Goal: Task Accomplishment & Management: Manage account settings

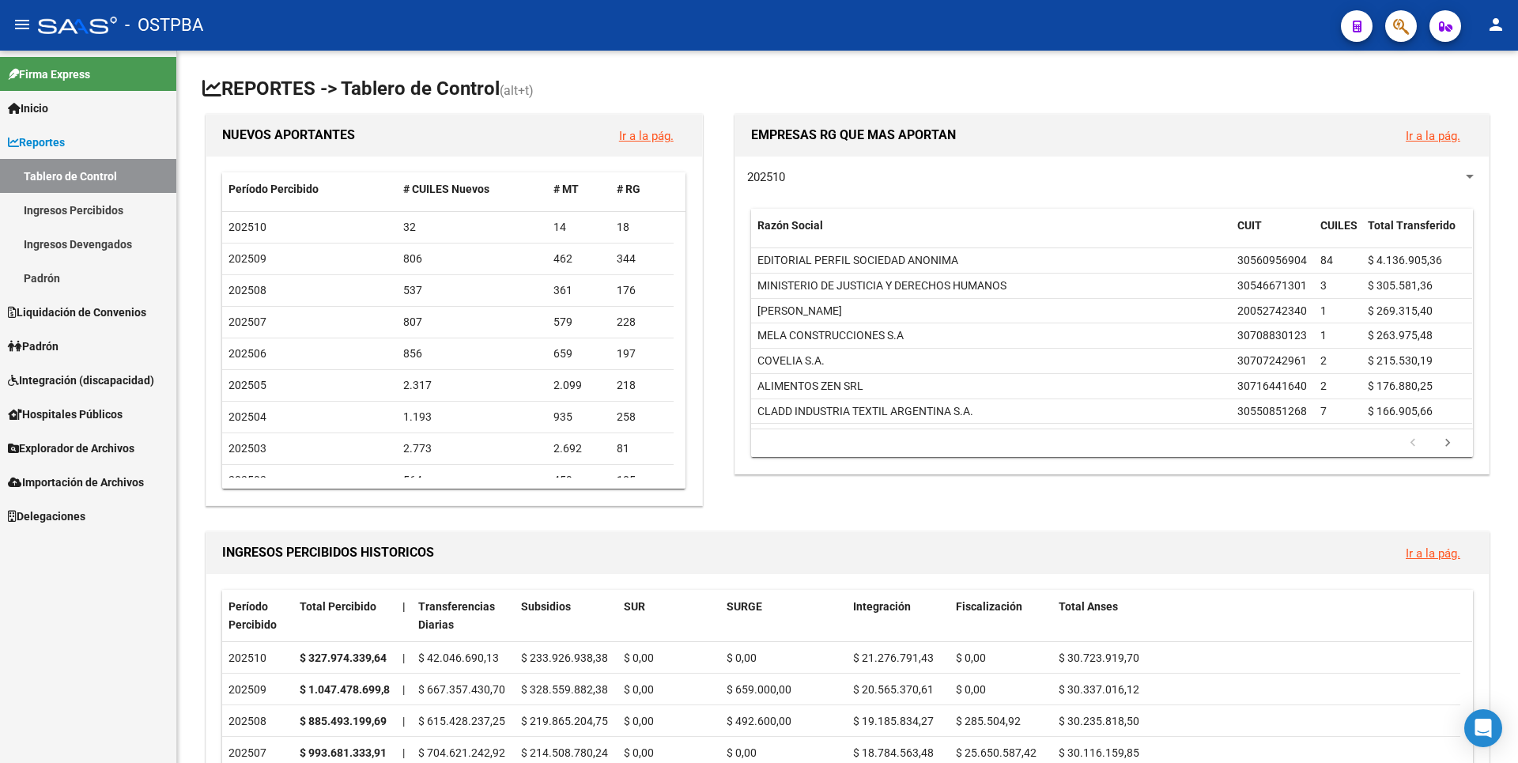
click at [114, 214] on link "Ingresos Percibidos" at bounding box center [88, 210] width 176 height 34
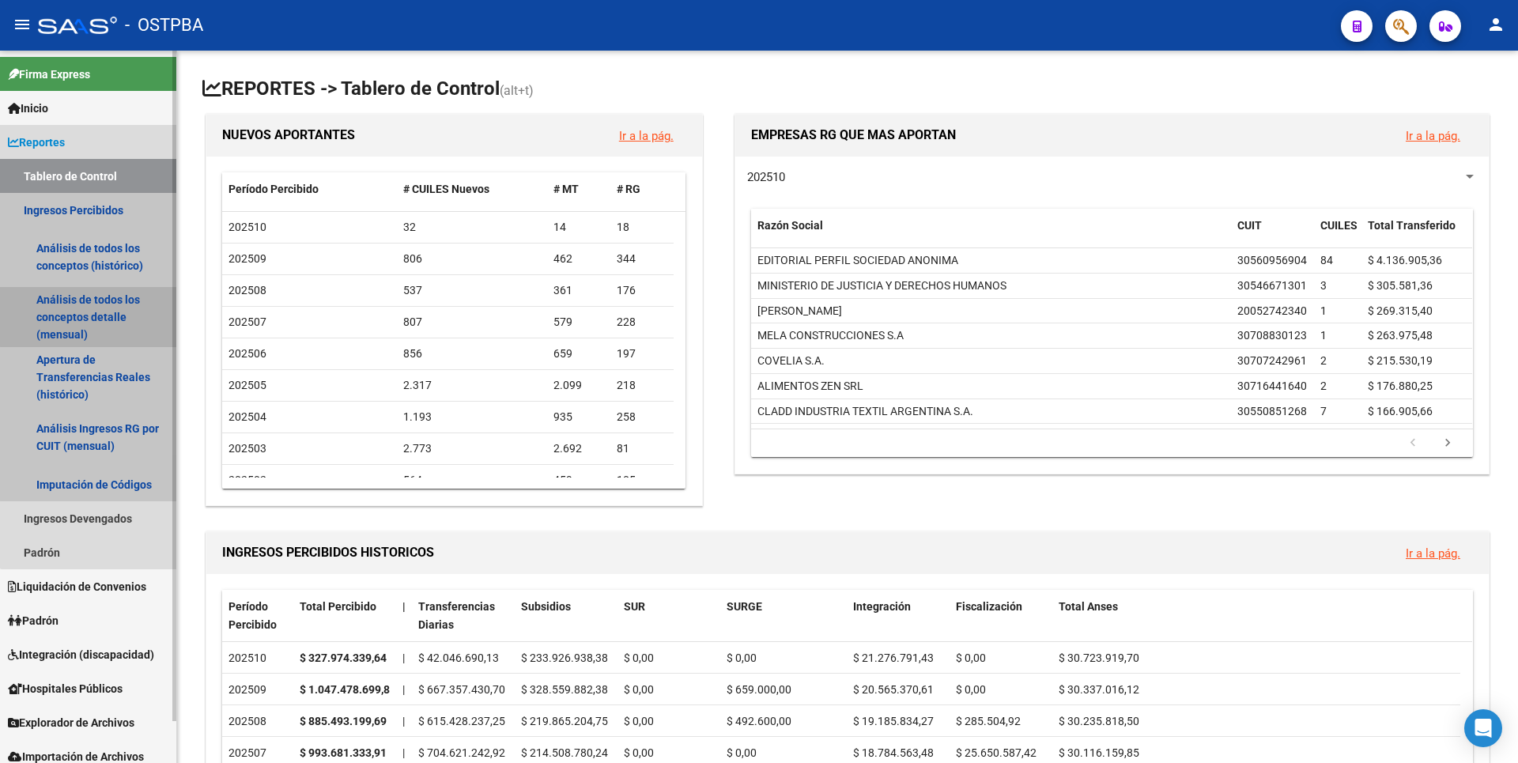
click at [103, 306] on link "Análisis de todos los conceptos detalle (mensual)" at bounding box center [88, 317] width 176 height 60
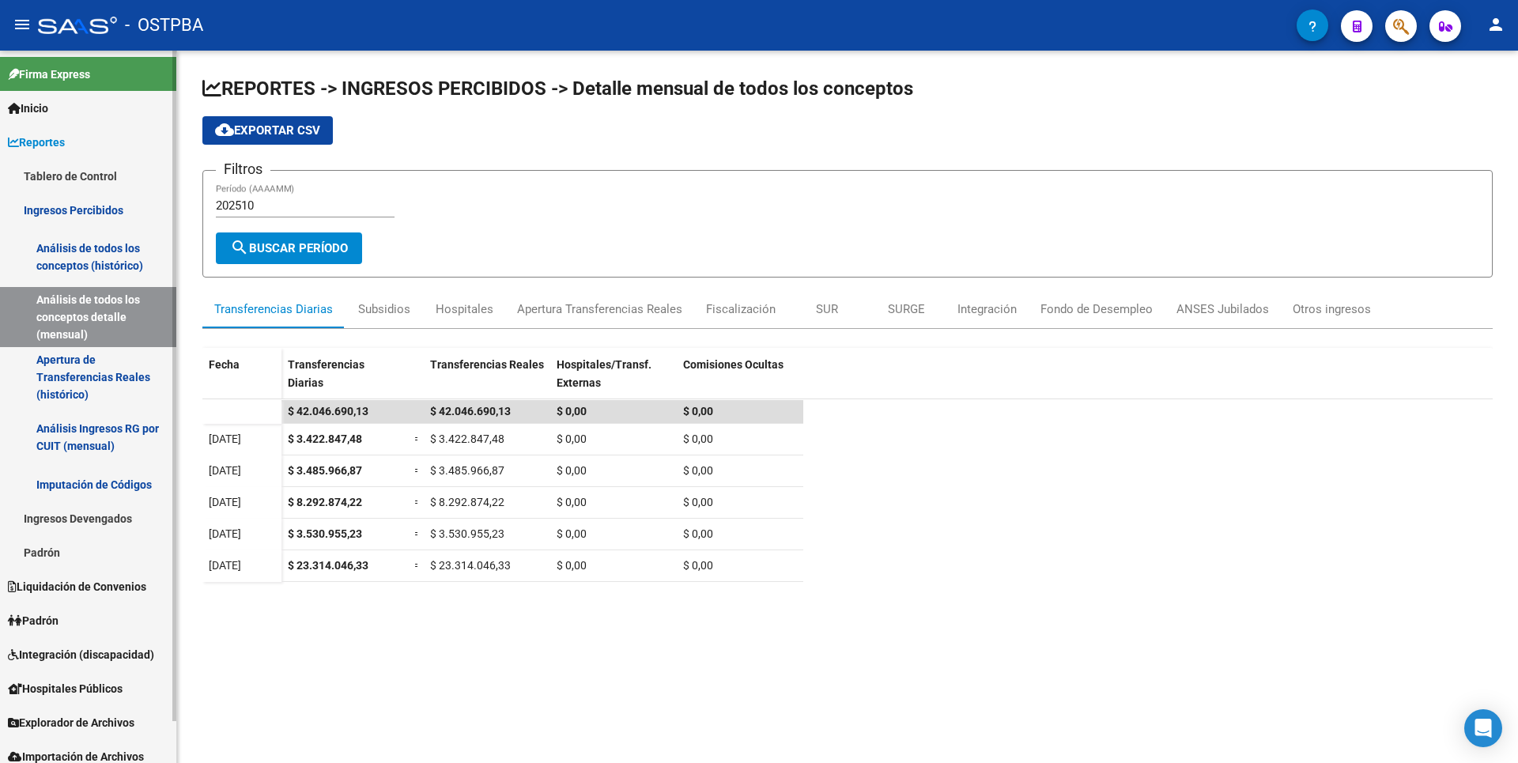
click at [42, 547] on link "Padrón" at bounding box center [88, 552] width 176 height 34
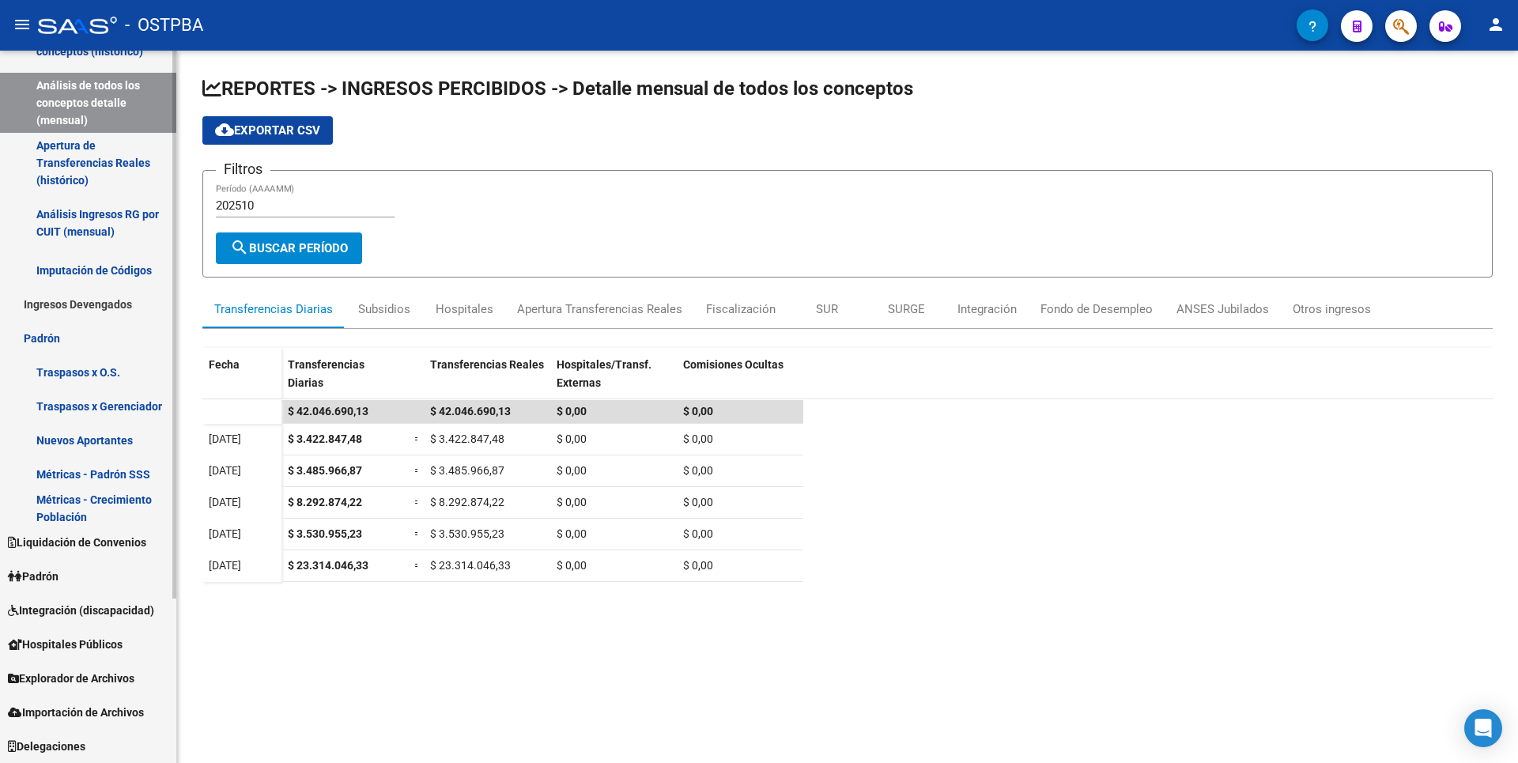
click at [85, 570] on link "Padrón" at bounding box center [88, 576] width 176 height 34
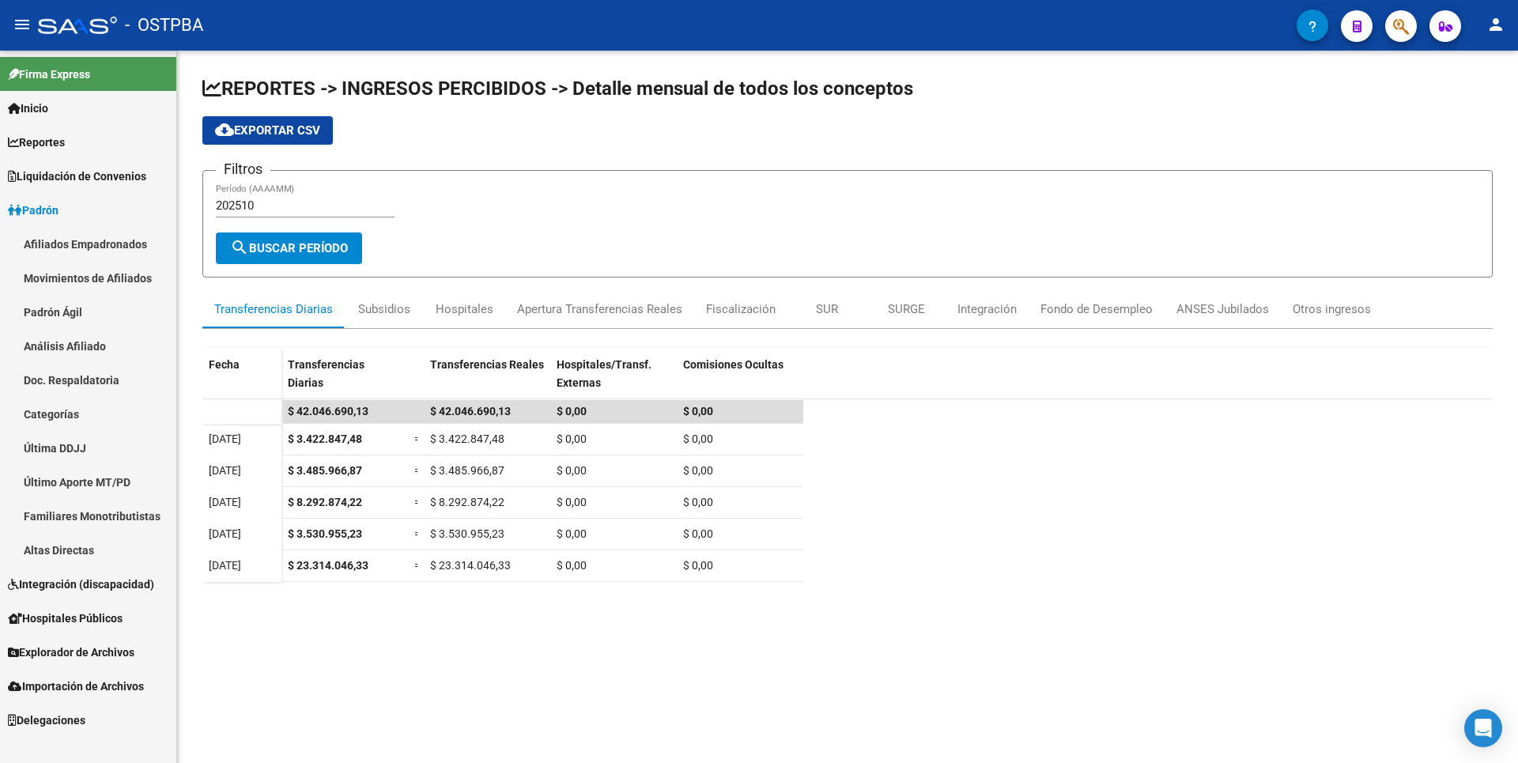
click at [97, 344] on link "Análisis Afiliado" at bounding box center [88, 346] width 176 height 34
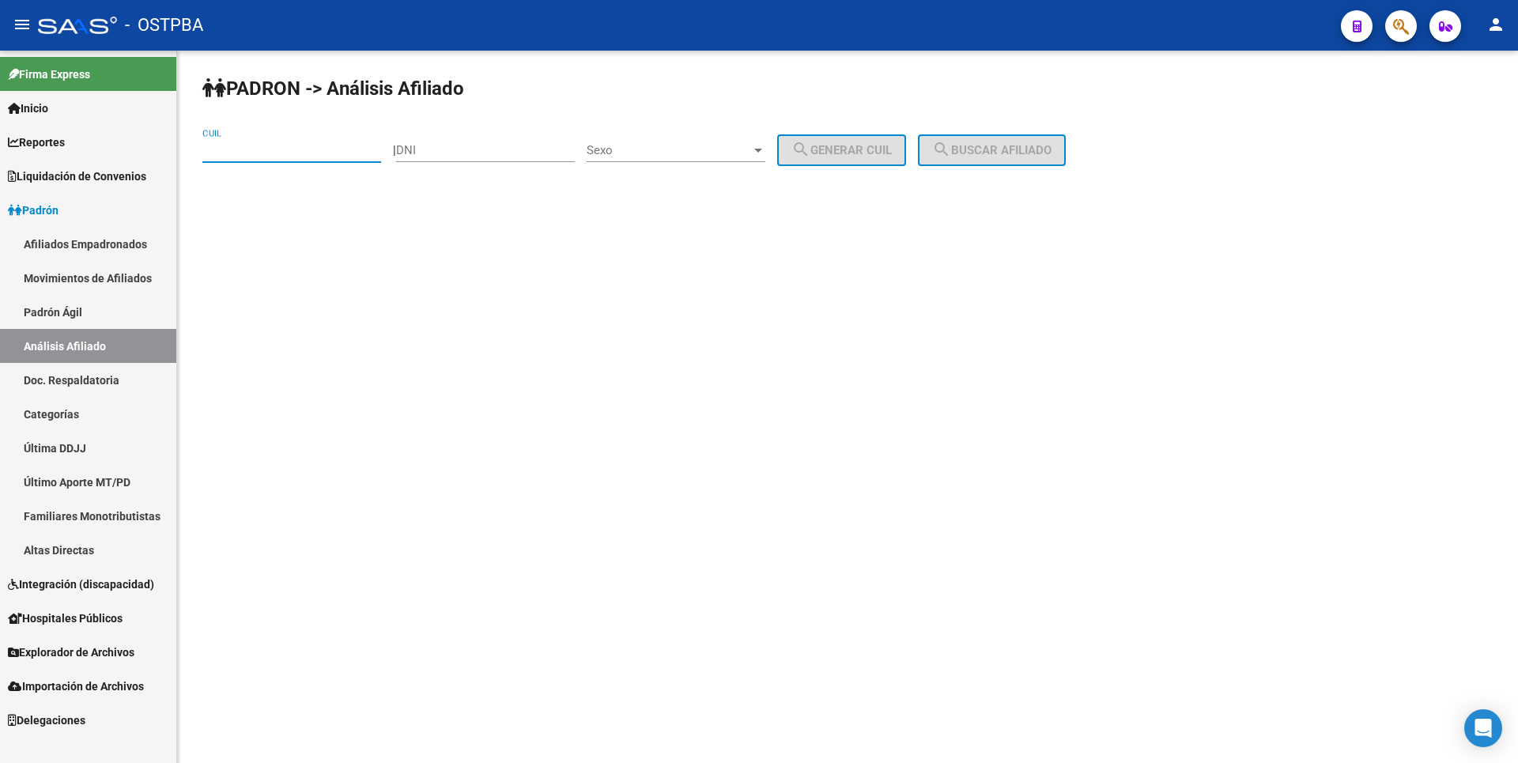
click at [247, 151] on input "CUIL" at bounding box center [291, 150] width 179 height 14
paste input "27-26101047-5"
type input "27-26101047-5"
click at [996, 142] on button "search Buscar afiliado" at bounding box center [992, 150] width 148 height 32
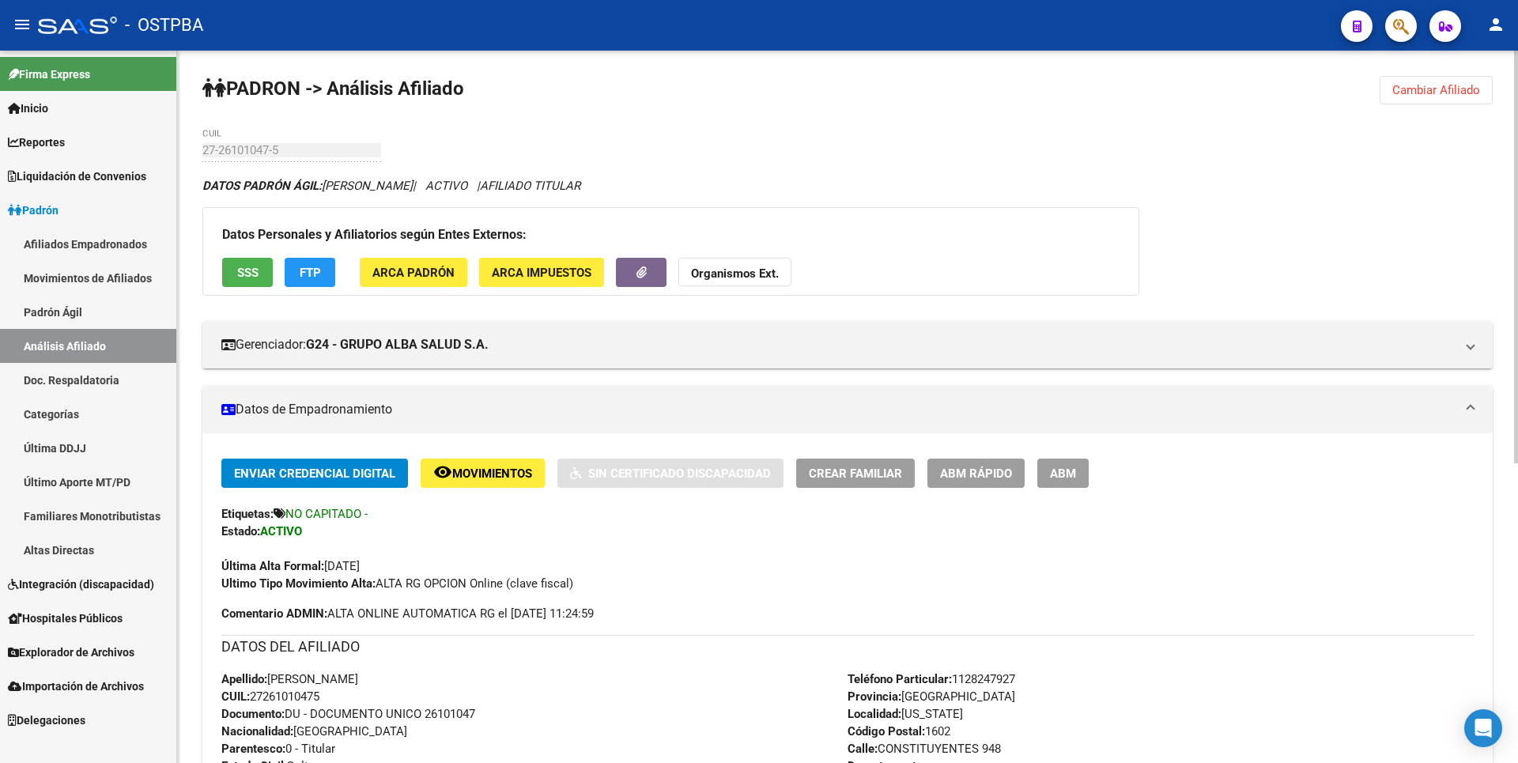
click at [96, 347] on link "Análisis Afiliado" at bounding box center [88, 346] width 176 height 34
drag, startPoint x: 1461, startPoint y: 83, endPoint x: 1366, endPoint y: 74, distance: 95.4
click at [1452, 83] on span "Cambiar Afiliado" at bounding box center [1436, 90] width 88 height 14
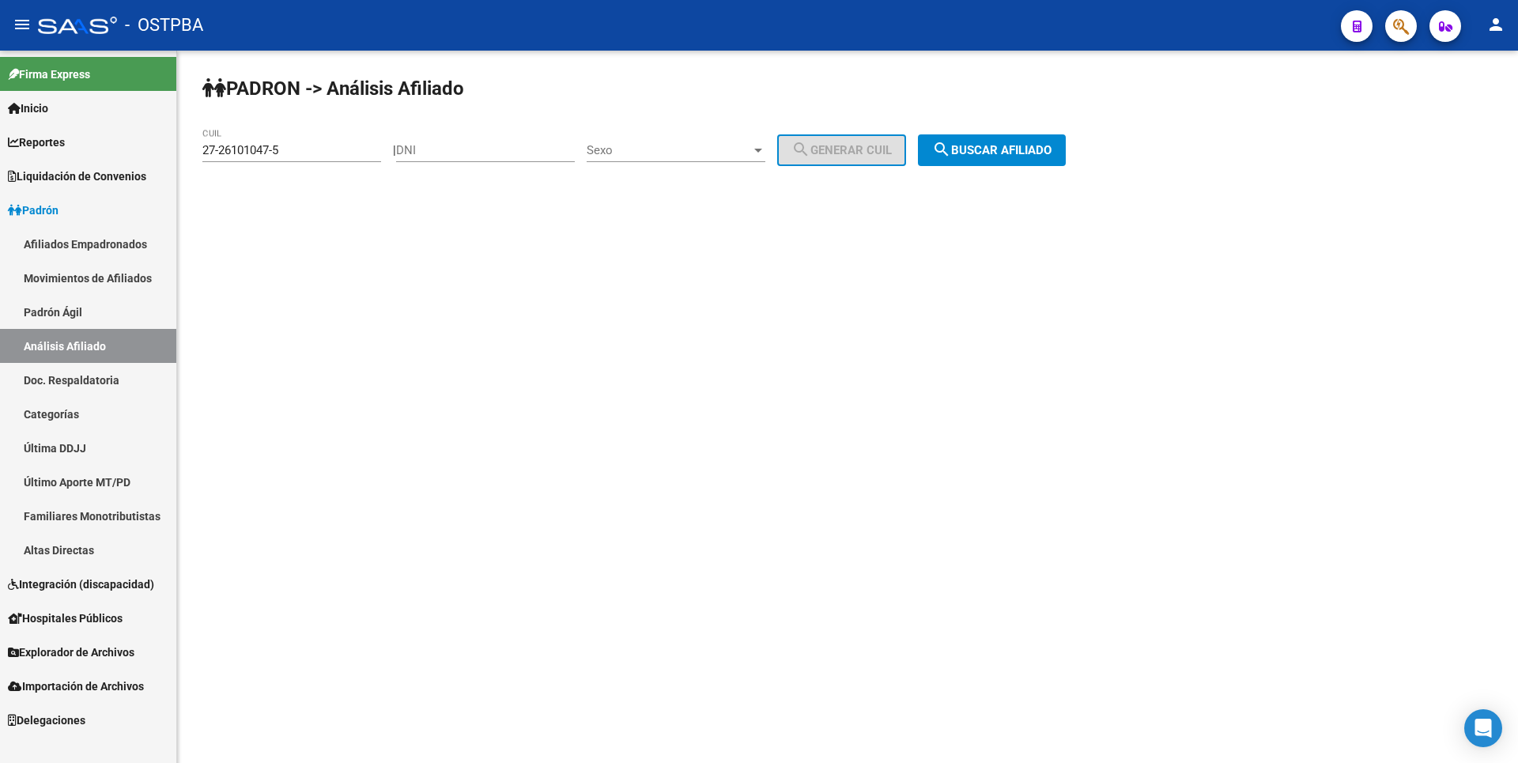
click at [452, 147] on input "DNI" at bounding box center [485, 150] width 179 height 14
paste input "6044872"
type input "6044872"
drag, startPoint x: 285, startPoint y: 151, endPoint x: 171, endPoint y: 145, distance: 114.0
click at [171, 145] on mat-sidenav-container "Firma Express Inicio Calendario SSS Instructivos Contacto OS Reportes Tablero d…" at bounding box center [759, 407] width 1518 height 712
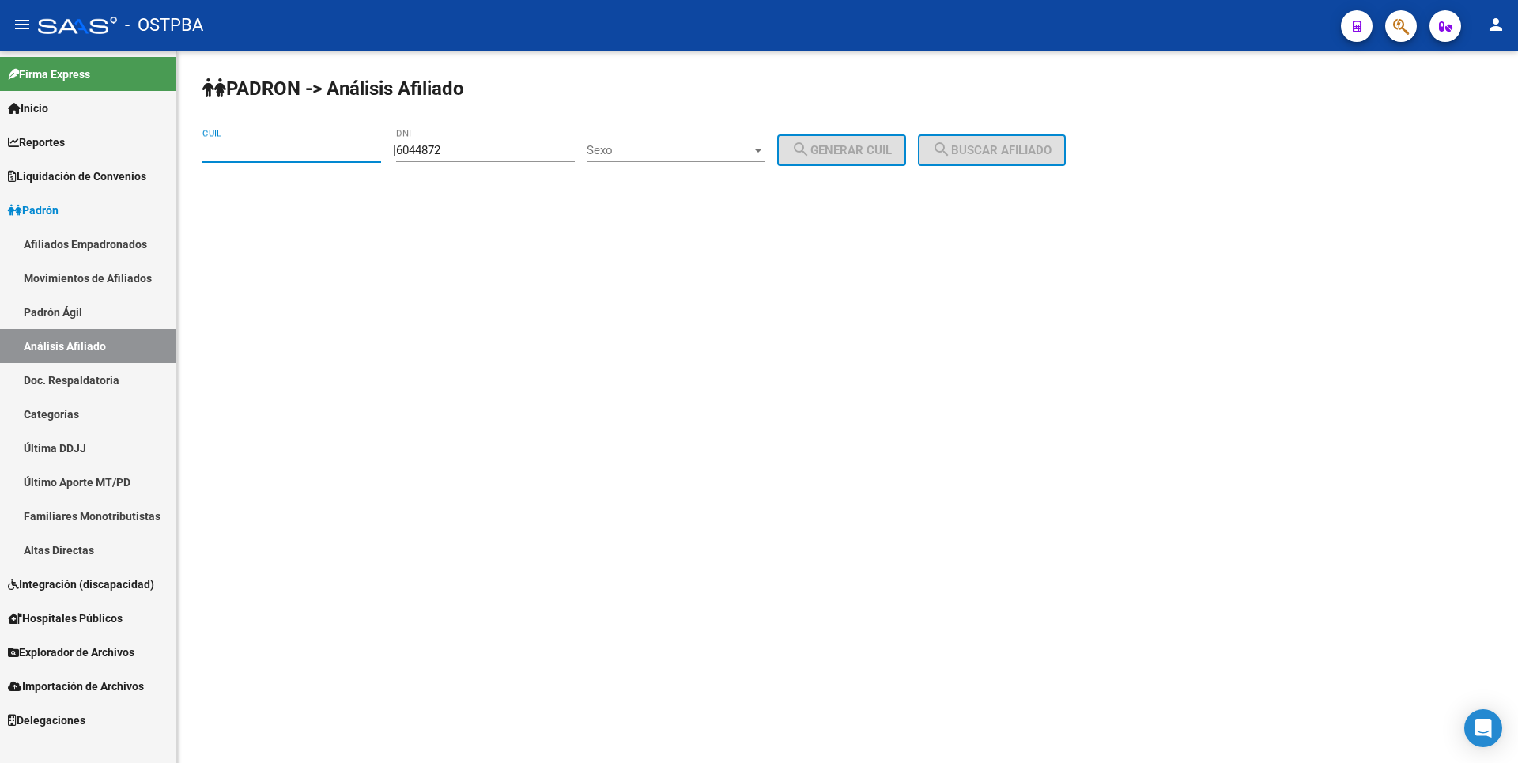
click at [765, 143] on div "Sexo" at bounding box center [676, 150] width 179 height 14
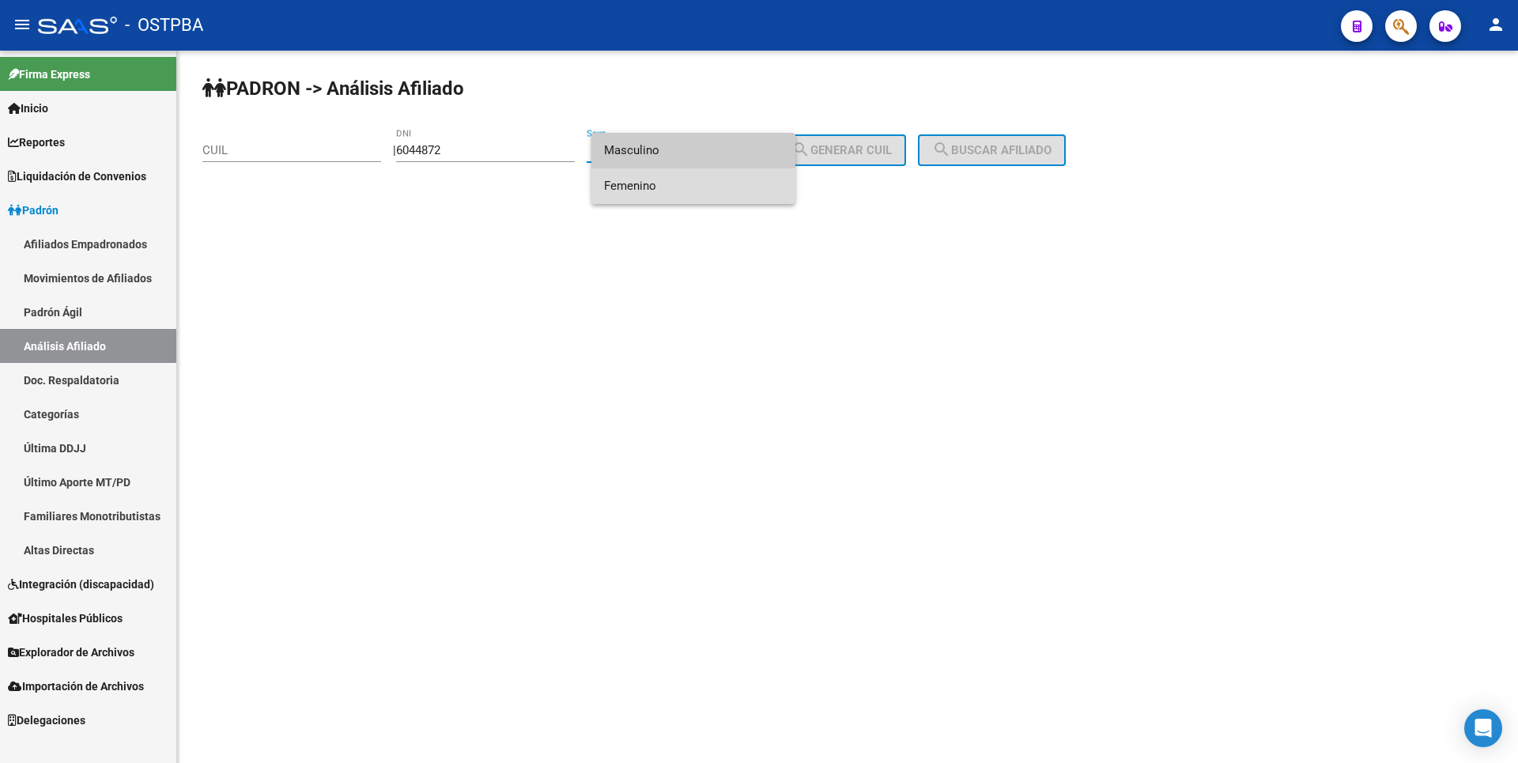
click at [643, 187] on span "Femenino" at bounding box center [693, 186] width 179 height 36
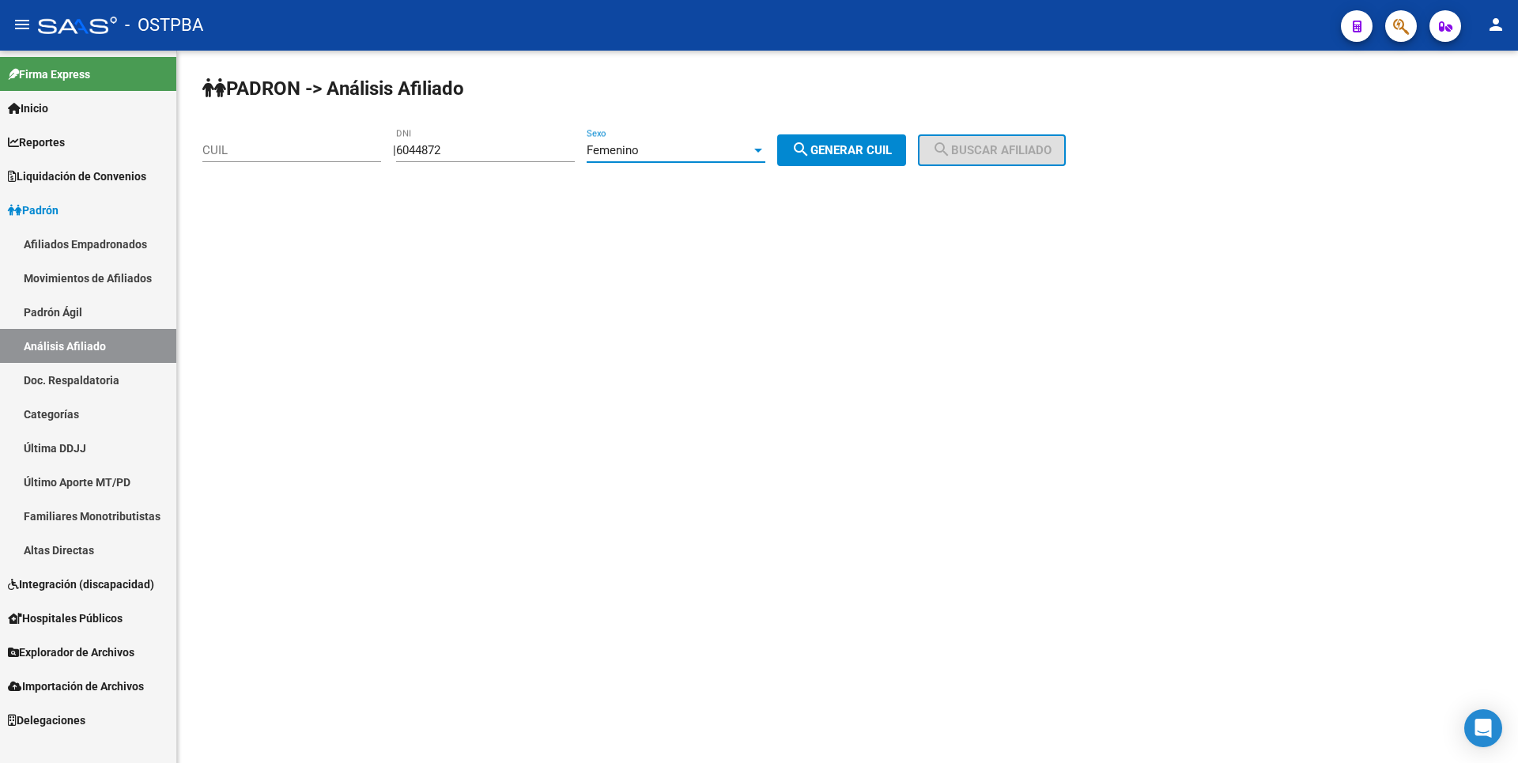
click at [852, 152] on span "search Generar CUIL" at bounding box center [842, 150] width 100 height 14
type input "27-06044872-3"
click at [945, 143] on button "search Buscar afiliado" at bounding box center [992, 150] width 148 height 32
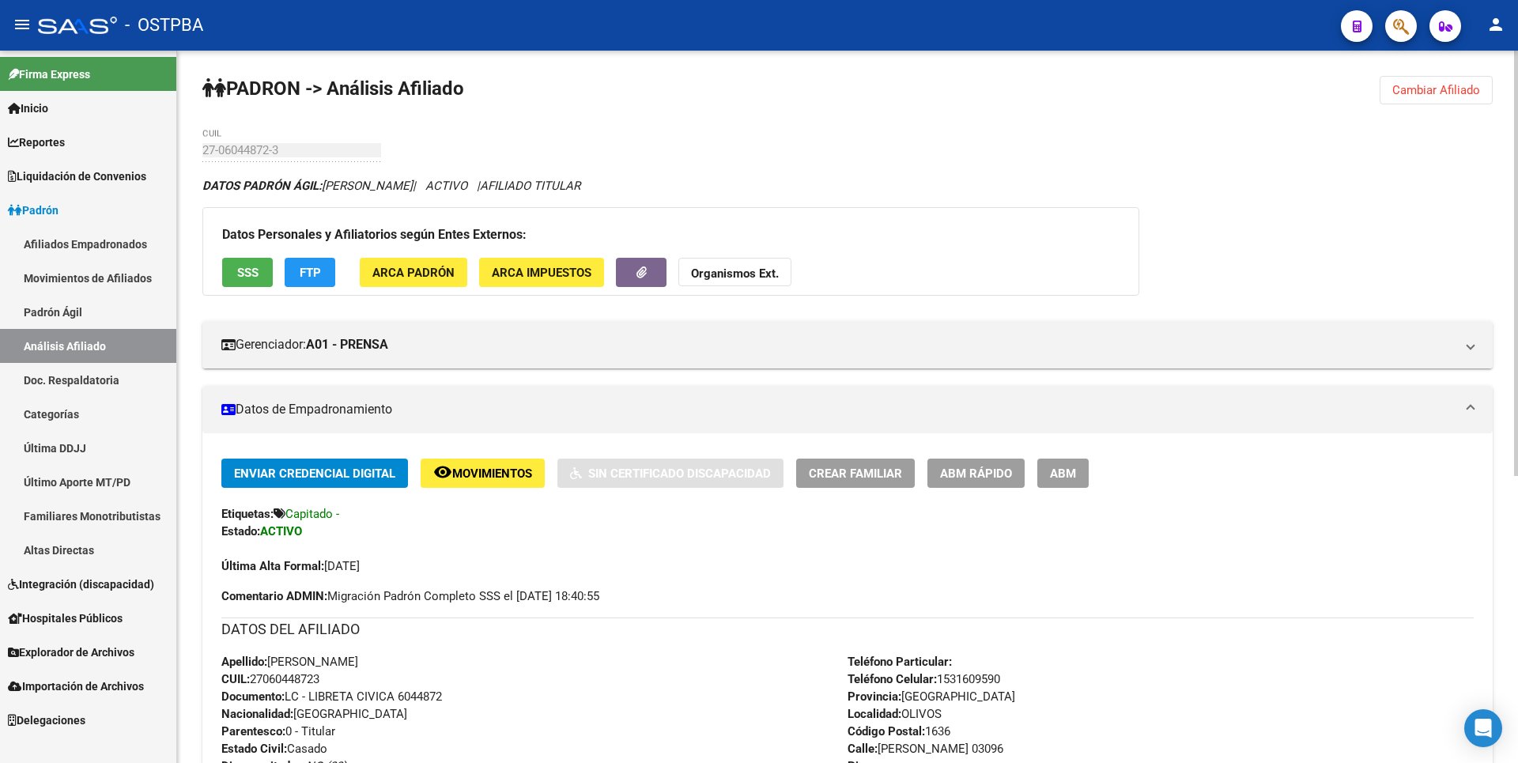
scroll to position [482, 0]
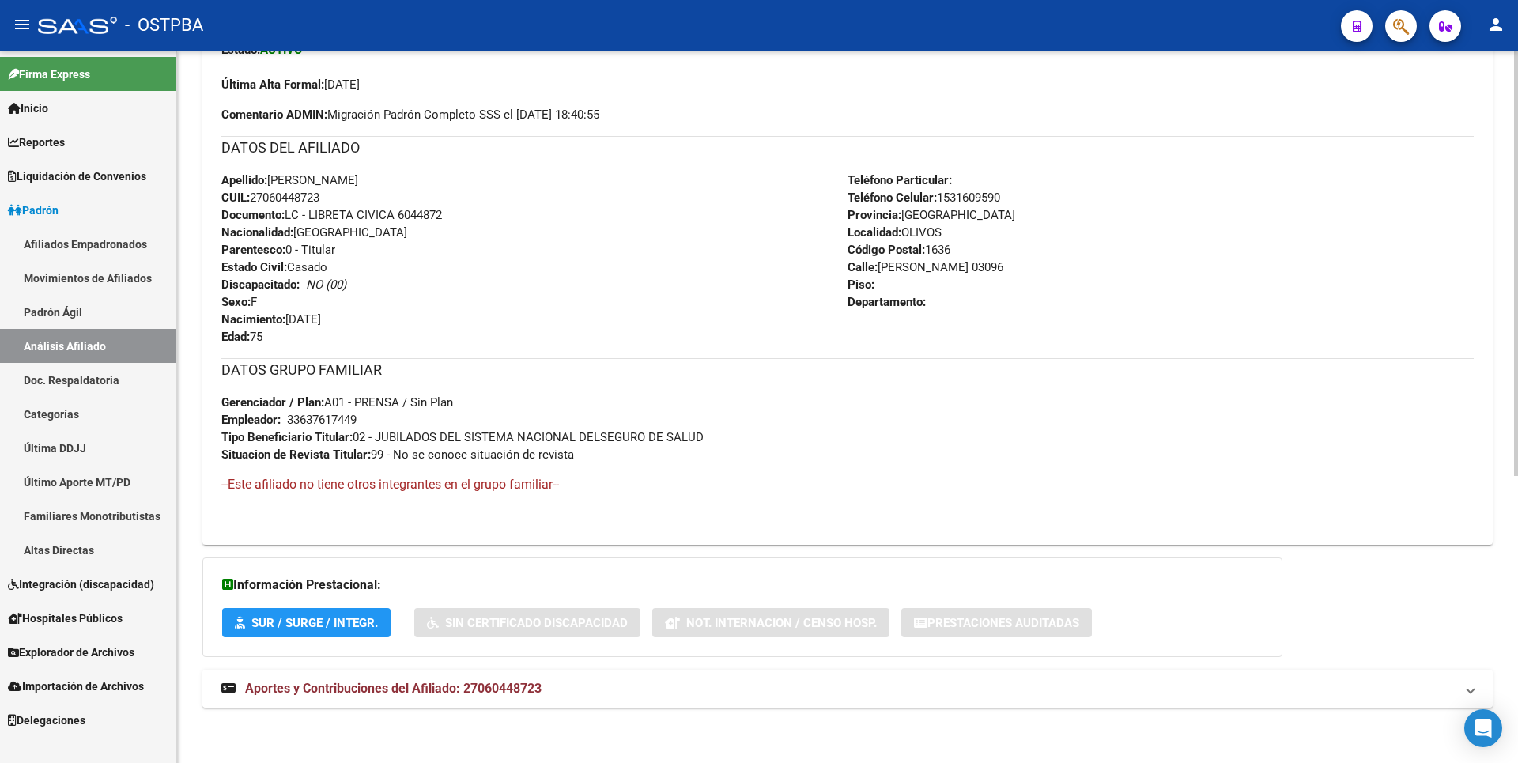
click at [535, 683] on span "Aportes y Contribuciones del Afiliado: 27060448723" at bounding box center [393, 688] width 297 height 15
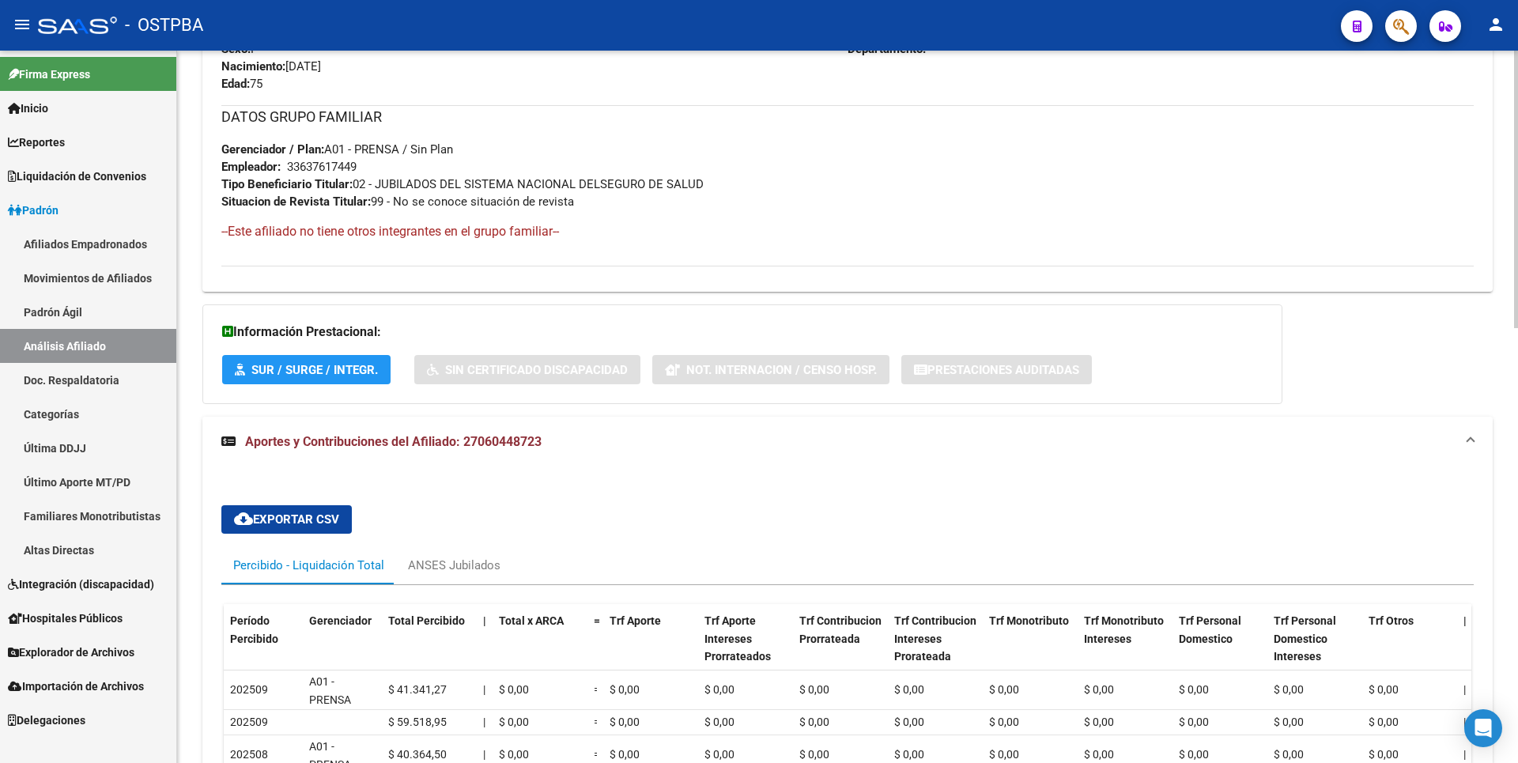
scroll to position [754, 0]
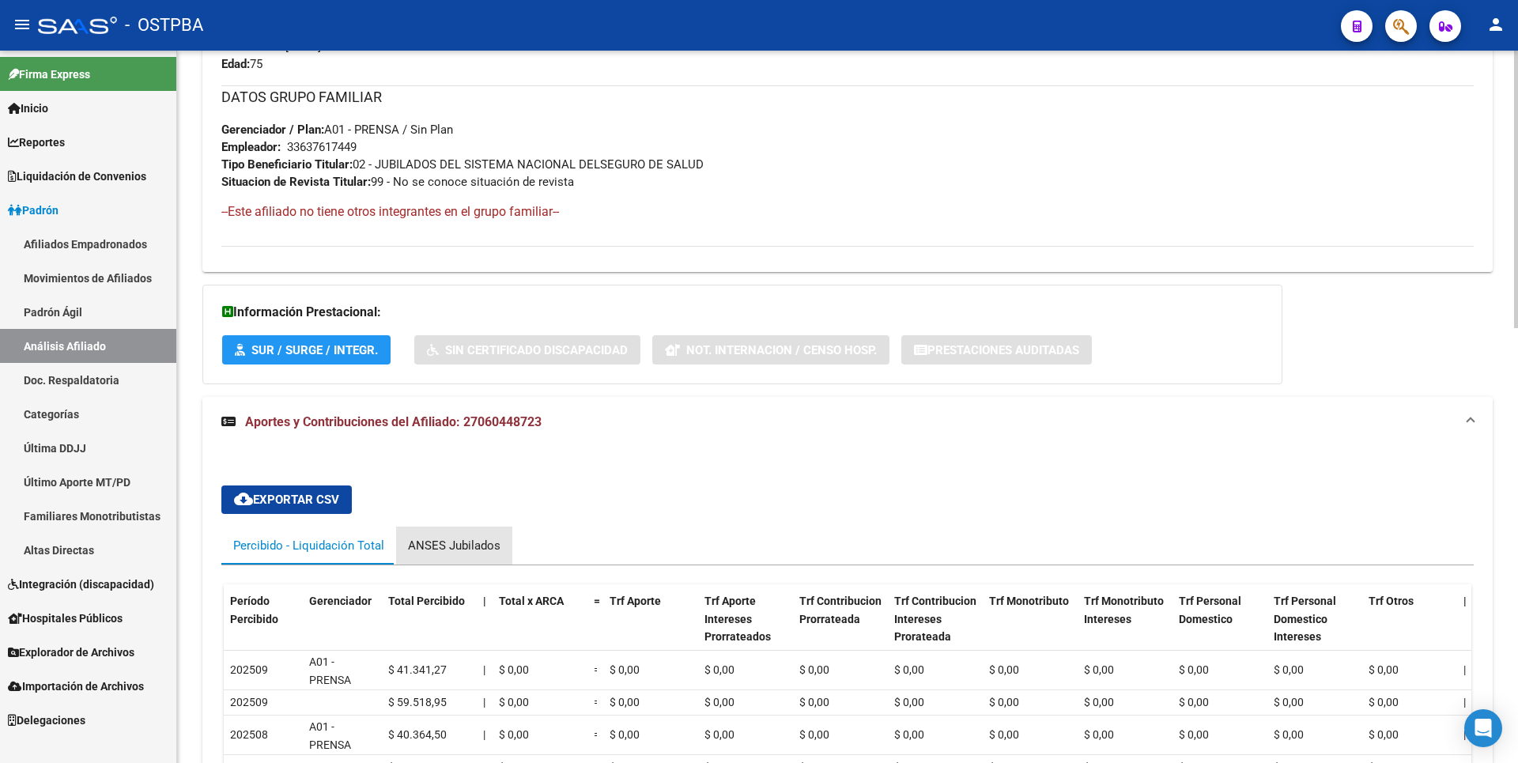
click at [501, 538] on div "ANSES Jubilados" at bounding box center [454, 546] width 116 height 38
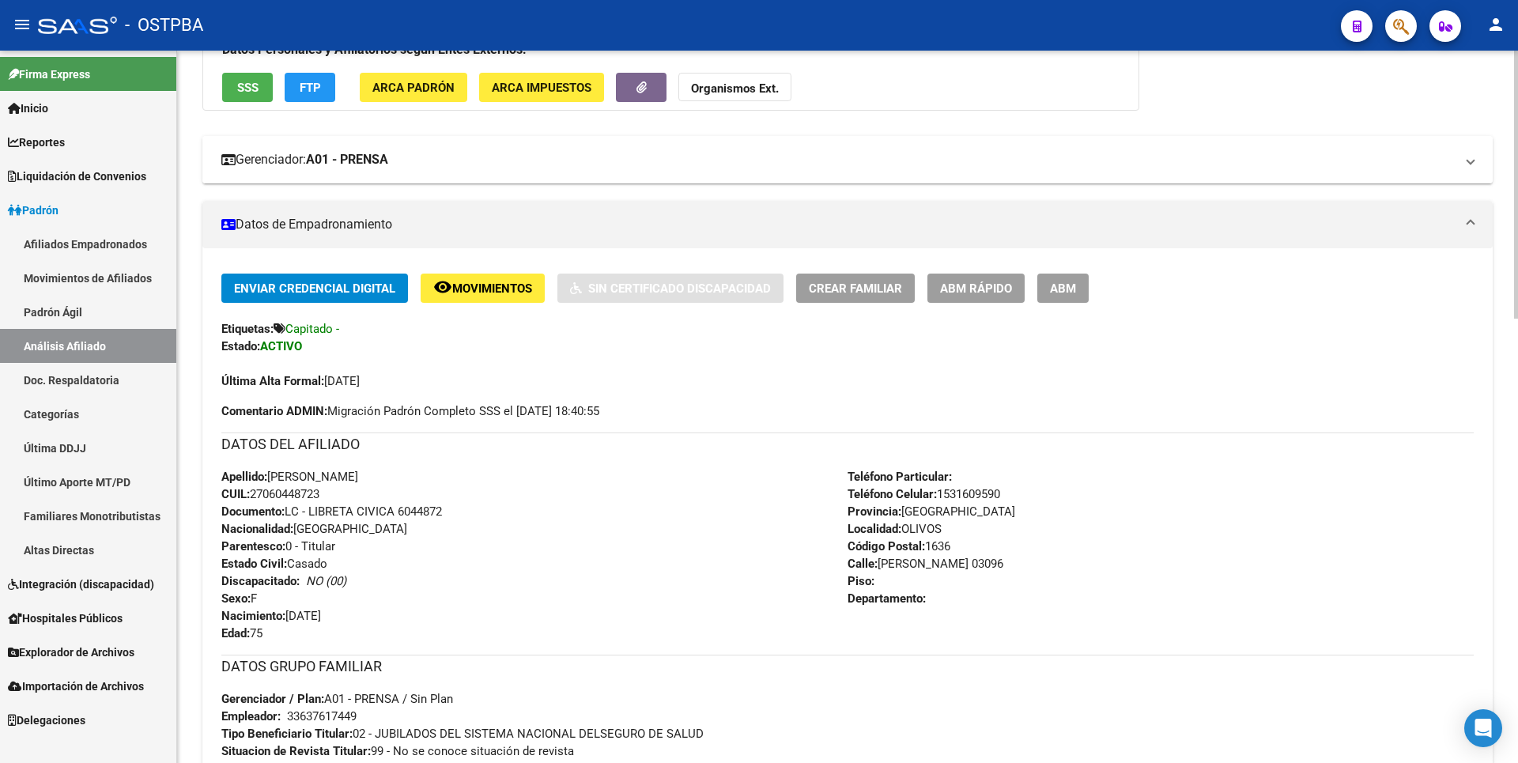
scroll to position [43, 0]
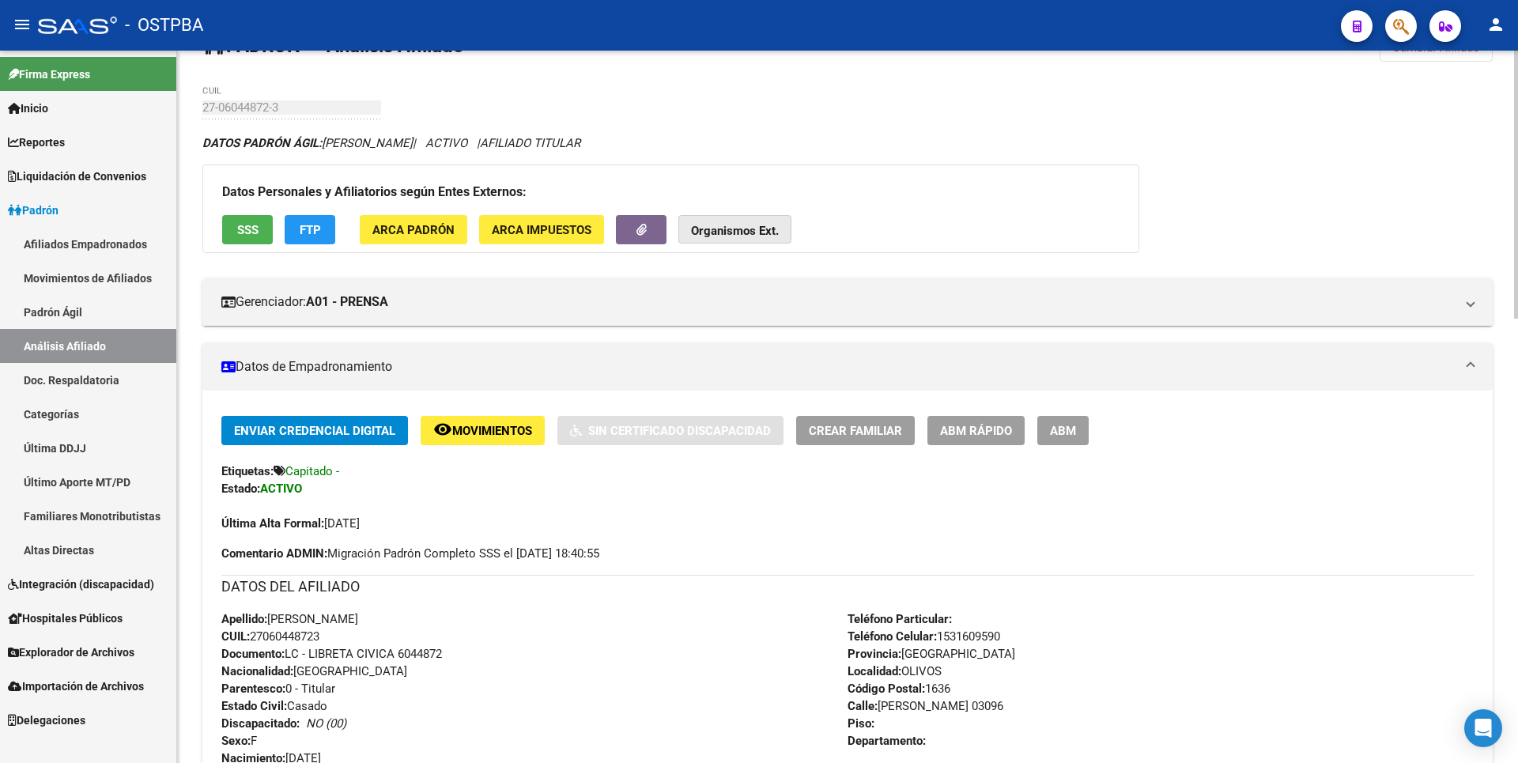
click at [736, 225] on strong "Organismos Ext." at bounding box center [735, 231] width 88 height 14
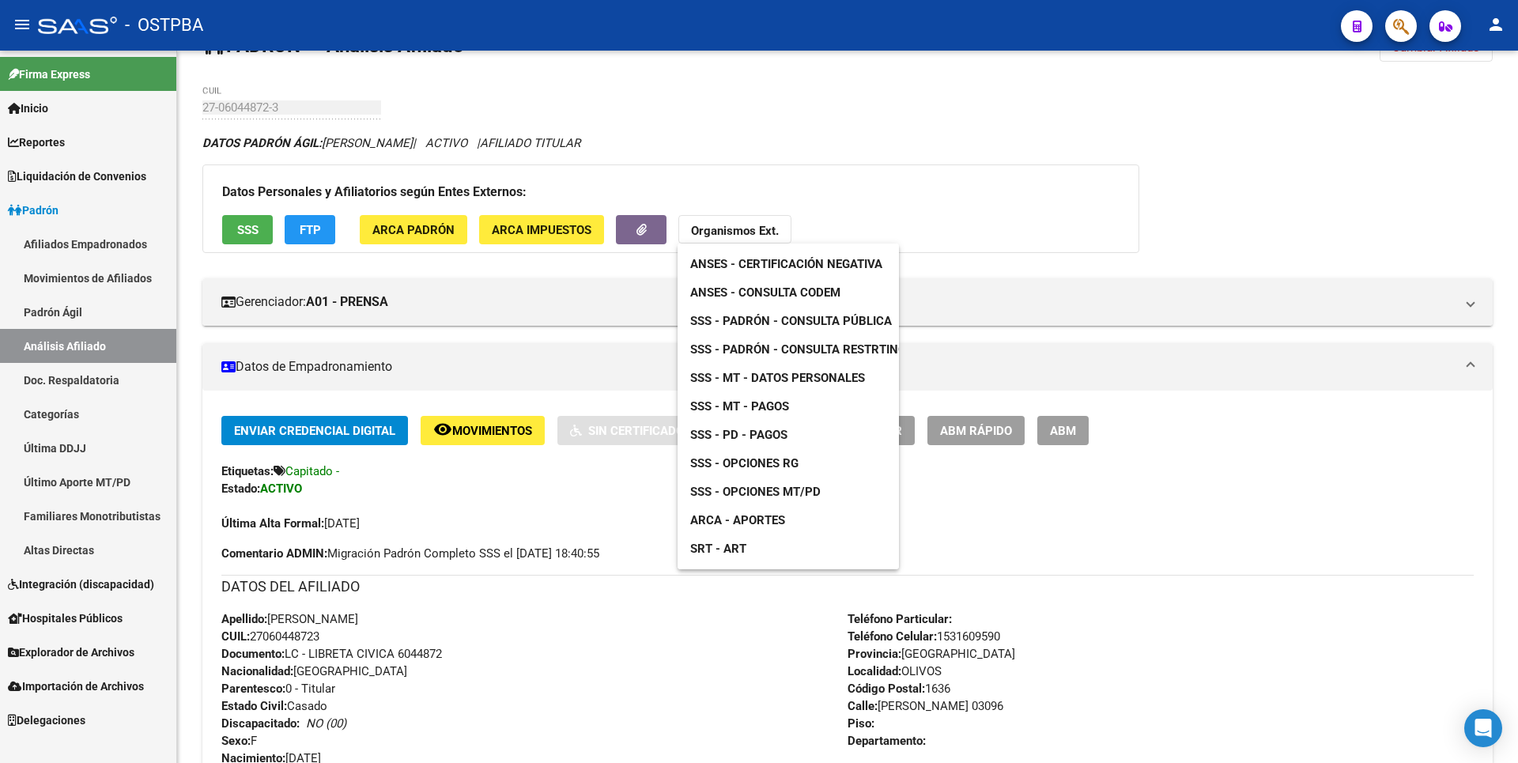
click at [807, 289] on span "ANSES - Consulta CODEM" at bounding box center [765, 292] width 150 height 14
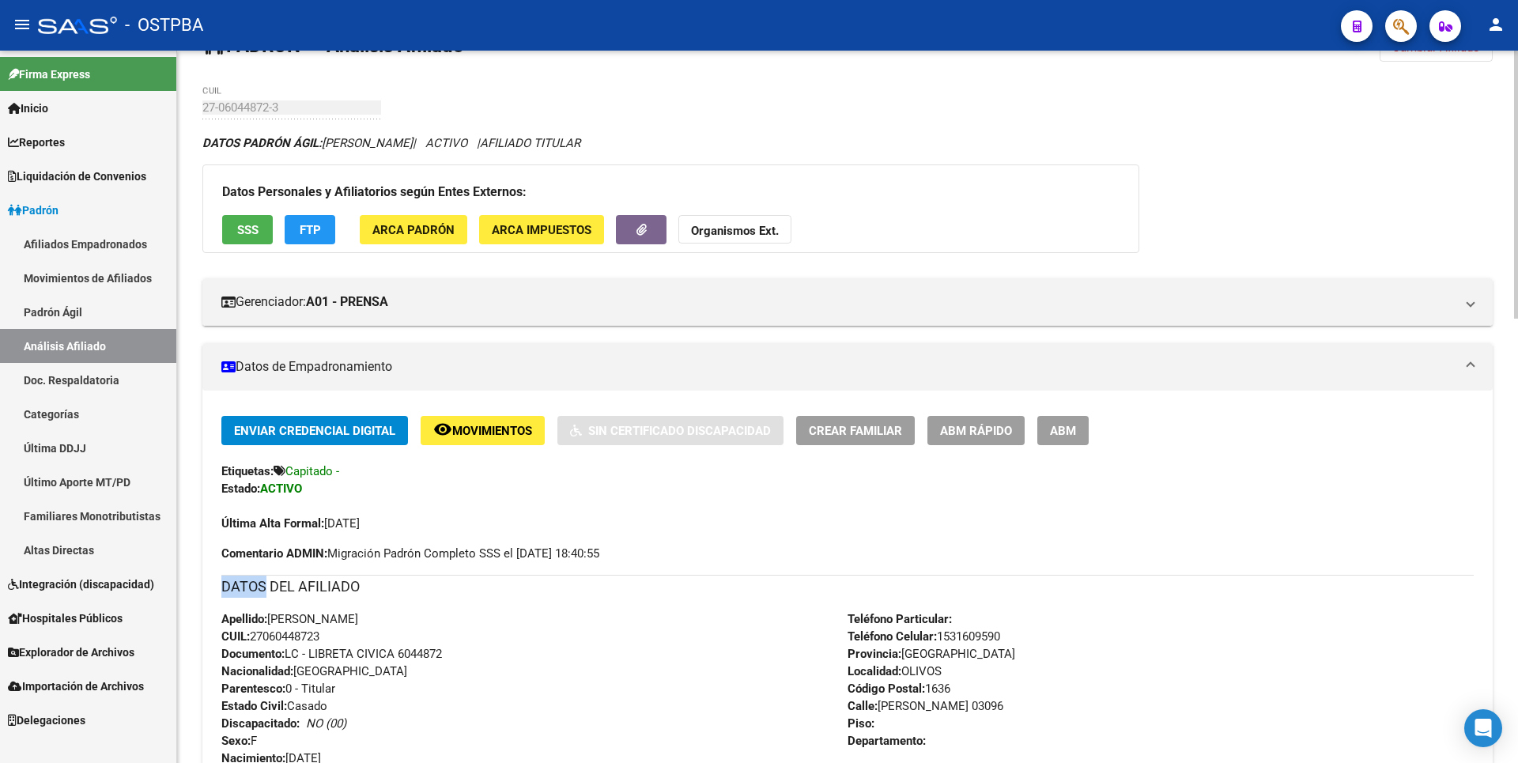
drag, startPoint x: 268, startPoint y: 591, endPoint x: 266, endPoint y: 602, distance: 11.2
click at [266, 602] on div "DATOS DEL AFILIADO" at bounding box center [847, 593] width 1252 height 36
drag, startPoint x: 266, startPoint y: 602, endPoint x: 258, endPoint y: 637, distance: 35.9
click at [258, 637] on span "CUIL: 27060448723" at bounding box center [270, 636] width 98 height 14
drag, startPoint x: 255, startPoint y: 637, endPoint x: 332, endPoint y: 637, distance: 77.5
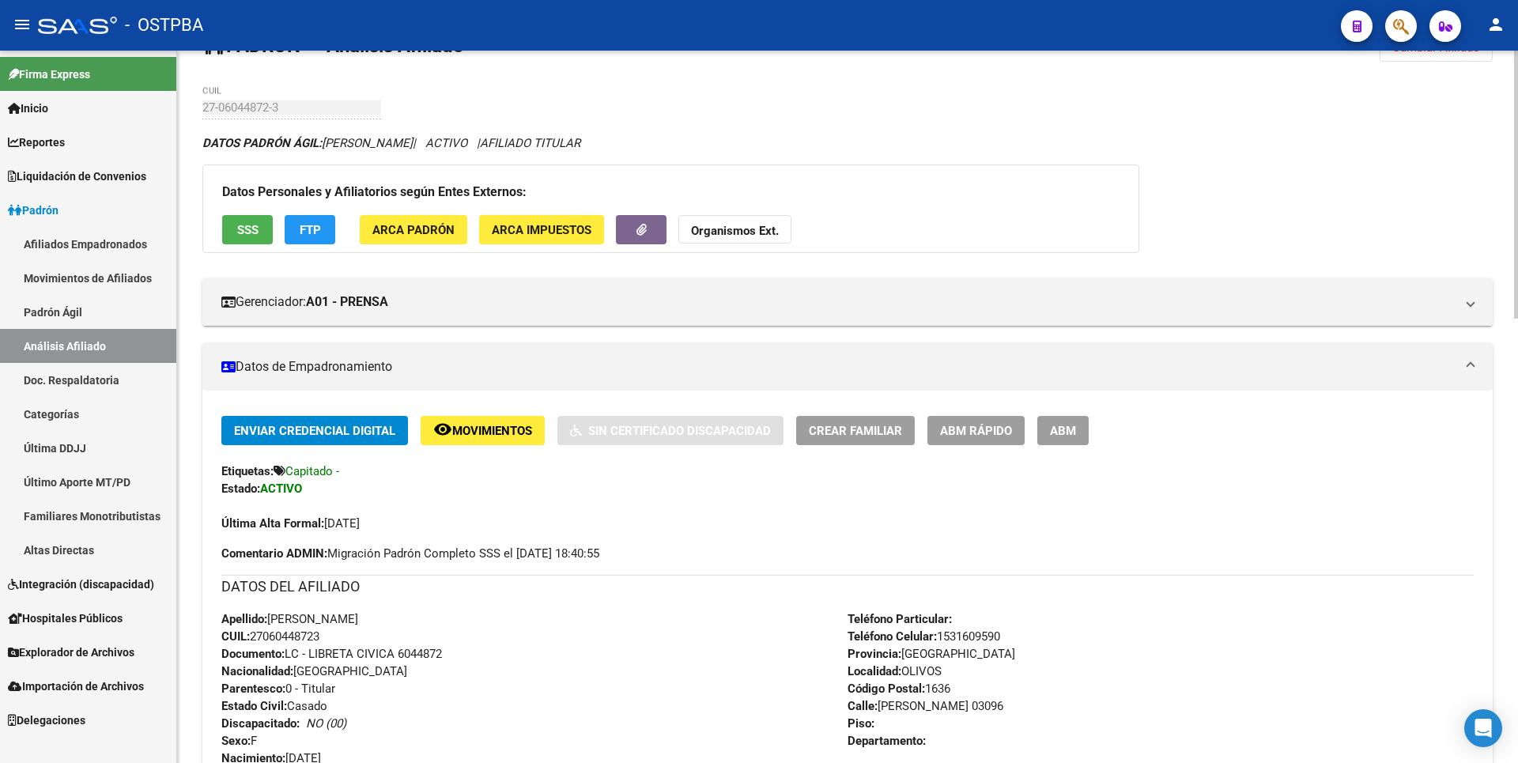
click at [332, 637] on div "Apellido: MARIA CRISTINA CRUZ CUIL: 27060448723 Documento: LC - LIBRETA CIVICA …" at bounding box center [534, 697] width 626 height 174
copy span "27060448723"
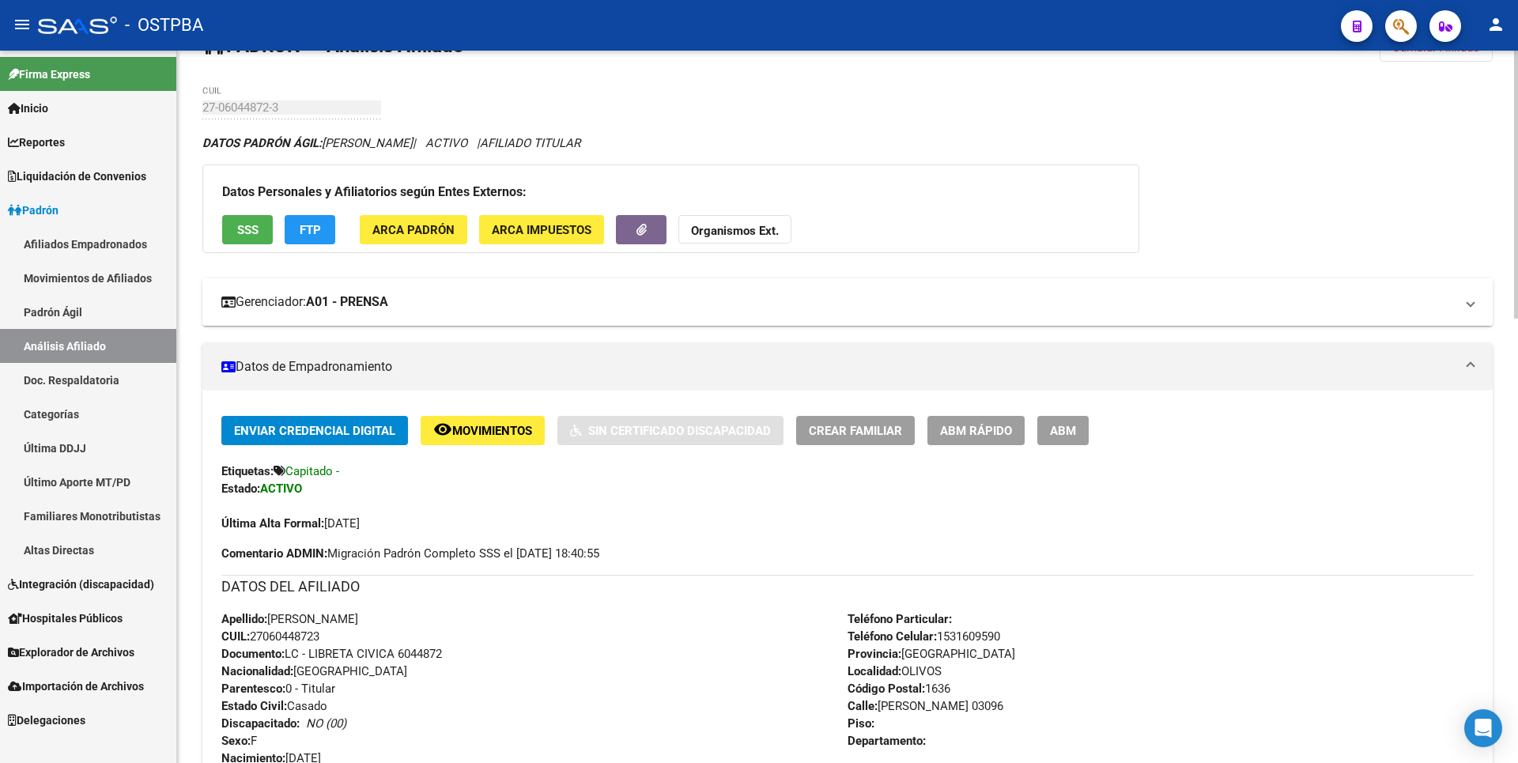
scroll to position [0, 0]
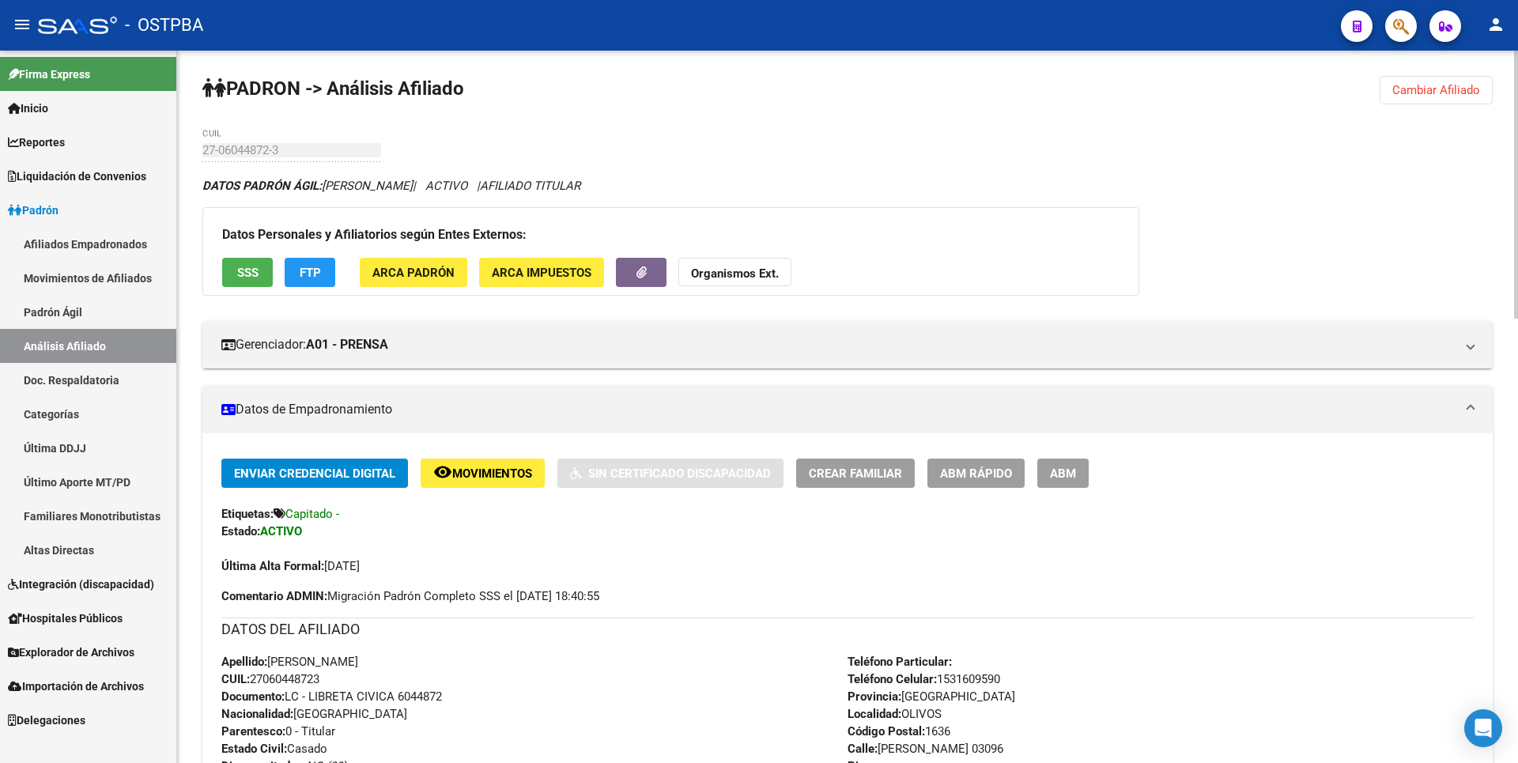
drag, startPoint x: 1462, startPoint y: 89, endPoint x: 1311, endPoint y: 63, distance: 153.1
click at [1462, 89] on span "Cambiar Afiliado" at bounding box center [1436, 90] width 88 height 14
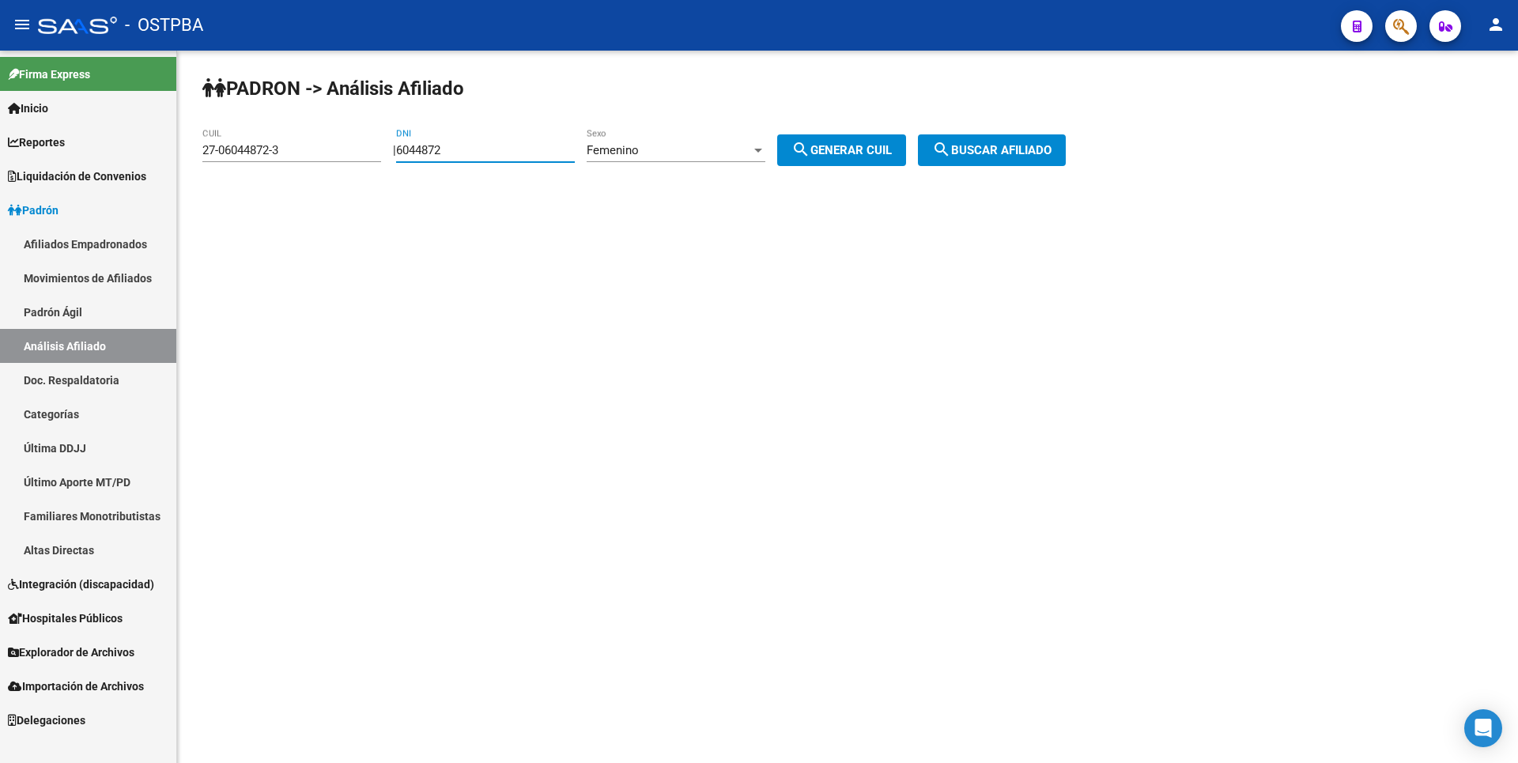
drag, startPoint x: 467, startPoint y: 150, endPoint x: 355, endPoint y: 152, distance: 112.3
click at [355, 152] on app-analisis-afiliado "PADRON -> Análisis Afiliado 27-06044872-3 CUIL | 6044872 DNI Femenino Sexo sear…" at bounding box center [639, 150] width 875 height 14
paste input "25502054"
type input "25502054"
drag, startPoint x: 296, startPoint y: 143, endPoint x: 134, endPoint y: 149, distance: 162.2
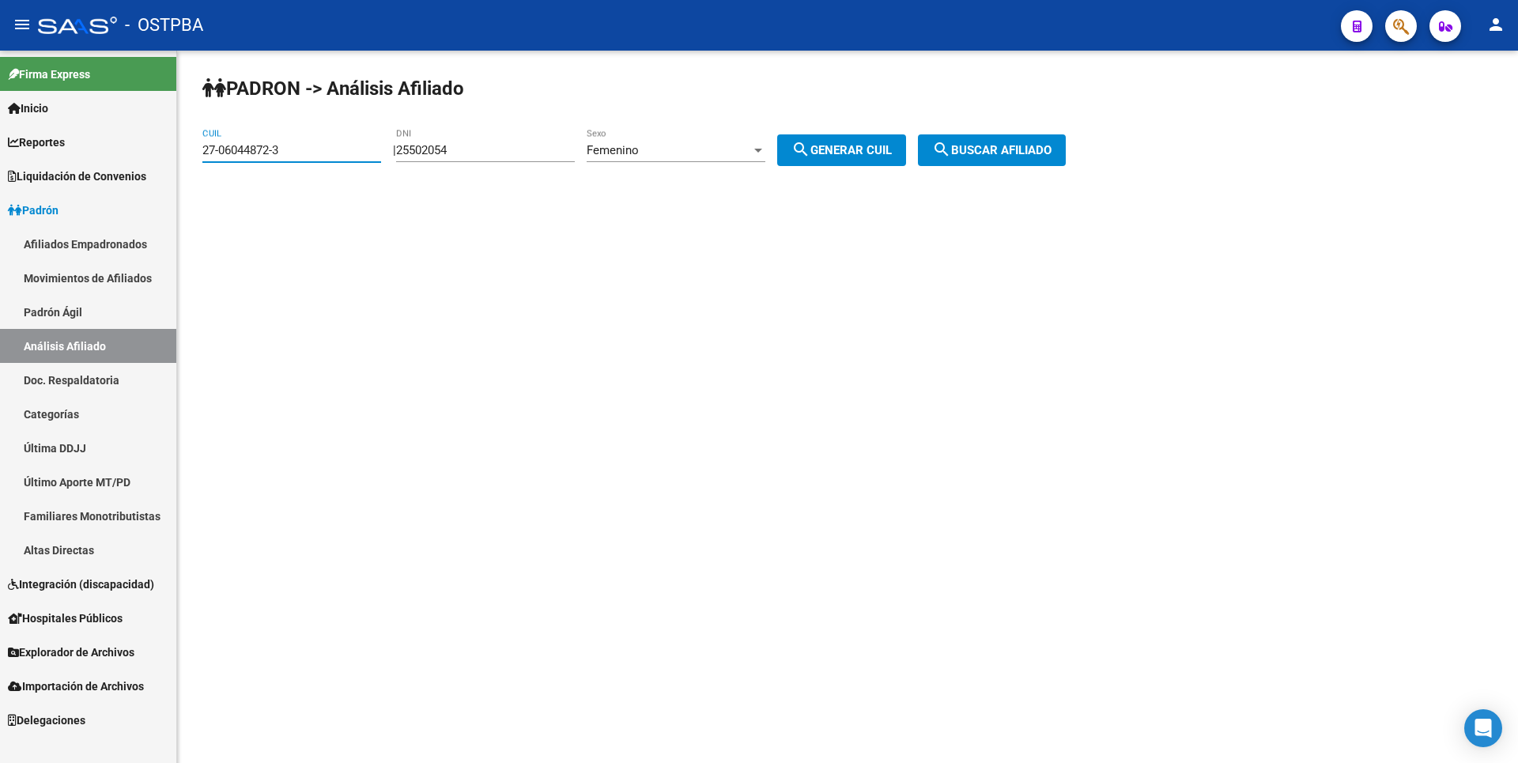
click at [134, 149] on mat-sidenav-container "Firma Express Inicio Calendario SSS Instructivos Contacto OS Reportes Tablero d…" at bounding box center [759, 407] width 1518 height 712
click at [765, 153] on div at bounding box center [758, 150] width 14 height 13
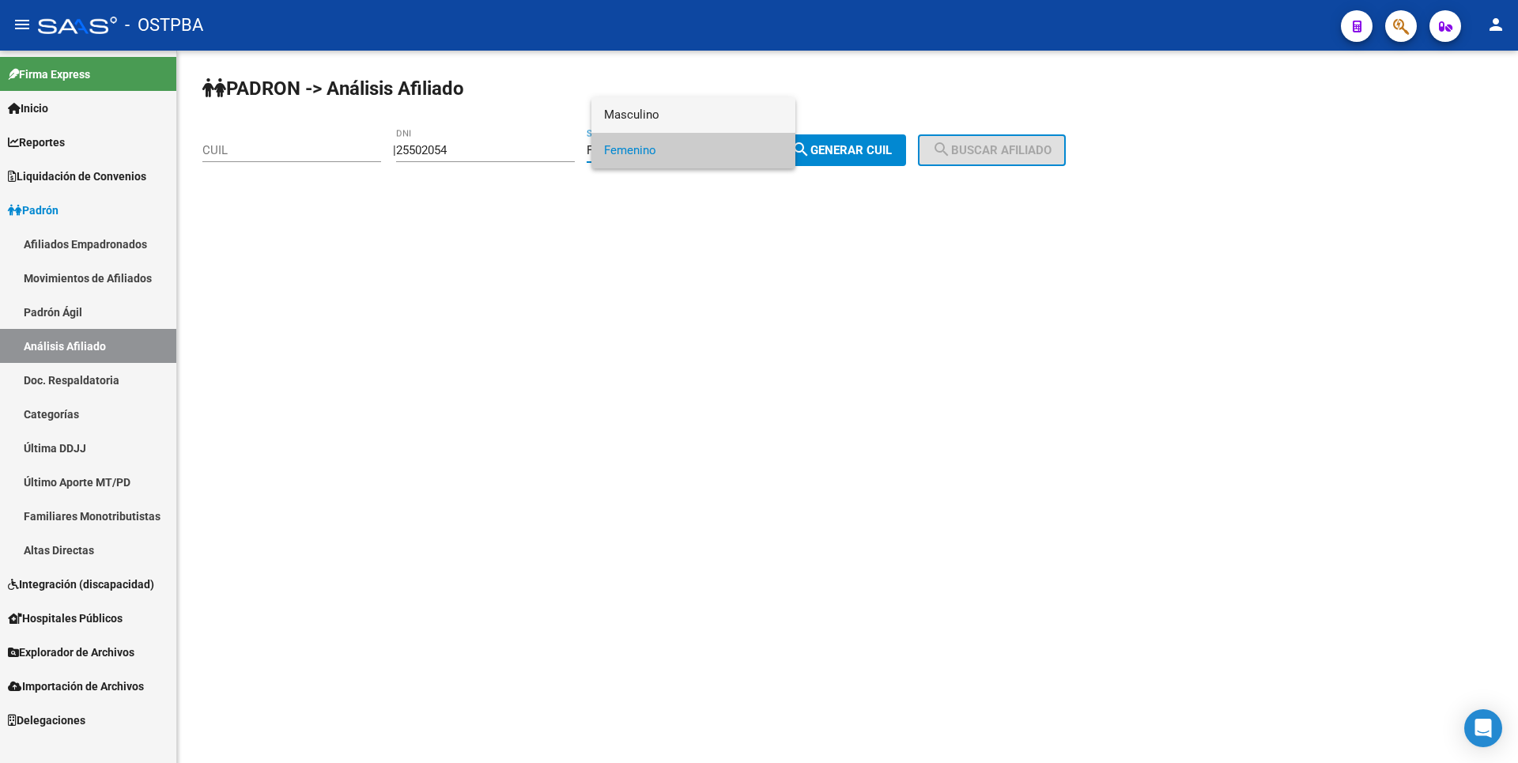
click at [652, 120] on span "Masculino" at bounding box center [693, 115] width 179 height 36
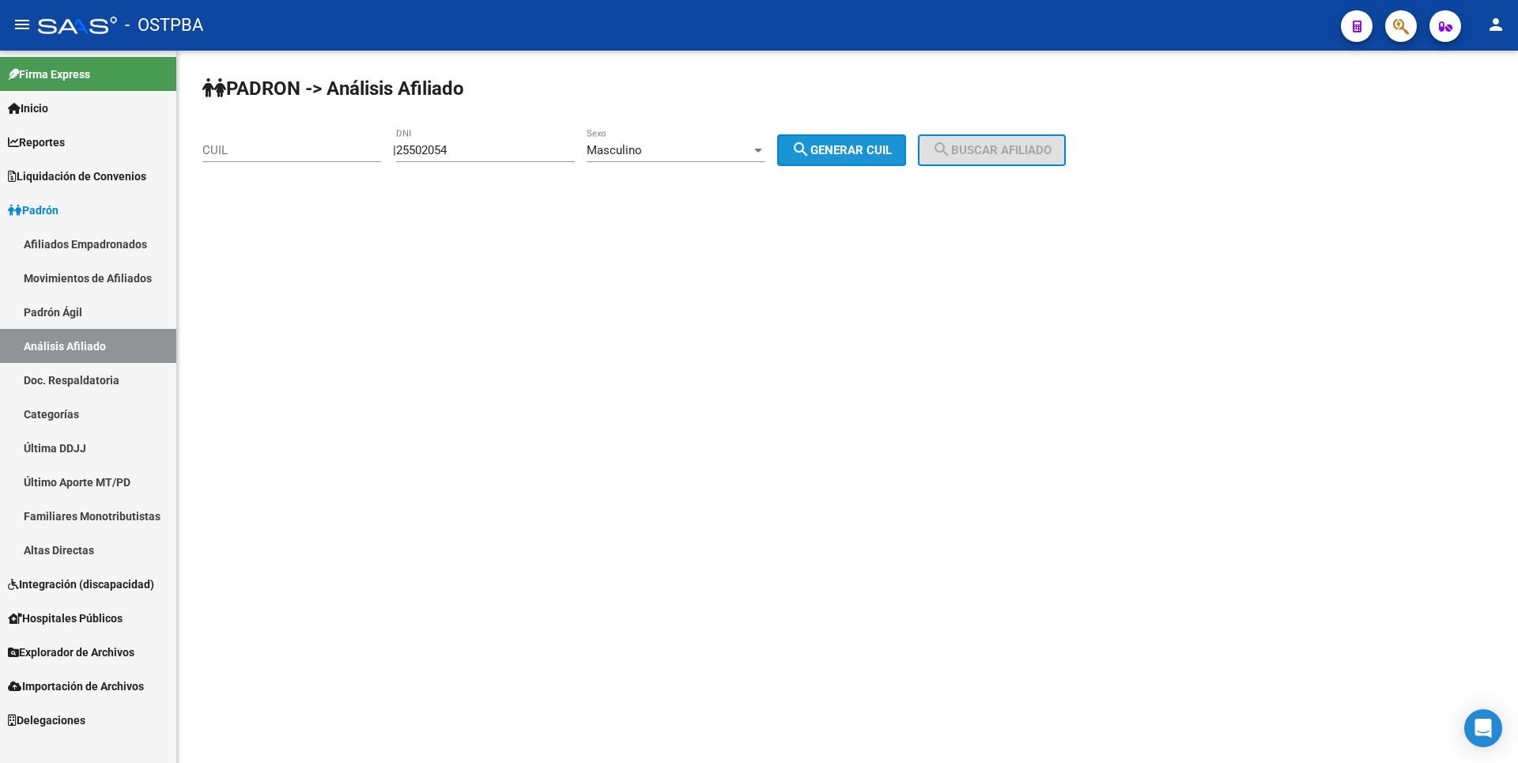
drag, startPoint x: 814, startPoint y: 145, endPoint x: 935, endPoint y: 145, distance: 120.2
click at [810, 145] on mat-icon "search" at bounding box center [801, 149] width 19 height 19
type input "20-25502054-5"
click at [1021, 154] on span "search Buscar afiliado" at bounding box center [991, 150] width 119 height 14
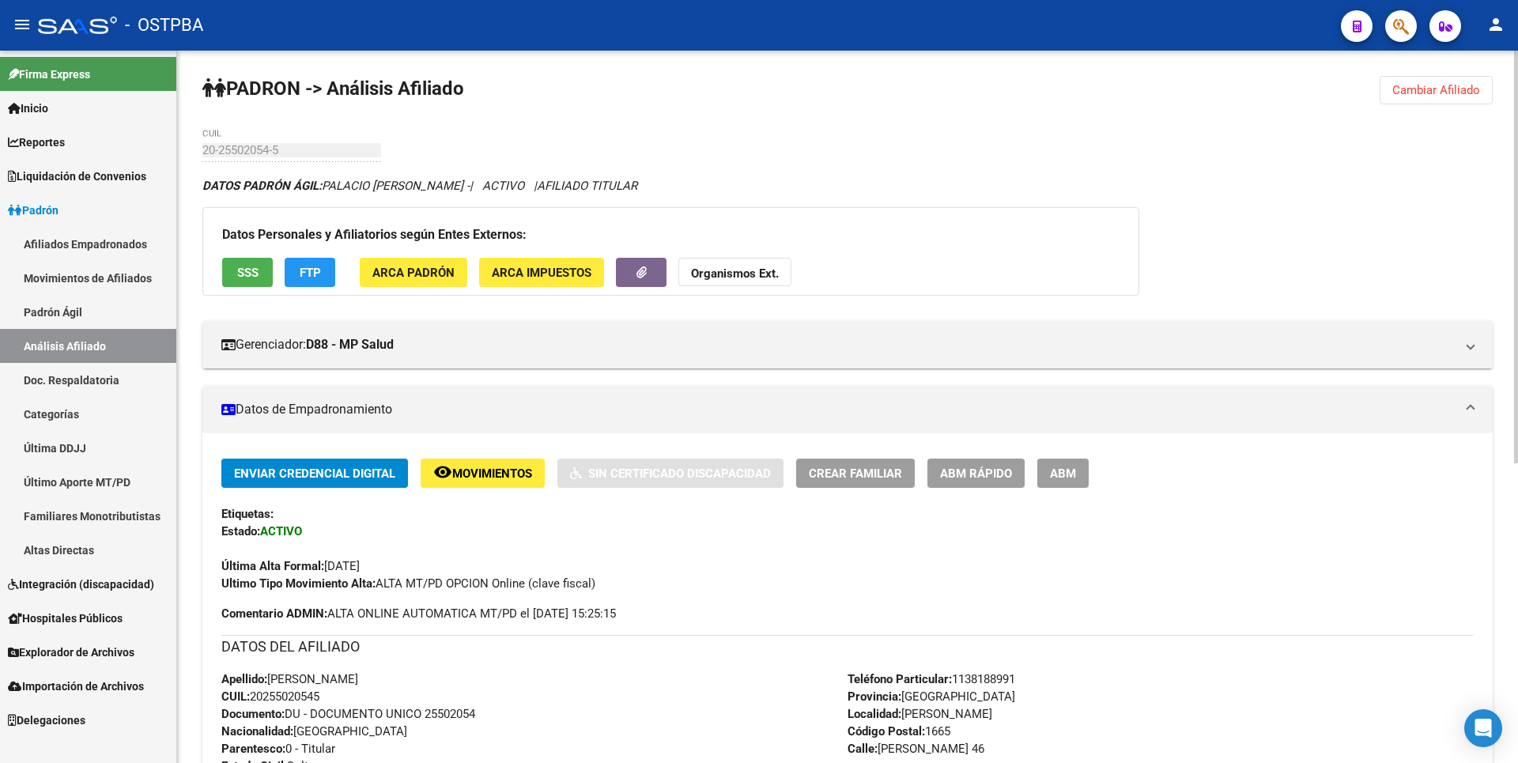
scroll to position [474, 0]
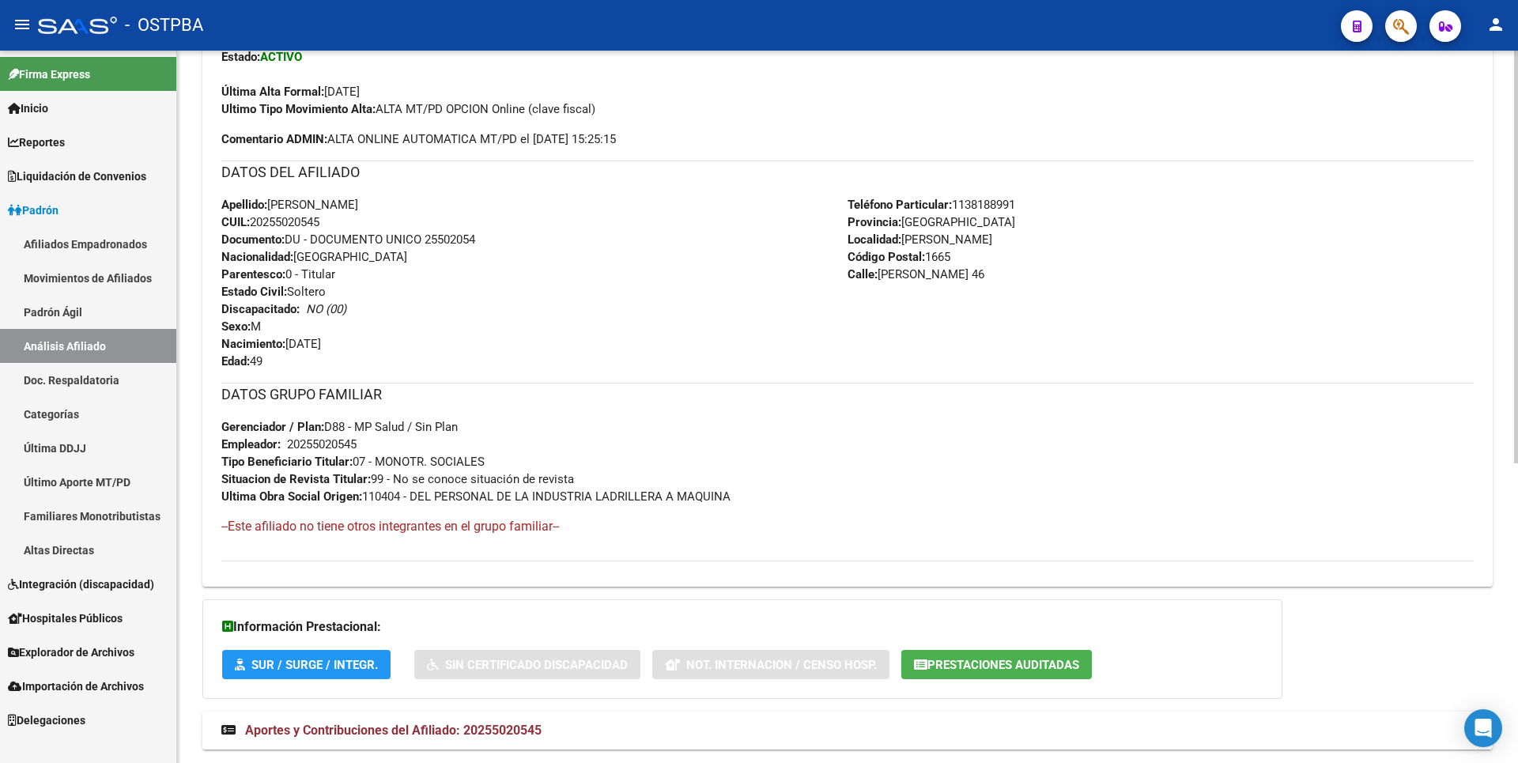
click at [502, 735] on span "Aportes y Contribuciones del Afiliado: 20255020545" at bounding box center [393, 730] width 297 height 15
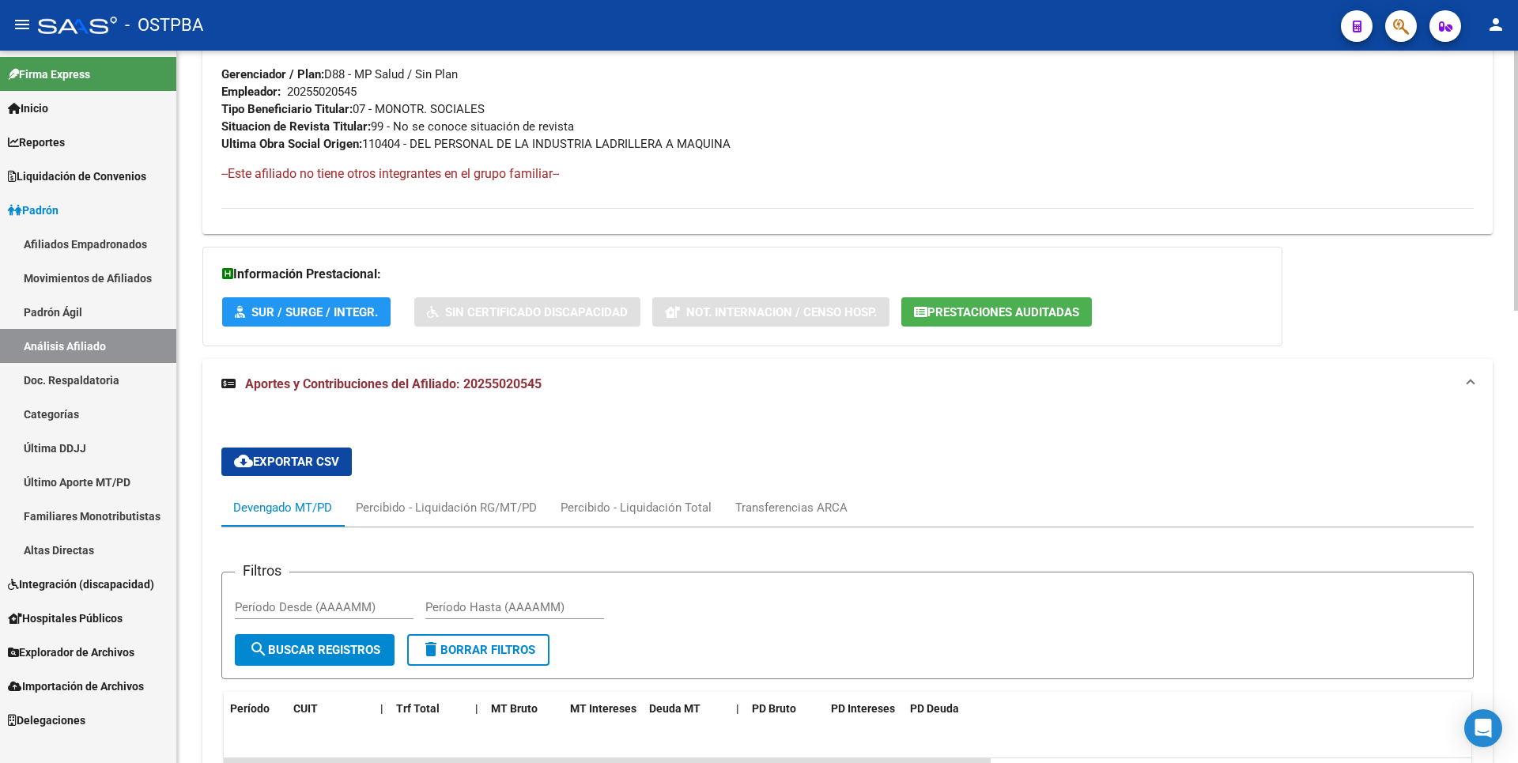
scroll to position [618, 0]
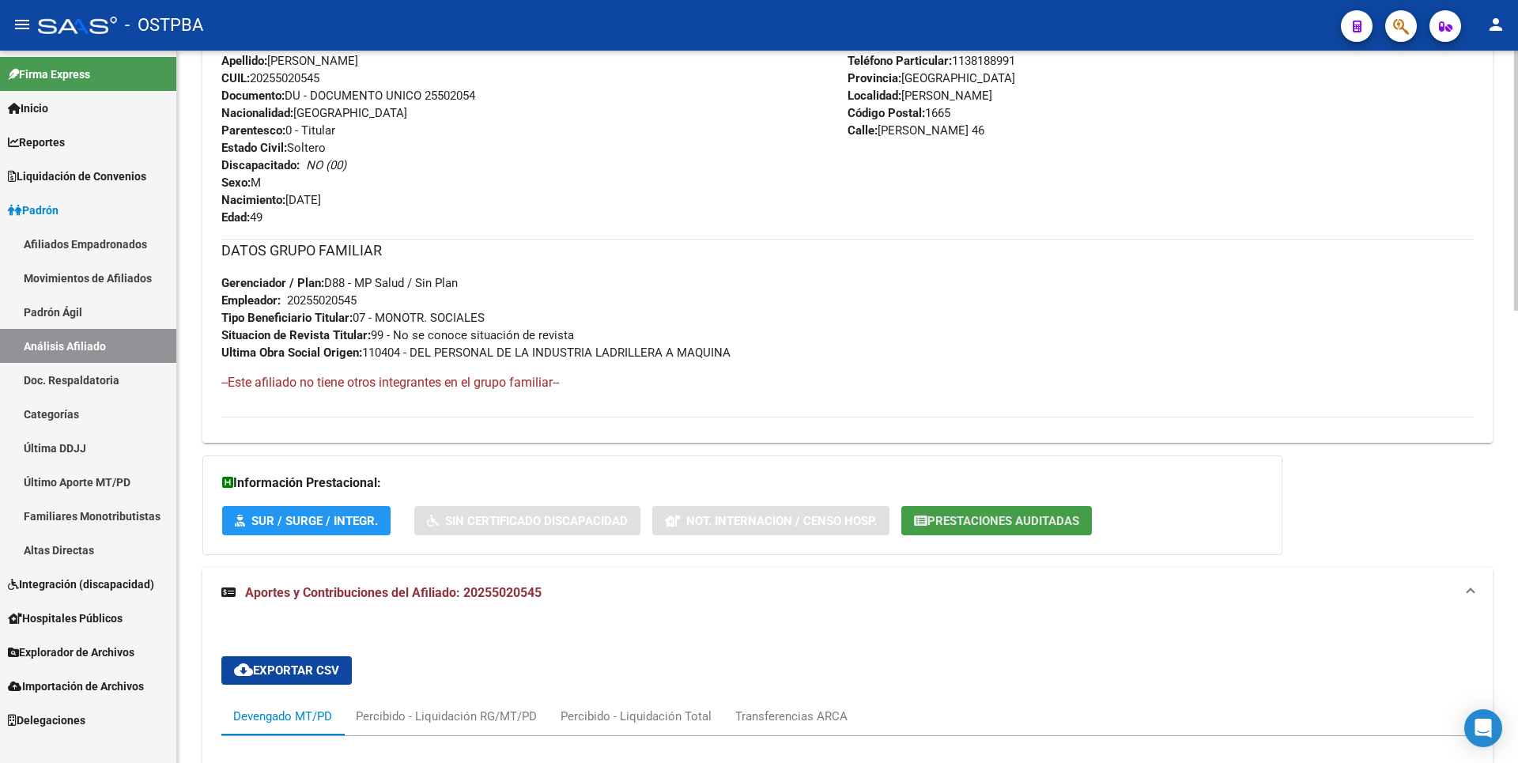
click at [992, 518] on span "Prestaciones Auditadas" at bounding box center [1004, 521] width 152 height 14
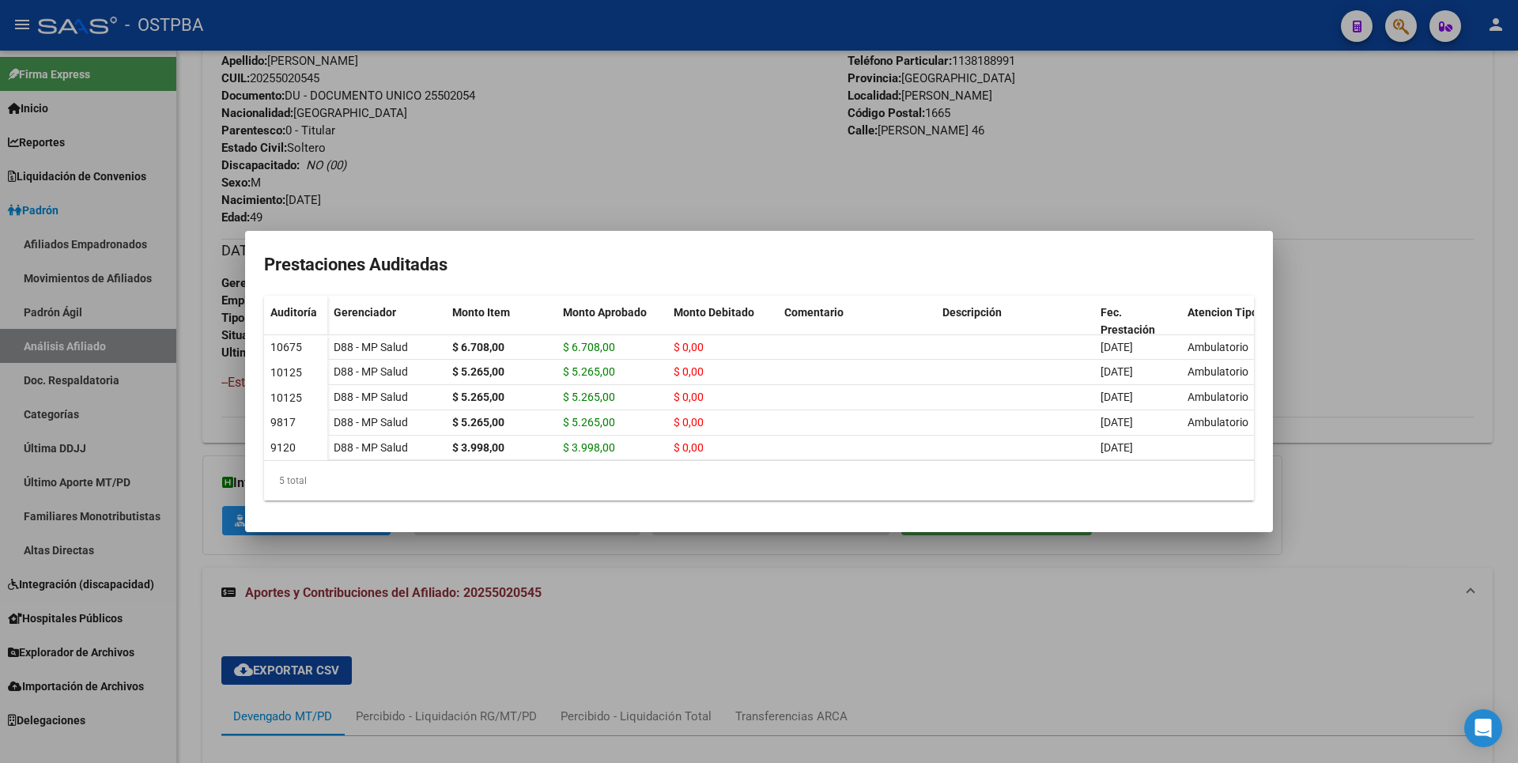
click at [565, 102] on div at bounding box center [759, 381] width 1518 height 763
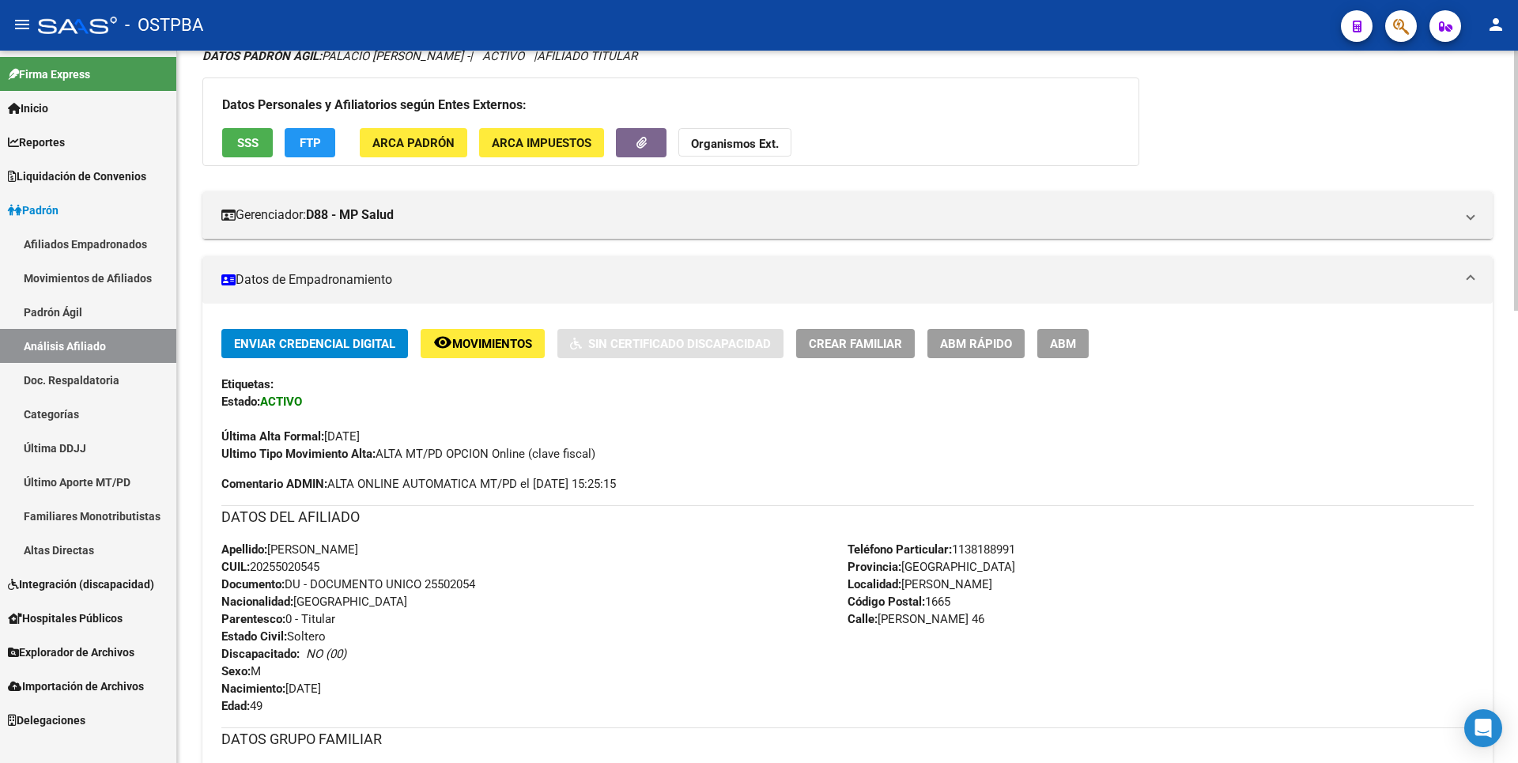
scroll to position [0, 0]
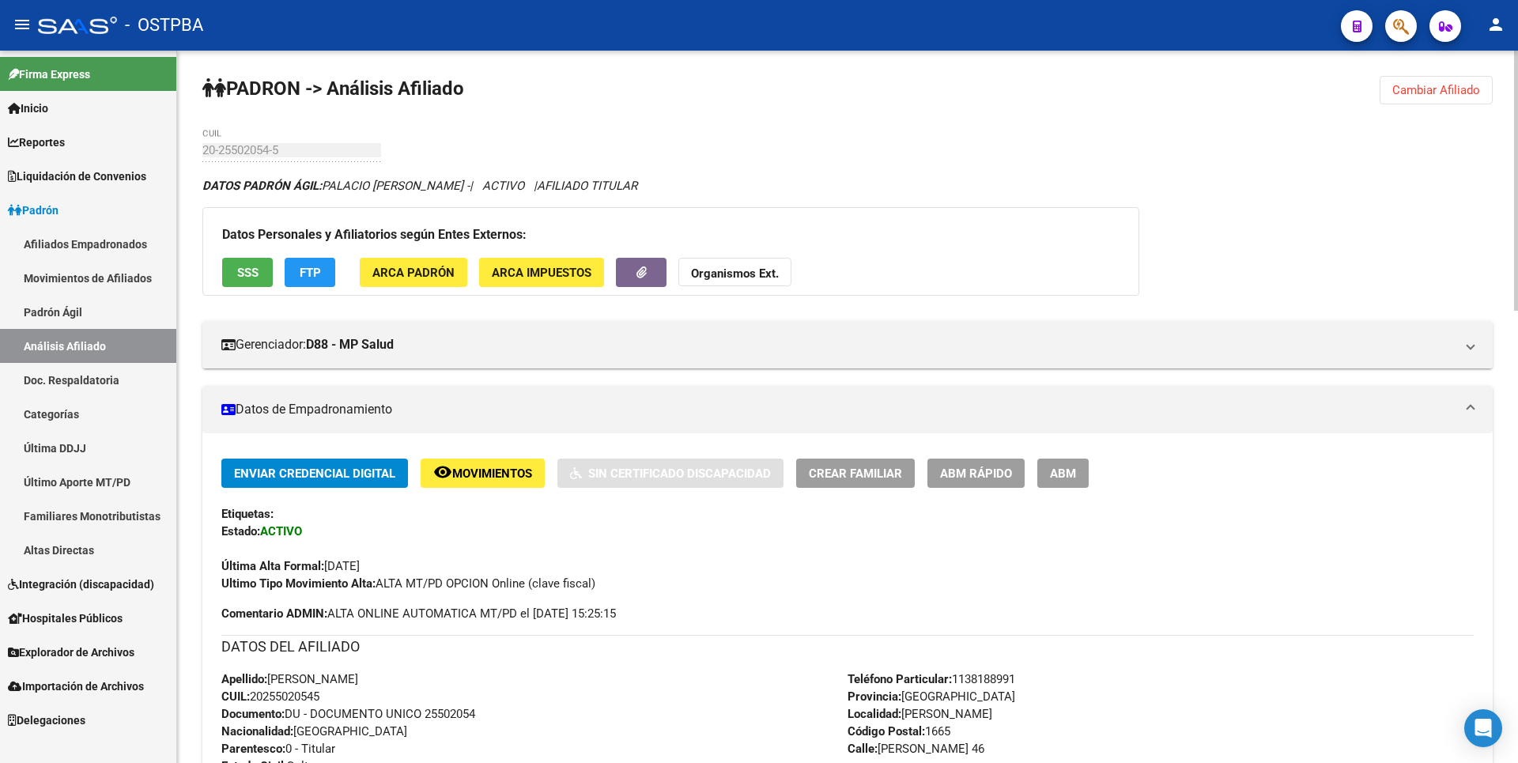
click at [1442, 96] on span "Cambiar Afiliado" at bounding box center [1436, 90] width 88 height 14
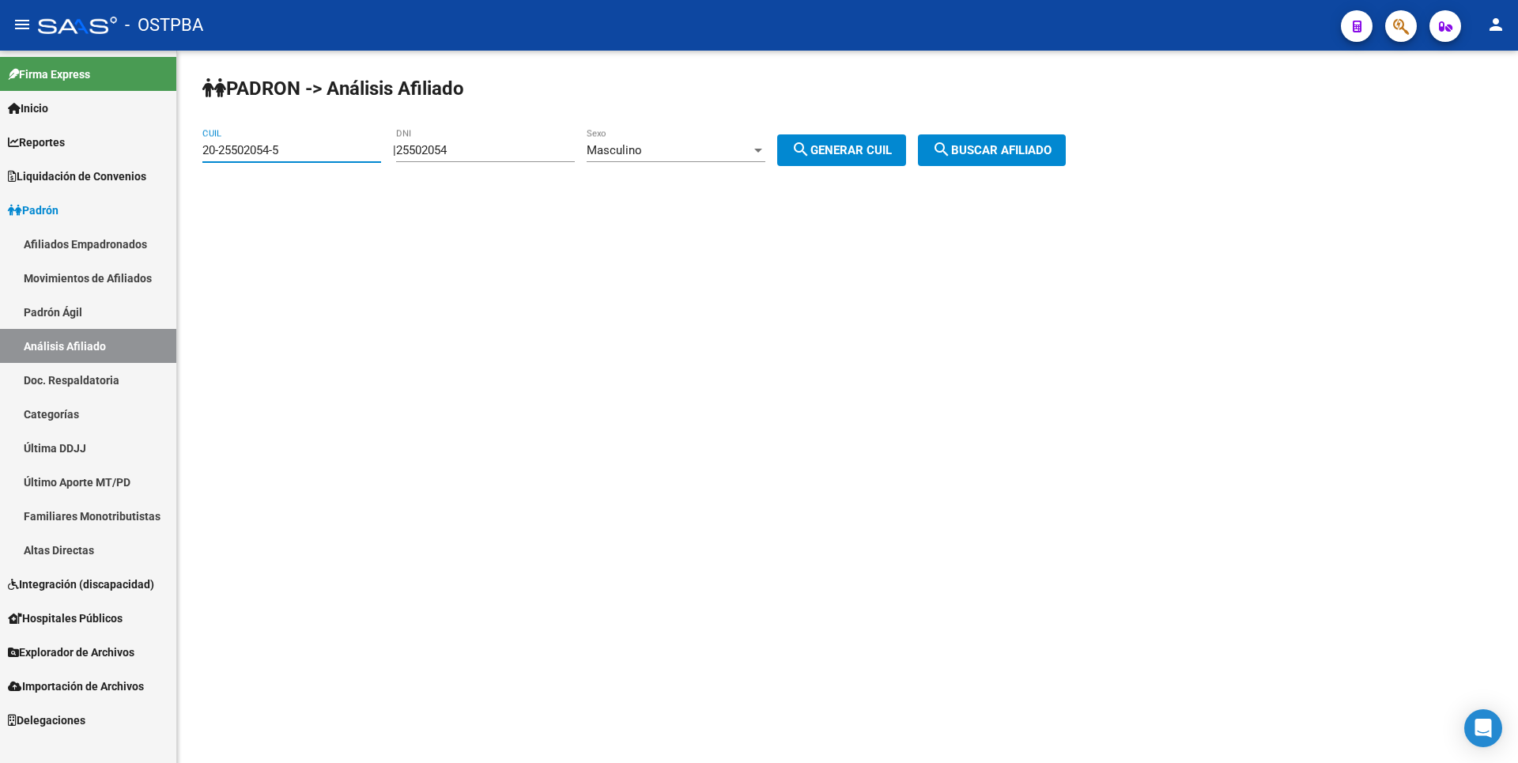
drag, startPoint x: 299, startPoint y: 149, endPoint x: 29, endPoint y: 163, distance: 270.0
click at [31, 161] on mat-sidenav-container "Firma Express Inicio Calendario SSS Instructivos Contacto OS Reportes Tablero d…" at bounding box center [759, 407] width 1518 height 712
type input "20-45537813-4"
click at [1053, 137] on button "search Buscar afiliado" at bounding box center [992, 150] width 148 height 32
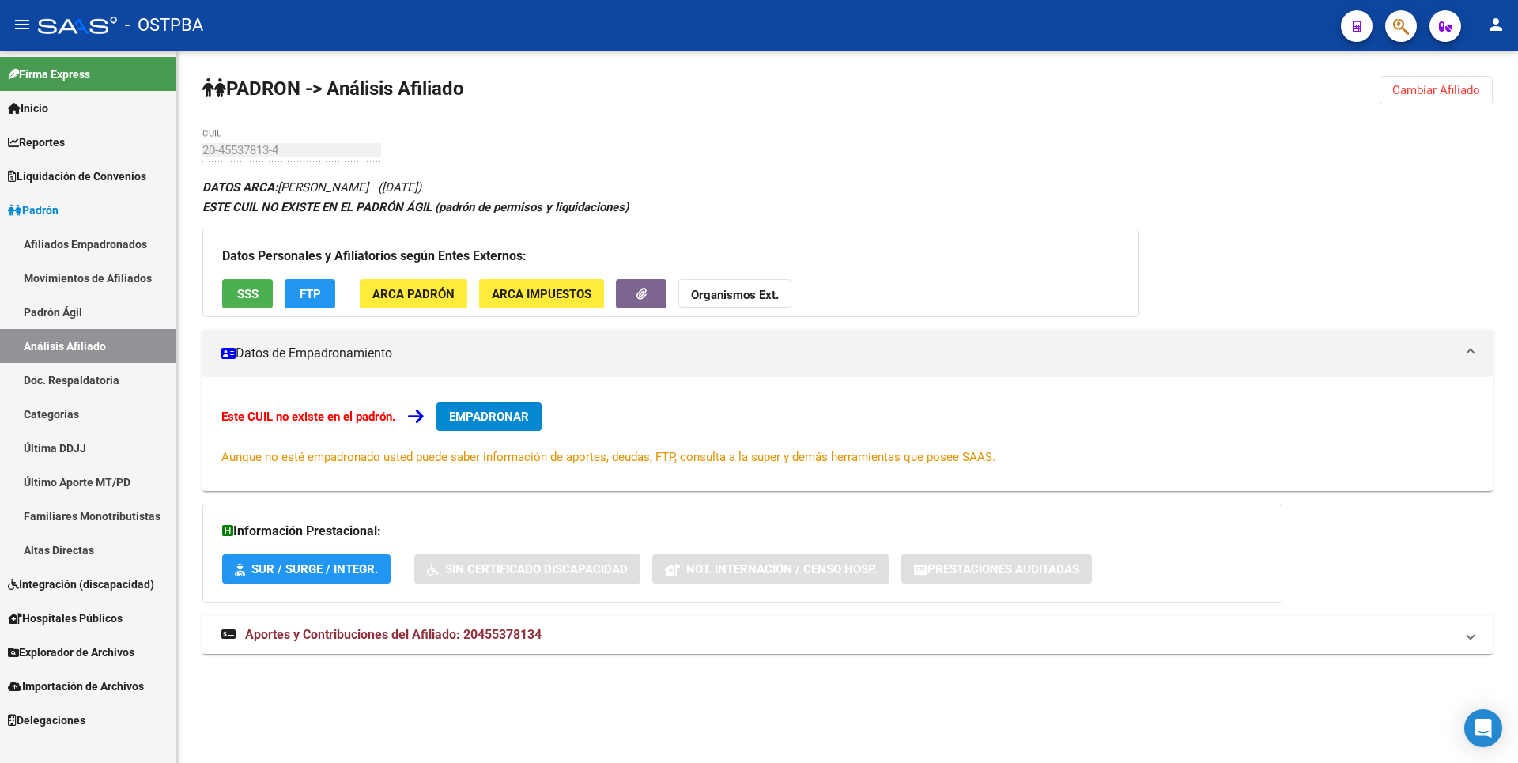
click at [738, 293] on strong "Organismos Ext." at bounding box center [735, 295] width 88 height 14
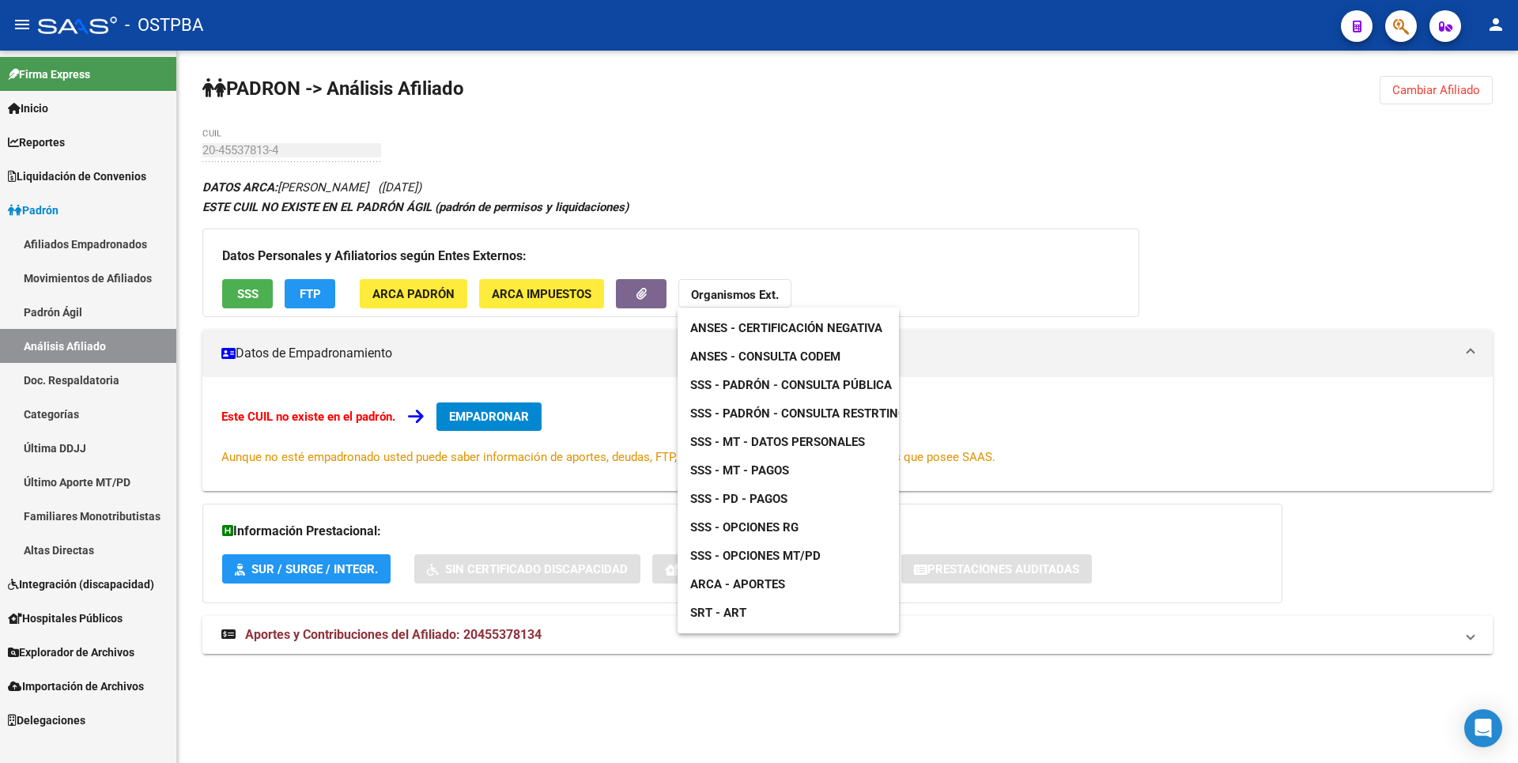
click at [818, 443] on span "SSS - MT - Datos Personales" at bounding box center [777, 442] width 175 height 14
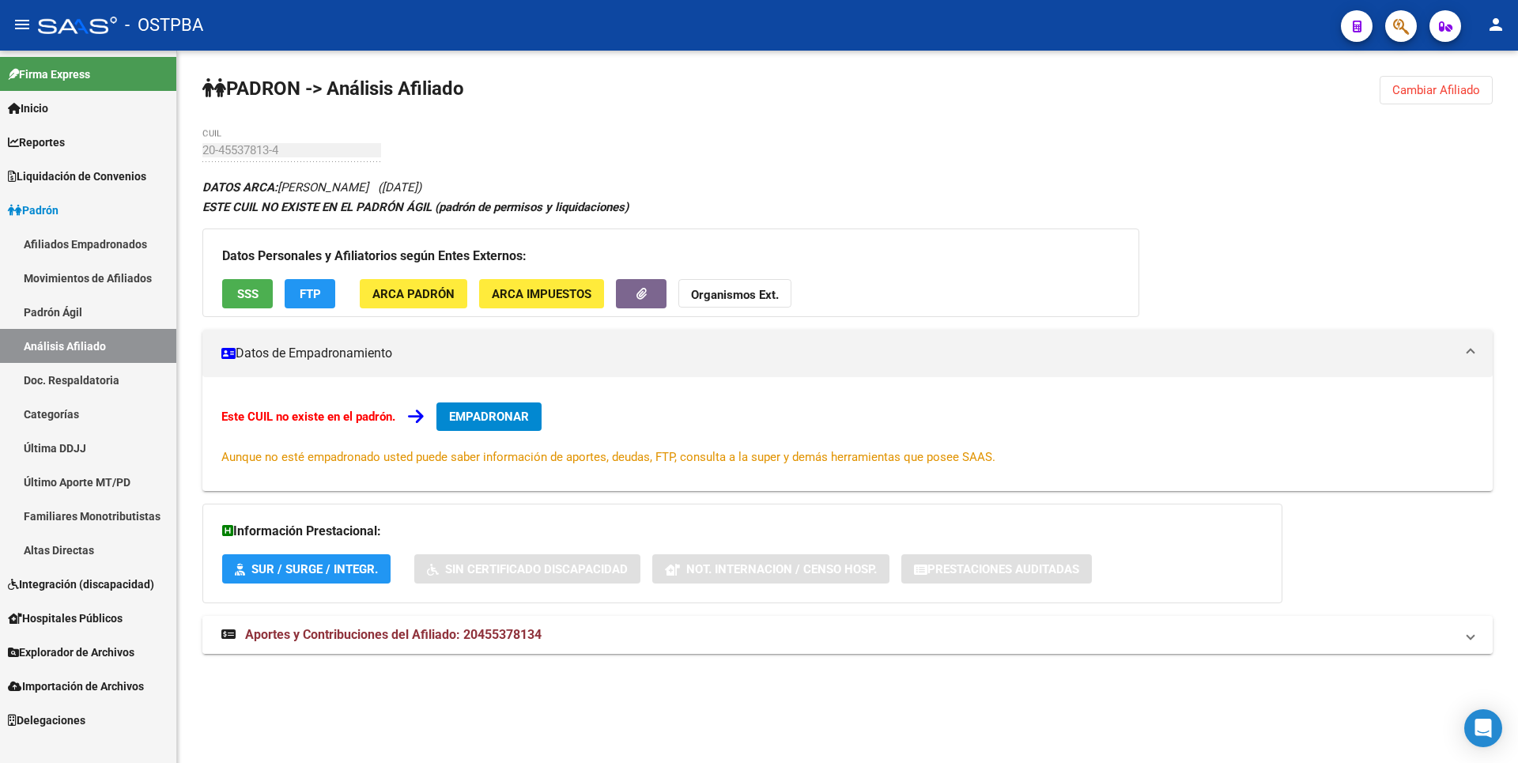
copy span "20455378134"
drag, startPoint x: 463, startPoint y: 633, endPoint x: 545, endPoint y: 632, distance: 82.2
click at [545, 632] on mat-panel-title "Aportes y Contribuciones del Afiliado: 20455378134" at bounding box center [838, 634] width 1234 height 17
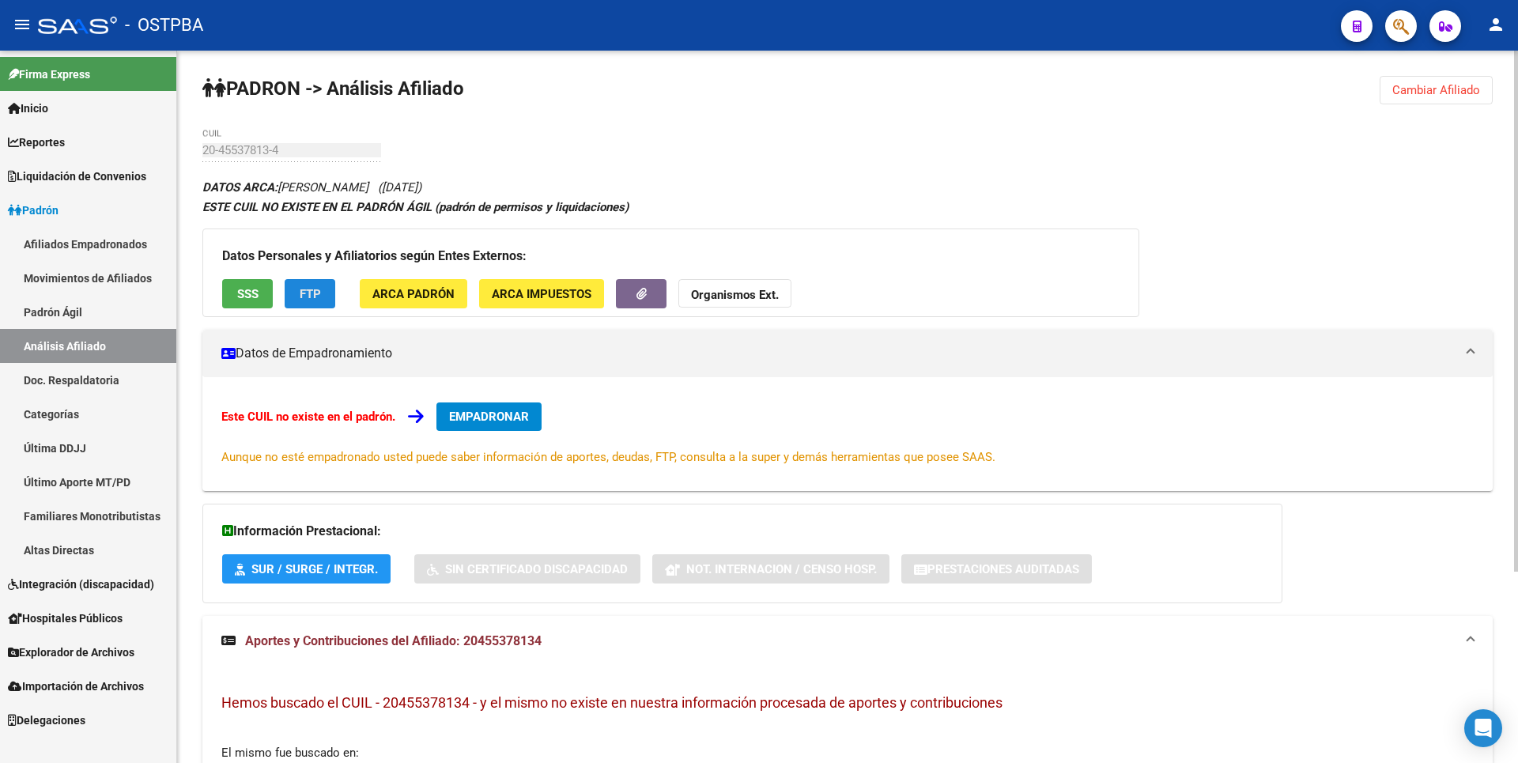
click at [307, 296] on span "FTP" at bounding box center [310, 294] width 21 height 14
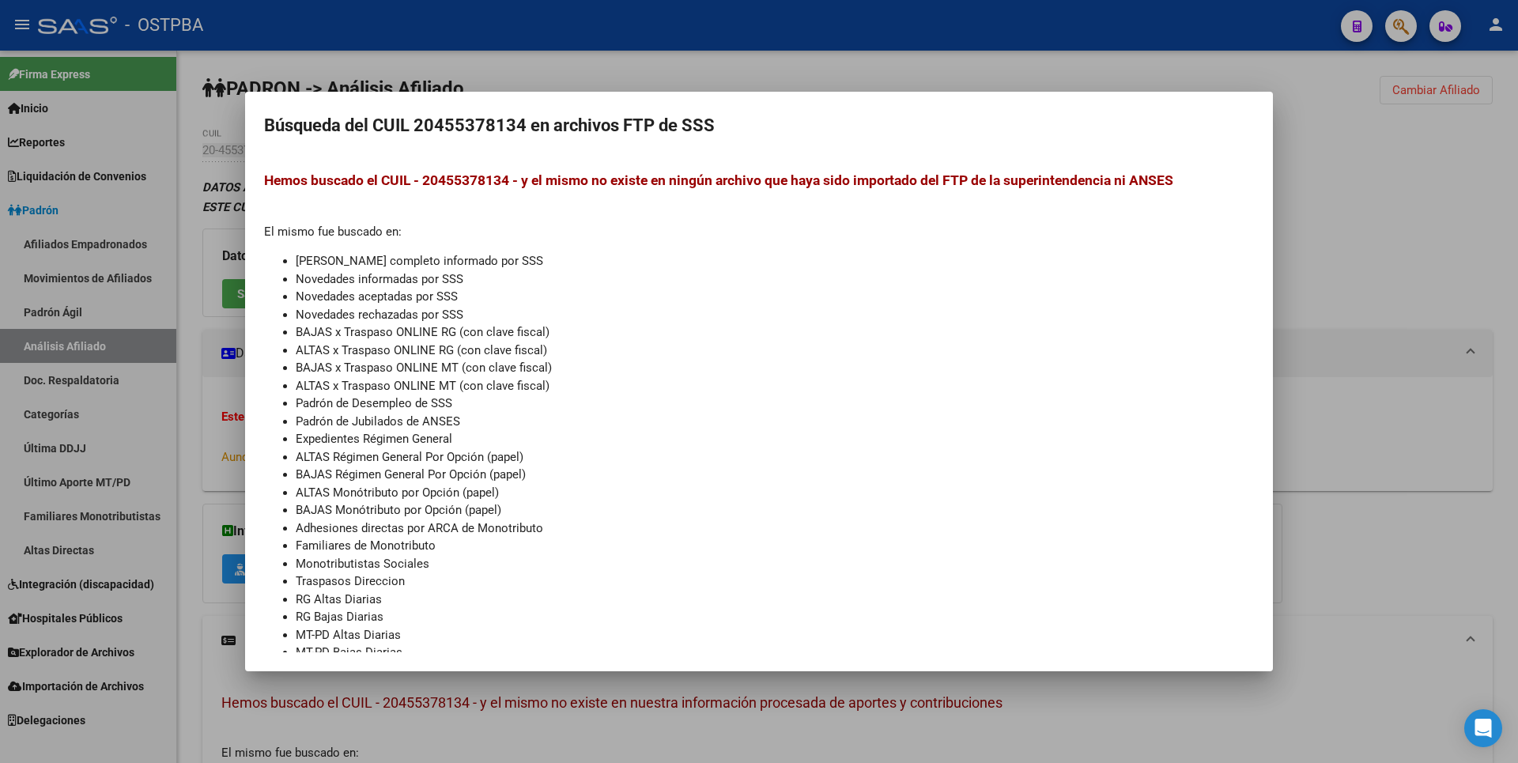
click at [1305, 194] on div at bounding box center [759, 381] width 1518 height 763
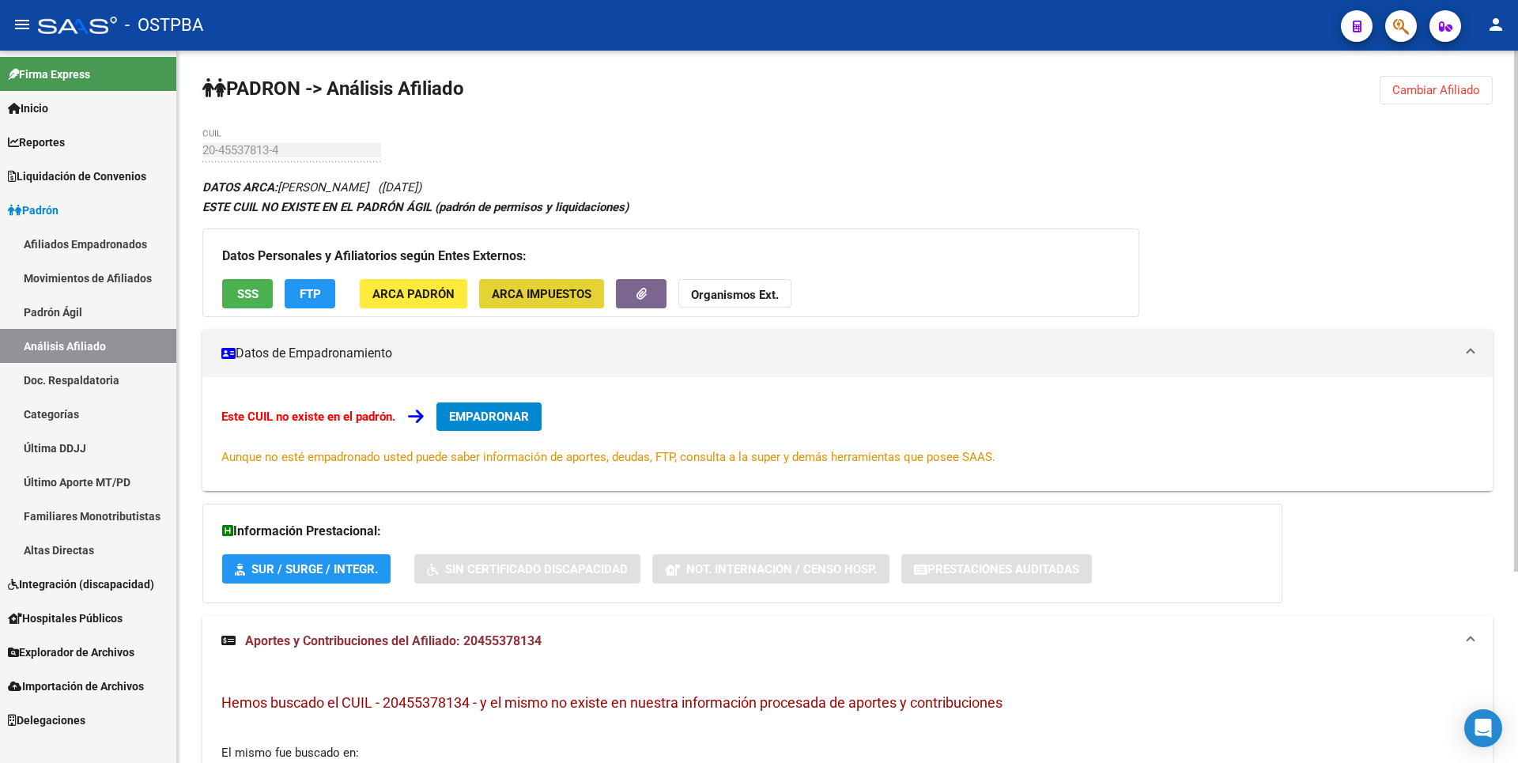
click at [531, 293] on span "ARCA Impuestos" at bounding box center [542, 294] width 100 height 14
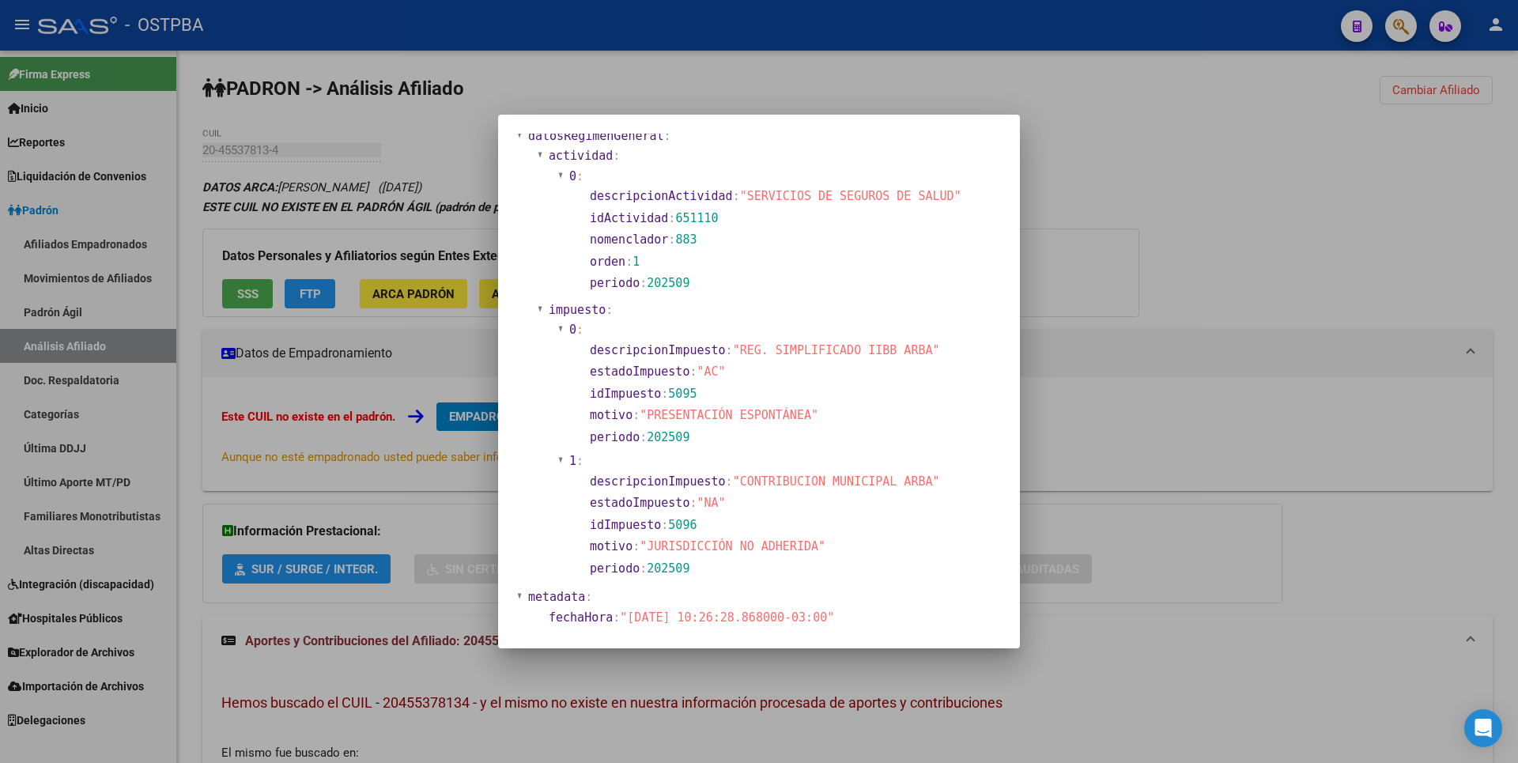
scroll to position [1052, 0]
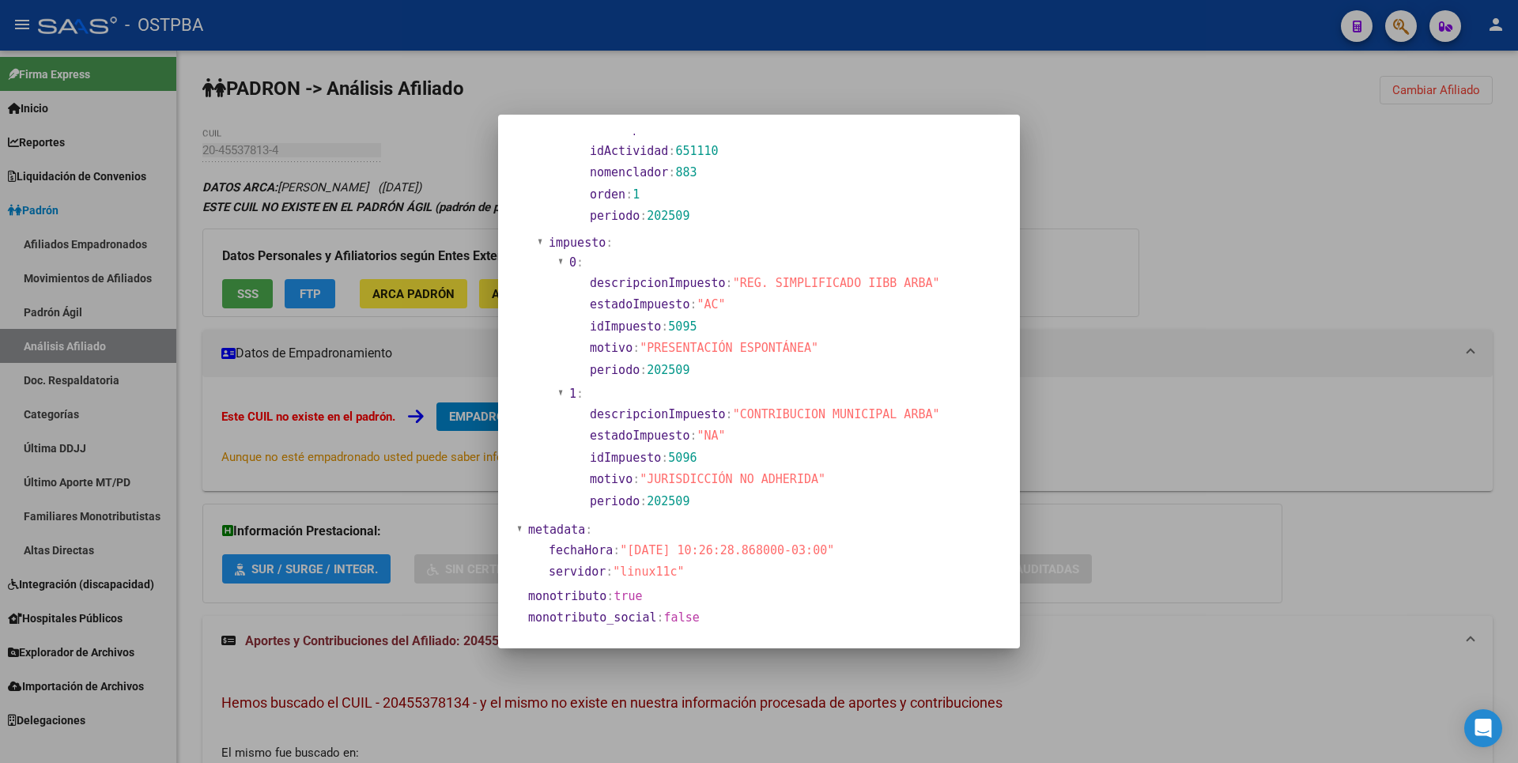
click at [1093, 284] on div at bounding box center [759, 381] width 1518 height 763
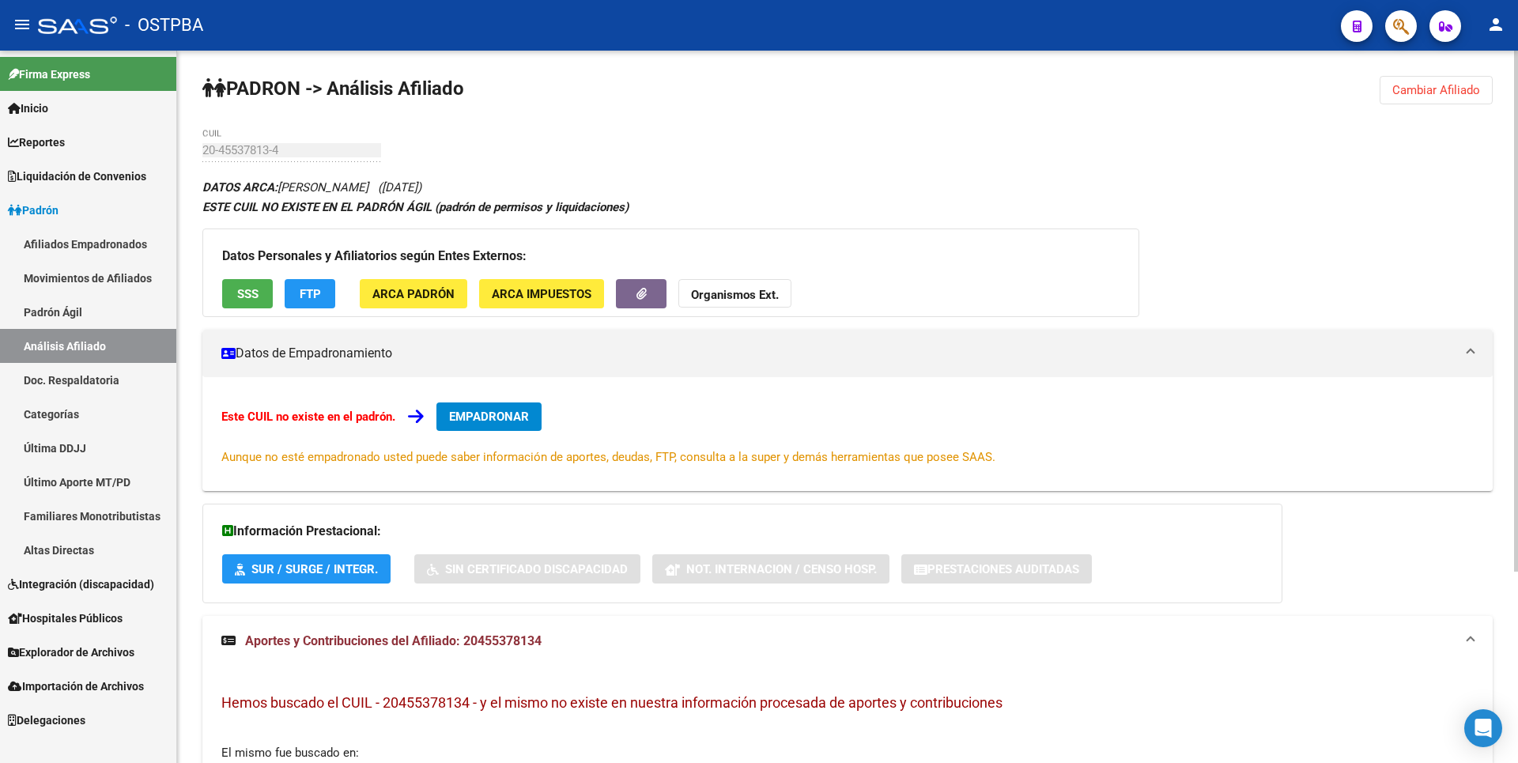
click at [399, 295] on span "ARCA Padrón" at bounding box center [413, 294] width 82 height 14
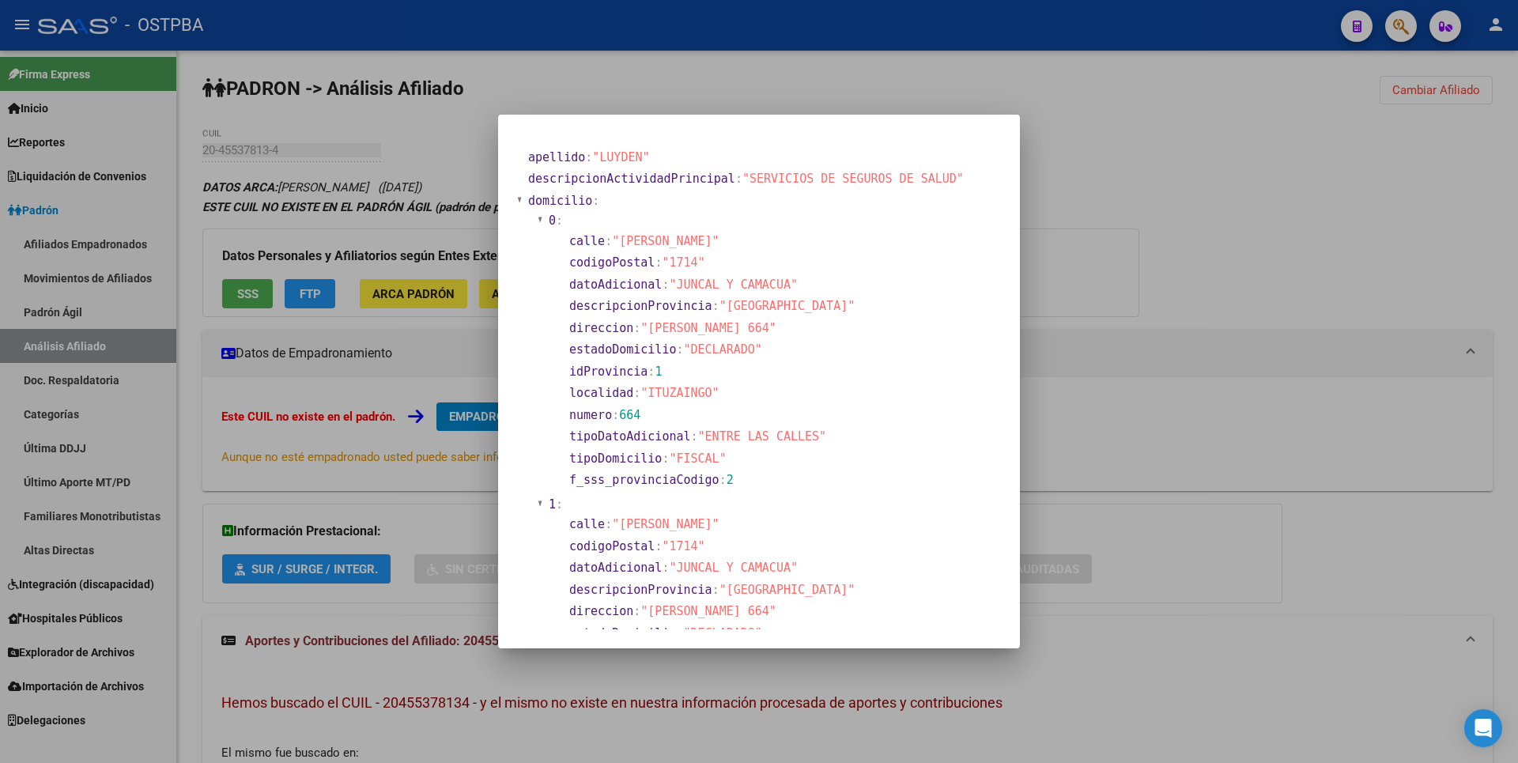
click at [1160, 292] on div at bounding box center [759, 381] width 1518 height 763
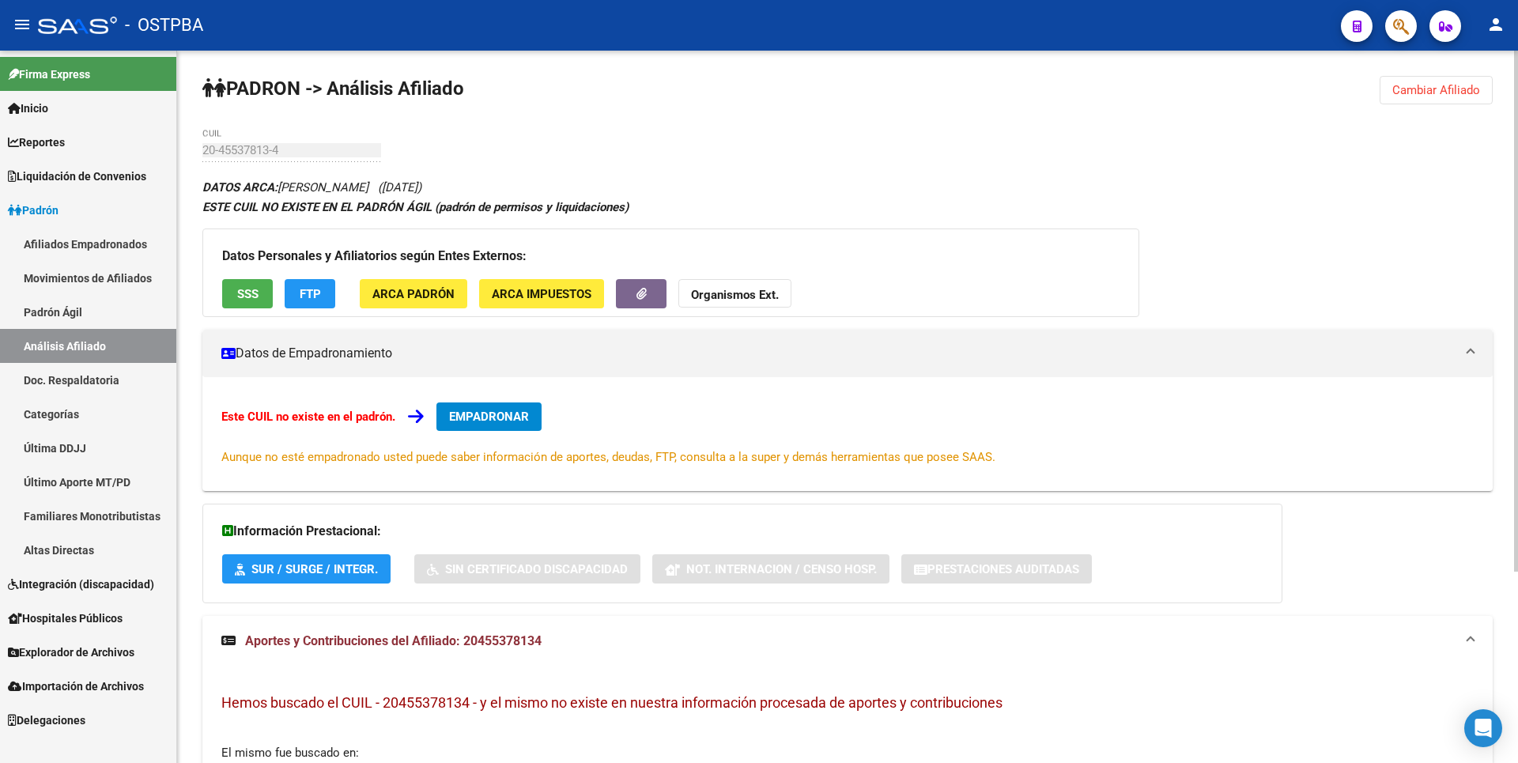
click at [229, 297] on button "SSS" at bounding box center [247, 293] width 51 height 29
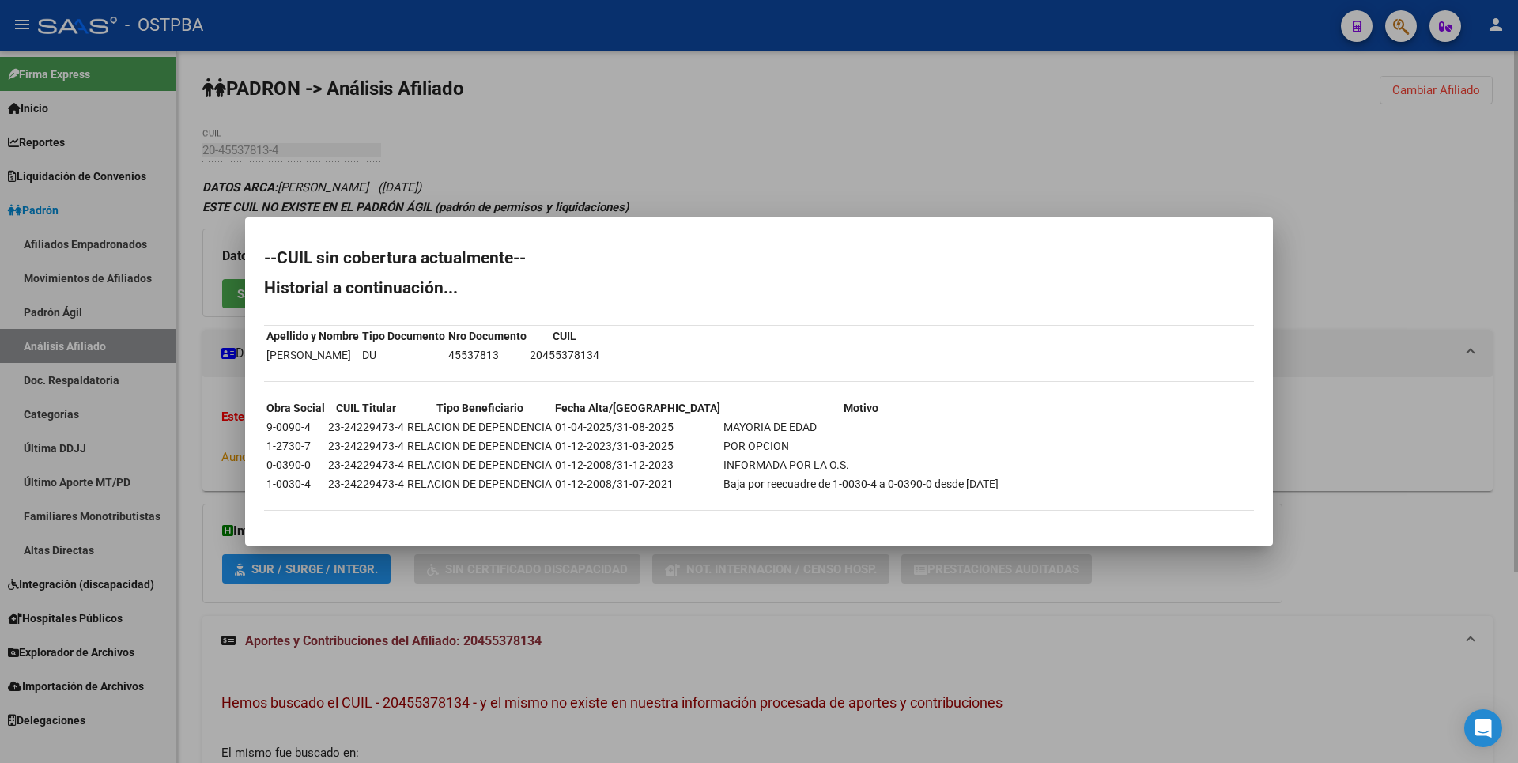
click at [680, 194] on div at bounding box center [759, 381] width 1518 height 763
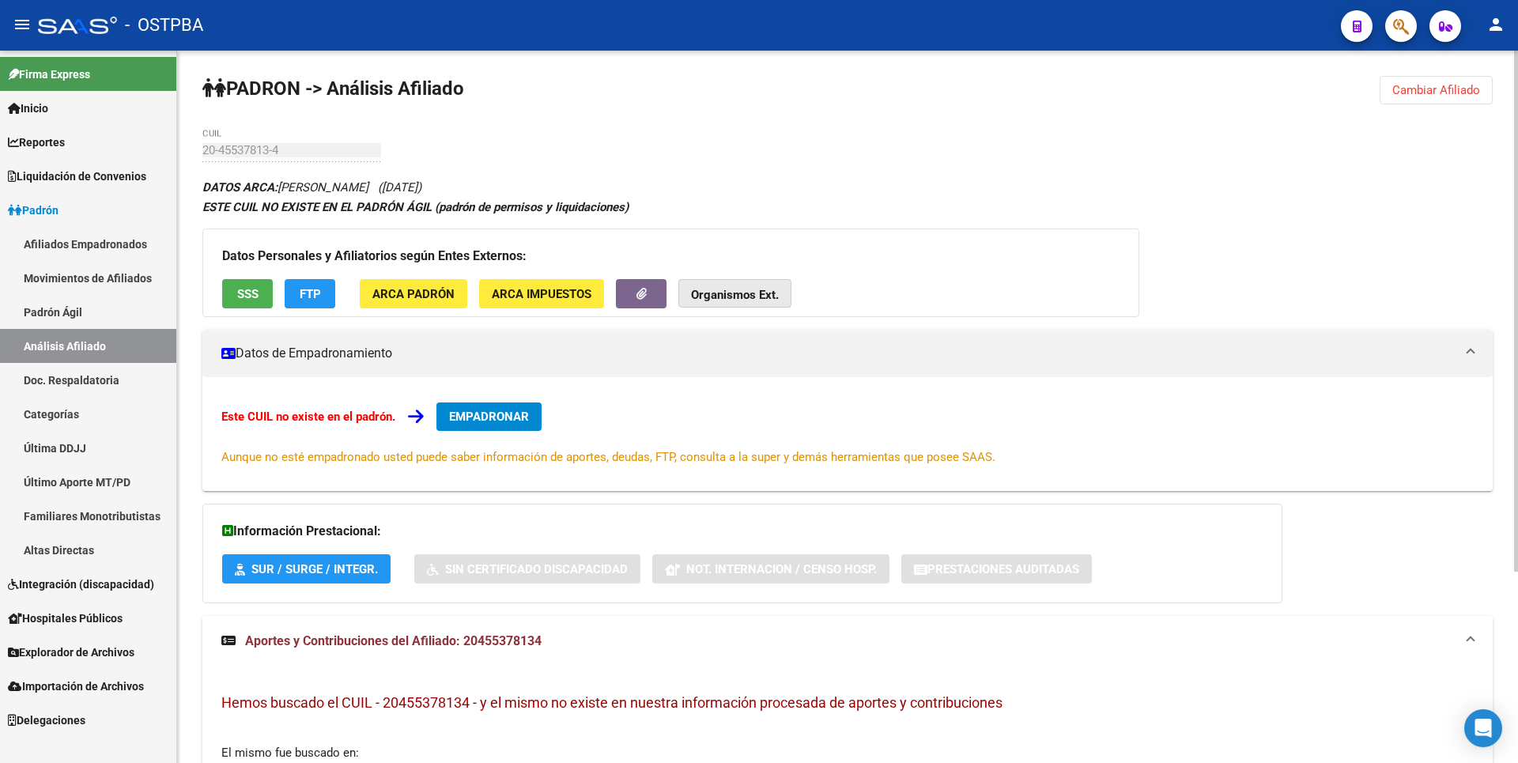
click at [772, 285] on button "Organismos Ext." at bounding box center [734, 293] width 113 height 29
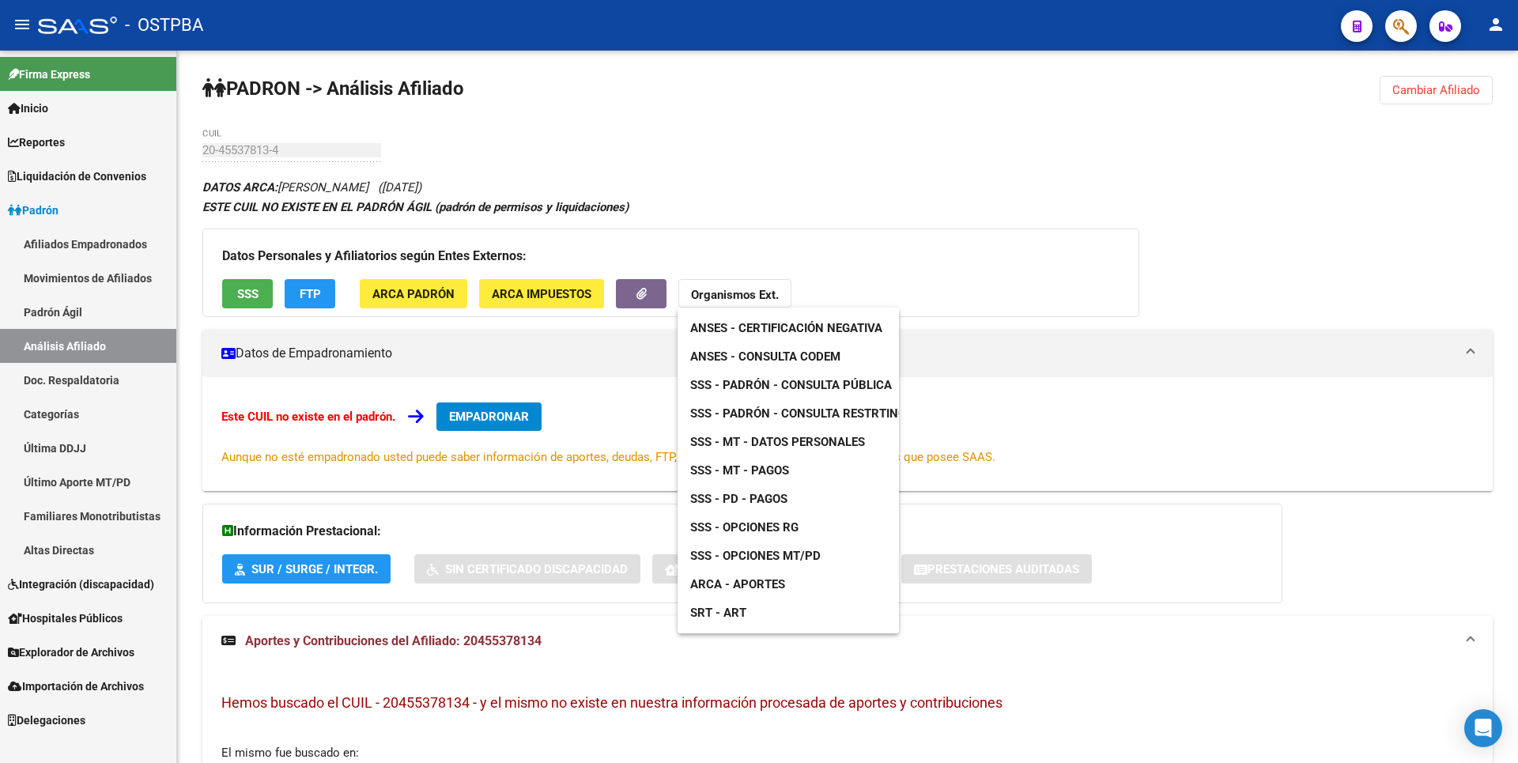
click at [72, 654] on div at bounding box center [759, 381] width 1518 height 763
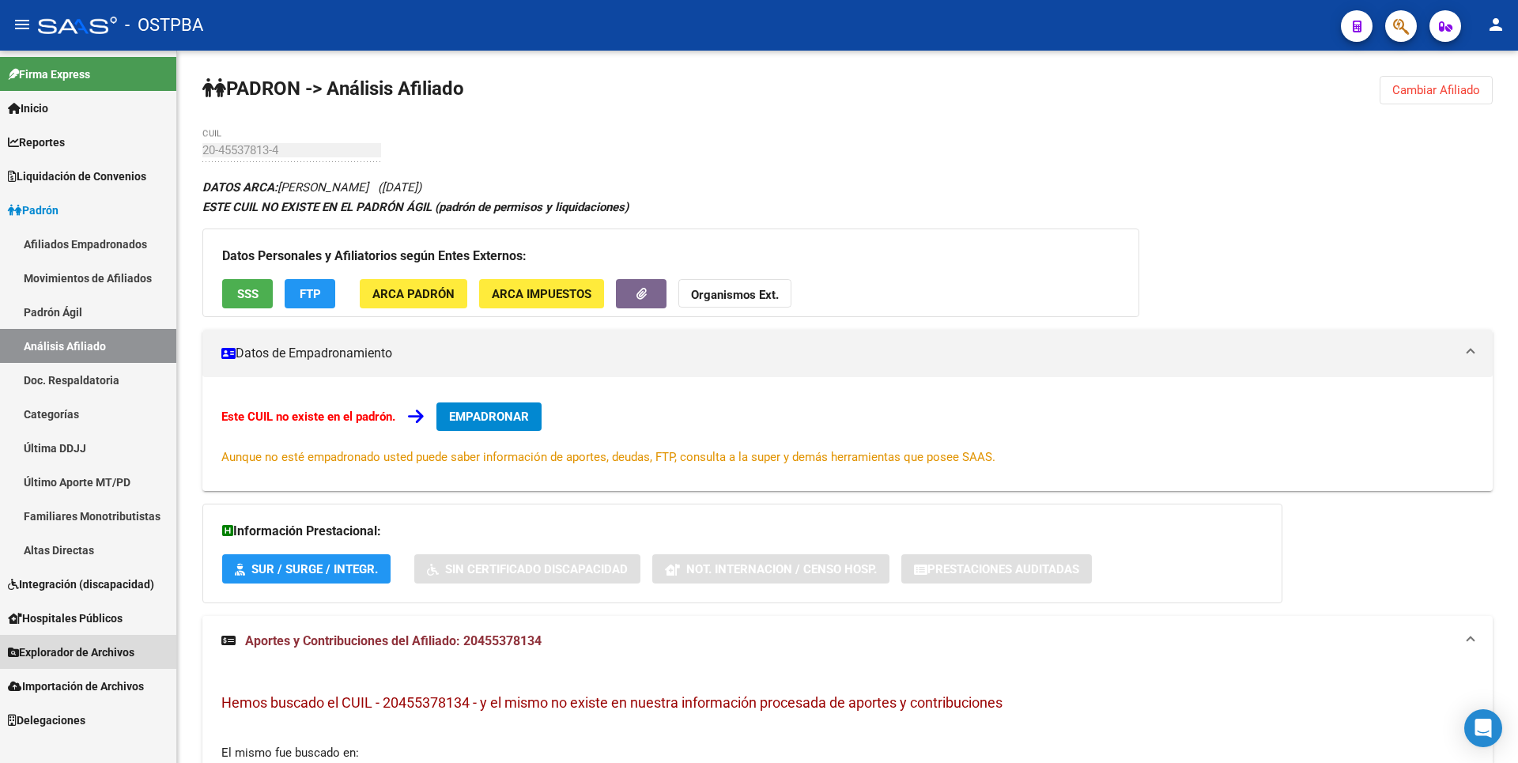
click at [73, 652] on span "Explorador de Archivos" at bounding box center [71, 652] width 127 height 17
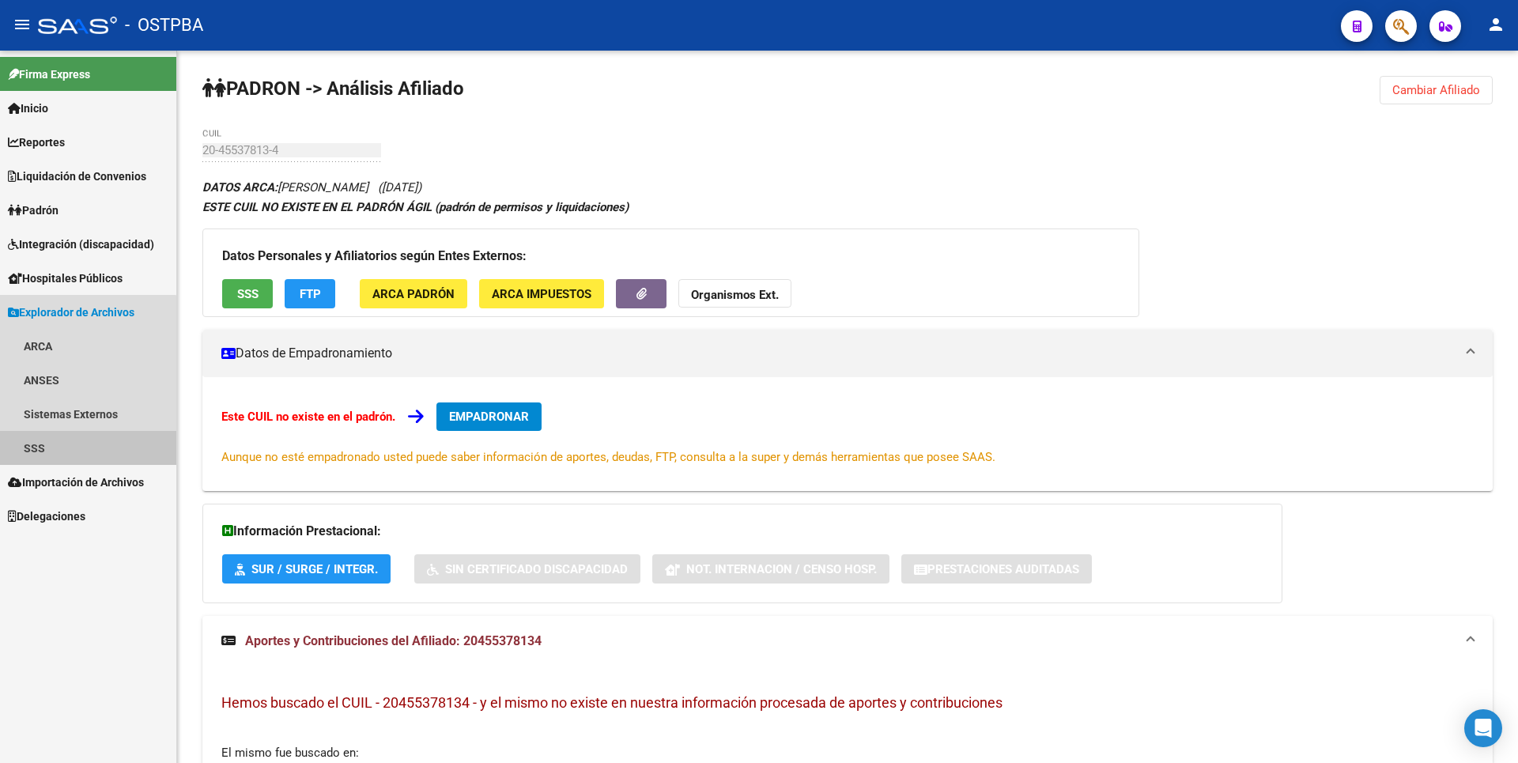
click at [66, 456] on link "SSS" at bounding box center [88, 448] width 176 height 34
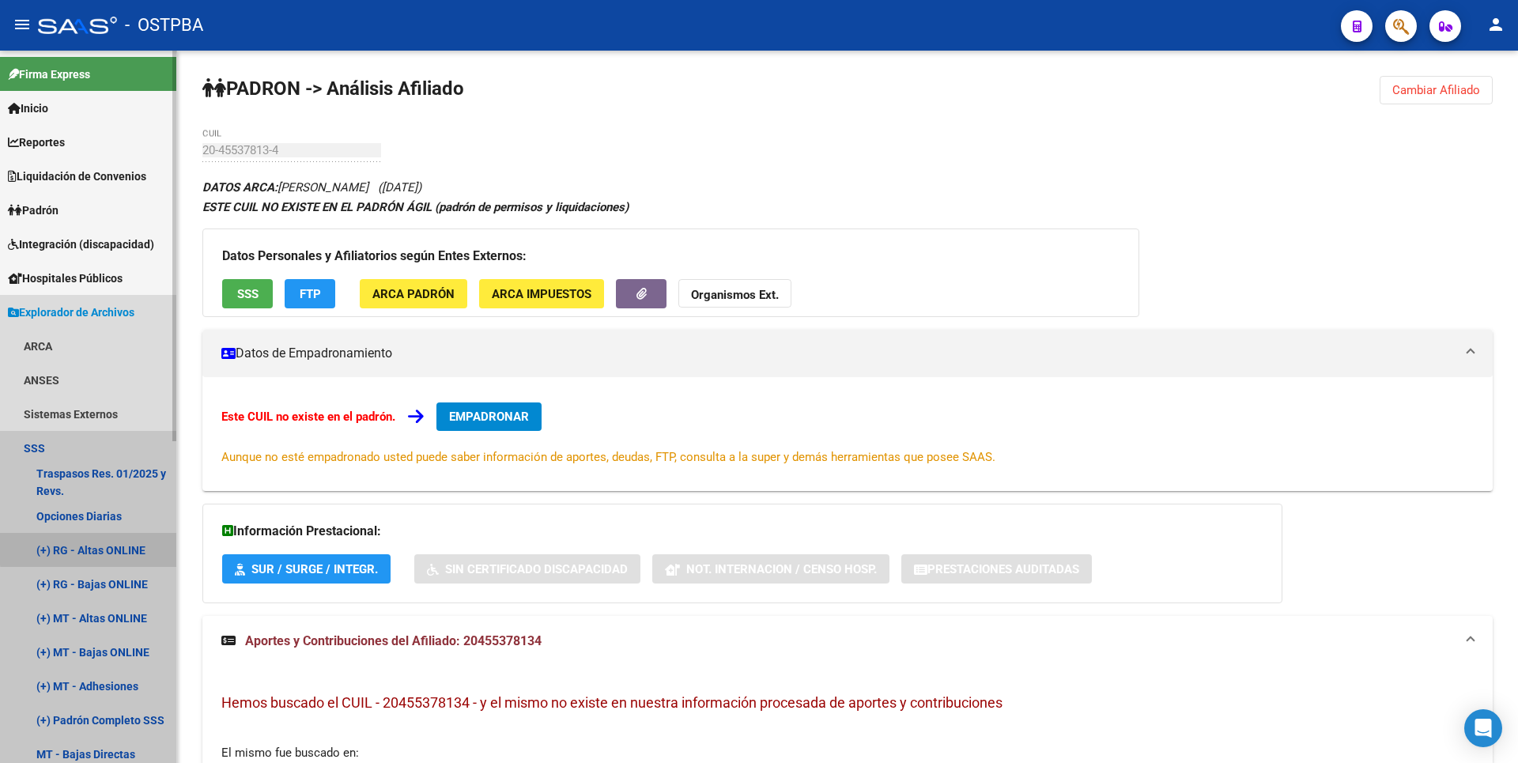
click at [96, 548] on link "(+) RG - Altas ONLINE" at bounding box center [88, 550] width 176 height 34
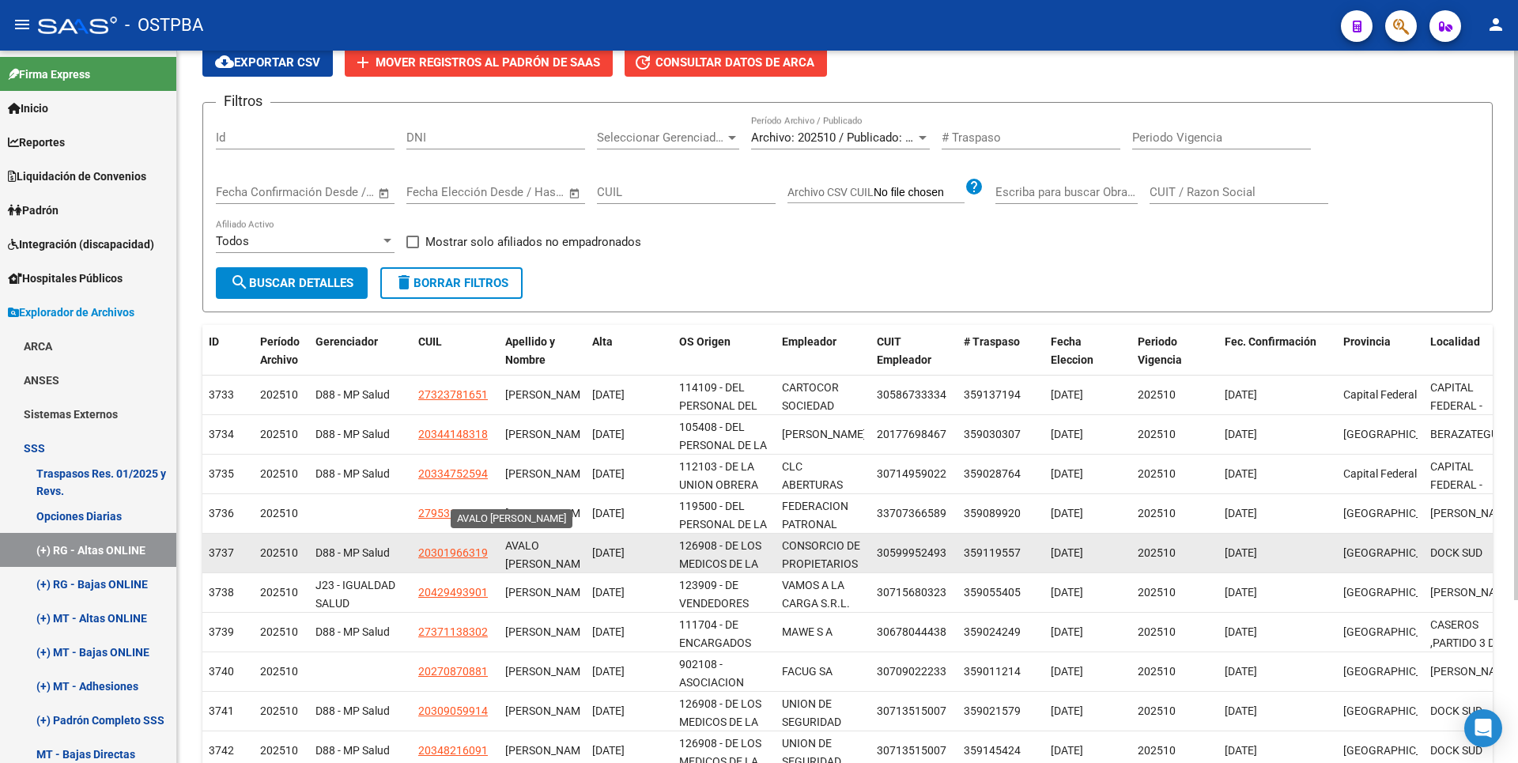
scroll to position [211, 0]
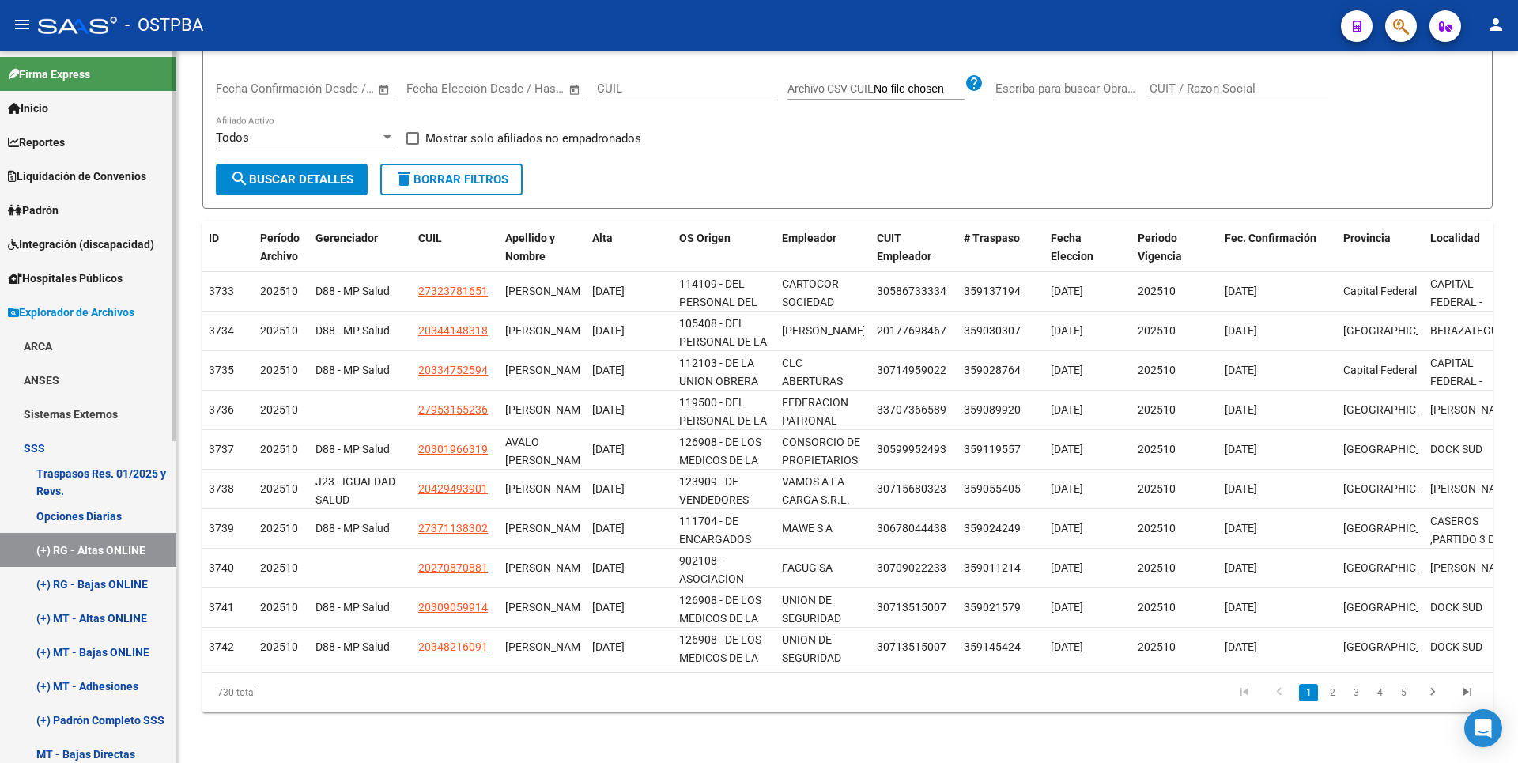
click at [103, 587] on link "(+) RG - Bajas ONLINE" at bounding box center [88, 584] width 176 height 34
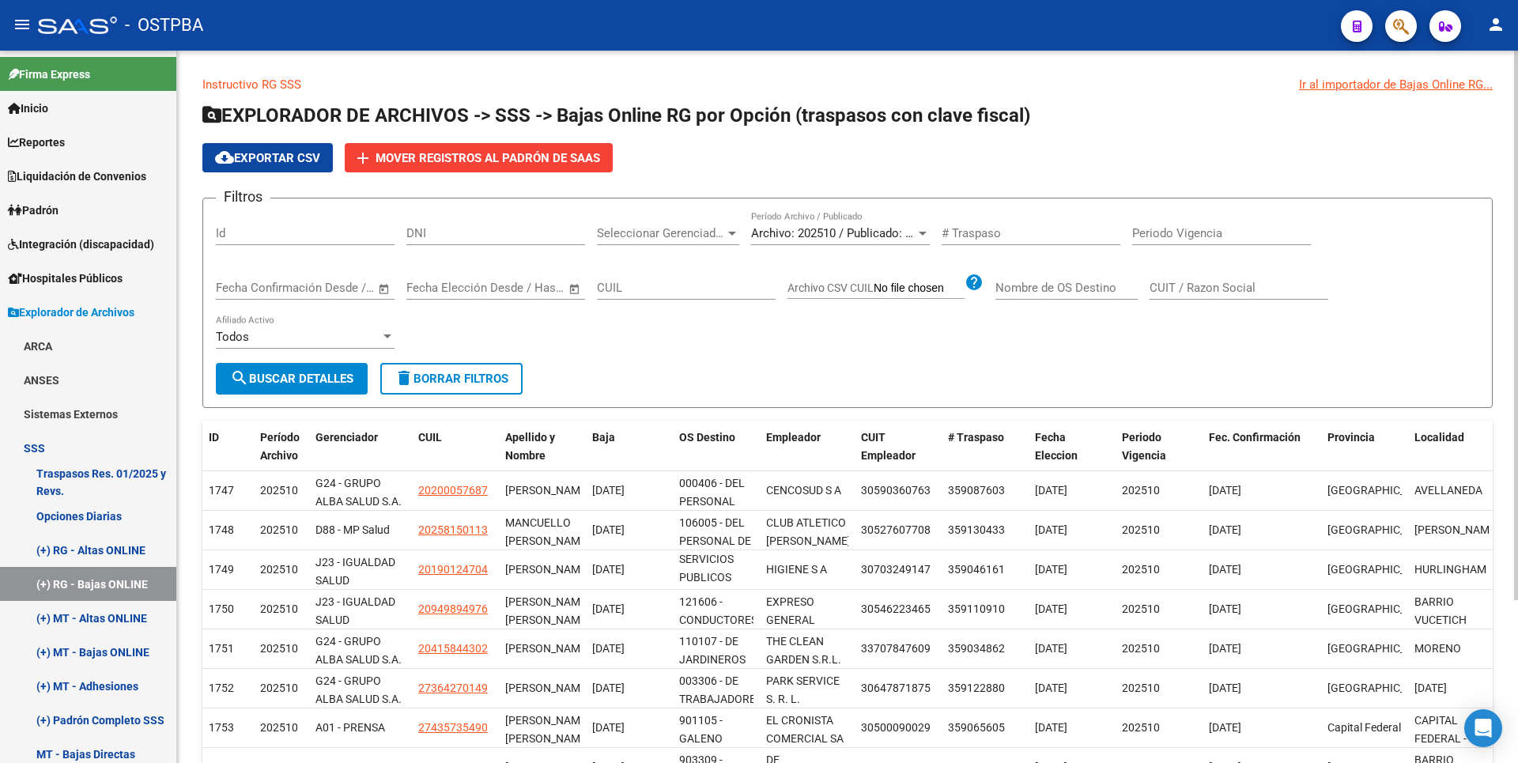
click at [724, 229] on span "Seleccionar Gerenciador" at bounding box center [661, 233] width 128 height 14
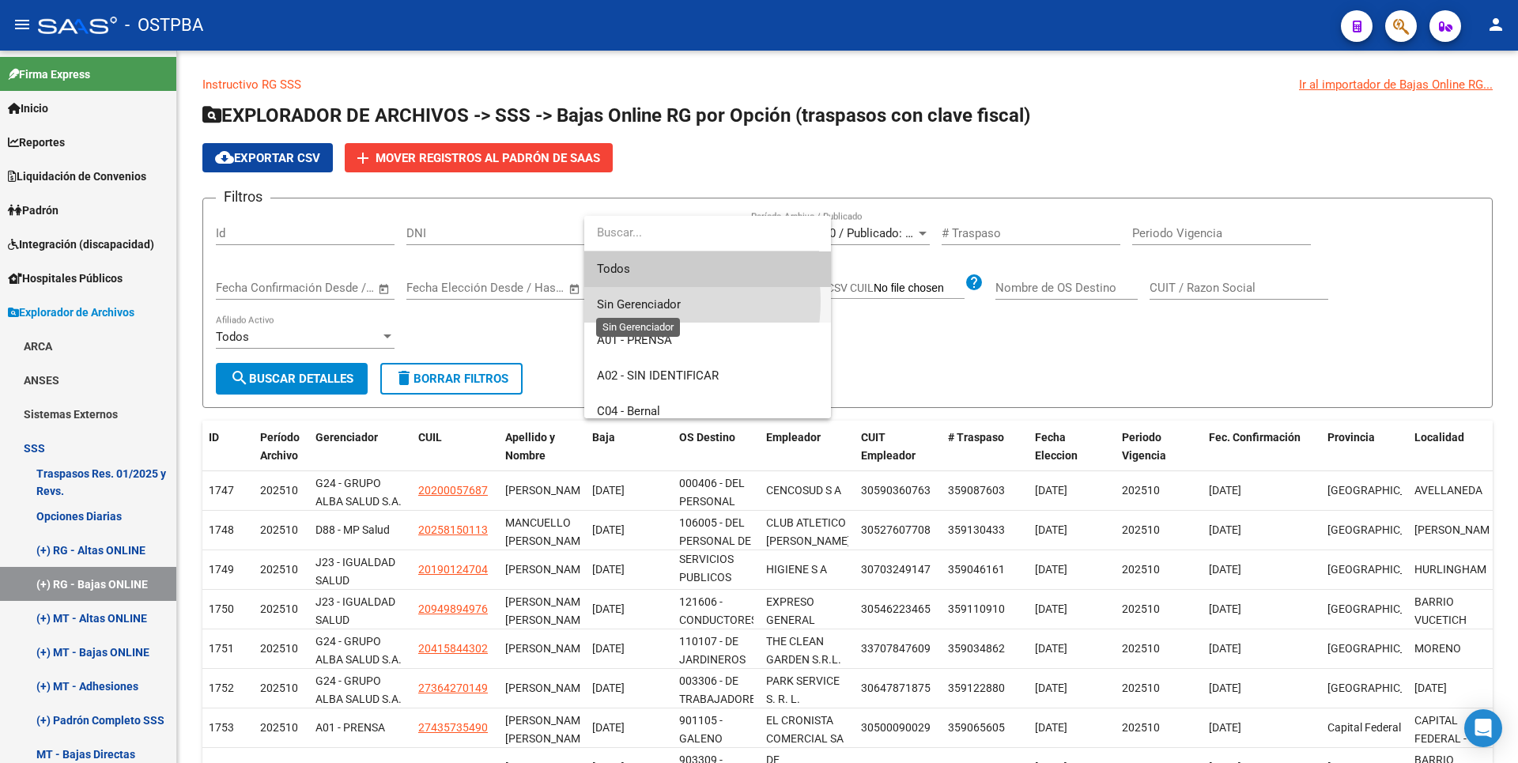
click at [644, 301] on span "Sin Gerenciador" at bounding box center [639, 304] width 84 height 14
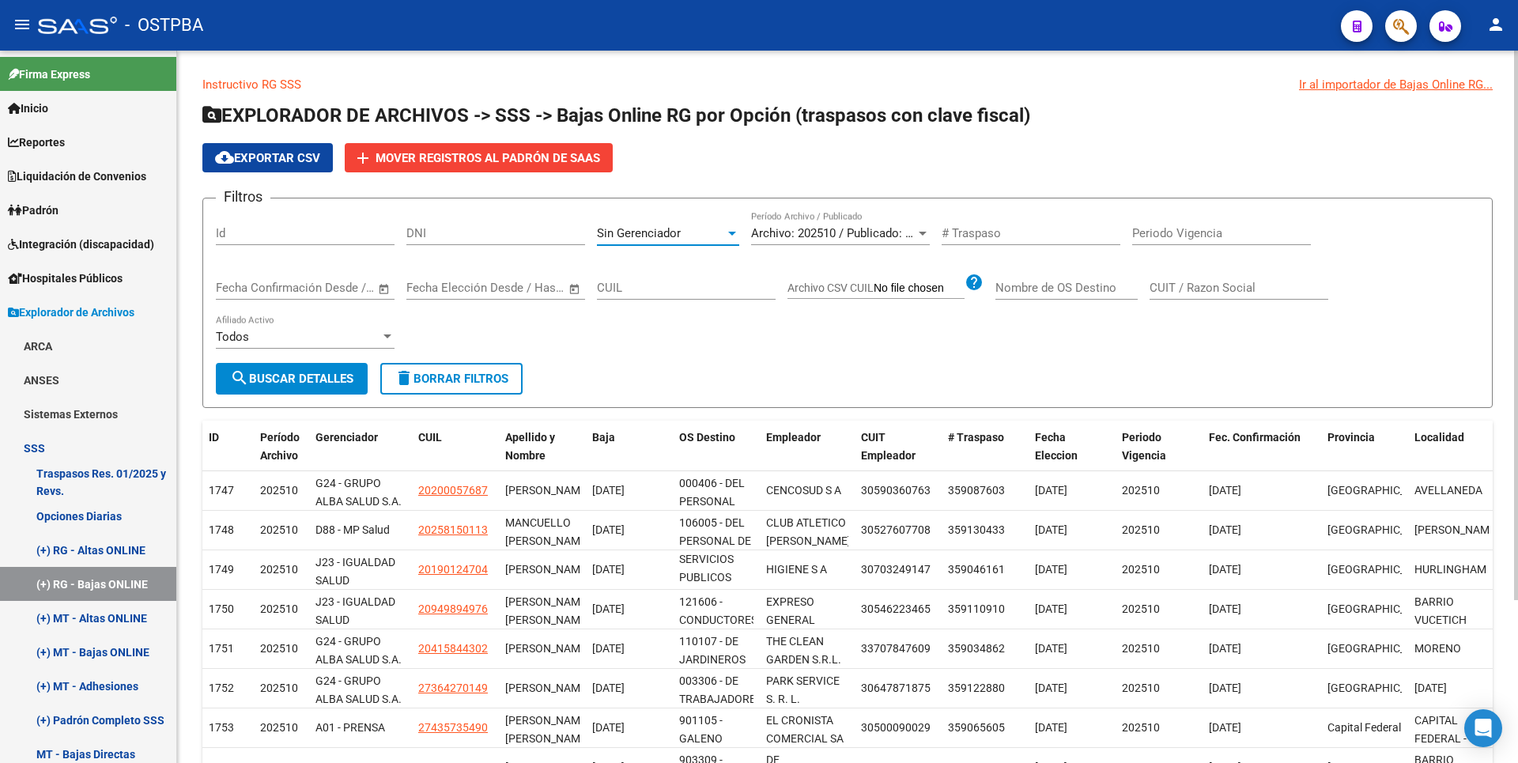
click at [361, 370] on button "search Buscar Detalles" at bounding box center [292, 379] width 152 height 32
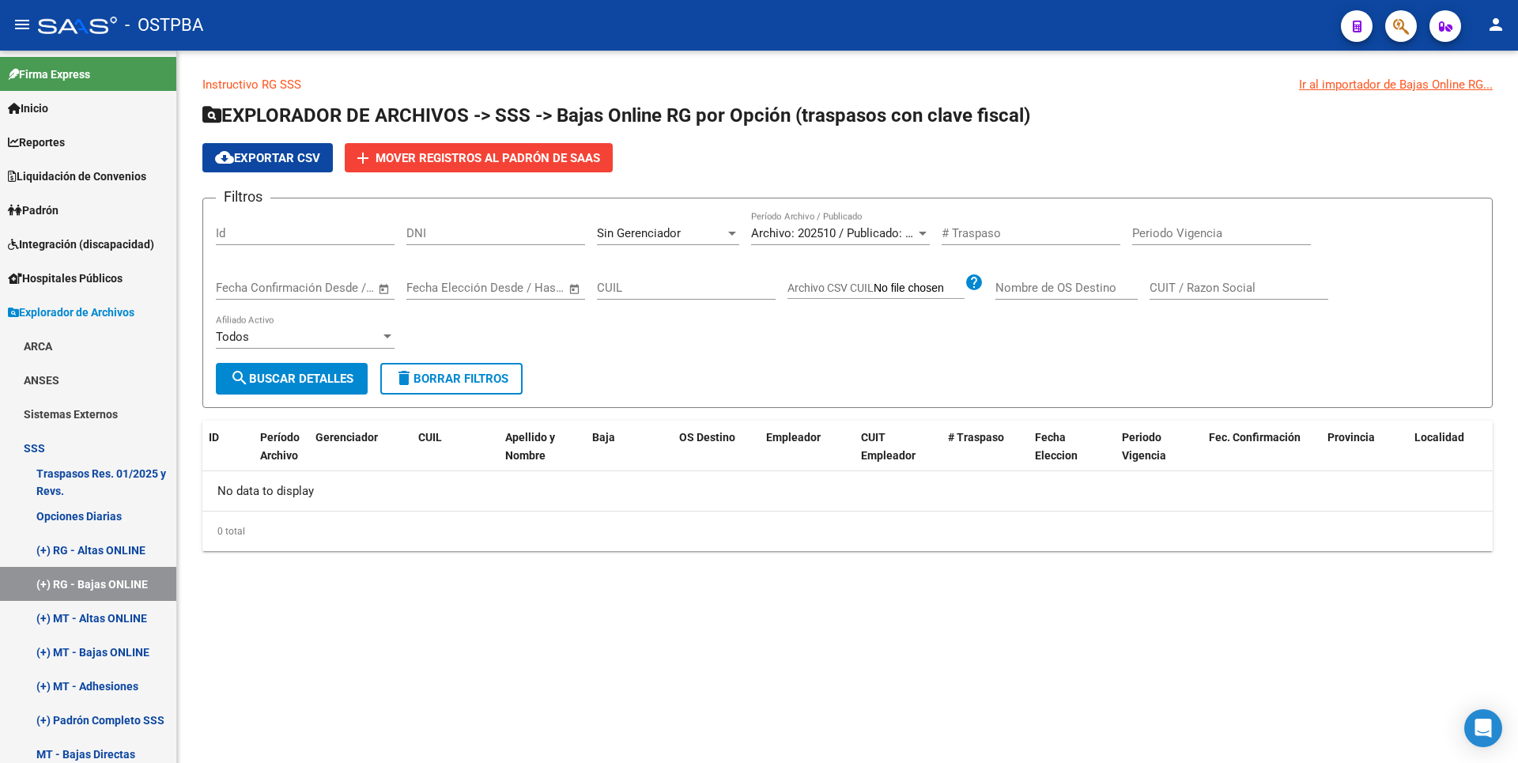
click at [725, 237] on div at bounding box center [732, 233] width 14 height 13
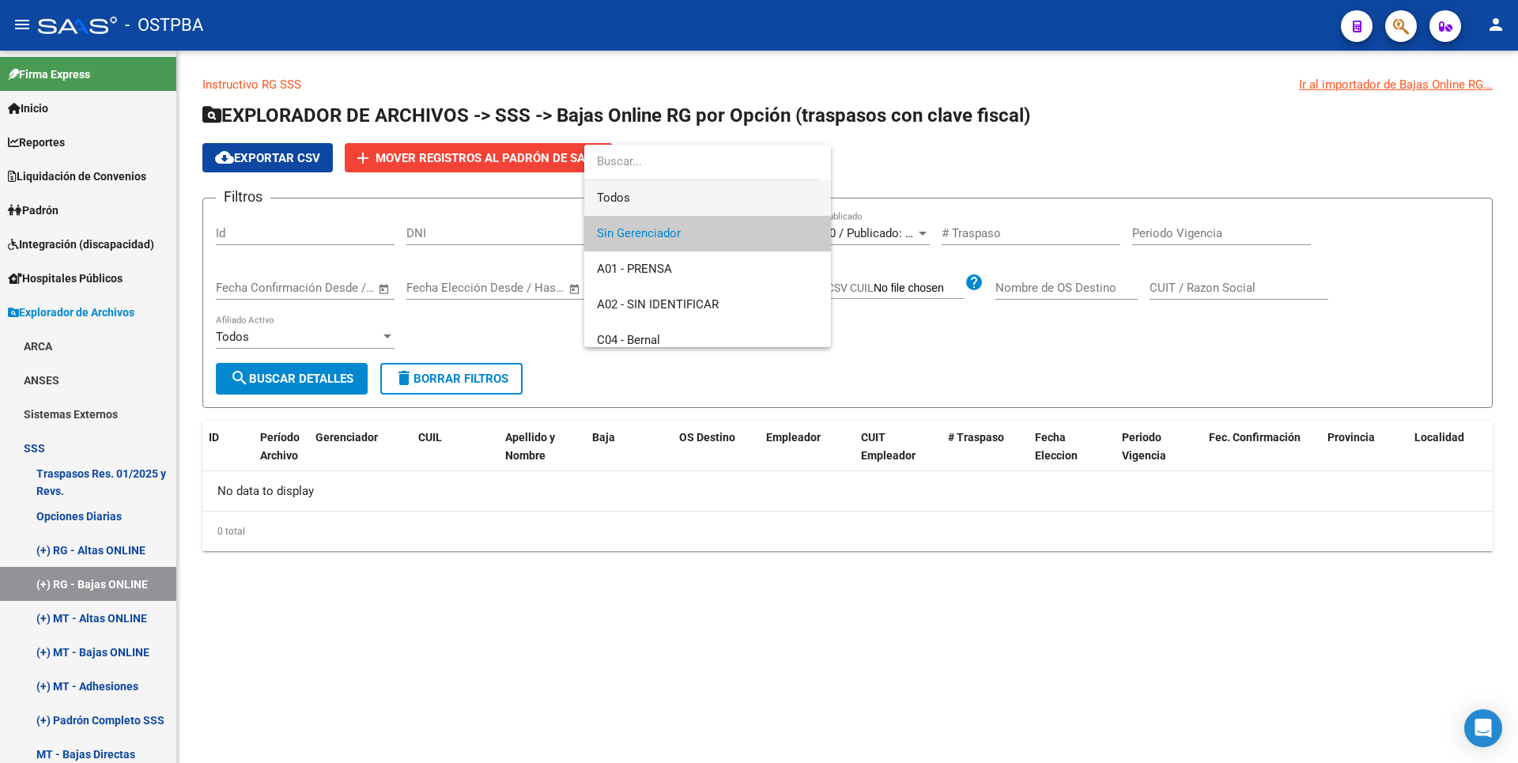
click at [649, 195] on span "Todos" at bounding box center [707, 198] width 221 height 36
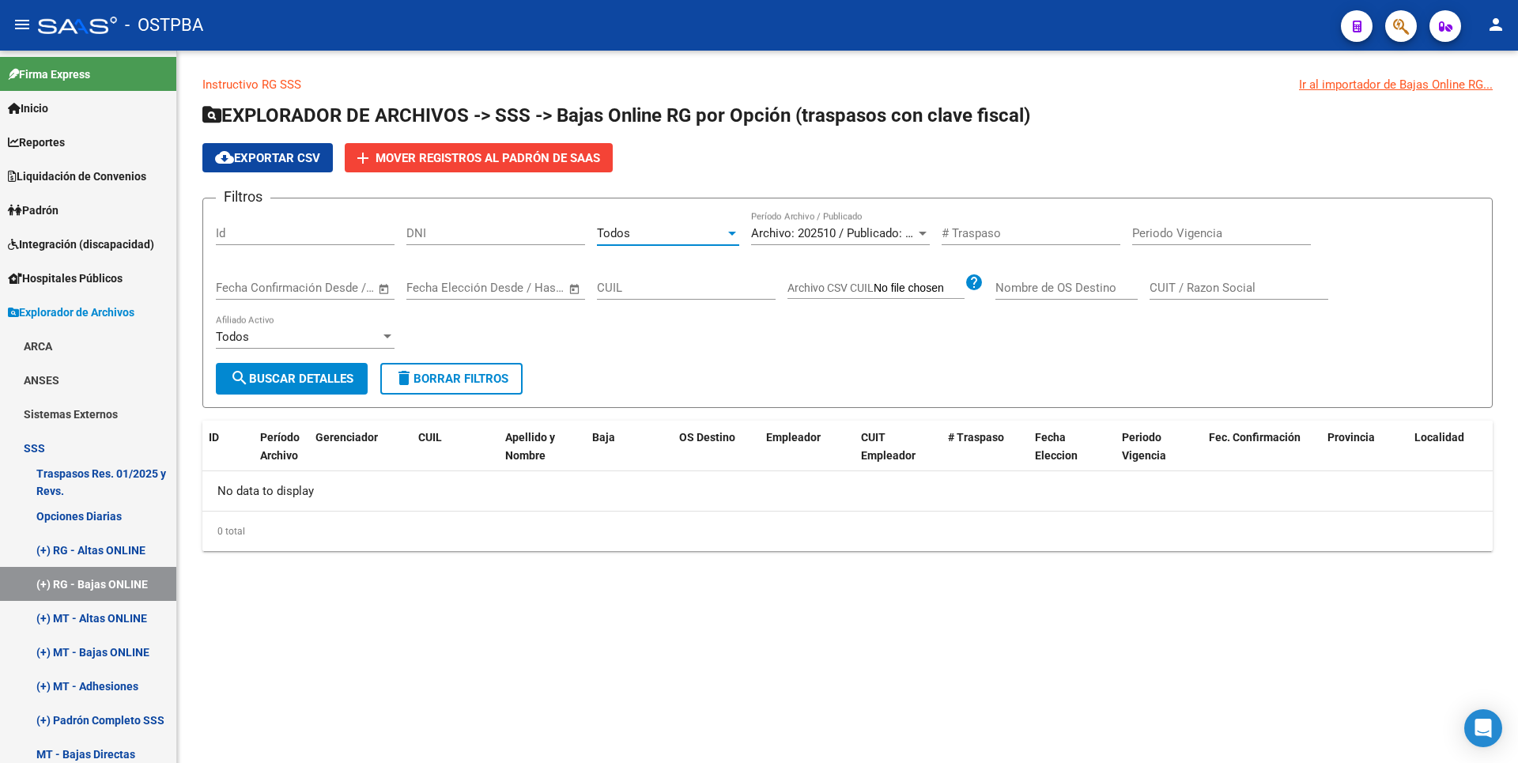
click at [334, 372] on span "search Buscar Detalles" at bounding box center [291, 379] width 123 height 14
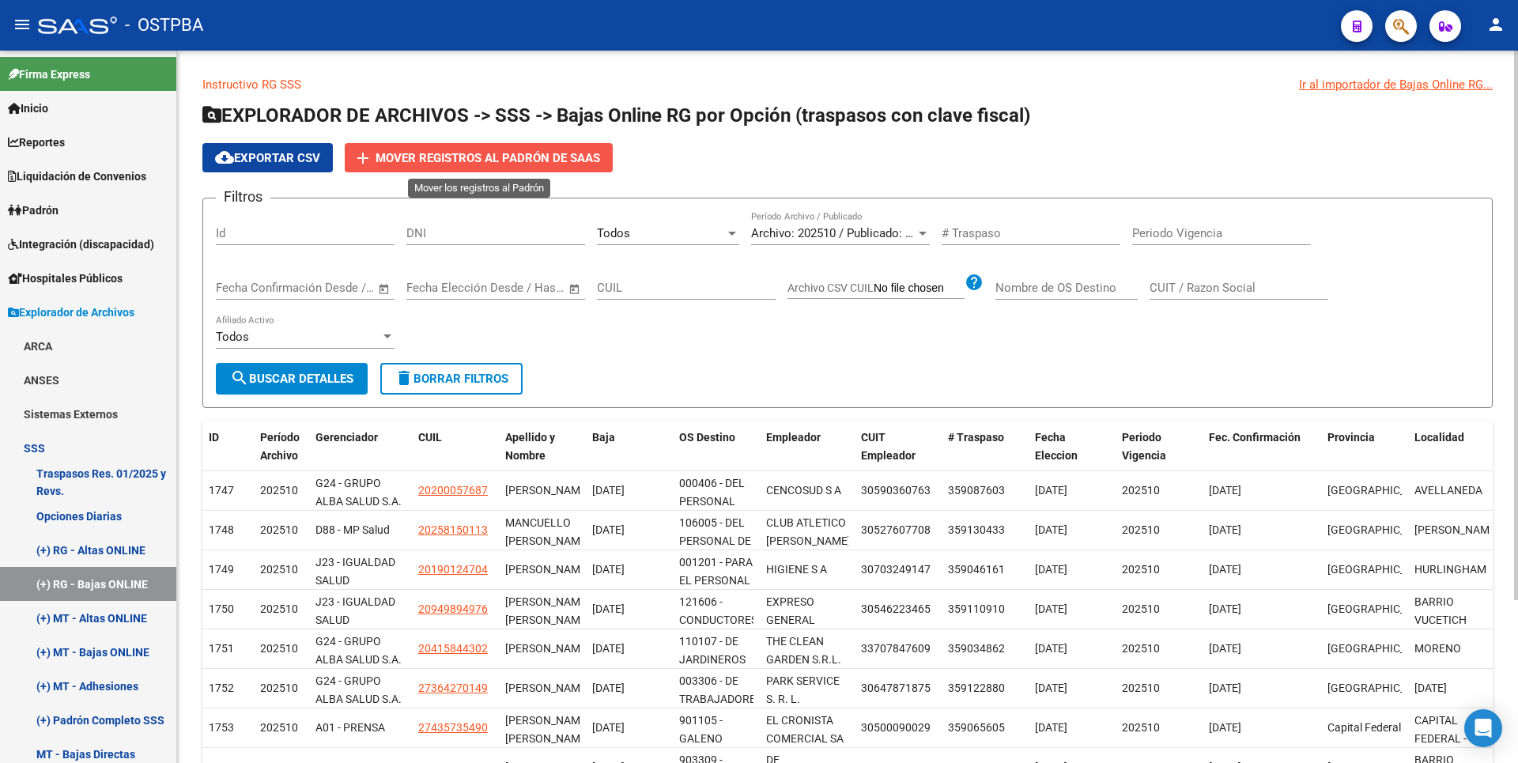
click at [574, 158] on span "Mover registros al PADRÓN de SAAS" at bounding box center [488, 158] width 225 height 14
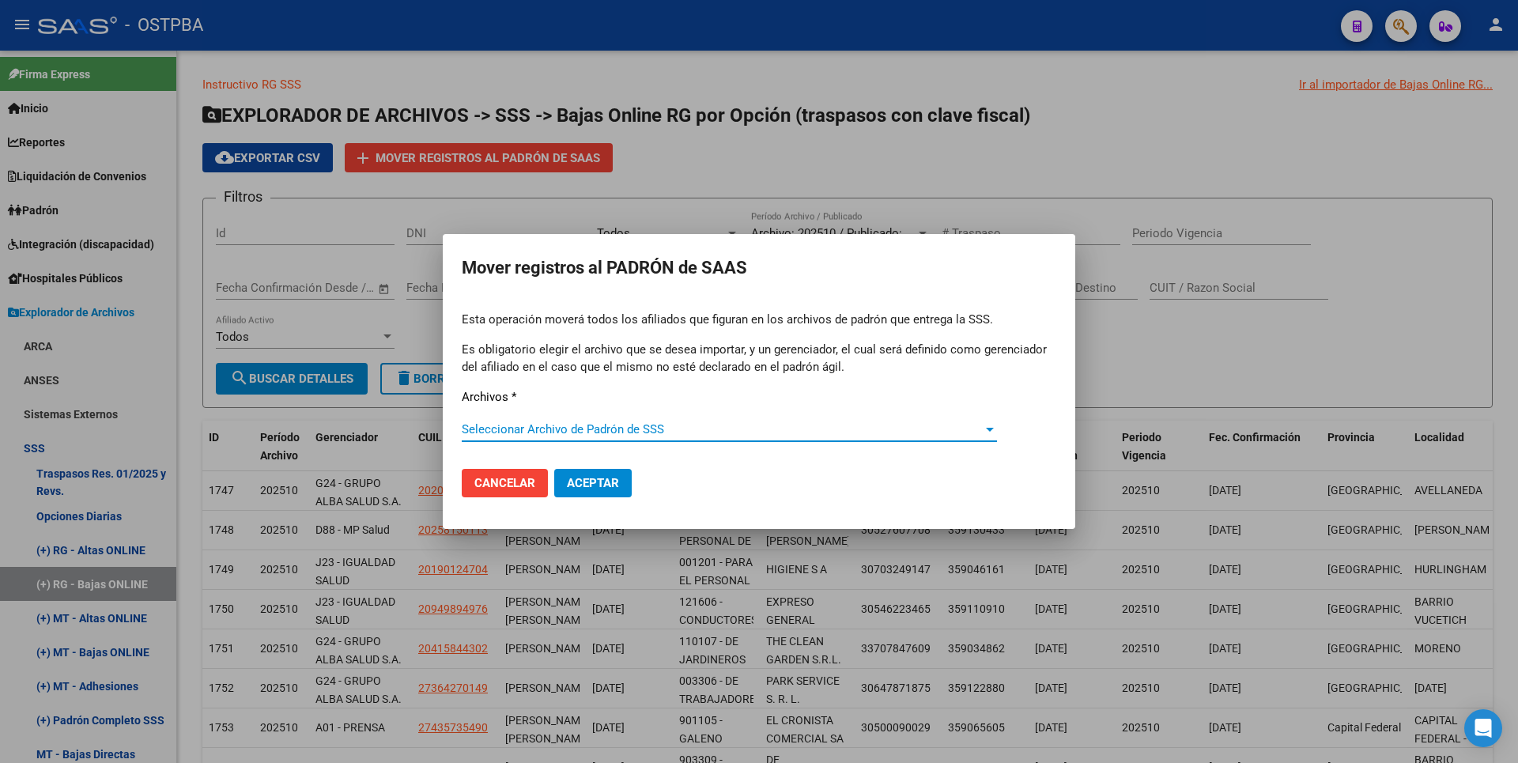
click at [890, 421] on div "Seleccionar Archivo de Padrón de SSS Seleccionar Archivo de Padrón de SSS" at bounding box center [729, 429] width 535 height 24
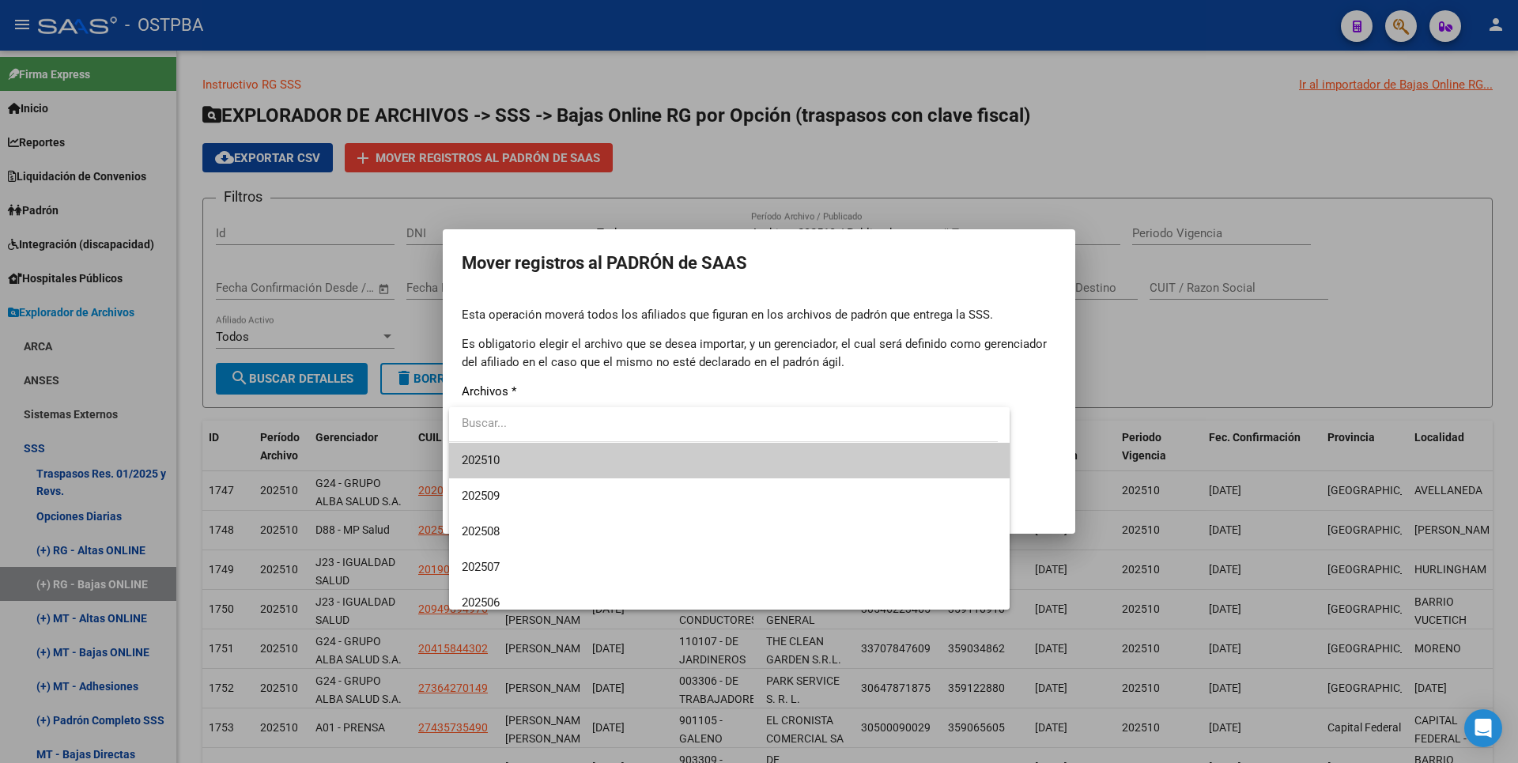
click at [495, 452] on span "202510" at bounding box center [729, 461] width 535 height 36
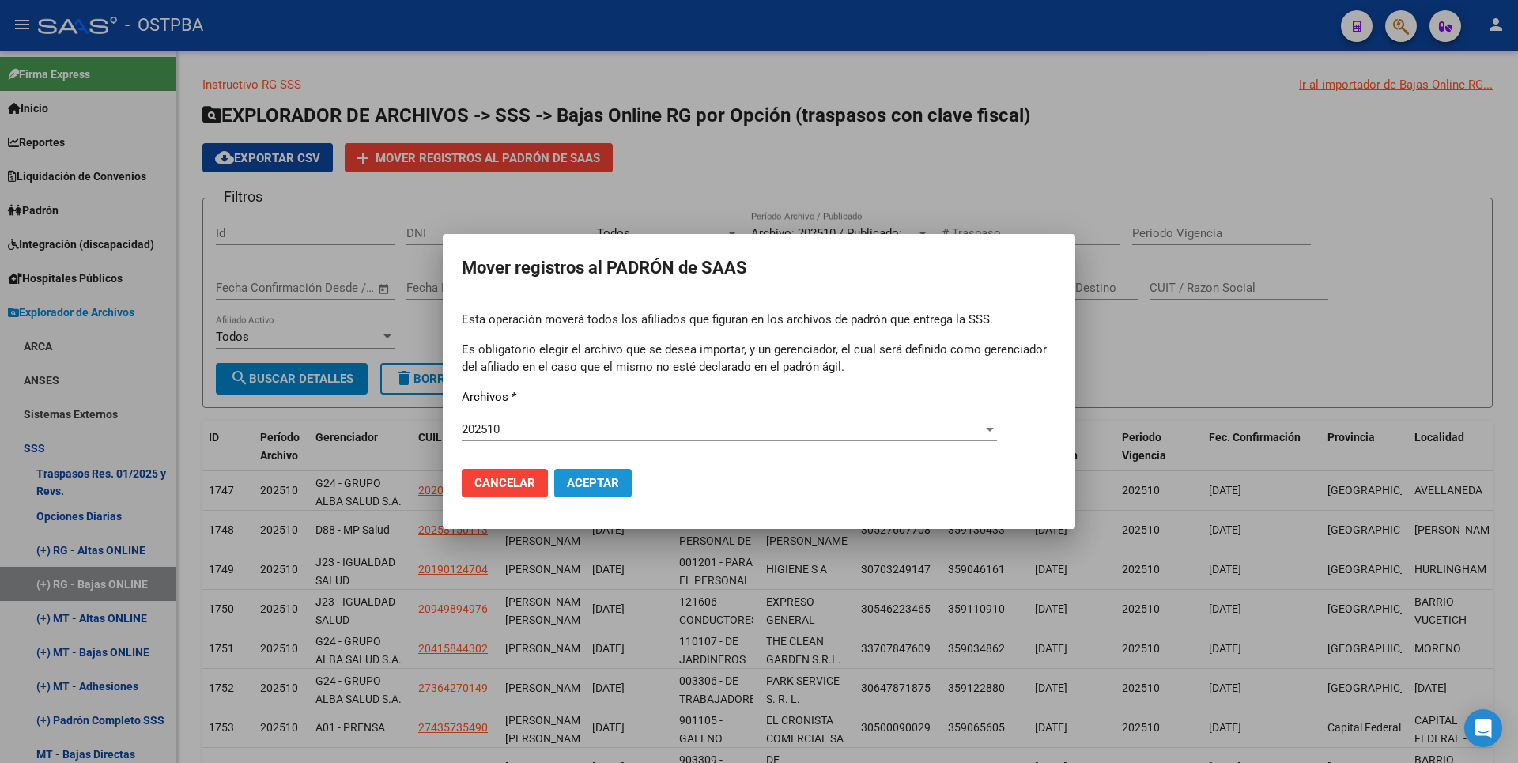
click at [598, 484] on span "Aceptar" at bounding box center [593, 483] width 52 height 14
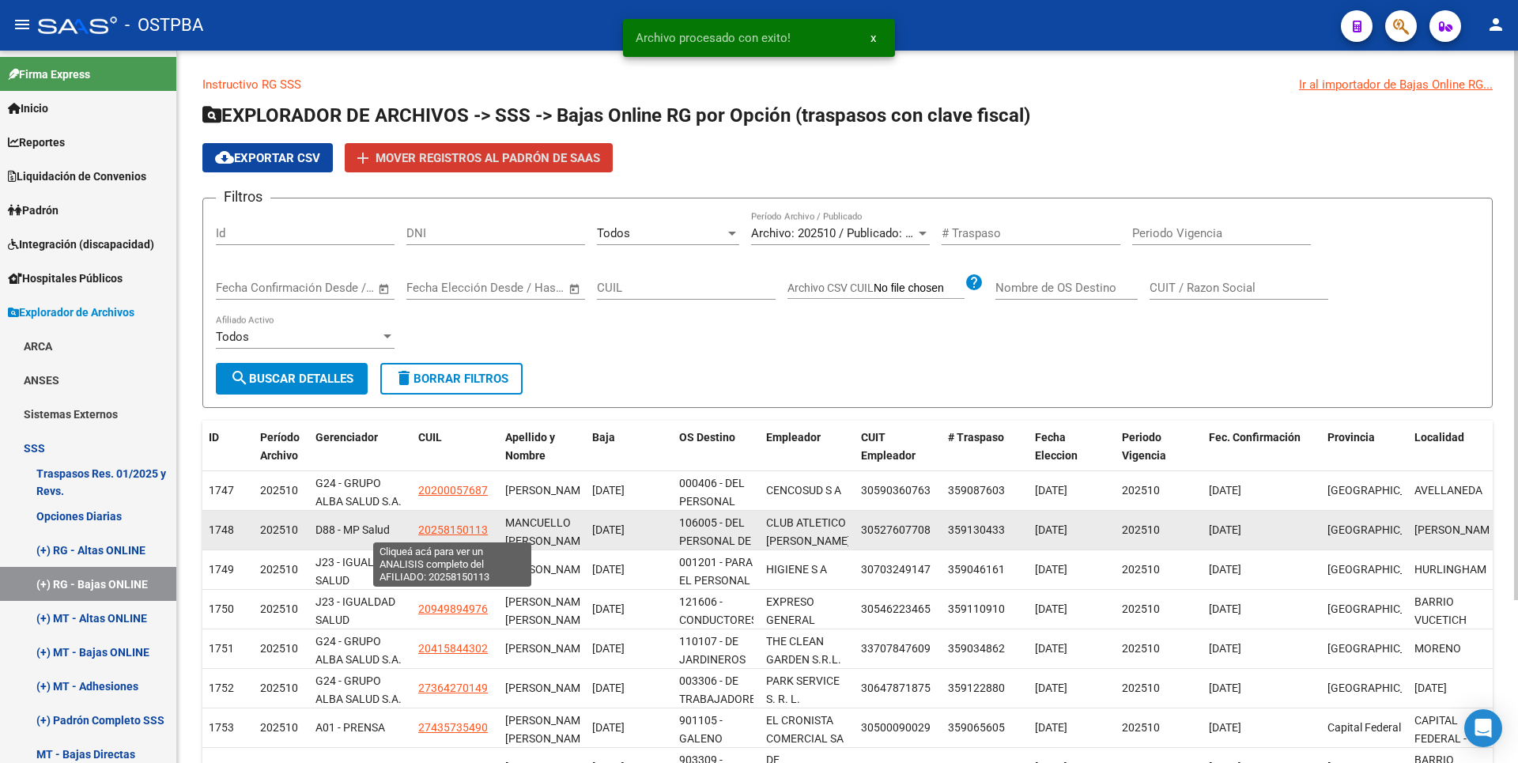
click at [475, 525] on span "20258150113" at bounding box center [453, 529] width 70 height 13
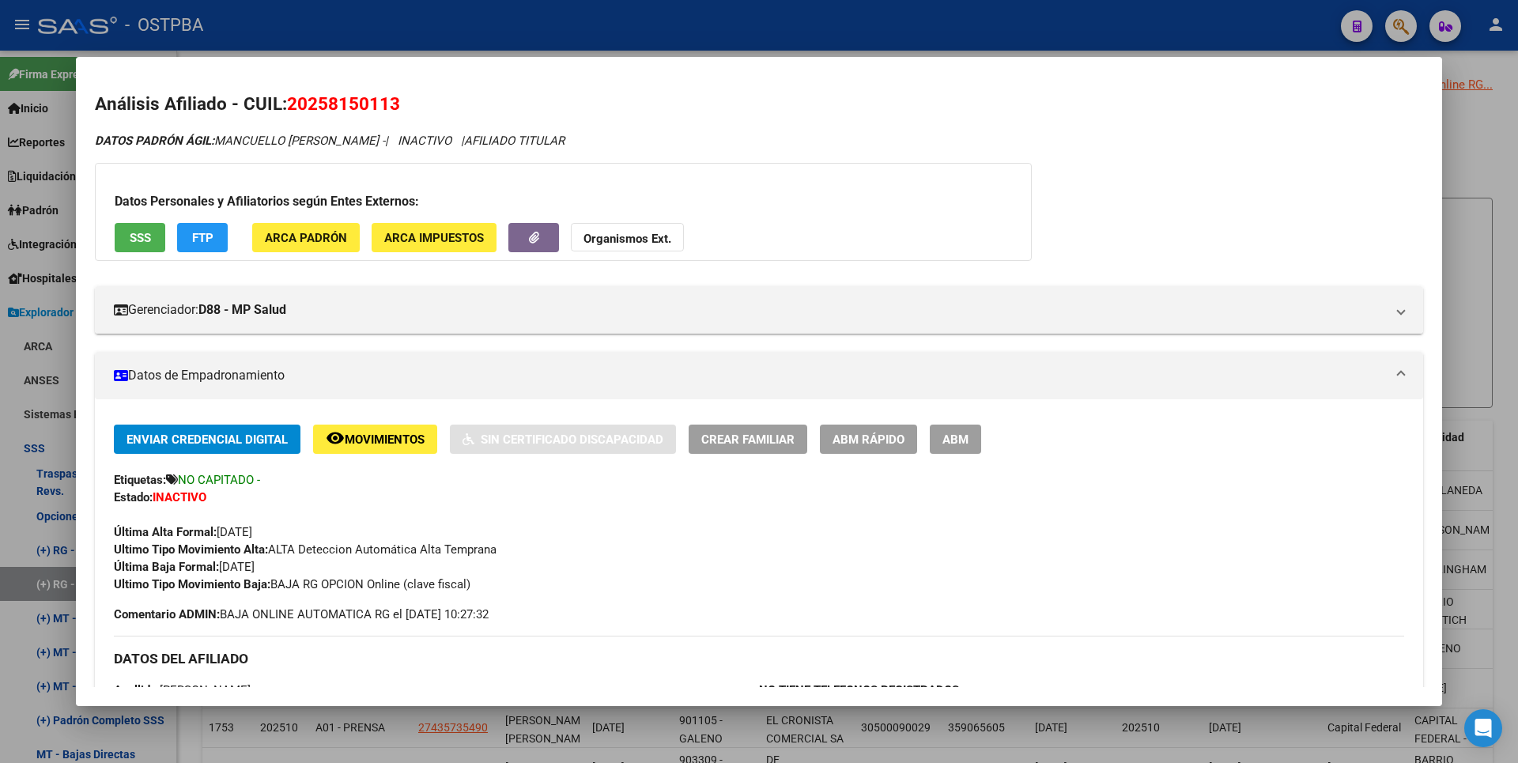
click at [1496, 189] on div at bounding box center [759, 381] width 1518 height 763
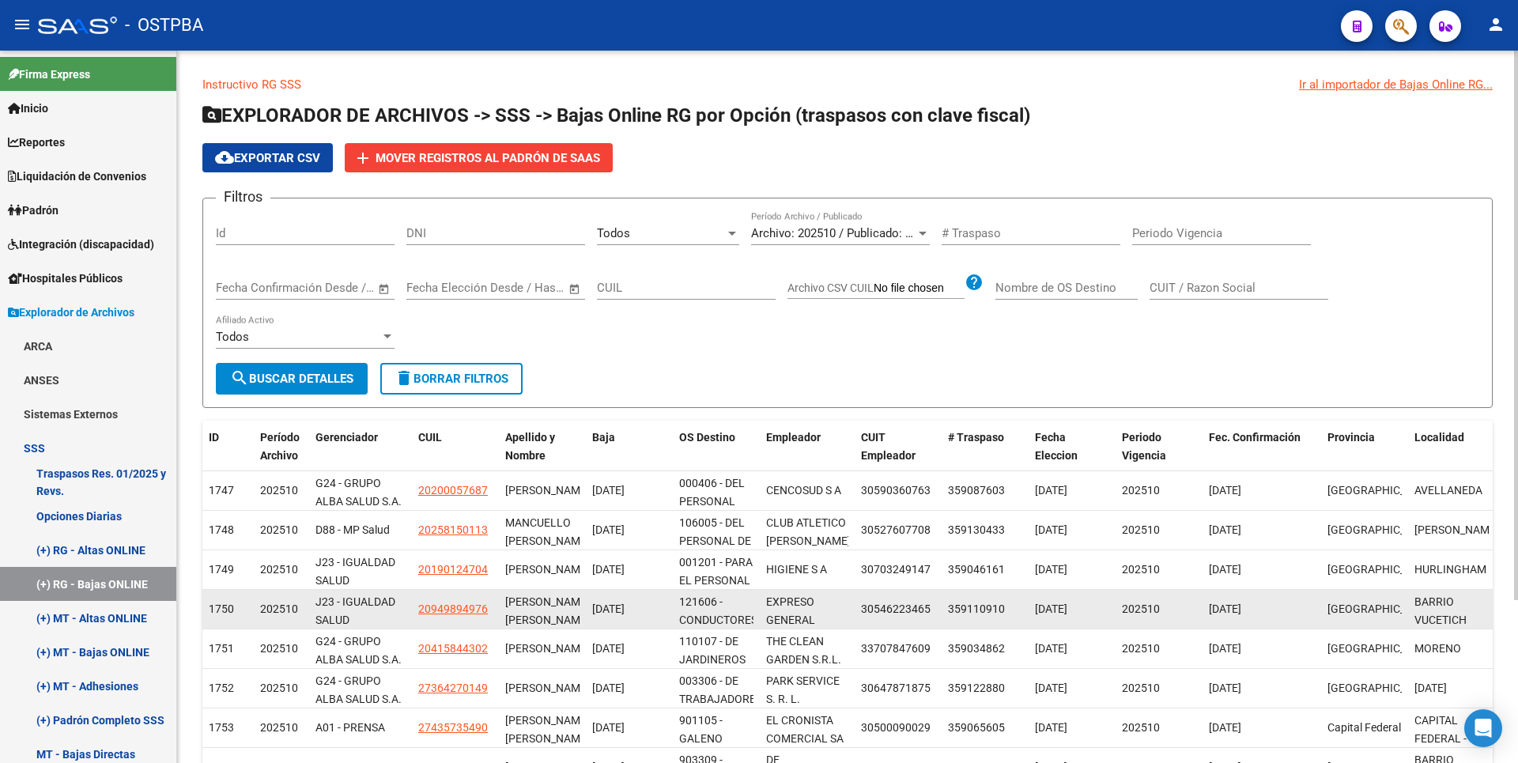
scroll to position [211, 0]
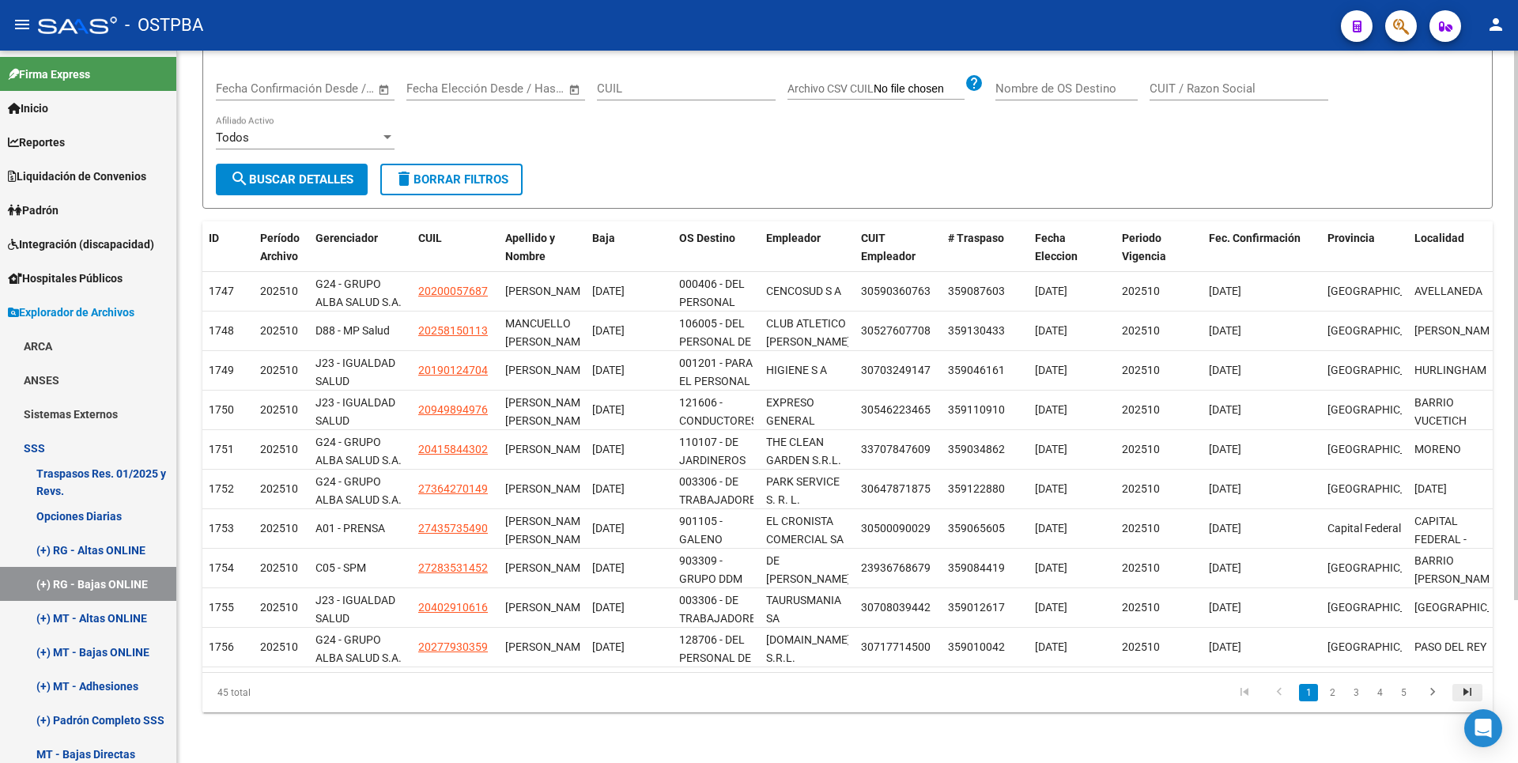
click at [1469, 689] on icon "go to last page" at bounding box center [1467, 694] width 21 height 19
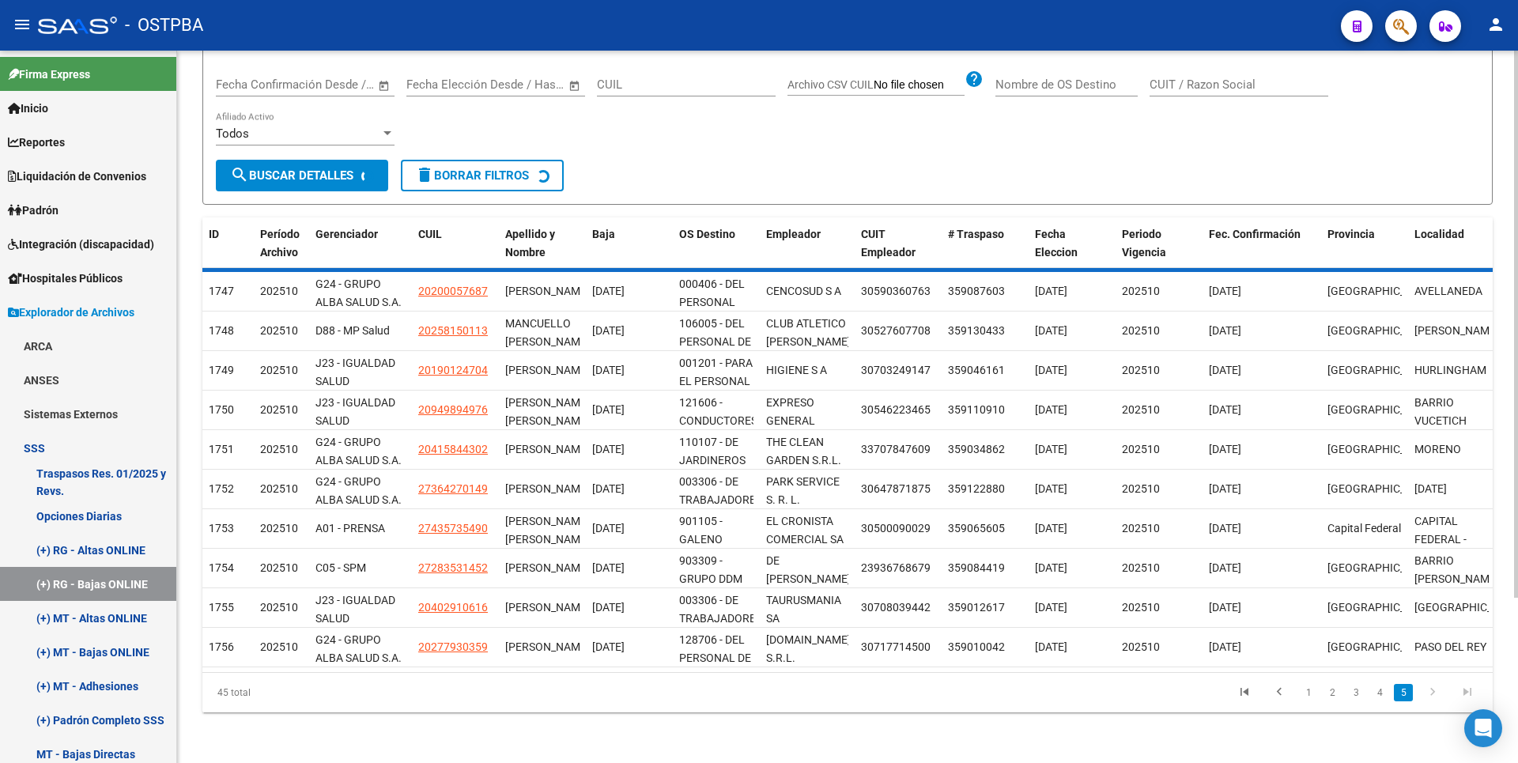
scroll to position [13, 0]
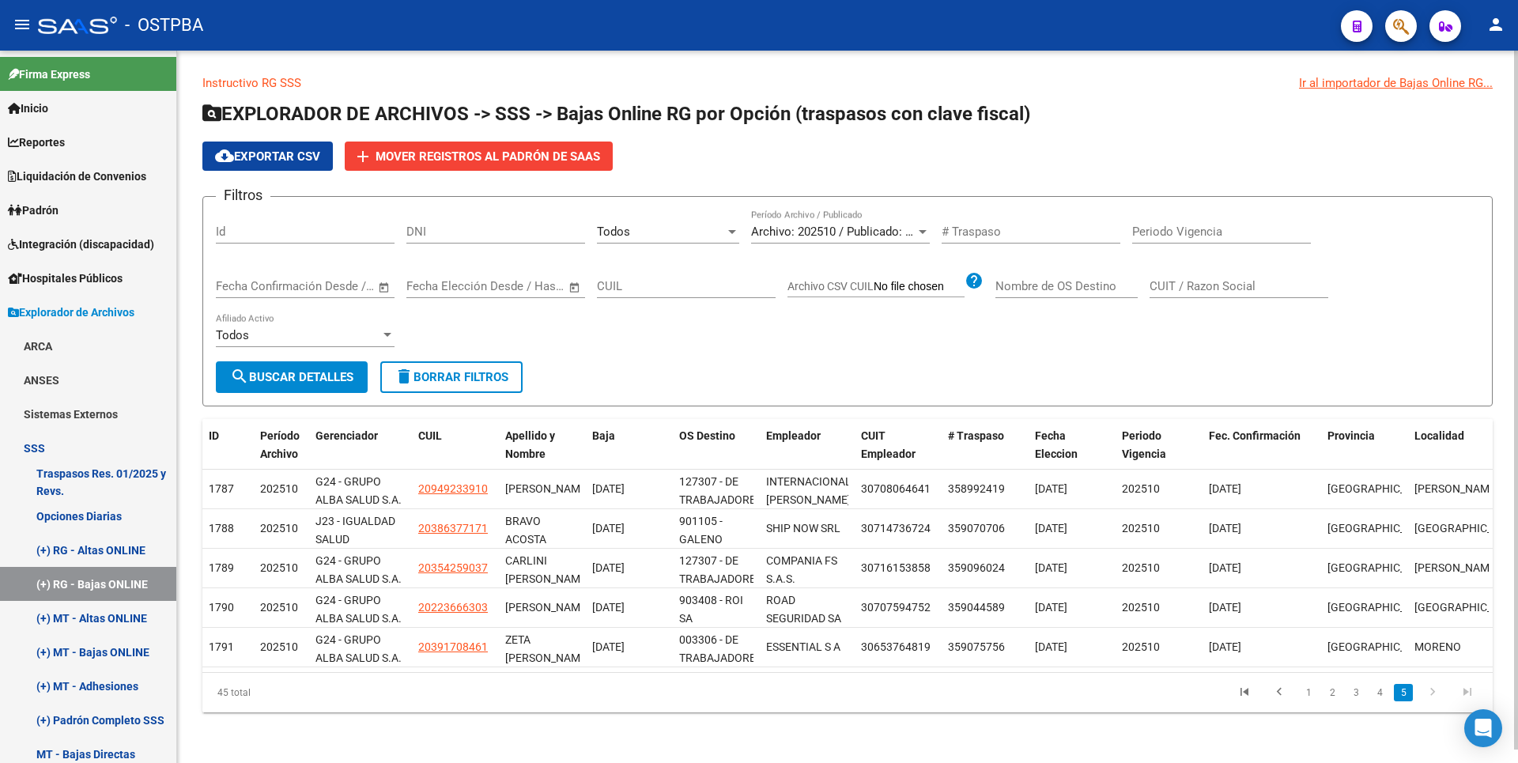
click at [1372, 689] on link "4" at bounding box center [1379, 692] width 19 height 17
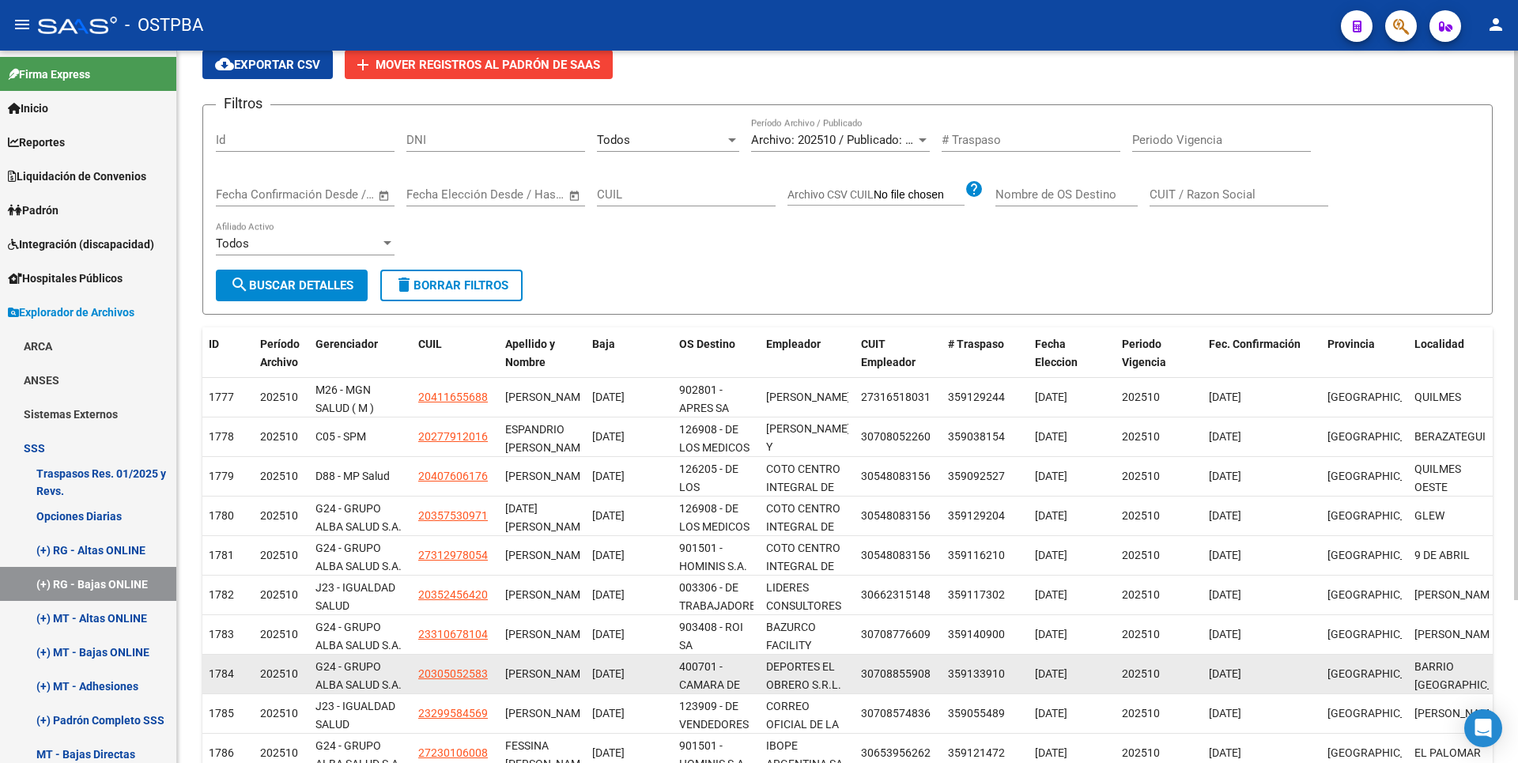
scroll to position [211, 0]
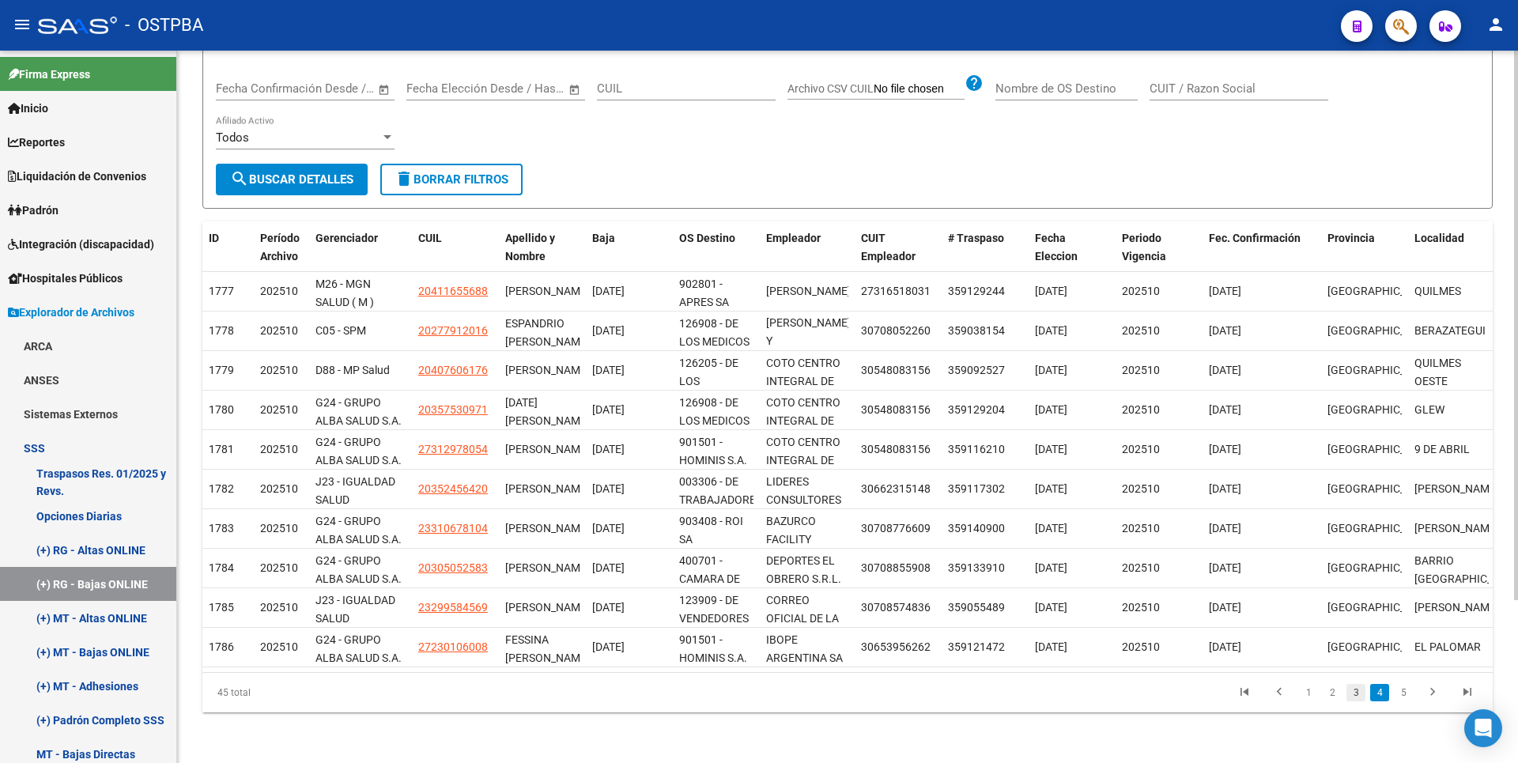
click at [1351, 693] on link "3" at bounding box center [1356, 692] width 19 height 17
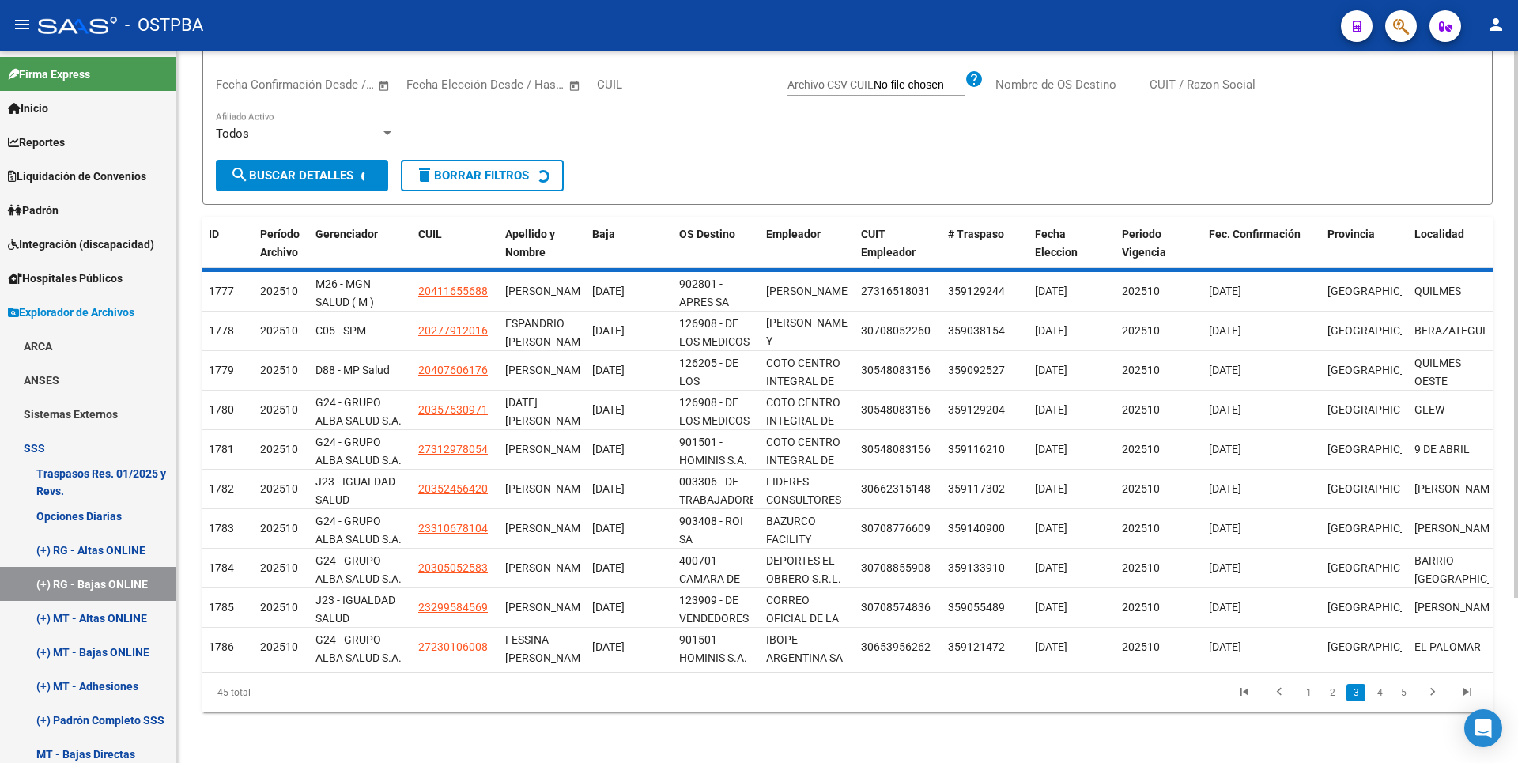
scroll to position [0, 0]
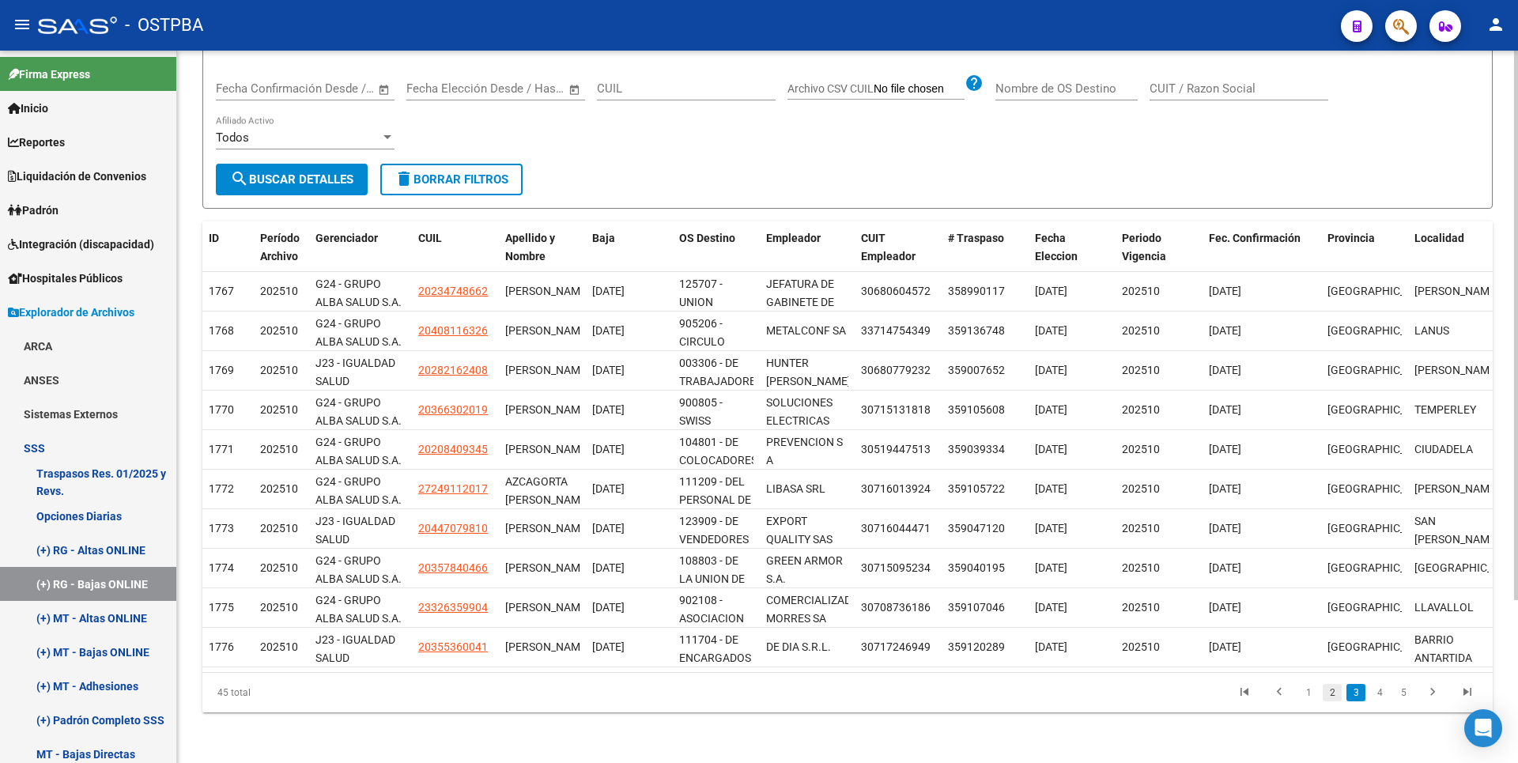
click at [1326, 692] on link "2" at bounding box center [1332, 692] width 19 height 17
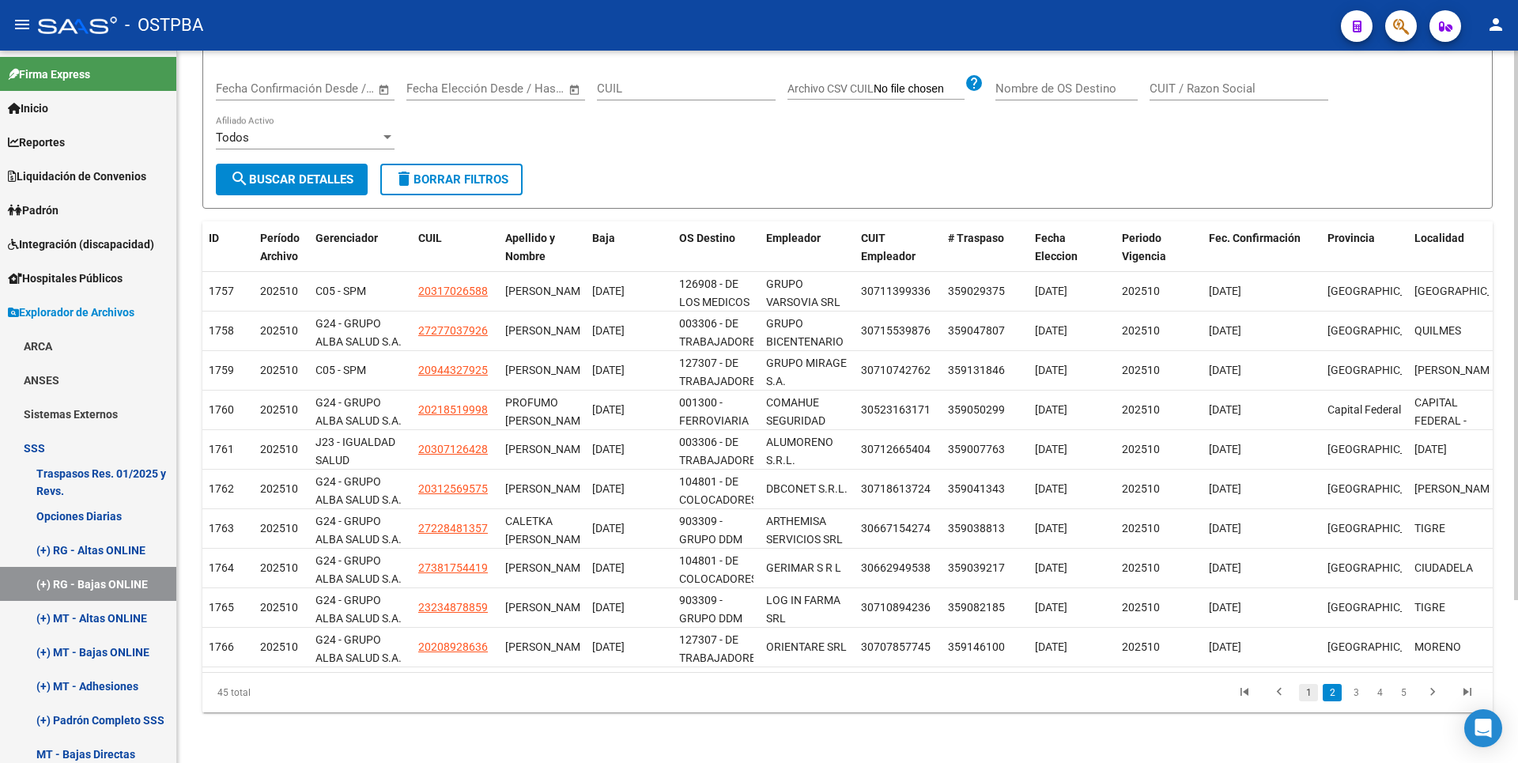
click at [1307, 694] on link "1" at bounding box center [1308, 692] width 19 height 17
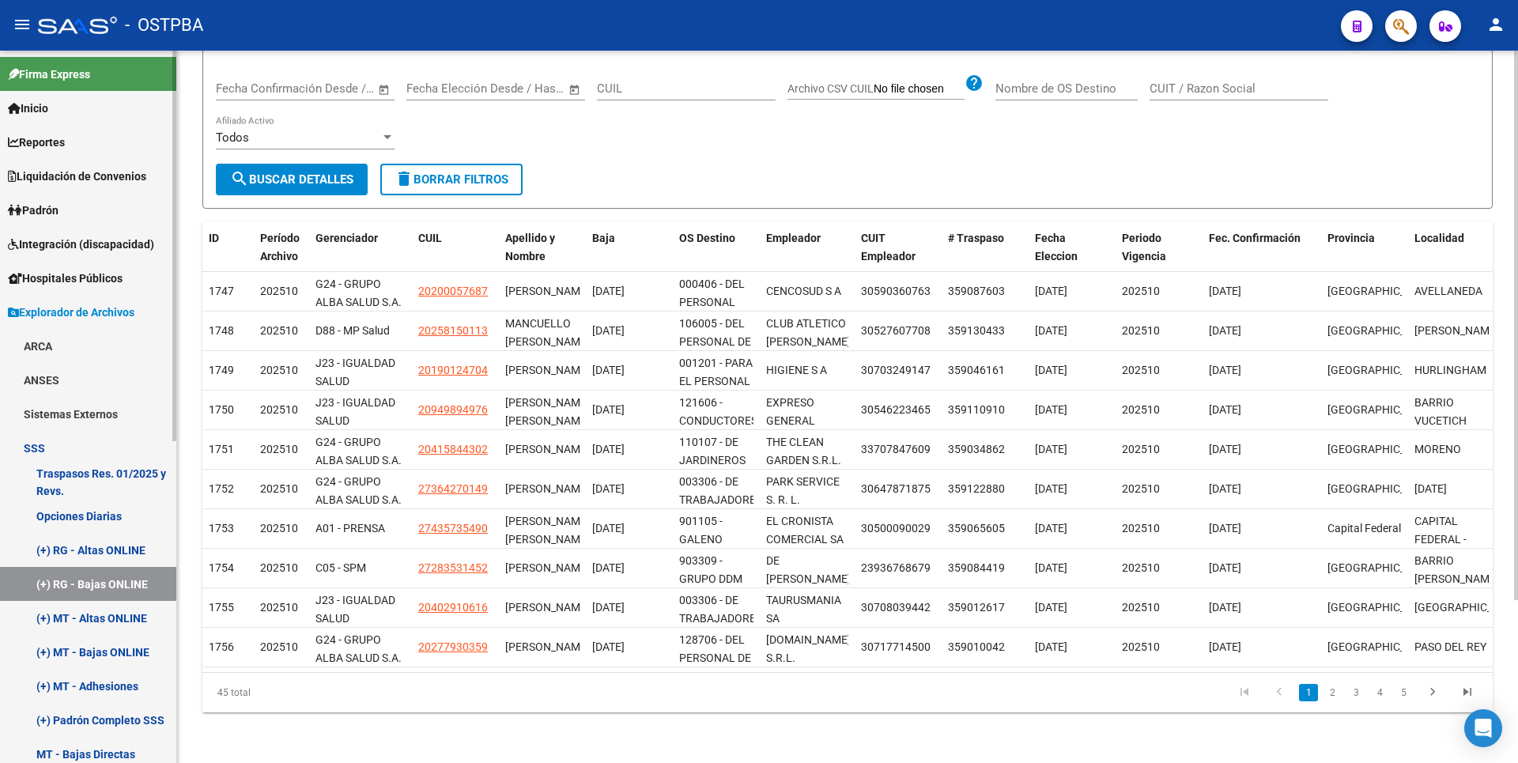
click at [113, 622] on link "(+) MT - Altas ONLINE" at bounding box center [88, 618] width 176 height 34
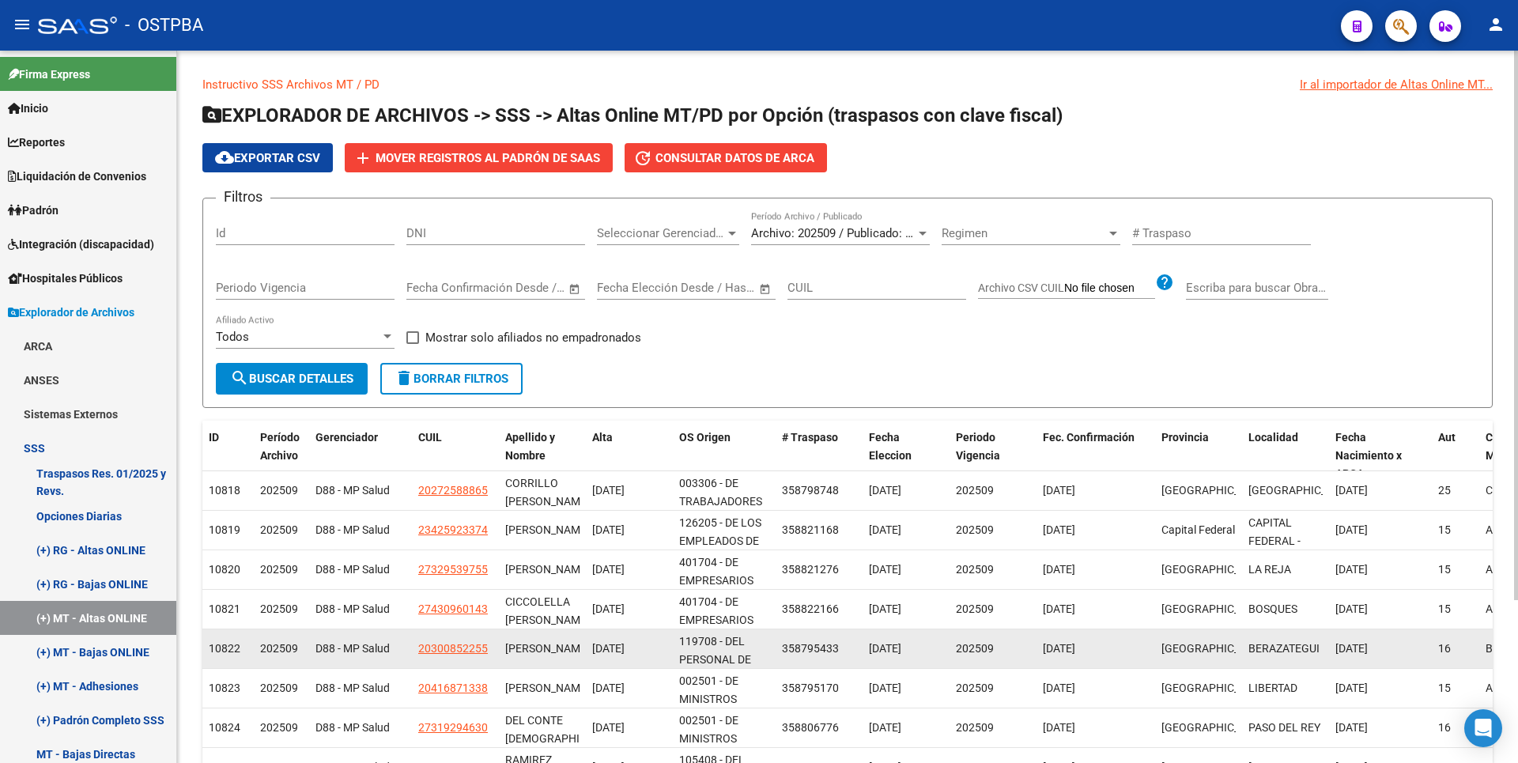
scroll to position [211, 0]
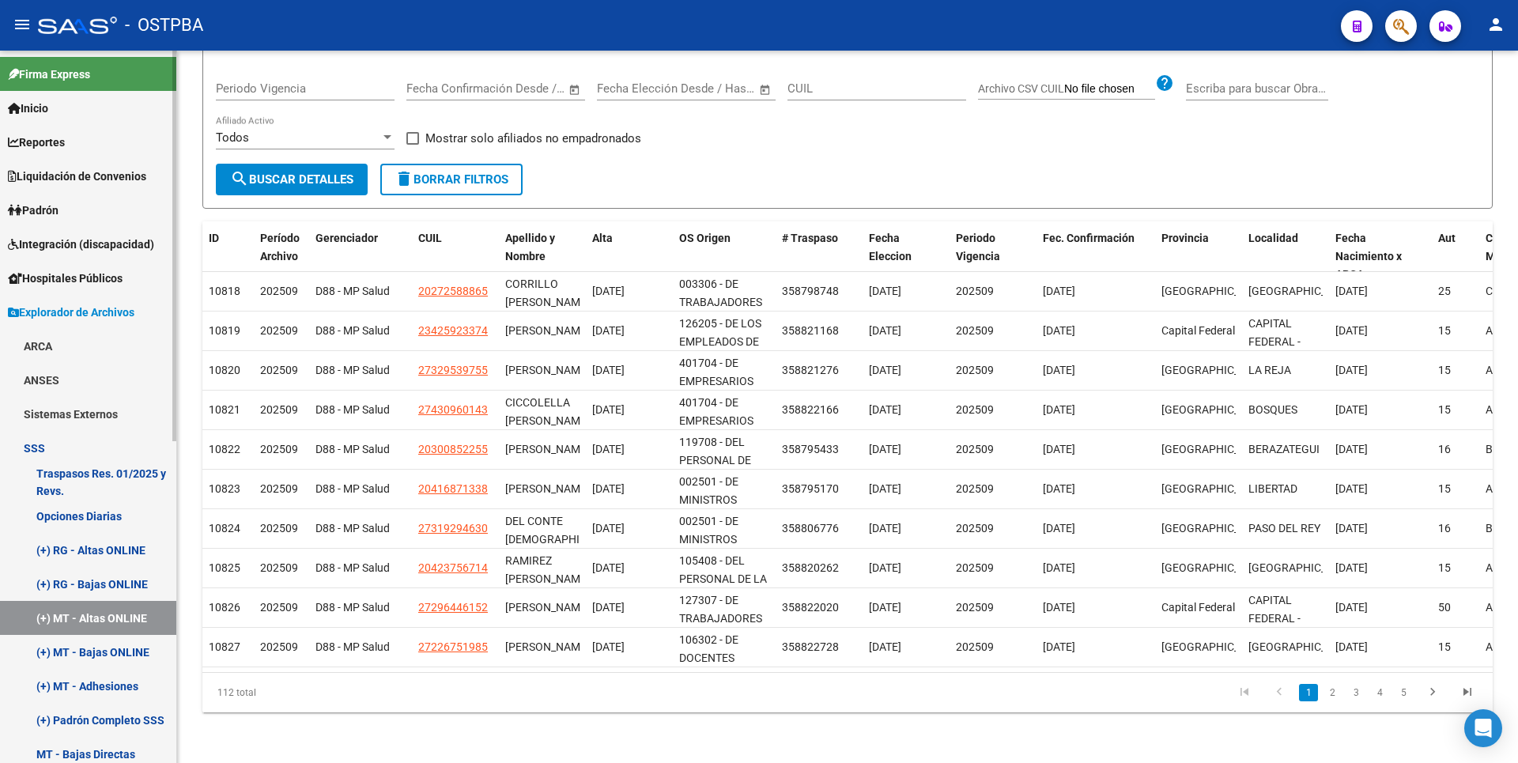
click at [115, 659] on link "(+) MT - Bajas ONLINE" at bounding box center [88, 652] width 176 height 34
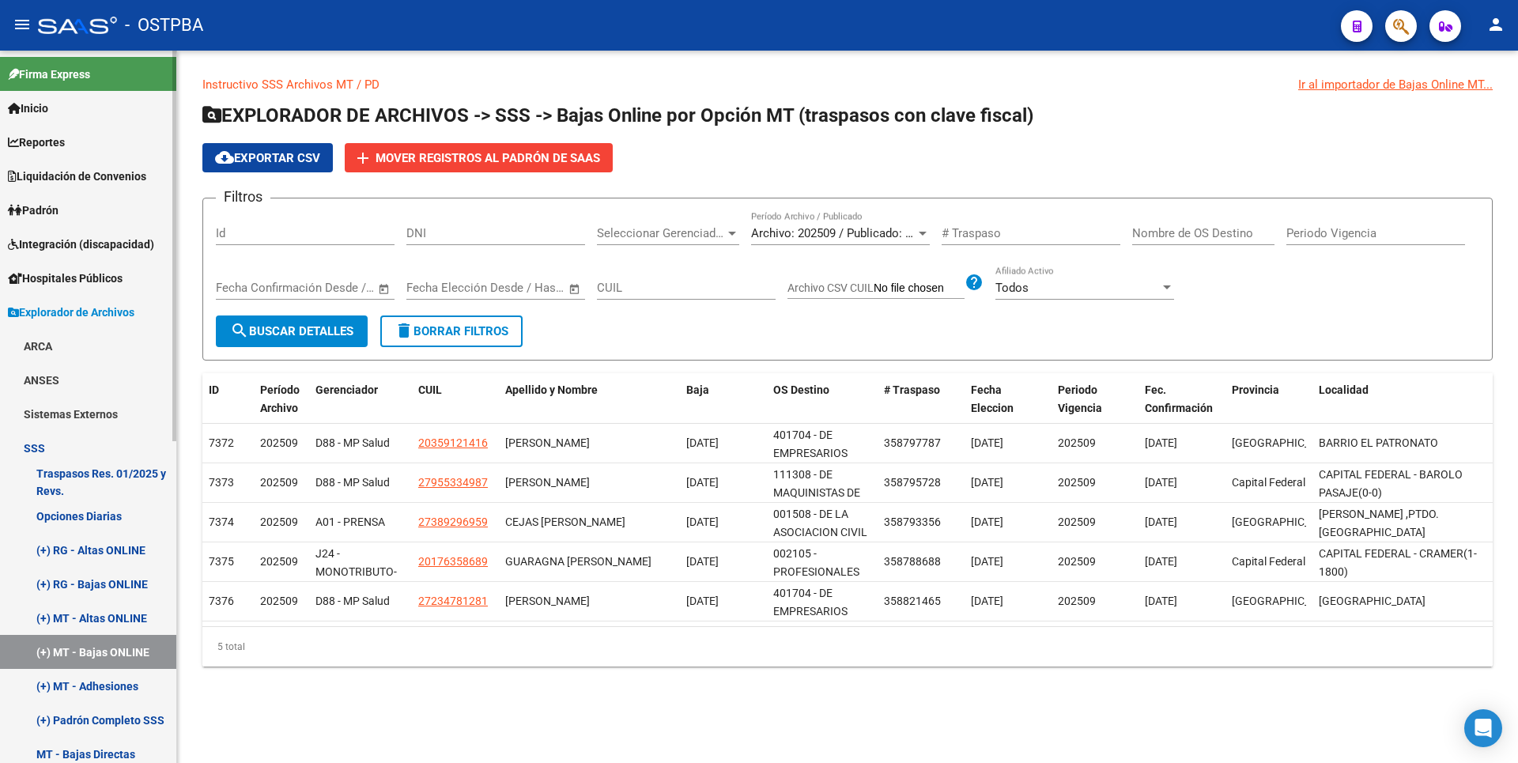
click at [105, 688] on link "(+) MT - Adhesiones" at bounding box center [88, 686] width 176 height 34
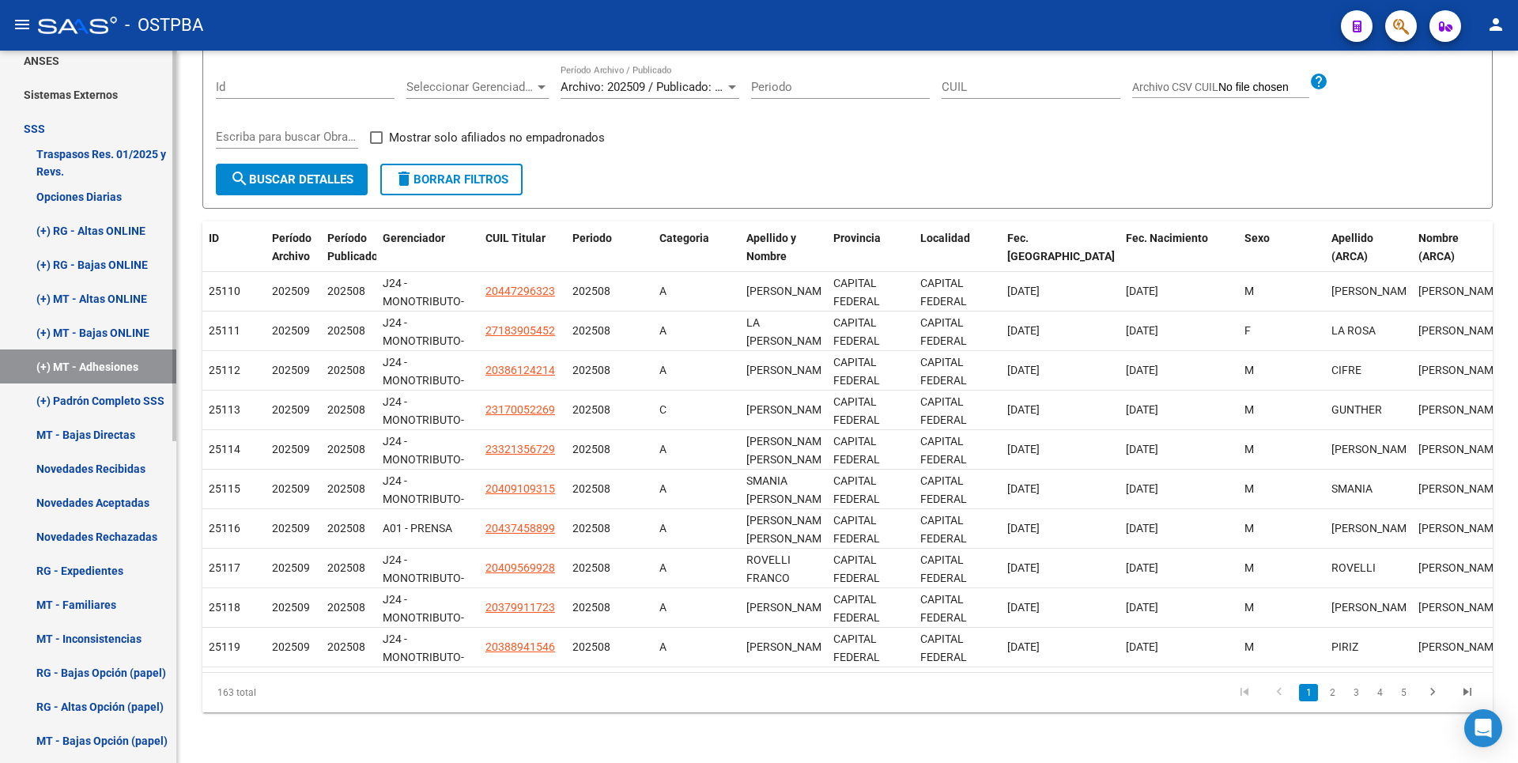
scroll to position [395, 0]
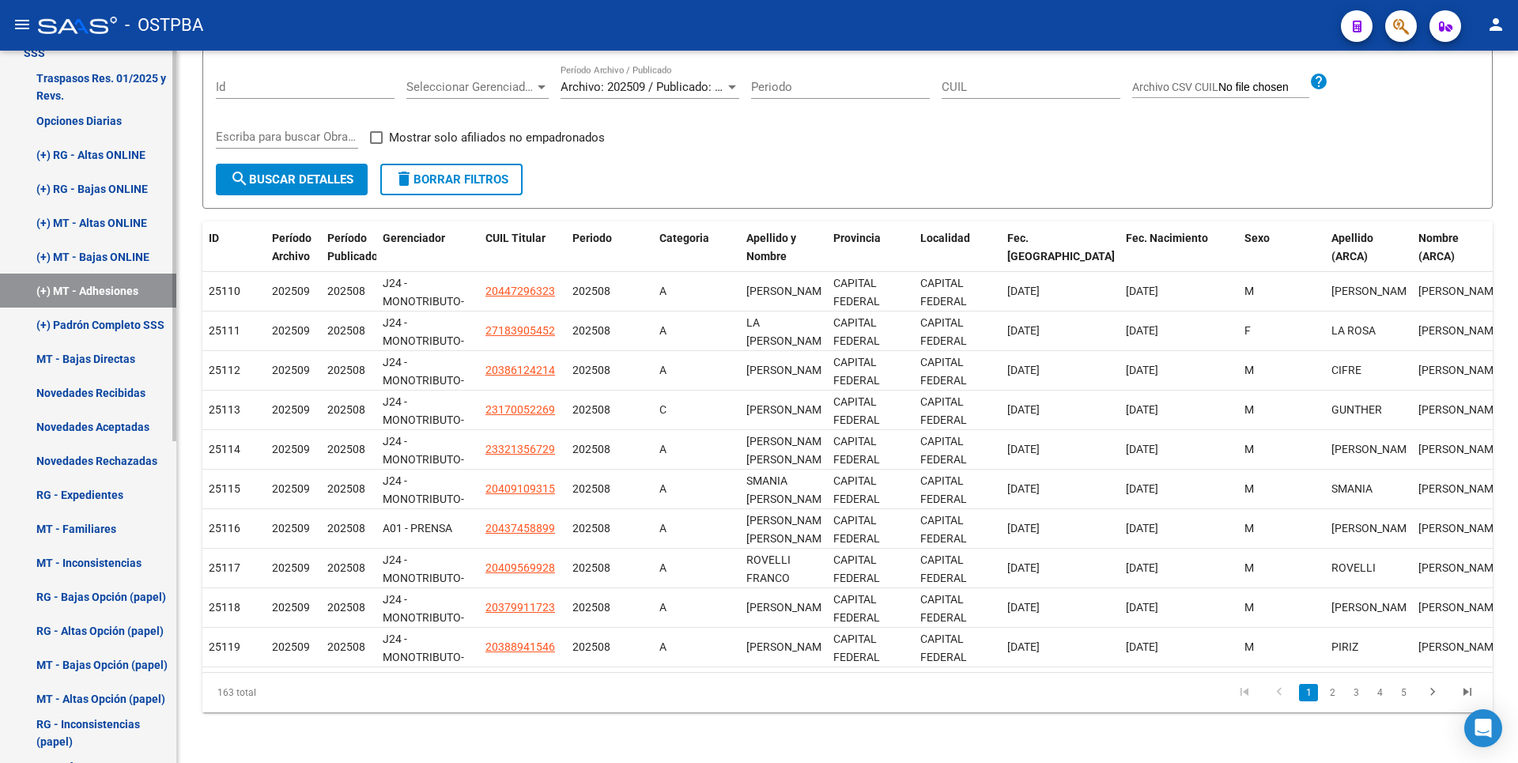
click at [124, 368] on link "MT - Bajas Directas" at bounding box center [88, 359] width 176 height 34
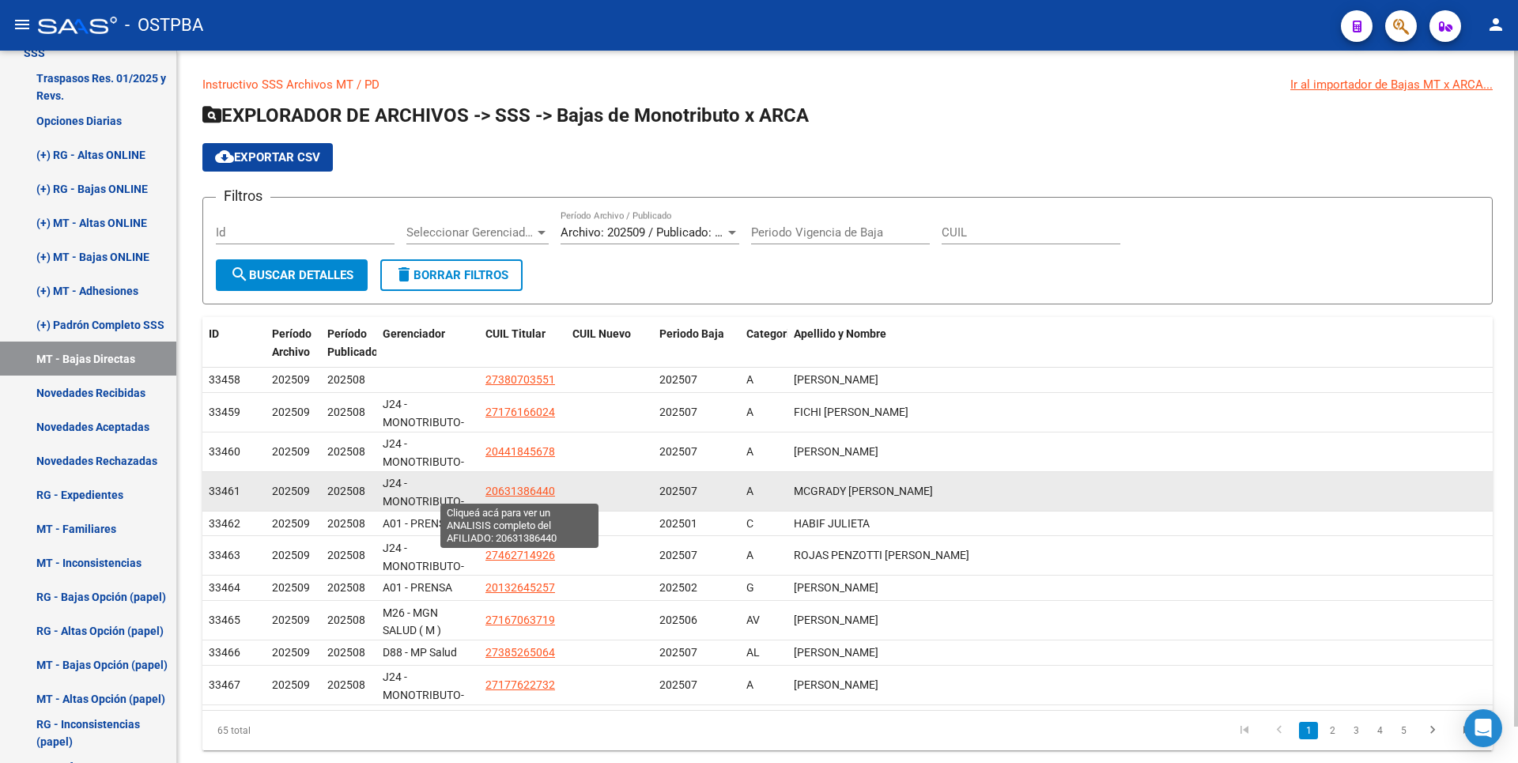
click at [538, 494] on span "20631386440" at bounding box center [521, 491] width 70 height 13
type textarea "20631386440"
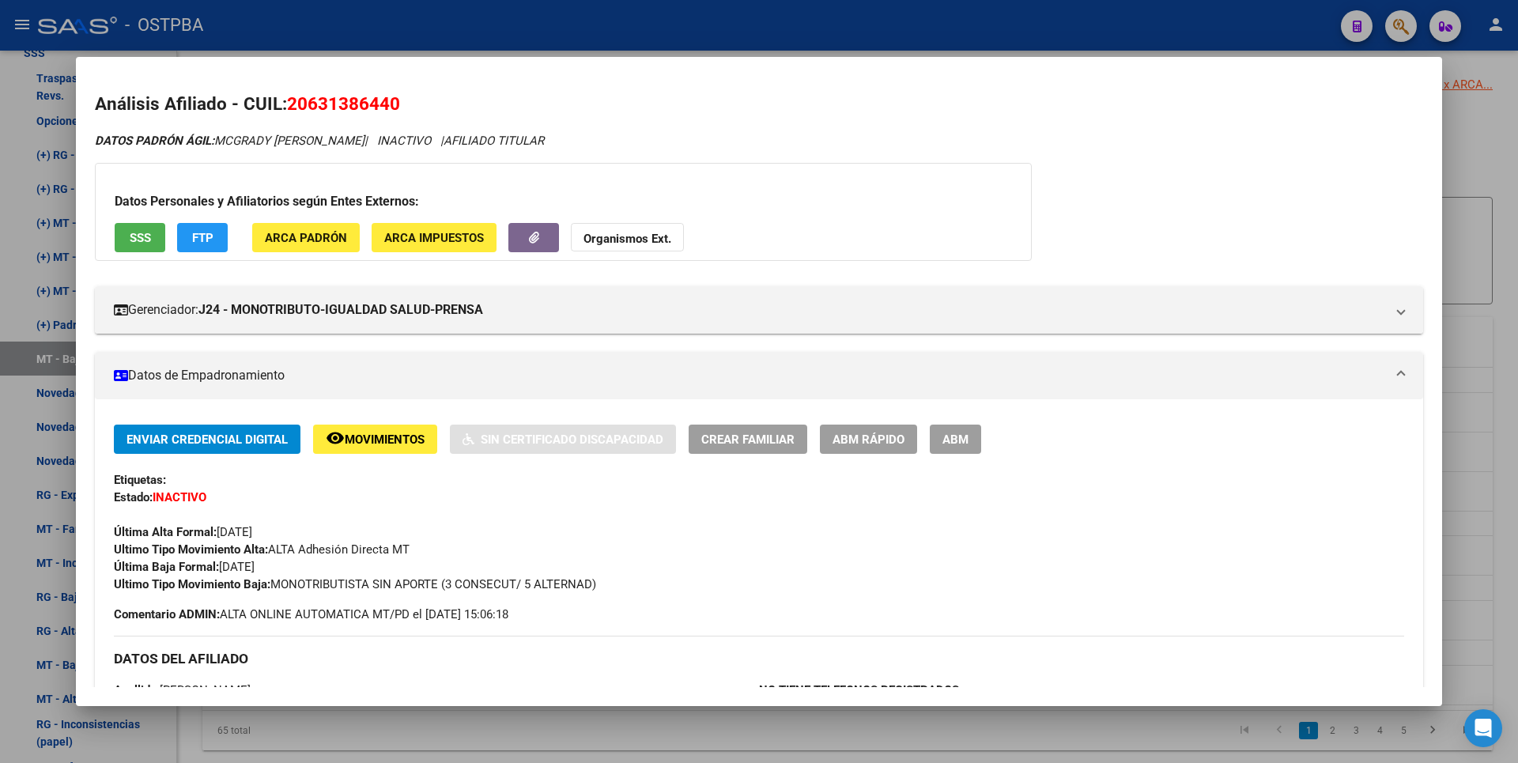
click at [1505, 372] on div at bounding box center [759, 381] width 1518 height 763
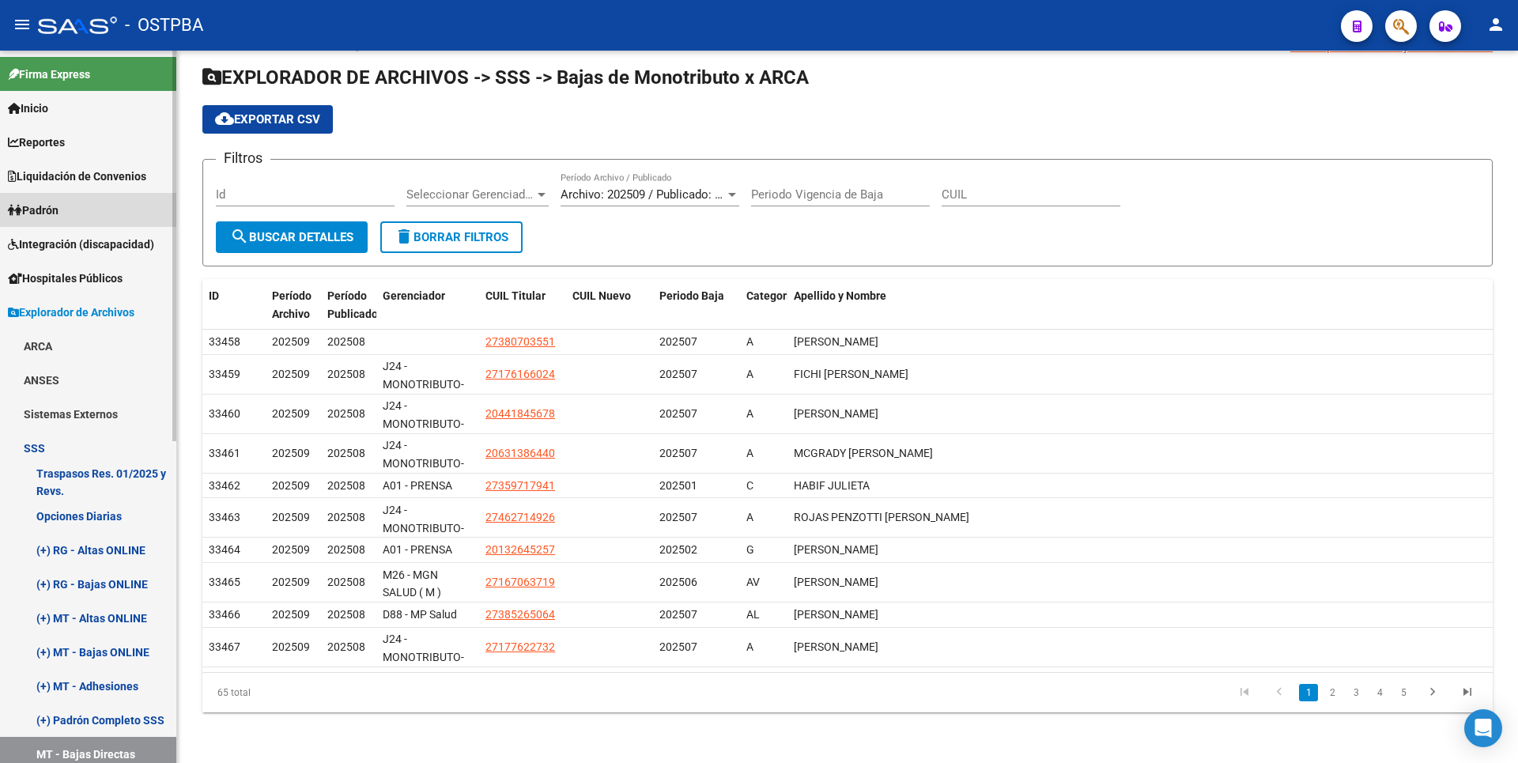
click at [48, 207] on span "Padrón" at bounding box center [33, 210] width 51 height 17
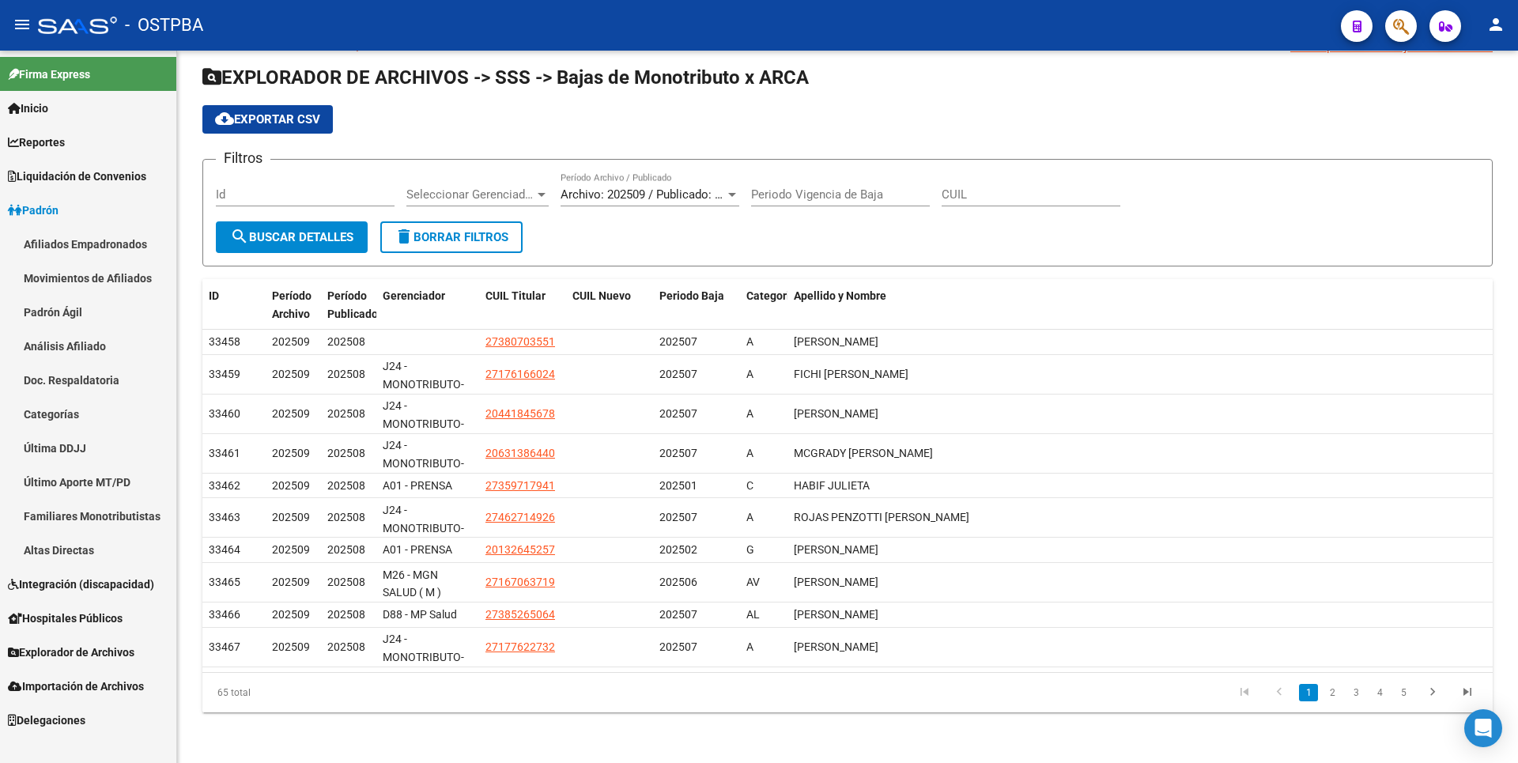
click at [71, 556] on link "Altas Directas" at bounding box center [88, 550] width 176 height 34
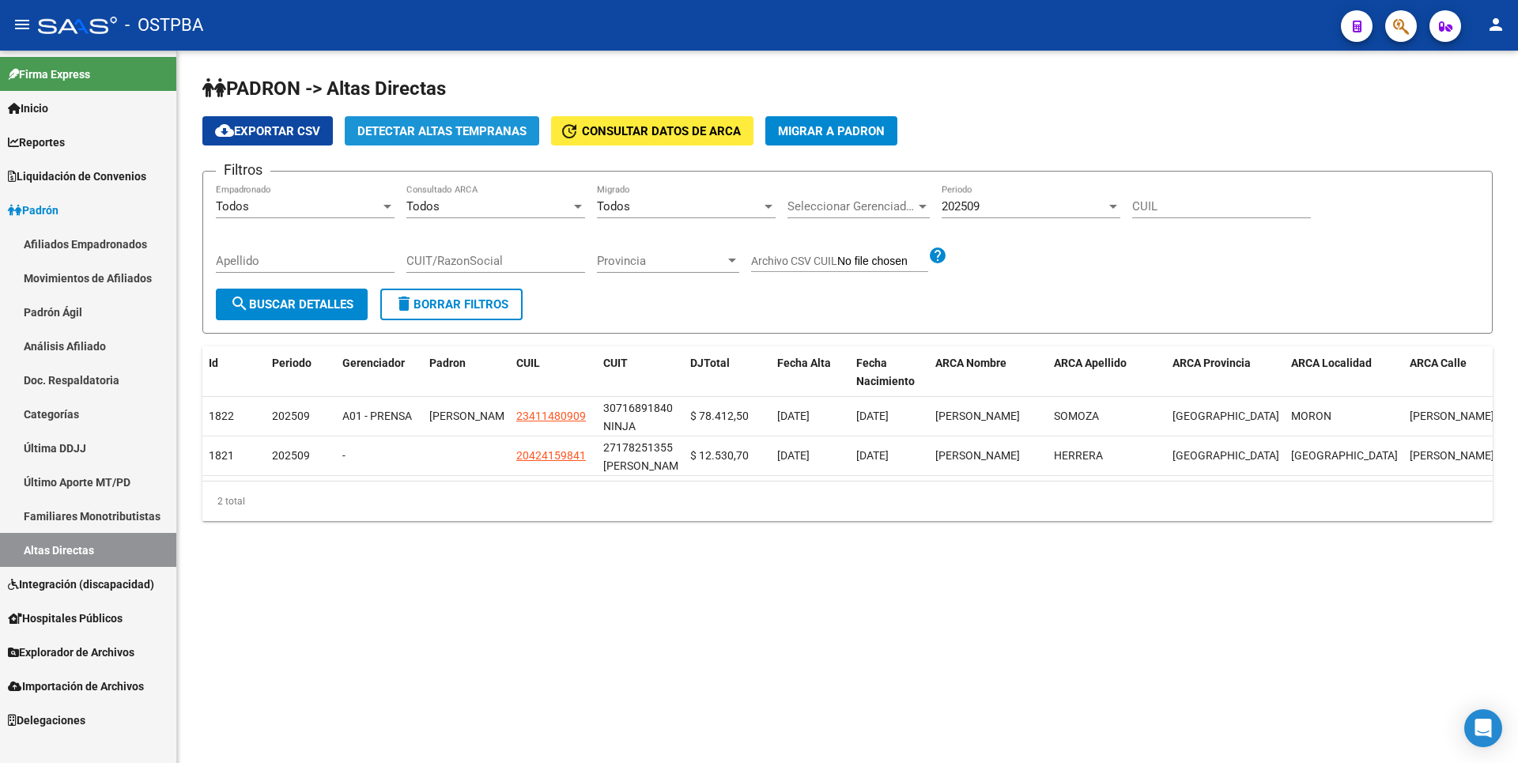
click at [443, 118] on button "Detectar Altas Tempranas" at bounding box center [442, 130] width 195 height 29
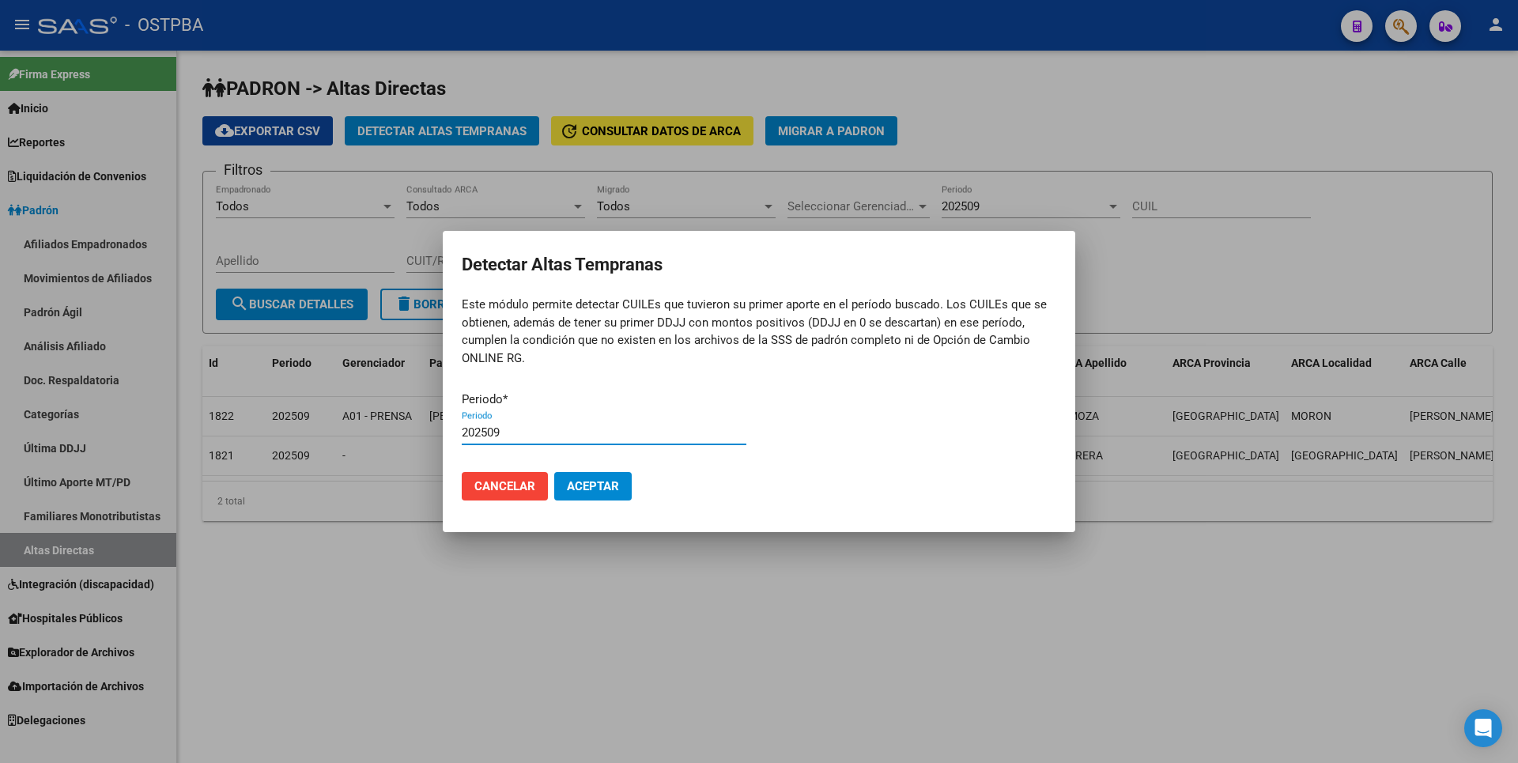
type input "202509"
click at [554, 472] on button "Aceptar" at bounding box center [592, 486] width 77 height 28
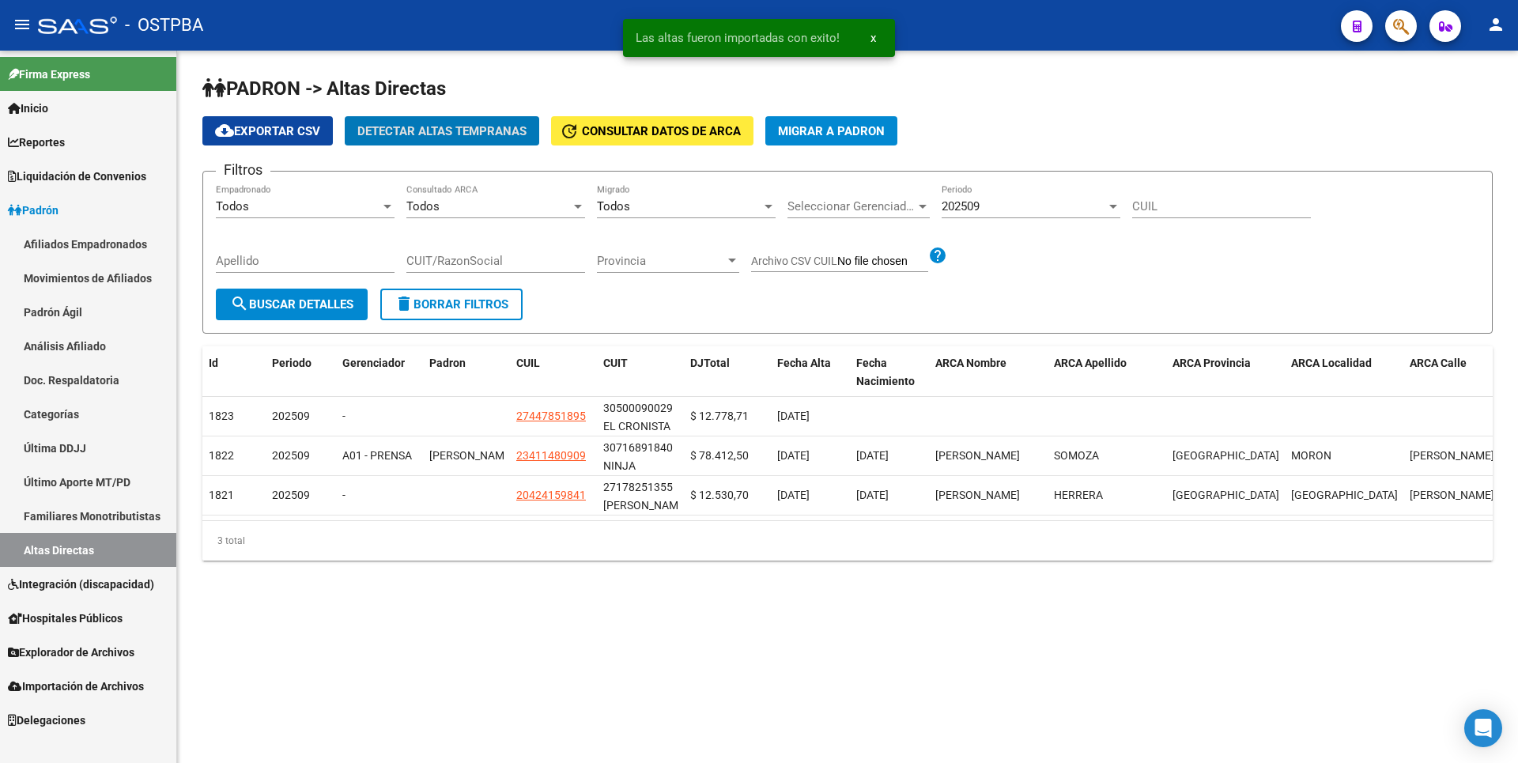
click at [69, 308] on link "Padrón Ágil" at bounding box center [88, 312] width 176 height 34
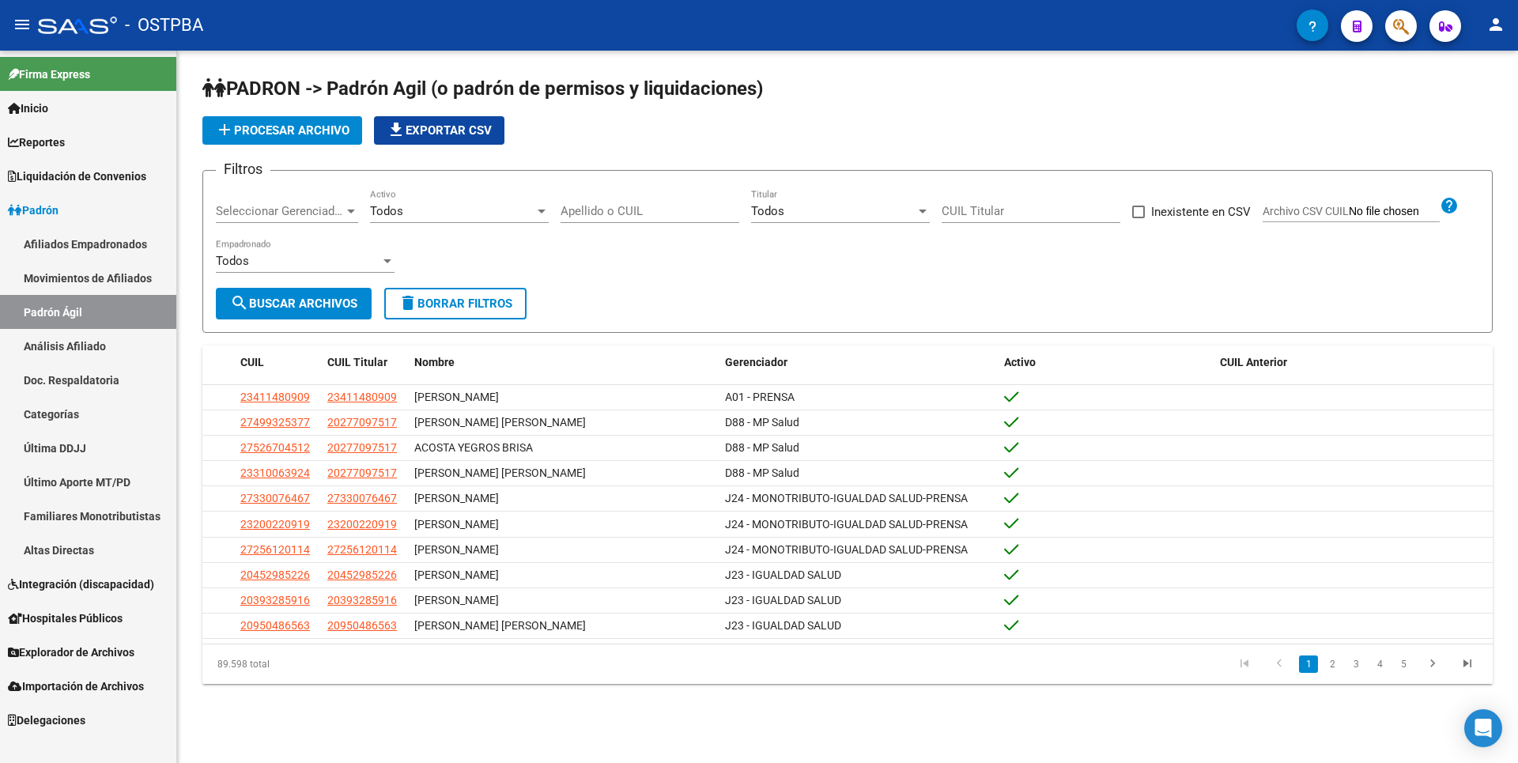
click at [81, 178] on span "Liquidación de Convenios" at bounding box center [77, 176] width 138 height 17
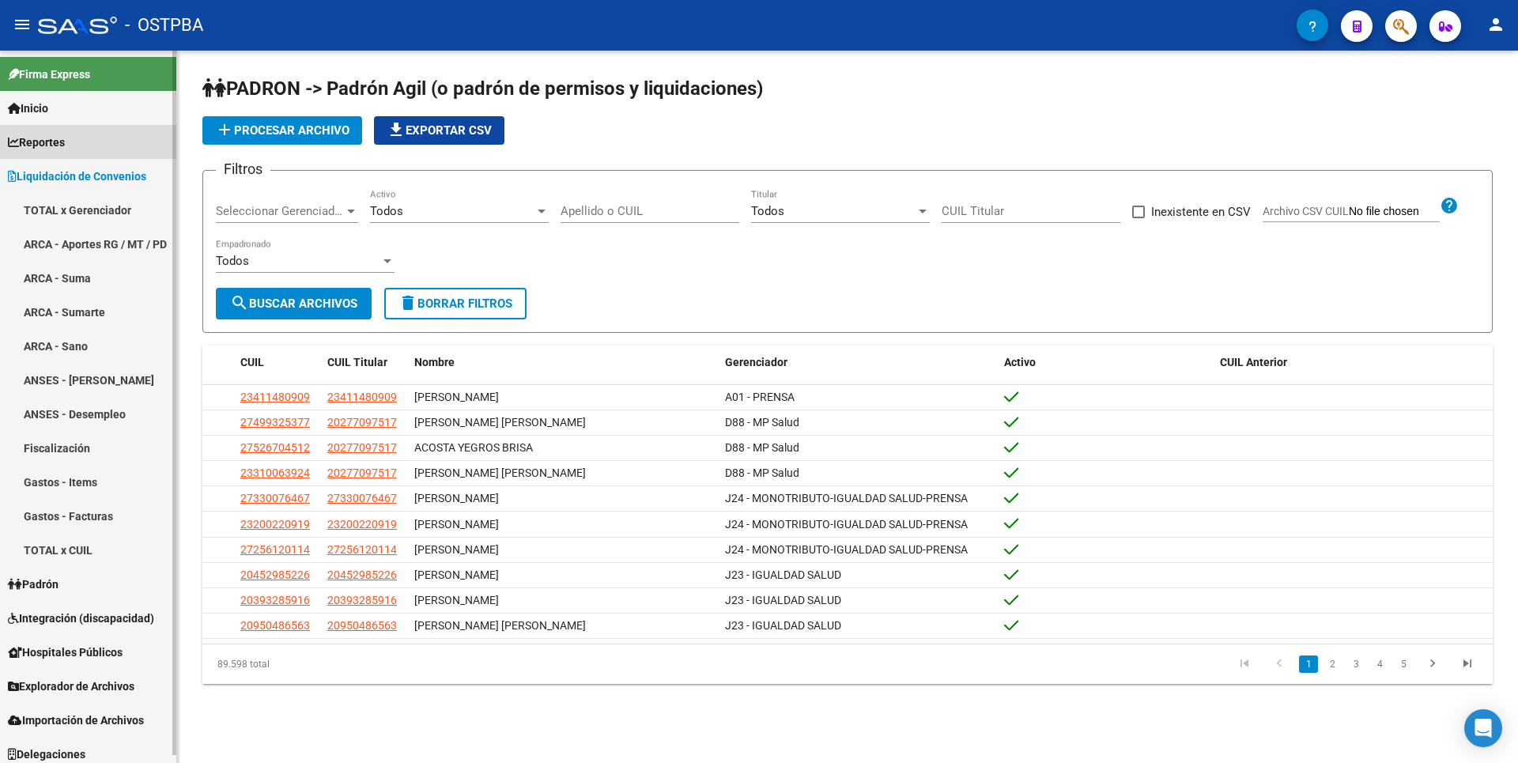
click at [57, 149] on span "Reportes" at bounding box center [36, 142] width 57 height 17
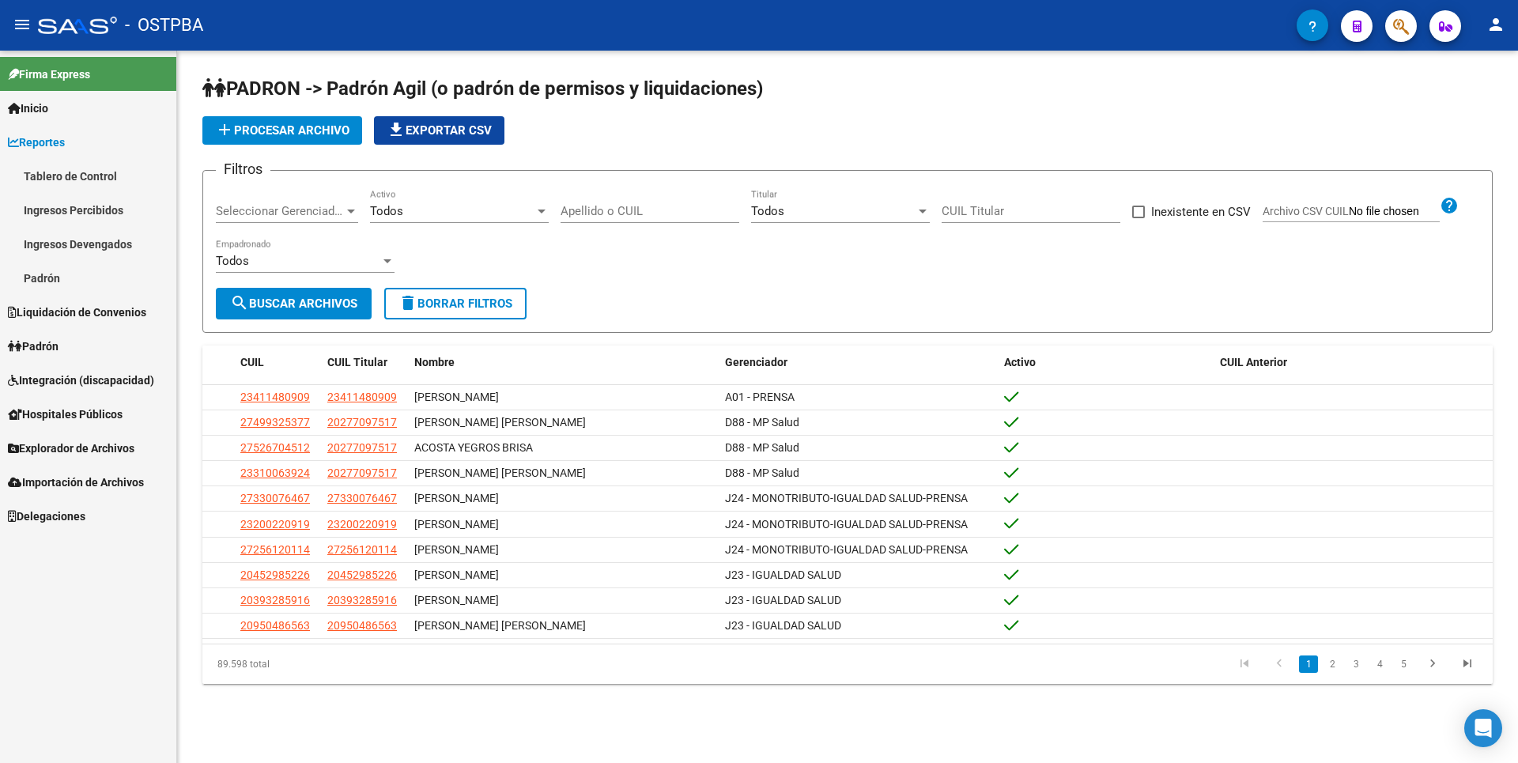
click at [62, 282] on link "Padrón" at bounding box center [88, 278] width 176 height 34
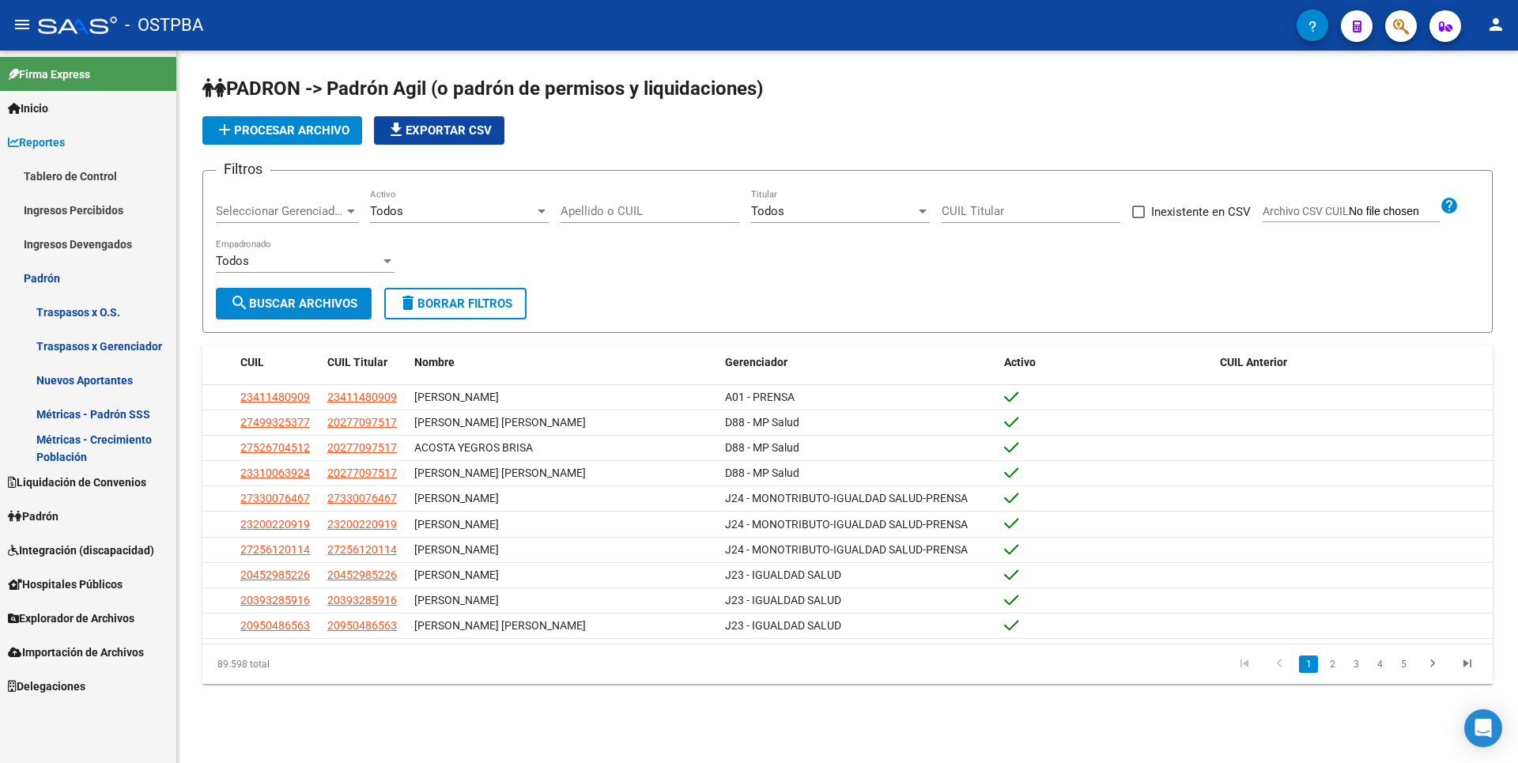
click at [81, 470] on link "Liquidación de Convenios" at bounding box center [88, 482] width 176 height 34
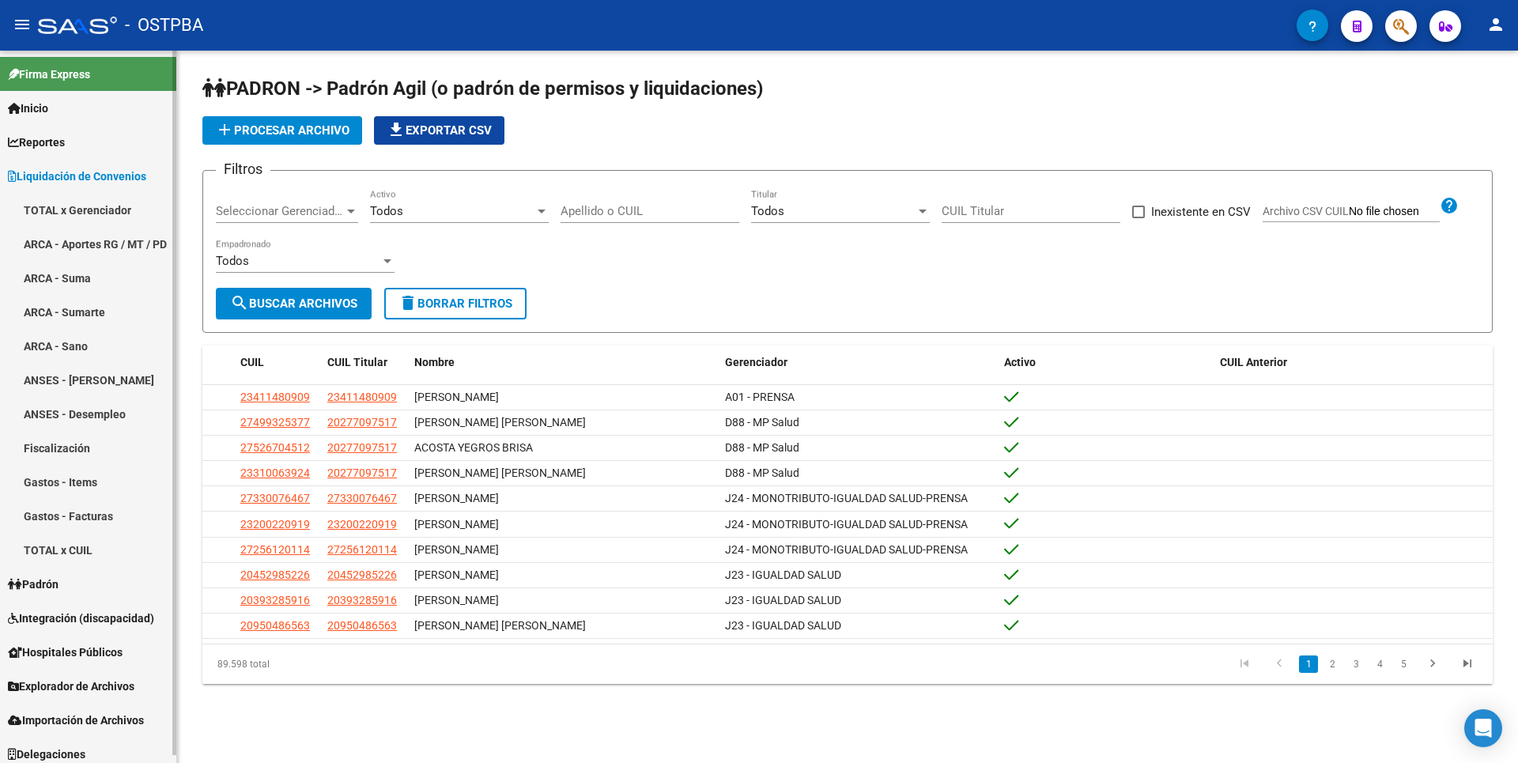
click at [62, 594] on link "Padrón" at bounding box center [88, 584] width 176 height 34
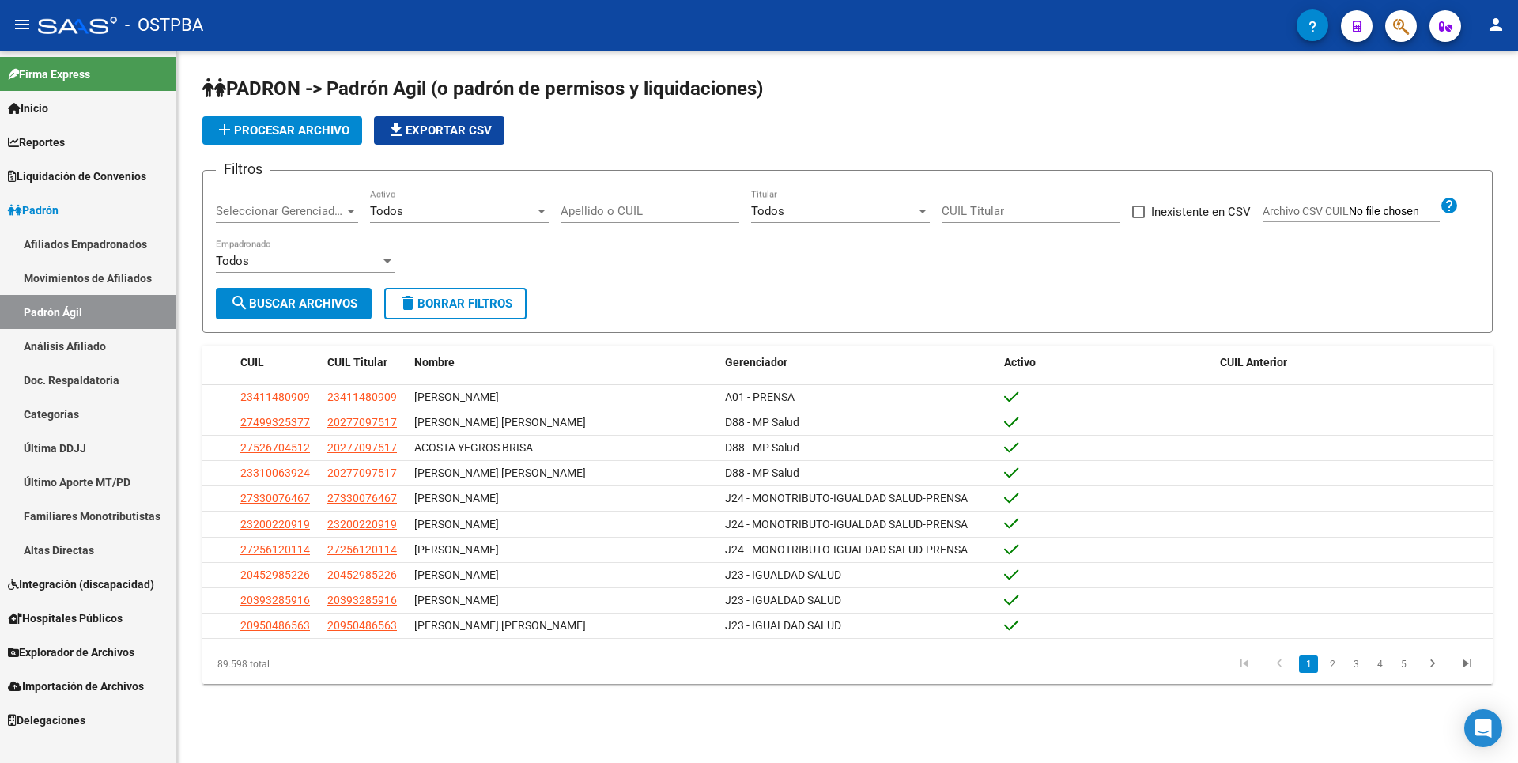
click at [100, 351] on link "Análisis Afiliado" at bounding box center [88, 346] width 176 height 34
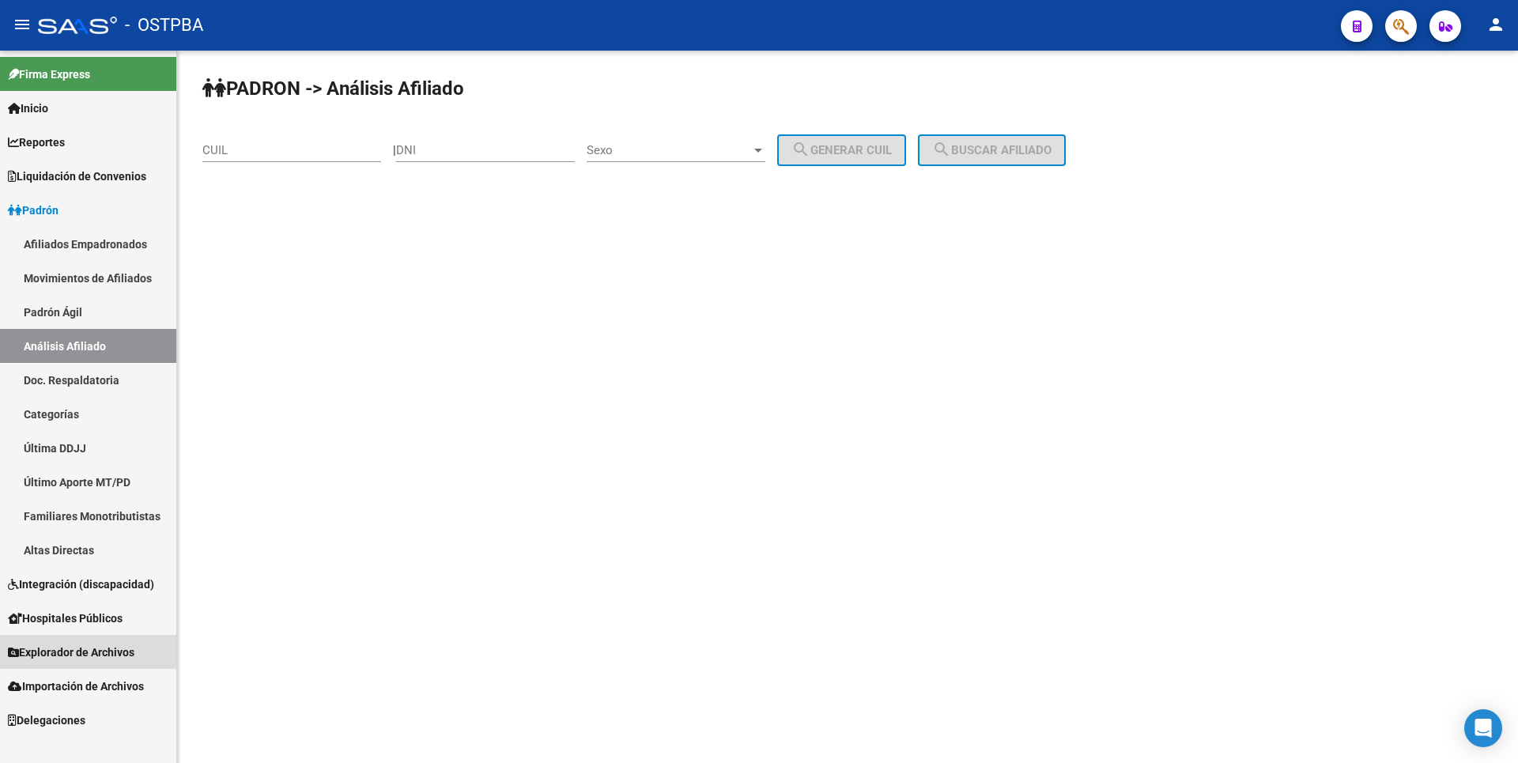
click at [75, 652] on span "Explorador de Archivos" at bounding box center [71, 652] width 127 height 17
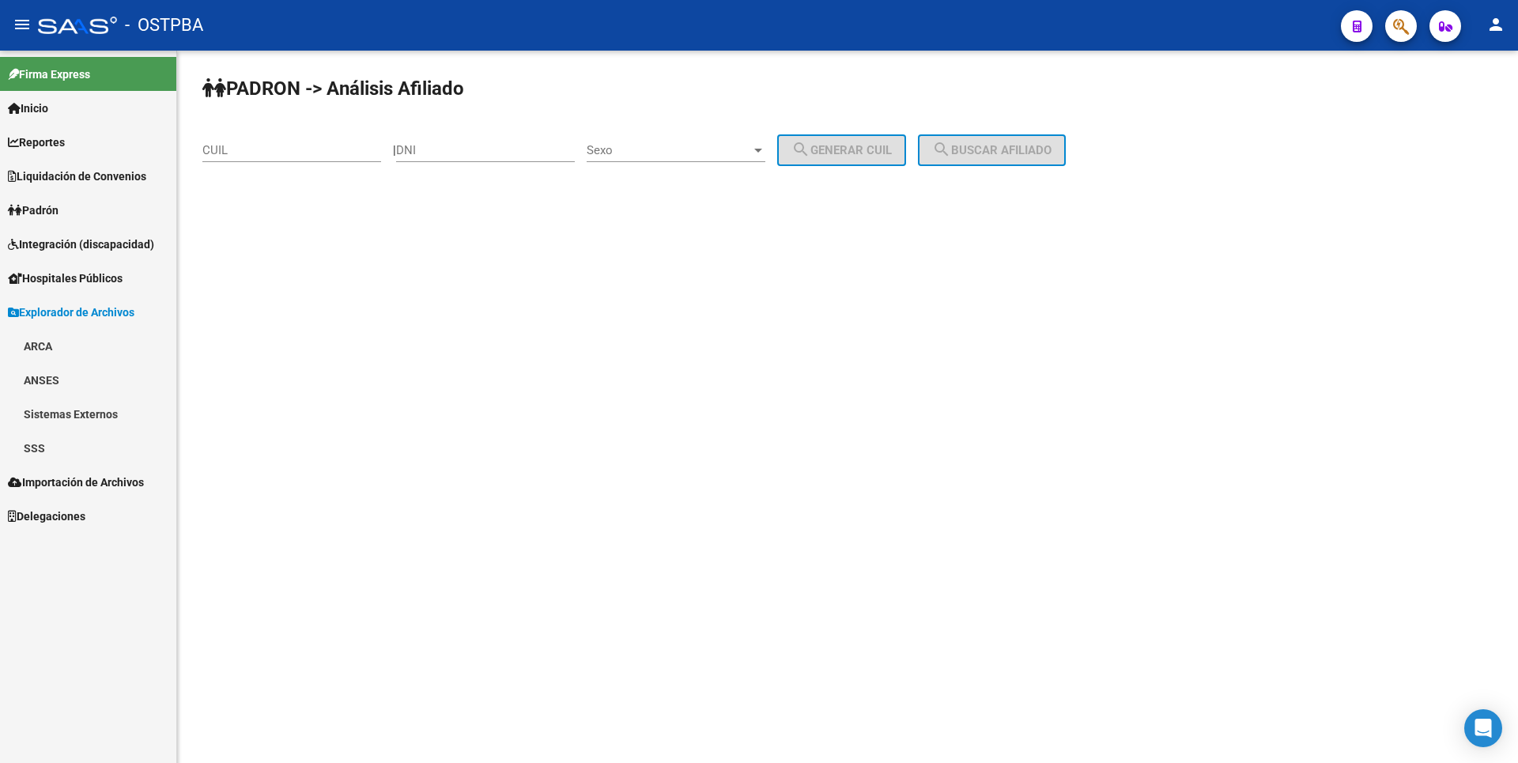
click at [77, 343] on link "ARCA" at bounding box center [88, 346] width 176 height 34
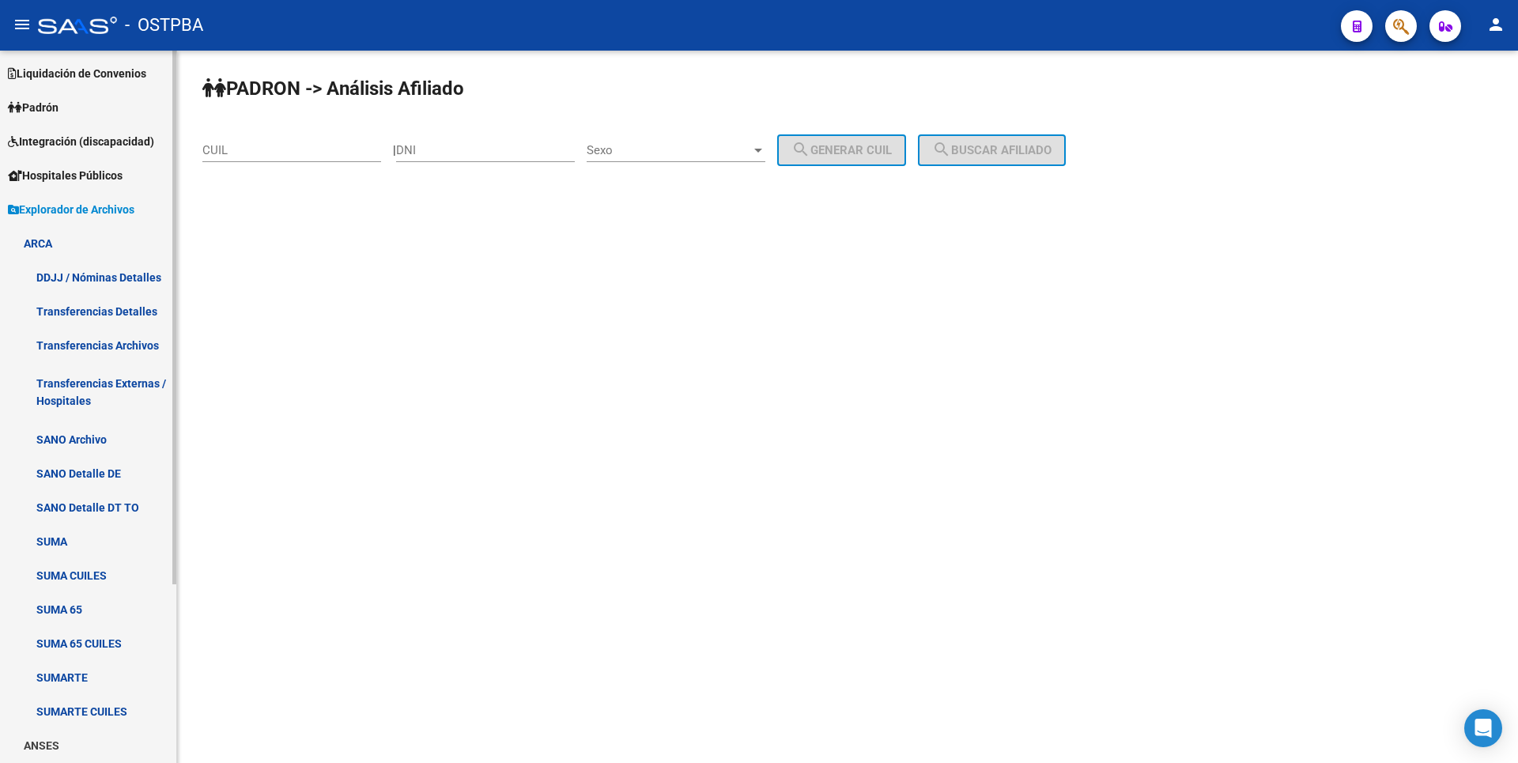
scroll to position [238, 0]
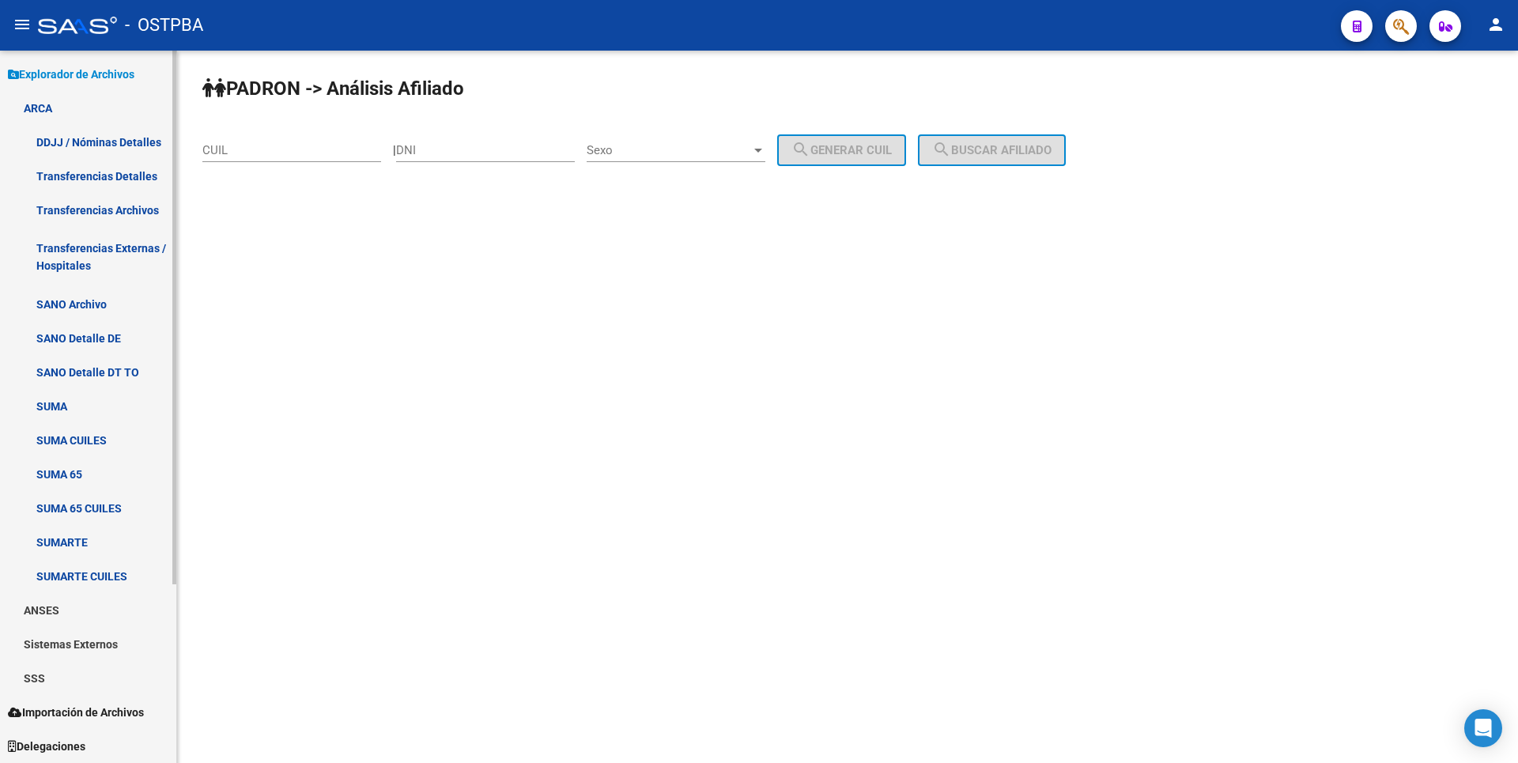
click at [62, 671] on link "SSS" at bounding box center [88, 678] width 176 height 34
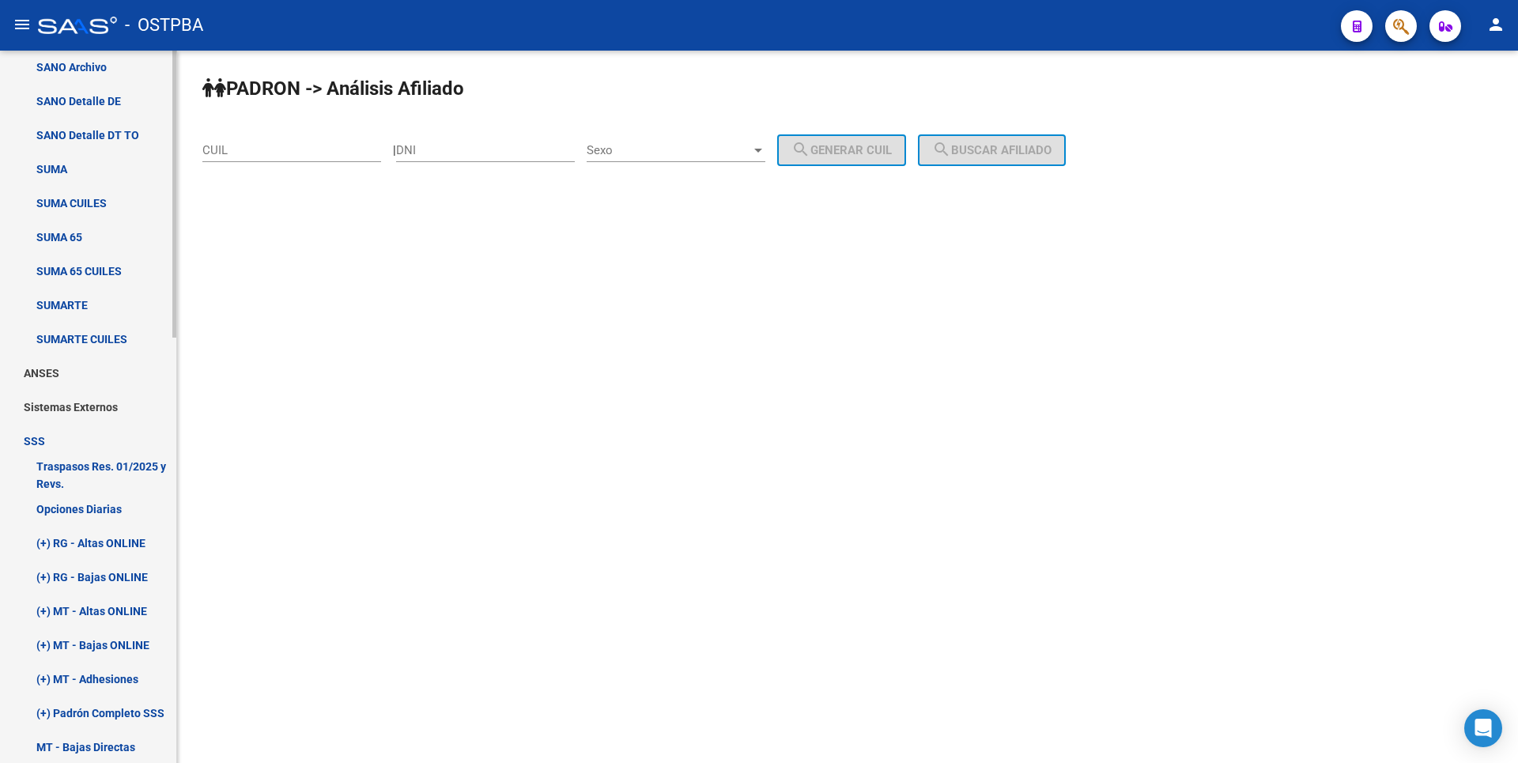
click at [115, 512] on link "Opciones Diarias" at bounding box center [88, 509] width 176 height 34
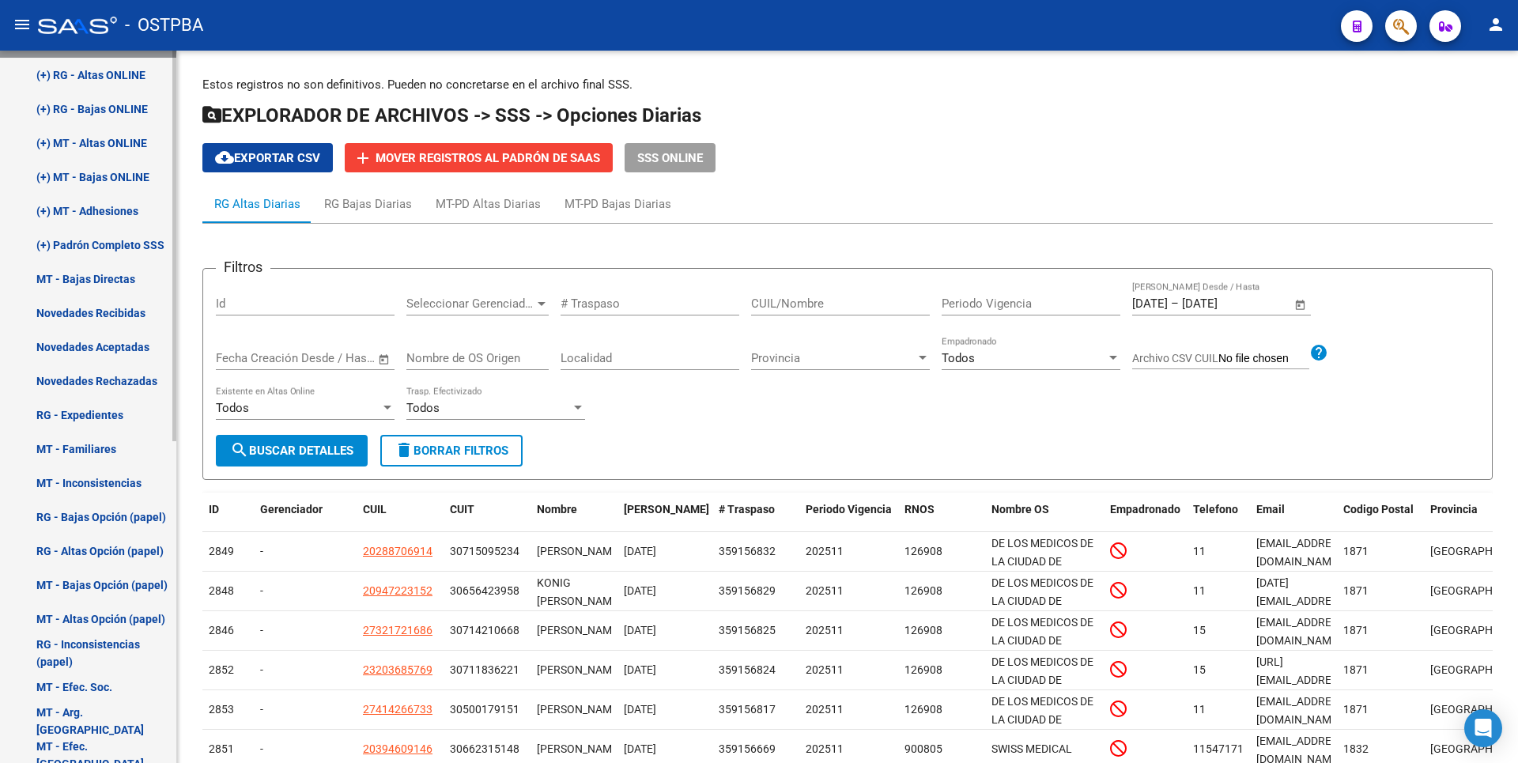
scroll to position [238, 0]
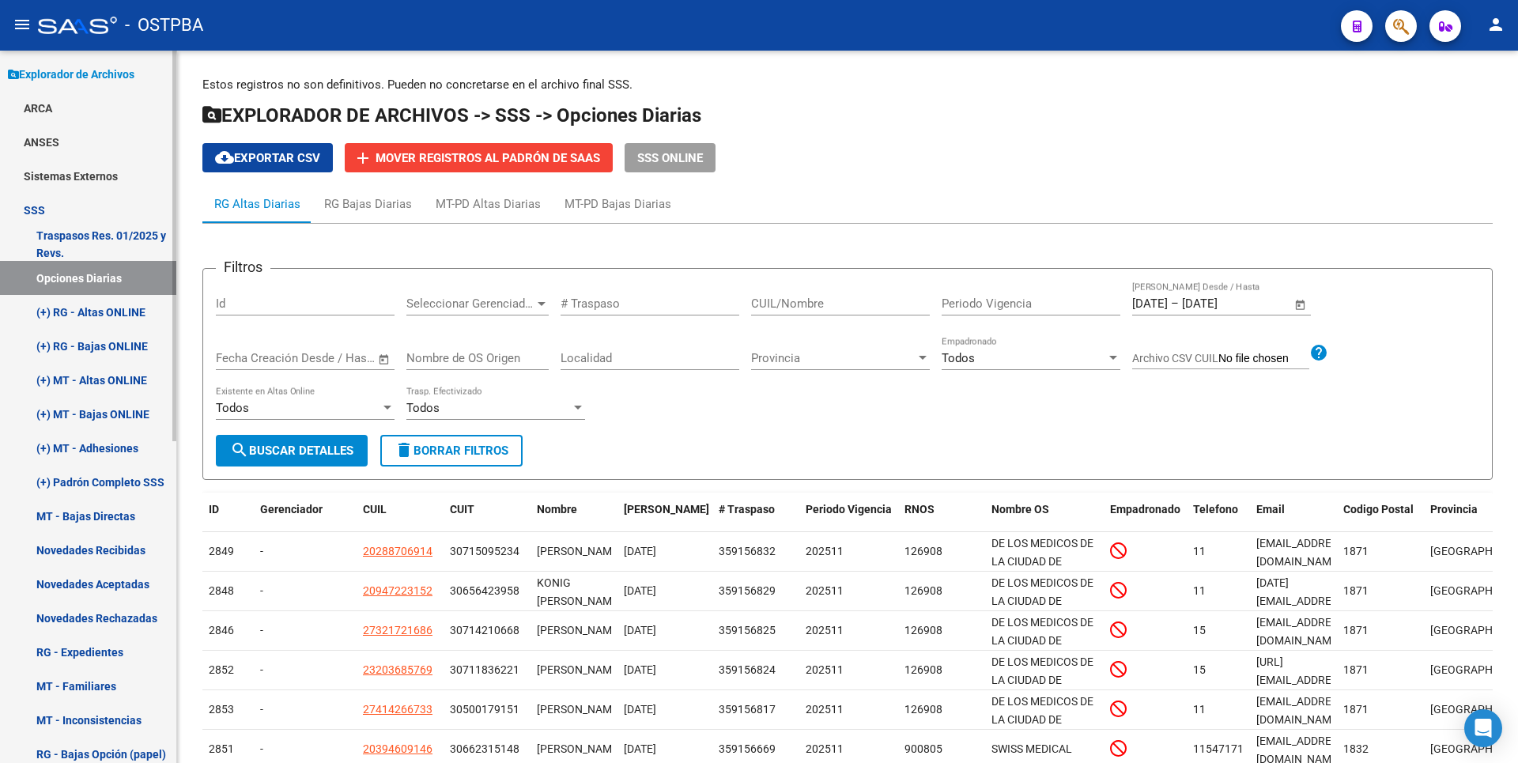
click at [85, 315] on link "(+) RG - Altas ONLINE" at bounding box center [88, 312] width 176 height 34
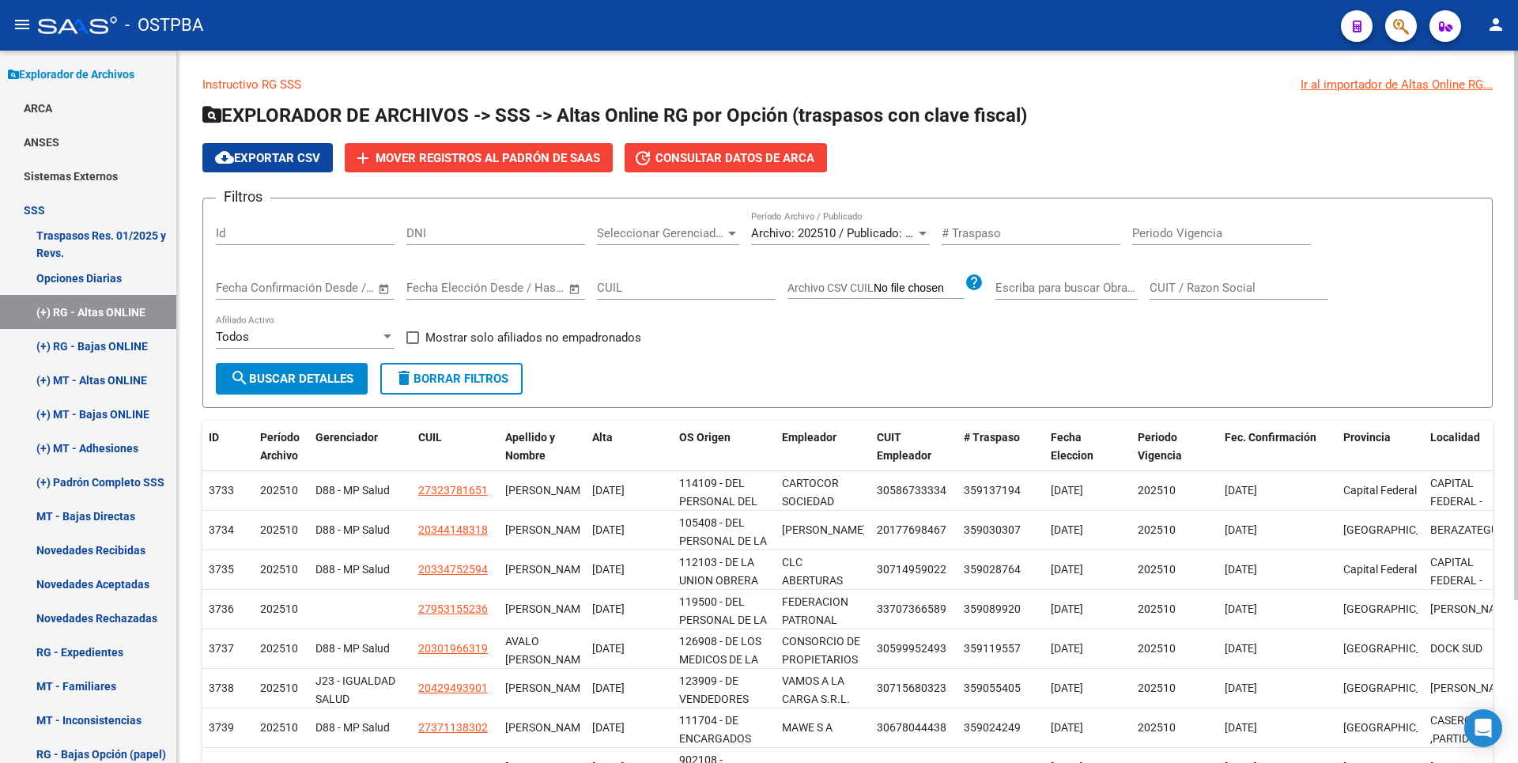
click at [727, 232] on div at bounding box center [732, 233] width 14 height 13
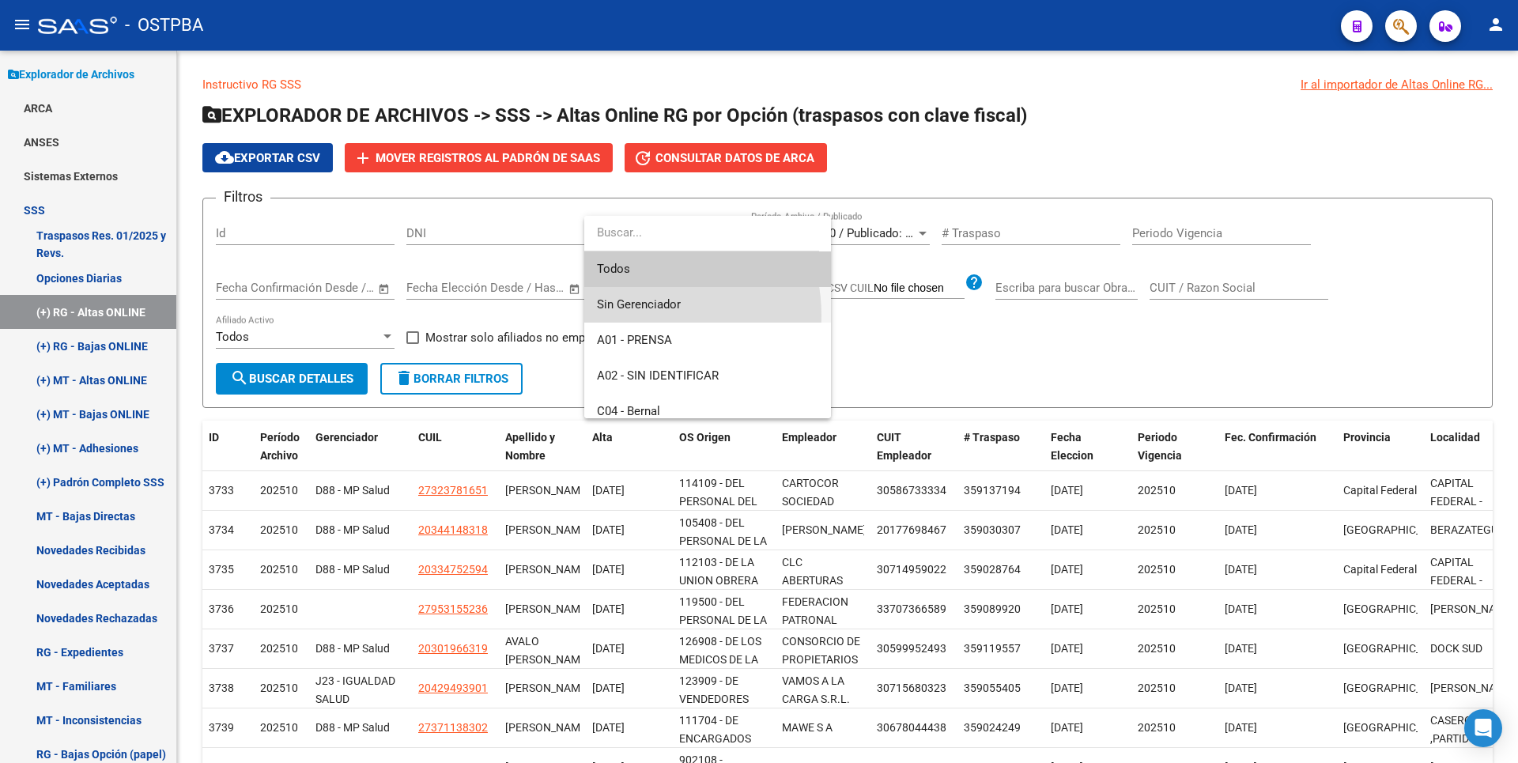
click at [639, 315] on span "Sin Gerenciador" at bounding box center [707, 305] width 221 height 36
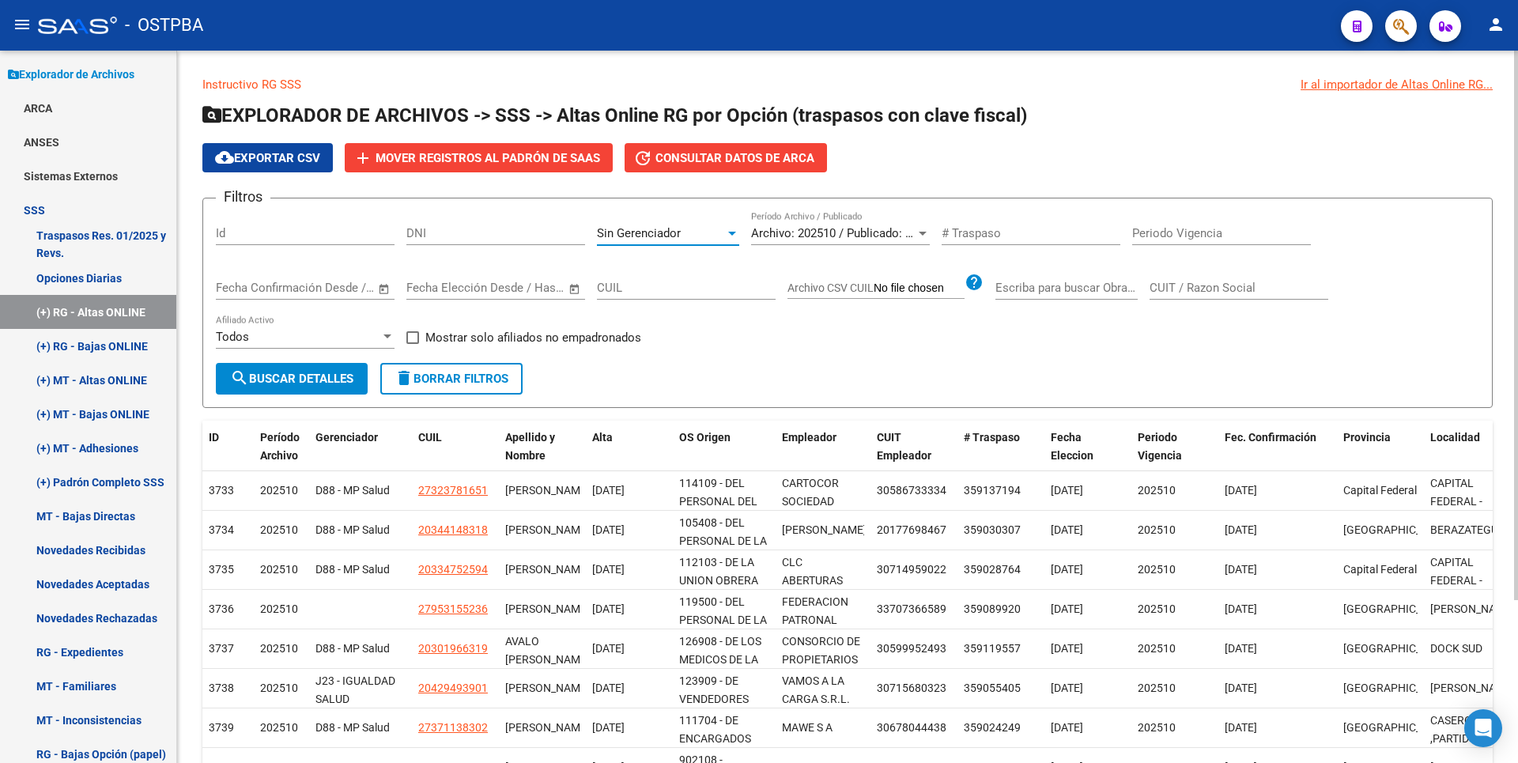
click at [319, 389] on button "search Buscar Detalles" at bounding box center [292, 379] width 152 height 32
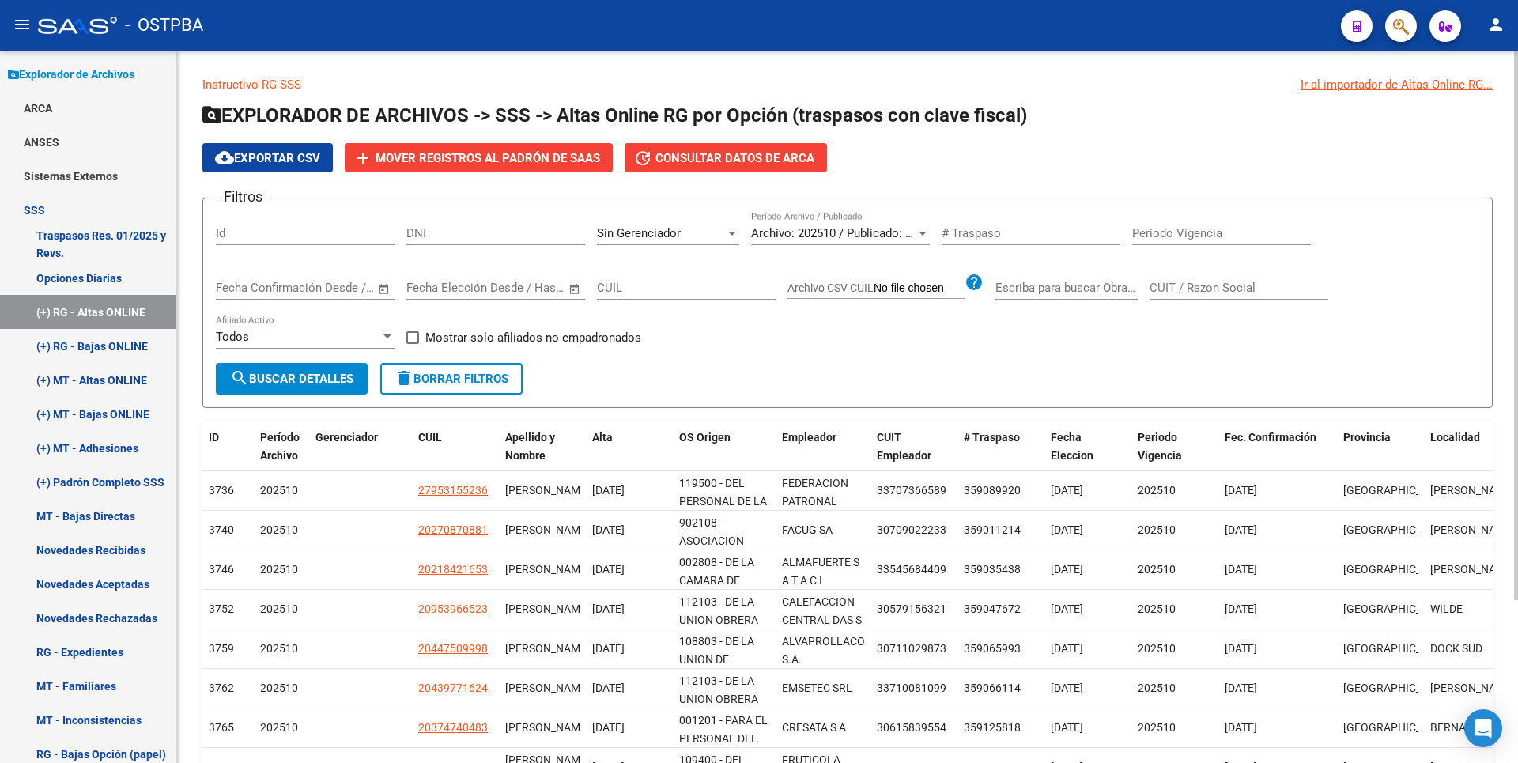
click at [727, 232] on div at bounding box center [732, 233] width 14 height 13
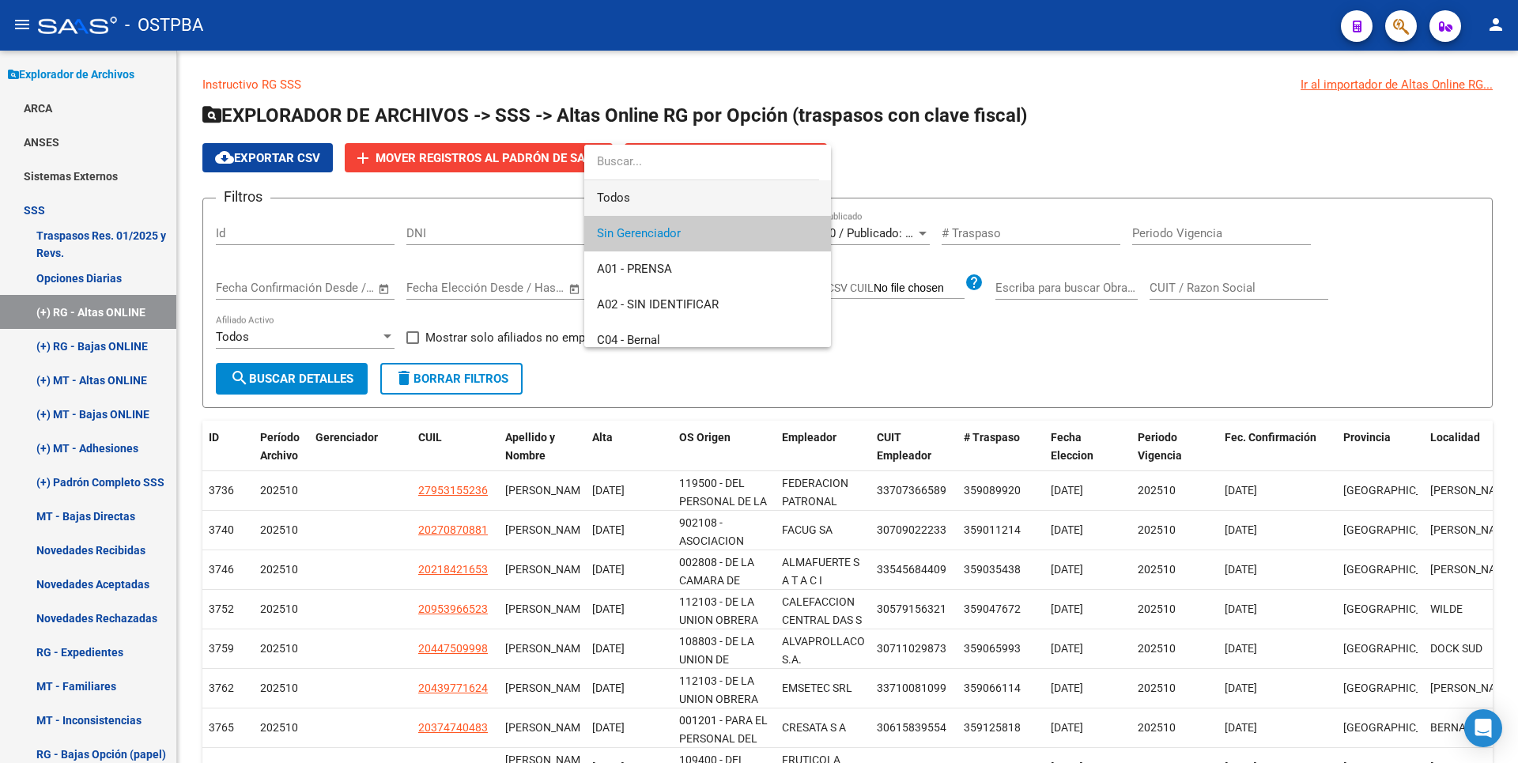
click at [634, 203] on span "Todos" at bounding box center [707, 198] width 221 height 36
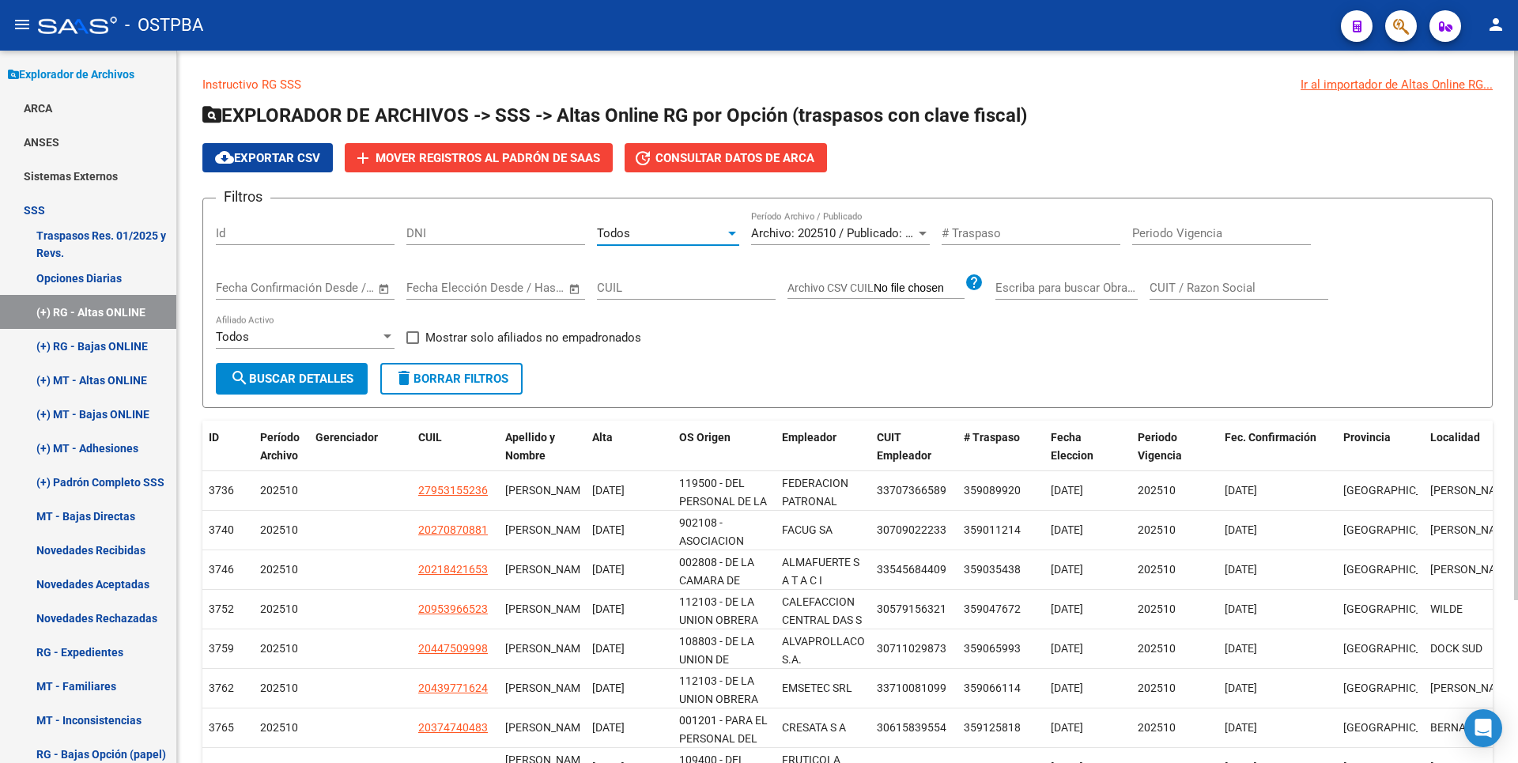
click at [327, 375] on span "search Buscar Detalles" at bounding box center [291, 379] width 123 height 14
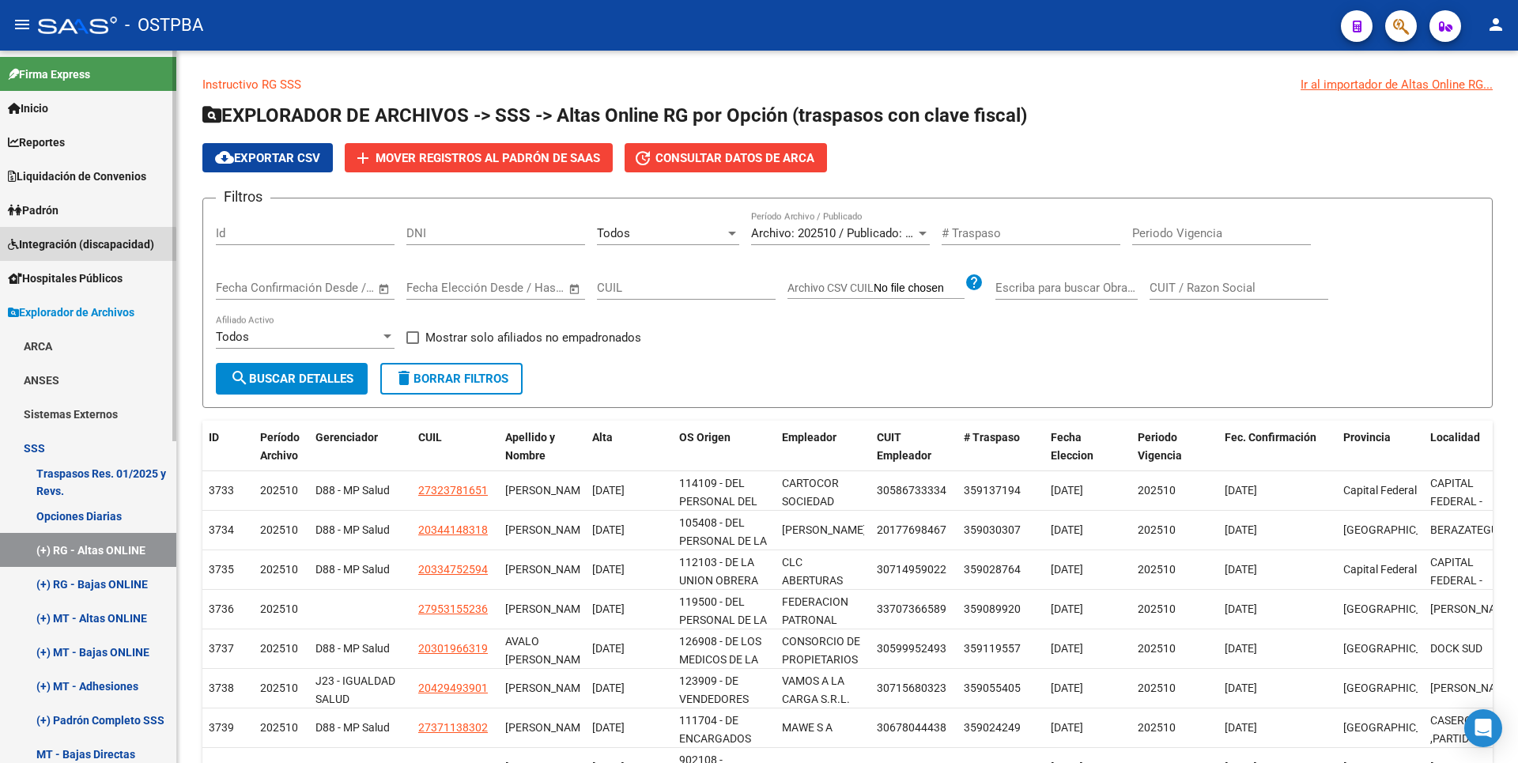
click at [67, 247] on span "Integración (discapacidad)" at bounding box center [81, 244] width 146 height 17
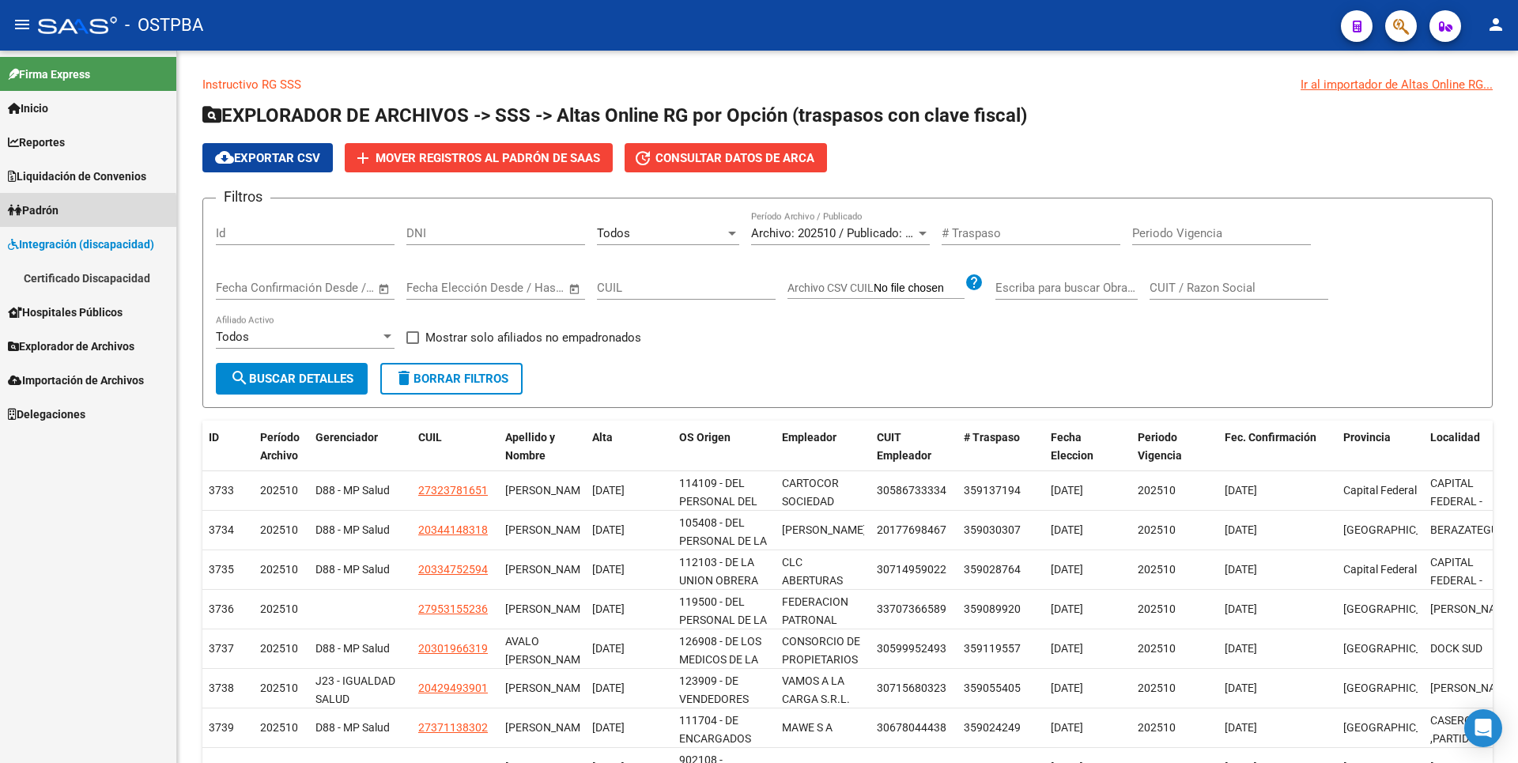
click at [69, 213] on link "Padrón" at bounding box center [88, 210] width 176 height 34
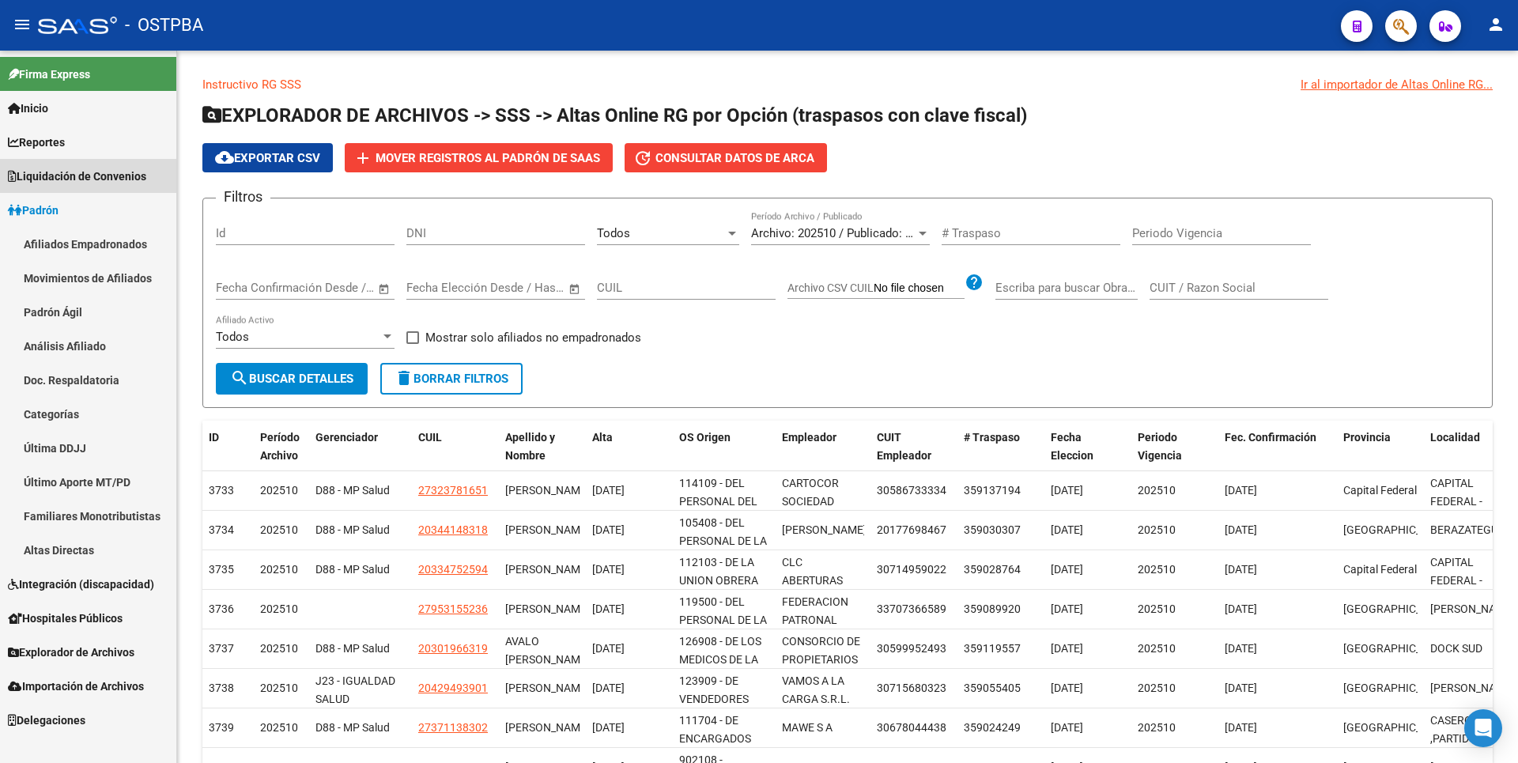
click at [92, 186] on link "Liquidación de Convenios" at bounding box center [88, 176] width 176 height 34
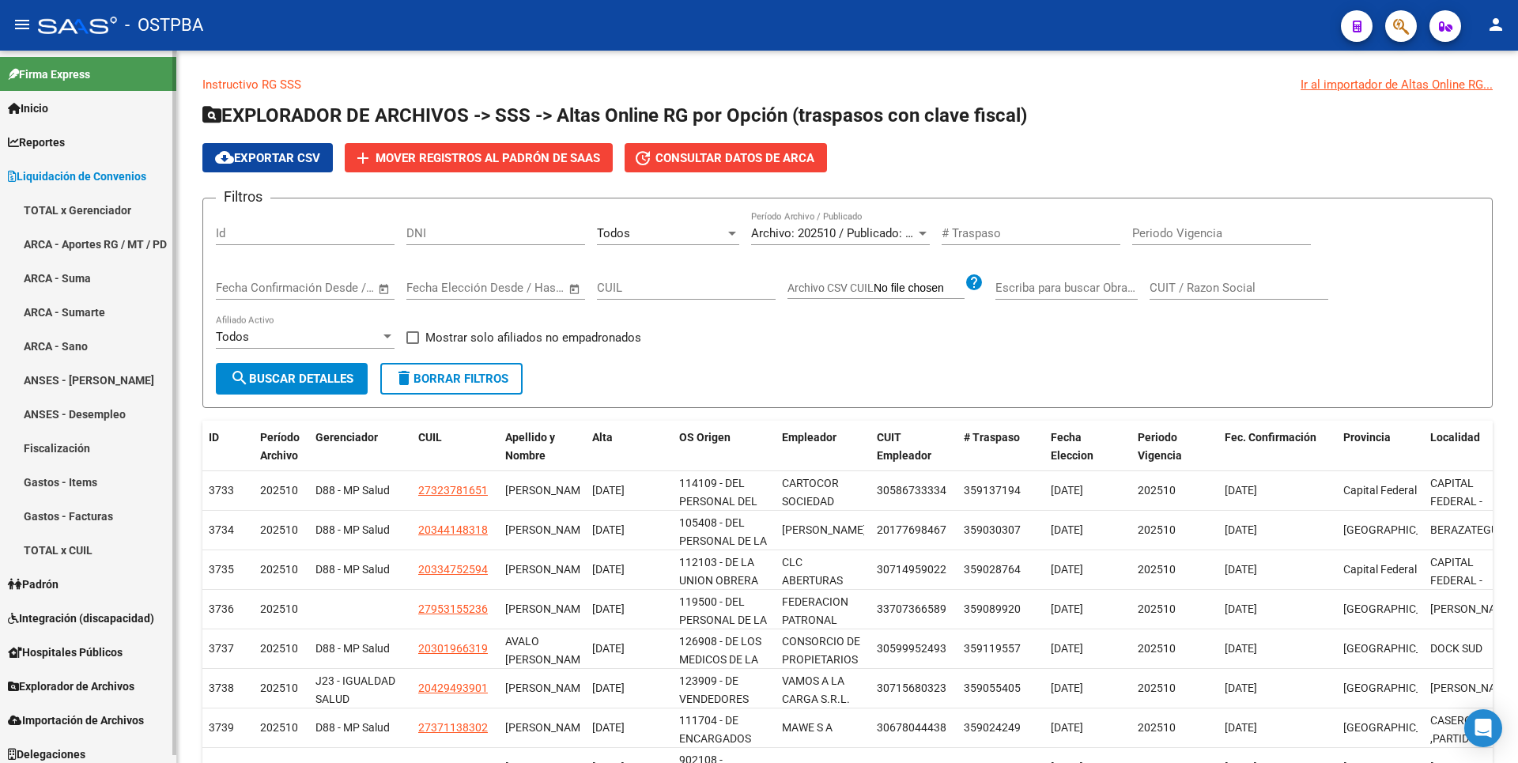
click at [96, 244] on link "ARCA - Aportes RG / MT / PD" at bounding box center [88, 244] width 176 height 34
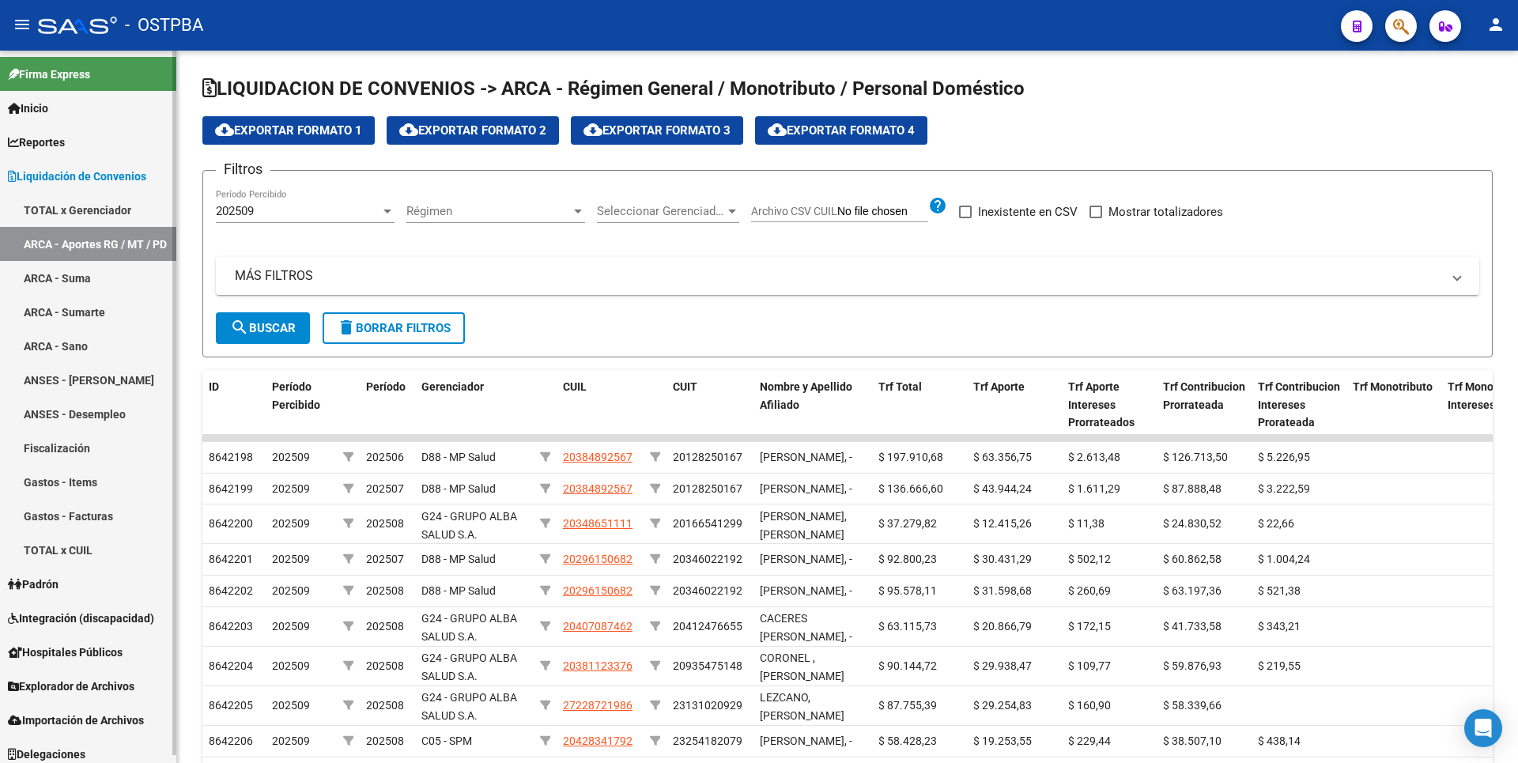
click at [79, 286] on link "ARCA - Suma" at bounding box center [88, 278] width 176 height 34
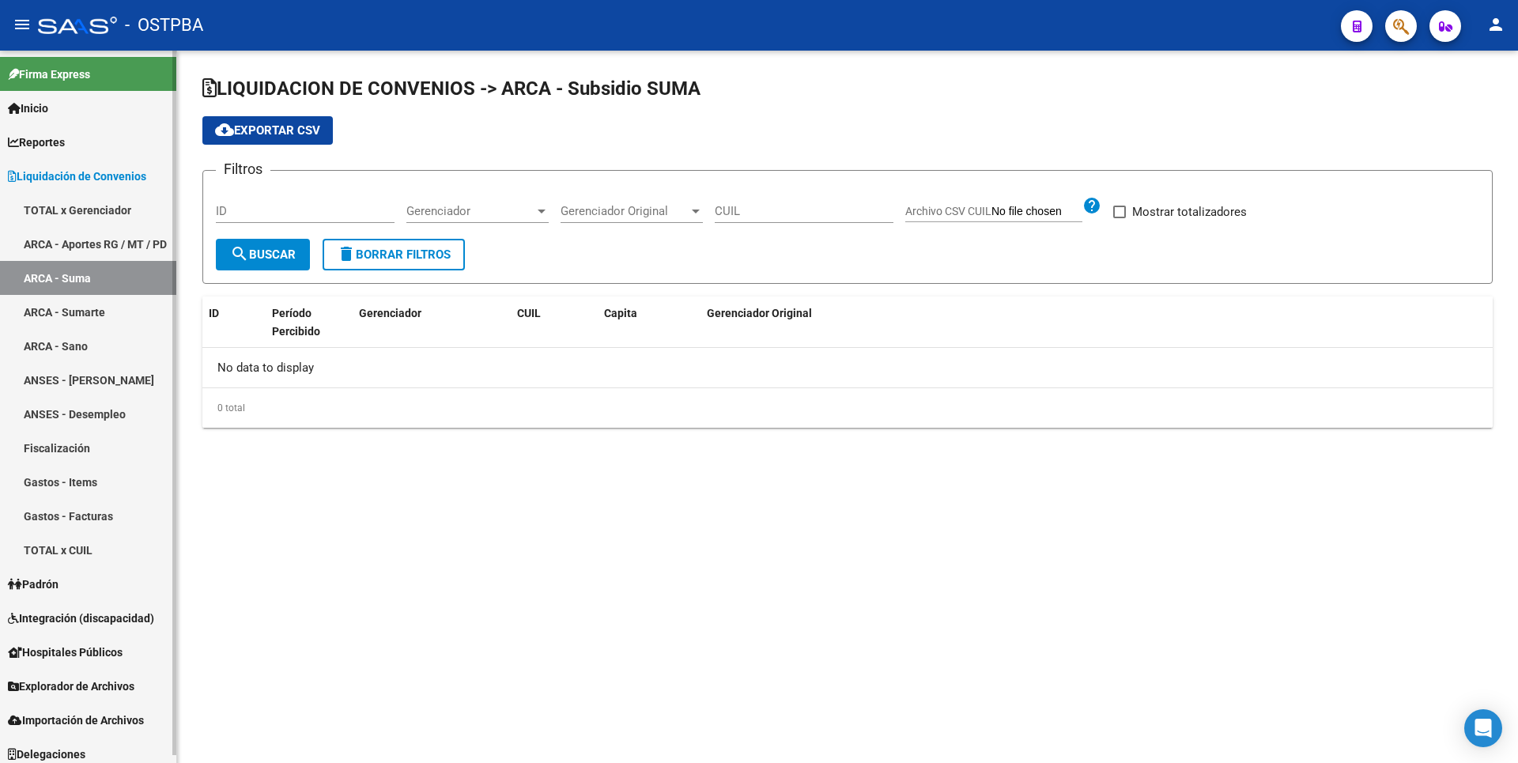
checkbox input "true"
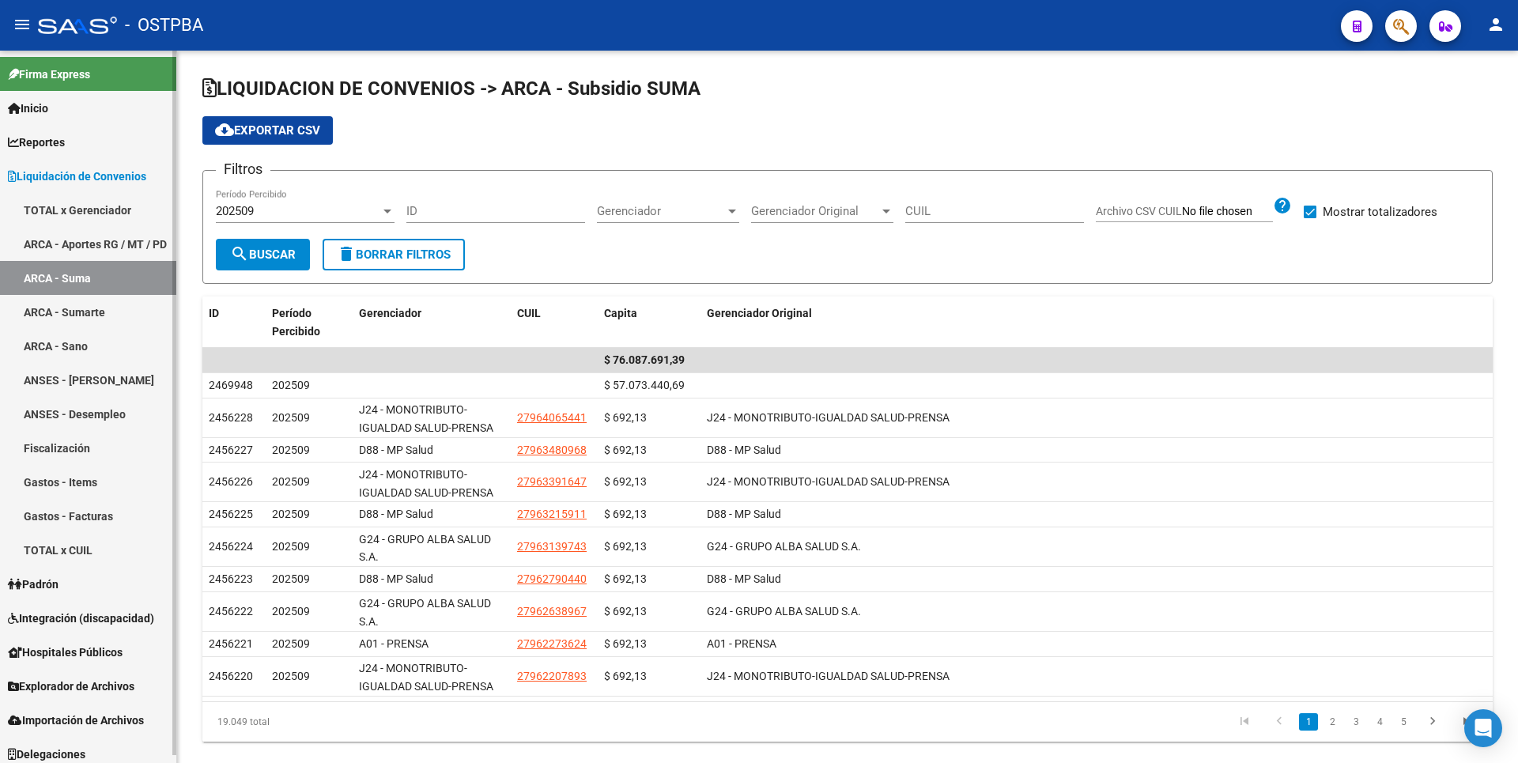
click at [96, 324] on link "ARCA - Sumarte" at bounding box center [88, 312] width 176 height 34
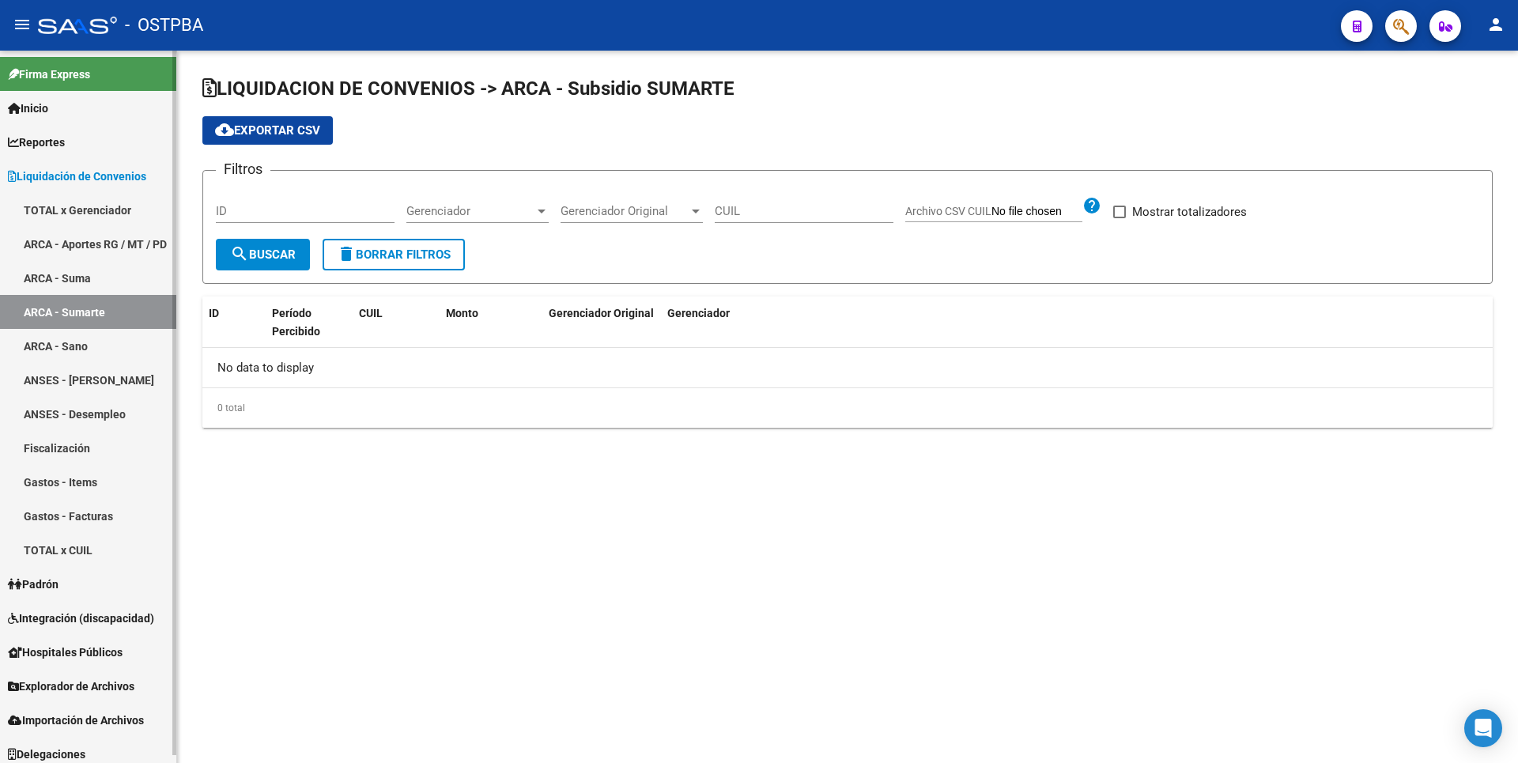
checkbox input "true"
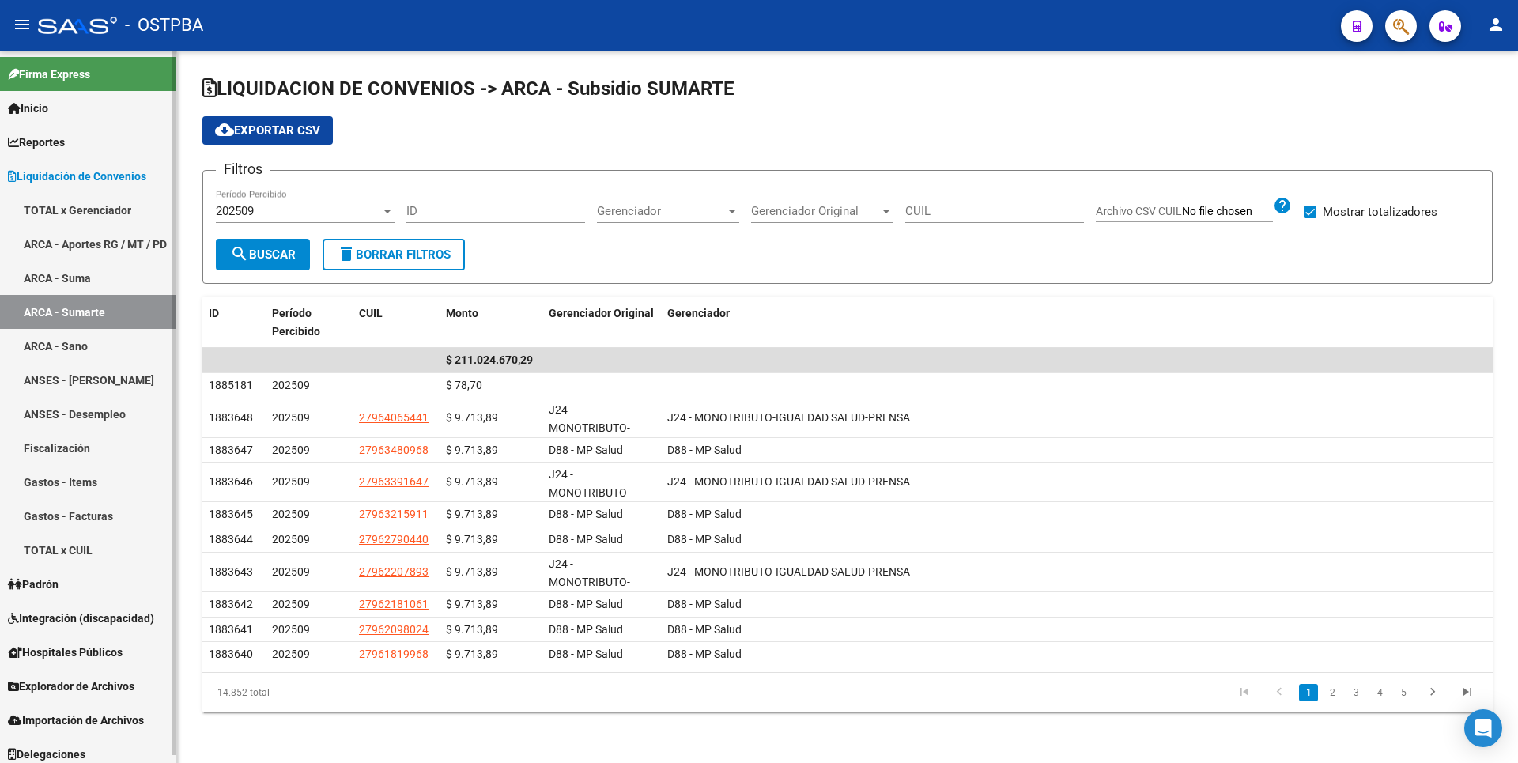
click at [62, 145] on span "Reportes" at bounding box center [36, 142] width 57 height 17
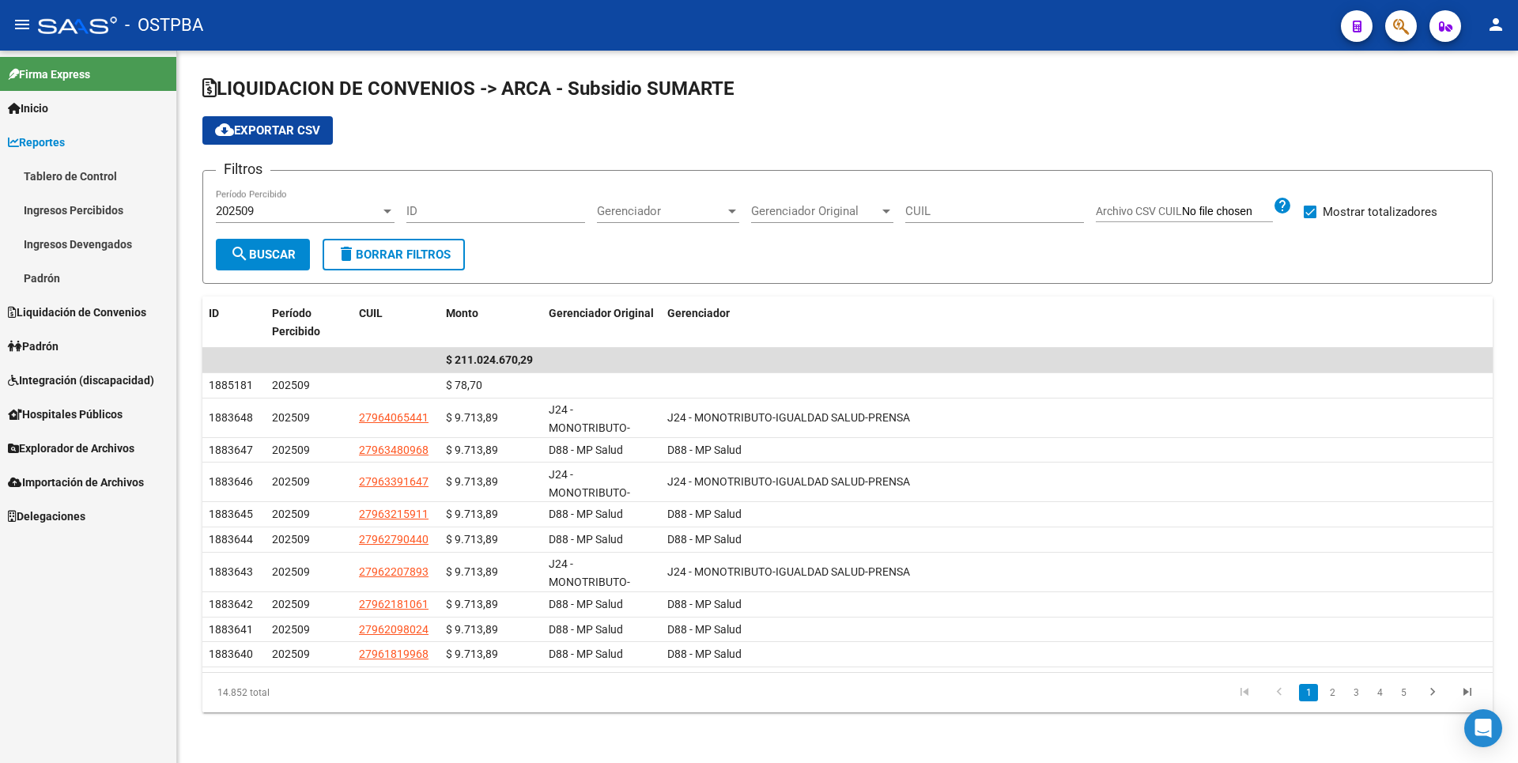
click at [59, 342] on span "Padrón" at bounding box center [33, 346] width 51 height 17
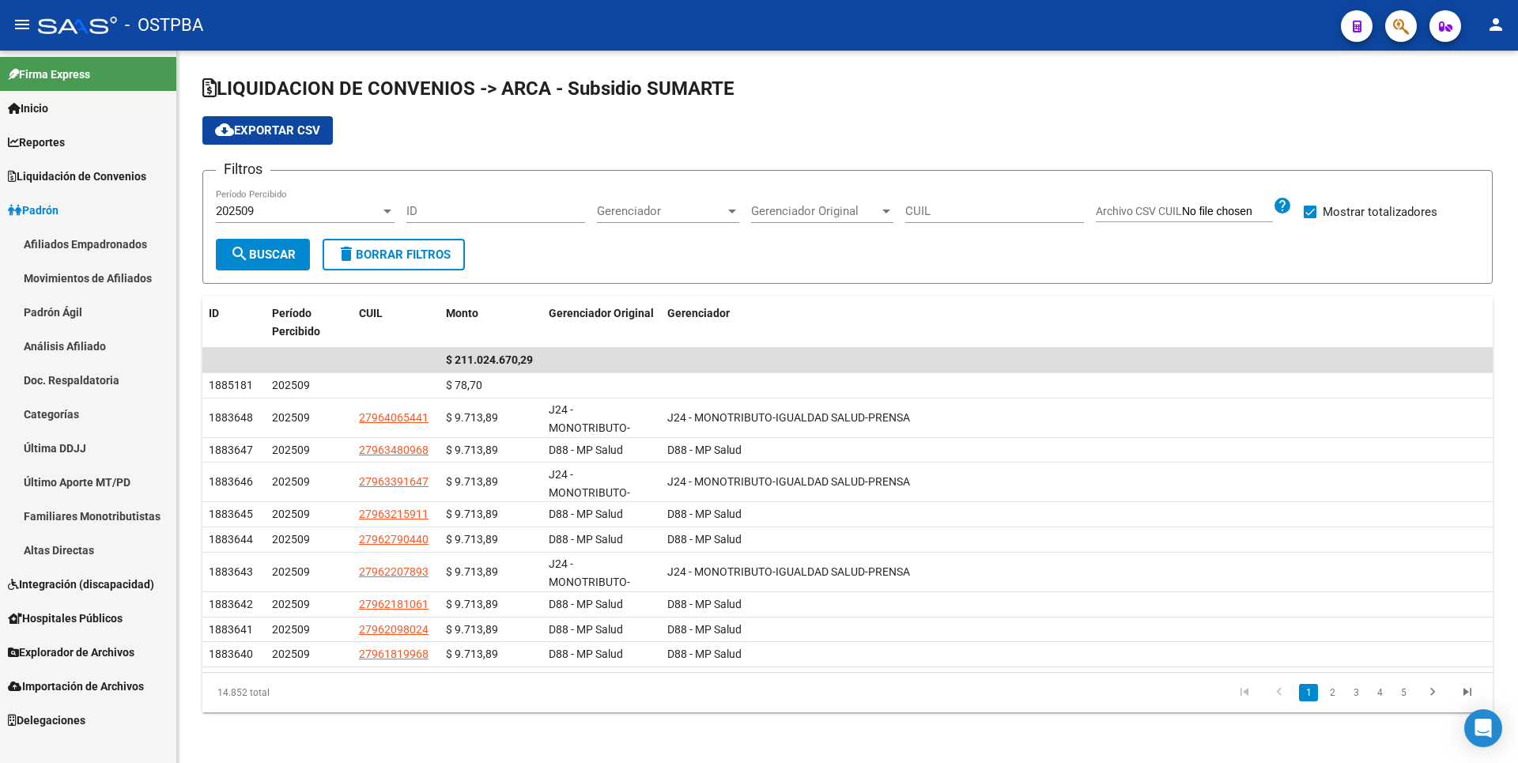
click at [97, 340] on link "Análisis Afiliado" at bounding box center [88, 346] width 176 height 34
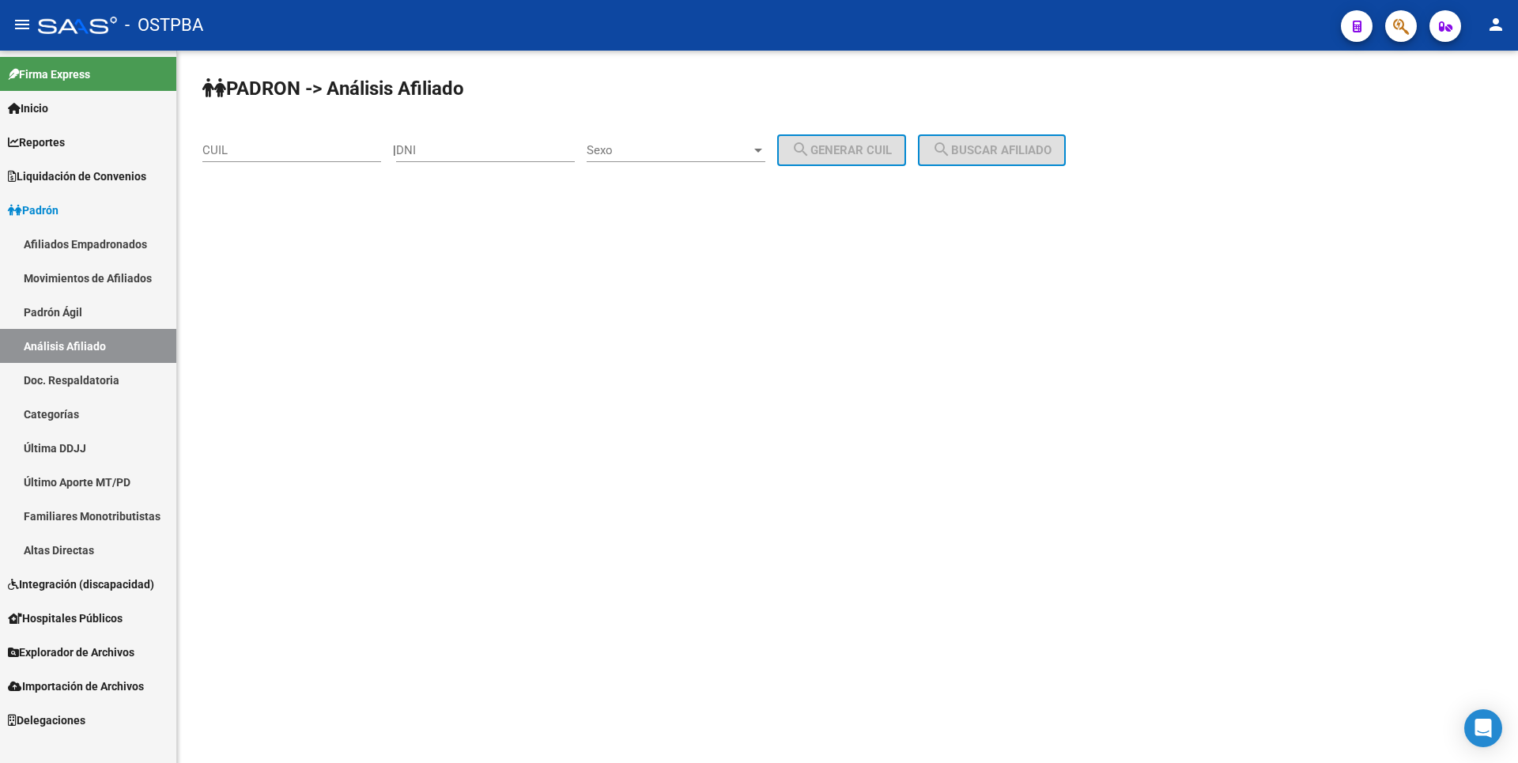
click at [228, 145] on input "CUIL" at bounding box center [291, 150] width 179 height 14
paste input "27-46095395-8"
type input "27-46095395-8"
click at [996, 149] on span "search Buscar afiliado" at bounding box center [991, 150] width 119 height 14
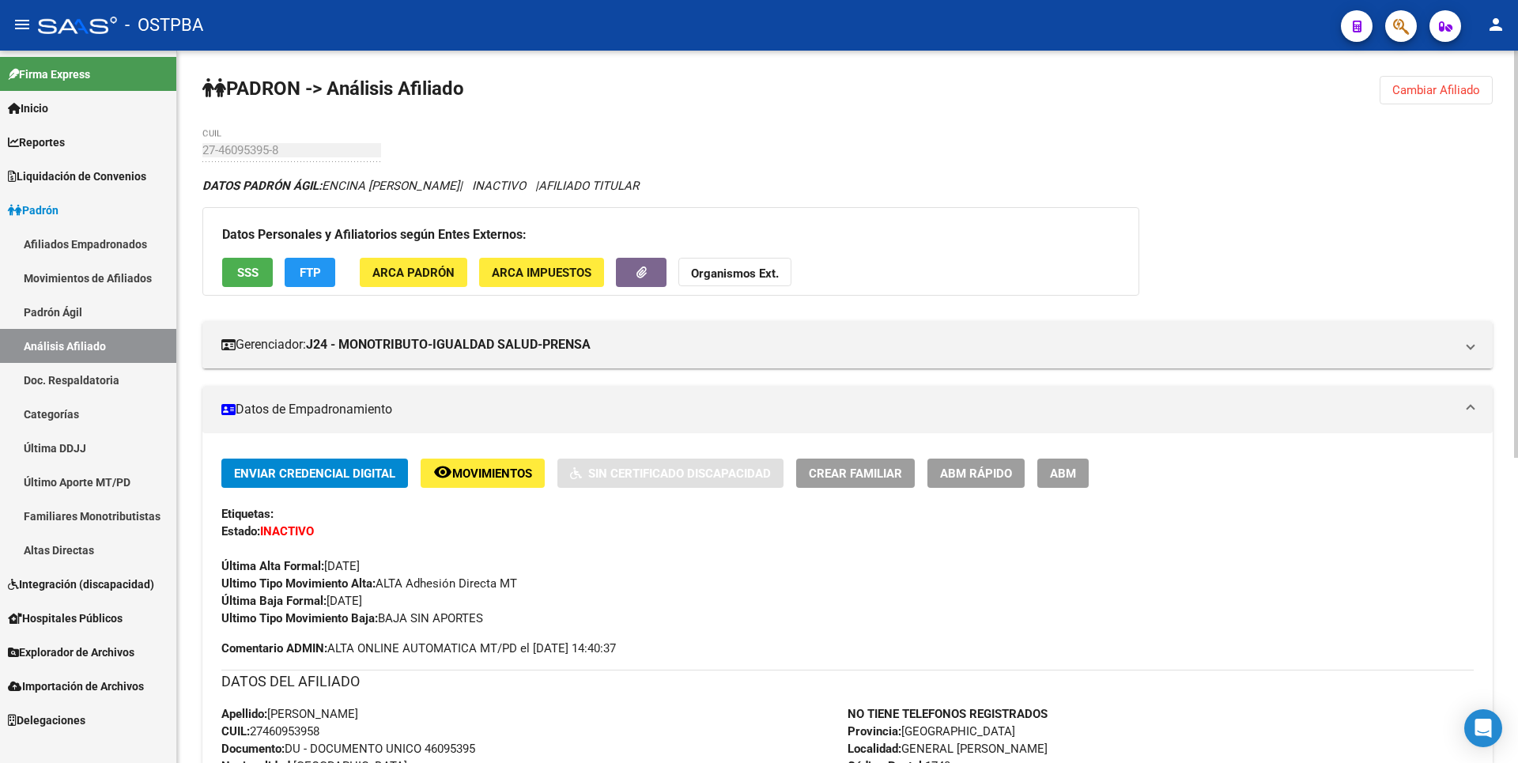
scroll to position [534, 0]
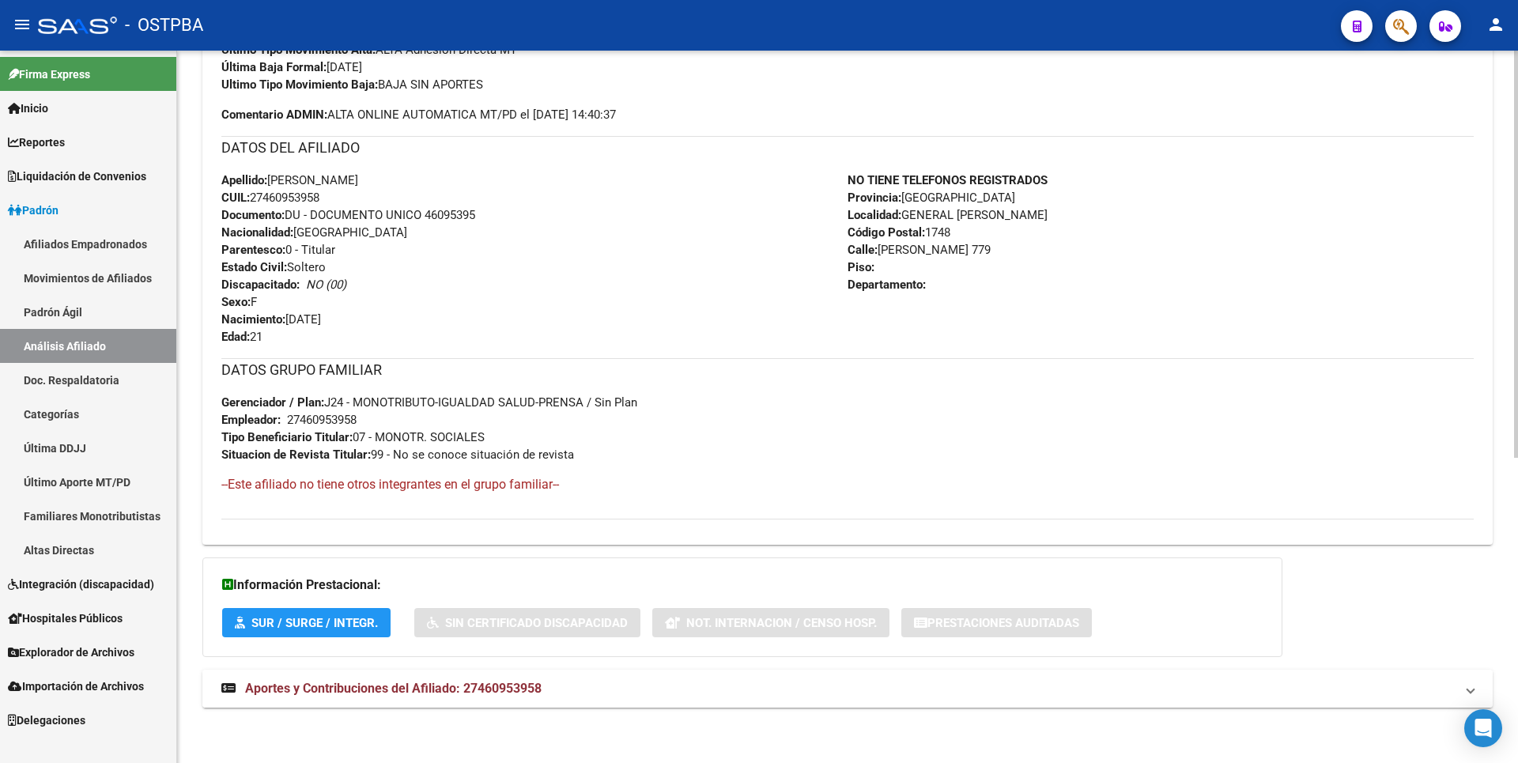
click at [531, 691] on span "Aportes y Contribuciones del Afiliado: 27460953958" at bounding box center [393, 688] width 297 height 15
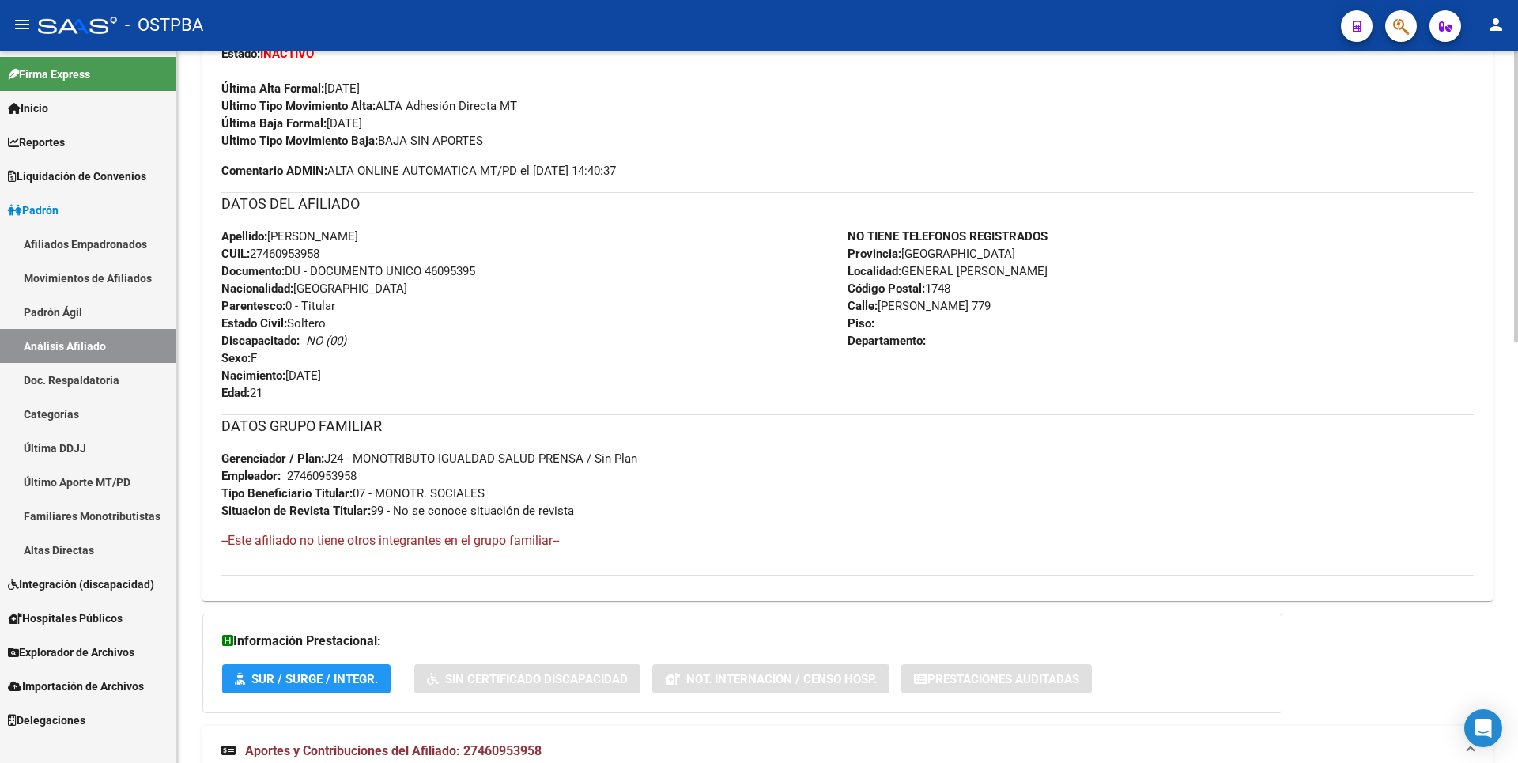
scroll to position [0, 0]
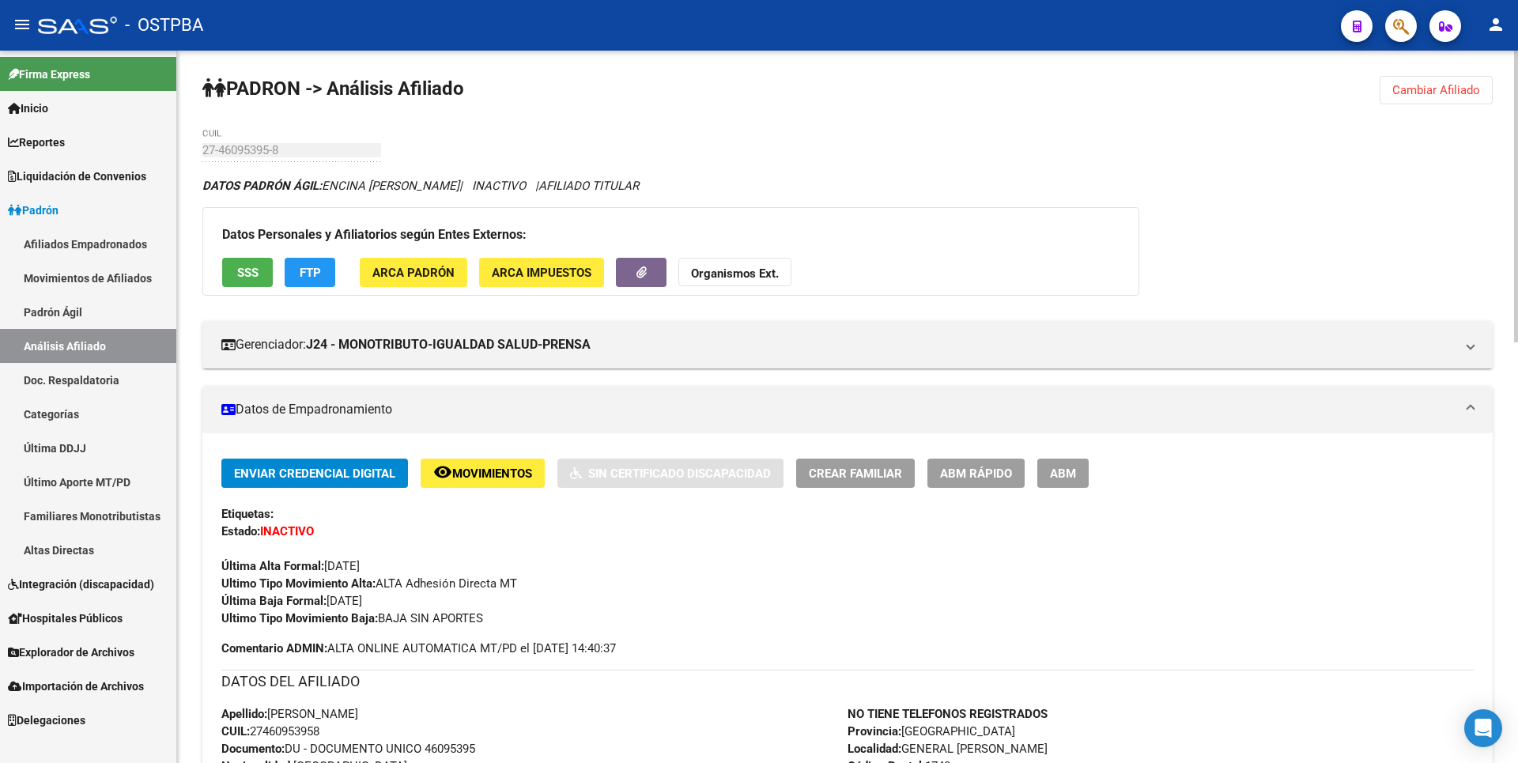
click at [301, 267] on span "FTP" at bounding box center [310, 273] width 21 height 14
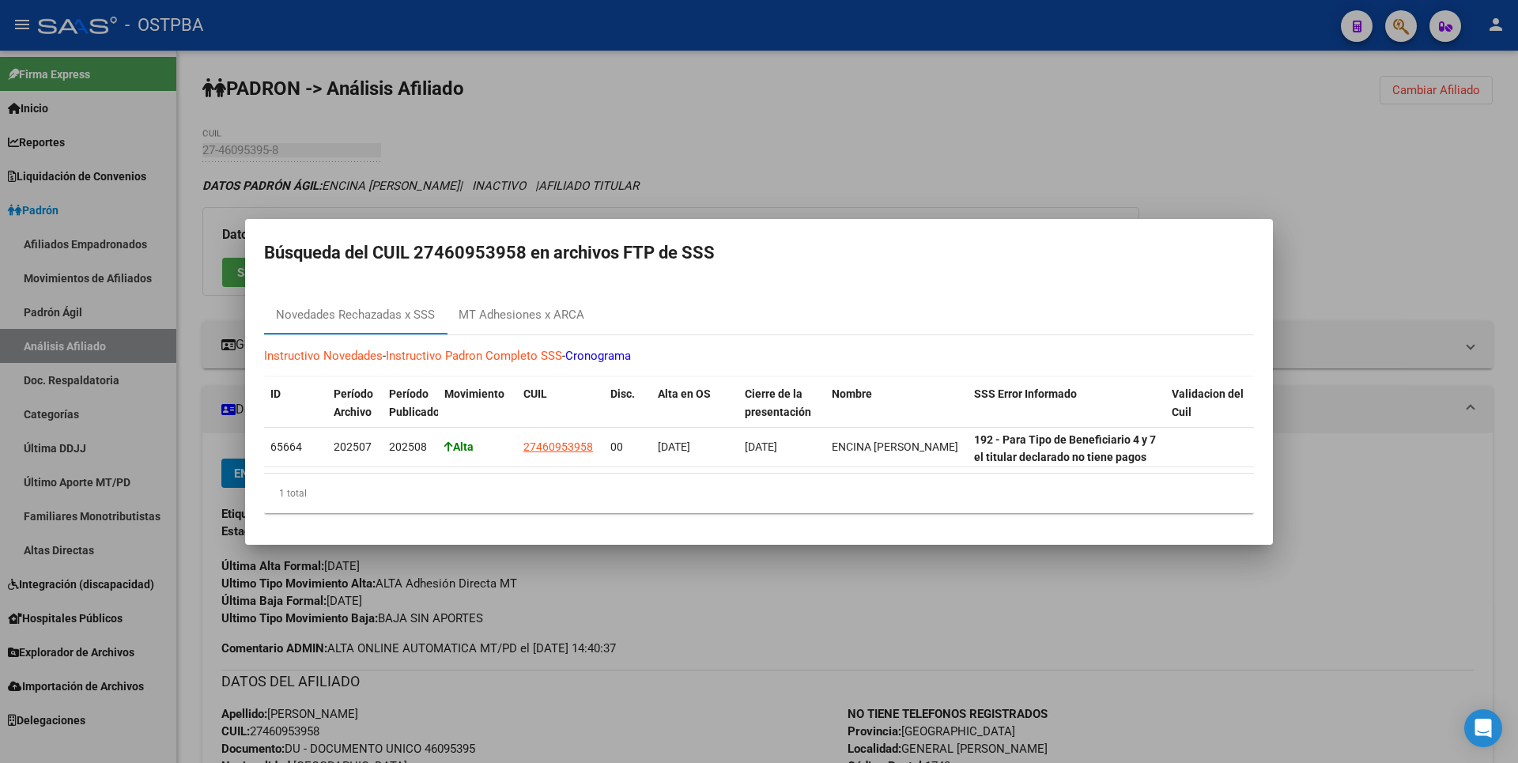
click at [761, 168] on div at bounding box center [759, 381] width 1518 height 763
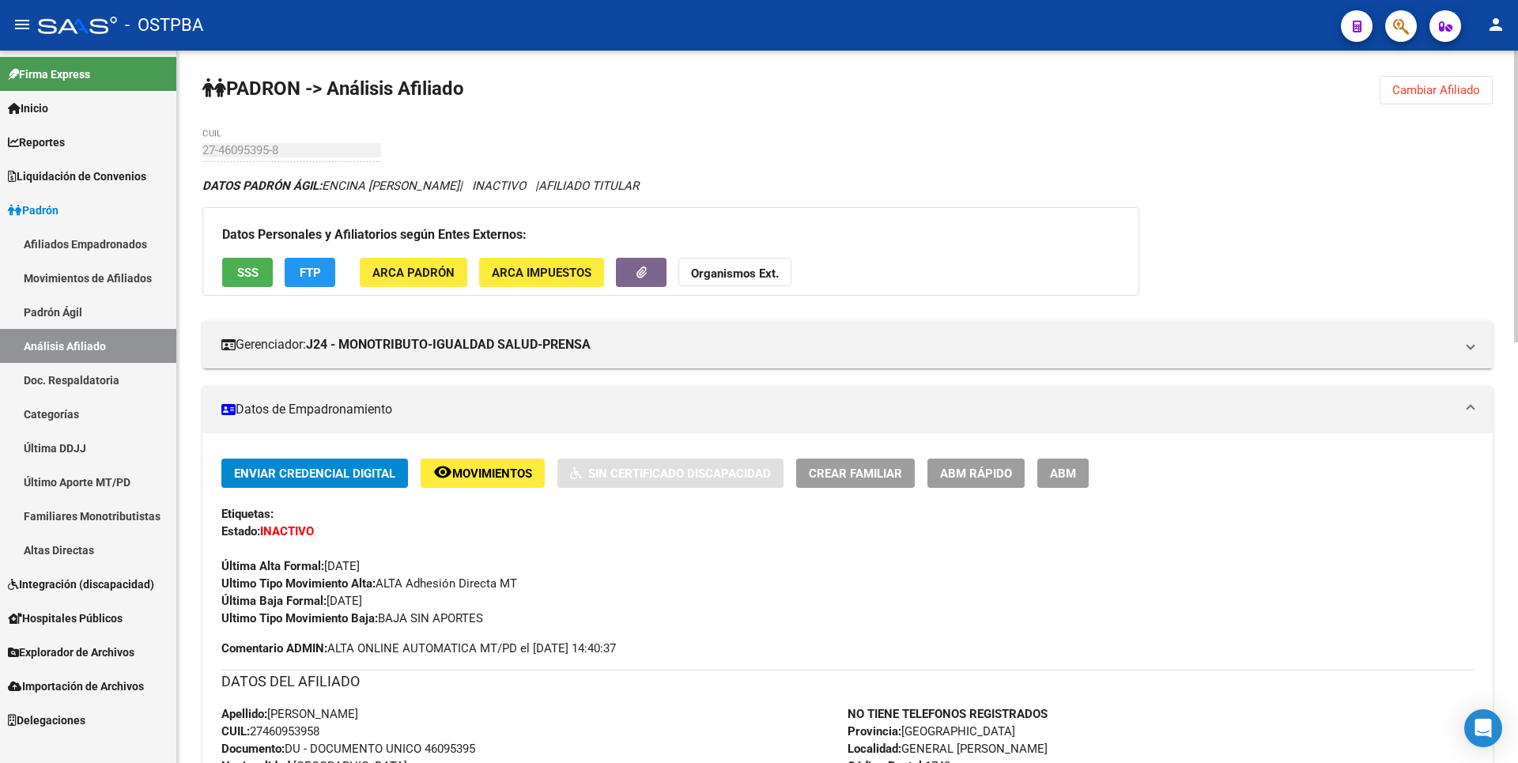
click at [758, 269] on strong "Organismos Ext." at bounding box center [735, 273] width 88 height 14
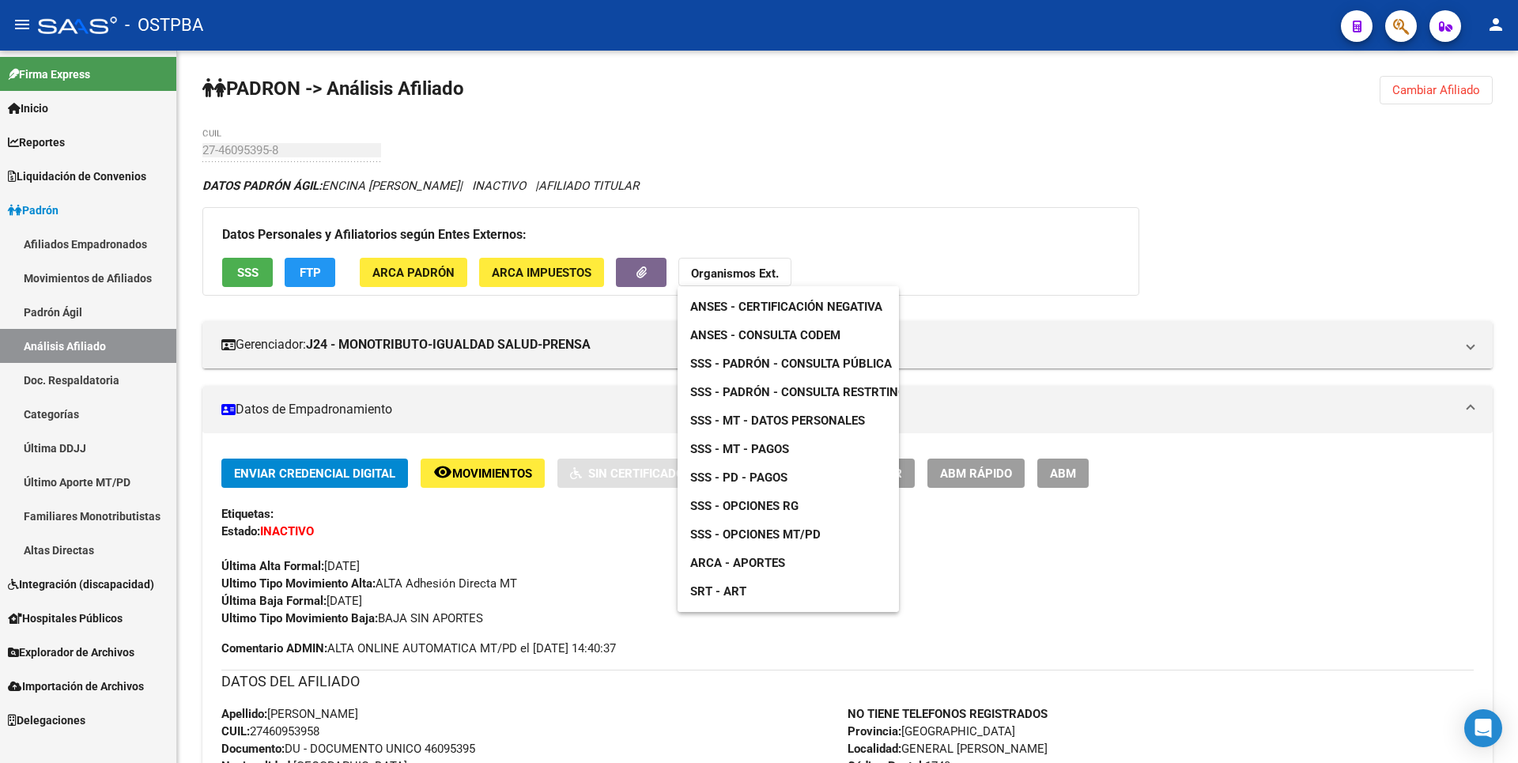
click at [818, 420] on span "SSS - MT - Datos Personales" at bounding box center [777, 421] width 175 height 14
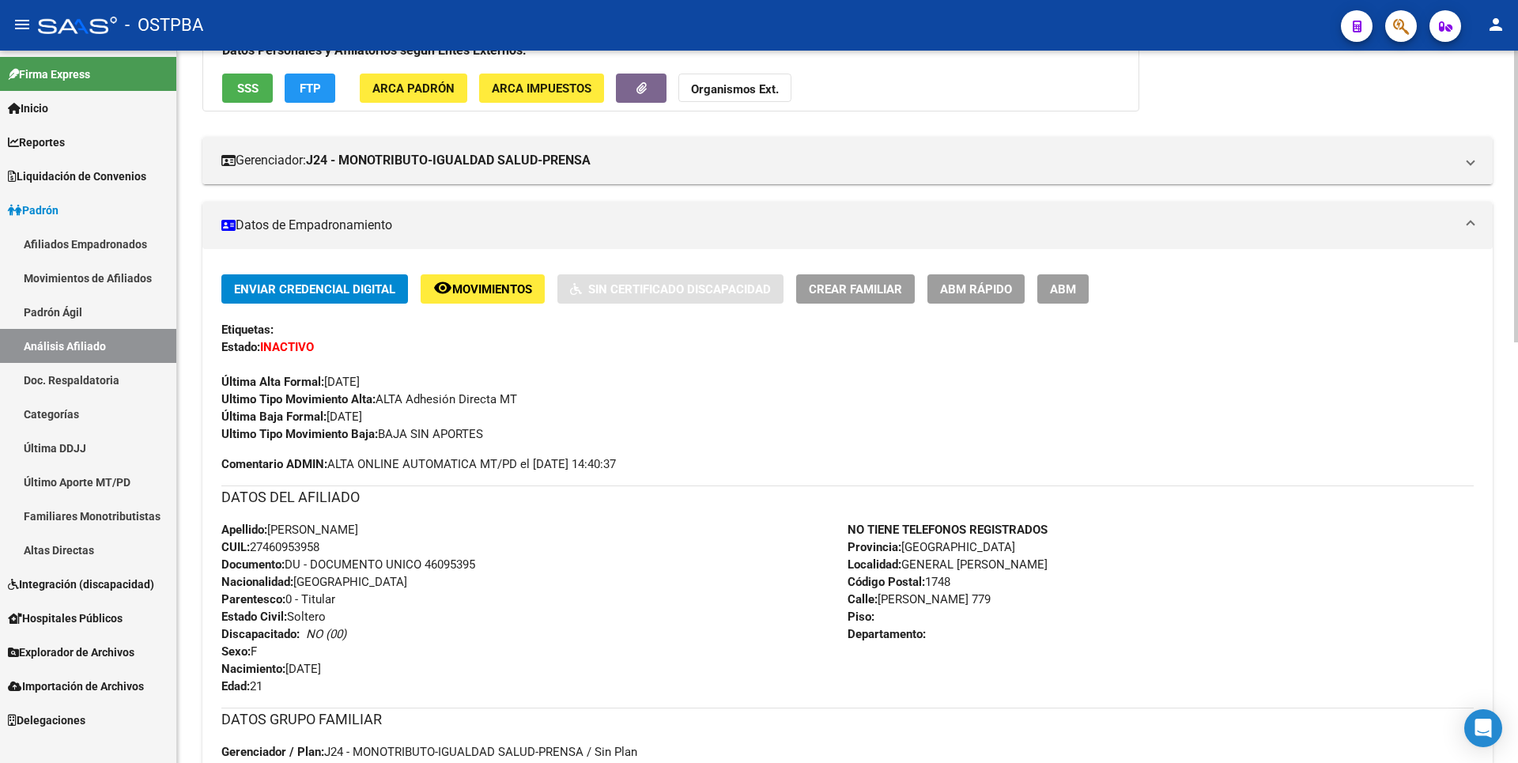
scroll to position [395, 0]
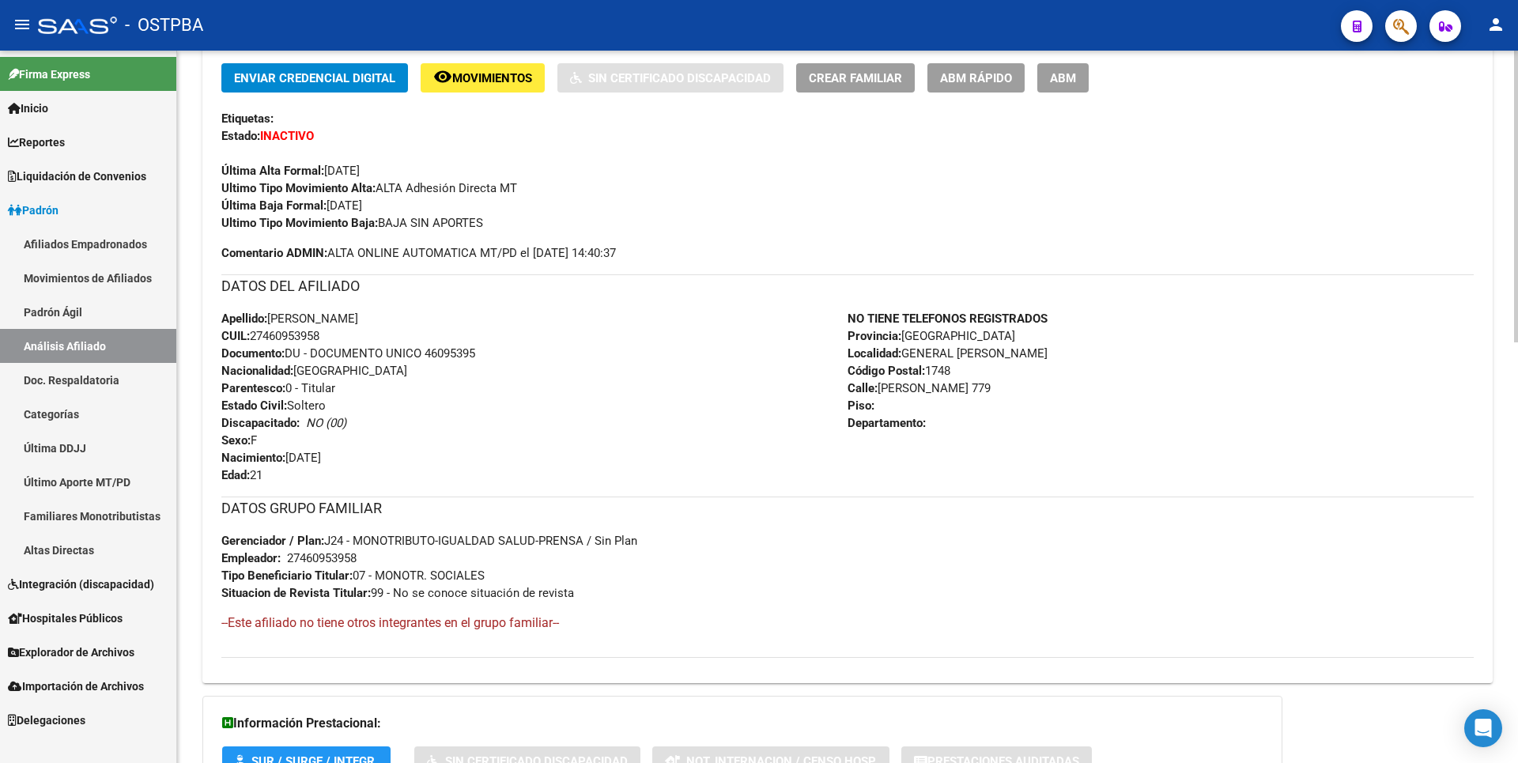
drag, startPoint x: 255, startPoint y: 334, endPoint x: 331, endPoint y: 337, distance: 75.2
click at [331, 337] on div "Apellido: JULIETA DAIANA ENCINA CUIL: 27460953958 Documento: DU - DOCUMENTO UNI…" at bounding box center [534, 397] width 626 height 174
copy span "27460953958"
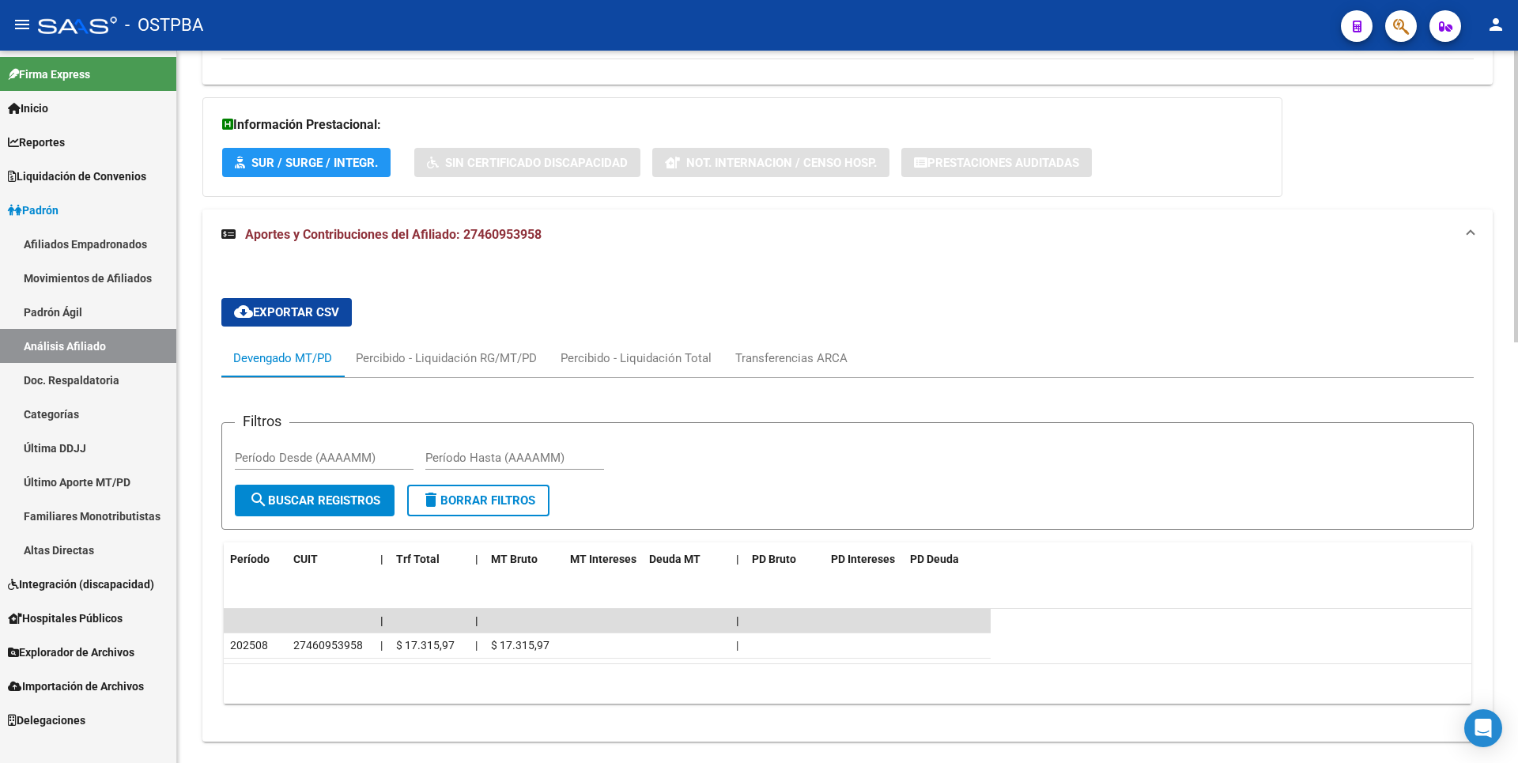
scroll to position [1028, 0]
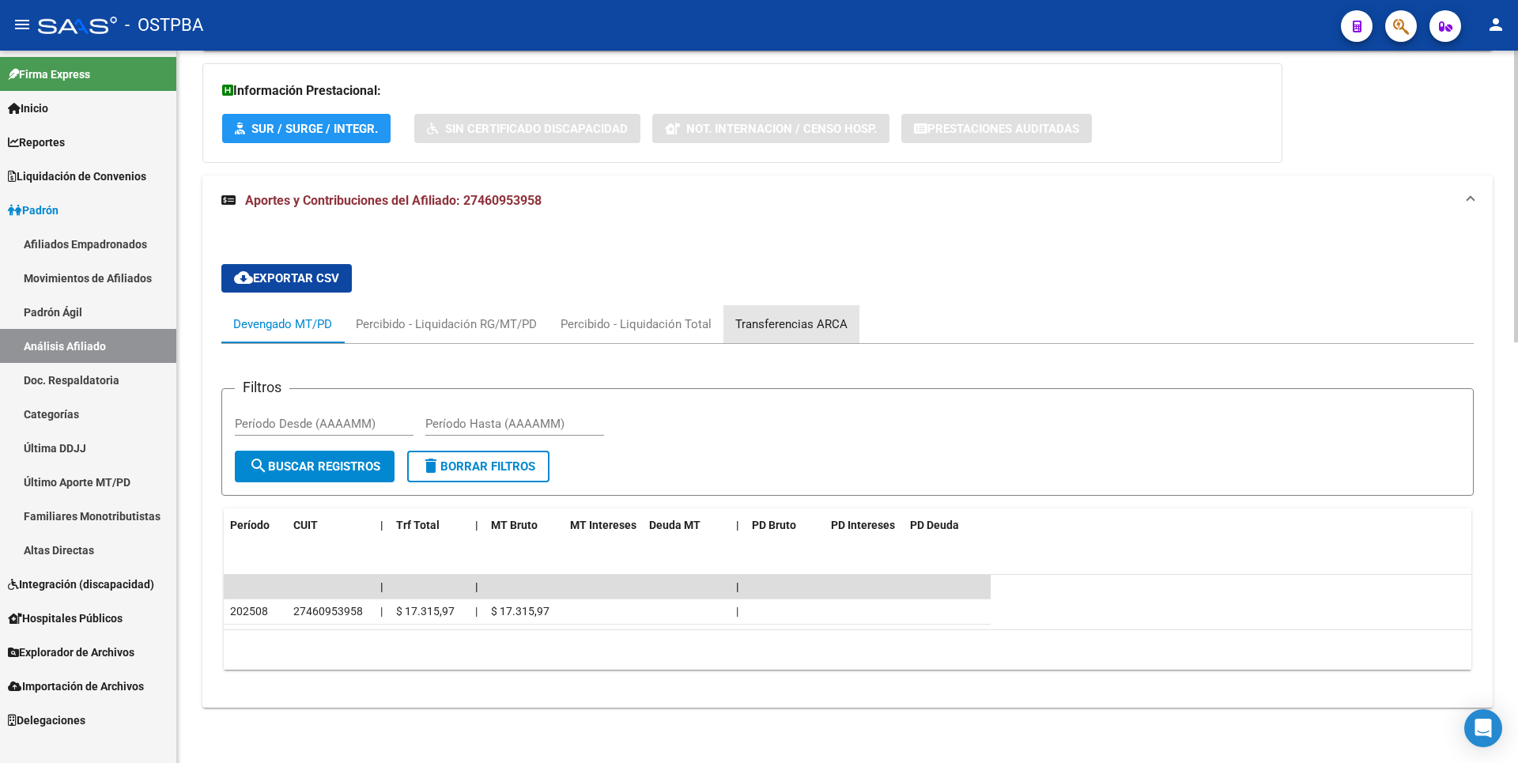
click at [808, 328] on div "Transferencias ARCA" at bounding box center [791, 323] width 112 height 17
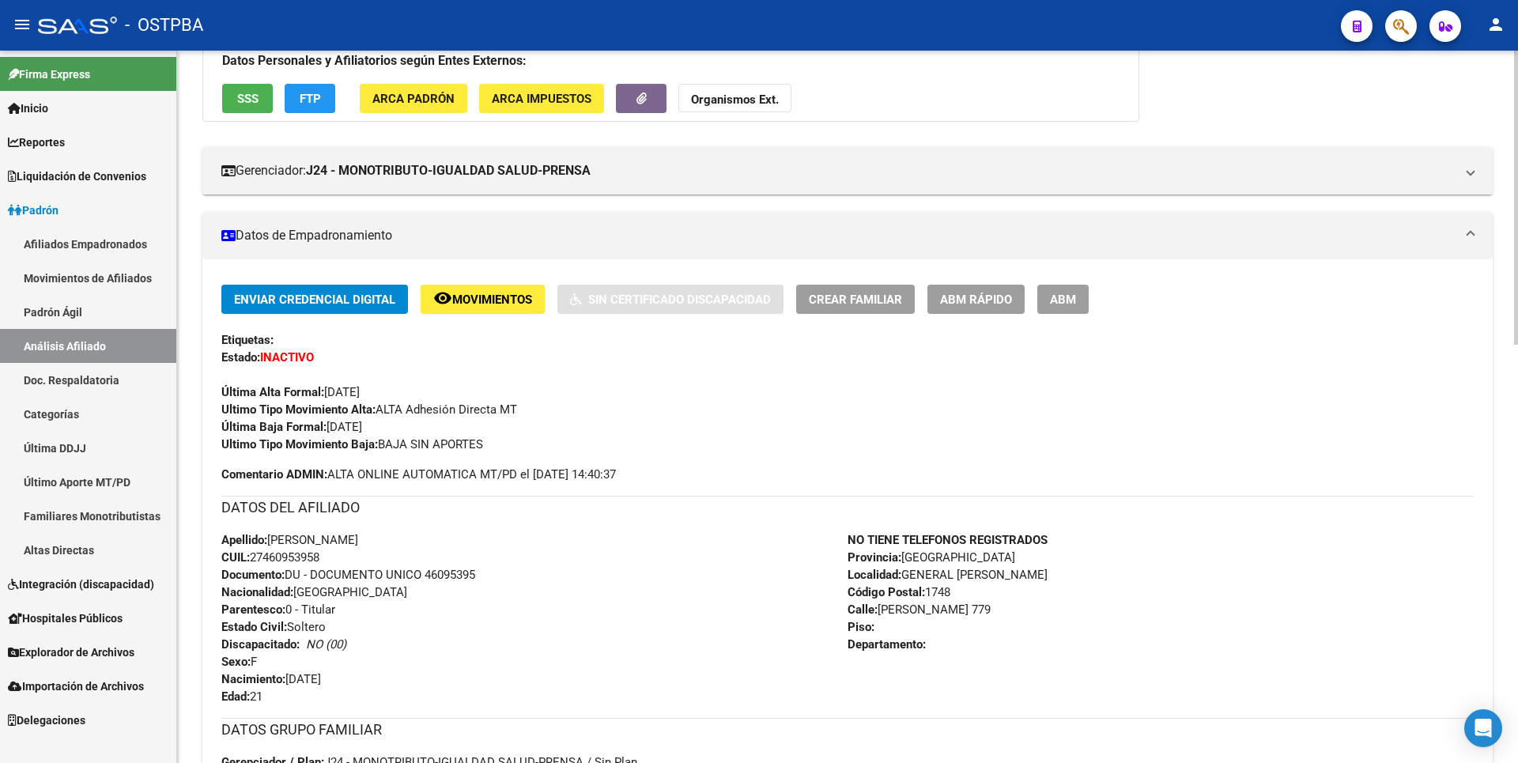
scroll to position [0, 0]
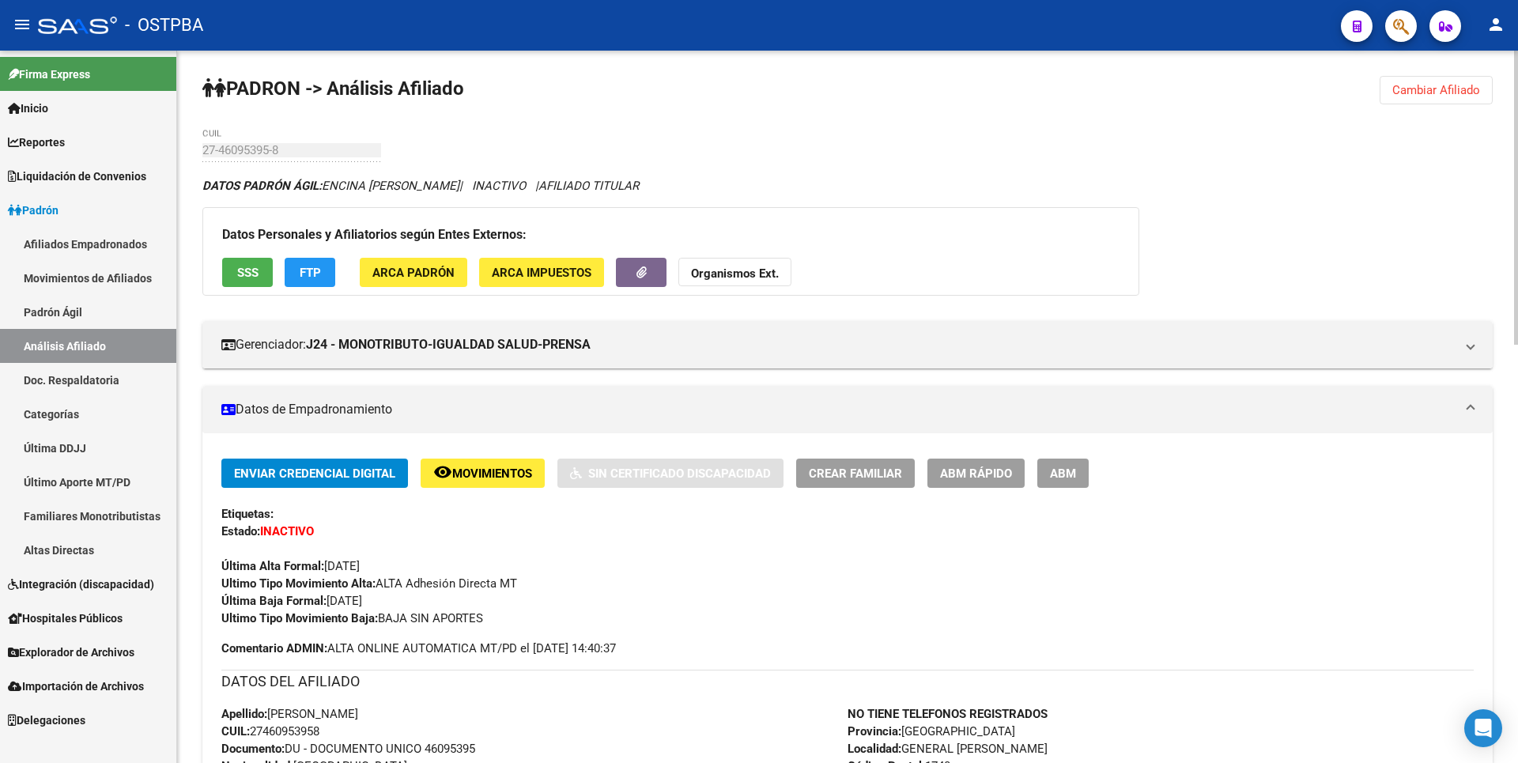
click at [1070, 476] on span "ABM" at bounding box center [1063, 474] width 26 height 14
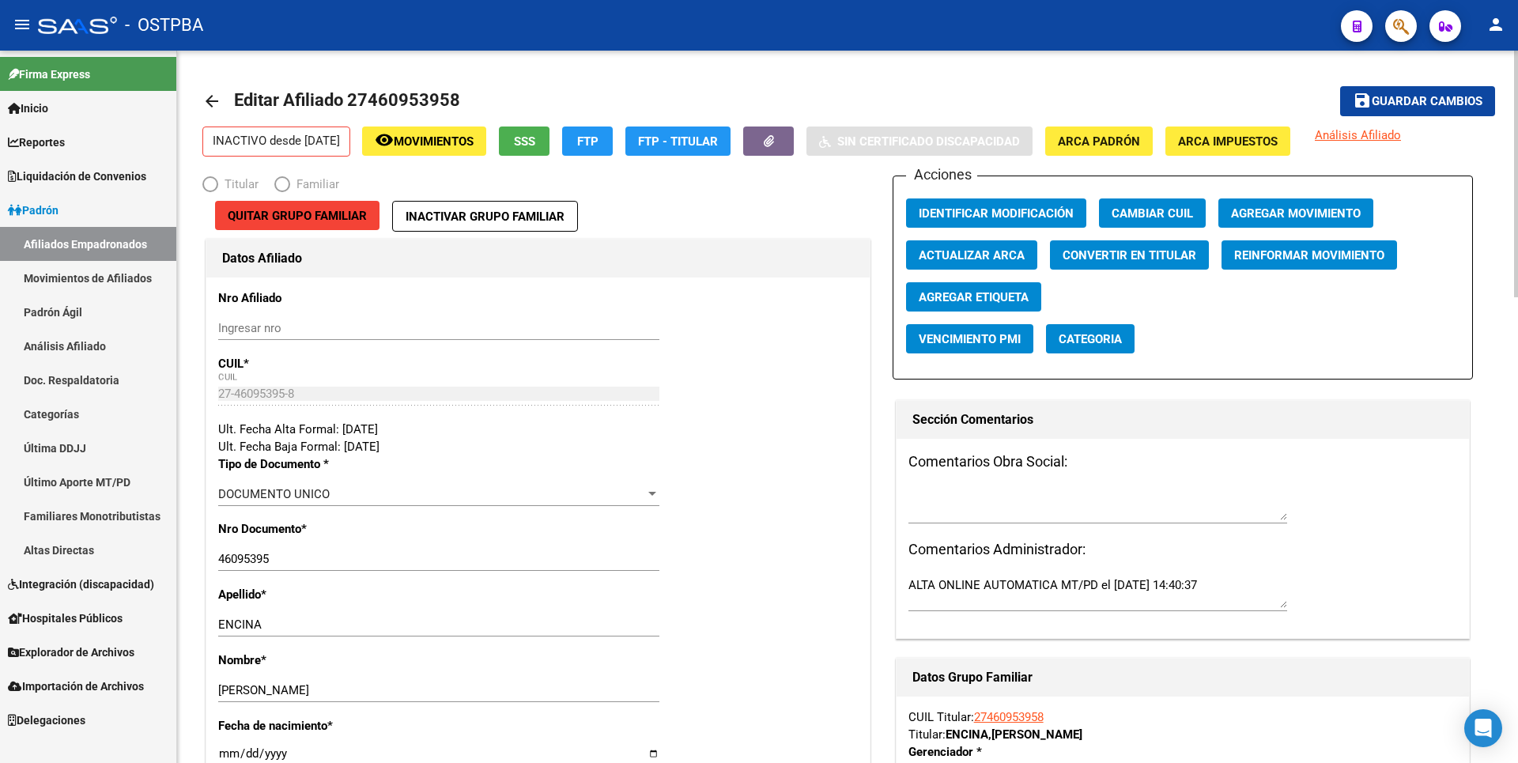
radio input "true"
type input "27-46095395-8"
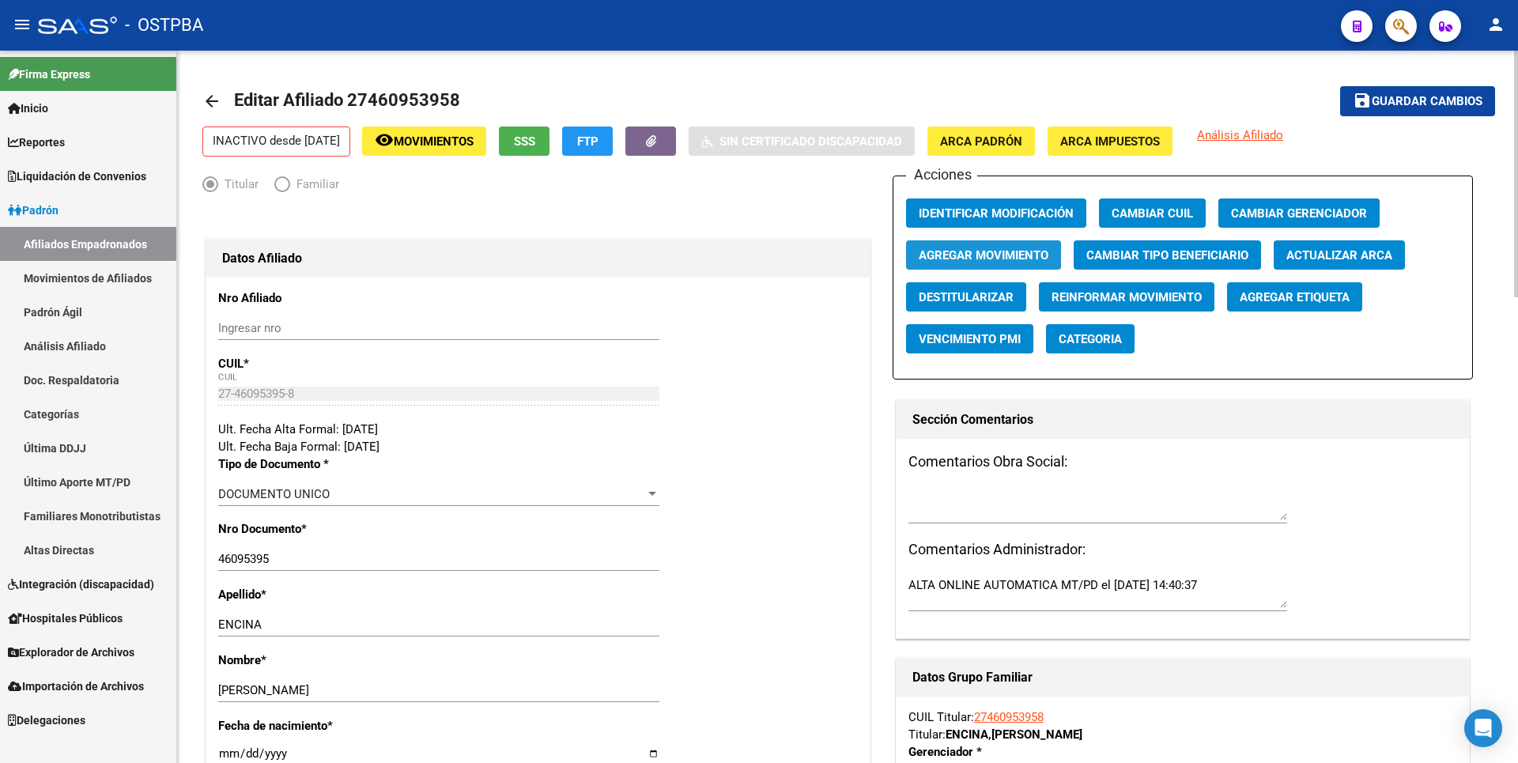
click at [1012, 250] on span "Agregar Movimiento" at bounding box center [984, 255] width 130 height 14
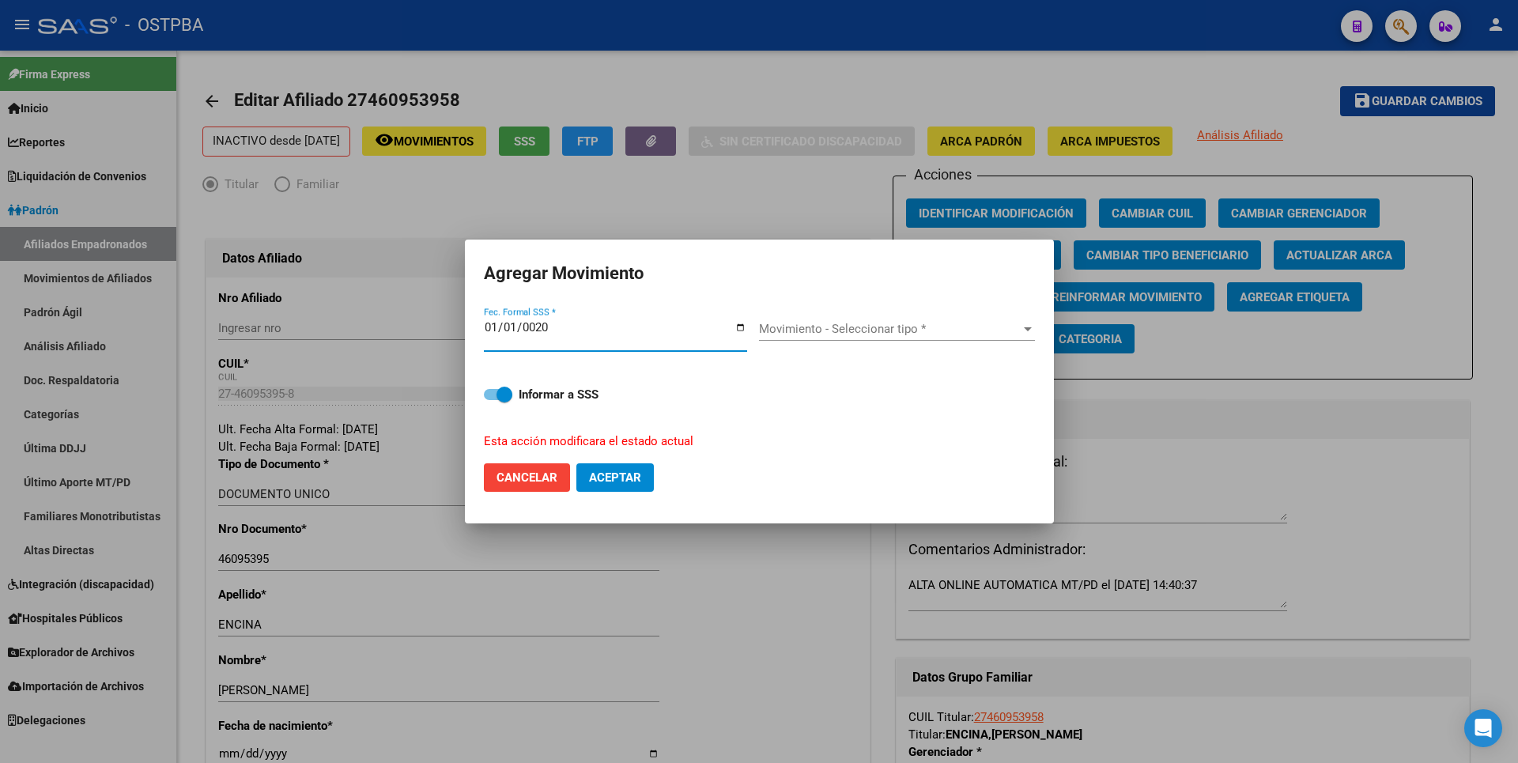
click at [512, 324] on input "0020-01-01" at bounding box center [615, 333] width 263 height 25
type input "[DATE]"
click at [1001, 324] on span "Movimiento - Seleccionar tipo *" at bounding box center [890, 329] width 262 height 14
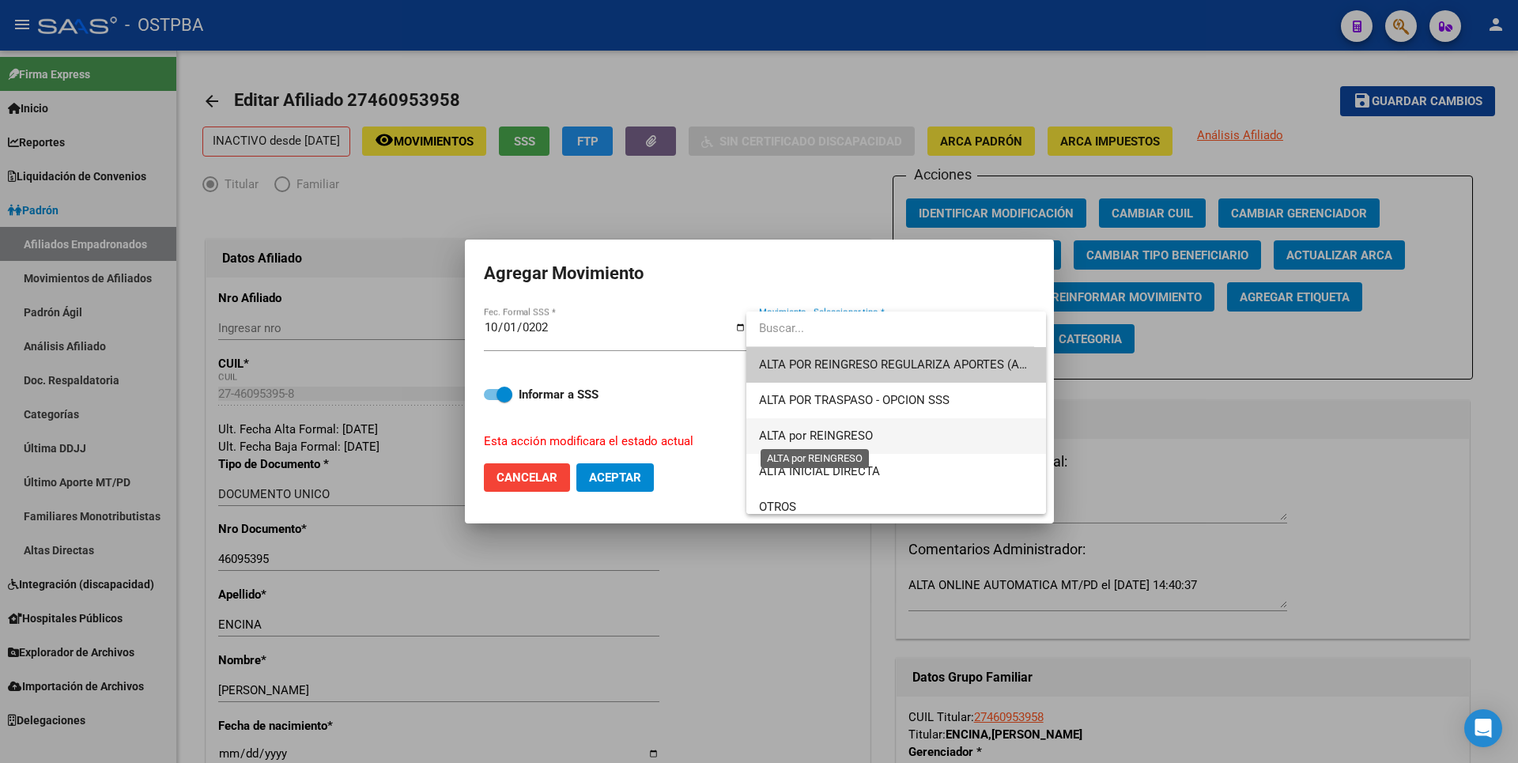
click at [841, 427] on span "ALTA por REINGRESO" at bounding box center [896, 436] width 274 height 36
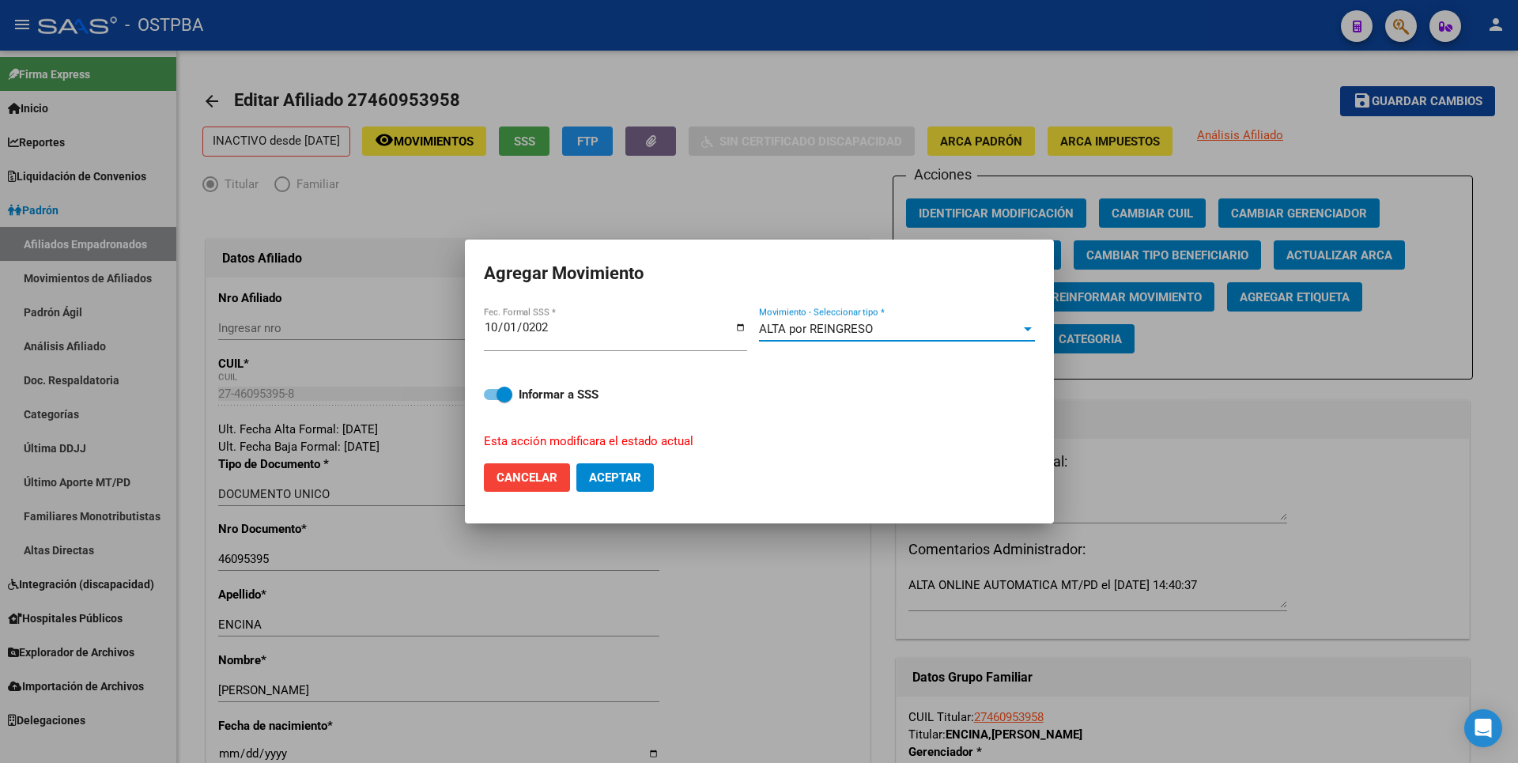
click at [643, 484] on button "Aceptar" at bounding box center [614, 477] width 77 height 28
checkbox input "false"
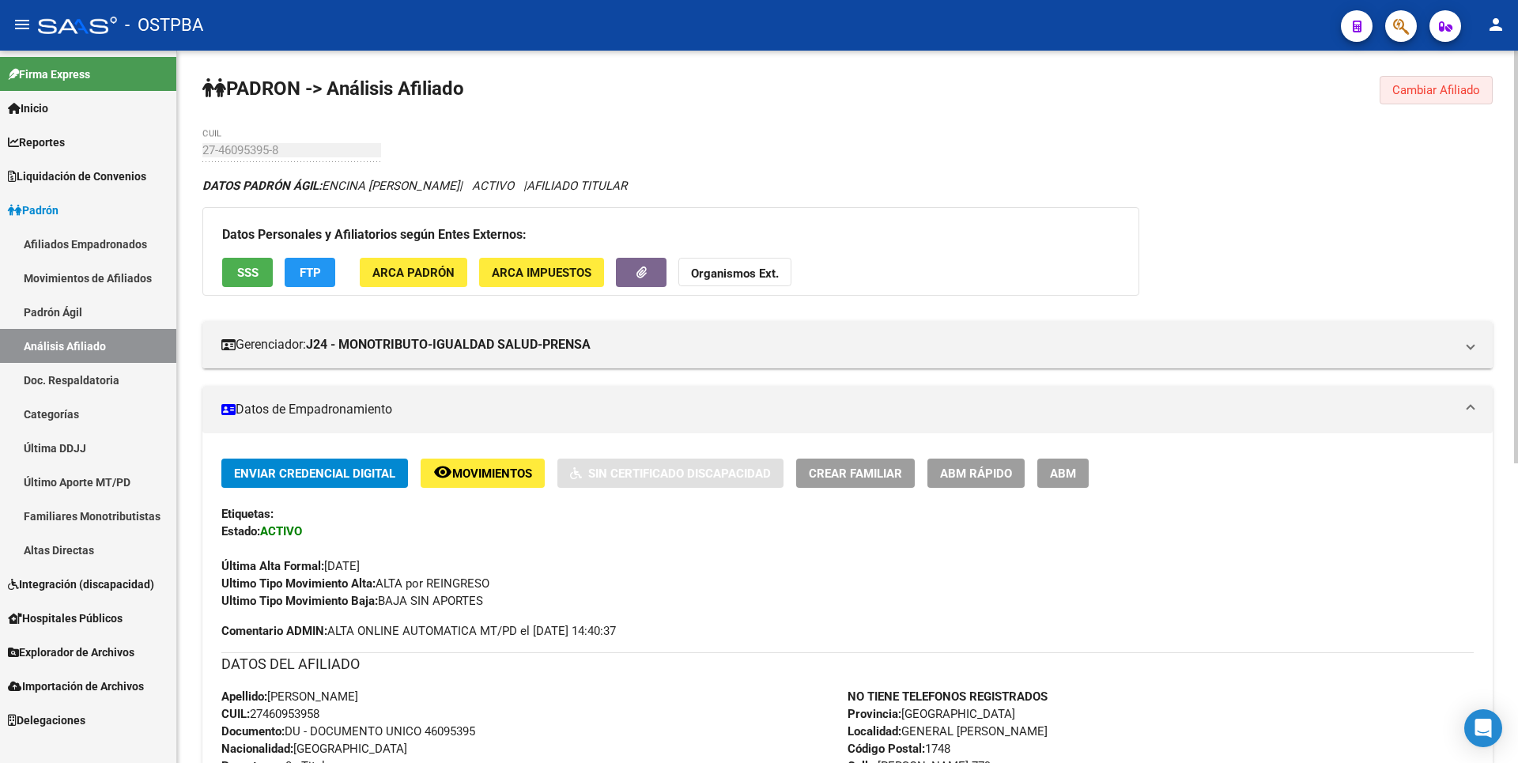
click at [1460, 87] on span "Cambiar Afiliado" at bounding box center [1436, 90] width 88 height 14
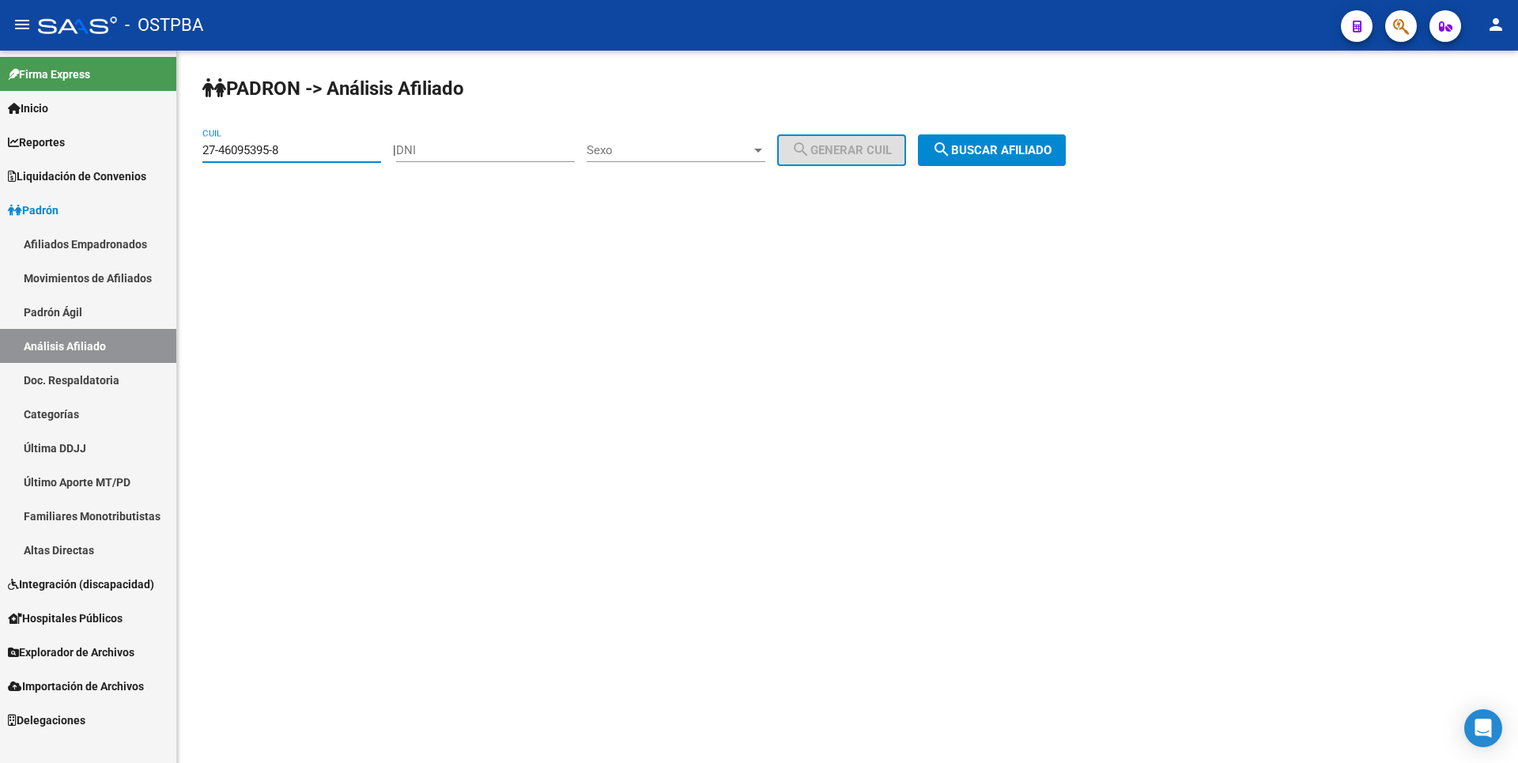
drag, startPoint x: 293, startPoint y: 151, endPoint x: 86, endPoint y: 149, distance: 206.4
click at [86, 149] on mat-sidenav-container "Firma Express Inicio Calendario SSS Instructivos Contacto OS Reportes Tablero d…" at bounding box center [759, 407] width 1518 height 712
click at [438, 149] on input "DNI" at bounding box center [485, 150] width 179 height 14
type input "35456779"
click at [762, 149] on div at bounding box center [758, 151] width 8 height 4
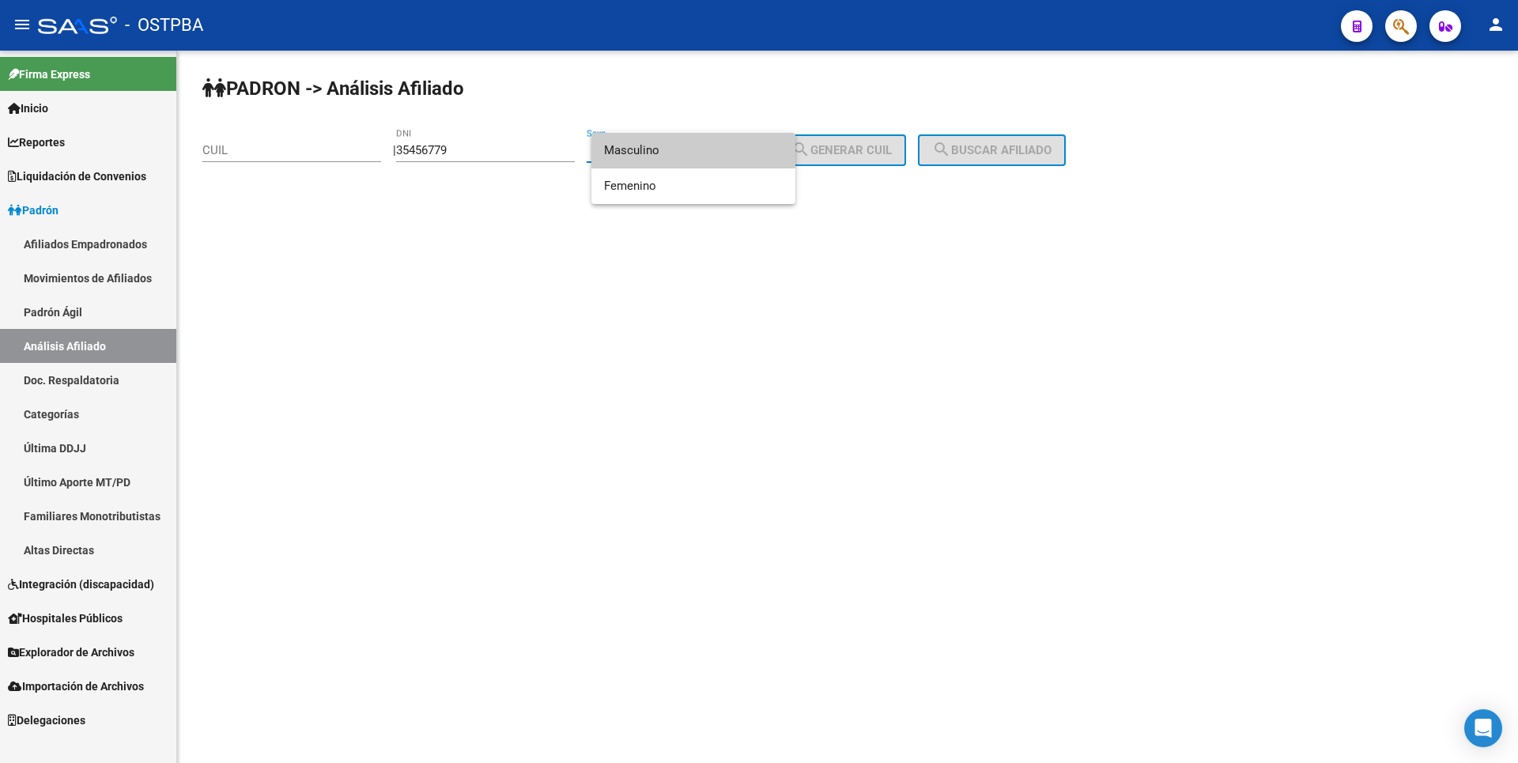
drag, startPoint x: 678, startPoint y: 155, endPoint x: 798, endPoint y: 154, distance: 120.2
click at [678, 154] on span "Masculino" at bounding box center [693, 151] width 179 height 36
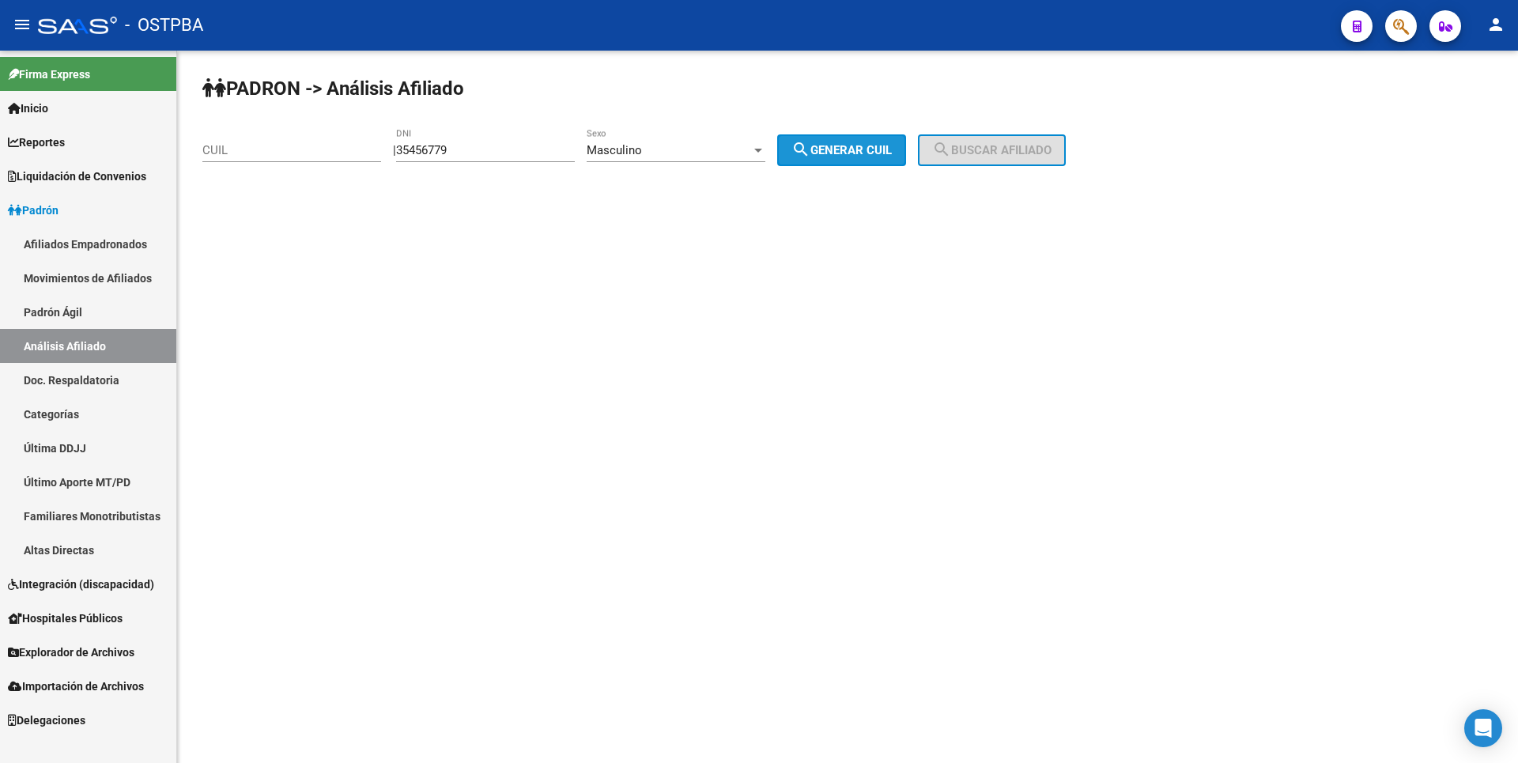
drag, startPoint x: 870, startPoint y: 142, endPoint x: 1000, endPoint y: 145, distance: 130.5
click at [897, 142] on button "search Generar CUIL" at bounding box center [841, 150] width 129 height 32
type input "20-35456779-3"
click at [1010, 145] on span "search Buscar afiliado" at bounding box center [991, 150] width 119 height 14
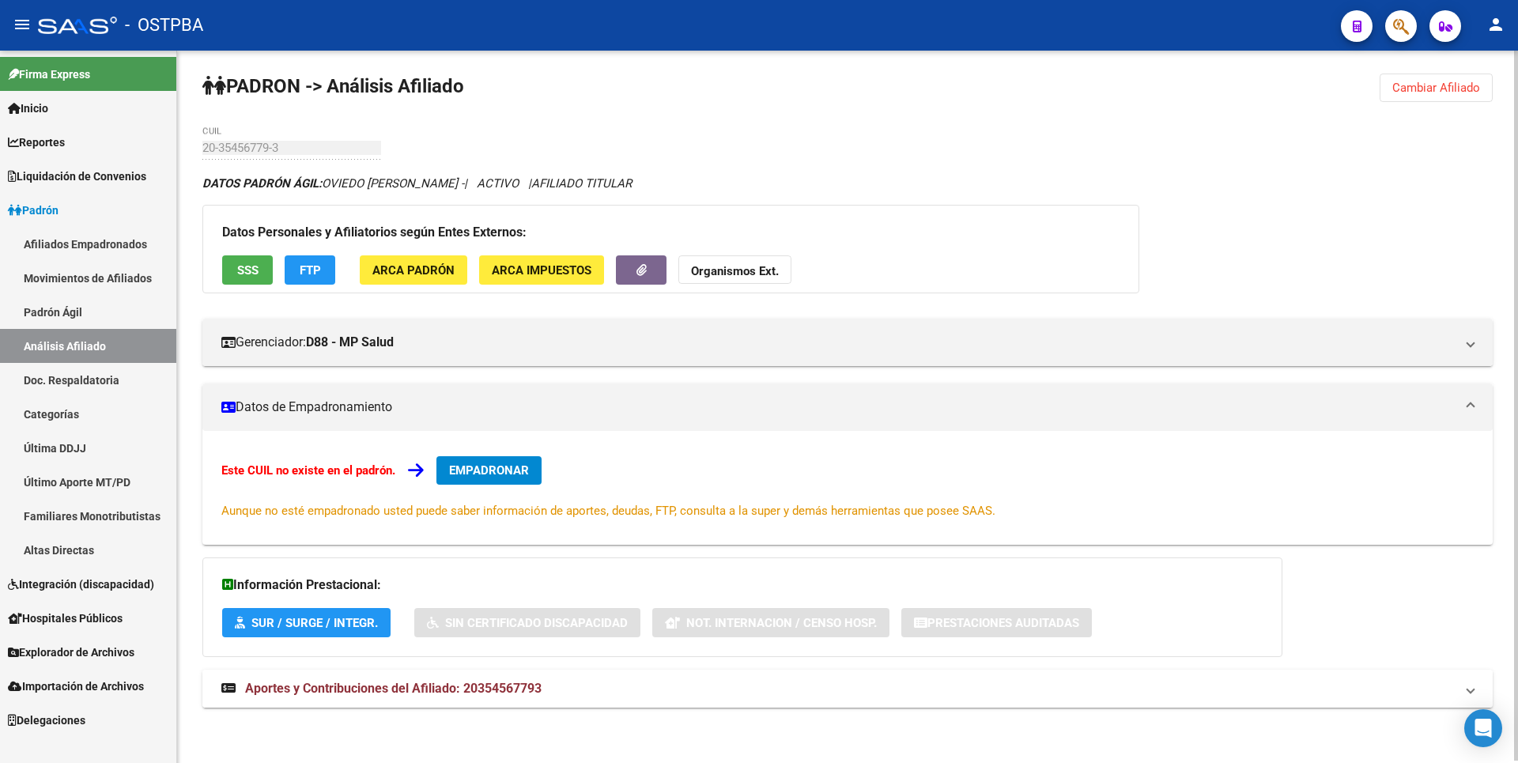
click at [443, 701] on mat-expansion-panel-header "Aportes y Contribuciones del Afiliado: 20354567793" at bounding box center [847, 689] width 1290 height 38
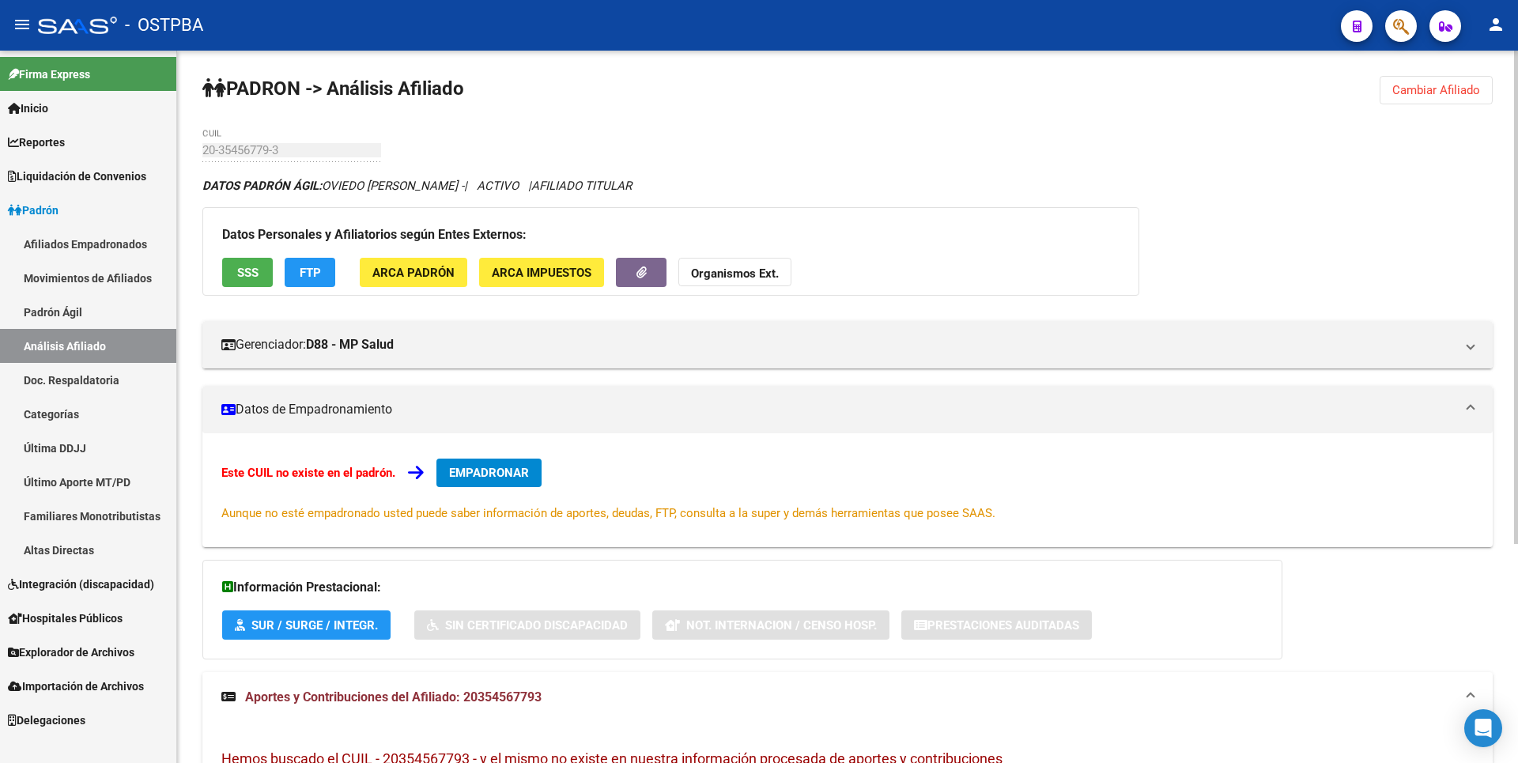
click at [317, 272] on span "FTP" at bounding box center [310, 273] width 21 height 14
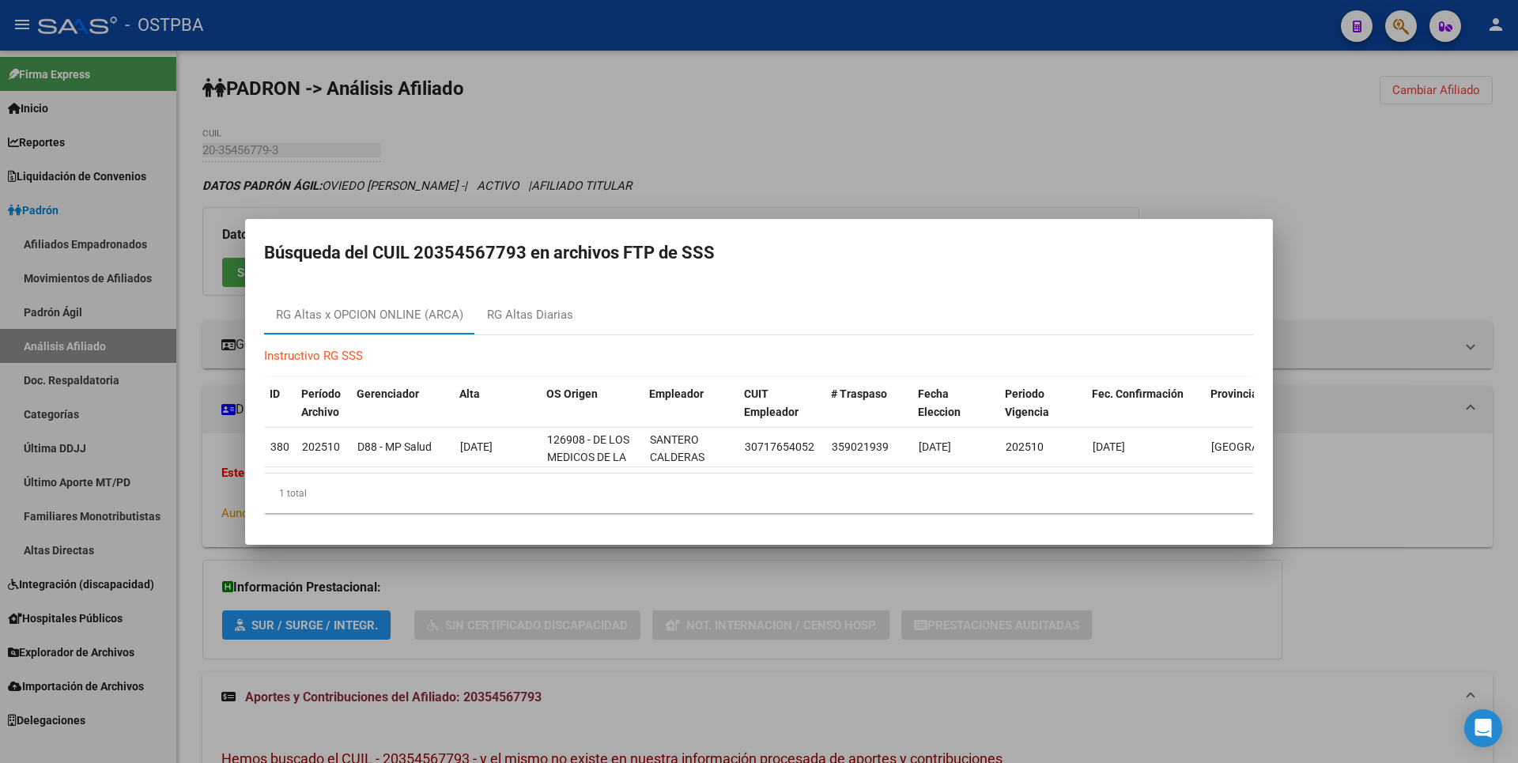
scroll to position [0, 2]
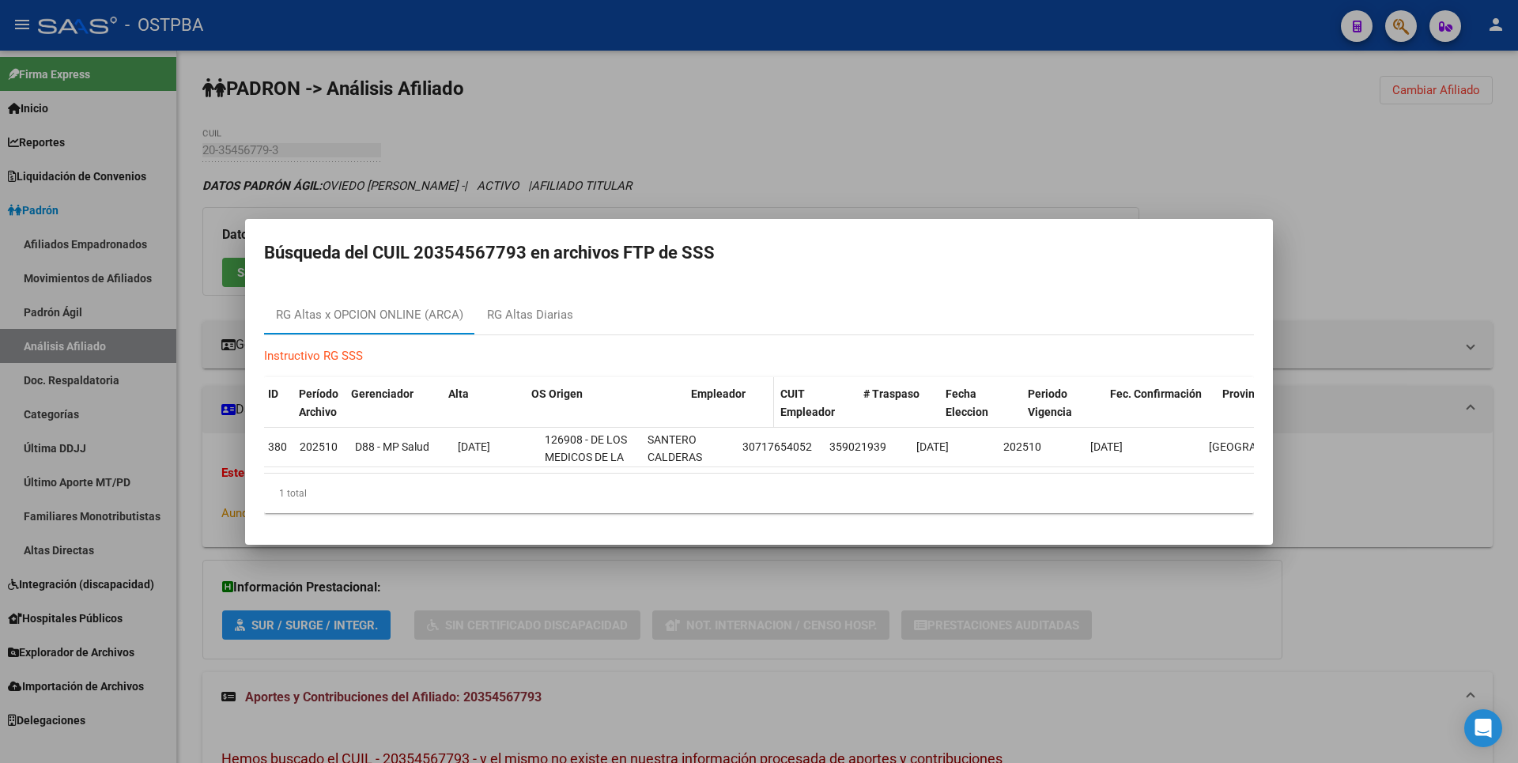
drag, startPoint x: 637, startPoint y: 395, endPoint x: 705, endPoint y: 391, distance: 68.9
click at [705, 391] on div "ID Período Archivo Gerenciador Alta OS Origen Empleador CUIT Empleador # Traspa…" at bounding box center [863, 403] width 1202 height 52
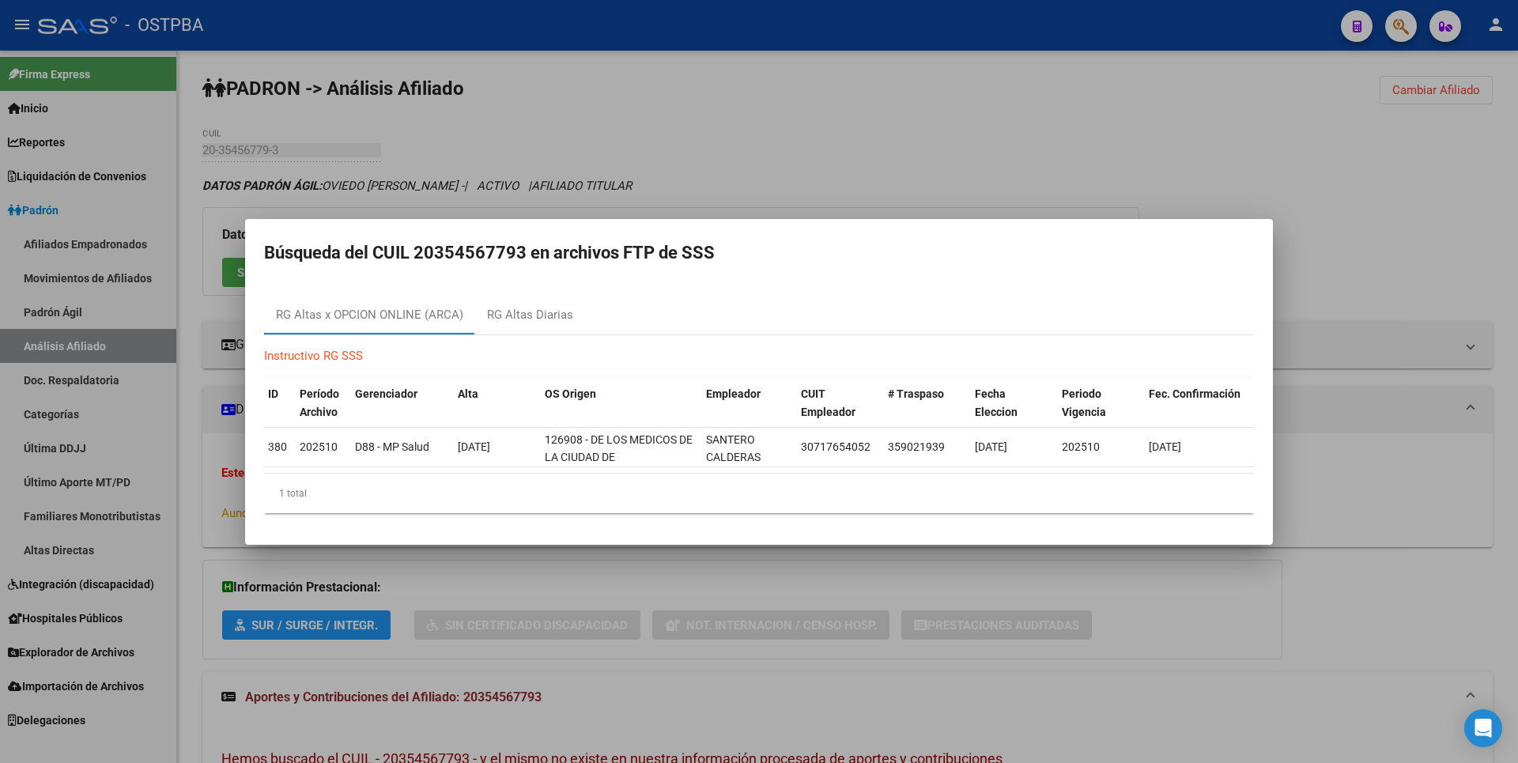
click at [669, 120] on div at bounding box center [759, 381] width 1518 height 763
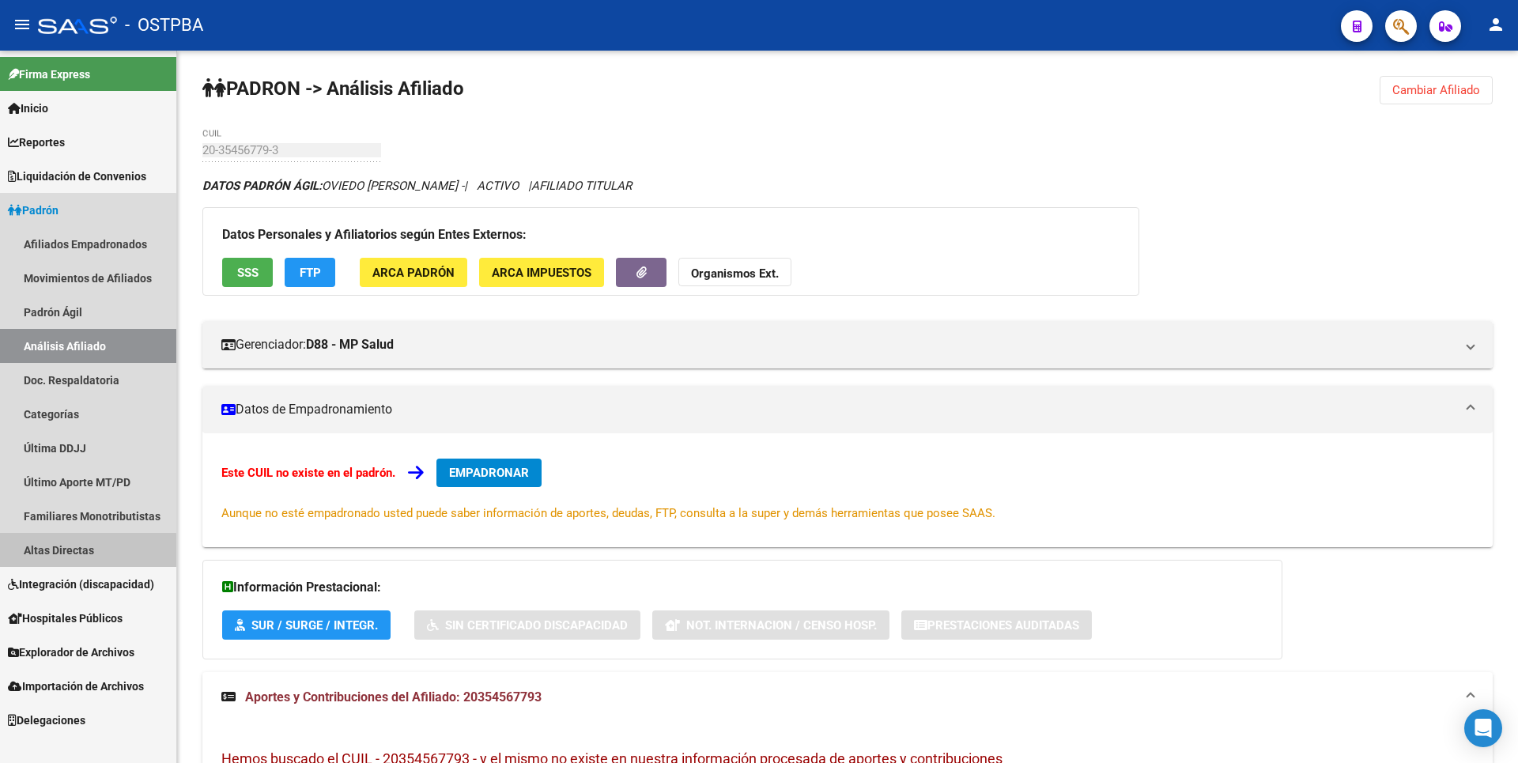
click at [79, 555] on link "Altas Directas" at bounding box center [88, 550] width 176 height 34
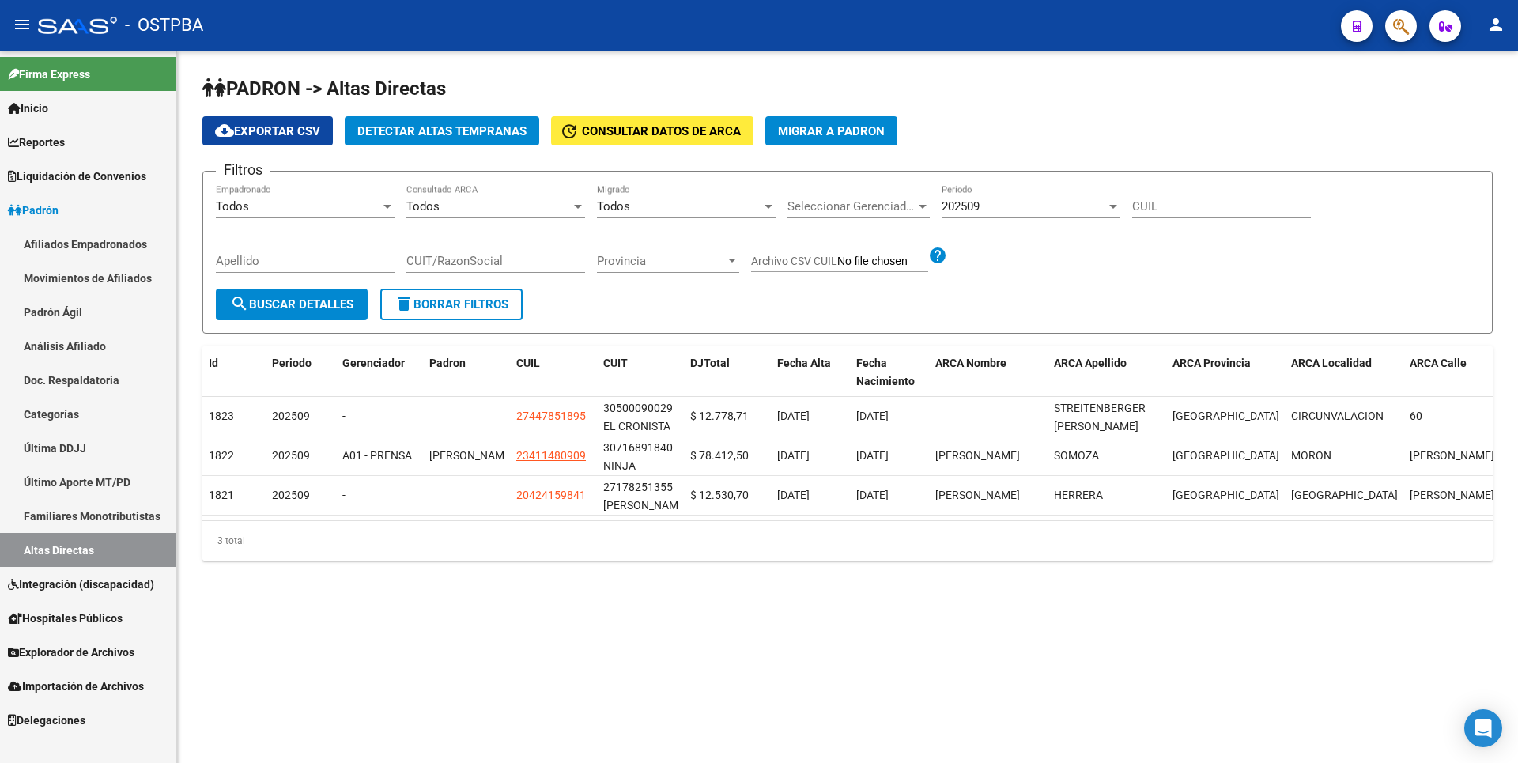
click at [108, 616] on span "Hospitales Públicos" at bounding box center [65, 618] width 115 height 17
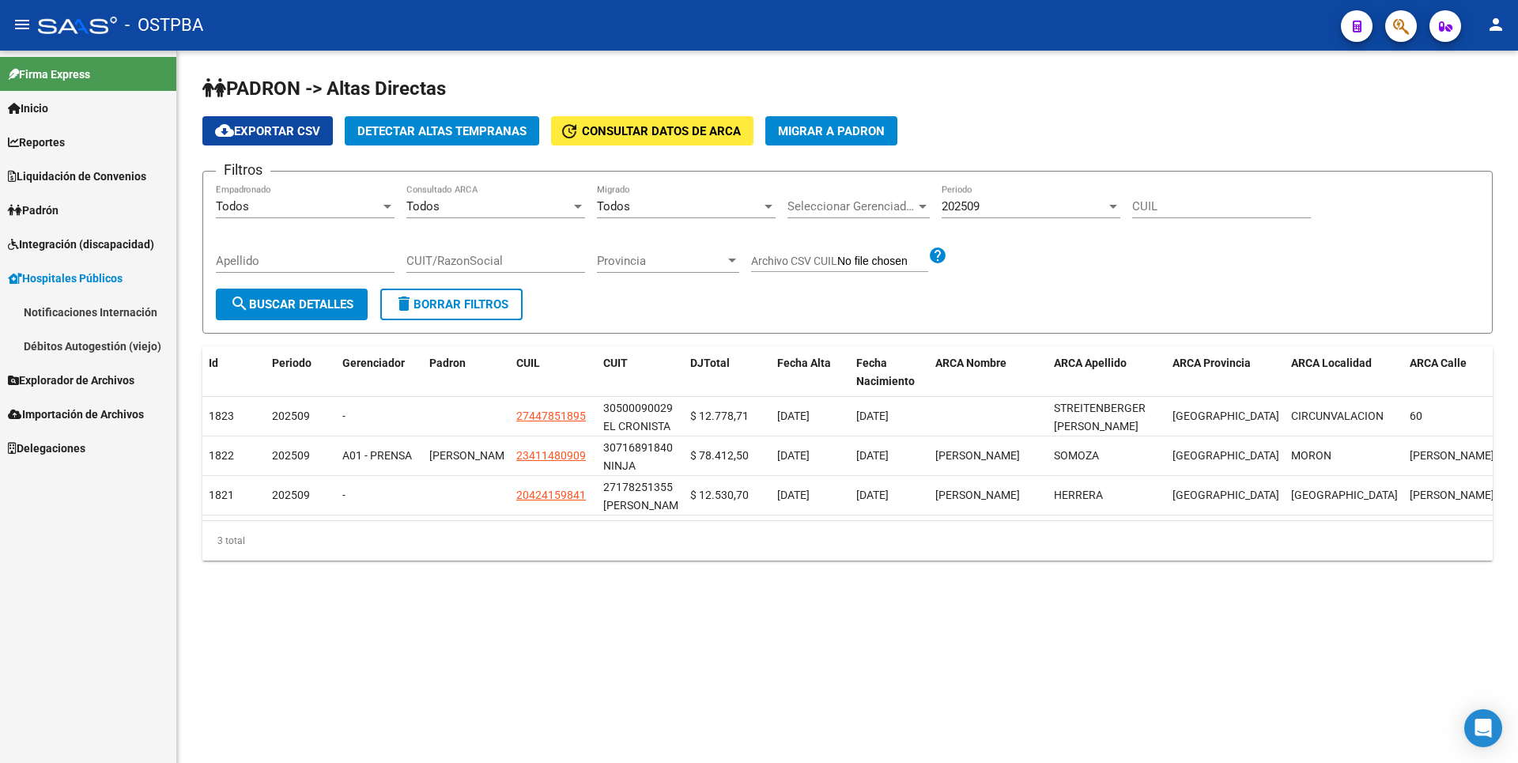
click at [89, 349] on link "Débitos Autogestión (viejo)" at bounding box center [88, 346] width 176 height 34
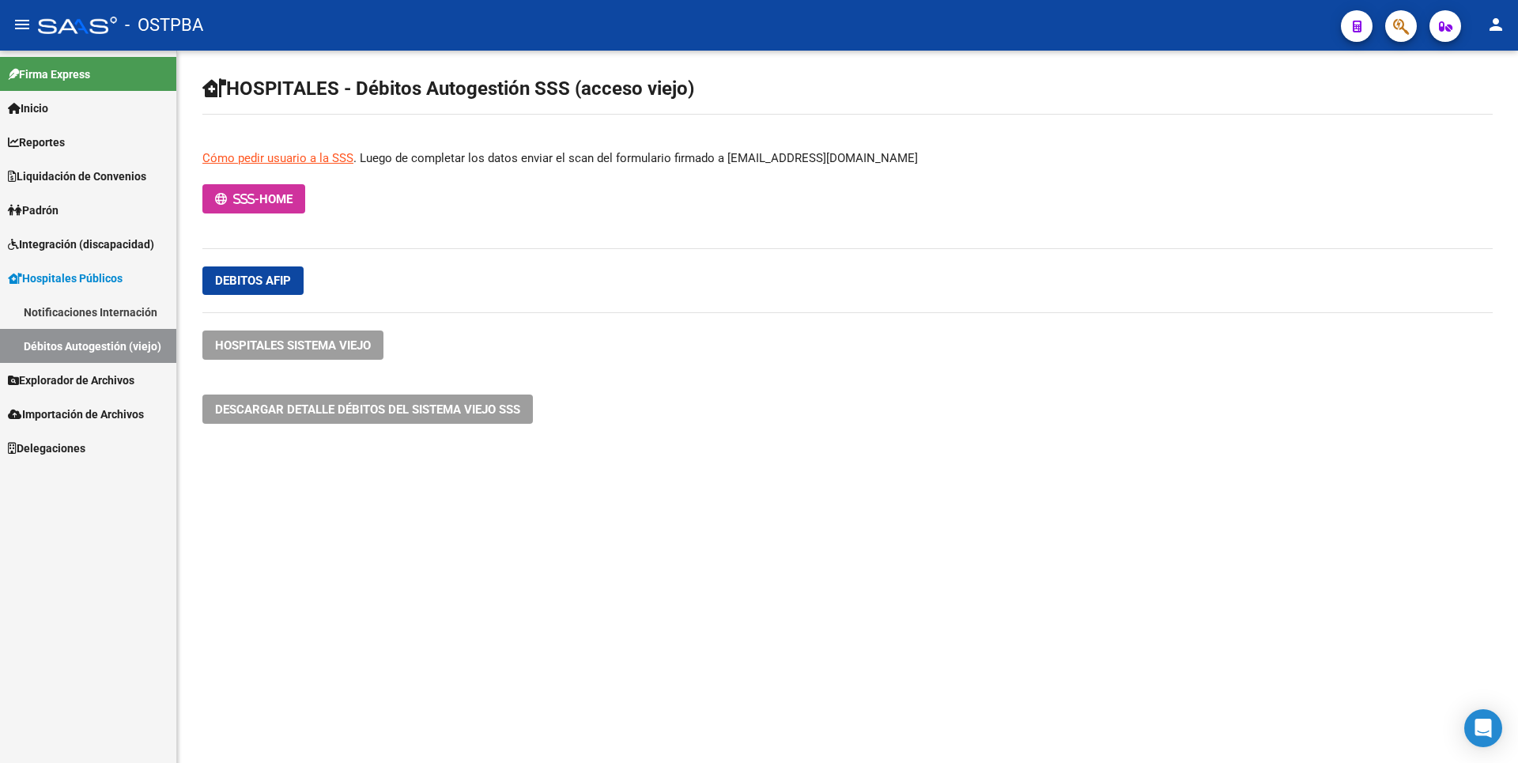
click at [96, 376] on span "Explorador de Archivos" at bounding box center [71, 380] width 127 height 17
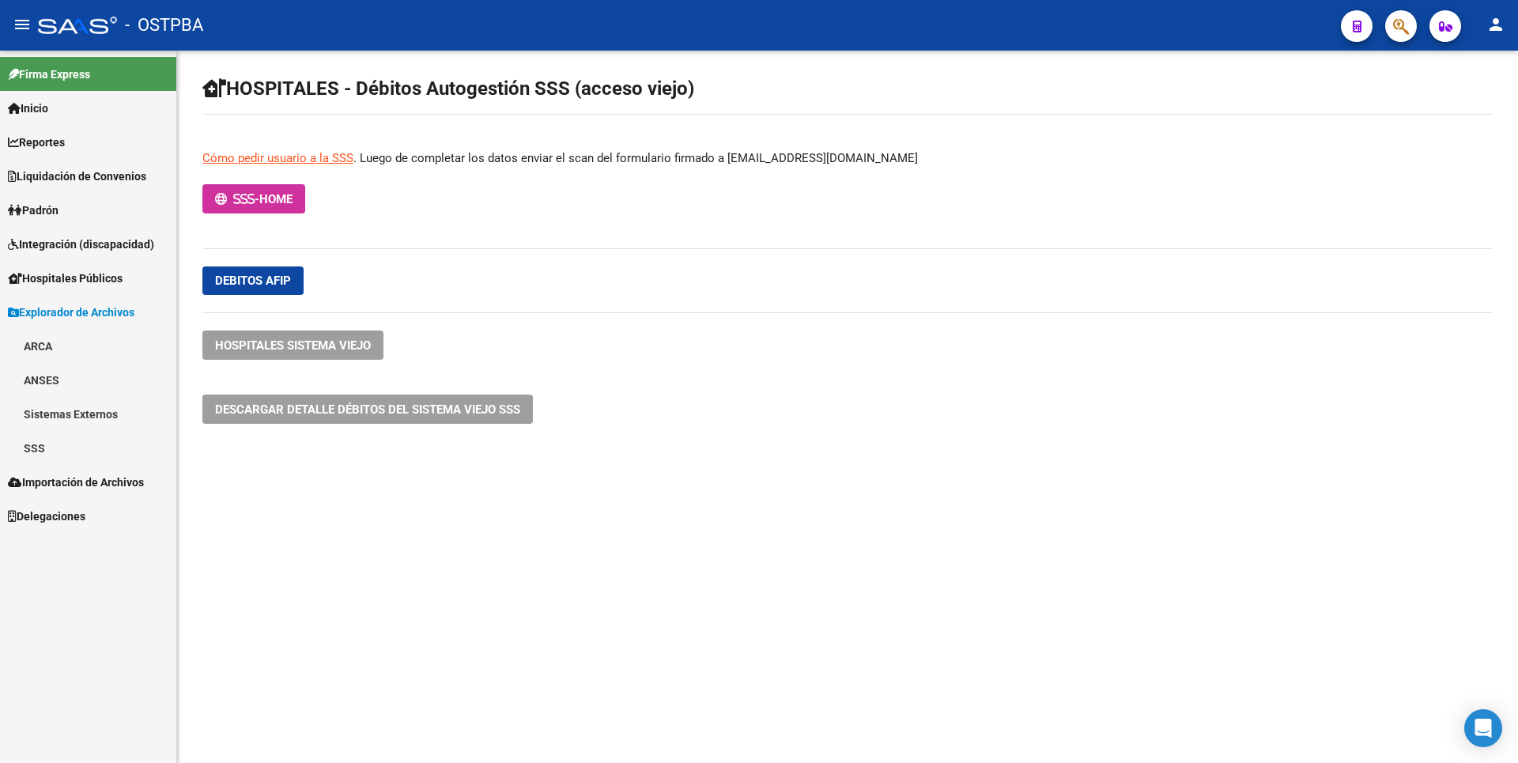
click at [112, 236] on span "Integración (discapacidad)" at bounding box center [81, 244] width 146 height 17
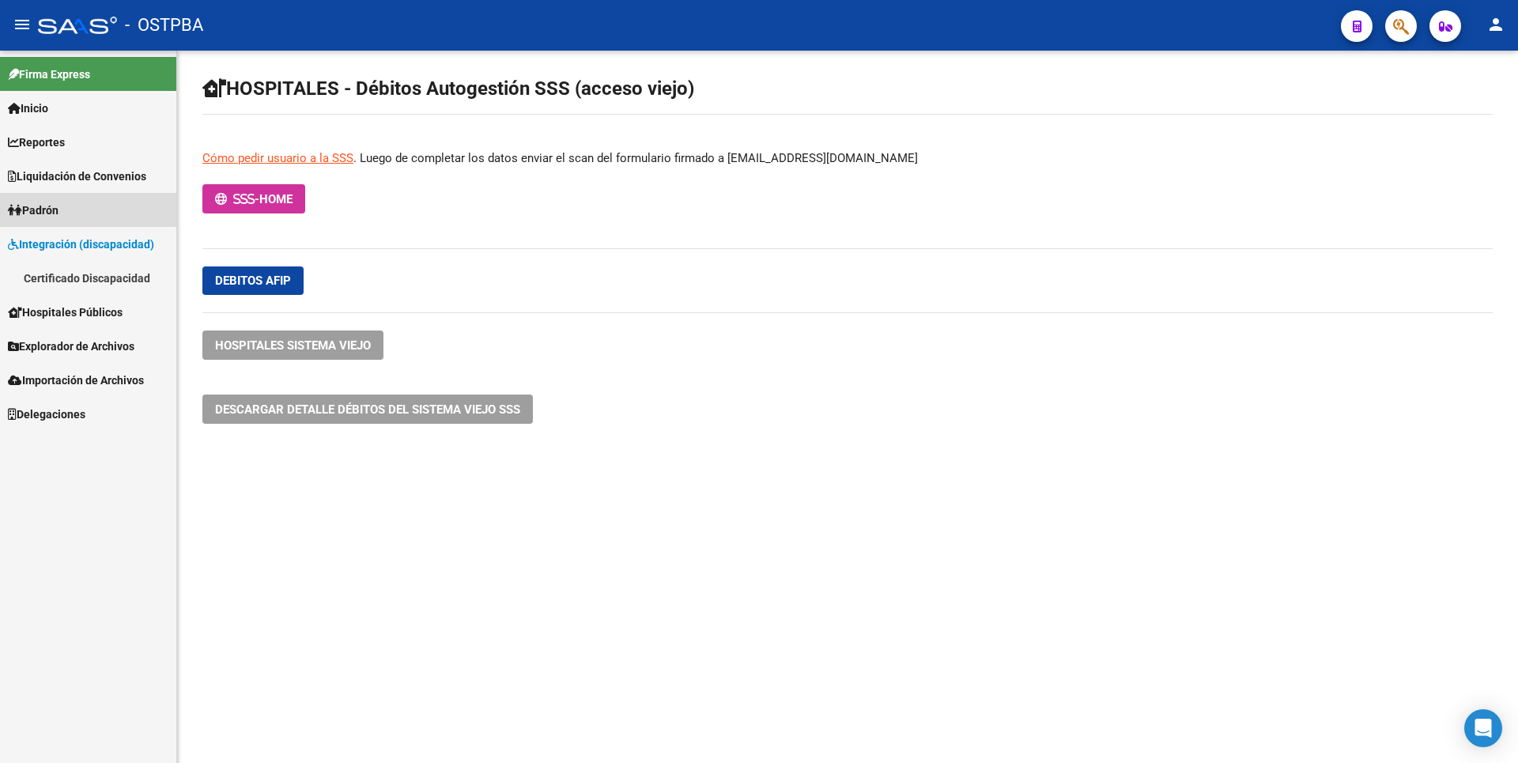
click at [42, 203] on span "Padrón" at bounding box center [33, 210] width 51 height 17
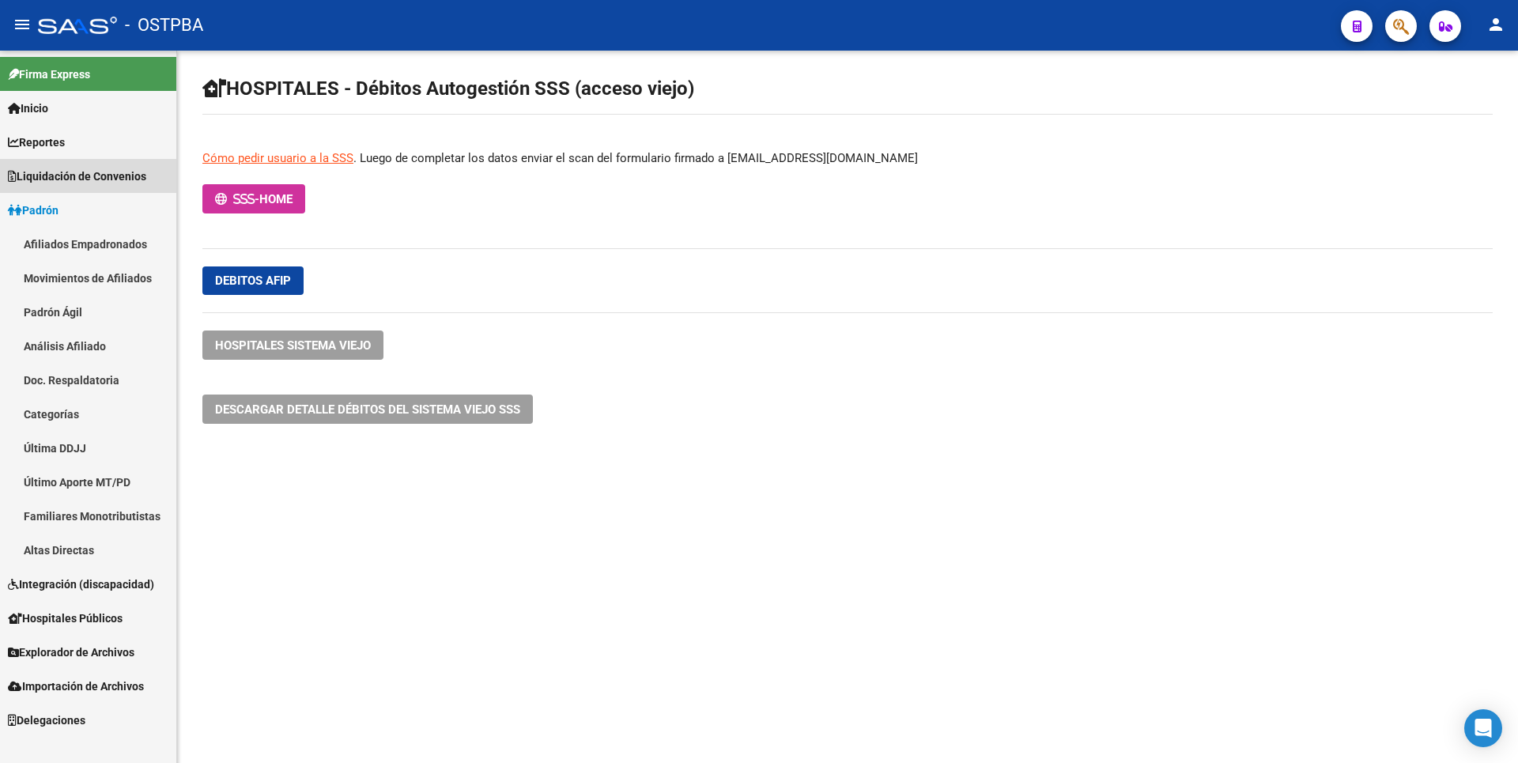
click at [81, 182] on span "Liquidación de Convenios" at bounding box center [77, 176] width 138 height 17
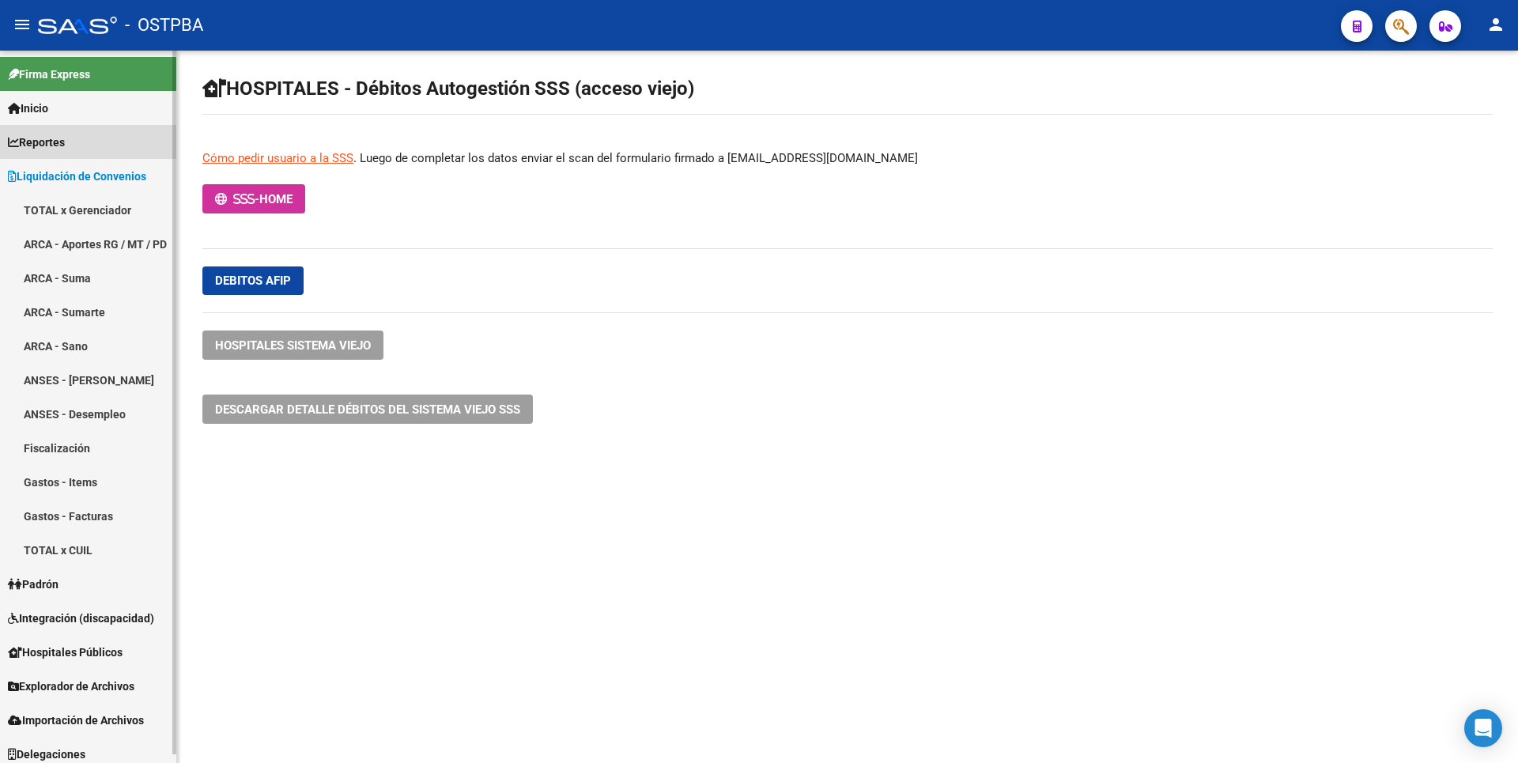
click at [72, 140] on link "Reportes" at bounding box center [88, 142] width 176 height 34
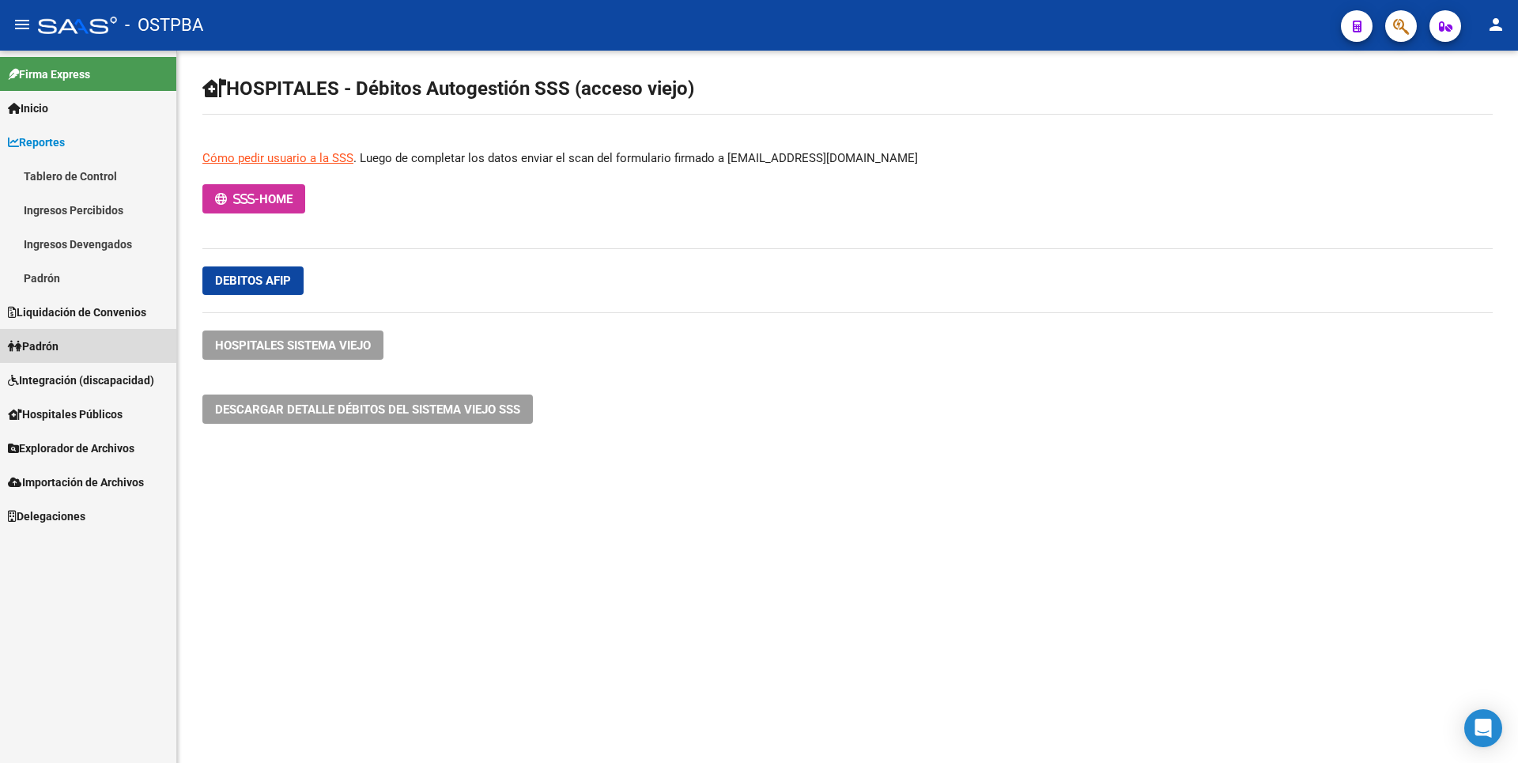
click at [48, 352] on span "Padrón" at bounding box center [33, 346] width 51 height 17
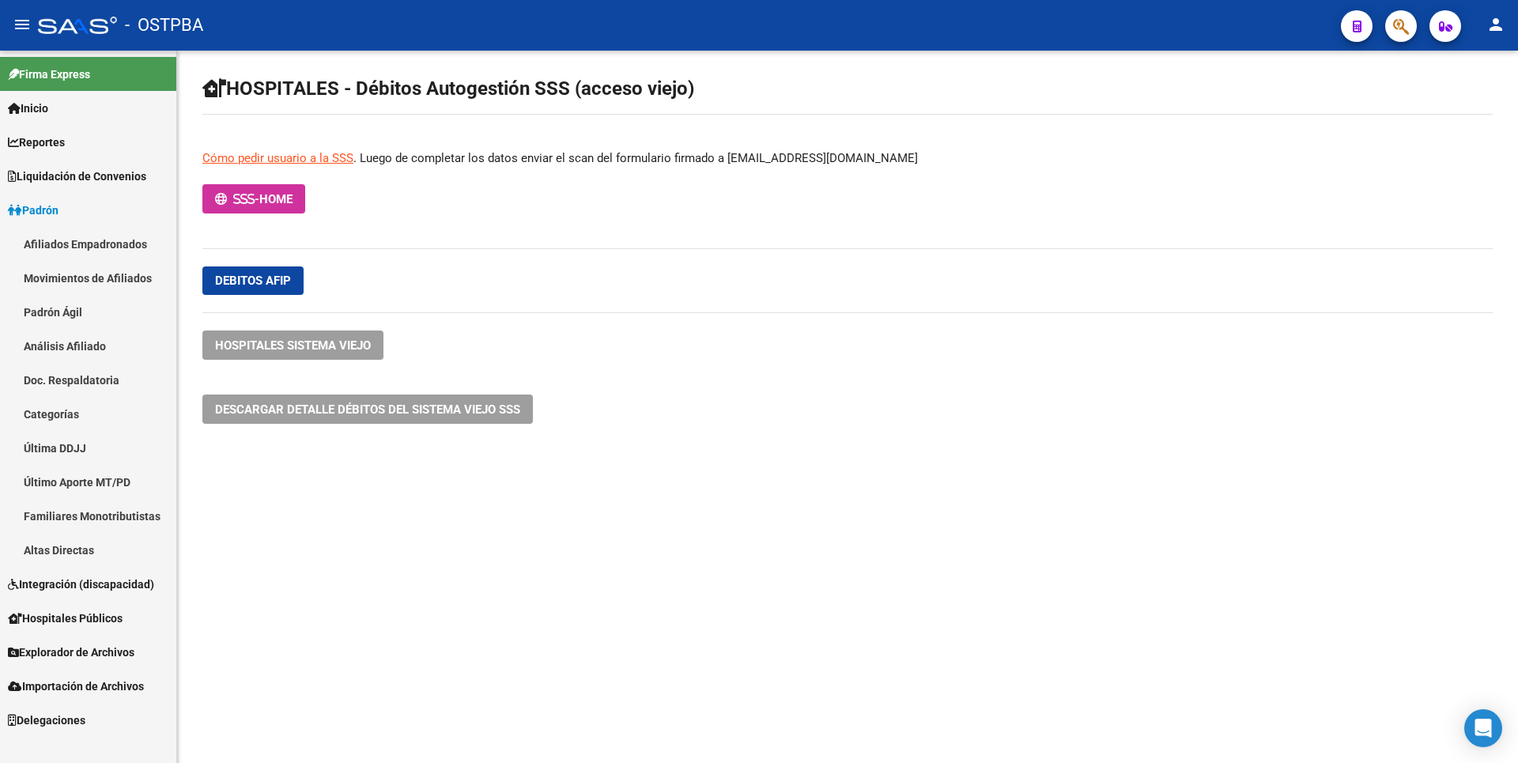
click at [84, 287] on link "Movimientos de Afiliados" at bounding box center [88, 278] width 176 height 34
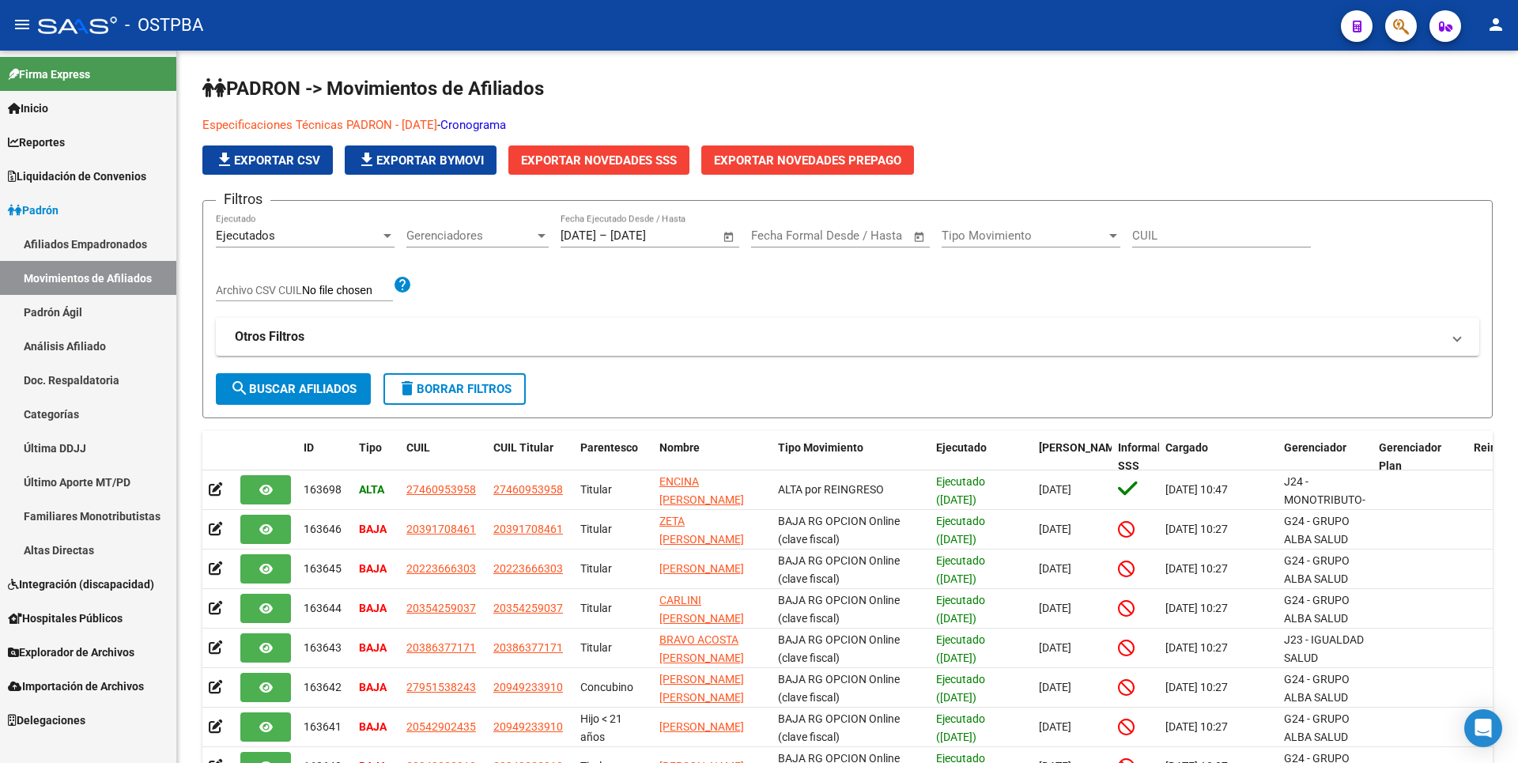
click at [91, 338] on link "Análisis Afiliado" at bounding box center [88, 346] width 176 height 34
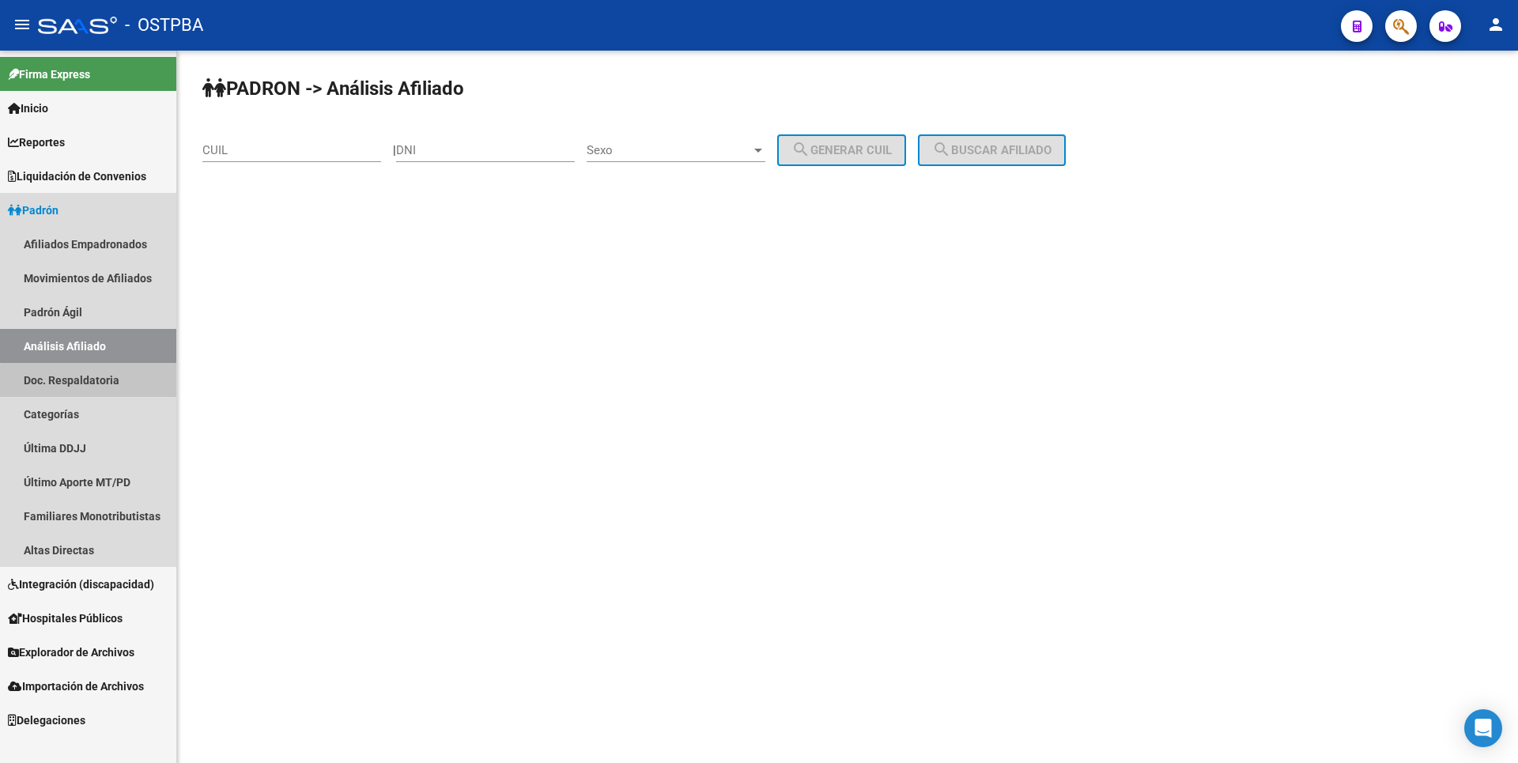
click at [101, 387] on link "Doc. Respaldatoria" at bounding box center [88, 380] width 176 height 34
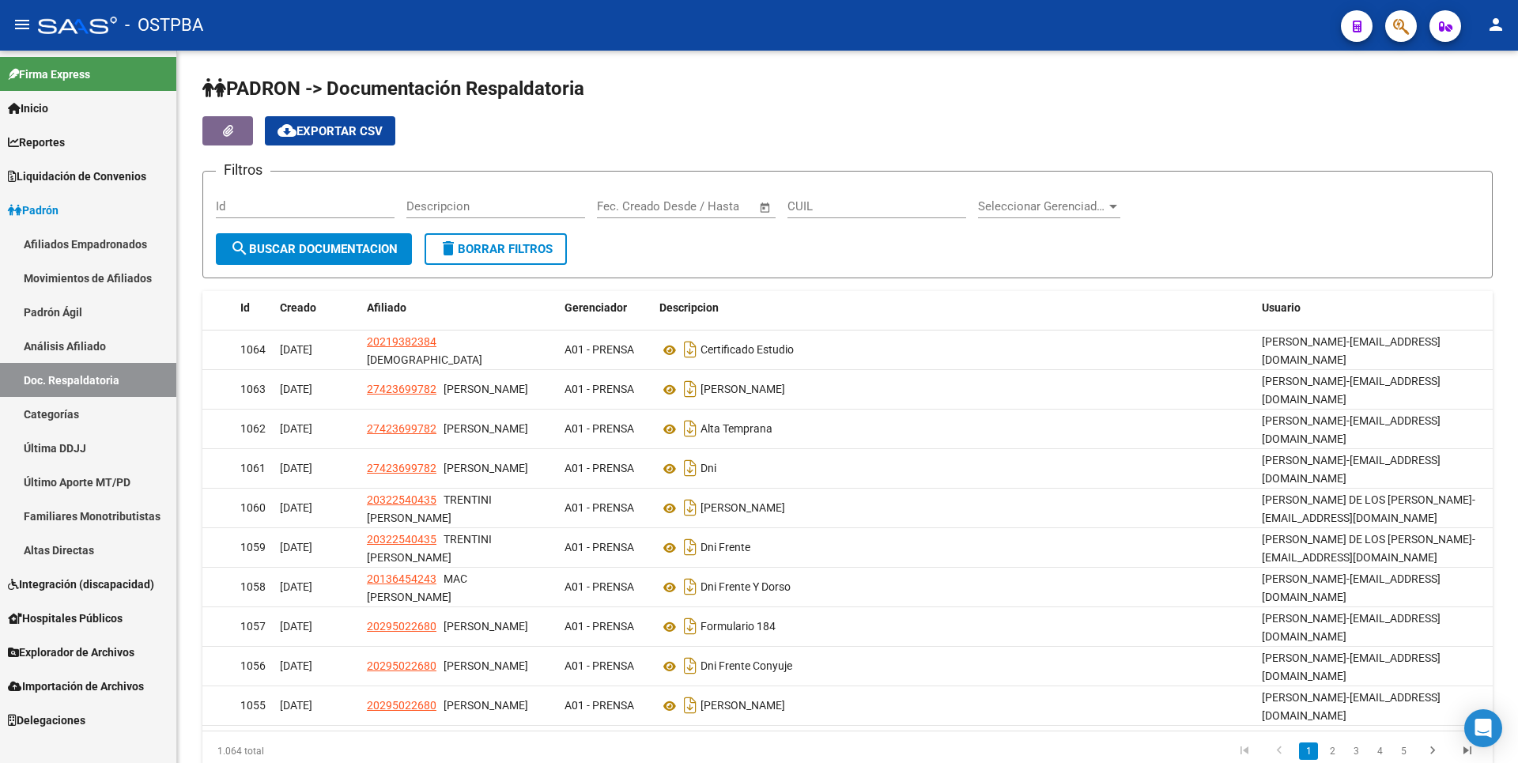
click at [70, 410] on link "Categorías" at bounding box center [88, 414] width 176 height 34
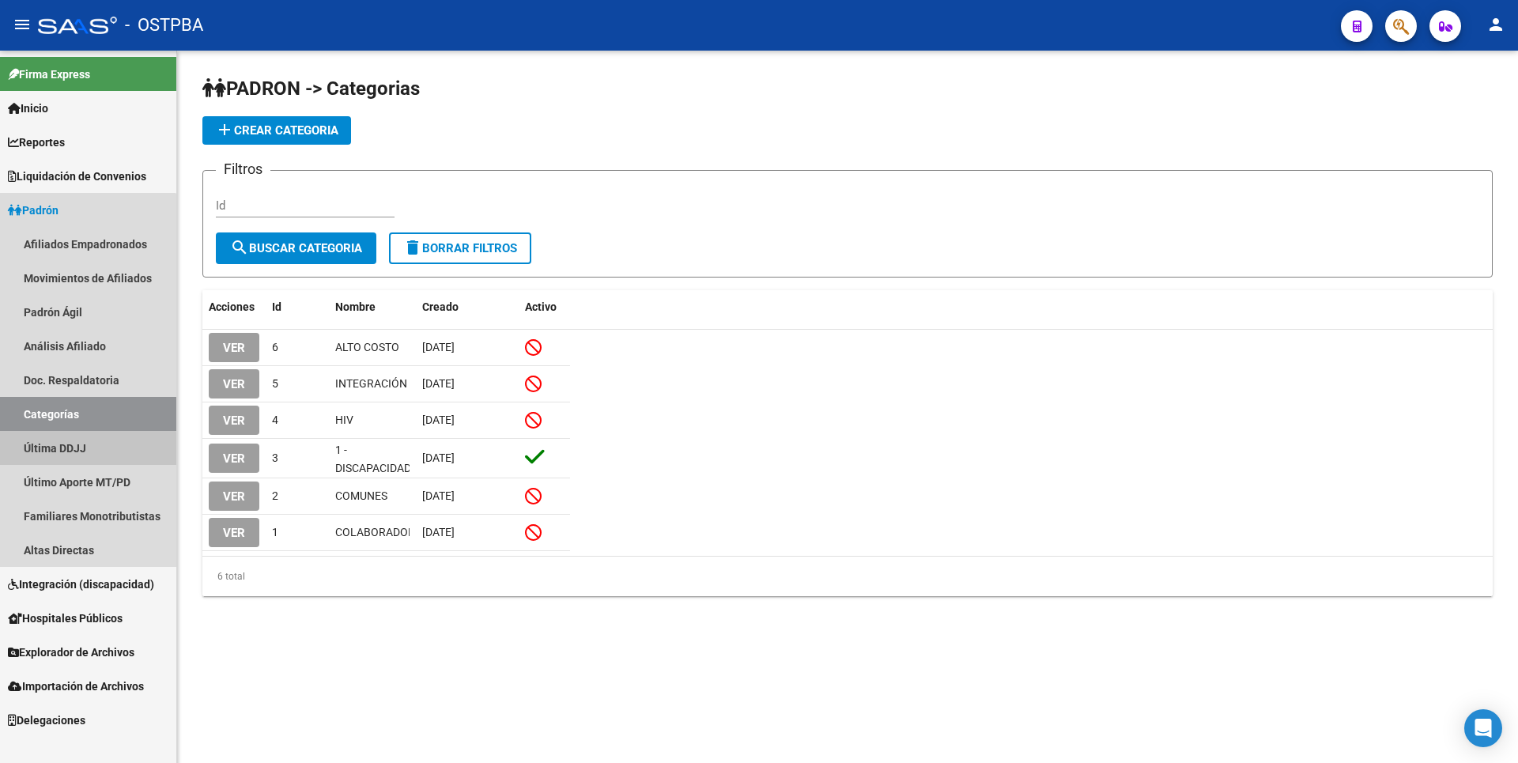
click at [73, 450] on link "Última DDJJ" at bounding box center [88, 448] width 176 height 34
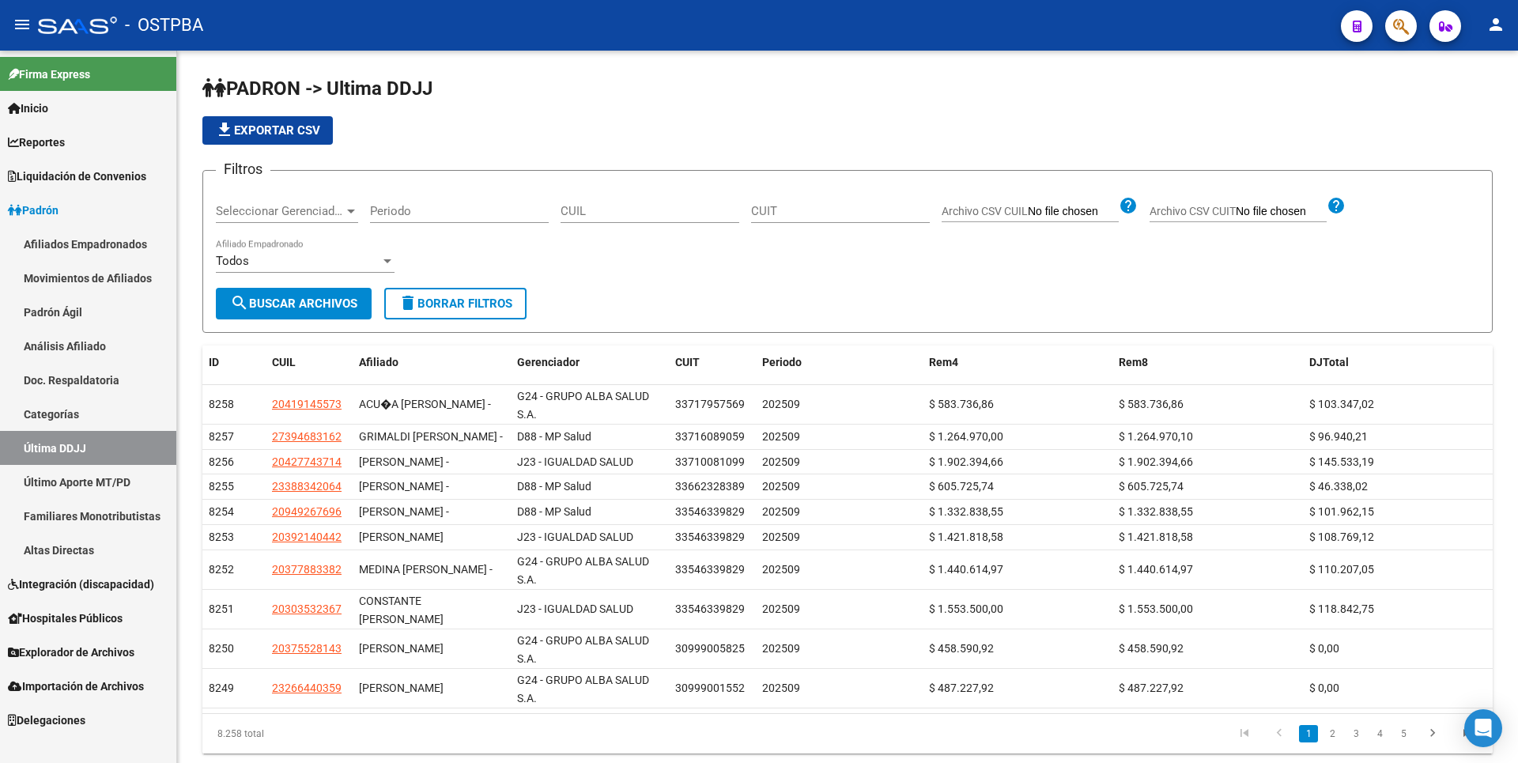
click at [83, 478] on link "Último Aporte MT/PD" at bounding box center [88, 482] width 176 height 34
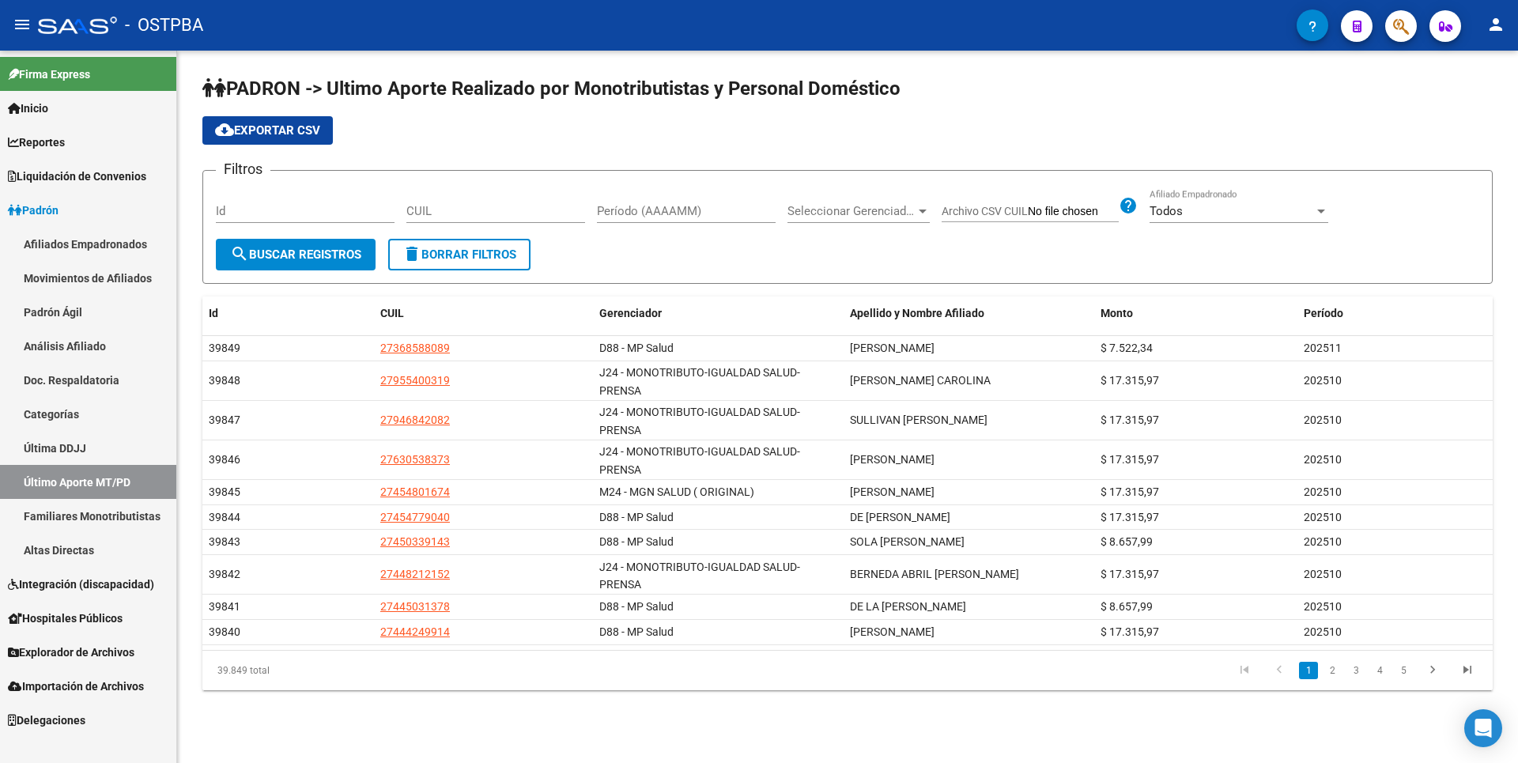
click at [136, 523] on link "Familiares Monotributistas" at bounding box center [88, 516] width 176 height 34
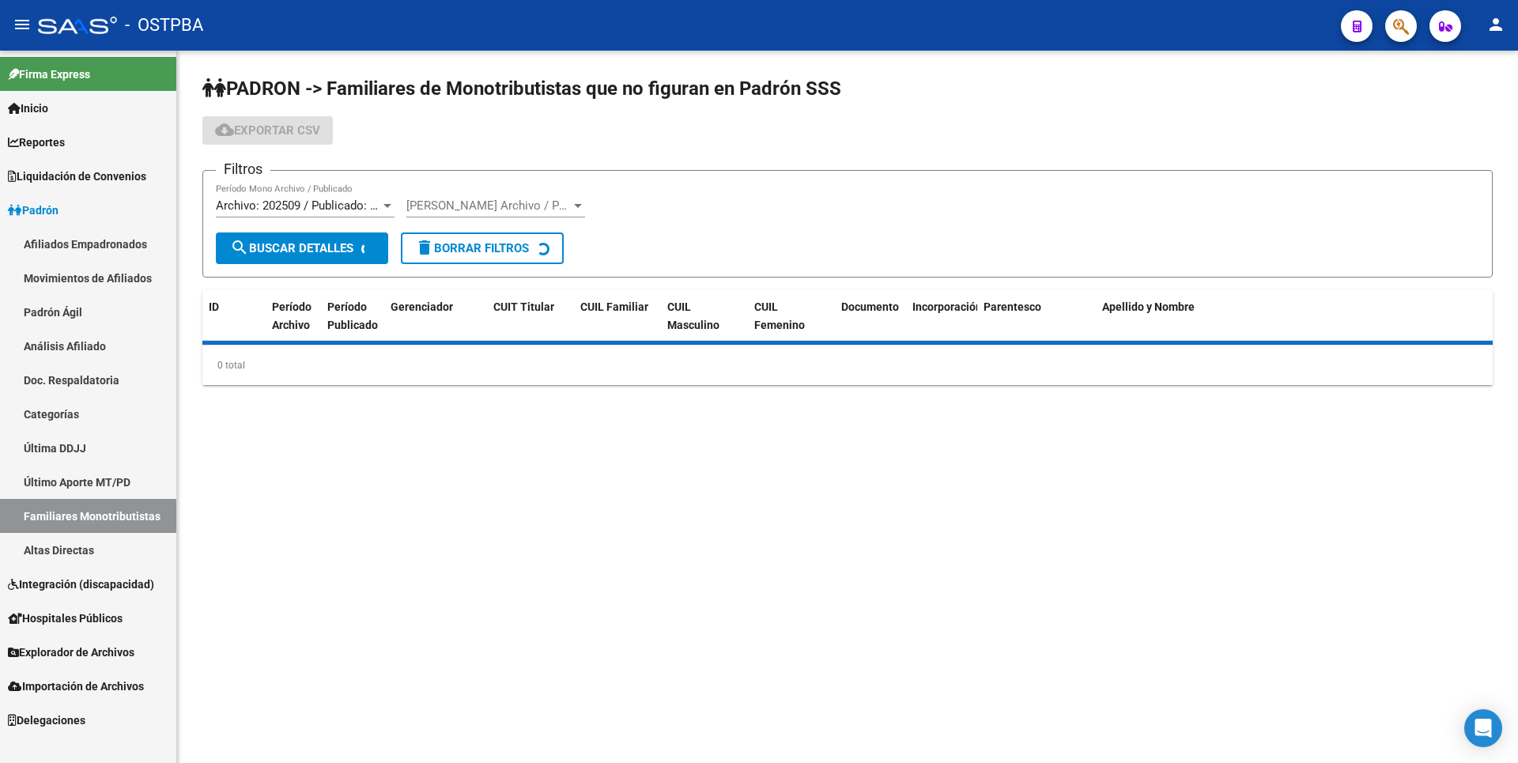
click at [79, 553] on link "Altas Directas" at bounding box center [88, 550] width 176 height 34
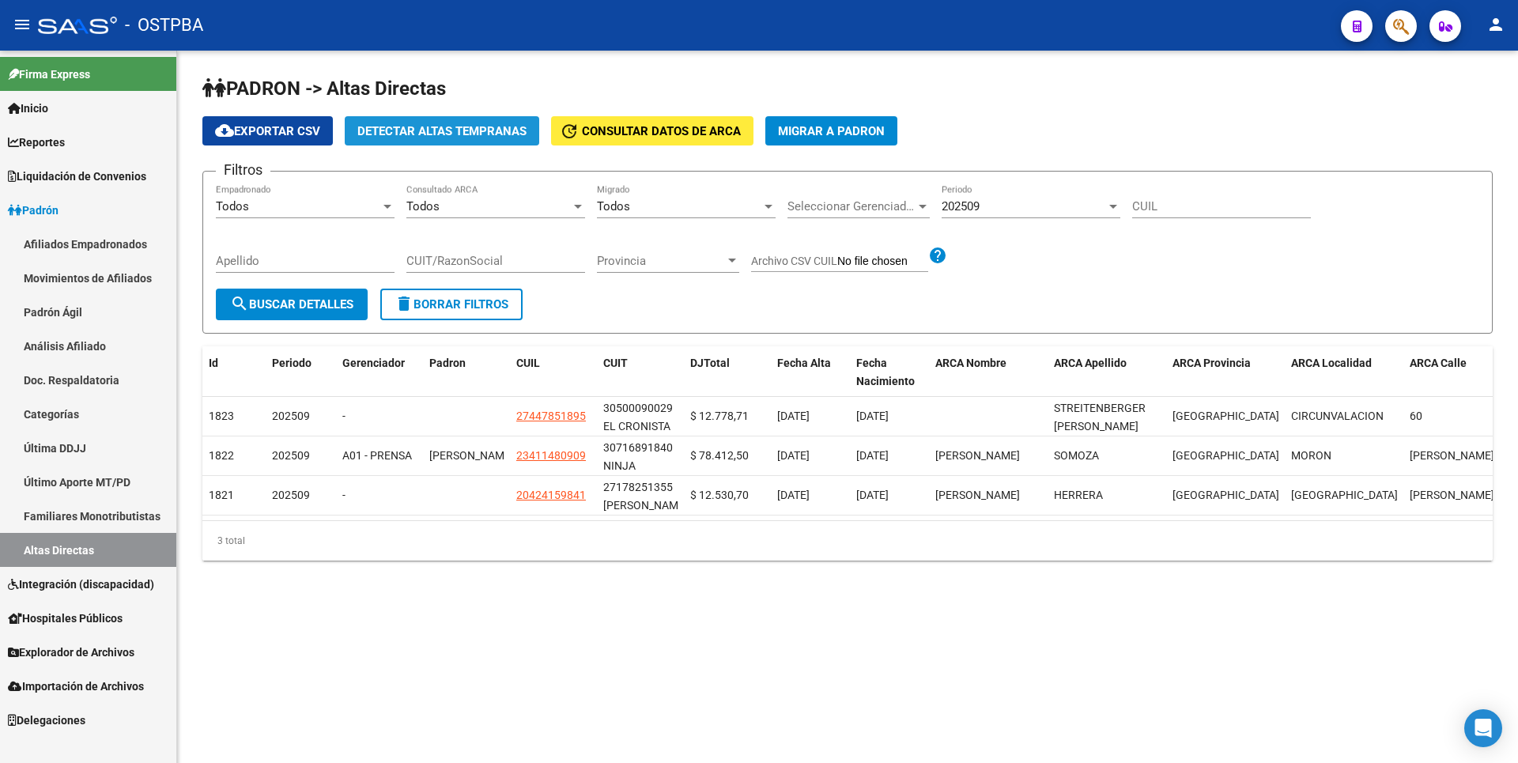
click at [470, 134] on span "Detectar Altas Tempranas" at bounding box center [441, 131] width 169 height 14
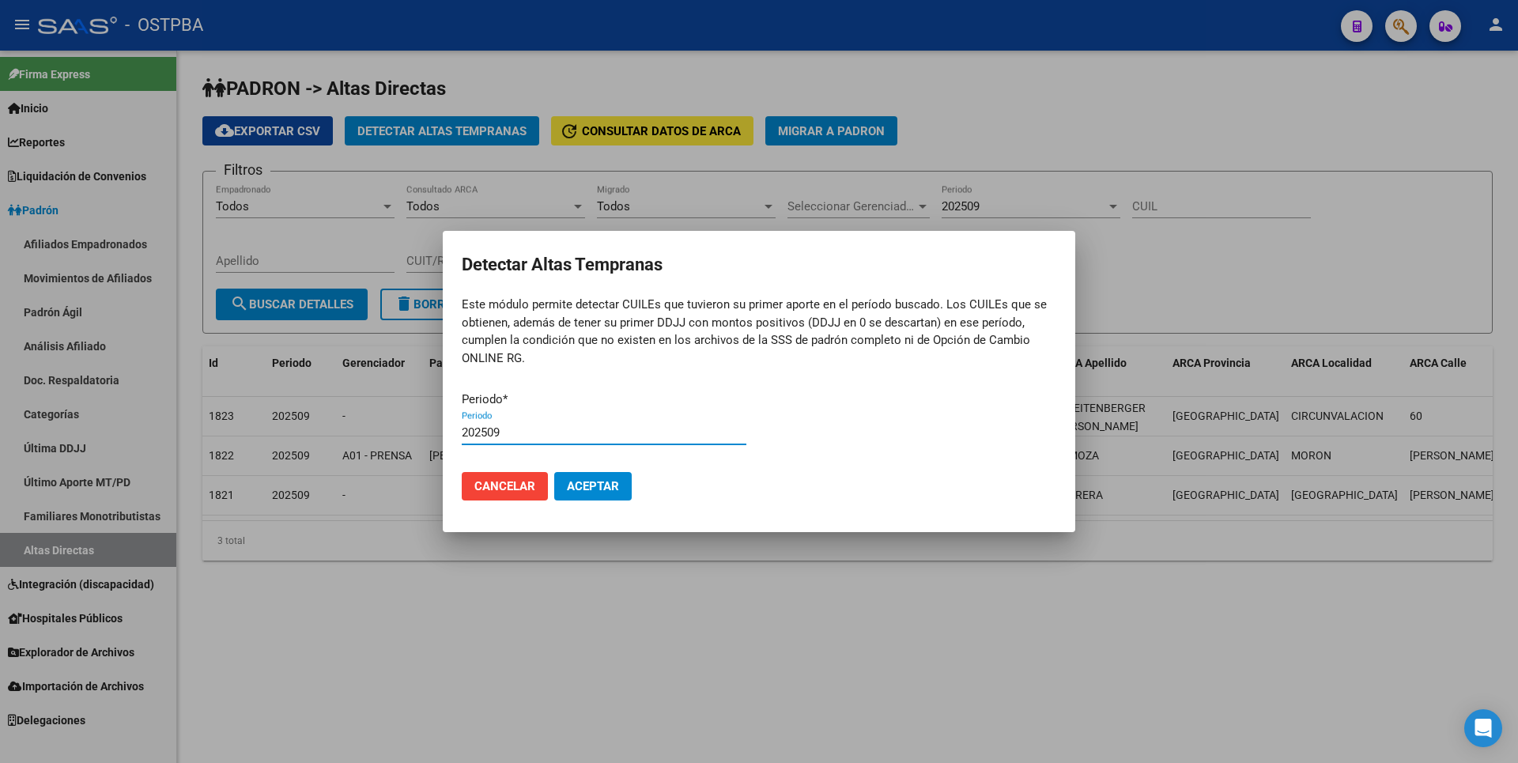
type input "202509"
click at [554, 472] on button "Aceptar" at bounding box center [592, 486] width 77 height 28
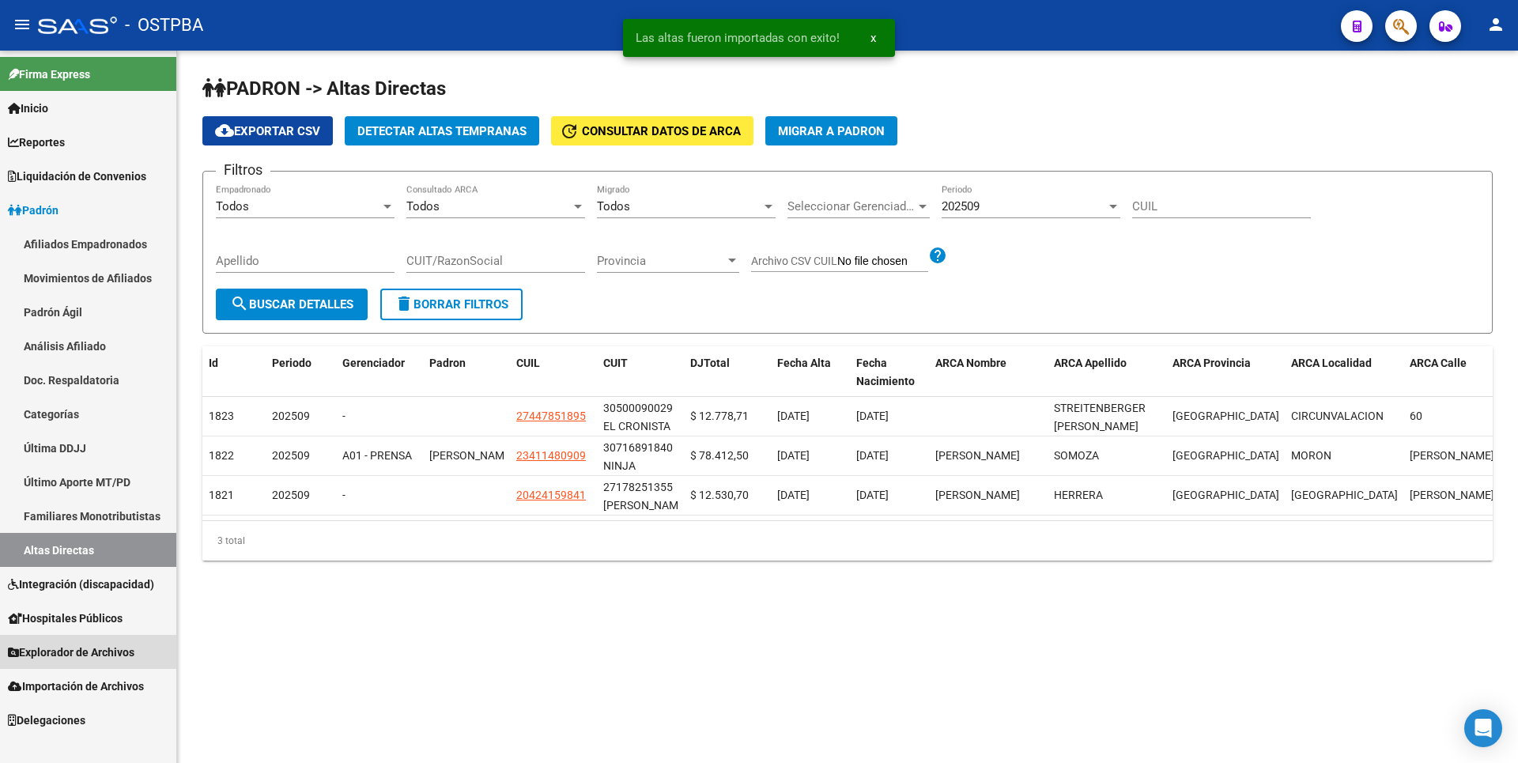
click at [125, 646] on span "Explorador de Archivos" at bounding box center [71, 652] width 127 height 17
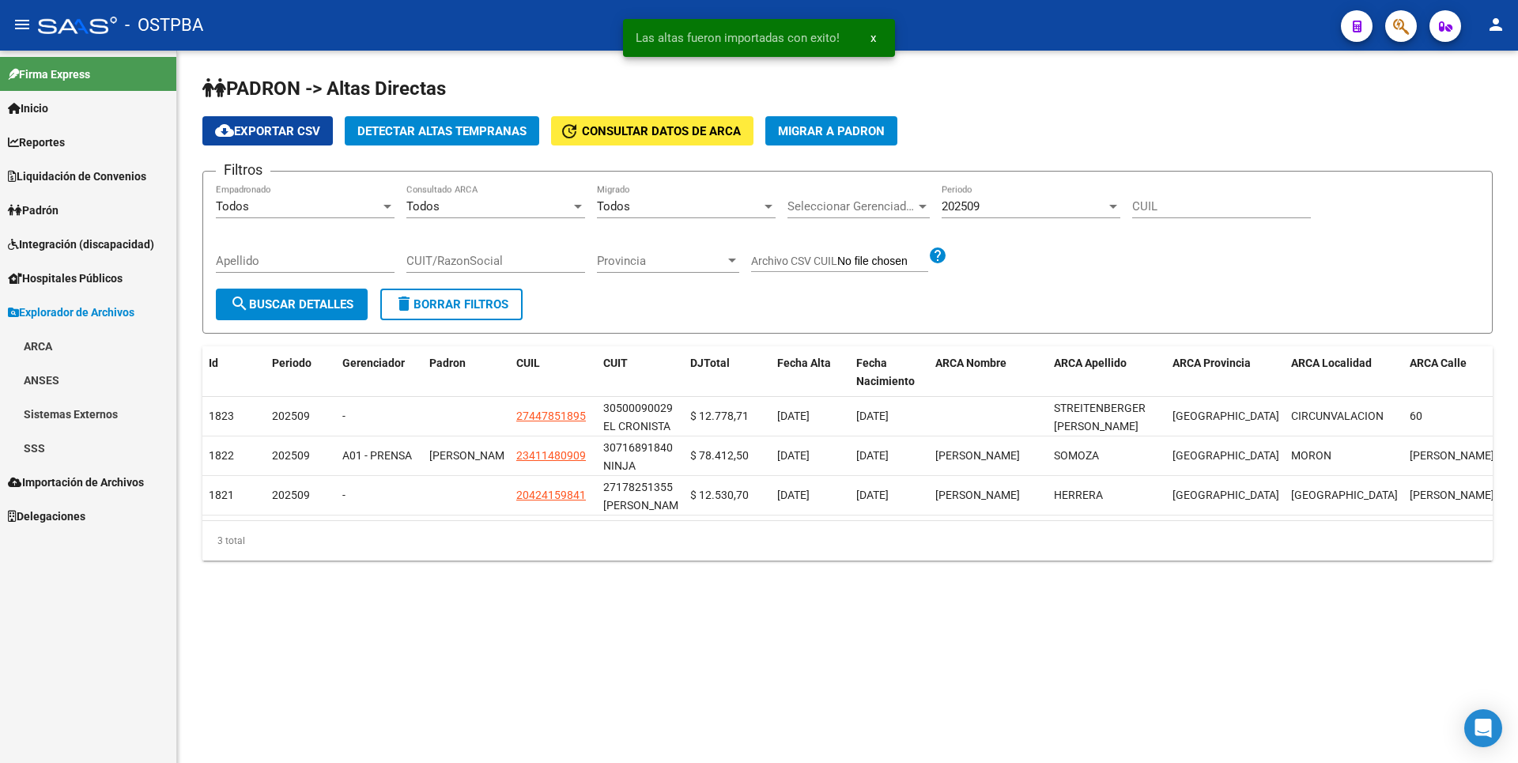
click at [59, 445] on link "SSS" at bounding box center [88, 448] width 176 height 34
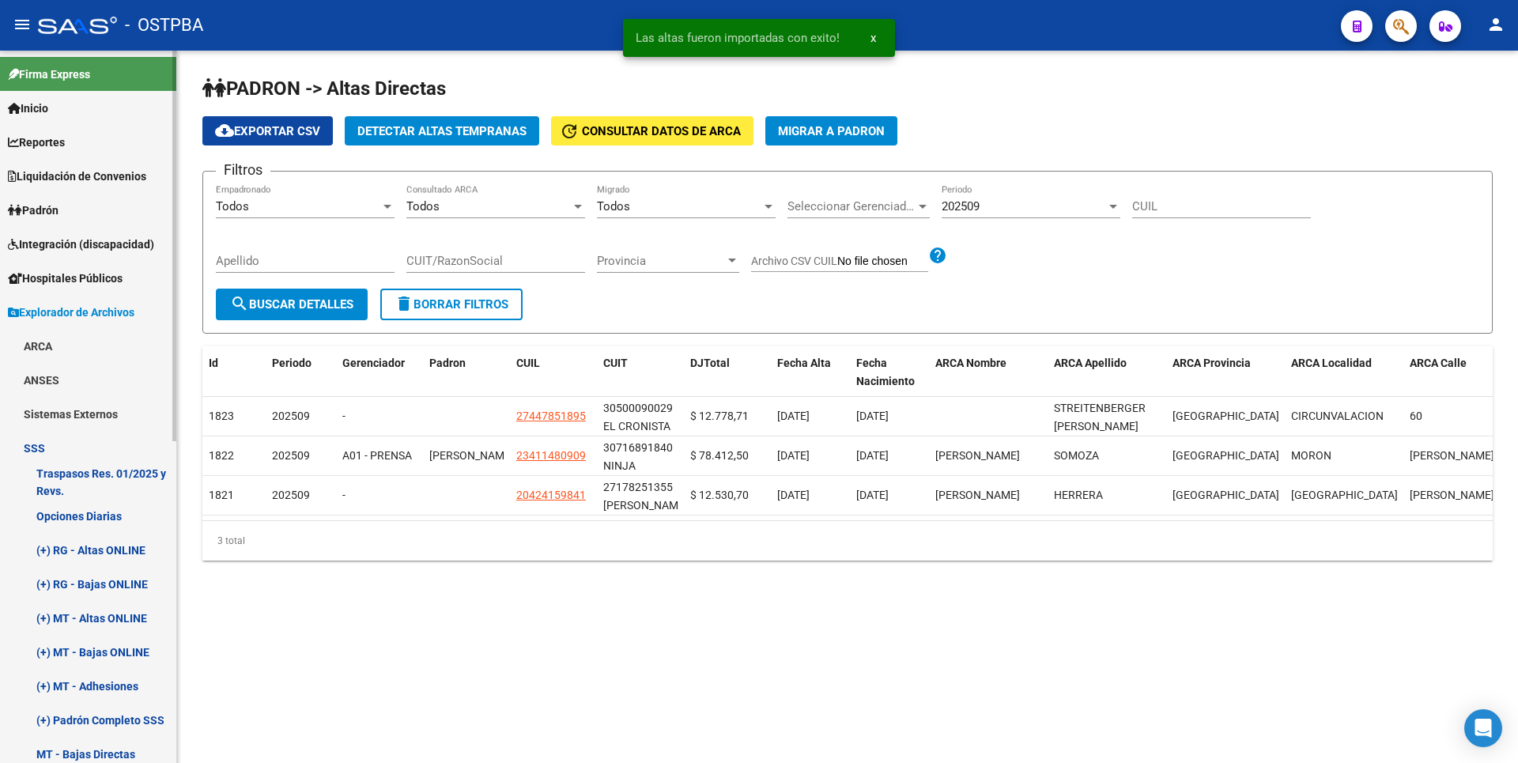
click at [94, 546] on link "(+) RG - Altas ONLINE" at bounding box center [88, 550] width 176 height 34
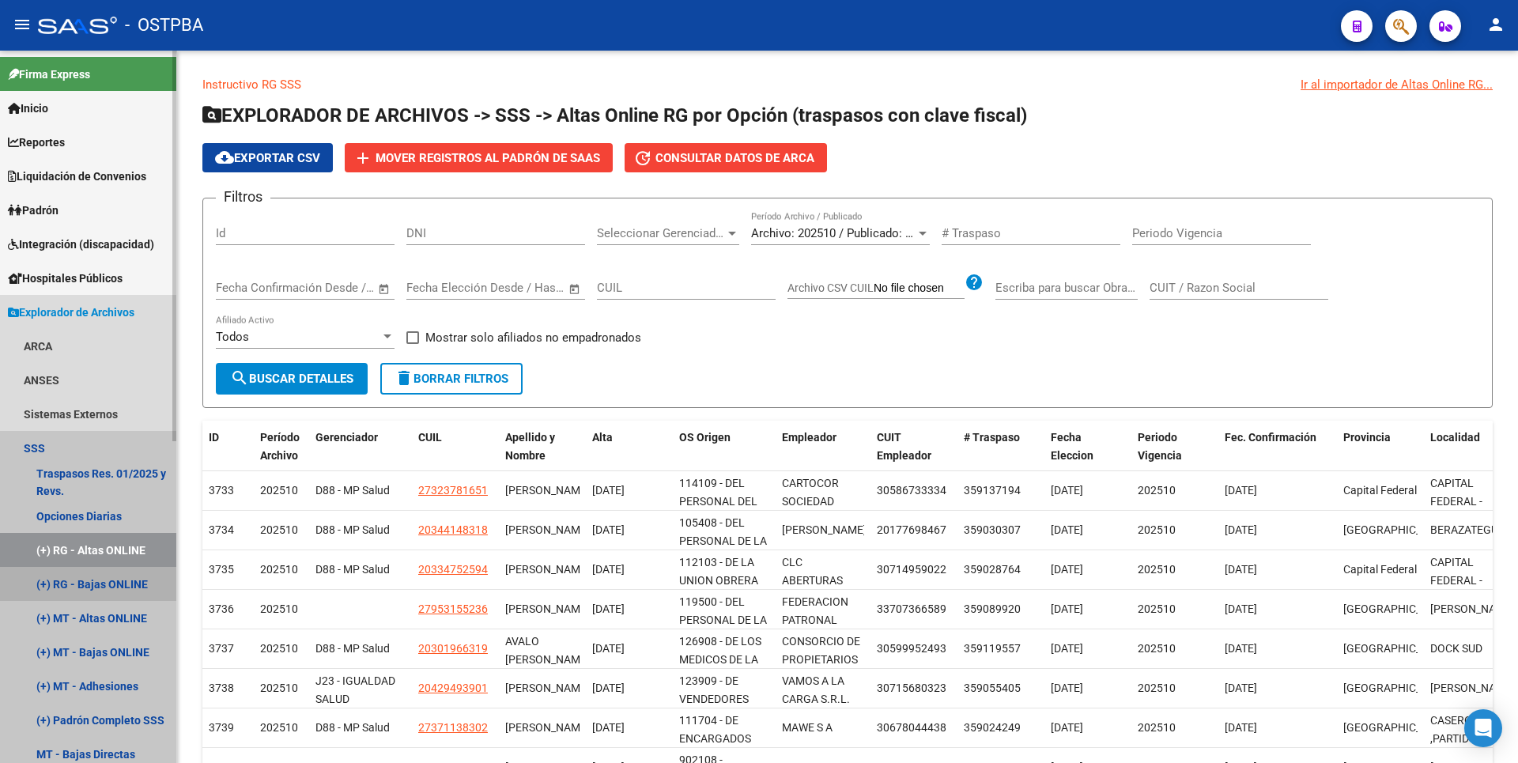
click at [131, 583] on link "(+) RG - Bajas ONLINE" at bounding box center [88, 584] width 176 height 34
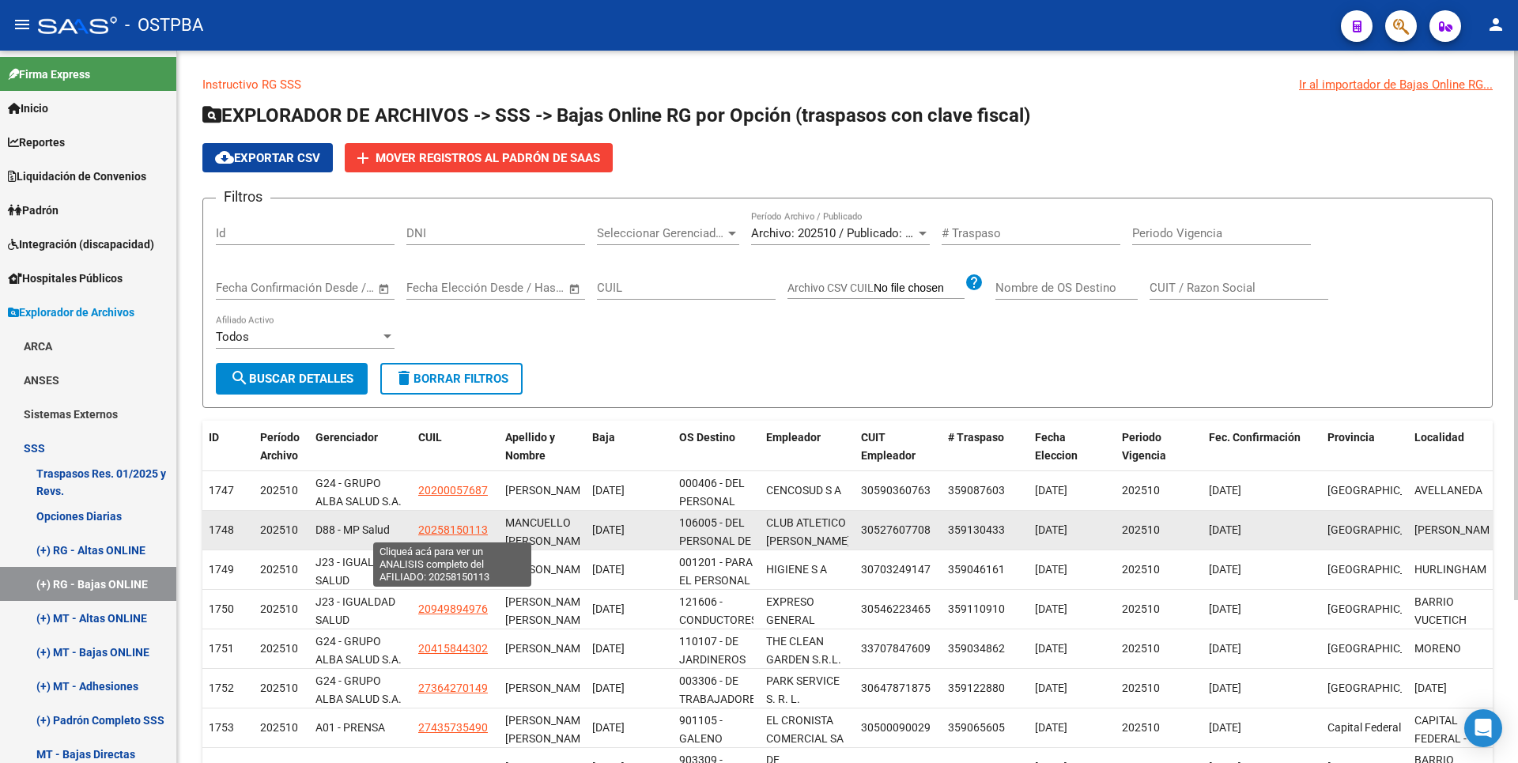
click at [448, 530] on span "20258150113" at bounding box center [453, 529] width 70 height 13
type textarea "20258150113"
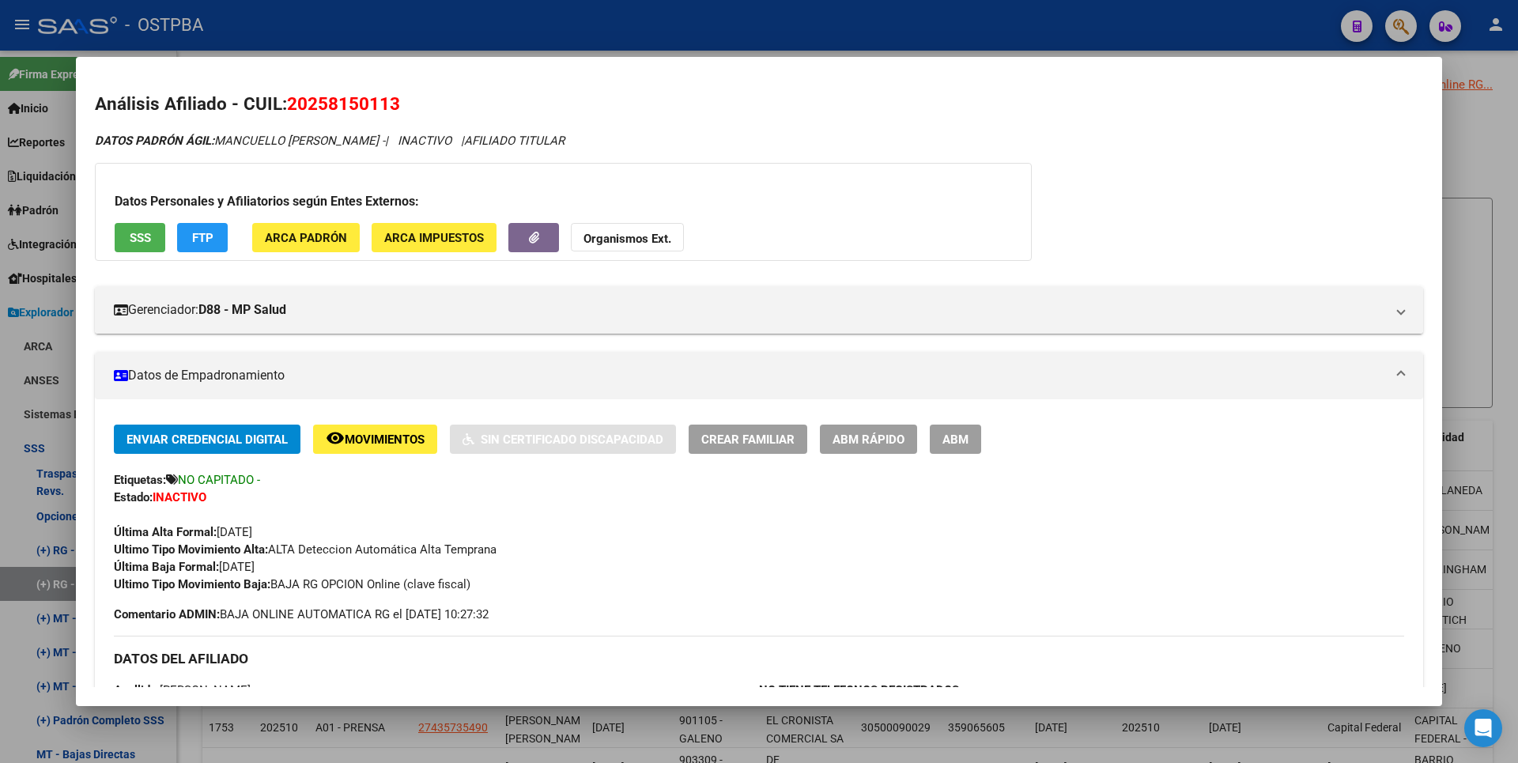
click at [308, 240] on span "ARCA Padrón" at bounding box center [306, 238] width 82 height 14
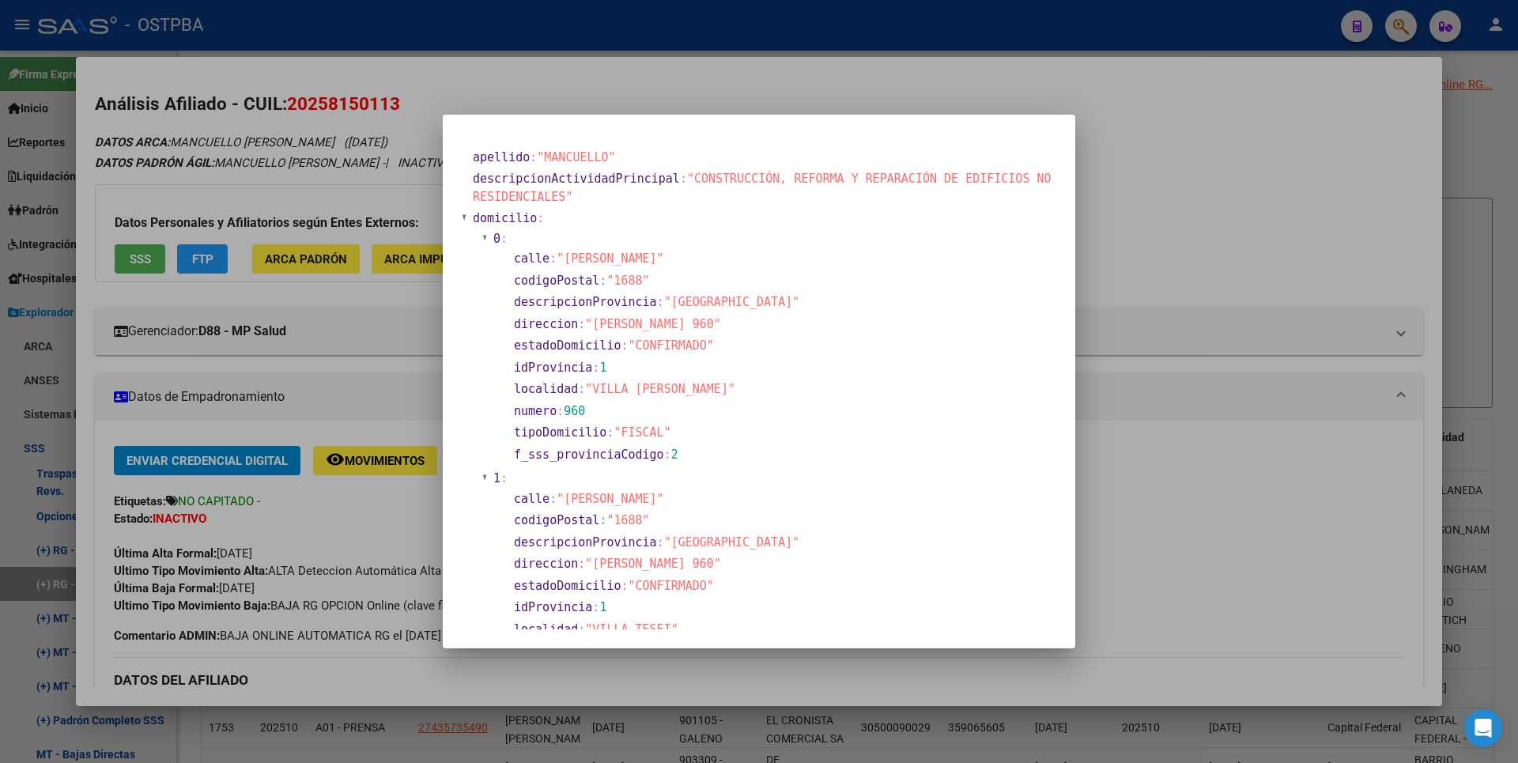
click at [1201, 224] on div at bounding box center [759, 381] width 1518 height 763
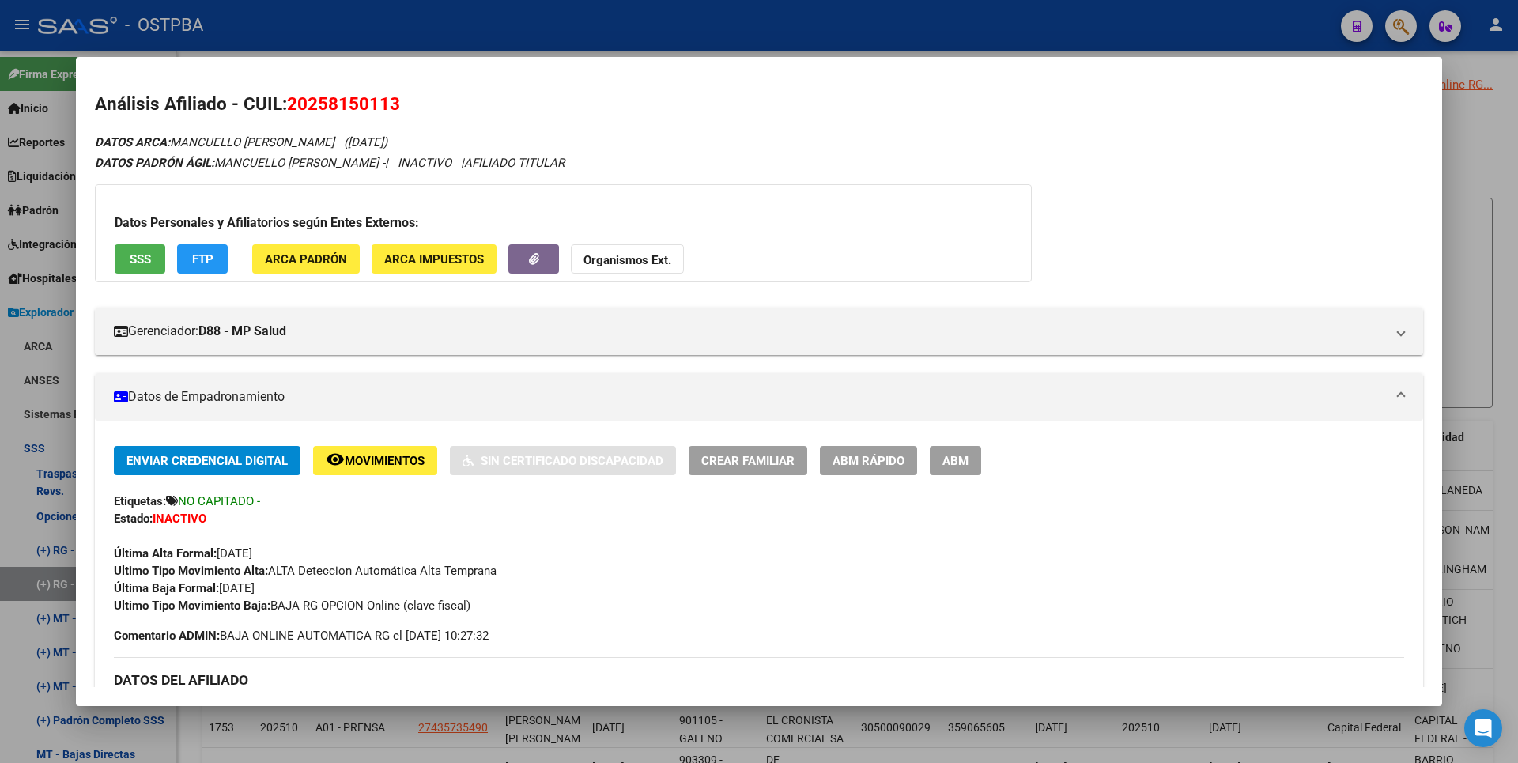
click at [148, 259] on span "SSS" at bounding box center [140, 259] width 21 height 14
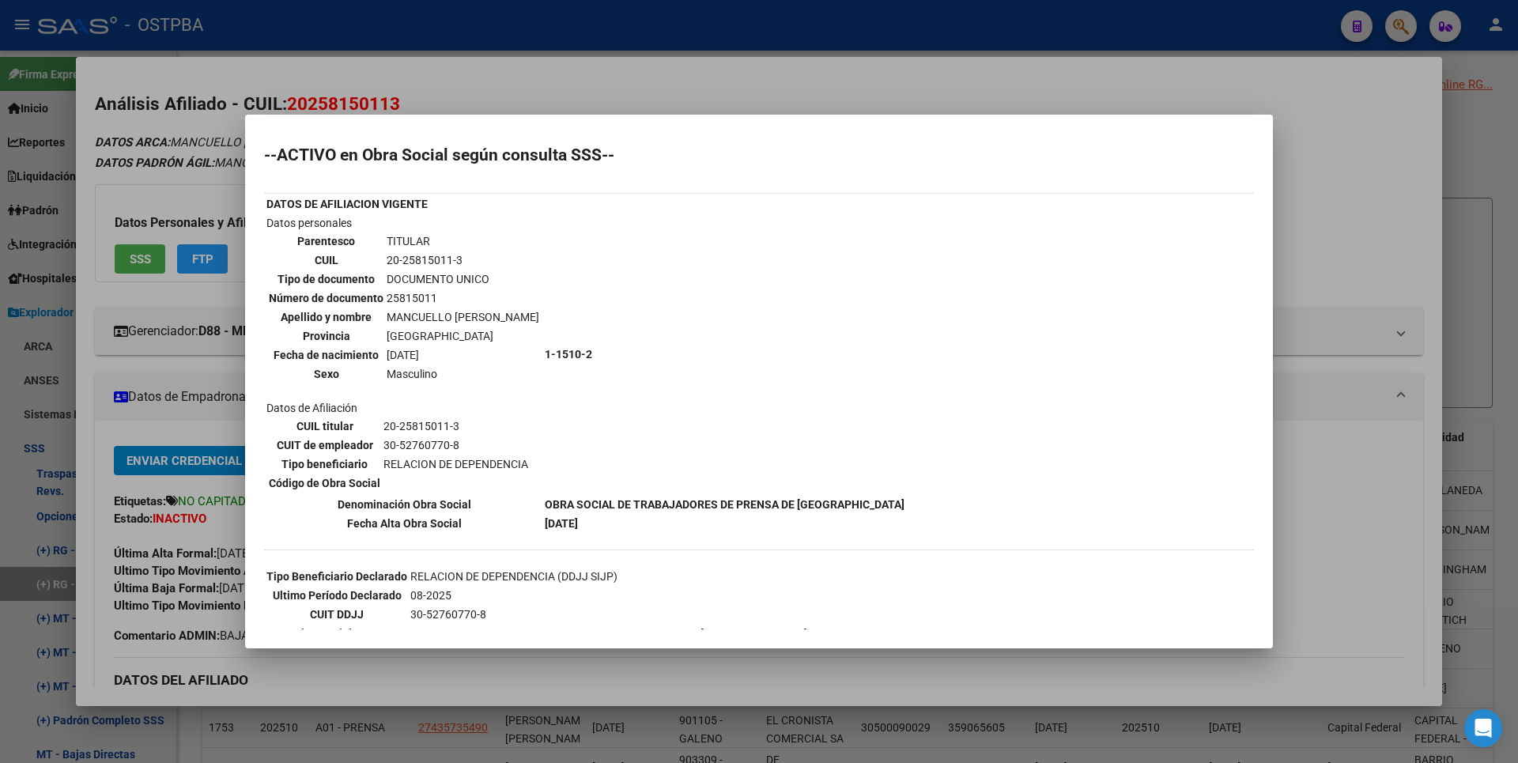
click at [1339, 253] on div at bounding box center [759, 381] width 1518 height 763
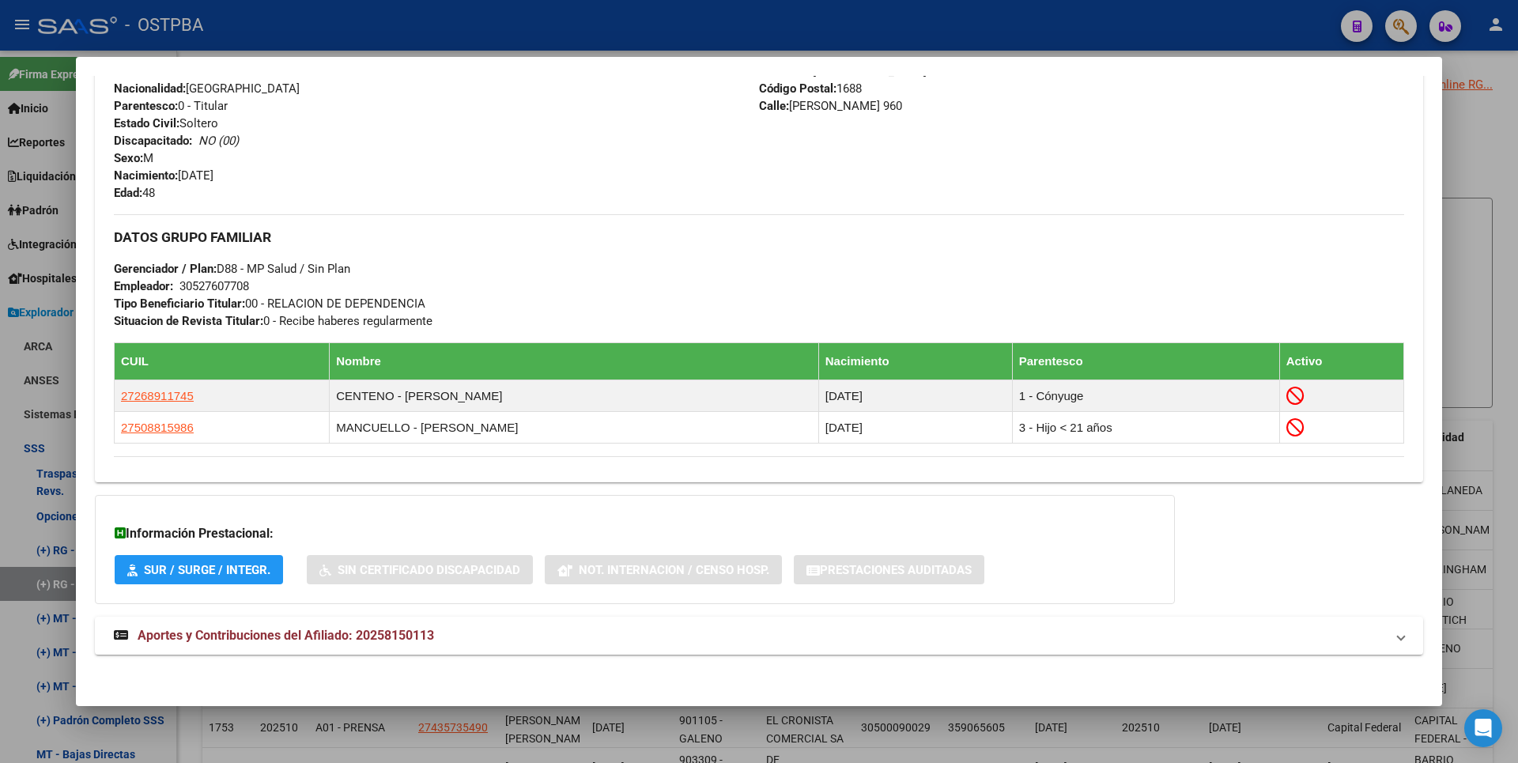
scroll to position [678, 0]
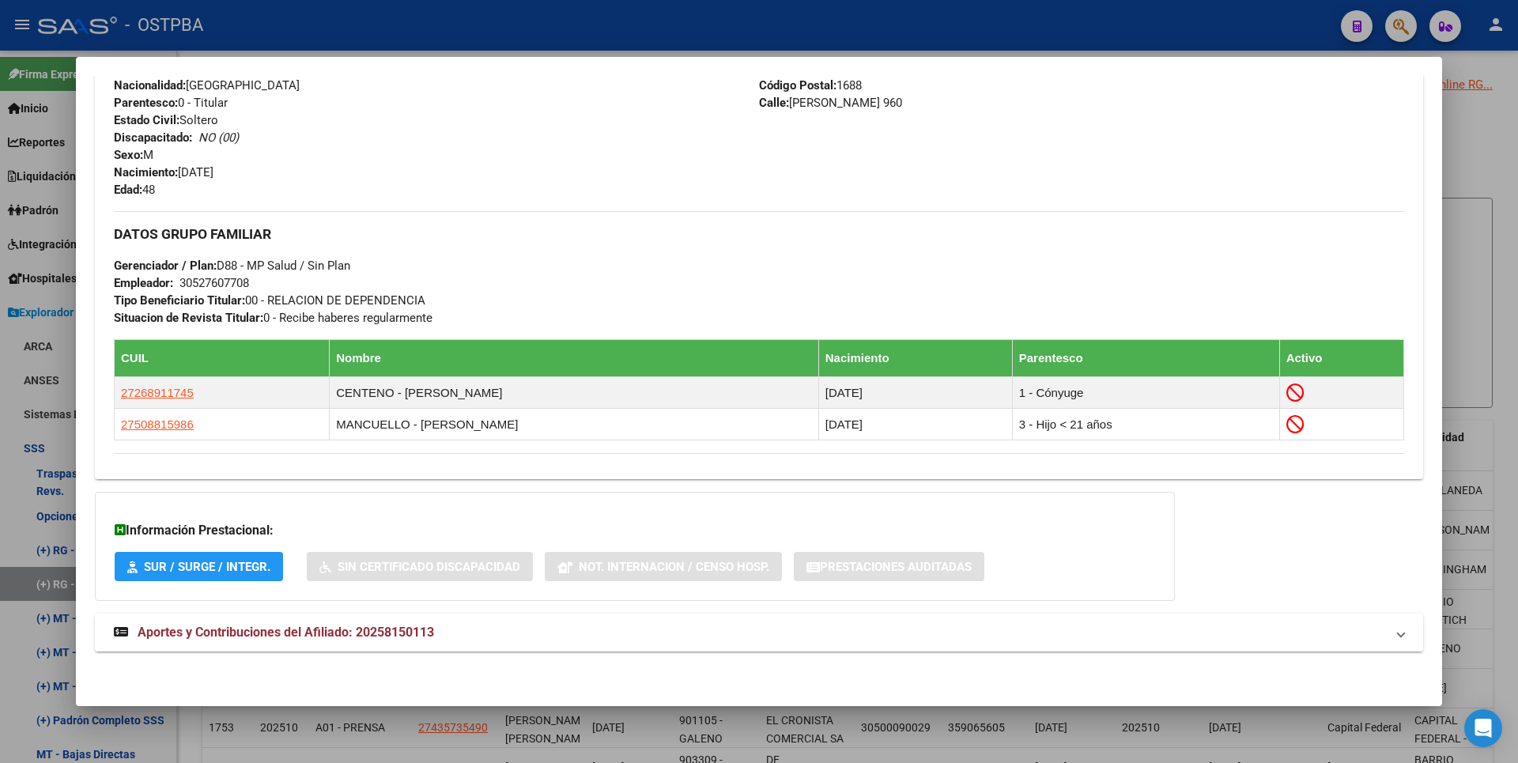
click at [414, 621] on mat-expansion-panel-header "Aportes y Contribuciones del Afiliado: 20258150113" at bounding box center [759, 633] width 1328 height 38
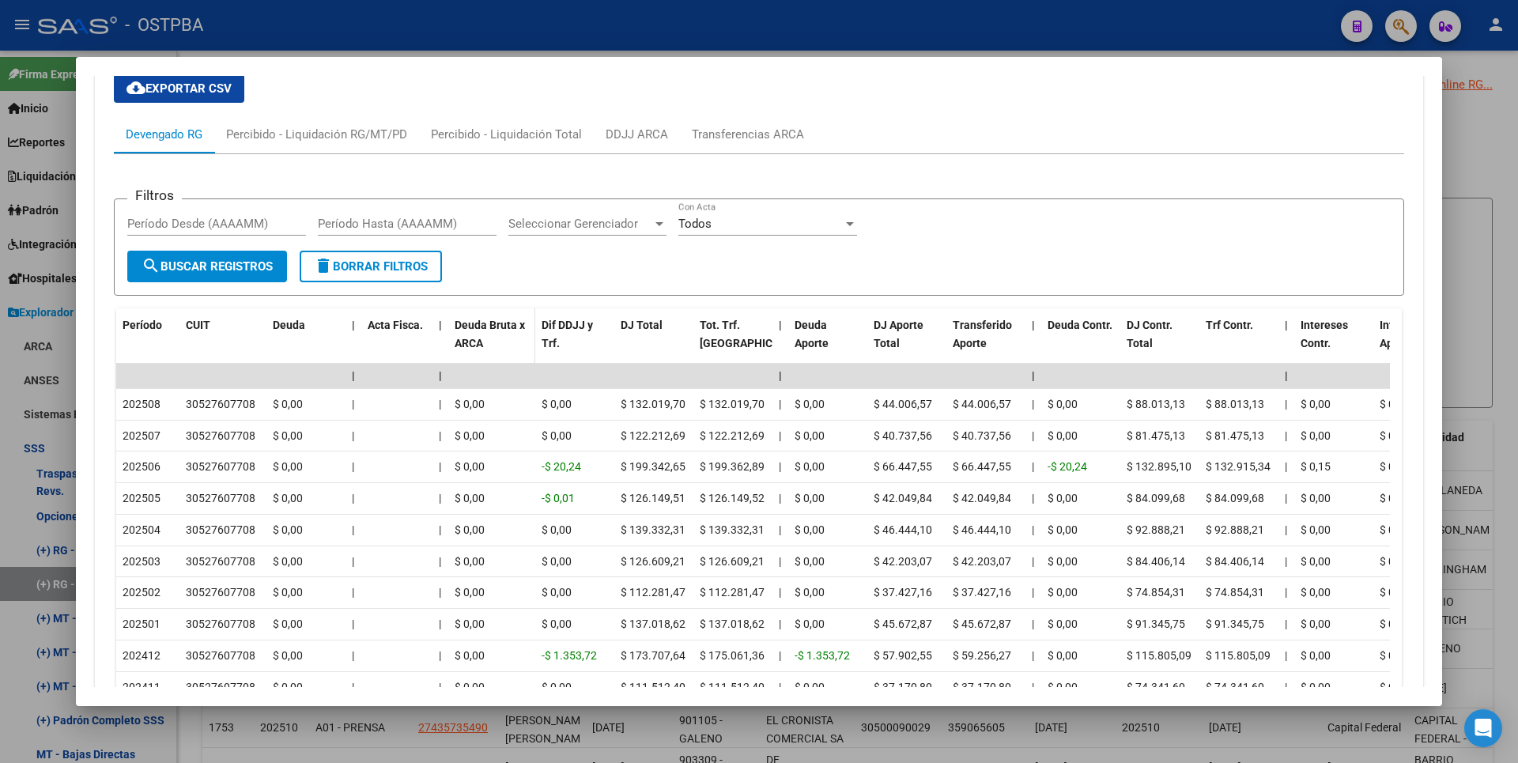
scroll to position [1313, 0]
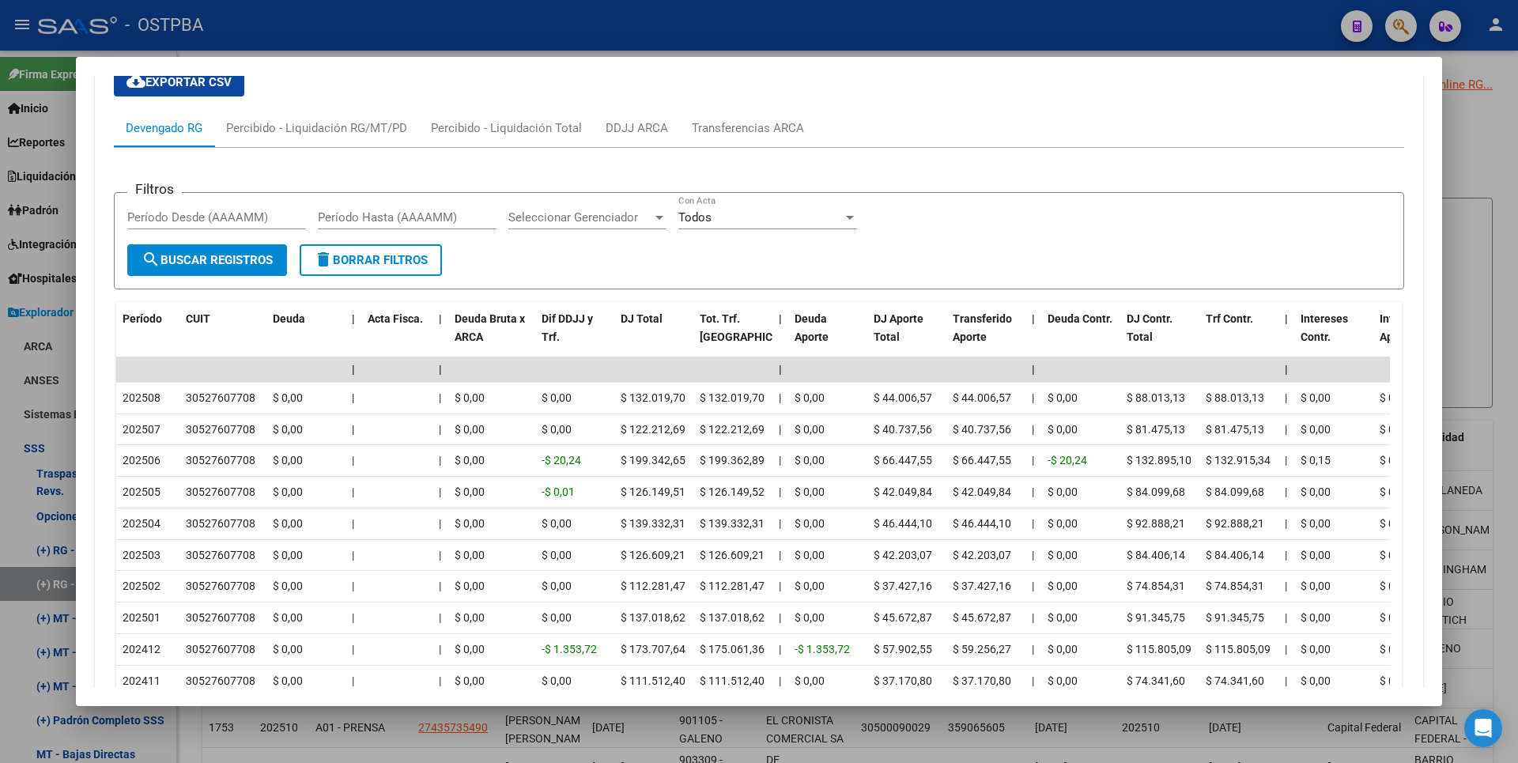
click at [1467, 200] on div at bounding box center [759, 381] width 1518 height 763
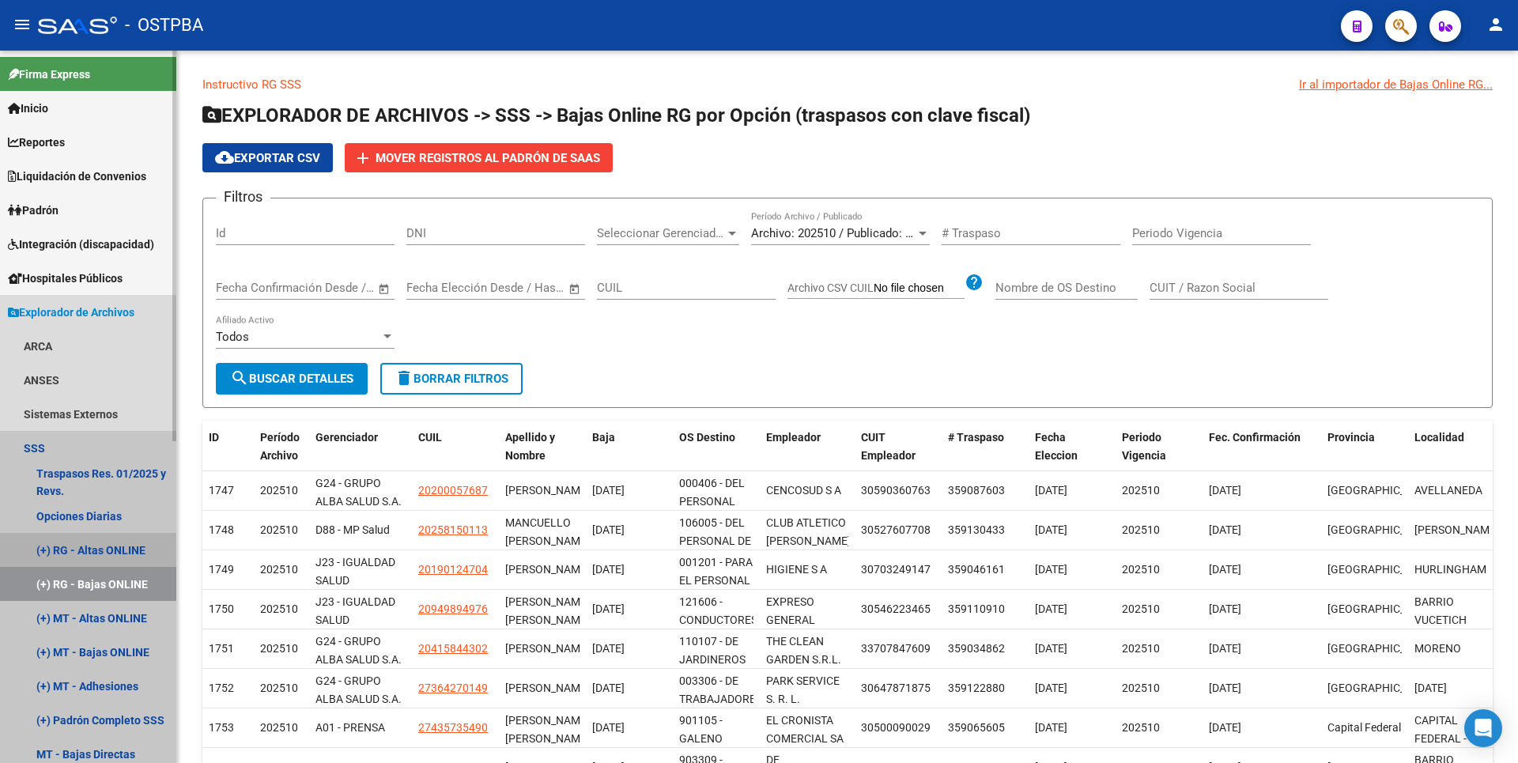
click at [93, 554] on link "(+) RG - Altas ONLINE" at bounding box center [88, 550] width 176 height 34
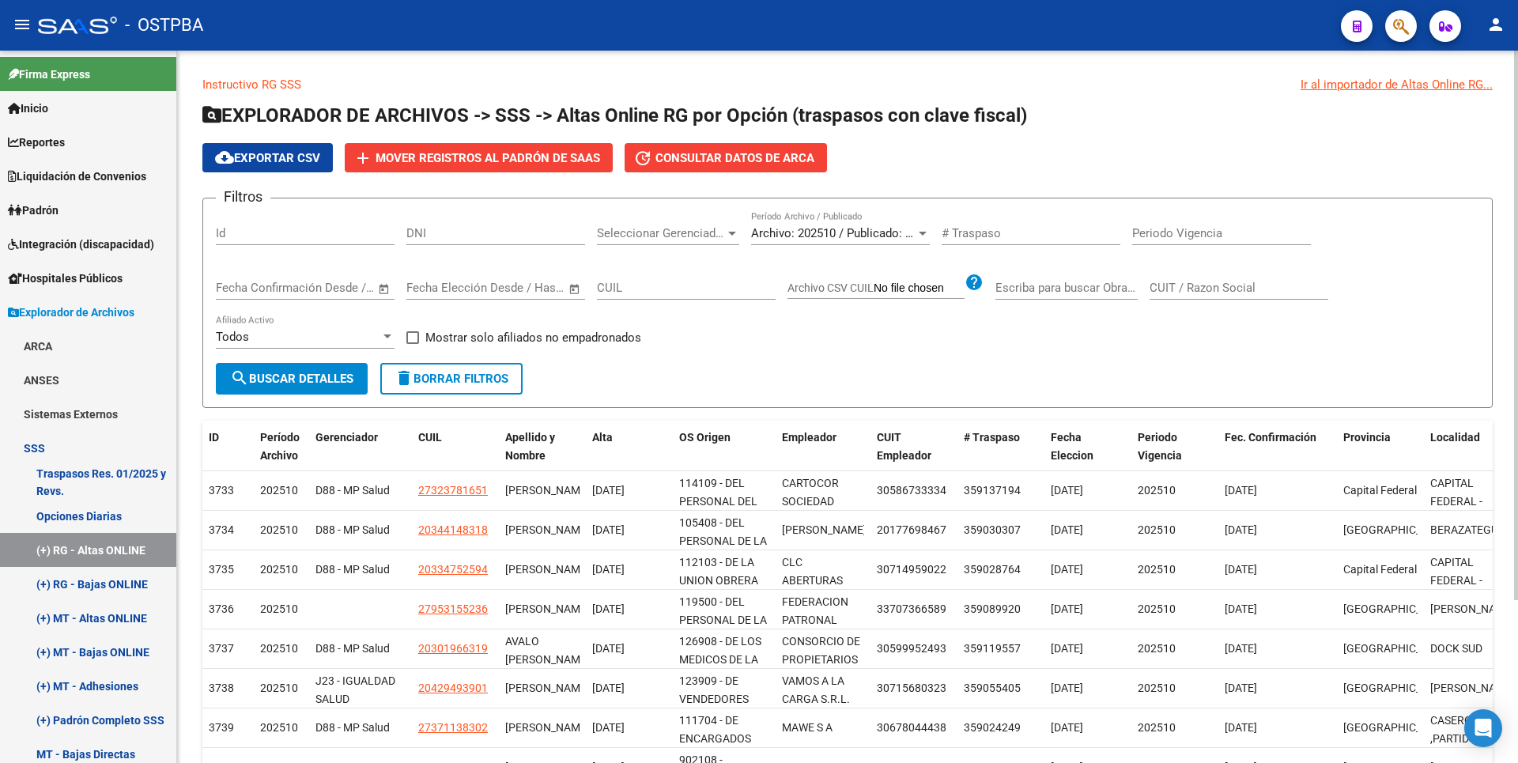
click at [728, 233] on div at bounding box center [732, 234] width 8 height 4
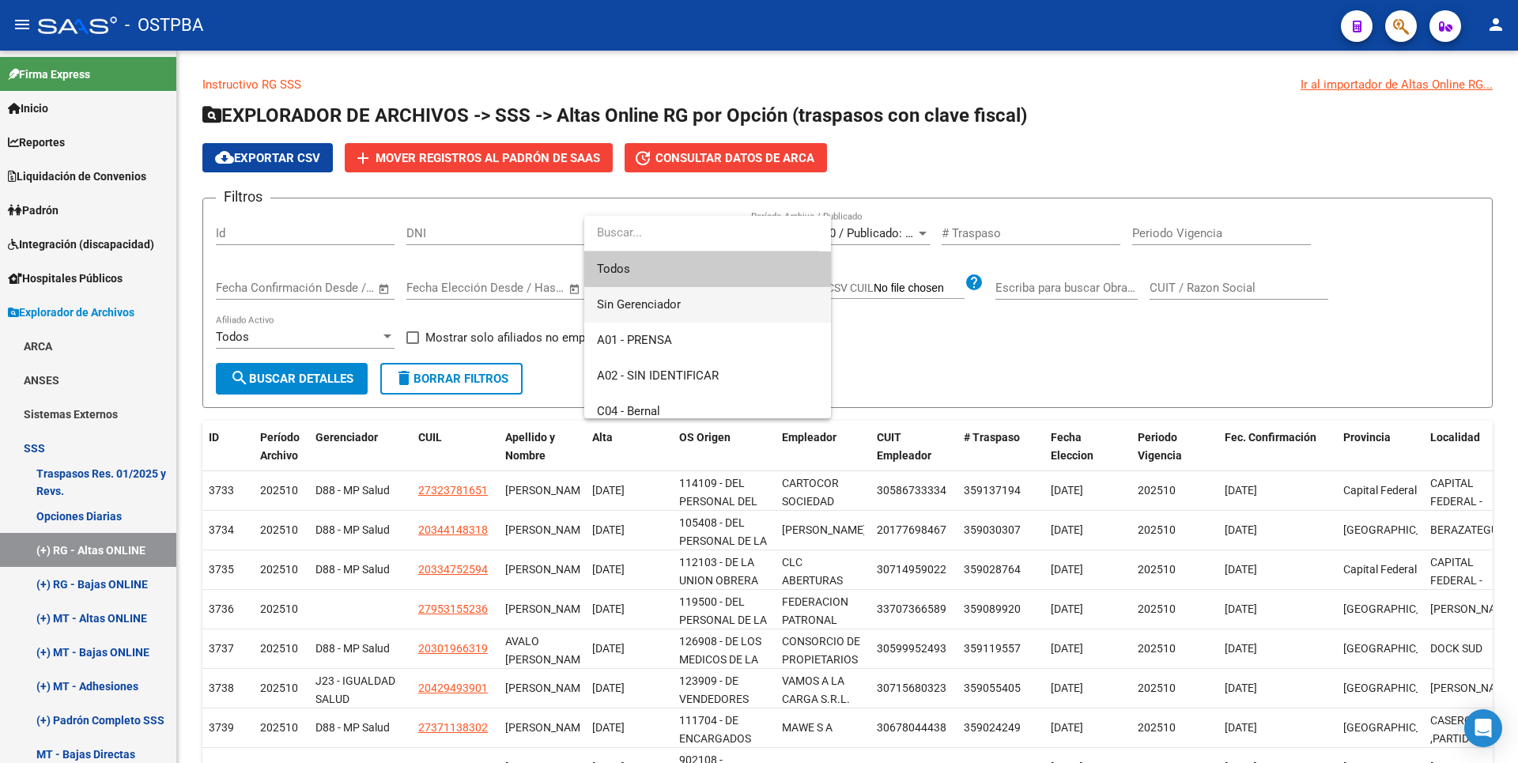
click at [665, 307] on span "Sin Gerenciador" at bounding box center [639, 304] width 84 height 14
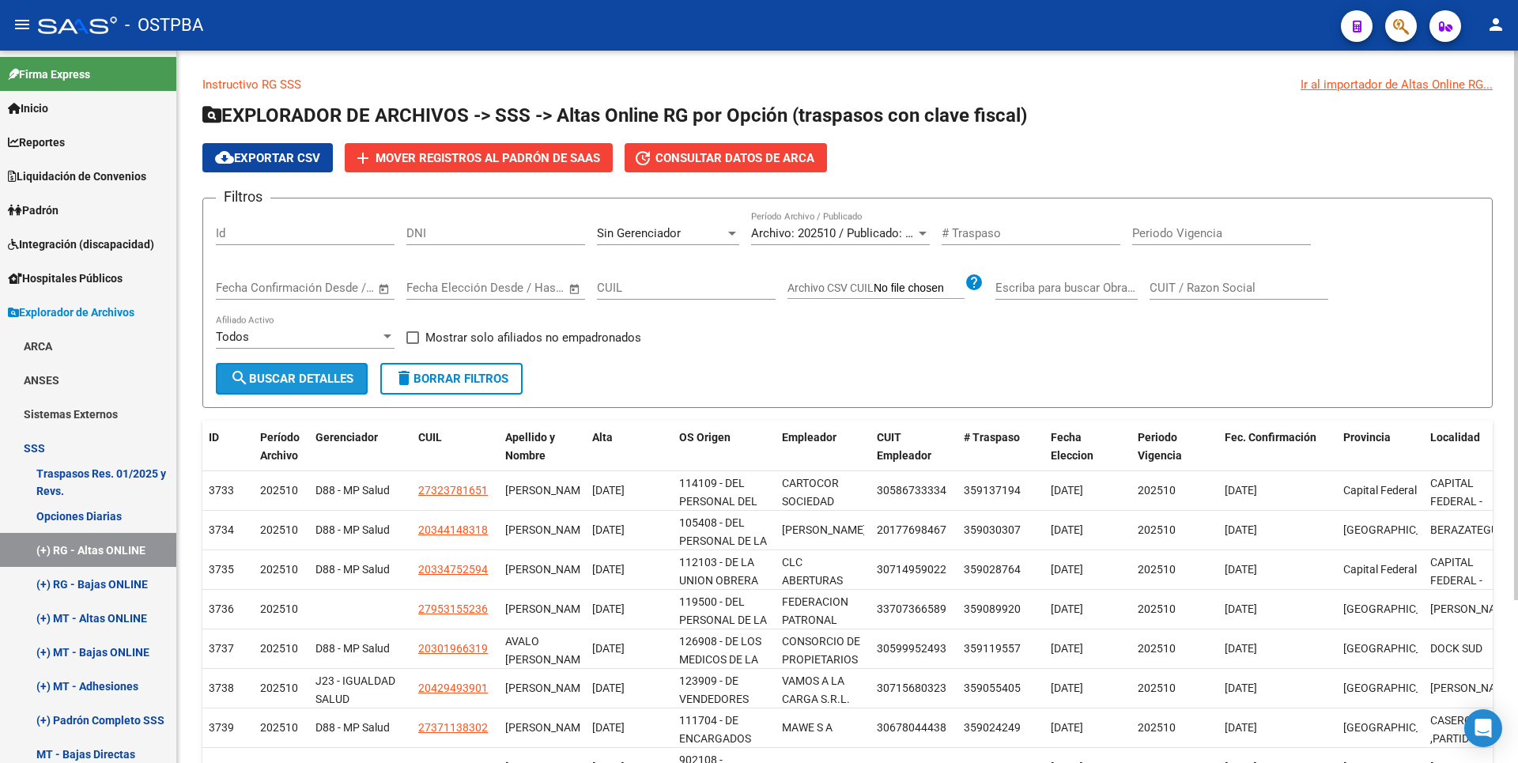
click at [306, 372] on span "search Buscar Detalles" at bounding box center [291, 379] width 123 height 14
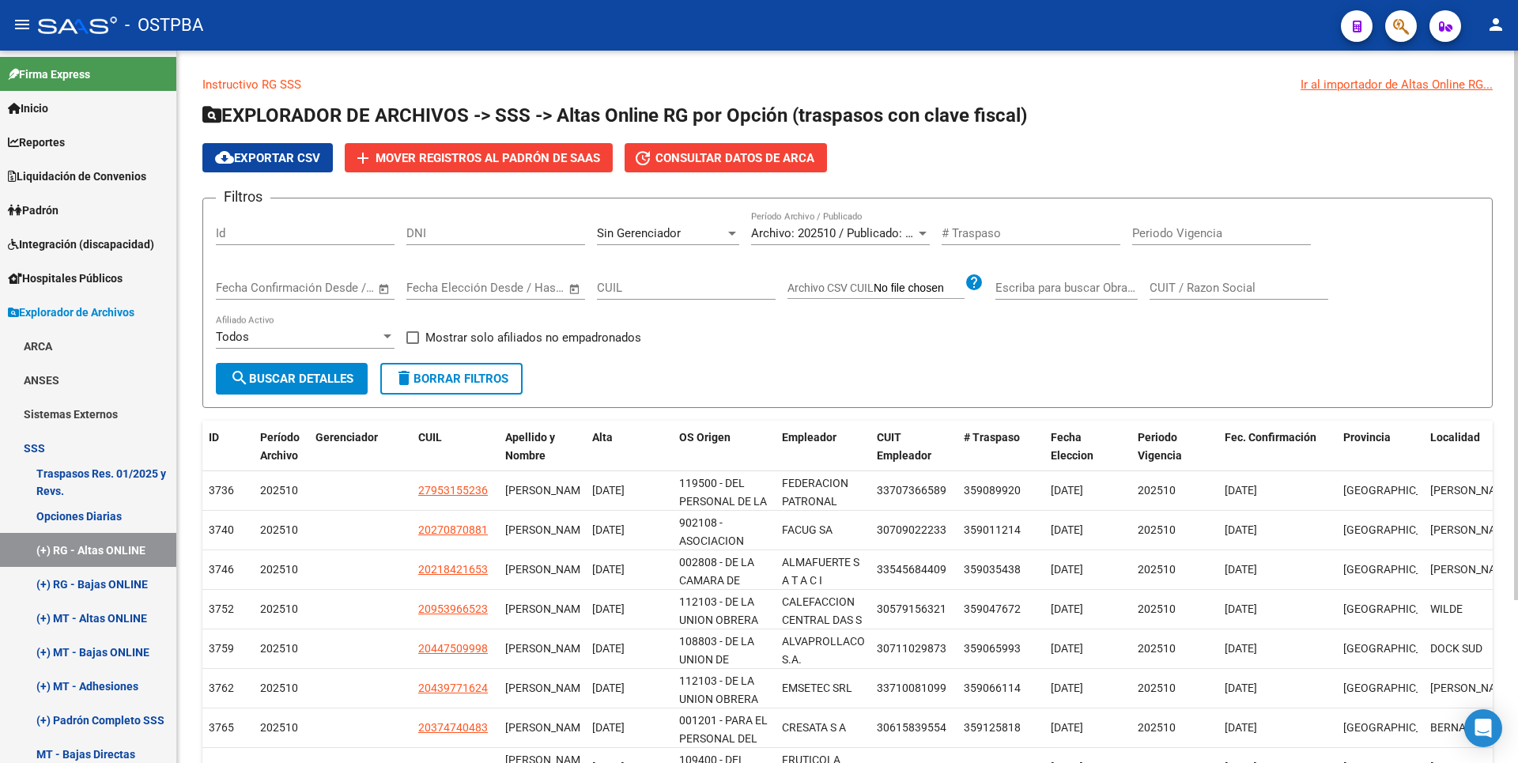
click at [738, 369] on form "Filtros Id DNI Sin Gerenciador Seleccionar Gerenciador Archivo: 202510 / Public…" at bounding box center [847, 303] width 1290 height 210
click at [728, 229] on div at bounding box center [732, 233] width 14 height 13
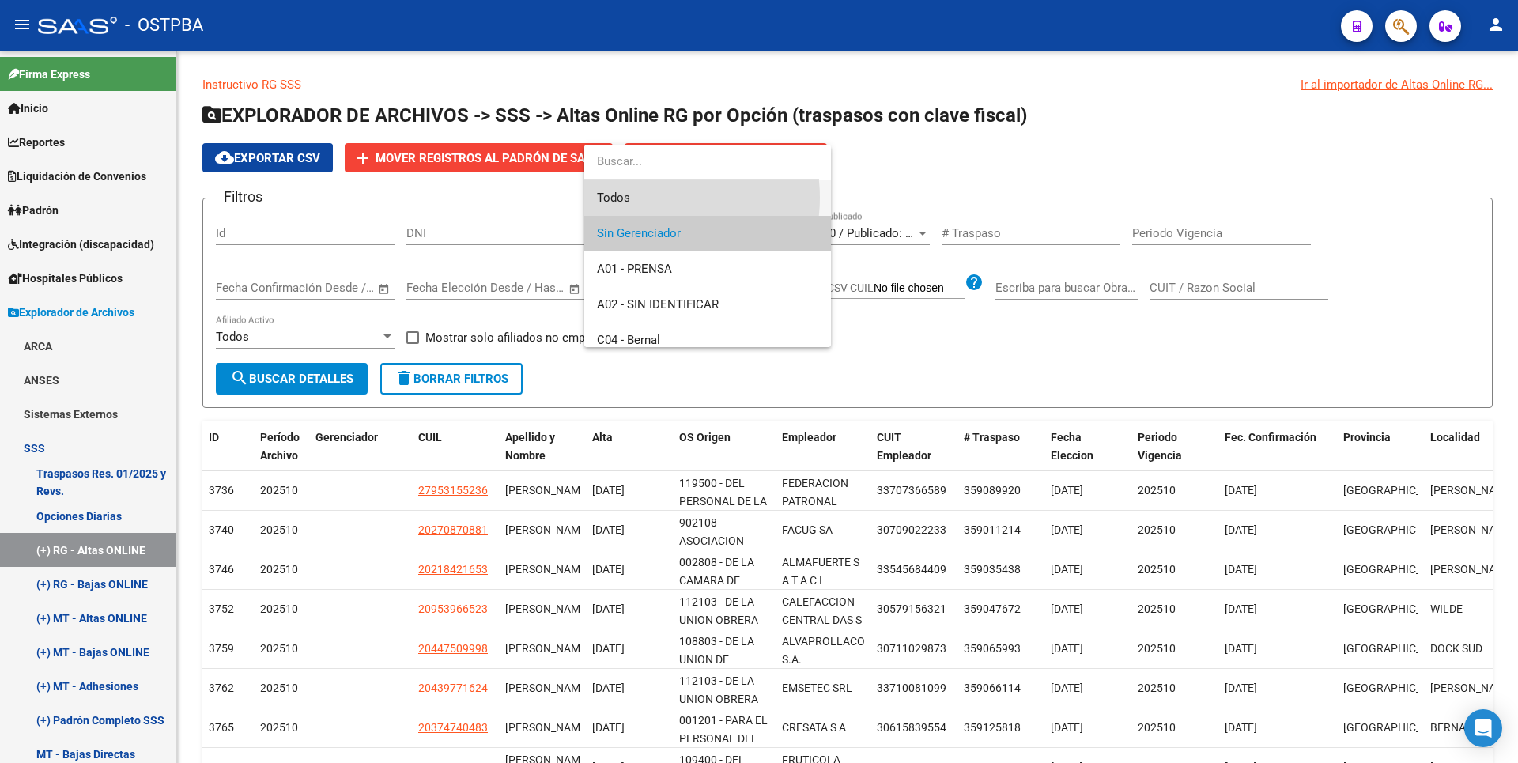
click at [652, 198] on span "Todos" at bounding box center [707, 198] width 221 height 36
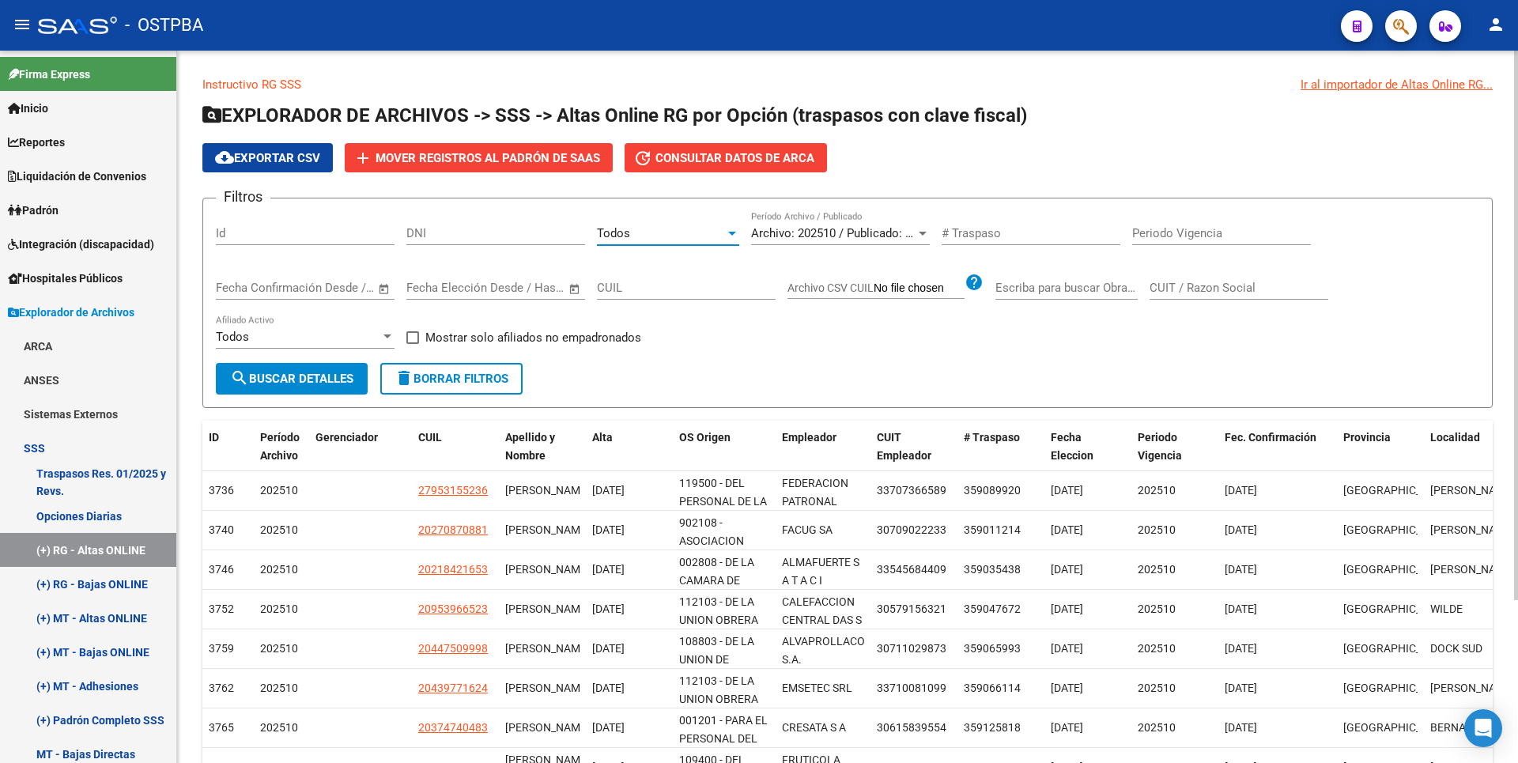
click at [293, 370] on button "search Buscar Detalles" at bounding box center [292, 379] width 152 height 32
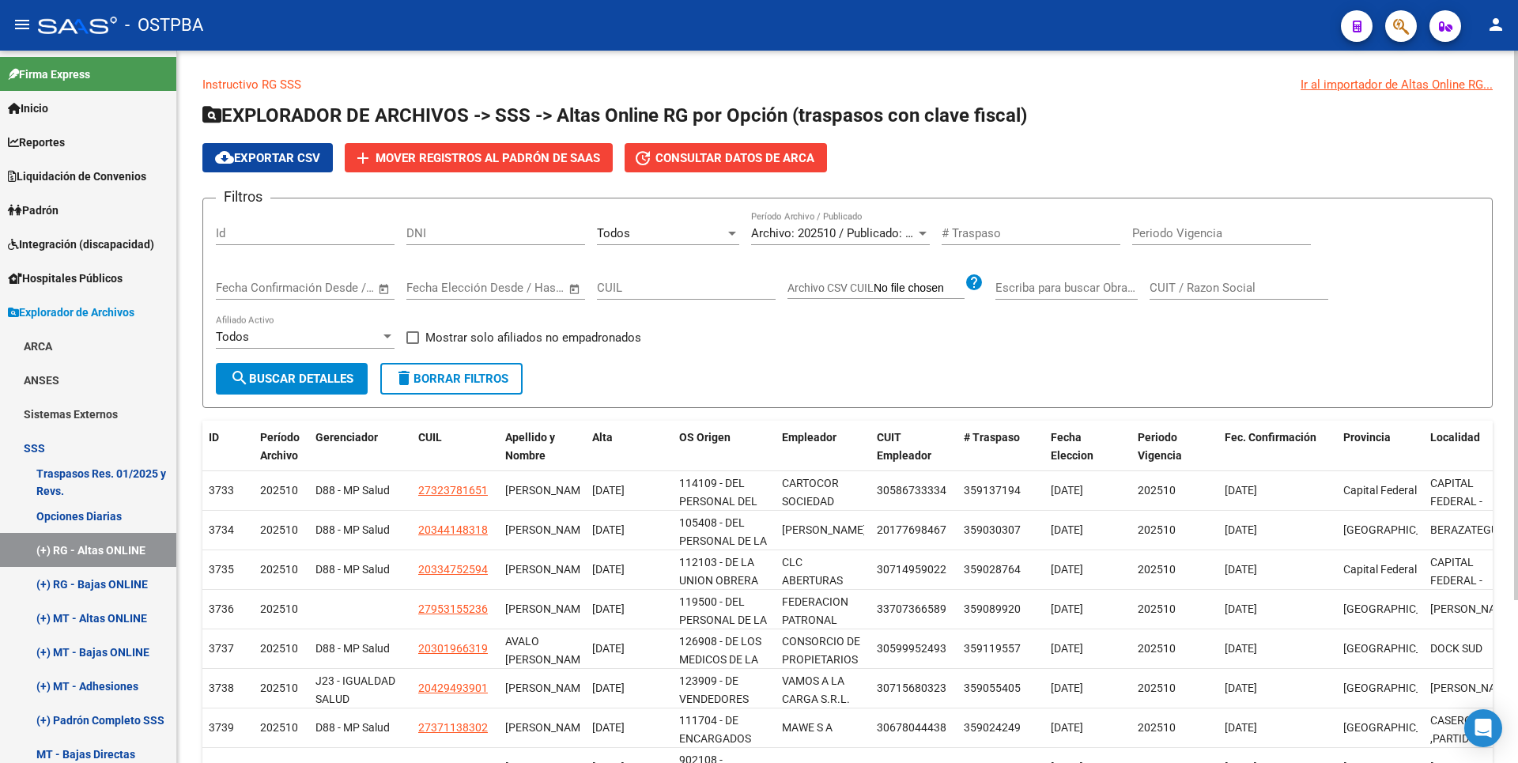
click at [300, 155] on span "cloud_download Exportar CSV" at bounding box center [267, 158] width 105 height 14
click at [73, 219] on link "Padrón" at bounding box center [88, 210] width 176 height 34
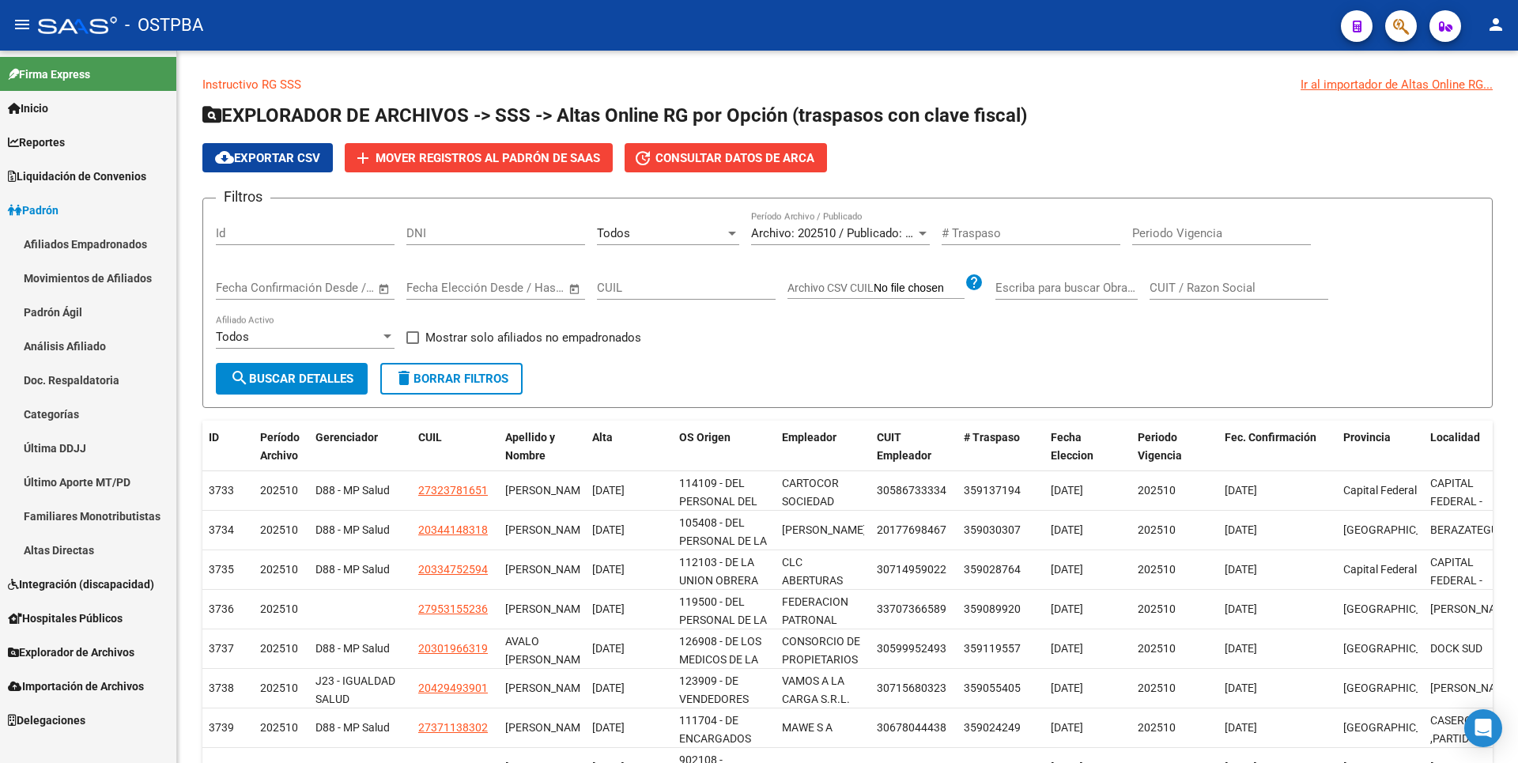
click at [100, 275] on link "Movimientos de Afiliados" at bounding box center [88, 278] width 176 height 34
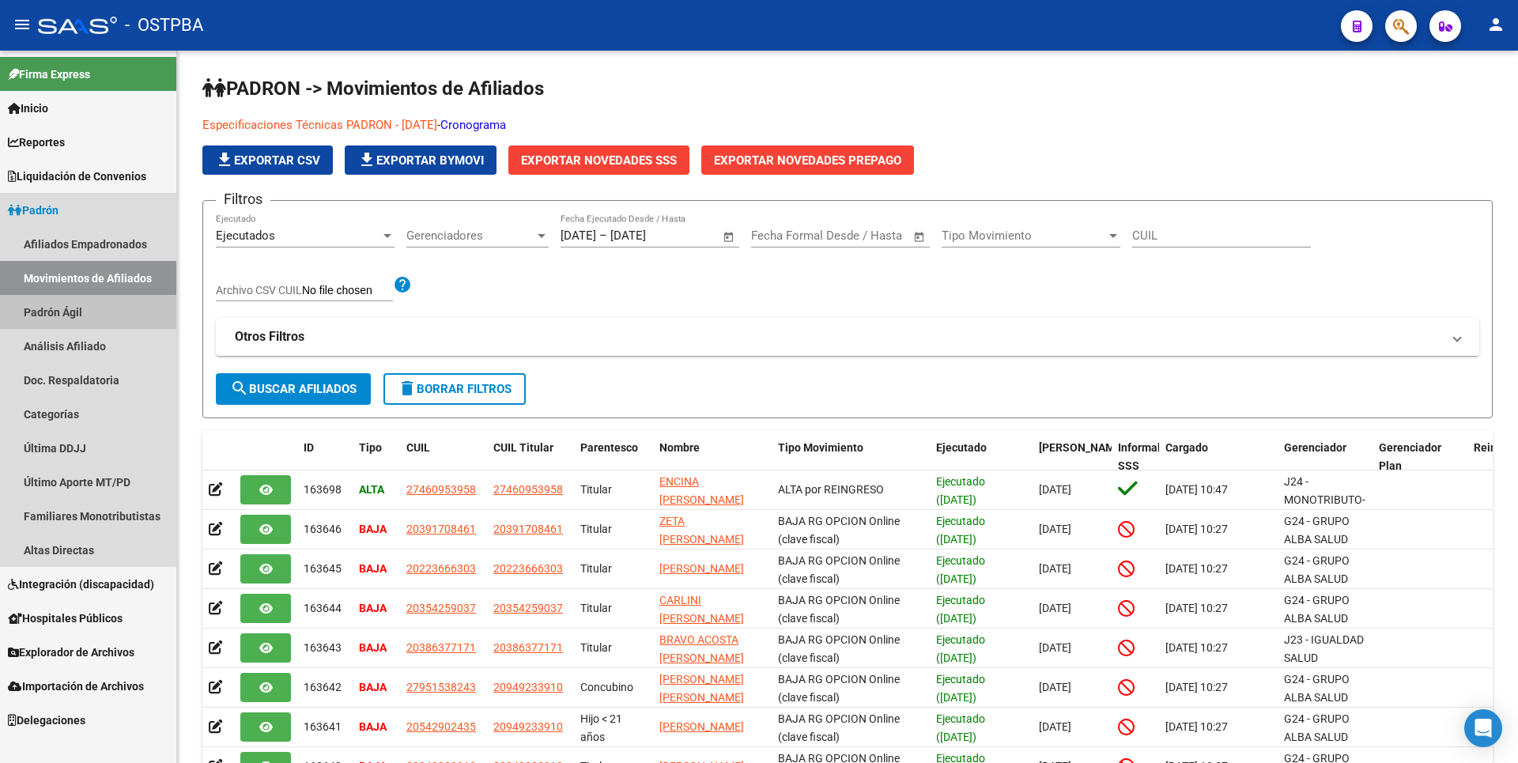
click at [83, 317] on link "Padrón Ágil" at bounding box center [88, 312] width 176 height 34
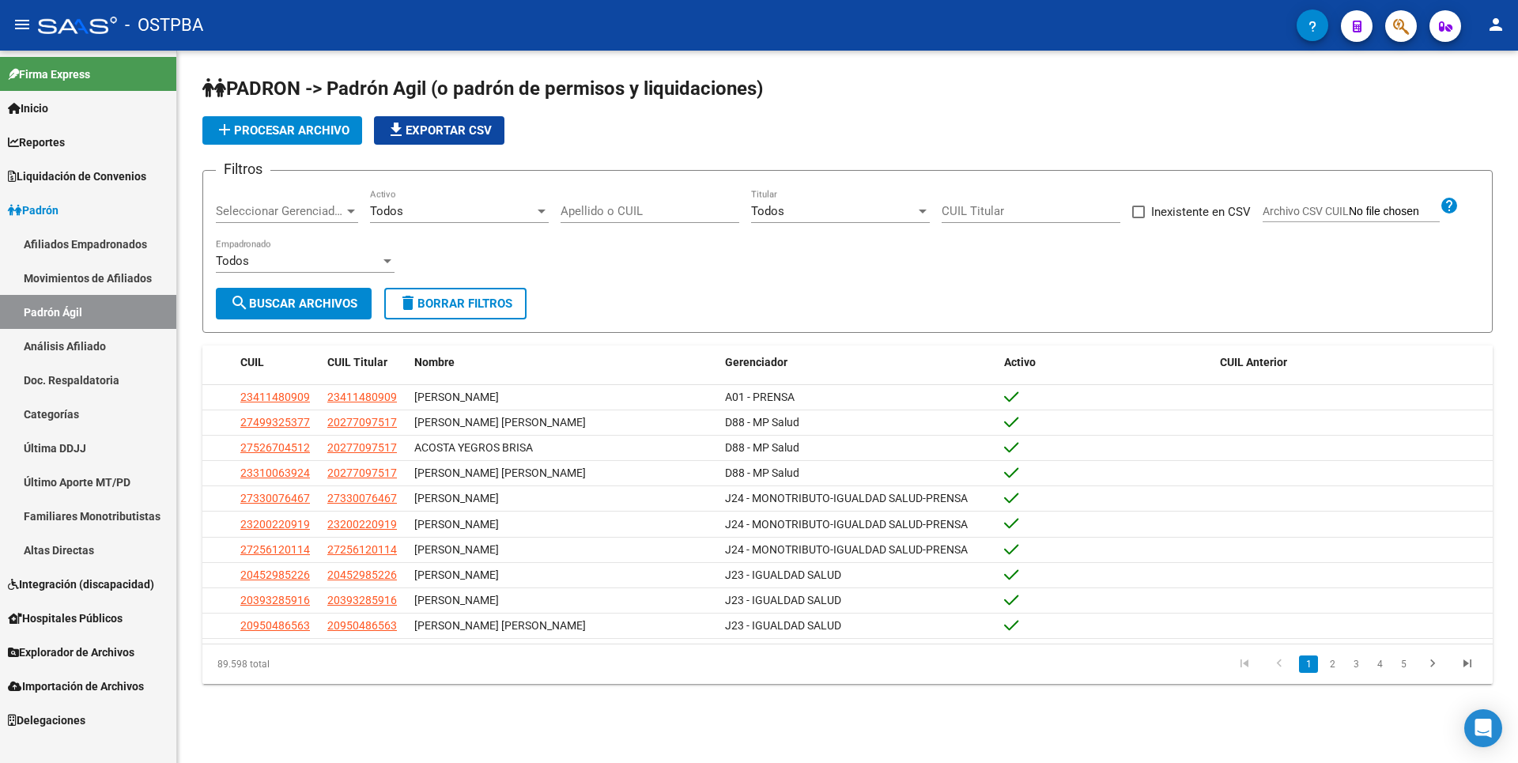
click at [69, 361] on link "Análisis Afiliado" at bounding box center [88, 346] width 176 height 34
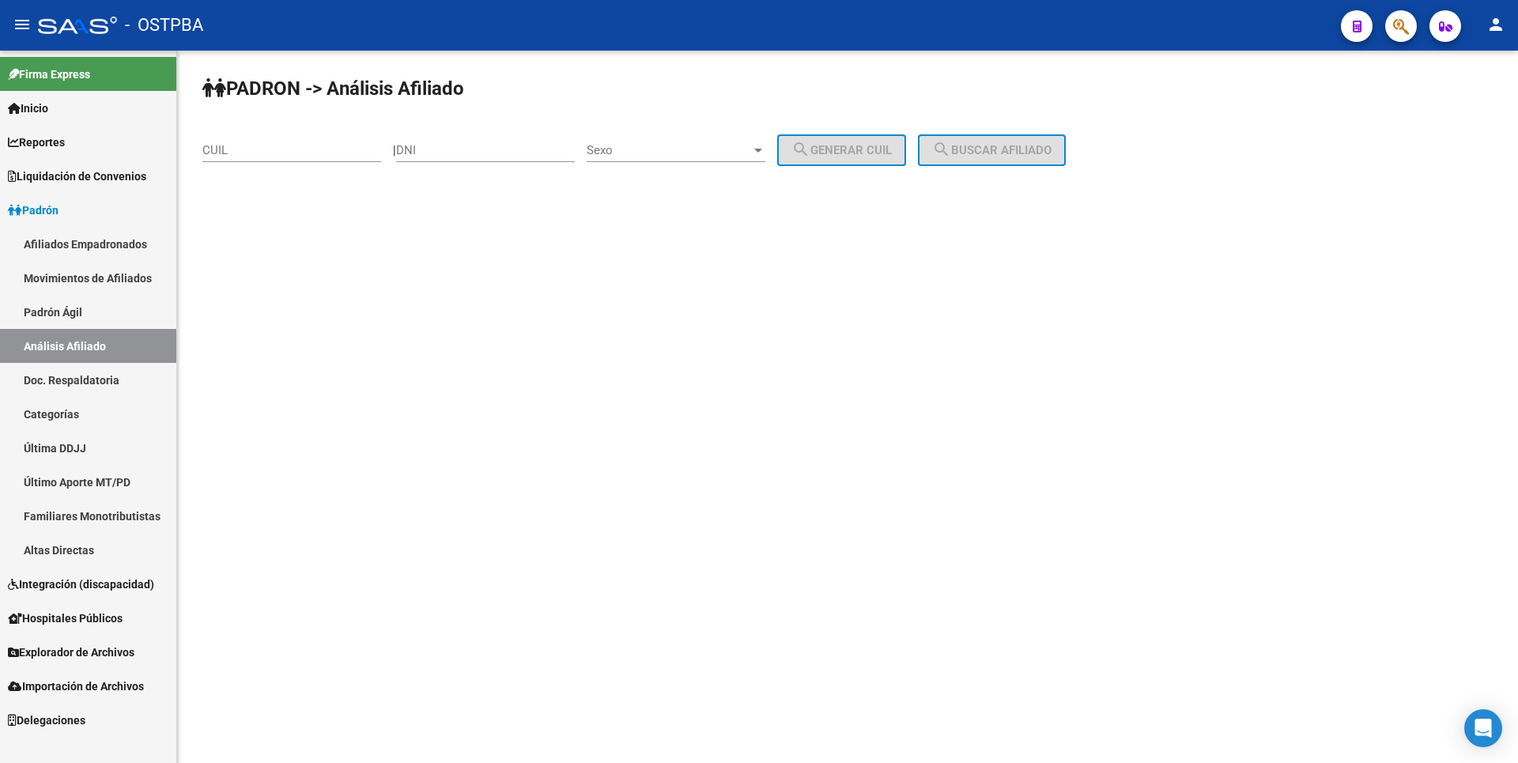
click at [86, 391] on link "Doc. Respaldatoria" at bounding box center [88, 380] width 176 height 34
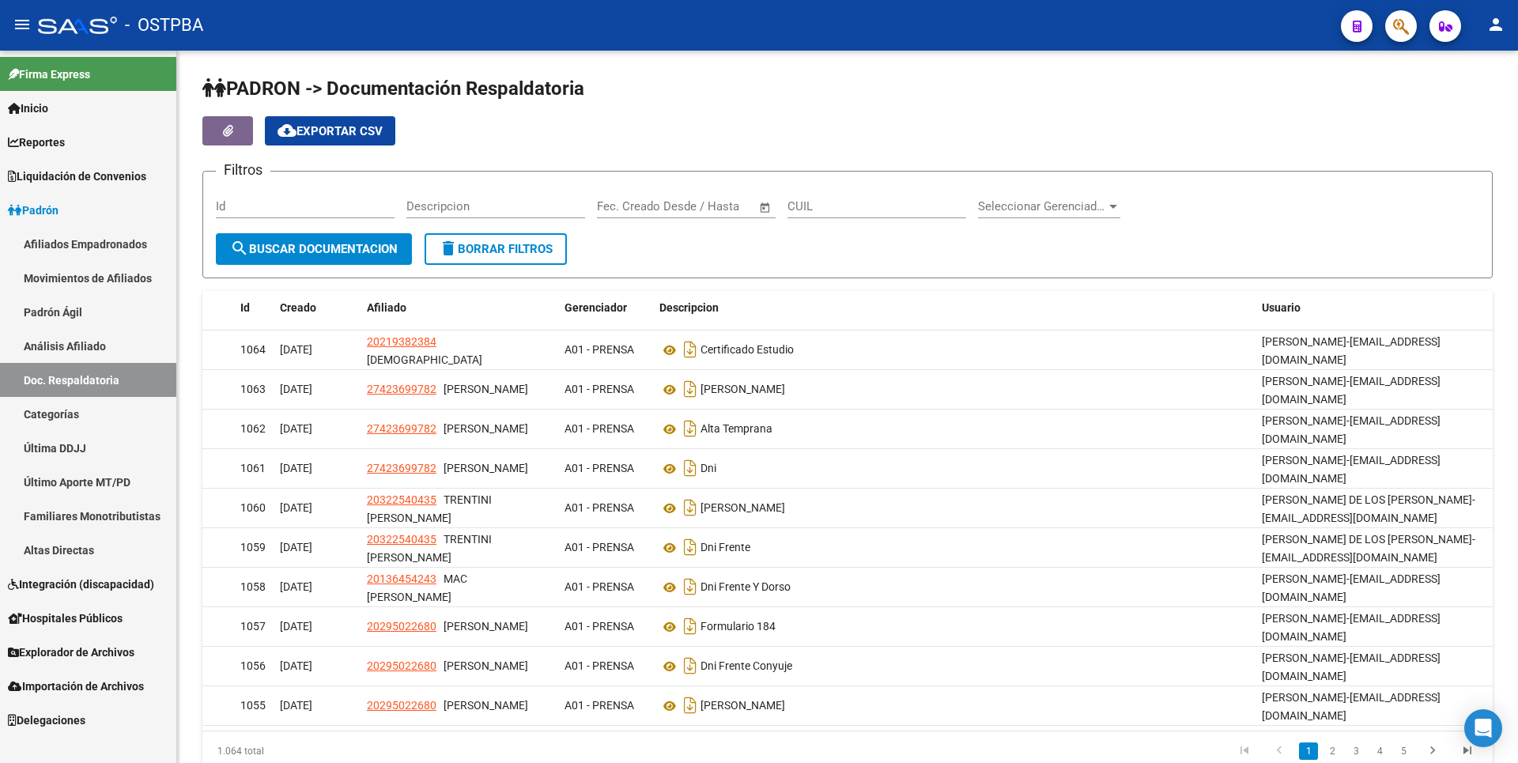
click at [64, 430] on link "Categorías" at bounding box center [88, 414] width 176 height 34
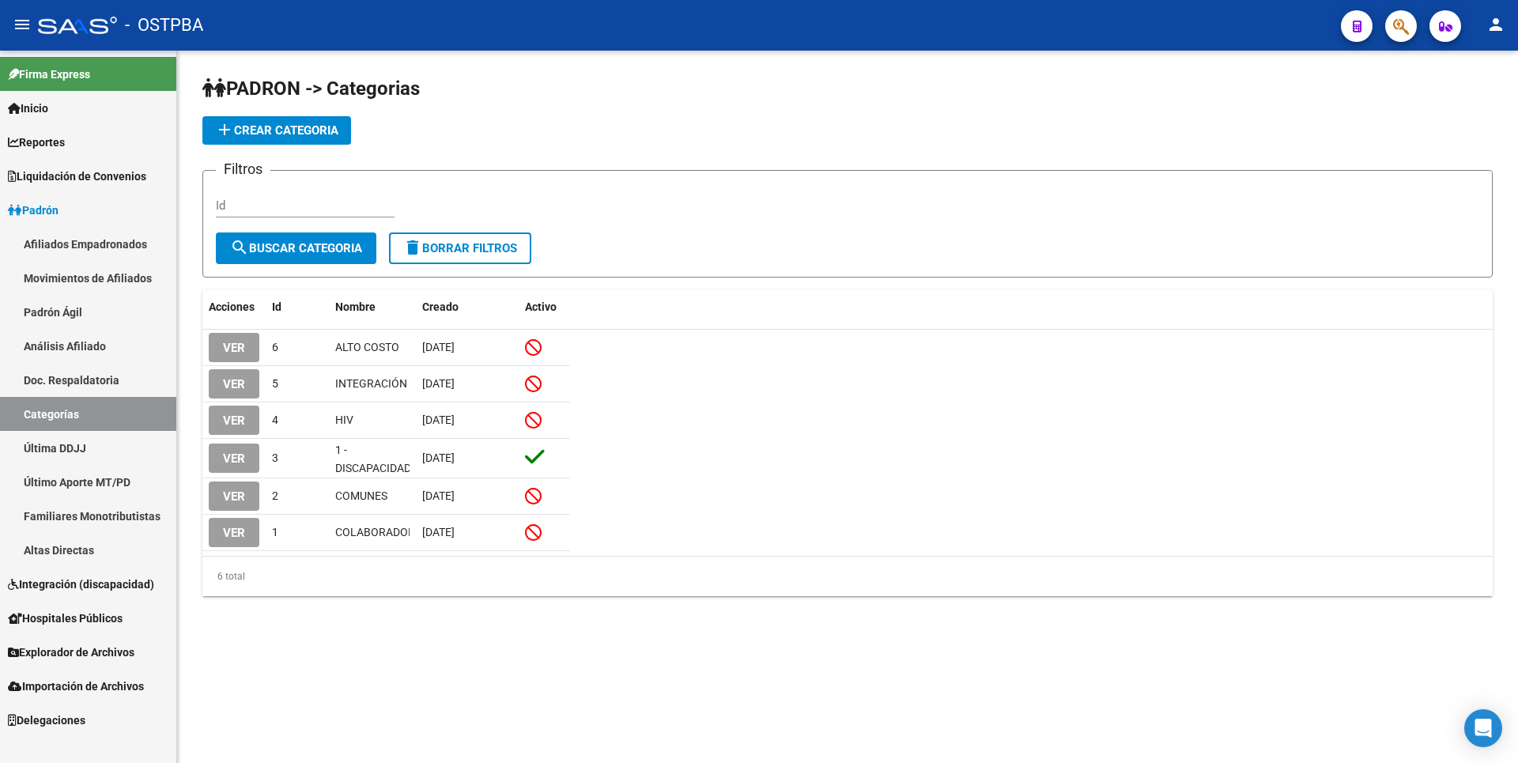
click at [85, 459] on link "Última DDJJ" at bounding box center [88, 448] width 176 height 34
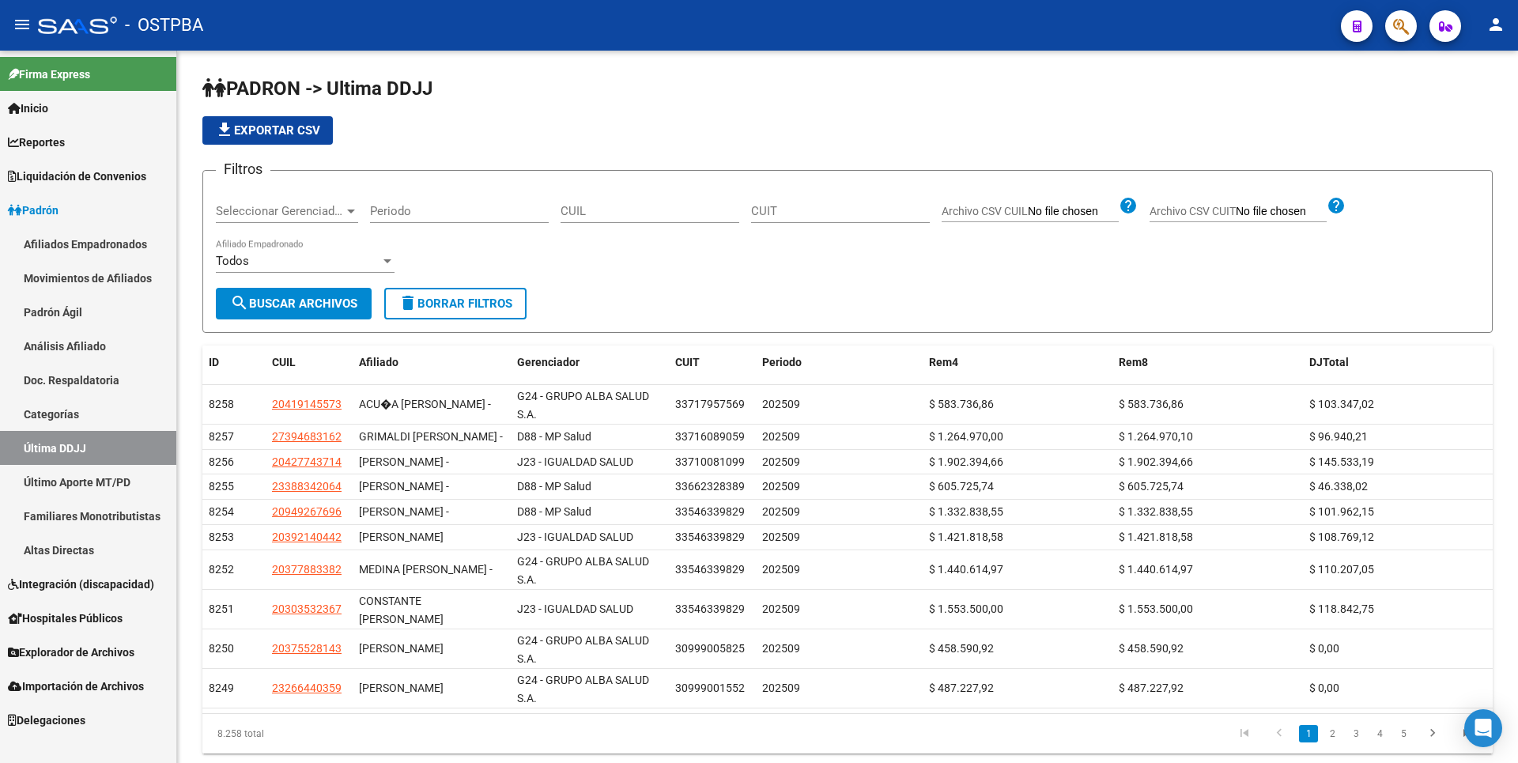
click at [100, 483] on link "Último Aporte MT/PD" at bounding box center [88, 482] width 176 height 34
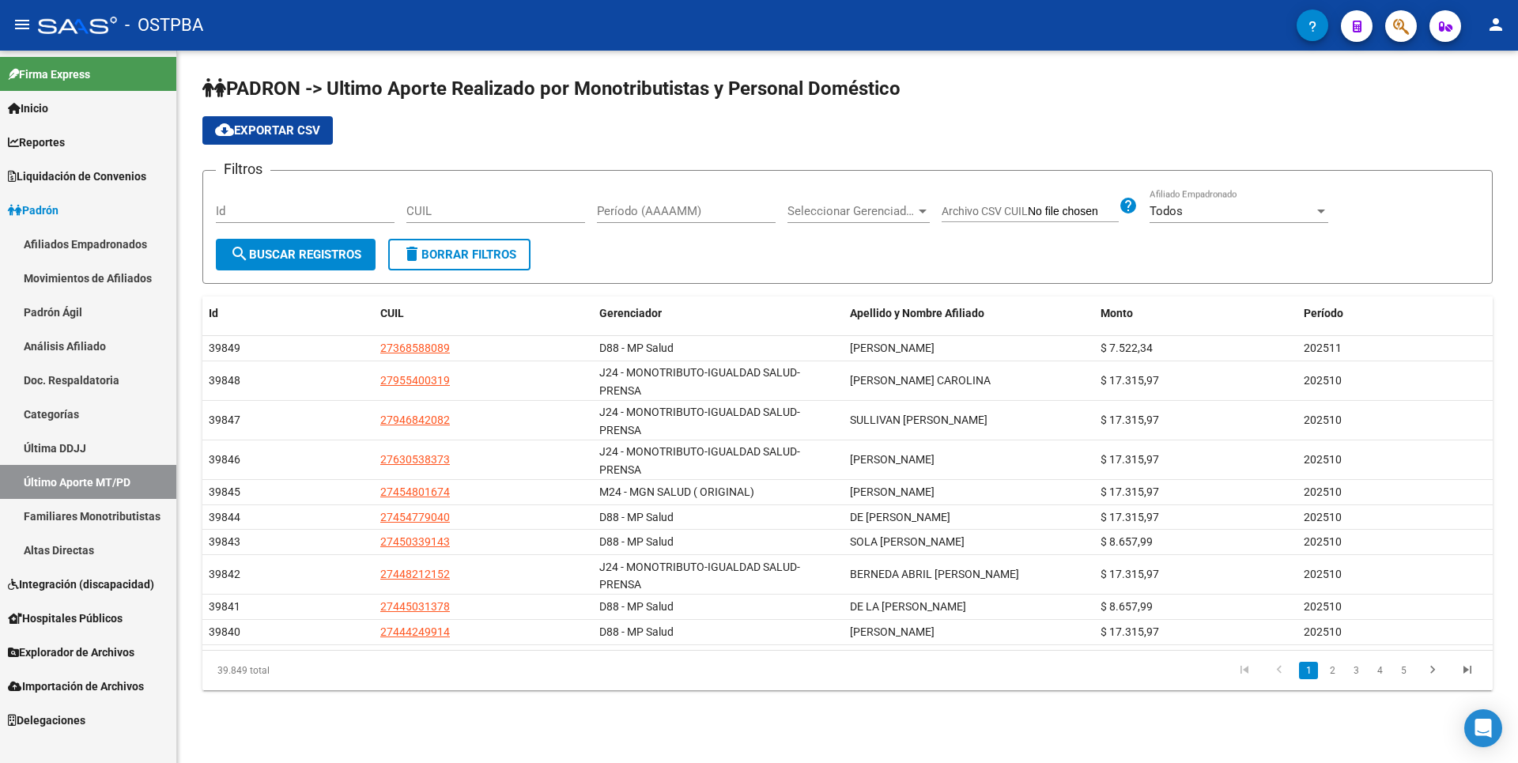
click at [129, 507] on link "Familiares Monotributistas" at bounding box center [88, 516] width 176 height 34
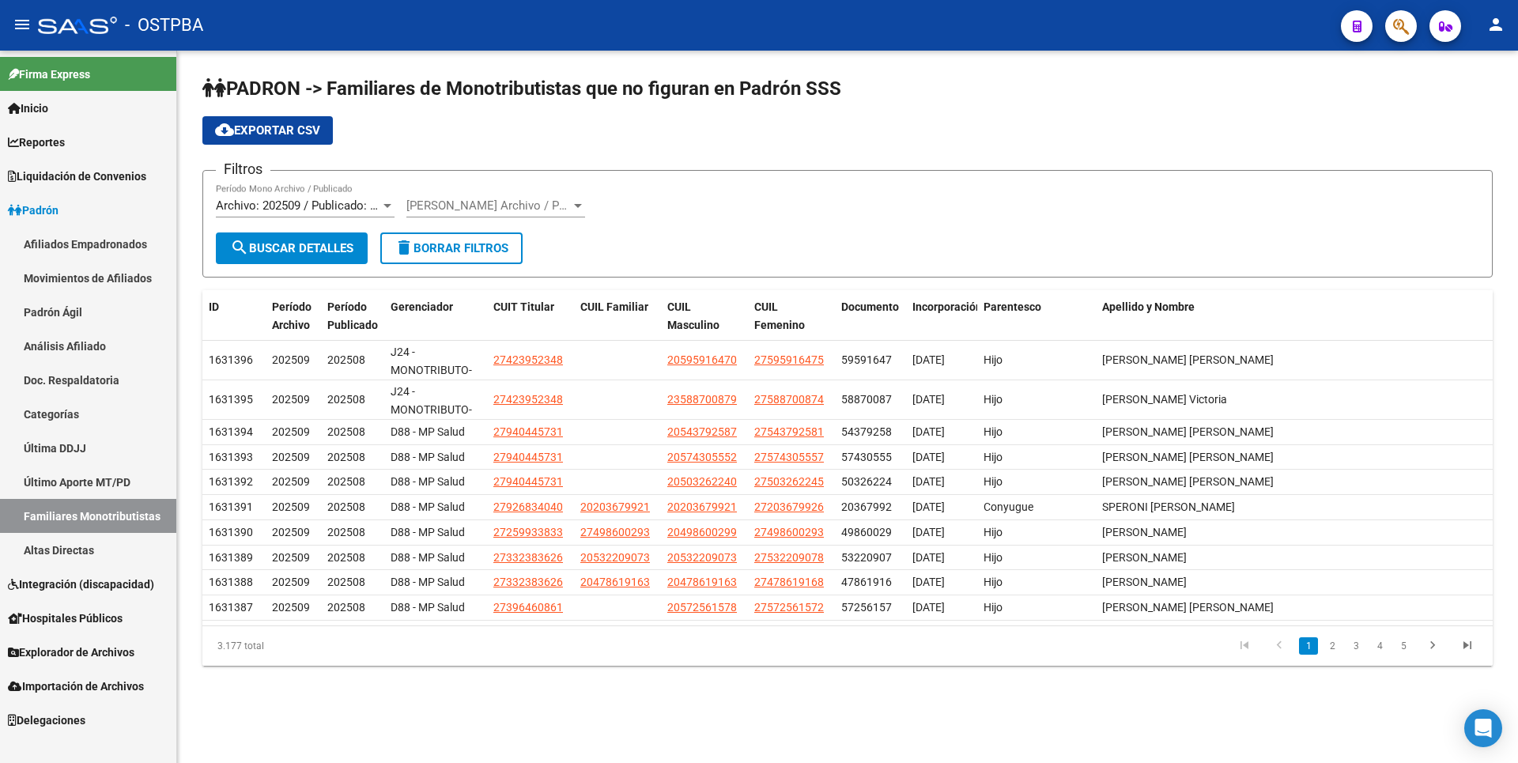
click at [487, 151] on app-list-header "PADRON -> Familiares de Monotributistas que no figuran en Padrón SSS cloud_down…" at bounding box center [847, 177] width 1290 height 202
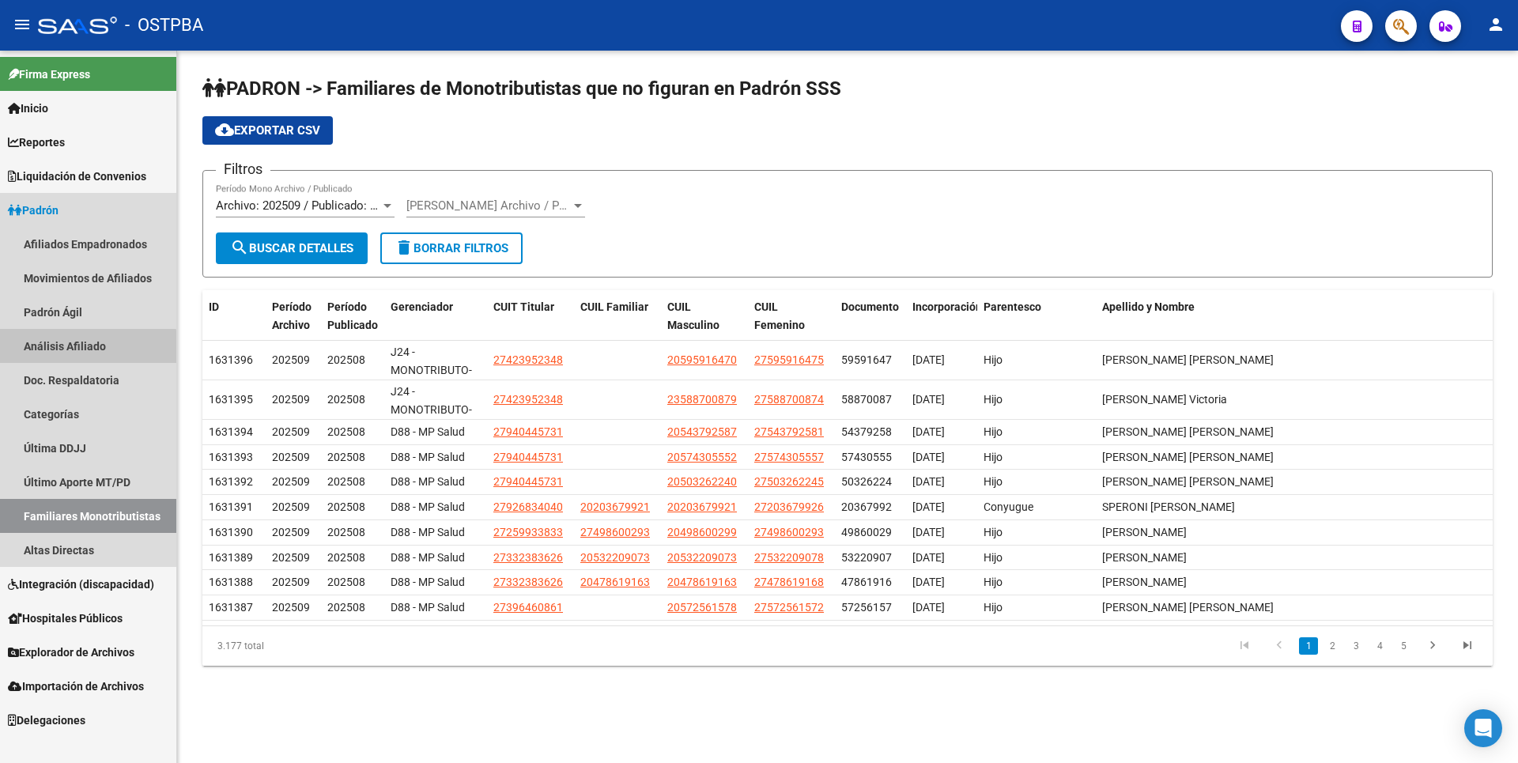
click at [77, 351] on link "Análisis Afiliado" at bounding box center [88, 346] width 176 height 34
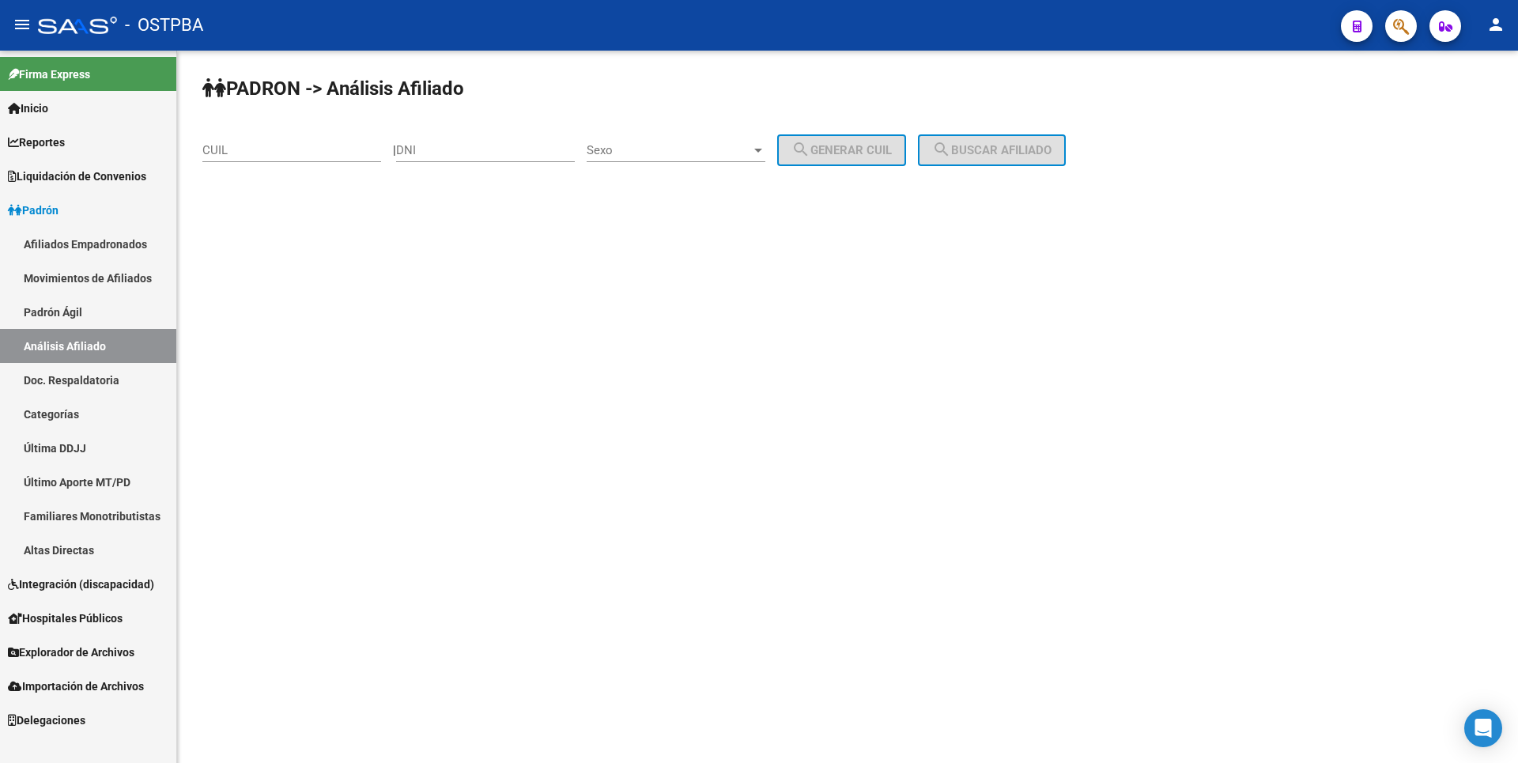
click at [259, 150] on input "CUIL" at bounding box center [291, 150] width 179 height 14
type input "20-35456779-3"
click at [1052, 149] on span "search Buscar afiliado" at bounding box center [991, 150] width 119 height 14
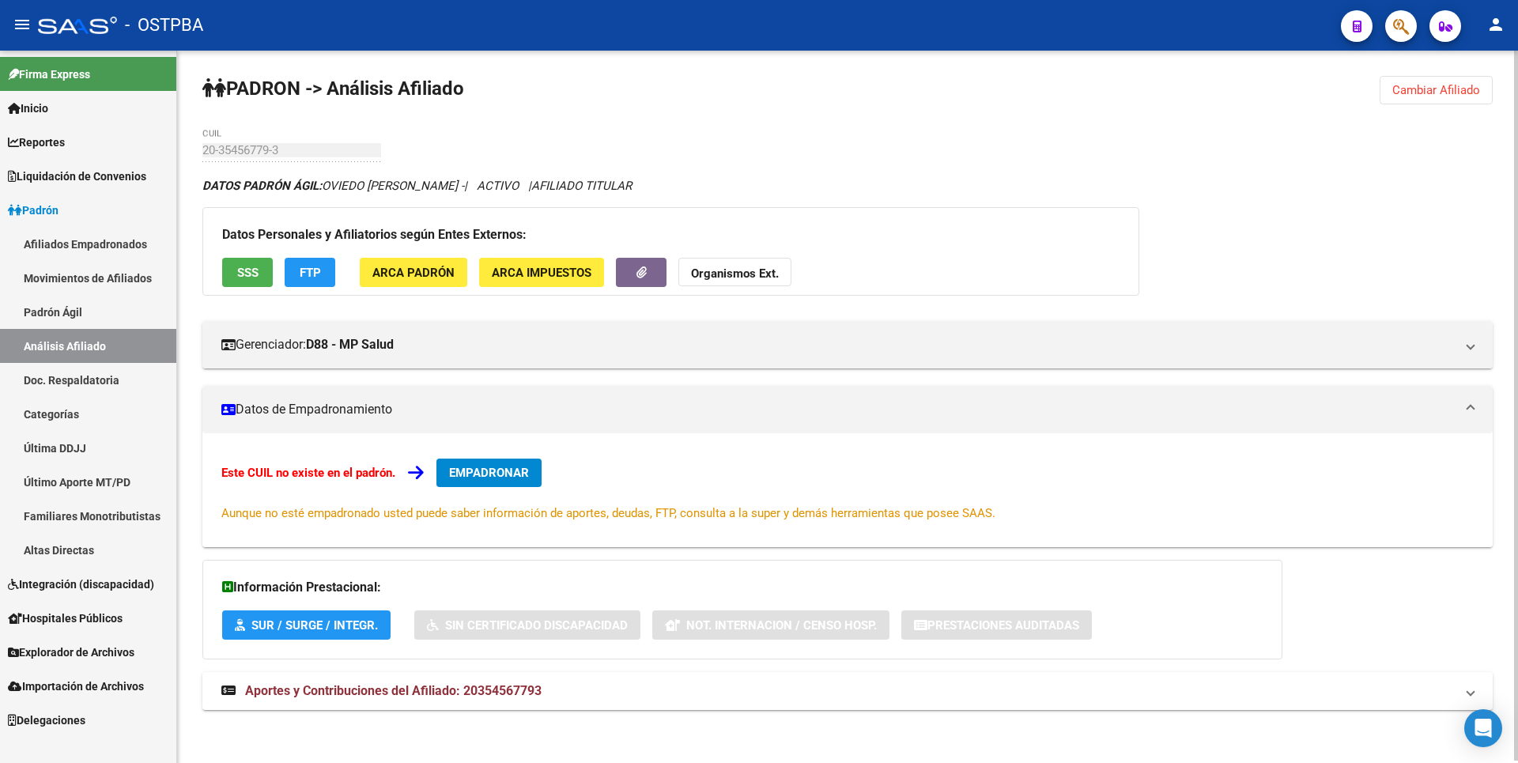
click at [492, 473] on span "EMPADRONAR" at bounding box center [489, 473] width 80 height 14
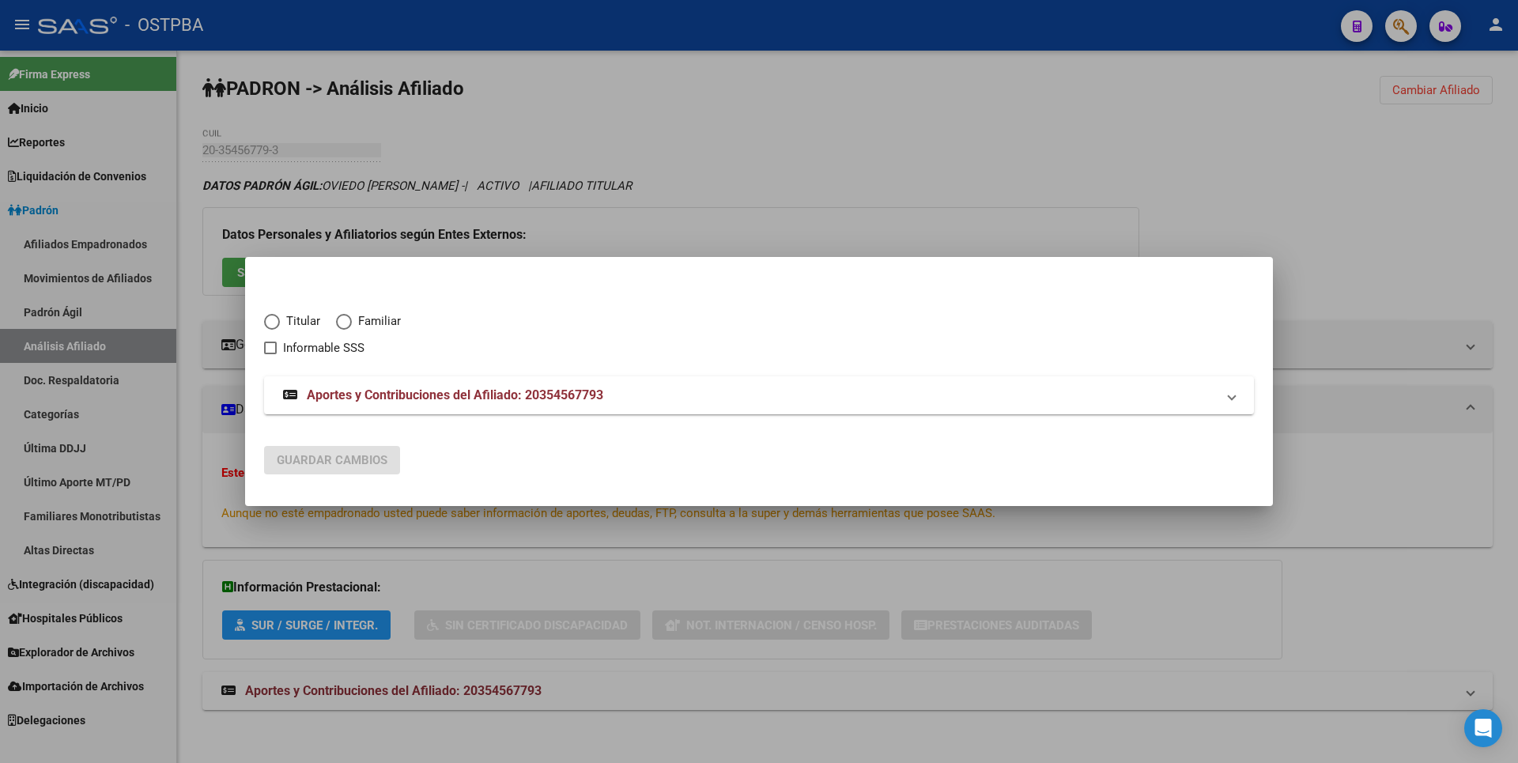
click at [276, 319] on span "Elija una opción" at bounding box center [272, 322] width 16 height 16
click at [276, 319] on input "Titular" at bounding box center [272, 322] width 16 height 16
radio input "true"
checkbox input "true"
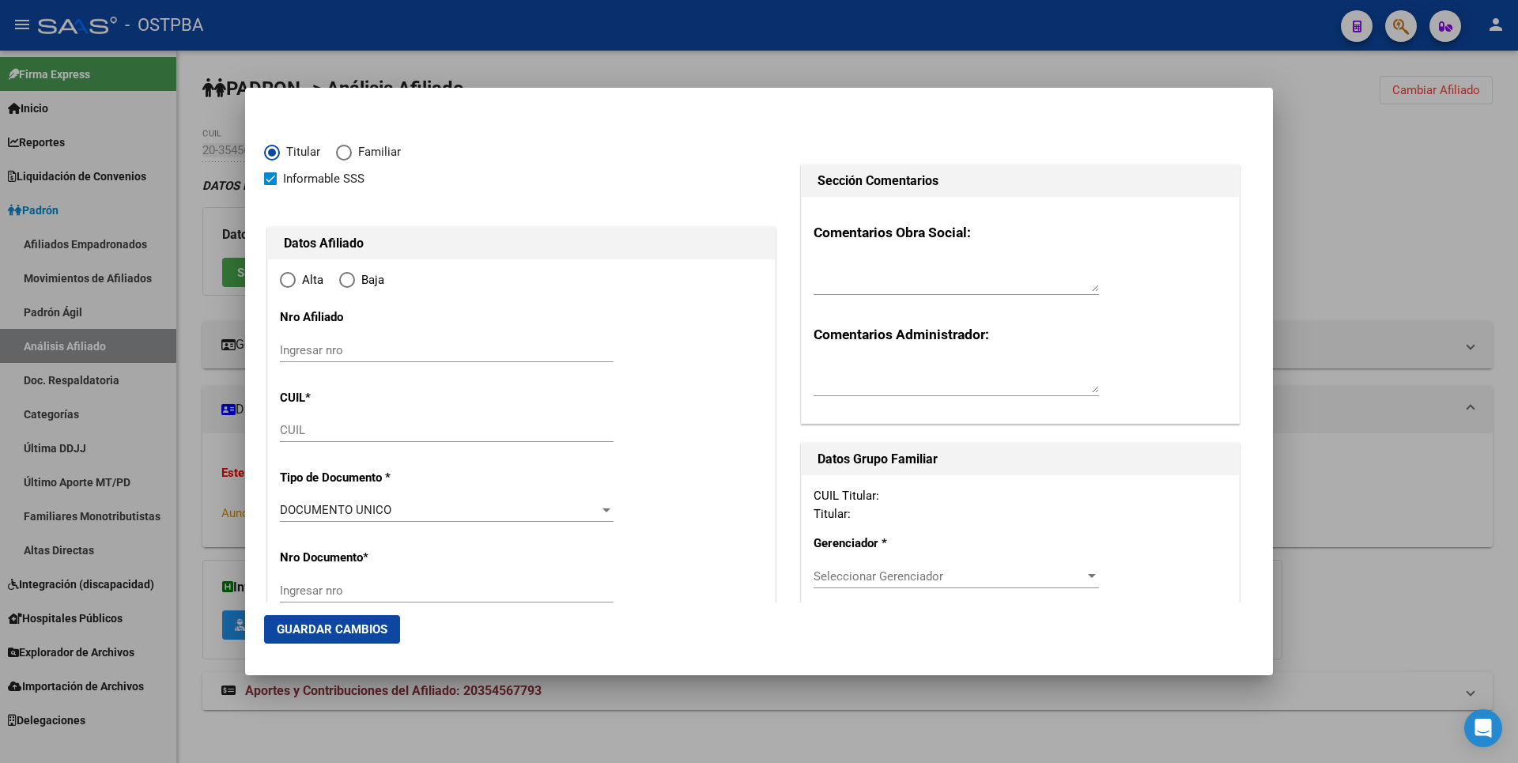
type input "20-35456779-3"
type input "35456779"
type input "OVIEDO ELIAS EZEQUIEL"
type input "1991-03-23"
type input "QUILMES OESTE"
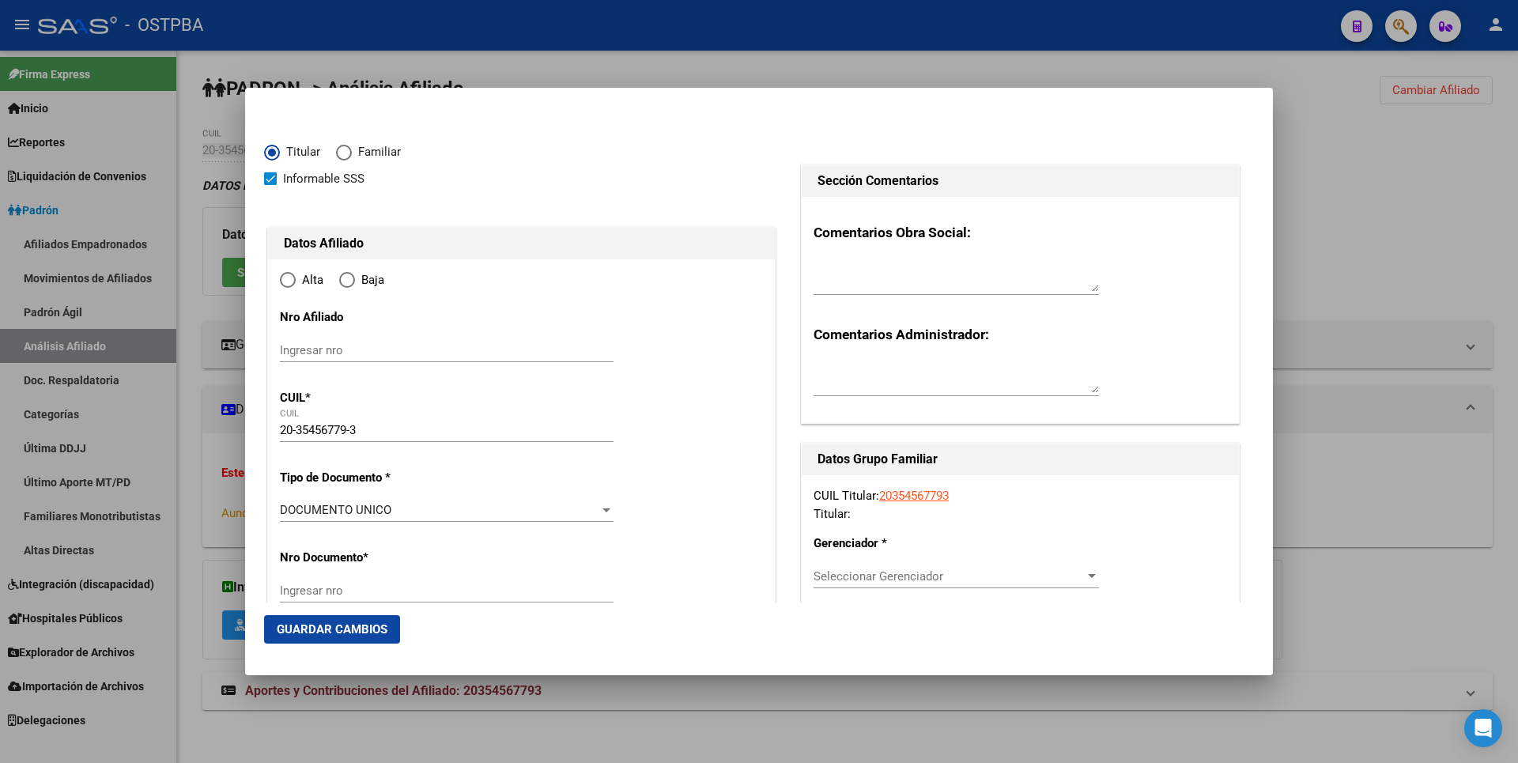
type input "1879"
type input "[GEOGRAPHIC_DATA][PERSON_NAME]"
type input "3980"
radio input "true"
type input "QUILMES OESTE"
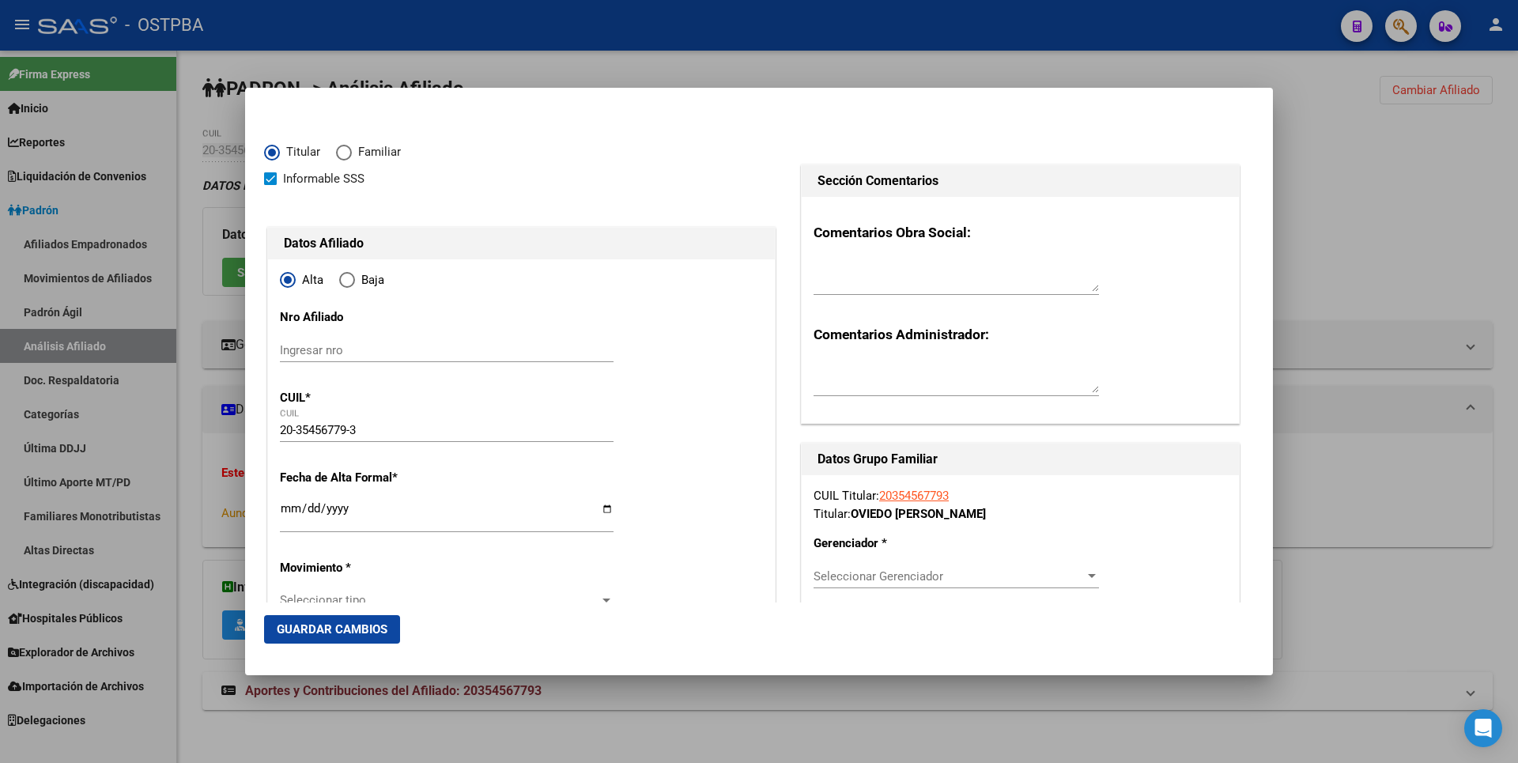
click at [289, 505] on input "Ingresar fecha" at bounding box center [447, 514] width 334 height 25
type input "[DATE]"
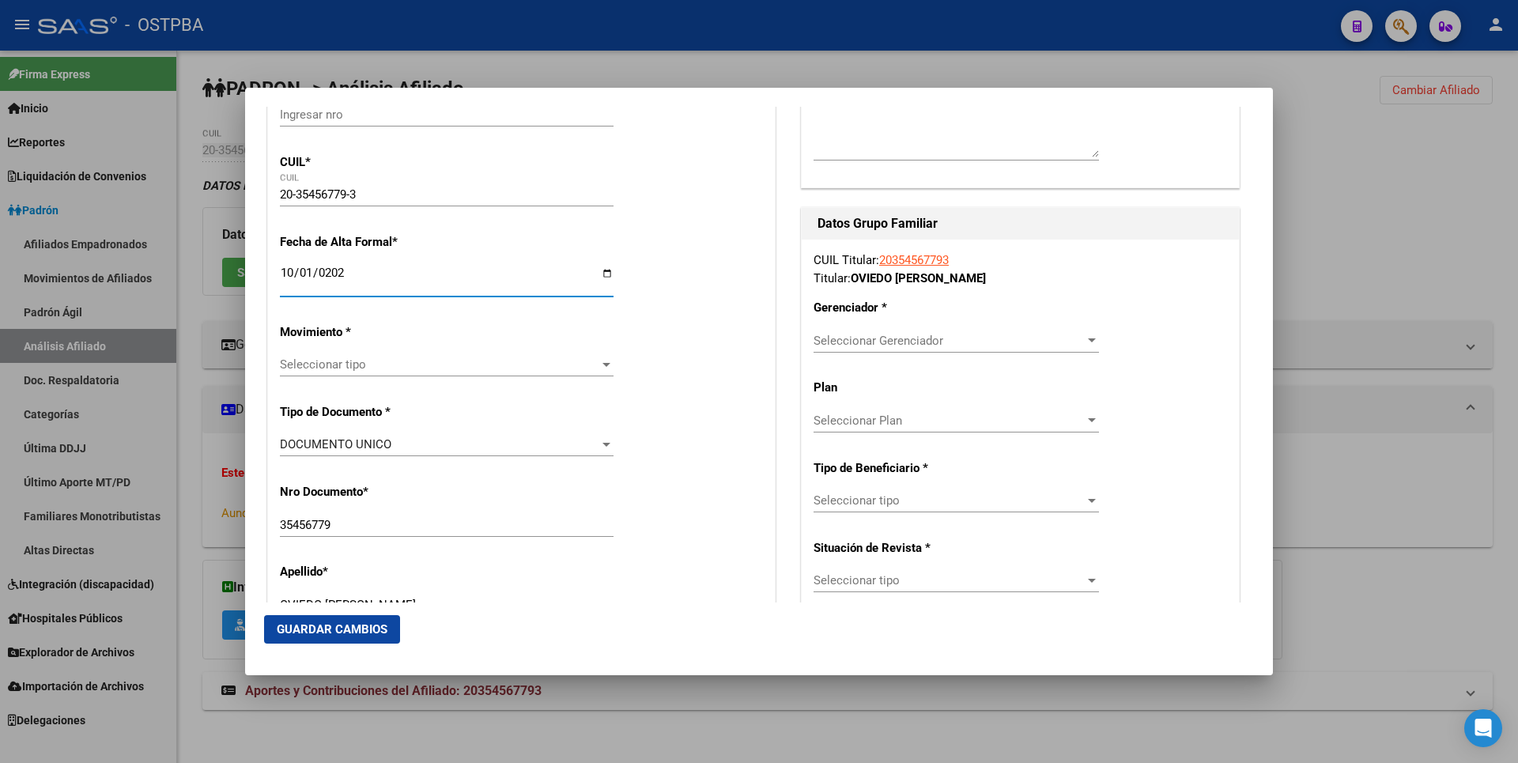
scroll to position [316, 0]
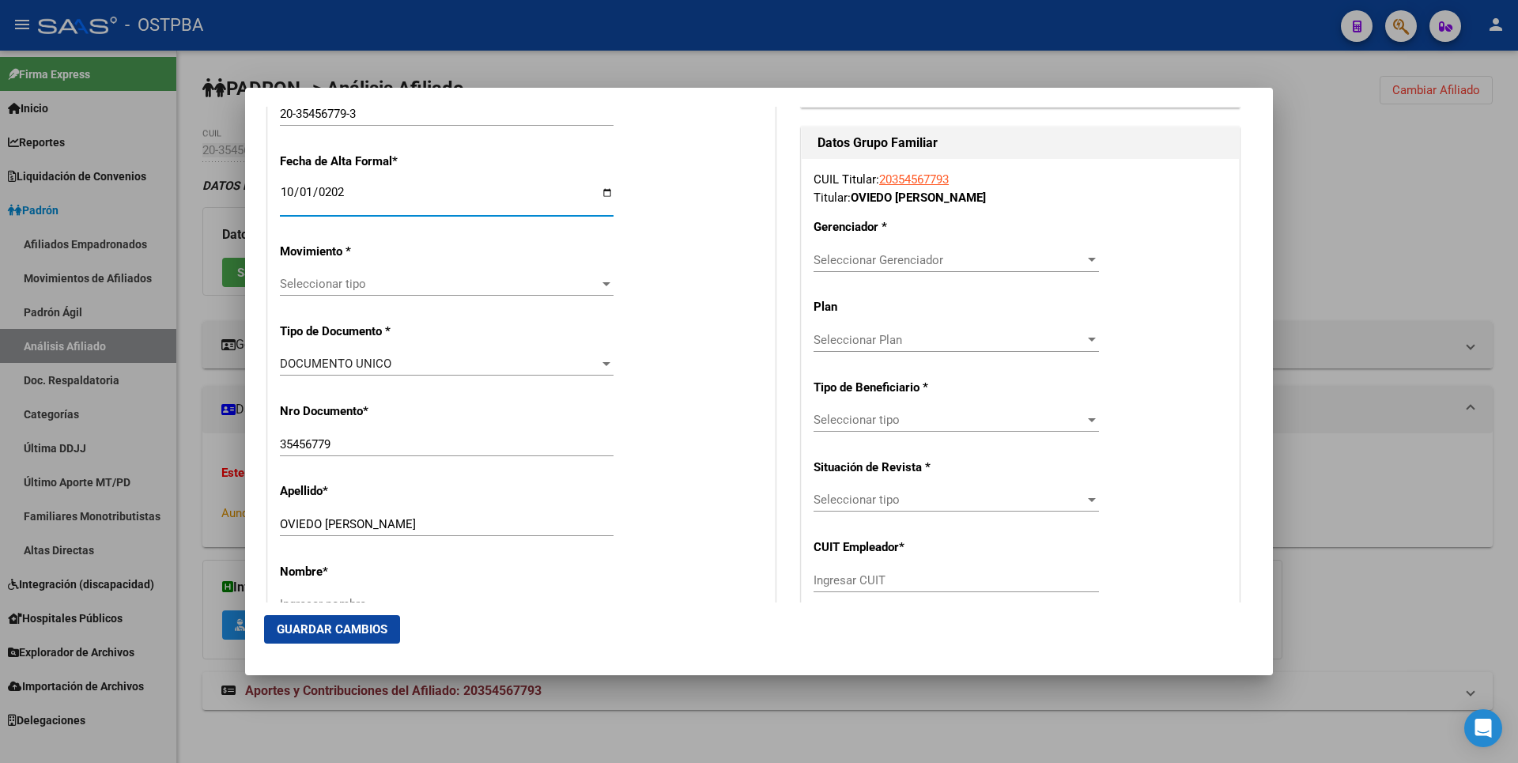
click at [599, 281] on div at bounding box center [606, 284] width 14 height 13
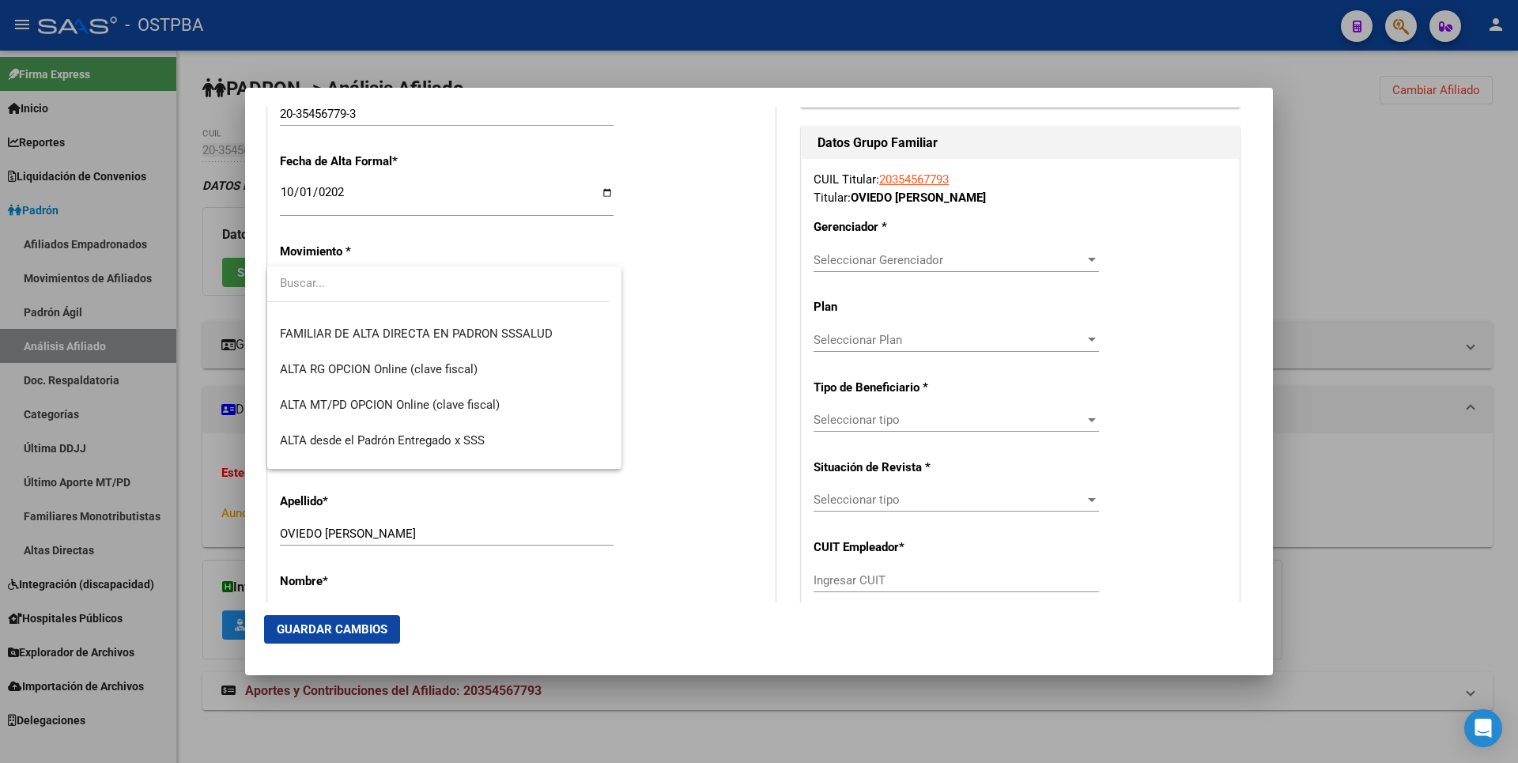
scroll to position [545, 0]
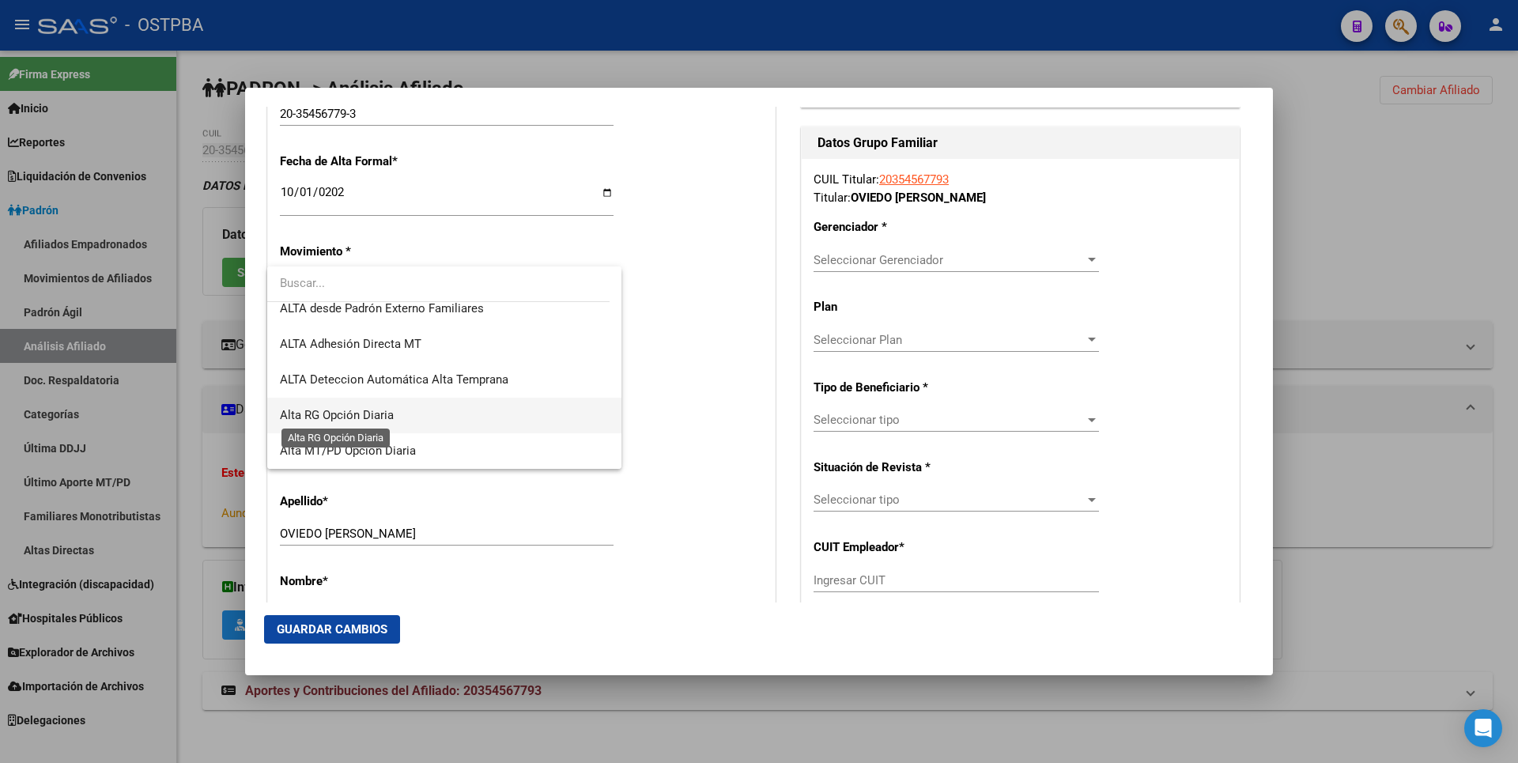
click at [376, 422] on span "Alta RG Opción Diaria" at bounding box center [337, 415] width 114 height 14
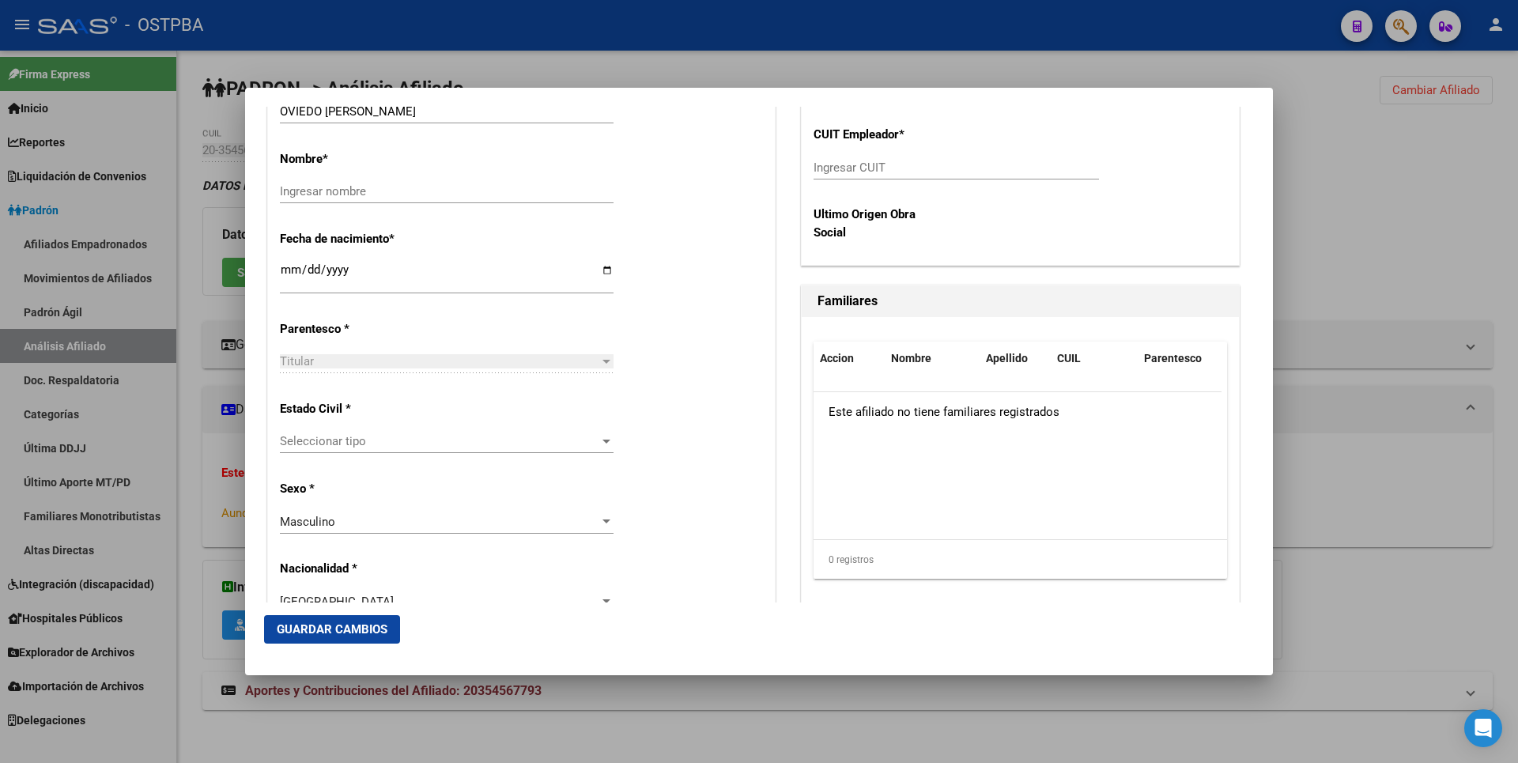
scroll to position [633, 0]
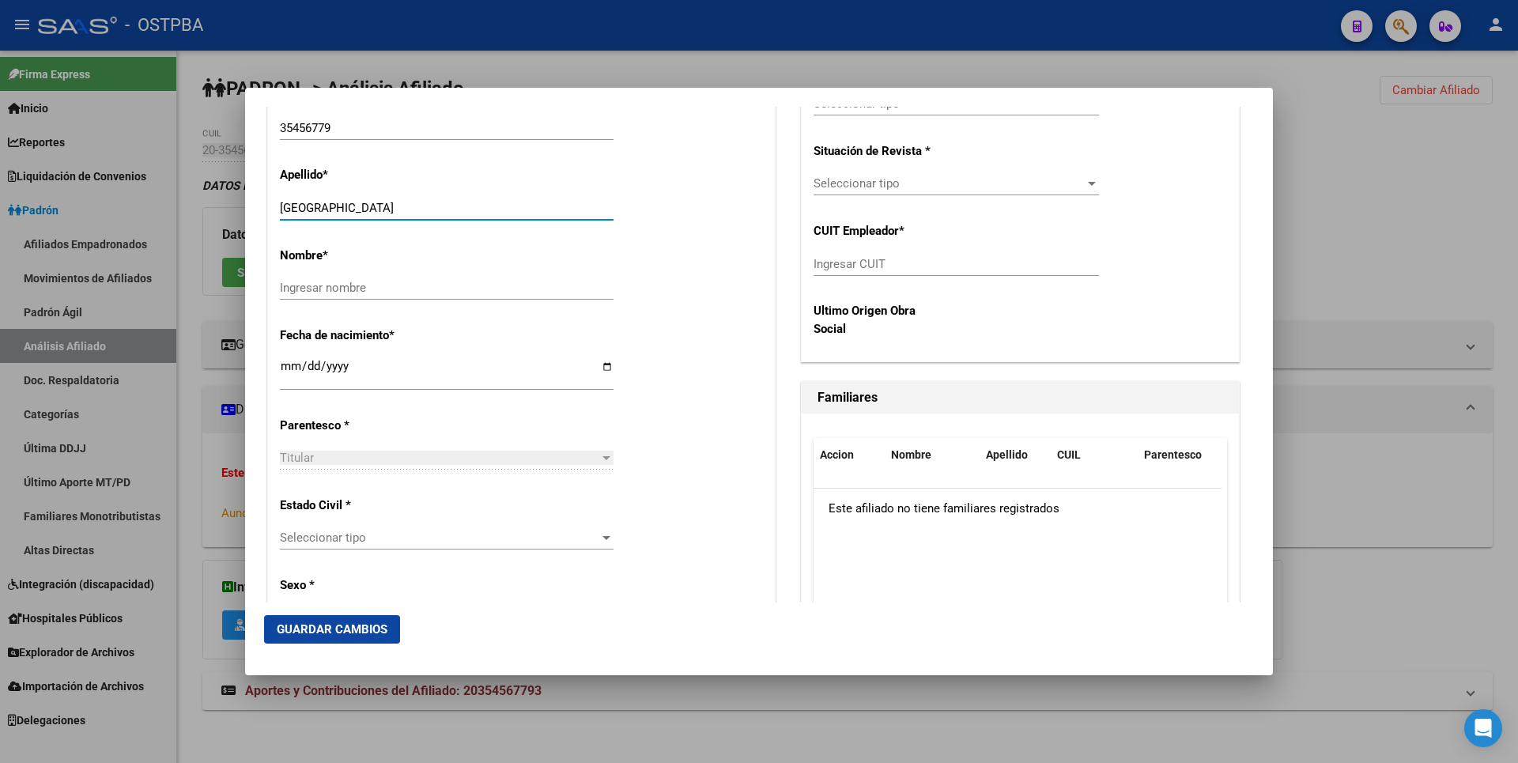
drag, startPoint x: 327, startPoint y: 204, endPoint x: 430, endPoint y: 200, distance: 103.7
click at [430, 201] on input "OVIEDO" at bounding box center [447, 208] width 334 height 14
type input "OVIEDO"
click at [322, 283] on input "Ingresar nombre" at bounding box center [447, 288] width 334 height 14
paste input "ELIAS EZEQUIEL"
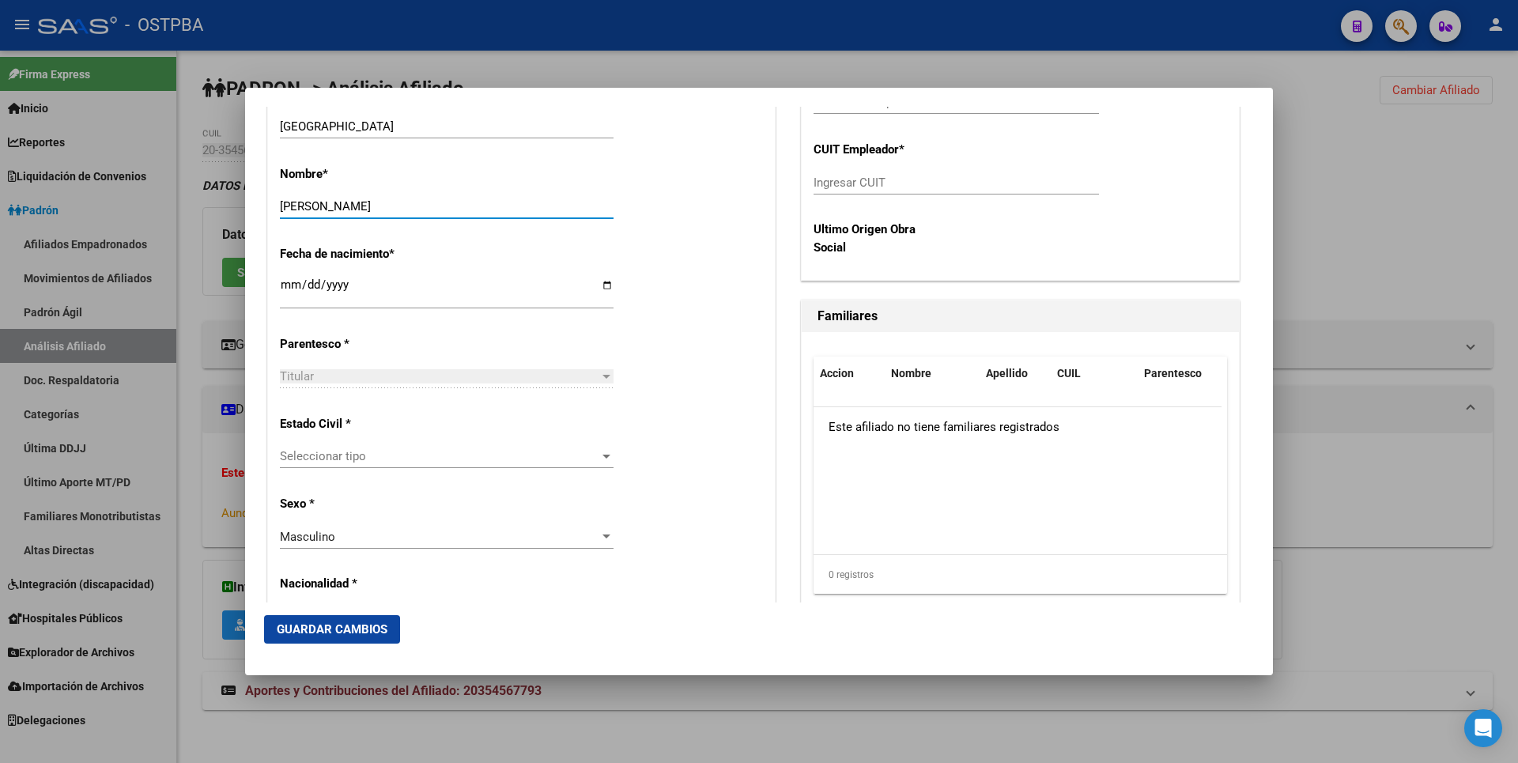
scroll to position [791, 0]
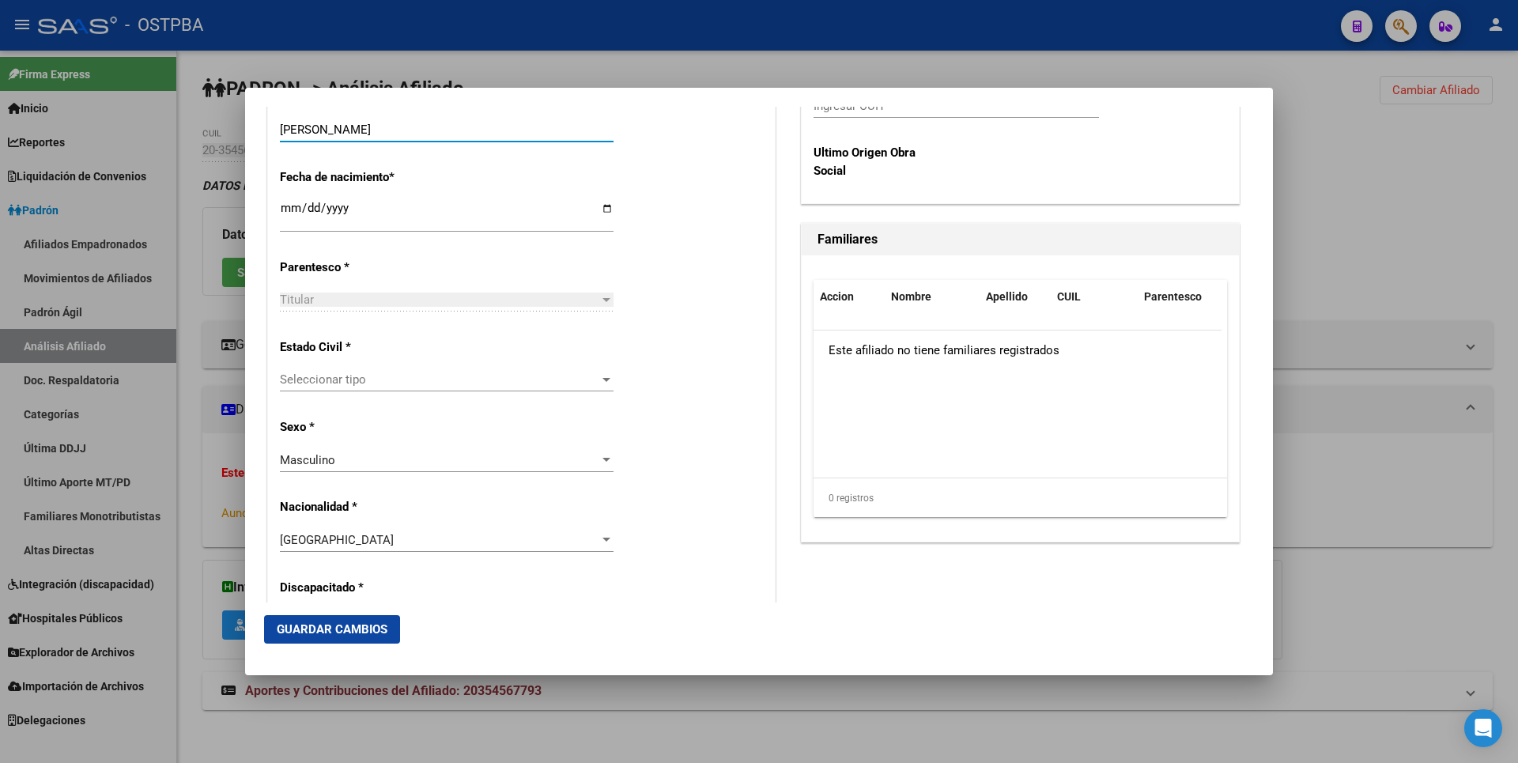
type input "ELIAS EZEQUIEL"
click at [599, 383] on div at bounding box center [606, 379] width 14 height 13
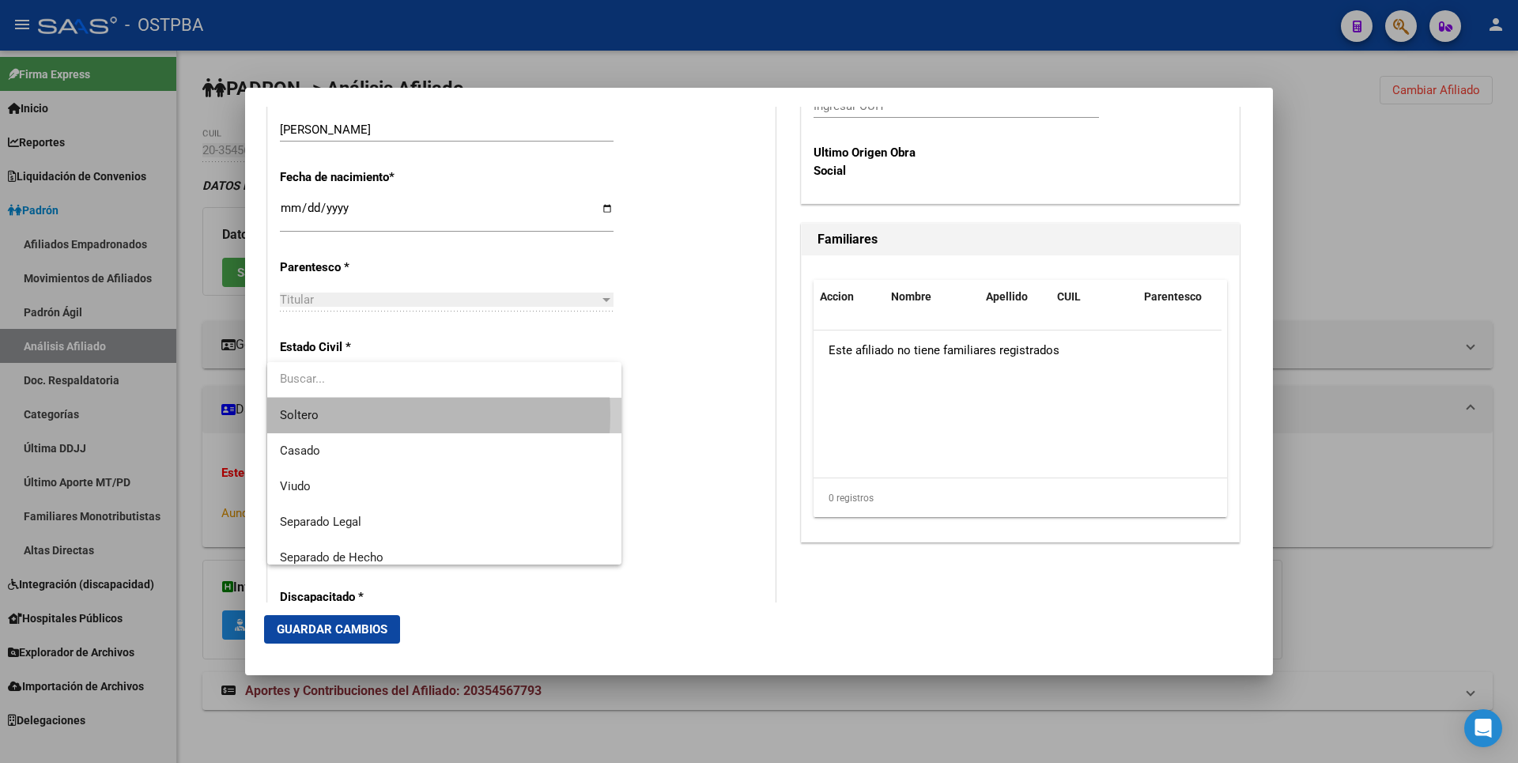
click at [354, 414] on span "Soltero" at bounding box center [444, 416] width 329 height 36
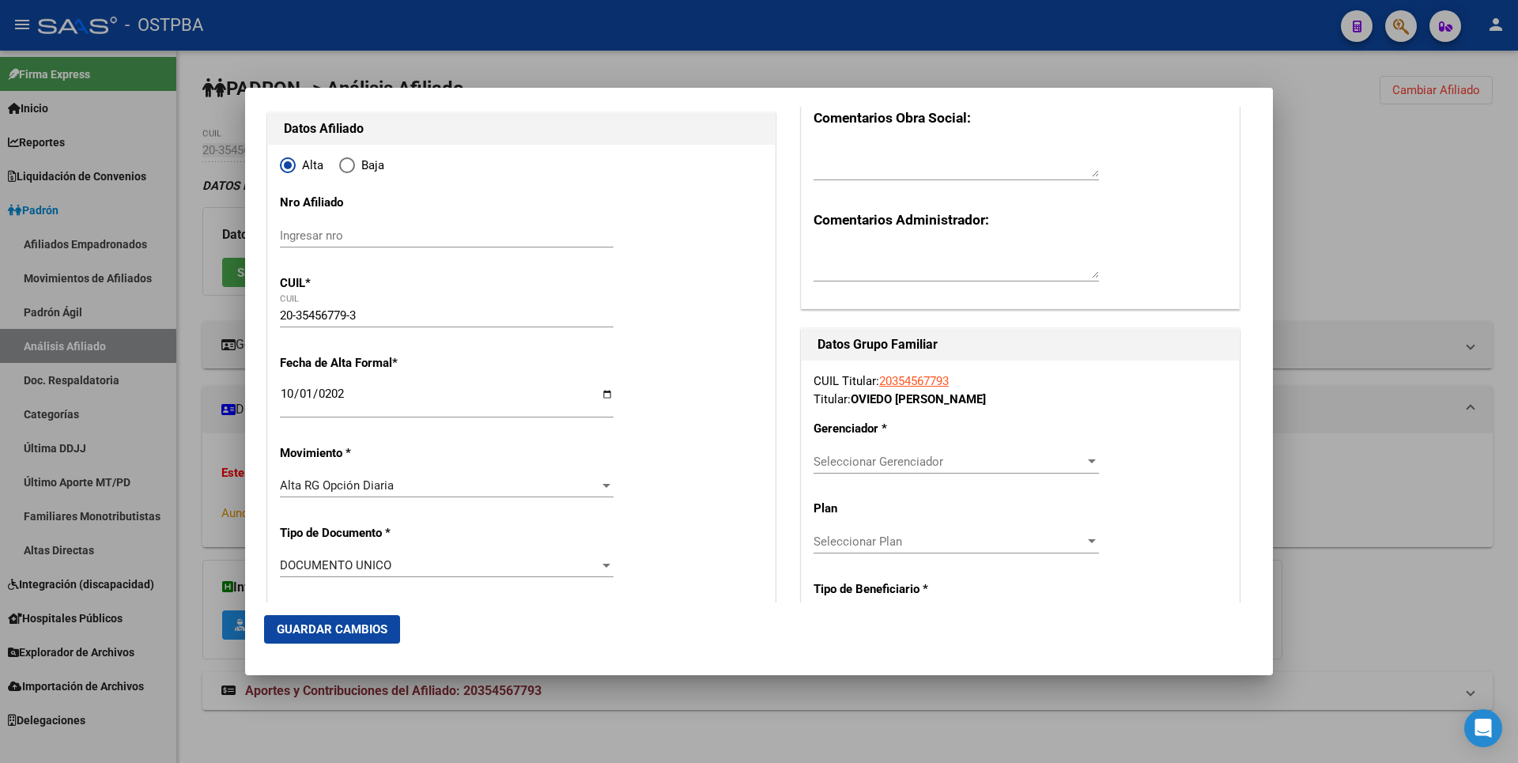
scroll to position [0, 0]
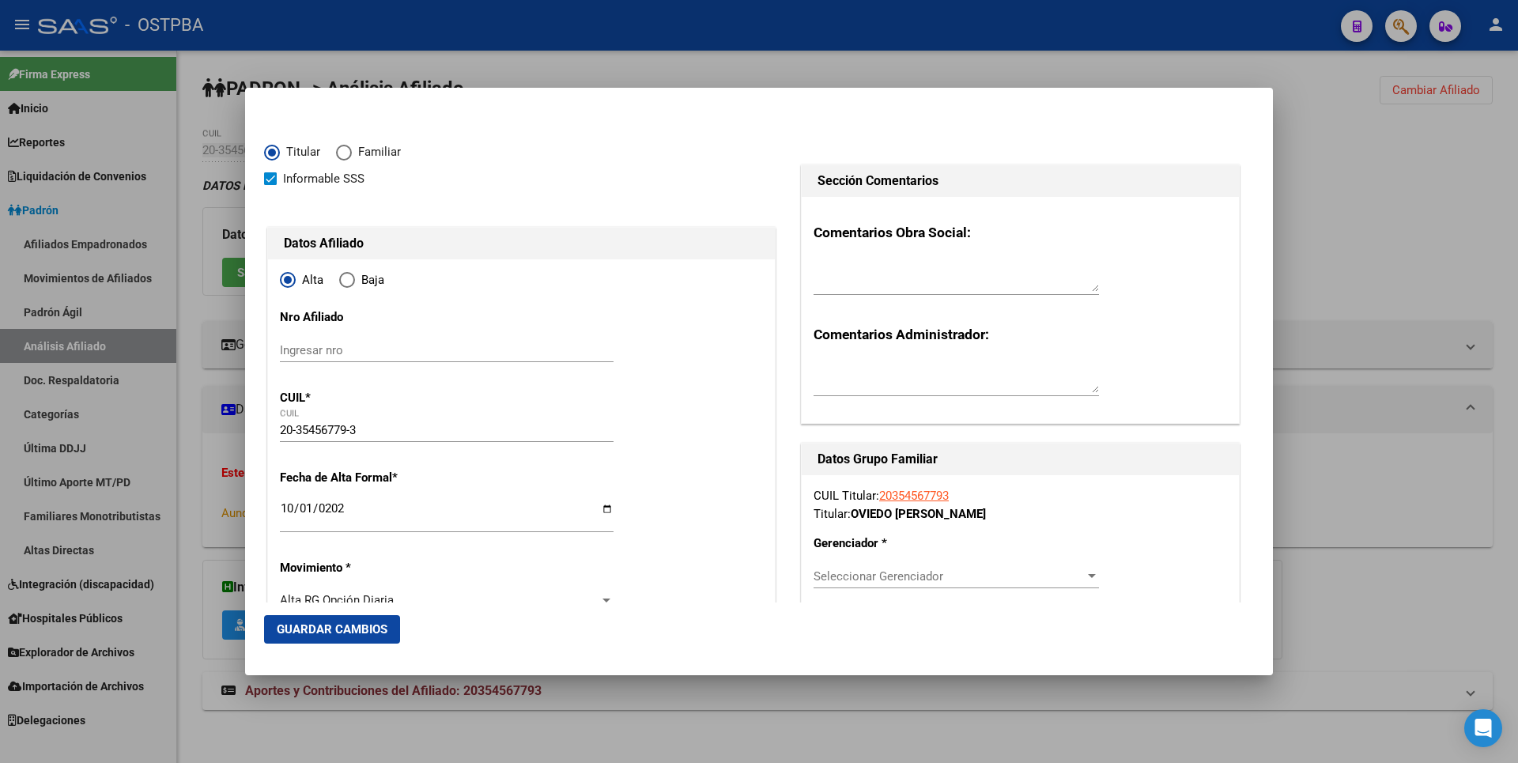
click at [1088, 578] on div at bounding box center [1092, 576] width 8 height 4
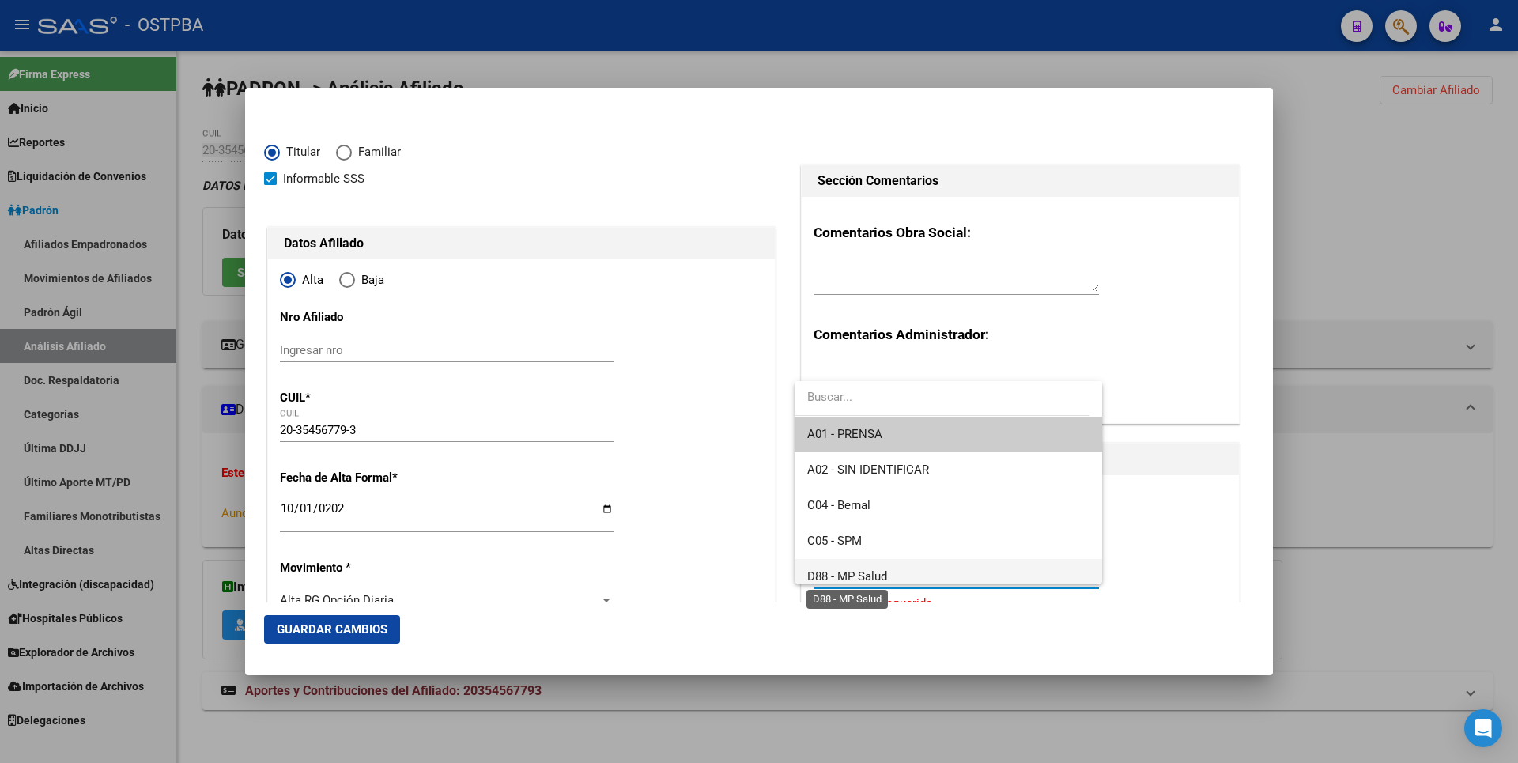
click at [867, 573] on span "D88 - MP Salud" at bounding box center [847, 576] width 80 height 14
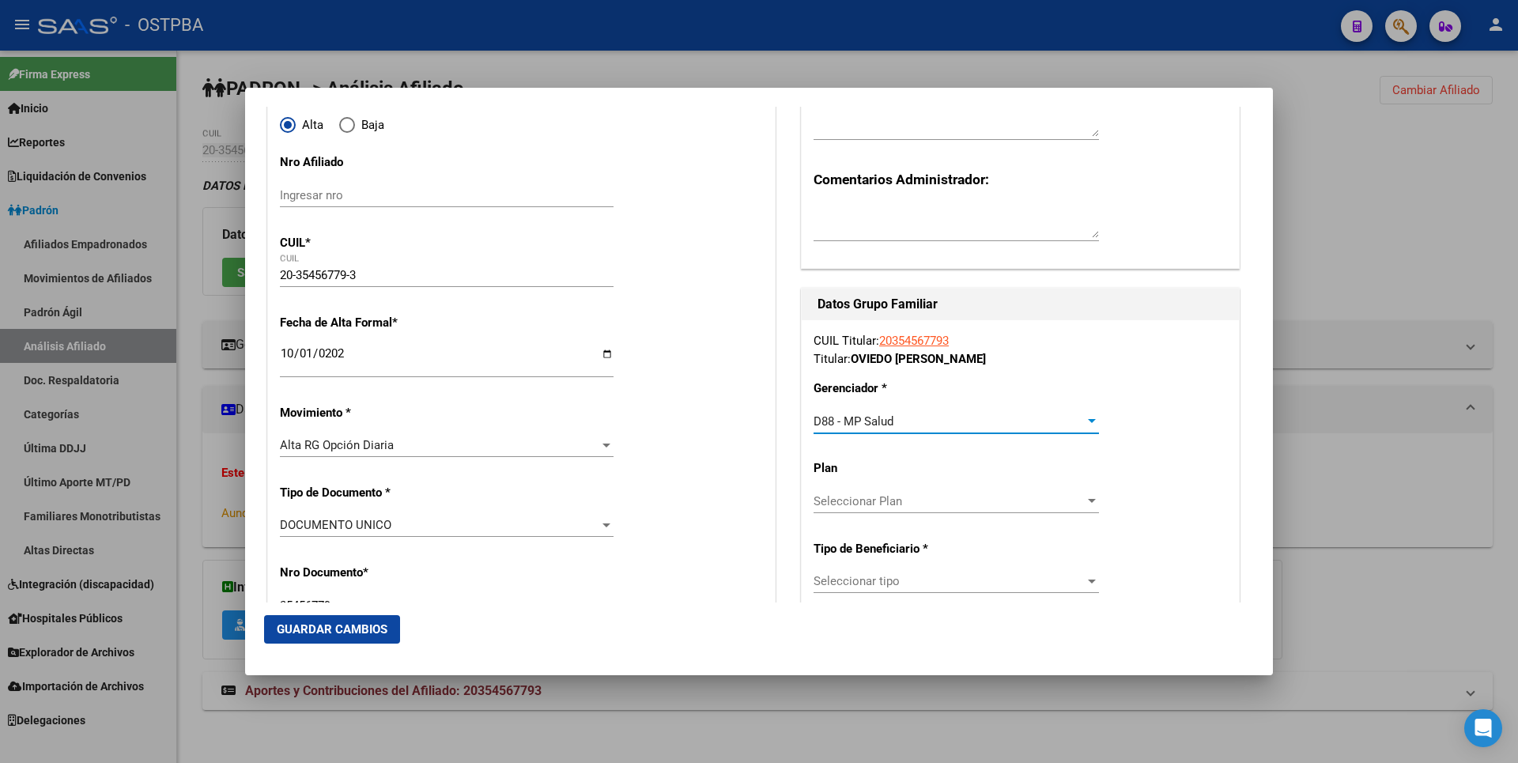
scroll to position [158, 0]
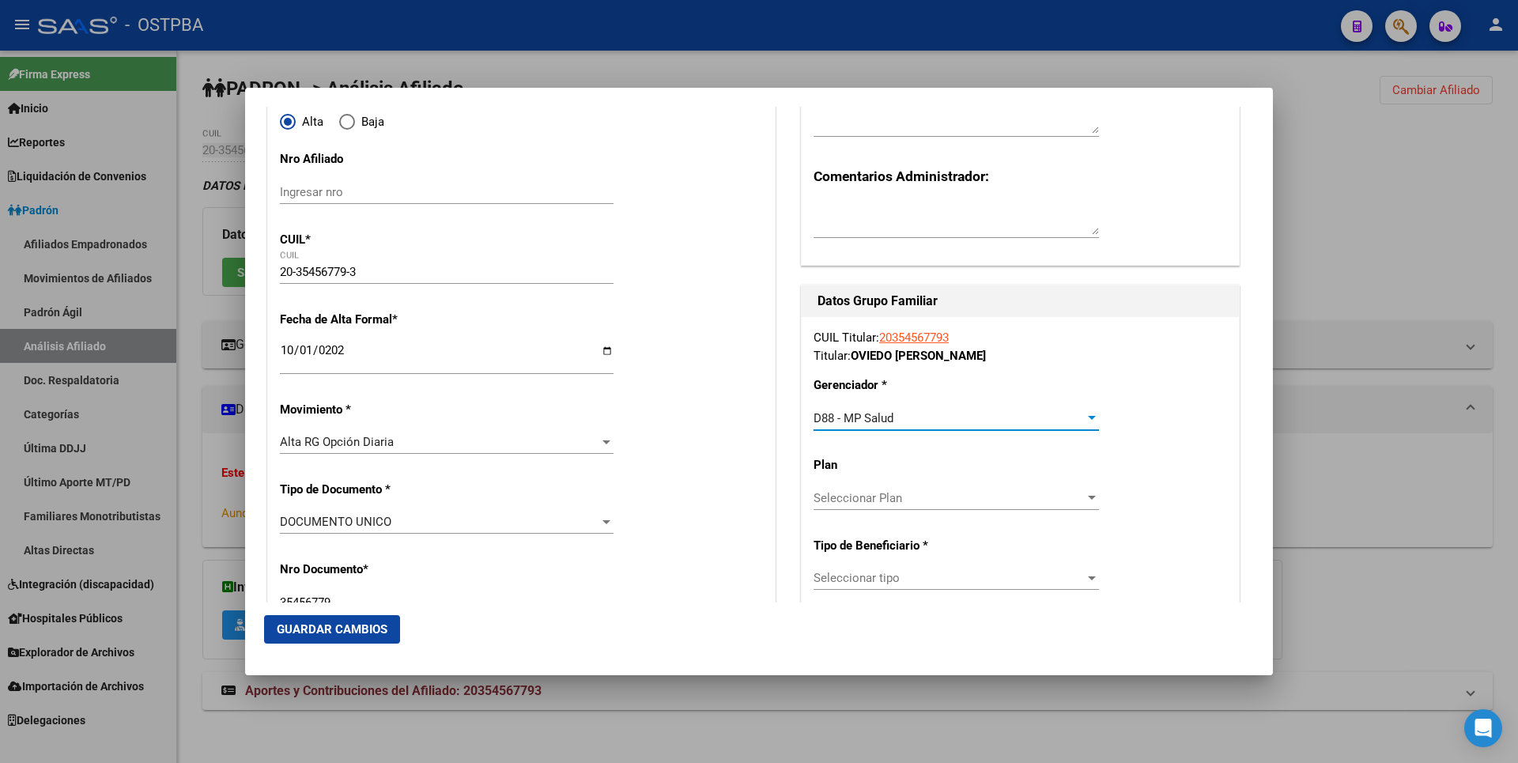
click at [1088, 500] on div at bounding box center [1092, 498] width 8 height 4
drag, startPoint x: 943, startPoint y: 554, endPoint x: 1085, endPoint y: 603, distance: 150.5
click at [944, 554] on div at bounding box center [759, 381] width 1518 height 763
click at [1088, 577] on div at bounding box center [1092, 578] width 8 height 4
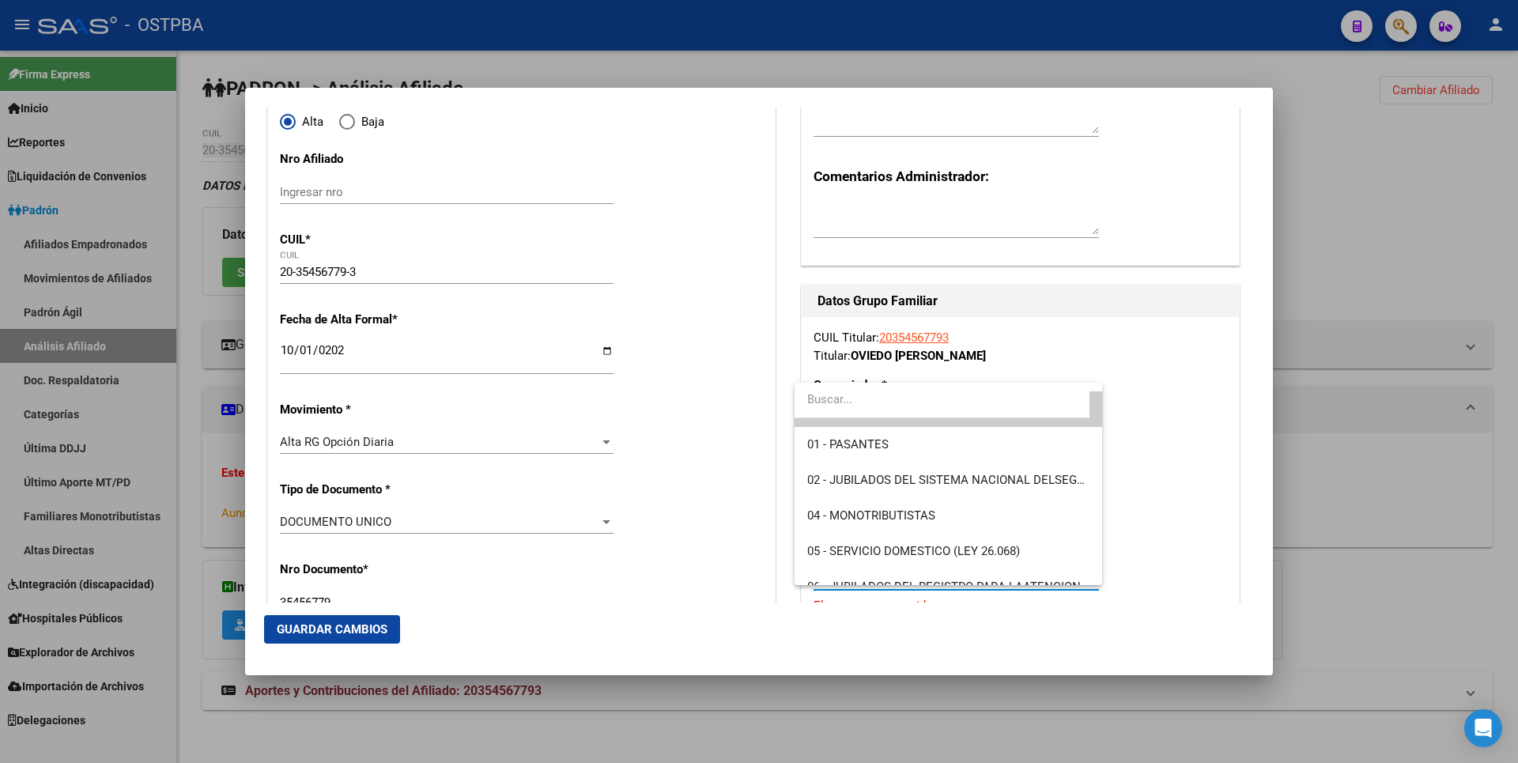
scroll to position [0, 0]
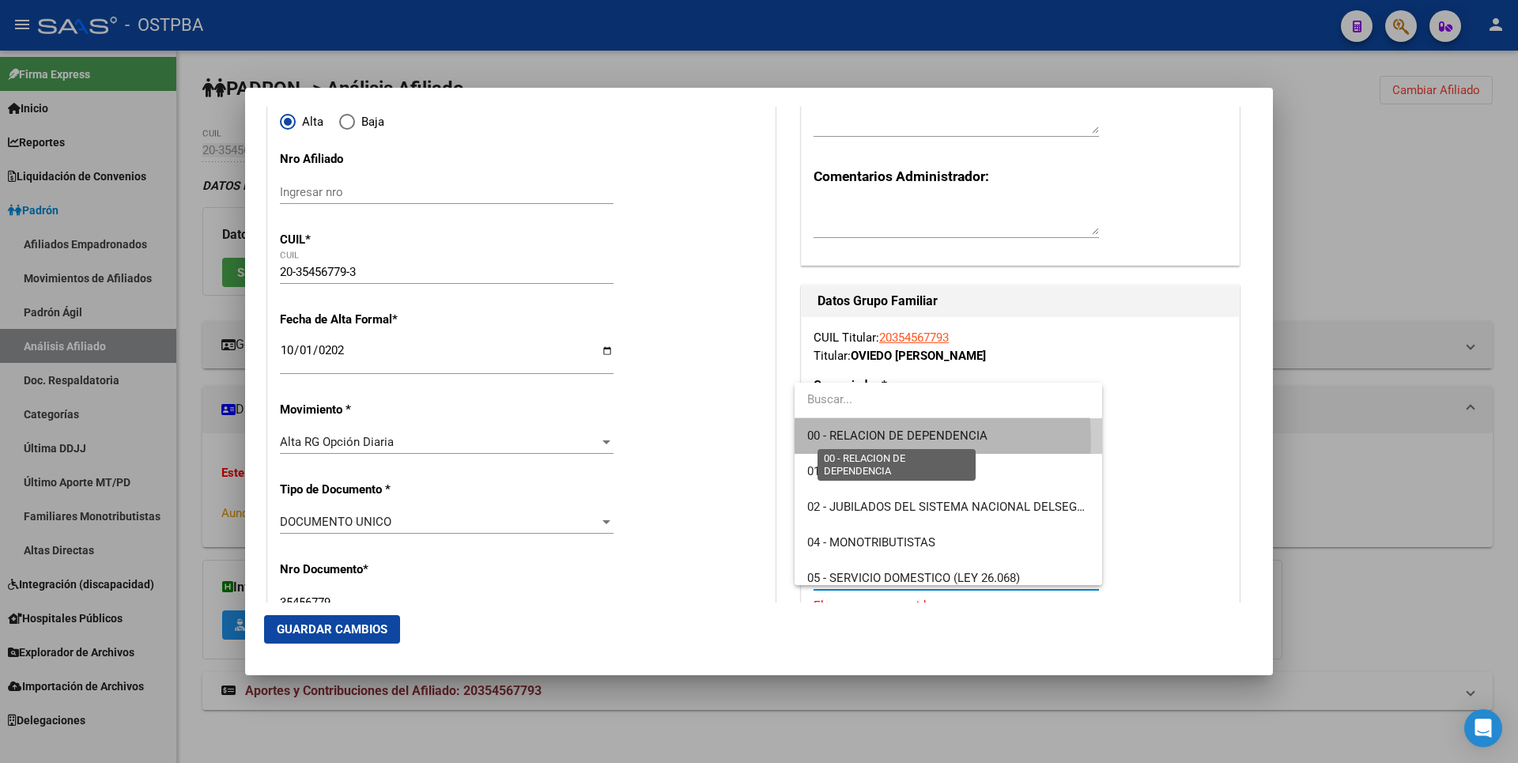
click at [878, 440] on span "00 - RELACION DE DEPENDENCIA" at bounding box center [897, 436] width 180 height 14
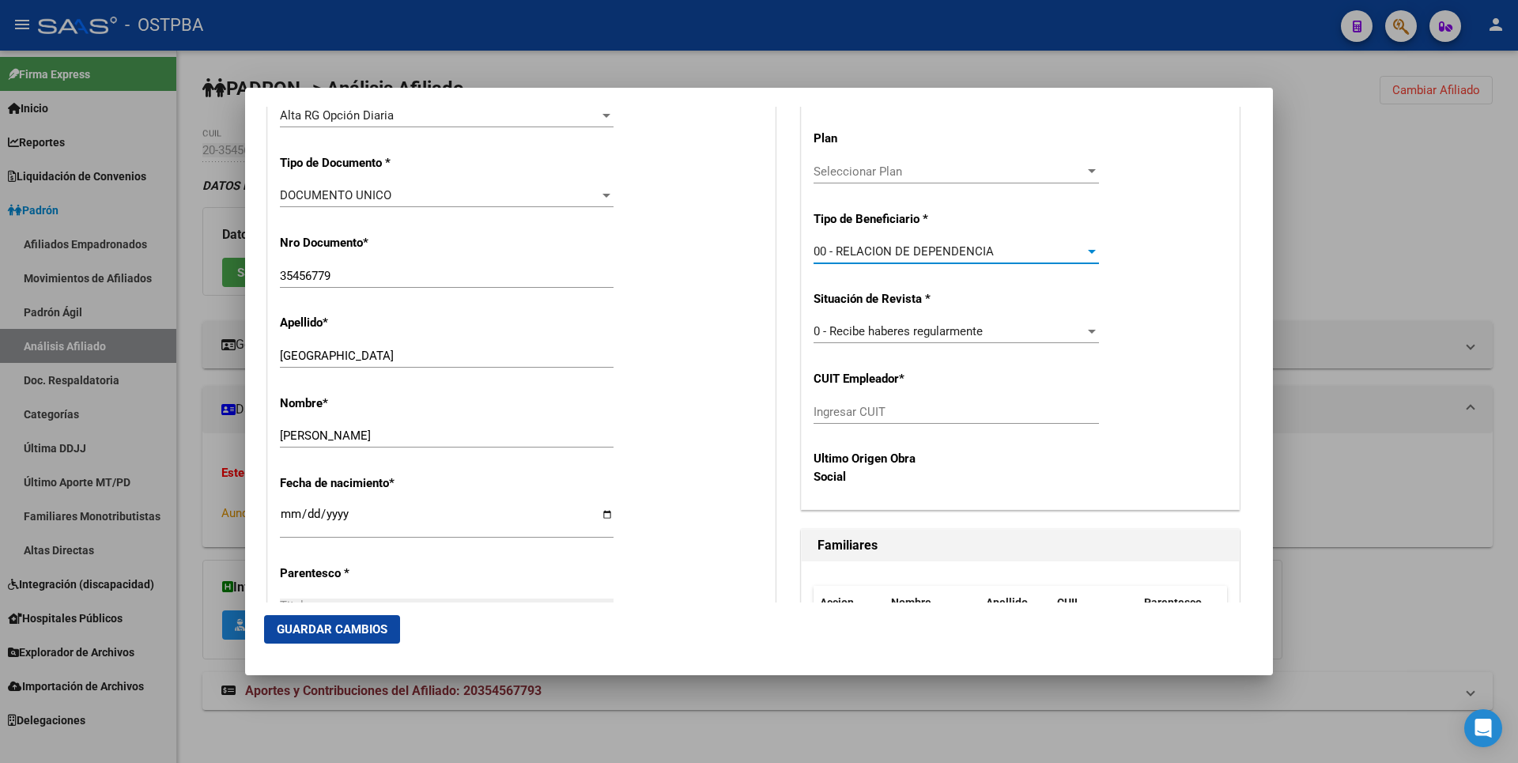
scroll to position [474, 0]
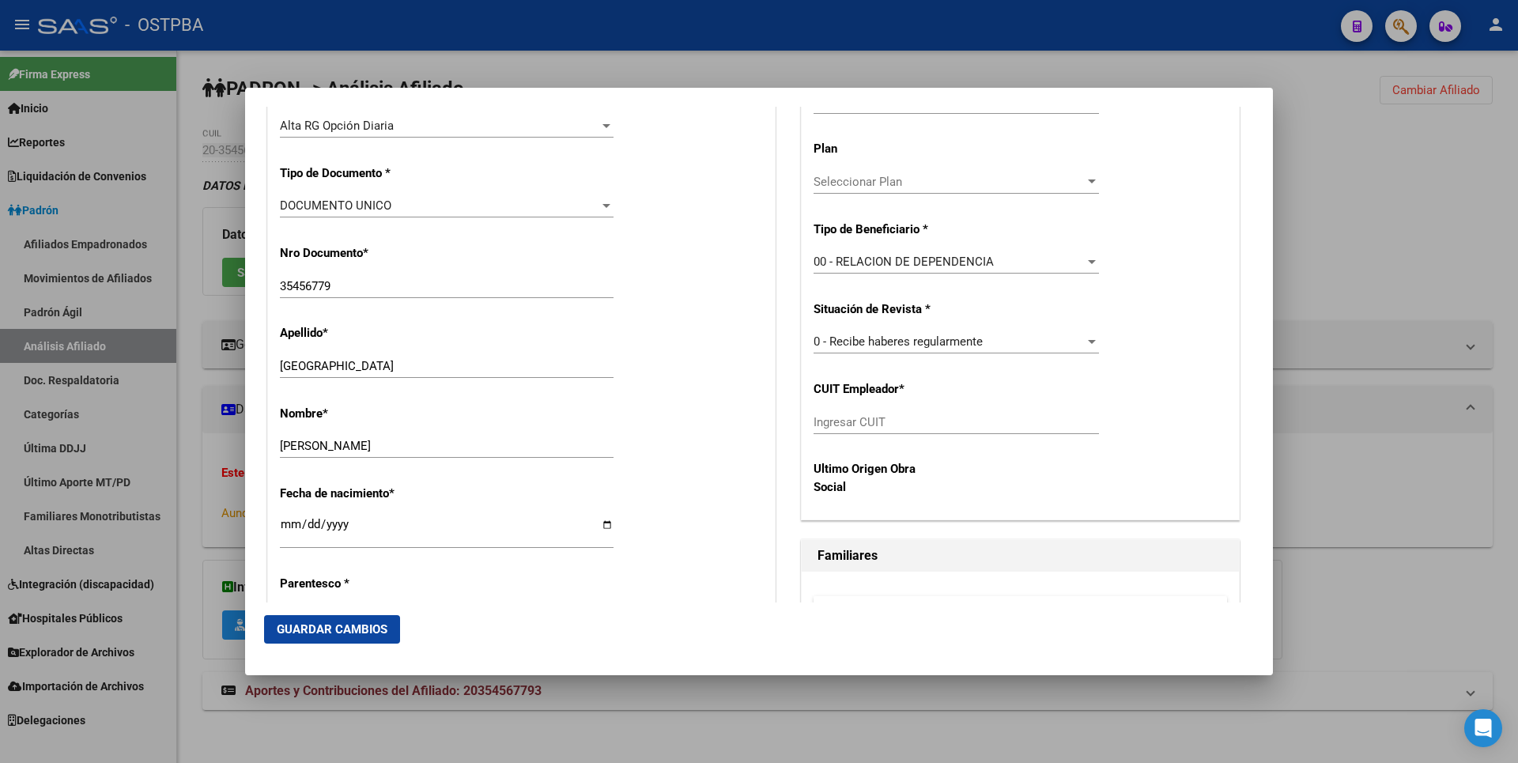
click at [342, 636] on span "Guardar Cambios" at bounding box center [332, 629] width 111 height 14
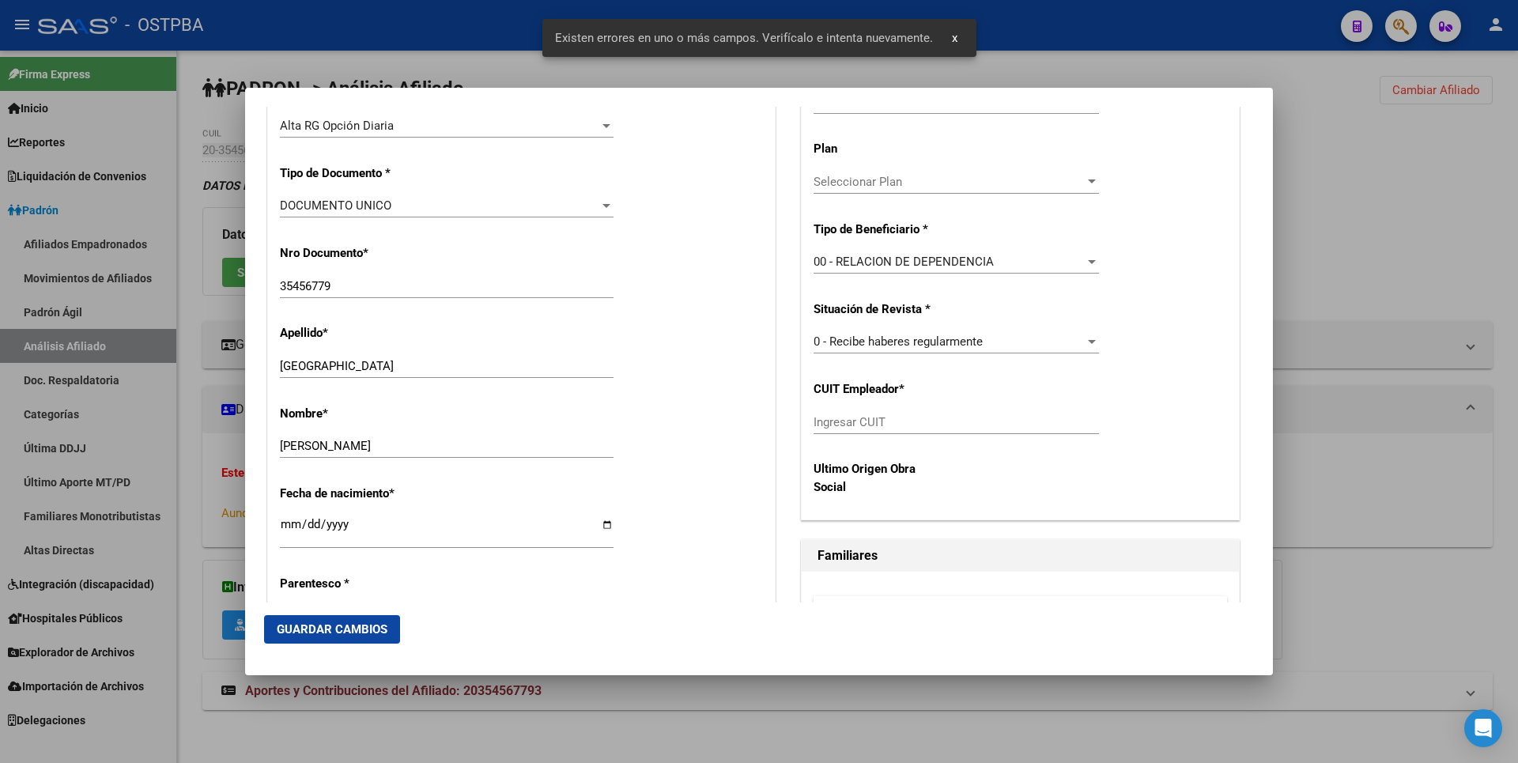
click at [1369, 293] on div at bounding box center [759, 381] width 1518 height 763
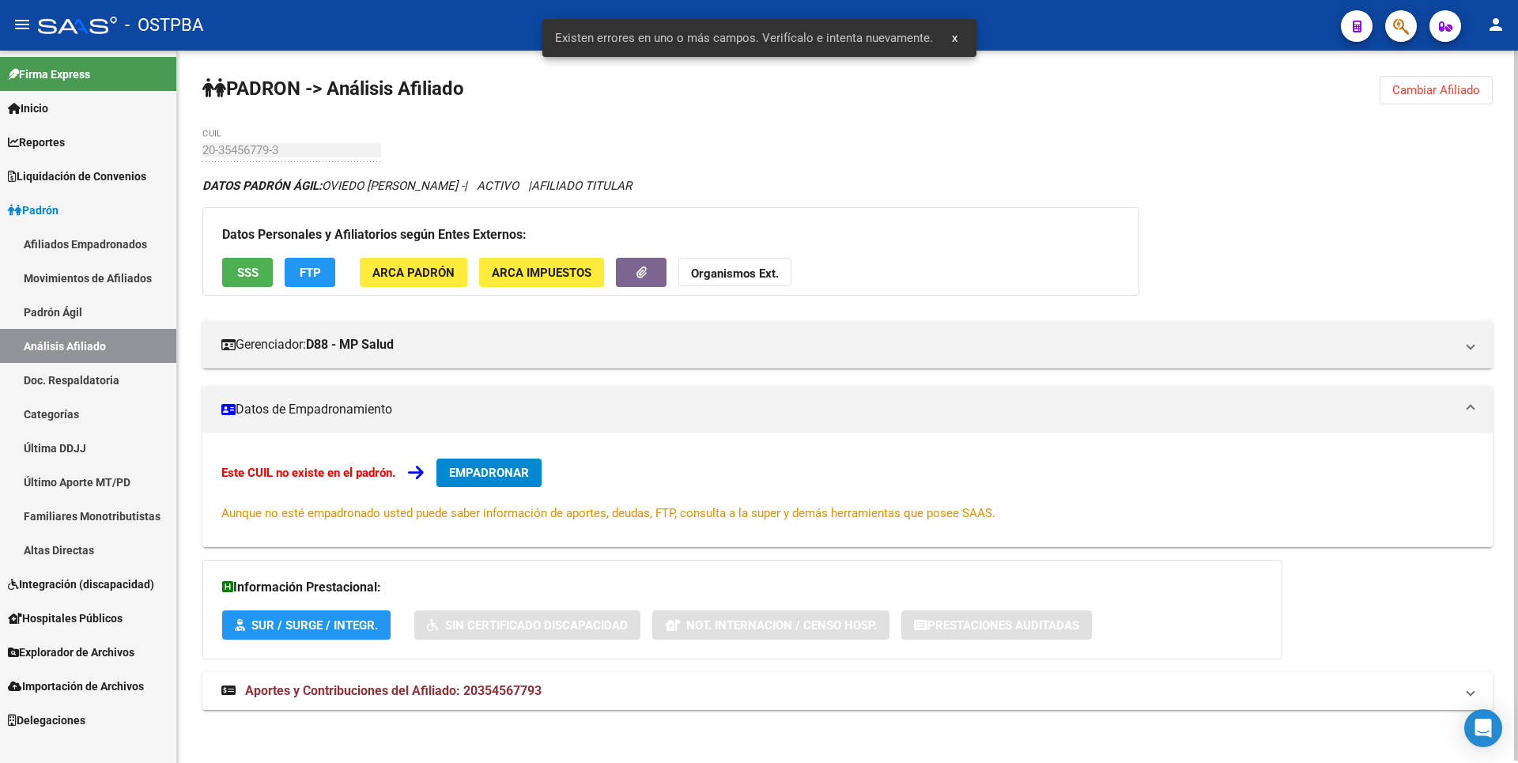
click at [326, 280] on button "FTP" at bounding box center [310, 272] width 51 height 29
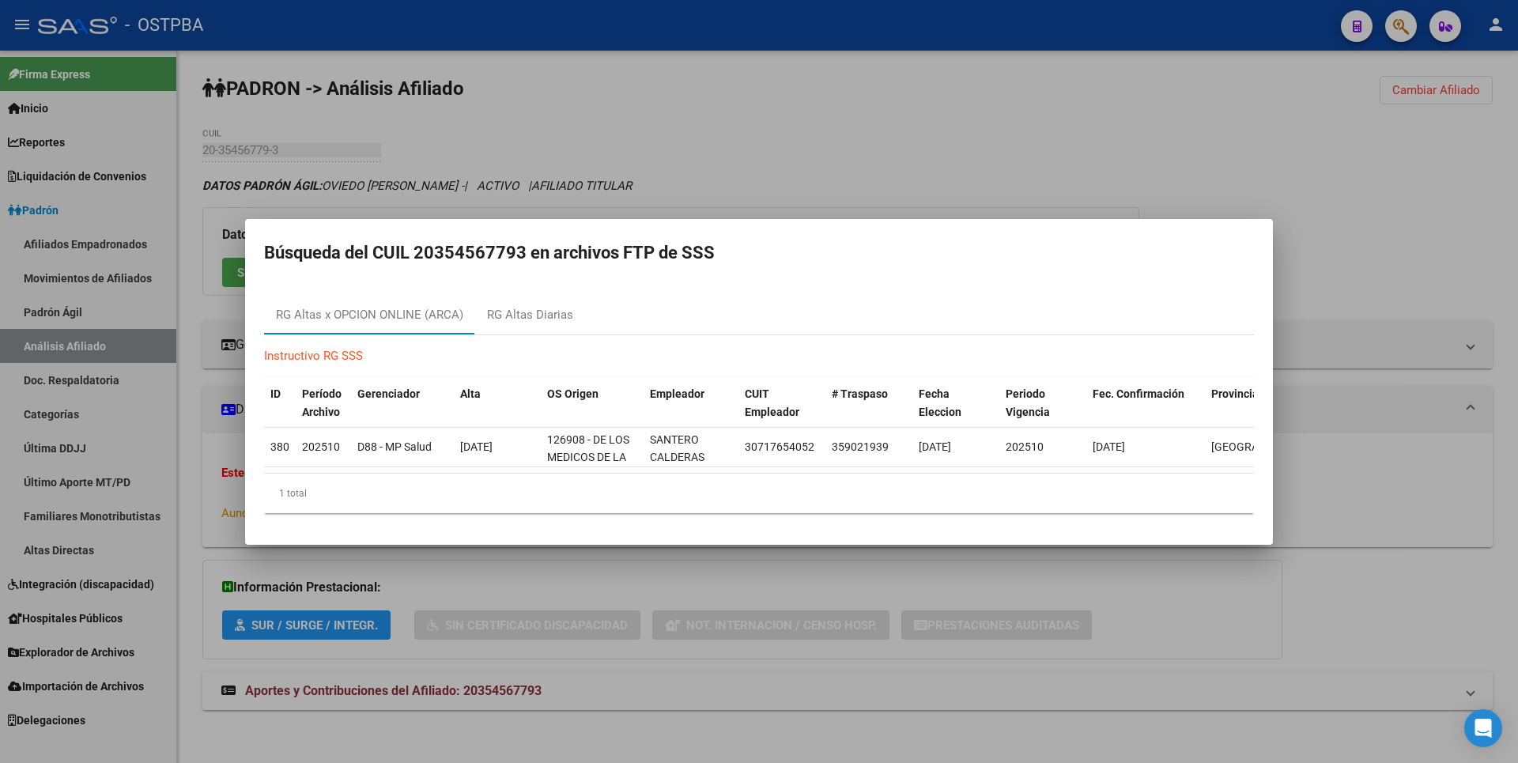
click at [904, 224] on mat-dialog-container "Búsqueda del CUIL 20354567793 en archivos FTP de SSS RG Altas x OPCION ONLINE (…" at bounding box center [759, 382] width 1028 height 326
click at [550, 102] on div at bounding box center [759, 381] width 1518 height 763
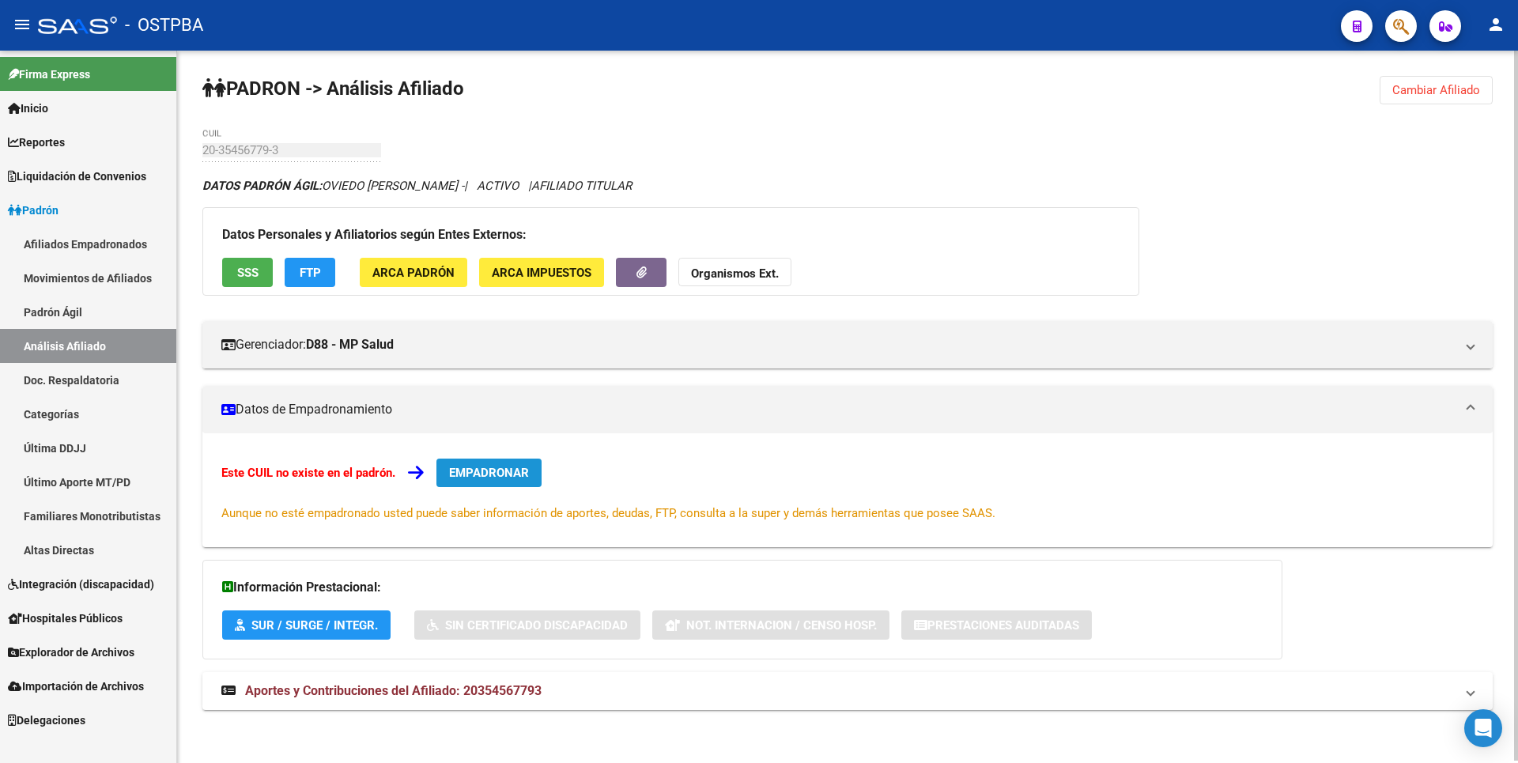
click at [483, 468] on span "EMPADRONAR" at bounding box center [489, 473] width 80 height 14
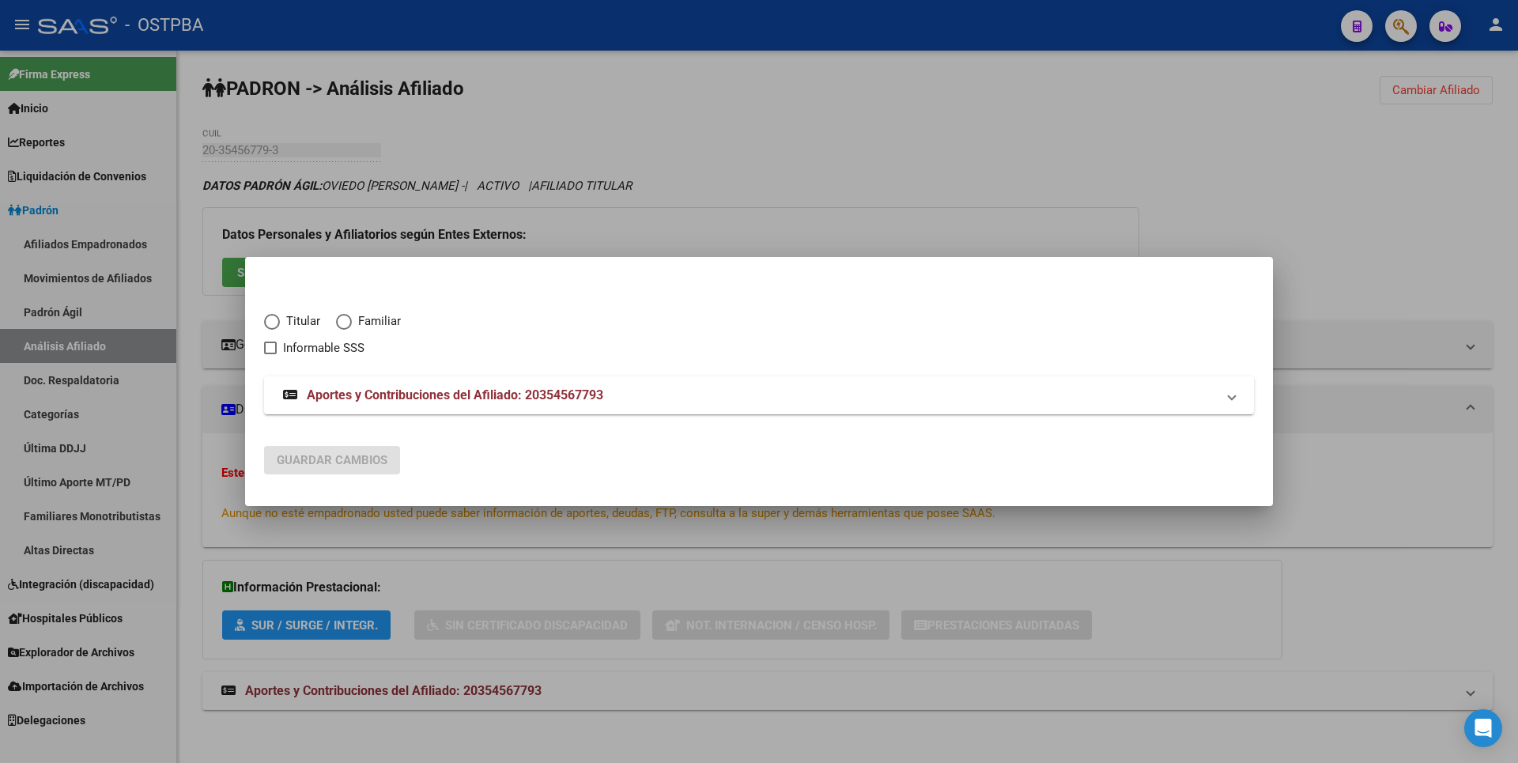
click at [276, 319] on span "Elija una opción" at bounding box center [272, 322] width 16 height 16
click at [276, 319] on input "Titular" at bounding box center [272, 322] width 16 height 16
radio input "true"
checkbox input "true"
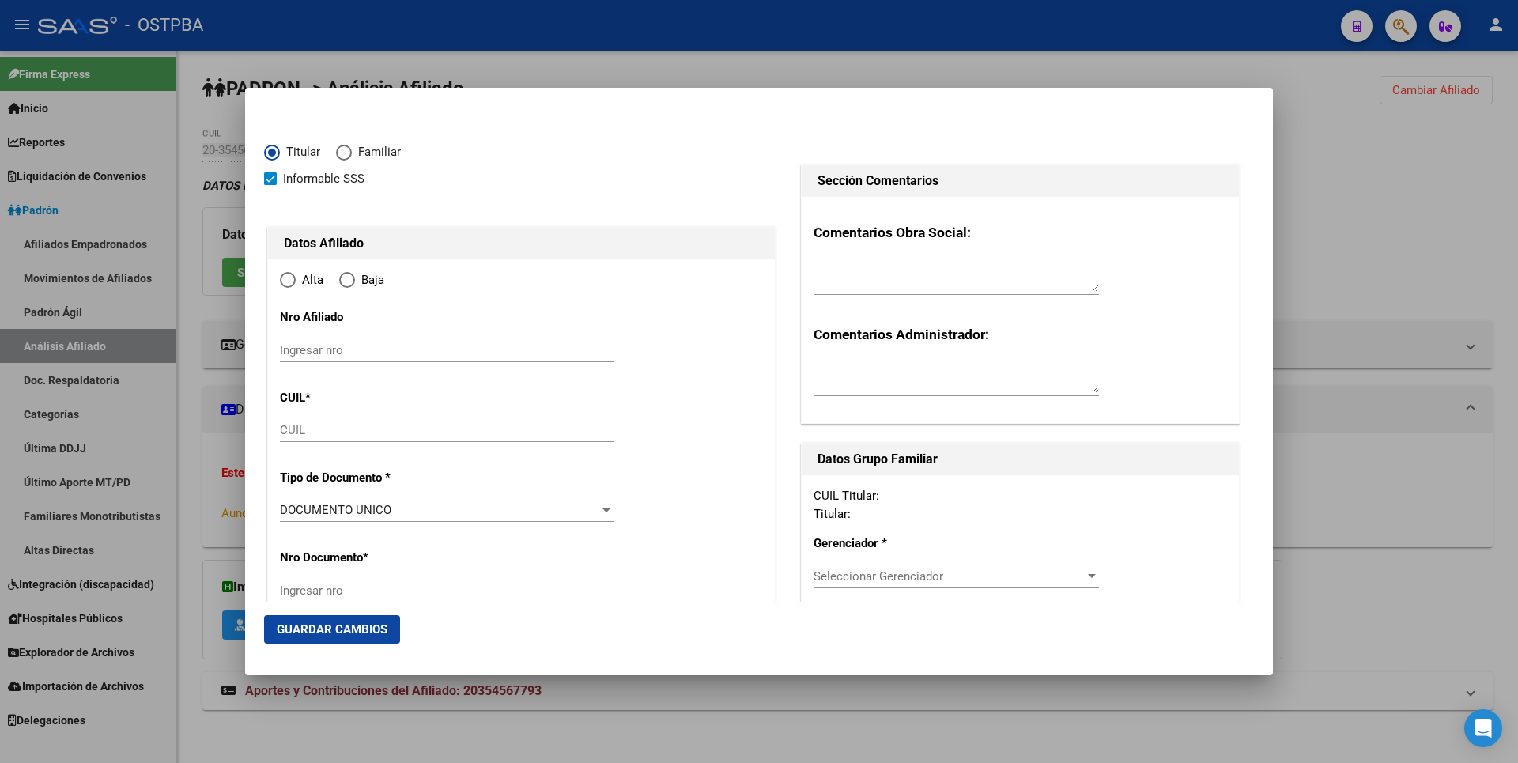
type input "20-35456779-3"
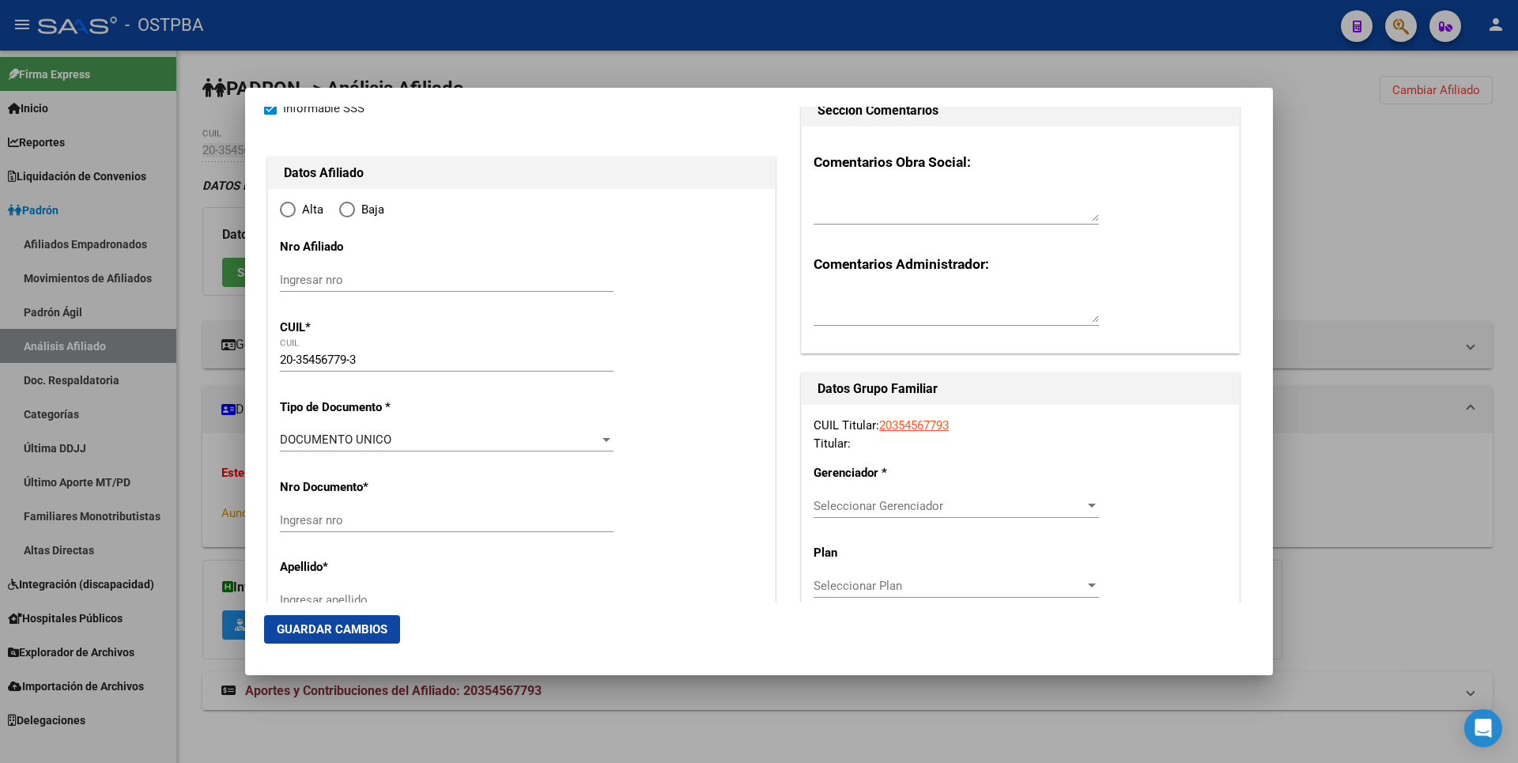
type input "35456779"
type input "OVIEDO ELIAS EZEQUIEL"
type input "1991-03-23"
type input "QUILMES OESTE"
type input "1879"
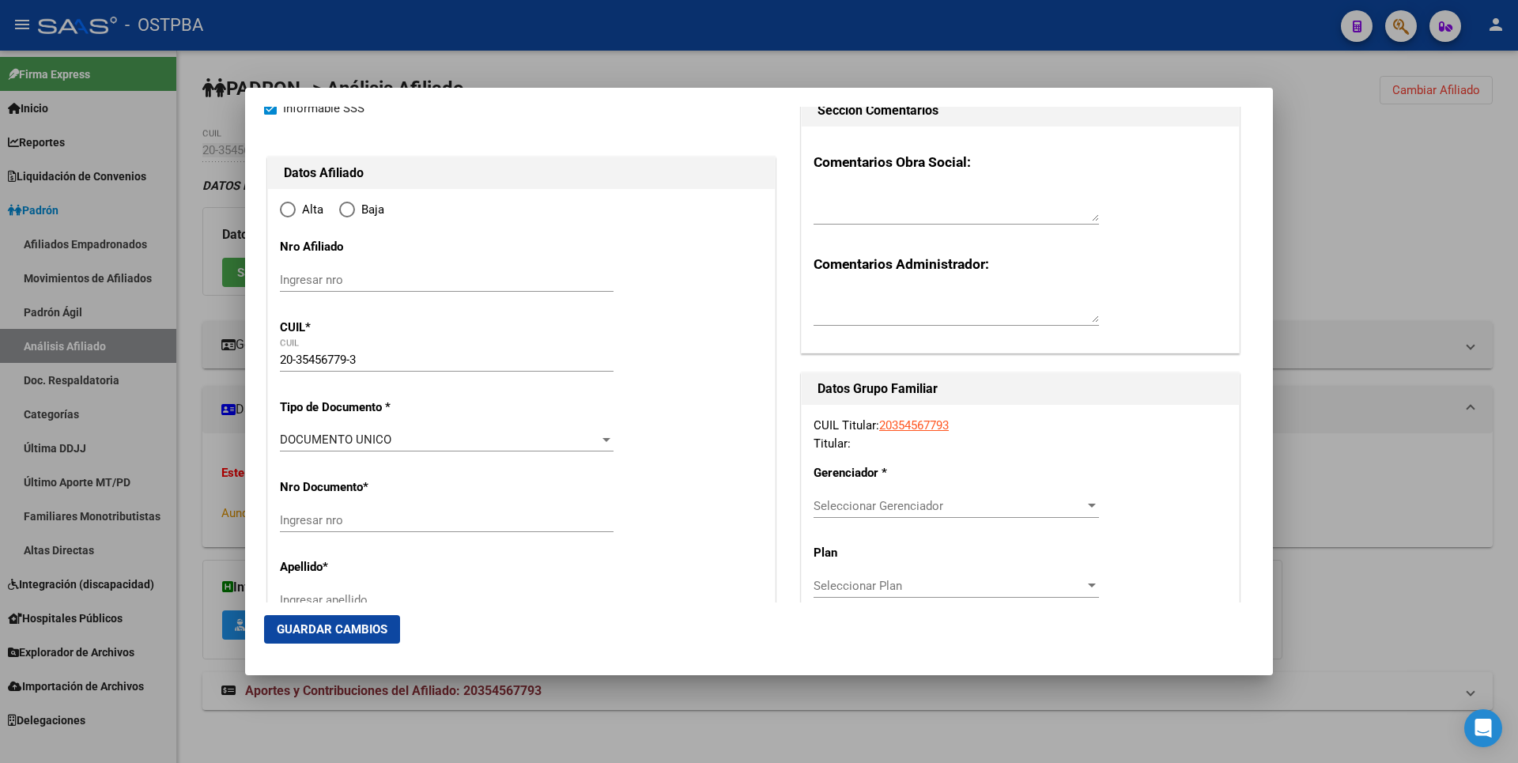
type input "[GEOGRAPHIC_DATA][PERSON_NAME]"
type input "3980"
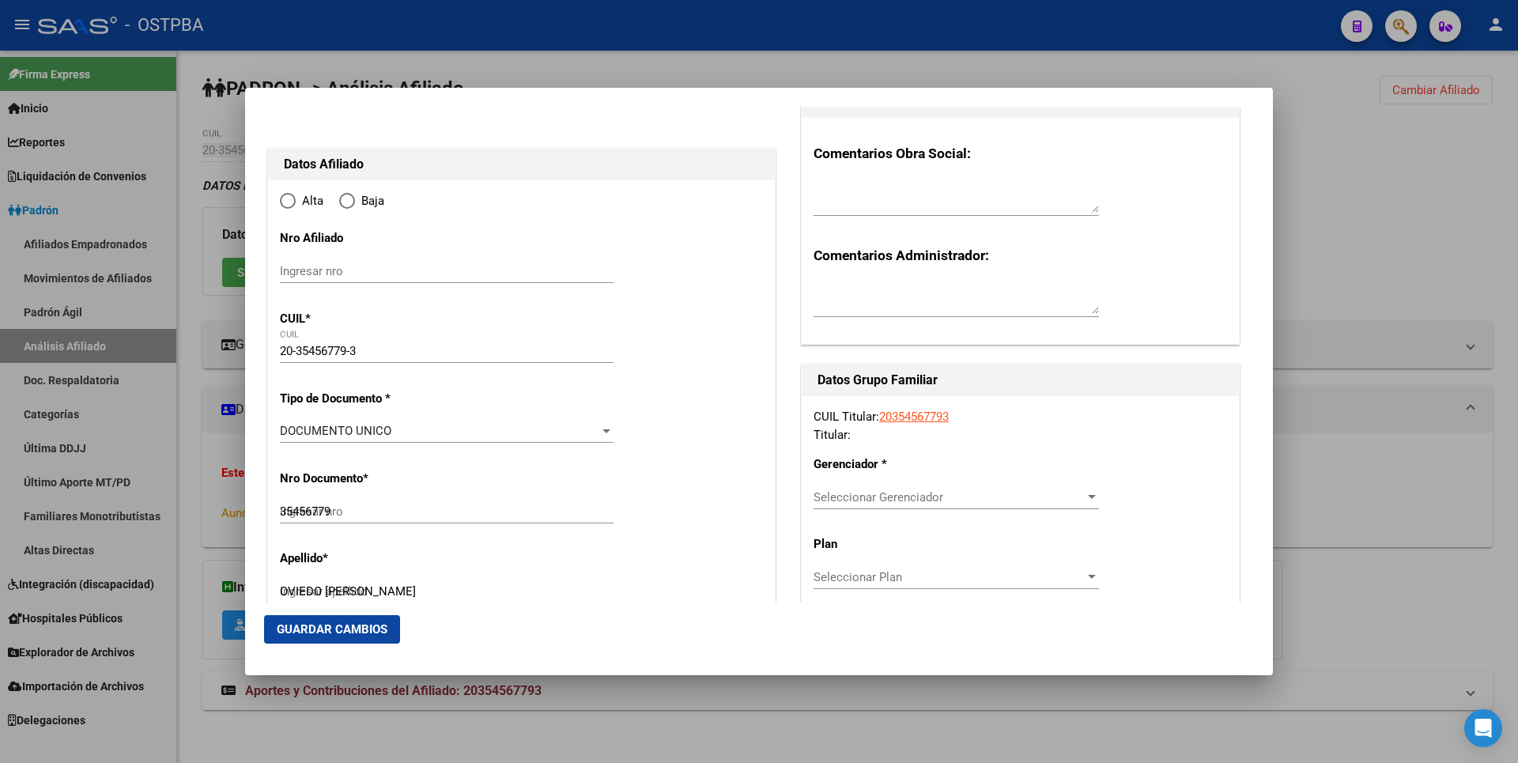
radio input "true"
type input "QUILMES OESTE"
click at [289, 433] on input "Ingresar fecha" at bounding box center [447, 435] width 334 height 25
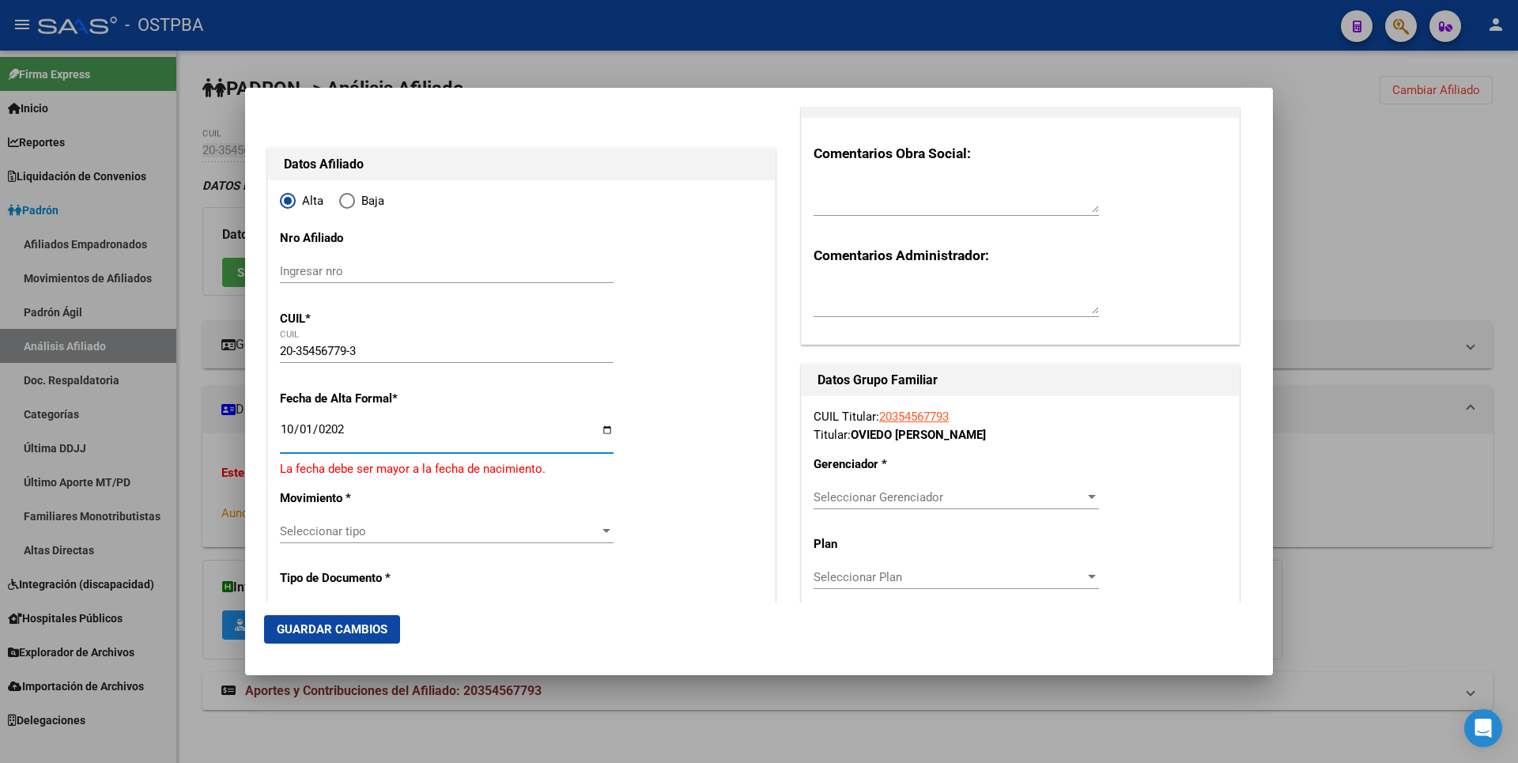
type input "[DATE]"
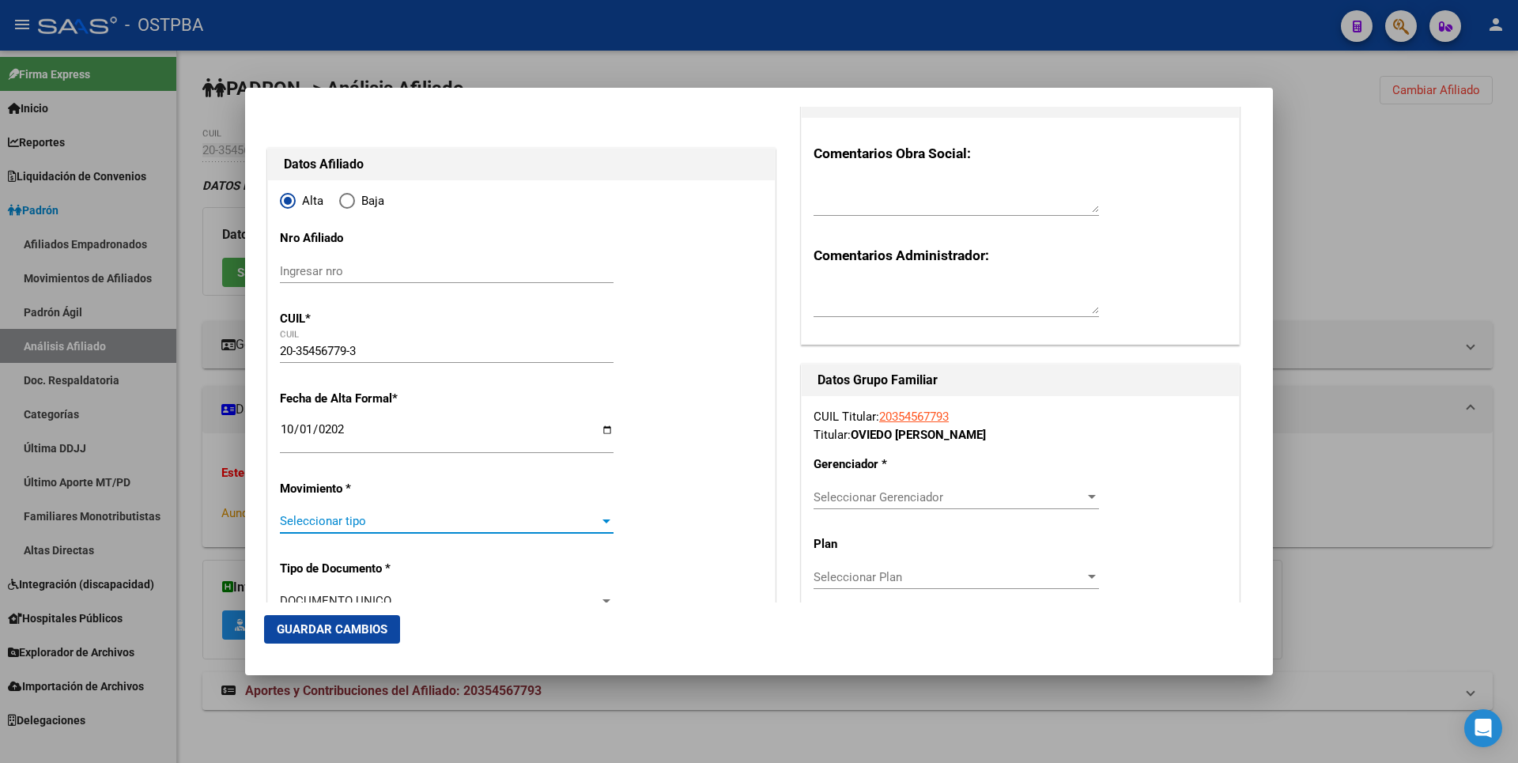
click at [493, 516] on span "Seleccionar tipo" at bounding box center [439, 521] width 319 height 14
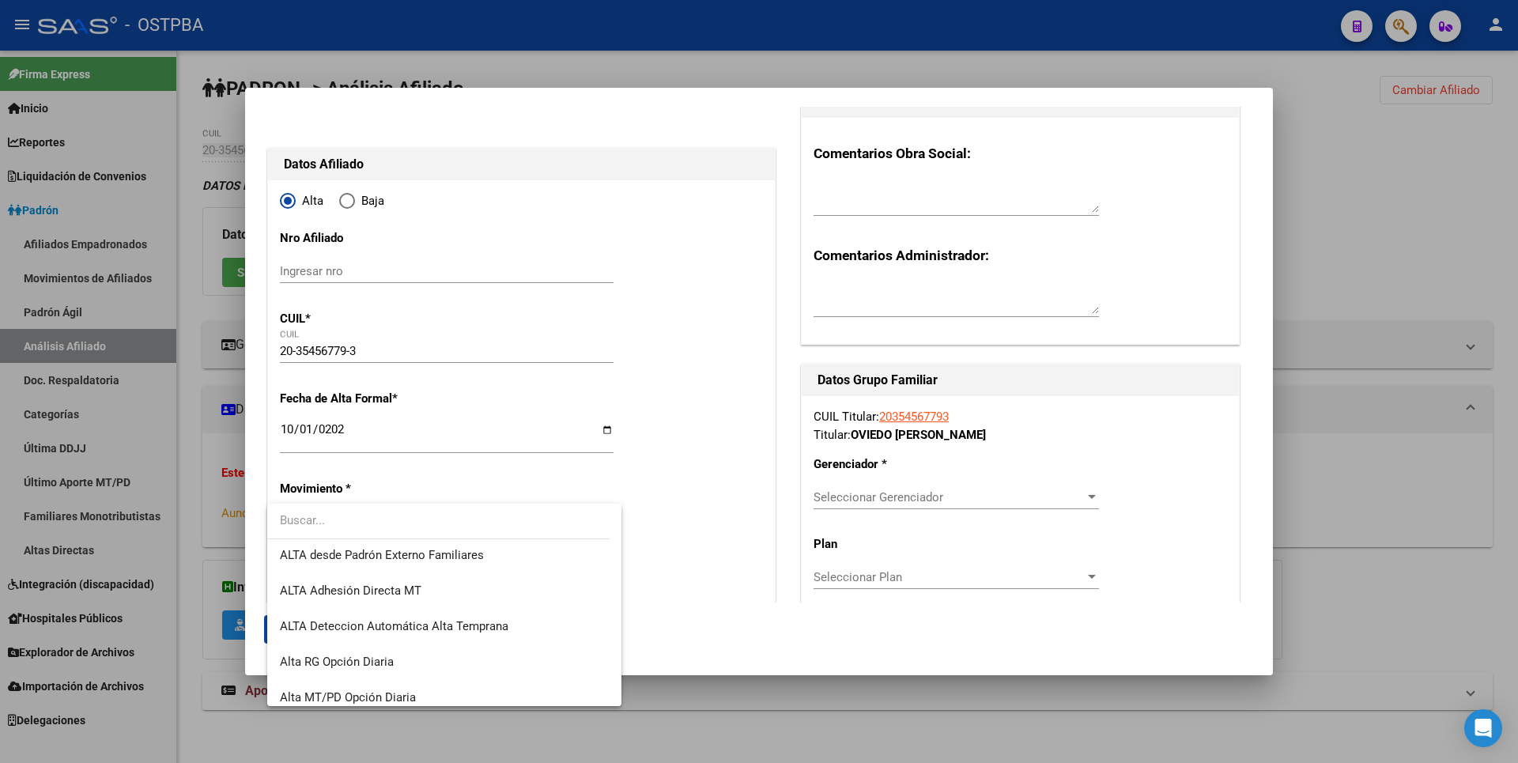
scroll to position [545, 0]
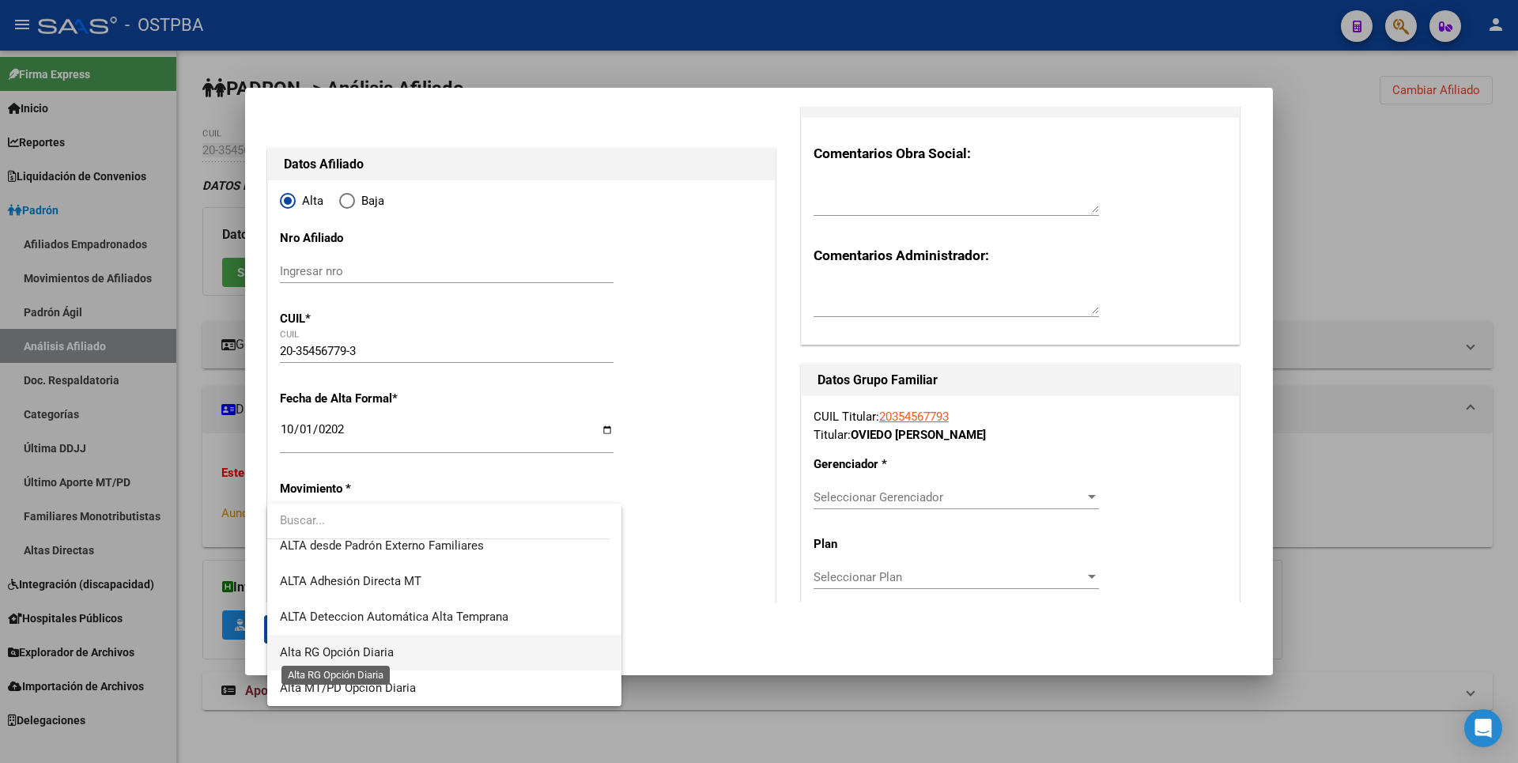
click at [365, 651] on span "Alta RG Opción Diaria" at bounding box center [337, 652] width 114 height 14
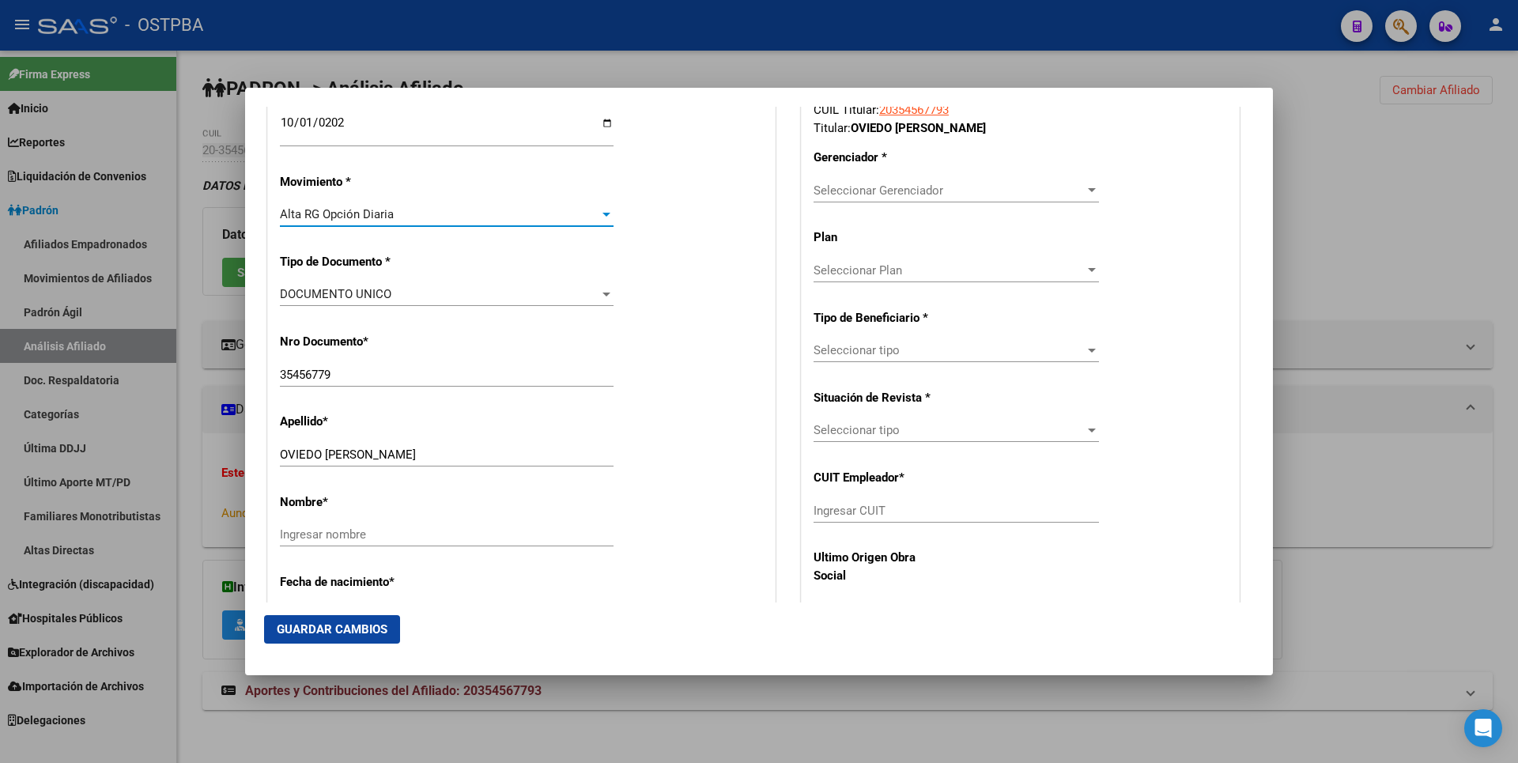
scroll to position [395, 0]
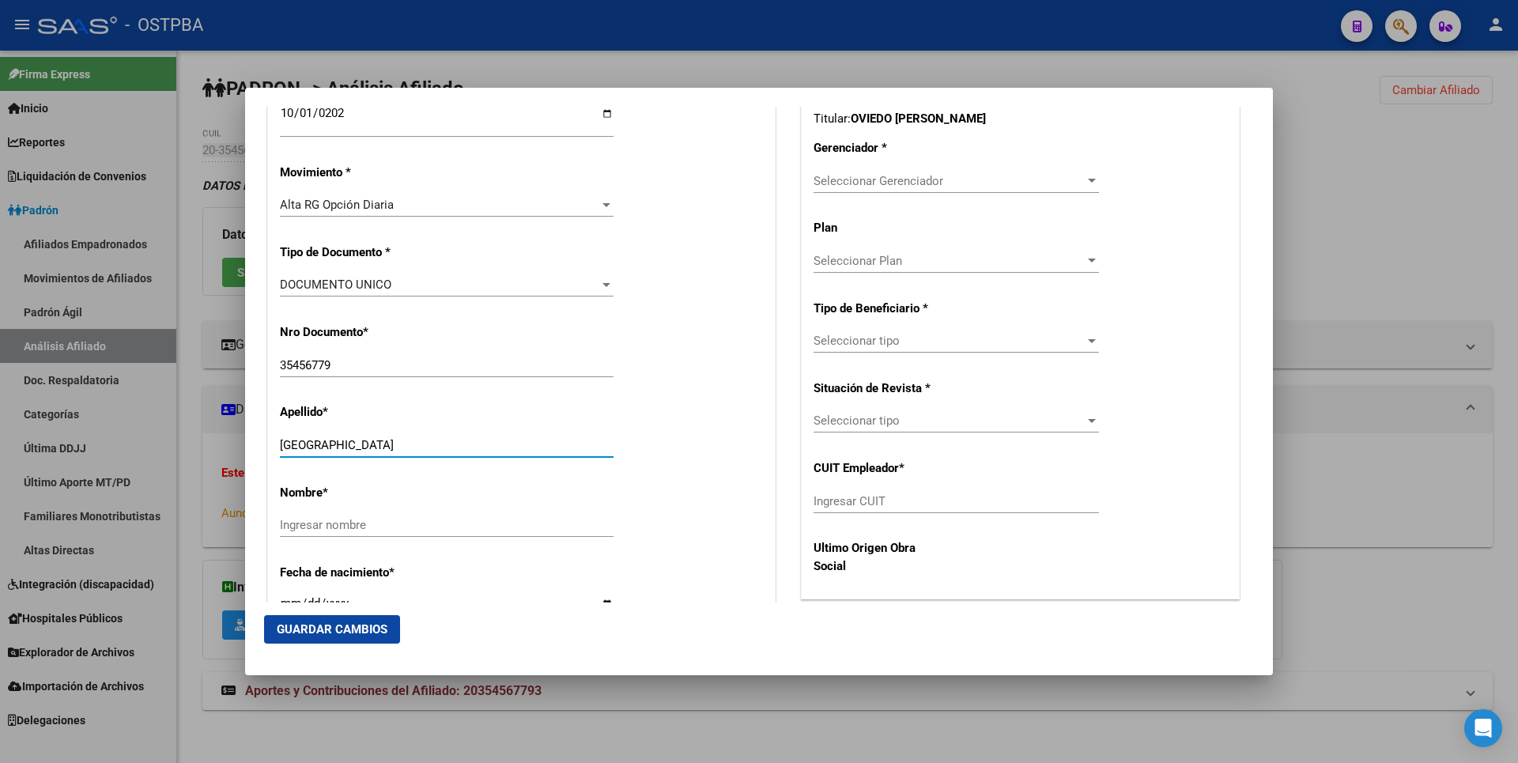
drag, startPoint x: 326, startPoint y: 445, endPoint x: 431, endPoint y: 438, distance: 105.4
click at [431, 438] on input "OVIEDO" at bounding box center [447, 445] width 334 height 14
type input "OVIEDO"
click at [281, 530] on input "Ingresar nombre" at bounding box center [447, 525] width 334 height 14
paste input "ELIAS EZEQUIEL"
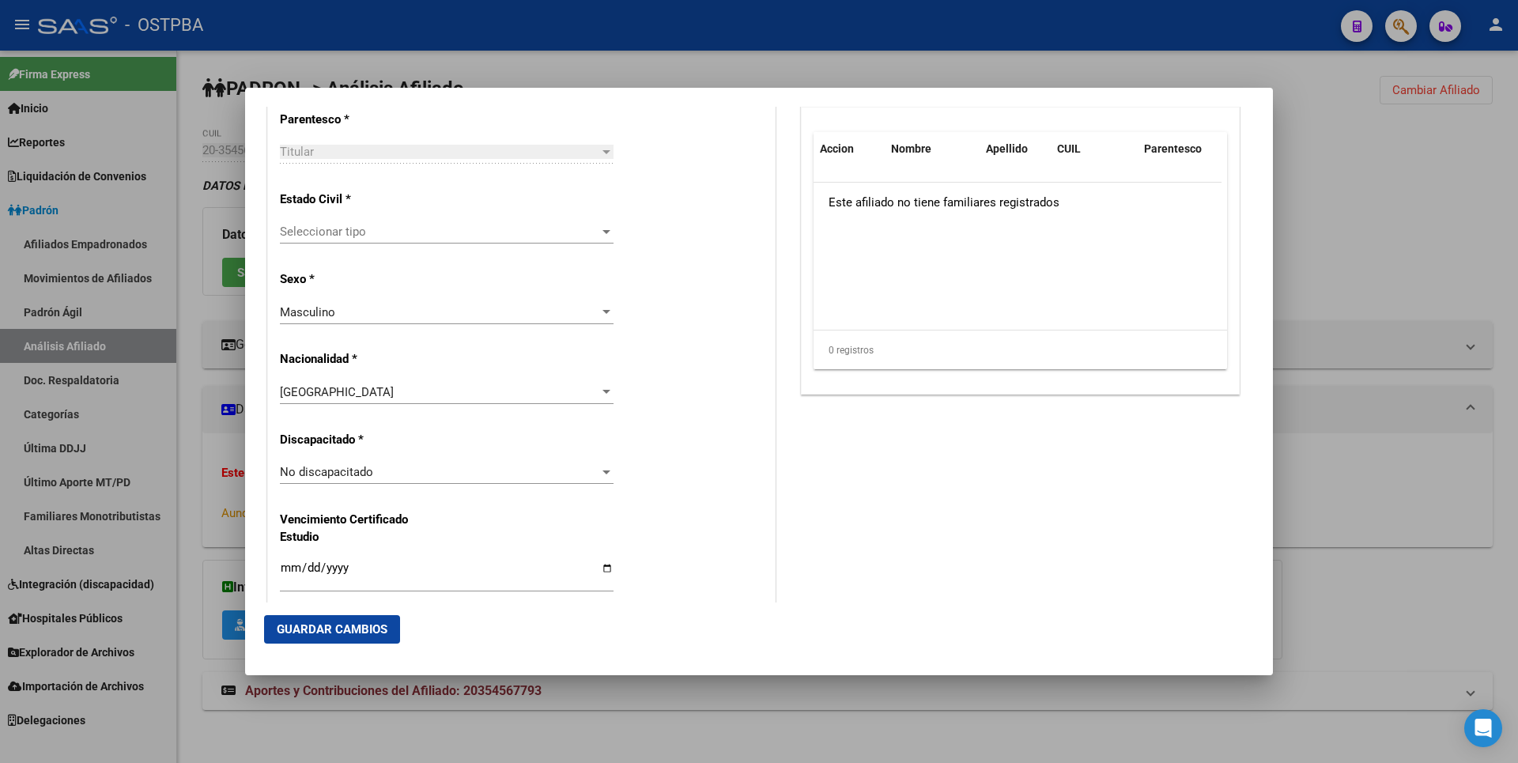
scroll to position [949, 0]
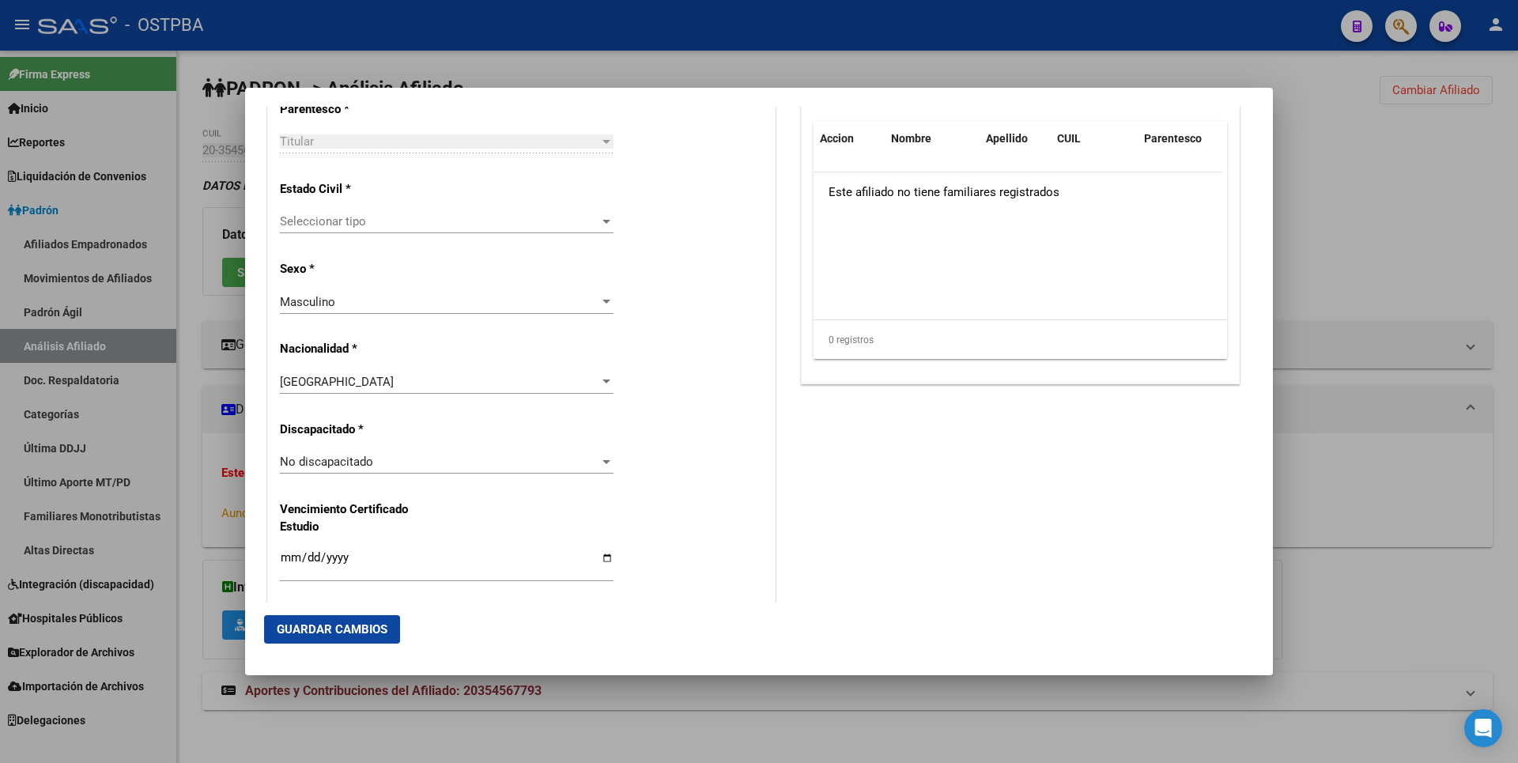
type input "ELIAS EZEQUIEL"
click at [591, 220] on span "Seleccionar tipo" at bounding box center [439, 221] width 319 height 14
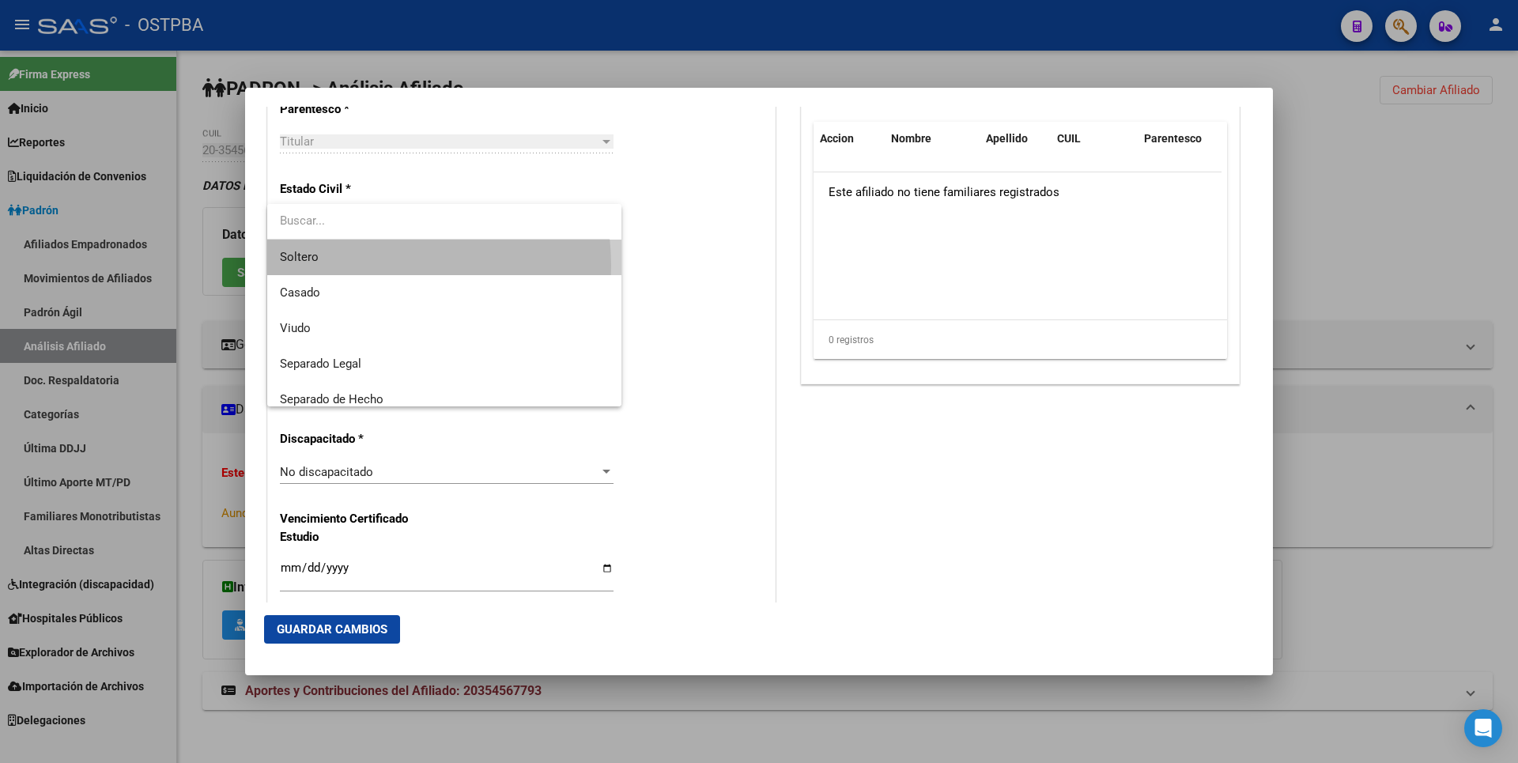
click at [360, 263] on span "Soltero" at bounding box center [444, 258] width 329 height 36
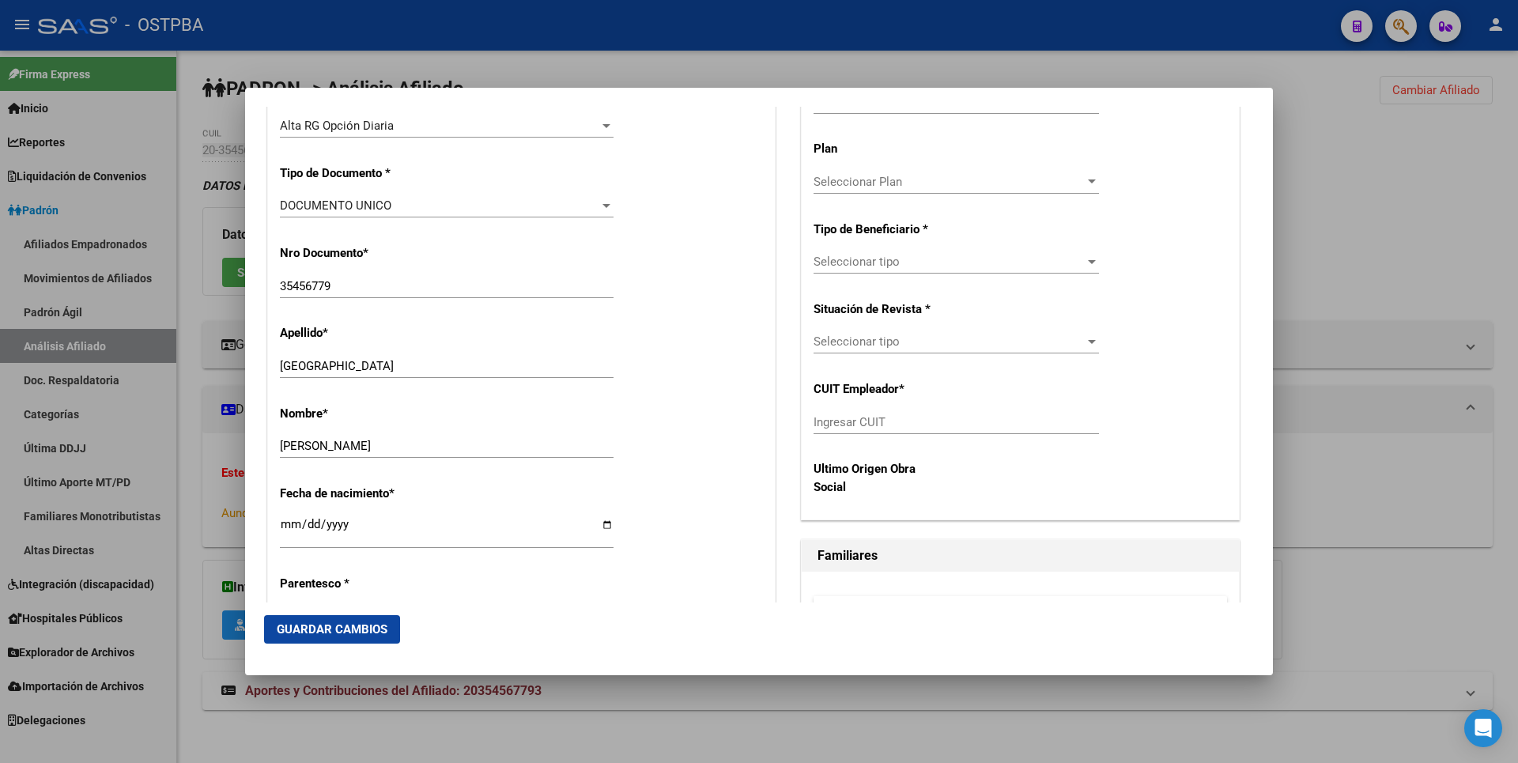
scroll to position [158, 0]
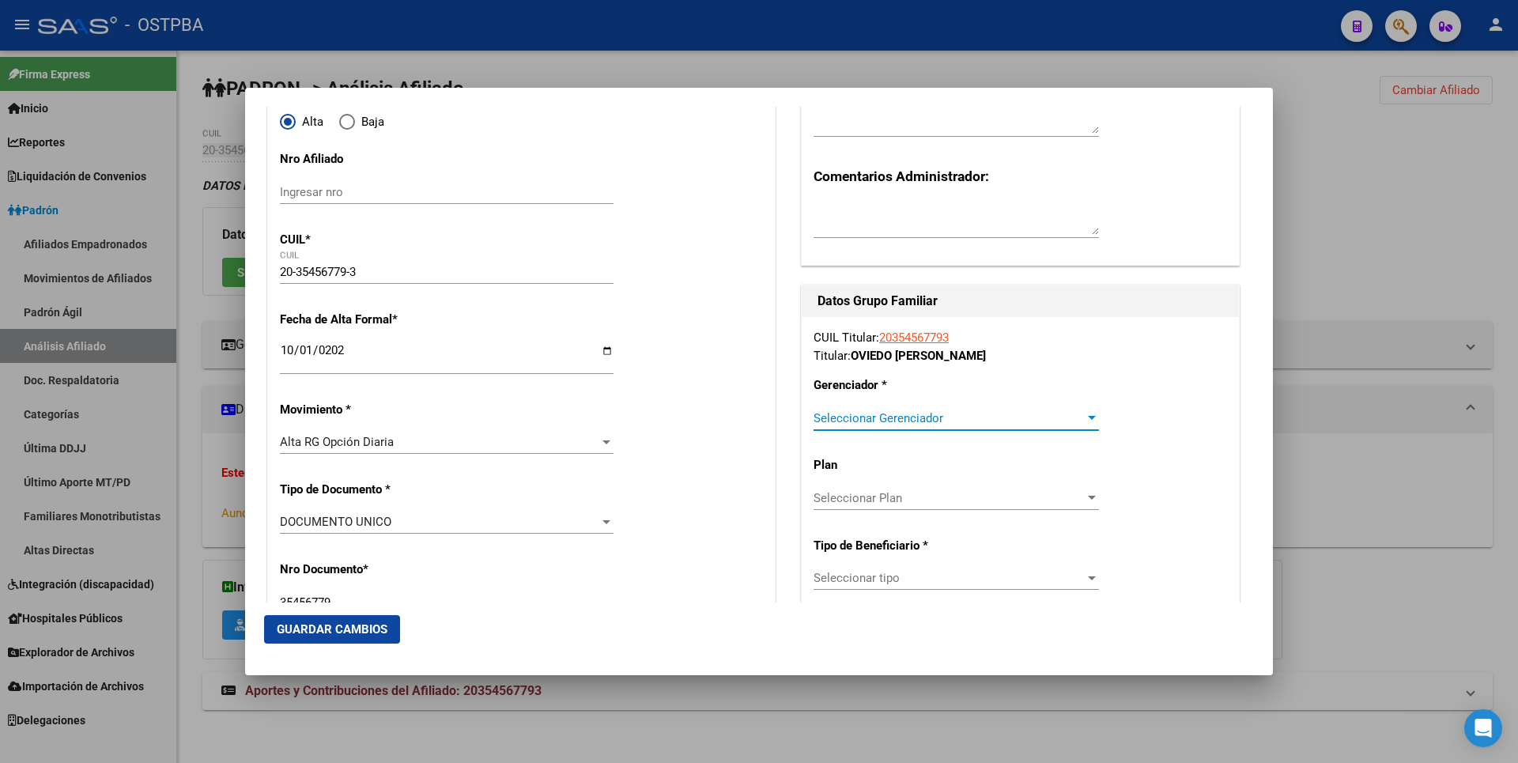
click at [1071, 414] on span "Seleccionar Gerenciador" at bounding box center [949, 418] width 271 height 14
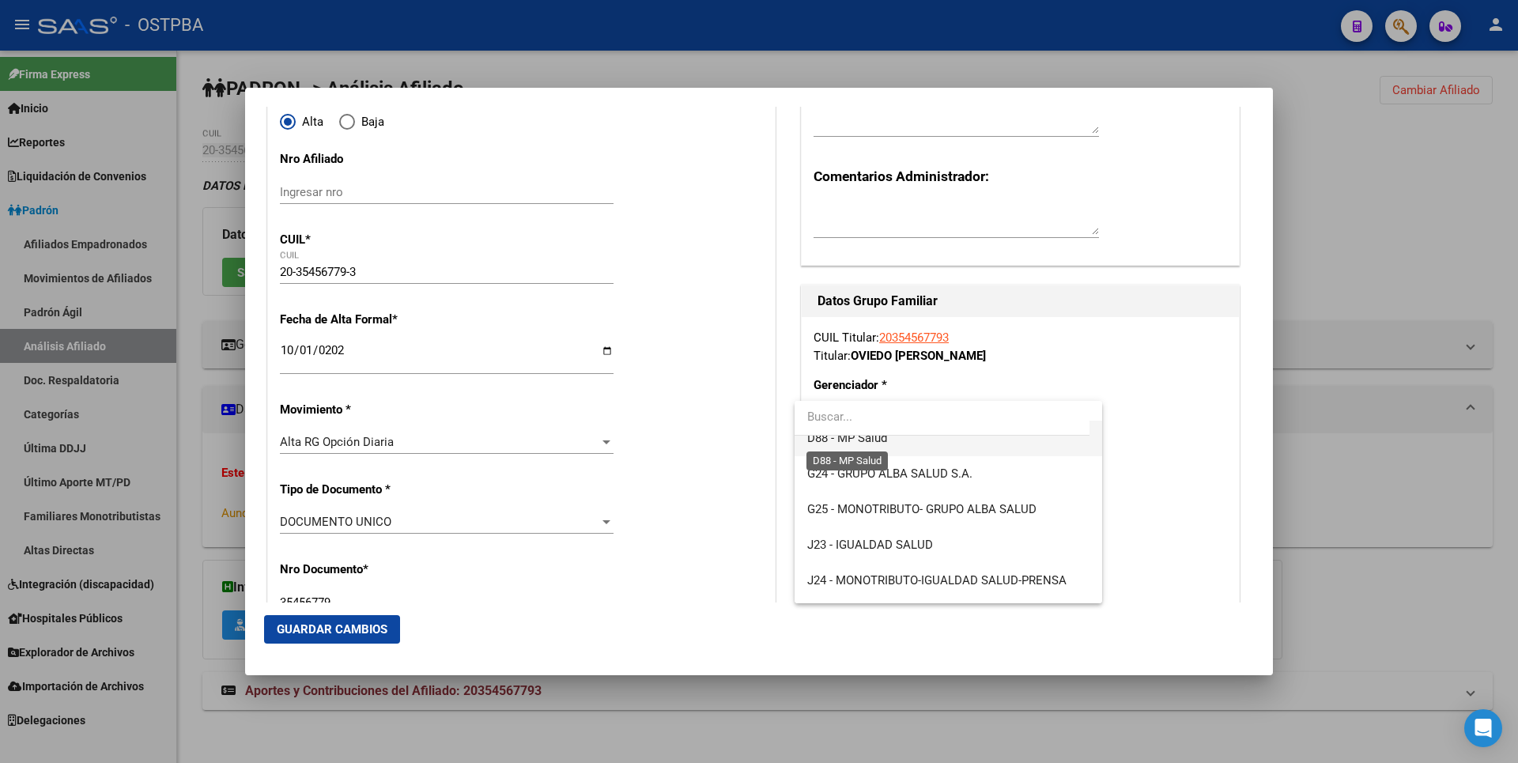
scroll to position [79, 0]
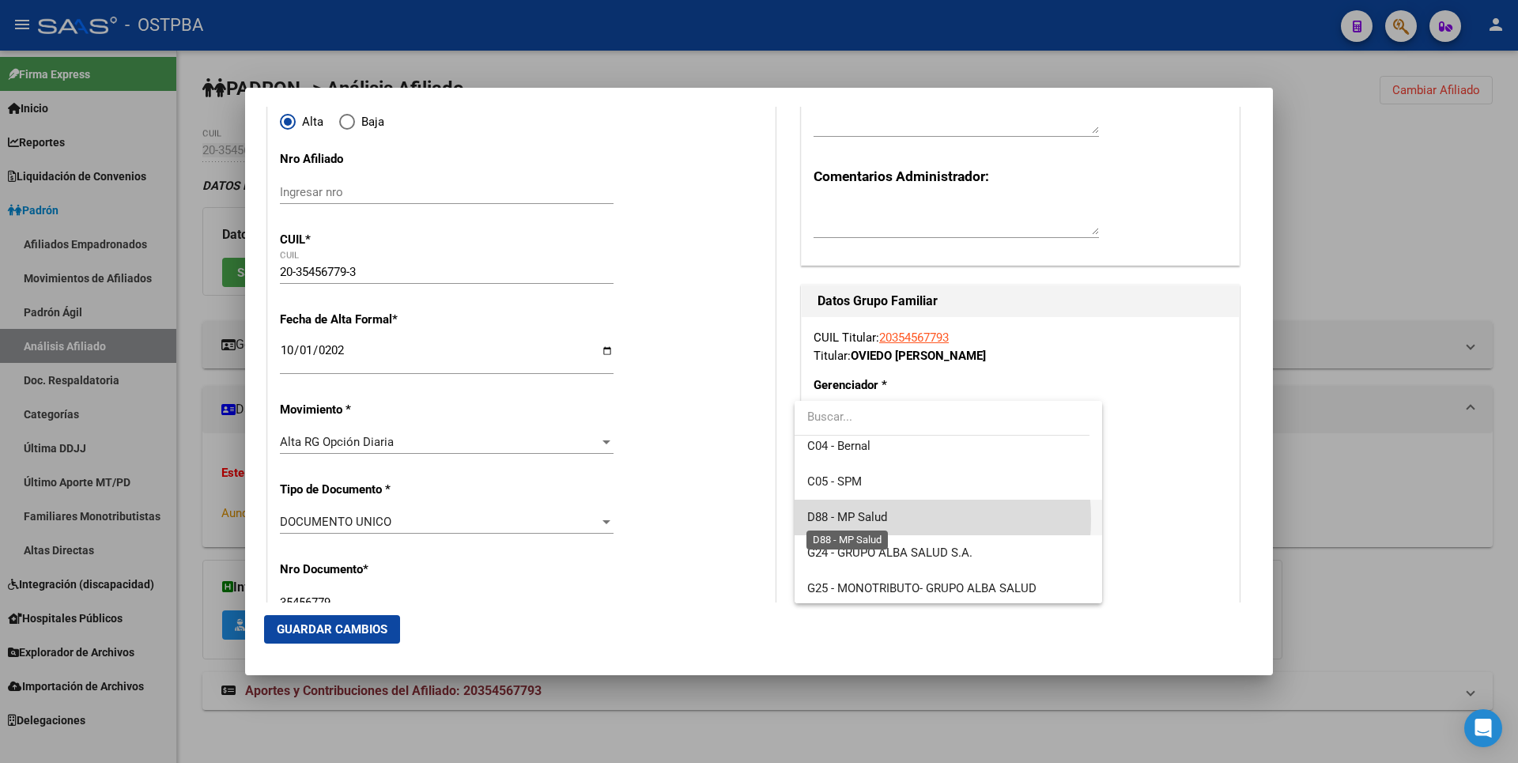
click at [863, 519] on span "D88 - MP Salud" at bounding box center [847, 517] width 80 height 14
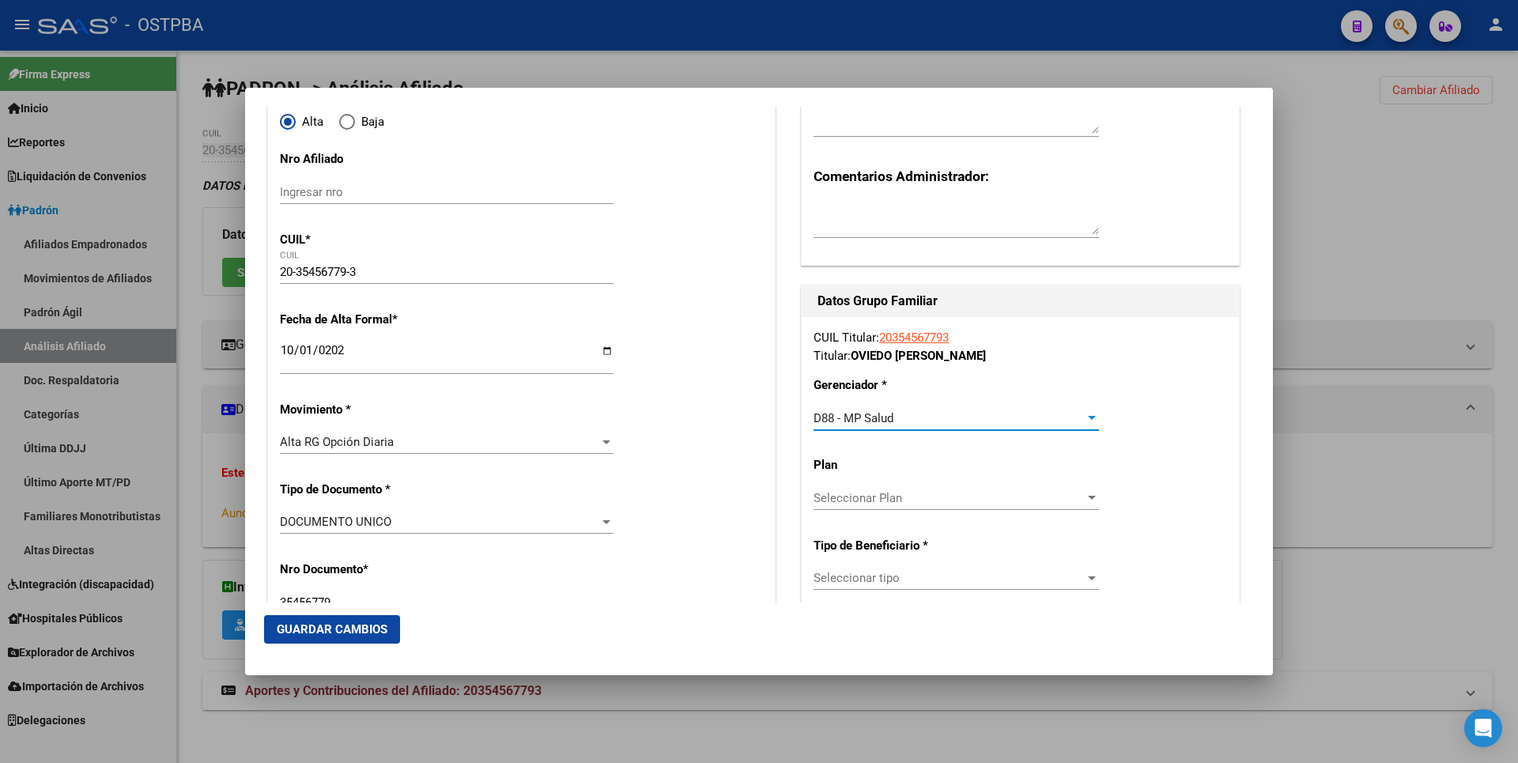
scroll to position [237, 0]
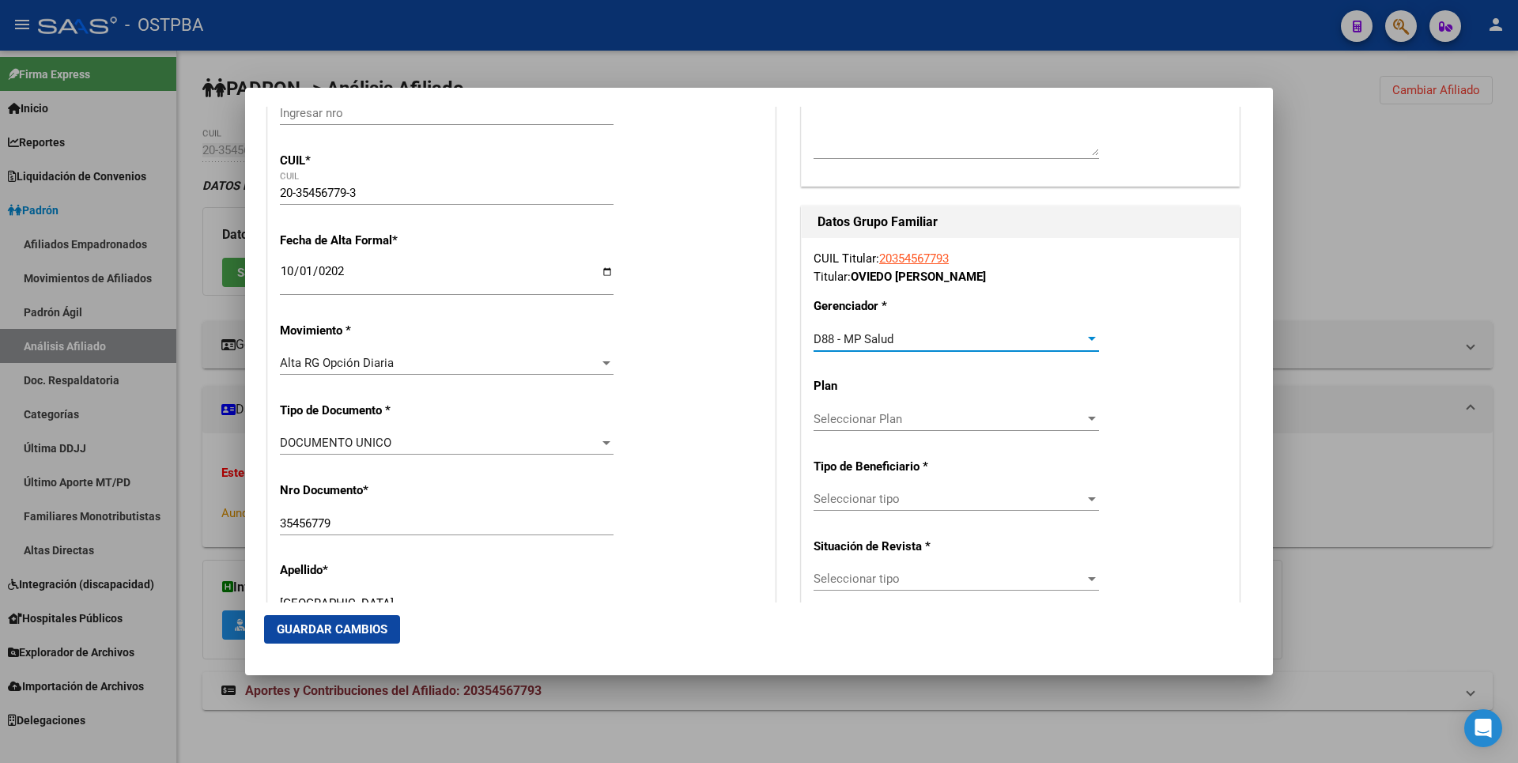
click at [1085, 505] on div at bounding box center [1092, 499] width 14 height 13
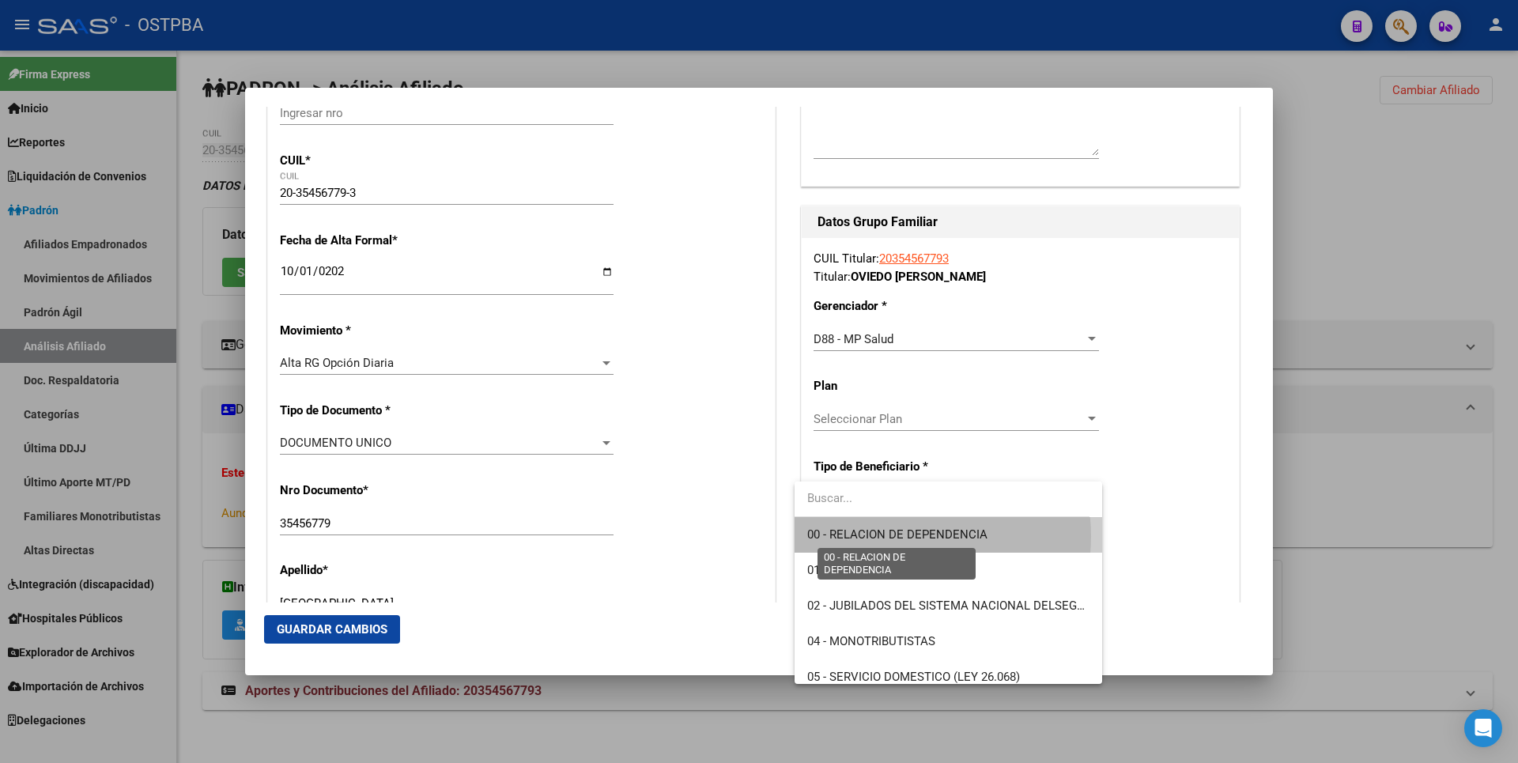
click at [901, 536] on span "00 - RELACION DE DEPENDENCIA" at bounding box center [897, 534] width 180 height 14
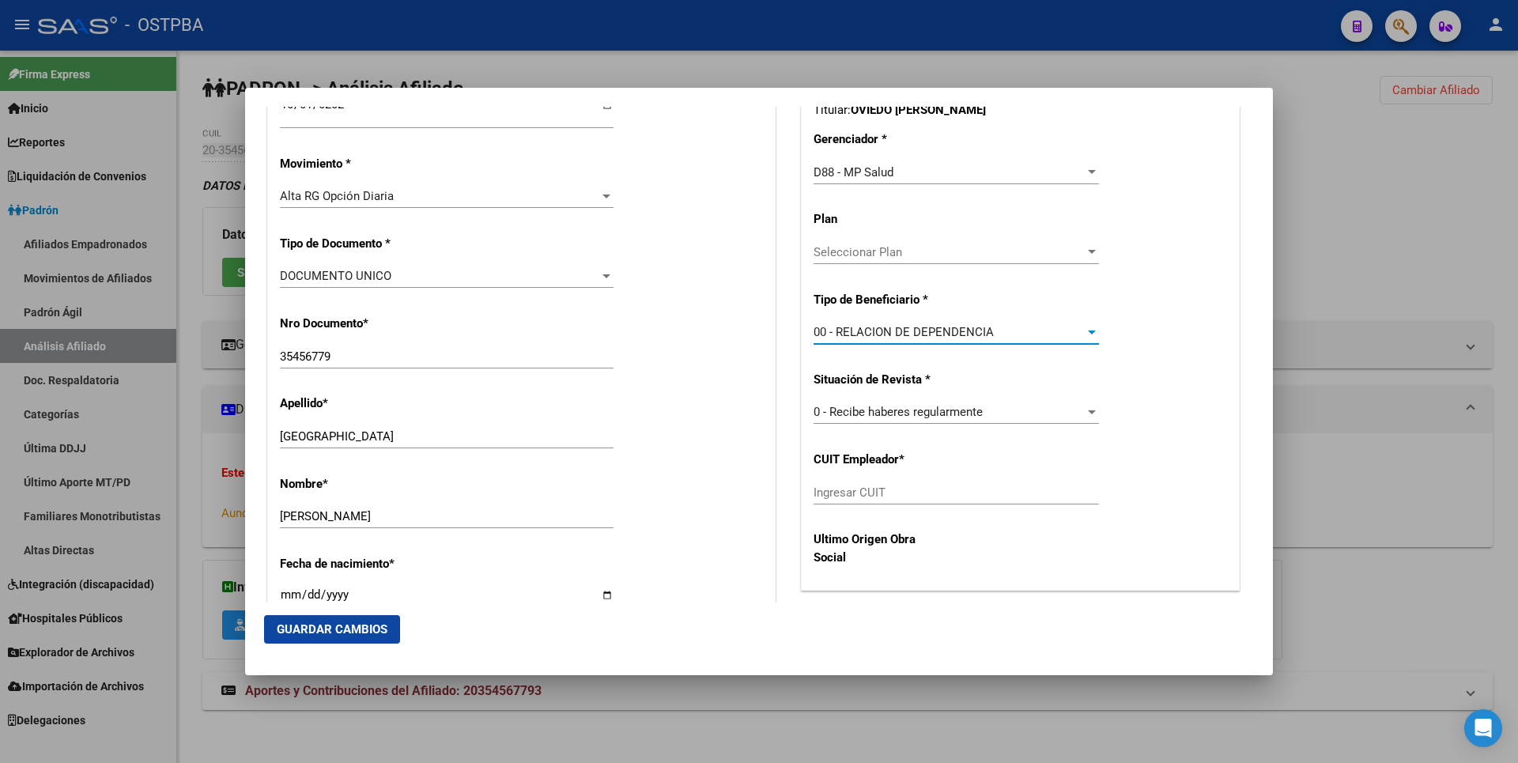
scroll to position [633, 0]
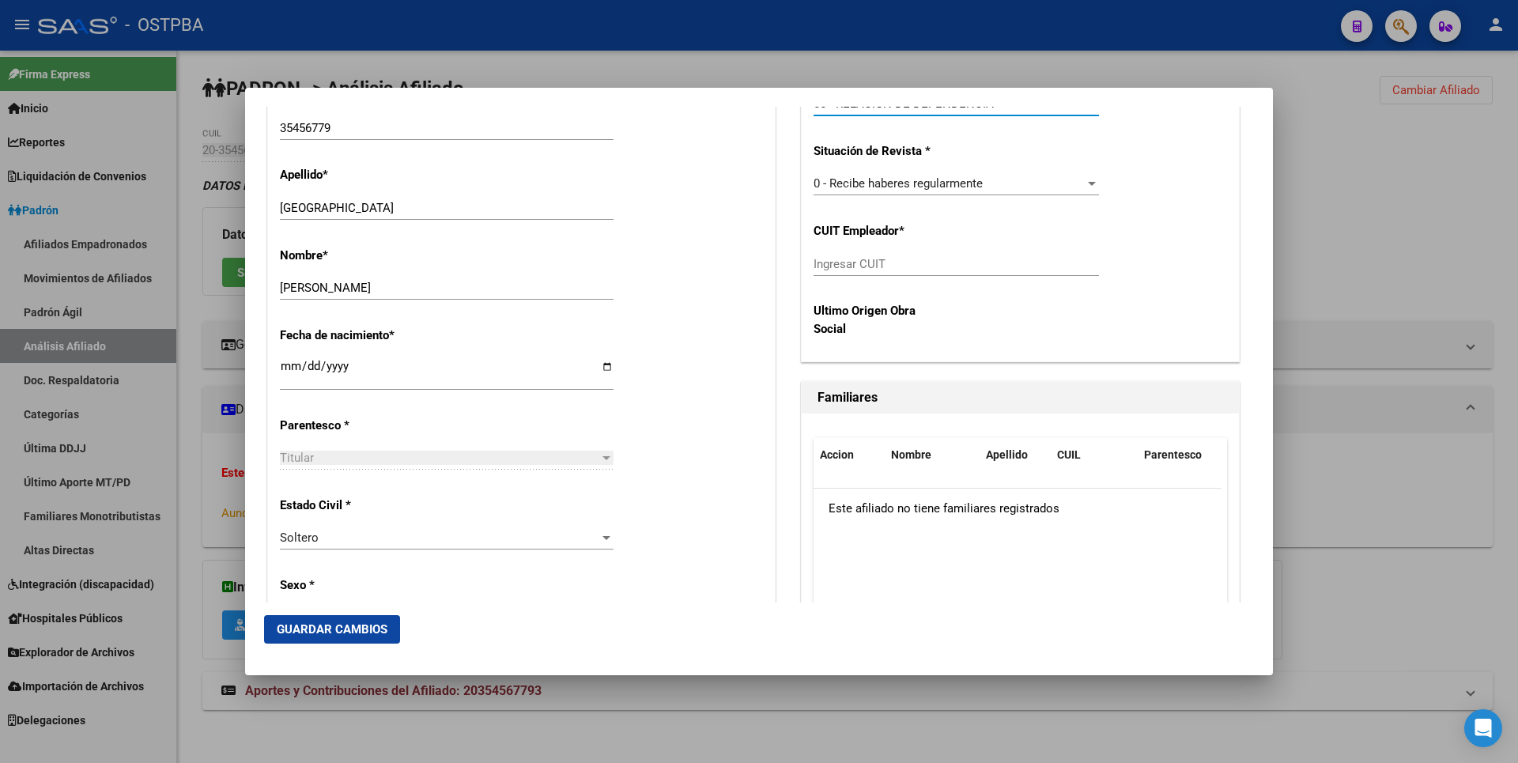
click at [847, 265] on input "Ingresar CUIT" at bounding box center [956, 264] width 285 height 14
type input "30-71765405-2"
click at [384, 624] on span "Guardar Cambios" at bounding box center [332, 629] width 111 height 14
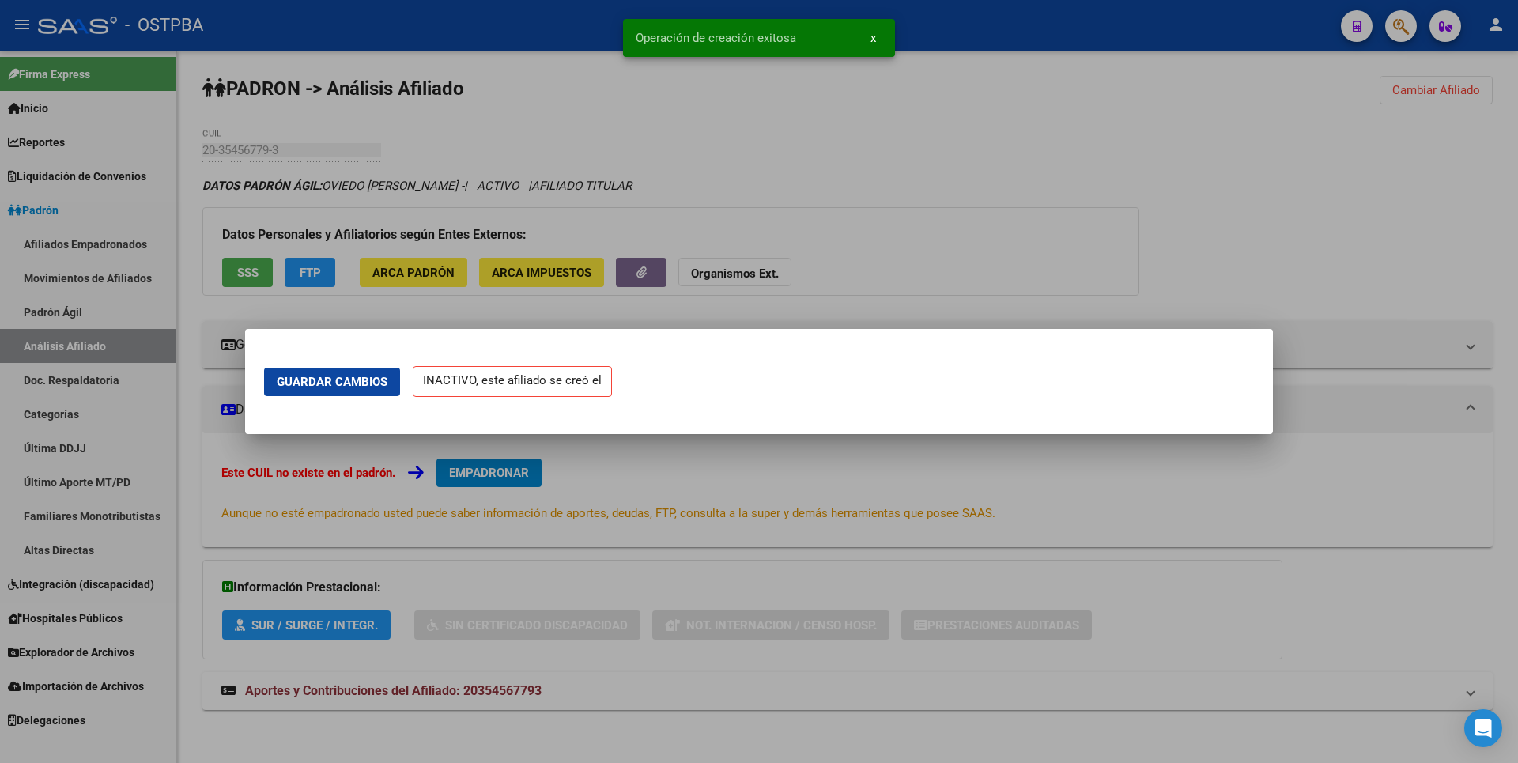
scroll to position [0, 0]
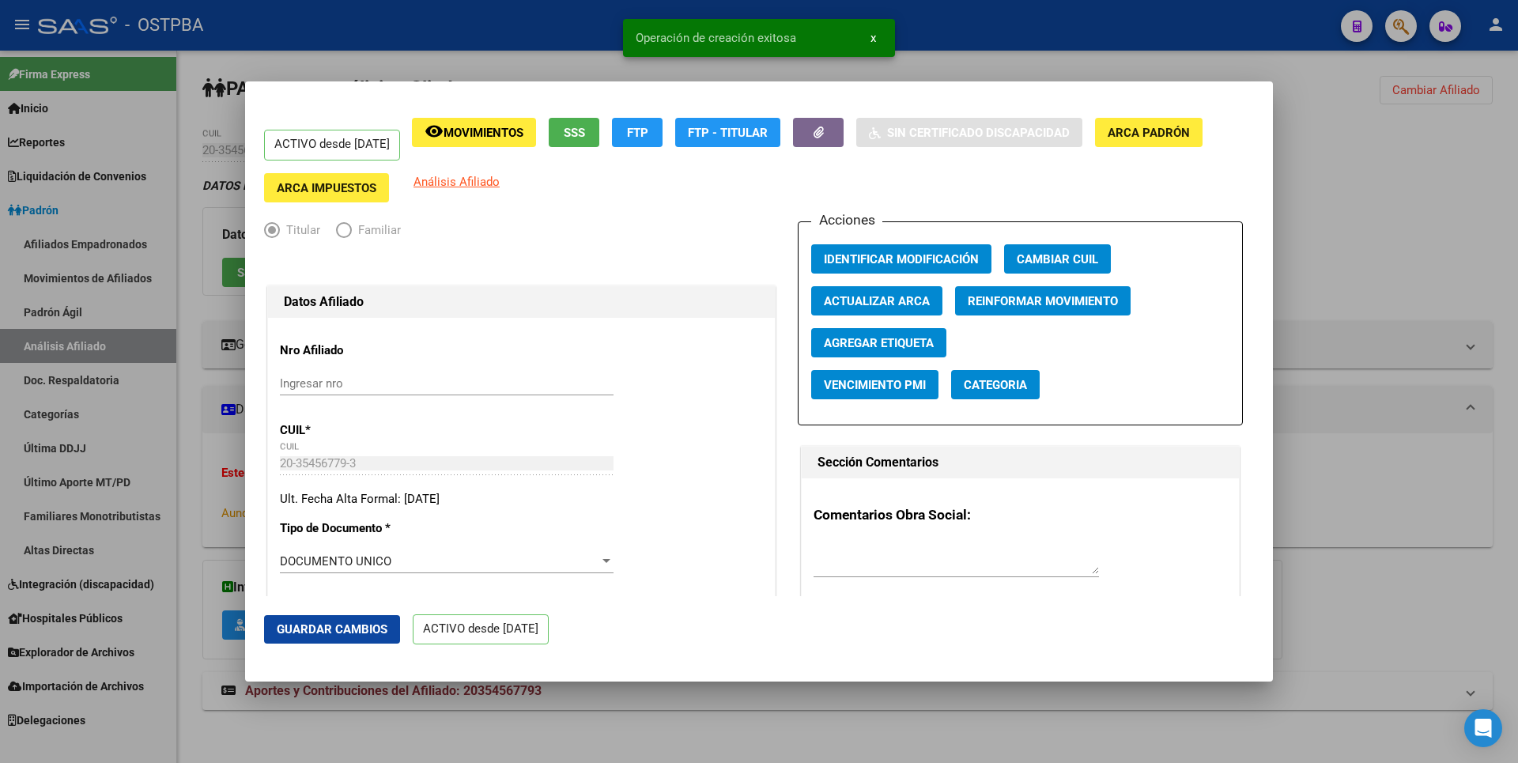
click at [1368, 280] on div at bounding box center [759, 381] width 1518 height 763
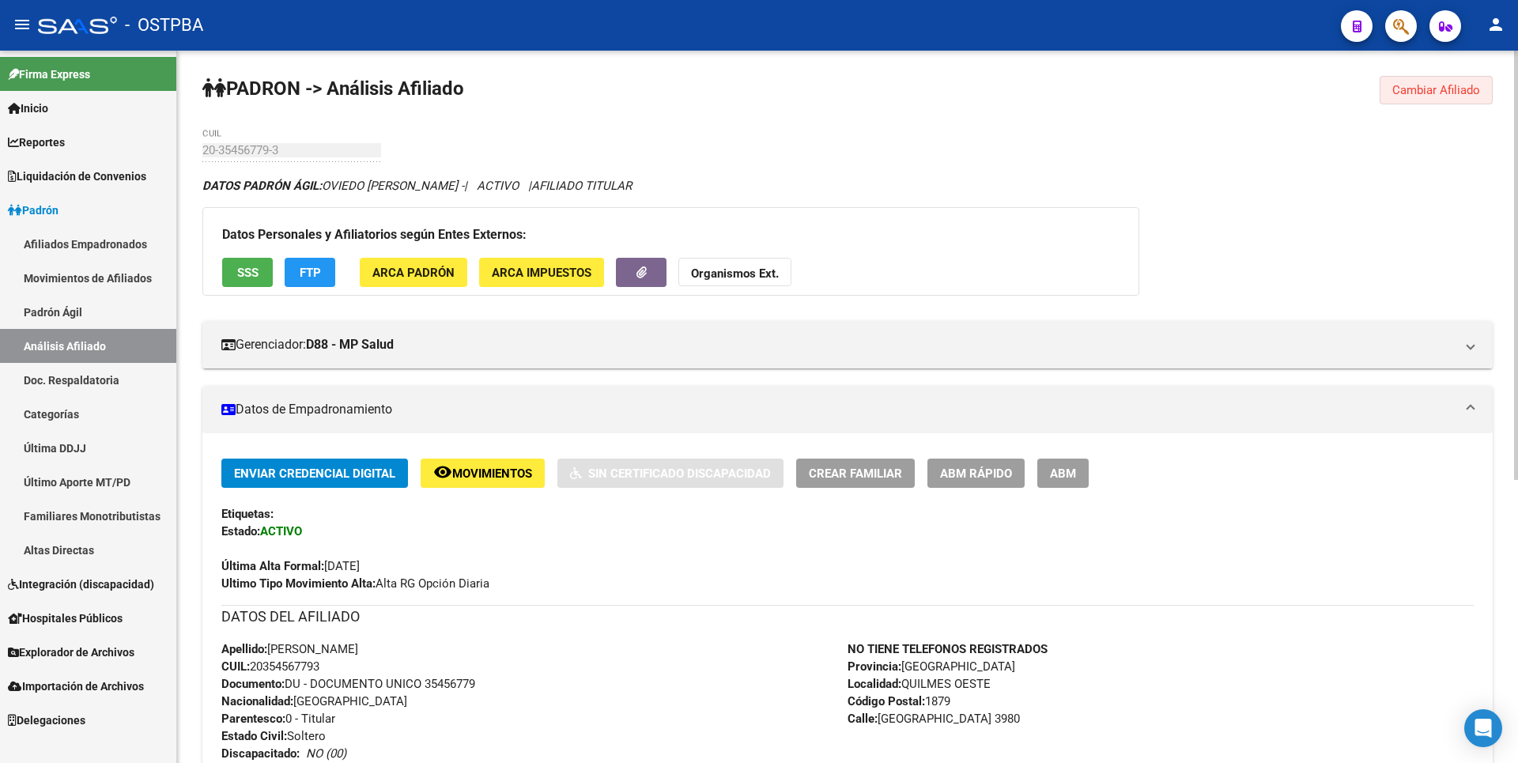
drag, startPoint x: 1456, startPoint y: 80, endPoint x: 1381, endPoint y: 82, distance: 75.2
click at [1457, 82] on button "Cambiar Afiliado" at bounding box center [1436, 90] width 113 height 28
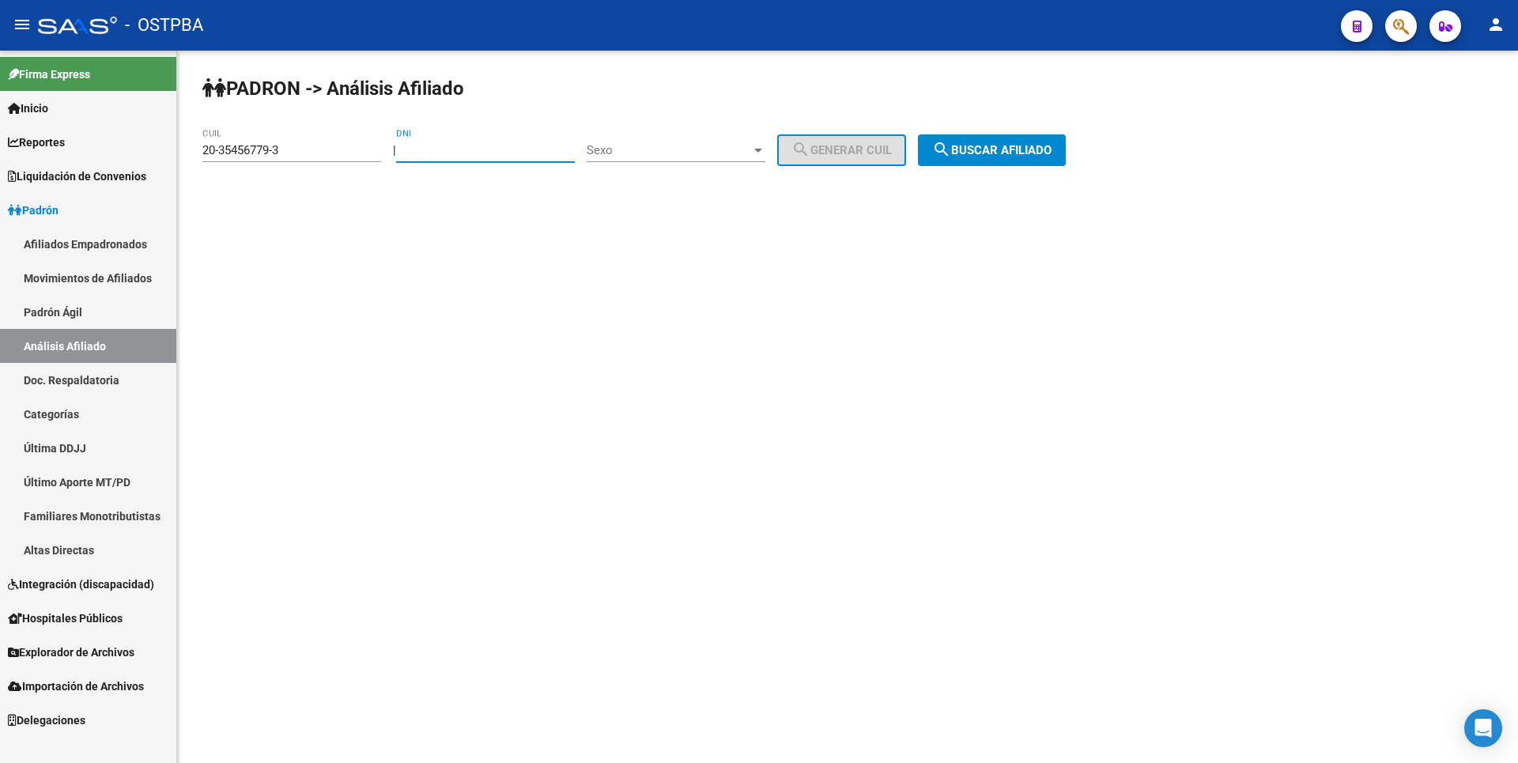
click at [445, 153] on input "DNI" at bounding box center [485, 150] width 179 height 14
type input "34776879"
drag, startPoint x: 295, startPoint y: 145, endPoint x: 0, endPoint y: 153, distance: 295.0
click at [0, 153] on mat-sidenav-container "Firma Express Inicio Calendario SSS Instructivos Contacto OS Reportes Tablero d…" at bounding box center [759, 407] width 1518 height 712
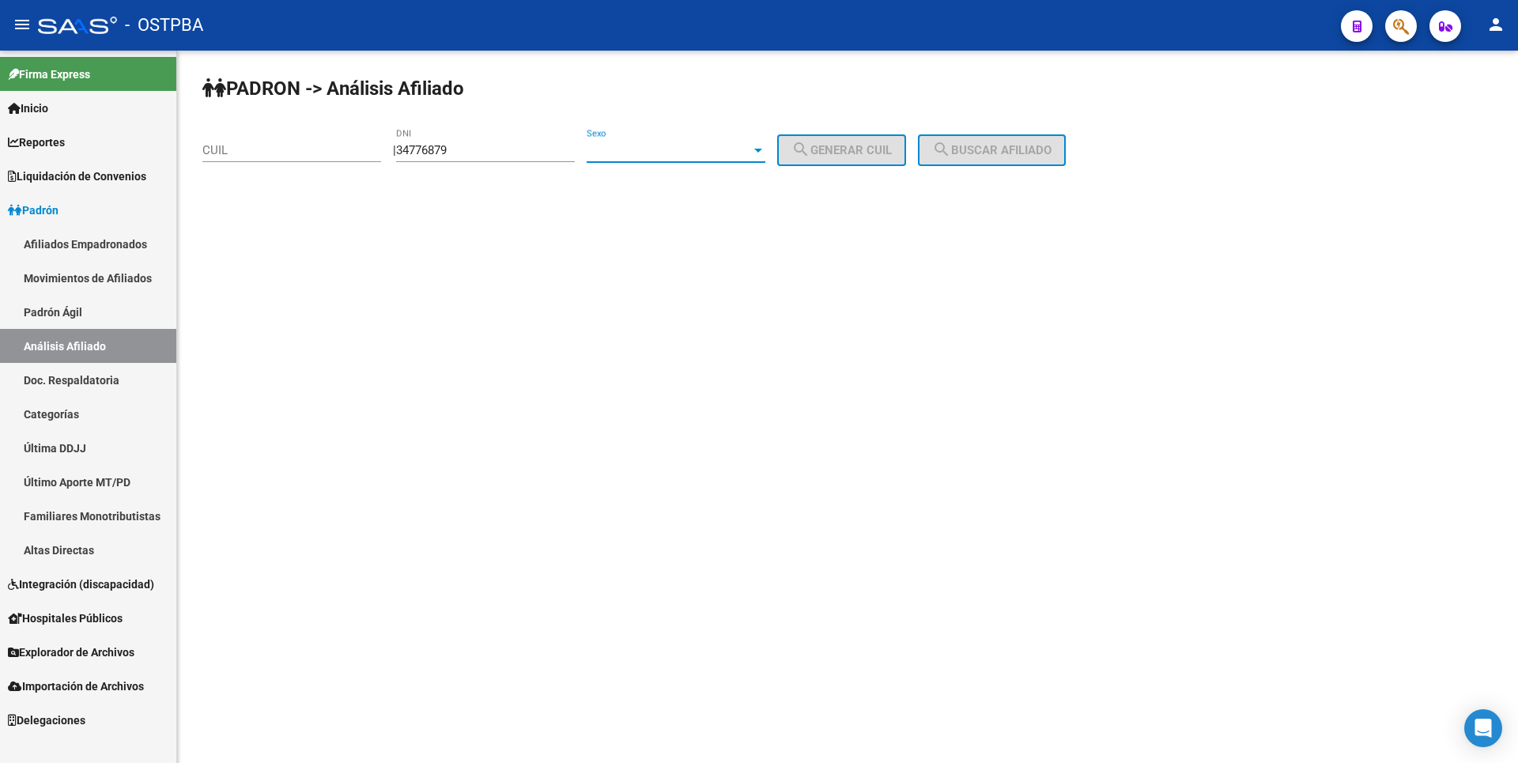
click at [742, 149] on span "Sexo" at bounding box center [669, 150] width 164 height 14
drag, startPoint x: 659, startPoint y: 192, endPoint x: 772, endPoint y: 164, distance: 115.6
click at [660, 195] on span "Femenino" at bounding box center [693, 186] width 179 height 36
drag, startPoint x: 897, startPoint y: 144, endPoint x: 1047, endPoint y: 130, distance: 150.9
click at [906, 137] on button "search Generar CUIL" at bounding box center [841, 150] width 129 height 32
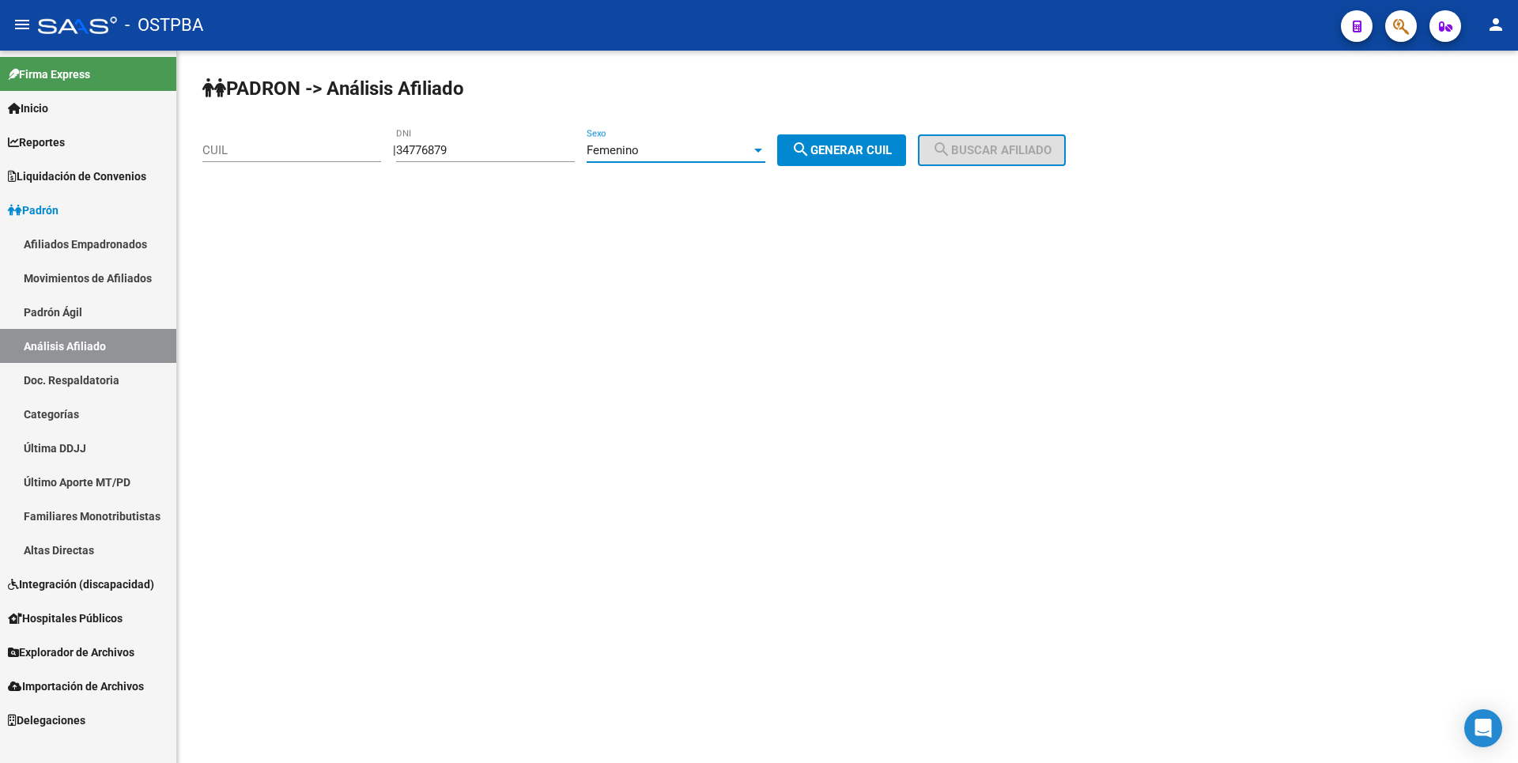
type input "27-34776879-6"
click at [1041, 140] on button "search Buscar afiliado" at bounding box center [992, 150] width 148 height 32
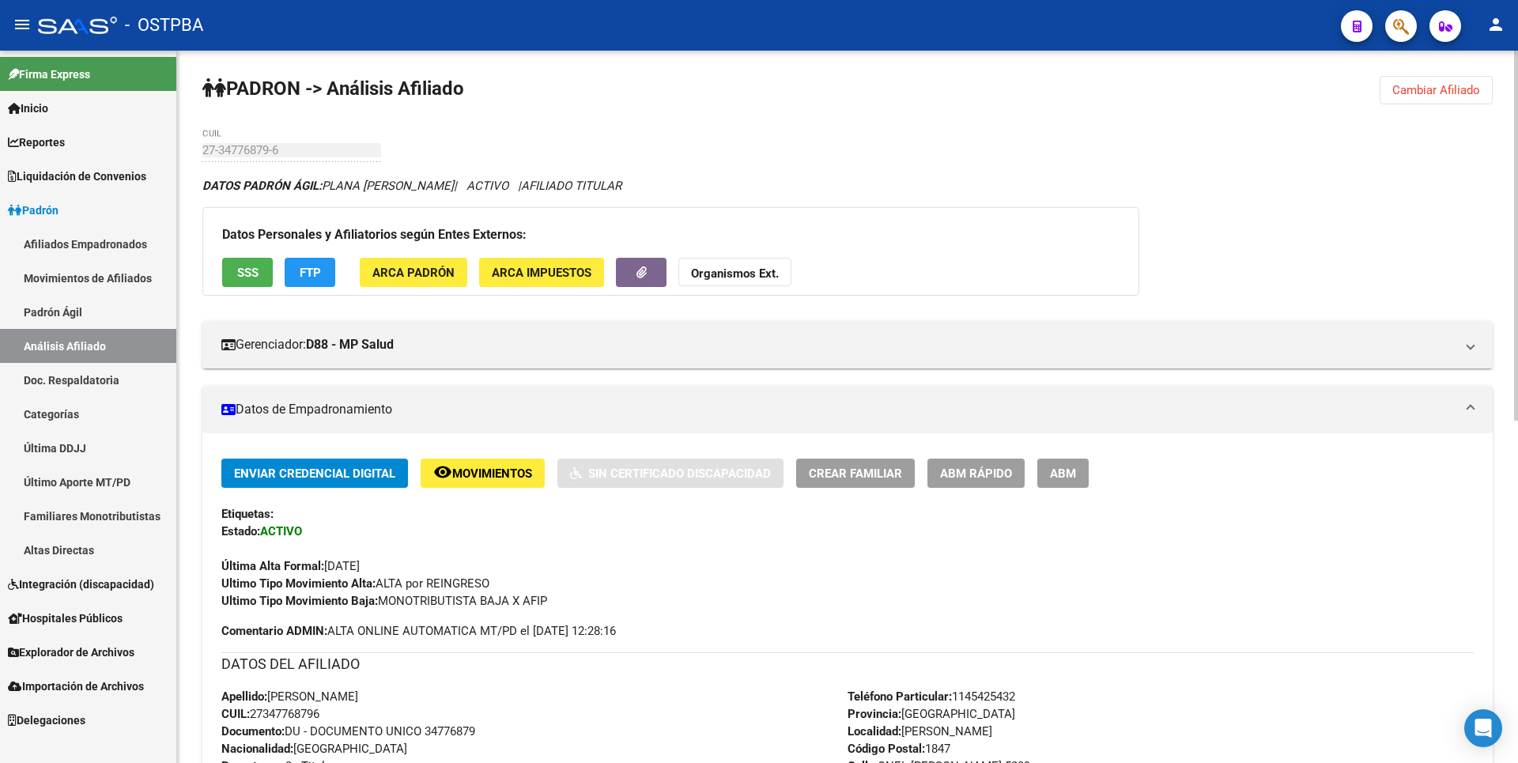
click at [249, 276] on span "SSS" at bounding box center [247, 273] width 21 height 14
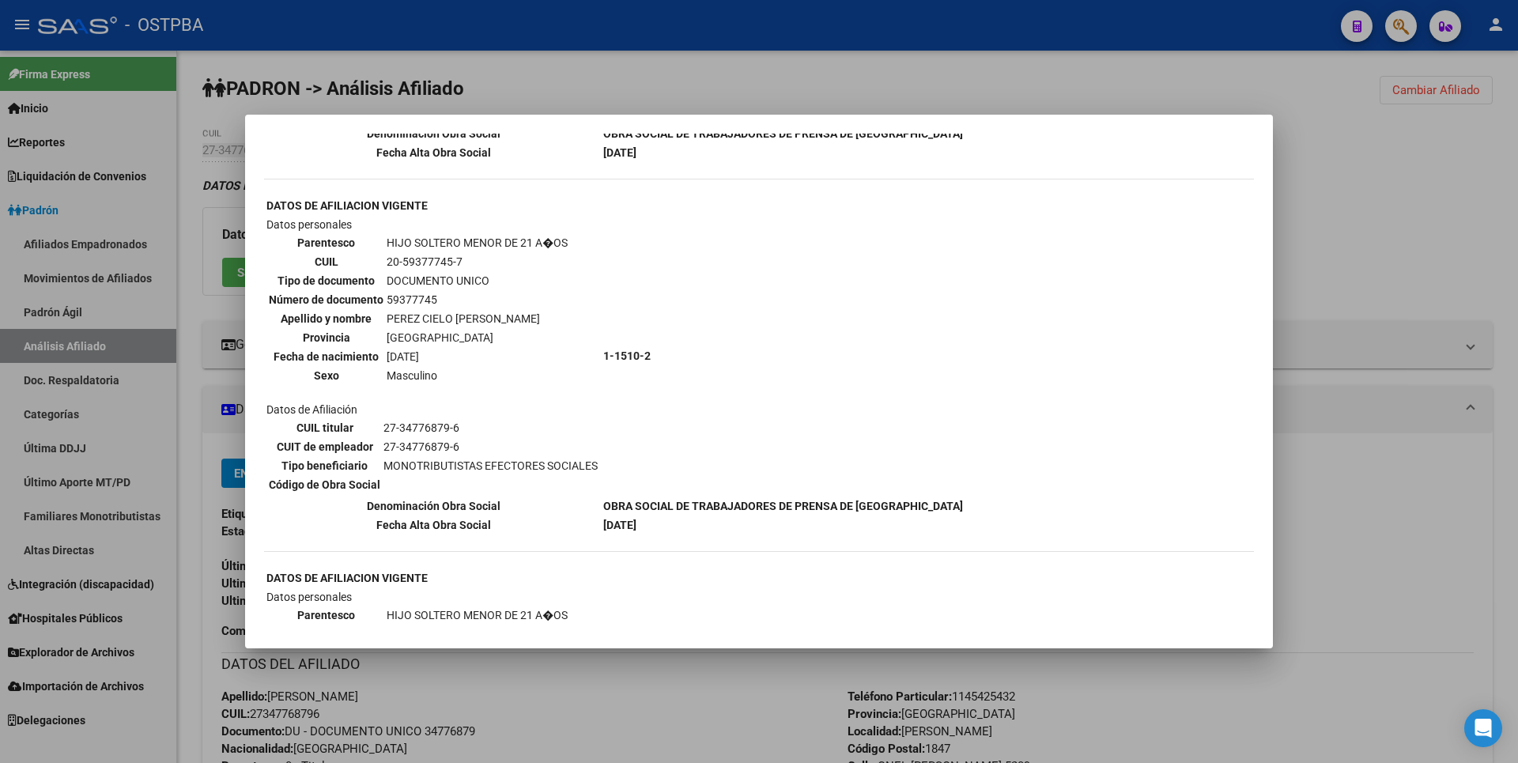
scroll to position [474, 0]
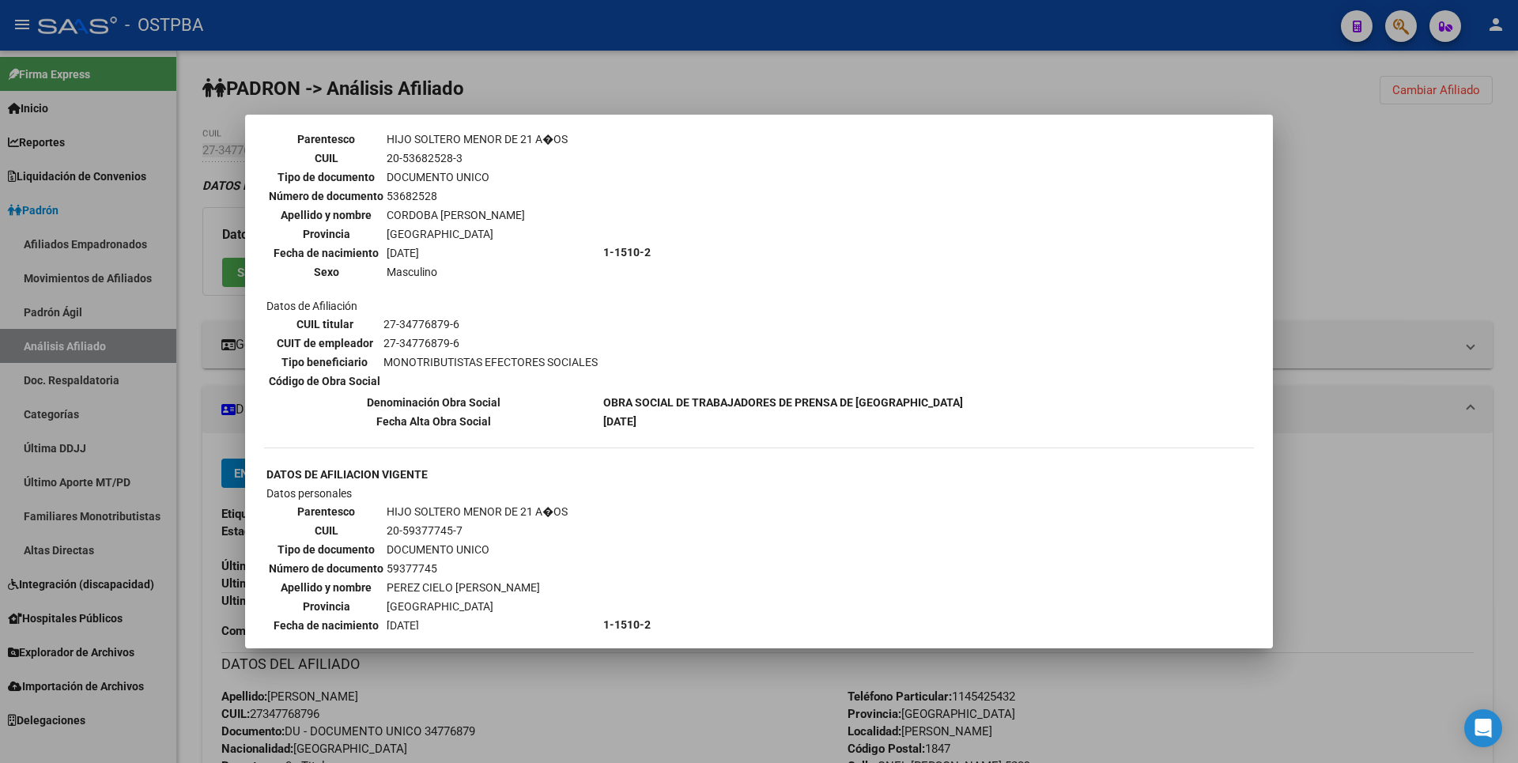
drag, startPoint x: 1294, startPoint y: 167, endPoint x: 1230, endPoint y: 169, distance: 64.1
click at [1297, 165] on div at bounding box center [759, 381] width 1518 height 763
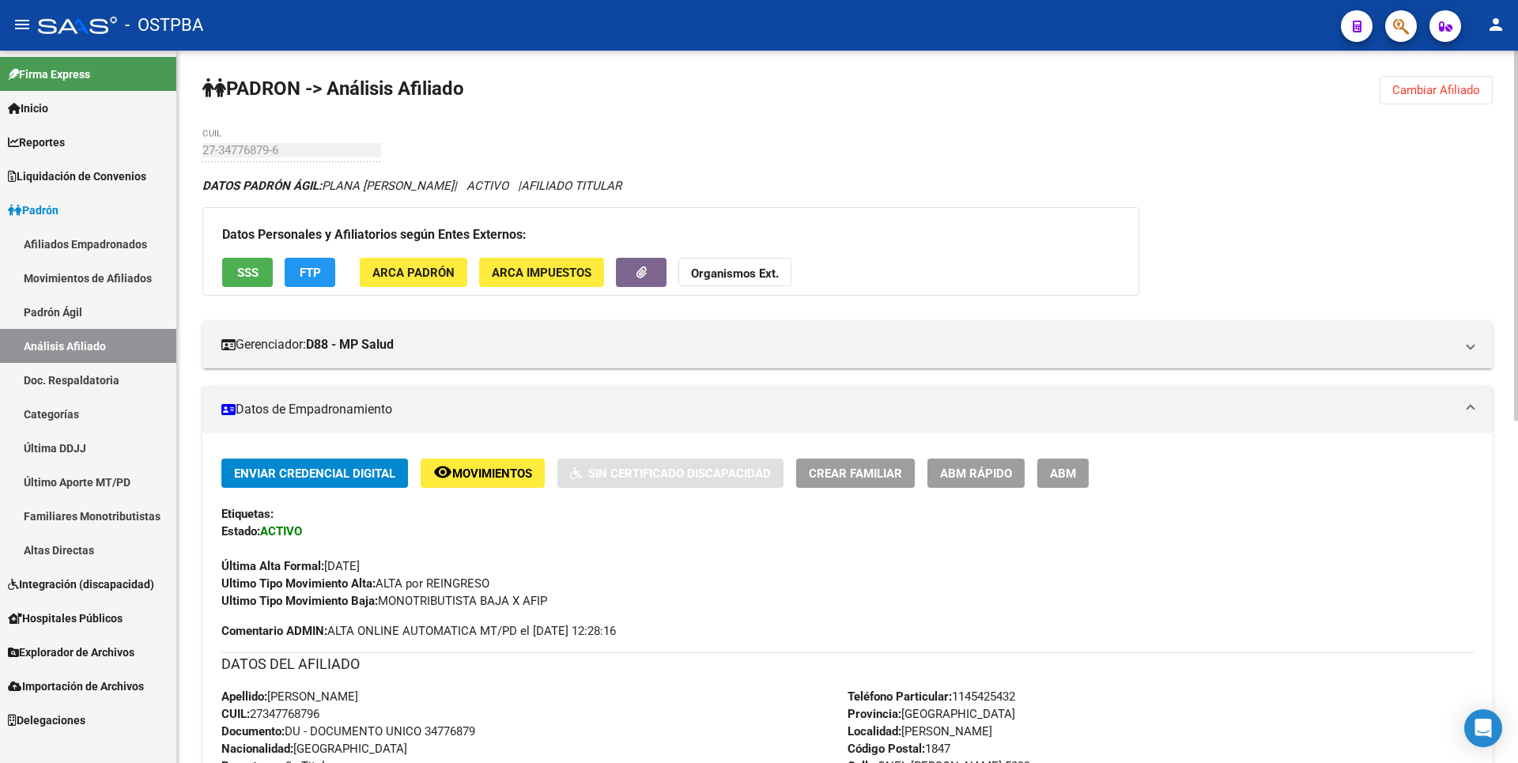
click at [747, 270] on strong "Organismos Ext." at bounding box center [735, 273] width 88 height 14
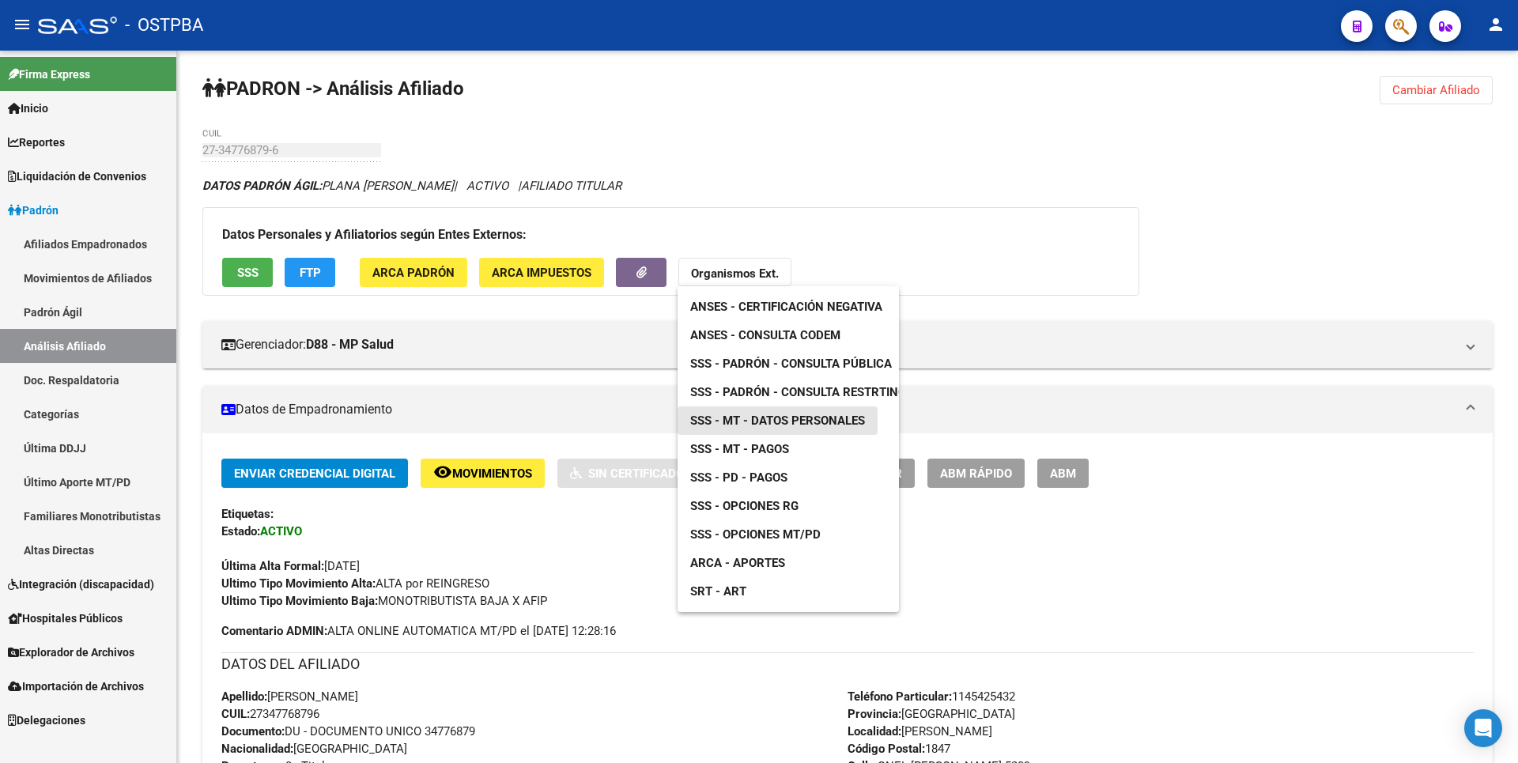
click at [801, 415] on span "SSS - MT - Datos Personales" at bounding box center [777, 421] width 175 height 14
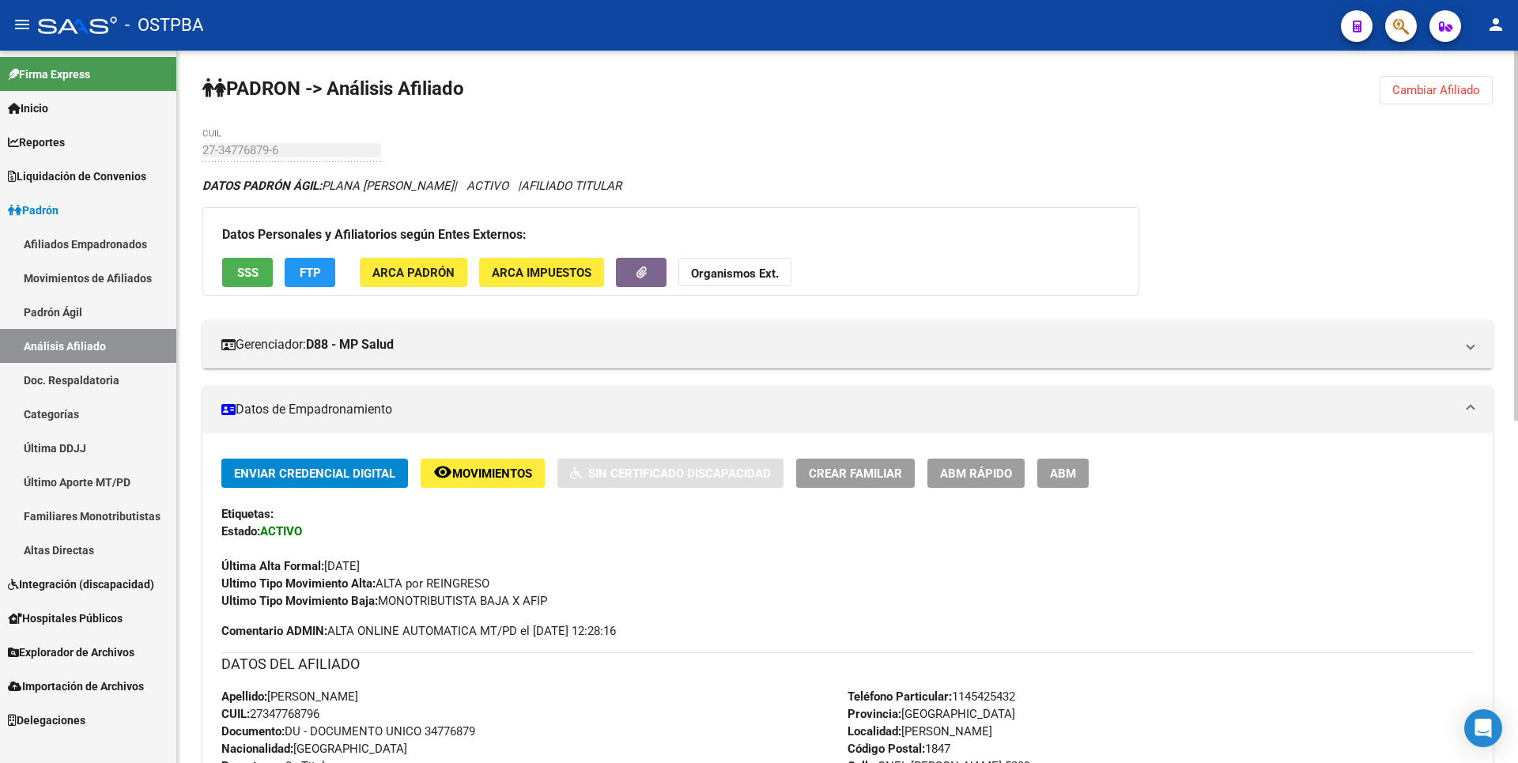
drag, startPoint x: 254, startPoint y: 712, endPoint x: 358, endPoint y: 705, distance: 104.7
click at [358, 705] on div "Apellido: MARTA SOLEDAD PLANA CUIL: 27347768796 Documento: DU - DOCUMENTO UNICO…" at bounding box center [534, 775] width 626 height 174
drag, startPoint x: 358, startPoint y: 705, endPoint x: 318, endPoint y: 718, distance: 42.5
click at [319, 718] on span "CUIL: 27347768796" at bounding box center [270, 714] width 98 height 14
drag, startPoint x: 253, startPoint y: 713, endPoint x: 334, endPoint y: 716, distance: 80.7
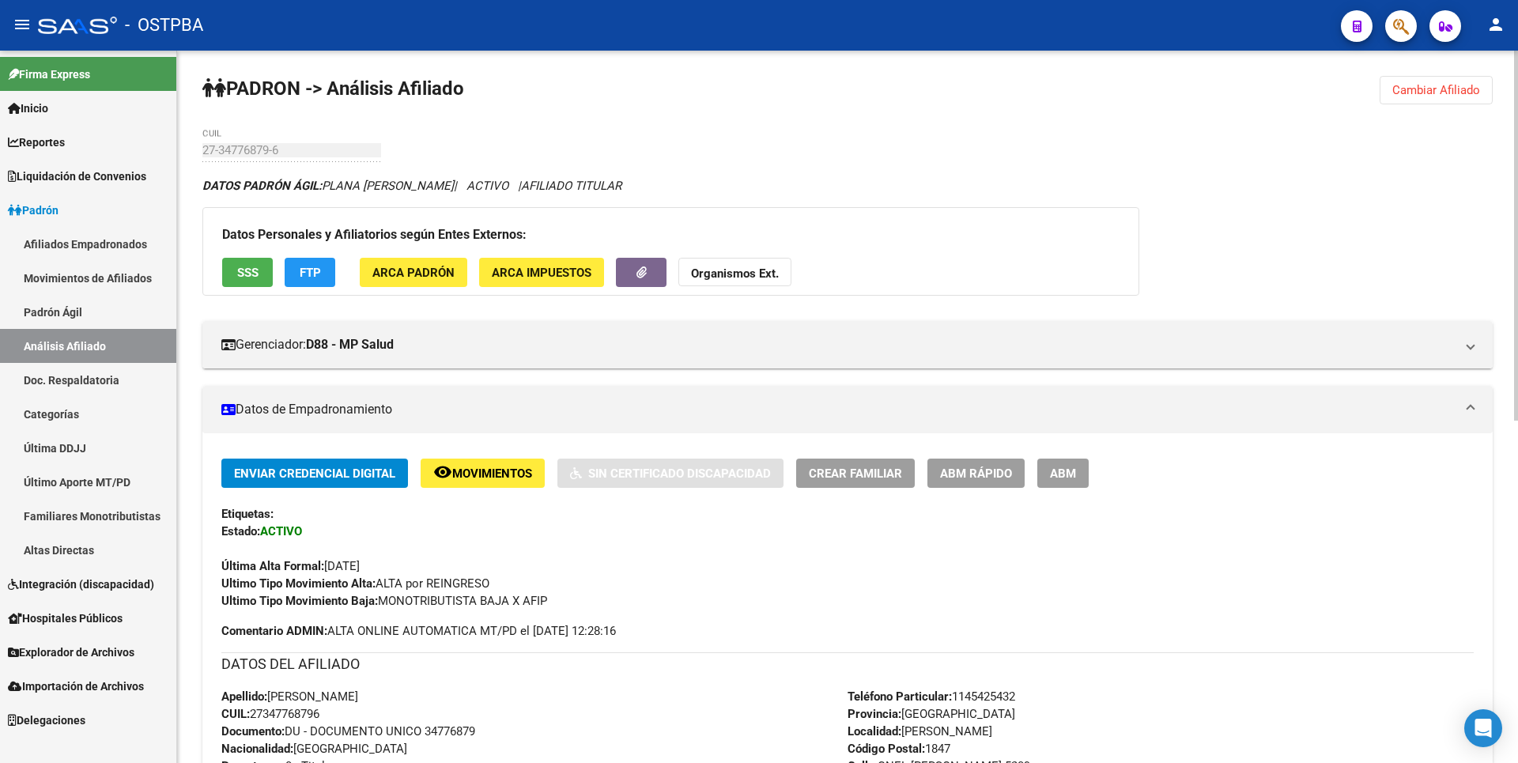
click at [334, 716] on div "Apellido: MARTA SOLEDAD PLANA CUIL: 27347768796 Documento: DU - DOCUMENTO UNICO…" at bounding box center [534, 775] width 626 height 174
copy span "27347768796"
click at [741, 261] on button "Organismos Ext." at bounding box center [734, 272] width 113 height 29
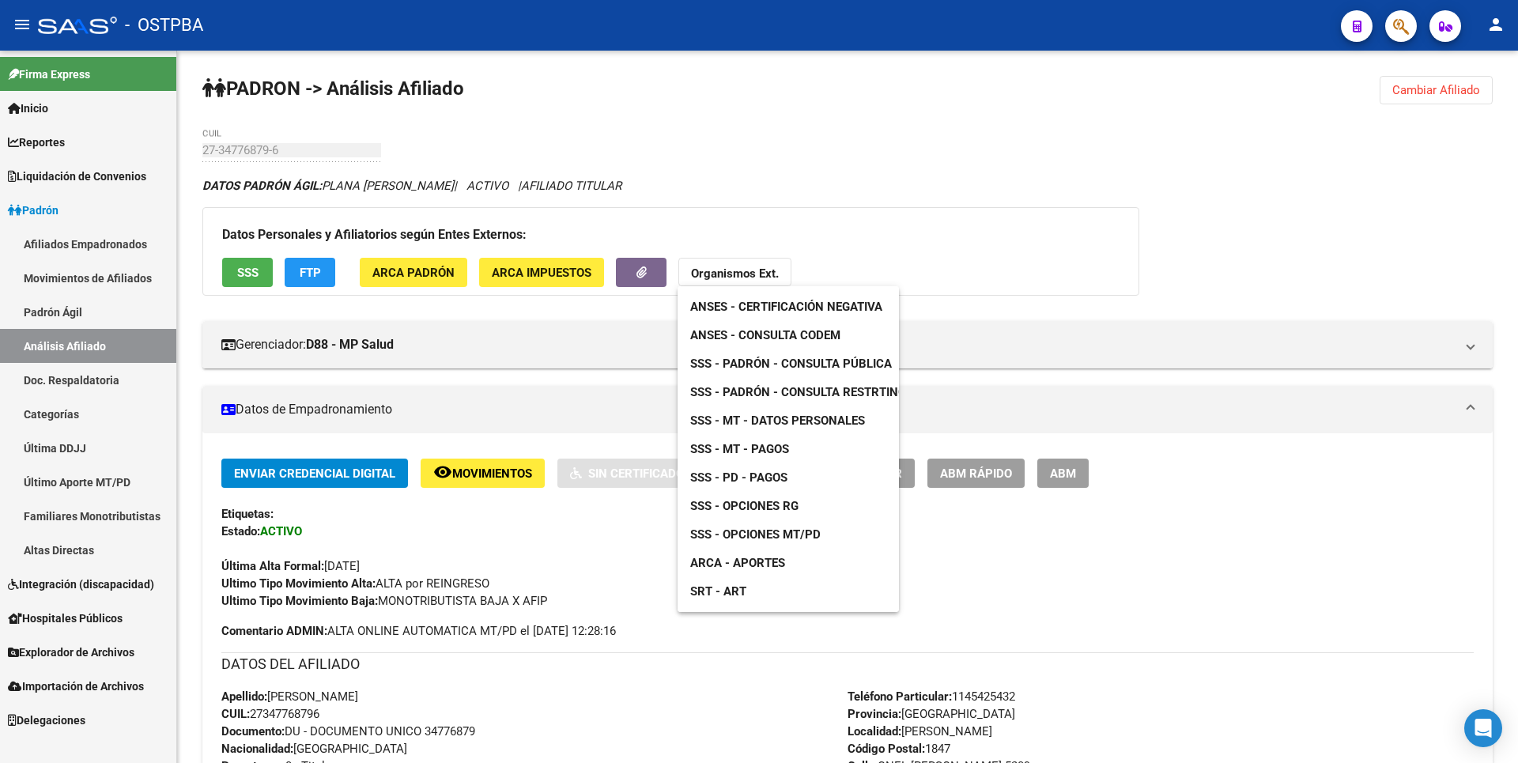
click at [786, 336] on span "ANSES - Consulta CODEM" at bounding box center [765, 335] width 150 height 14
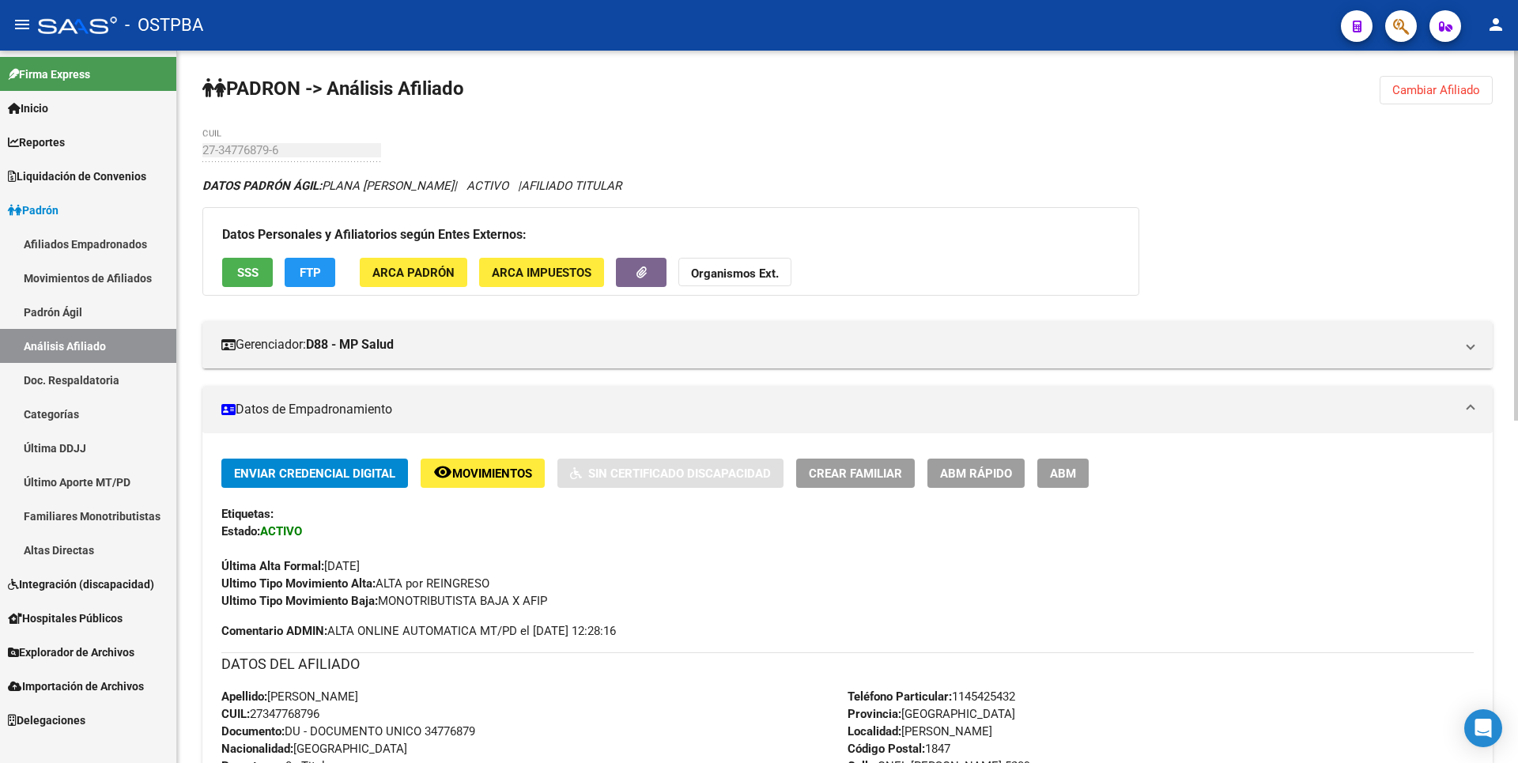
scroll to position [633, 0]
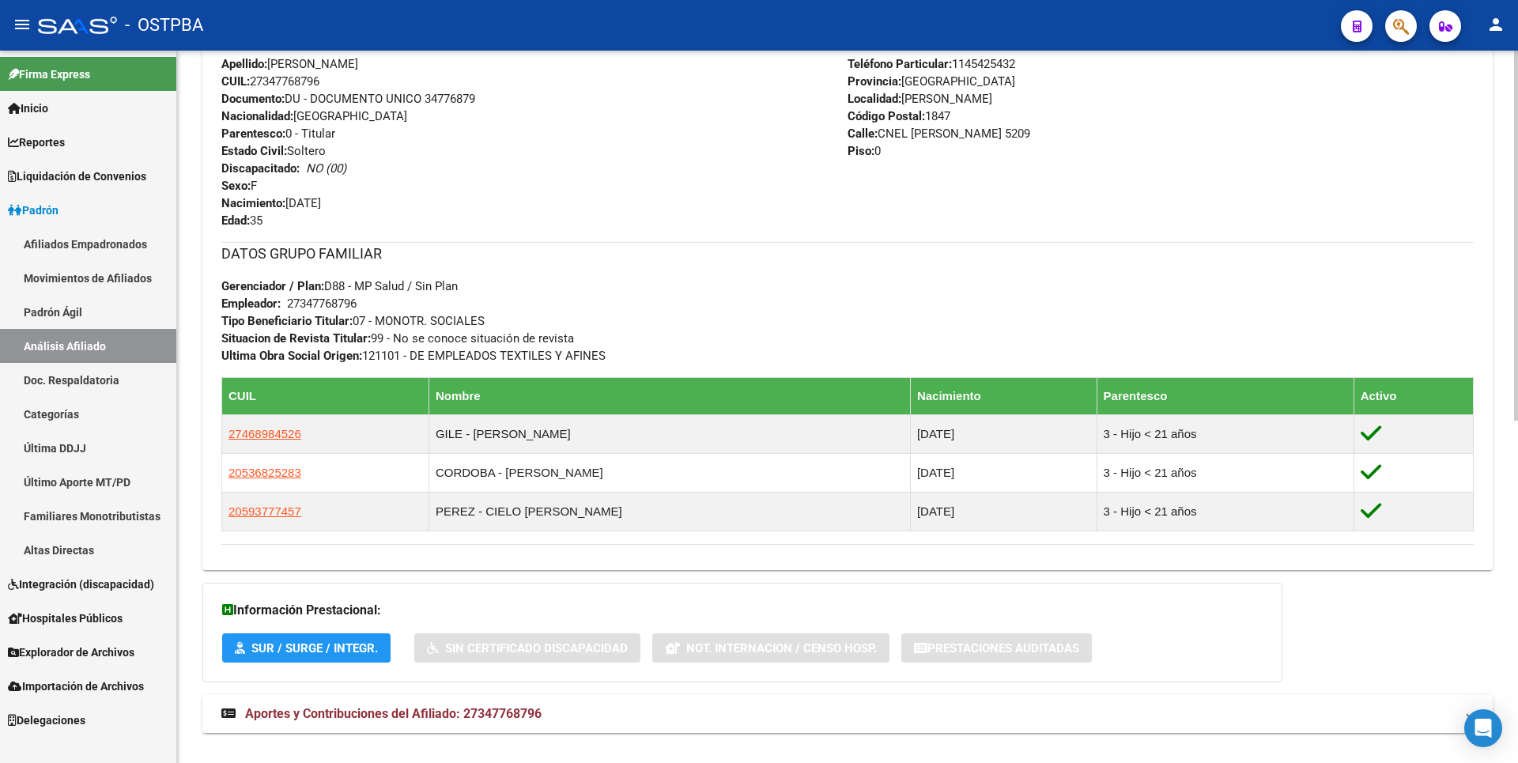
click at [467, 721] on strong "Aportes y Contribuciones del Afiliado: 27347768796" at bounding box center [381, 713] width 320 height 17
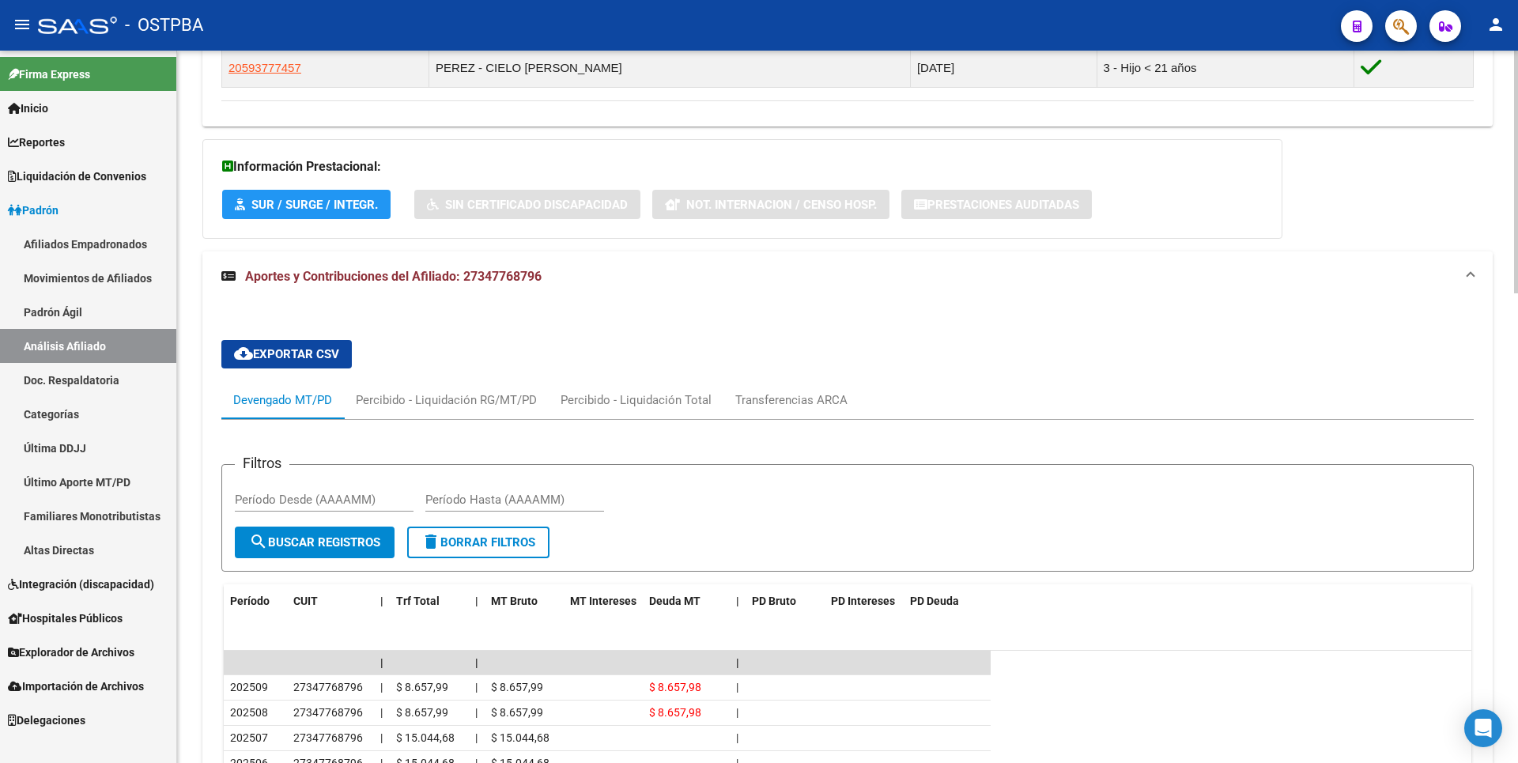
scroll to position [760, 0]
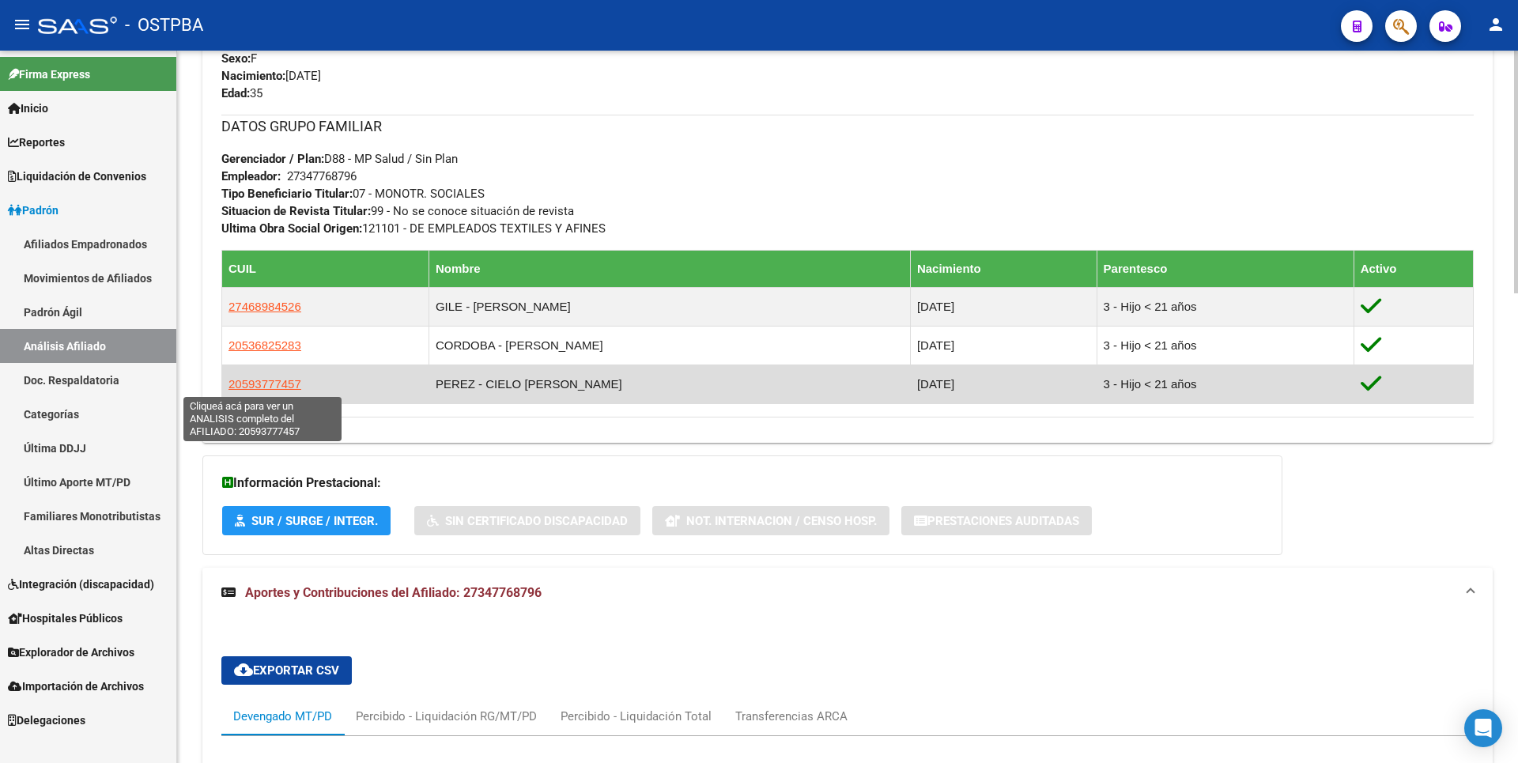
click at [270, 387] on span "20593777457" at bounding box center [265, 383] width 73 height 13
type textarea "20593777457"
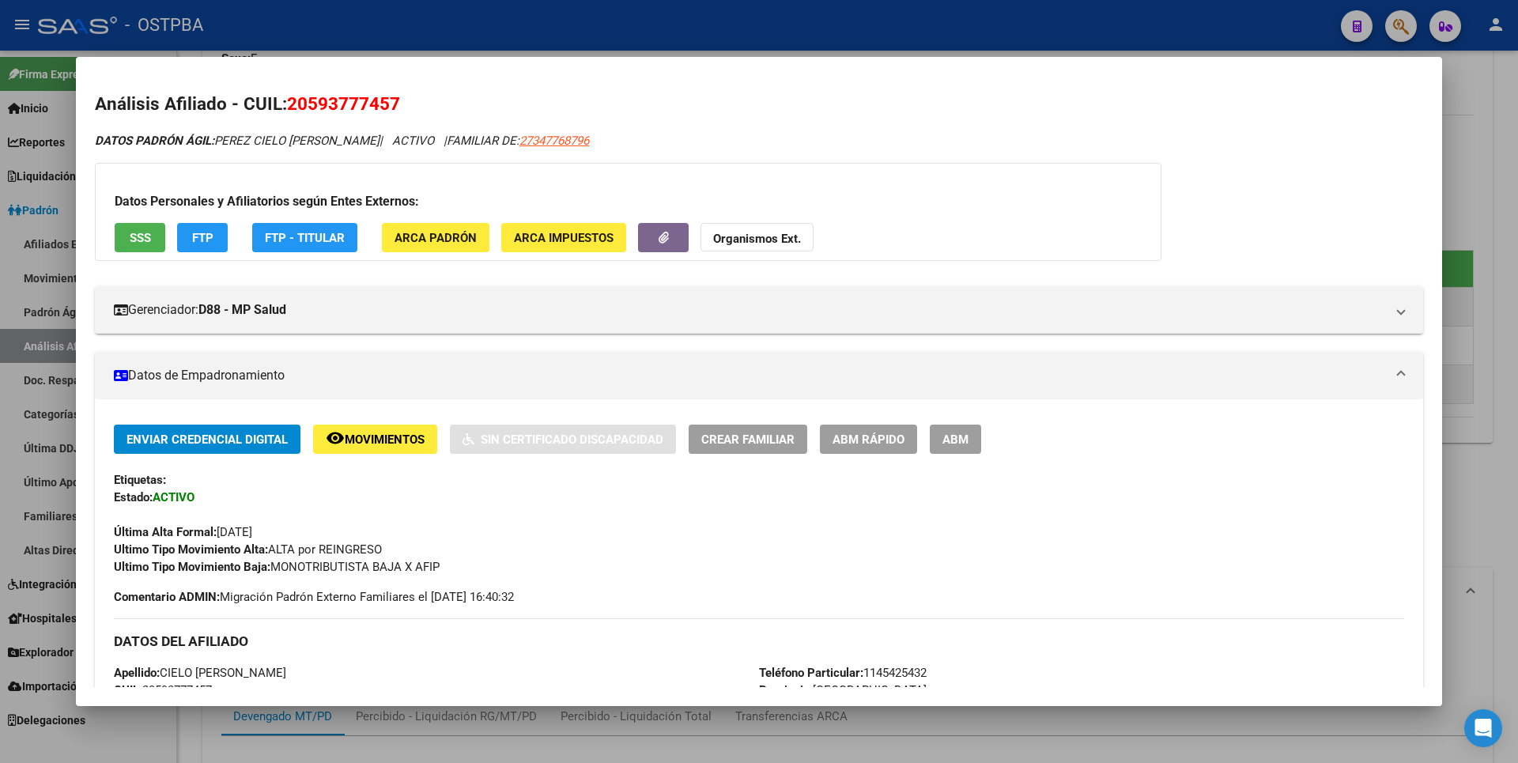
click at [964, 433] on span "ABM" at bounding box center [956, 440] width 26 height 14
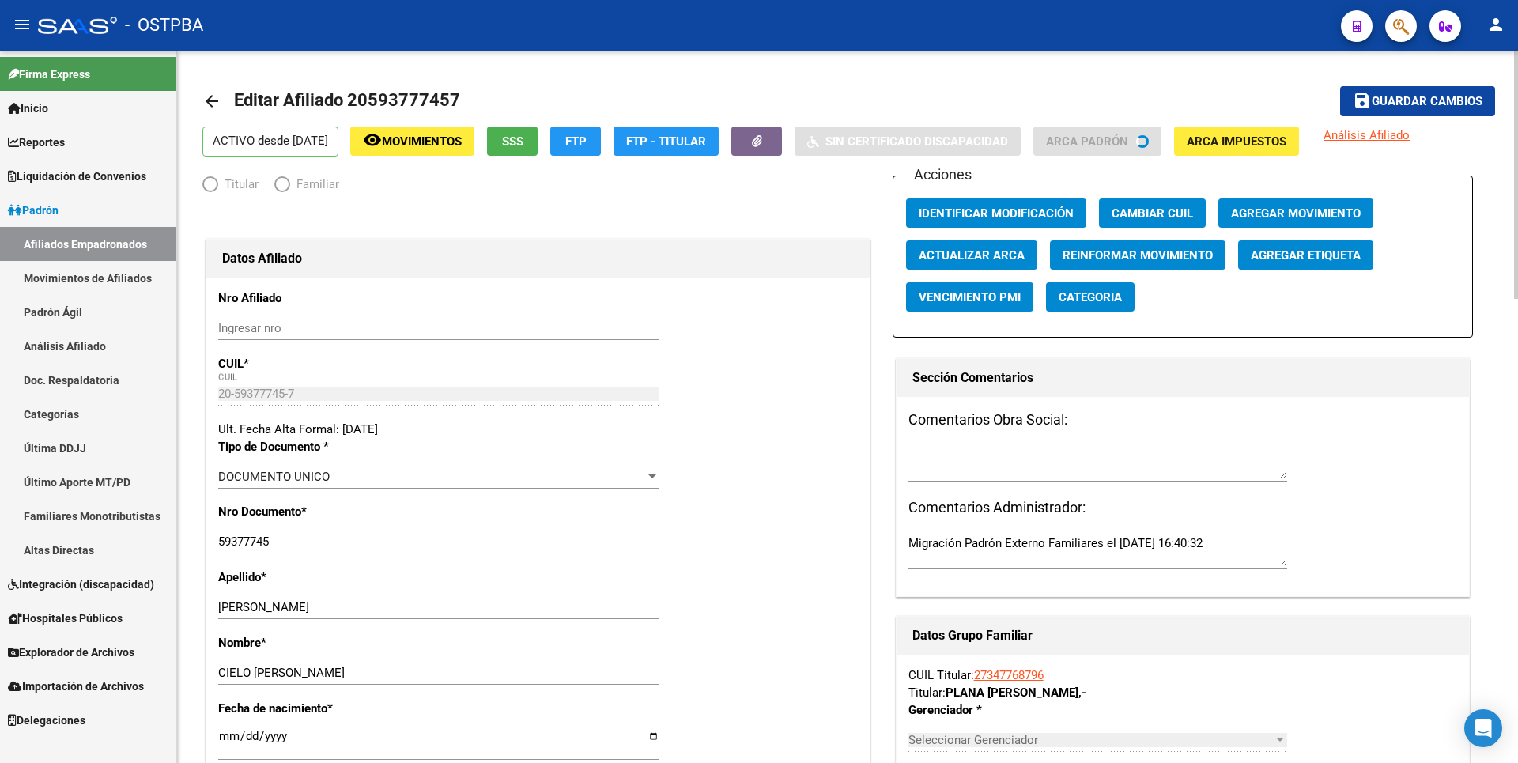
radio input "true"
type input "27-34776879-6"
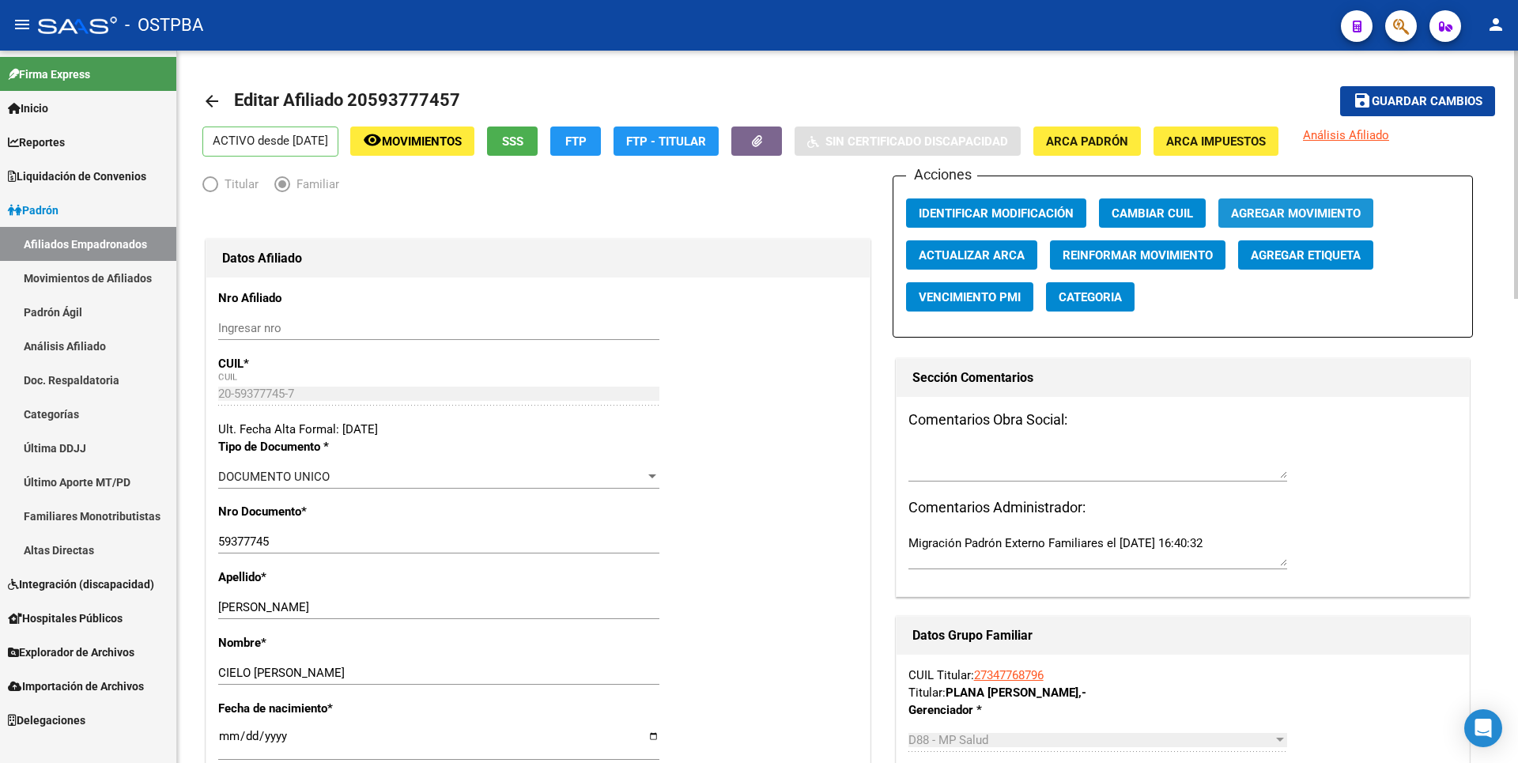
click at [1295, 206] on span "Agregar Movimiento" at bounding box center [1296, 213] width 130 height 14
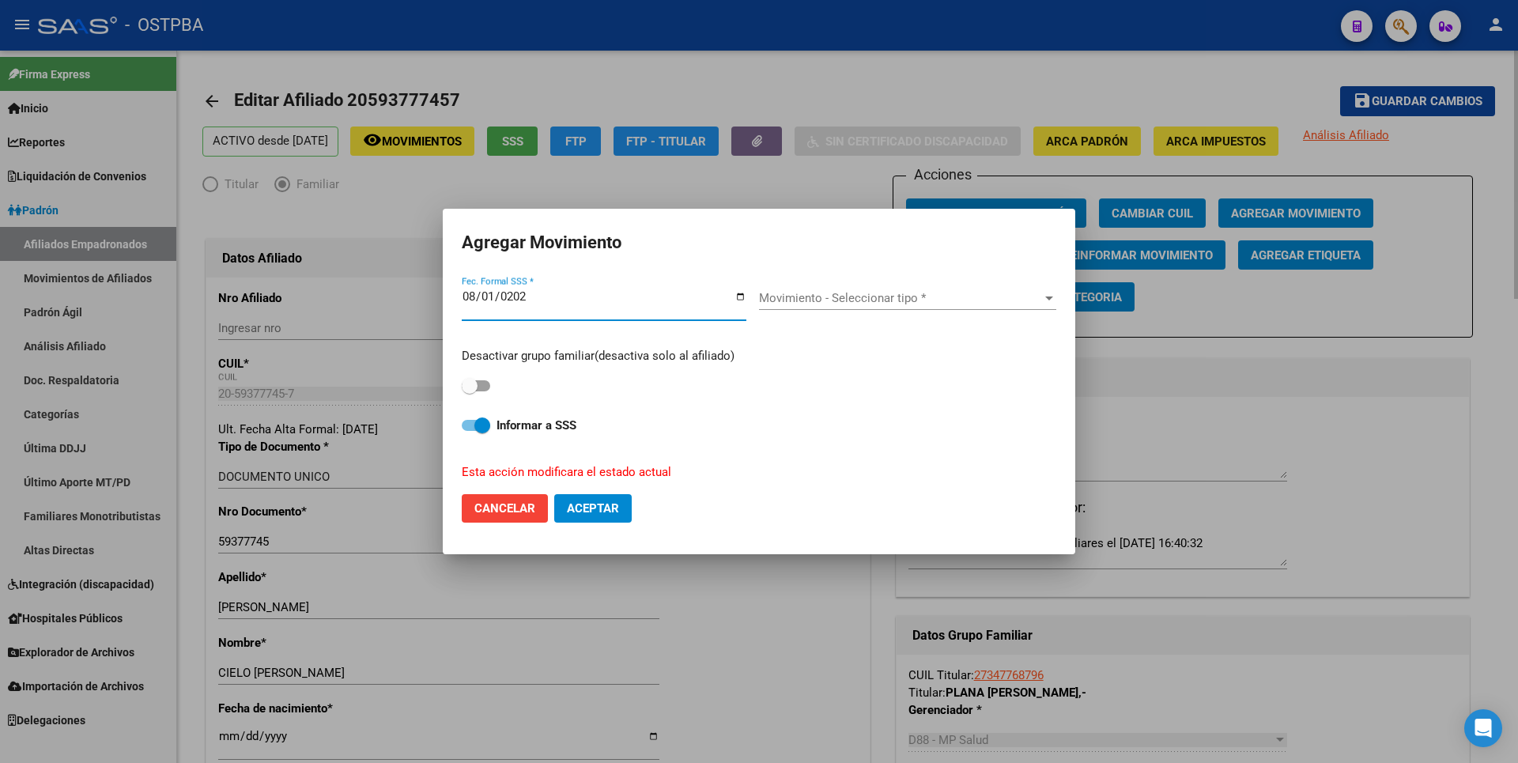
type input "2025-08-01"
click at [489, 387] on span at bounding box center [476, 385] width 28 height 11
click at [470, 391] on input "checkbox" at bounding box center [469, 391] width 1 height 1
checkbox input "true"
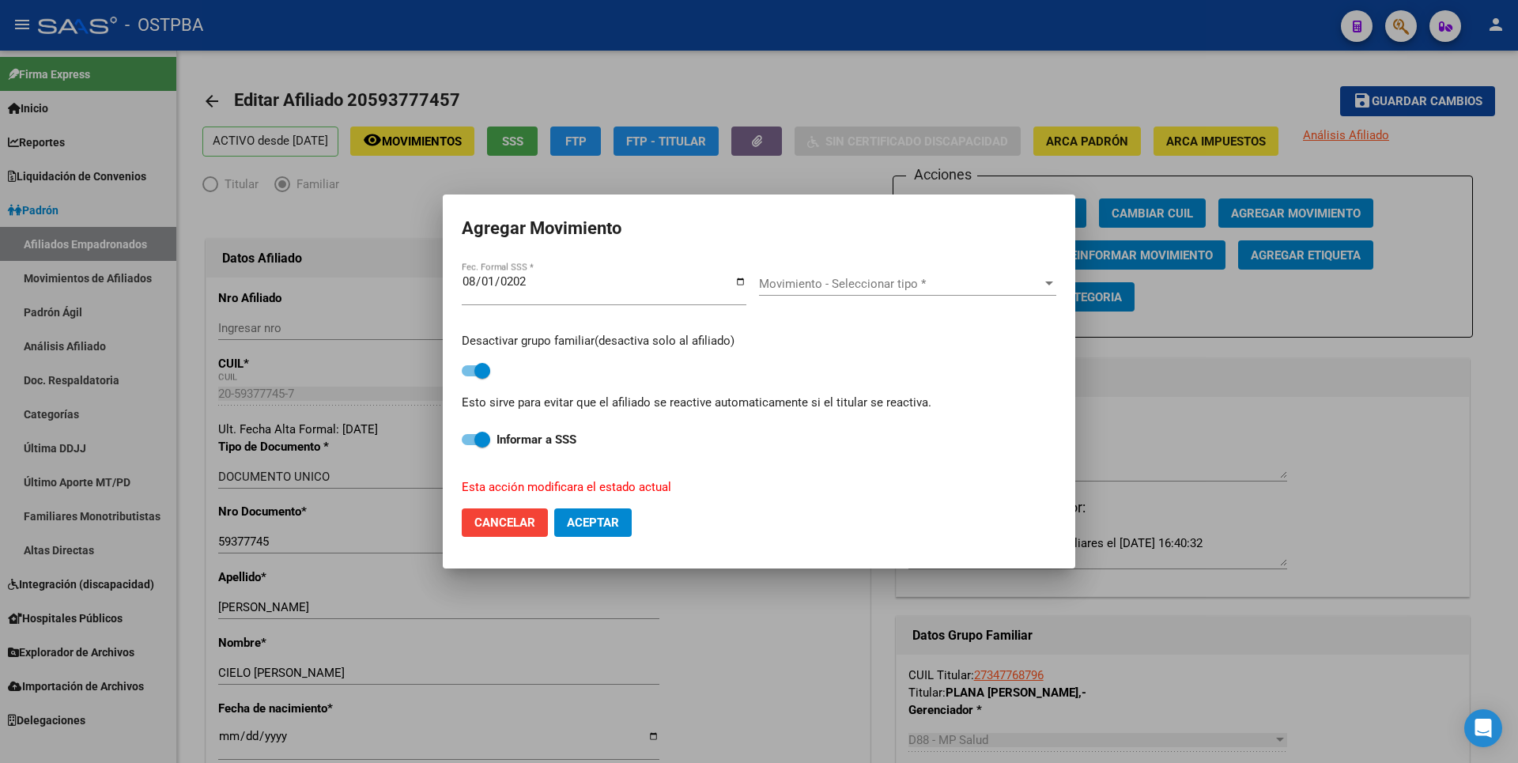
click at [855, 281] on span "Movimiento - Seleccionar tipo *" at bounding box center [900, 284] width 283 height 14
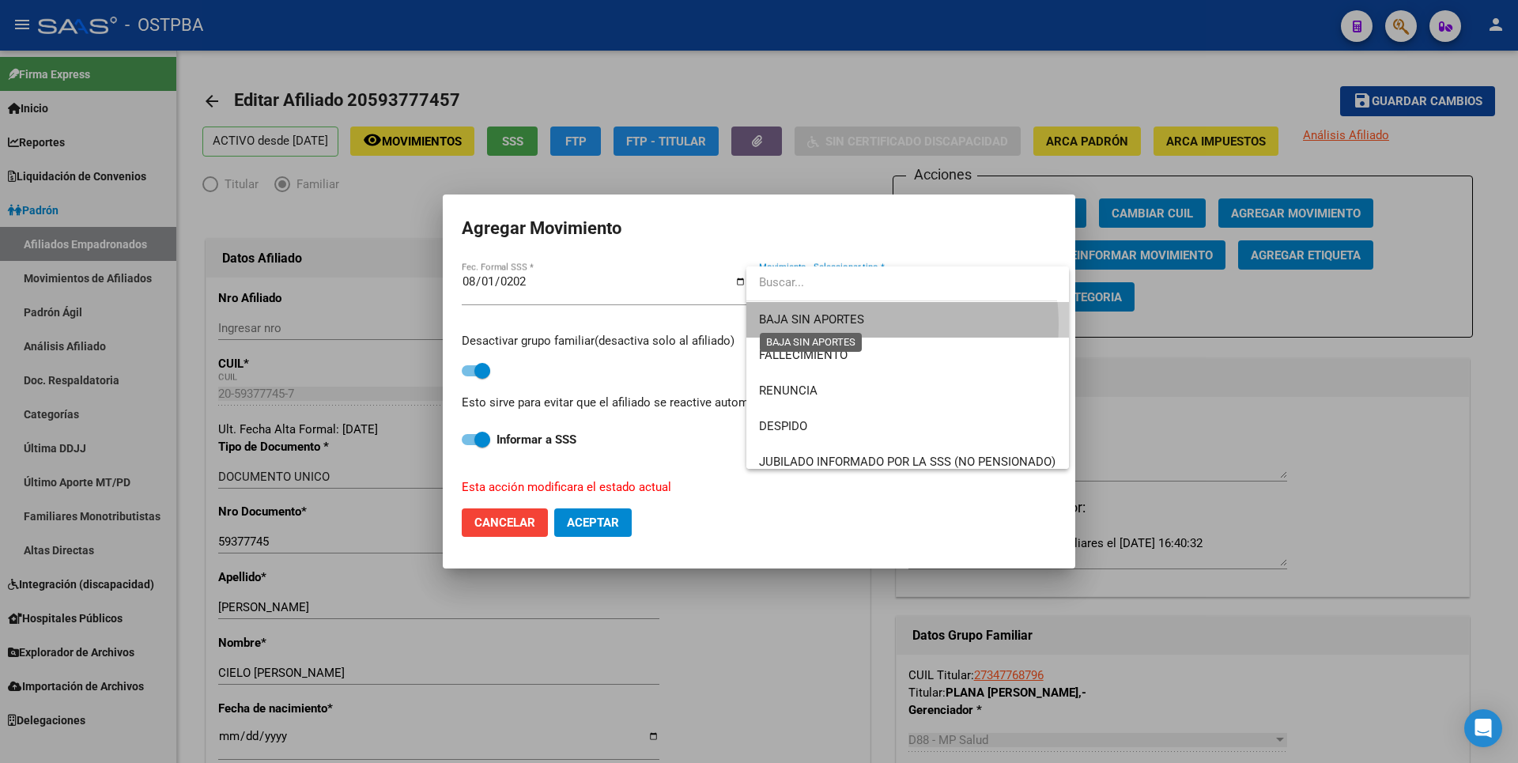
click at [843, 325] on span "BAJA SIN APORTES" at bounding box center [811, 319] width 105 height 14
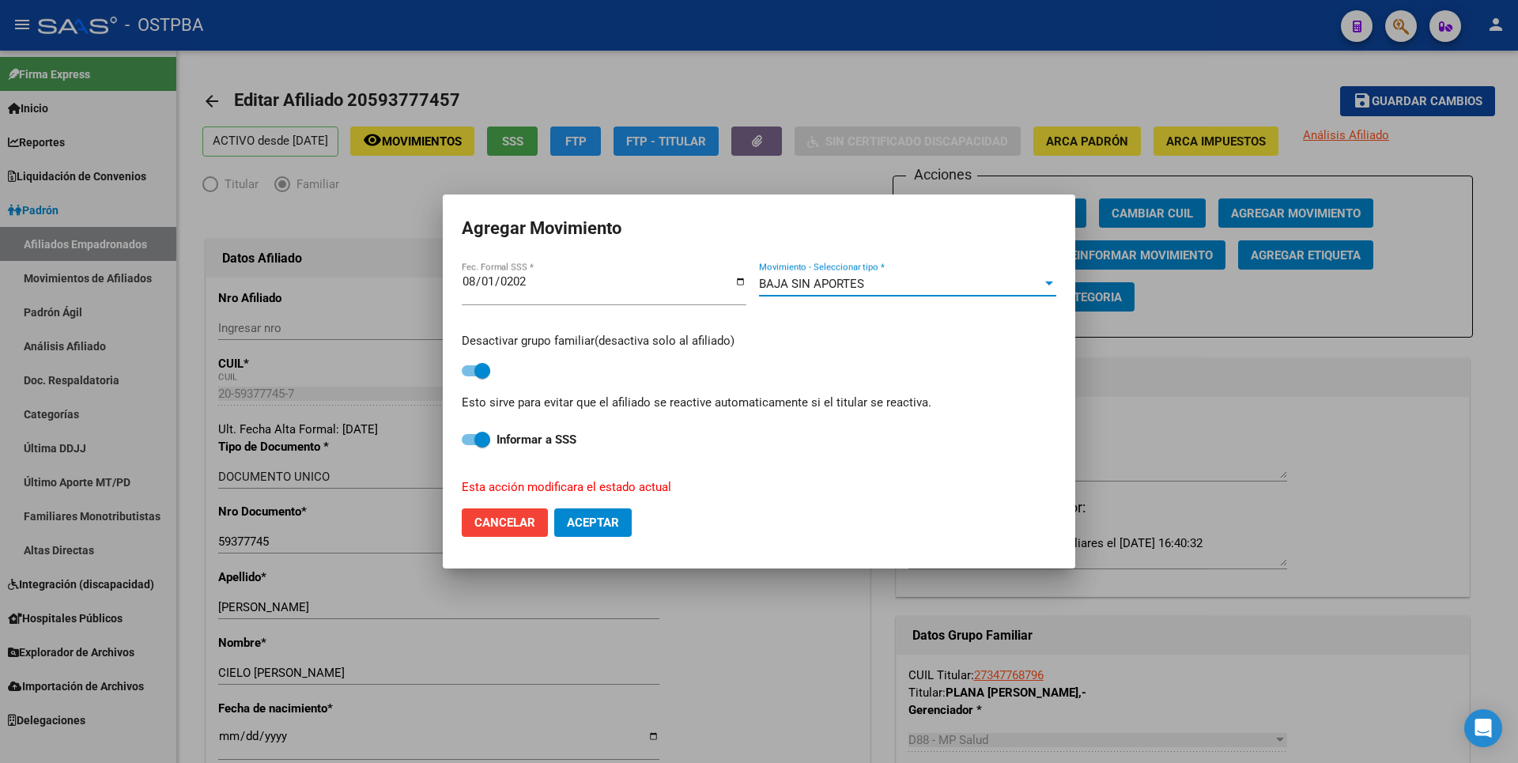
click at [609, 520] on span "Aceptar" at bounding box center [593, 523] width 52 height 14
checkbox input "false"
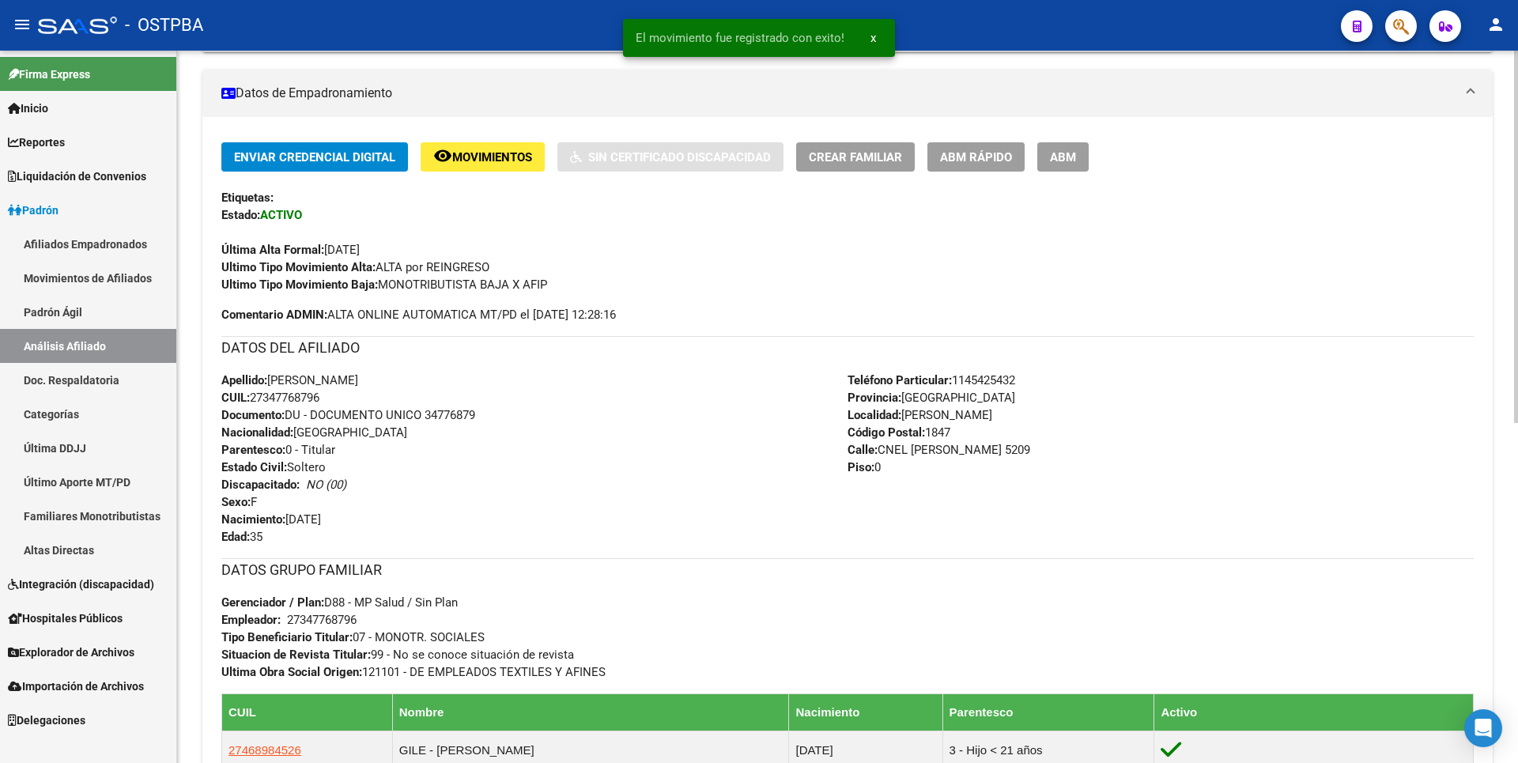
scroll to position [633, 0]
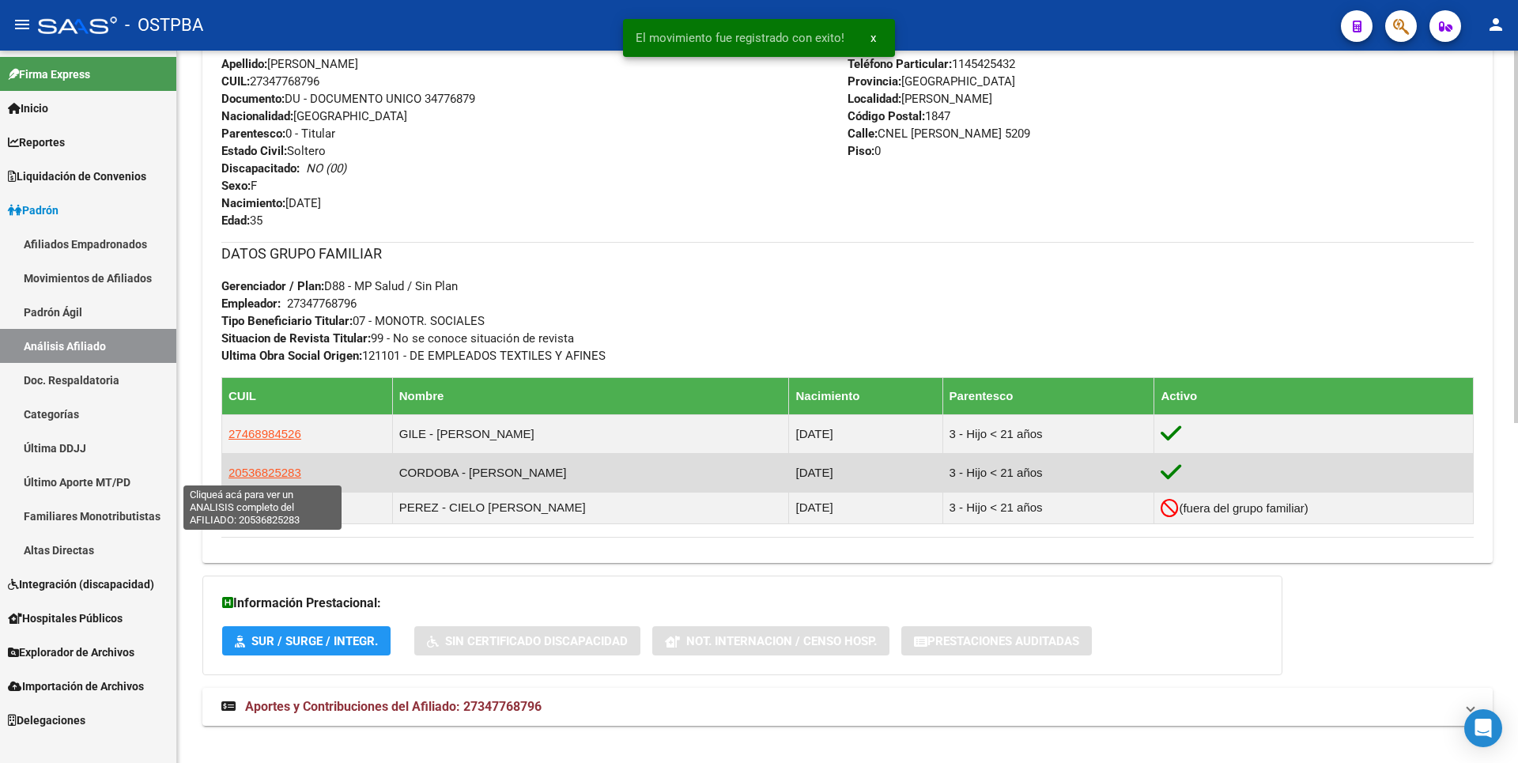
click at [248, 477] on span "20536825283" at bounding box center [265, 472] width 73 height 13
type textarea "20536825283"
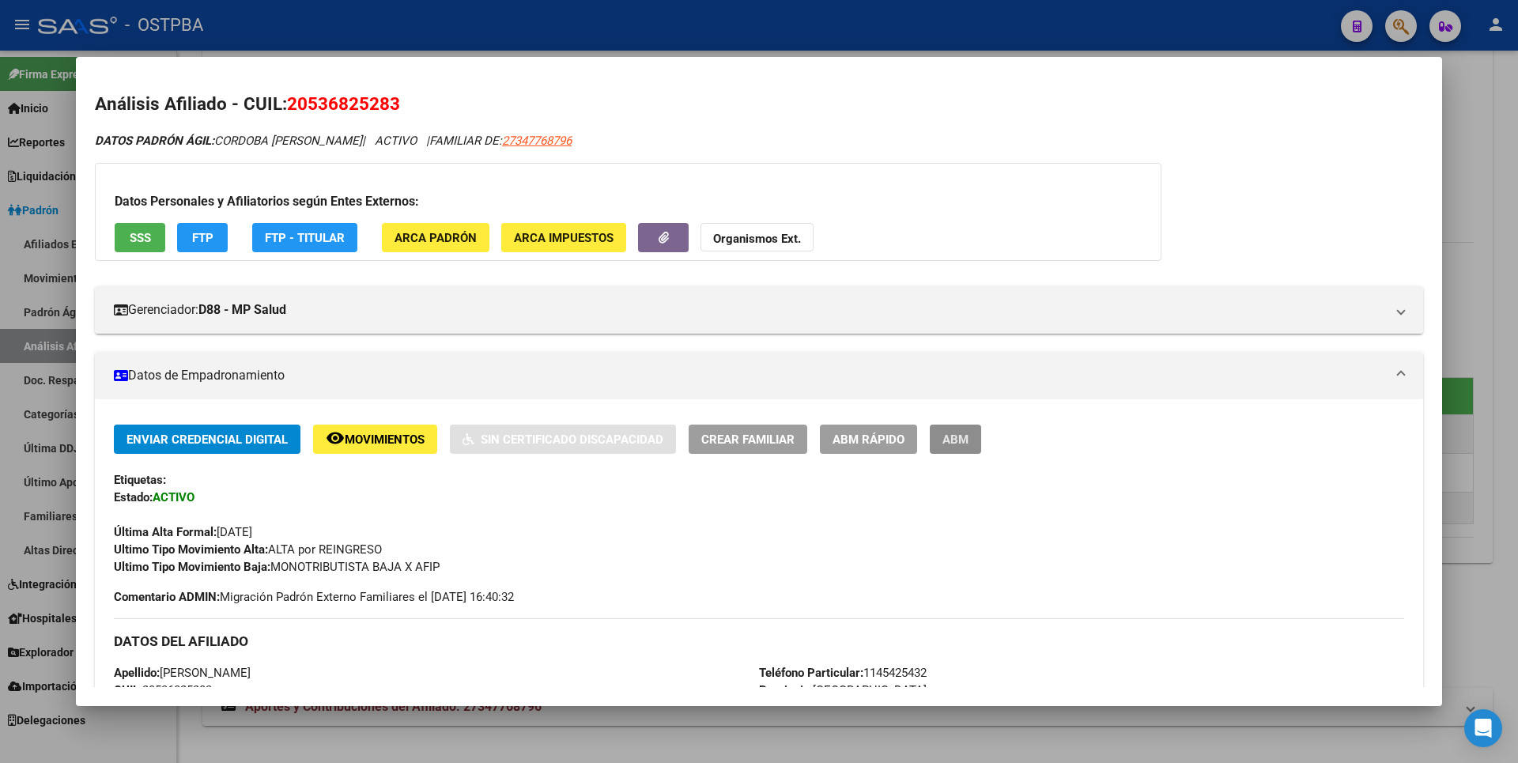
click at [962, 432] on span "ABM" at bounding box center [956, 439] width 26 height 14
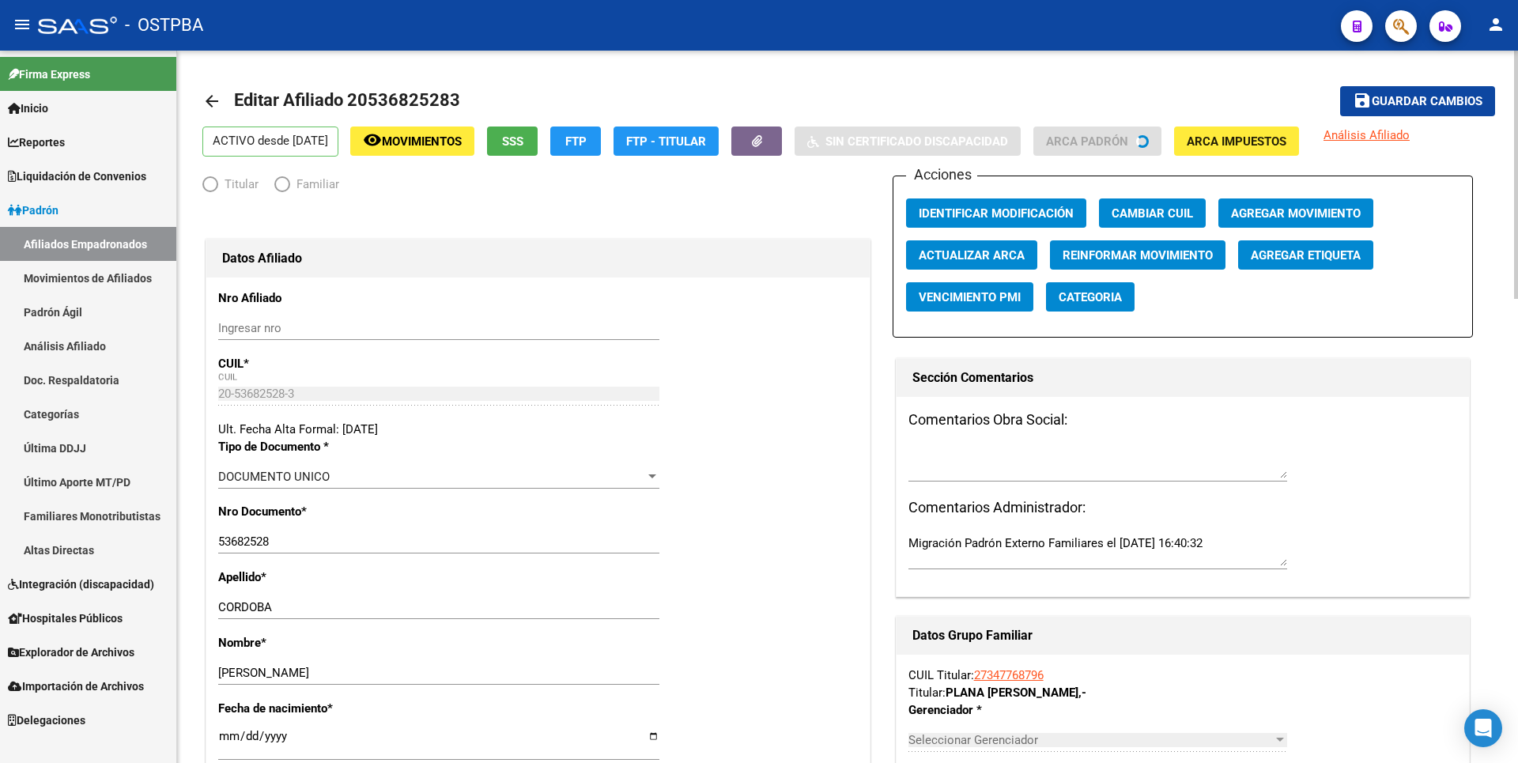
radio input "true"
type input "27-34776879-6"
click at [1274, 211] on span "Agregar Movimiento" at bounding box center [1296, 213] width 130 height 14
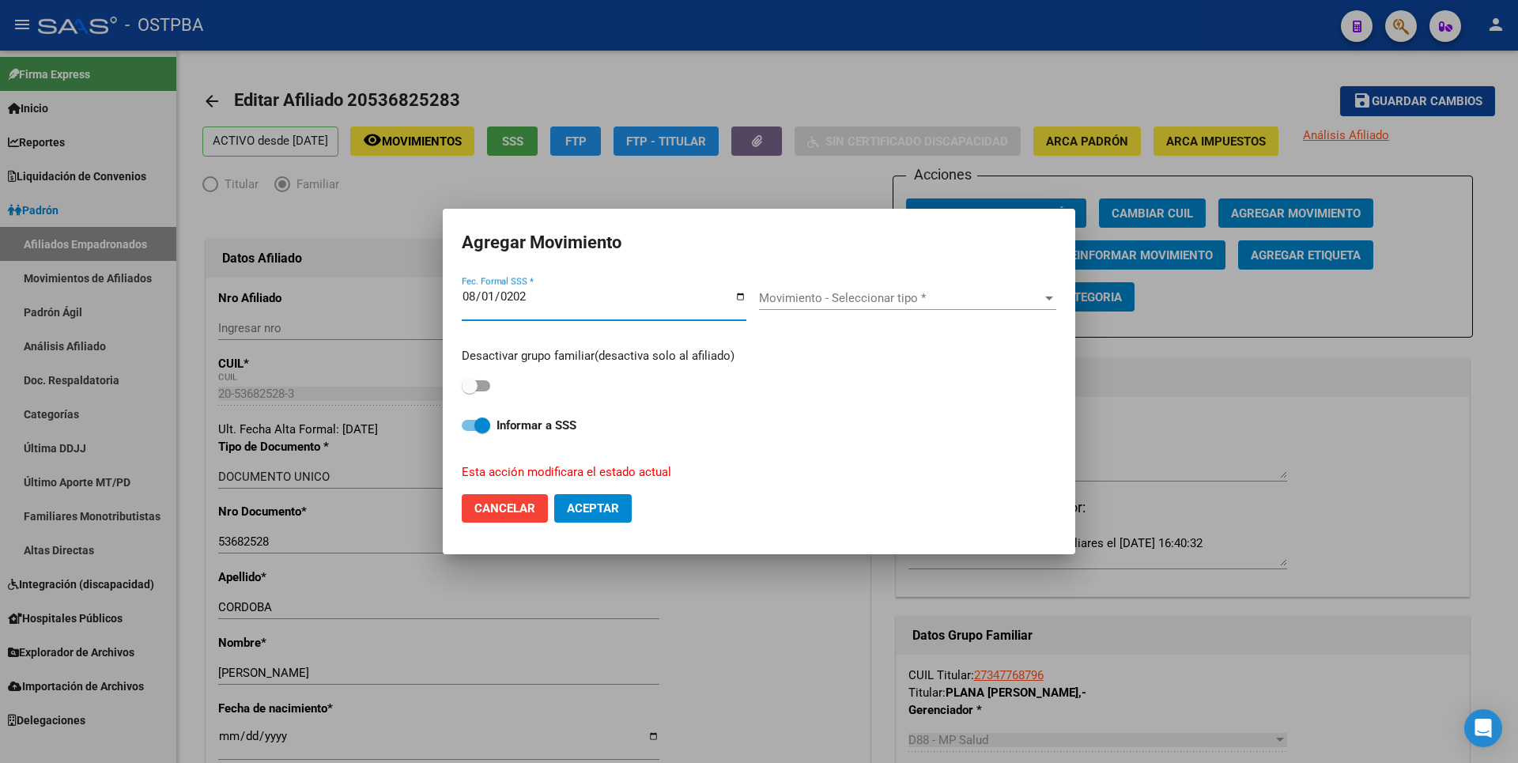
type input "2025-08-01"
click at [489, 384] on span at bounding box center [476, 385] width 28 height 11
click at [470, 391] on input "checkbox" at bounding box center [469, 391] width 1 height 1
checkbox input "true"
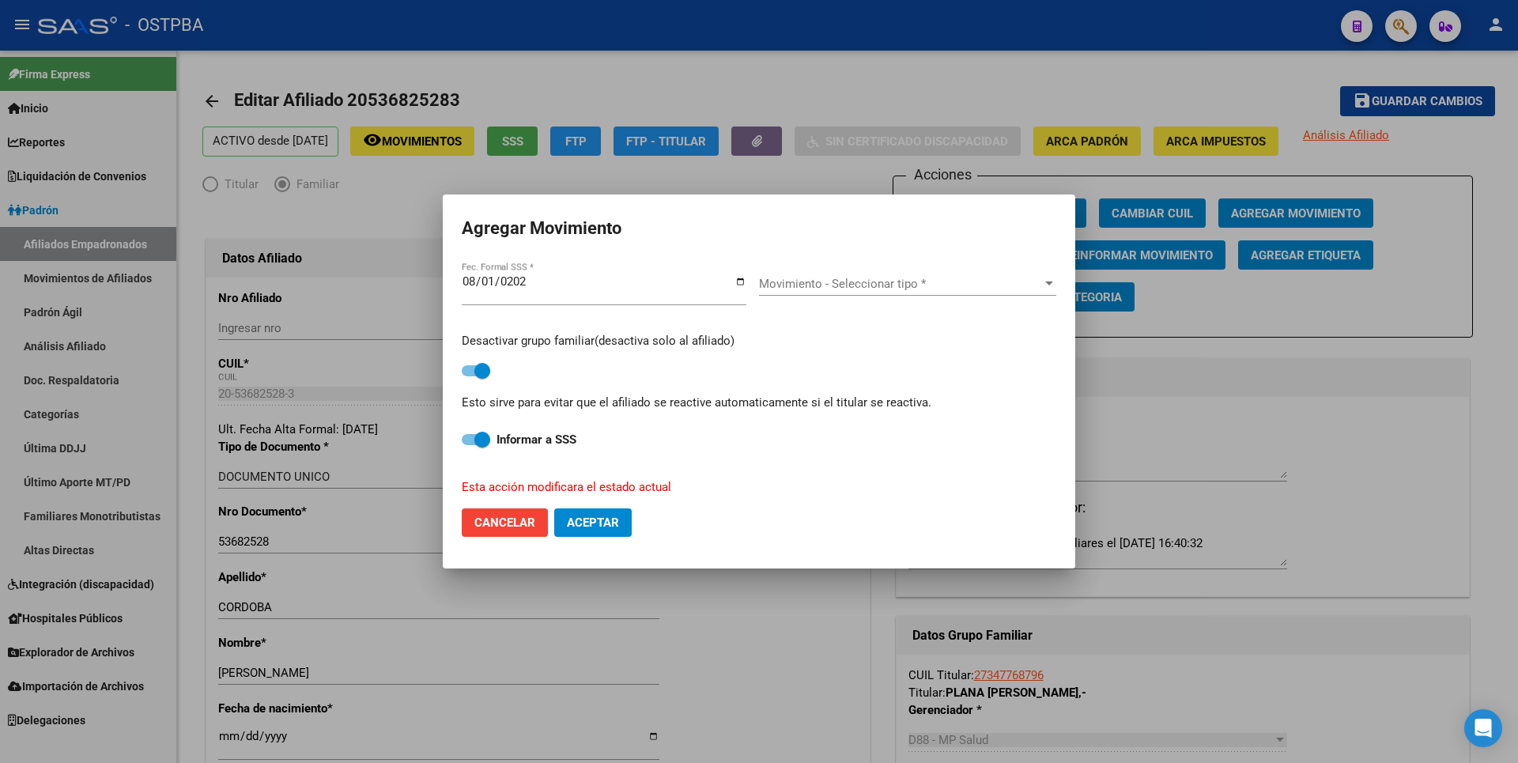
click at [864, 274] on div "Movimiento - Seleccionar tipo * Movimiento - Seleccionar tipo *" at bounding box center [907, 284] width 297 height 24
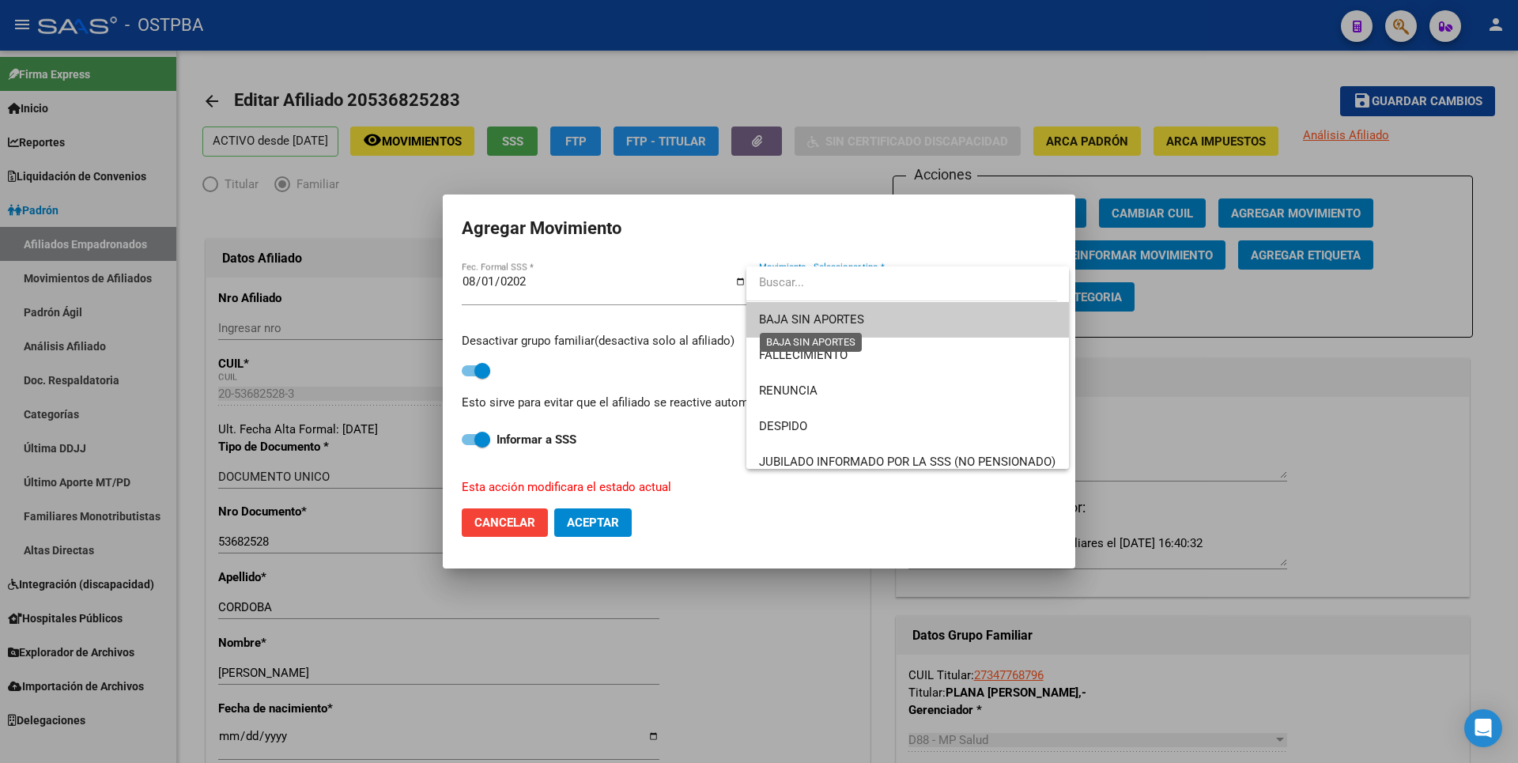
click at [860, 321] on span "BAJA SIN APORTES" at bounding box center [811, 319] width 105 height 14
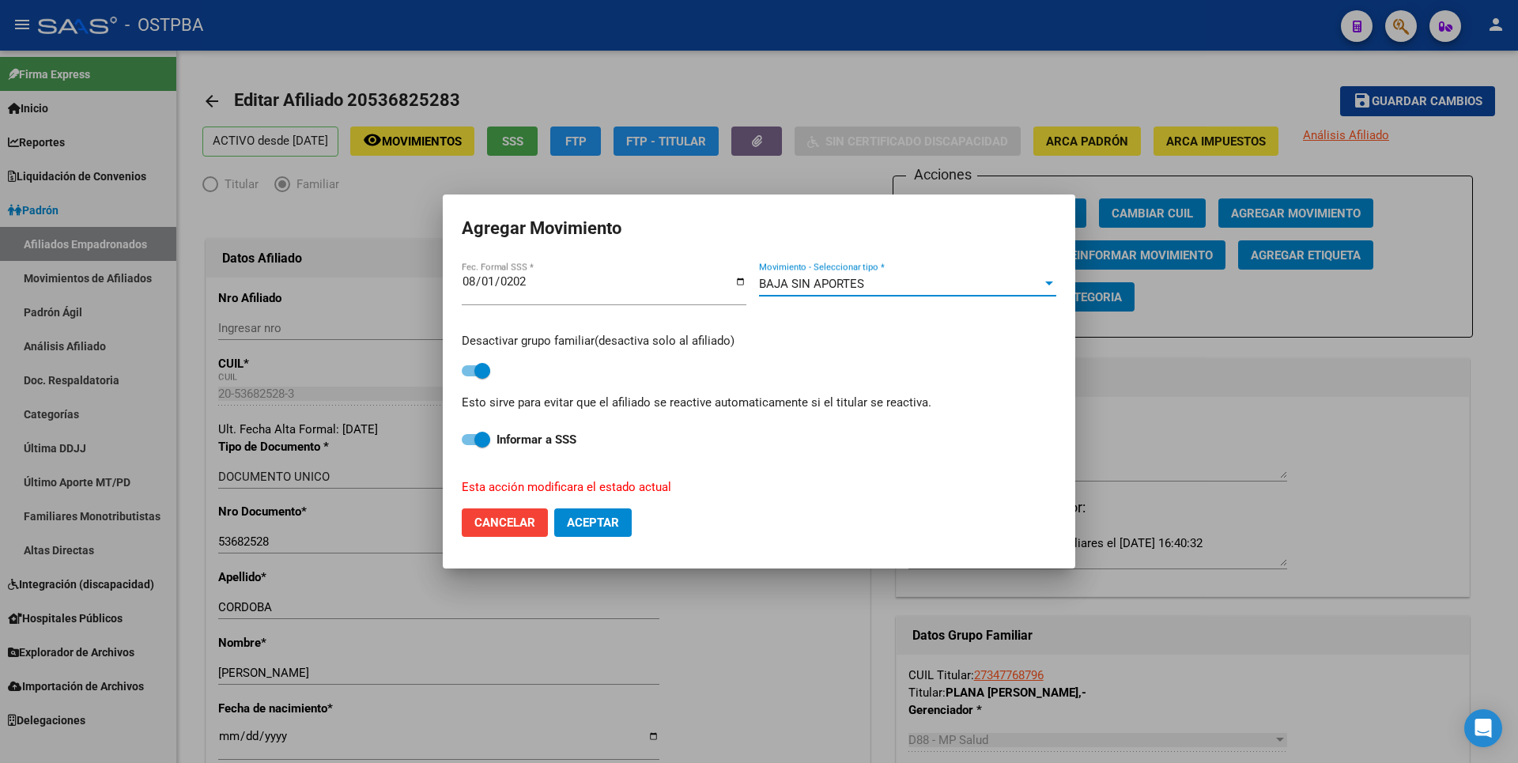
click at [614, 523] on span "Aceptar" at bounding box center [593, 523] width 52 height 14
checkbox input "false"
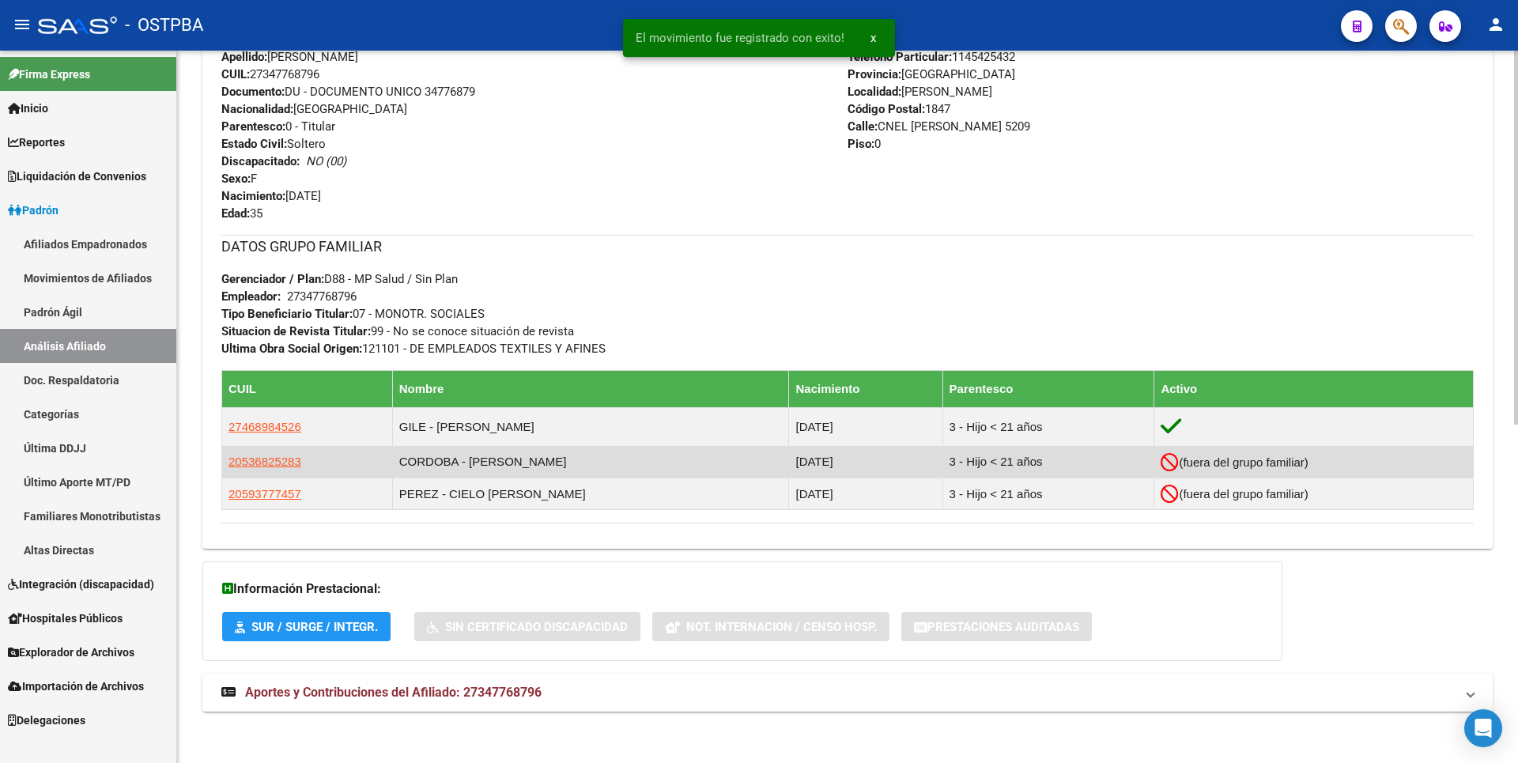
scroll to position [644, 0]
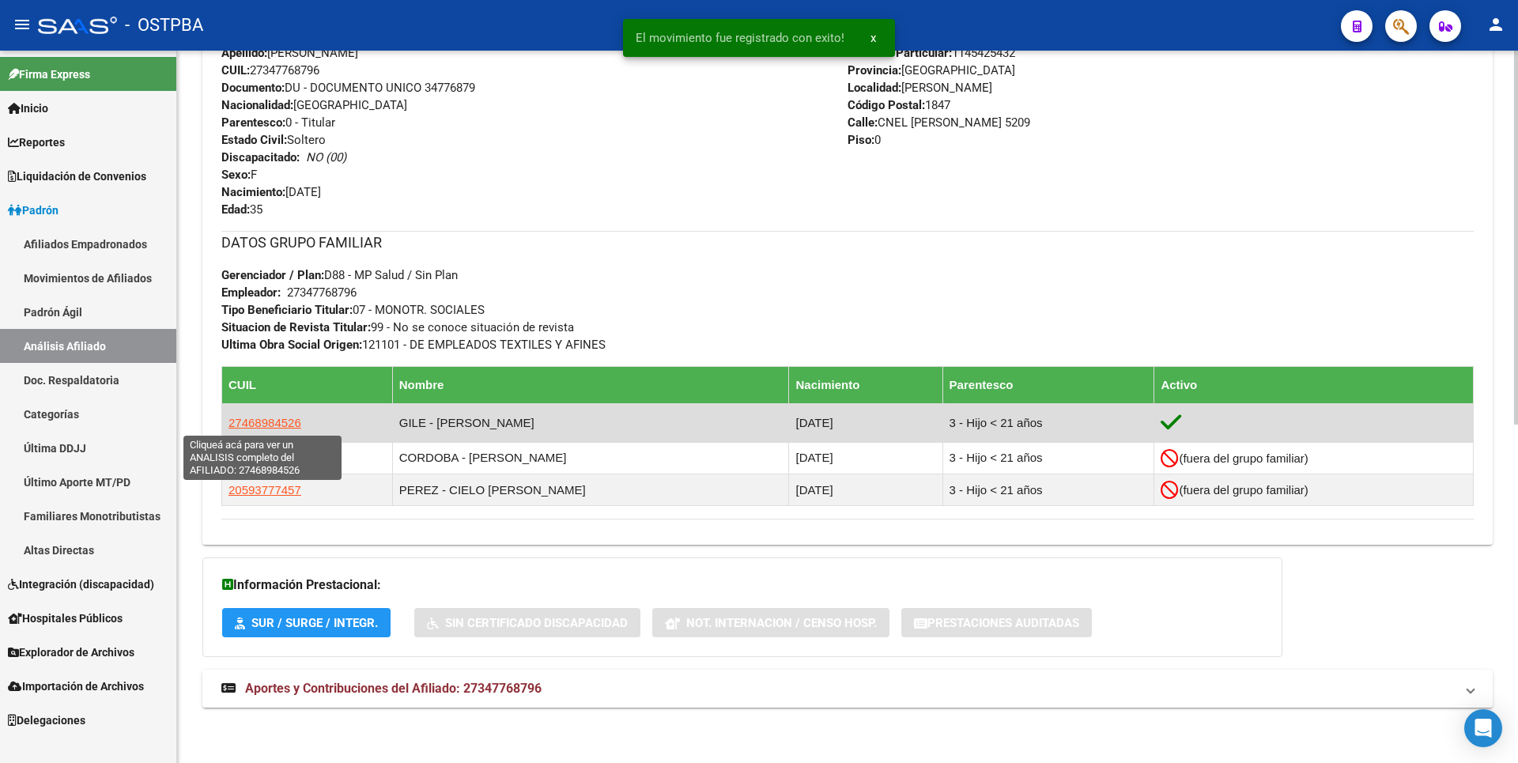
click at [257, 426] on span "27468984526" at bounding box center [265, 422] width 73 height 13
type textarea "27468984526"
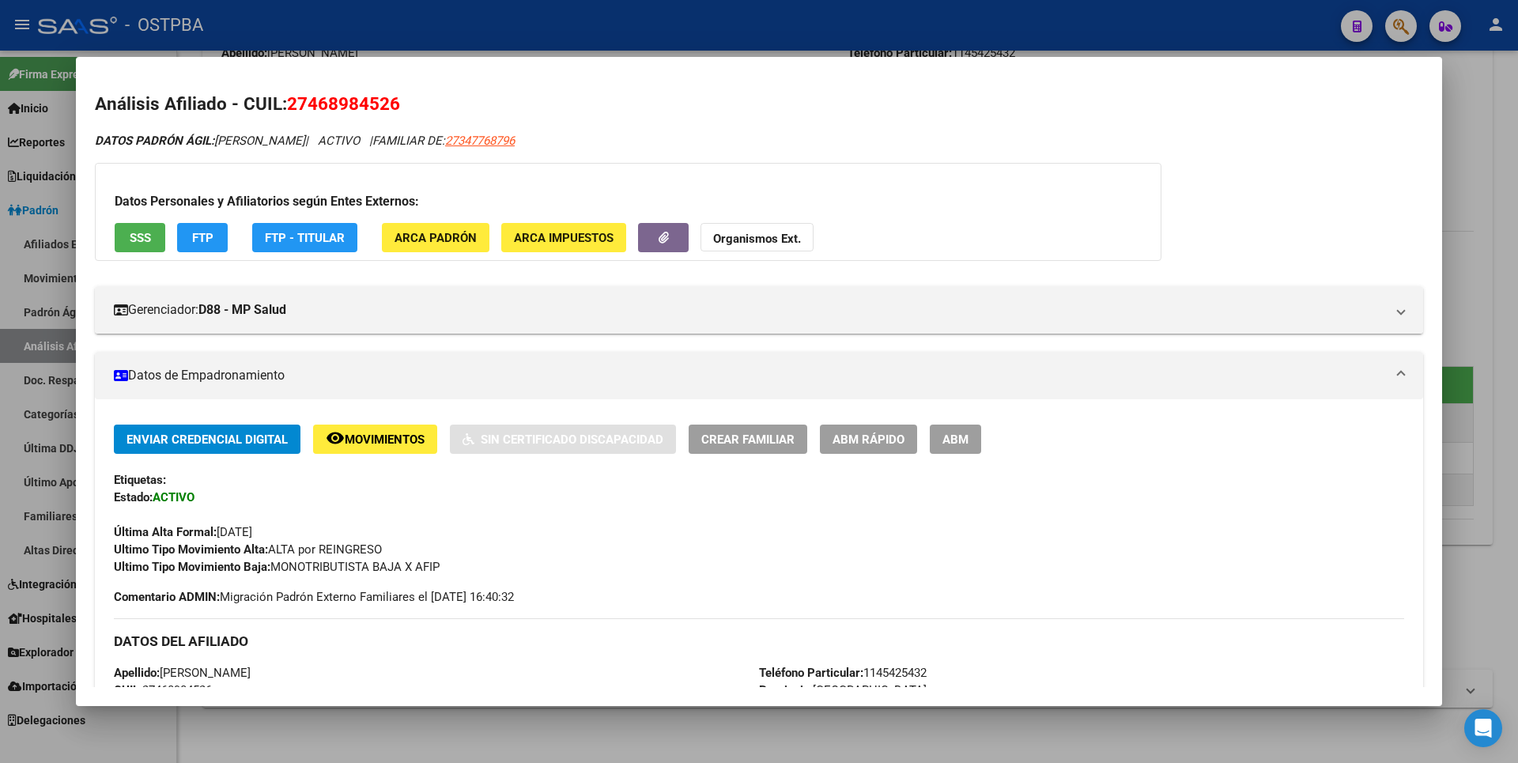
click at [957, 442] on span "ABM" at bounding box center [956, 440] width 26 height 14
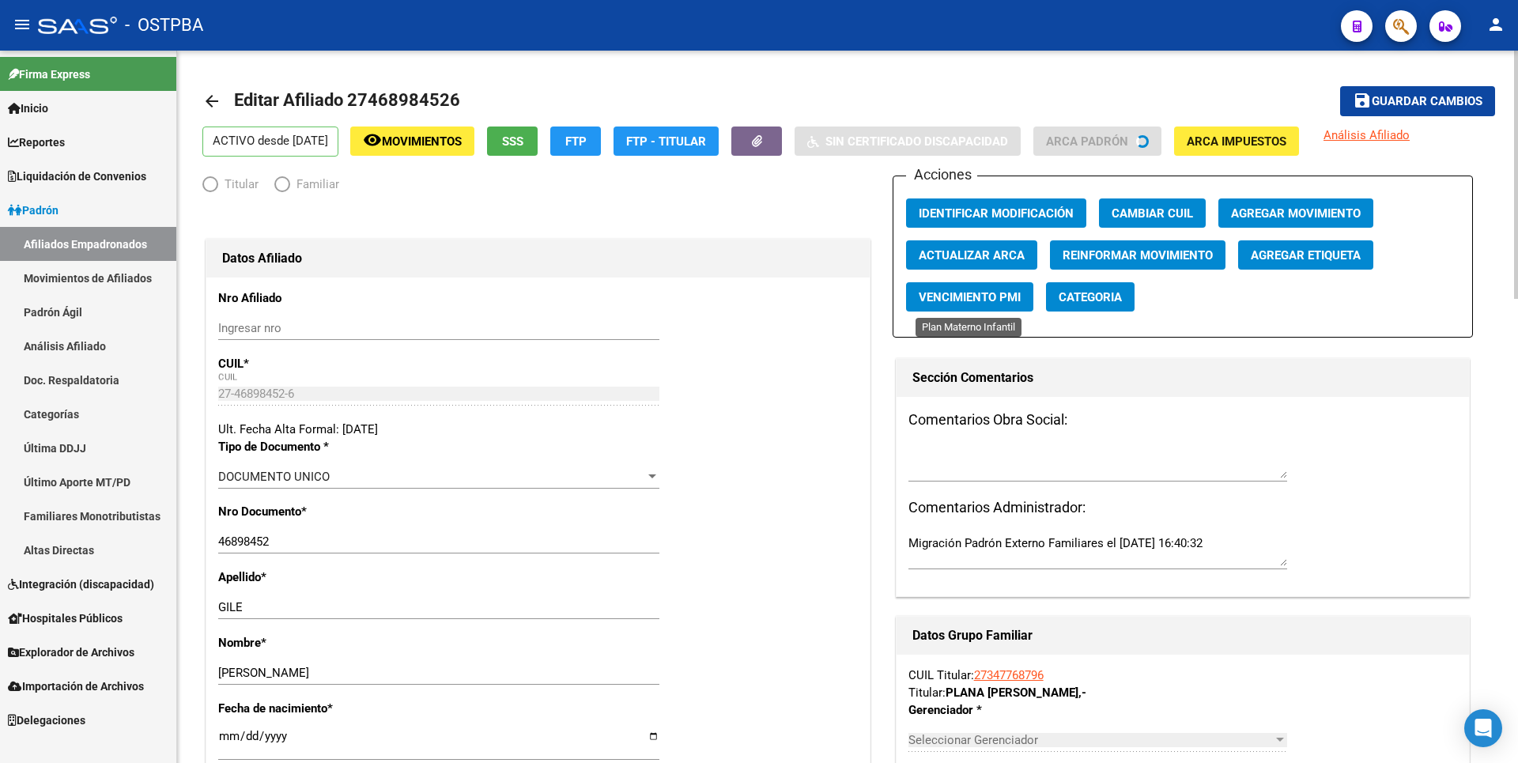
radio input "true"
type input "27-34776879-6"
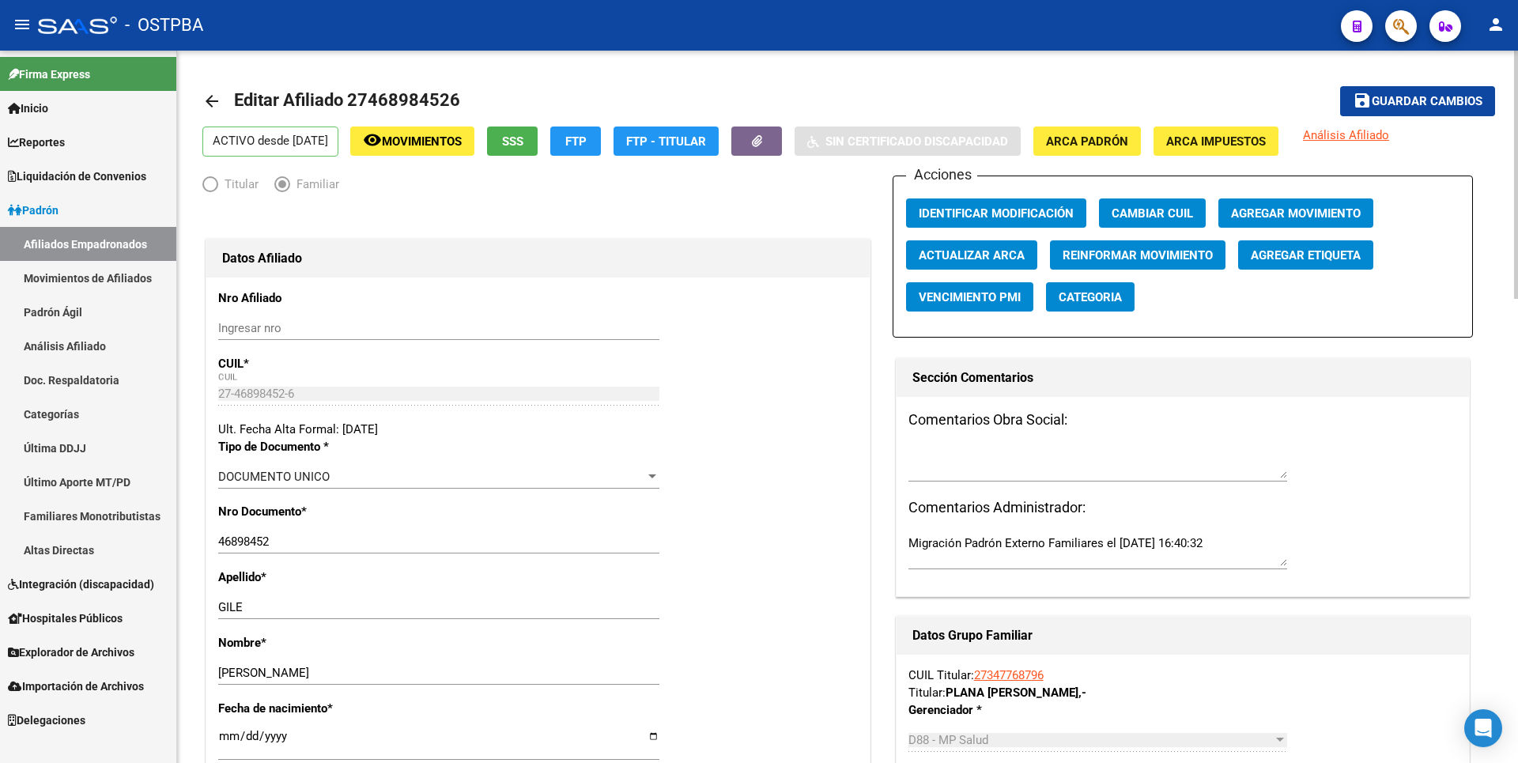
click at [1317, 206] on span "Agregar Movimiento" at bounding box center [1296, 213] width 130 height 14
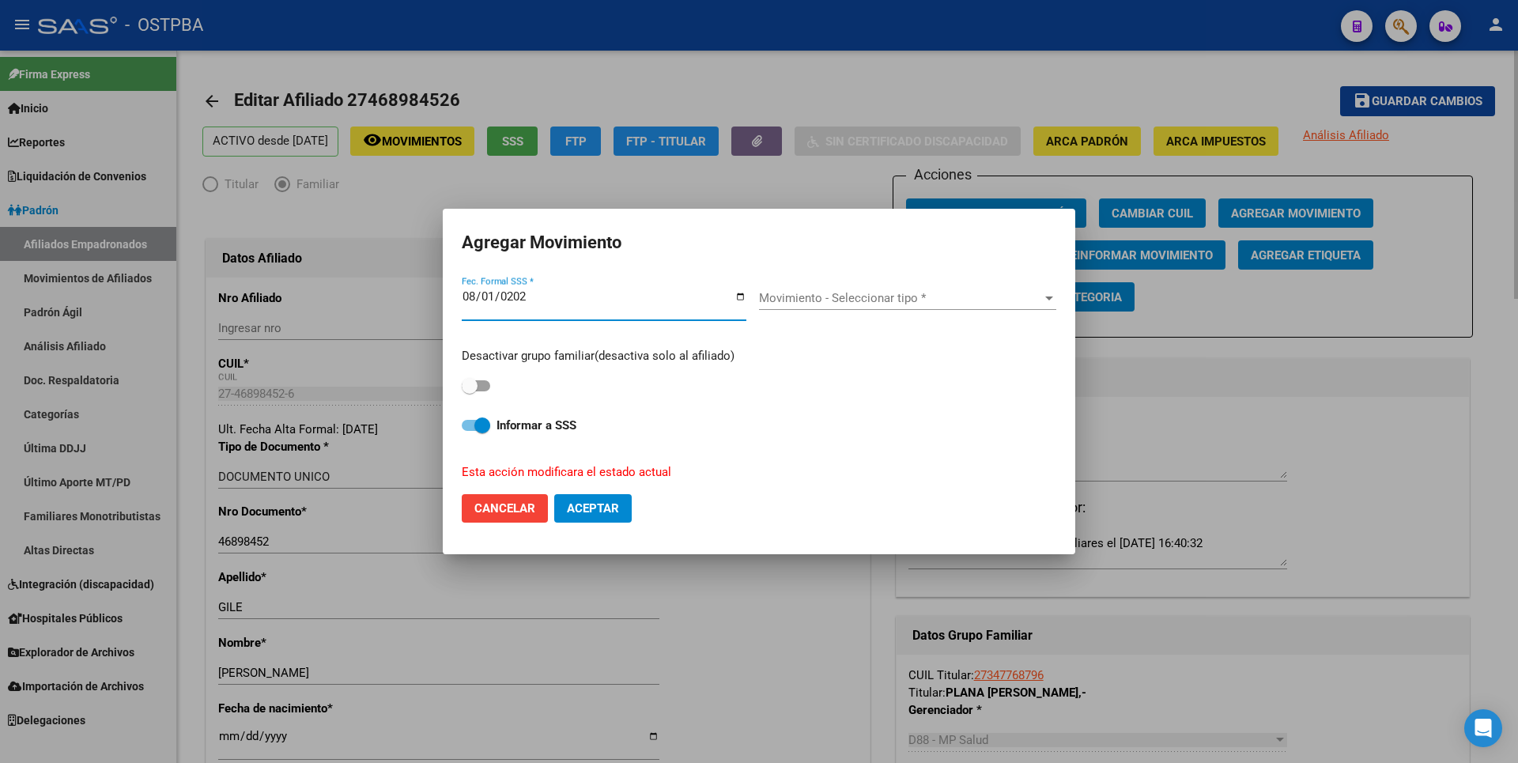
type input "2025-08-01"
drag, startPoint x: 485, startPoint y: 387, endPoint x: 523, endPoint y: 371, distance: 41.4
click at [485, 387] on span at bounding box center [476, 385] width 28 height 11
click at [470, 391] on input "checkbox" at bounding box center [469, 391] width 1 height 1
checkbox input "true"
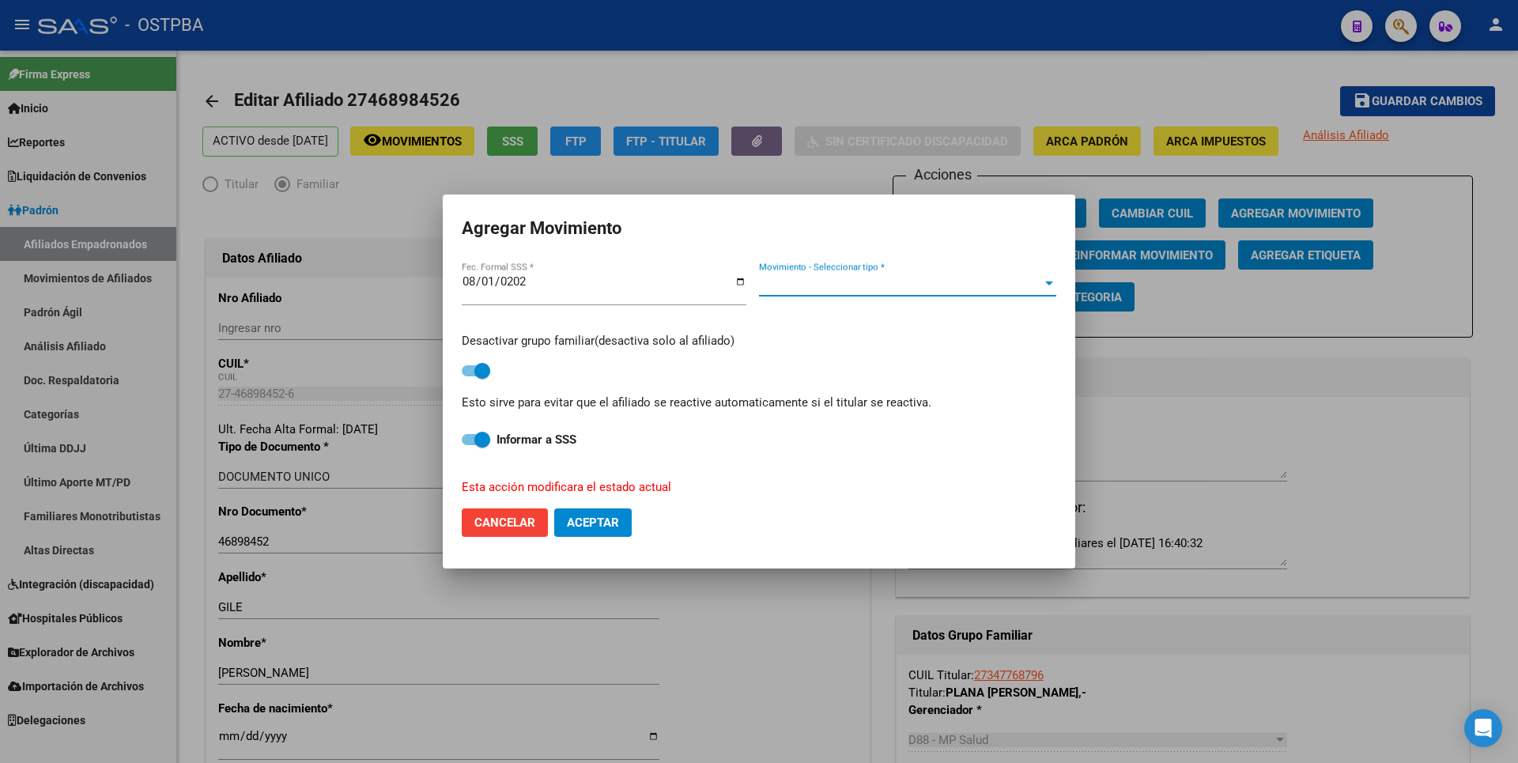
click at [848, 282] on span "Movimiento - Seleccionar tipo *" at bounding box center [900, 284] width 283 height 14
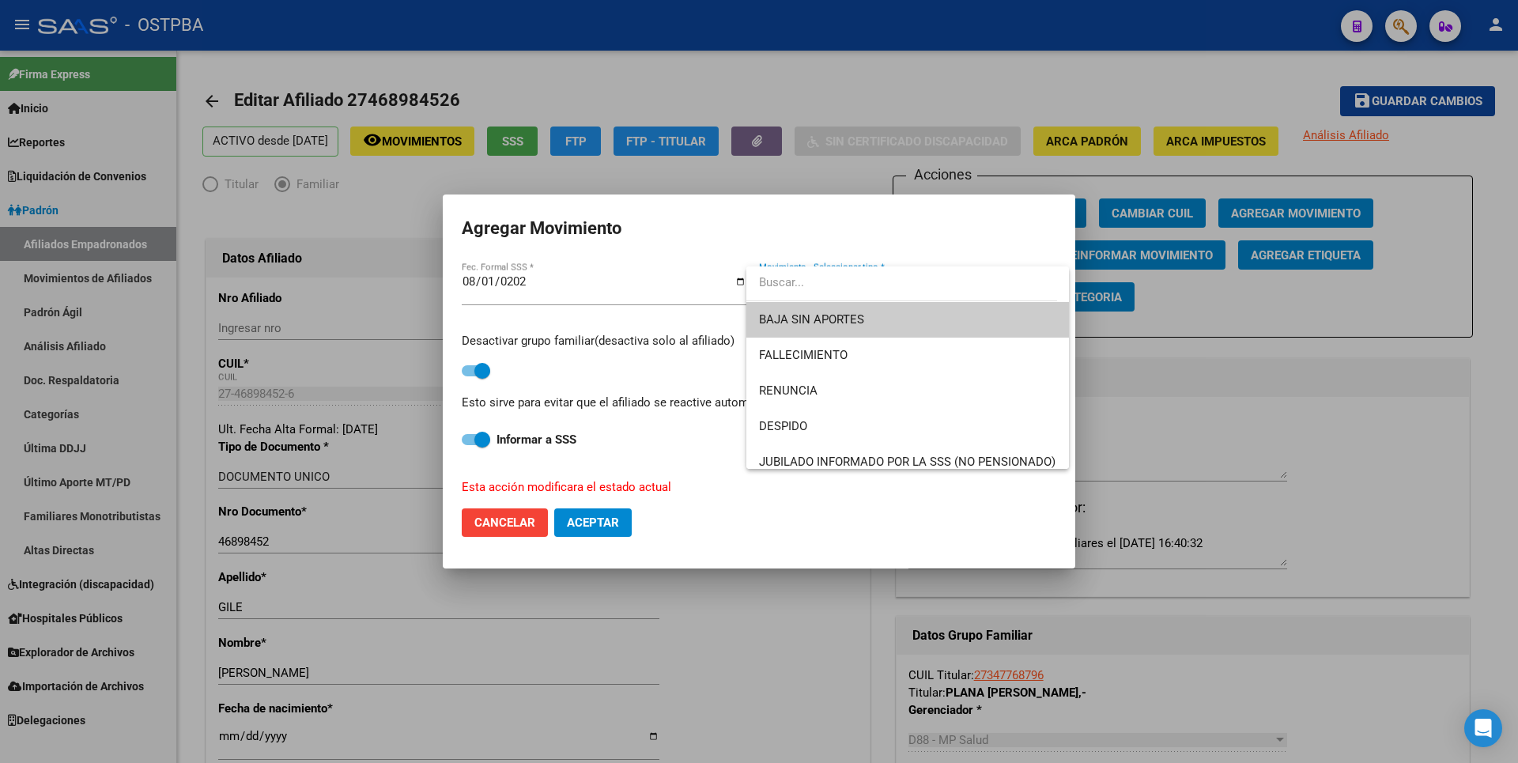
click at [861, 318] on span "BAJA SIN APORTES" at bounding box center [811, 319] width 105 height 14
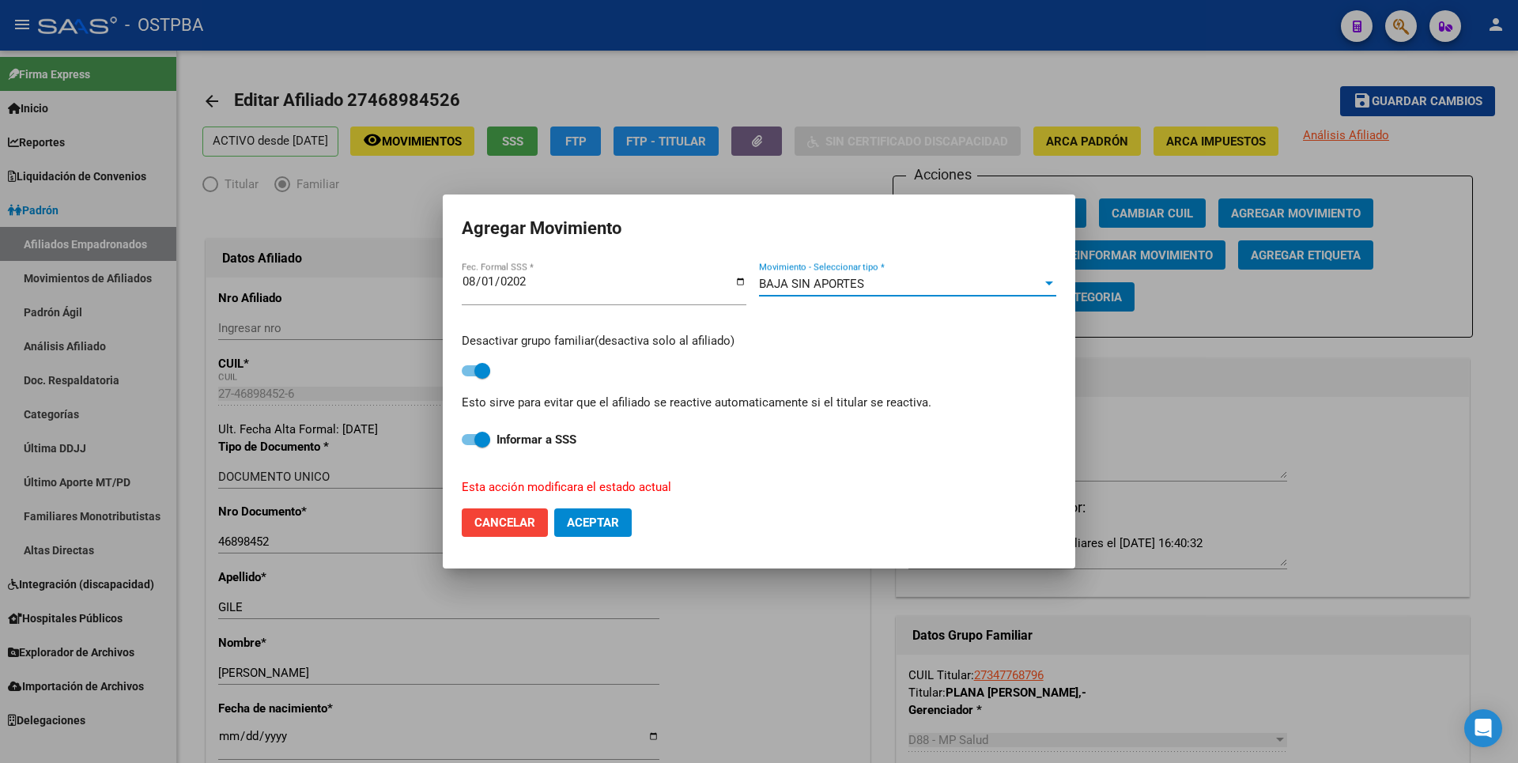
click at [608, 527] on span "Aceptar" at bounding box center [593, 523] width 52 height 14
checkbox input "false"
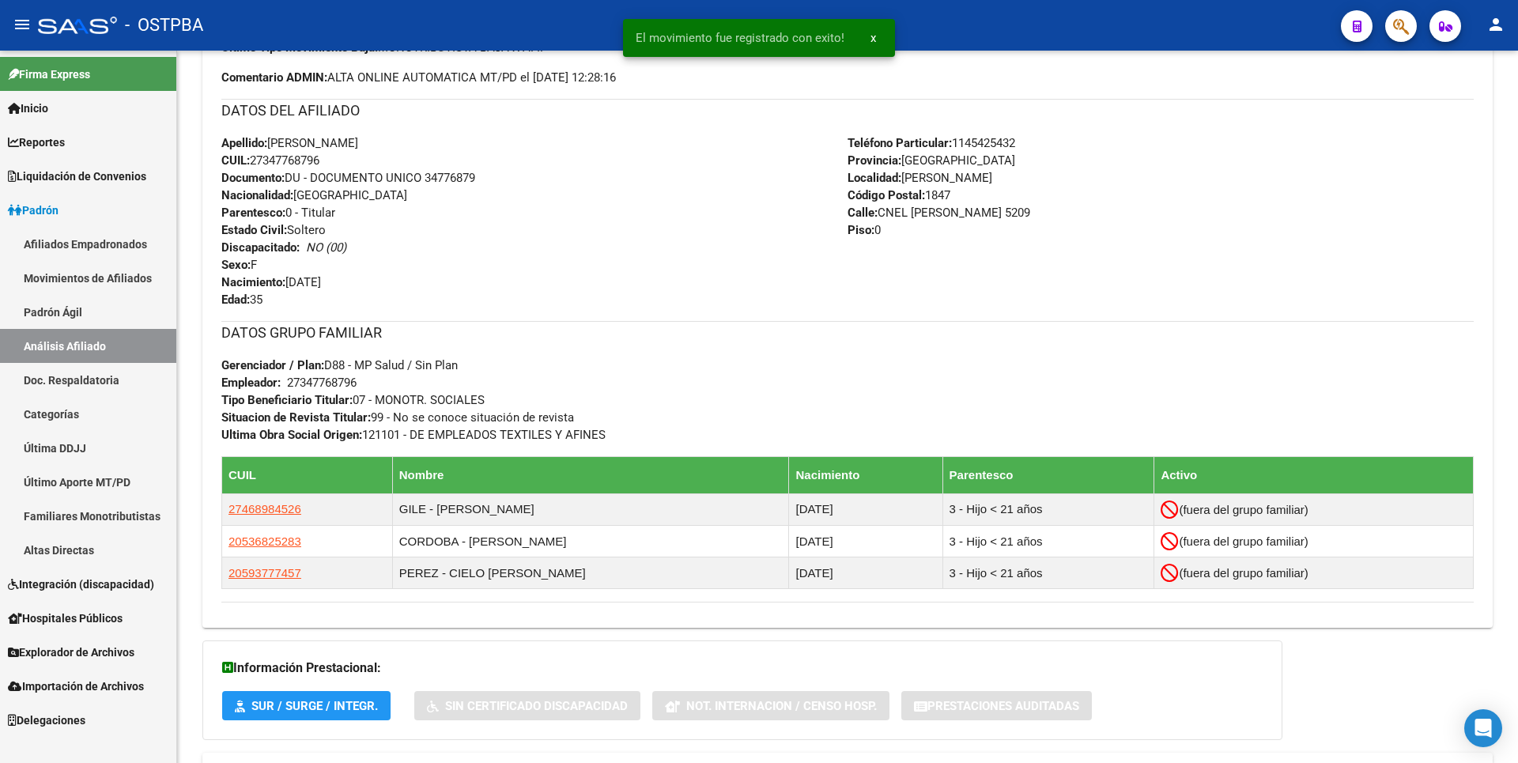
scroll to position [637, 0]
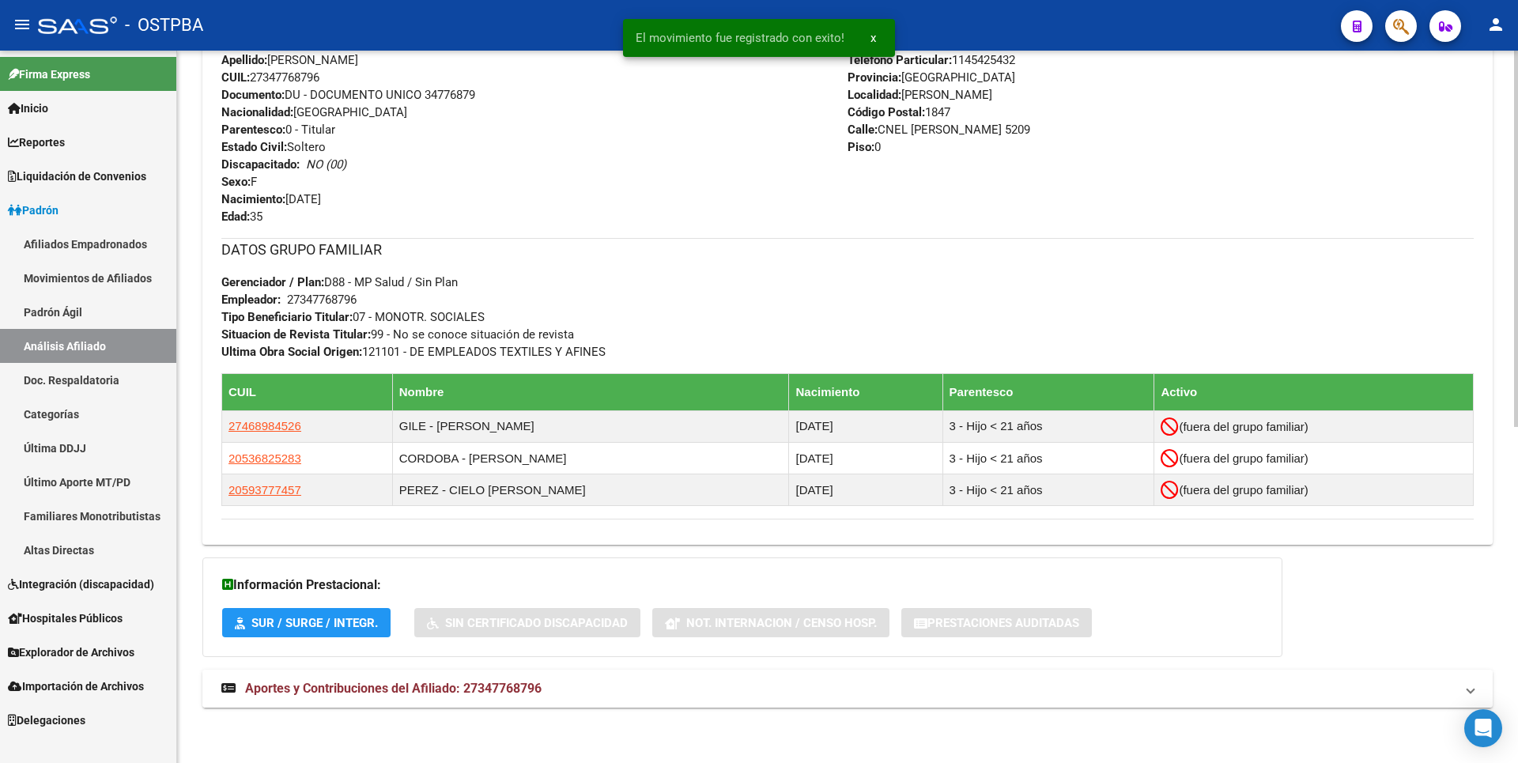
click at [476, 694] on span "Aportes y Contribuciones del Afiliado: 27347768796" at bounding box center [393, 688] width 297 height 15
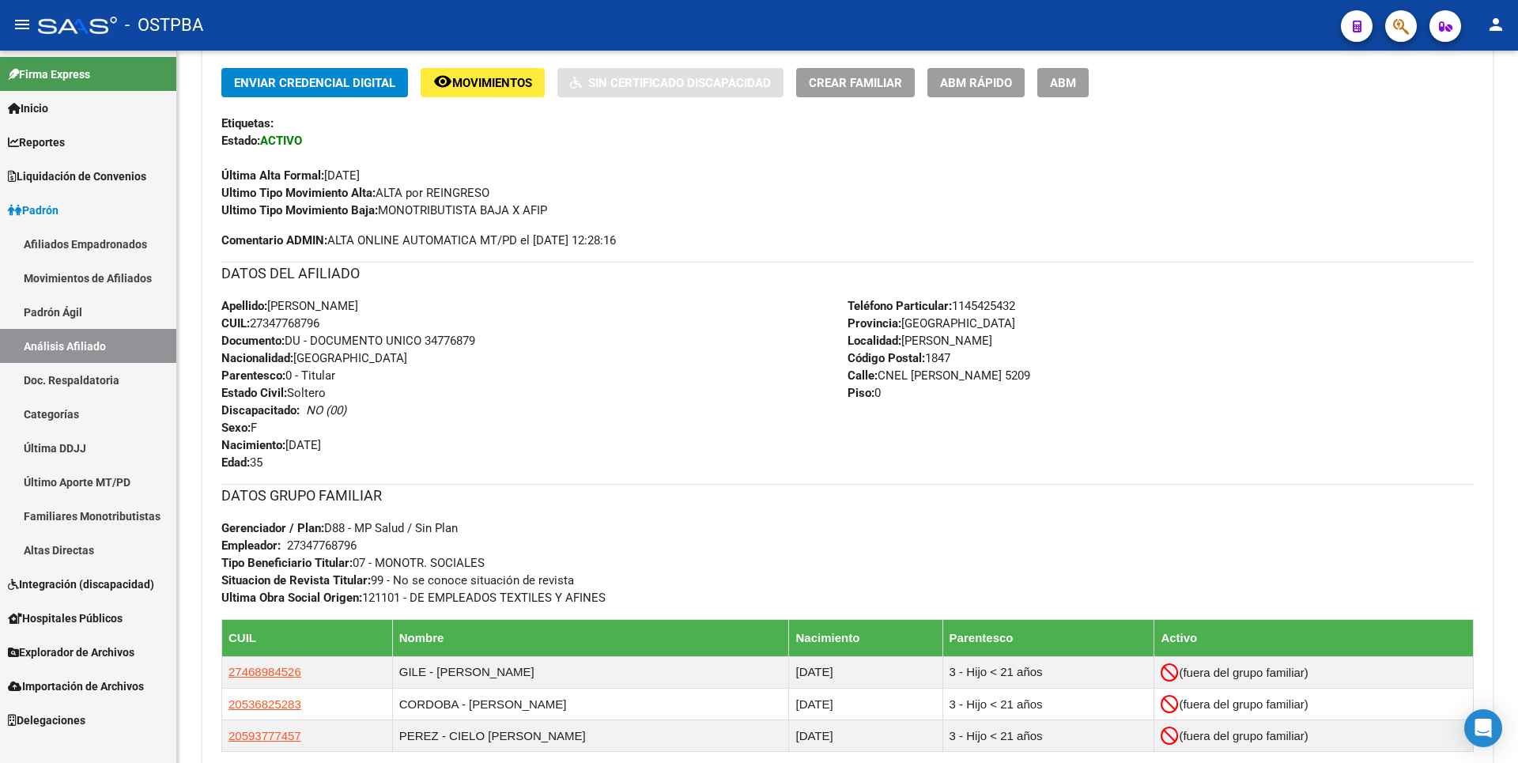
scroll to position [185, 0]
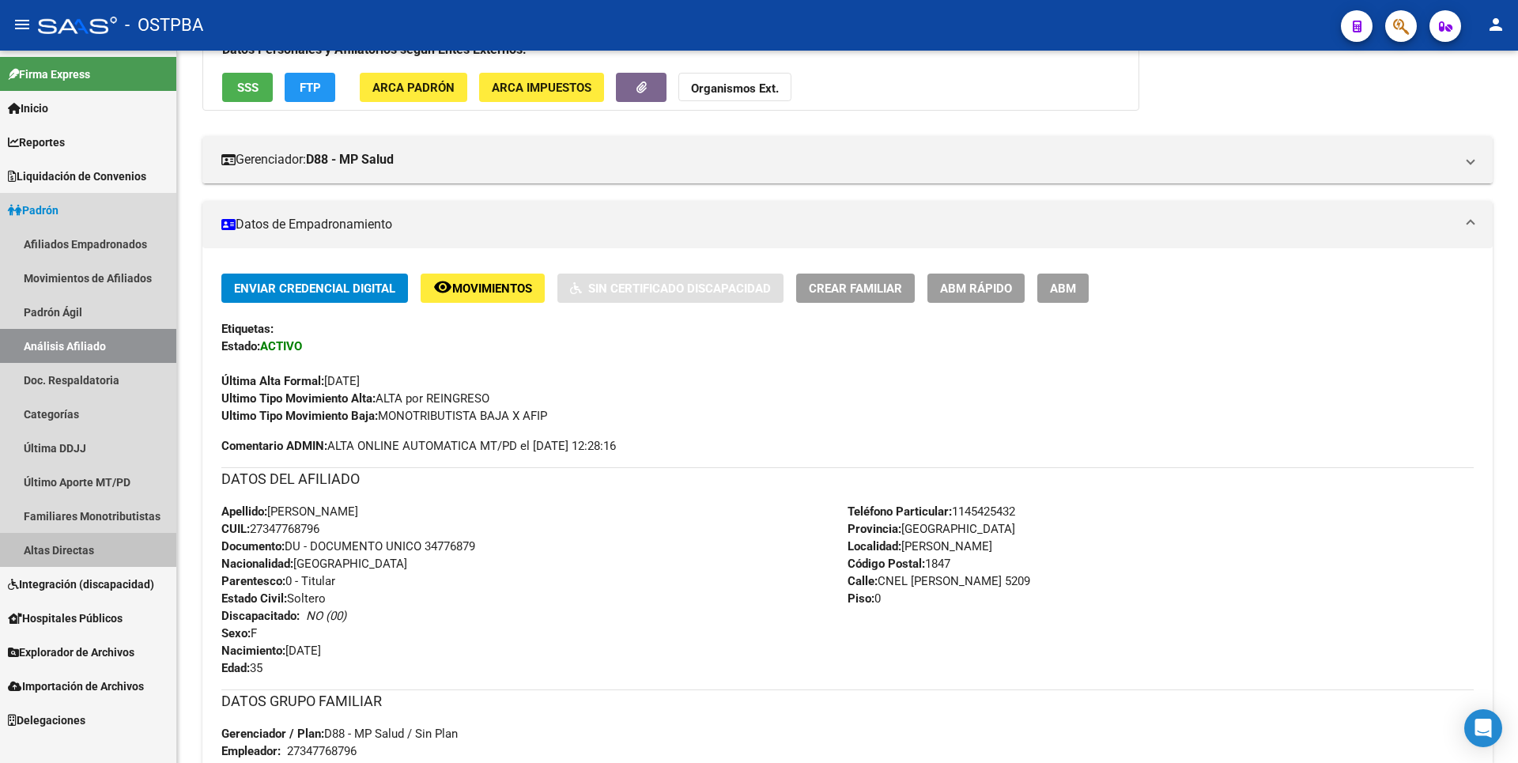
click at [77, 554] on link "Altas Directas" at bounding box center [88, 550] width 176 height 34
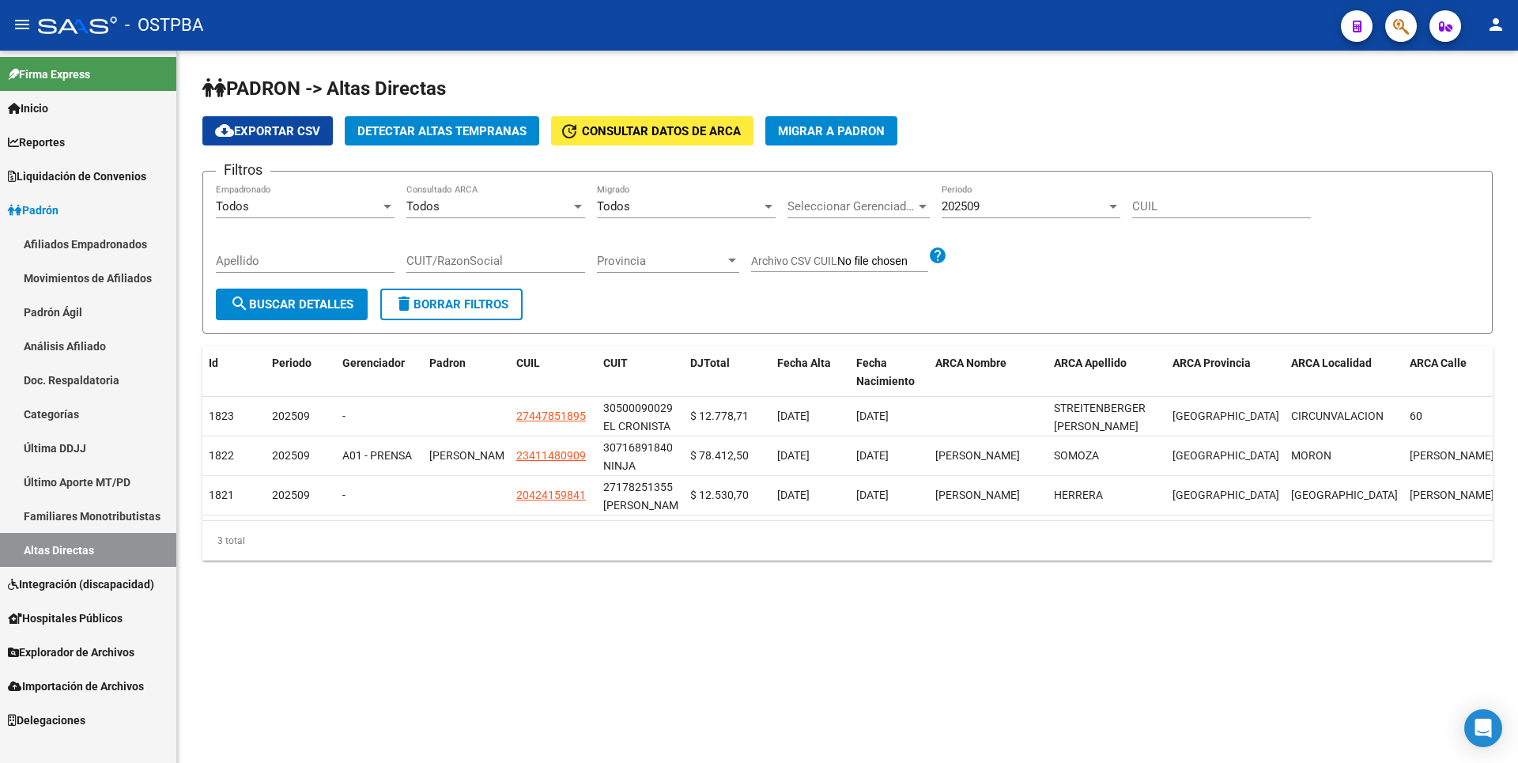
click at [77, 652] on span "Explorador de Archivos" at bounding box center [71, 652] width 127 height 17
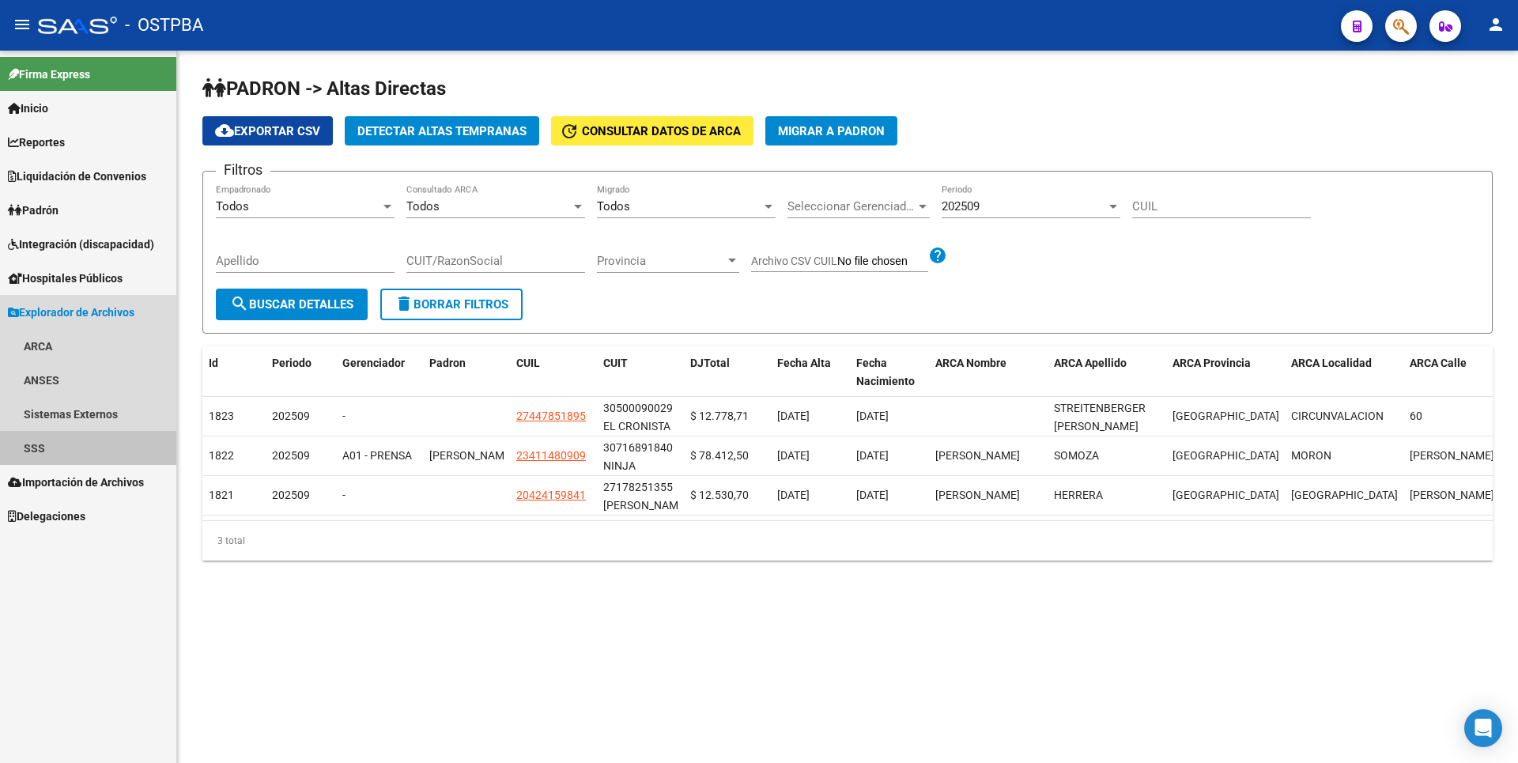
drag, startPoint x: 53, startPoint y: 462, endPoint x: 53, endPoint y: 448, distance: 13.4
click at [53, 461] on link "SSS" at bounding box center [88, 448] width 176 height 34
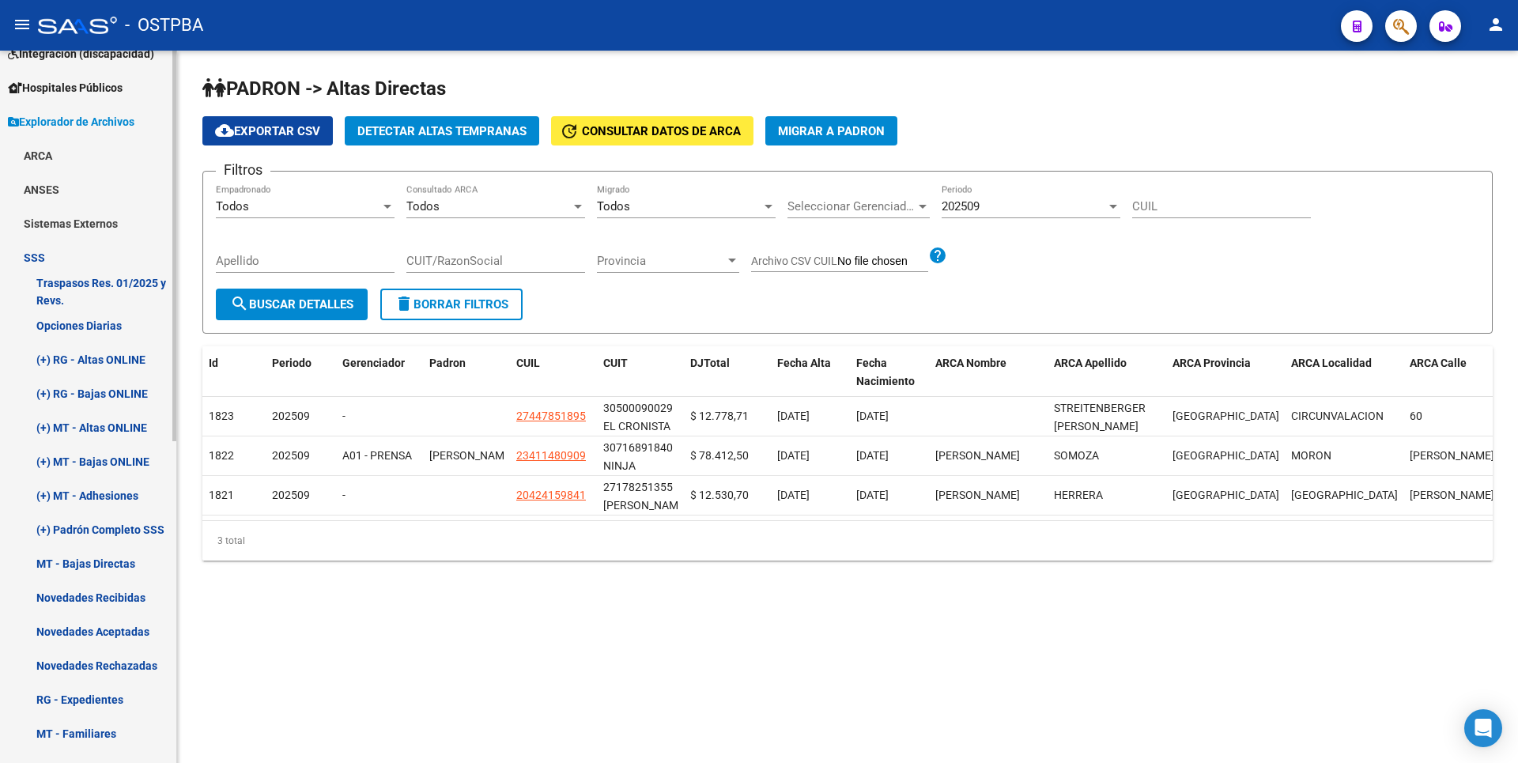
scroll to position [111, 0]
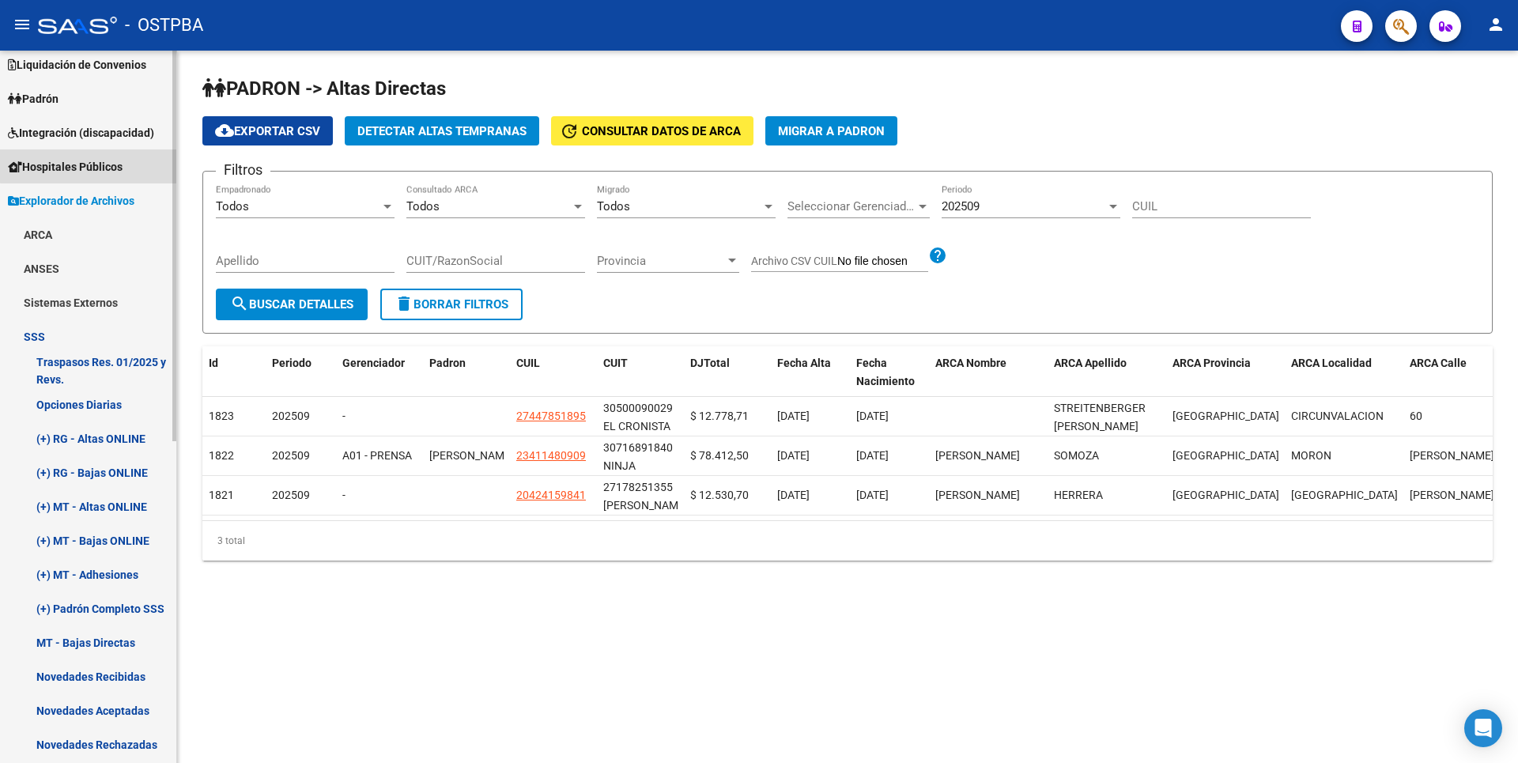
click at [104, 161] on span "Hospitales Públicos" at bounding box center [65, 166] width 115 height 17
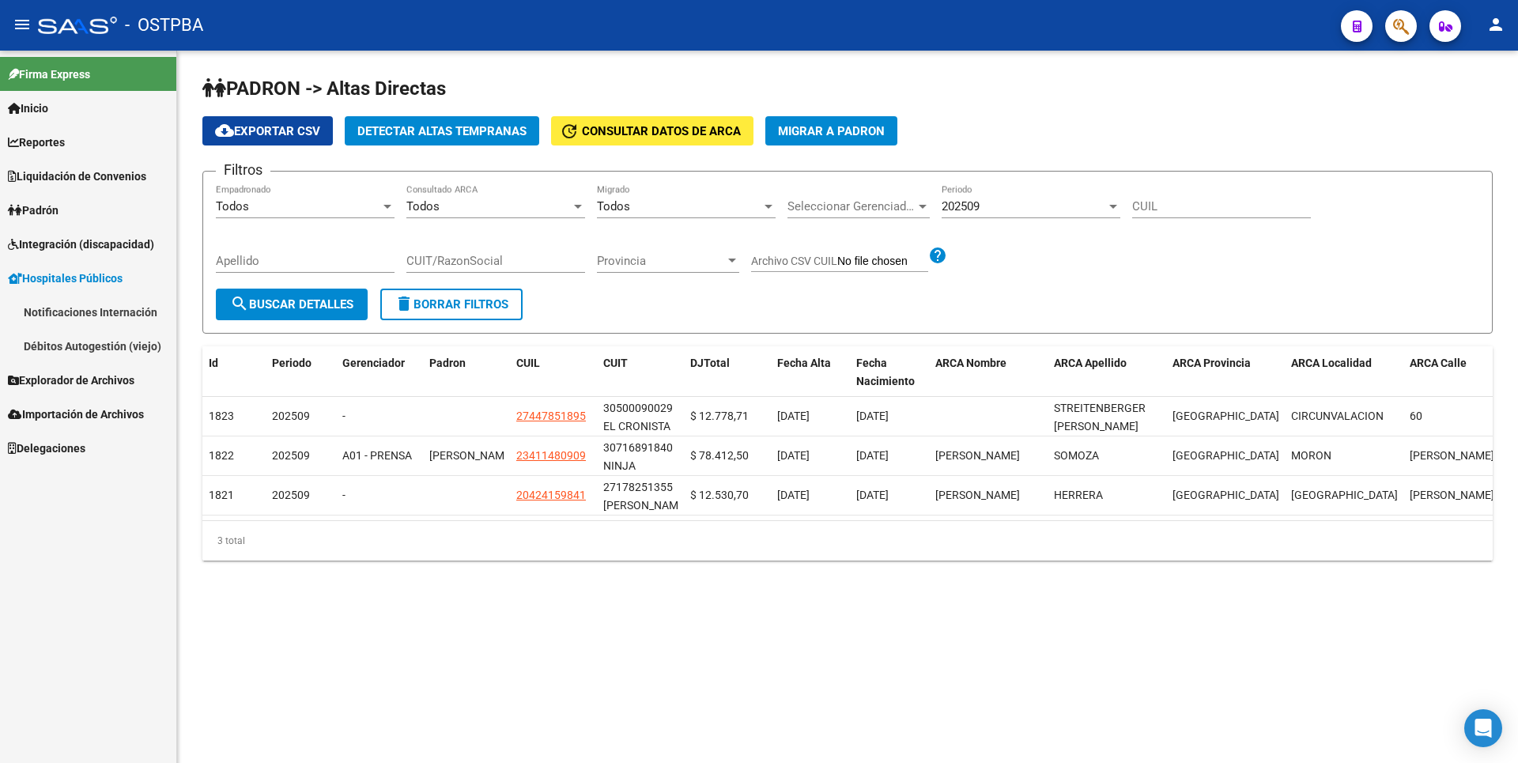
scroll to position [0, 0]
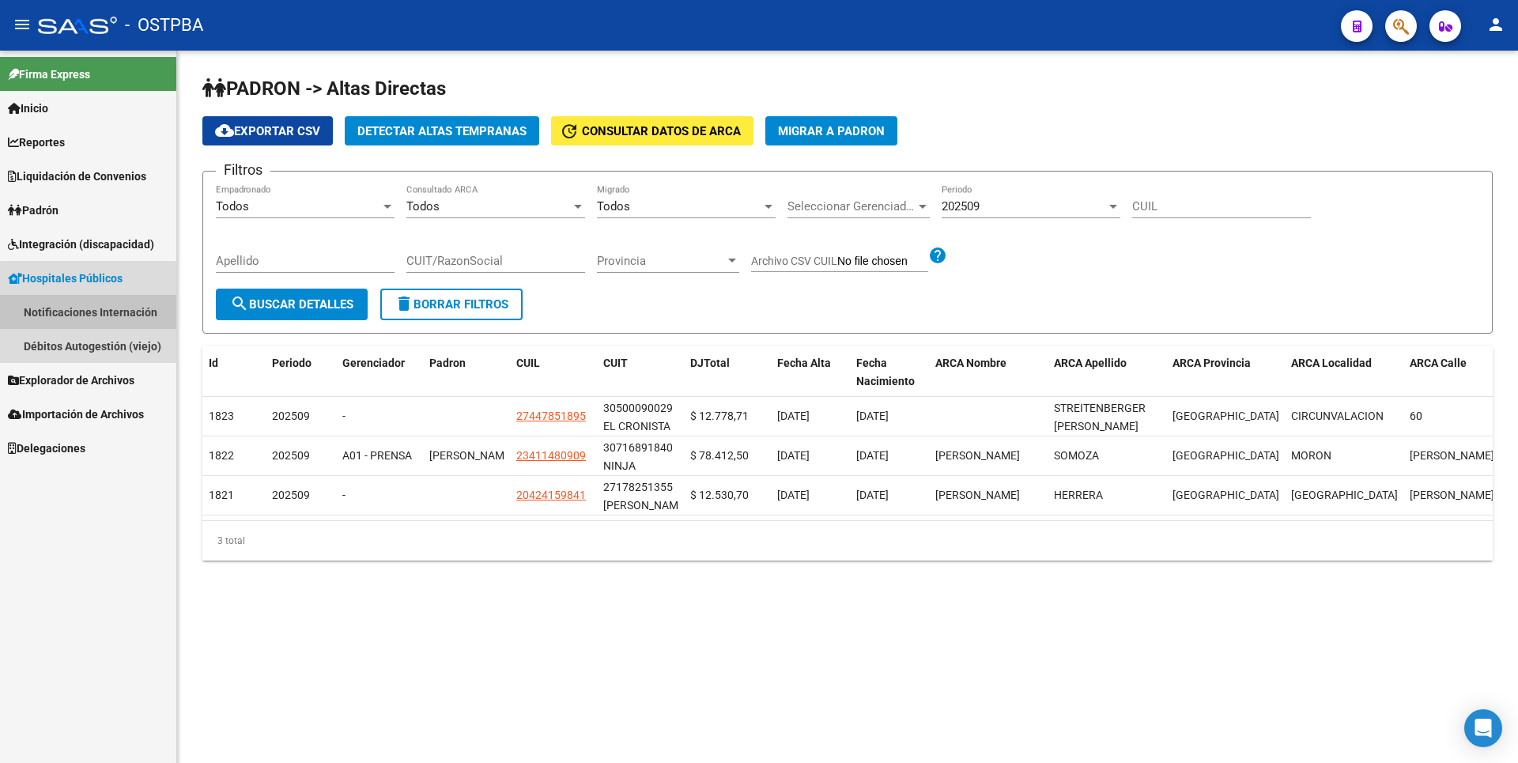
click at [130, 323] on link "Notificaciones Internación" at bounding box center [88, 312] width 176 height 34
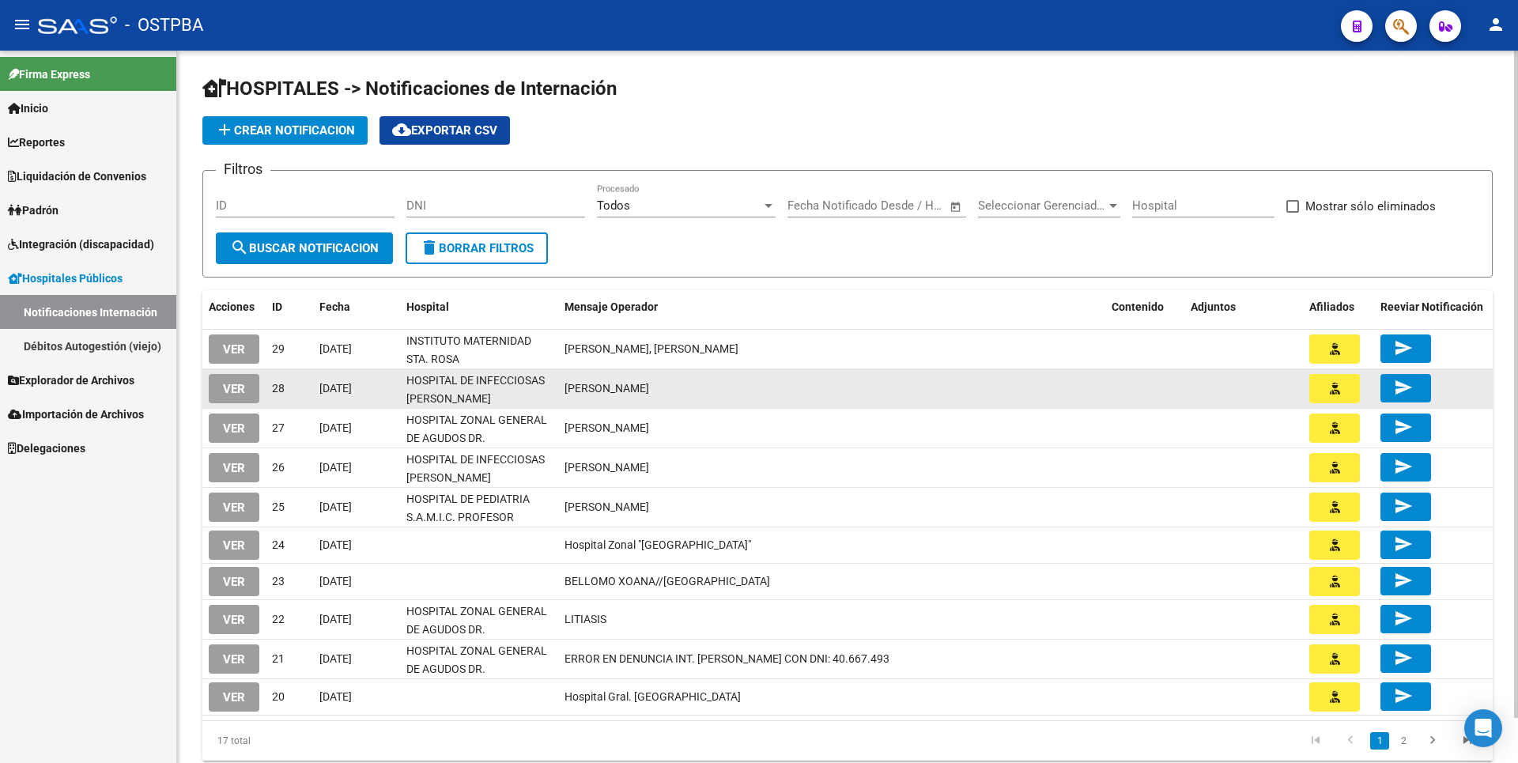
click at [222, 391] on button "VER" at bounding box center [234, 388] width 51 height 29
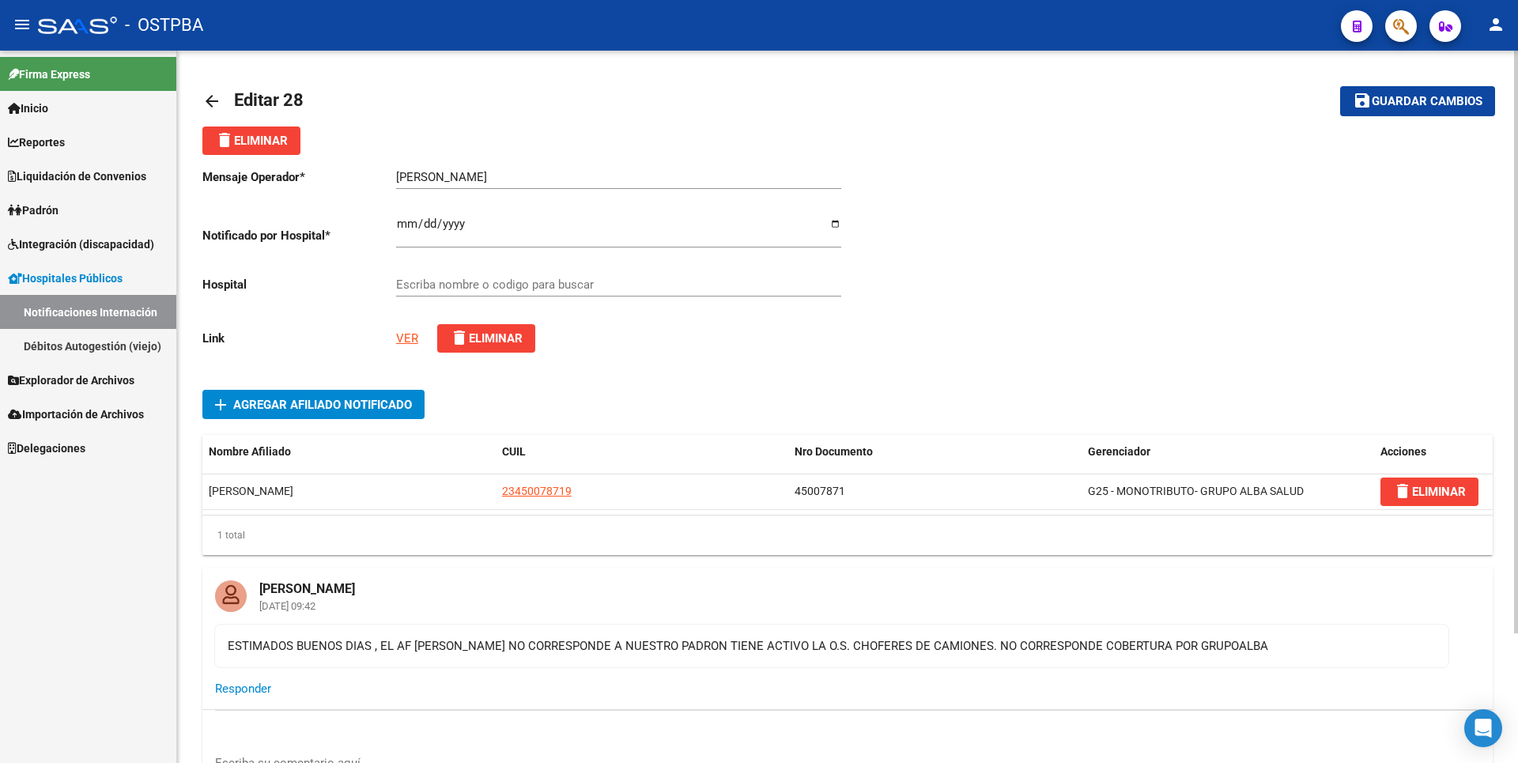
type input "HOSPITAL DE INFECCIOSAS FRANCISCO J. MUÑIZ"
click at [408, 331] on link "VER" at bounding box center [407, 338] width 22 height 14
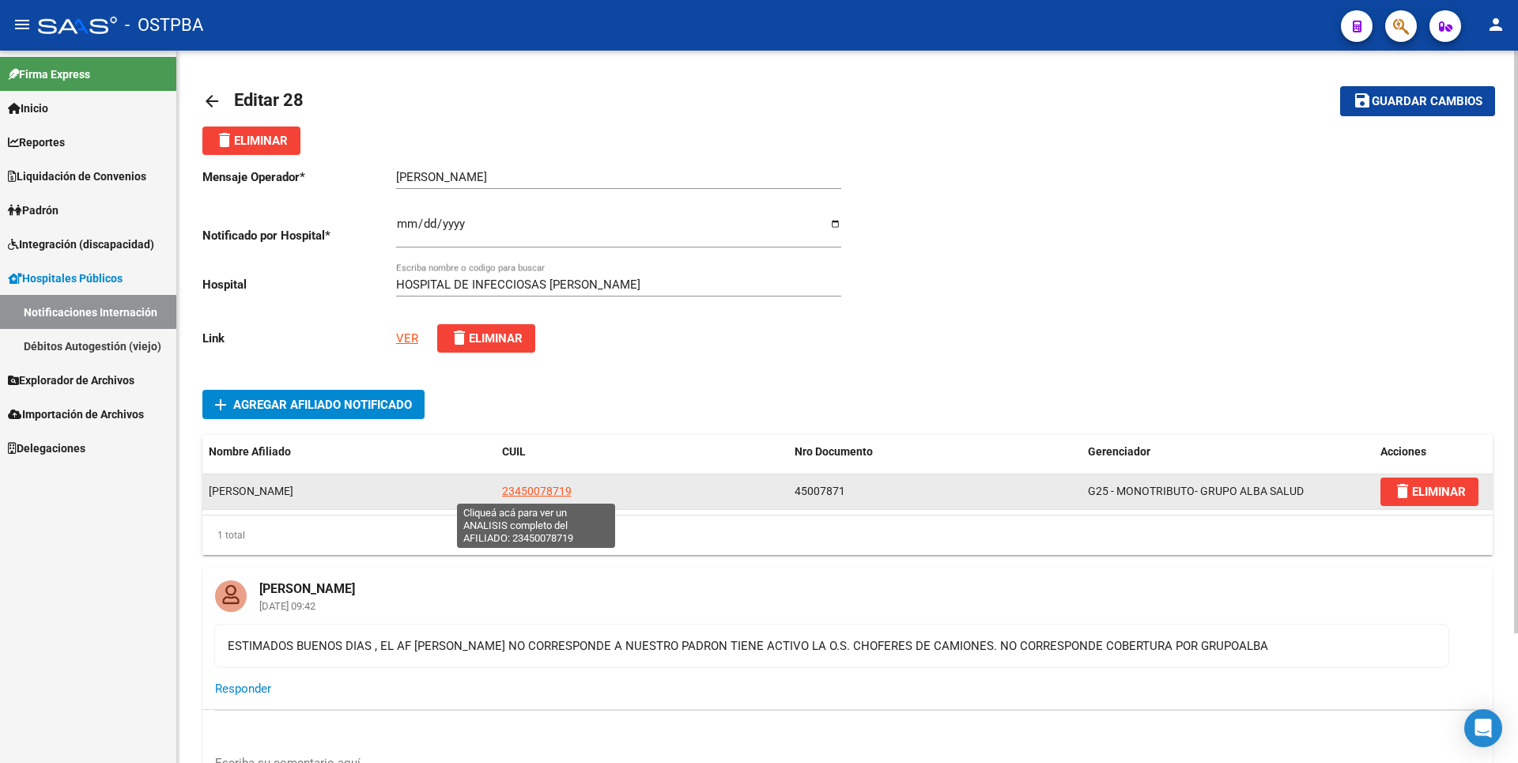
click at [552, 487] on span "23450078719" at bounding box center [537, 491] width 70 height 13
type textarea "23450078719"
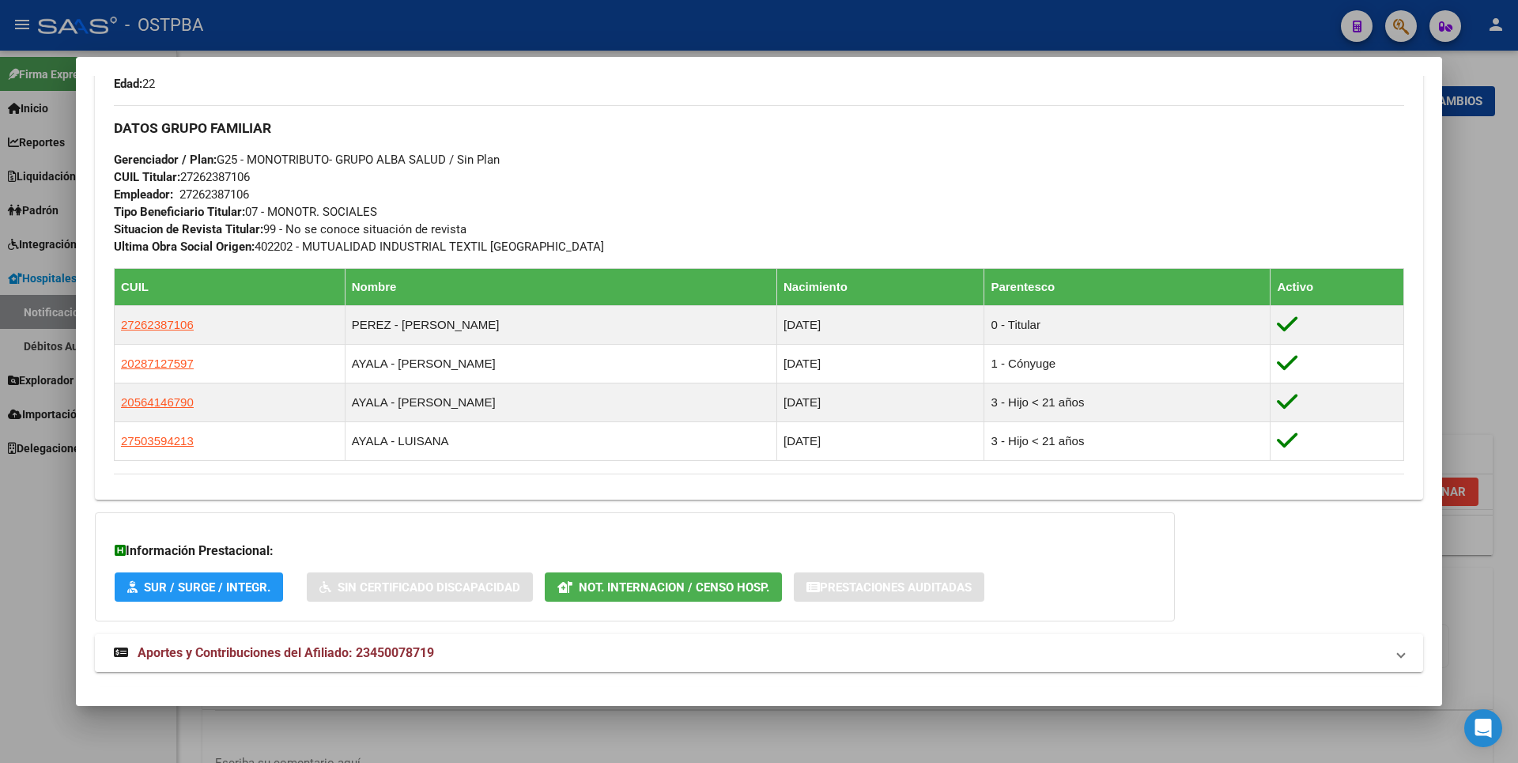
scroll to position [769, 0]
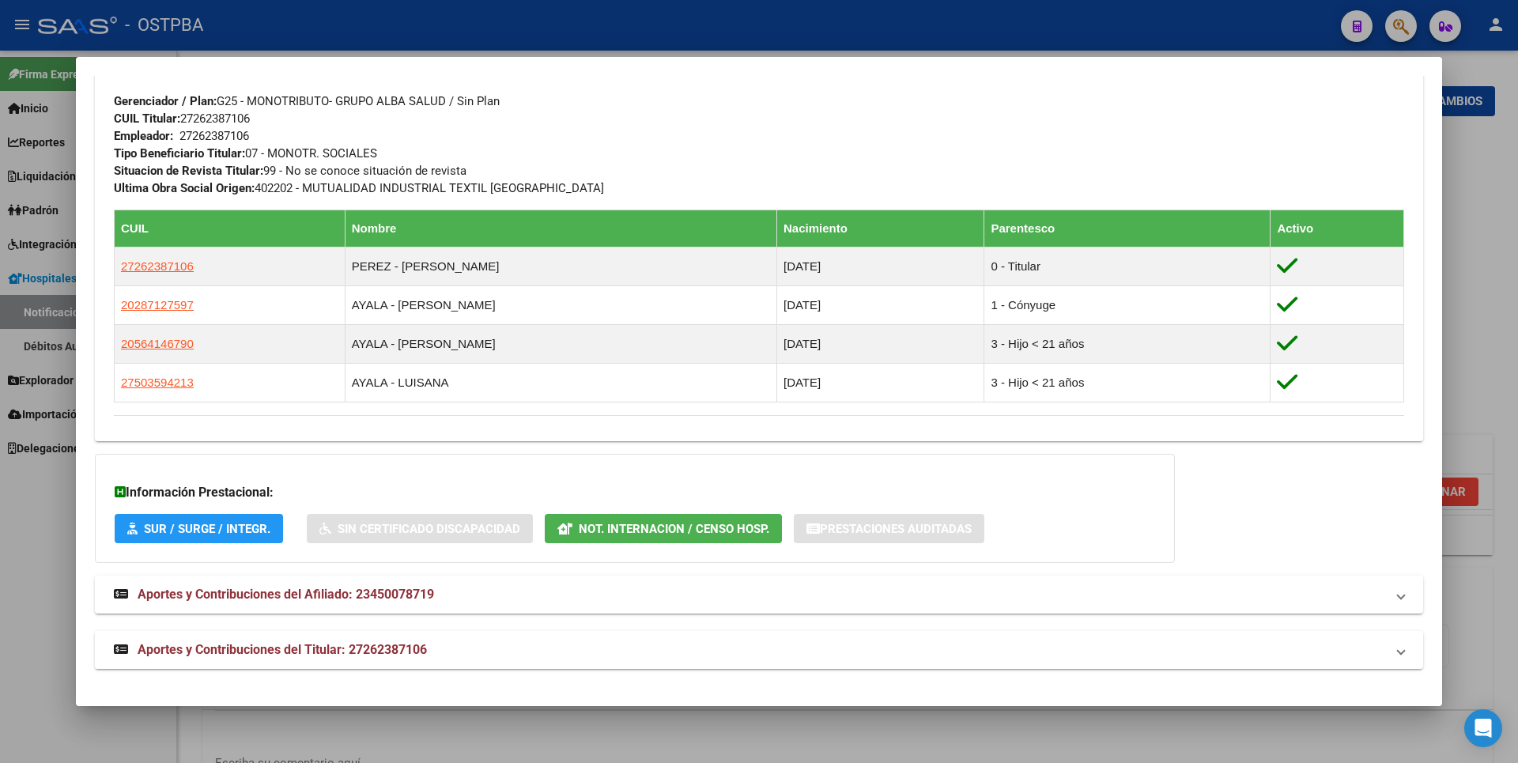
click at [378, 652] on span "Aportes y Contribuciones del Titular: 27262387106" at bounding box center [282, 649] width 289 height 15
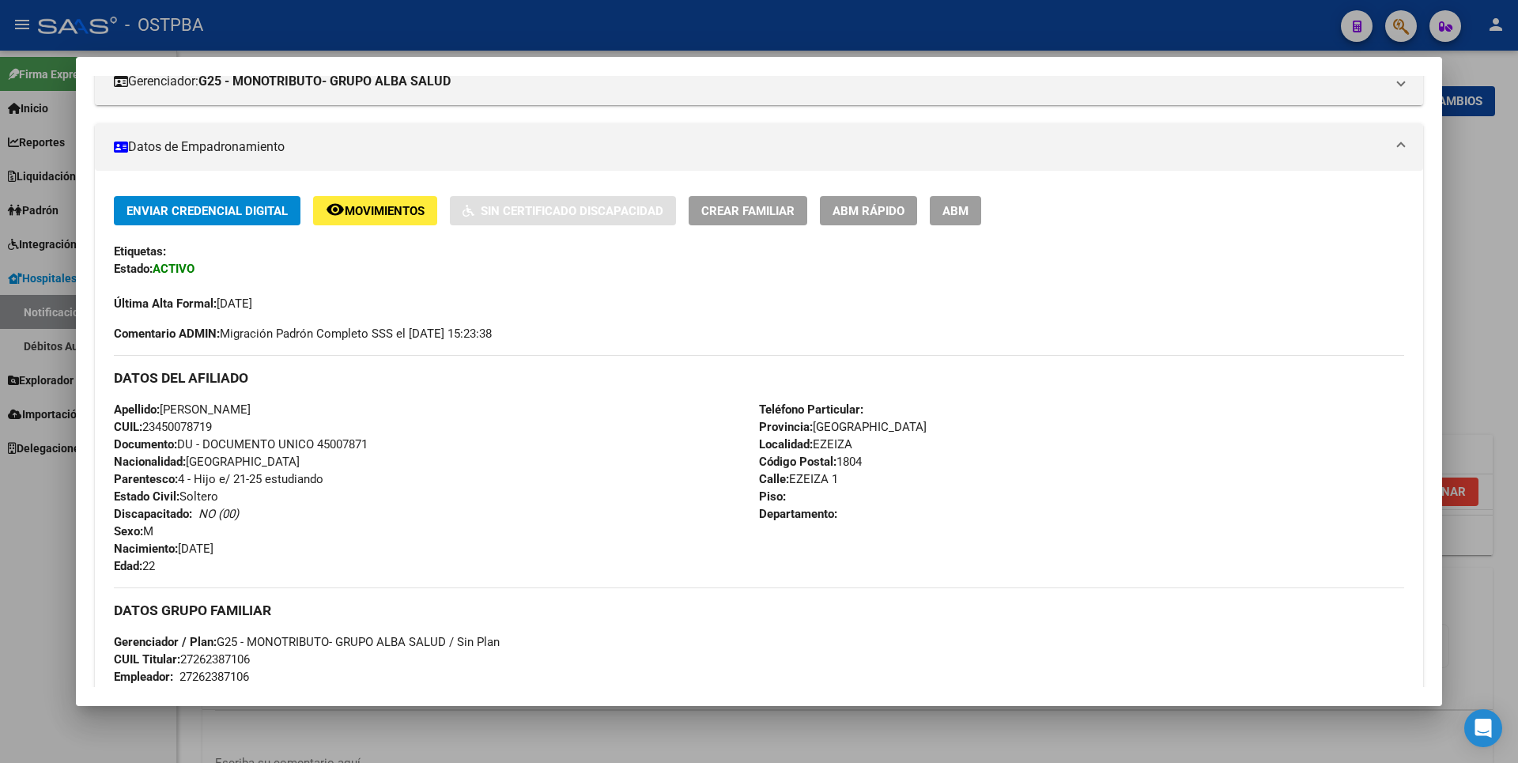
scroll to position [0, 0]
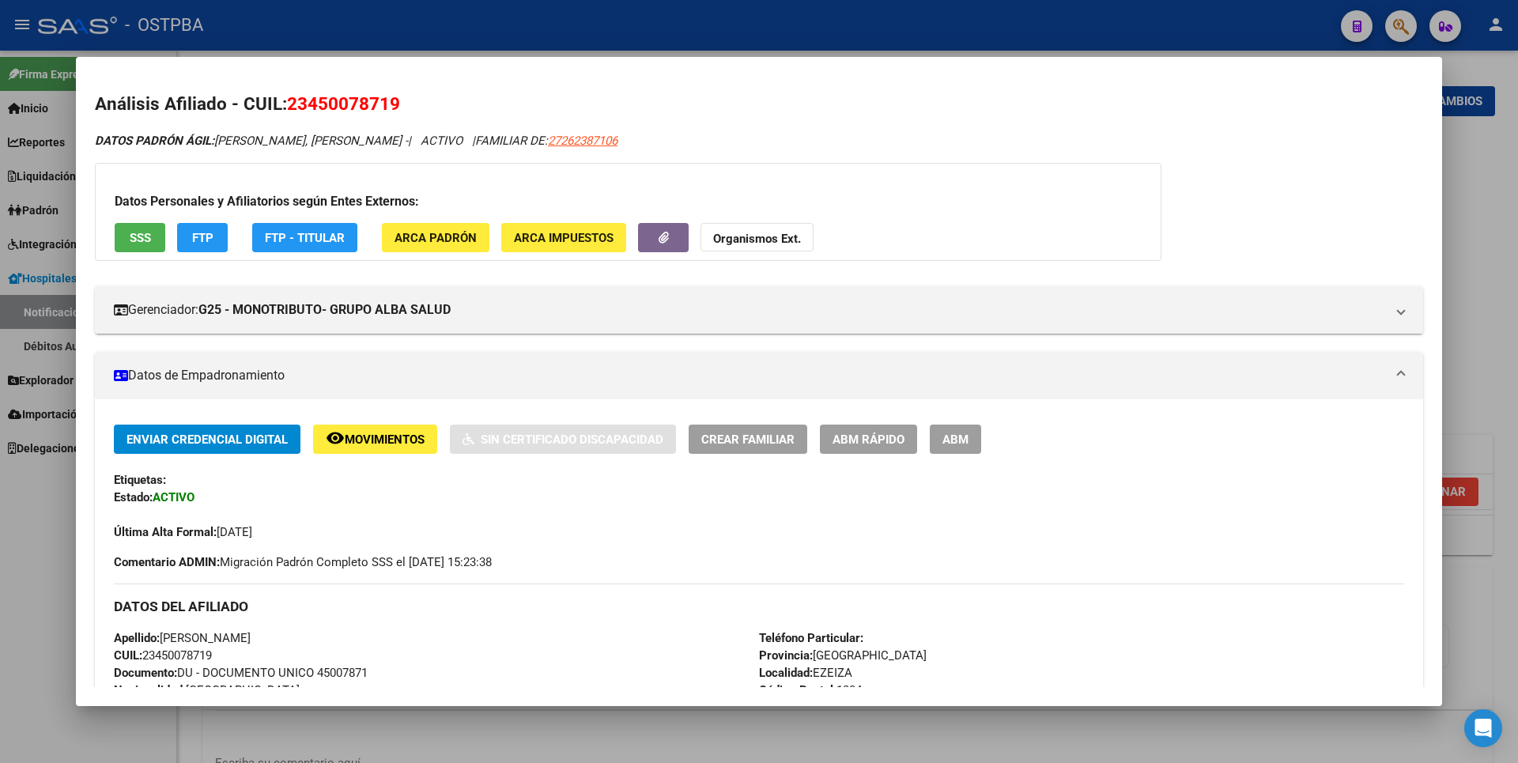
click at [773, 240] on strong "Organismos Ext." at bounding box center [757, 239] width 88 height 14
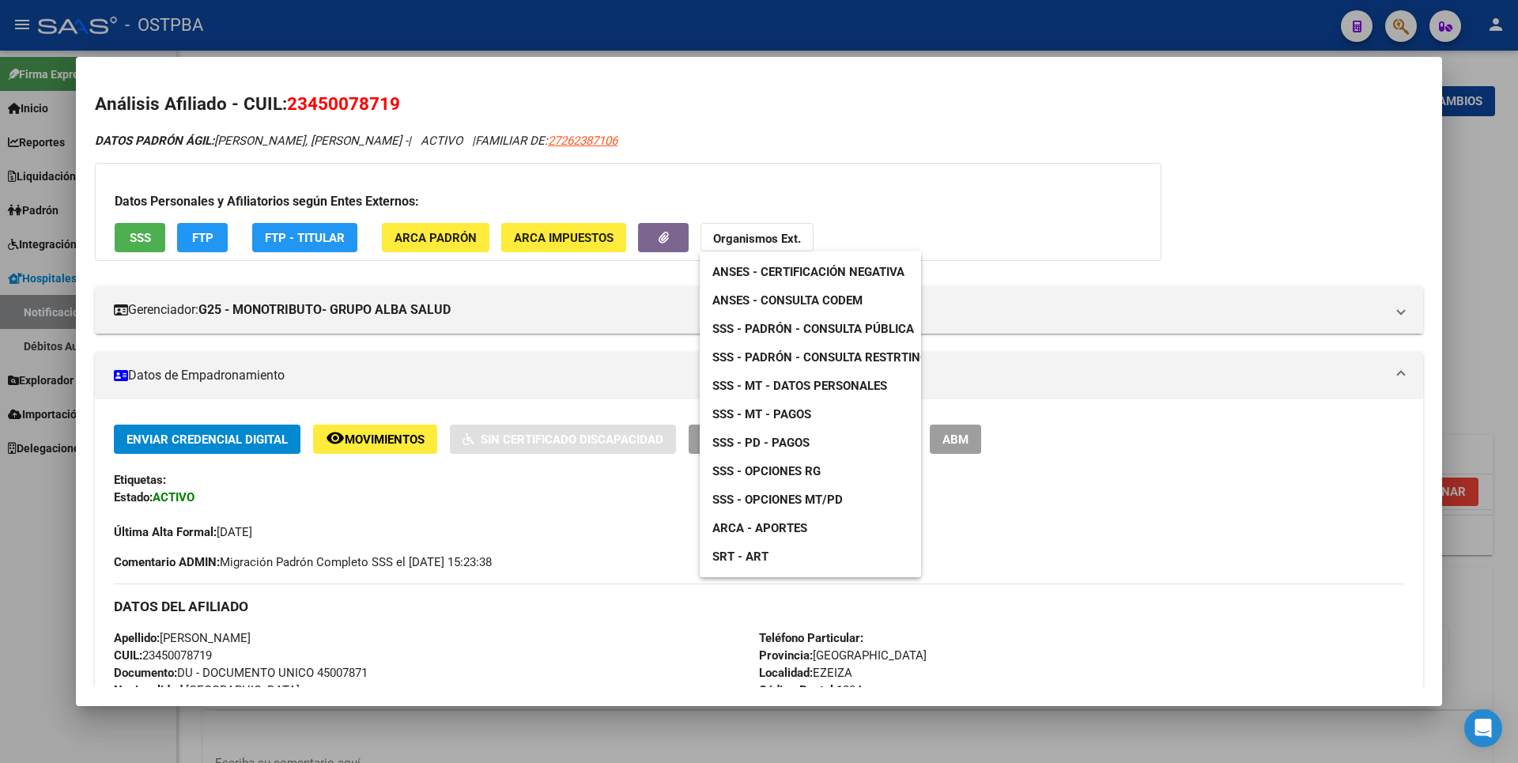
click at [803, 383] on span "SSS - MT - Datos Personales" at bounding box center [799, 386] width 175 height 14
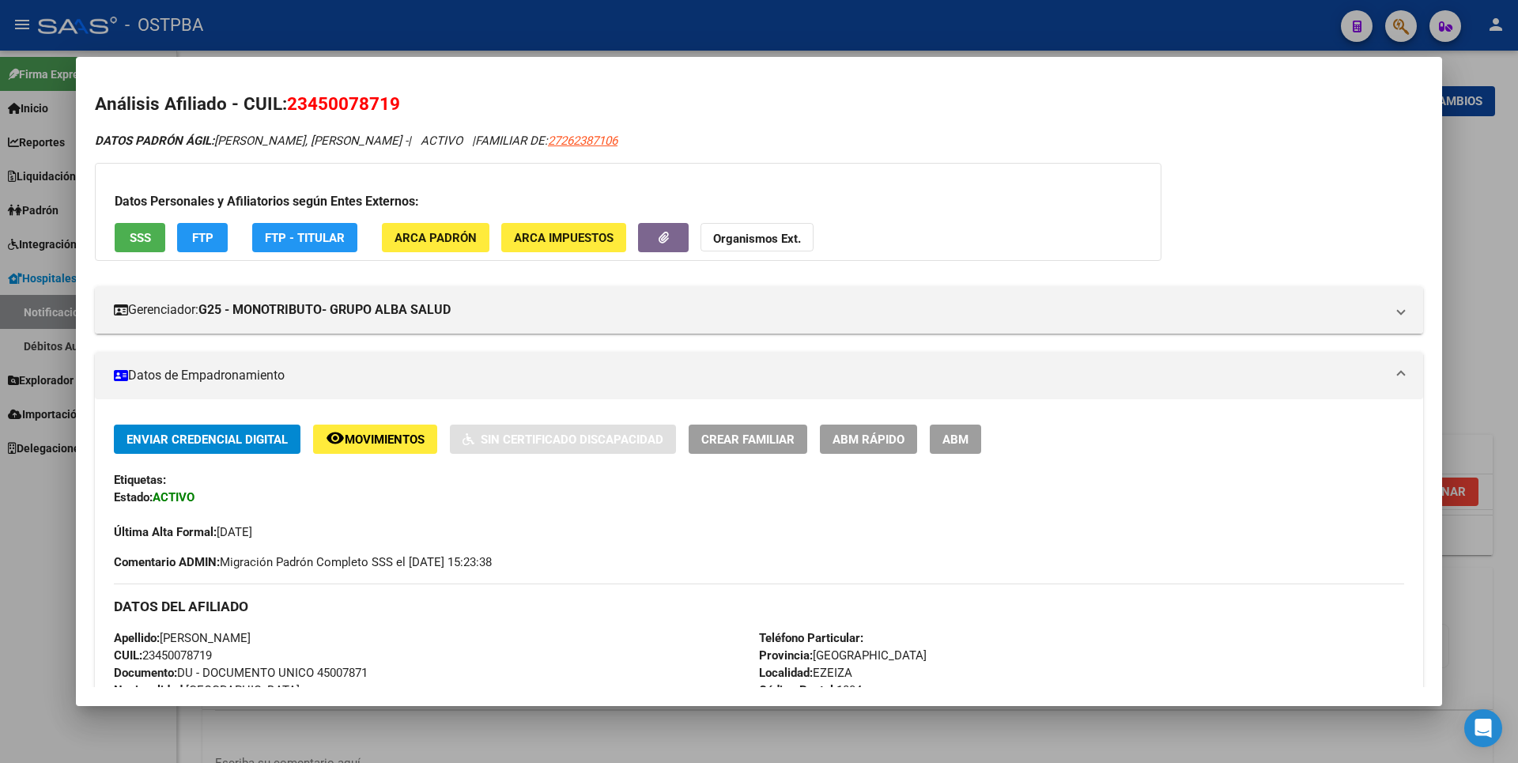
drag, startPoint x: 290, startPoint y: 98, endPoint x: 396, endPoint y: 97, distance: 106.0
click at [396, 97] on span "23450078719" at bounding box center [343, 103] width 113 height 21
copy span "23450078719"
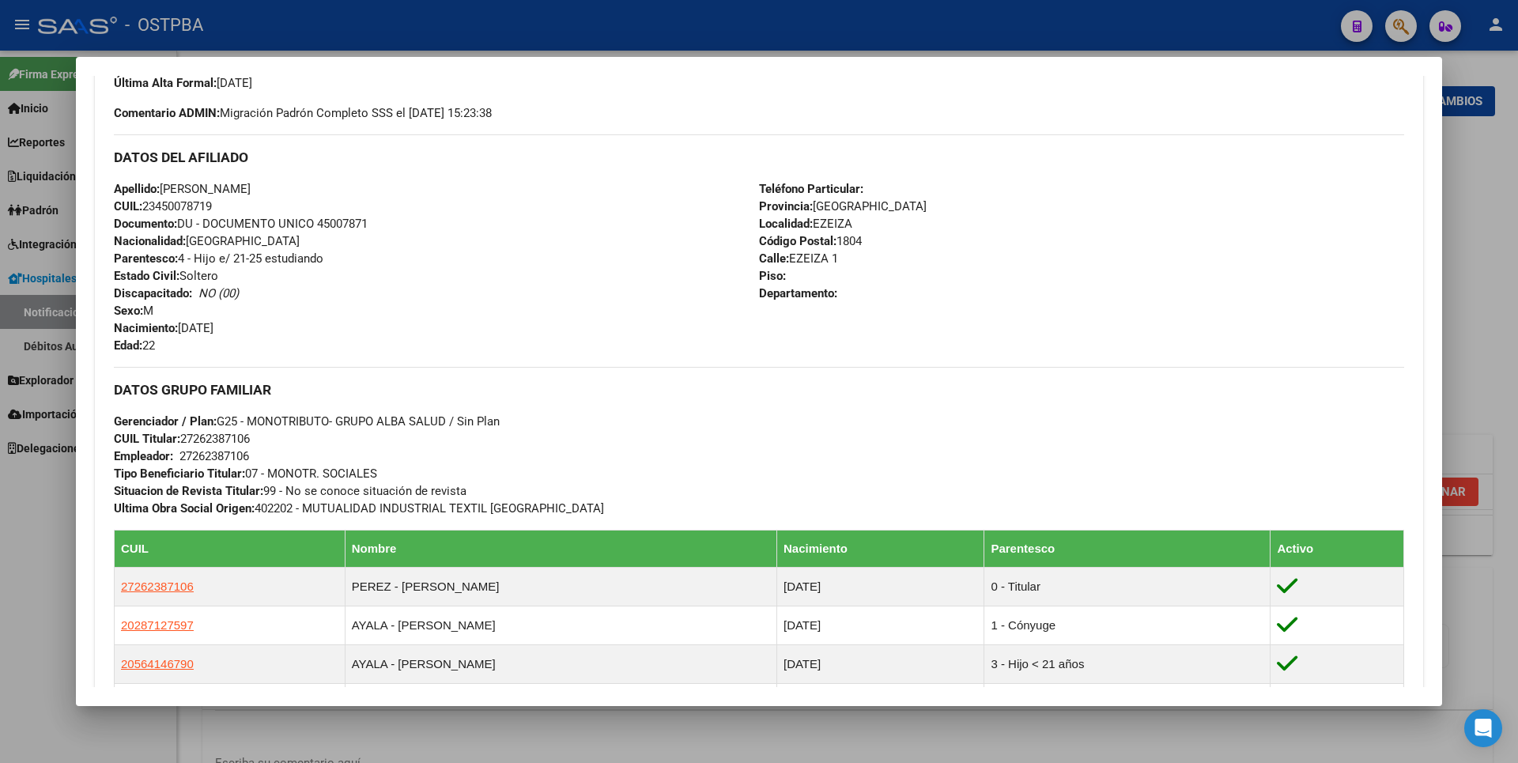
scroll to position [474, 0]
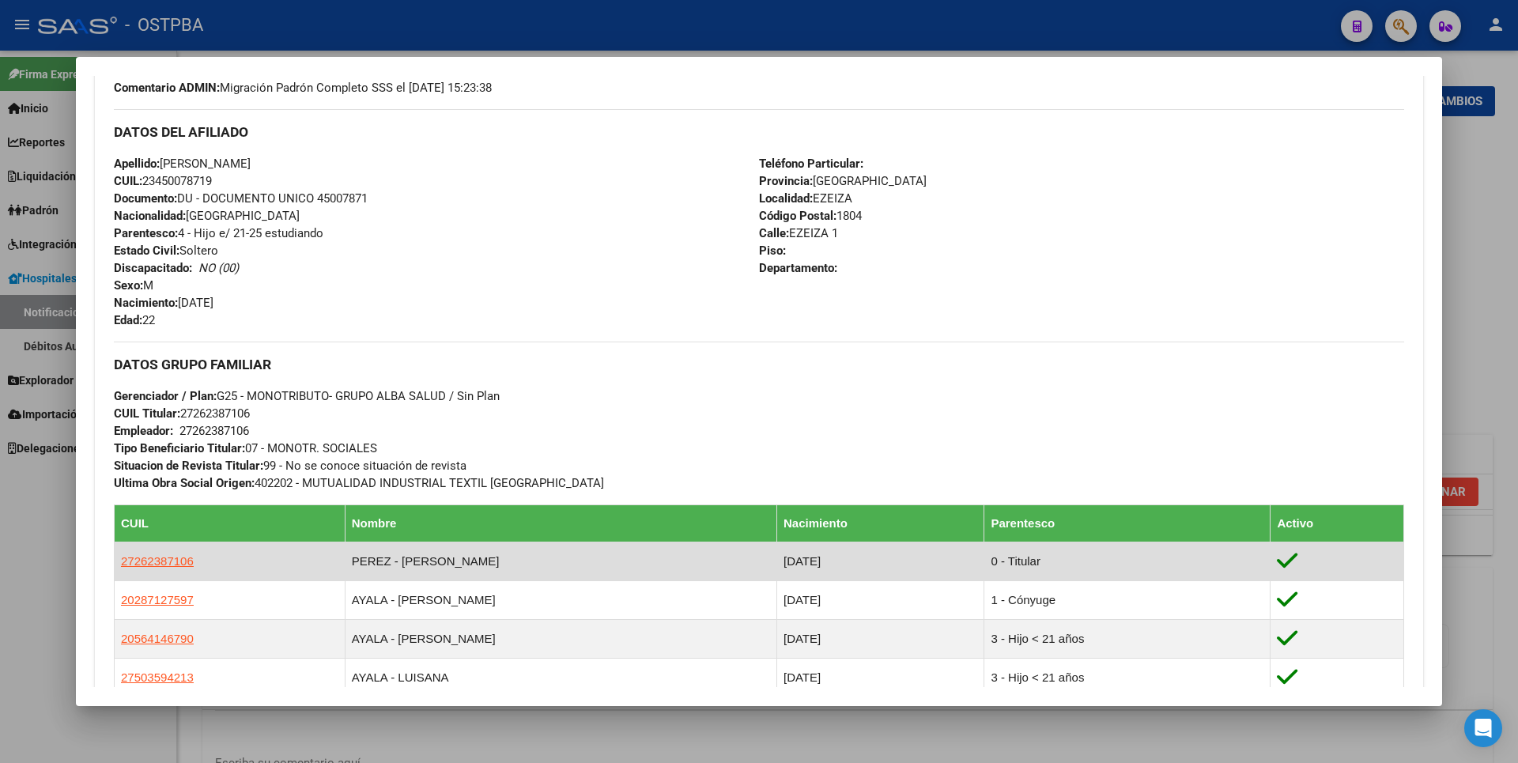
copy span "27262387106"
drag, startPoint x: 123, startPoint y: 560, endPoint x: 195, endPoint y: 560, distance: 71.2
click at [195, 560] on td "27262387106" at bounding box center [230, 561] width 231 height 39
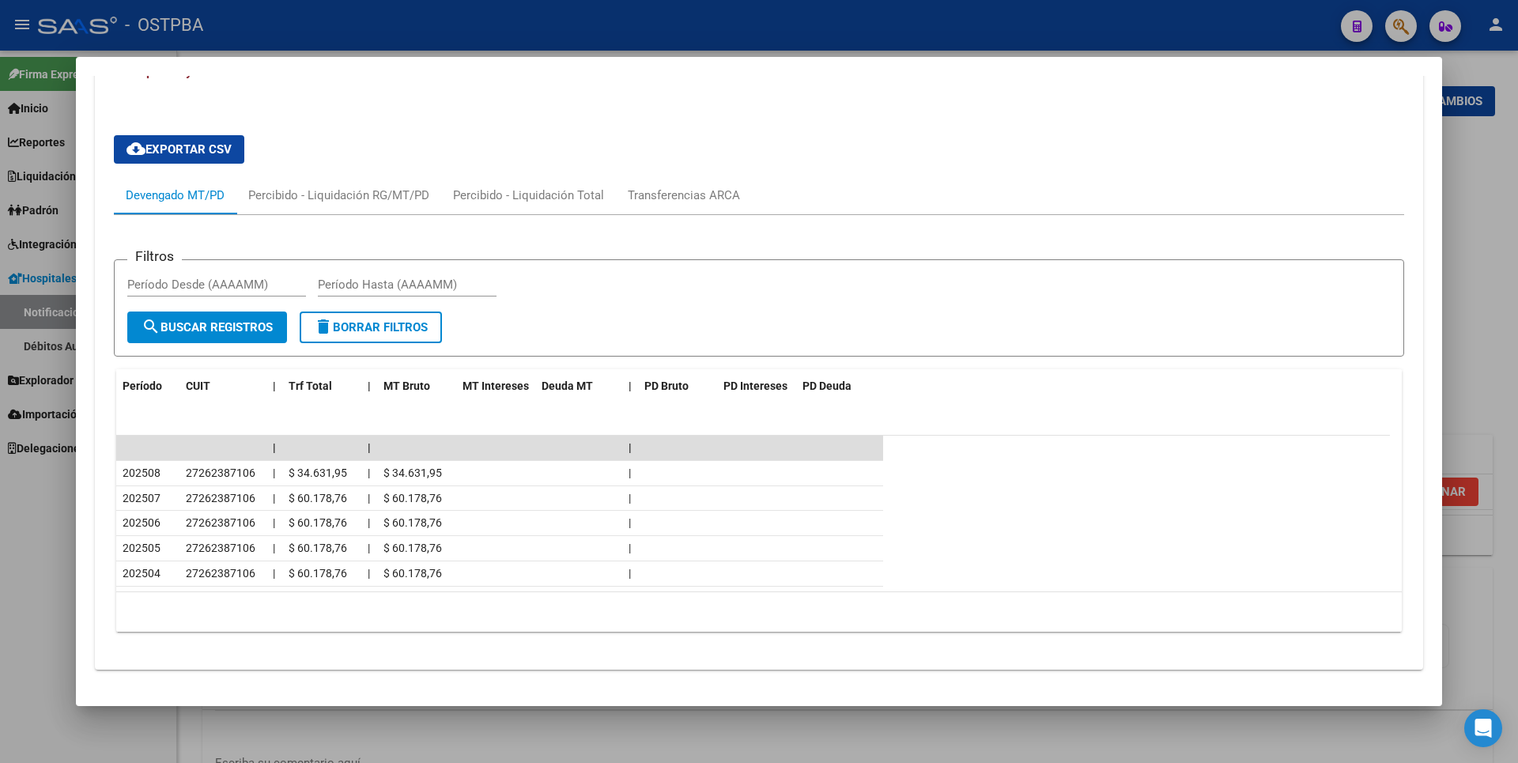
scroll to position [1037, 0]
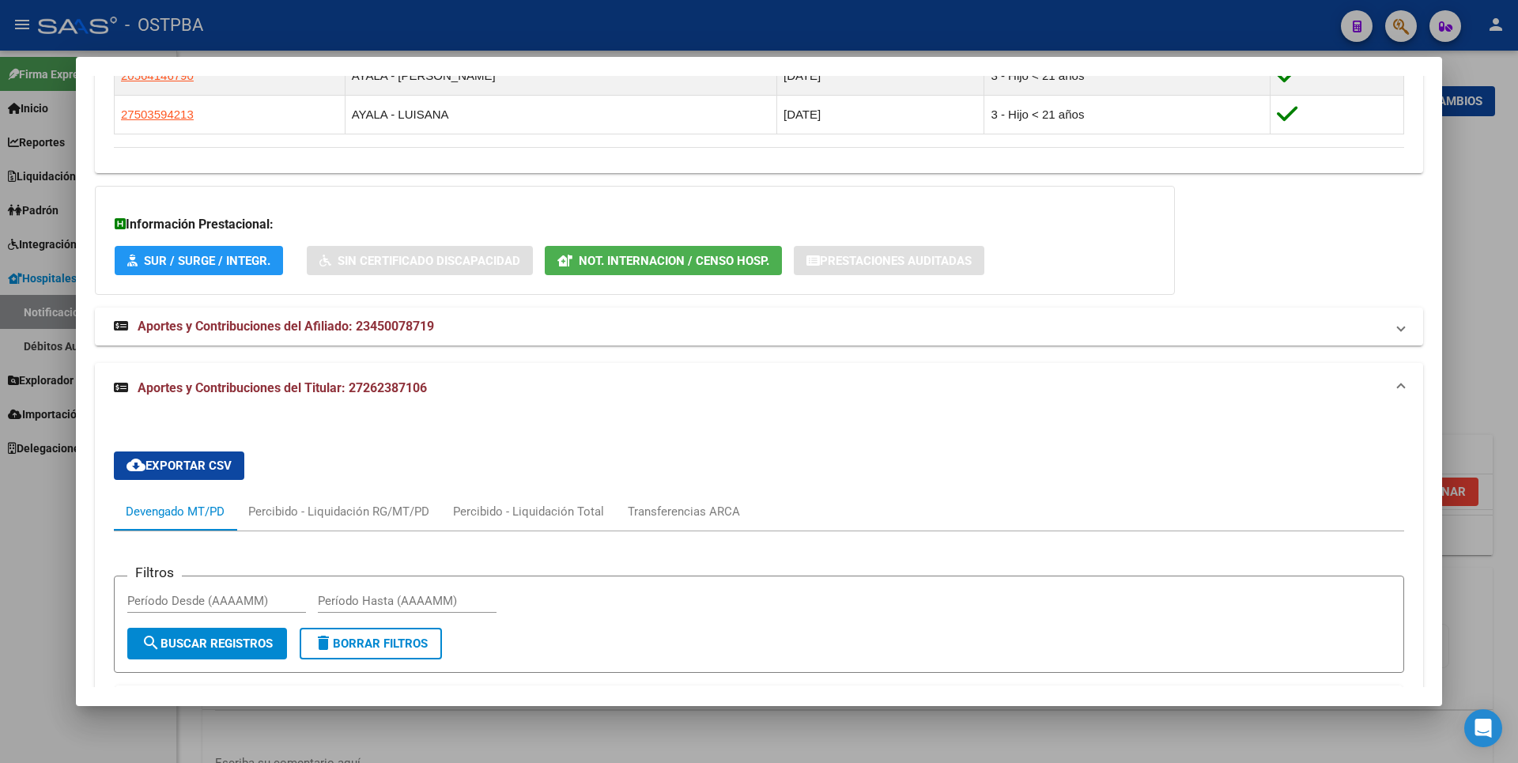
click at [1491, 242] on div at bounding box center [759, 381] width 1518 height 763
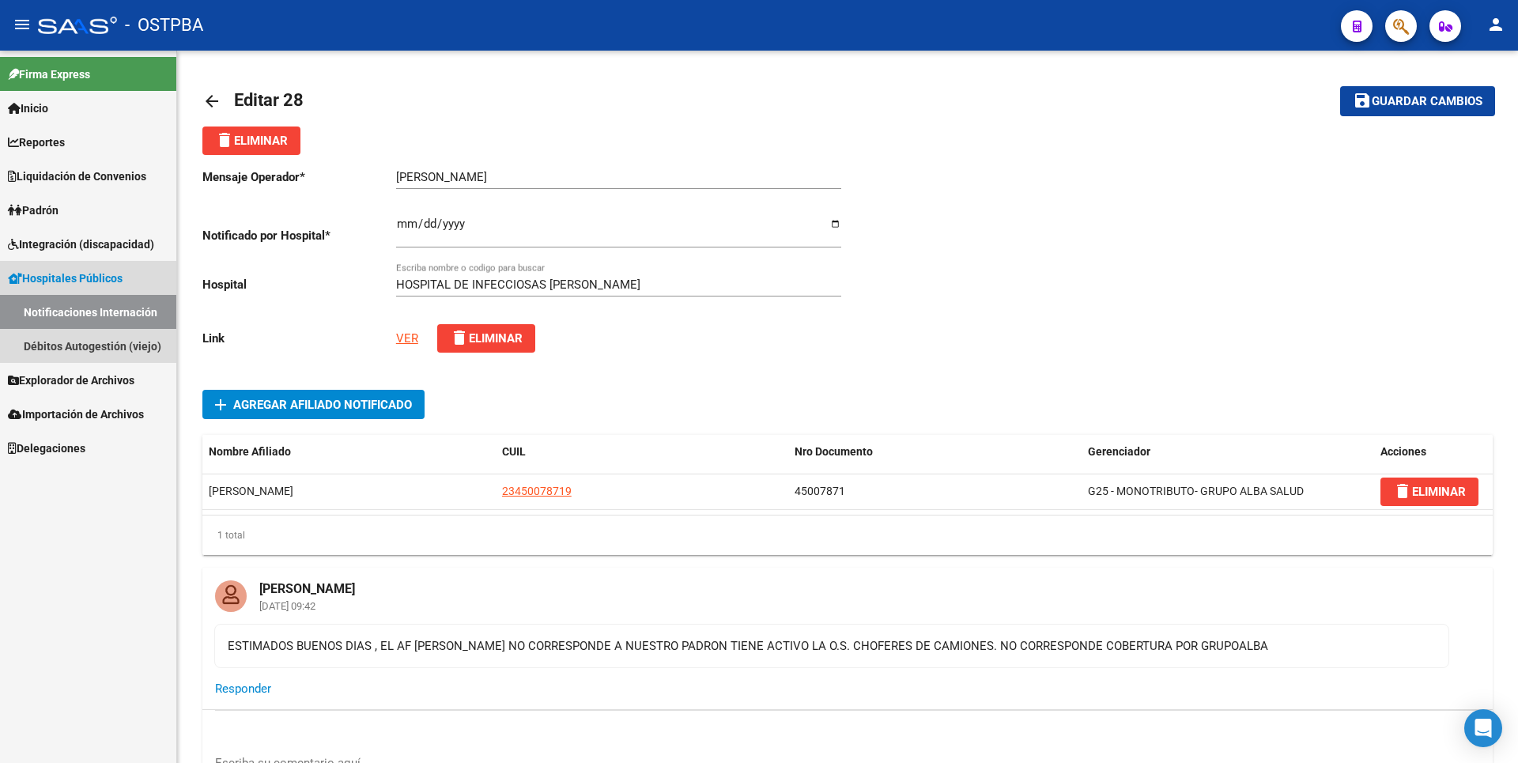
click at [91, 313] on link "Notificaciones Internación" at bounding box center [88, 312] width 176 height 34
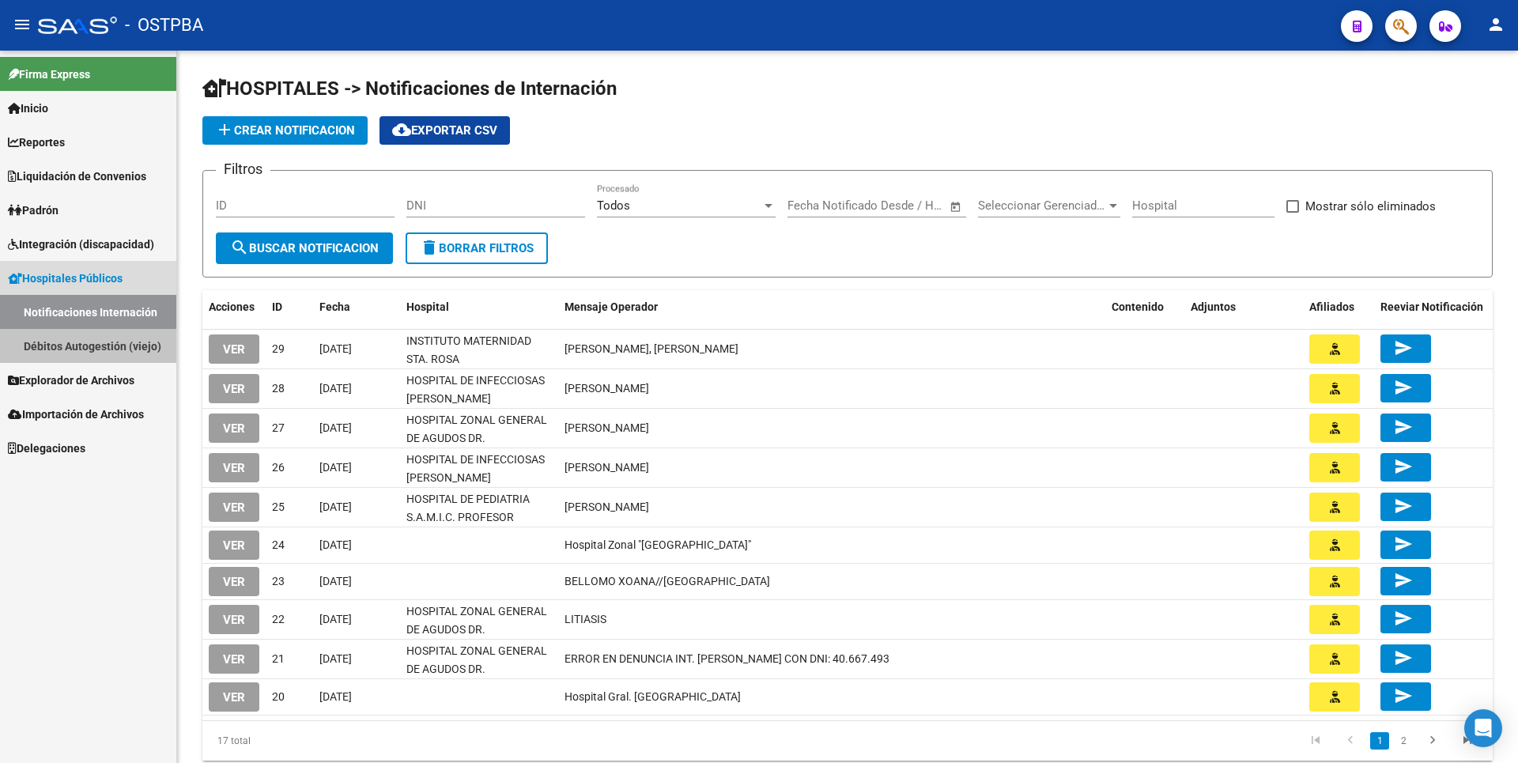
click at [92, 343] on link "Débitos Autogestión (viejo)" at bounding box center [88, 346] width 176 height 34
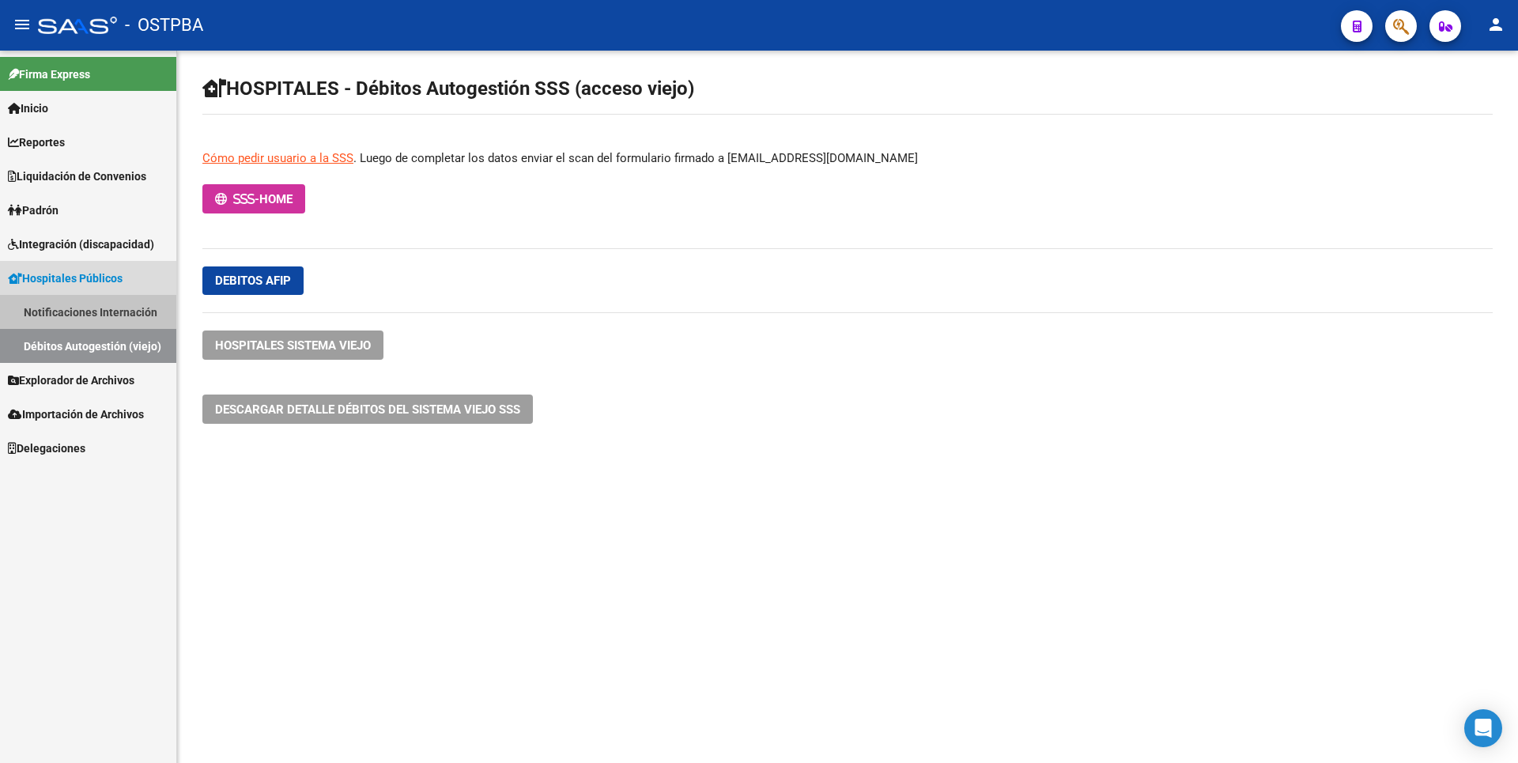
click at [110, 308] on link "Notificaciones Internación" at bounding box center [88, 312] width 176 height 34
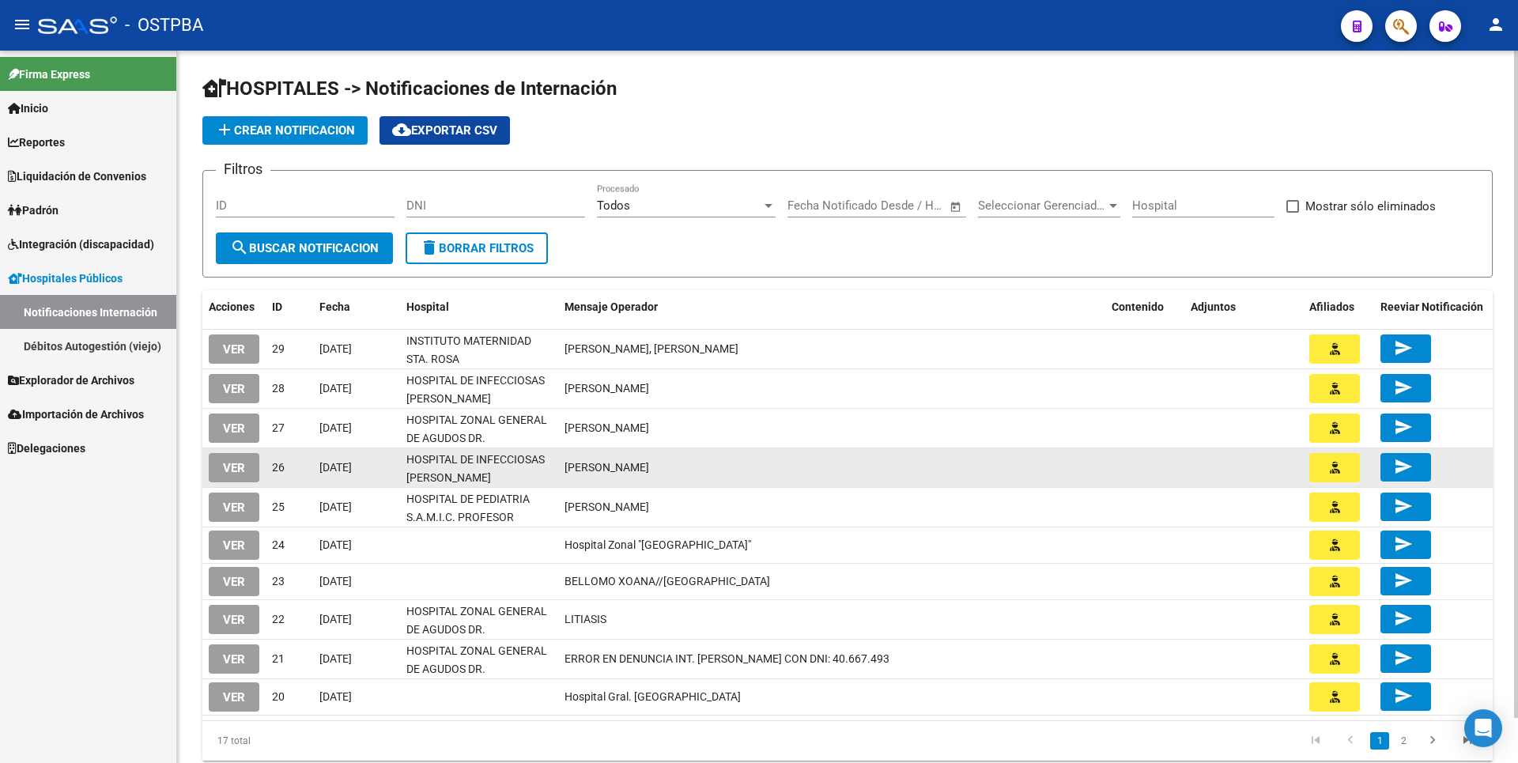
click at [242, 462] on span "VER" at bounding box center [234, 468] width 22 height 14
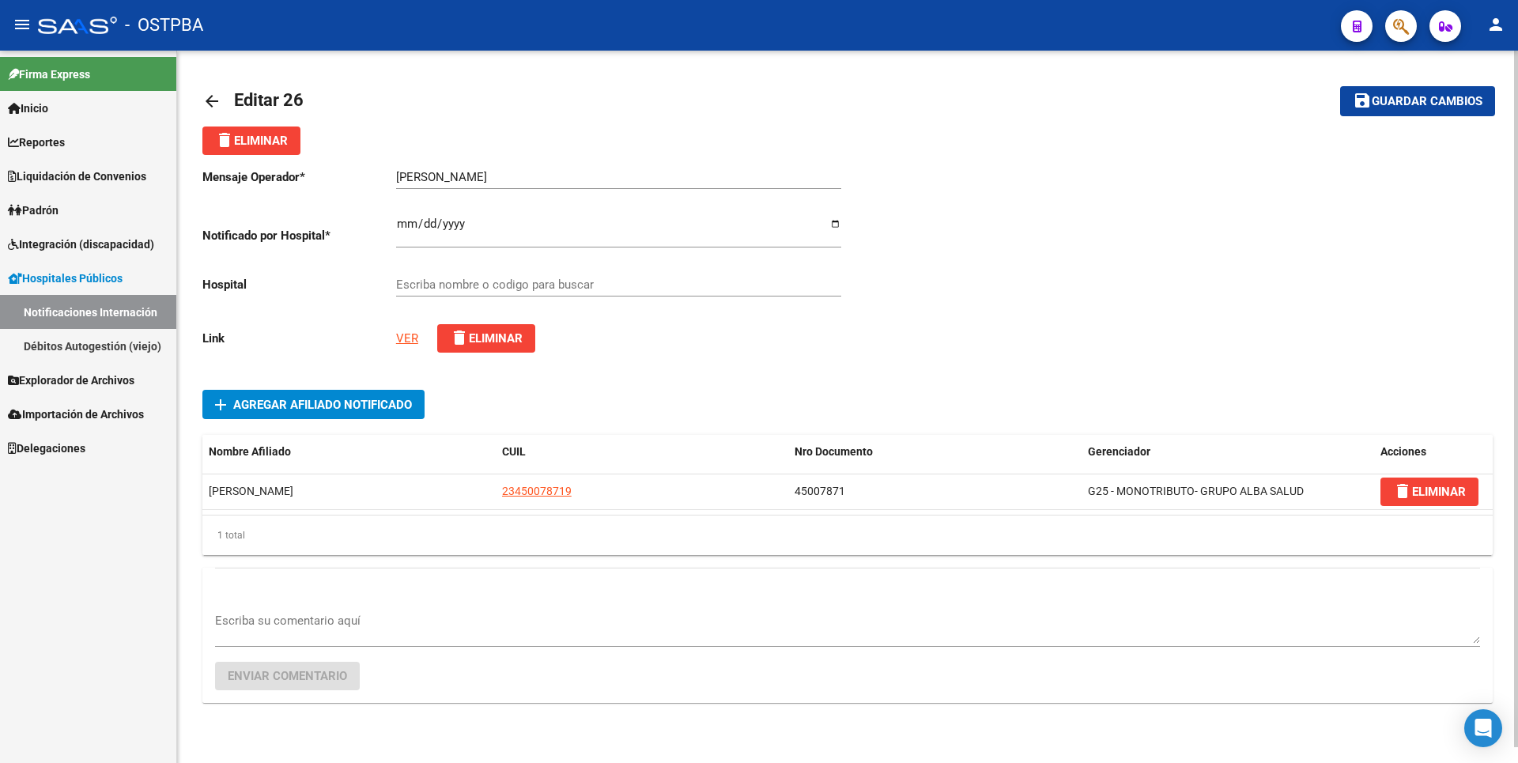
type input "HOSPITAL DE INFECCIOSAS FRANCISCO J. MUÑIZ"
click at [406, 335] on link "VER" at bounding box center [407, 338] width 22 height 14
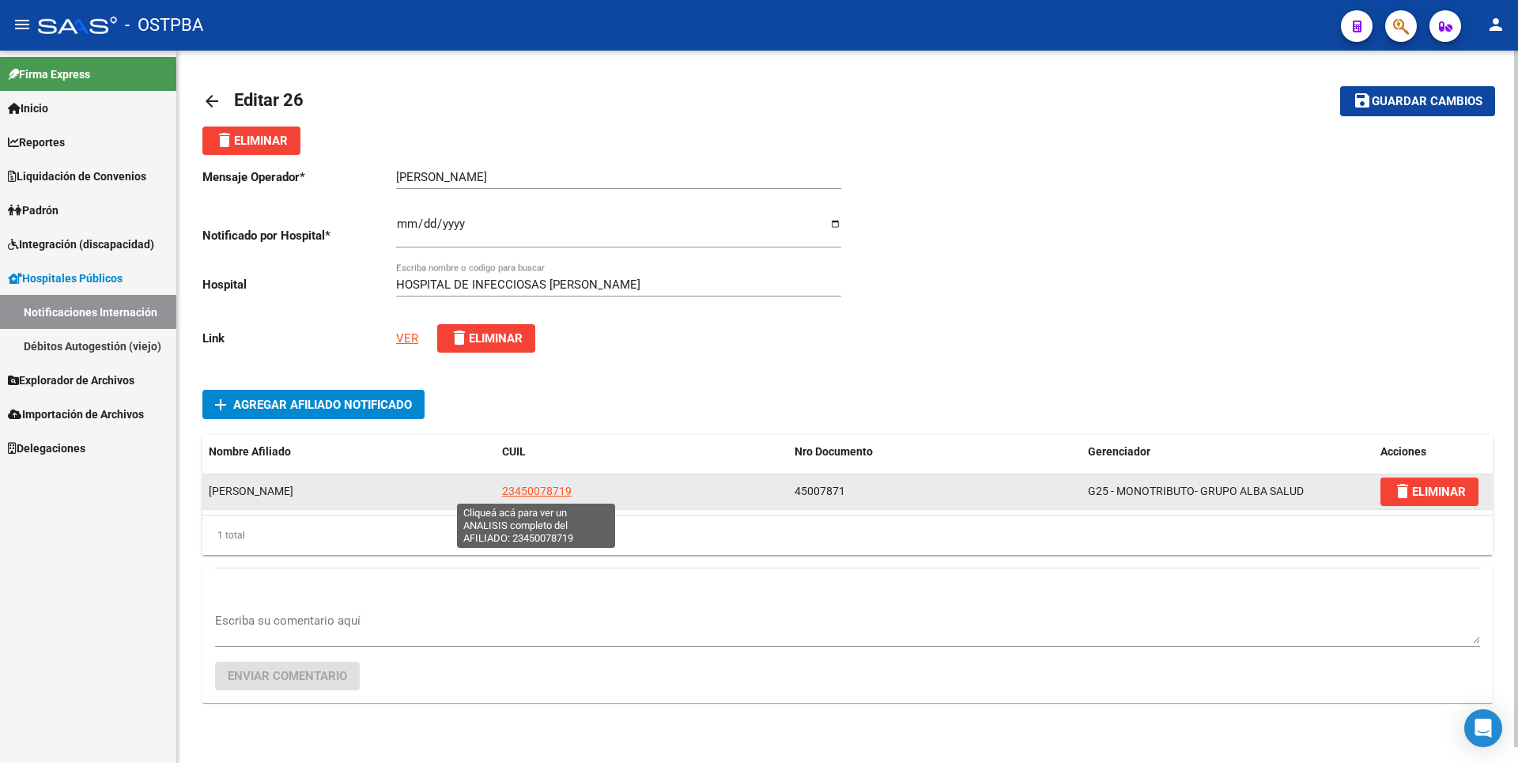
click at [546, 497] on span "23450078719" at bounding box center [537, 491] width 70 height 13
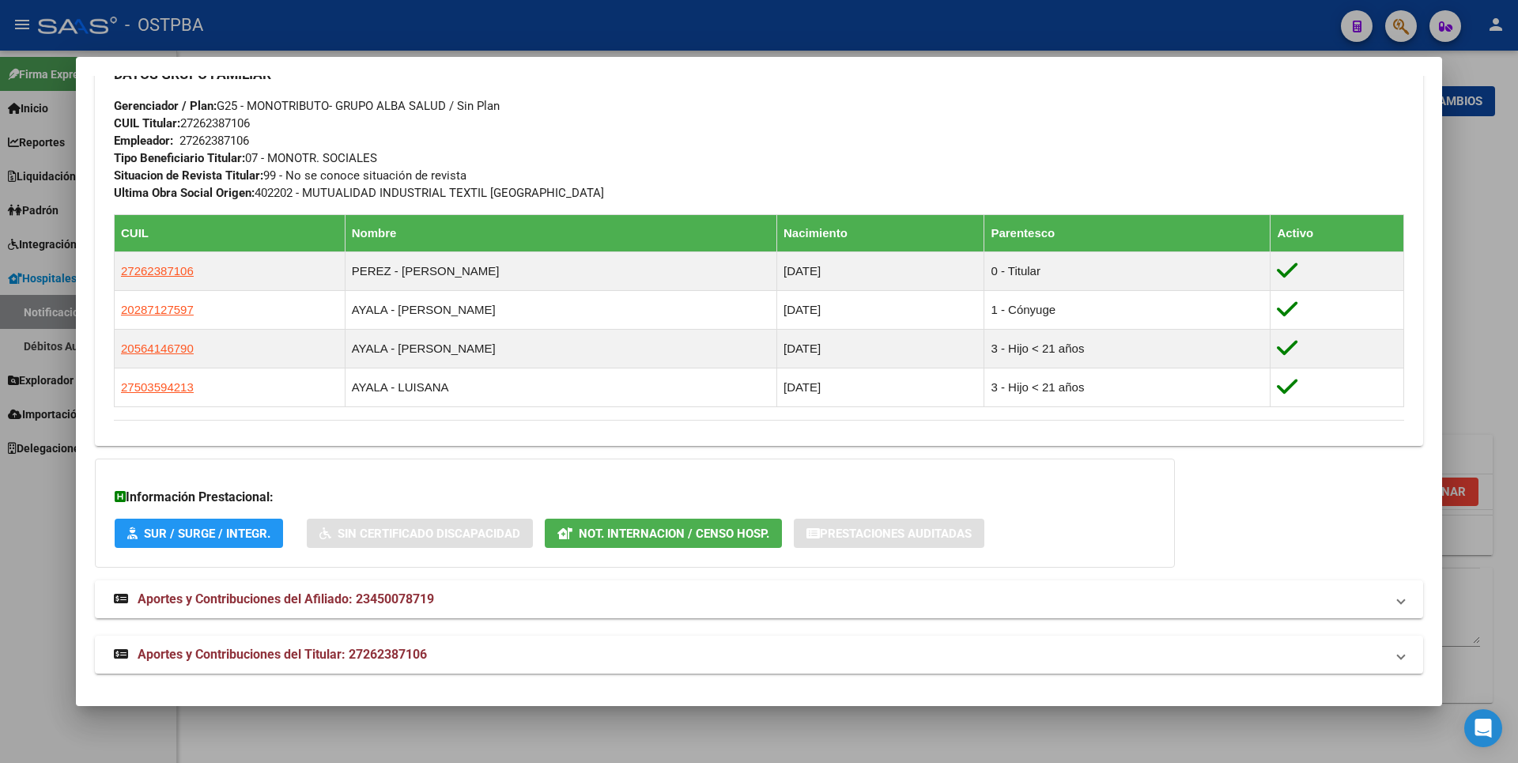
scroll to position [769, 0]
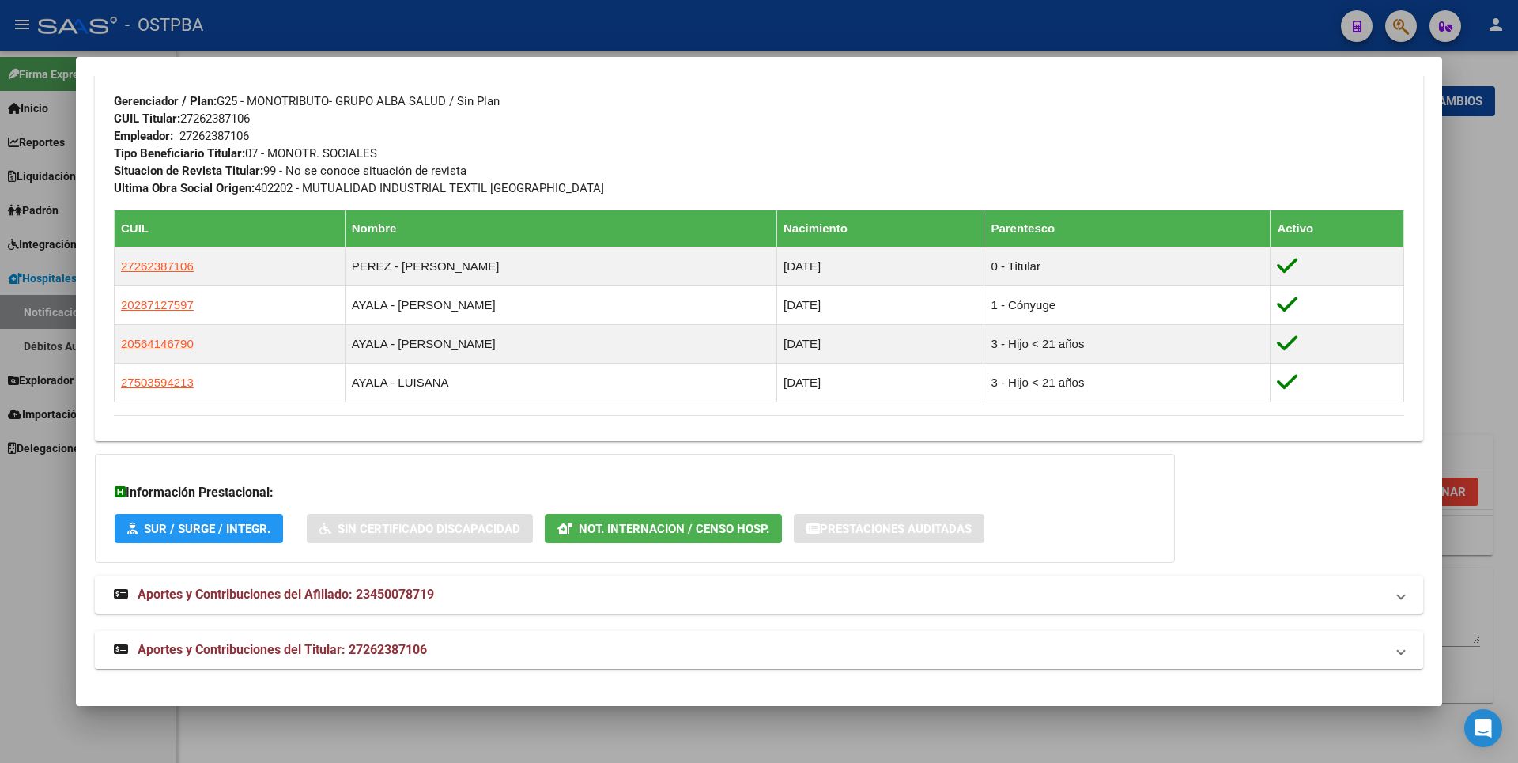
click at [436, 640] on mat-panel-title "Aportes y Contribuciones del Titular: 27262387106" at bounding box center [749, 649] width 1271 height 19
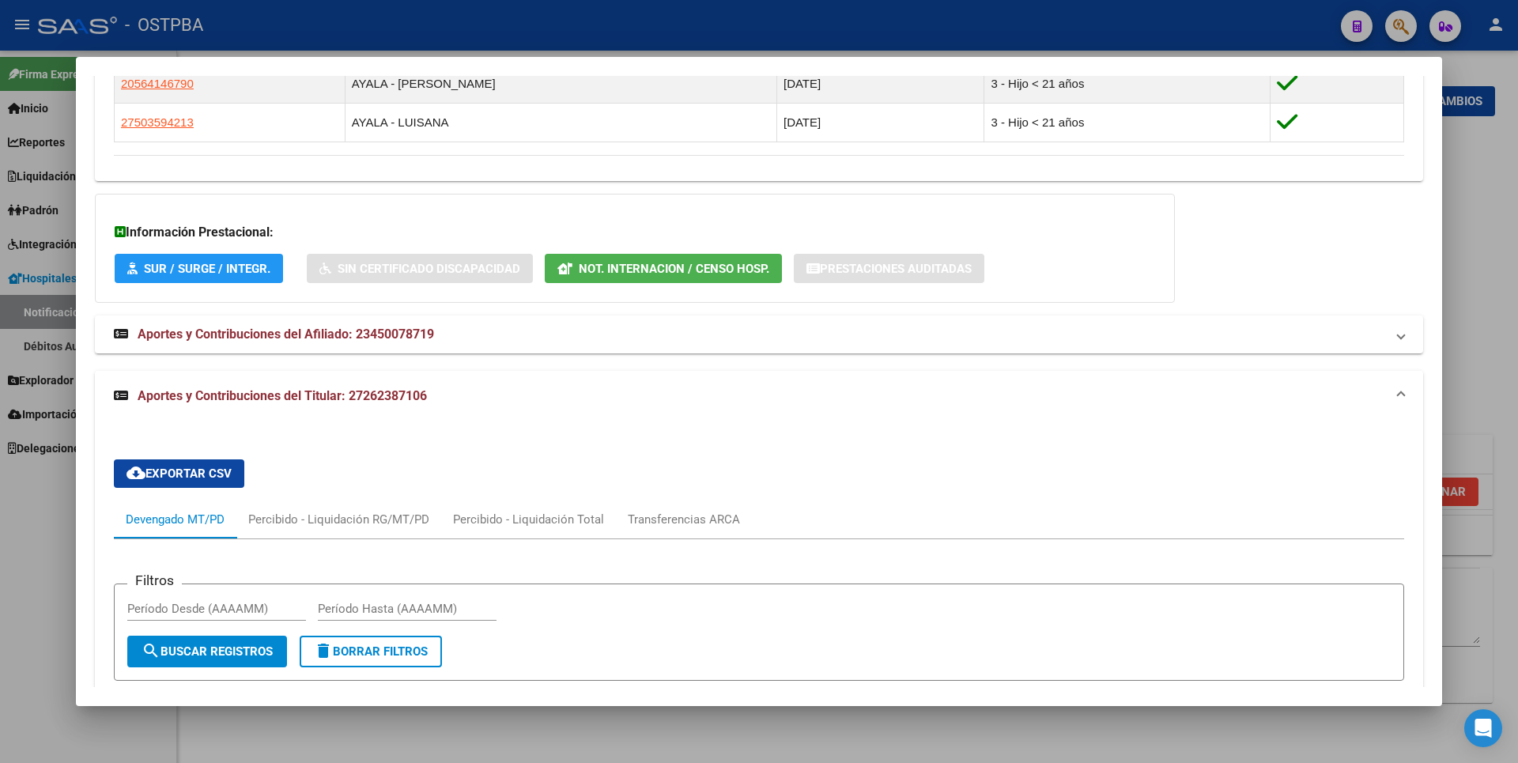
scroll to position [1336, 0]
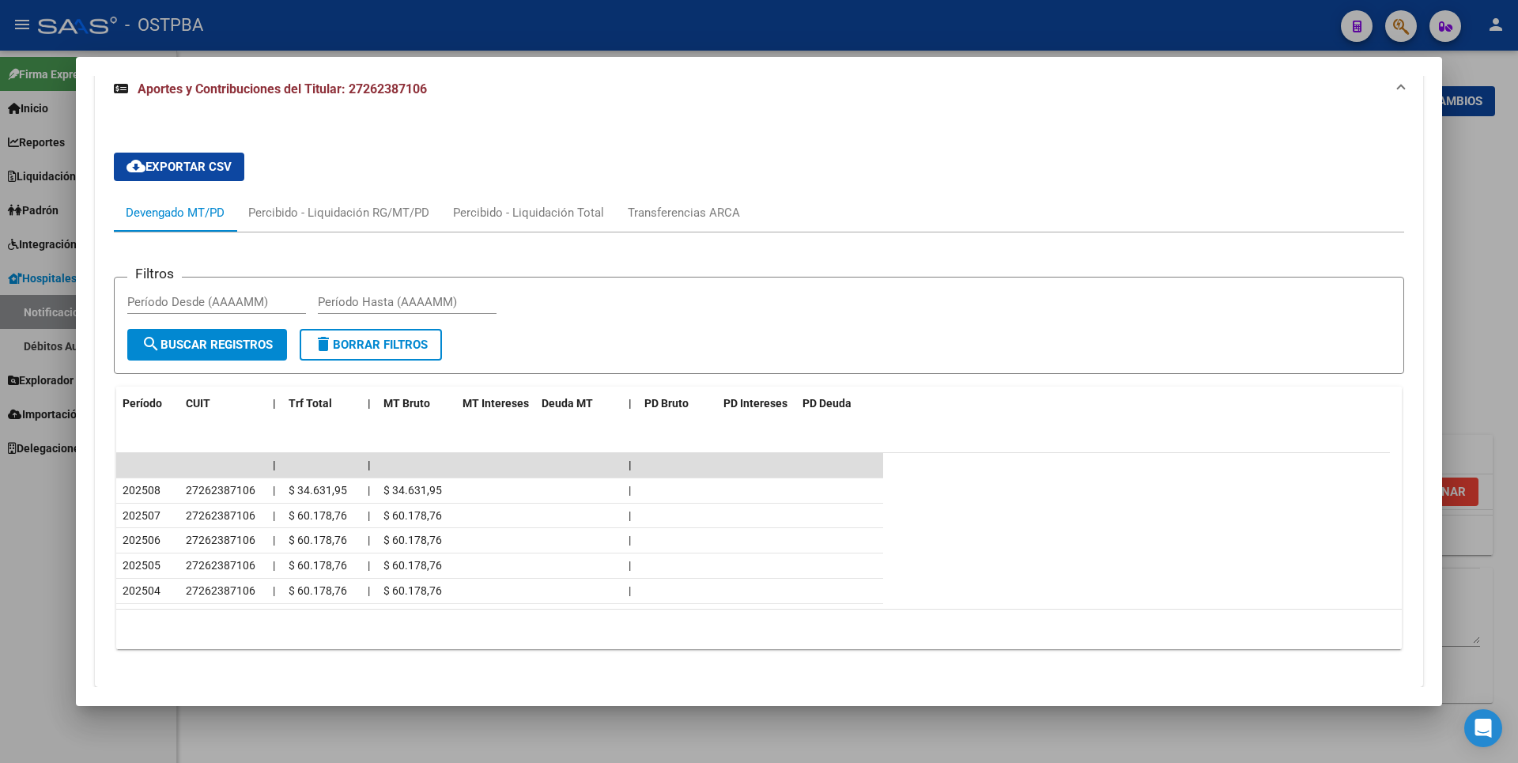
click at [1457, 204] on div at bounding box center [759, 381] width 1518 height 763
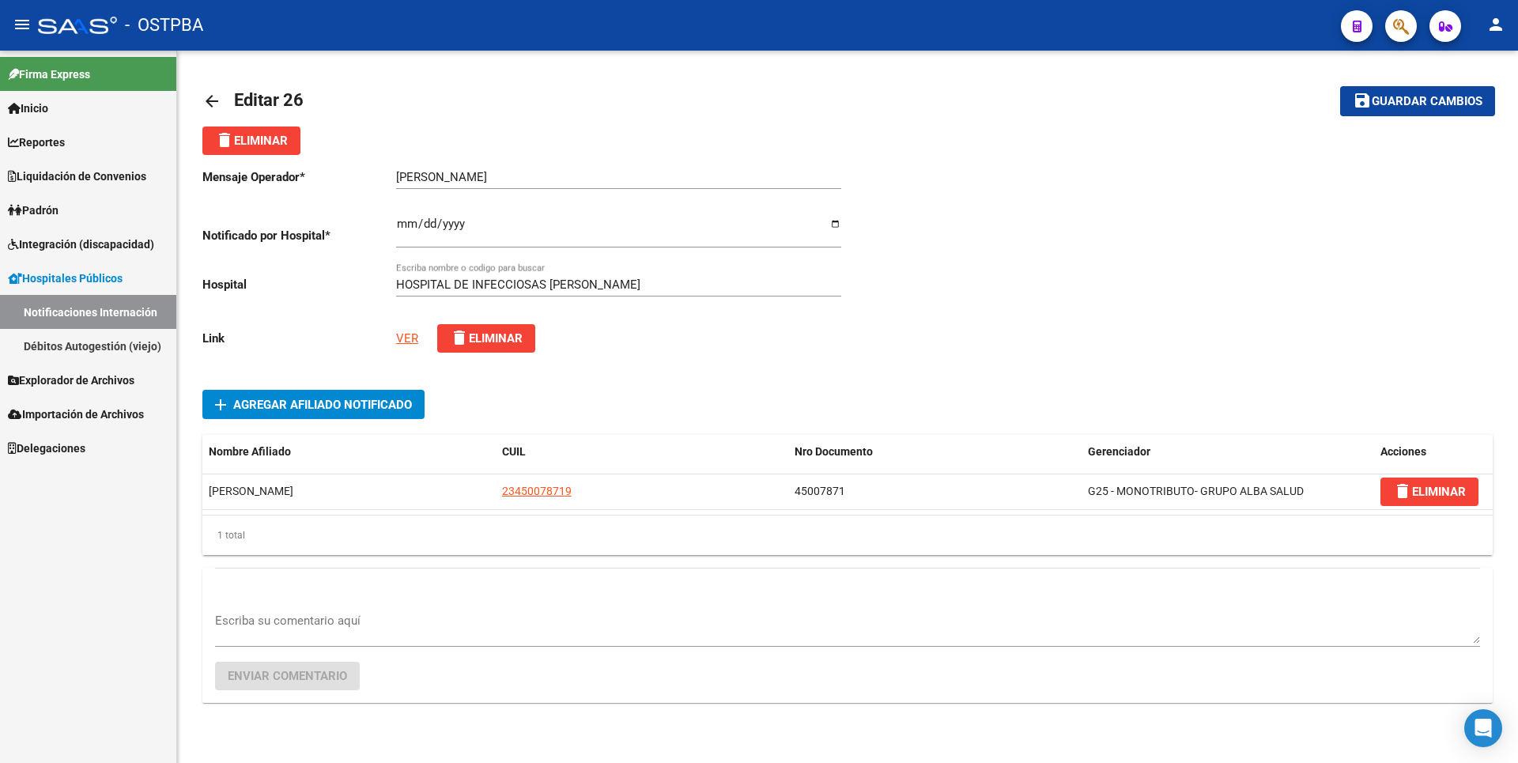
click at [104, 305] on link "Notificaciones Internación" at bounding box center [88, 312] width 176 height 34
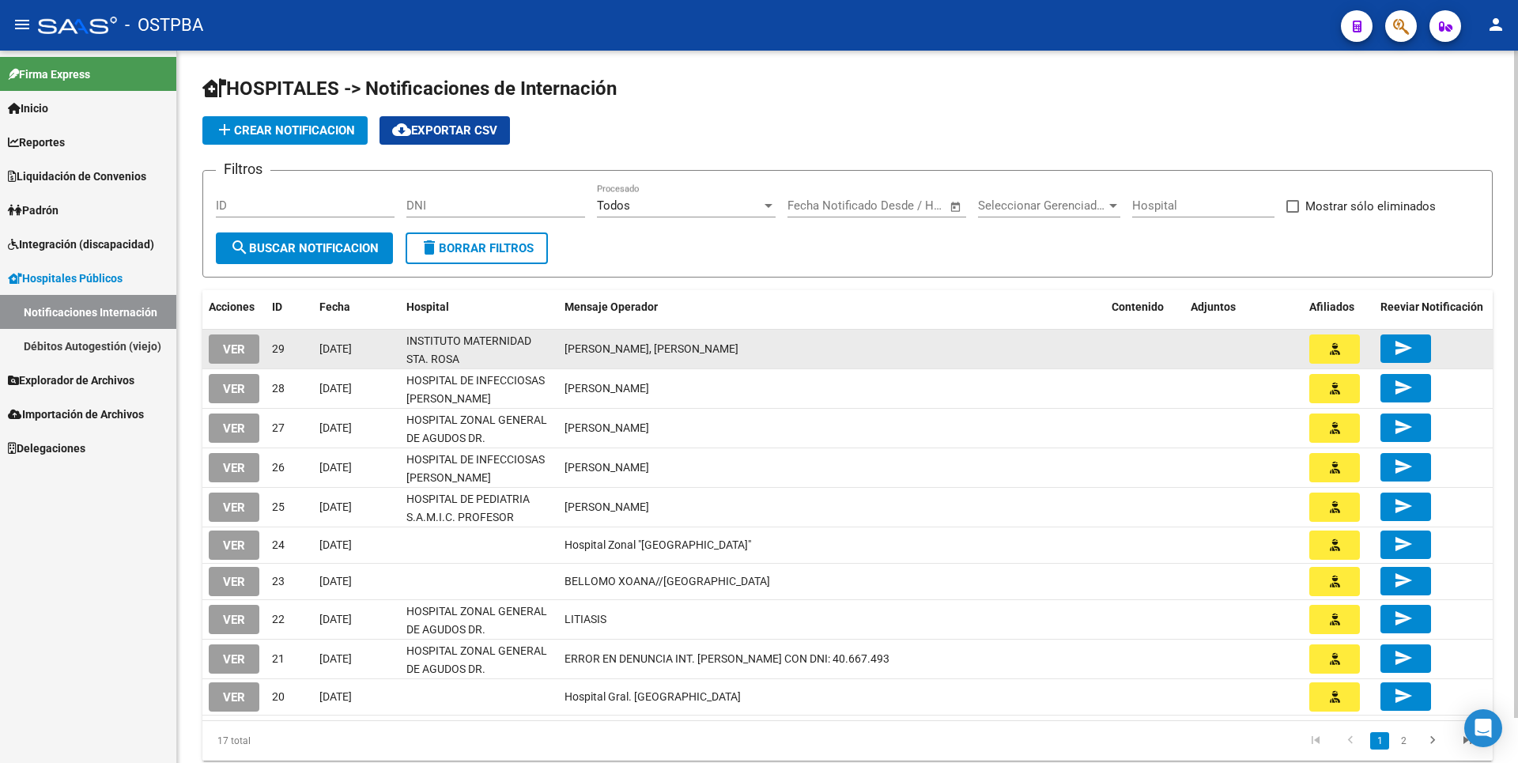
click at [222, 346] on button "VER" at bounding box center [234, 348] width 51 height 29
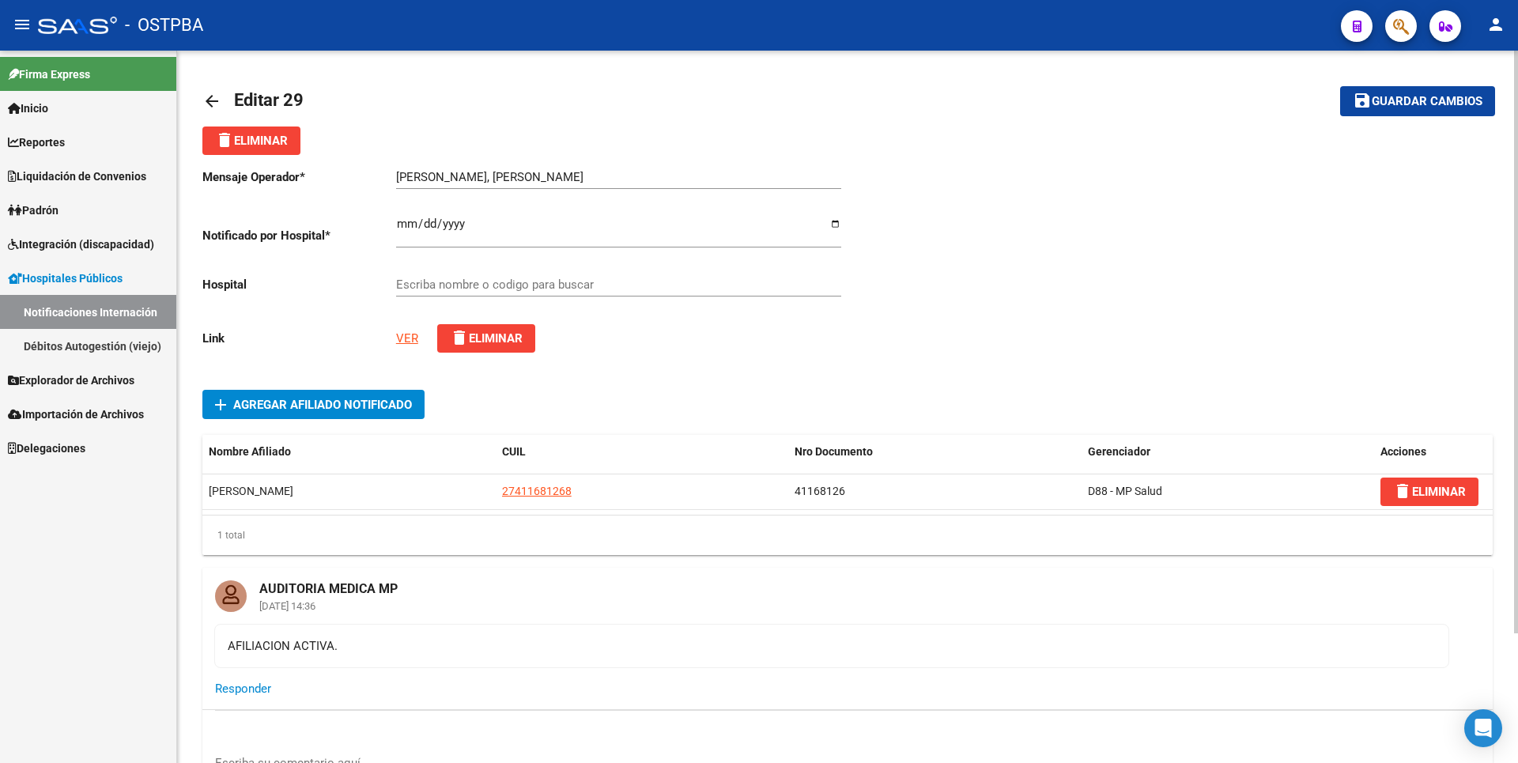
type input "INSTITUTO MATERNIDAD STA. ROSA"
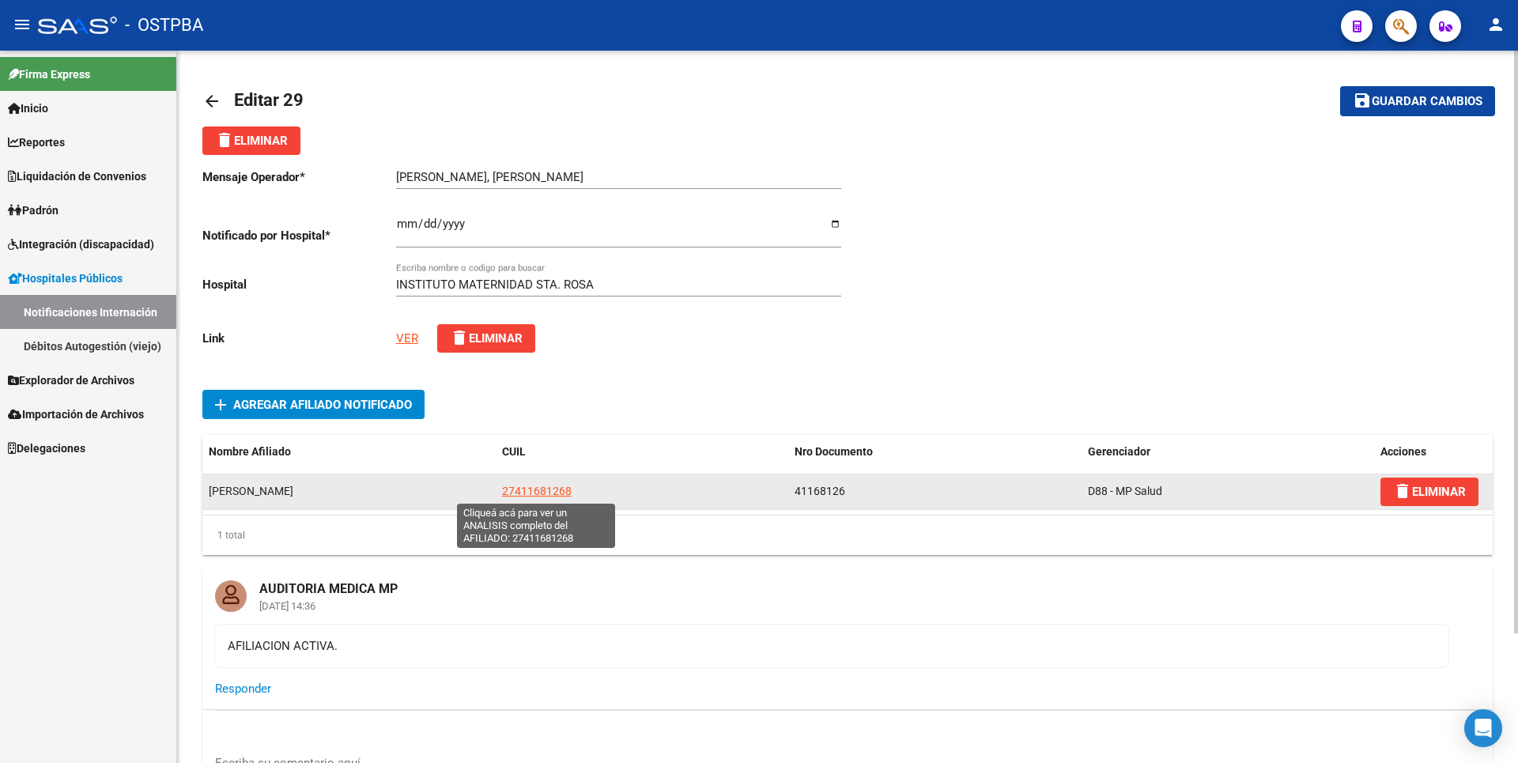
click at [534, 488] on span "27411681268" at bounding box center [537, 491] width 70 height 13
type textarea "27411681268"
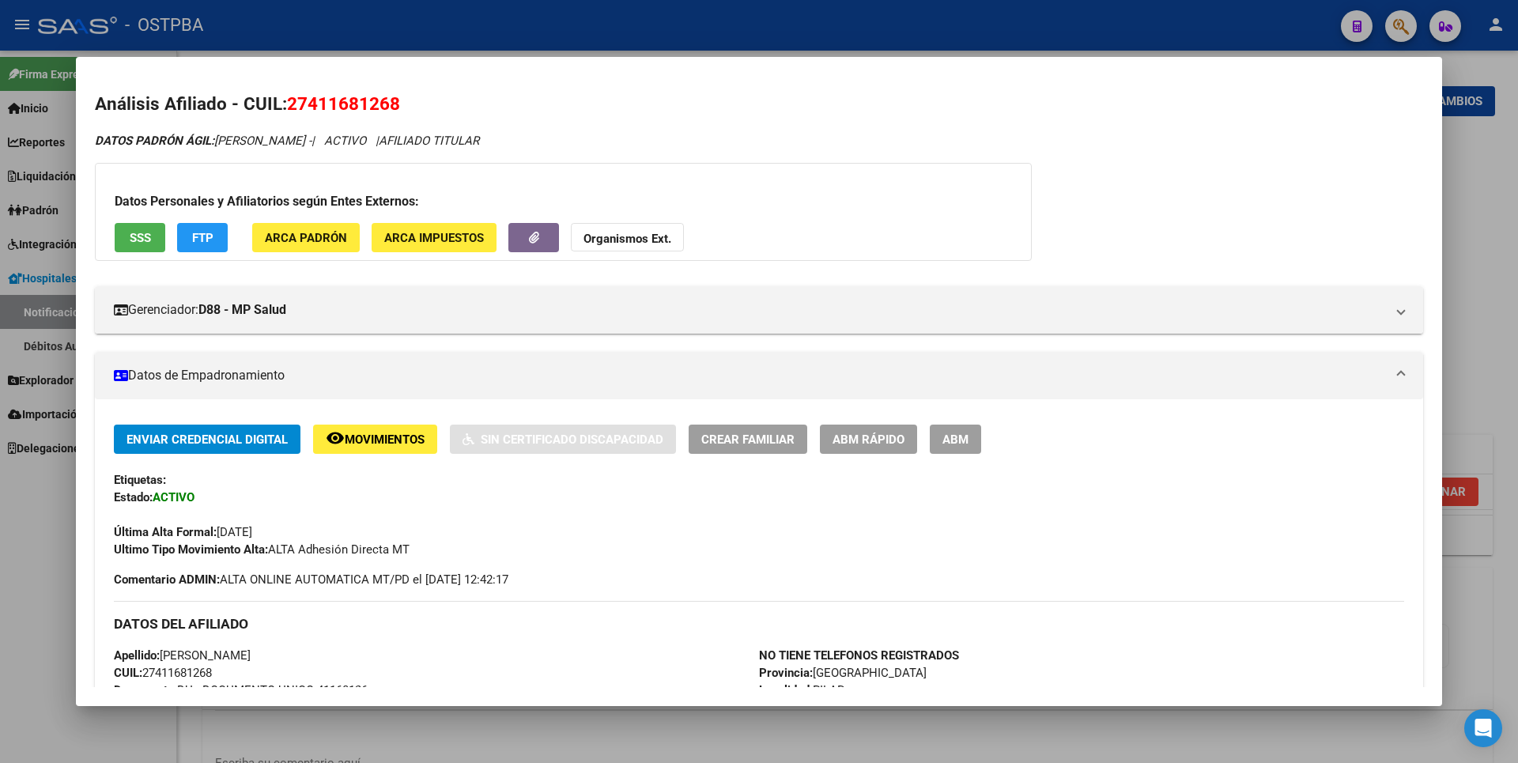
scroll to position [557, 0]
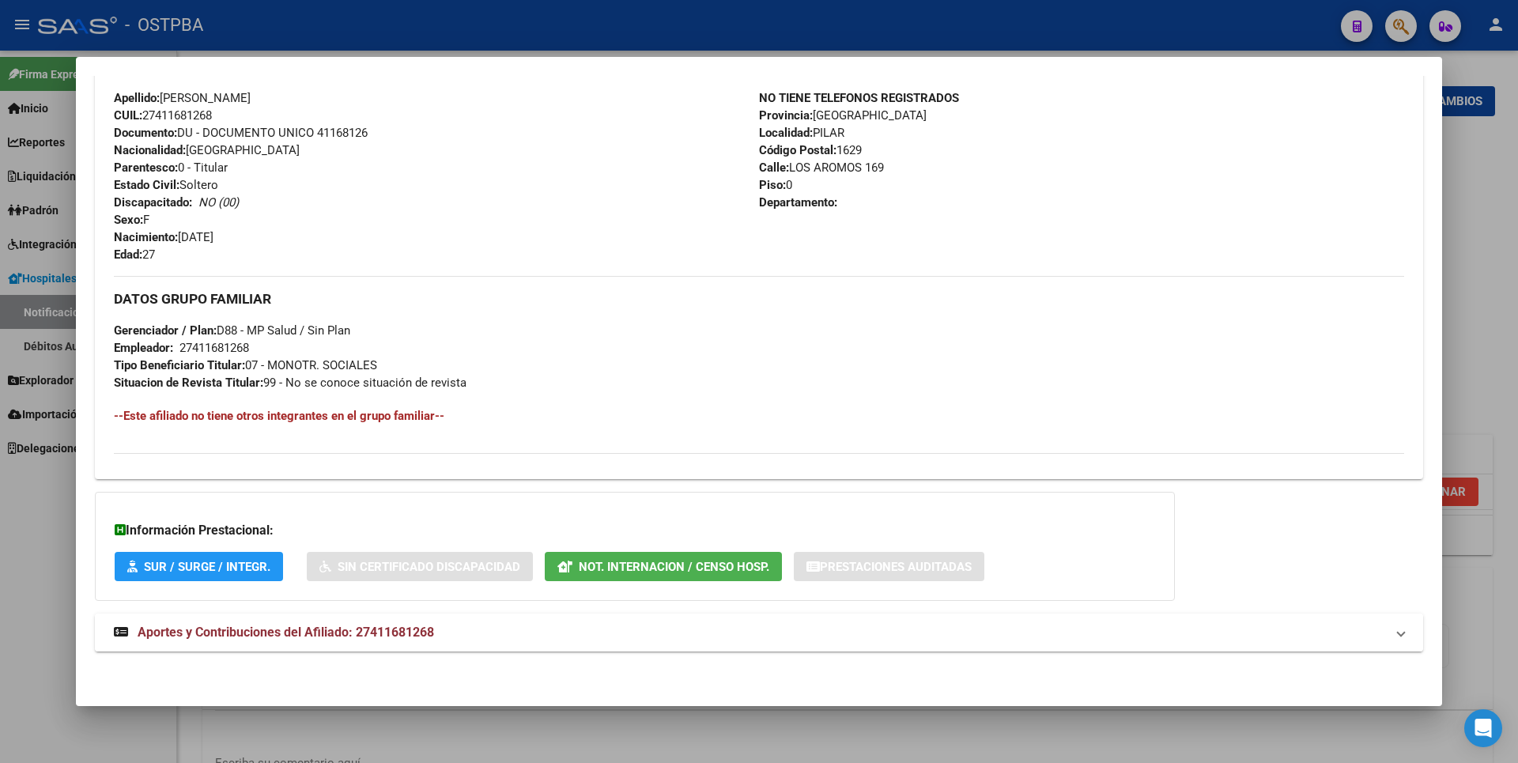
click at [407, 637] on span "Aportes y Contribuciones del Afiliado: 27411681268" at bounding box center [286, 632] width 297 height 15
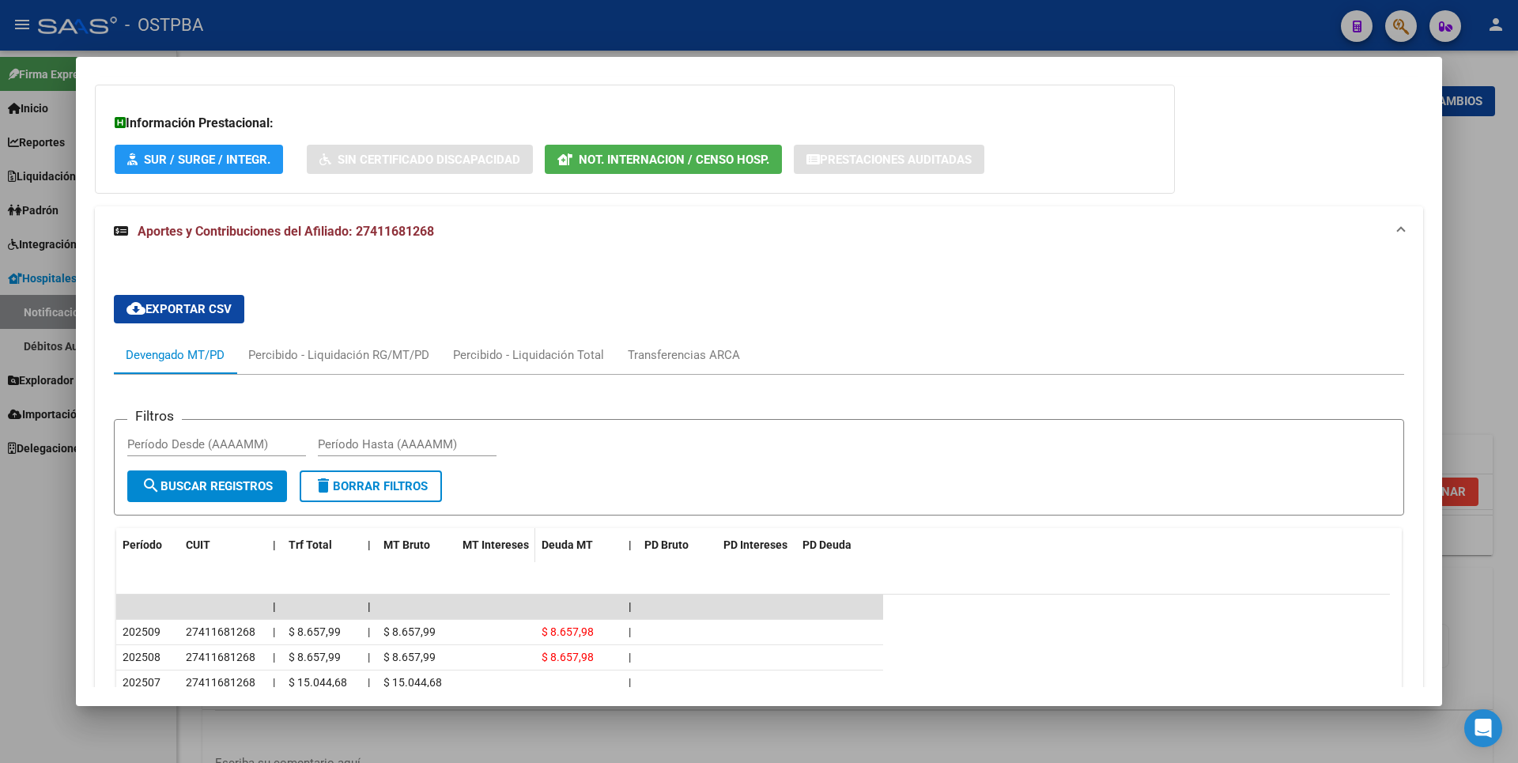
scroll to position [1217, 0]
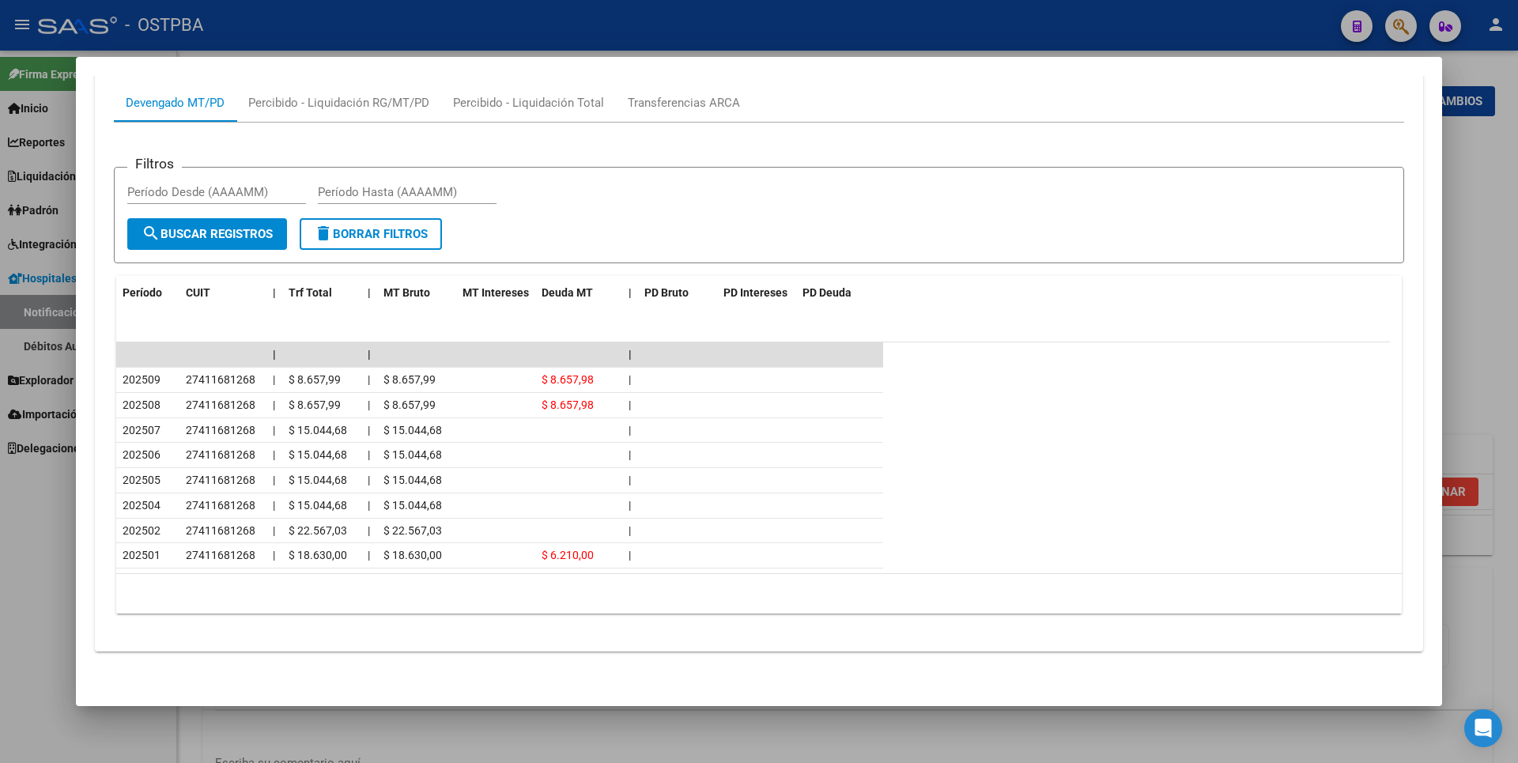
click at [1483, 195] on div at bounding box center [759, 381] width 1518 height 763
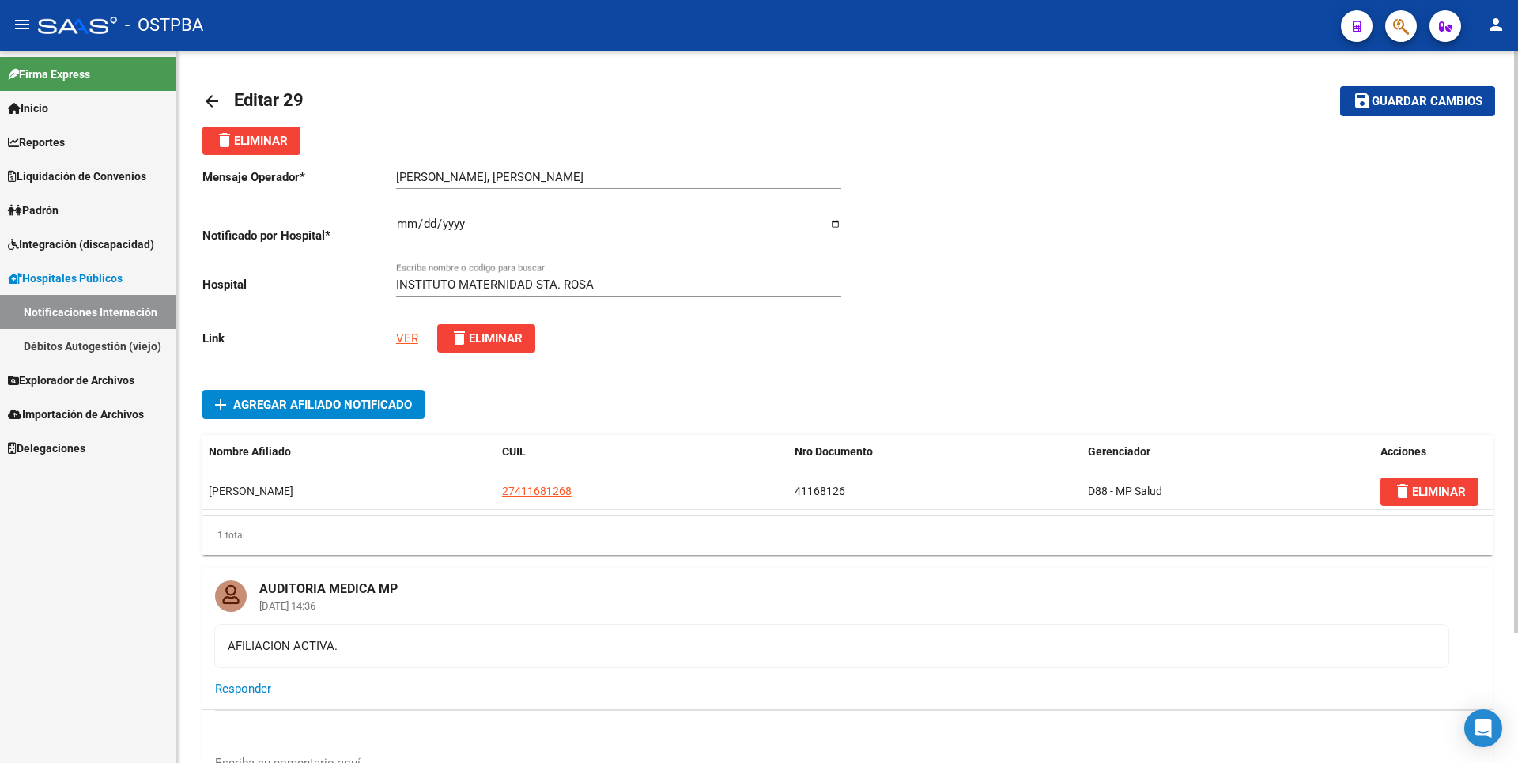
click at [408, 331] on link "VER" at bounding box center [407, 338] width 22 height 14
click at [97, 353] on link "Débitos Autogestión (viejo)" at bounding box center [88, 346] width 176 height 34
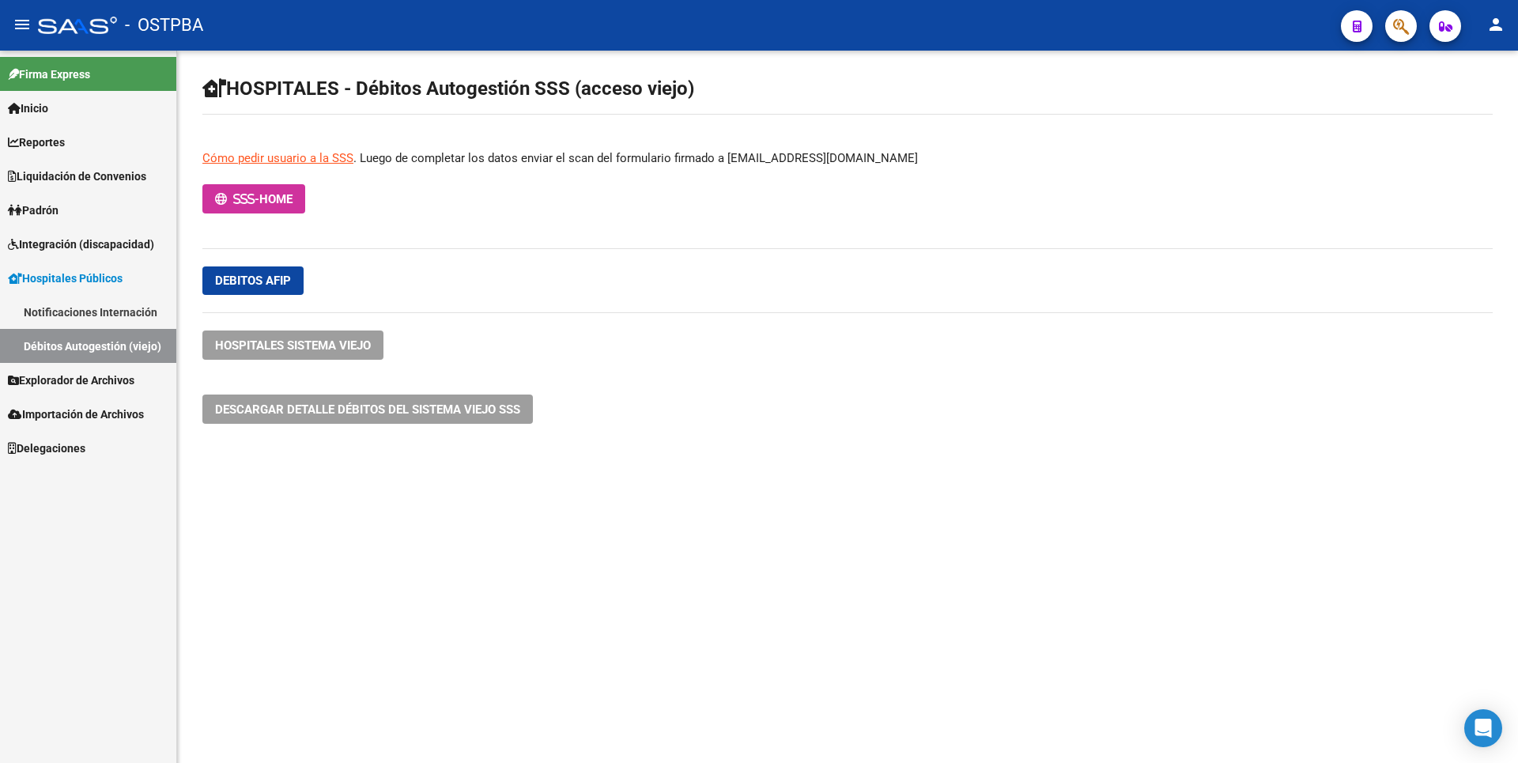
click at [93, 382] on span "Explorador de Archivos" at bounding box center [71, 380] width 127 height 17
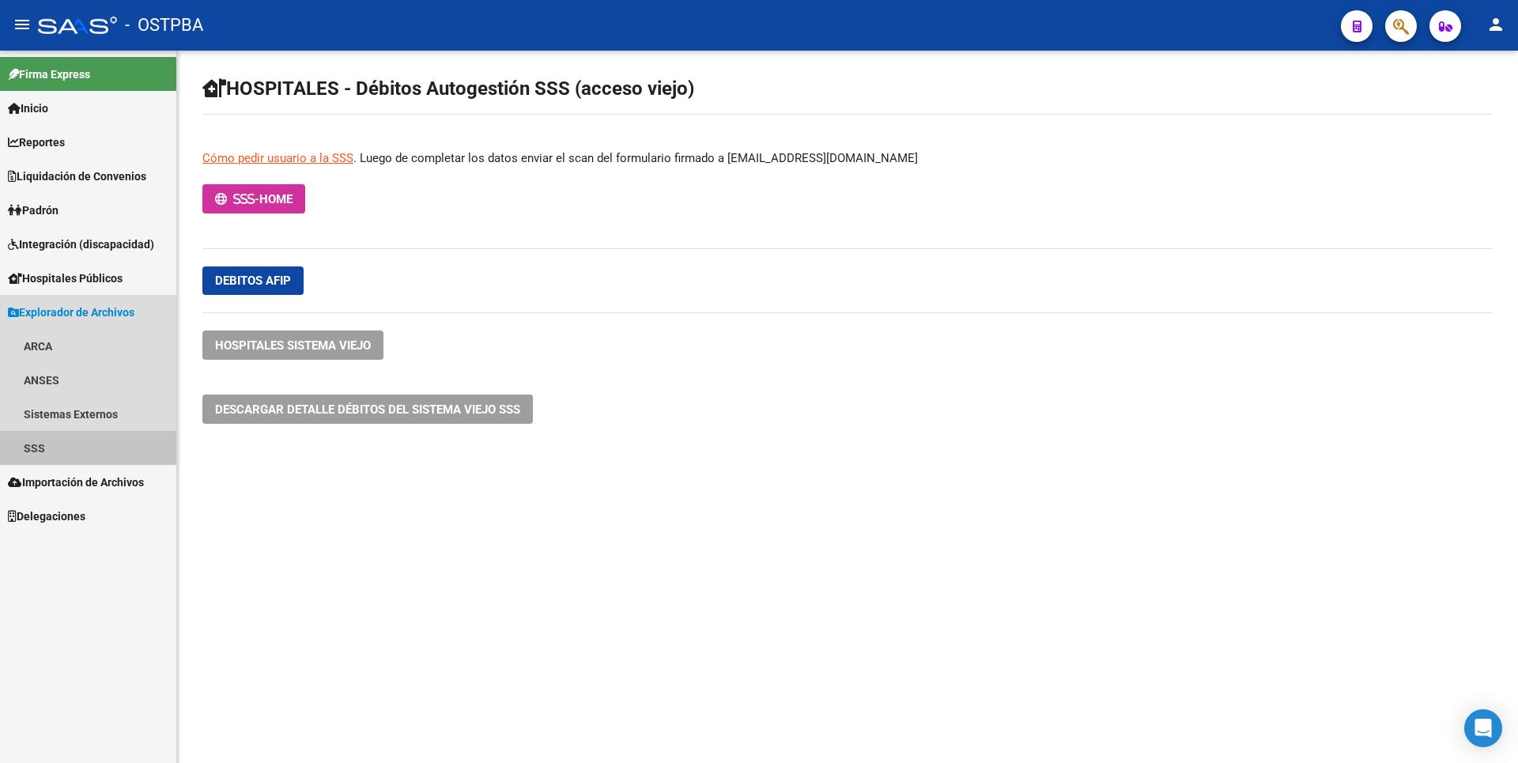
click at [43, 442] on link "SSS" at bounding box center [88, 448] width 176 height 34
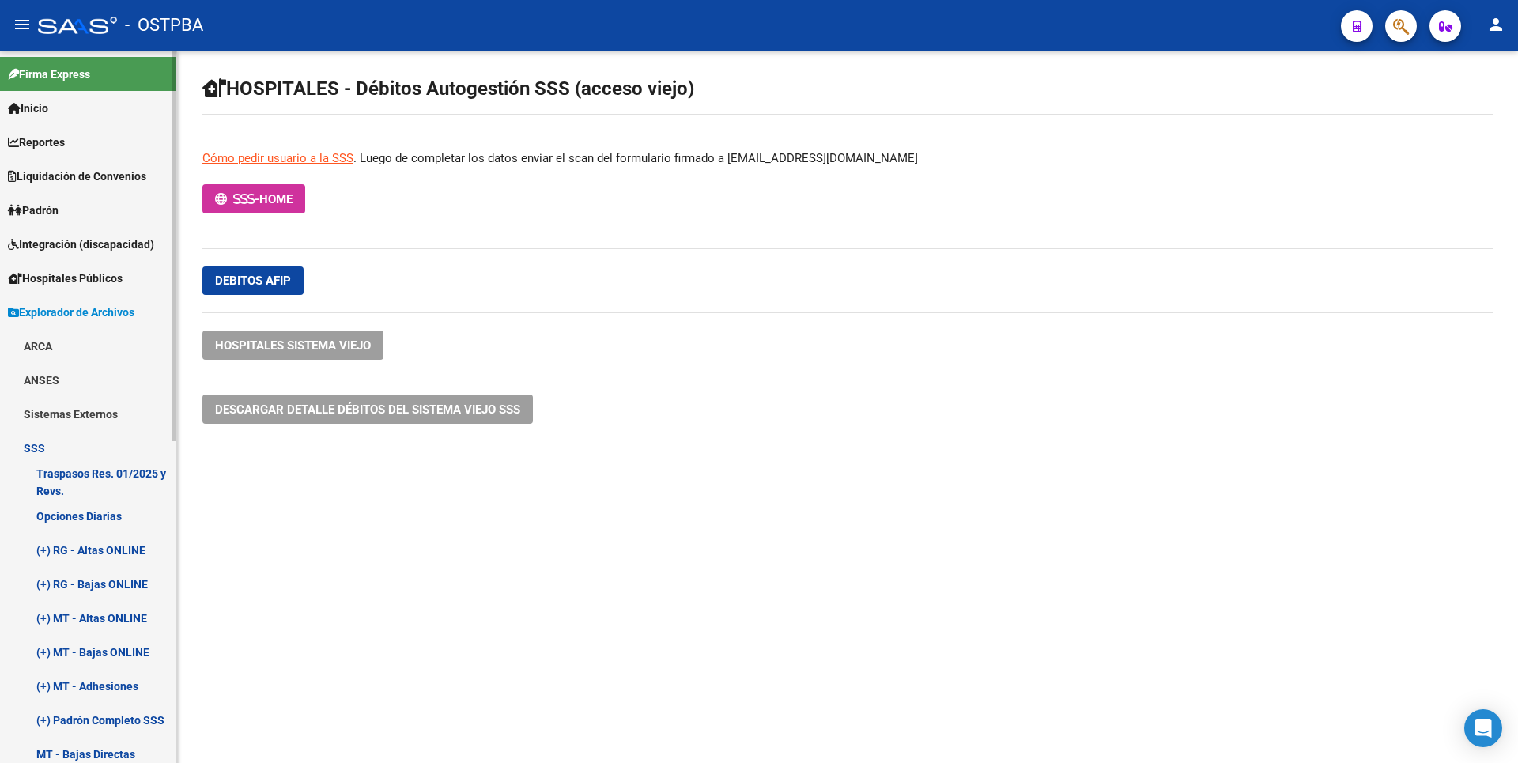
click at [108, 183] on span "Liquidación de Convenios" at bounding box center [77, 176] width 138 height 17
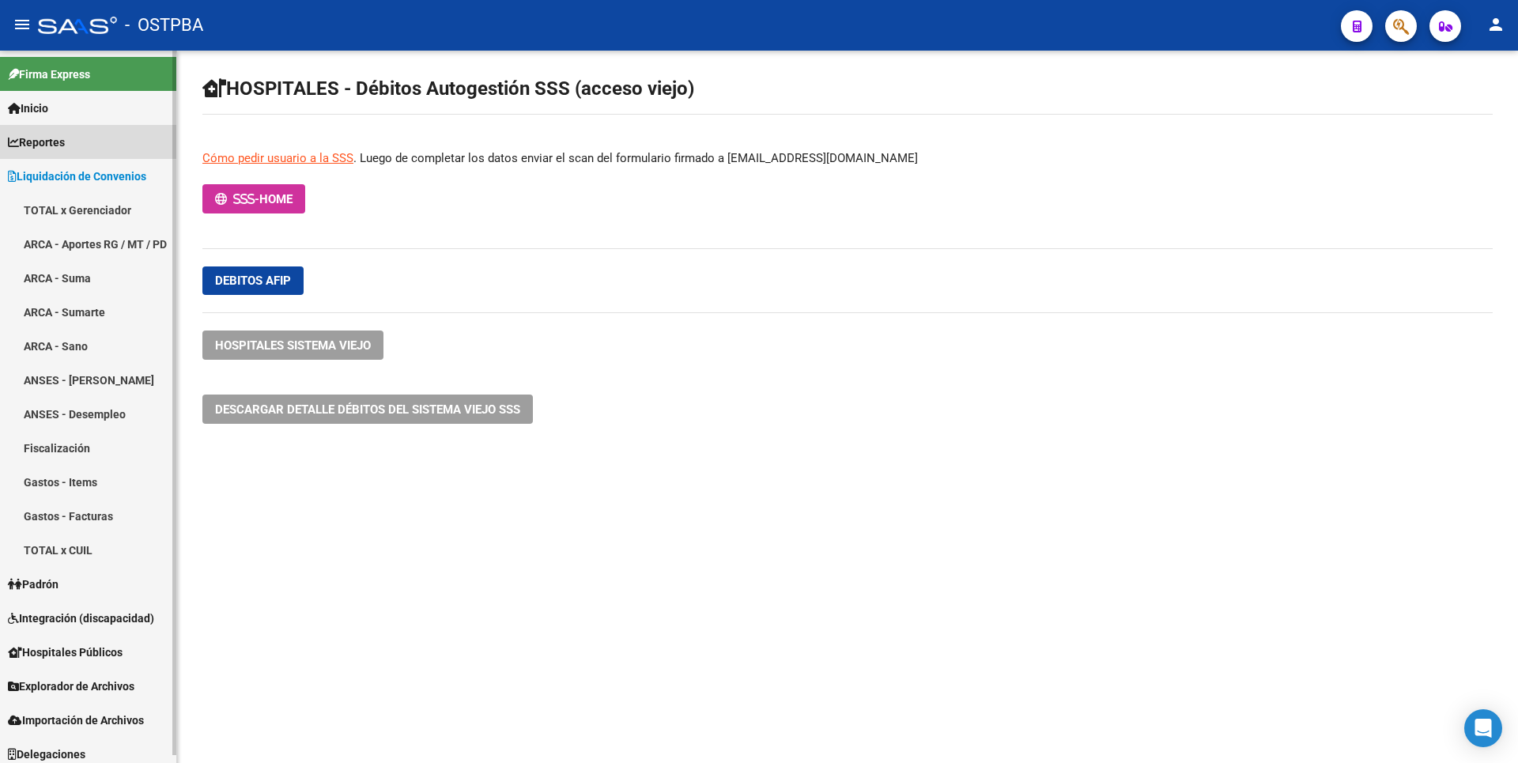
click at [84, 139] on link "Reportes" at bounding box center [88, 142] width 176 height 34
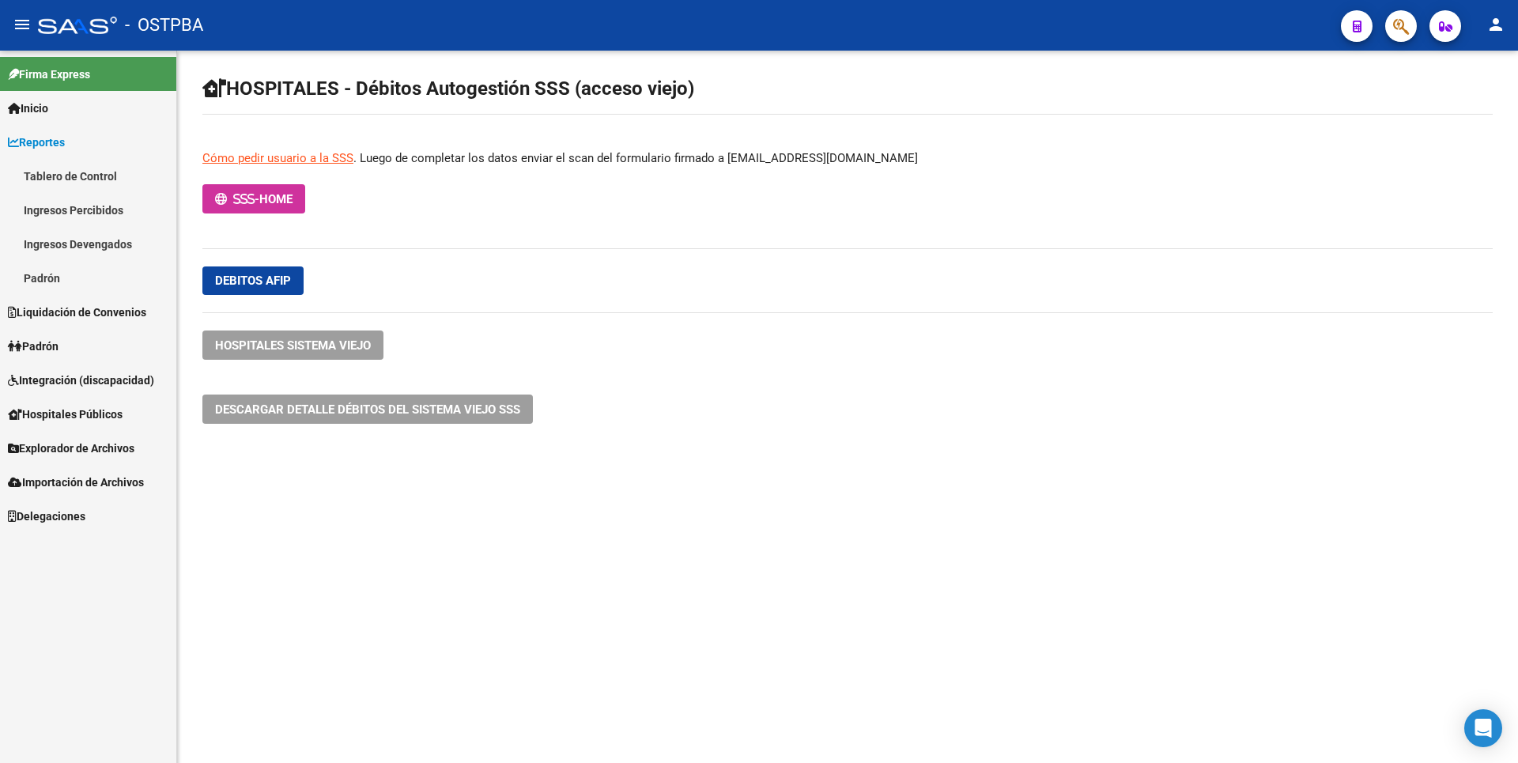
click at [48, 111] on span "Inicio" at bounding box center [28, 108] width 40 height 17
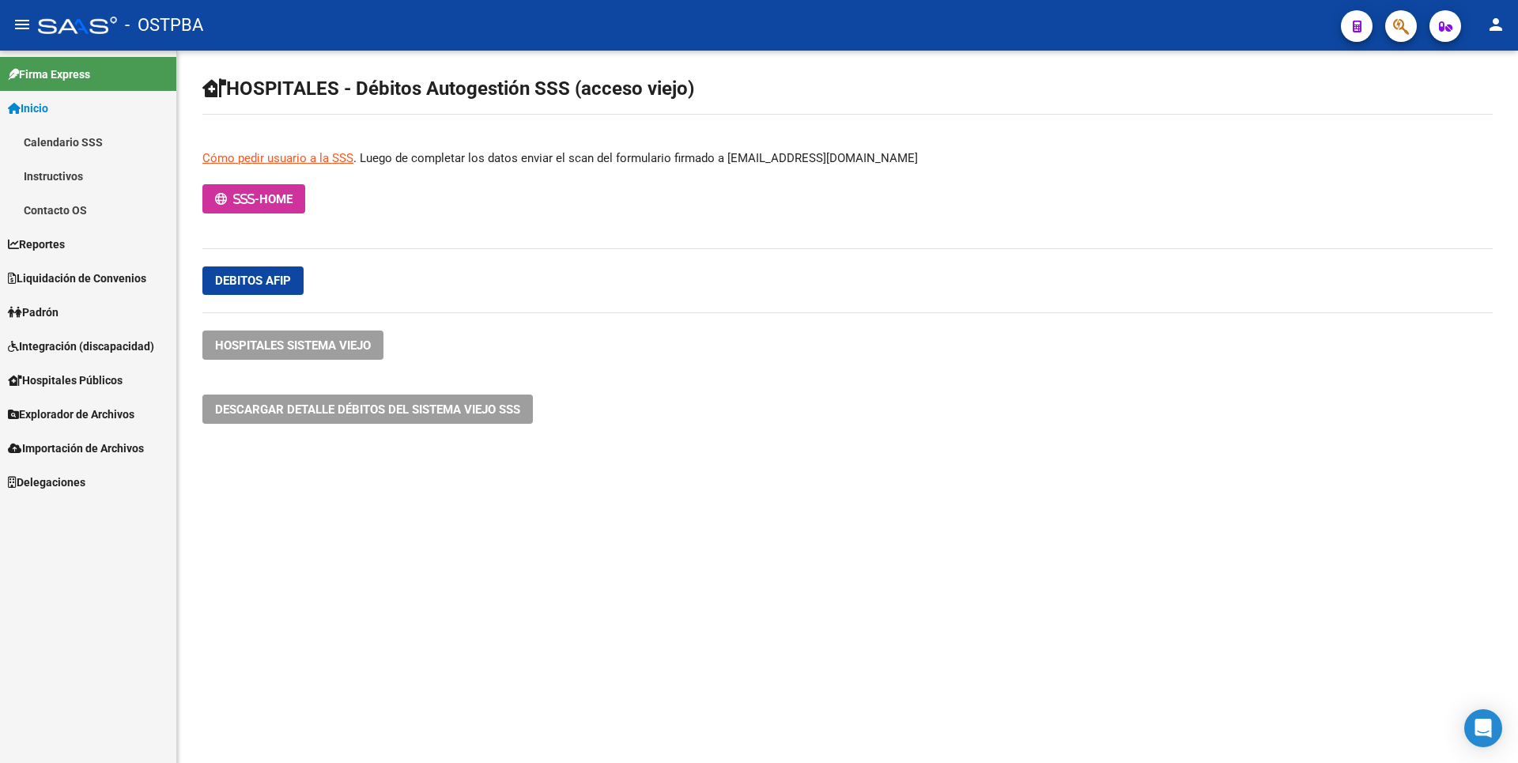
click at [65, 244] on span "Reportes" at bounding box center [36, 244] width 57 height 17
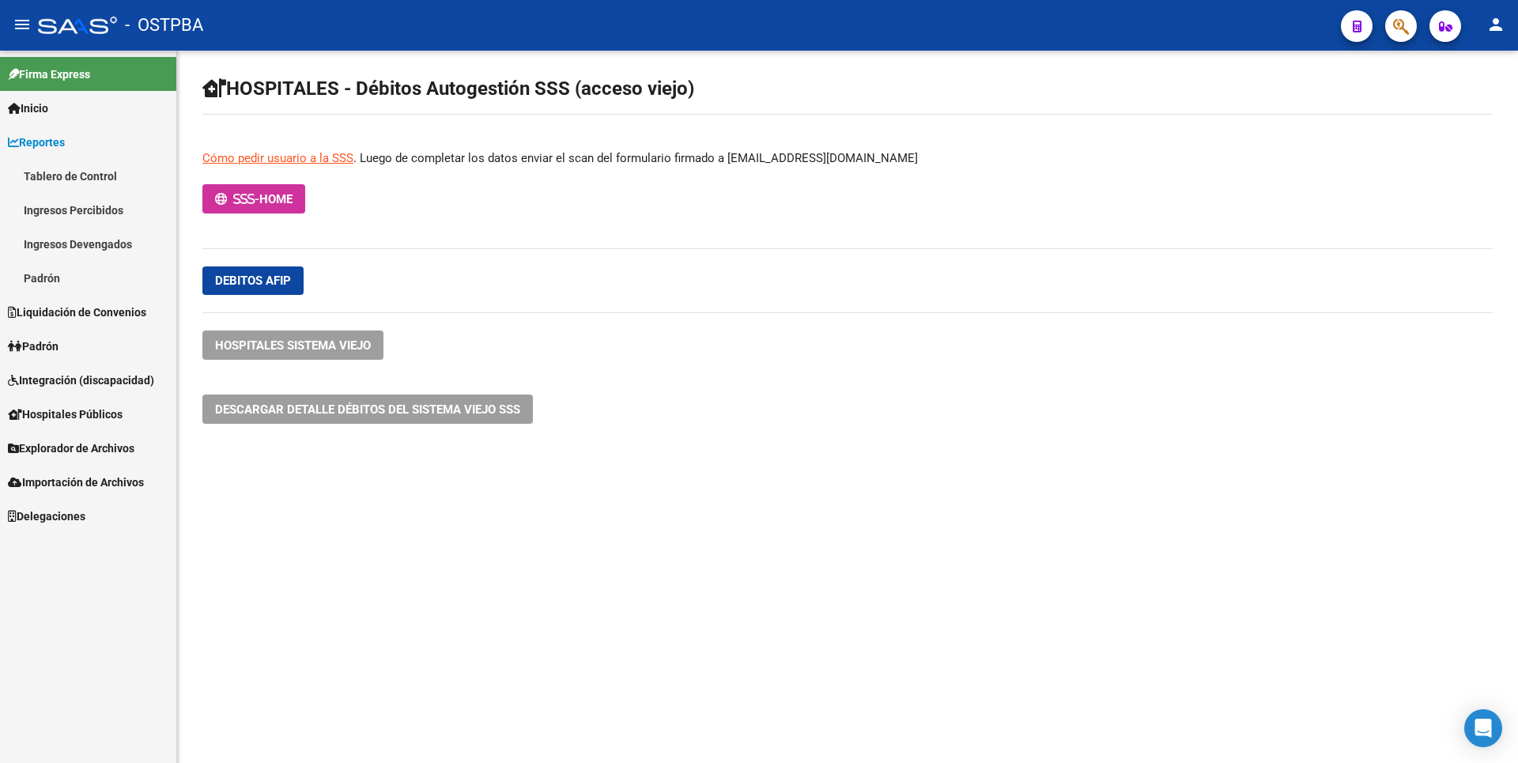
click at [71, 335] on link "Padrón" at bounding box center [88, 346] width 176 height 34
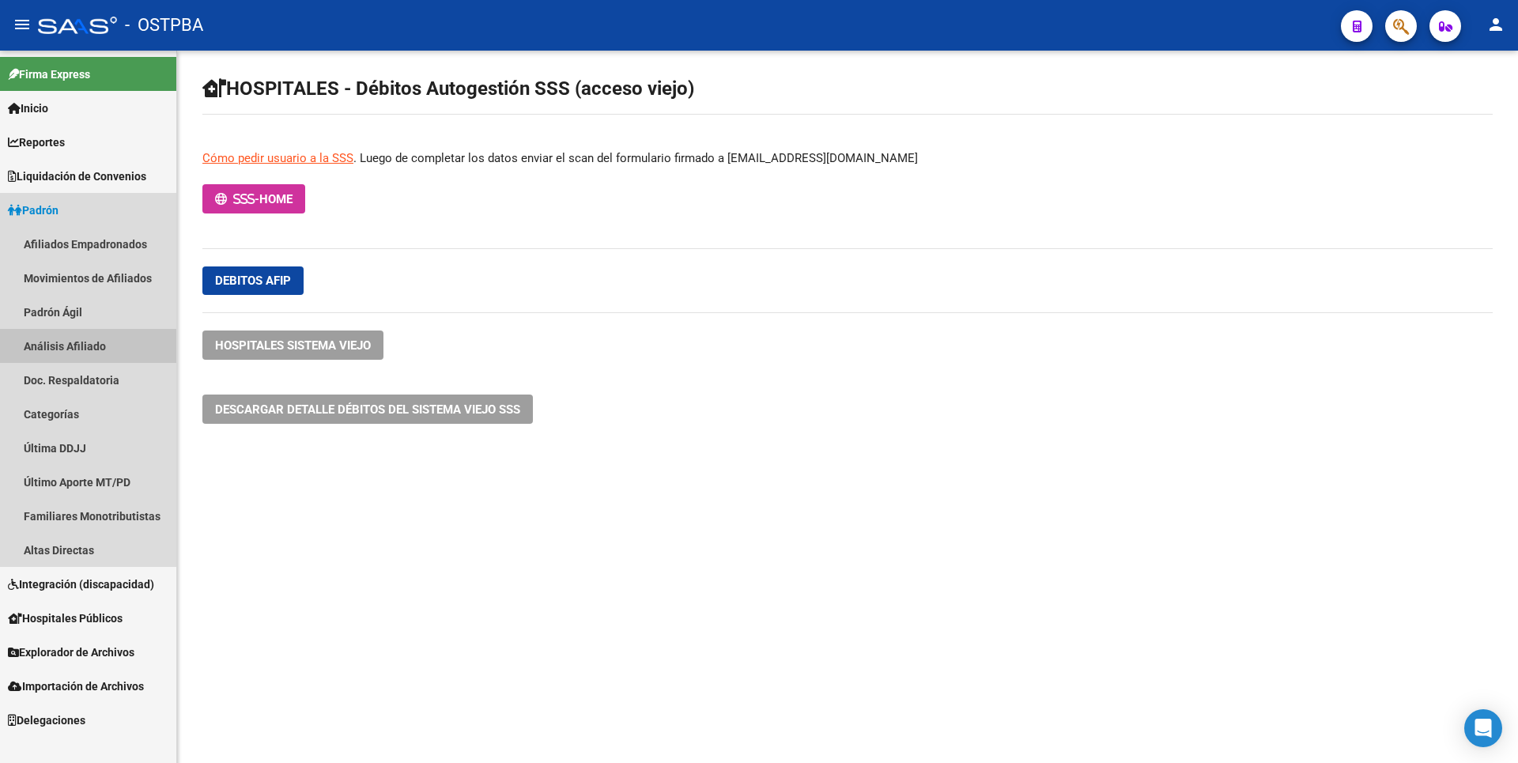
click at [94, 349] on link "Análisis Afiliado" at bounding box center [88, 346] width 176 height 34
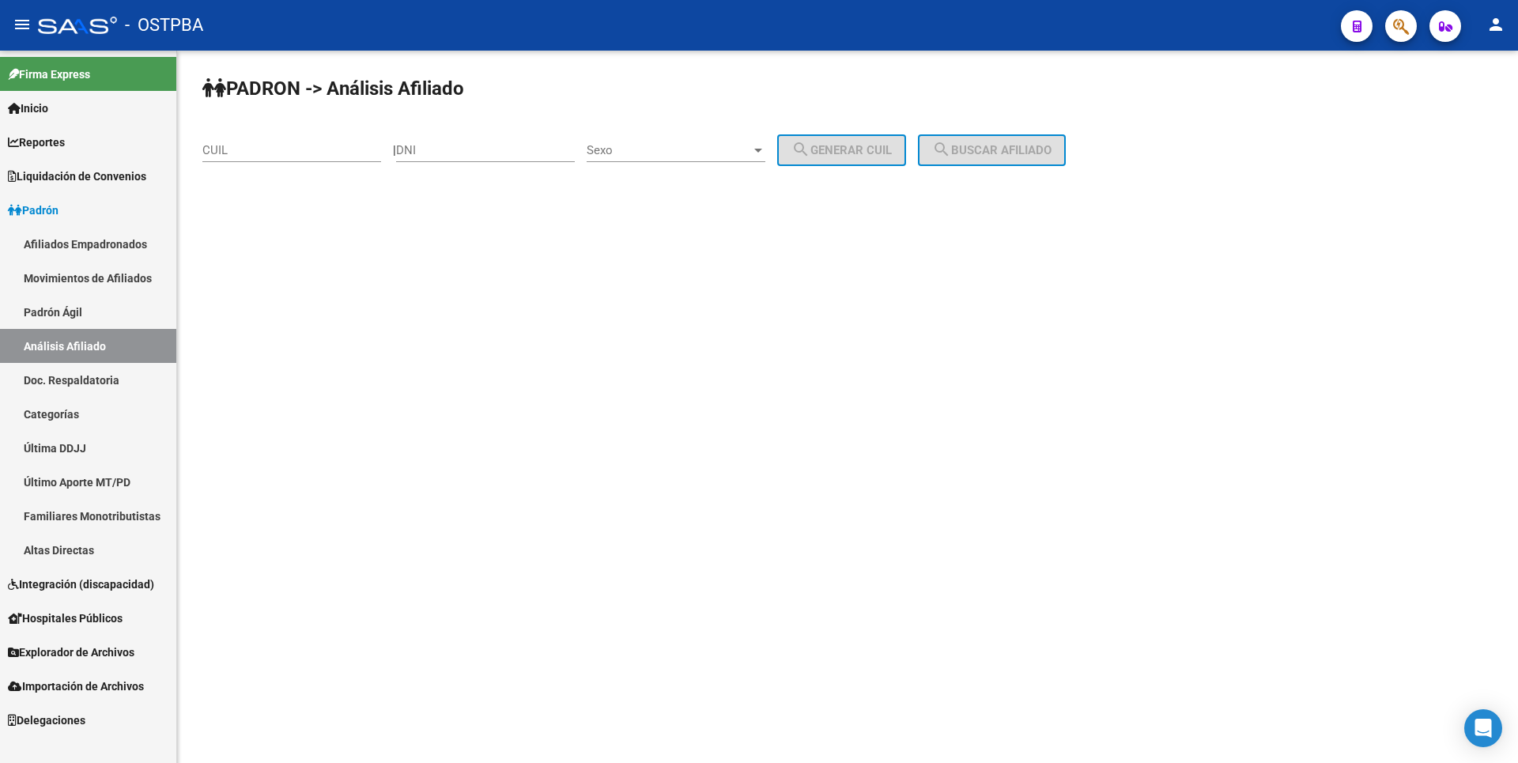
click at [98, 557] on link "Altas Directas" at bounding box center [88, 550] width 176 height 34
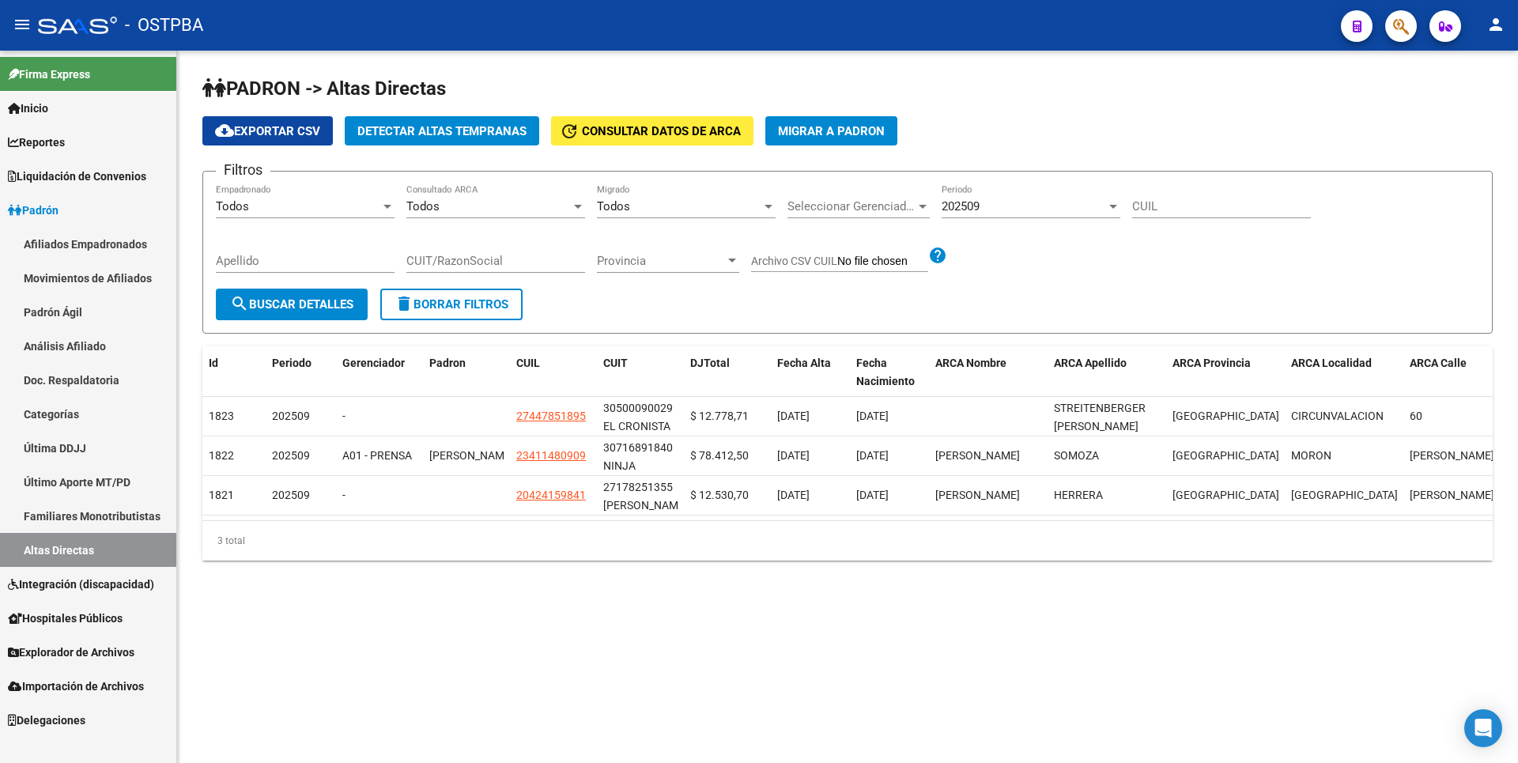
click at [476, 127] on span "Detectar Altas Tempranas" at bounding box center [441, 131] width 169 height 14
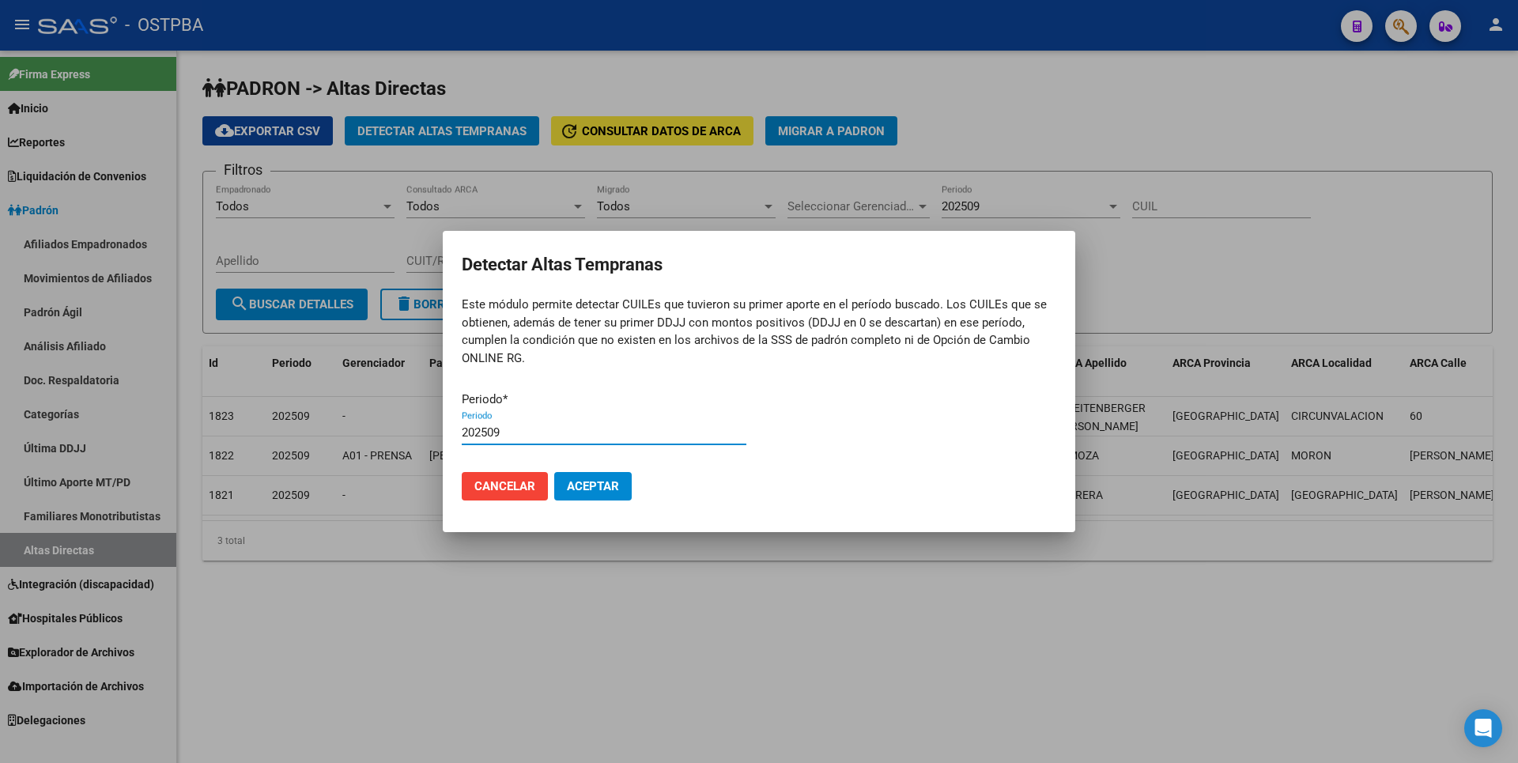
type input "202509"
click at [554, 472] on button "Aceptar" at bounding box center [592, 486] width 77 height 28
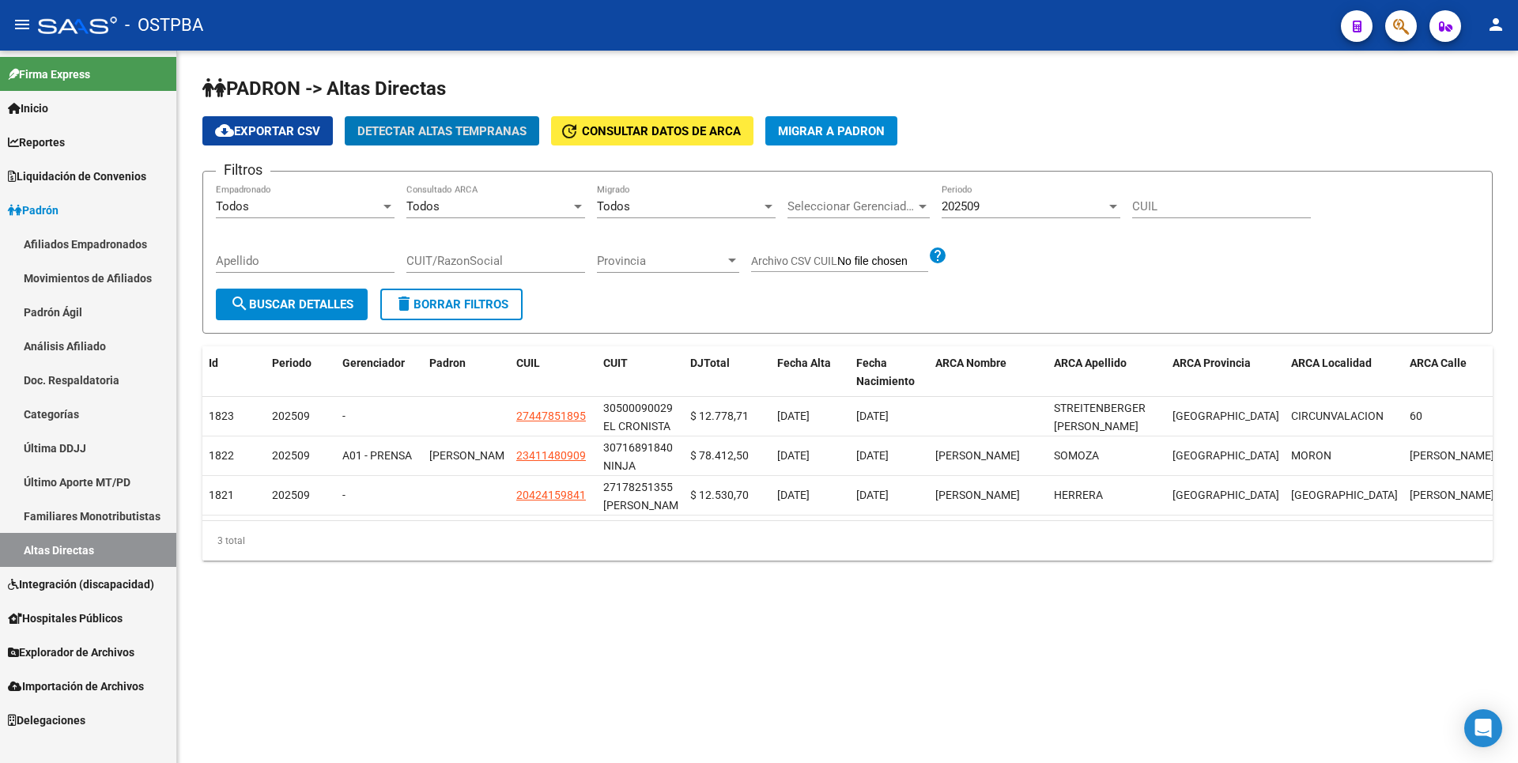
click at [108, 661] on link "Explorador de Archivos" at bounding box center [88, 652] width 176 height 34
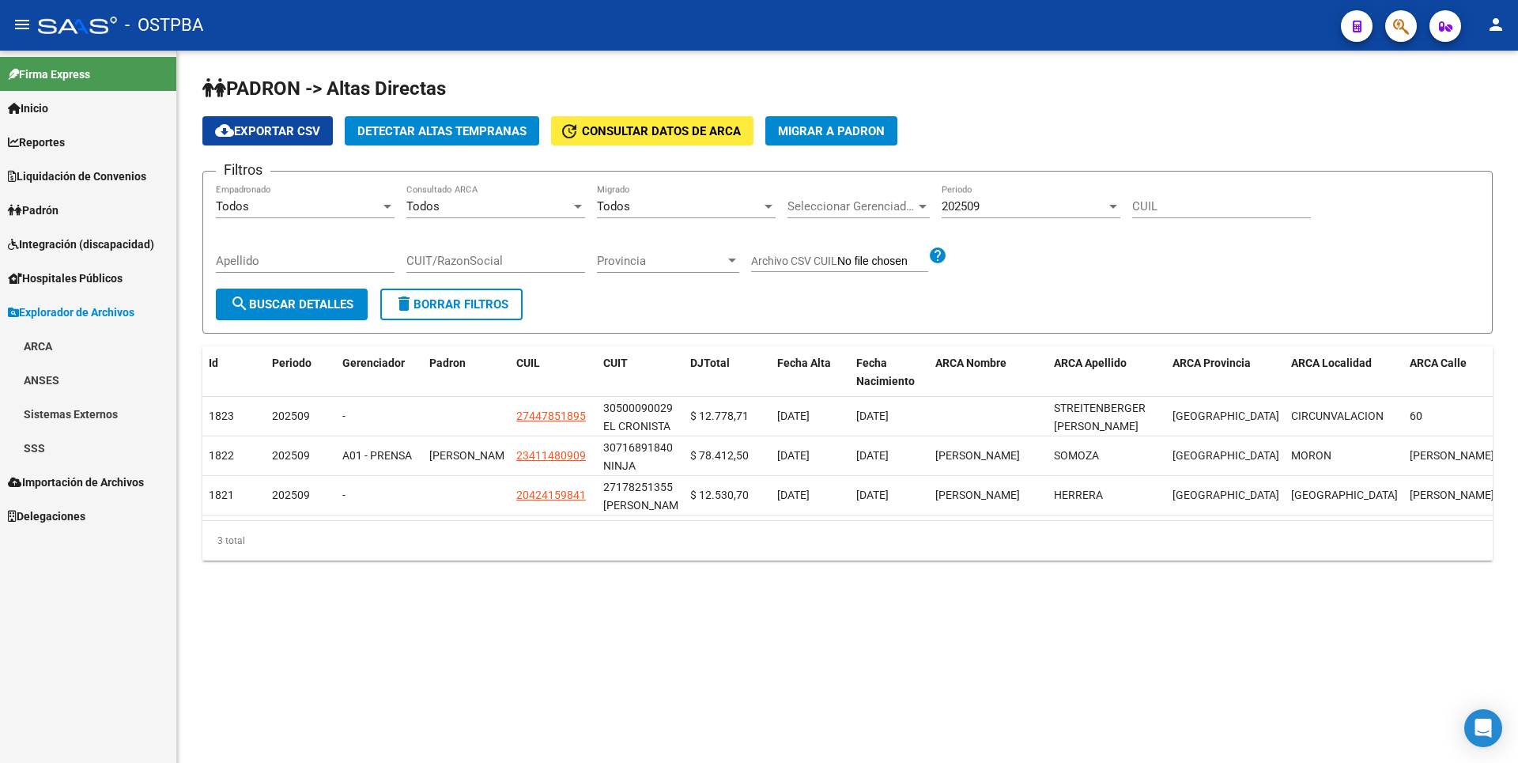
click at [85, 453] on link "SSS" at bounding box center [88, 448] width 176 height 34
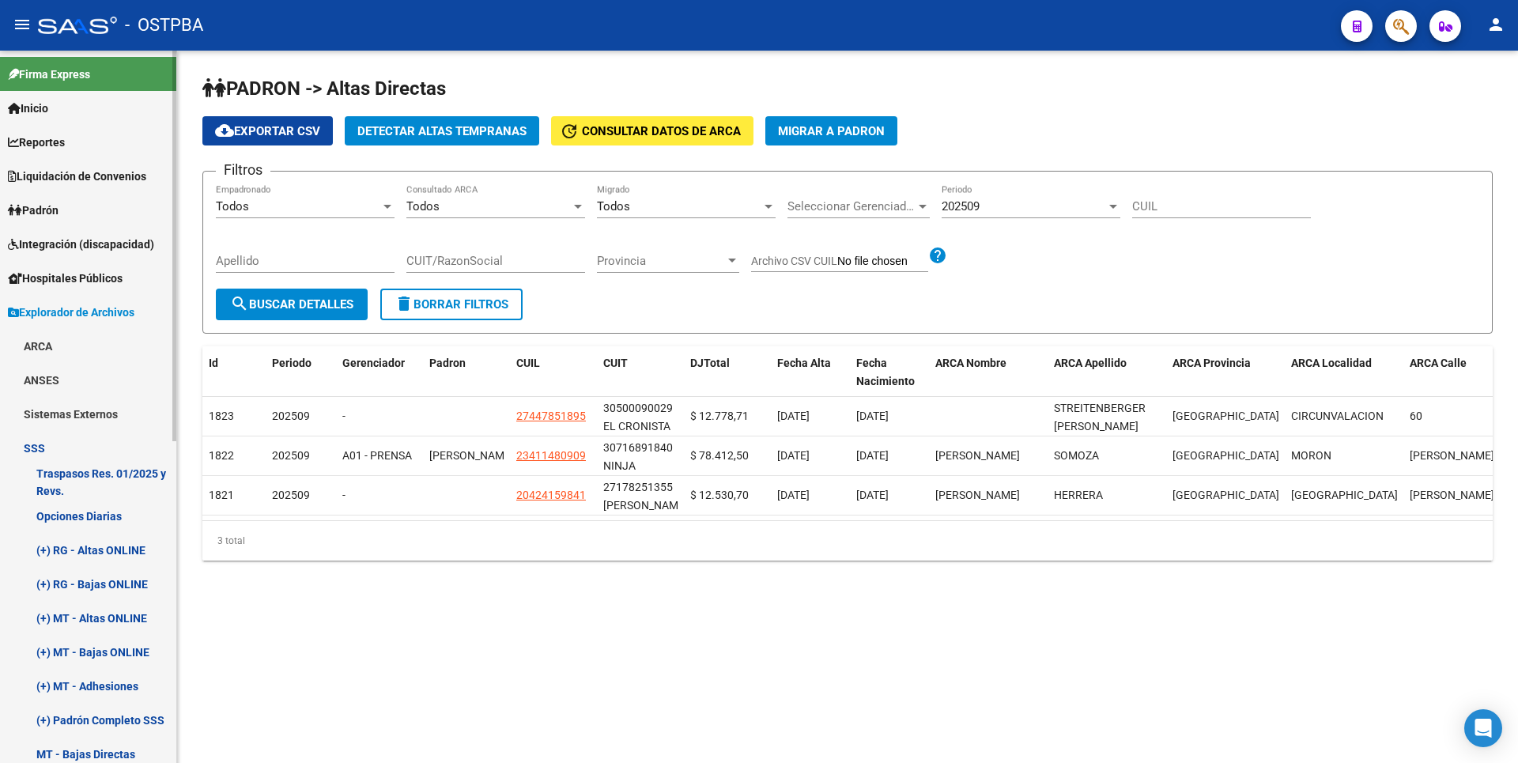
click at [108, 550] on link "(+) RG - Altas ONLINE" at bounding box center [88, 550] width 176 height 34
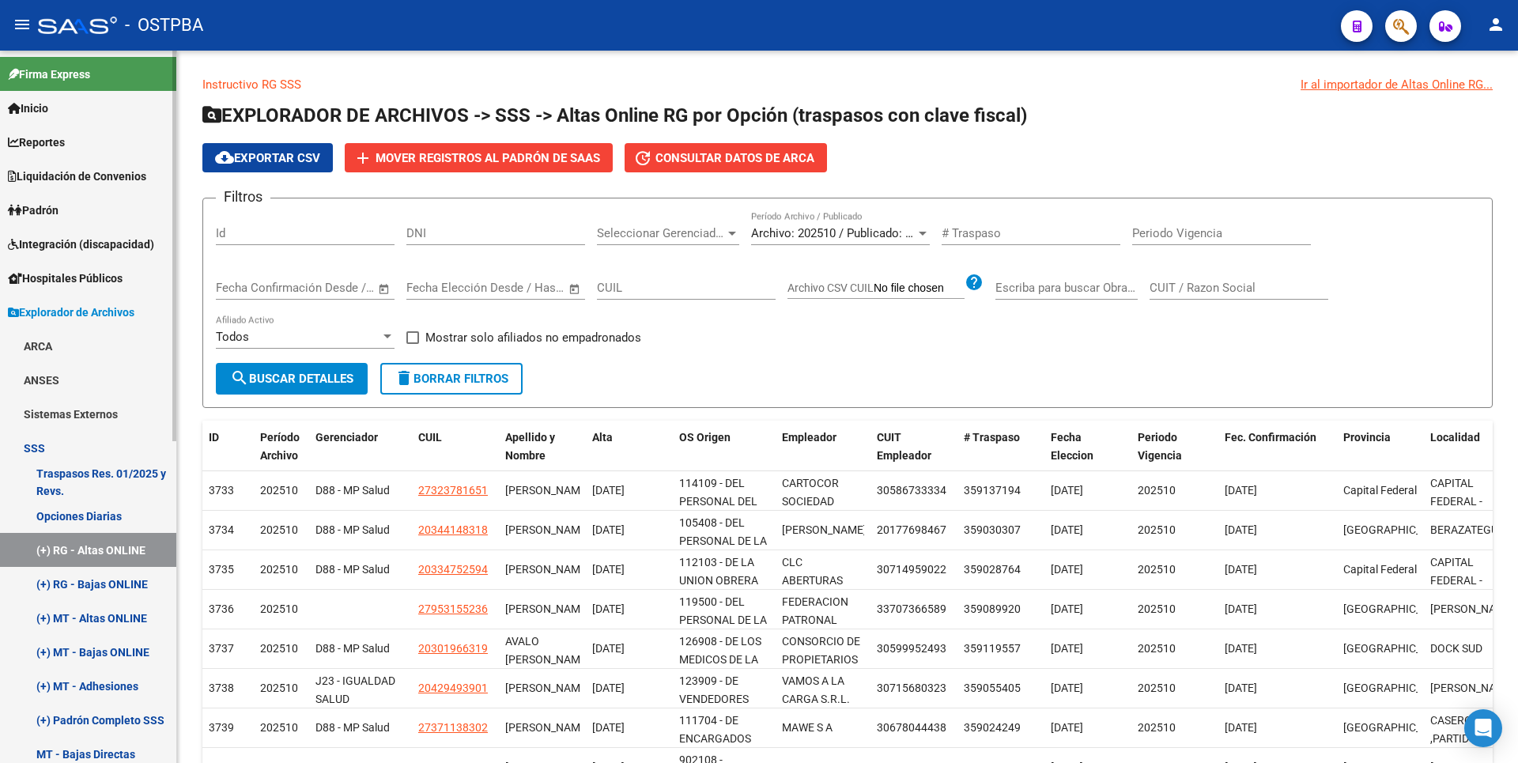
click at [65, 145] on span "Reportes" at bounding box center [36, 142] width 57 height 17
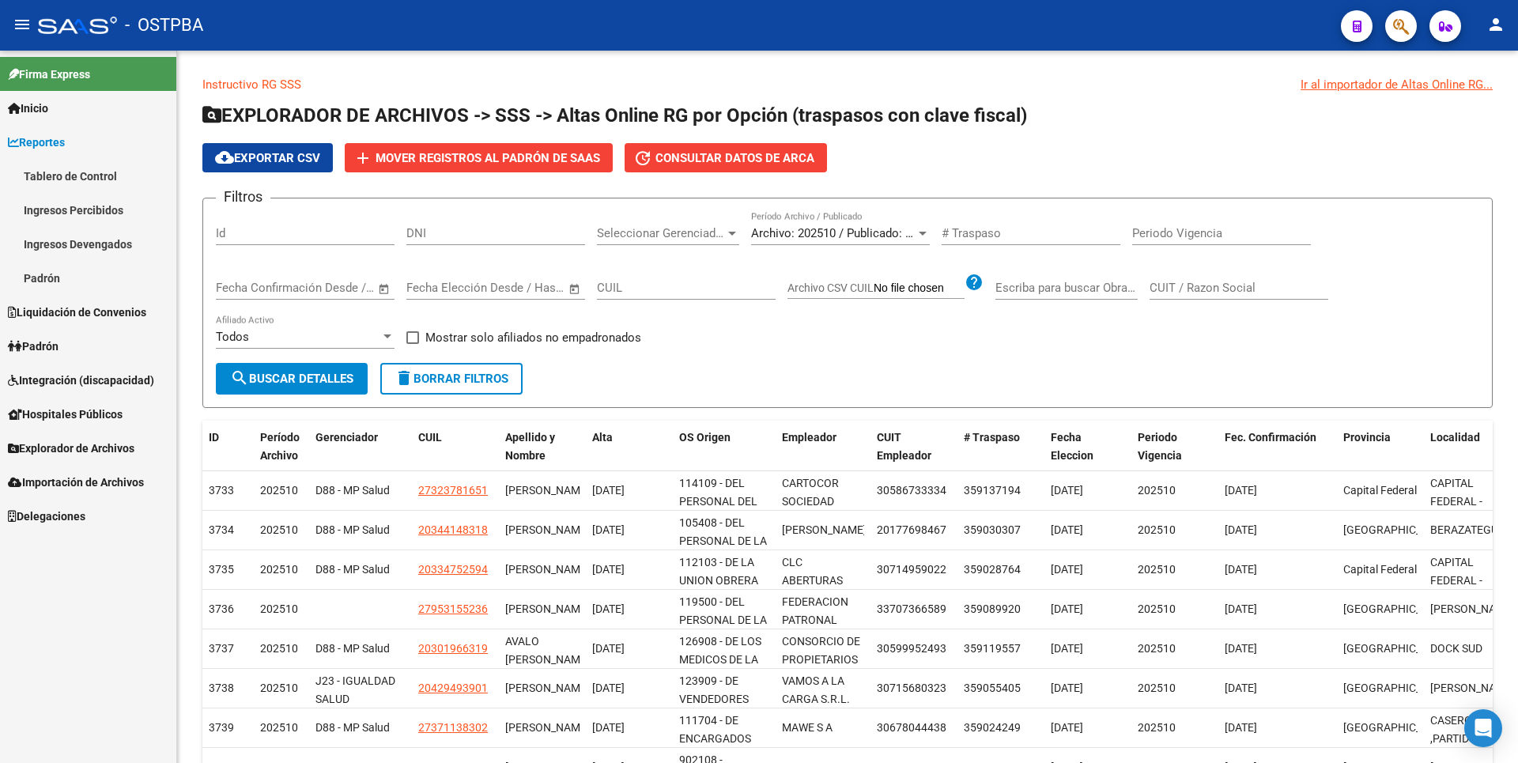
click at [90, 219] on link "Ingresos Percibidos" at bounding box center [88, 210] width 176 height 34
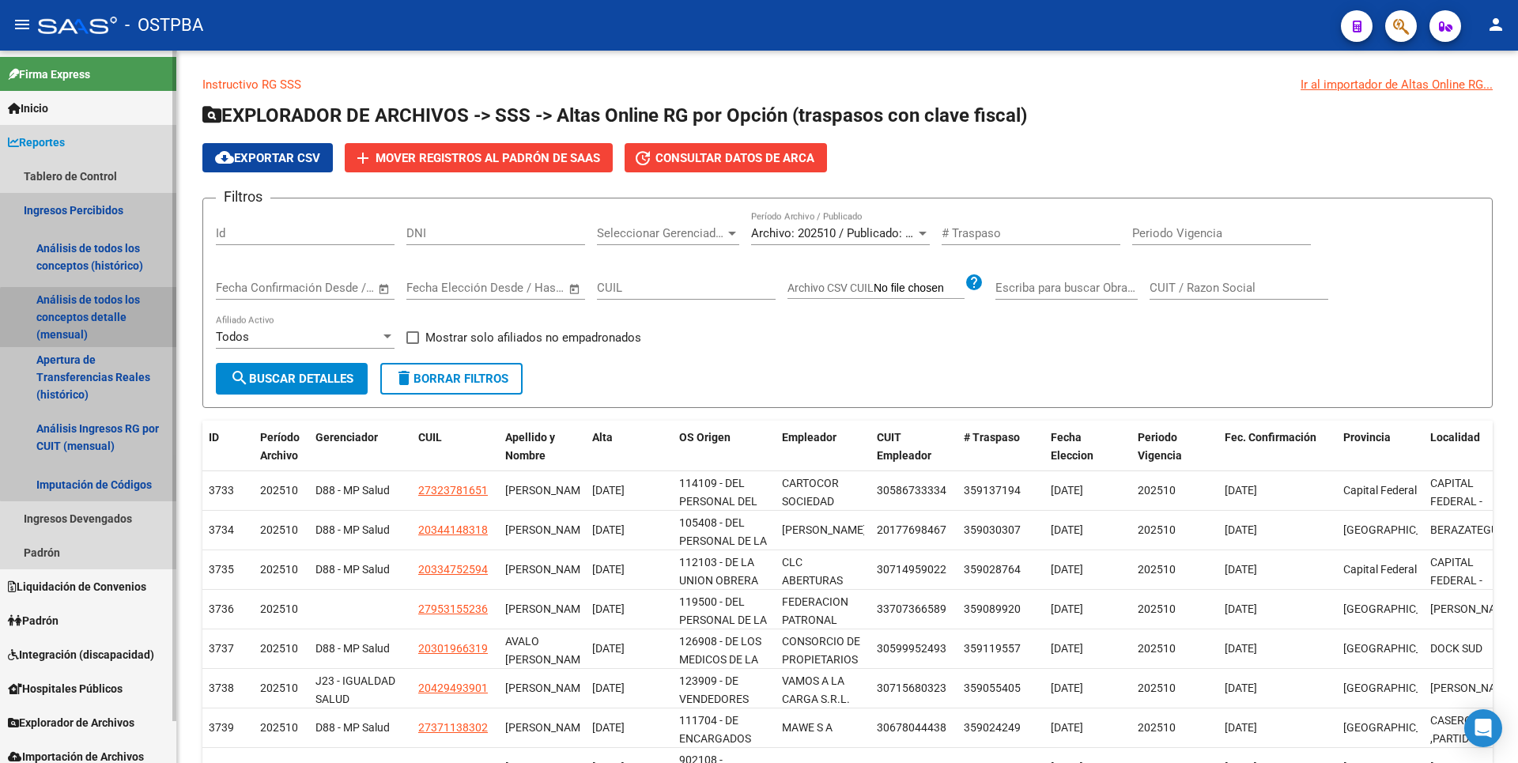
click at [96, 323] on link "Análisis de todos los conceptos detalle (mensual)" at bounding box center [88, 317] width 176 height 60
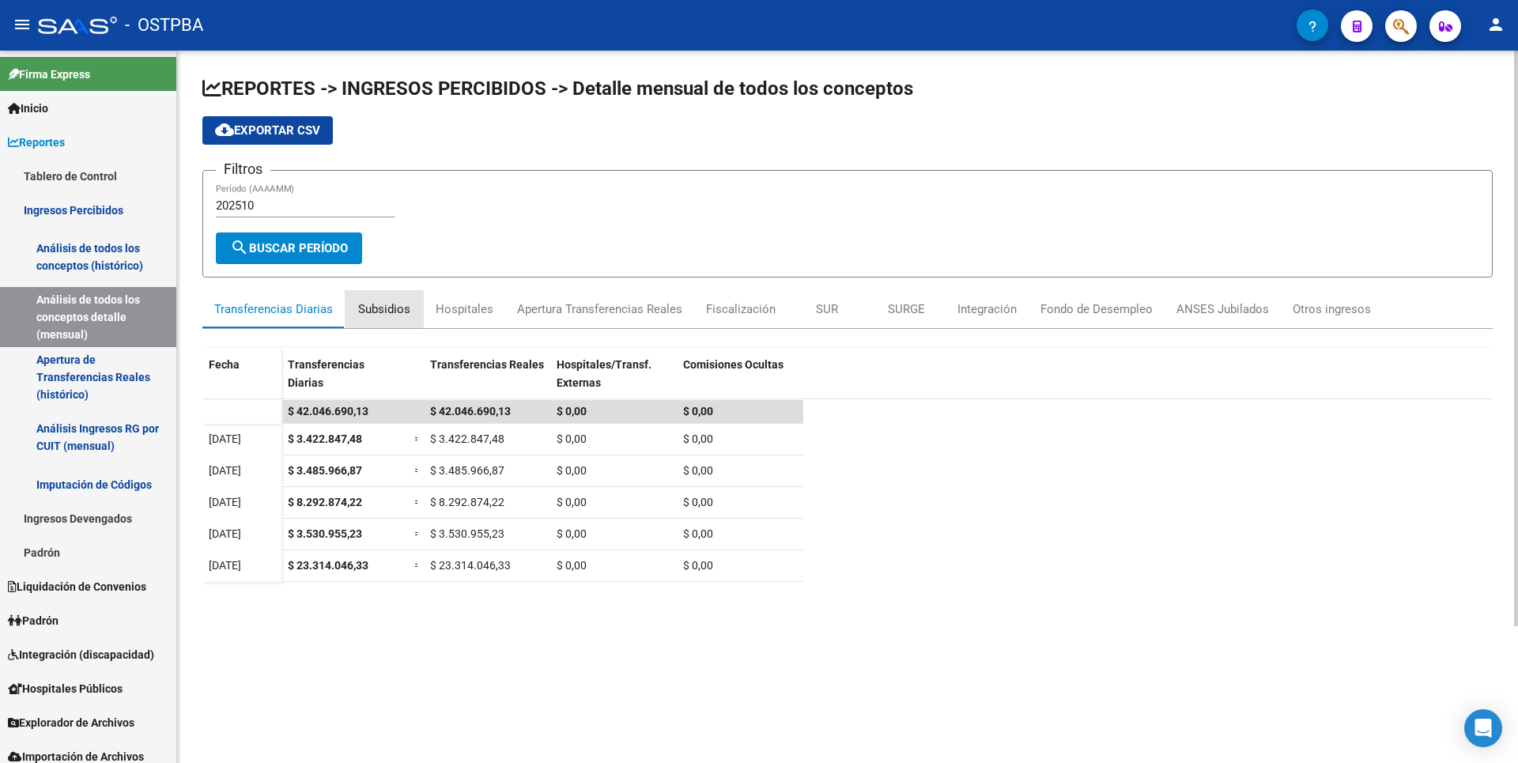
click at [380, 307] on div "Subsidios" at bounding box center [384, 308] width 52 height 17
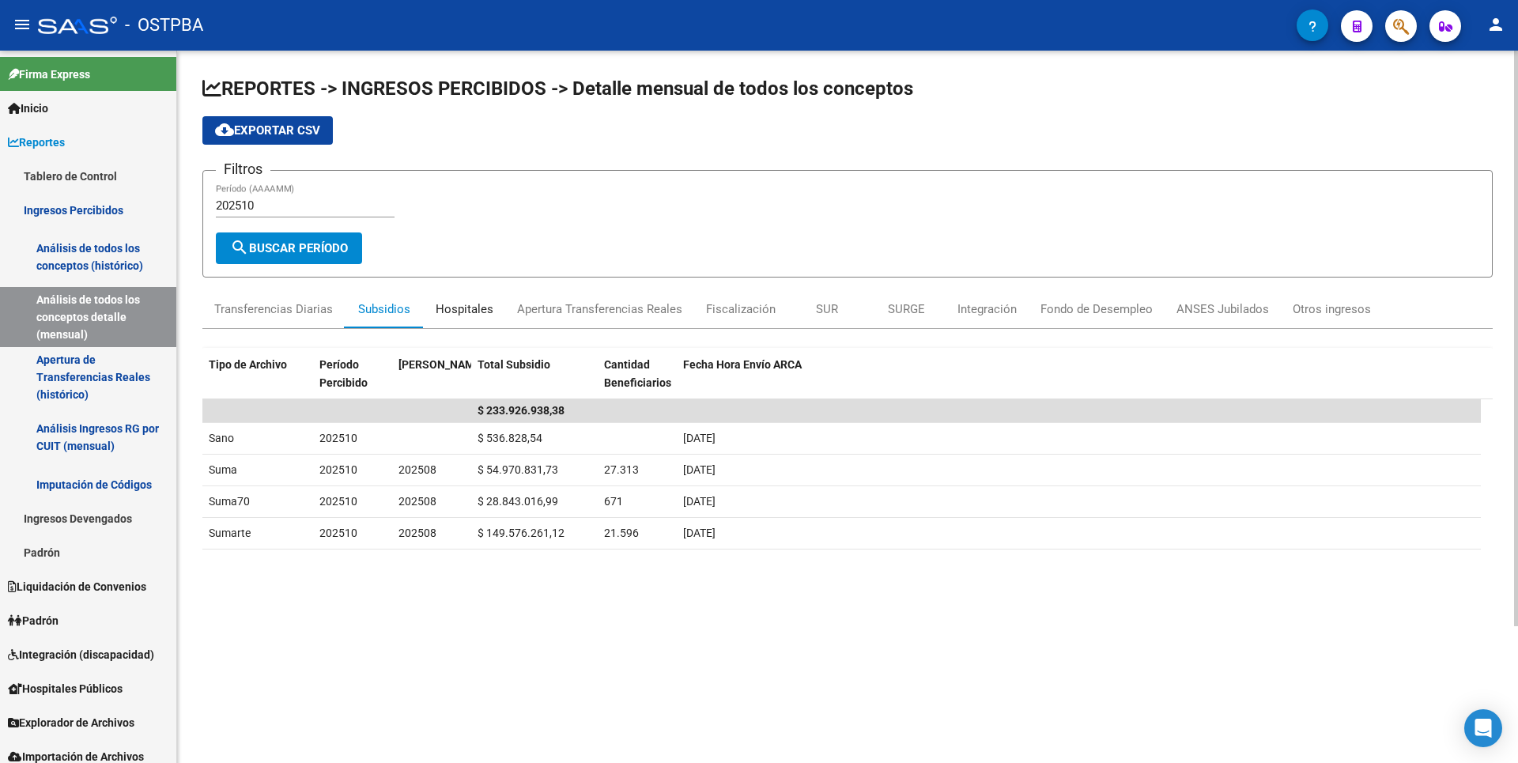
click at [462, 310] on div "Hospitales" at bounding box center [465, 308] width 58 height 17
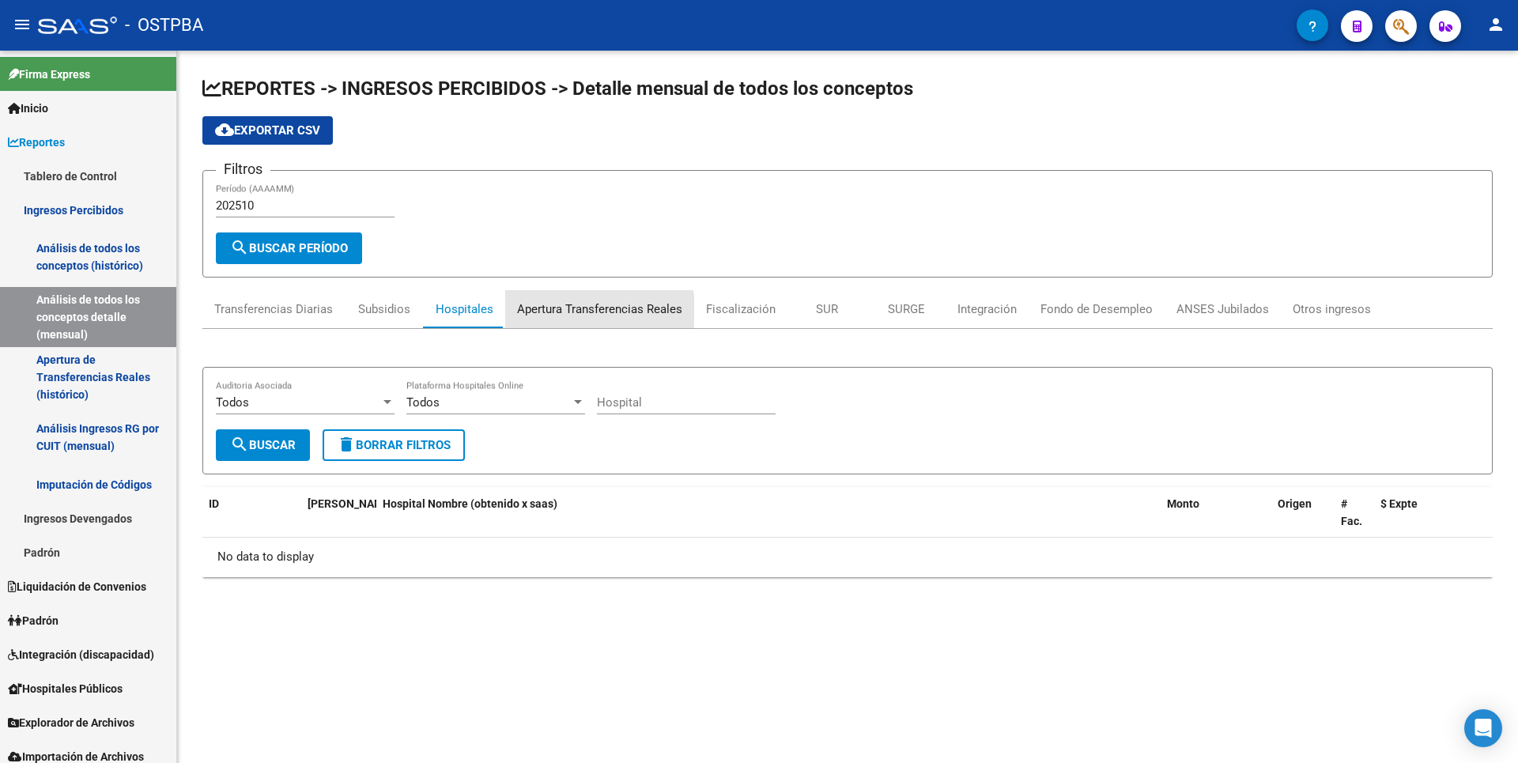
click at [550, 311] on div "Apertura Transferencias Reales" at bounding box center [599, 308] width 165 height 17
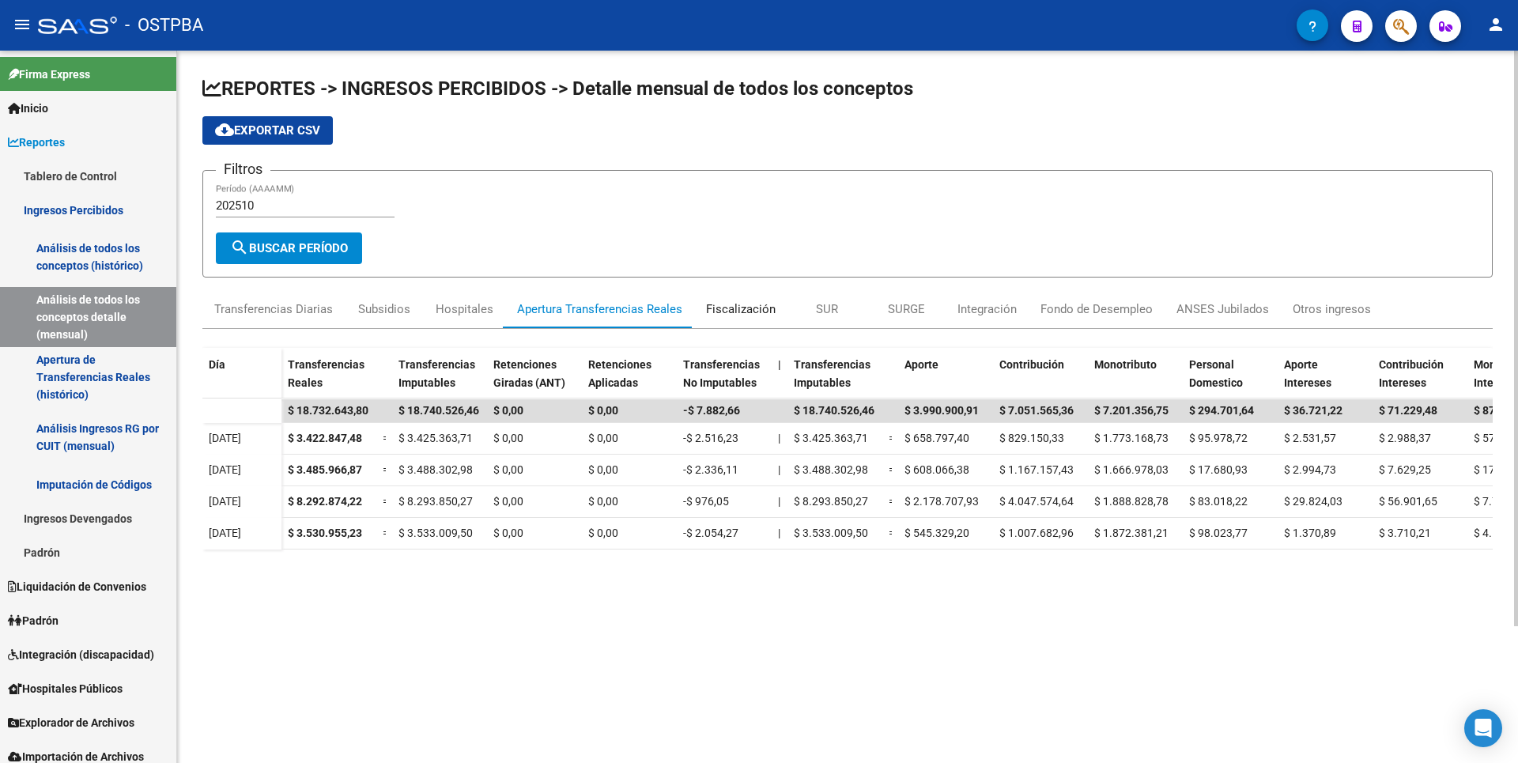
click at [735, 314] on div "Fiscalización" at bounding box center [741, 308] width 70 height 17
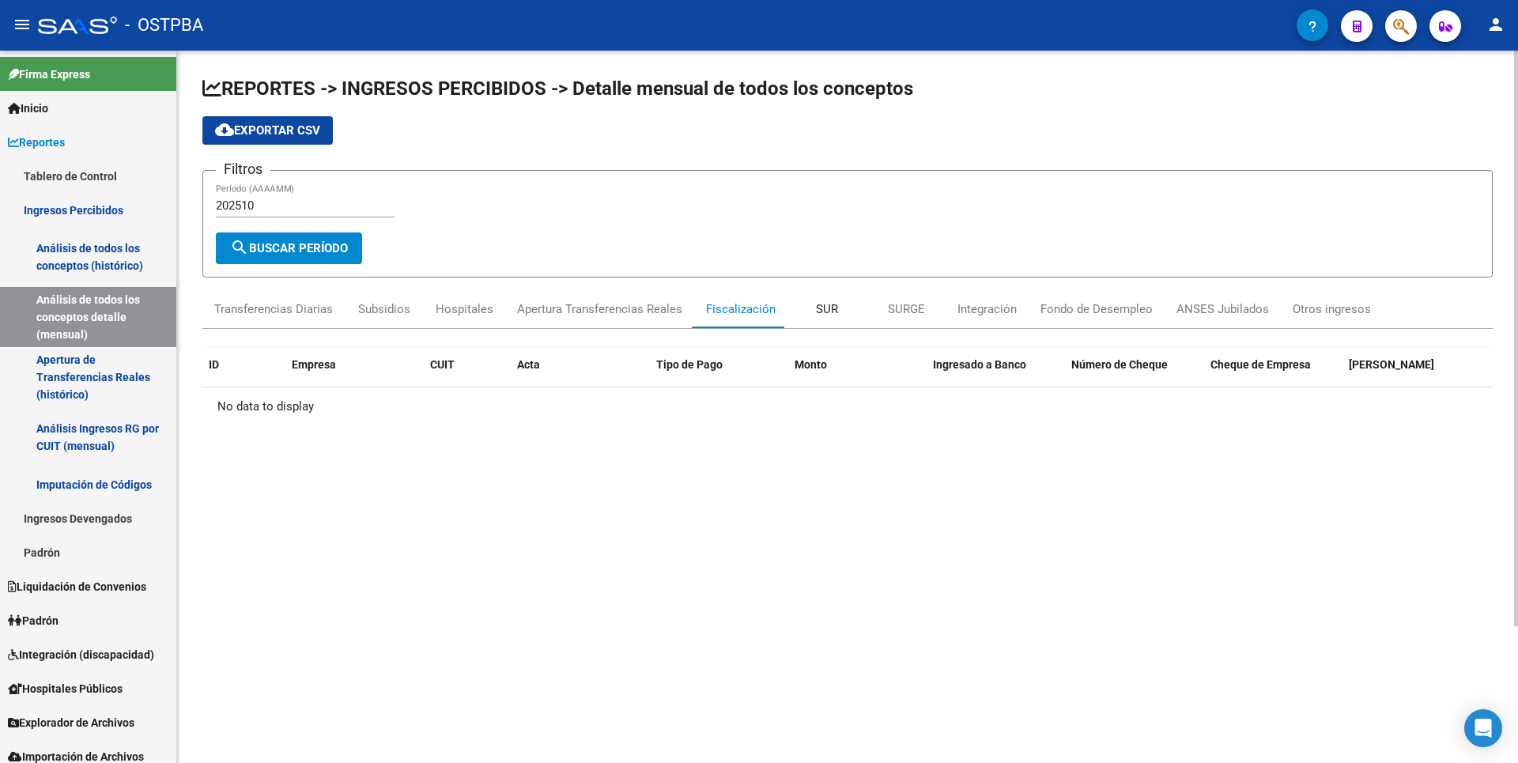
click at [832, 309] on div "SUR" at bounding box center [827, 308] width 22 height 17
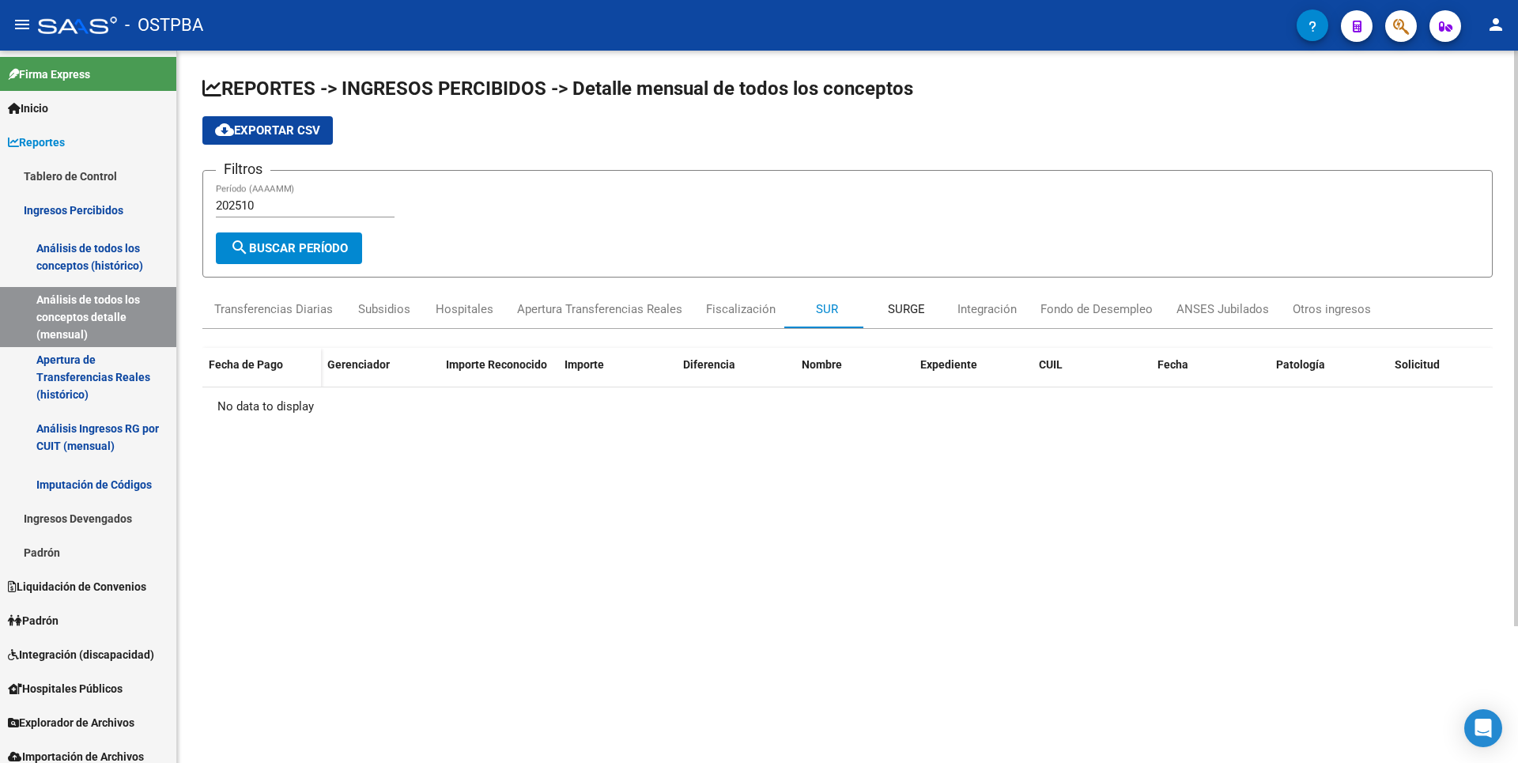
click at [907, 308] on div "SURGE" at bounding box center [906, 308] width 37 height 17
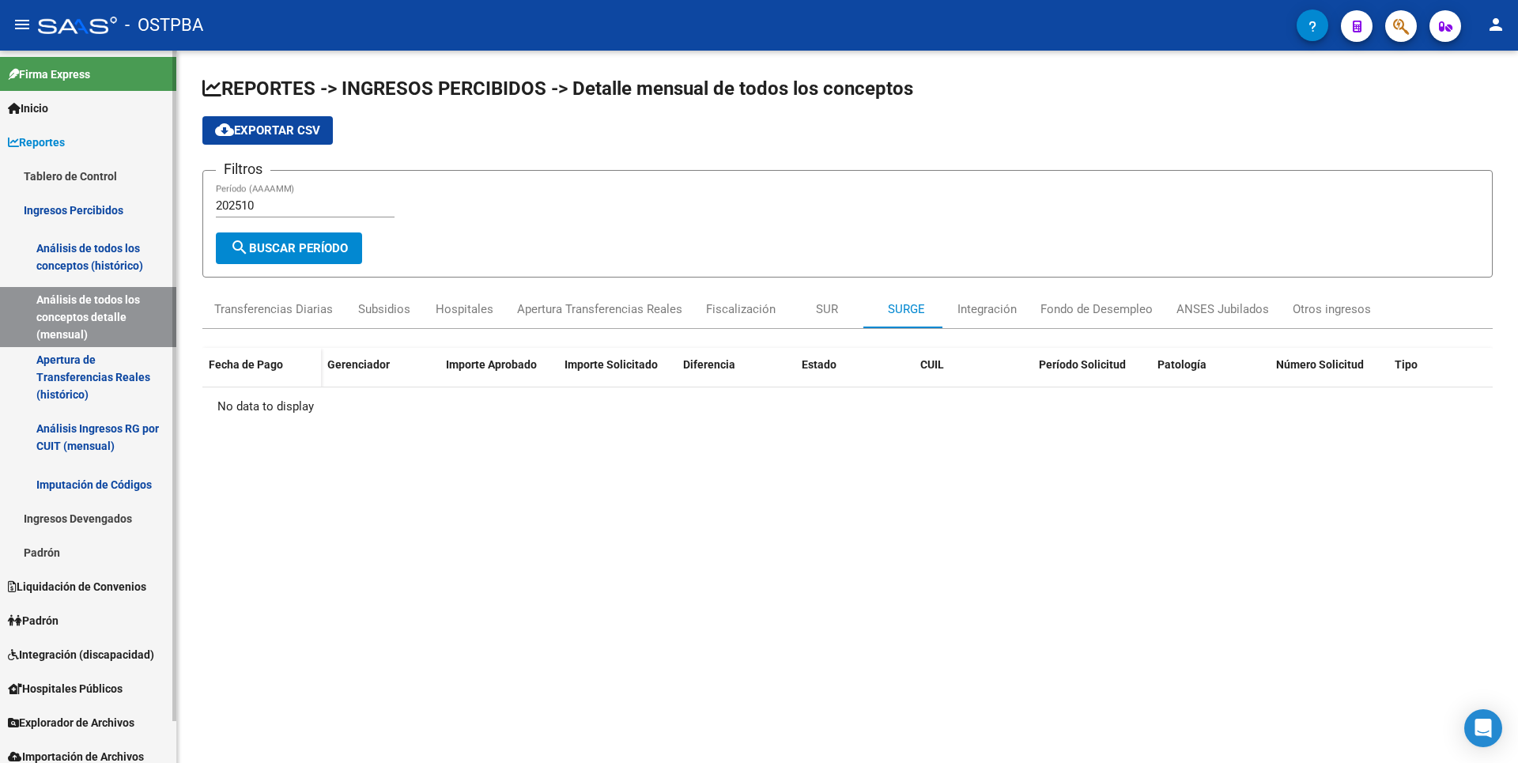
click at [34, 557] on link "Padrón" at bounding box center [88, 552] width 176 height 34
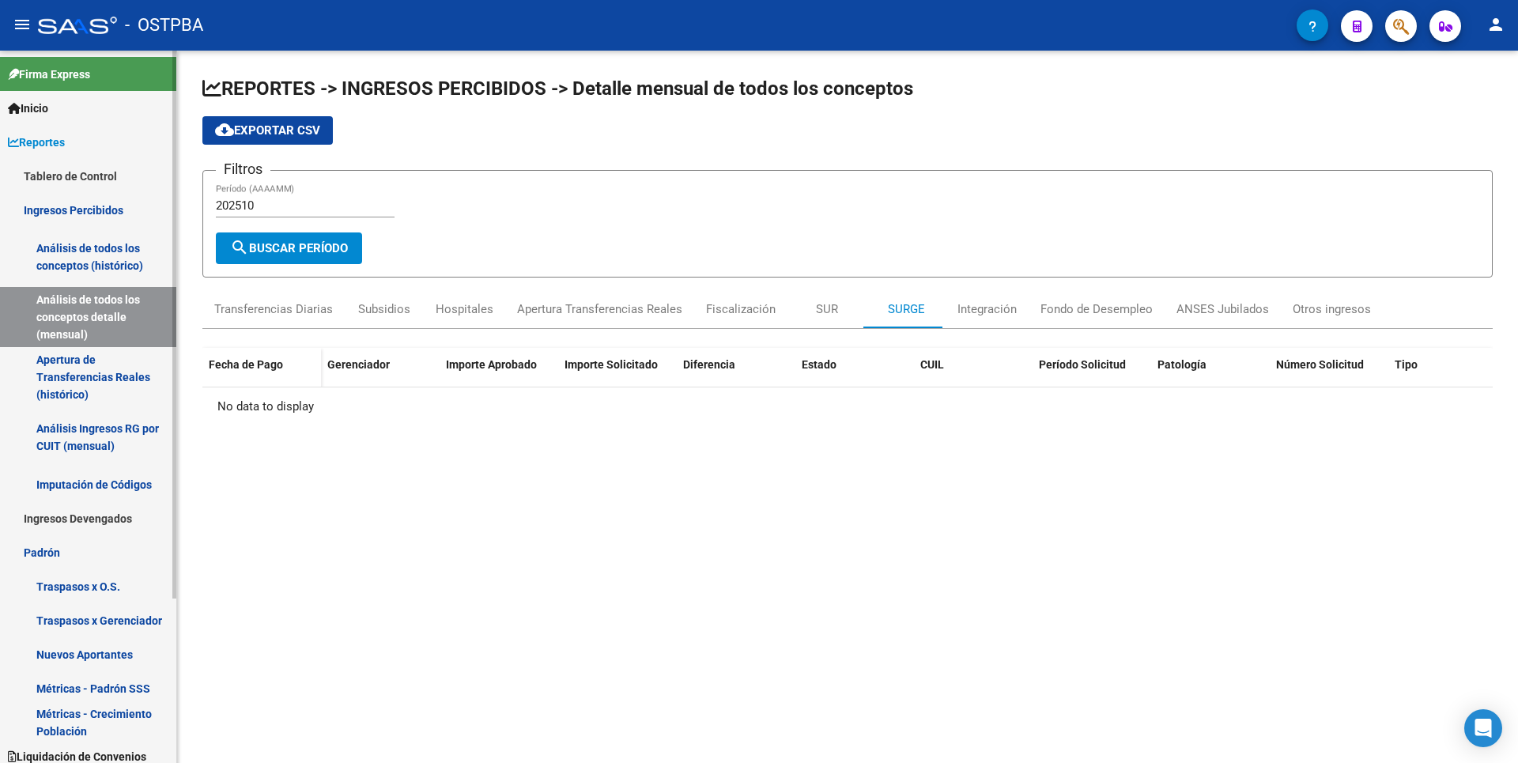
click at [121, 678] on link "Métricas - Padrón SSS" at bounding box center [88, 688] width 176 height 34
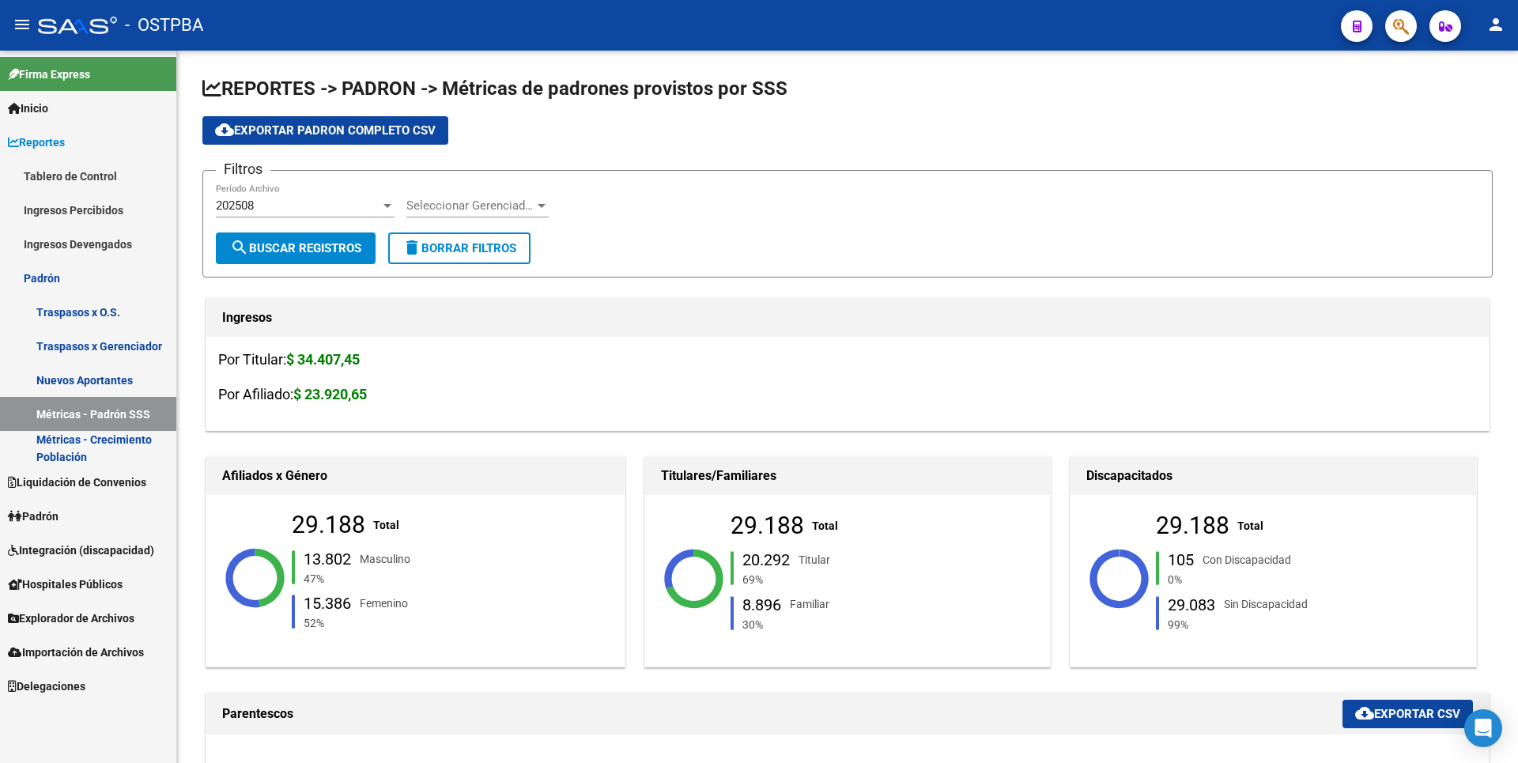
click at [116, 611] on span "Explorador de Archivos" at bounding box center [71, 618] width 127 height 17
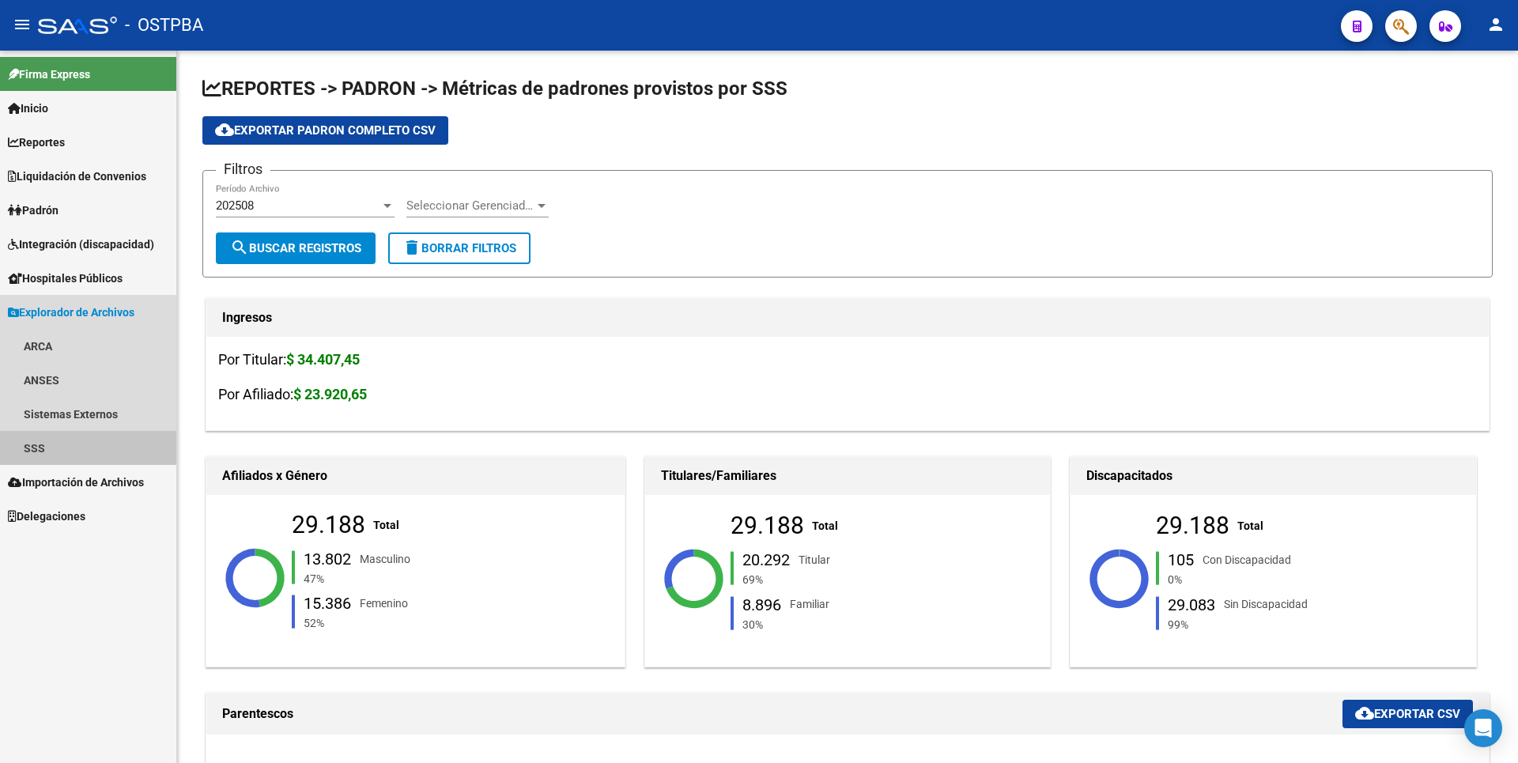
click at [76, 436] on link "SSS" at bounding box center [88, 448] width 176 height 34
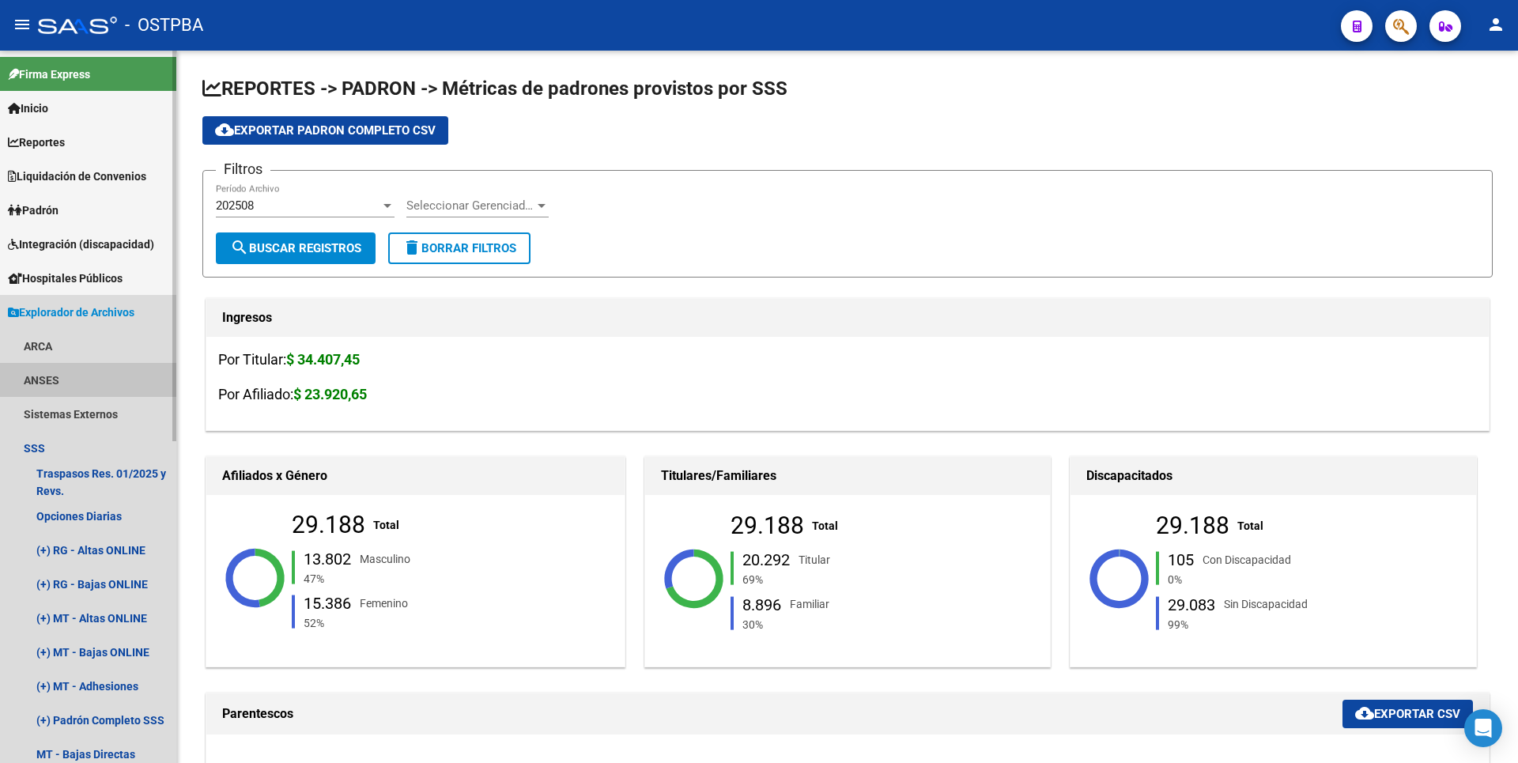
click at [72, 376] on link "ANSES" at bounding box center [88, 380] width 176 height 34
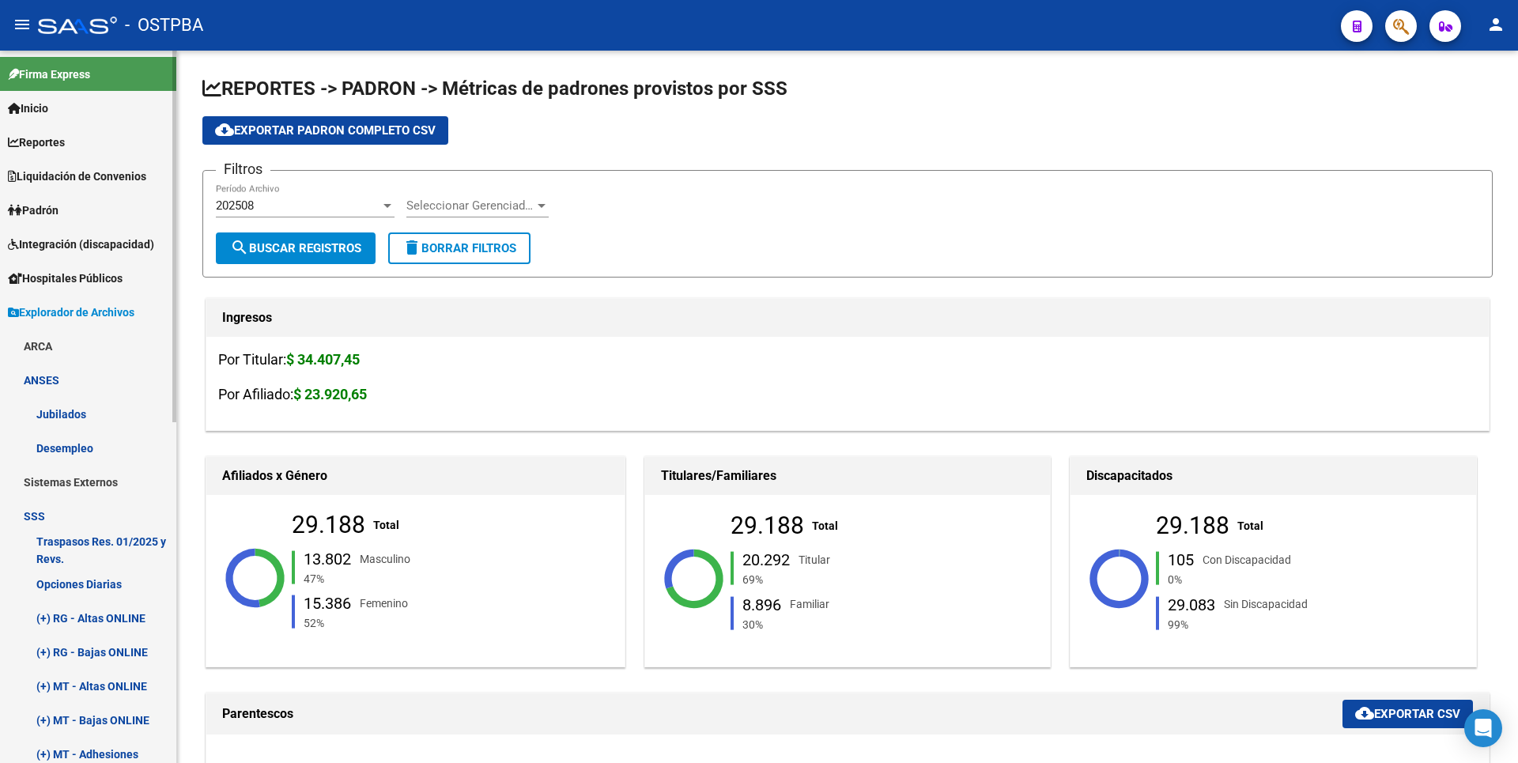
click at [96, 588] on link "Opciones Diarias" at bounding box center [88, 584] width 176 height 34
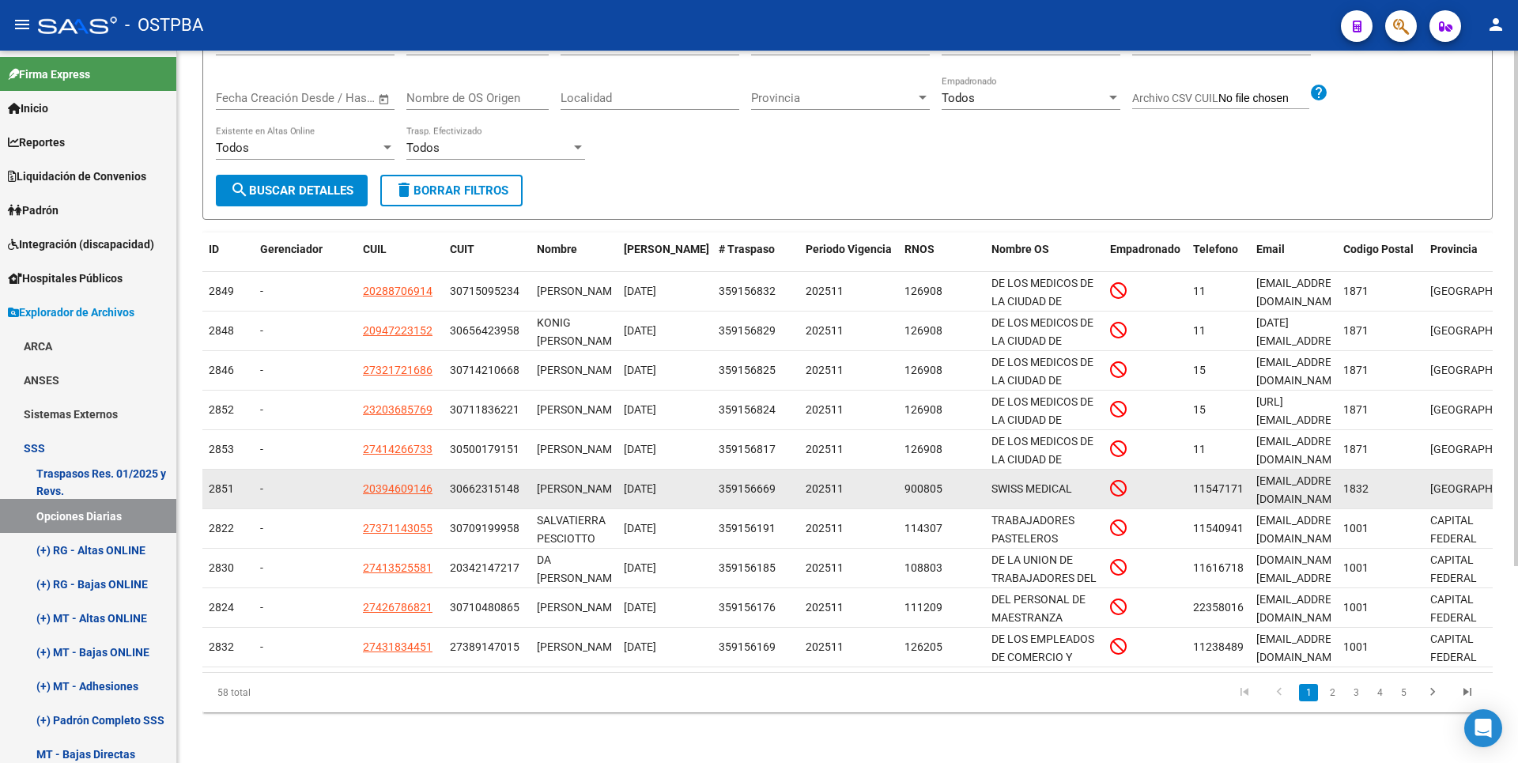
scroll to position [273, 0]
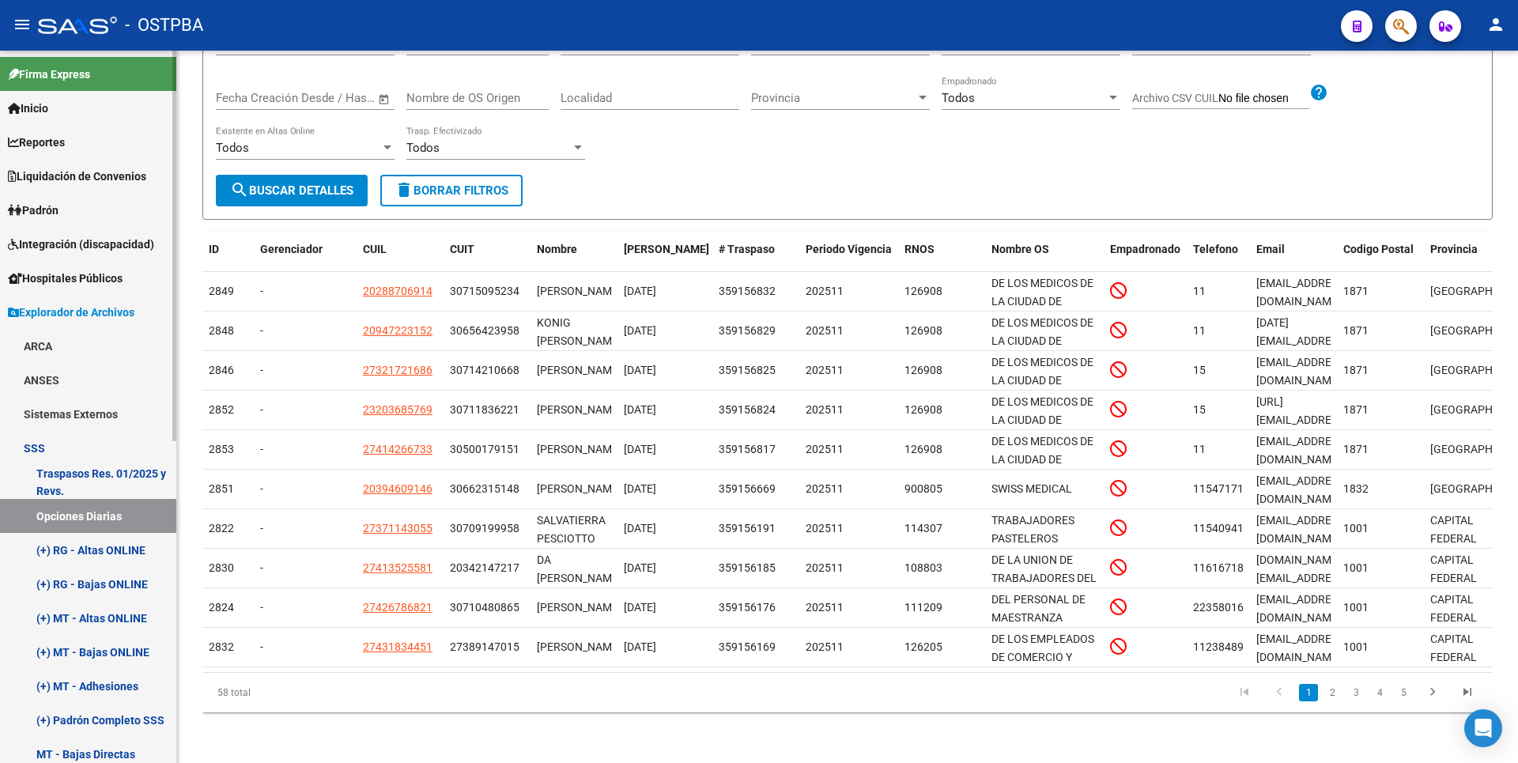
click at [96, 582] on link "(+) RG - Bajas ONLINE" at bounding box center [88, 584] width 176 height 34
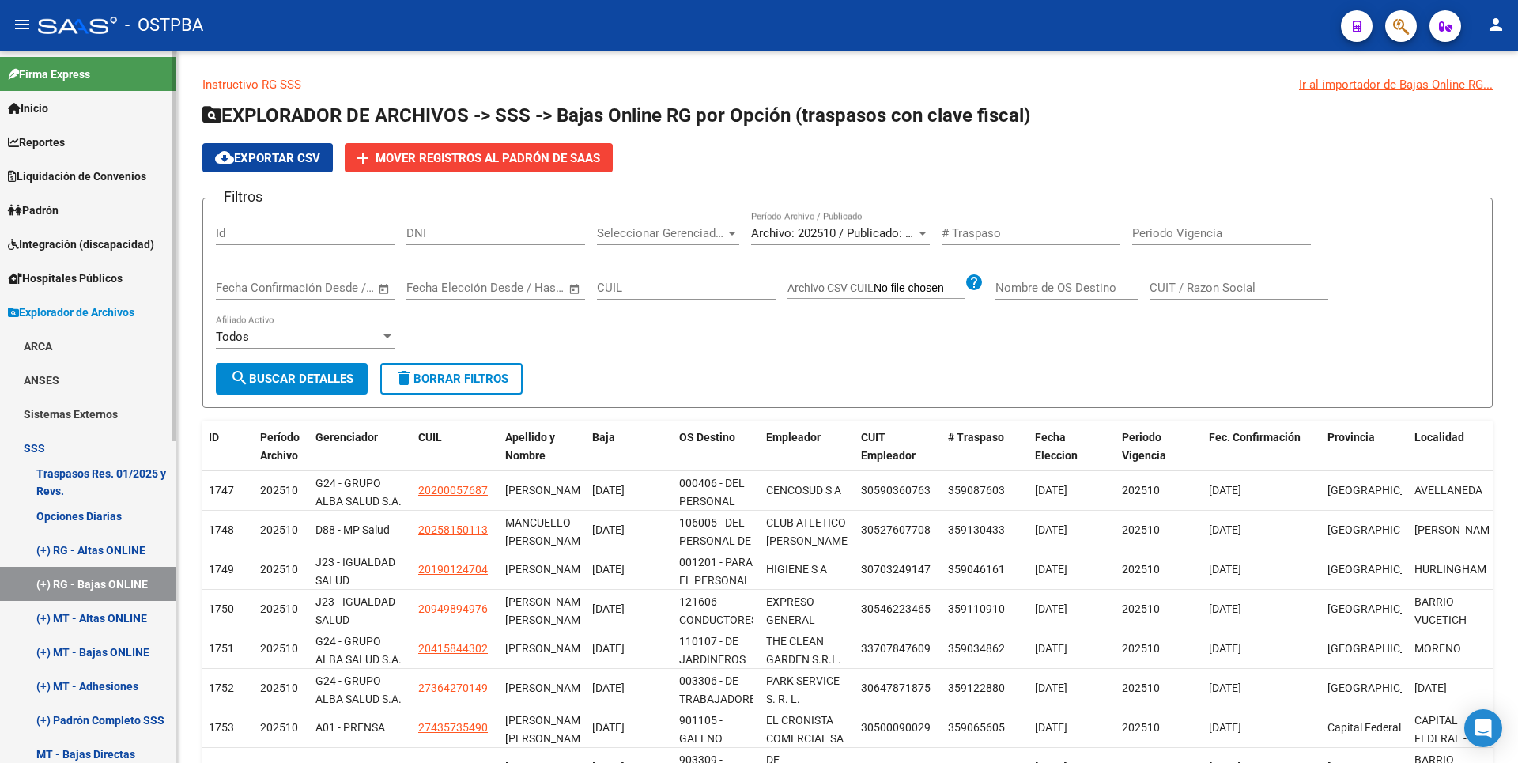
click at [107, 550] on link "(+) RG - Altas ONLINE" at bounding box center [88, 550] width 176 height 34
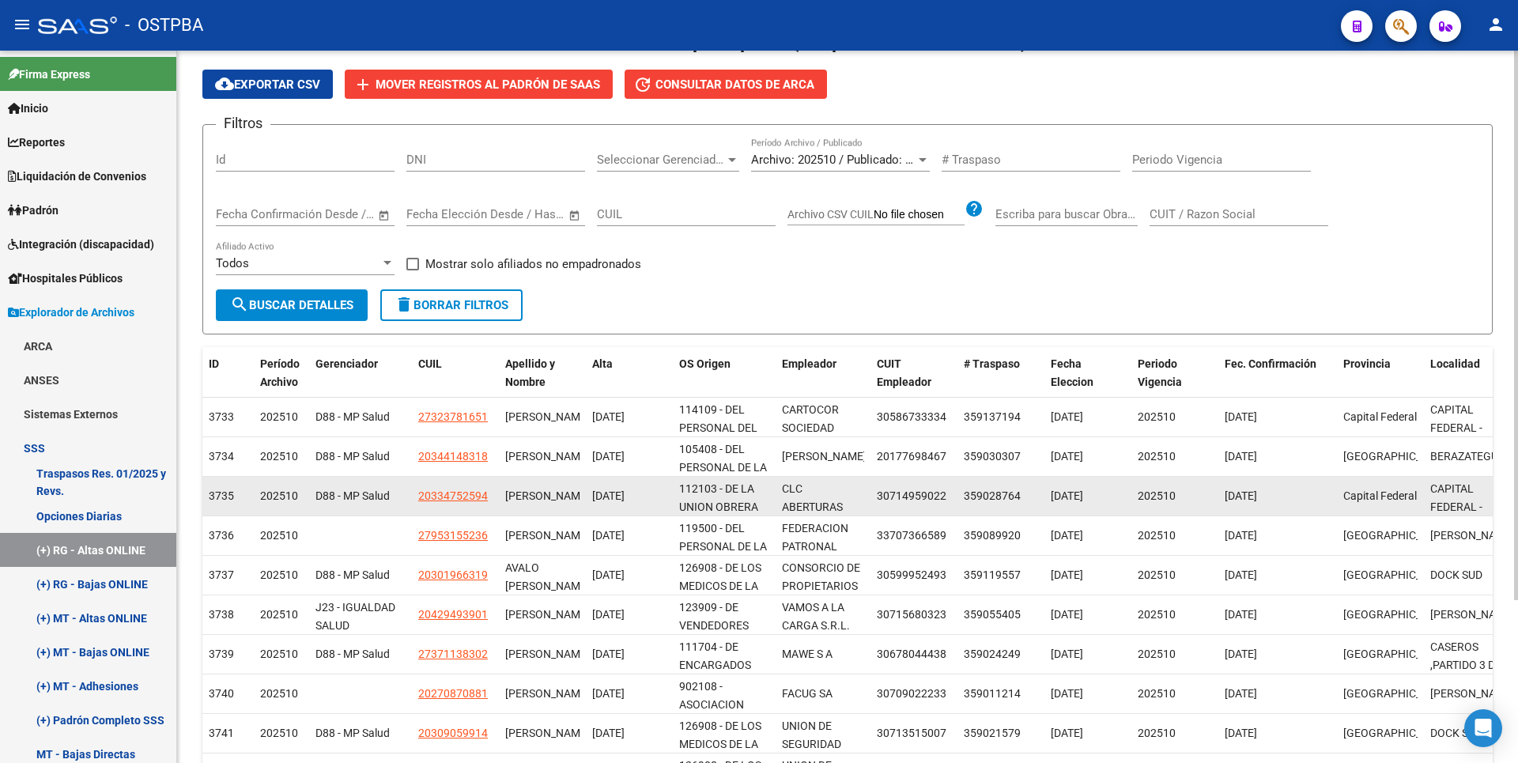
scroll to position [211, 0]
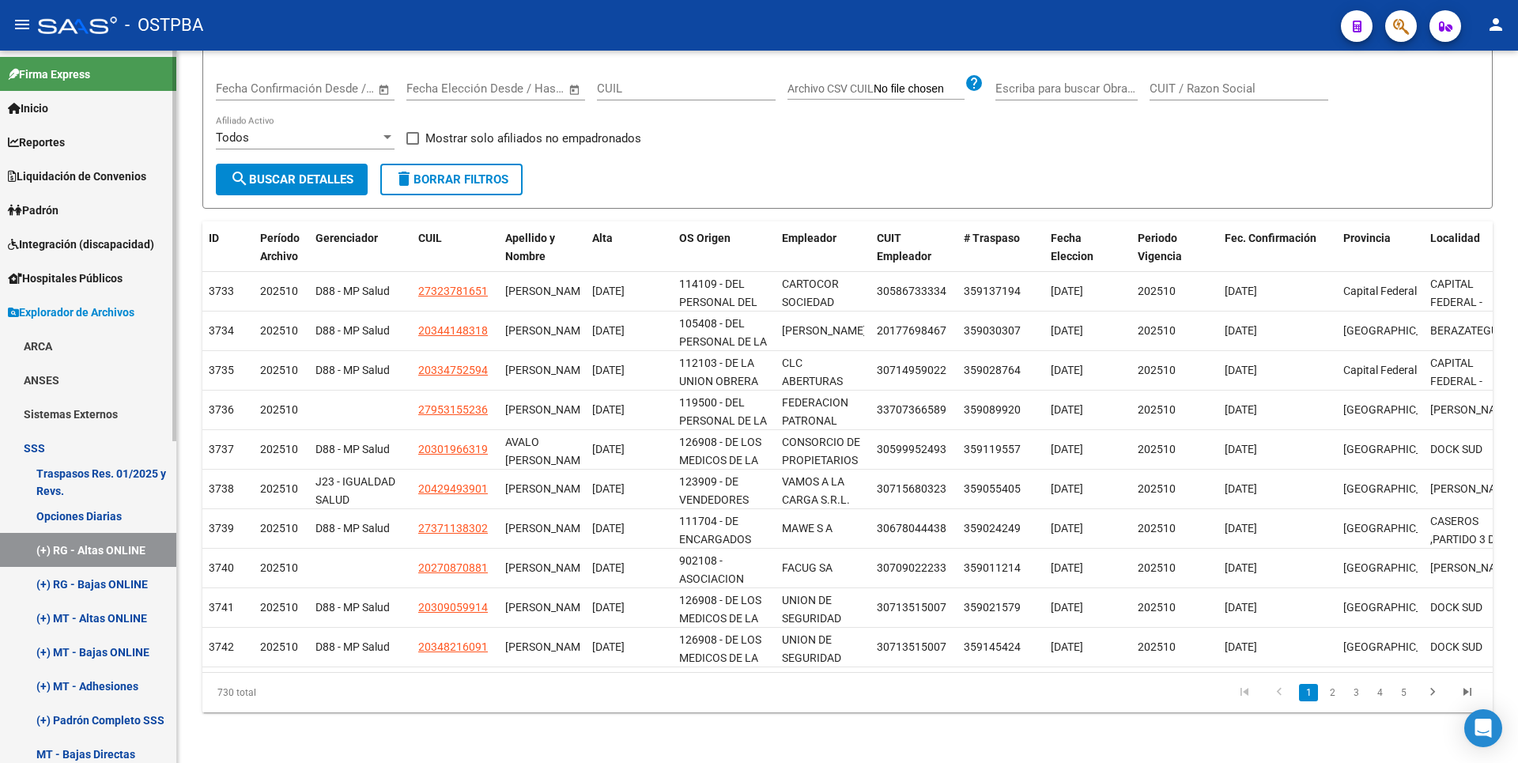
click at [127, 613] on link "(+) MT - Altas ONLINE" at bounding box center [88, 618] width 176 height 34
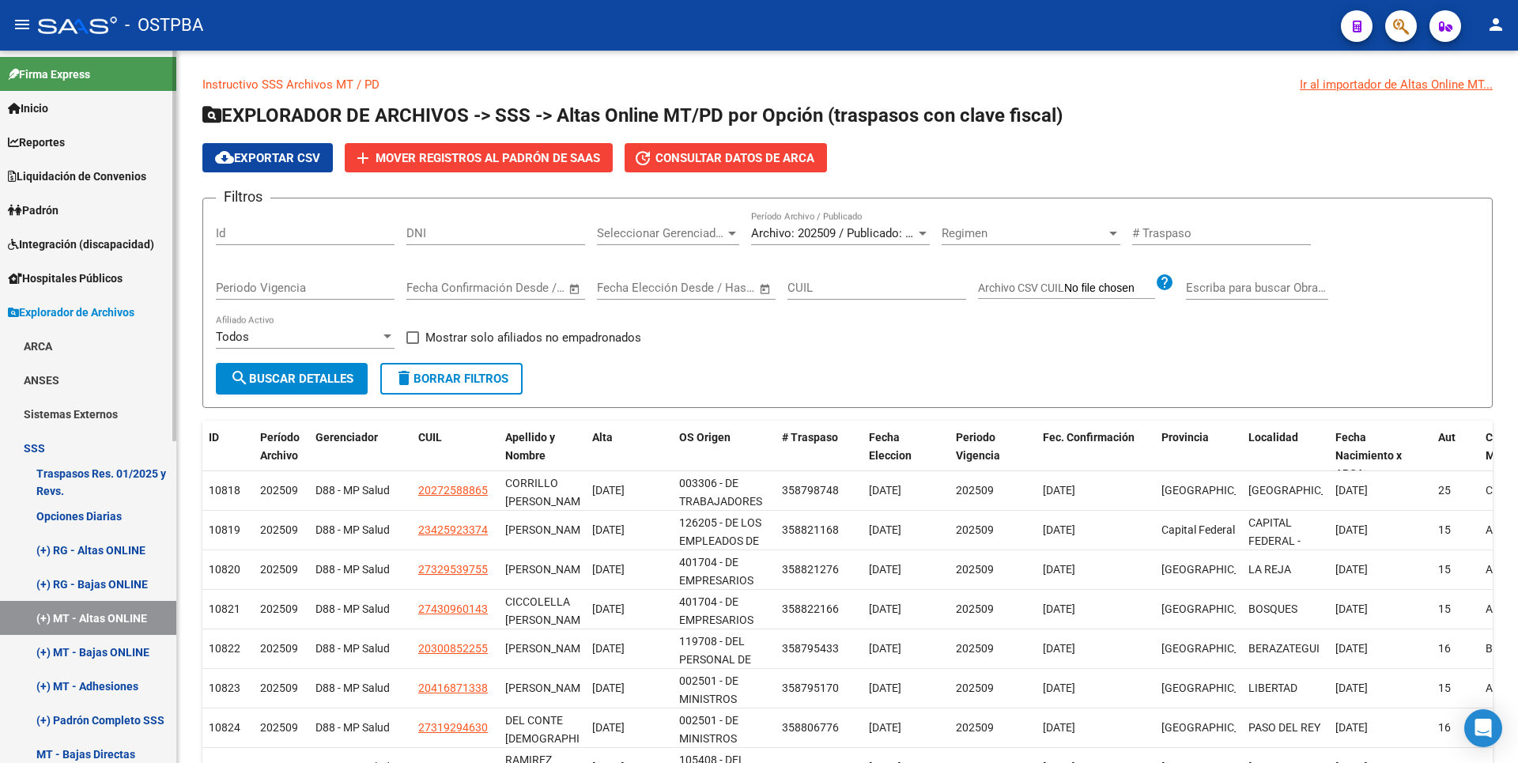
click at [111, 550] on link "(+) RG - Altas ONLINE" at bounding box center [88, 550] width 176 height 34
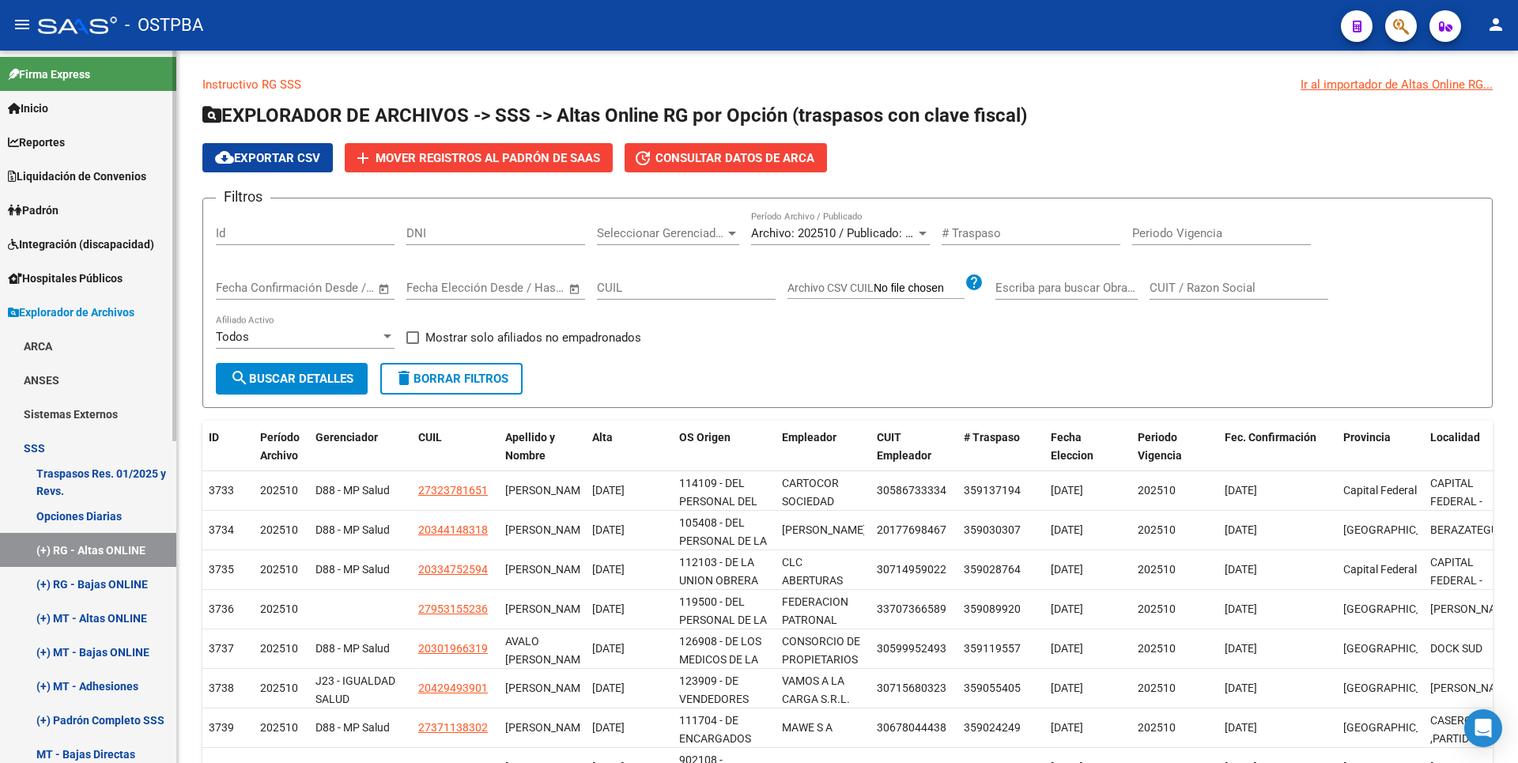
click at [68, 217] on link "Padrón" at bounding box center [88, 210] width 176 height 34
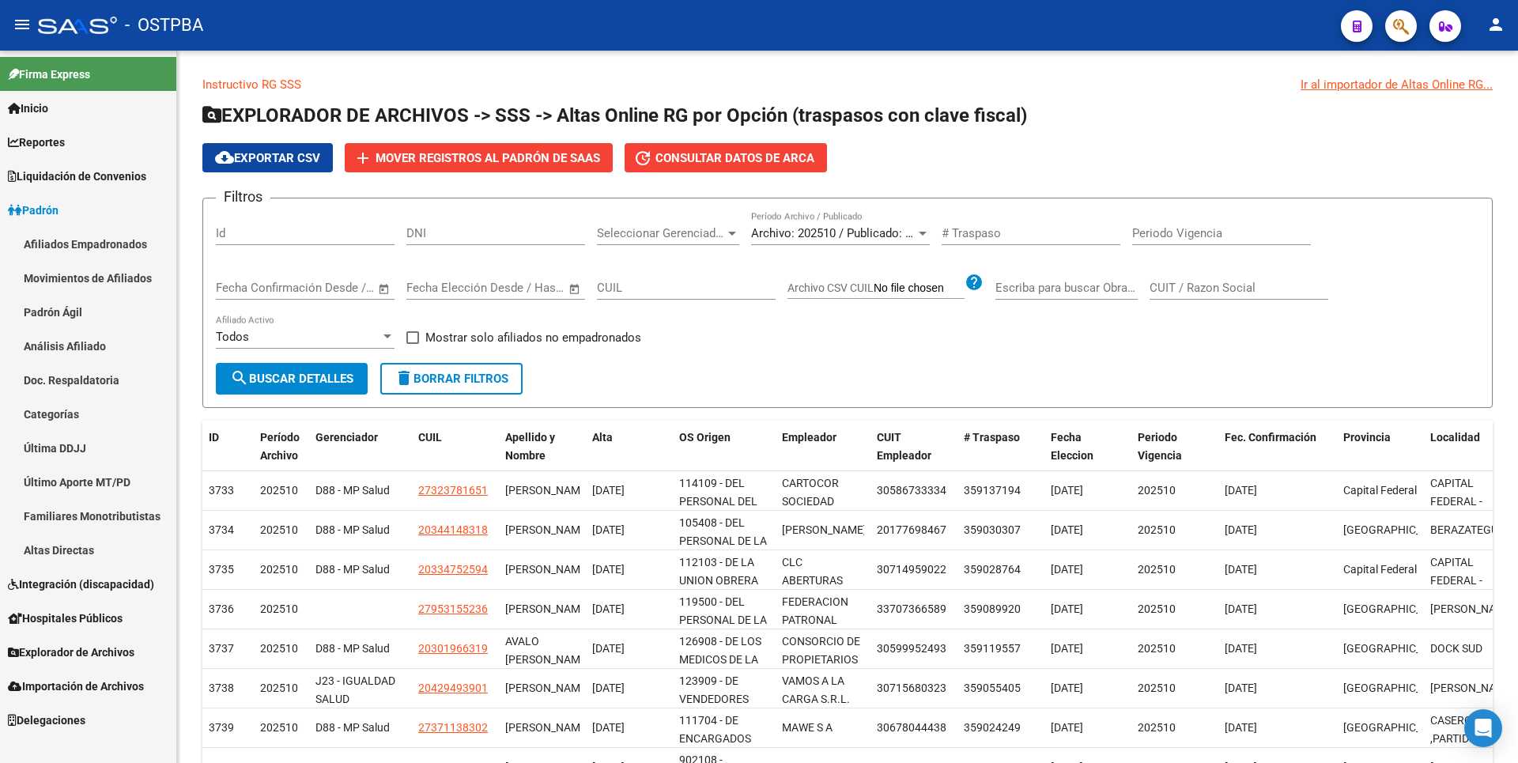
click at [111, 311] on link "Padrón Ágil" at bounding box center [88, 312] width 176 height 34
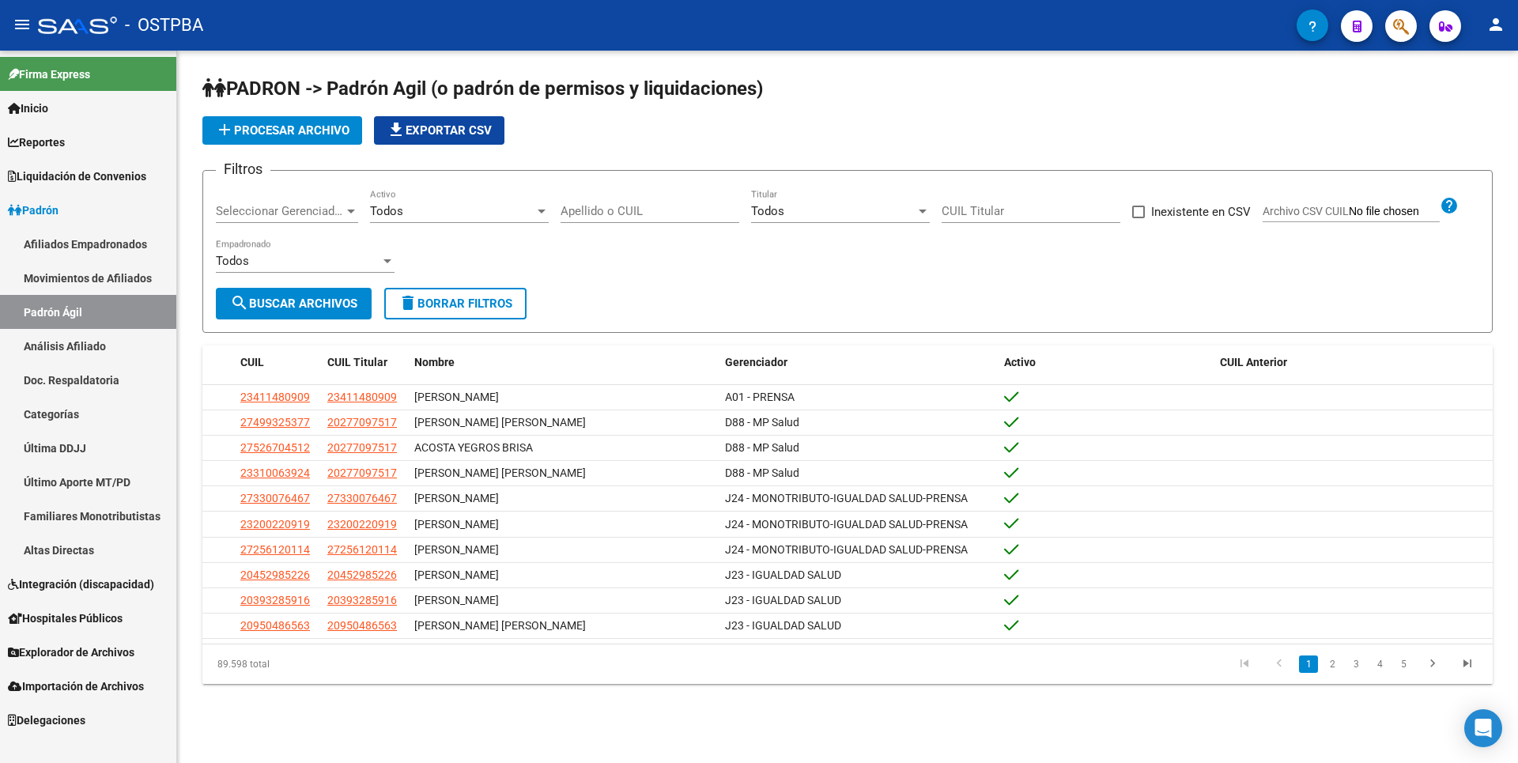
click at [326, 127] on span "add Procesar archivo" at bounding box center [282, 130] width 134 height 14
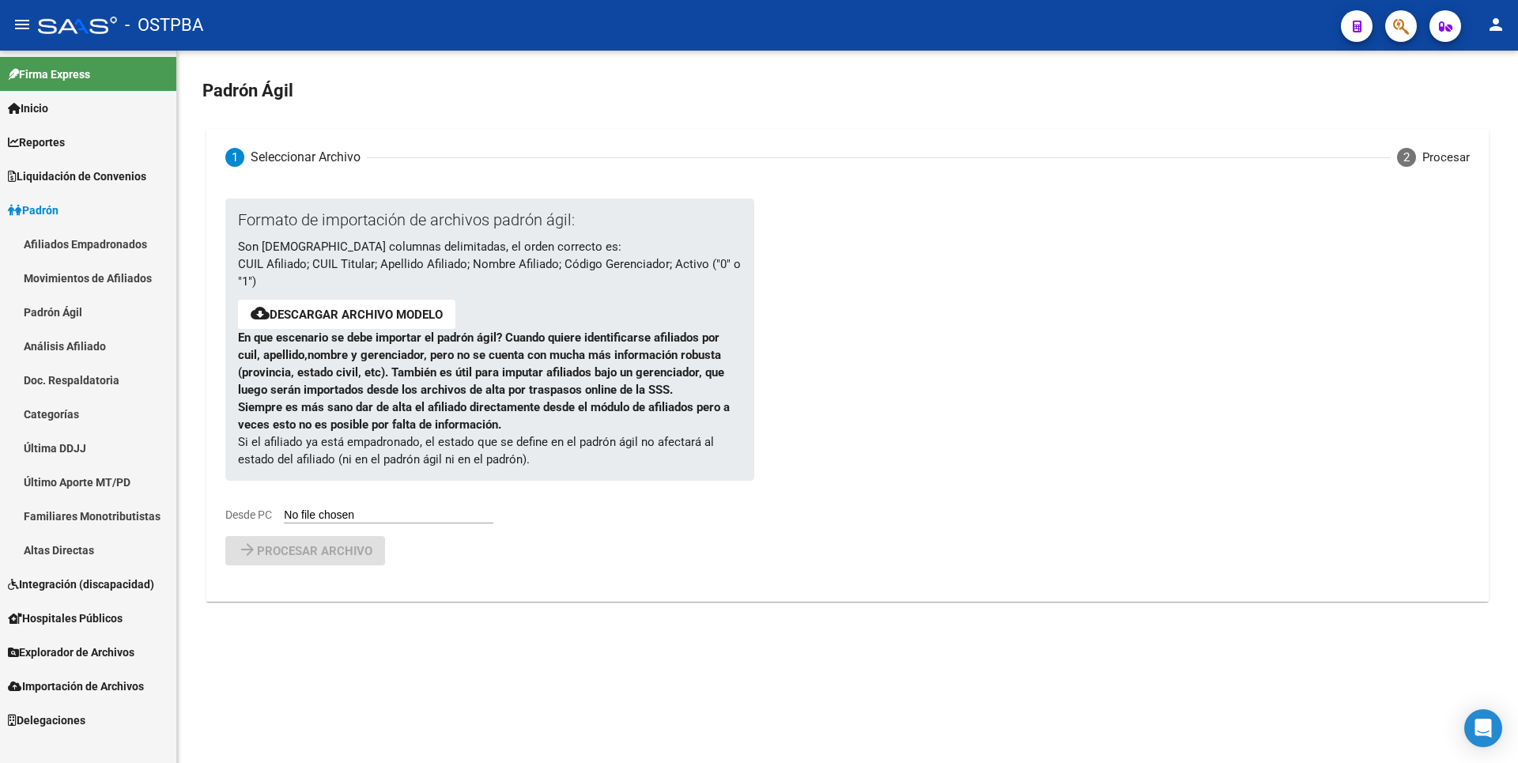
click at [340, 511] on input "Desde PC" at bounding box center [389, 515] width 210 height 15
type input "C:\fakepath\ALTASTRASPASOSALBARG154.csv"
click at [357, 596] on span "Procesar archivo" at bounding box center [314, 592] width 115 height 14
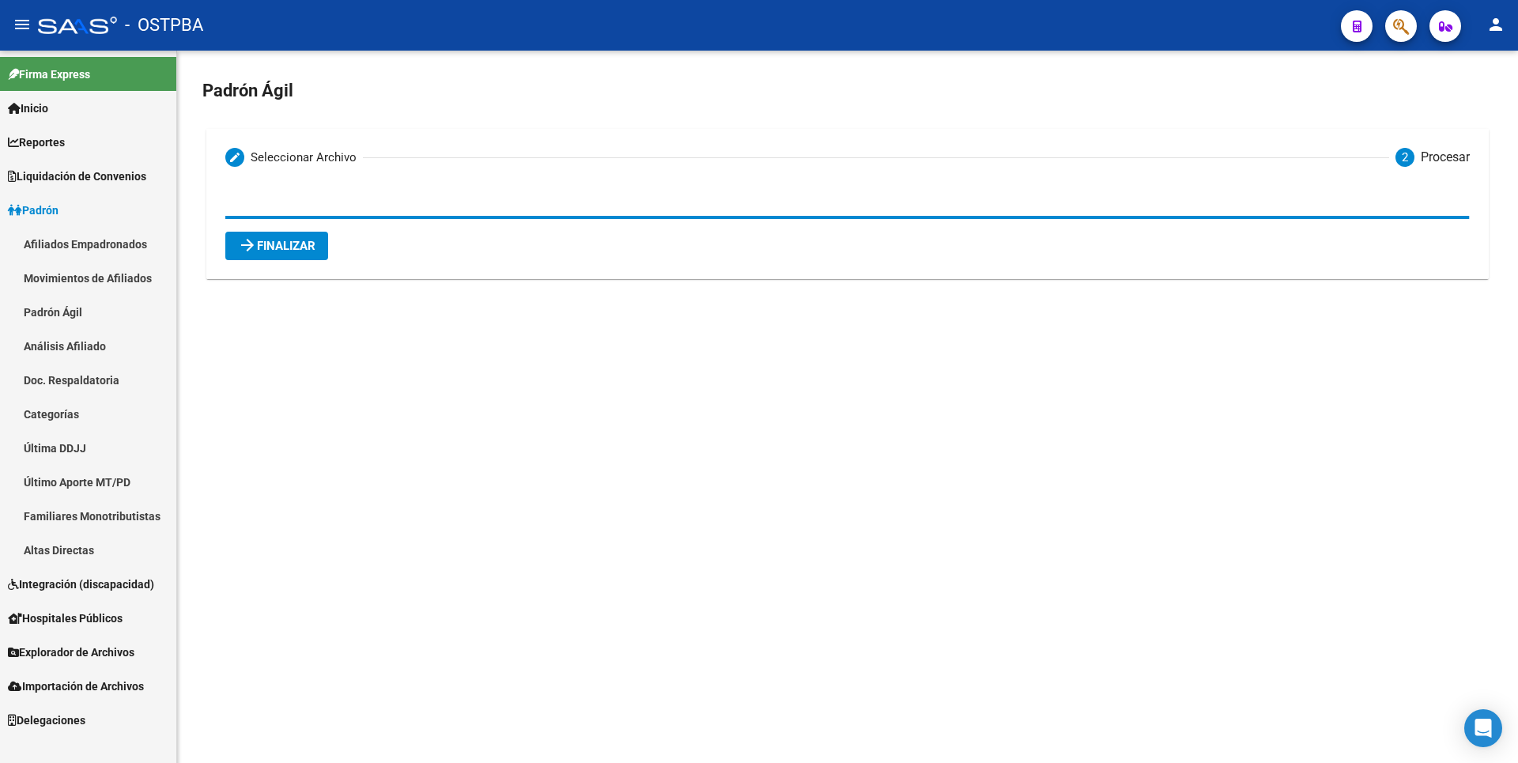
click at [300, 251] on span "arrow_forward Finalizar" at bounding box center [276, 246] width 77 height 14
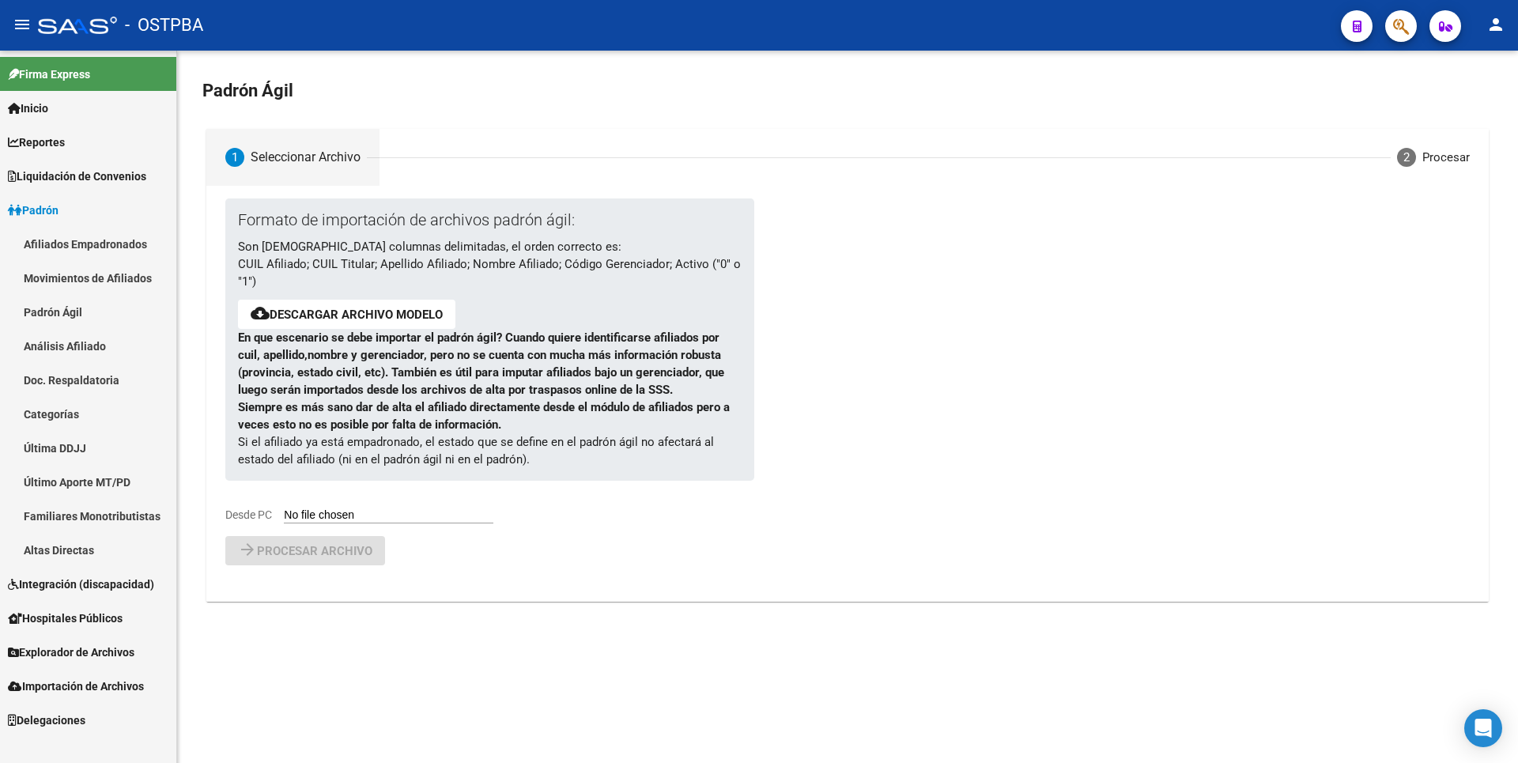
click at [88, 308] on link "Padrón Ágil" at bounding box center [88, 312] width 176 height 34
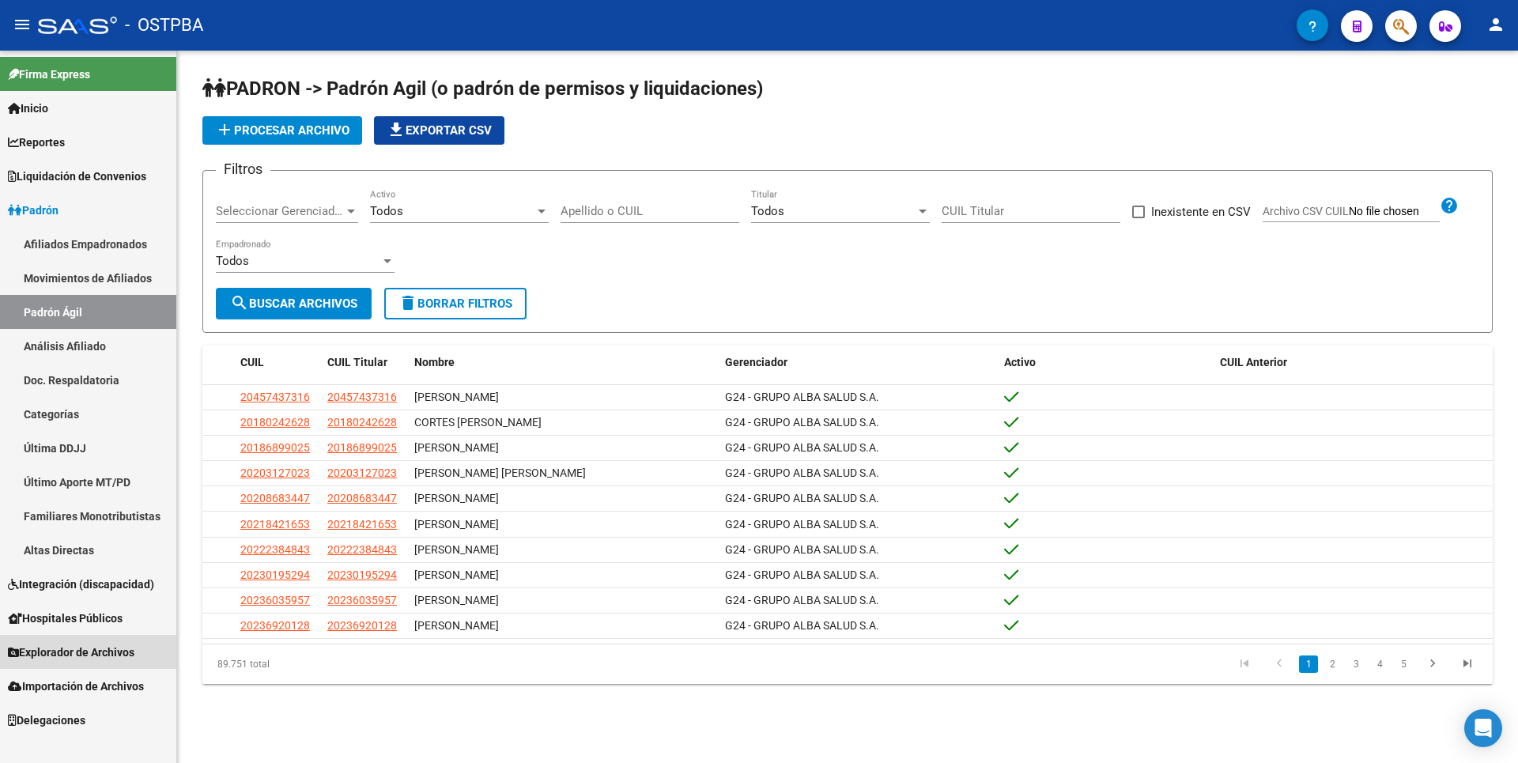
click at [86, 640] on link "Explorador de Archivos" at bounding box center [88, 652] width 176 height 34
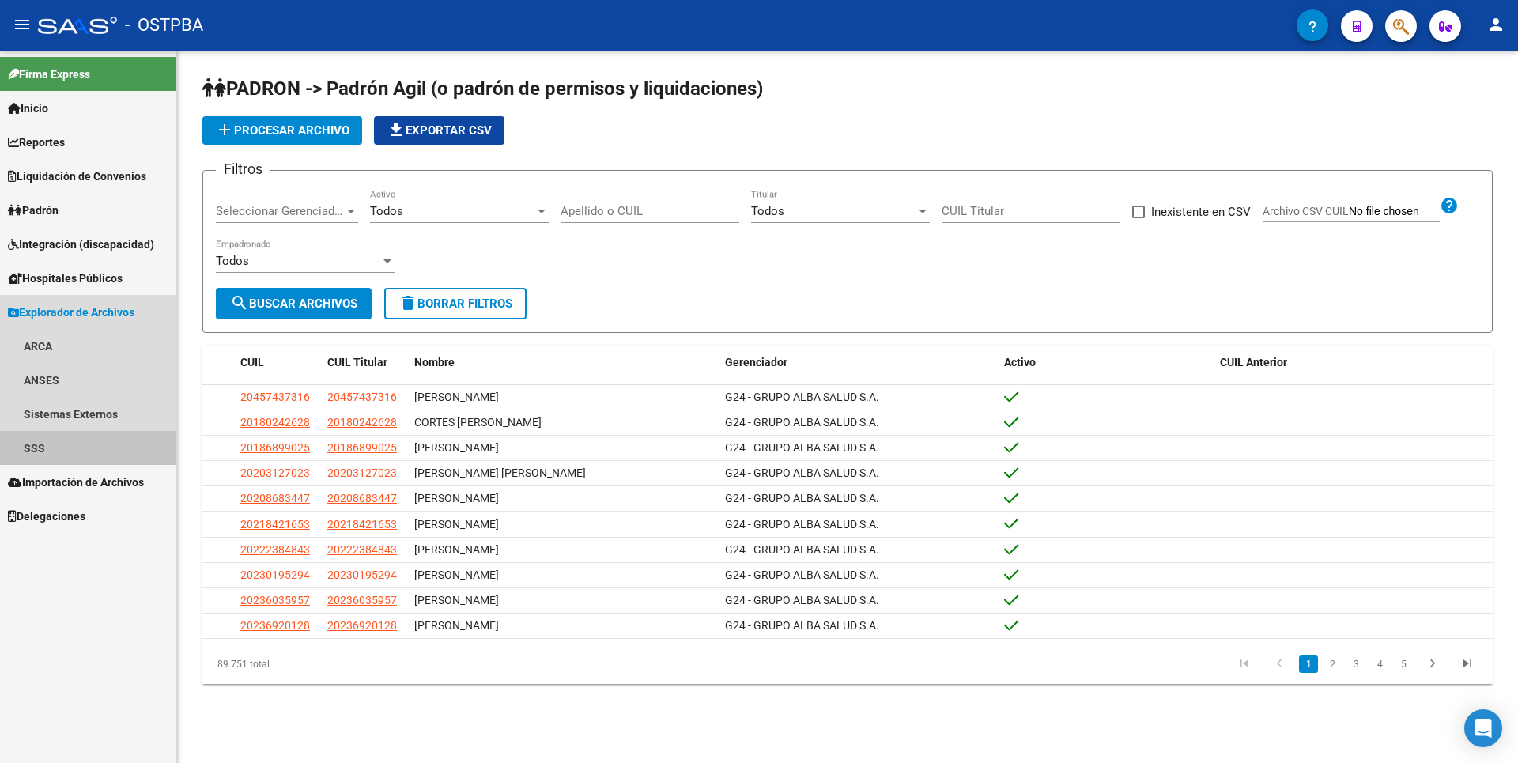
click at [68, 448] on link "SSS" at bounding box center [88, 448] width 176 height 34
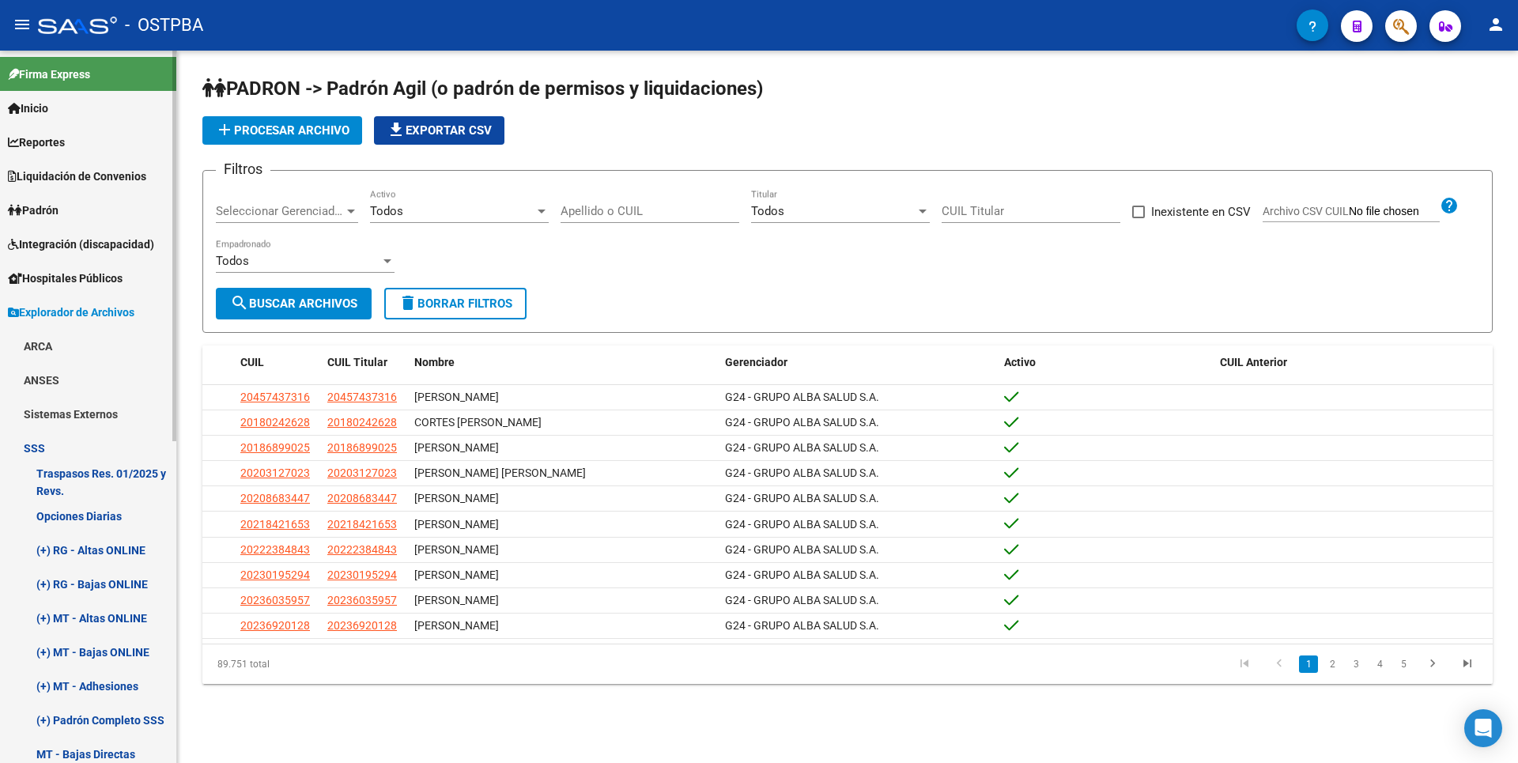
click at [119, 546] on link "(+) RG - Altas ONLINE" at bounding box center [88, 550] width 176 height 34
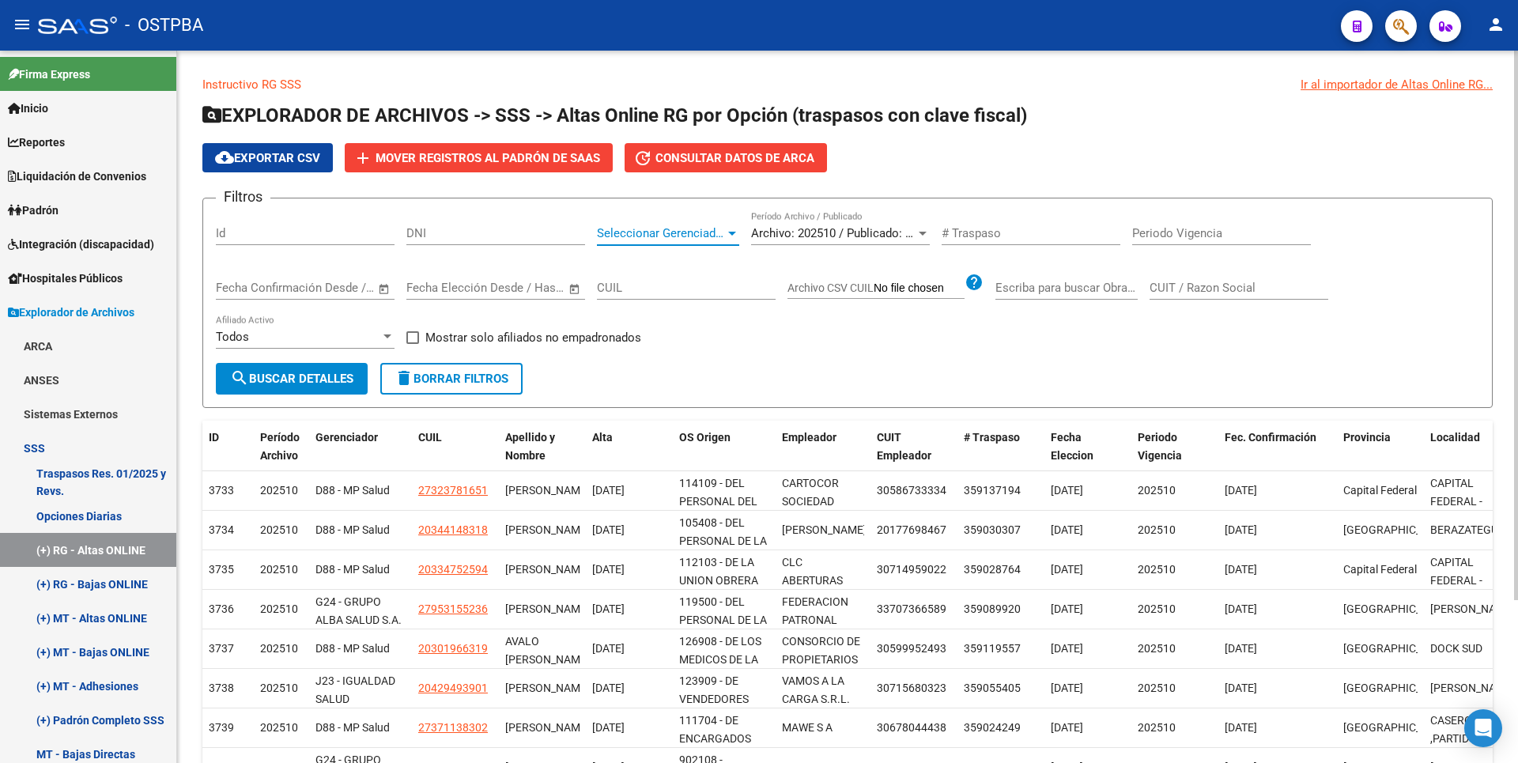
click at [731, 234] on div at bounding box center [732, 234] width 8 height 4
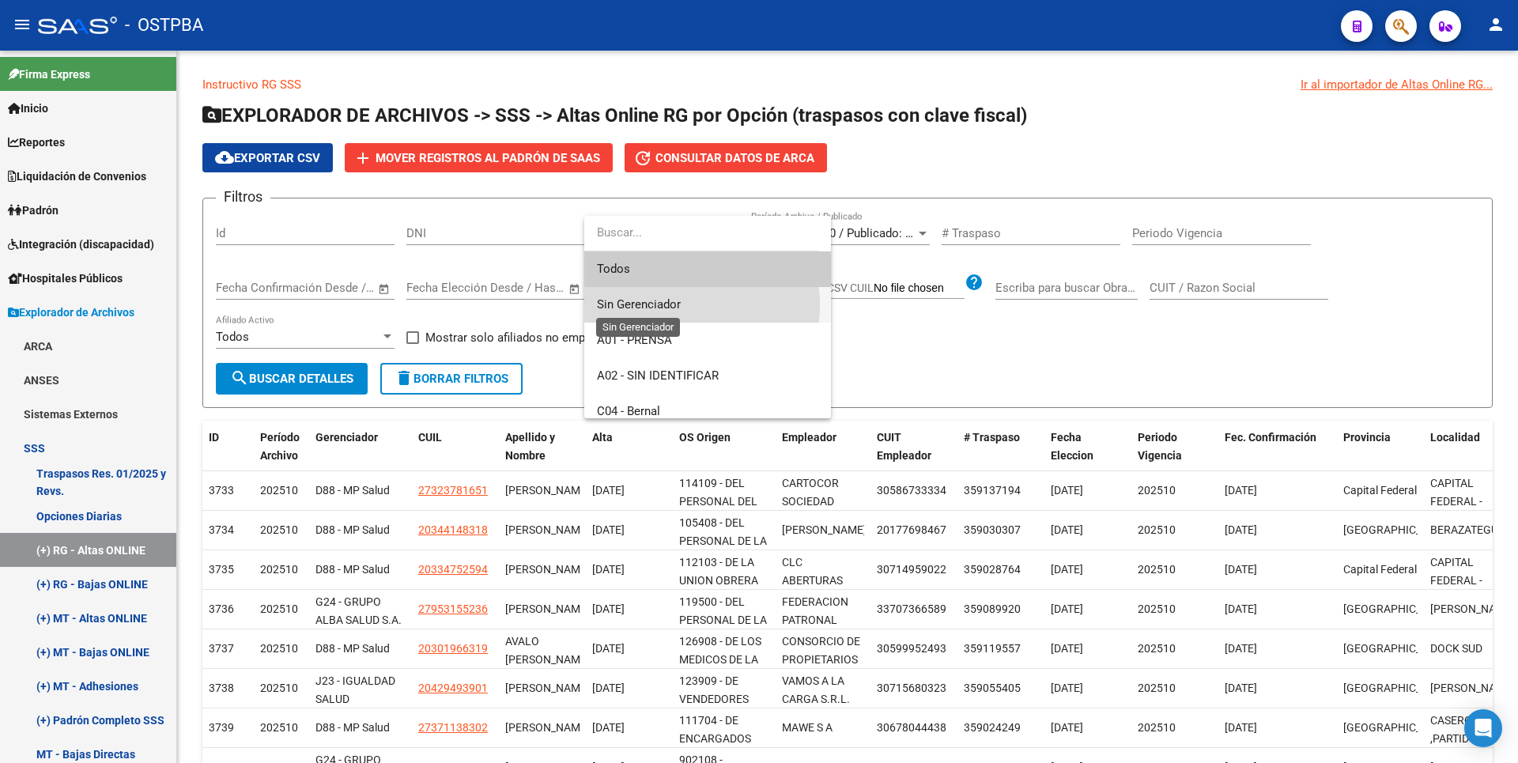
click at [656, 305] on span "Sin Gerenciador" at bounding box center [639, 304] width 84 height 14
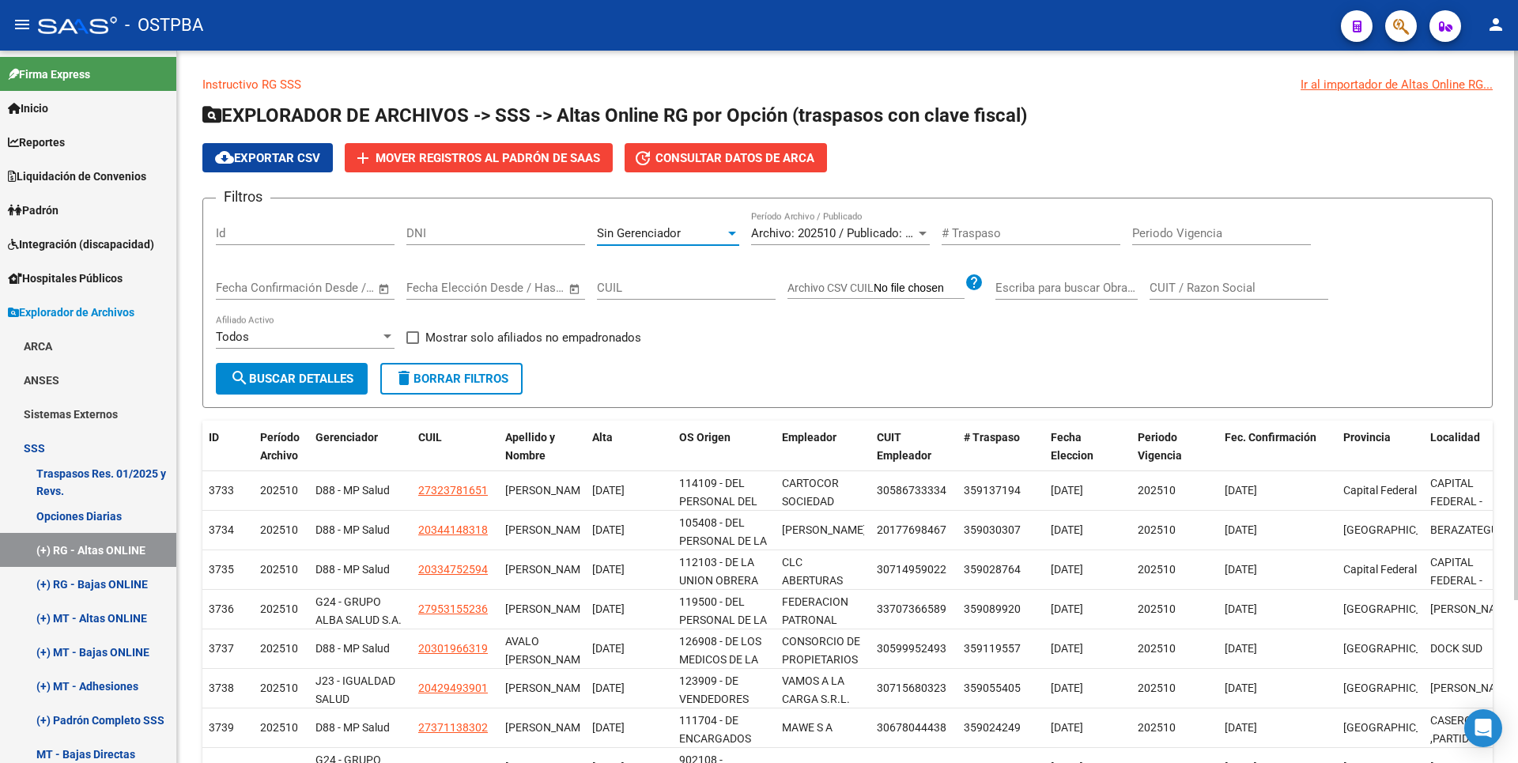
click at [351, 372] on span "search Buscar Detalles" at bounding box center [291, 379] width 123 height 14
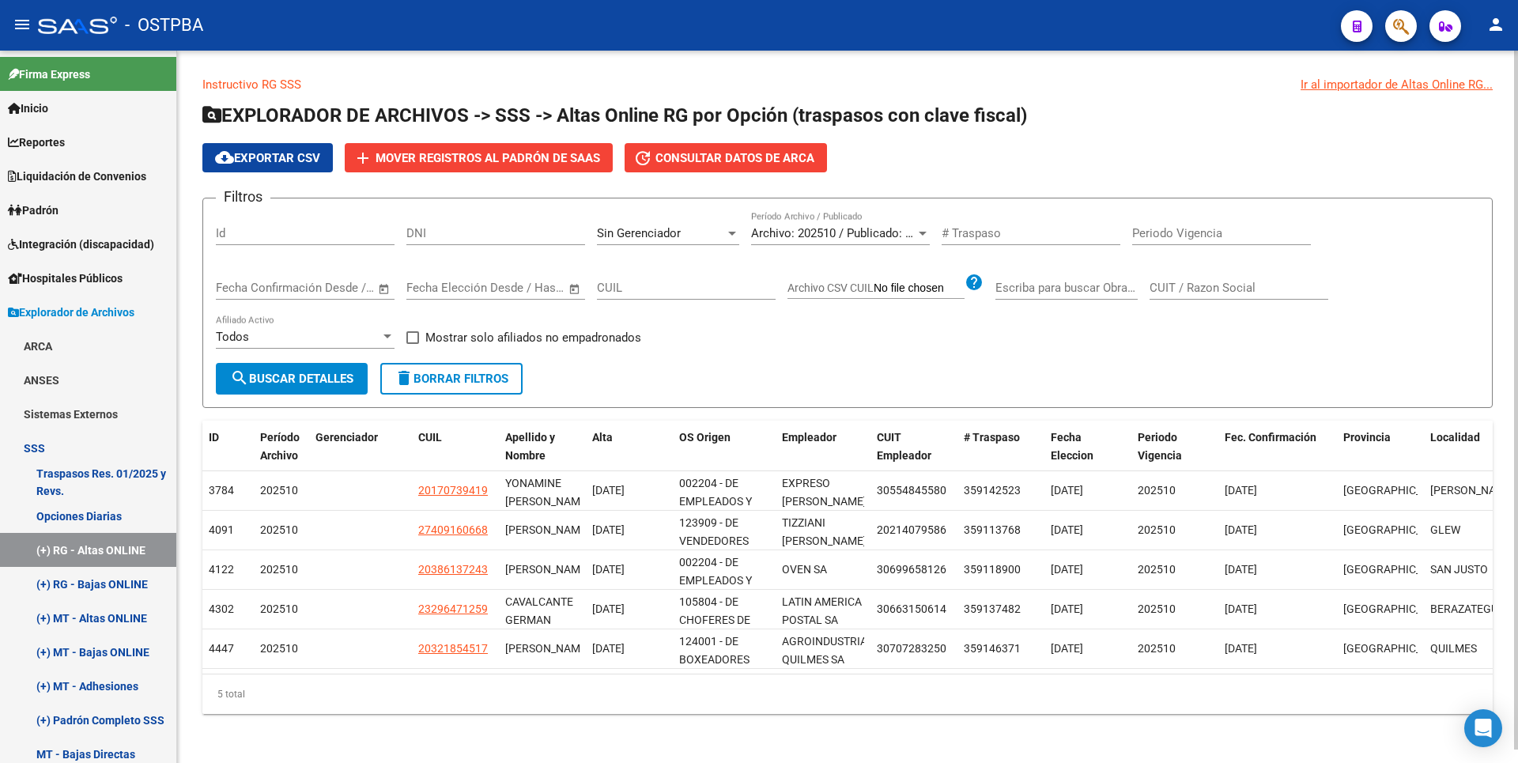
click at [735, 235] on div at bounding box center [732, 234] width 8 height 4
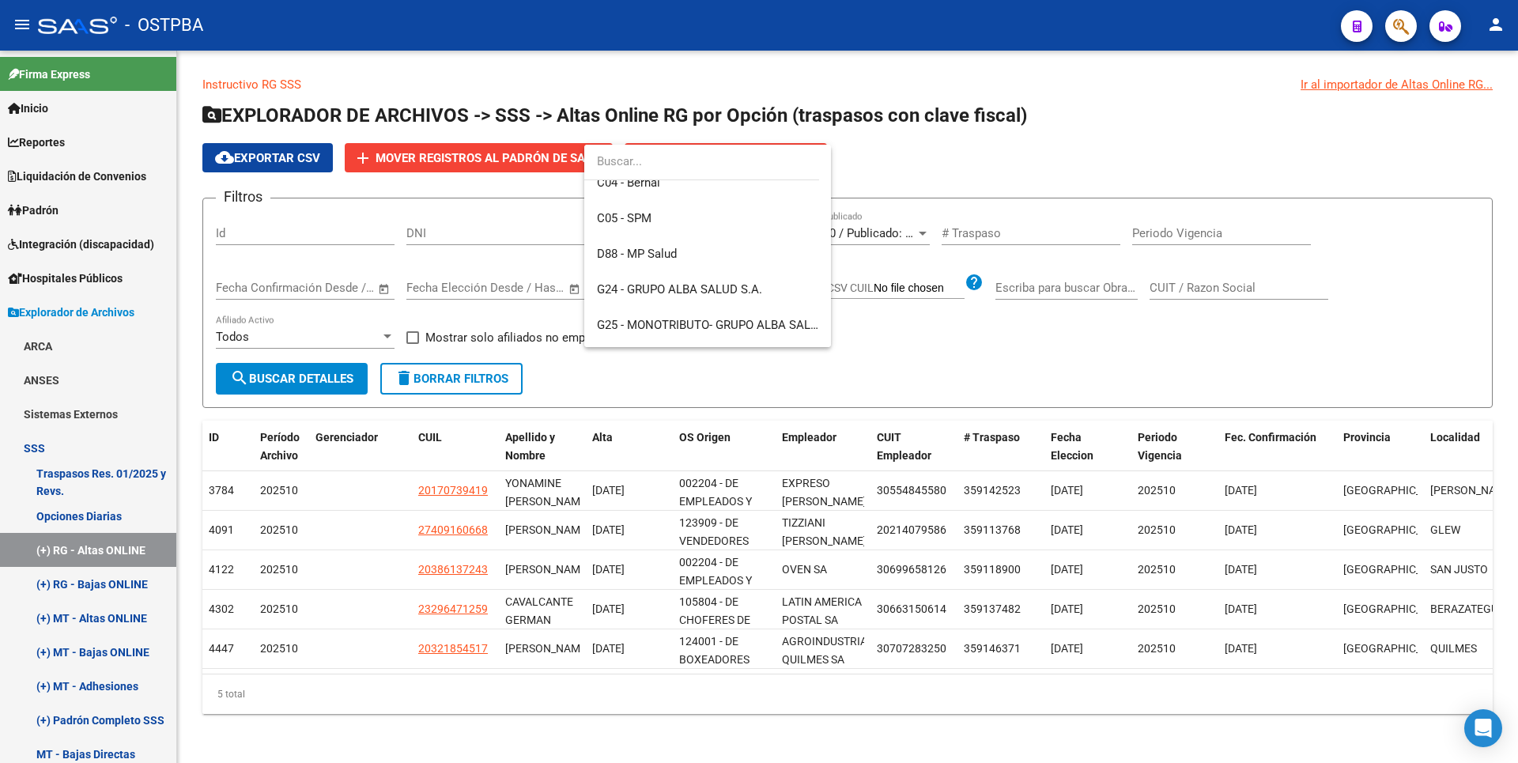
scroll to position [158, 0]
click at [689, 290] on span "G24 - GRUPO ALBA SALUD S.A." at bounding box center [679, 288] width 165 height 14
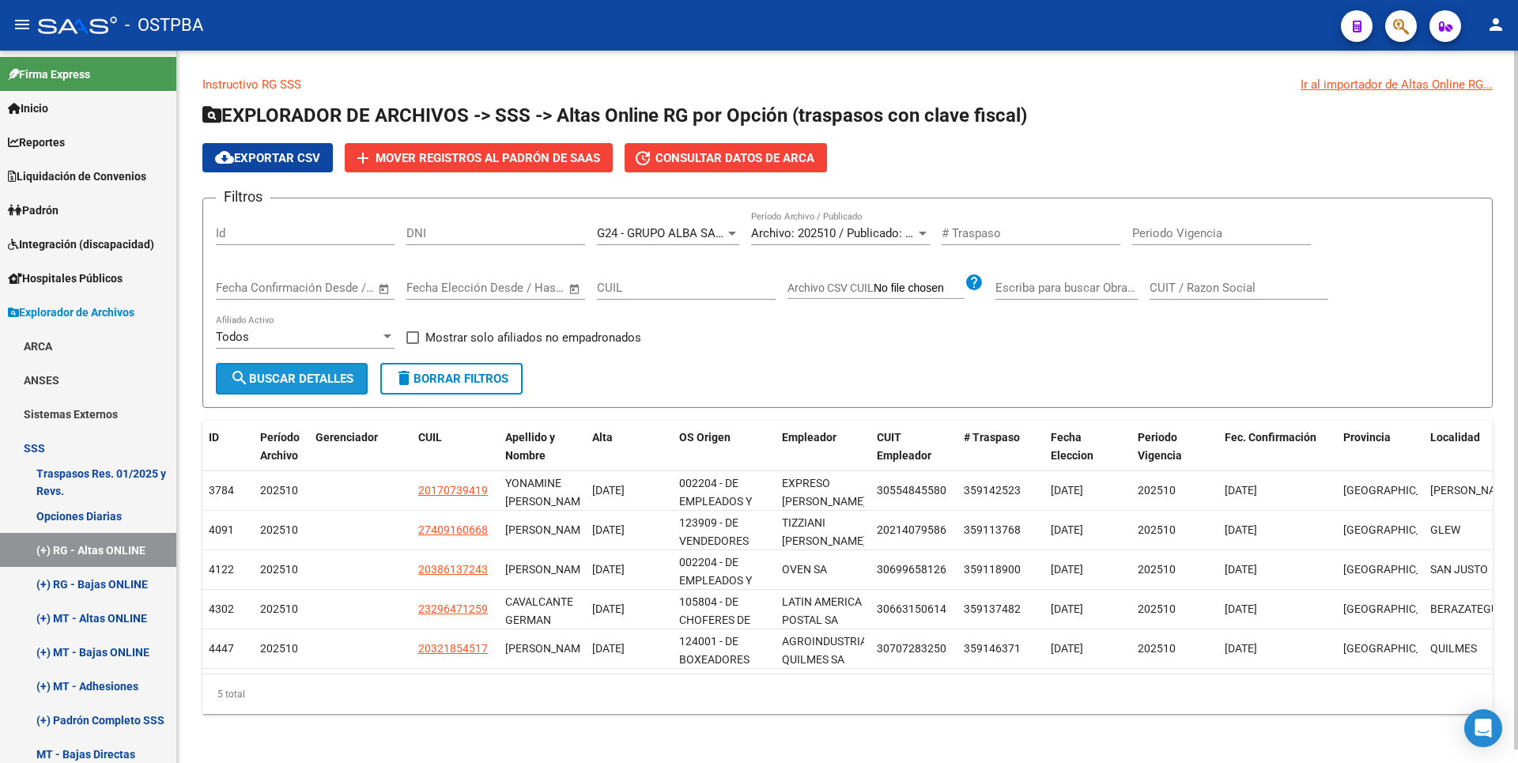
click at [342, 369] on button "search Buscar Detalles" at bounding box center [292, 379] width 152 height 32
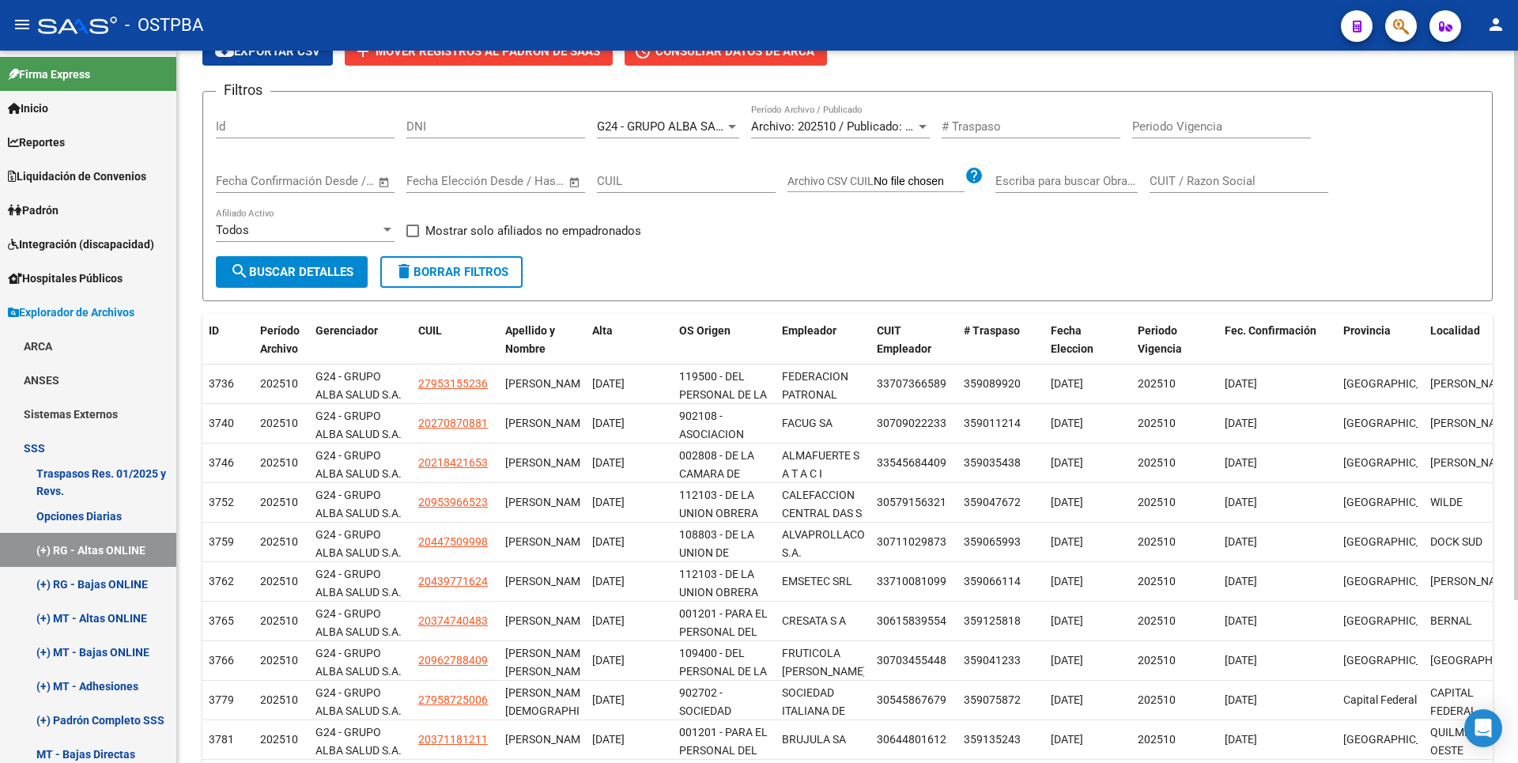
scroll to position [211, 0]
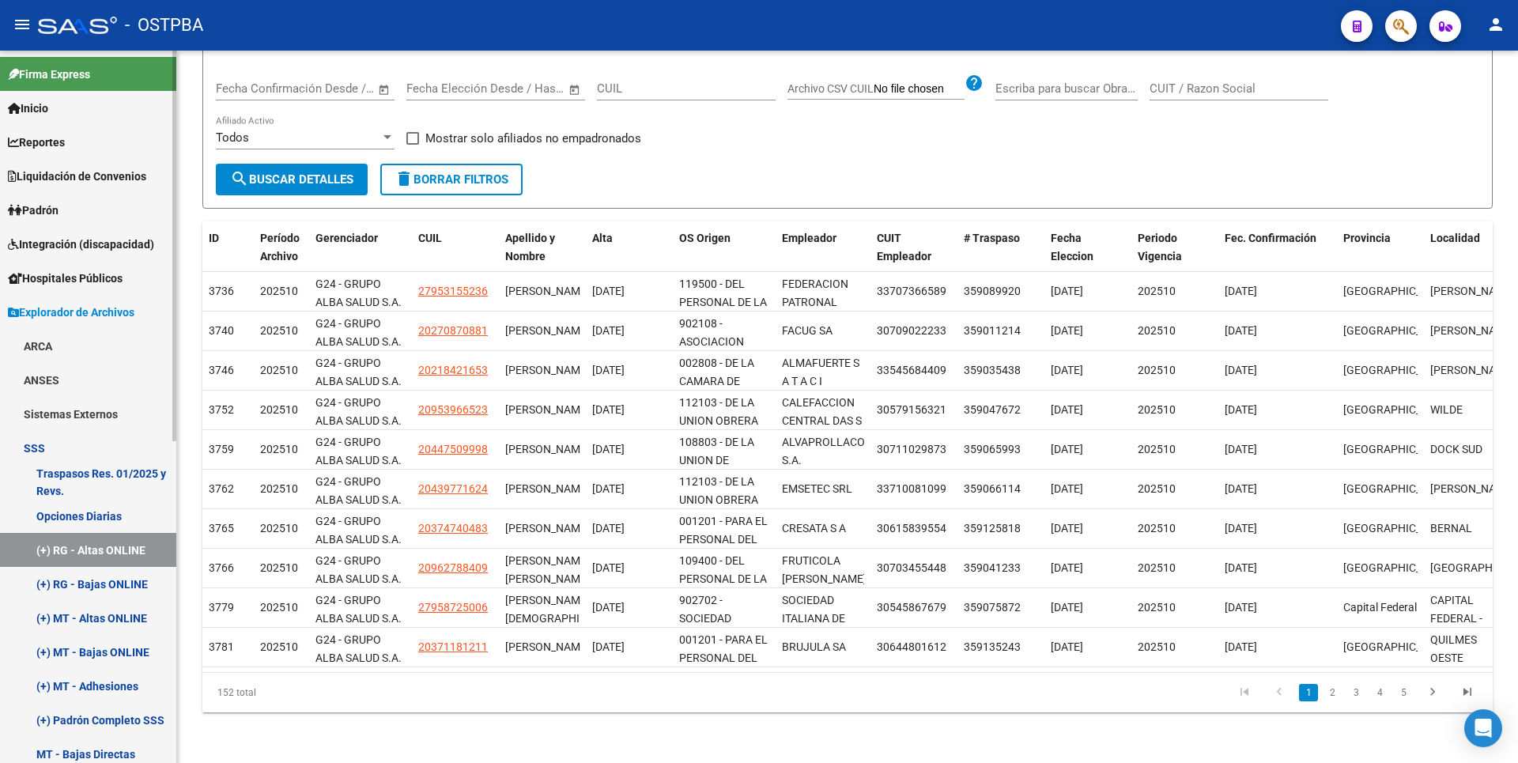
click at [121, 588] on link "(+) RG - Bajas ONLINE" at bounding box center [88, 584] width 176 height 34
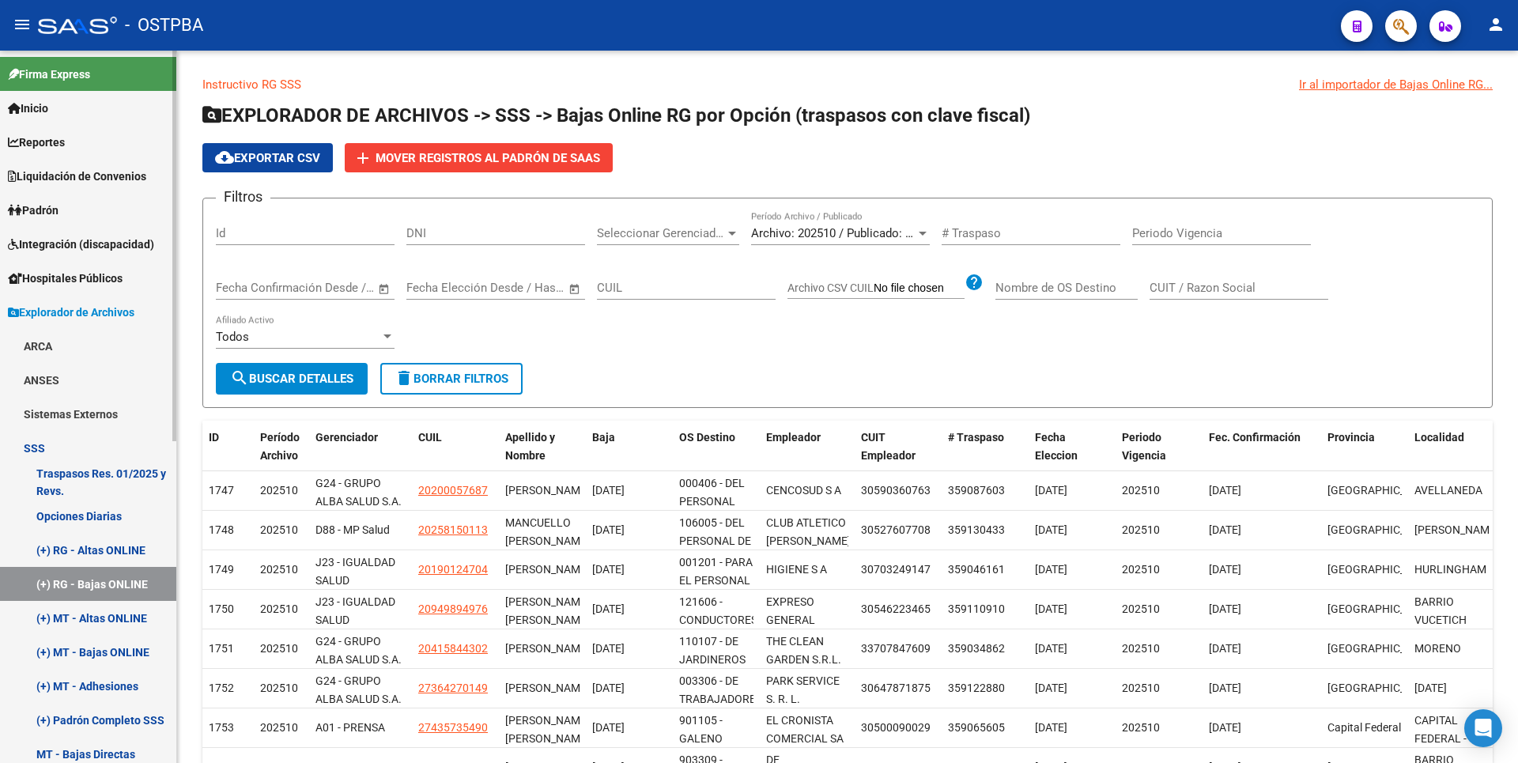
click at [122, 546] on link "(+) RG - Altas ONLINE" at bounding box center [88, 550] width 176 height 34
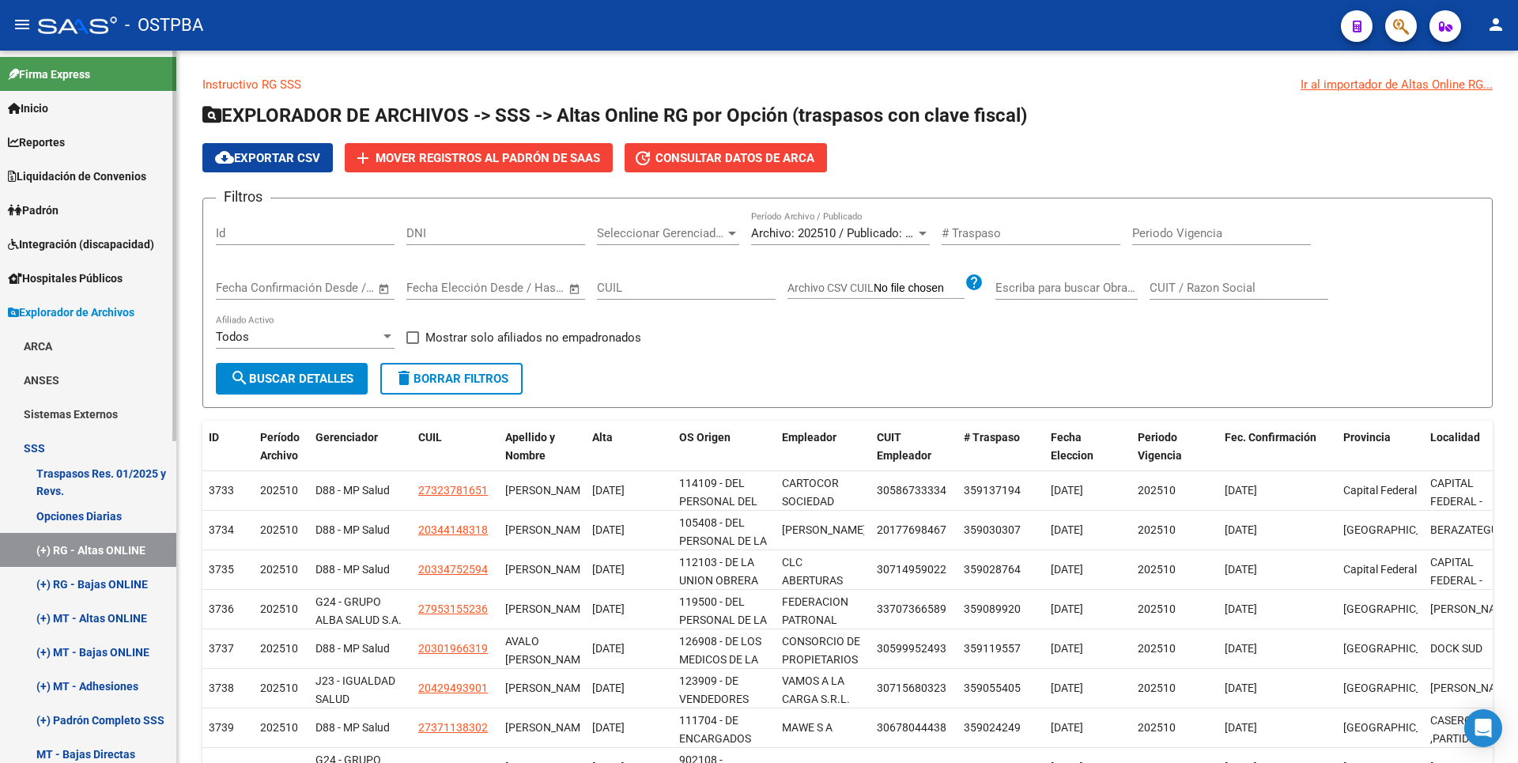
click at [69, 214] on link "Padrón" at bounding box center [88, 210] width 176 height 34
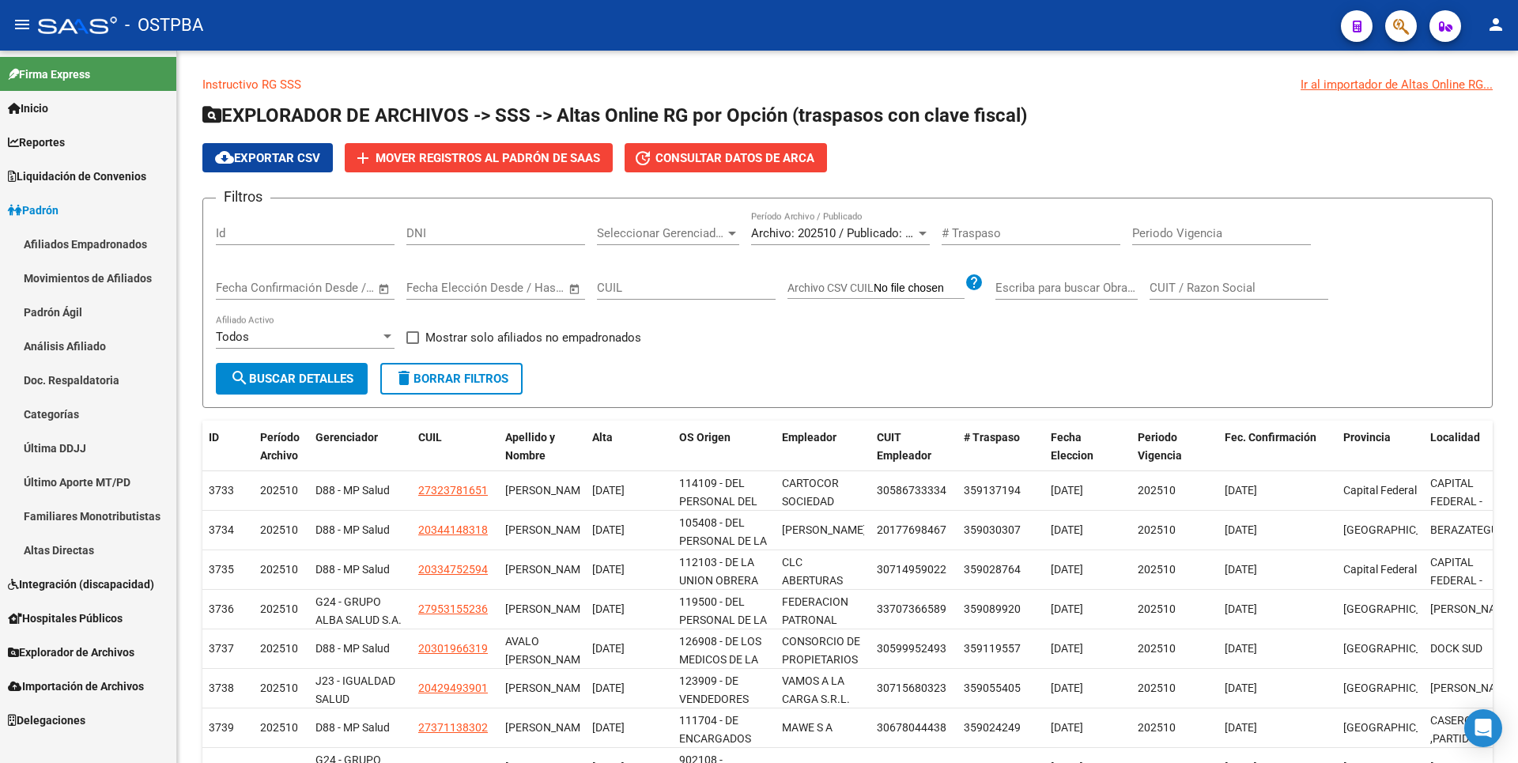
click at [115, 650] on span "Explorador de Archivos" at bounding box center [71, 652] width 127 height 17
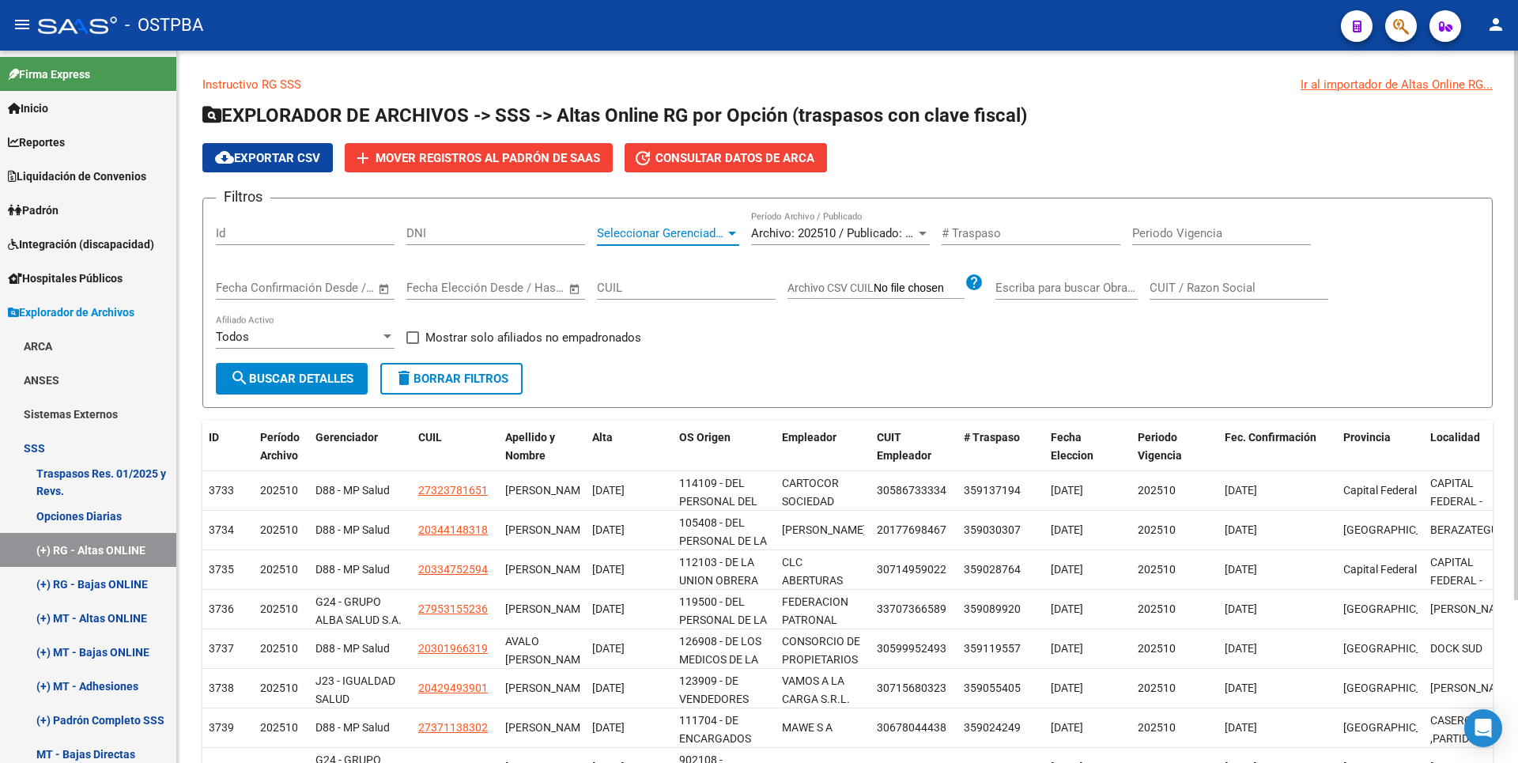
click at [731, 236] on div at bounding box center [732, 233] width 14 height 13
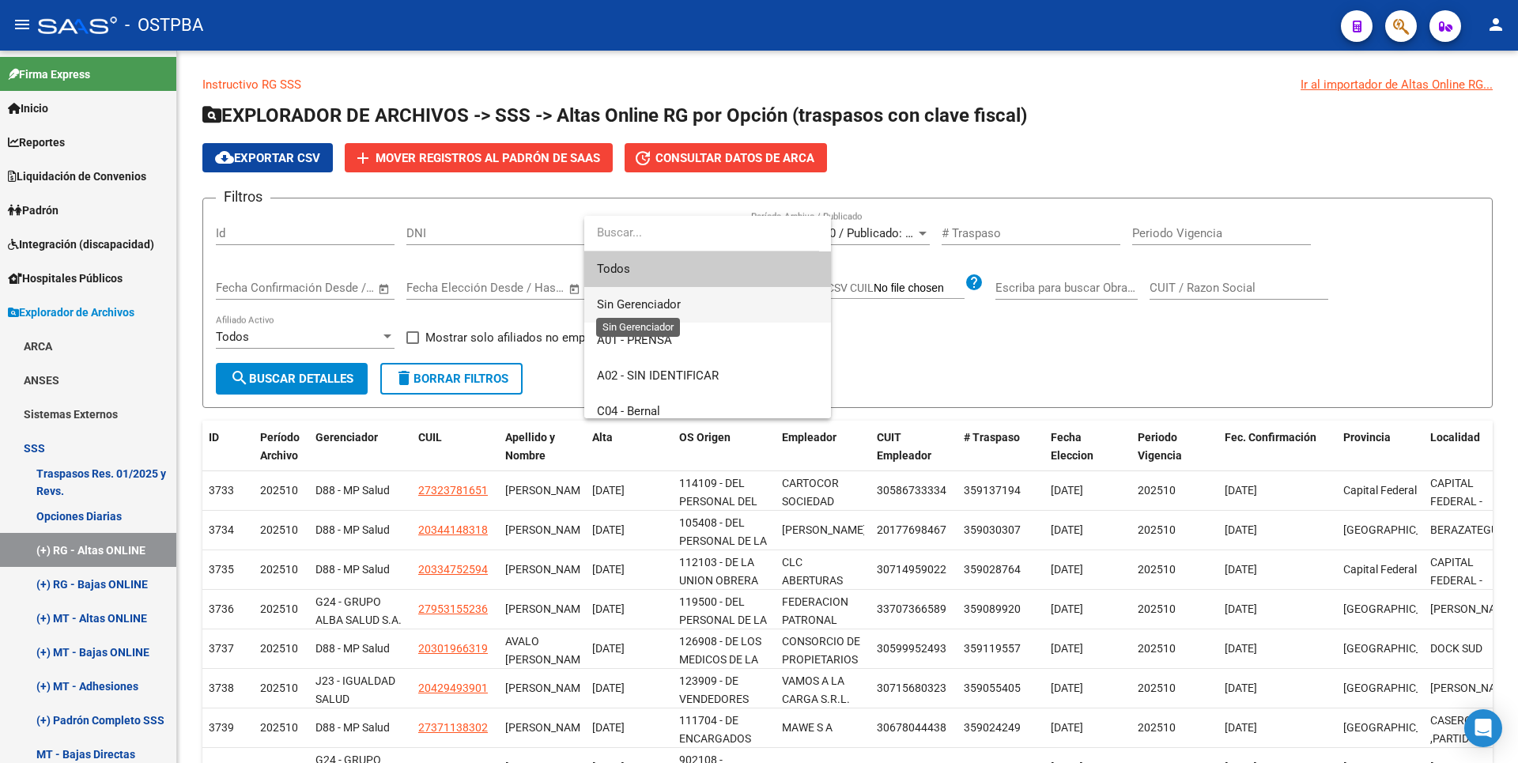
click at [659, 304] on span "Sin Gerenciador" at bounding box center [639, 304] width 84 height 14
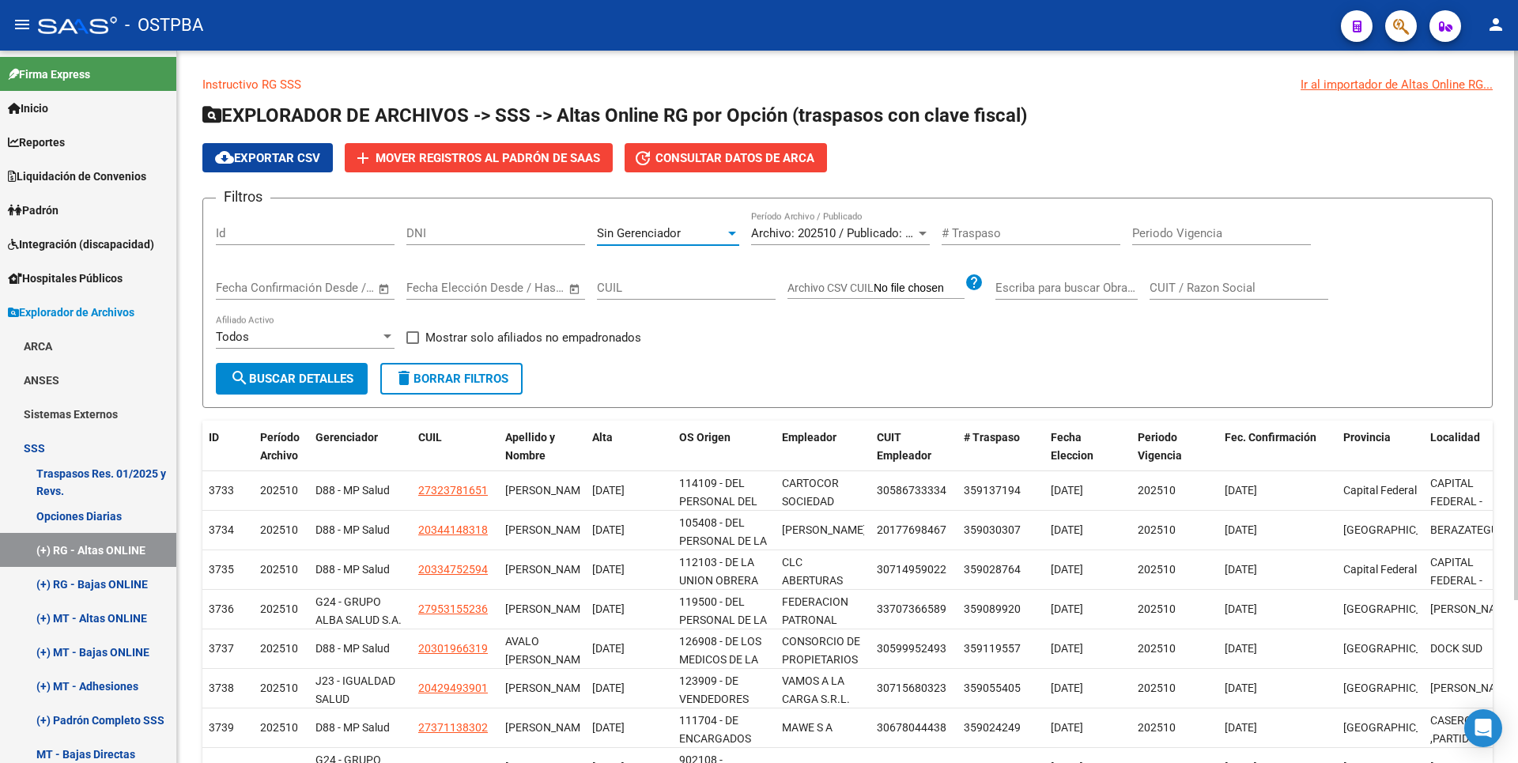
click at [349, 380] on span "search Buscar Detalles" at bounding box center [291, 379] width 123 height 14
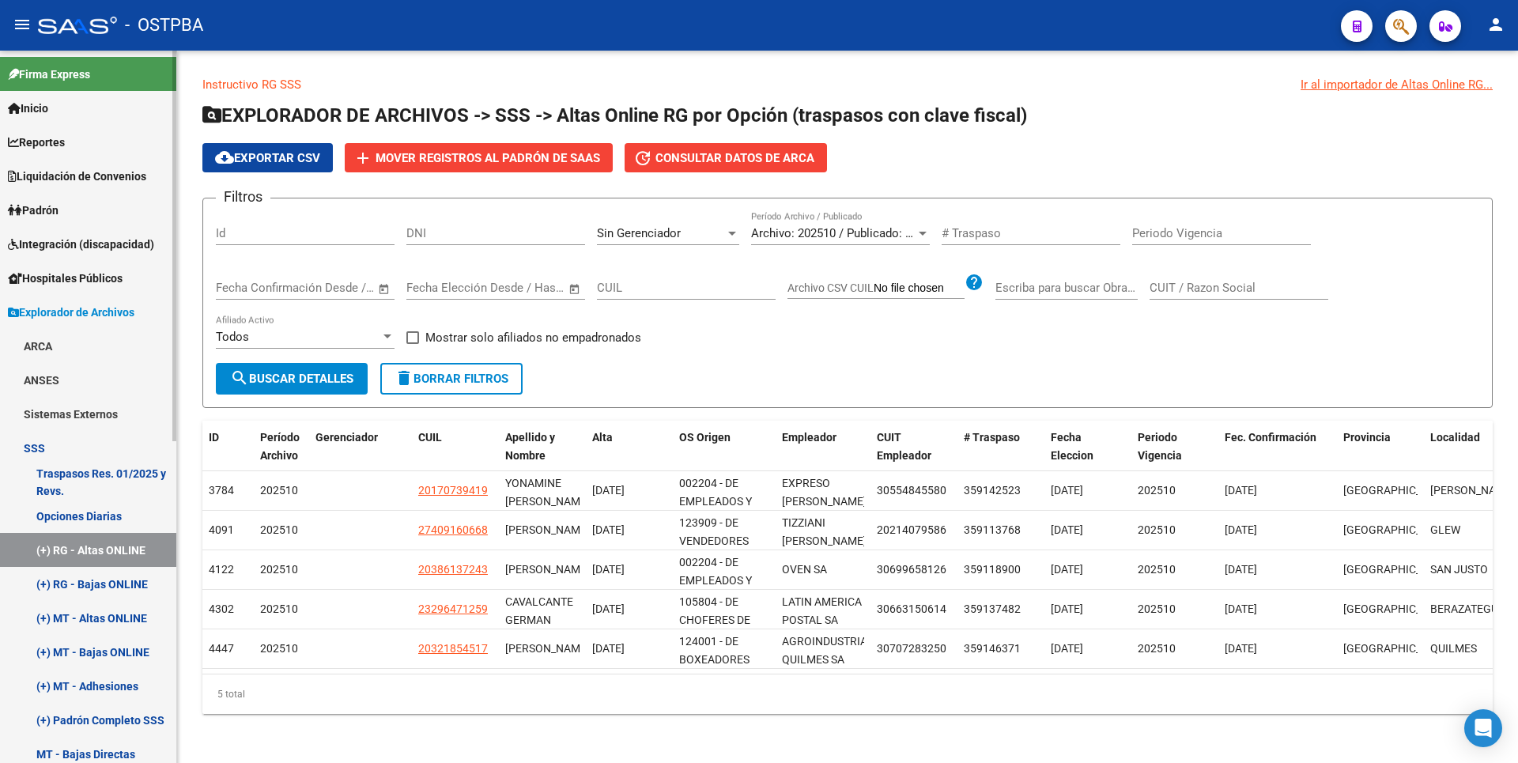
click at [129, 614] on link "(+) MT - Altas ONLINE" at bounding box center [88, 618] width 176 height 34
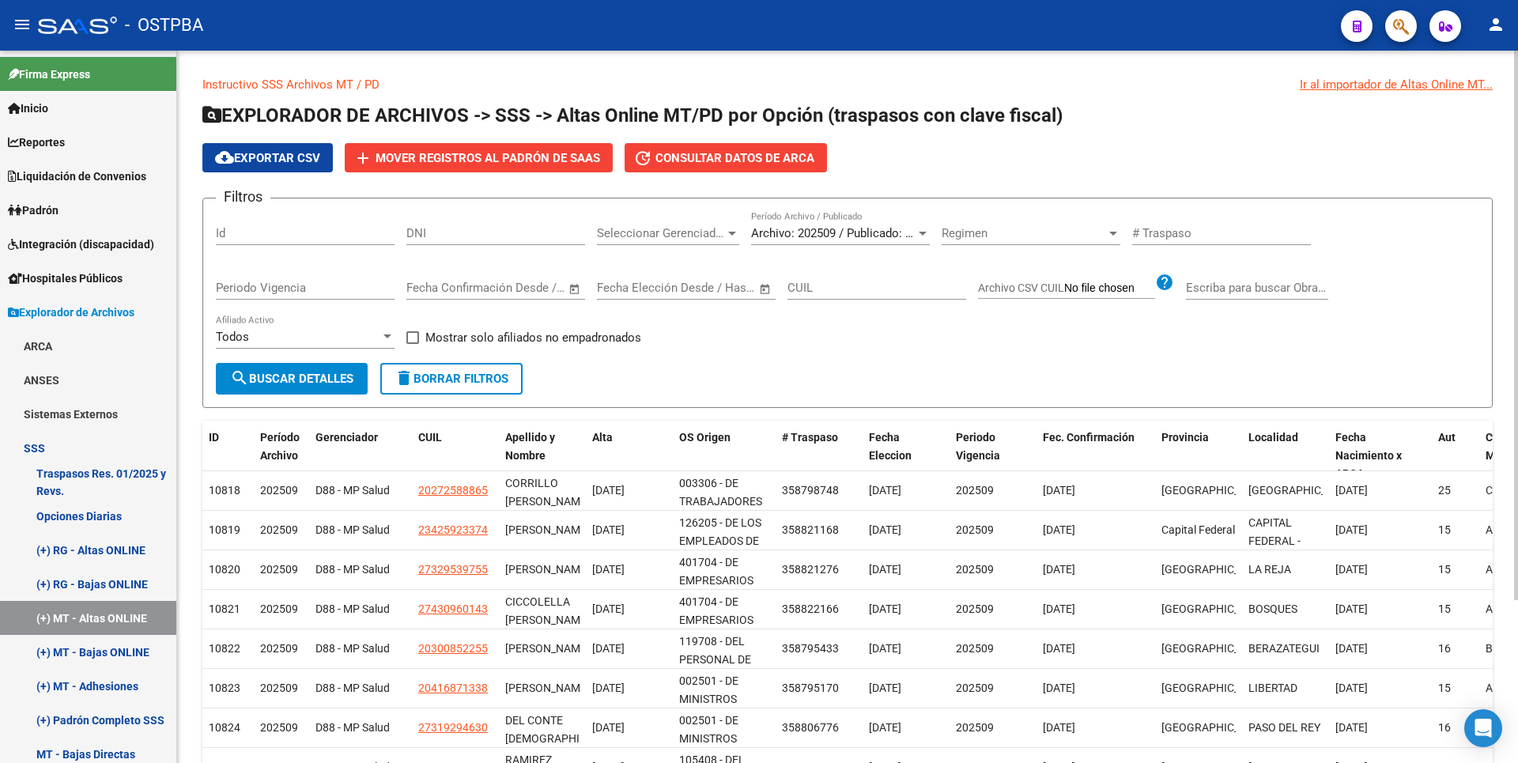
click at [726, 238] on div at bounding box center [732, 233] width 14 height 13
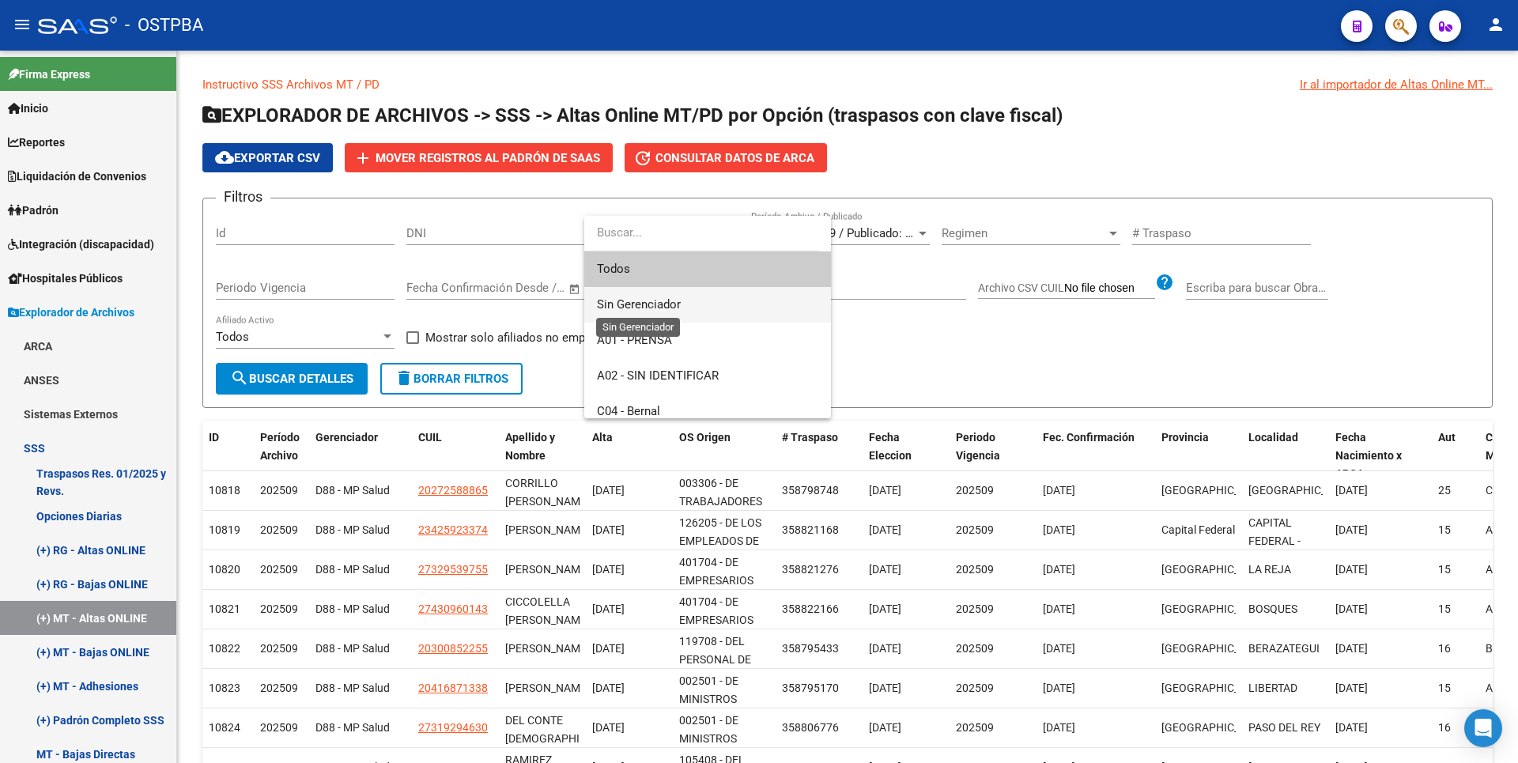
click at [650, 300] on span "Sin Gerenciador" at bounding box center [639, 304] width 84 height 14
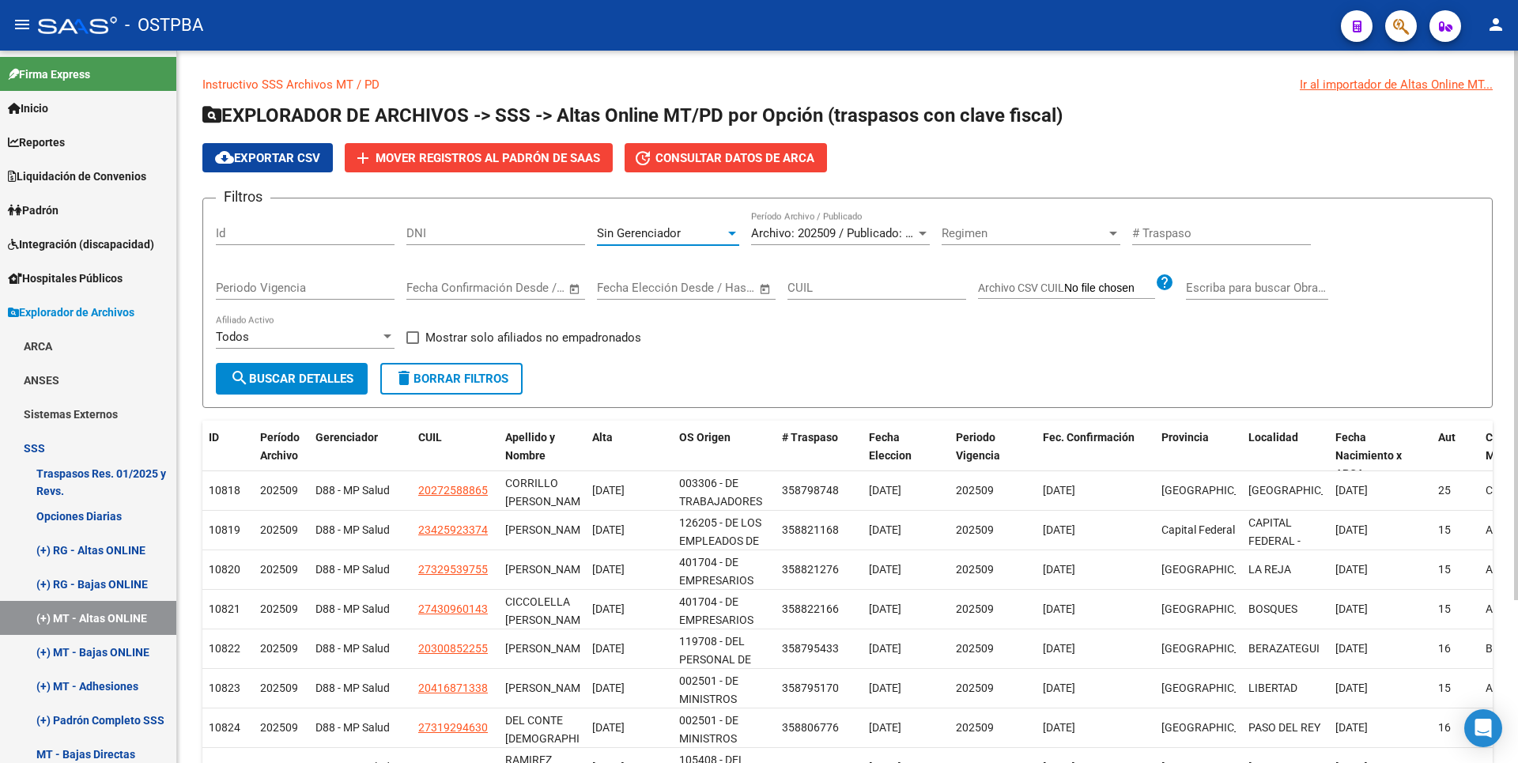
click at [281, 374] on span "search Buscar Detalles" at bounding box center [291, 379] width 123 height 14
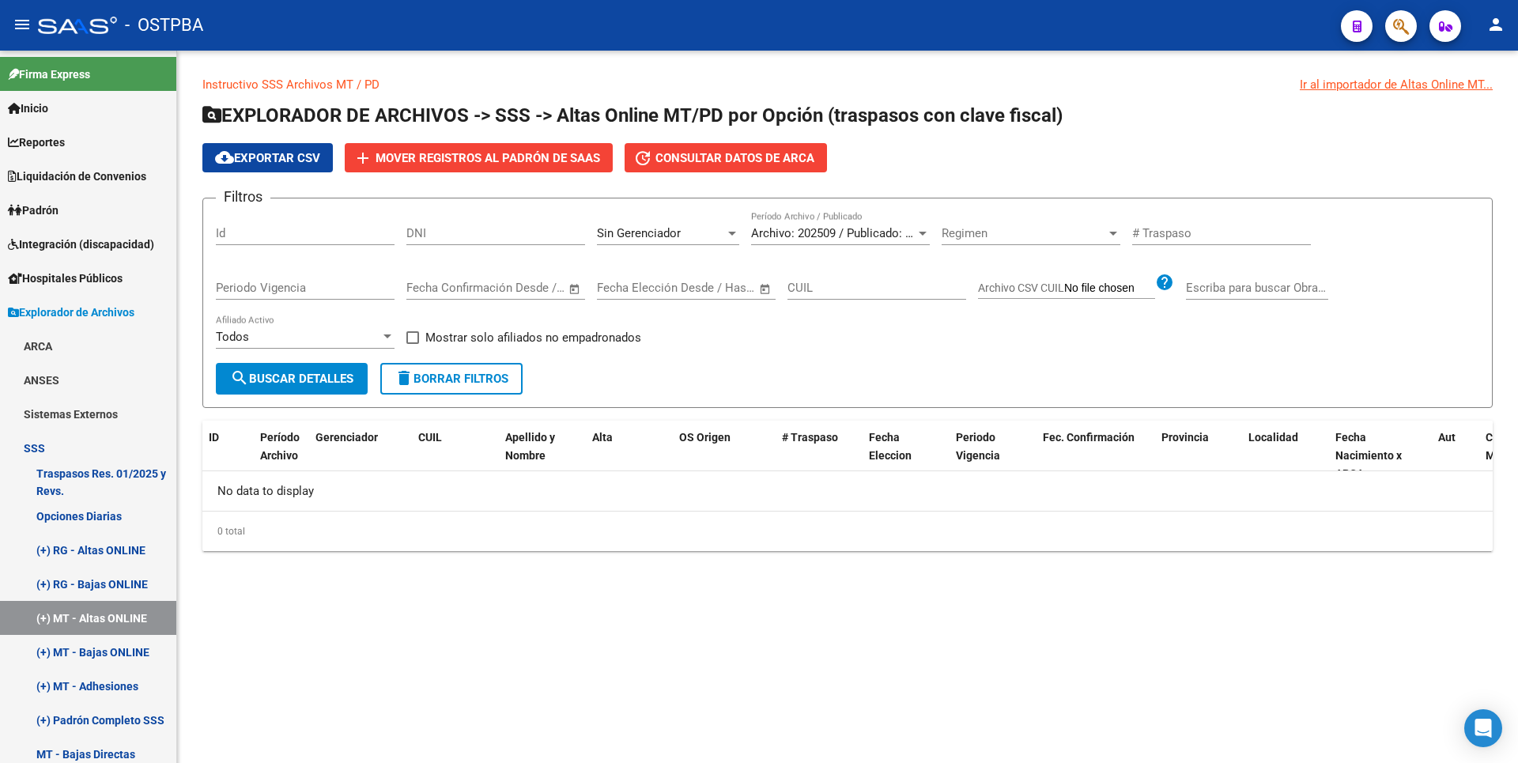
click at [728, 241] on div "Sin Gerenciador Seleccionar Gerenciador" at bounding box center [668, 228] width 142 height 34
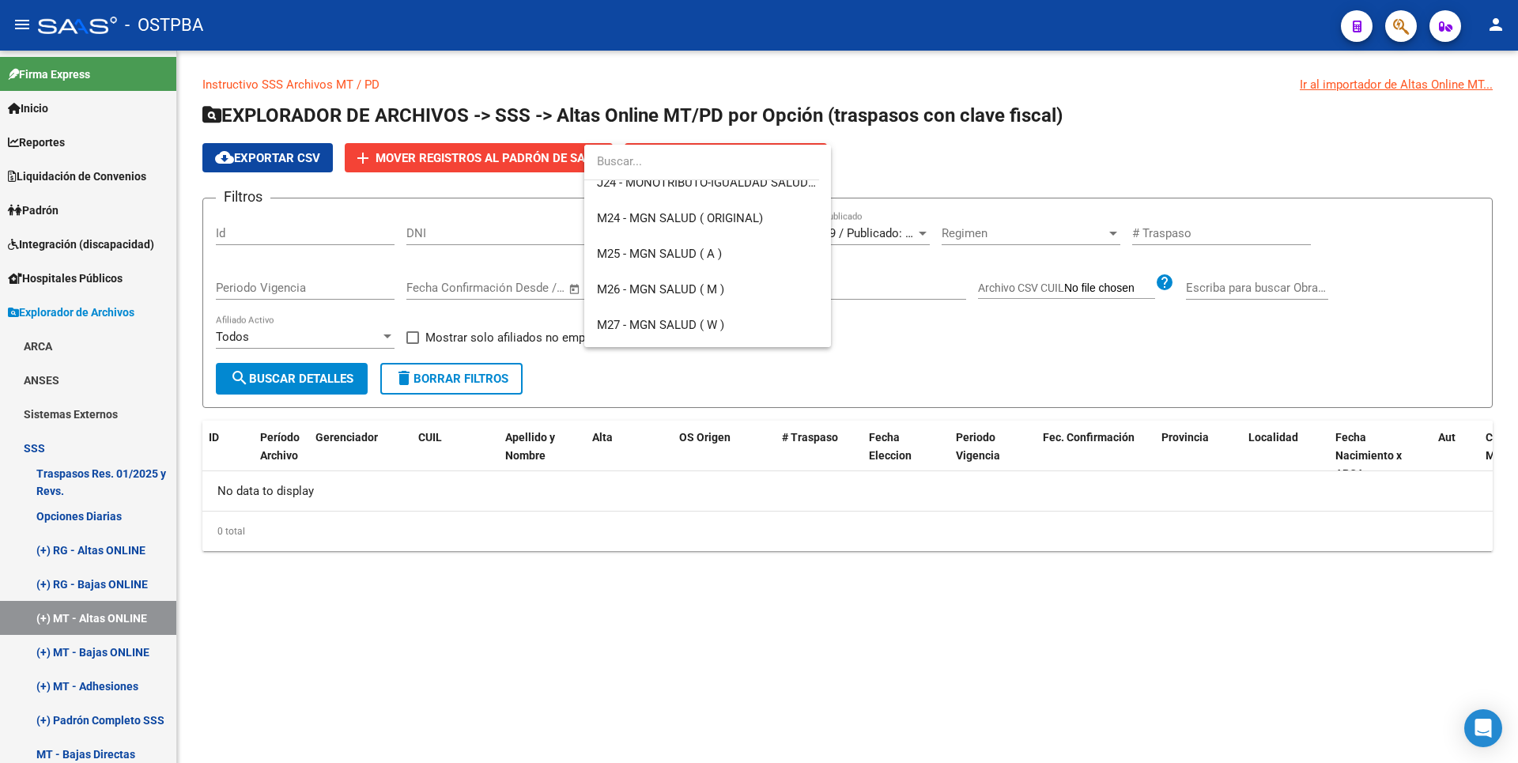
scroll to position [395, 0]
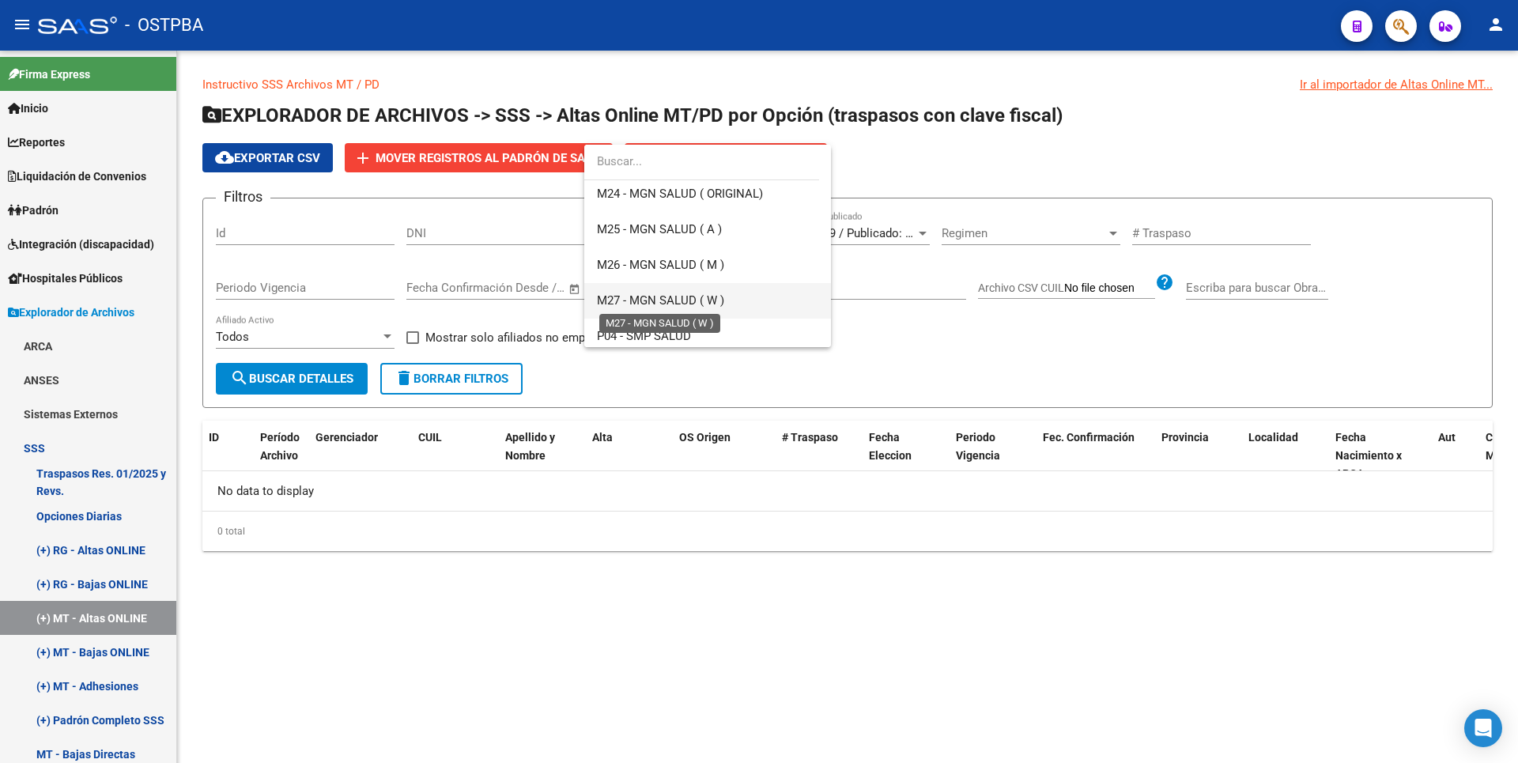
click at [693, 297] on span "M27 - MGN SALUD ( W )" at bounding box center [660, 300] width 127 height 14
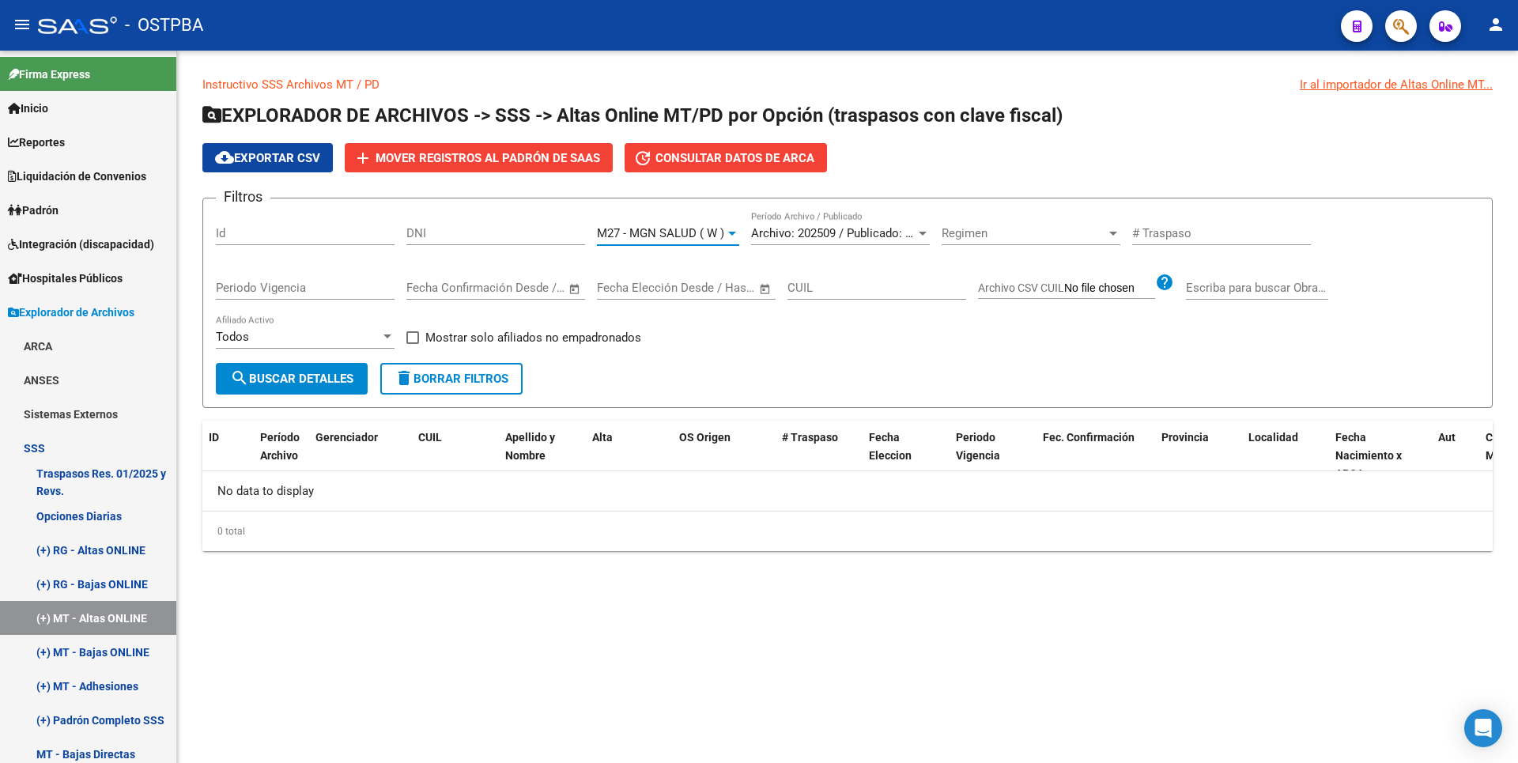
click at [350, 373] on span "search Buscar Detalles" at bounding box center [291, 379] width 123 height 14
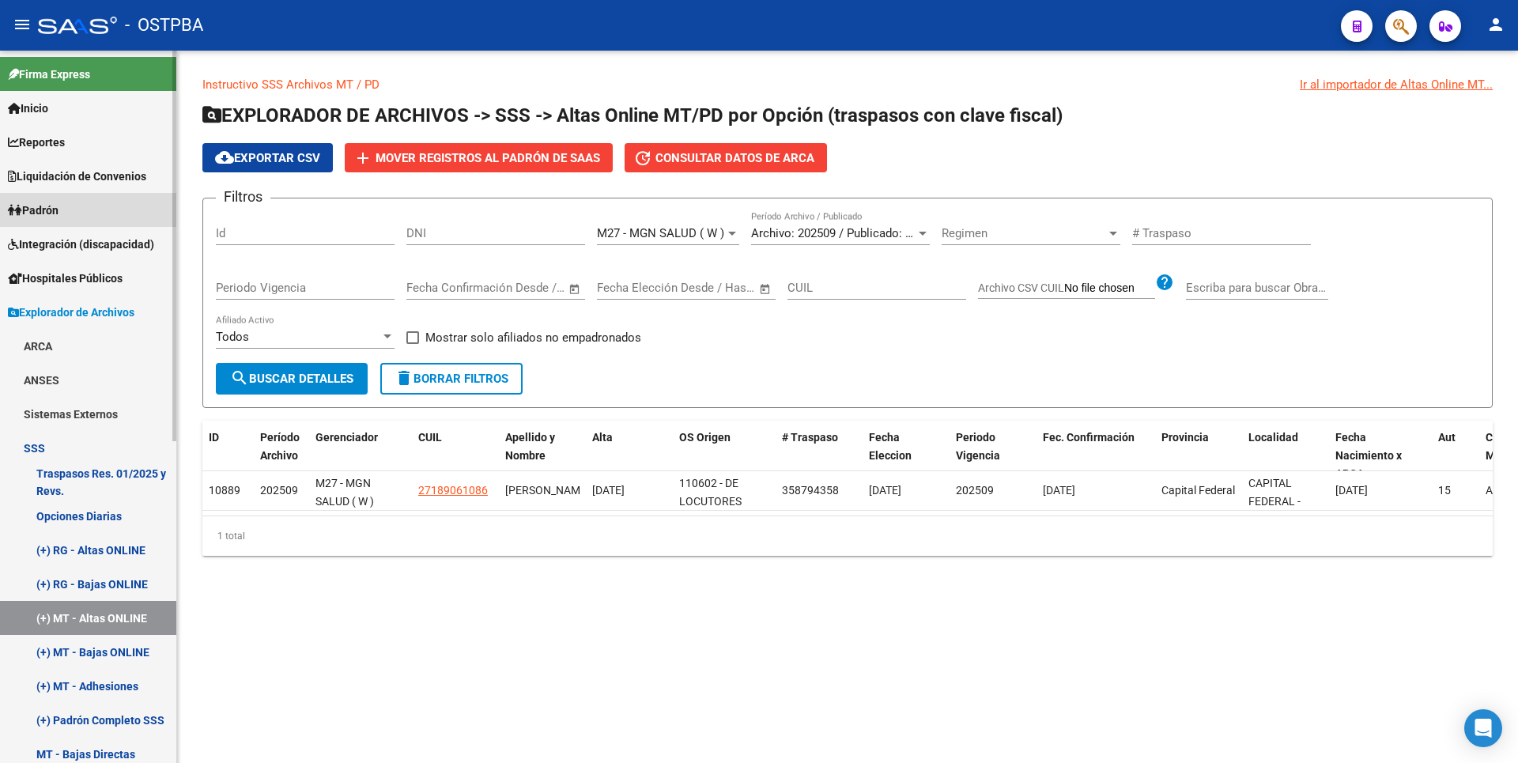
click at [45, 203] on span "Padrón" at bounding box center [33, 210] width 51 height 17
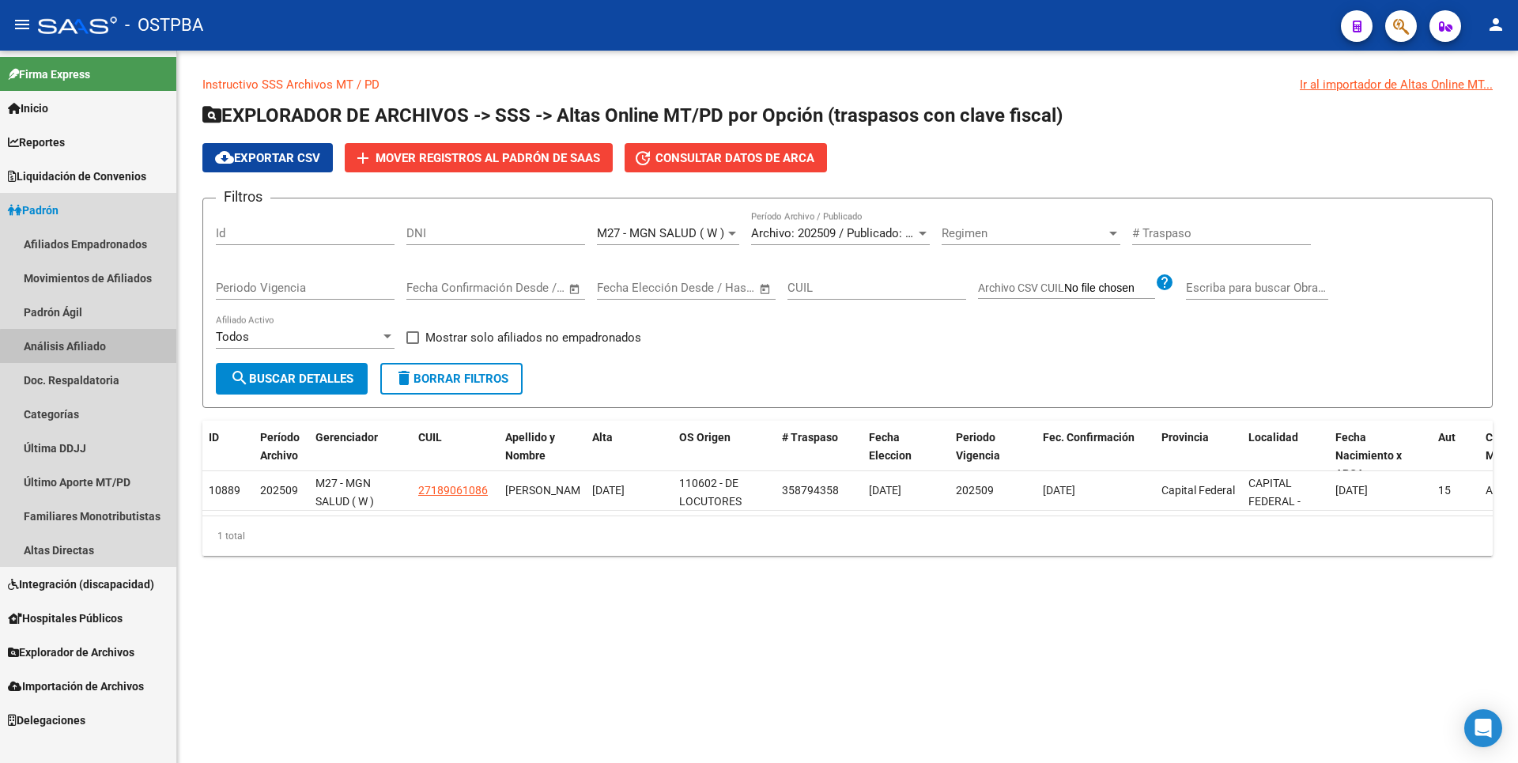
click at [91, 347] on link "Análisis Afiliado" at bounding box center [88, 346] width 176 height 34
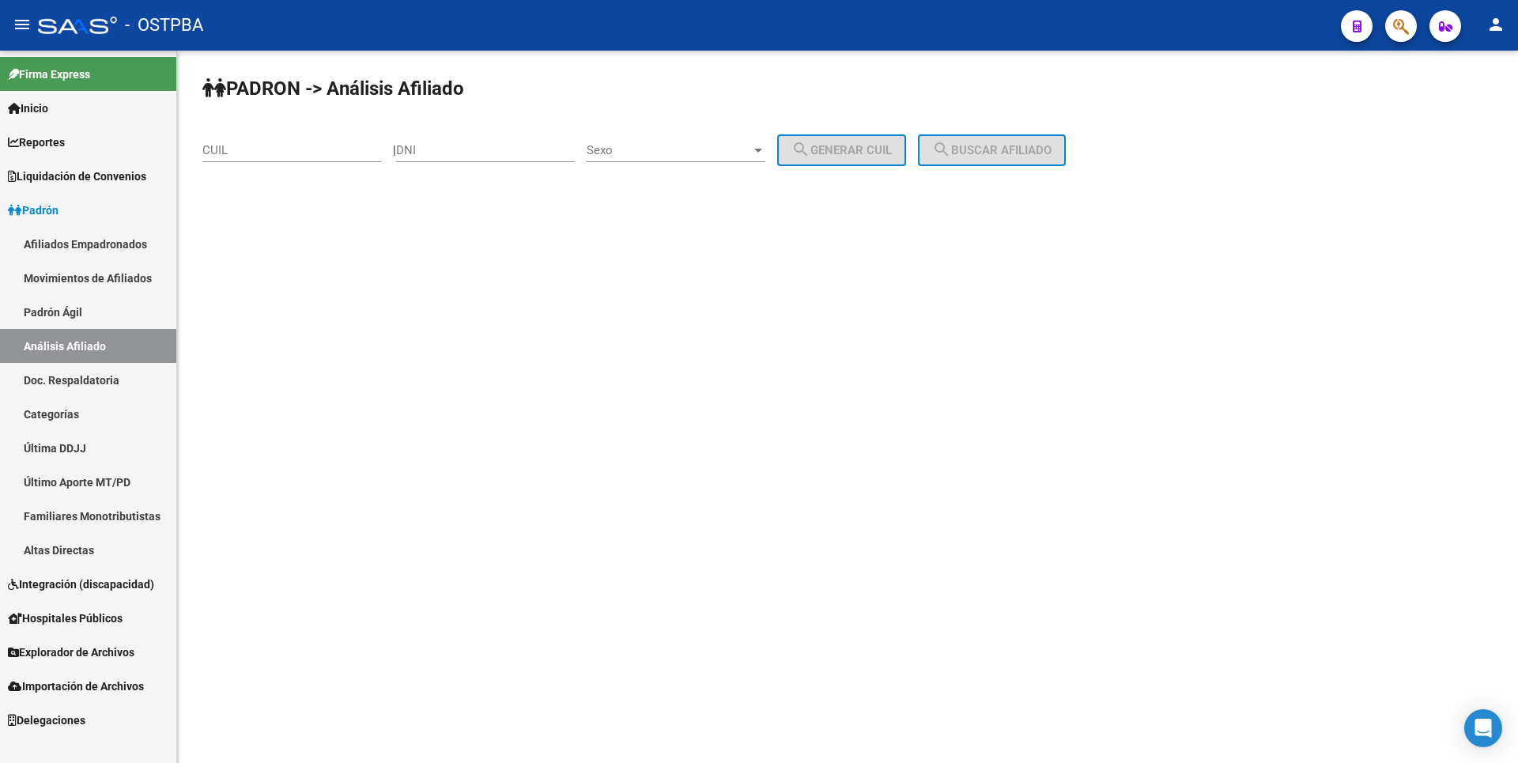
click at [261, 146] on input "CUIL" at bounding box center [291, 150] width 179 height 14
paste input "20-23592352-2"
type input "20-23592352-2"
click at [1020, 145] on span "search Buscar afiliado" at bounding box center [991, 150] width 119 height 14
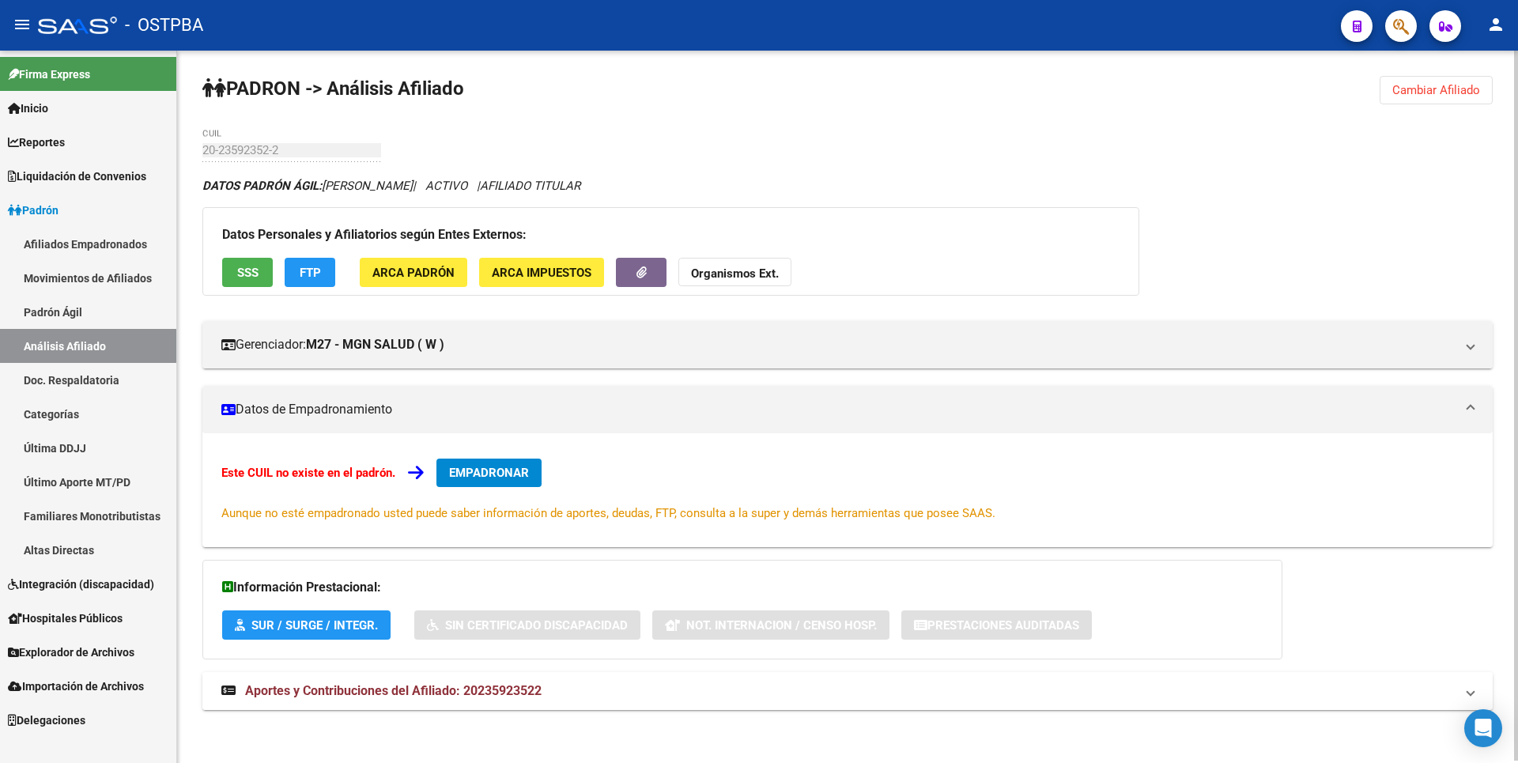
click at [527, 692] on span "Aportes y Contribuciones del Afiliado: 20235923522" at bounding box center [393, 690] width 297 height 15
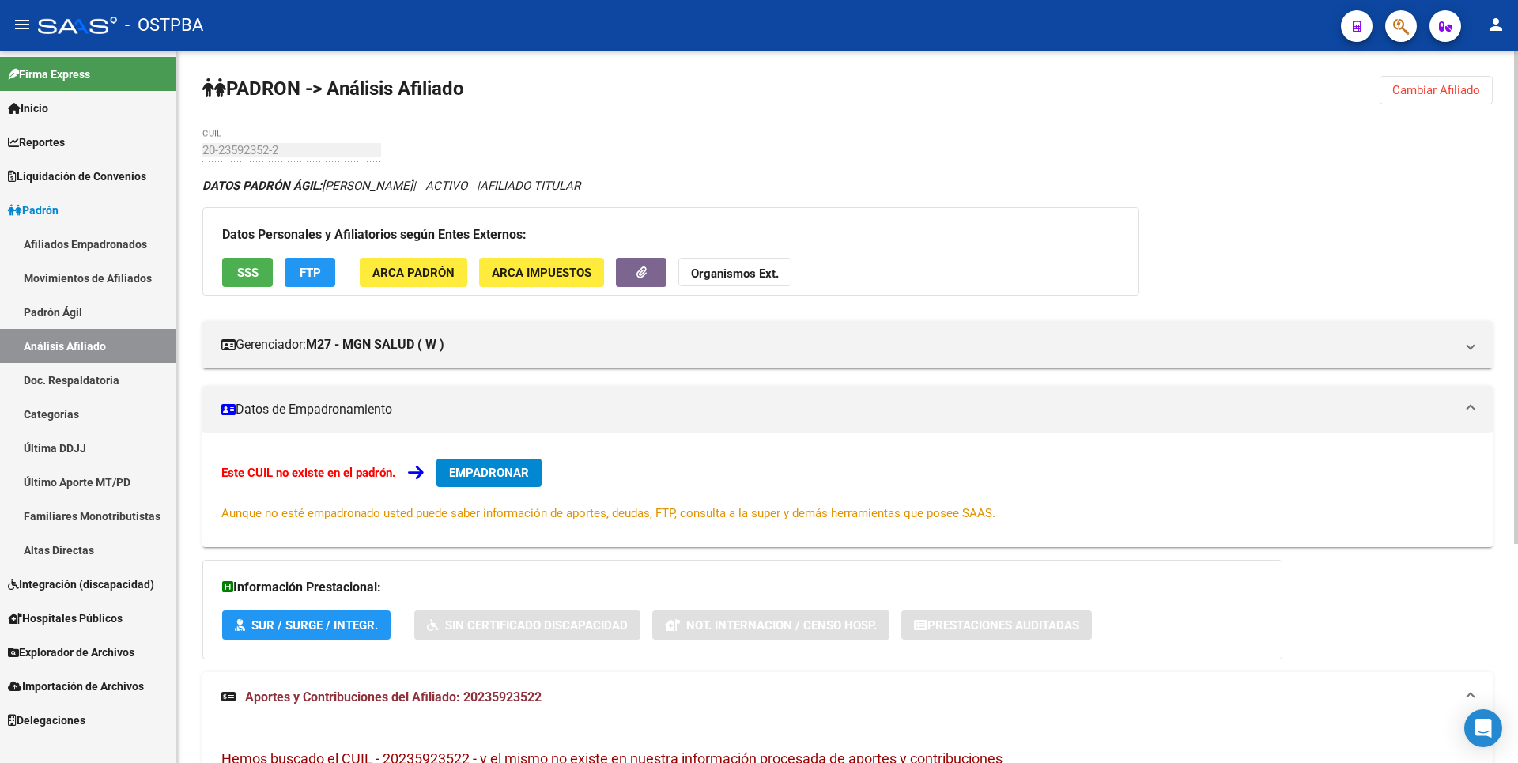
click at [310, 268] on span "FTP" at bounding box center [310, 273] width 21 height 14
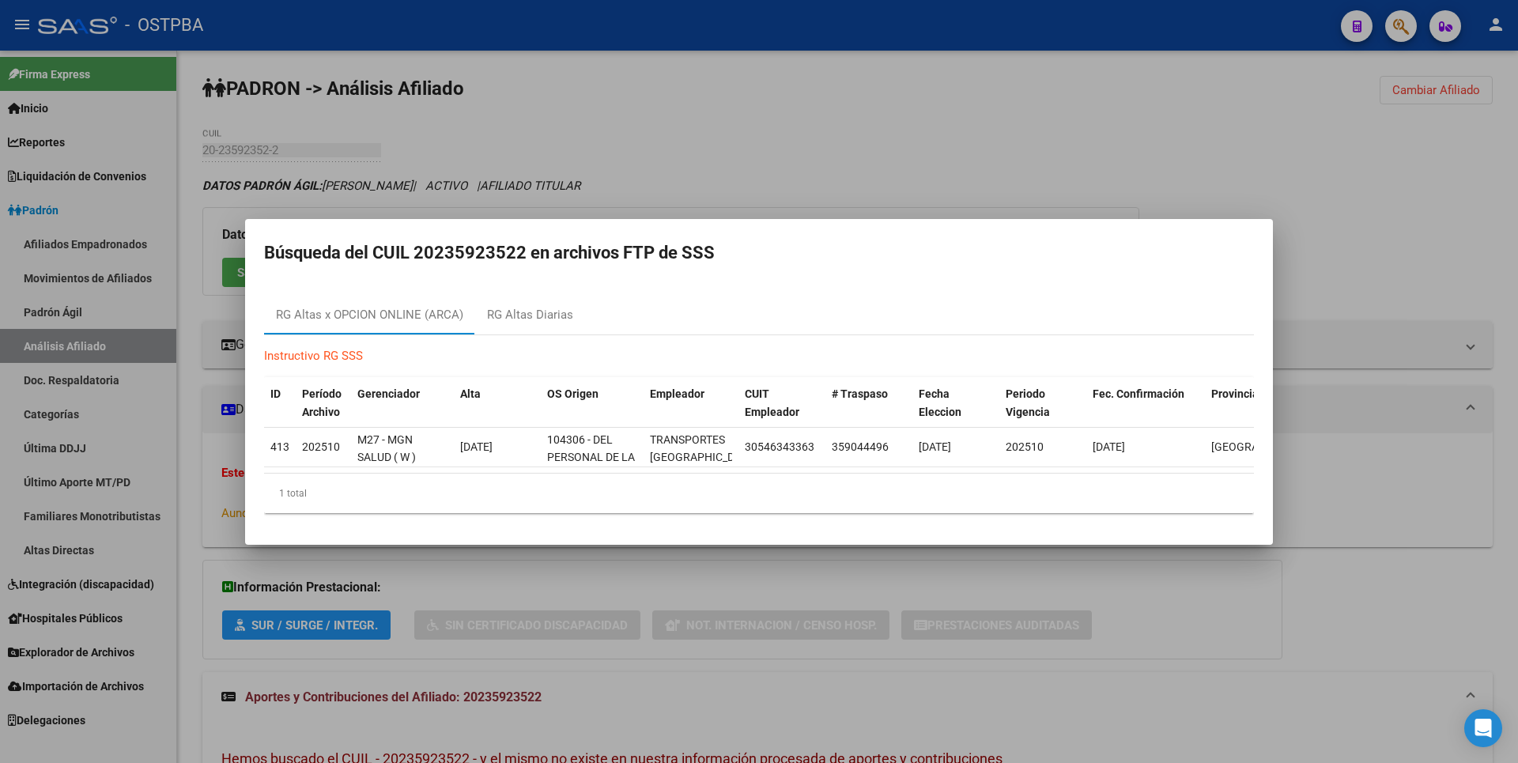
click at [693, 142] on div at bounding box center [759, 381] width 1518 height 763
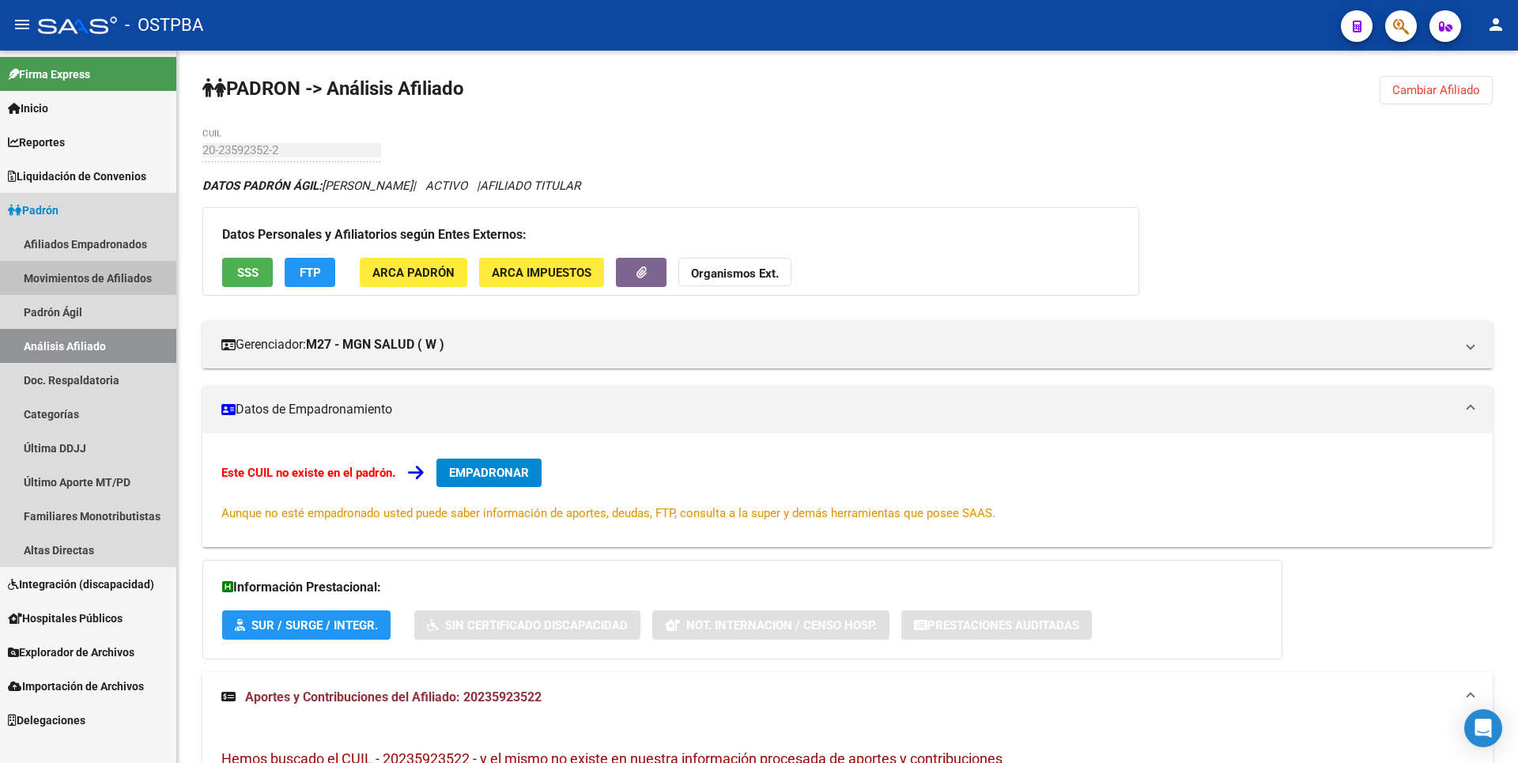
click at [112, 272] on link "Movimientos de Afiliados" at bounding box center [88, 278] width 176 height 34
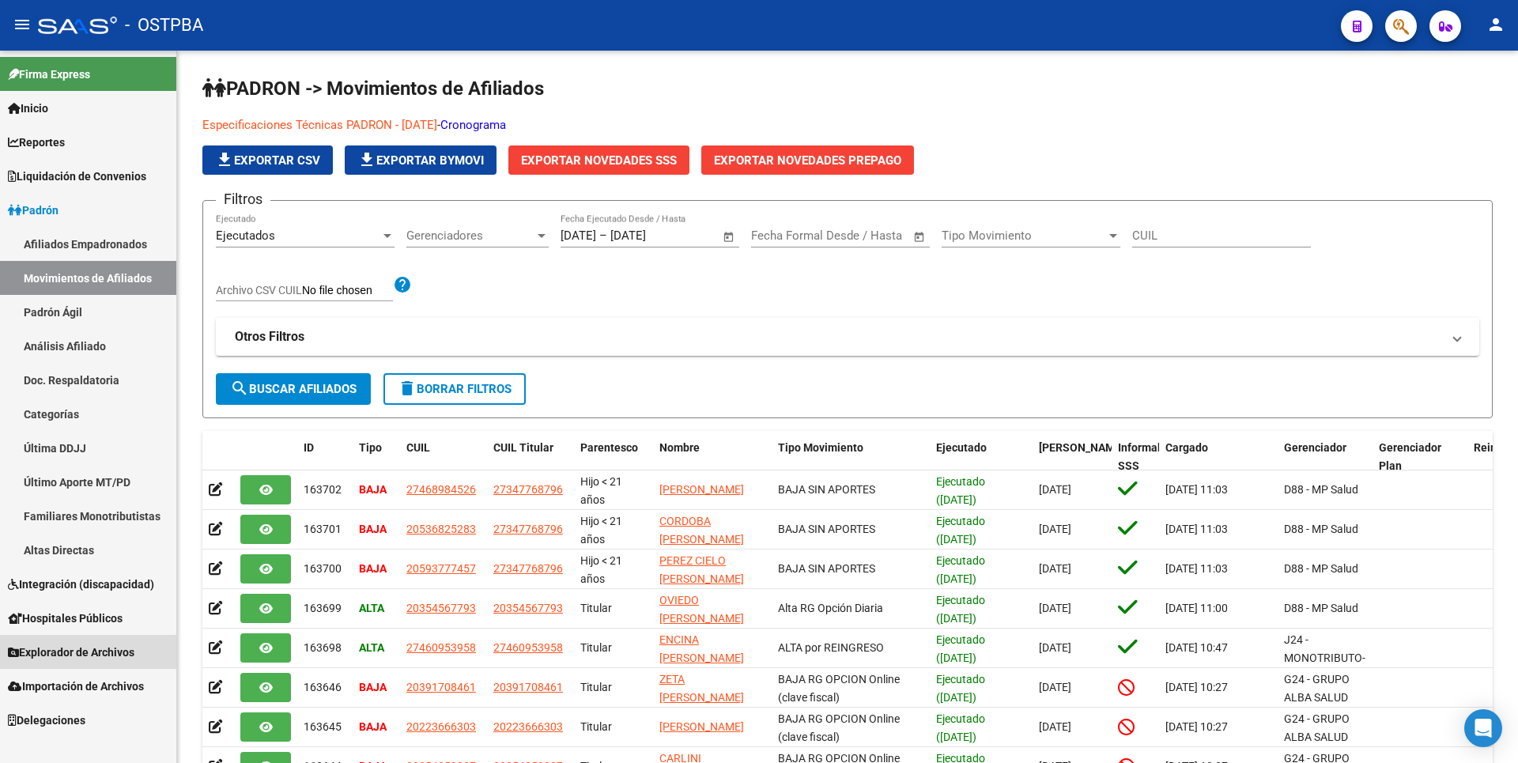
click at [103, 652] on span "Explorador de Archivos" at bounding box center [71, 652] width 127 height 17
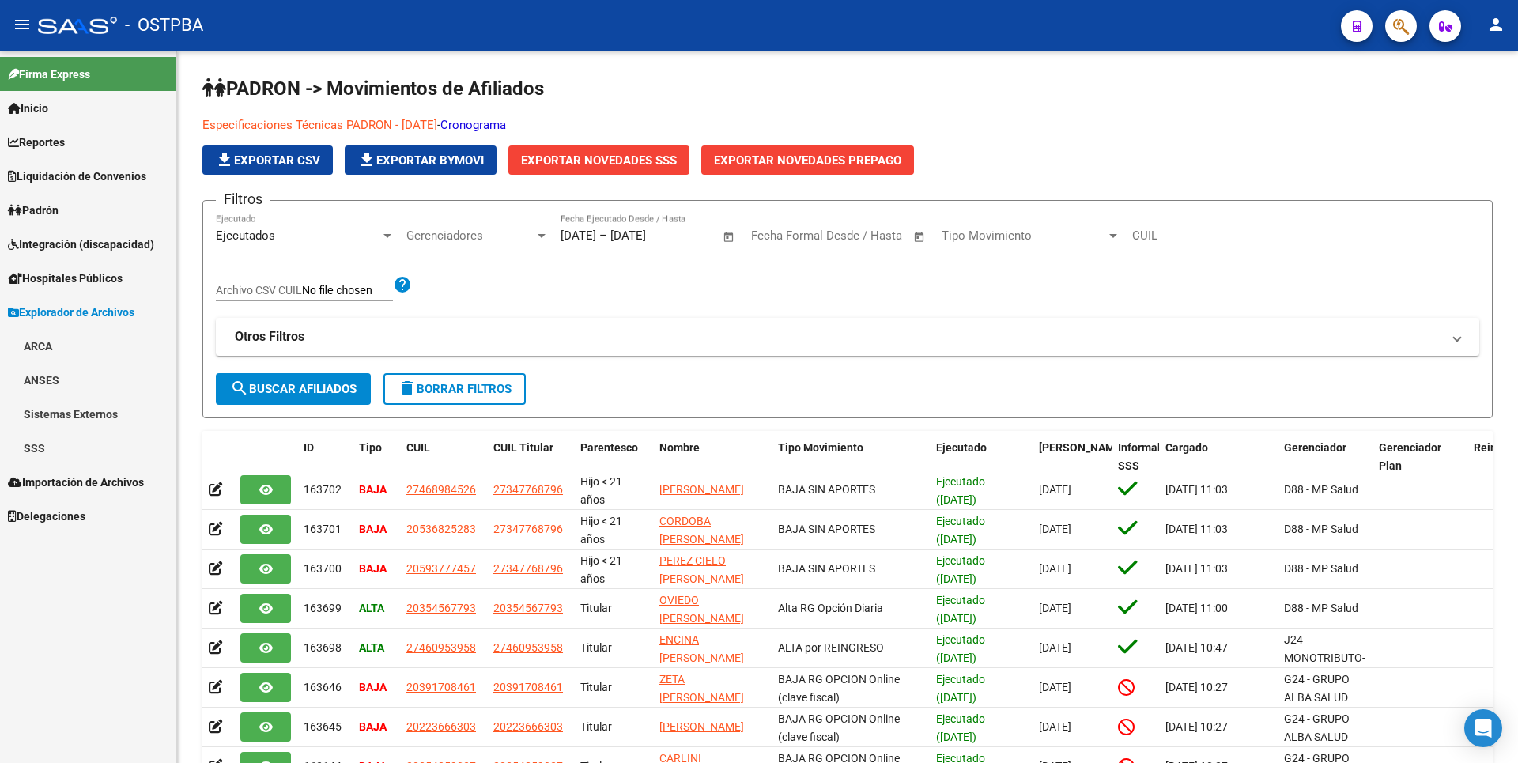
click at [70, 454] on link "SSS" at bounding box center [88, 448] width 176 height 34
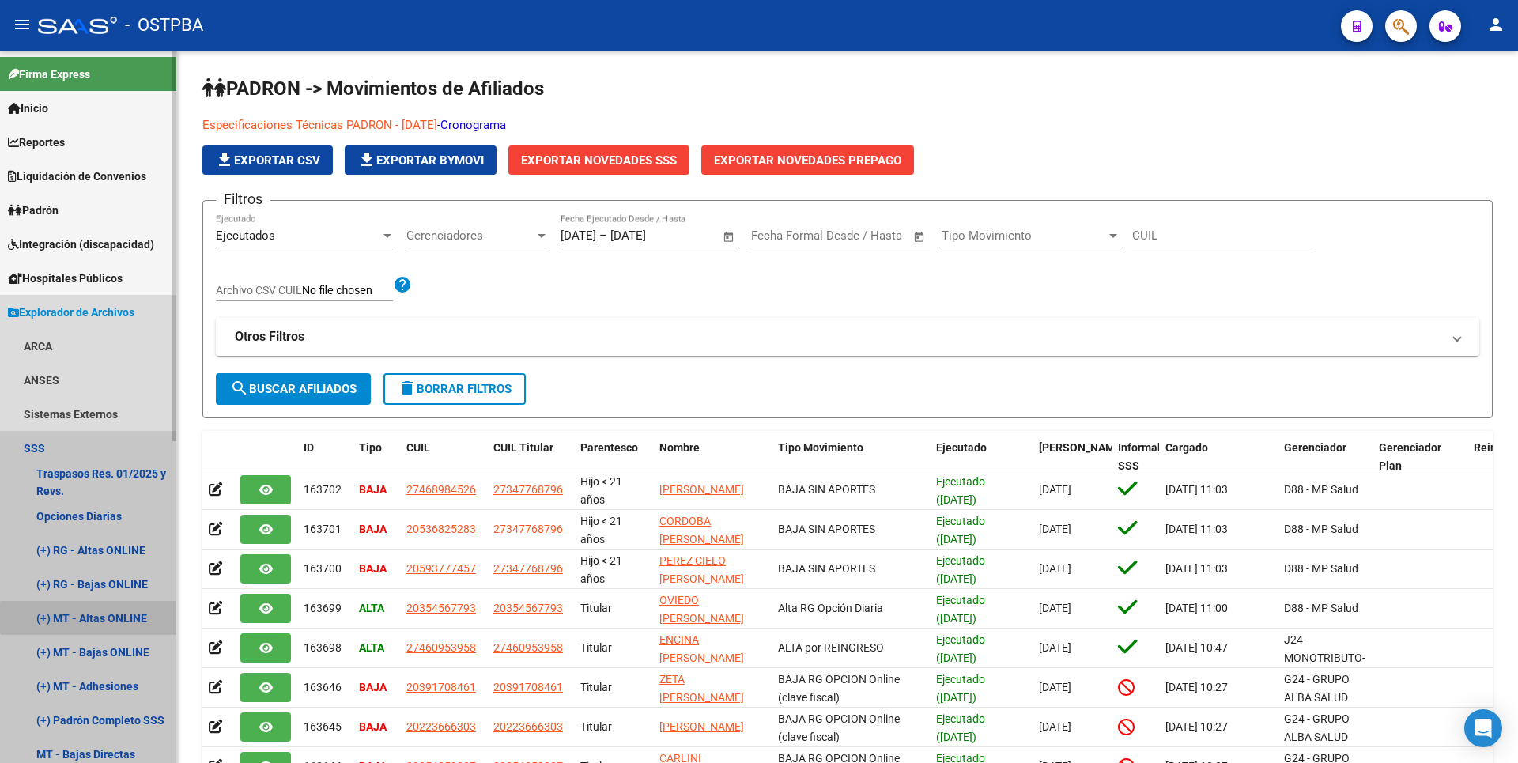
drag, startPoint x: 131, startPoint y: 618, endPoint x: 140, endPoint y: 609, distance: 12.3
click at [130, 618] on link "(+) MT - Altas ONLINE" at bounding box center [88, 618] width 176 height 34
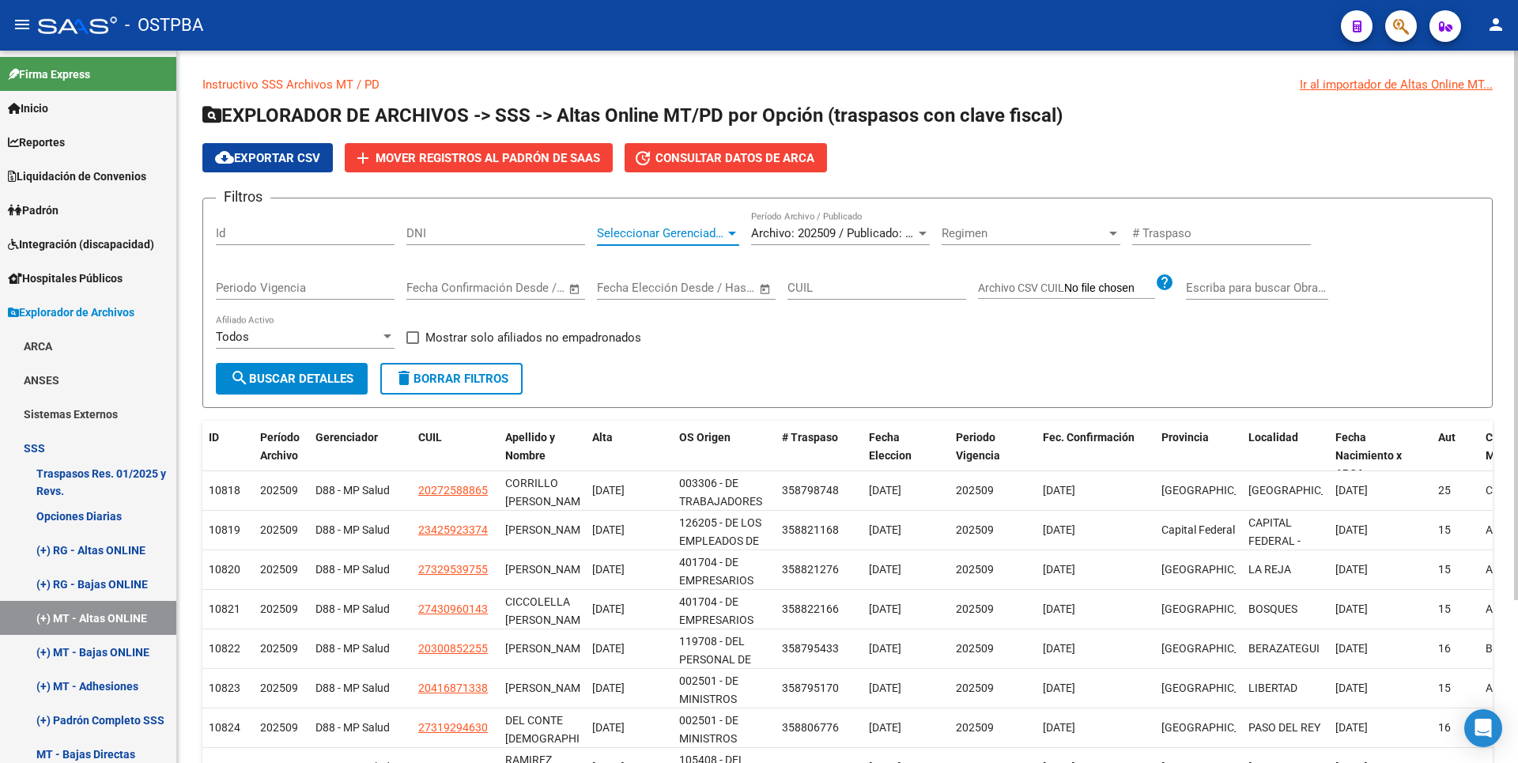
click at [735, 230] on div at bounding box center [732, 233] width 14 height 13
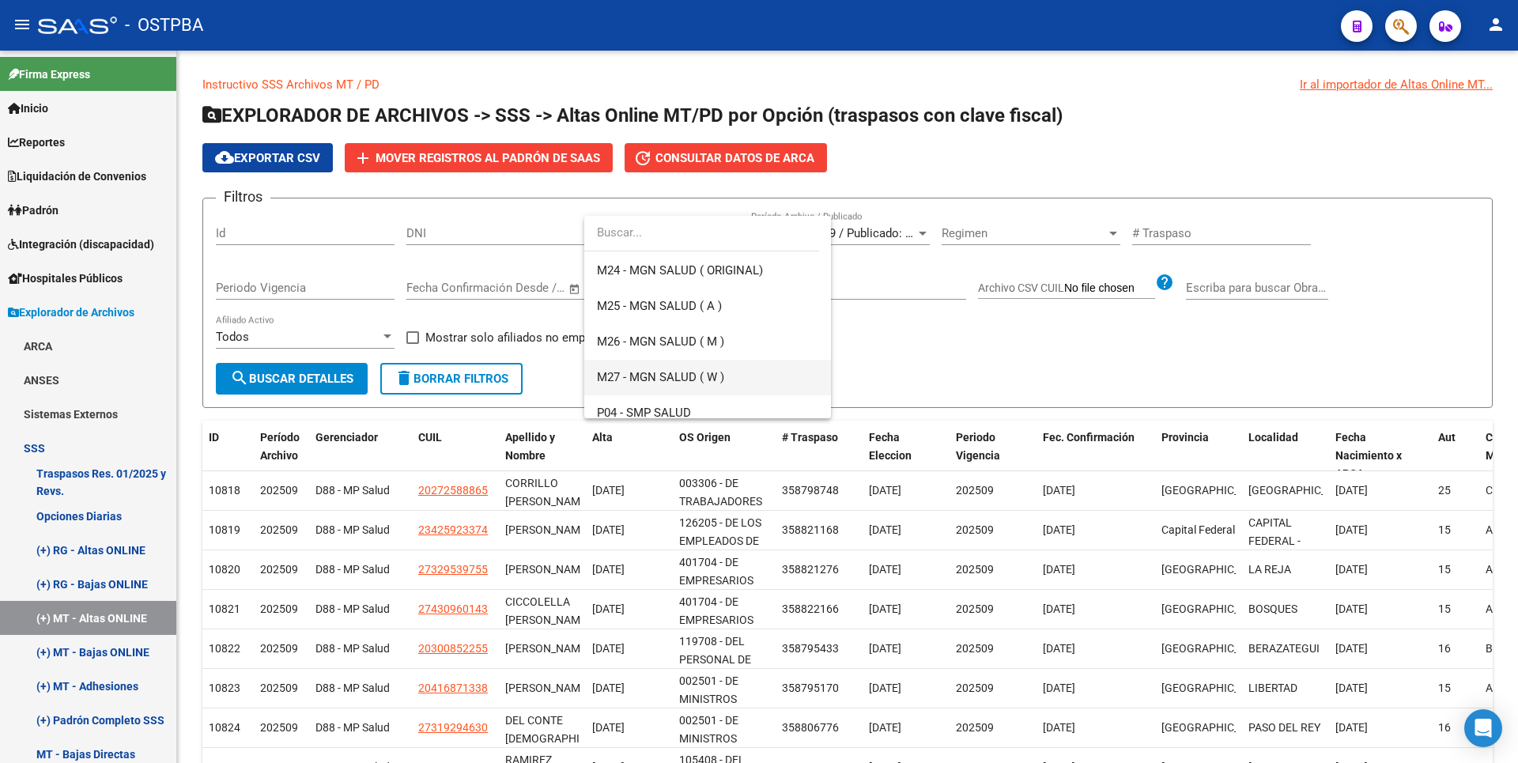
scroll to position [395, 0]
click at [673, 375] on span "M27 - MGN SALUD ( W )" at bounding box center [660, 372] width 127 height 14
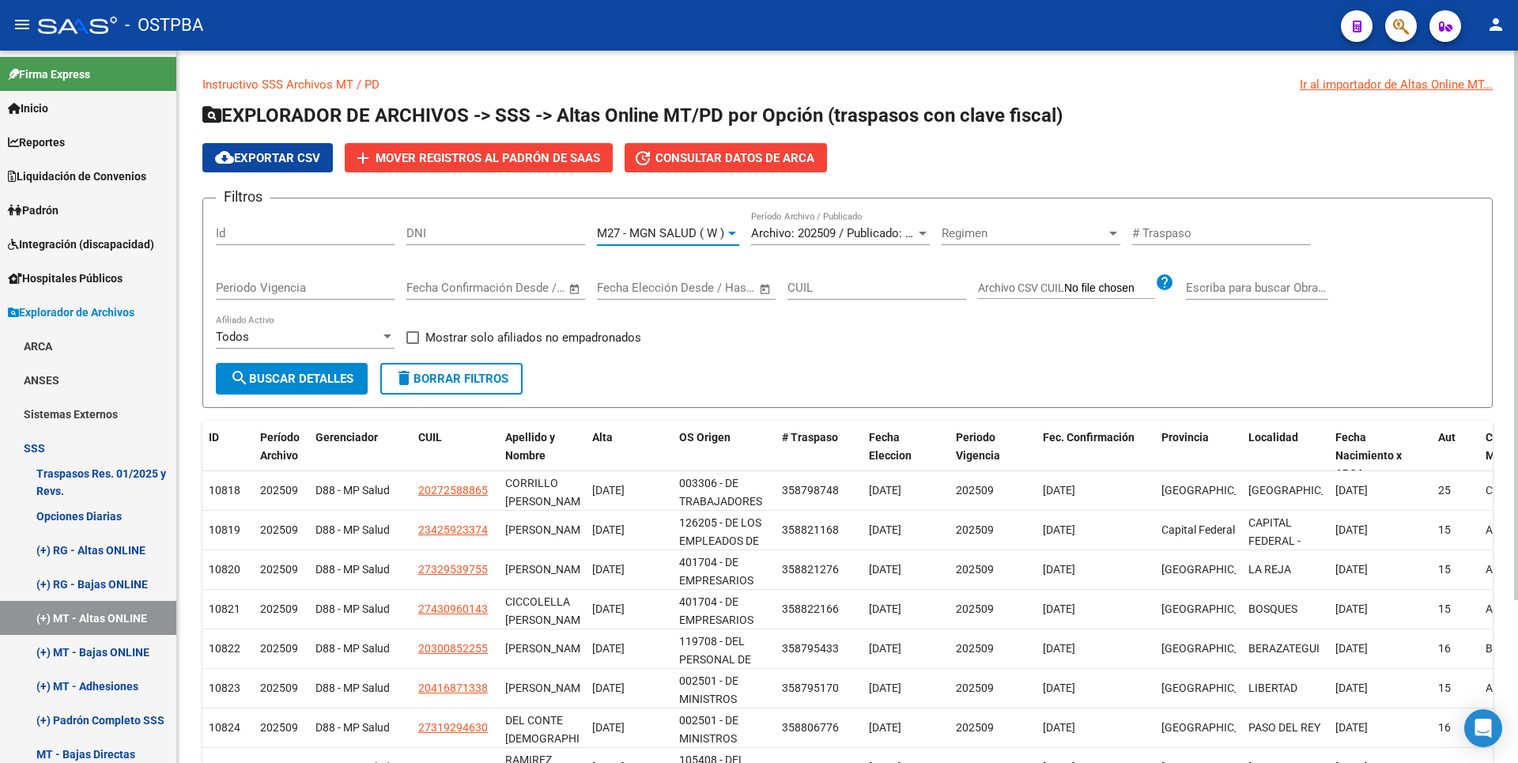
click at [349, 366] on button "search Buscar Detalles" at bounding box center [292, 379] width 152 height 32
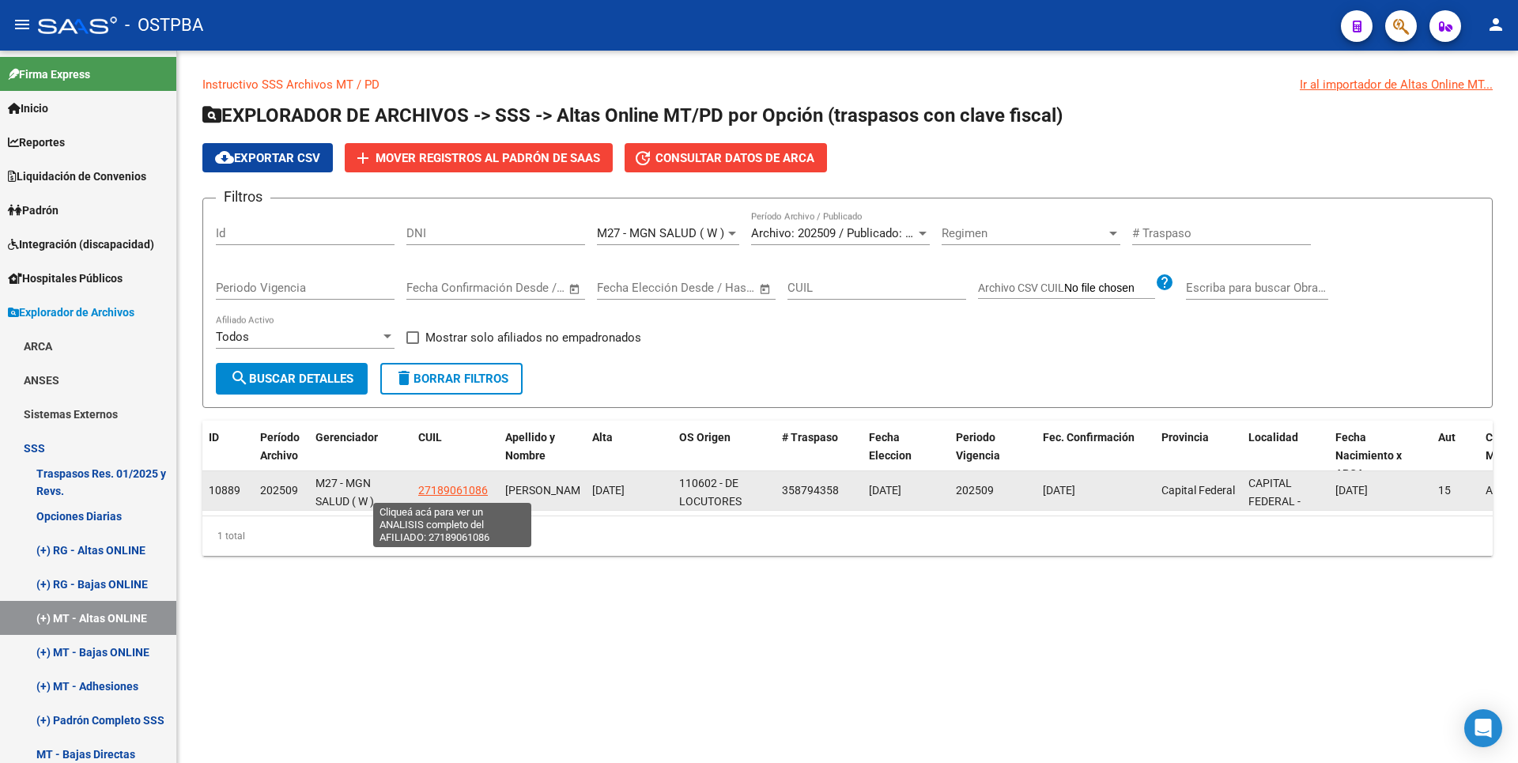
click at [468, 493] on span "27189061086" at bounding box center [453, 490] width 70 height 13
type textarea "27189061086"
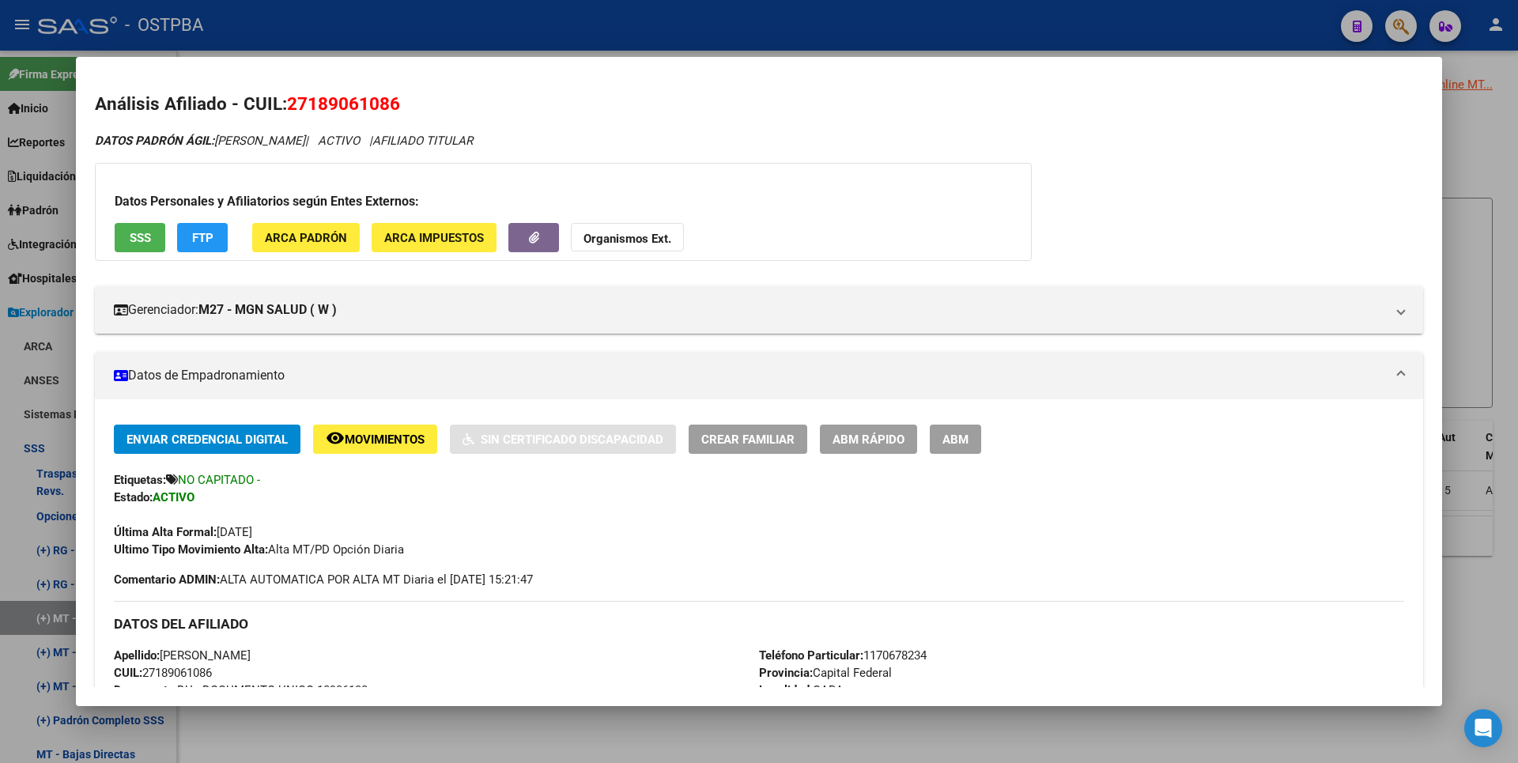
click at [209, 235] on span "FTP" at bounding box center [202, 238] width 21 height 14
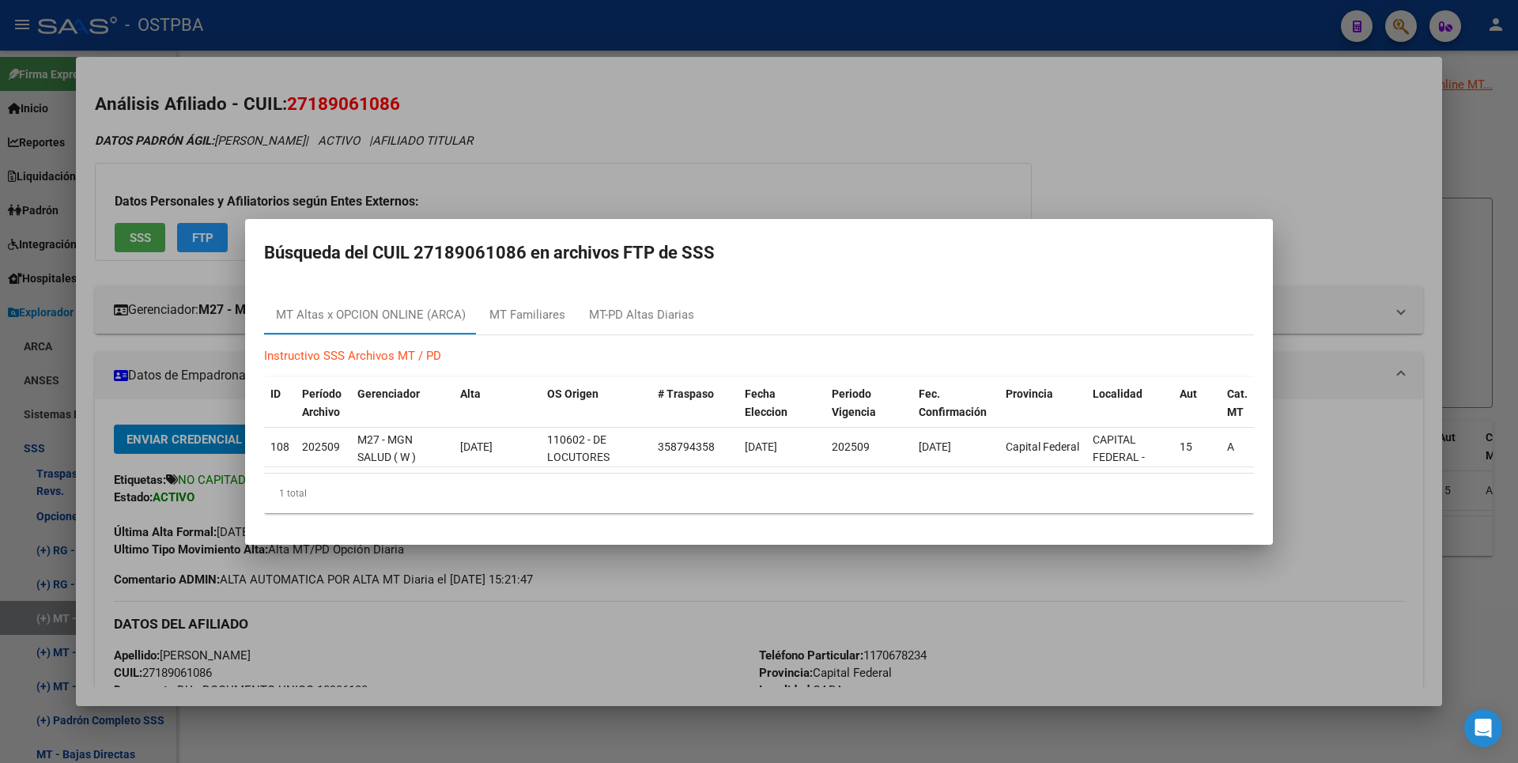
click at [1475, 219] on div at bounding box center [759, 381] width 1518 height 763
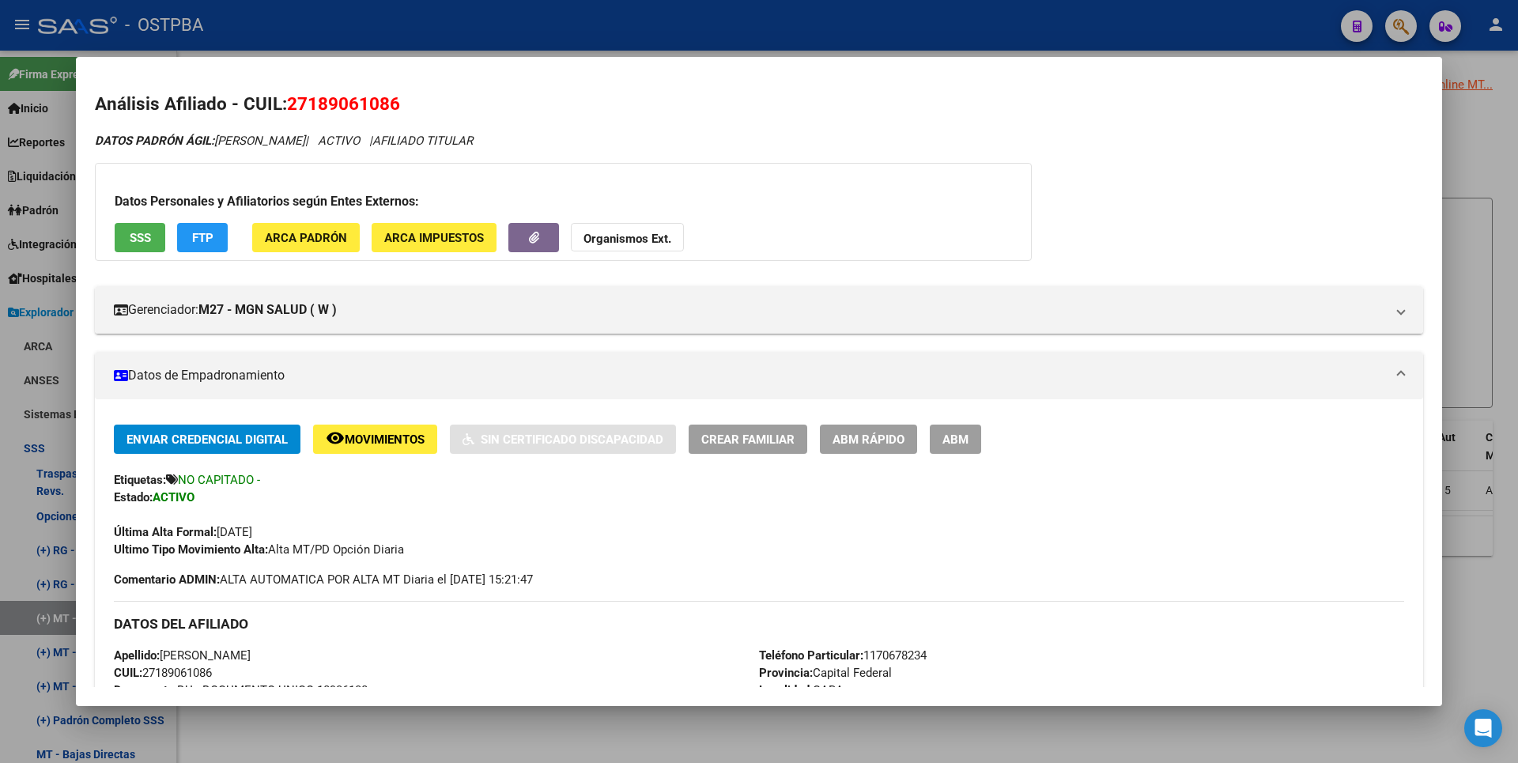
click at [1475, 219] on div at bounding box center [759, 381] width 1518 height 763
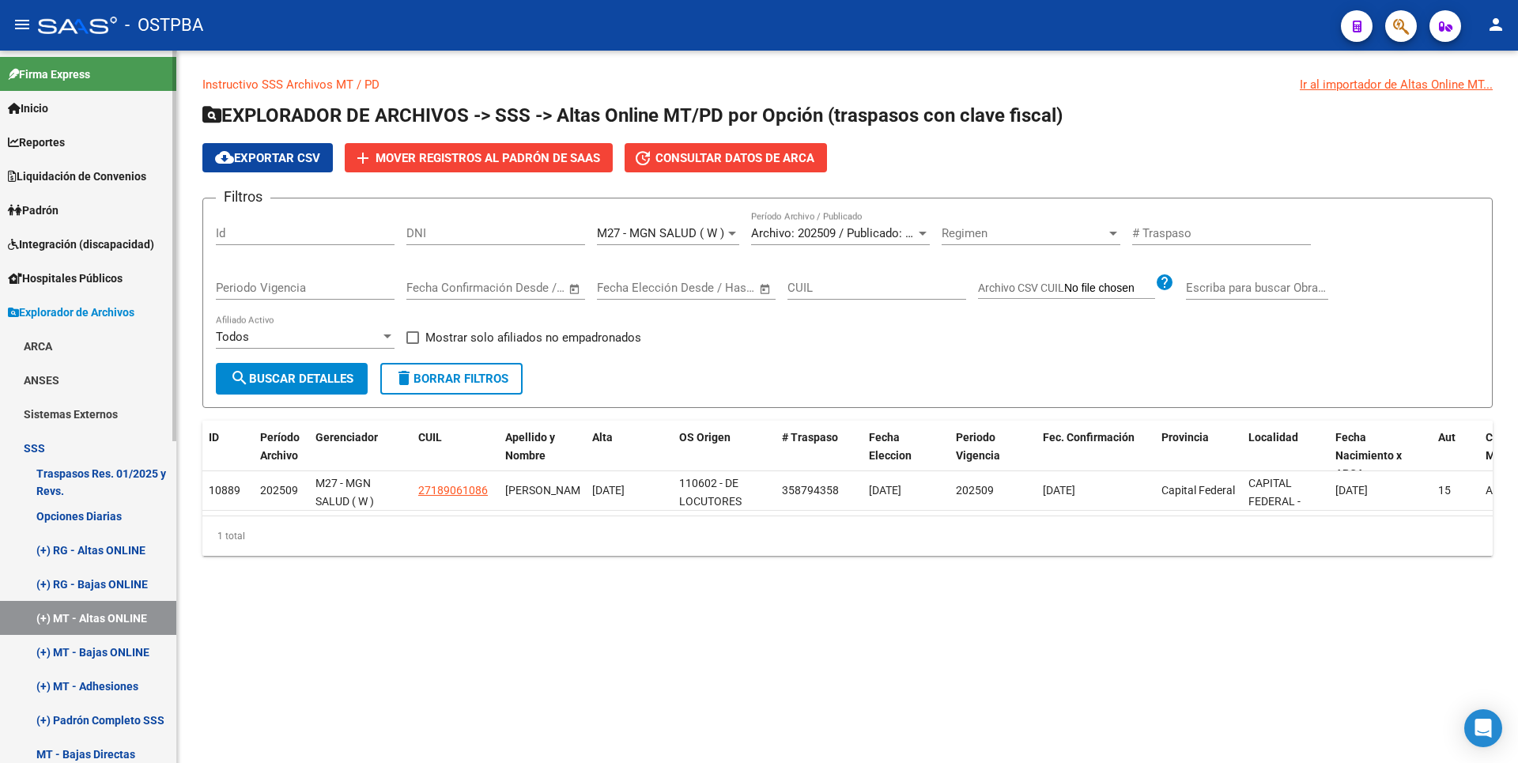
click at [115, 689] on link "(+) MT - Adhesiones" at bounding box center [88, 686] width 176 height 34
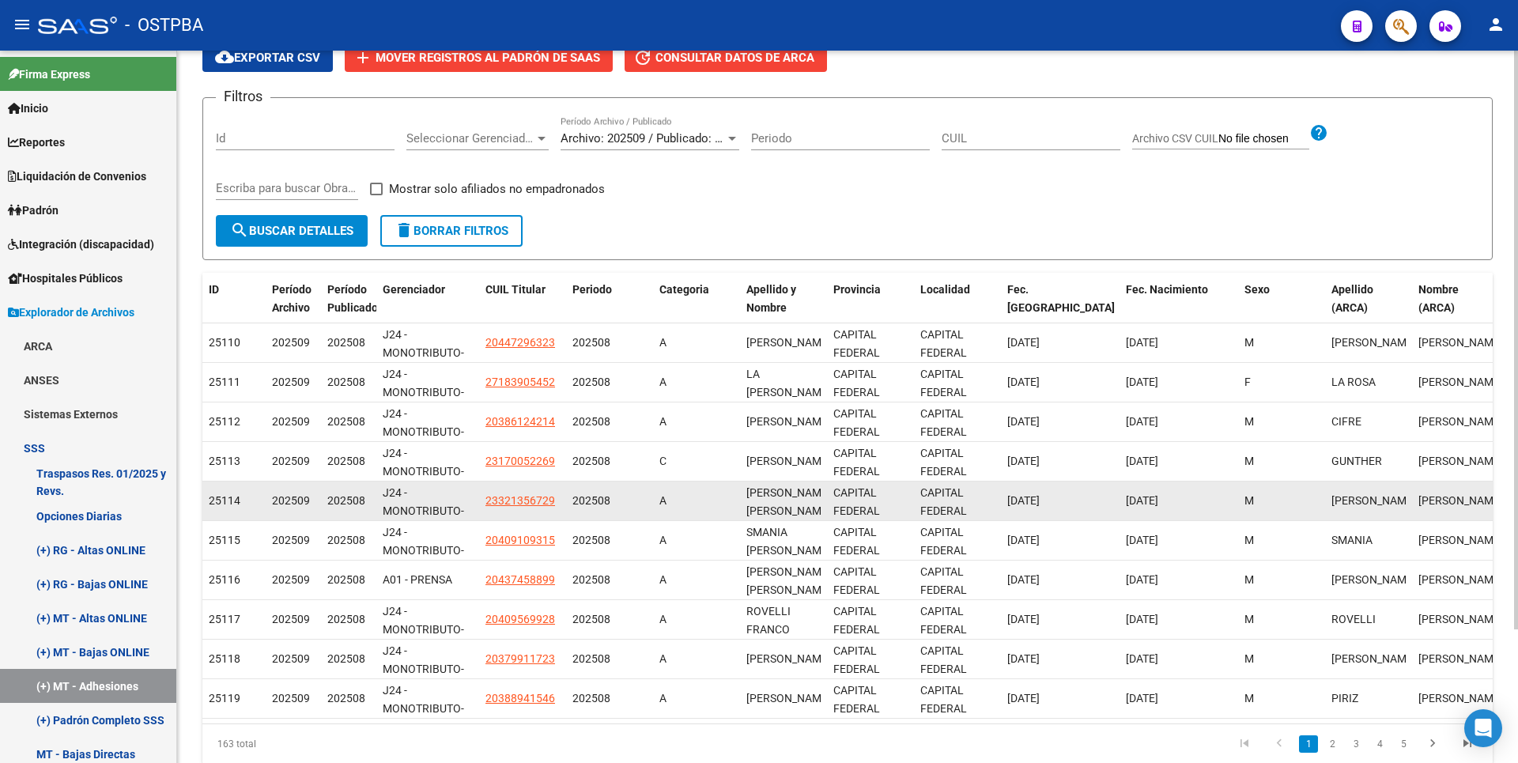
scroll to position [164, 0]
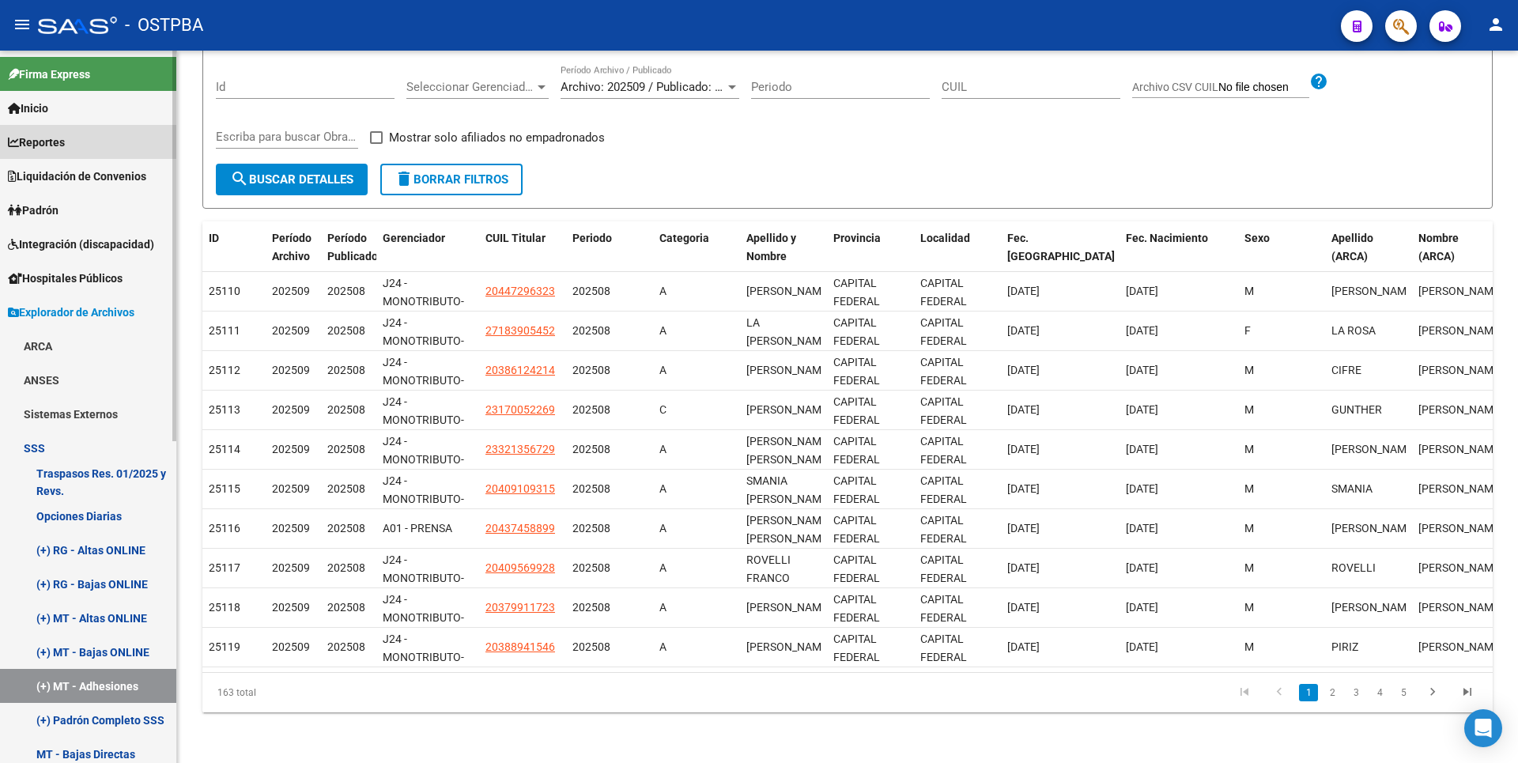
click at [77, 142] on link "Reportes" at bounding box center [88, 142] width 176 height 34
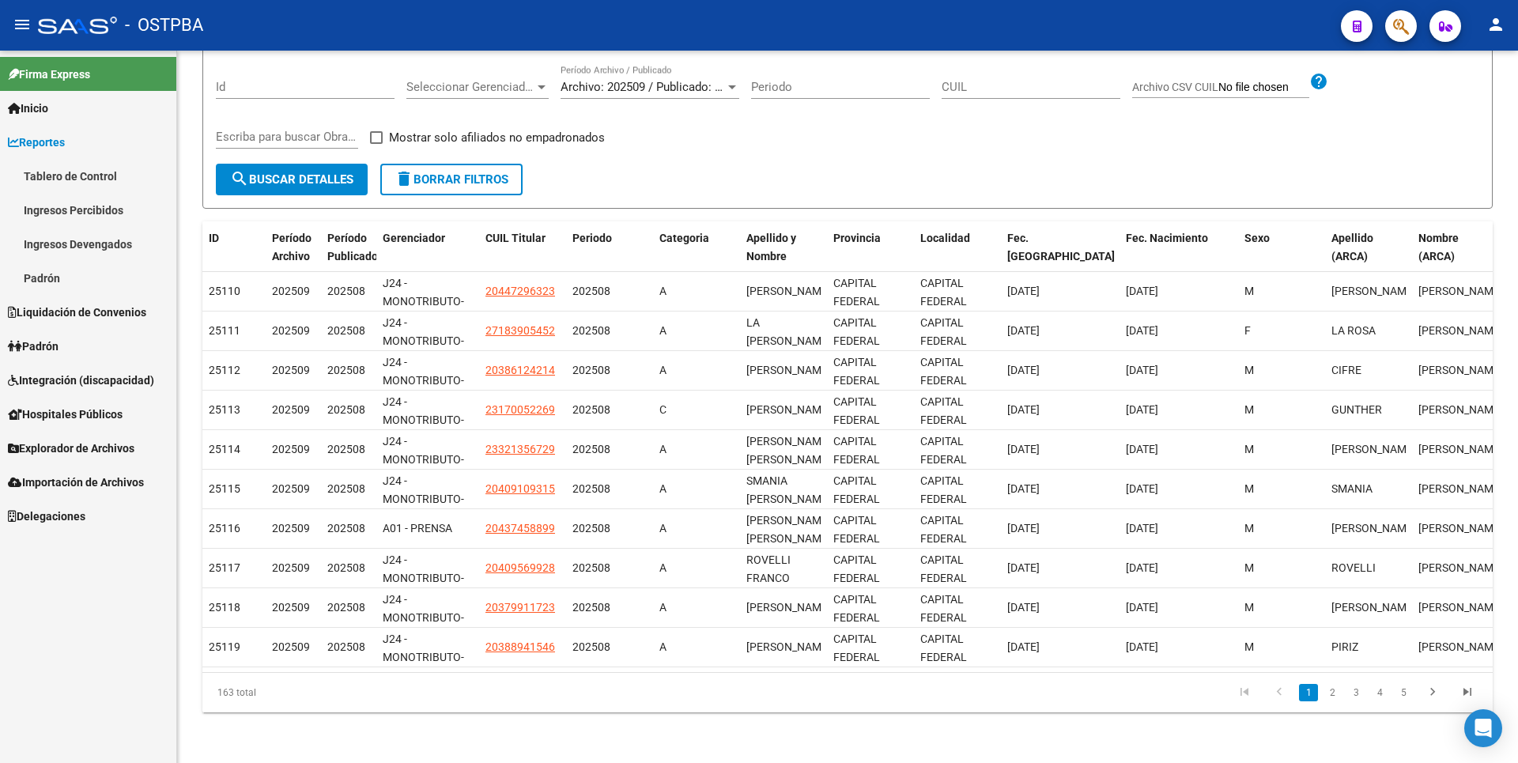
click at [89, 244] on link "Ingresos Devengados" at bounding box center [88, 244] width 176 height 34
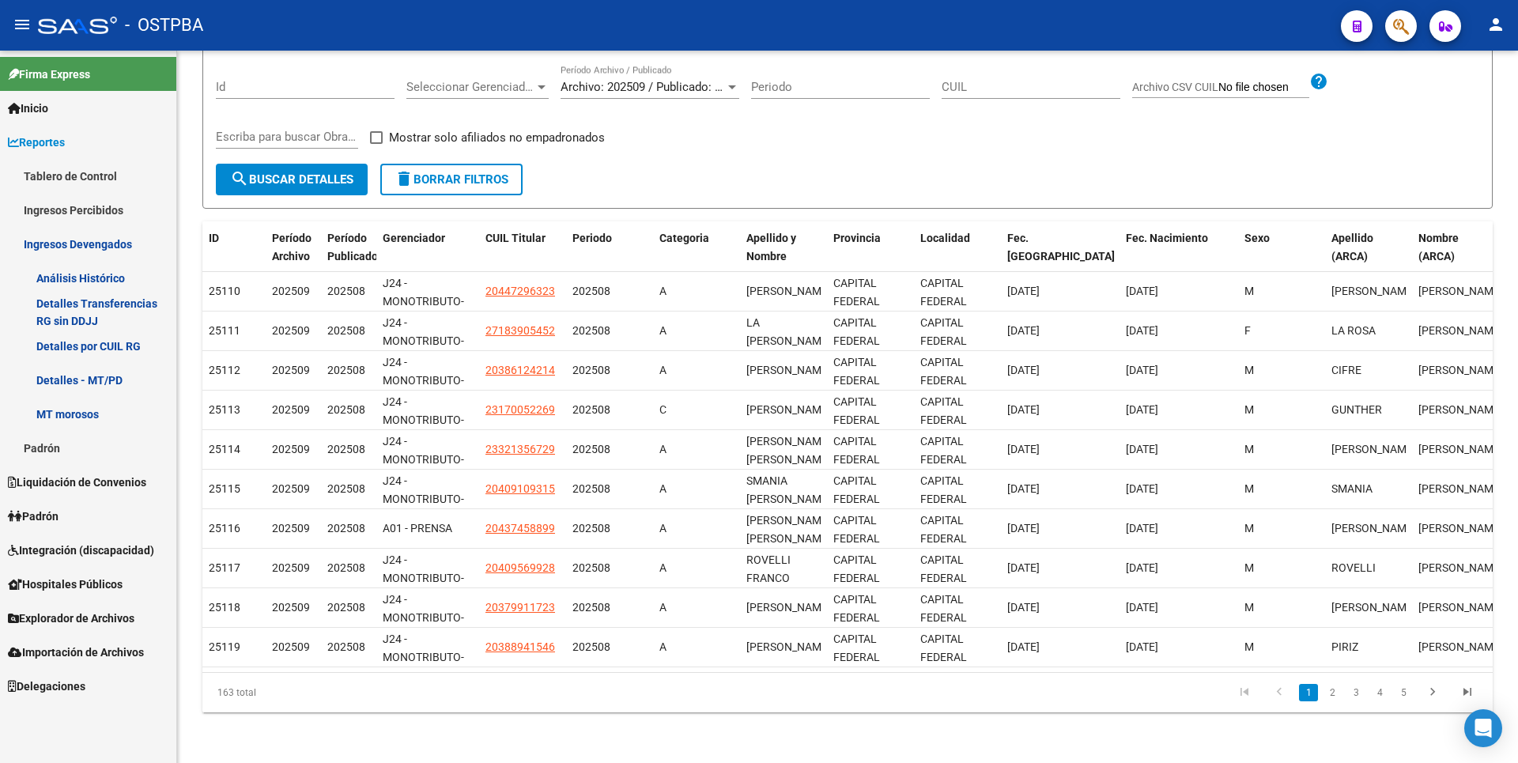
click at [93, 215] on link "Ingresos Percibidos" at bounding box center [88, 210] width 176 height 34
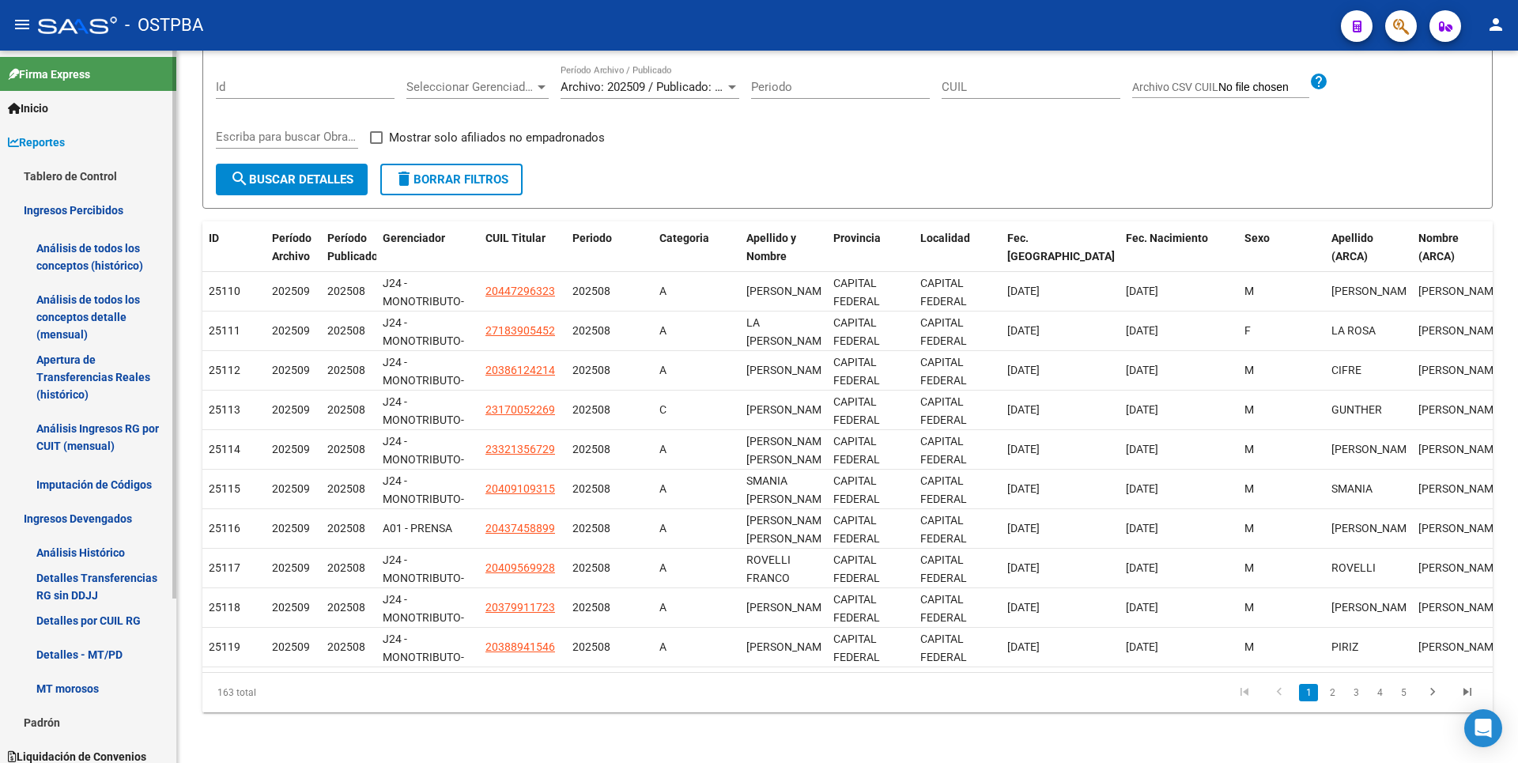
click at [99, 316] on link "Análisis de todos los conceptos detalle (mensual)" at bounding box center [88, 317] width 176 height 60
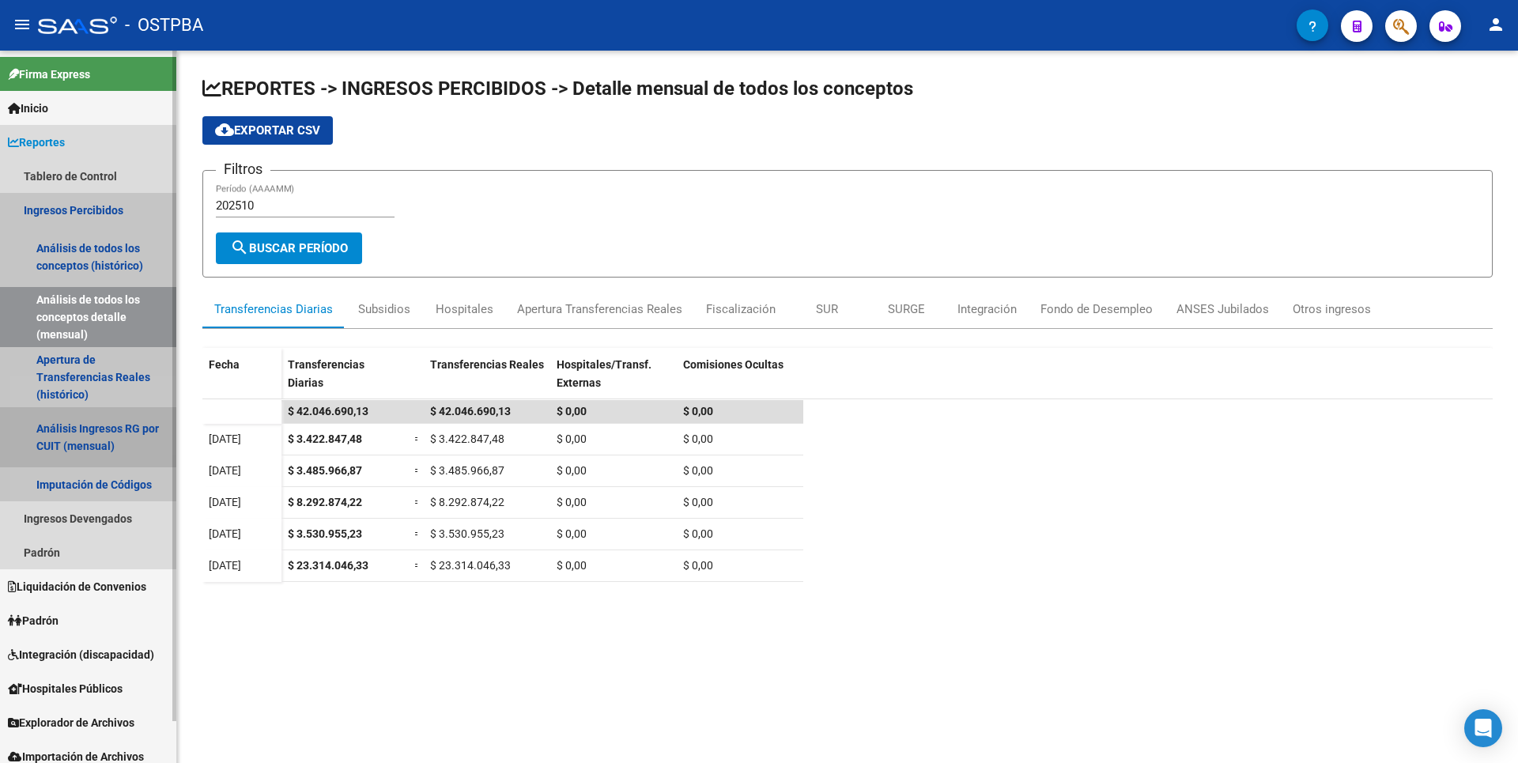
click at [77, 443] on link "Análisis Ingresos RG por CUIT (mensual)" at bounding box center [88, 437] width 176 height 60
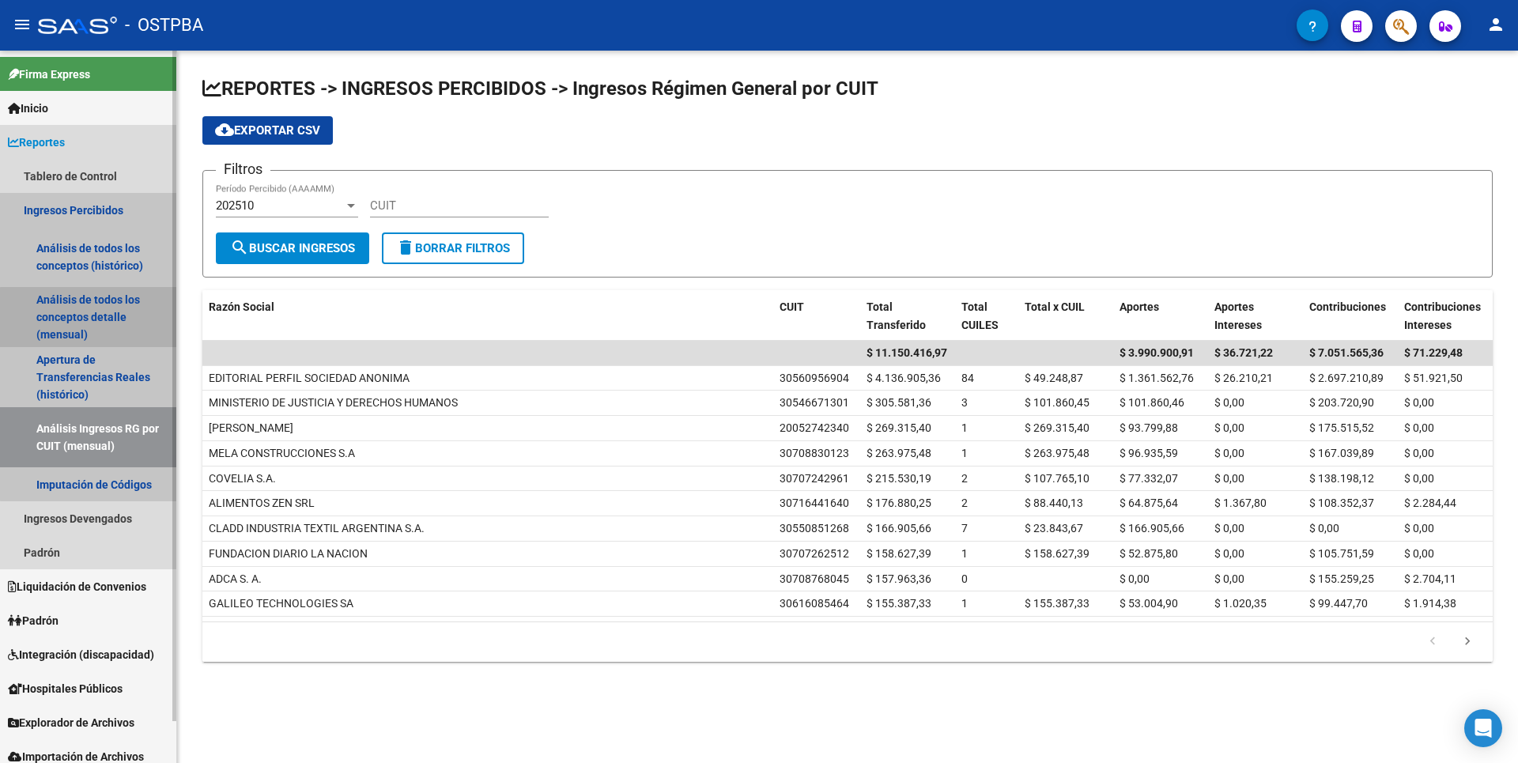
click at [96, 343] on link "Análisis de todos los conceptos detalle (mensual)" at bounding box center [88, 317] width 176 height 60
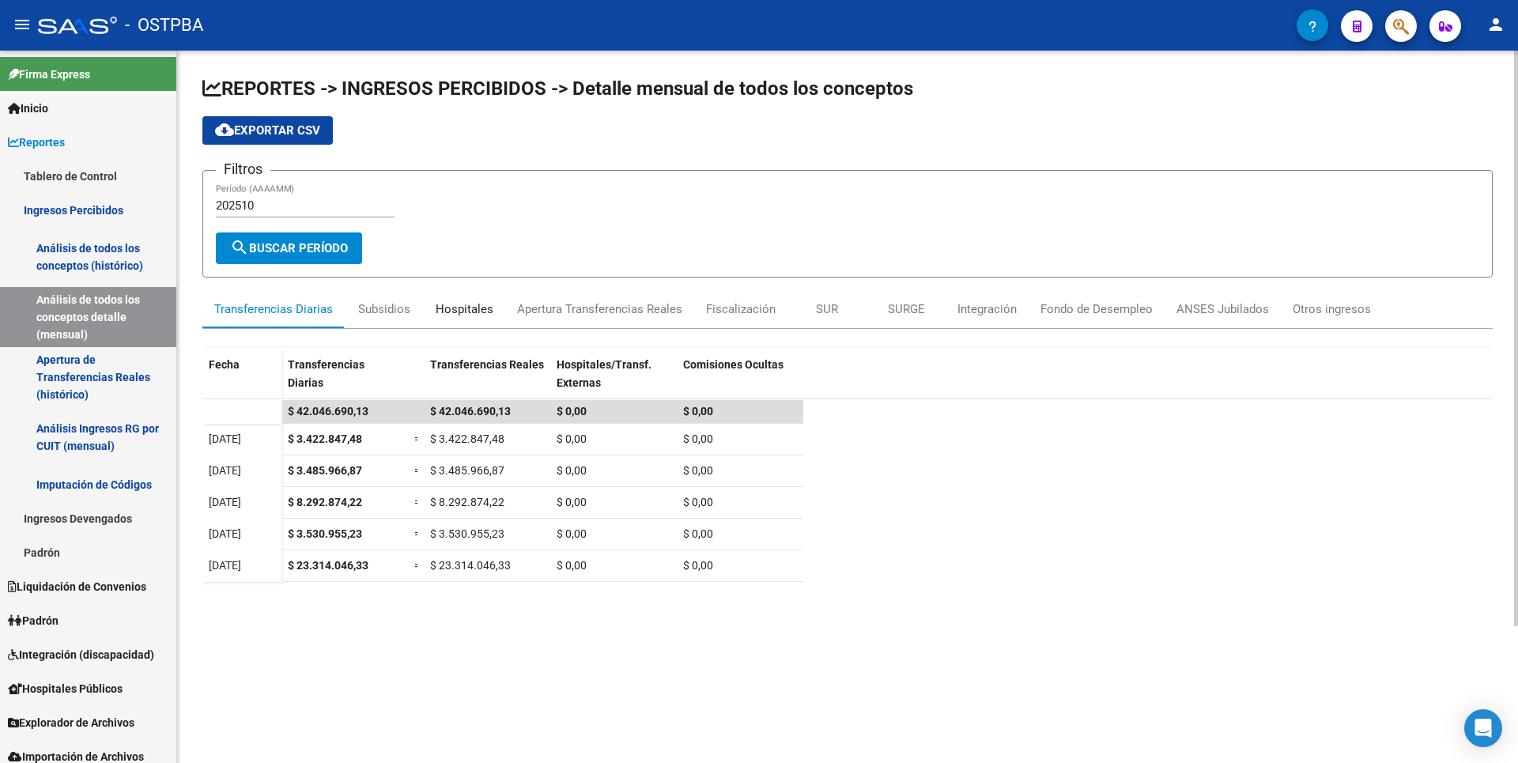
click at [455, 307] on div "Hospitales" at bounding box center [465, 308] width 58 height 17
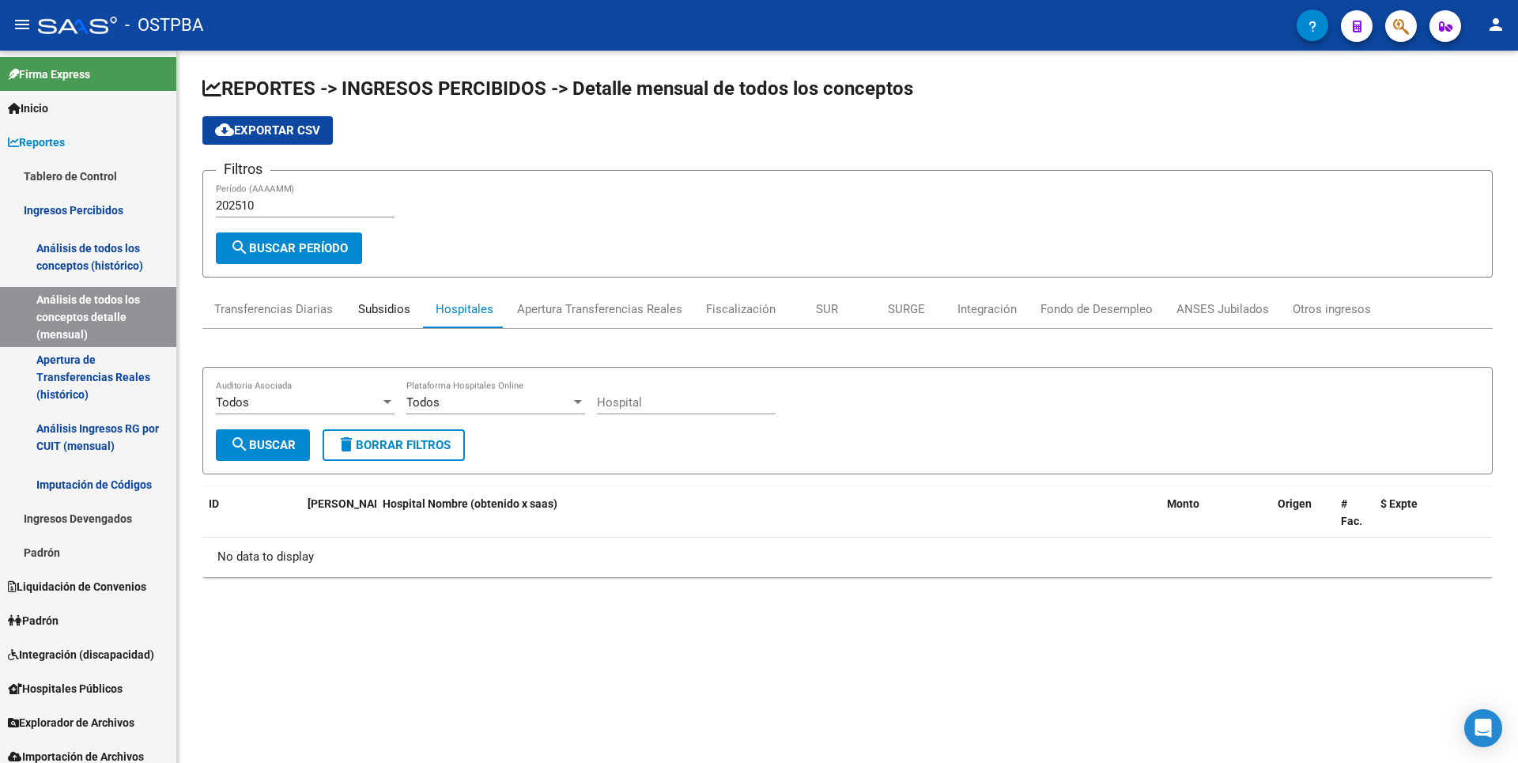
click at [378, 311] on div "Subsidios" at bounding box center [384, 308] width 52 height 17
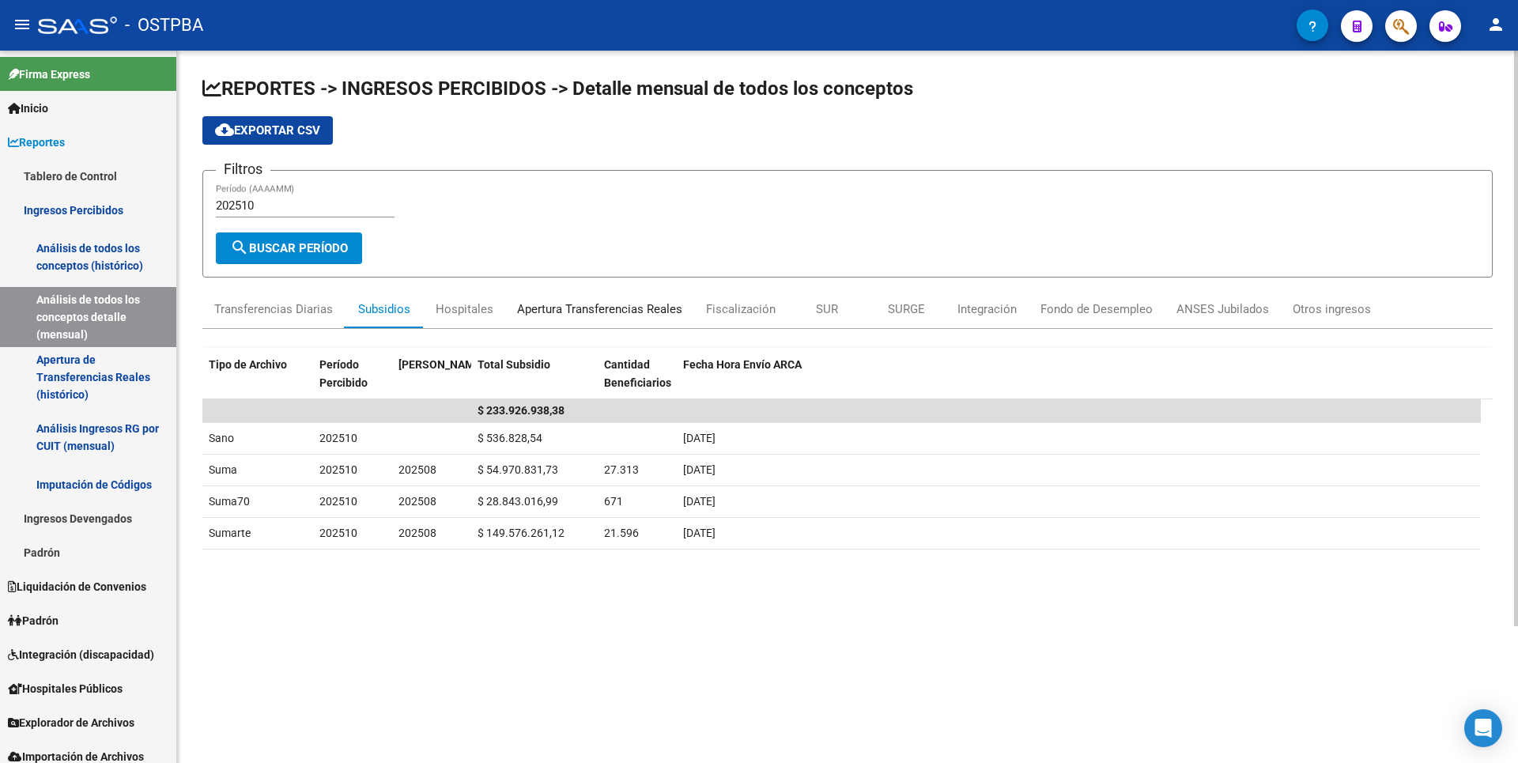
click at [625, 323] on div "Apertura Transferencias Reales" at bounding box center [599, 309] width 189 height 38
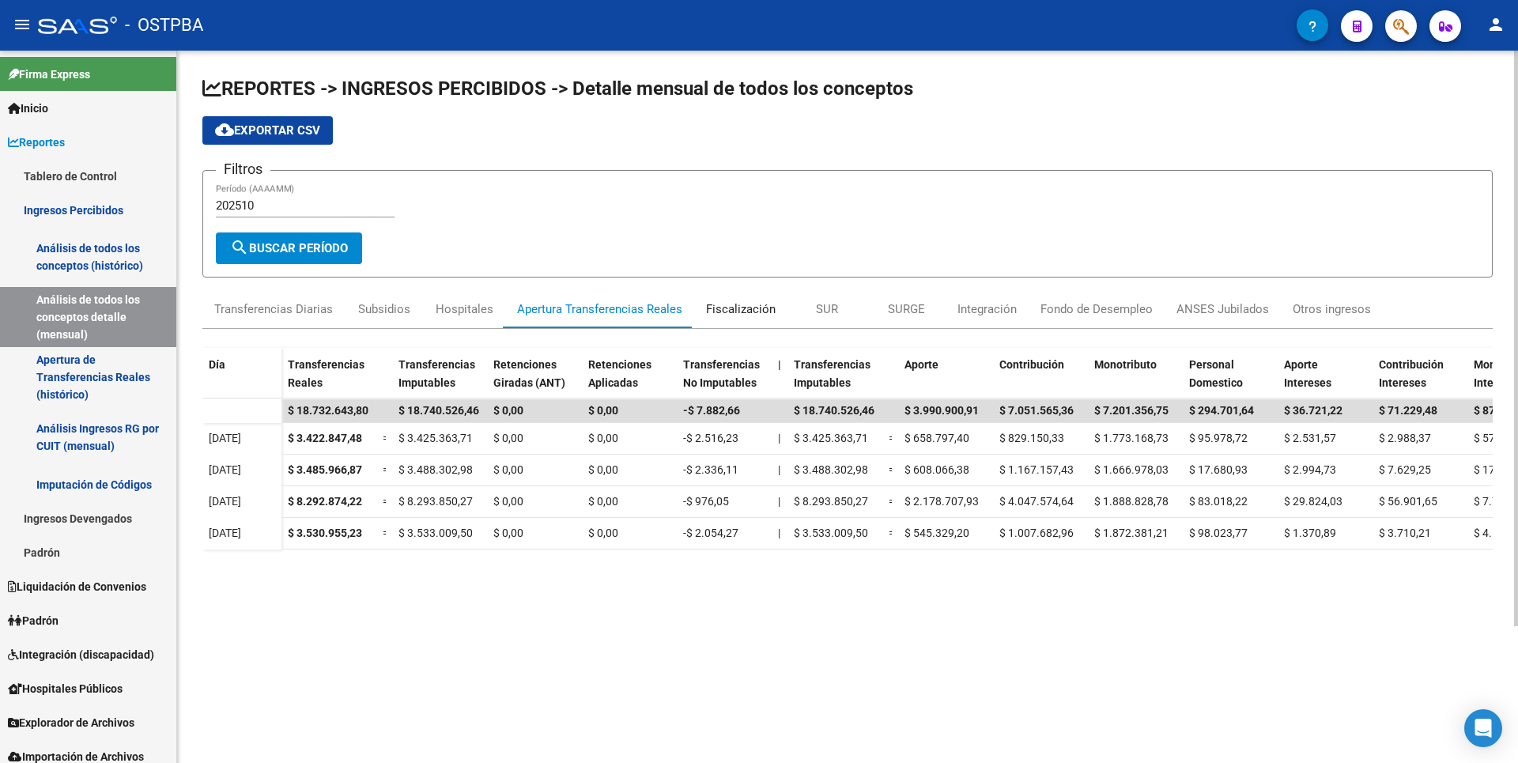
click at [735, 319] on div "Fiscalización" at bounding box center [740, 309] width 93 height 38
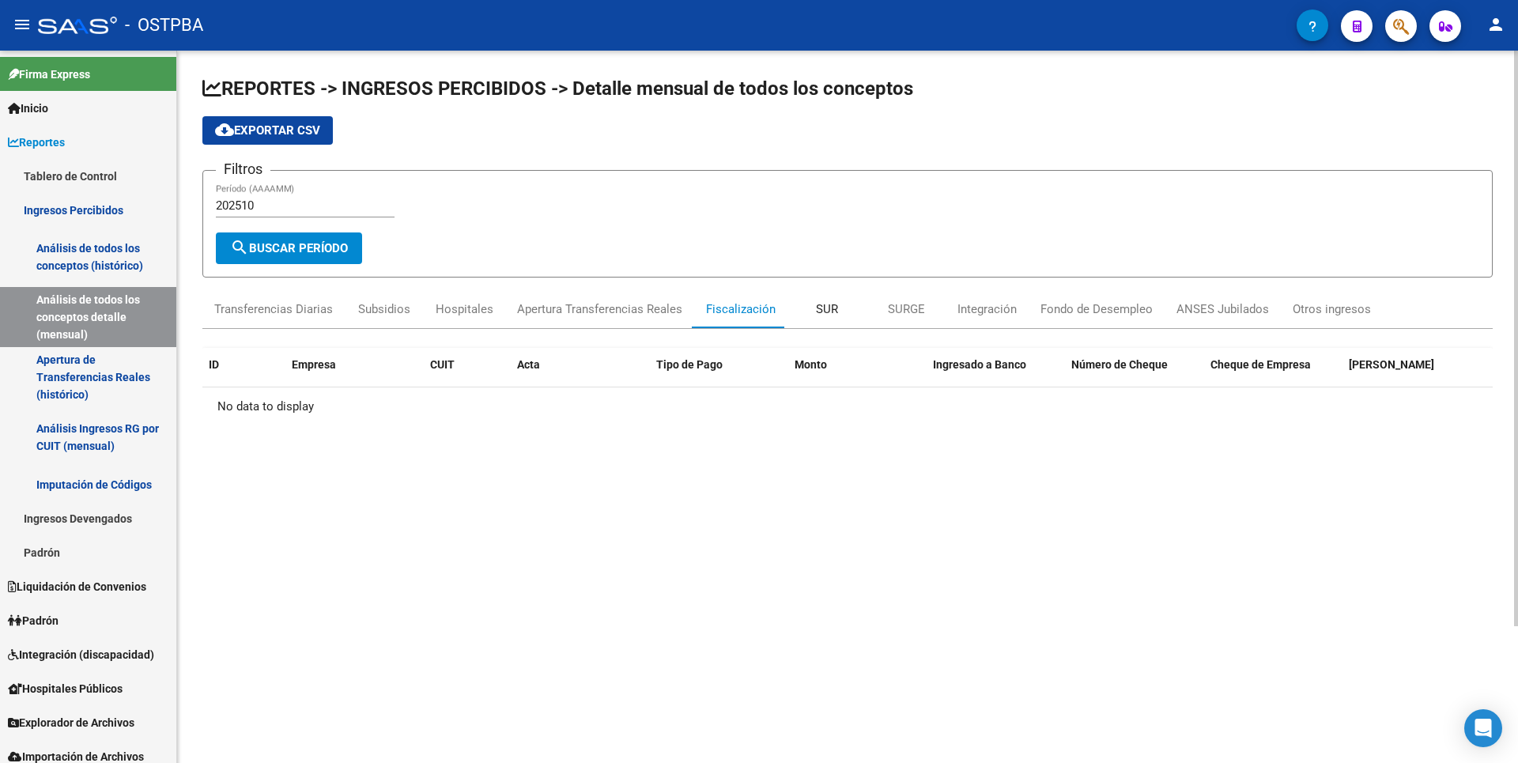
click at [839, 315] on div "SUR" at bounding box center [827, 309] width 79 height 38
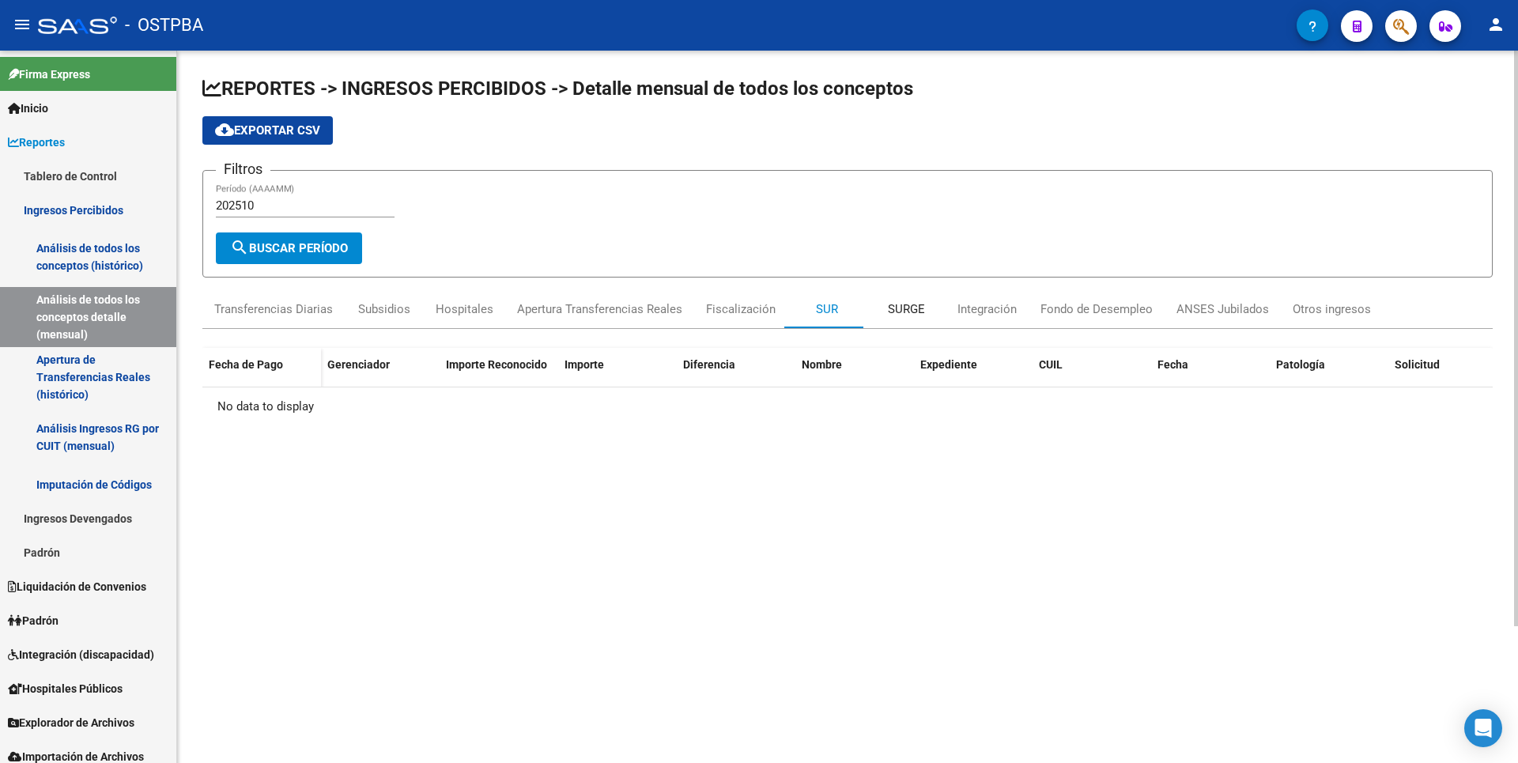
click at [897, 311] on div "SURGE" at bounding box center [906, 308] width 37 height 17
click at [999, 313] on div "Integración" at bounding box center [987, 308] width 59 height 17
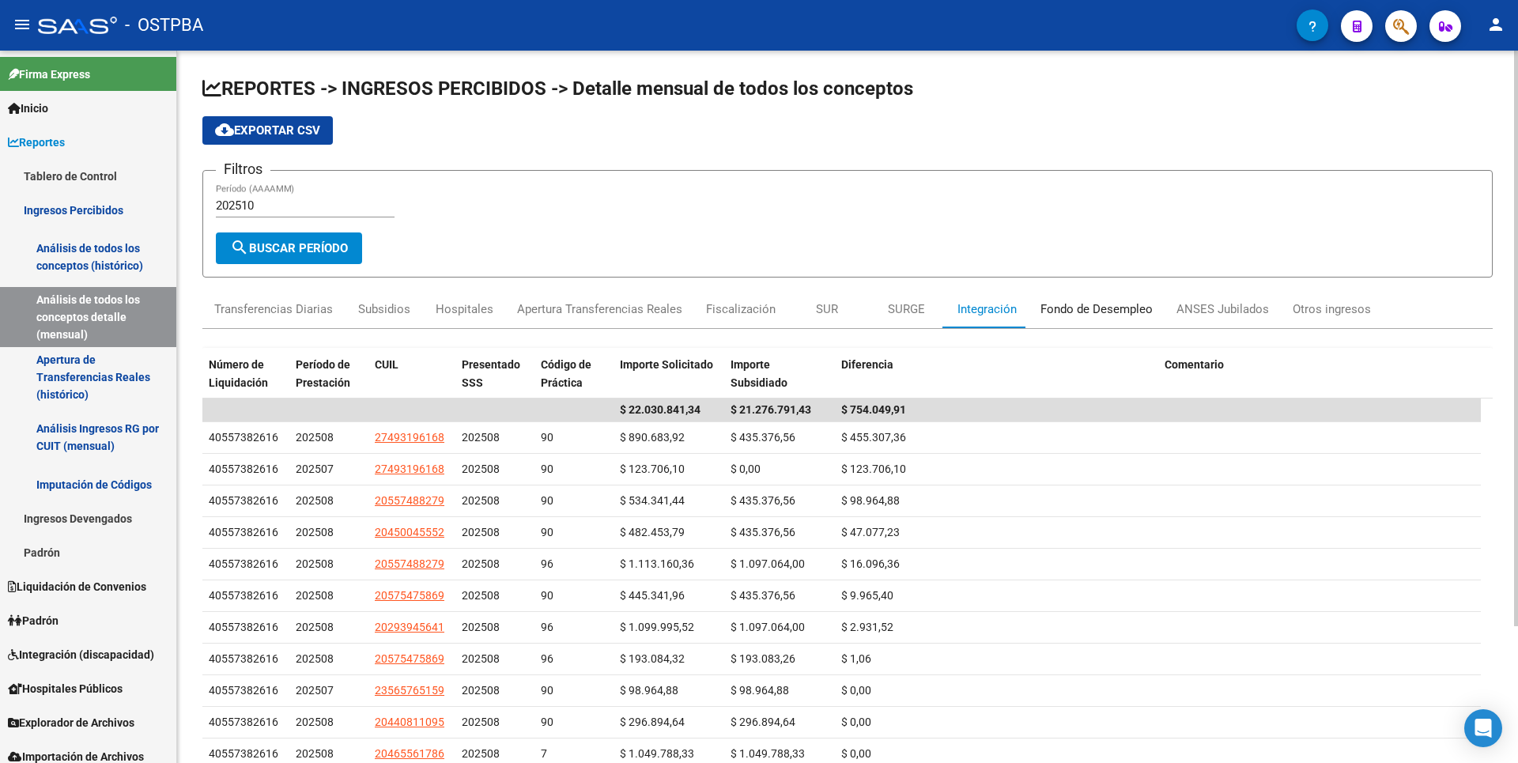
drag, startPoint x: 1075, startPoint y: 313, endPoint x: 1107, endPoint y: 313, distance: 31.6
click at [1076, 313] on div "Fondo de Desempleo" at bounding box center [1097, 308] width 112 height 17
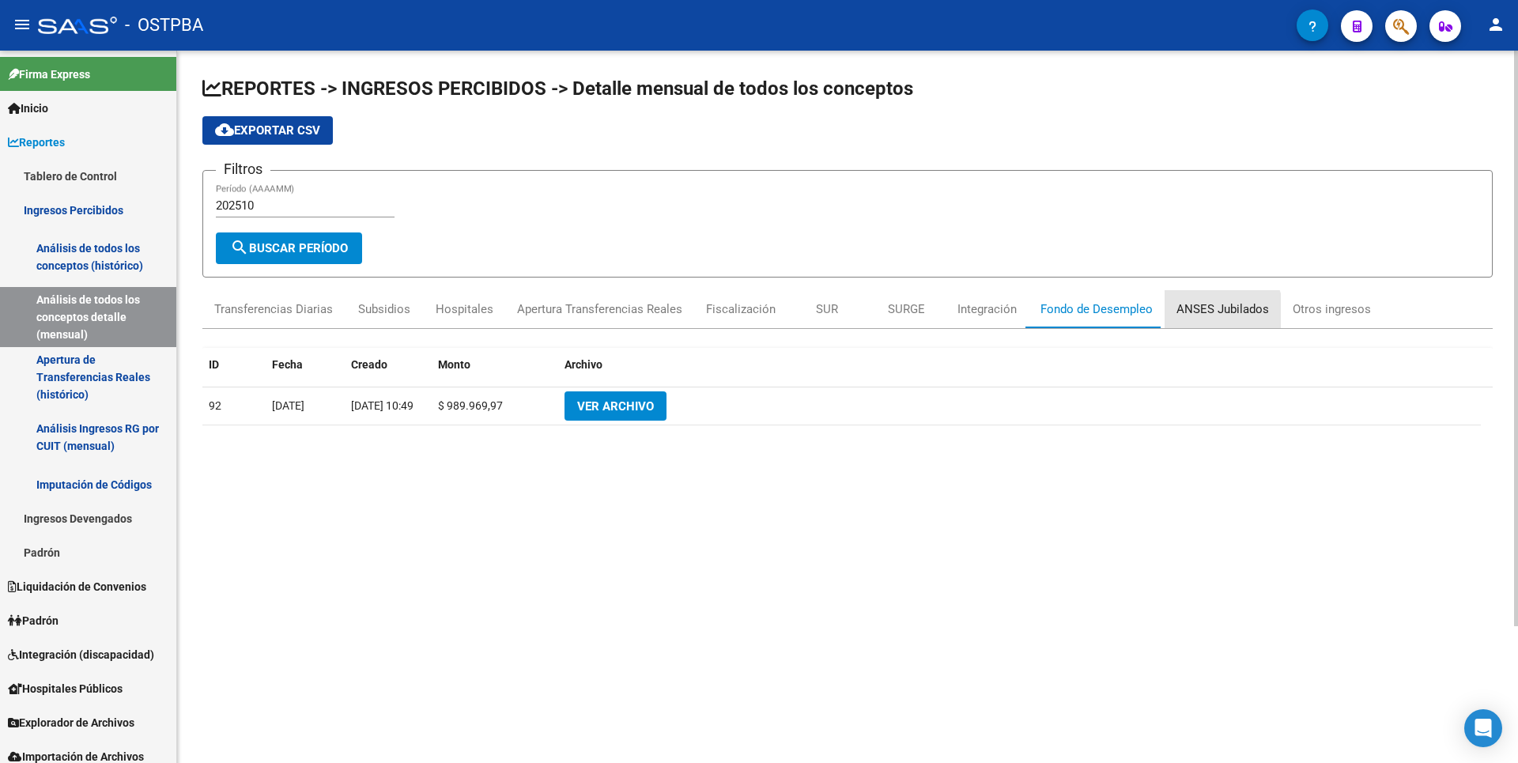
click at [1211, 314] on div "ANSES Jubilados" at bounding box center [1223, 308] width 93 height 17
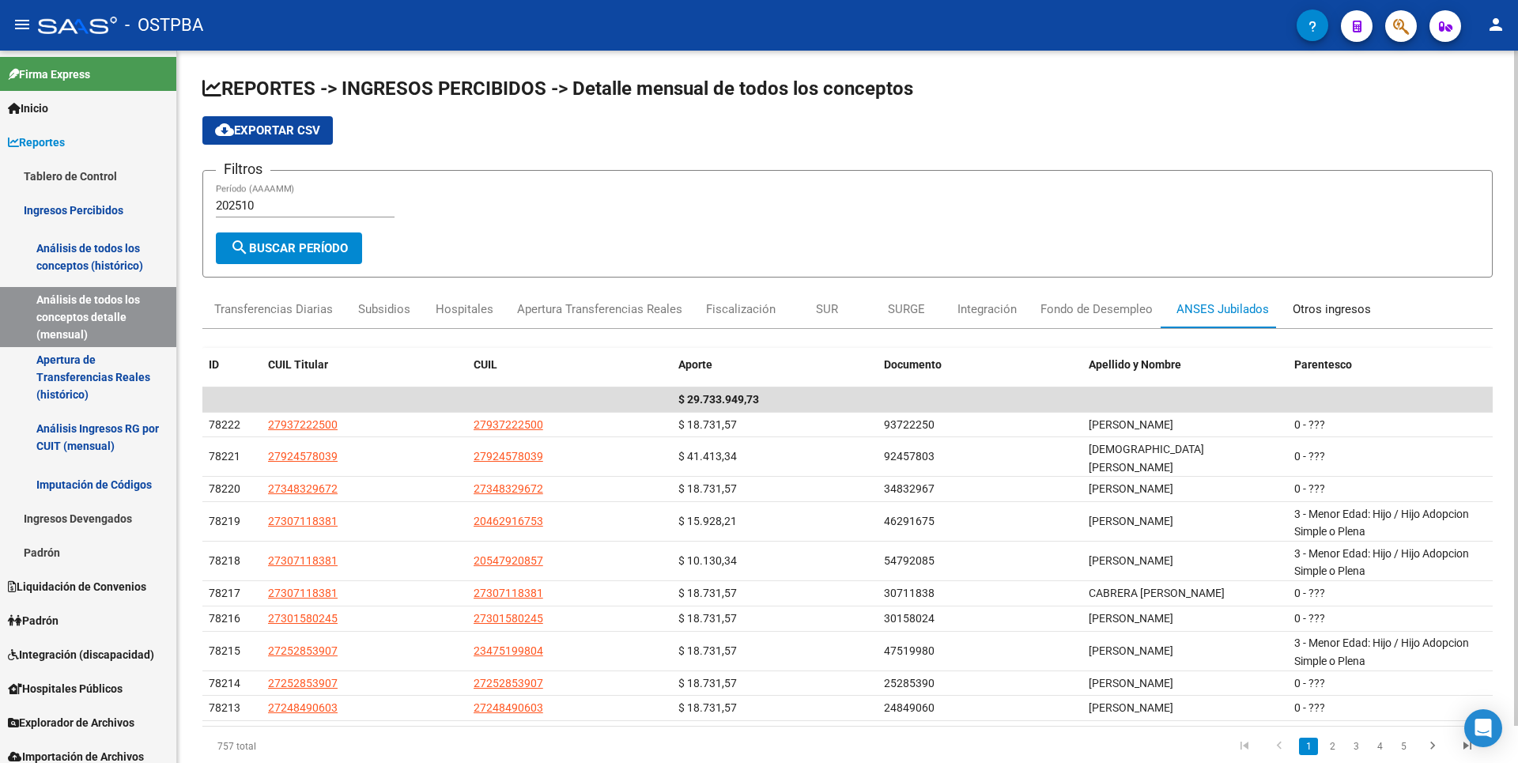
click at [1307, 304] on div "Otros ingresos" at bounding box center [1332, 308] width 78 height 17
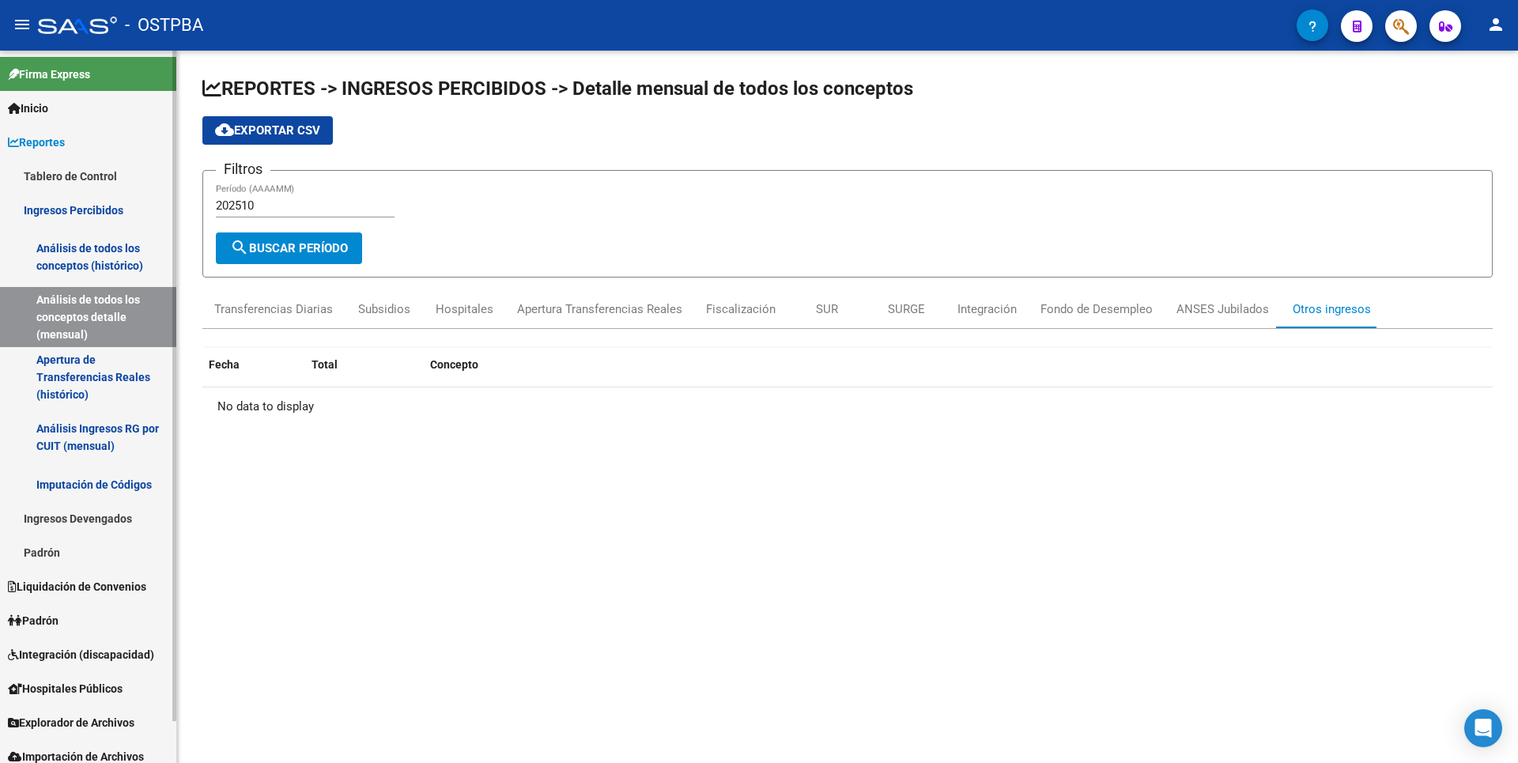
click at [88, 731] on link "Explorador de Archivos" at bounding box center [88, 722] width 176 height 34
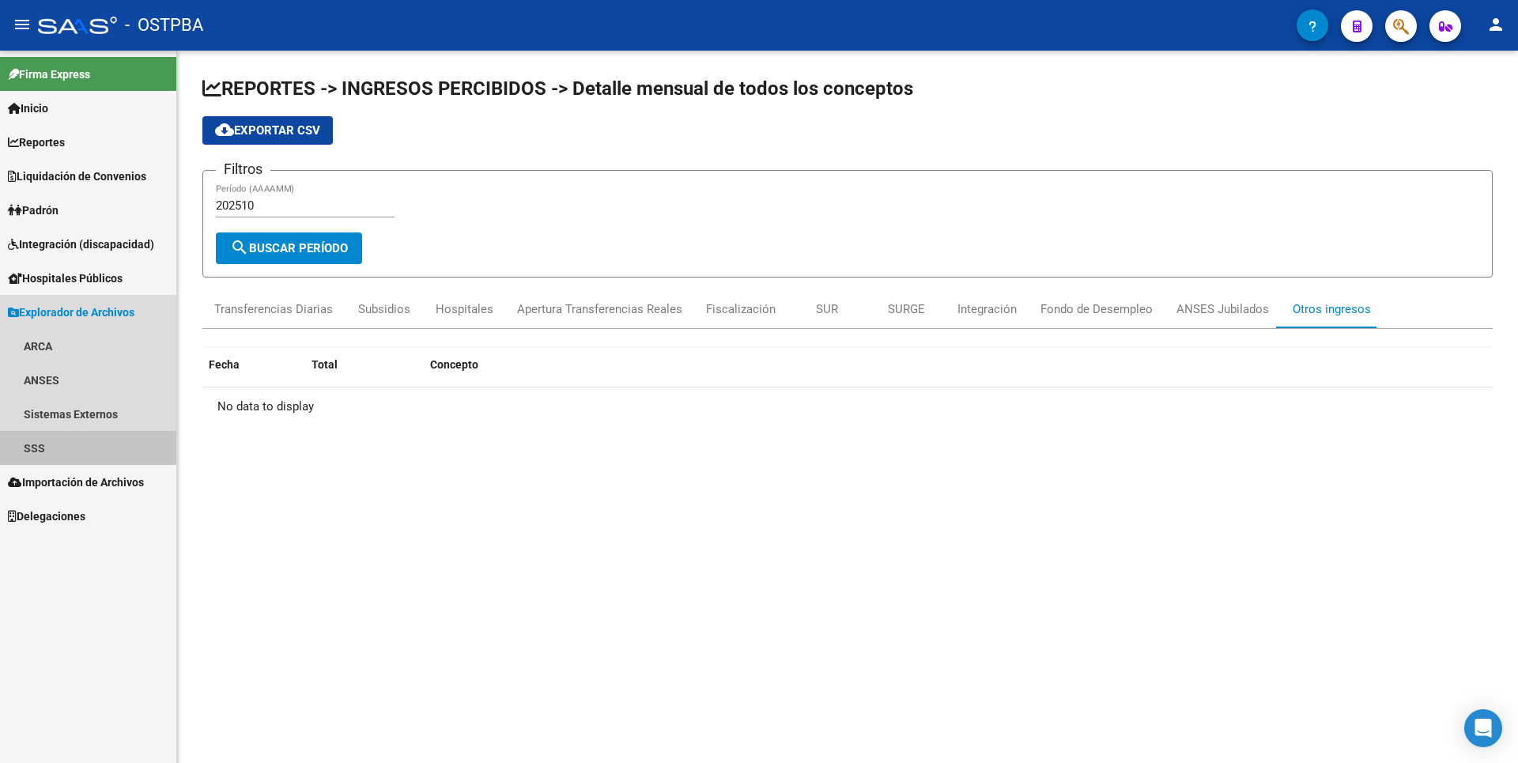
click at [68, 453] on link "SSS" at bounding box center [88, 448] width 176 height 34
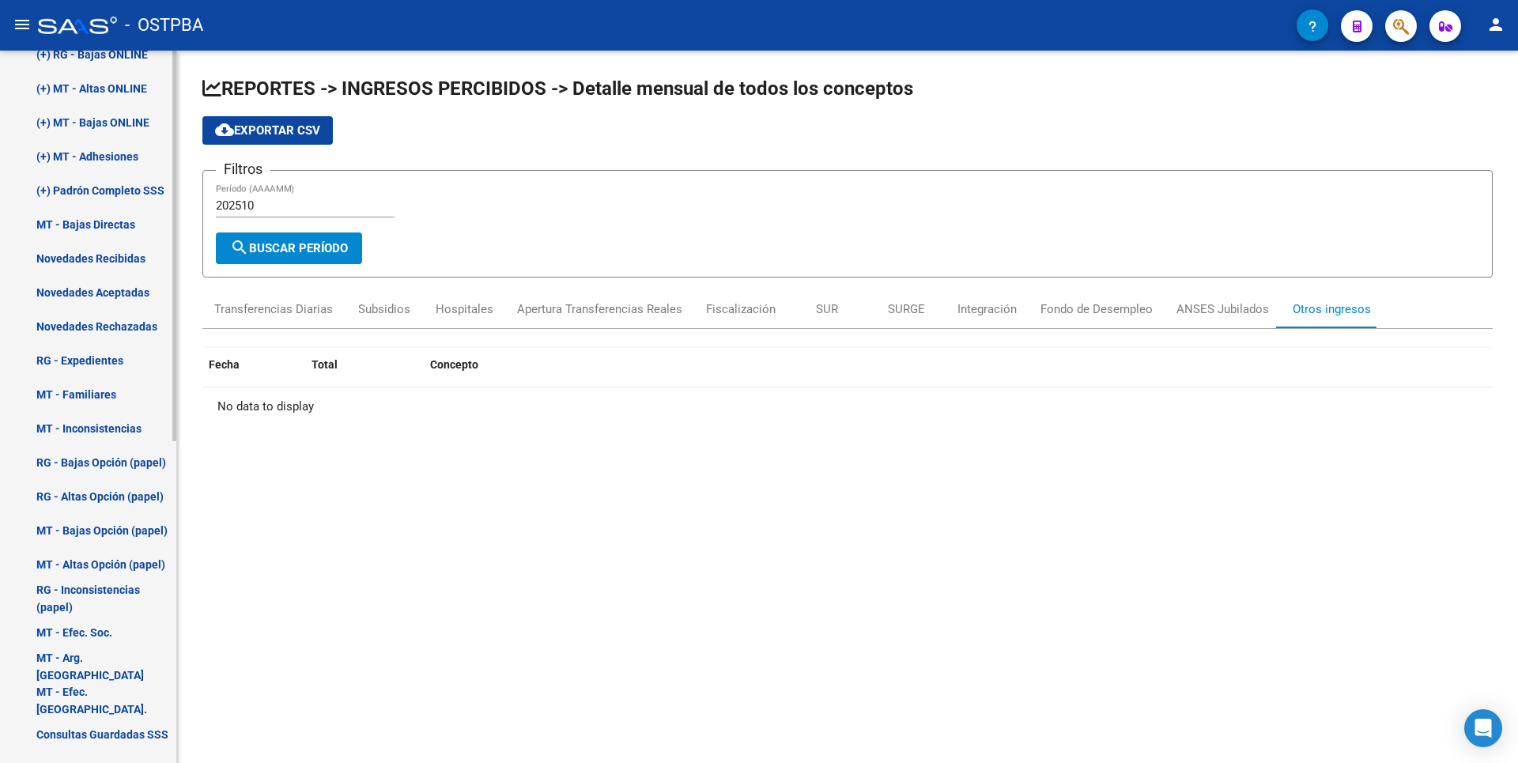
scroll to position [586, 0]
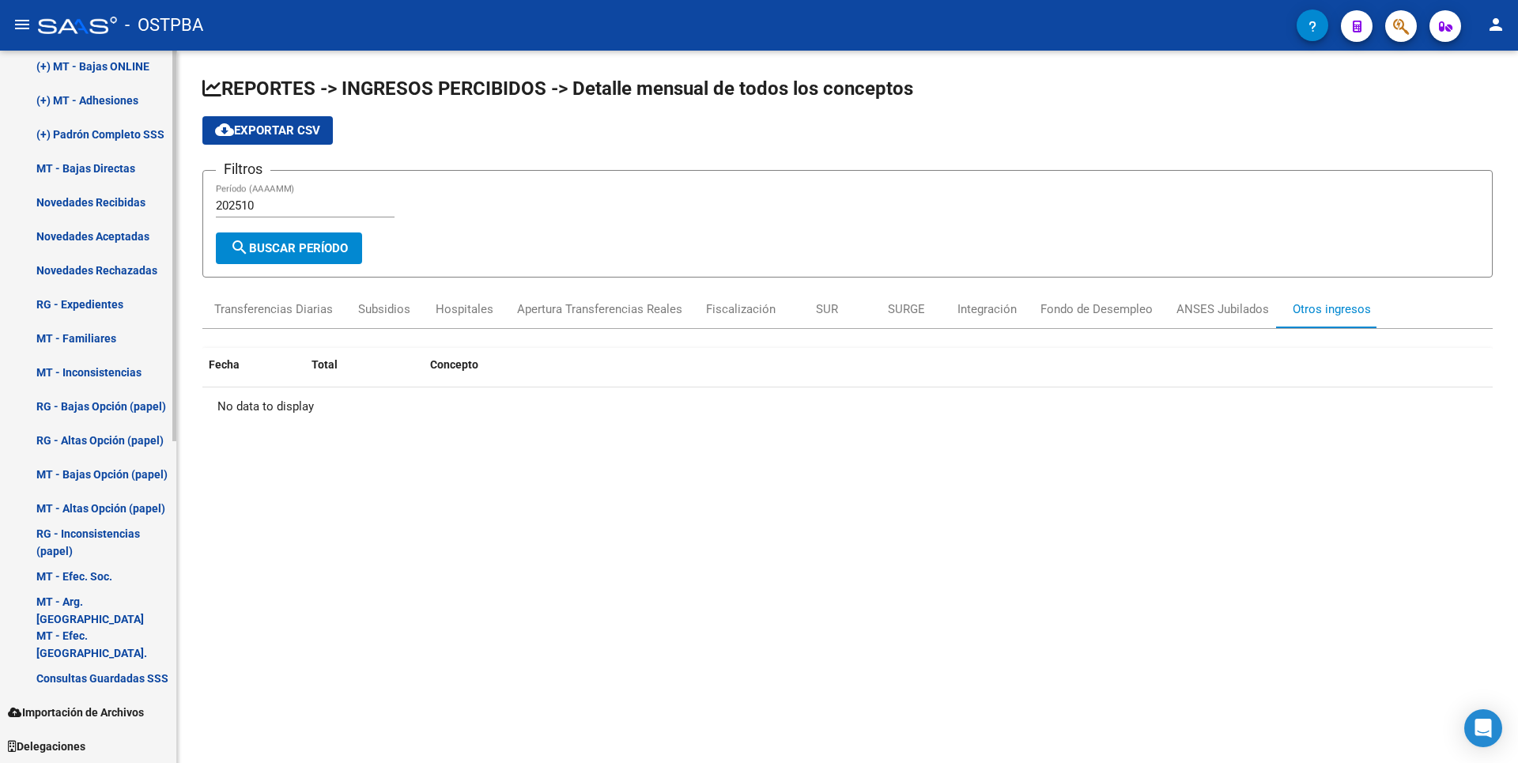
click at [65, 698] on link "Importación de Archivos" at bounding box center [88, 712] width 176 height 34
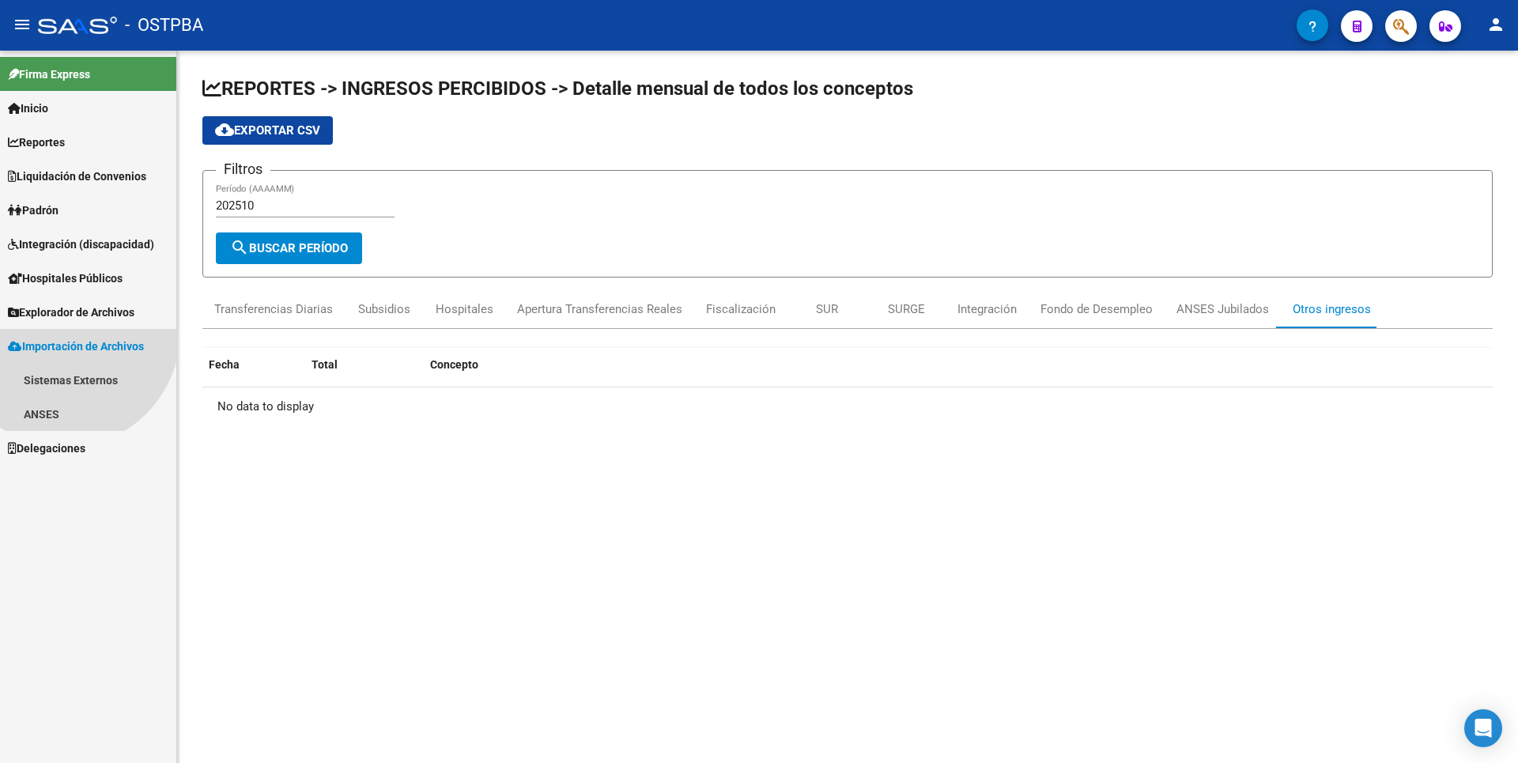
scroll to position [0, 0]
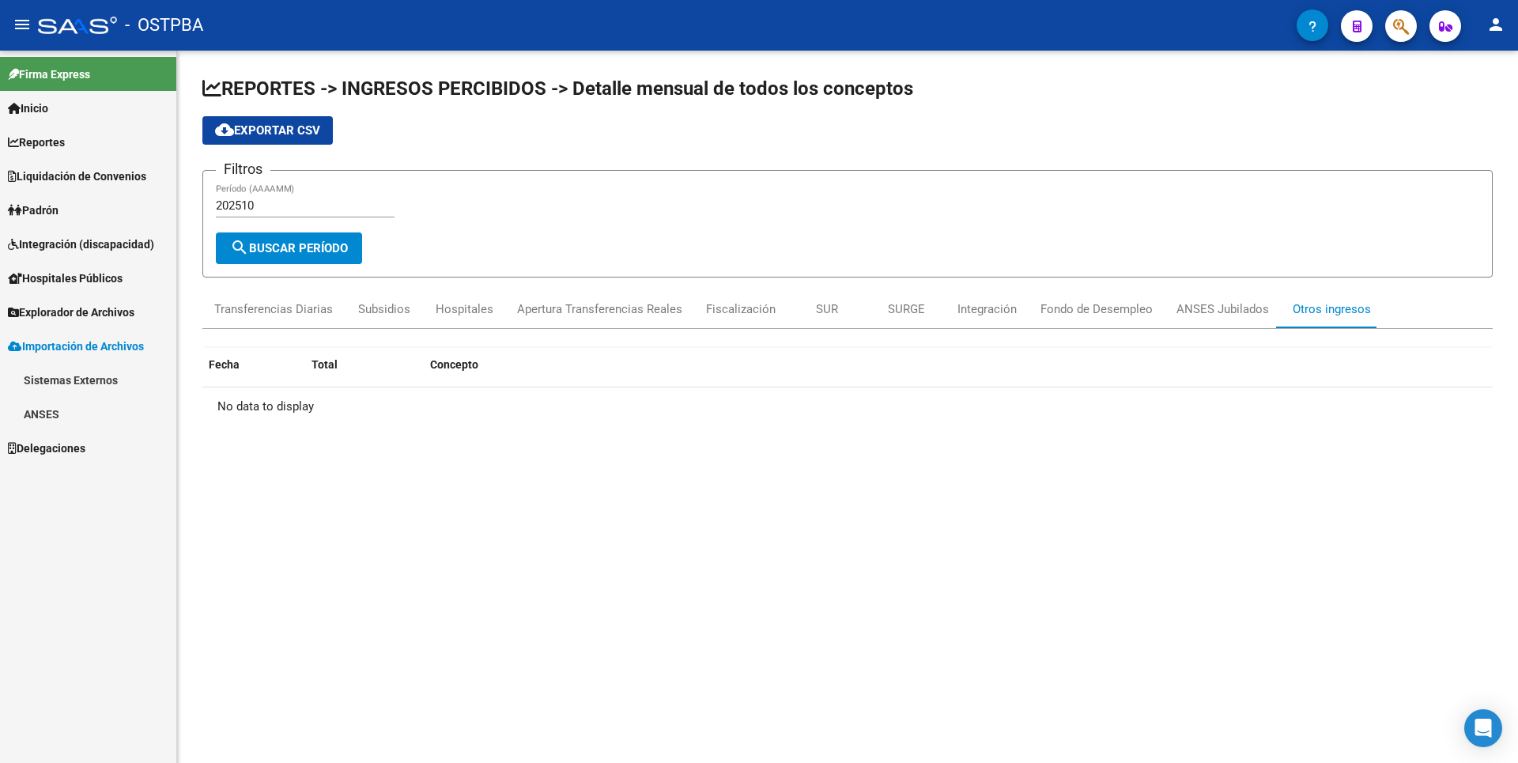
click at [64, 429] on link "ANSES" at bounding box center [88, 414] width 176 height 34
click at [78, 373] on link "Sistemas Externos" at bounding box center [88, 380] width 176 height 34
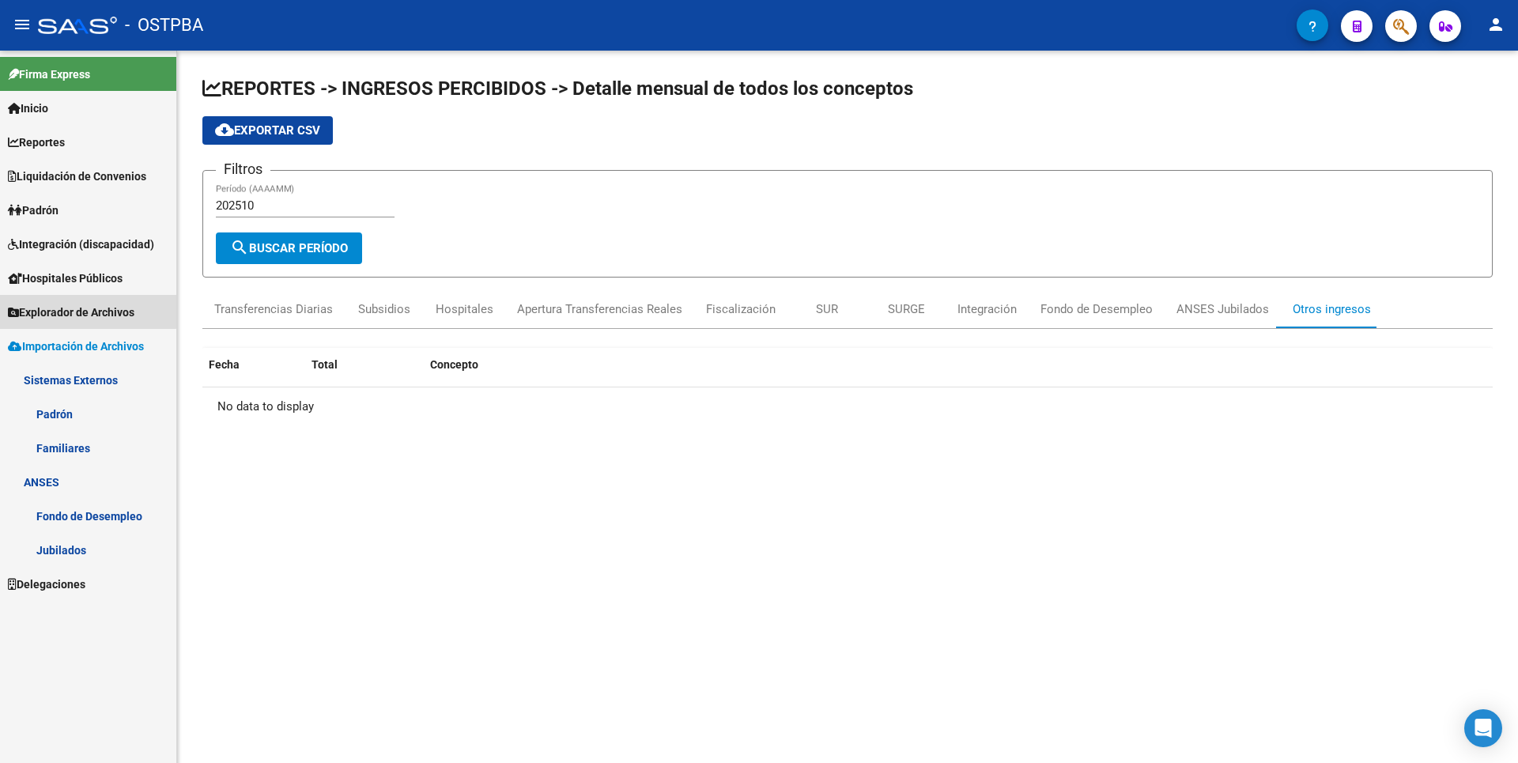
click at [82, 296] on link "Explorador de Archivos" at bounding box center [88, 312] width 176 height 34
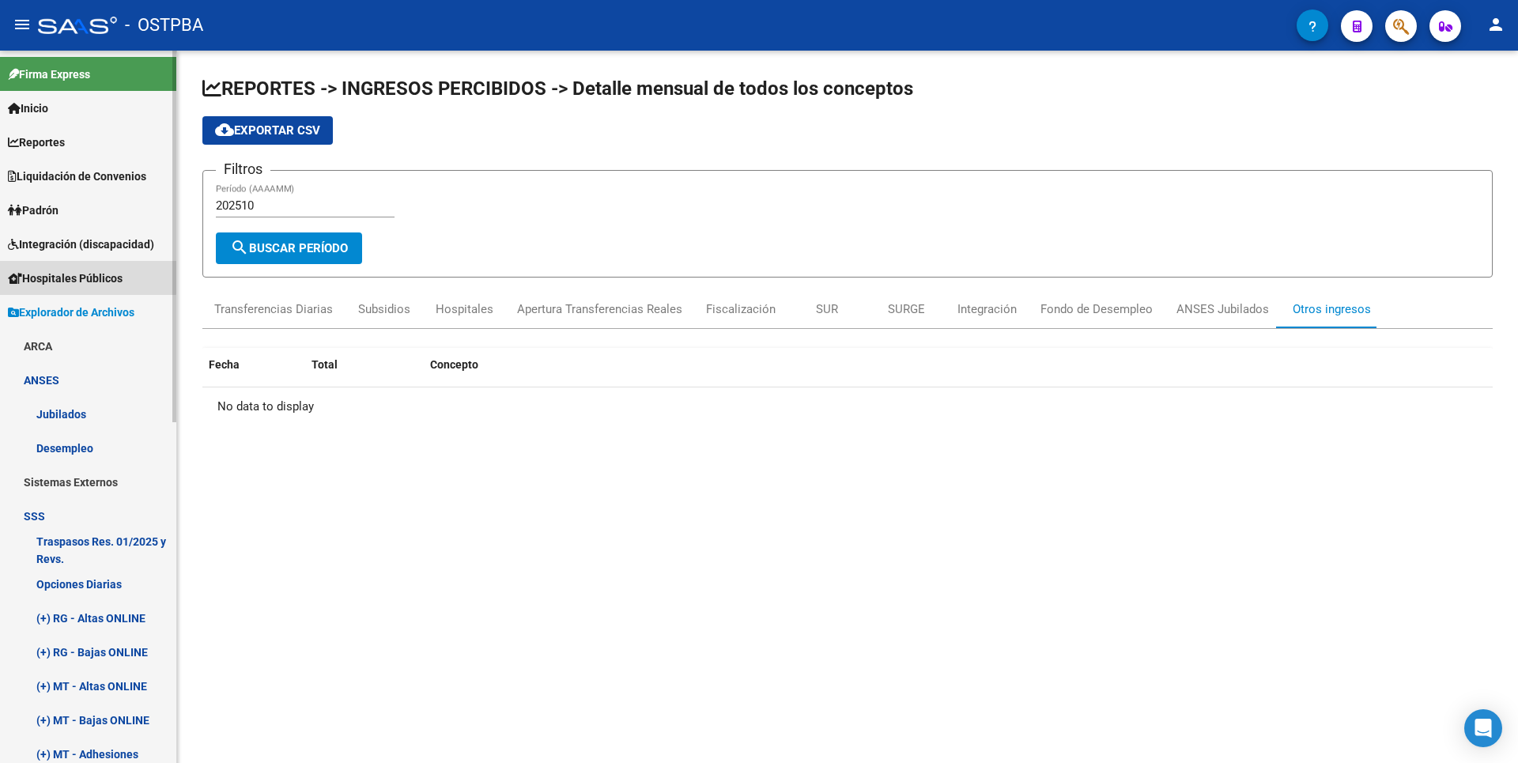
click at [81, 271] on span "Hospitales Públicos" at bounding box center [65, 278] width 115 height 17
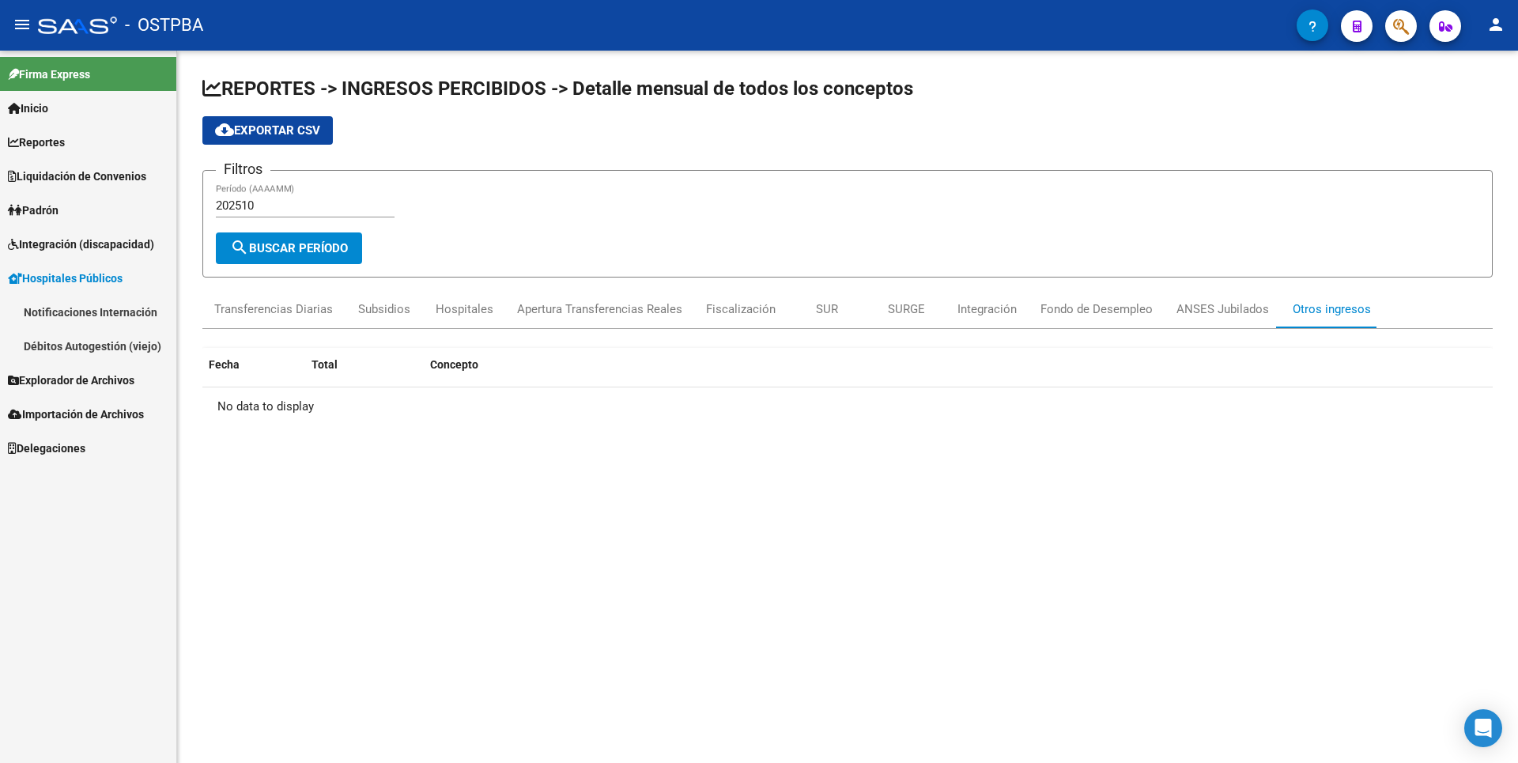
click at [108, 243] on span "Integración (discapacidad)" at bounding box center [81, 244] width 146 height 17
click at [59, 204] on span "Padrón" at bounding box center [33, 210] width 51 height 17
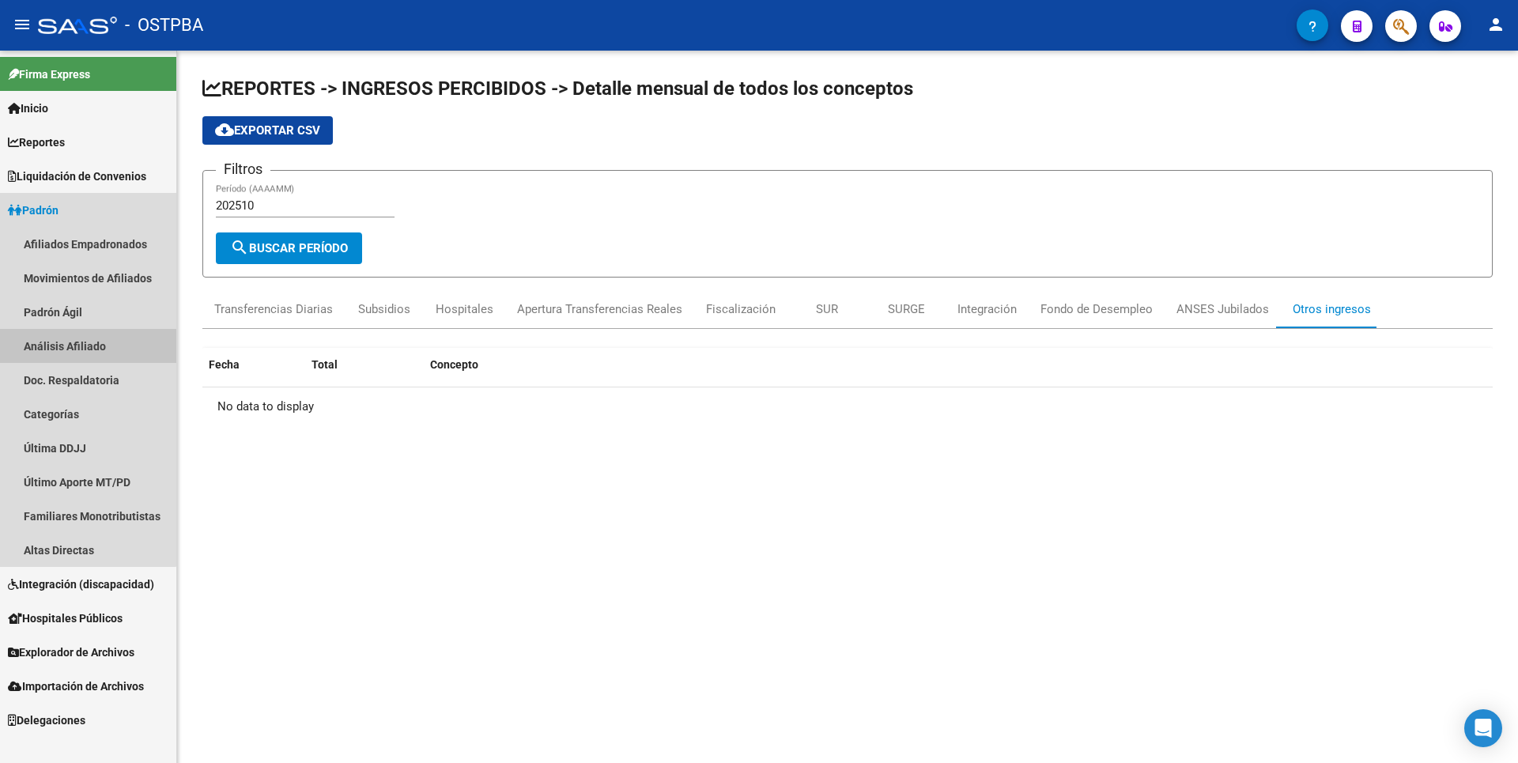
click at [80, 336] on link "Análisis Afiliado" at bounding box center [88, 346] width 176 height 34
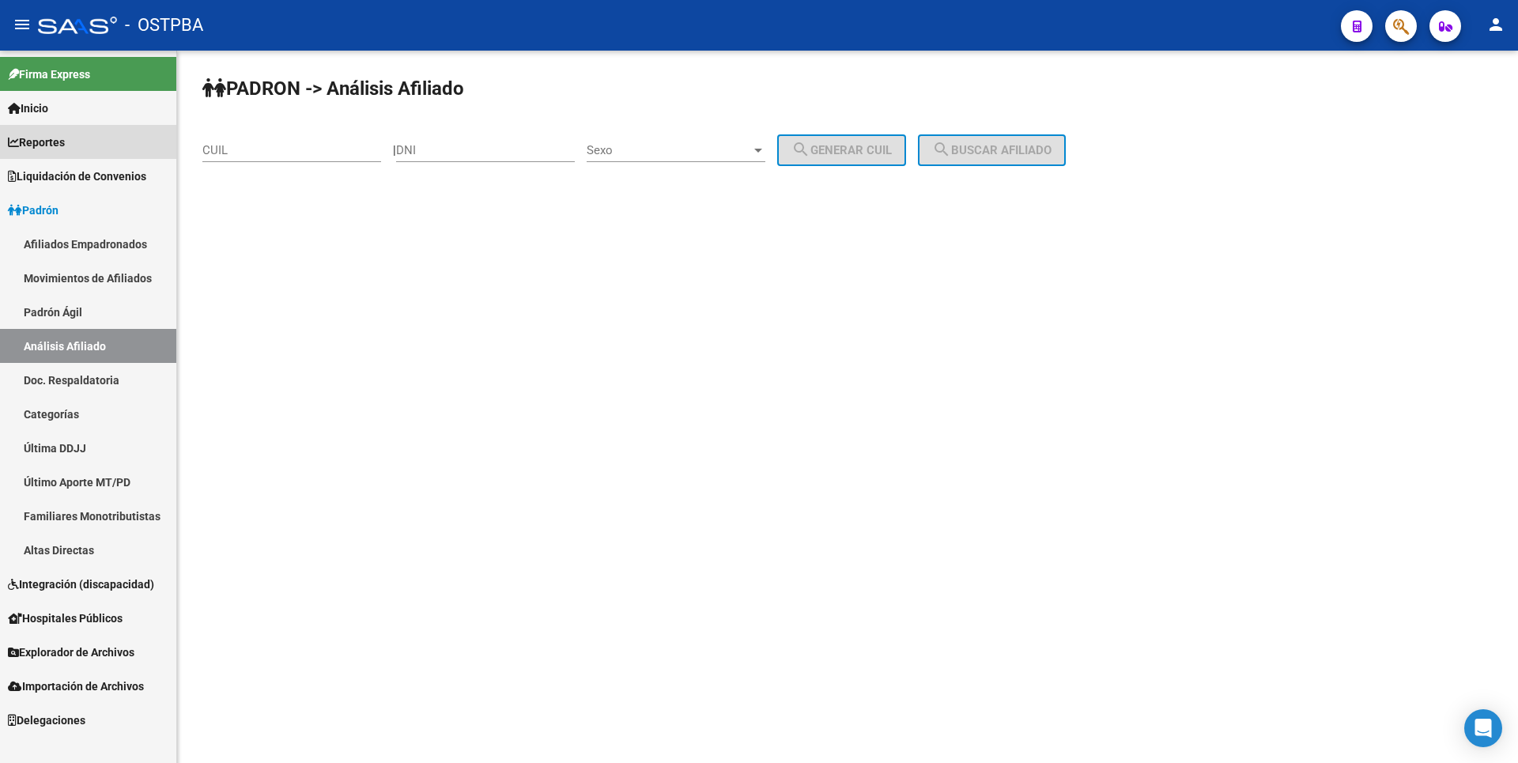
click at [51, 141] on span "Reportes" at bounding box center [36, 142] width 57 height 17
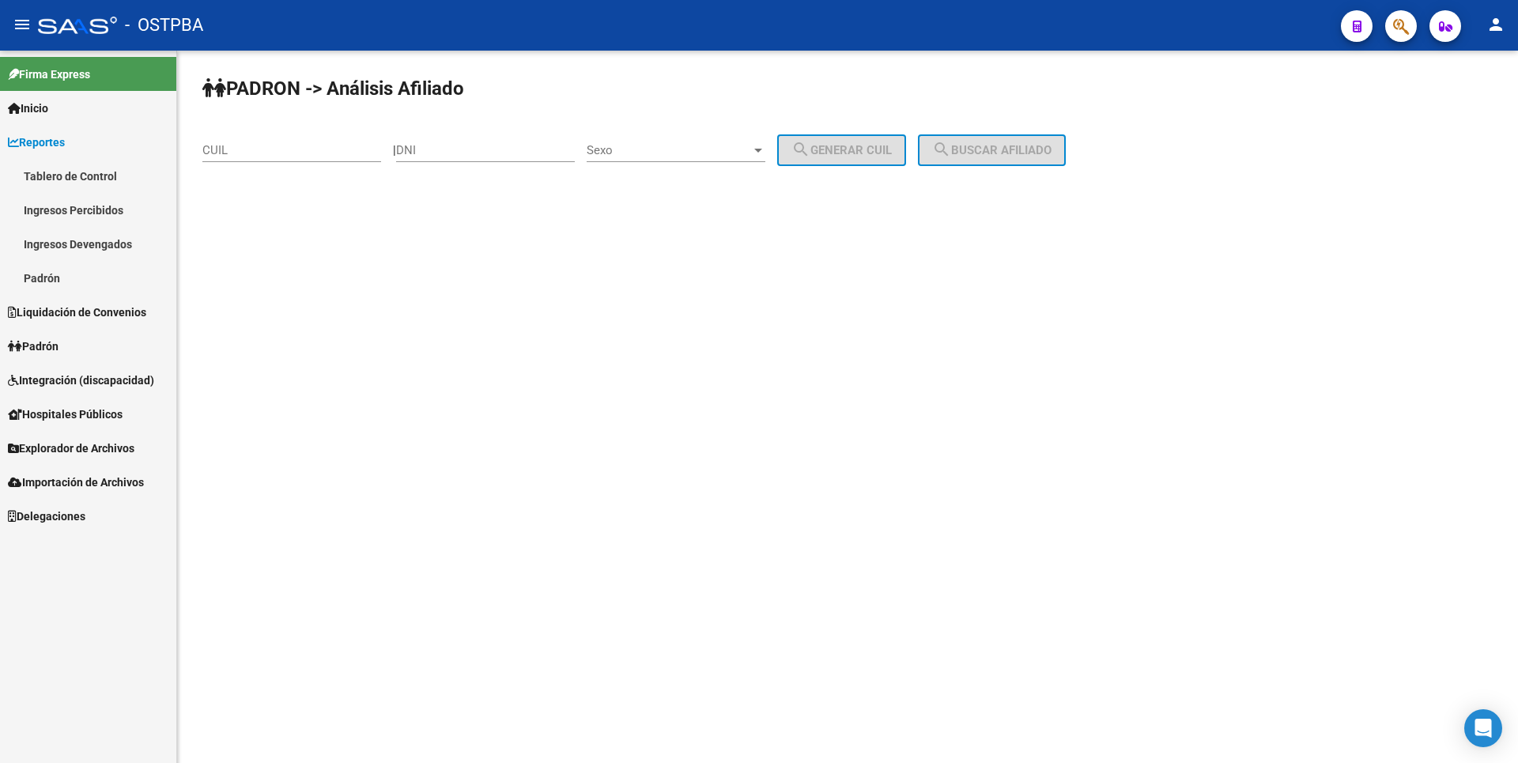
click at [75, 218] on link "Ingresos Percibidos" at bounding box center [88, 210] width 176 height 34
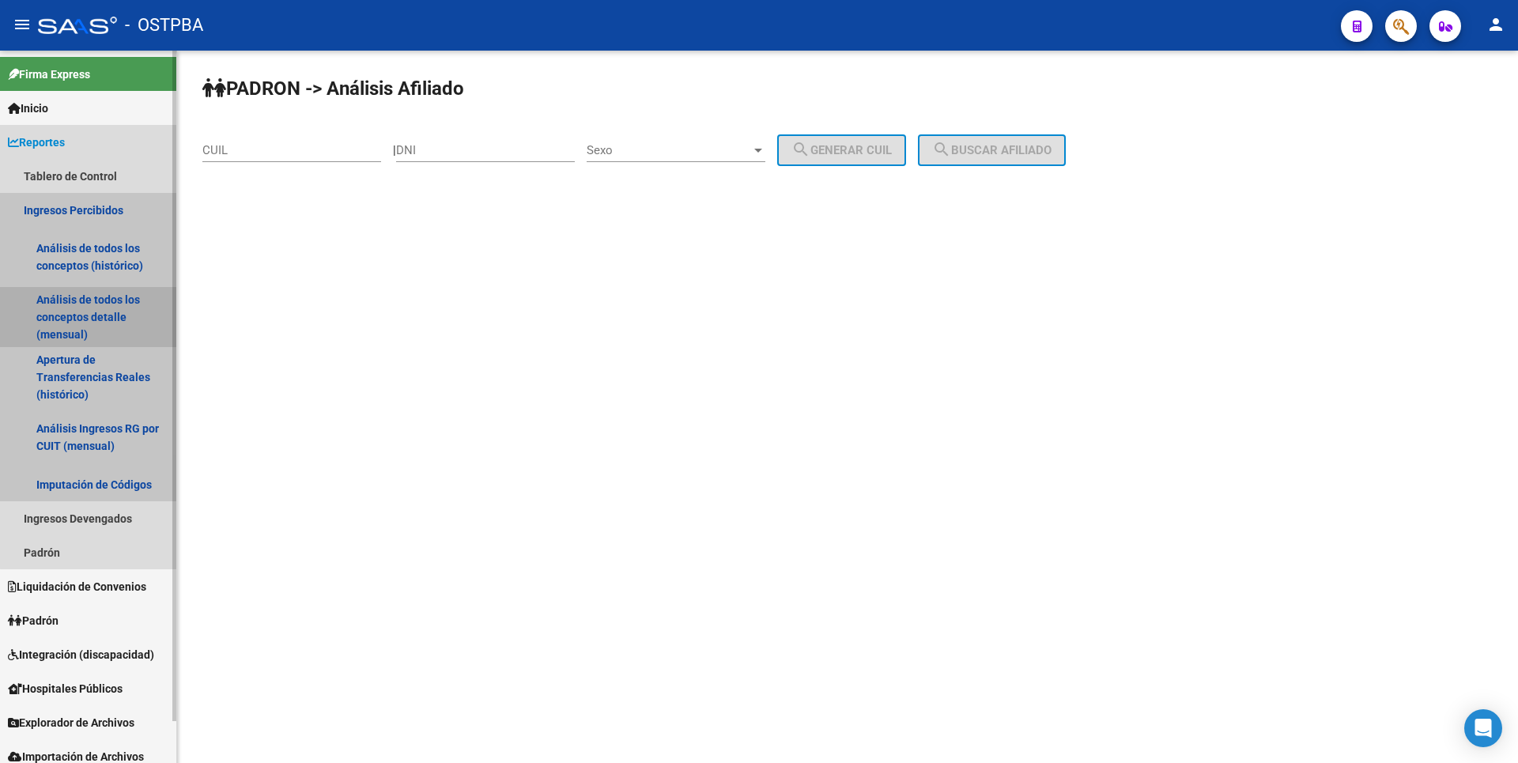
click at [98, 316] on link "Análisis de todos los conceptos detalle (mensual)" at bounding box center [88, 317] width 176 height 60
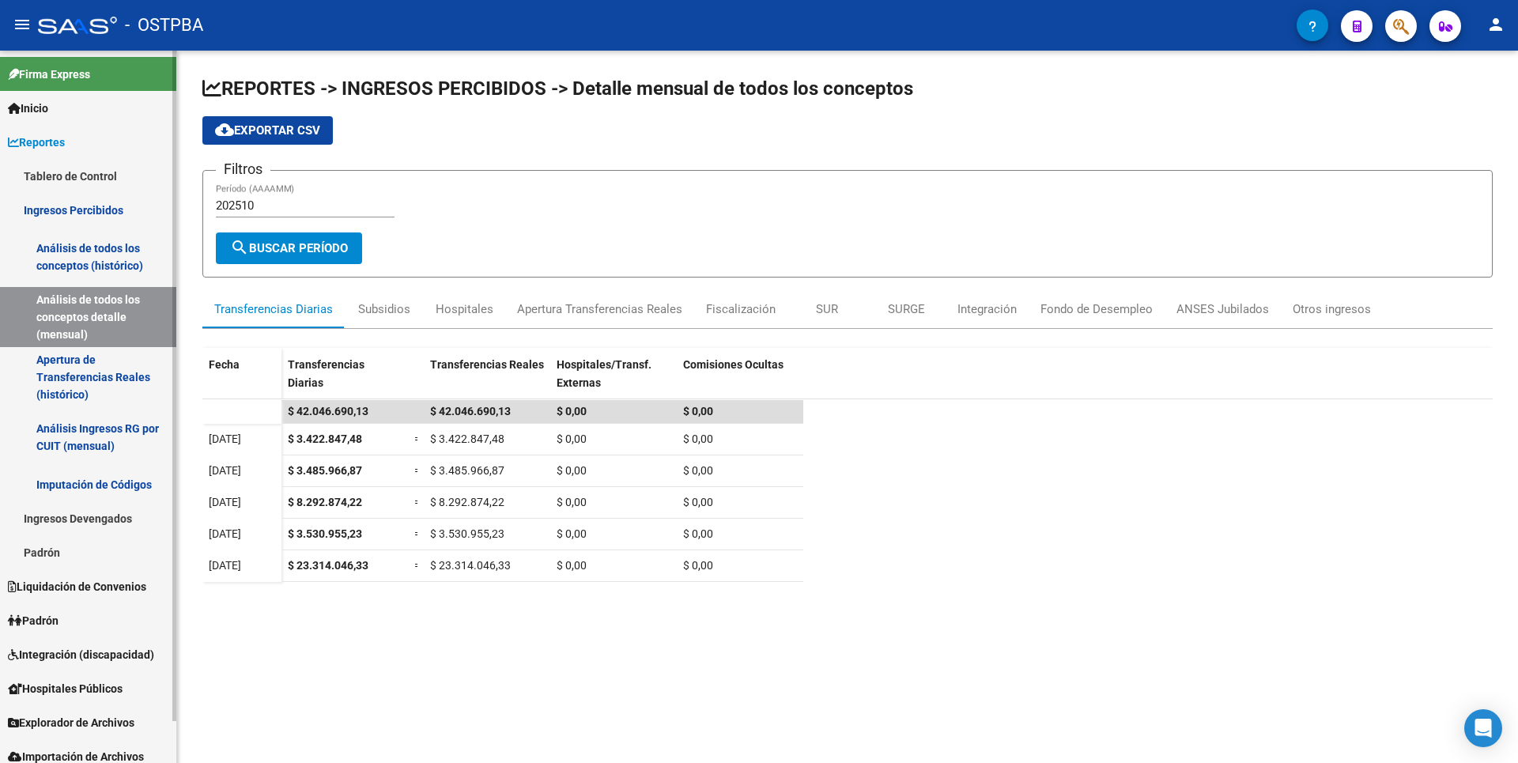
click at [77, 365] on link "Apertura de Transferencias Reales (histórico)" at bounding box center [88, 377] width 176 height 60
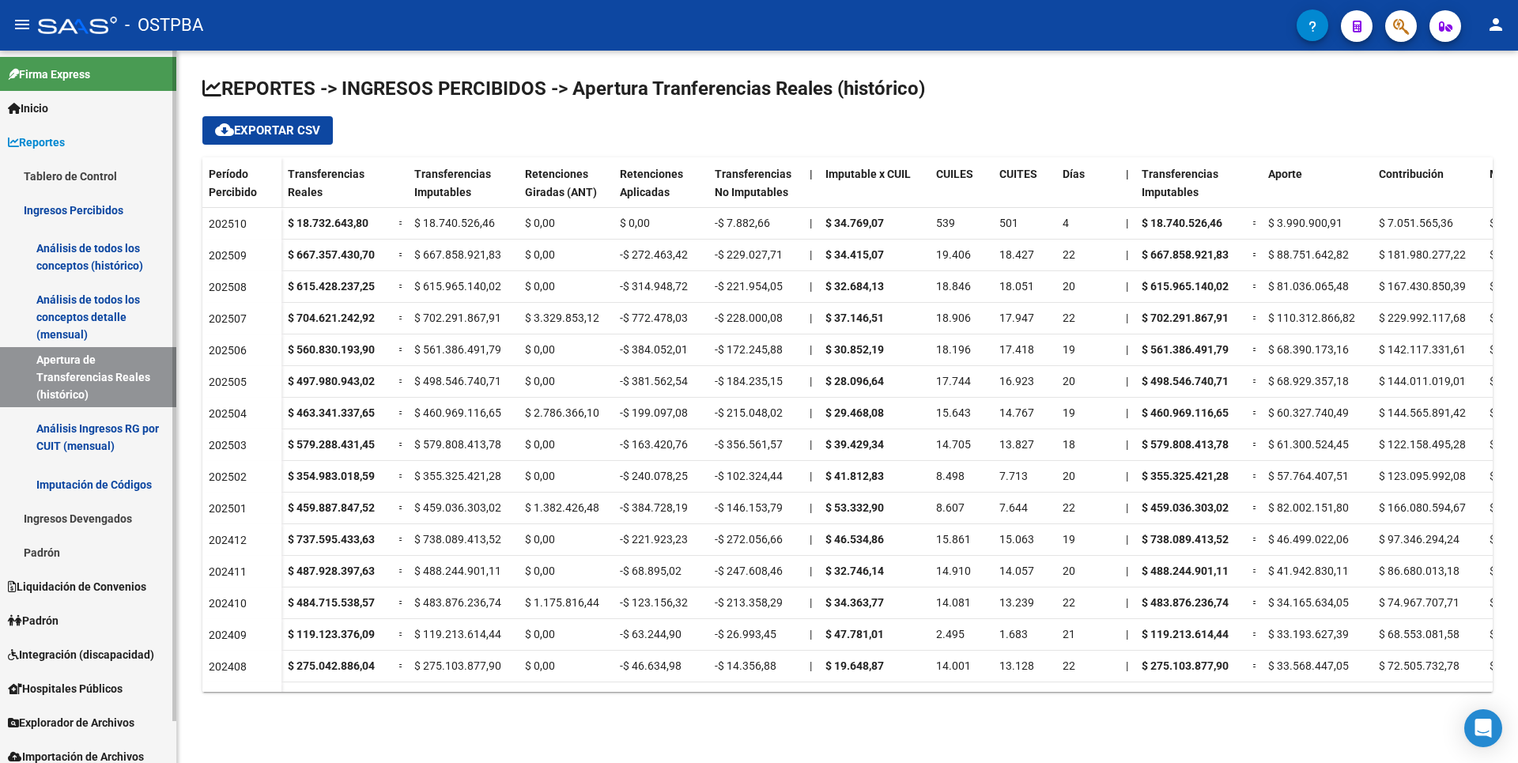
click at [79, 515] on link "Ingresos Devengados" at bounding box center [88, 518] width 176 height 34
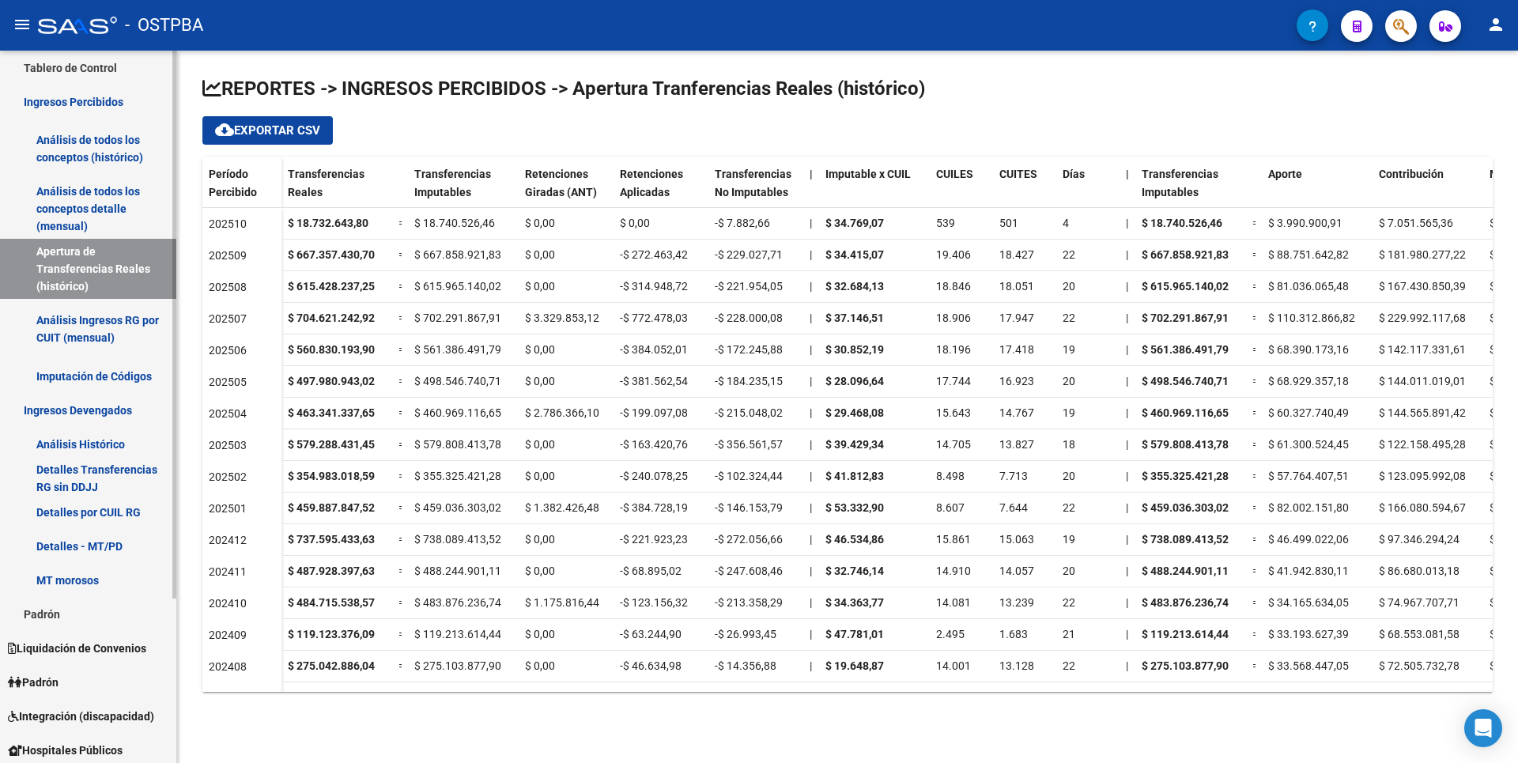
scroll to position [214, 0]
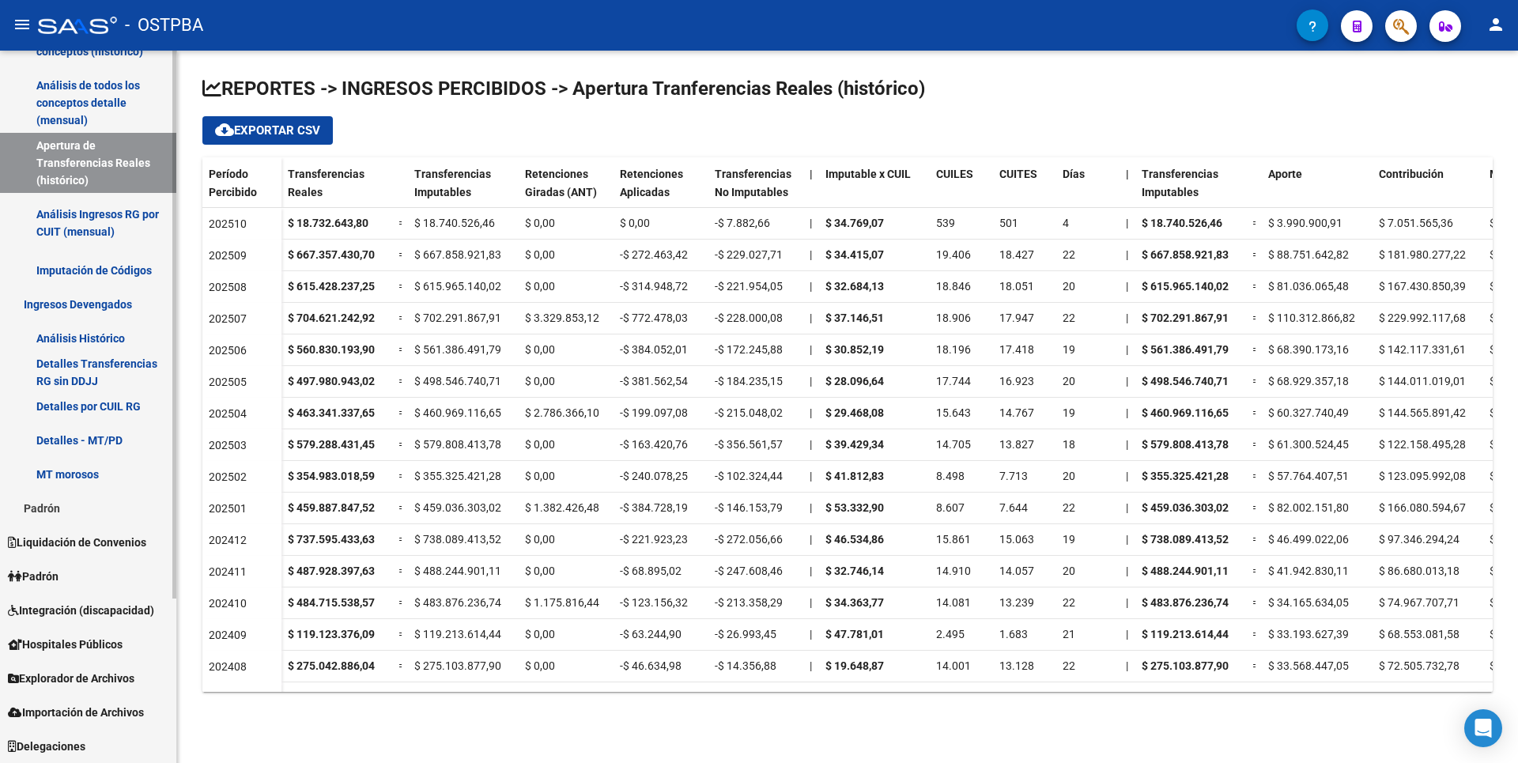
click at [74, 572] on link "Padrón" at bounding box center [88, 576] width 176 height 34
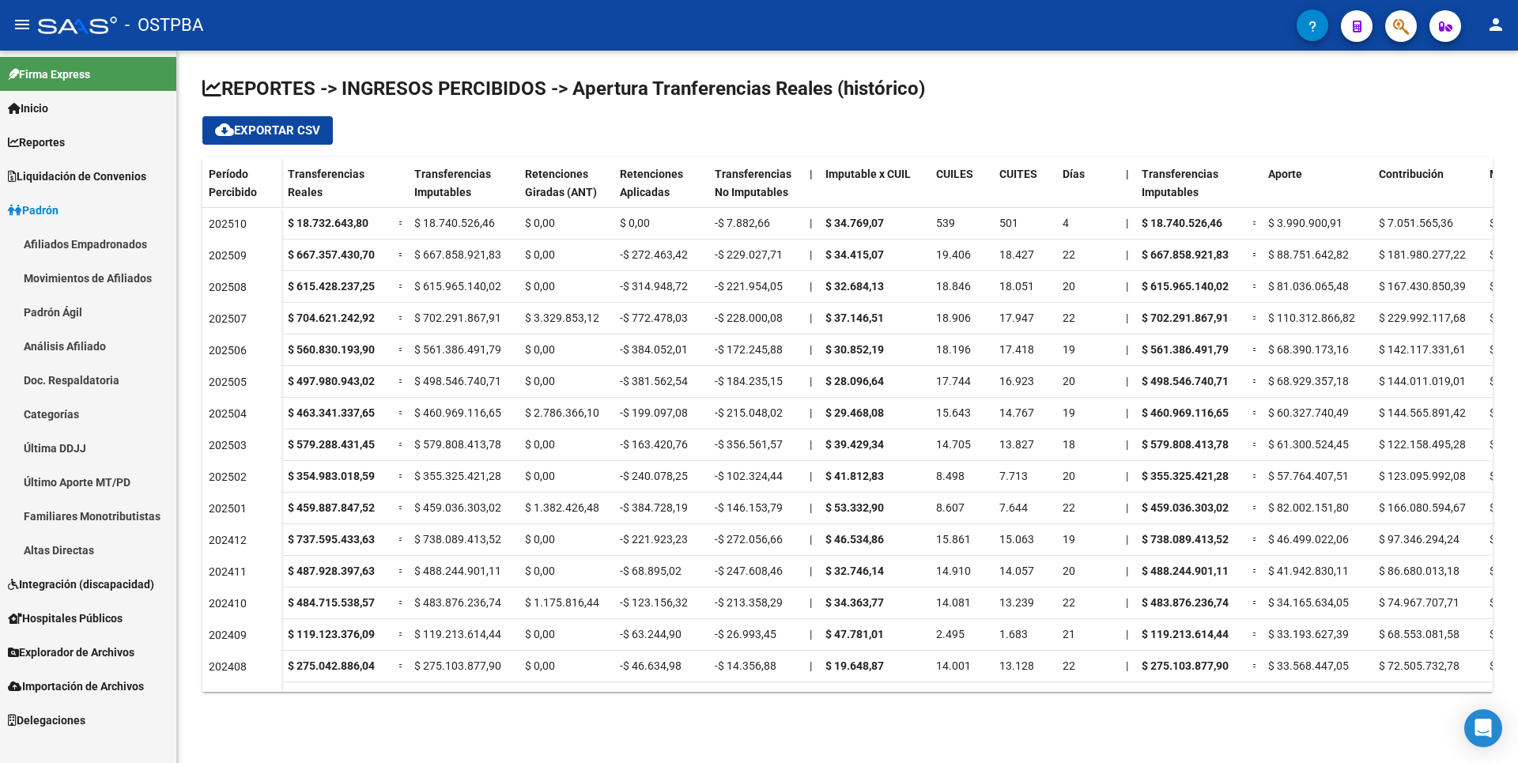
scroll to position [0, 0]
drag, startPoint x: 107, startPoint y: 651, endPoint x: 108, endPoint y: 640, distance: 11.2
click at [107, 651] on span "Explorador de Archivos" at bounding box center [71, 652] width 127 height 17
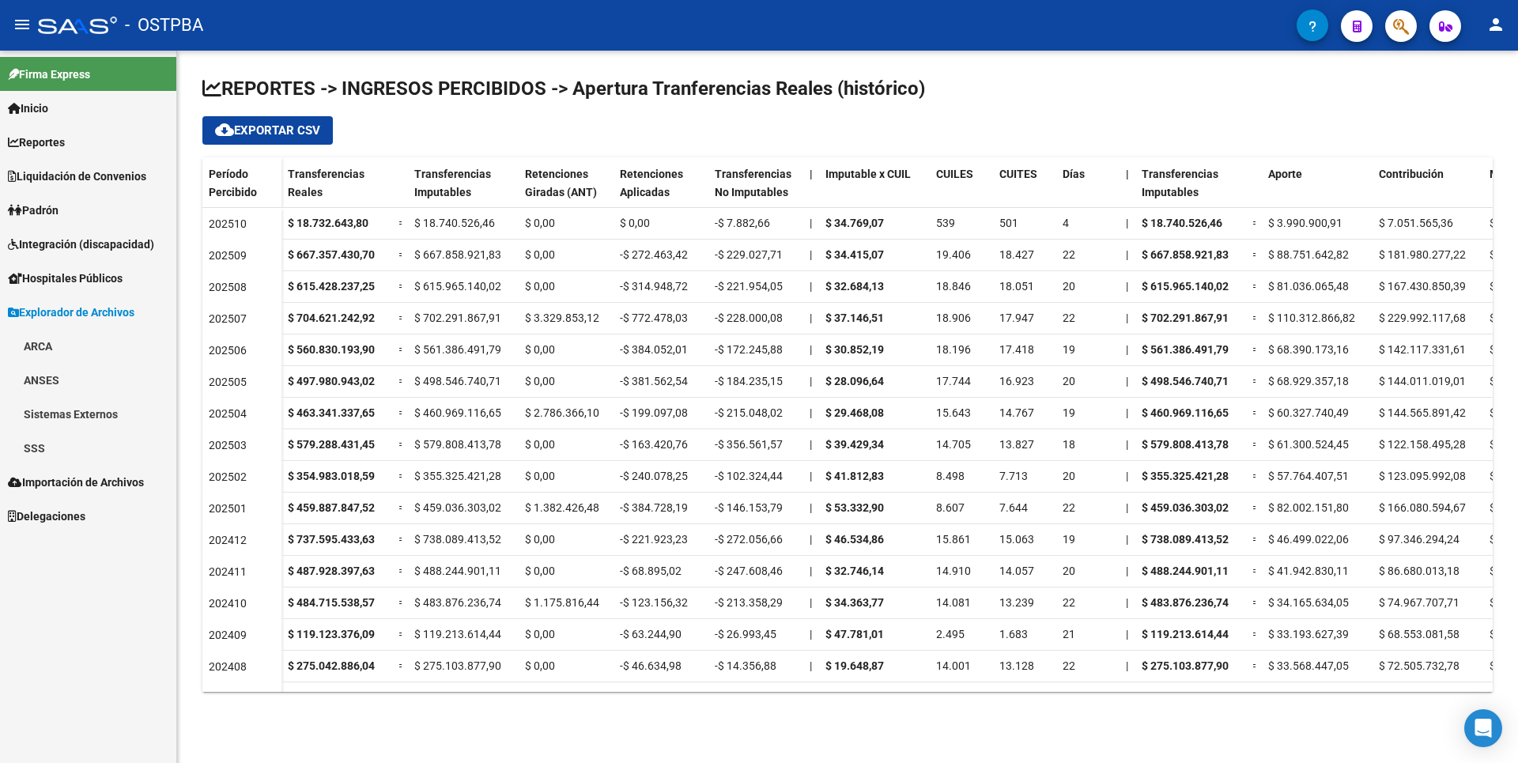
click at [67, 446] on link "SSS" at bounding box center [88, 448] width 176 height 34
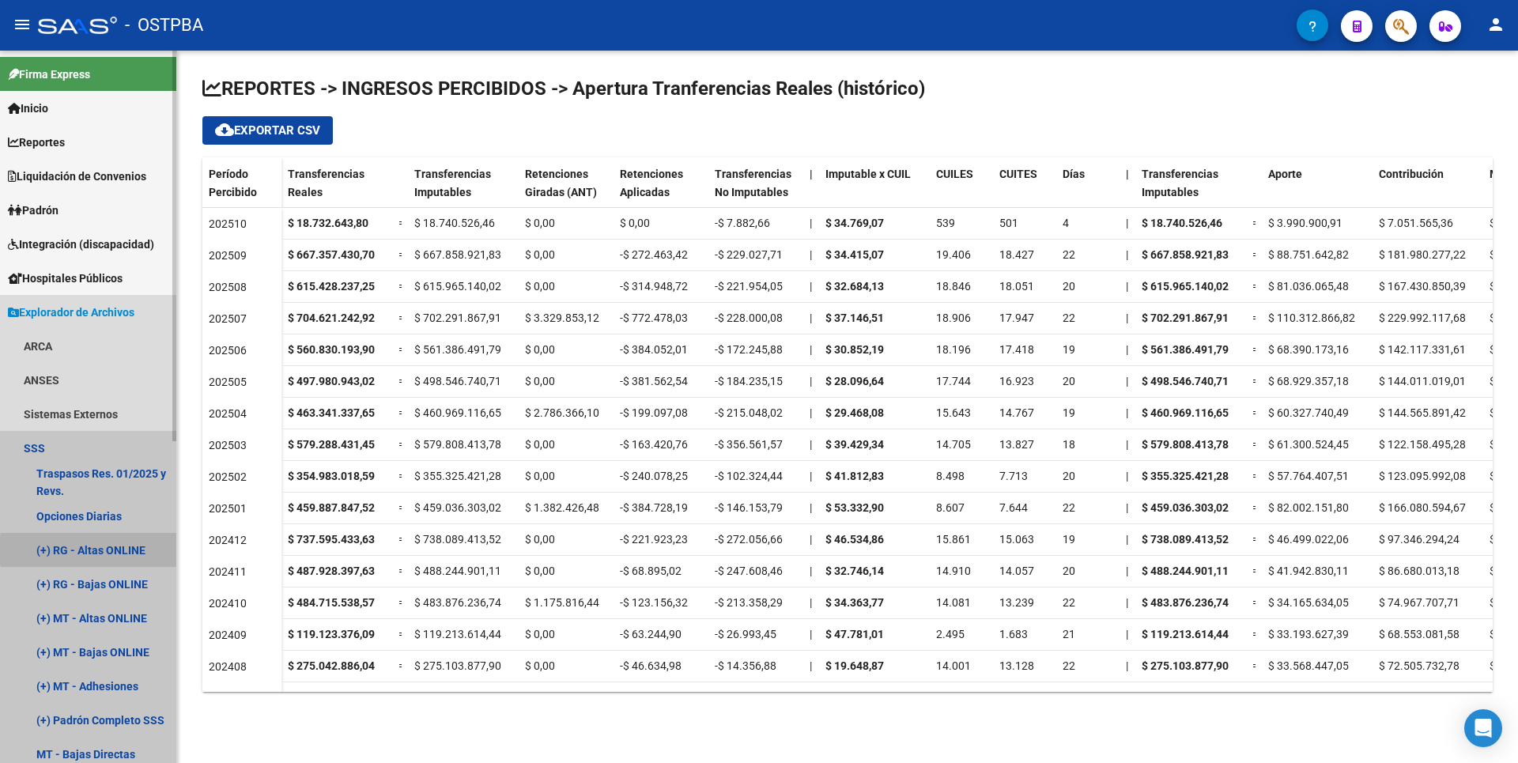
click at [127, 550] on link "(+) RG - Altas ONLINE" at bounding box center [88, 550] width 176 height 34
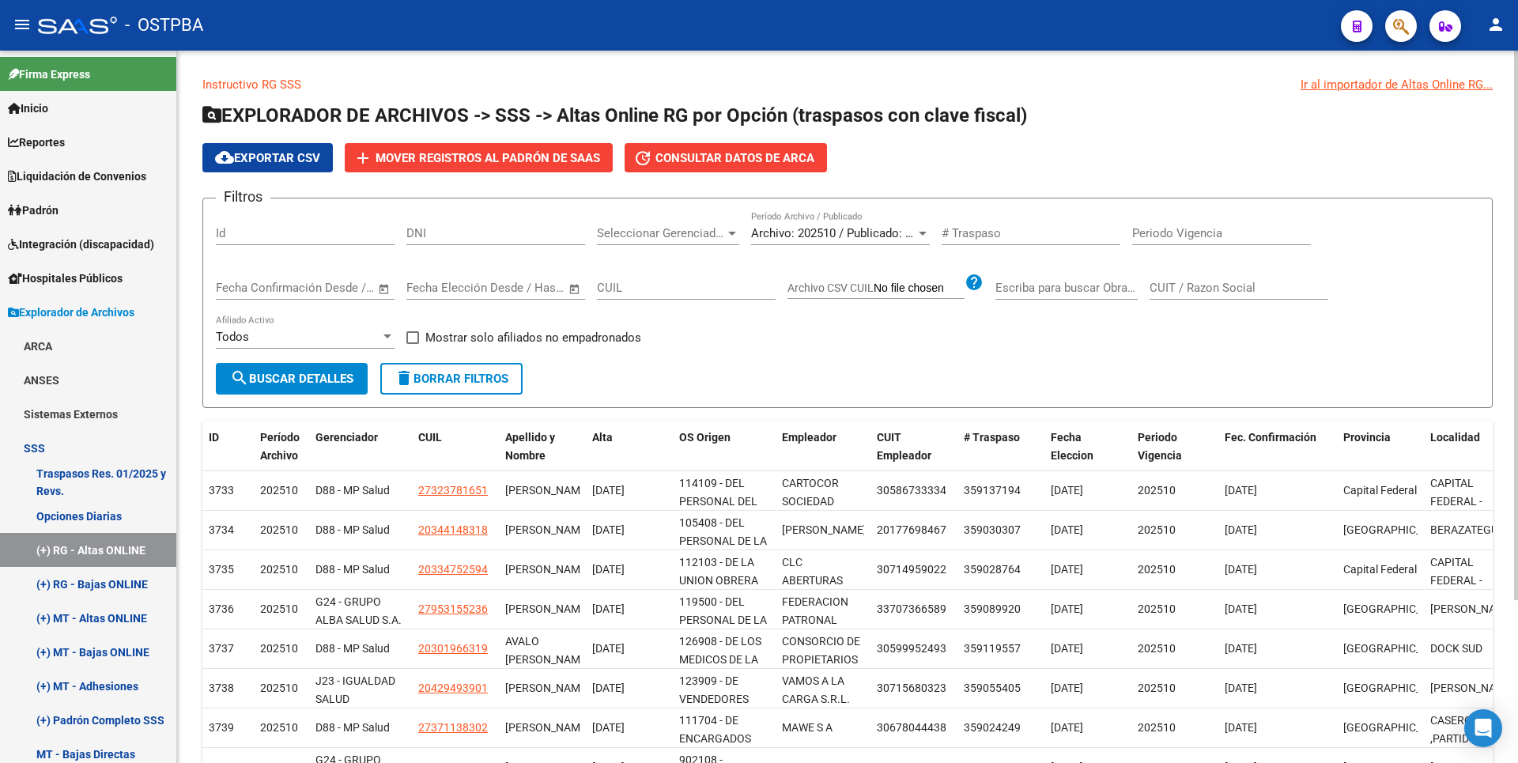
click at [727, 231] on div at bounding box center [732, 233] width 14 height 13
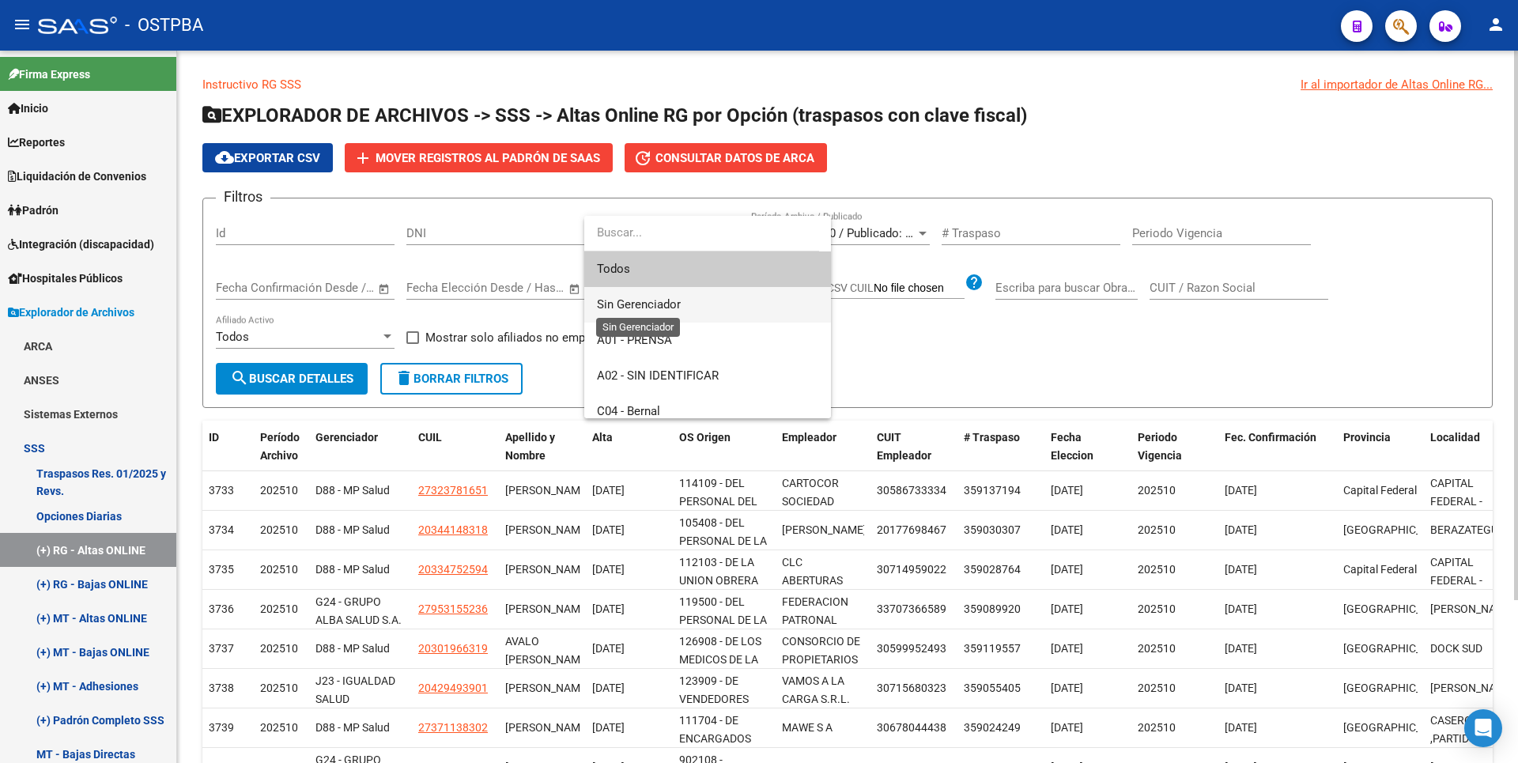
click at [669, 308] on span "Sin Gerenciador" at bounding box center [639, 304] width 84 height 14
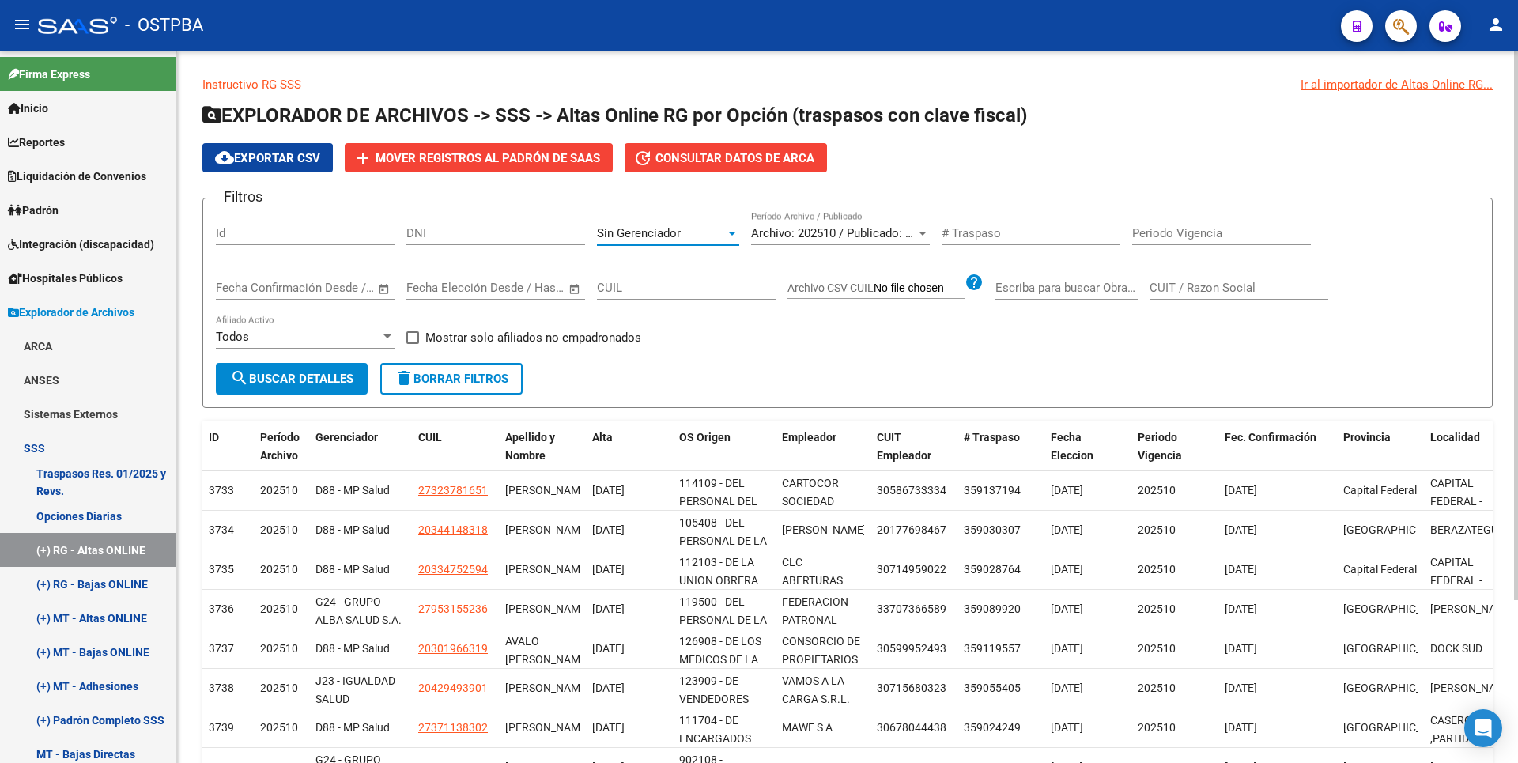
click at [312, 381] on span "search Buscar Detalles" at bounding box center [291, 379] width 123 height 14
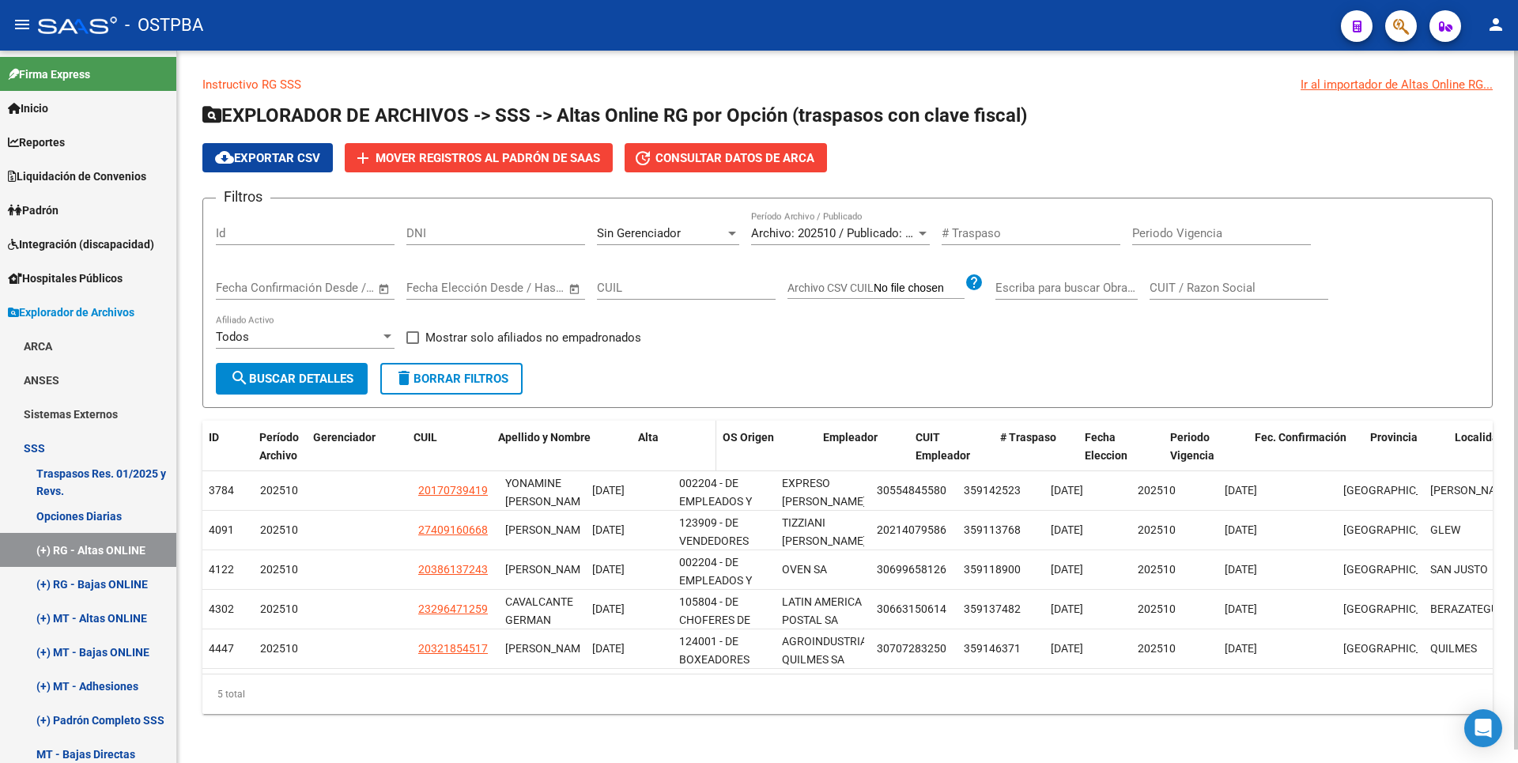
drag, startPoint x: 582, startPoint y: 433, endPoint x: 640, endPoint y: 434, distance: 58.5
click at [640, 434] on div "ID Período Archivo Gerenciador CUIL Apellido y Nombre Alta OS Origen Empleador …" at bounding box center [1329, 456] width 2254 height 70
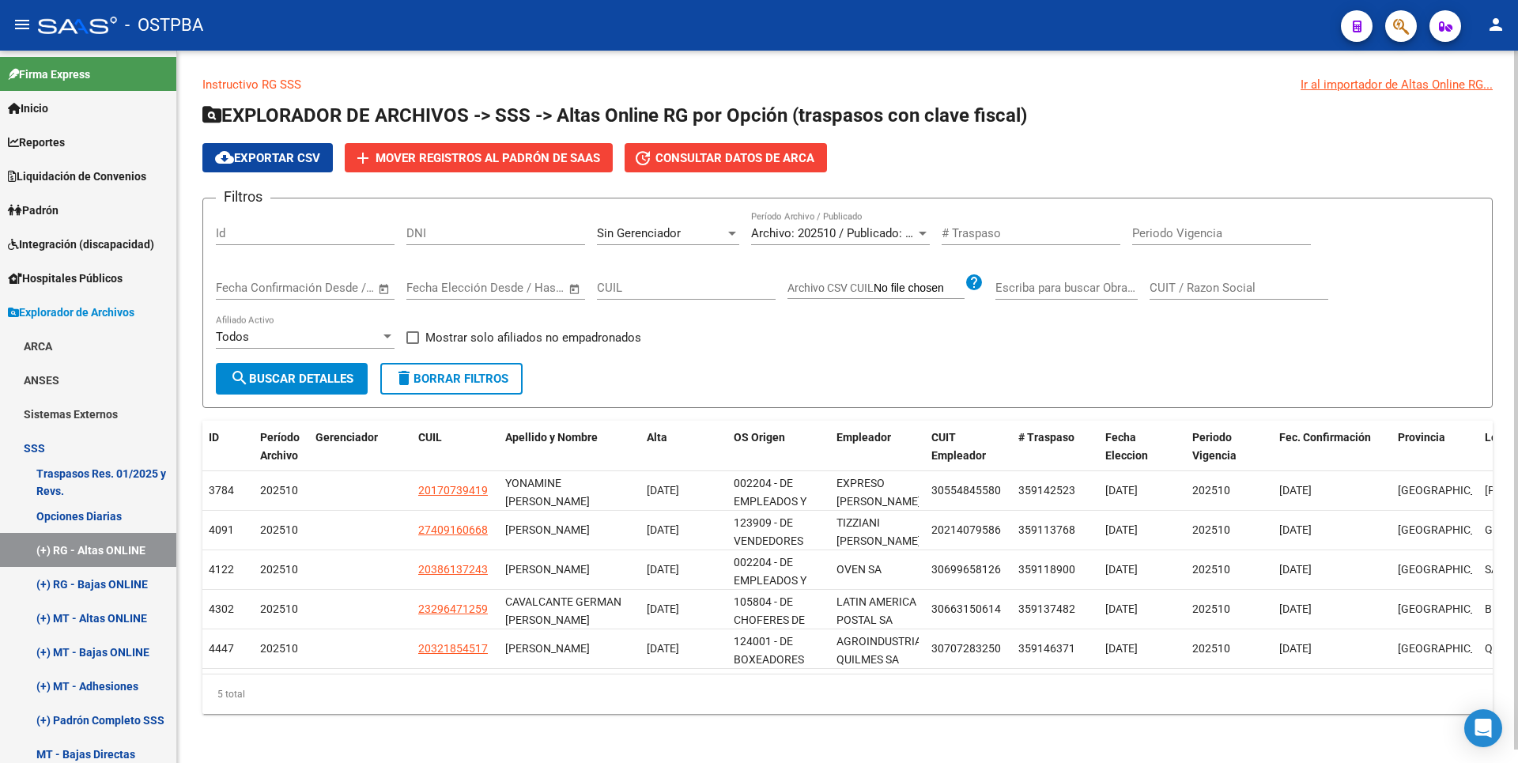
click at [731, 236] on div at bounding box center [732, 233] width 14 height 13
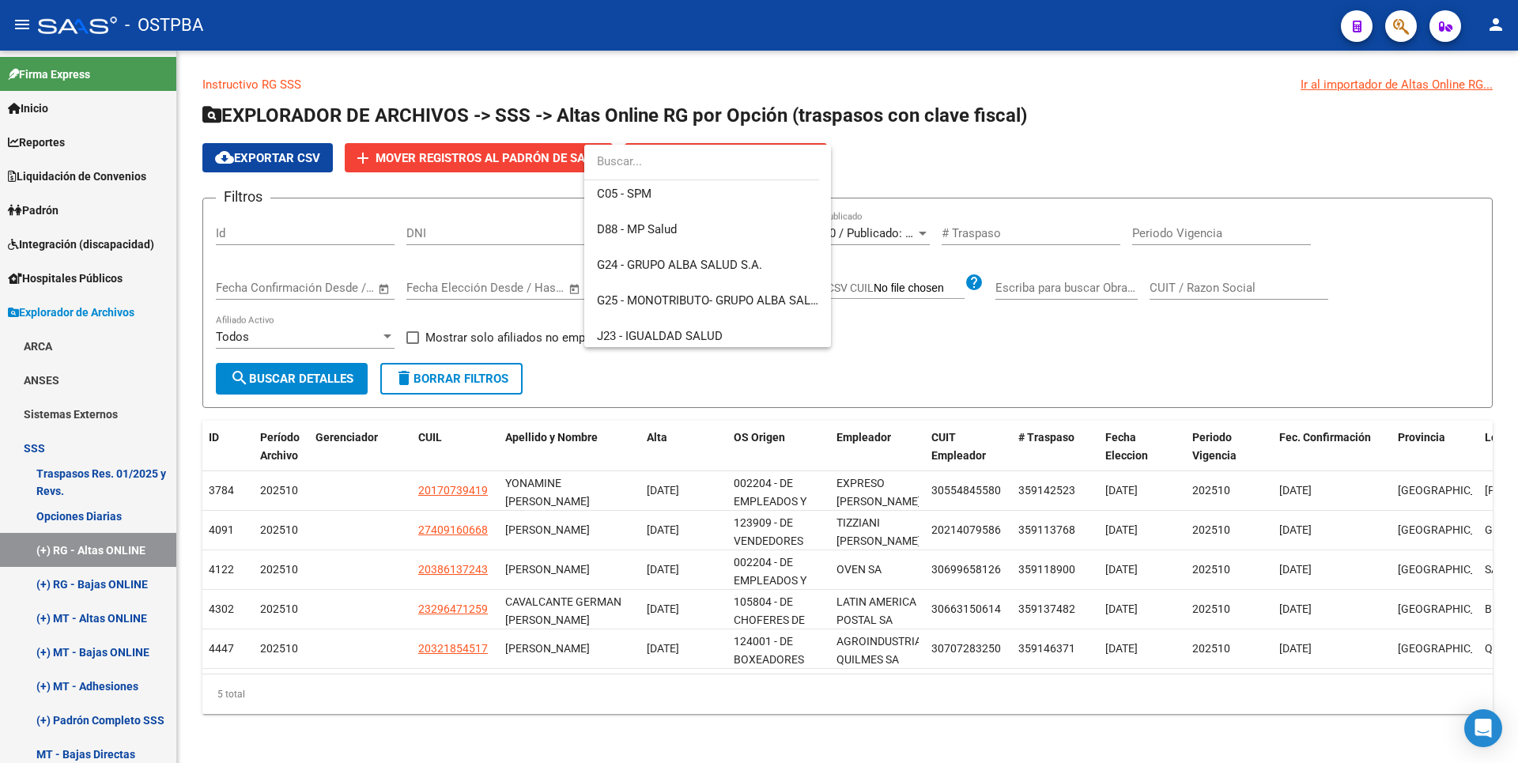
scroll to position [237, 0]
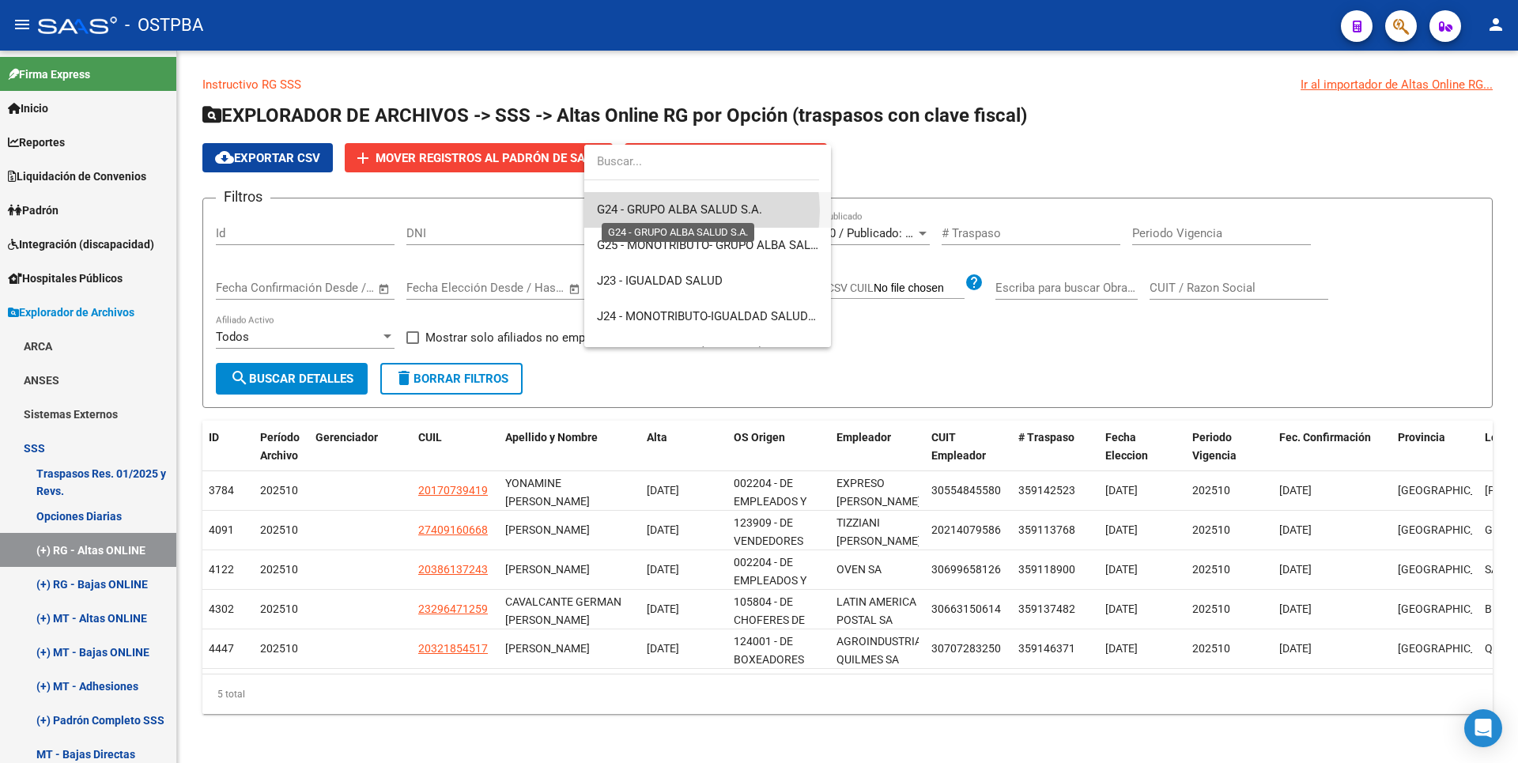
click at [678, 210] on span "G24 - GRUPO ALBA SALUD S.A." at bounding box center [679, 209] width 165 height 14
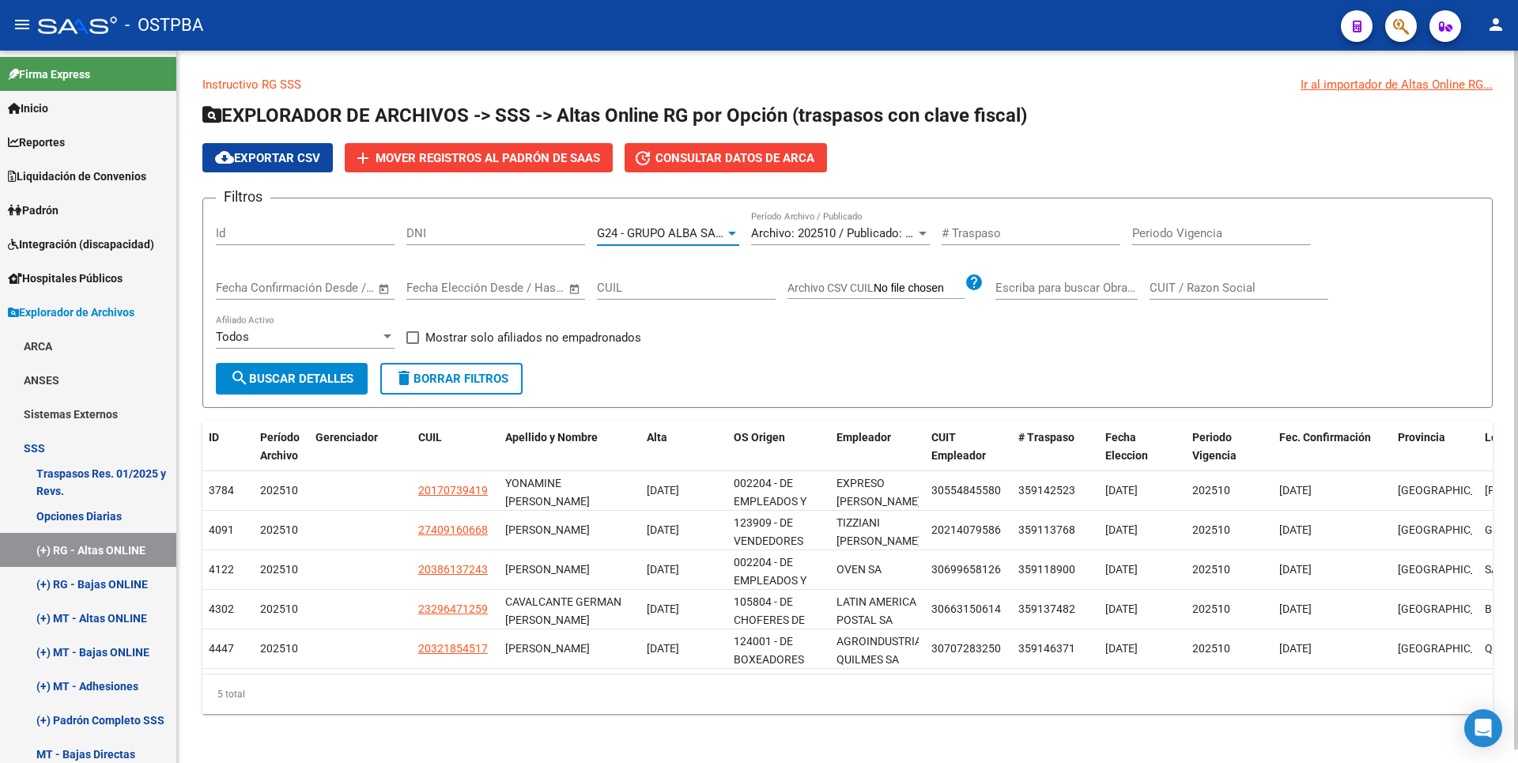
click at [307, 378] on span "search Buscar Detalles" at bounding box center [291, 379] width 123 height 14
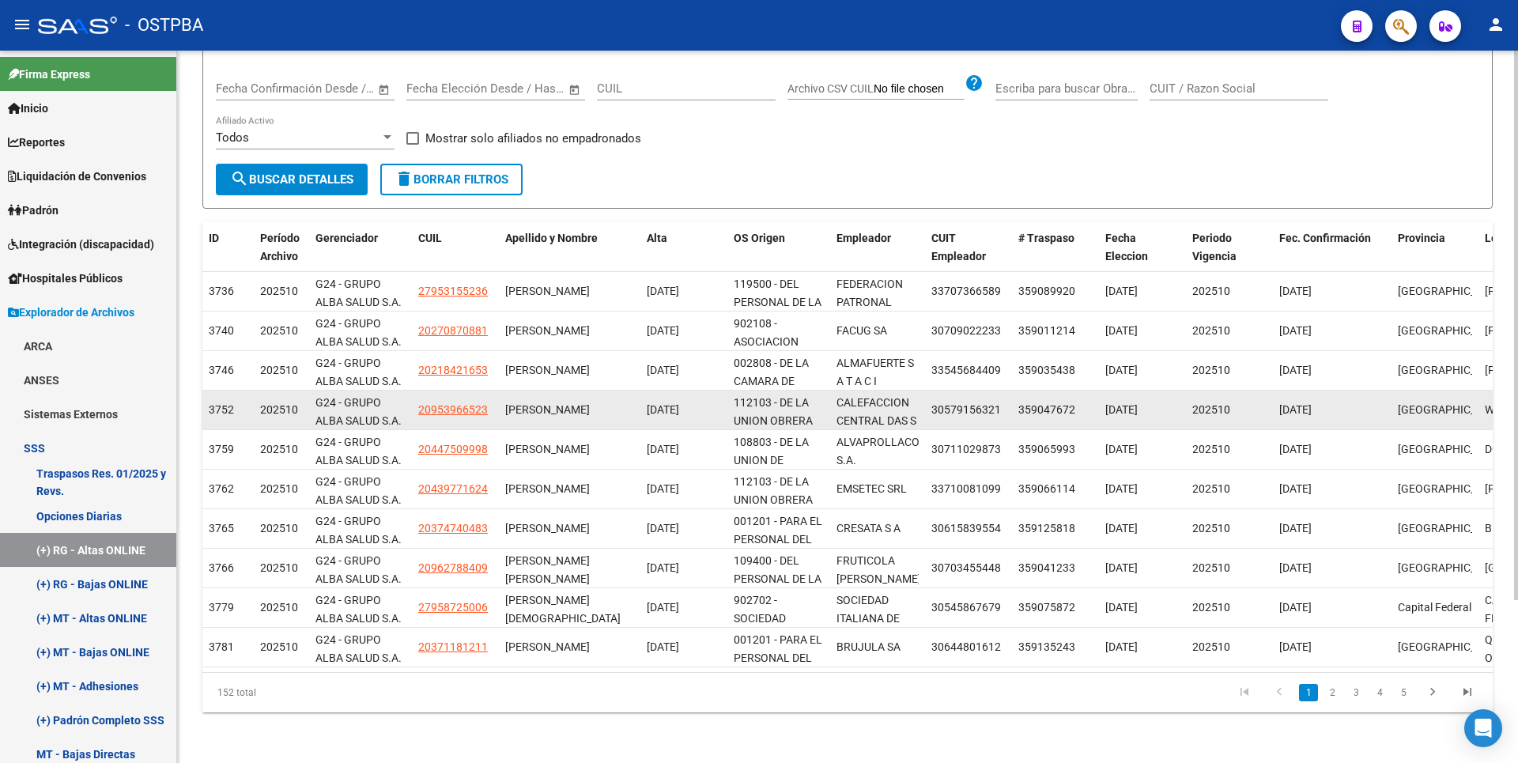
scroll to position [0, 0]
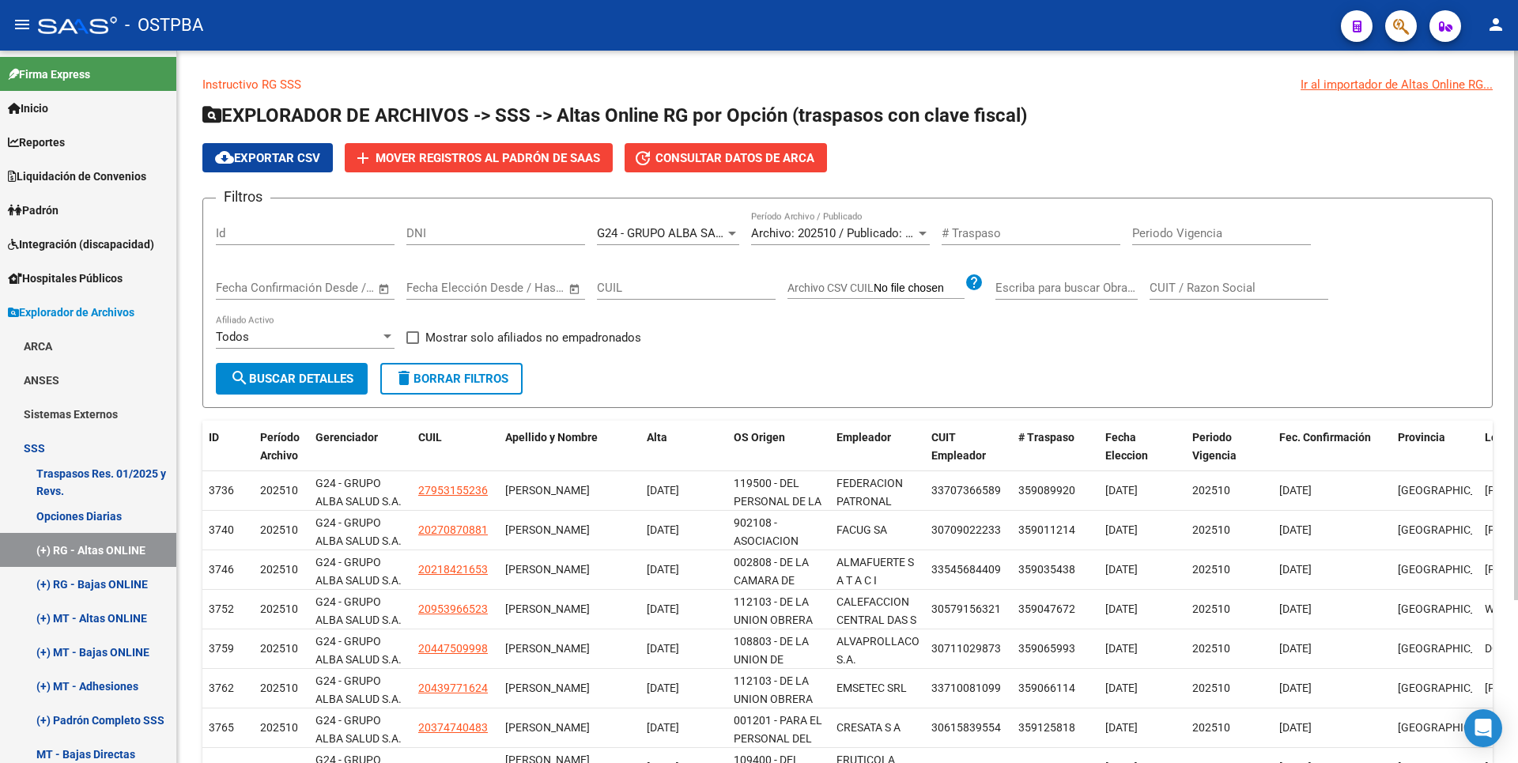
click at [241, 156] on span "cloud_download Exportar CSV" at bounding box center [267, 158] width 105 height 14
click at [47, 200] on link "Padrón" at bounding box center [88, 210] width 176 height 34
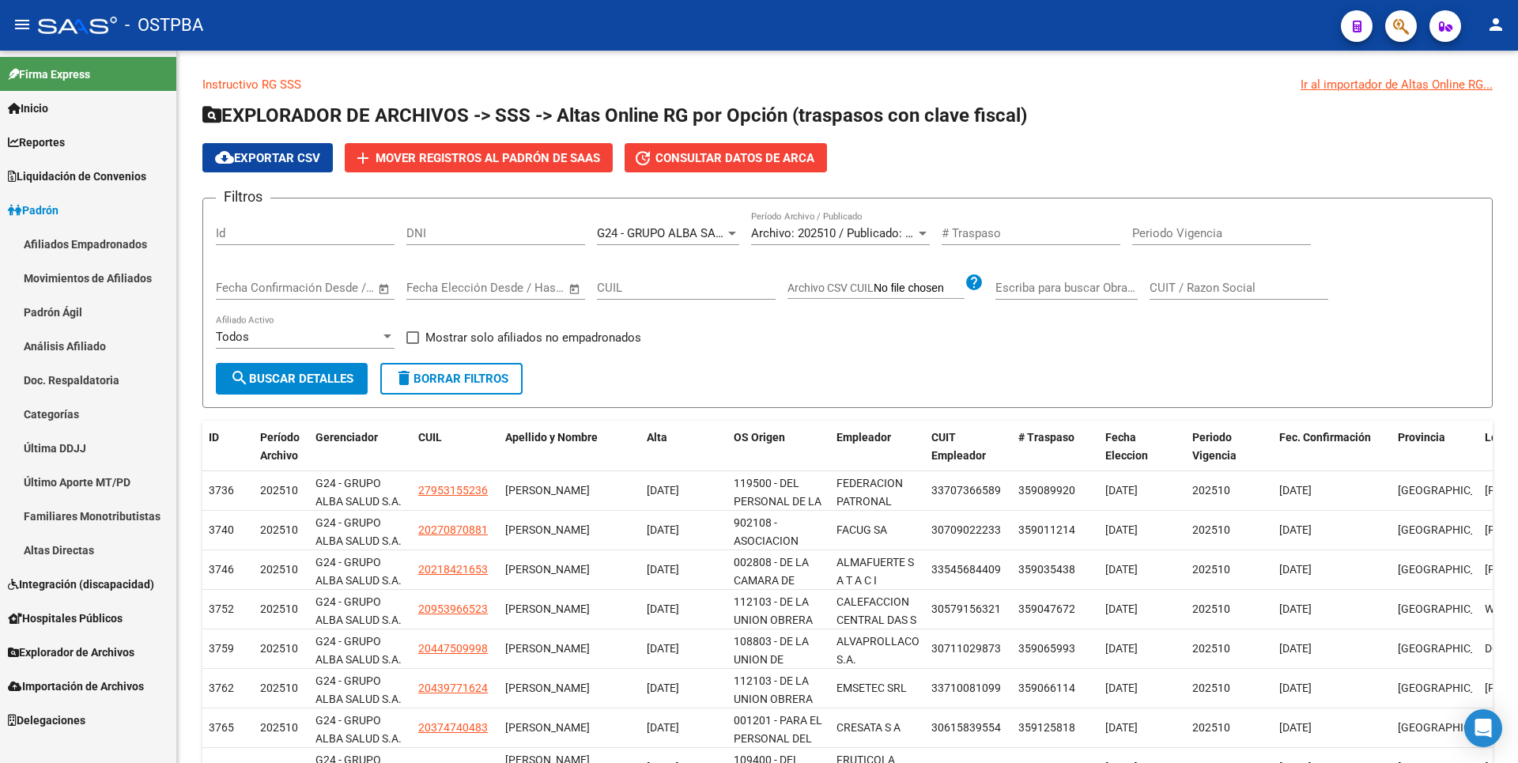
drag, startPoint x: 96, startPoint y: 346, endPoint x: 118, endPoint y: 323, distance: 31.3
click at [96, 345] on link "Análisis Afiliado" at bounding box center [88, 346] width 176 height 34
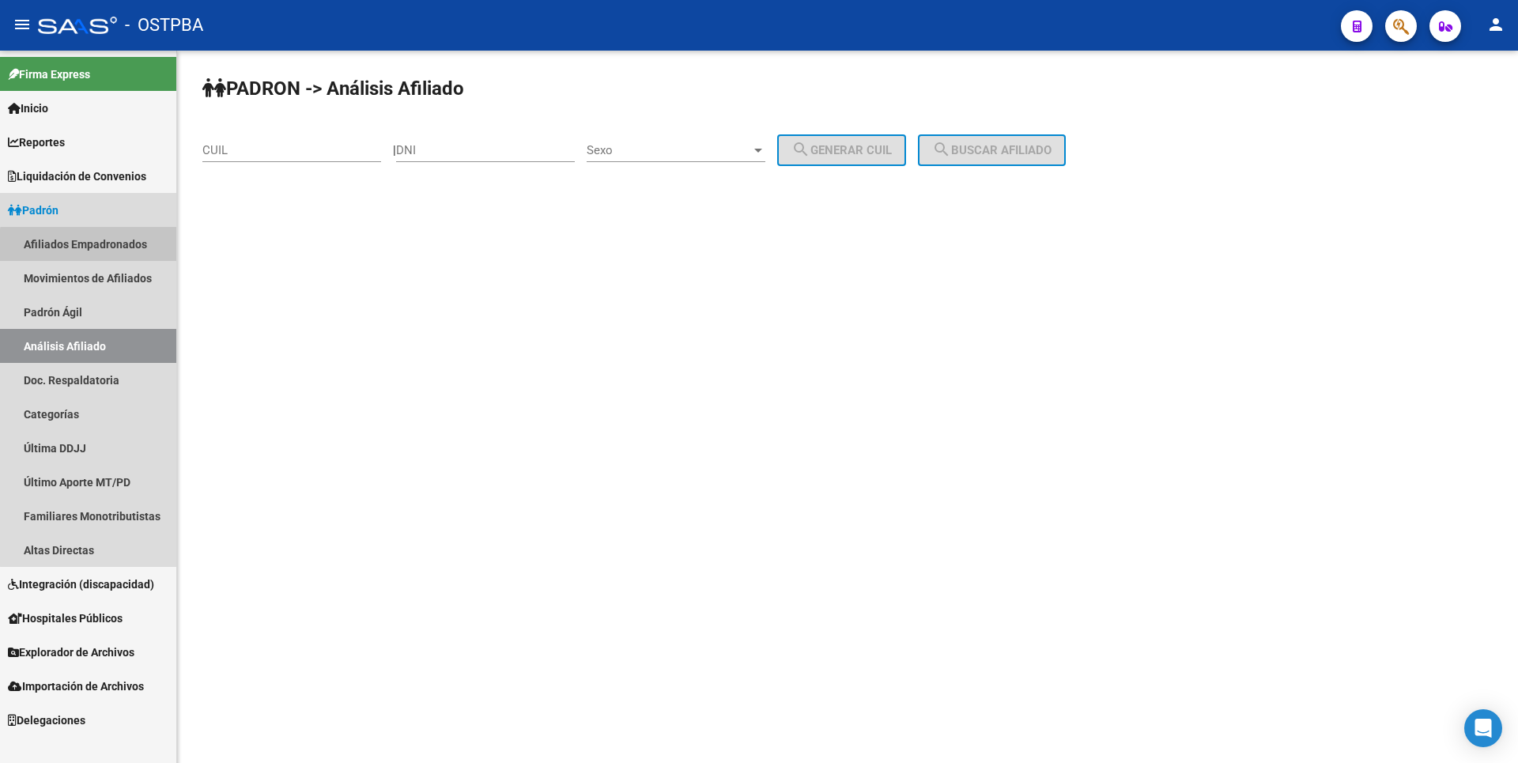
click at [108, 254] on link "Afiliados Empadronados" at bounding box center [88, 244] width 176 height 34
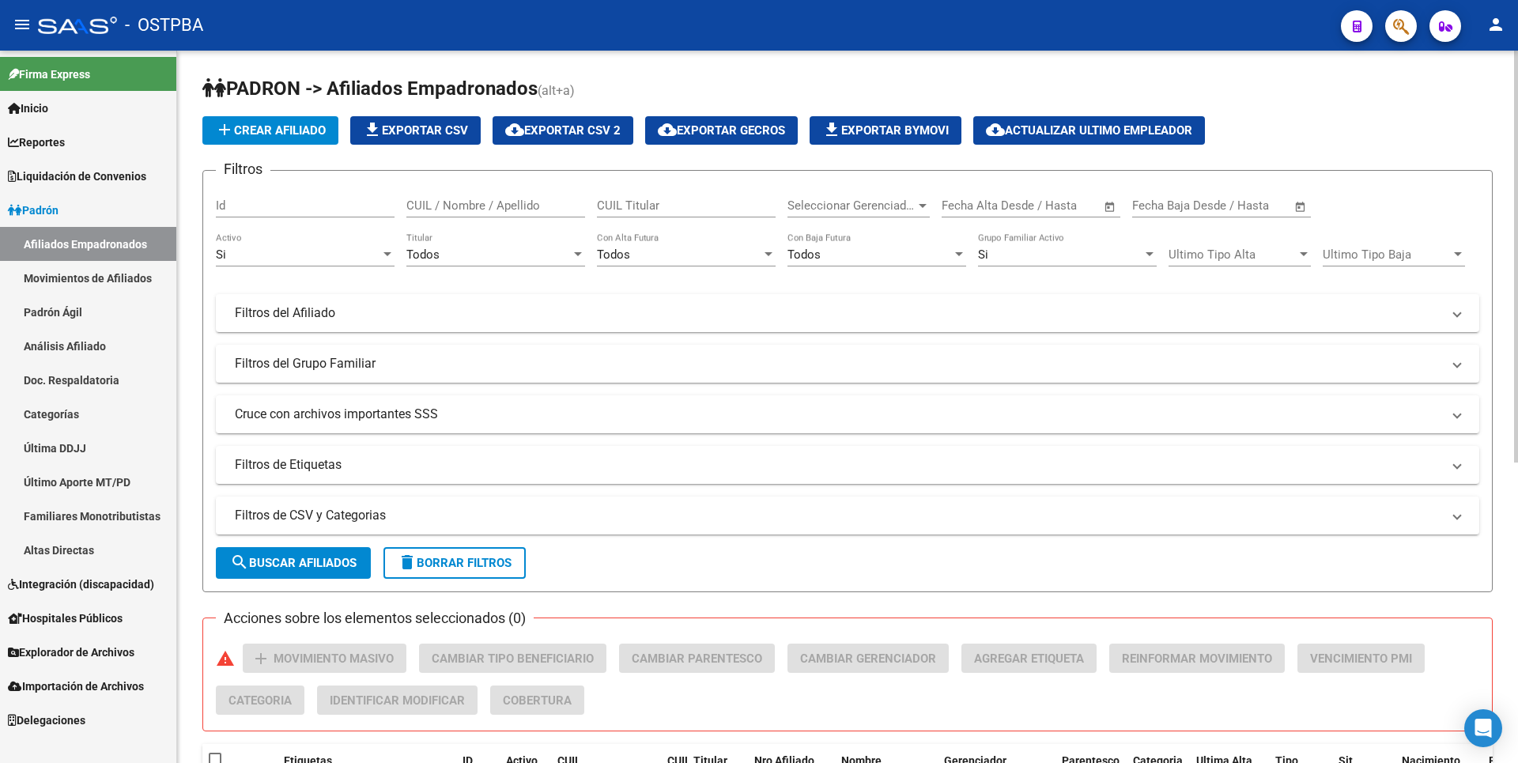
click at [926, 208] on div at bounding box center [923, 205] width 14 height 13
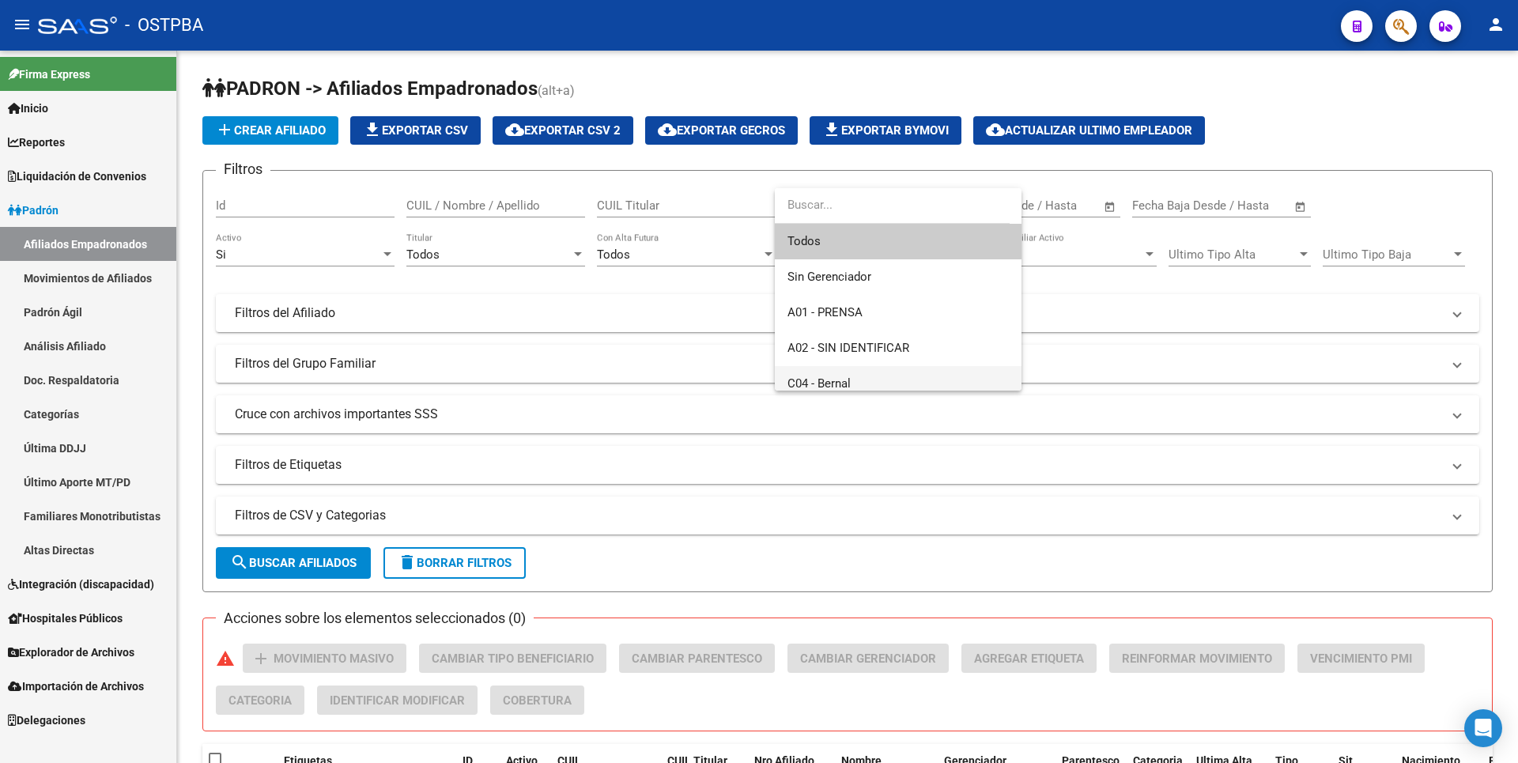
scroll to position [79, 0]
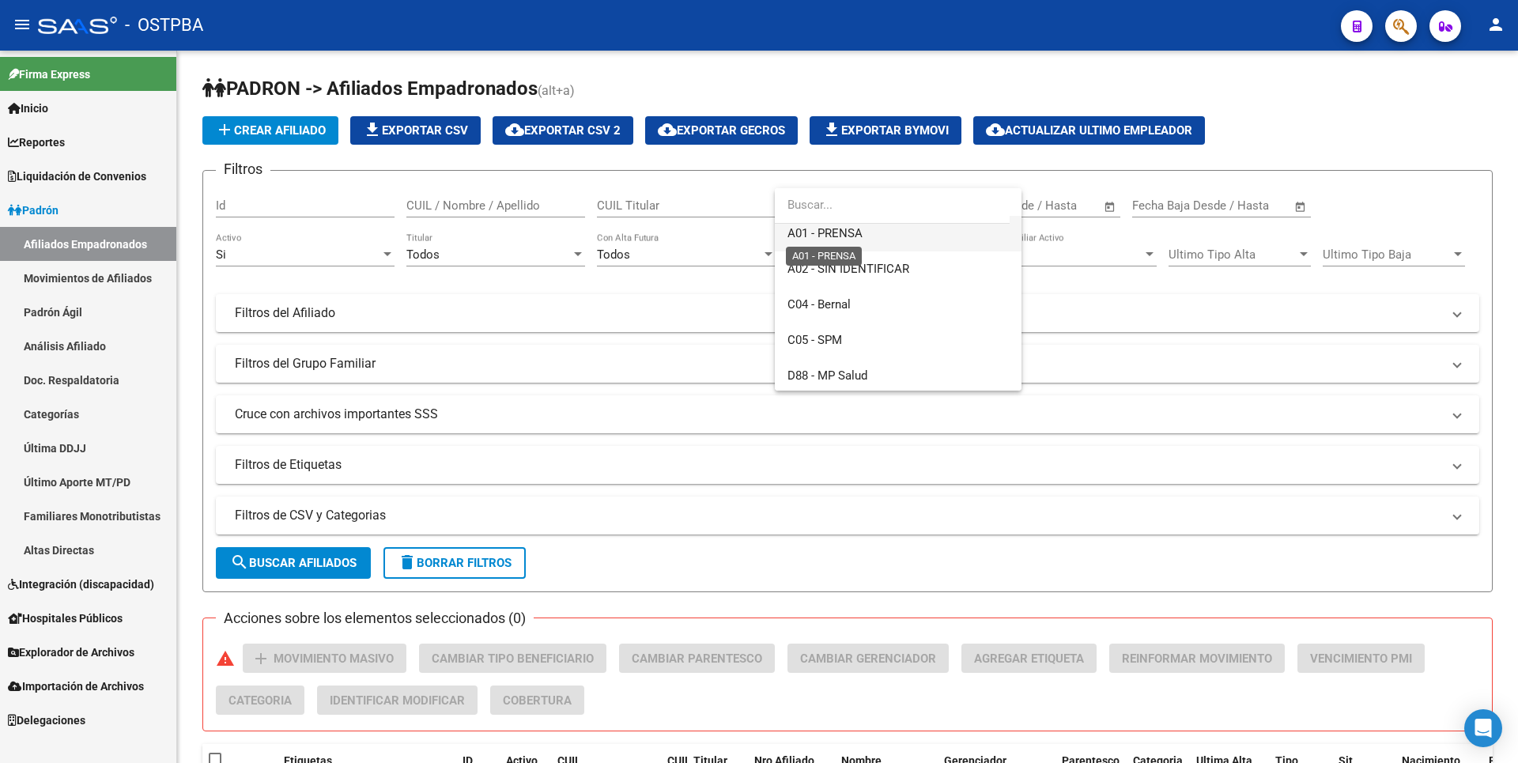
click at [850, 237] on span "A01 - PRENSA" at bounding box center [825, 233] width 75 height 14
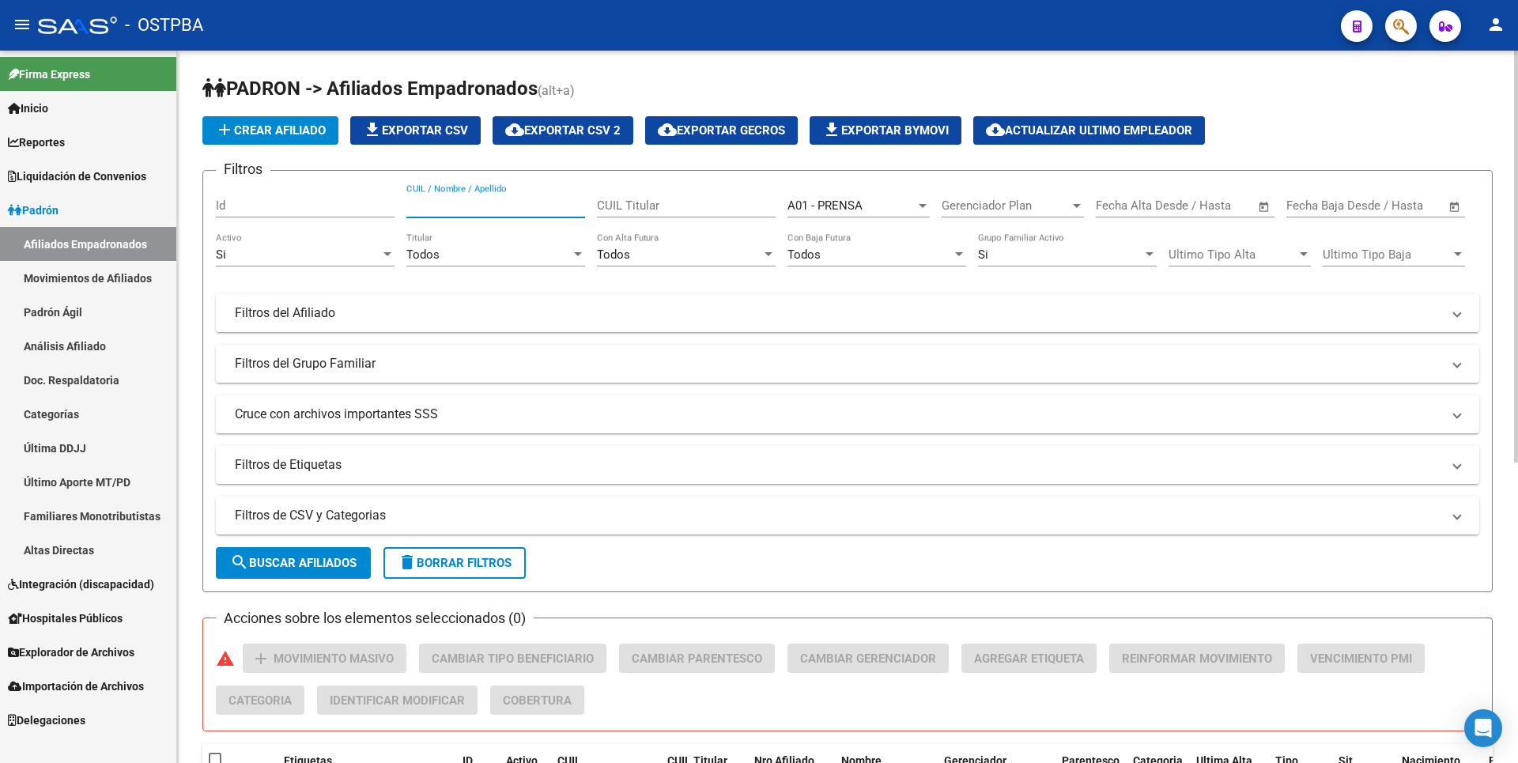
click at [504, 207] on input "CUIL / Nombre / Apellido" at bounding box center [495, 205] width 179 height 14
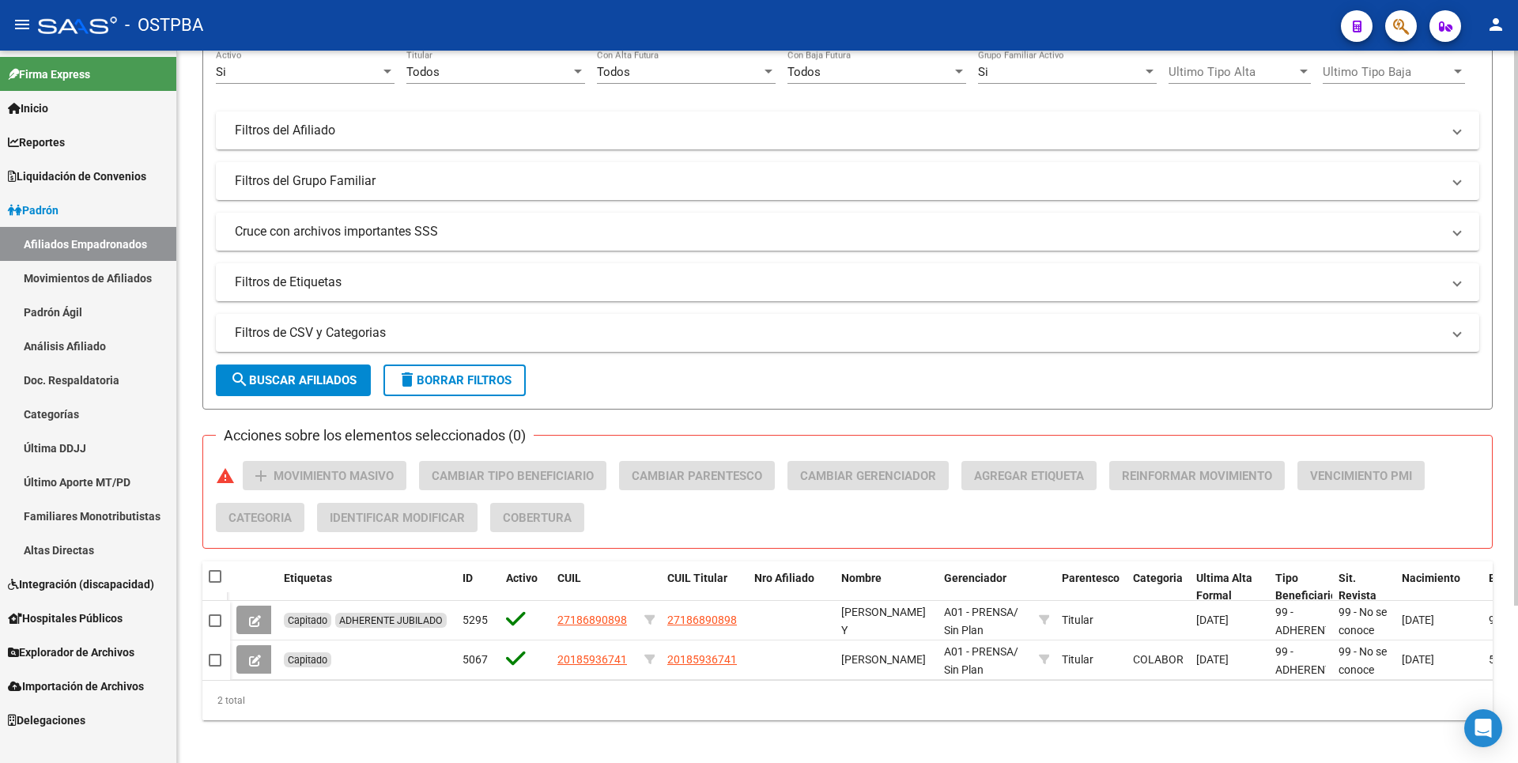
scroll to position [202, 0]
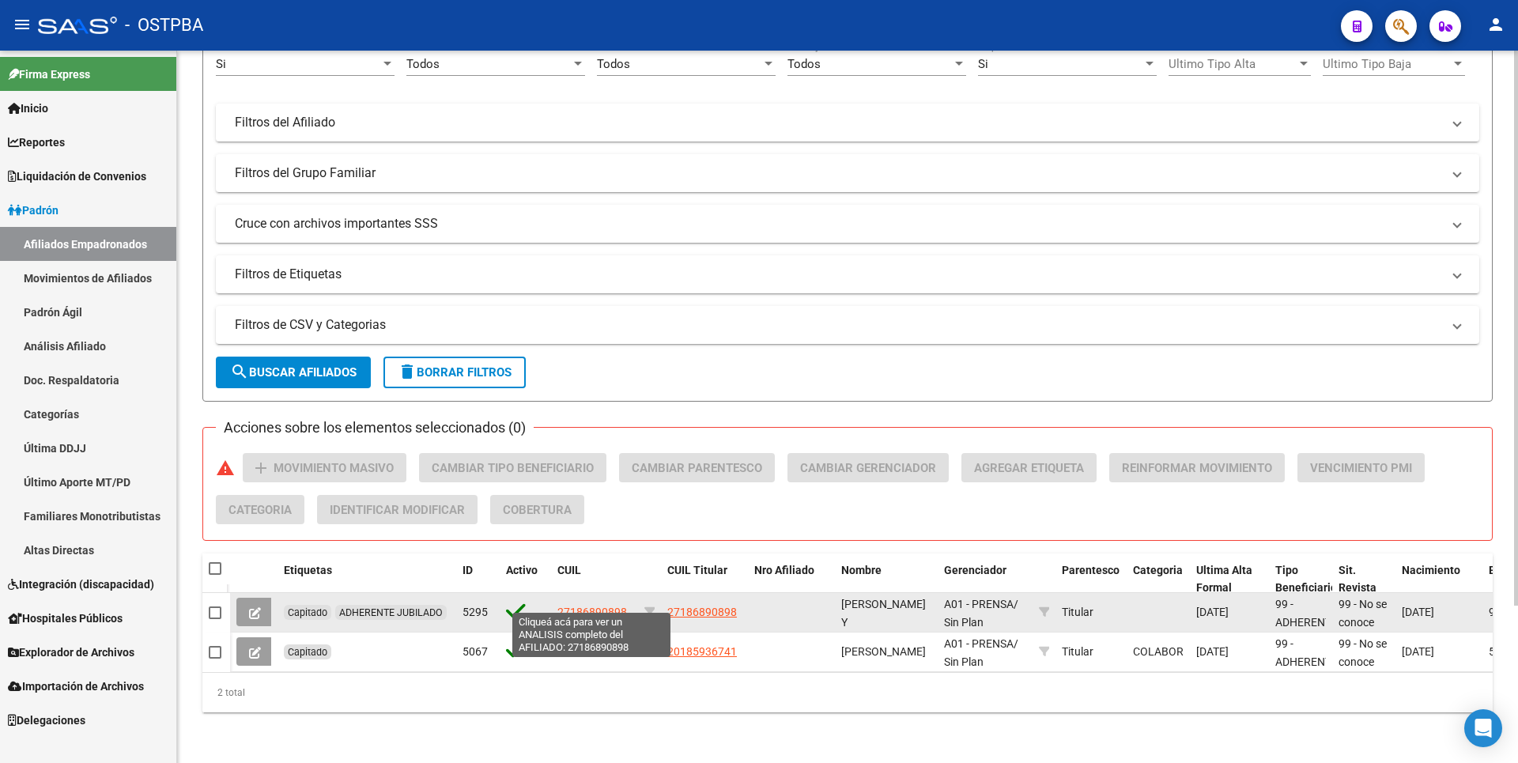
type input "ROQUE"
click at [599, 606] on span "27186890898" at bounding box center [592, 612] width 70 height 13
type textarea "27186890898"
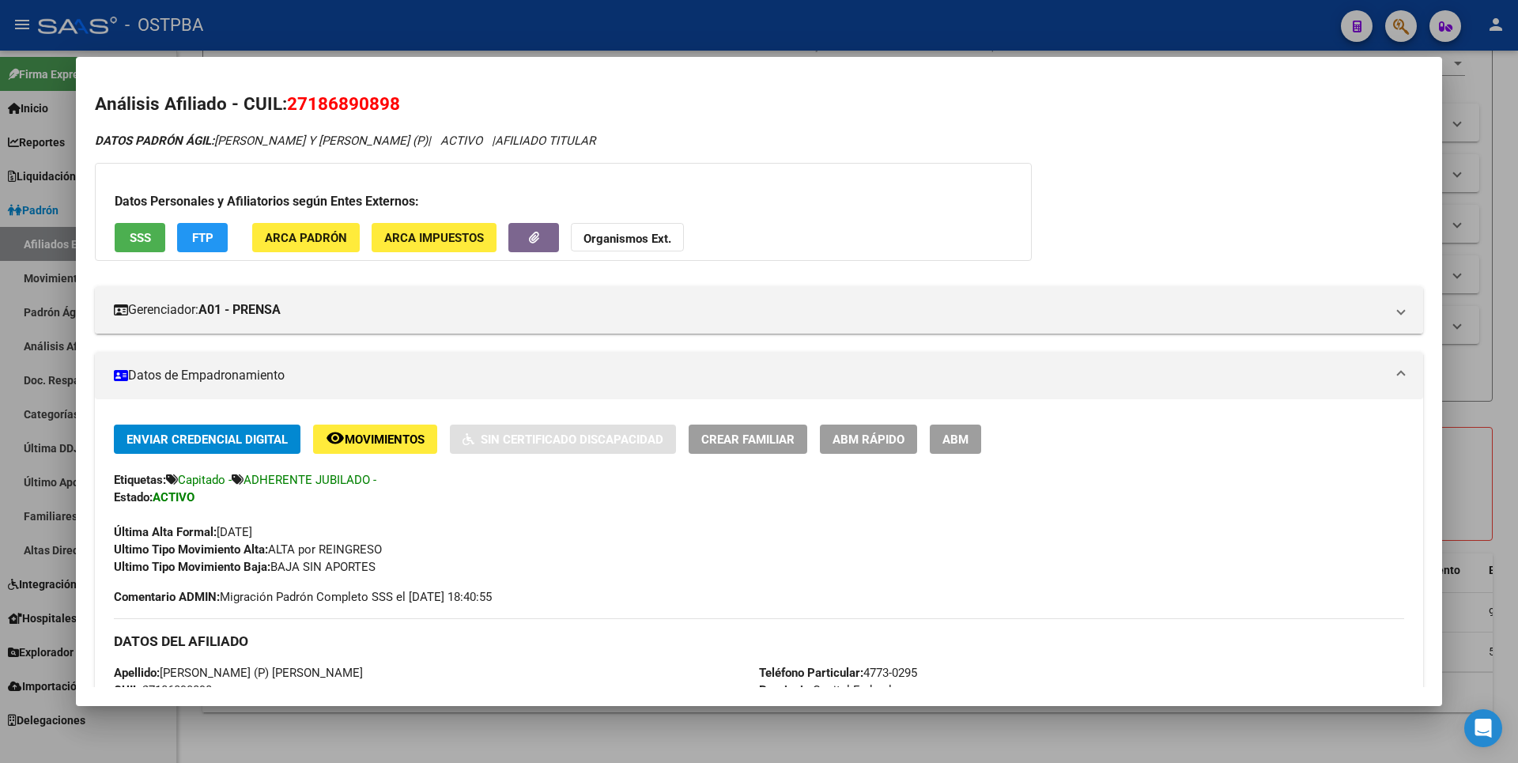
click at [298, 217] on div "Datos Personales y Afiliatorios según Entes Externos: SSS FTP ARCA Padrón ARCA …" at bounding box center [563, 212] width 937 height 98
click at [301, 231] on span "ARCA Padrón" at bounding box center [306, 238] width 82 height 14
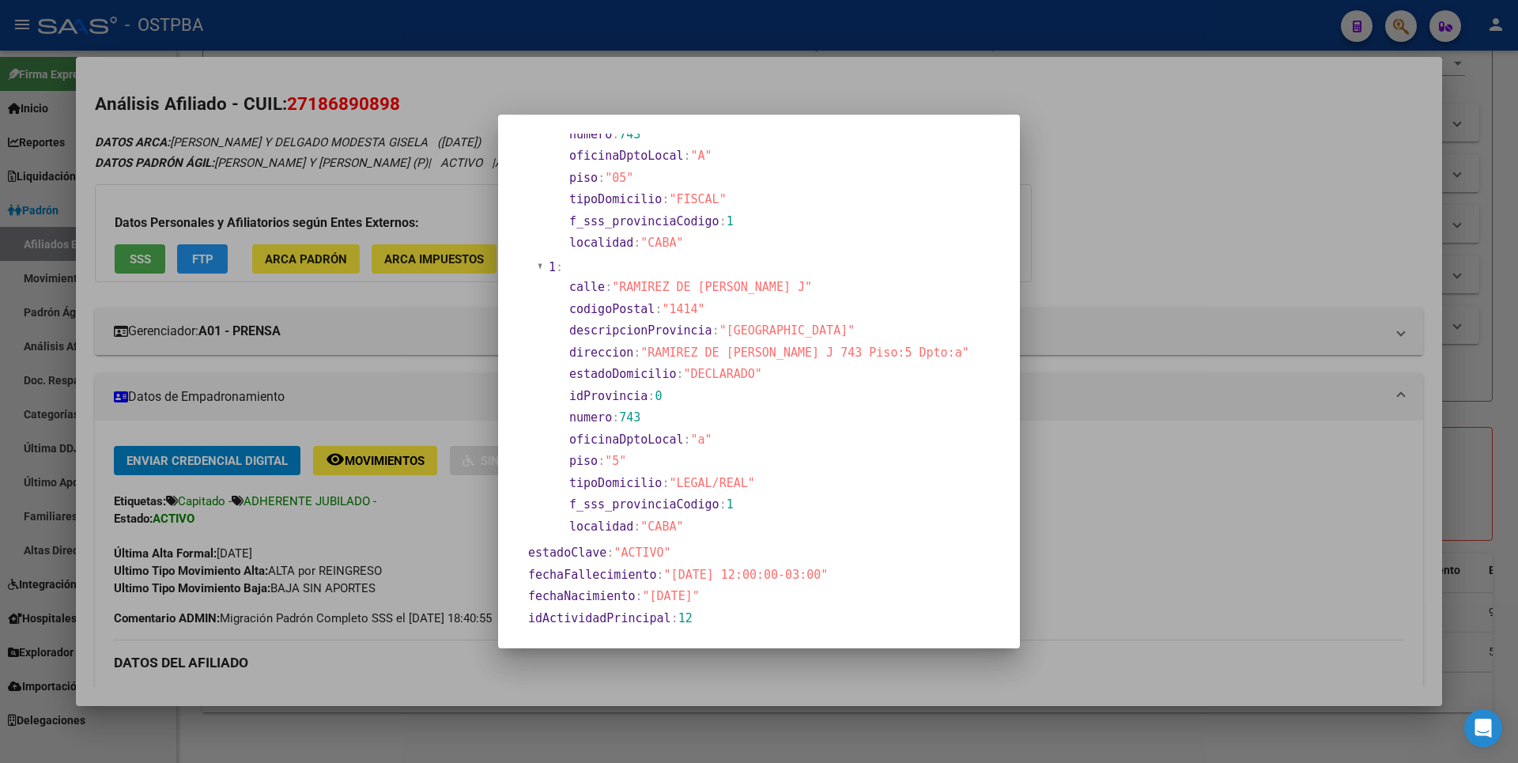
scroll to position [316, 0]
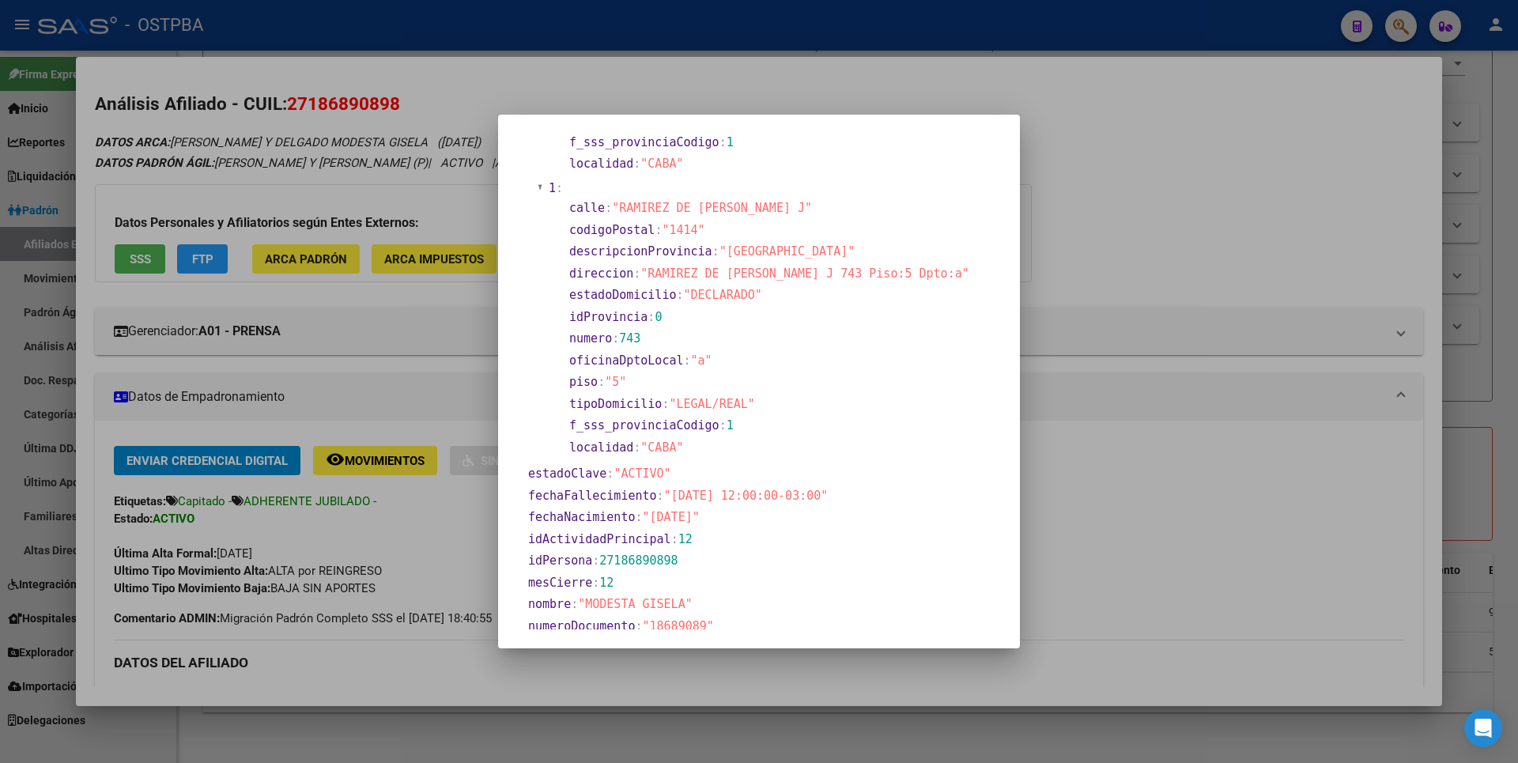
click at [728, 497] on span ""2025-09-13 12:00:00-03:00"" at bounding box center [746, 496] width 164 height 14
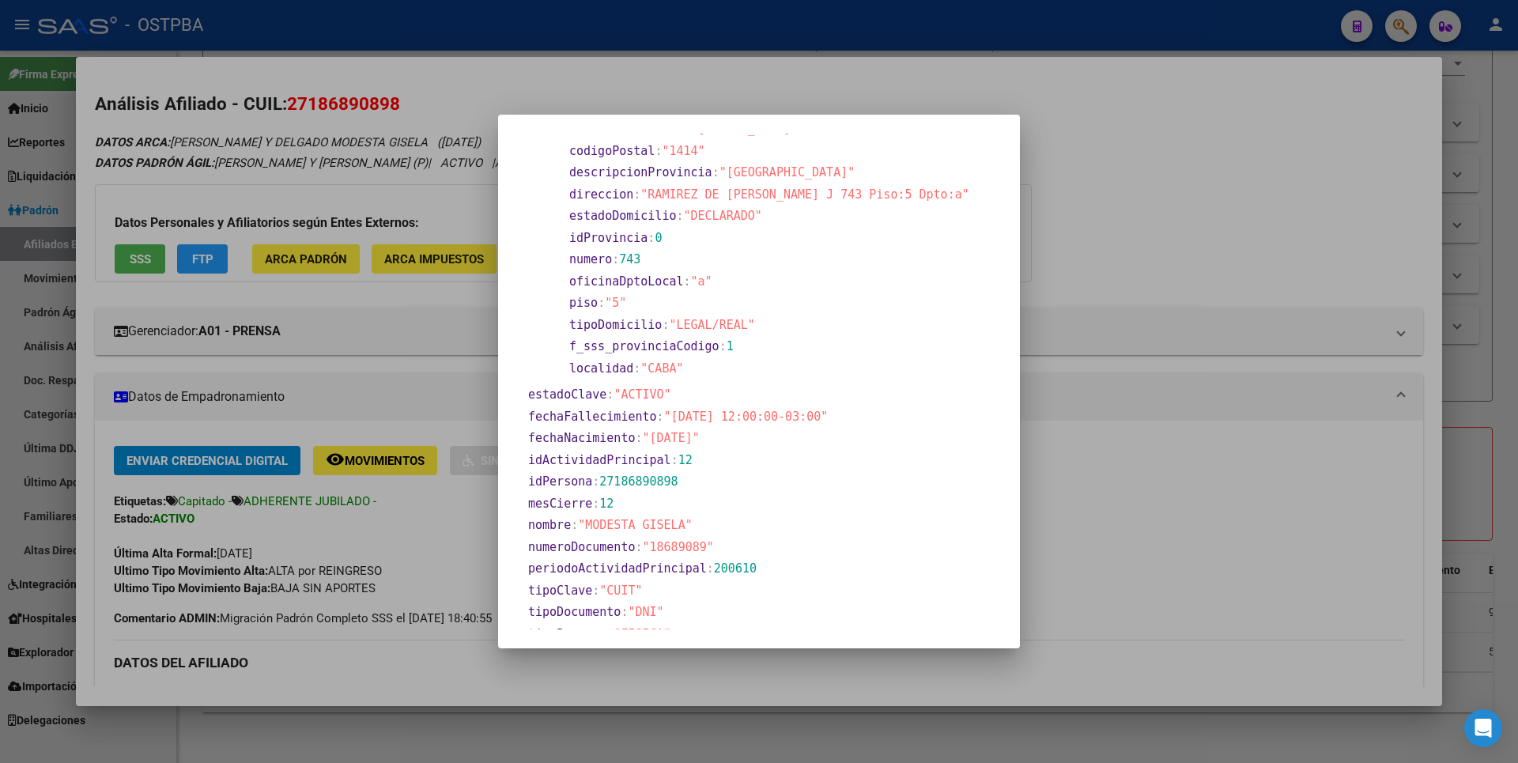
drag, startPoint x: 667, startPoint y: 418, endPoint x: 833, endPoint y: 423, distance: 166.1
click at [829, 423] on span ""2025-09-13 12:00:00-03:00"" at bounding box center [746, 417] width 164 height 14
drag, startPoint x: 833, startPoint y: 423, endPoint x: 937, endPoint y: 198, distance: 248.4
click at [1088, 230] on div at bounding box center [759, 381] width 1518 height 763
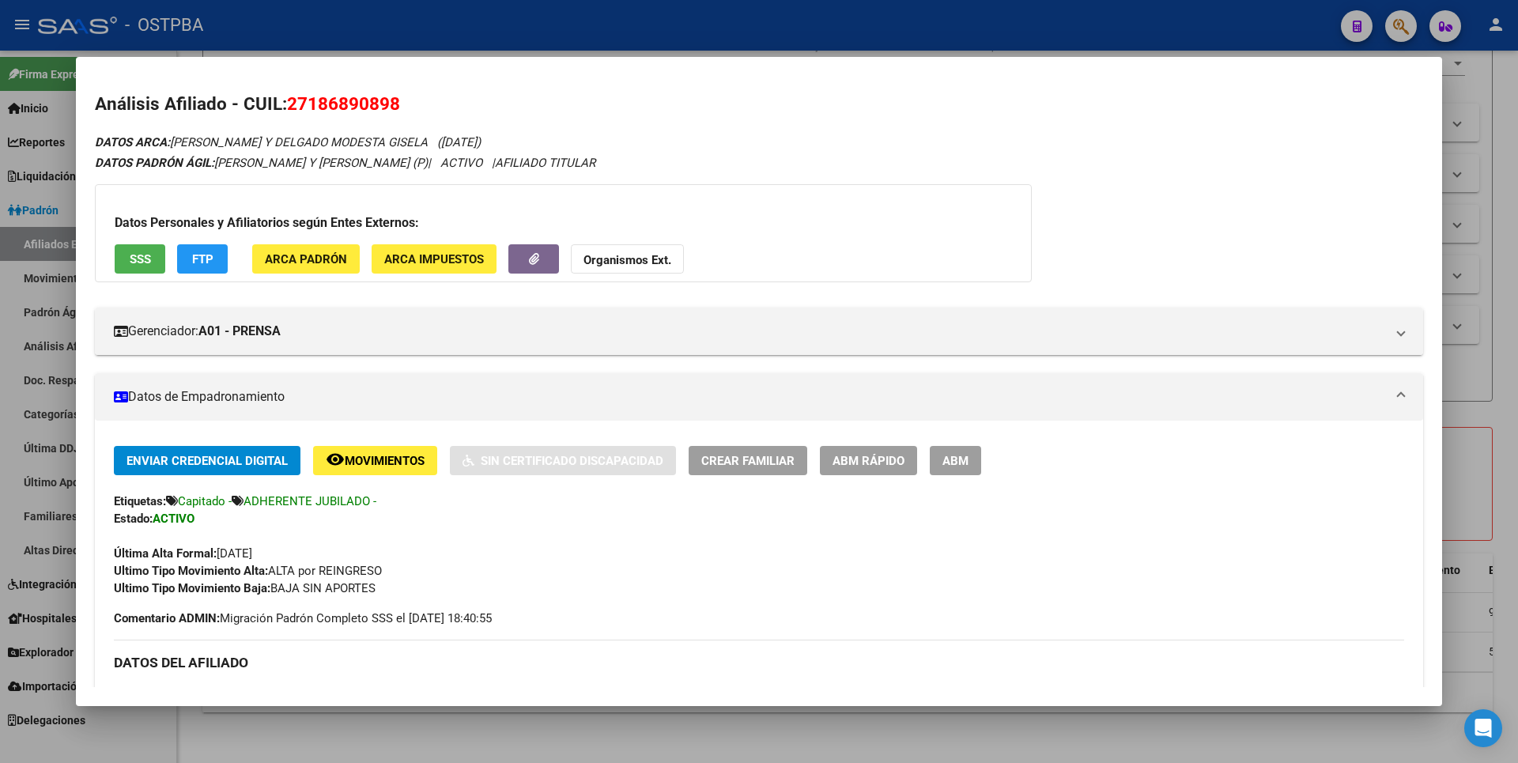
click at [217, 256] on button "FTP" at bounding box center [202, 258] width 51 height 29
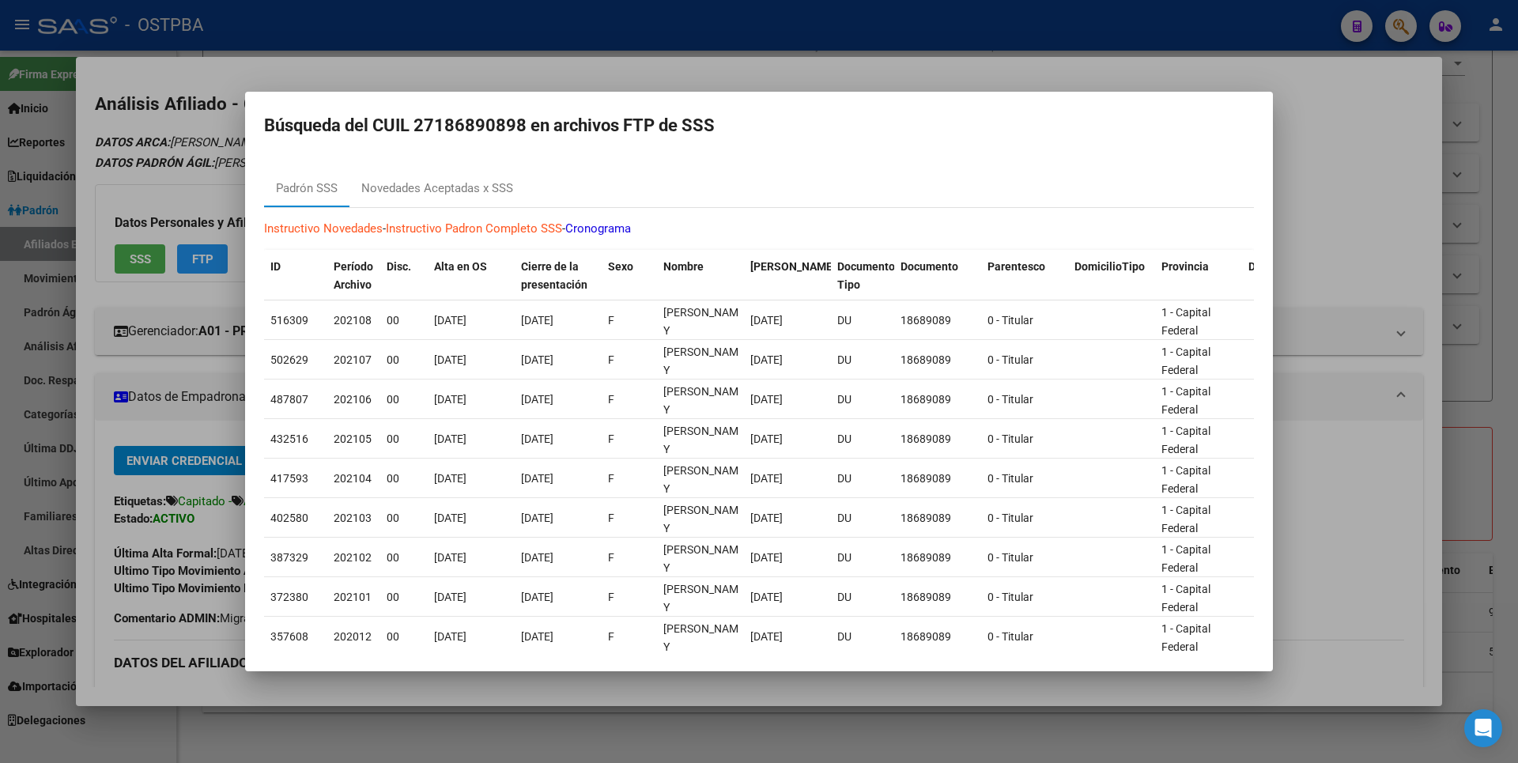
click at [1368, 212] on div at bounding box center [759, 381] width 1518 height 763
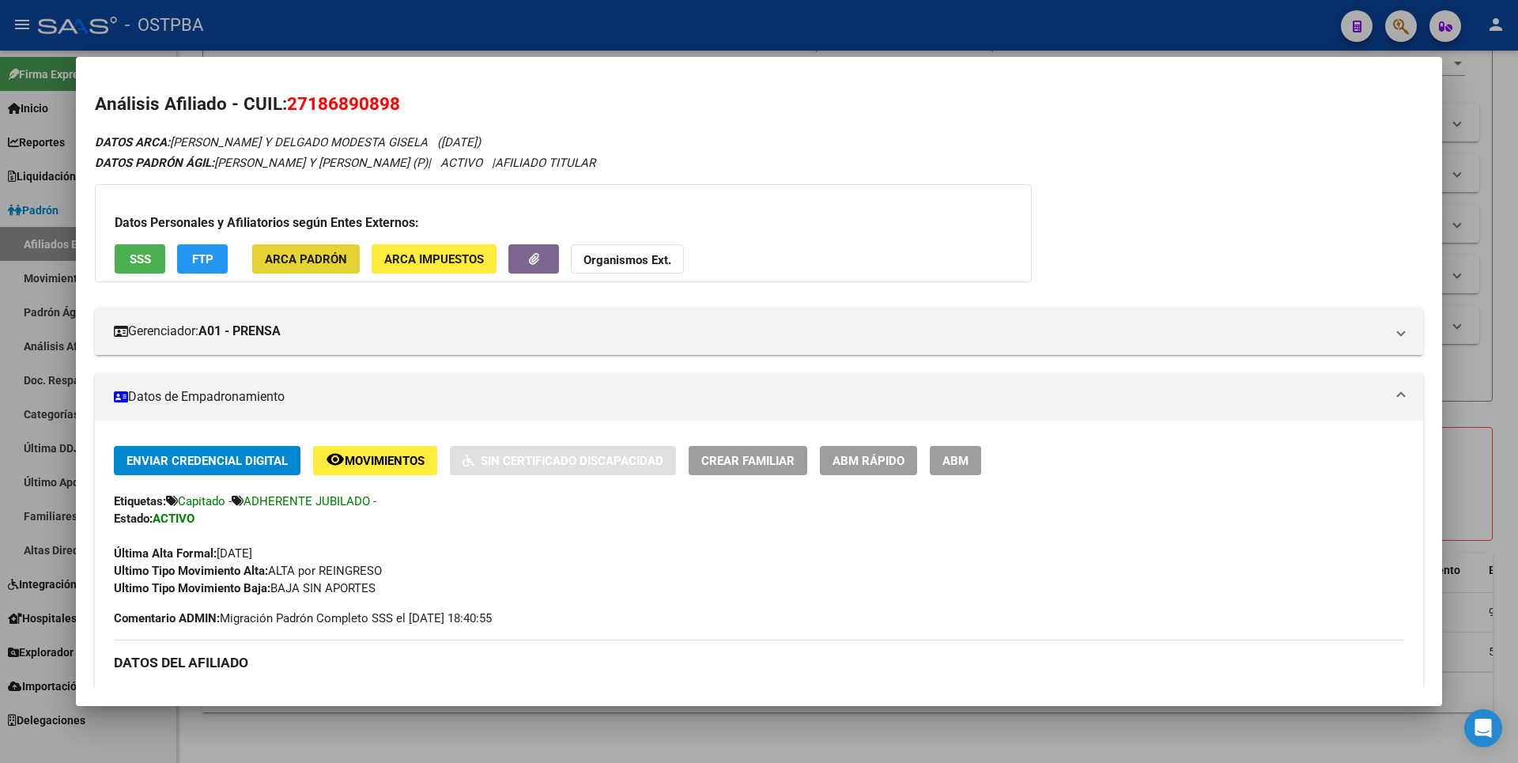
click at [330, 248] on button "ARCA Padrón" at bounding box center [306, 258] width 108 height 29
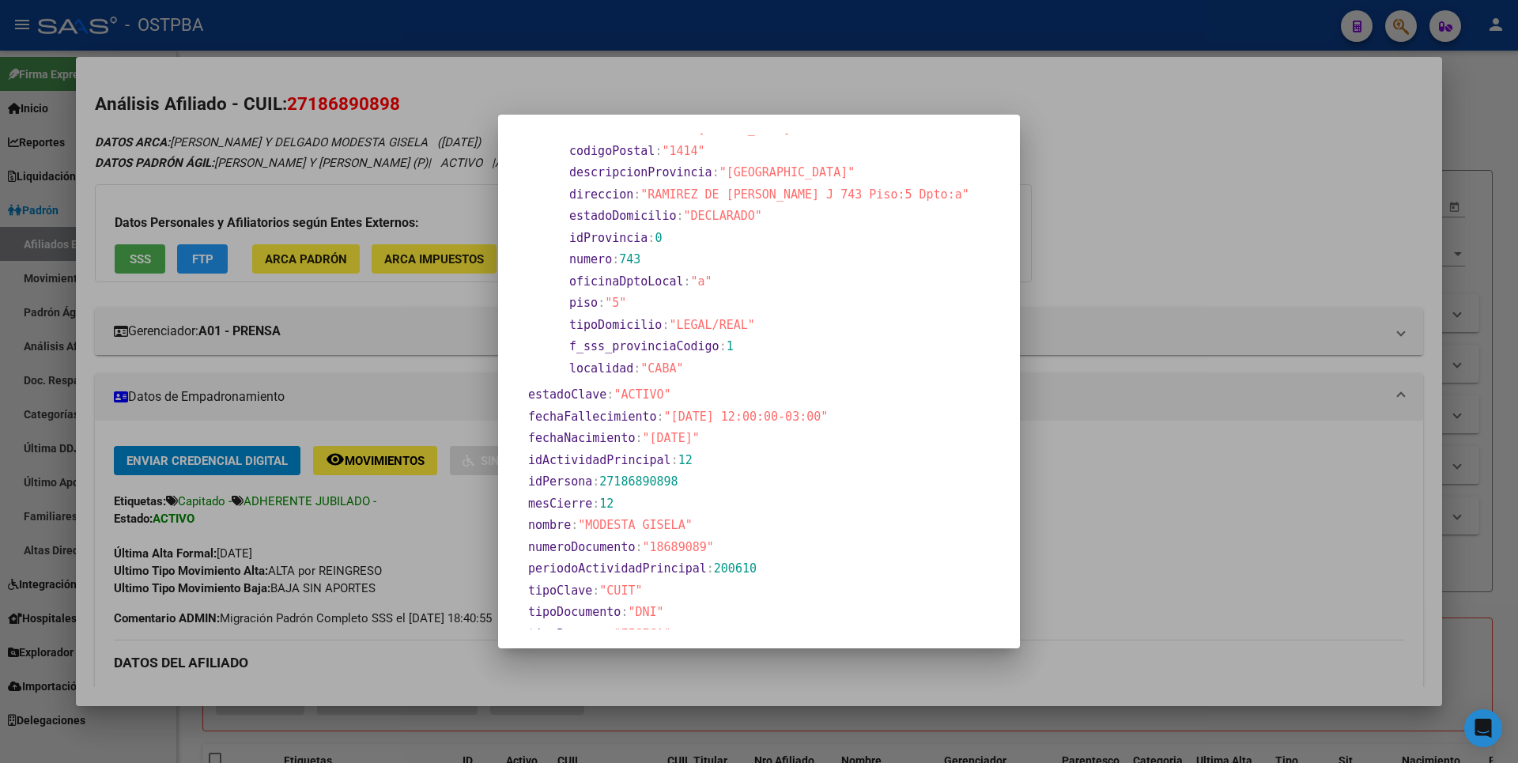
click at [1216, 207] on div at bounding box center [759, 381] width 1518 height 763
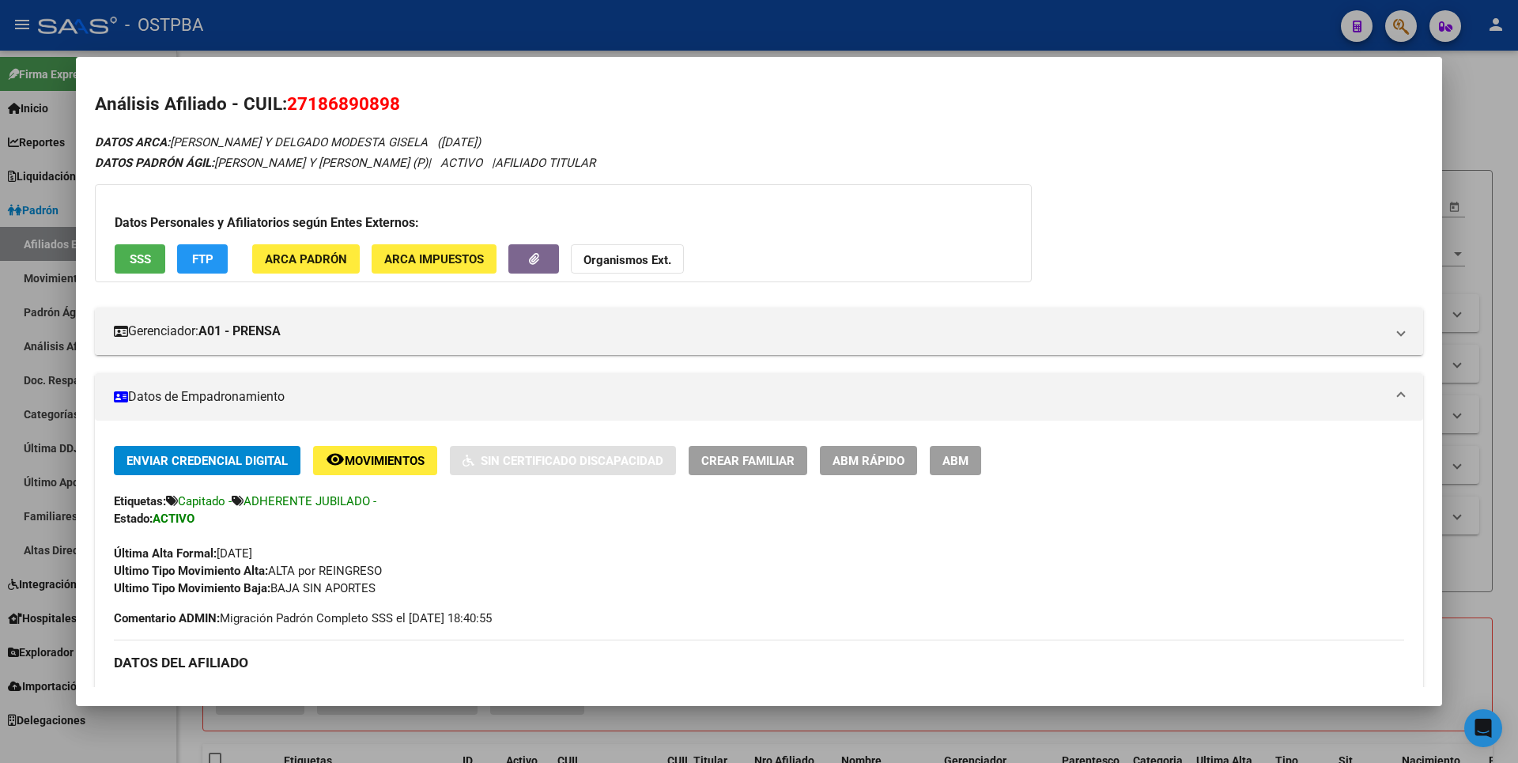
click at [407, 468] on button "remove_red_eye Movimientos" at bounding box center [375, 460] width 124 height 29
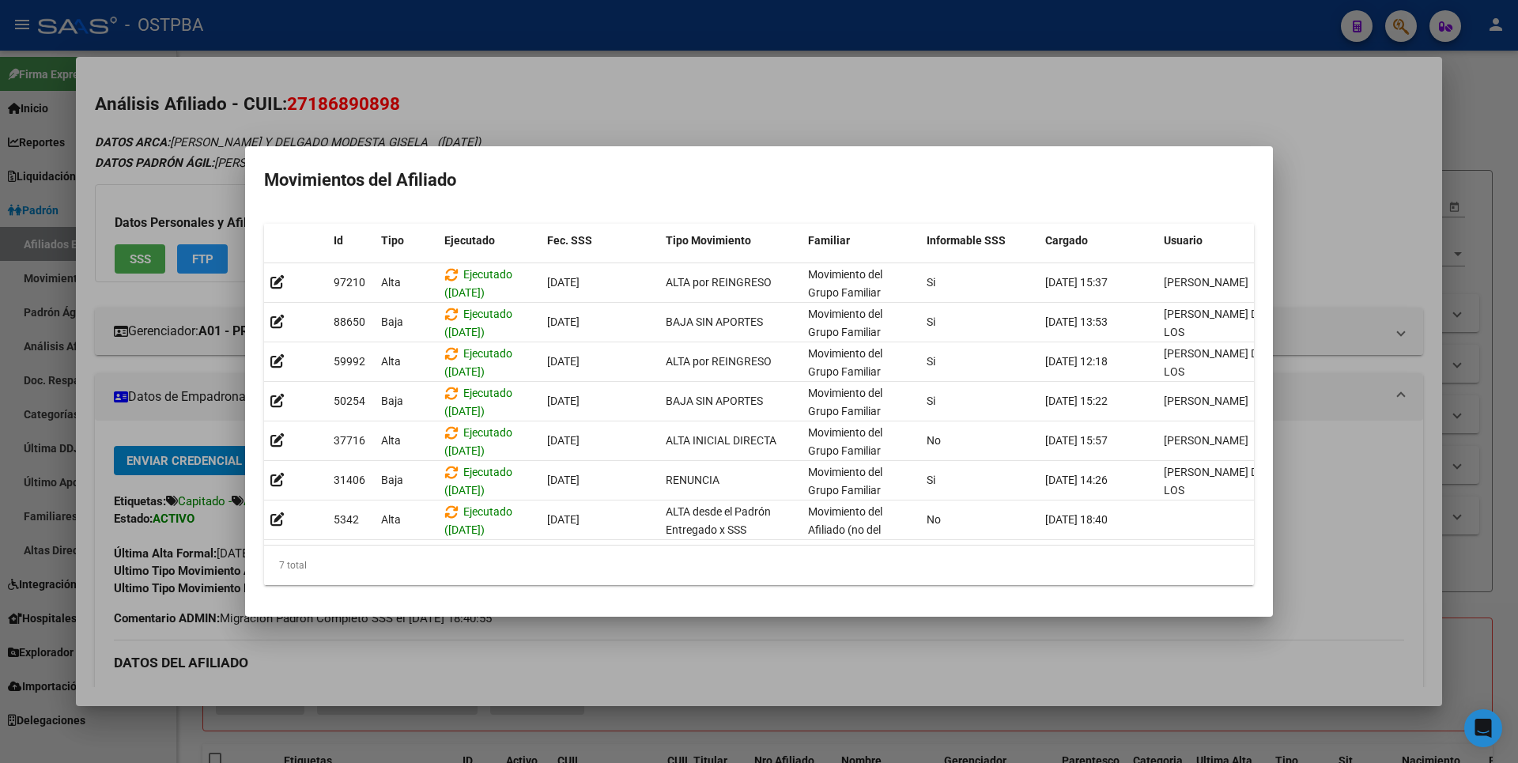
click at [1495, 119] on div at bounding box center [759, 381] width 1518 height 763
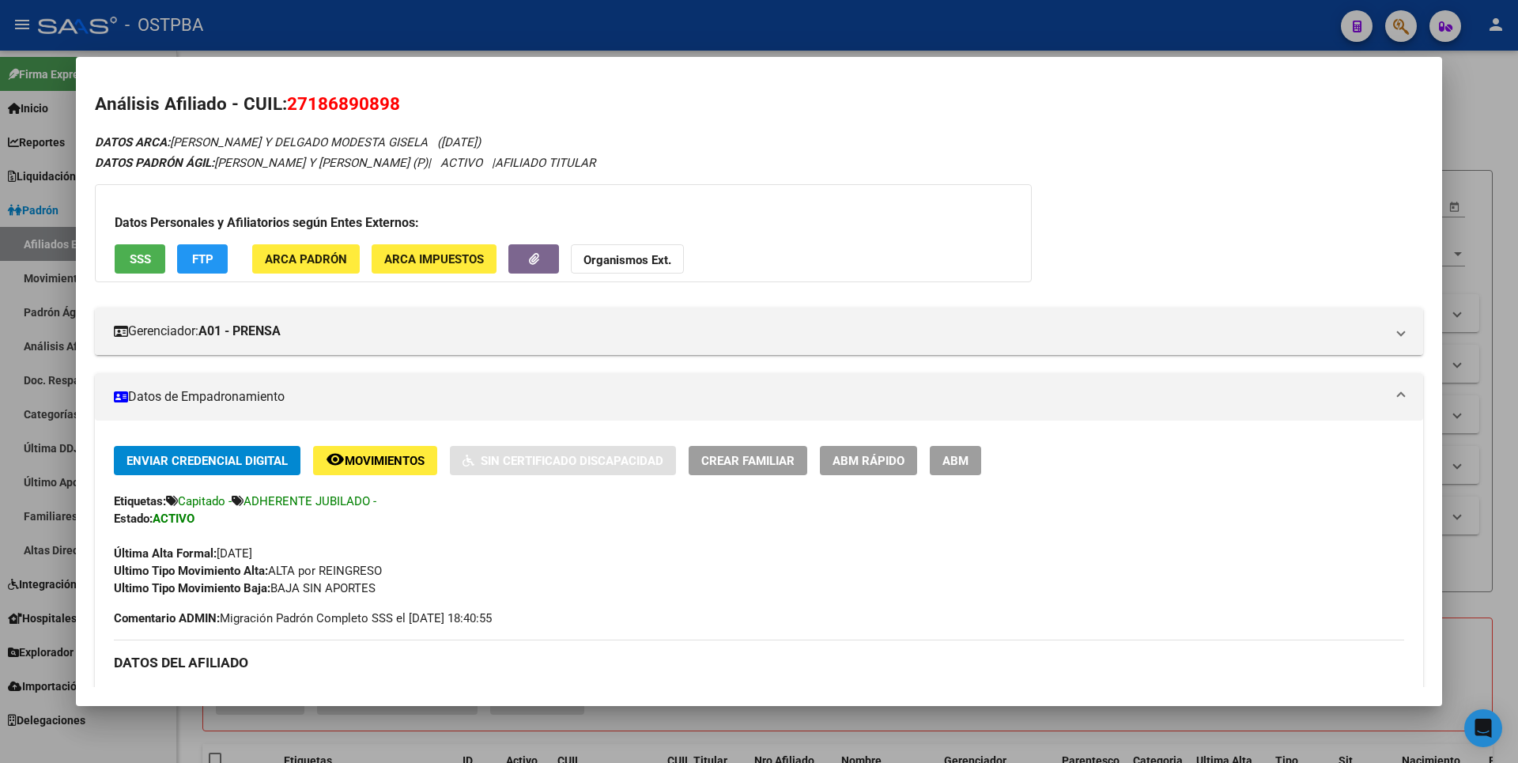
click at [1495, 119] on div at bounding box center [759, 381] width 1518 height 763
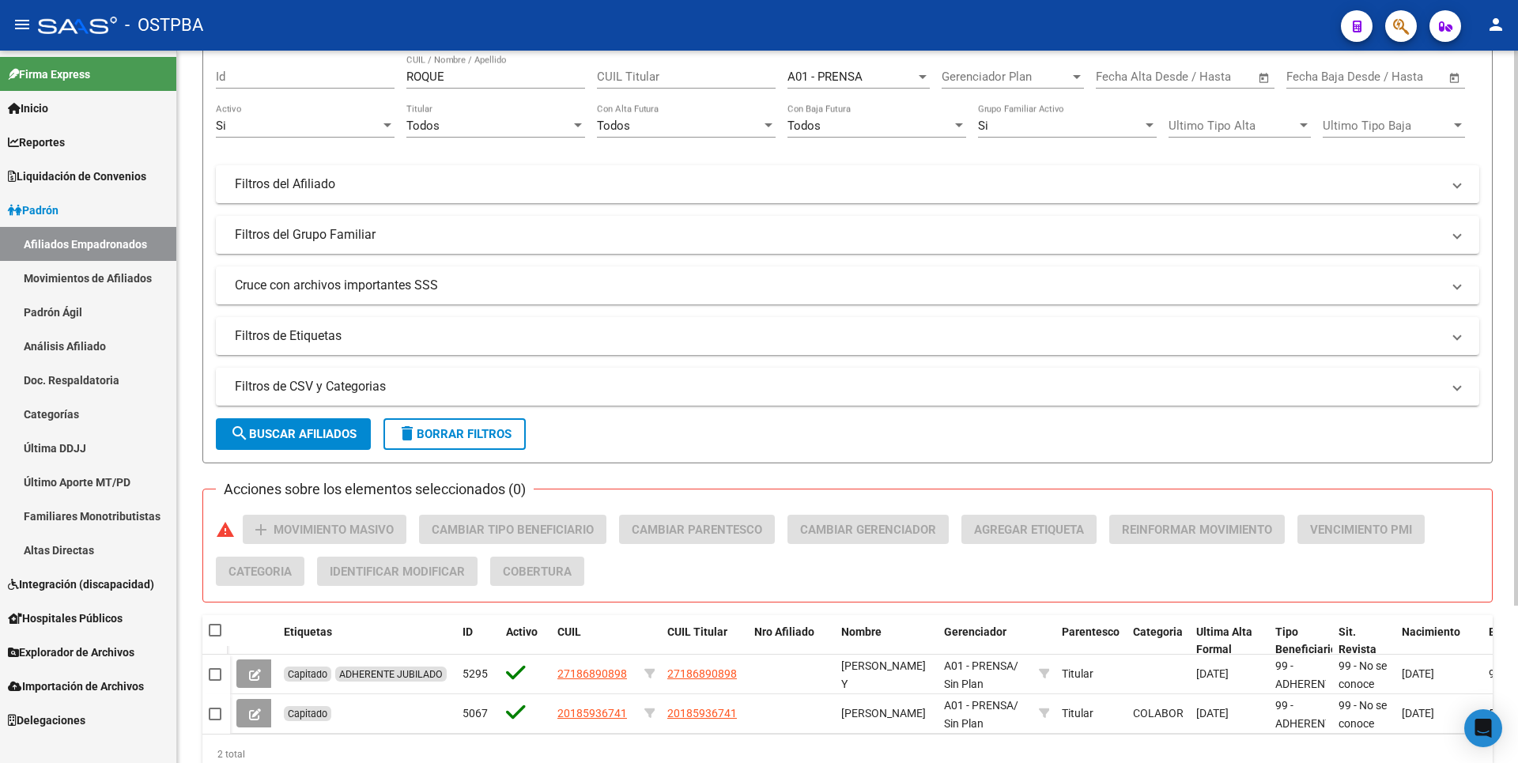
scroll to position [202, 0]
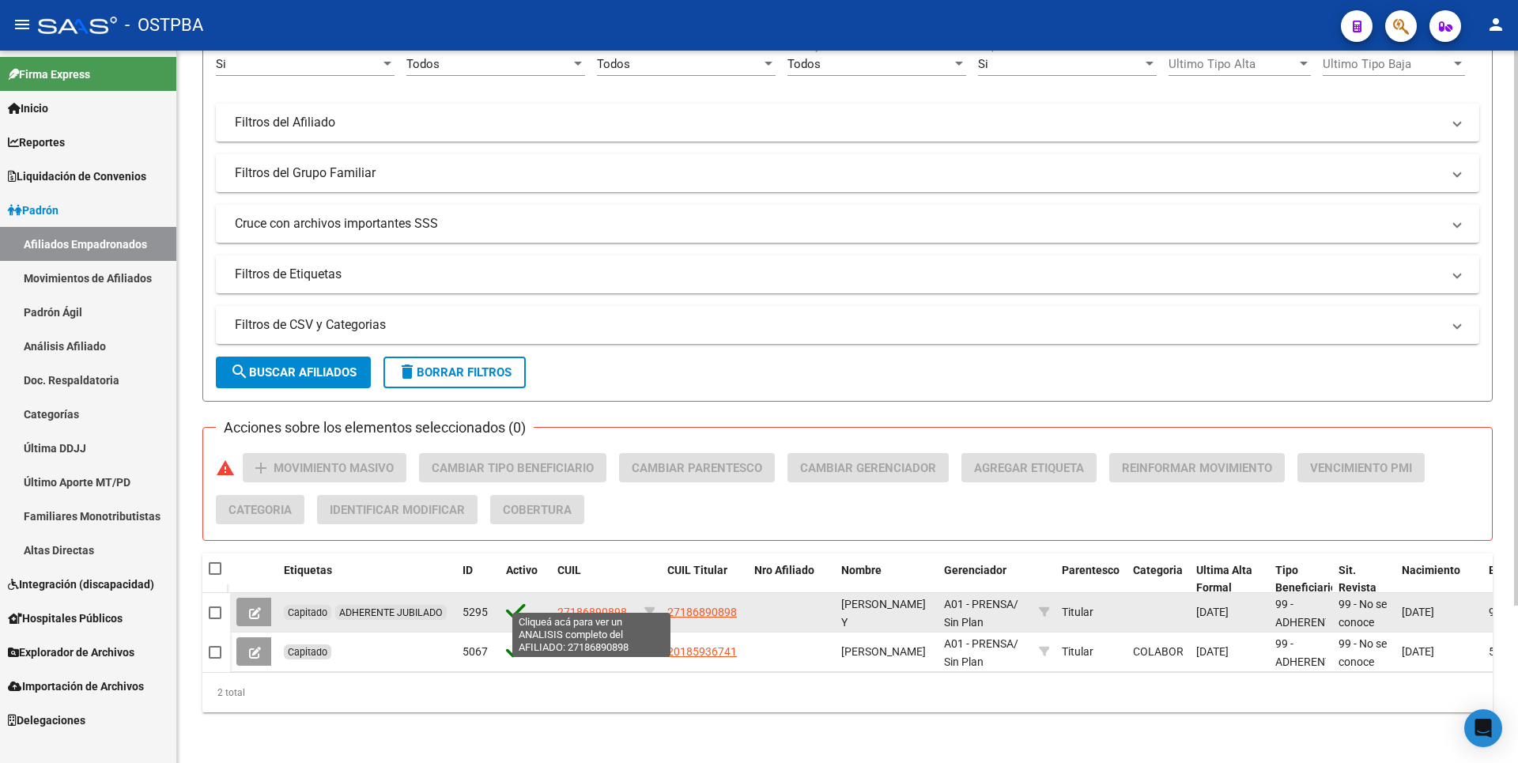
click at [603, 606] on span "27186890898" at bounding box center [592, 612] width 70 height 13
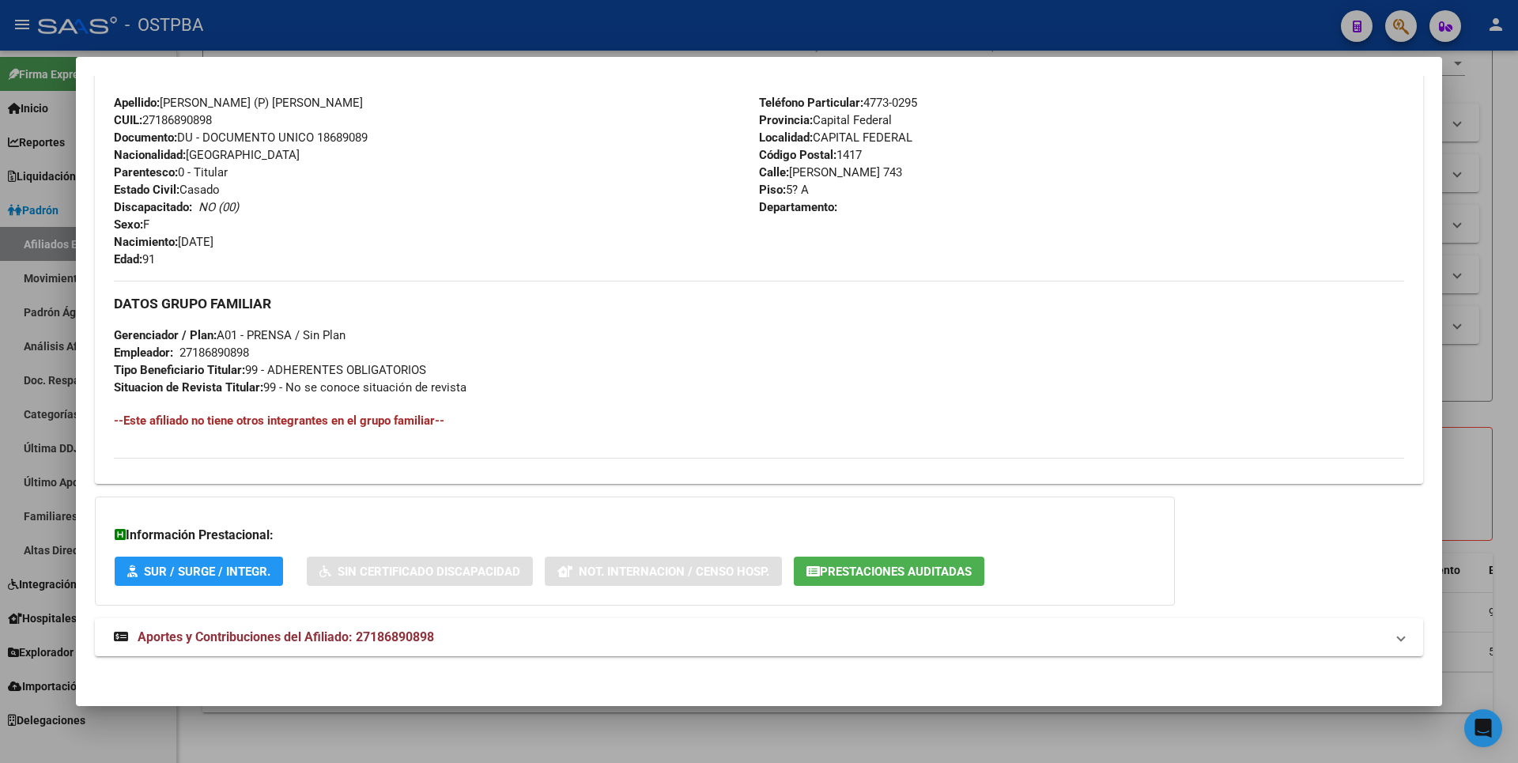
scroll to position [575, 0]
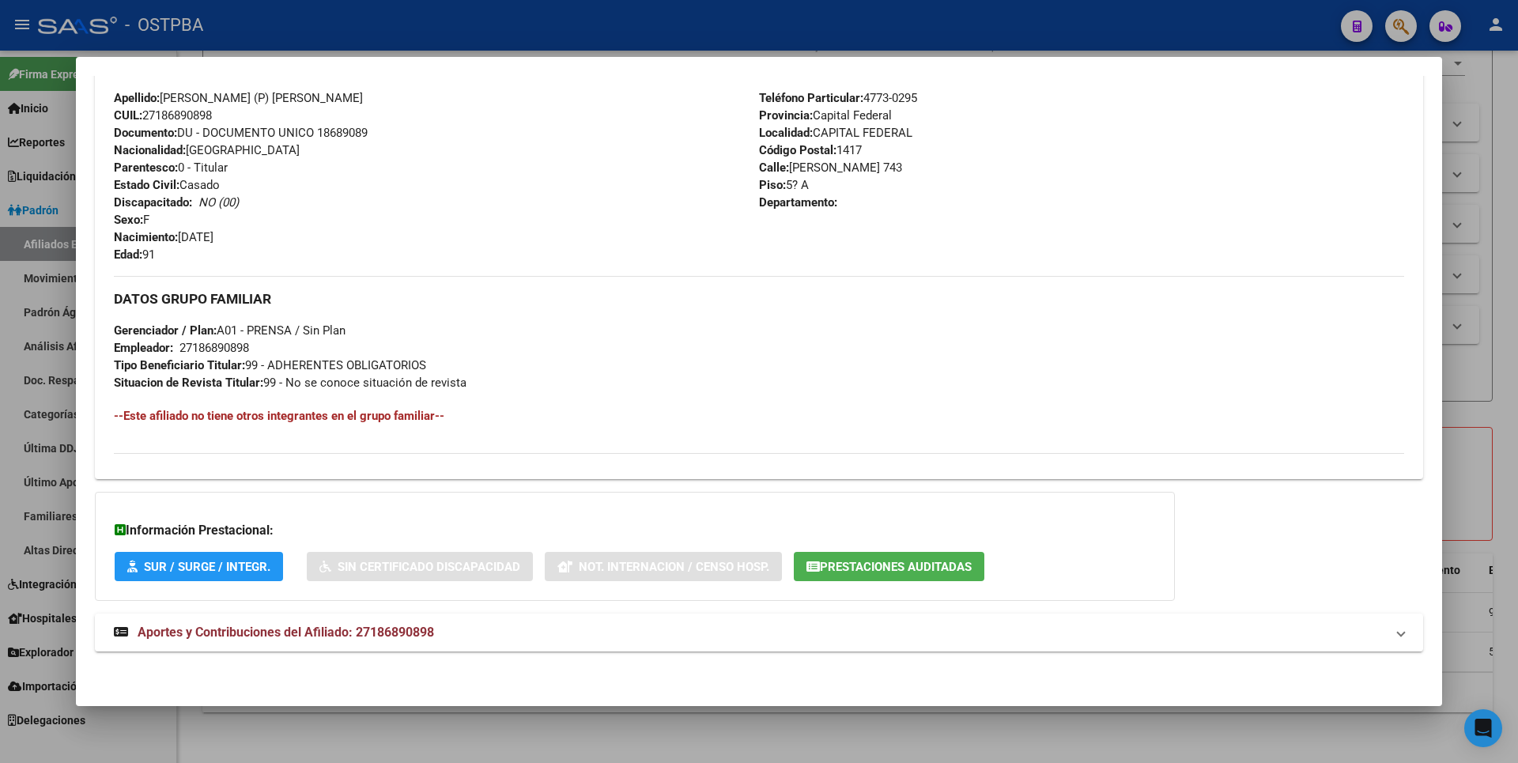
click at [894, 567] on span "Prestaciones Auditadas" at bounding box center [896, 567] width 152 height 14
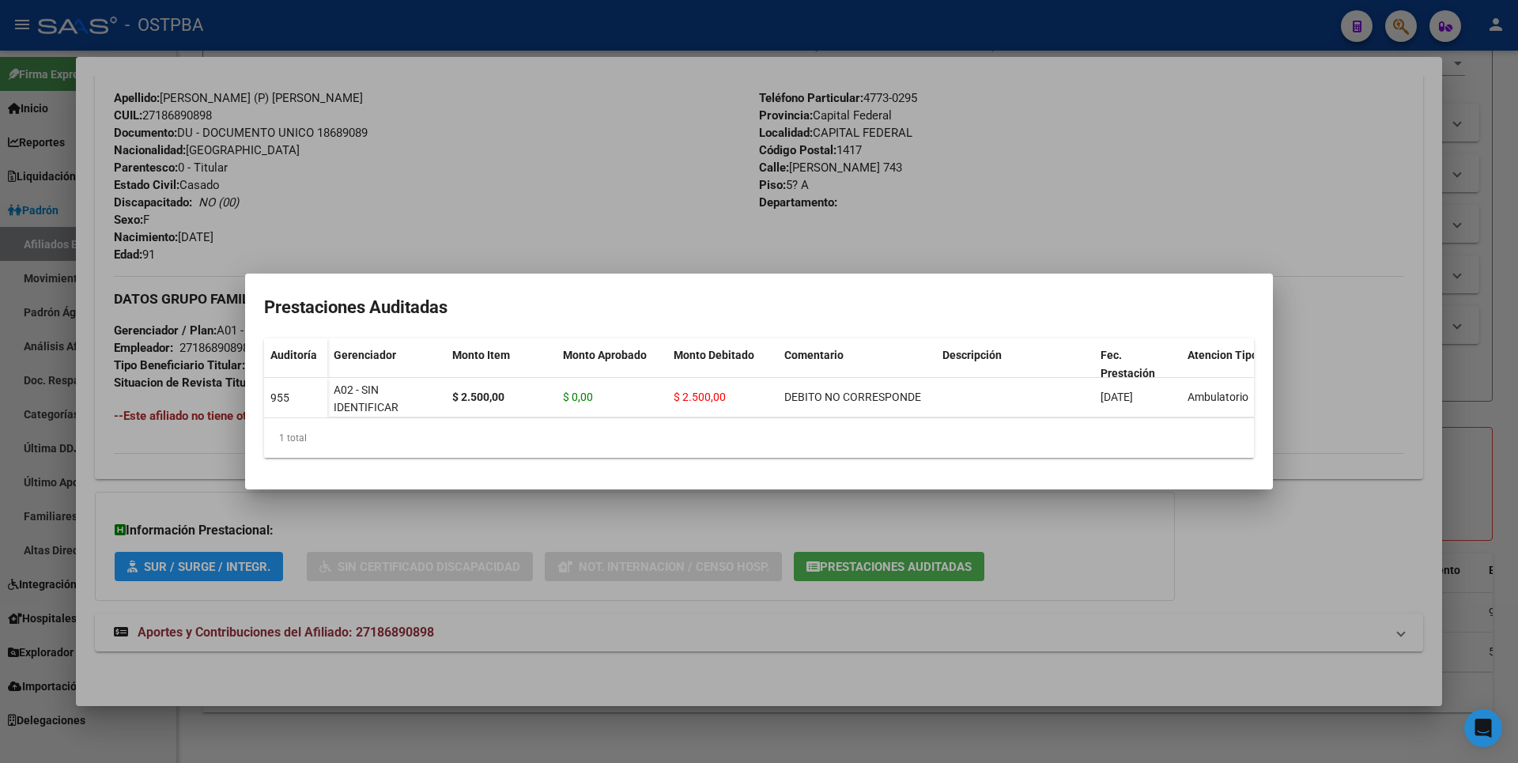
click at [1191, 595] on div at bounding box center [759, 381] width 1518 height 763
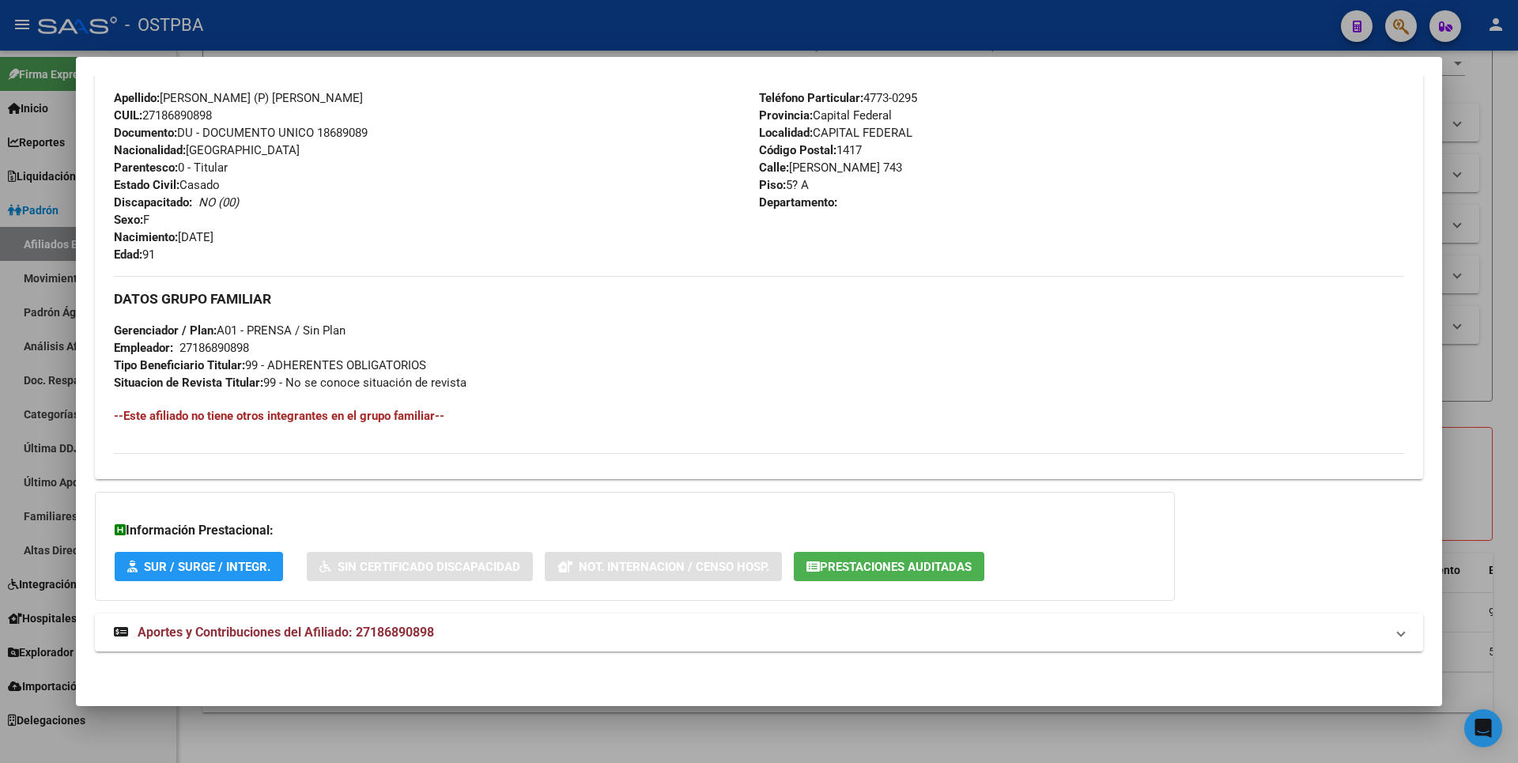
click at [1485, 168] on div at bounding box center [759, 381] width 1518 height 763
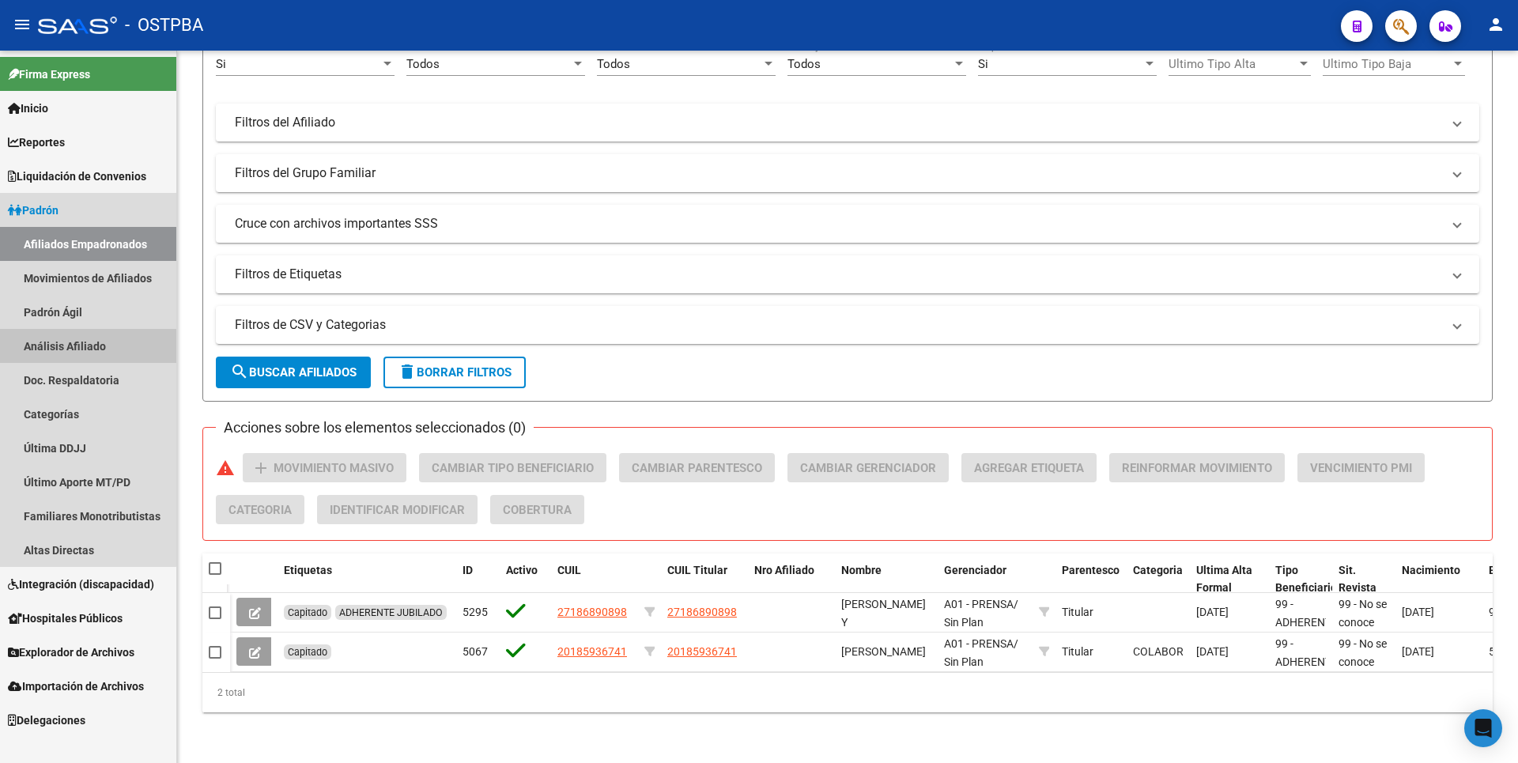
click at [62, 341] on link "Análisis Afiliado" at bounding box center [88, 346] width 176 height 34
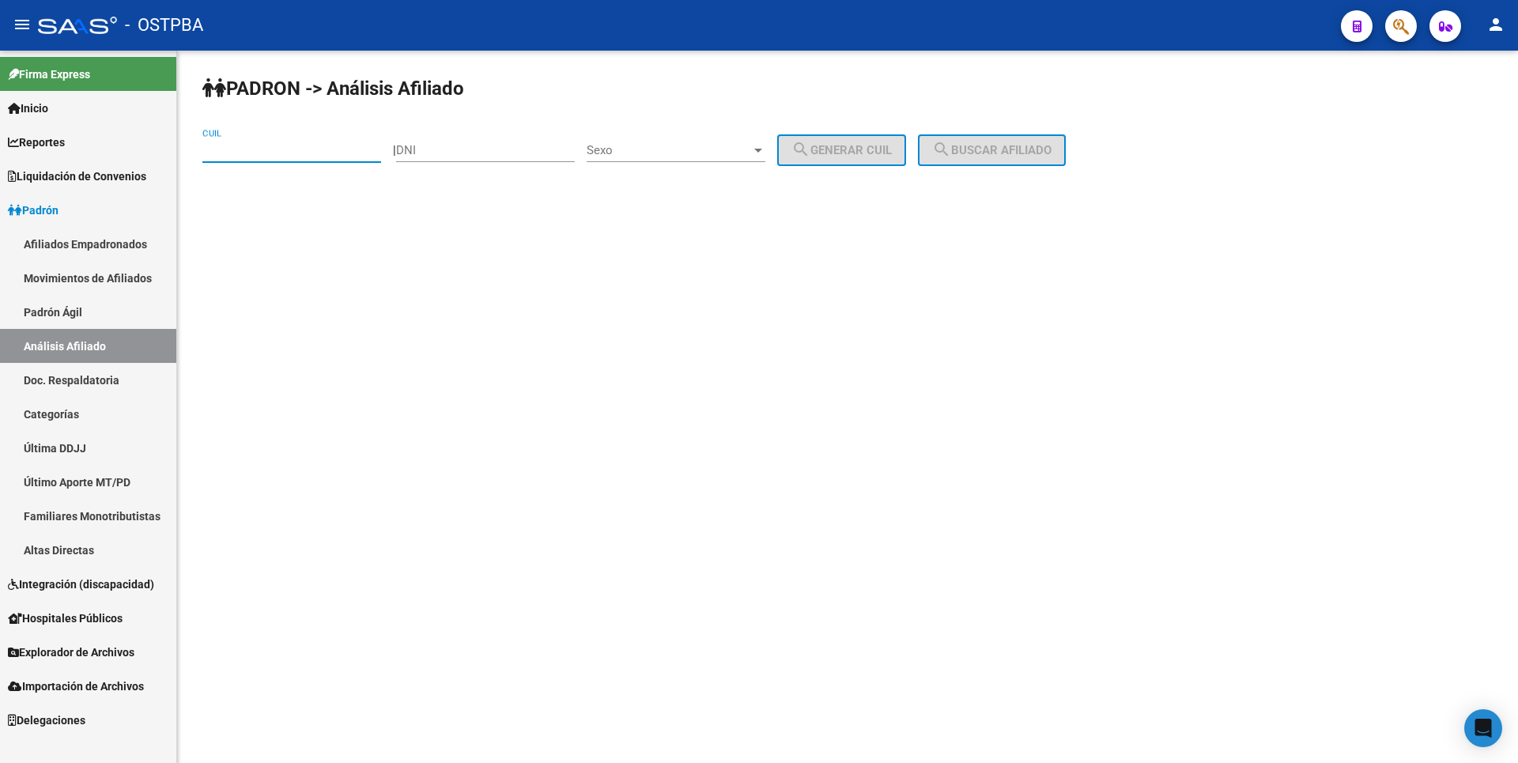
click at [233, 154] on input "CUIL" at bounding box center [291, 150] width 179 height 14
paste input "27-96182243-8"
click at [1037, 149] on span "search Buscar afiliado" at bounding box center [991, 150] width 119 height 14
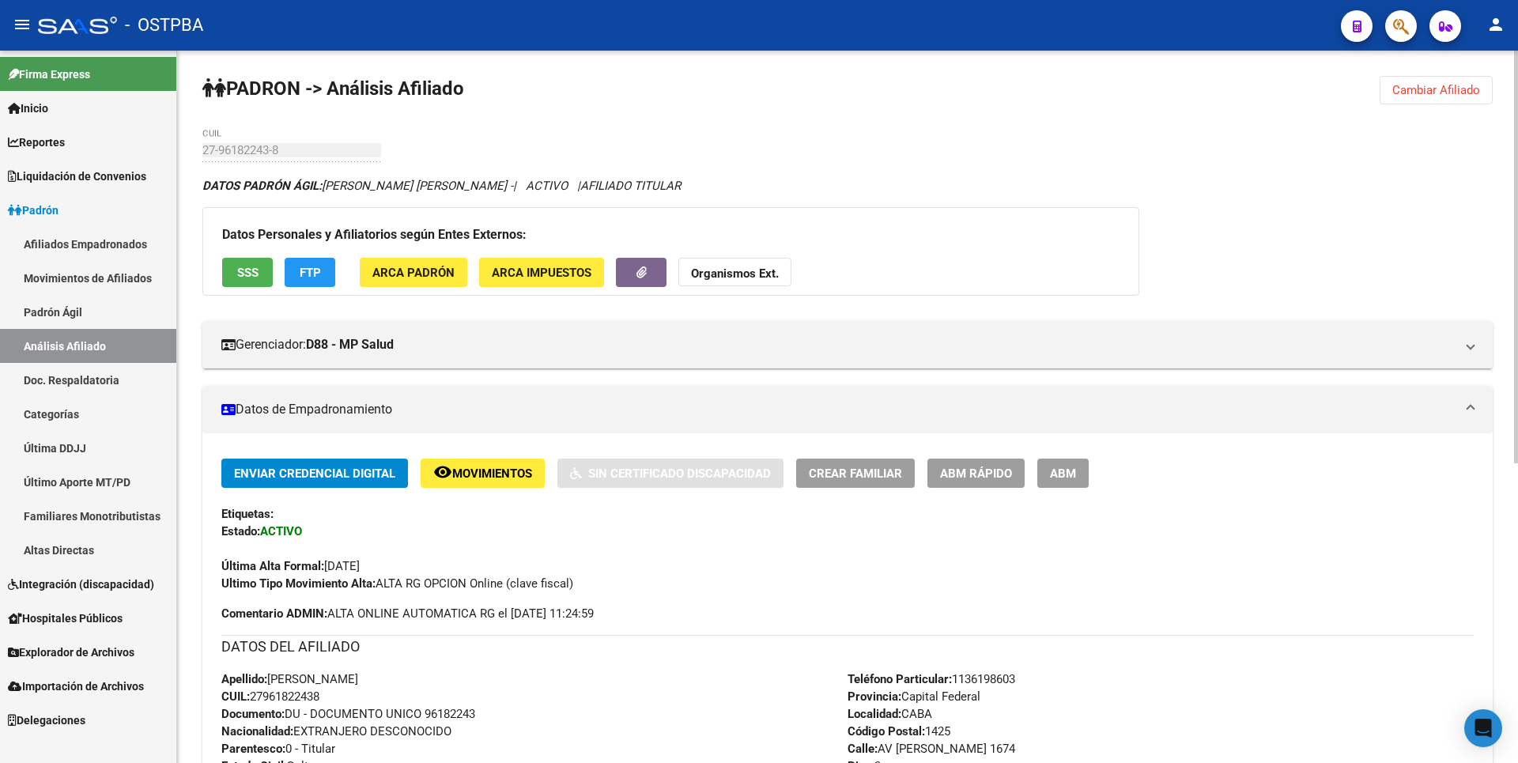
click at [1440, 96] on span "Cambiar Afiliado" at bounding box center [1436, 90] width 88 height 14
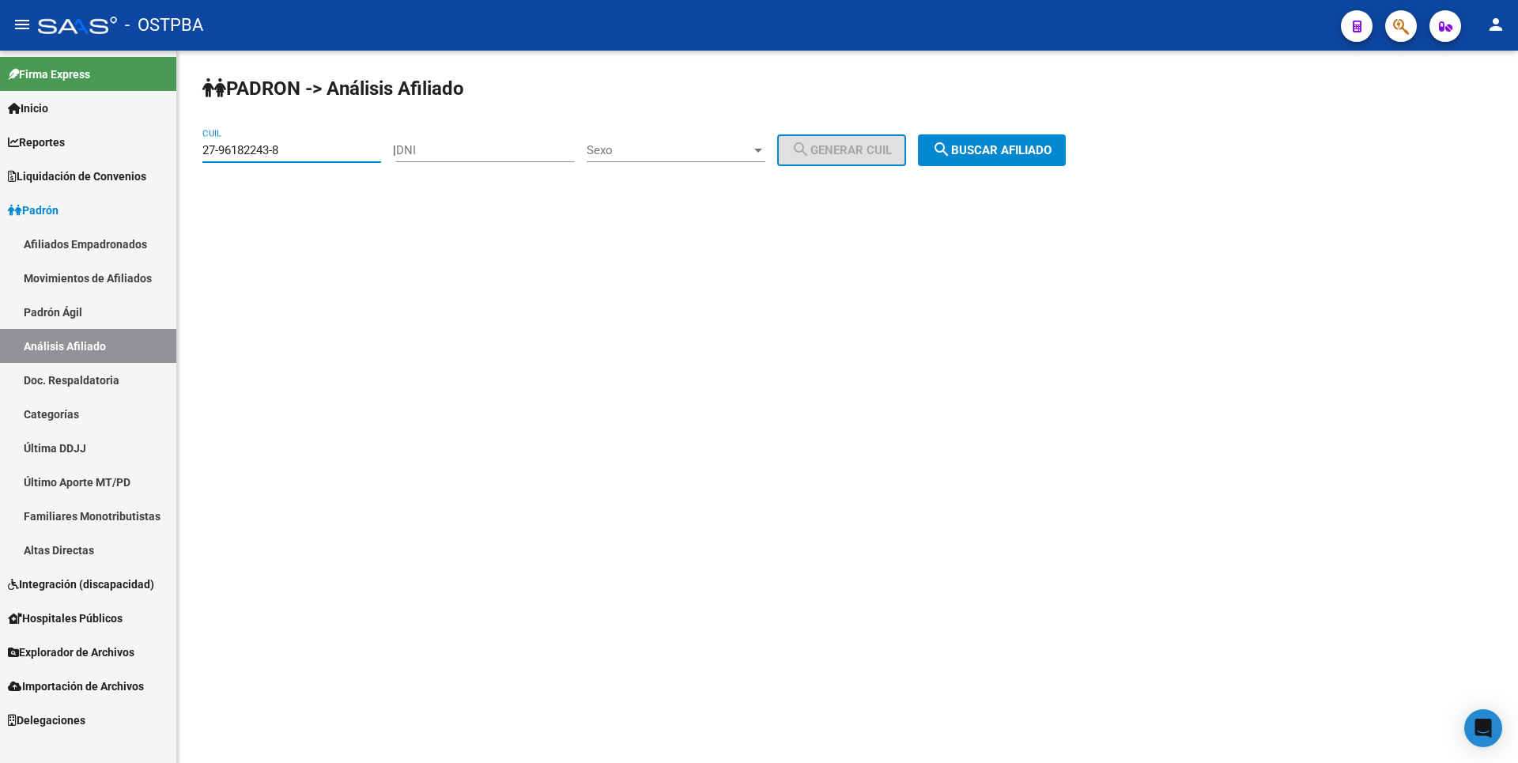
drag, startPoint x: 267, startPoint y: 149, endPoint x: 112, endPoint y: 157, distance: 155.2
click at [112, 157] on mat-sidenav-container "Firma Express Inicio Calendario SSS Instructivos Contacto OS Reportes Tablero d…" at bounding box center [759, 407] width 1518 height 712
paste input "26101047-5"
type input "27-26101047-5"
click at [994, 146] on span "search Buscar afiliado" at bounding box center [991, 150] width 119 height 14
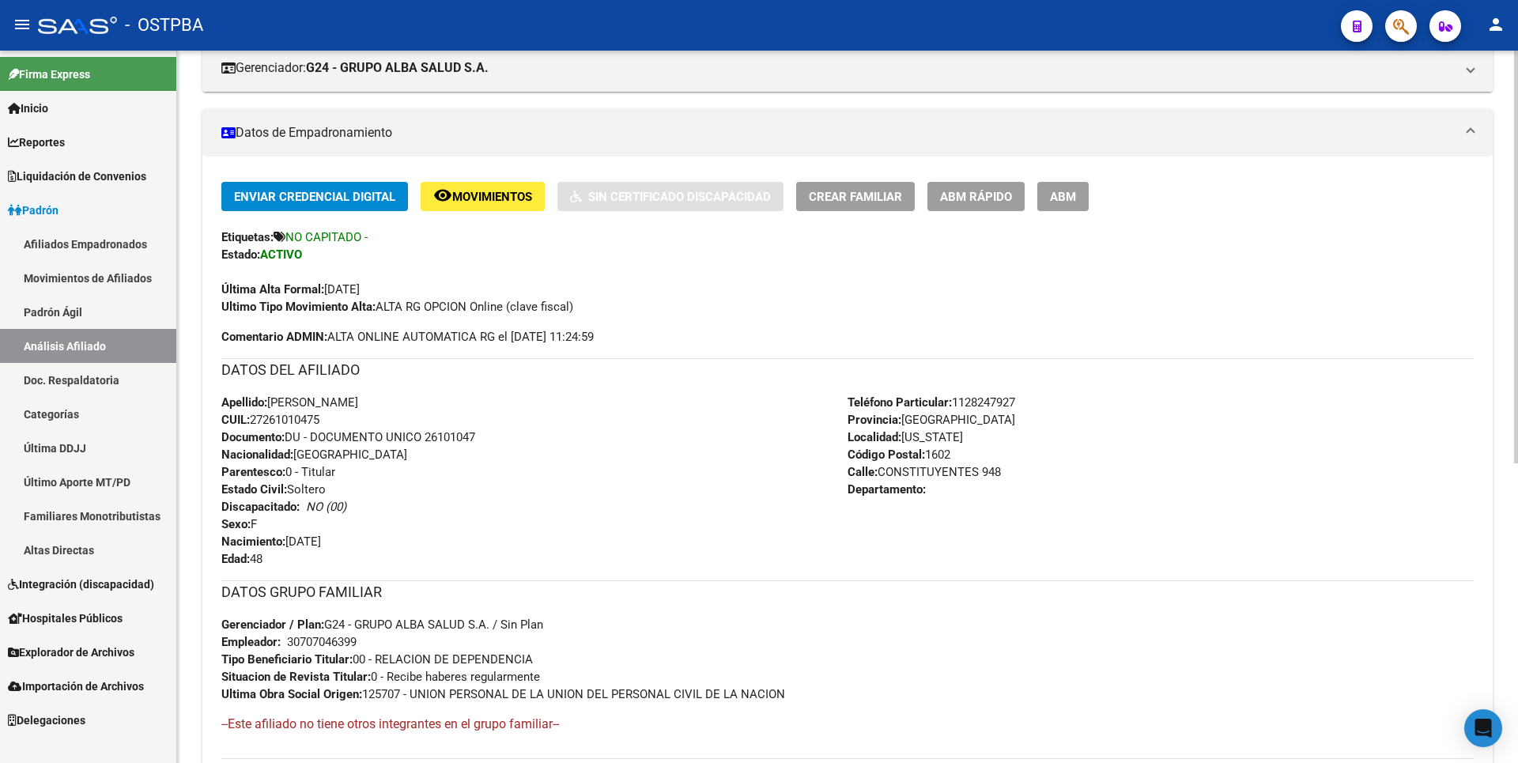
scroll to position [516, 0]
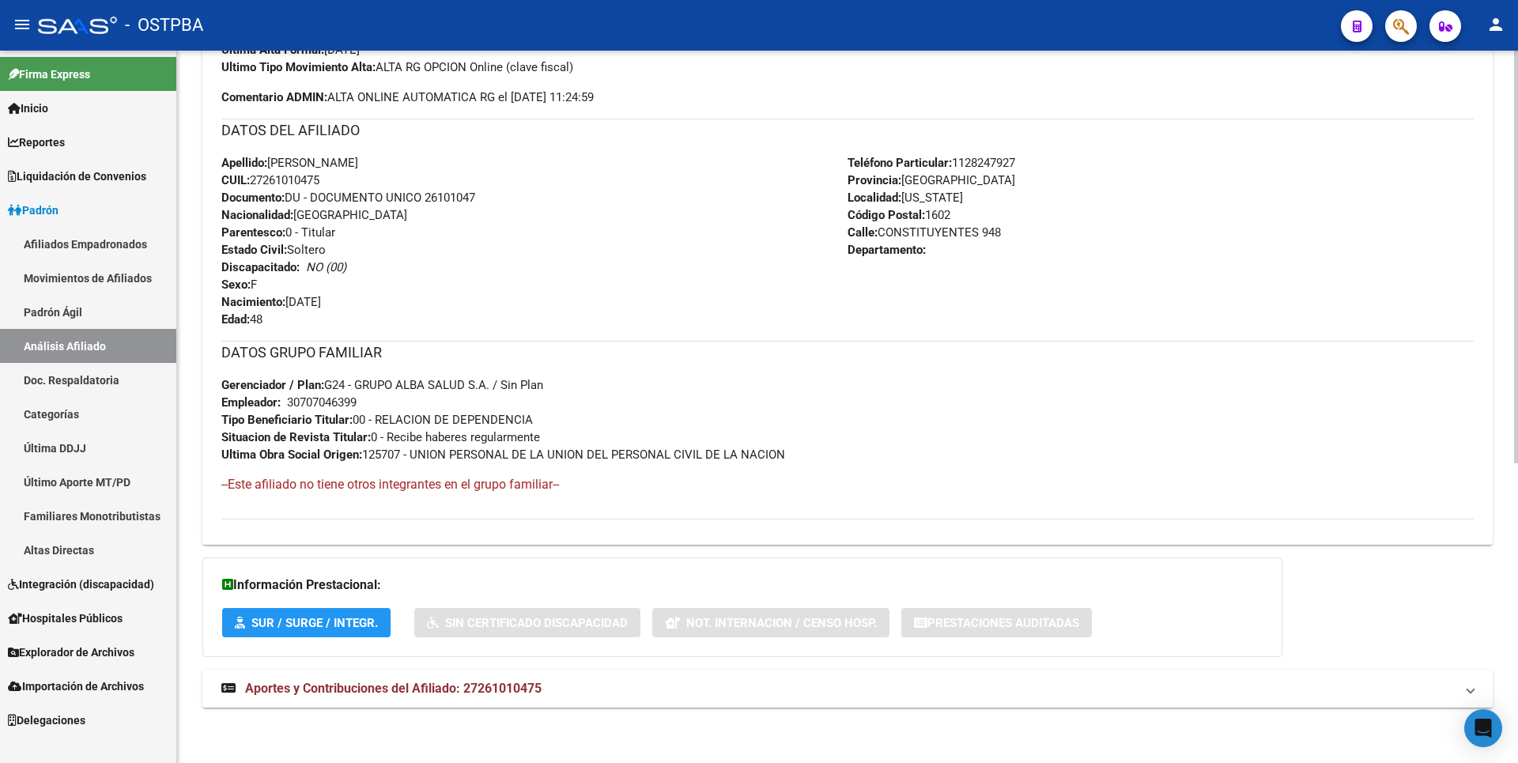
click at [491, 697] on strong "Aportes y Contribuciones del Afiliado: 27261010475" at bounding box center [381, 688] width 320 height 17
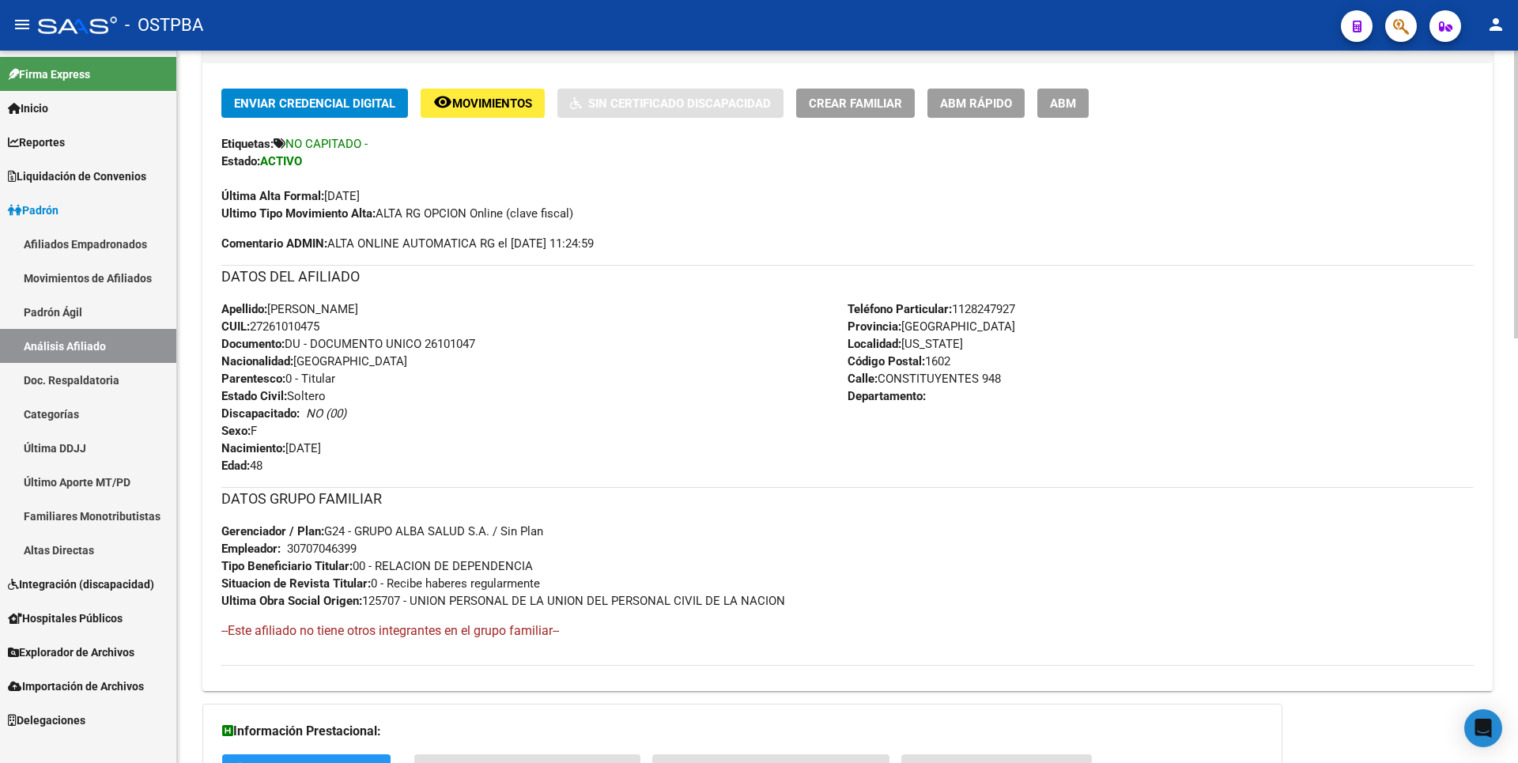
scroll to position [0, 0]
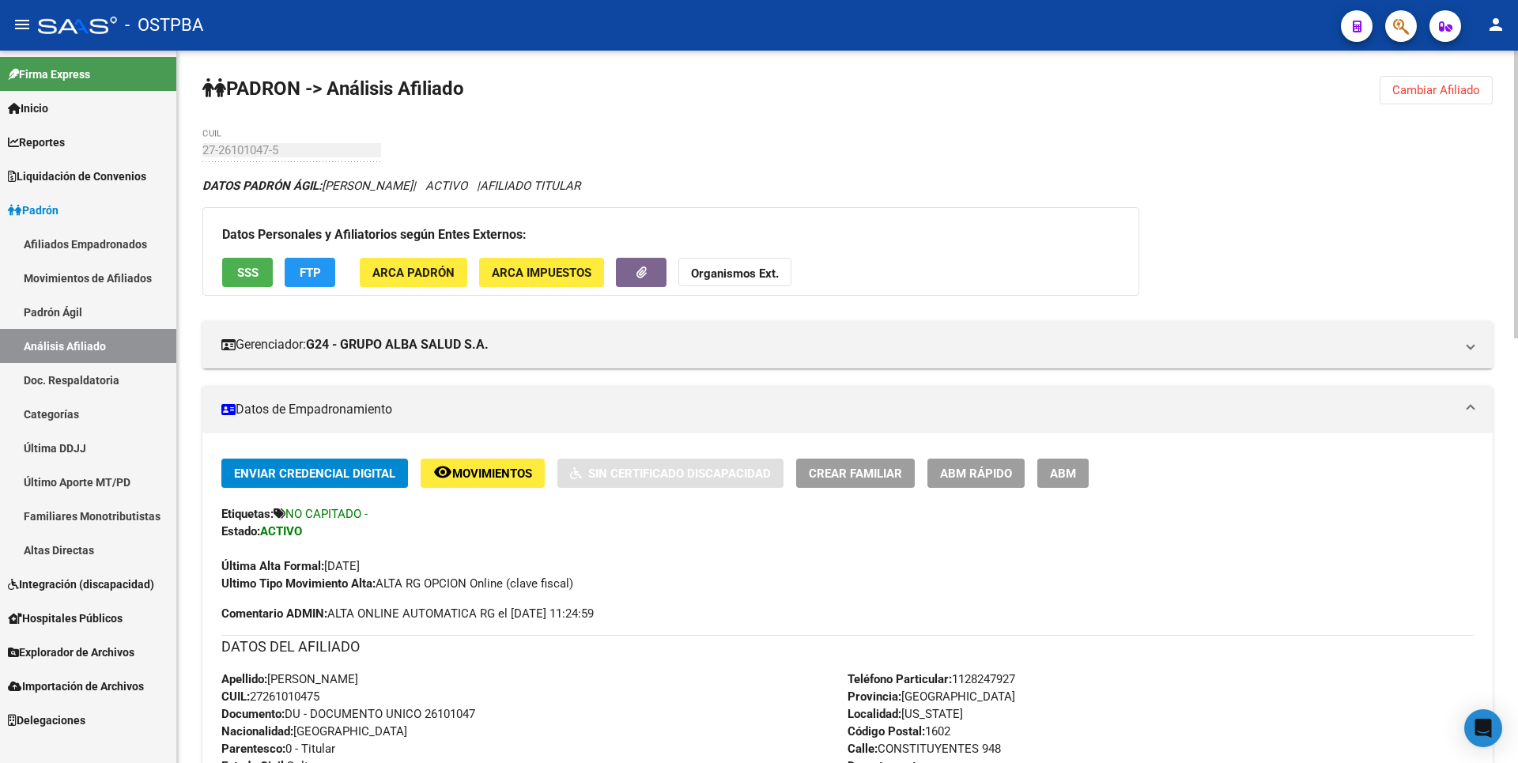
click at [1071, 467] on span "ABM" at bounding box center [1063, 474] width 26 height 14
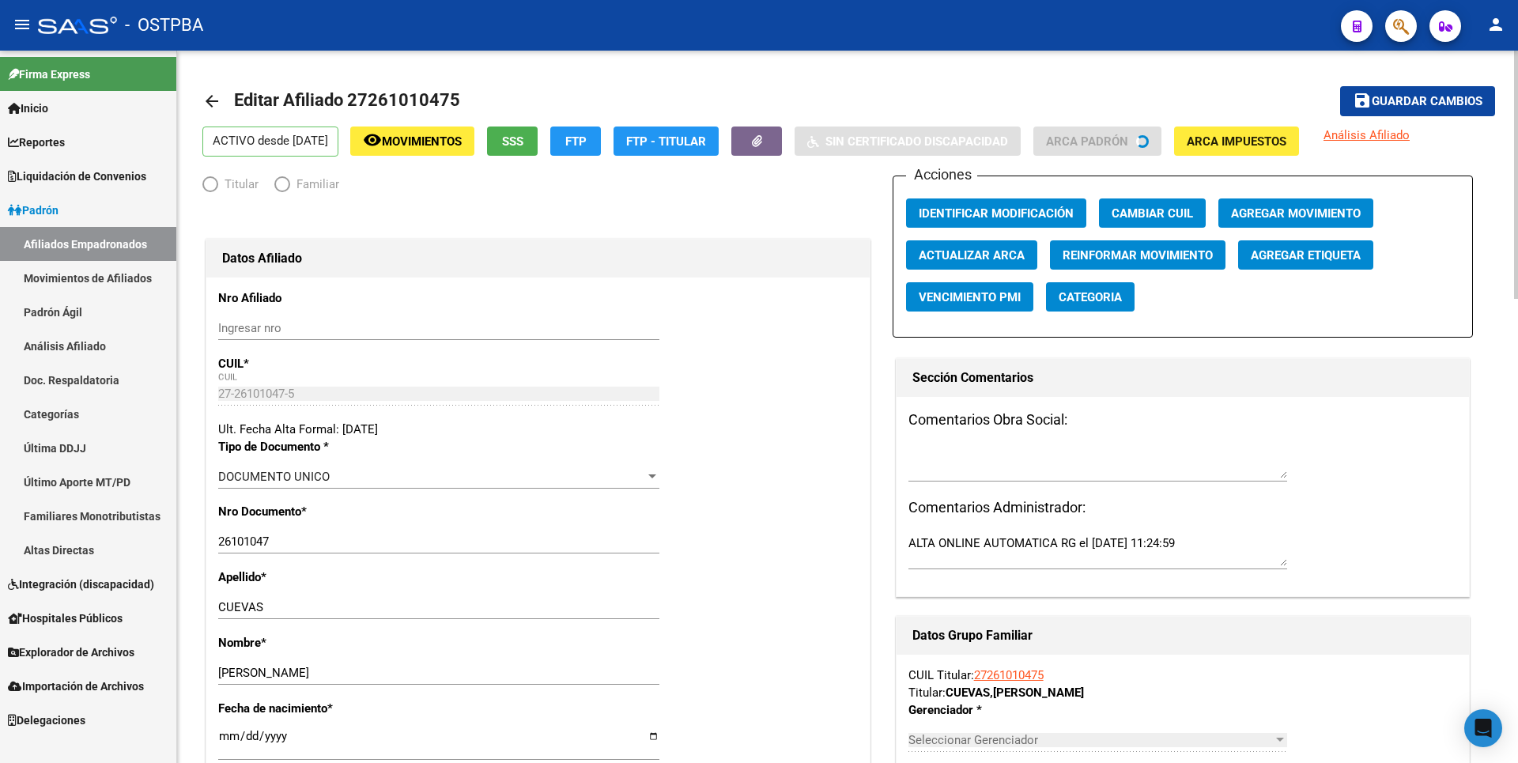
radio input "true"
type input "30-70704639-9"
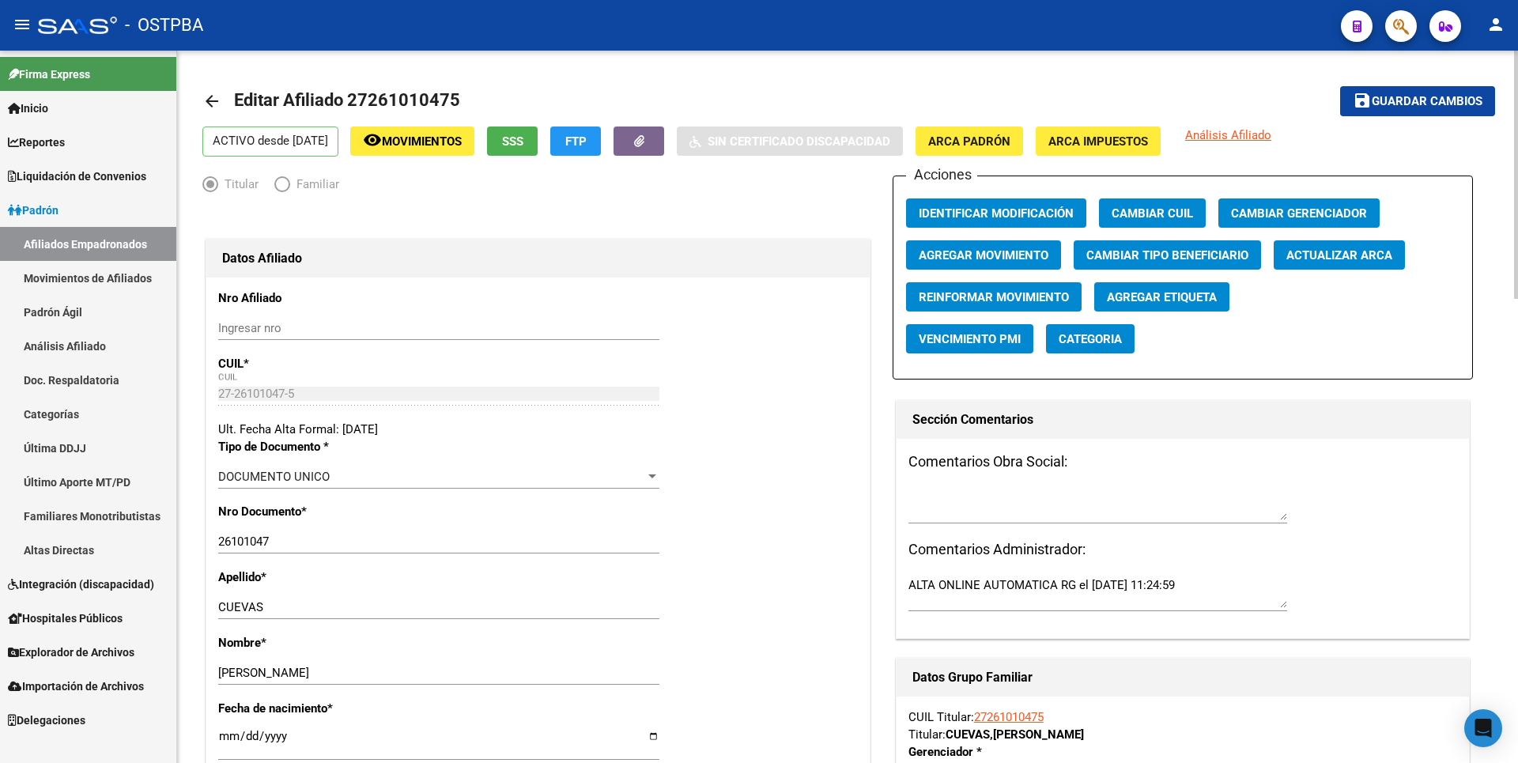
click at [990, 264] on button "Agregar Movimiento" at bounding box center [983, 254] width 155 height 29
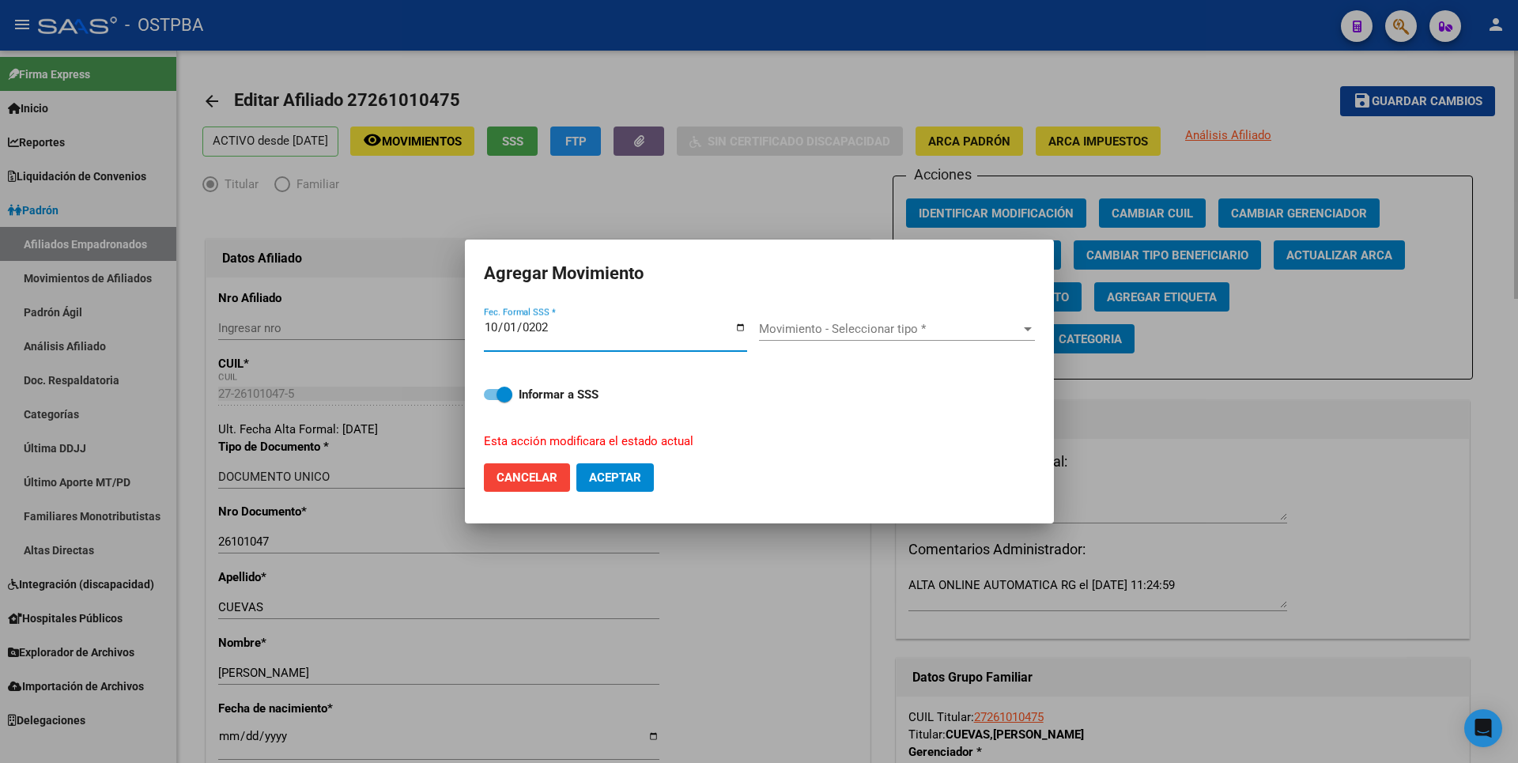
type input "[DATE]"
click at [992, 334] on span "Movimiento - Seleccionar tipo *" at bounding box center [890, 329] width 262 height 14
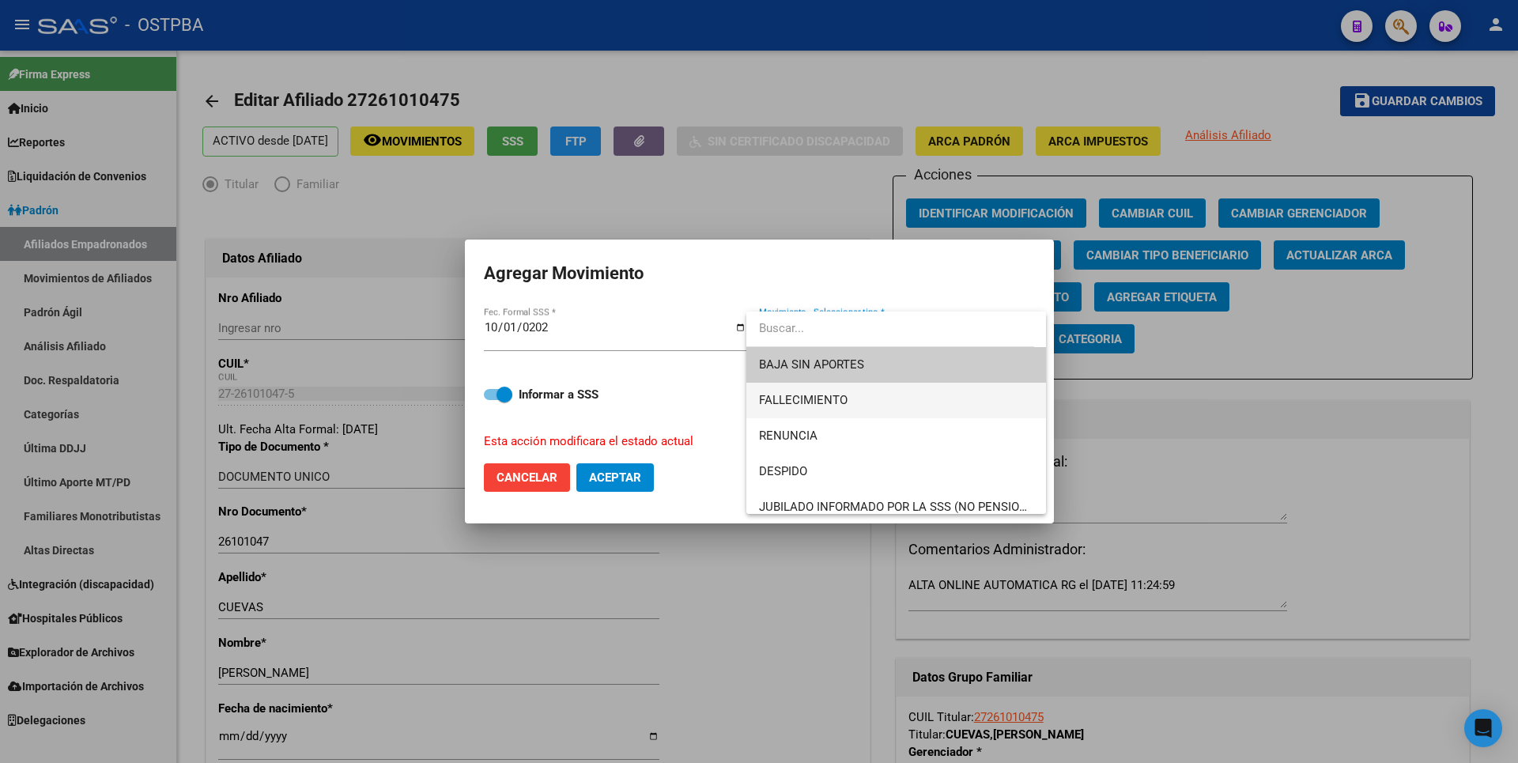
scroll to position [158, 0]
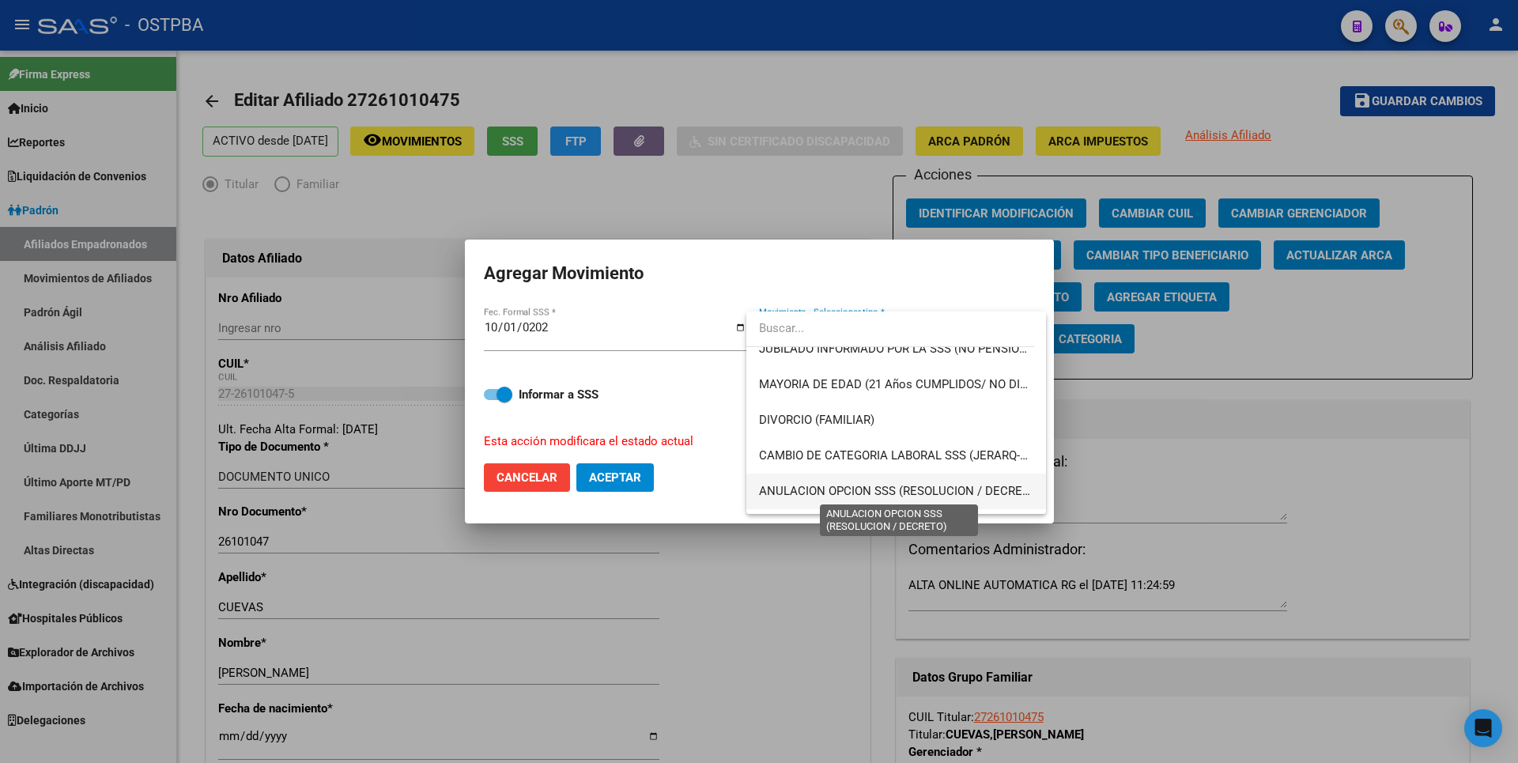
click at [914, 493] on span "ANULACION OPCION SSS (RESOLUCION / DECRETO)" at bounding box center [900, 491] width 282 height 14
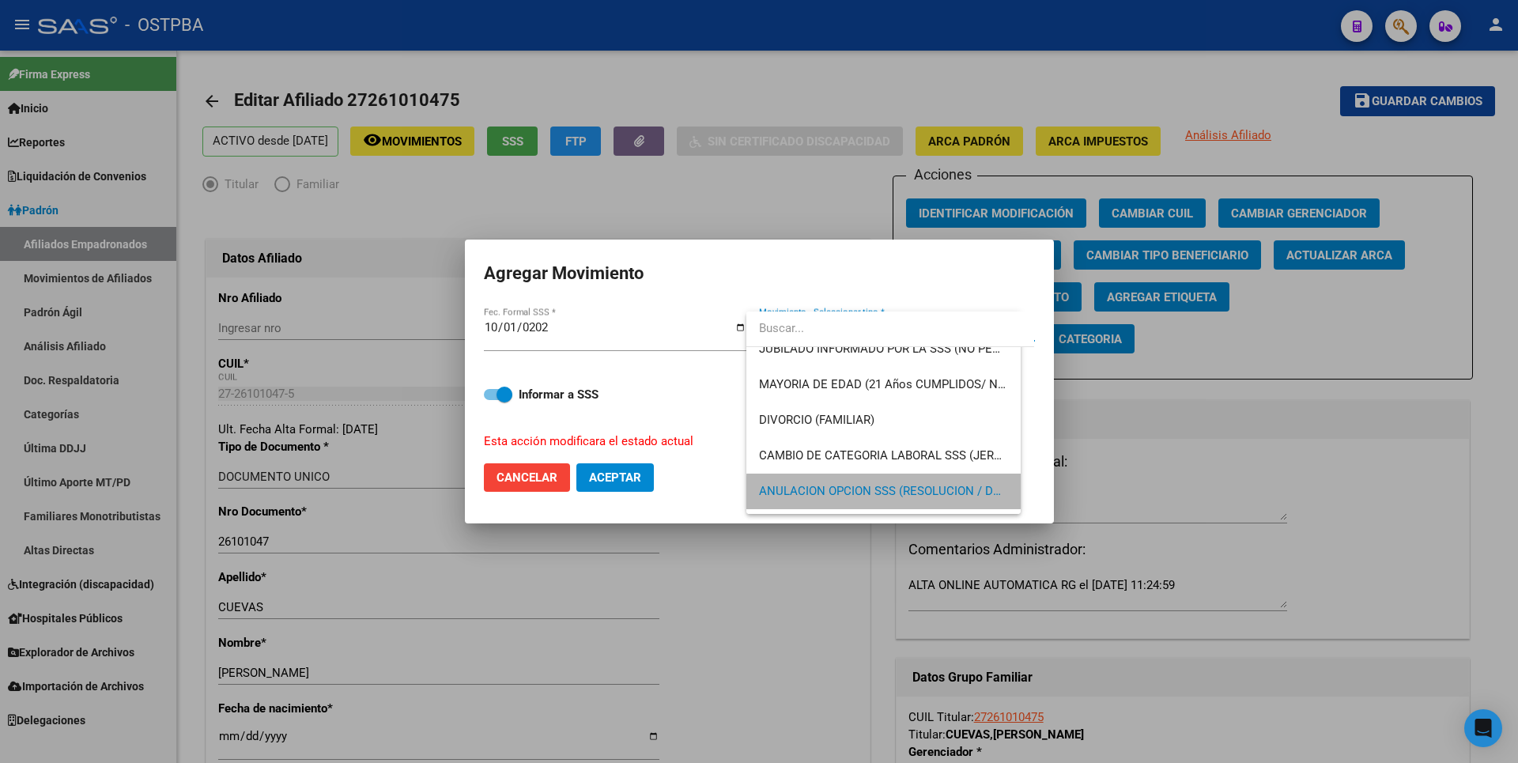
scroll to position [153, 0]
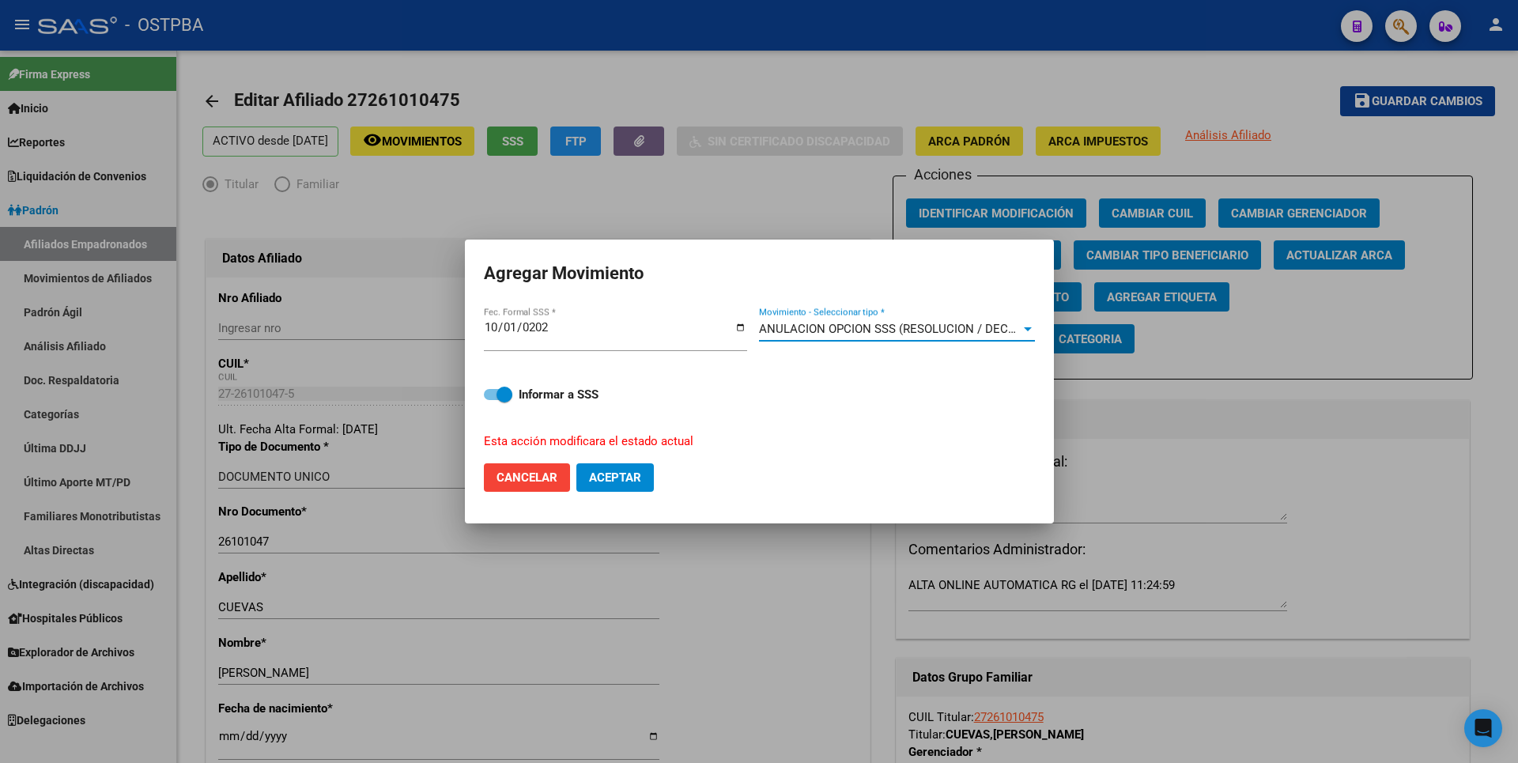
click at [606, 482] on span "Aceptar" at bounding box center [615, 477] width 52 height 14
checkbox input "false"
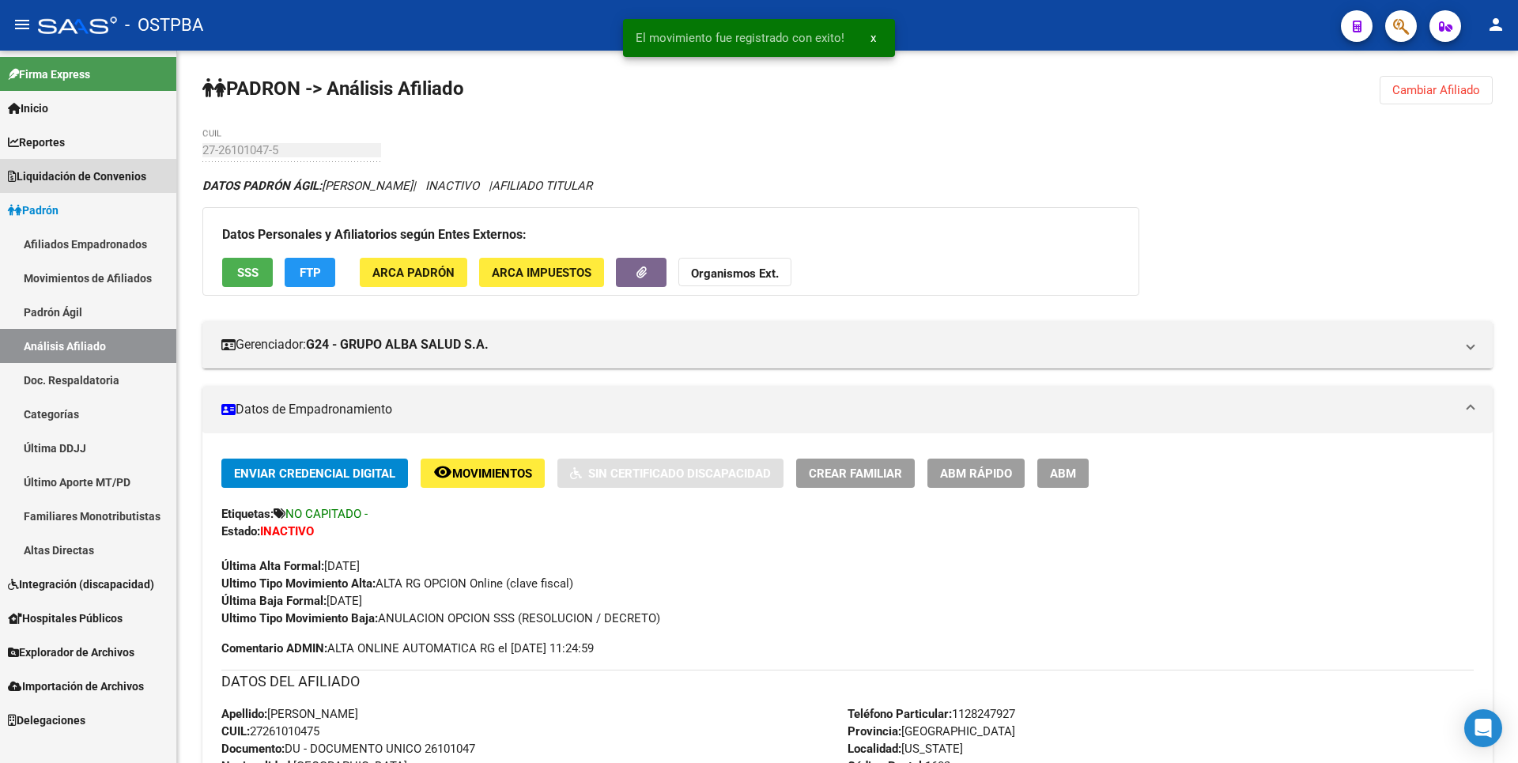
click at [86, 165] on link "Liquidación de Convenios" at bounding box center [88, 176] width 176 height 34
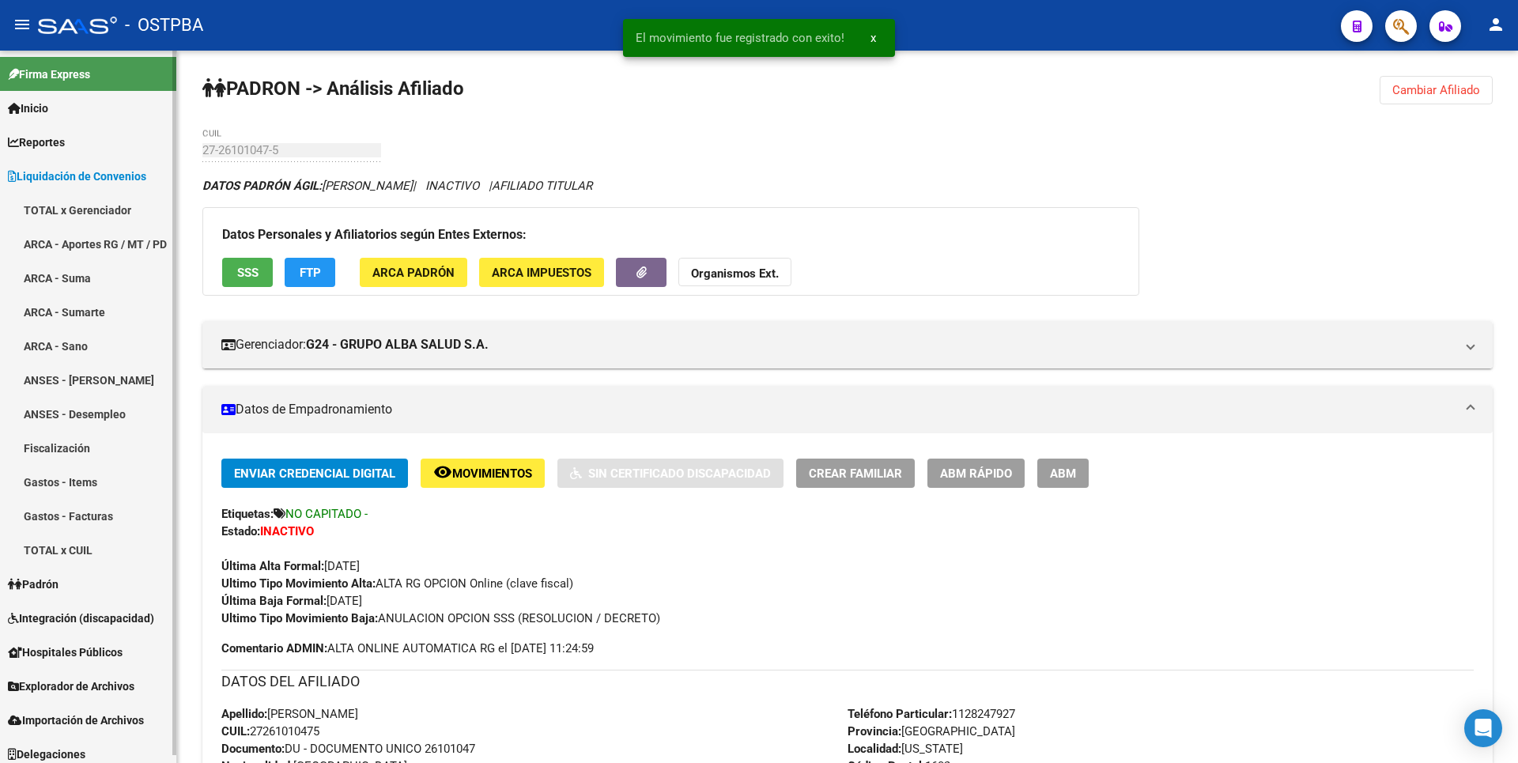
click at [89, 249] on link "ARCA - Aportes RG / MT / PD" at bounding box center [88, 244] width 176 height 34
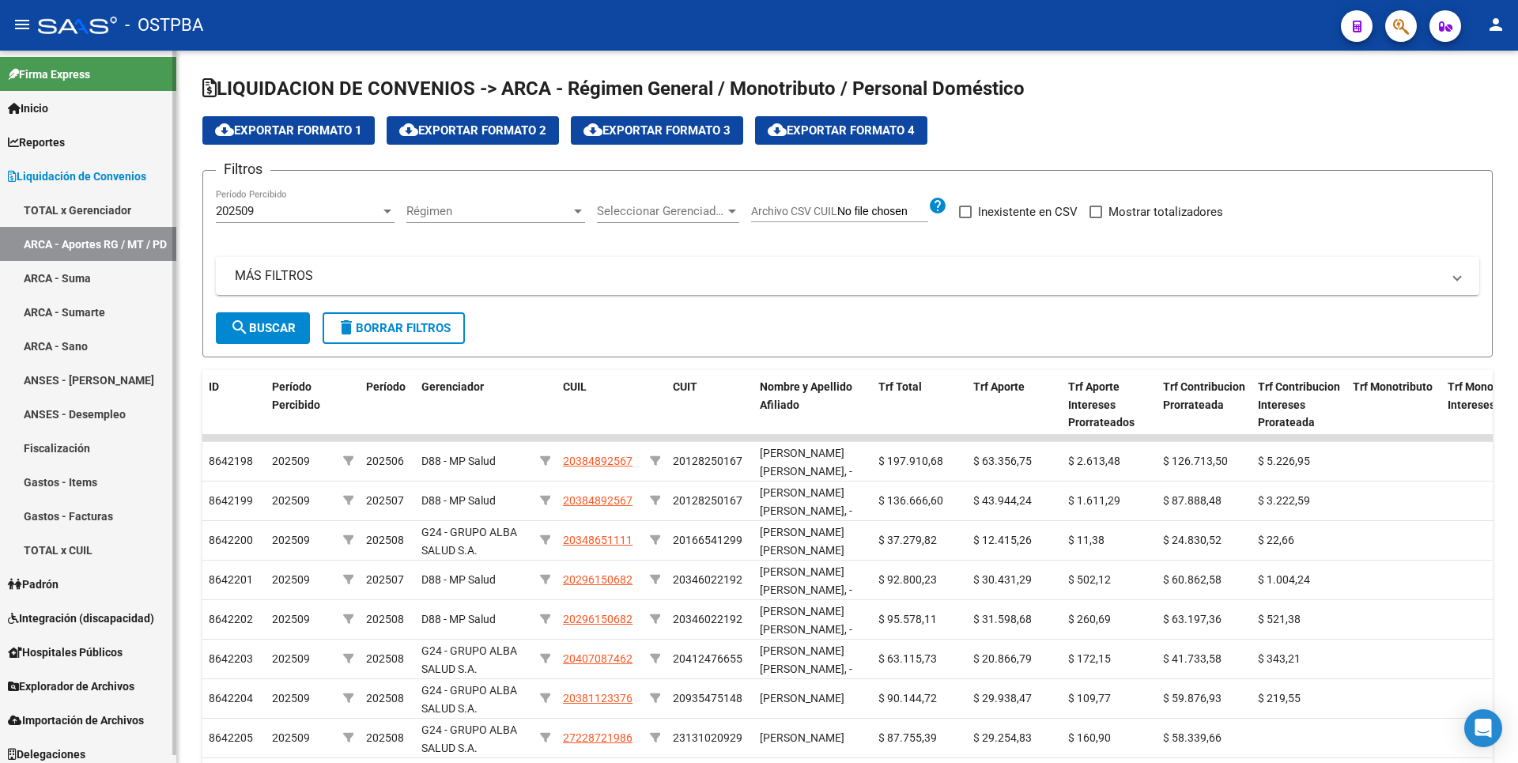
click at [71, 697] on link "Explorador de Archivos" at bounding box center [88, 686] width 176 height 34
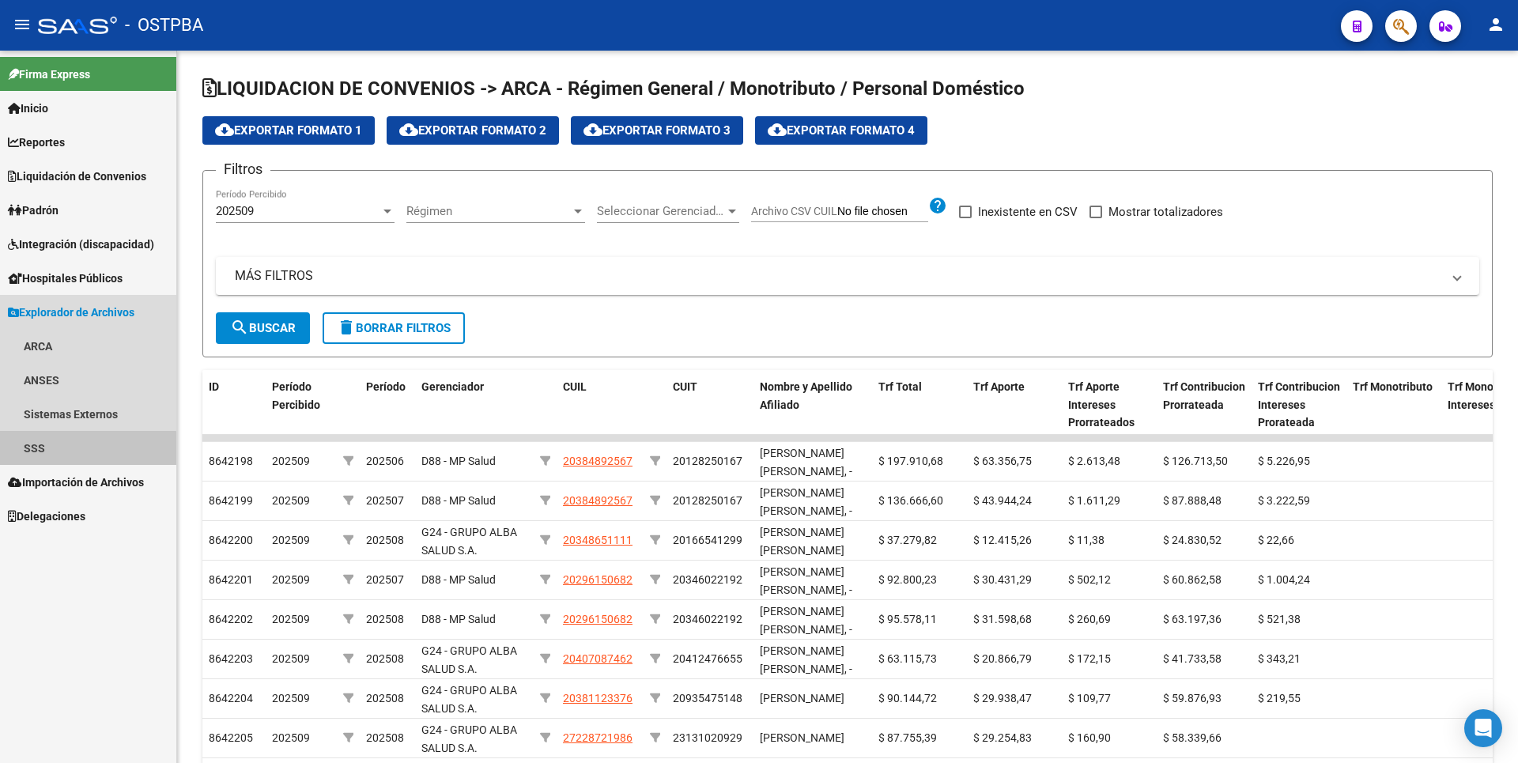
click at [40, 452] on link "SSS" at bounding box center [88, 448] width 176 height 34
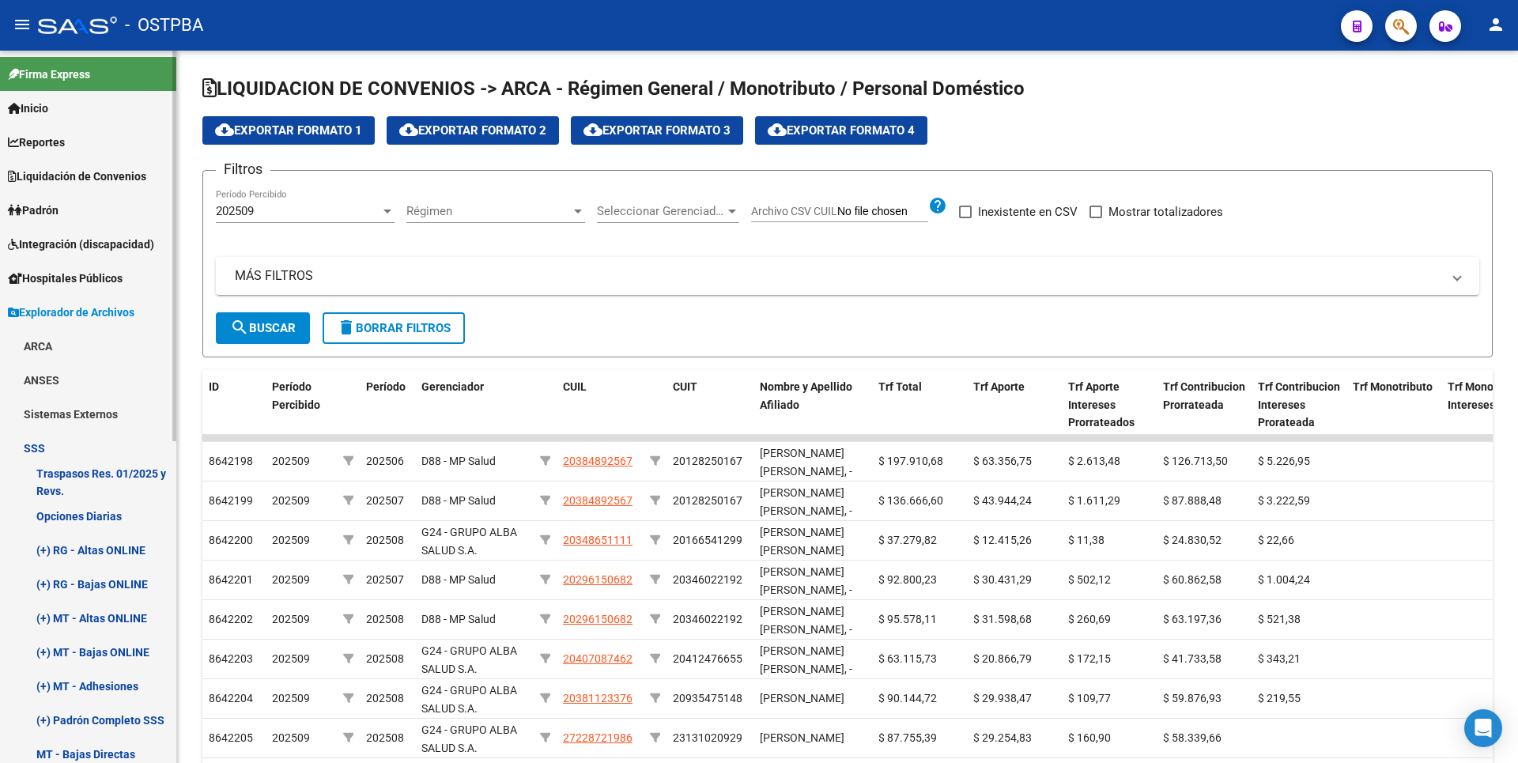
click at [106, 548] on link "(+) RG - Altas ONLINE" at bounding box center [88, 550] width 176 height 34
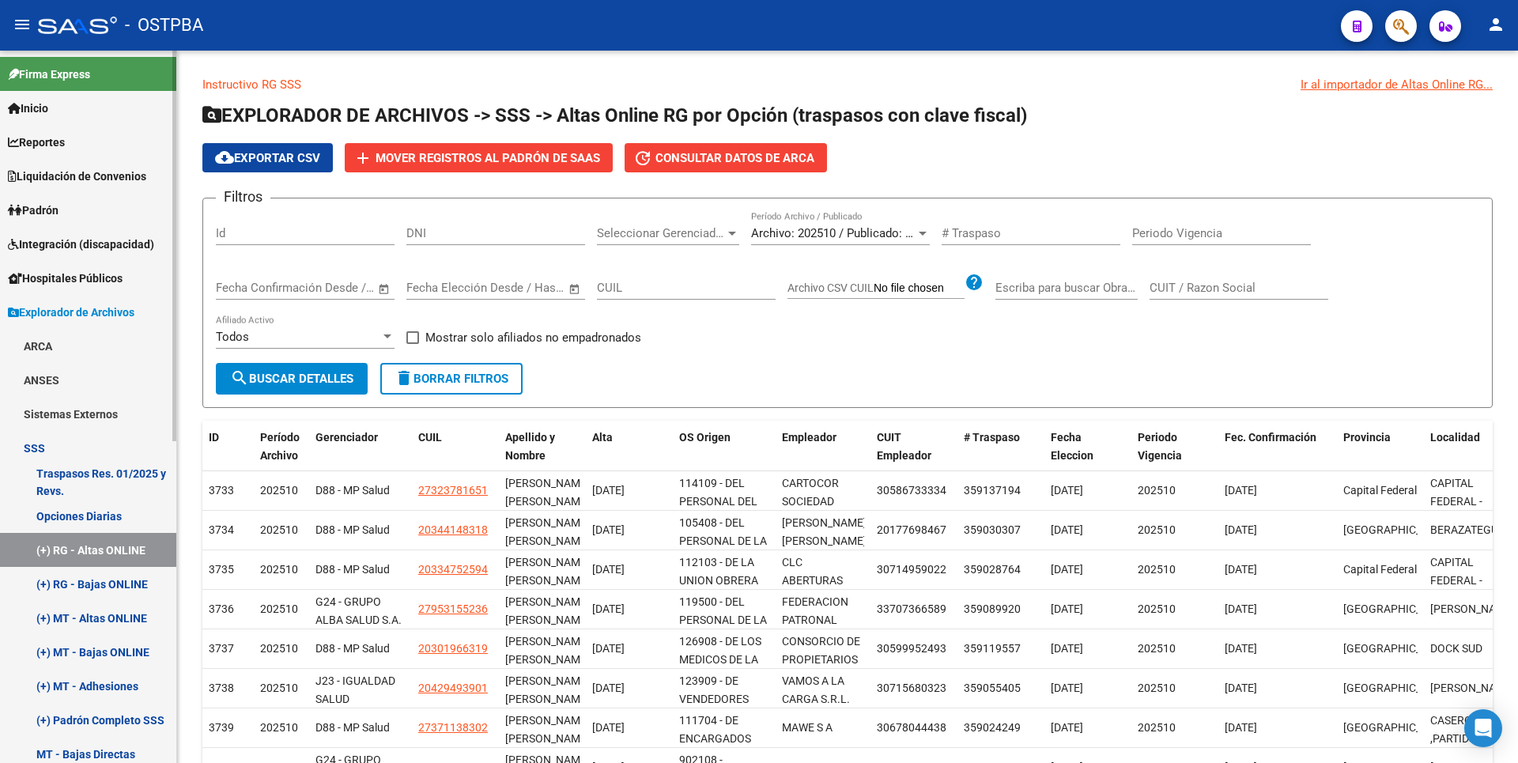
click at [113, 588] on link "(+) RG - Bajas ONLINE" at bounding box center [88, 584] width 176 height 34
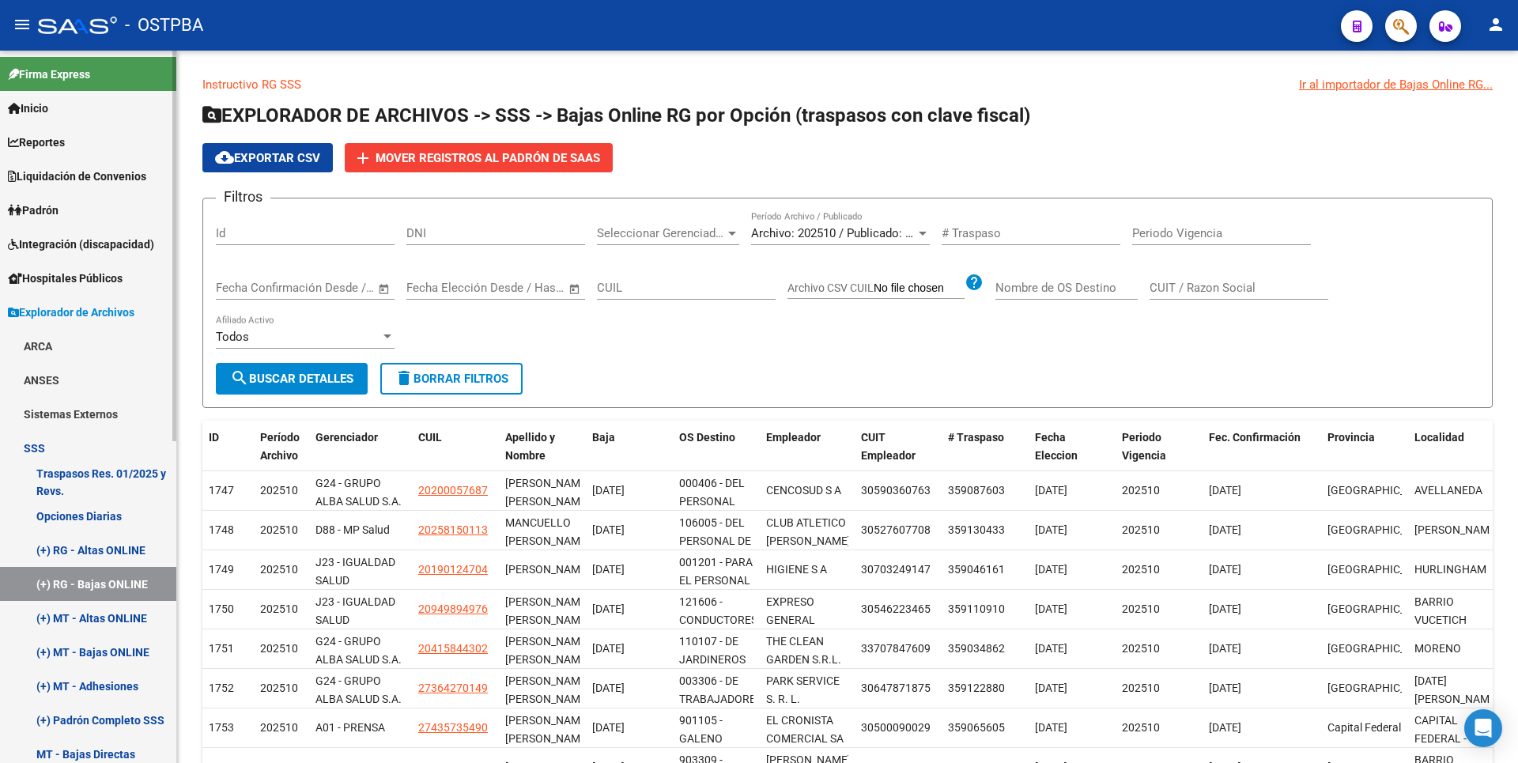
click at [98, 639] on link "(+) MT - Bajas ONLINE" at bounding box center [88, 652] width 176 height 34
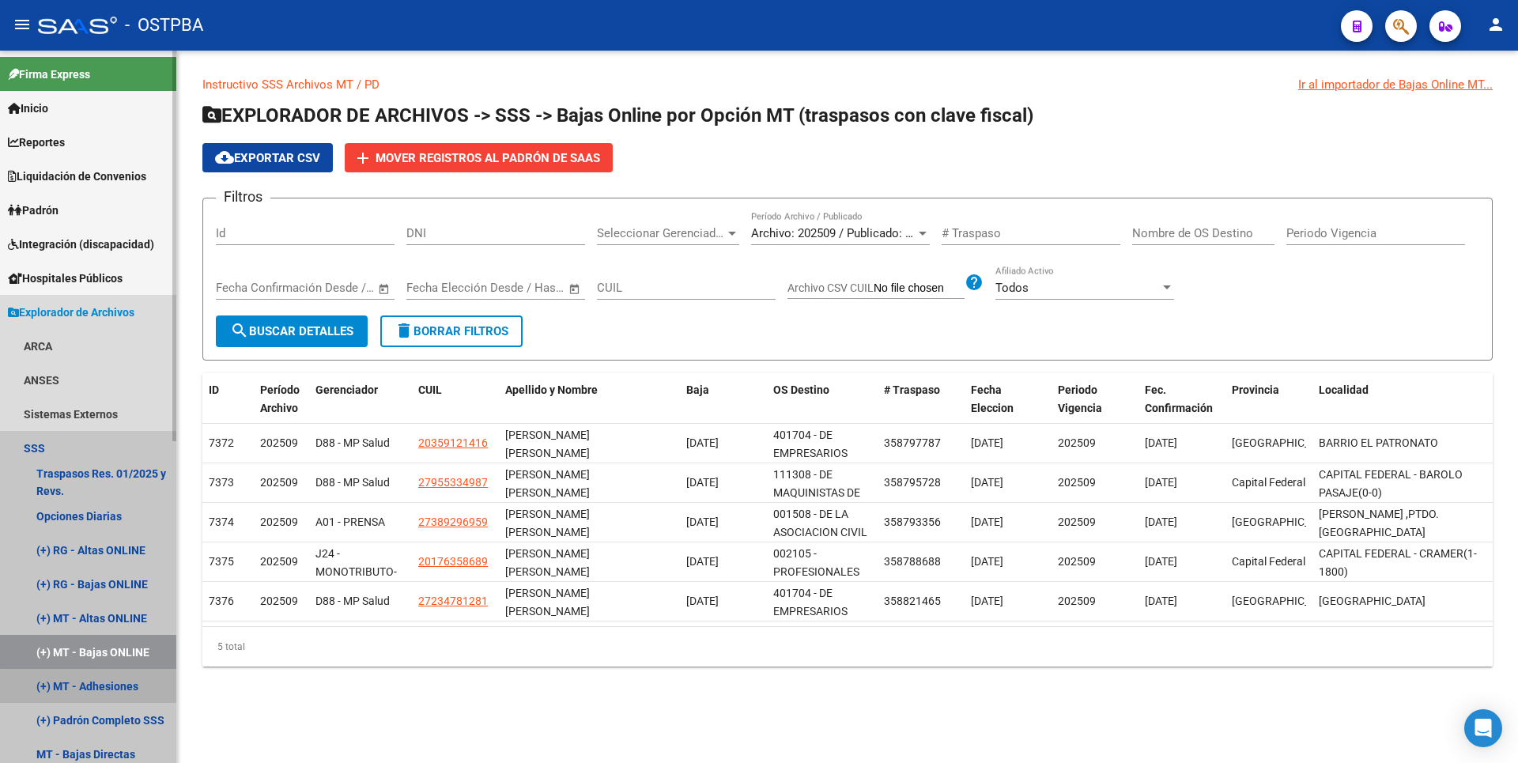
click at [104, 689] on link "(+) MT - Adhesiones" at bounding box center [88, 686] width 176 height 34
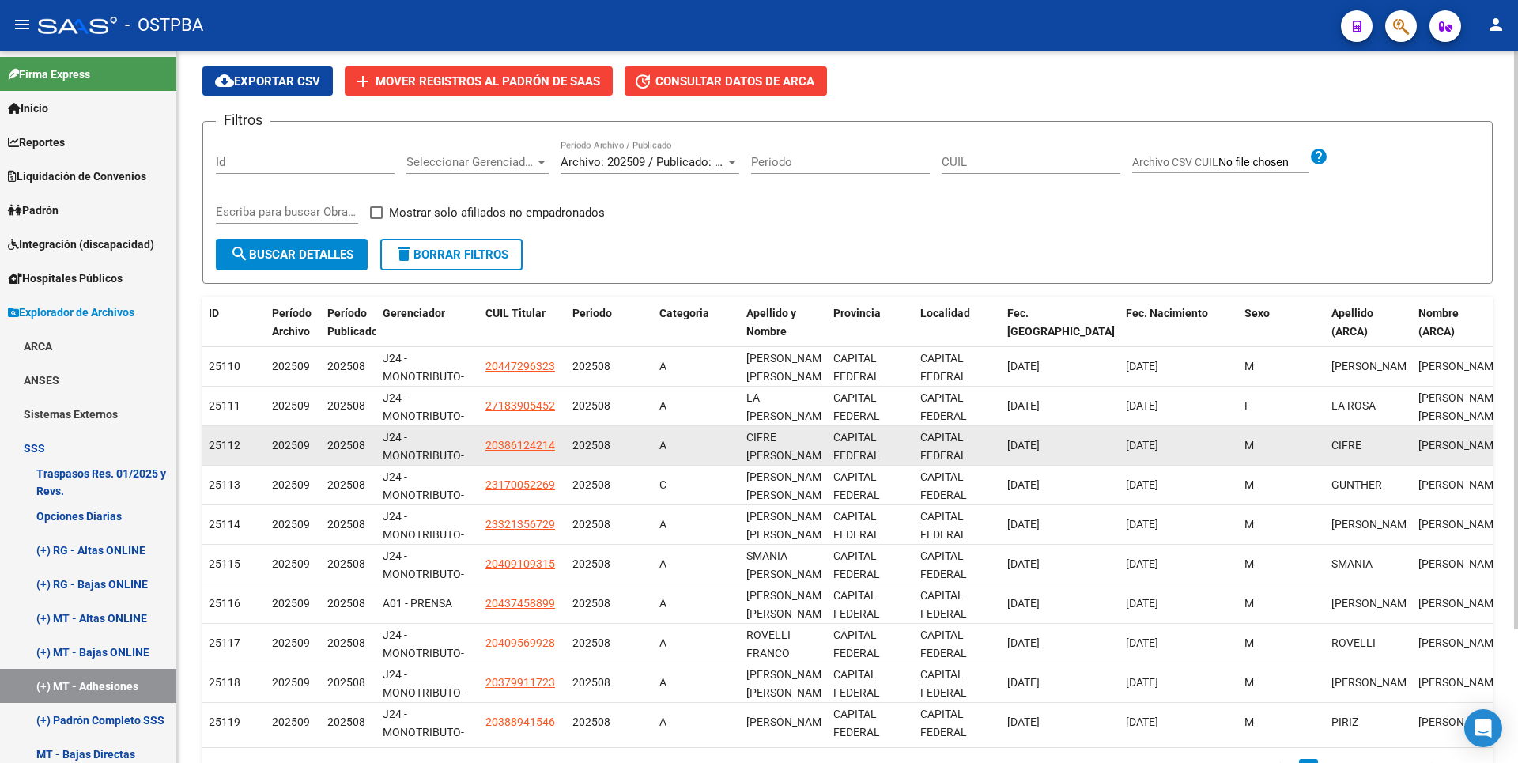
scroll to position [164, 0]
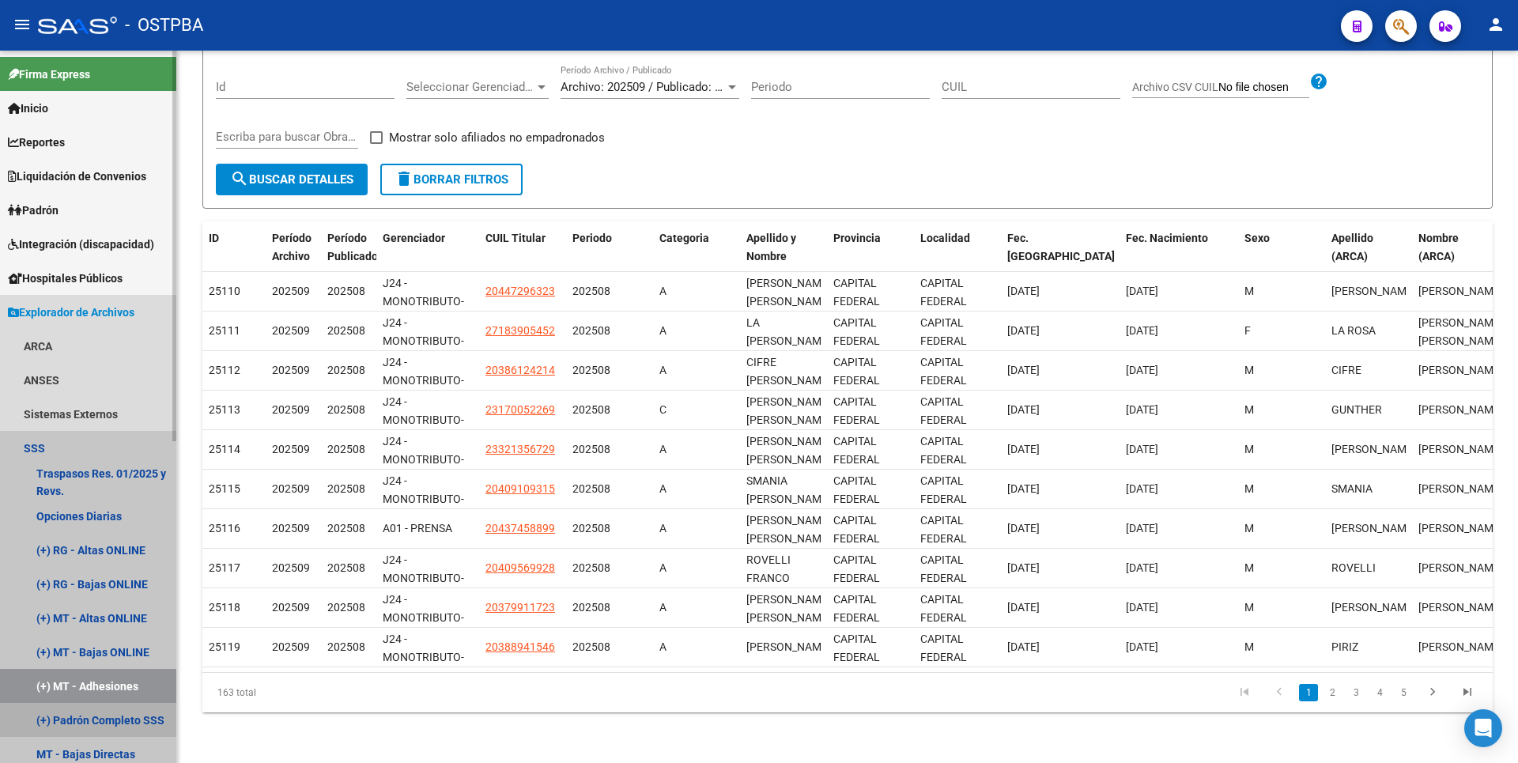
click at [116, 724] on link "(+) Padrón Completo SSS" at bounding box center [88, 720] width 176 height 34
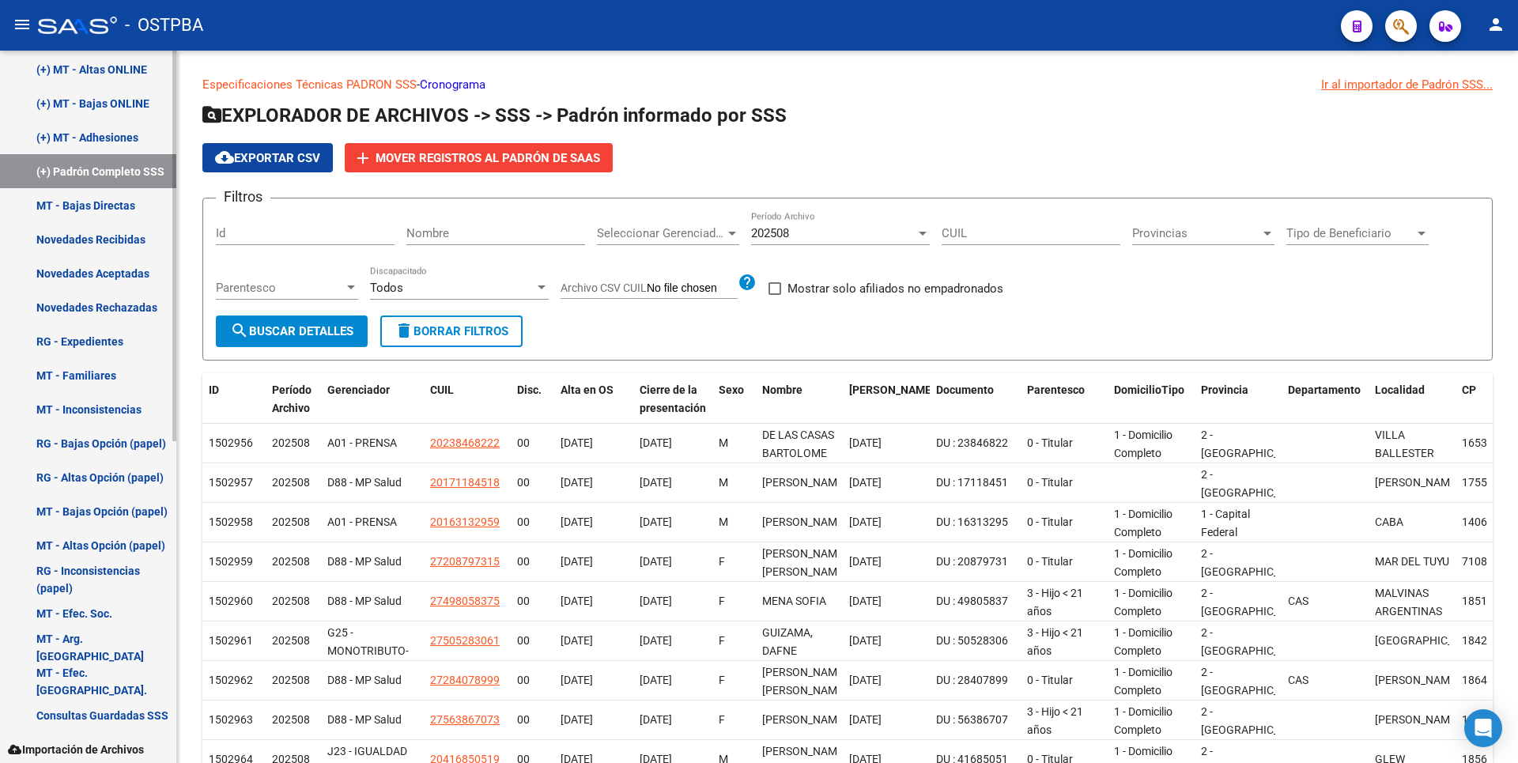
scroll to position [554, 0]
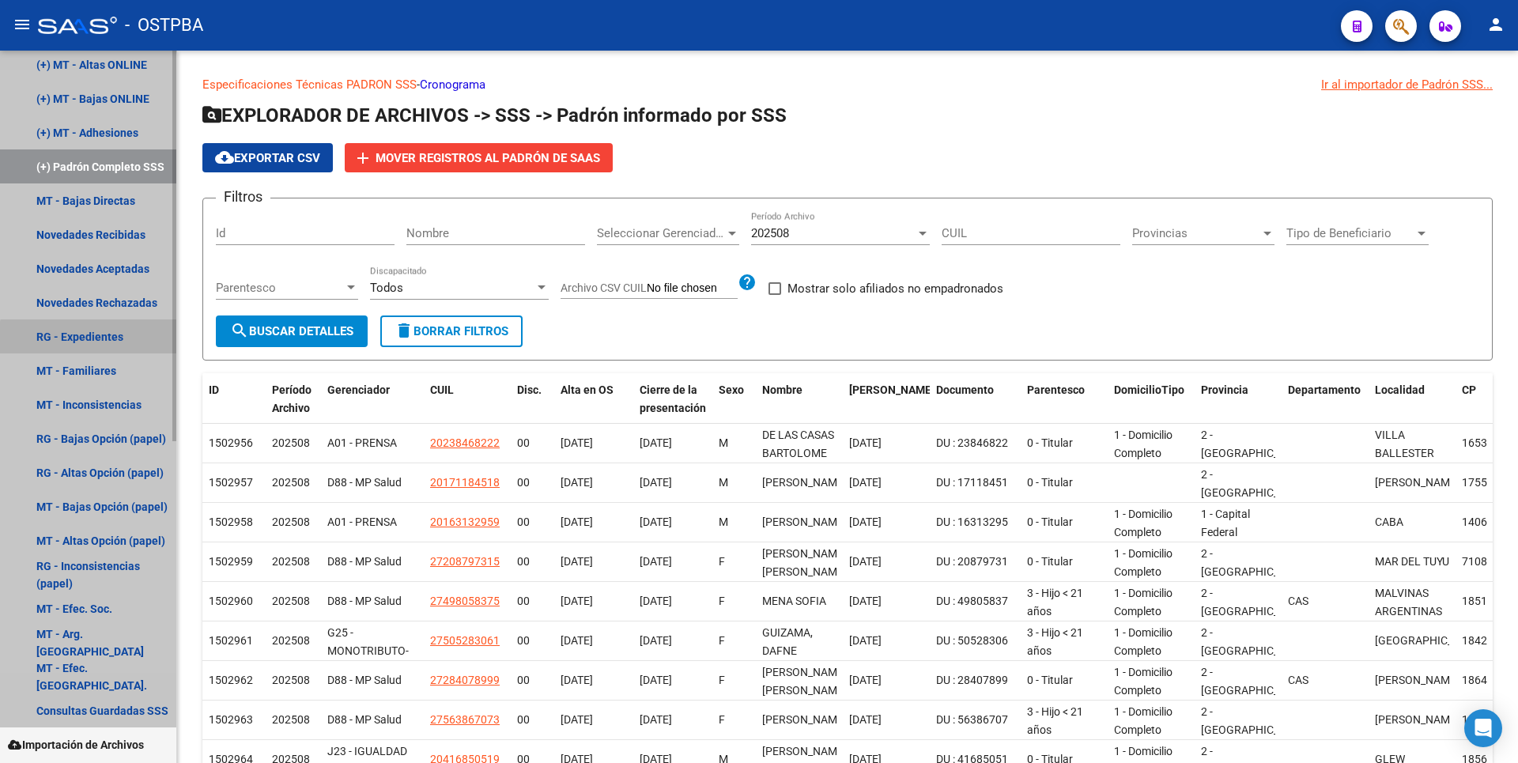
click at [89, 342] on link "RG - Expedientes" at bounding box center [88, 336] width 176 height 34
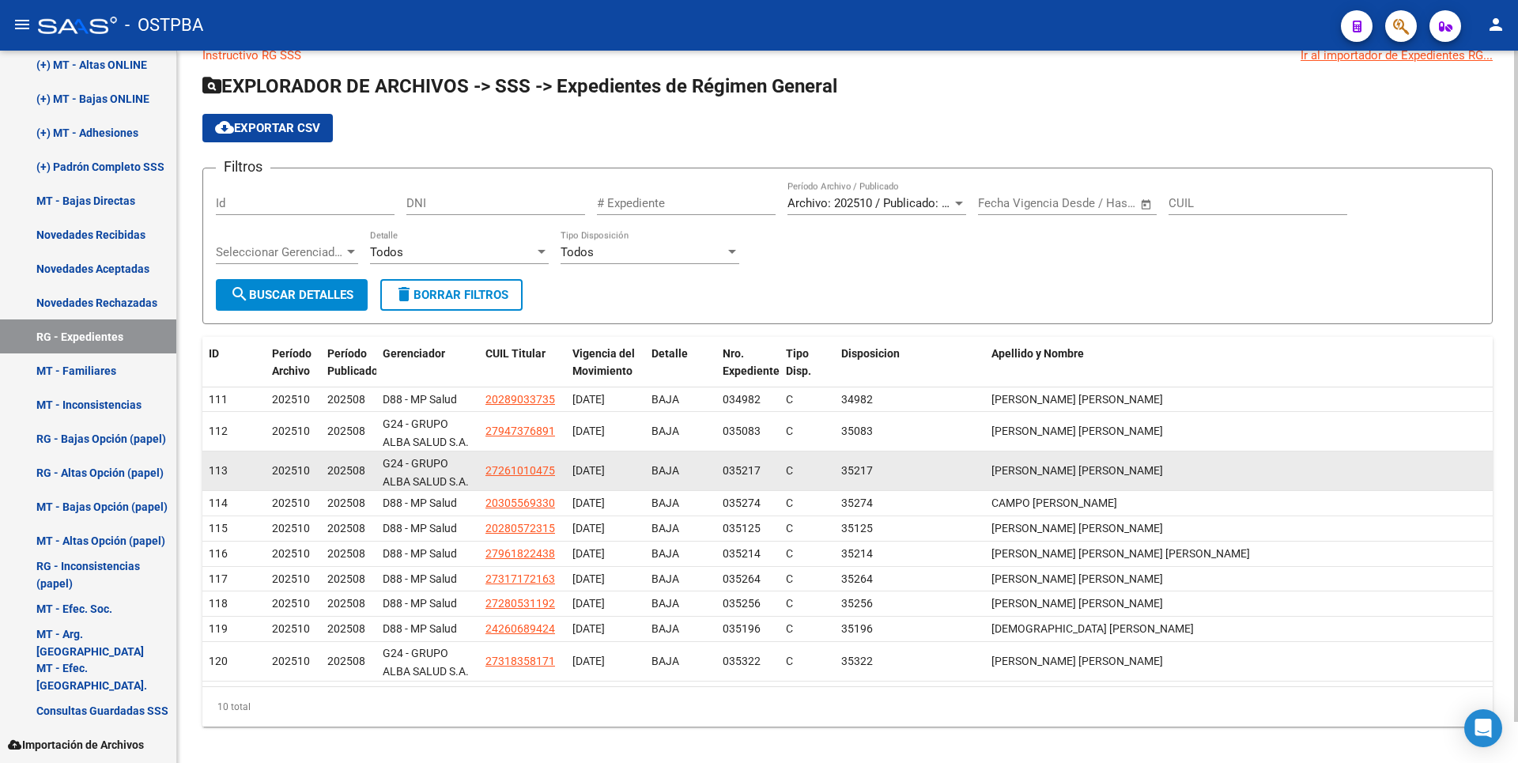
scroll to position [43, 0]
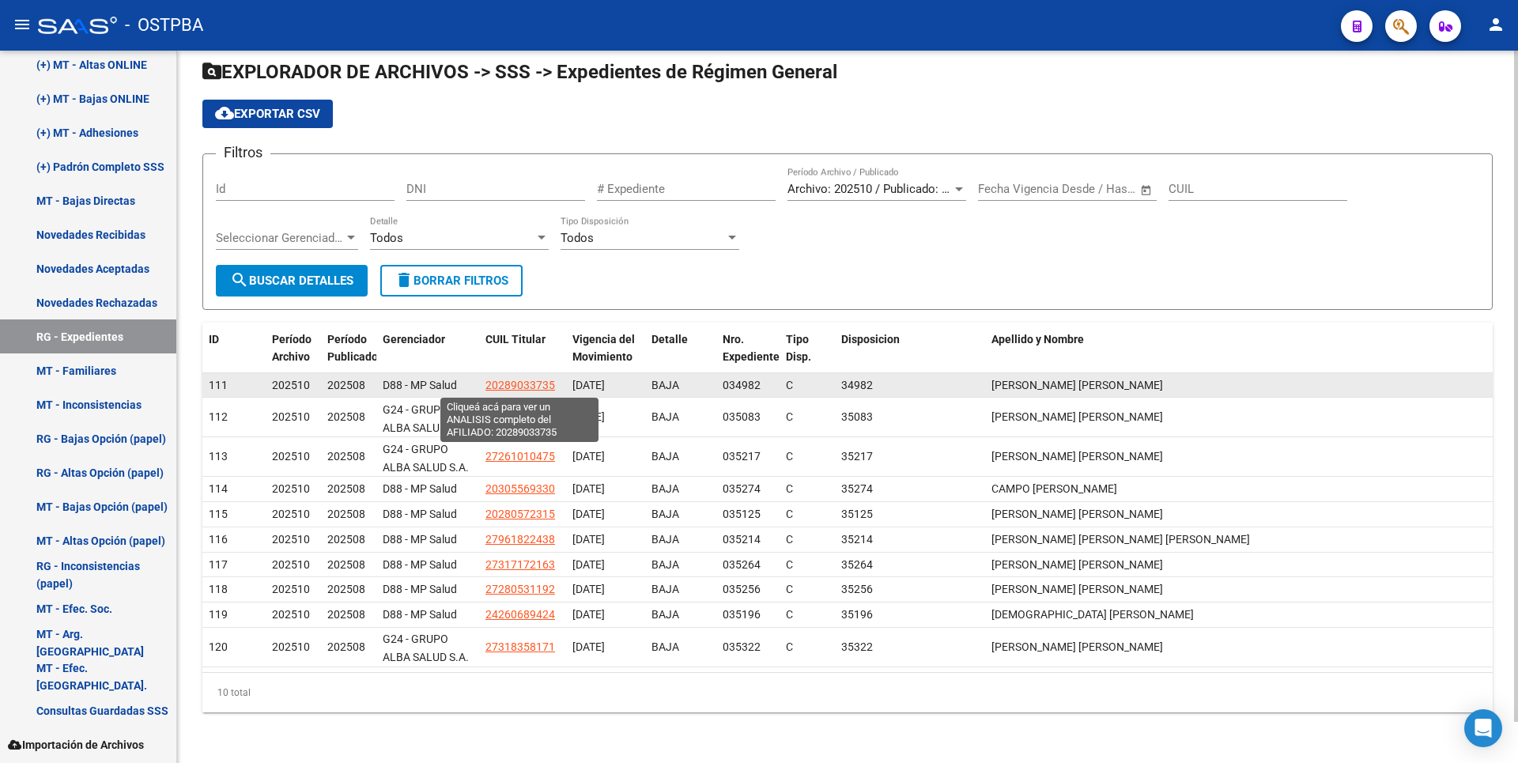
click at [538, 380] on span "20289033735" at bounding box center [521, 385] width 70 height 13
type textarea "20289033735"
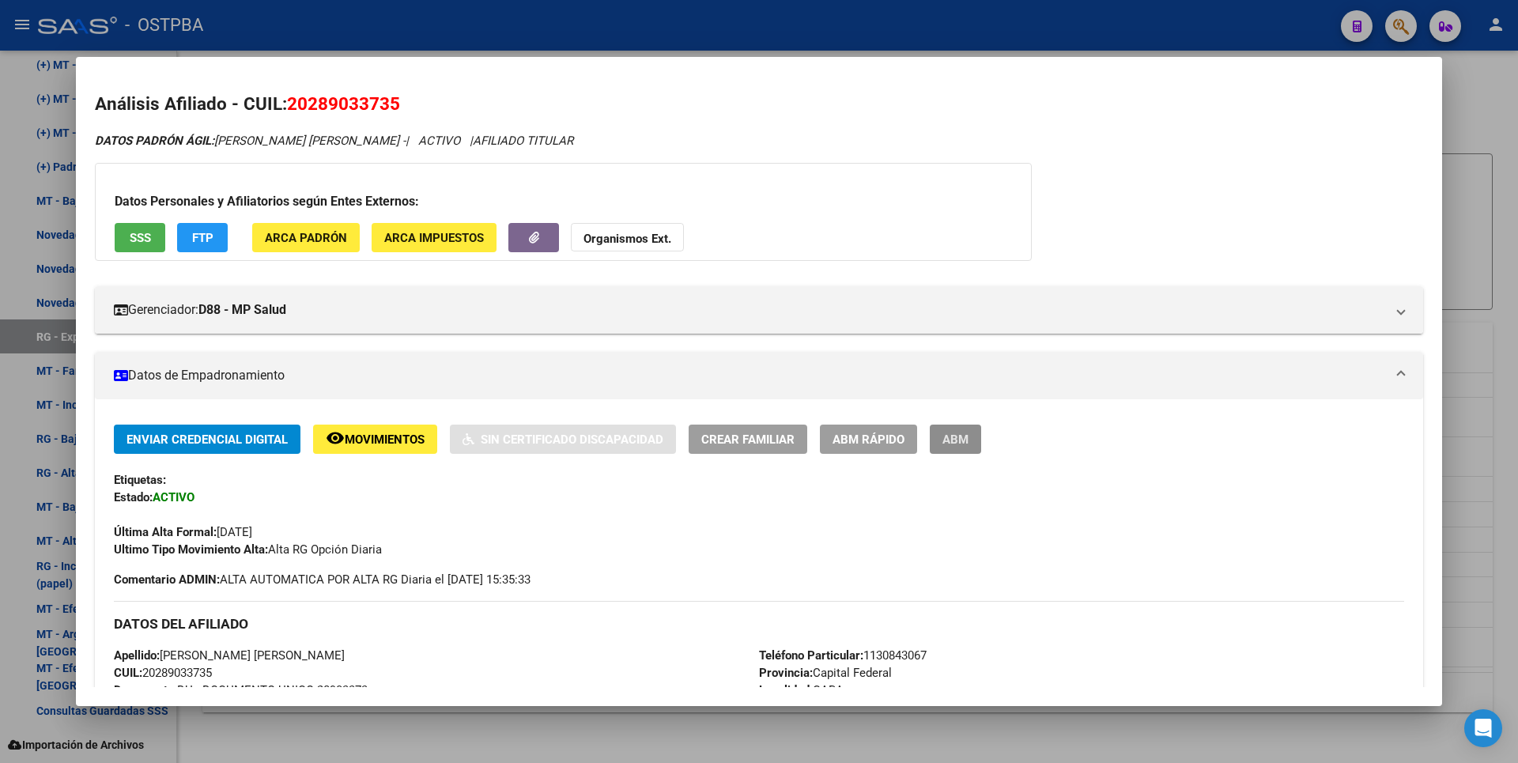
click at [954, 437] on span "ABM" at bounding box center [956, 440] width 26 height 14
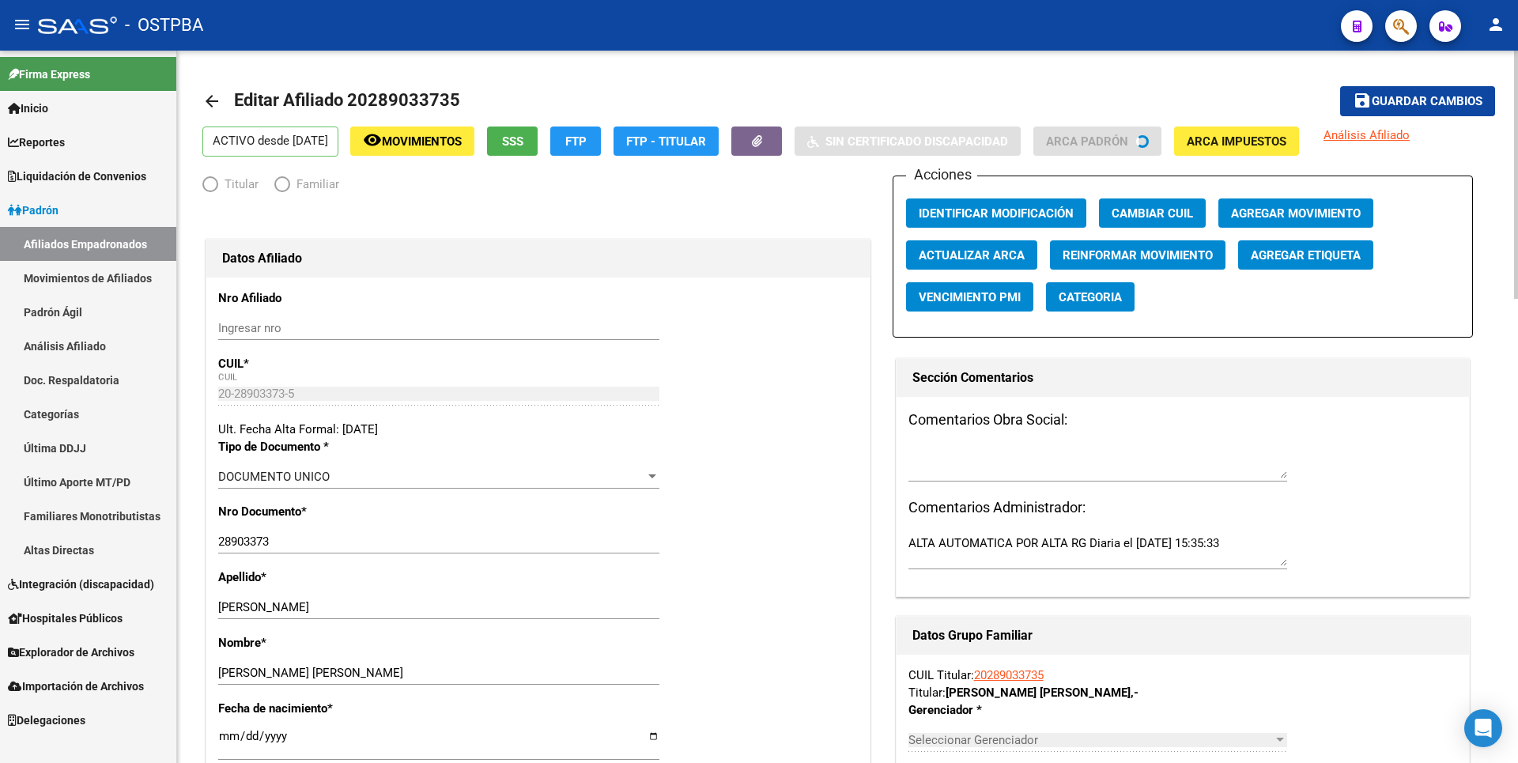
radio input "true"
type input "30-70886745-0"
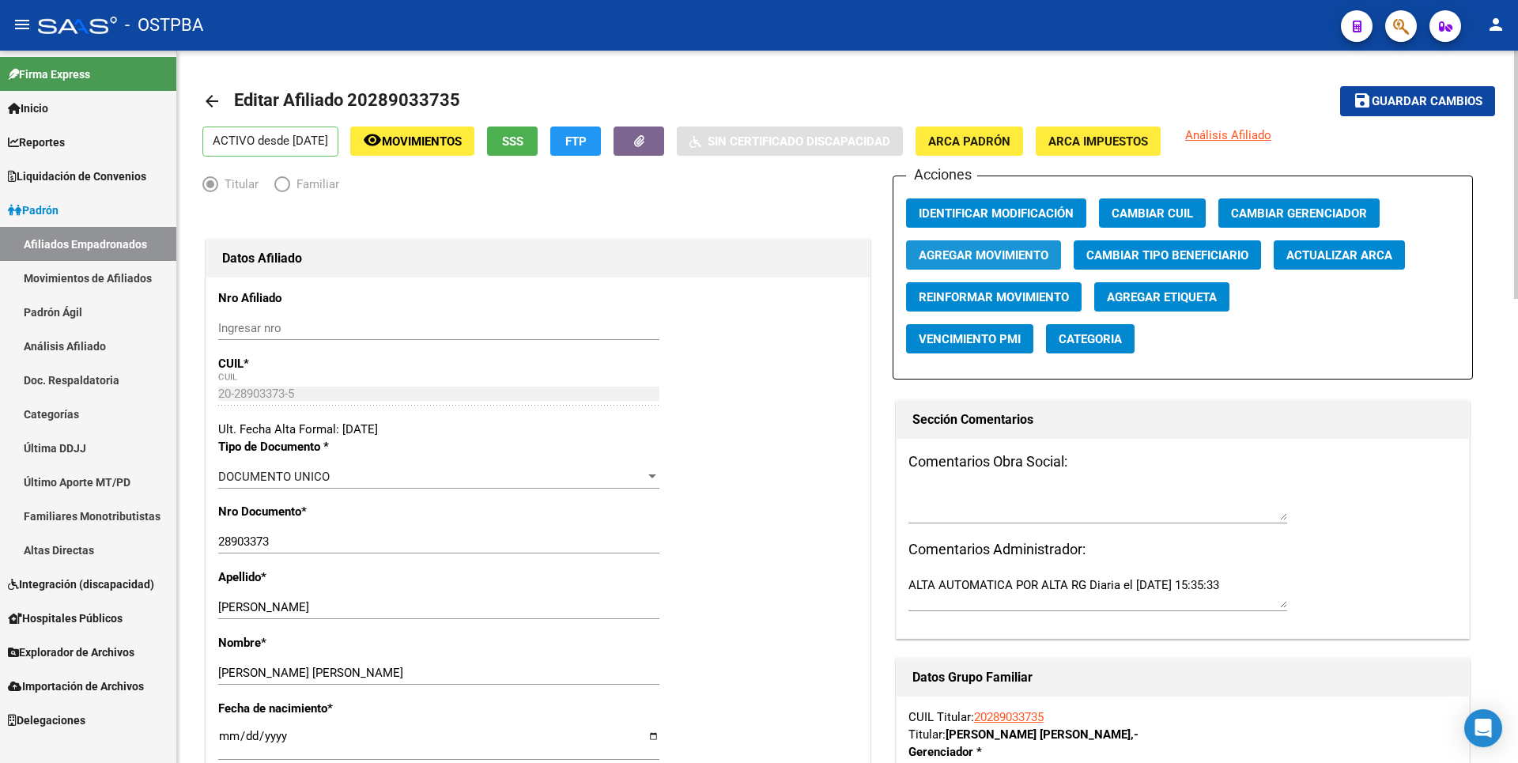
click at [993, 261] on span "Agregar Movimiento" at bounding box center [984, 255] width 130 height 14
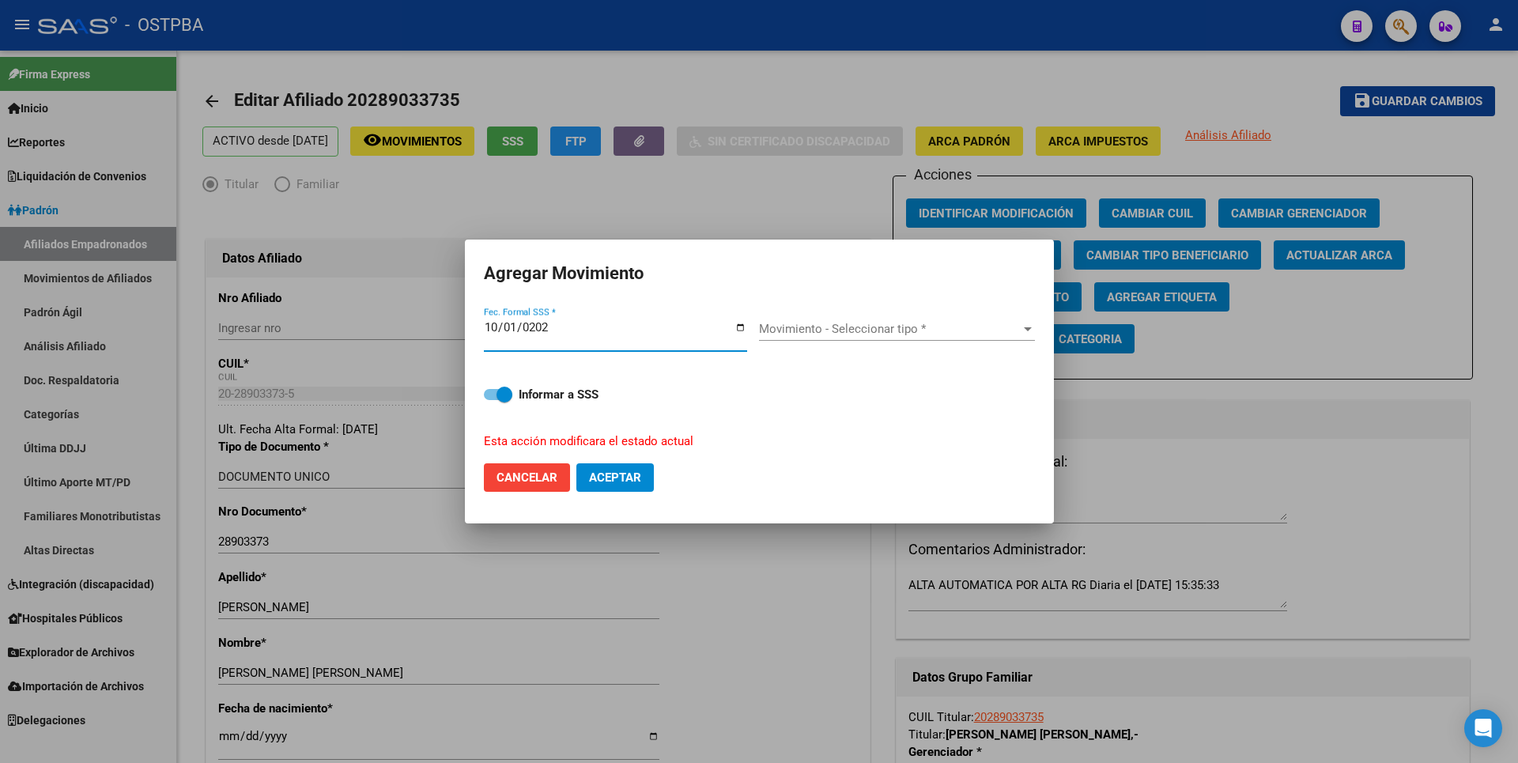
type input "[DATE]"
click at [960, 338] on div "Movimiento - Seleccionar tipo * Movimiento - Seleccionar tipo *" at bounding box center [897, 329] width 276 height 24
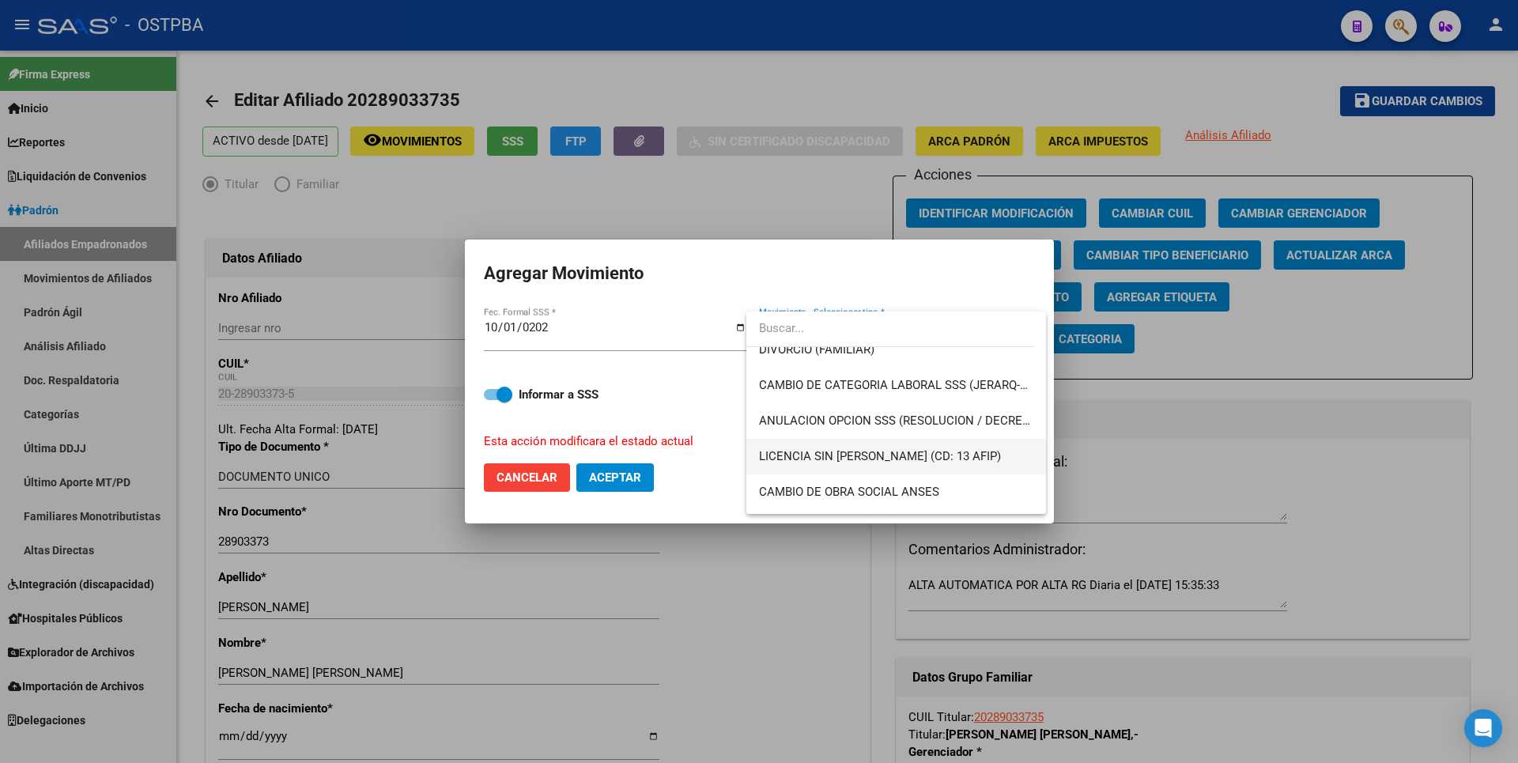
scroll to position [237, 0]
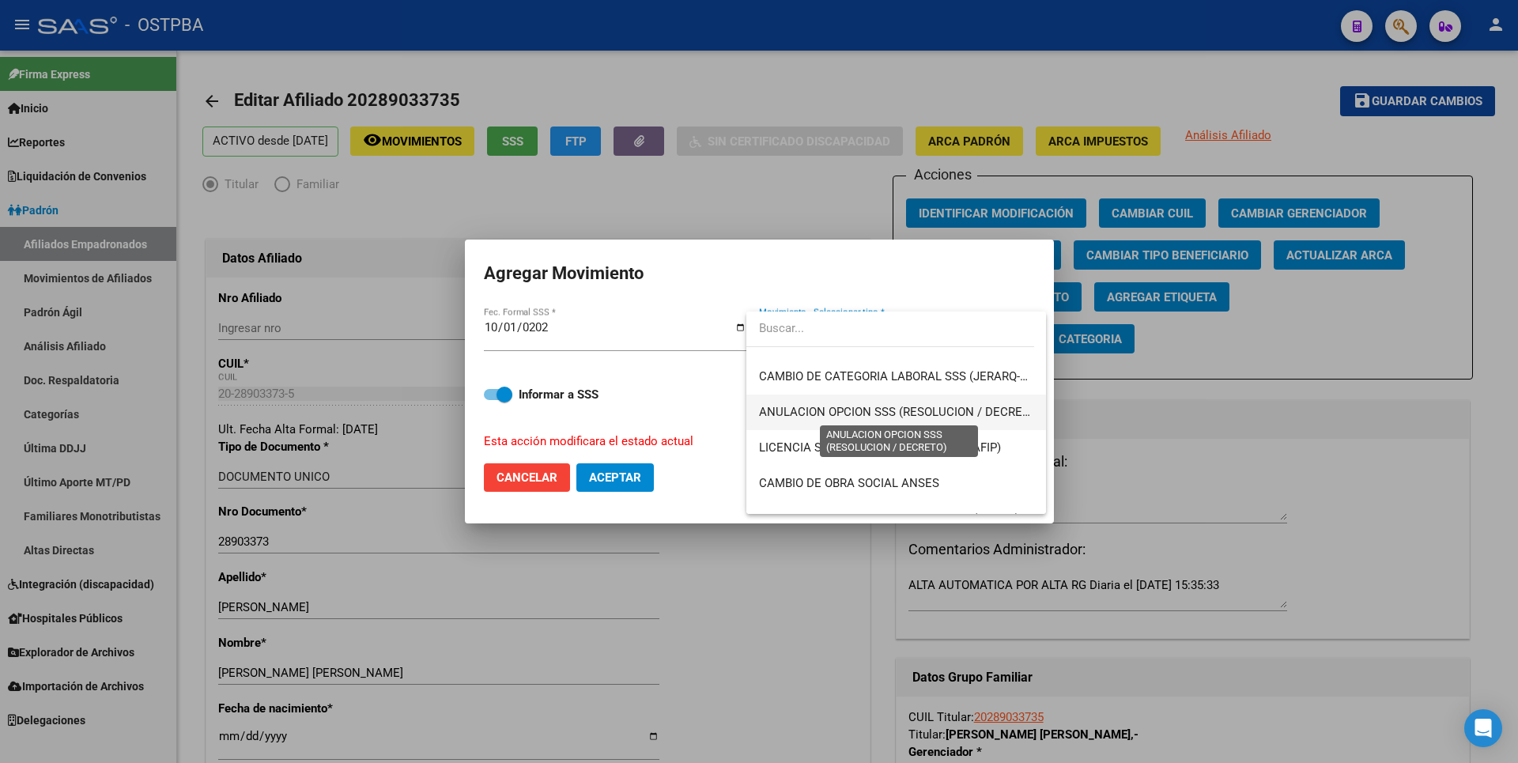
click at [897, 419] on span "ANULACION OPCION SSS (RESOLUCION / DECRETO)" at bounding box center [900, 412] width 282 height 14
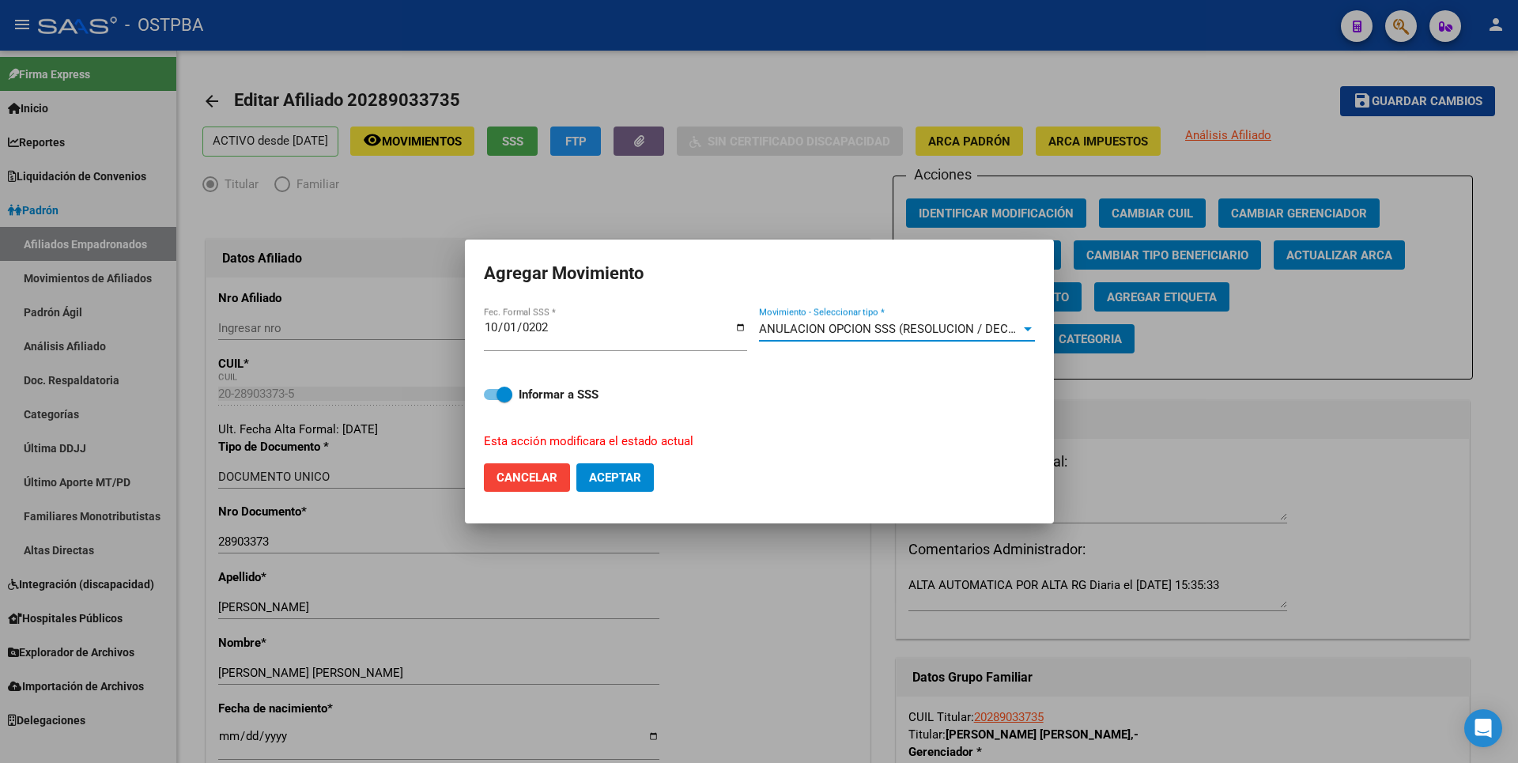
click at [601, 485] on button "Aceptar" at bounding box center [614, 477] width 77 height 28
checkbox input "false"
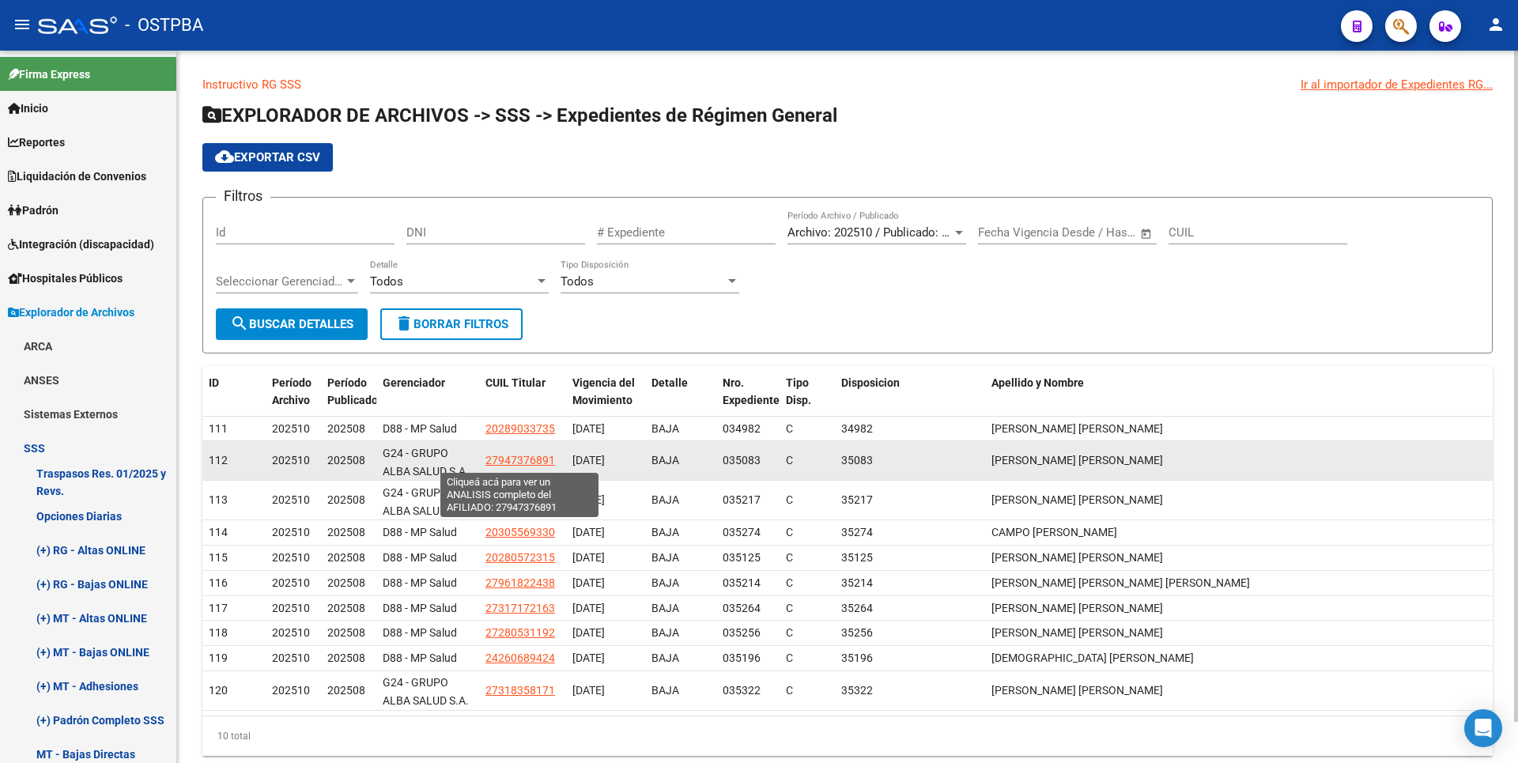
click at [511, 458] on span "27947376891" at bounding box center [521, 460] width 70 height 13
type textarea "27947376891"
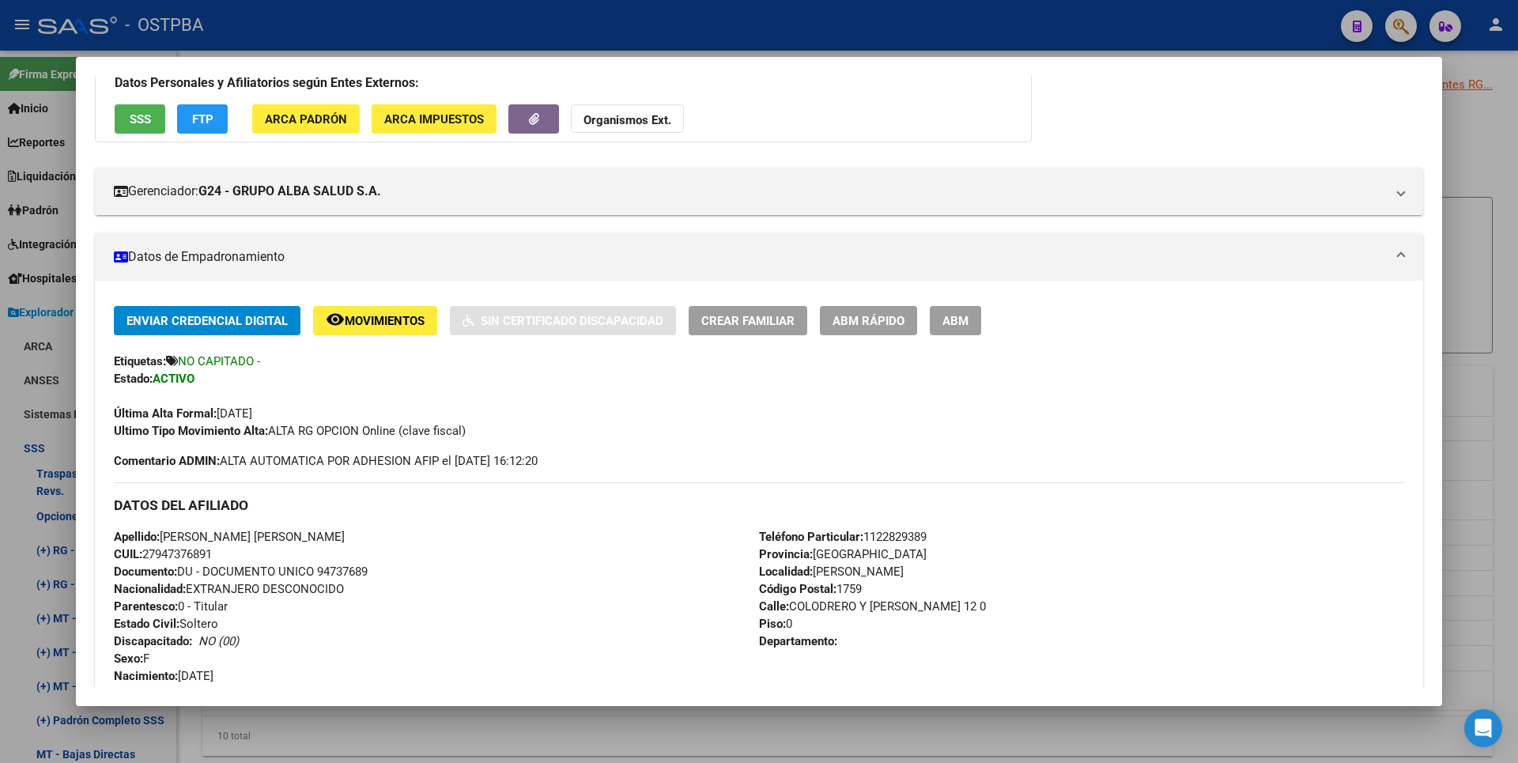
scroll to position [100, 0]
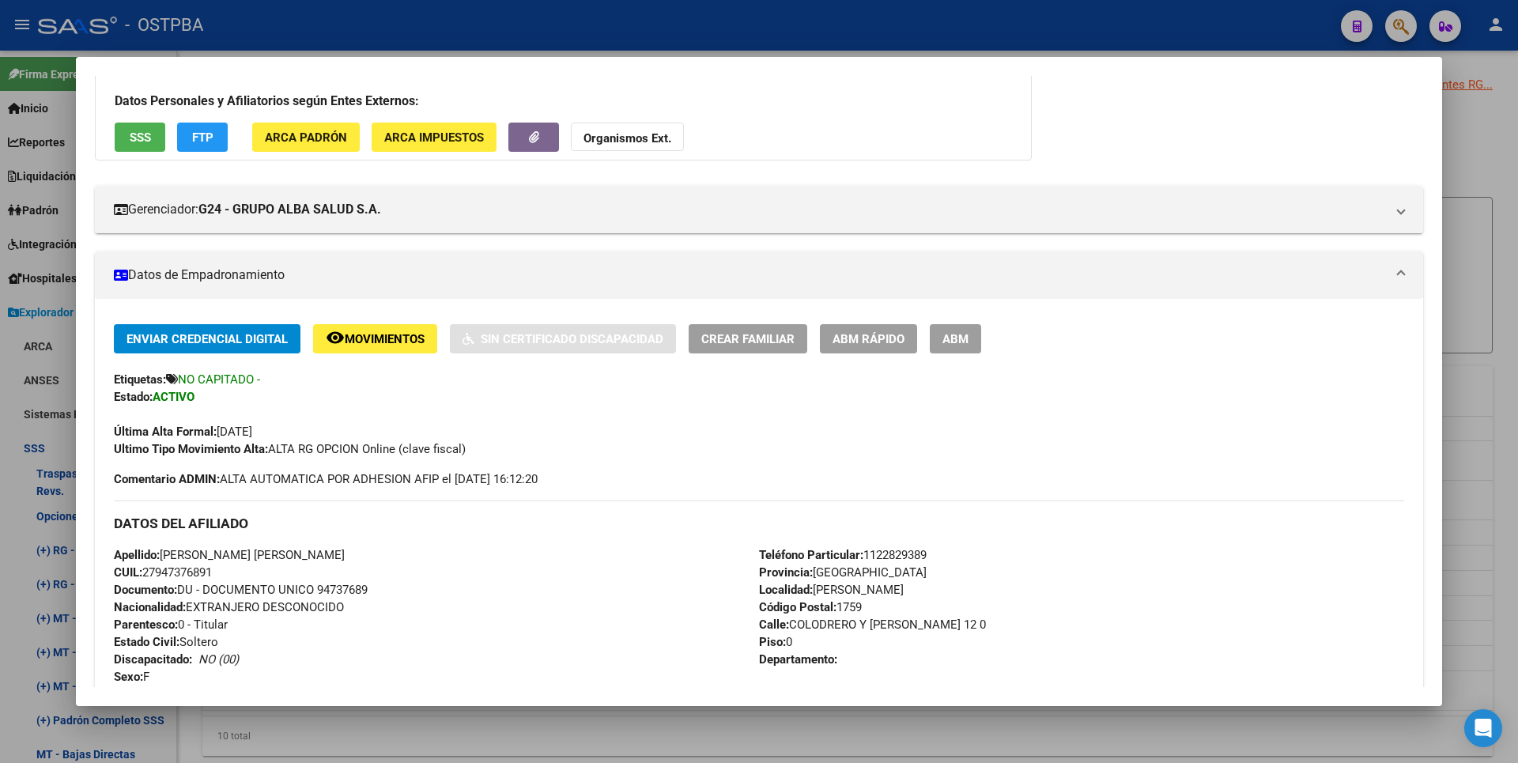
click at [969, 340] on button "ABM" at bounding box center [955, 338] width 51 height 29
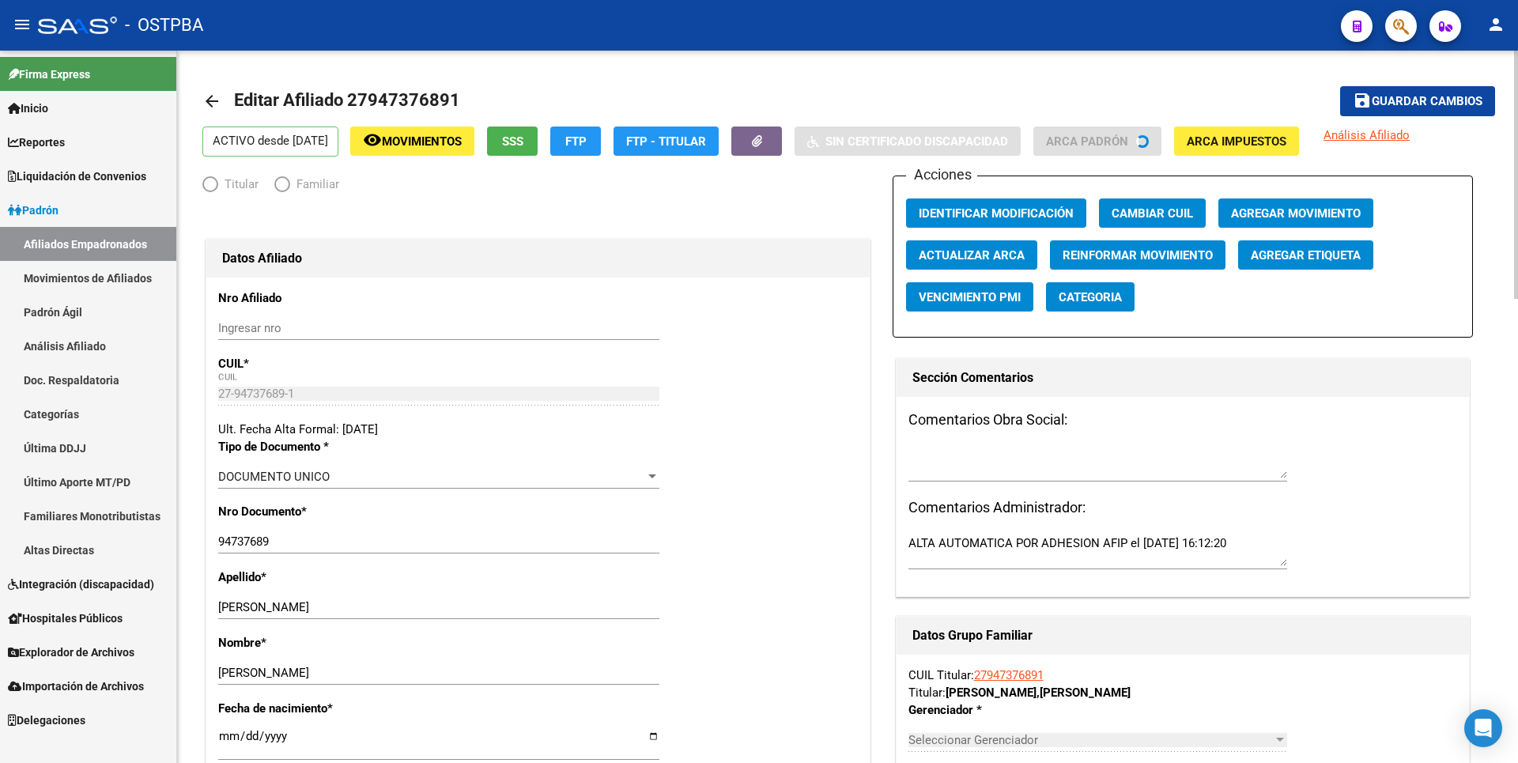
radio input "true"
type input "30-71835993-3"
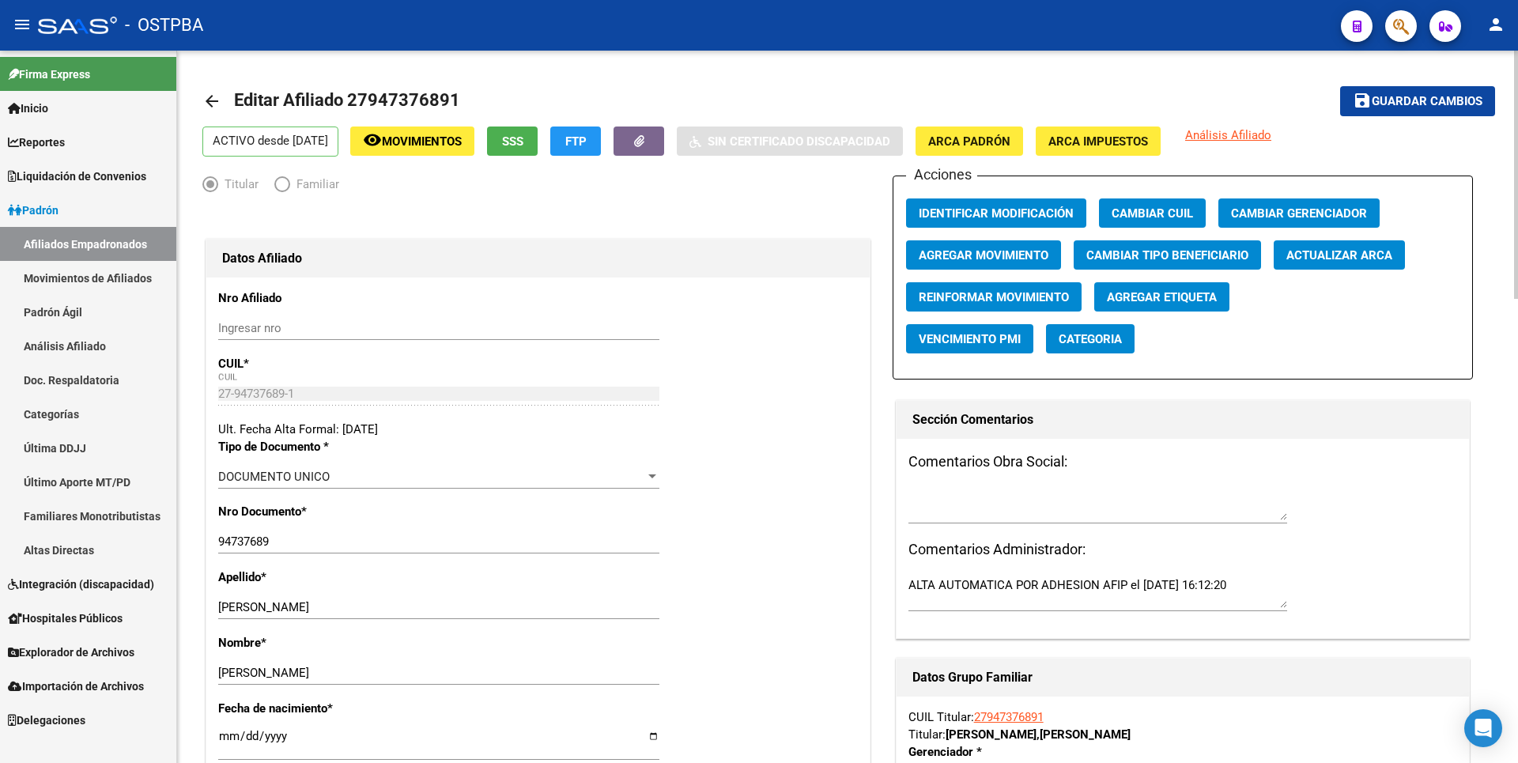
click at [1020, 259] on span "Agregar Movimiento" at bounding box center [984, 255] width 130 height 14
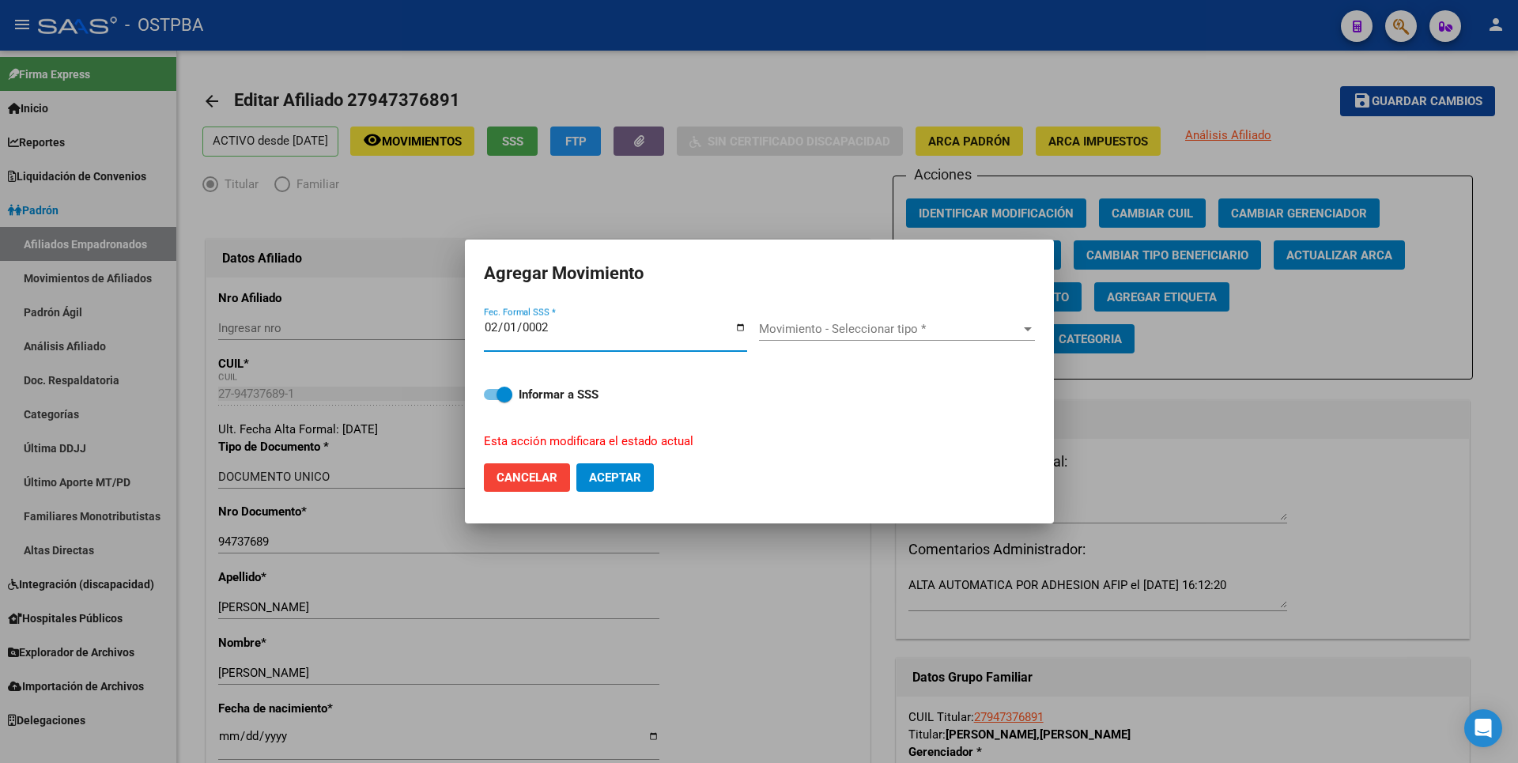
type input "0025-02-01"
type input "[DATE]"
click at [890, 333] on span "Movimiento - Seleccionar tipo *" at bounding box center [890, 329] width 262 height 14
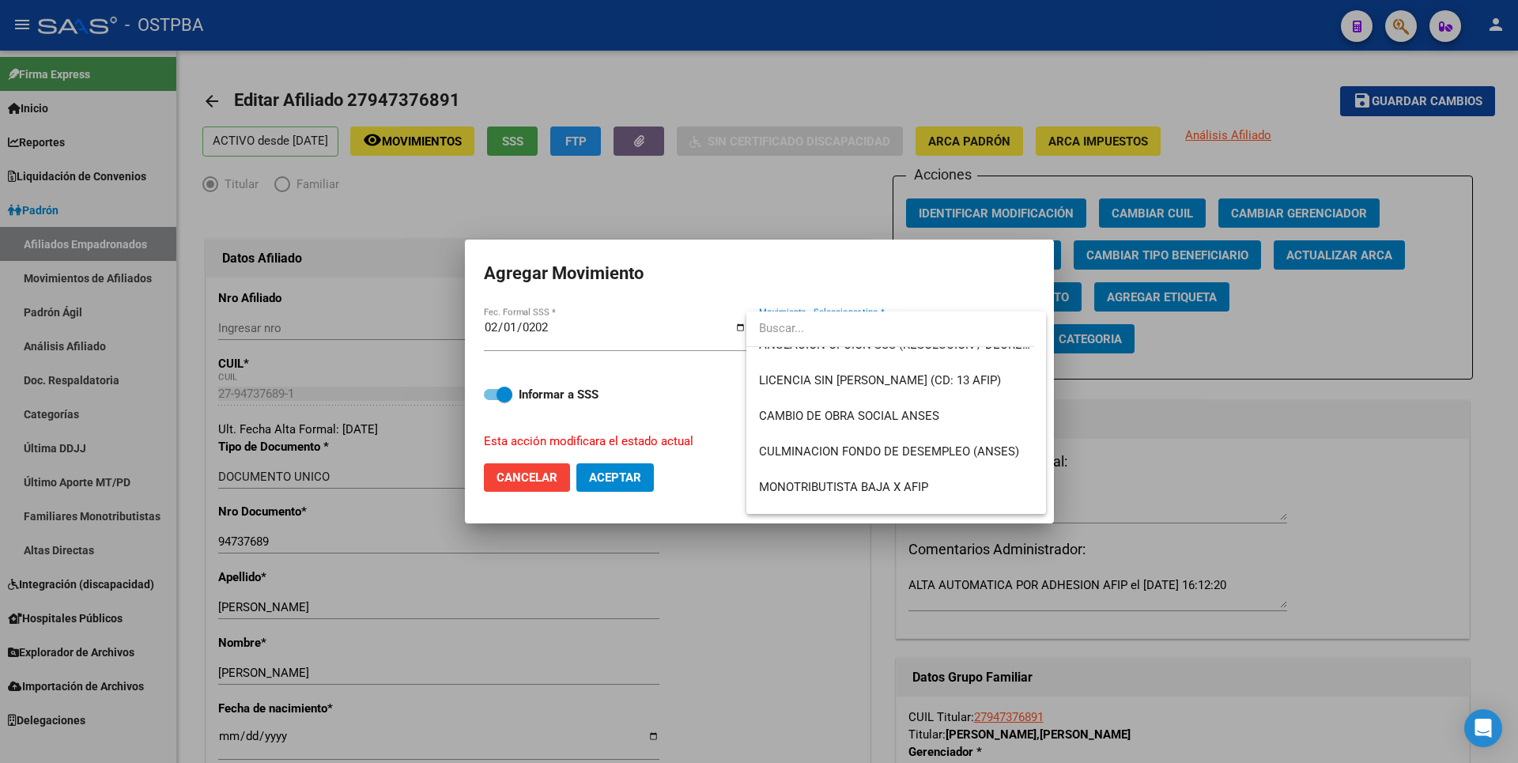
scroll to position [280, 0]
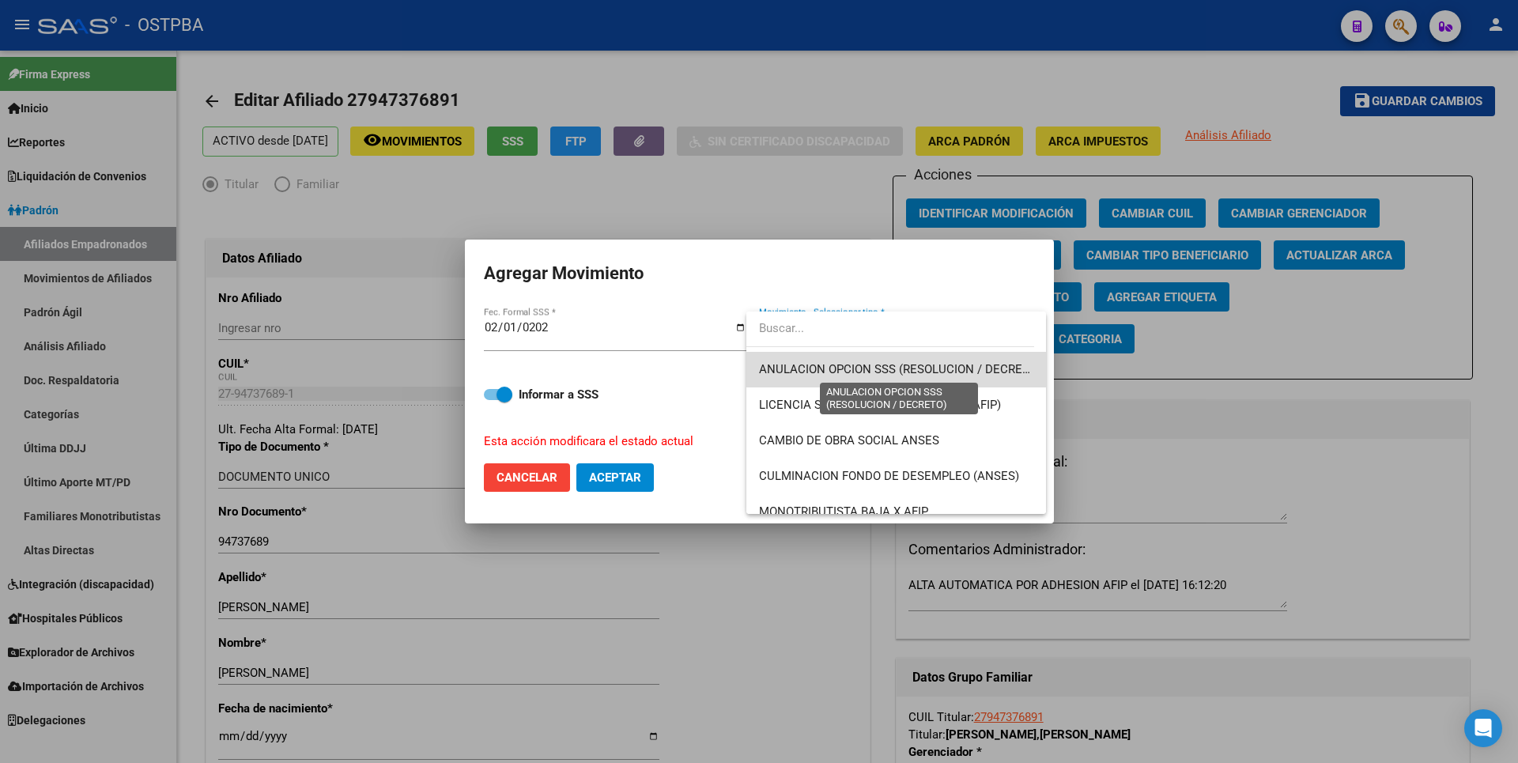
click at [950, 363] on span "ANULACION OPCION SSS (RESOLUCION / DECRETO)" at bounding box center [900, 369] width 282 height 14
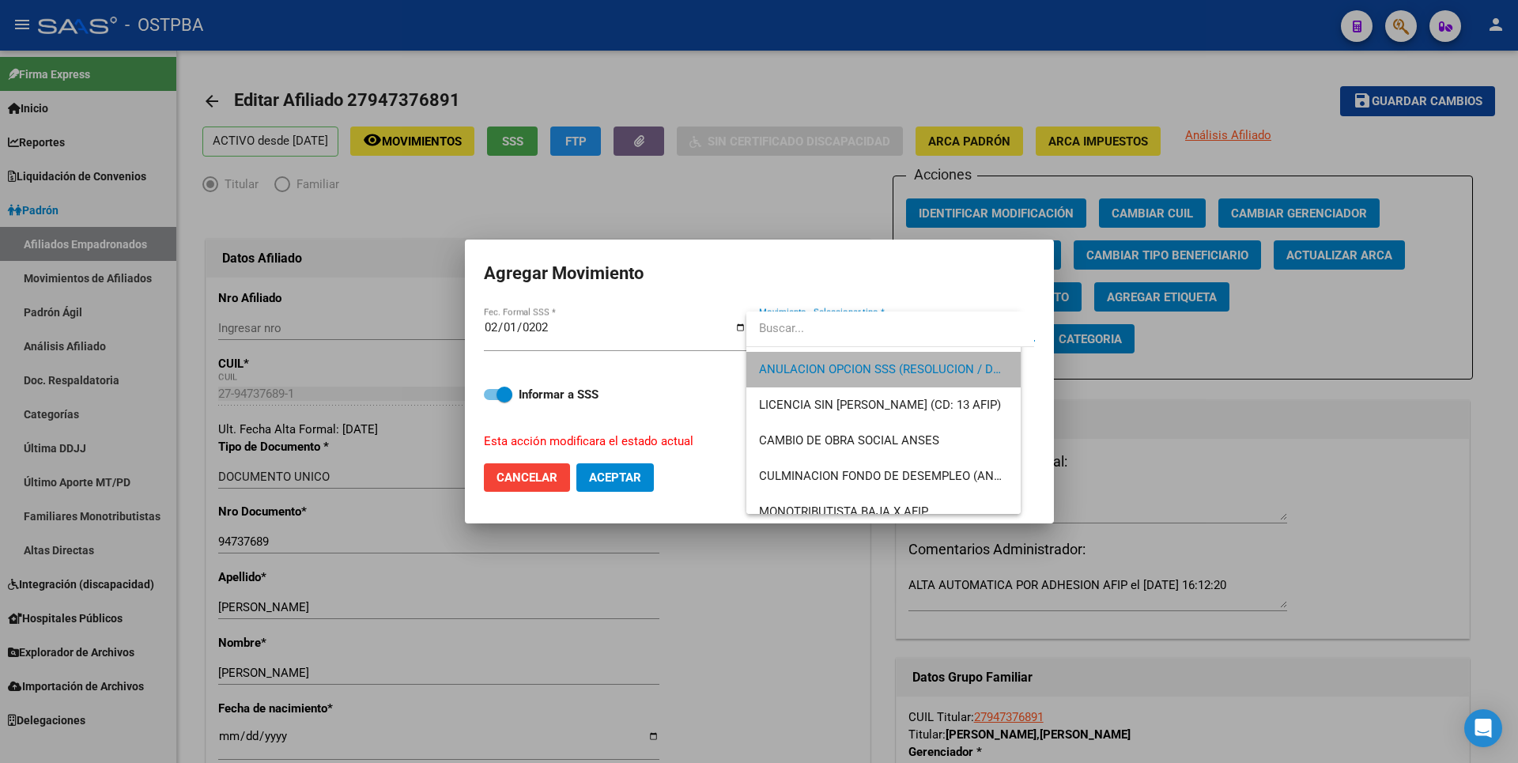
scroll to position [285, 0]
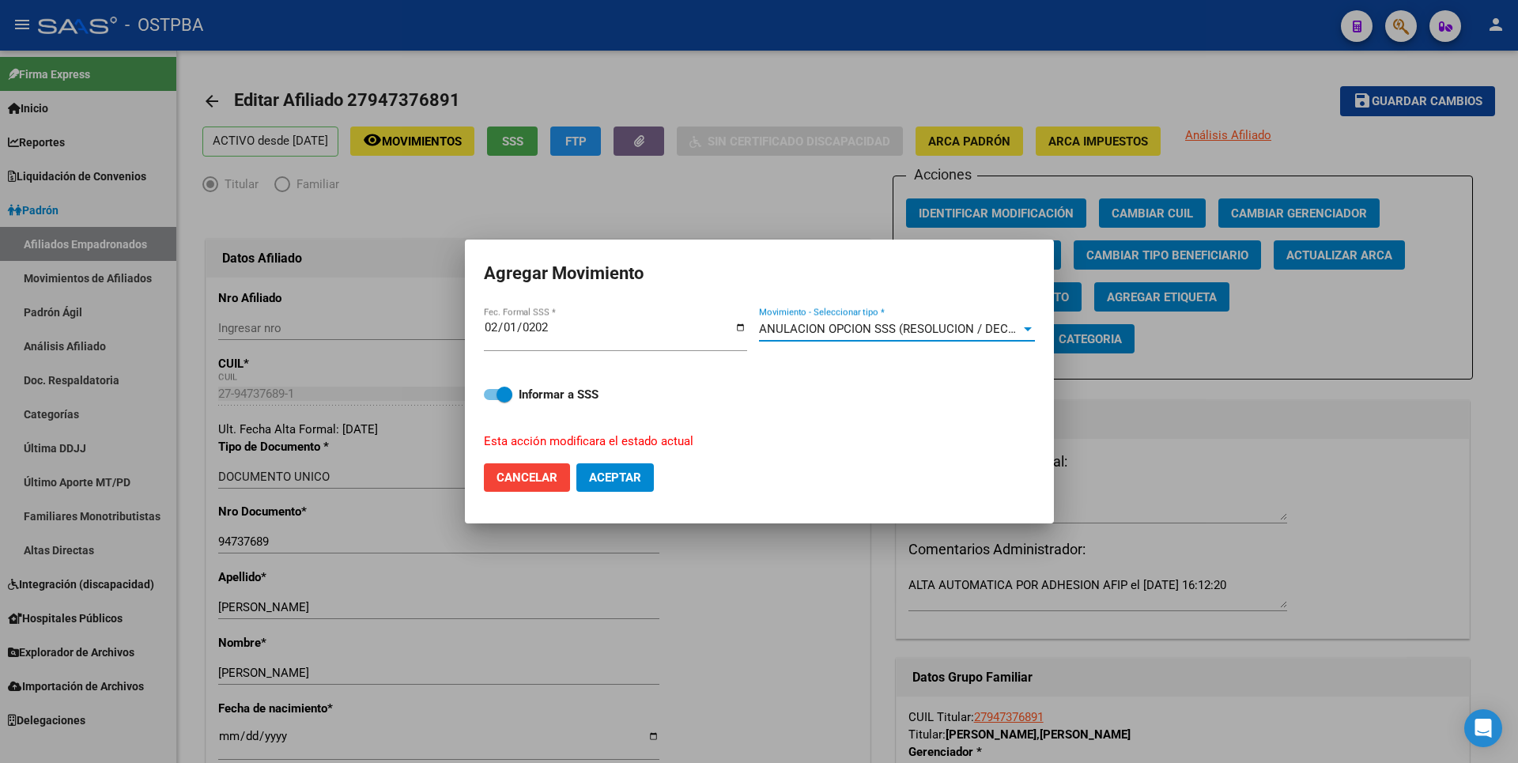
click at [633, 480] on span "Aceptar" at bounding box center [615, 477] width 52 height 14
checkbox input "false"
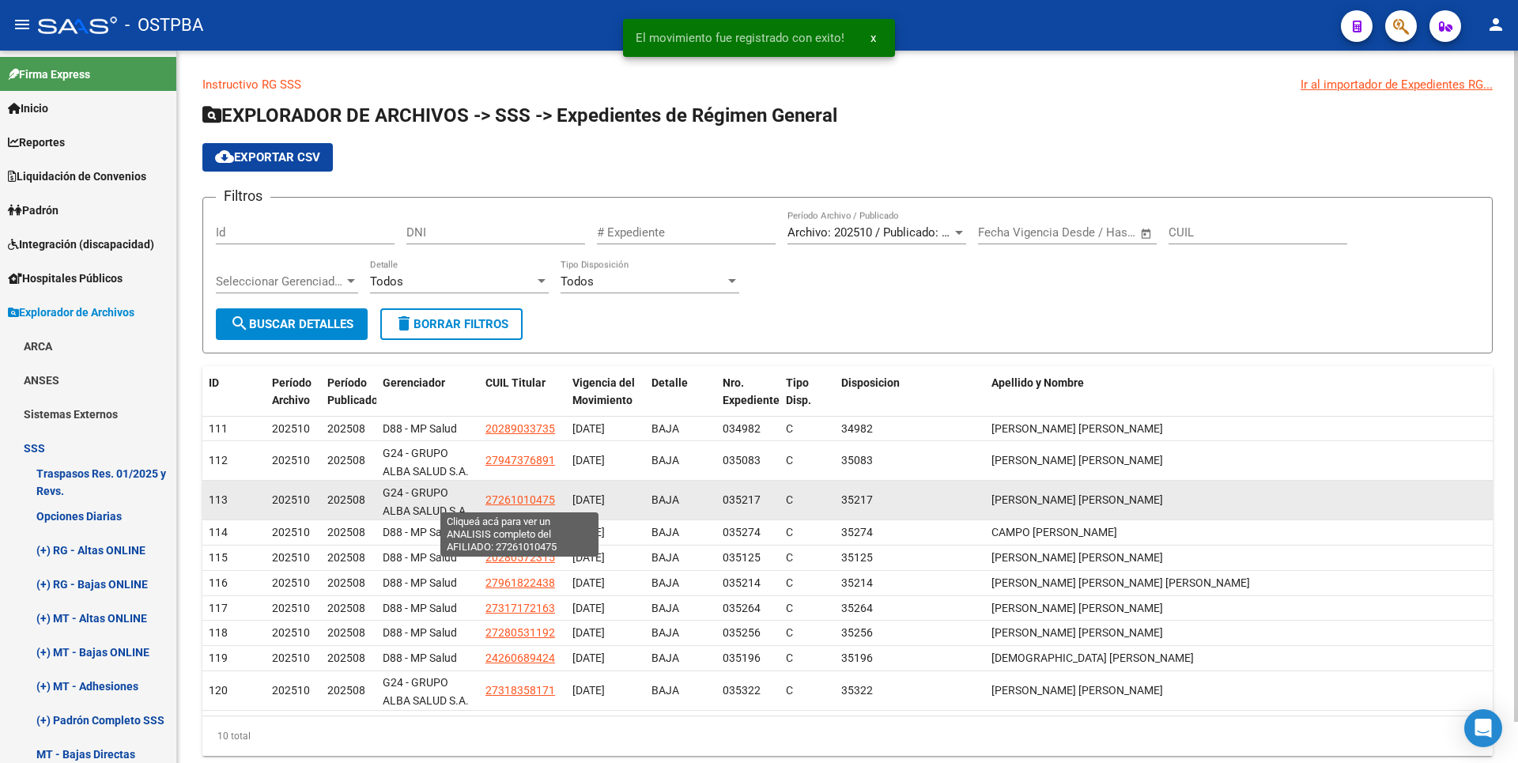
click at [525, 497] on span "27261010475" at bounding box center [521, 499] width 70 height 13
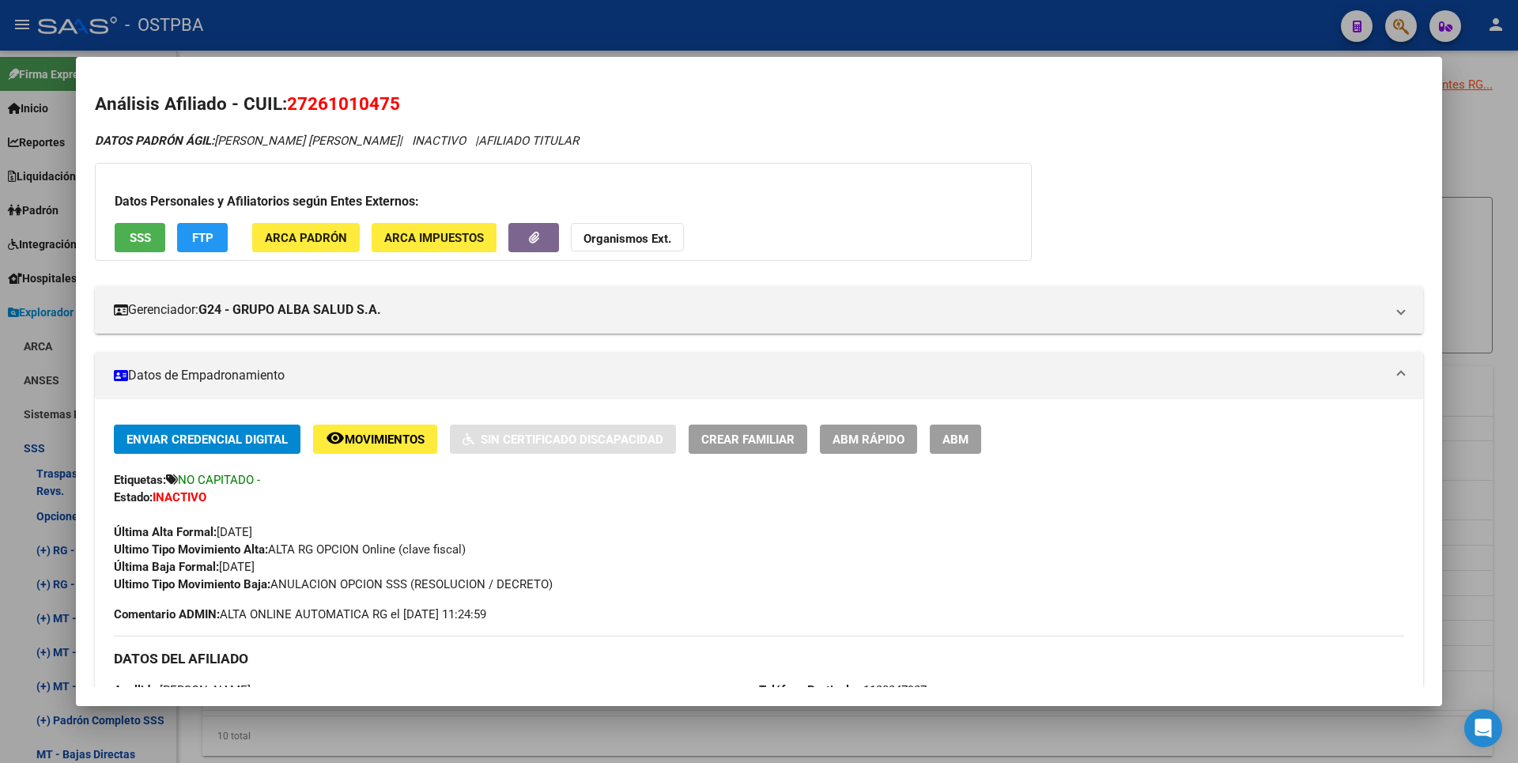
click at [1502, 206] on div at bounding box center [759, 381] width 1518 height 763
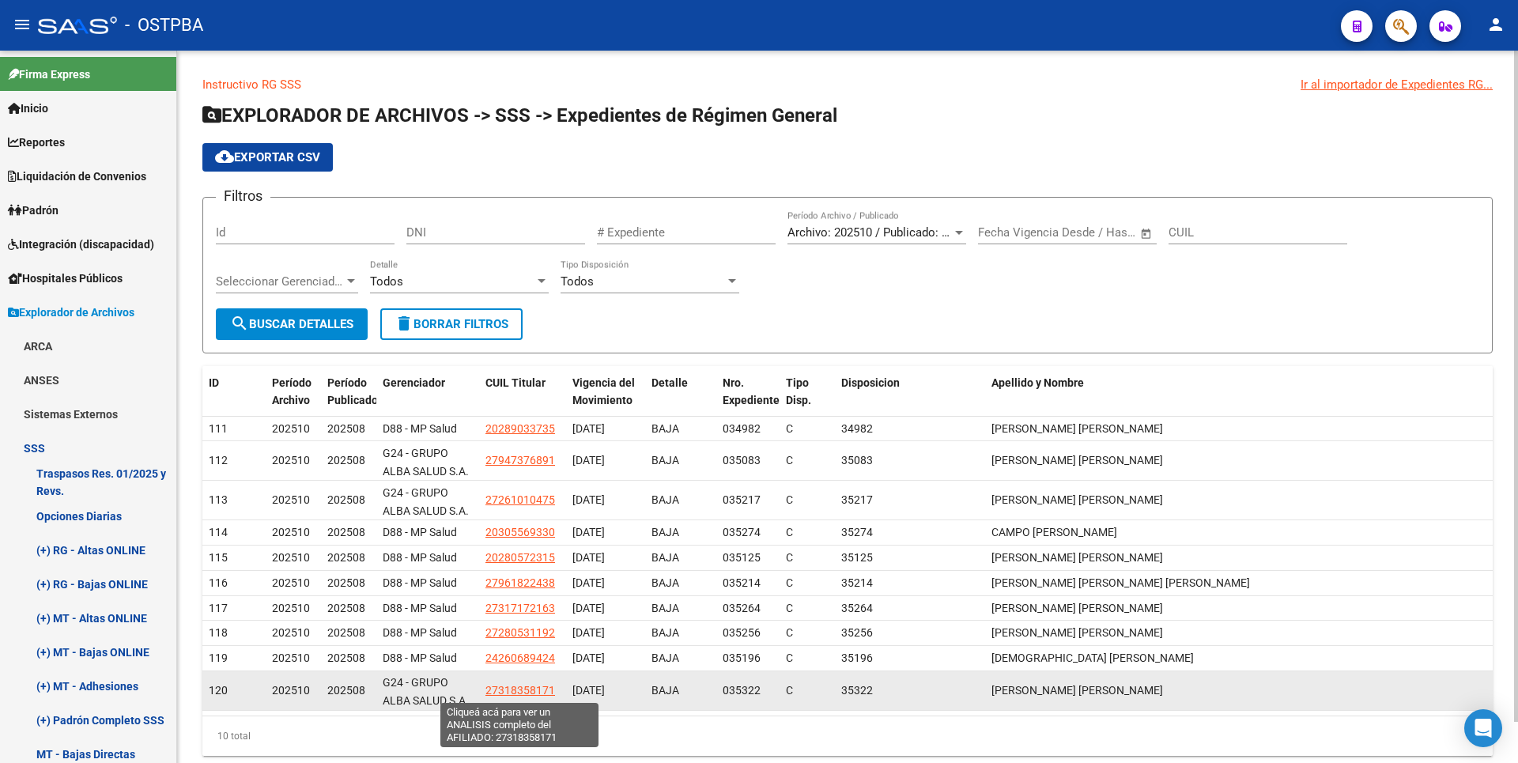
click at [538, 690] on span "27318358171" at bounding box center [521, 690] width 70 height 13
type textarea "27318358171"
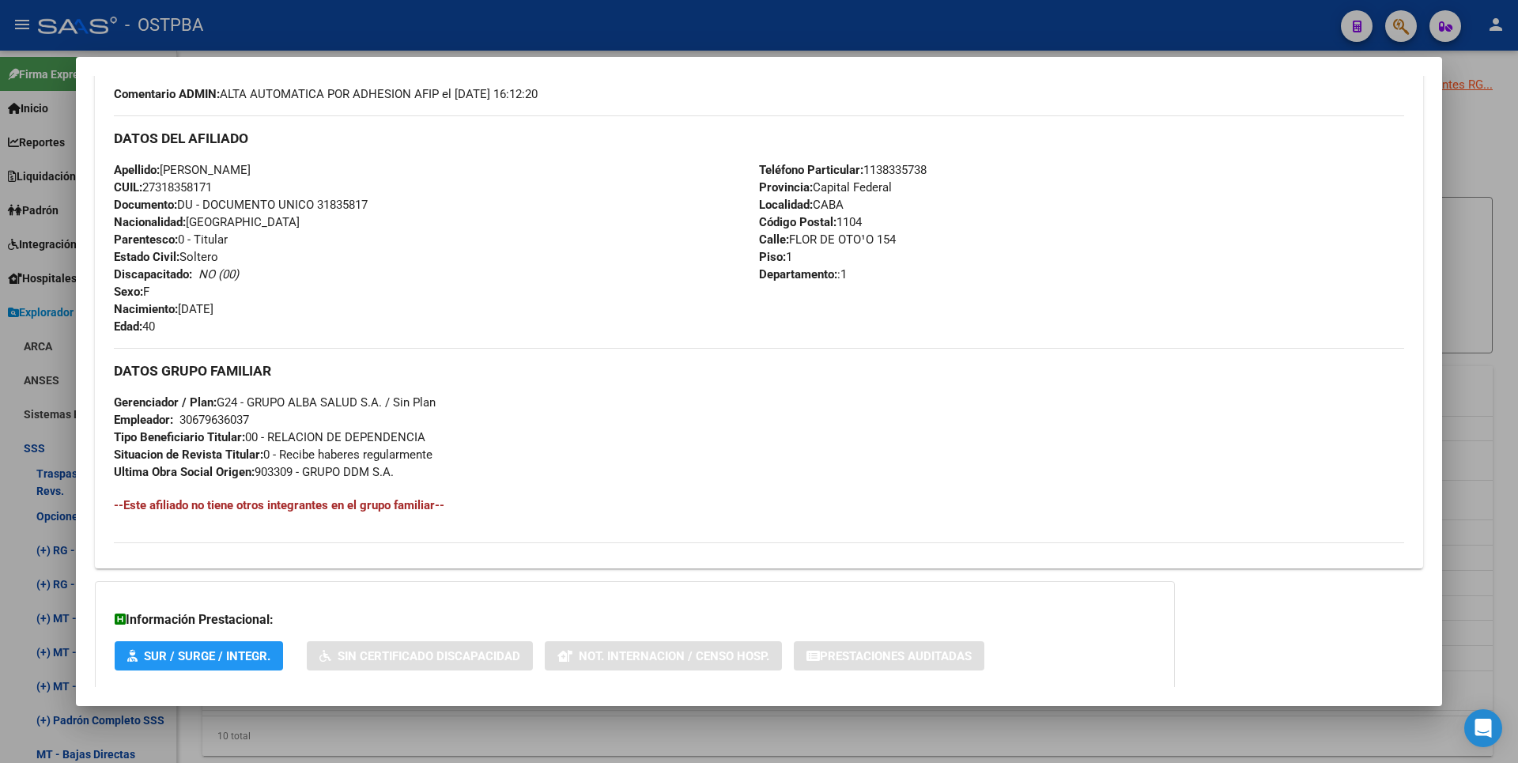
scroll to position [575, 0]
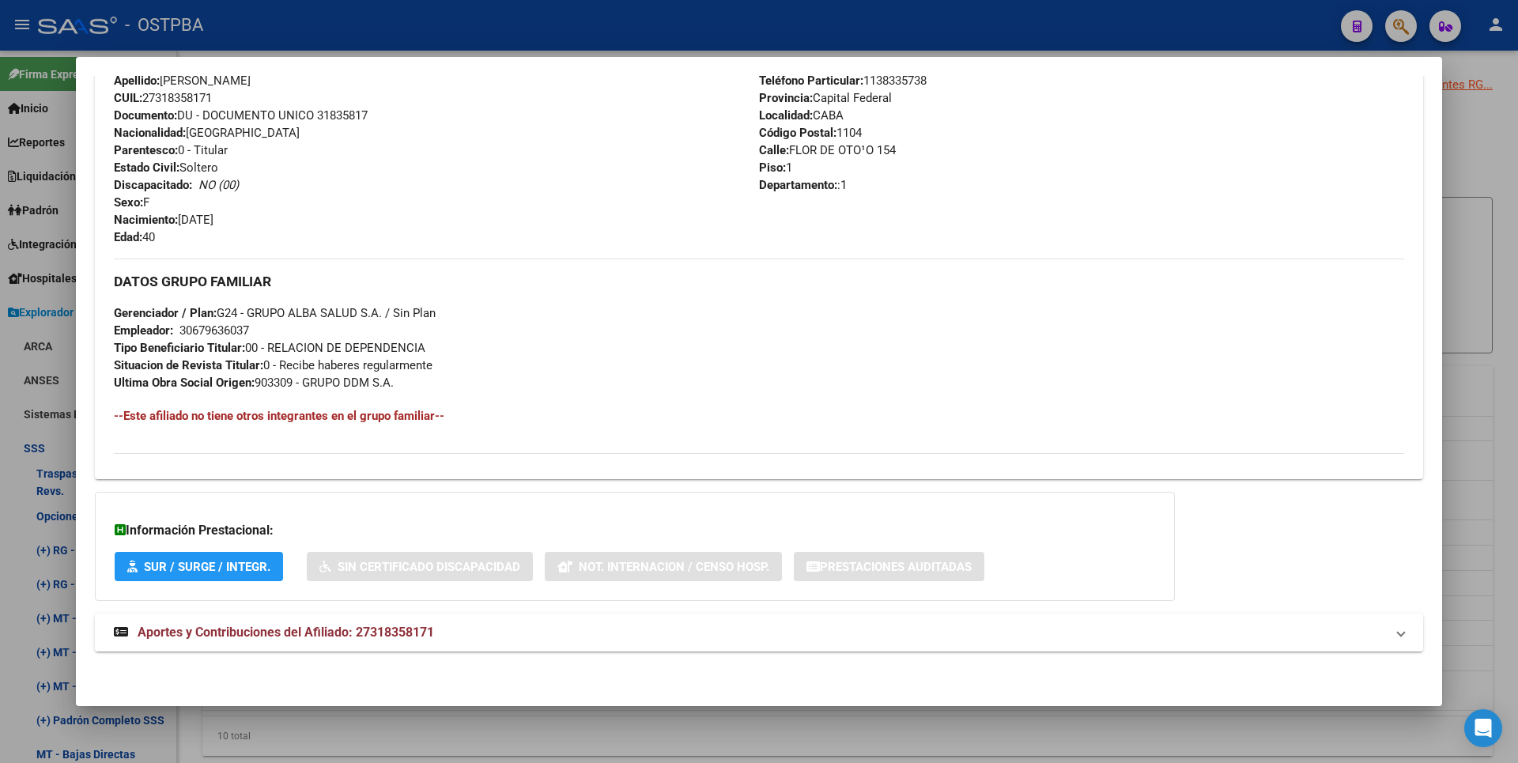
click at [421, 652] on div "DATOS [PERSON_NAME] ÁGIL: [PERSON_NAME] [PERSON_NAME] | ACTIVO | AFILIADO TITUL…" at bounding box center [759, 113] width 1328 height 1112
click at [429, 631] on span "Aportes y Contribuciones del Afiliado: 27318358171" at bounding box center [286, 632] width 297 height 15
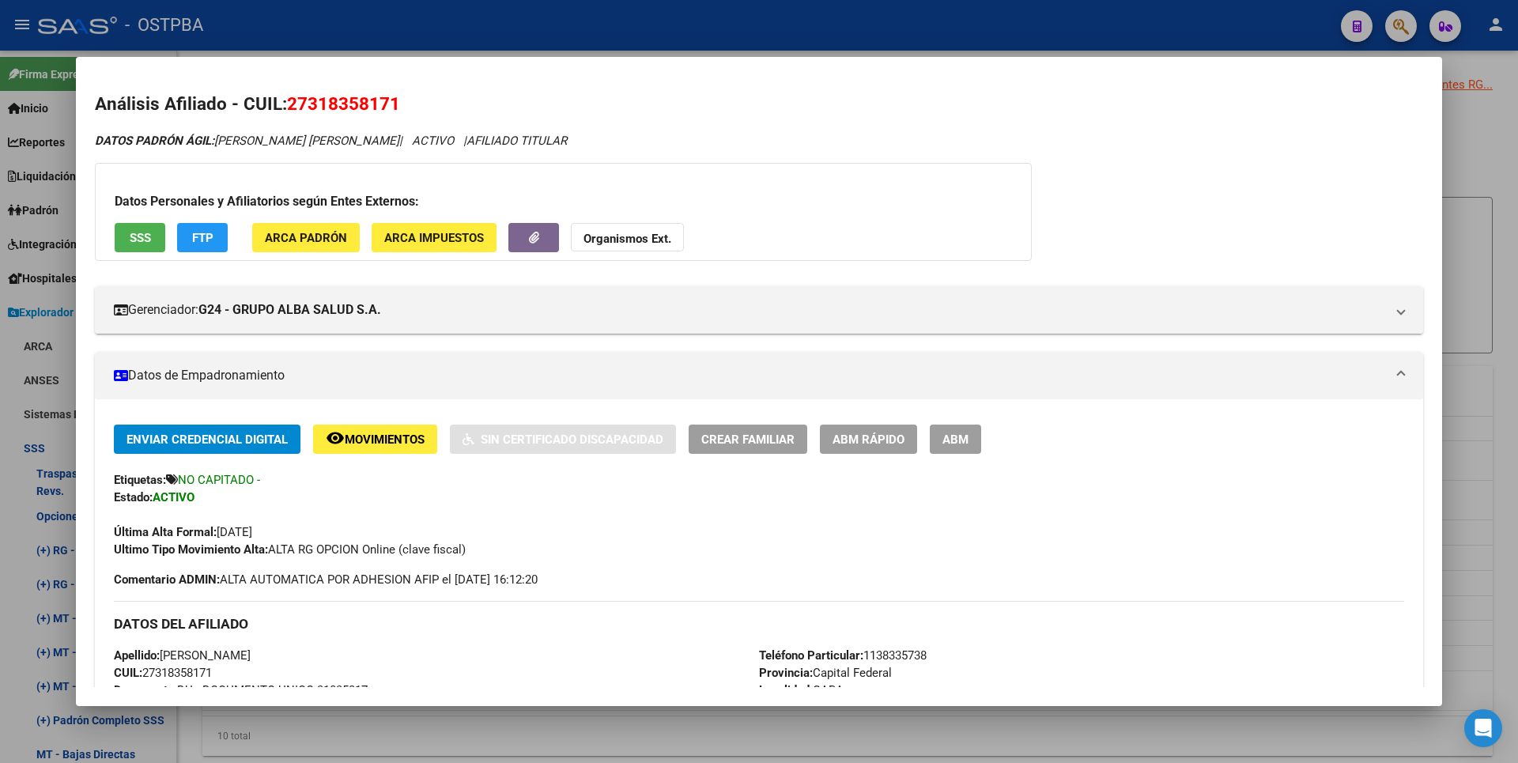
click at [962, 439] on span "ABM" at bounding box center [956, 440] width 26 height 14
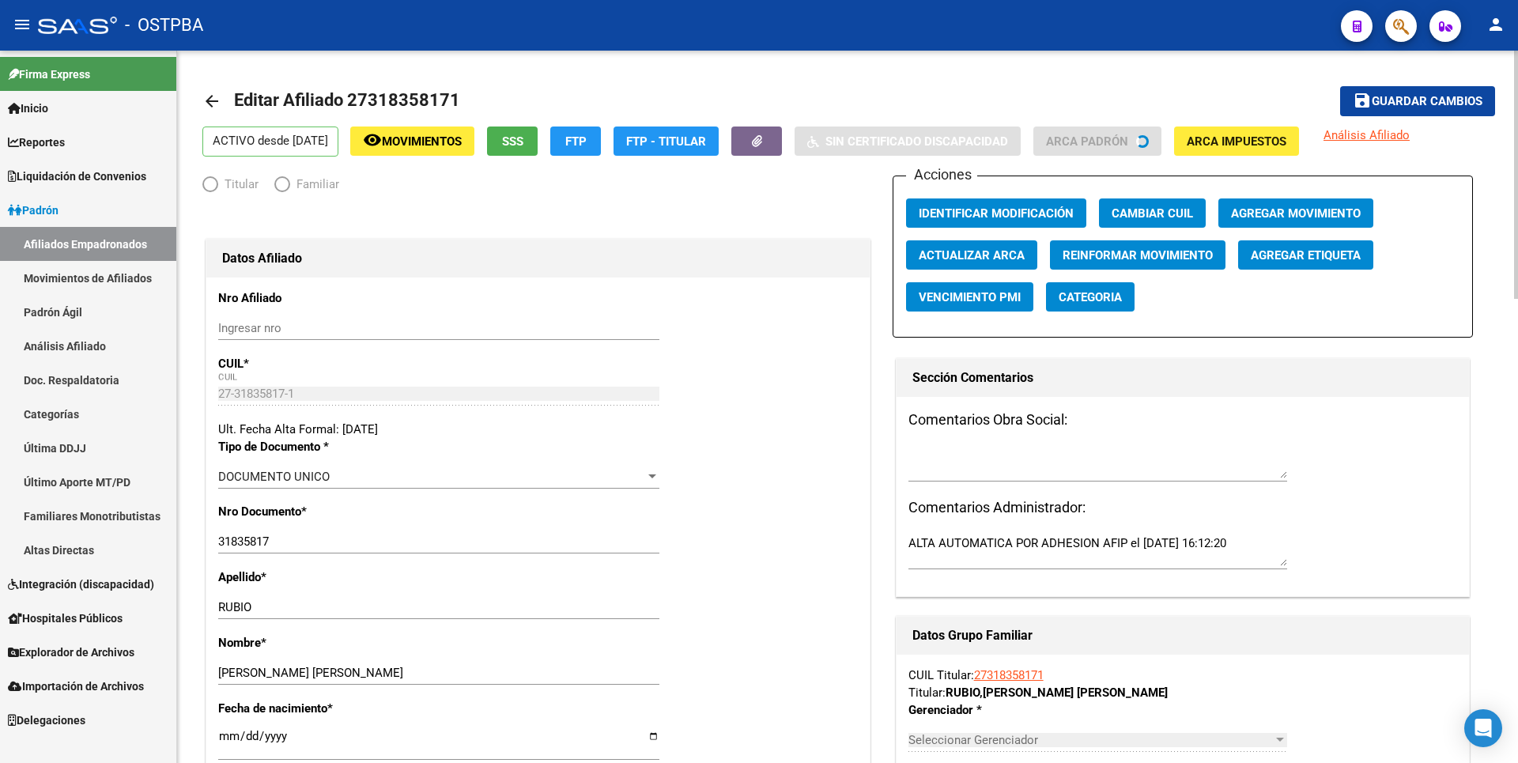
radio input "true"
type input "30-67963603-7"
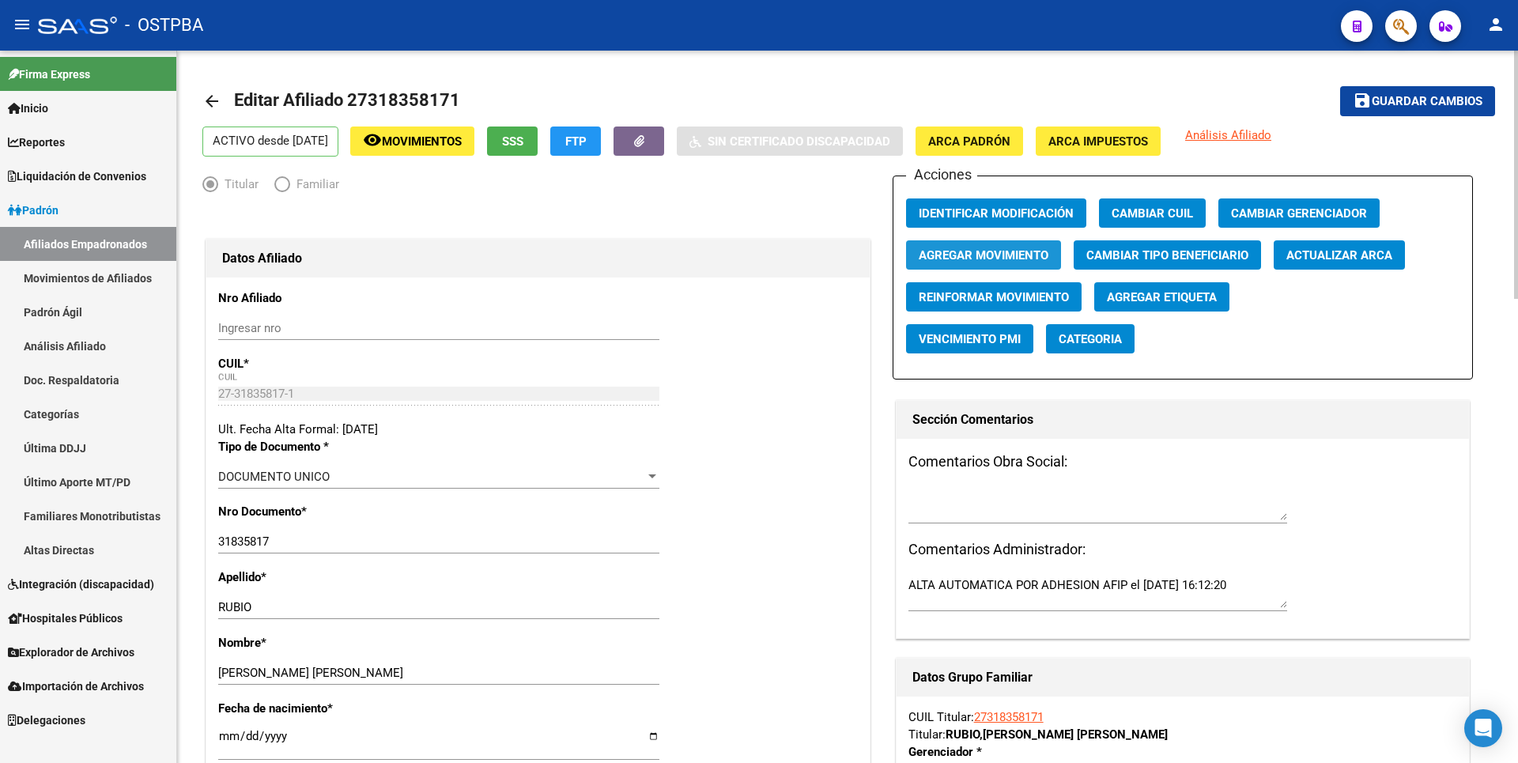
click at [1012, 255] on span "Agregar Movimiento" at bounding box center [984, 255] width 130 height 14
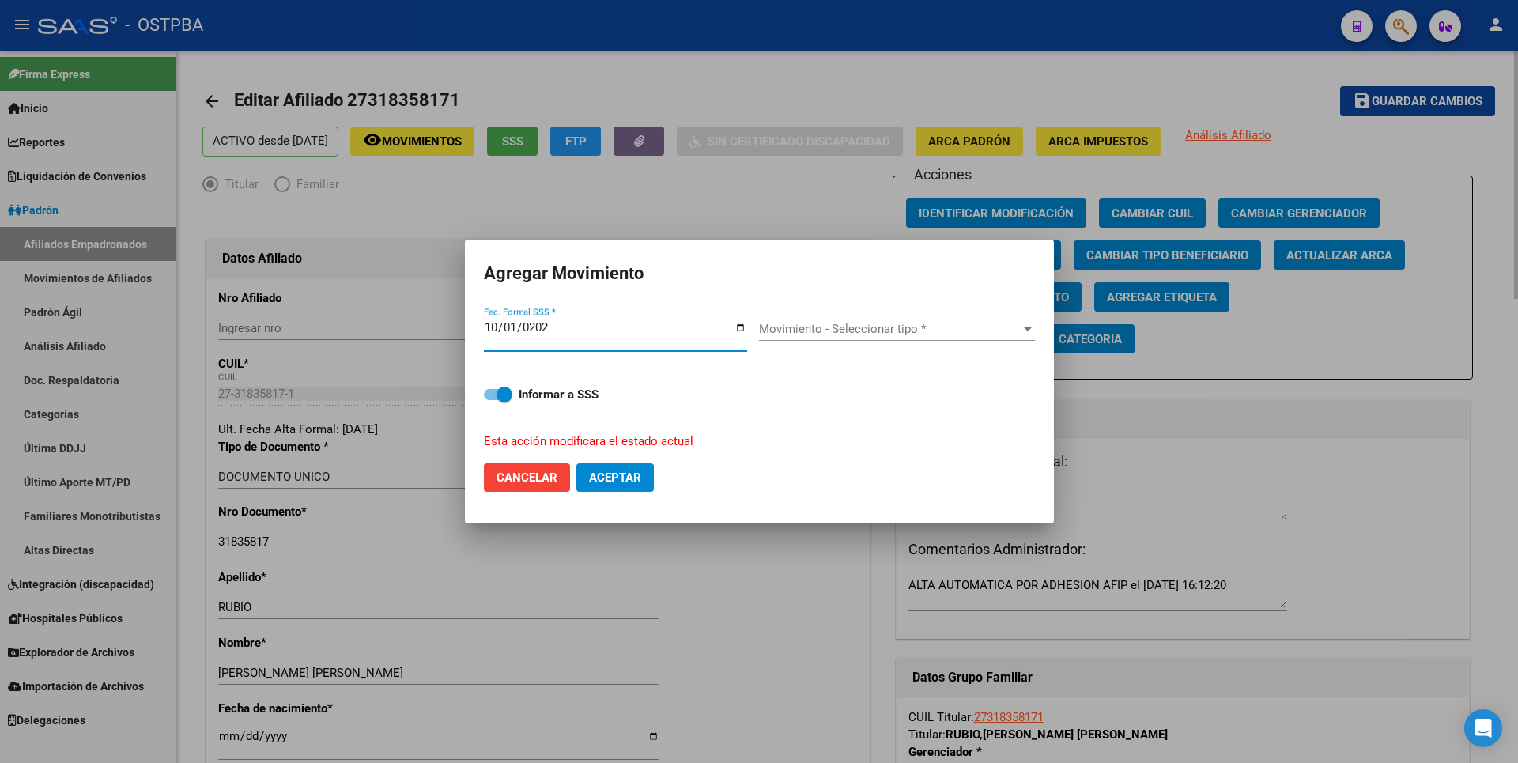
type input "[DATE]"
click at [1021, 326] on div at bounding box center [1028, 329] width 14 height 13
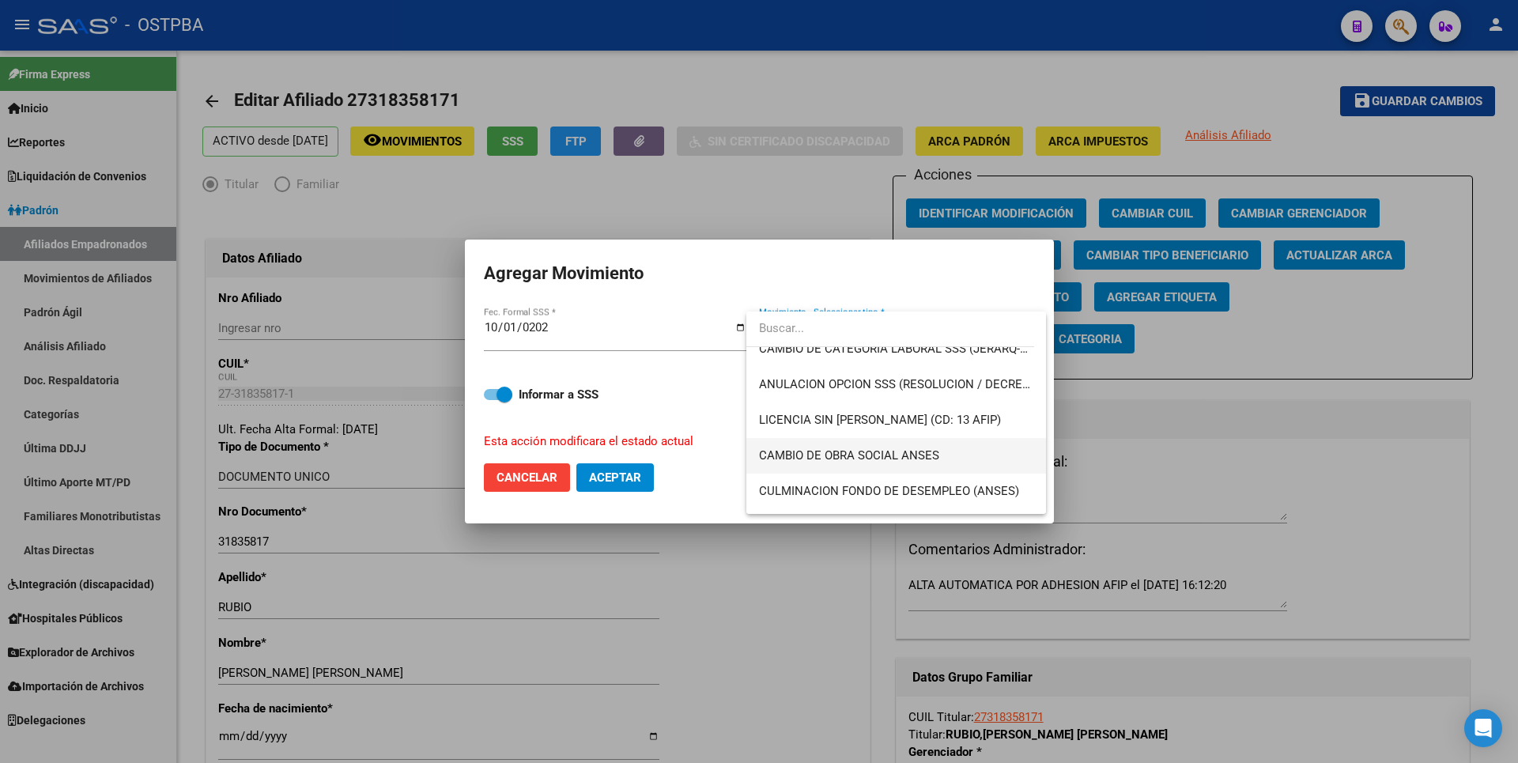
scroll to position [237, 0]
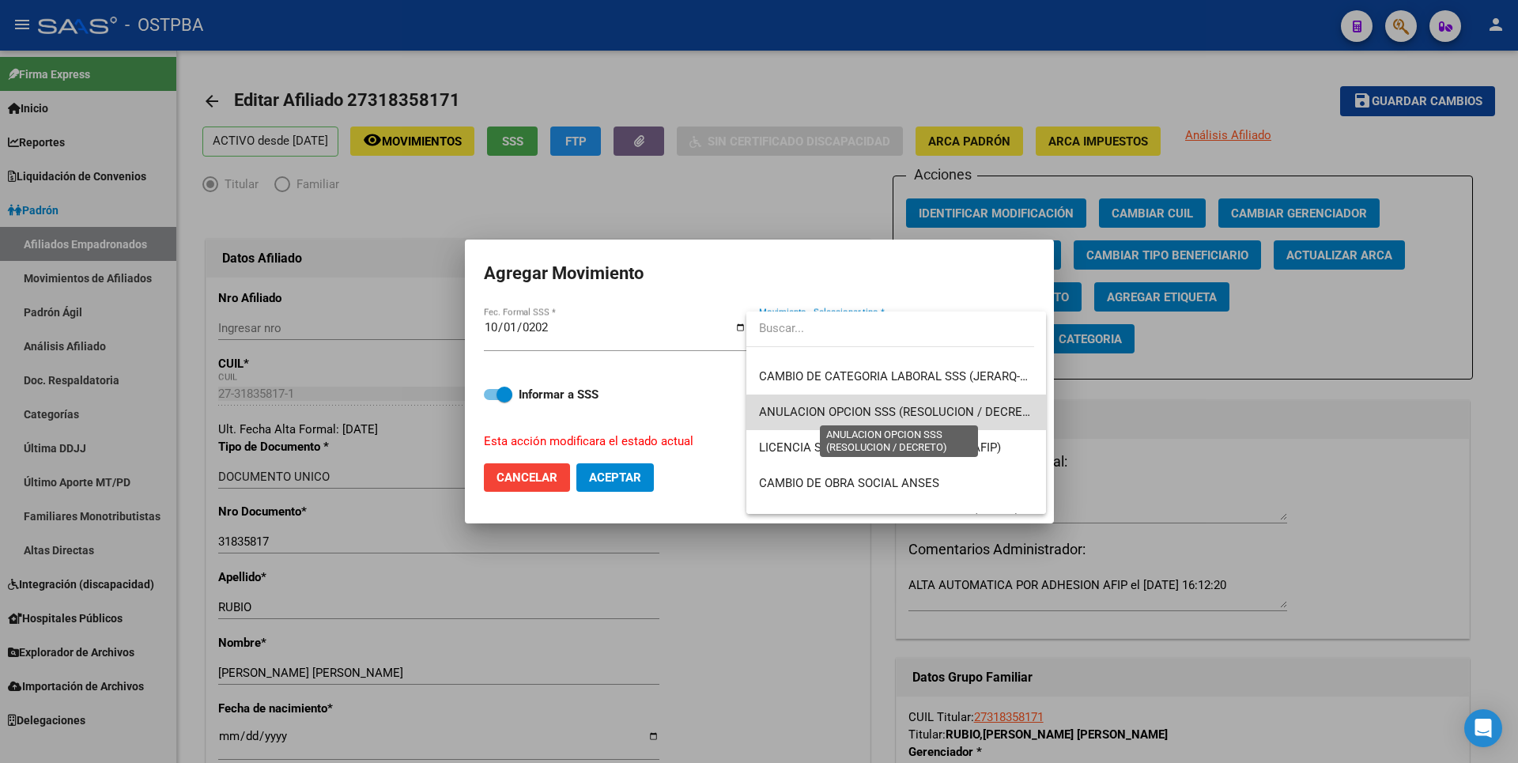
click at [976, 414] on span "ANULACION OPCION SSS (RESOLUCION / DECRETO)" at bounding box center [900, 412] width 282 height 14
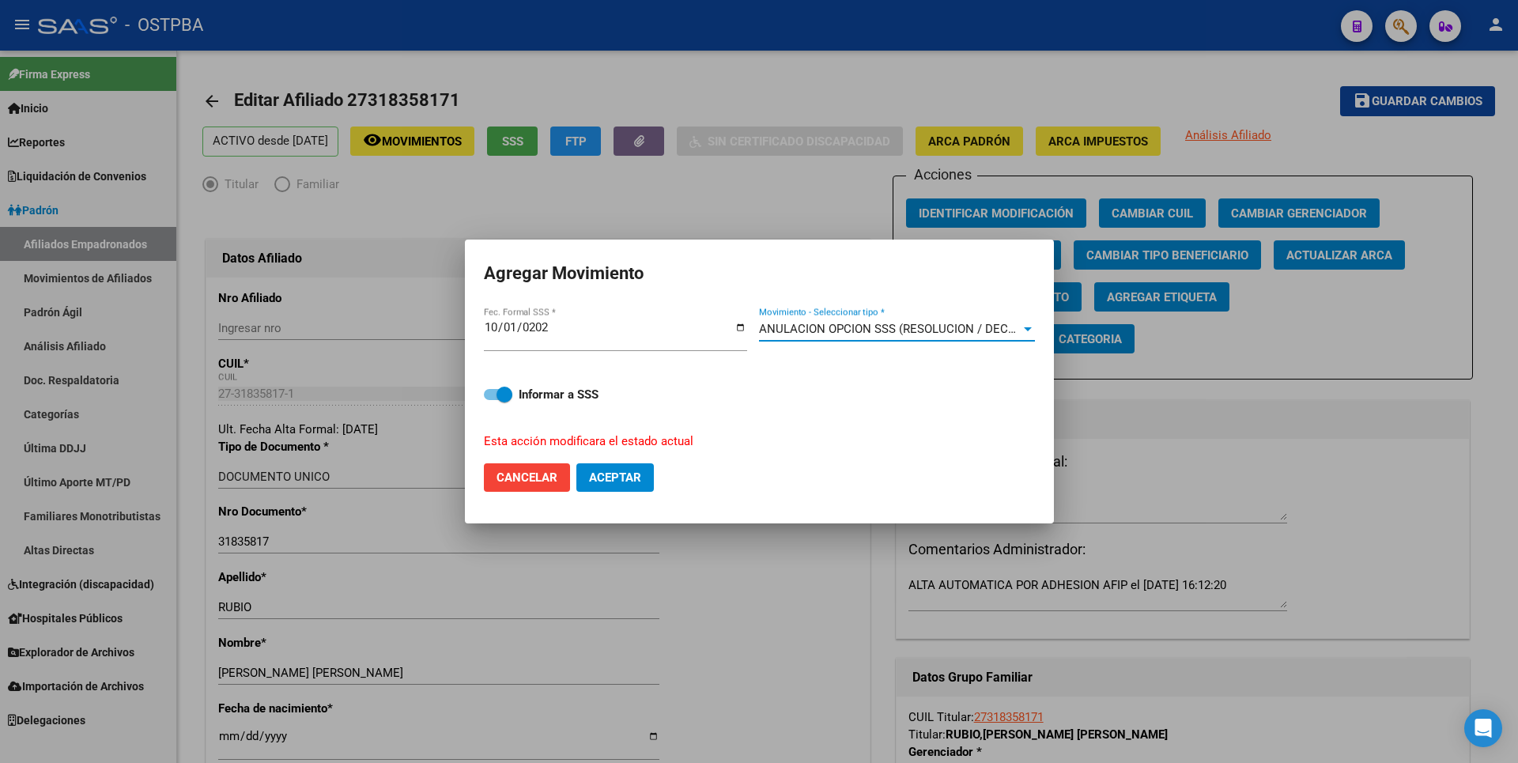
click at [617, 469] on button "Aceptar" at bounding box center [614, 477] width 77 height 28
checkbox input "false"
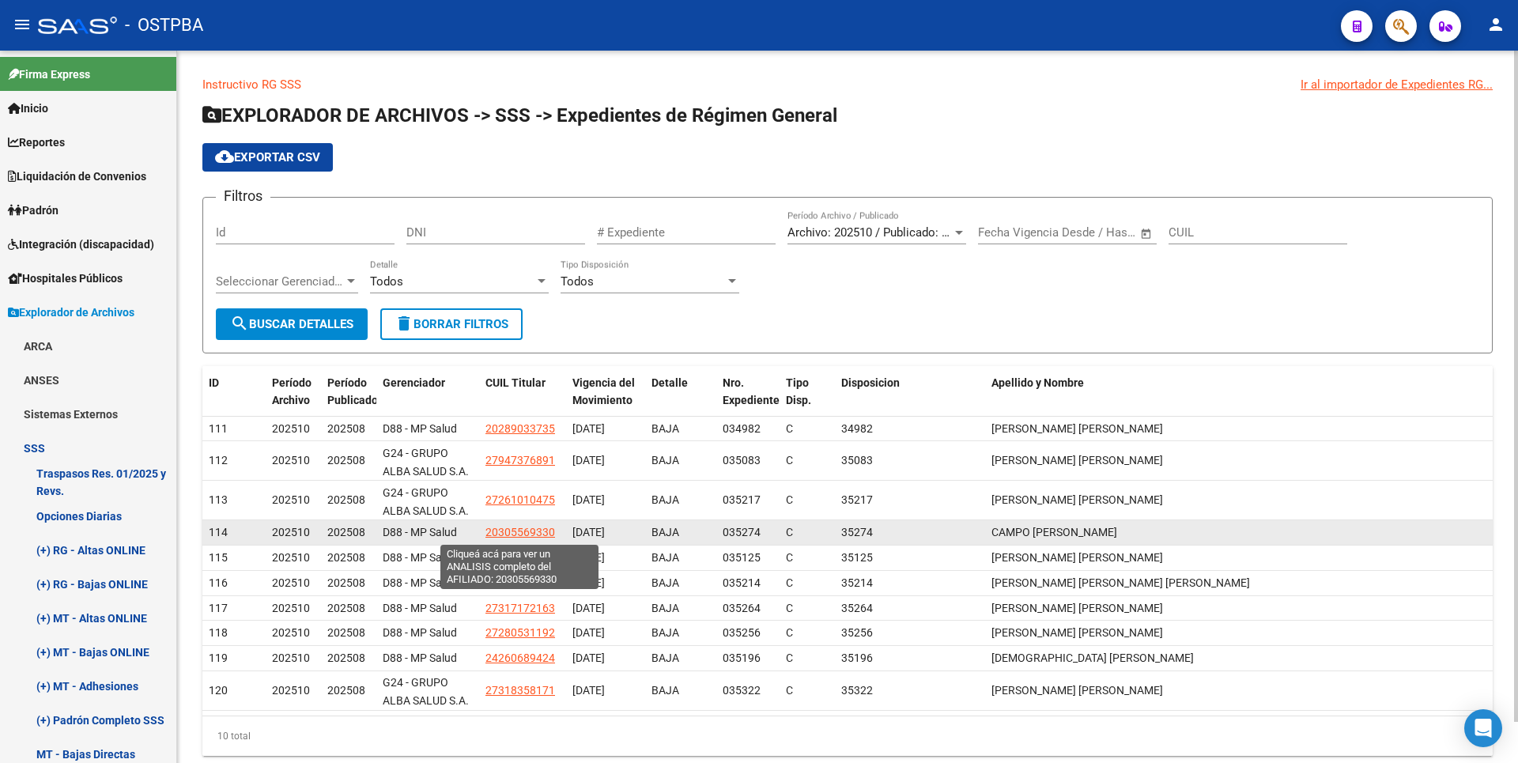
click at [534, 532] on span "20305569330" at bounding box center [521, 532] width 70 height 13
type textarea "20305569330"
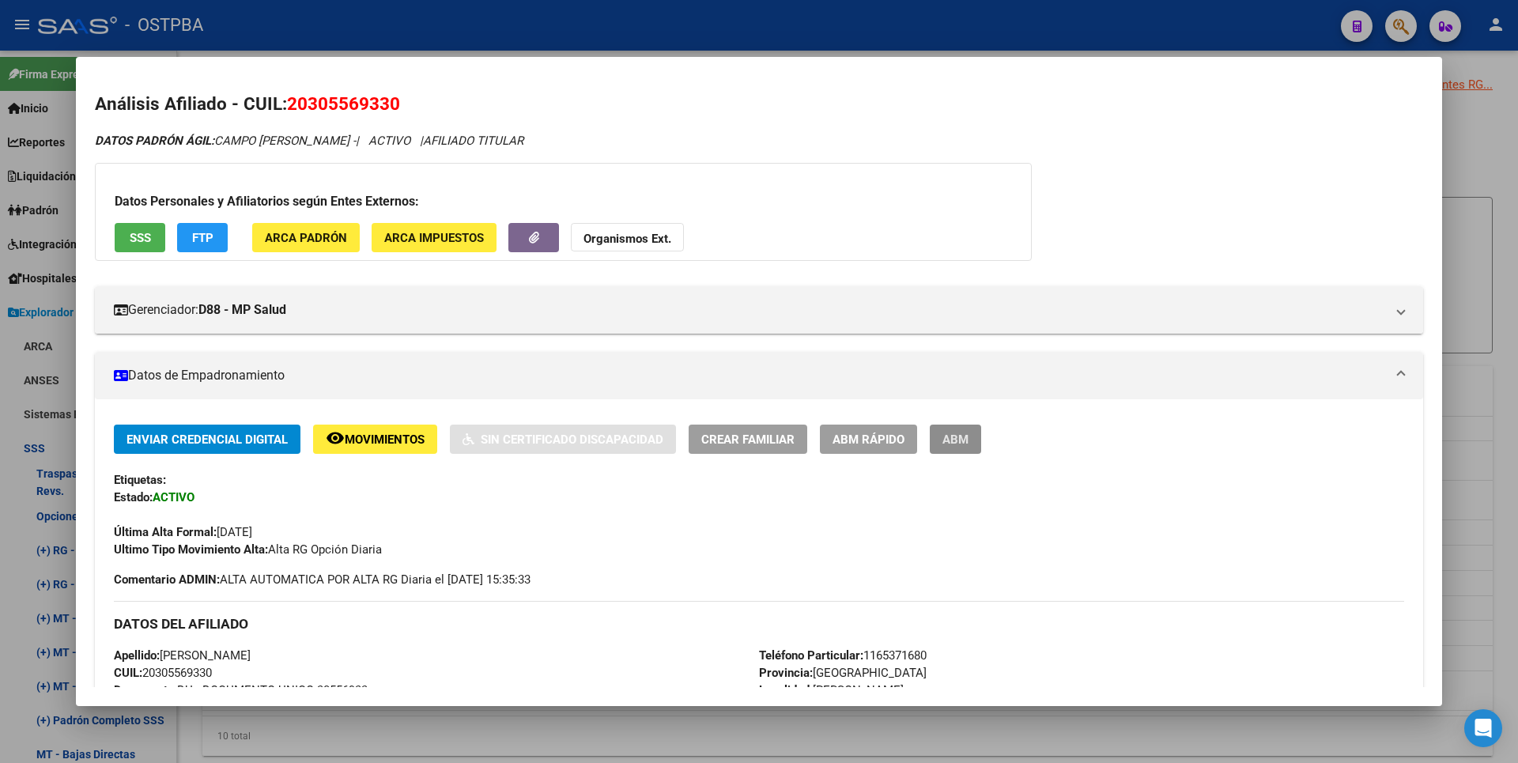
click at [958, 439] on span "ABM" at bounding box center [956, 440] width 26 height 14
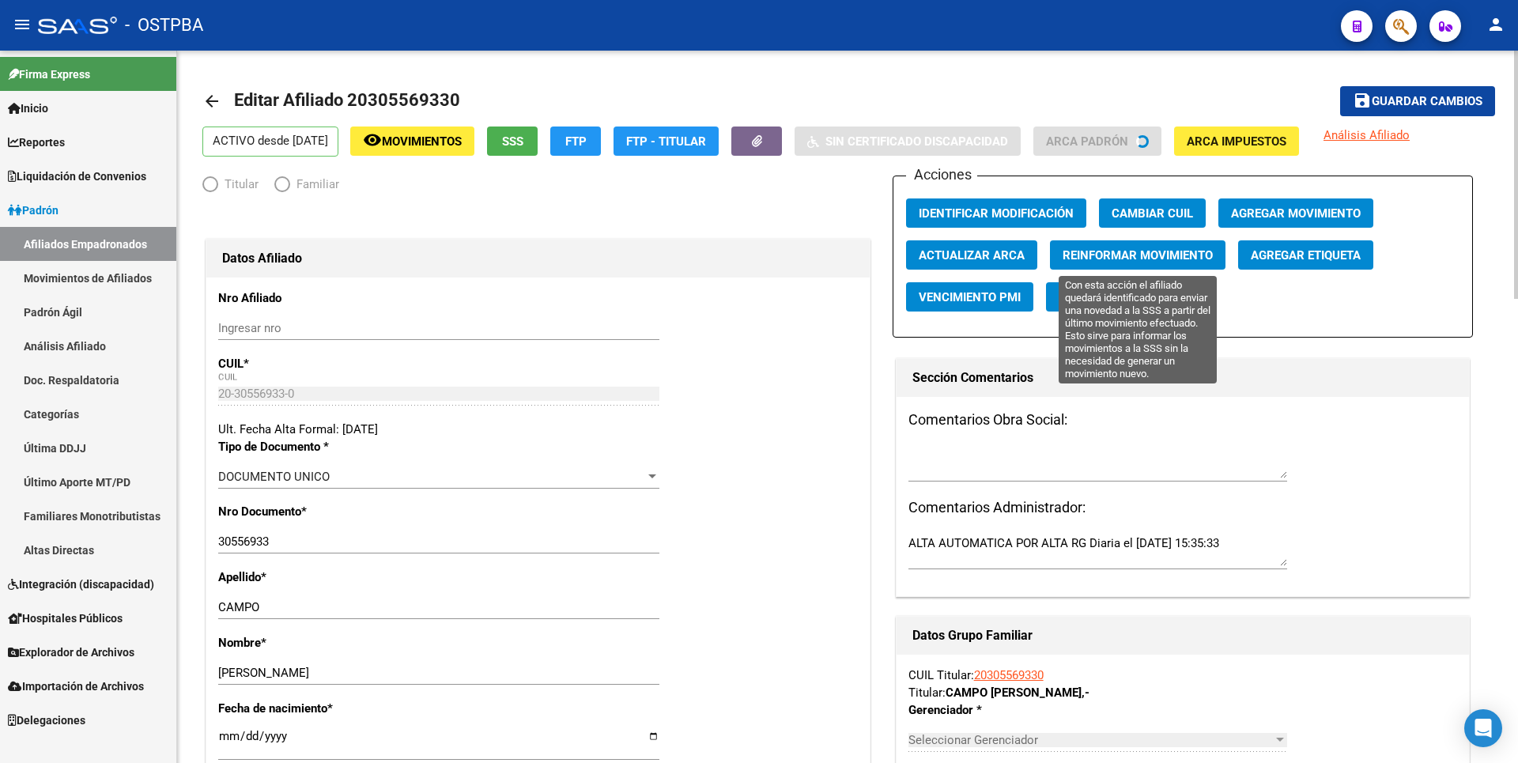
radio input "true"
type input "30-62871767-9"
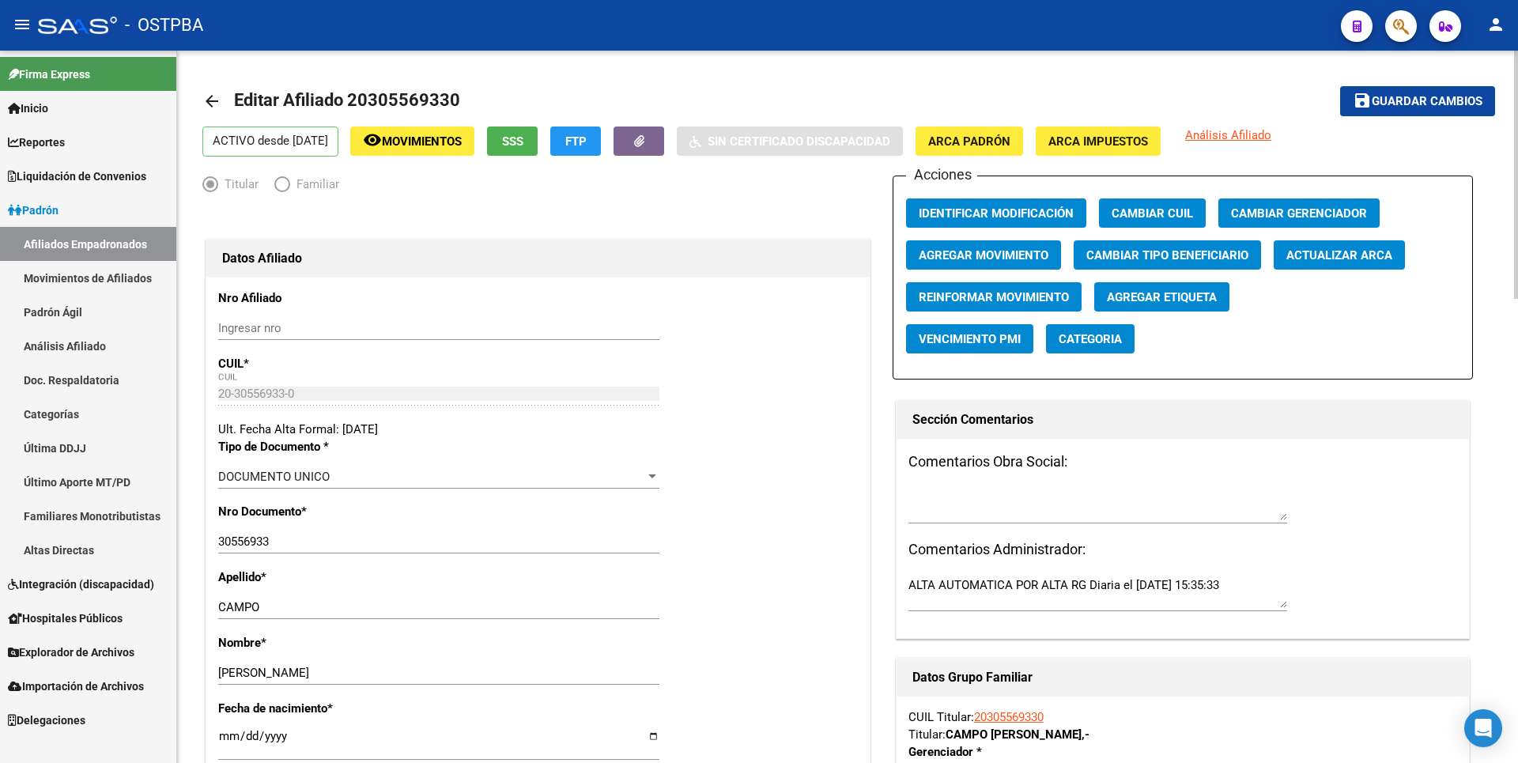
click at [992, 256] on span "Agregar Movimiento" at bounding box center [984, 255] width 130 height 14
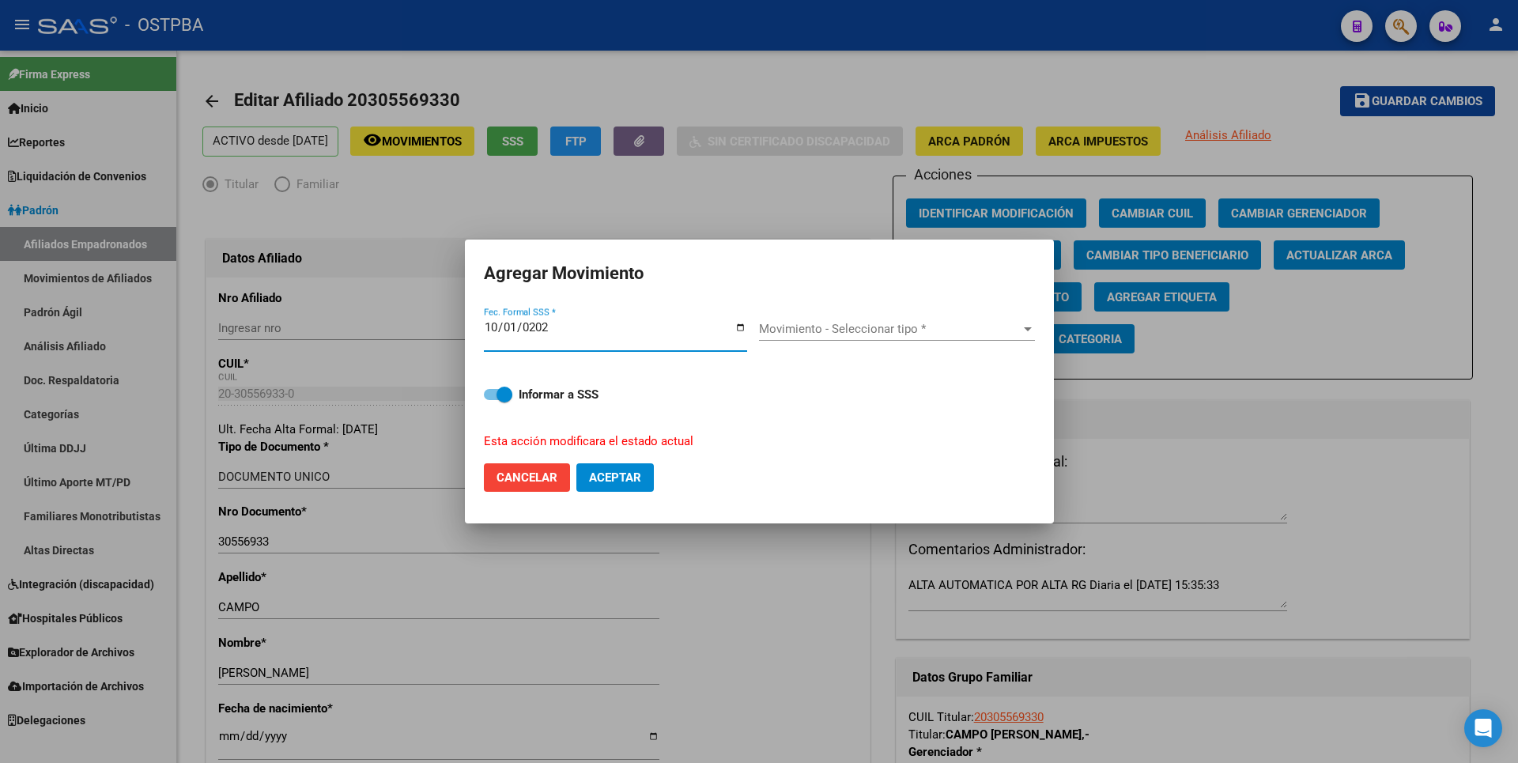
type input "[DATE]"
click at [886, 327] on span "Movimiento - Seleccionar tipo *" at bounding box center [890, 329] width 262 height 14
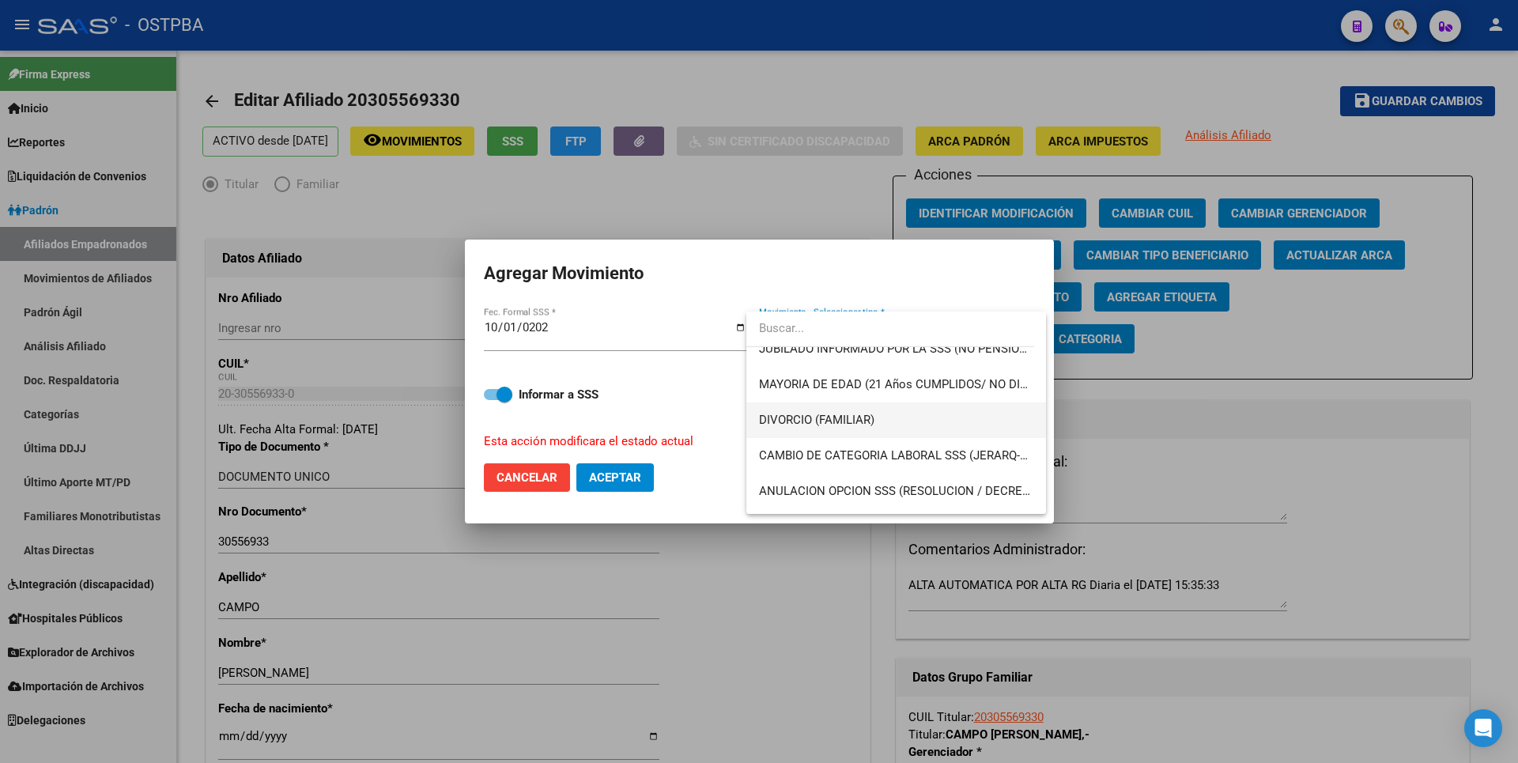
scroll to position [237, 0]
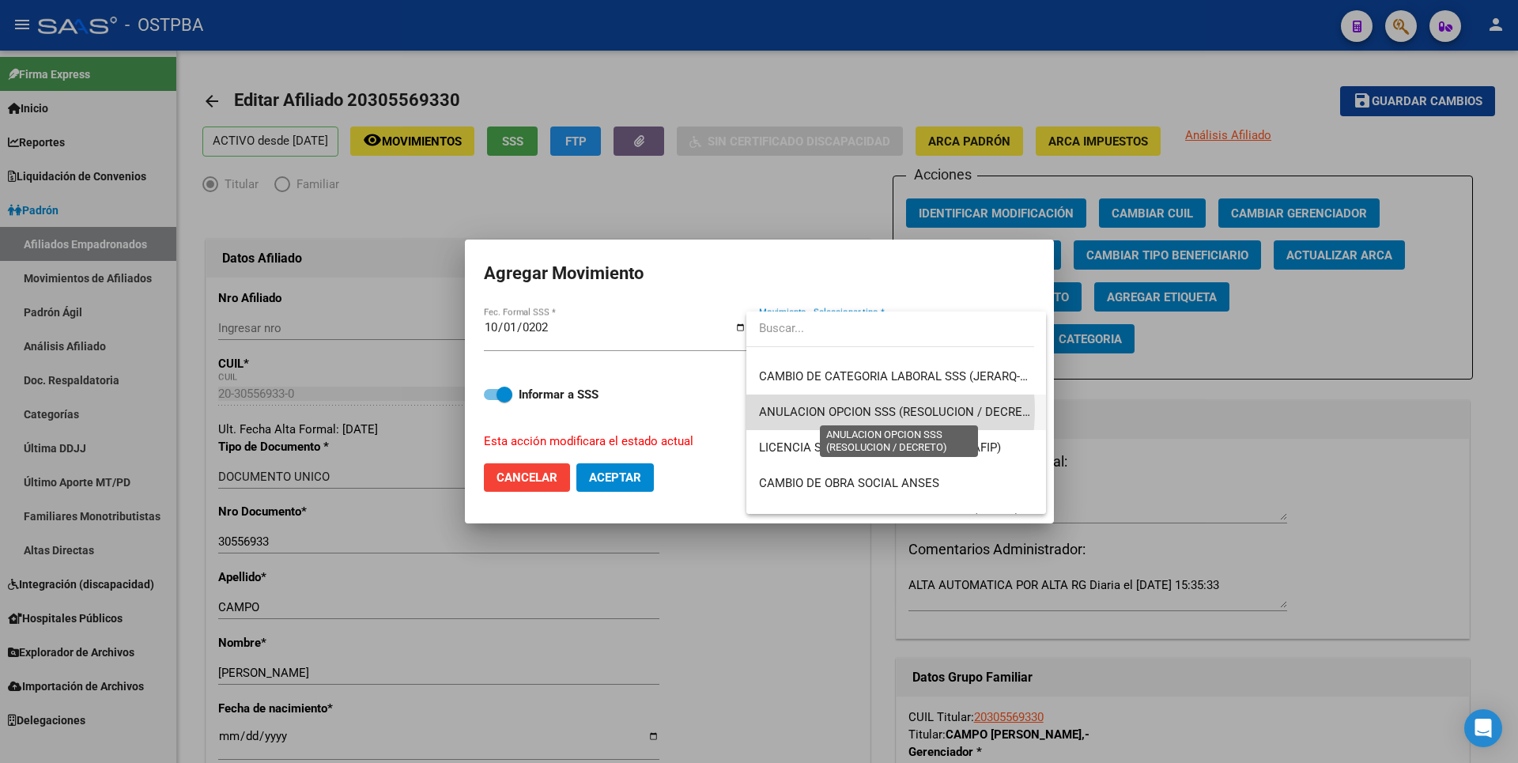
click at [856, 410] on span "ANULACION OPCION SSS (RESOLUCION / DECRETO)" at bounding box center [900, 412] width 282 height 14
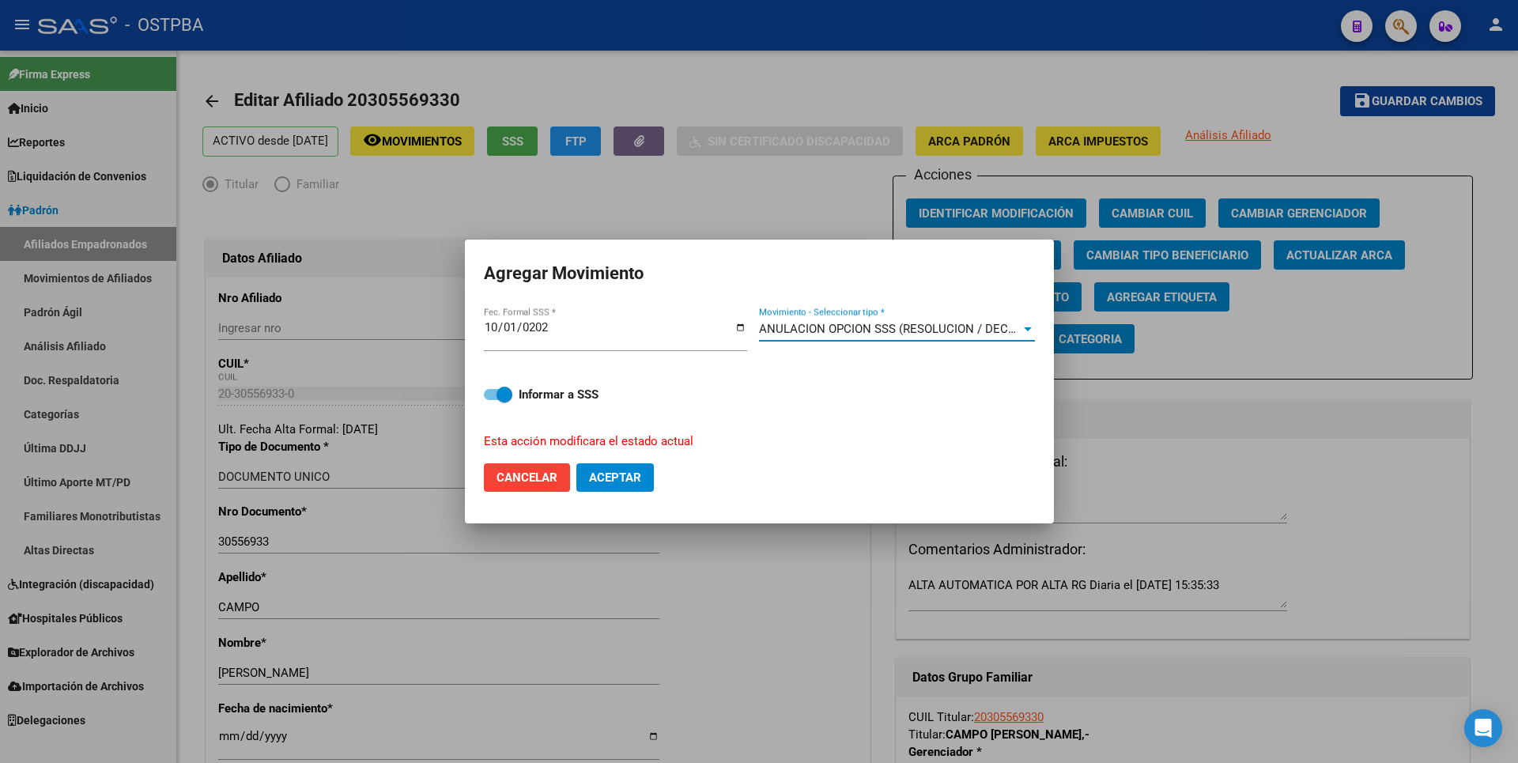
click at [613, 484] on span "Aceptar" at bounding box center [615, 477] width 52 height 14
checkbox input "false"
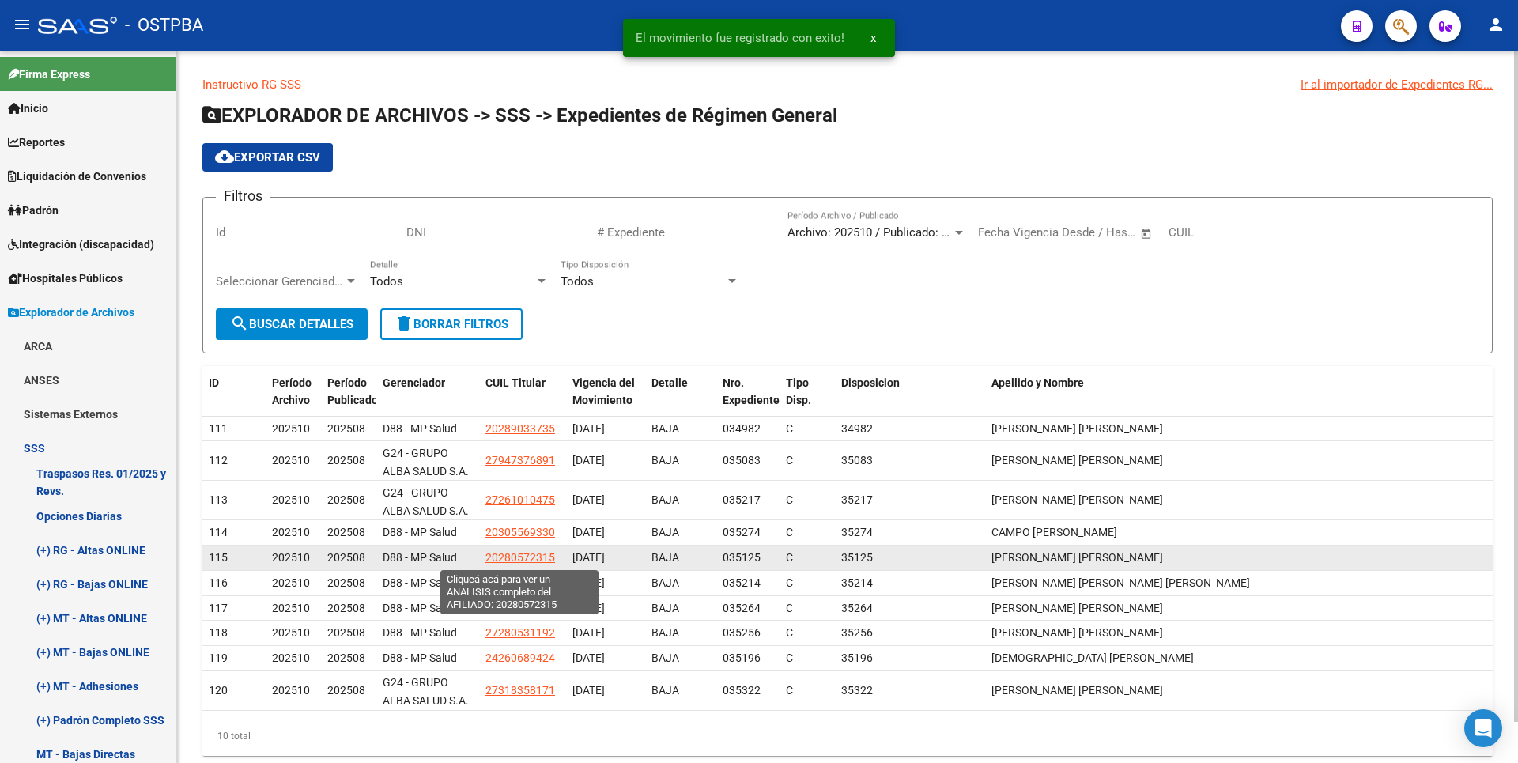
click at [527, 557] on span "20280572315" at bounding box center [521, 557] width 70 height 13
type textarea "20280572315"
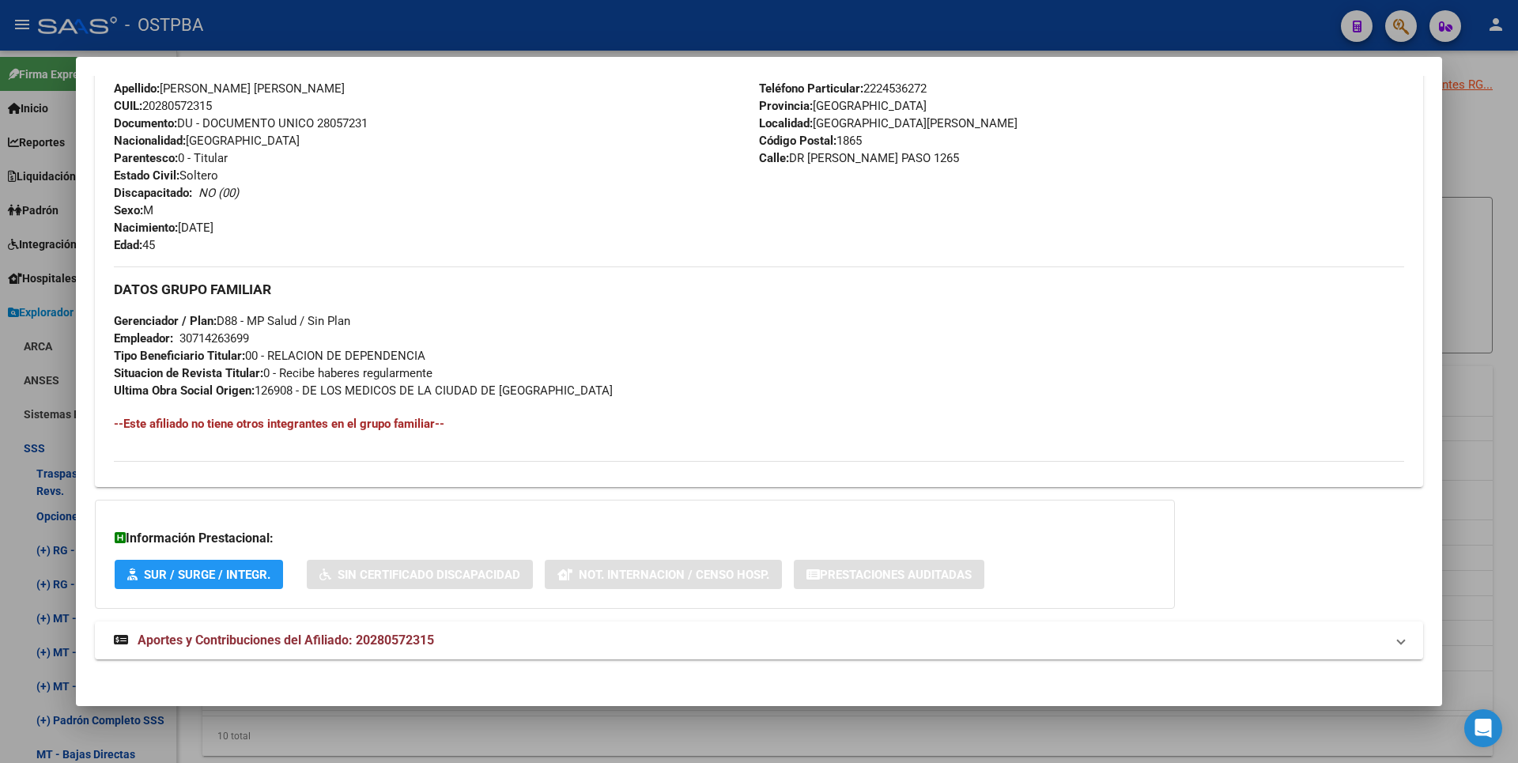
scroll to position [575, 0]
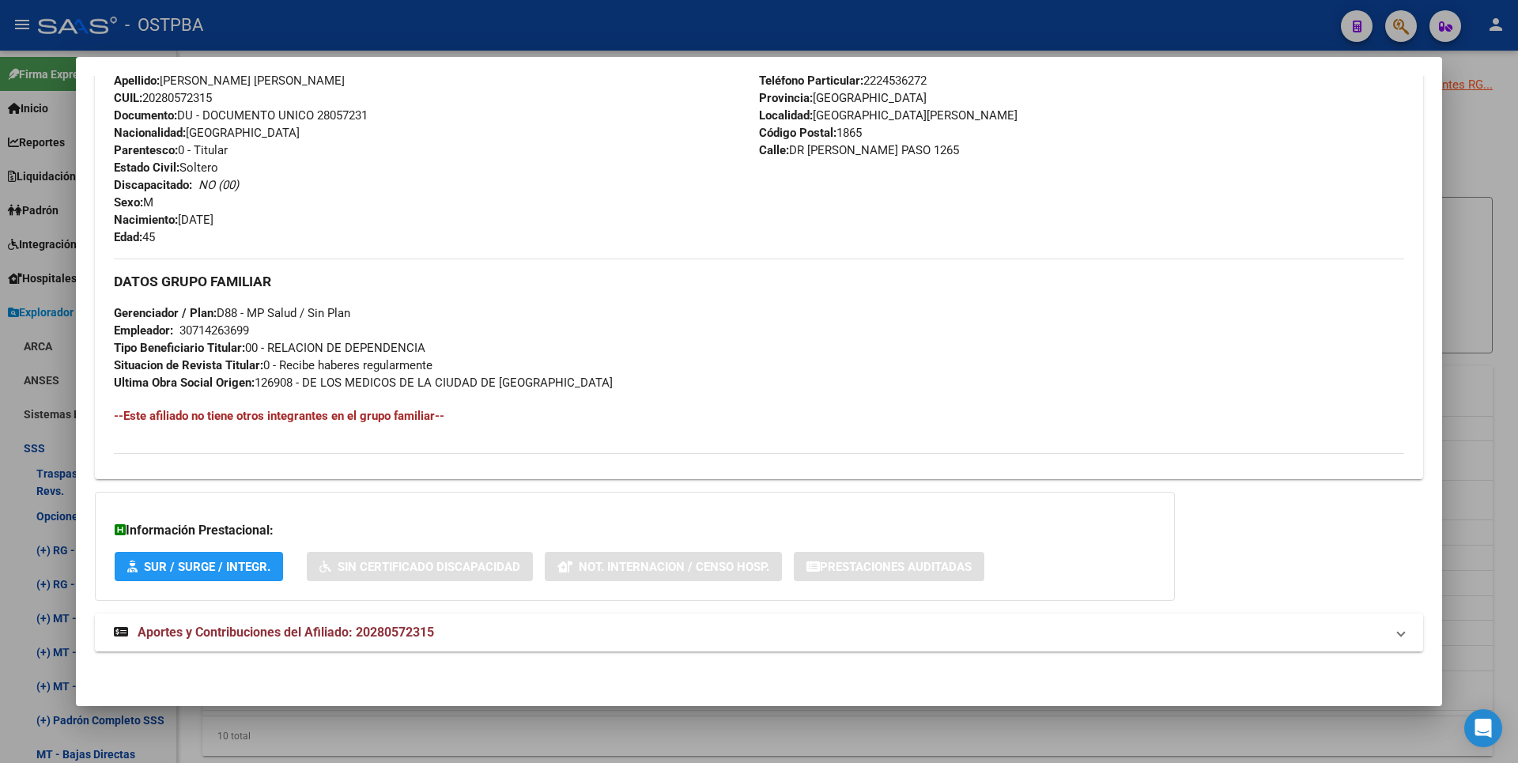
click at [438, 624] on mat-panel-title "Aportes y Contribuciones del Afiliado: 20280572315" at bounding box center [749, 632] width 1271 height 19
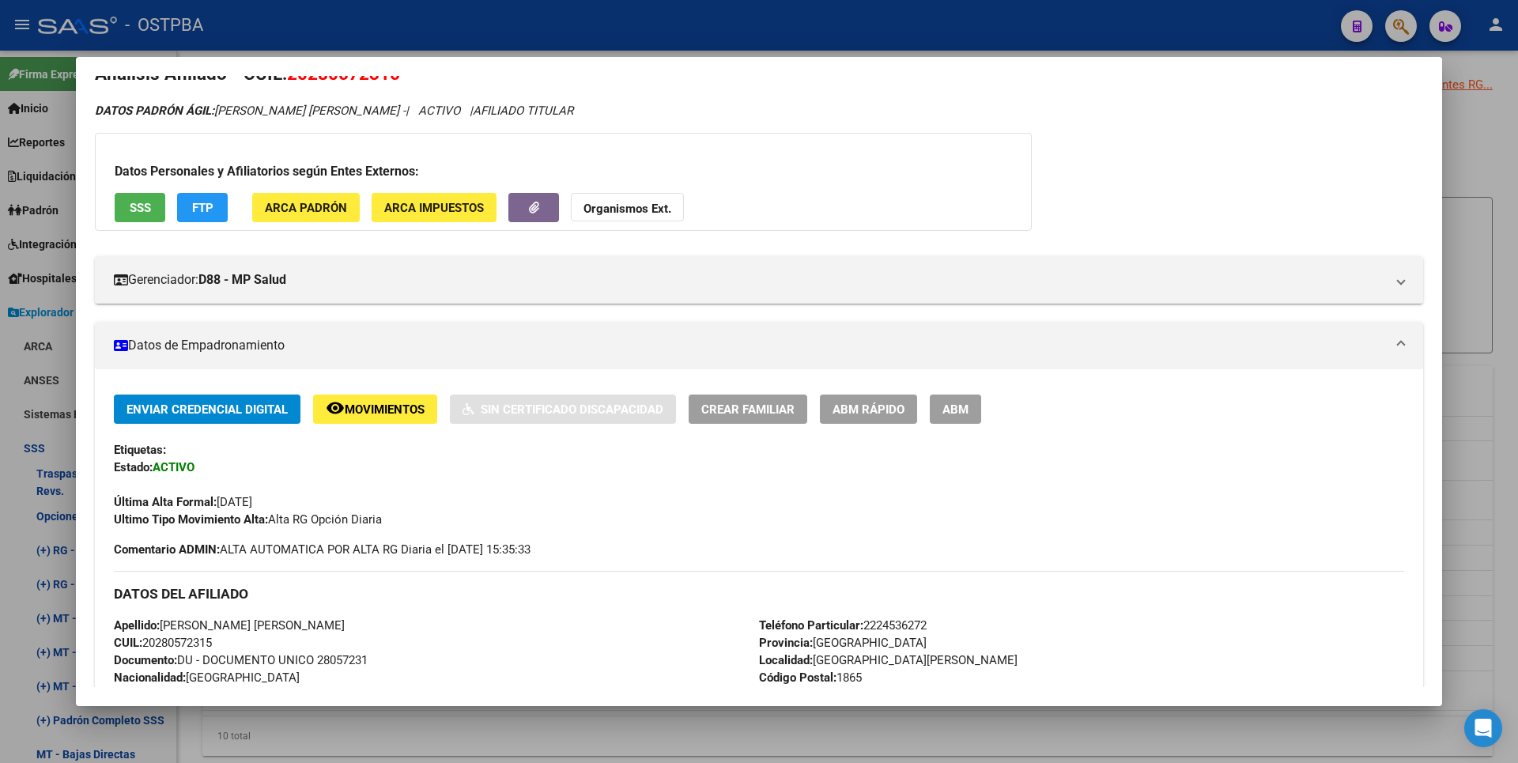
scroll to position [0, 0]
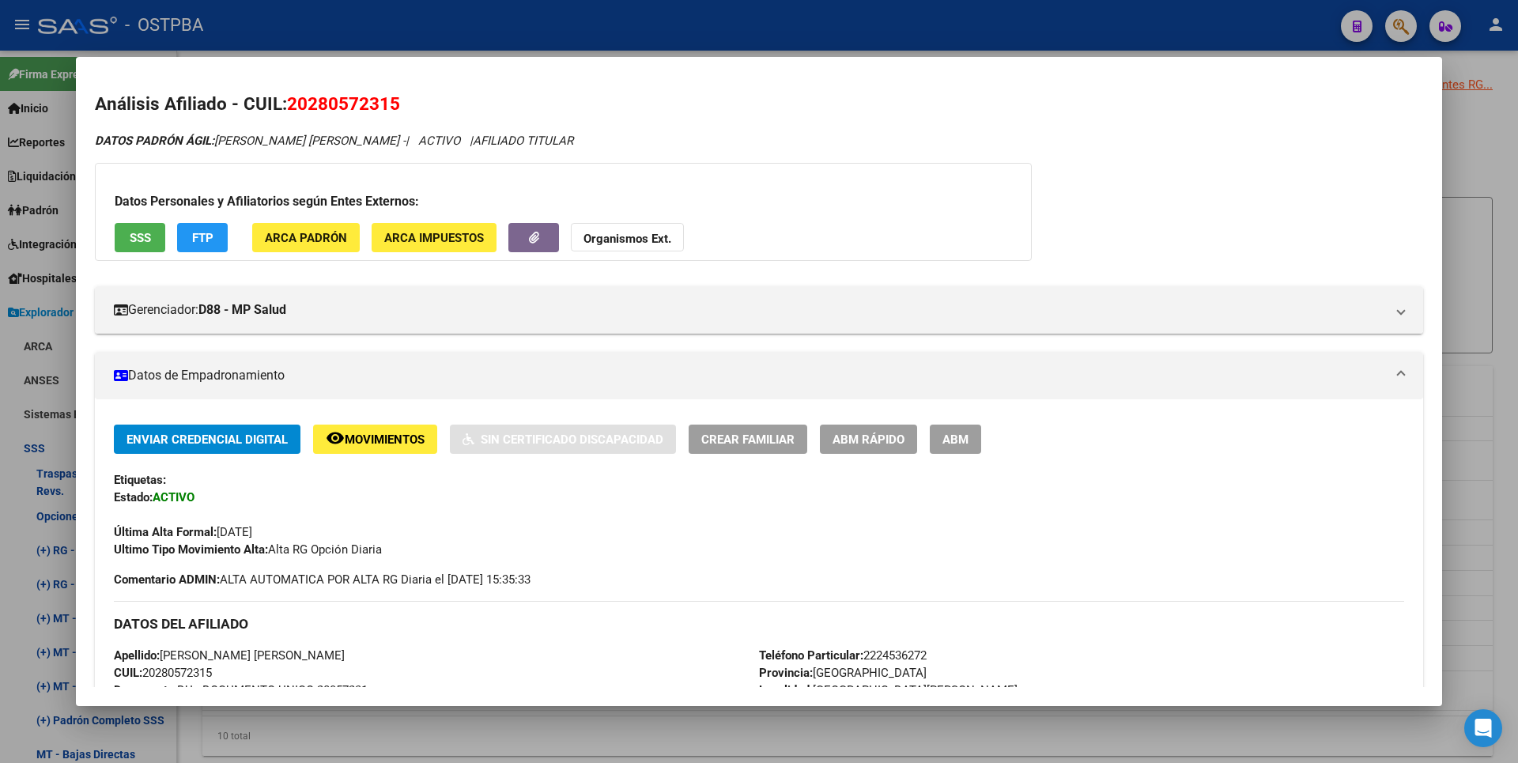
click at [210, 235] on span "FTP" at bounding box center [202, 238] width 21 height 14
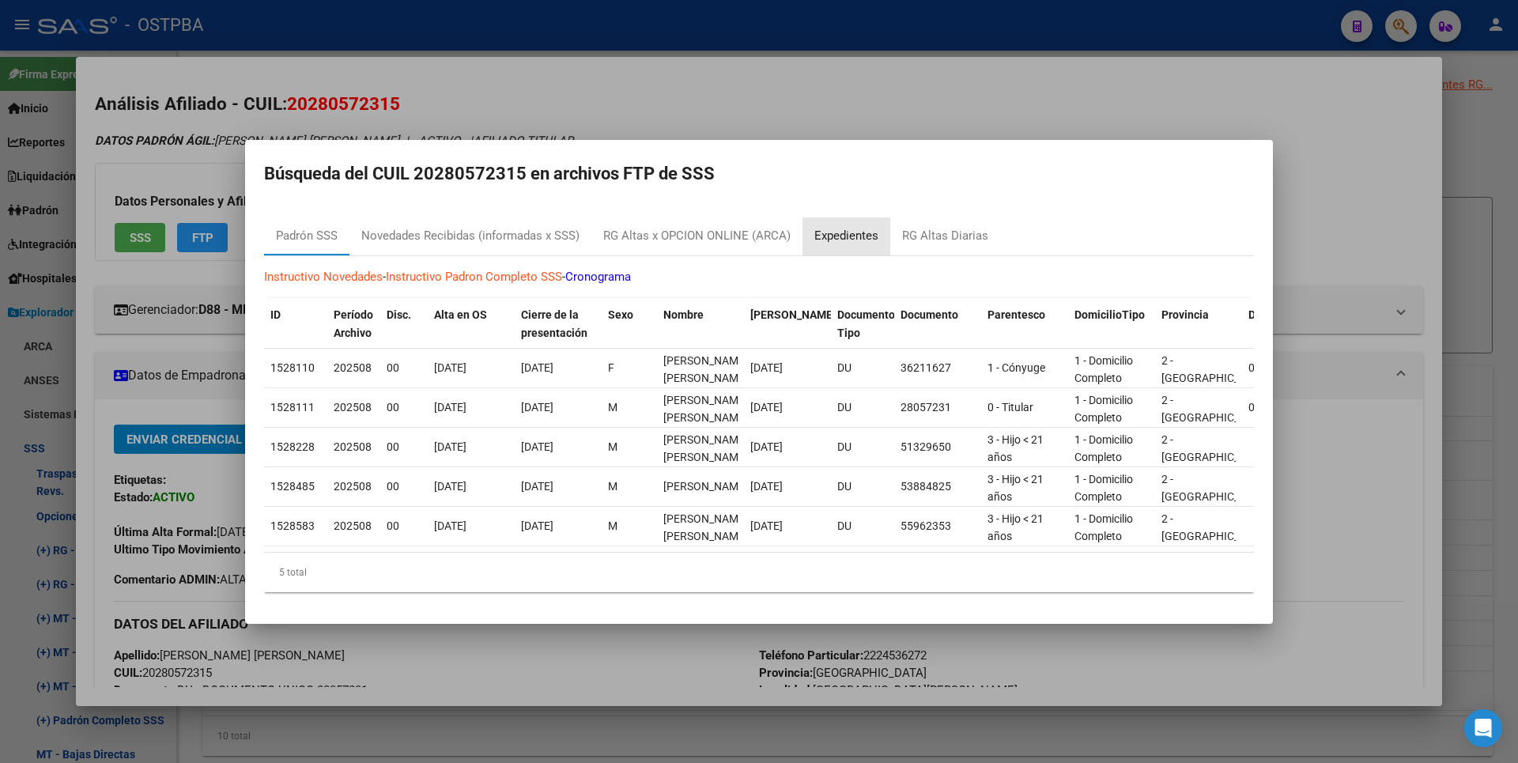
click at [841, 229] on div "Expedientes" at bounding box center [846, 236] width 64 height 18
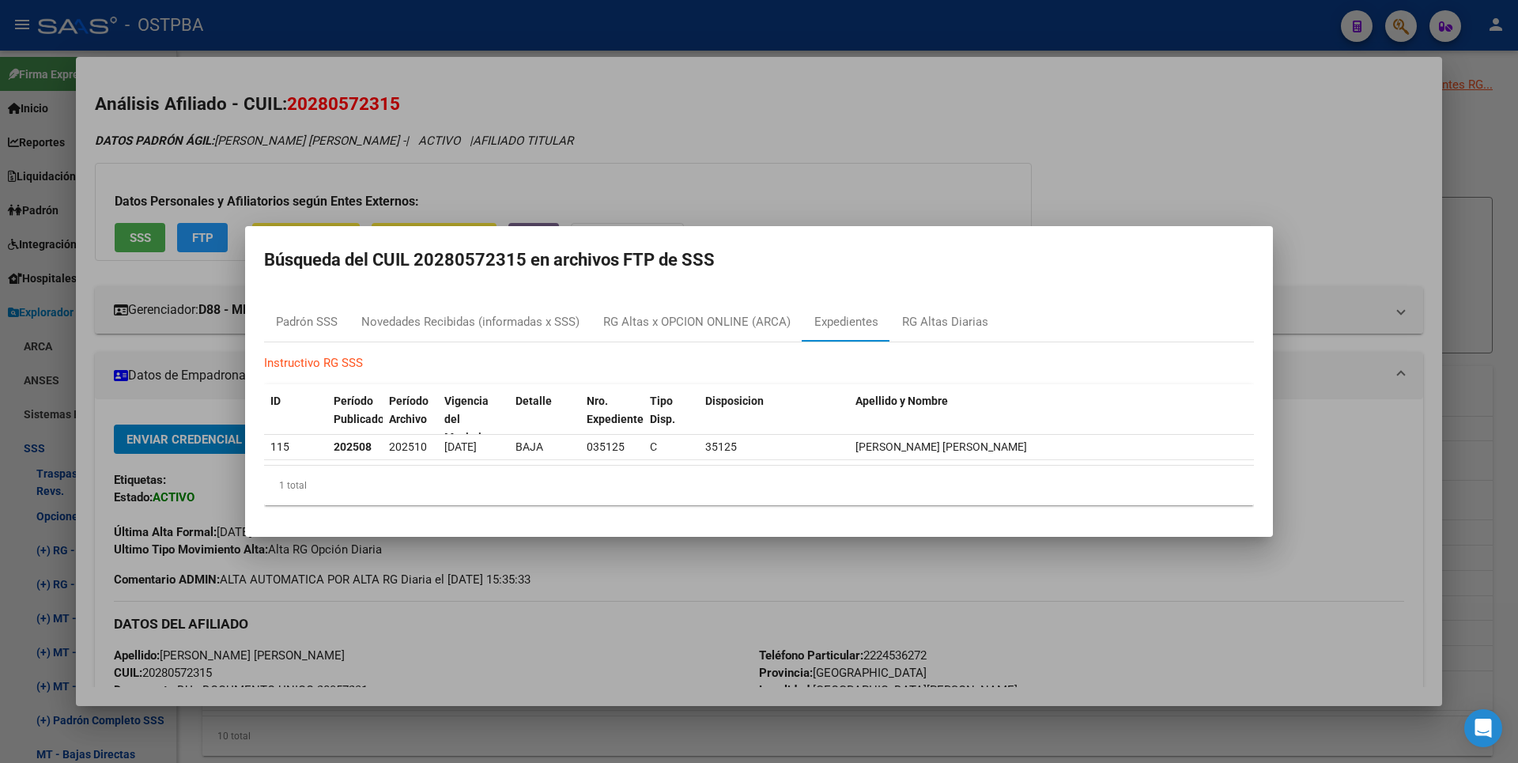
click at [1461, 134] on div at bounding box center [759, 381] width 1518 height 763
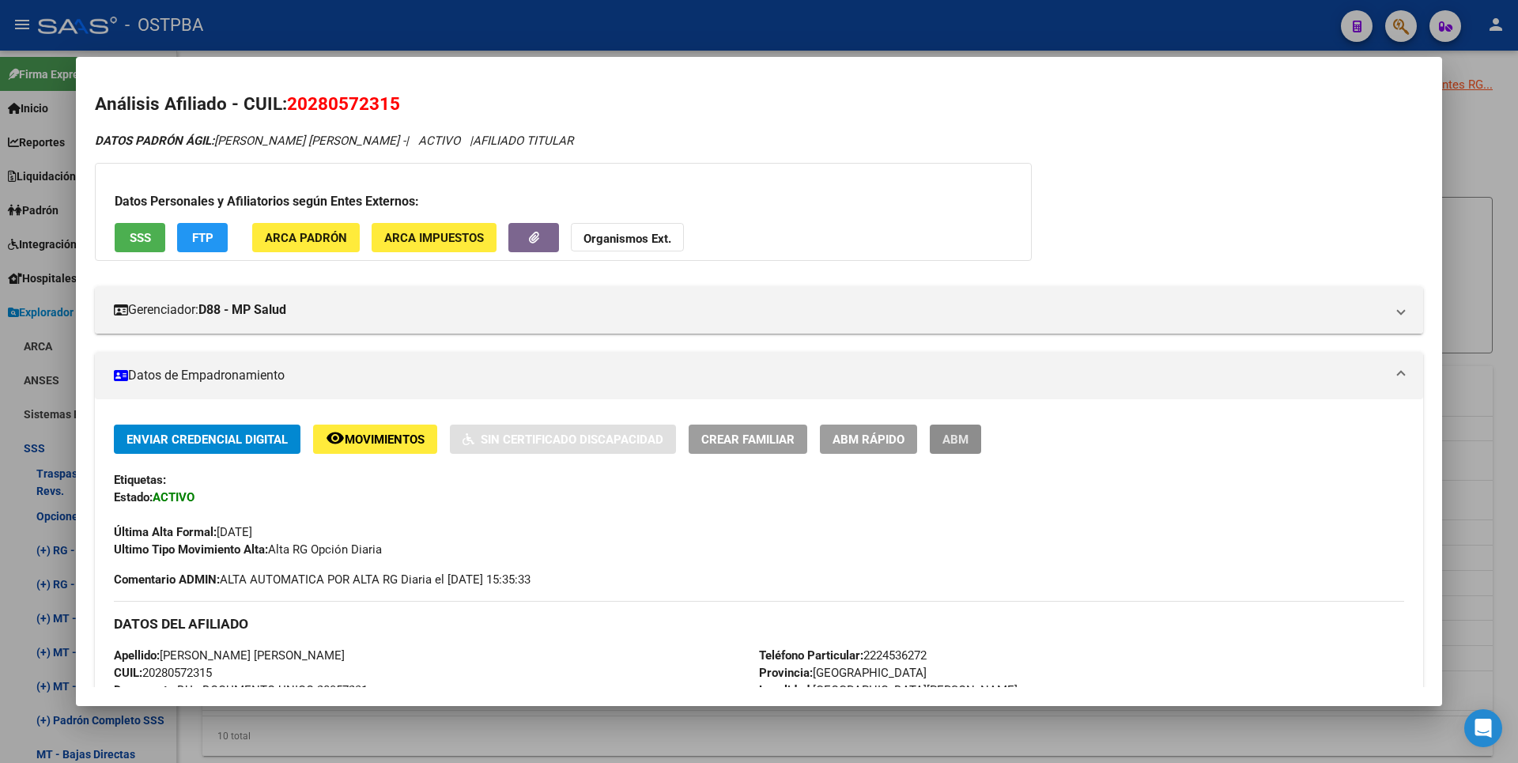
click at [959, 436] on span "ABM" at bounding box center [956, 440] width 26 height 14
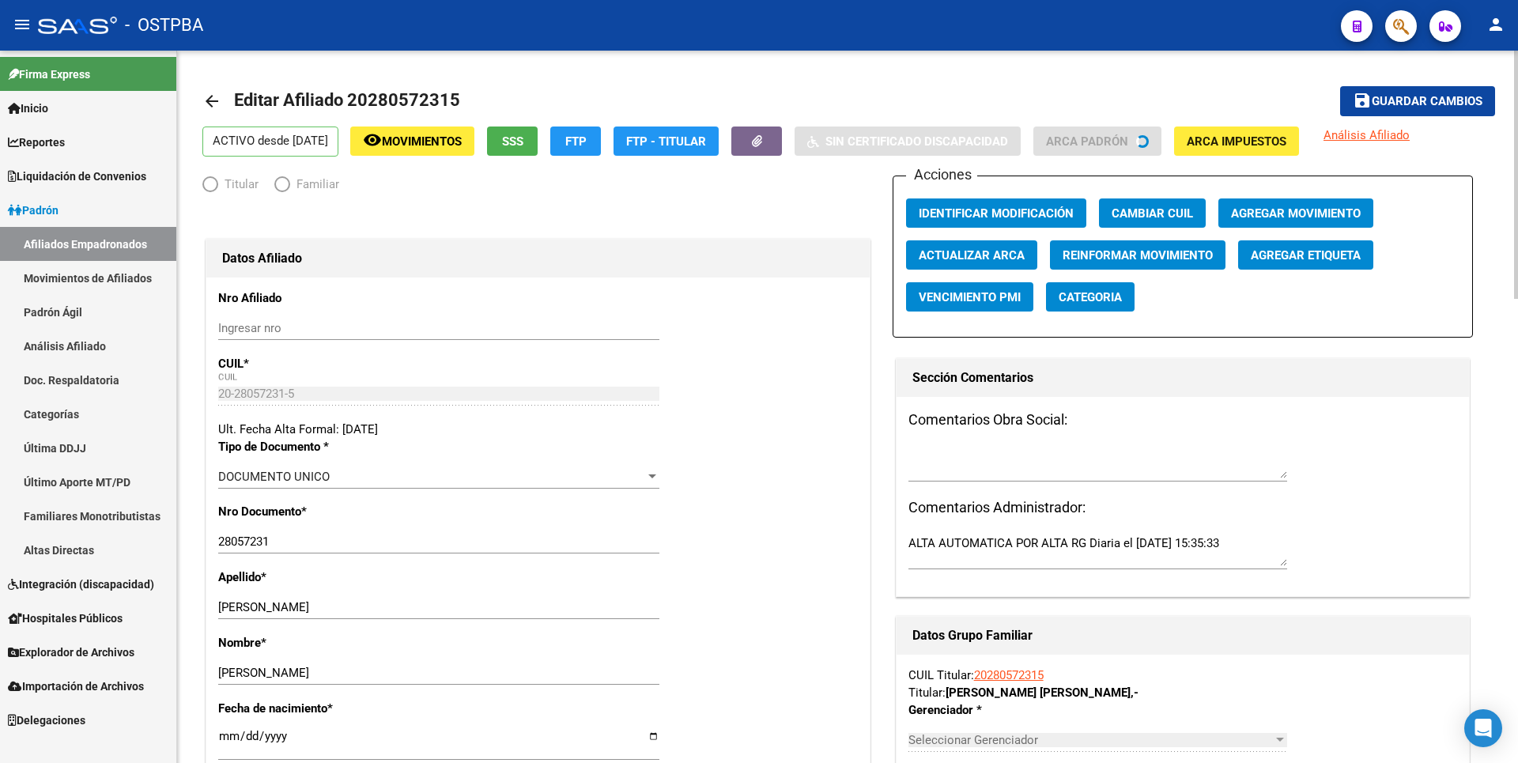
radio input "true"
type input "30-71426369-9"
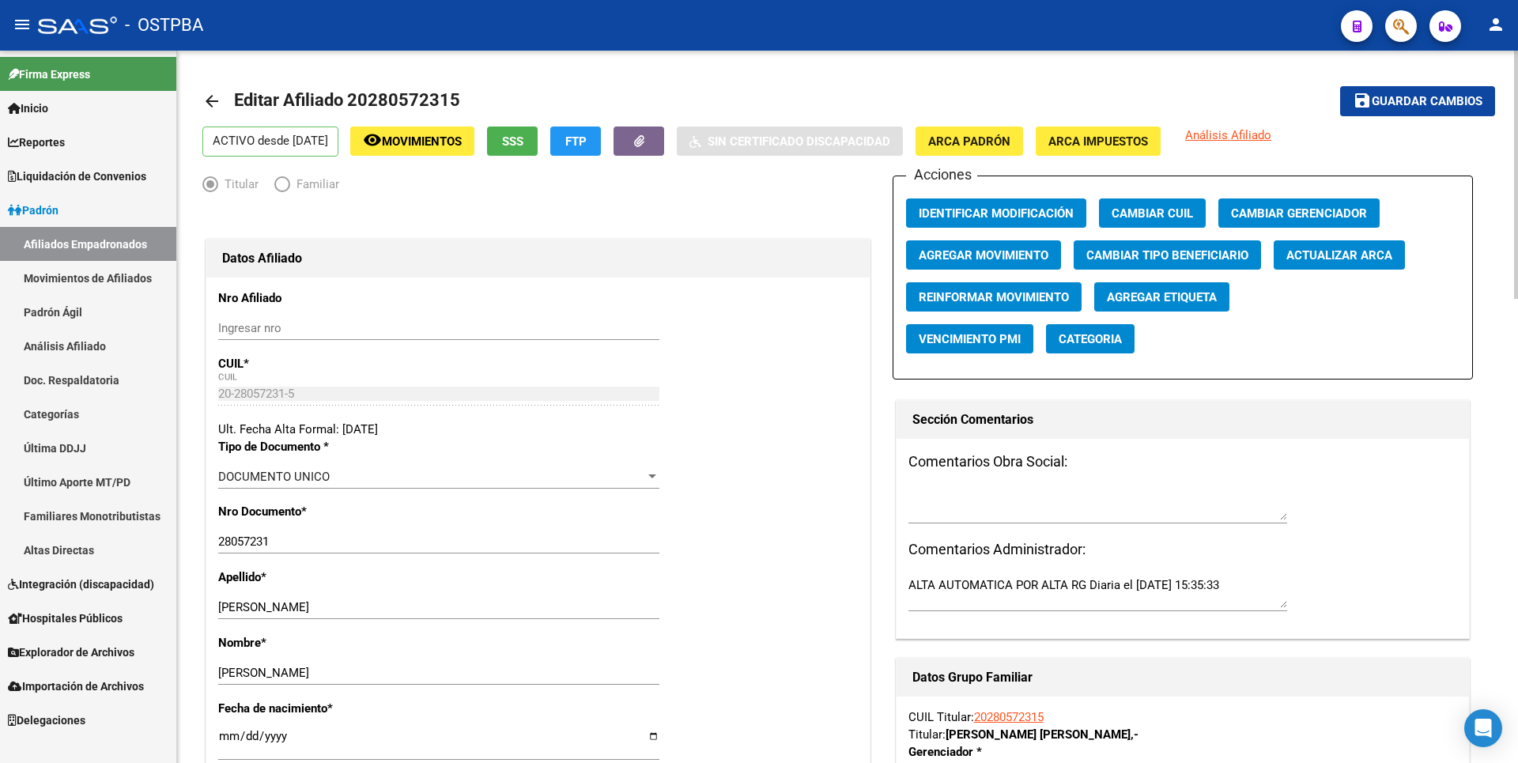
click at [981, 253] on span "Agregar Movimiento" at bounding box center [984, 255] width 130 height 14
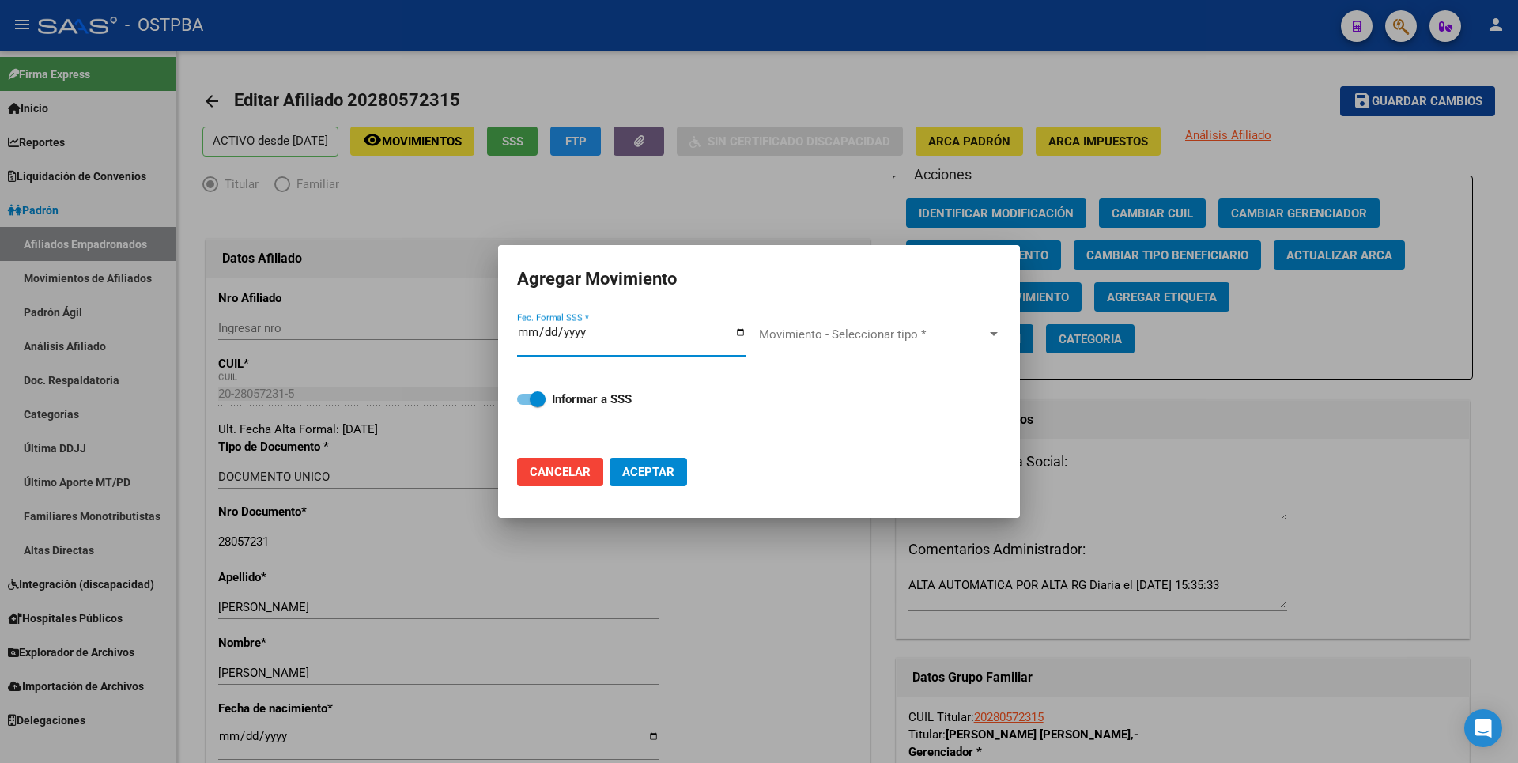
click at [539, 331] on input "Fec. Formal SSS *" at bounding box center [631, 338] width 229 height 25
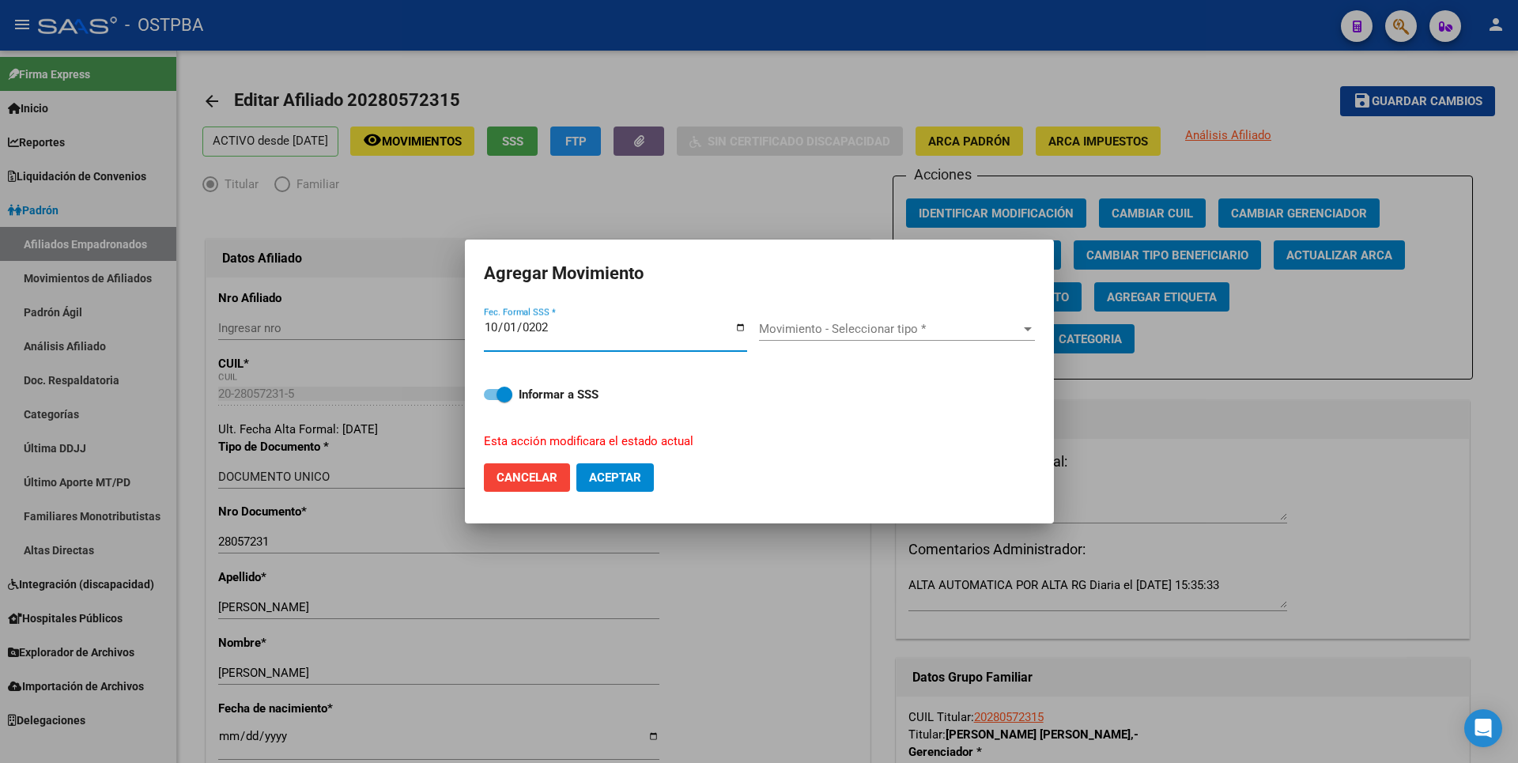
type input "[DATE]"
click at [788, 329] on span "Movimiento - Seleccionar tipo *" at bounding box center [890, 329] width 262 height 14
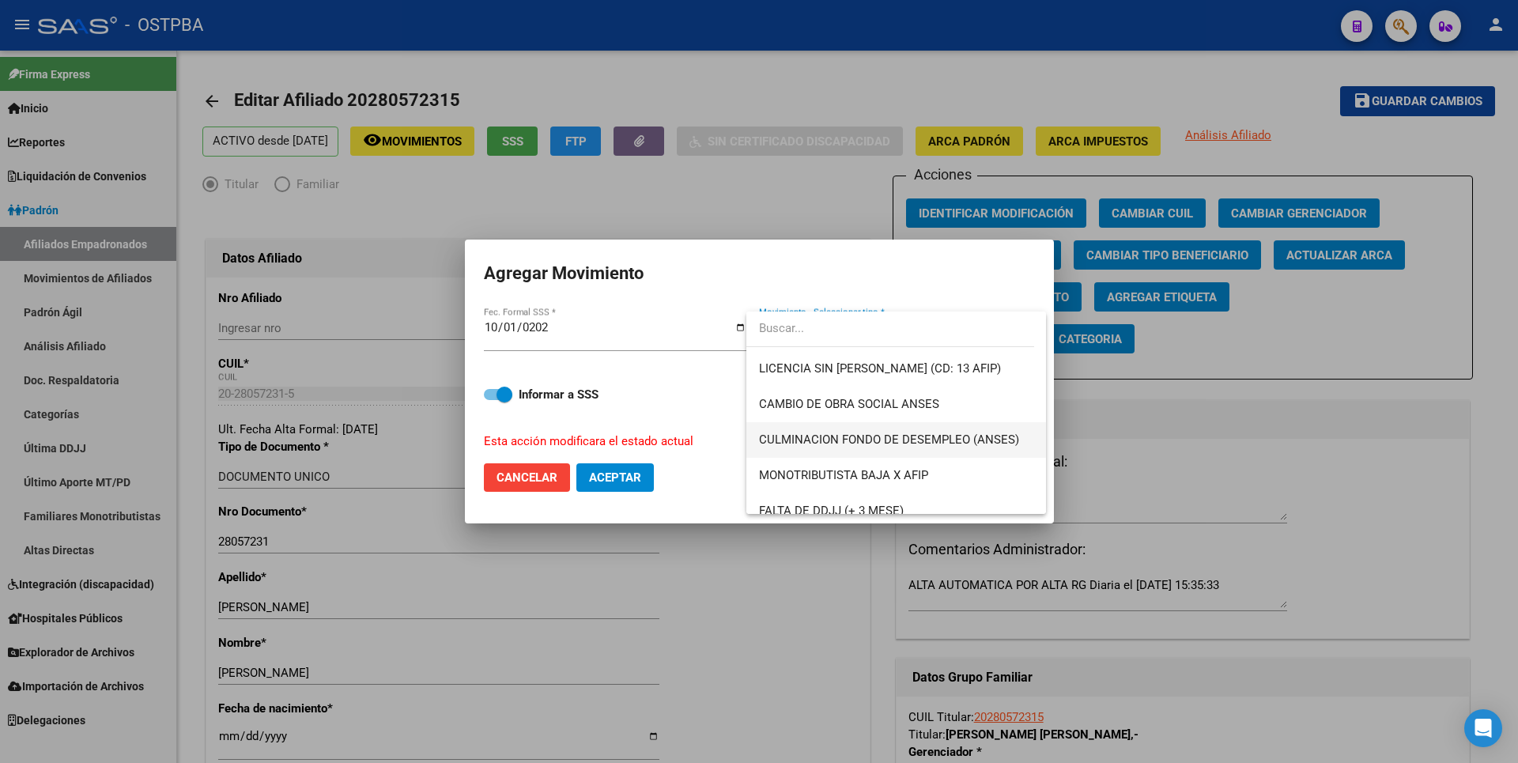
scroll to position [237, 0]
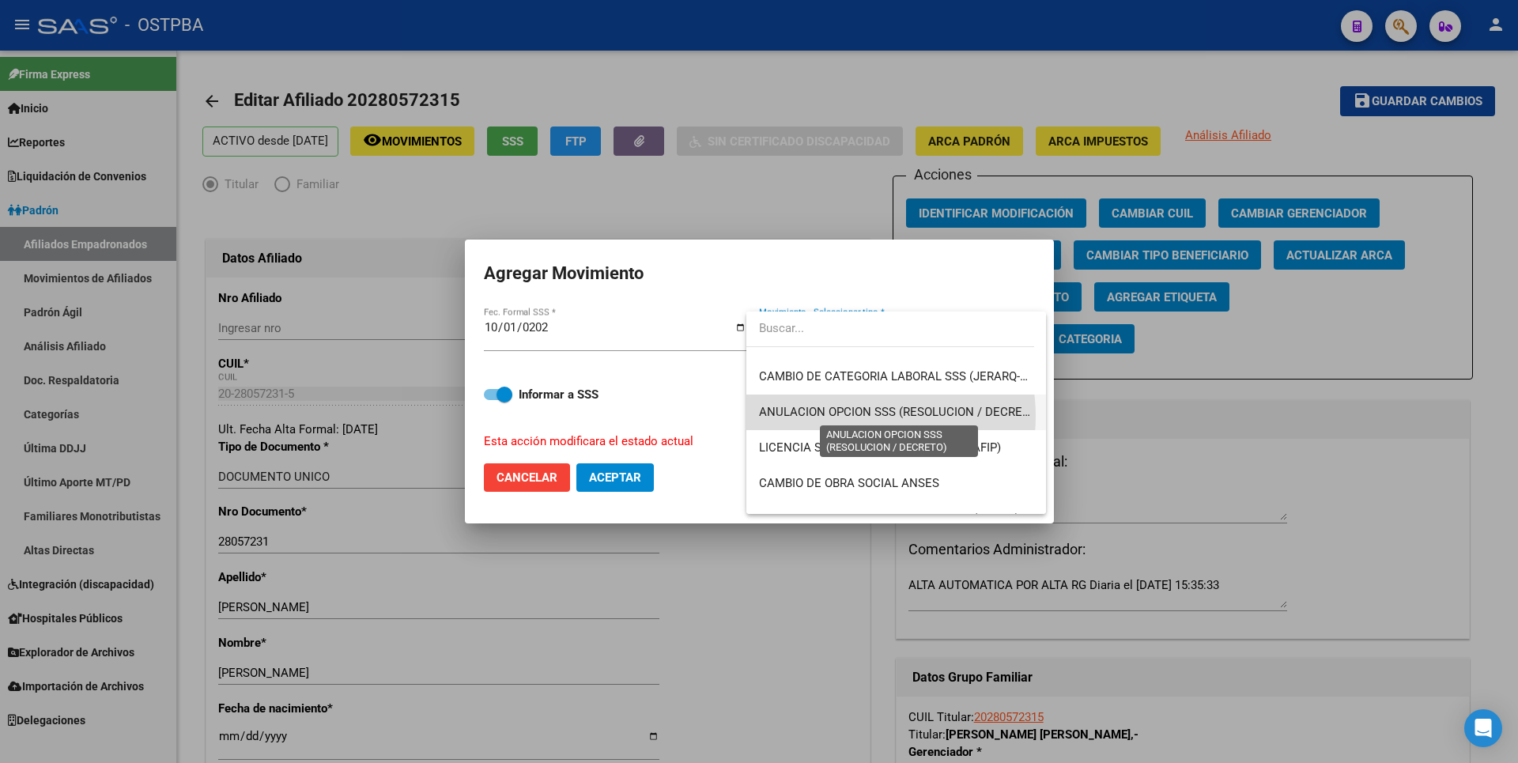
click at [865, 414] on span "ANULACION OPCION SSS (RESOLUCION / DECRETO)" at bounding box center [900, 412] width 282 height 14
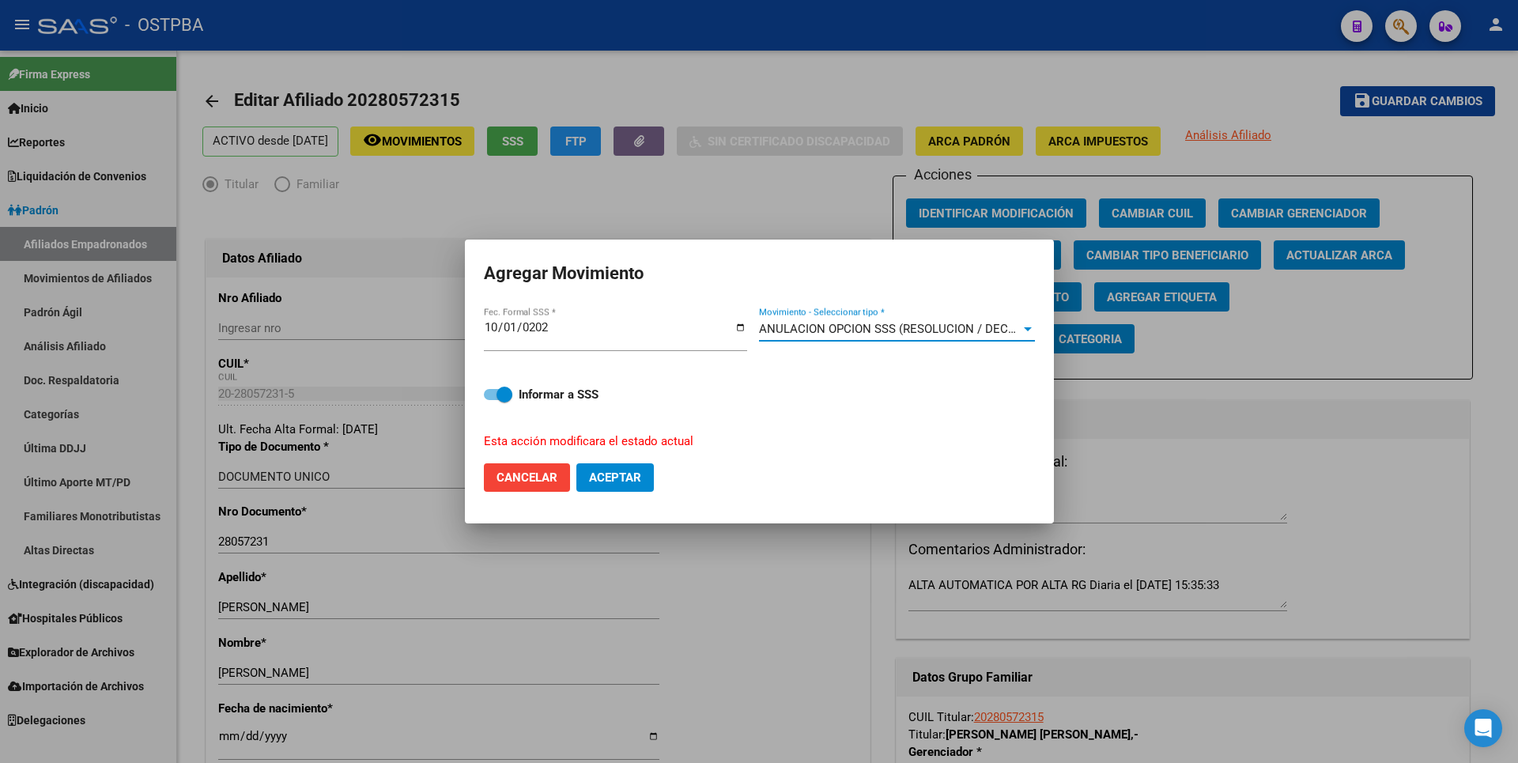
click at [626, 475] on span "Aceptar" at bounding box center [615, 477] width 52 height 14
checkbox input "false"
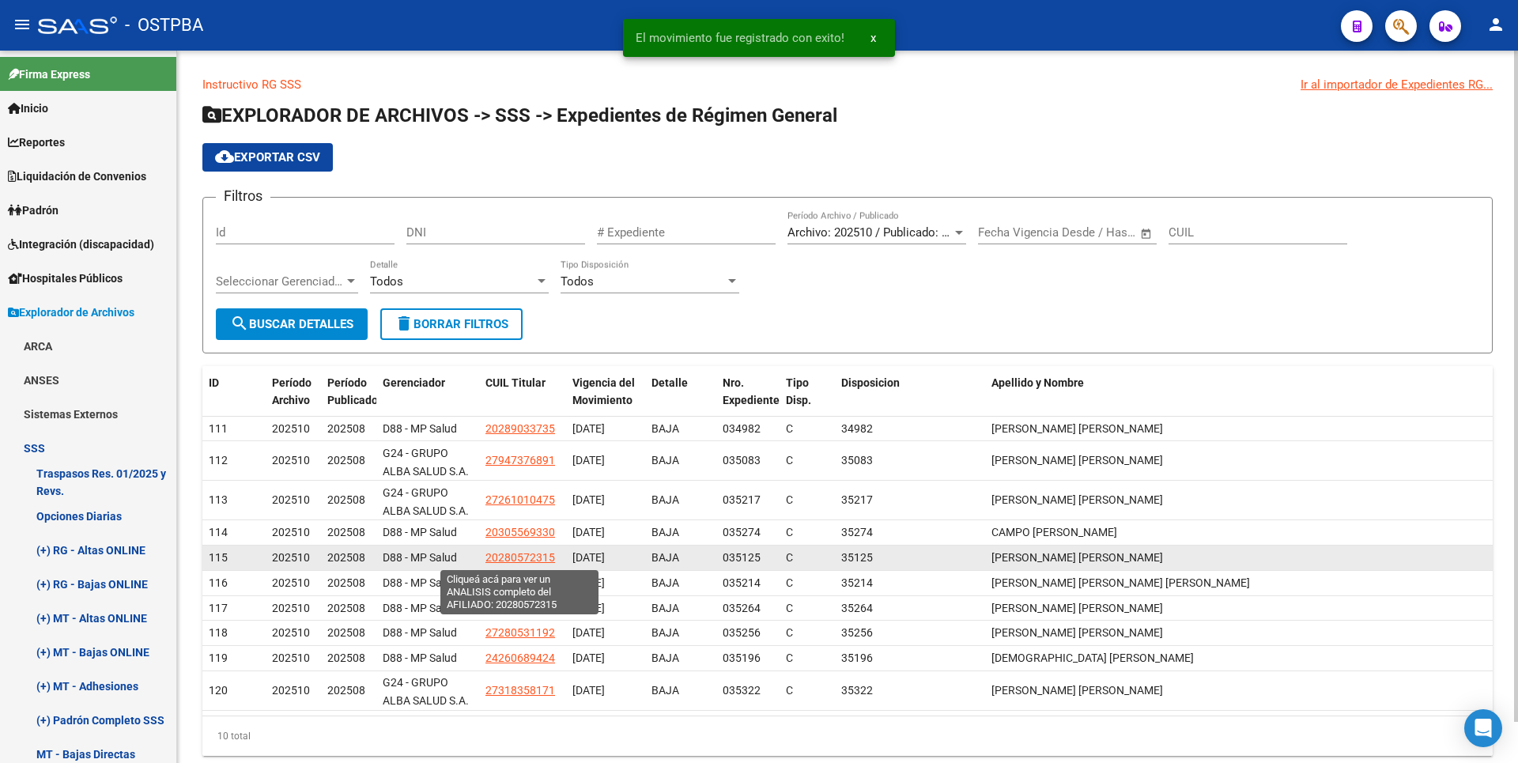
click at [538, 557] on span "20280572315" at bounding box center [521, 557] width 70 height 13
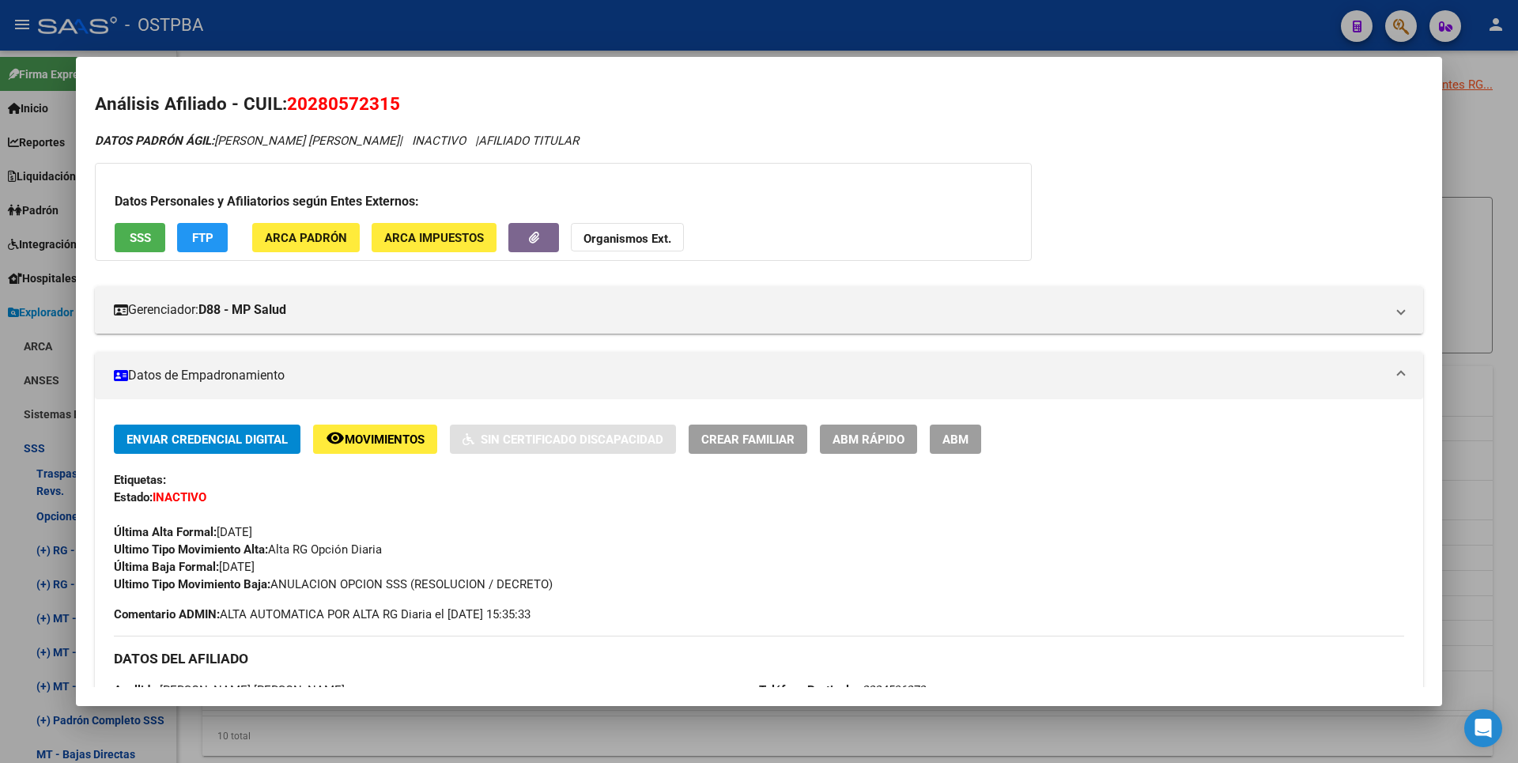
click at [1463, 176] on div at bounding box center [759, 381] width 1518 height 763
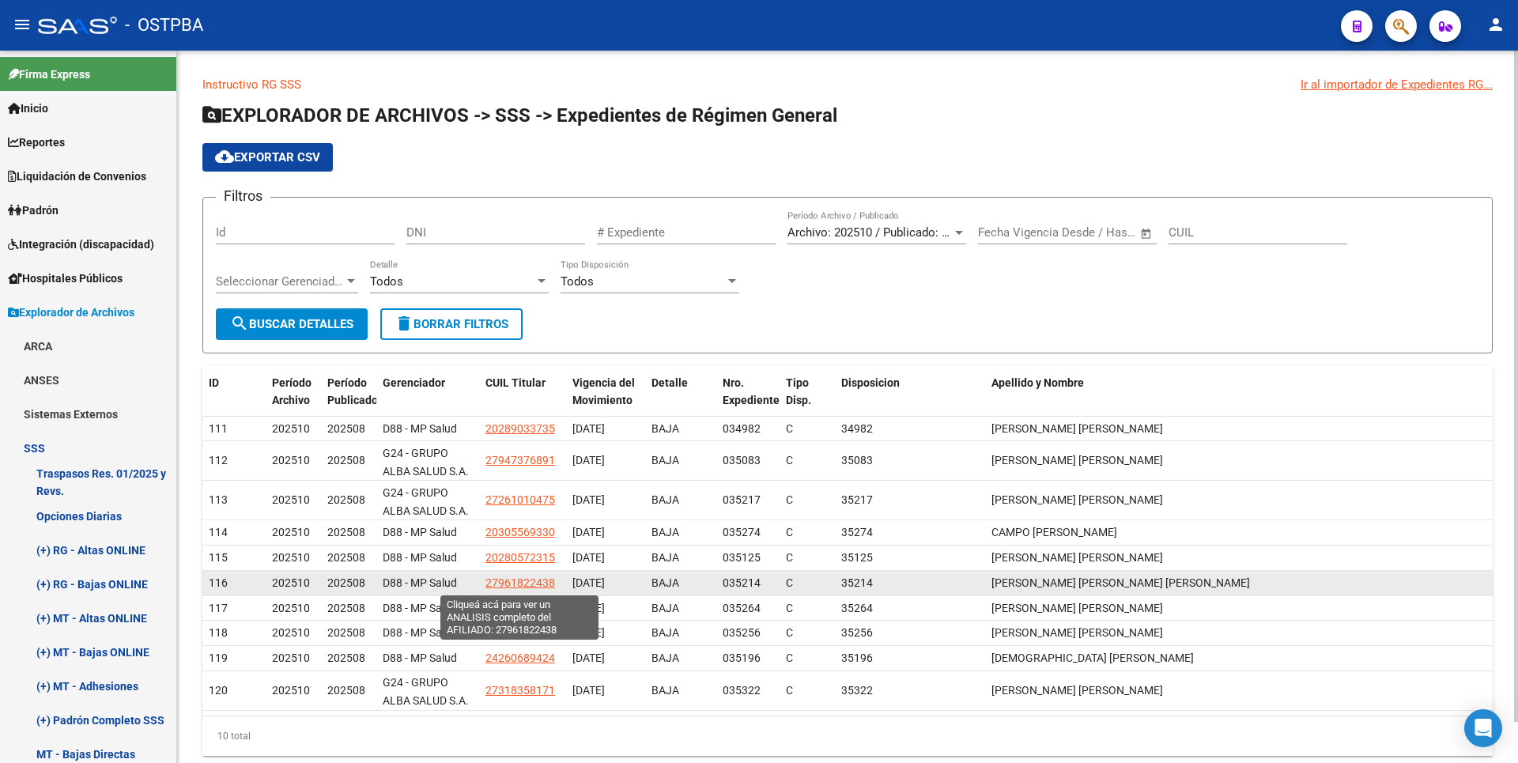
click at [538, 587] on span "27961822438" at bounding box center [521, 582] width 70 height 13
type textarea "27961822438"
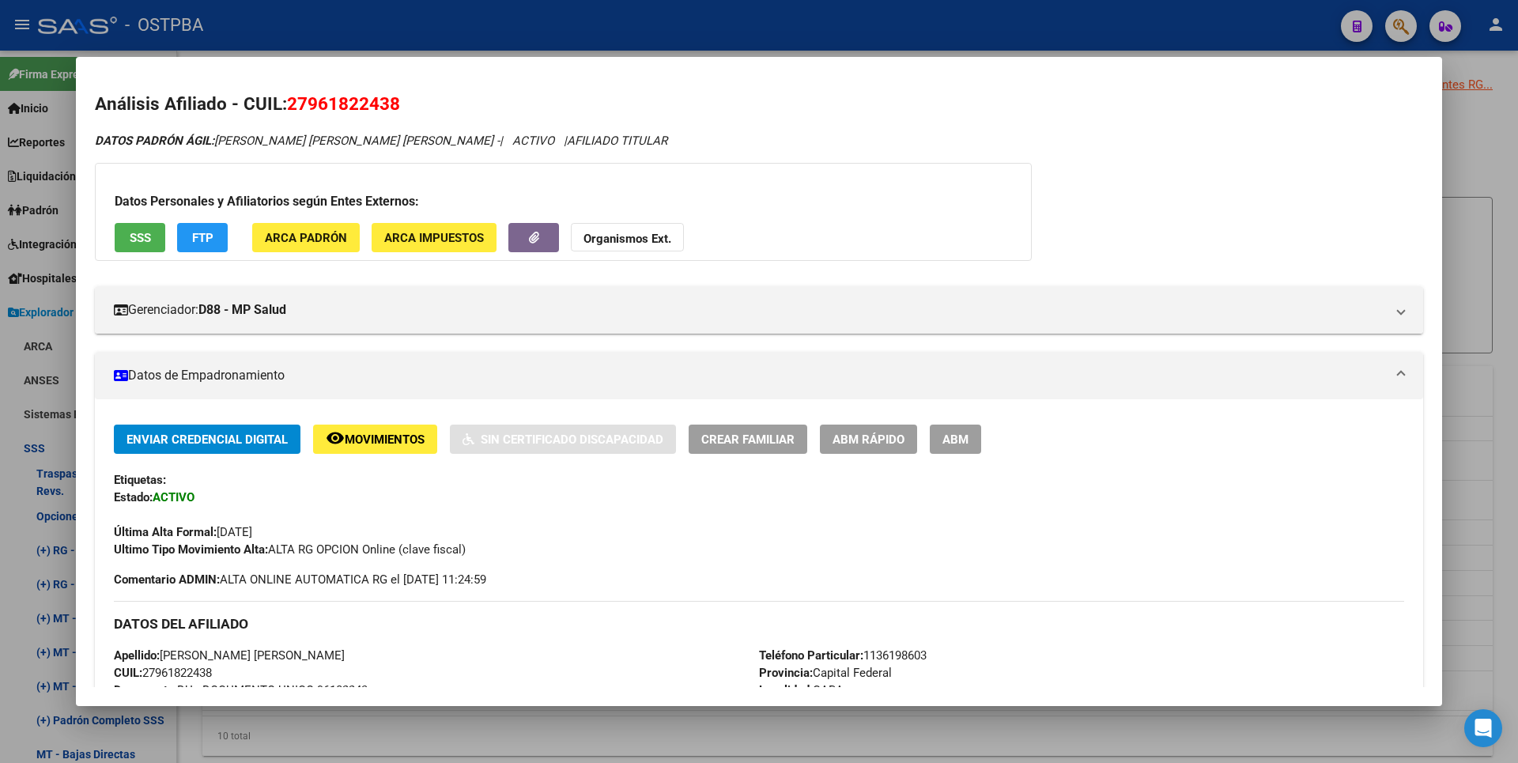
click at [962, 435] on span "ABM" at bounding box center [956, 440] width 26 height 14
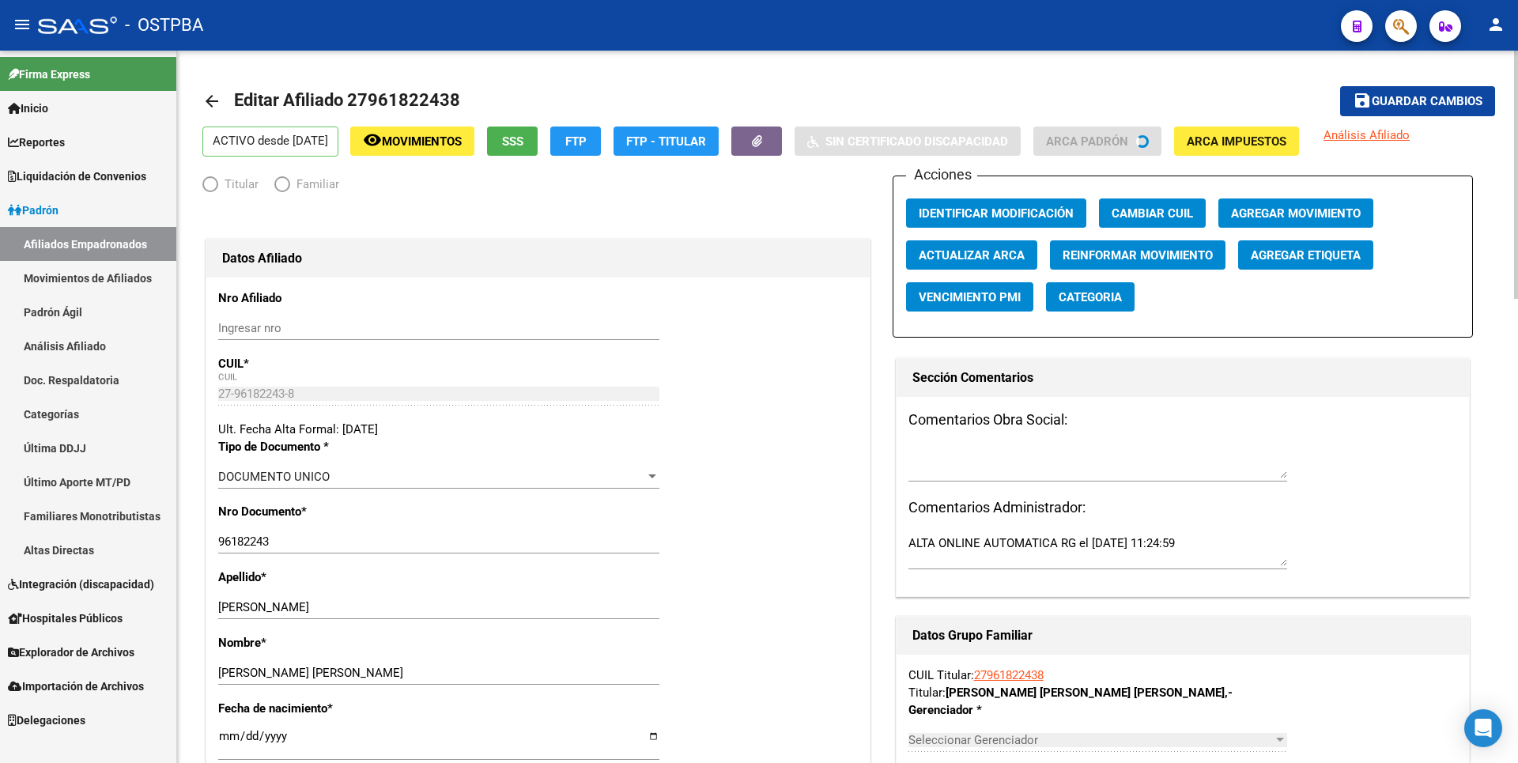
radio input "true"
type input "30-70752373-1"
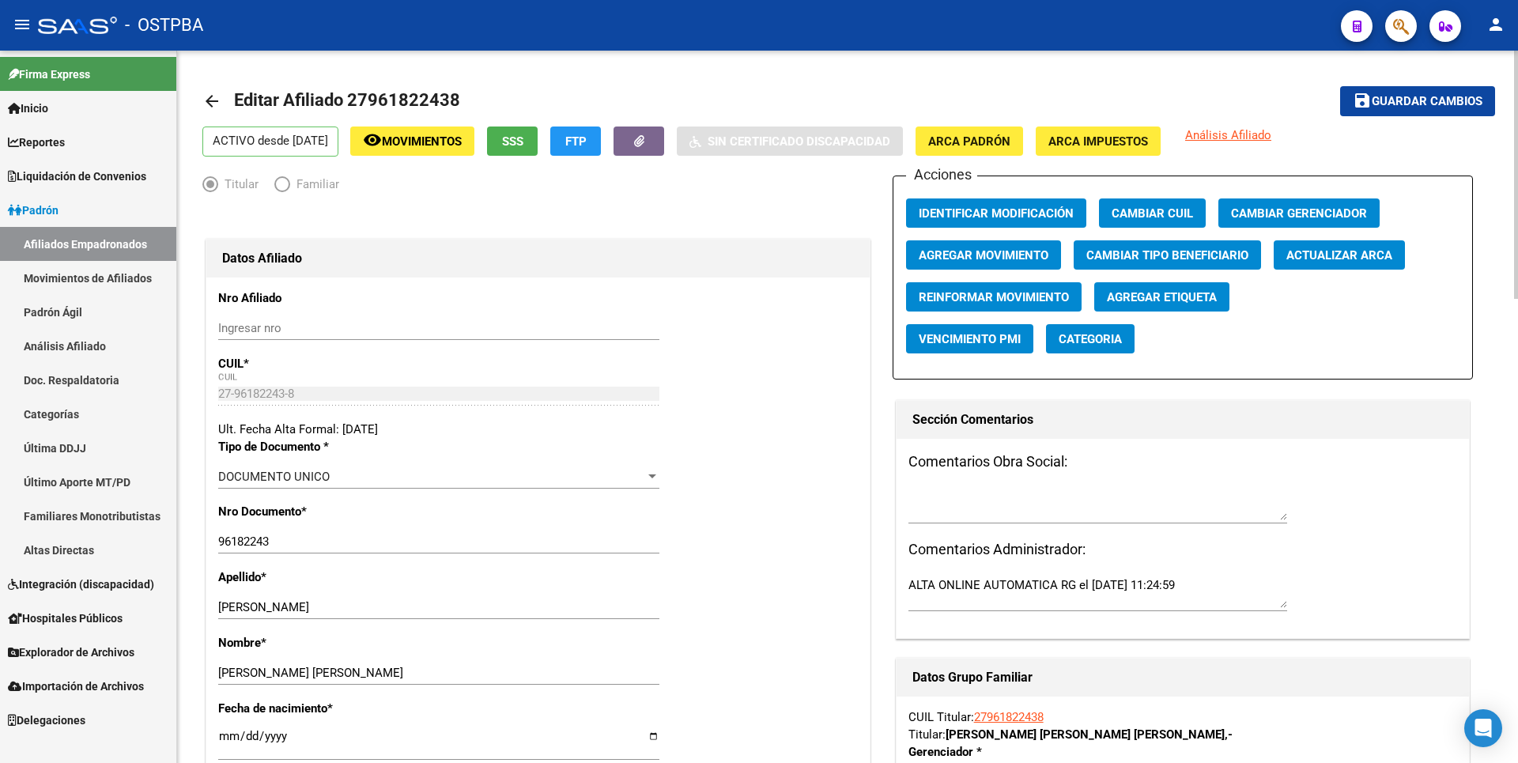
click at [1012, 254] on span "Agregar Movimiento" at bounding box center [984, 255] width 130 height 14
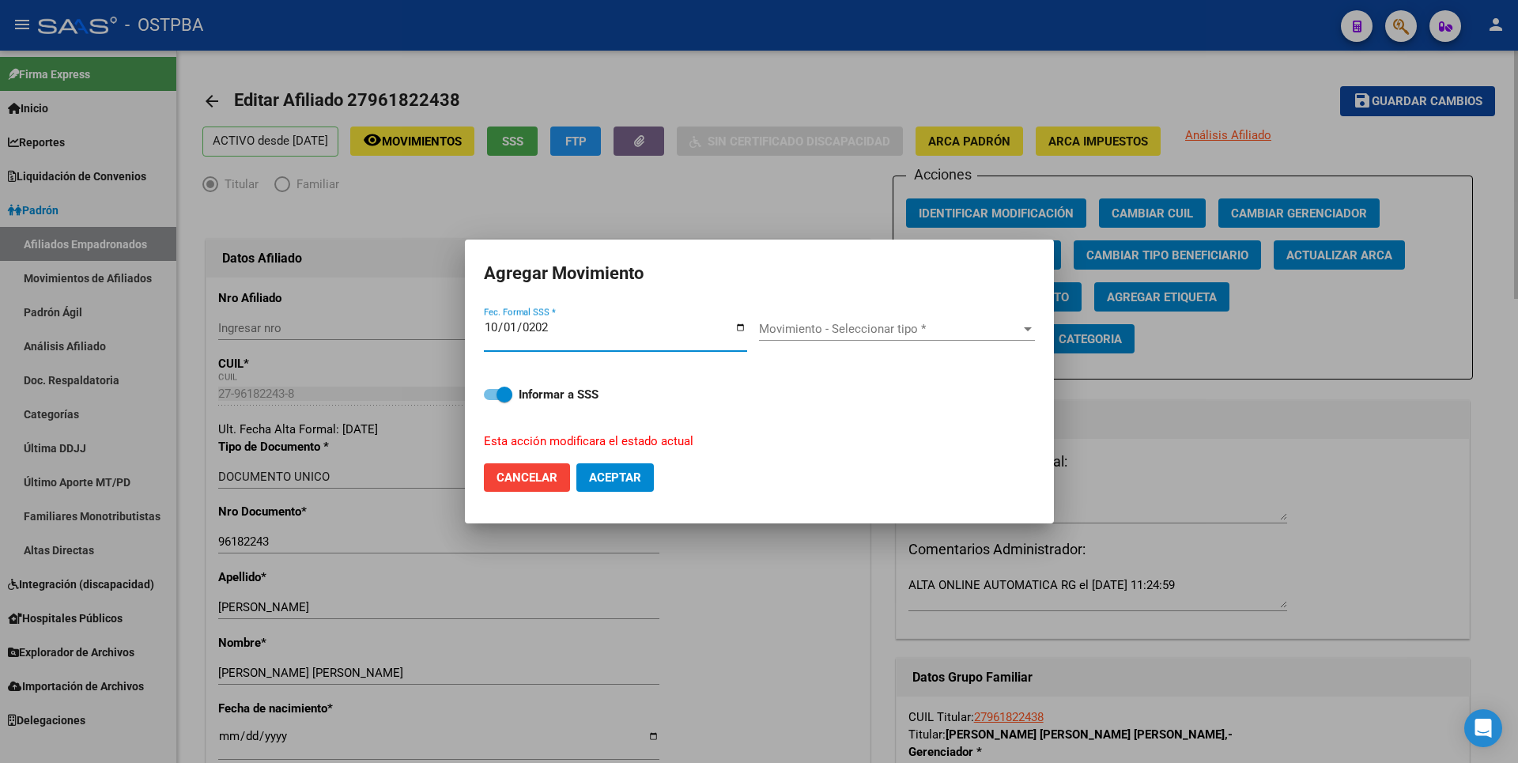
type input "[DATE]"
click at [965, 327] on span "Movimiento - Seleccionar tipo *" at bounding box center [890, 329] width 262 height 14
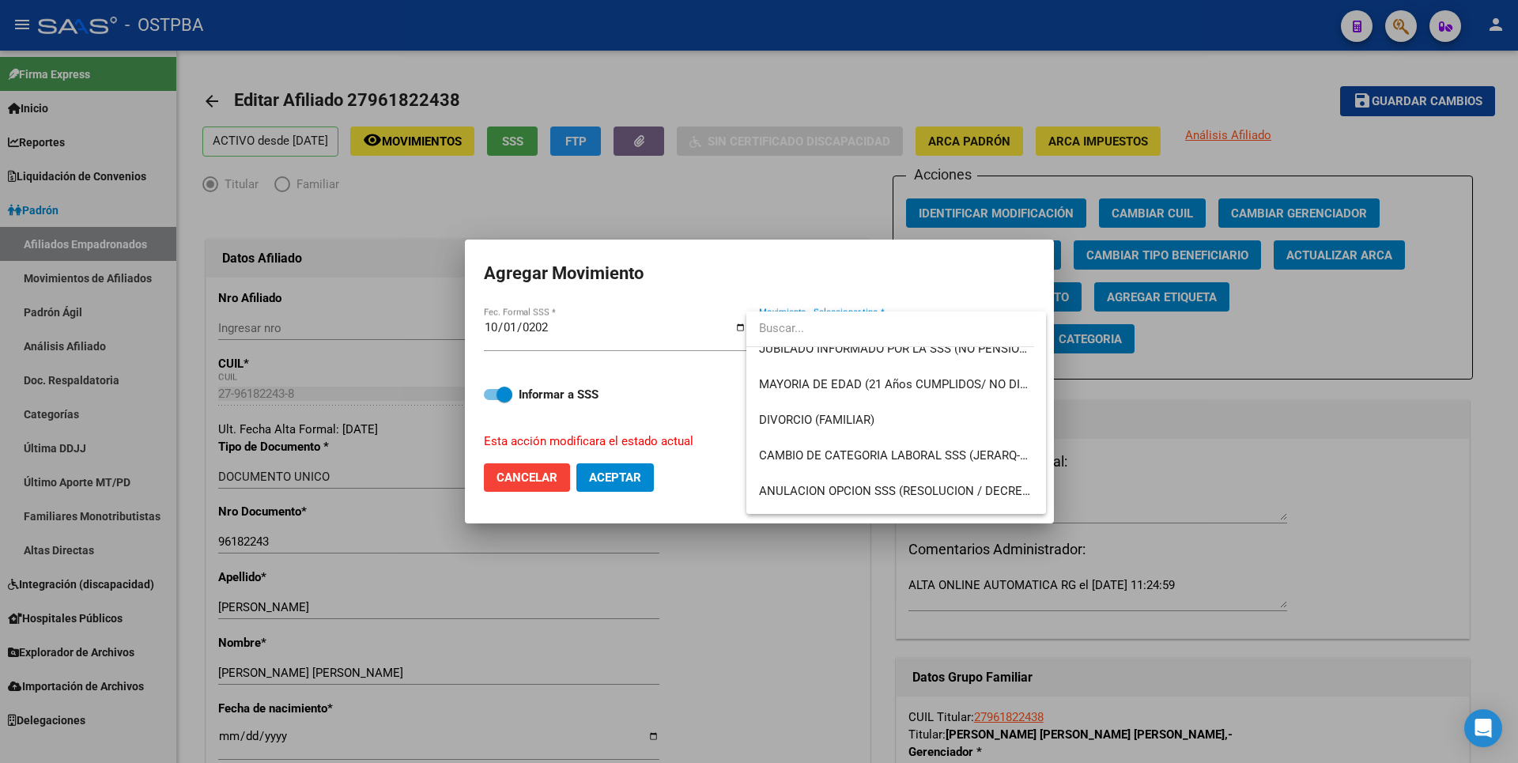
scroll to position [237, 0]
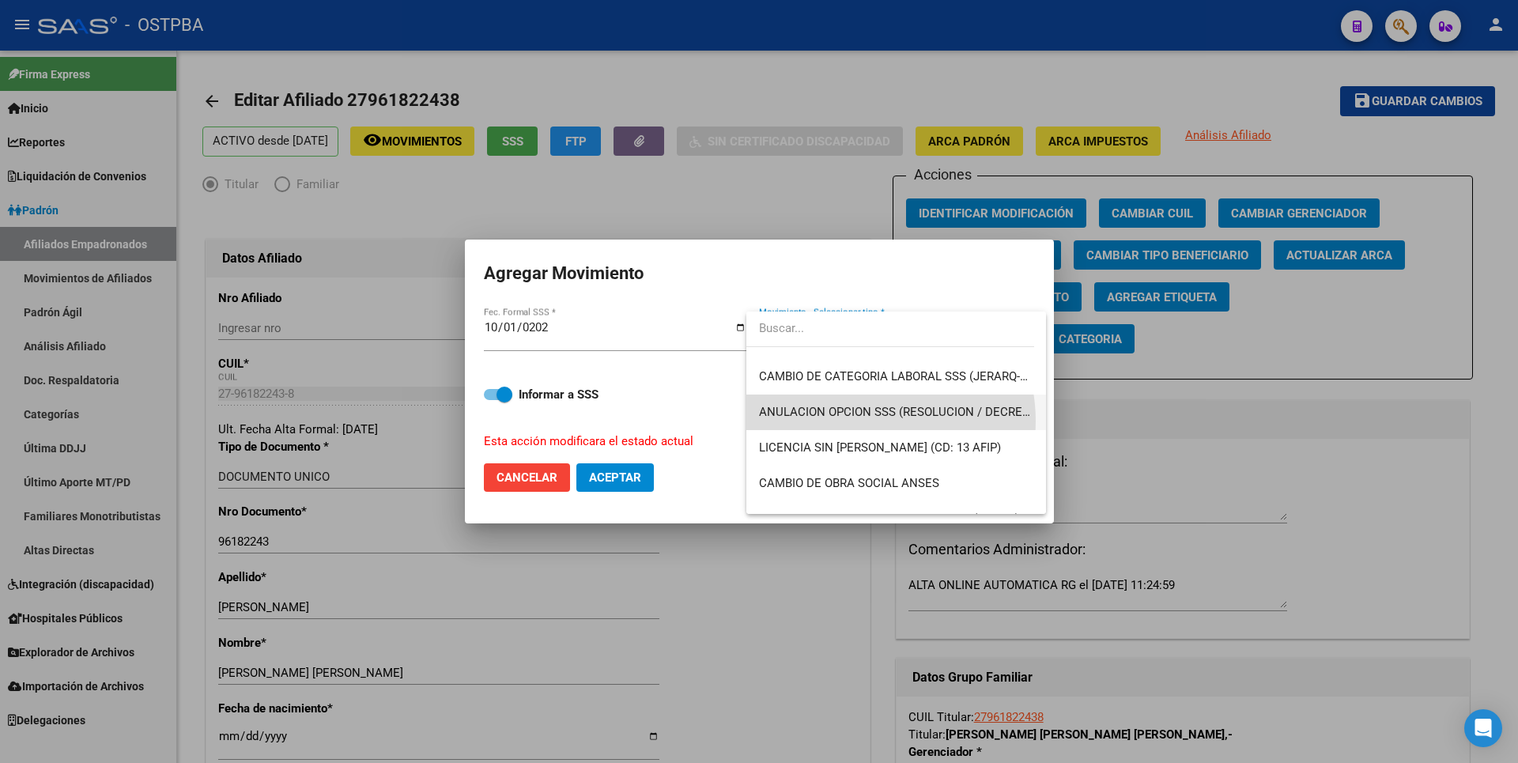
click at [867, 421] on span "ANULACION OPCION SSS (RESOLUCION / DECRETO)" at bounding box center [896, 413] width 274 height 36
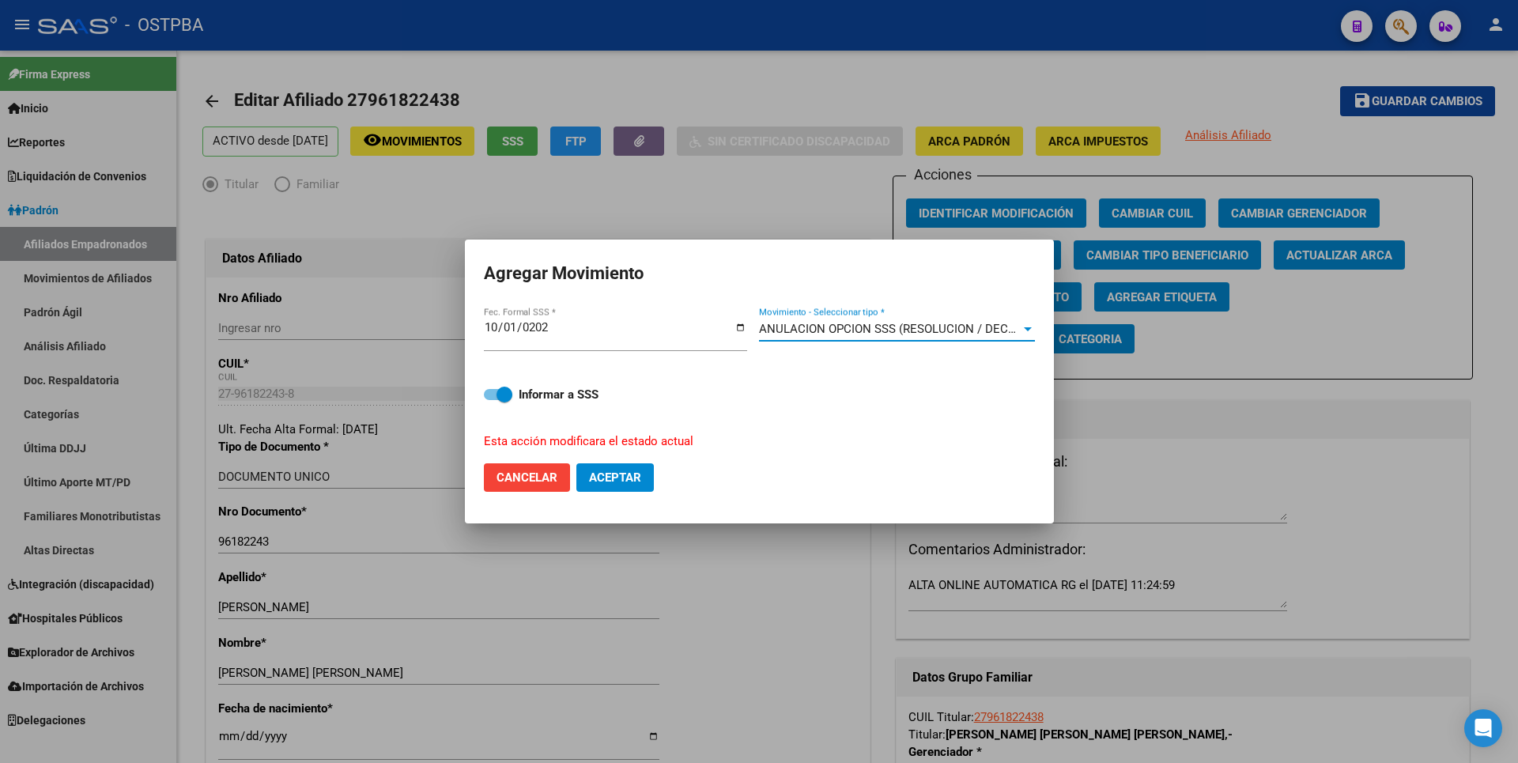
click at [618, 474] on span "Aceptar" at bounding box center [615, 477] width 52 height 14
checkbox input "false"
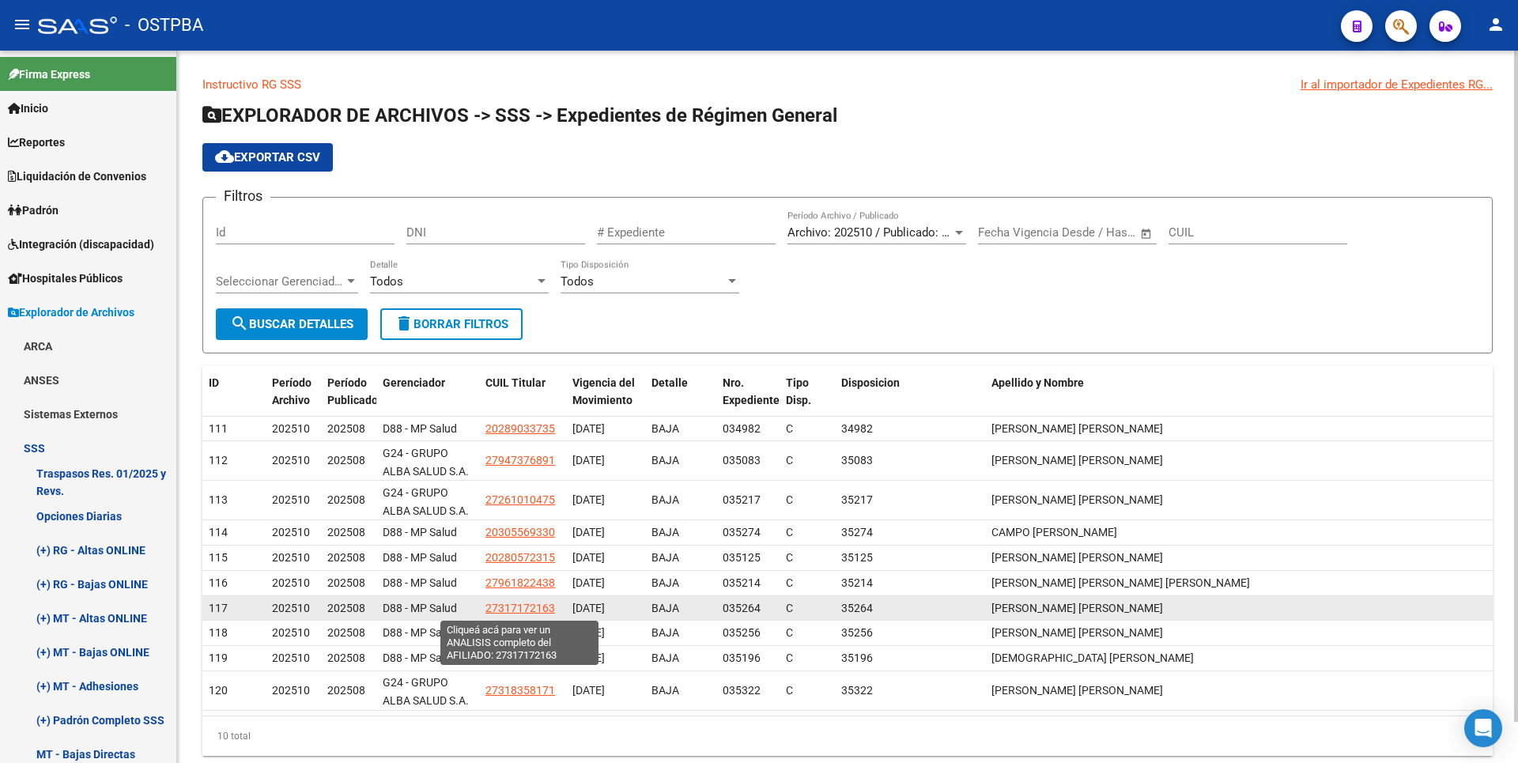
click at [520, 605] on span "27317172163" at bounding box center [521, 608] width 70 height 13
type textarea "27317172163"
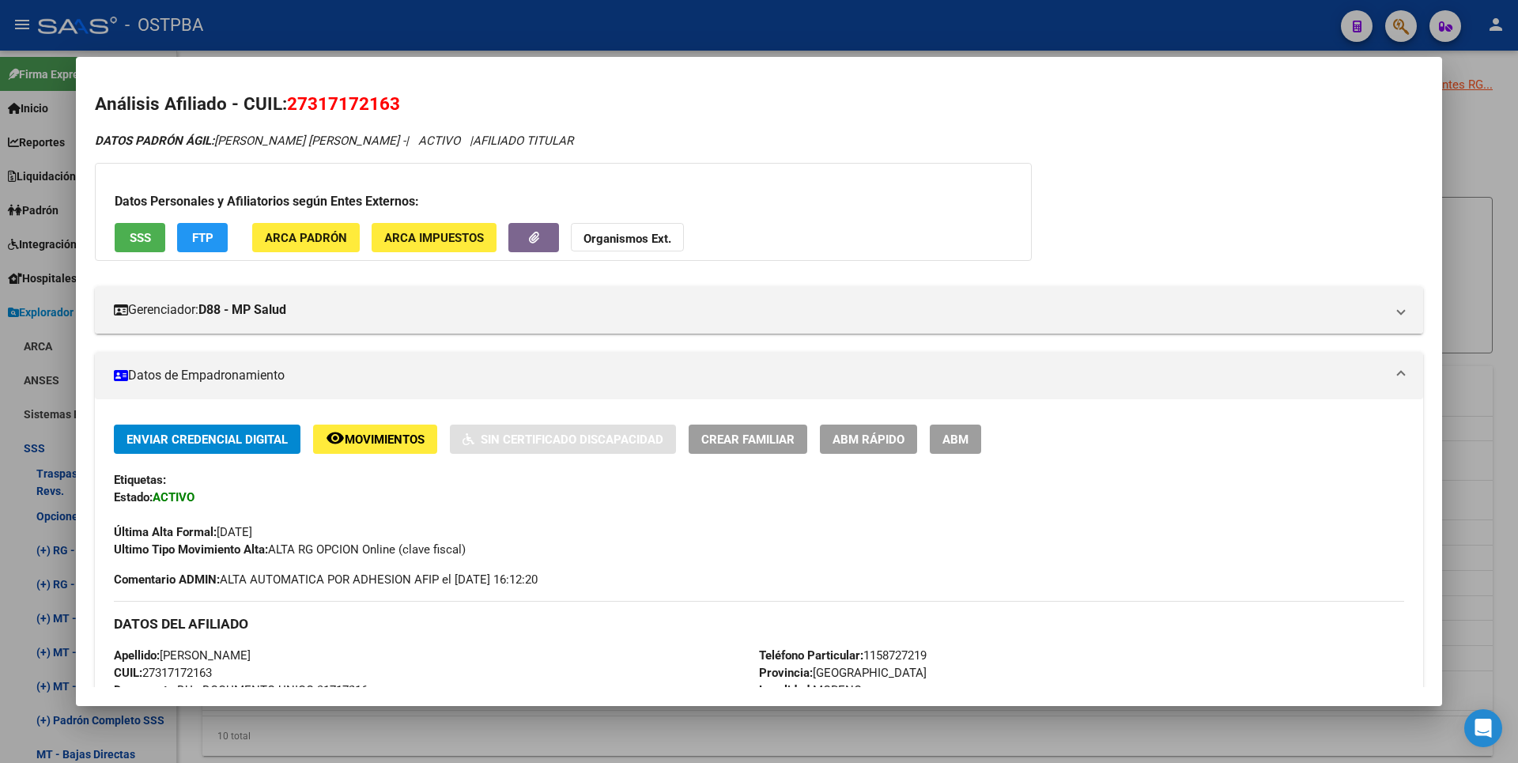
click at [958, 433] on span "ABM" at bounding box center [956, 440] width 26 height 14
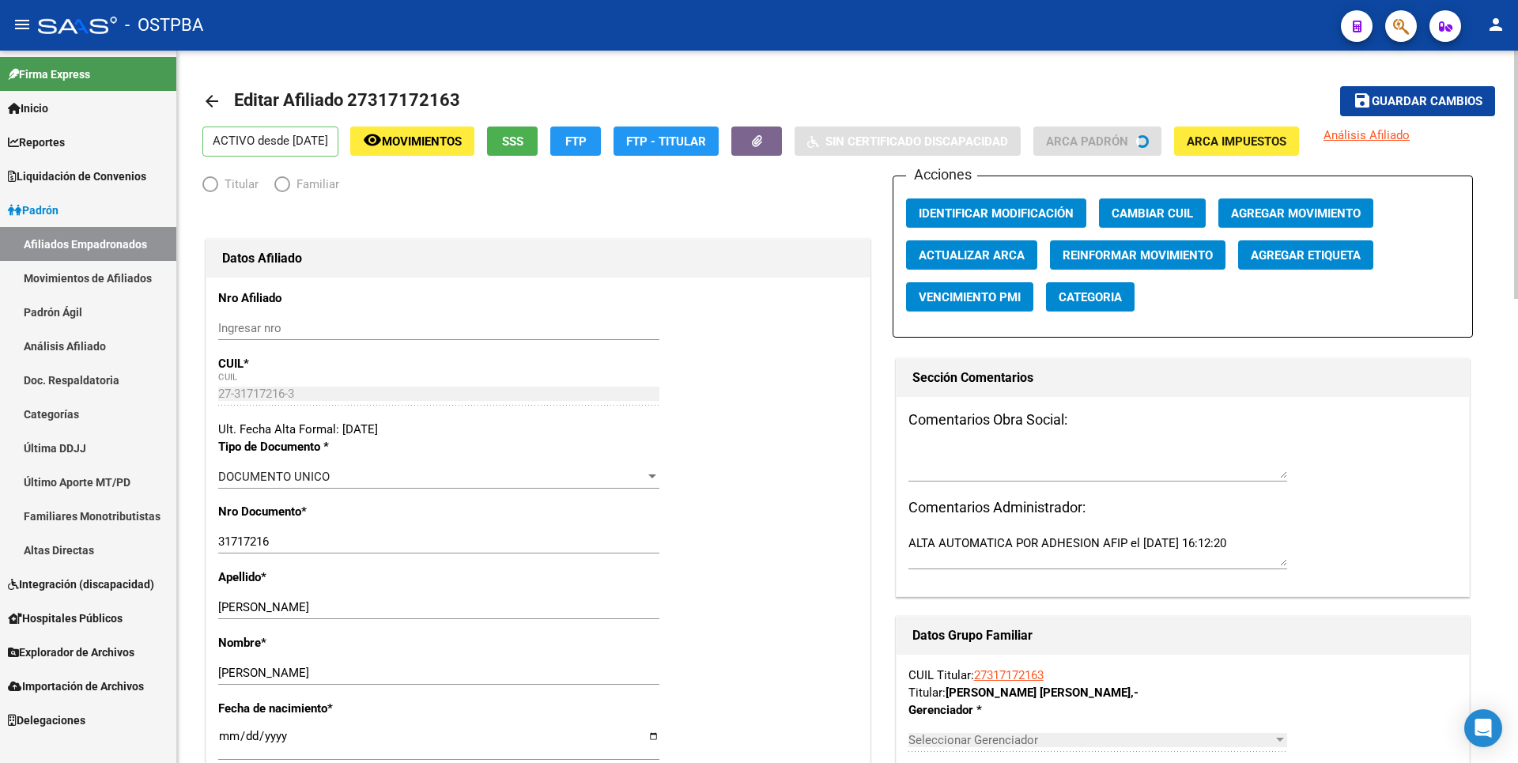
radio input "true"
type input "30-54696987-4"
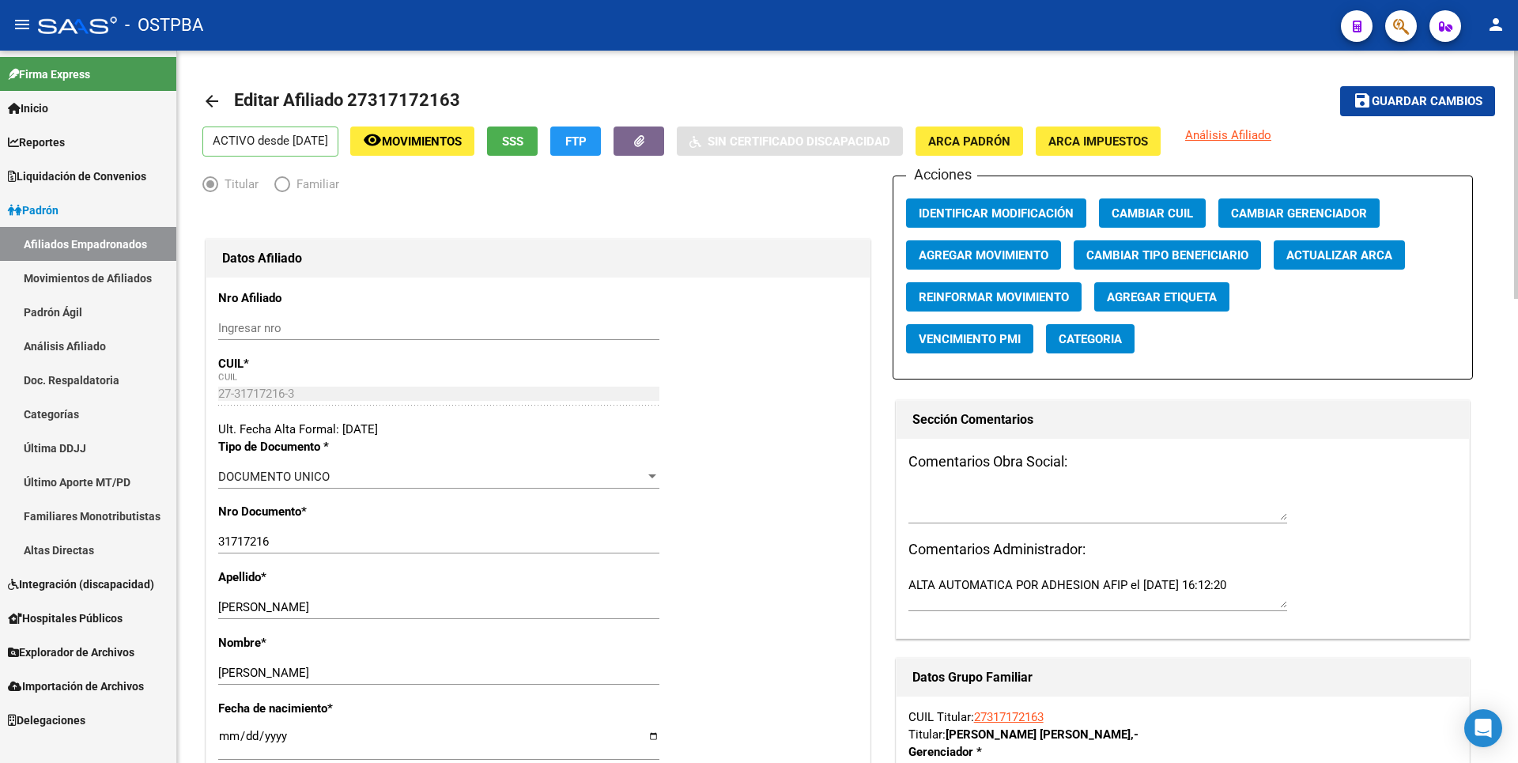
click at [980, 252] on span "Agregar Movimiento" at bounding box center [984, 255] width 130 height 14
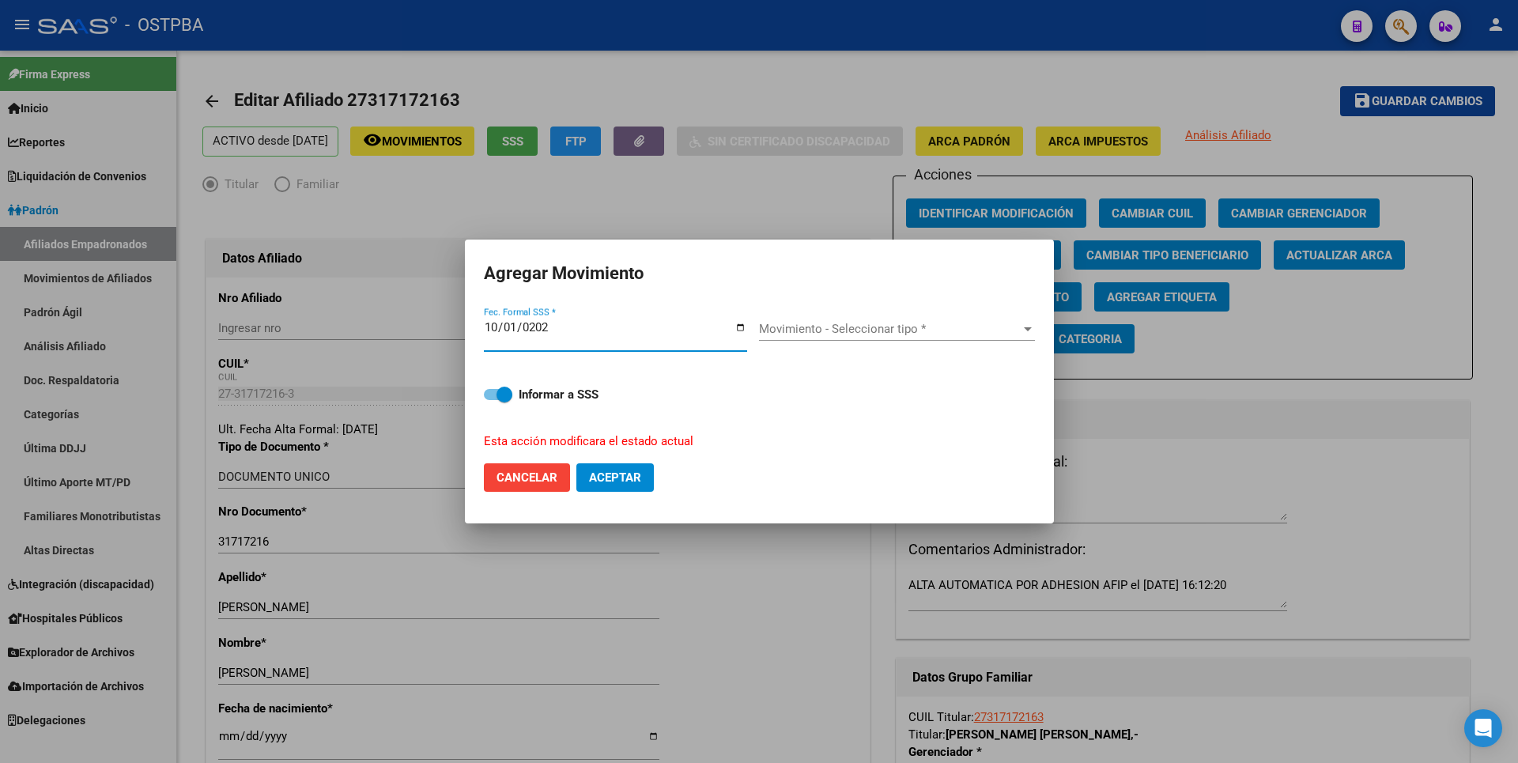
type input "[DATE]"
click at [978, 334] on span "Movimiento - Seleccionar tipo *" at bounding box center [890, 329] width 262 height 14
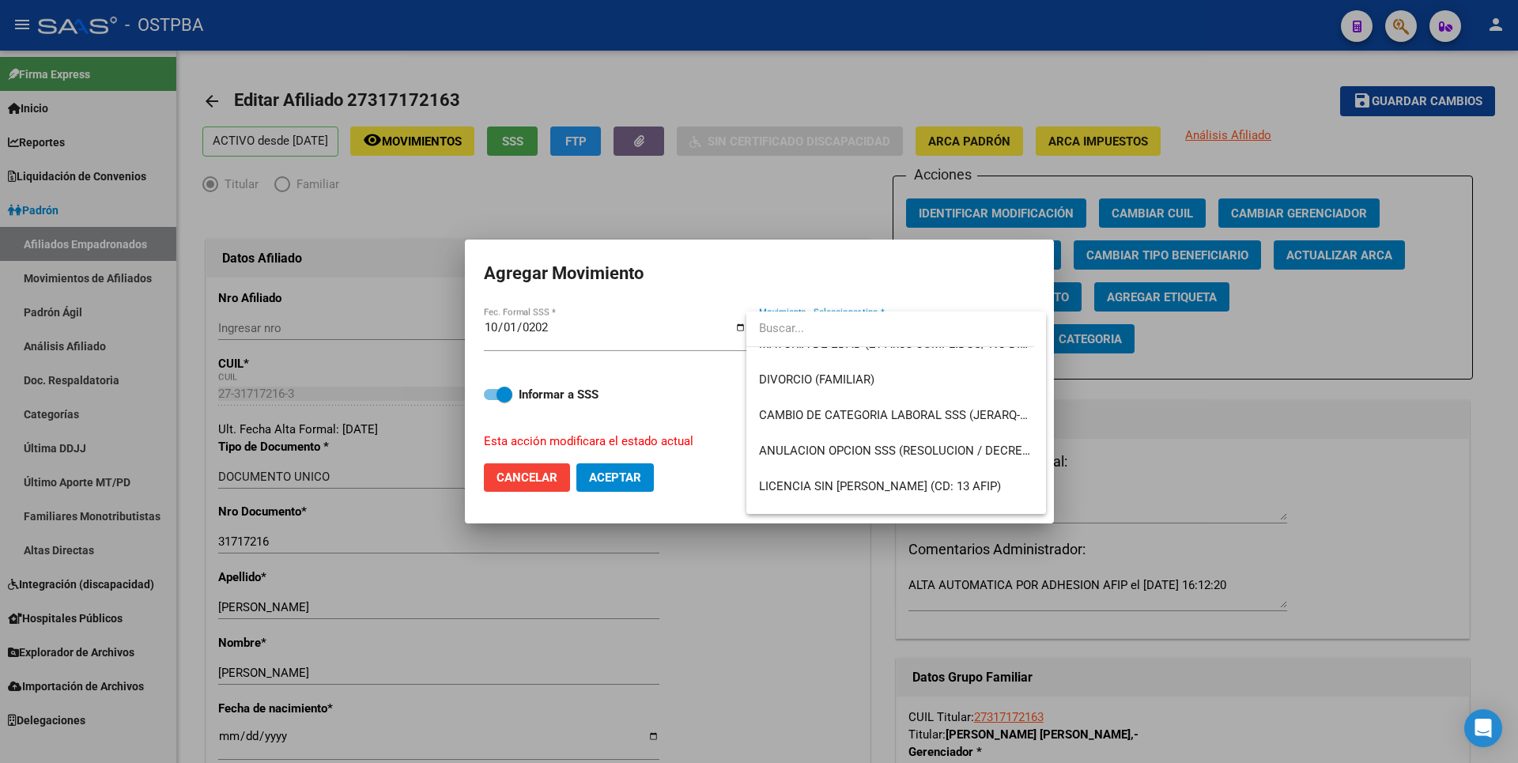
scroll to position [237, 0]
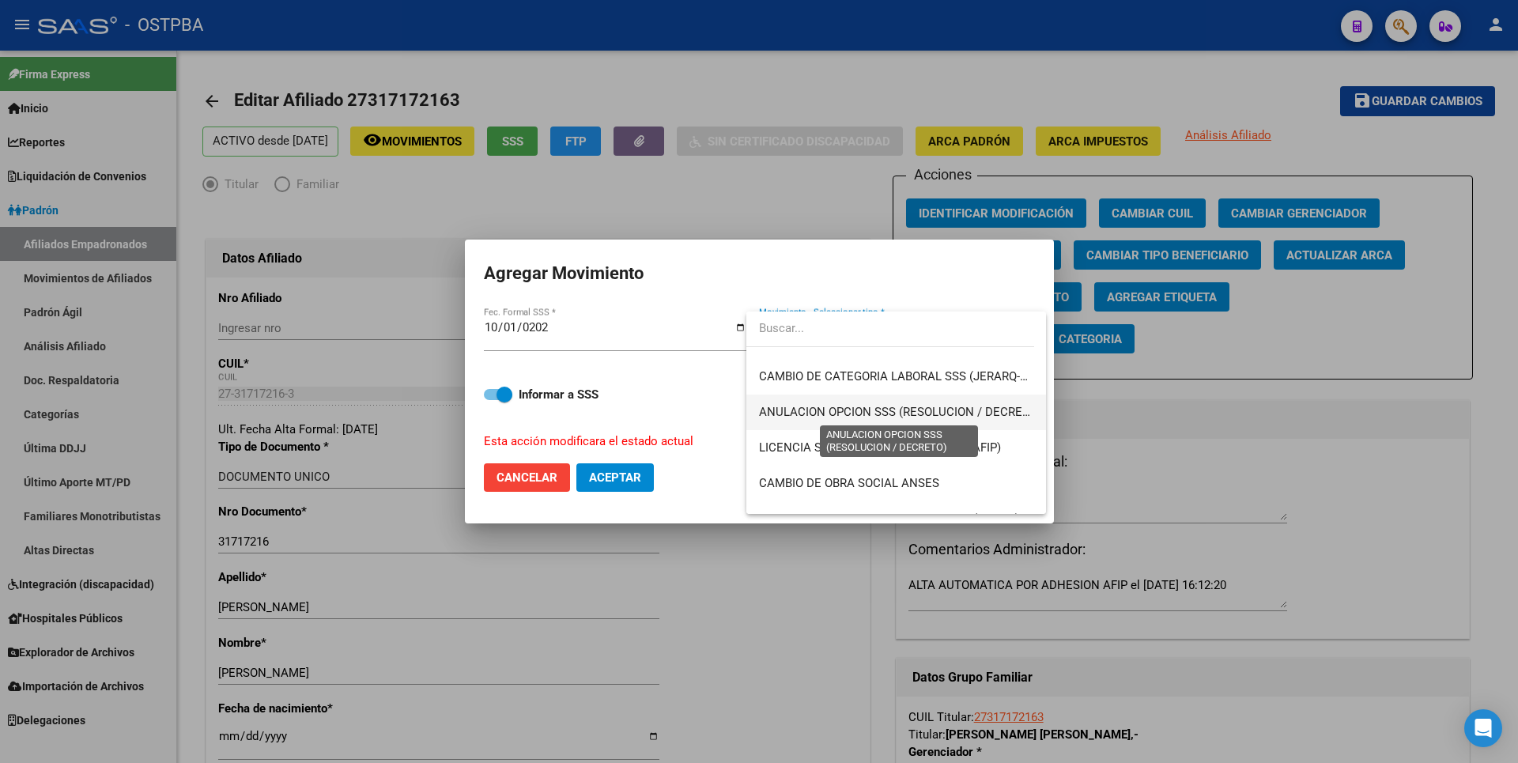
click at [902, 416] on span "ANULACION OPCION SSS (RESOLUCION / DECRETO)" at bounding box center [900, 412] width 282 height 14
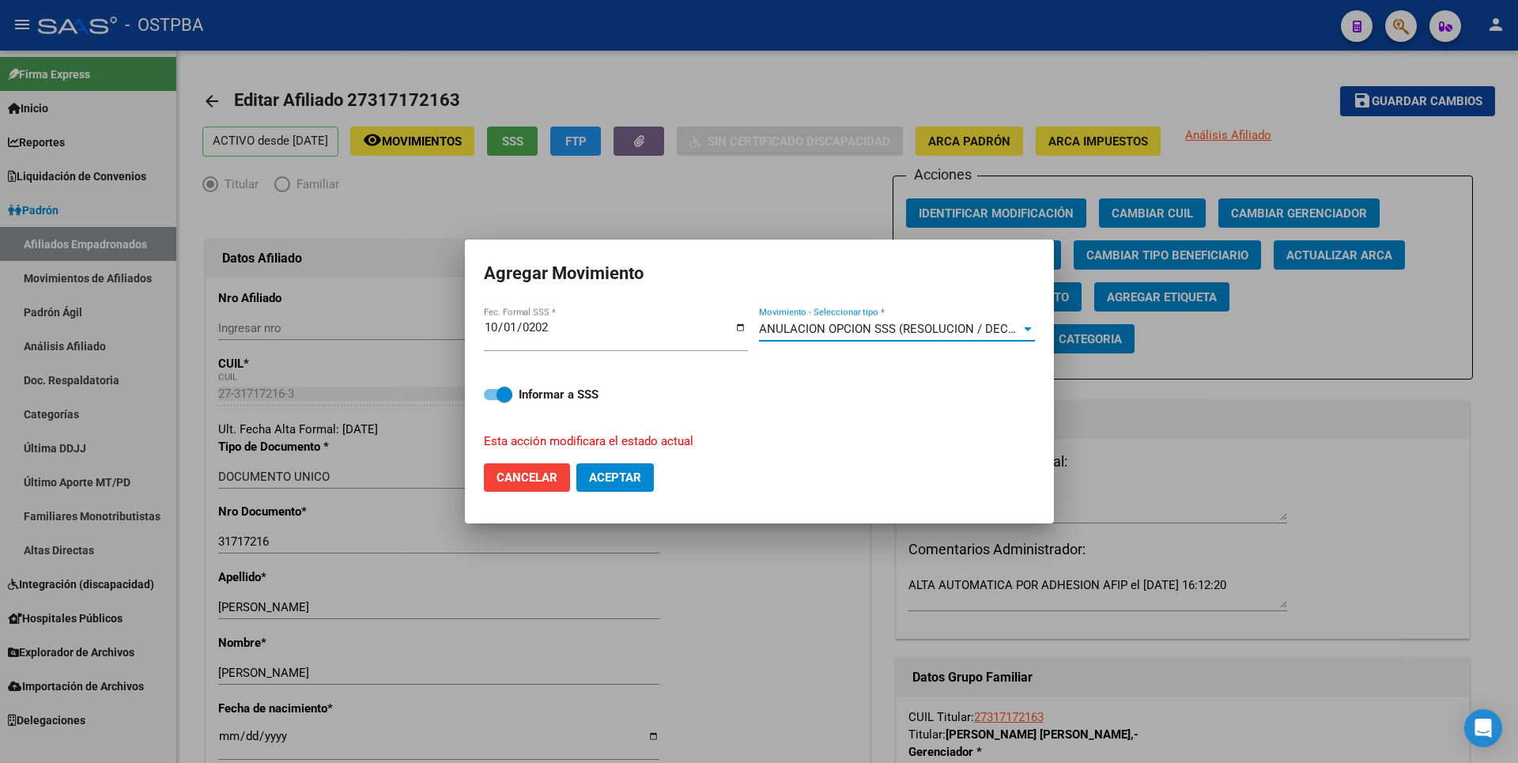
click at [621, 478] on span "Aceptar" at bounding box center [615, 477] width 52 height 14
checkbox input "false"
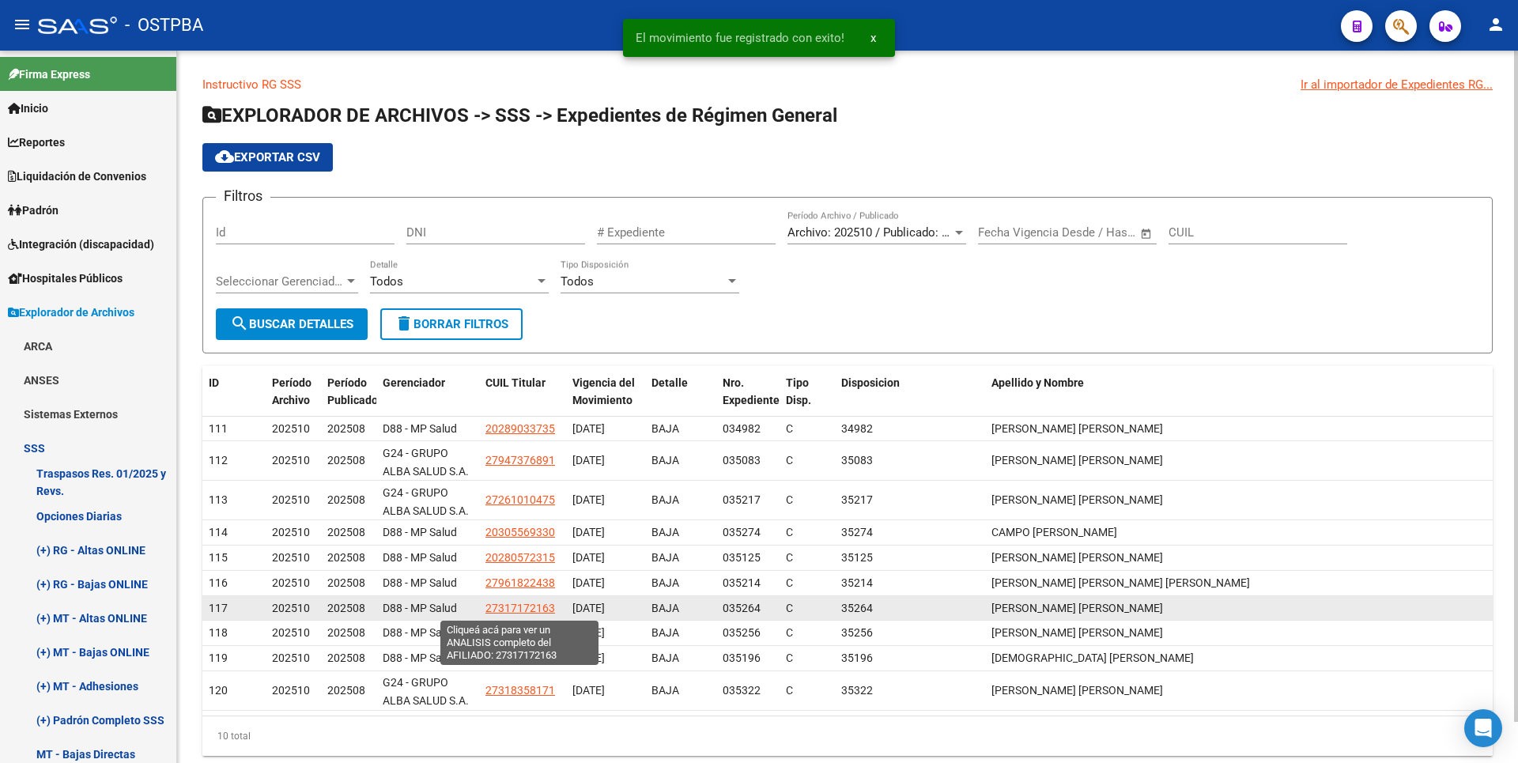
click at [536, 610] on span "27317172163" at bounding box center [521, 608] width 70 height 13
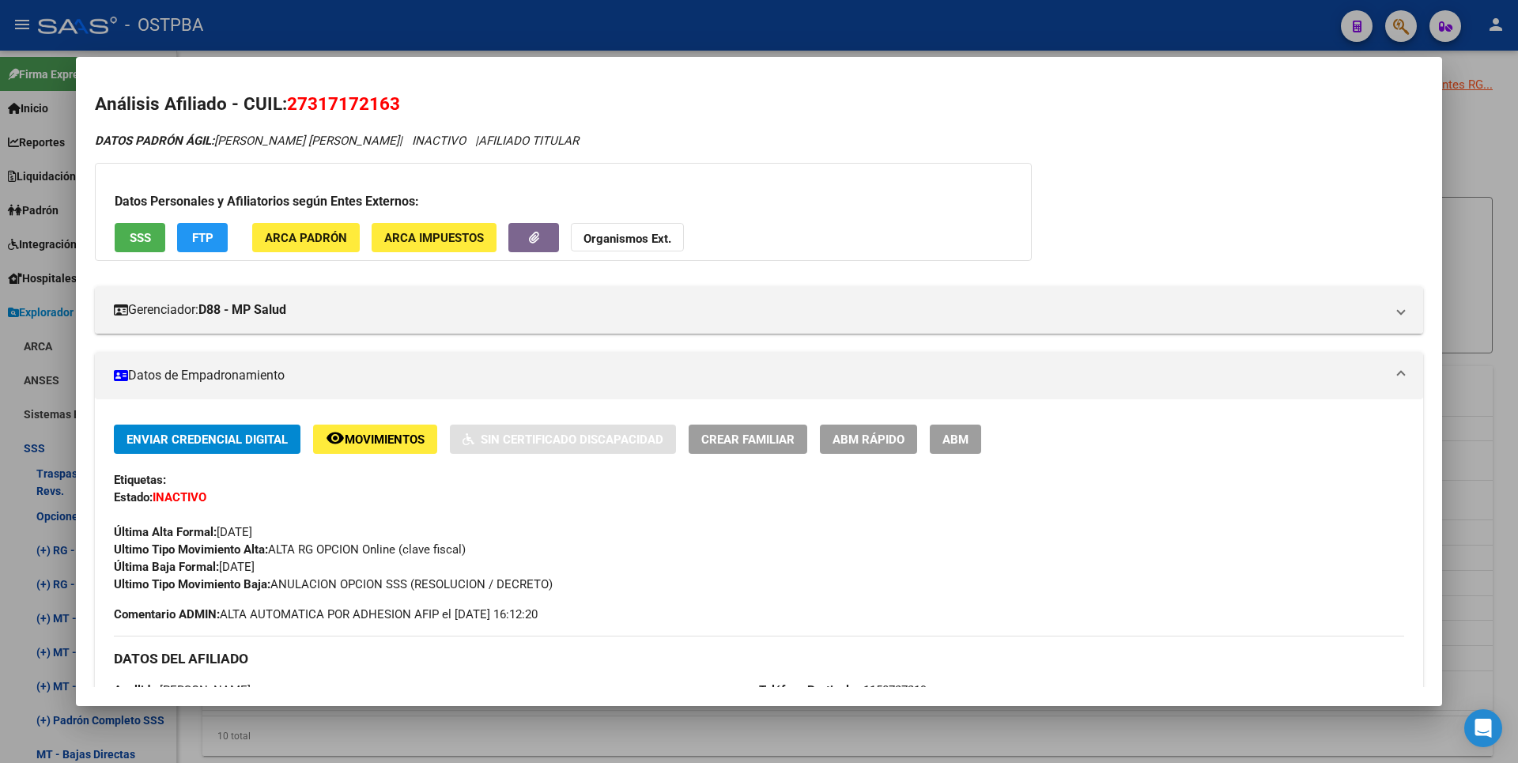
click at [1476, 289] on div at bounding box center [759, 381] width 1518 height 763
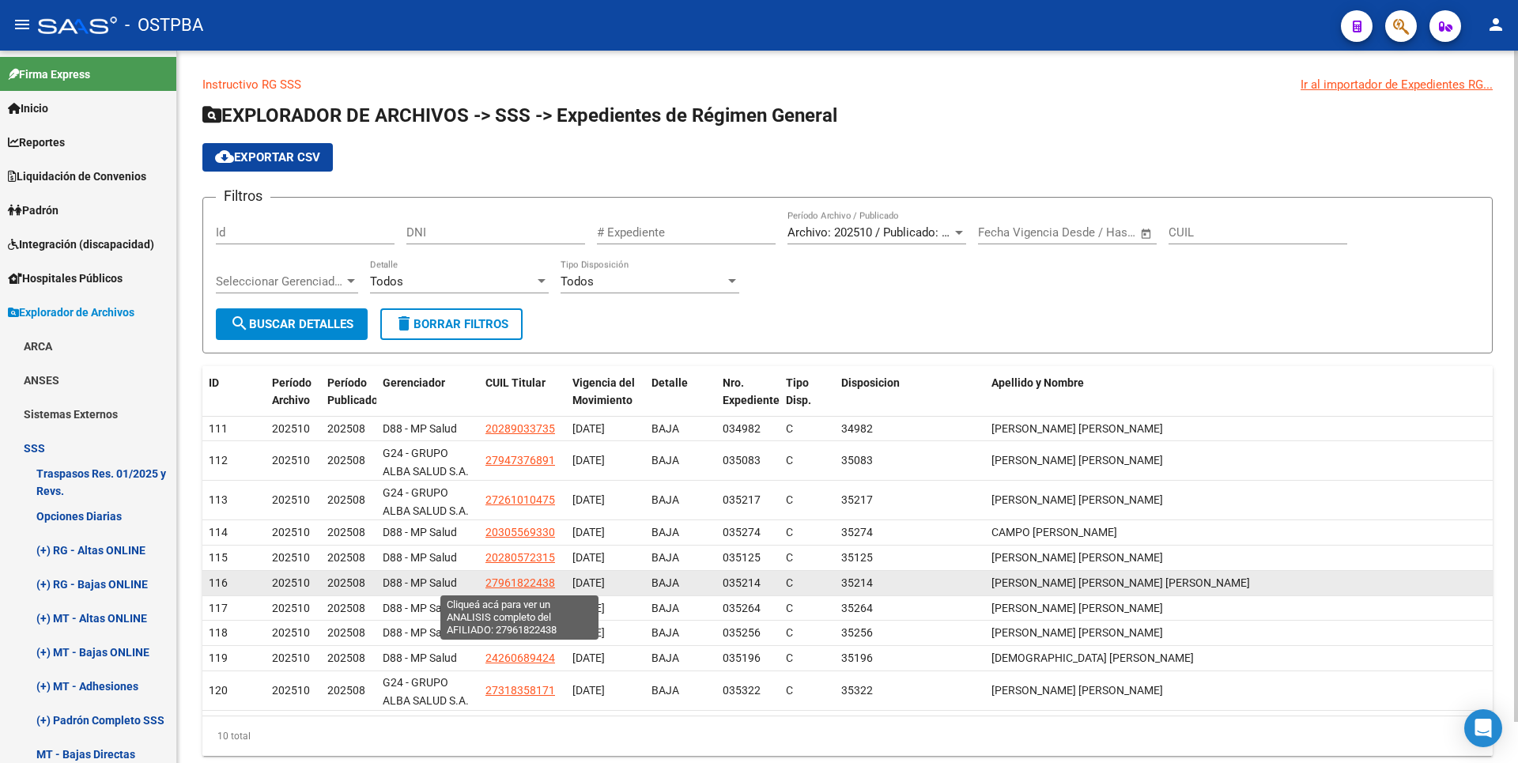
click at [529, 582] on span "27961822438" at bounding box center [521, 582] width 70 height 13
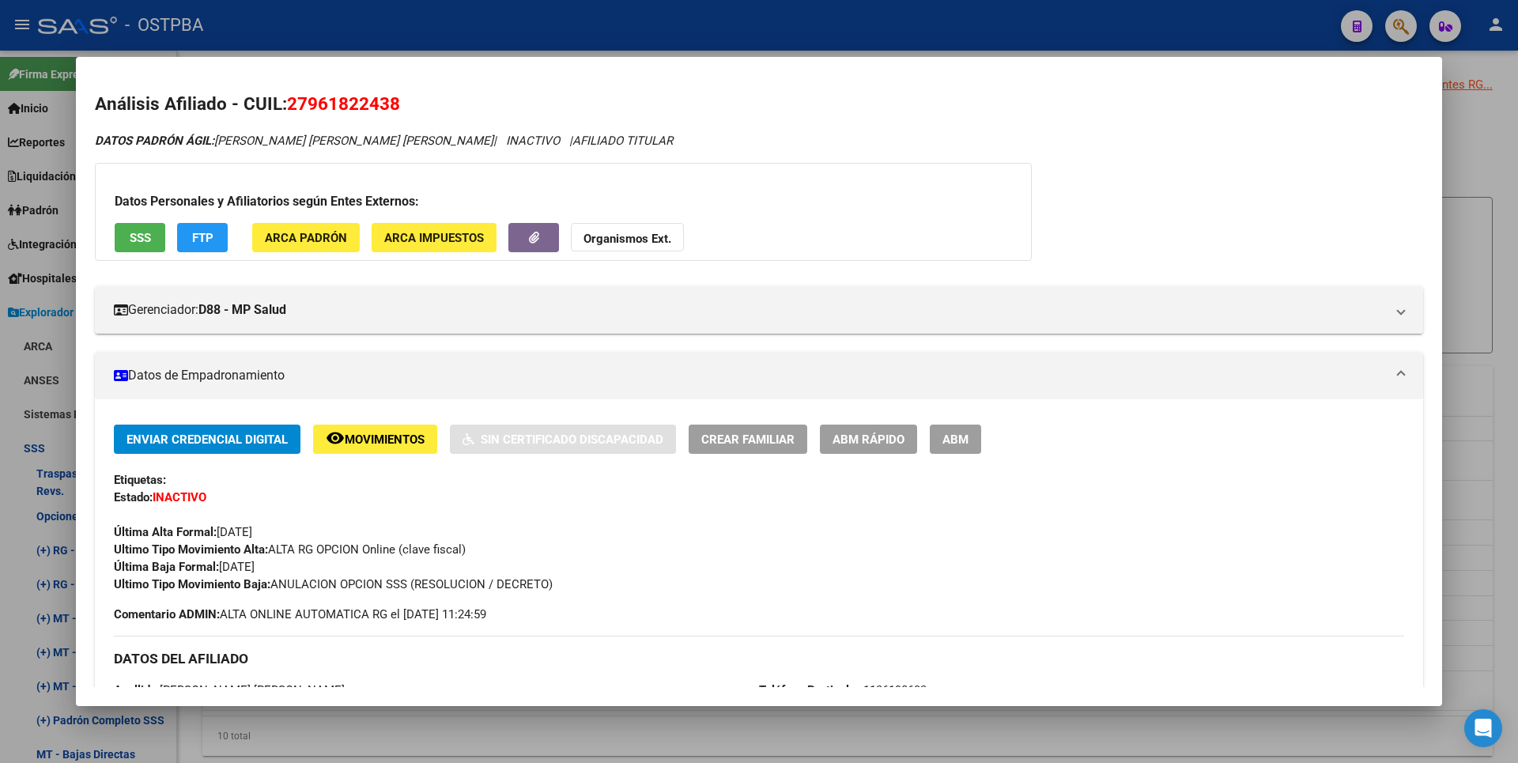
click at [1485, 165] on div at bounding box center [759, 381] width 1518 height 763
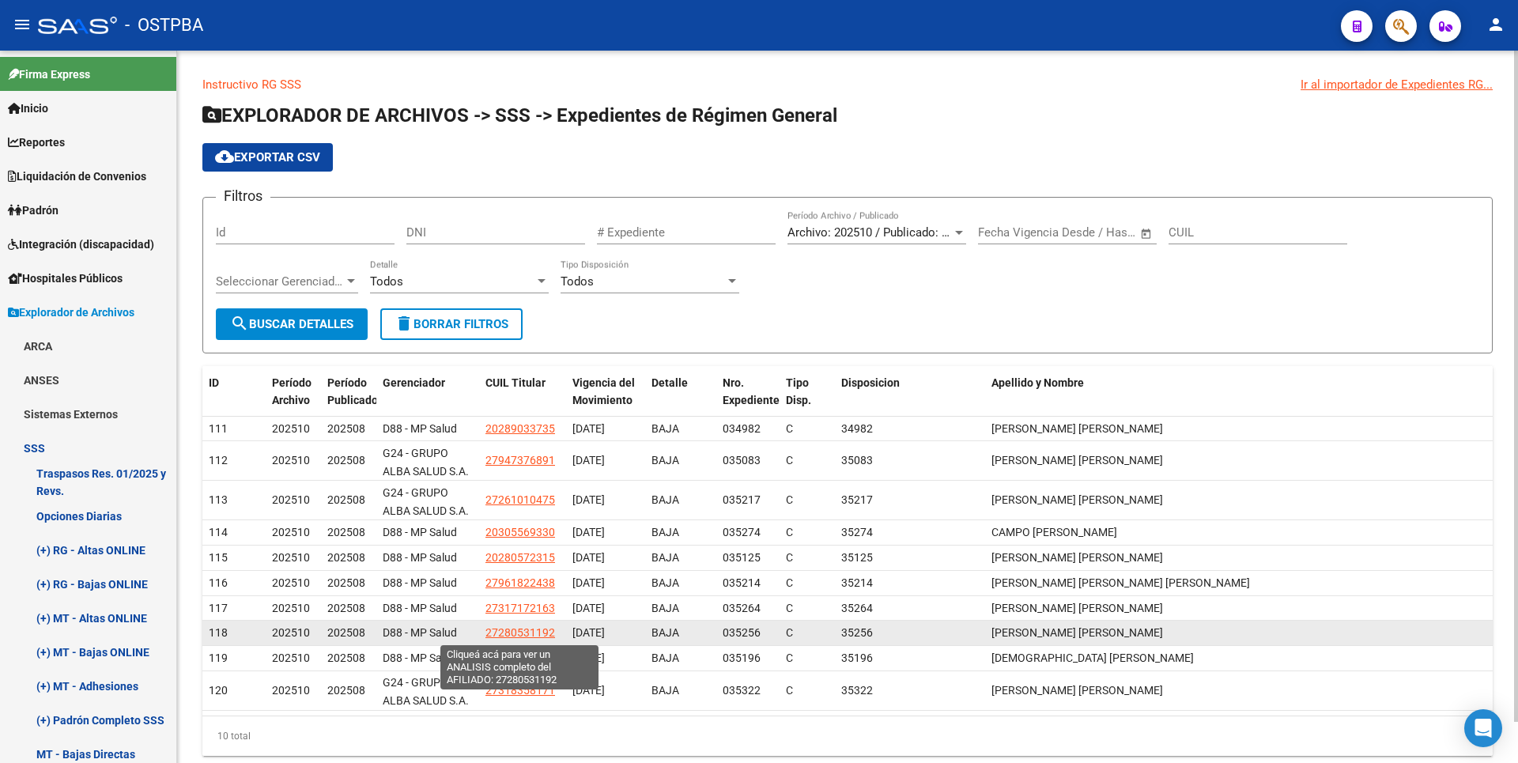
click at [512, 629] on span "27280531192" at bounding box center [521, 632] width 70 height 13
type textarea "27280531192"
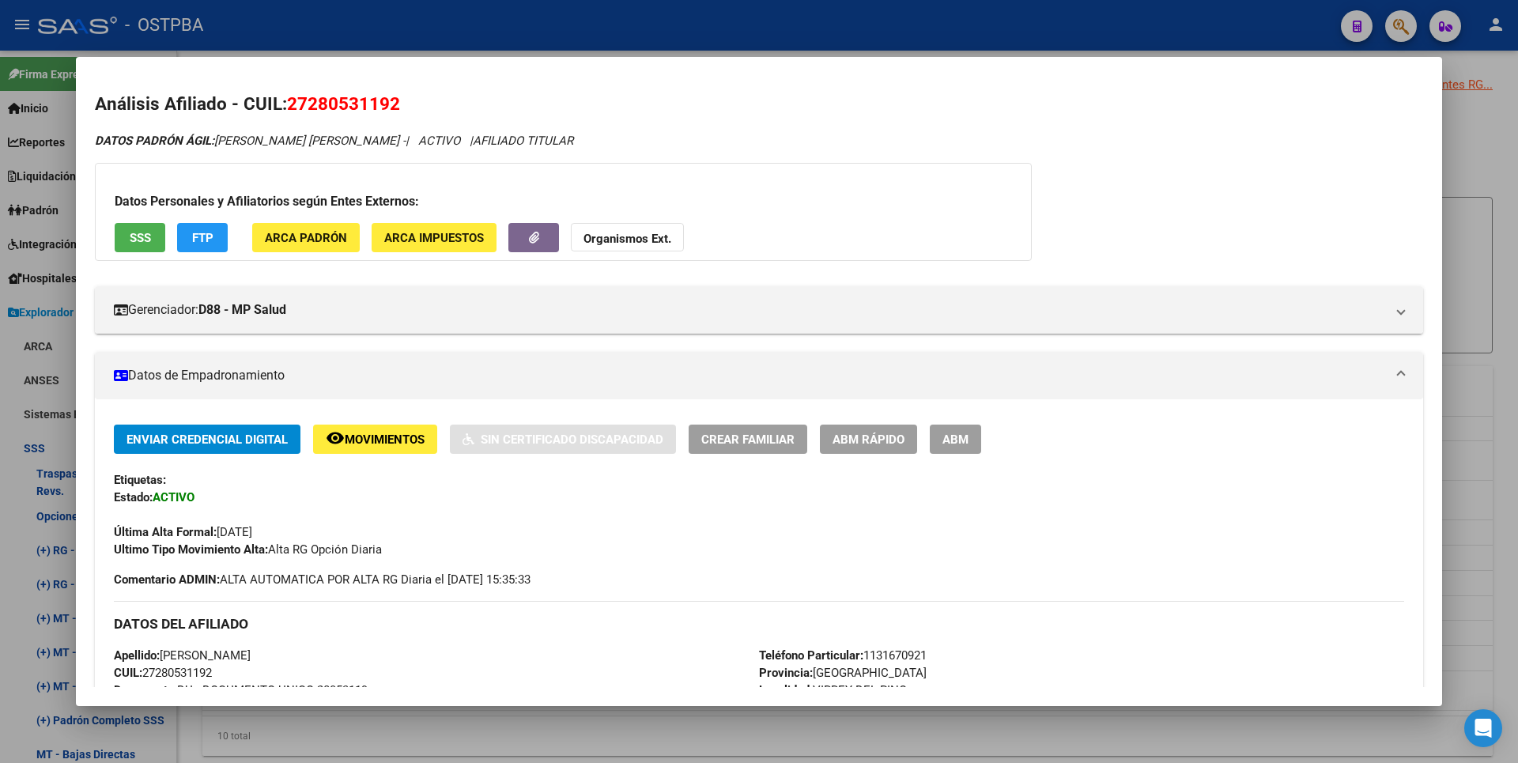
click at [958, 436] on span "ABM" at bounding box center [956, 440] width 26 height 14
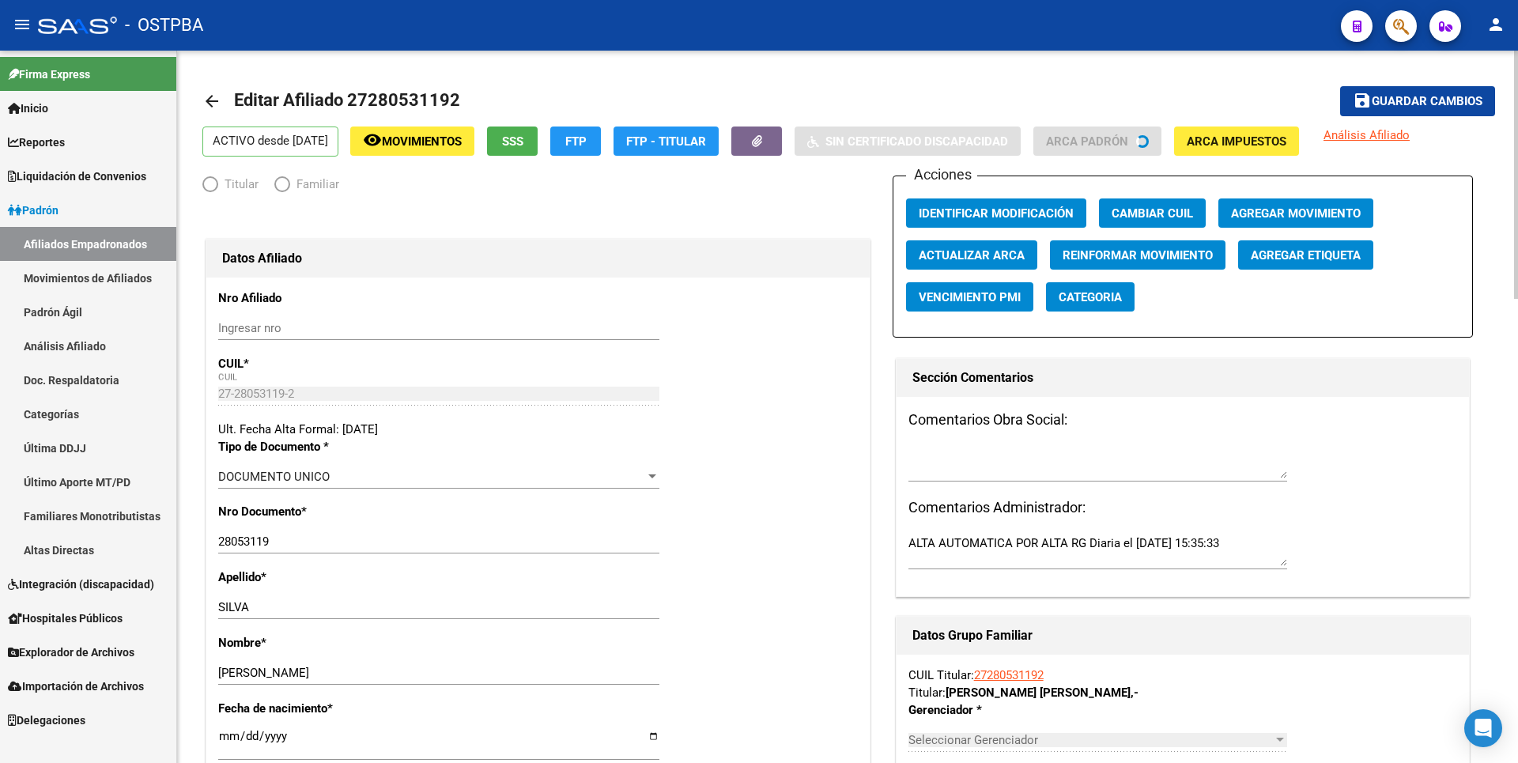
radio input "true"
type input "30-70775826-7"
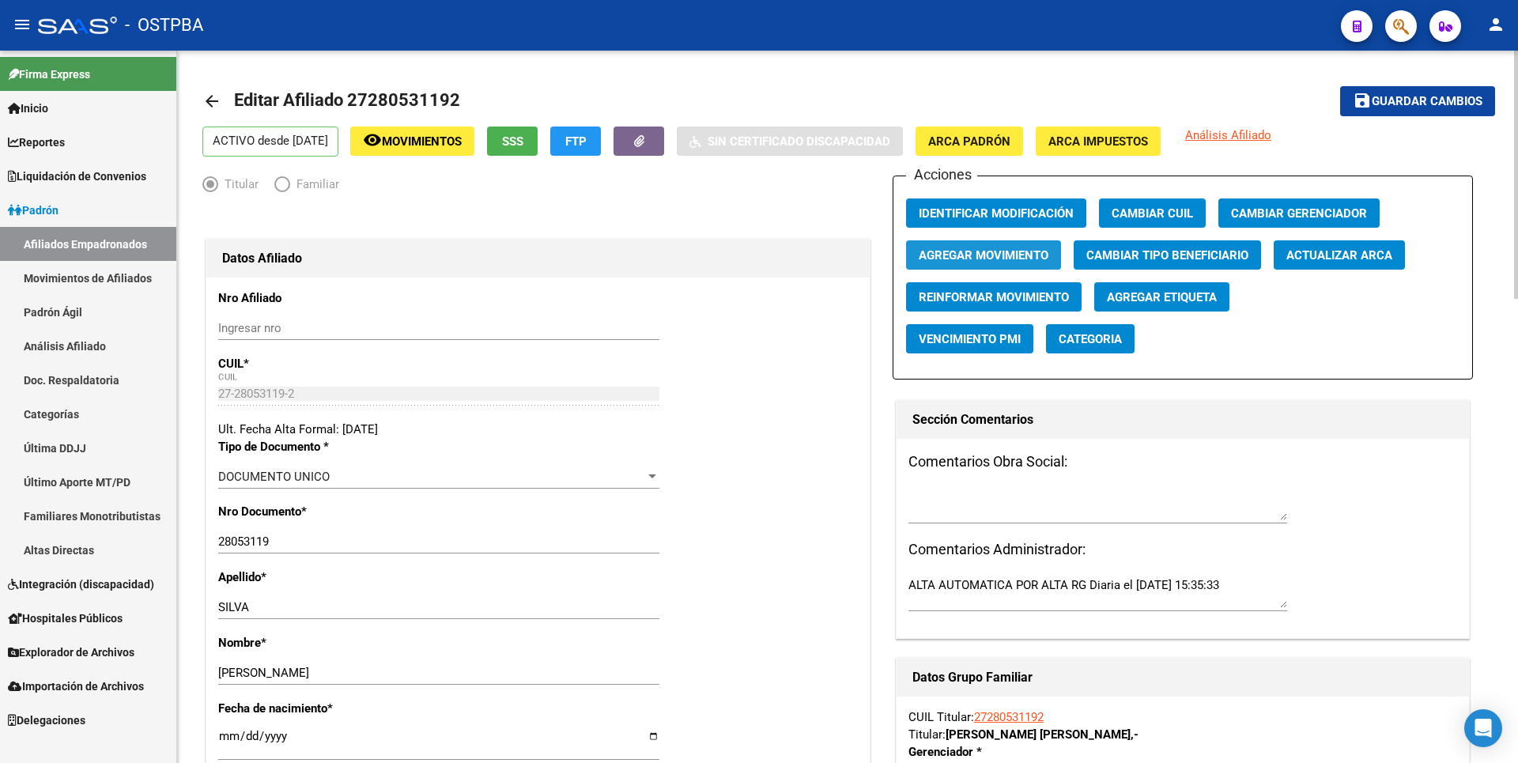
click at [982, 248] on span "Agregar Movimiento" at bounding box center [984, 255] width 130 height 14
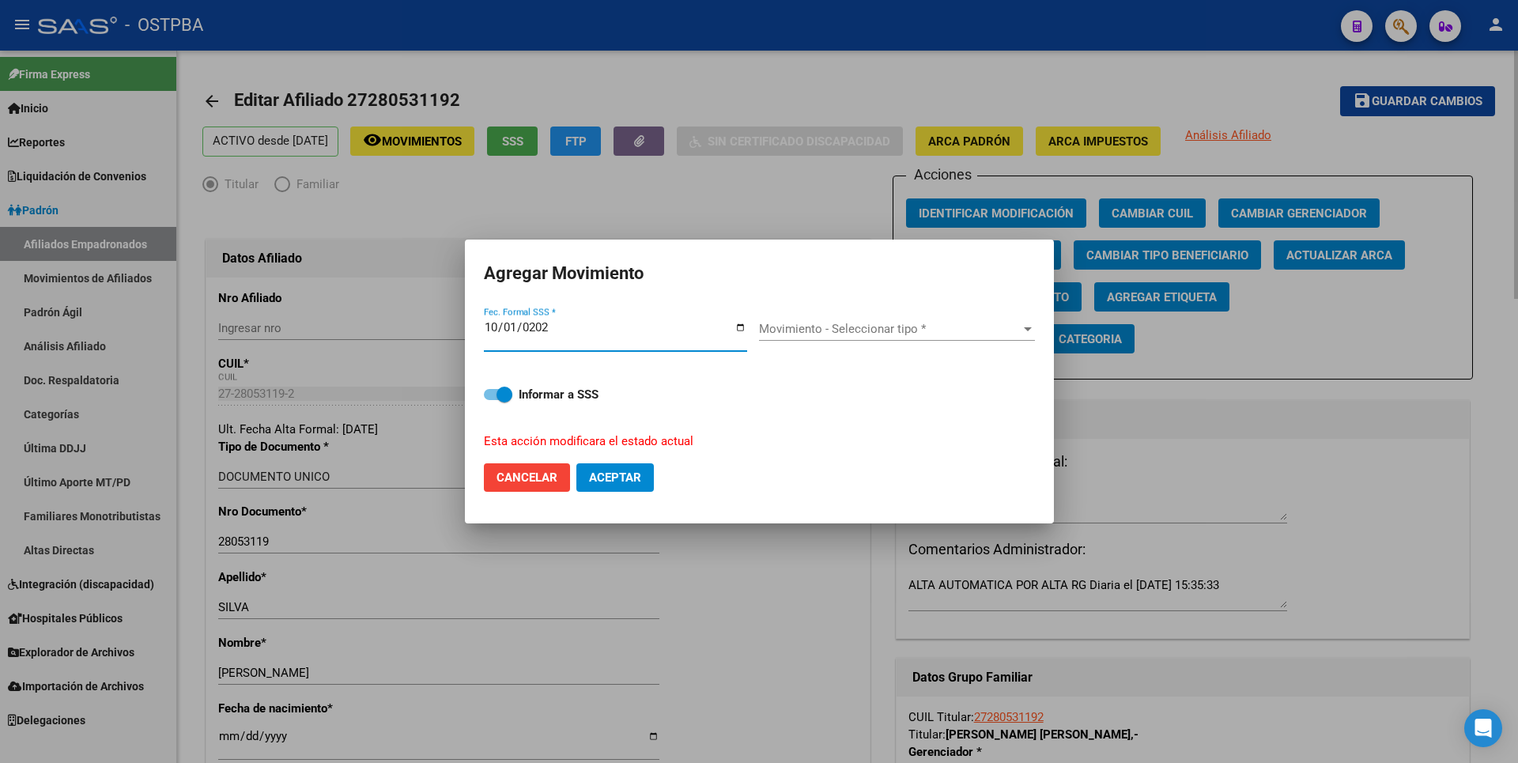
type input "[DATE]"
click at [1015, 338] on div "Movimiento - Seleccionar tipo * Movimiento - Seleccionar tipo *" at bounding box center [897, 329] width 276 height 24
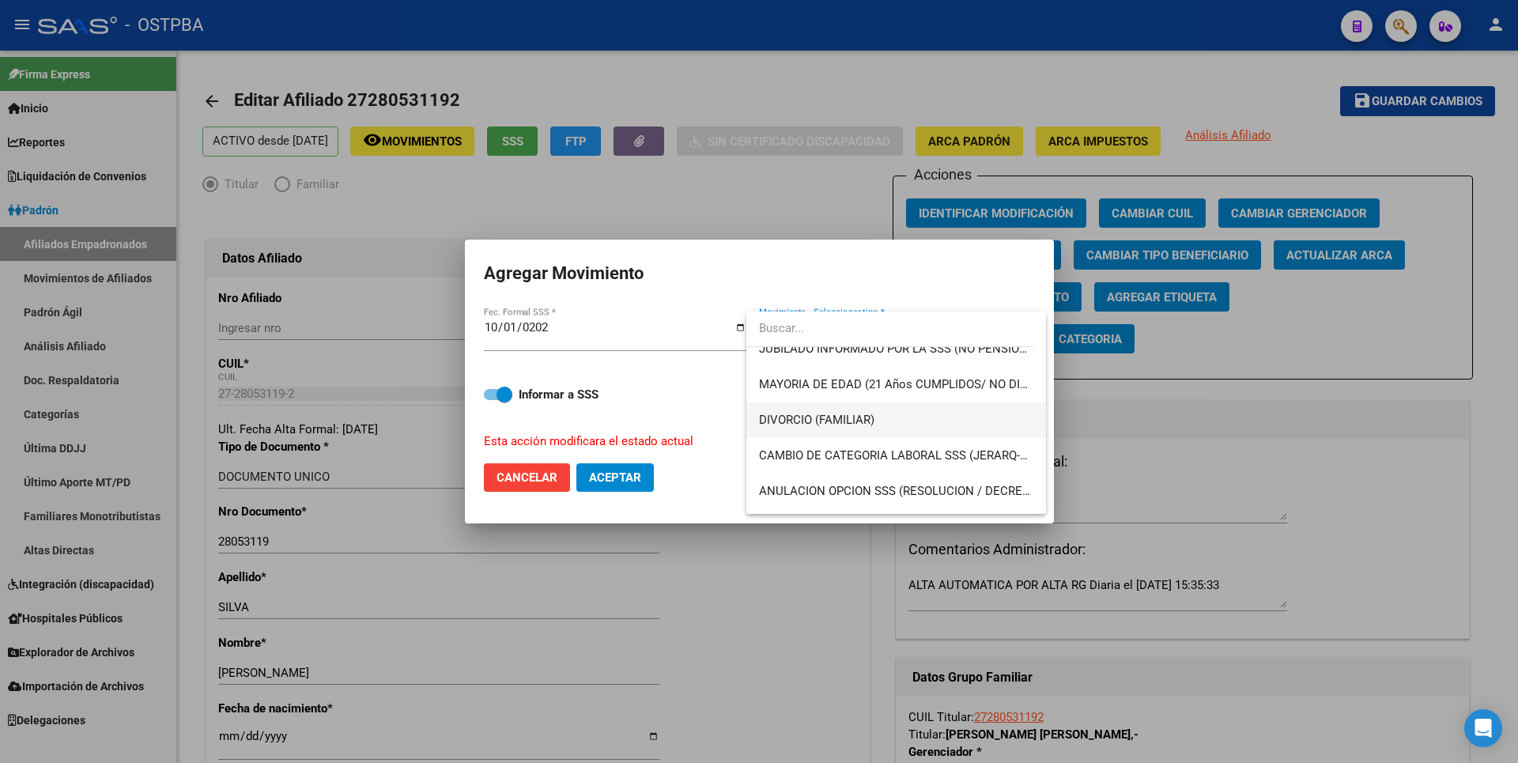
scroll to position [237, 0]
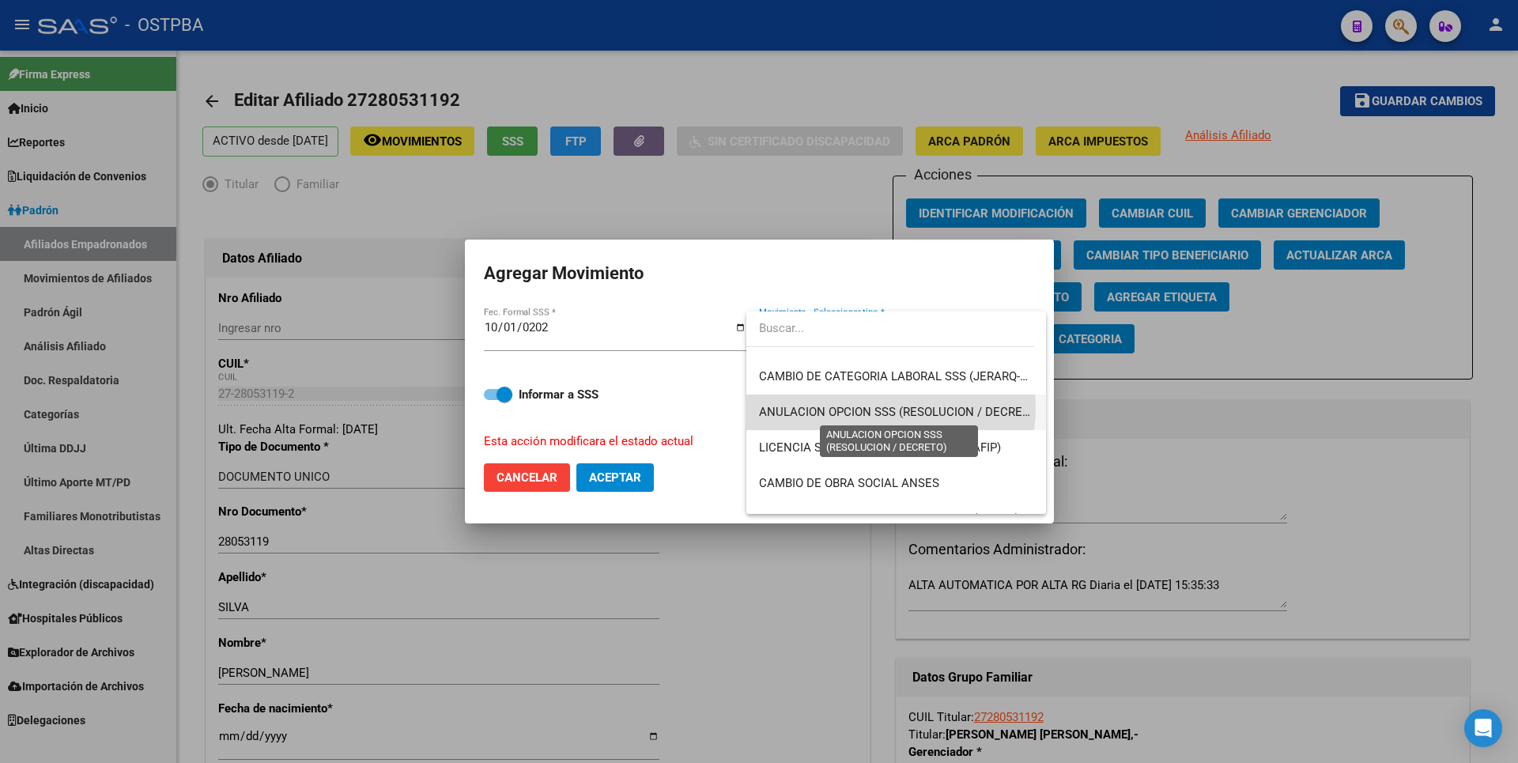
click at [876, 407] on span "ANULACION OPCION SSS (RESOLUCION / DECRETO)" at bounding box center [900, 412] width 282 height 14
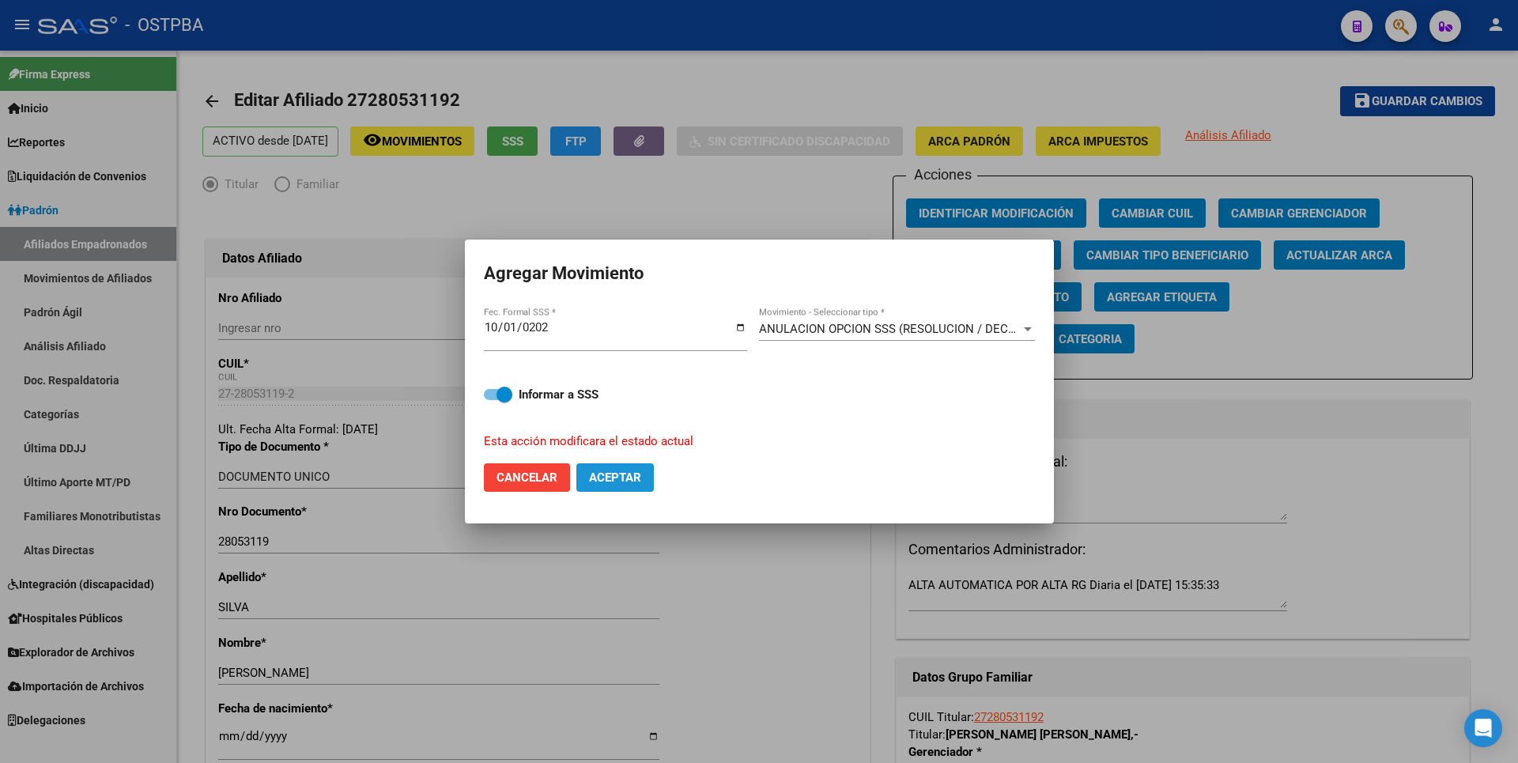
click at [637, 471] on span "Aceptar" at bounding box center [615, 477] width 52 height 14
checkbox input "false"
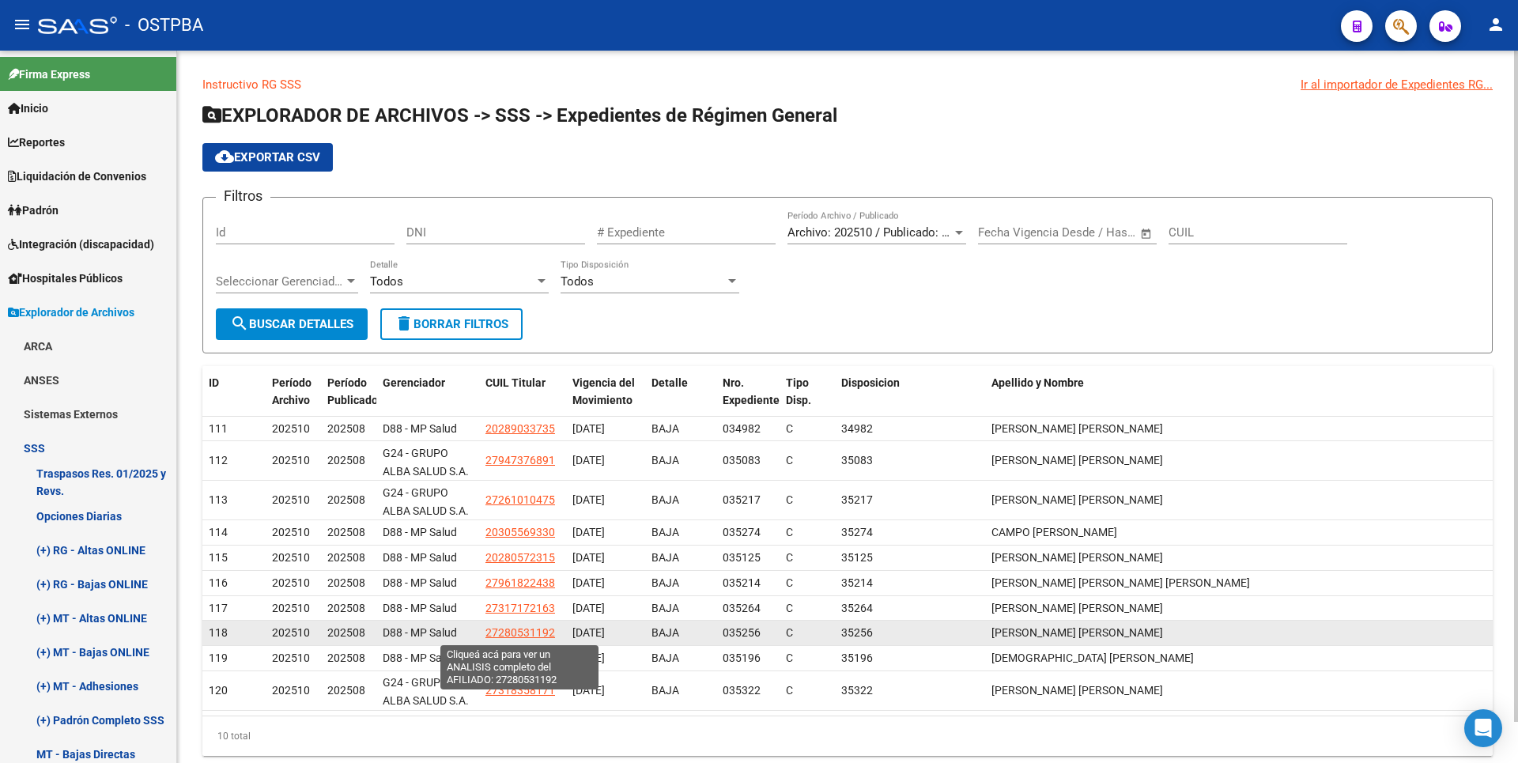
click at [513, 631] on span "27280531192" at bounding box center [521, 632] width 70 height 13
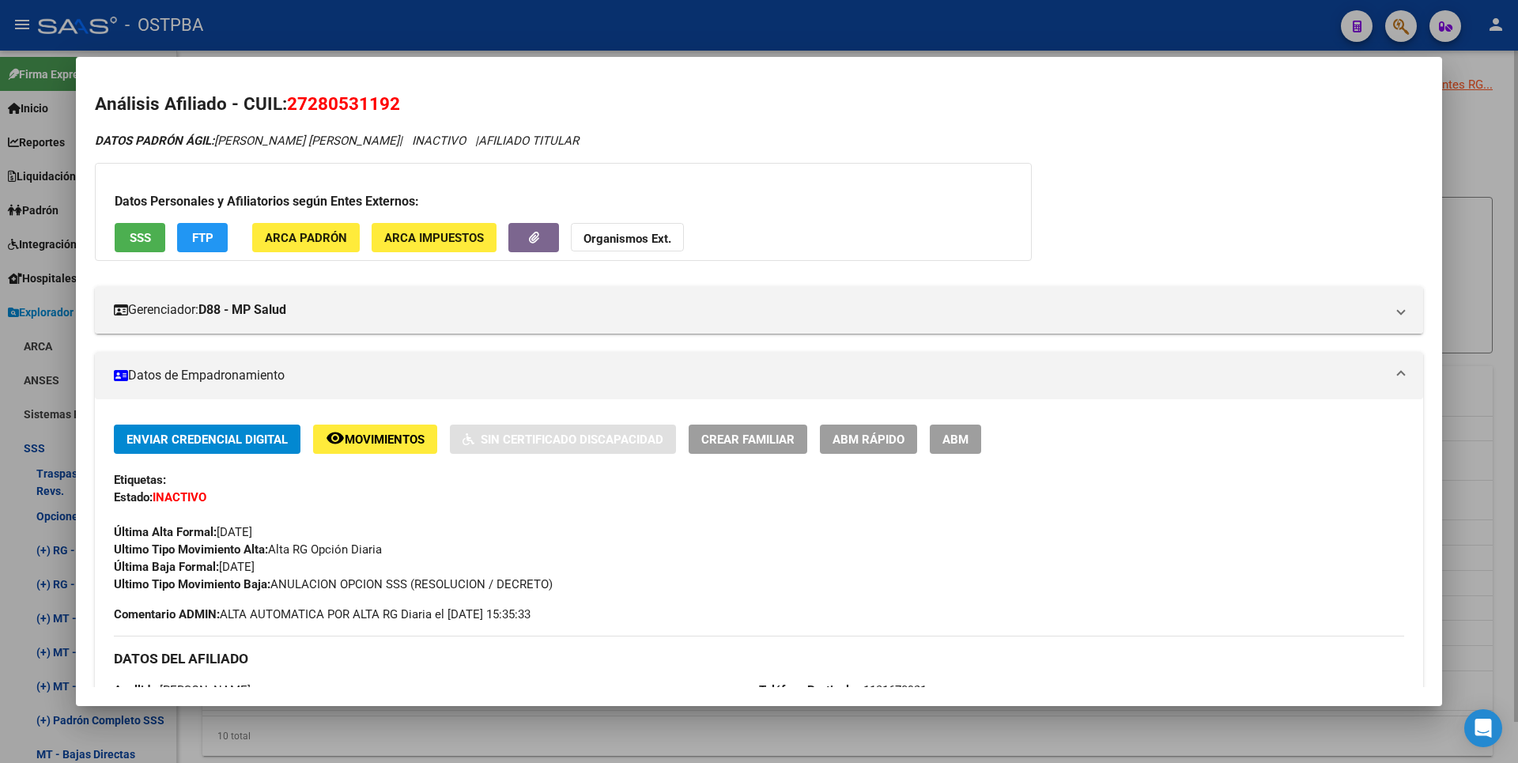
click at [606, 741] on div at bounding box center [759, 381] width 1518 height 763
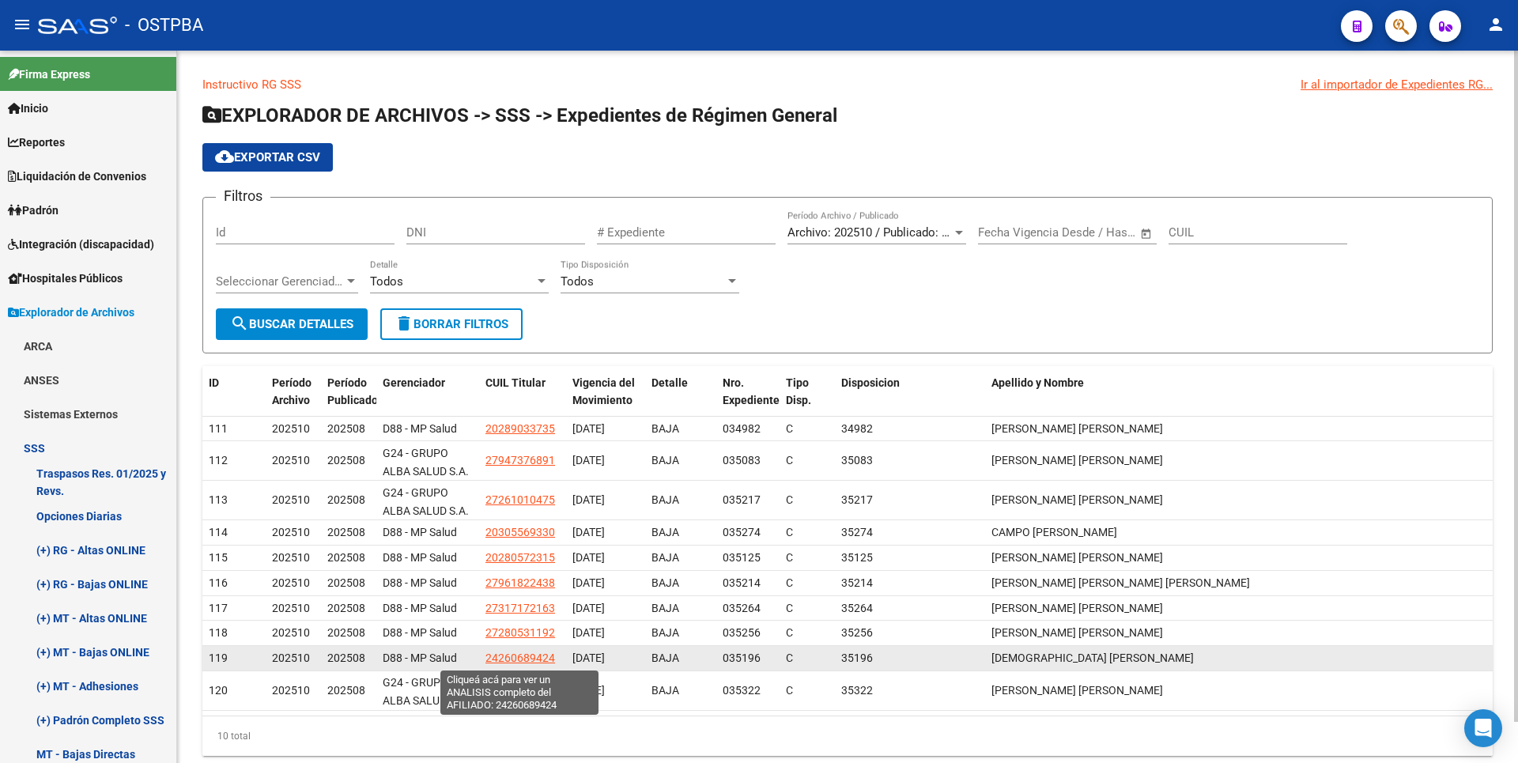
click at [527, 656] on span "24260689424" at bounding box center [521, 658] width 70 height 13
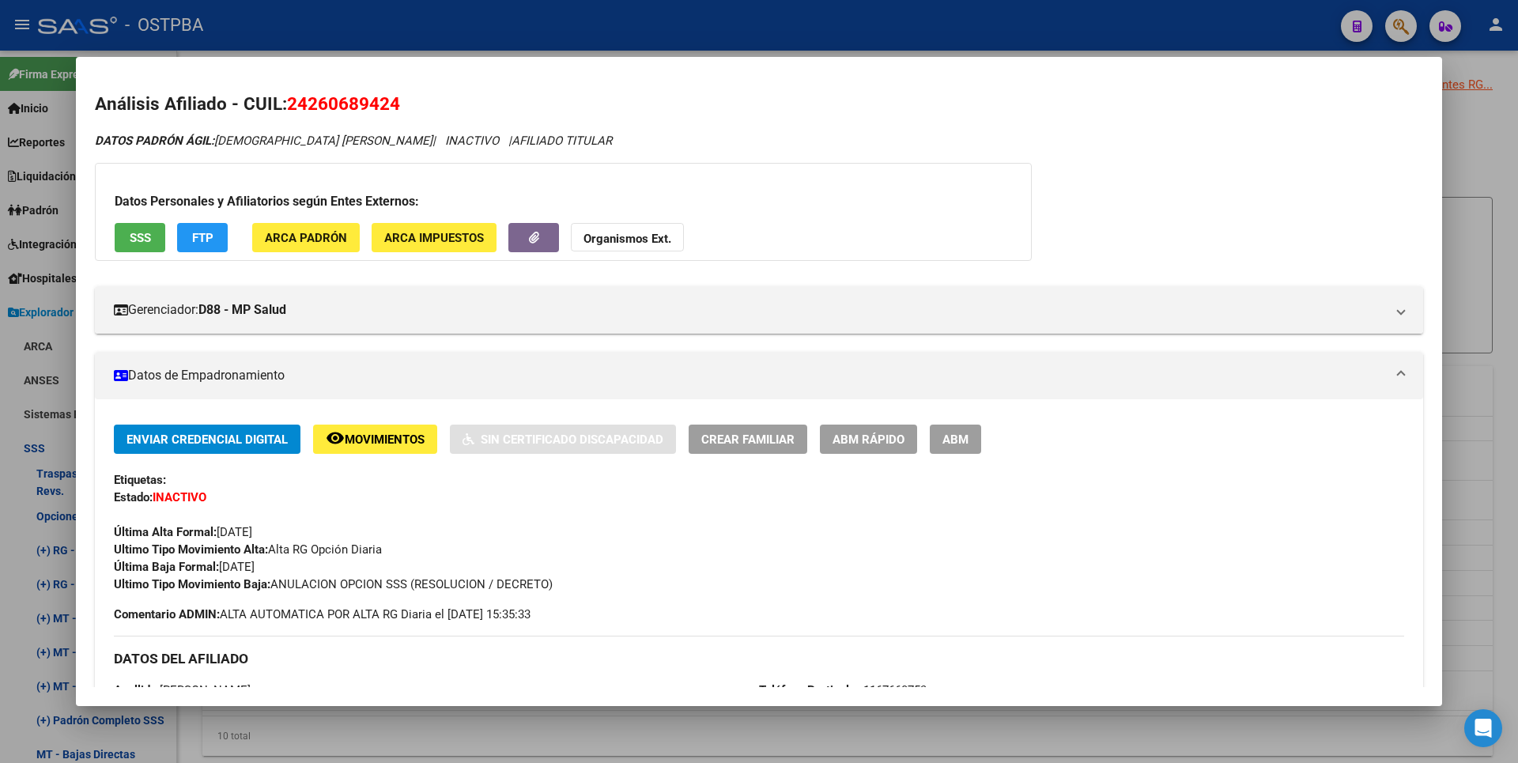
click at [1459, 159] on div at bounding box center [759, 381] width 1518 height 763
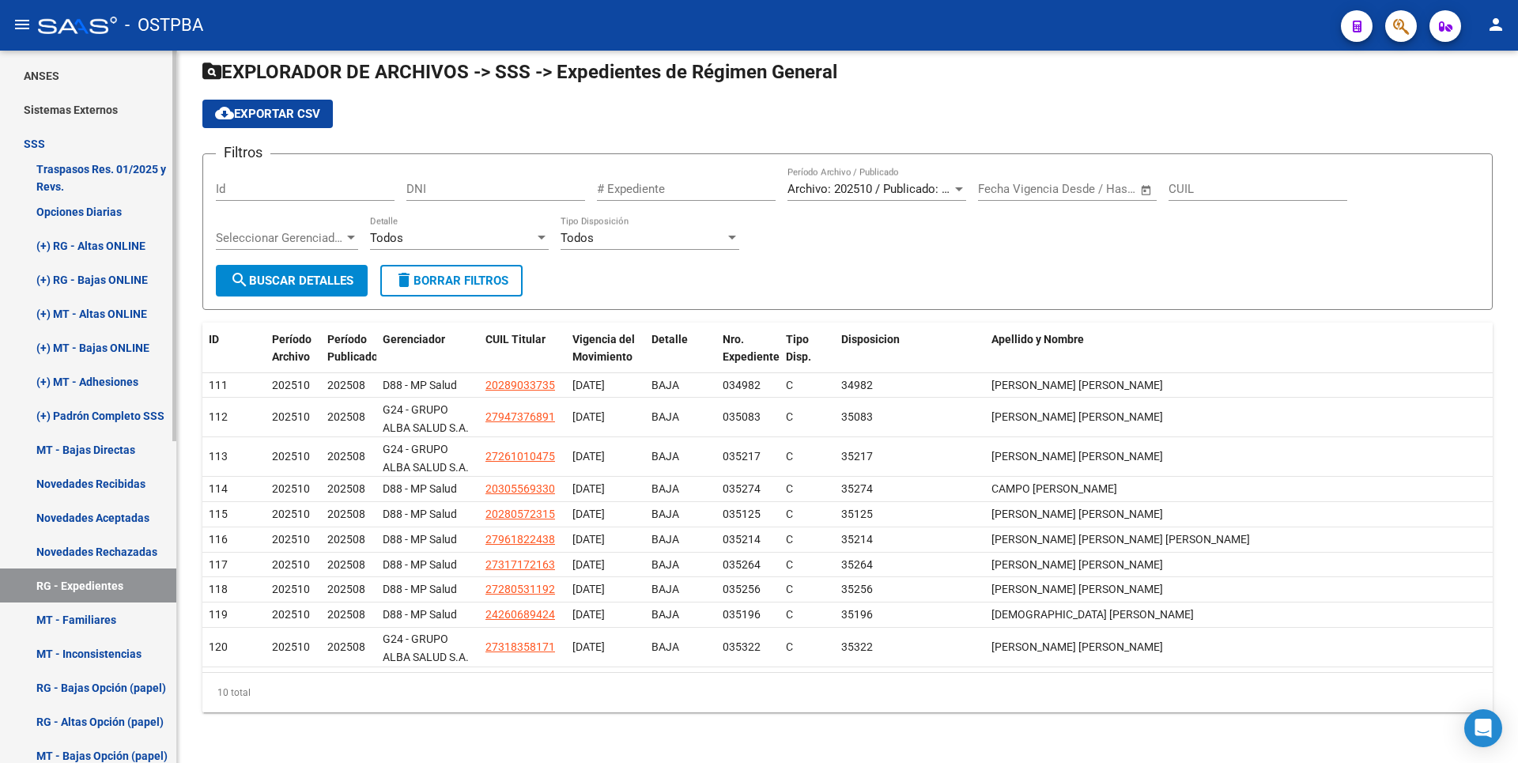
scroll to position [316, 0]
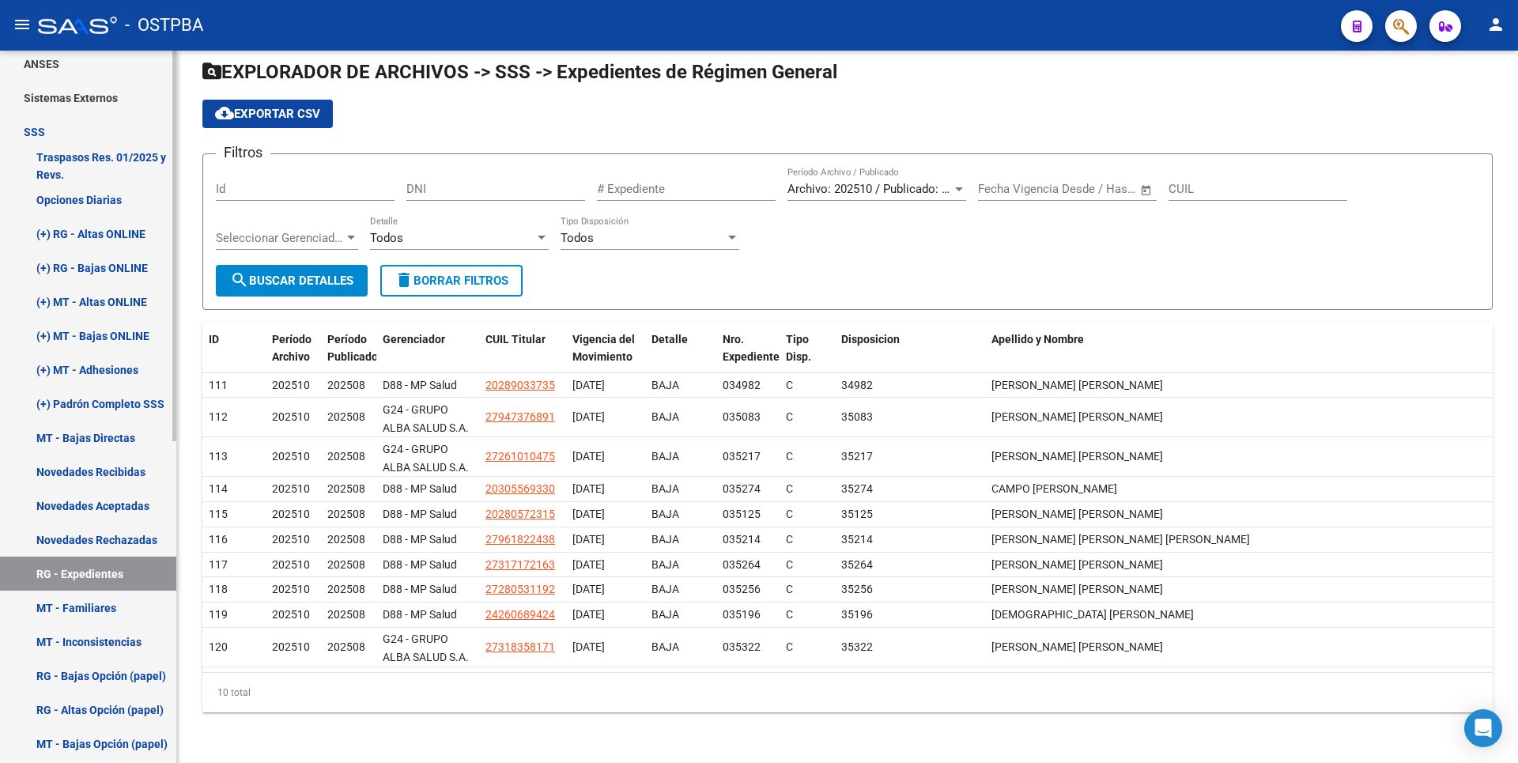
click at [108, 436] on link "MT - Bajas Directas" at bounding box center [88, 438] width 176 height 34
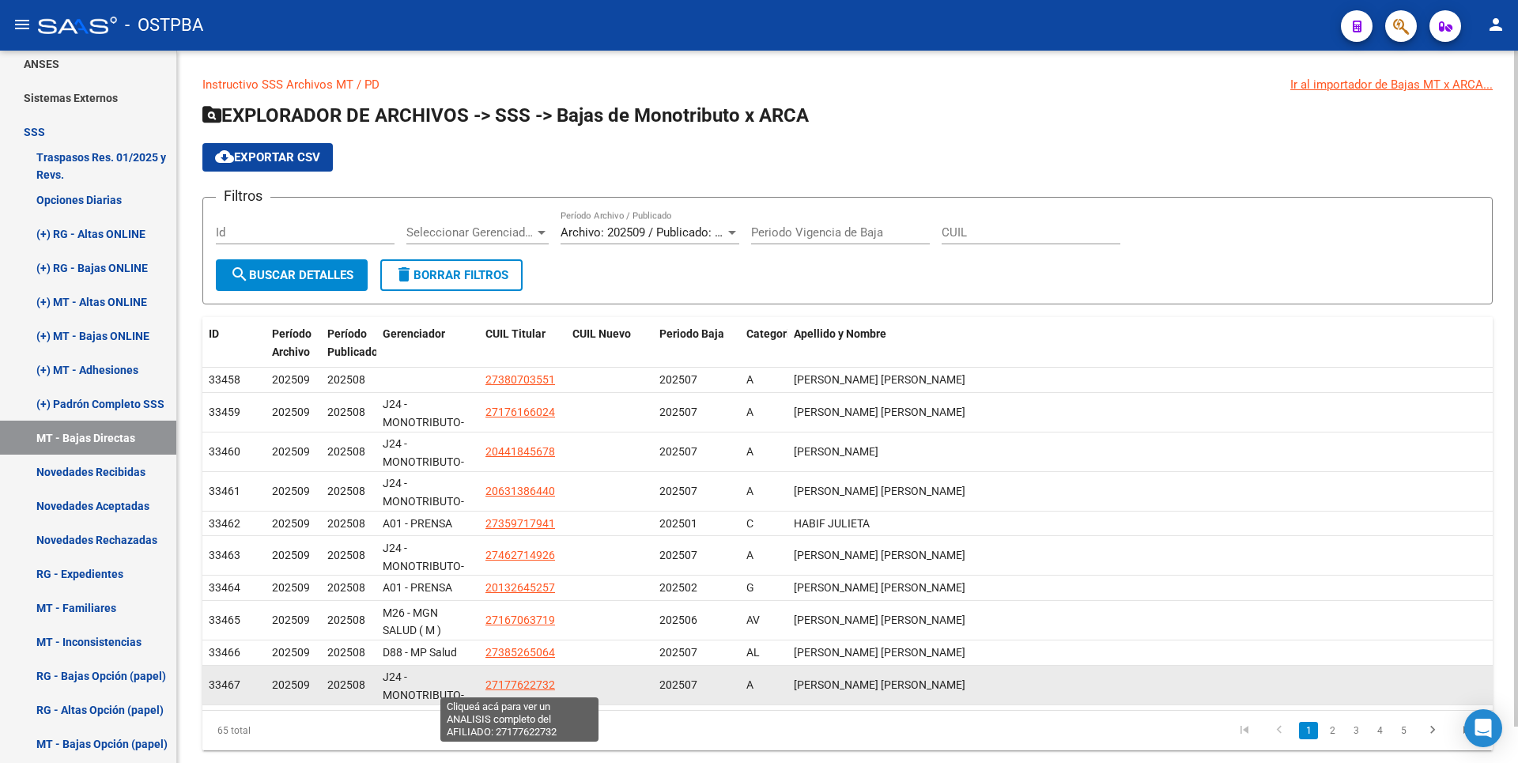
click at [523, 686] on span "27177622732" at bounding box center [521, 684] width 70 height 13
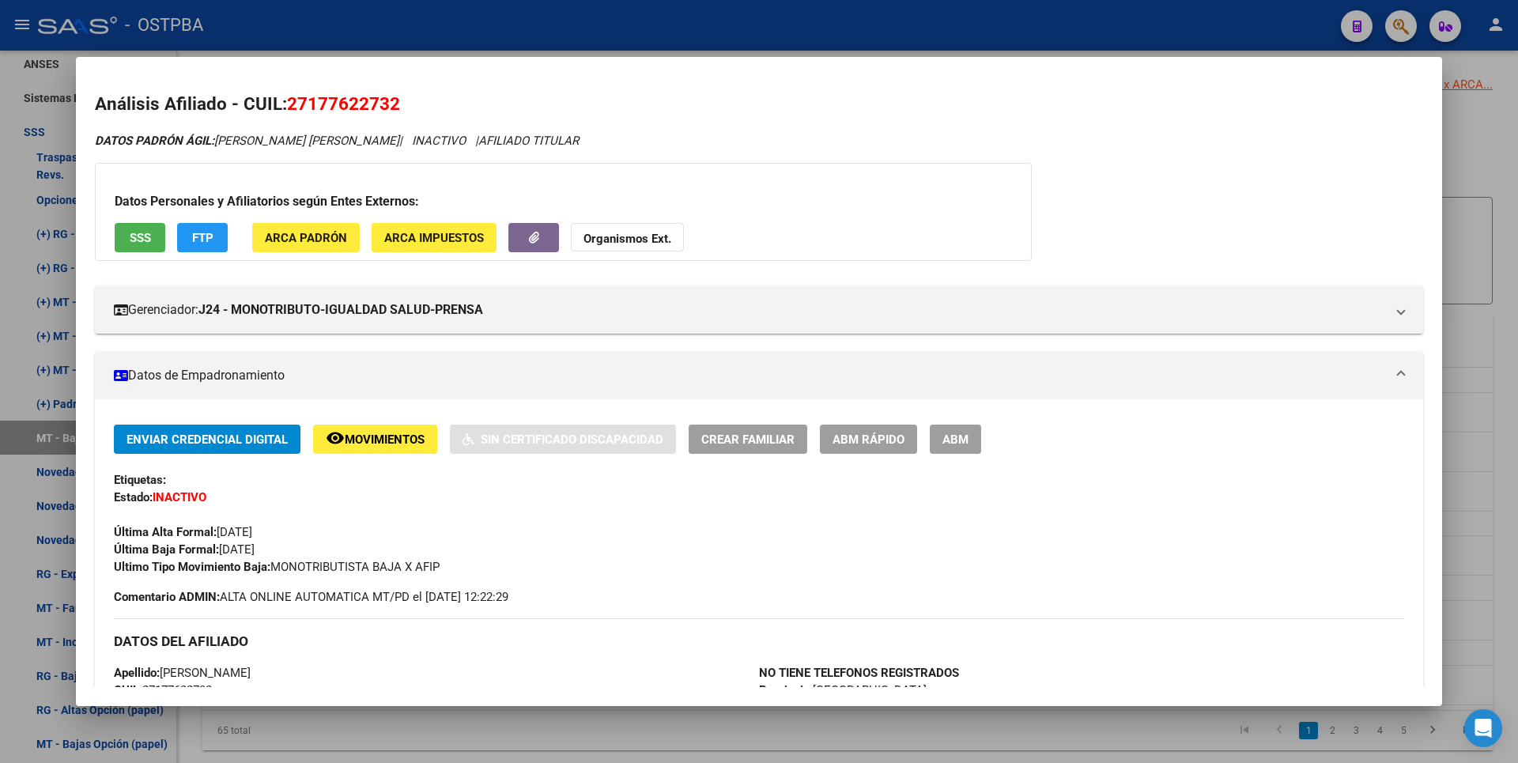
click at [1487, 297] on div at bounding box center [759, 381] width 1518 height 763
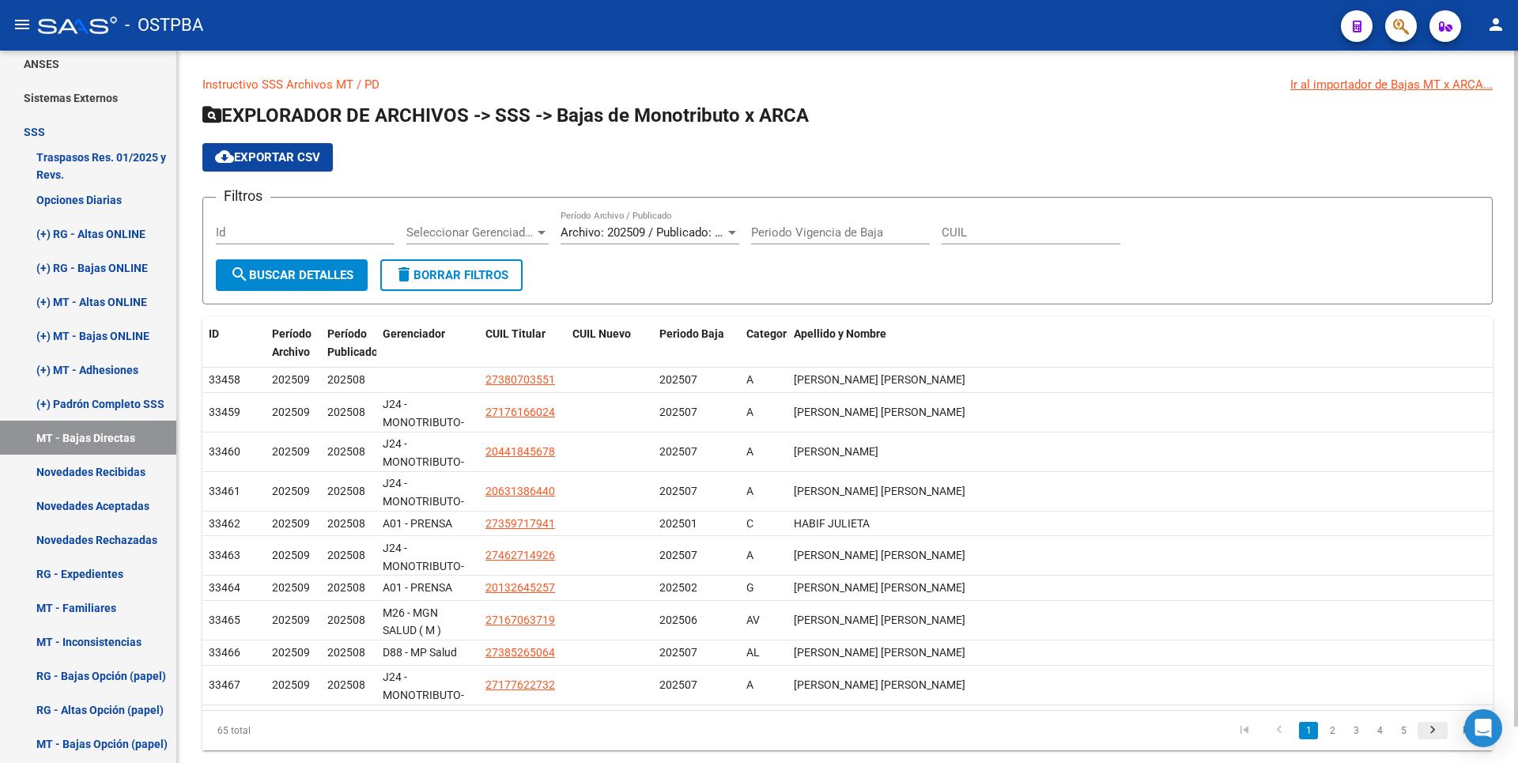
click at [1425, 735] on icon "go to next page" at bounding box center [1433, 732] width 21 height 19
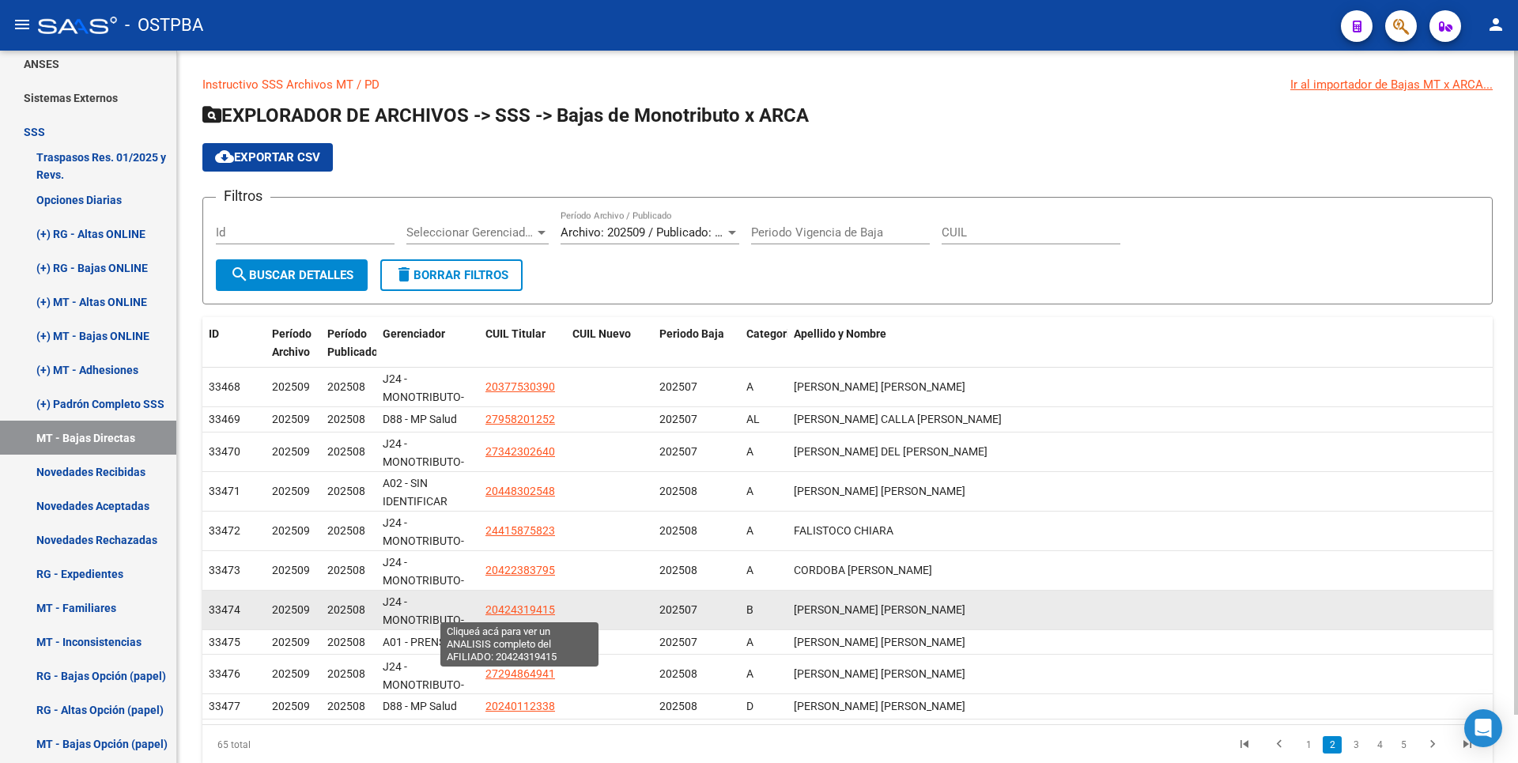
click at [519, 610] on span "20424319415" at bounding box center [521, 609] width 70 height 13
type textarea "20424319415"
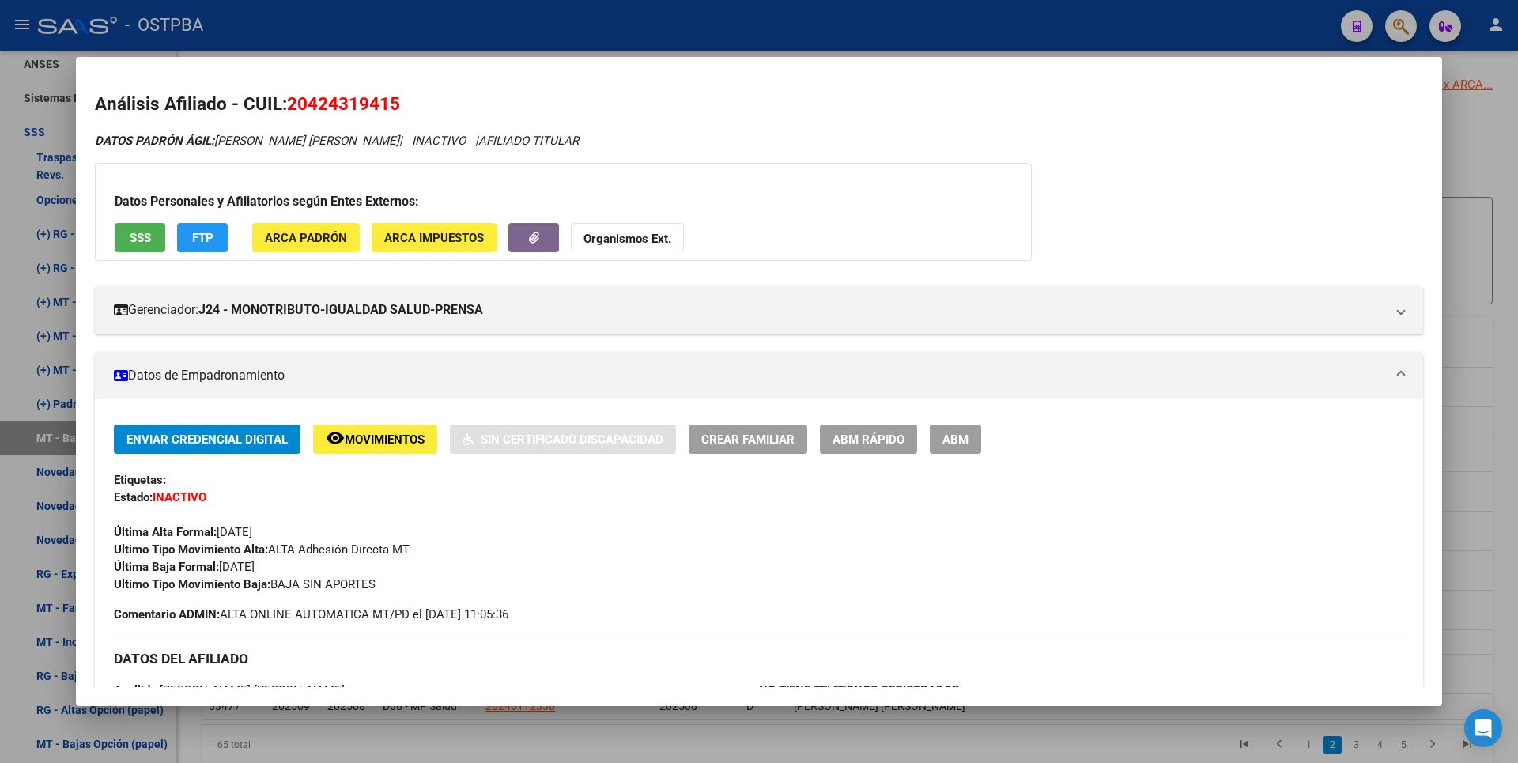
click at [1472, 393] on div at bounding box center [759, 381] width 1518 height 763
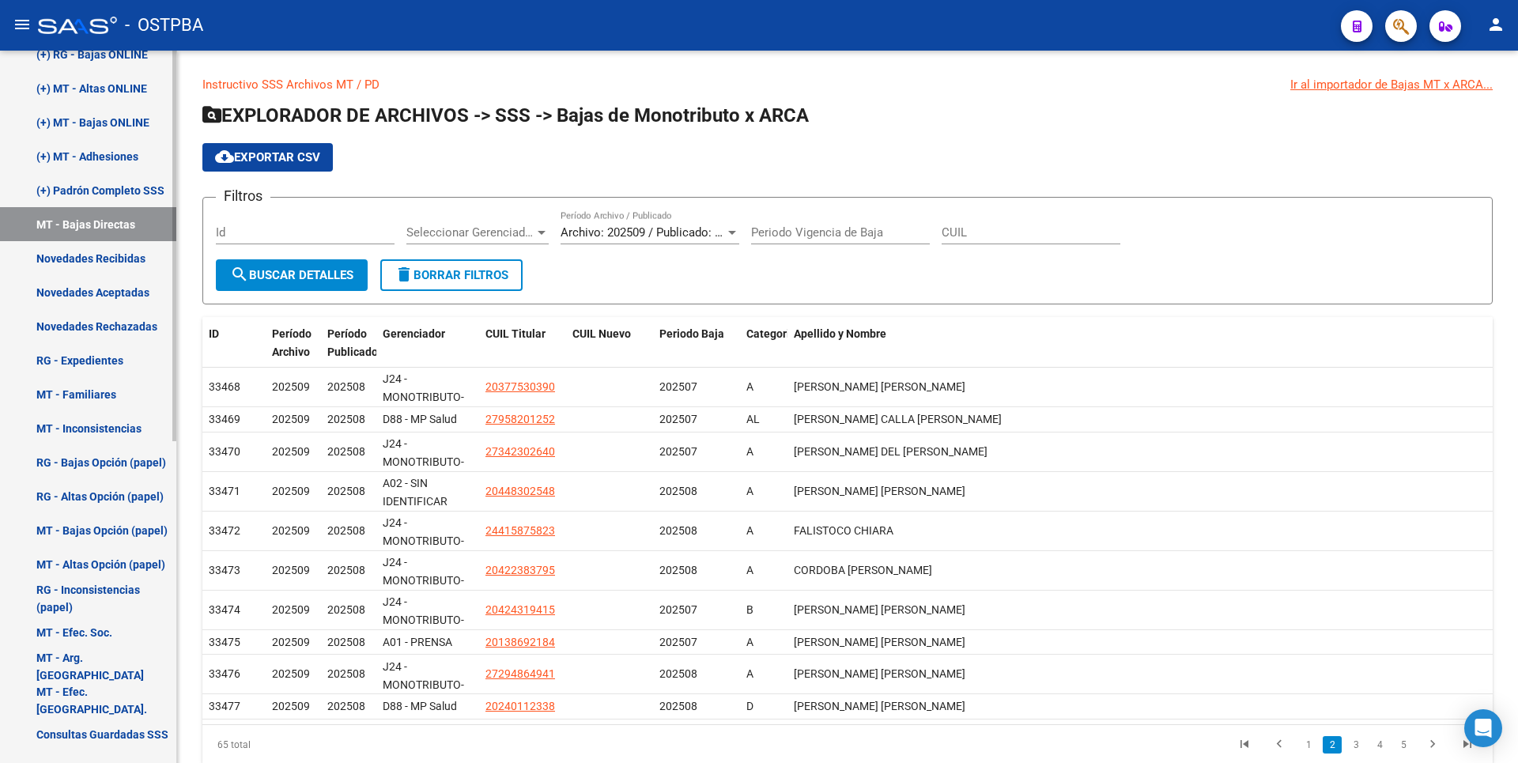
scroll to position [507, 0]
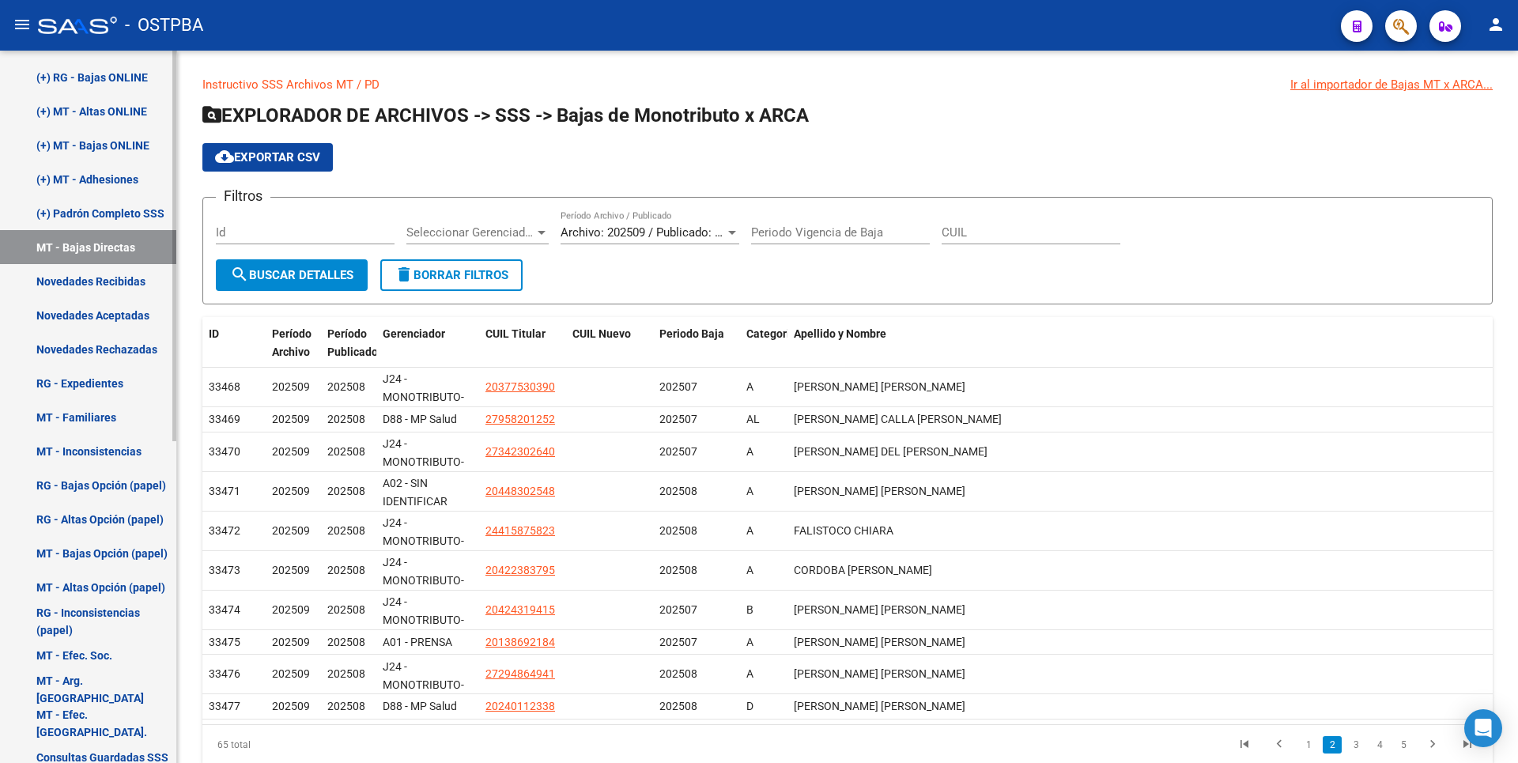
click at [75, 385] on link "RG - Expedientes" at bounding box center [88, 383] width 176 height 34
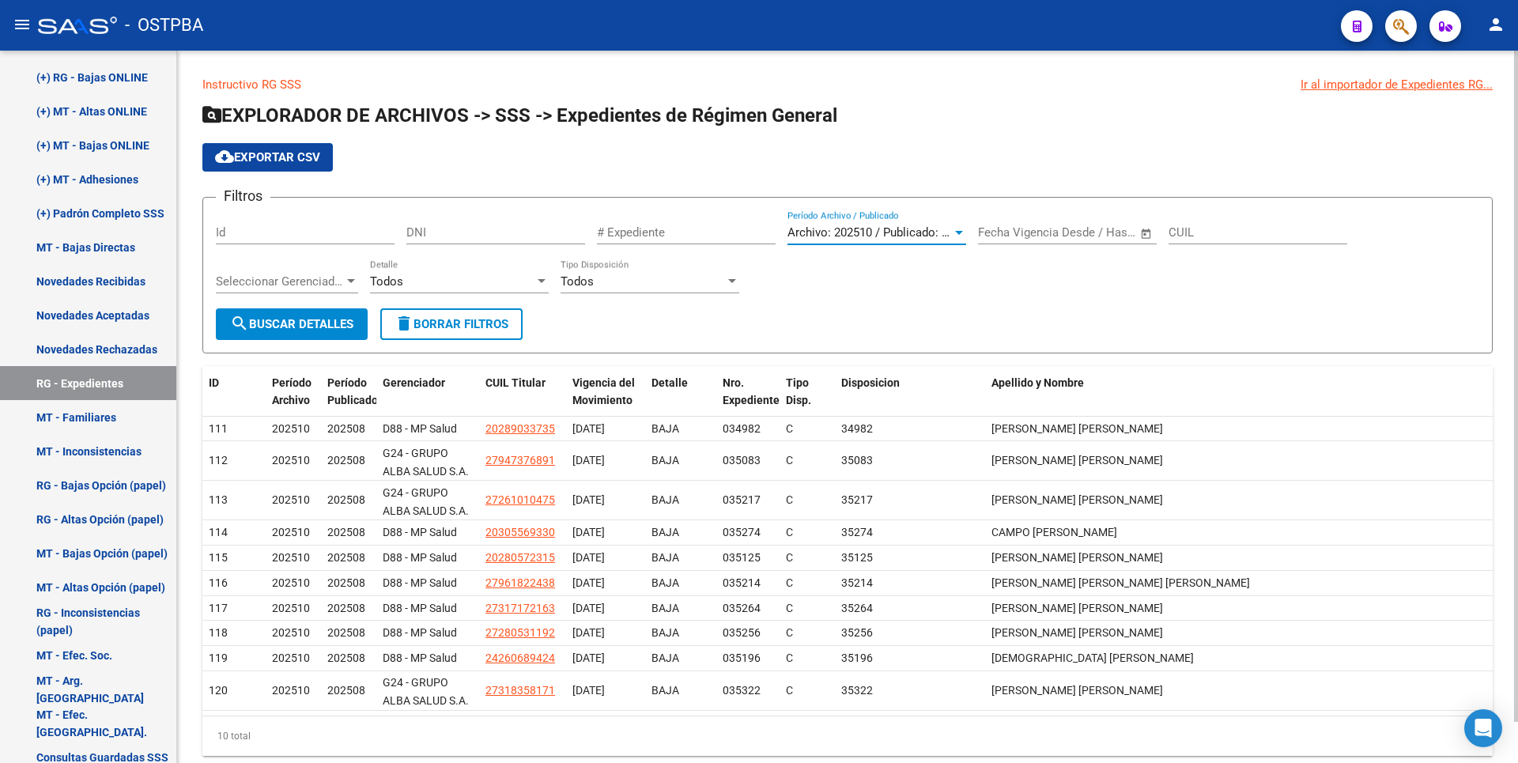
click at [957, 231] on div at bounding box center [959, 233] width 8 height 4
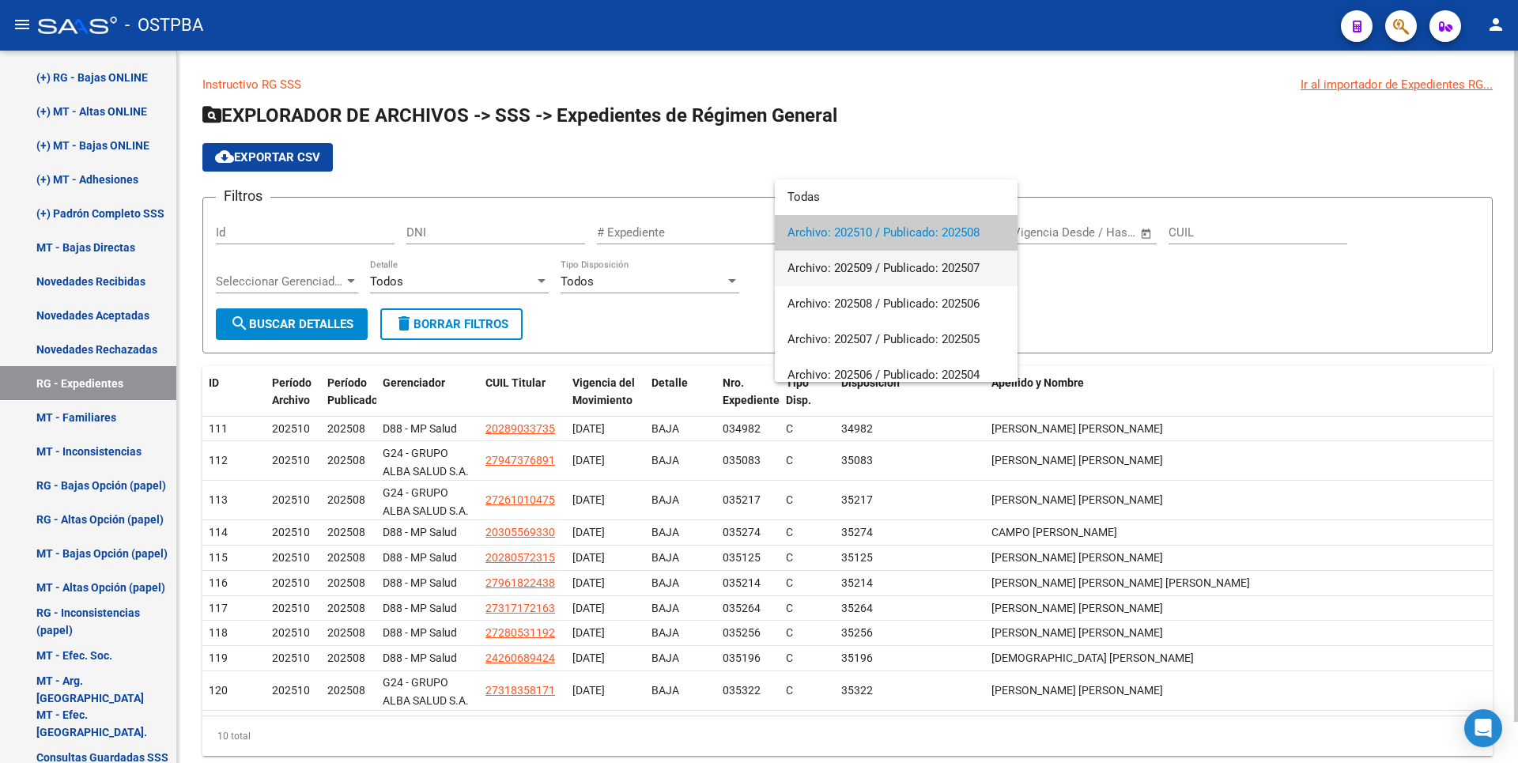
drag, startPoint x: 842, startPoint y: 261, endPoint x: 738, endPoint y: 261, distance: 104.4
click at [843, 261] on span "Archivo: 202509 / Publicado: 202507" at bounding box center [896, 269] width 217 height 36
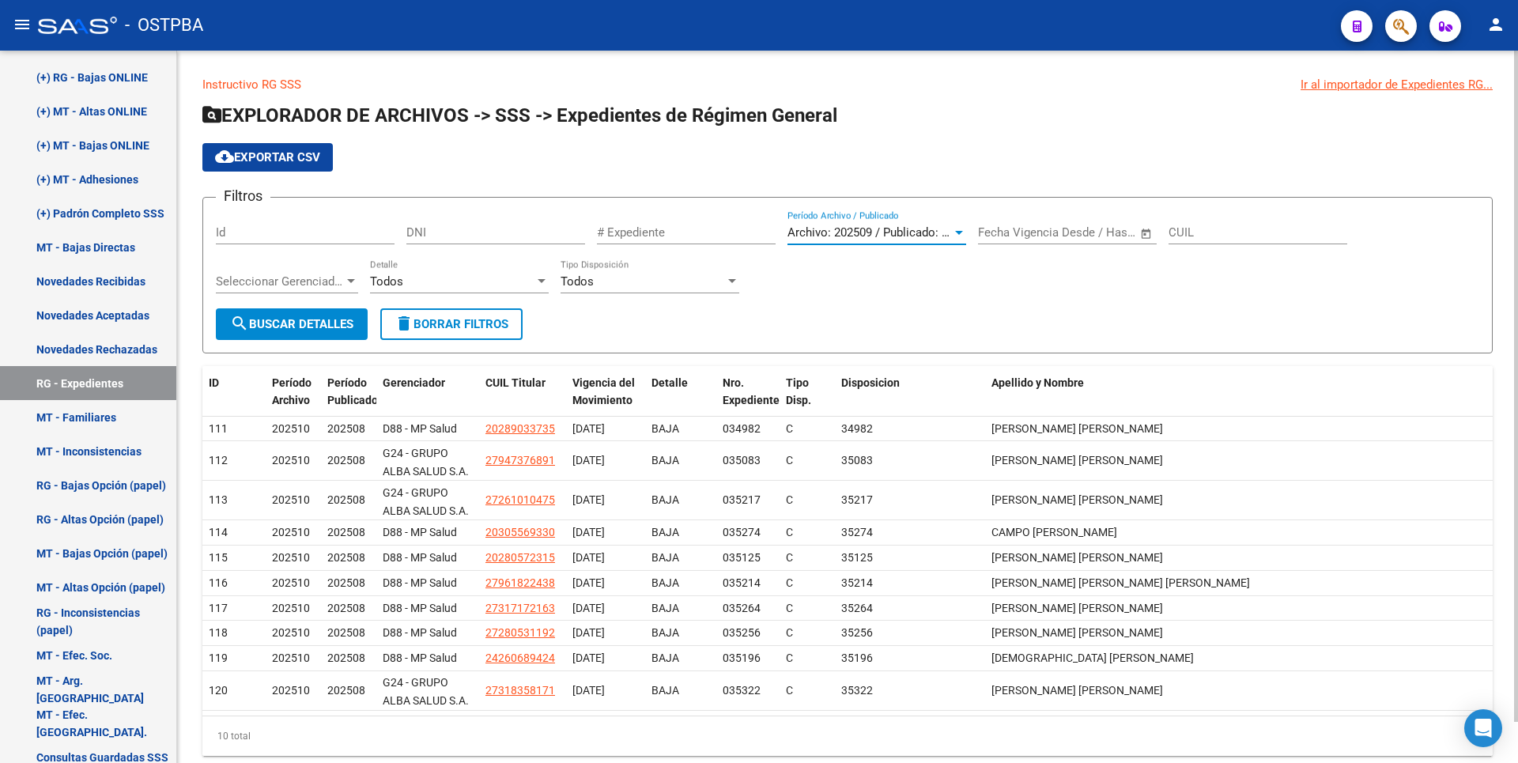
click at [262, 326] on span "search Buscar Detalles" at bounding box center [291, 324] width 123 height 14
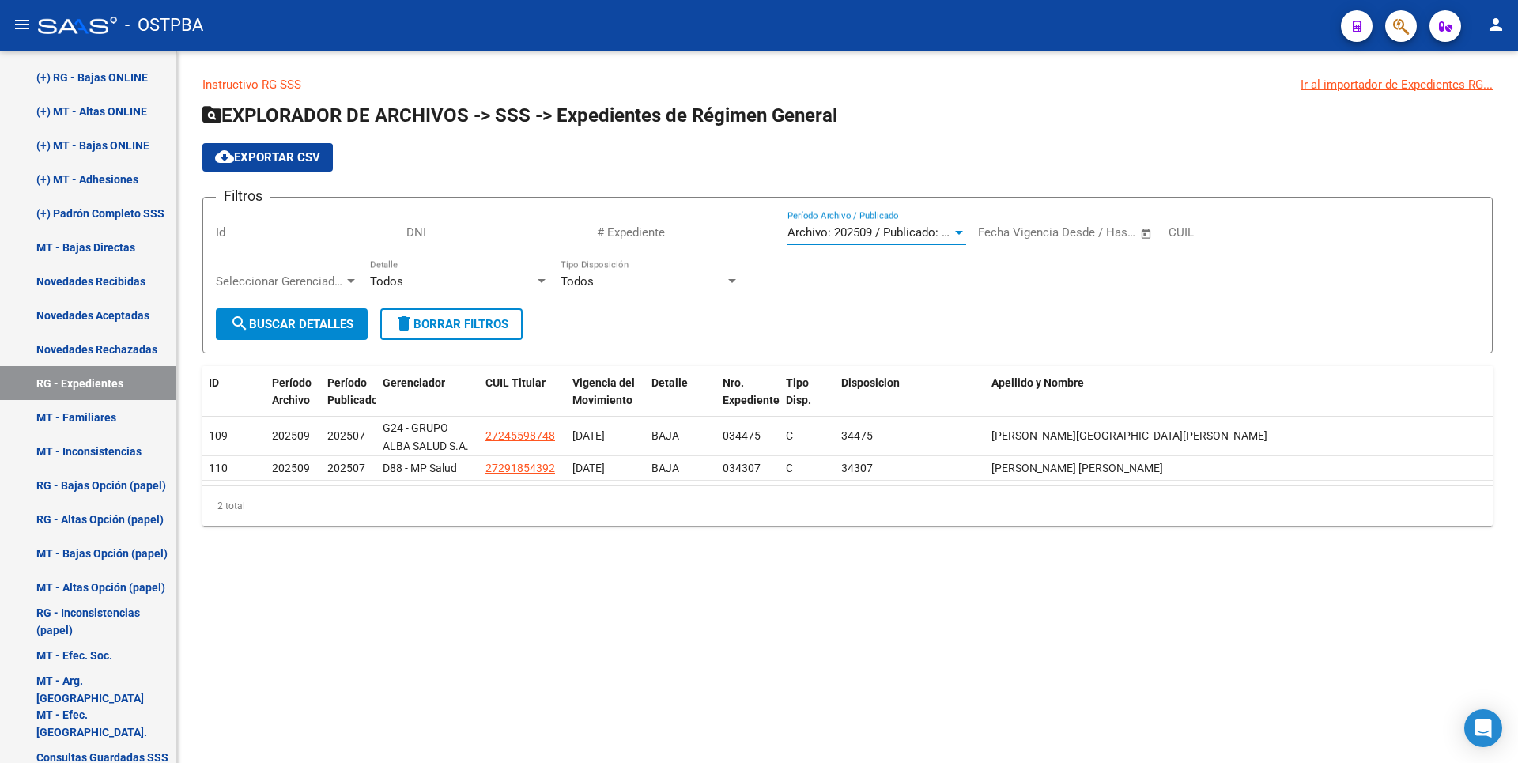
click at [963, 232] on div at bounding box center [959, 232] width 14 height 13
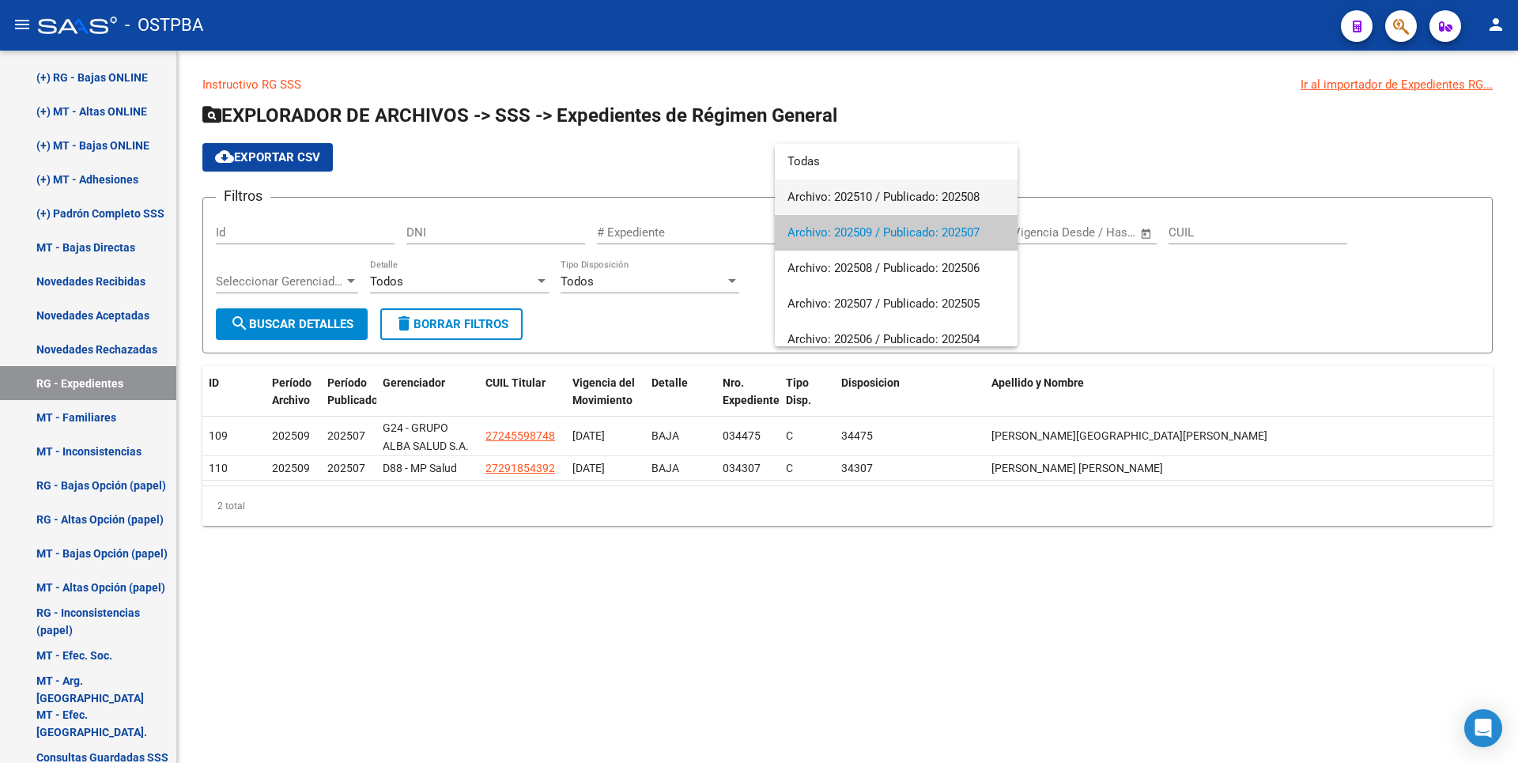
click at [902, 196] on span "Archivo: 202510 / Publicado: 202508" at bounding box center [896, 197] width 217 height 36
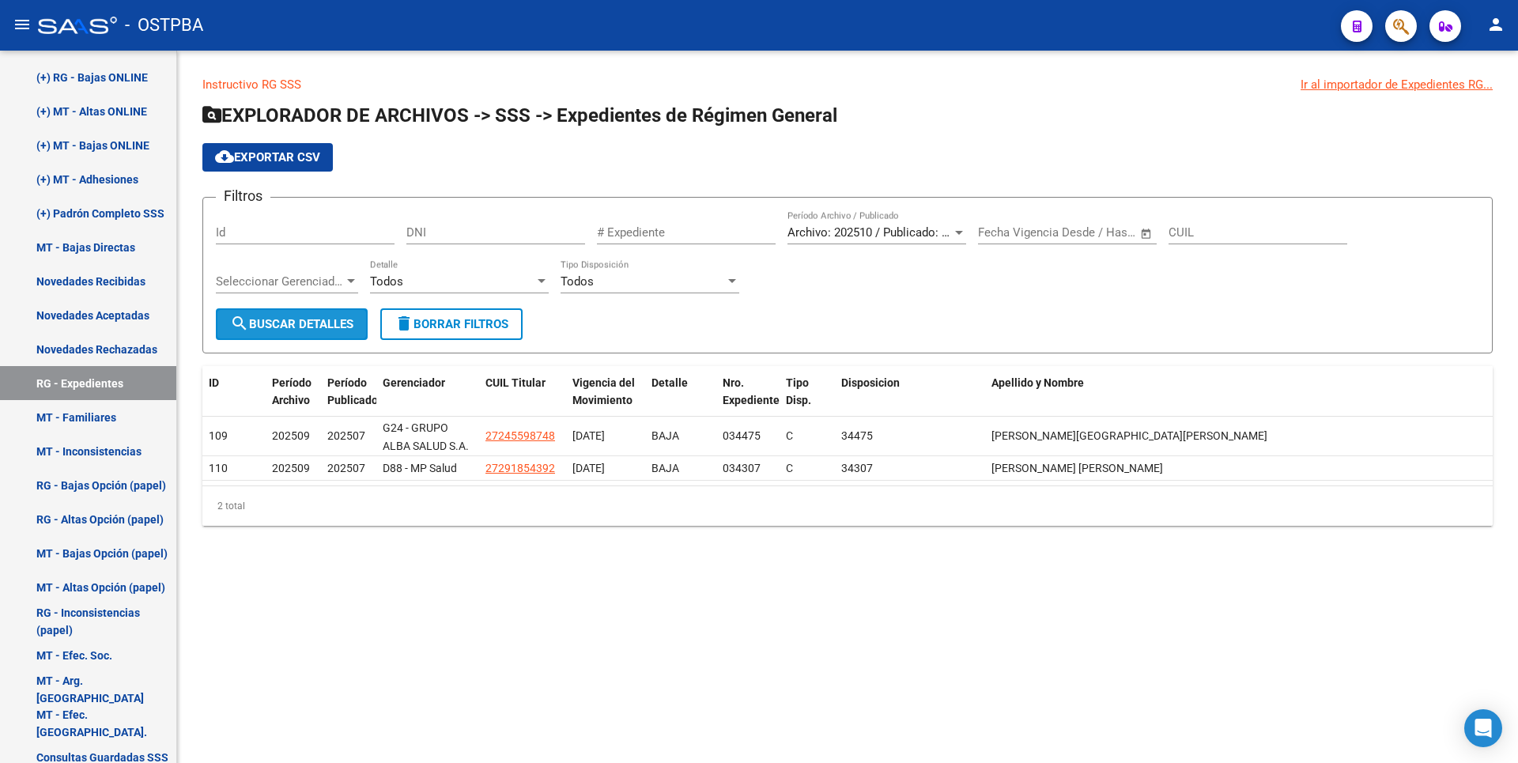
click at [268, 310] on button "search Buscar Detalles" at bounding box center [292, 324] width 152 height 32
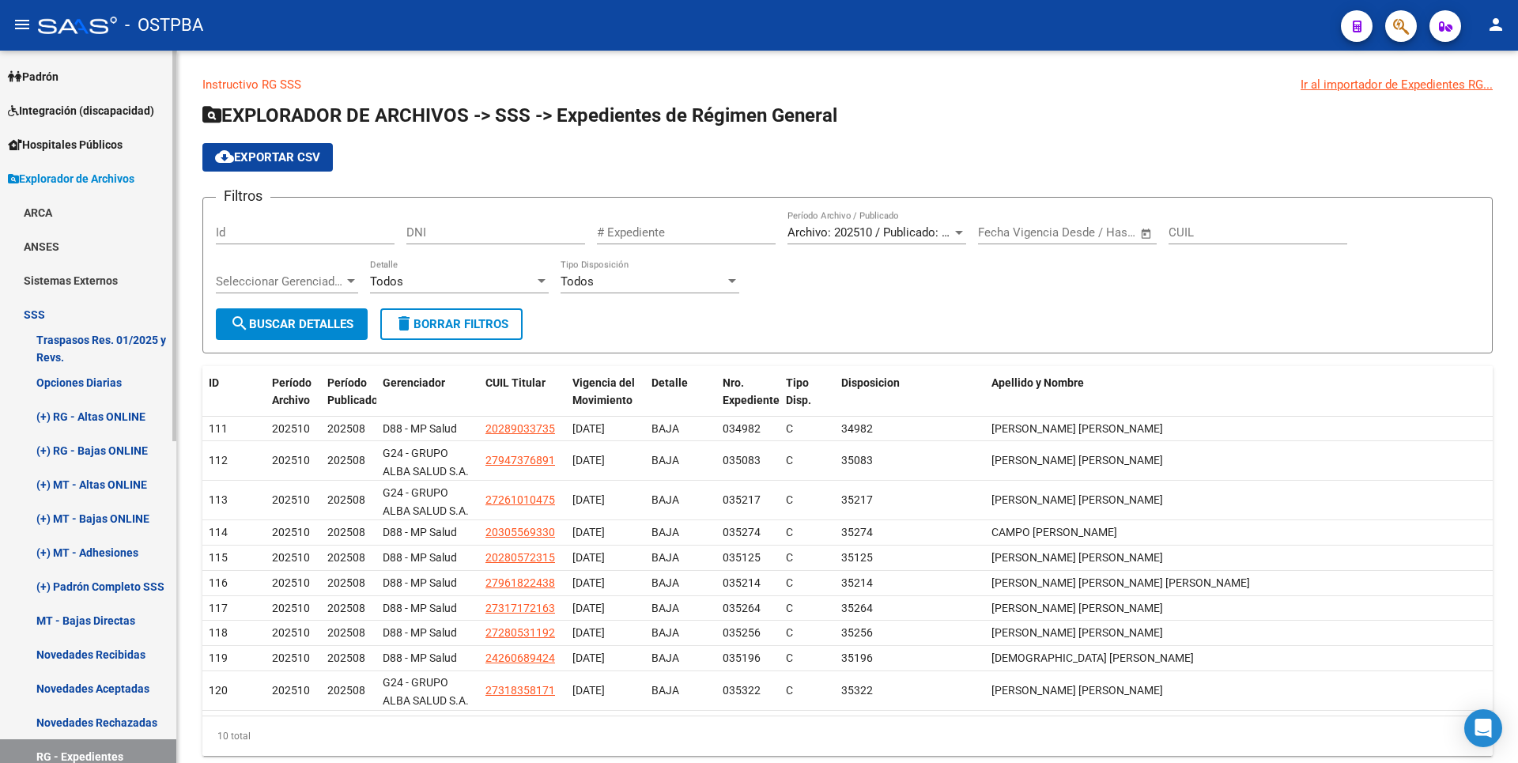
scroll to position [32, 0]
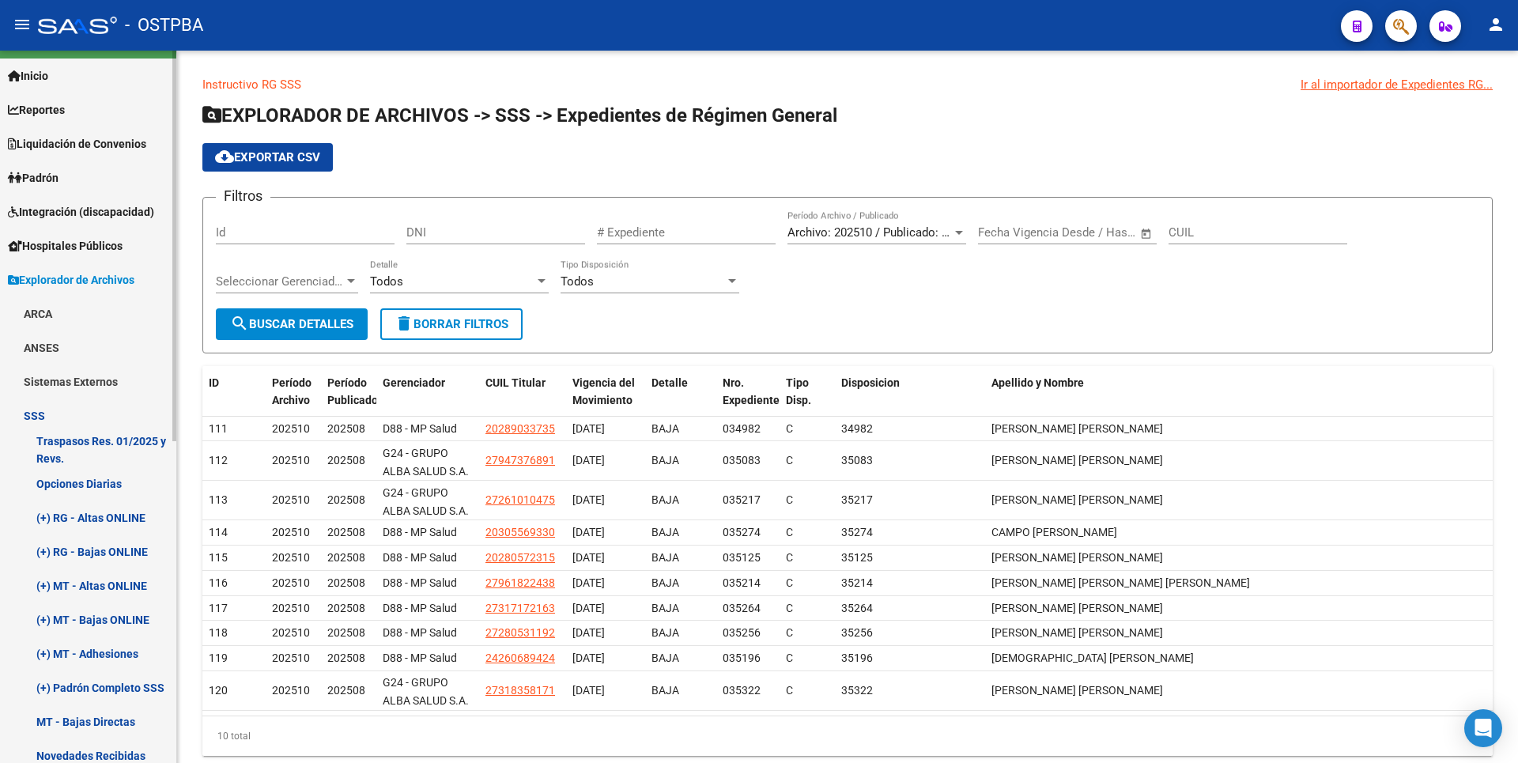
click at [39, 178] on span "Padrón" at bounding box center [33, 177] width 51 height 17
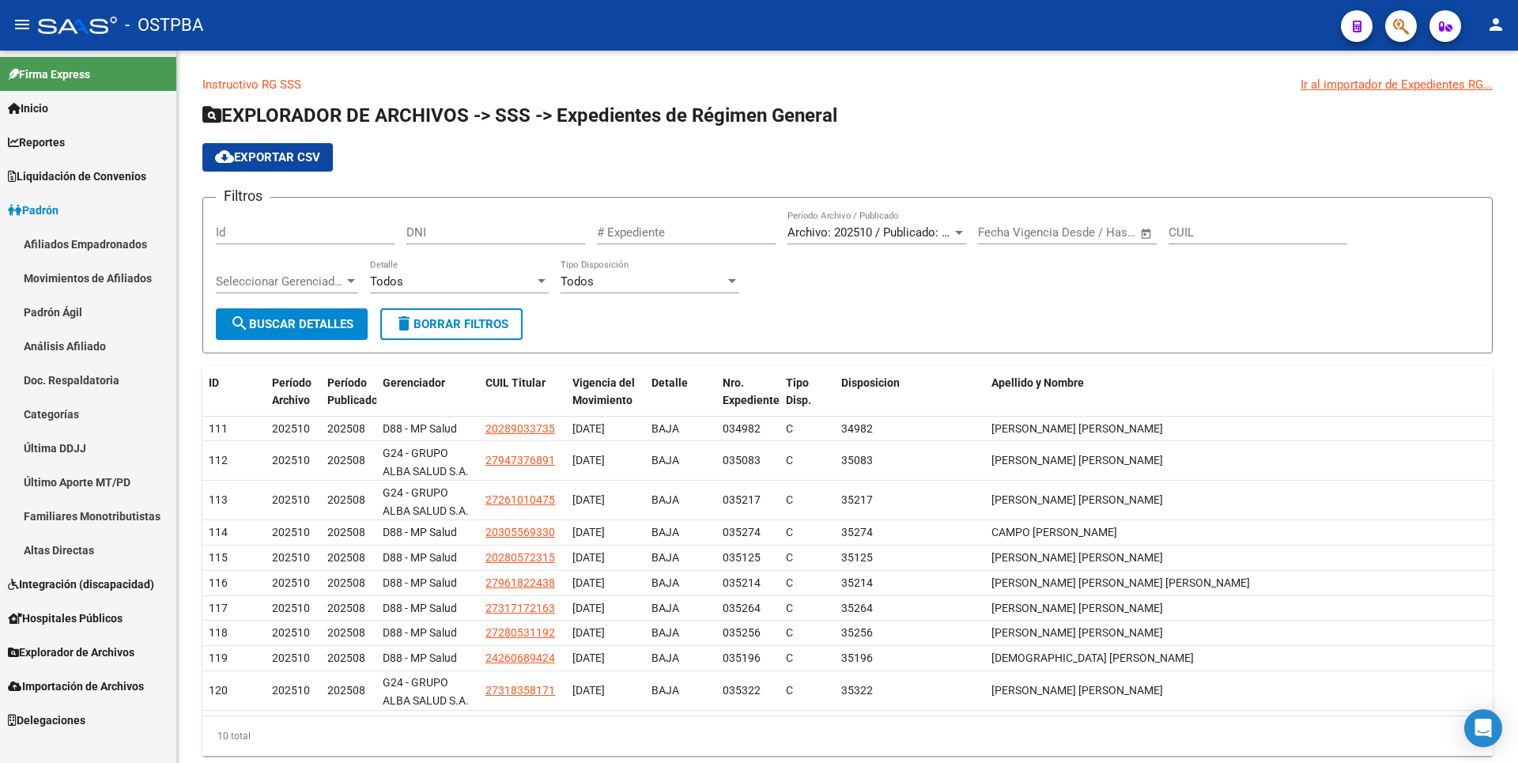
scroll to position [0, 0]
click at [77, 165] on link "Liquidación de Convenios" at bounding box center [88, 176] width 176 height 34
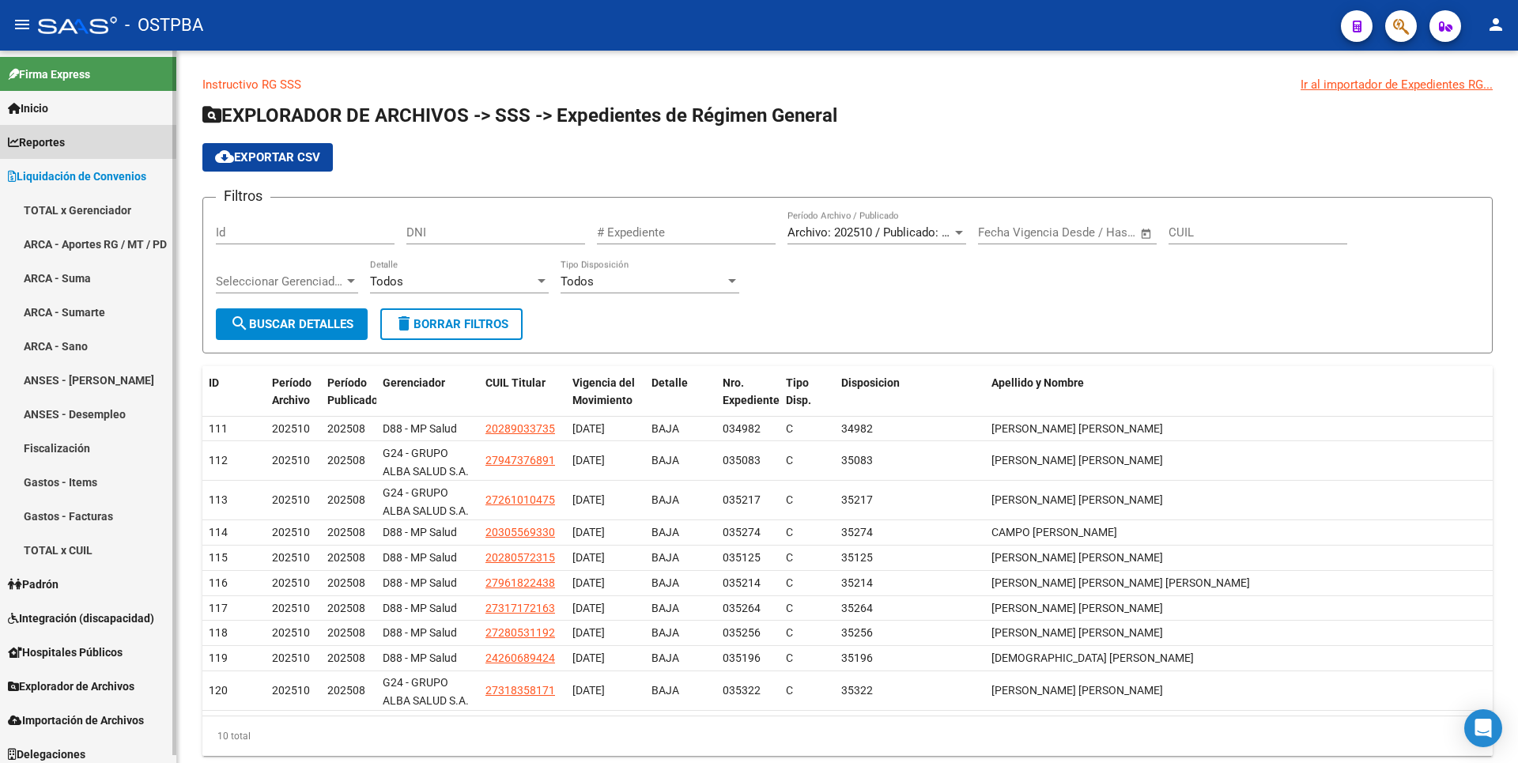
click at [65, 140] on span "Reportes" at bounding box center [36, 142] width 57 height 17
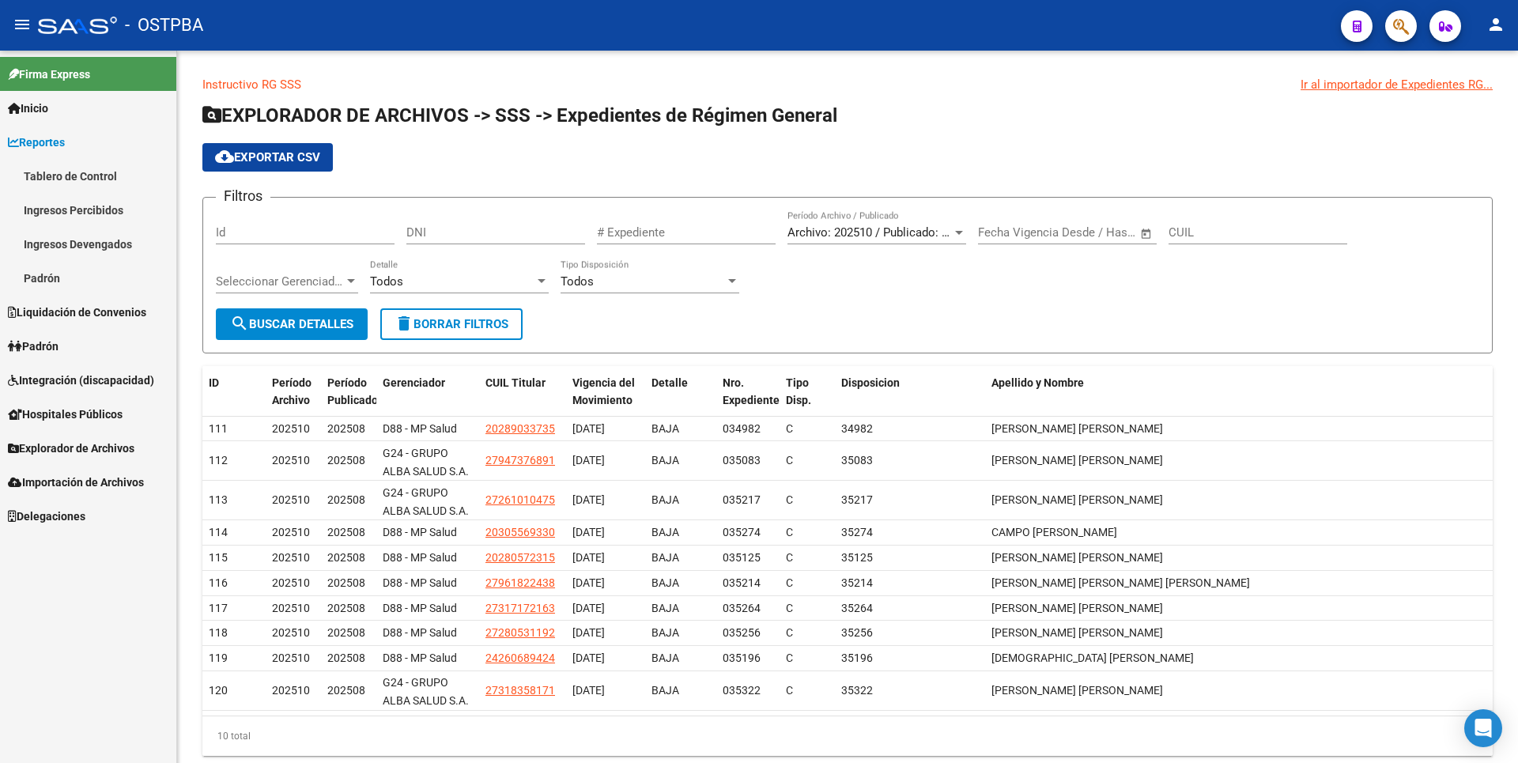
click at [76, 195] on link "Ingresos Percibidos" at bounding box center [88, 210] width 176 height 34
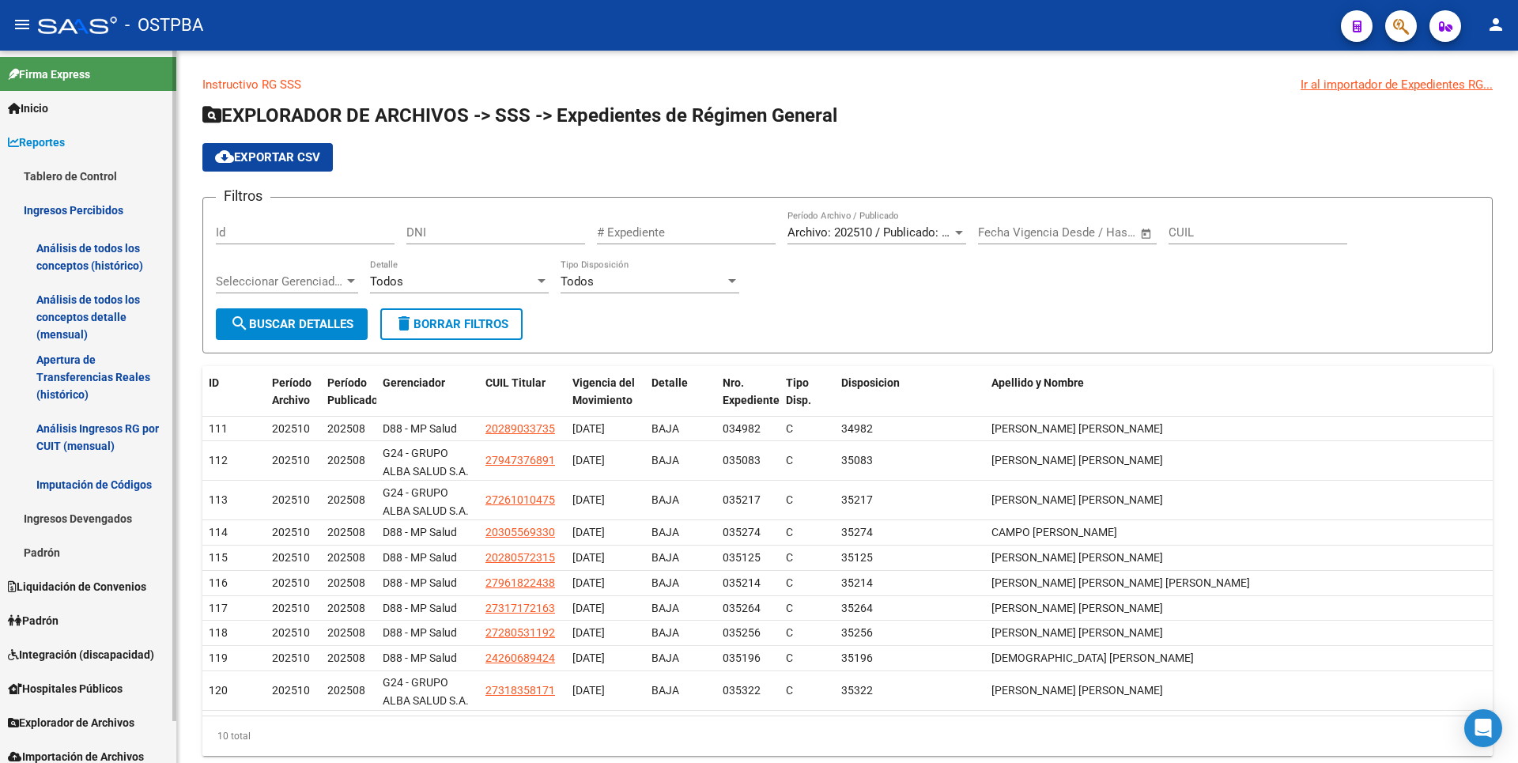
click at [98, 308] on link "Análisis de todos los conceptos detalle (mensual)" at bounding box center [88, 317] width 176 height 60
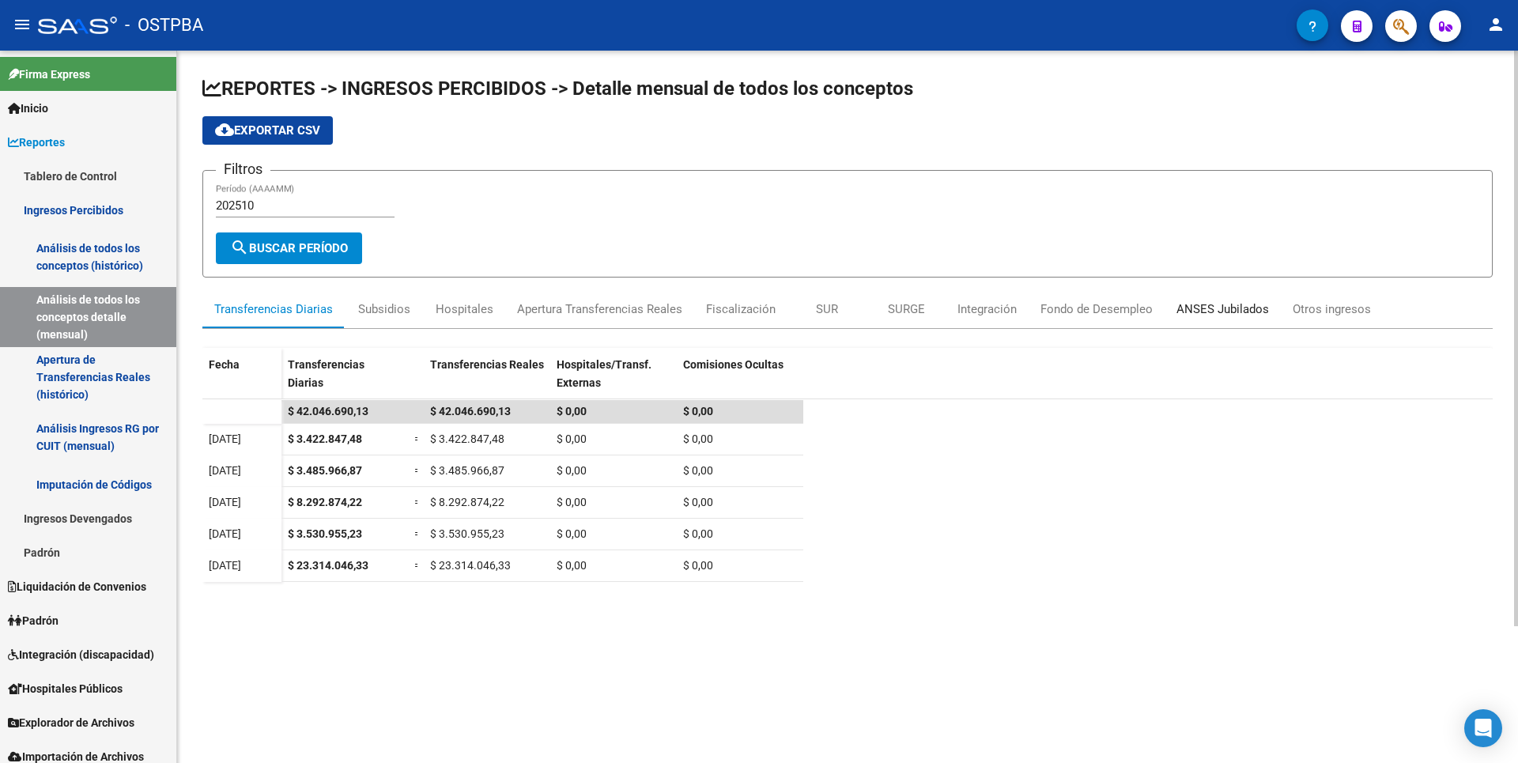
click at [1198, 312] on div "ANSES Jubilados" at bounding box center [1223, 308] width 93 height 17
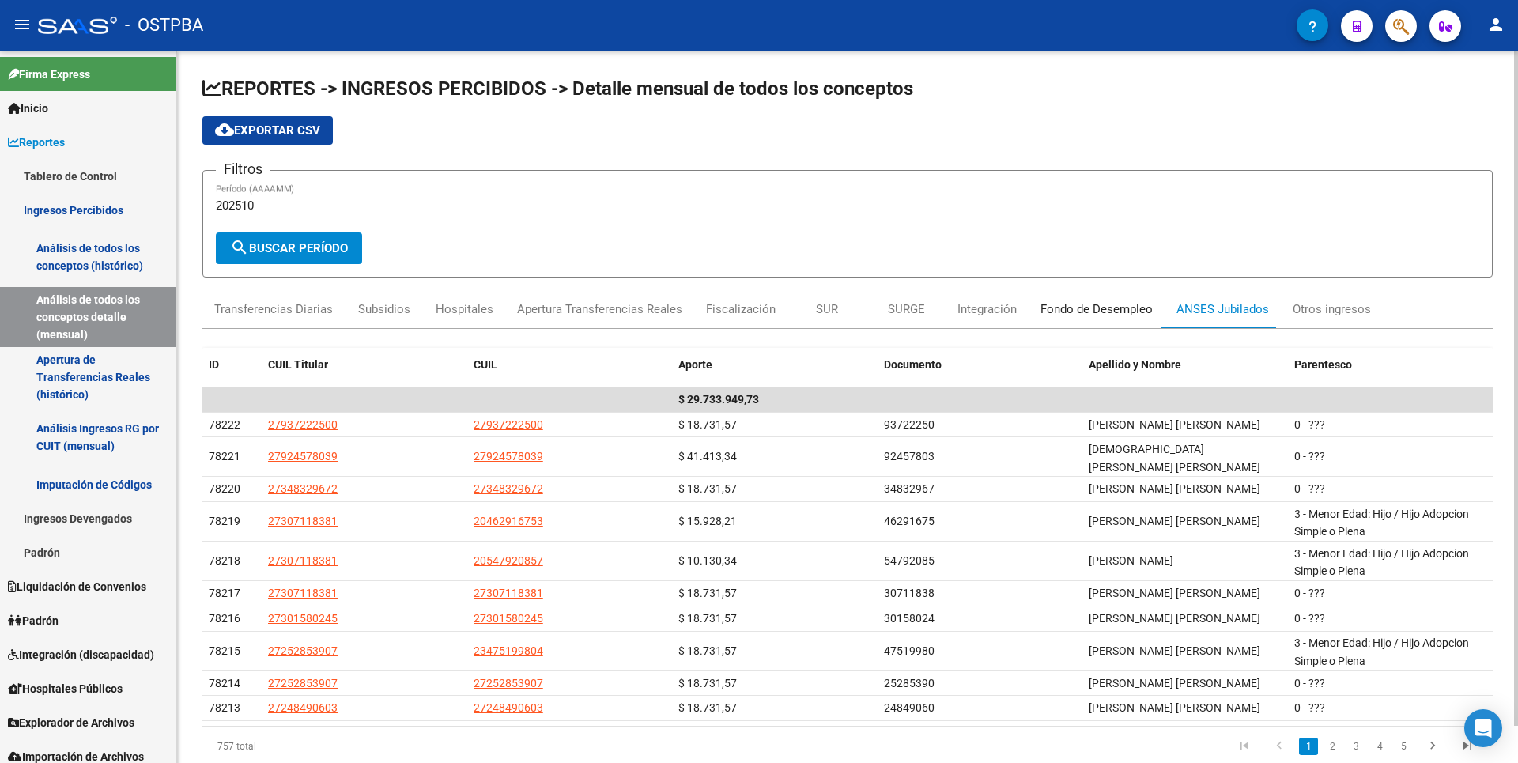
click at [1064, 310] on div "Fondo de Desempleo" at bounding box center [1097, 308] width 112 height 17
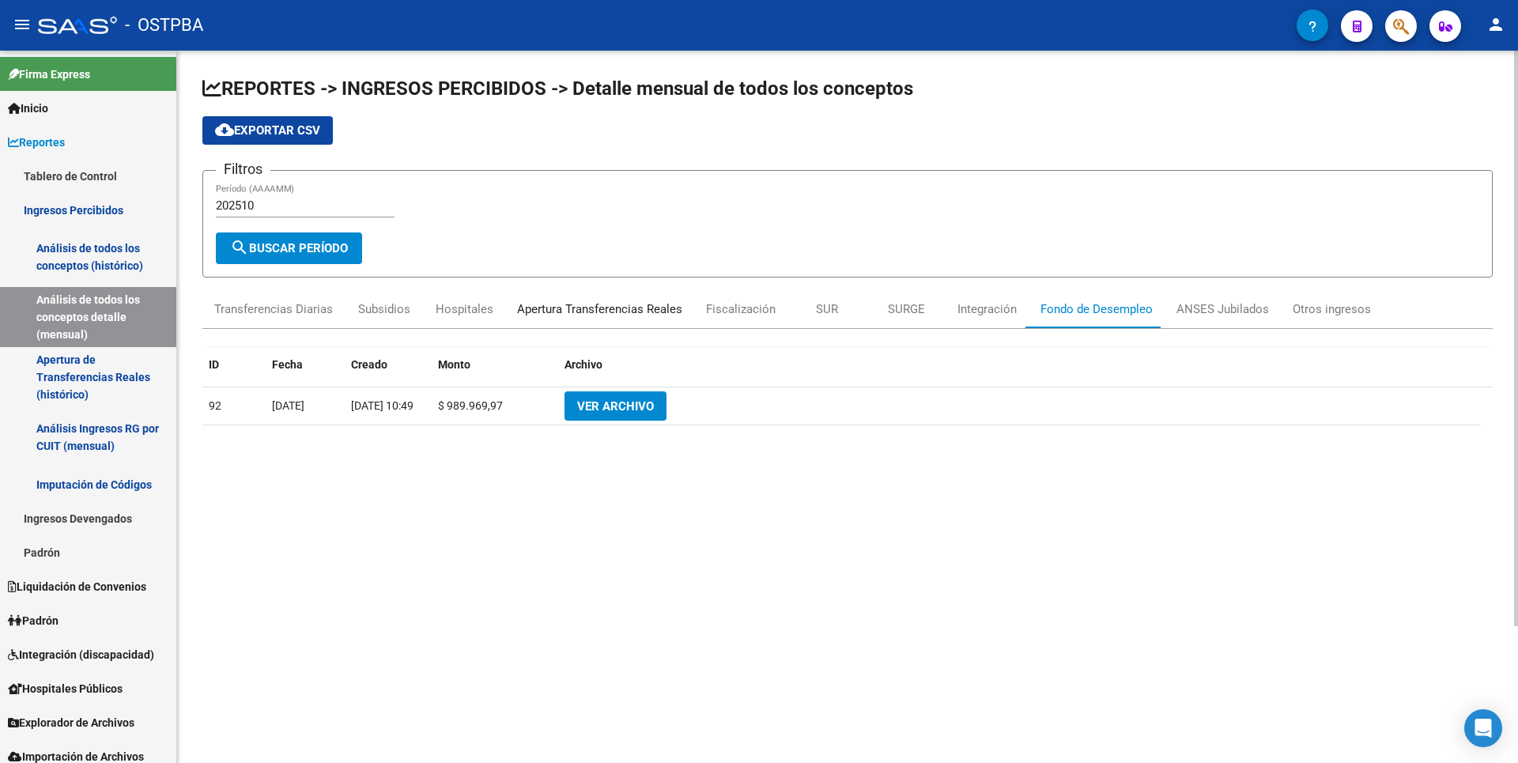
click at [584, 303] on div "Apertura Transferencias Reales" at bounding box center [599, 308] width 165 height 17
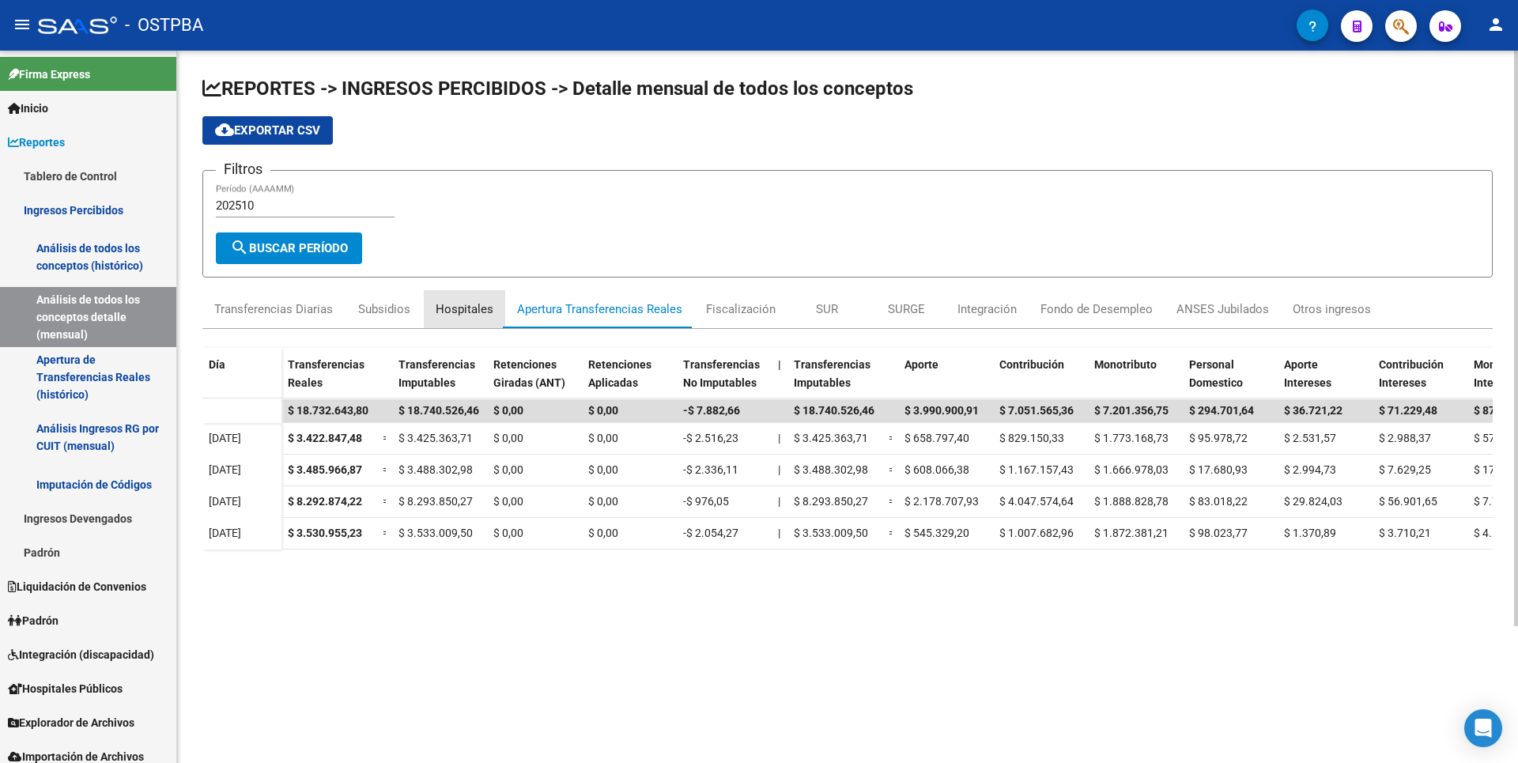
click at [469, 305] on div "Hospitales" at bounding box center [465, 308] width 58 height 17
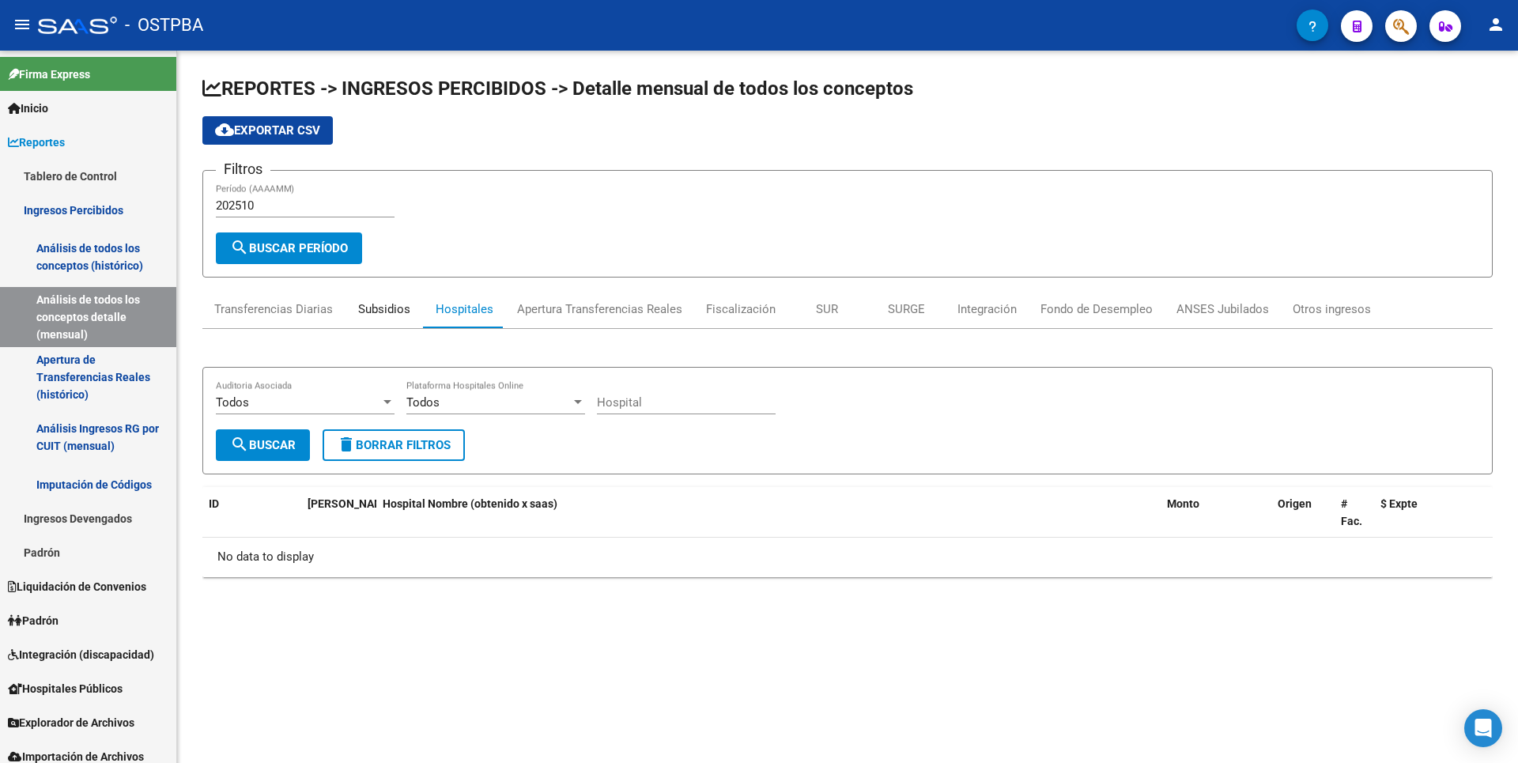
click at [379, 315] on div "Subsidios" at bounding box center [384, 308] width 52 height 17
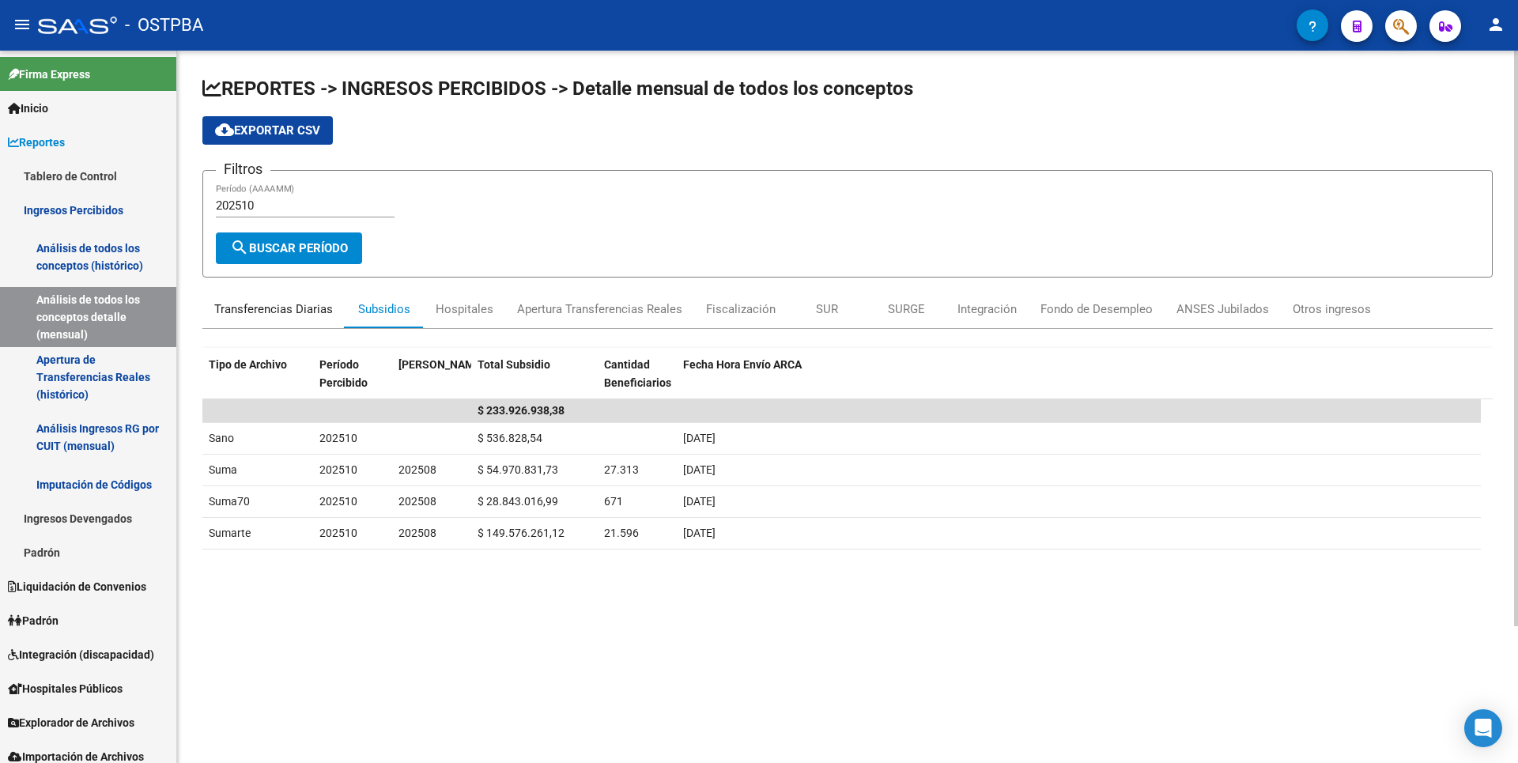
click at [278, 311] on div "Transferencias Diarias" at bounding box center [273, 308] width 119 height 17
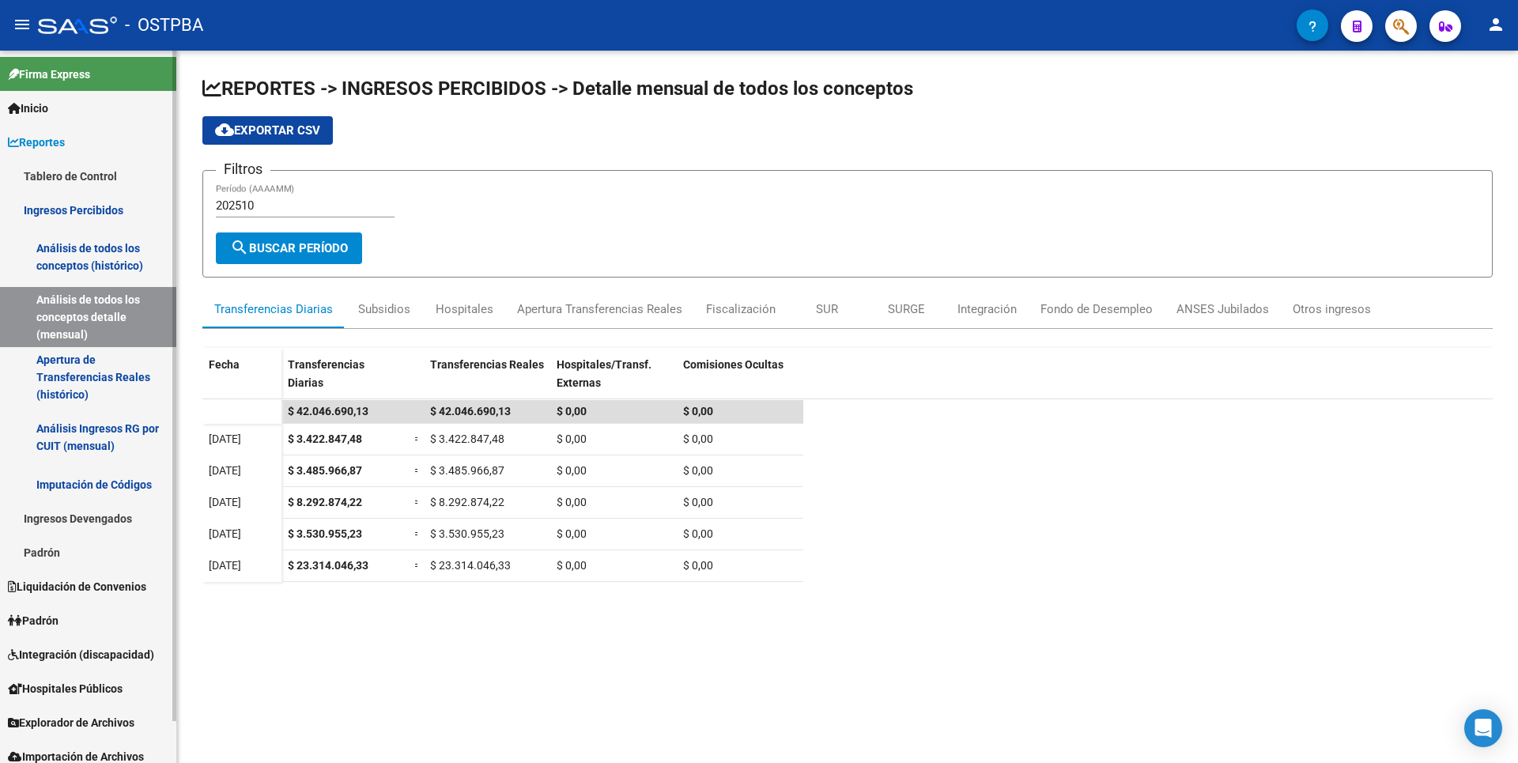
click at [93, 383] on link "Apertura de Transferencias Reales (histórico)" at bounding box center [88, 377] width 176 height 60
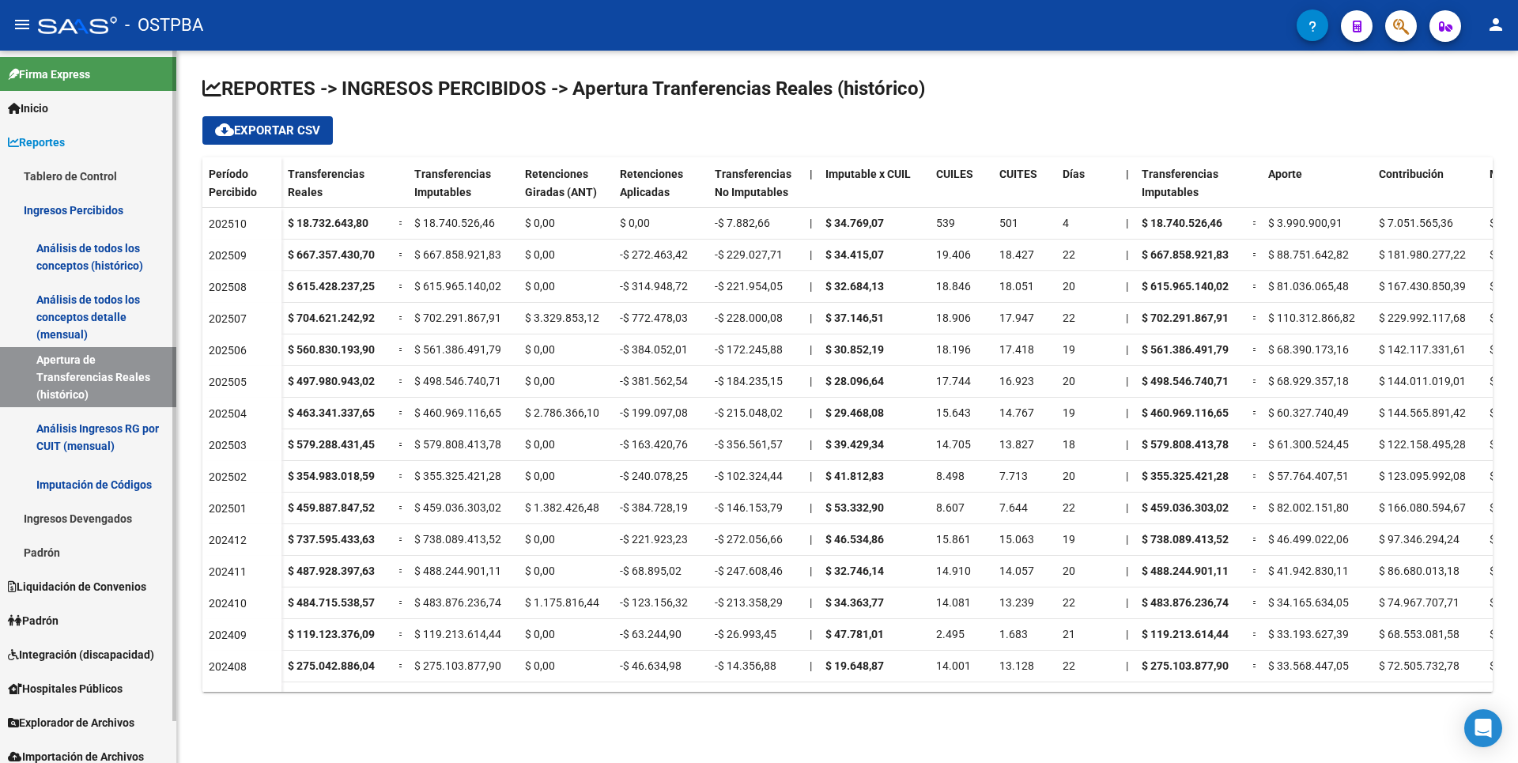
click at [89, 448] on link "Análisis Ingresos RG por CUIT (mensual)" at bounding box center [88, 437] width 176 height 60
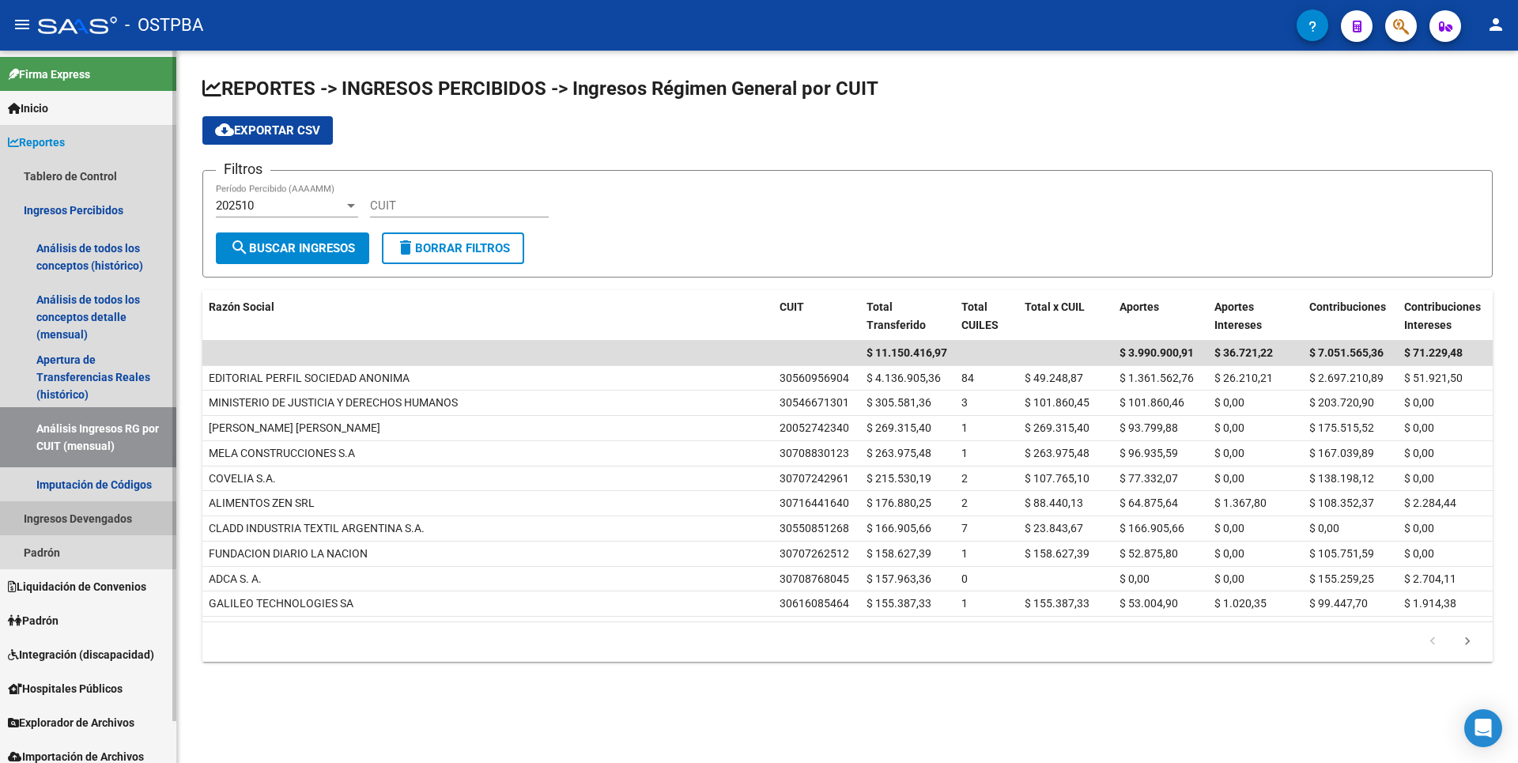
click at [100, 512] on link "Ingresos Devengados" at bounding box center [88, 518] width 176 height 34
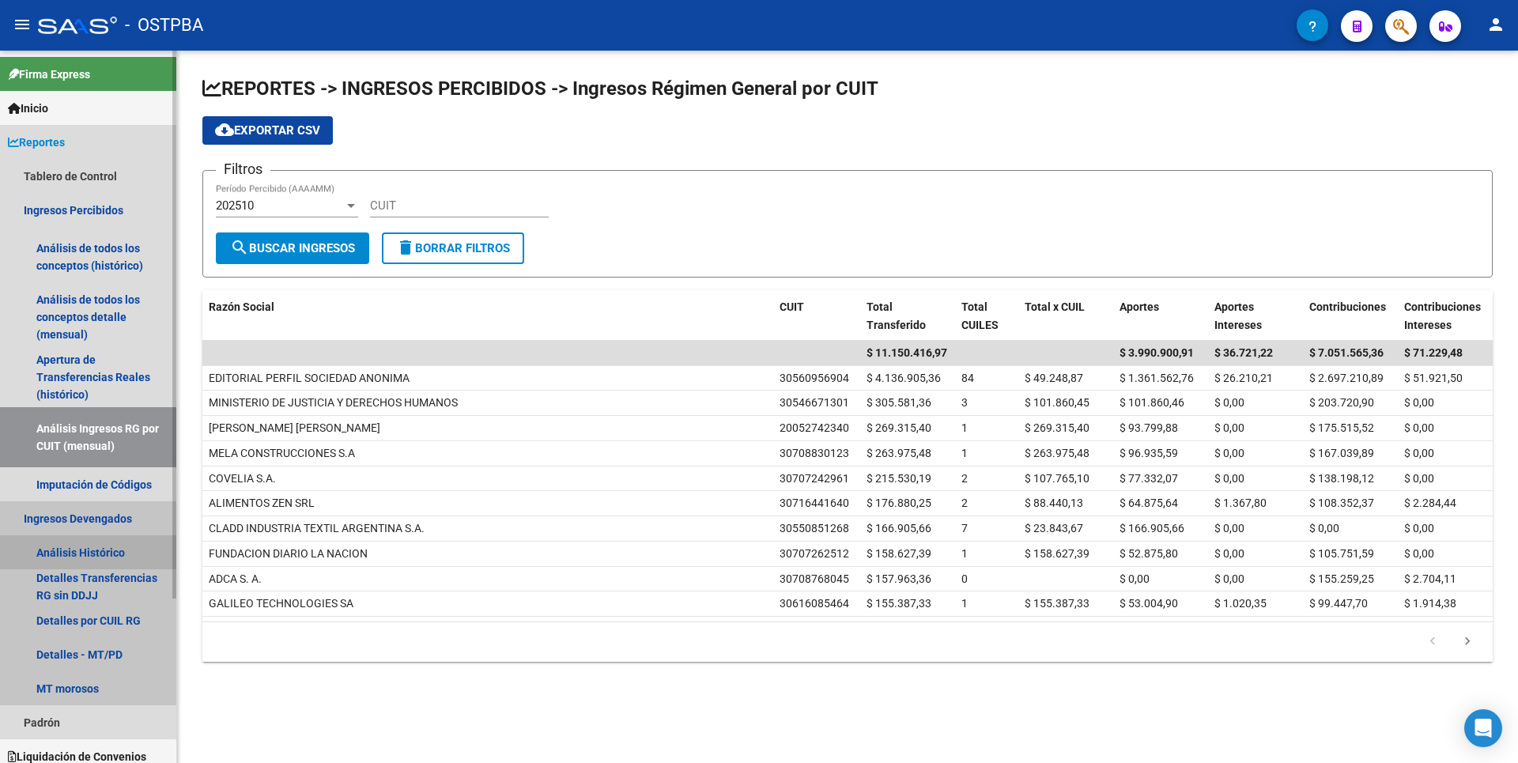
click at [62, 569] on link "Análisis Histórico" at bounding box center [88, 552] width 176 height 34
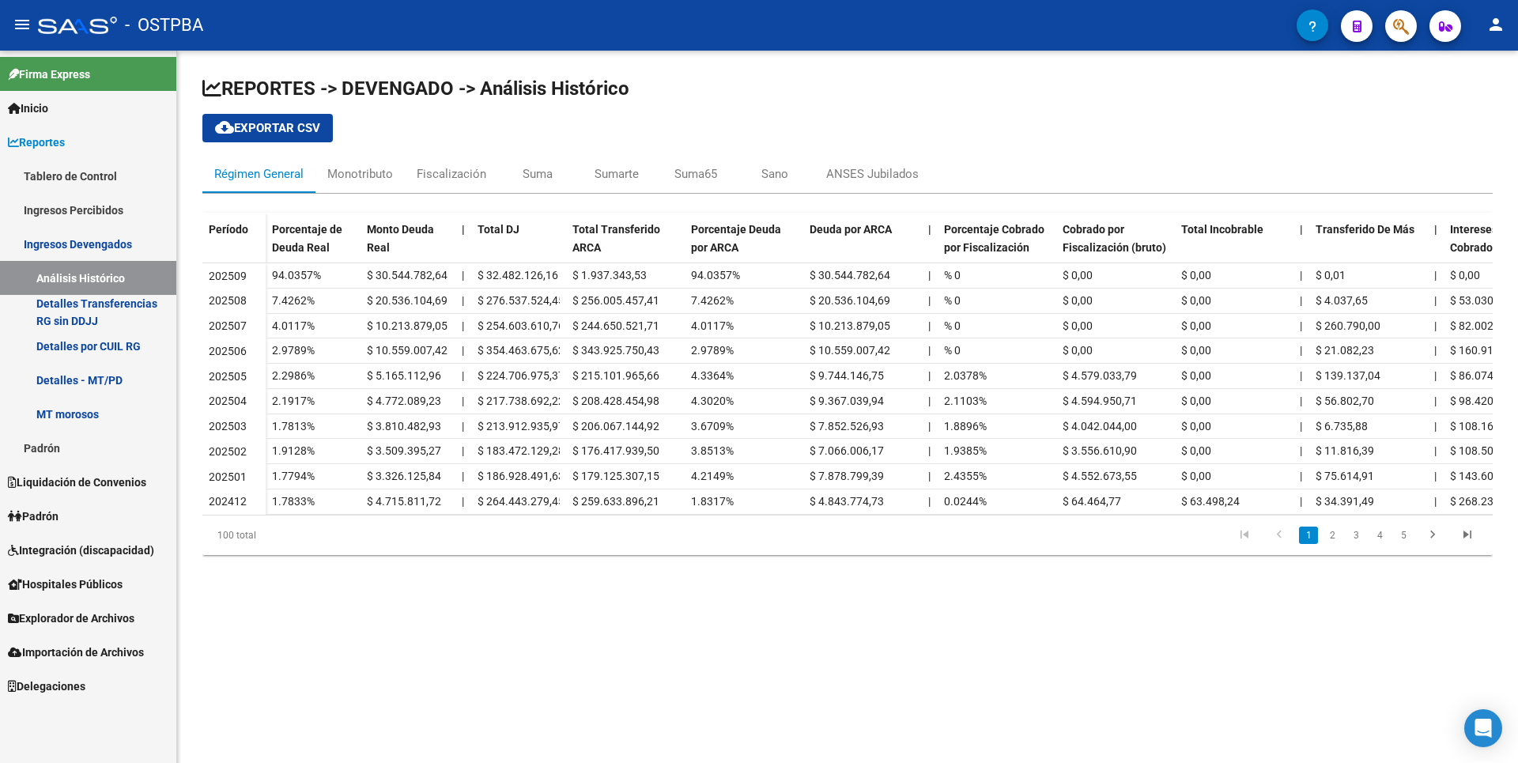
click at [77, 504] on link "Padrón" at bounding box center [88, 516] width 176 height 34
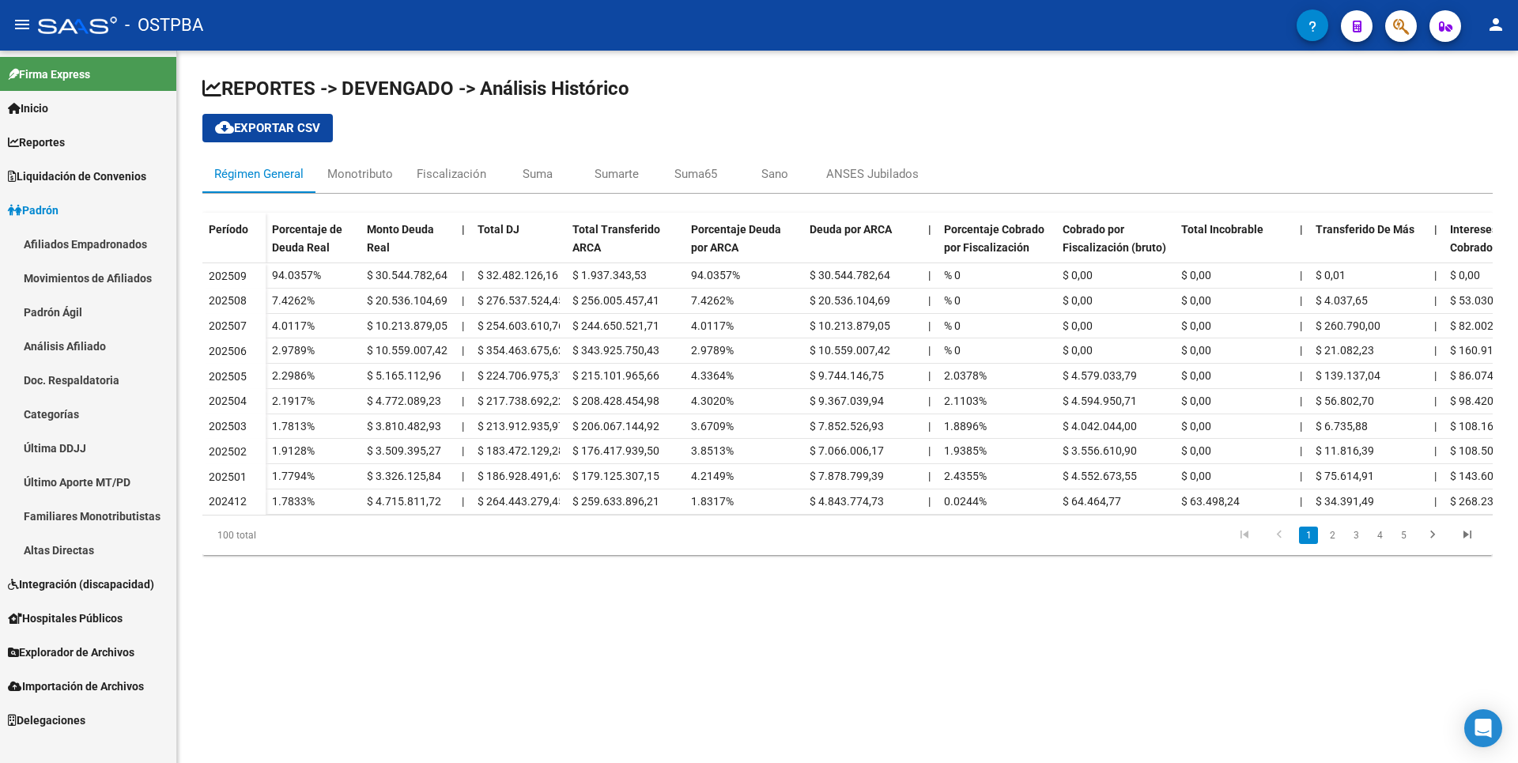
click at [98, 287] on link "Movimientos de Afiliados" at bounding box center [88, 278] width 176 height 34
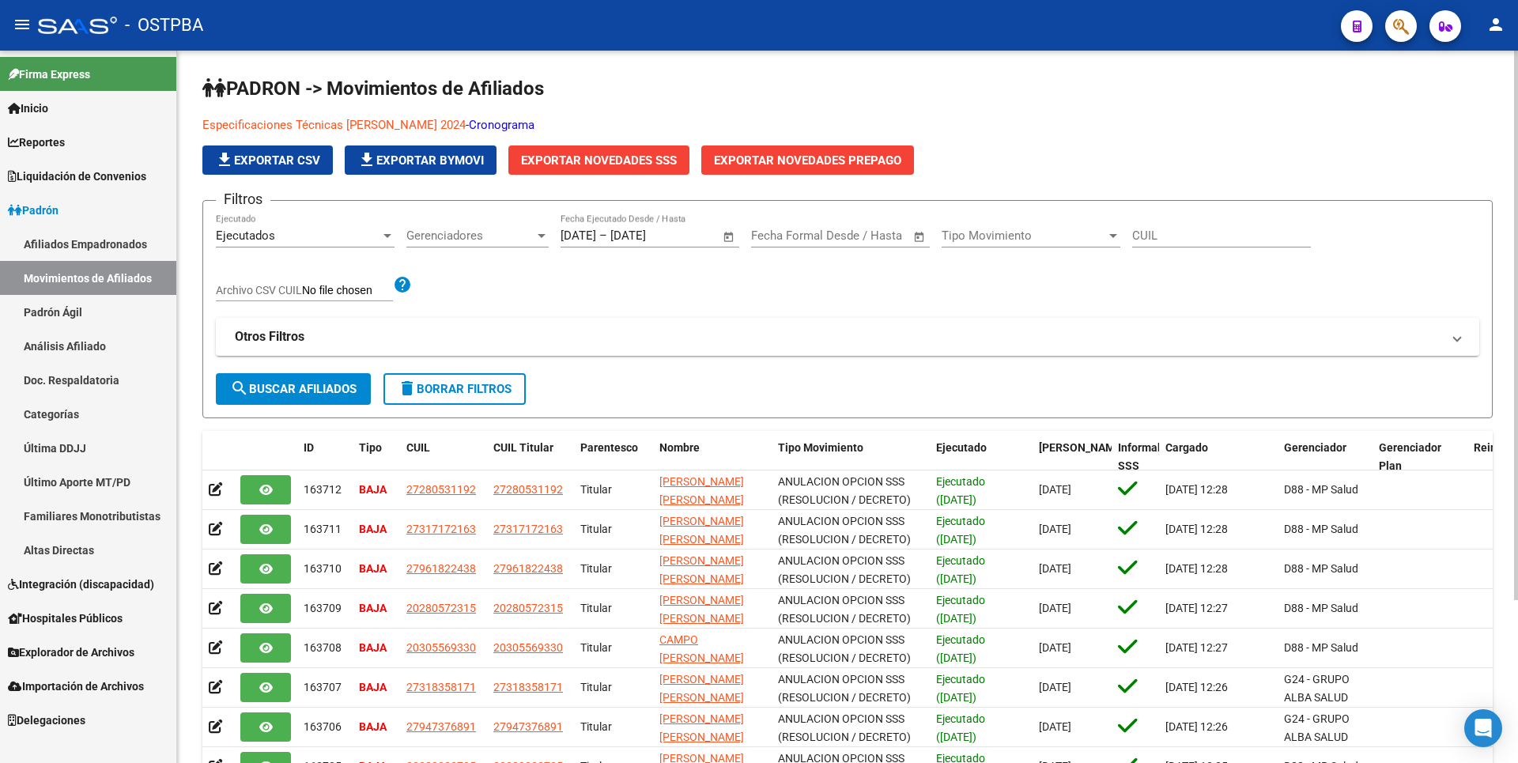
scroll to position [211, 0]
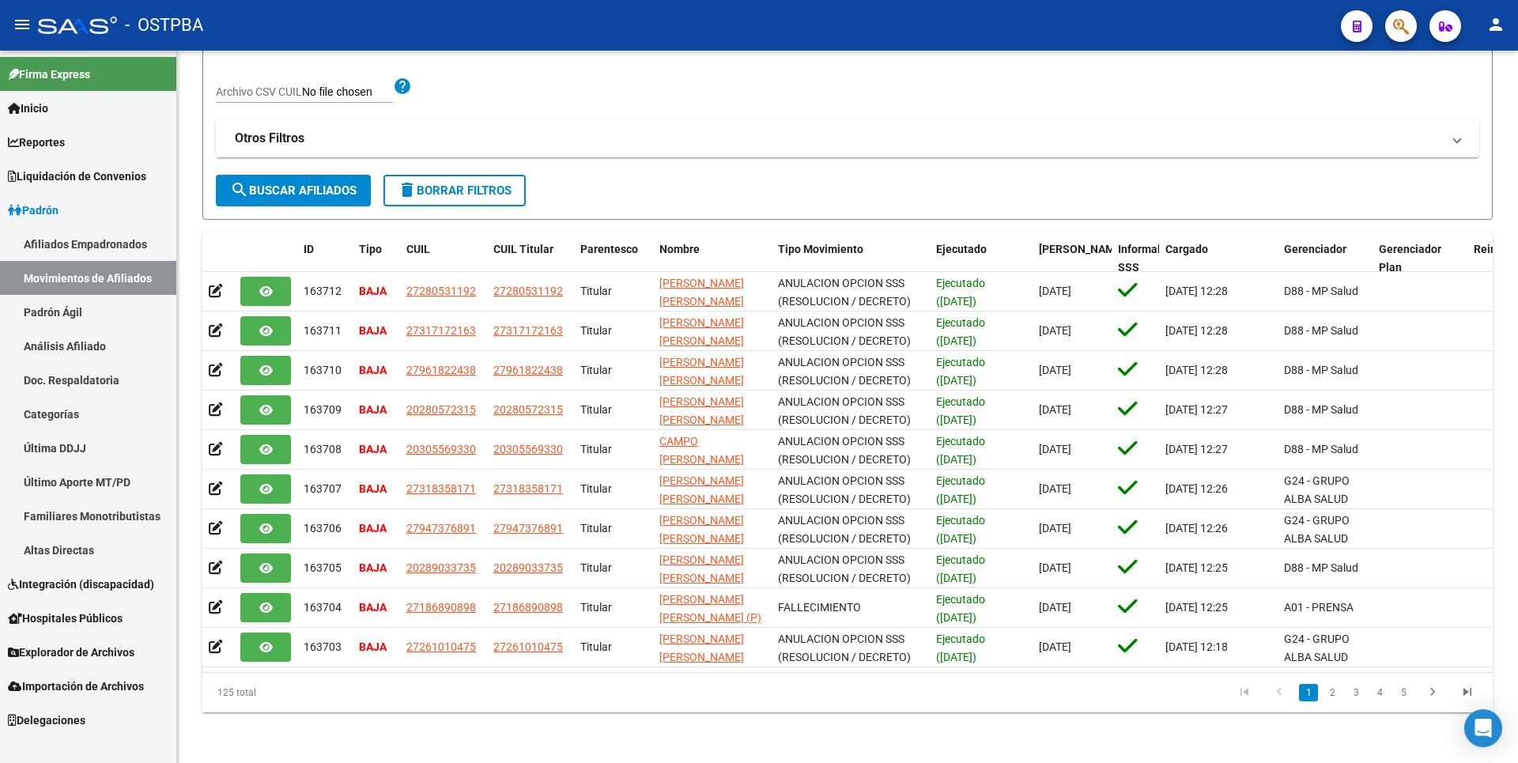
click at [119, 588] on span "Integración (discapacidad)" at bounding box center [81, 584] width 146 height 17
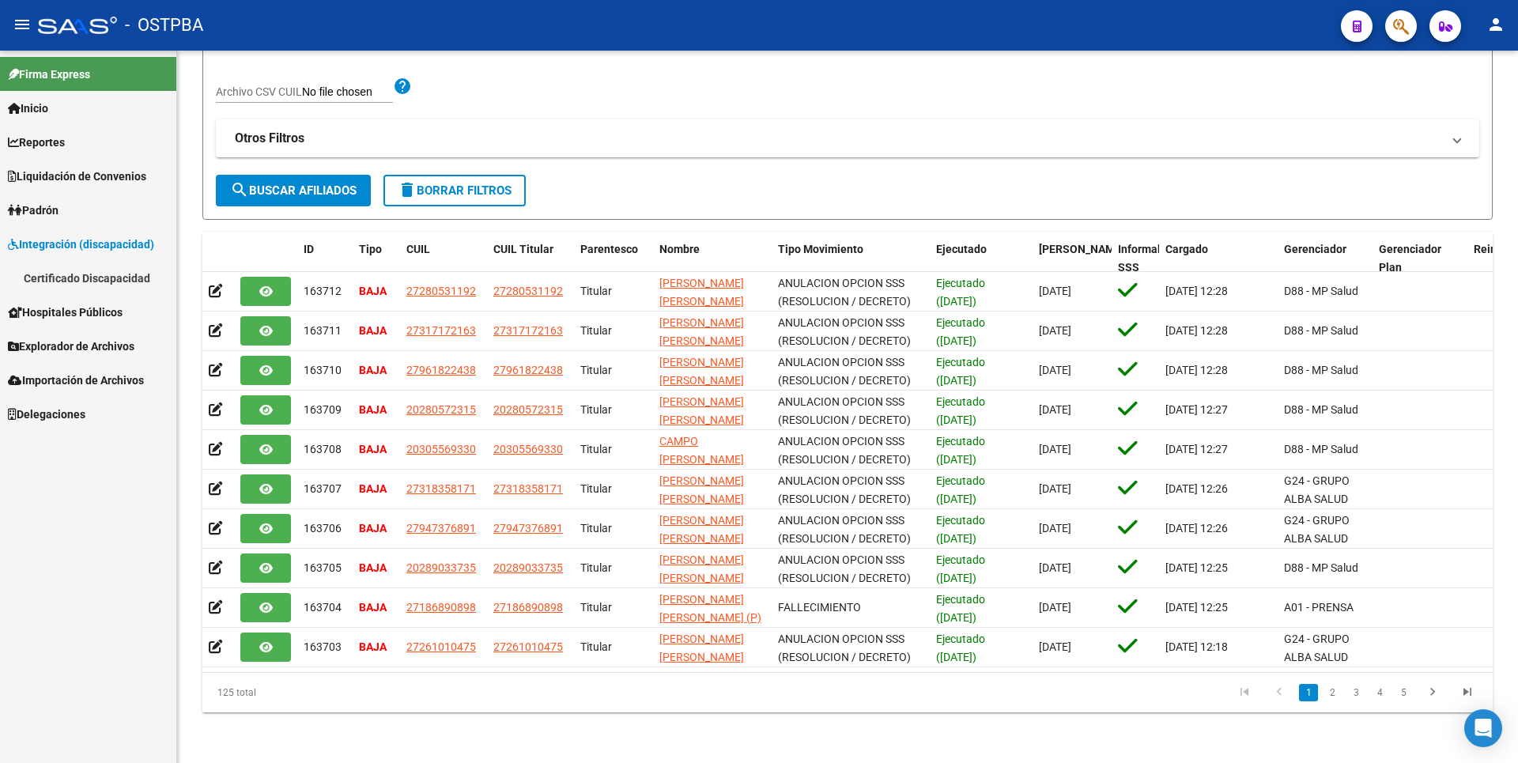
click at [72, 308] on span "Hospitales Públicos" at bounding box center [65, 312] width 115 height 17
click at [77, 391] on link "Explorador de Archivos" at bounding box center [88, 380] width 176 height 34
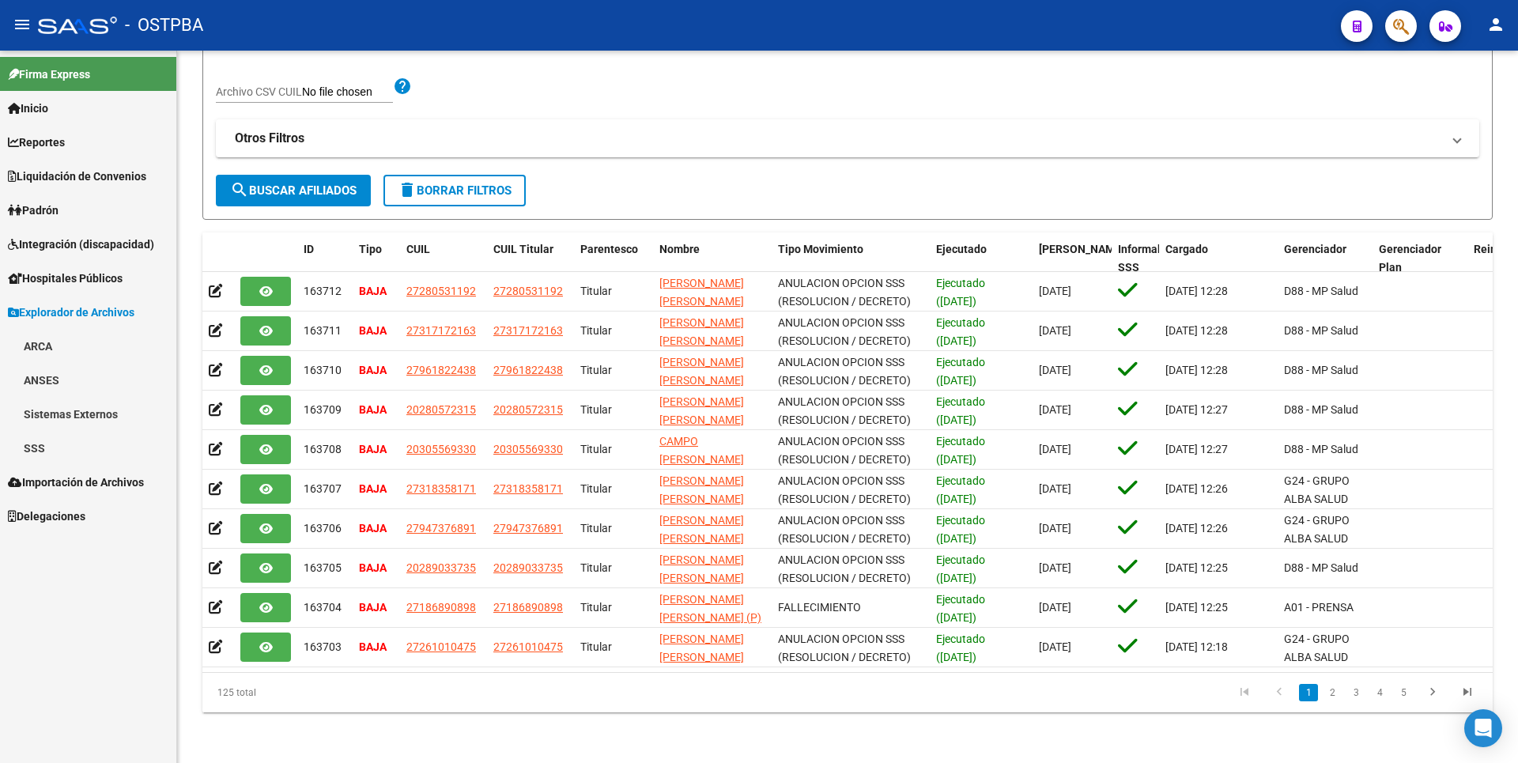
click at [59, 434] on link "SSS" at bounding box center [88, 448] width 176 height 34
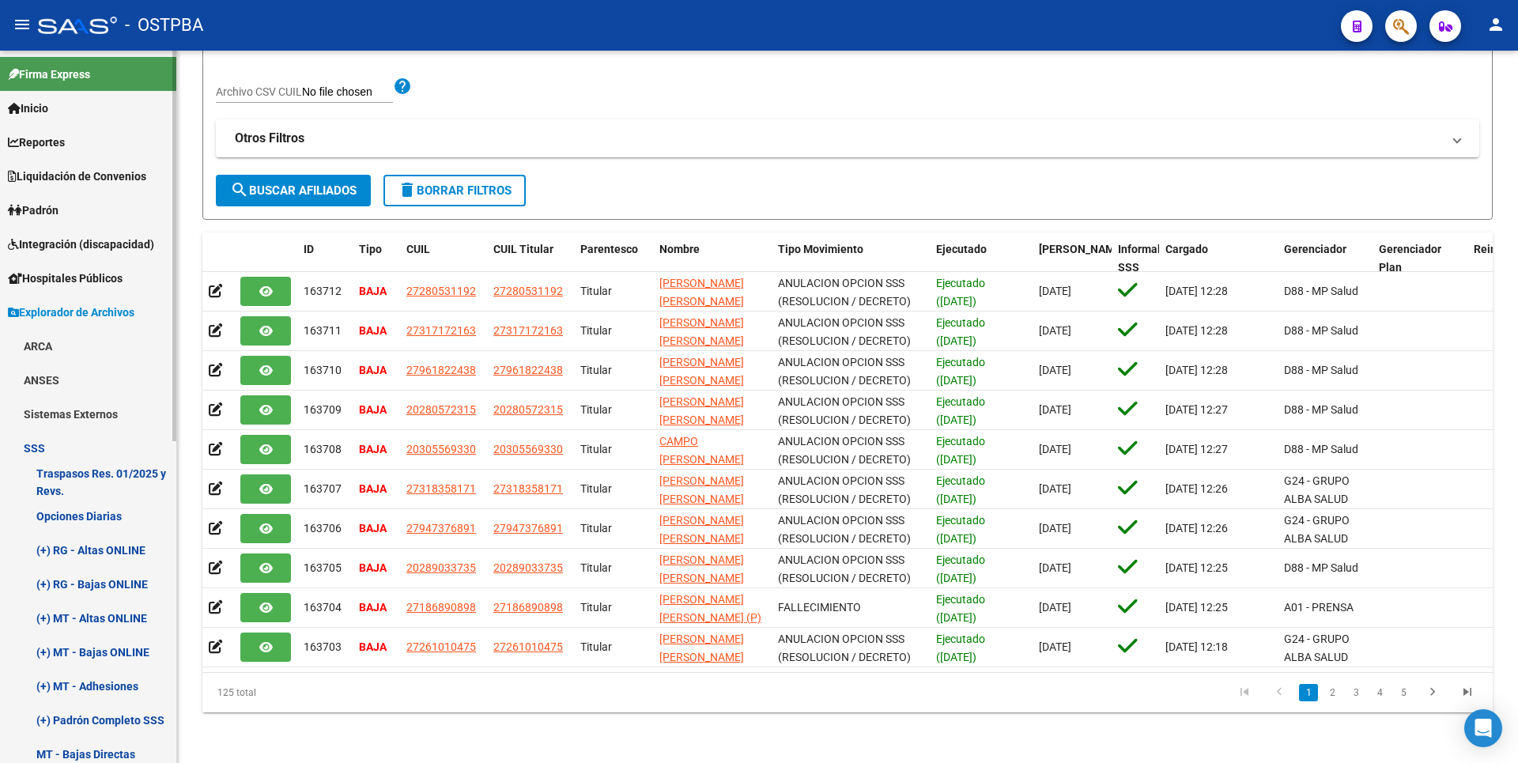
click at [55, 205] on span "Padrón" at bounding box center [33, 210] width 51 height 17
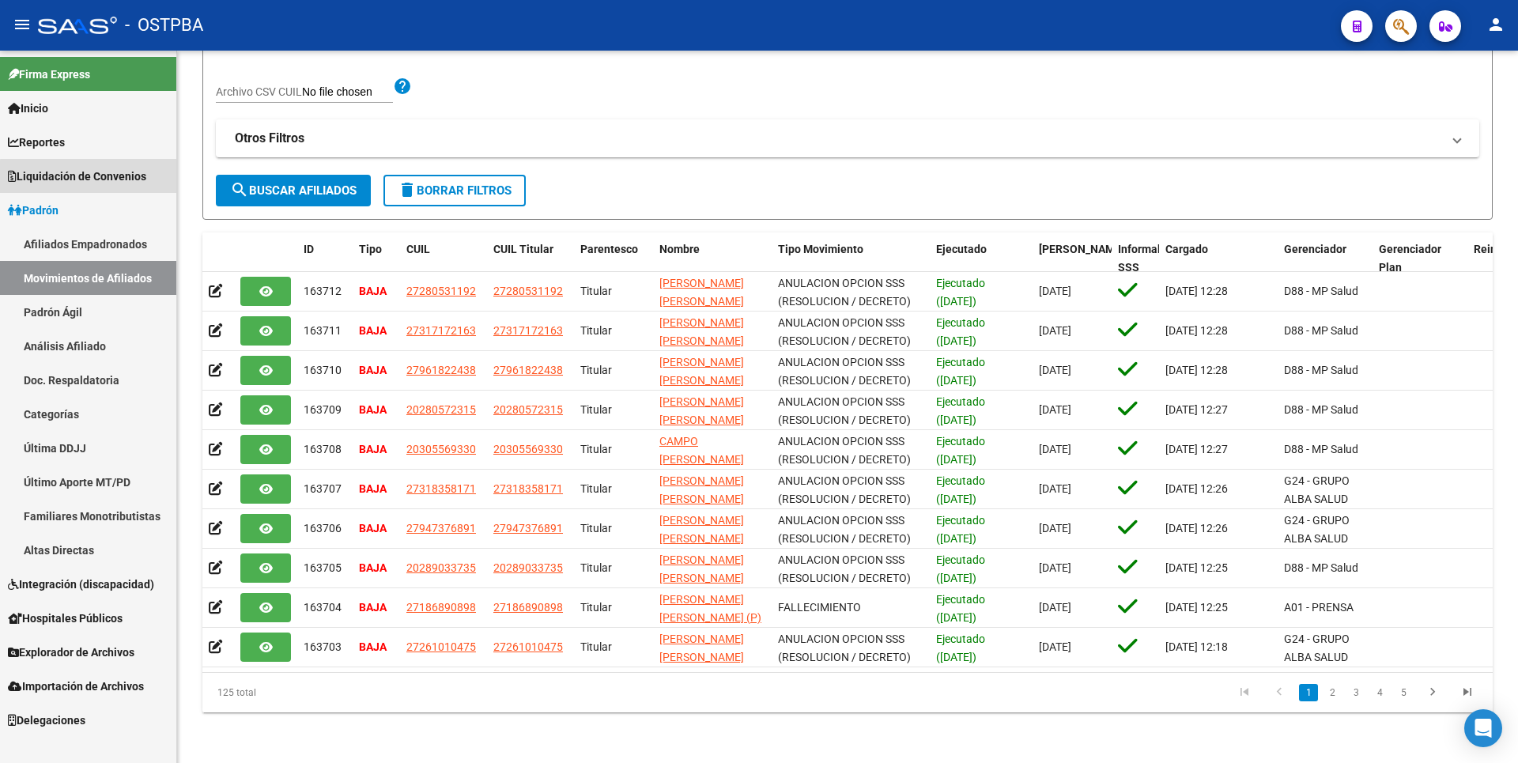
click at [90, 177] on span "Liquidación de Convenios" at bounding box center [77, 176] width 138 height 17
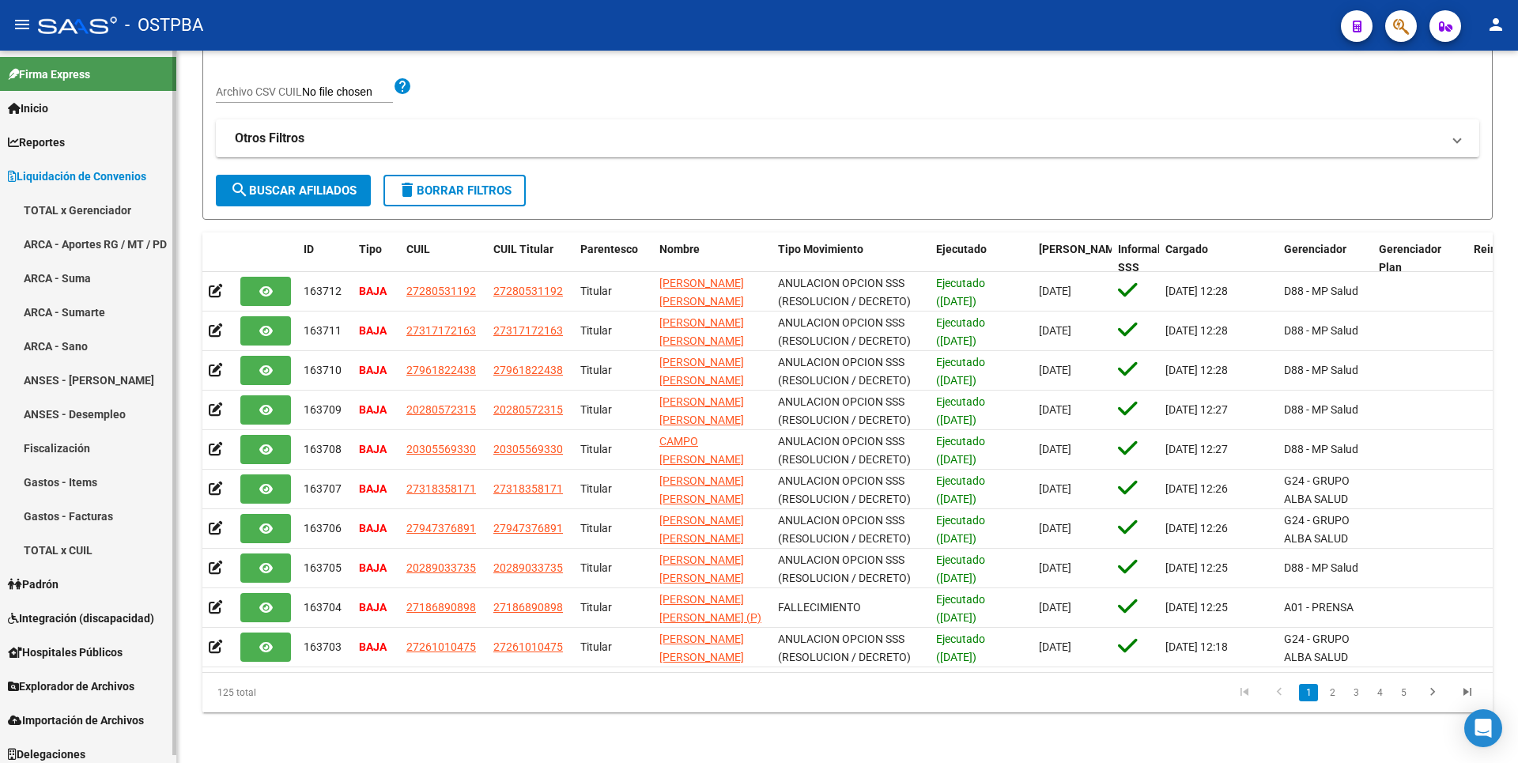
click at [76, 300] on link "ARCA - Sumarte" at bounding box center [88, 312] width 176 height 34
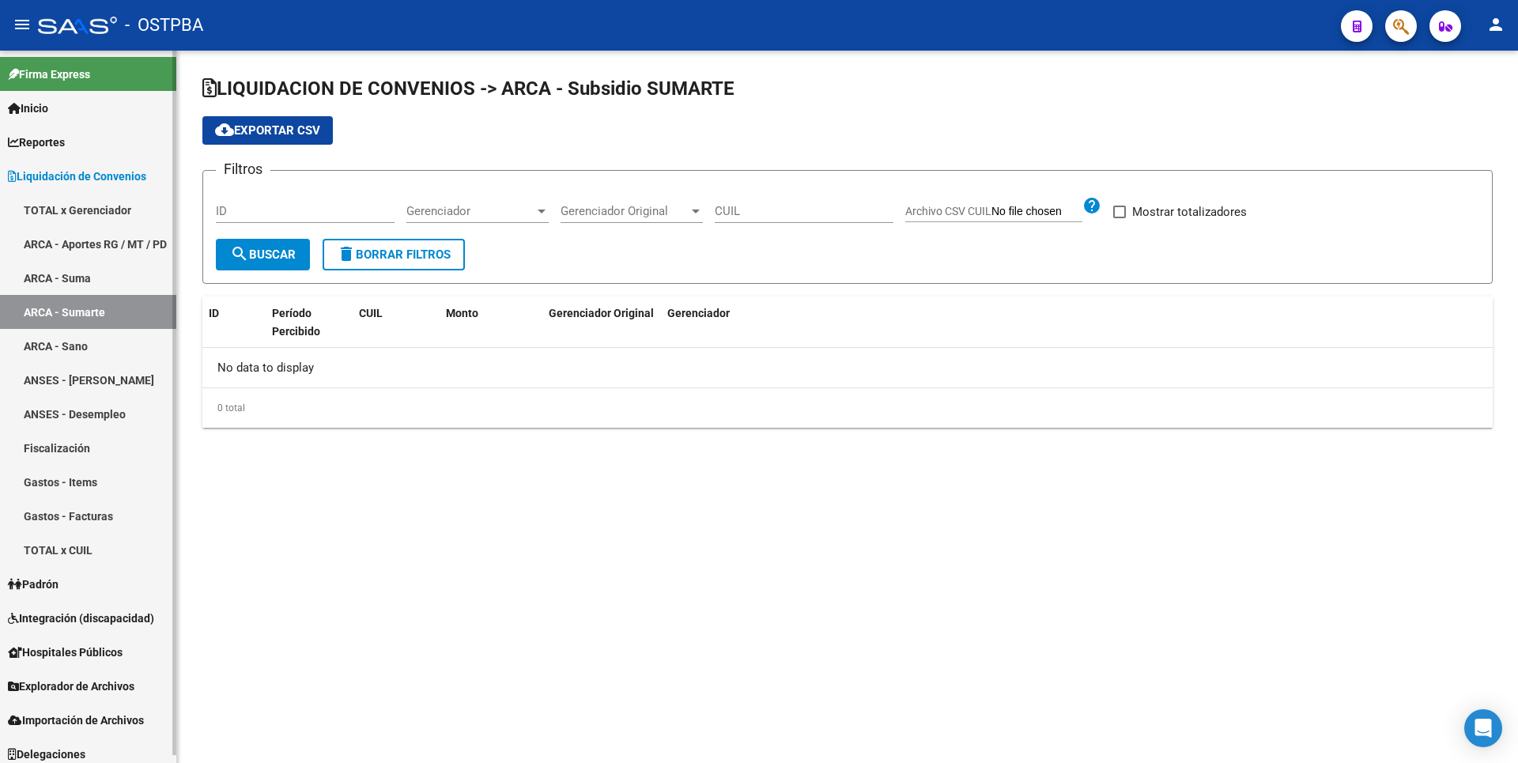
checkbox input "true"
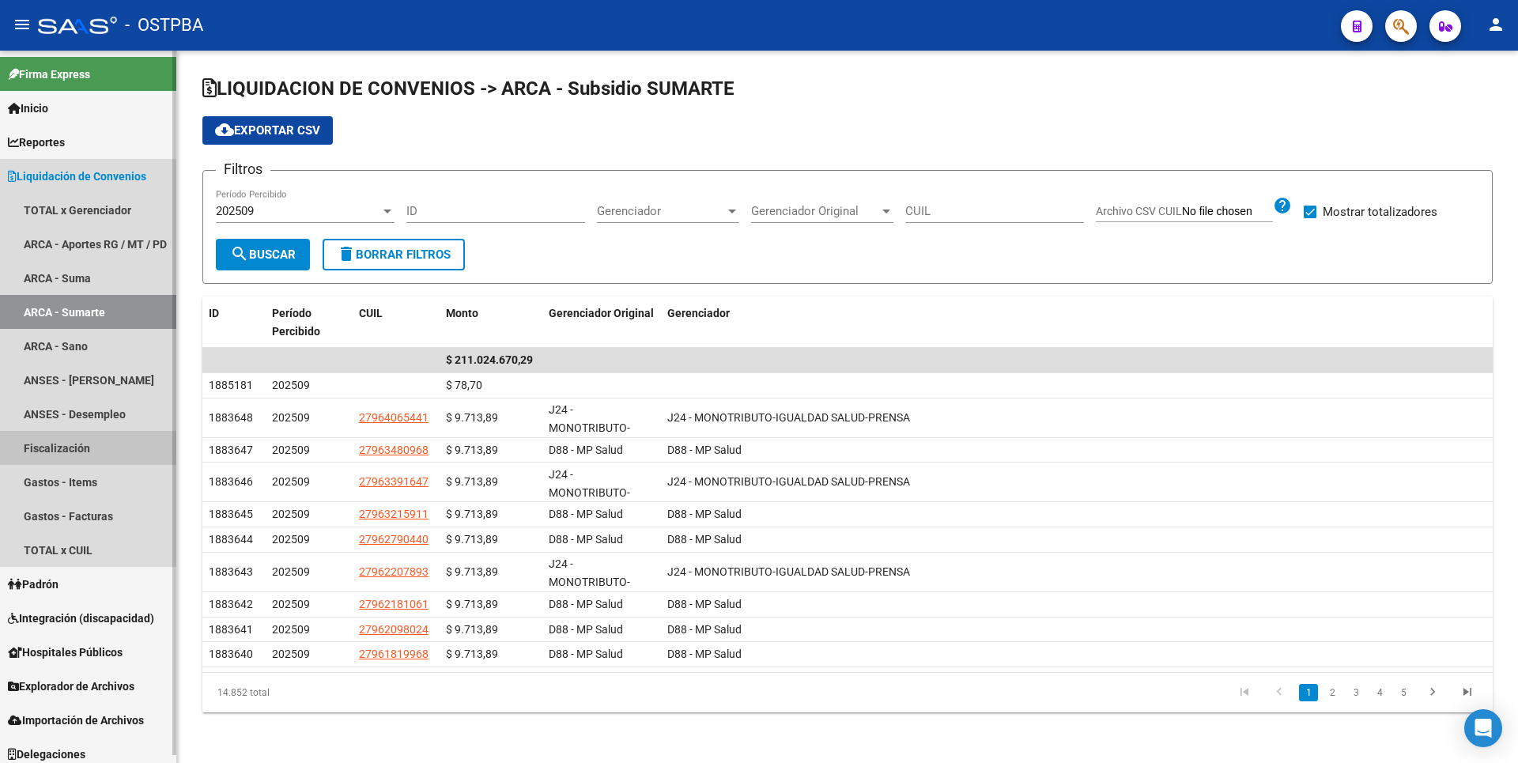
click at [89, 442] on link "Fiscalización" at bounding box center [88, 448] width 176 height 34
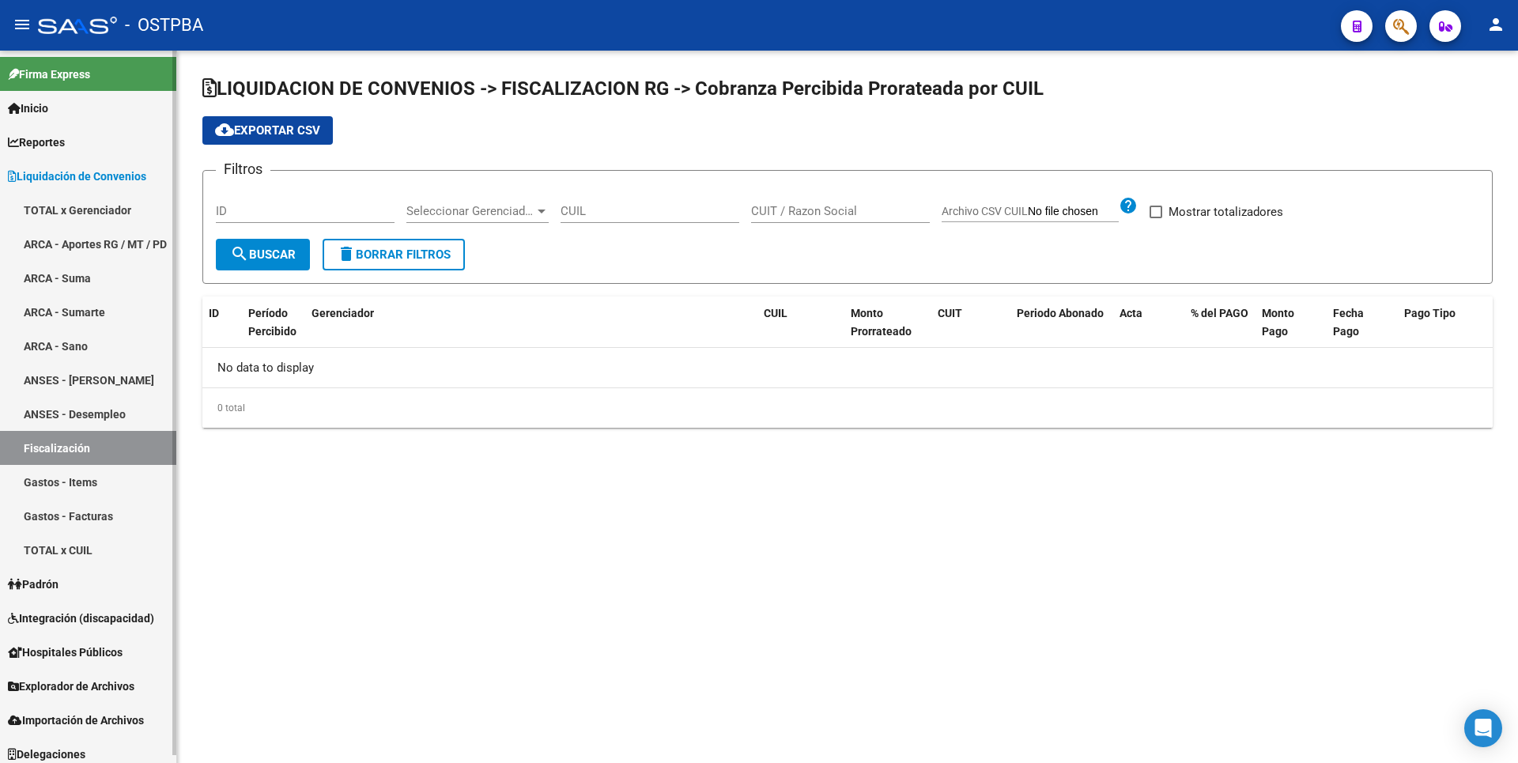
checkbox input "true"
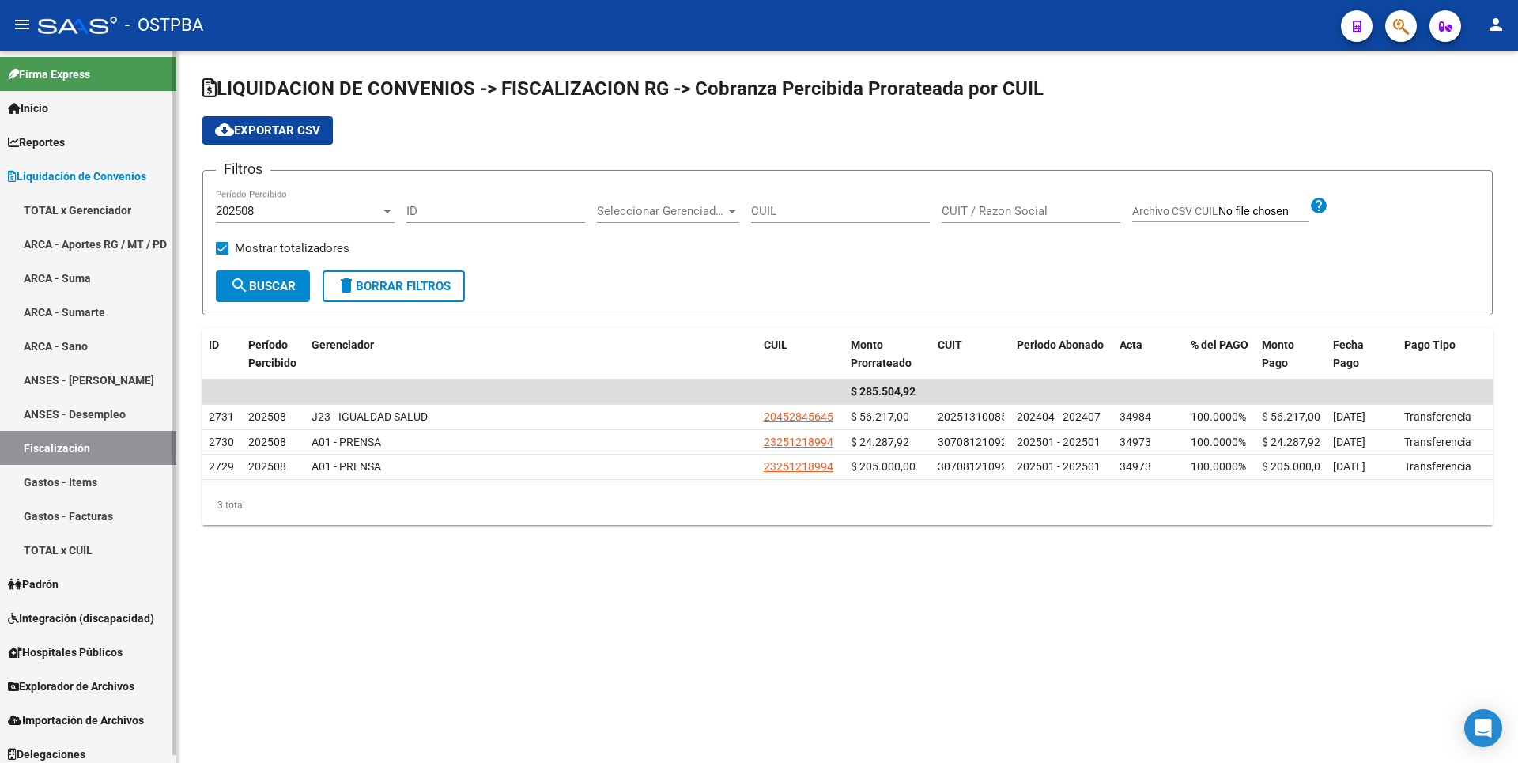
click at [59, 546] on link "TOTAL x CUIL" at bounding box center [88, 550] width 176 height 34
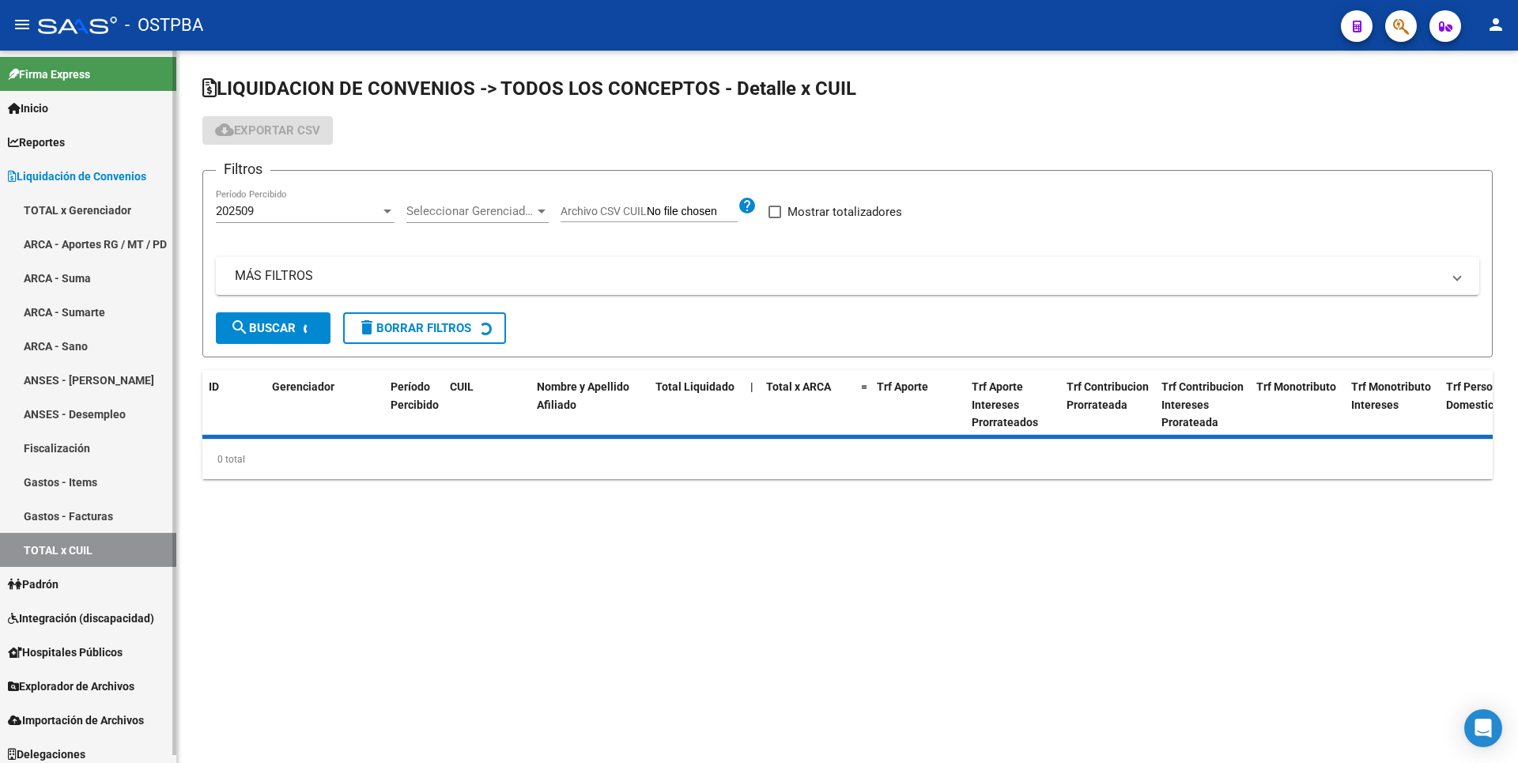
click at [59, 580] on span "Padrón" at bounding box center [33, 584] width 51 height 17
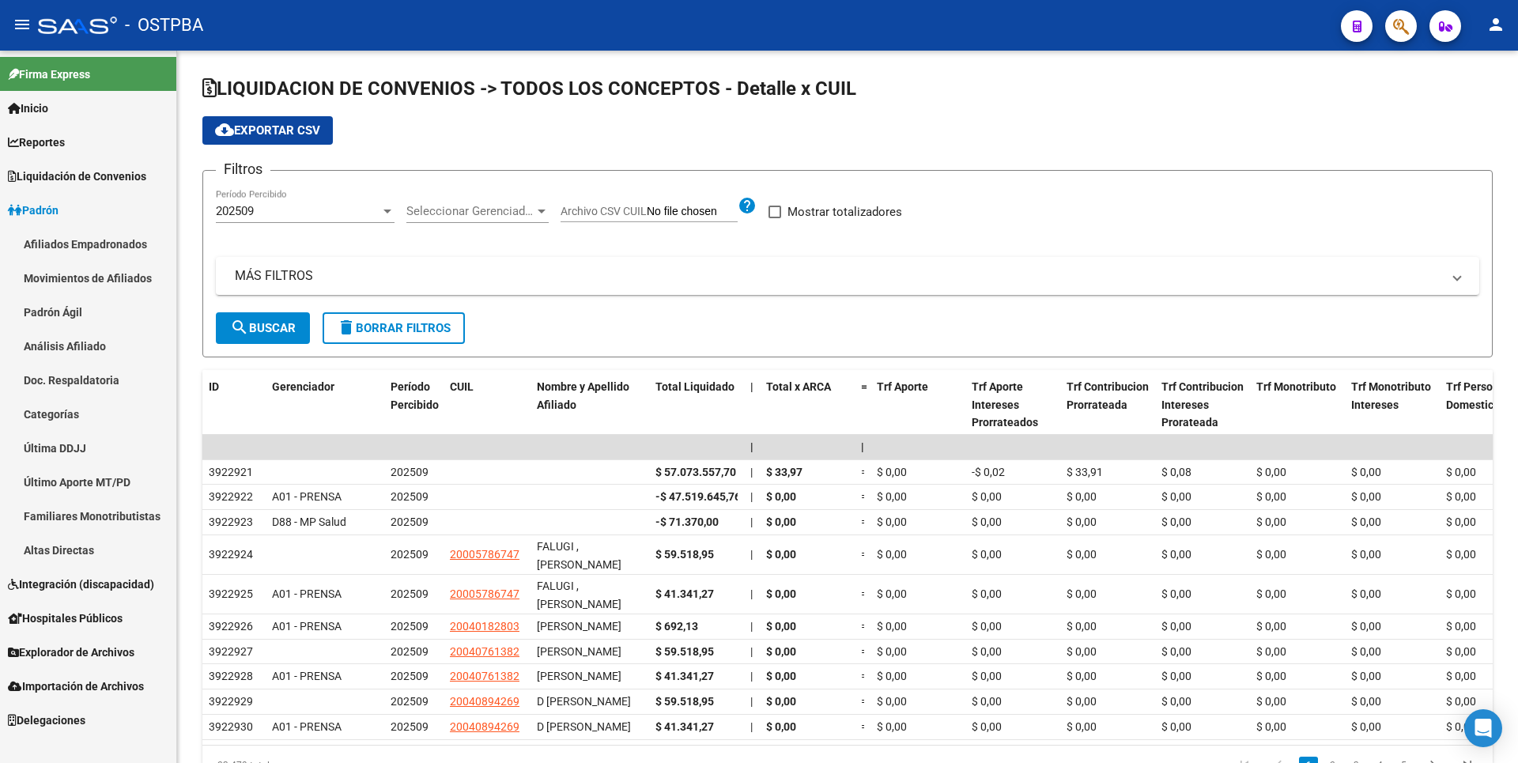
click at [126, 493] on link "Último Aporte MT/PD" at bounding box center [88, 482] width 176 height 34
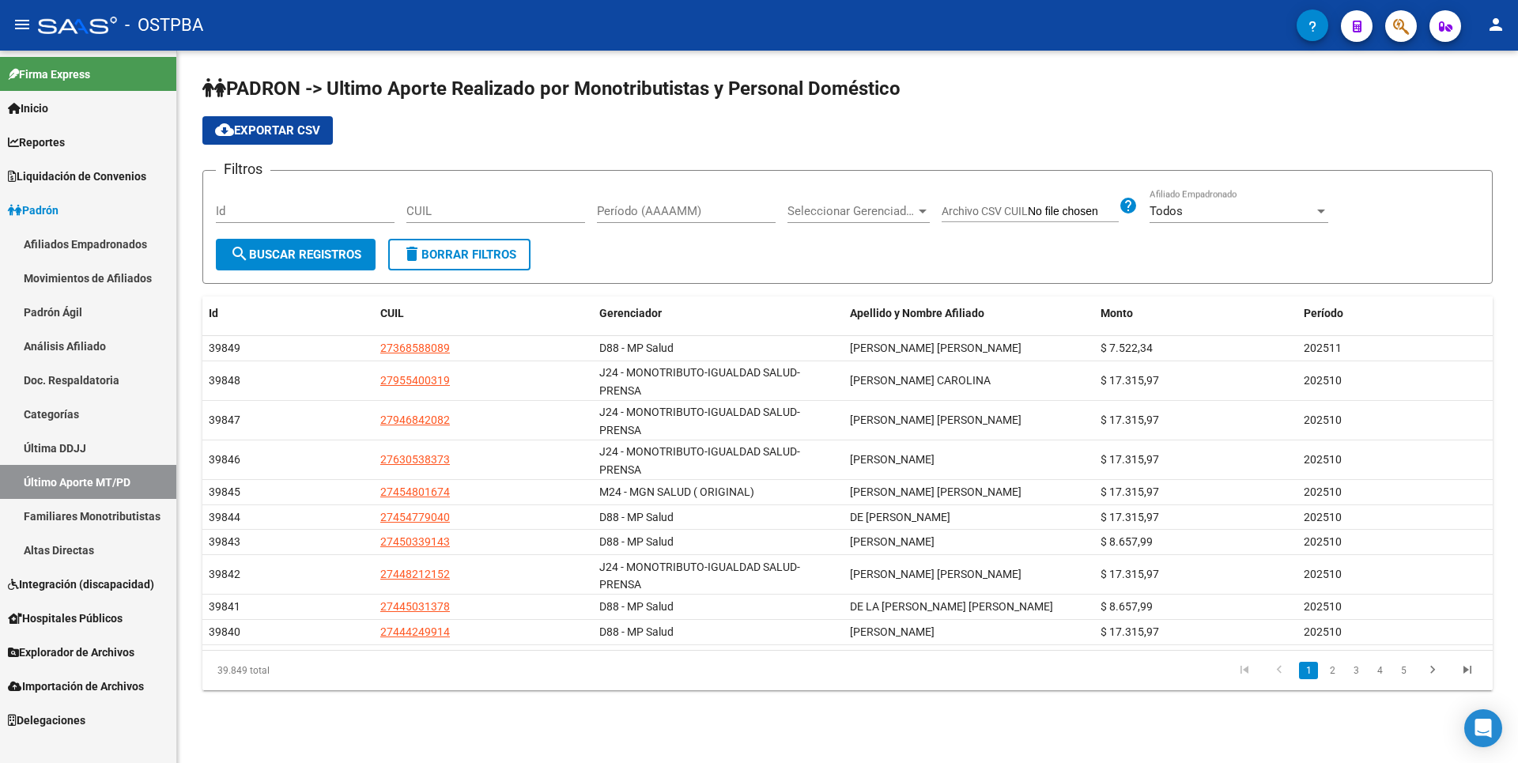
click at [96, 547] on link "Altas Directas" at bounding box center [88, 550] width 176 height 34
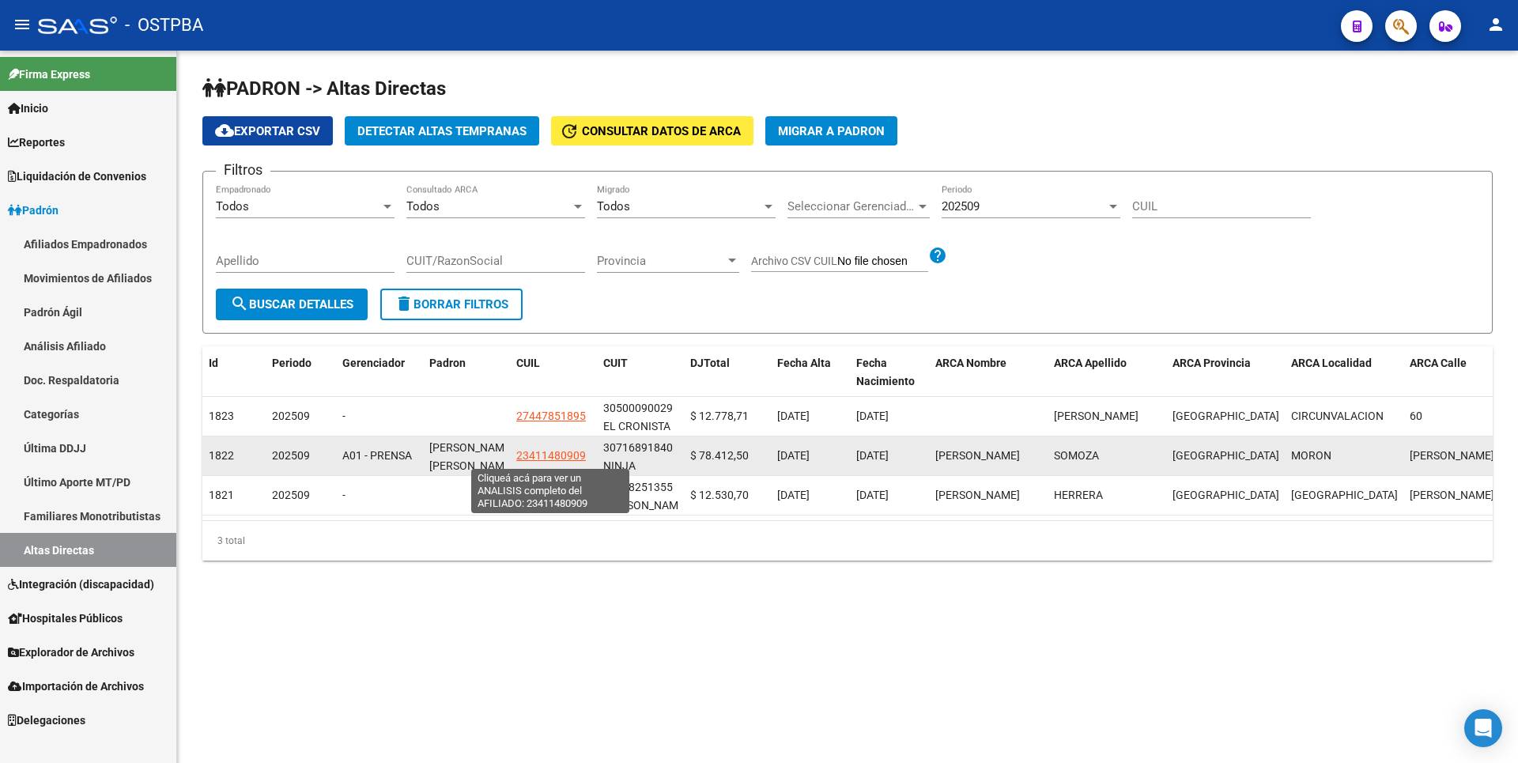
click at [533, 456] on span "23411480909" at bounding box center [551, 455] width 70 height 13
type textarea "23411480909"
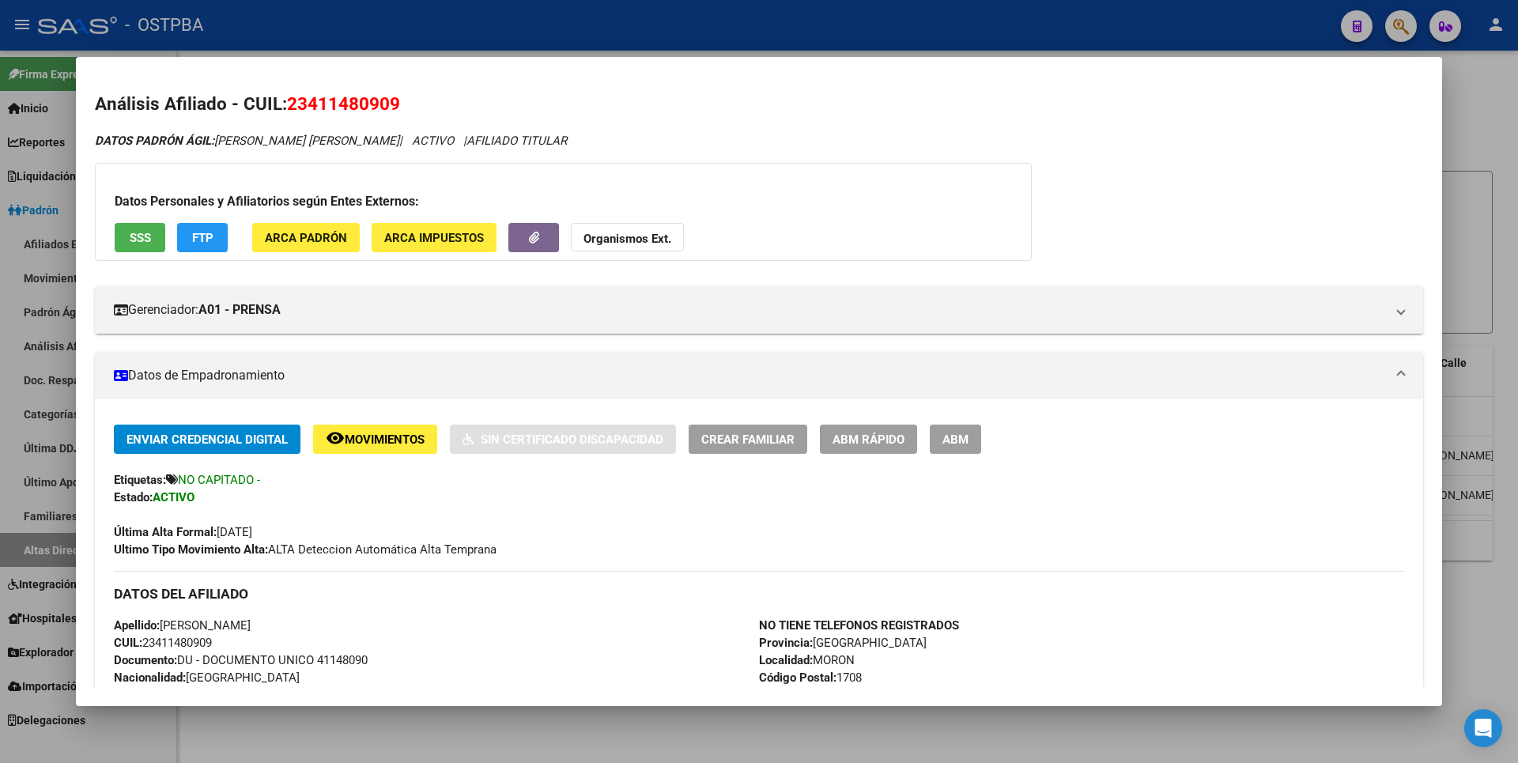
click at [1469, 176] on div at bounding box center [759, 381] width 1518 height 763
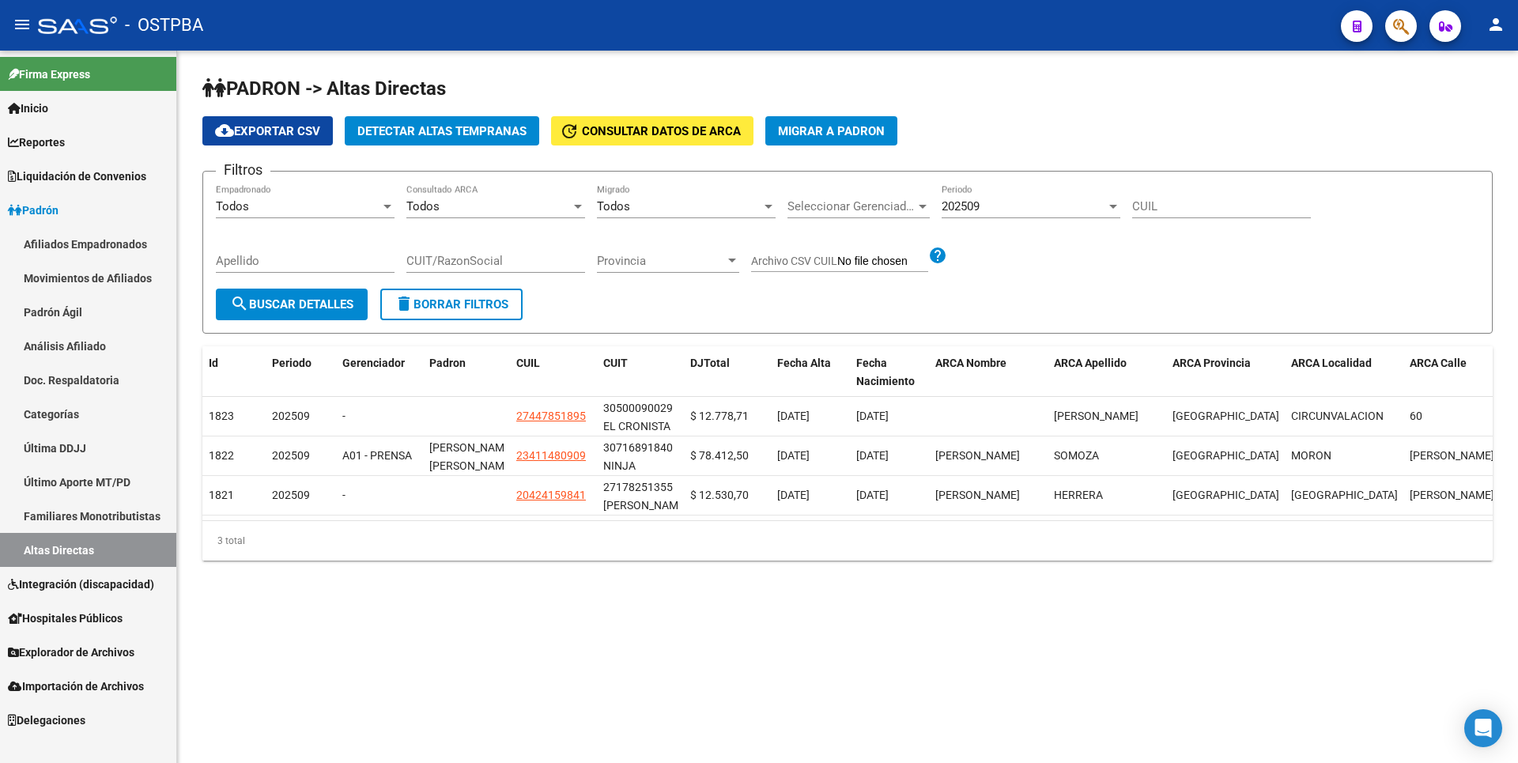
click at [100, 646] on span "Explorador de Archivos" at bounding box center [71, 652] width 127 height 17
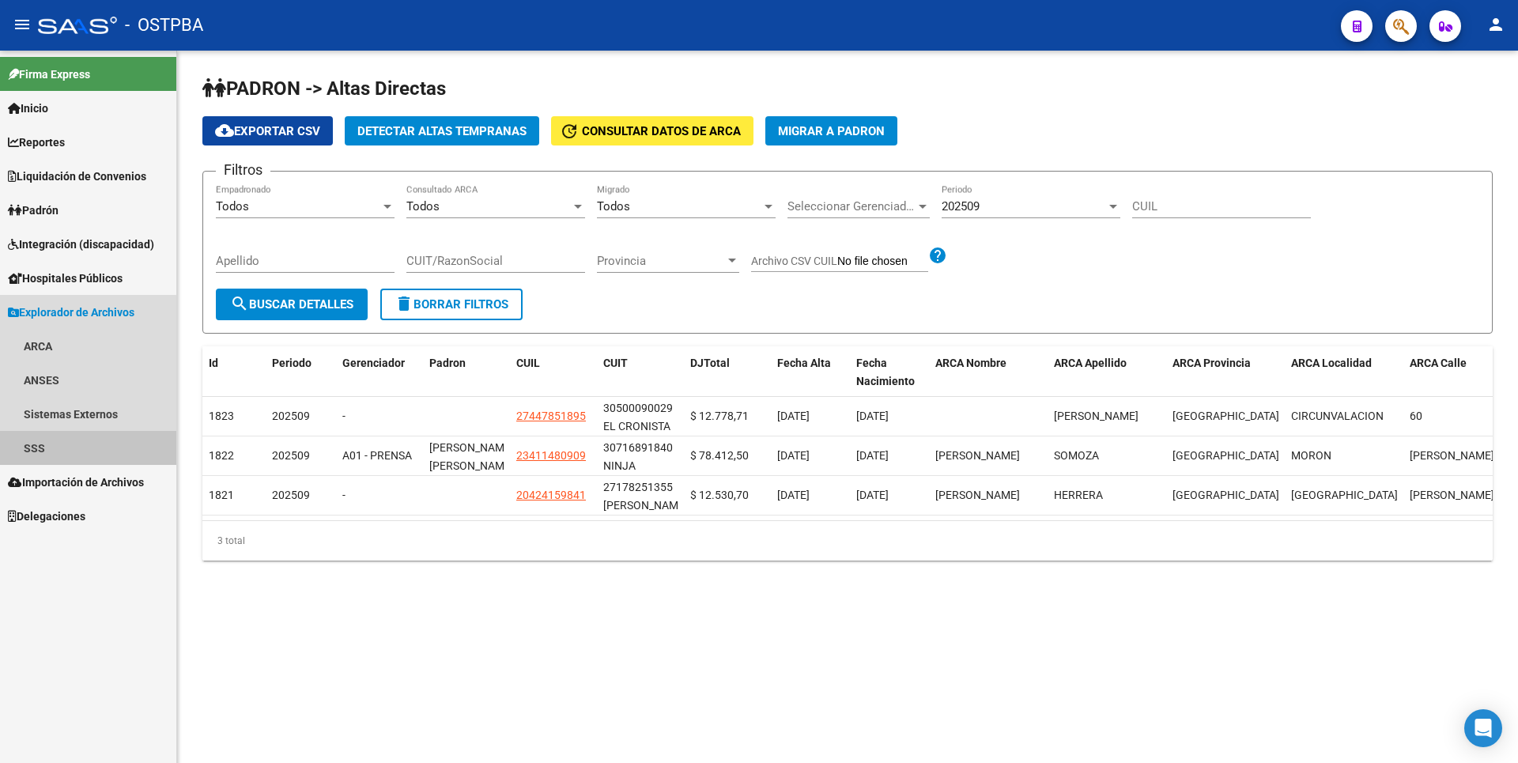
click at [81, 455] on link "SSS" at bounding box center [88, 448] width 176 height 34
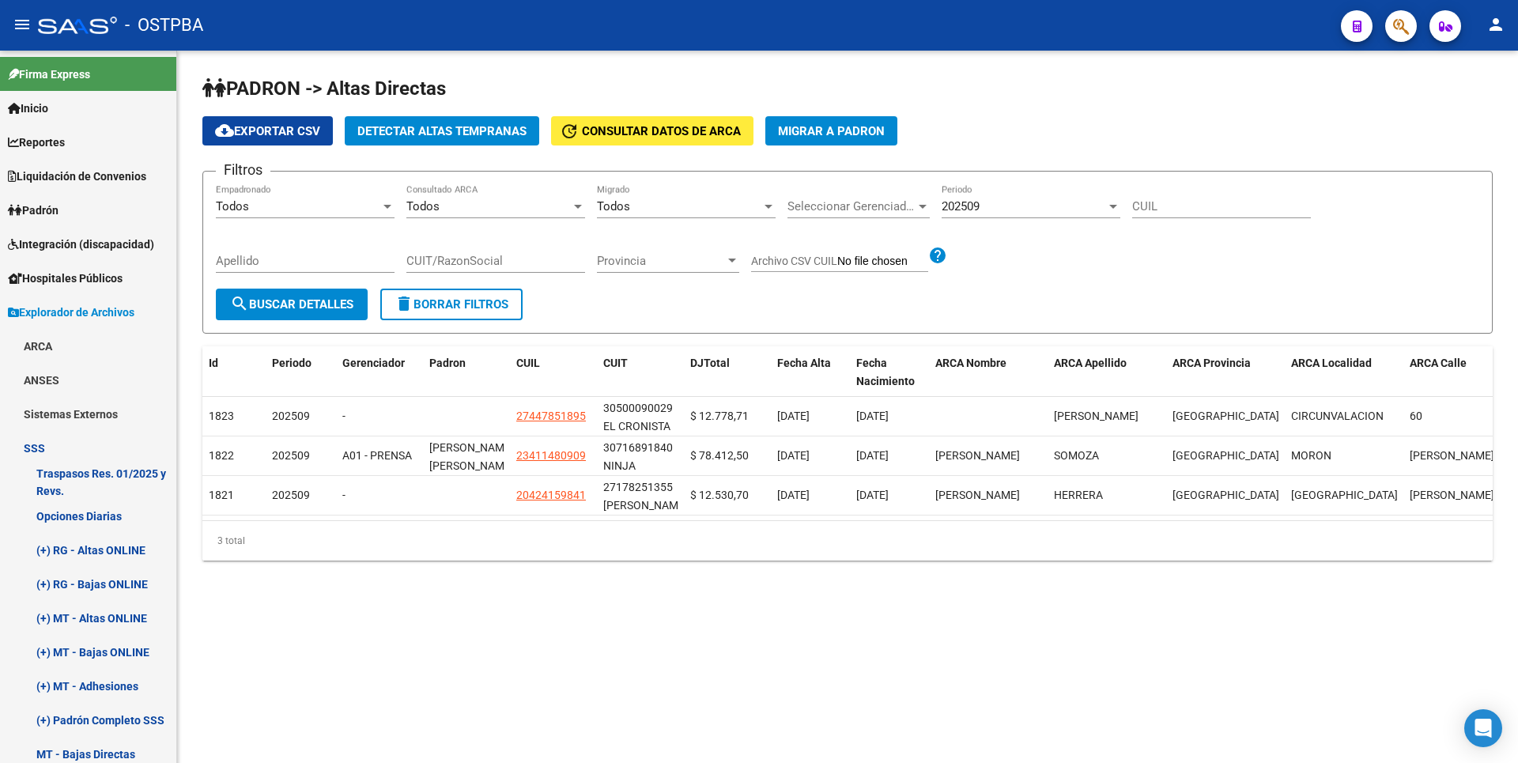
click at [581, 205] on div at bounding box center [578, 207] width 8 height 4
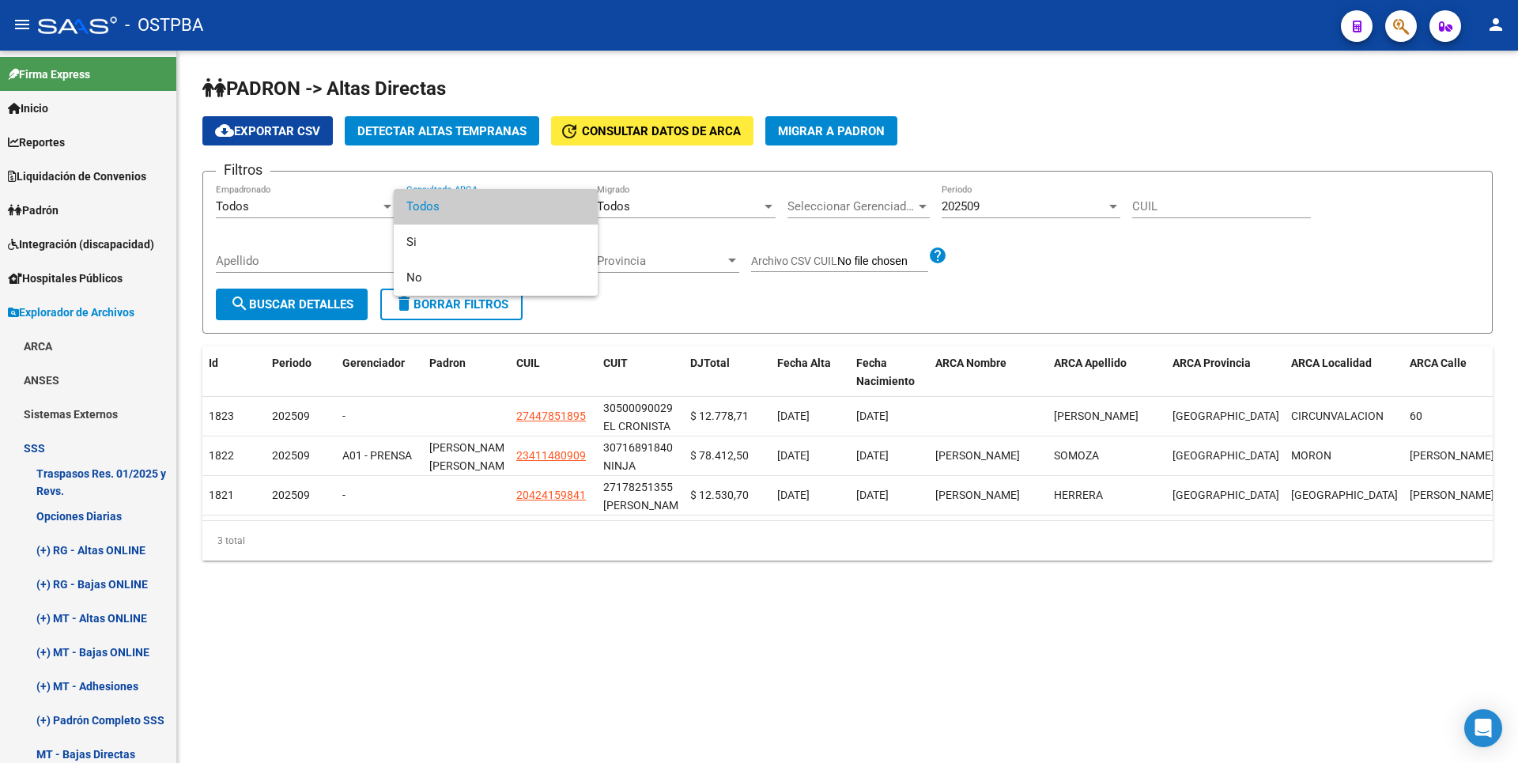
click at [680, 177] on div at bounding box center [759, 381] width 1518 height 763
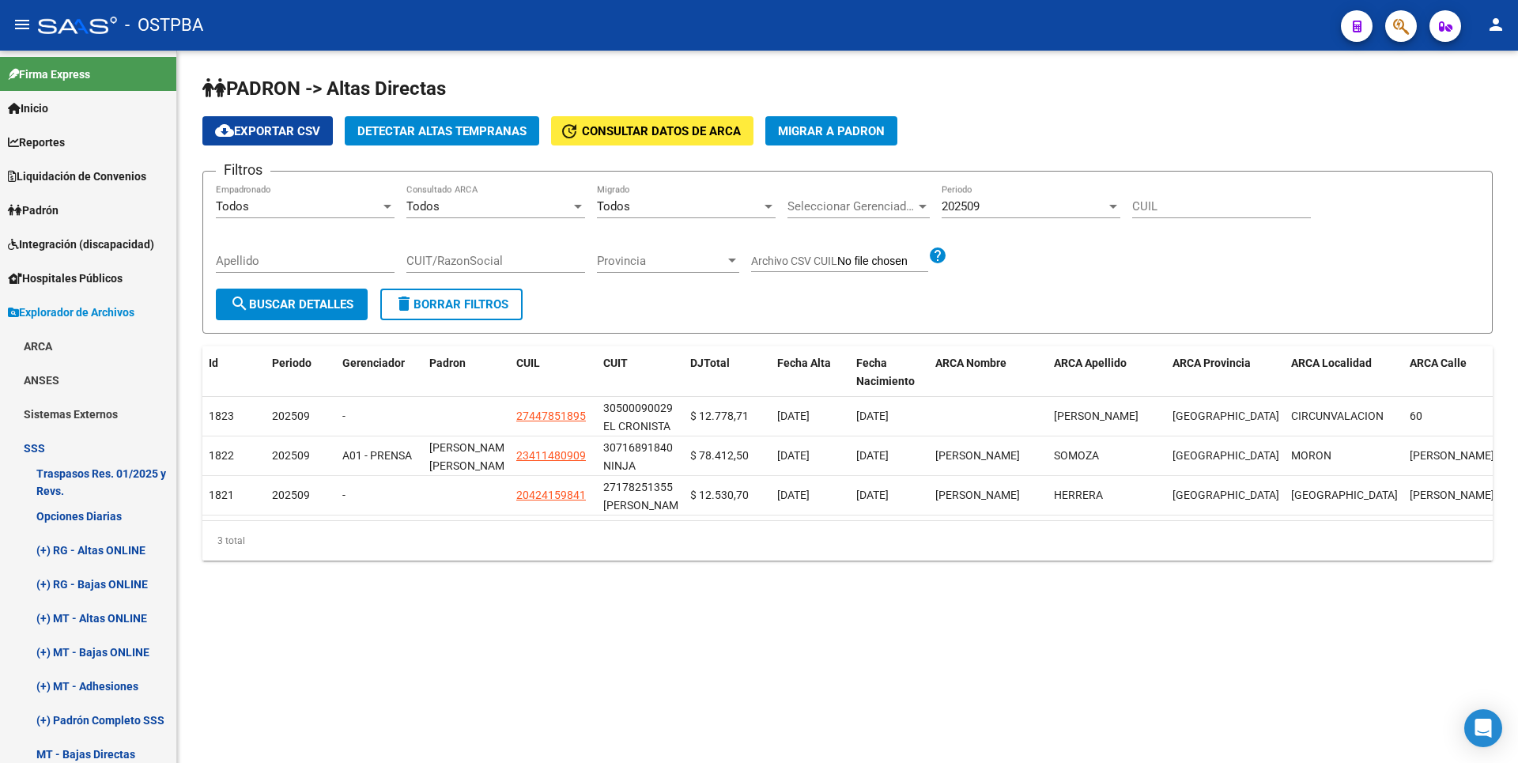
click at [679, 134] on span "Consultar datos de ARCA" at bounding box center [661, 131] width 159 height 14
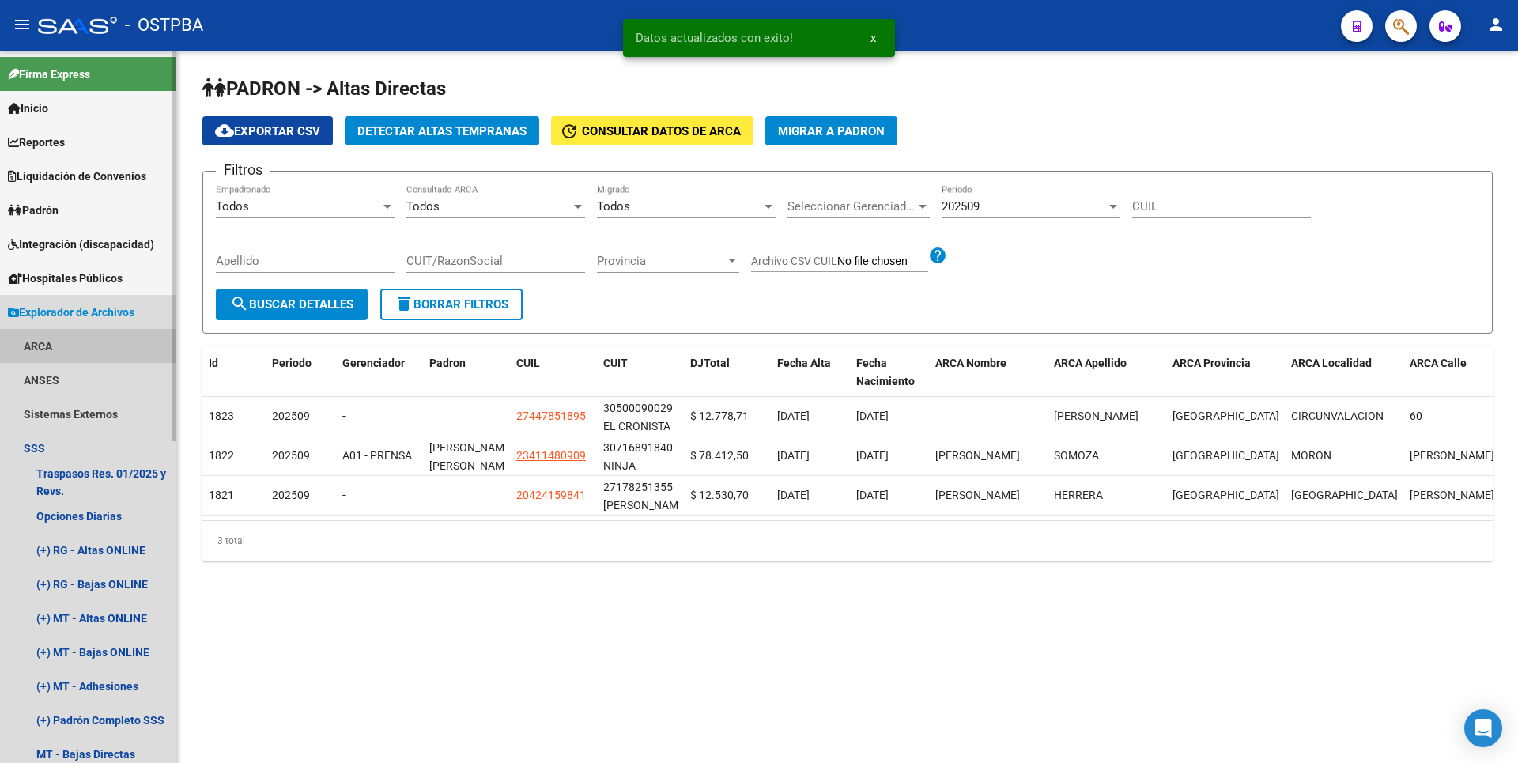
click at [59, 349] on link "ARCA" at bounding box center [88, 346] width 176 height 34
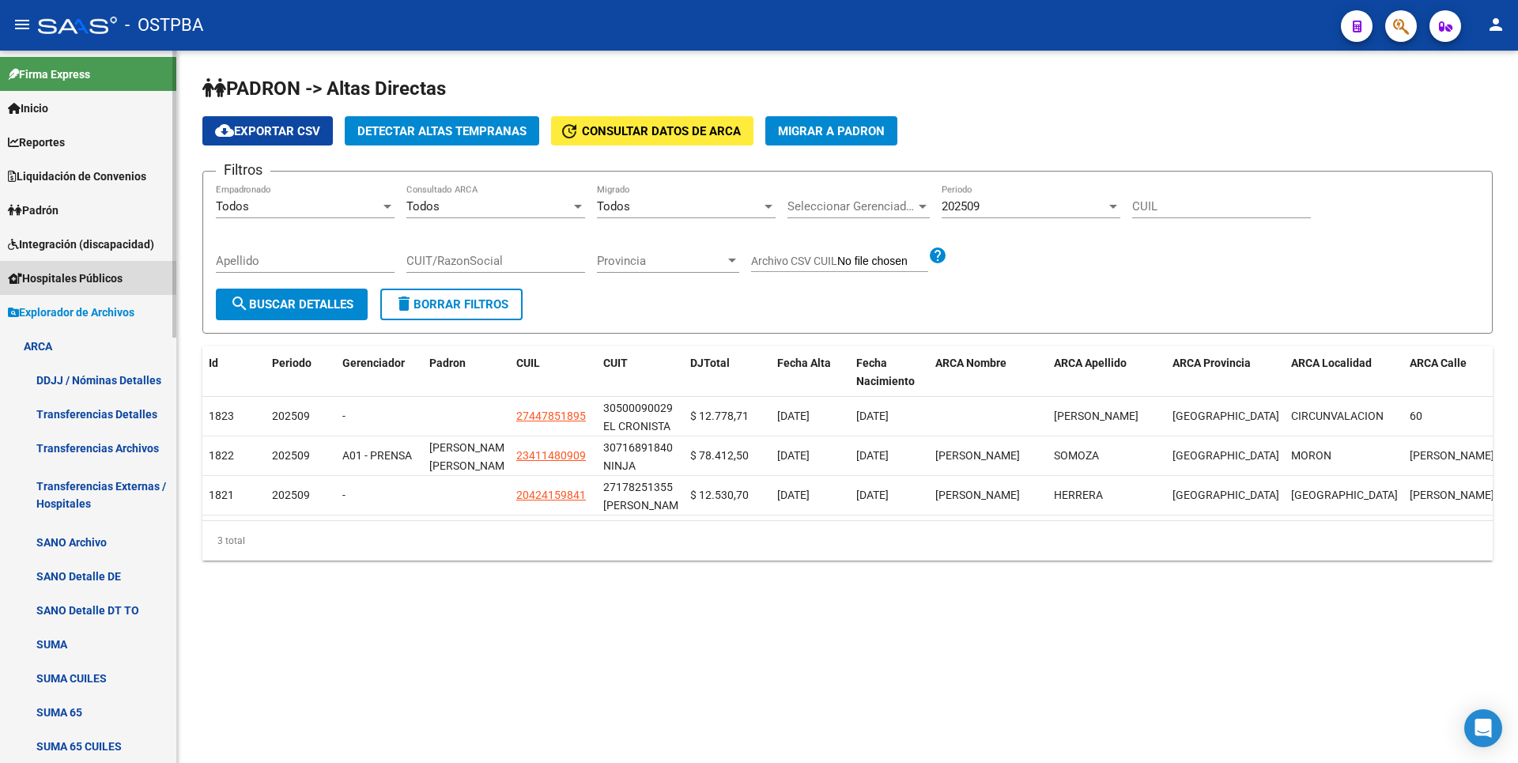
click at [83, 273] on span "Hospitales Públicos" at bounding box center [65, 278] width 115 height 17
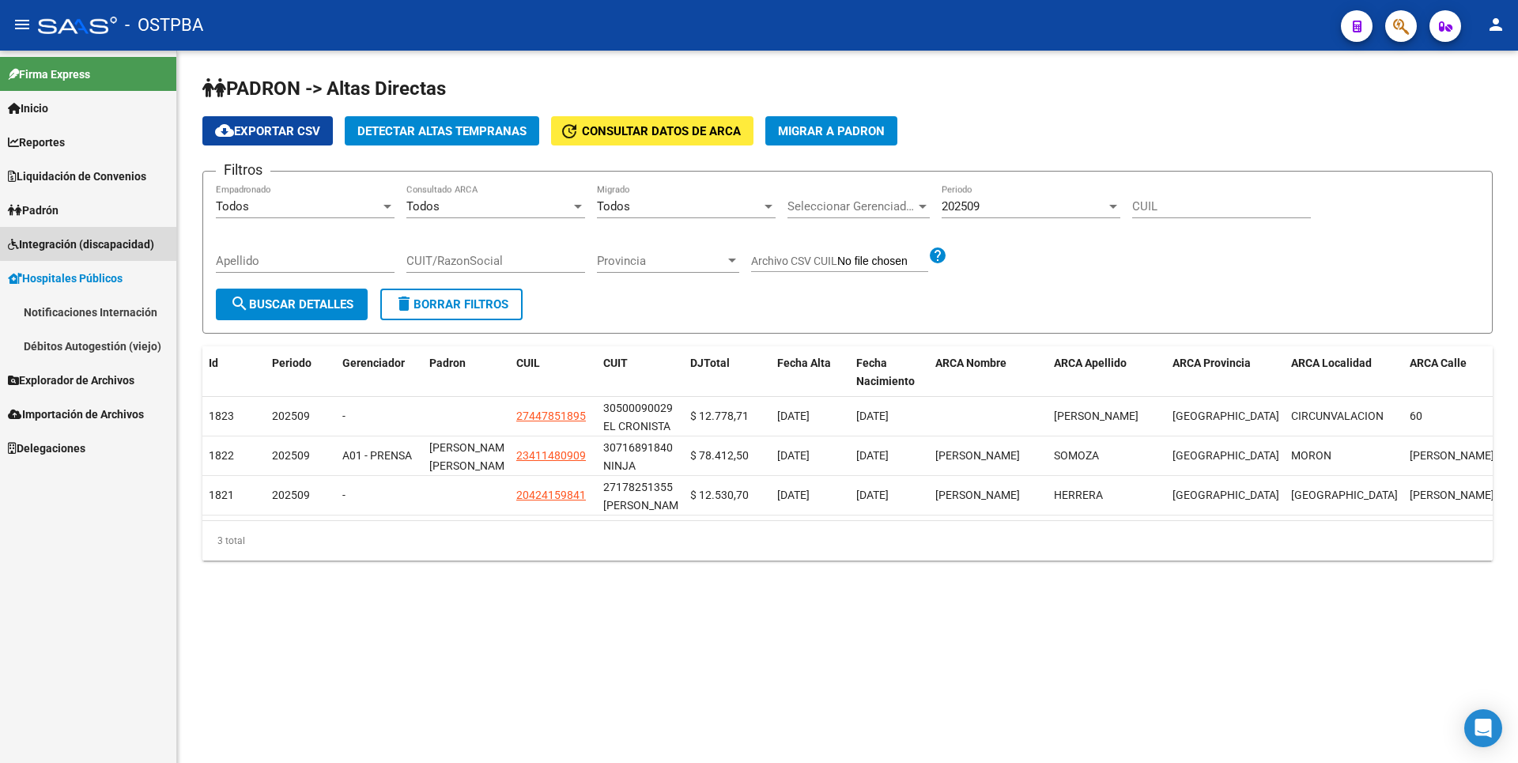
click at [101, 239] on span "Integración (discapacidad)" at bounding box center [81, 244] width 146 height 17
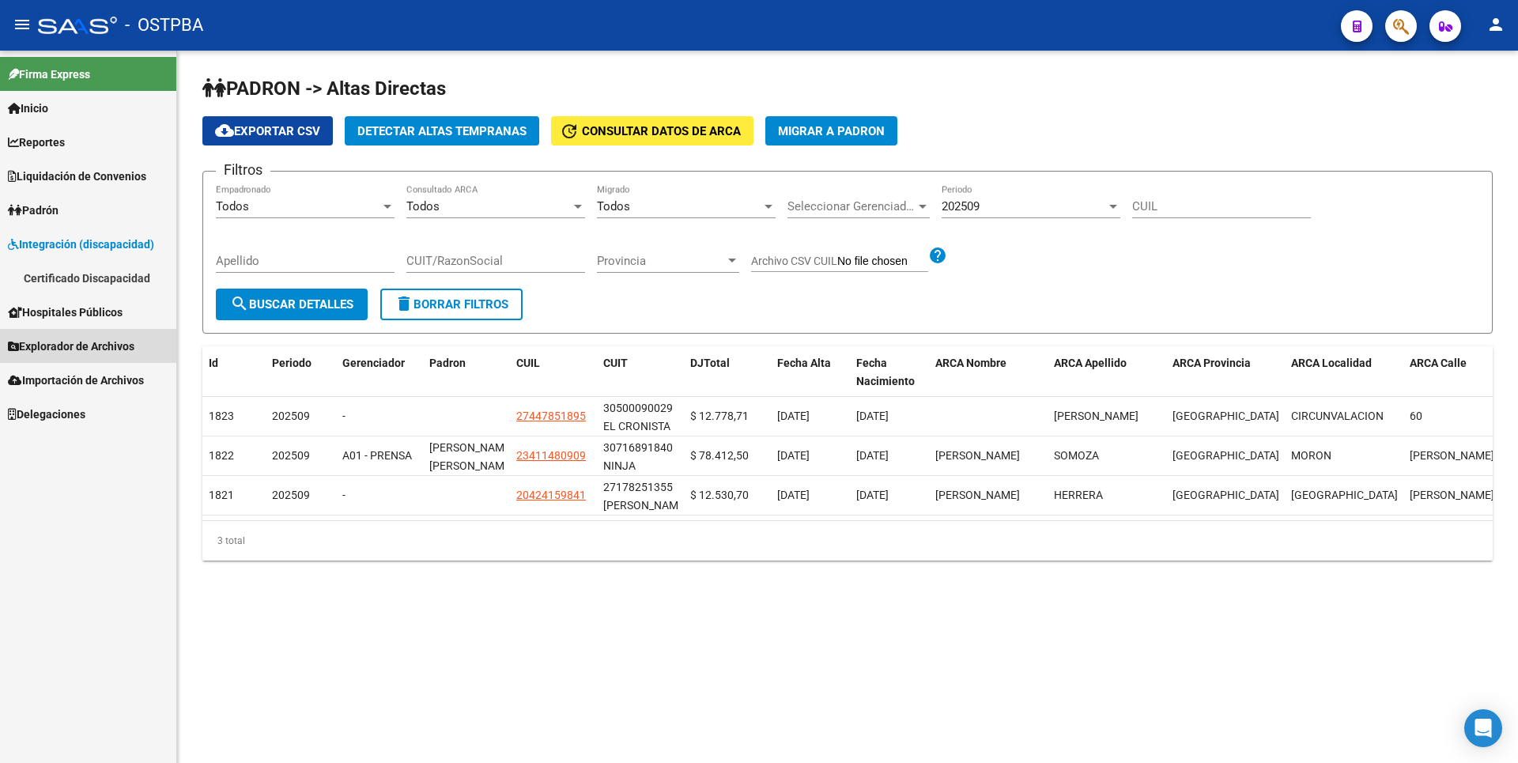
click at [70, 334] on link "Explorador de Archivos" at bounding box center [88, 346] width 176 height 34
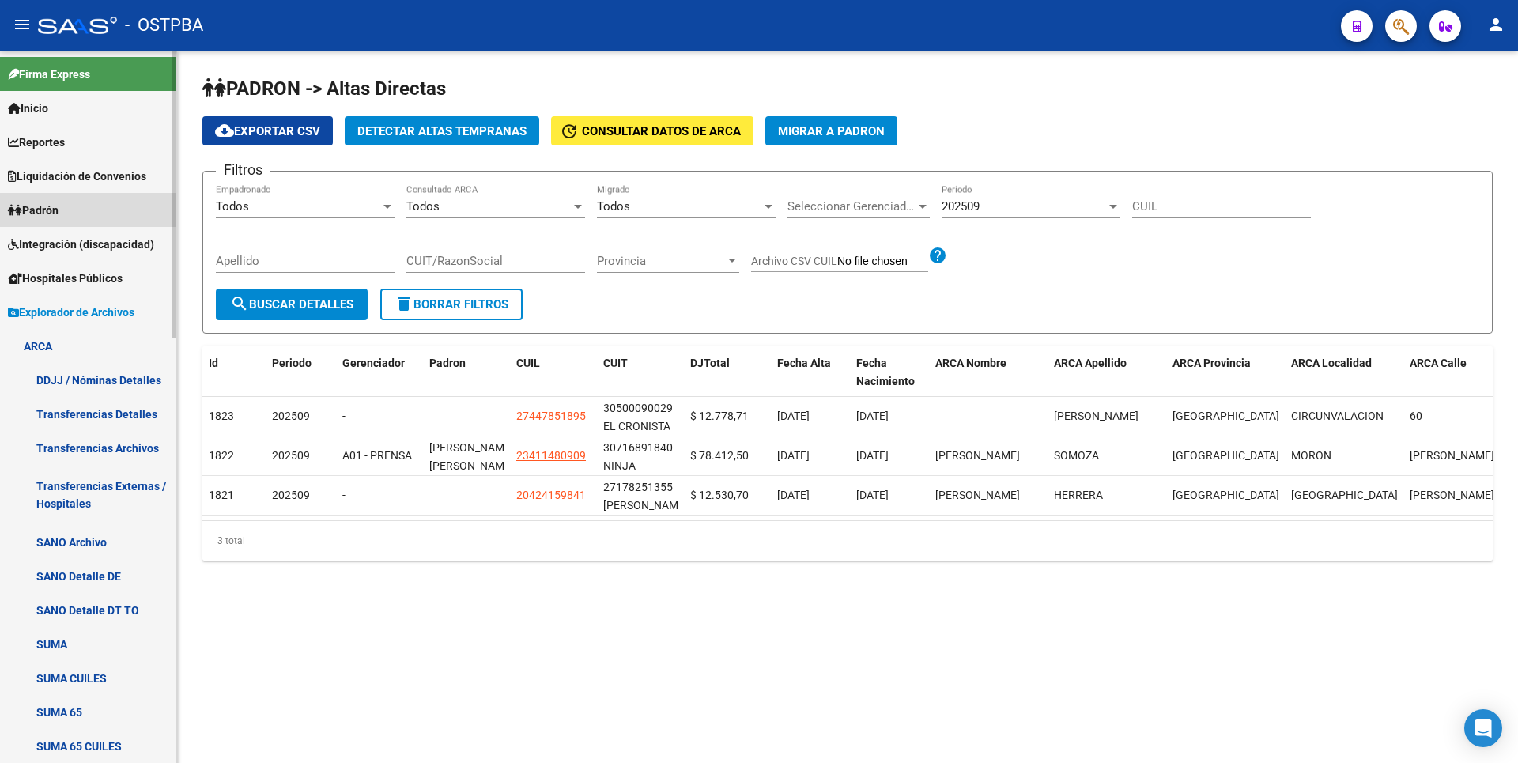
click at [59, 215] on span "Padrón" at bounding box center [33, 210] width 51 height 17
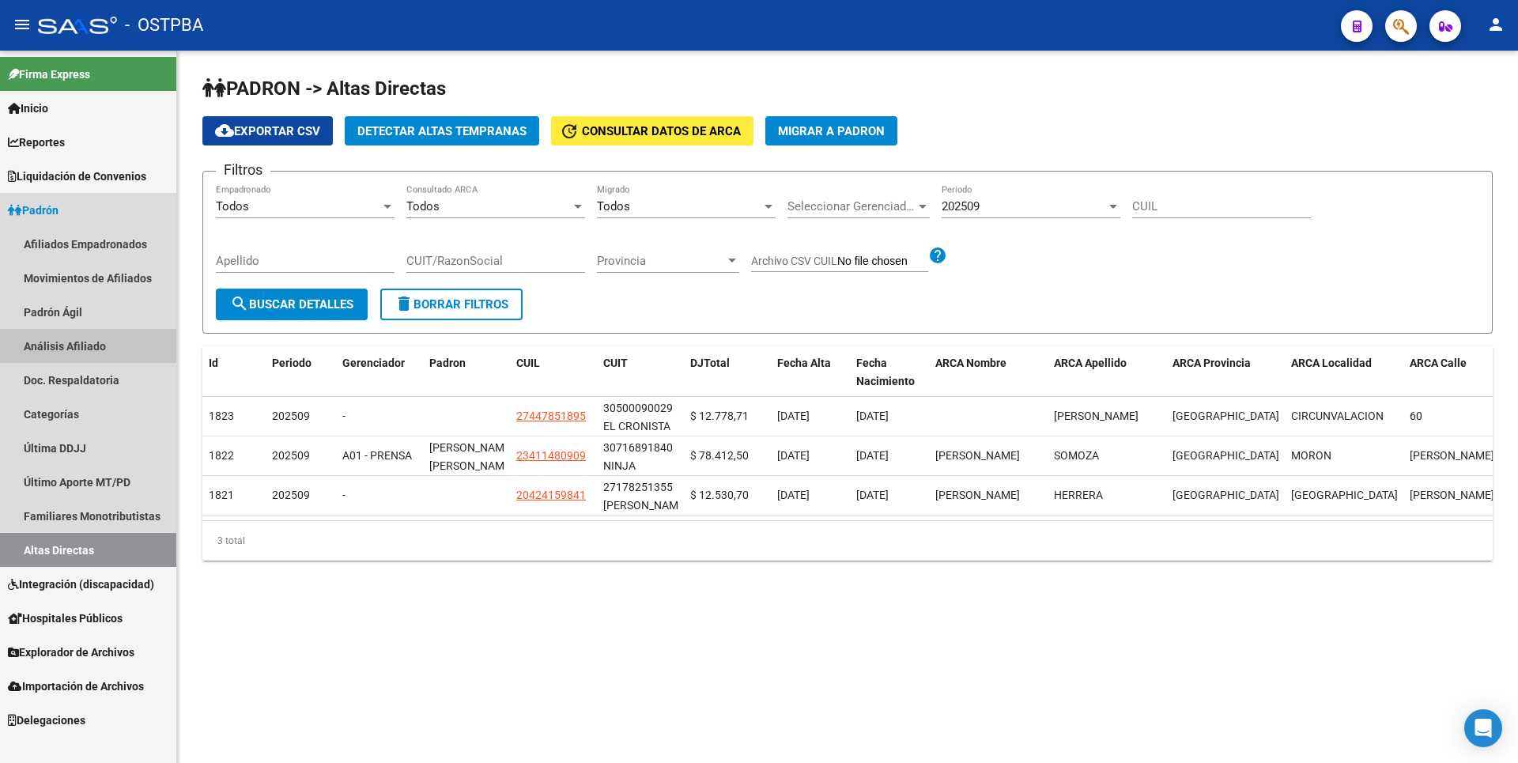
click at [88, 341] on link "Análisis Afiliado" at bounding box center [88, 346] width 176 height 34
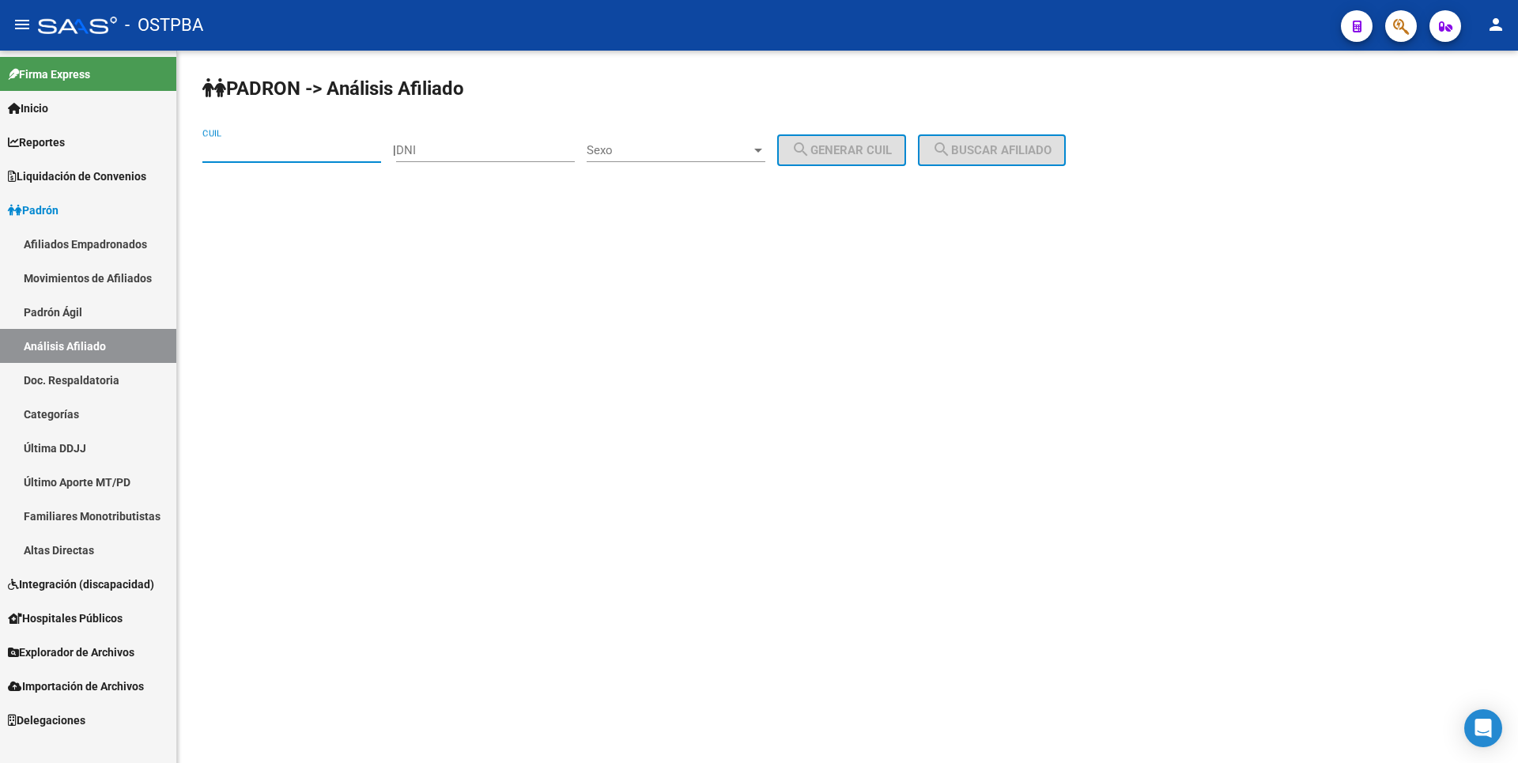
click at [263, 153] on input "CUIL" at bounding box center [291, 150] width 179 height 14
paste input "27-38385248-5"
type input "27-38385248-5"
click at [961, 137] on button "search Buscar afiliado" at bounding box center [992, 150] width 148 height 32
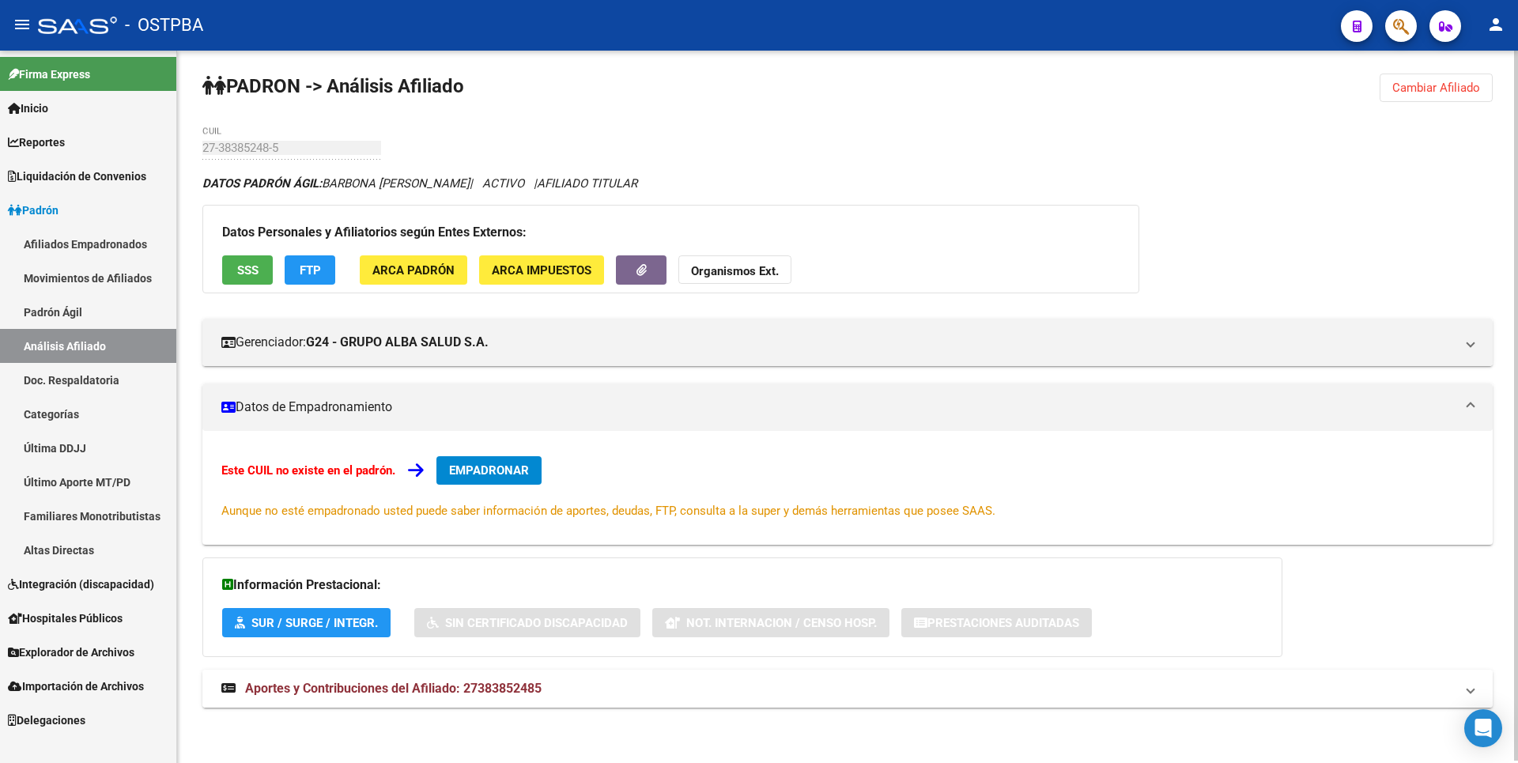
click at [490, 697] on strong "Aportes y Contribuciones del Afiliado: 27383852485" at bounding box center [381, 688] width 320 height 17
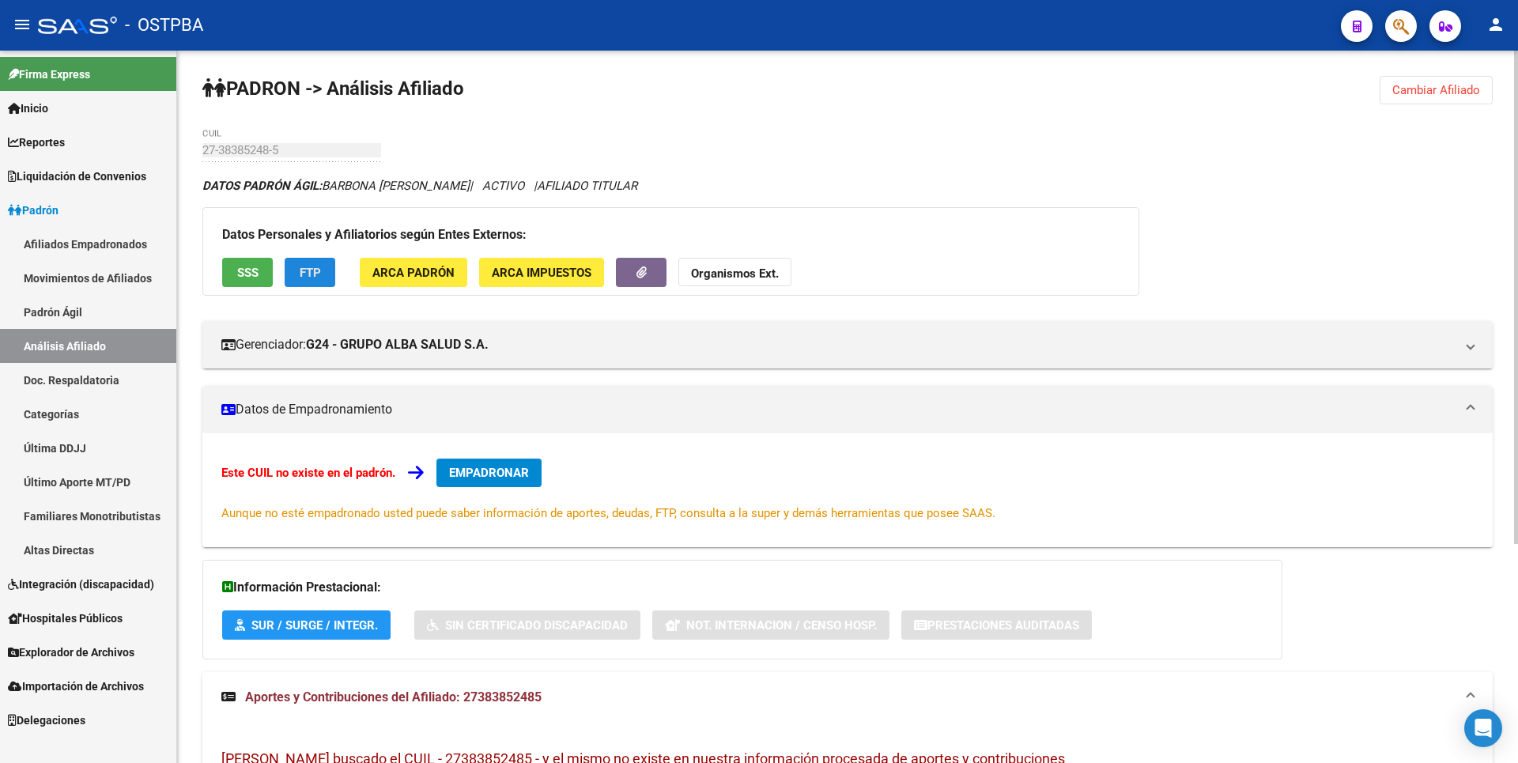
click at [319, 269] on span "FTP" at bounding box center [310, 273] width 21 height 14
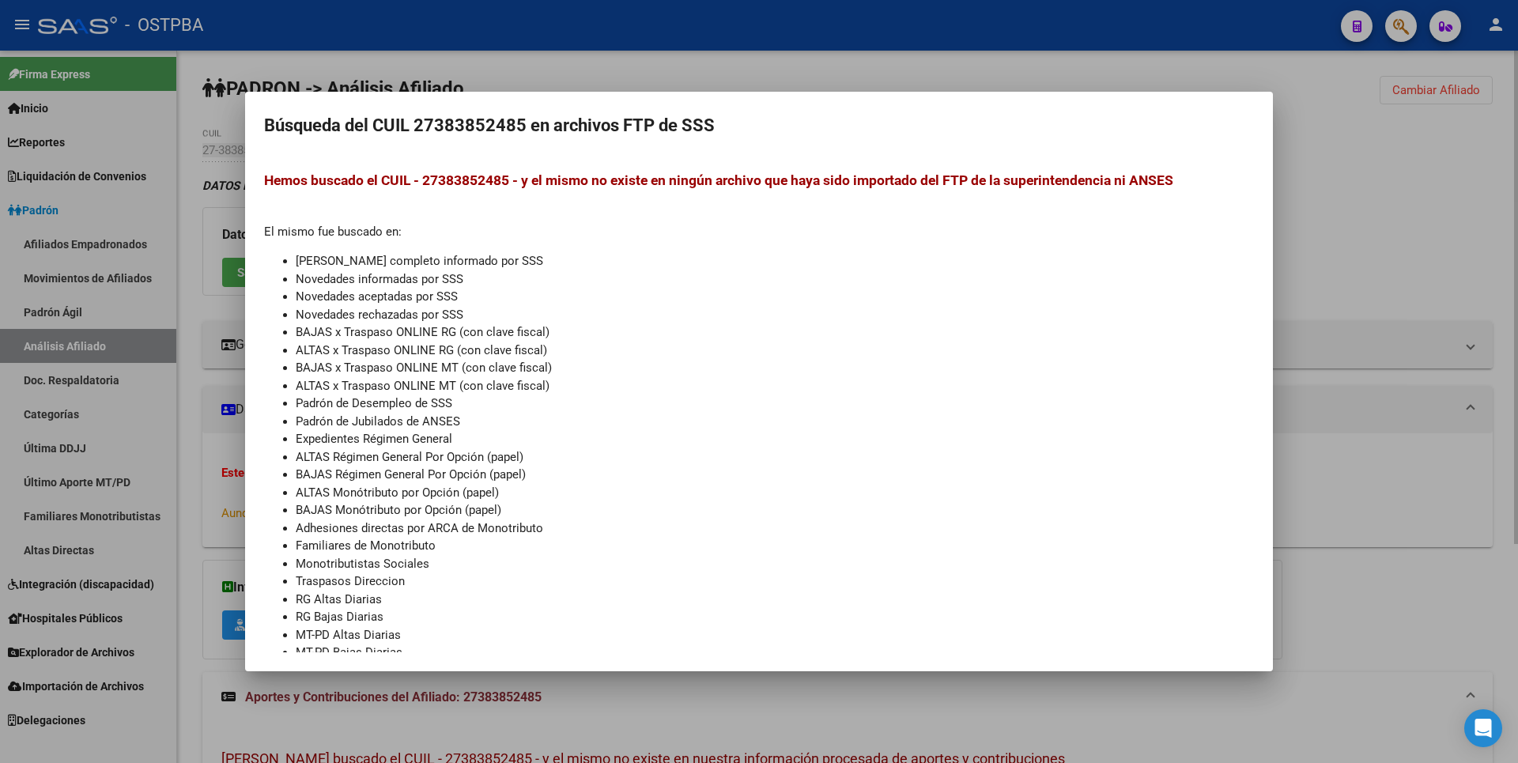
click at [1385, 235] on div at bounding box center [759, 381] width 1518 height 763
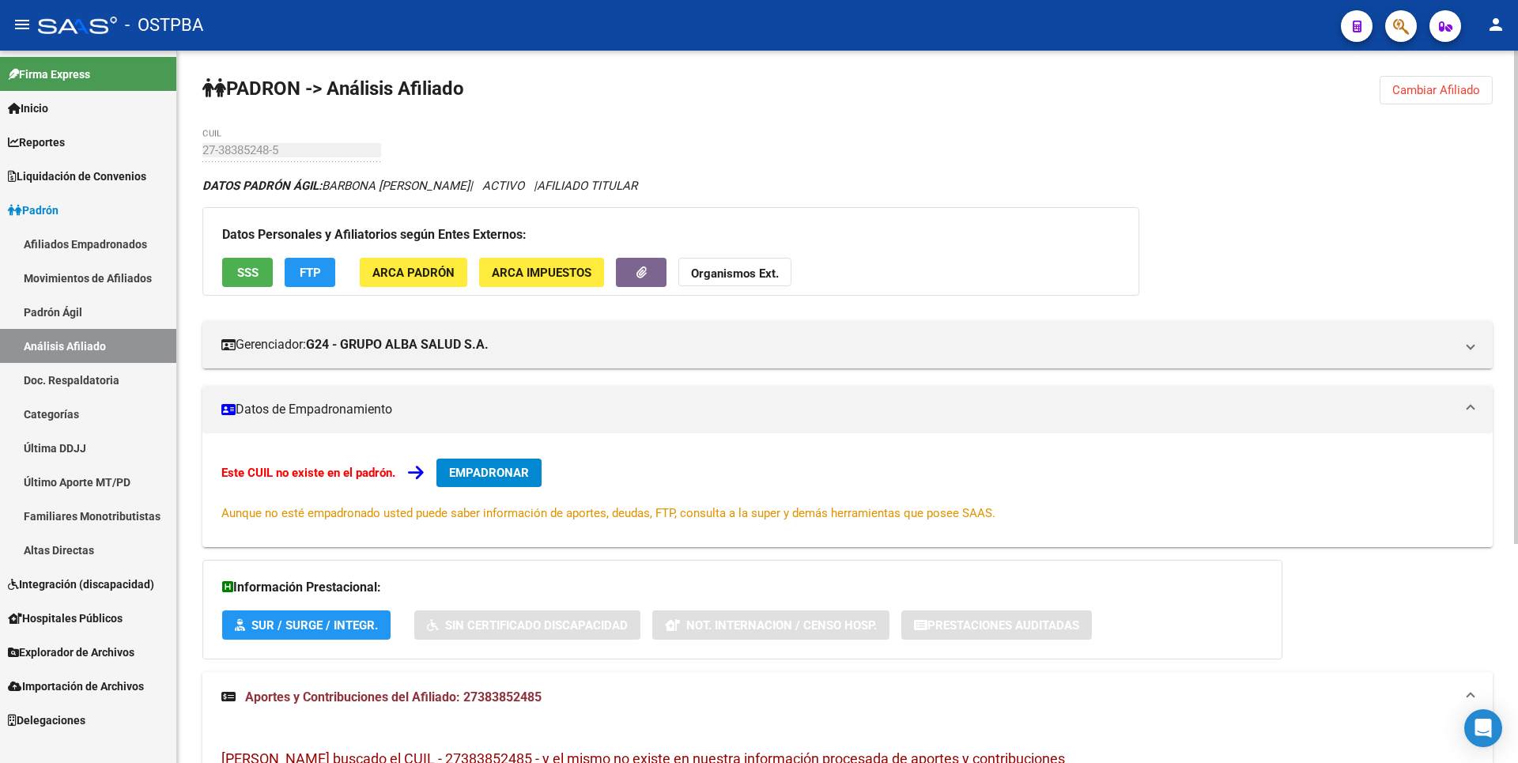
click at [250, 266] on span "SSS" at bounding box center [247, 273] width 21 height 14
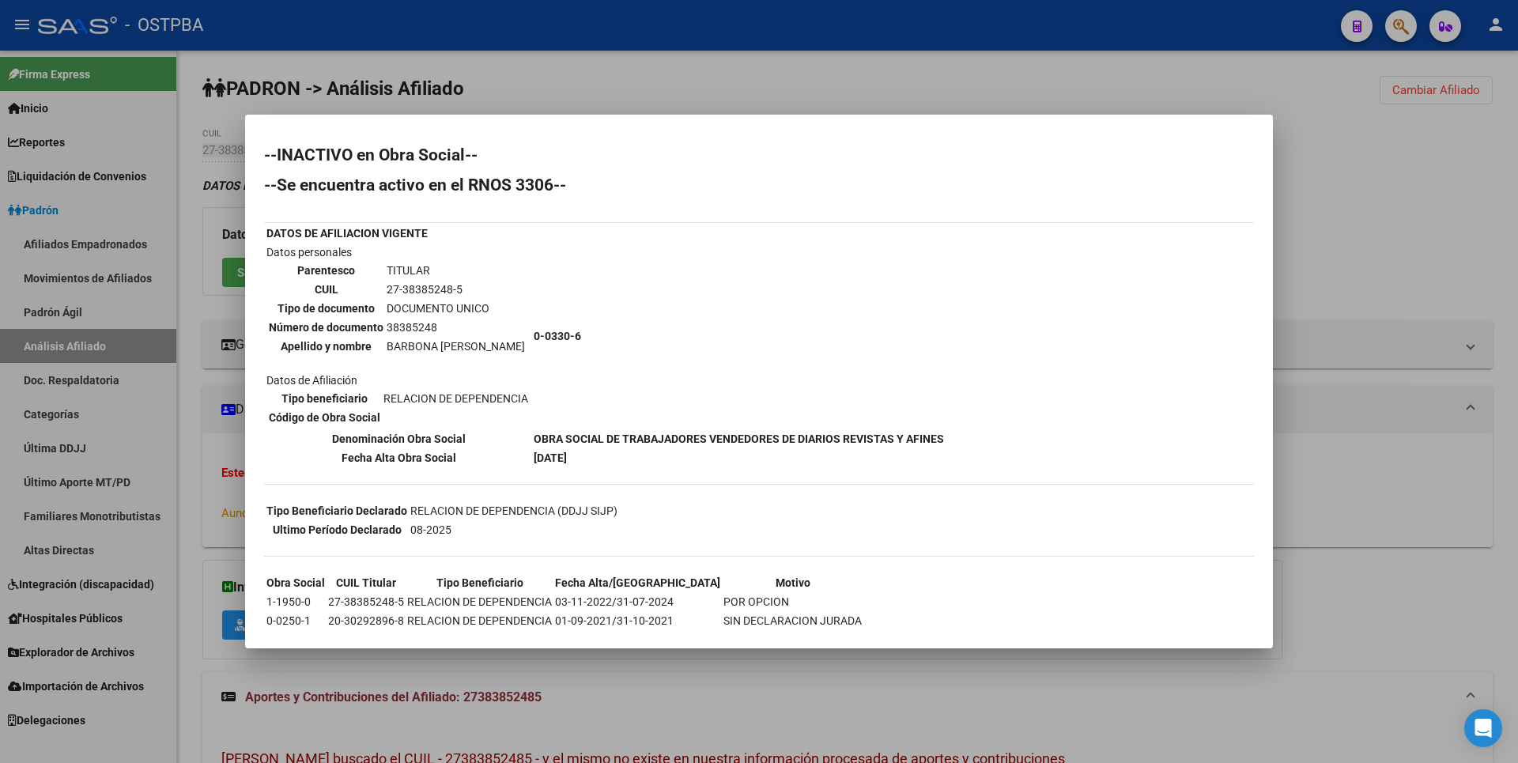
click at [547, 79] on div at bounding box center [759, 381] width 1518 height 763
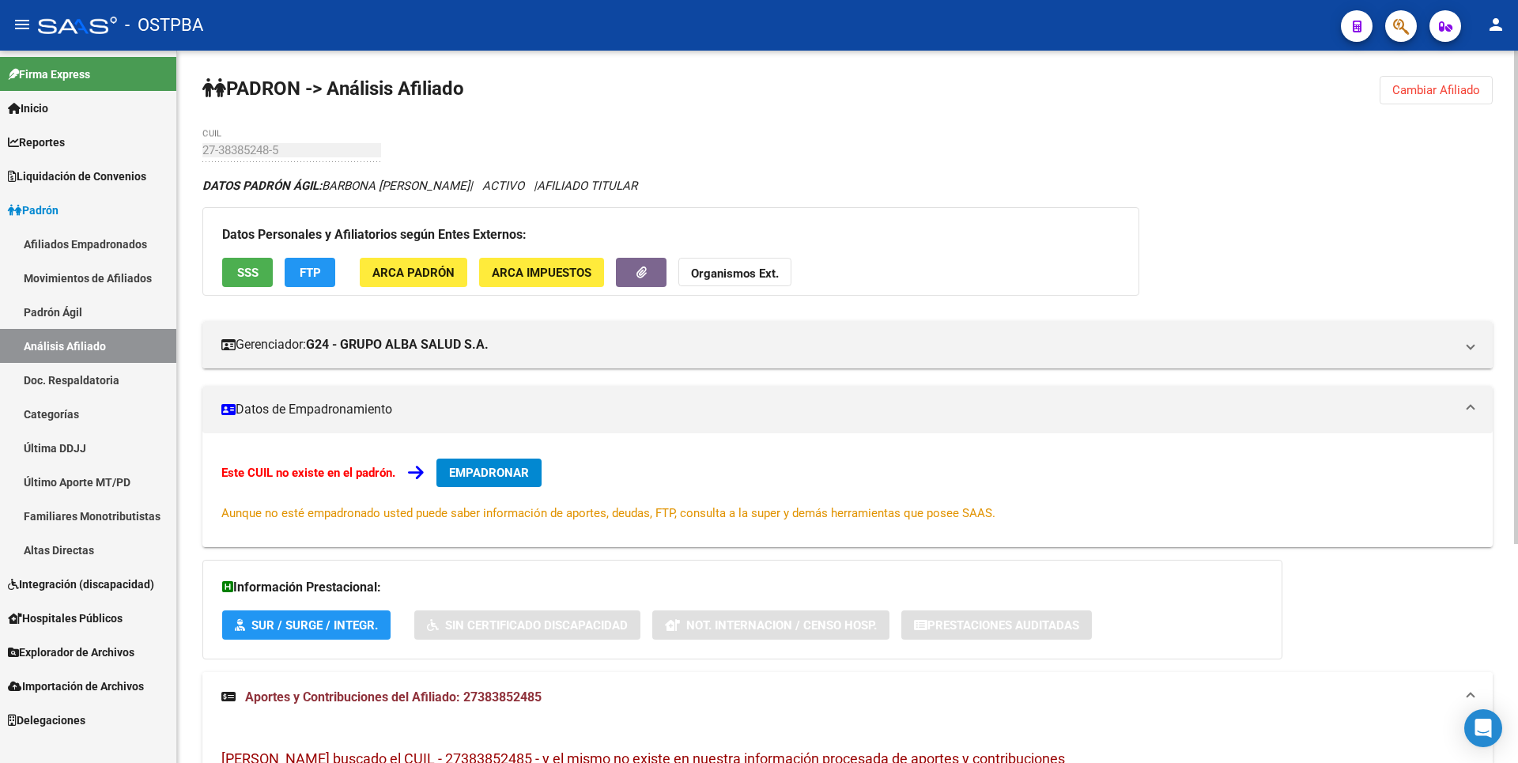
drag, startPoint x: 463, startPoint y: 698, endPoint x: 555, endPoint y: 698, distance: 91.7
click at [555, 698] on mat-panel-title "Aportes y Contribuciones del Afiliado: 27383852485" at bounding box center [838, 697] width 1234 height 17
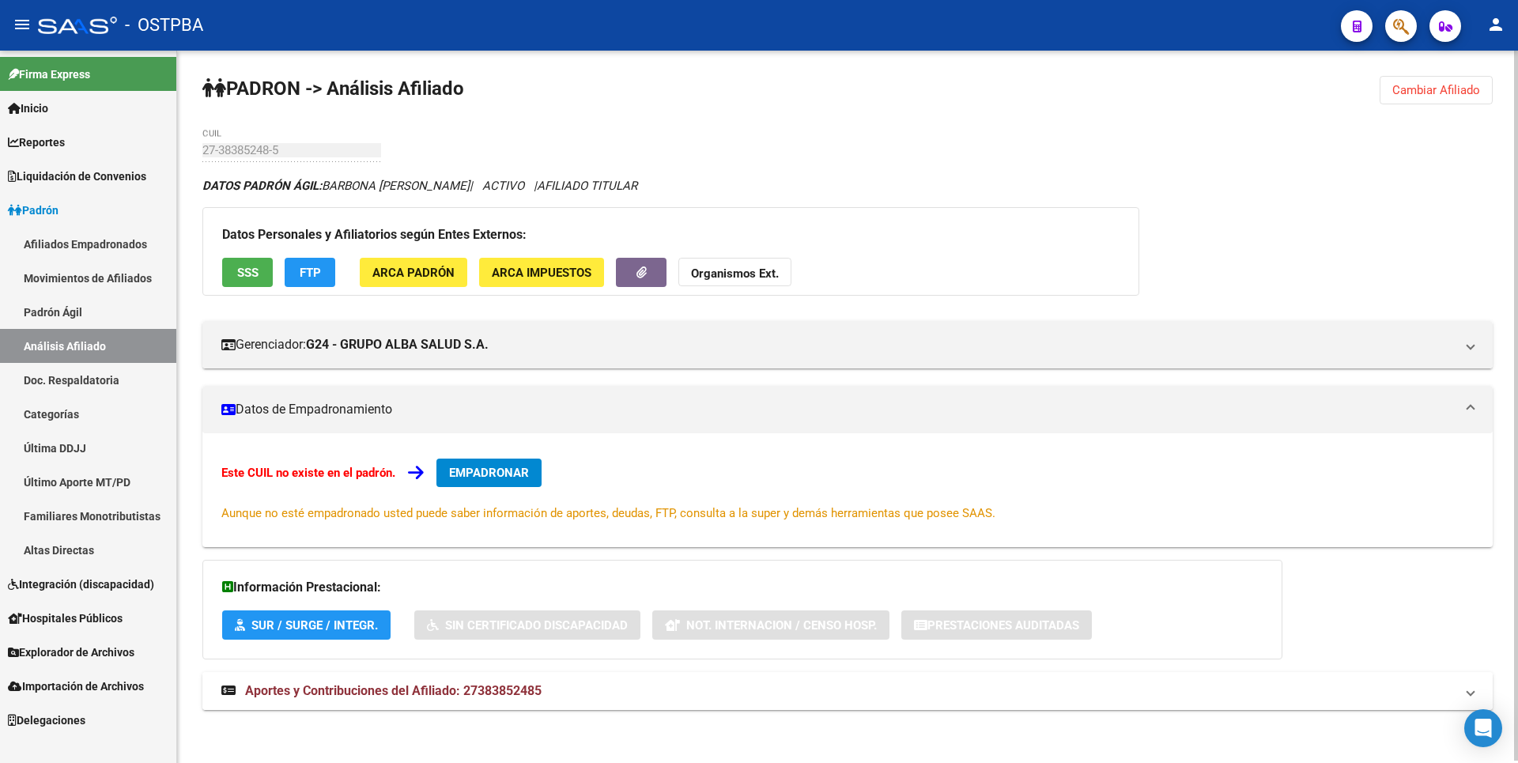
copy span "27383852485"
click at [84, 656] on span "Explorador de Archivos" at bounding box center [71, 652] width 127 height 17
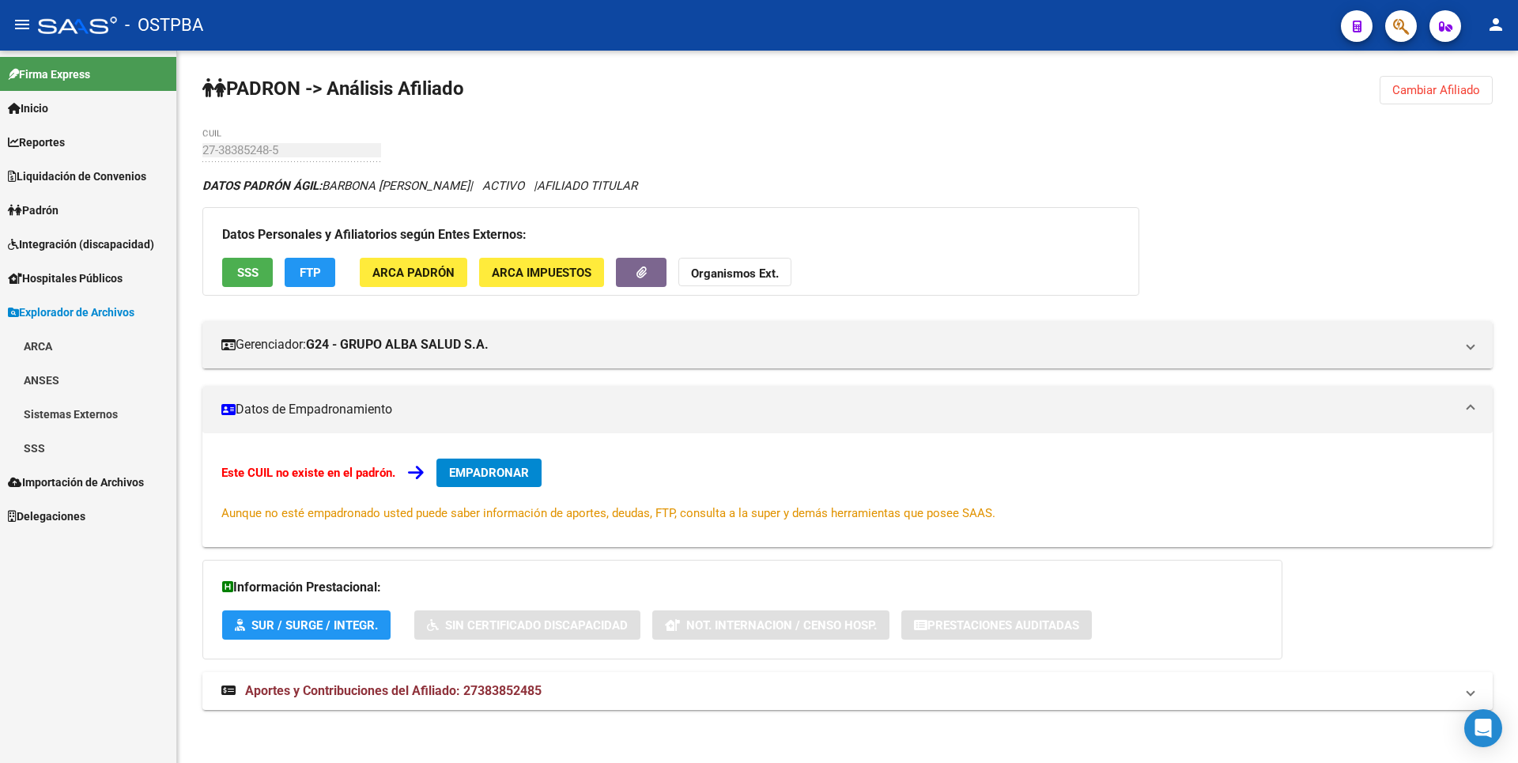
click at [75, 441] on link "SSS" at bounding box center [88, 448] width 176 height 34
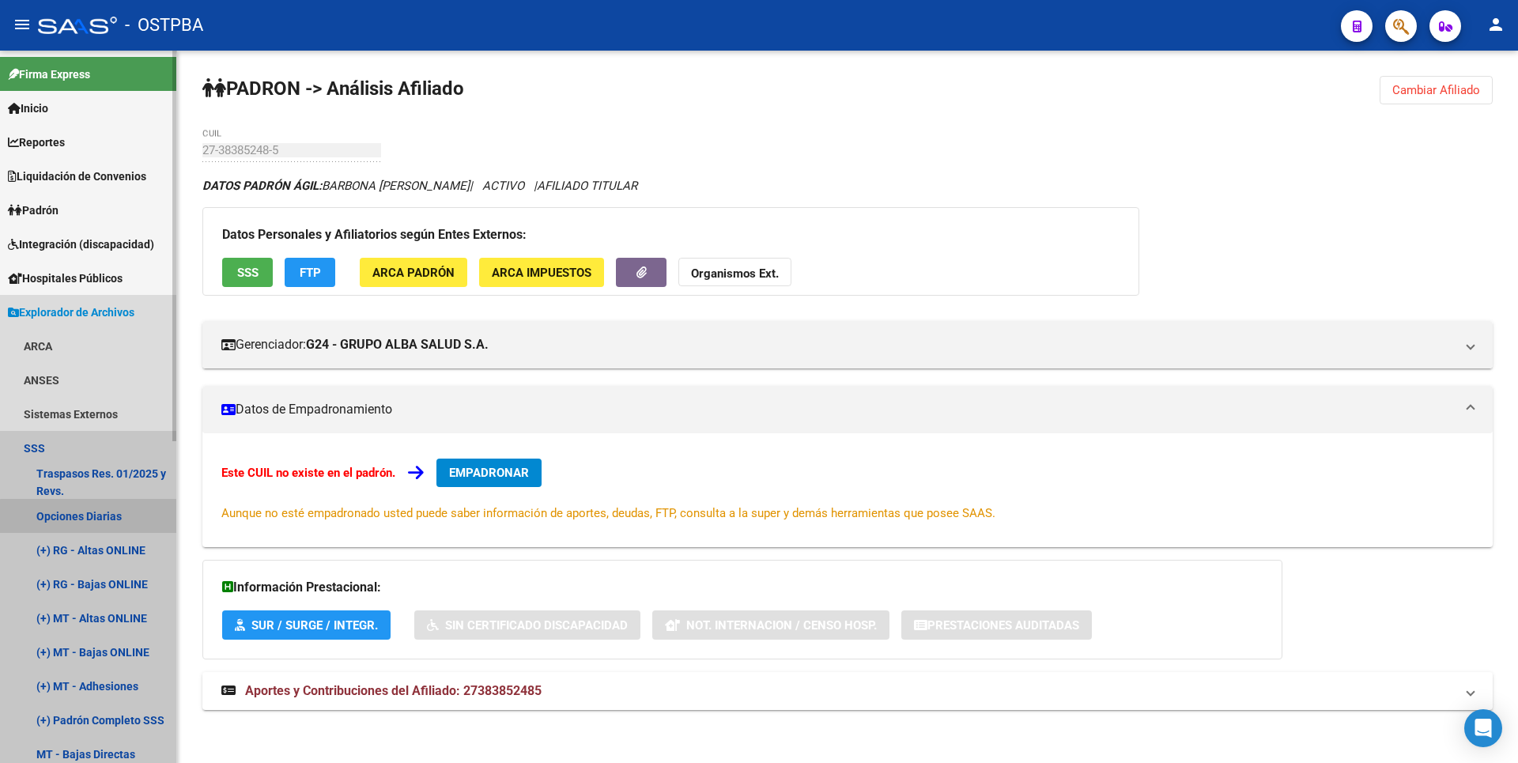
click at [108, 518] on link "Opciones Diarias" at bounding box center [88, 516] width 176 height 34
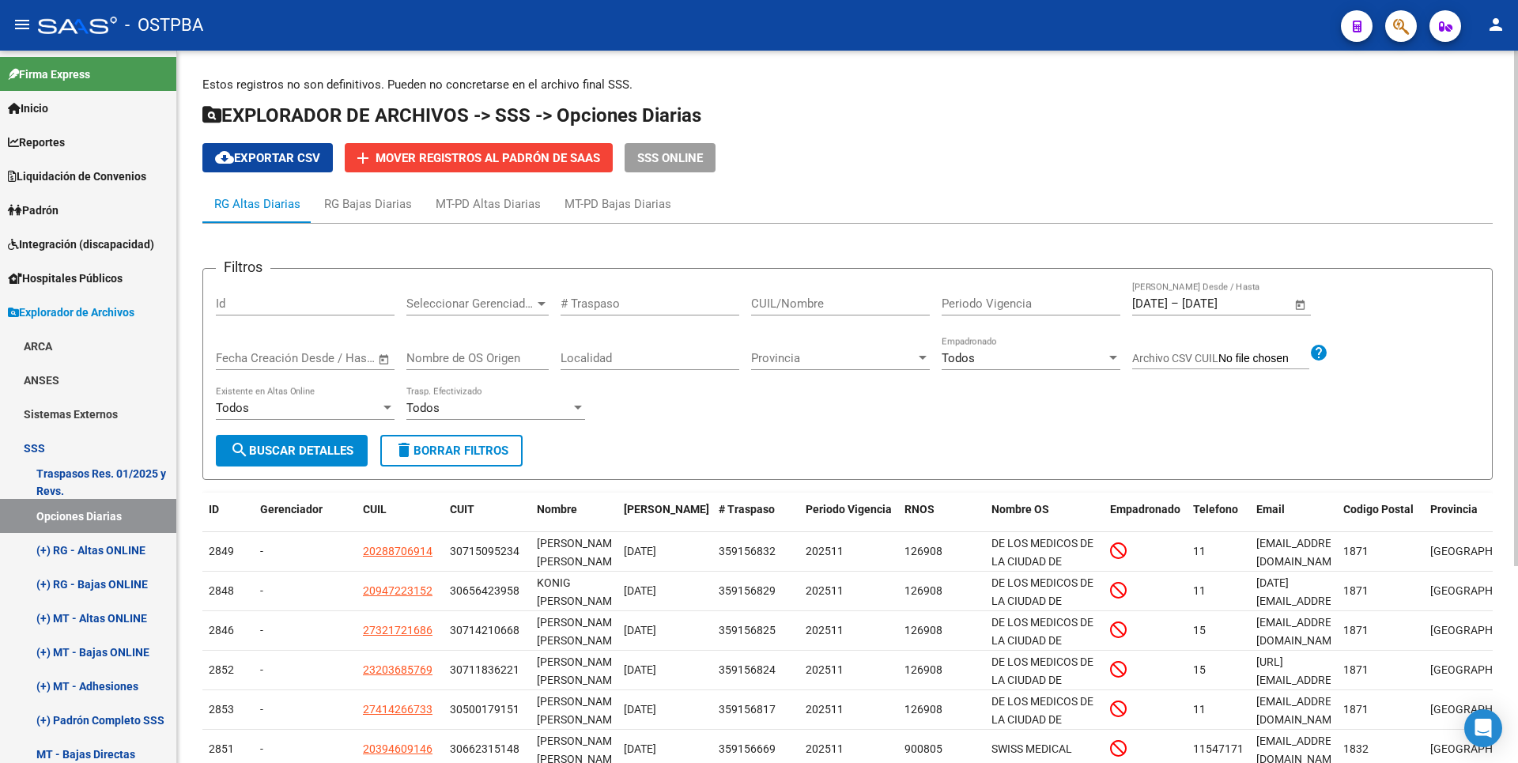
click at [798, 307] on input "CUIL/Nombre" at bounding box center [840, 304] width 179 height 14
paste input "27383852485"
type input "27383852485"
click at [293, 445] on span "search Buscar Detalles" at bounding box center [291, 451] width 123 height 14
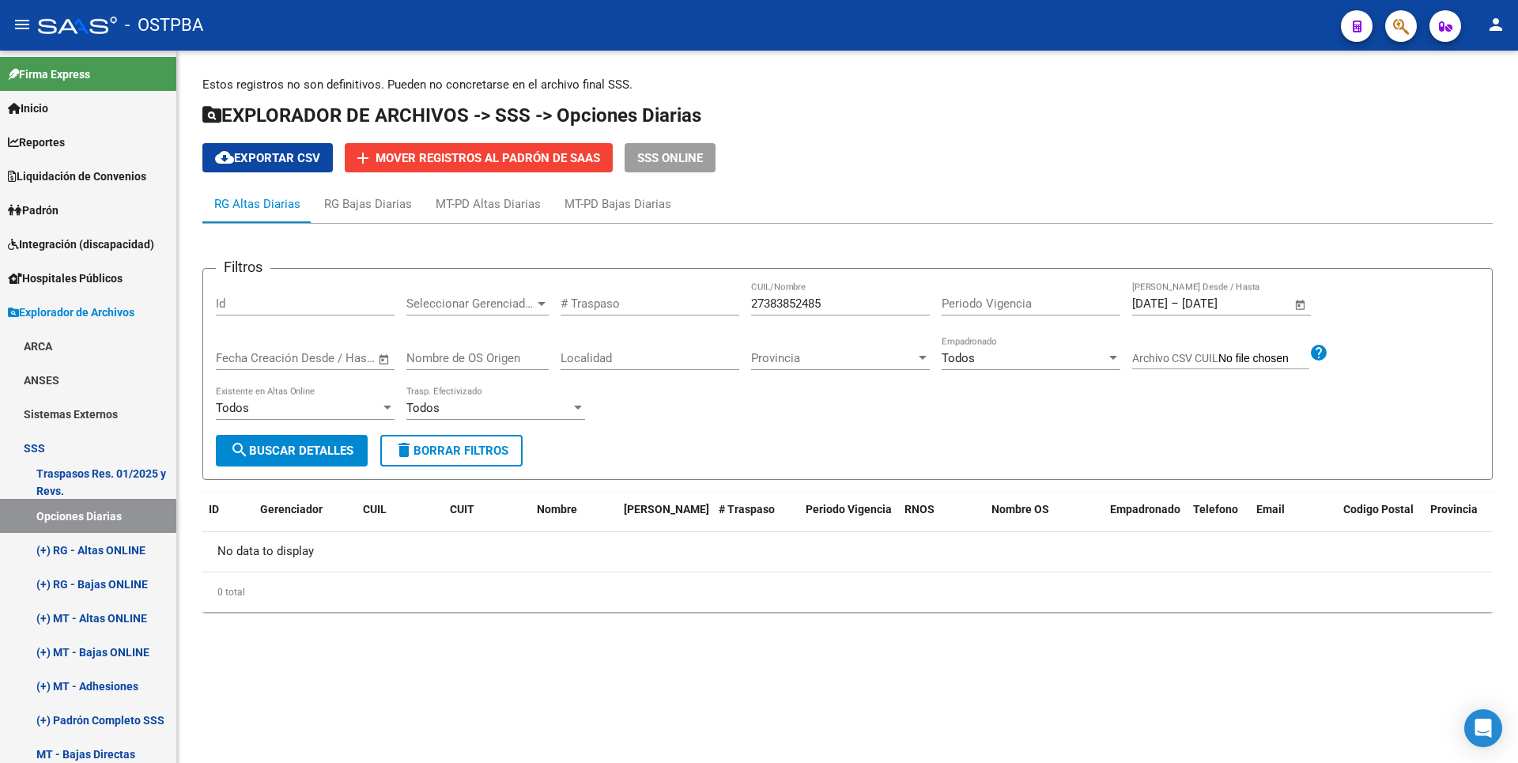
click at [1302, 302] on span "Open calendar" at bounding box center [1301, 304] width 38 height 38
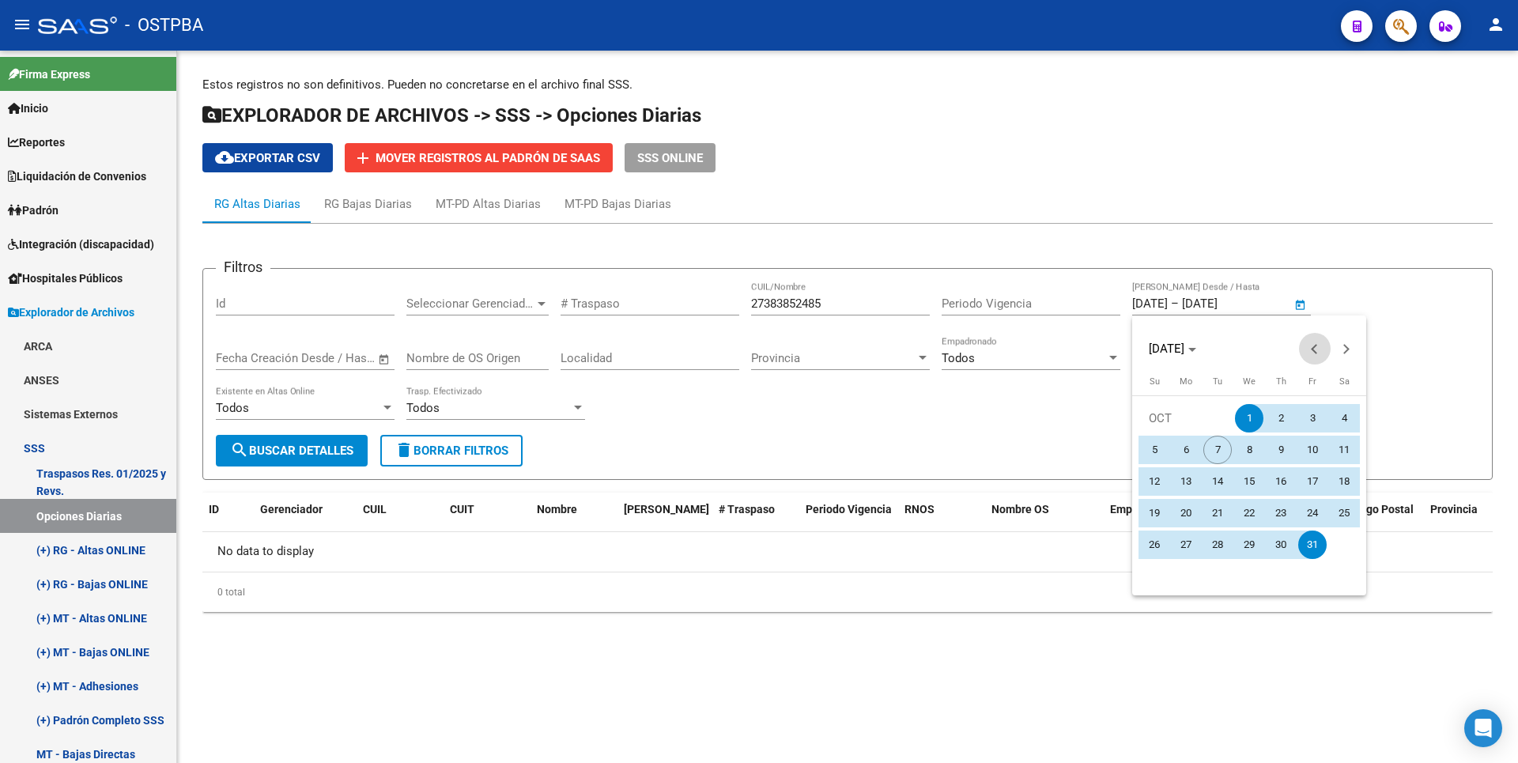
click at [1320, 356] on span "Previous month" at bounding box center [1315, 349] width 32 height 32
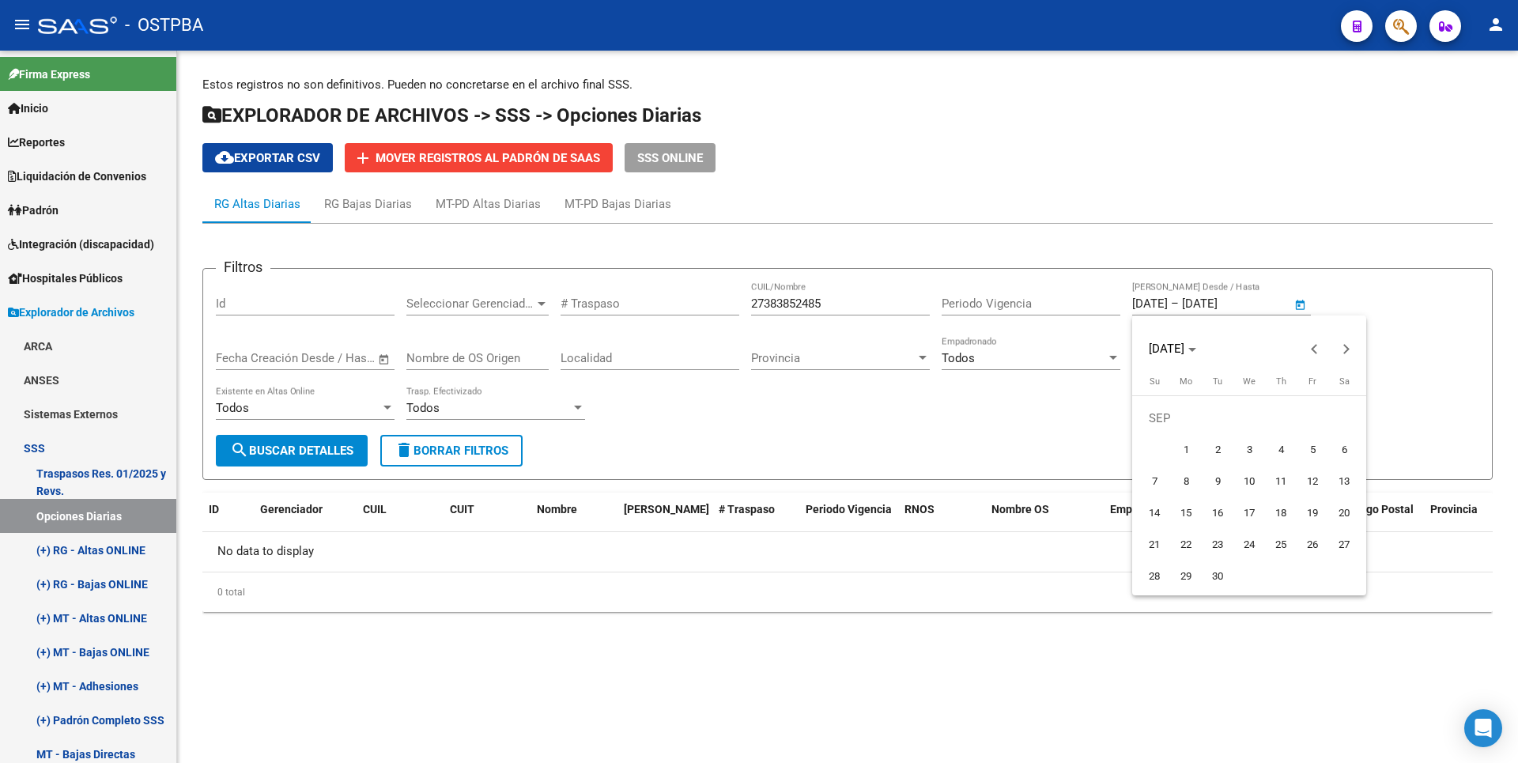
click at [1179, 446] on span "1" at bounding box center [1186, 450] width 28 height 28
type input "[DATE]"
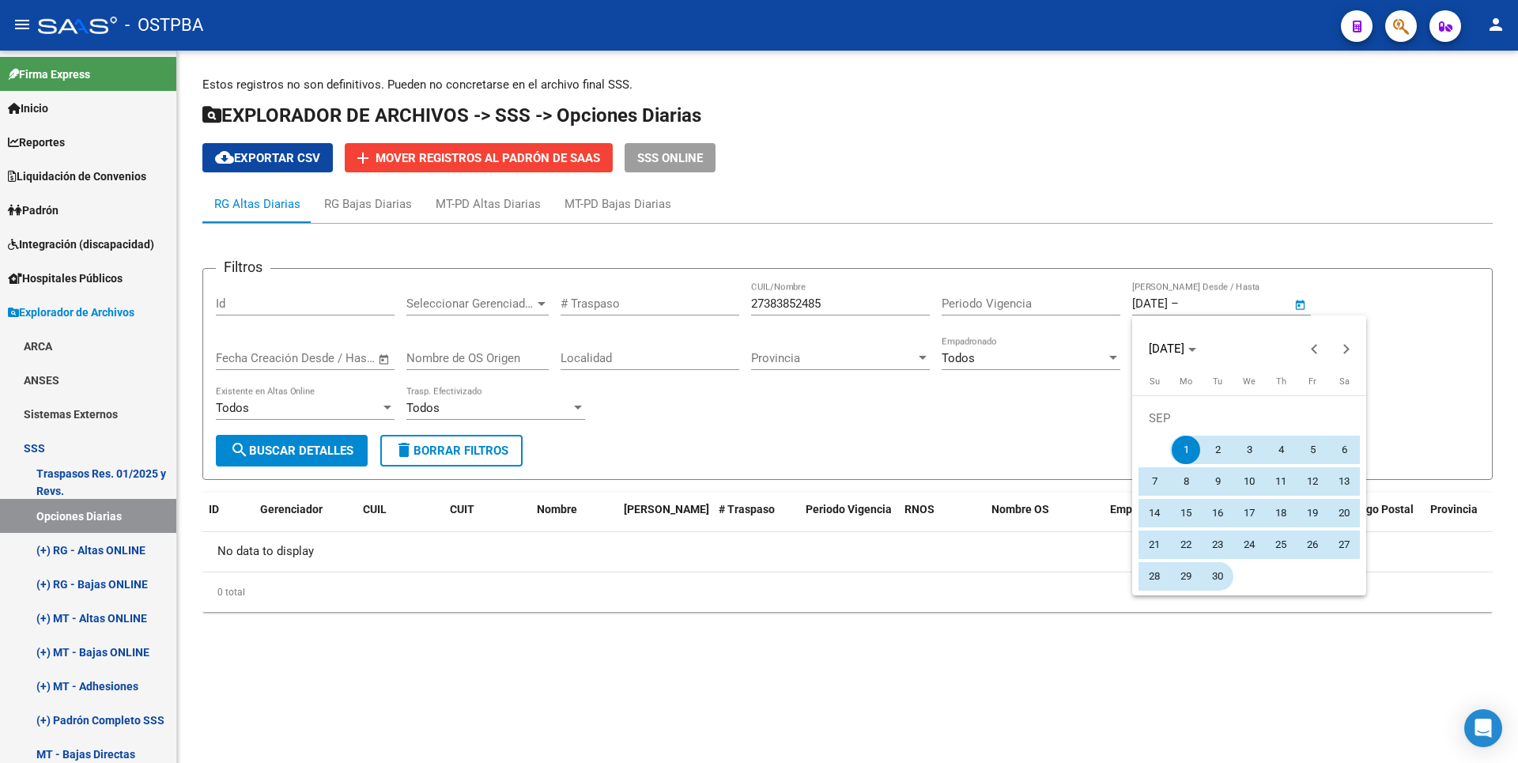
click at [1222, 586] on span "30" at bounding box center [1217, 576] width 28 height 28
type input "[DATE]"
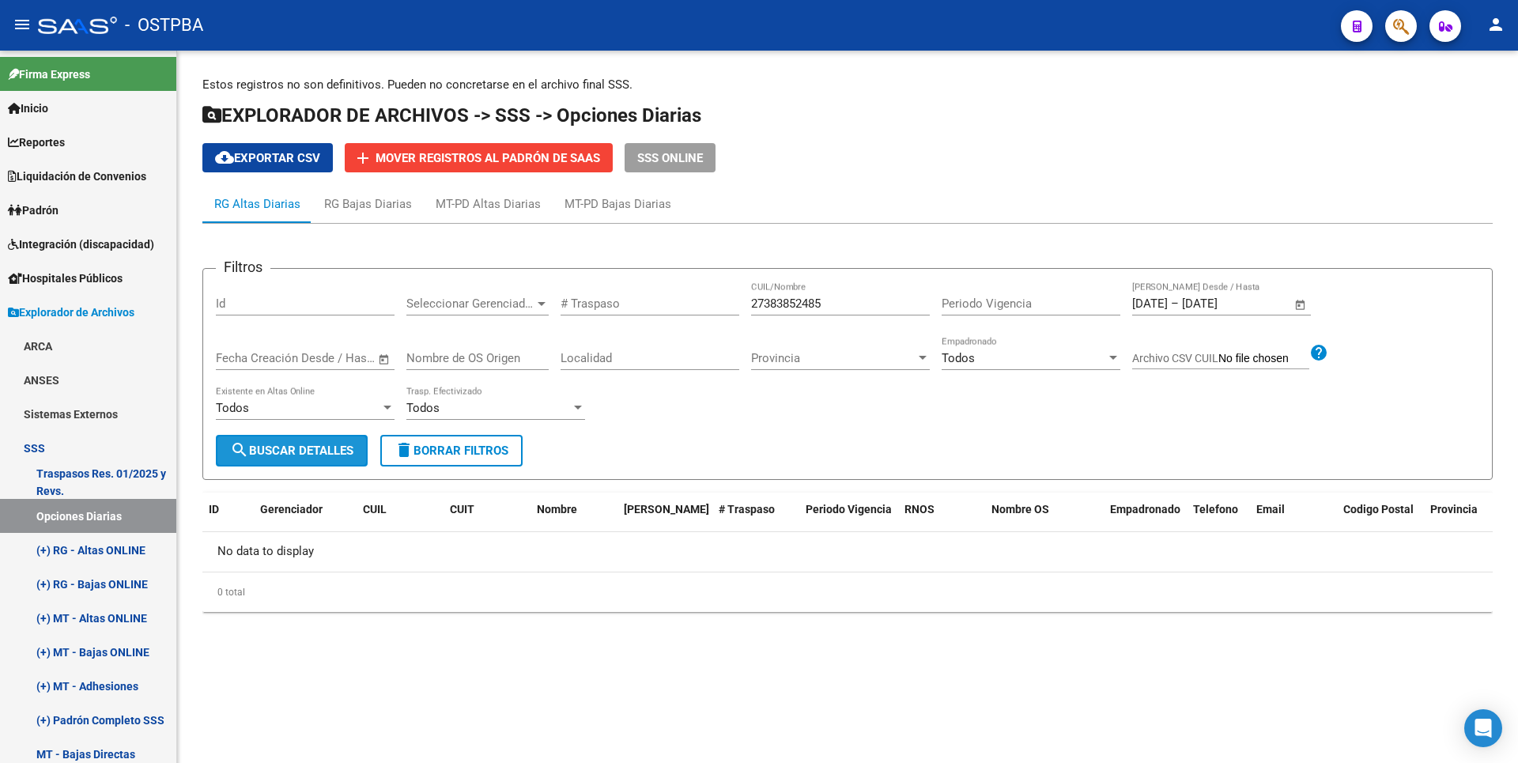
click at [311, 452] on span "search Buscar Detalles" at bounding box center [291, 451] width 123 height 14
click at [1306, 304] on span "Open calendar" at bounding box center [1301, 304] width 38 height 38
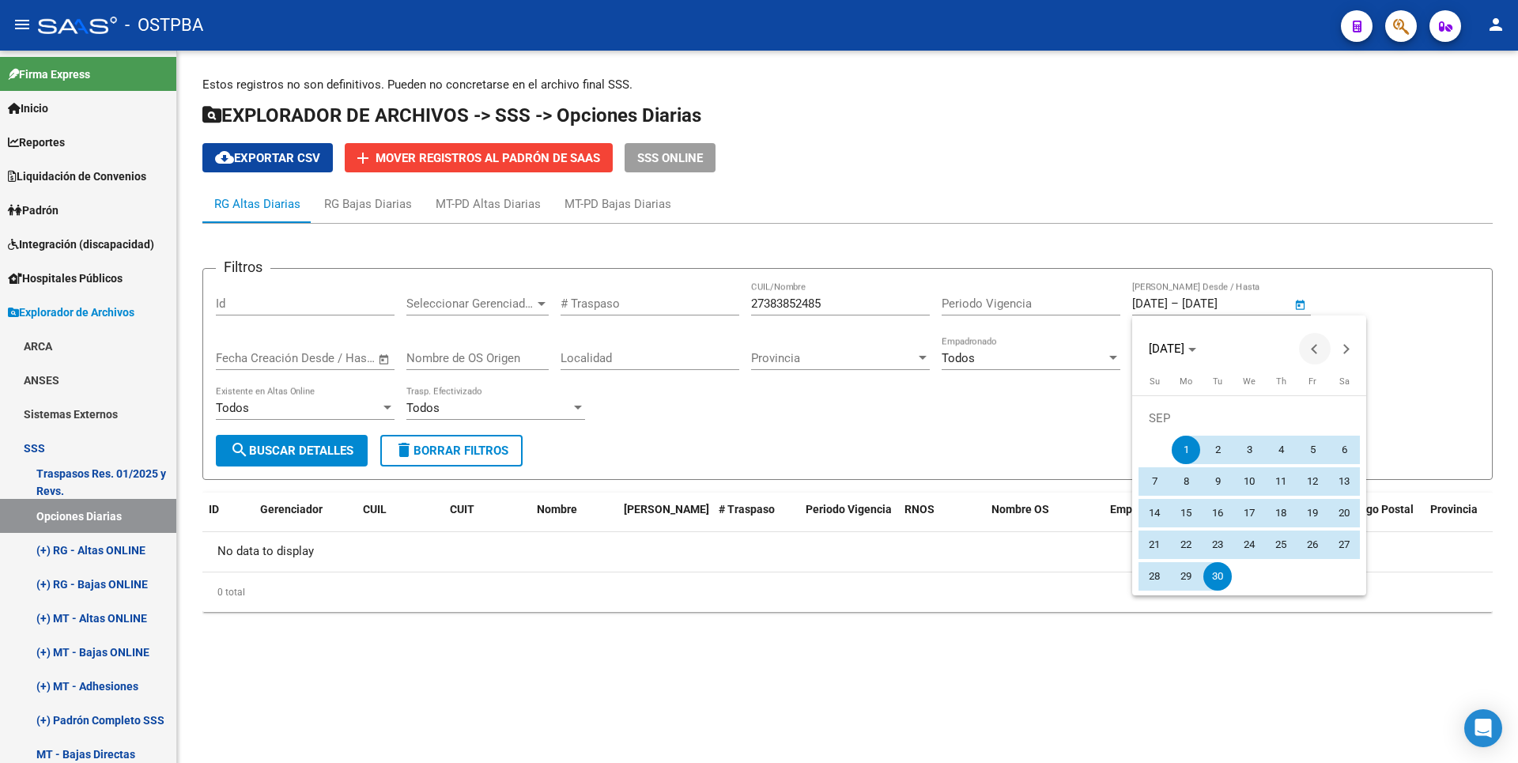
click at [1313, 346] on button "Previous month" at bounding box center [1315, 349] width 32 height 32
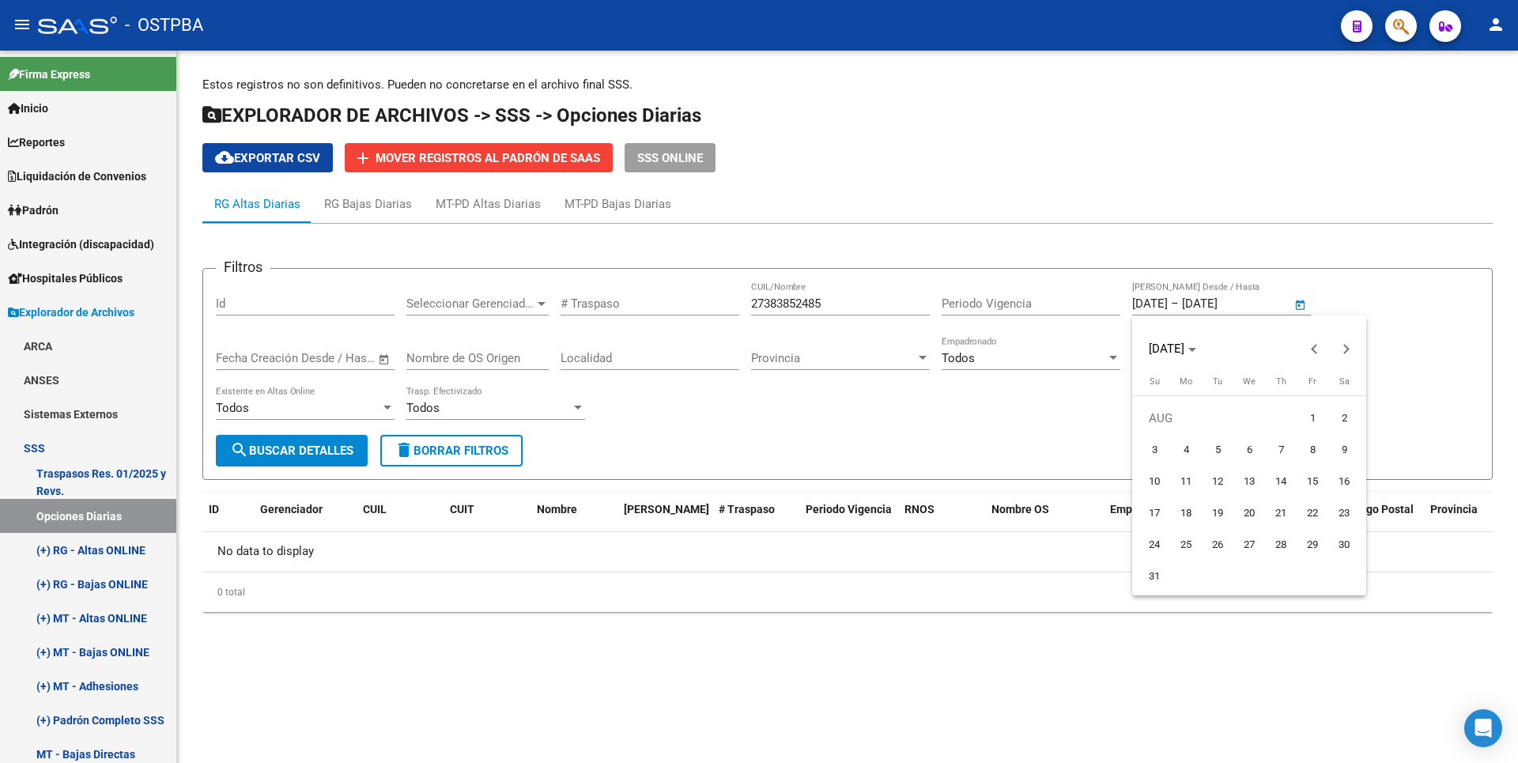
click at [1309, 417] on span "1" at bounding box center [1312, 418] width 28 height 28
type input "[DATE]"
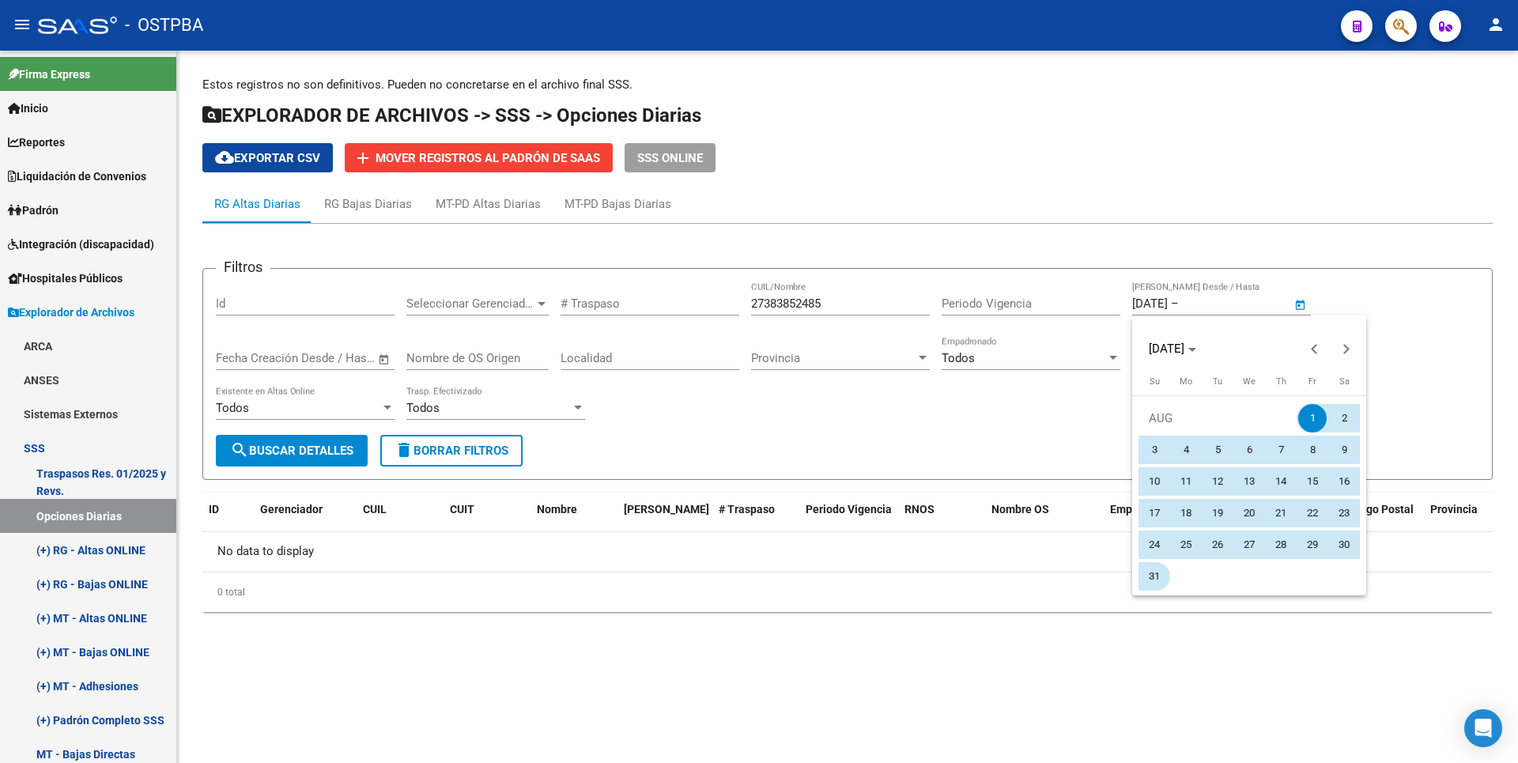
click at [1154, 584] on span "31" at bounding box center [1154, 576] width 28 height 28
type input "[DATE]"
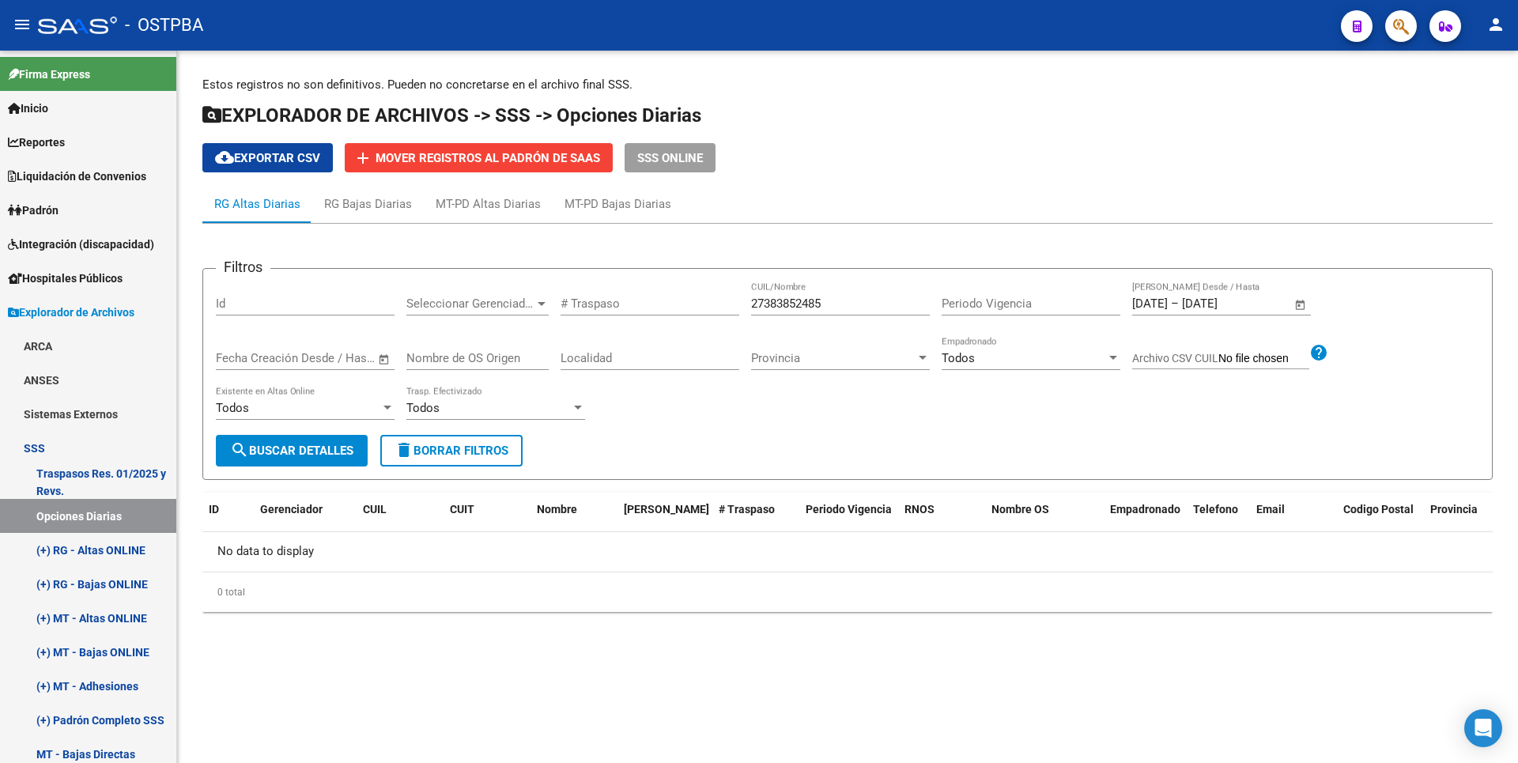
click at [327, 452] on span "search Buscar Detalles" at bounding box center [291, 451] width 123 height 14
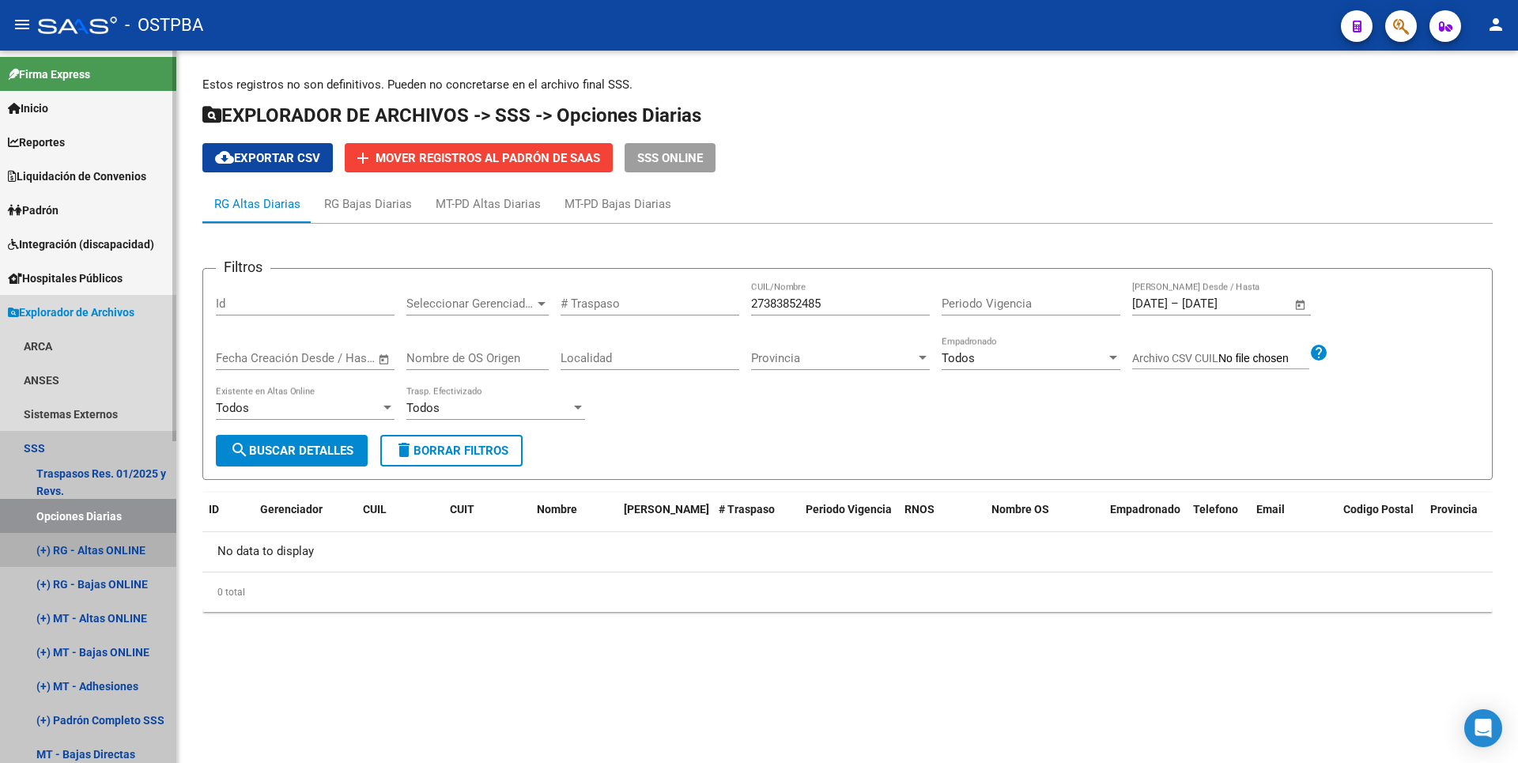
click at [103, 554] on link "(+) RG - Altas ONLINE" at bounding box center [88, 550] width 176 height 34
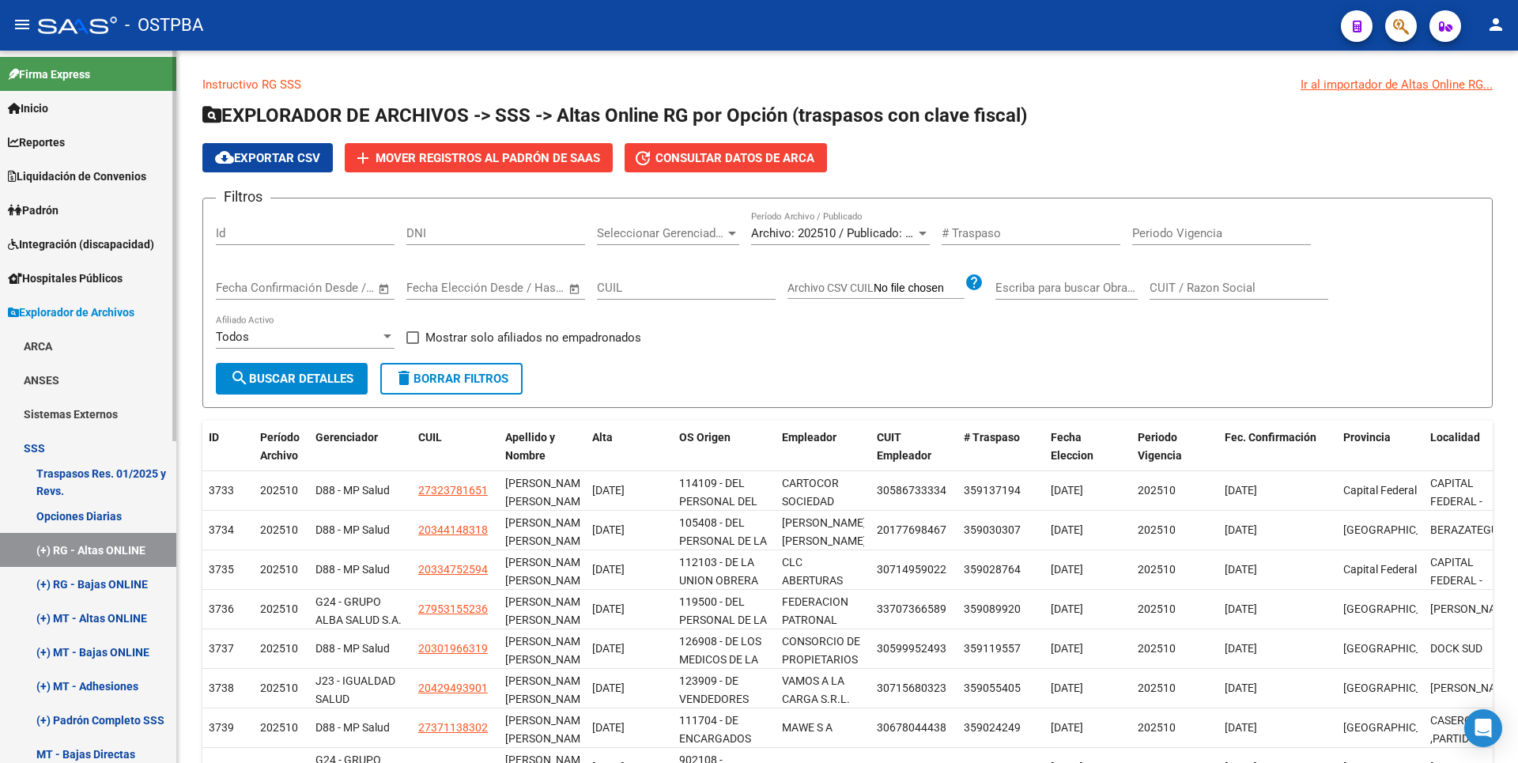
click at [113, 584] on link "(+) RG - Bajas ONLINE" at bounding box center [88, 584] width 176 height 34
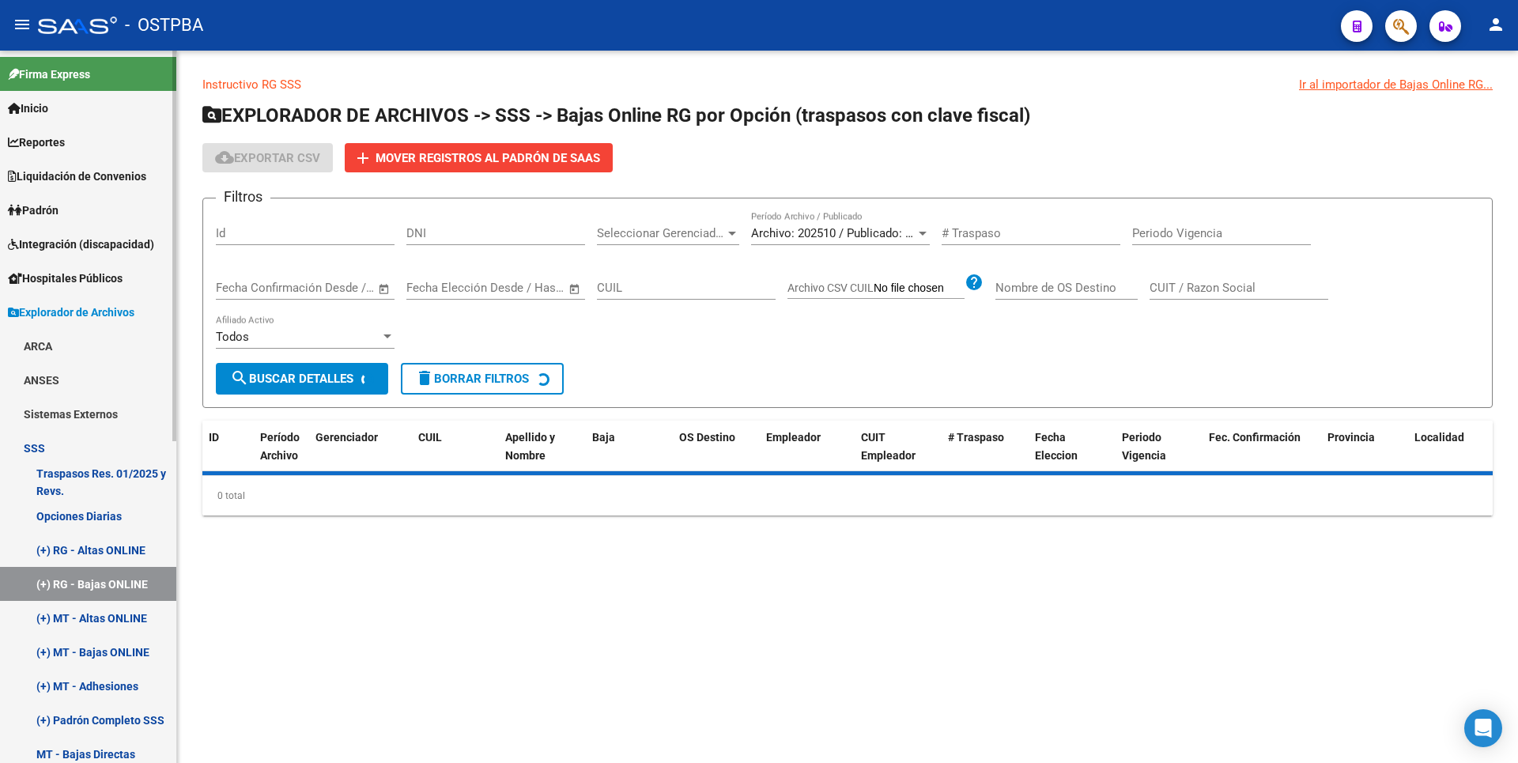
click at [111, 547] on link "(+) RG - Altas ONLINE" at bounding box center [88, 550] width 176 height 34
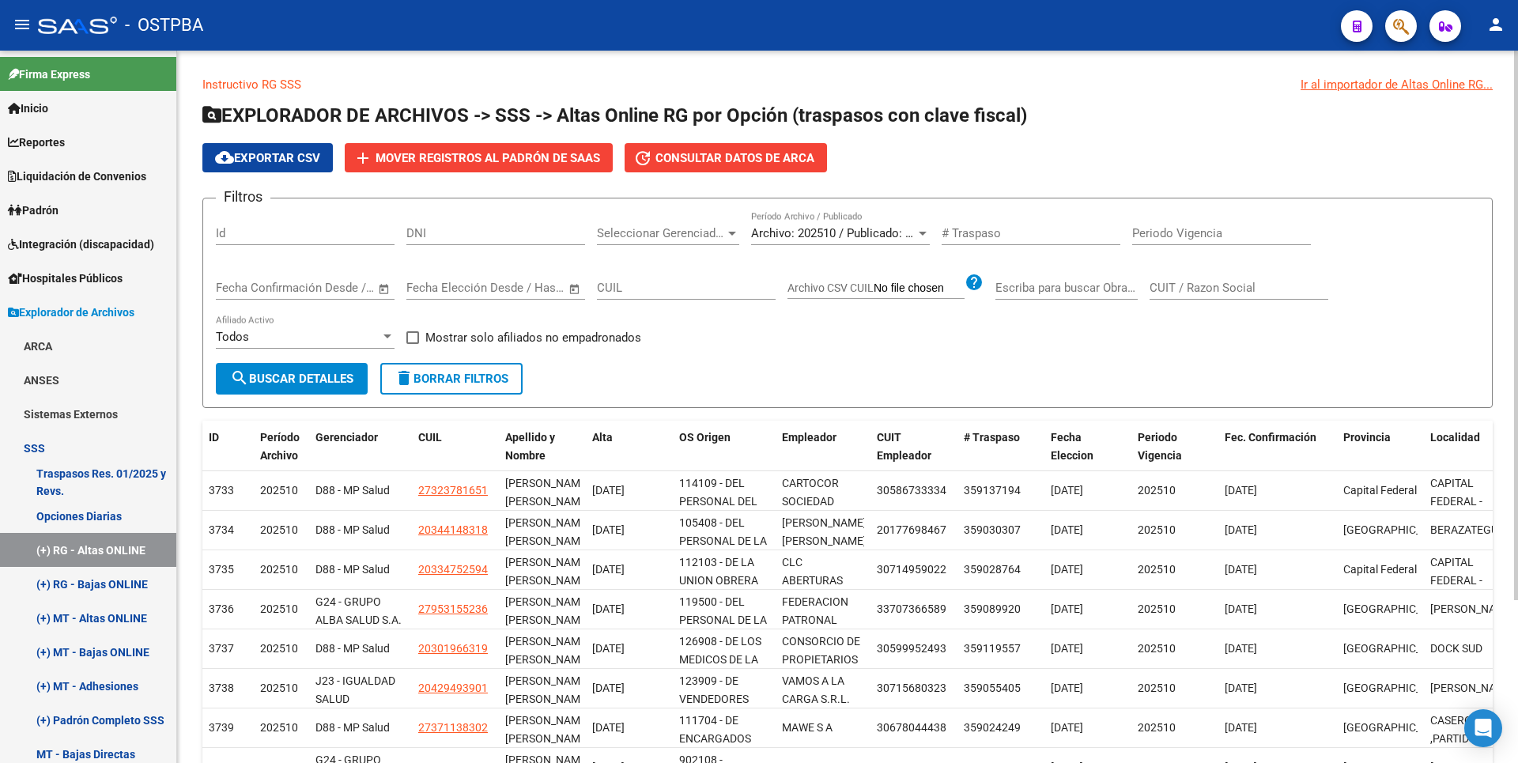
click at [281, 160] on span "cloud_download Exportar CSV" at bounding box center [267, 158] width 105 height 14
click at [76, 210] on link "Padrón" at bounding box center [88, 210] width 176 height 34
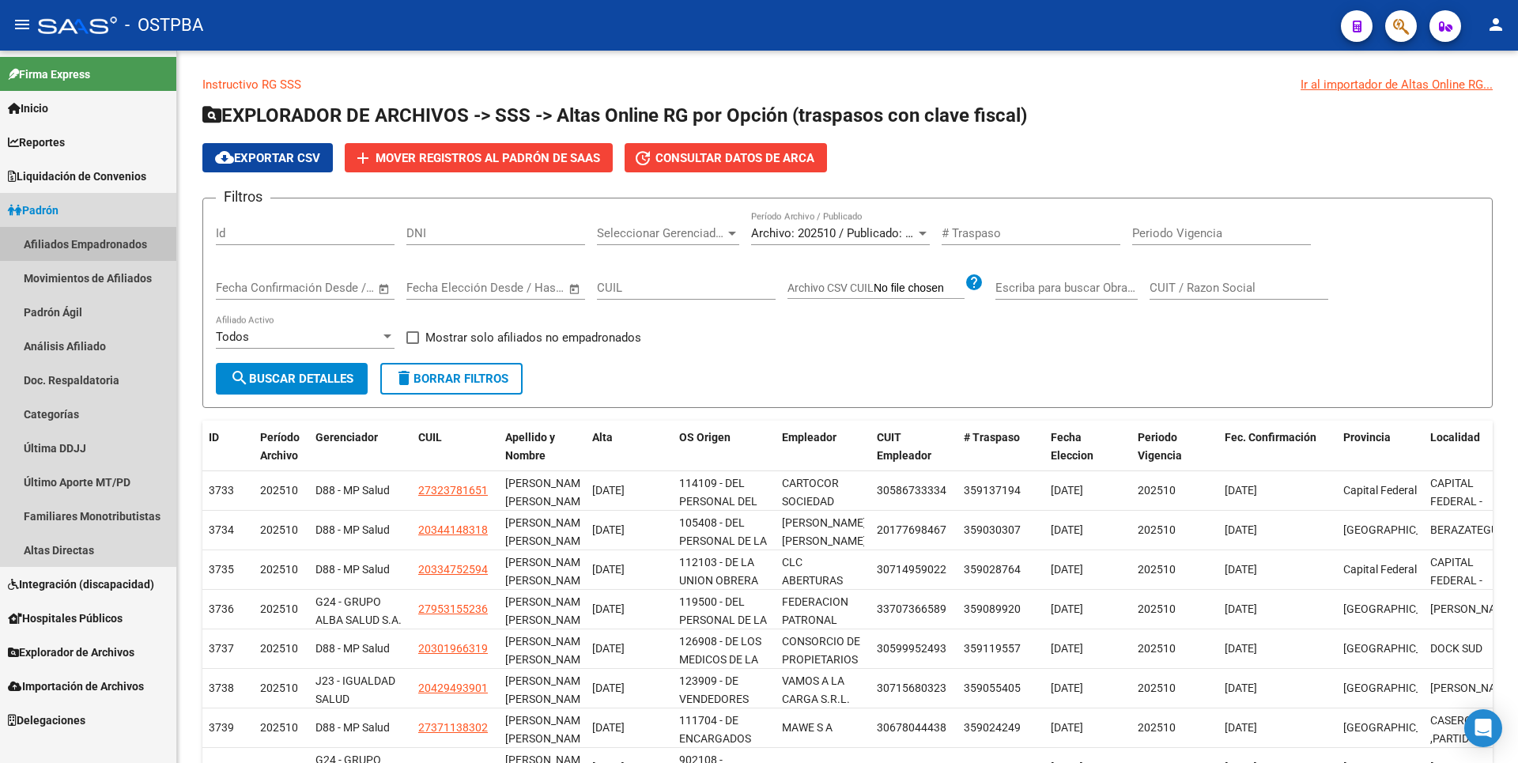
click at [94, 247] on link "Afiliados Empadronados" at bounding box center [88, 244] width 176 height 34
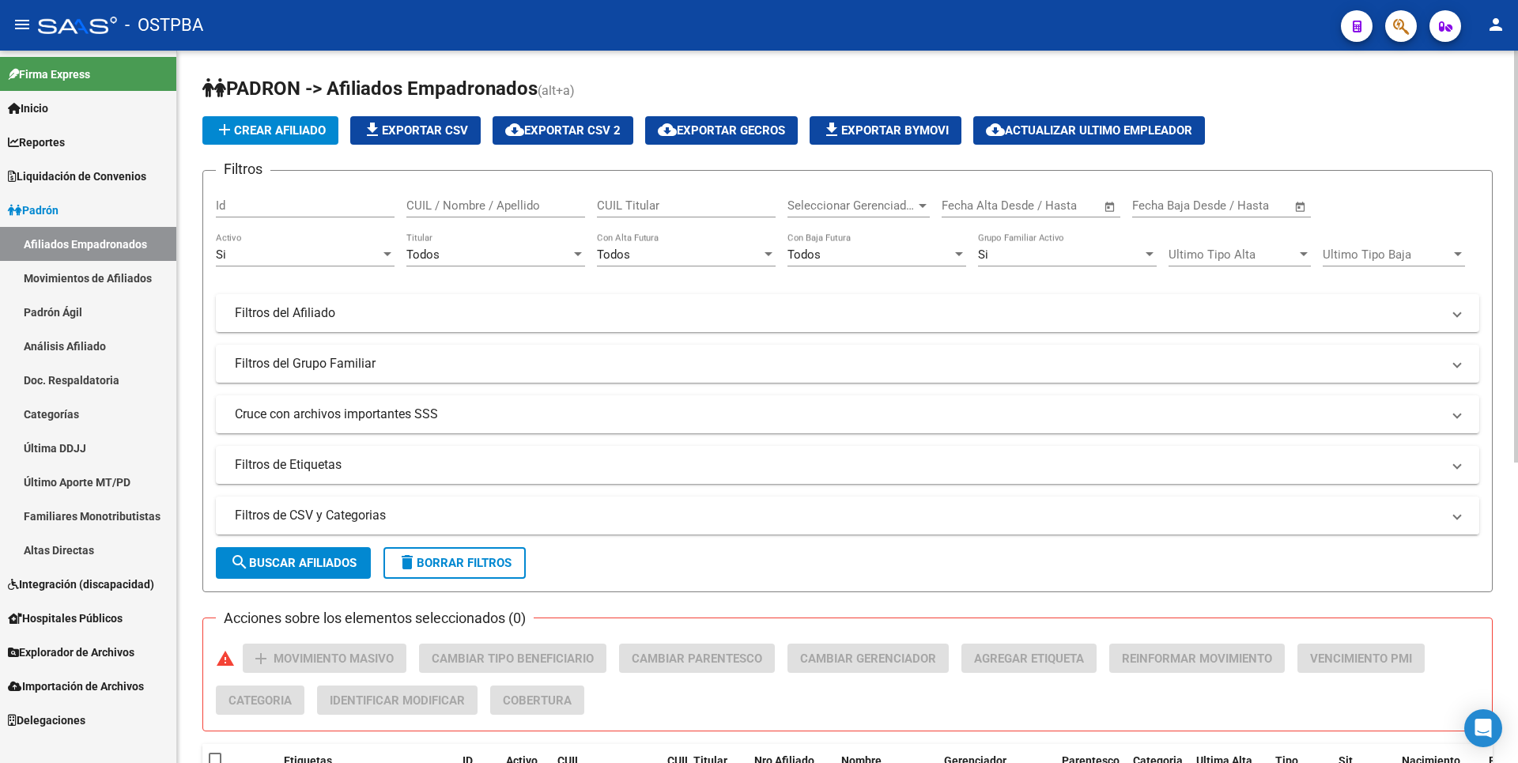
click at [439, 530] on mat-expansion-panel-header "Filtros de CSV y Categorias" at bounding box center [848, 516] width 1264 height 38
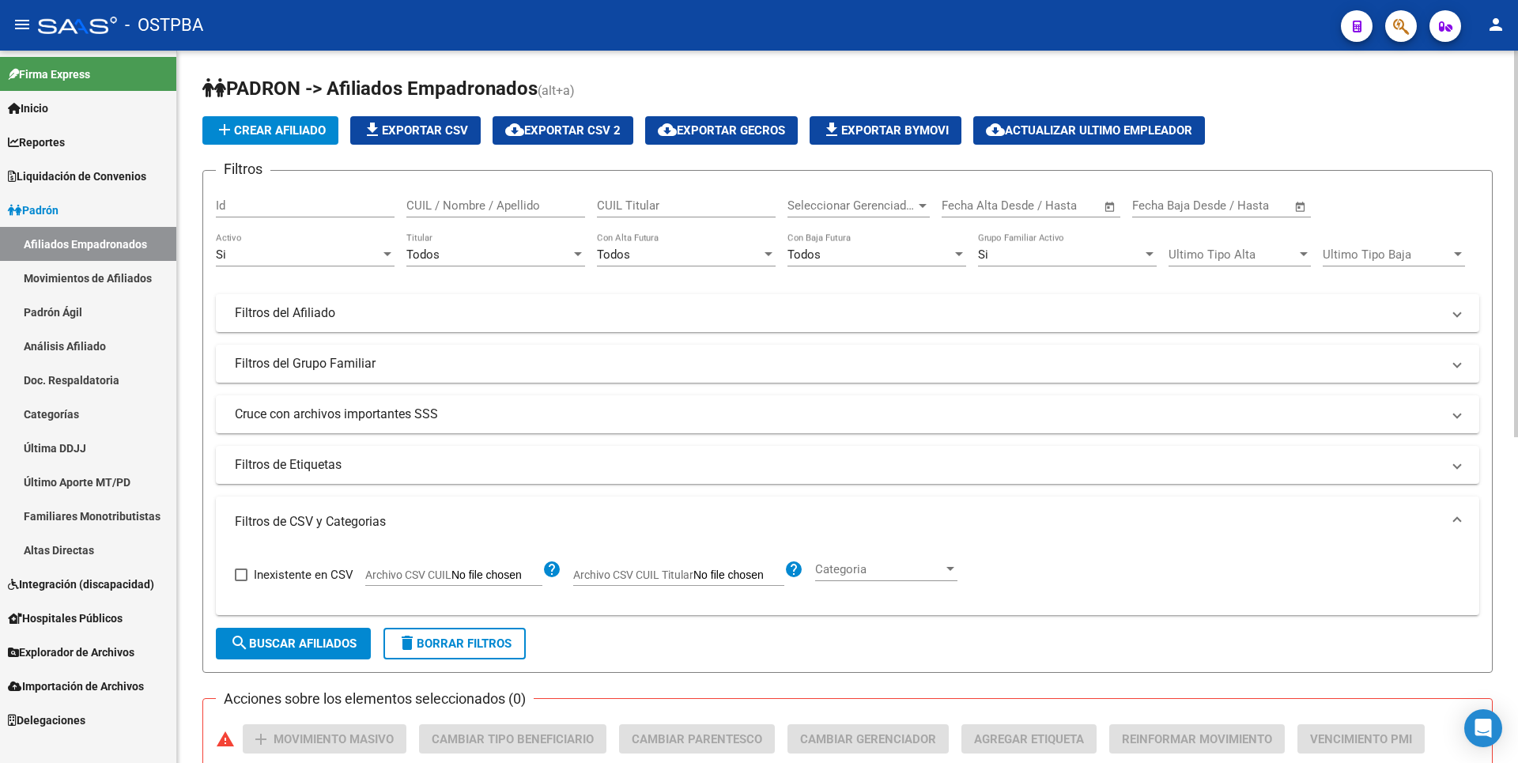
click at [484, 578] on input "Archivo CSV CUIL" at bounding box center [497, 576] width 91 height 14
type input "C:\fakepath\GUALDADMONOT.csv"
click at [583, 251] on div at bounding box center [578, 254] width 14 height 13
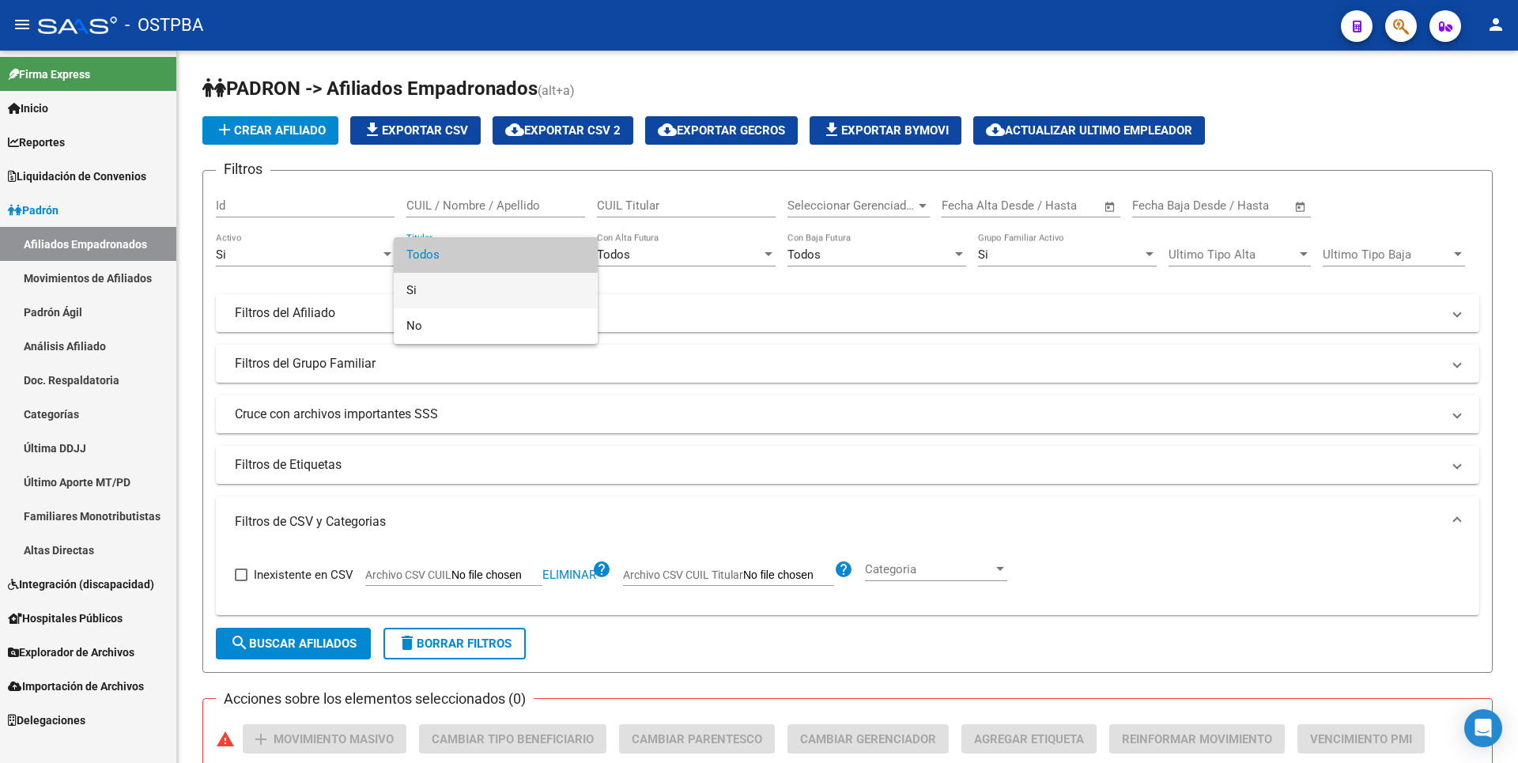
click at [461, 287] on span "Si" at bounding box center [495, 291] width 179 height 36
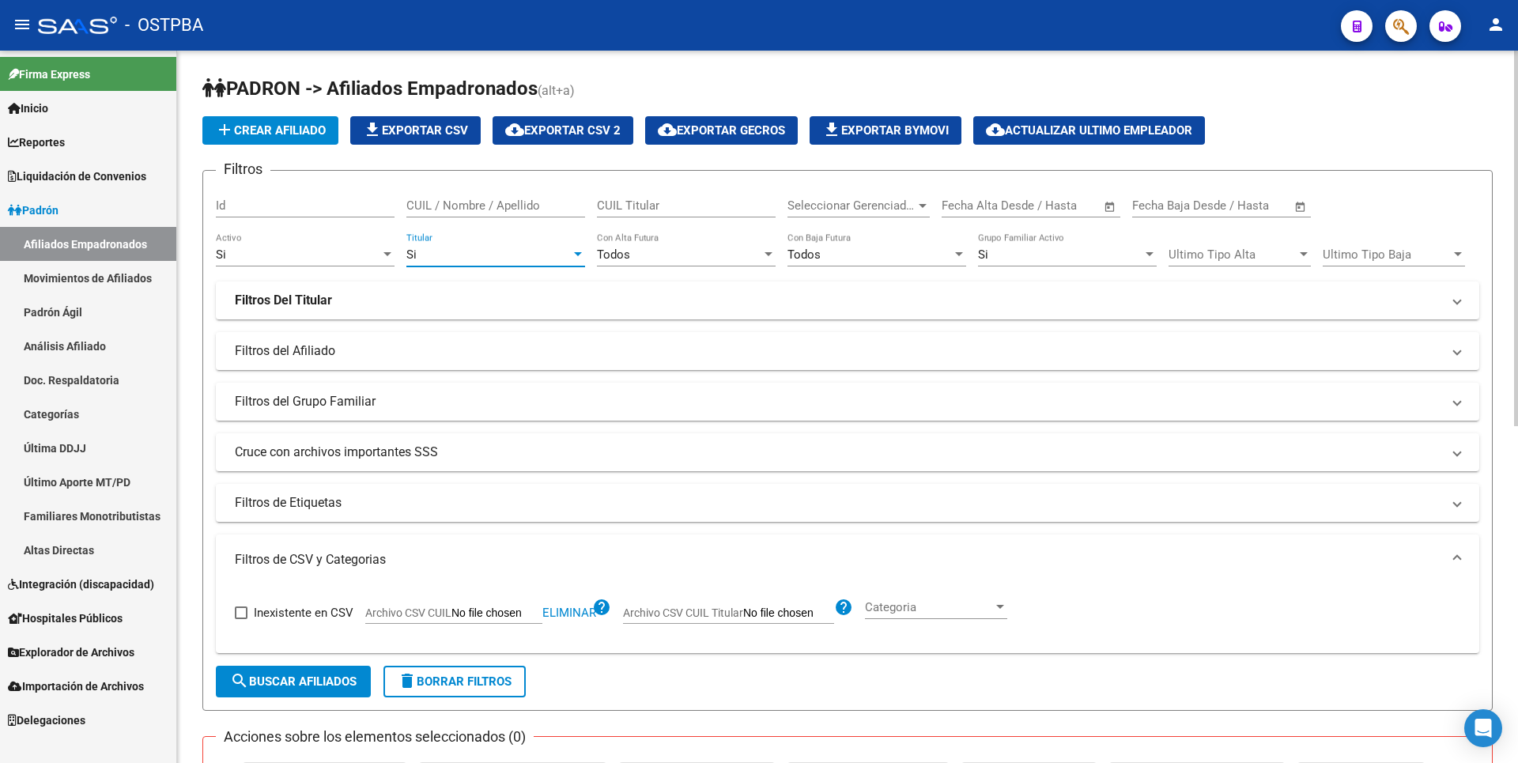
click at [312, 687] on span "search Buscar Afiliados" at bounding box center [293, 681] width 127 height 14
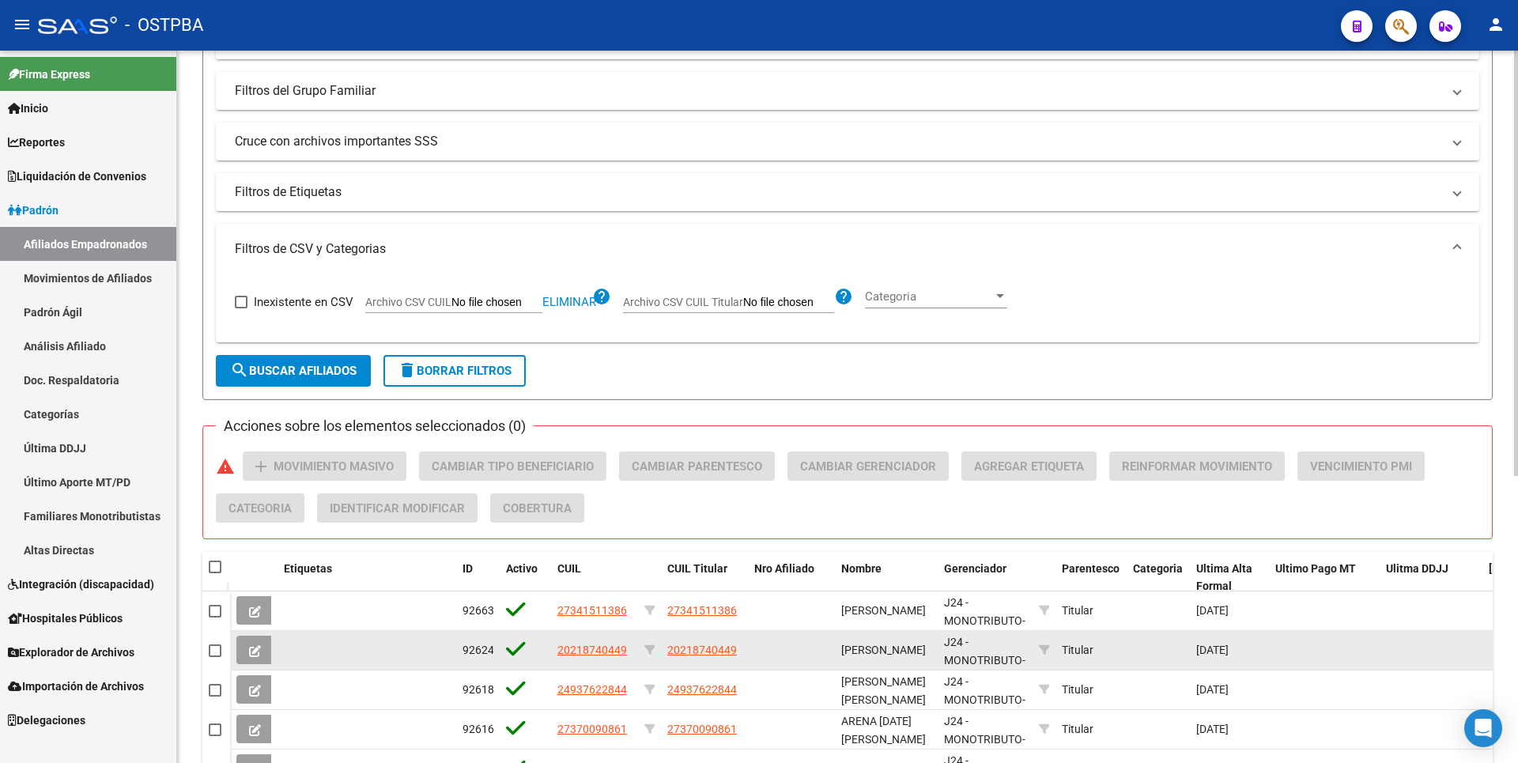
scroll to position [480, 0]
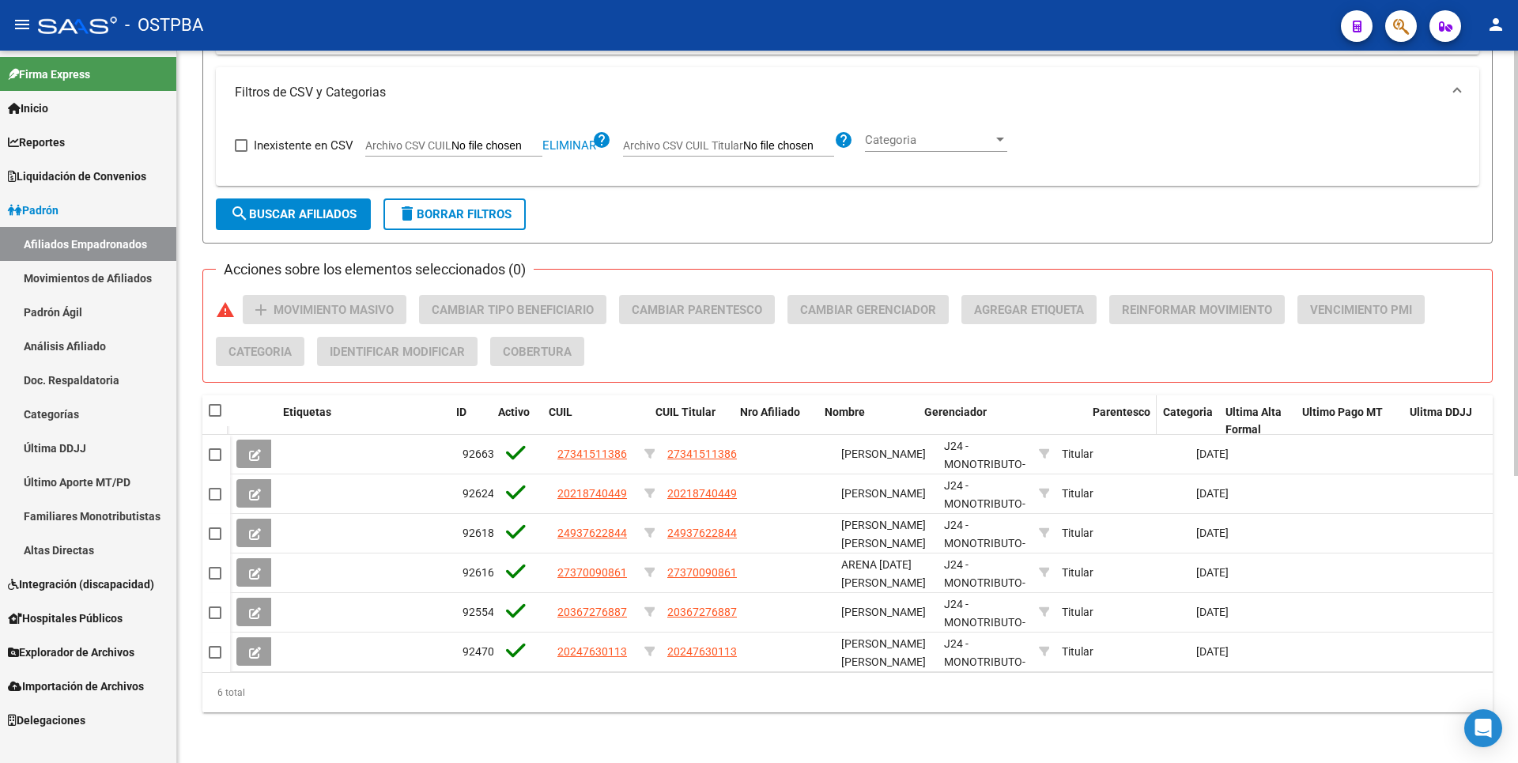
drag, startPoint x: 1049, startPoint y: 405, endPoint x: 1105, endPoint y: 391, distance: 57.0
click at [1105, 395] on div "Etiquetas ID Activo CUIL CUIL Titular Nro Afiliado Nombre Gerenciador Parentesc…" at bounding box center [1315, 421] width 2170 height 52
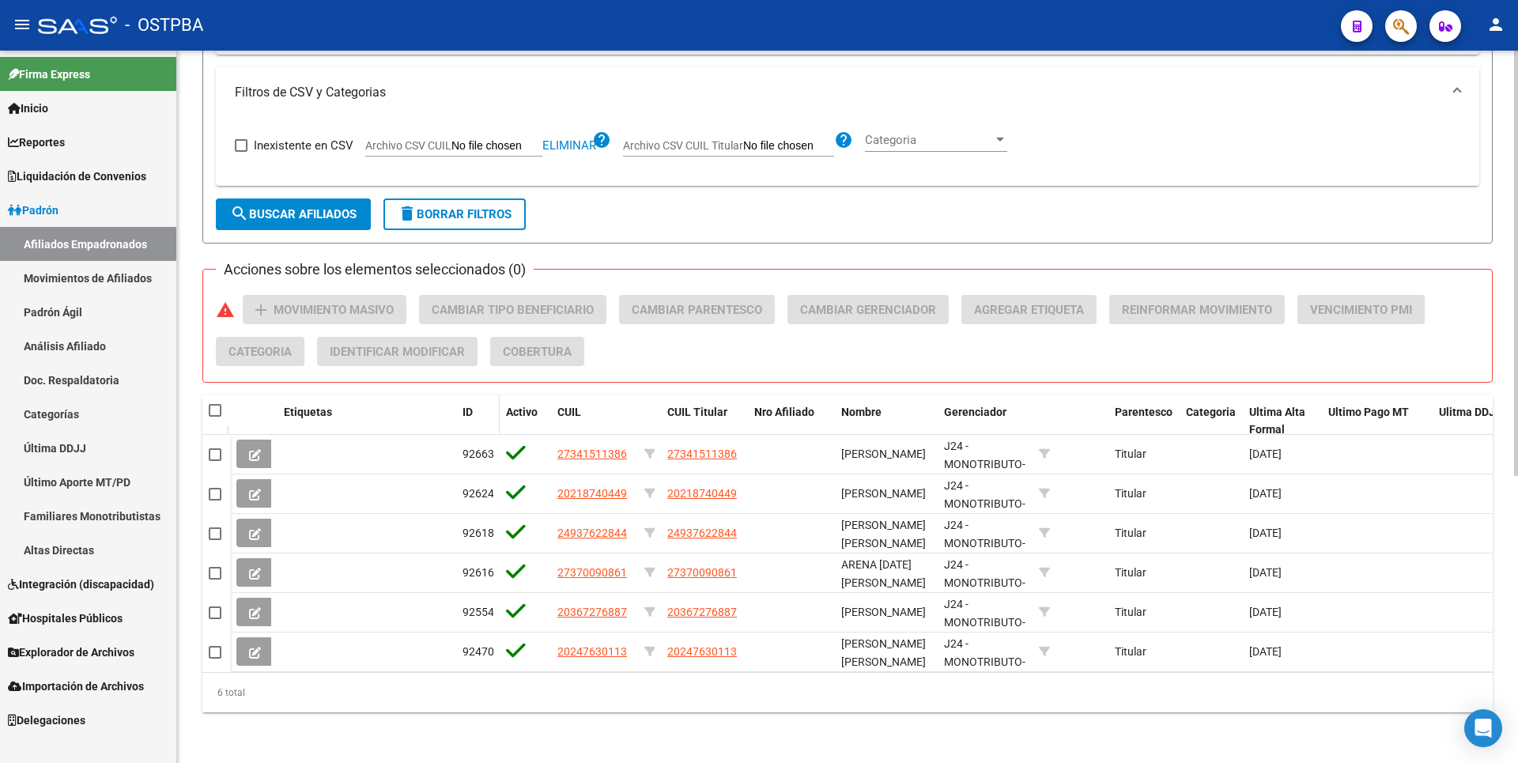
scroll to position [164, 0]
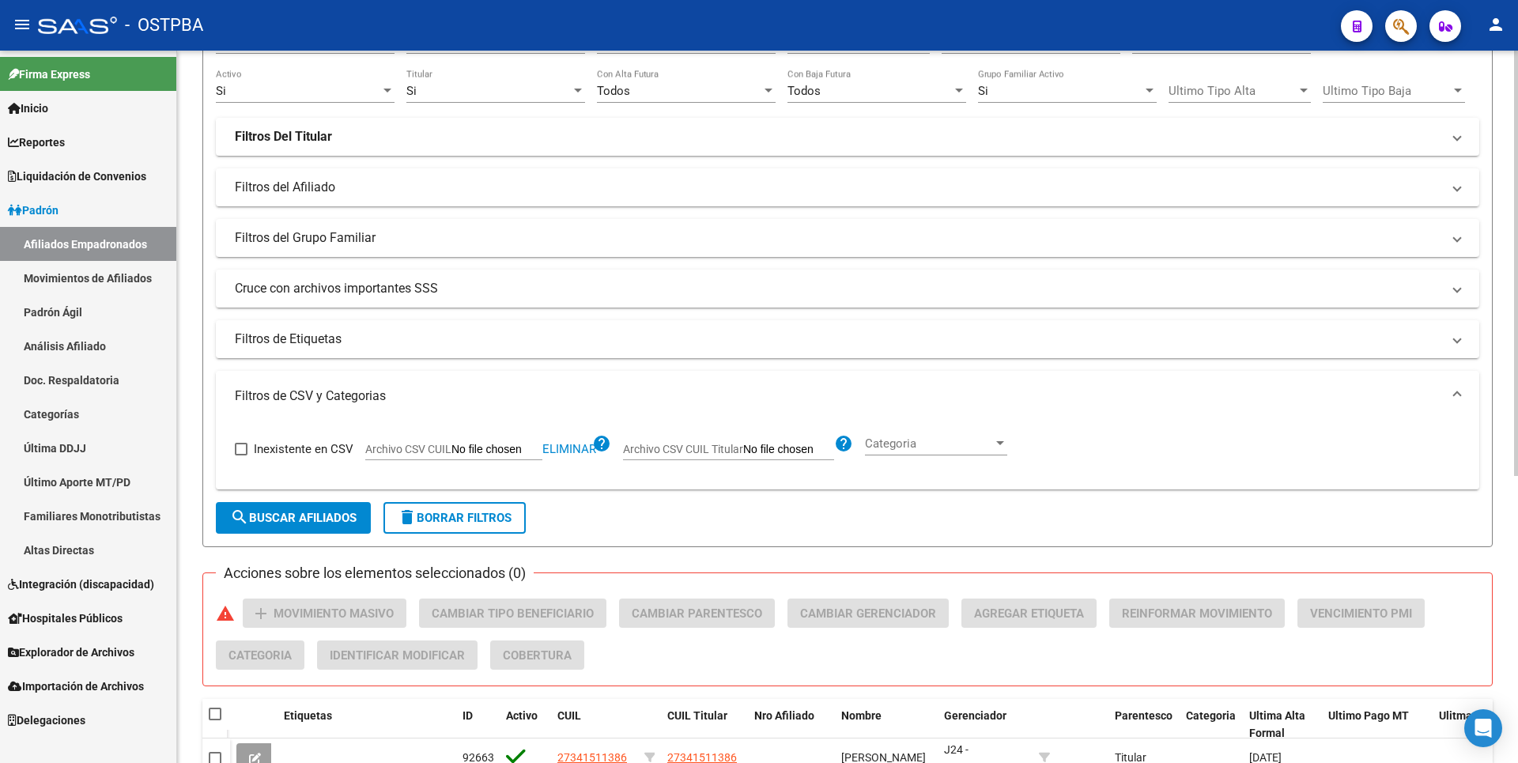
click at [567, 450] on span "Eliminar" at bounding box center [569, 449] width 54 height 14
click at [500, 455] on input "Archivo CSV CUIL" at bounding box center [497, 450] width 91 height 14
type input "C:\fakepath\GUALDADRG.csv"
click at [262, 515] on span "search Buscar Afiliados" at bounding box center [293, 518] width 127 height 14
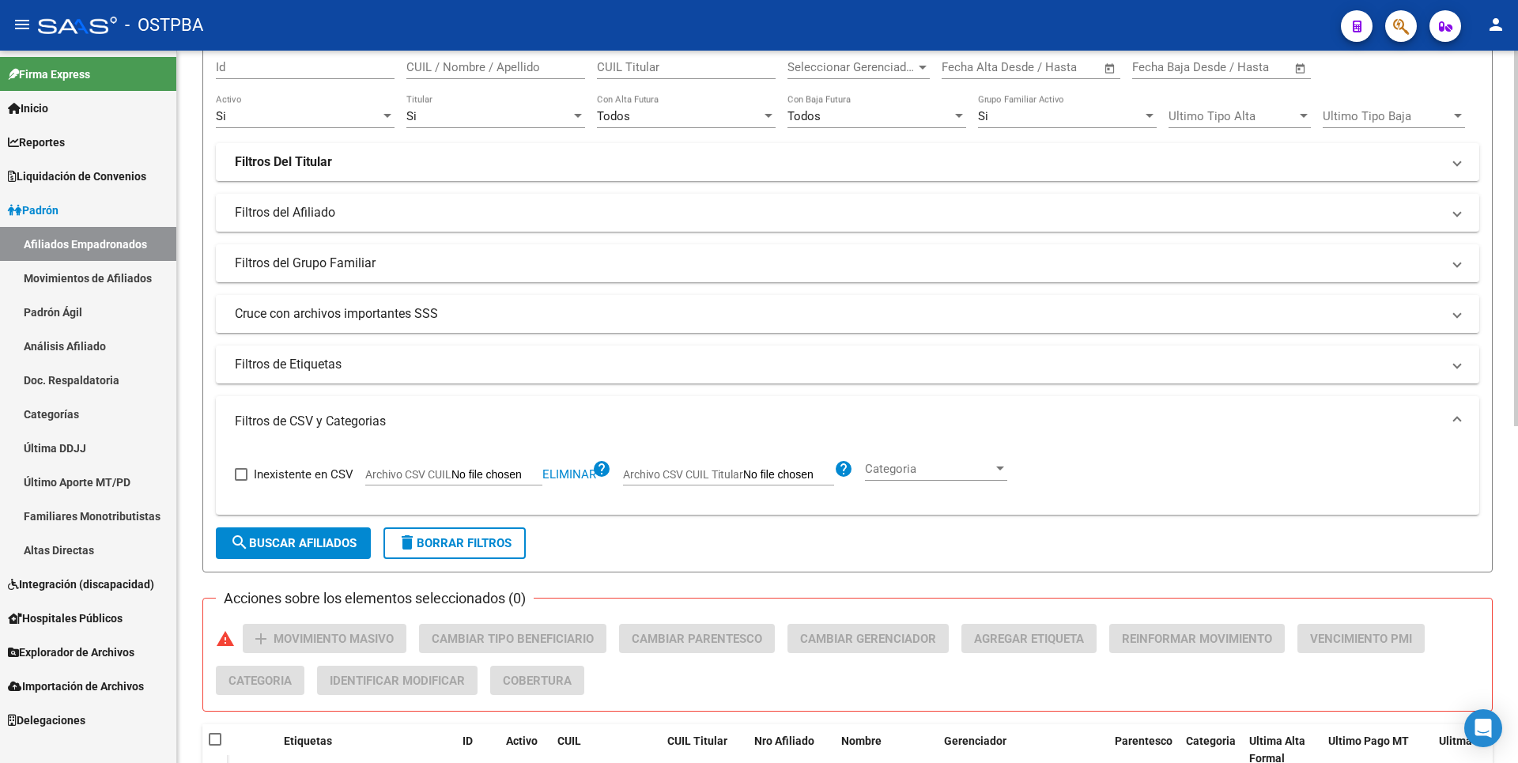
scroll to position [0, 0]
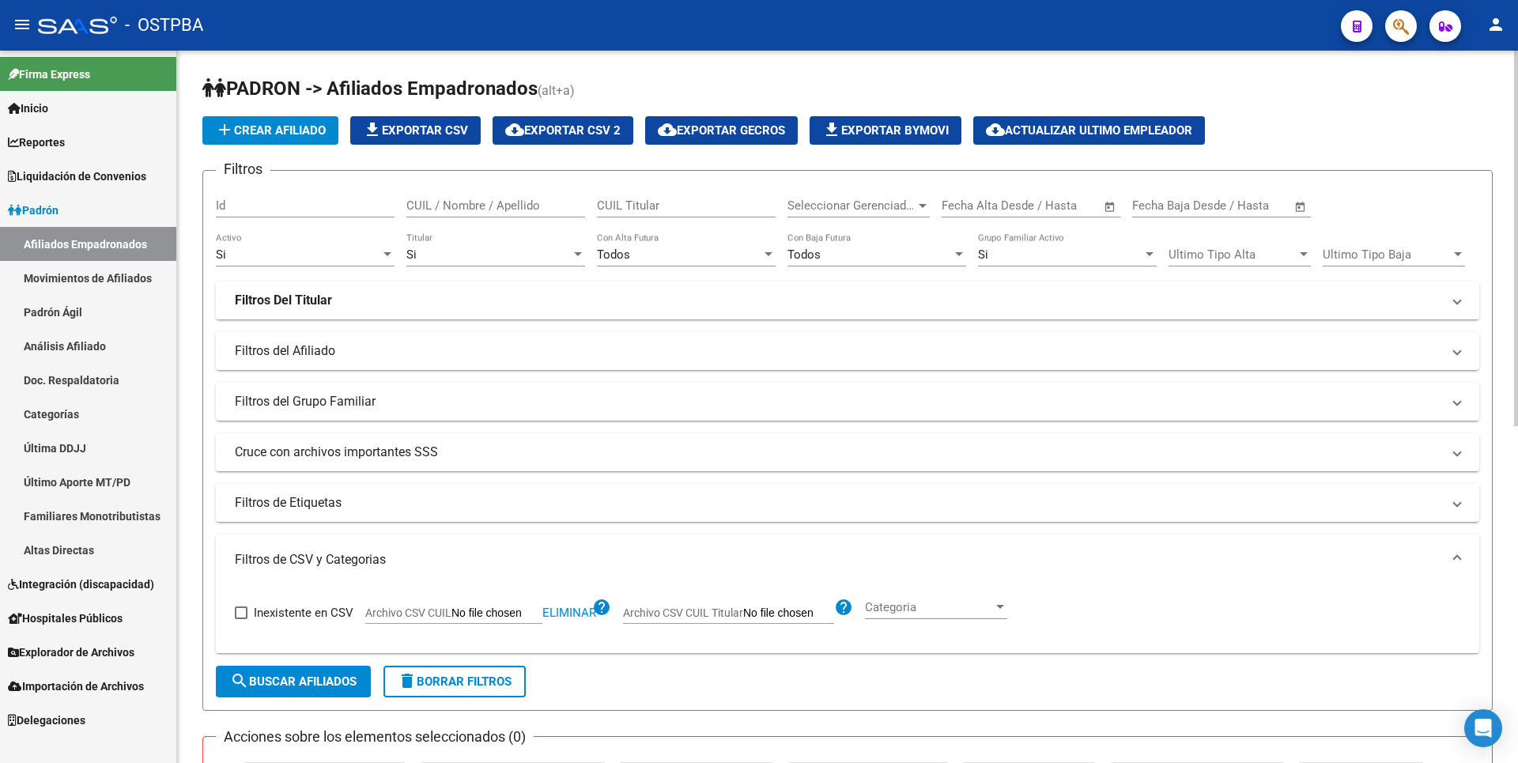
click at [427, 127] on span "file_download Exportar CSV" at bounding box center [415, 130] width 105 height 14
click at [79, 354] on link "Análisis Afiliado" at bounding box center [88, 346] width 176 height 34
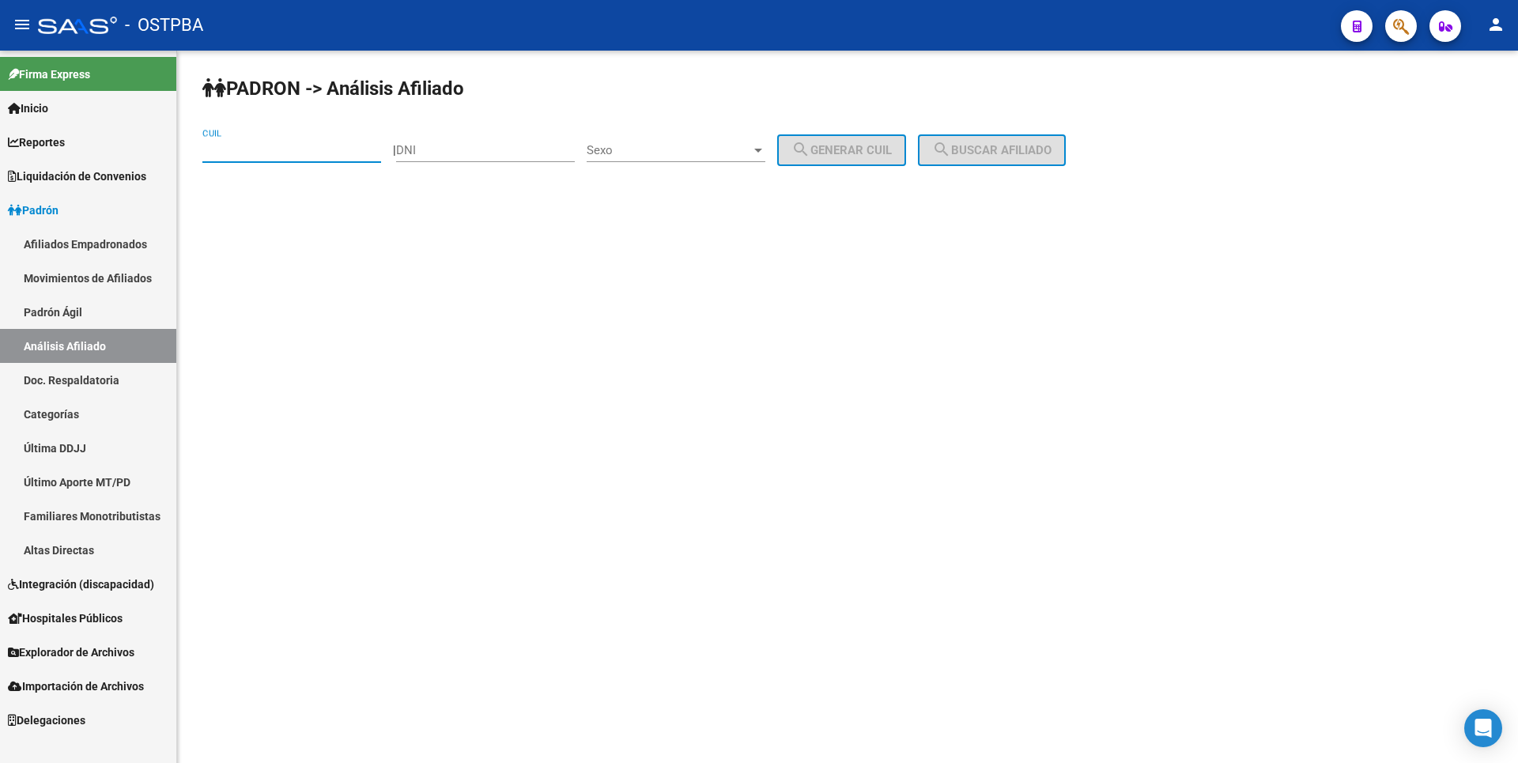
click at [246, 145] on input "CUIL" at bounding box center [291, 150] width 179 height 14
paste input "20-40550968-8"
type input "20-40550968-8"
click at [1052, 145] on span "search Buscar afiliado" at bounding box center [991, 150] width 119 height 14
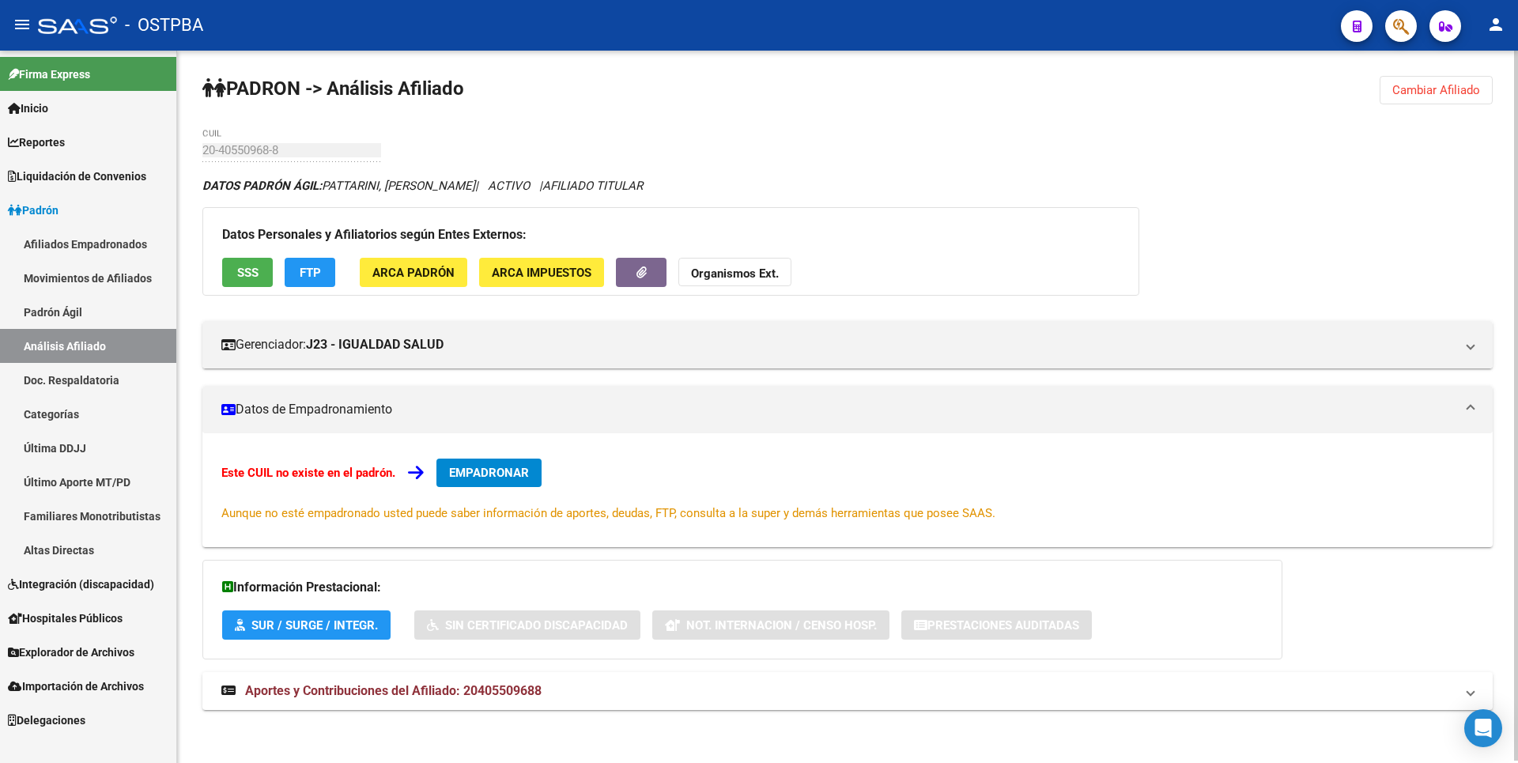
drag, startPoint x: 384, startPoint y: 686, endPoint x: 396, endPoint y: 654, distance: 33.8
click at [385, 686] on span "Aportes y Contribuciones del Afiliado: 20405509688" at bounding box center [393, 690] width 297 height 15
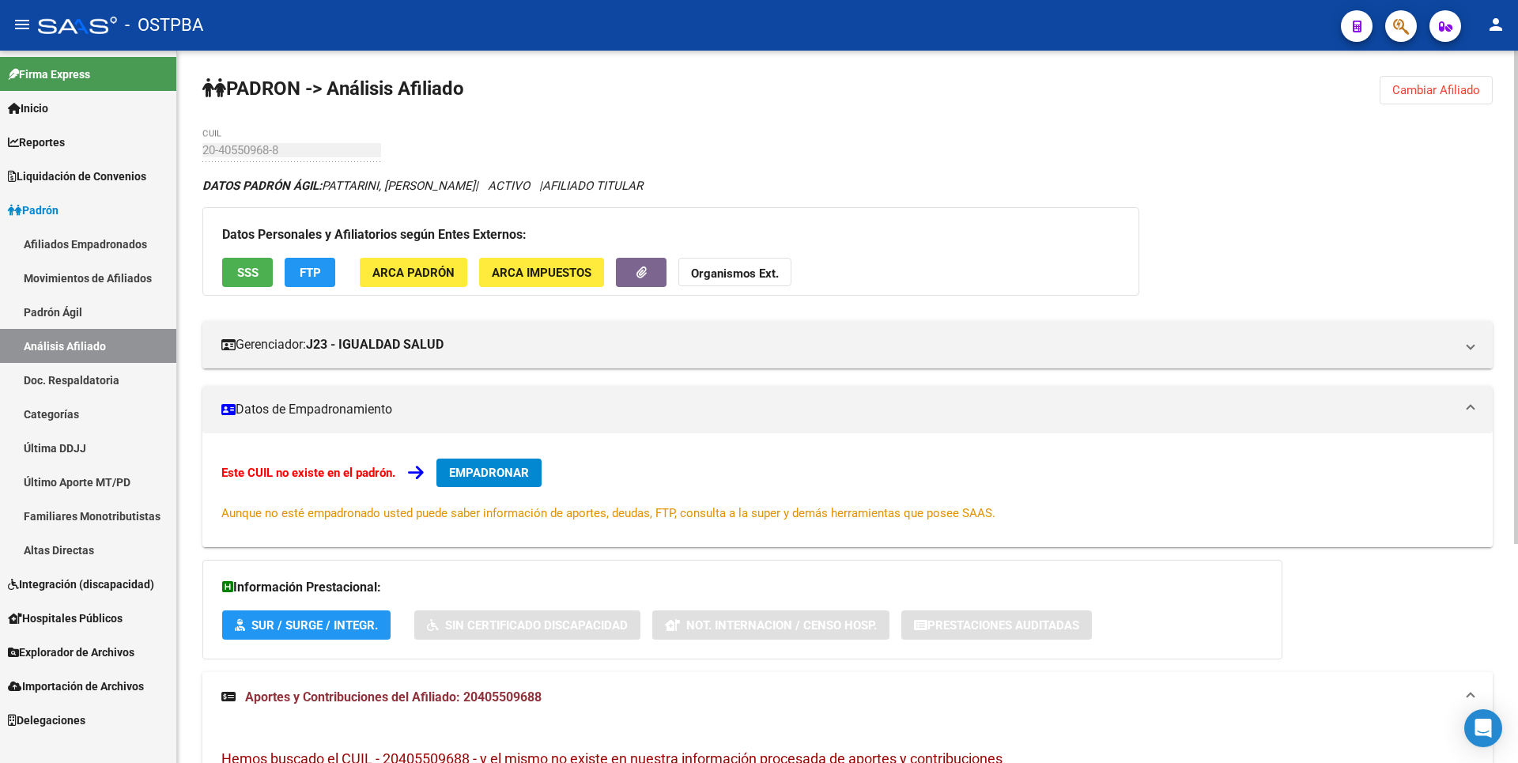
click at [301, 274] on span "FTP" at bounding box center [310, 273] width 21 height 14
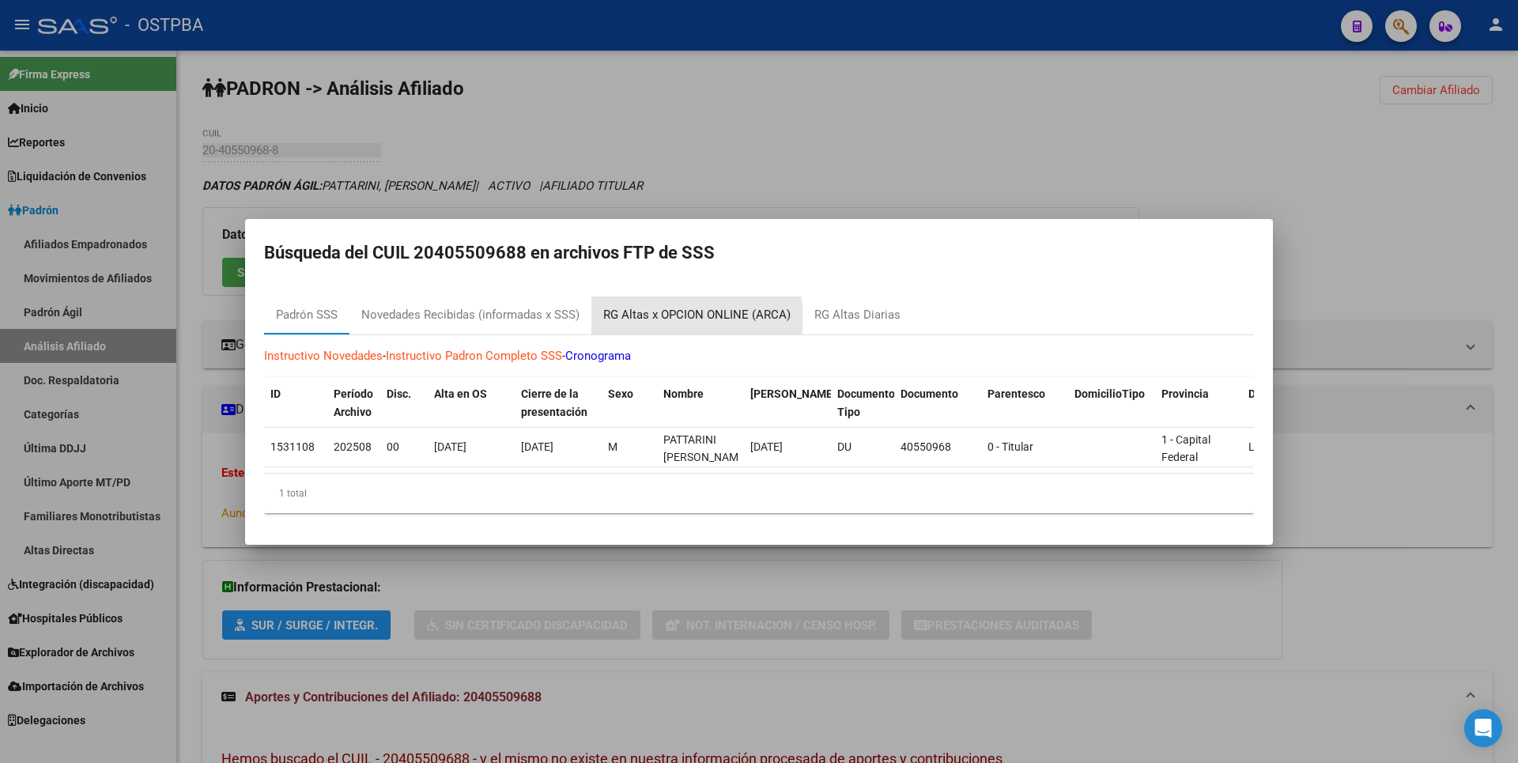
click at [671, 313] on div "RG Altas x OPCION ONLINE (ARCA)" at bounding box center [696, 315] width 187 height 18
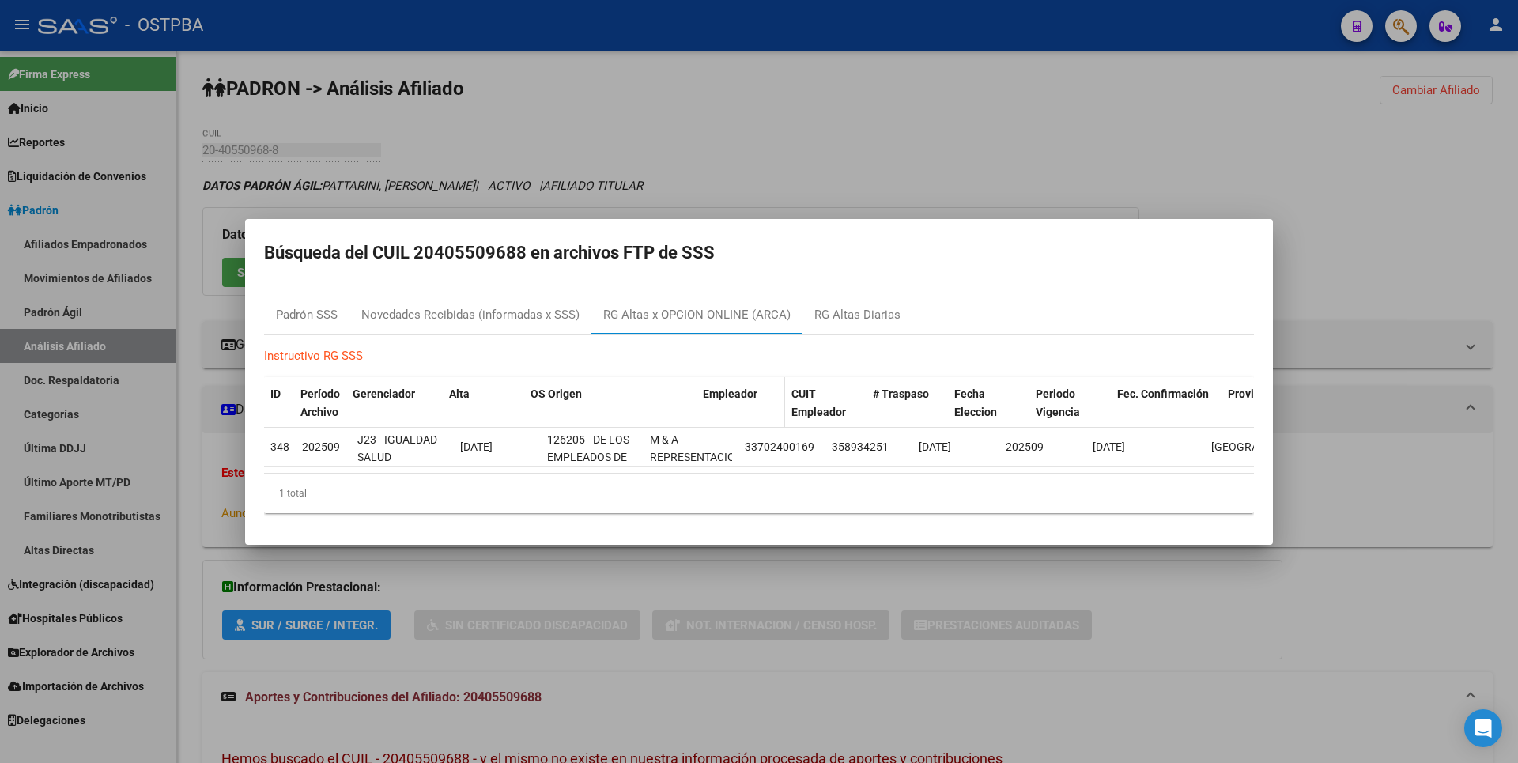
drag, startPoint x: 640, startPoint y: 386, endPoint x: 722, endPoint y: 379, distance: 82.5
click at [722, 379] on div "ID Período Archivo Gerenciador Alta OS Origen Empleador CUIT Empleador # Traspa…" at bounding box center [865, 403] width 1202 height 52
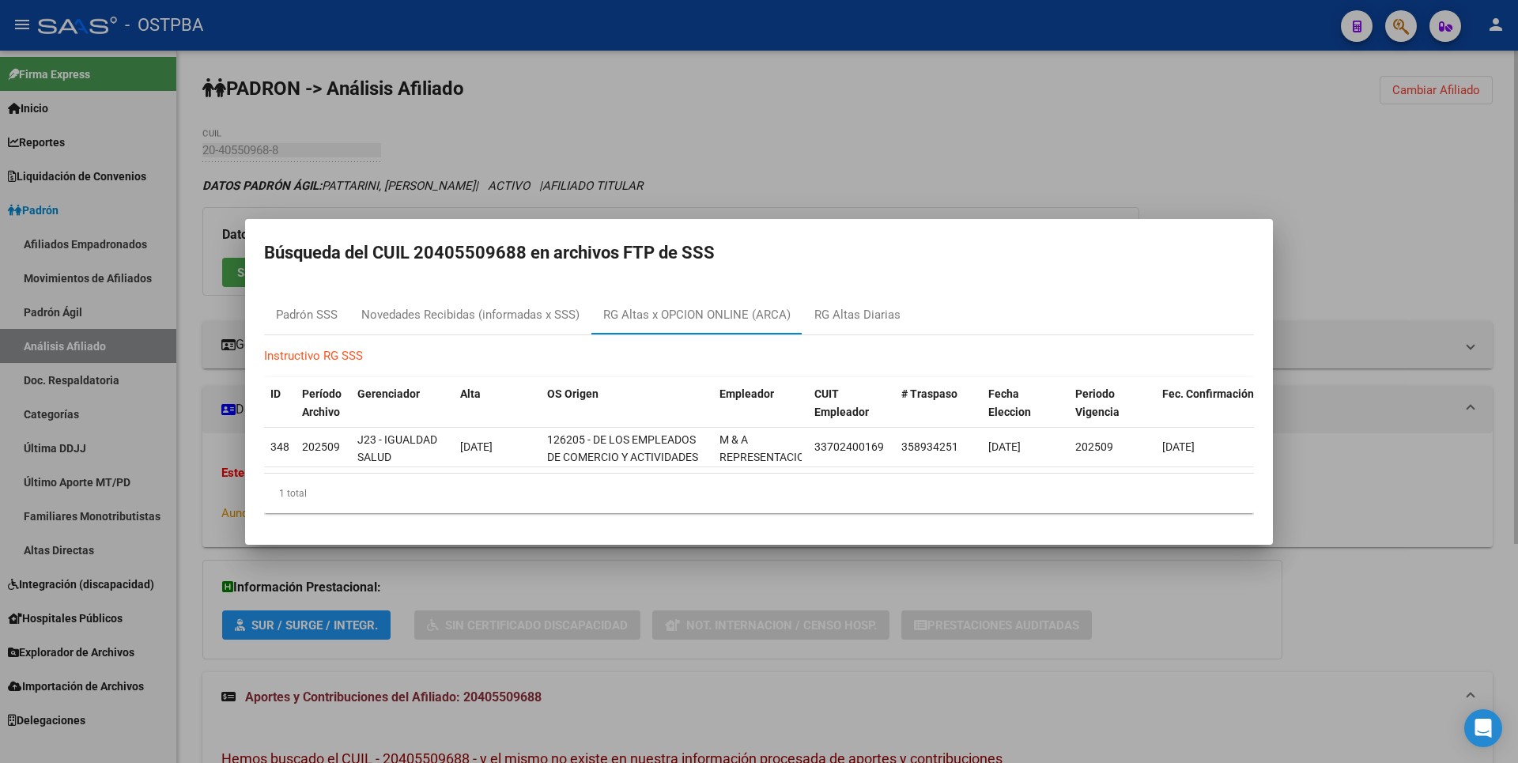
drag, startPoint x: 722, startPoint y: 379, endPoint x: 894, endPoint y: 119, distance: 311.0
click at [915, 111] on div at bounding box center [759, 381] width 1518 height 763
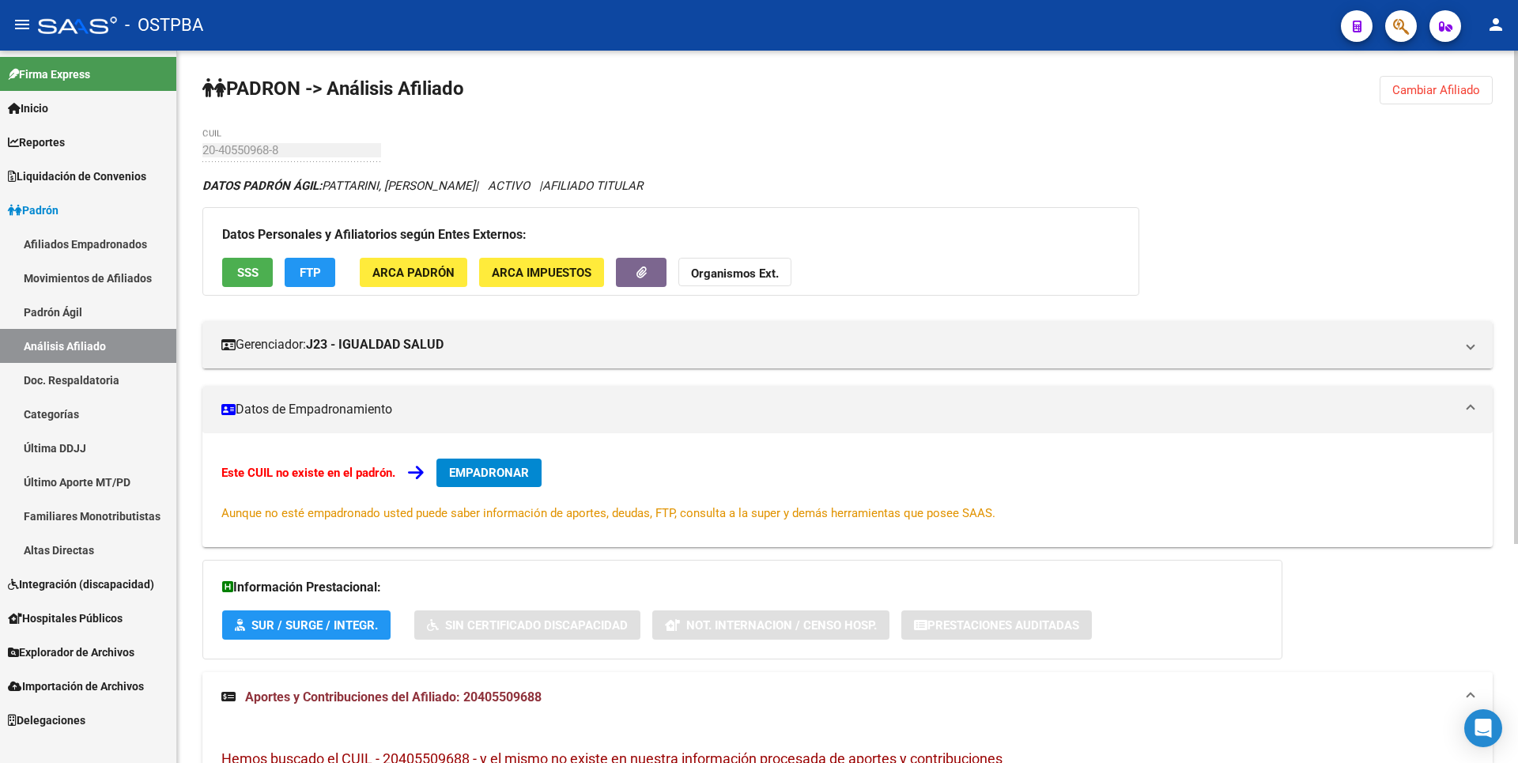
click at [516, 478] on span "EMPADRONAR" at bounding box center [489, 473] width 80 height 14
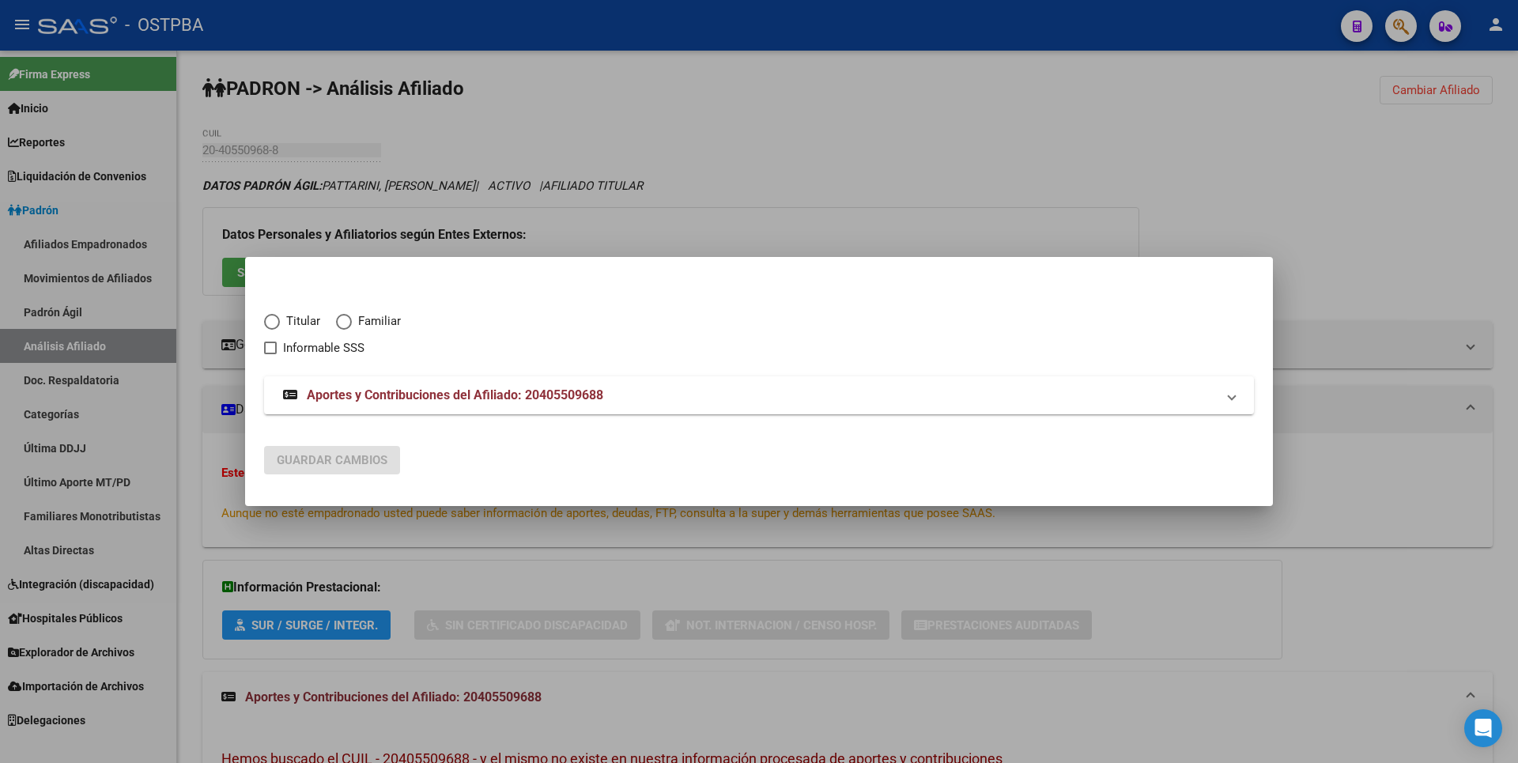
click at [278, 323] on span "Elija una opción" at bounding box center [272, 322] width 16 height 16
click at [278, 323] on input "Titular" at bounding box center [272, 322] width 16 height 16
radio input "true"
checkbox input "true"
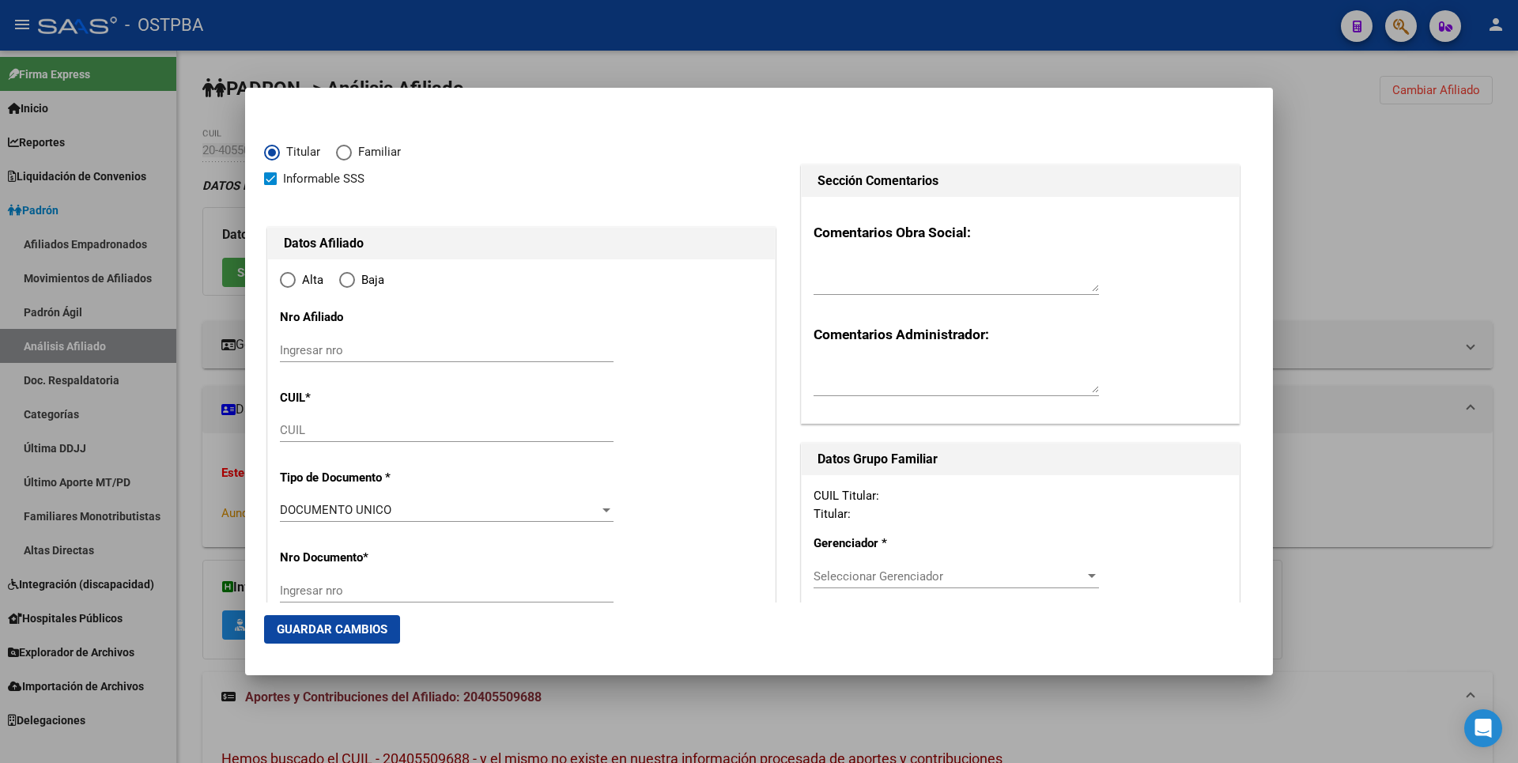
type input "20-40550968-8"
radio input "true"
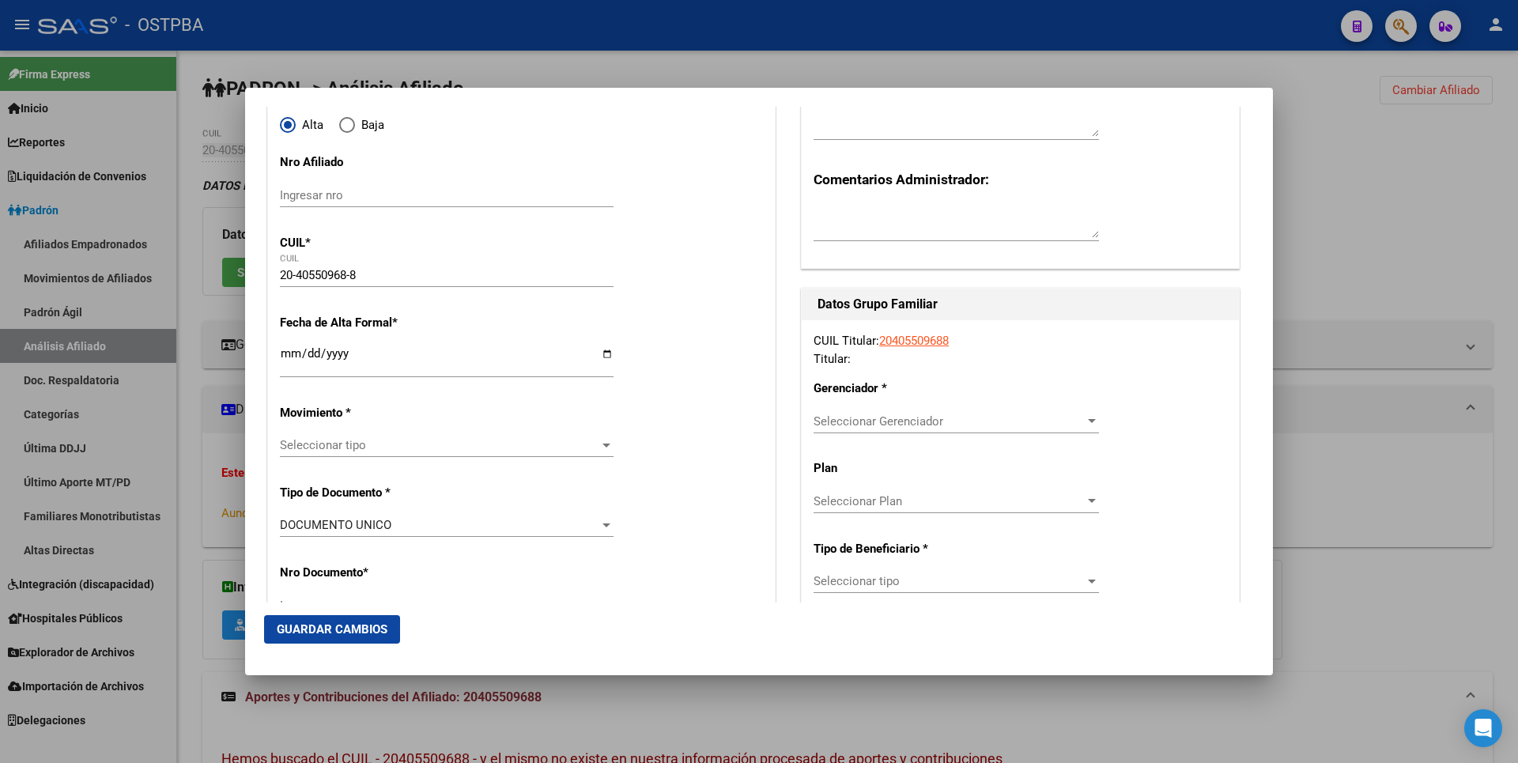
scroll to position [237, 0]
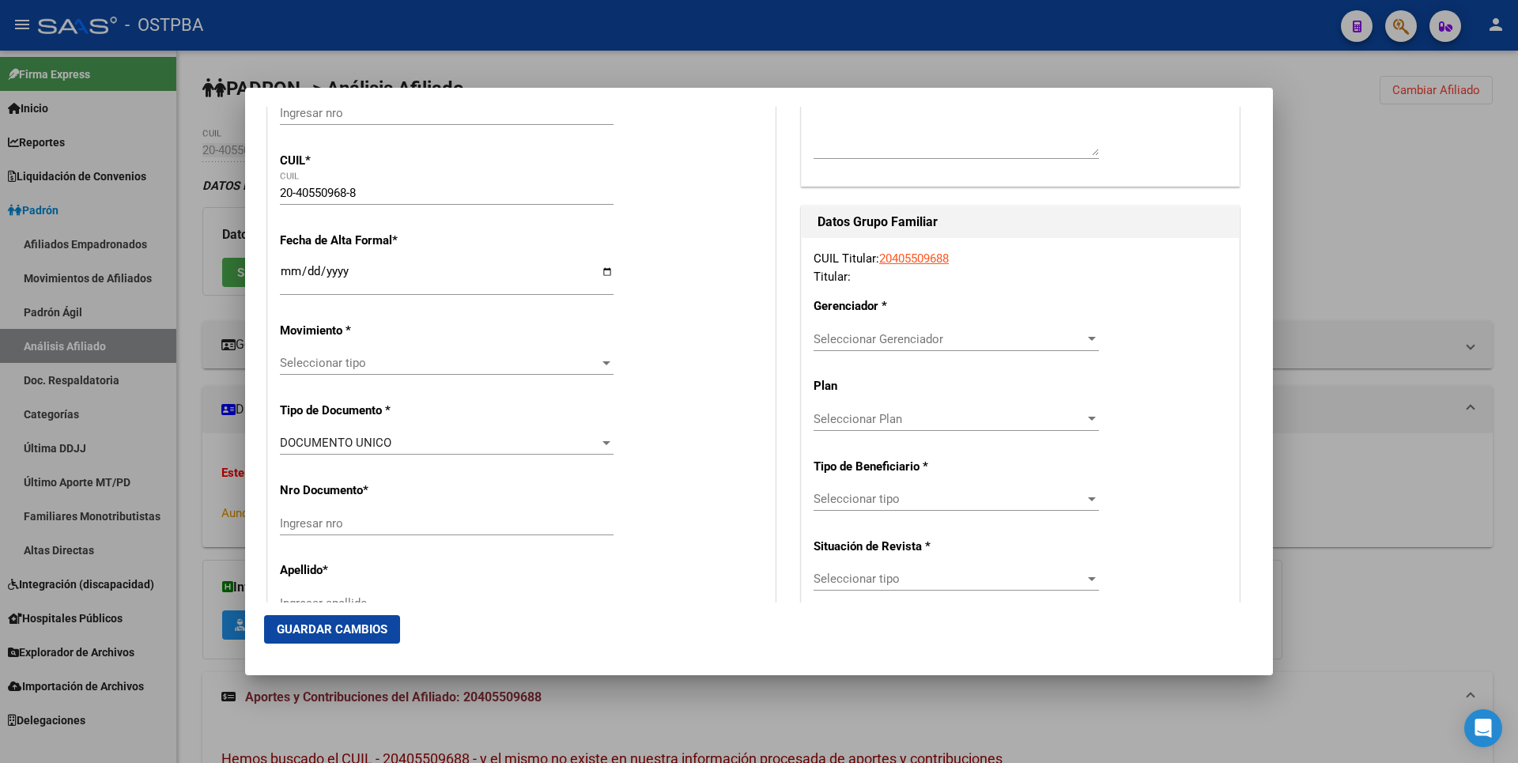
click at [285, 269] on input "Ingresar fecha" at bounding box center [447, 277] width 334 height 25
type input "[DATE]"
click at [603, 362] on div at bounding box center [607, 363] width 8 height 4
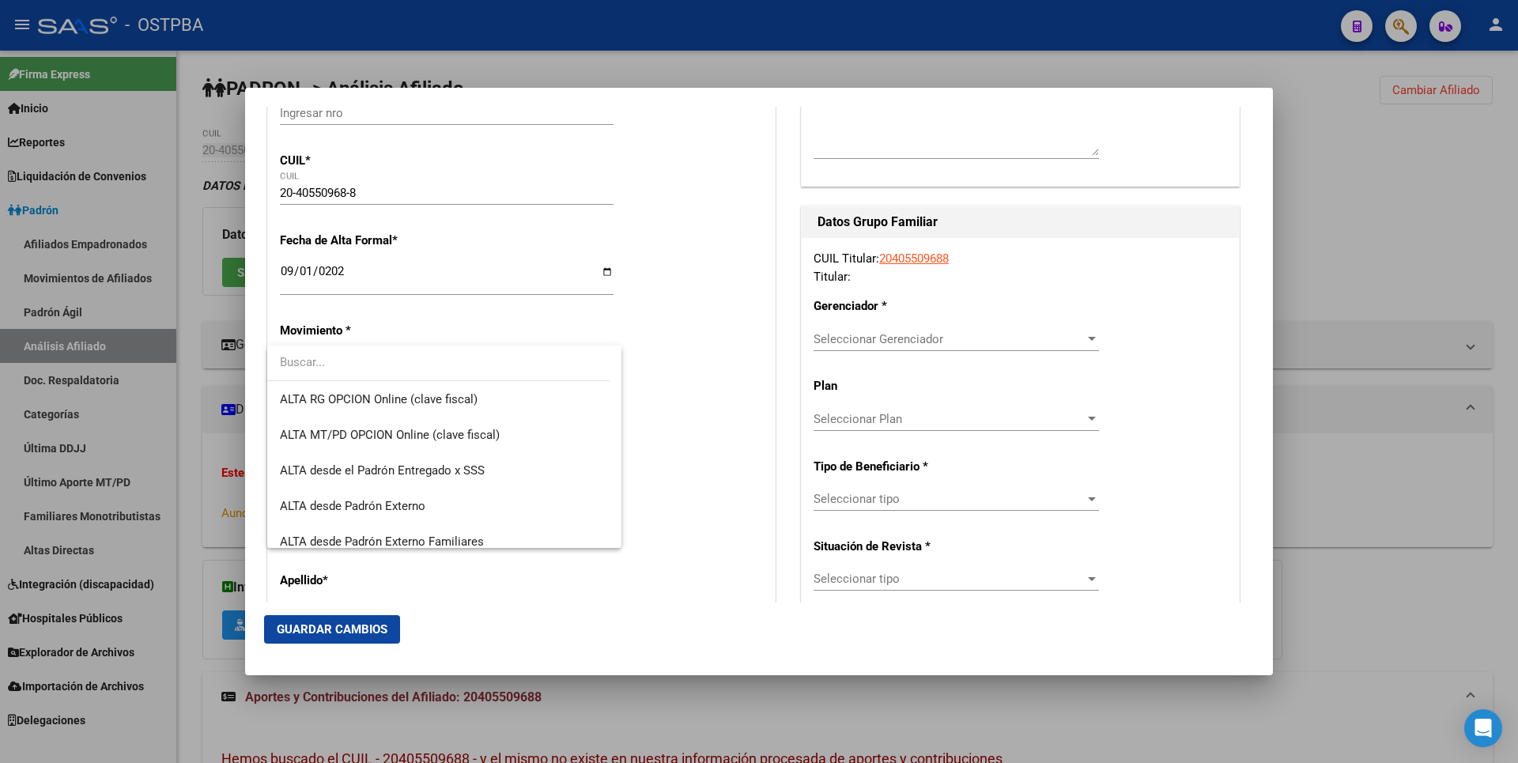
scroll to position [387, 0]
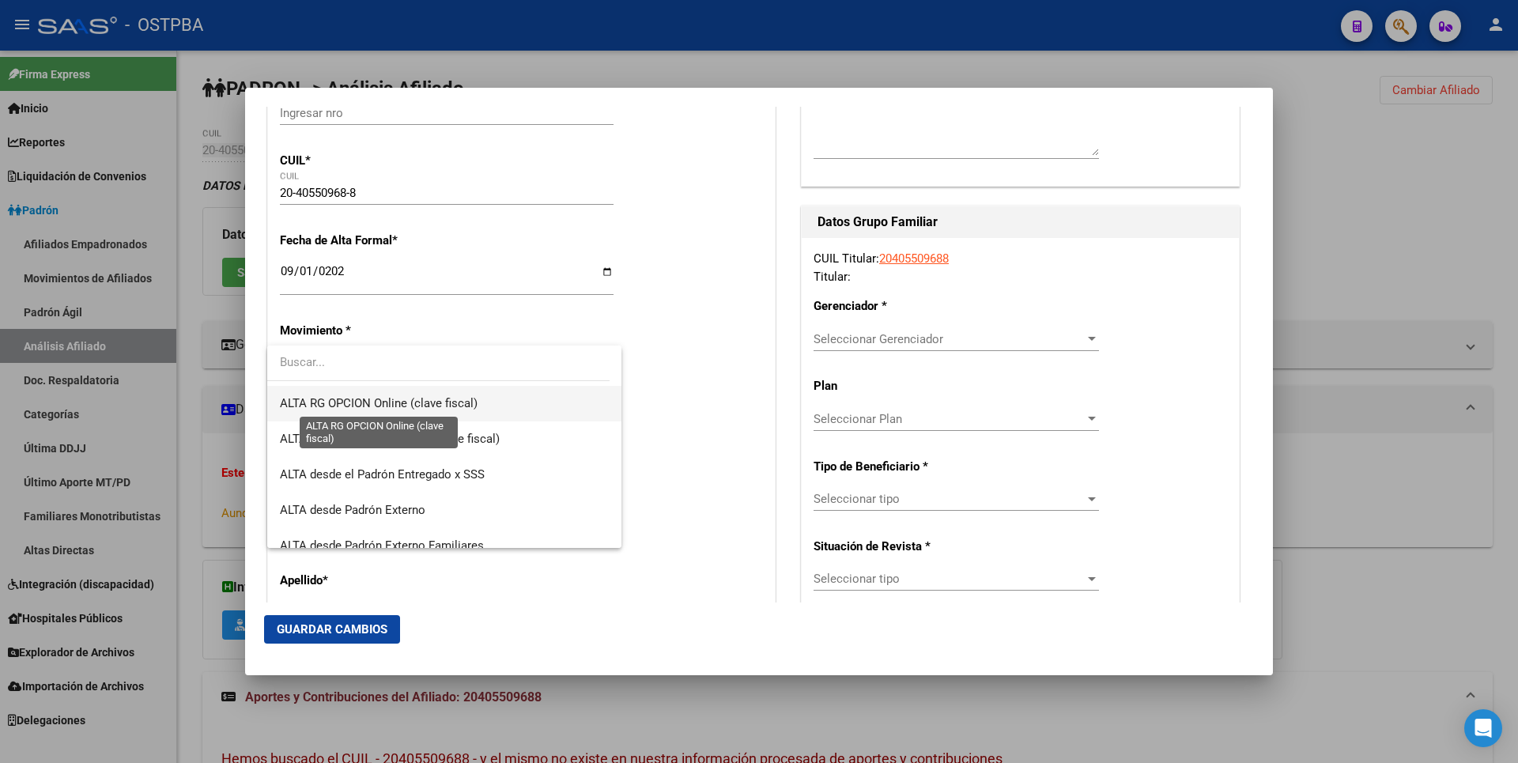
click at [402, 406] on span "ALTA RG OPCION Online (clave fiscal)" at bounding box center [379, 403] width 198 height 14
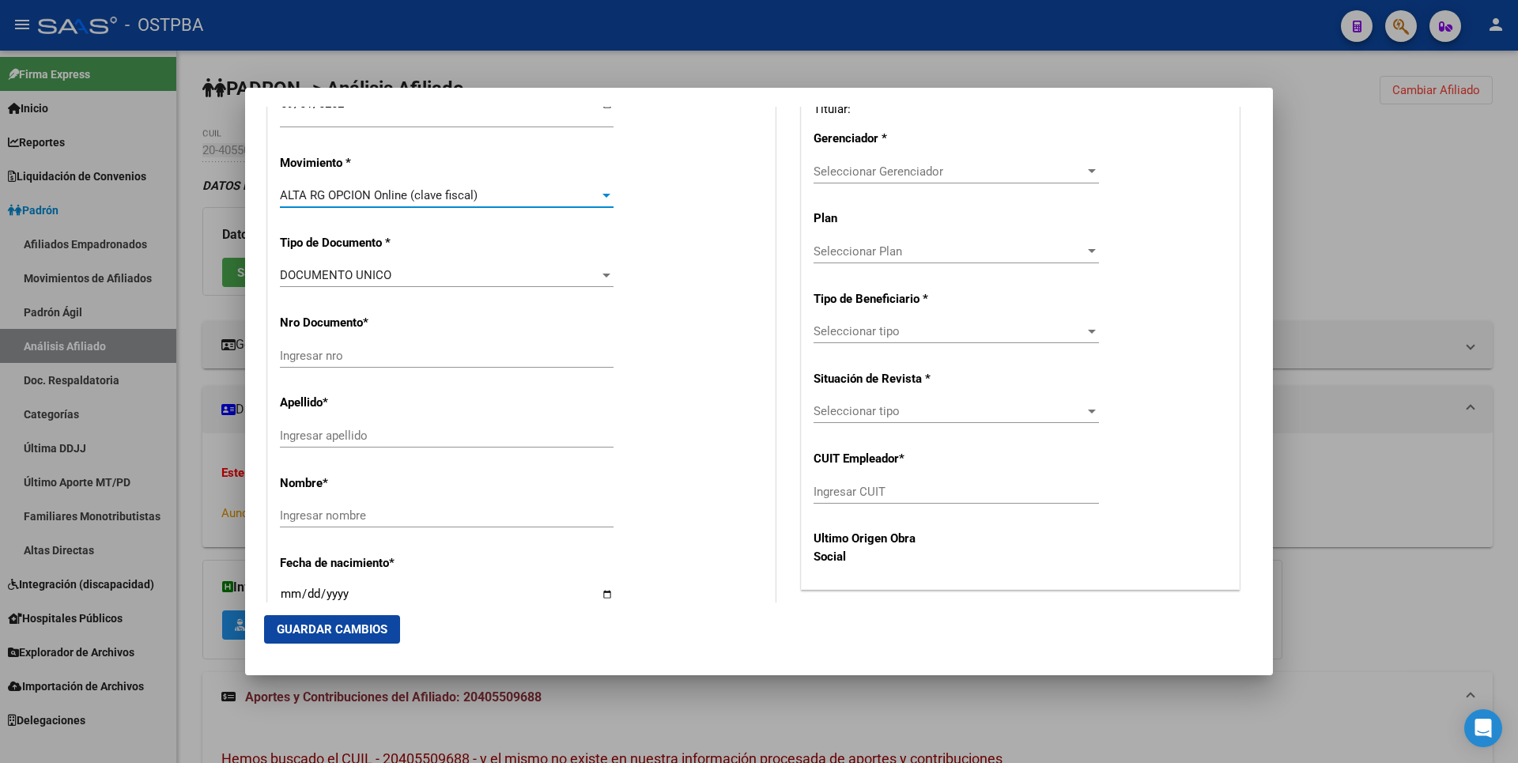
scroll to position [237, 0]
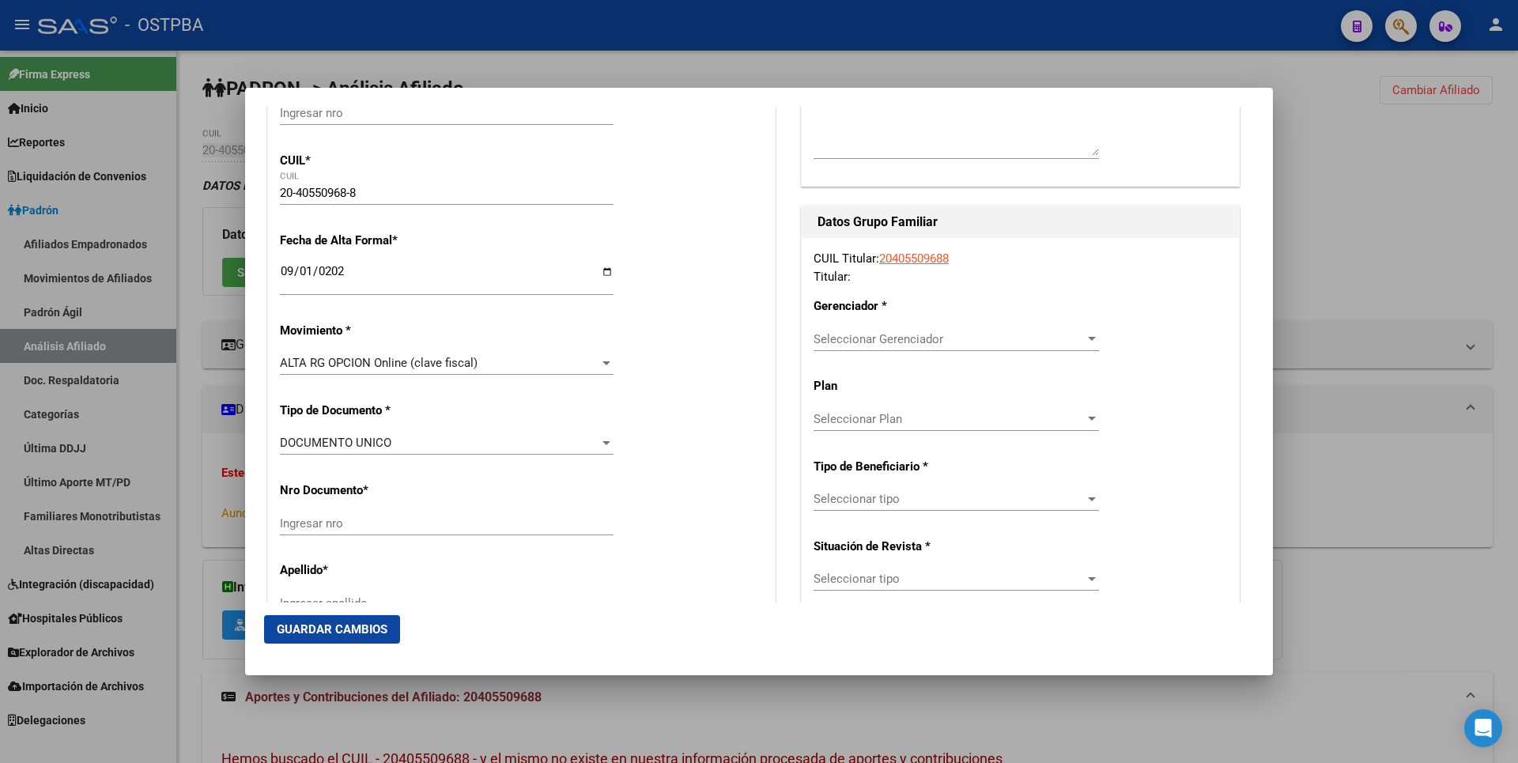
click at [1321, 206] on div at bounding box center [759, 381] width 1518 height 763
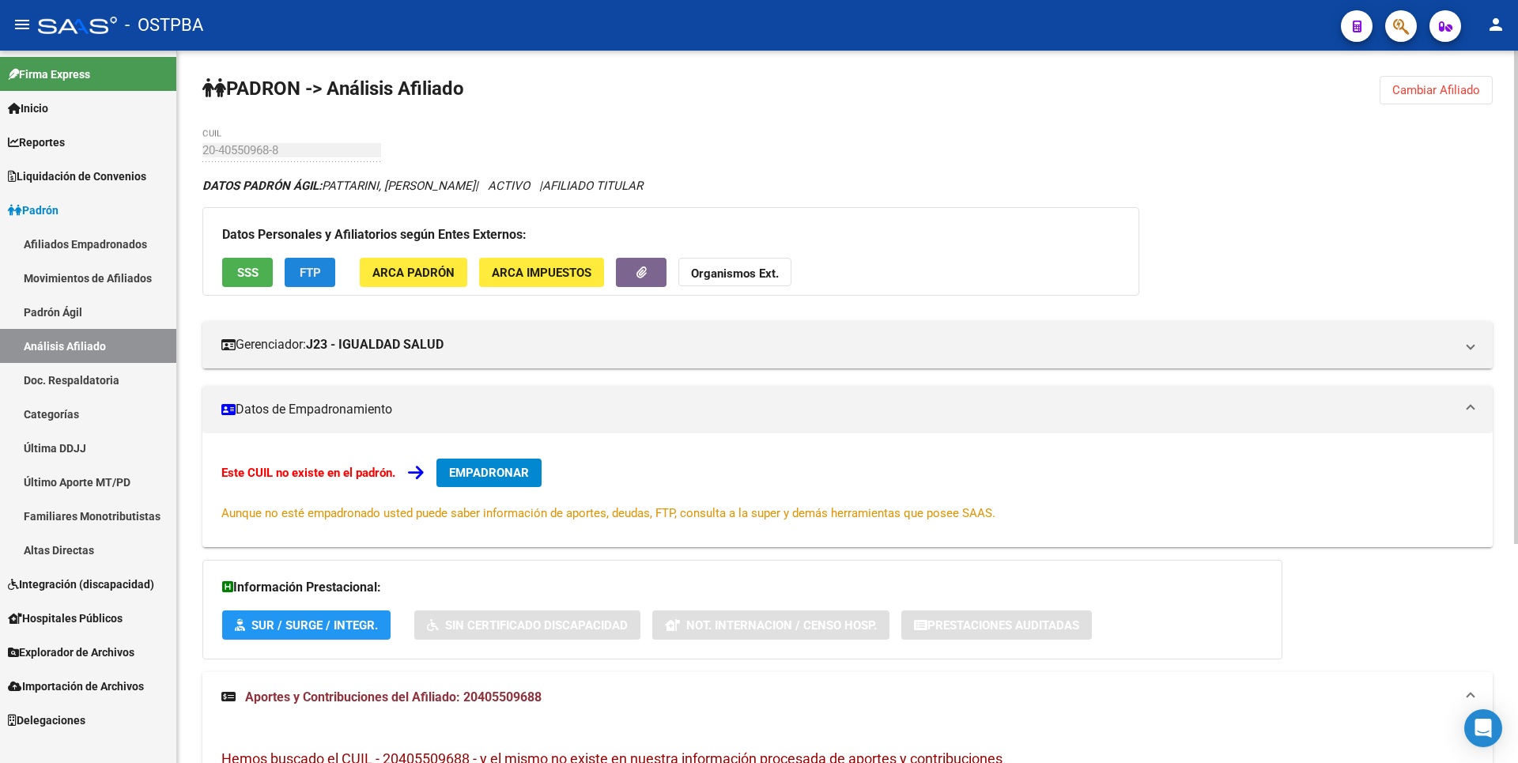
click at [309, 267] on span "FTP" at bounding box center [310, 273] width 21 height 14
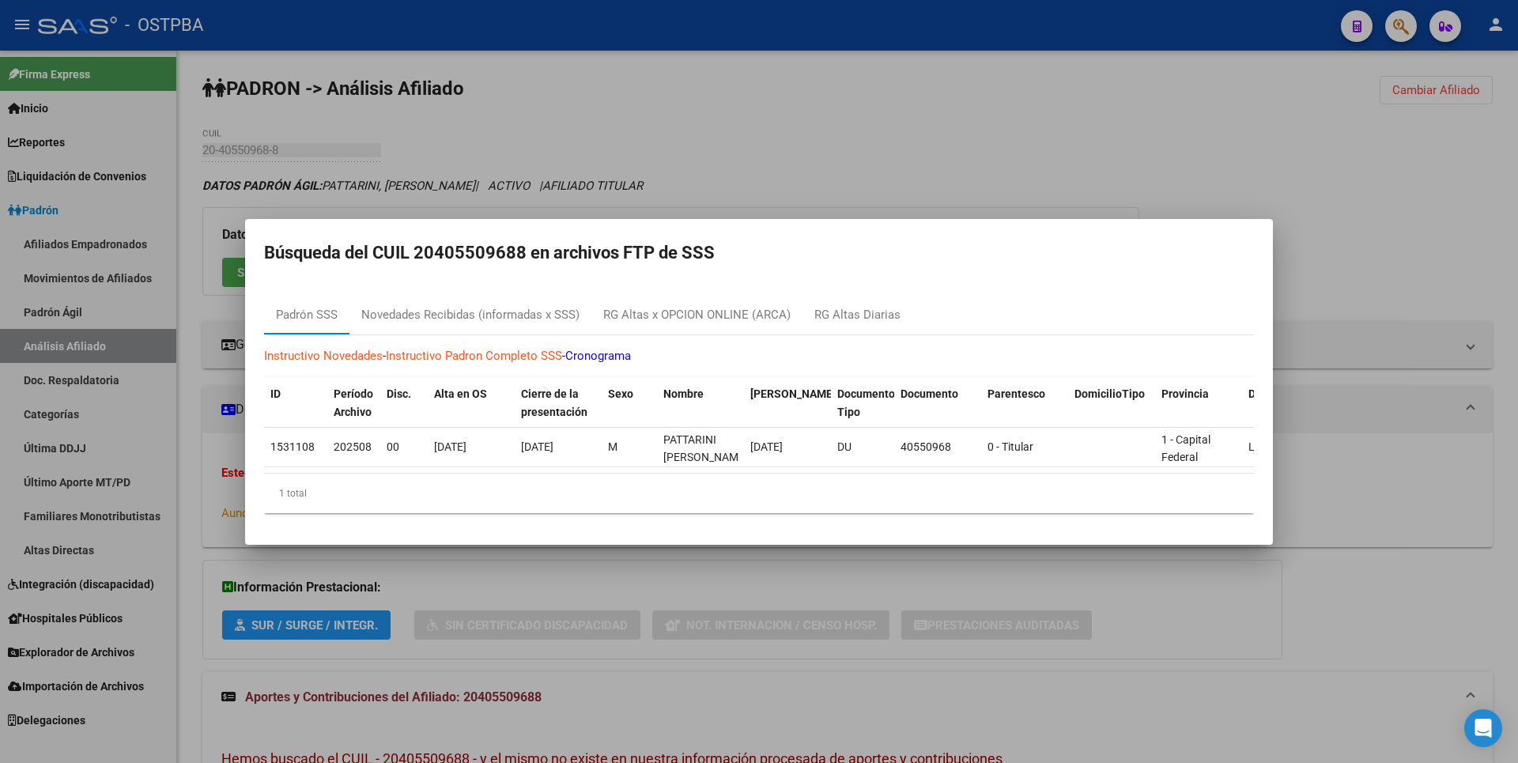
drag, startPoint x: 751, startPoint y: 258, endPoint x: 745, endPoint y: 306, distance: 48.6
click at [745, 306] on mat-dialog-container "Búsqueda del CUIL 20405509688 en archivos FTP de SSS [PERSON_NAME] SSS Novedade…" at bounding box center [759, 382] width 1028 height 326
copy mat-dialog-container "Búsqueda del CUIL 20405509688 en archivos FTP de SSS [PERSON_NAME] SSS Novedade…"
click at [783, 155] on div at bounding box center [759, 381] width 1518 height 763
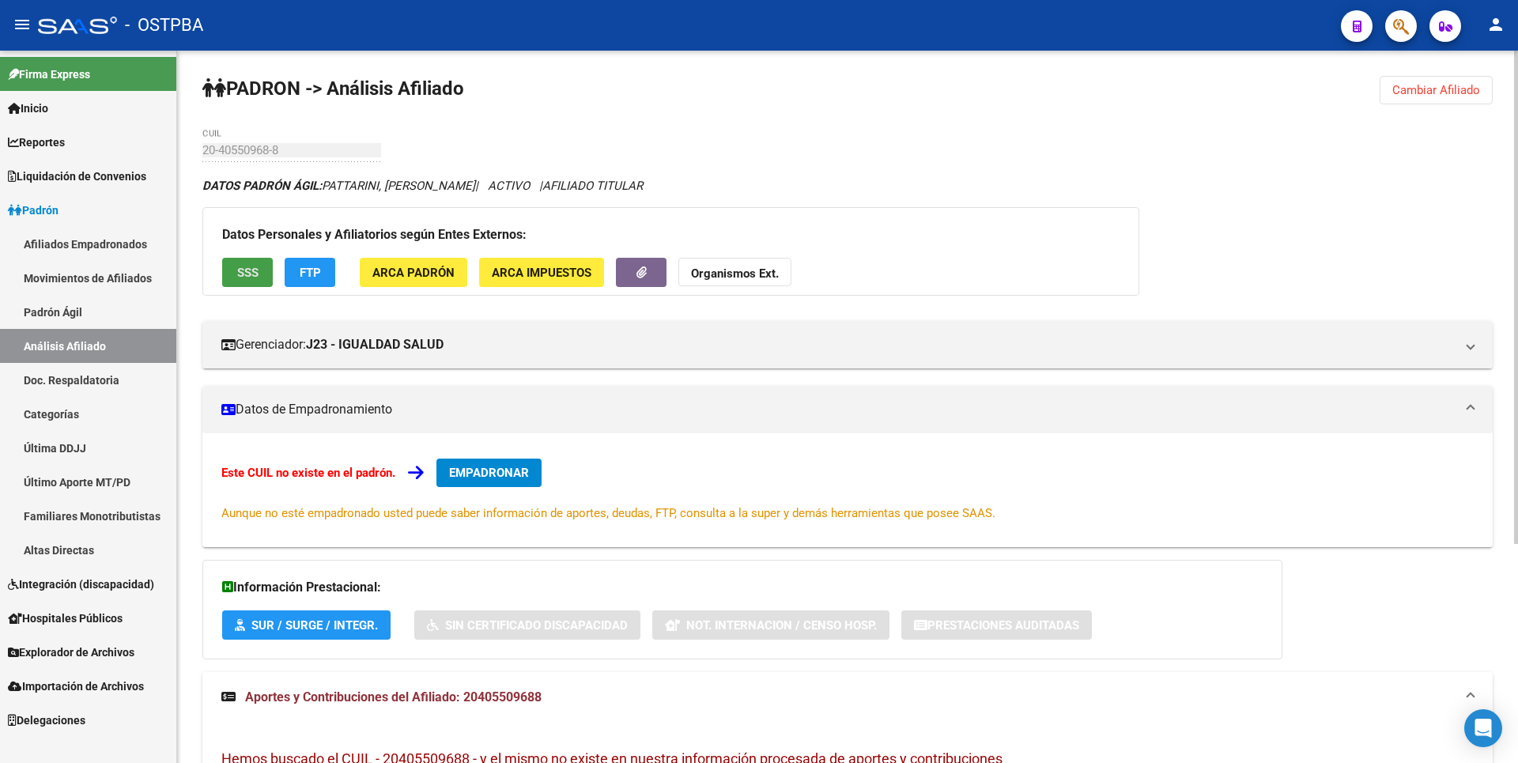
click at [246, 268] on span "SSS" at bounding box center [247, 273] width 21 height 14
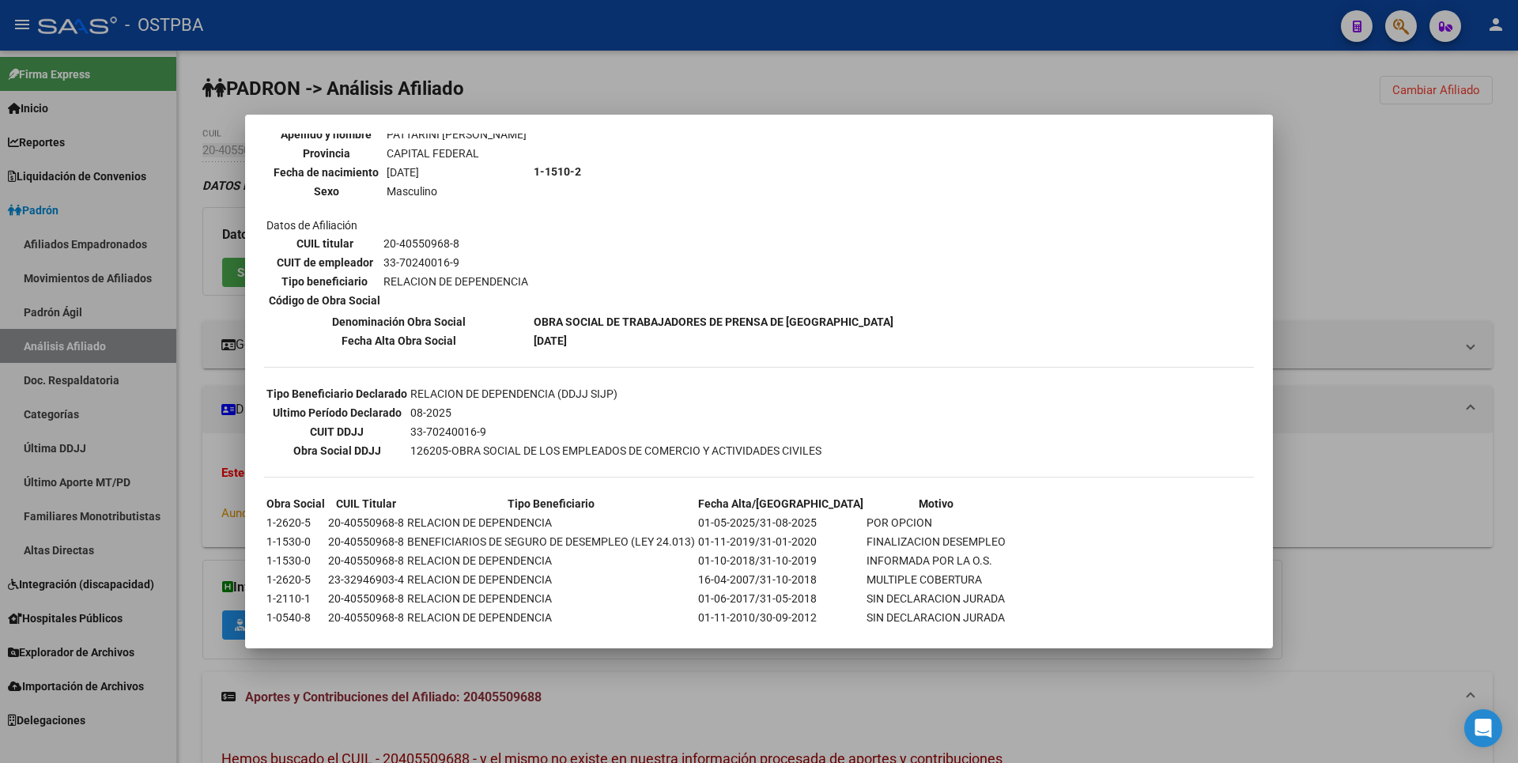
scroll to position [158, 0]
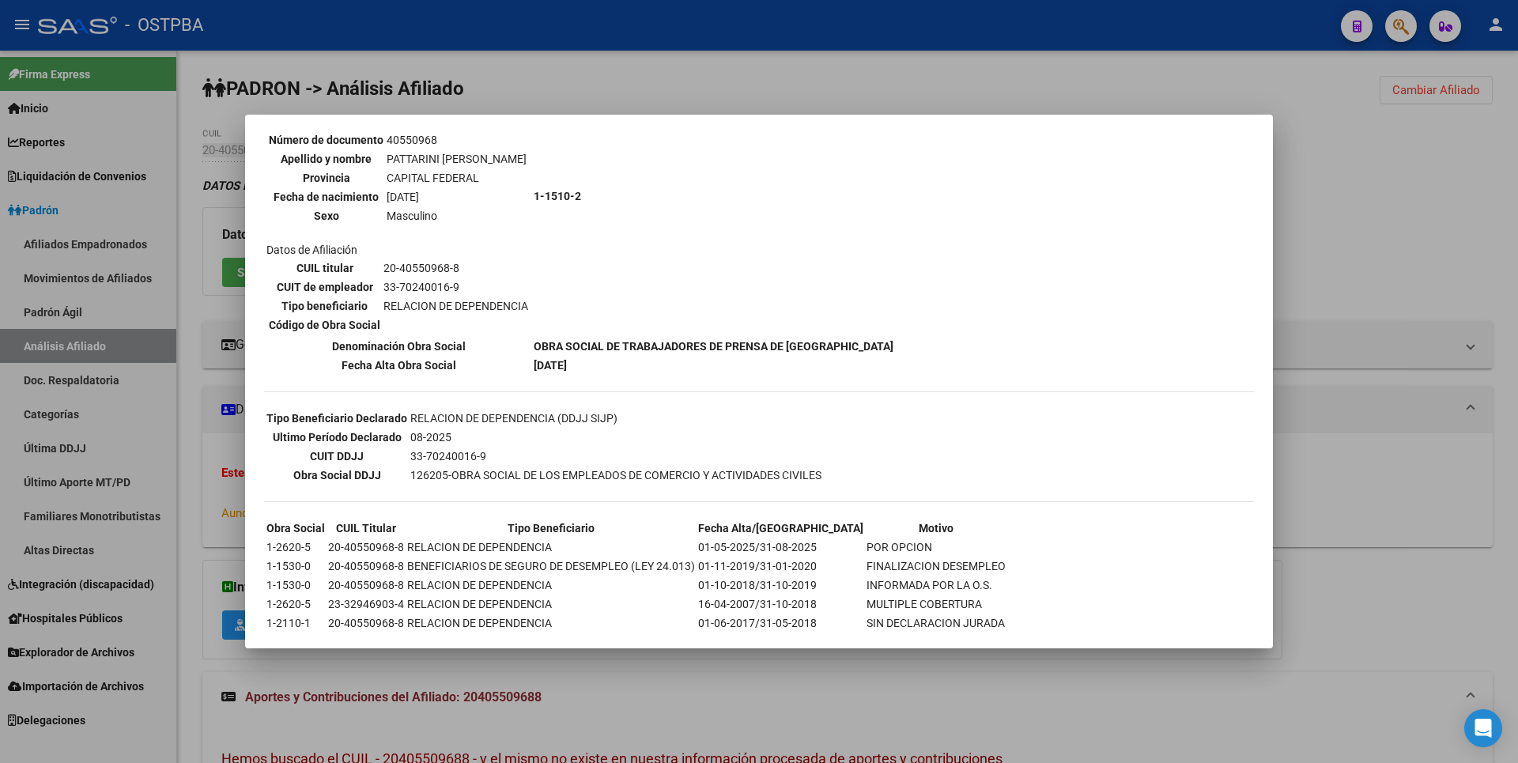
click at [1410, 258] on div at bounding box center [759, 381] width 1518 height 763
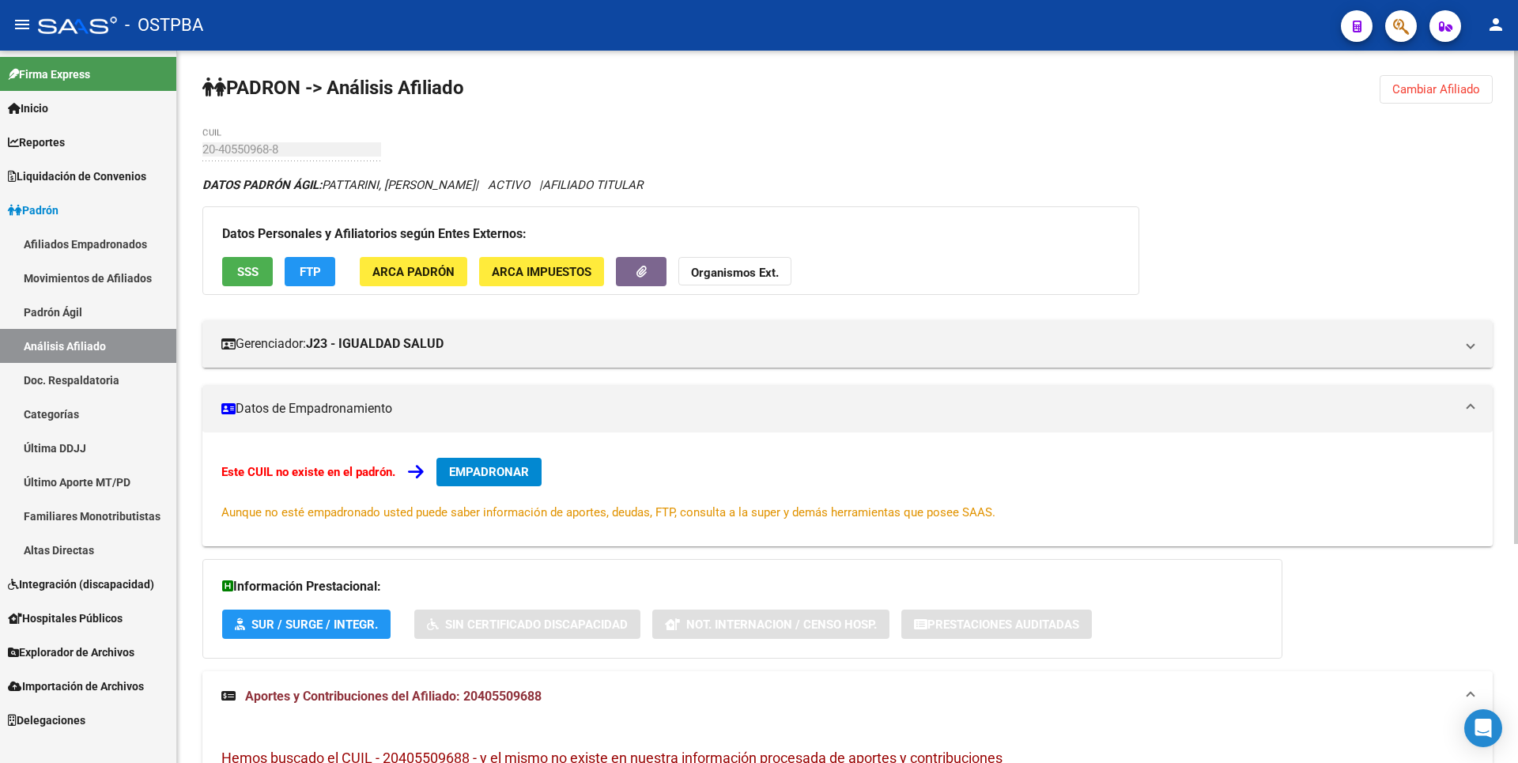
scroll to position [0, 0]
click at [755, 274] on strong "Organismos Ext." at bounding box center [735, 273] width 88 height 14
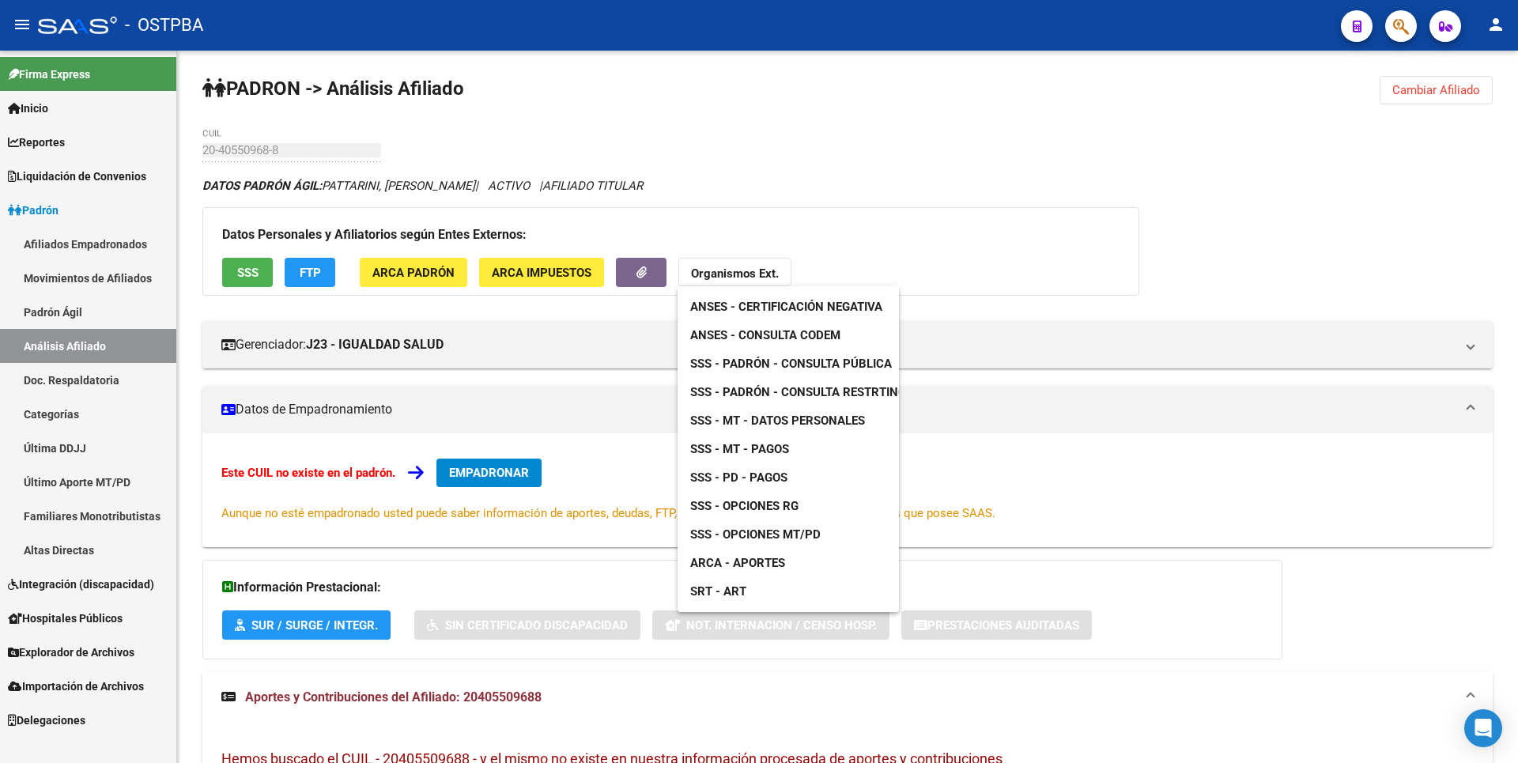
click at [791, 344] on link "ANSES - Consulta CODEM" at bounding box center [766, 335] width 176 height 28
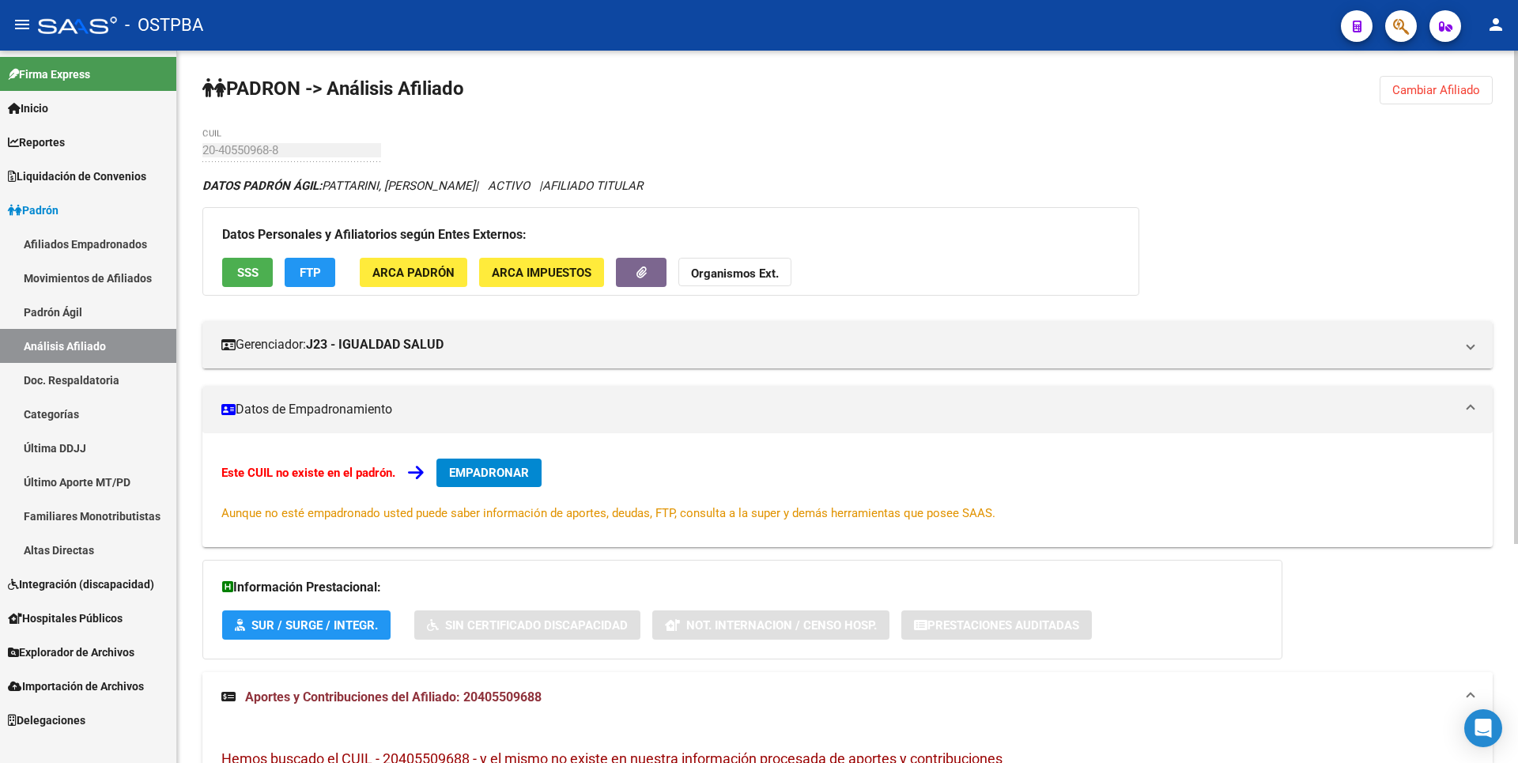
copy span "20405509688"
drag, startPoint x: 464, startPoint y: 697, endPoint x: 543, endPoint y: 701, distance: 79.2
click at [542, 701] on span "Aportes y Contribuciones del Afiliado: 20405509688" at bounding box center [393, 697] width 297 height 15
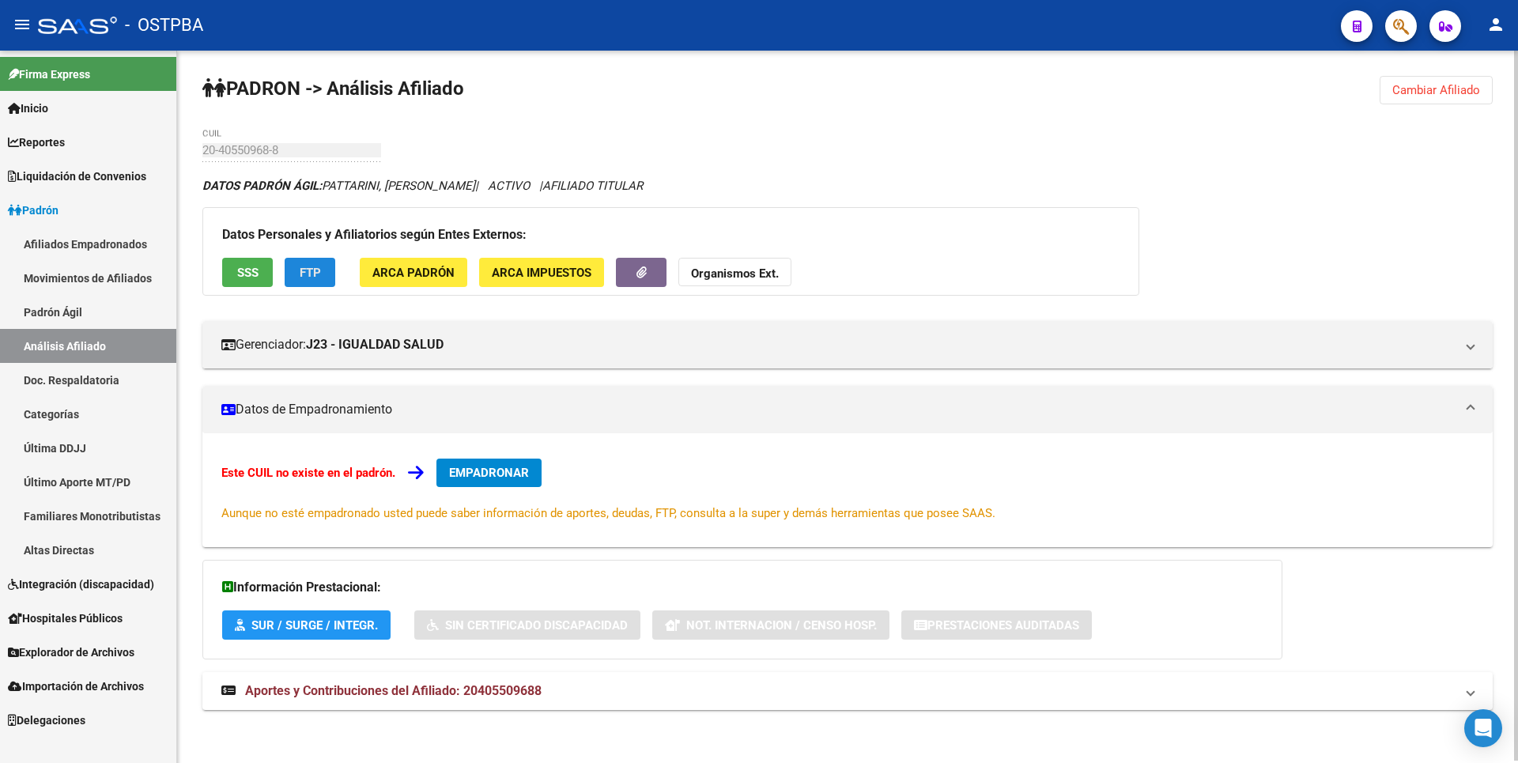
click at [306, 272] on span "FTP" at bounding box center [310, 273] width 21 height 14
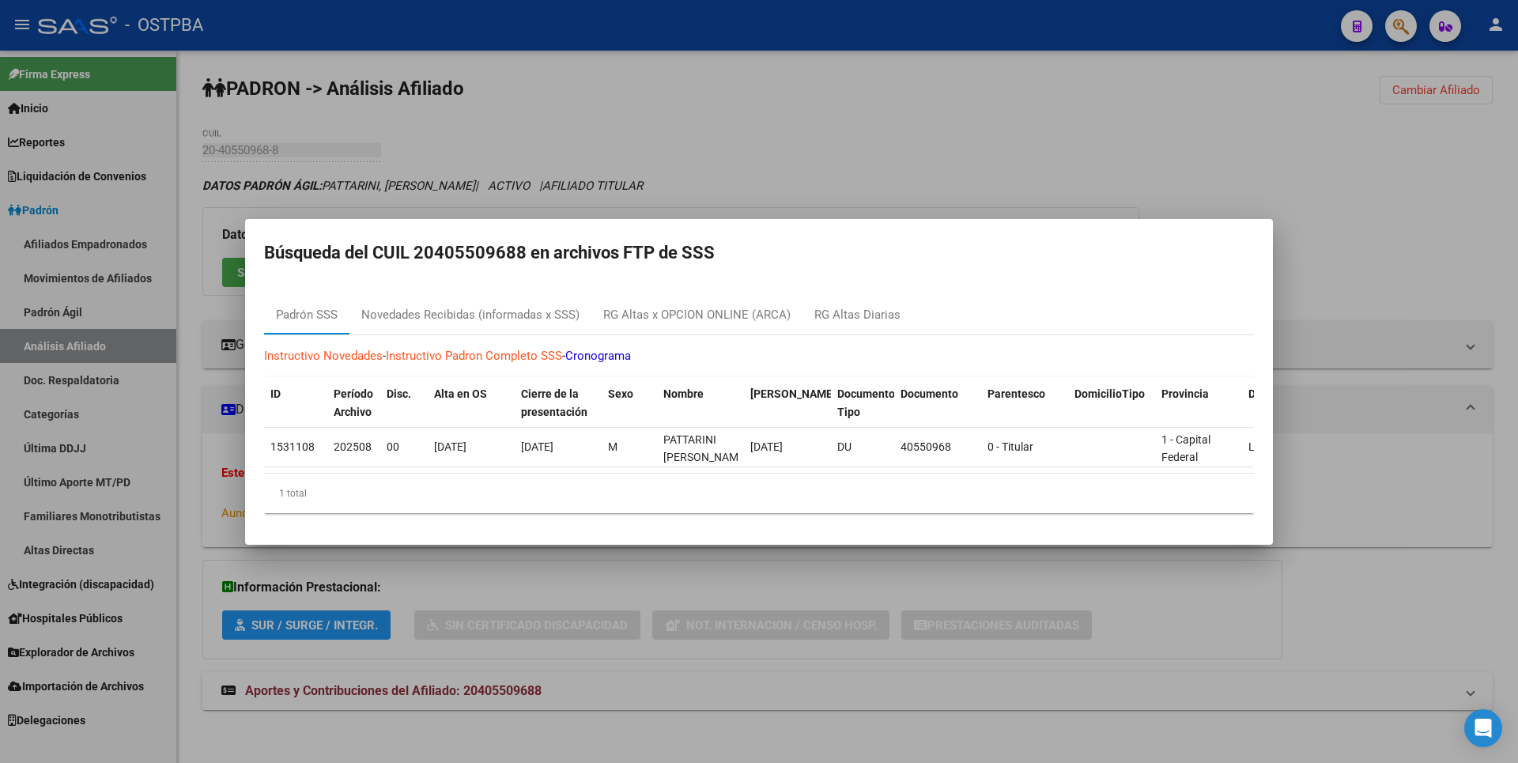
click at [773, 142] on div at bounding box center [759, 381] width 1518 height 763
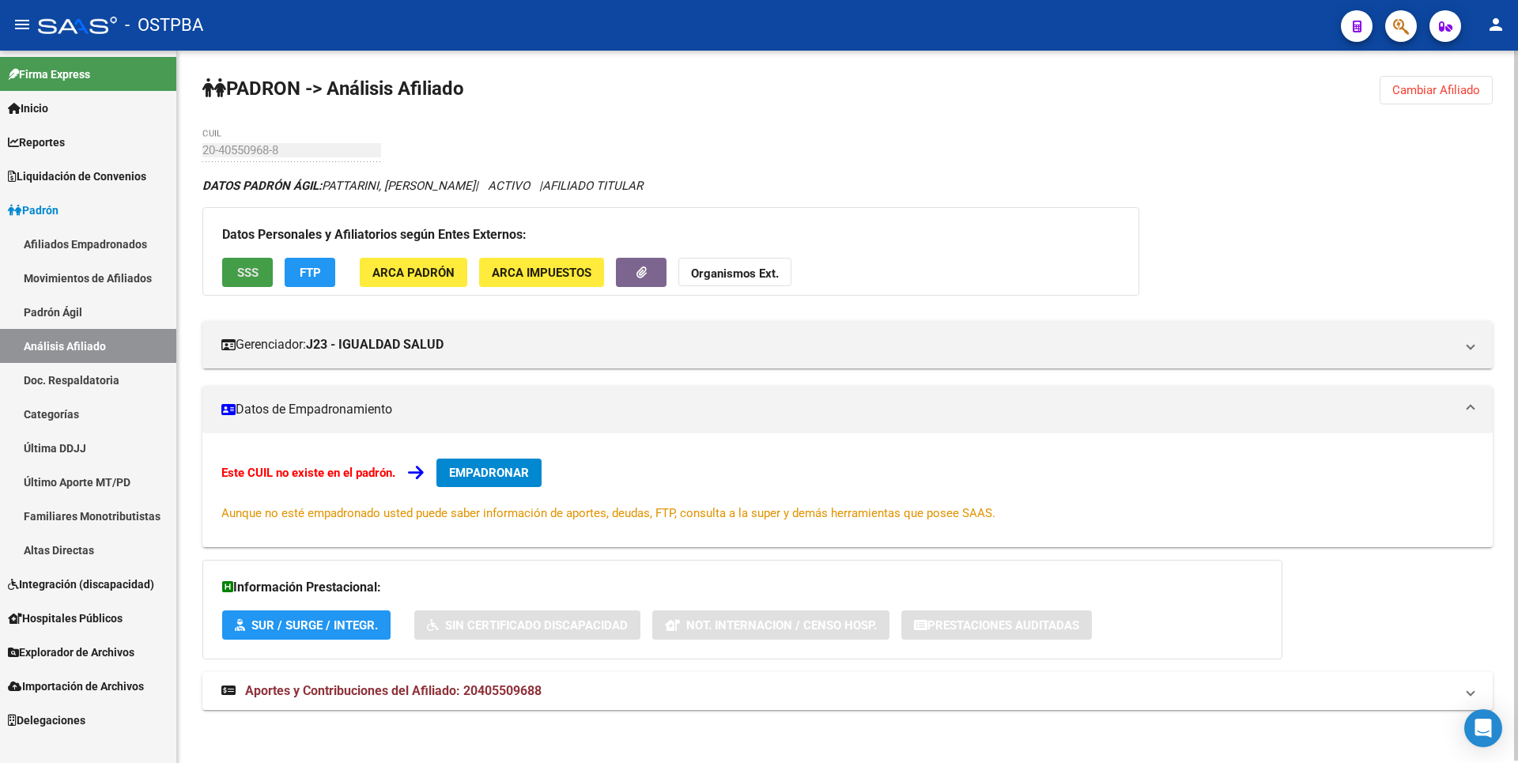
click at [247, 280] on button "SSS" at bounding box center [247, 272] width 51 height 29
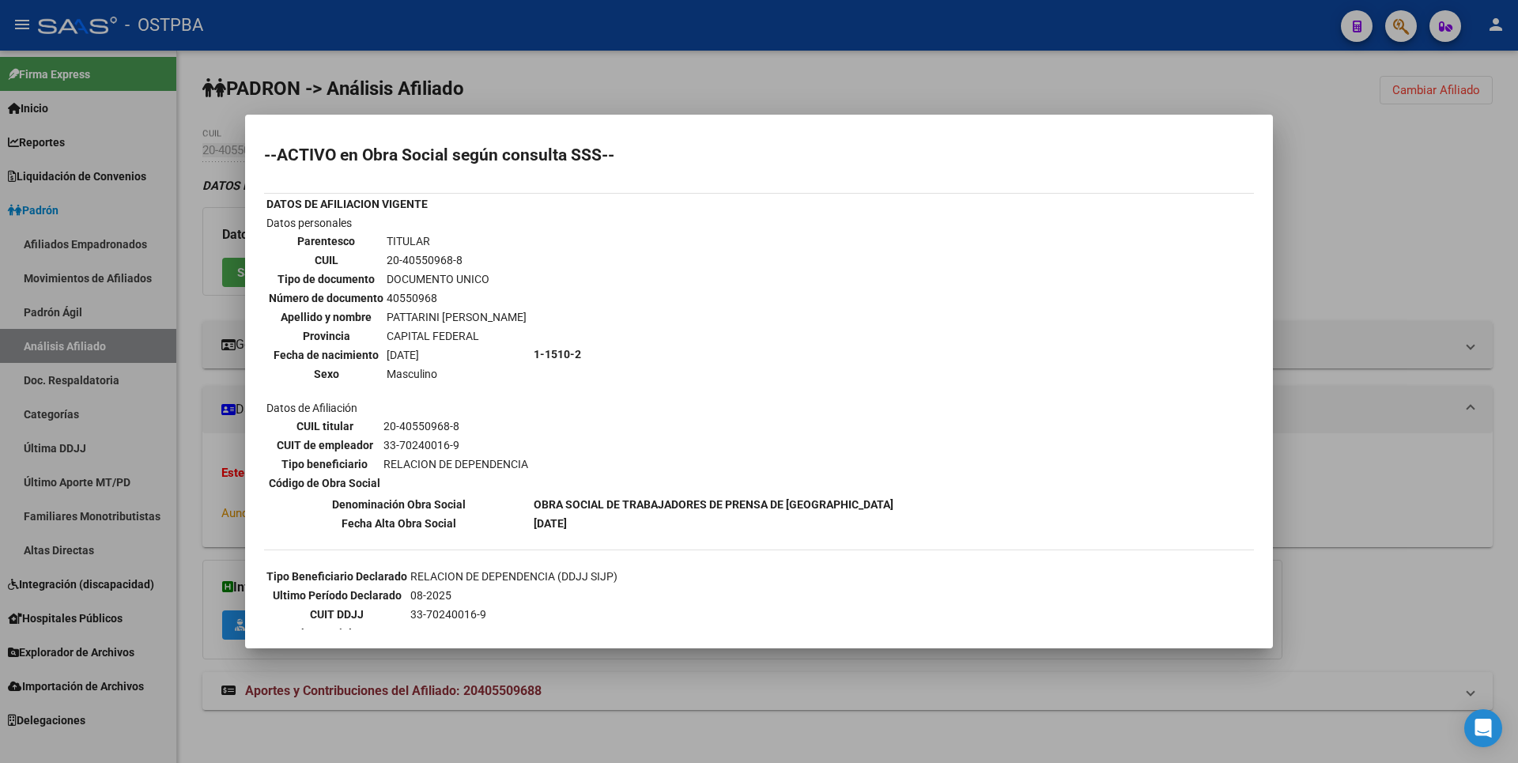
click at [650, 81] on div at bounding box center [759, 381] width 1518 height 763
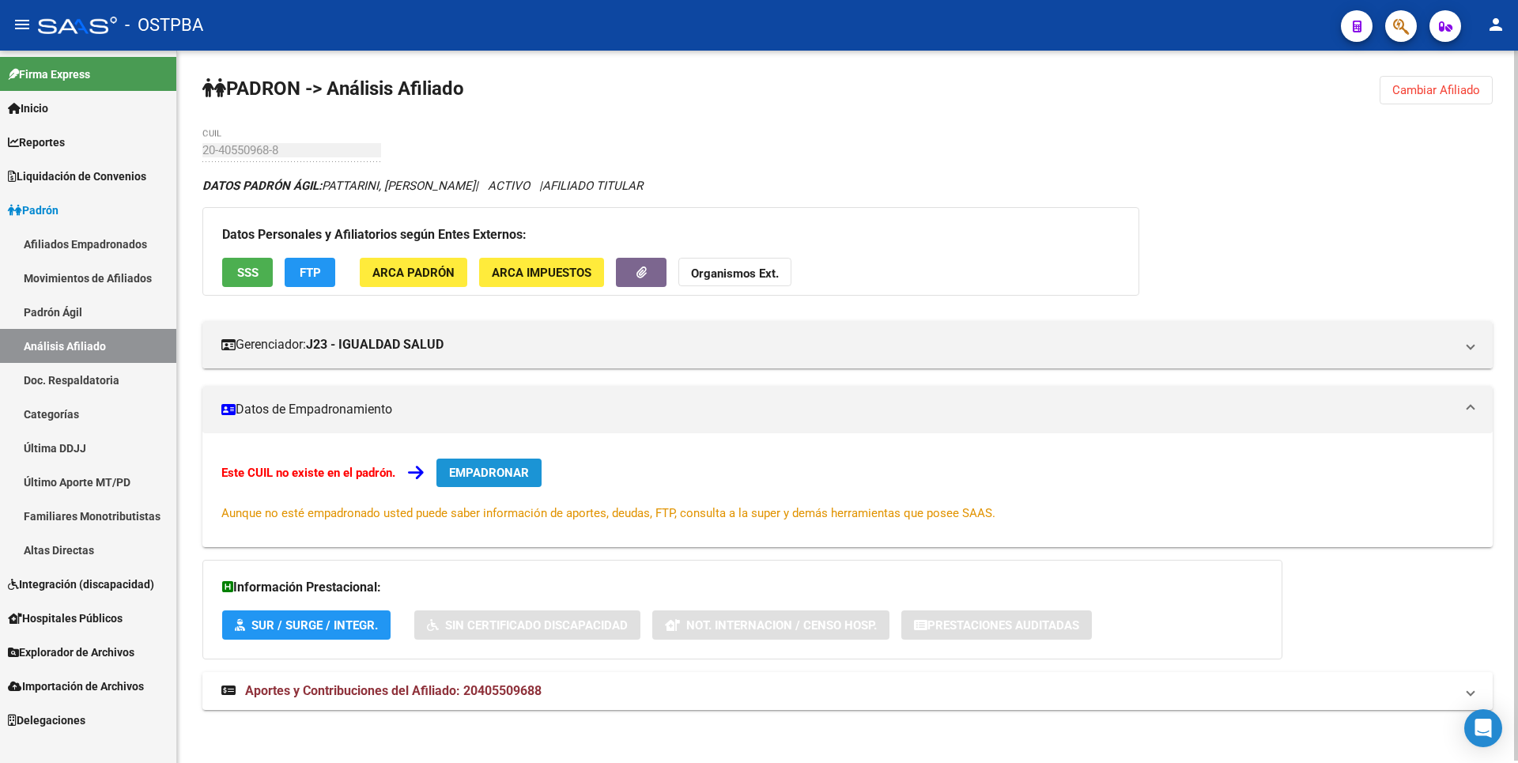
click at [524, 469] on span "EMPADRONAR" at bounding box center [489, 473] width 80 height 14
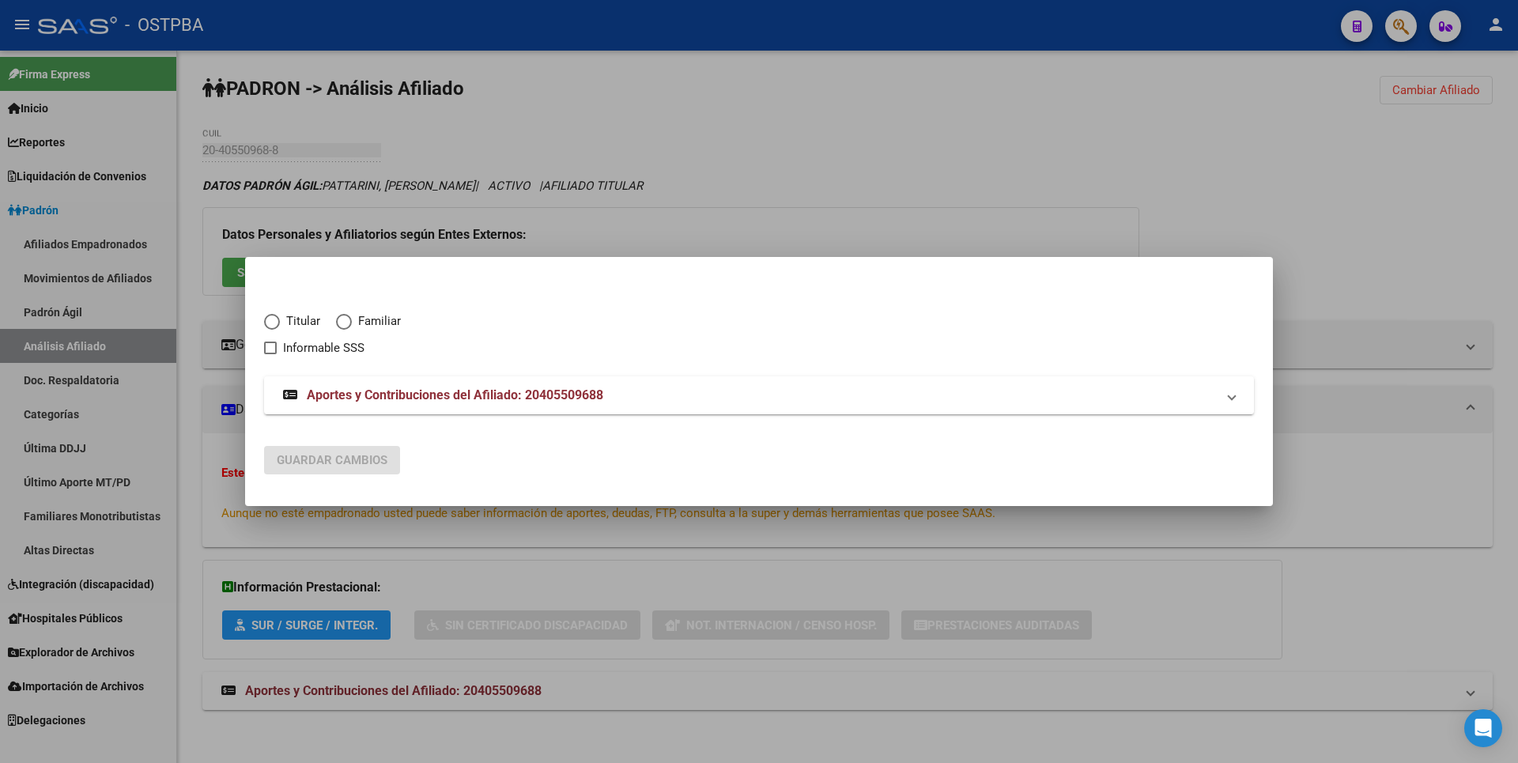
click at [266, 325] on span "Elija una opción" at bounding box center [272, 322] width 16 height 16
click at [266, 325] on input "Titular" at bounding box center [272, 322] width 16 height 16
radio input "true"
checkbox input "true"
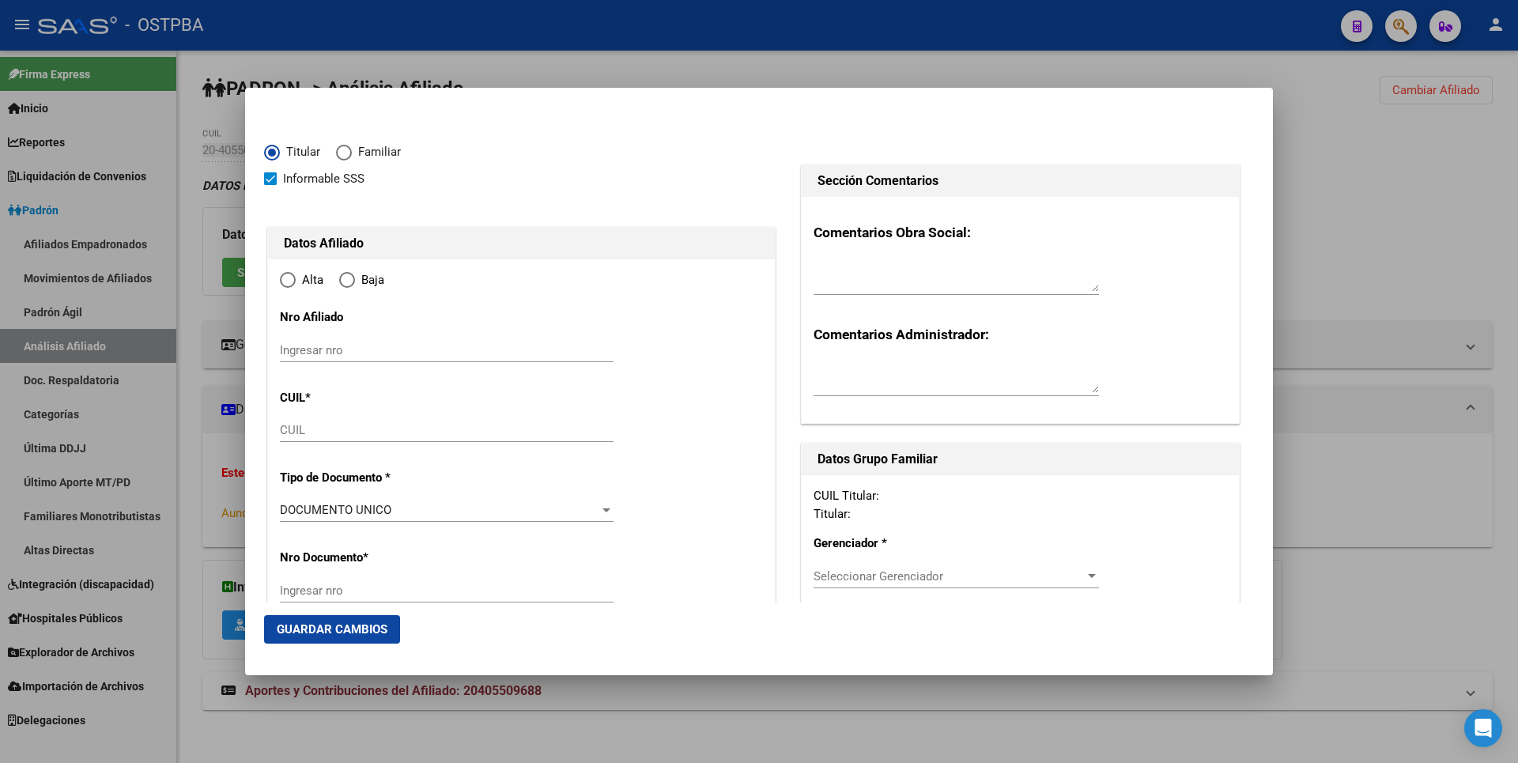
type input "20-40550968-8"
radio input "true"
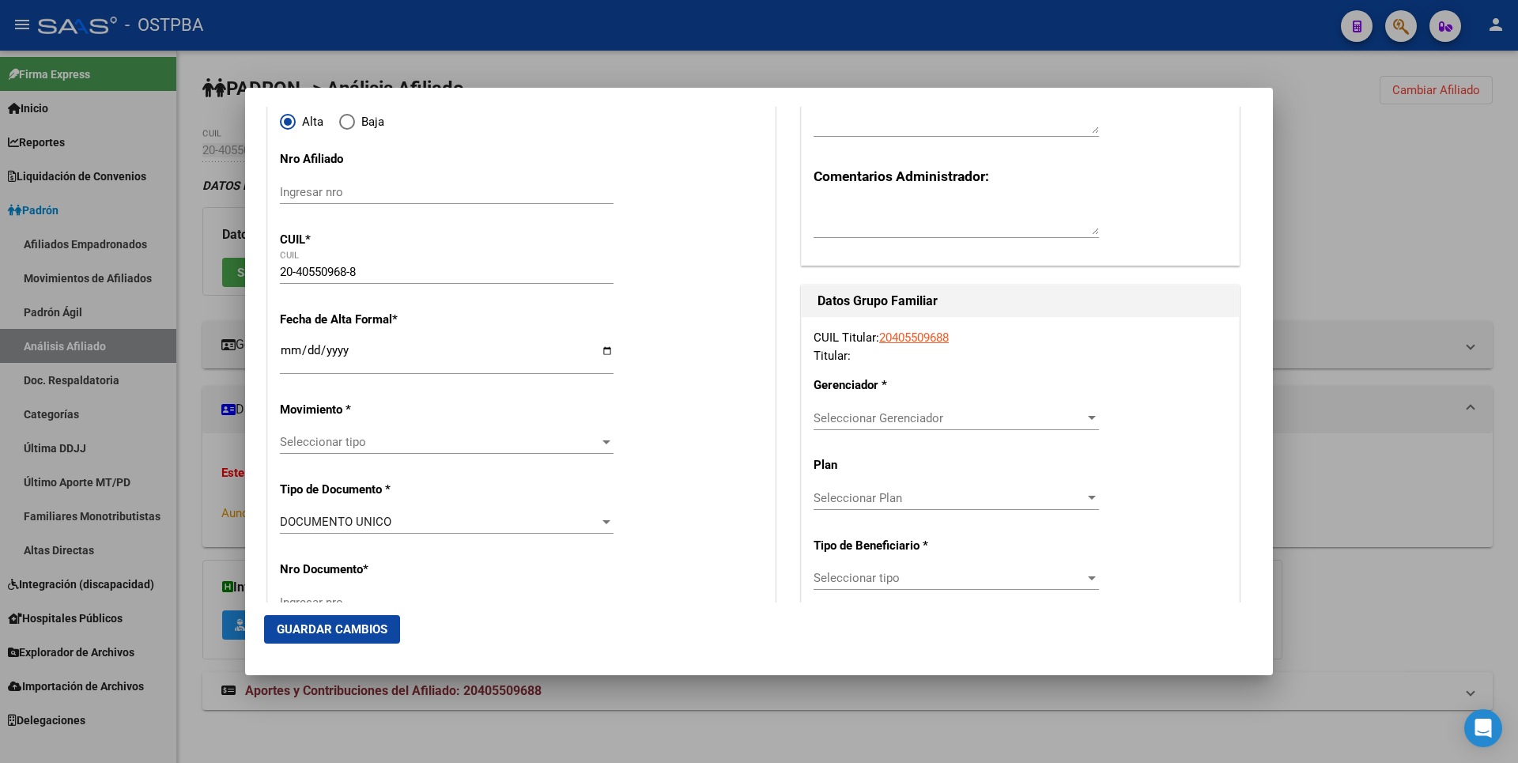
click at [282, 357] on input "Ingresar fecha" at bounding box center [447, 356] width 334 height 25
type input "[DATE]"
click at [591, 441] on span "Seleccionar tipo" at bounding box center [439, 442] width 319 height 14
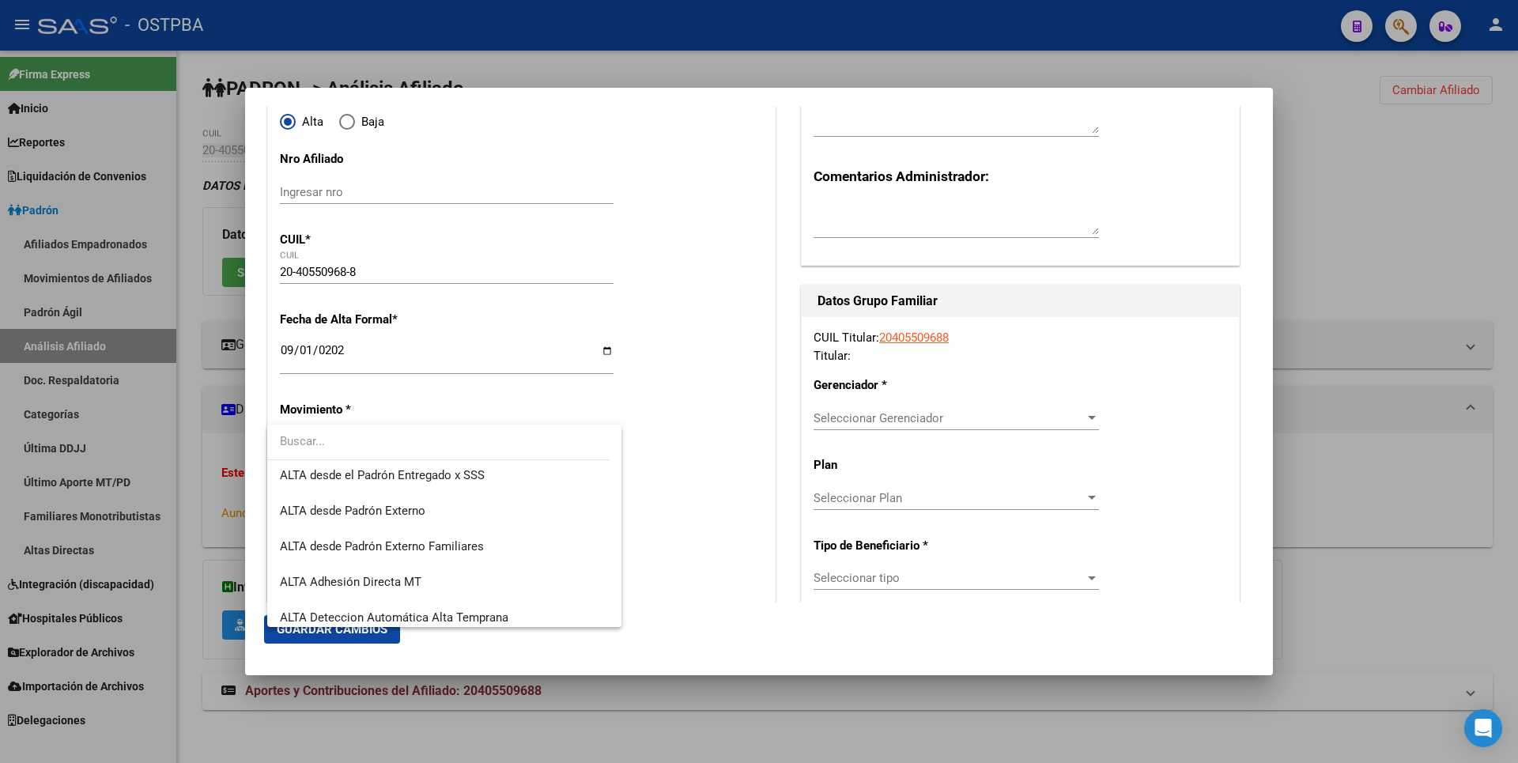
scroll to position [545, 0]
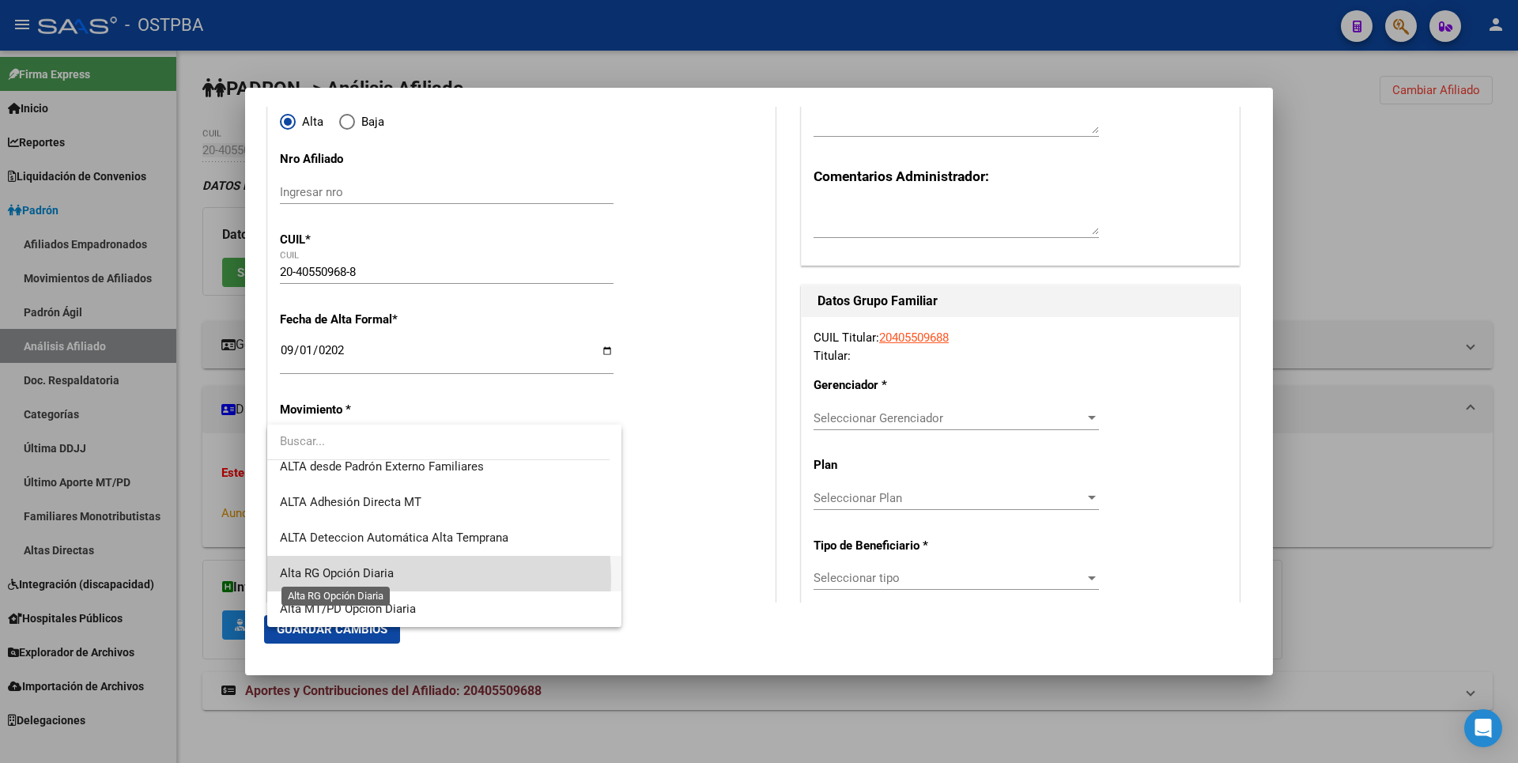
click at [380, 578] on span "Alta RG Opción Diaria" at bounding box center [337, 573] width 114 height 14
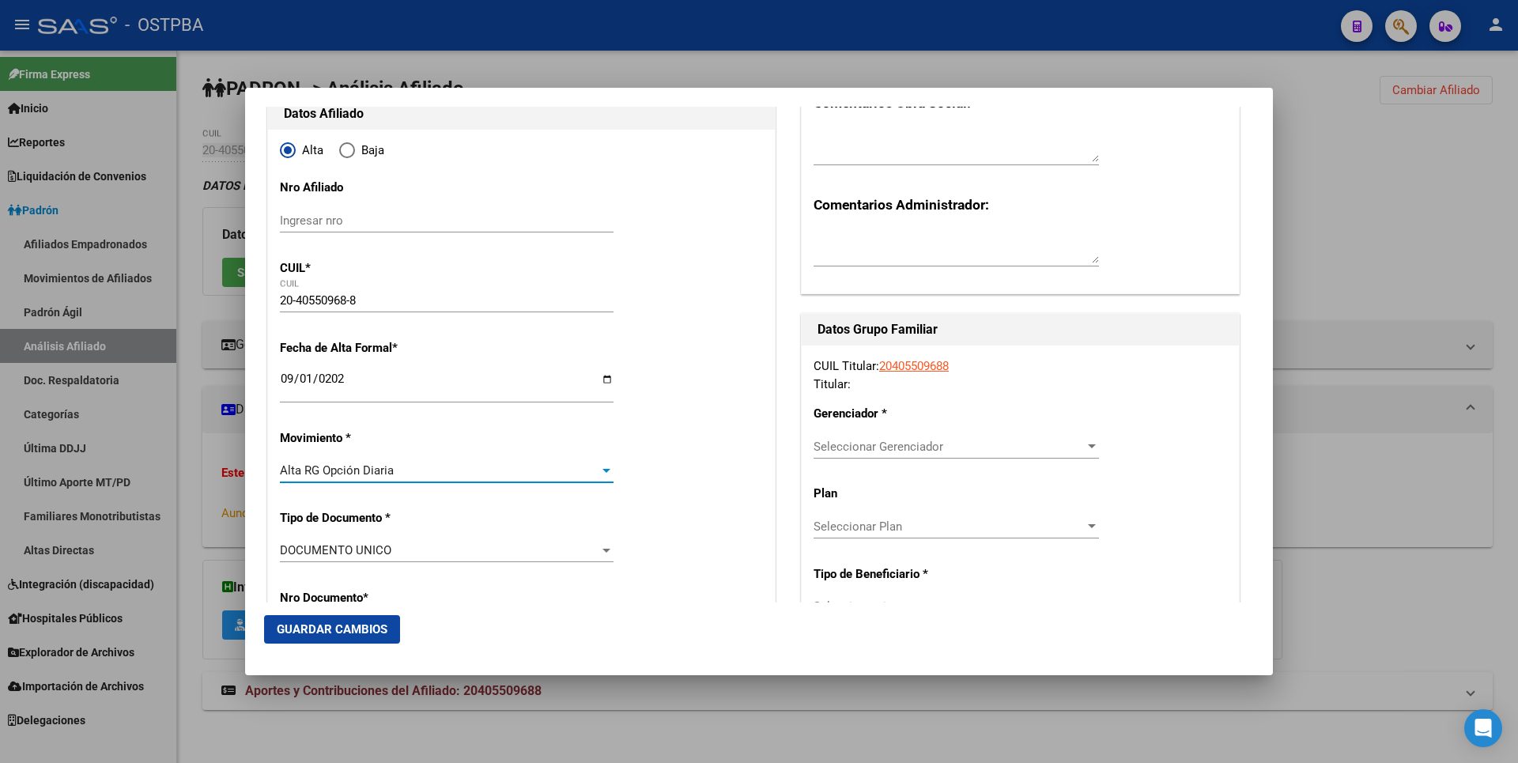
scroll to position [0, 0]
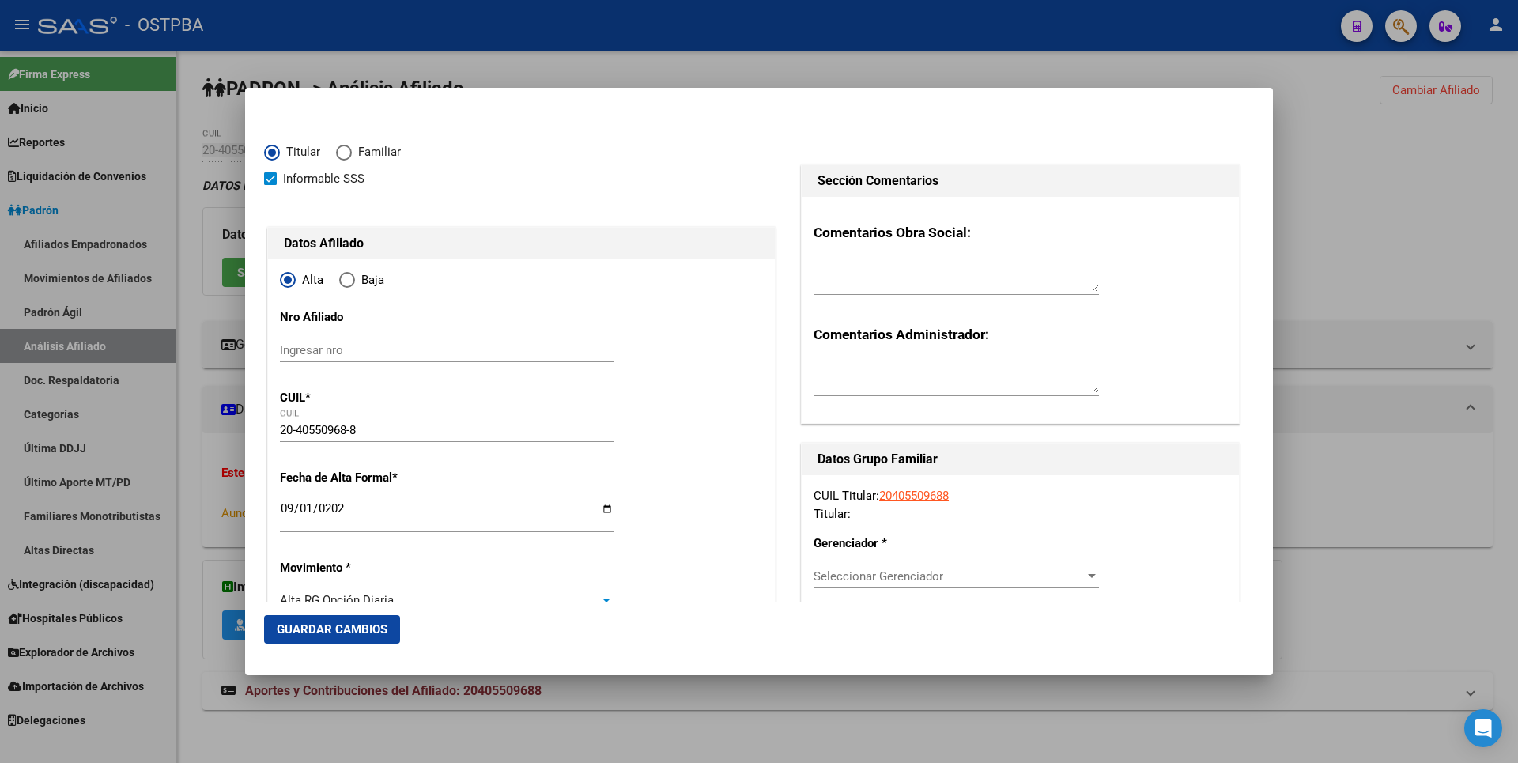
click at [1411, 199] on div at bounding box center [759, 381] width 1518 height 763
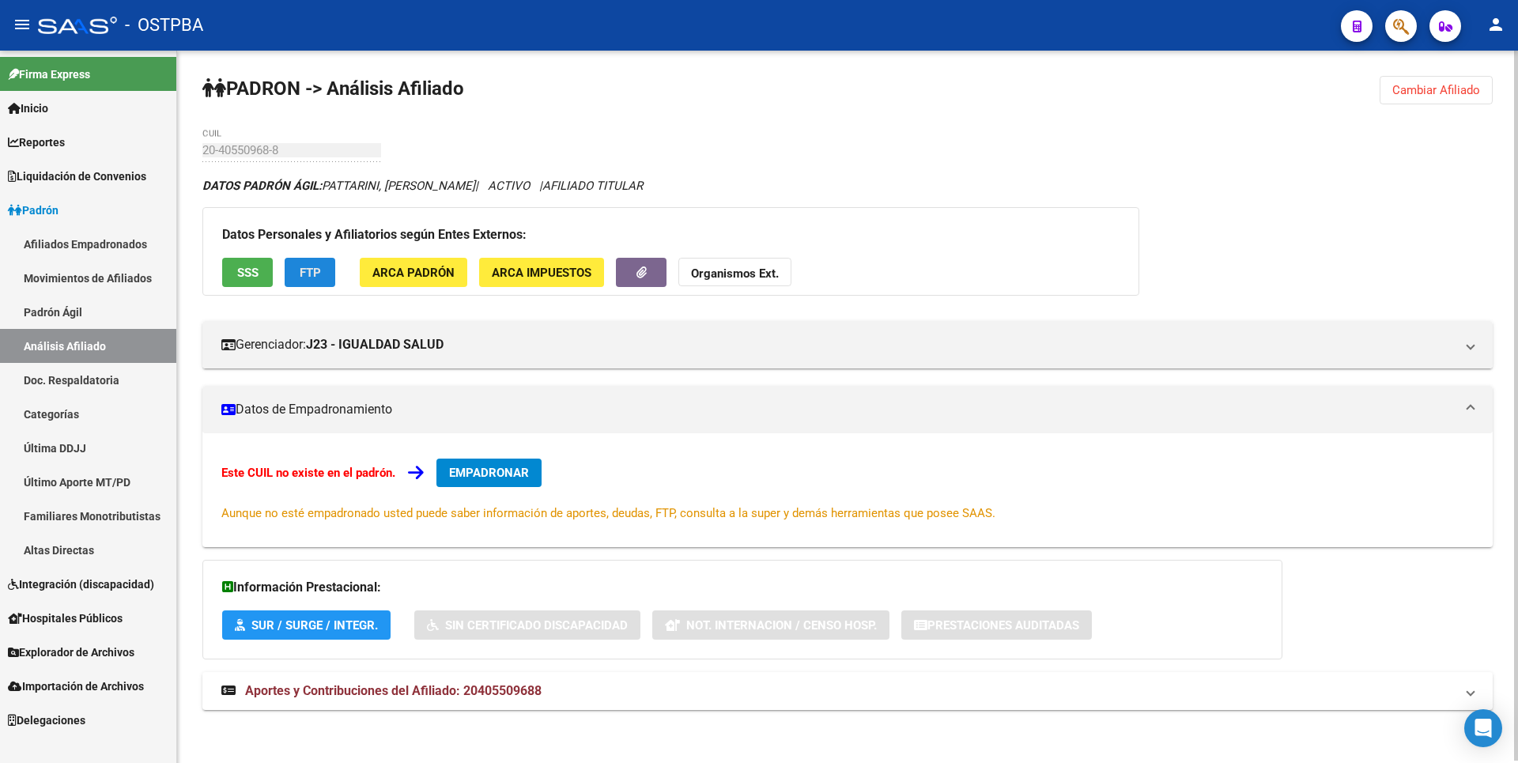
click at [316, 275] on span "FTP" at bounding box center [310, 273] width 21 height 14
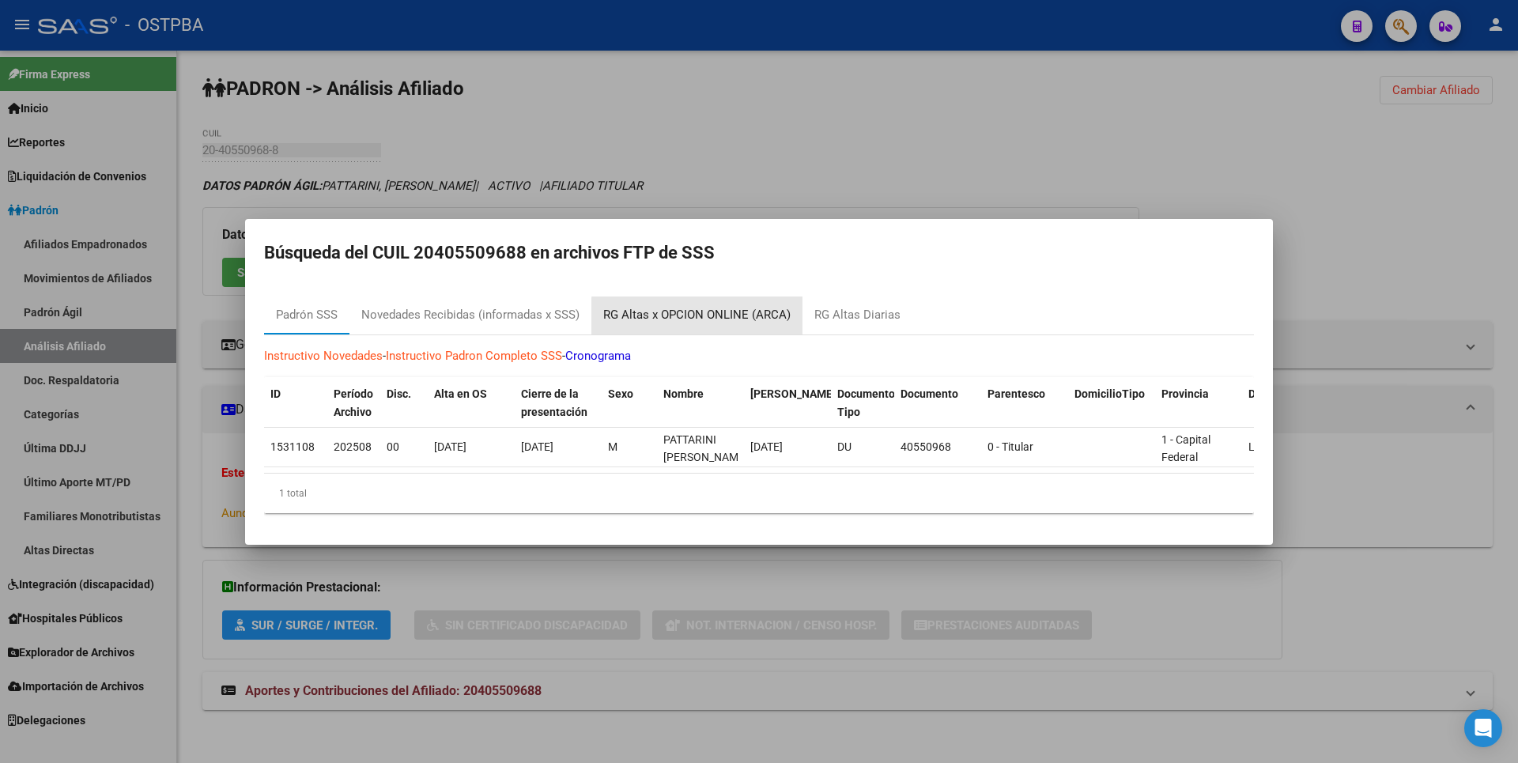
click at [739, 313] on div "RG Altas x OPCION ONLINE (ARCA)" at bounding box center [696, 315] width 187 height 18
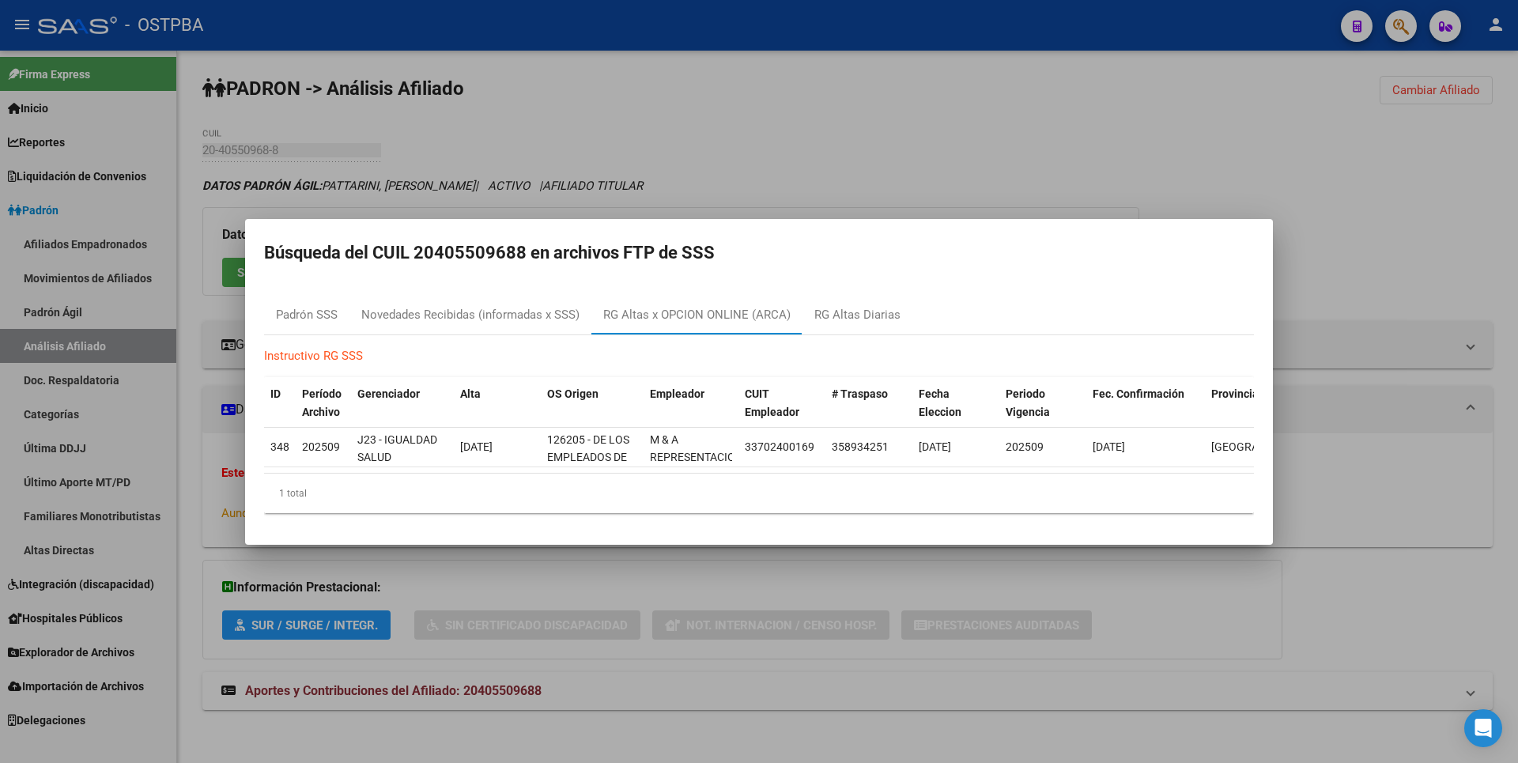
drag, startPoint x: 1124, startPoint y: 153, endPoint x: 421, endPoint y: 2, distance: 719.2
click at [1121, 151] on div at bounding box center [759, 381] width 1518 height 763
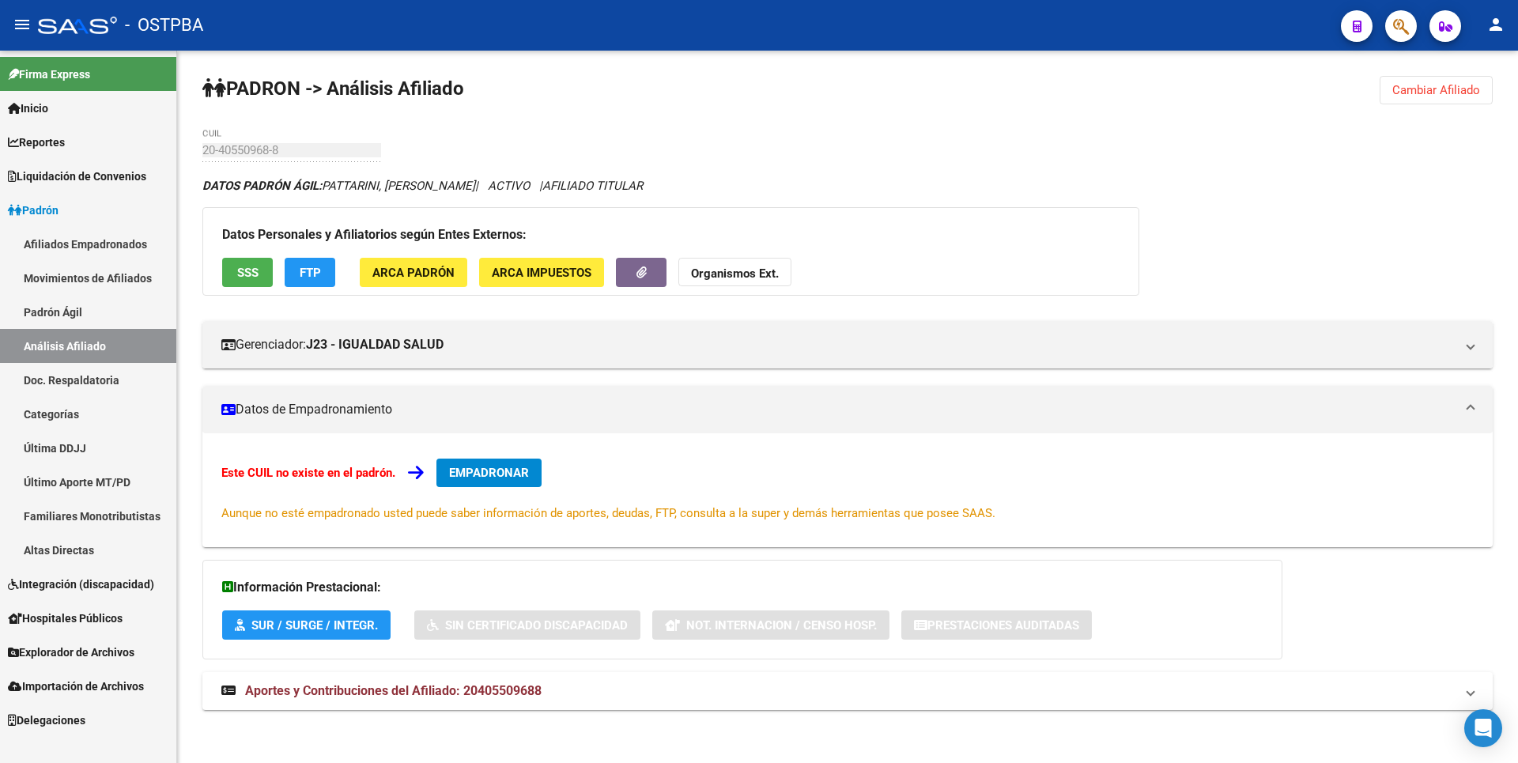
click at [36, 644] on span "Explorador de Archivos" at bounding box center [71, 652] width 127 height 17
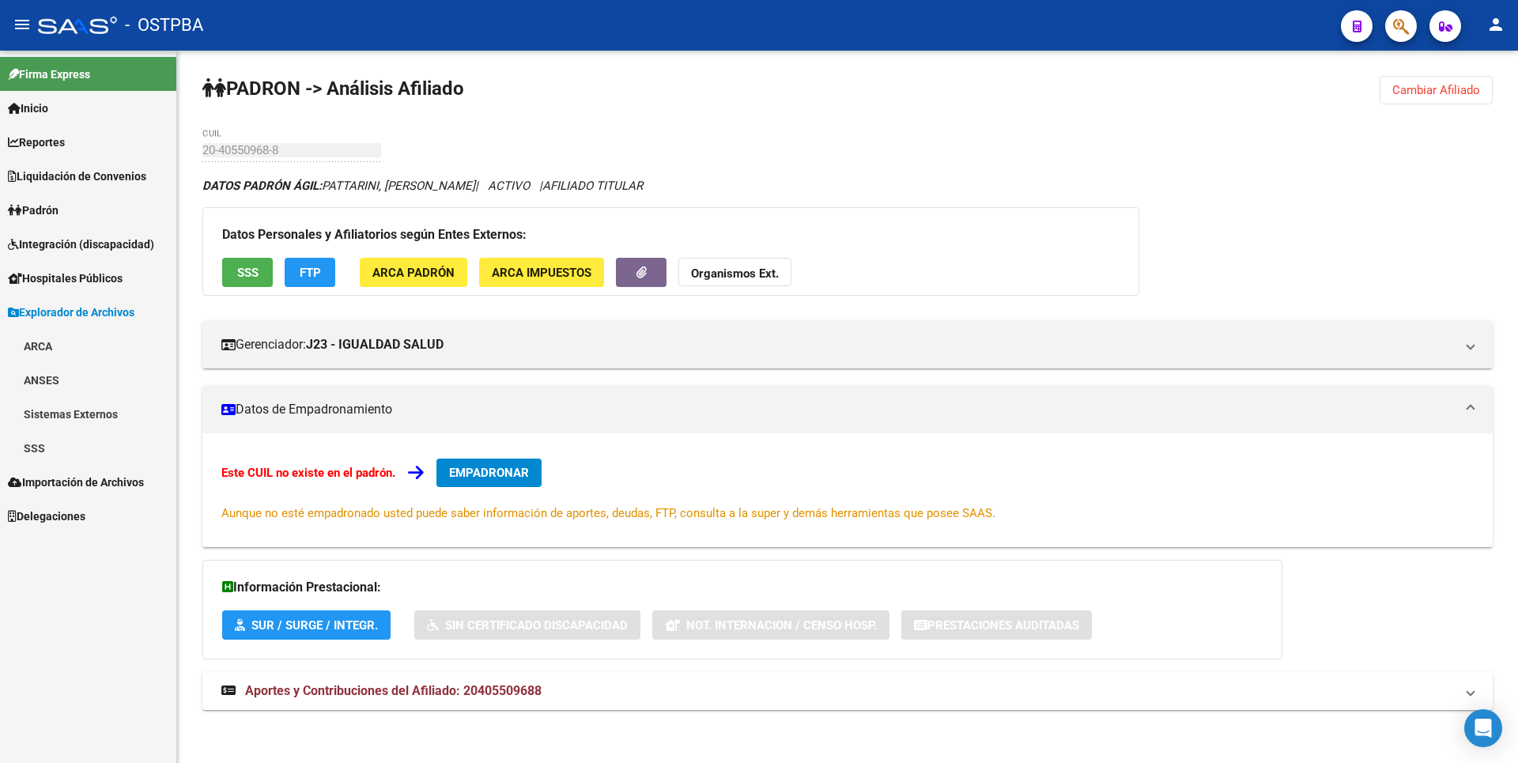
click at [70, 449] on link "SSS" at bounding box center [88, 448] width 176 height 34
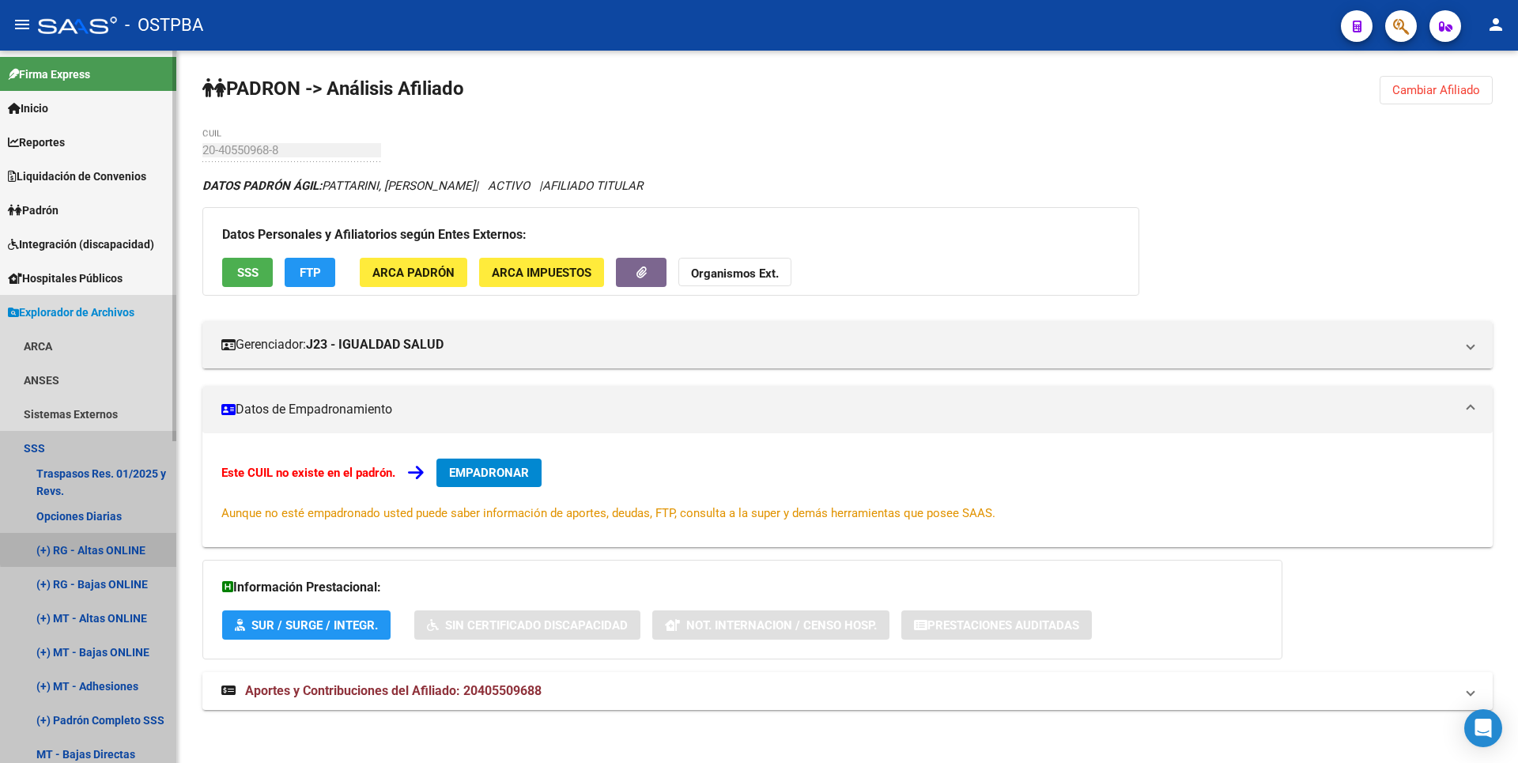
click at [112, 546] on link "(+) RG - Altas ONLINE" at bounding box center [88, 550] width 176 height 34
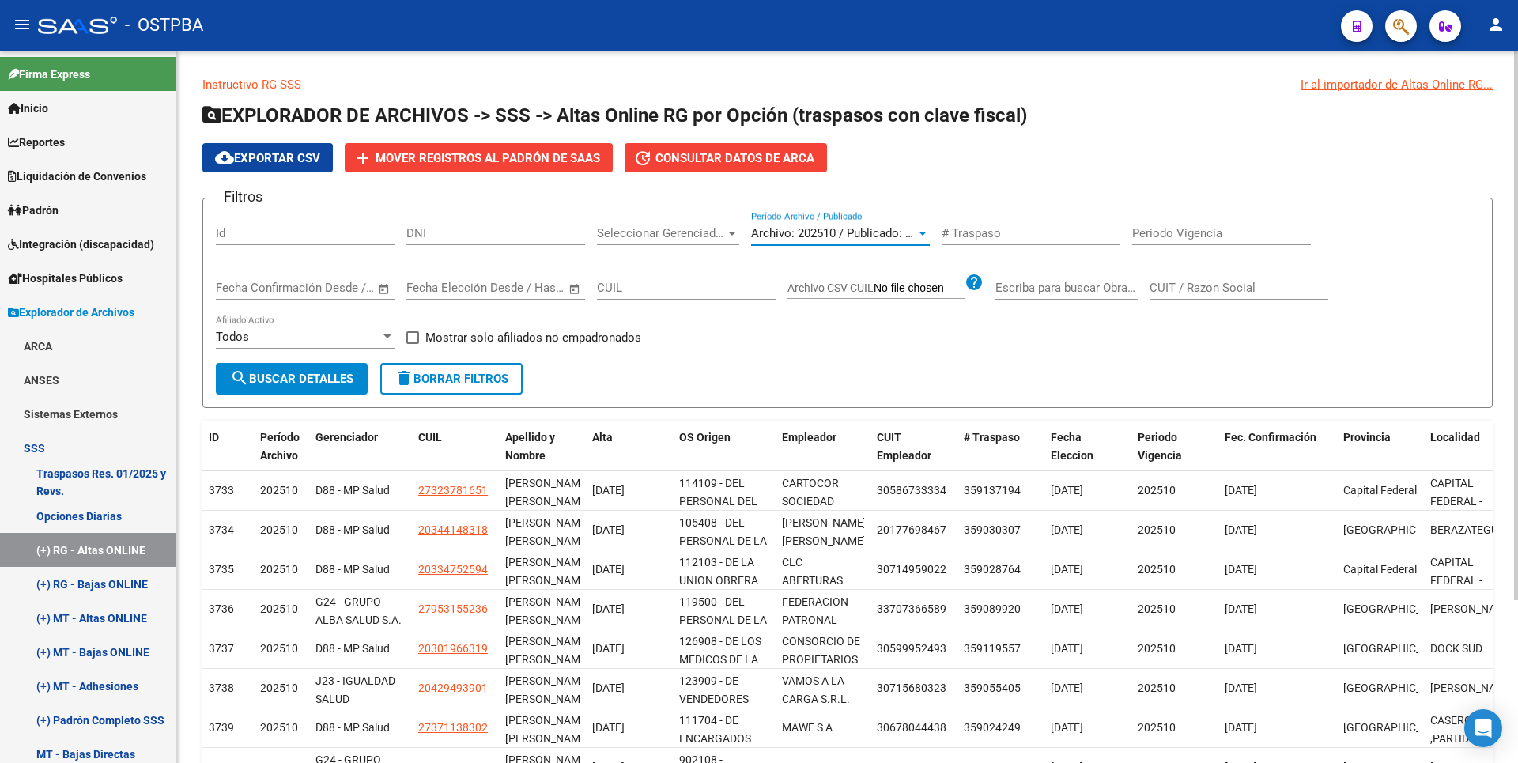
click at [924, 232] on div at bounding box center [923, 234] width 8 height 4
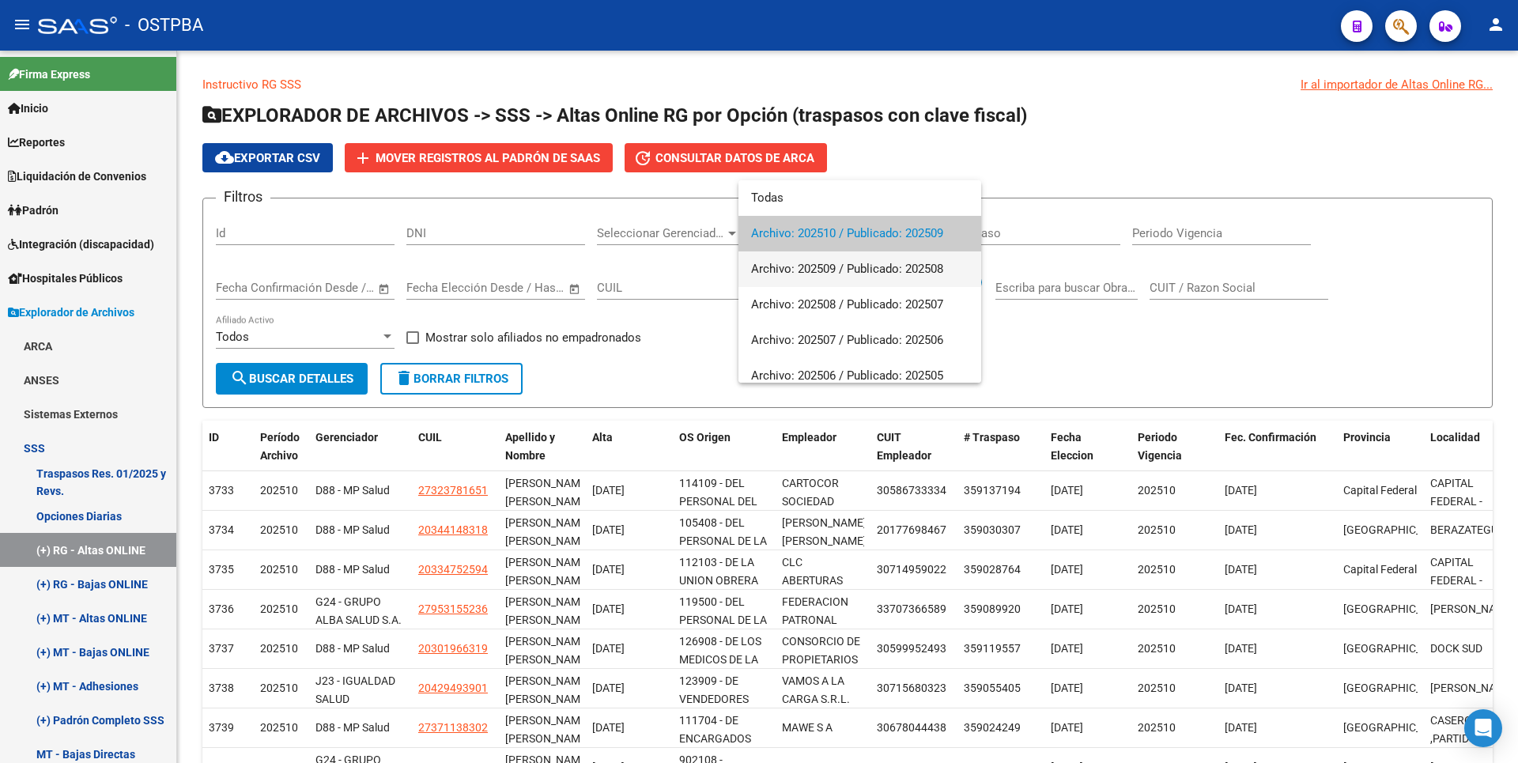
click at [856, 269] on span "Archivo: 202509 / Publicado: 202508" at bounding box center [859, 269] width 217 height 36
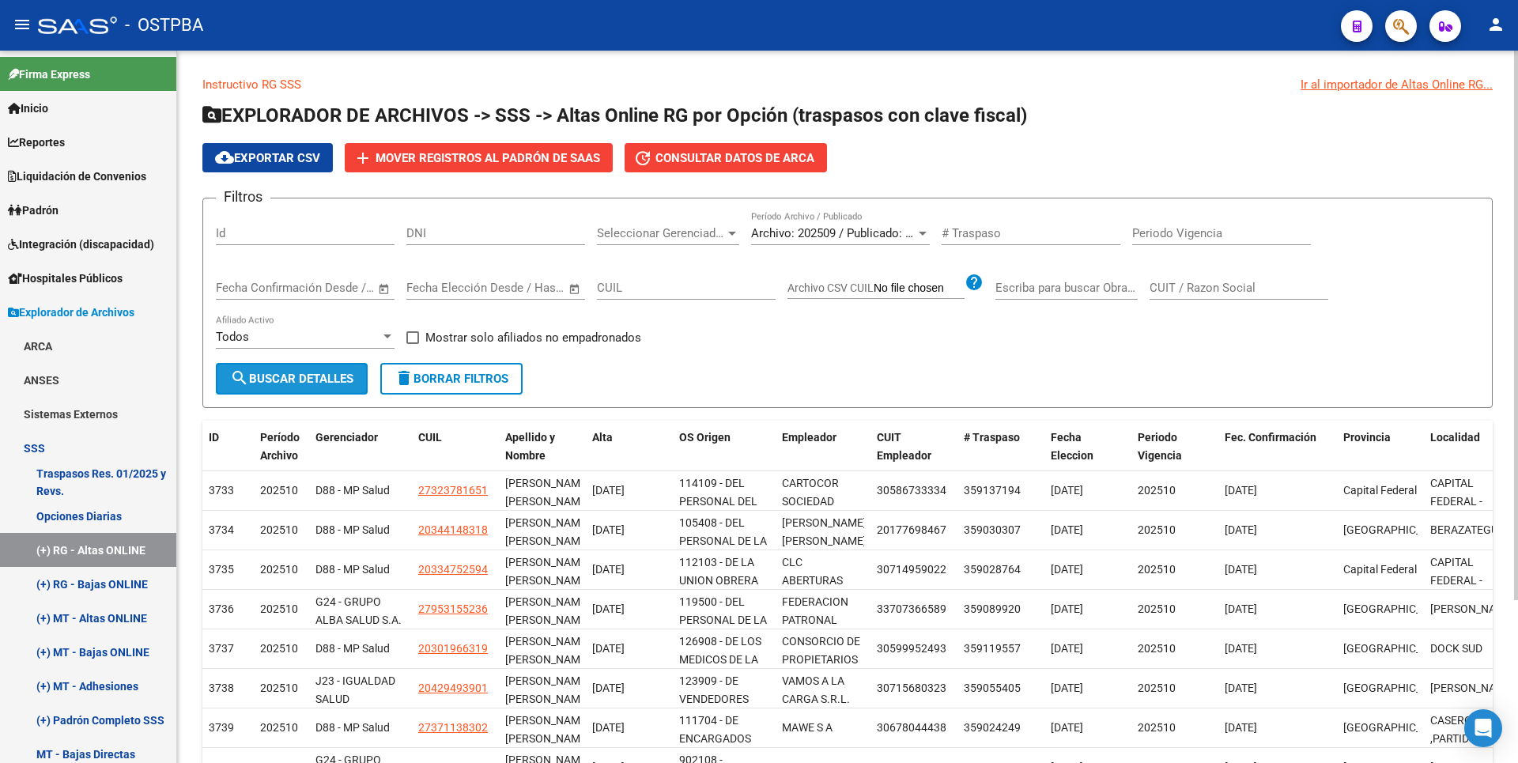
click at [308, 383] on span "search Buscar Detalles" at bounding box center [291, 379] width 123 height 14
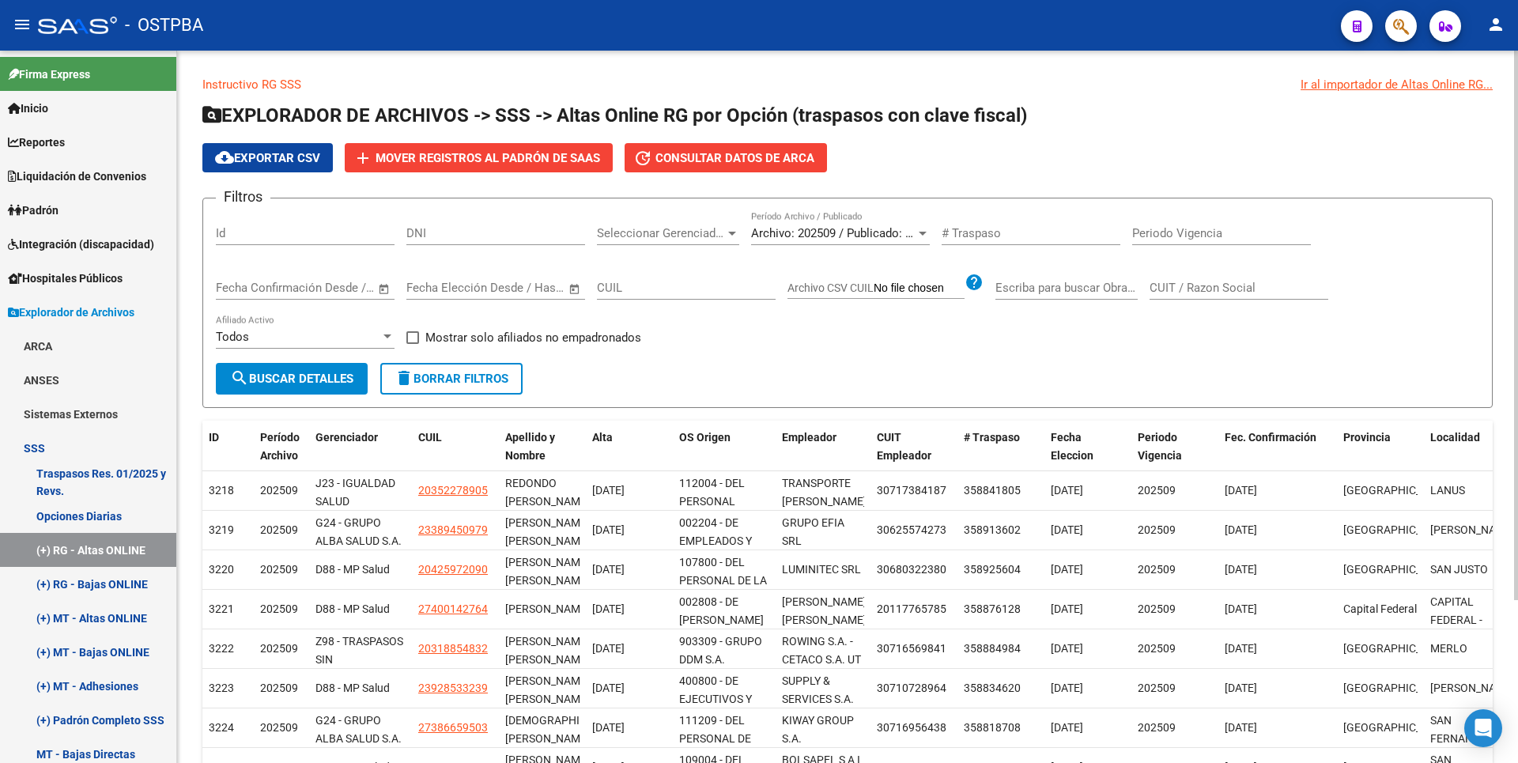
click at [739, 229] on div at bounding box center [732, 233] width 14 height 13
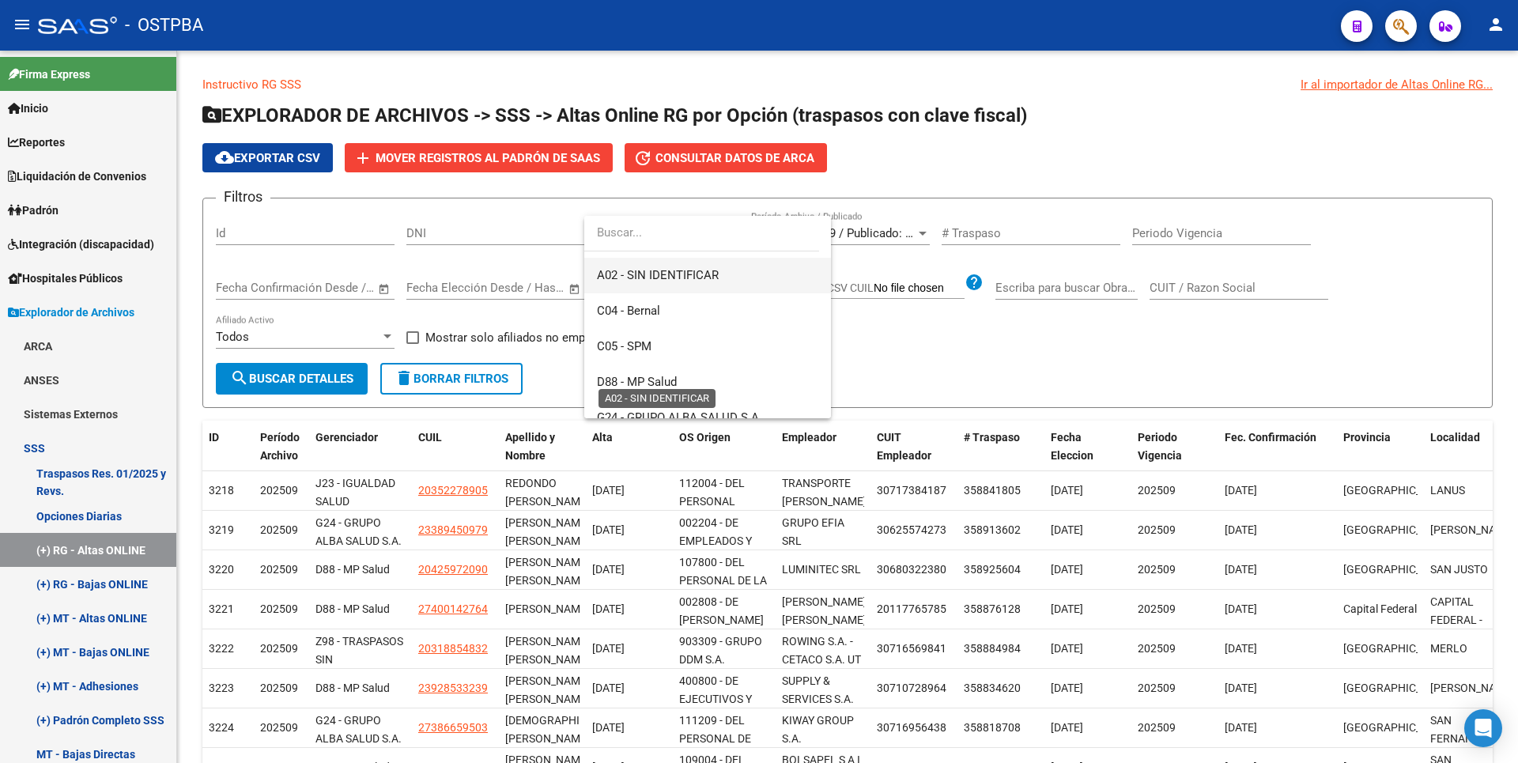
scroll to position [158, 0]
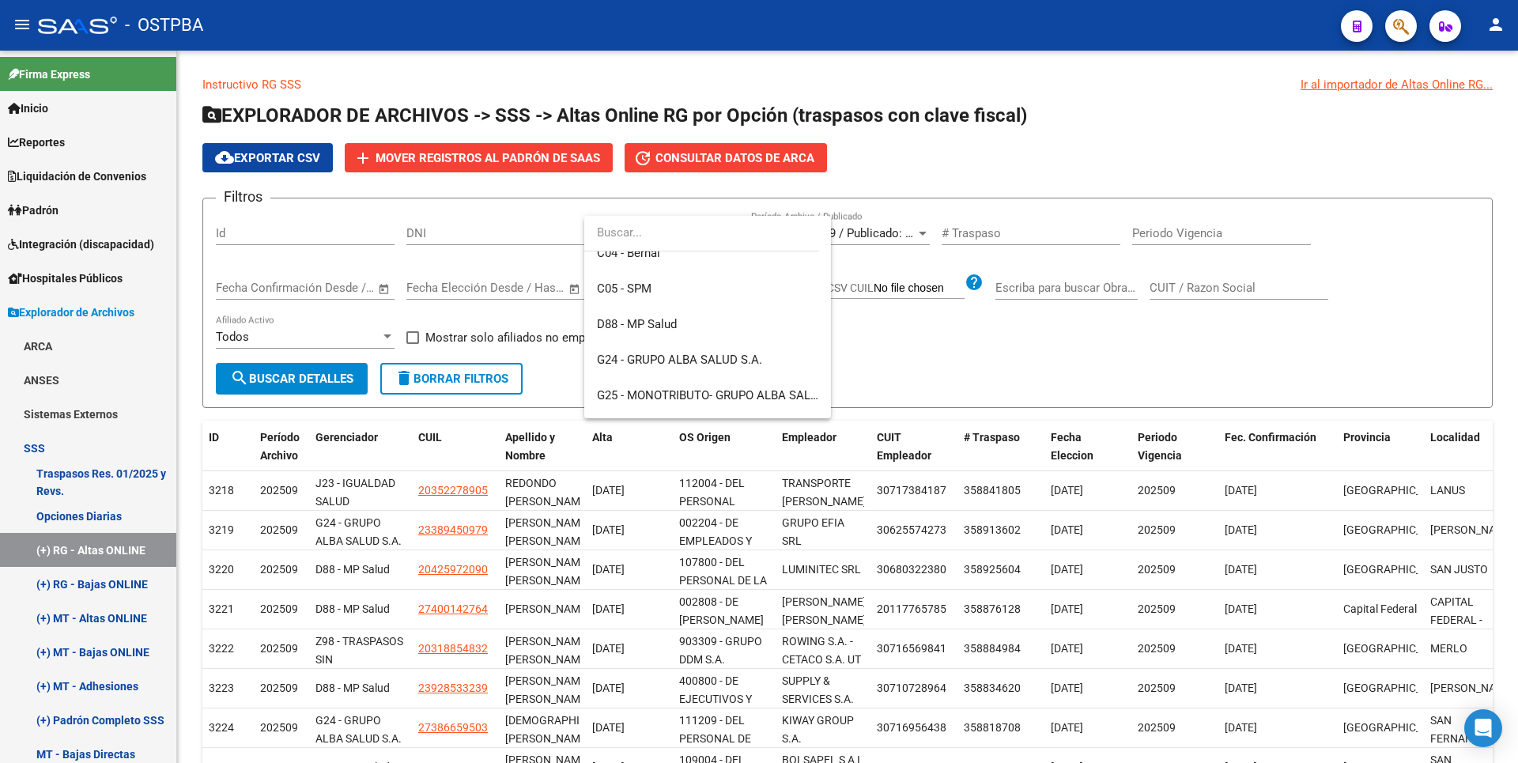
click at [1121, 184] on div at bounding box center [759, 381] width 1518 height 763
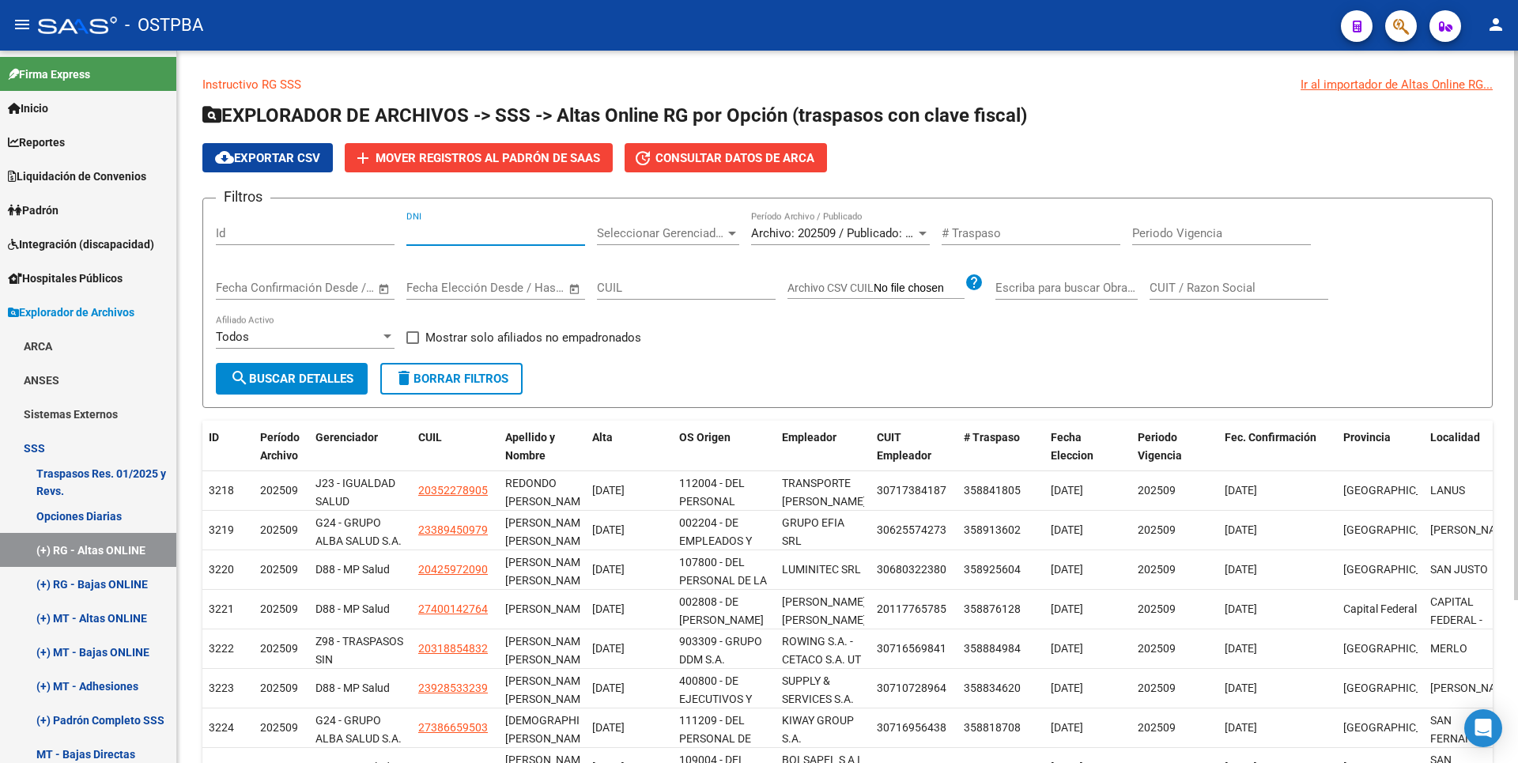
click at [452, 231] on input "DNI" at bounding box center [495, 233] width 179 height 14
type input "40550968"
click at [288, 374] on span "search Buscar Detalles" at bounding box center [291, 379] width 123 height 14
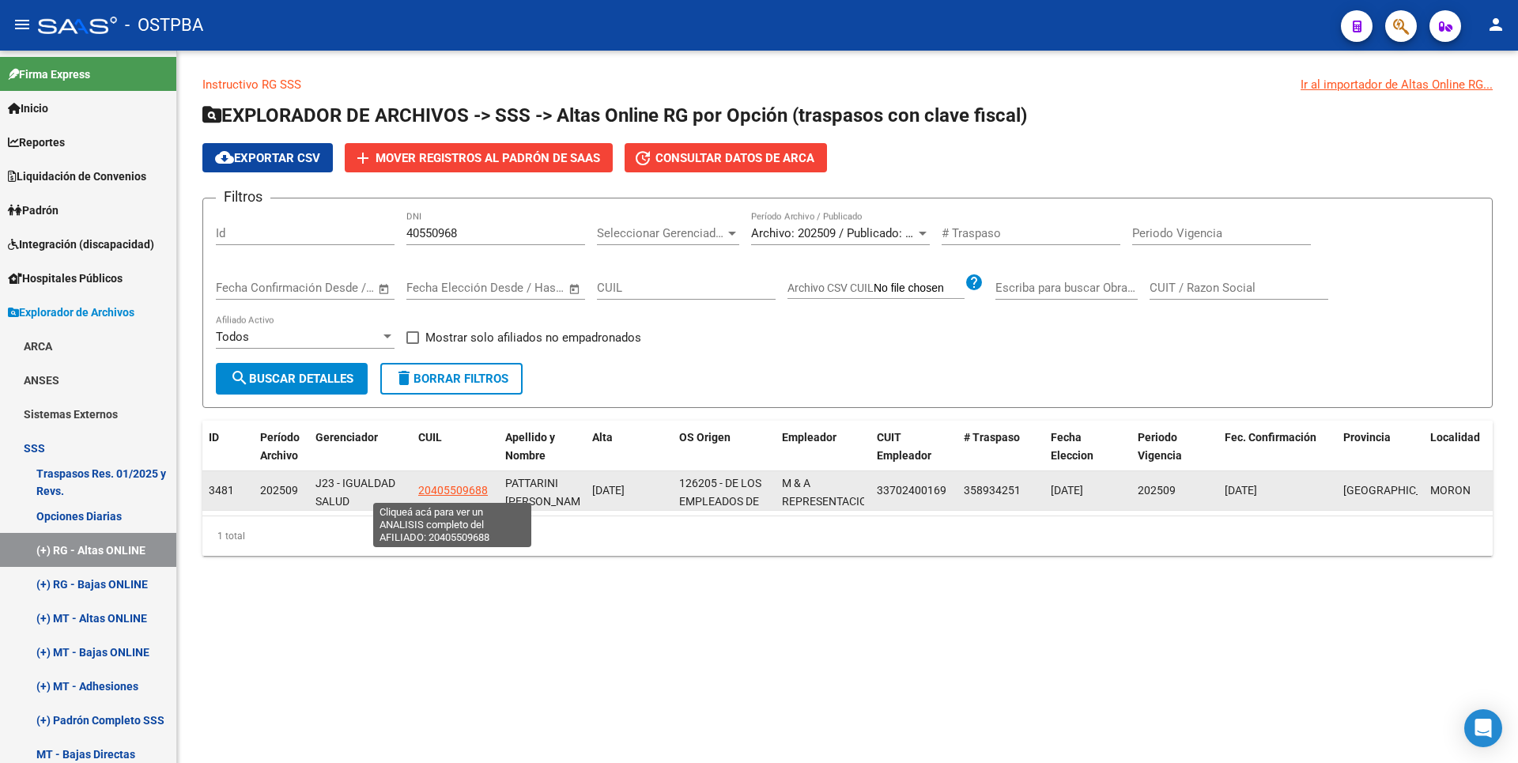
click at [473, 493] on span "20405509688" at bounding box center [453, 490] width 70 height 13
type textarea "20405509688"
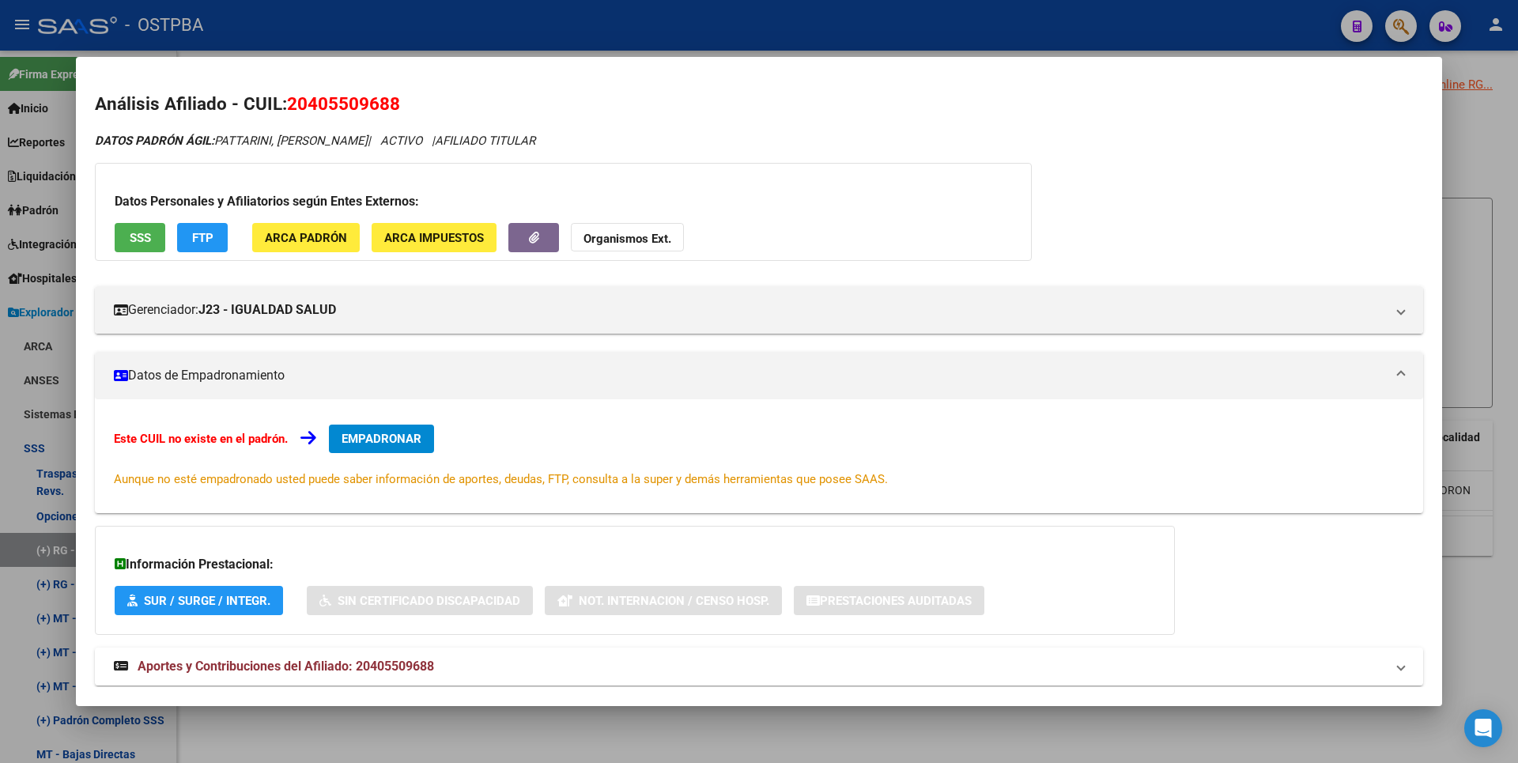
click at [1491, 182] on div at bounding box center [759, 381] width 1518 height 763
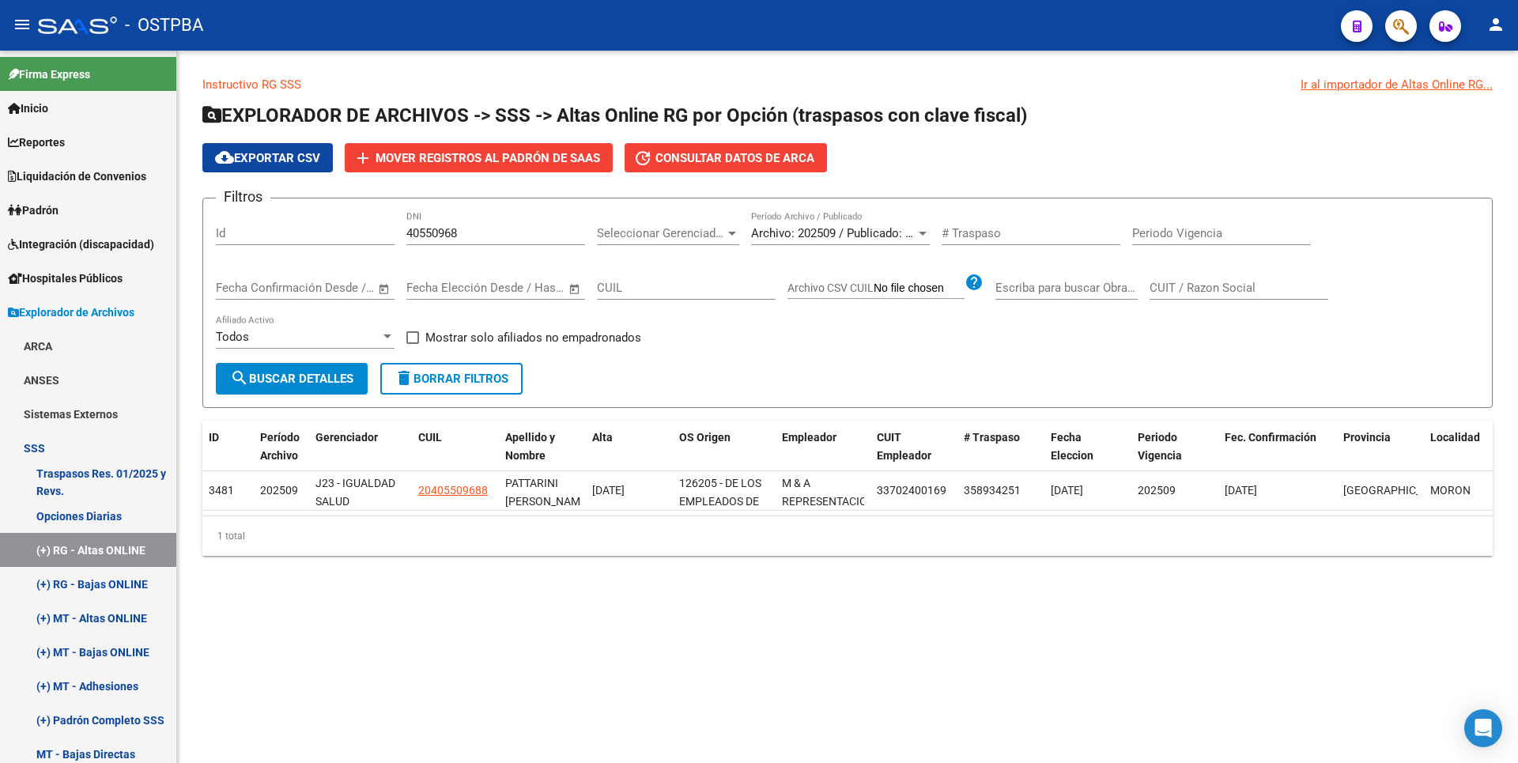
click at [722, 231] on span "Seleccionar Gerenciador" at bounding box center [661, 233] width 128 height 14
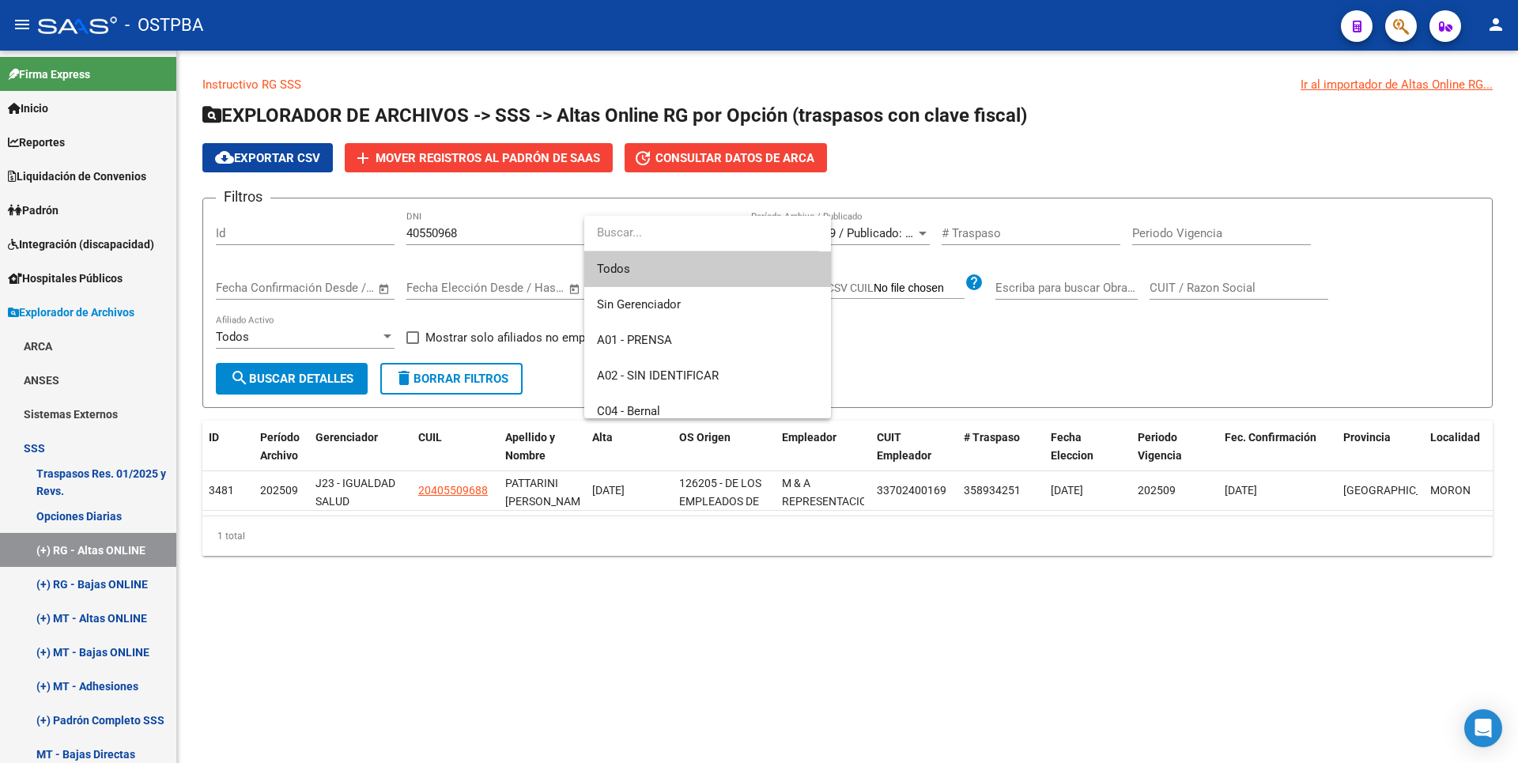
drag, startPoint x: 474, startPoint y: 231, endPoint x: 466, endPoint y: 231, distance: 8.7
click at [466, 231] on div at bounding box center [759, 381] width 1518 height 763
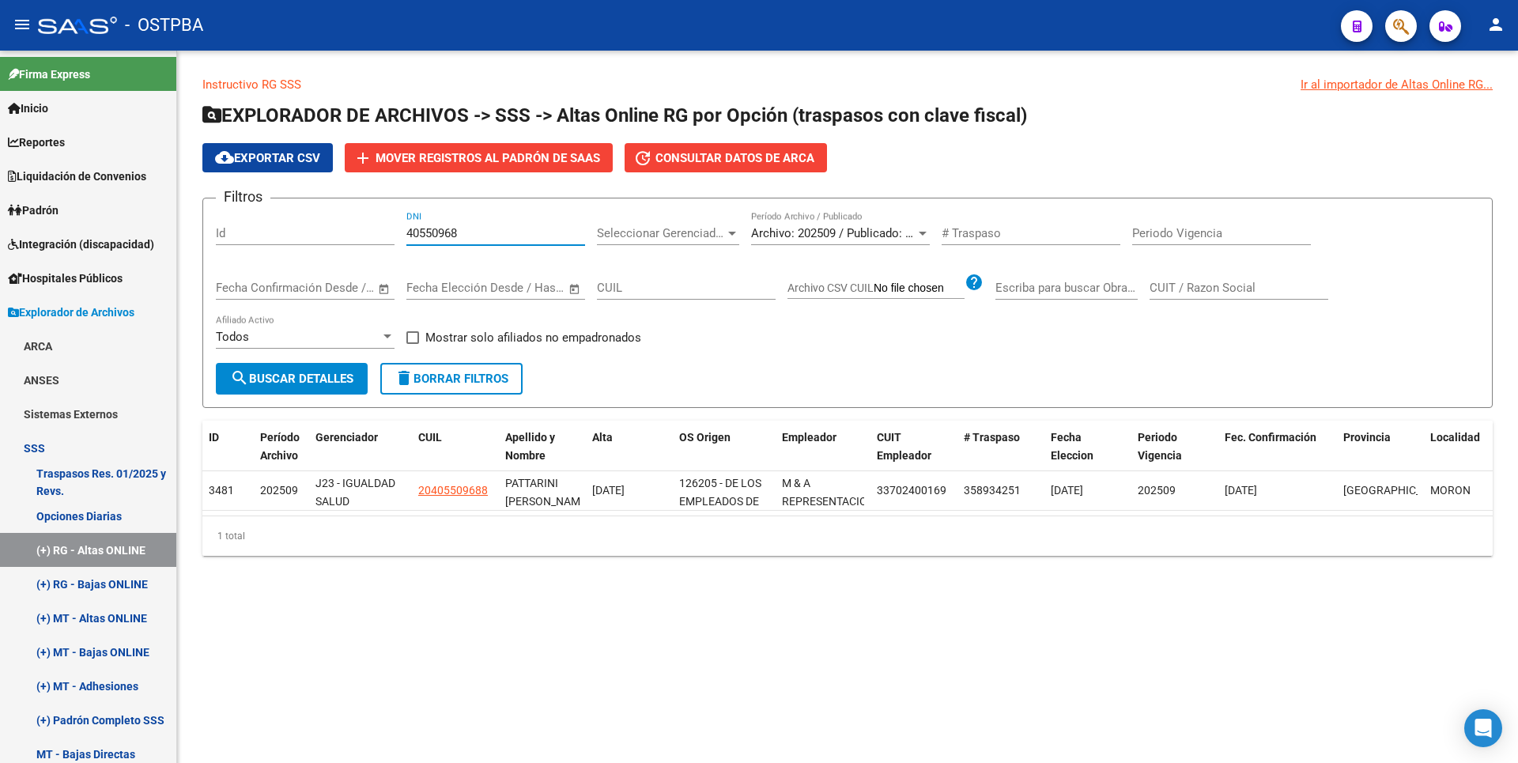
drag, startPoint x: 465, startPoint y: 231, endPoint x: 317, endPoint y: 234, distance: 147.9
click at [317, 234] on div "Filtros Id 40550968 DNI Seleccionar Gerenciador Seleccionar Gerenciador Archivo…" at bounding box center [848, 287] width 1264 height 152
click at [308, 378] on span "search Buscar Detalles" at bounding box center [291, 379] width 123 height 14
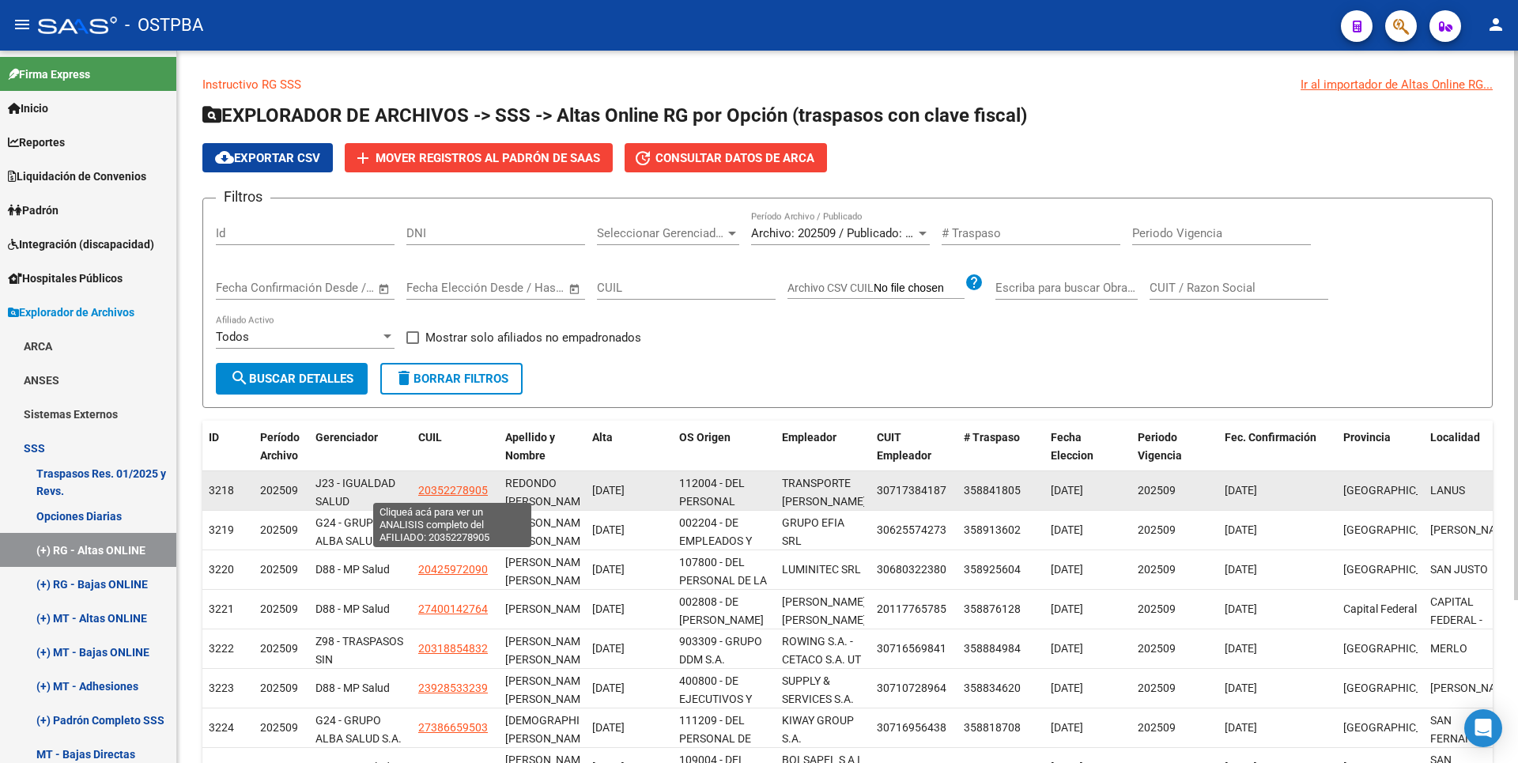
click at [446, 488] on span "20352278905" at bounding box center [453, 490] width 70 height 13
type textarea "20352278905"
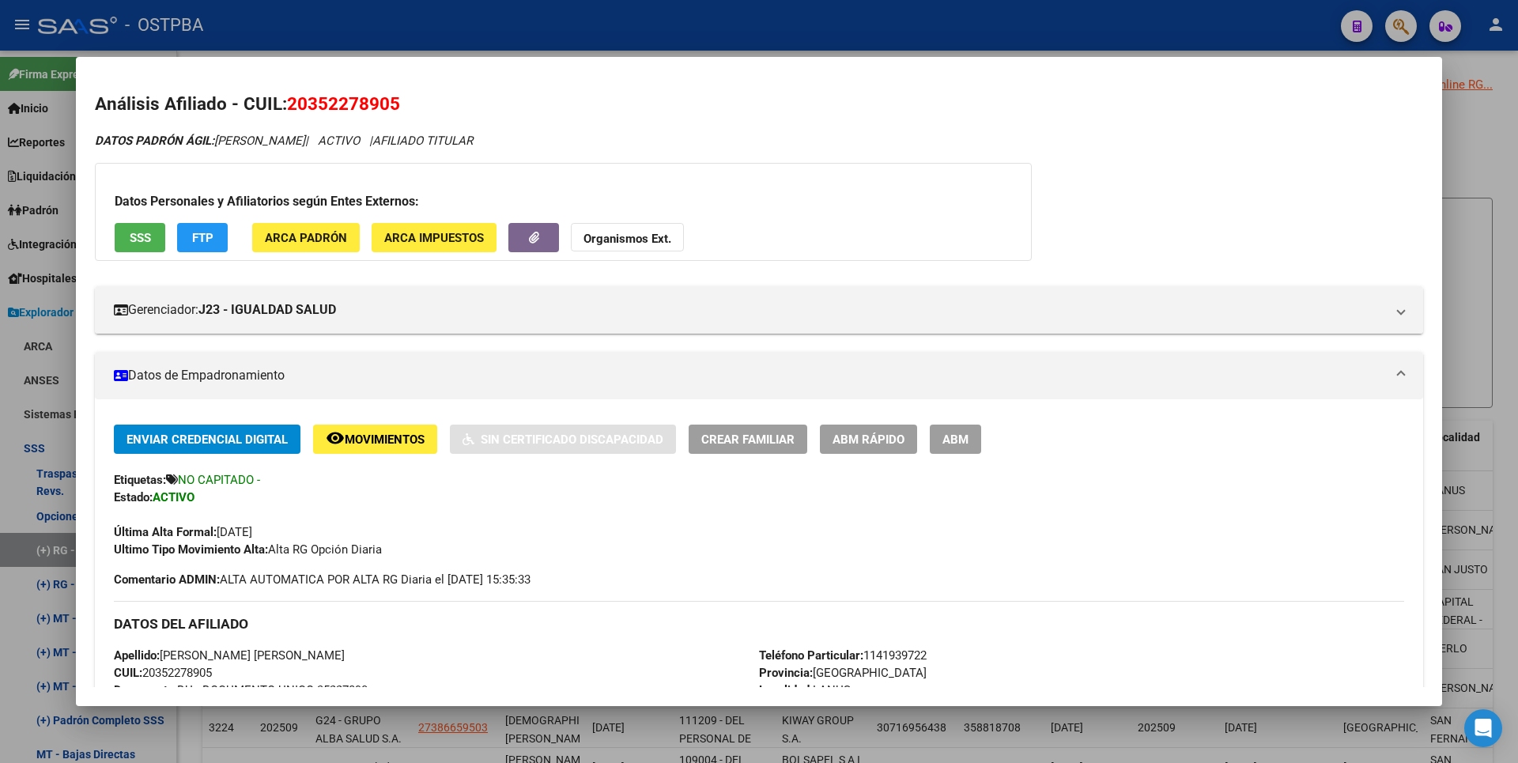
click at [1470, 232] on div at bounding box center [759, 381] width 1518 height 763
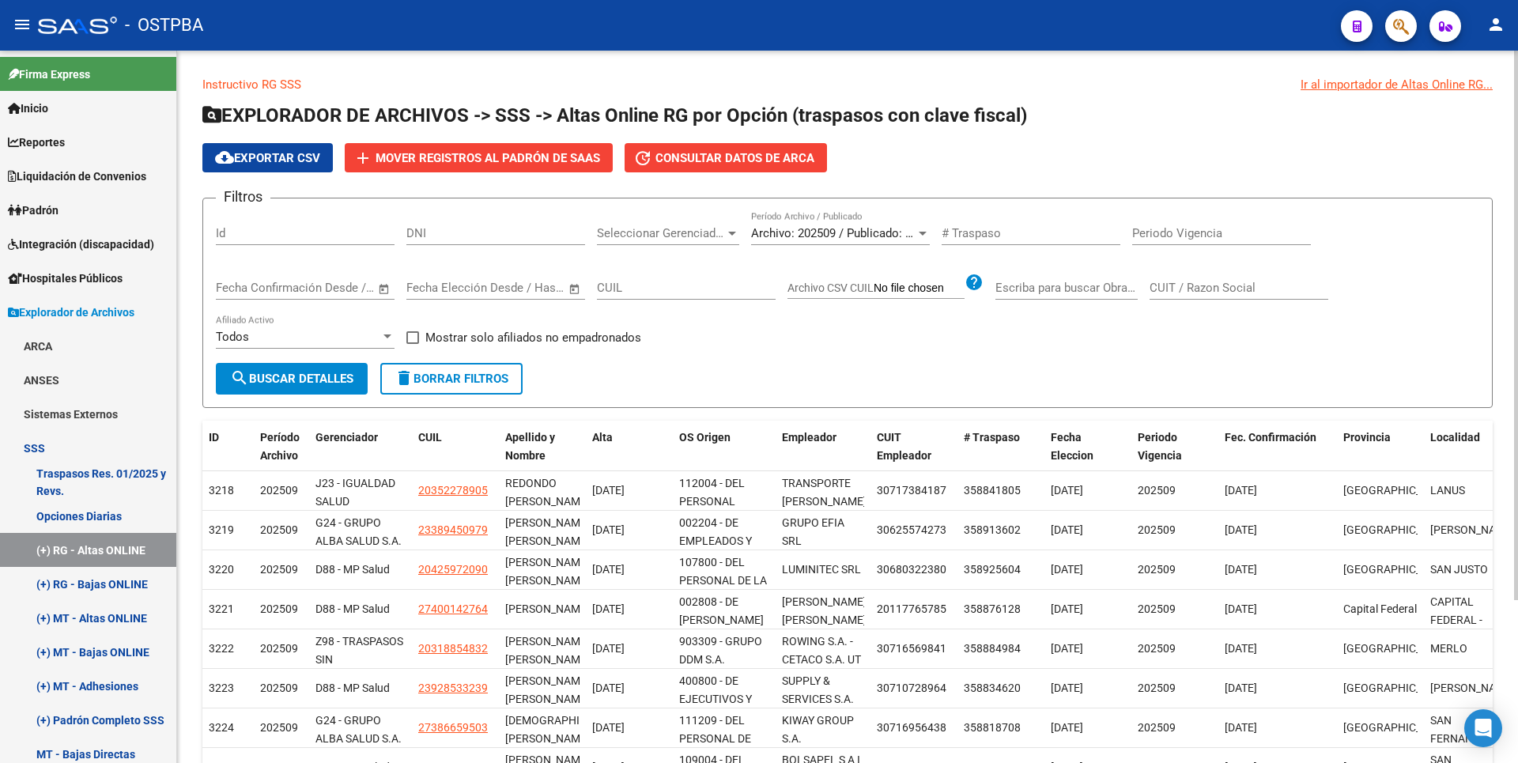
click at [734, 232] on div at bounding box center [732, 234] width 8 height 4
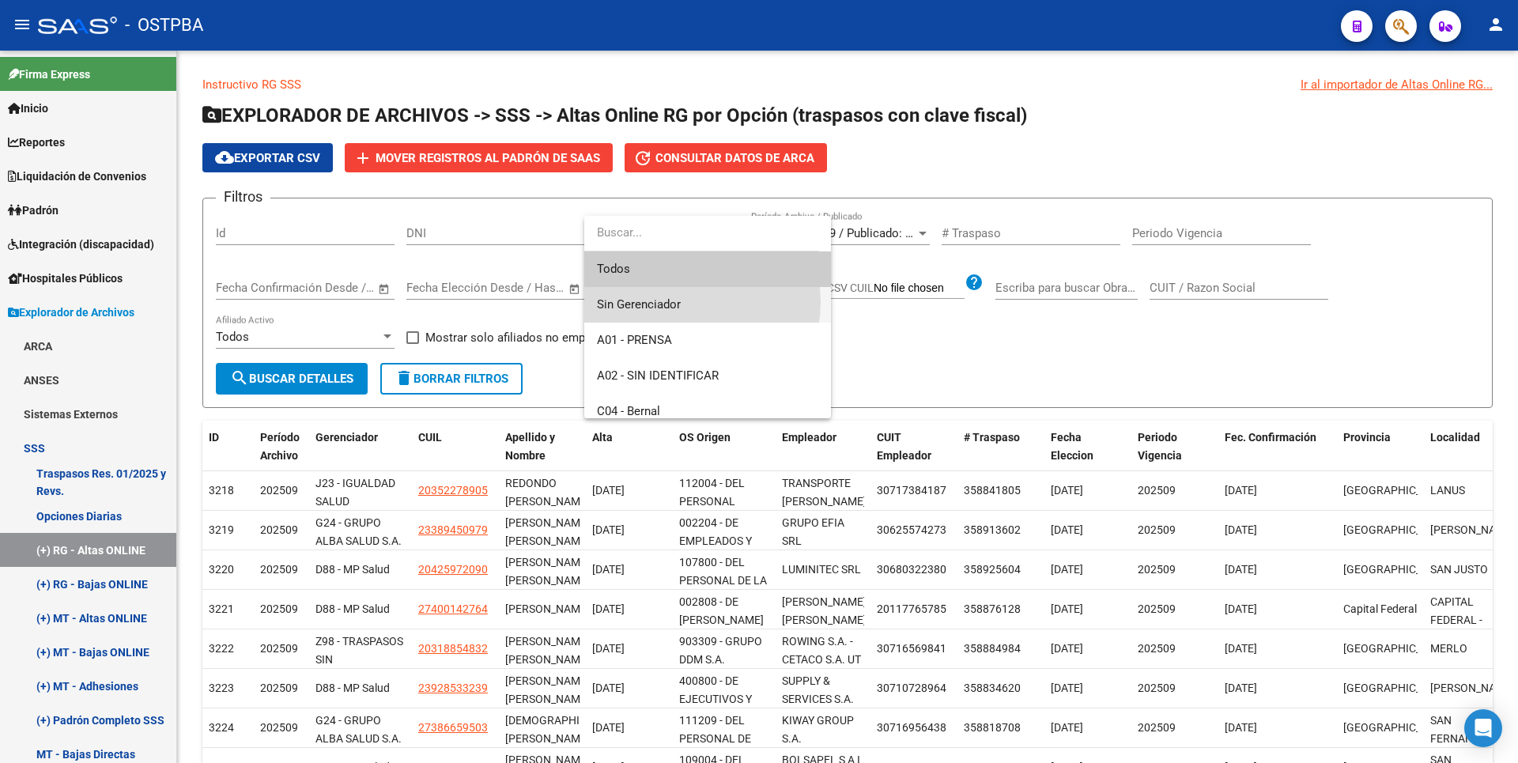
click at [684, 302] on span "Sin Gerenciador" at bounding box center [707, 305] width 221 height 36
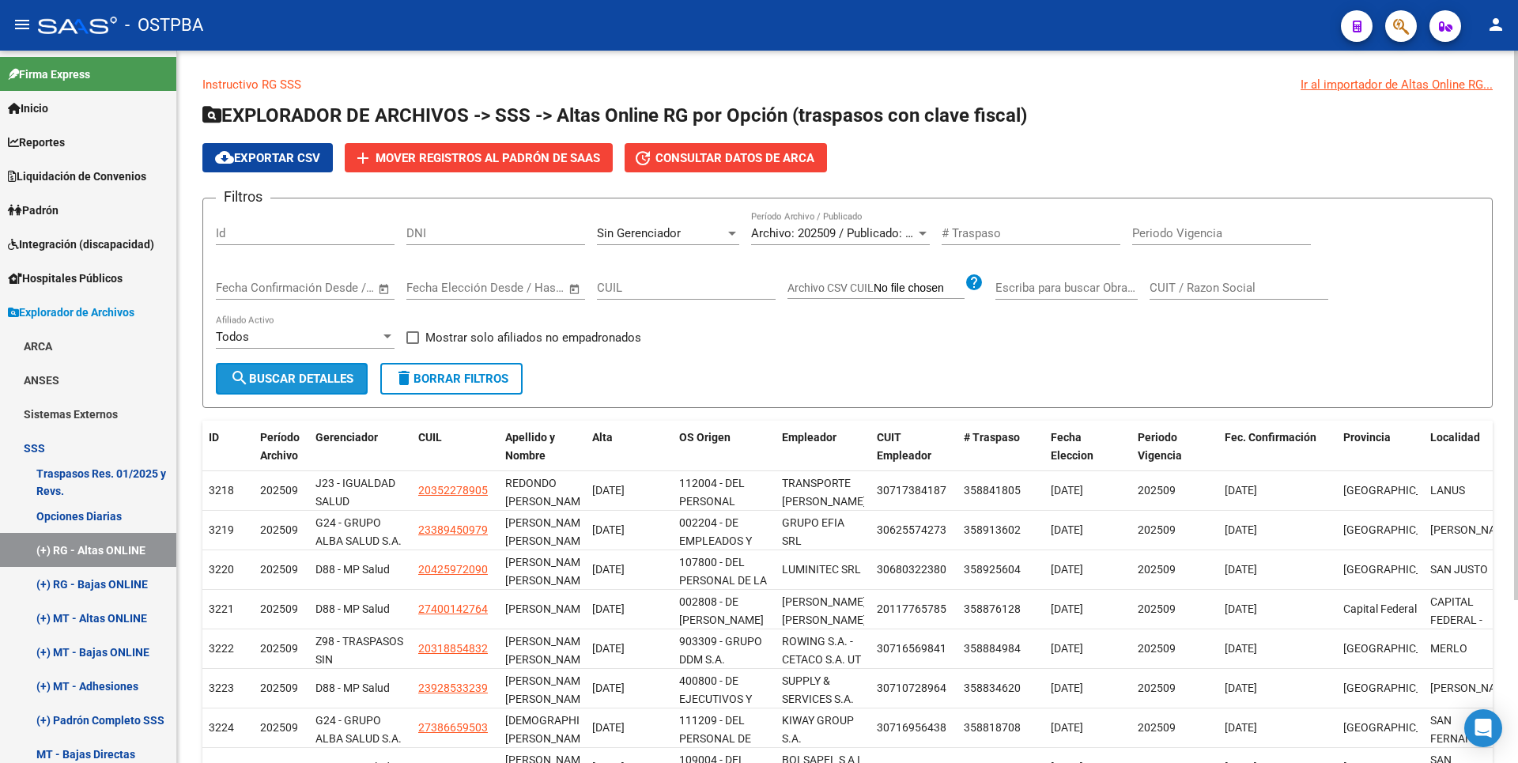
click at [293, 369] on button "search Buscar Detalles" at bounding box center [292, 379] width 152 height 32
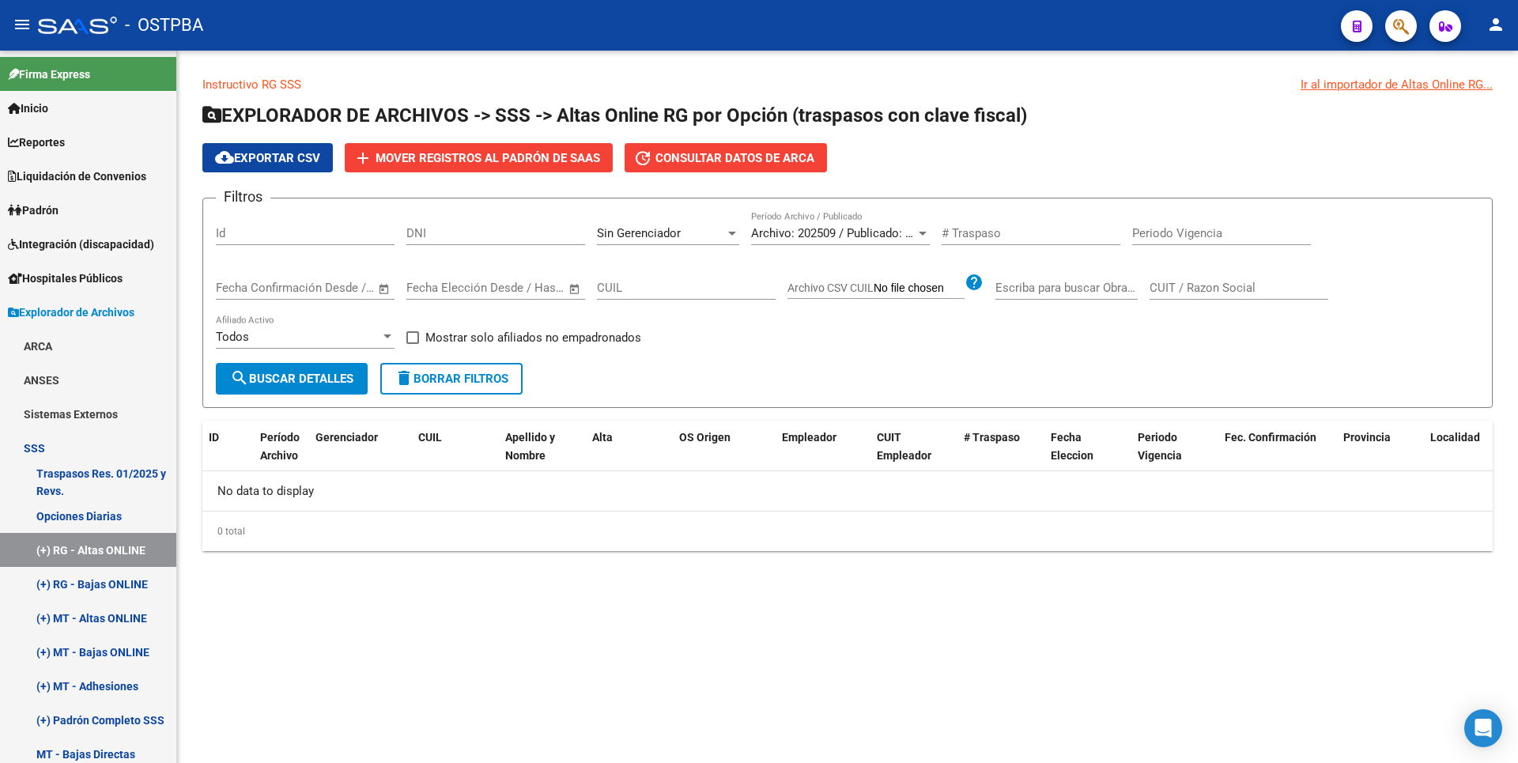
drag, startPoint x: 1204, startPoint y: 139, endPoint x: 396, endPoint y: 289, distance: 822.0
click at [1205, 138] on app-list-header "EXPLORADOR DE ARCHIVOS -> SSS -> Altas Online RG por Opción (traspasos con clav…" at bounding box center [847, 255] width 1290 height 305
click at [420, 338] on label "Mostrar solo afiliados no empadronados" at bounding box center [523, 337] width 235 height 19
click at [413, 344] on input "Mostrar solo afiliados no empadronados" at bounding box center [412, 344] width 1 height 1
checkbox input "true"
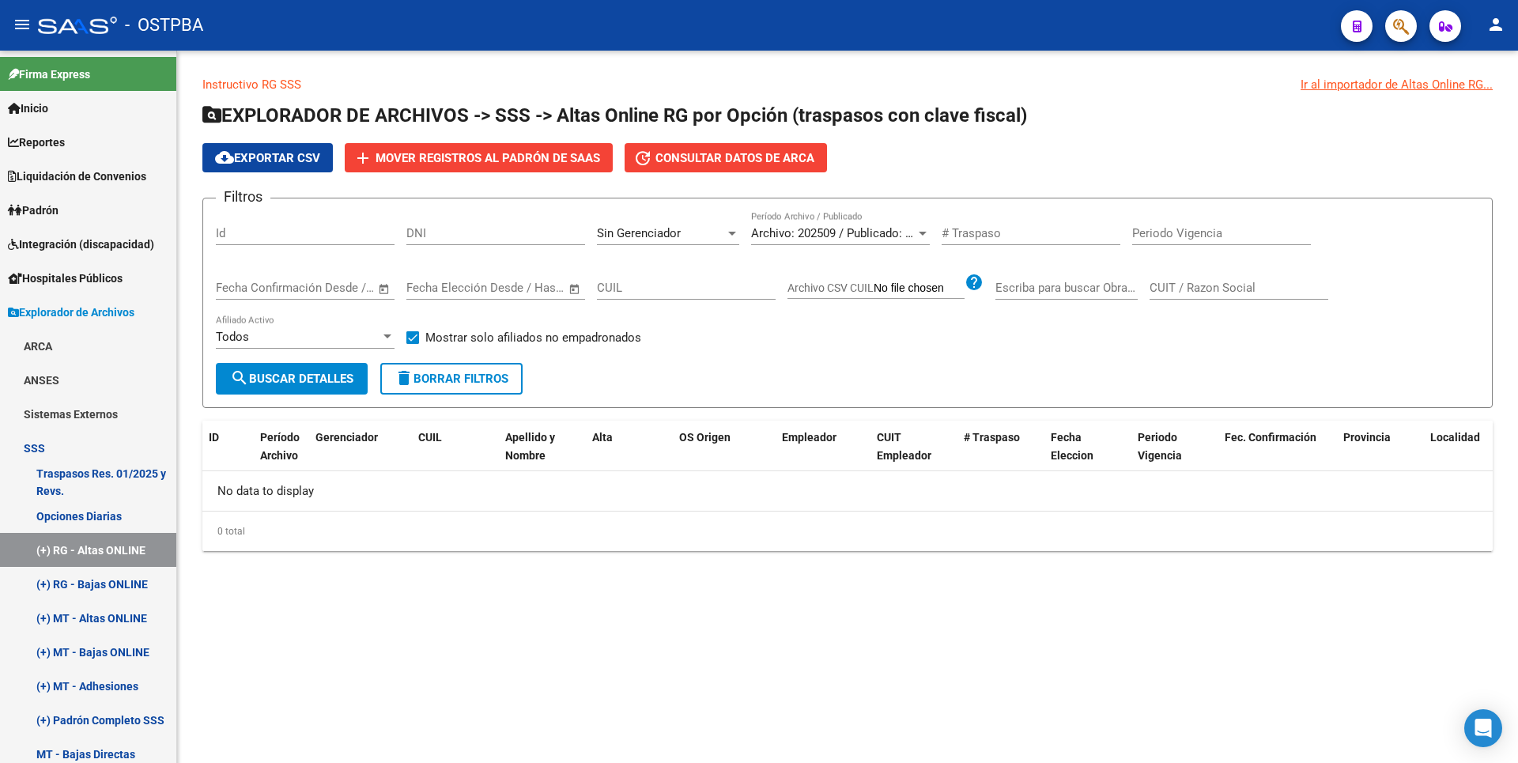
click at [340, 377] on span "search Buscar Detalles" at bounding box center [291, 379] width 123 height 14
click at [723, 235] on div "Sin Gerenciador" at bounding box center [661, 233] width 128 height 14
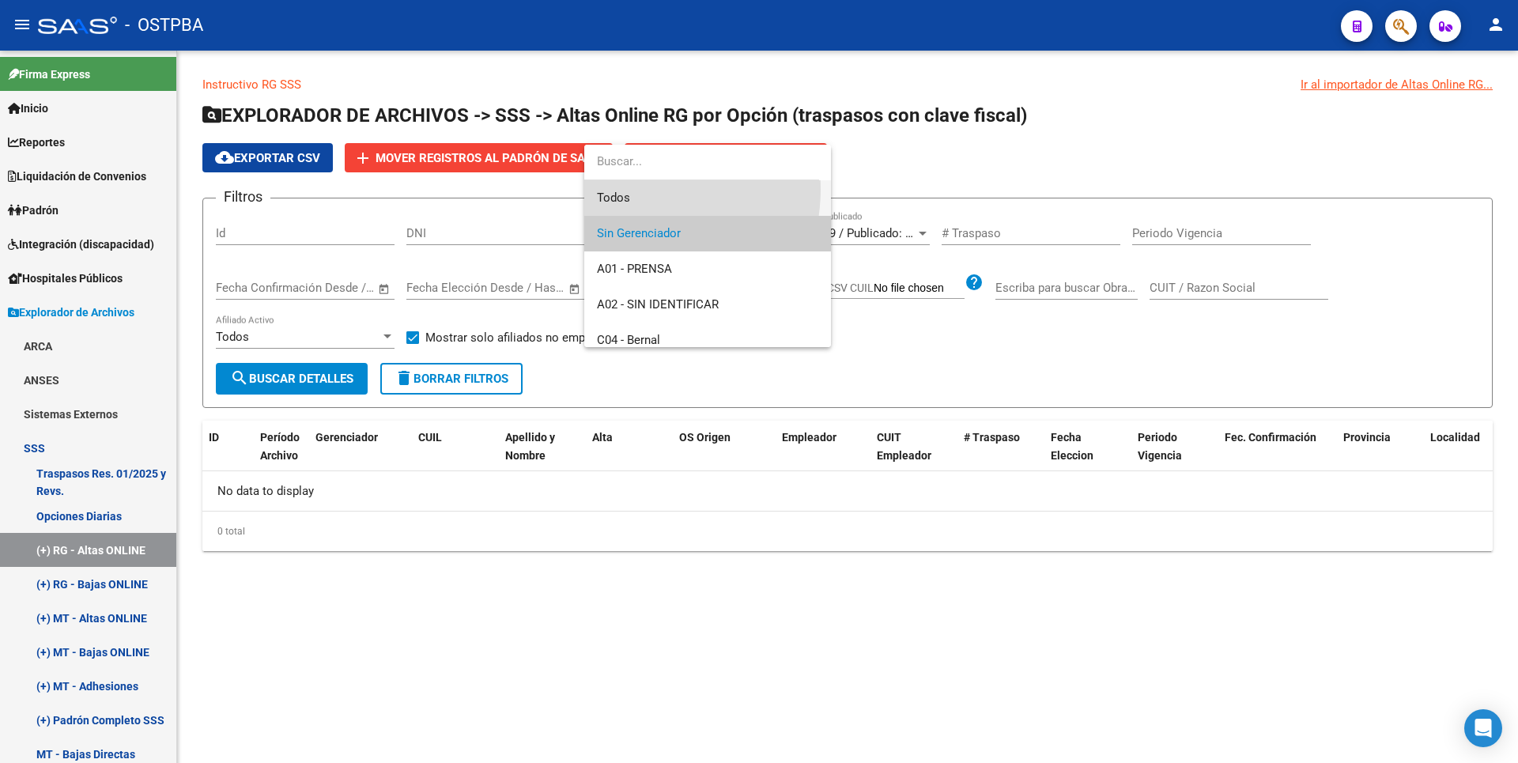
click at [624, 189] on span "Todos" at bounding box center [707, 198] width 221 height 36
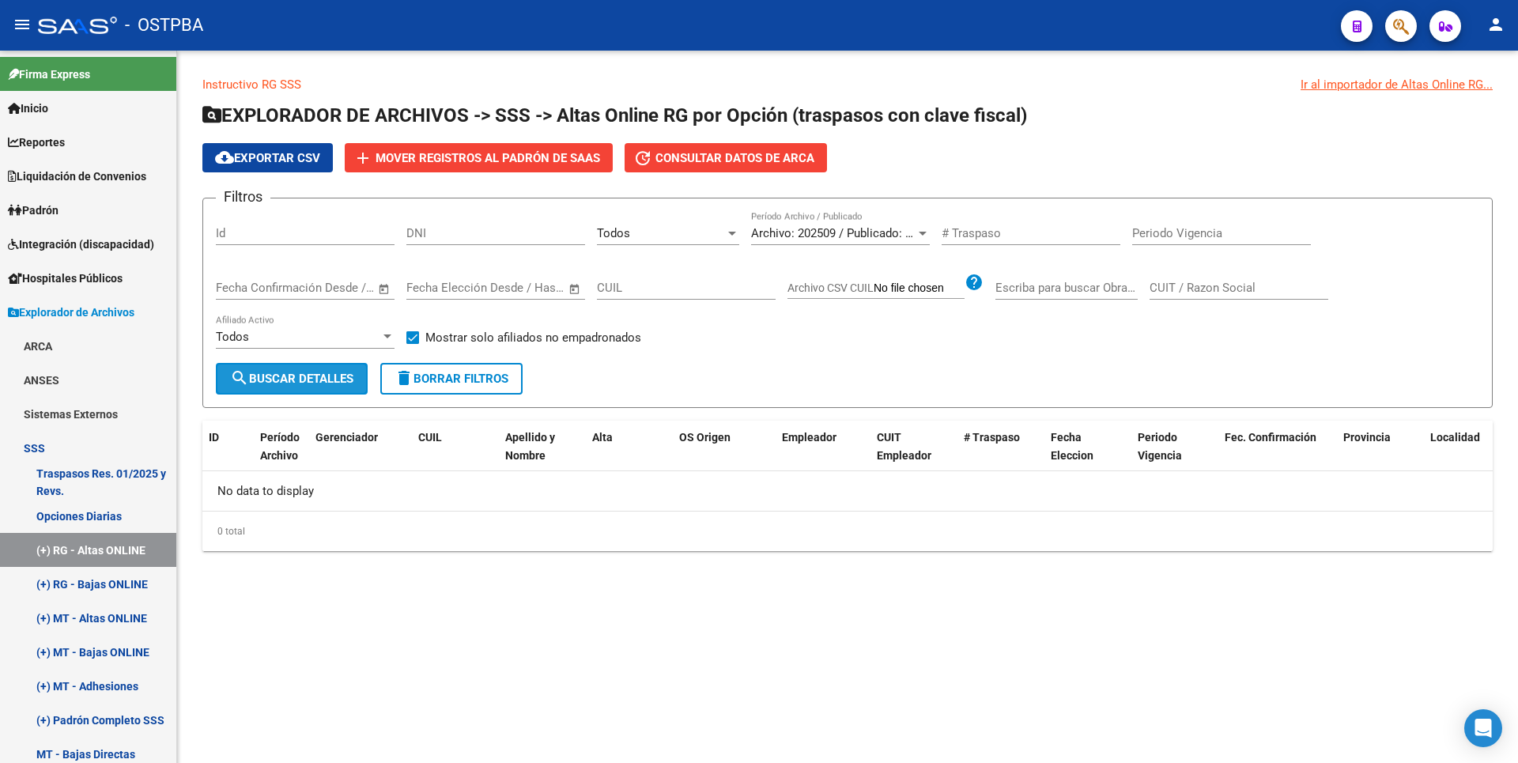
click at [254, 365] on button "search Buscar Detalles" at bounding box center [292, 379] width 152 height 32
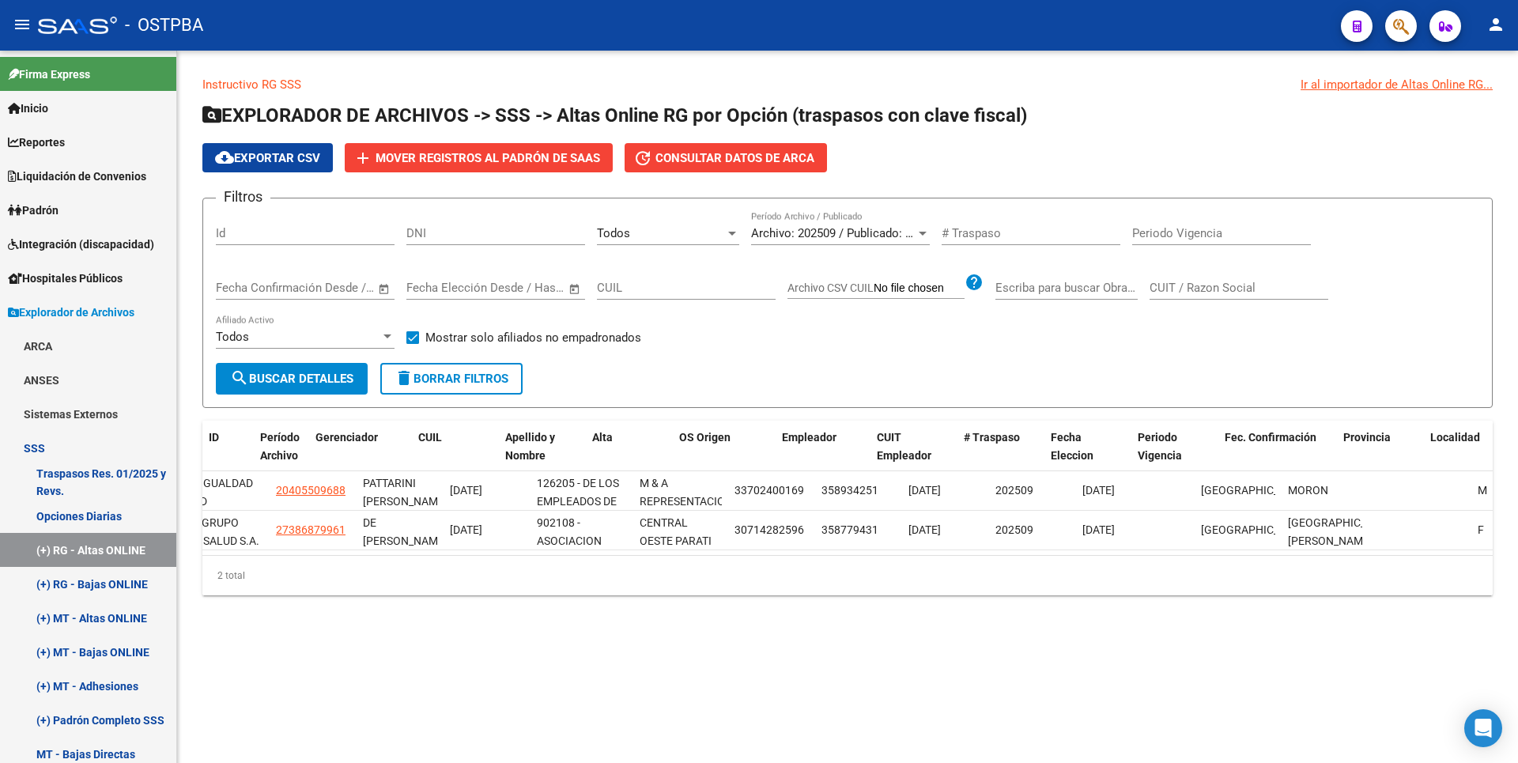
scroll to position [0, 0]
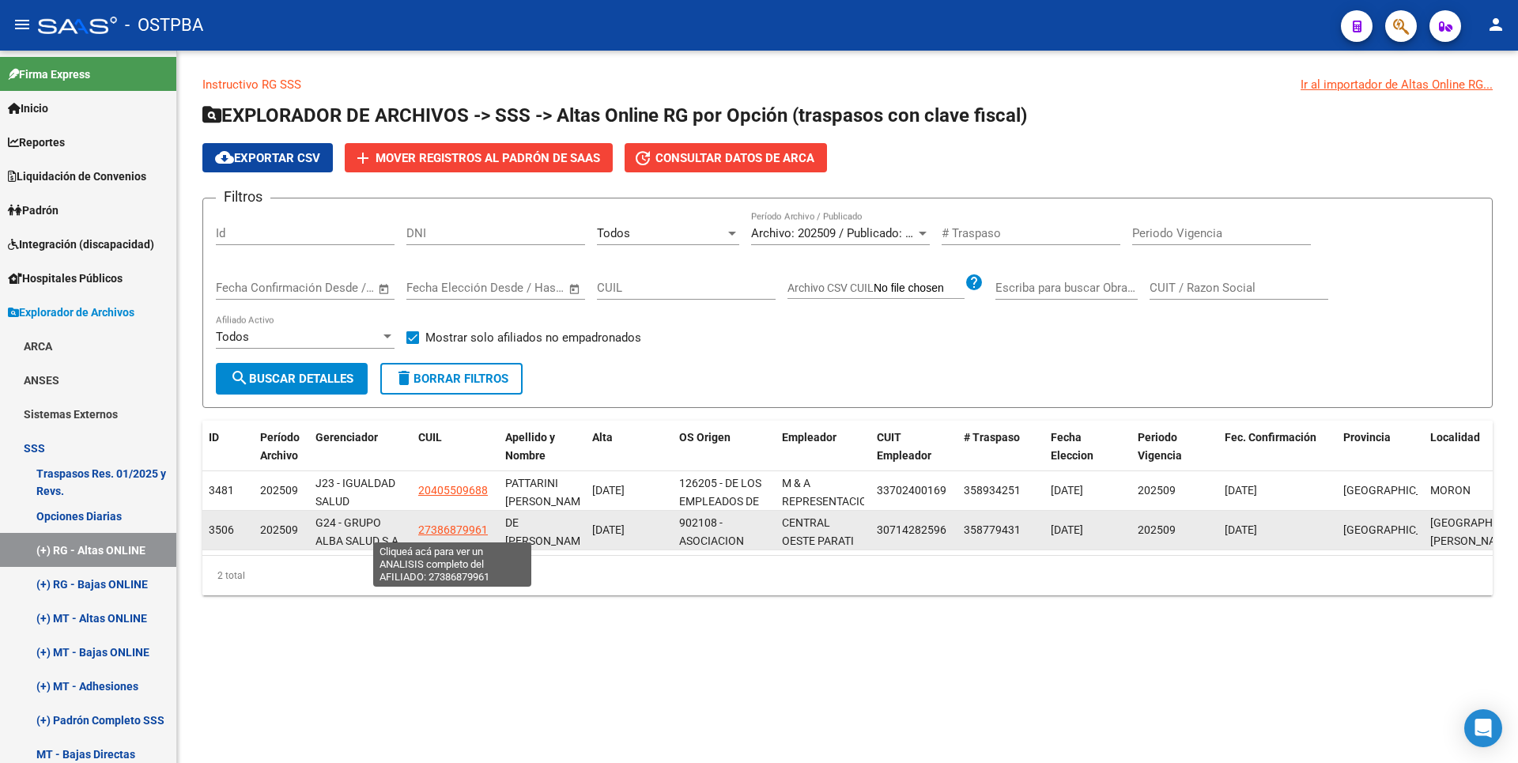
click at [459, 529] on span "27386879961" at bounding box center [453, 529] width 70 height 13
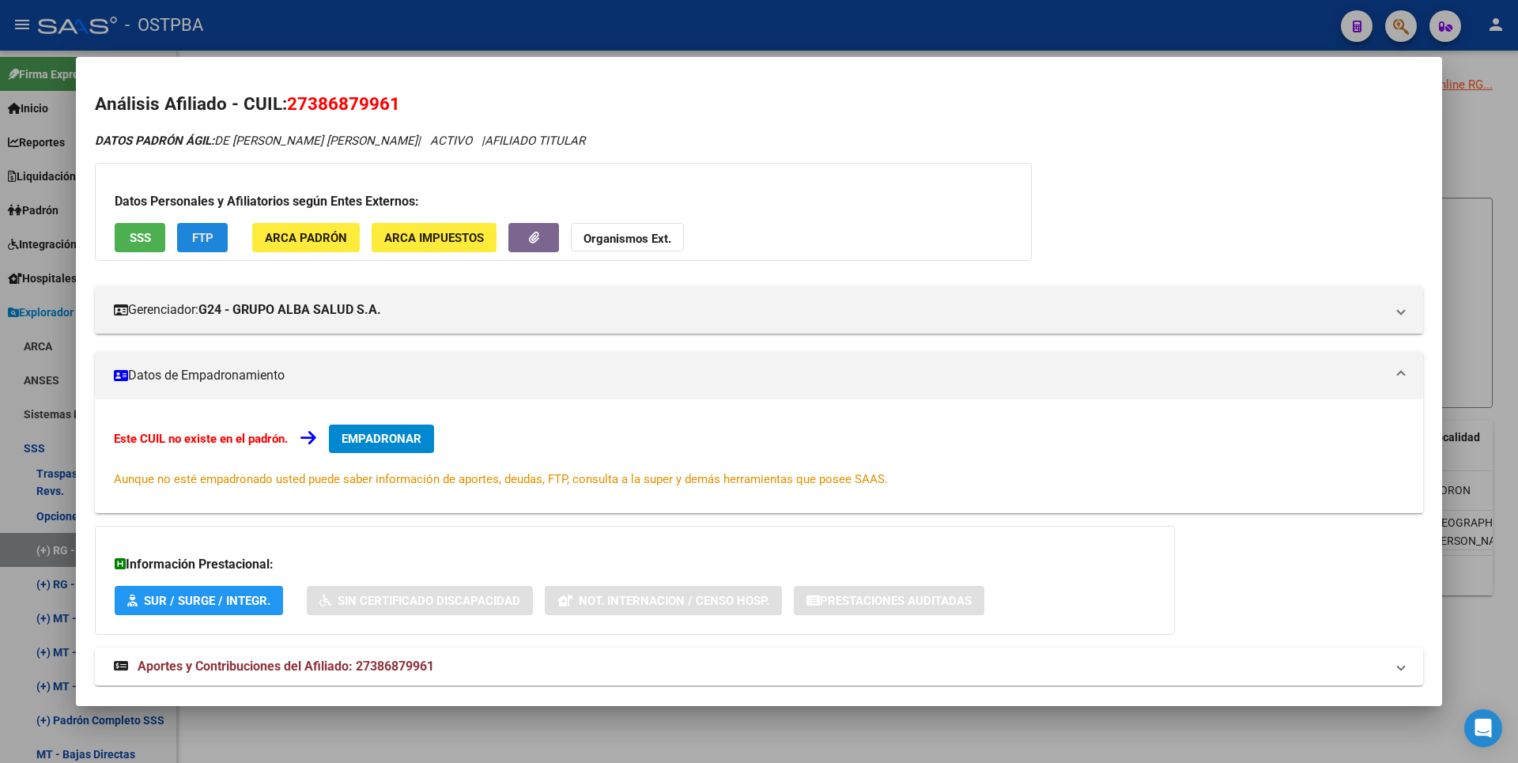
click at [200, 242] on span "FTP" at bounding box center [202, 238] width 21 height 14
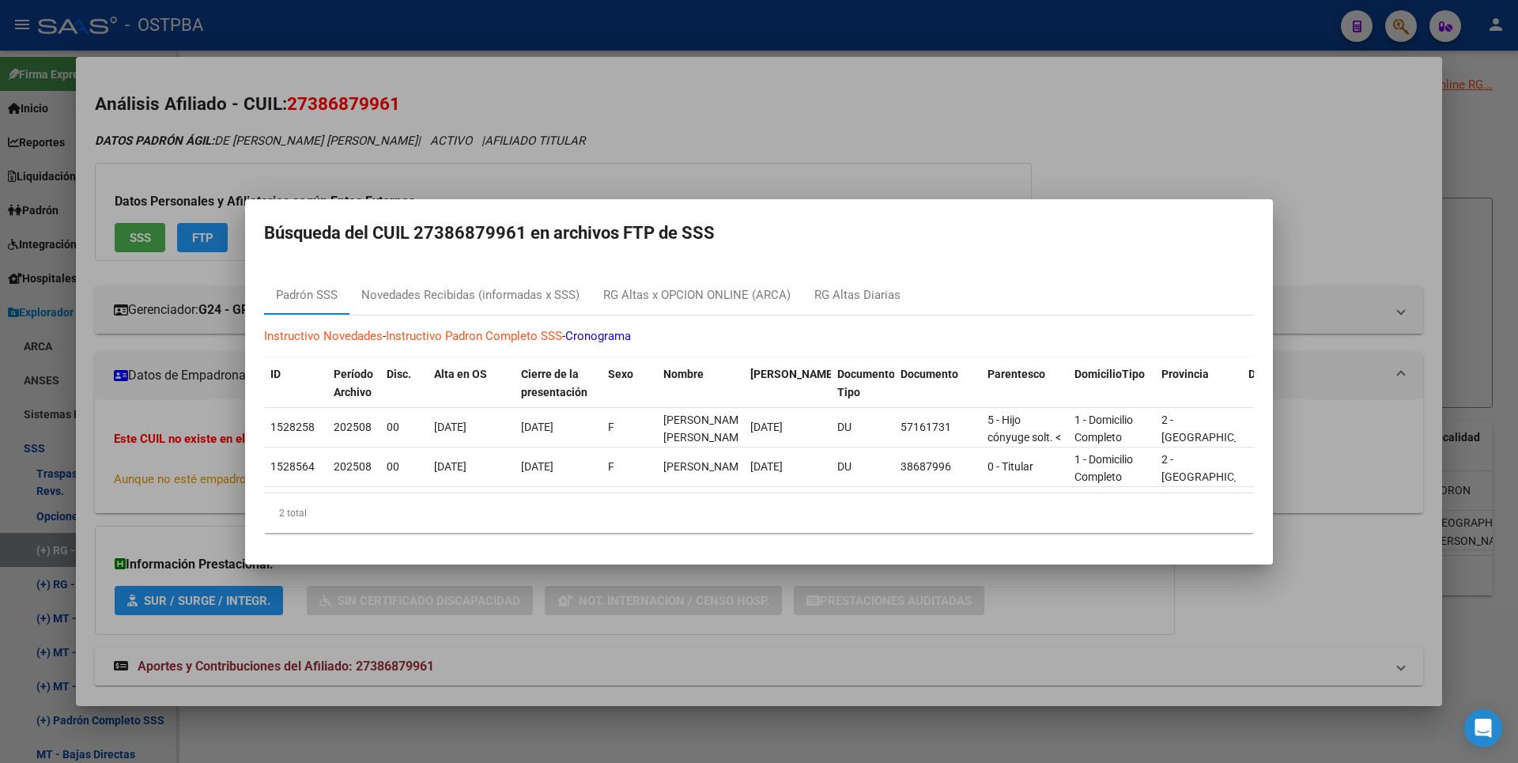
click at [1461, 188] on div at bounding box center [759, 381] width 1518 height 763
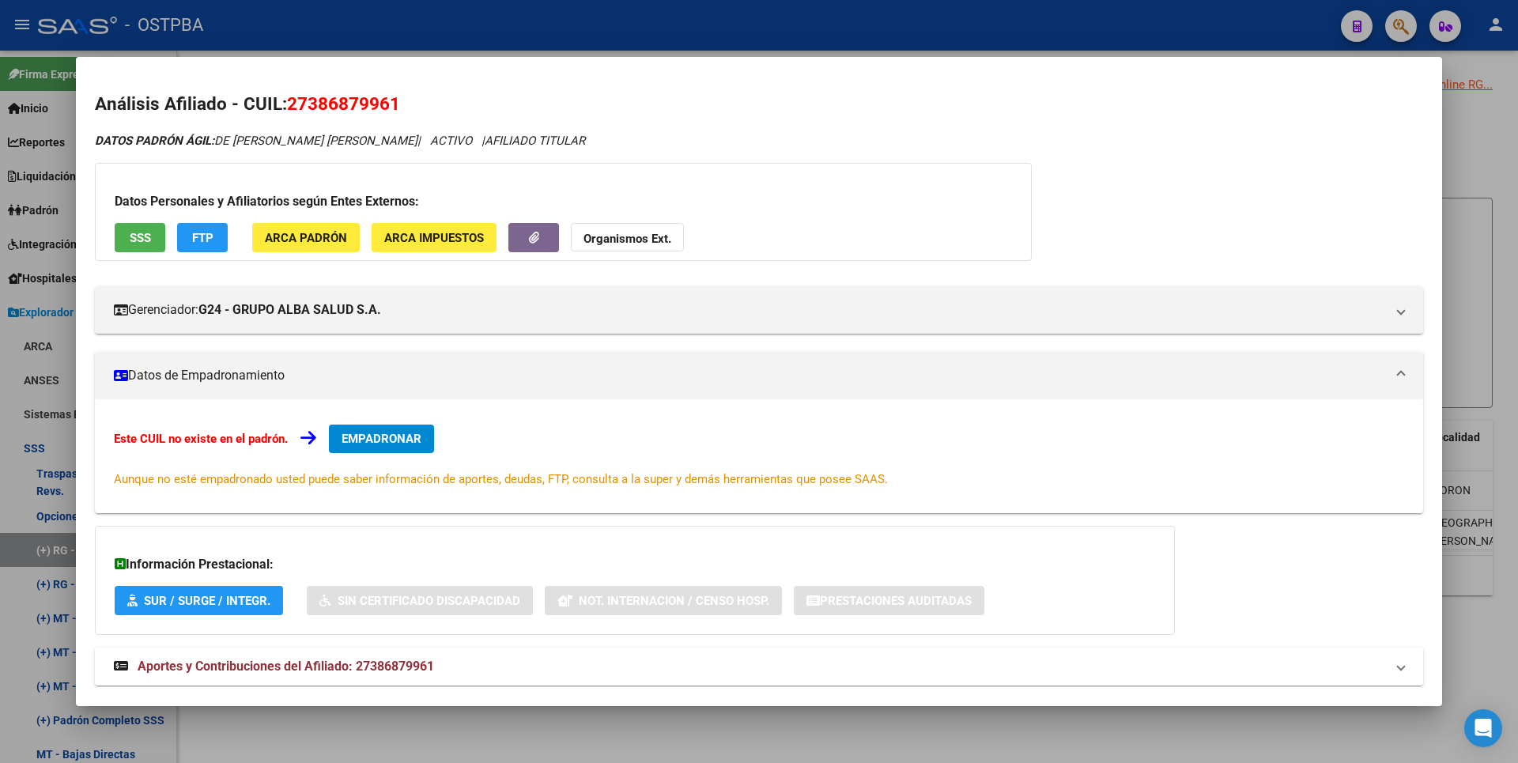
click at [1461, 188] on div at bounding box center [759, 381] width 1518 height 763
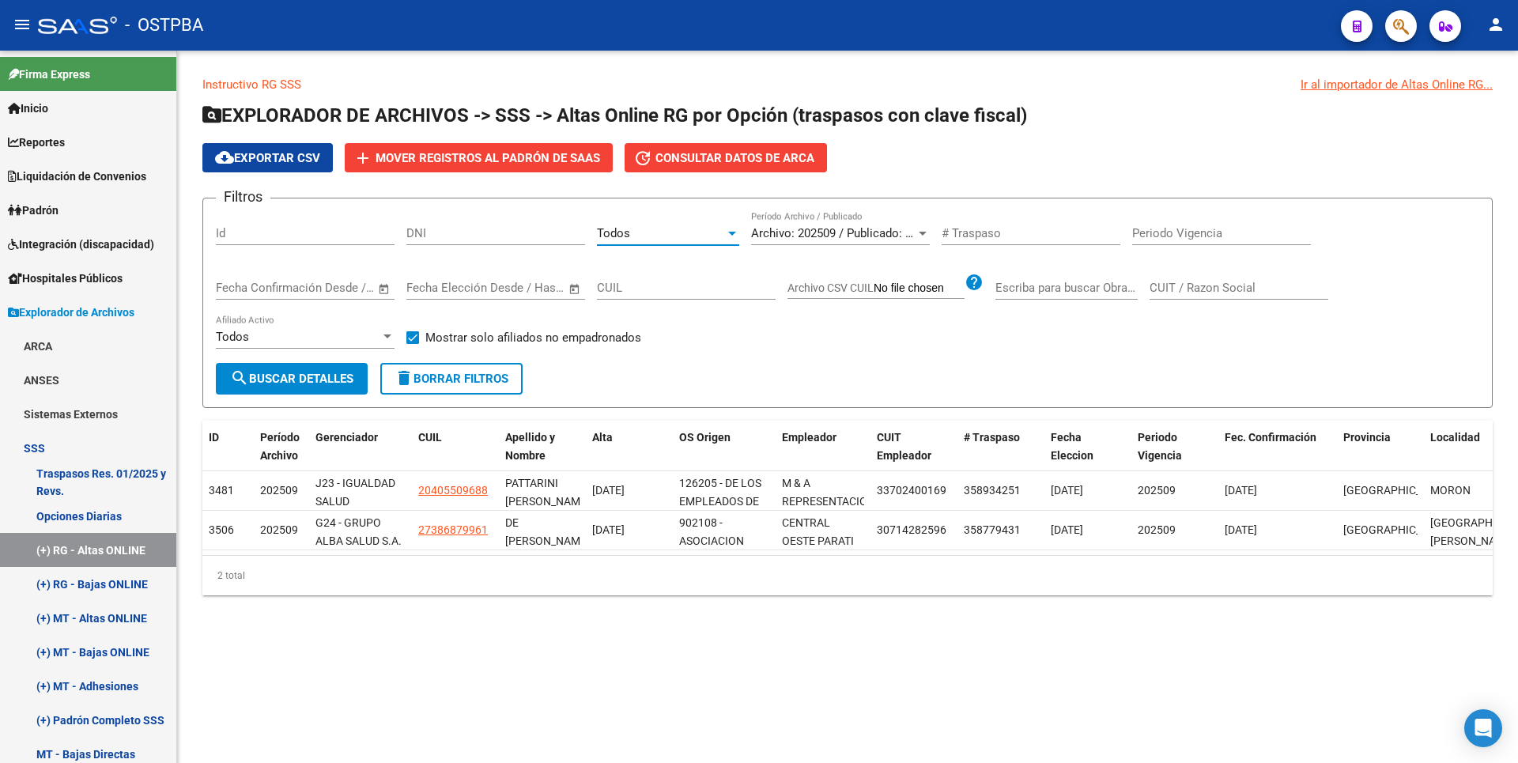
click at [731, 233] on div at bounding box center [732, 234] width 8 height 4
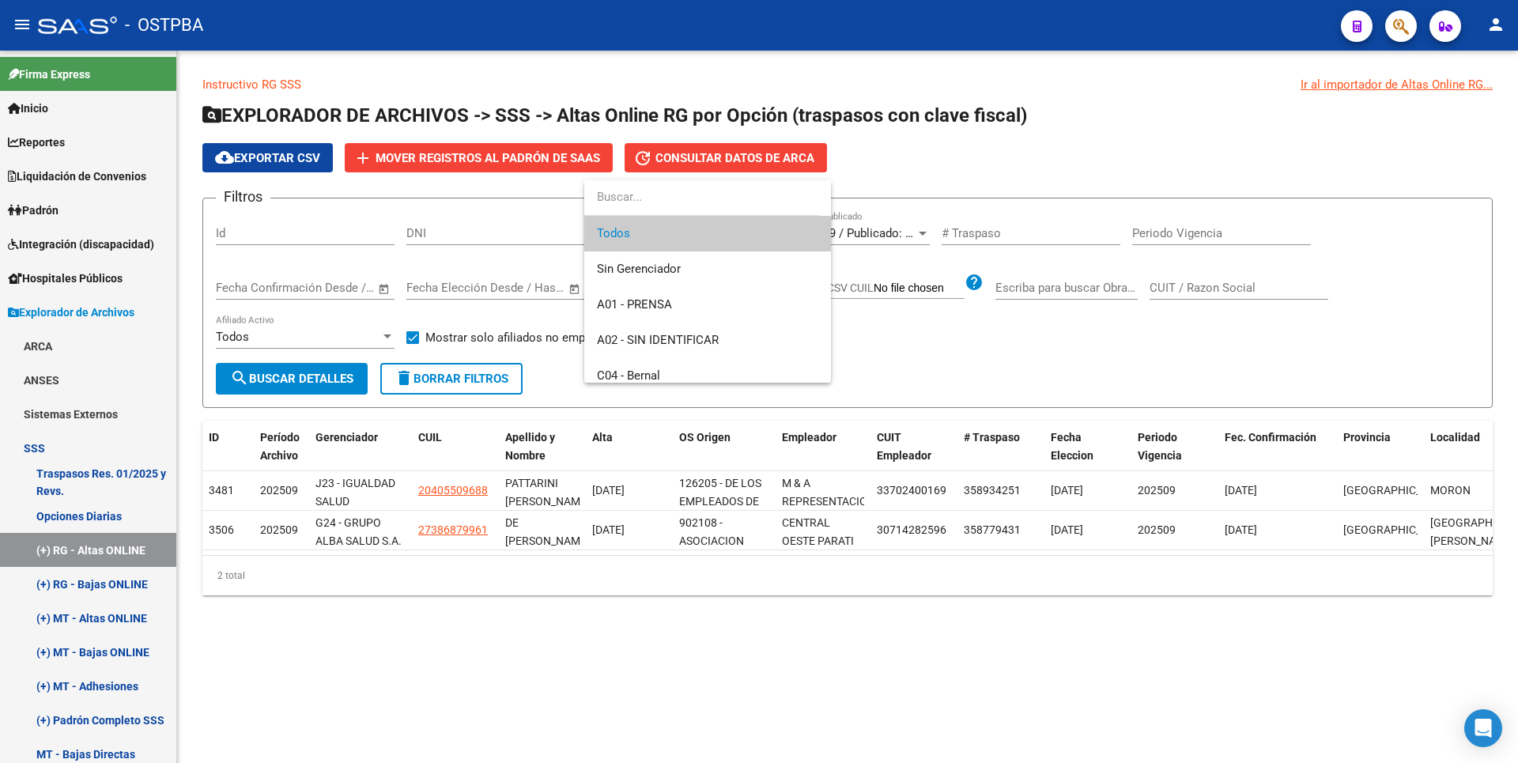
click at [873, 349] on div at bounding box center [759, 381] width 1518 height 763
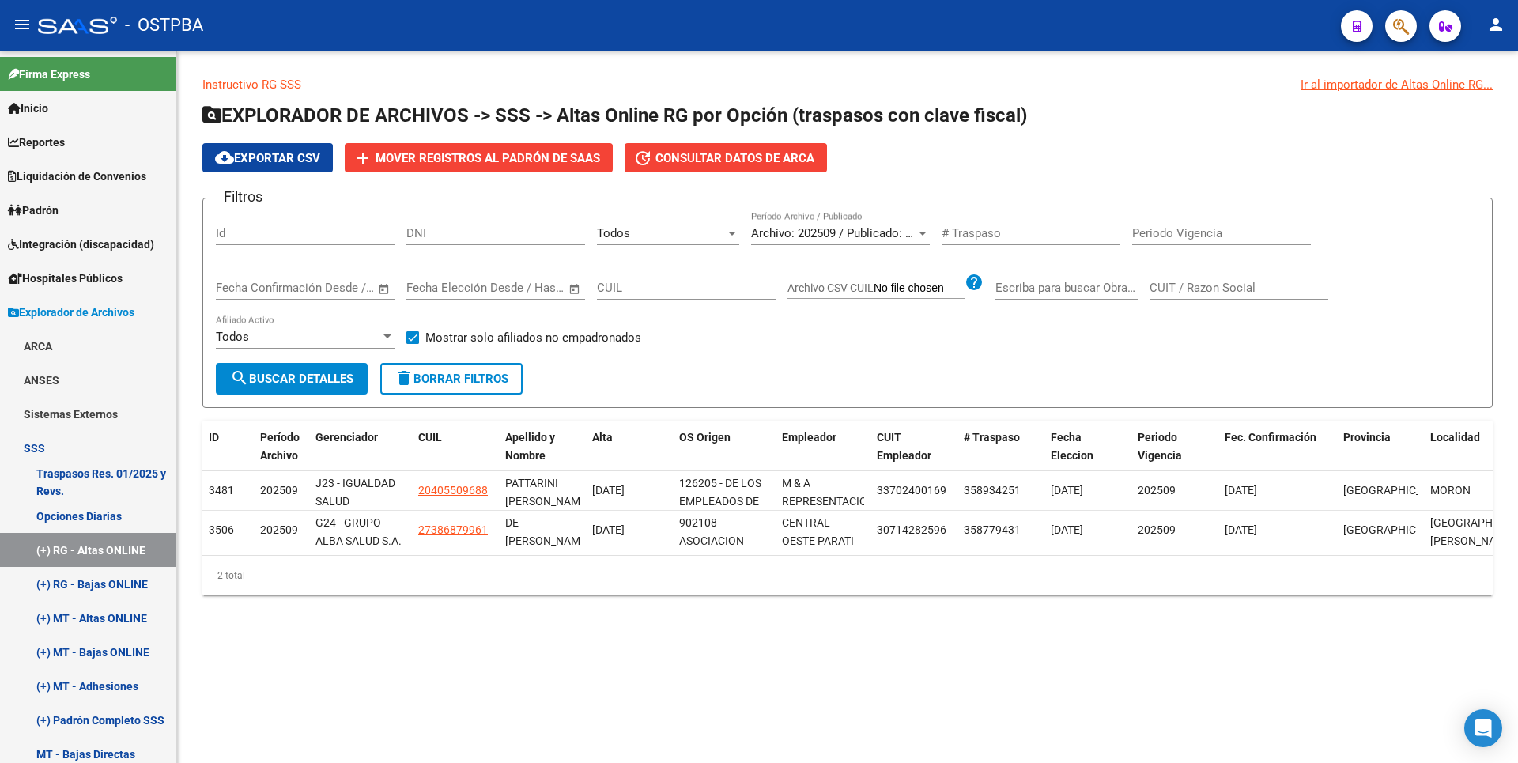
click at [716, 342] on div "Filtros Id DNI Todos Seleccionar Gerenciador Archivo: 202509 / Publicado: 20250…" at bounding box center [848, 287] width 1264 height 152
click at [108, 588] on link "(+) RG - Bajas ONLINE" at bounding box center [88, 584] width 176 height 34
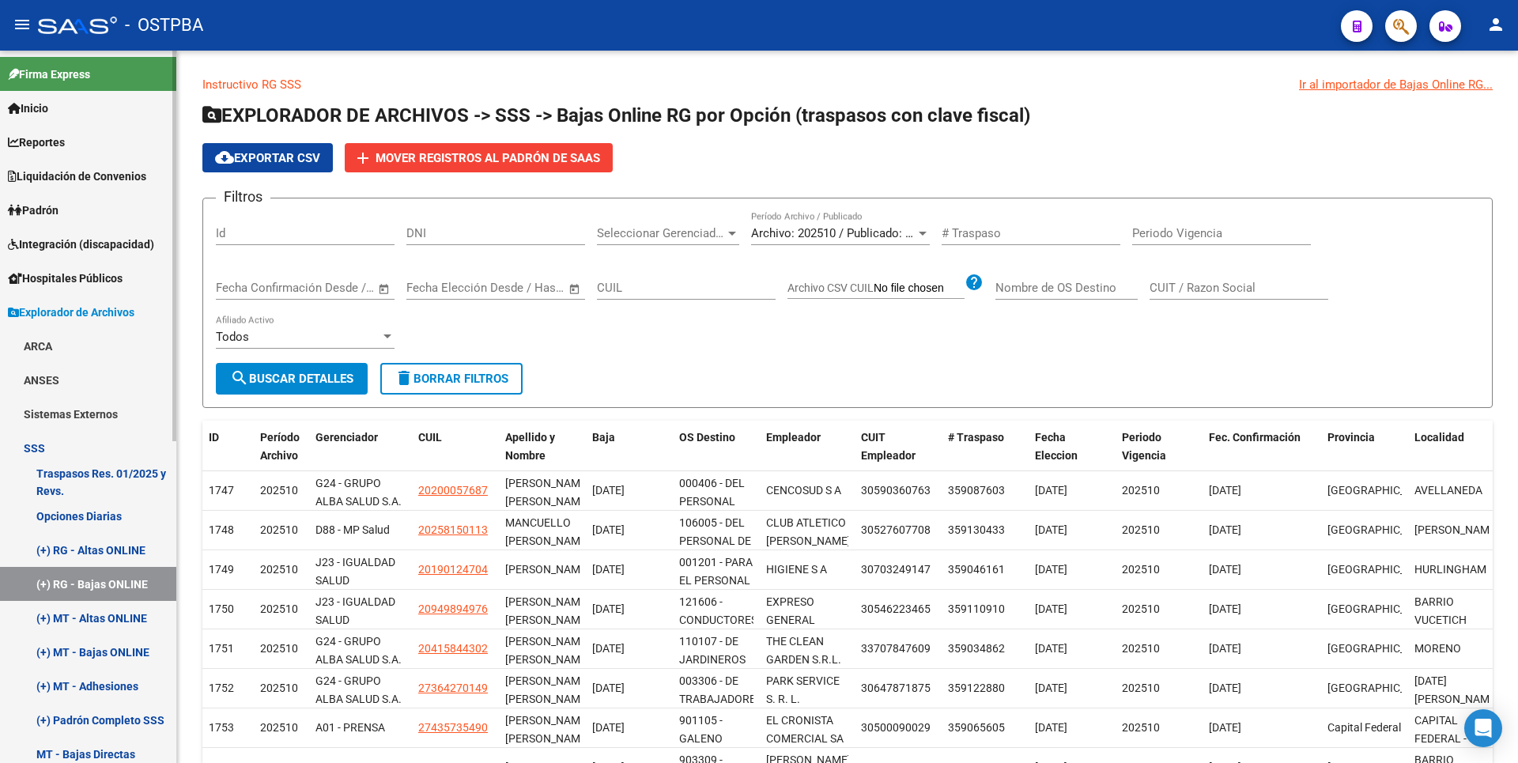
click at [106, 550] on link "(+) RG - Altas ONLINE" at bounding box center [88, 550] width 176 height 34
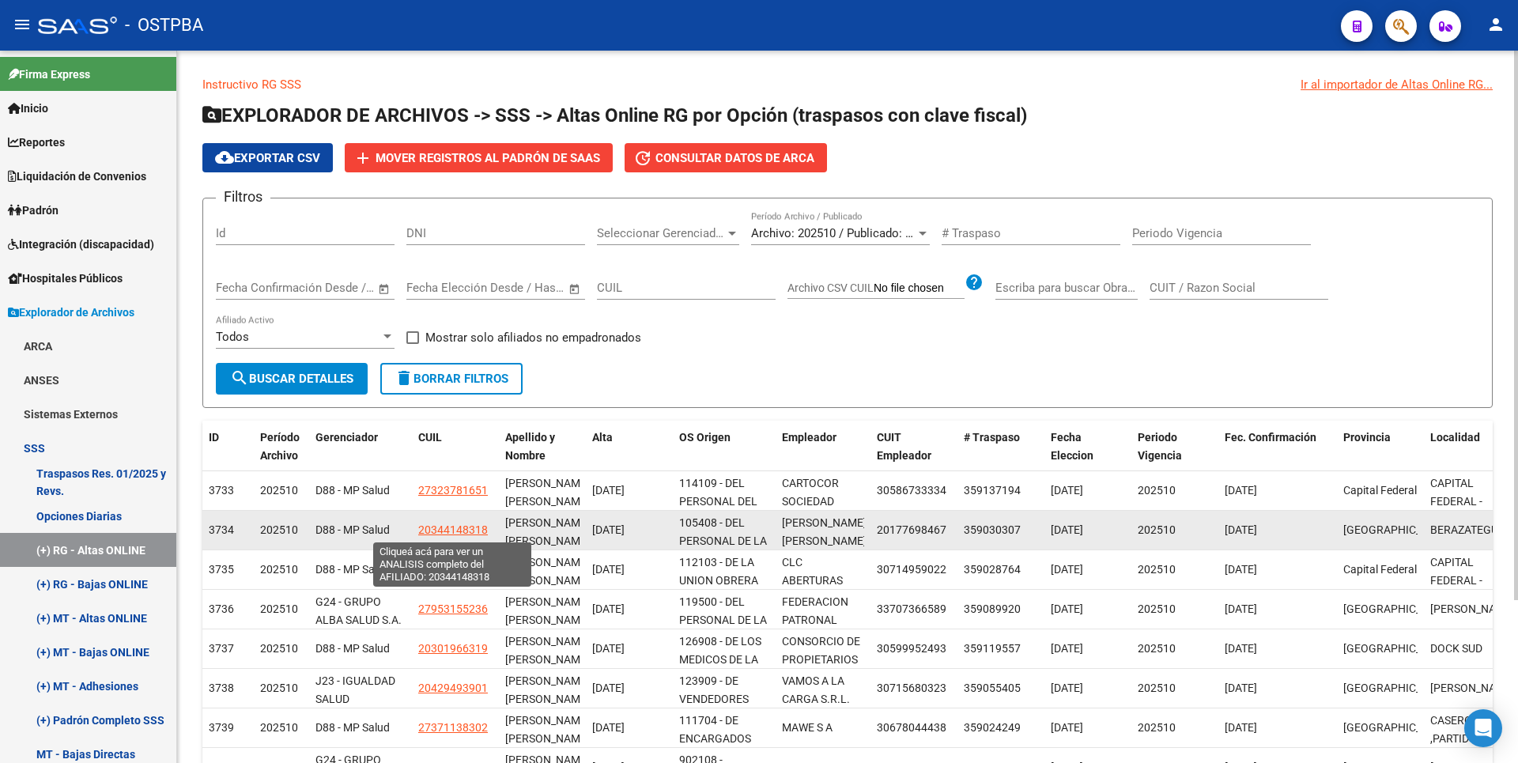
click at [473, 528] on span "20344148318" at bounding box center [453, 529] width 70 height 13
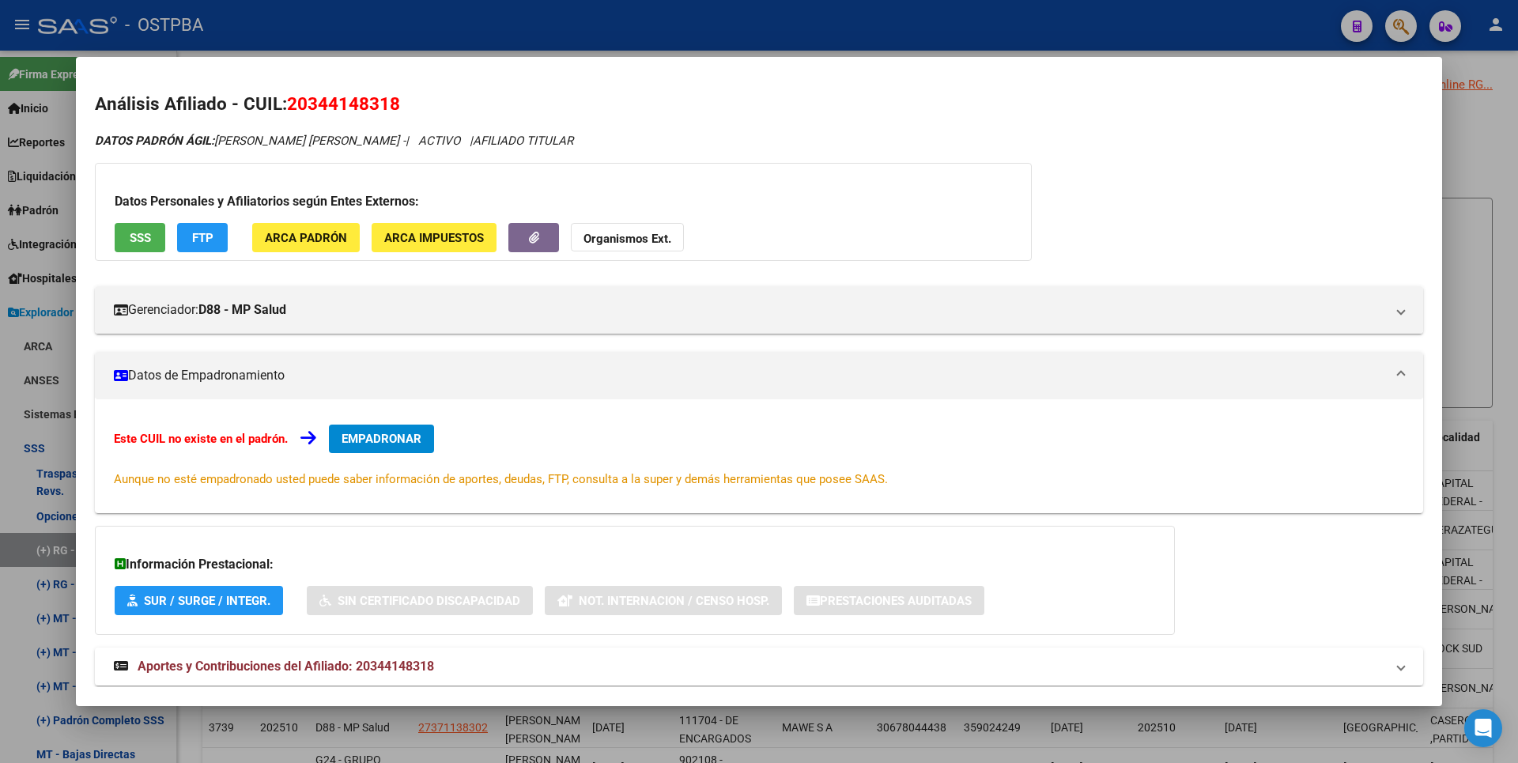
click at [1483, 242] on div at bounding box center [759, 381] width 1518 height 763
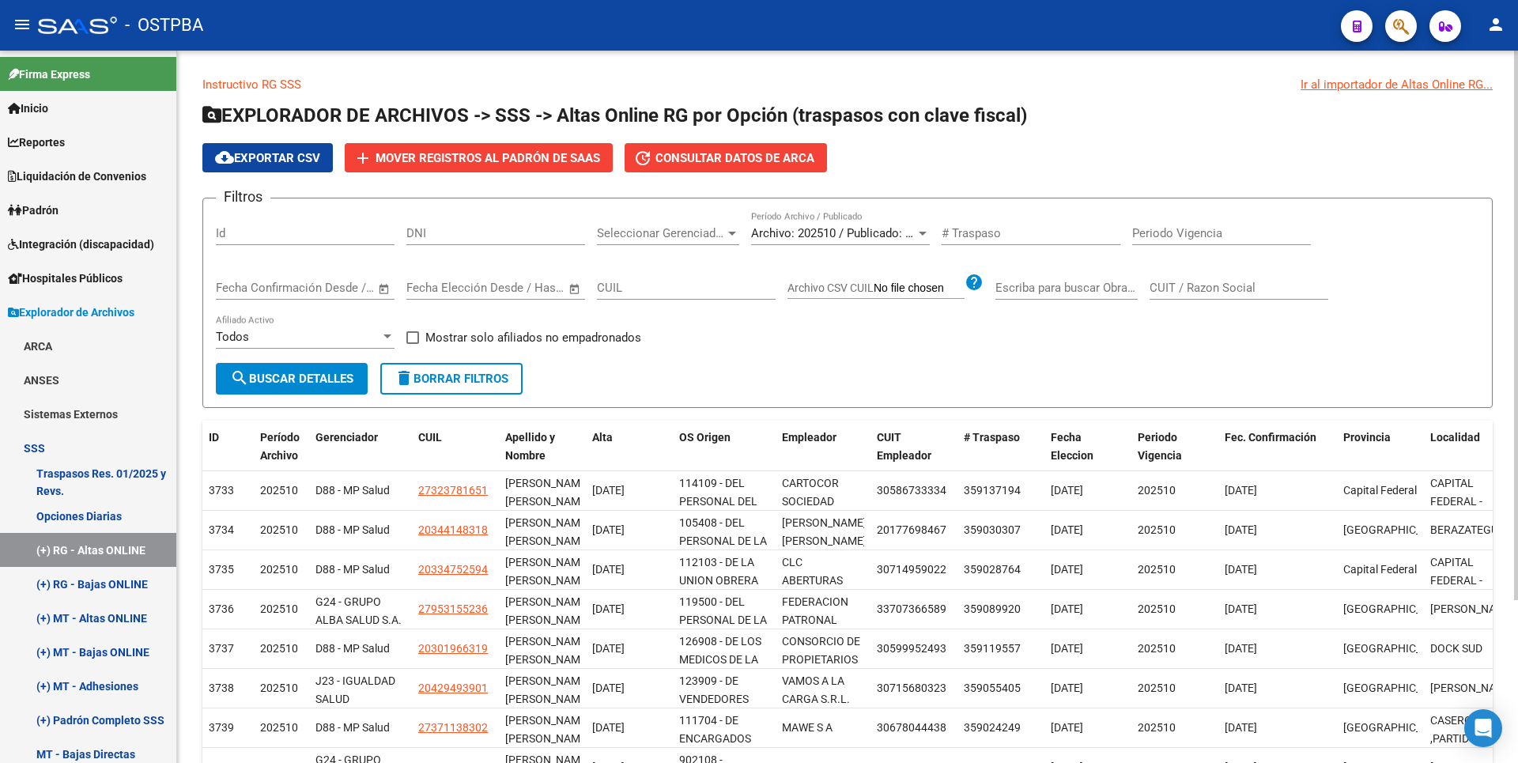
click at [729, 233] on div at bounding box center [732, 234] width 8 height 4
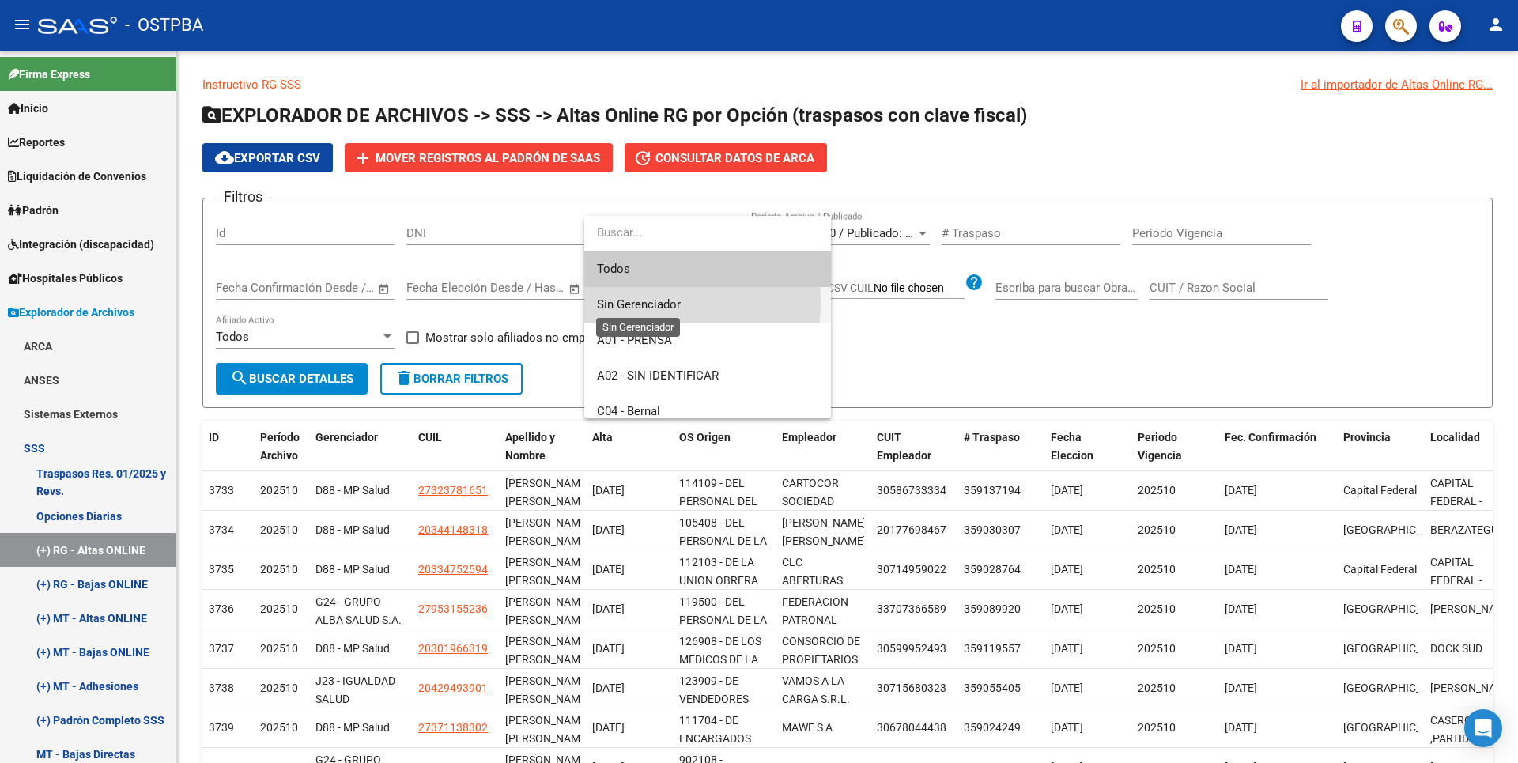
click at [648, 301] on span "Sin Gerenciador" at bounding box center [639, 304] width 84 height 14
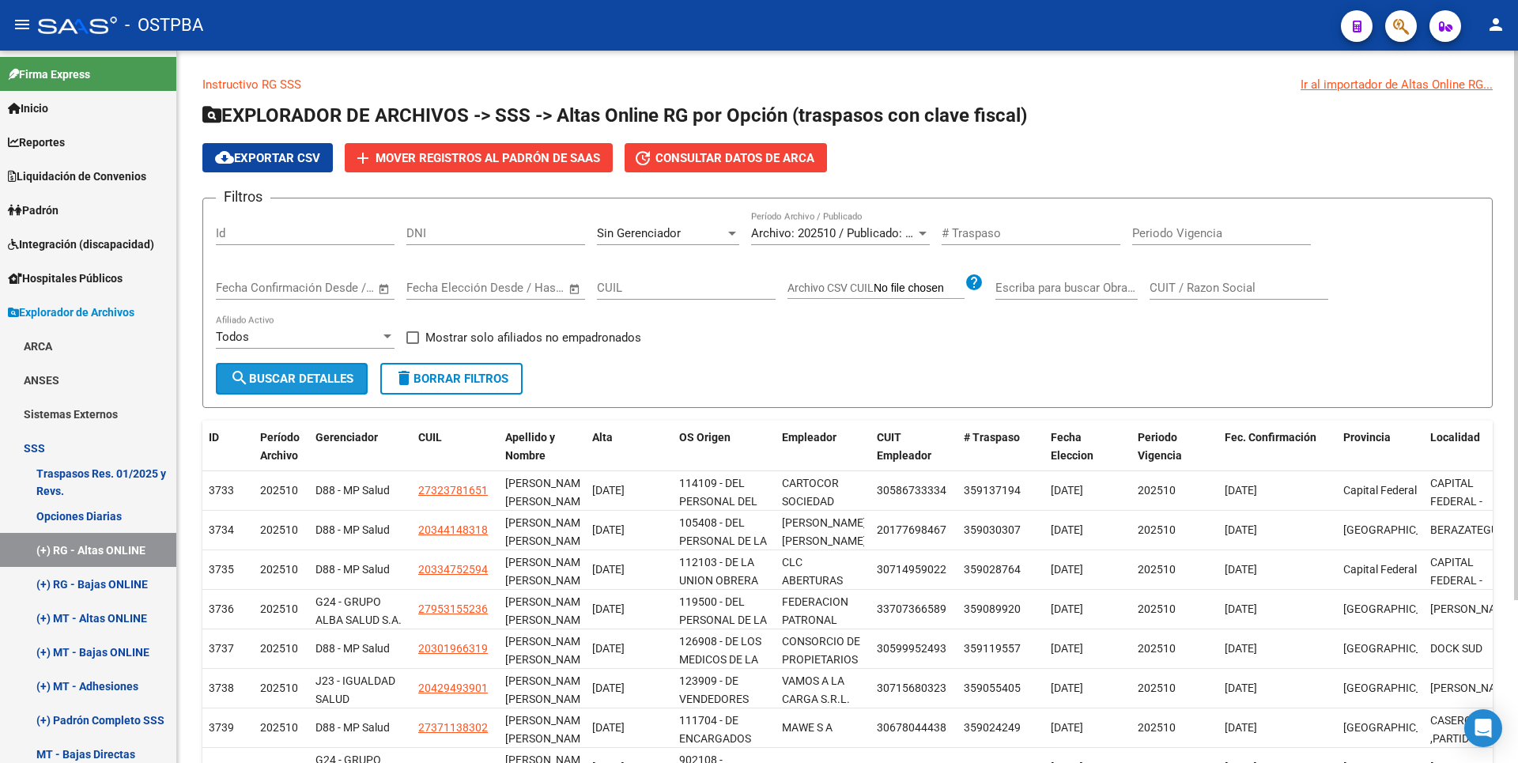
click at [318, 376] on span "search Buscar Detalles" at bounding box center [291, 379] width 123 height 14
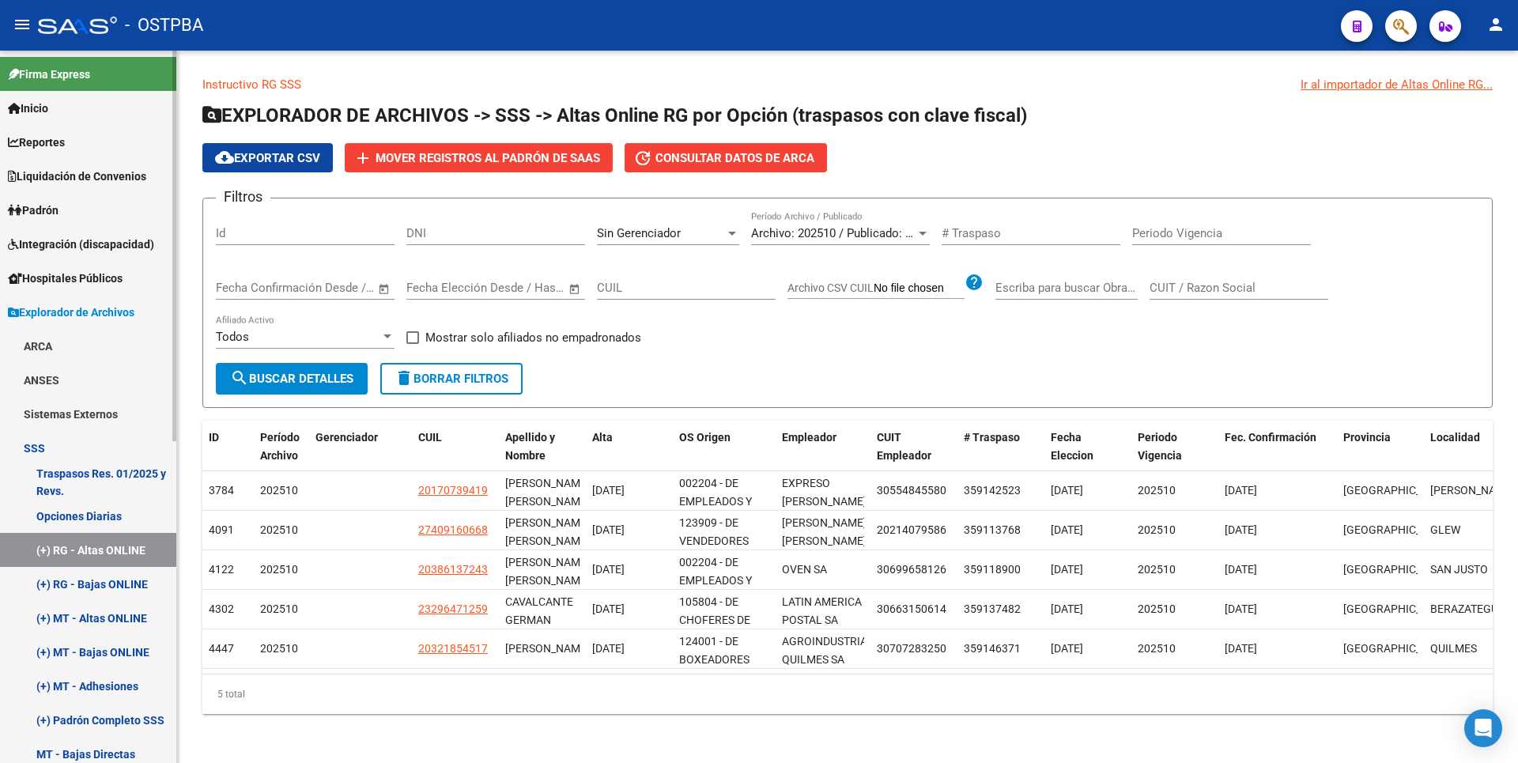
click at [107, 697] on link "(+) MT - Adhesiones" at bounding box center [88, 686] width 176 height 34
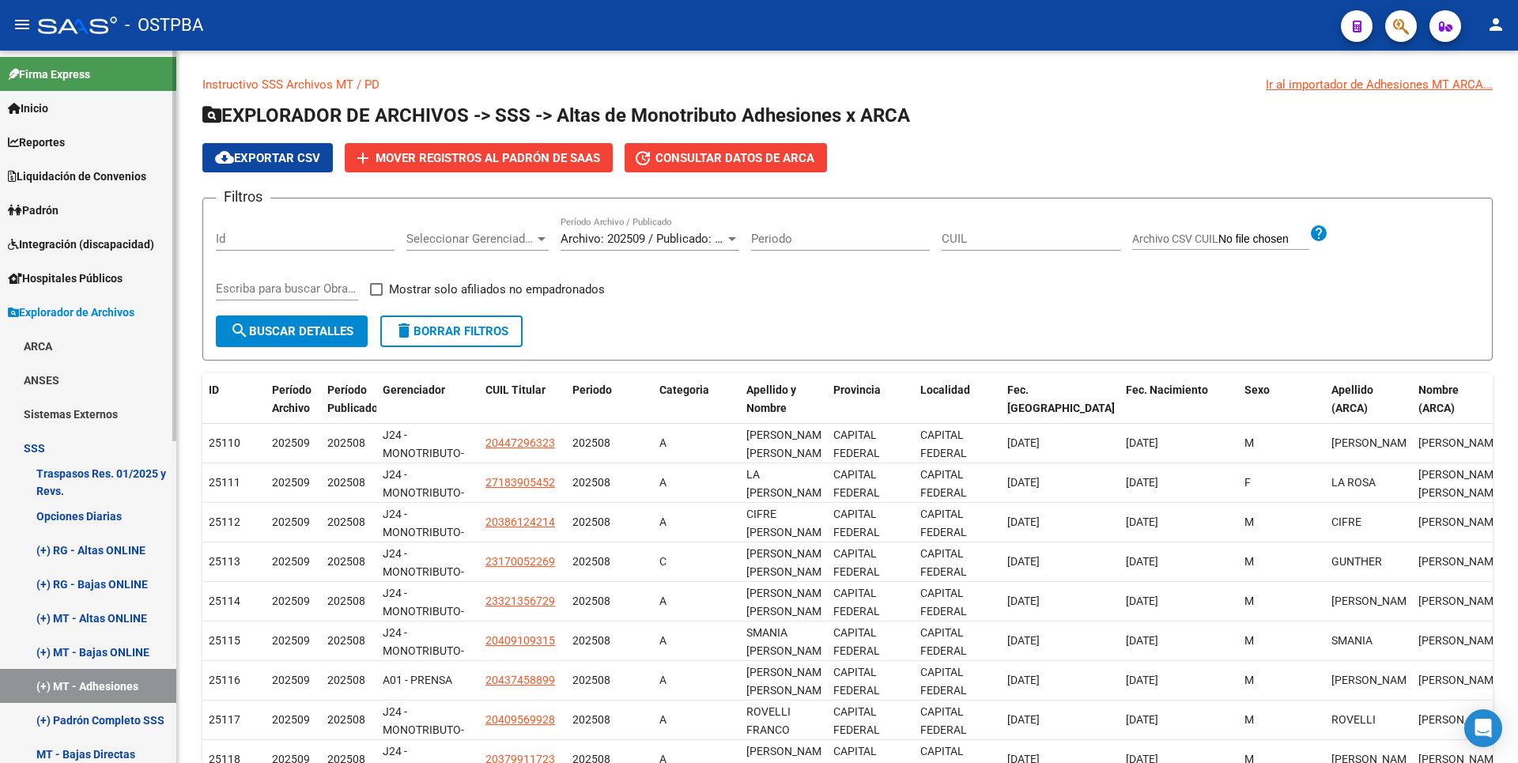
click at [96, 579] on link "(+) RG - Bajas ONLINE" at bounding box center [88, 584] width 176 height 34
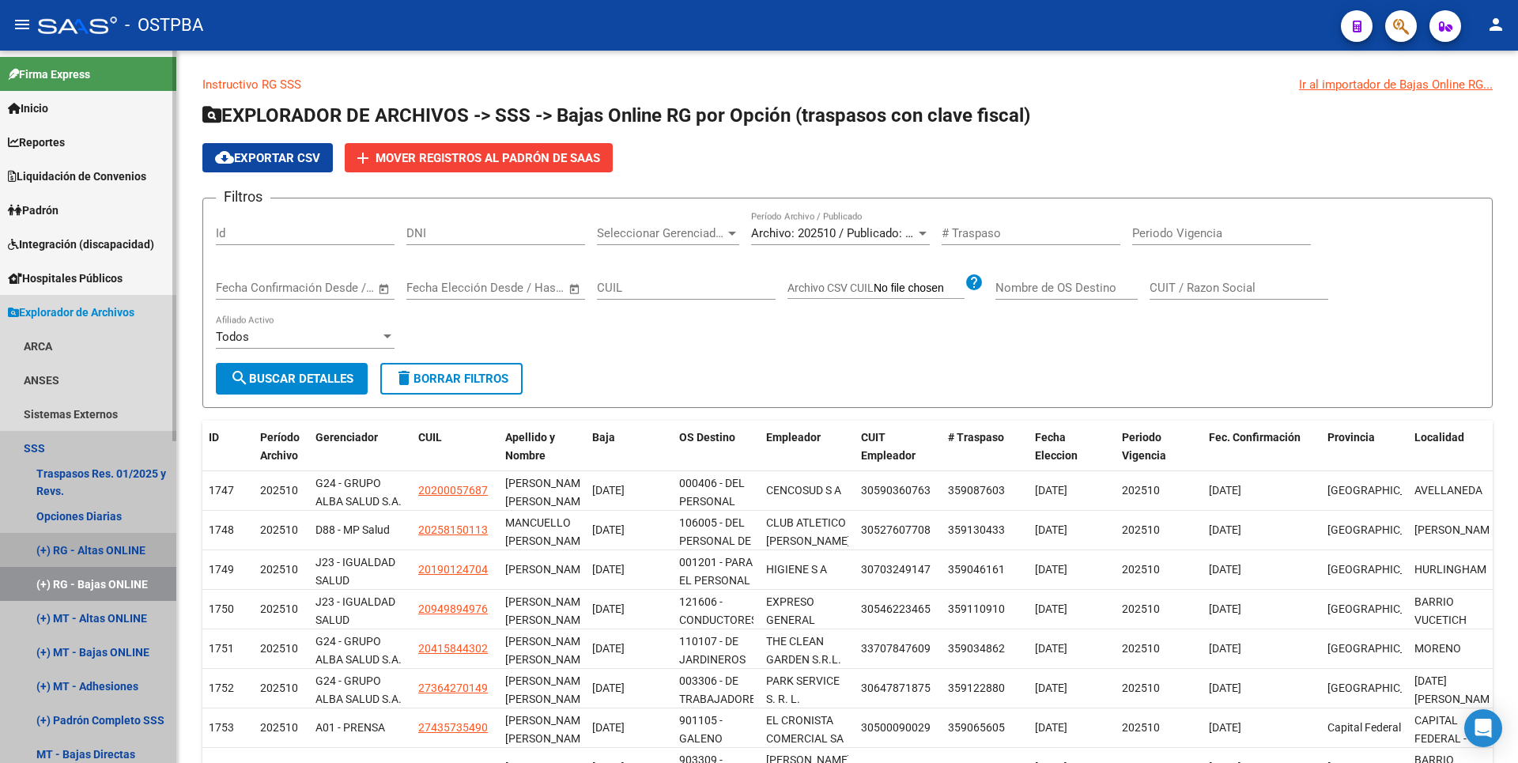
click at [114, 545] on link "(+) RG - Altas ONLINE" at bounding box center [88, 550] width 176 height 34
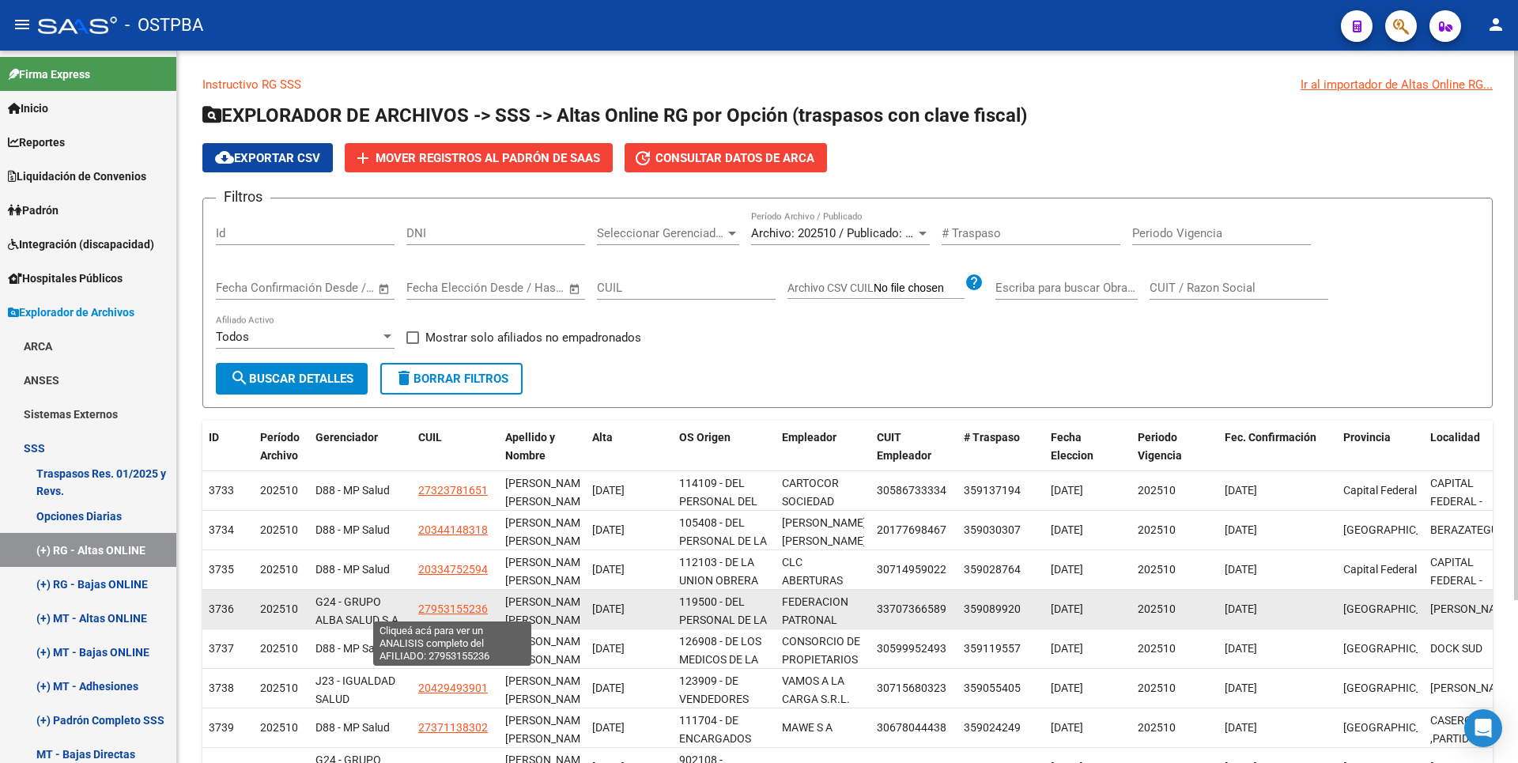
click at [455, 605] on span "27953155236" at bounding box center [453, 609] width 70 height 13
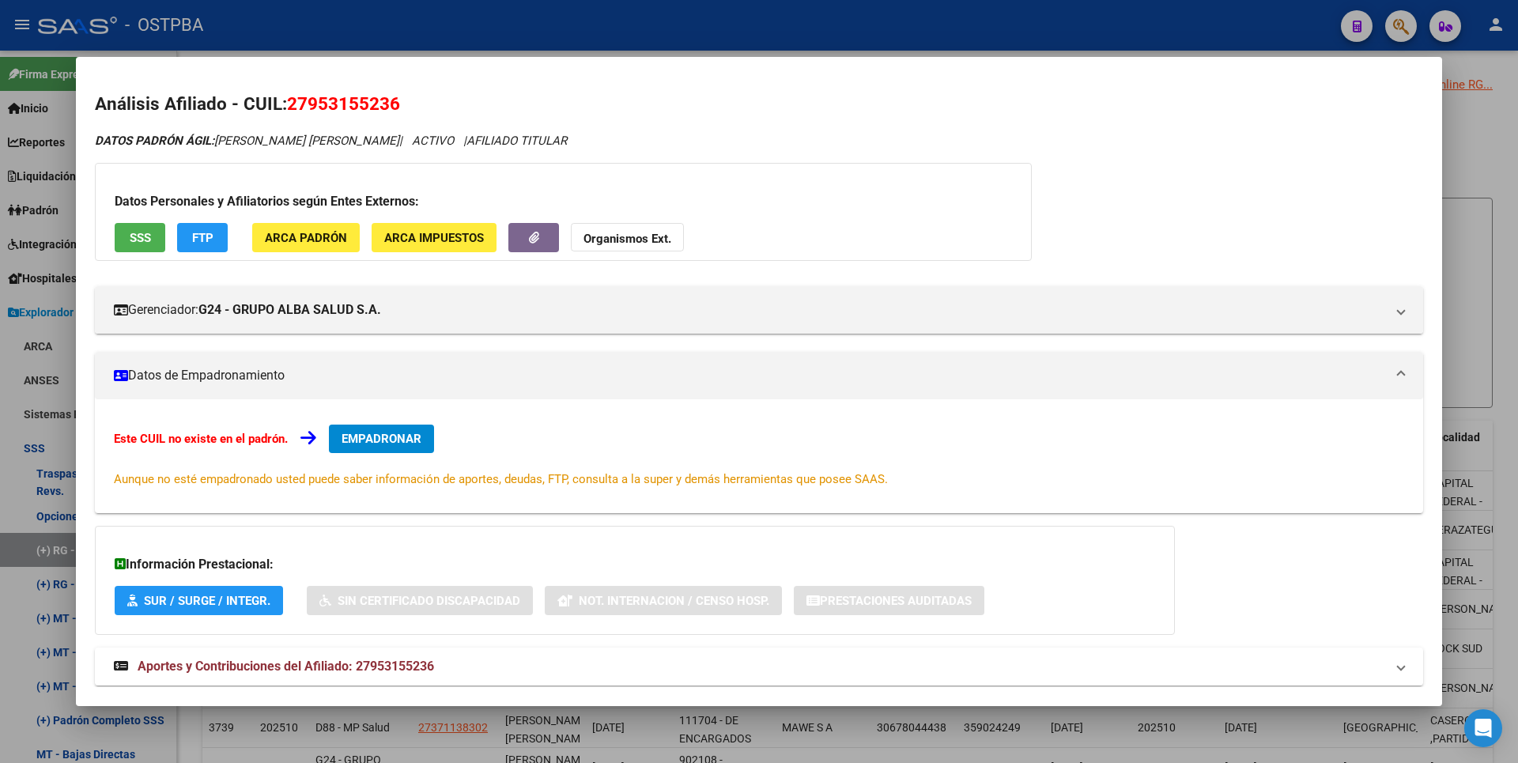
click at [1476, 206] on div at bounding box center [759, 381] width 1518 height 763
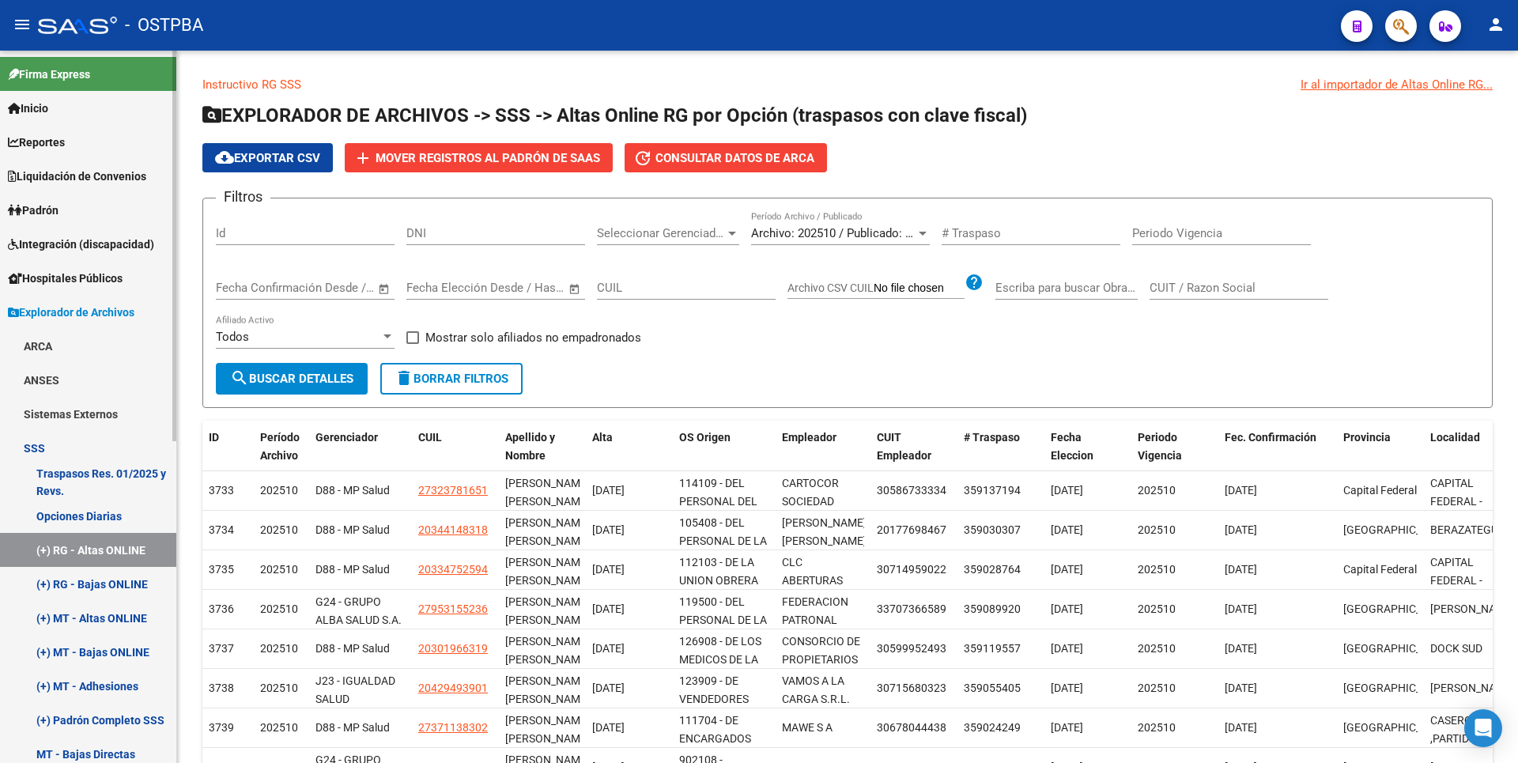
click at [85, 211] on link "Padrón" at bounding box center [88, 210] width 176 height 34
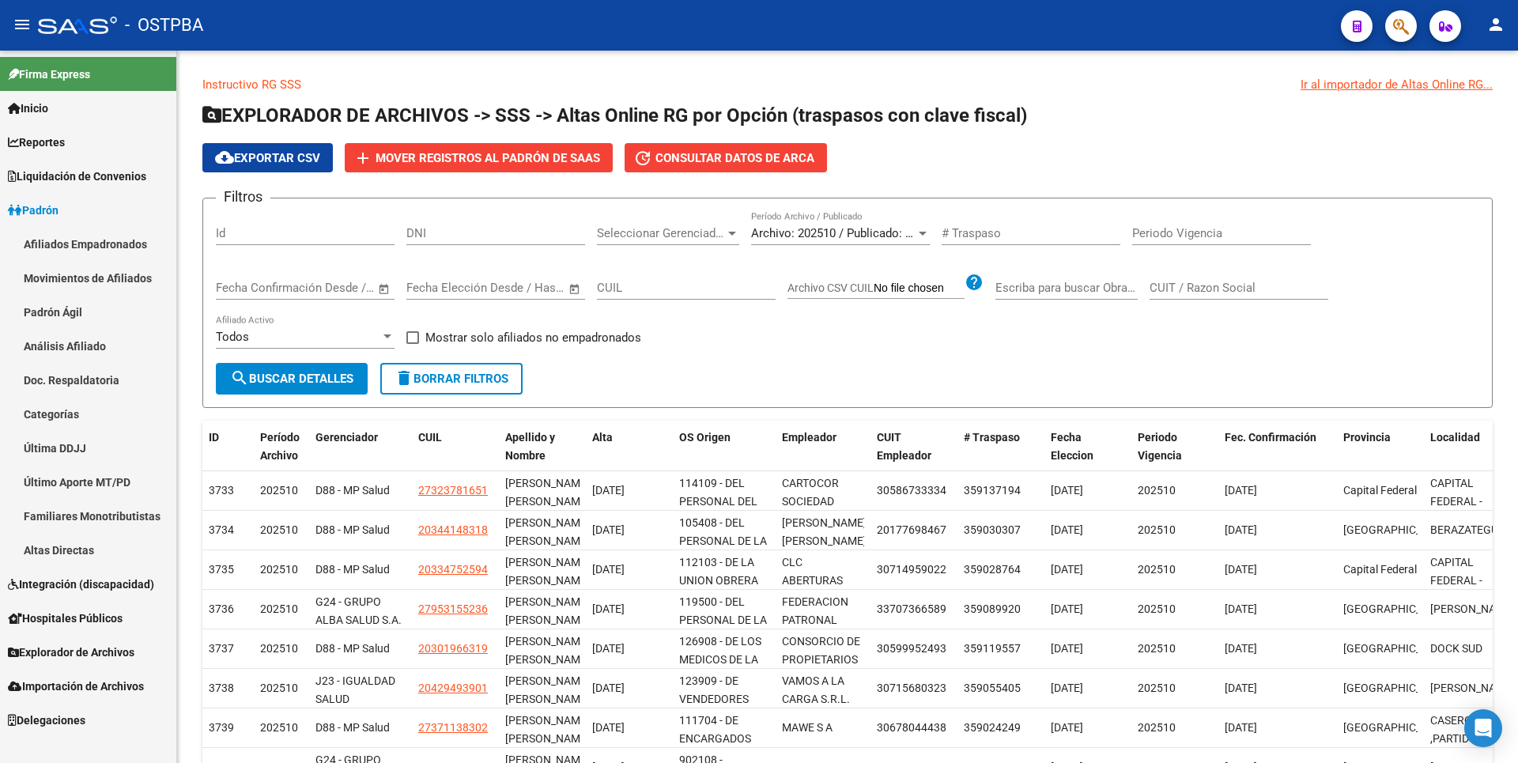
click at [108, 323] on link "Padrón Ágil" at bounding box center [88, 312] width 176 height 34
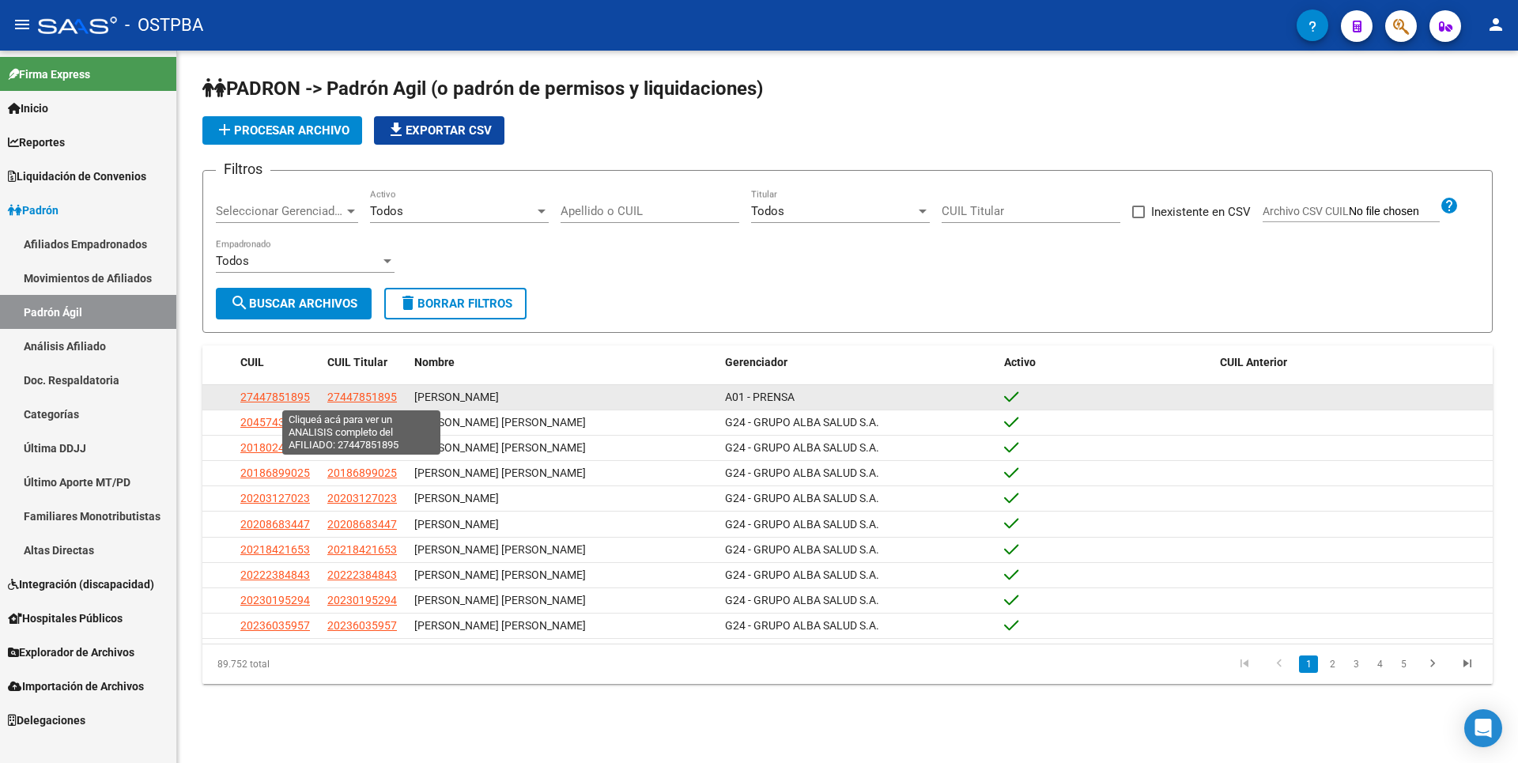
click at [367, 394] on span "27447851895" at bounding box center [362, 397] width 70 height 13
type textarea "27447851895"
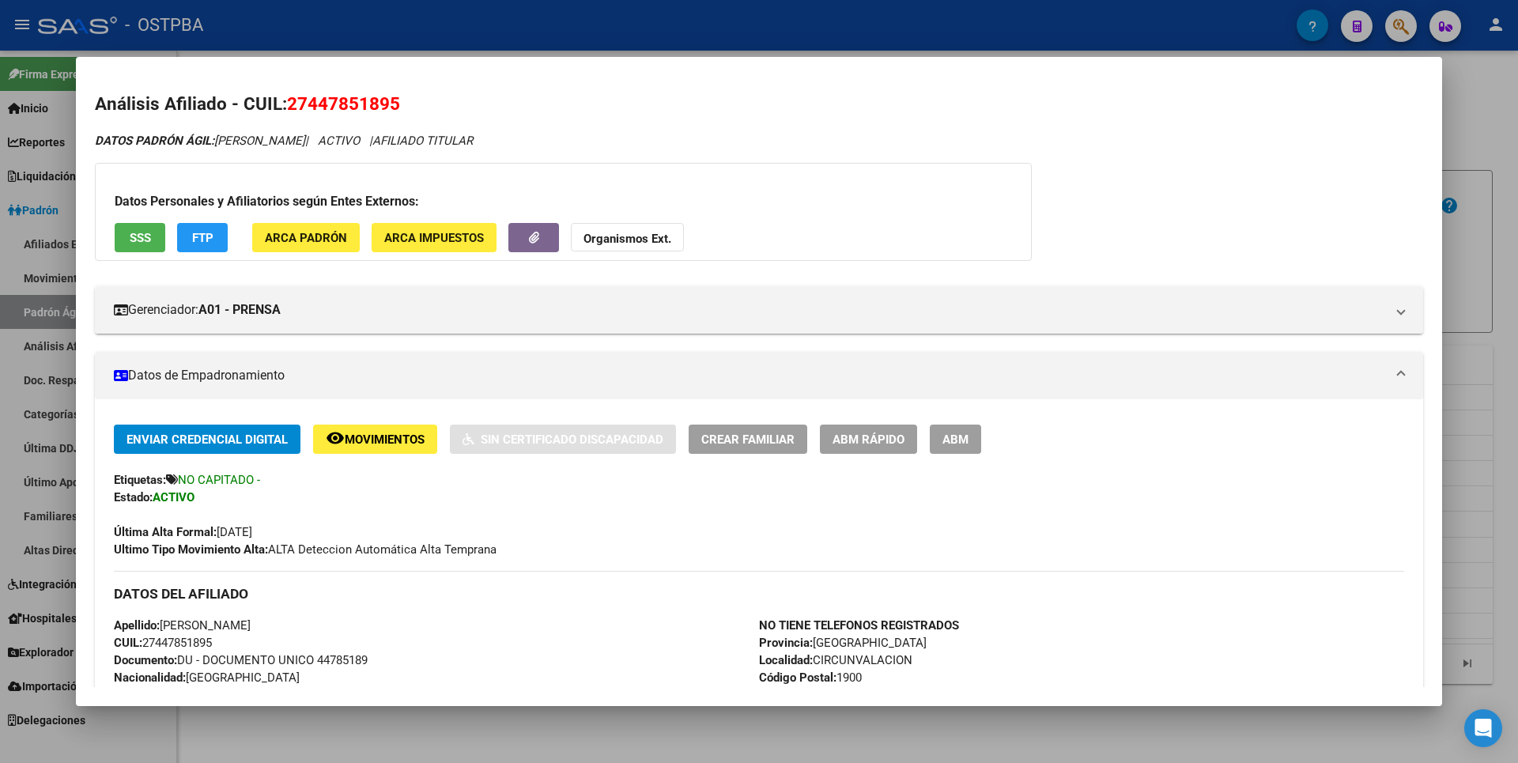
scroll to position [527, 0]
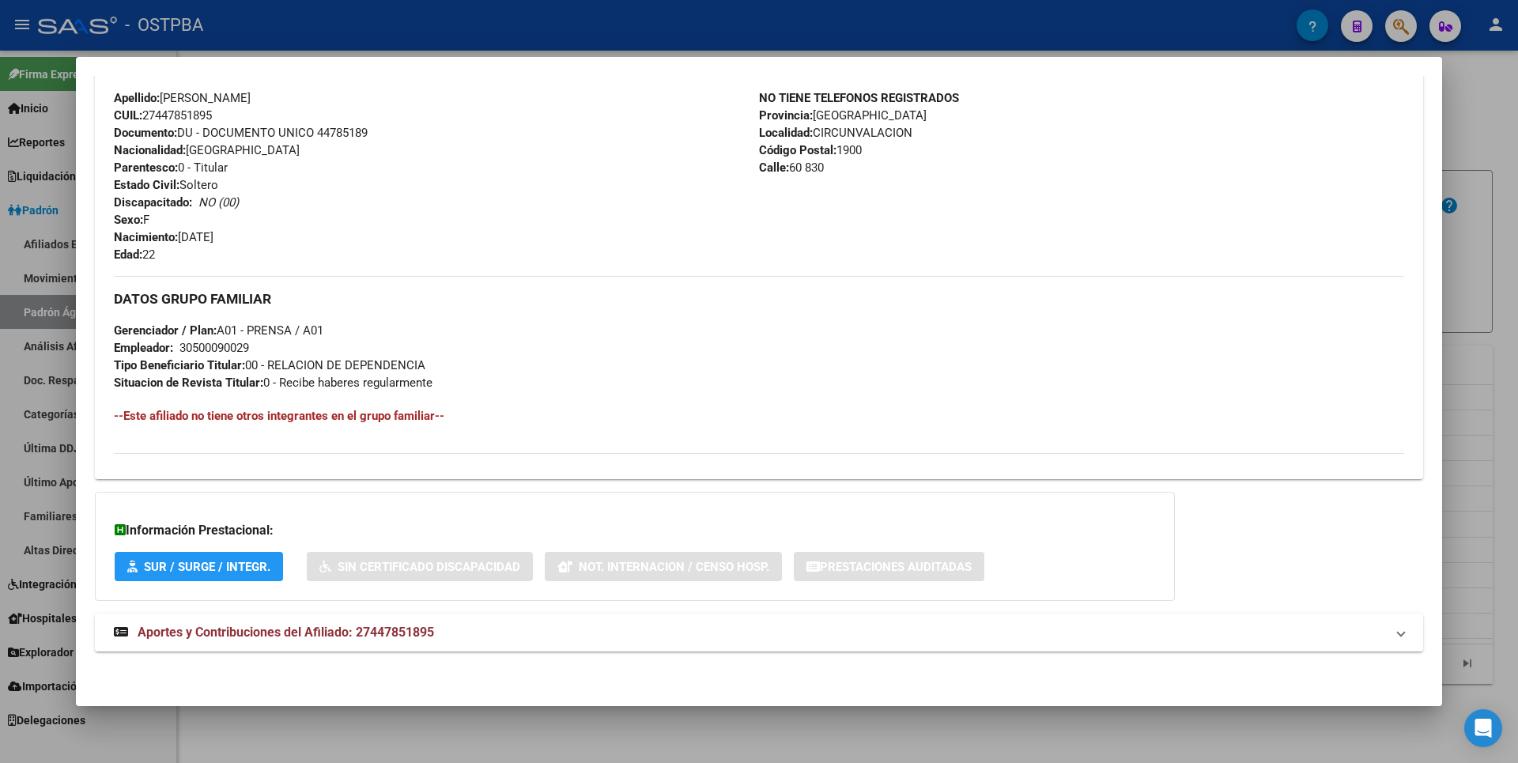
click at [426, 647] on mat-expansion-panel-header "Aportes y Contribuciones del Afiliado: 27447851895" at bounding box center [759, 633] width 1328 height 38
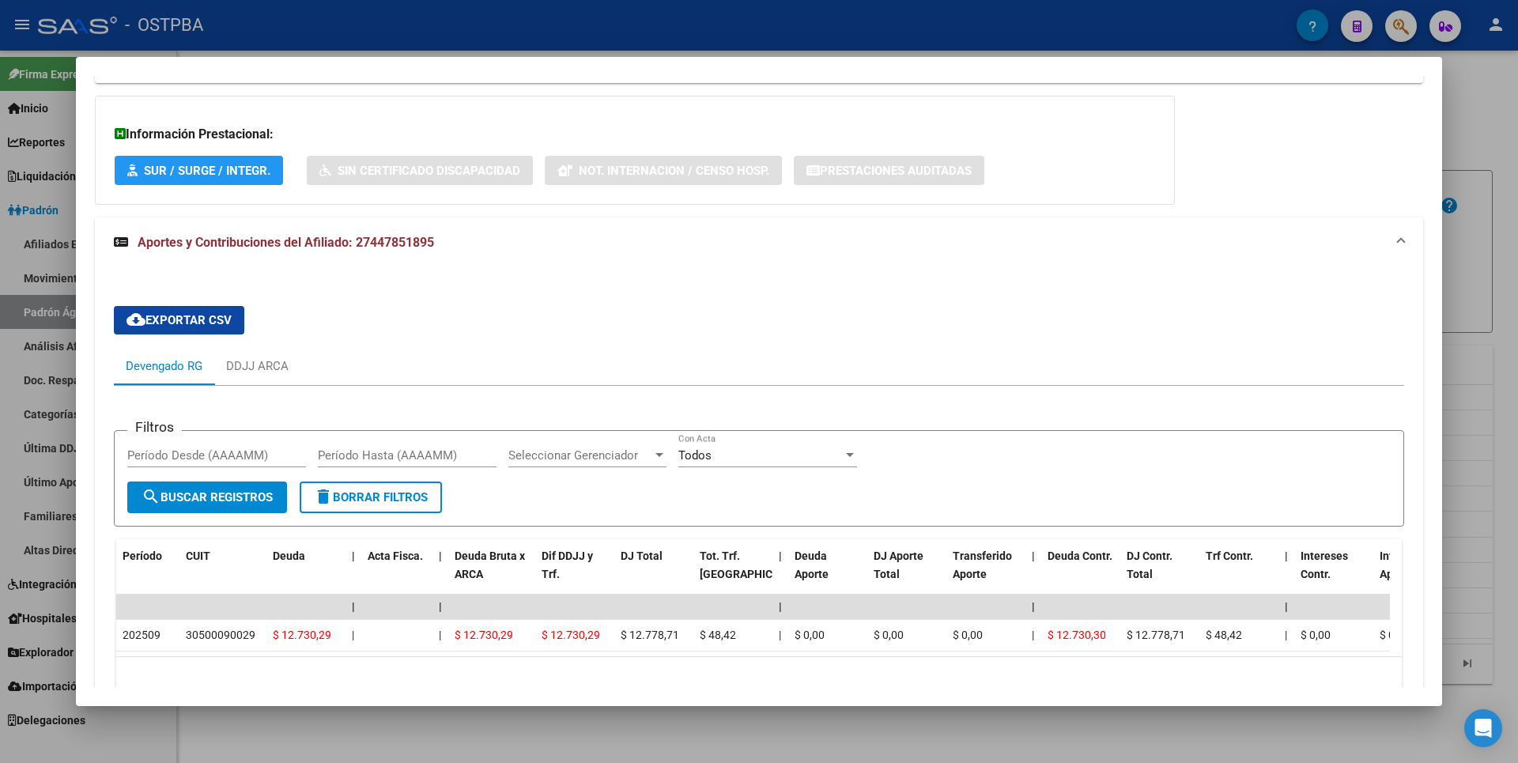
scroll to position [370, 0]
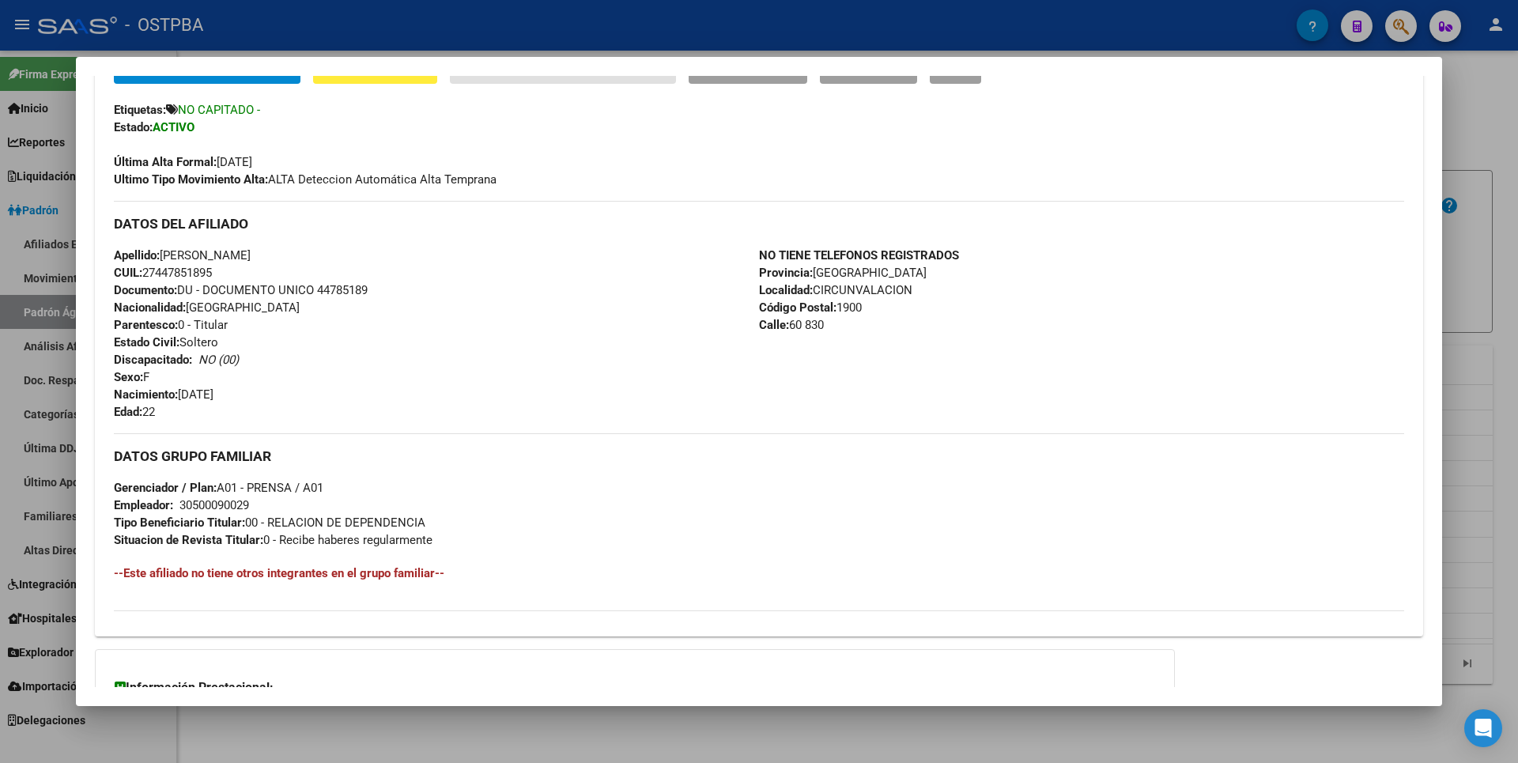
click at [1488, 187] on div at bounding box center [759, 381] width 1518 height 763
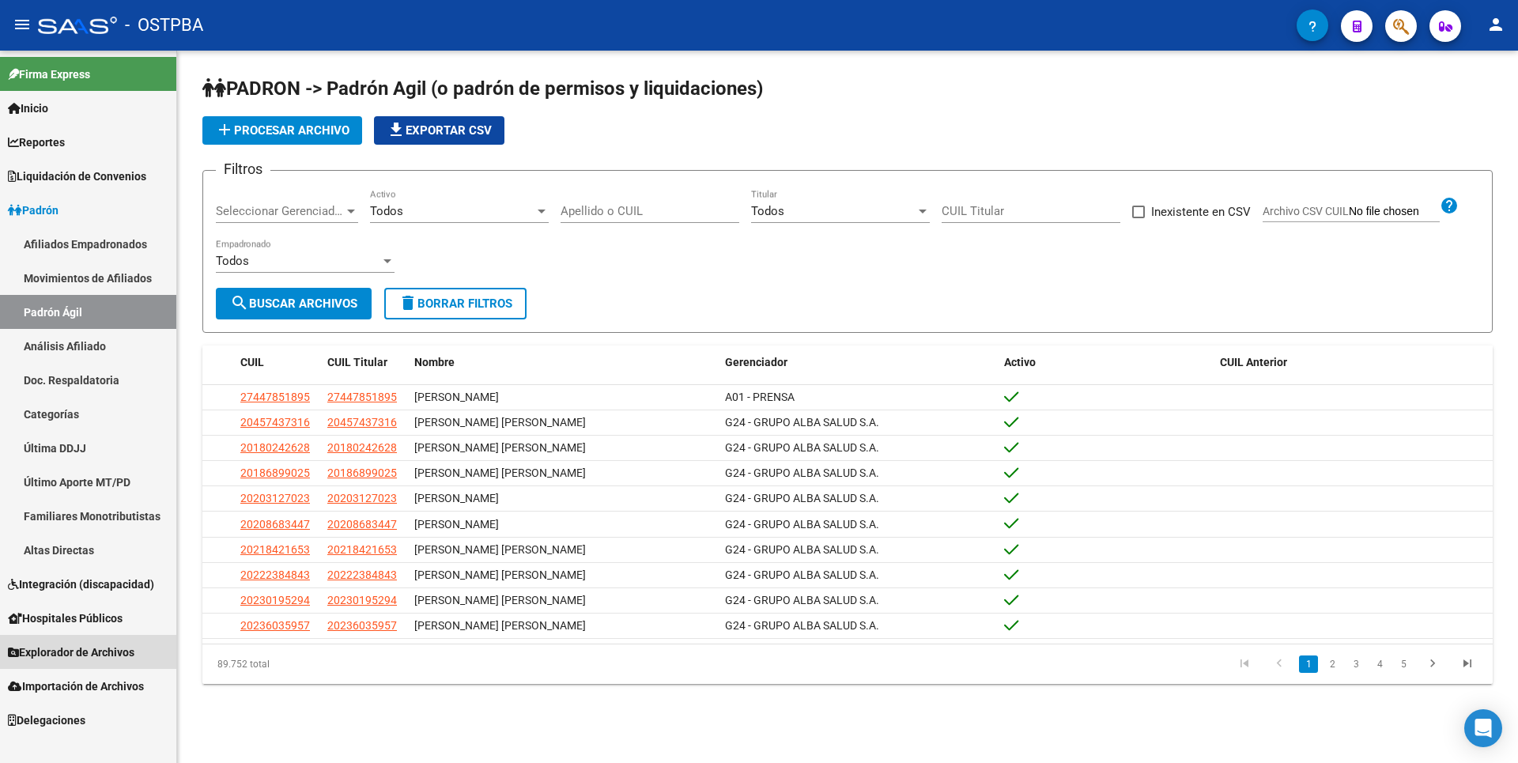
click at [124, 650] on span "Explorador de Archivos" at bounding box center [71, 652] width 127 height 17
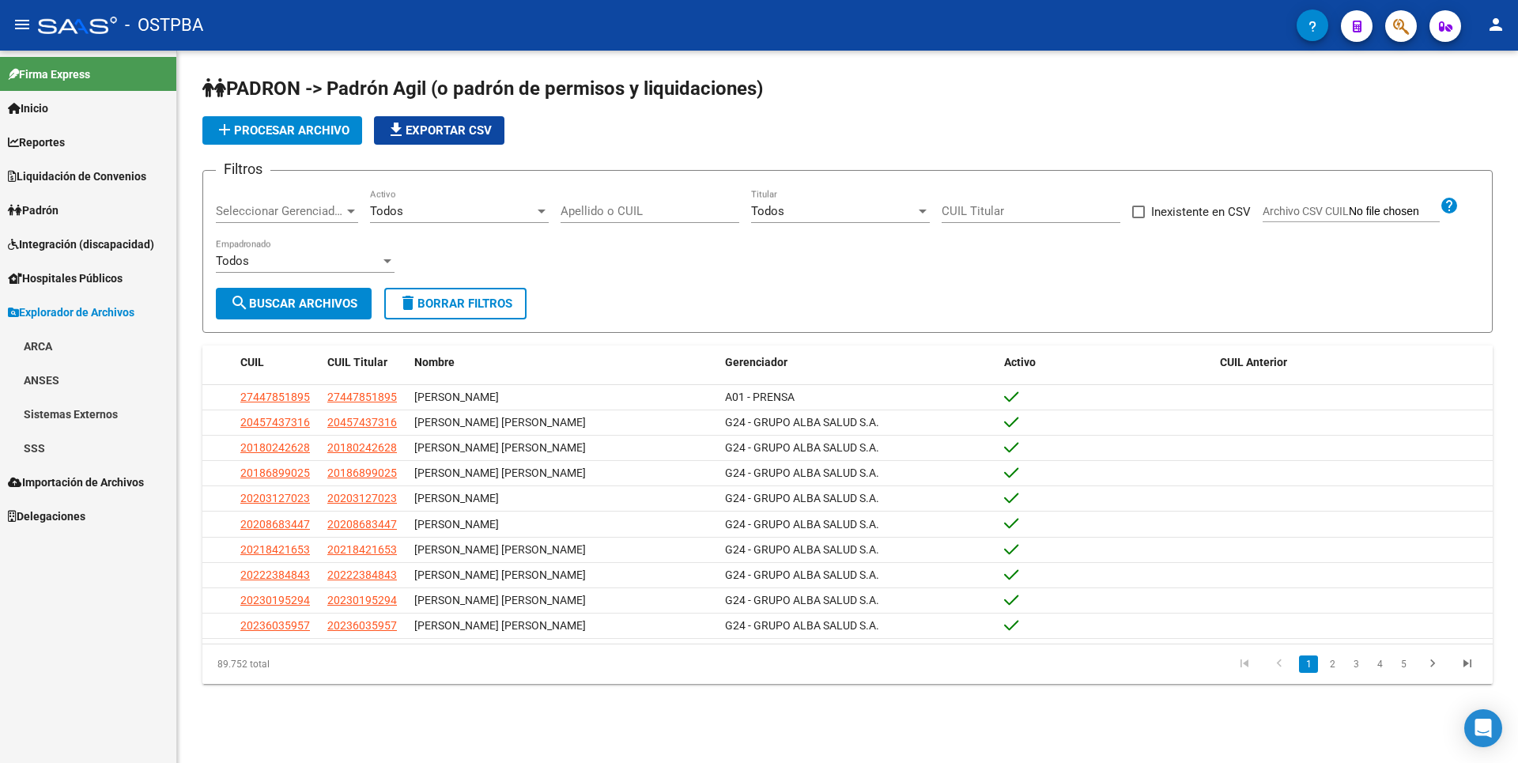
click at [76, 214] on link "Padrón" at bounding box center [88, 210] width 176 height 34
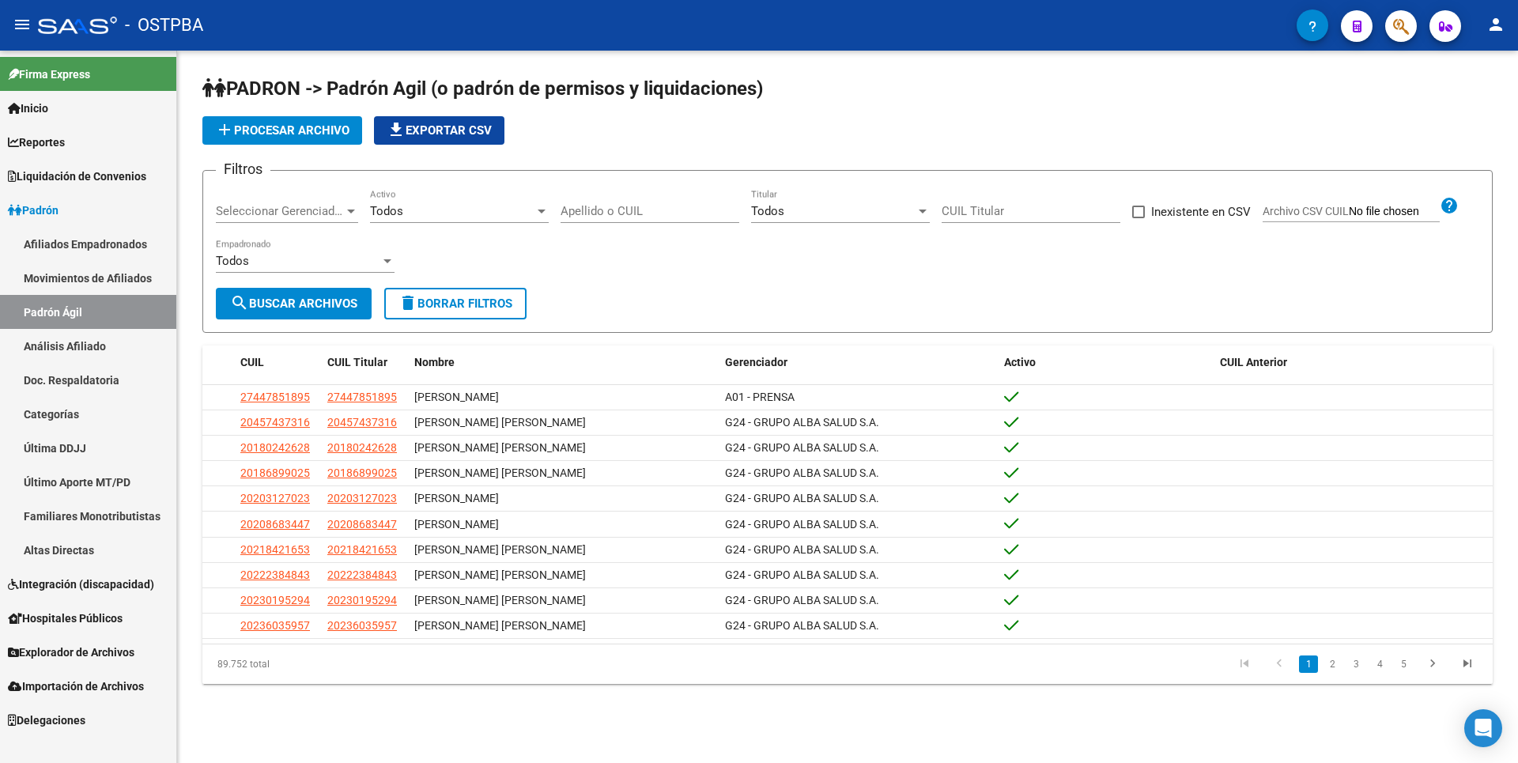
click at [125, 244] on link "Afiliados Empadronados" at bounding box center [88, 244] width 176 height 34
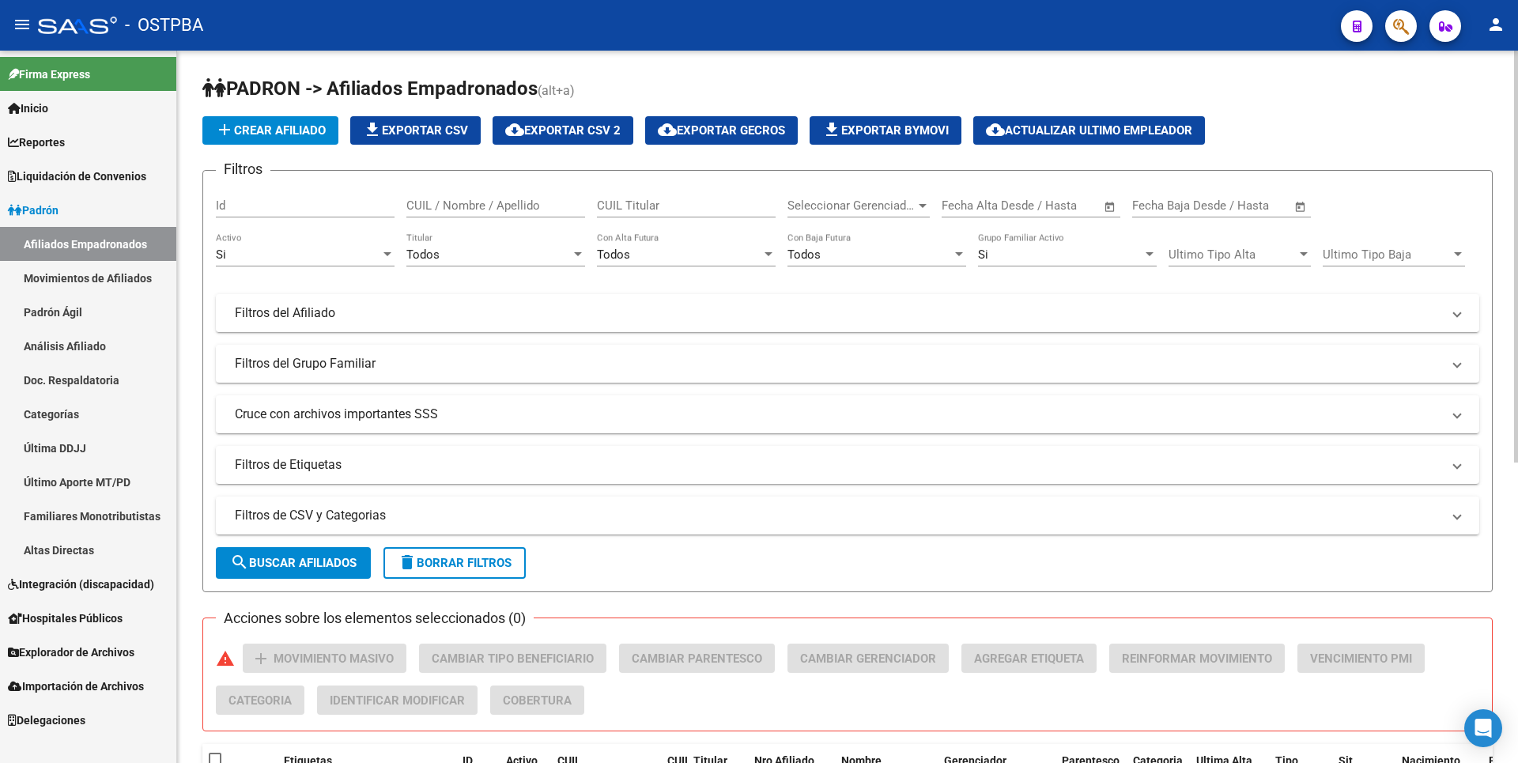
click at [922, 209] on div at bounding box center [923, 205] width 14 height 13
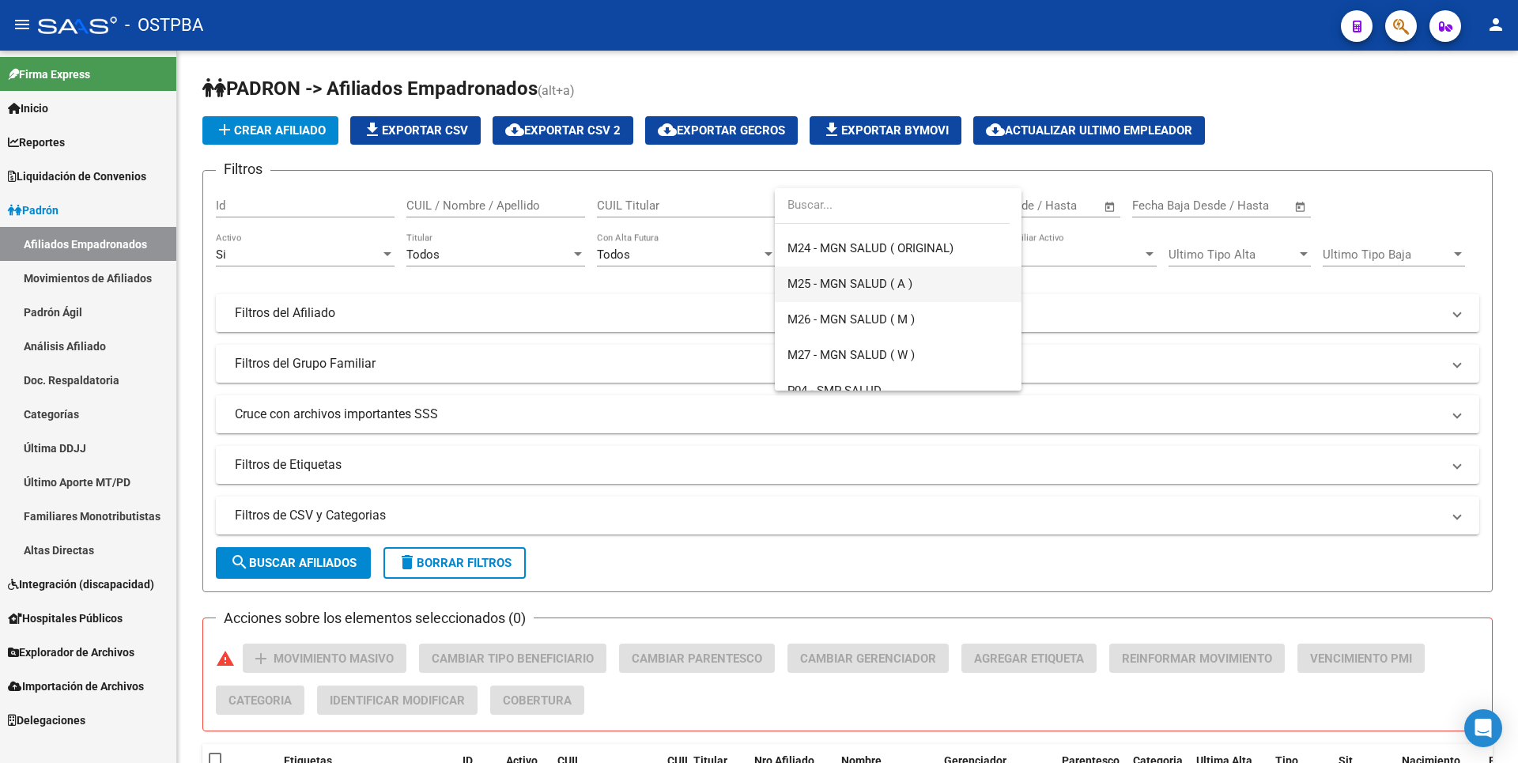
scroll to position [509, 0]
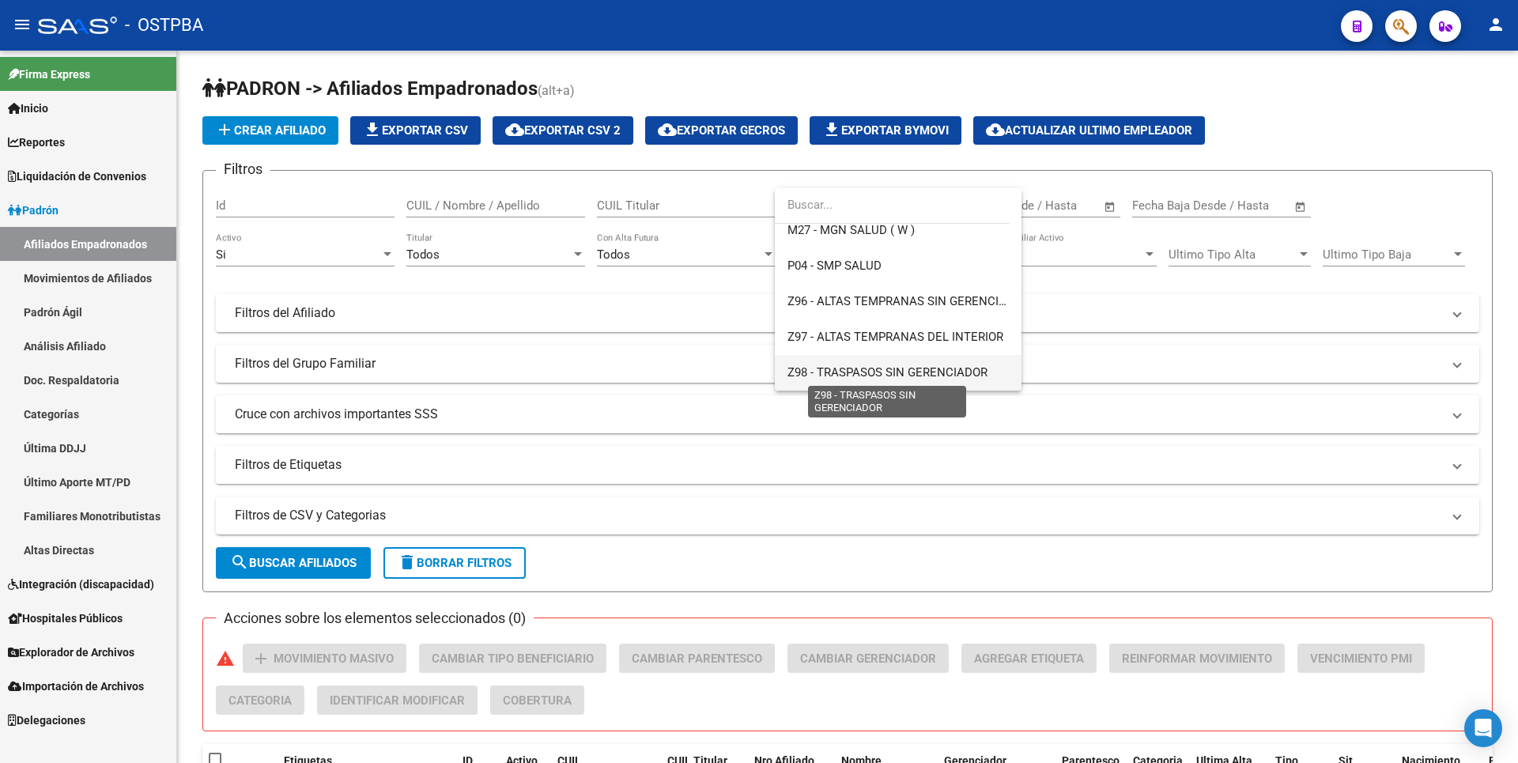
click at [840, 371] on span "Z98 - TRASPASOS SIN GERENCIADOR" at bounding box center [888, 372] width 200 height 14
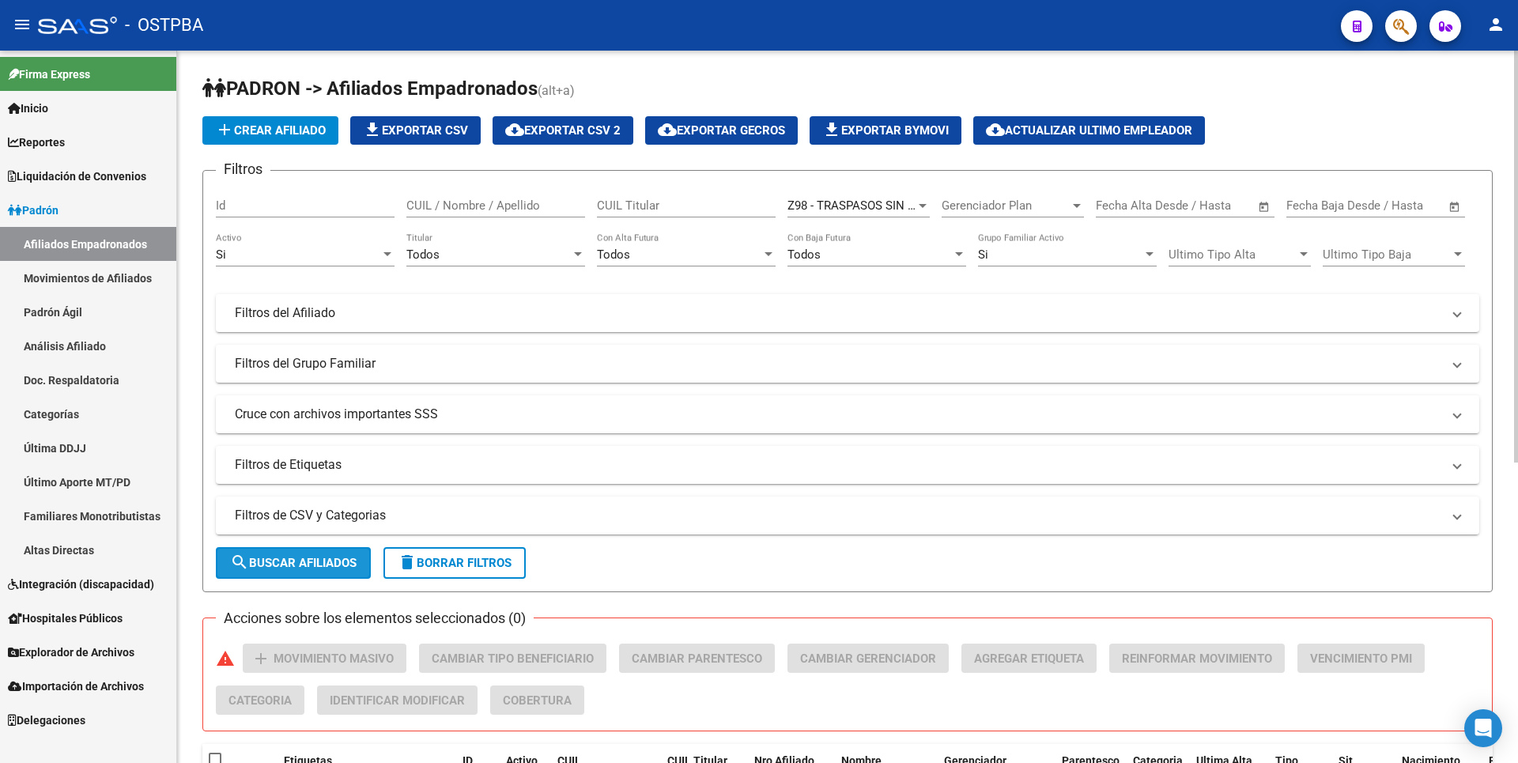
click at [329, 562] on span "search Buscar Afiliados" at bounding box center [293, 563] width 127 height 14
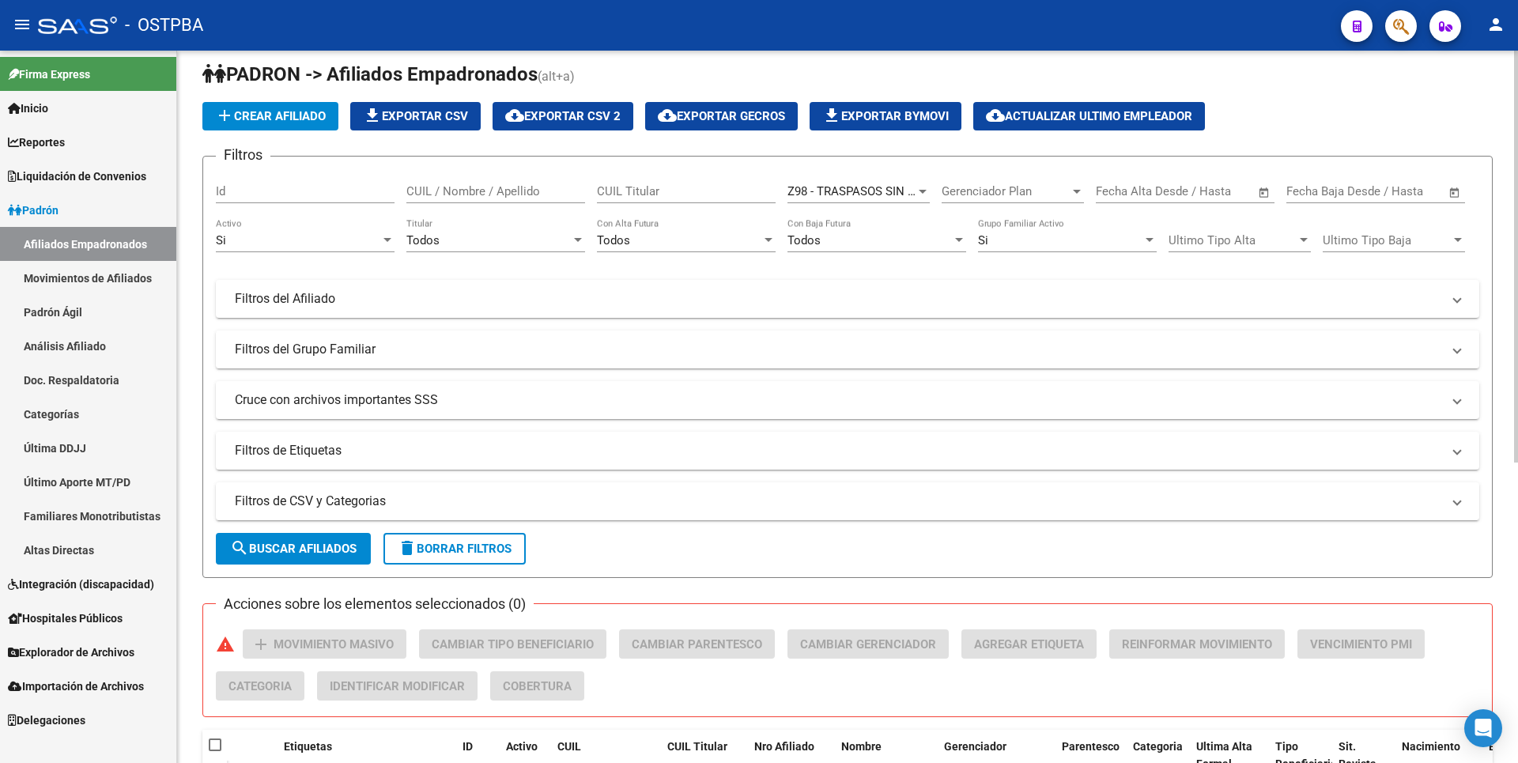
scroll to position [0, 0]
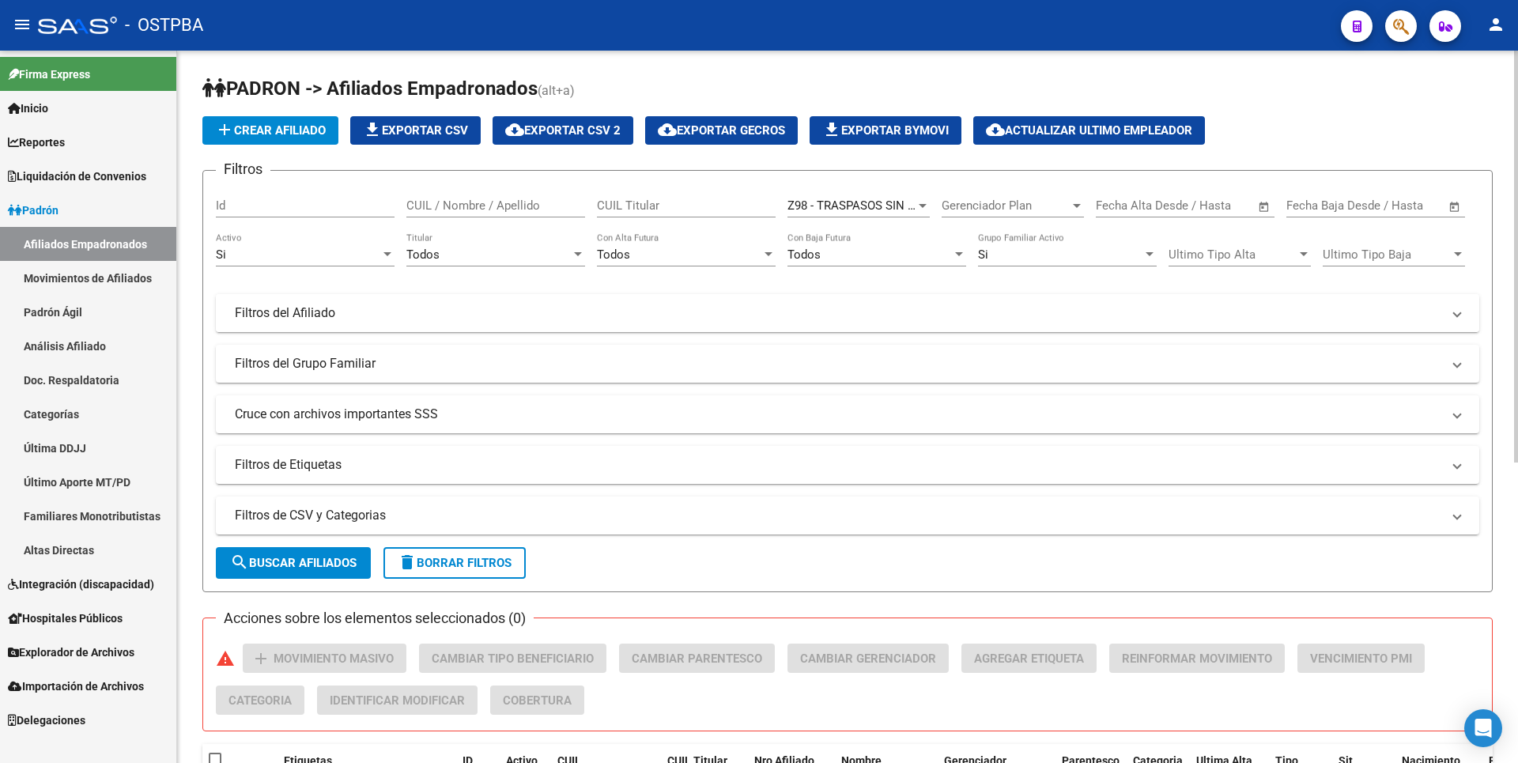
click at [435, 321] on mat-panel-title "Filtros del Afiliado" at bounding box center [838, 312] width 1207 height 17
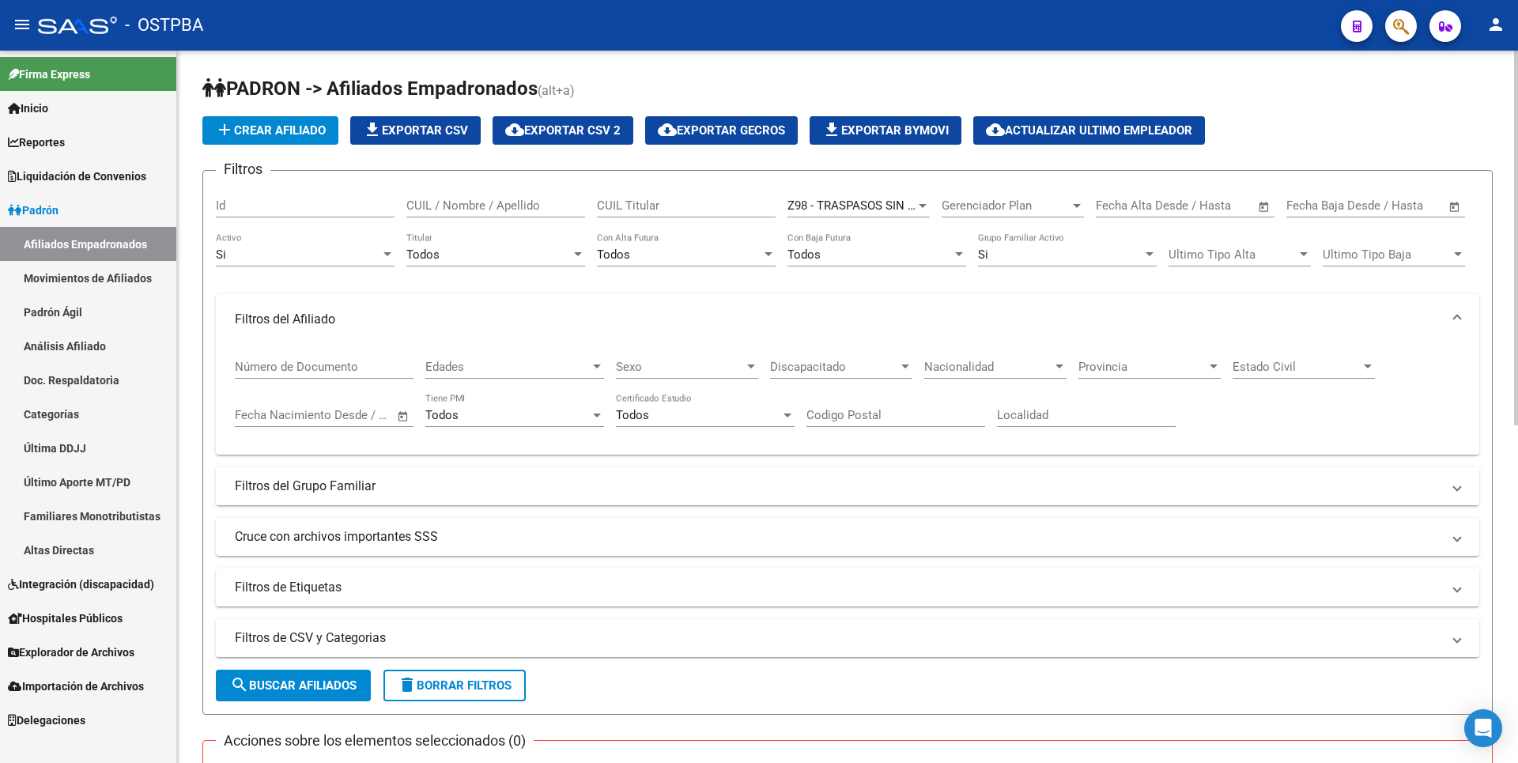
click at [396, 474] on mat-expansion-panel-header "Filtros del Grupo Familiar" at bounding box center [848, 486] width 1264 height 38
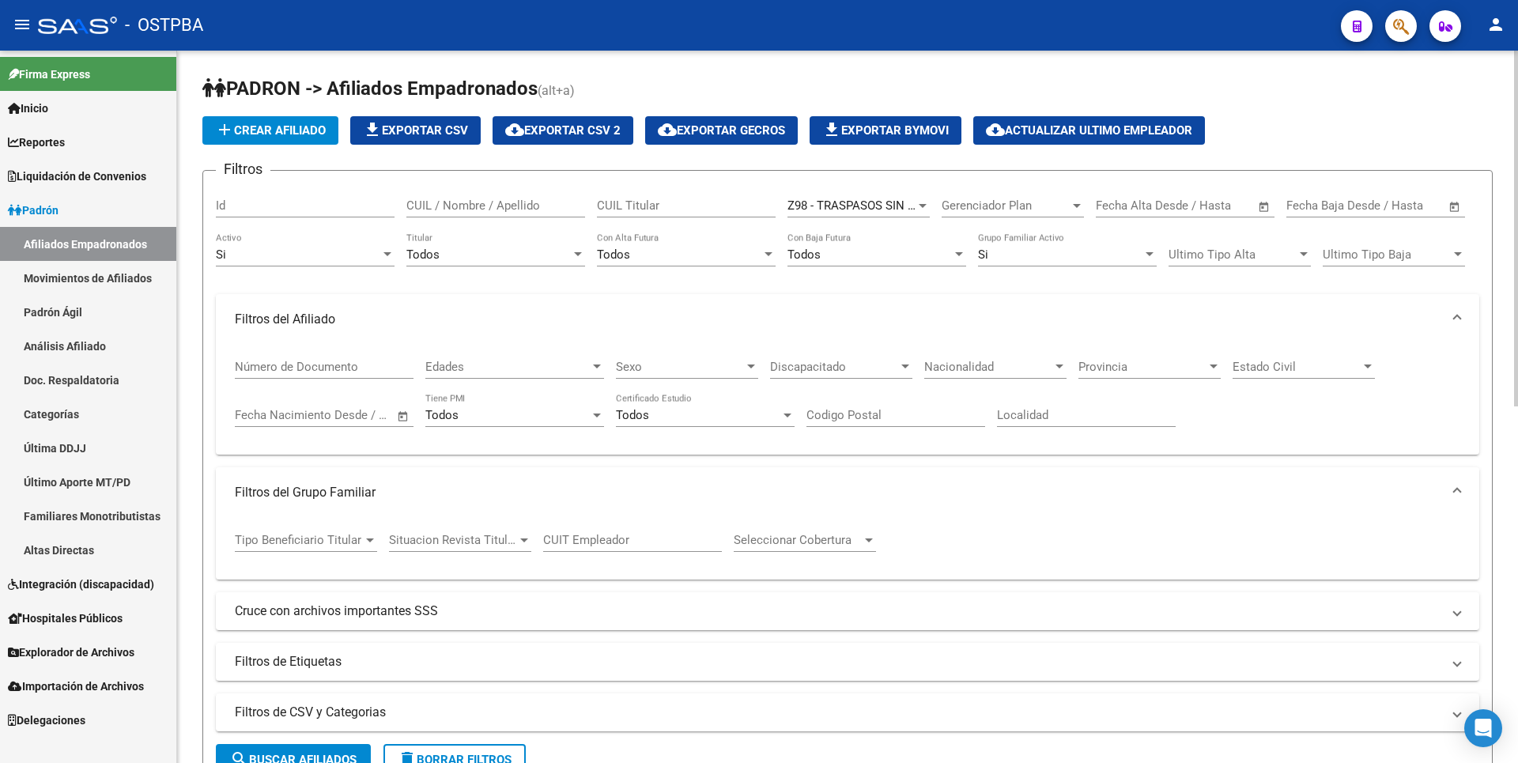
scroll to position [237, 0]
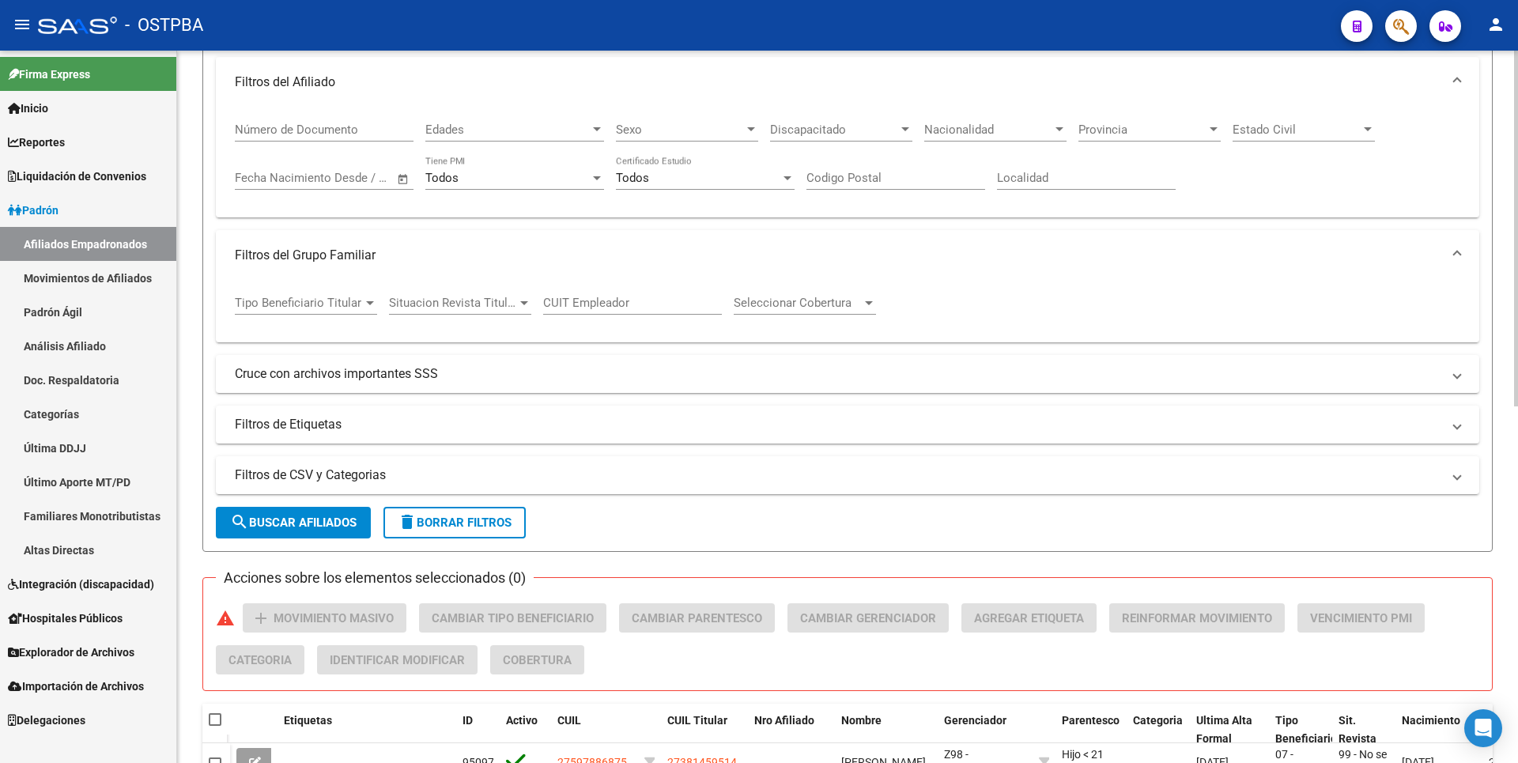
click at [372, 305] on div at bounding box center [370, 303] width 14 height 13
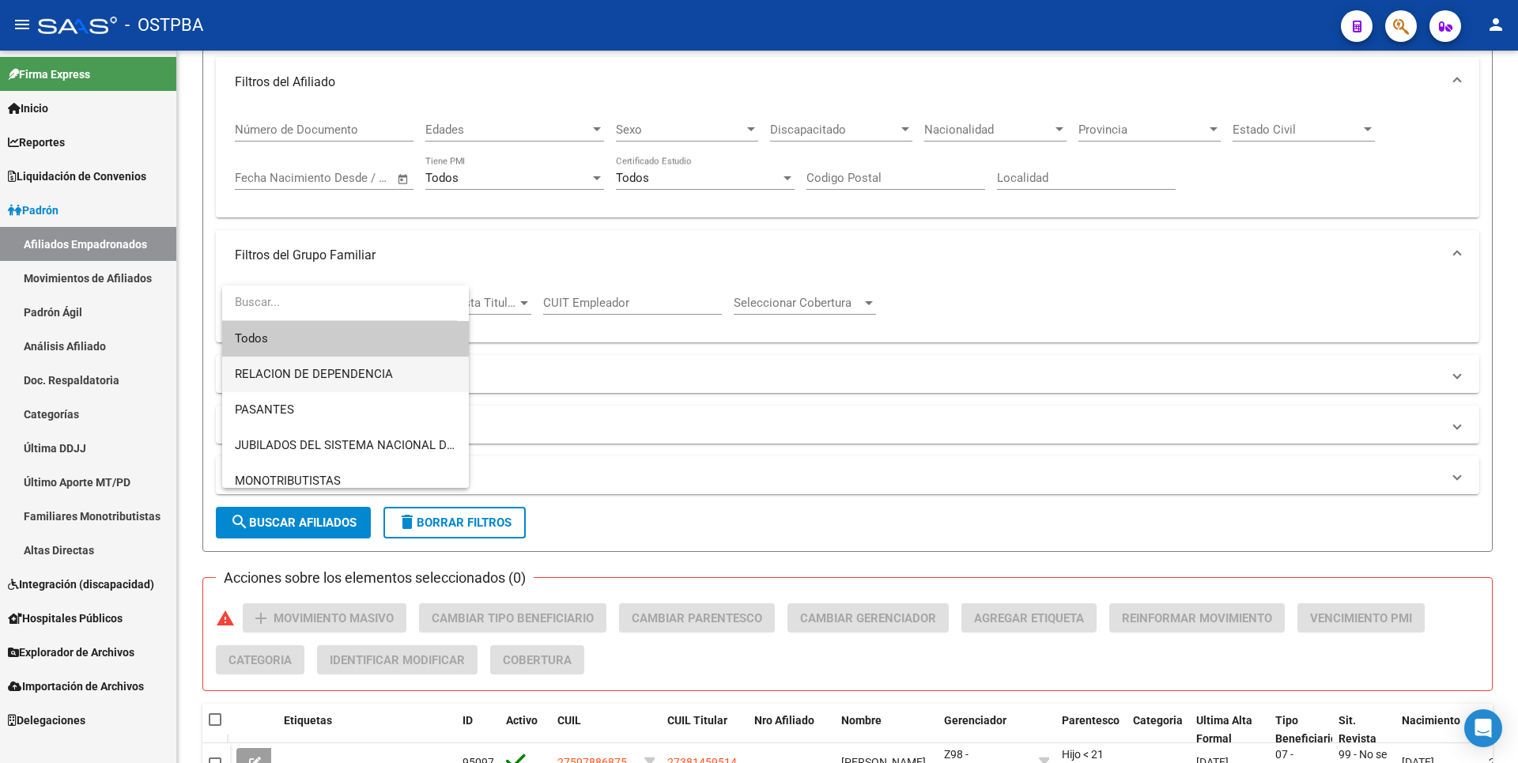
click at [326, 368] on span "RELACION DE DEPENDENCIA" at bounding box center [314, 374] width 158 height 14
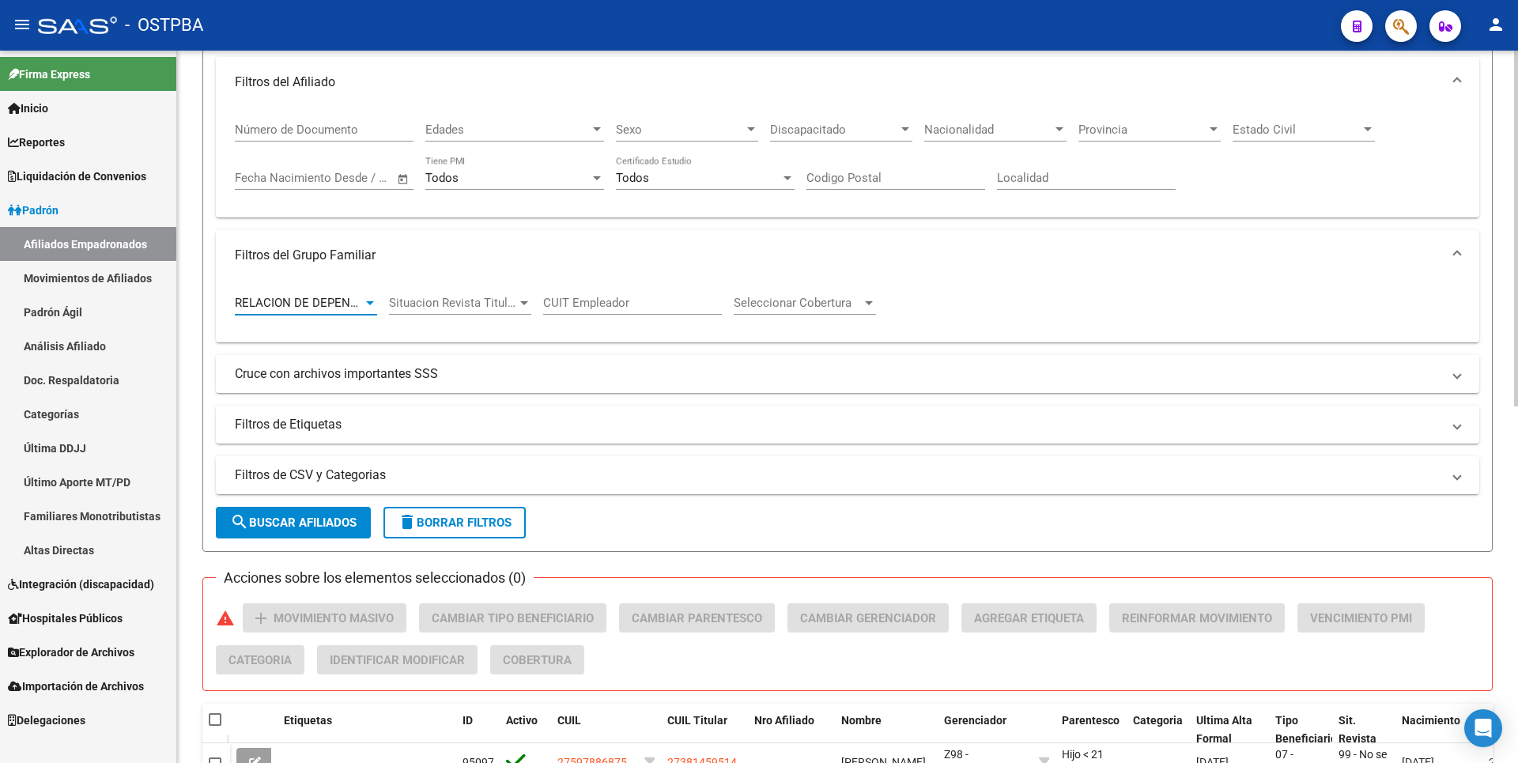
click at [315, 528] on span "search Buscar Afiliados" at bounding box center [293, 523] width 127 height 14
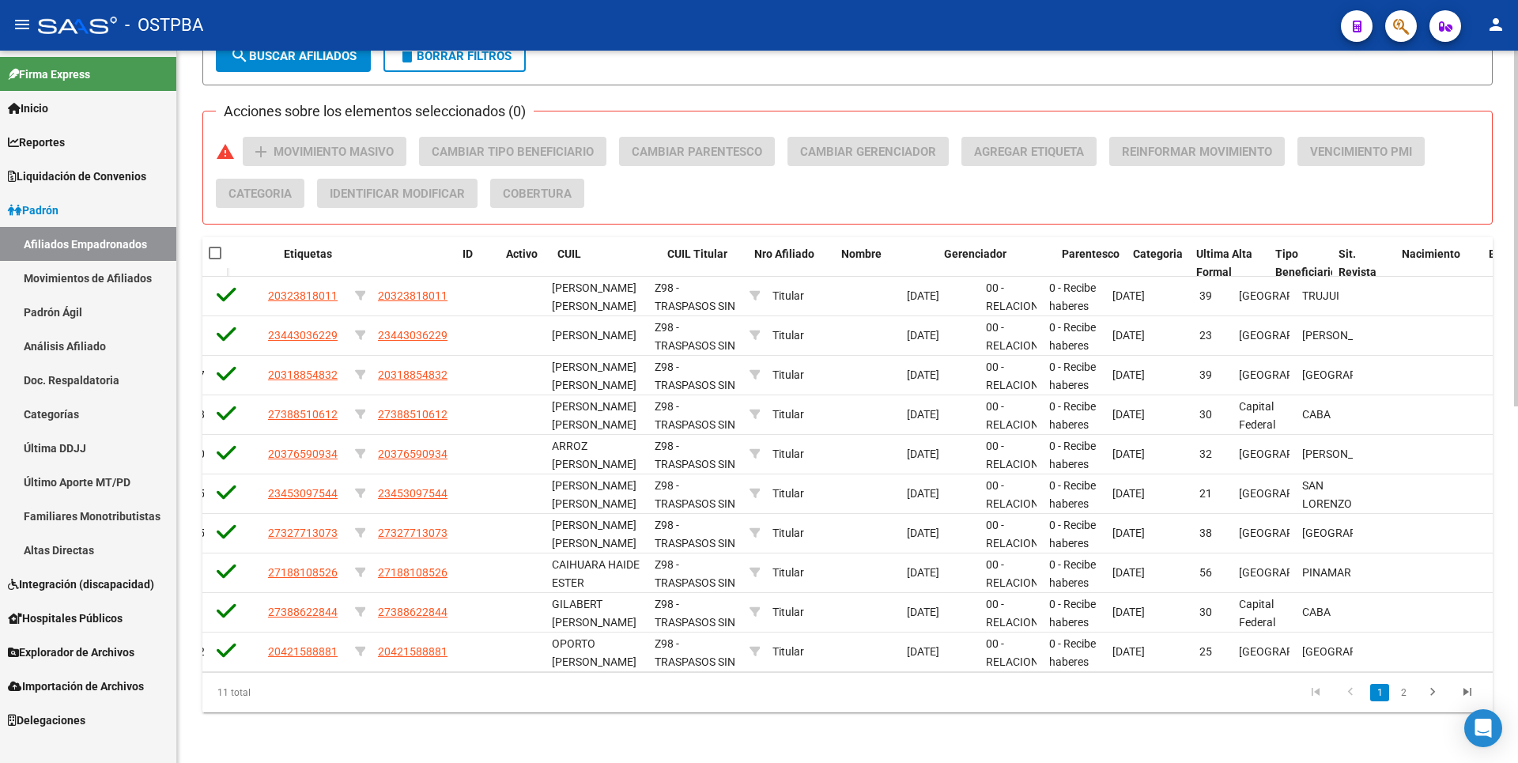
scroll to position [0, 0]
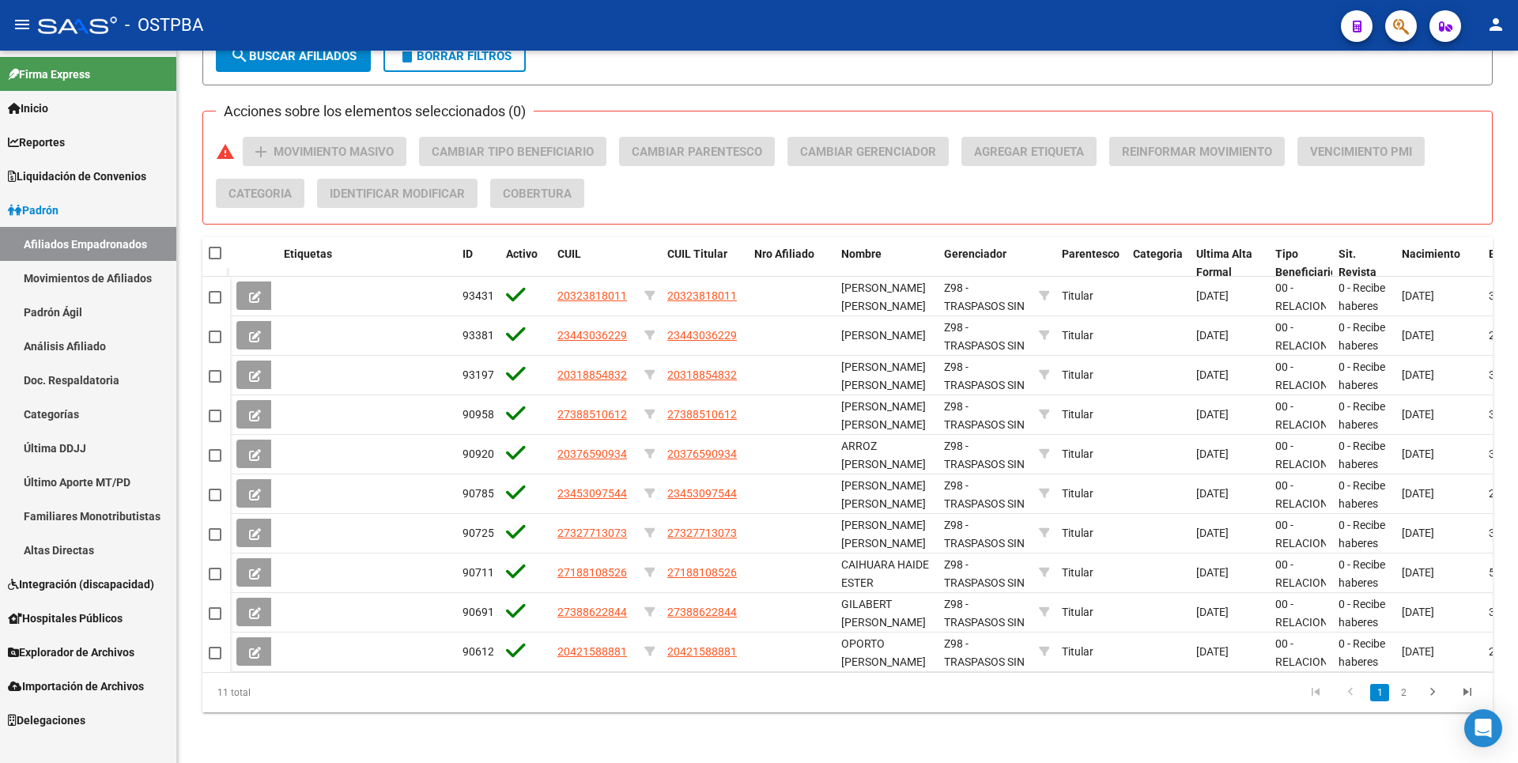
click at [90, 641] on link "Explorador de Archivos" at bounding box center [88, 652] width 176 height 34
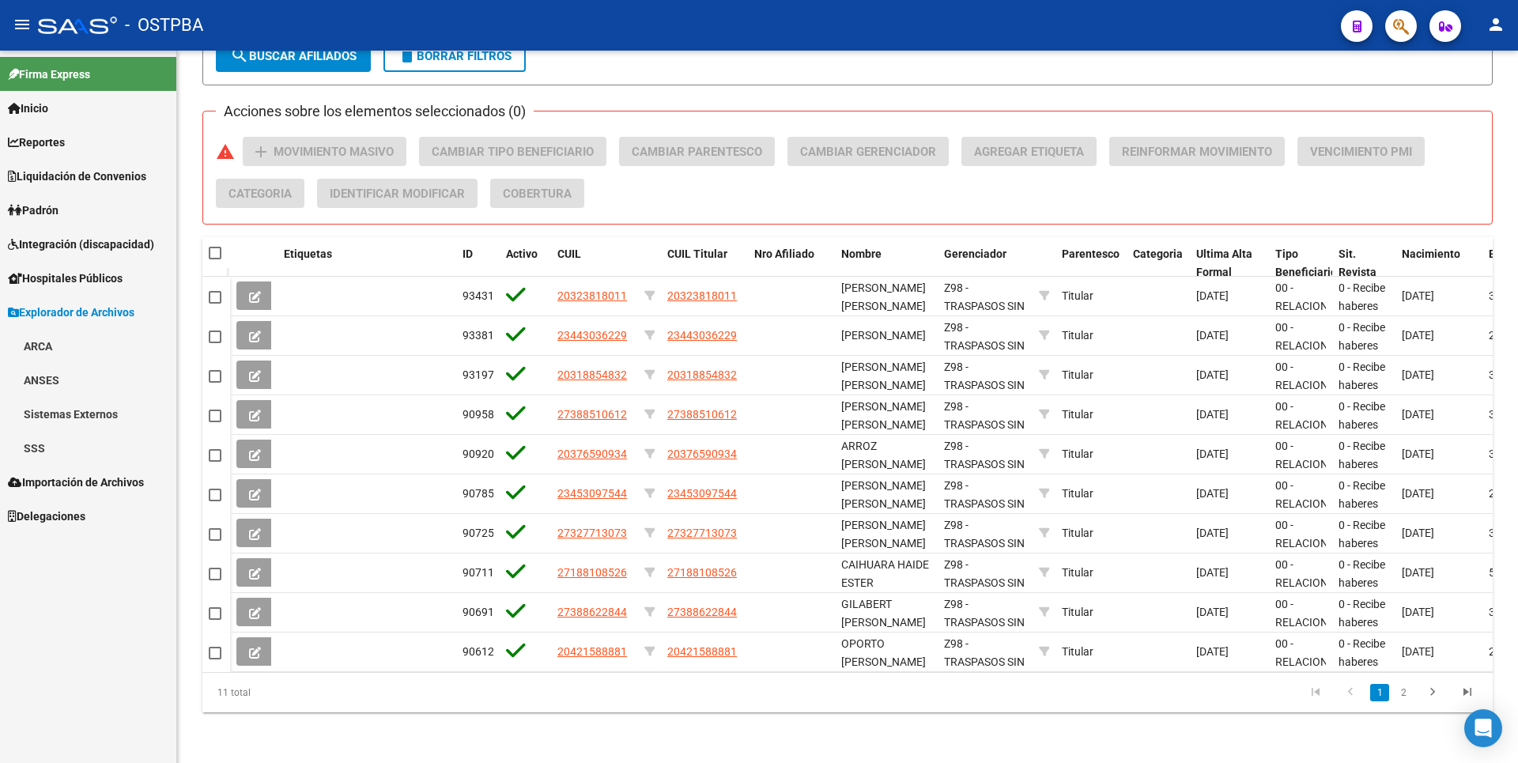
click at [83, 448] on link "SSS" at bounding box center [88, 448] width 176 height 34
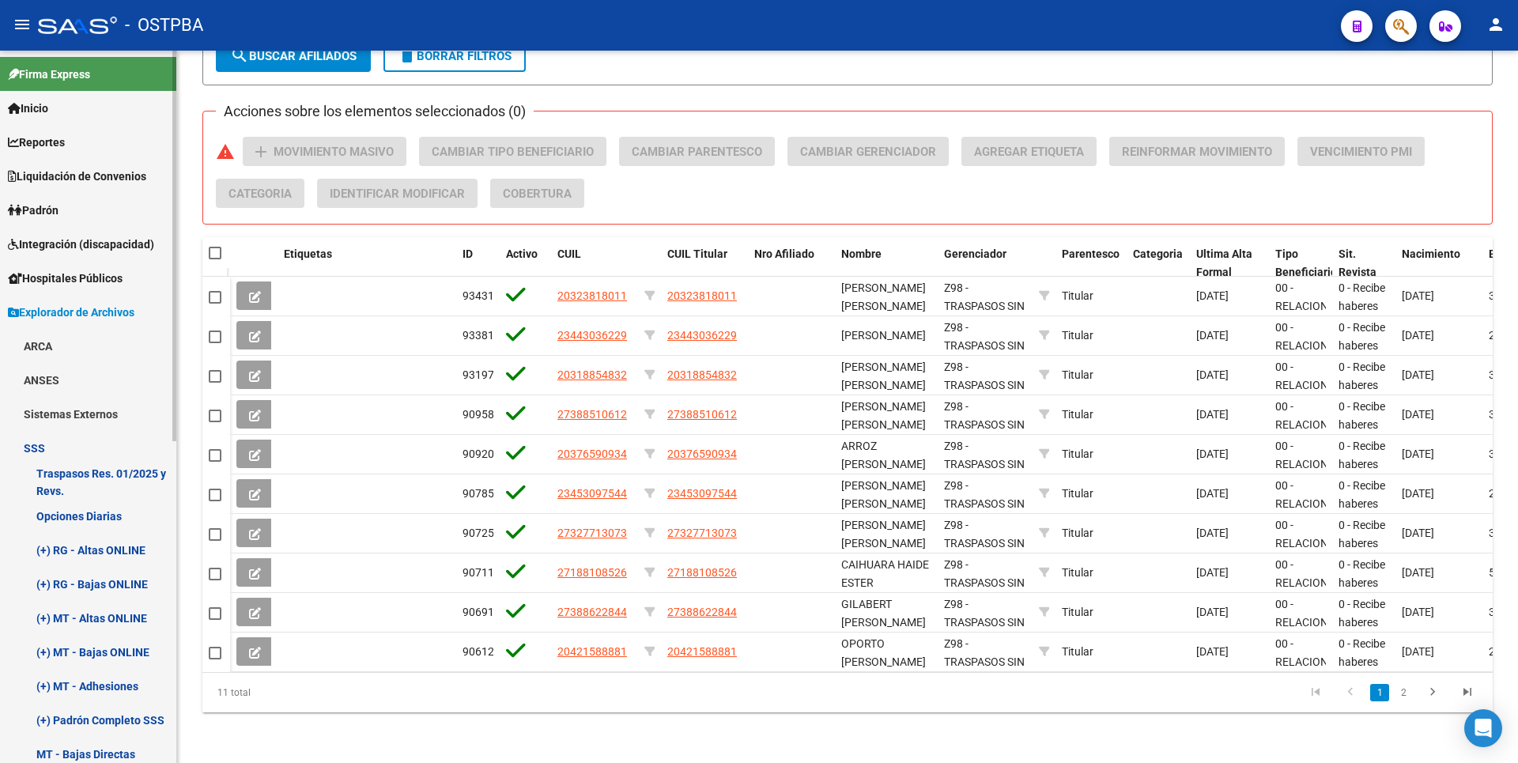
click at [120, 546] on link "(+) RG - Altas ONLINE" at bounding box center [88, 550] width 176 height 34
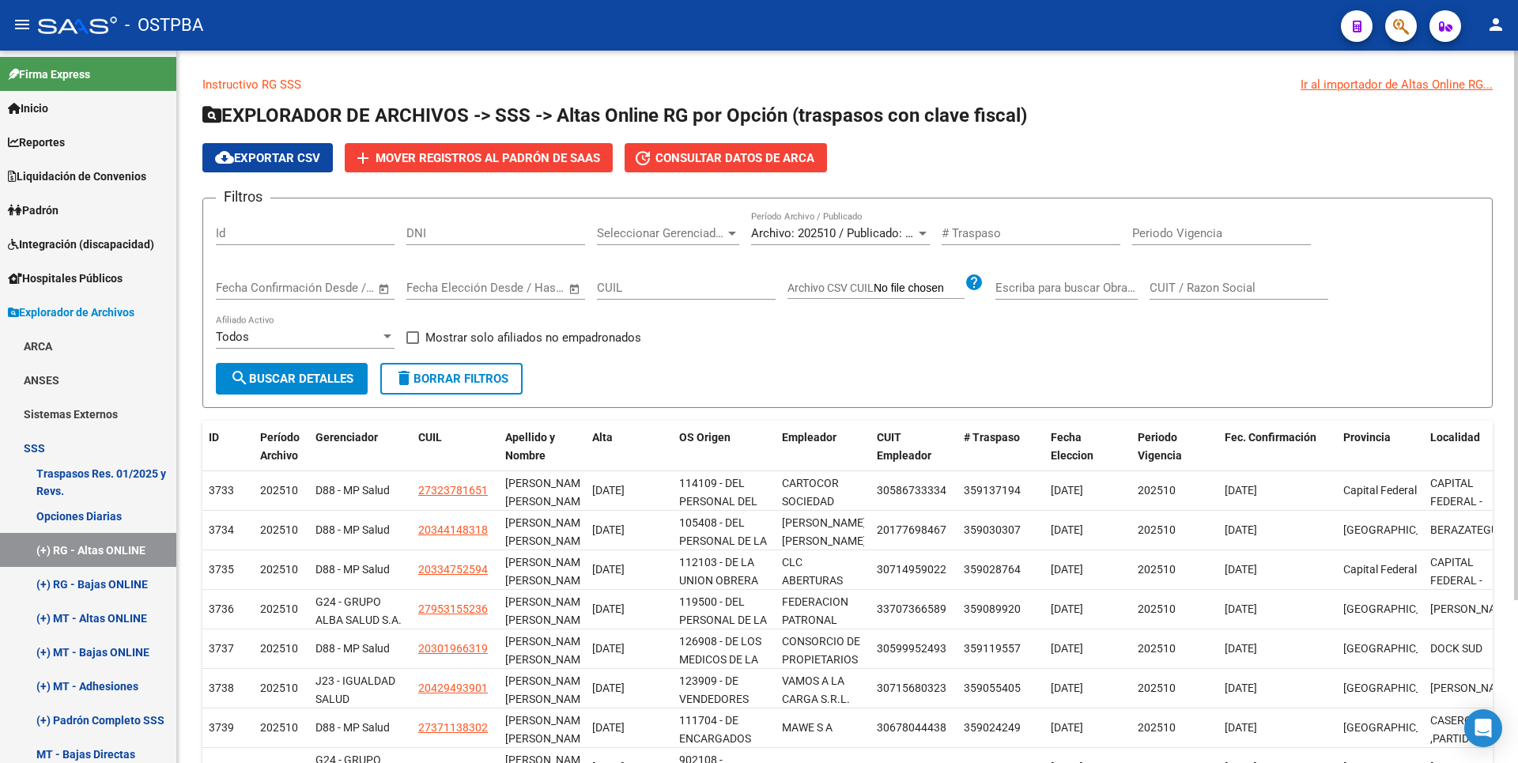
click at [730, 232] on div at bounding box center [732, 234] width 8 height 4
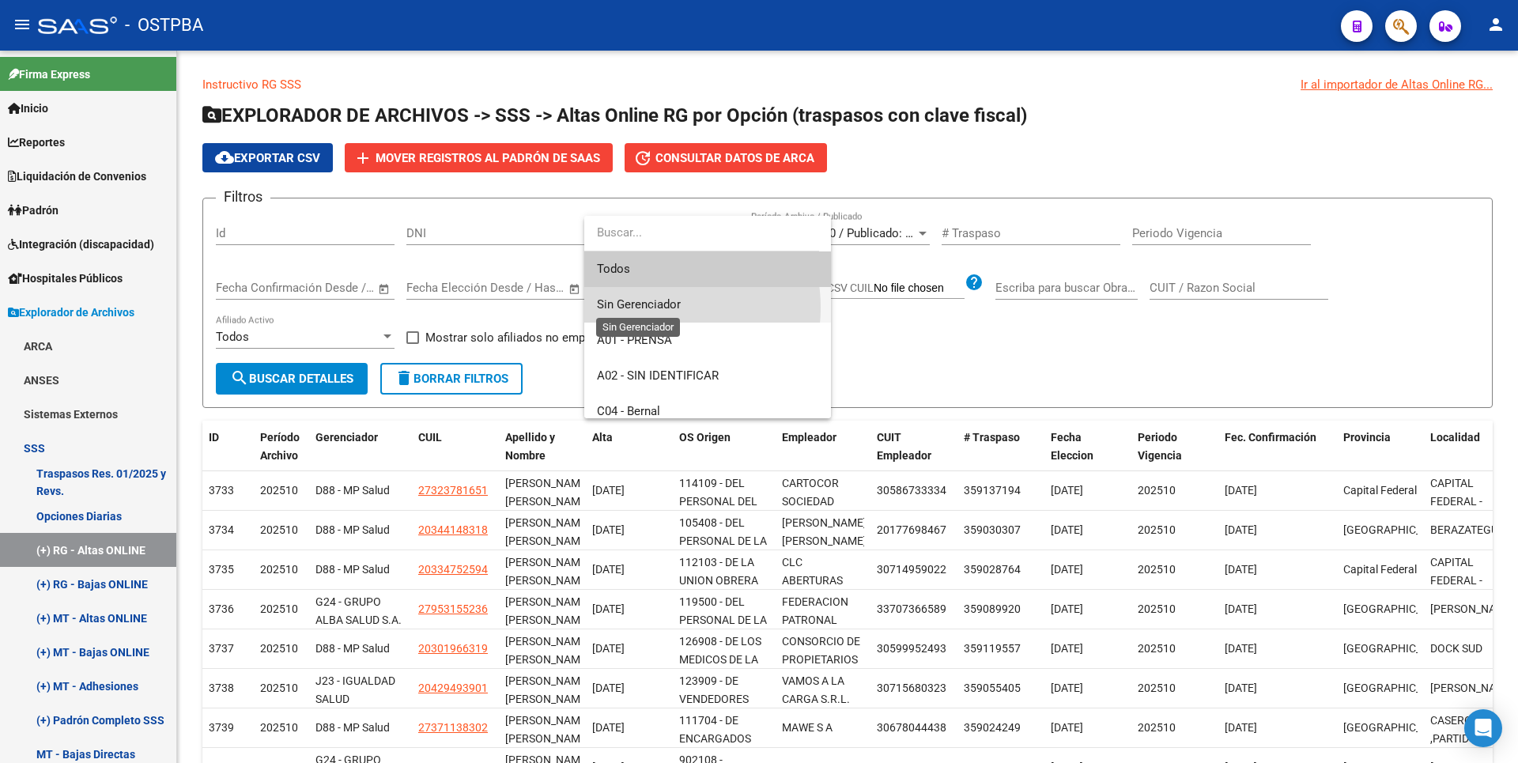
click at [653, 307] on span "Sin Gerenciador" at bounding box center [639, 304] width 84 height 14
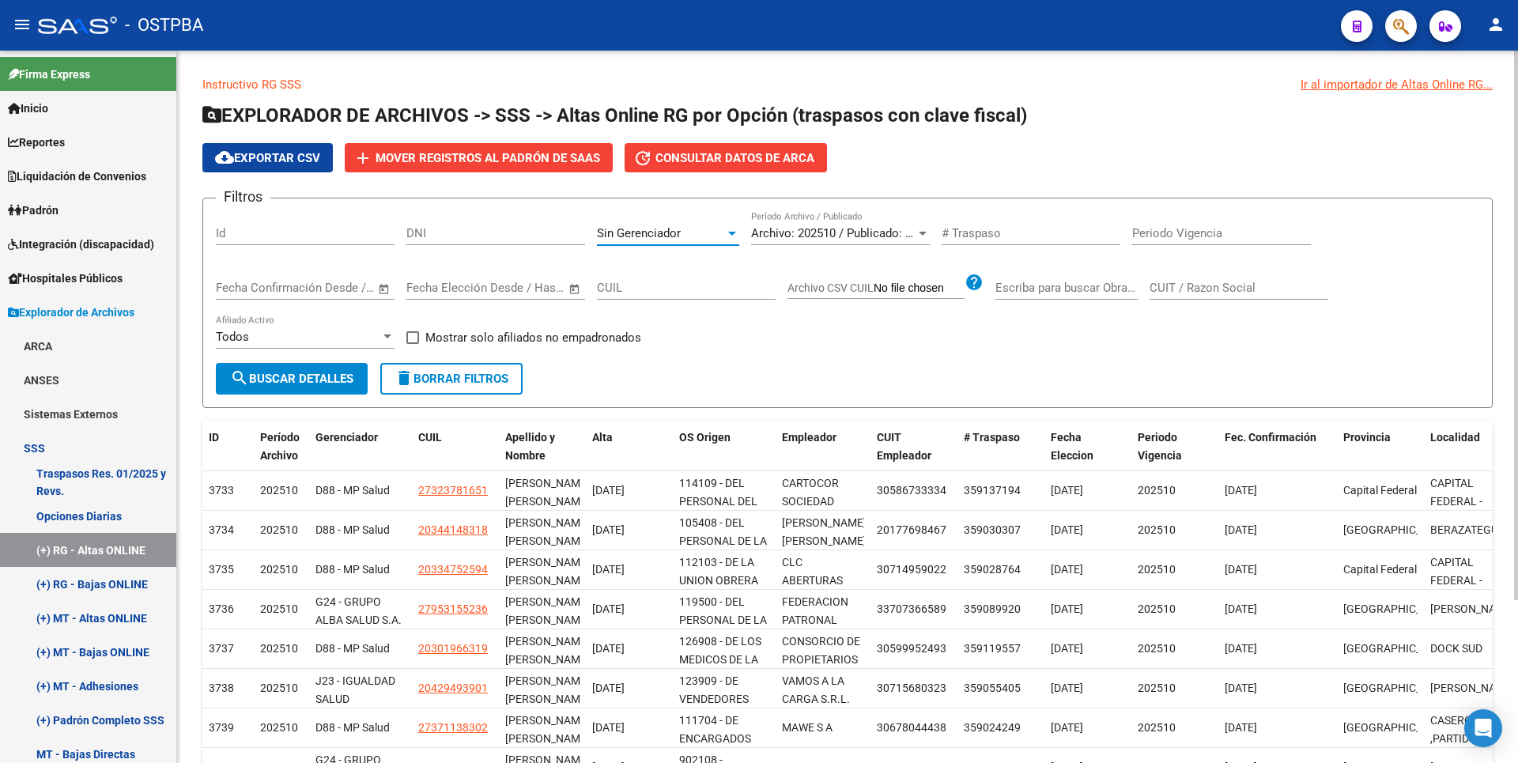
click at [301, 381] on span "search Buscar Detalles" at bounding box center [291, 379] width 123 height 14
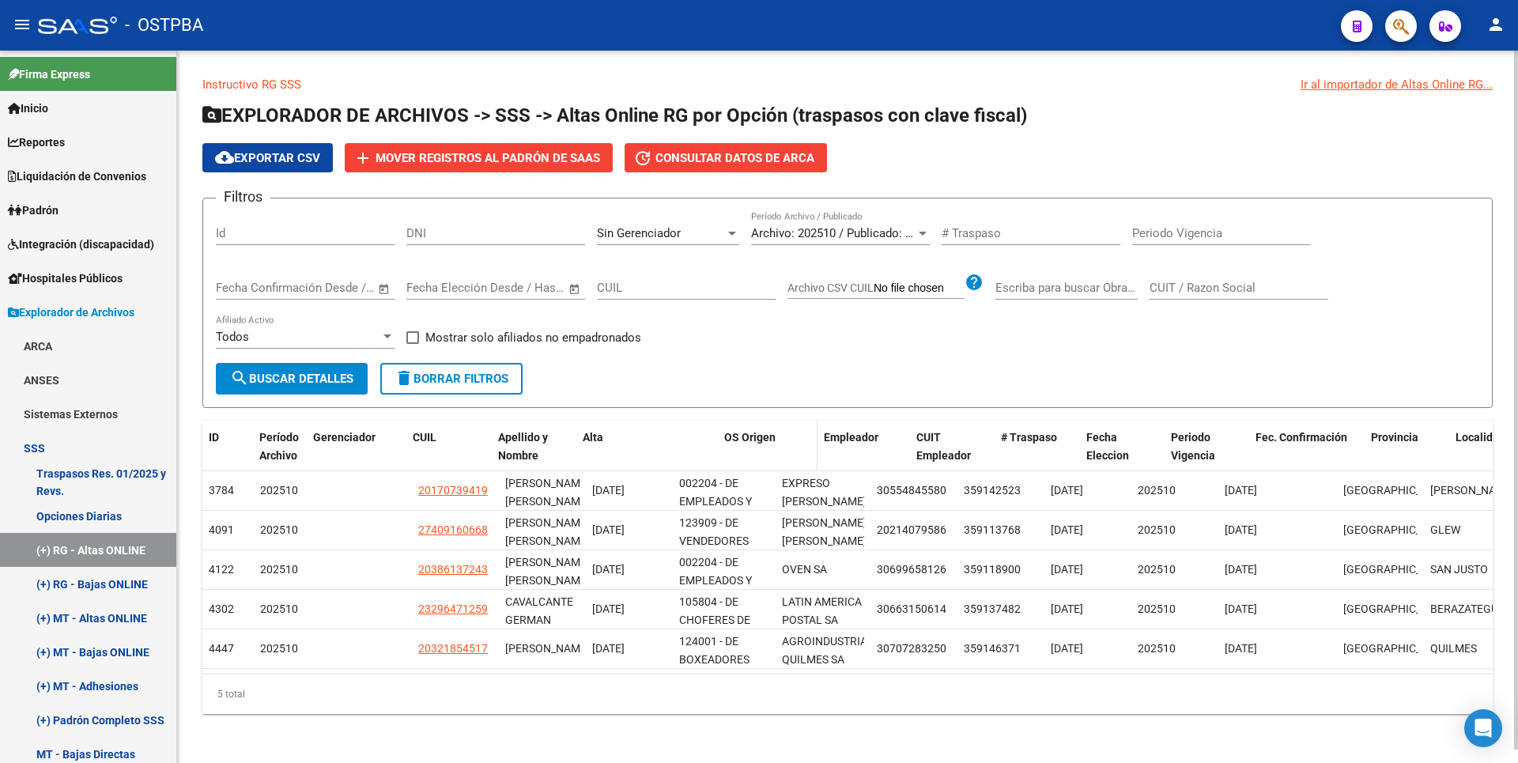
drag, startPoint x: 670, startPoint y: 440, endPoint x: 728, endPoint y: 438, distance: 58.5
click at [728, 438] on div "ID Período Archivo Gerenciador CUIL Apellido y Nombre Alta OS Origen Empleador …" at bounding box center [1329, 456] width 2254 height 70
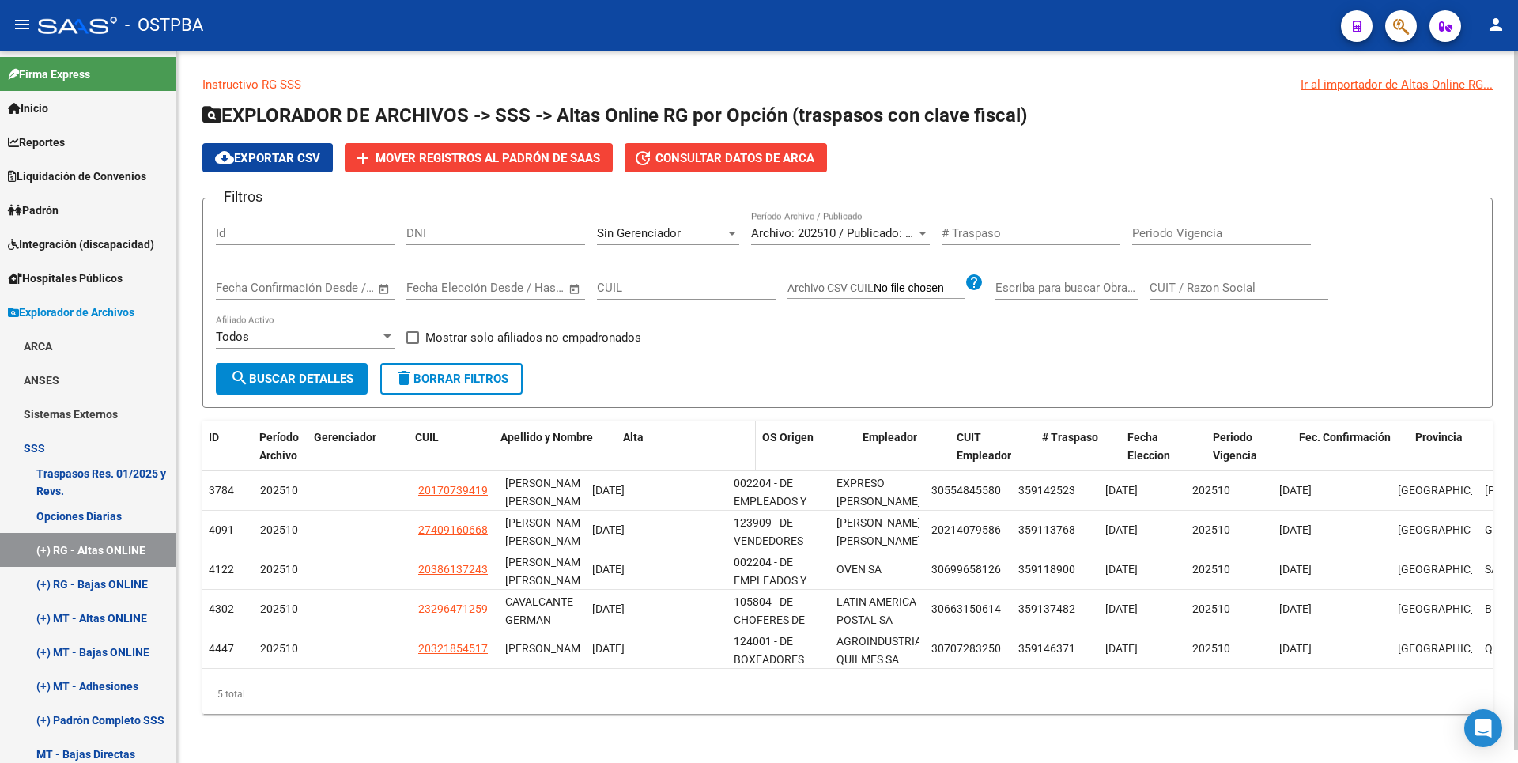
drag, startPoint x: 579, startPoint y: 436, endPoint x: 616, endPoint y: 436, distance: 37.2
click at [616, 436] on div "ID Período Archivo Gerenciador CUIL Apellido y Nombre Alta OS Origen Empleador …" at bounding box center [1356, 456] width 2308 height 70
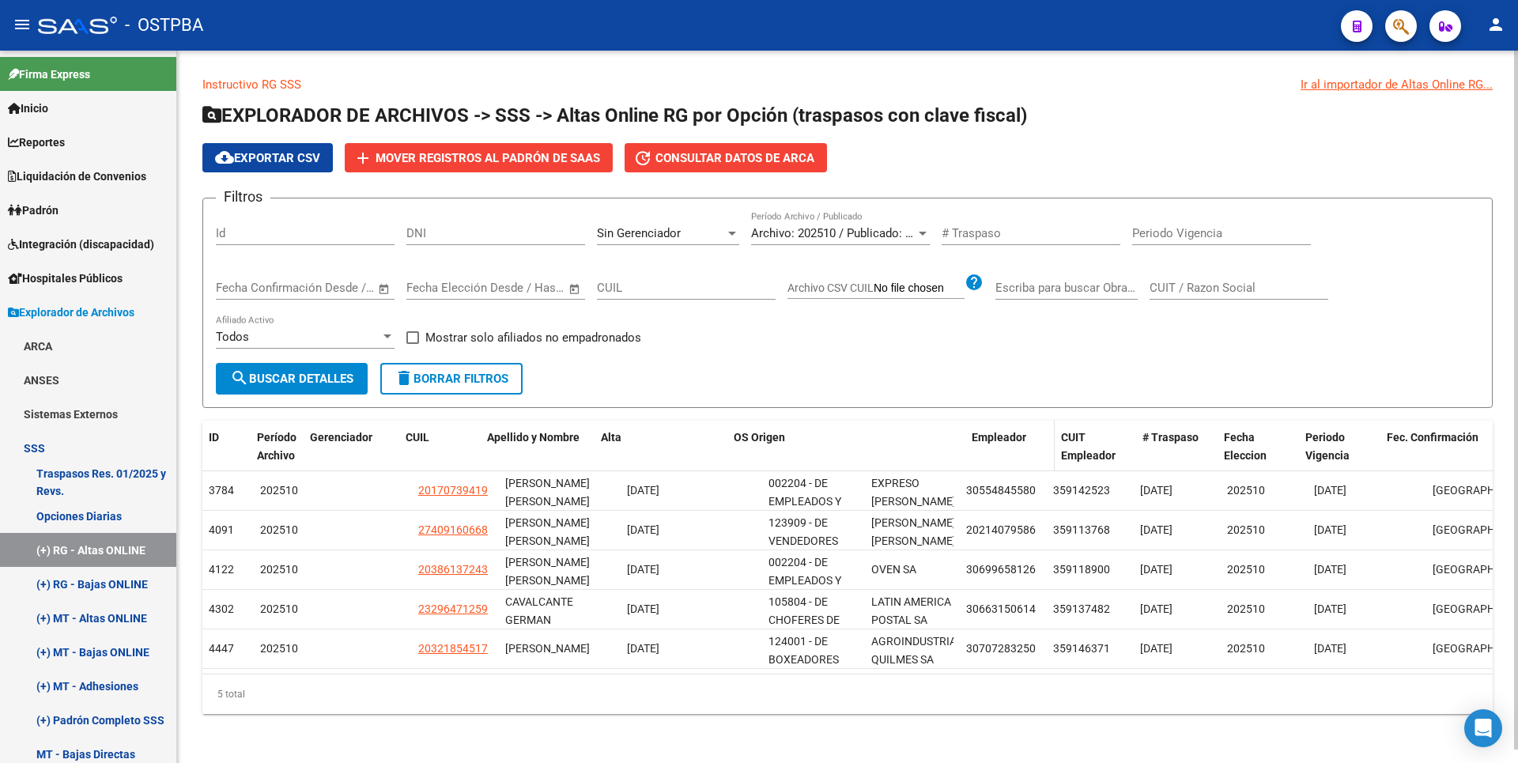
drag, startPoint x: 863, startPoint y: 437, endPoint x: 1018, endPoint y: 434, distance: 155.8
click at [1018, 434] on div "ID Período Archivo Gerenciador CUIL Apellido y Nombre Alta OS Origen Empleador …" at bounding box center [1373, 456] width 2343 height 70
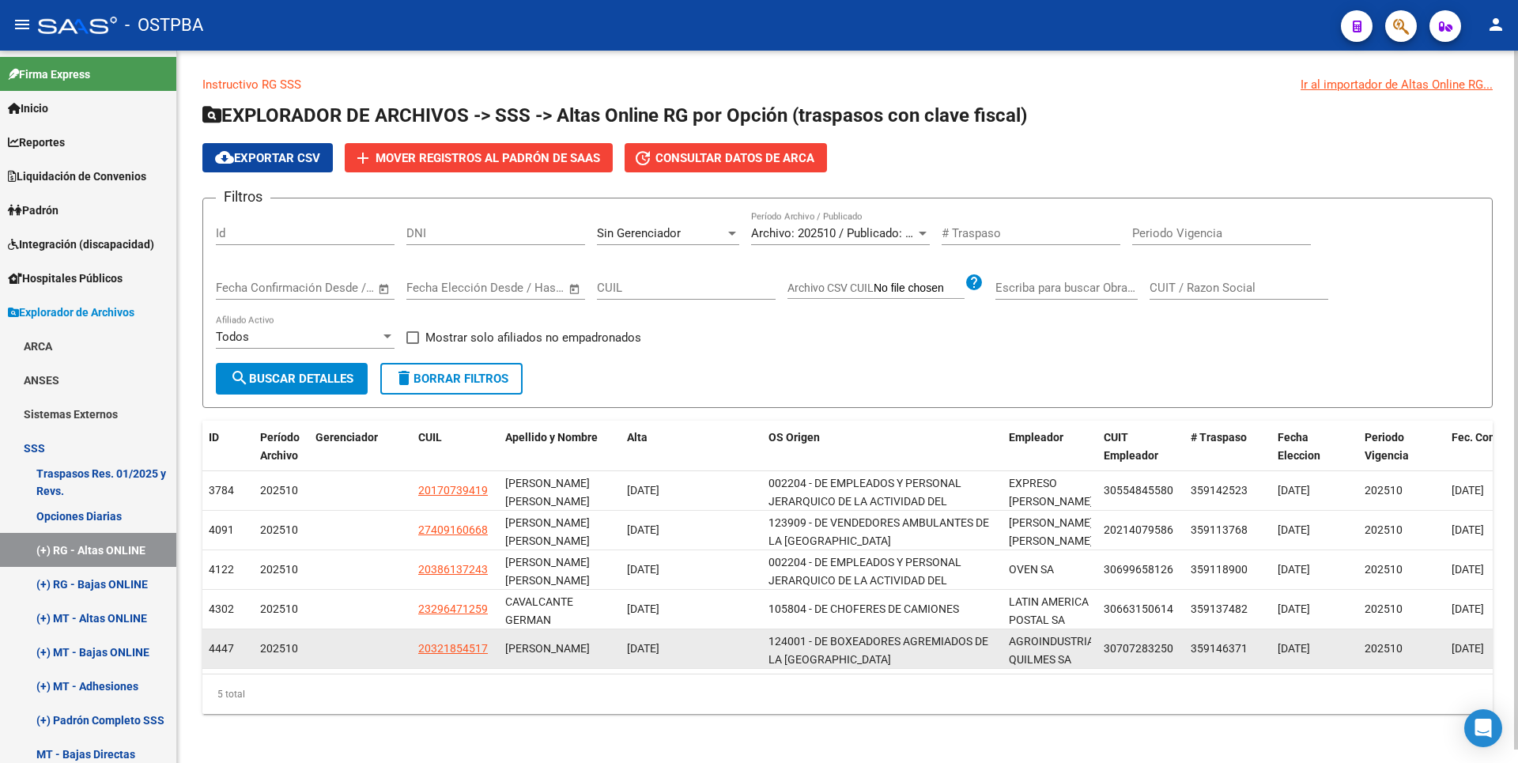
copy span "20321854517"
drag, startPoint x: 419, startPoint y: 652, endPoint x: 486, endPoint y: 657, distance: 66.6
click at [486, 657] on app-link-go-to "20321854517" at bounding box center [453, 649] width 70 height 18
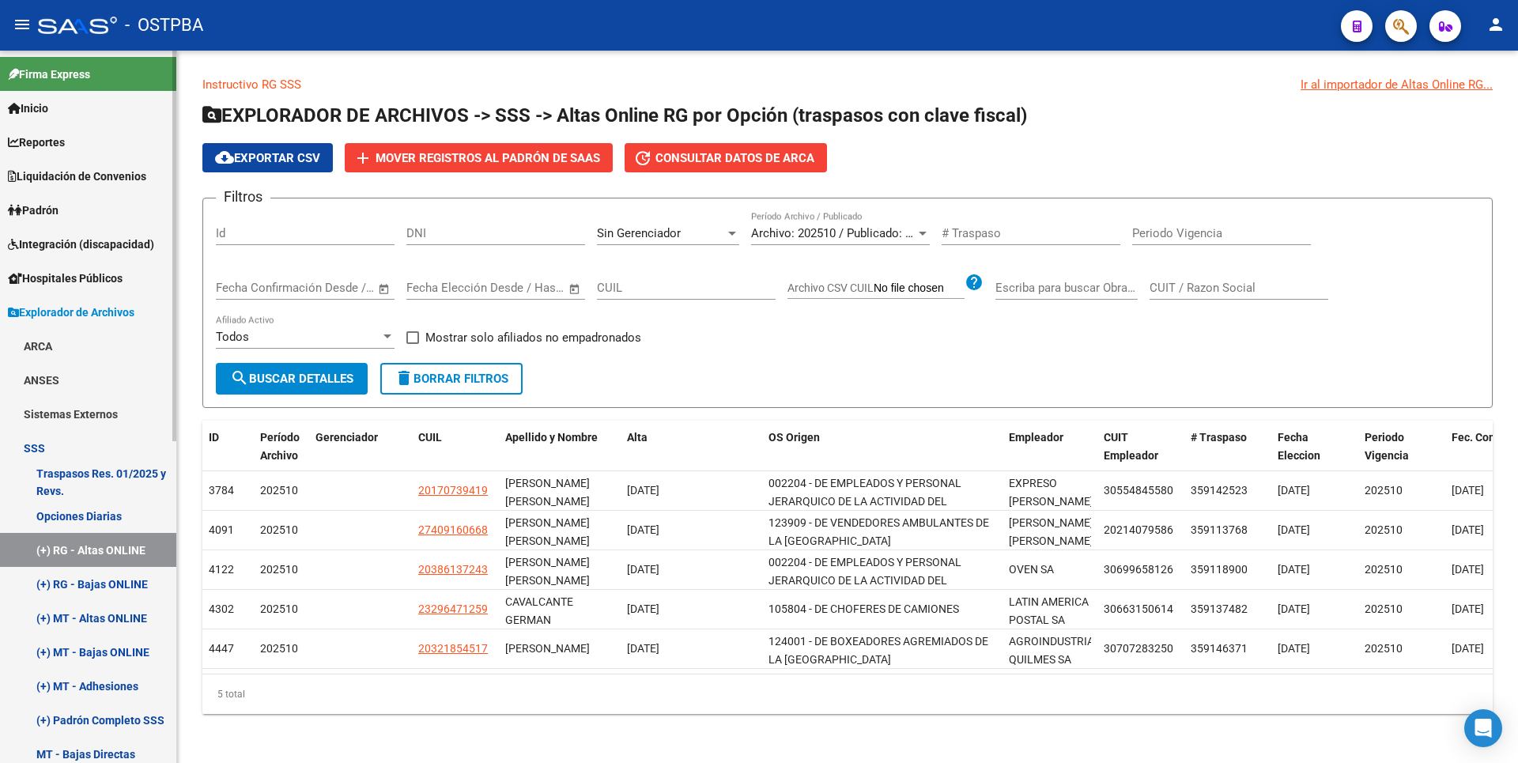
click at [125, 625] on link "(+) MT - Altas ONLINE" at bounding box center [88, 618] width 176 height 34
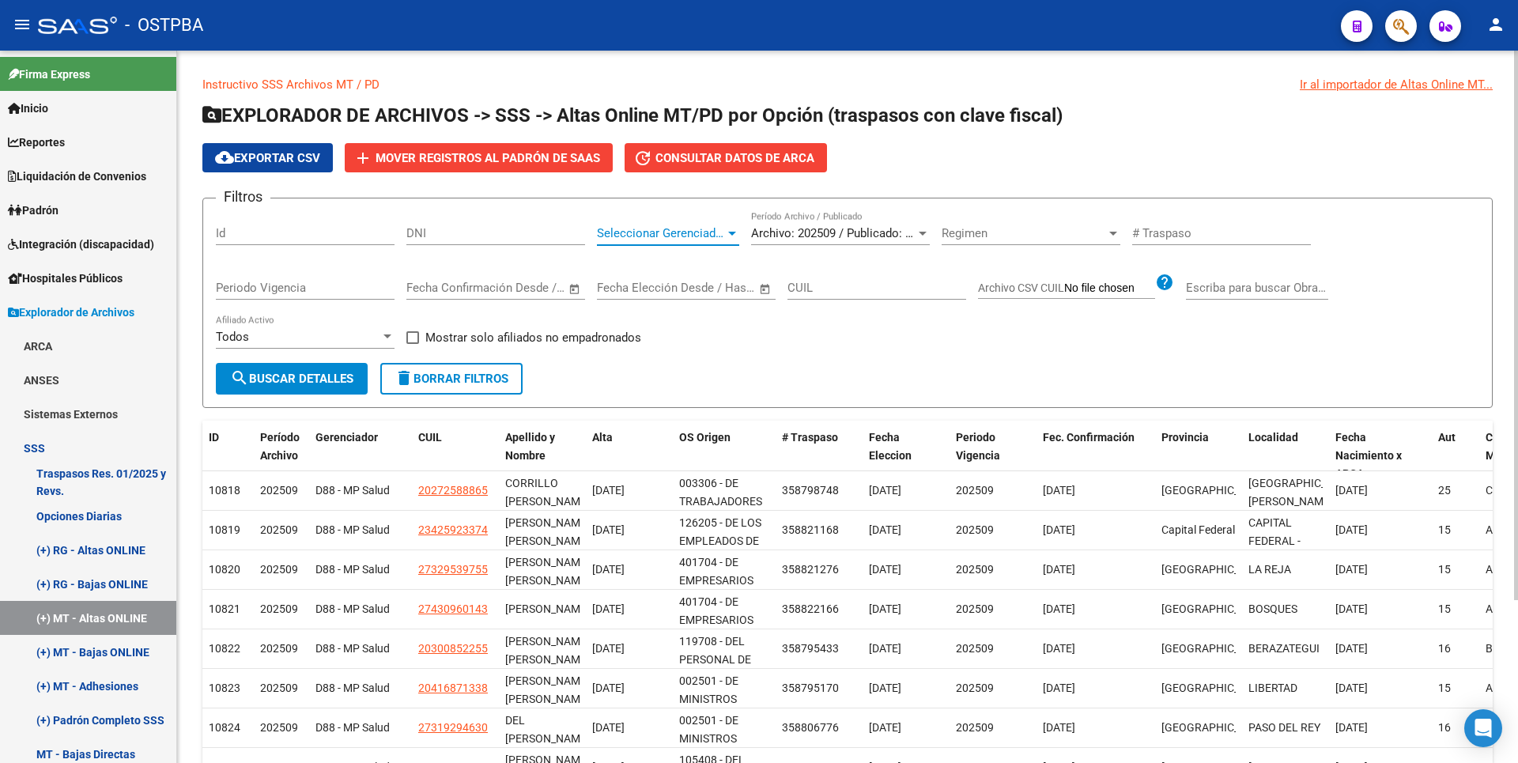
click at [731, 229] on div at bounding box center [732, 233] width 14 height 13
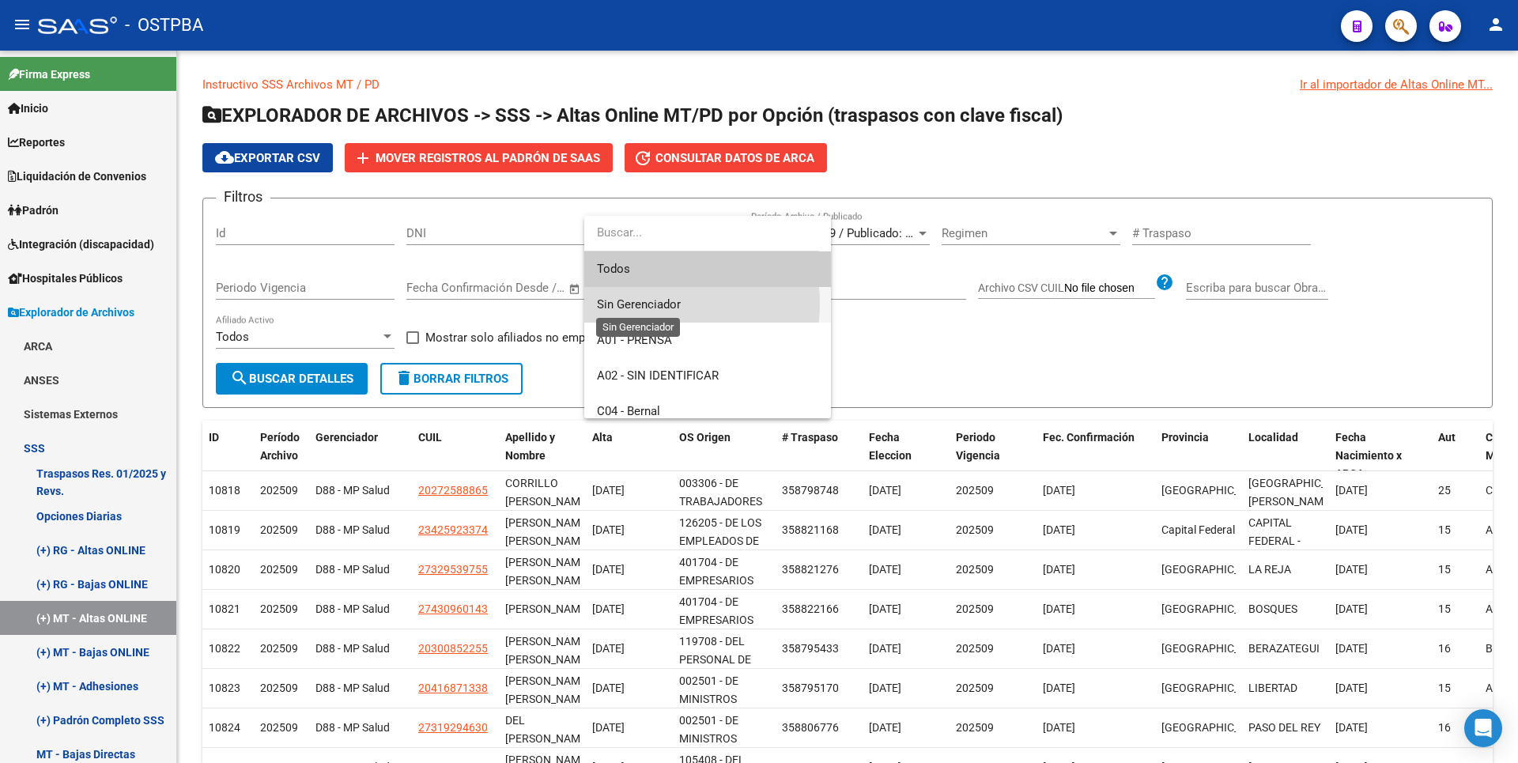
drag, startPoint x: 652, startPoint y: 304, endPoint x: 631, endPoint y: 304, distance: 21.3
click at [652, 304] on span "Sin Gerenciador" at bounding box center [639, 304] width 84 height 14
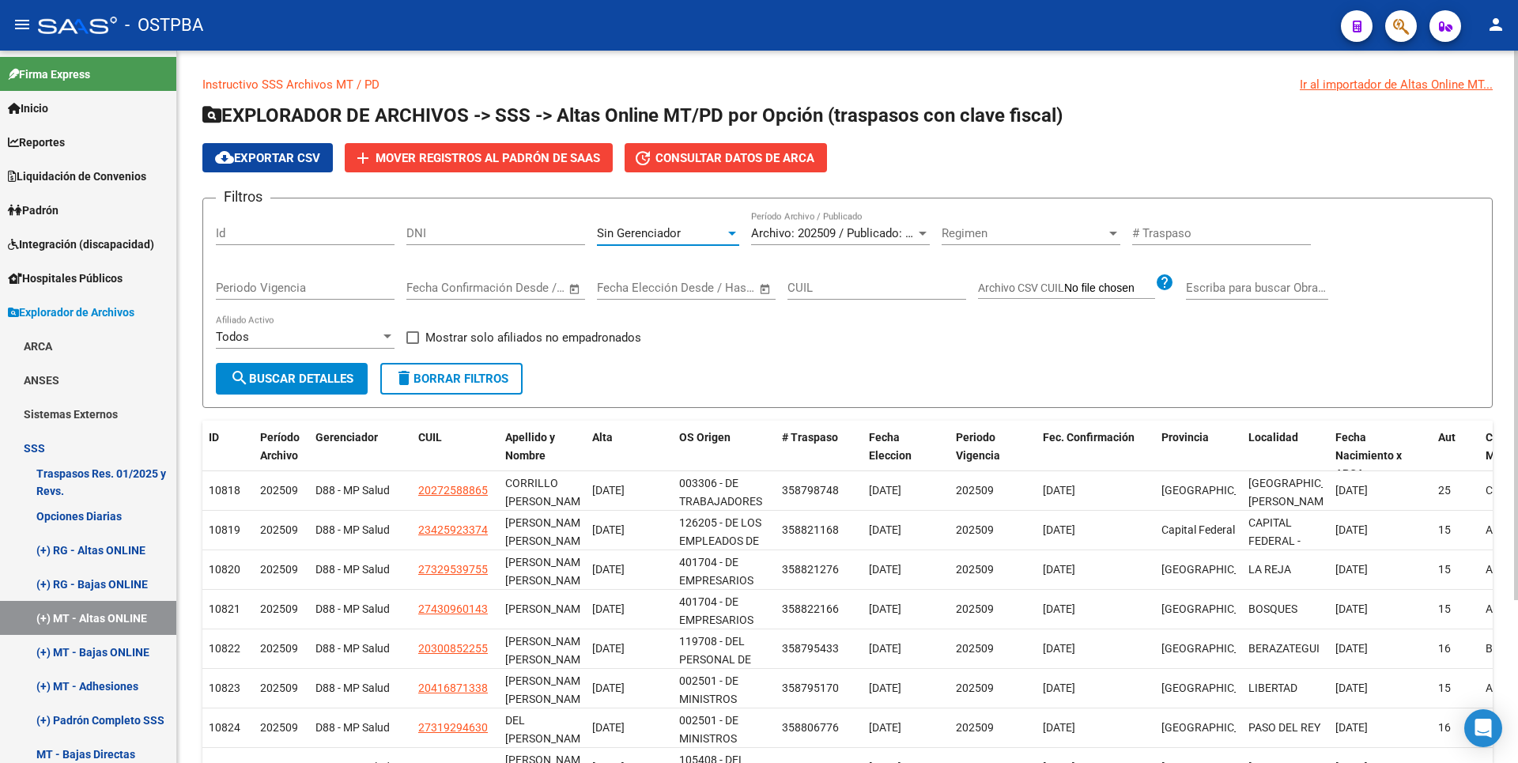
click at [317, 365] on button "search Buscar Detalles" at bounding box center [292, 379] width 152 height 32
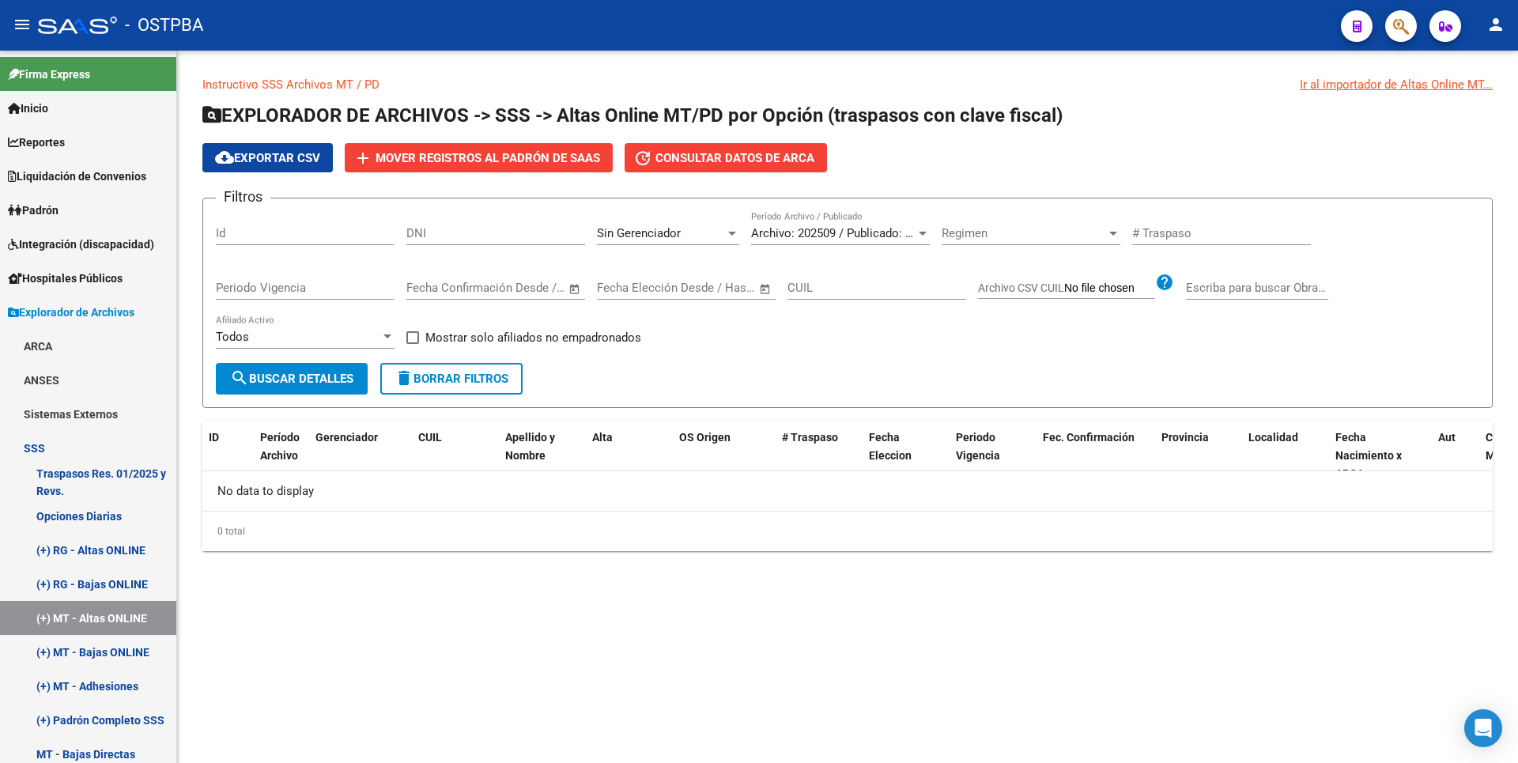
click at [719, 233] on div "Sin Gerenciador" at bounding box center [661, 233] width 128 height 14
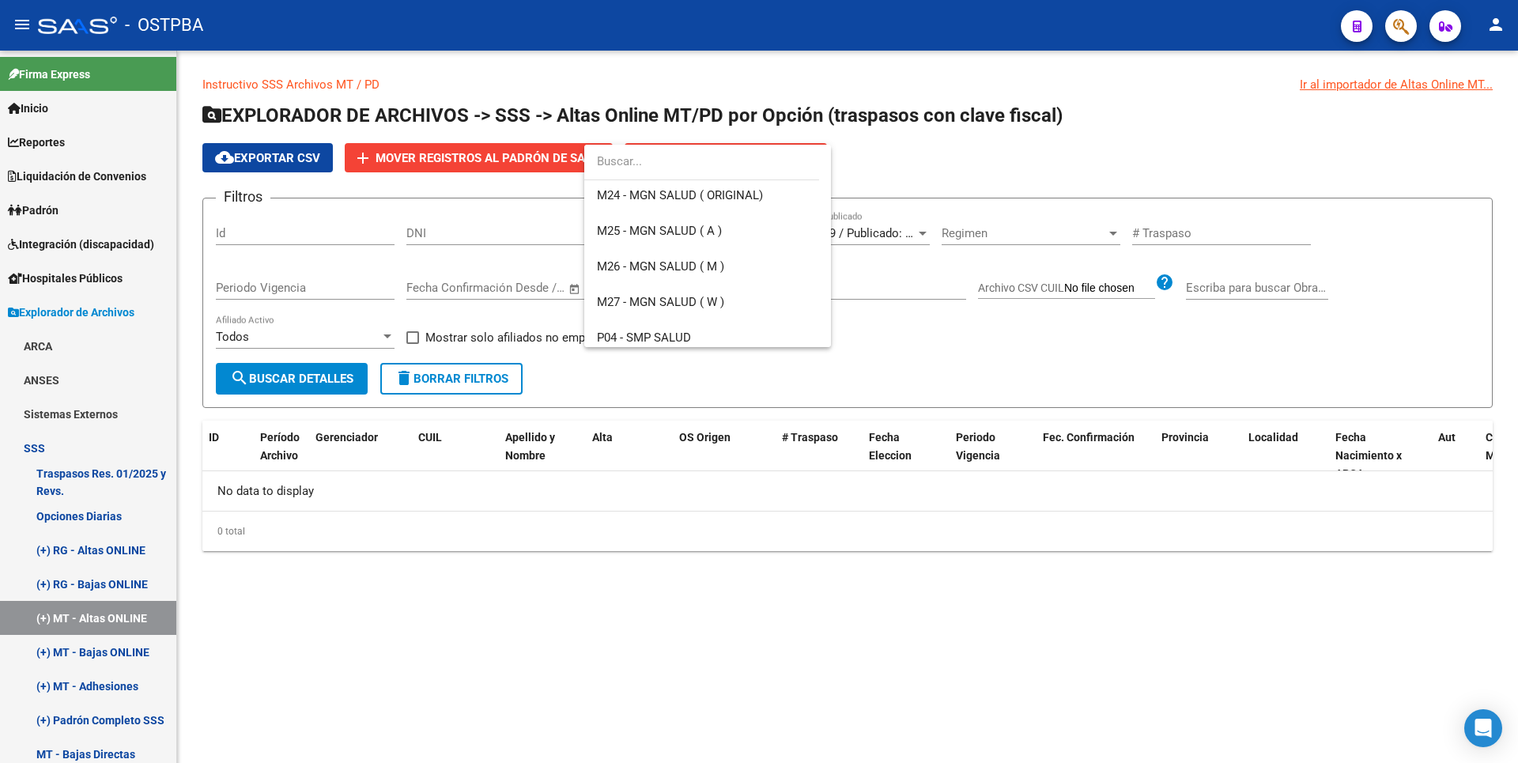
scroll to position [395, 0]
click at [675, 204] on span "M24 - MGN SALUD ( ORIGINAL)" at bounding box center [707, 194] width 221 height 36
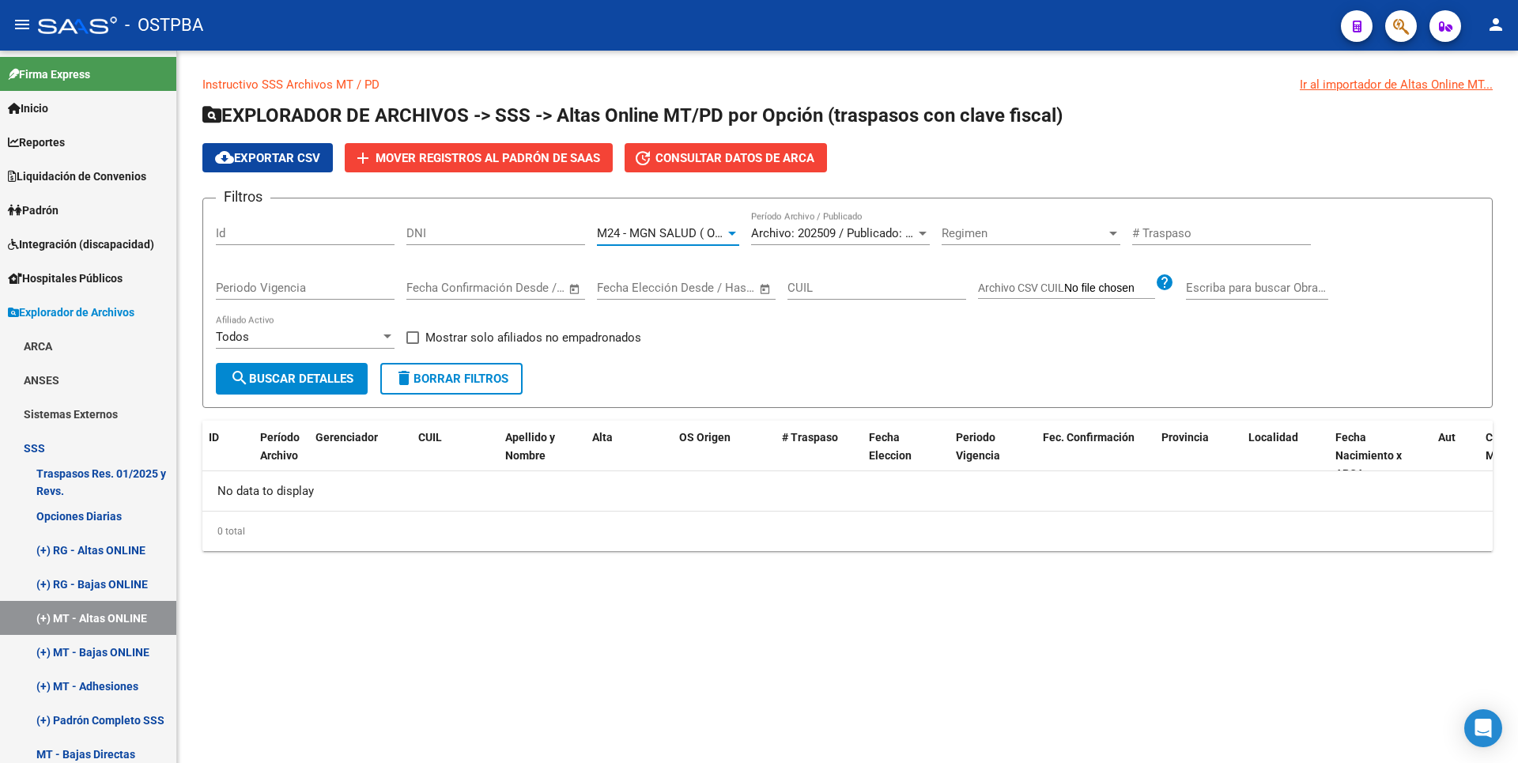
click at [329, 375] on span "search Buscar Detalles" at bounding box center [291, 379] width 123 height 14
click at [731, 235] on div at bounding box center [732, 234] width 8 height 4
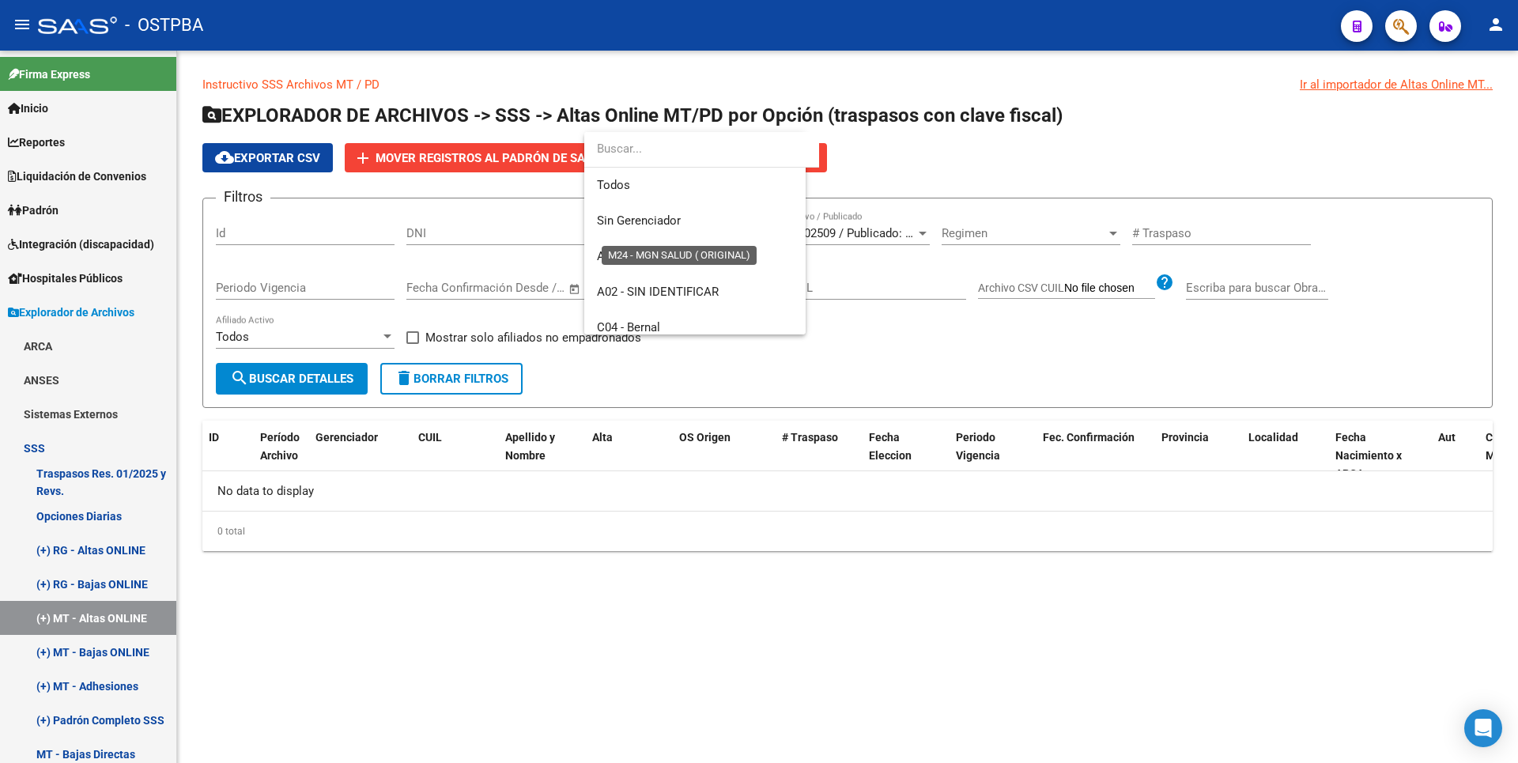
scroll to position [344, 0]
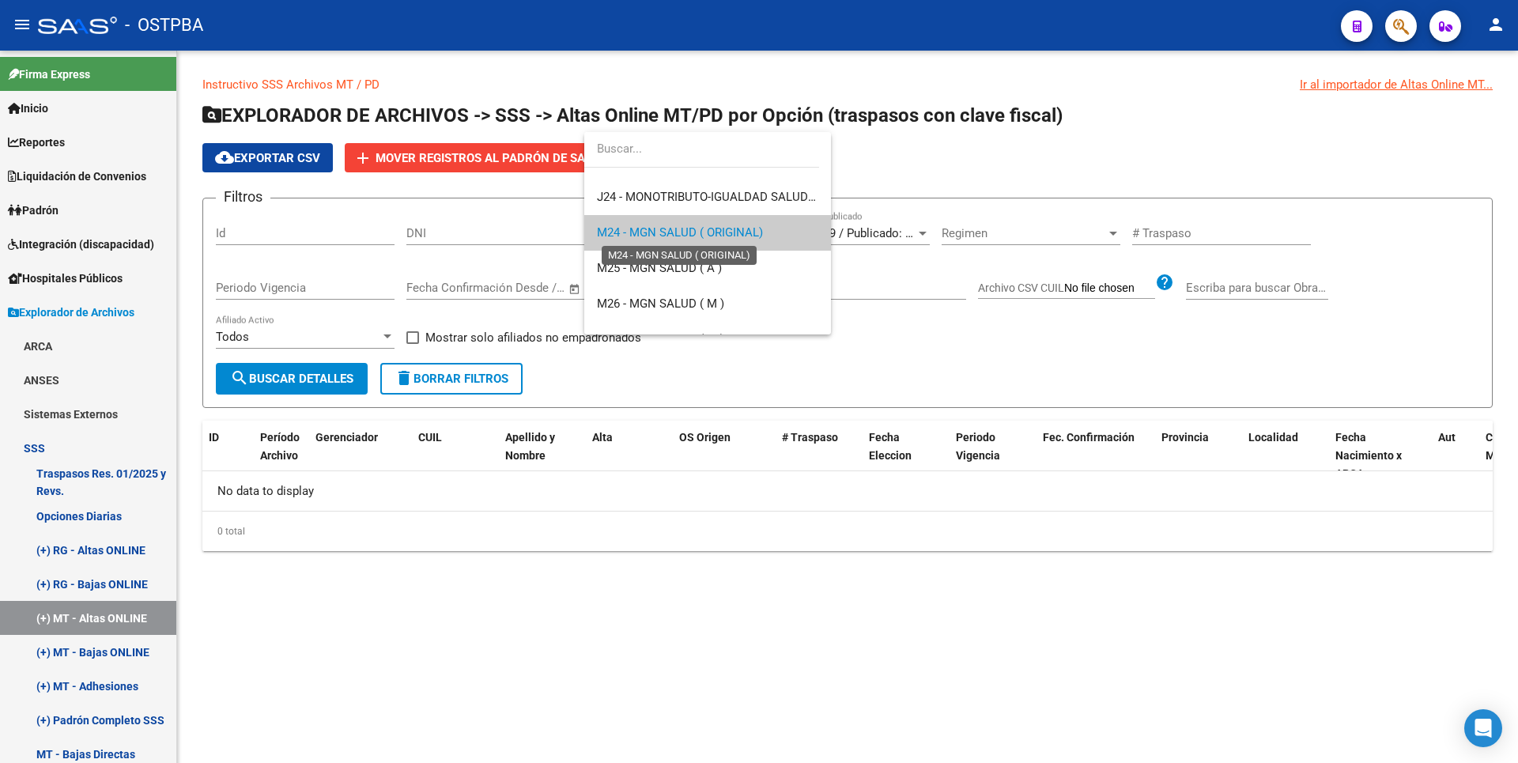
click at [640, 236] on span "M24 - MGN SALUD ( ORIGINAL)" at bounding box center [680, 232] width 166 height 14
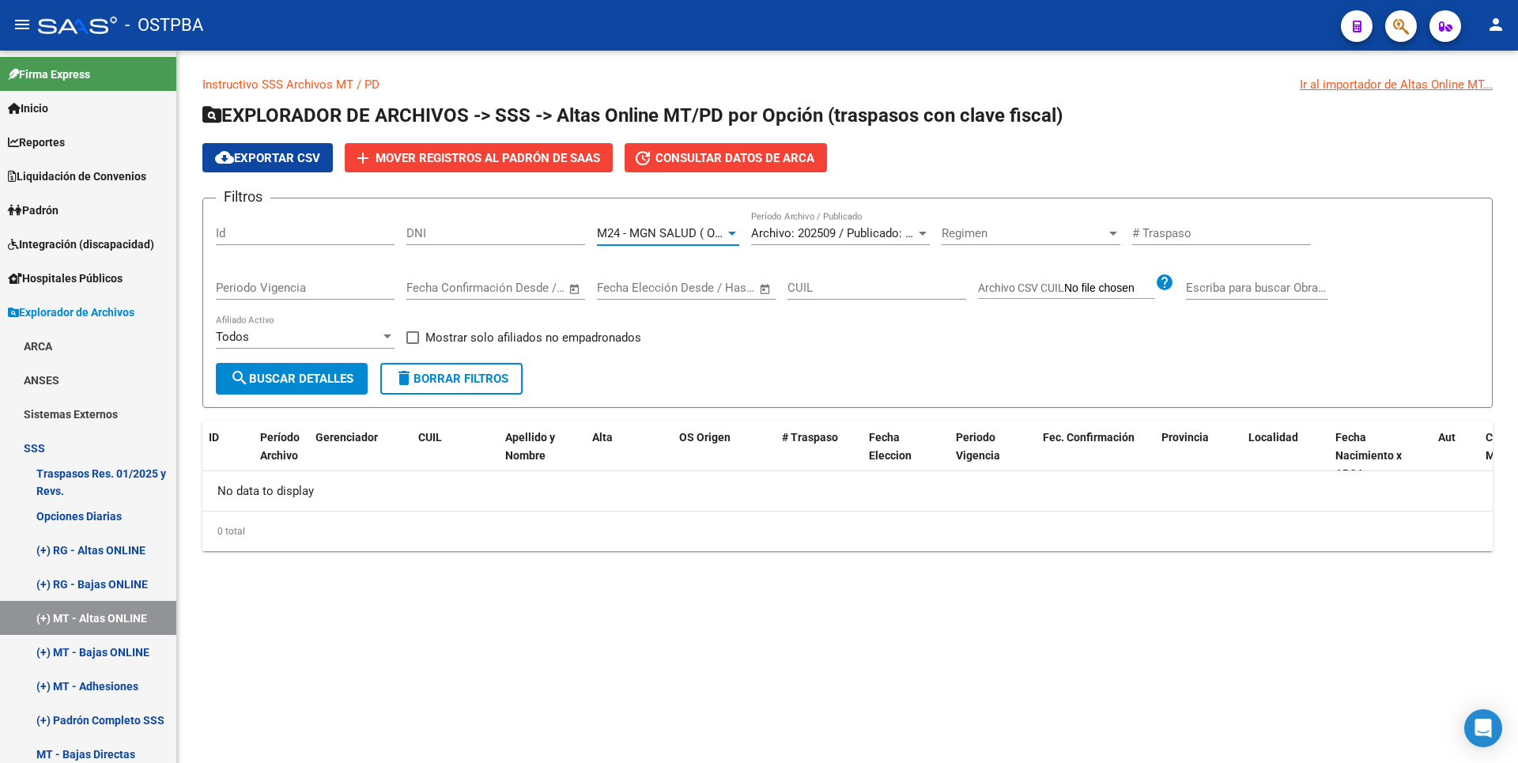
click at [313, 367] on button "search Buscar Detalles" at bounding box center [292, 379] width 152 height 32
click at [731, 240] on div "M24 - MGN SALUD ( ORIGINAL)" at bounding box center [668, 233] width 142 height 14
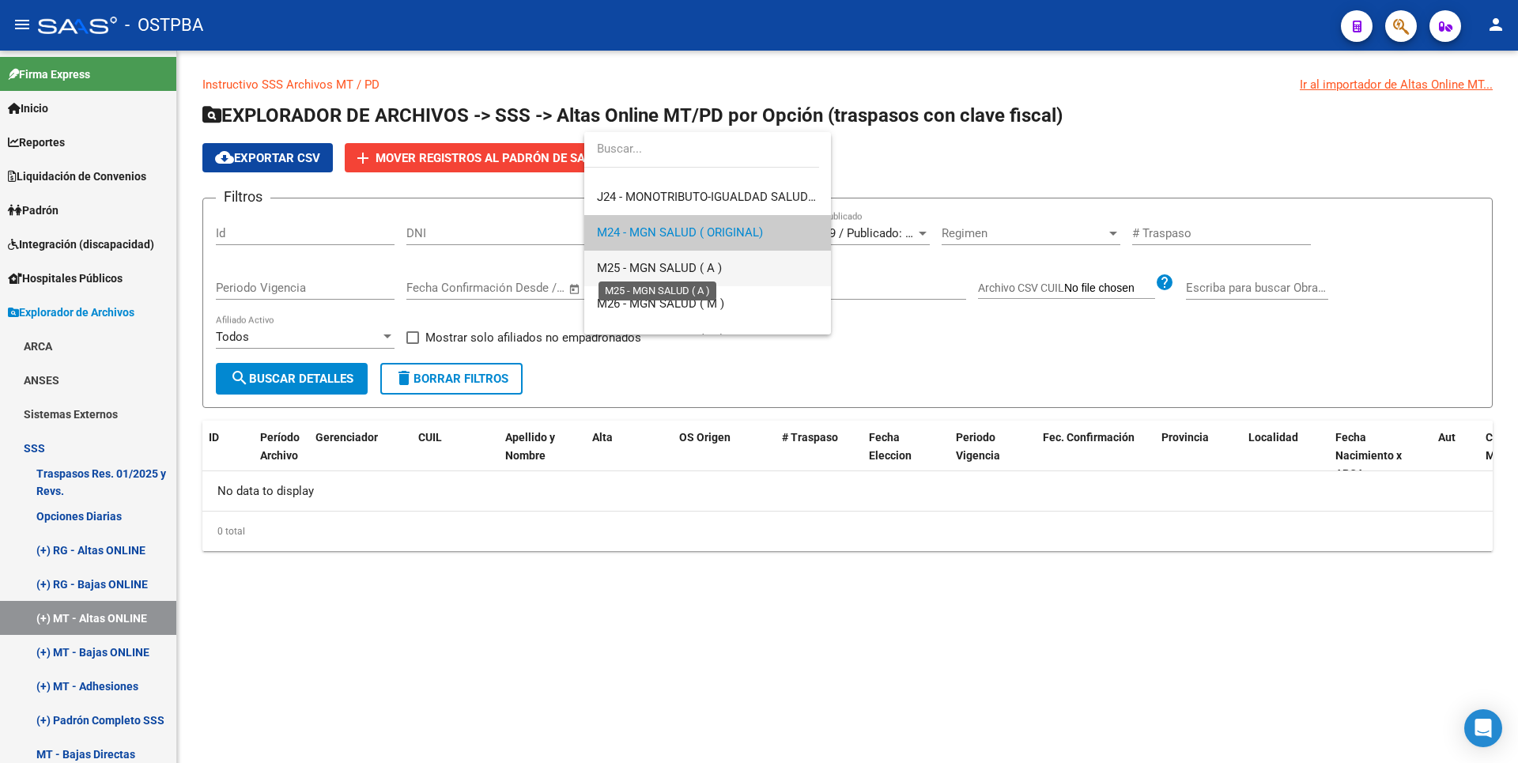
drag, startPoint x: 673, startPoint y: 267, endPoint x: 665, endPoint y: 266, distance: 8.1
click at [672, 266] on span "M25 - MGN SALUD ( A )" at bounding box center [659, 268] width 125 height 14
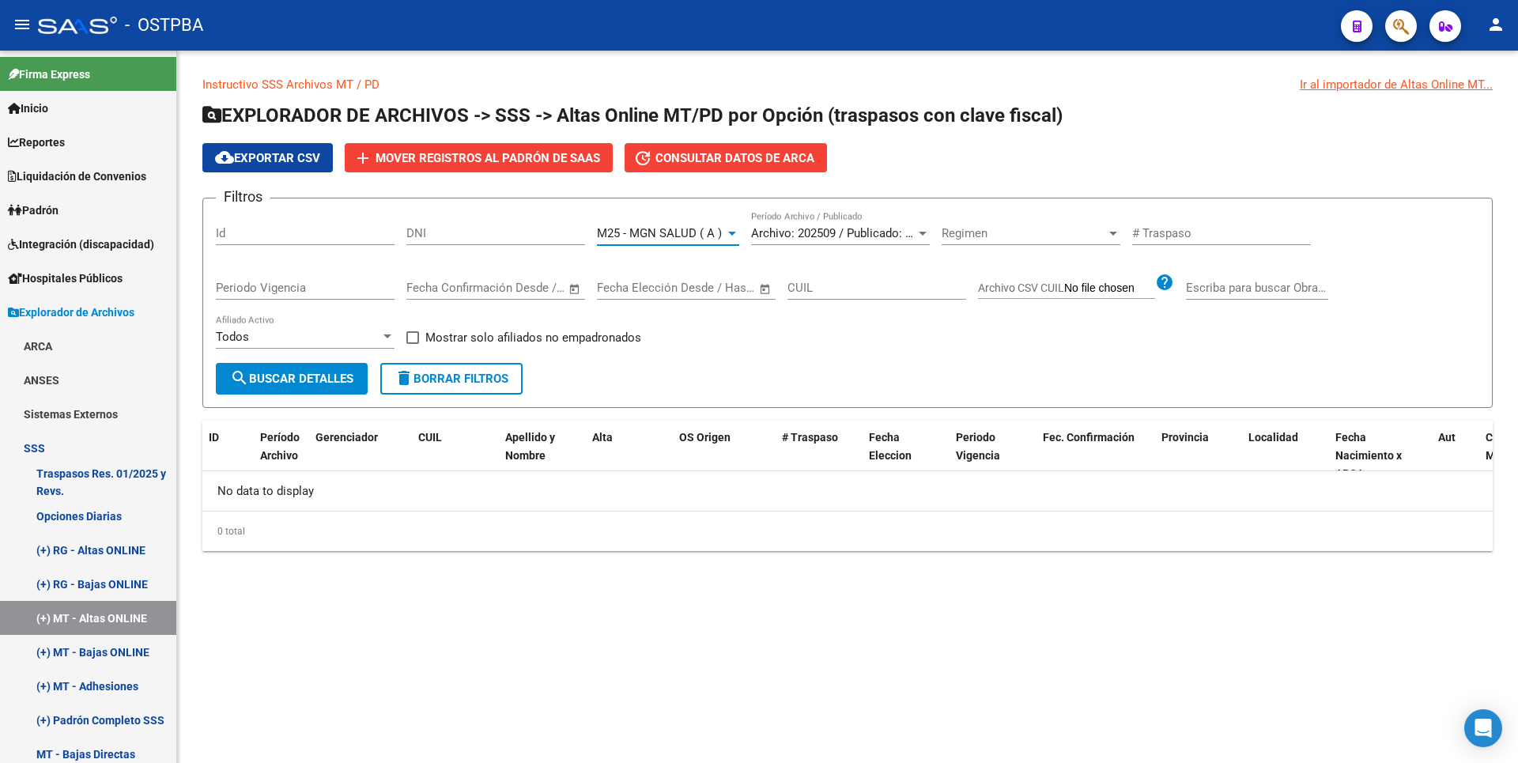
click at [328, 369] on button "search Buscar Detalles" at bounding box center [292, 379] width 152 height 32
click at [732, 236] on div at bounding box center [732, 233] width 14 height 13
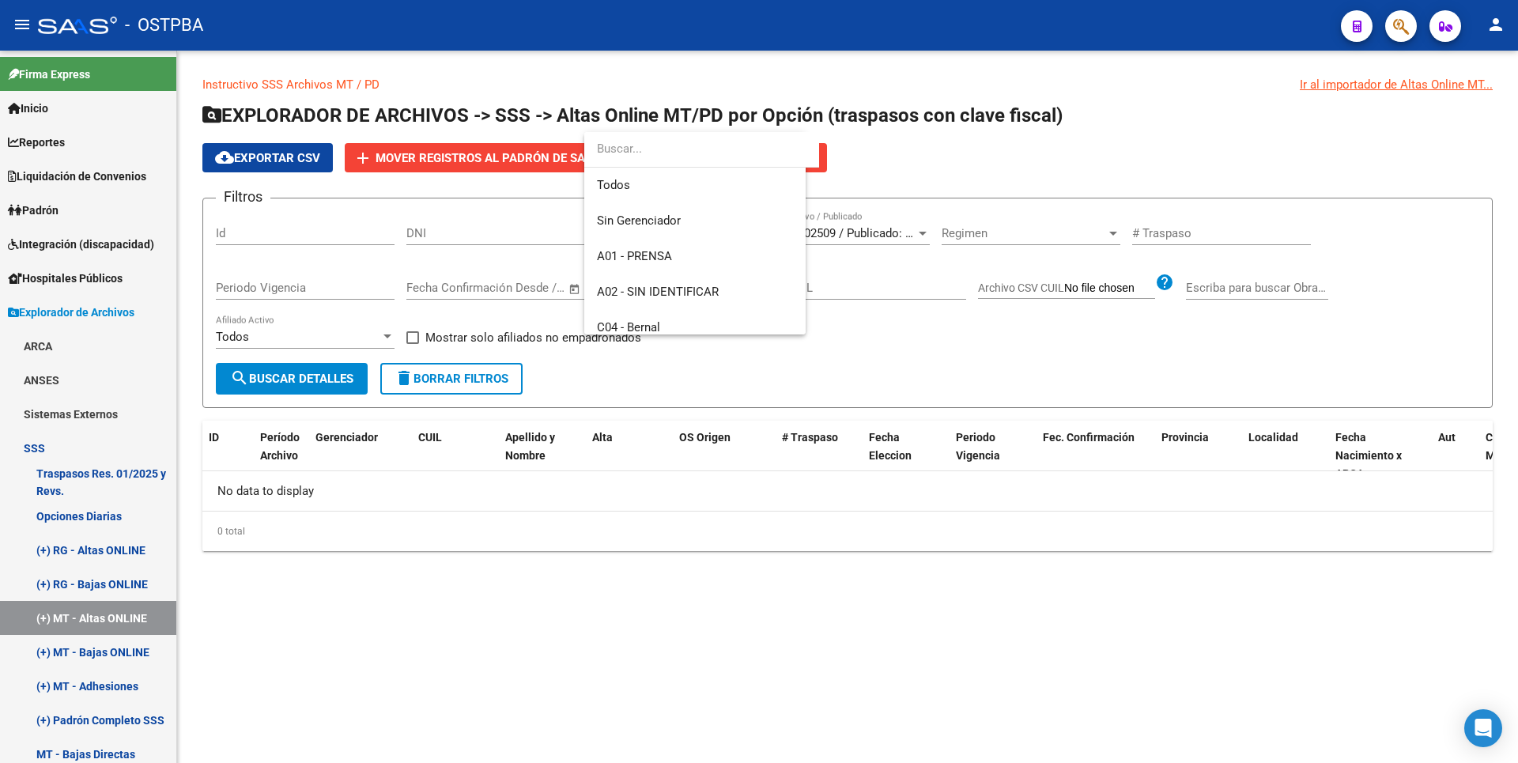
scroll to position [380, 0]
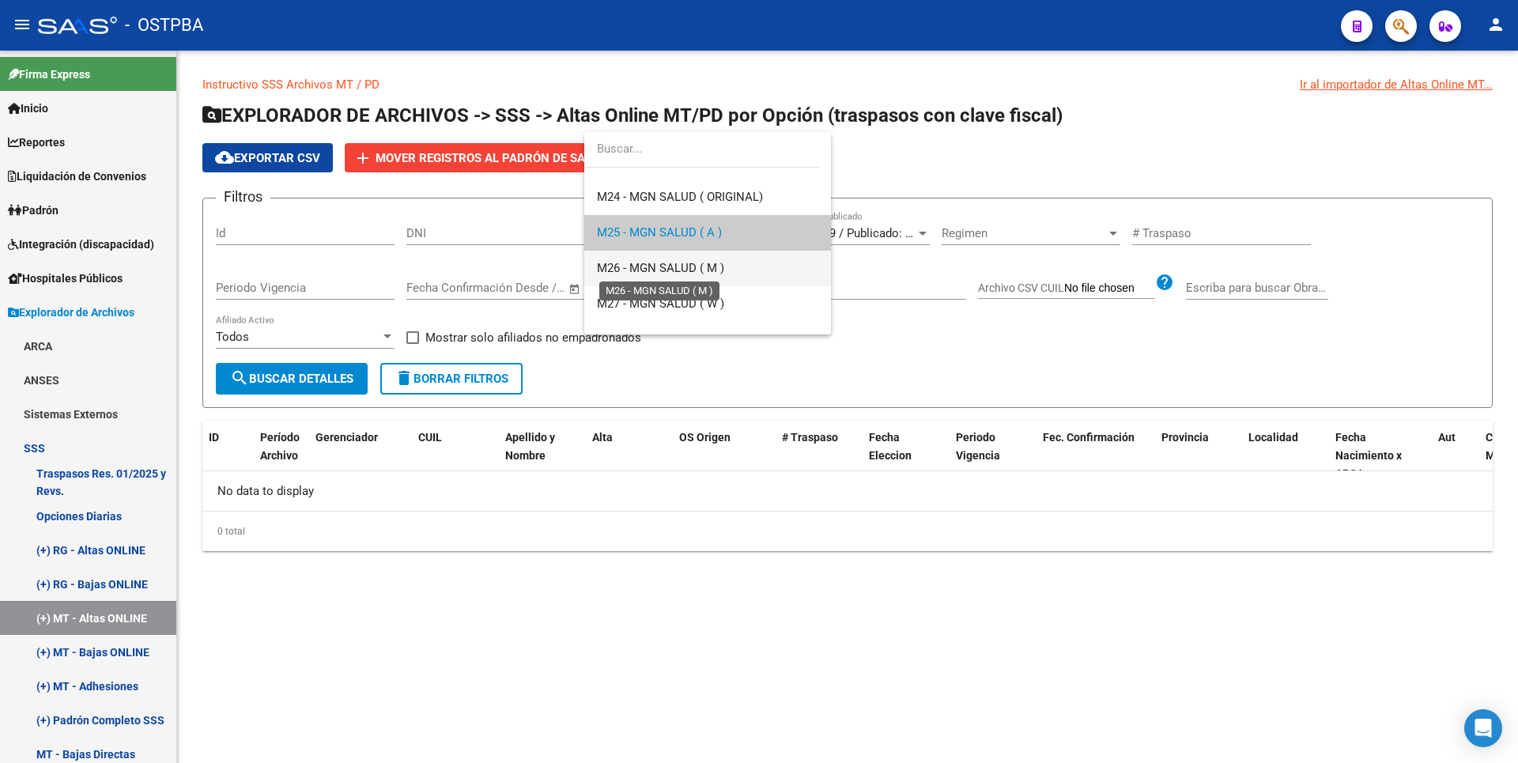
click at [671, 273] on span "M26 - MGN SALUD ( M )" at bounding box center [660, 268] width 127 height 14
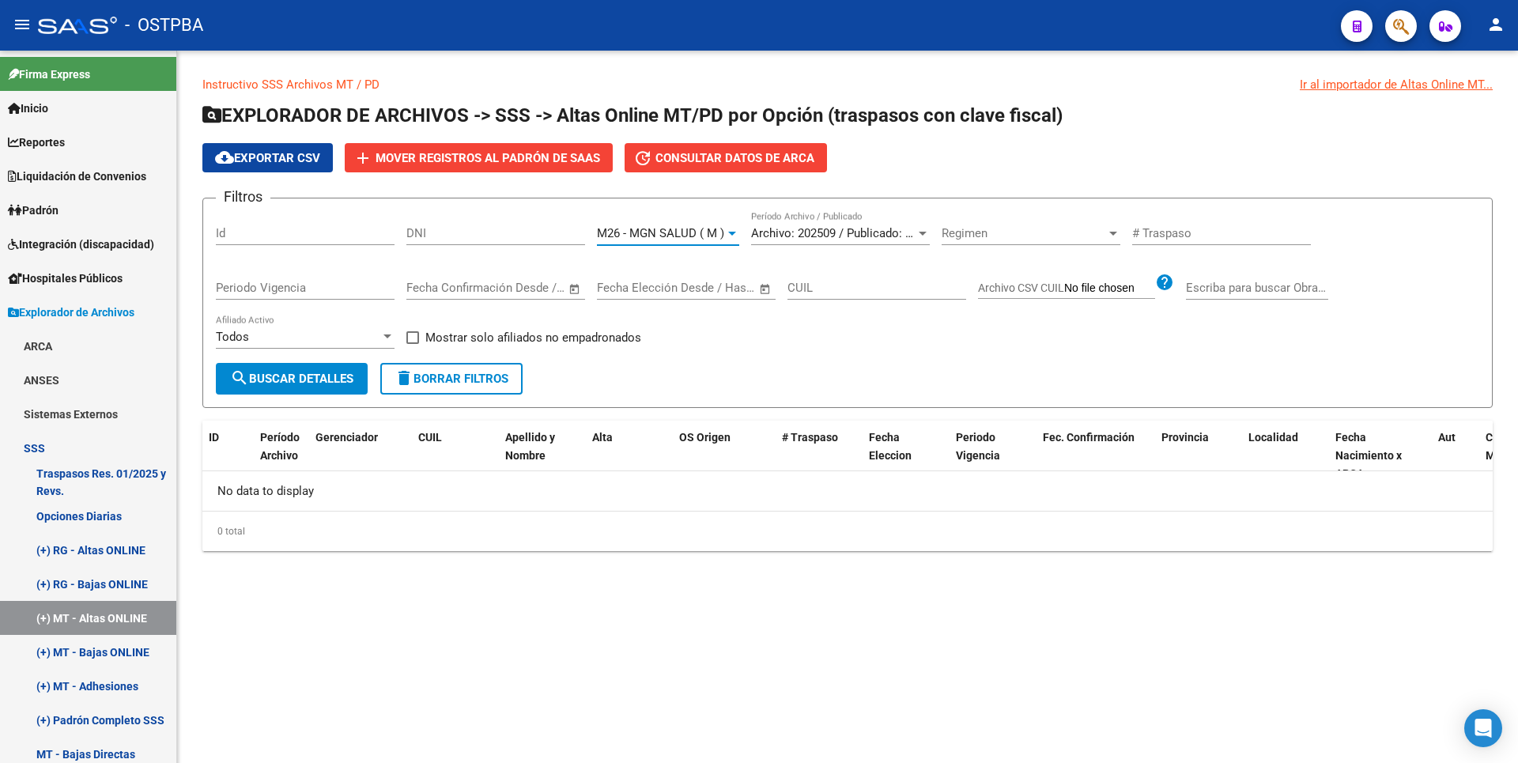
click at [337, 371] on button "search Buscar Detalles" at bounding box center [292, 379] width 152 height 32
click at [920, 234] on div at bounding box center [923, 234] width 8 height 4
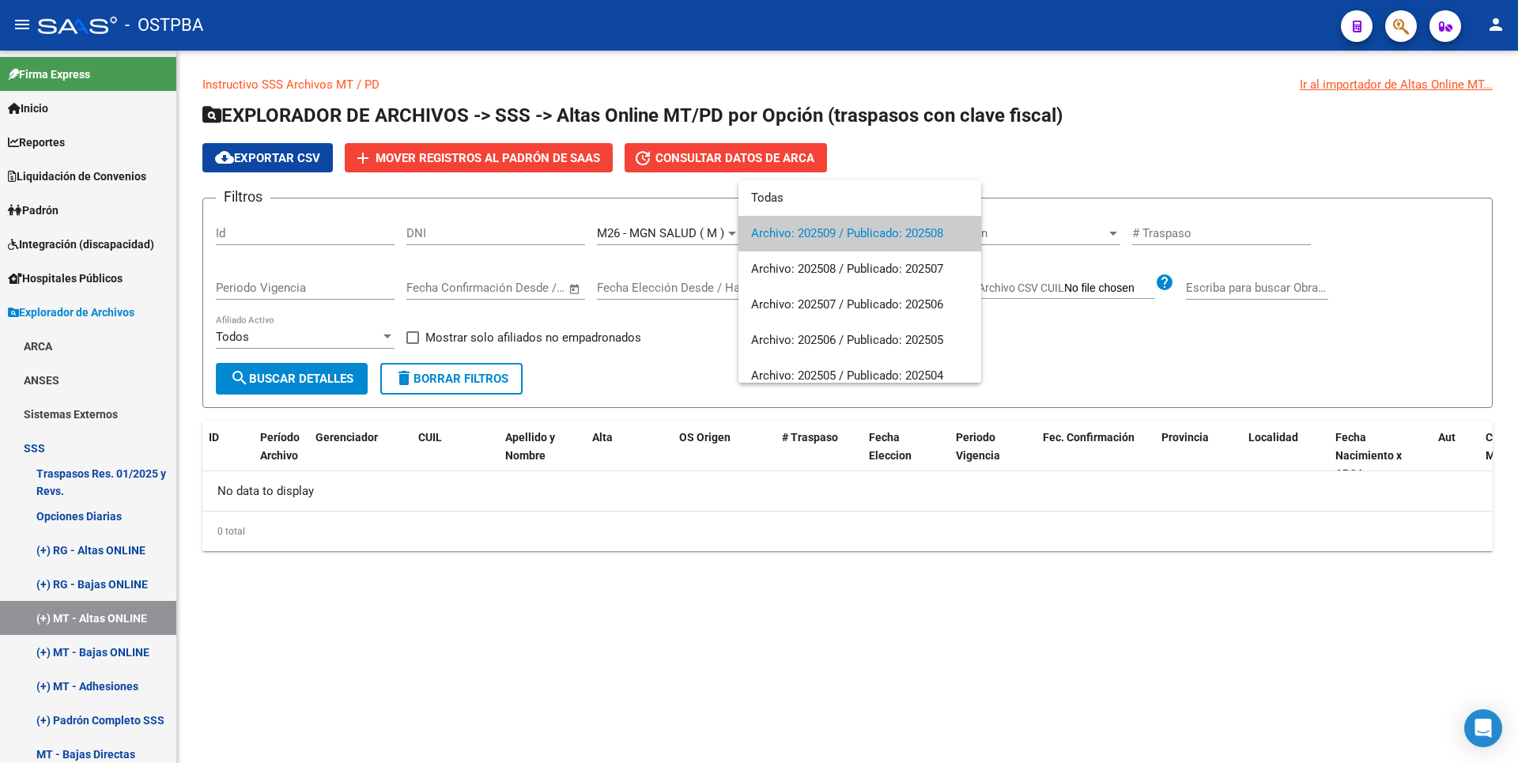
click at [674, 378] on div at bounding box center [759, 381] width 1518 height 763
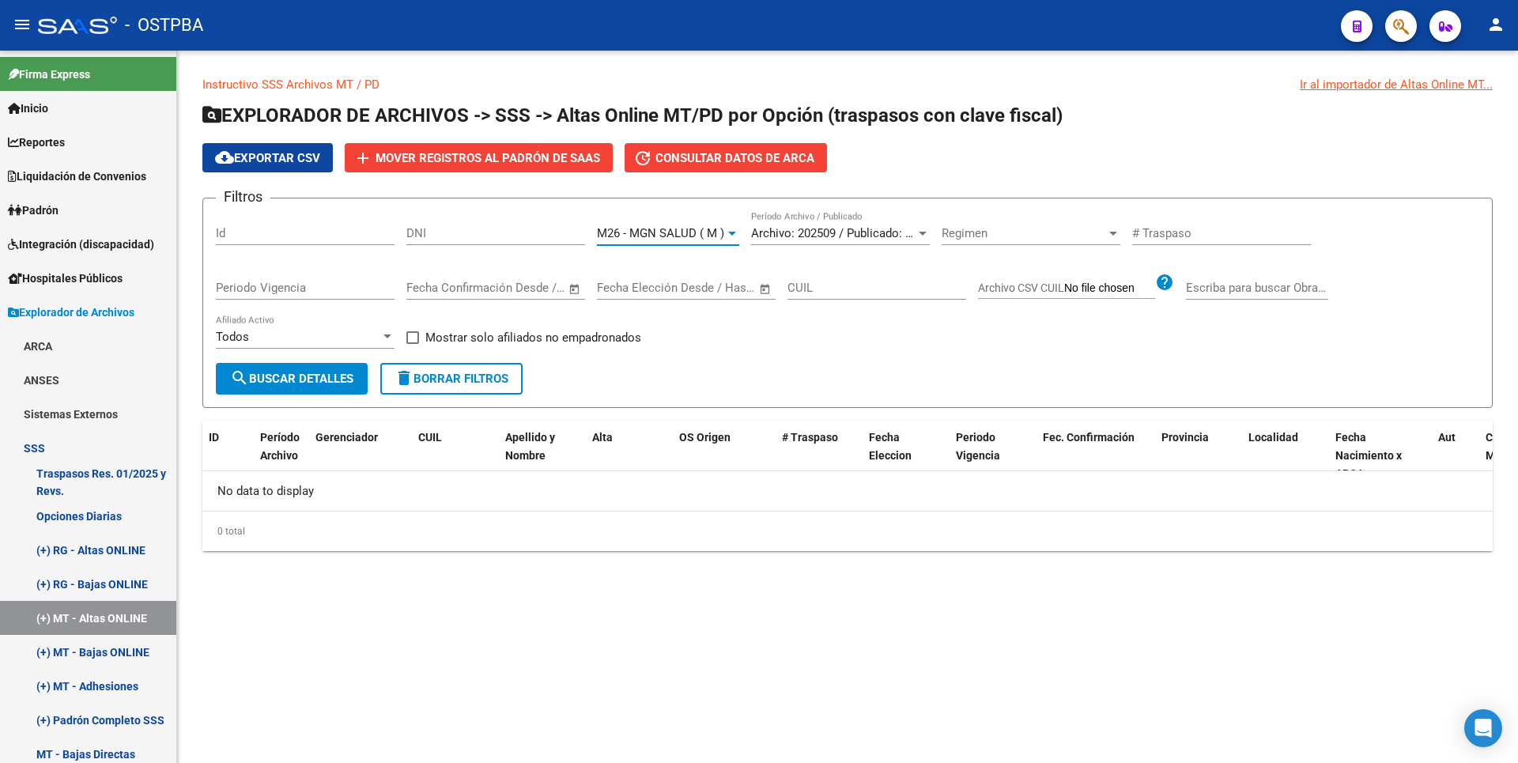
click at [729, 227] on div at bounding box center [732, 233] width 14 height 13
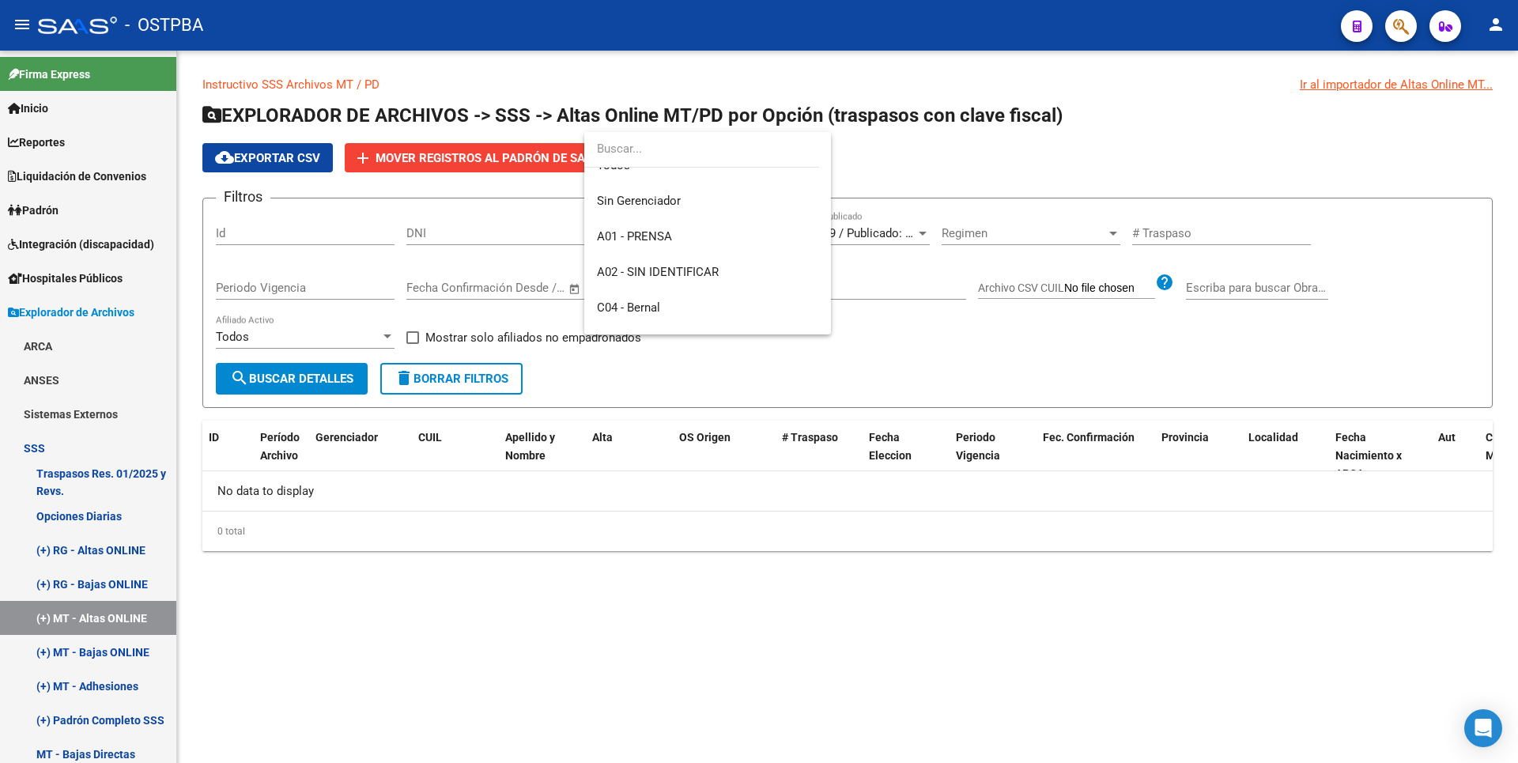
scroll to position [0, 0]
click at [663, 192] on span "Todos" at bounding box center [707, 186] width 221 height 36
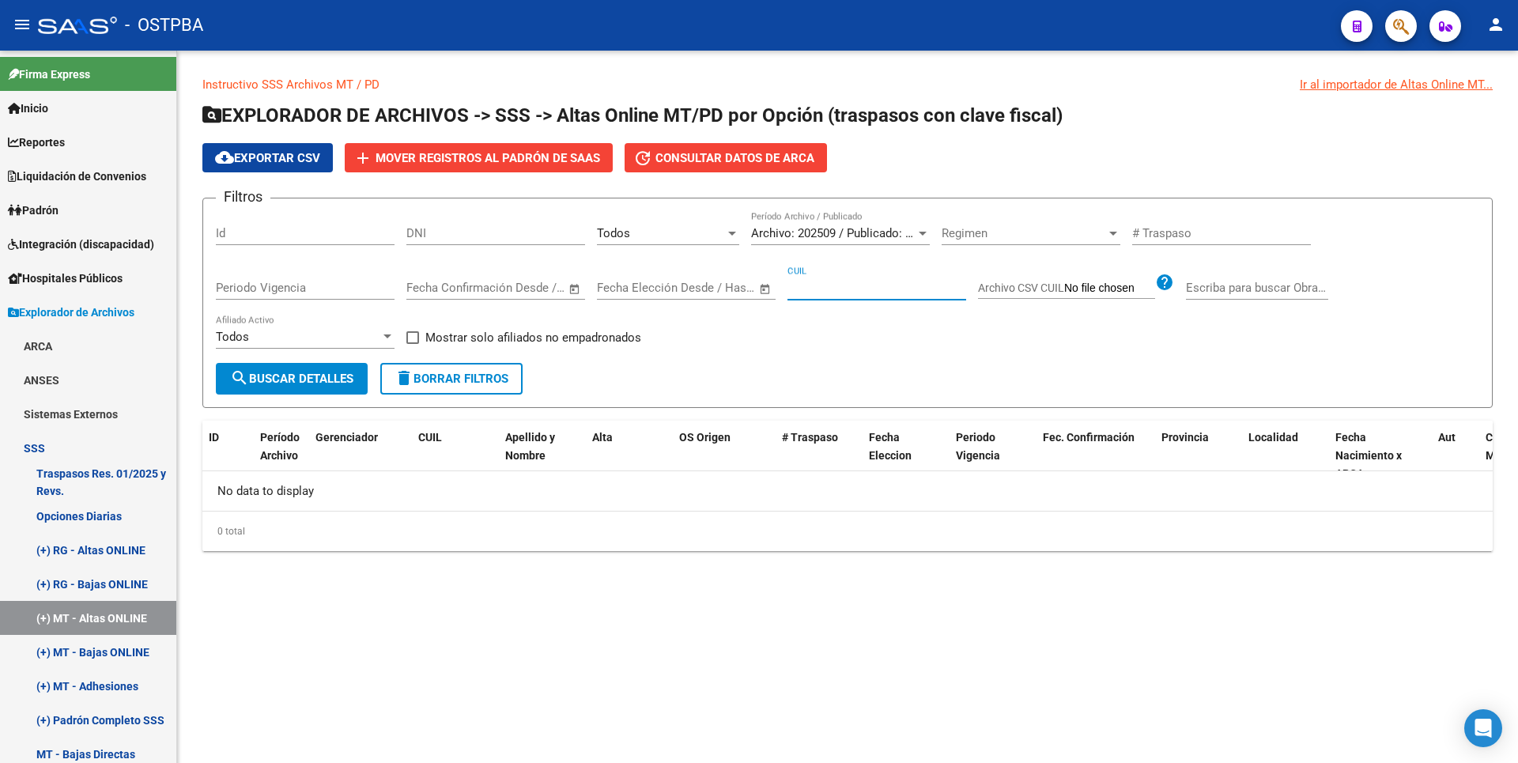
click at [810, 288] on input "CUIL" at bounding box center [877, 288] width 179 height 14
paste input "20-34922818-2"
type input "20-34922818-2"
click at [279, 380] on span "search Buscar Detalles" at bounding box center [291, 379] width 123 height 14
click at [925, 240] on div at bounding box center [923, 233] width 14 height 13
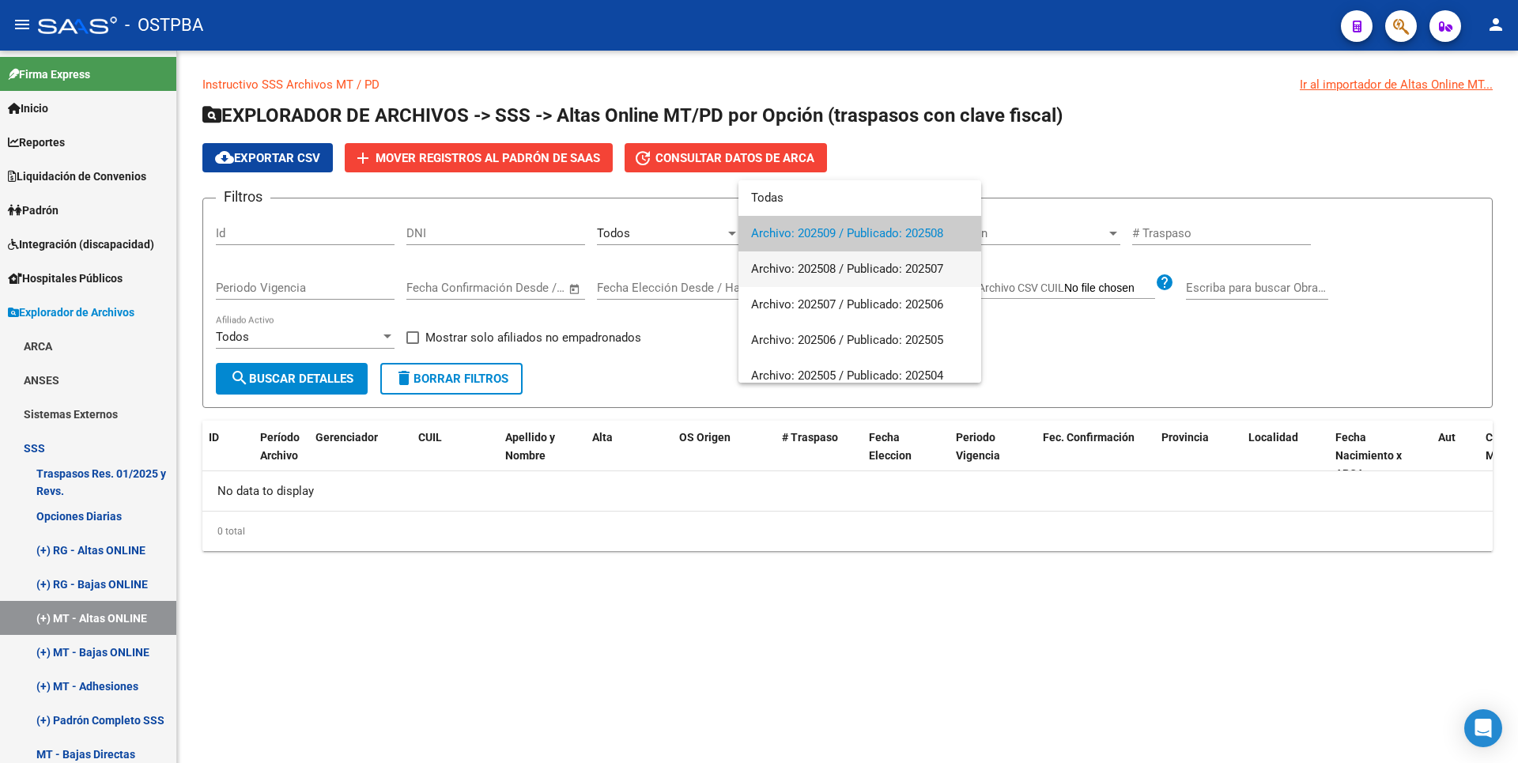
click at [833, 280] on span "Archivo: 202508 / Publicado: 202507" at bounding box center [859, 269] width 217 height 36
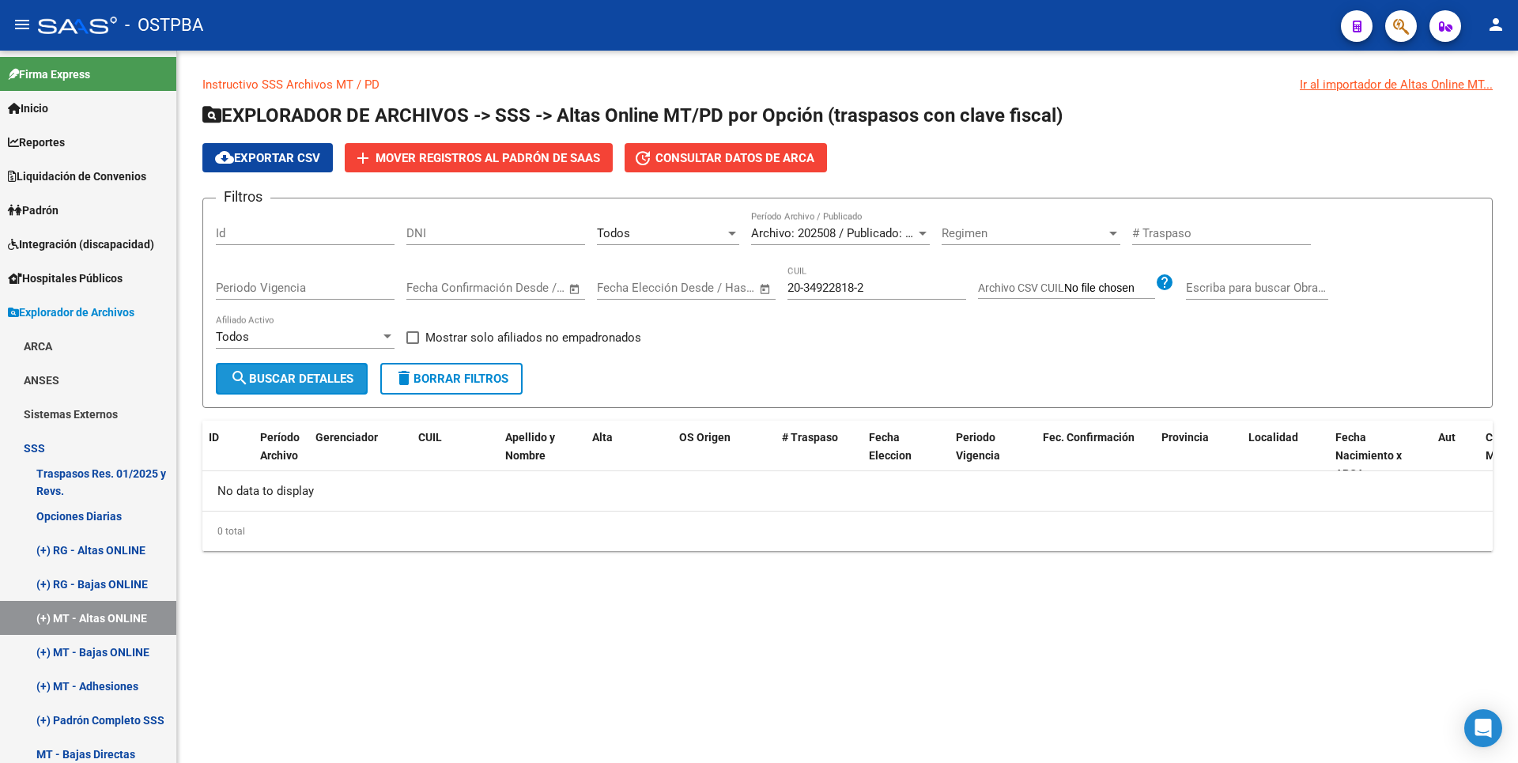
click at [281, 366] on button "search Buscar Detalles" at bounding box center [292, 379] width 152 height 32
click at [927, 236] on div at bounding box center [923, 233] width 14 height 13
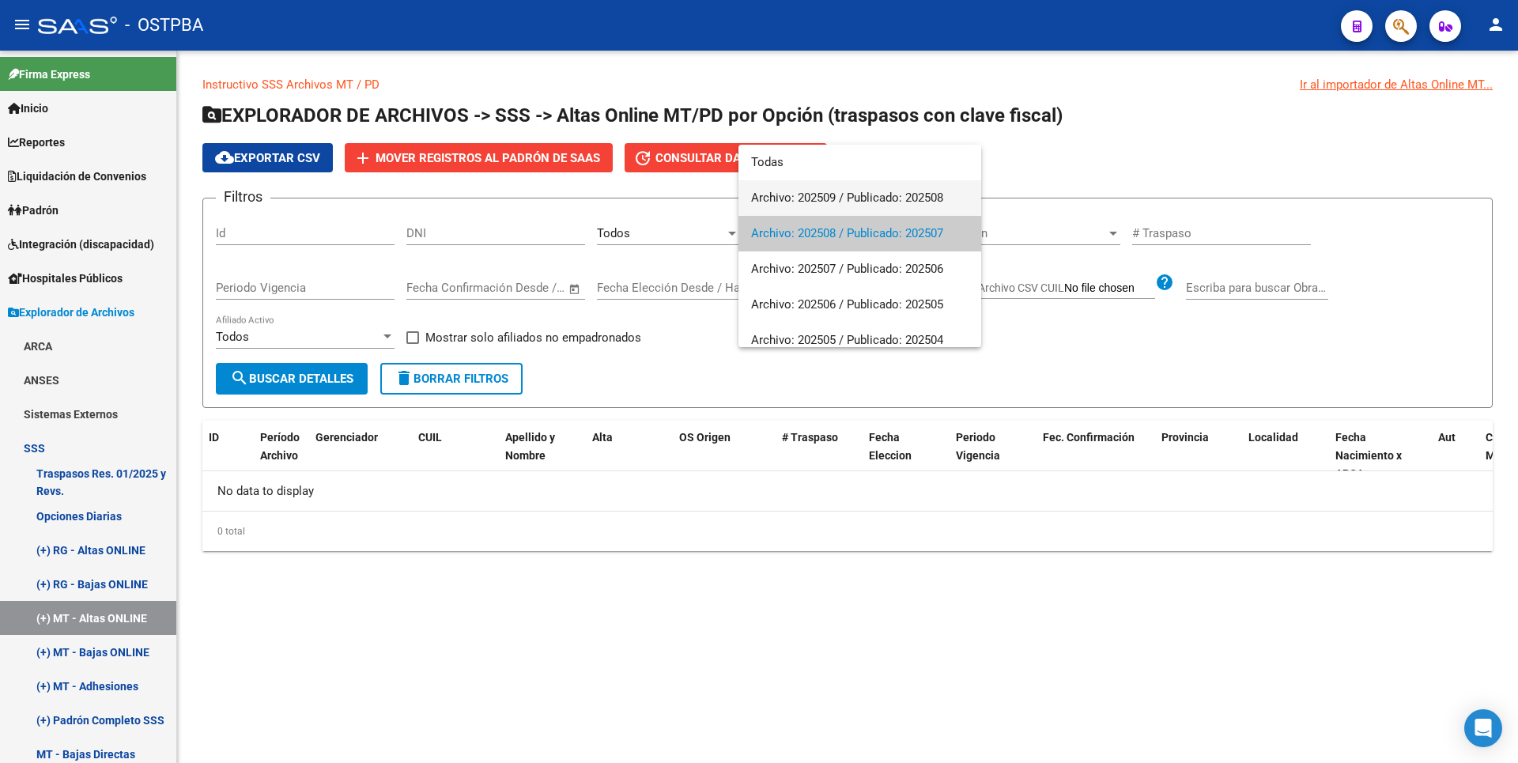
click at [859, 198] on span "Archivo: 202509 / Publicado: 202508" at bounding box center [859, 198] width 217 height 36
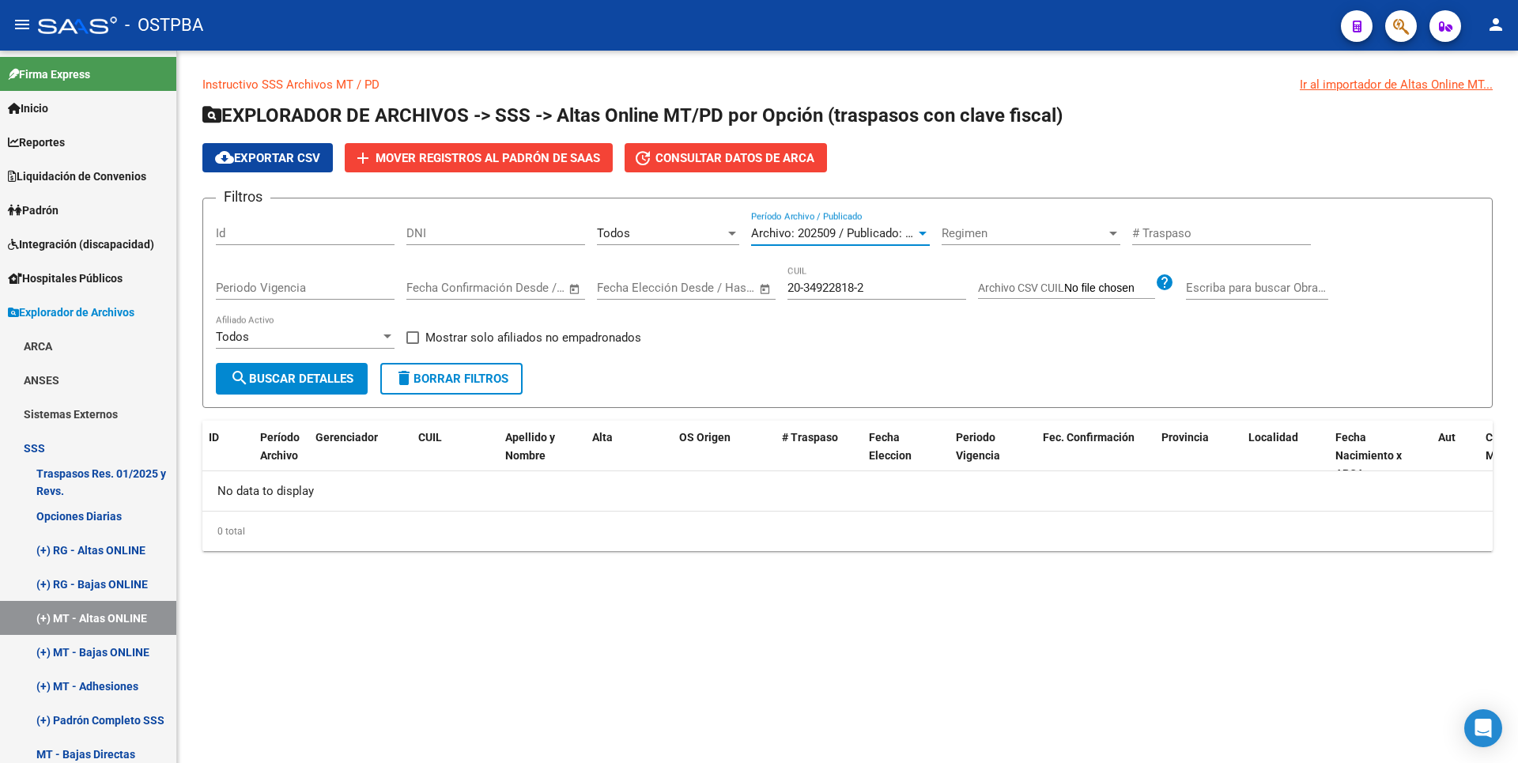
click at [327, 396] on form "Filtros Id DNI Todos Seleccionar Gerenciador Archivo: 202509 / Publicado: 20250…" at bounding box center [847, 303] width 1290 height 210
click at [333, 377] on span "search Buscar Detalles" at bounding box center [291, 379] width 123 height 14
click at [54, 213] on span "Padrón" at bounding box center [33, 210] width 51 height 17
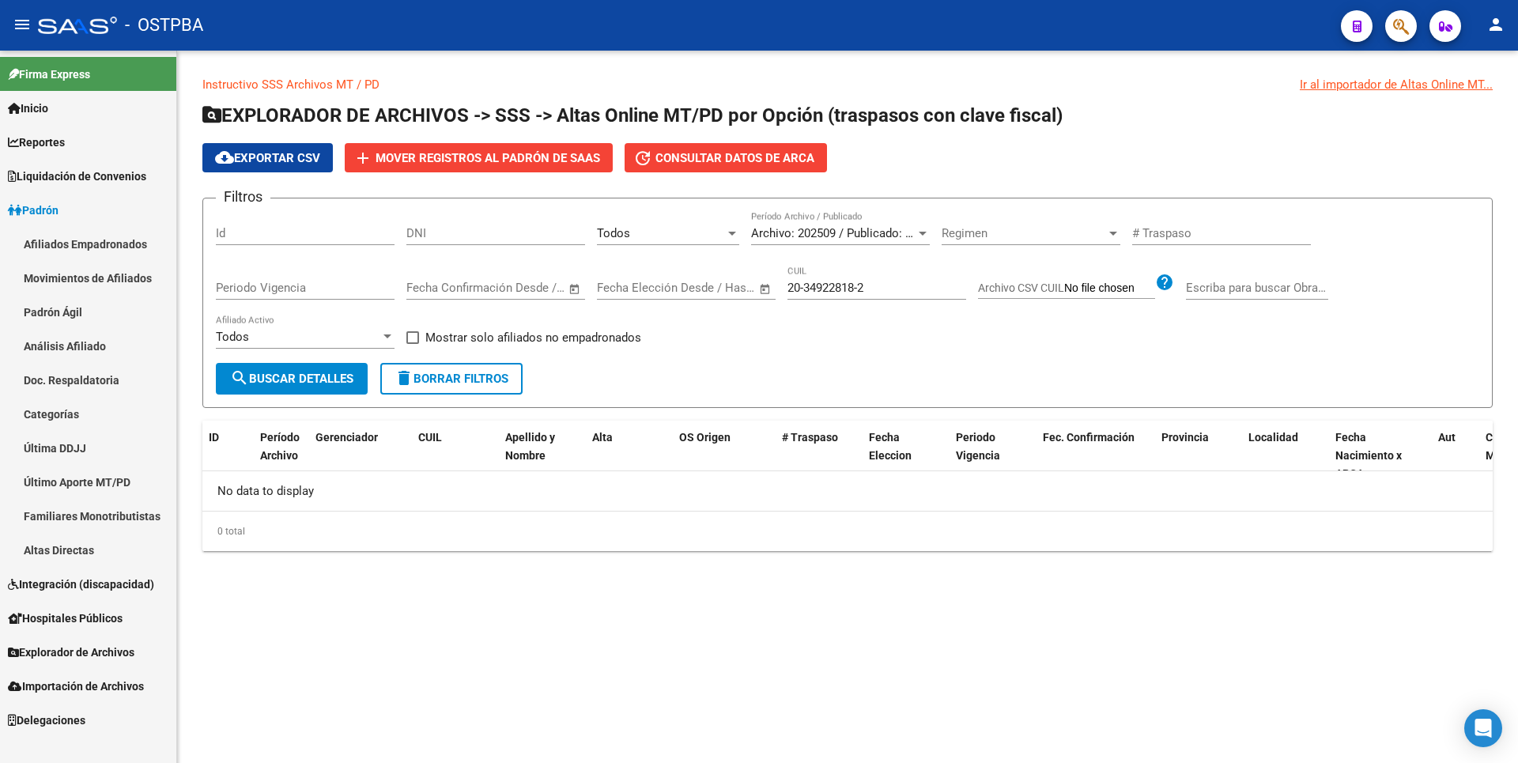
click at [76, 348] on link "Análisis Afiliado" at bounding box center [88, 346] width 176 height 34
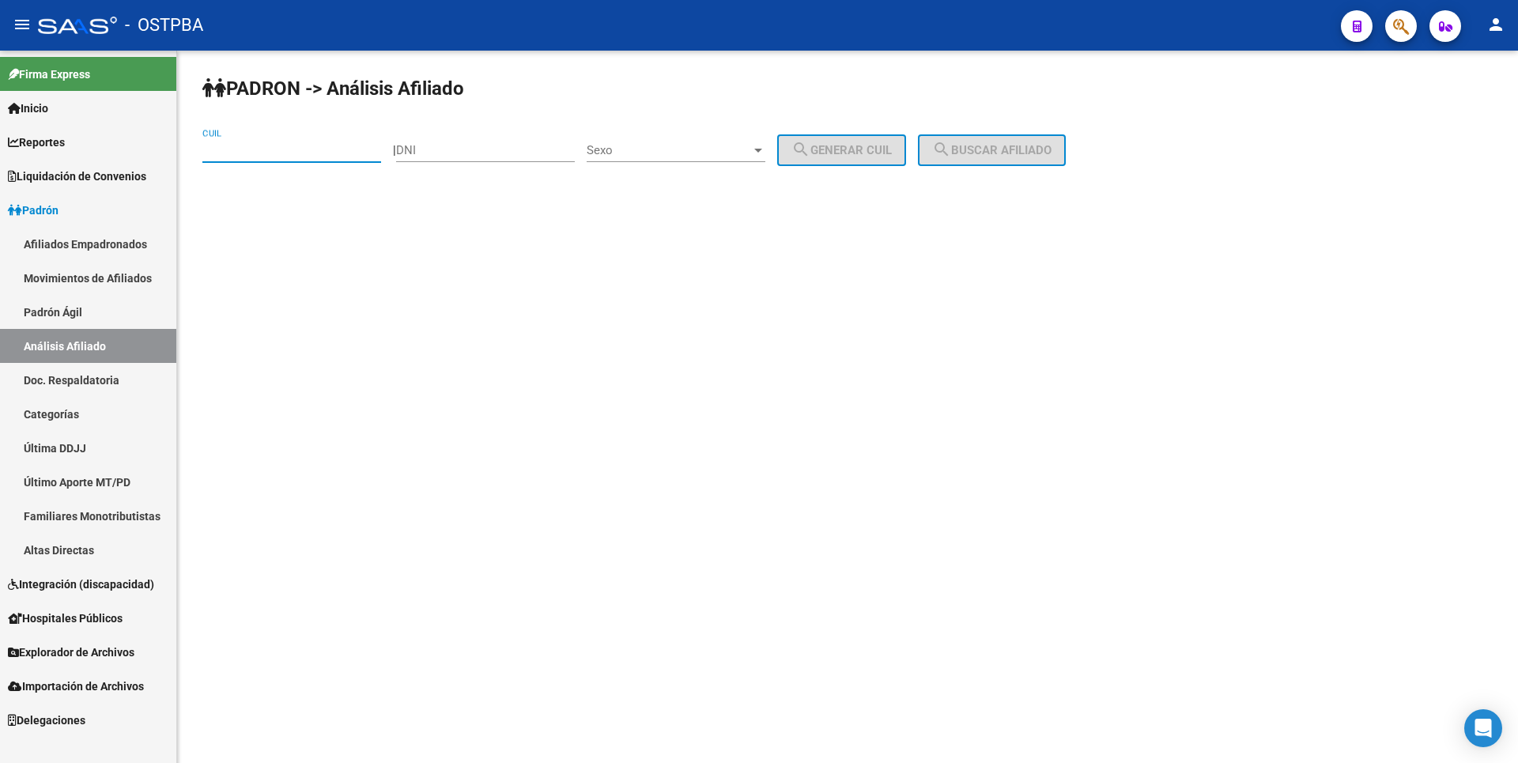
click at [219, 156] on input "CUIL" at bounding box center [291, 150] width 179 height 14
paste input "20-34922818-2"
click at [1013, 147] on span "search Buscar afiliado" at bounding box center [991, 150] width 119 height 14
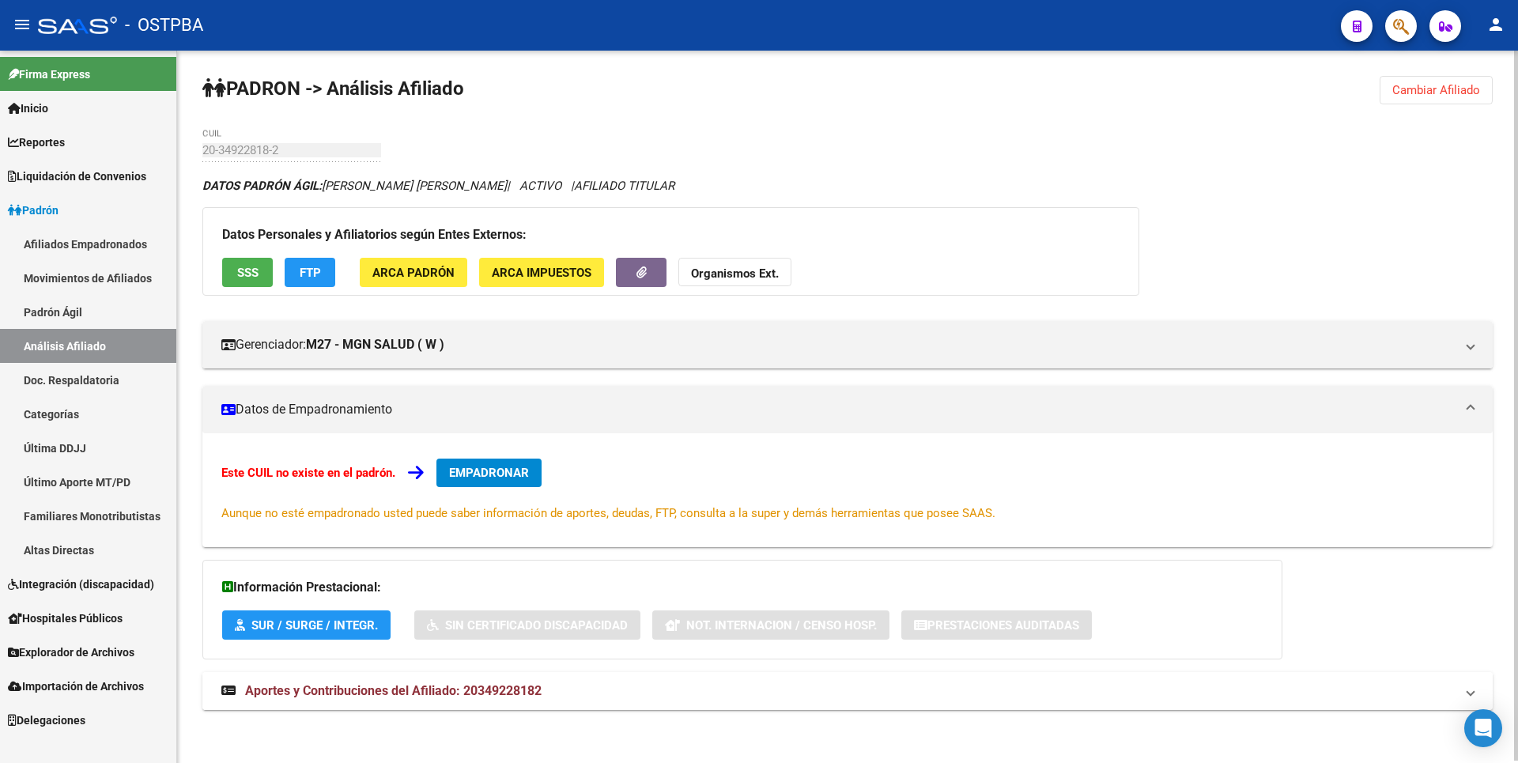
click at [436, 690] on span "Aportes y Contribuciones del Afiliado: 20349228182" at bounding box center [393, 690] width 297 height 15
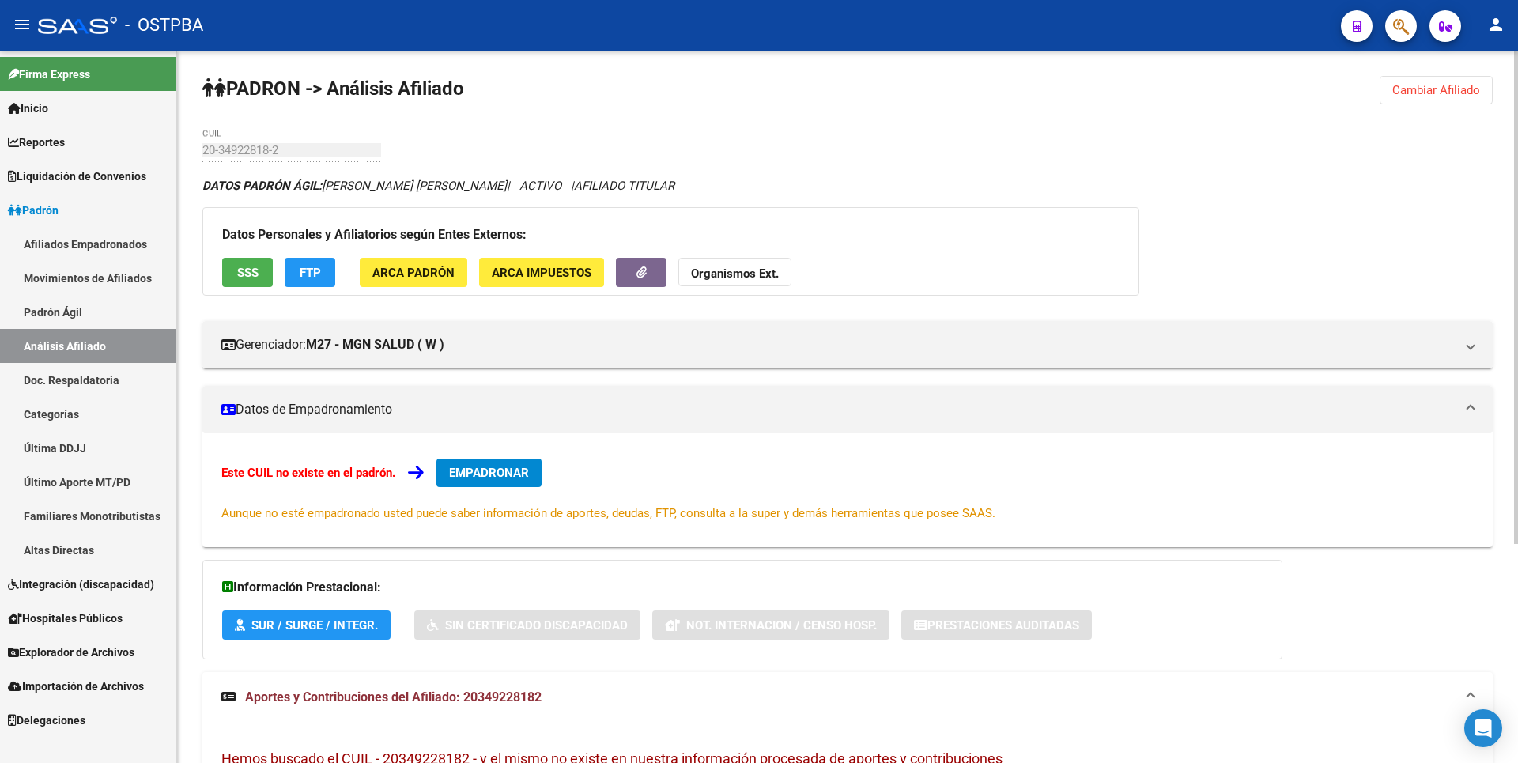
drag, startPoint x: 1427, startPoint y: 89, endPoint x: 1410, endPoint y: 82, distance: 18.5
click at [1428, 89] on span "Cambiar Afiliado" at bounding box center [1436, 90] width 88 height 14
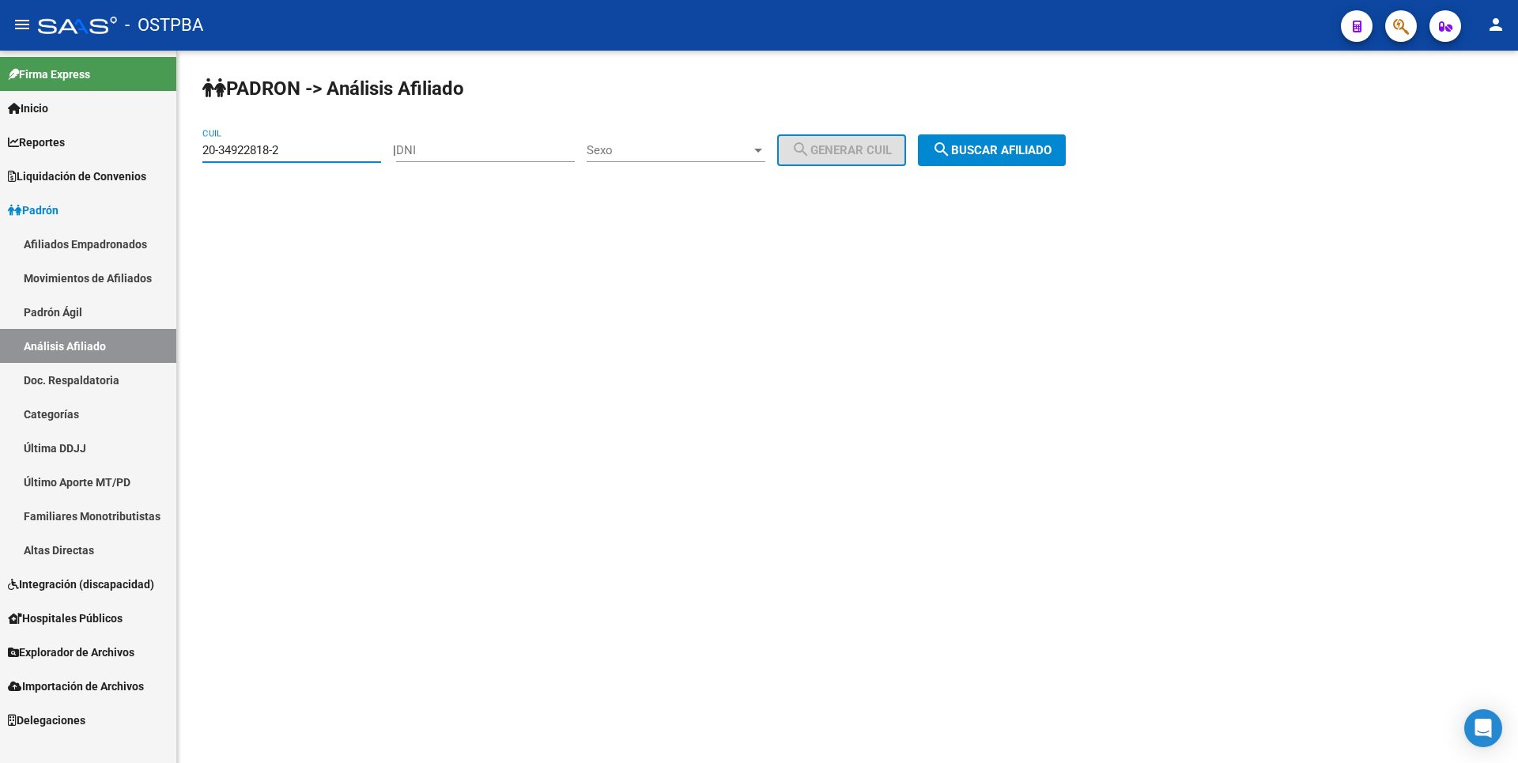
drag, startPoint x: 286, startPoint y: 151, endPoint x: 21, endPoint y: 125, distance: 266.2
click at [21, 125] on mat-sidenav-container "Firma Express Inicio Calendario SSS Instructivos Contacto OS Reportes Tablero d…" at bounding box center [759, 407] width 1518 height 712
paste input "2185451-7"
click at [1019, 149] on span "search Buscar afiliado" at bounding box center [991, 150] width 119 height 14
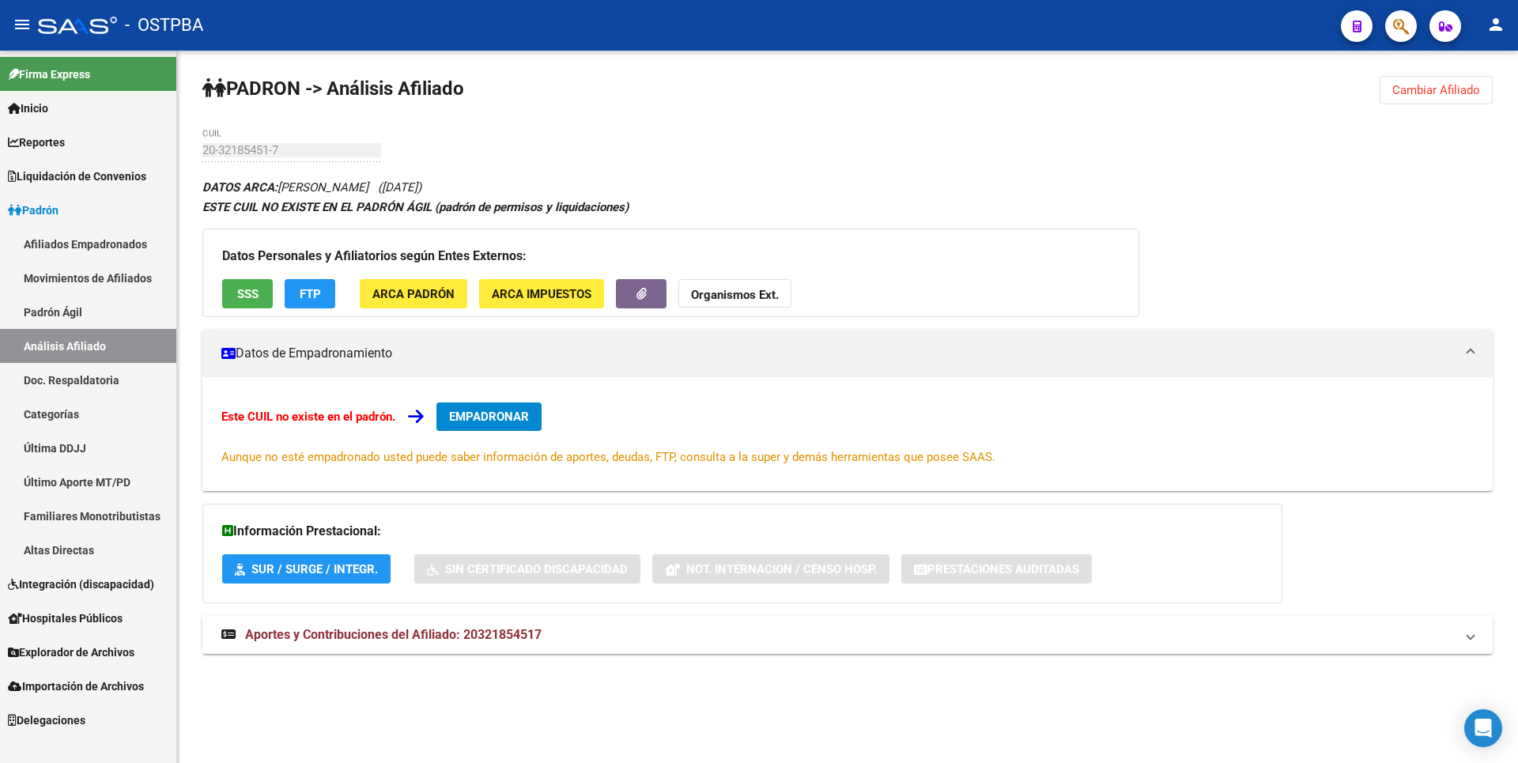
click at [1467, 82] on button "Cambiar Afiliado" at bounding box center [1436, 90] width 113 height 28
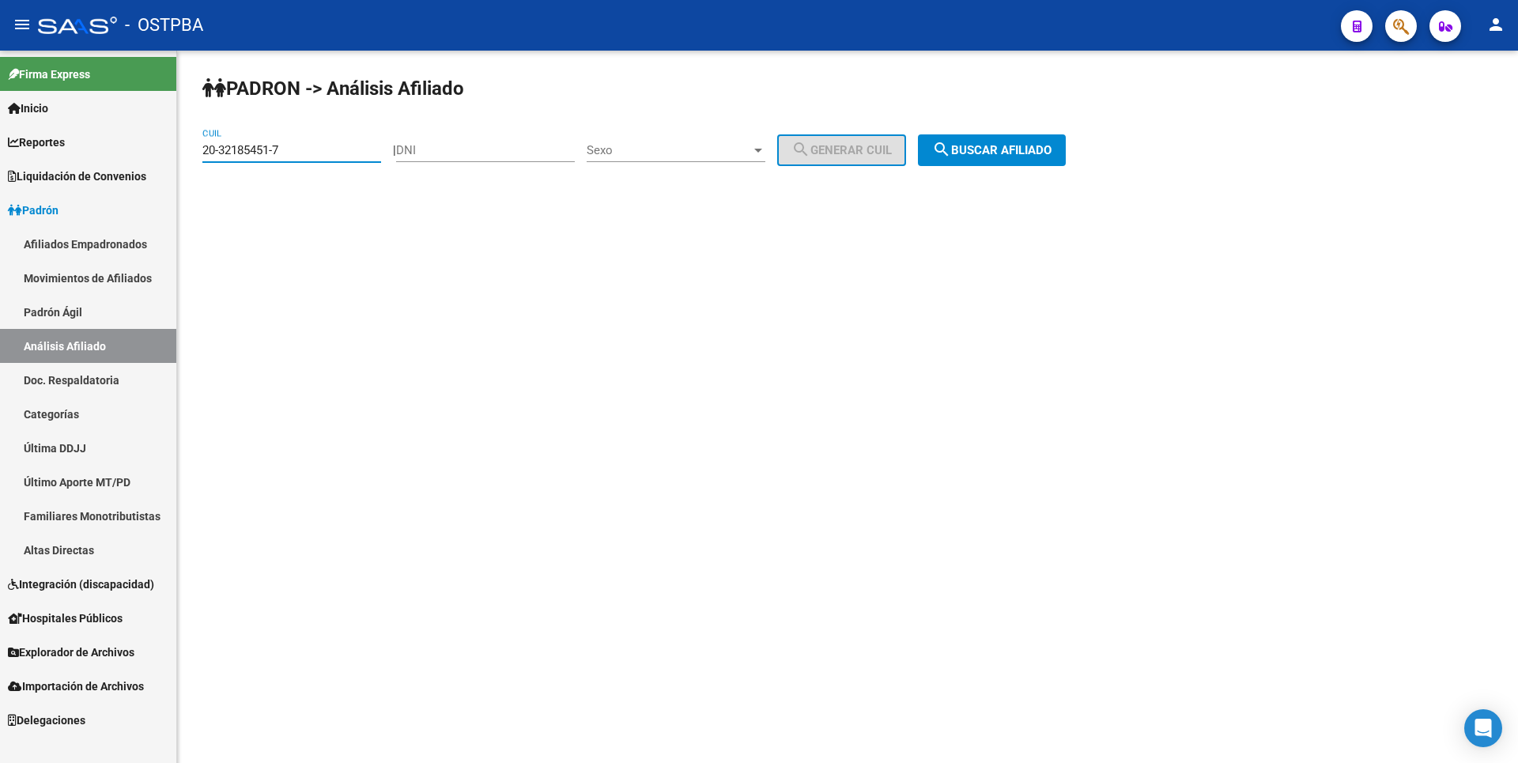
drag, startPoint x: 309, startPoint y: 149, endPoint x: 70, endPoint y: 143, distance: 238.9
click at [70, 143] on mat-sidenav-container "Firma Express Inicio Calendario SSS Instructivos Contacto OS Reportes Tablero d…" at bounding box center [759, 407] width 1518 height 712
paste input "17073941-9"
click at [1012, 131] on div "[PERSON_NAME] -> Análisis Afiliado 20-17073941-9 CUIL | DNI Sexo Sexo search Ge…" at bounding box center [847, 134] width 1341 height 166
click at [1011, 142] on button "search Buscar afiliado" at bounding box center [992, 150] width 148 height 32
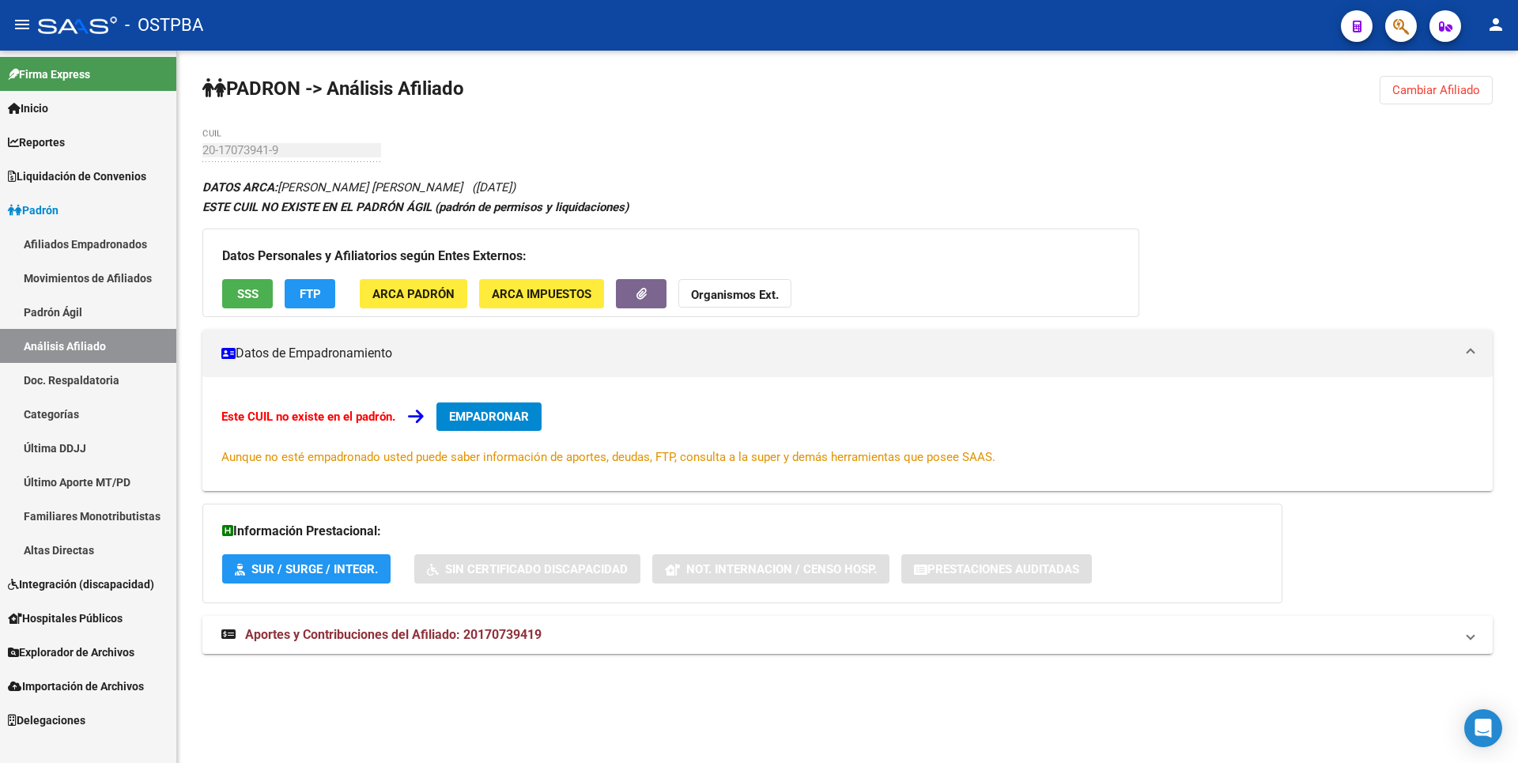
click at [1431, 91] on span "Cambiar Afiliado" at bounding box center [1436, 90] width 88 height 14
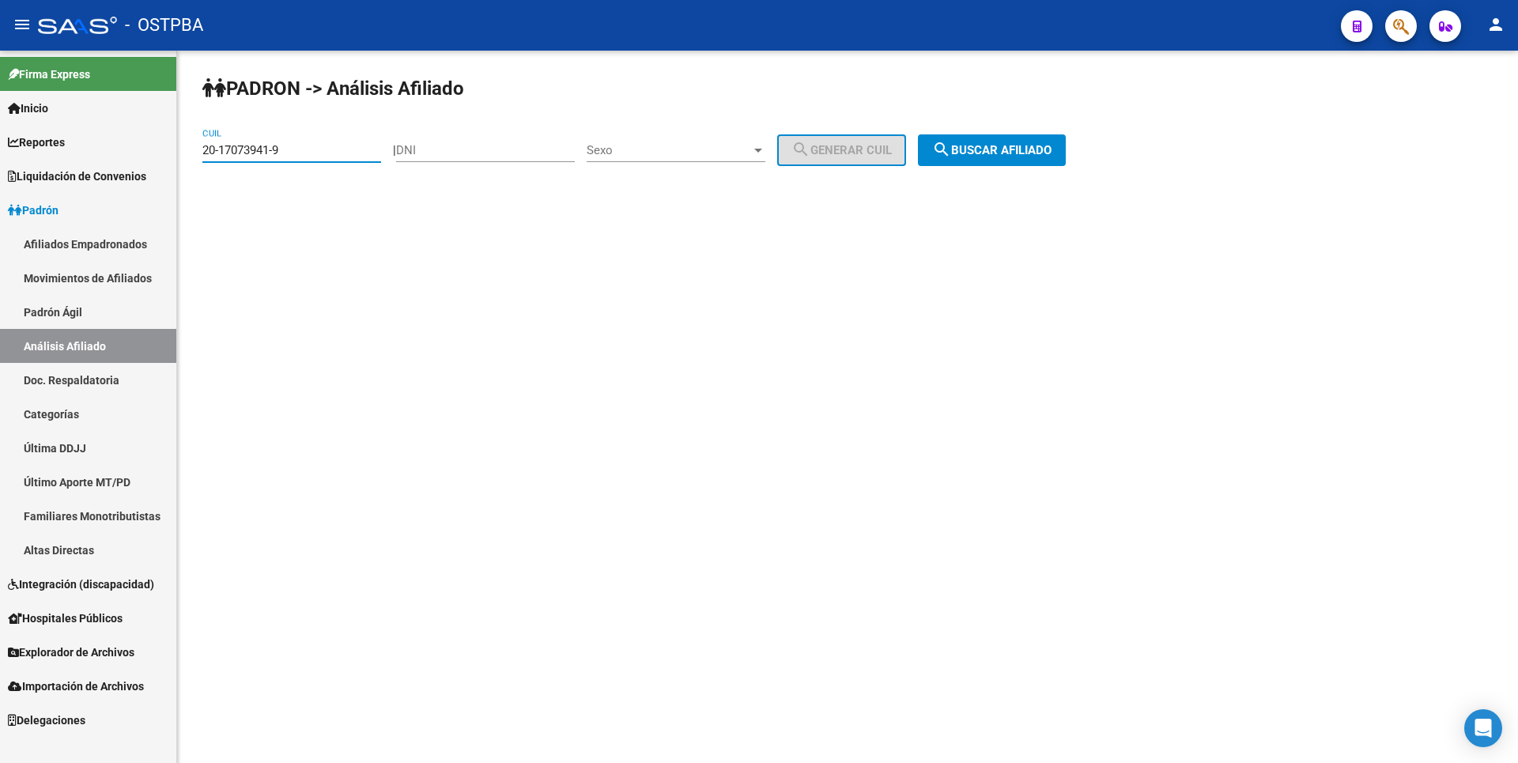
drag, startPoint x: 284, startPoint y: 151, endPoint x: 198, endPoint y: 148, distance: 86.2
click at [200, 148] on div "[PERSON_NAME] -> Análisis Afiliado 20-17073941-9 CUIL | DNI Sexo Sexo search Ge…" at bounding box center [847, 134] width 1341 height 166
paste input "3-29647125"
click at [1036, 144] on span "search Buscar afiliado" at bounding box center [991, 150] width 119 height 14
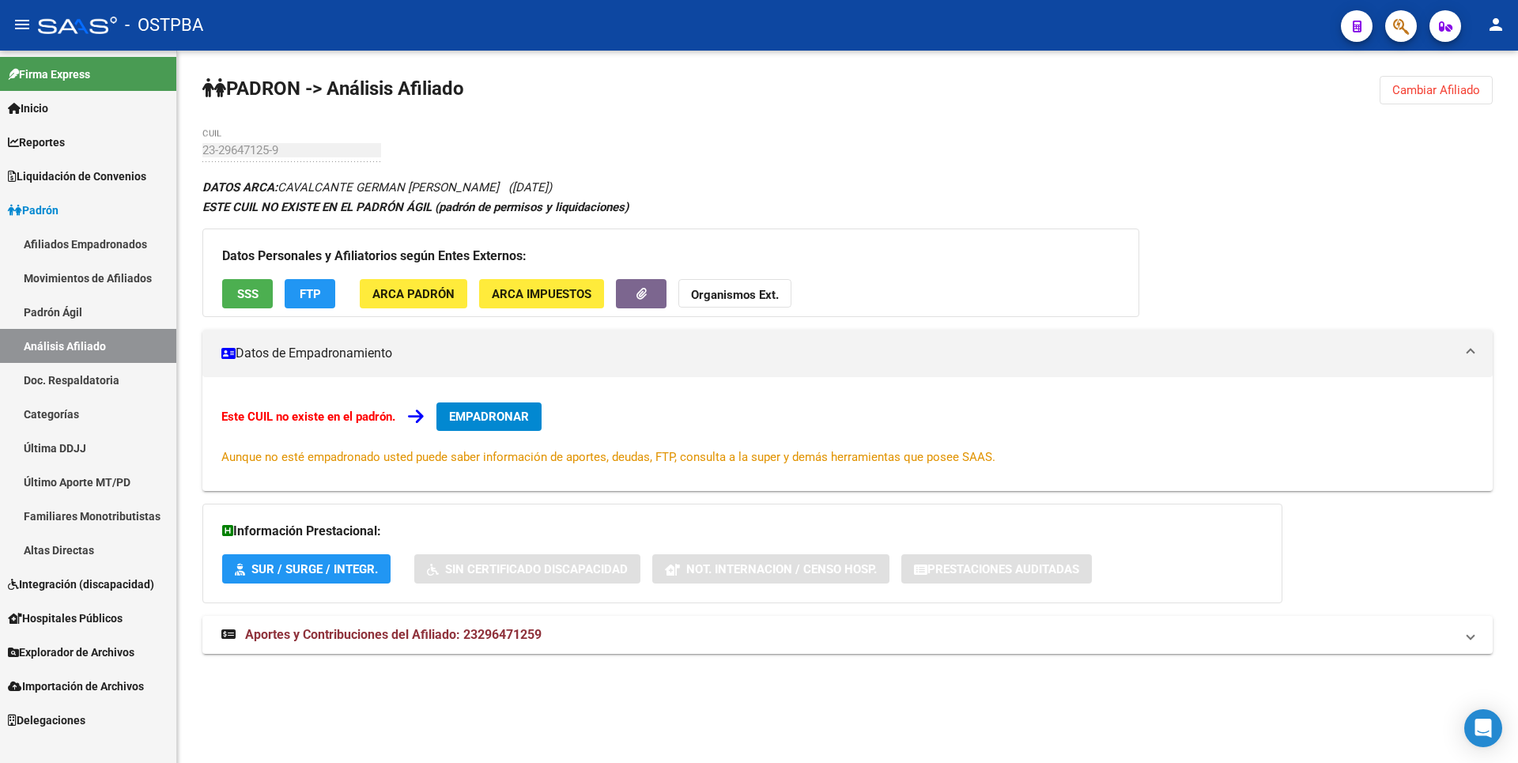
click at [1438, 89] on span "Cambiar Afiliado" at bounding box center [1436, 90] width 88 height 14
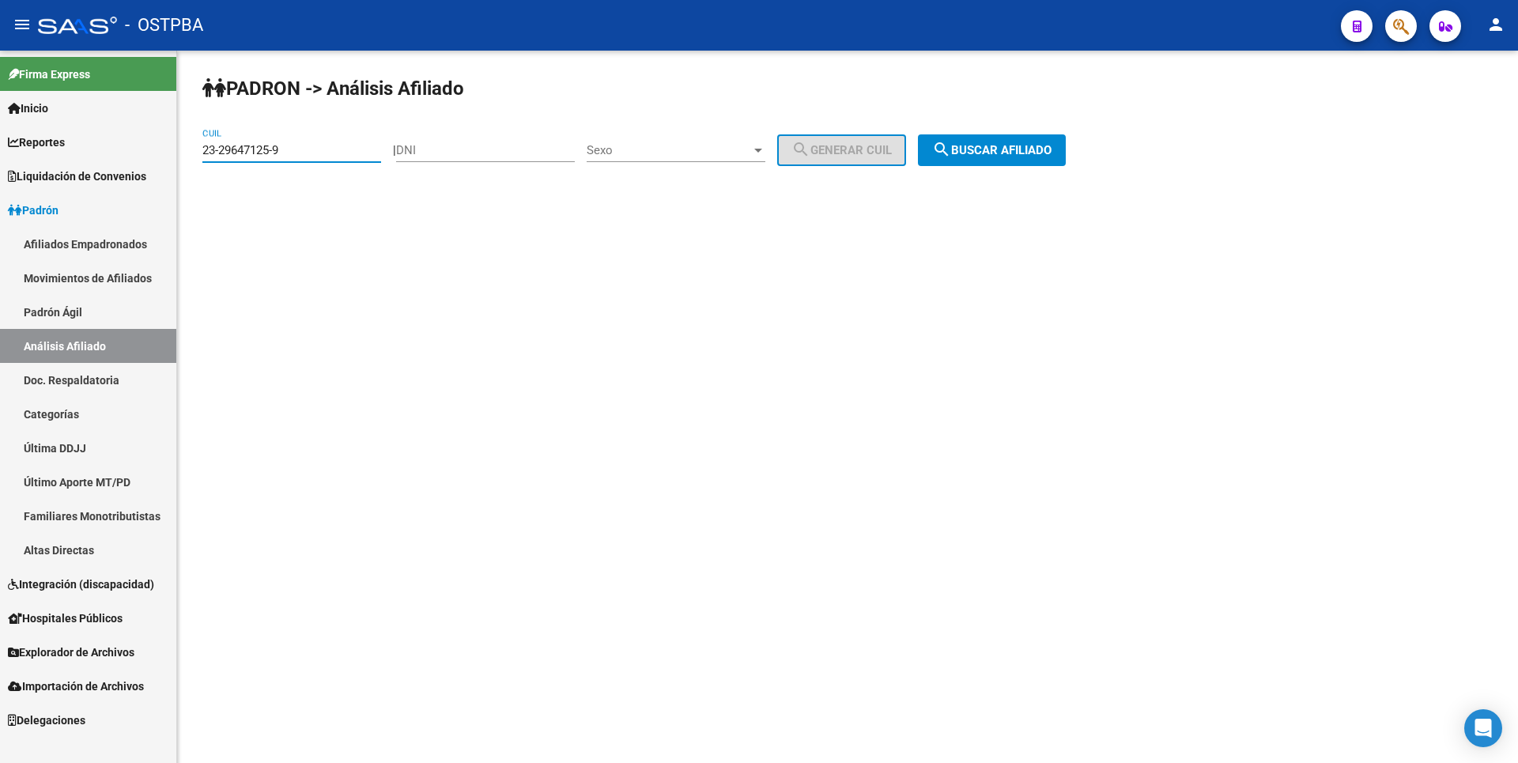
drag, startPoint x: 297, startPoint y: 153, endPoint x: 67, endPoint y: 149, distance: 229.4
click at [67, 149] on mat-sidenav-container "Firma Express Inicio Calendario SSS Instructivos Contacto OS Reportes Tablero d…" at bounding box center [759, 407] width 1518 height 712
paste input "7-3179158"
click at [1019, 153] on span "search Buscar afiliado" at bounding box center [991, 150] width 119 height 14
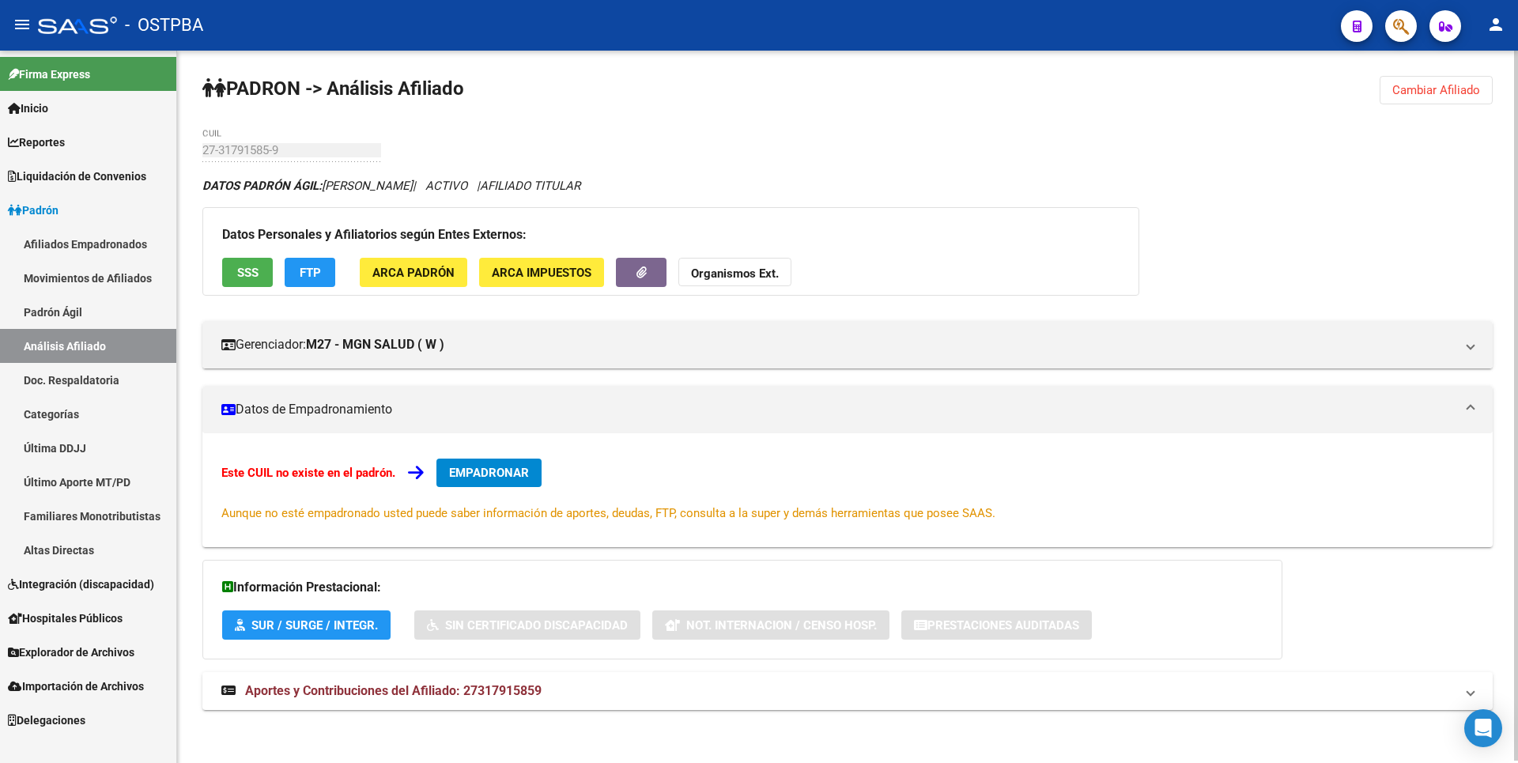
click at [1434, 90] on span "Cambiar Afiliado" at bounding box center [1436, 90] width 88 height 14
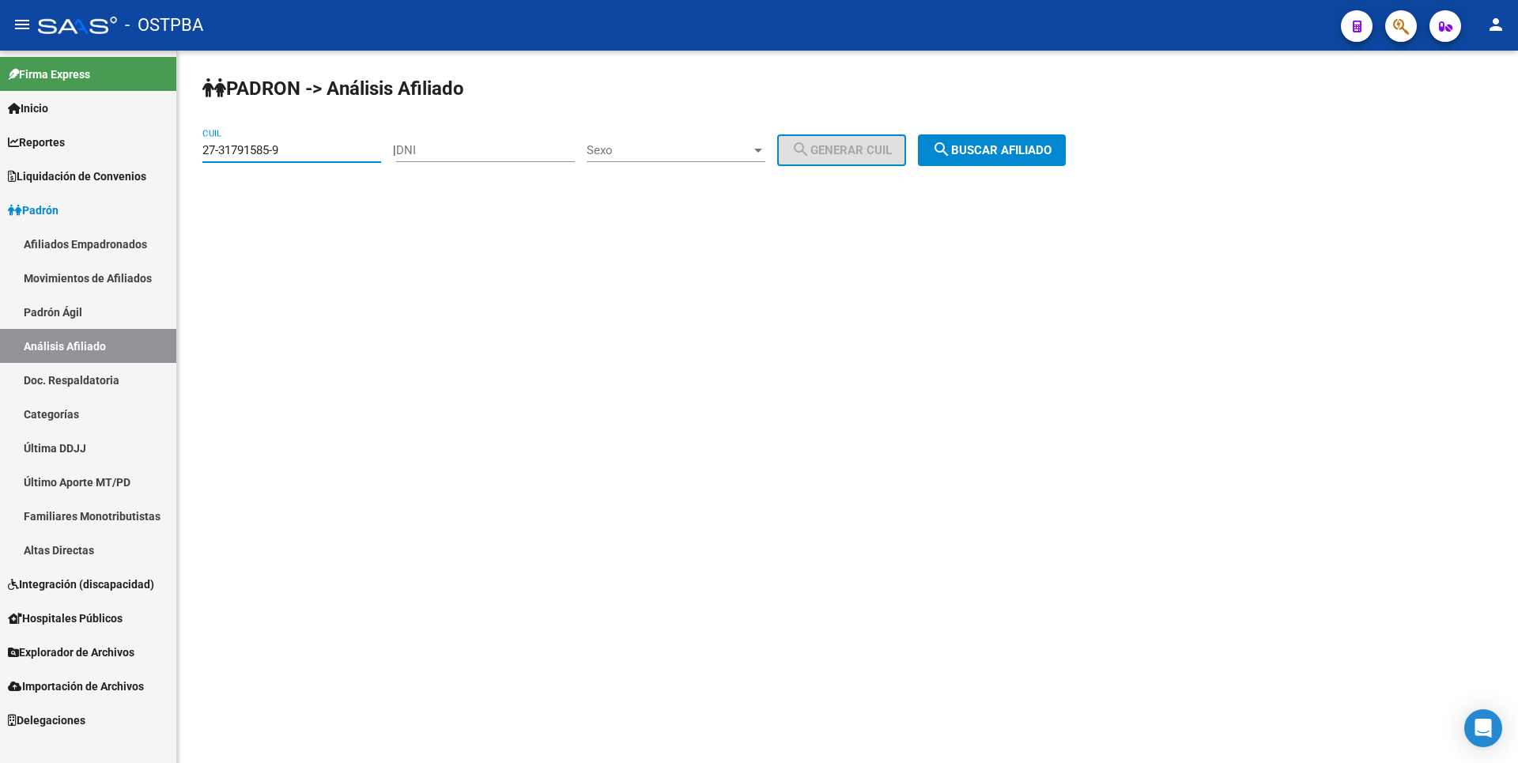
drag, startPoint x: 292, startPoint y: 151, endPoint x: 72, endPoint y: 149, distance: 219.8
click at [72, 149] on mat-sidenav-container "Firma Express Inicio Calendario SSS Instructivos Contacto OS Reportes Tablero d…" at bounding box center [759, 407] width 1518 height 712
paste input "3909895-1"
click at [1015, 147] on span "search Buscar afiliado" at bounding box center [991, 150] width 119 height 14
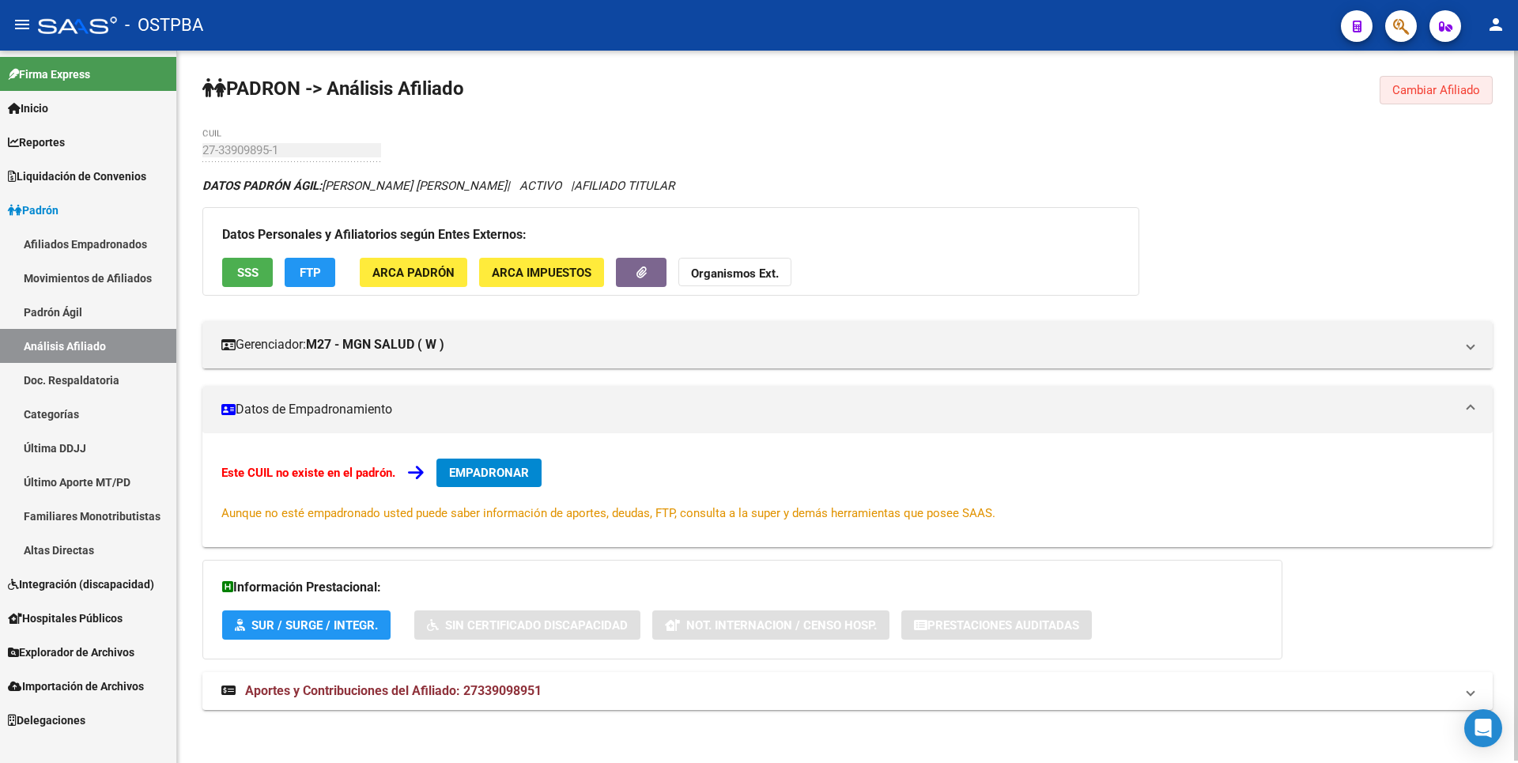
click at [1450, 85] on span "Cambiar Afiliado" at bounding box center [1436, 90] width 88 height 14
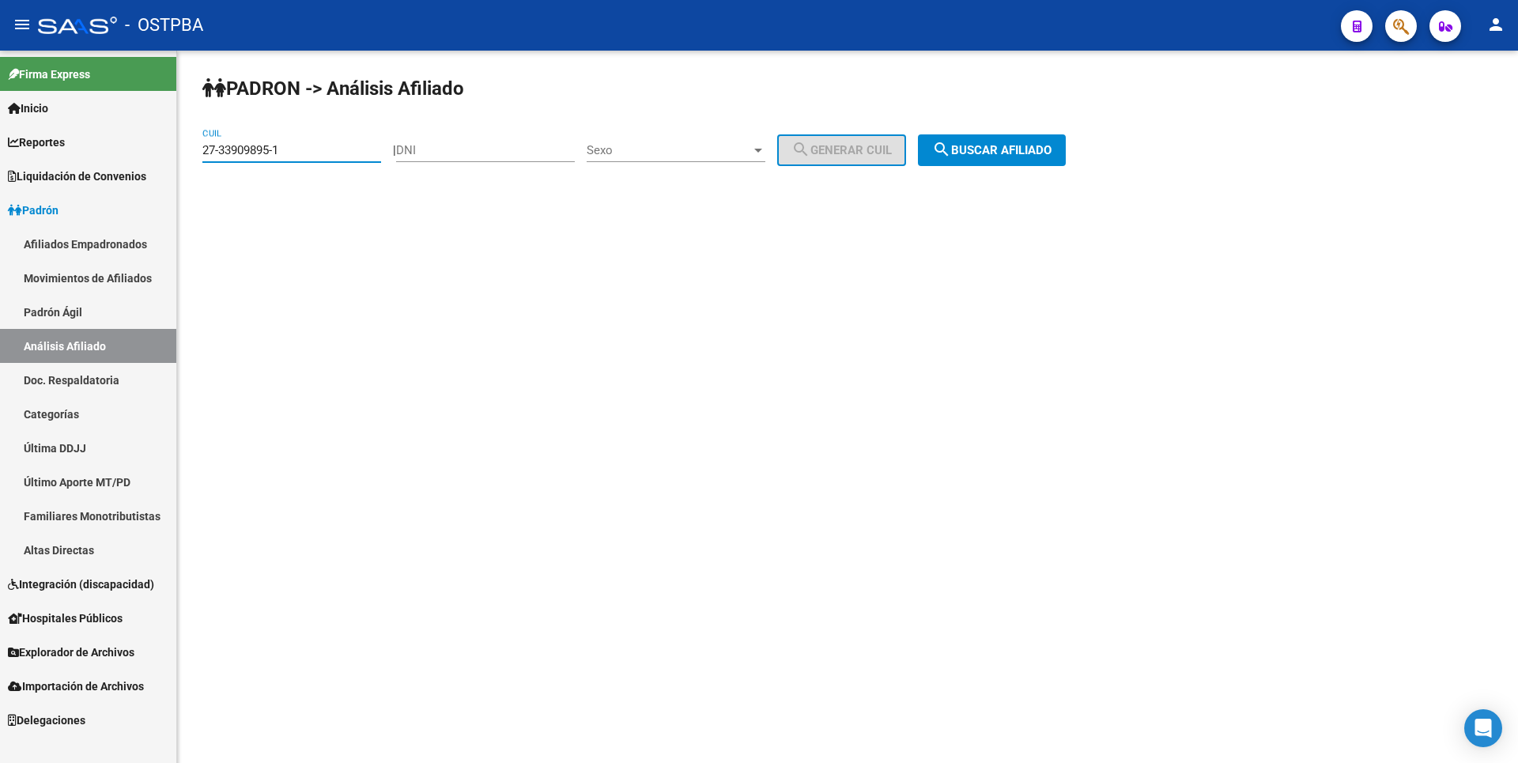
drag, startPoint x: 289, startPoint y: 151, endPoint x: 67, endPoint y: 149, distance: 221.4
click at [67, 149] on mat-sidenav-container "Firma Express Inicio Calendario SSS Instructivos Contacto OS Reportes Tablero d…" at bounding box center [759, 407] width 1518 height 712
paste input "95894393-3"
click at [1017, 150] on span "search Buscar afiliado" at bounding box center [991, 150] width 119 height 14
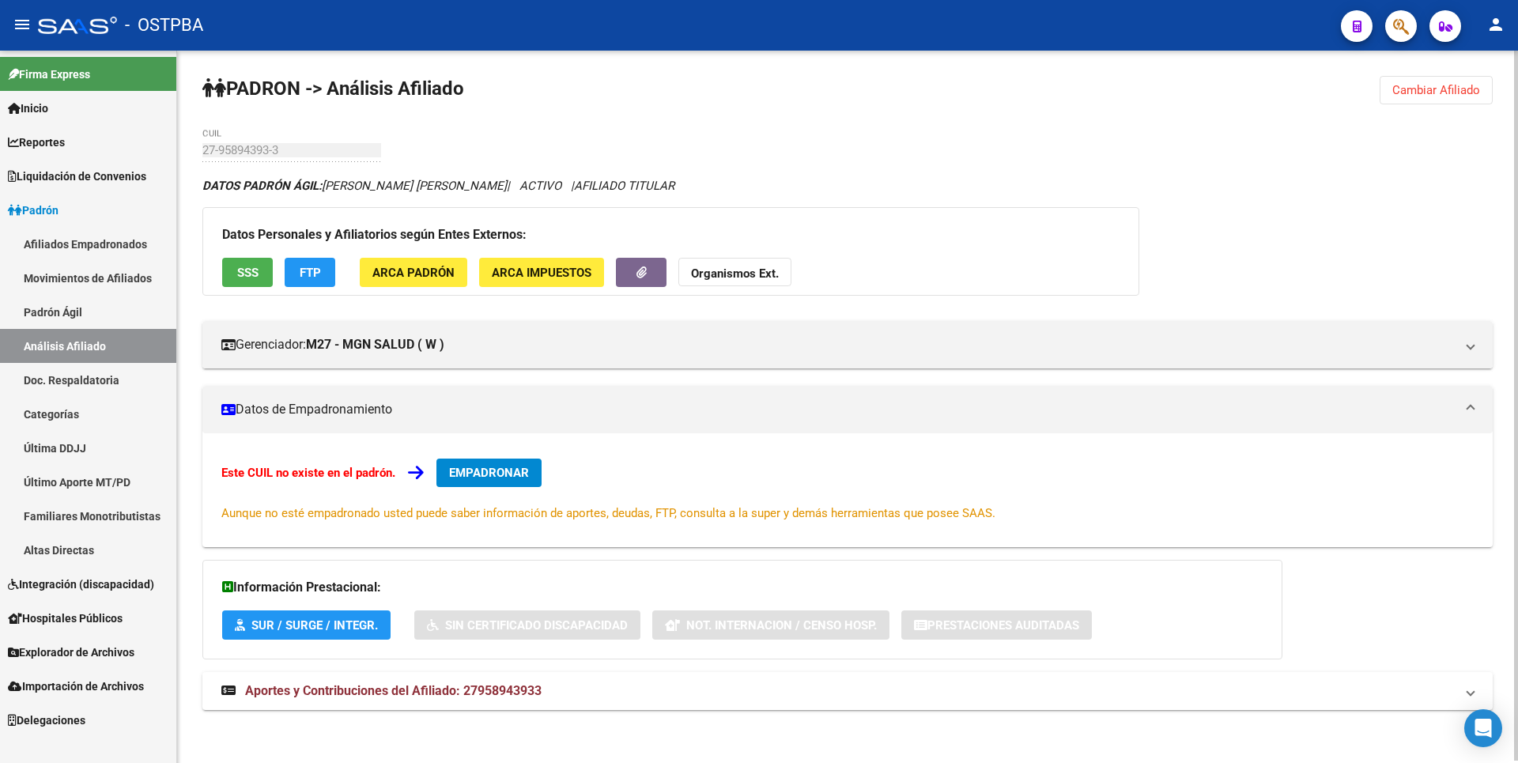
click at [1478, 96] on span "Cambiar Afiliado" at bounding box center [1436, 90] width 88 height 14
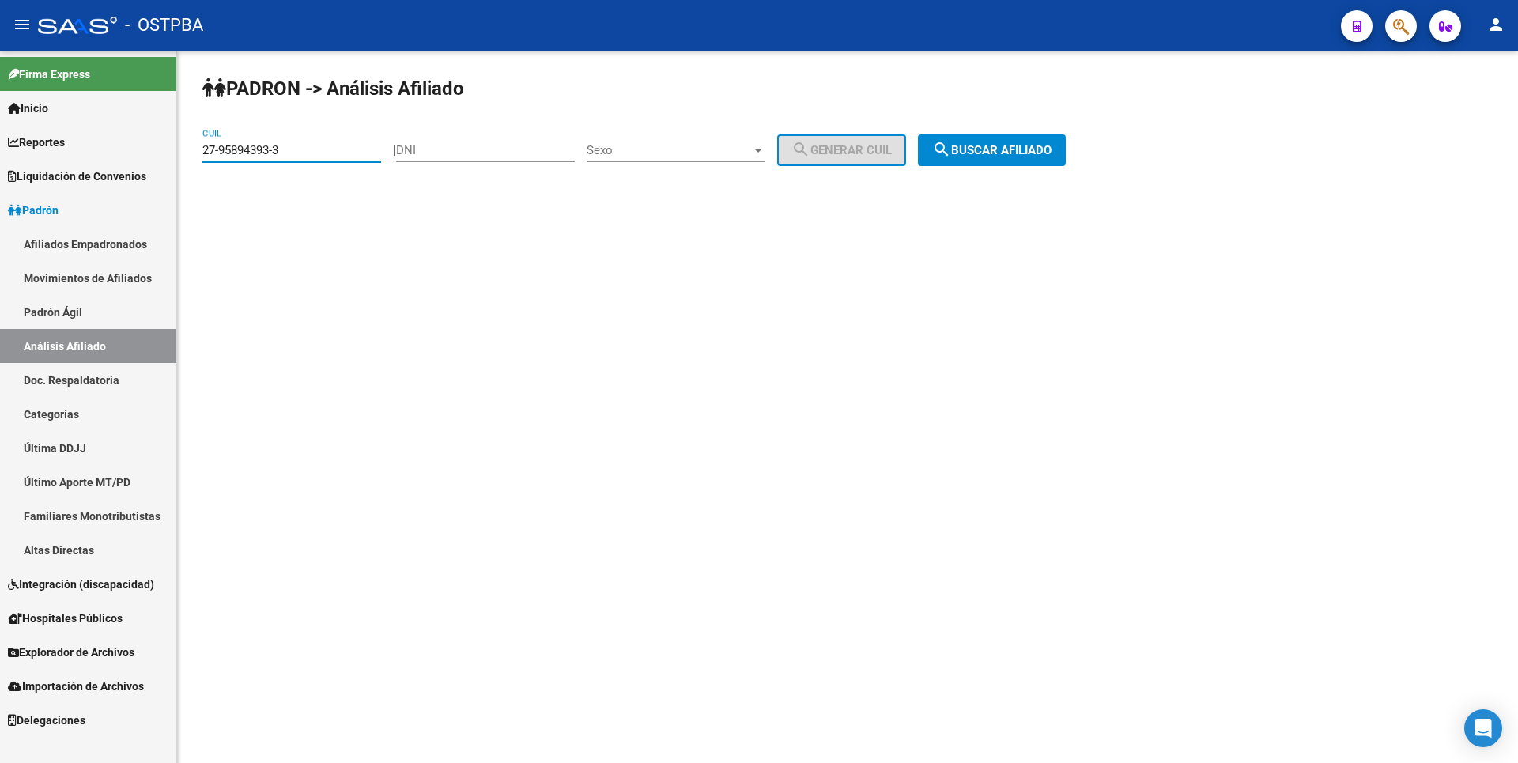
drag, startPoint x: 293, startPoint y: 153, endPoint x: 71, endPoint y: 153, distance: 221.4
click at [71, 153] on mat-sidenav-container "Firma Express Inicio Calendario SSS Instructivos Contacto OS Reportes Tablero d…" at bounding box center [759, 407] width 1518 height 712
paste input "0-34922818-2"
type input "20-34922818-2"
click at [1051, 147] on span "search Buscar afiliado" at bounding box center [991, 150] width 119 height 14
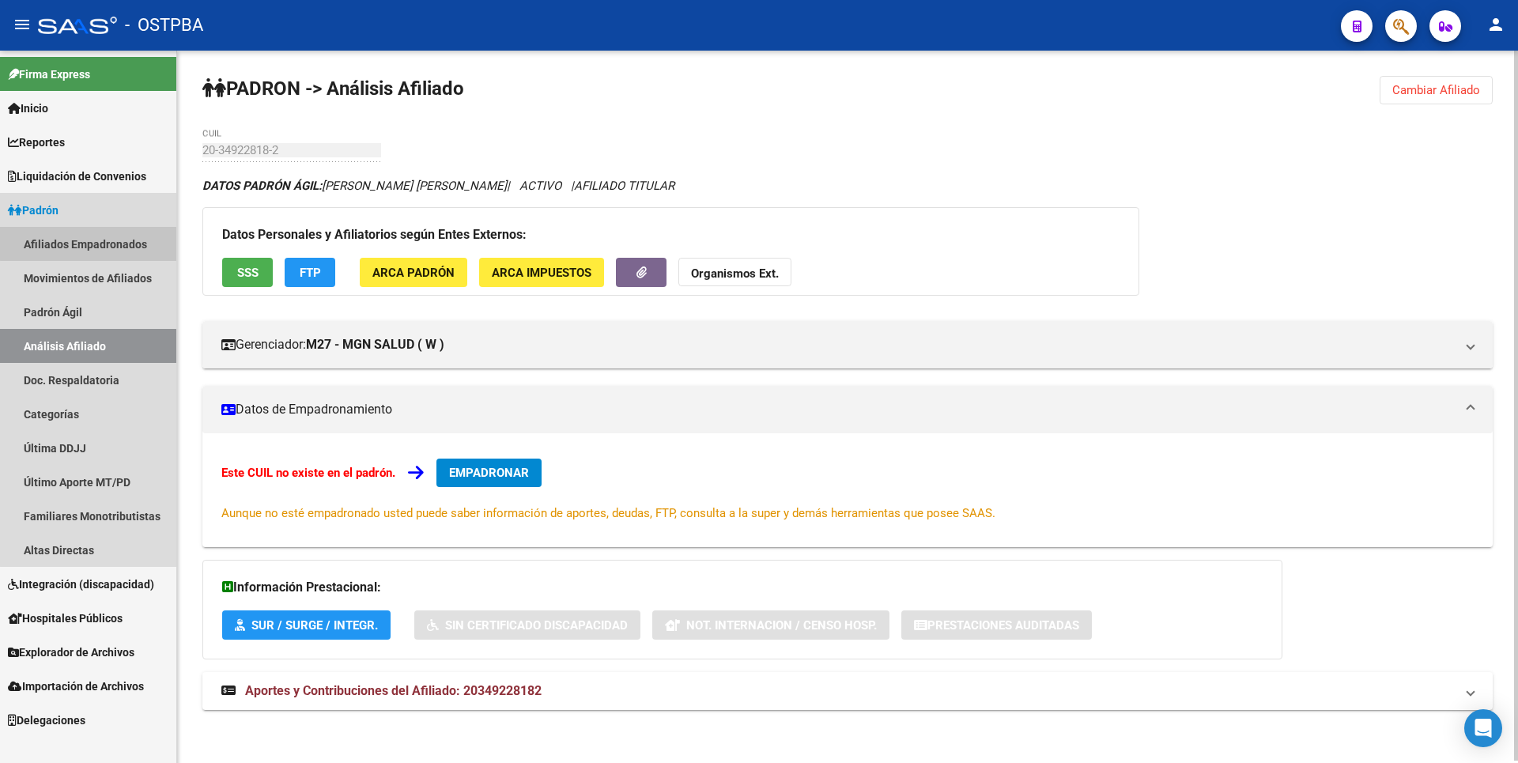
click at [119, 233] on link "Afiliados Empadronados" at bounding box center [88, 244] width 176 height 34
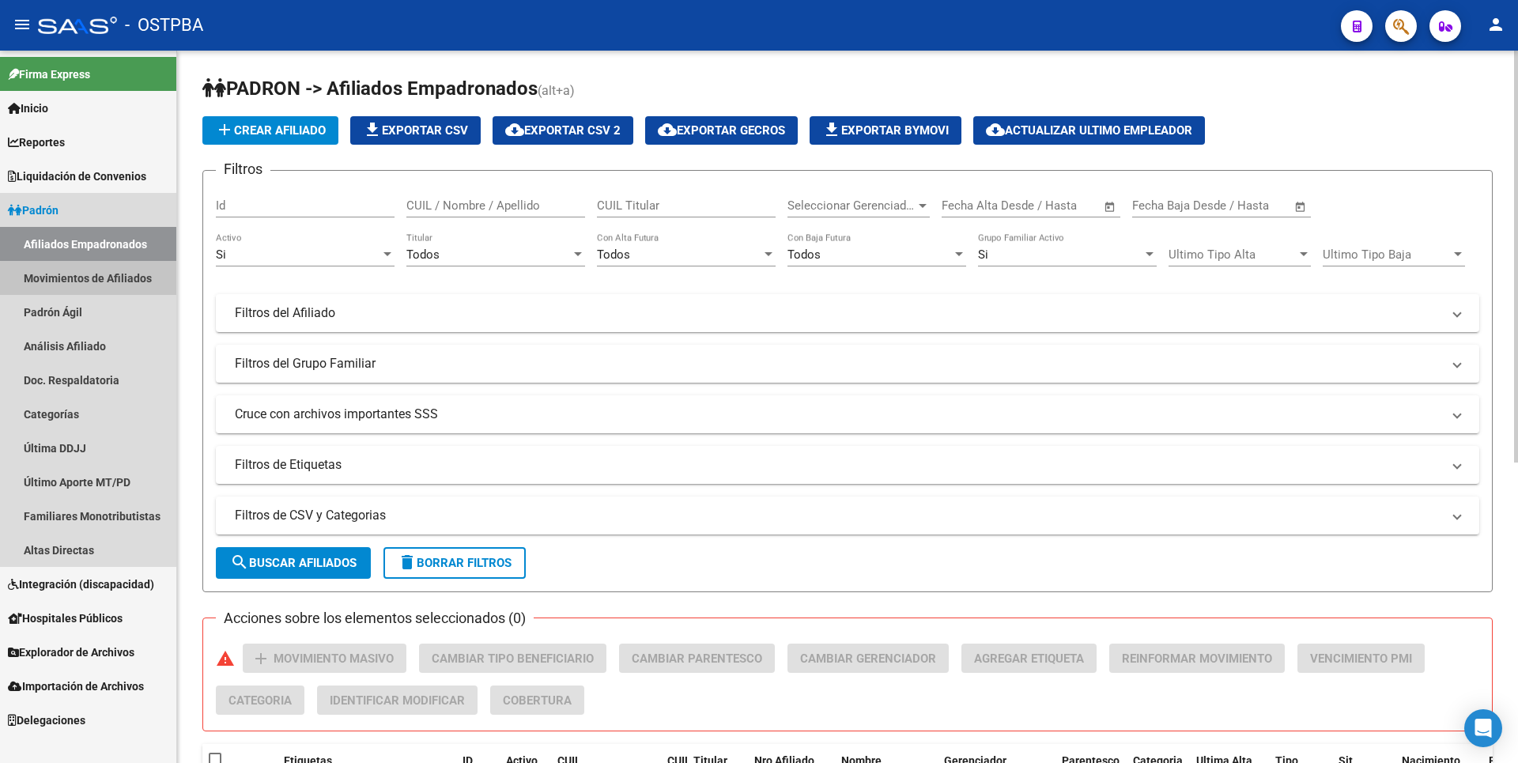
click at [119, 280] on link "Movimientos de Afiliados" at bounding box center [88, 278] width 176 height 34
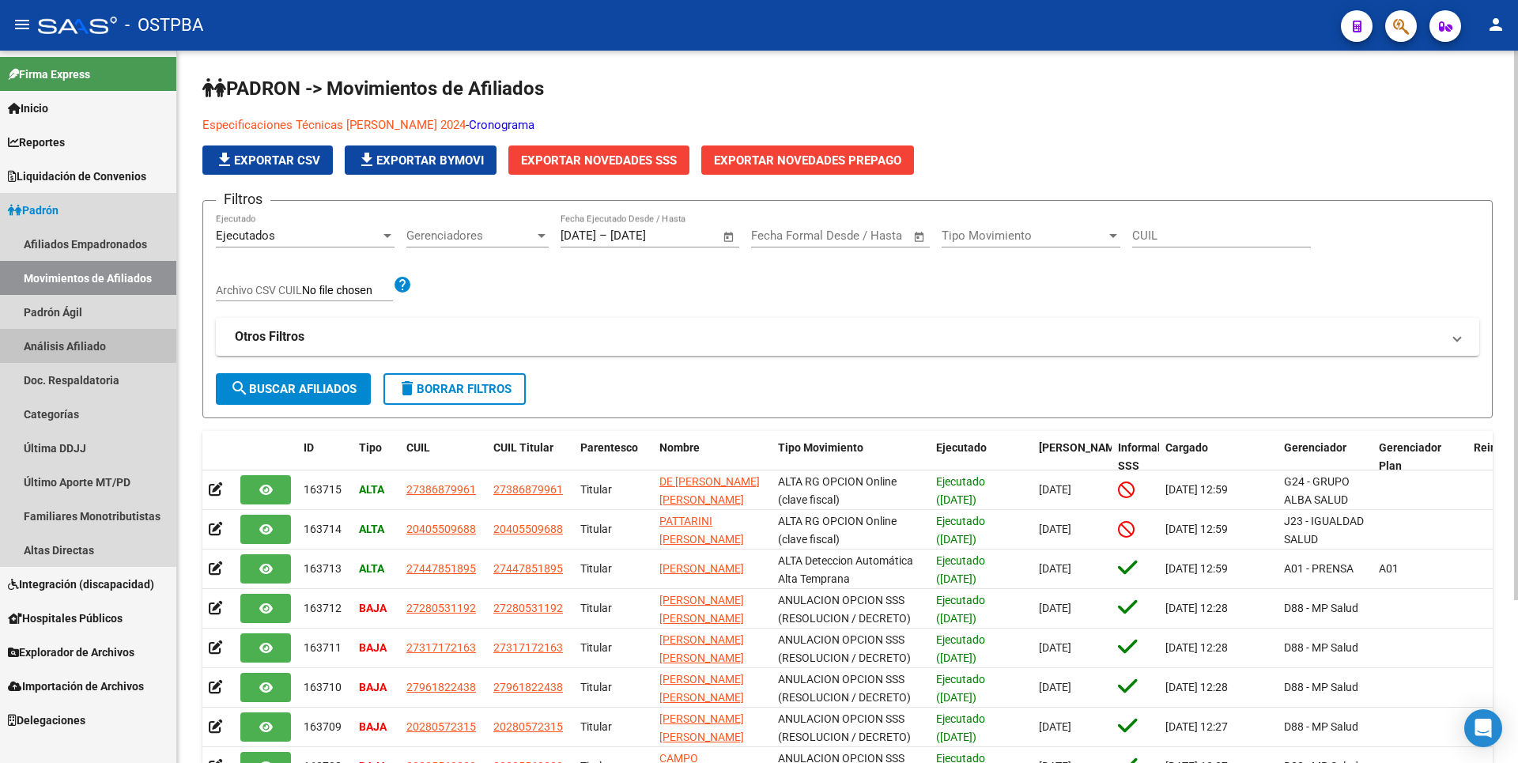
click at [71, 339] on link "Análisis Afiliado" at bounding box center [88, 346] width 176 height 34
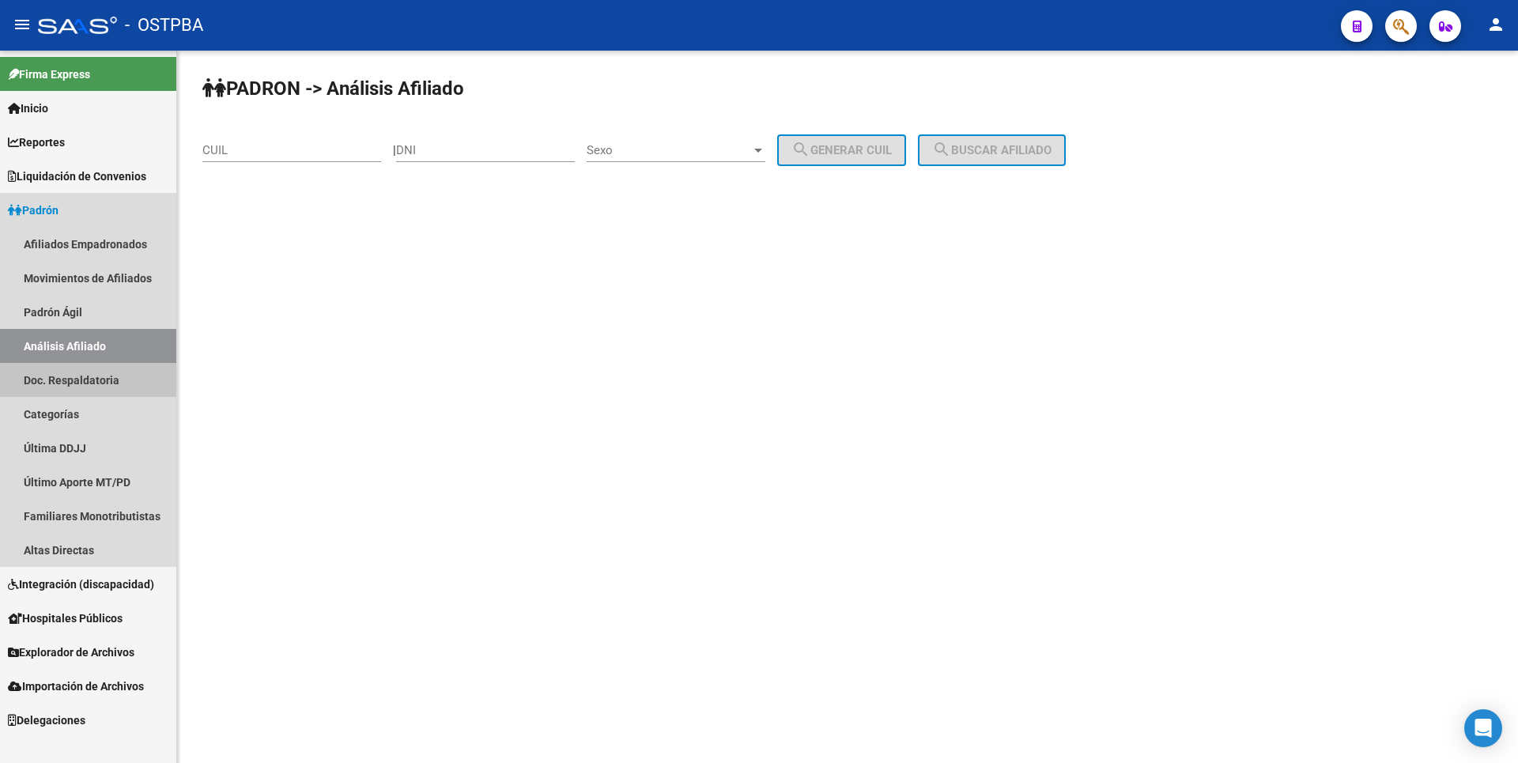
click at [82, 391] on link "Doc. Respaldatoria" at bounding box center [88, 380] width 176 height 34
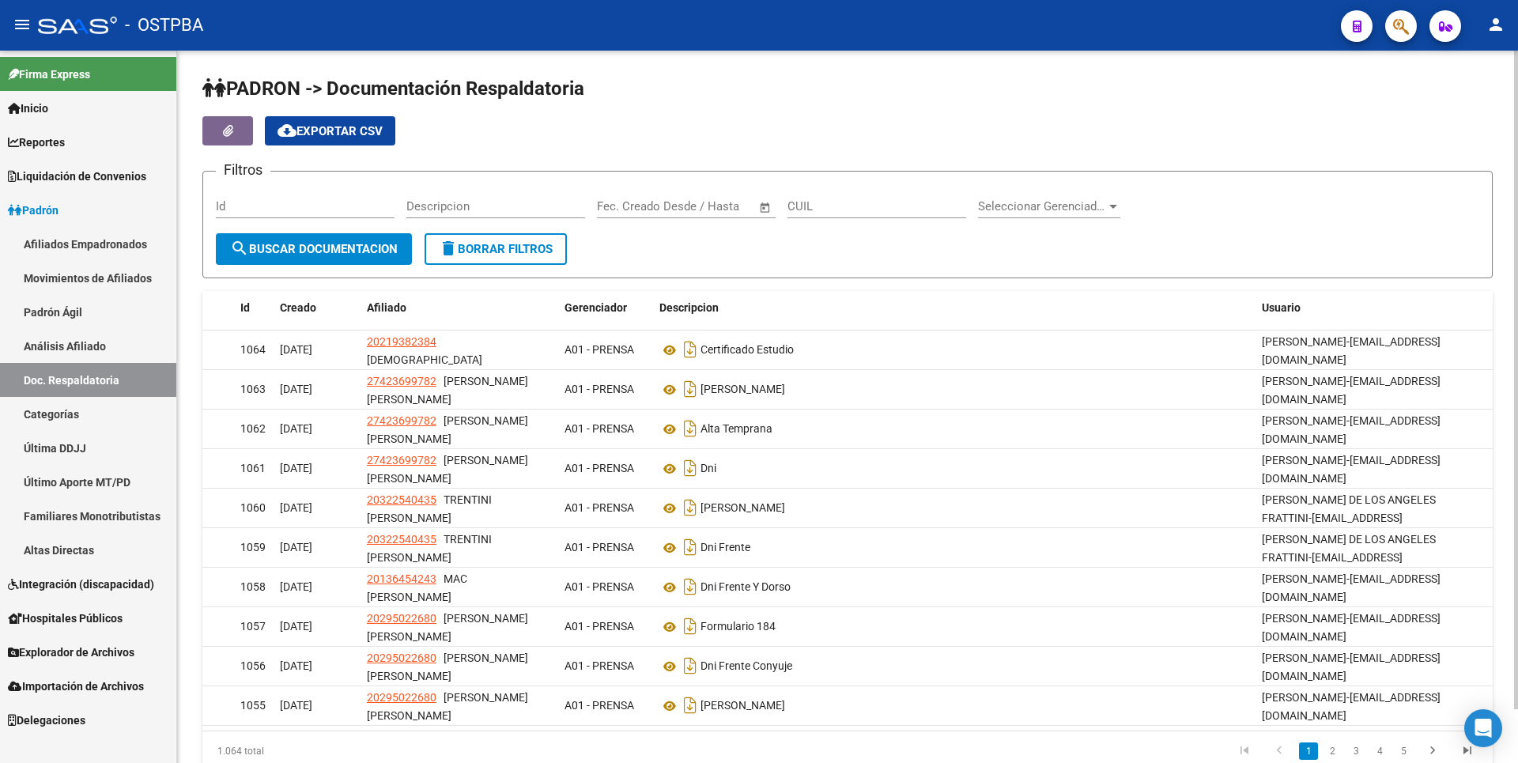
click at [93, 421] on link "Categorías" at bounding box center [88, 414] width 176 height 34
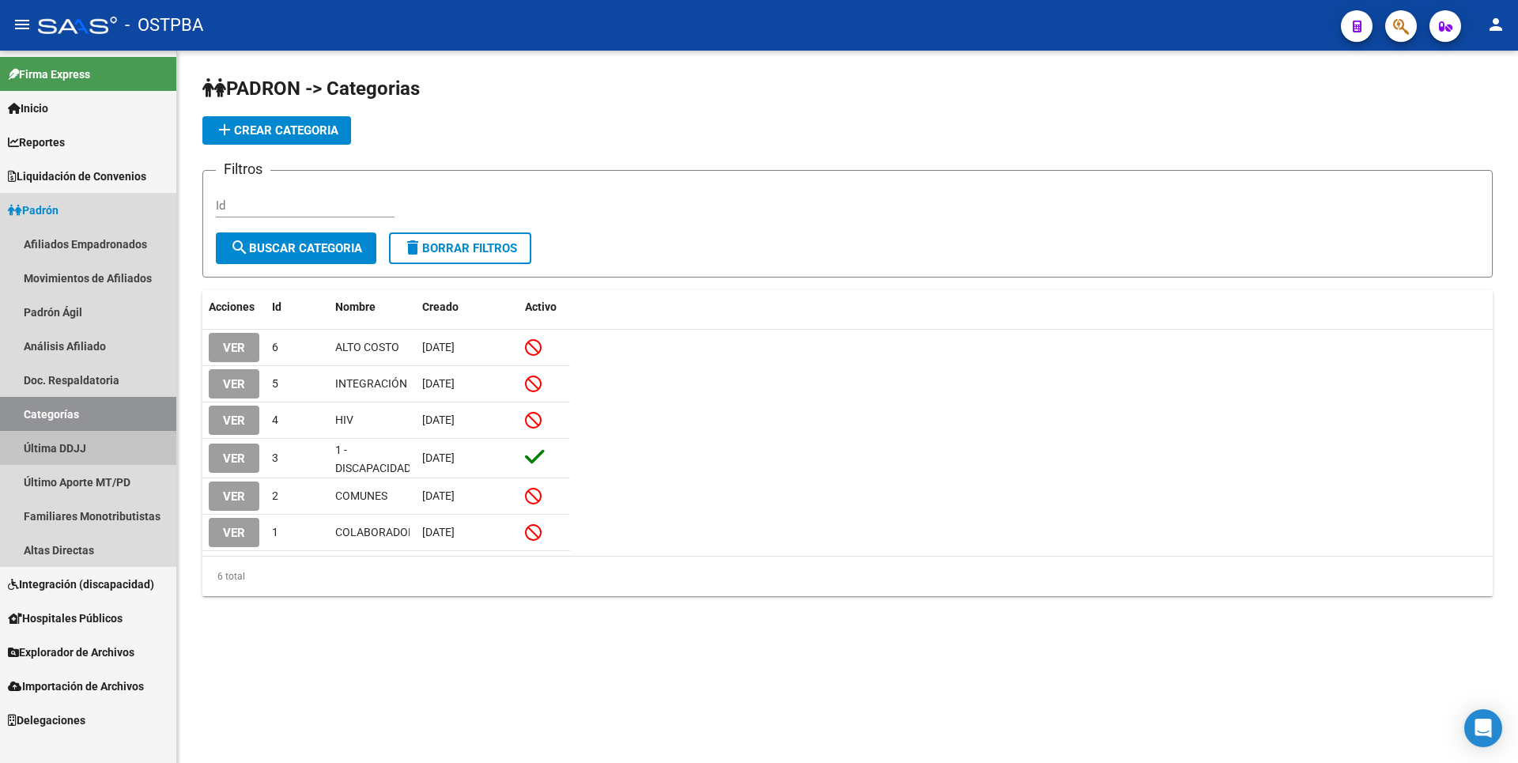
click at [93, 442] on link "Última DDJJ" at bounding box center [88, 448] width 176 height 34
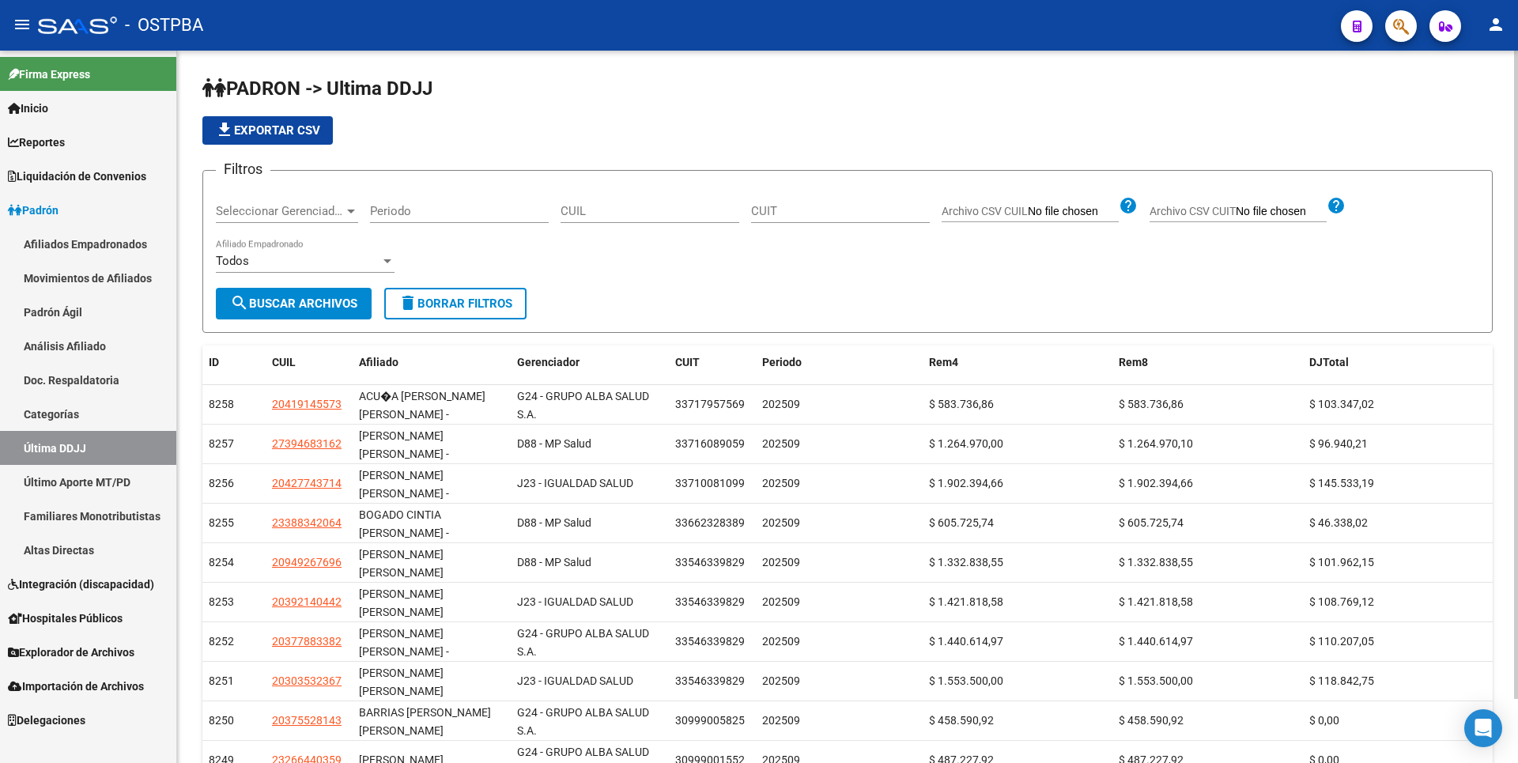
click at [95, 620] on span "Hospitales Públicos" at bounding box center [65, 618] width 115 height 17
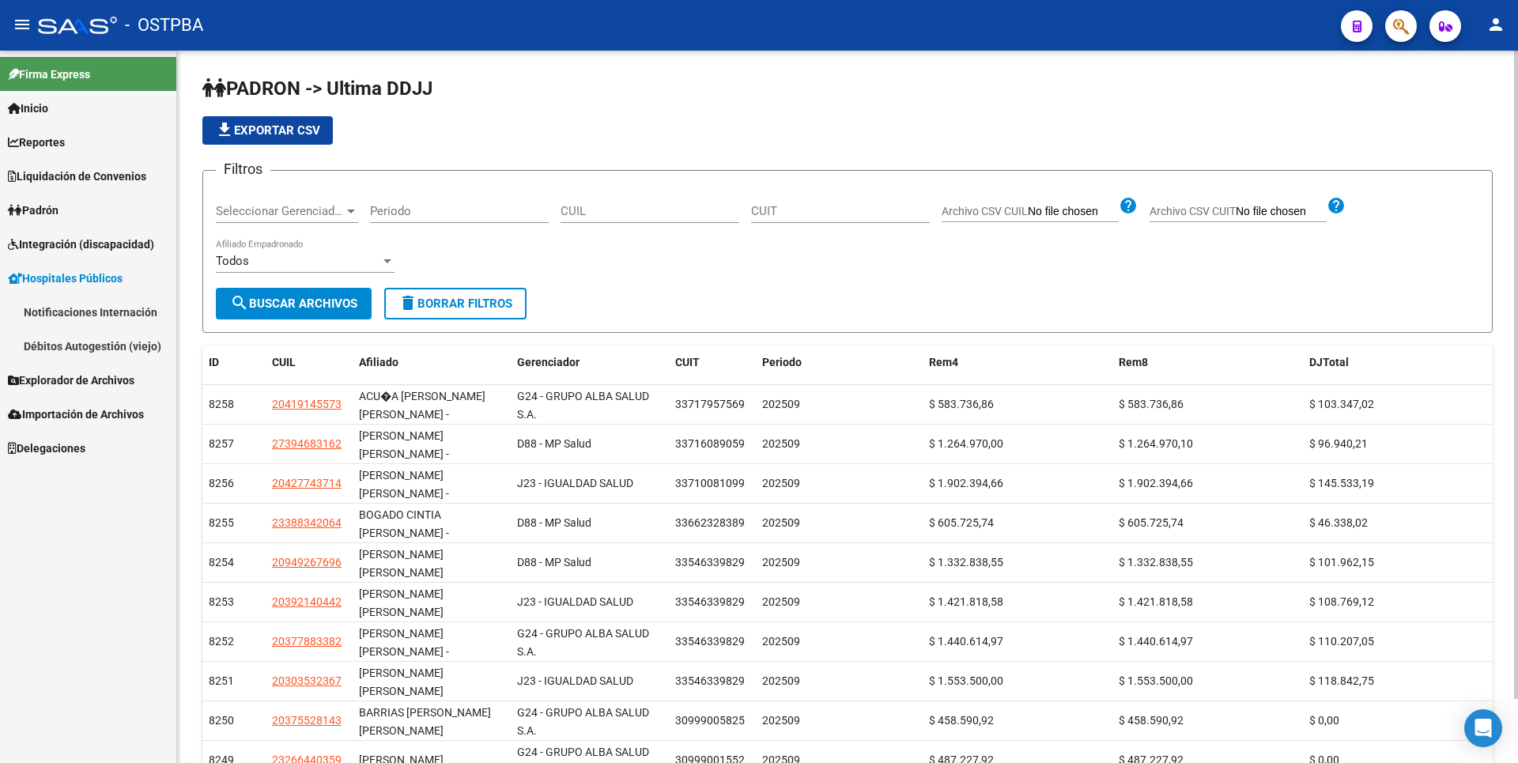
click at [100, 382] on span "Explorador de Archivos" at bounding box center [71, 380] width 127 height 17
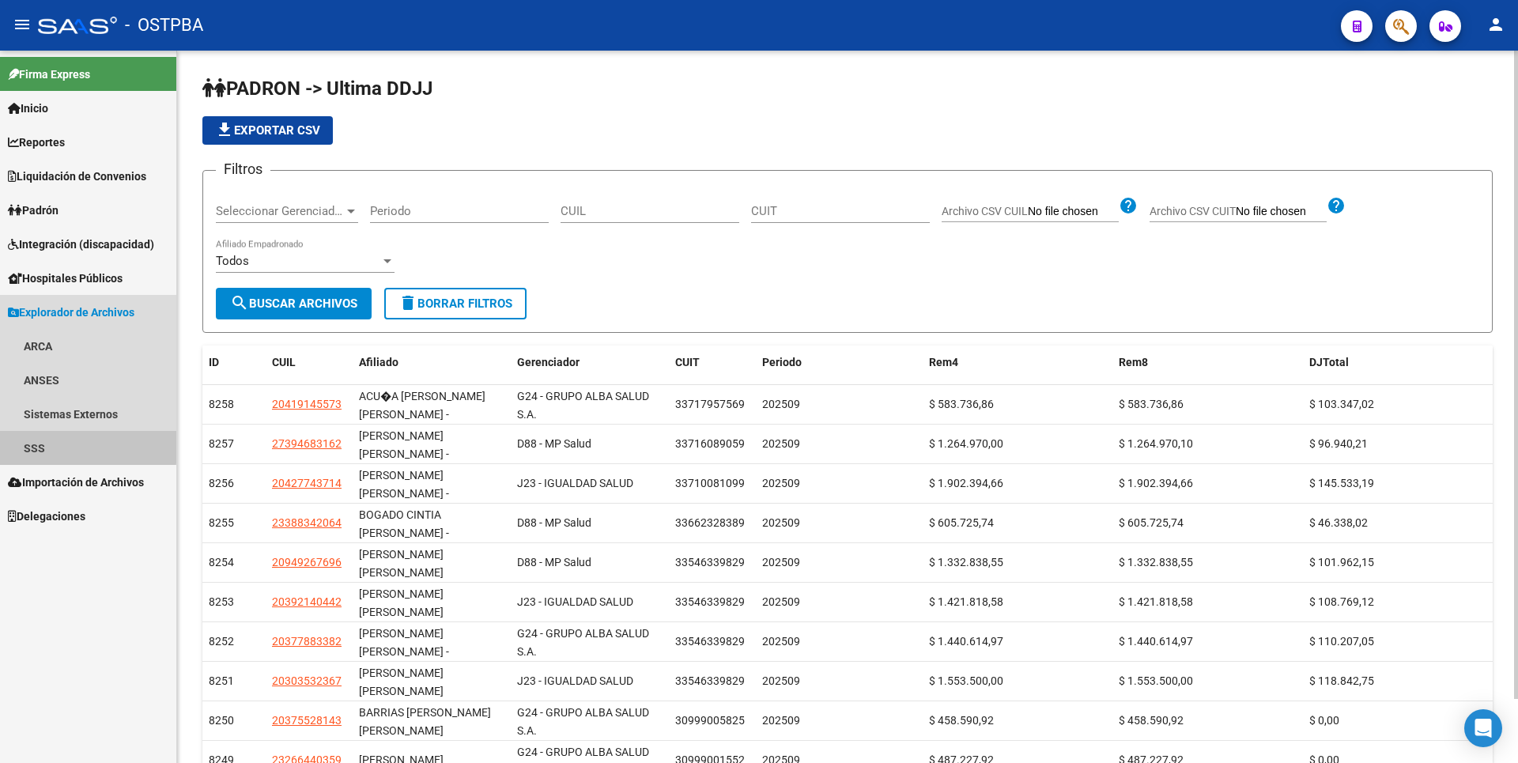
click at [67, 445] on link "SSS" at bounding box center [88, 448] width 176 height 34
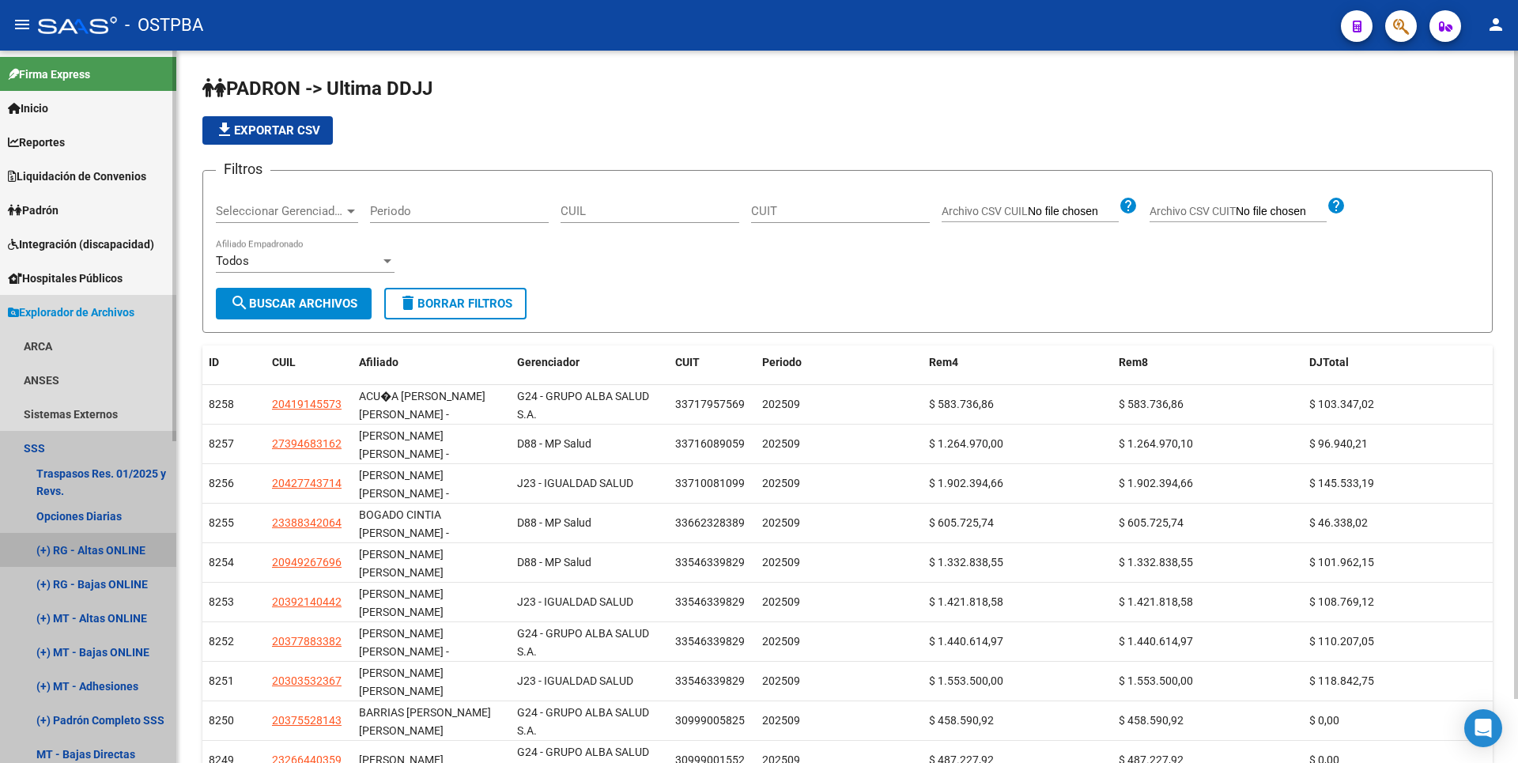
click at [127, 556] on link "(+) RG - Altas ONLINE" at bounding box center [88, 550] width 176 height 34
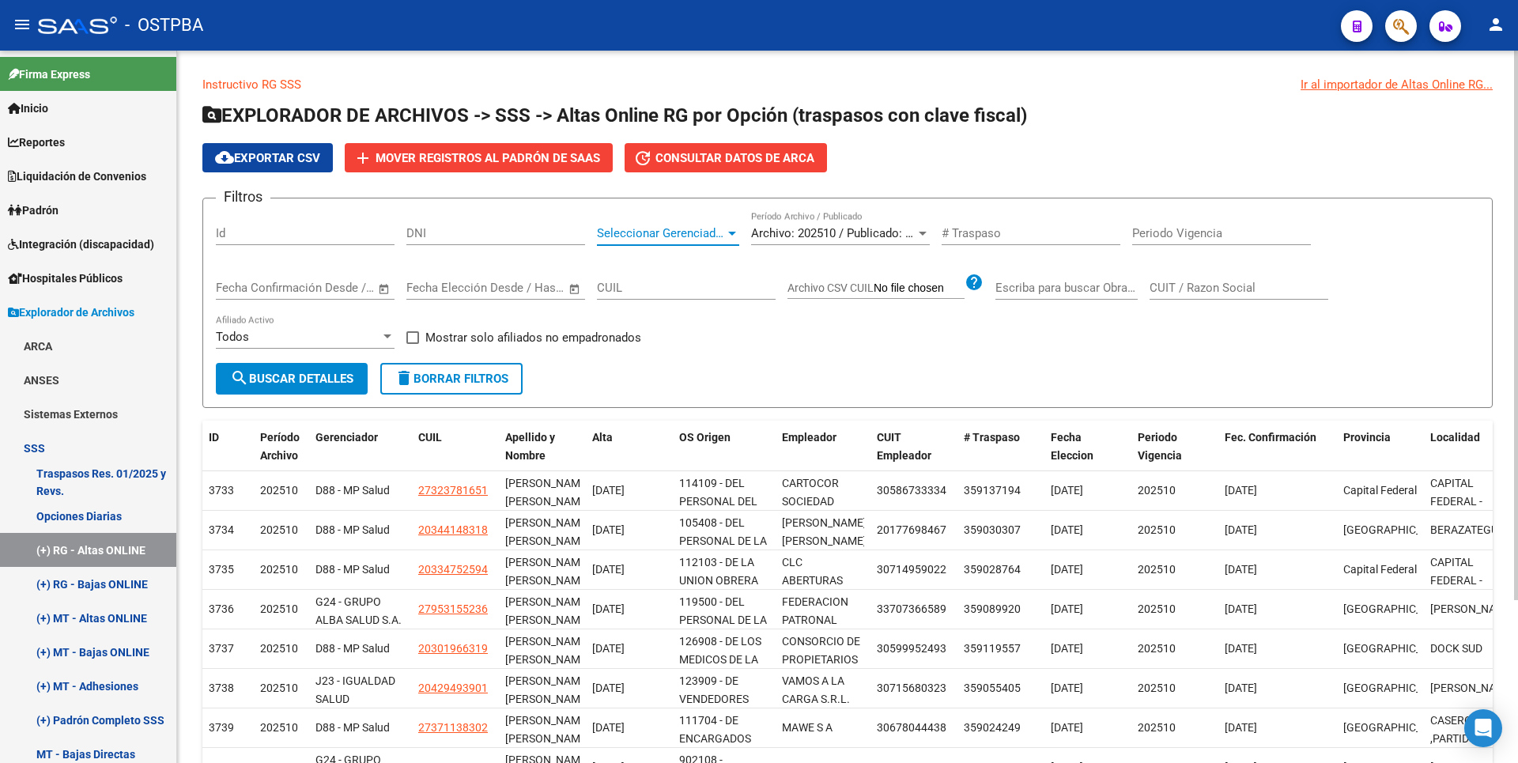
click at [739, 237] on div at bounding box center [732, 233] width 14 height 13
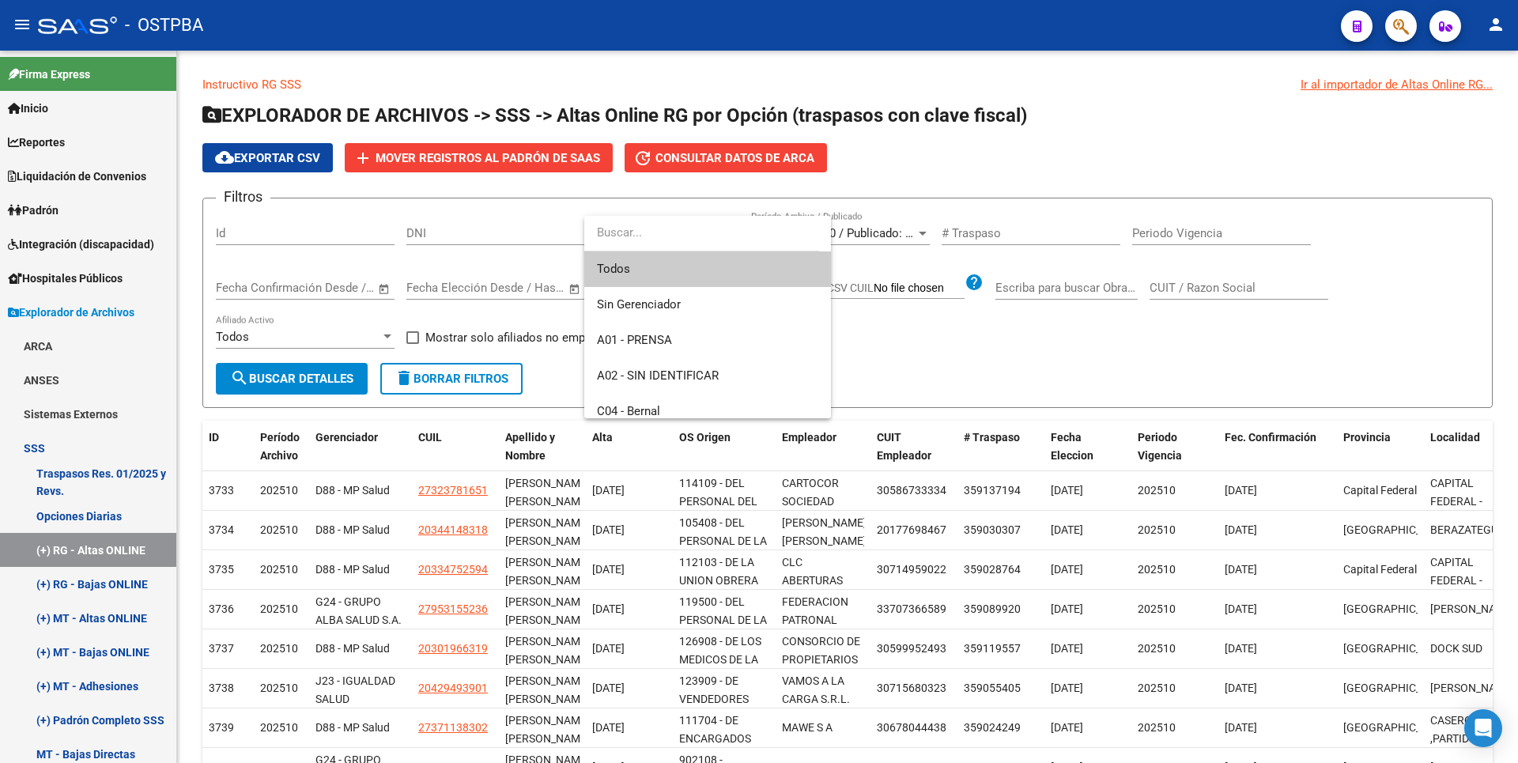
click at [1178, 317] on div at bounding box center [759, 381] width 1518 height 763
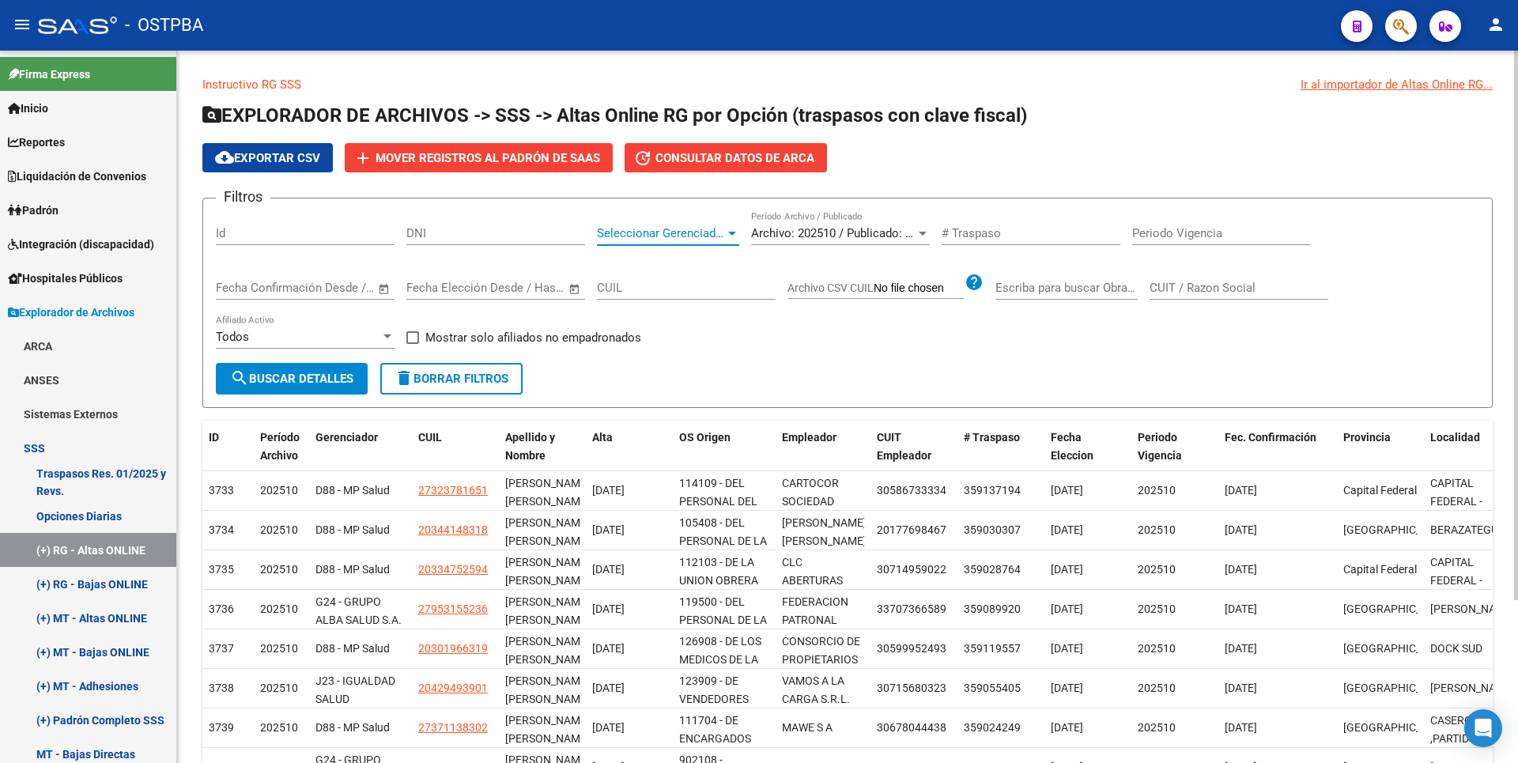
click at [733, 232] on div at bounding box center [732, 234] width 8 height 4
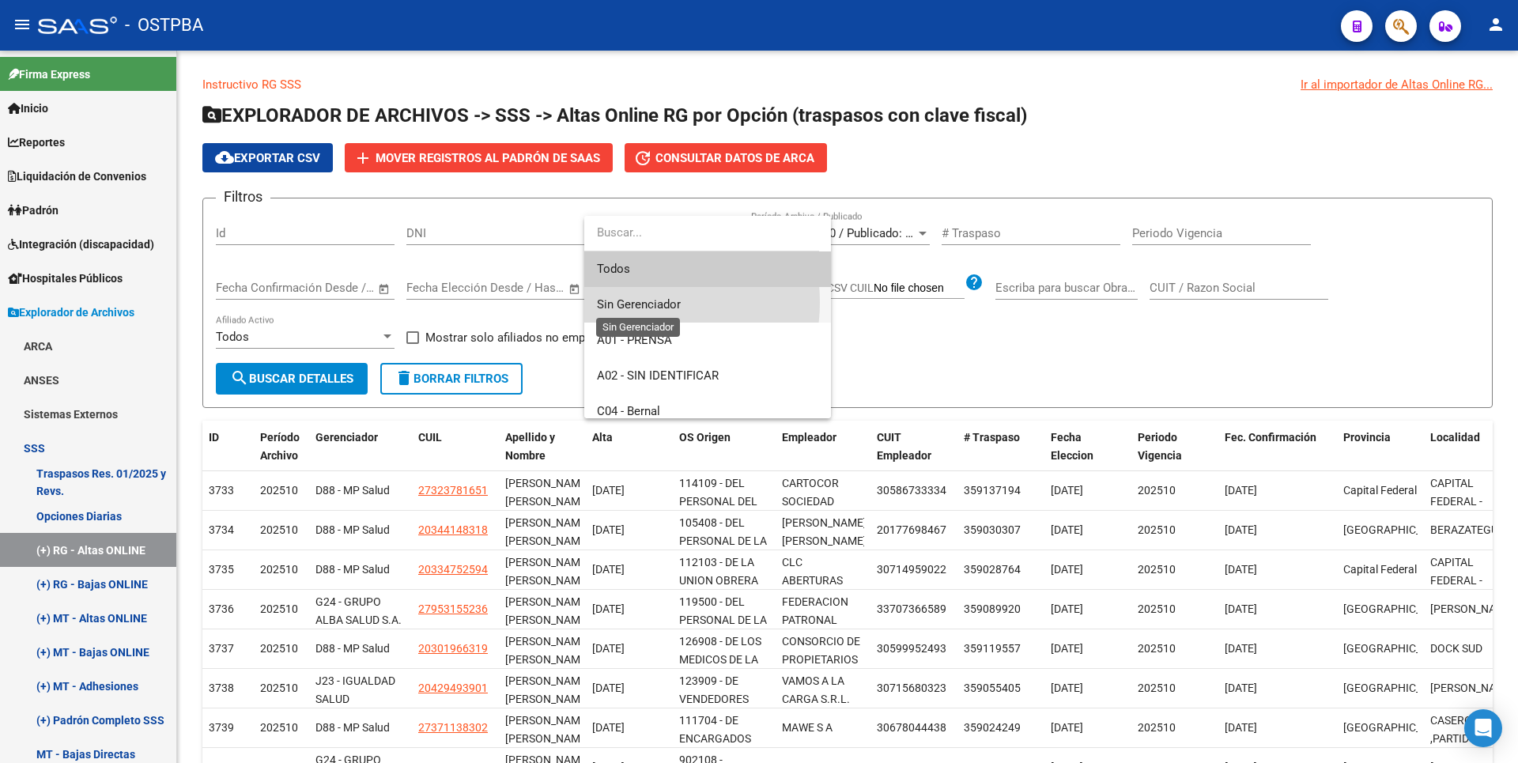
click at [633, 302] on span "Sin Gerenciador" at bounding box center [639, 304] width 84 height 14
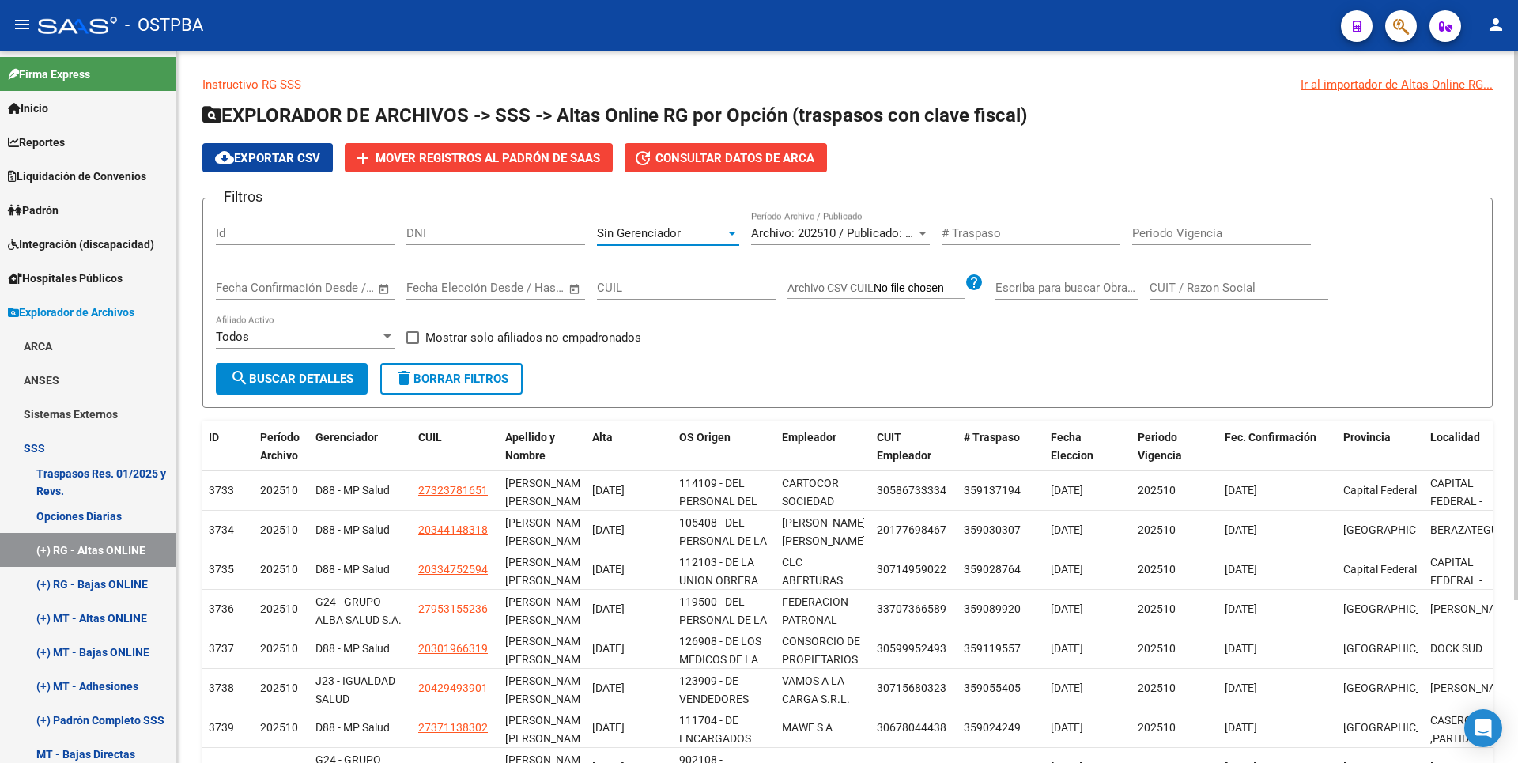
click at [321, 379] on span "search Buscar Detalles" at bounding box center [291, 379] width 123 height 14
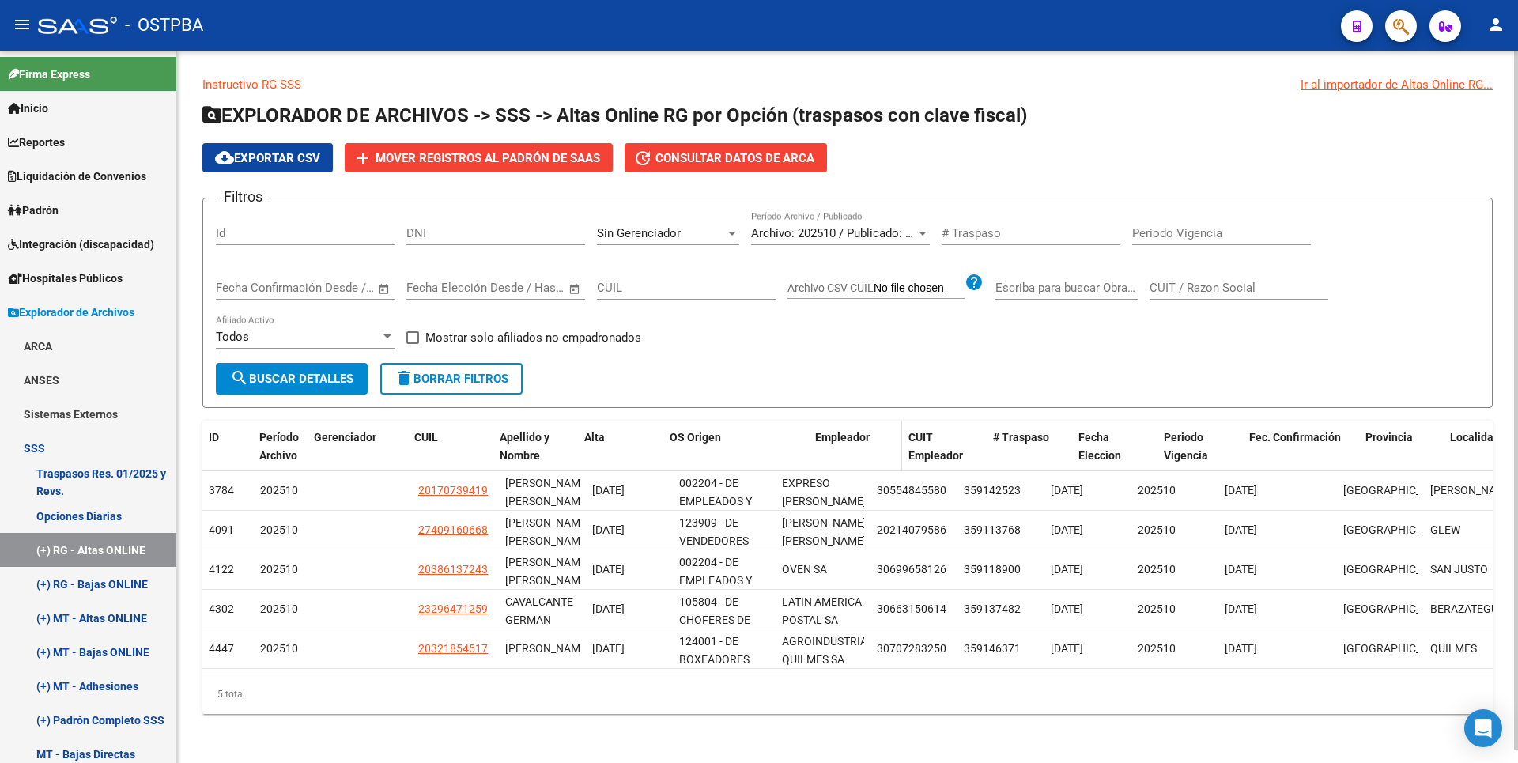
drag, startPoint x: 773, startPoint y: 448, endPoint x: 871, endPoint y: 448, distance: 98.0
click at [871, 448] on div "ID Período Archivo Gerenciador CUIL Apellido y Nombre Alta OS Origen Empleador …" at bounding box center [1329, 456] width 2254 height 70
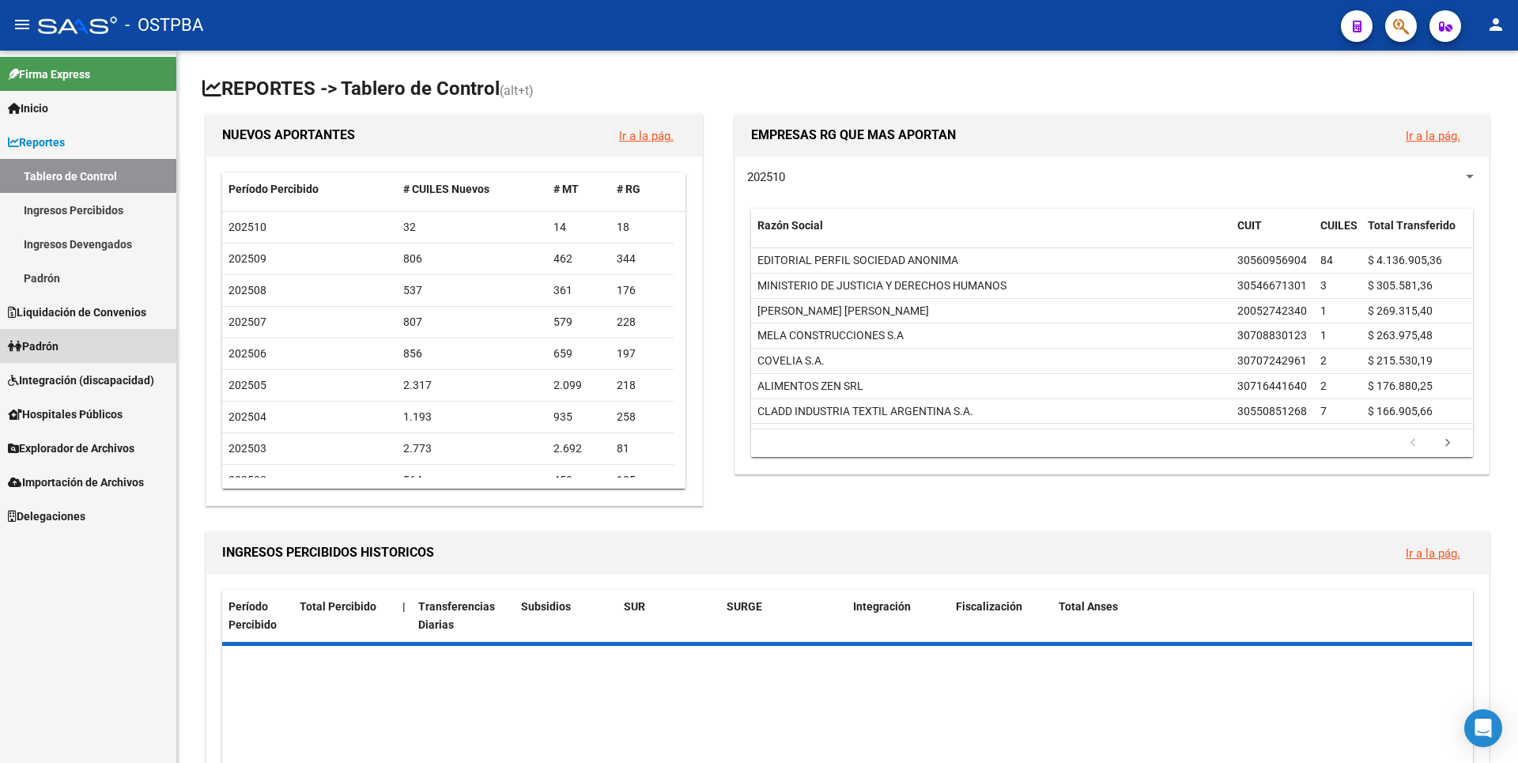
click at [81, 342] on link "Padrón" at bounding box center [88, 346] width 176 height 34
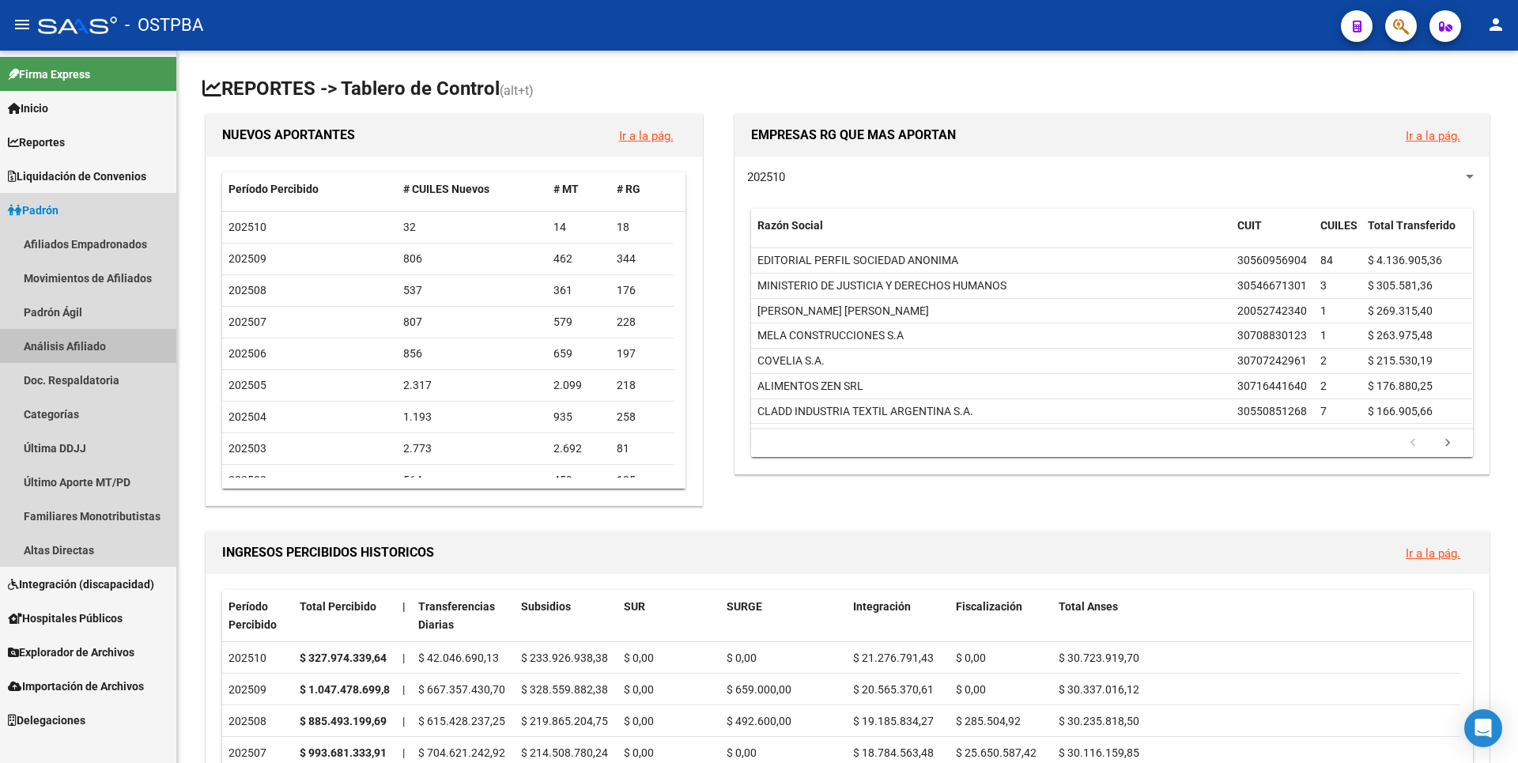
click at [95, 354] on link "Análisis Afiliado" at bounding box center [88, 346] width 176 height 34
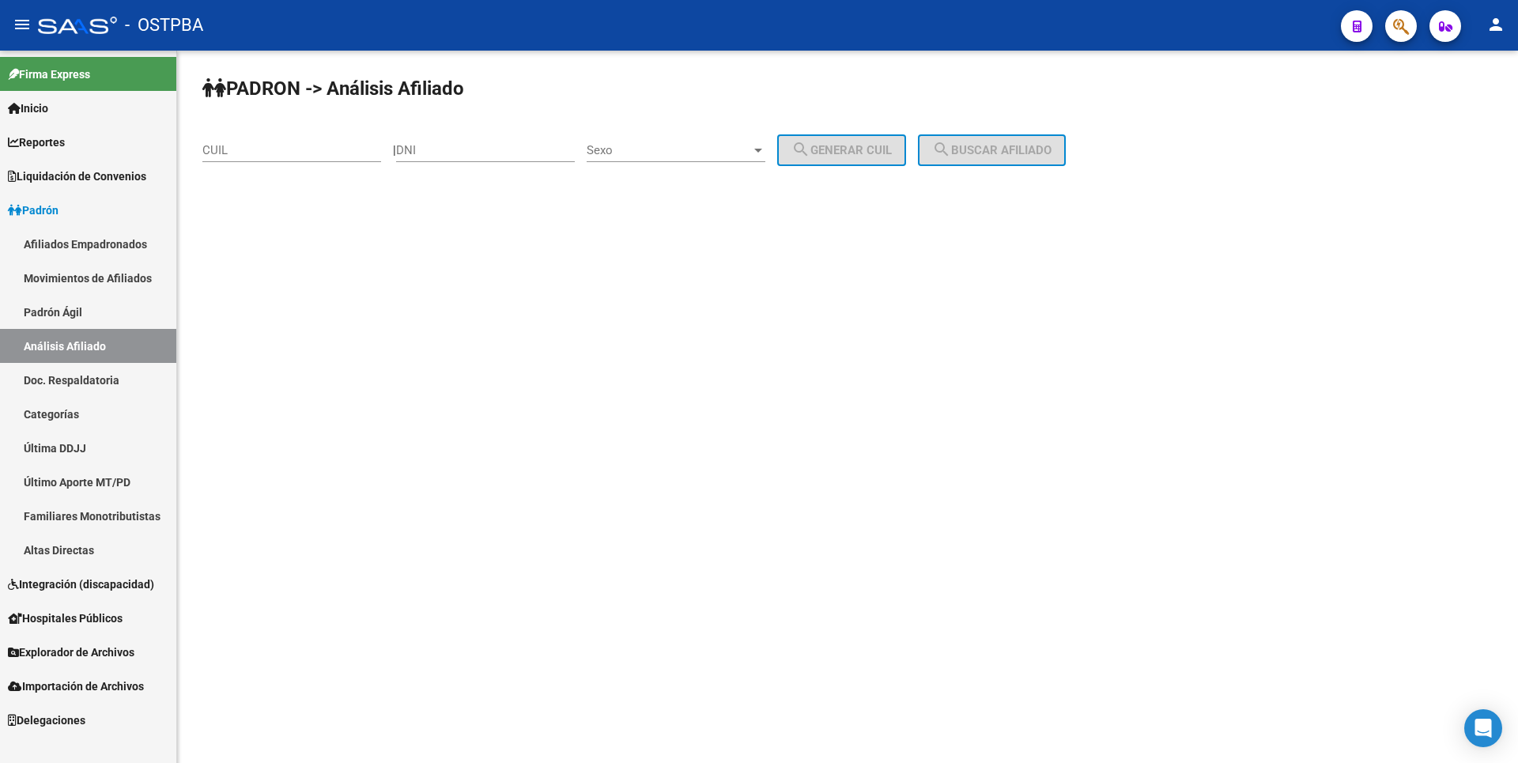
click at [240, 156] on input "CUIL" at bounding box center [291, 150] width 179 height 14
paste input "20-30295485-3"
type input "20-30295485-3"
click at [1037, 153] on span "search Buscar afiliado" at bounding box center [991, 150] width 119 height 14
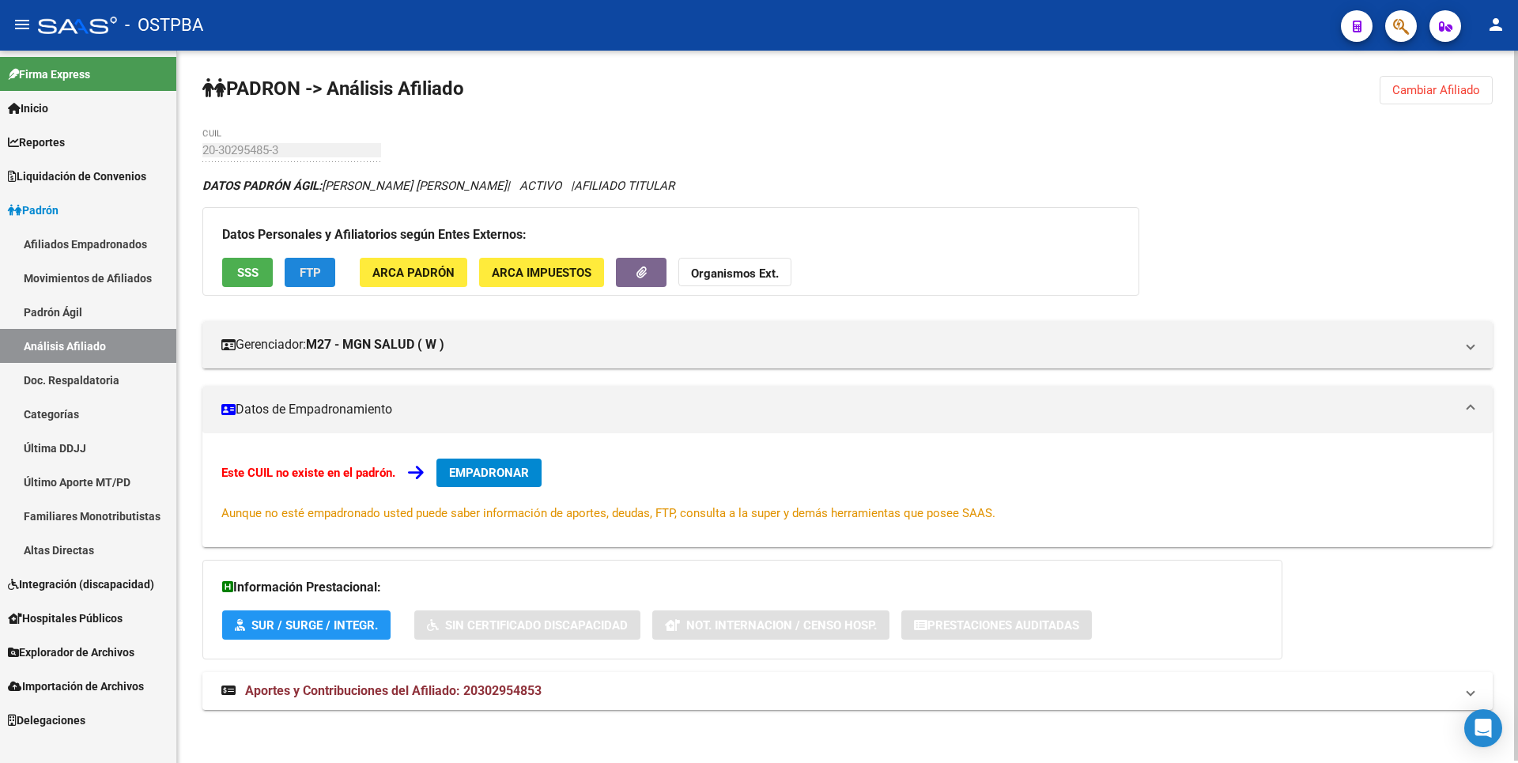
click at [312, 272] on span "FTP" at bounding box center [310, 273] width 21 height 14
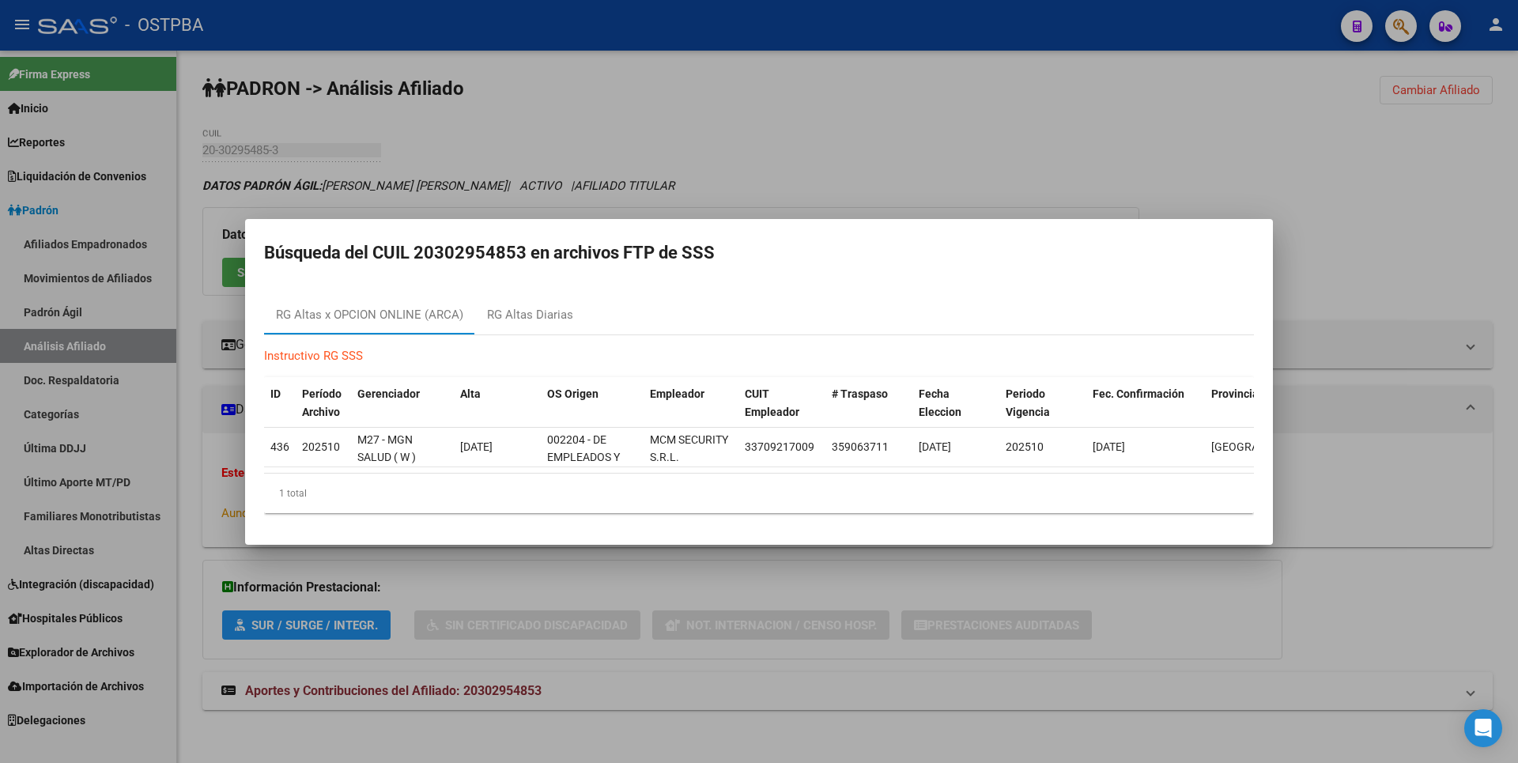
click at [773, 184] on div at bounding box center [759, 381] width 1518 height 763
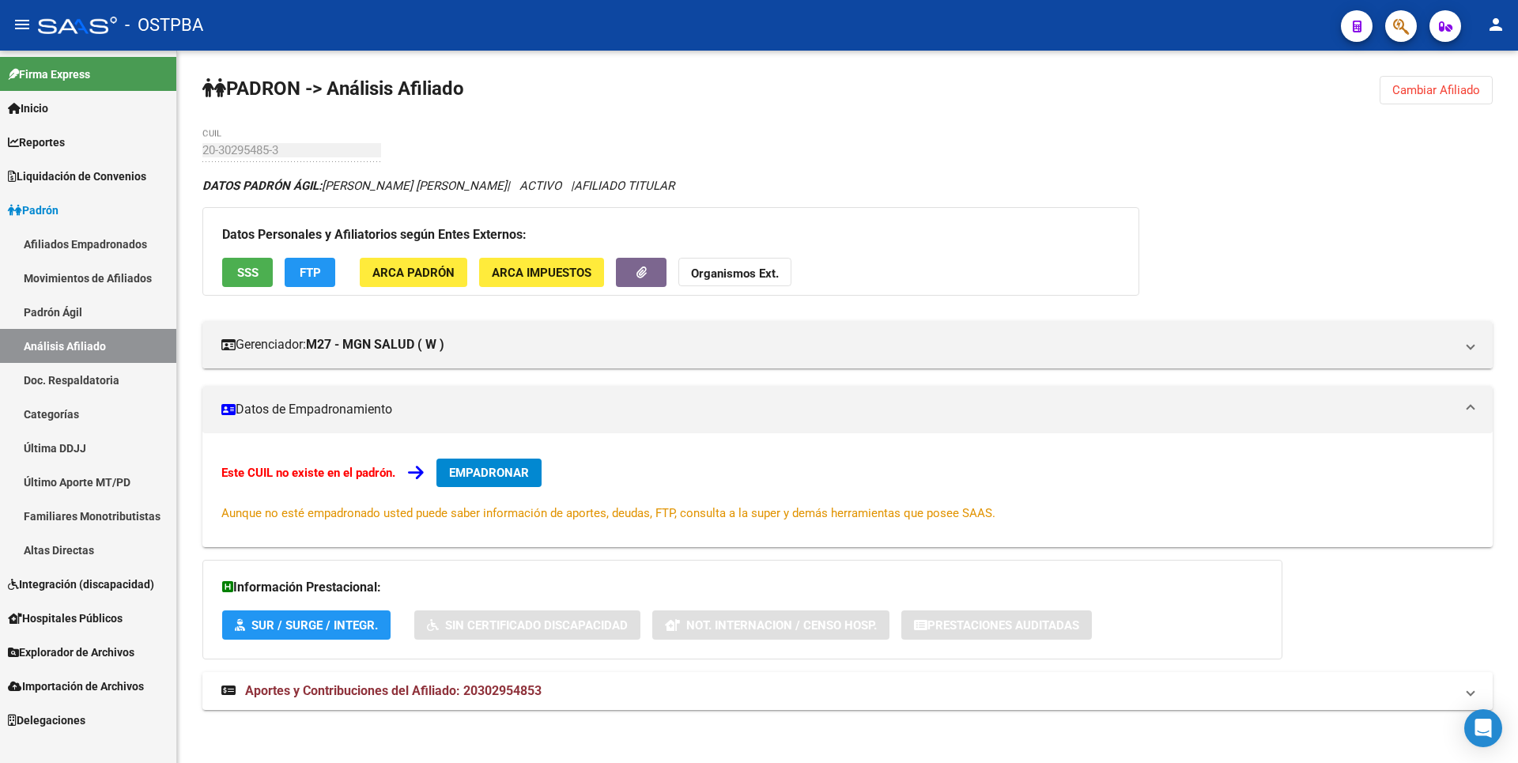
click at [121, 642] on link "Explorador de Archivos" at bounding box center [88, 652] width 176 height 34
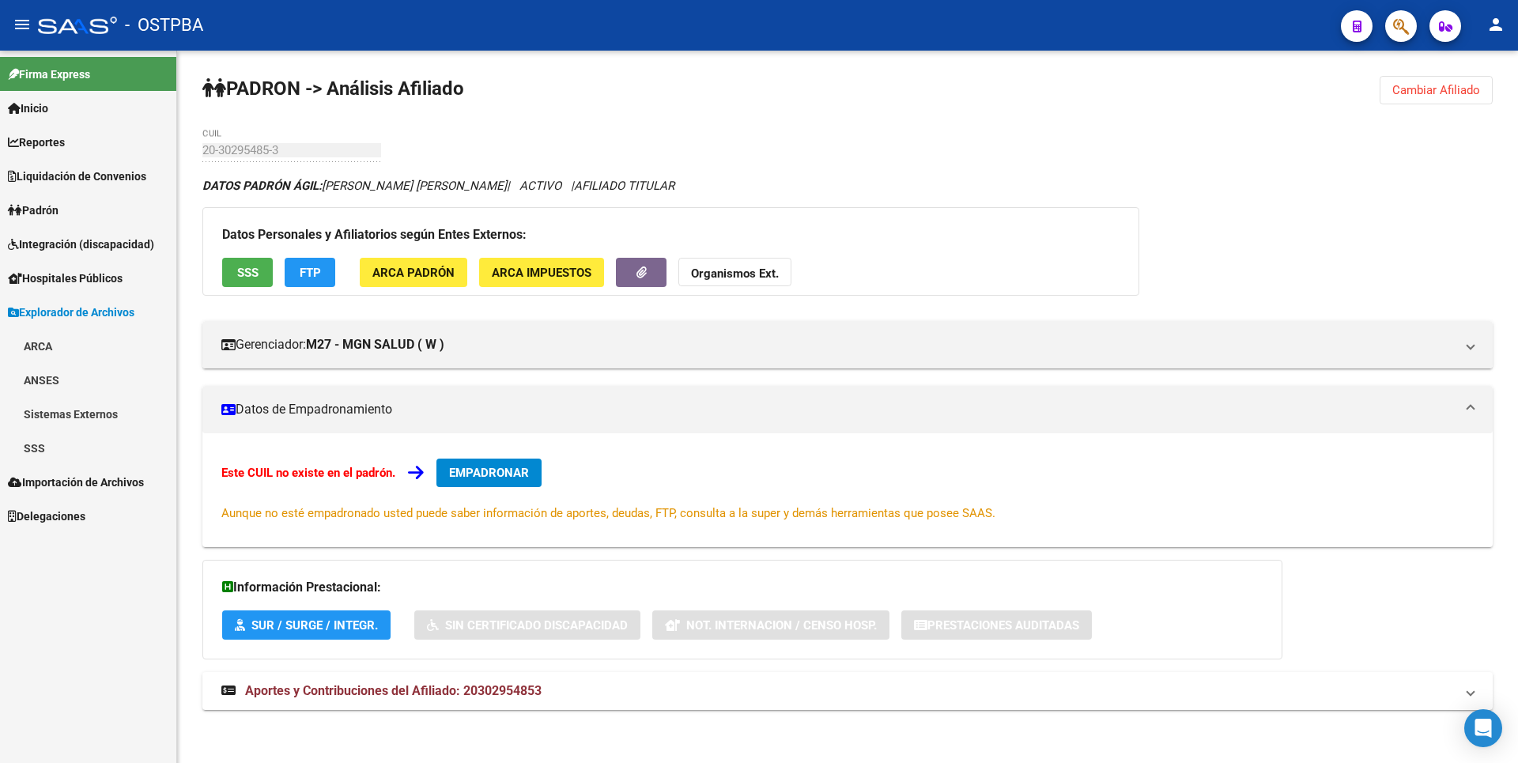
click at [66, 442] on link "SSS" at bounding box center [88, 448] width 176 height 34
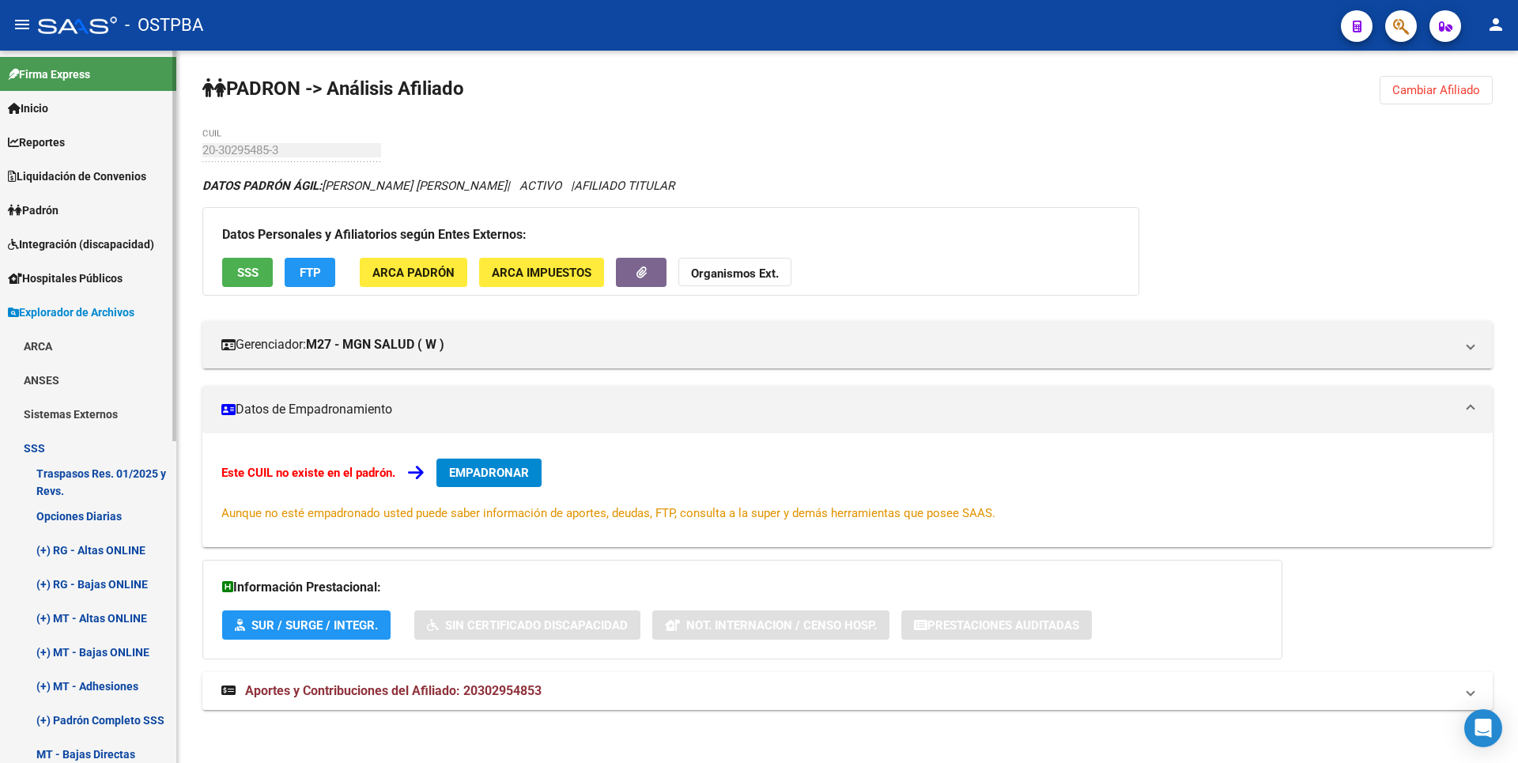
click at [138, 553] on link "(+) RG - Altas ONLINE" at bounding box center [88, 550] width 176 height 34
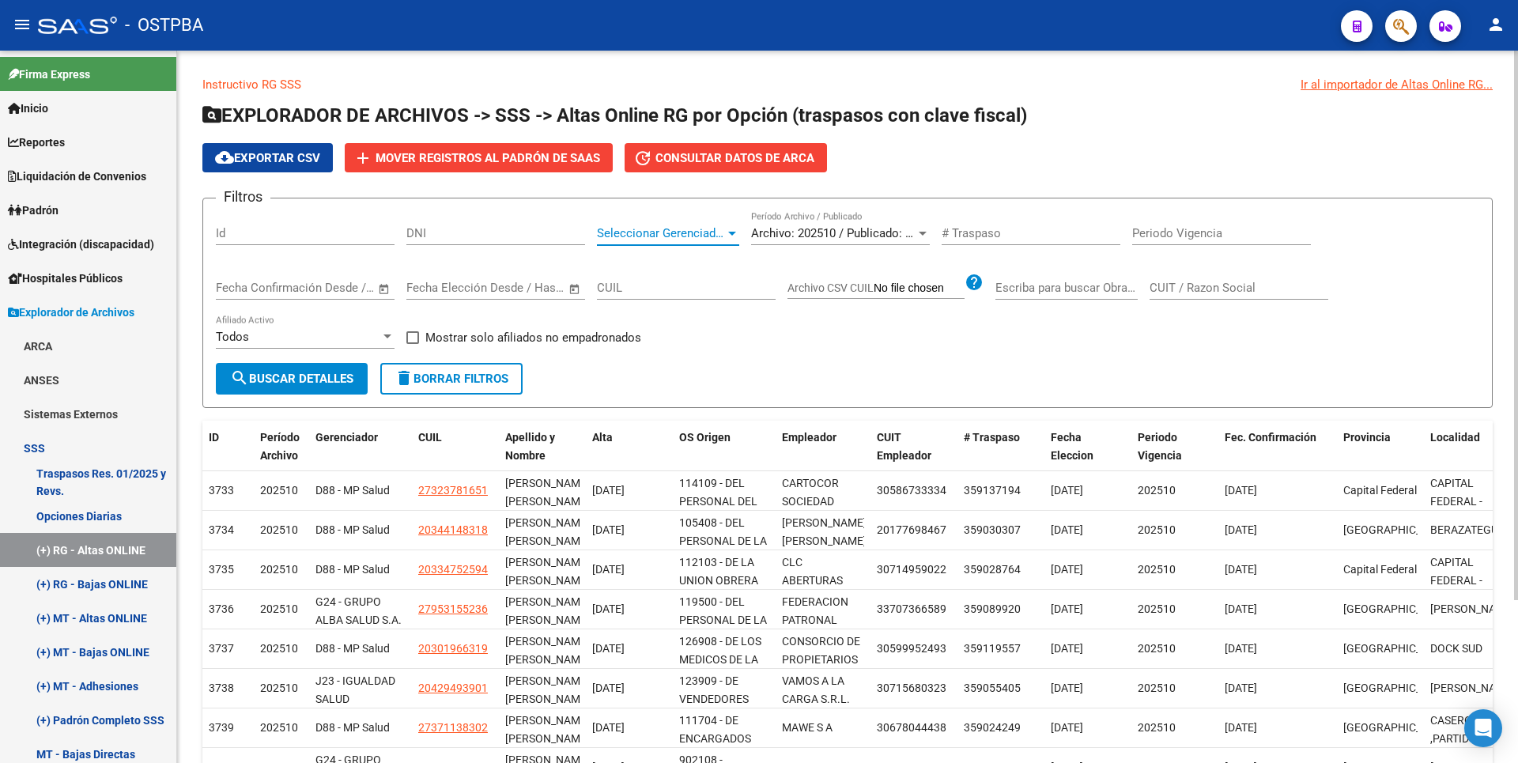
click at [733, 232] on div at bounding box center [732, 234] width 8 height 4
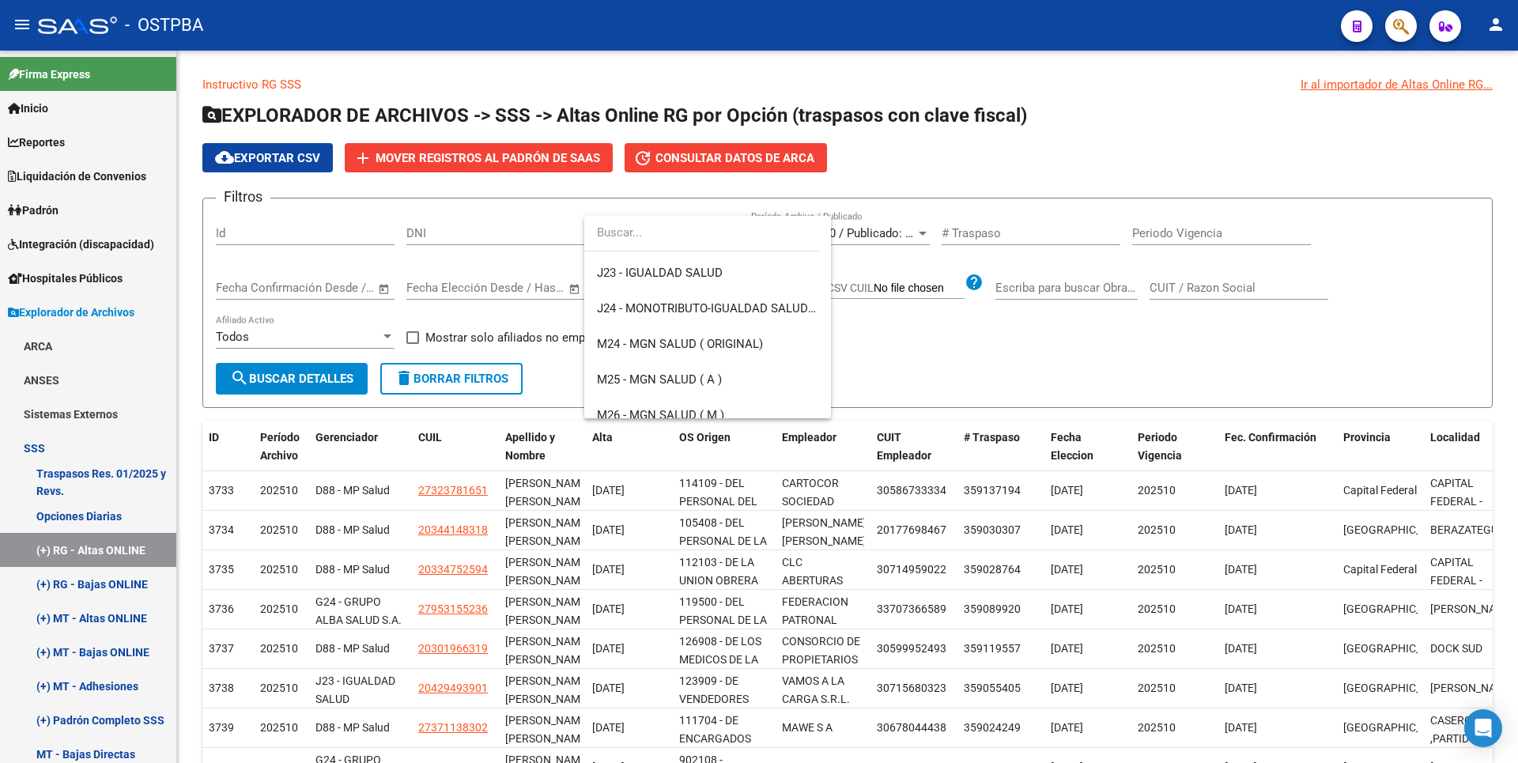
scroll to position [395, 0]
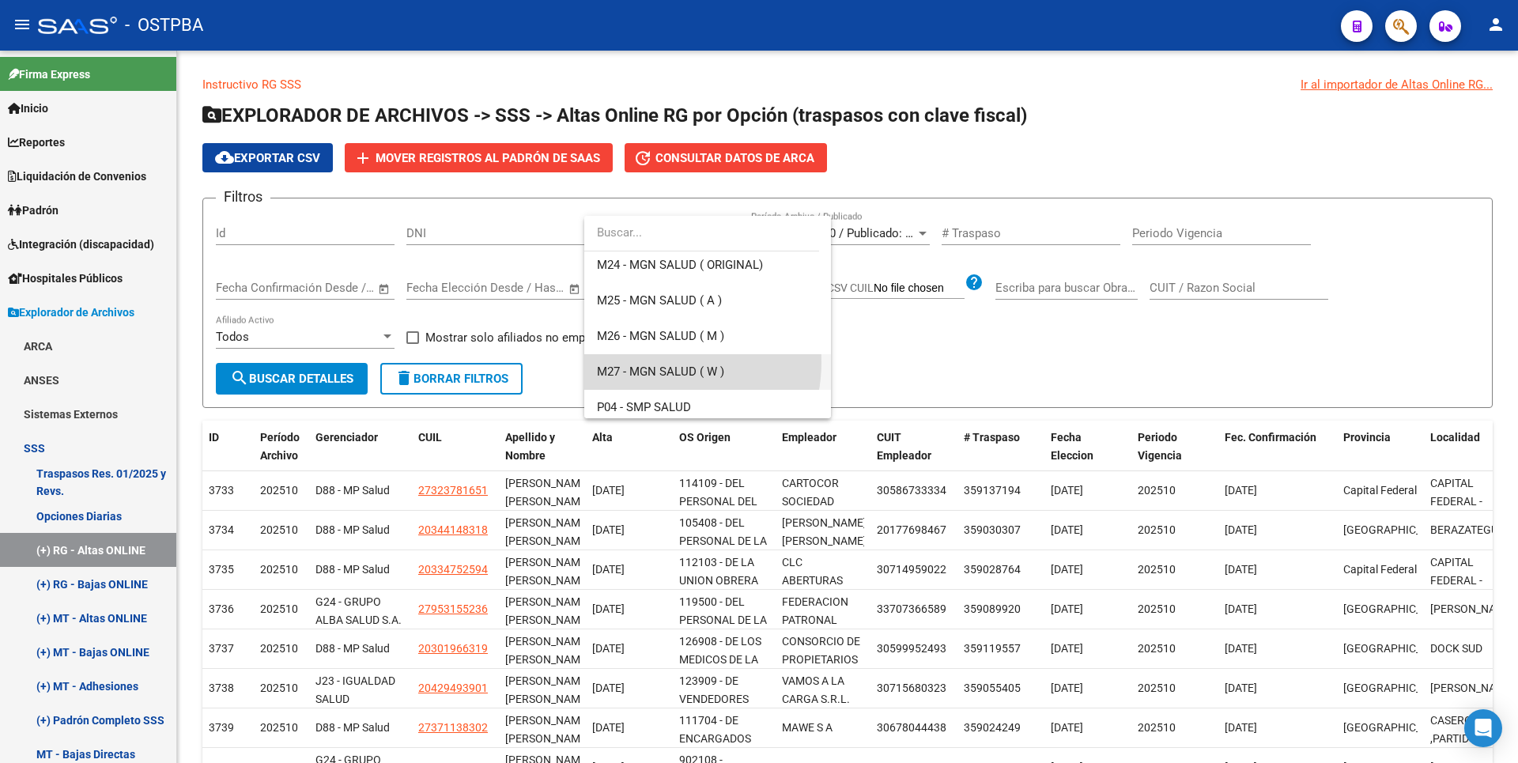
click at [657, 362] on span "M27 - MGN SALUD ( W )" at bounding box center [707, 372] width 221 height 36
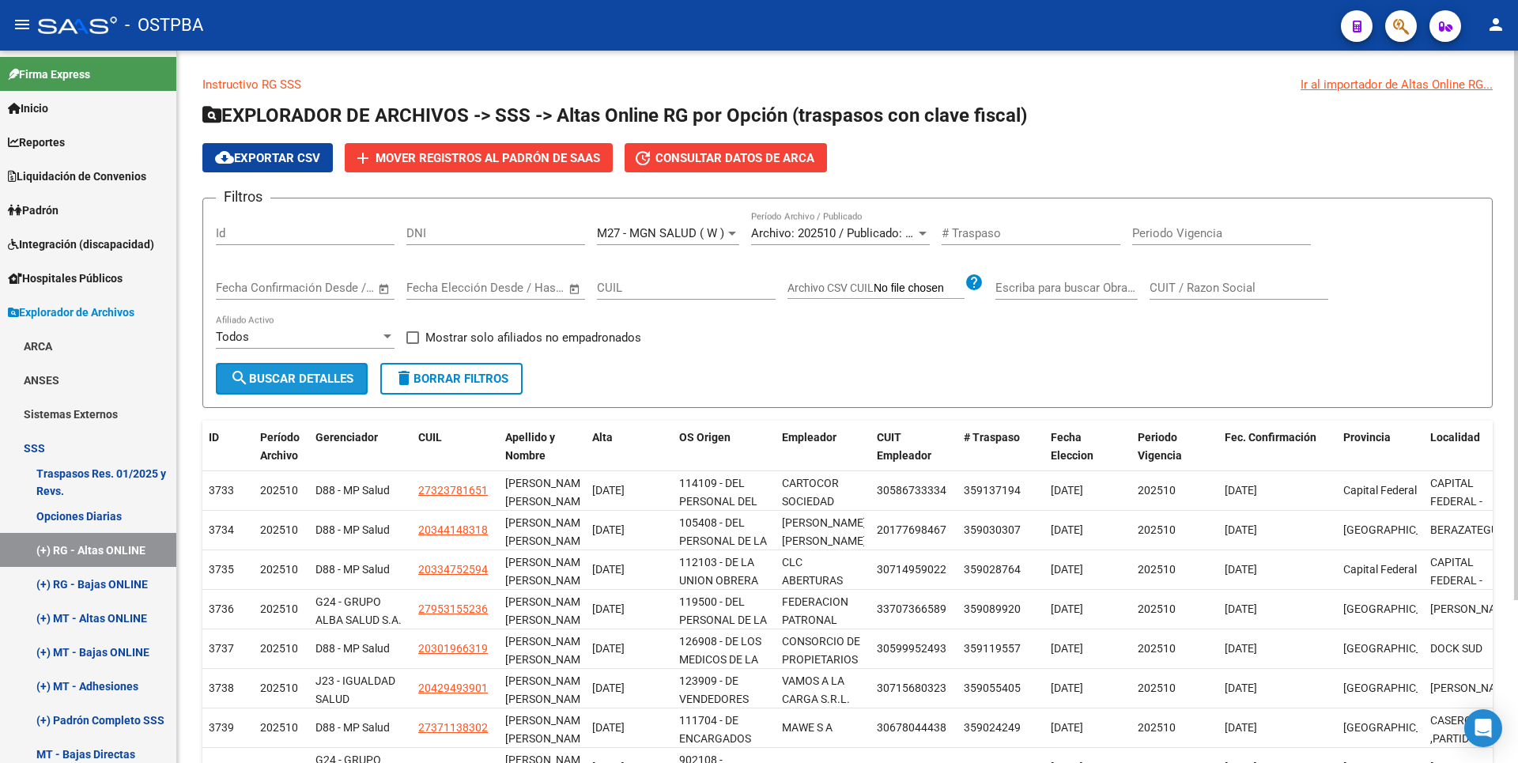
click at [325, 375] on span "search Buscar Detalles" at bounding box center [291, 379] width 123 height 14
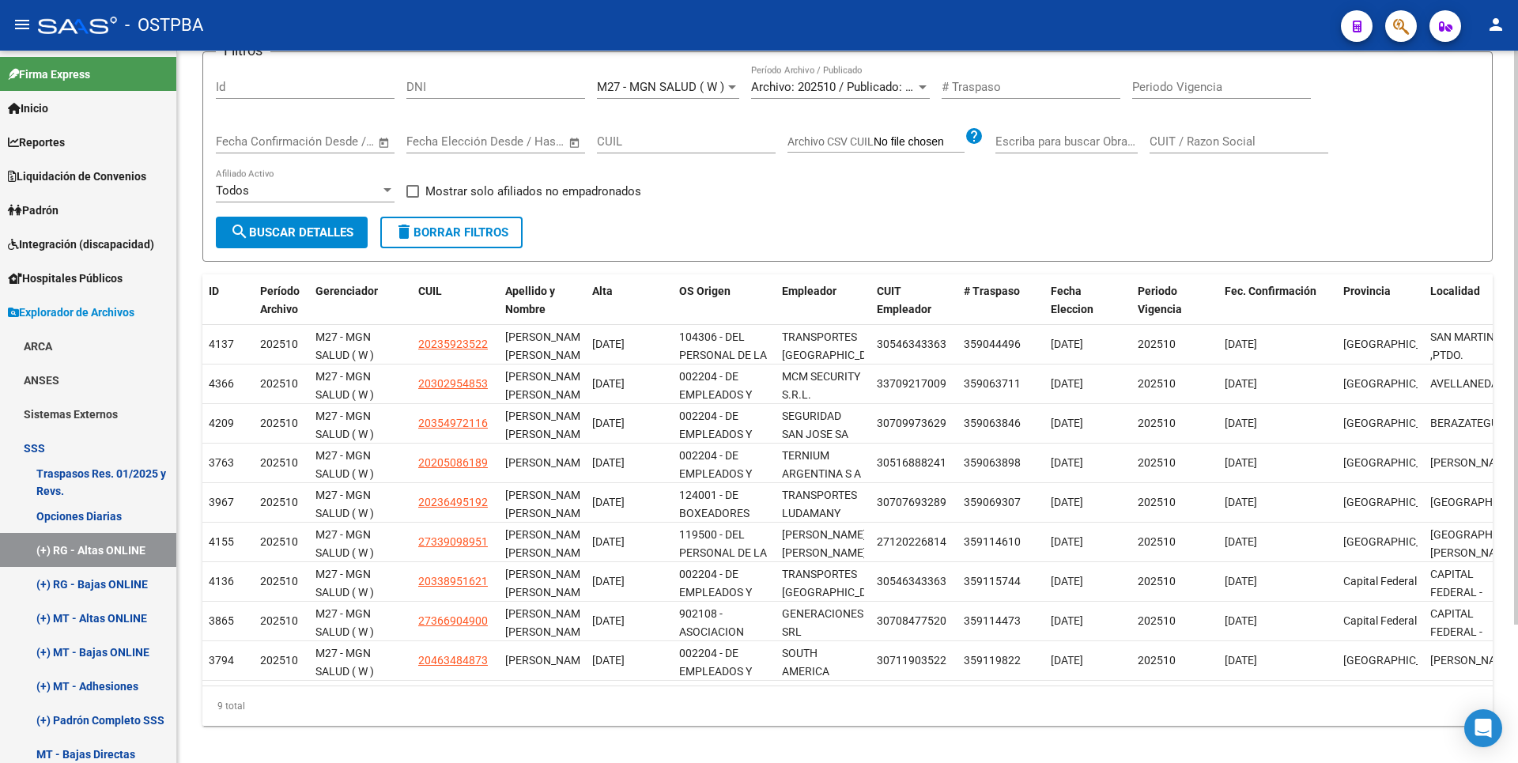
scroll to position [158, 0]
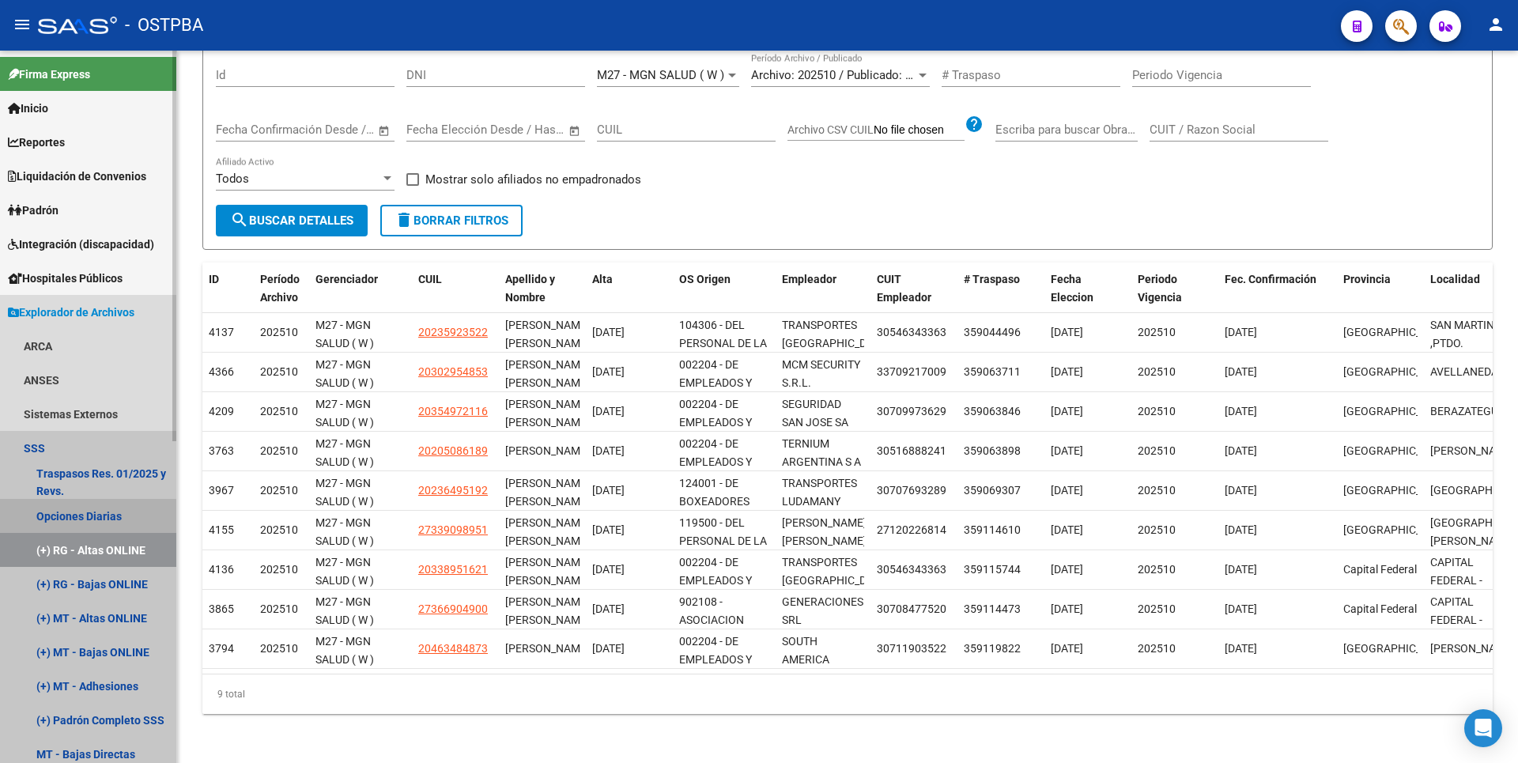
click at [87, 520] on link "Opciones Diarias" at bounding box center [88, 516] width 176 height 34
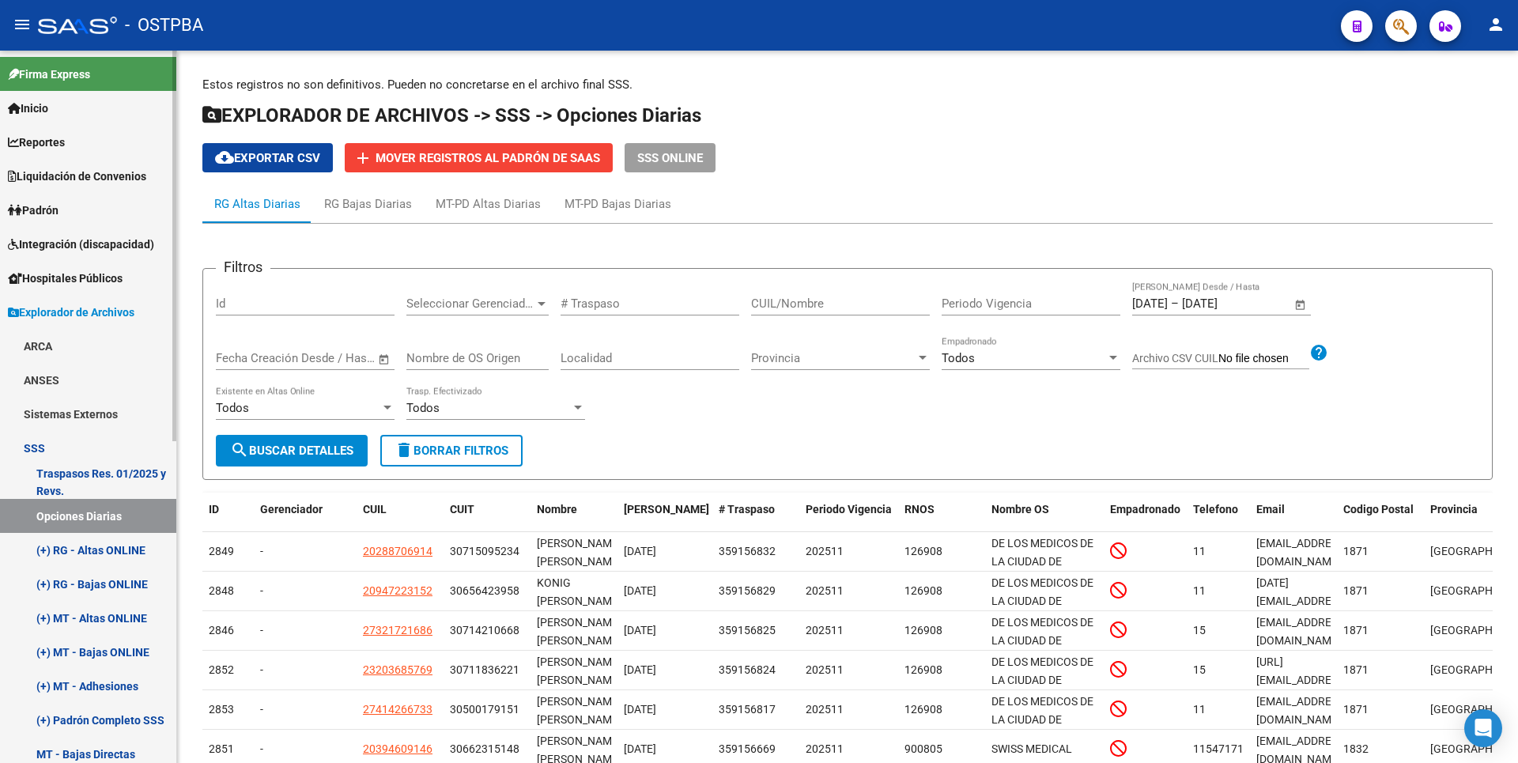
click at [122, 554] on link "(+) RG - Altas ONLINE" at bounding box center [88, 550] width 176 height 34
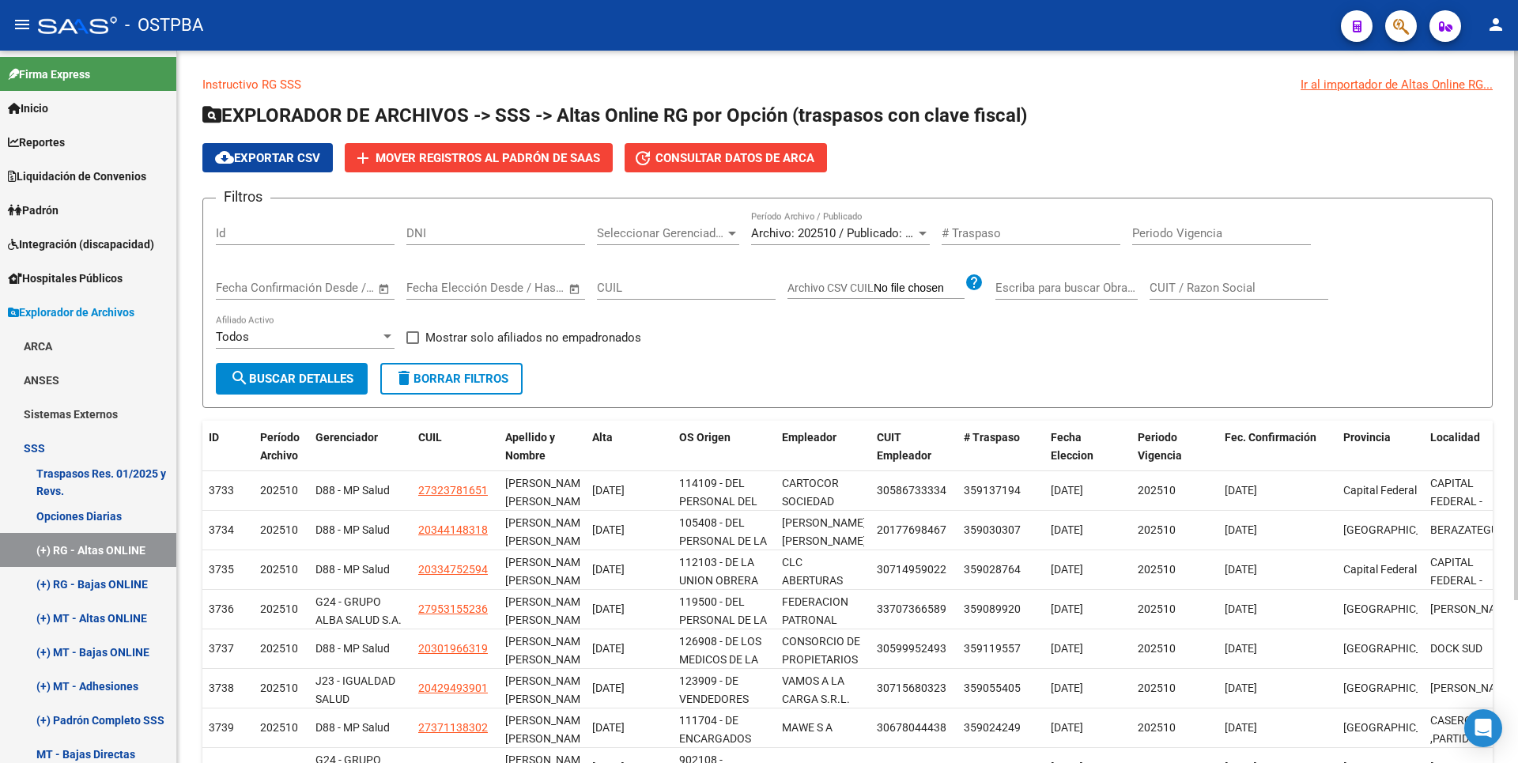
click at [728, 232] on div at bounding box center [732, 234] width 8 height 4
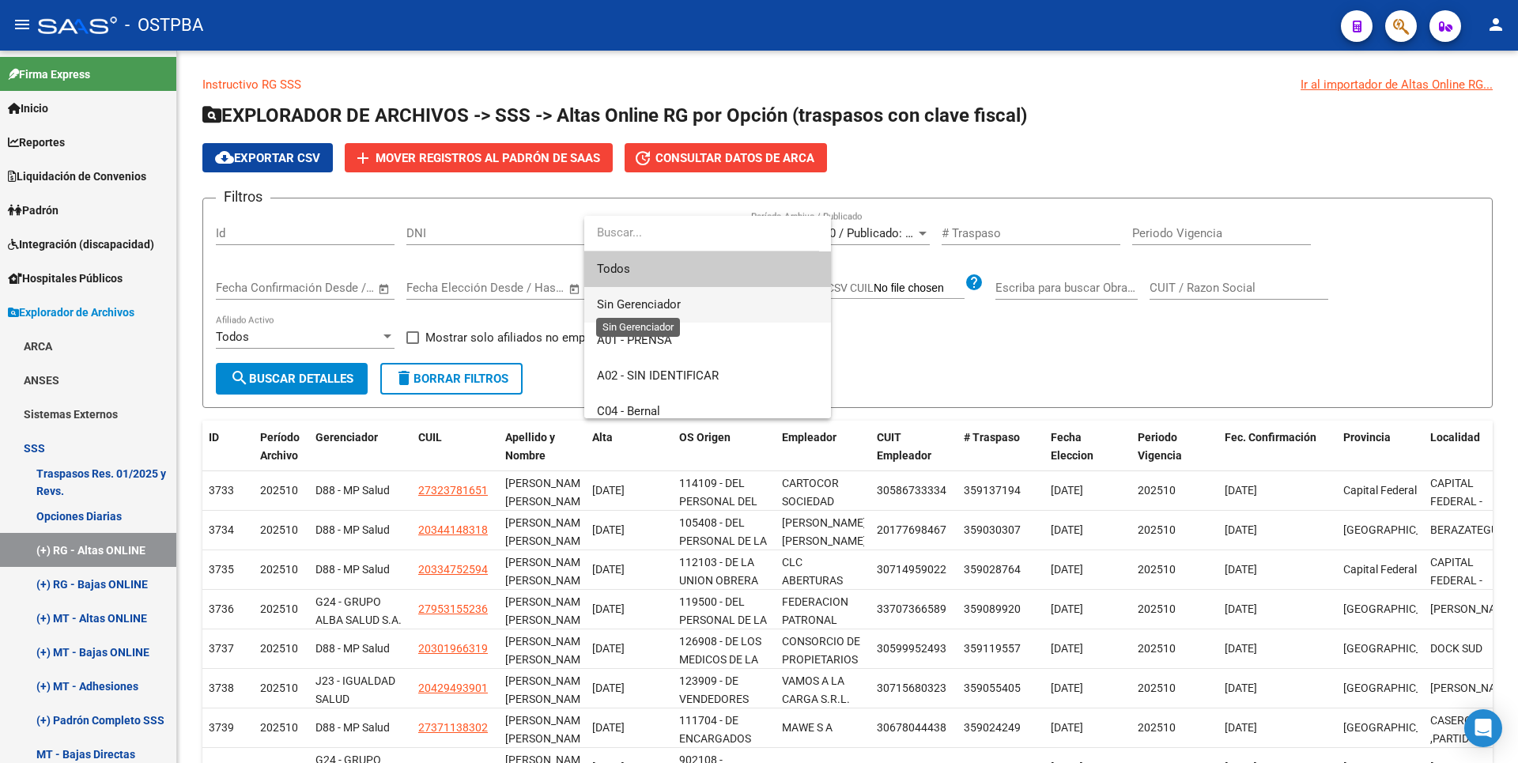
click at [673, 306] on span "Sin Gerenciador" at bounding box center [639, 304] width 84 height 14
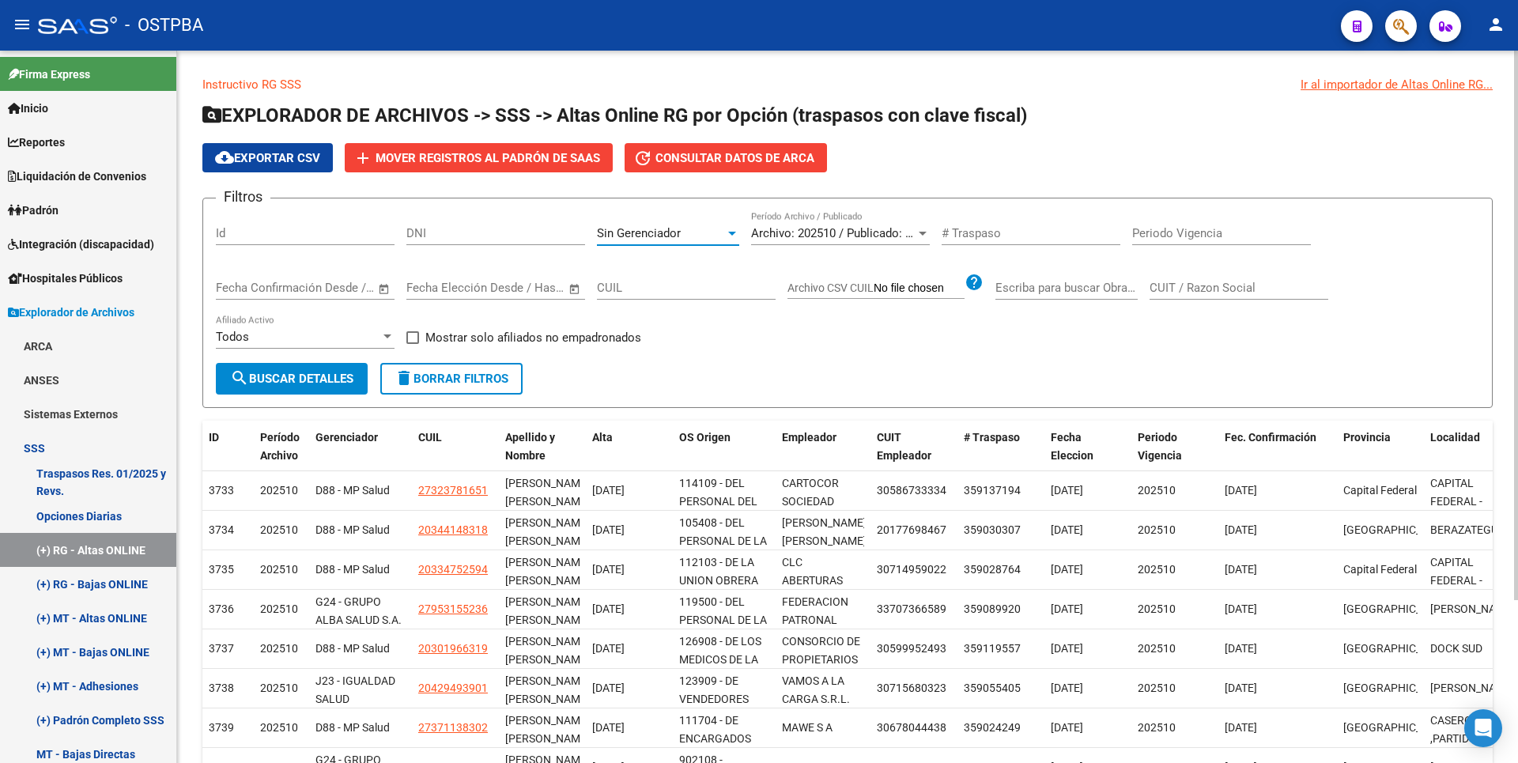
click at [340, 376] on span "search Buscar Detalles" at bounding box center [291, 379] width 123 height 14
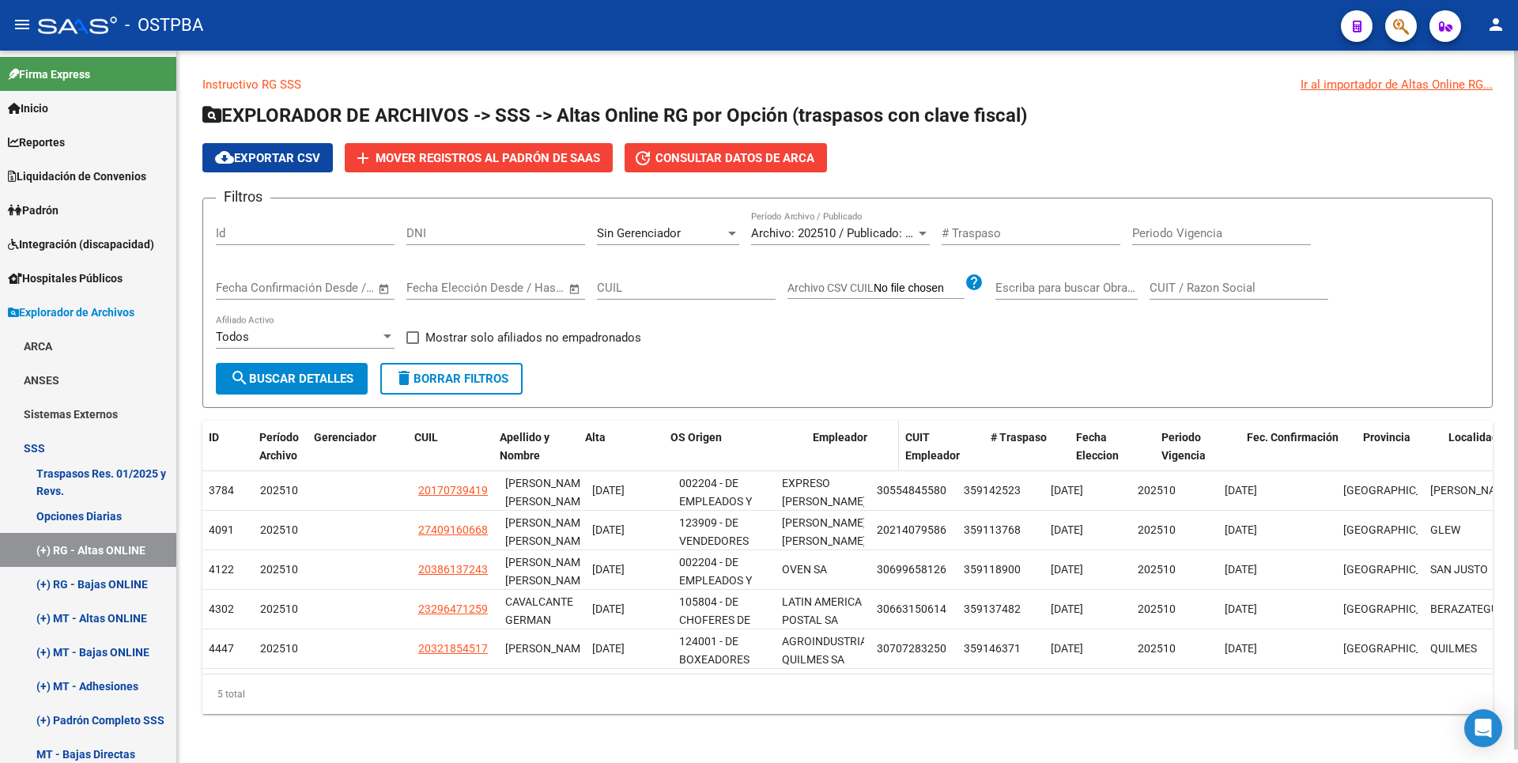
drag, startPoint x: 770, startPoint y: 449, endPoint x: 822, endPoint y: 447, distance: 52.2
click at [822, 448] on div "ID Período Archivo Gerenciador CUIL Apellido y Nombre Alta OS Origen Empleador …" at bounding box center [1329, 456] width 2254 height 70
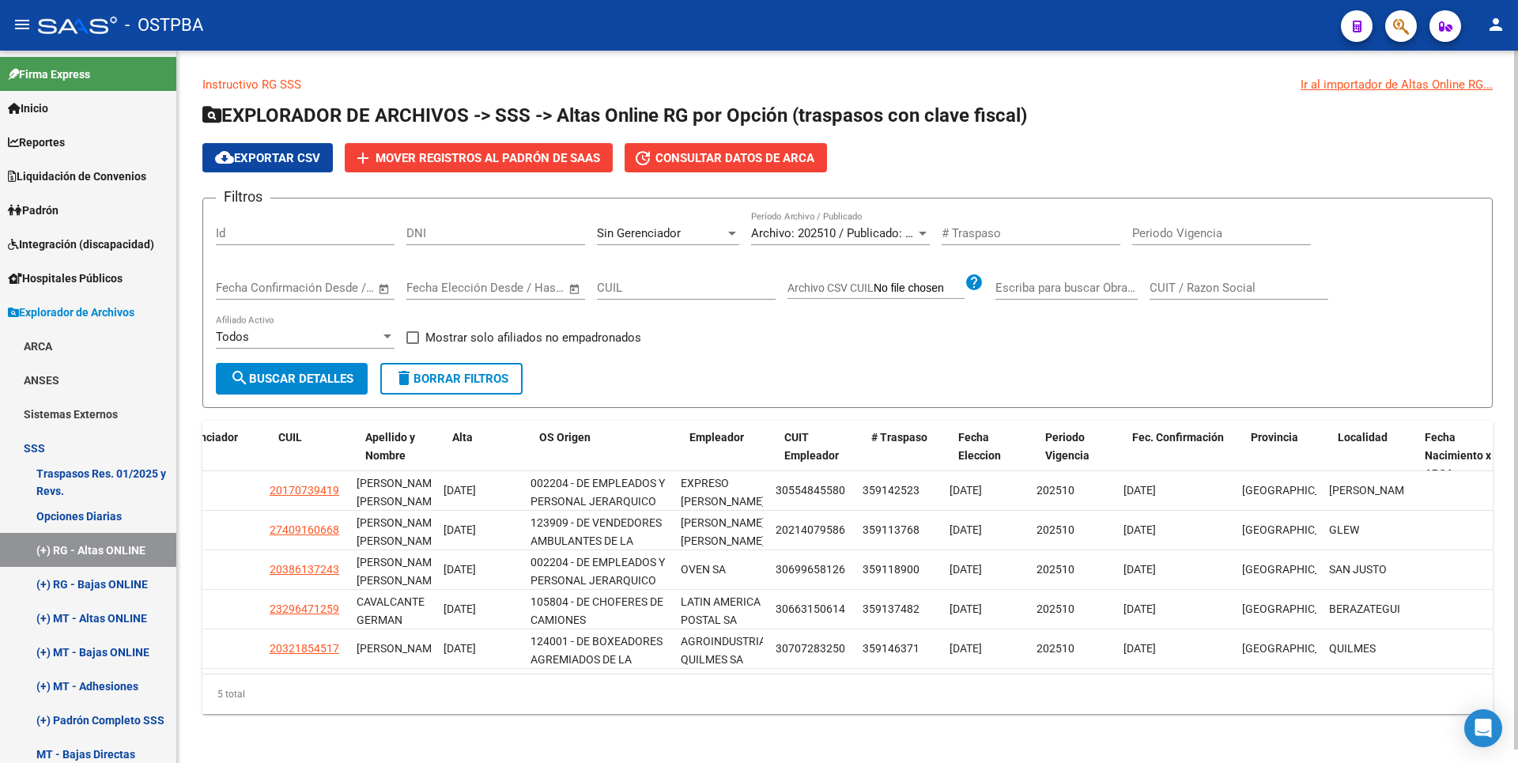
scroll to position [0, 140]
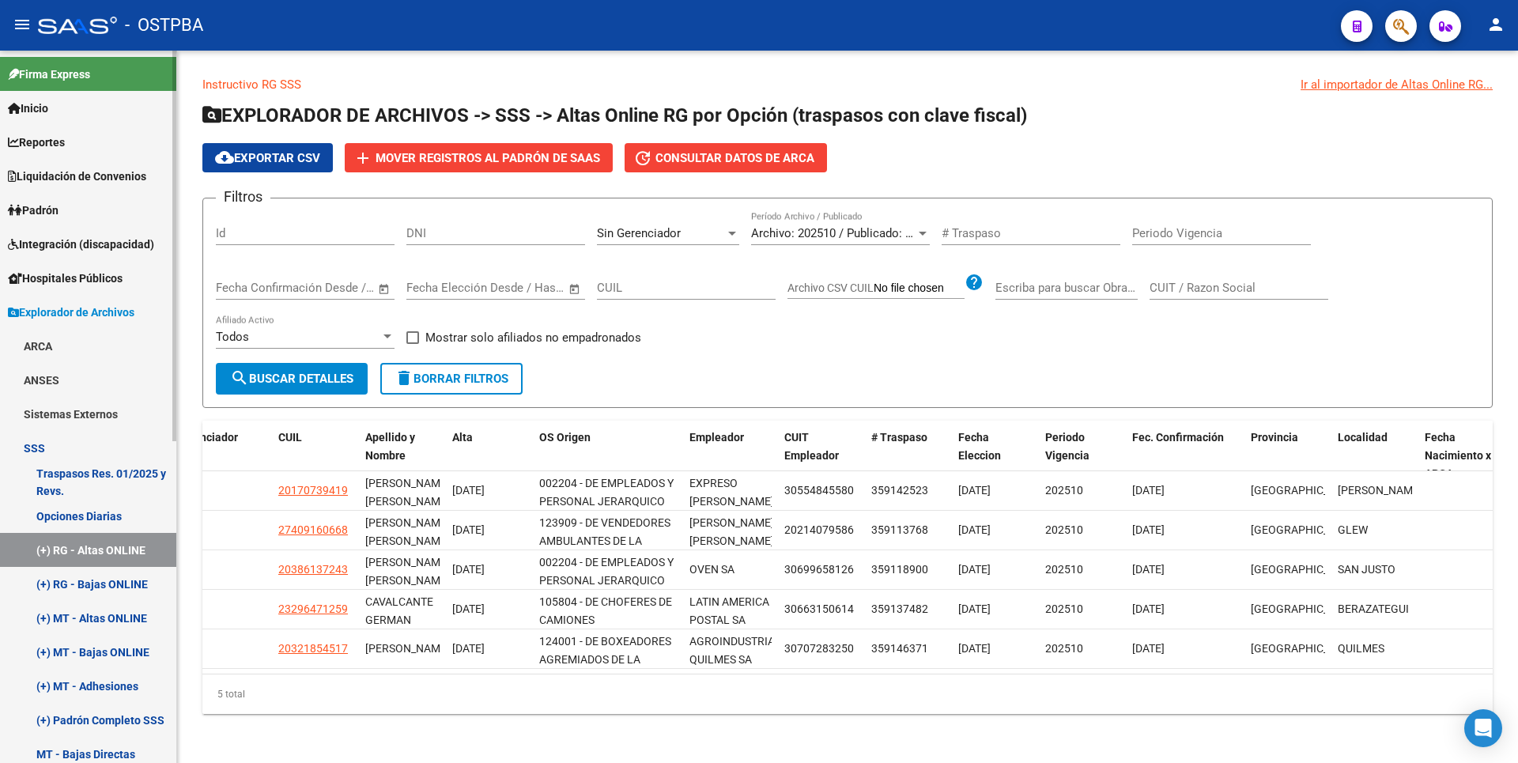
click at [116, 507] on link "Opciones Diarias" at bounding box center [88, 516] width 176 height 34
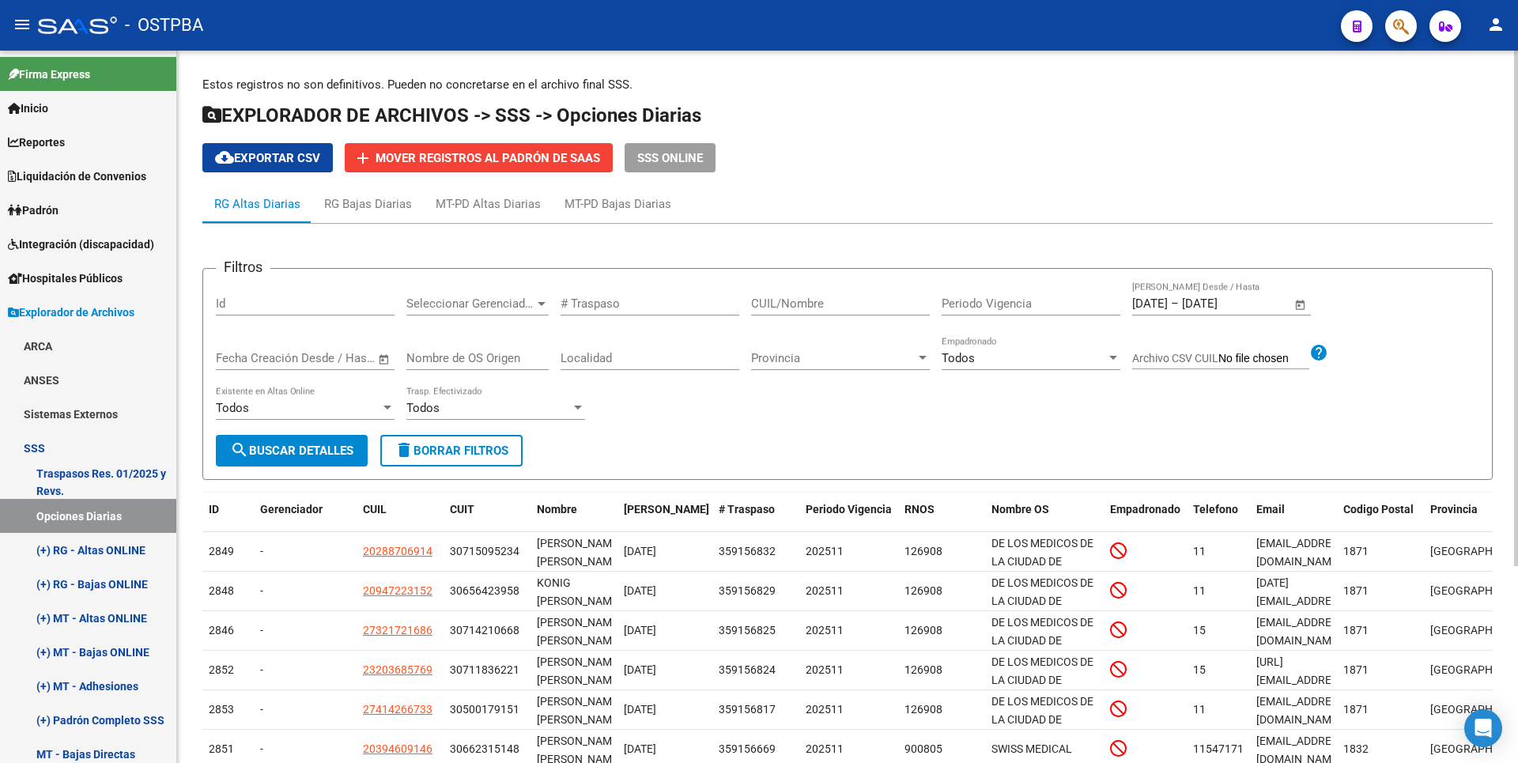
click at [1304, 304] on span "Open calendar" at bounding box center [1301, 304] width 38 height 38
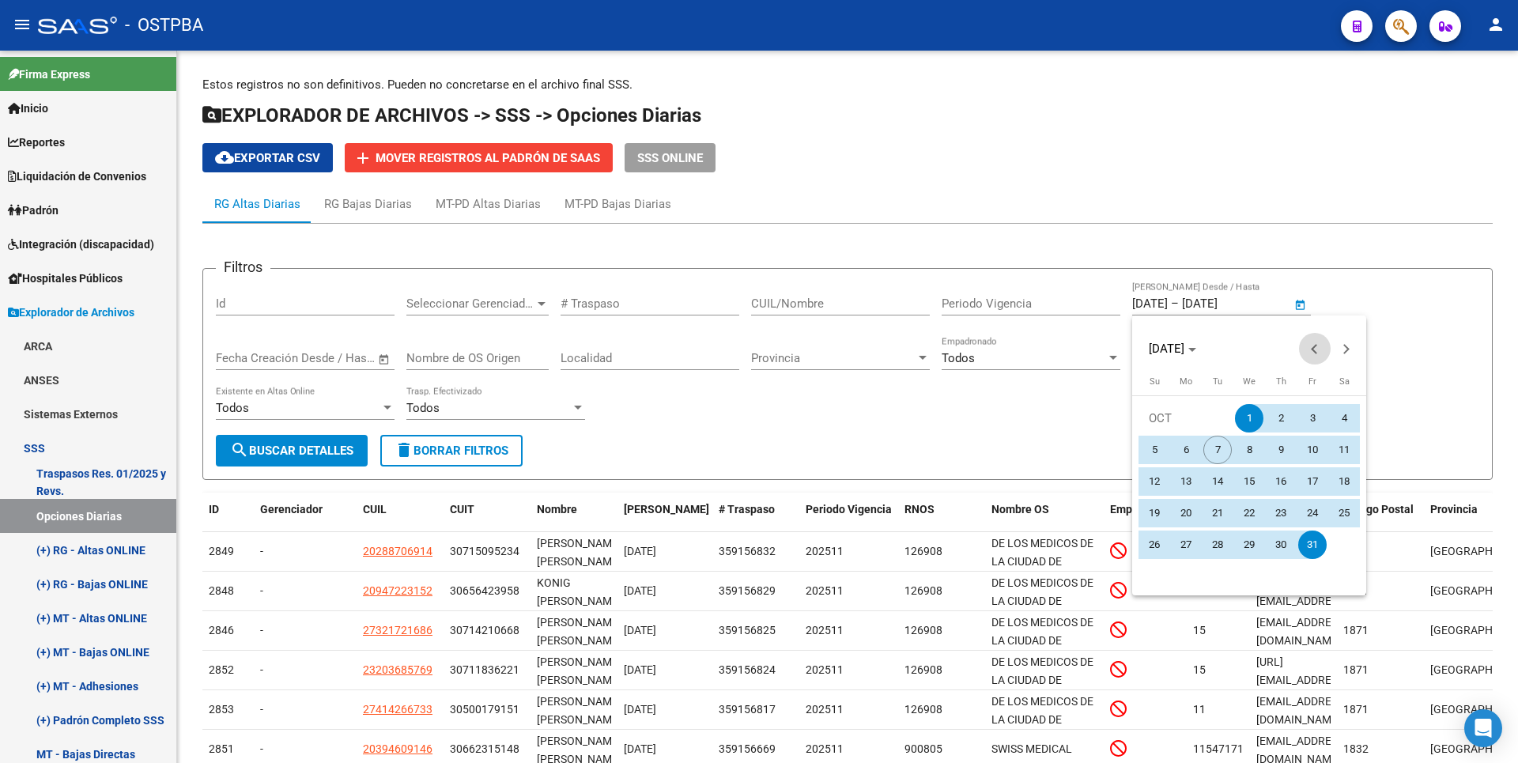
click at [1313, 355] on span "Previous month" at bounding box center [1315, 349] width 32 height 32
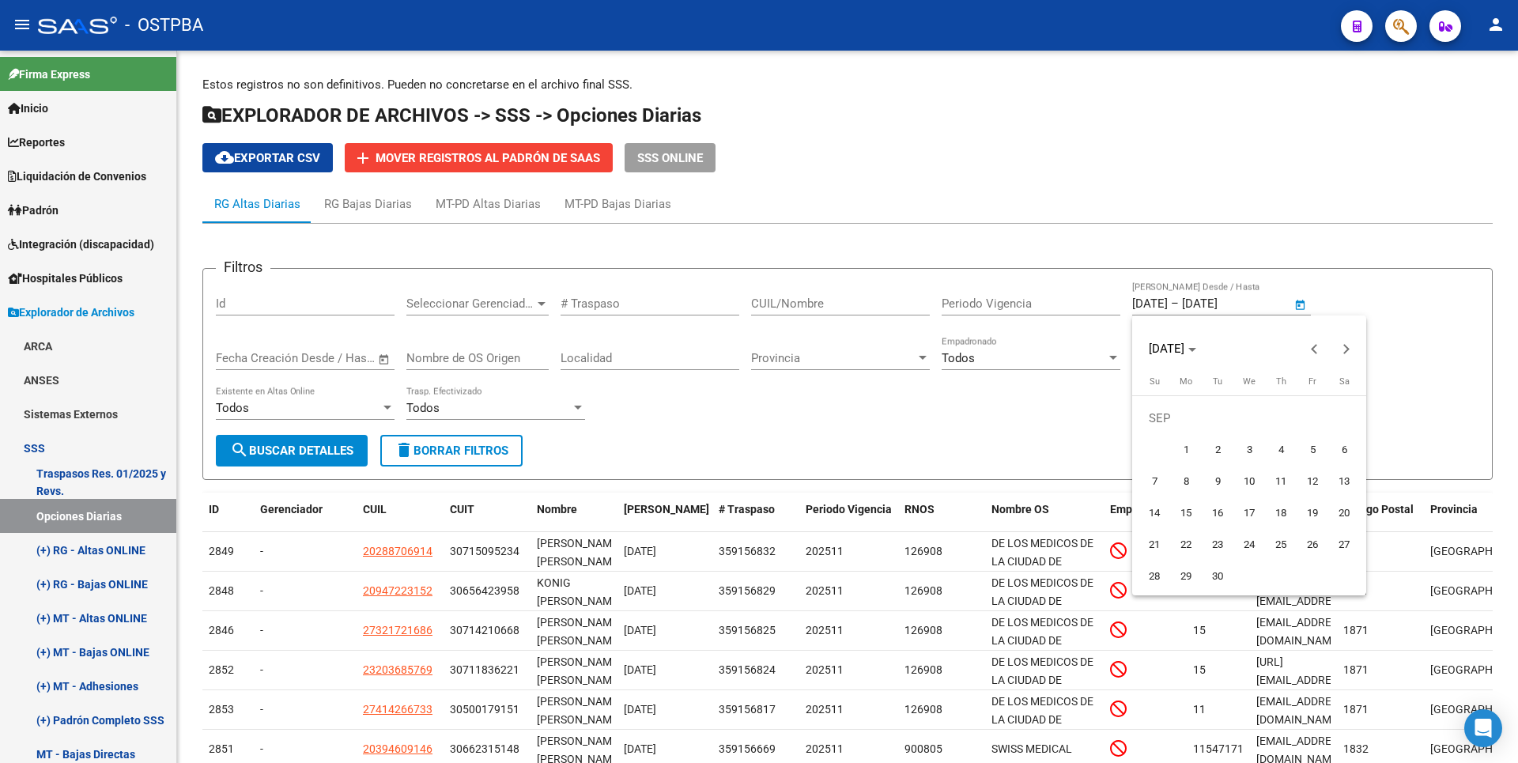
click at [1180, 451] on span "1" at bounding box center [1186, 450] width 28 height 28
type input "[DATE]"
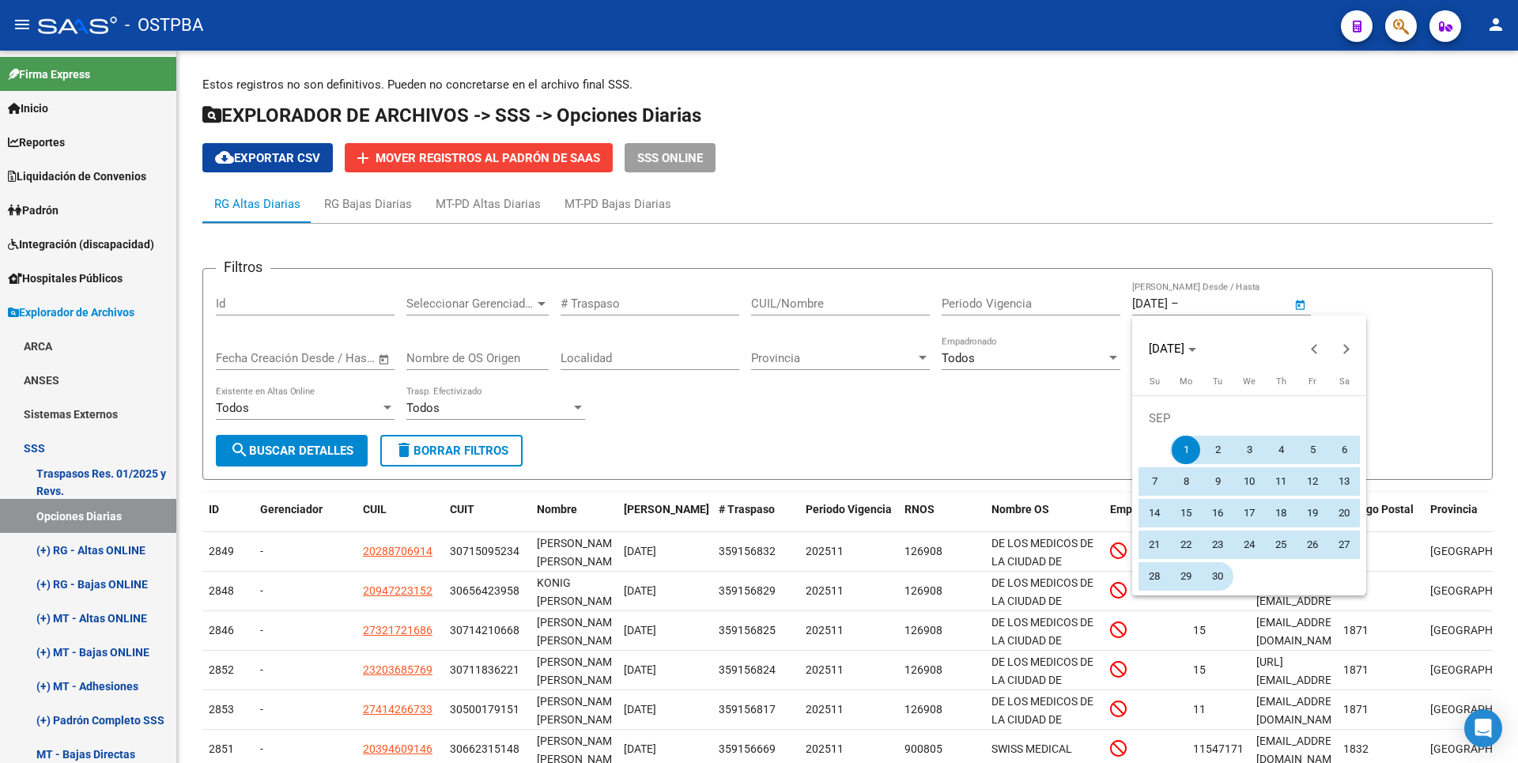
click at [1218, 575] on span "30" at bounding box center [1217, 576] width 28 height 28
type input "[DATE]"
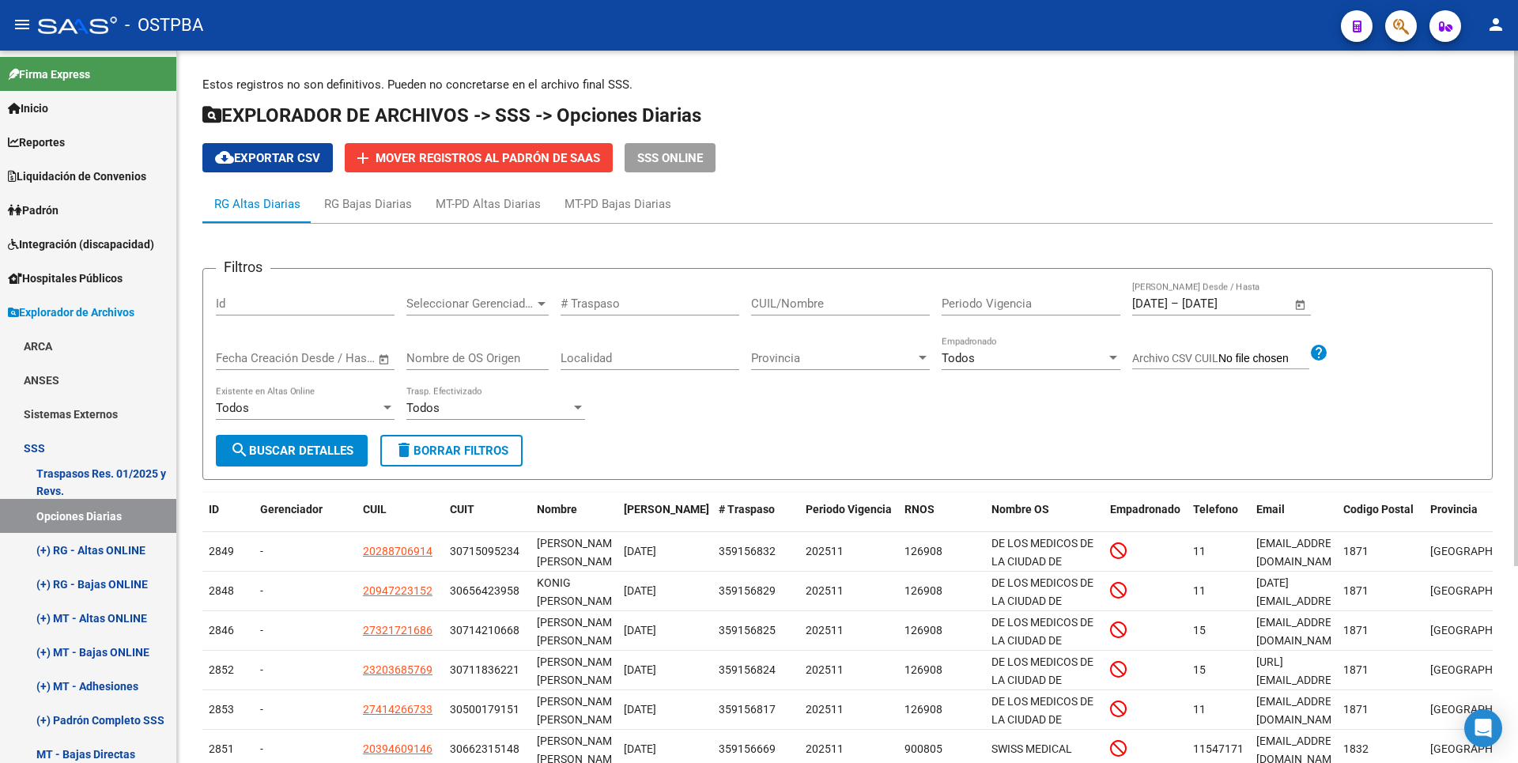
click at [542, 304] on div at bounding box center [542, 304] width 8 height 4
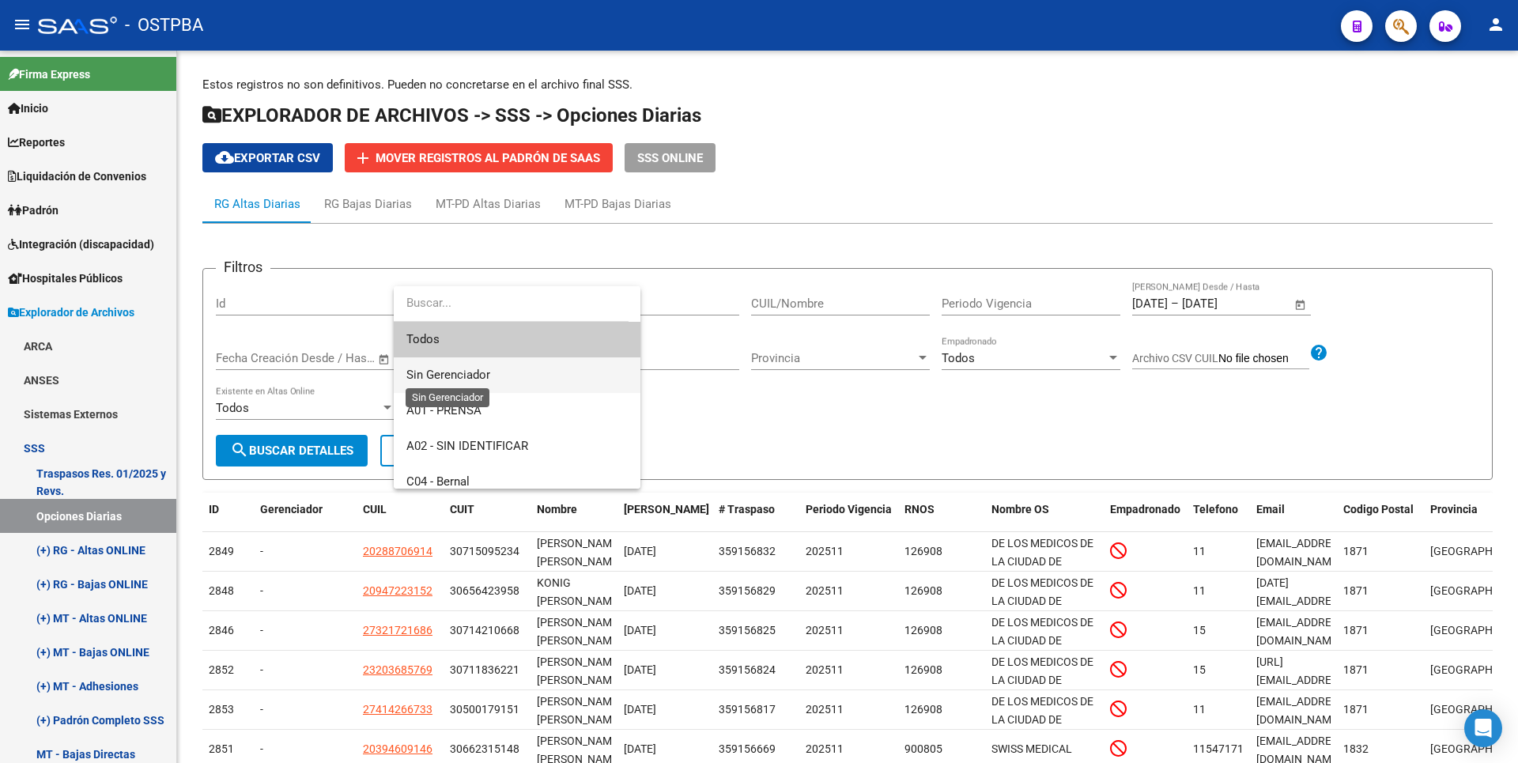
click at [479, 370] on span "Sin Gerenciador" at bounding box center [448, 375] width 84 height 14
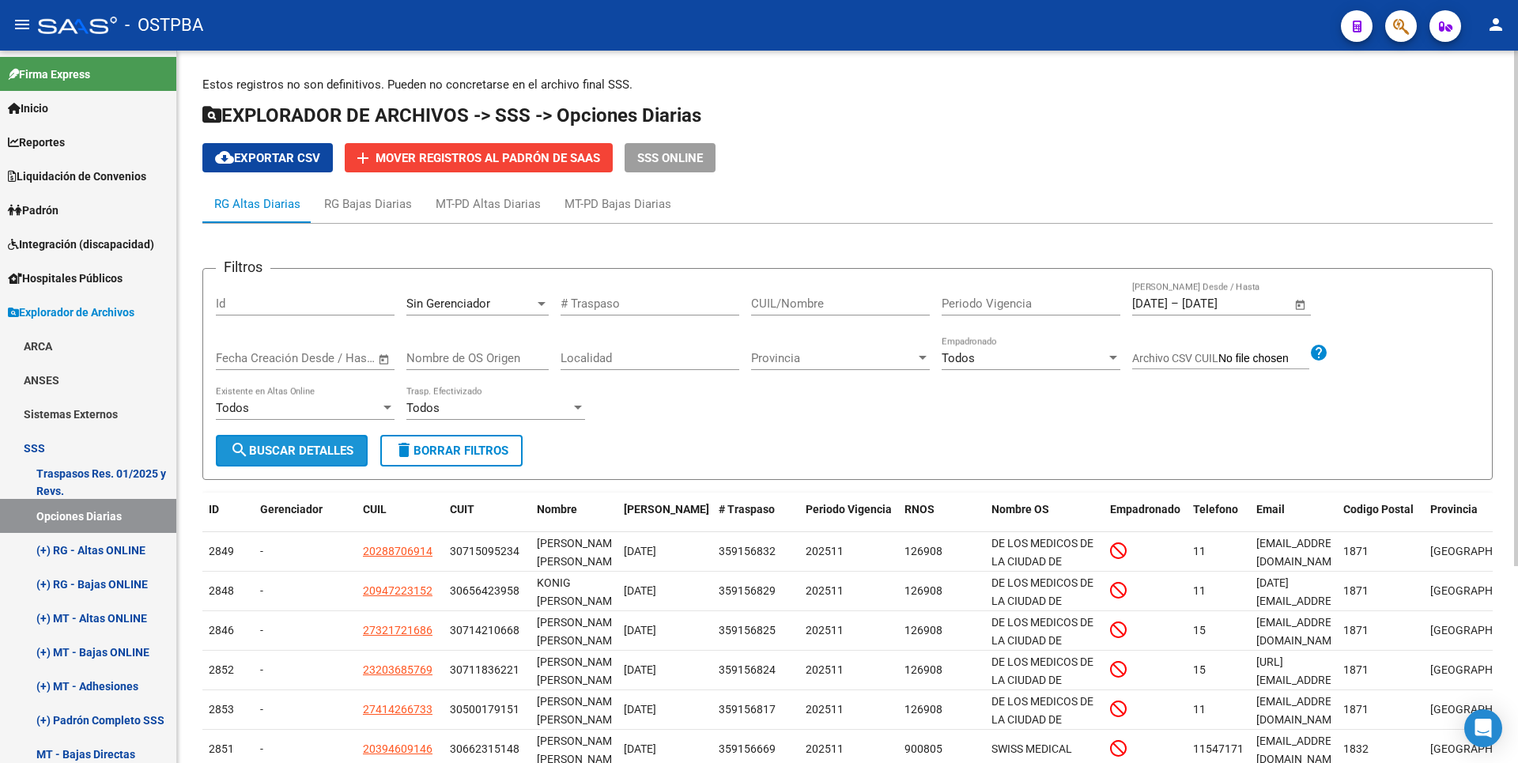
click at [342, 444] on span "search Buscar Detalles" at bounding box center [291, 451] width 123 height 14
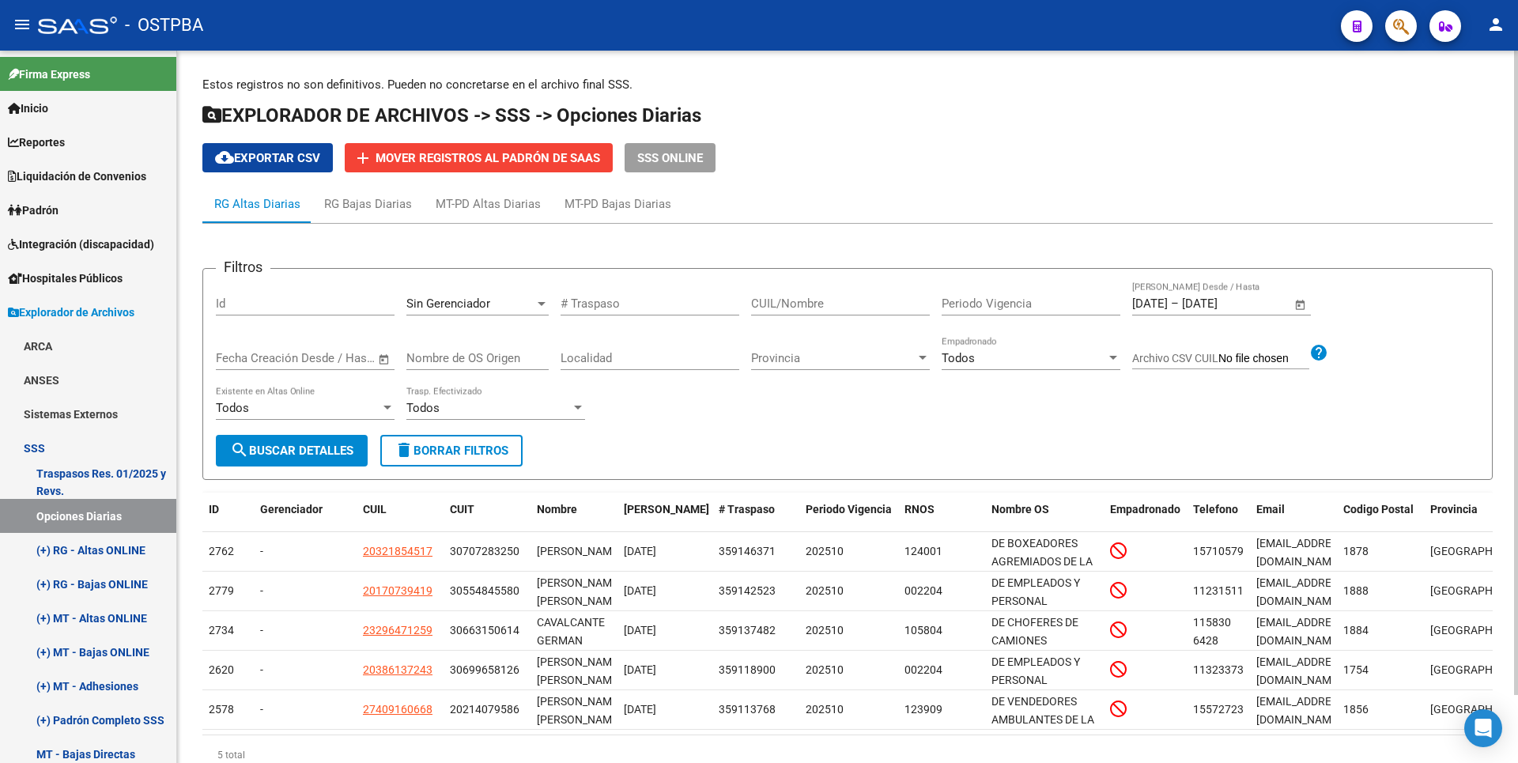
scroll to position [75, 0]
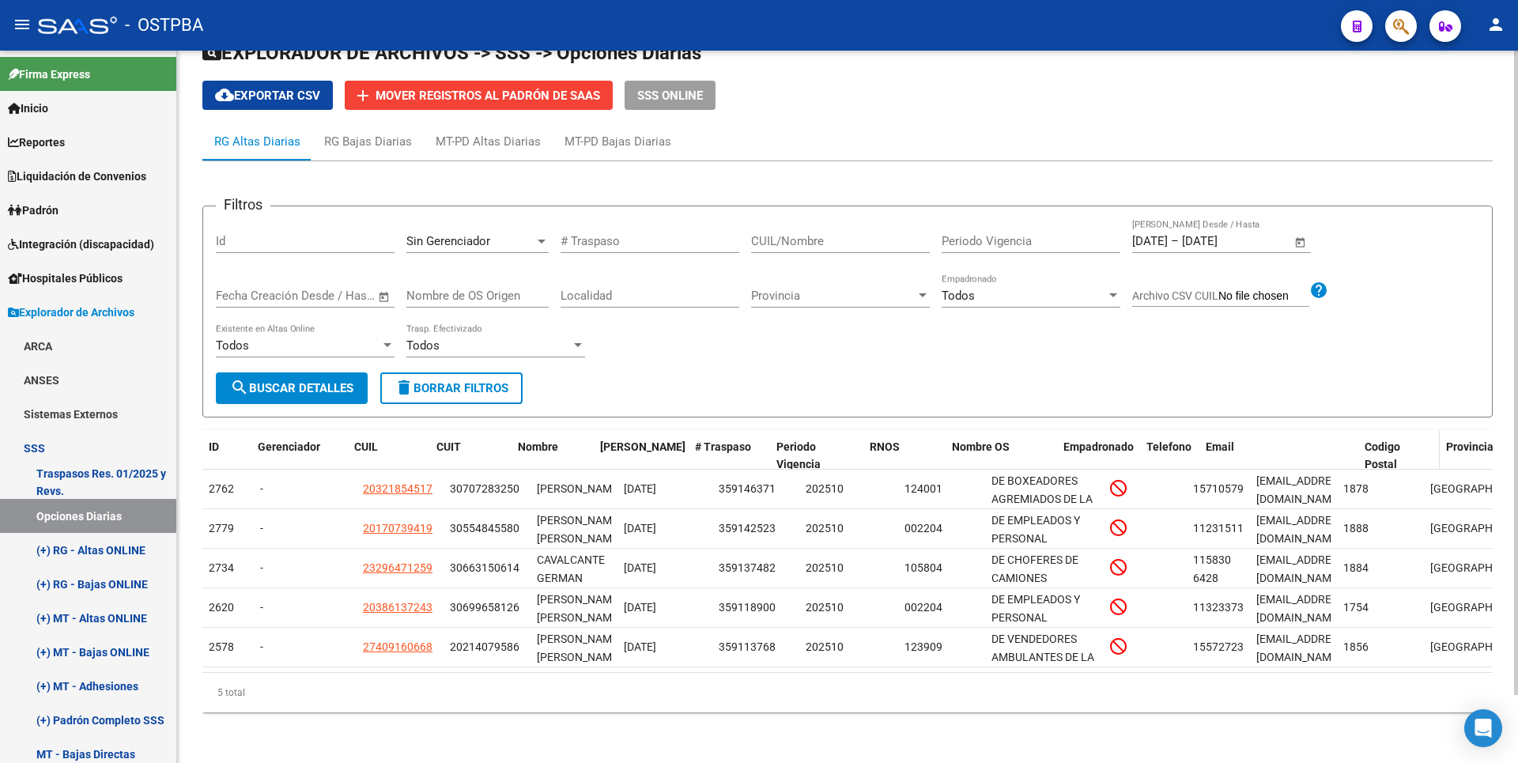
drag, startPoint x: 1331, startPoint y: 436, endPoint x: 1417, endPoint y: 434, distance: 86.2
click at [1417, 434] on div "ID Gerenciador CUIL CUIT Nombre Fecha Traspaso # Traspaso Periodo Vigencia RNOS…" at bounding box center [951, 456] width 1498 height 52
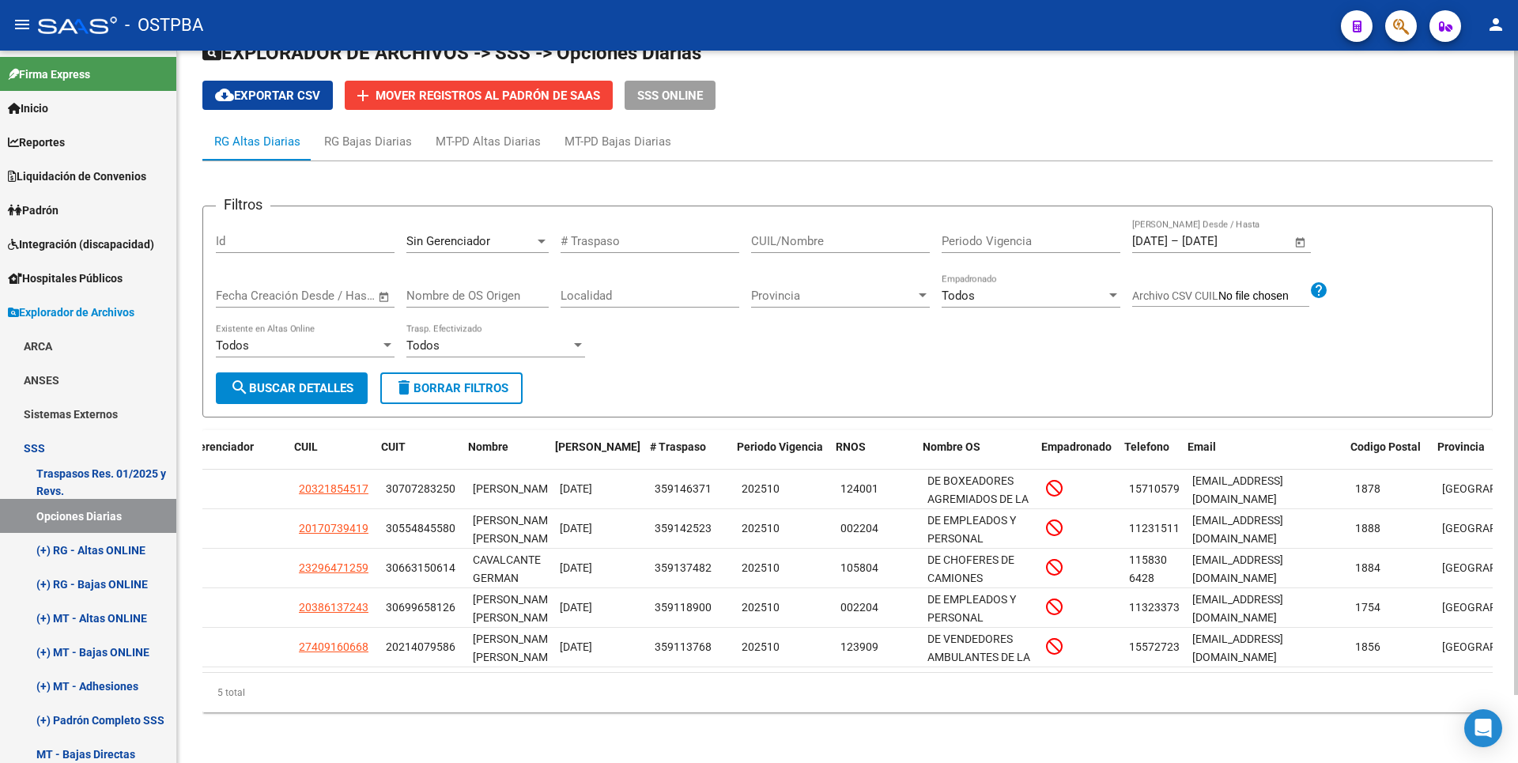
scroll to position [0, 96]
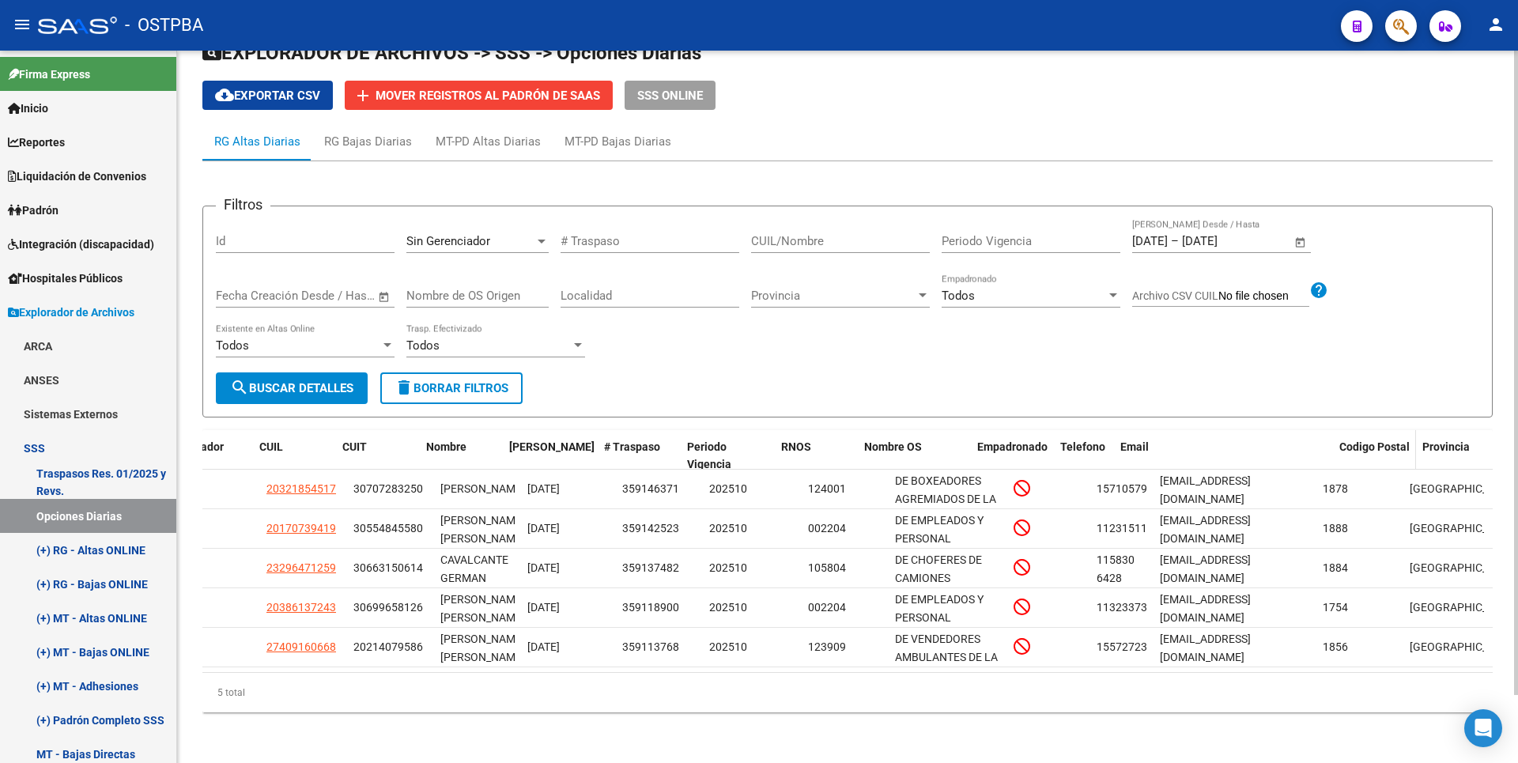
drag, startPoint x: 1313, startPoint y: 430, endPoint x: 1383, endPoint y: 422, distance: 70.0
click at [1383, 430] on div "ID Gerenciador CUIL CUIT Nombre Fecha Traspaso # Traspaso Periodo Vigencia RNOS…" at bounding box center [893, 456] width 1574 height 52
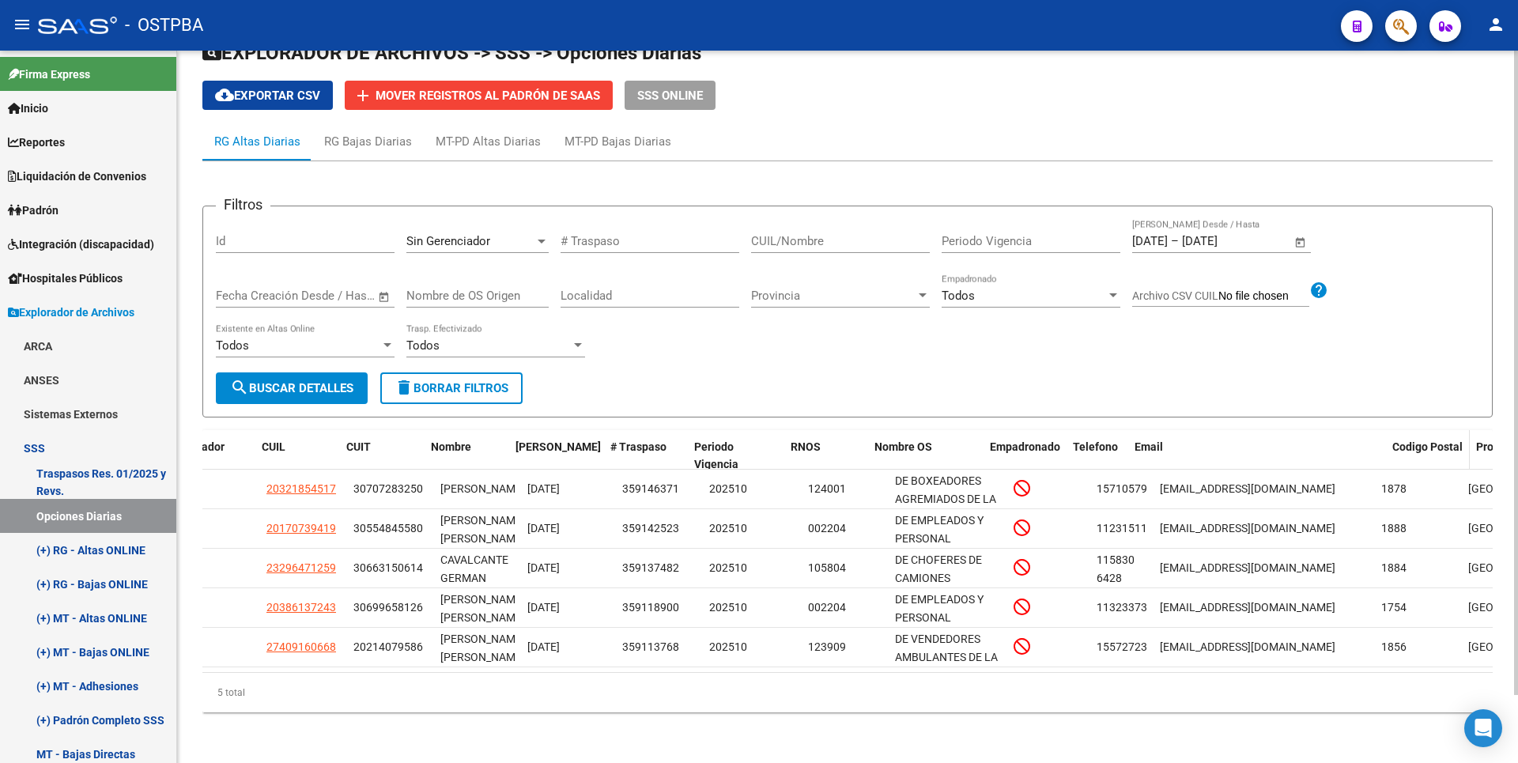
drag, startPoint x: 1370, startPoint y: 438, endPoint x: 1415, endPoint y: 434, distance: 45.2
click at [1415, 434] on div "ID Gerenciador CUIL CUIT Nombre Fecha Traspaso # Traspaso Periodo Vigencia RNOS…" at bounding box center [922, 456] width 1633 height 52
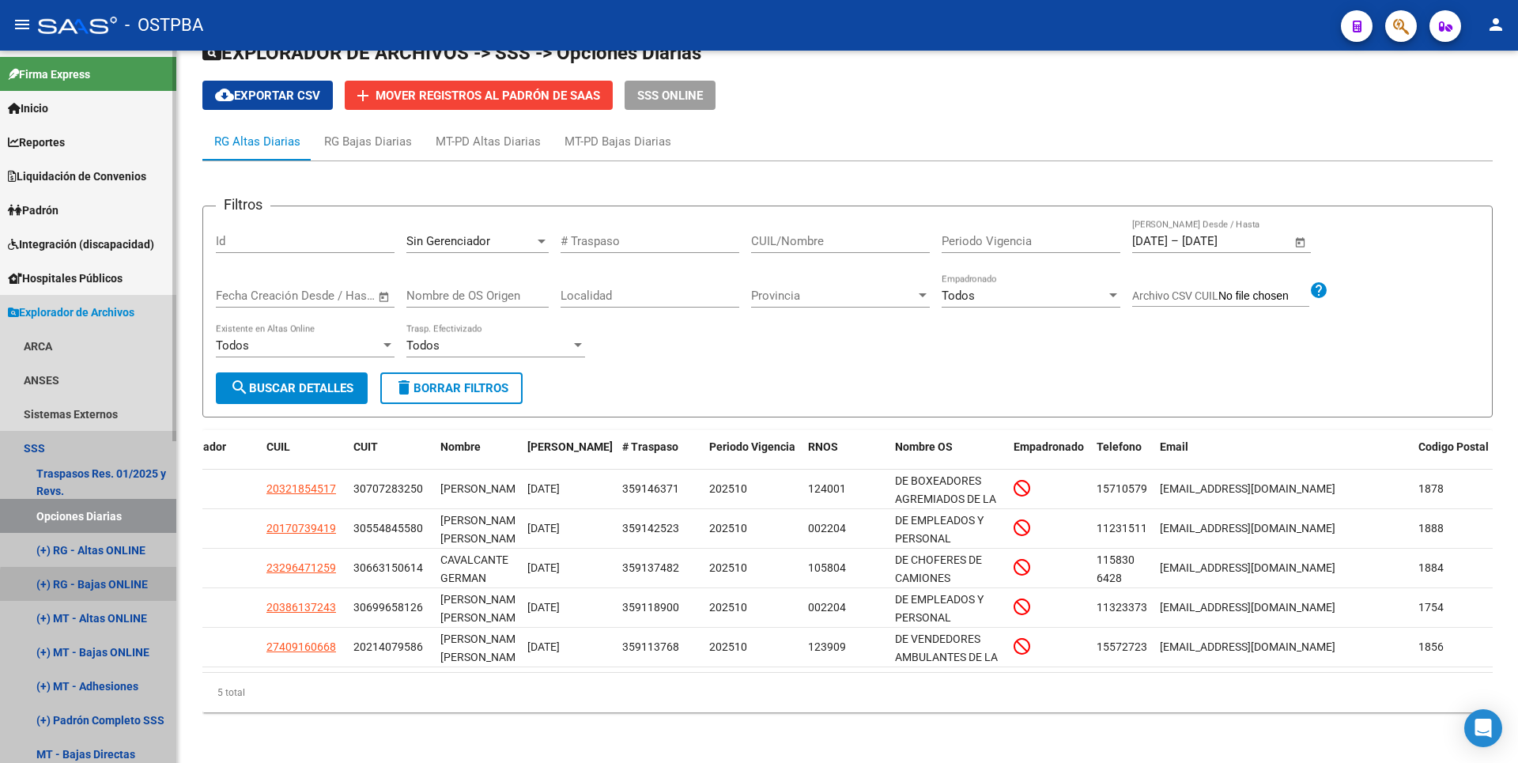
click at [116, 588] on link "(+) RG - Bajas ONLINE" at bounding box center [88, 584] width 176 height 34
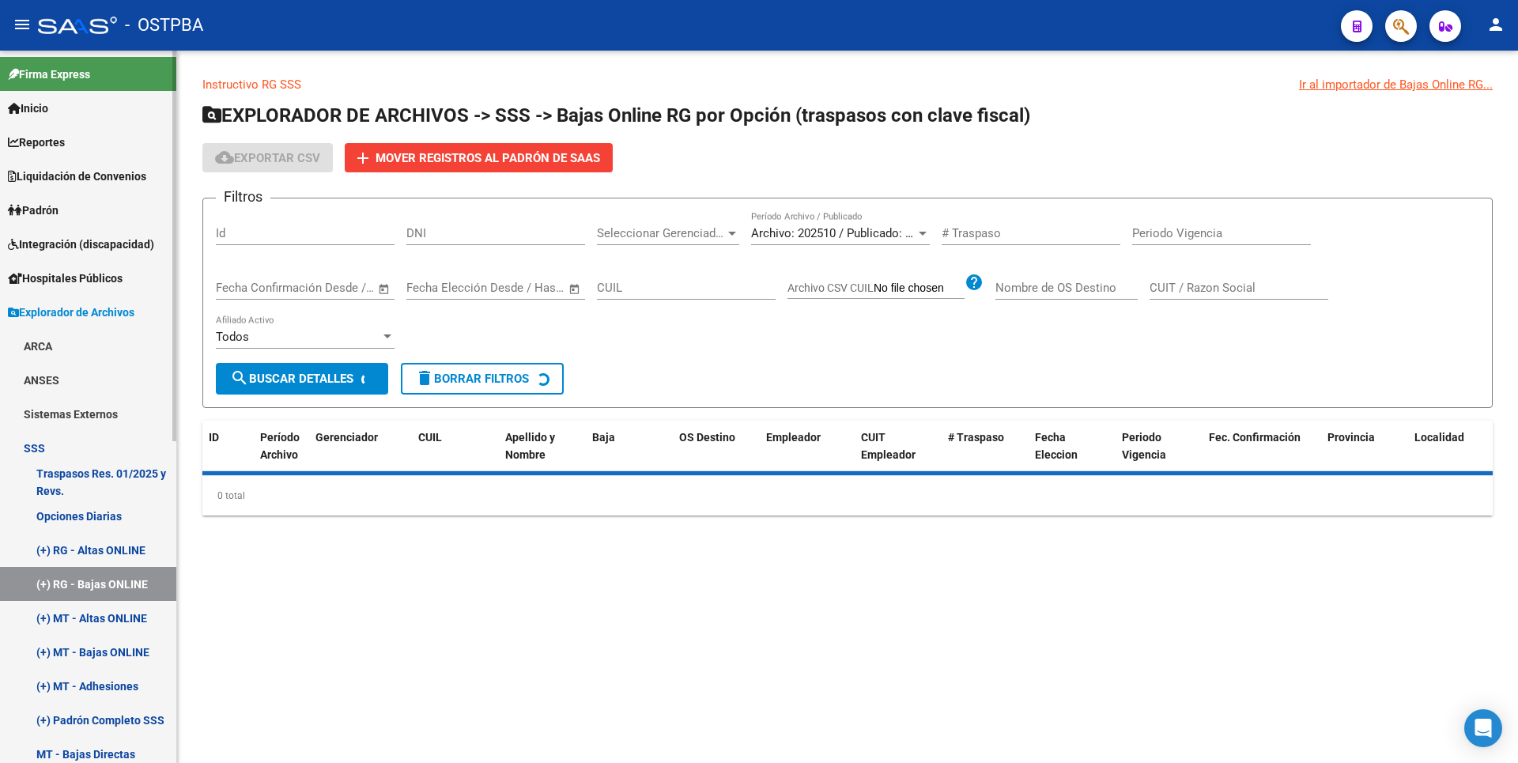
click at [127, 548] on link "(+) RG - Altas ONLINE" at bounding box center [88, 550] width 176 height 34
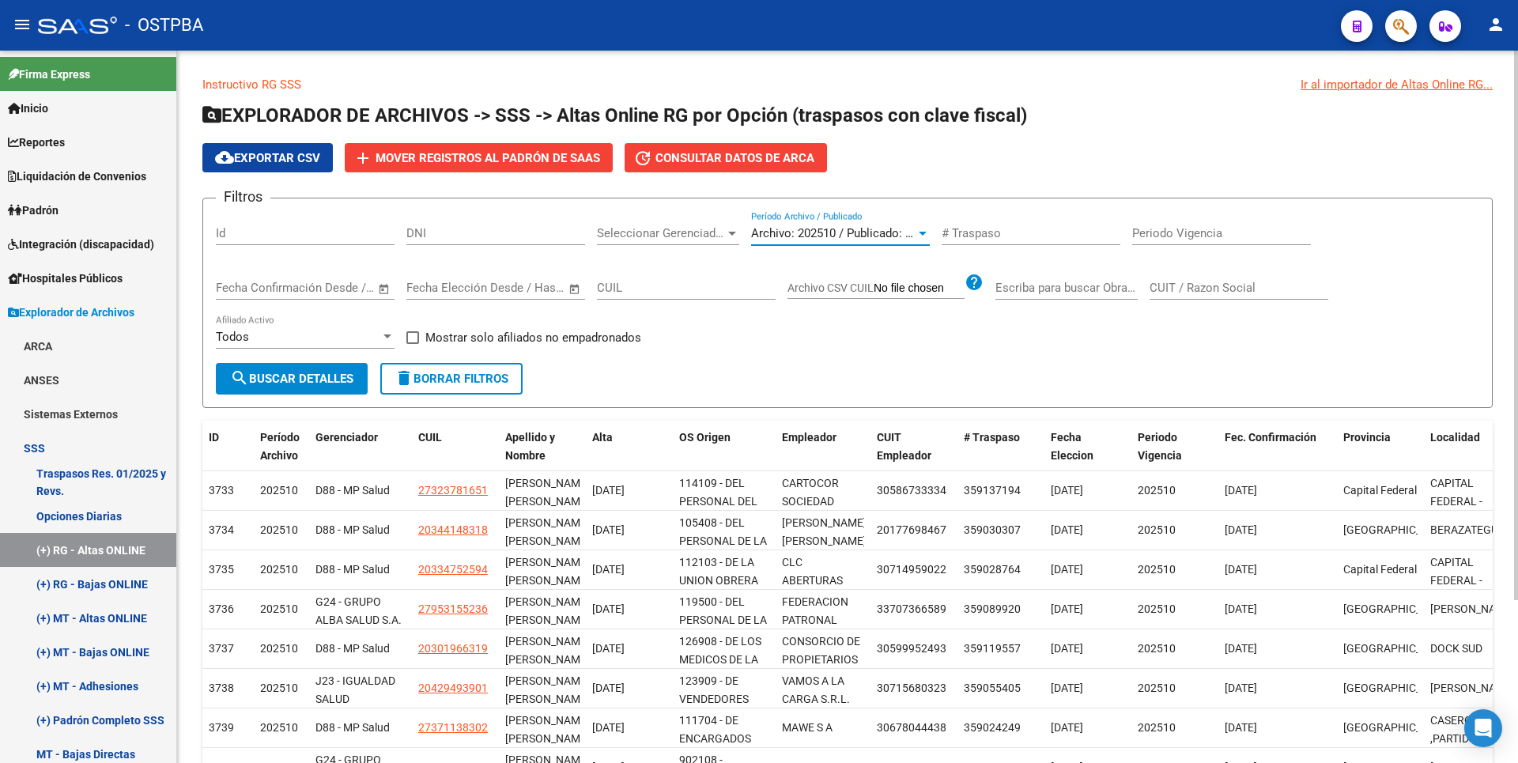
click at [919, 233] on div at bounding box center [923, 233] width 14 height 13
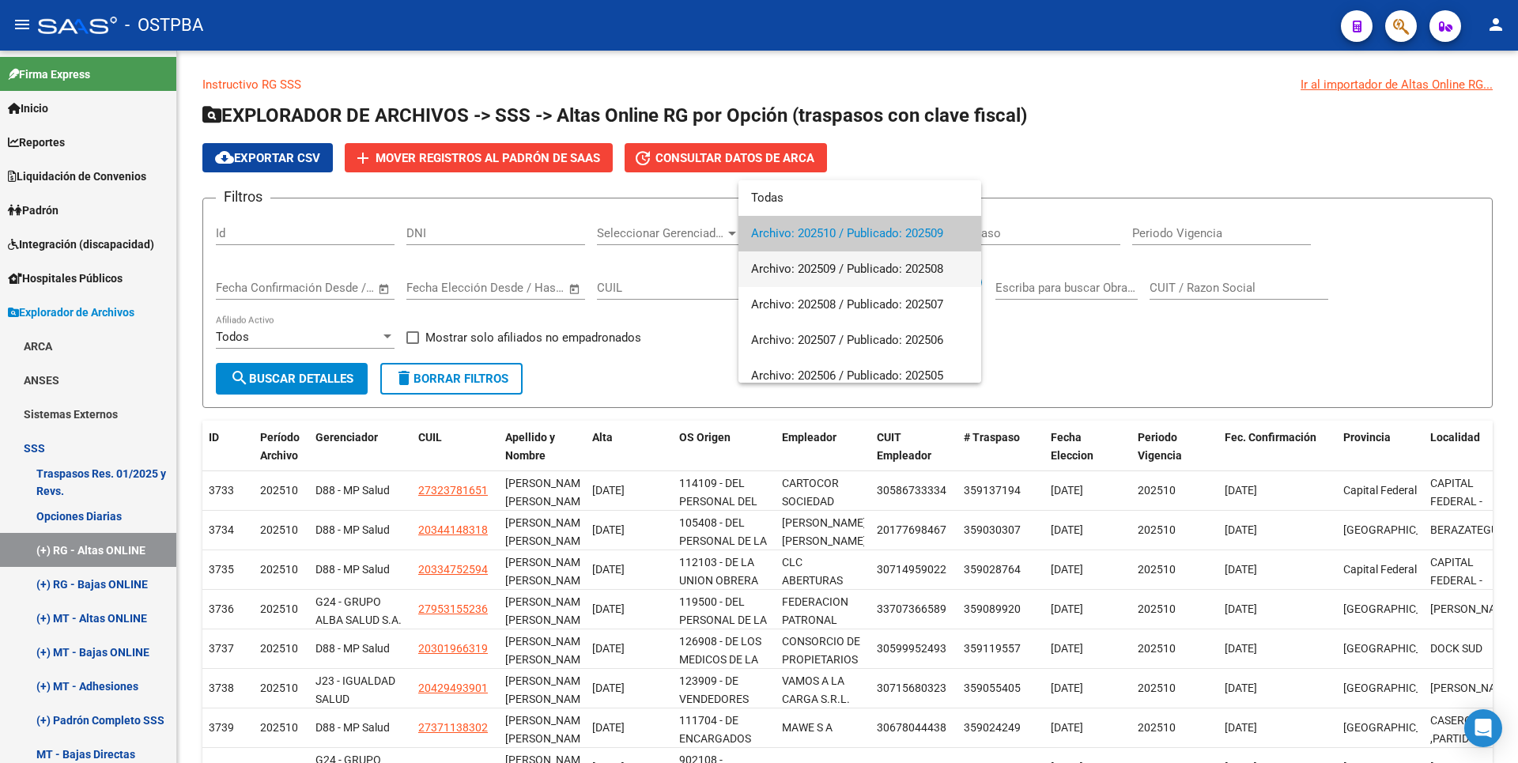
click at [808, 276] on span "Archivo: 202509 / Publicado: 202508" at bounding box center [859, 269] width 217 height 36
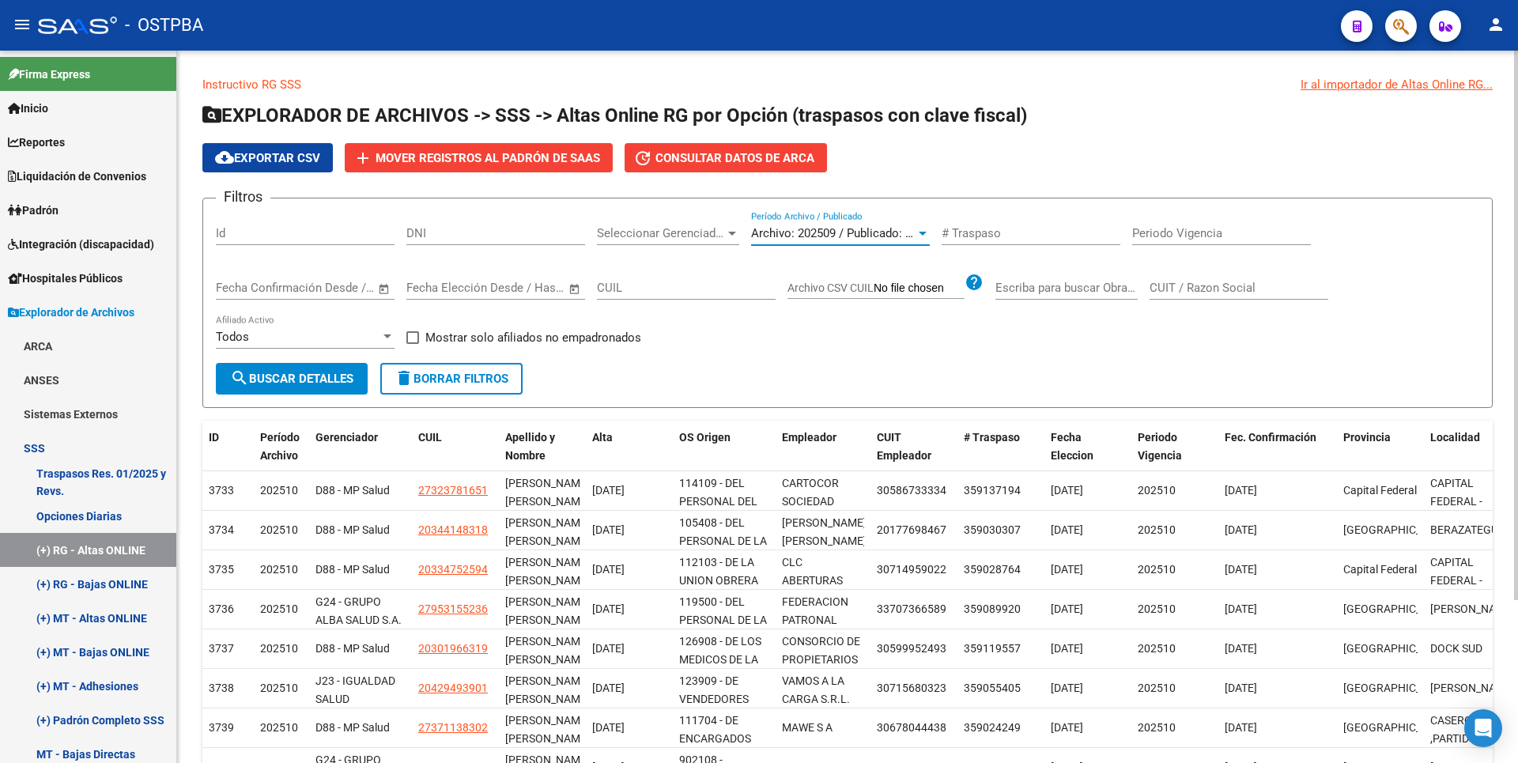
click at [302, 383] on span "search Buscar Detalles" at bounding box center [291, 379] width 123 height 14
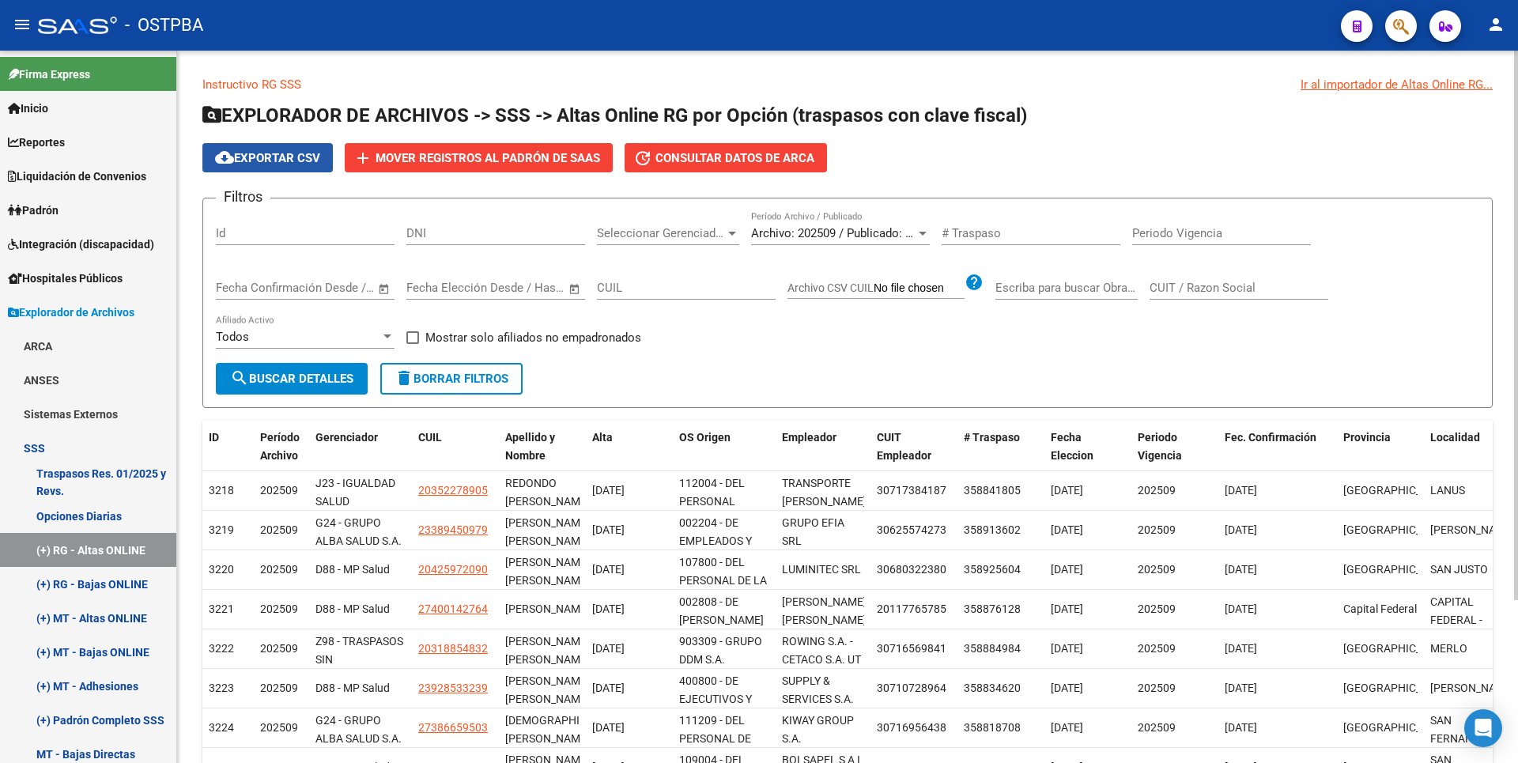
click at [296, 152] on span "cloud_download Exportar CSV" at bounding box center [267, 158] width 105 height 14
click at [414, 338] on span at bounding box center [412, 337] width 13 height 13
click at [413, 344] on input "Mostrar solo afiliados no empadronados" at bounding box center [412, 344] width 1 height 1
click at [349, 383] on span "search Buscar Detalles" at bounding box center [291, 379] width 123 height 14
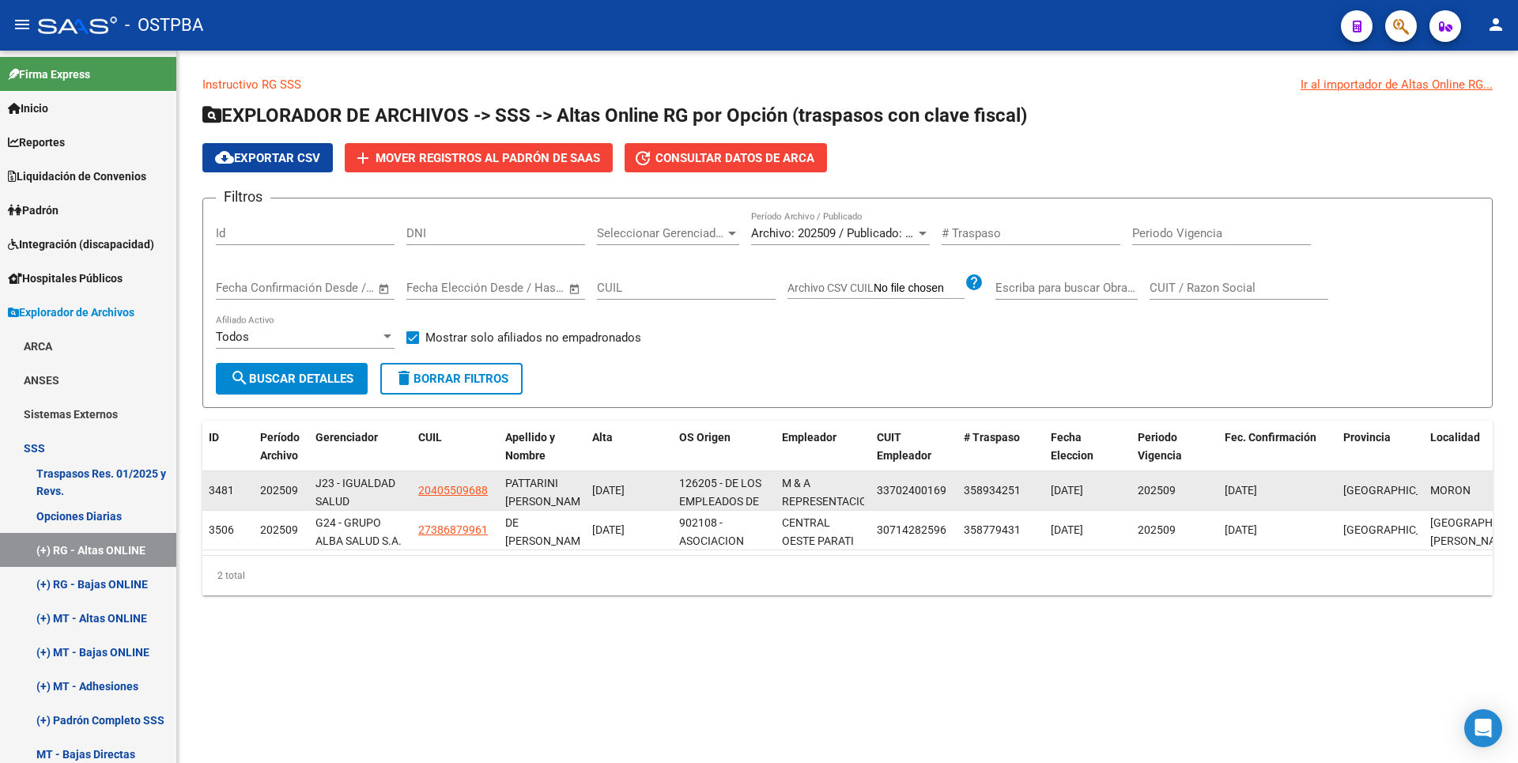
copy span "20405509688"
drag, startPoint x: 418, startPoint y: 491, endPoint x: 489, endPoint y: 492, distance: 71.2
click at [489, 492] on div "20405509688" at bounding box center [455, 491] width 74 height 18
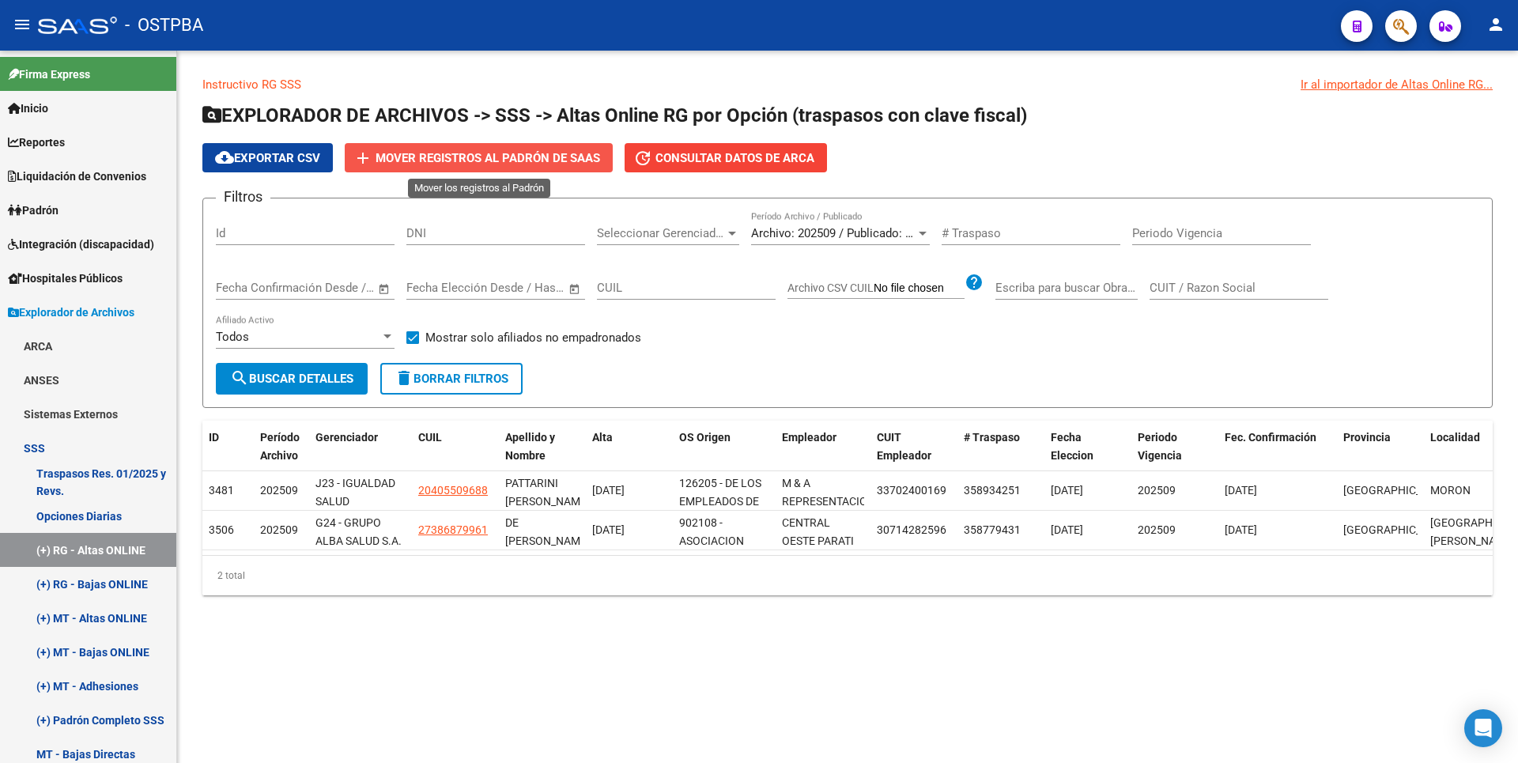
click at [521, 157] on span "Mover registros al PADRÓN de SAAS" at bounding box center [488, 158] width 225 height 14
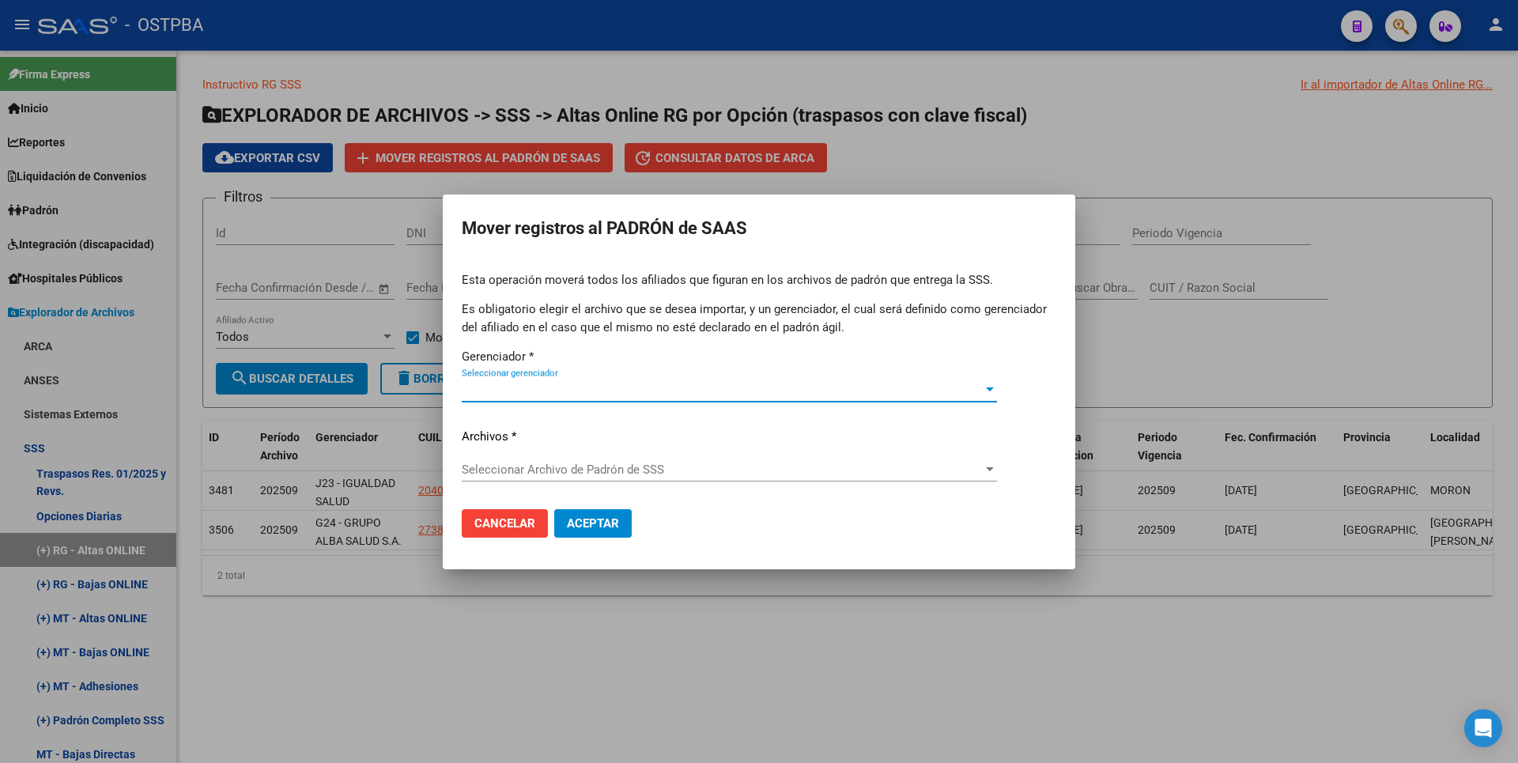
click at [981, 390] on span "Seleccionar gerenciador" at bounding box center [722, 390] width 521 height 14
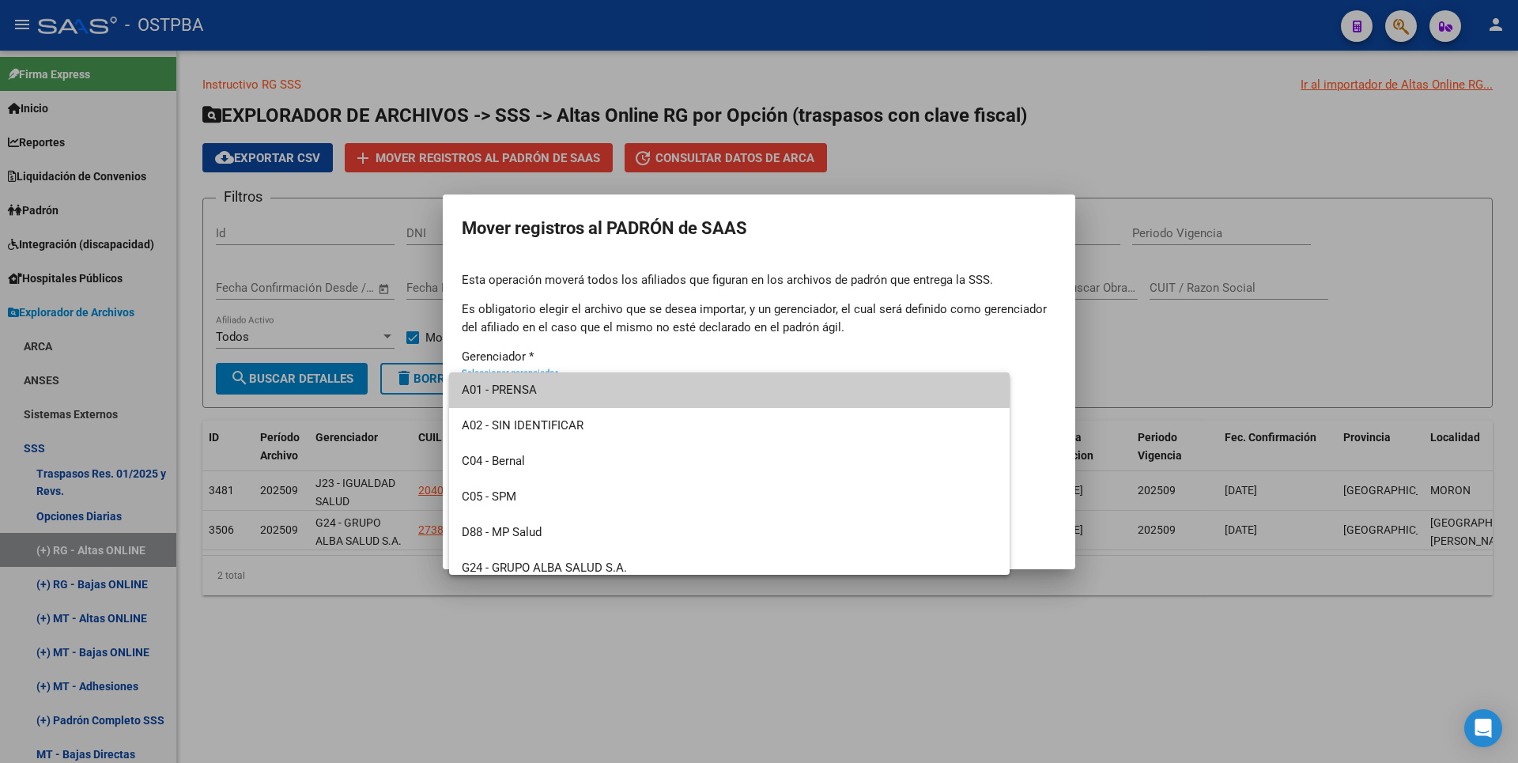
click at [1168, 117] on div at bounding box center [759, 381] width 1518 height 763
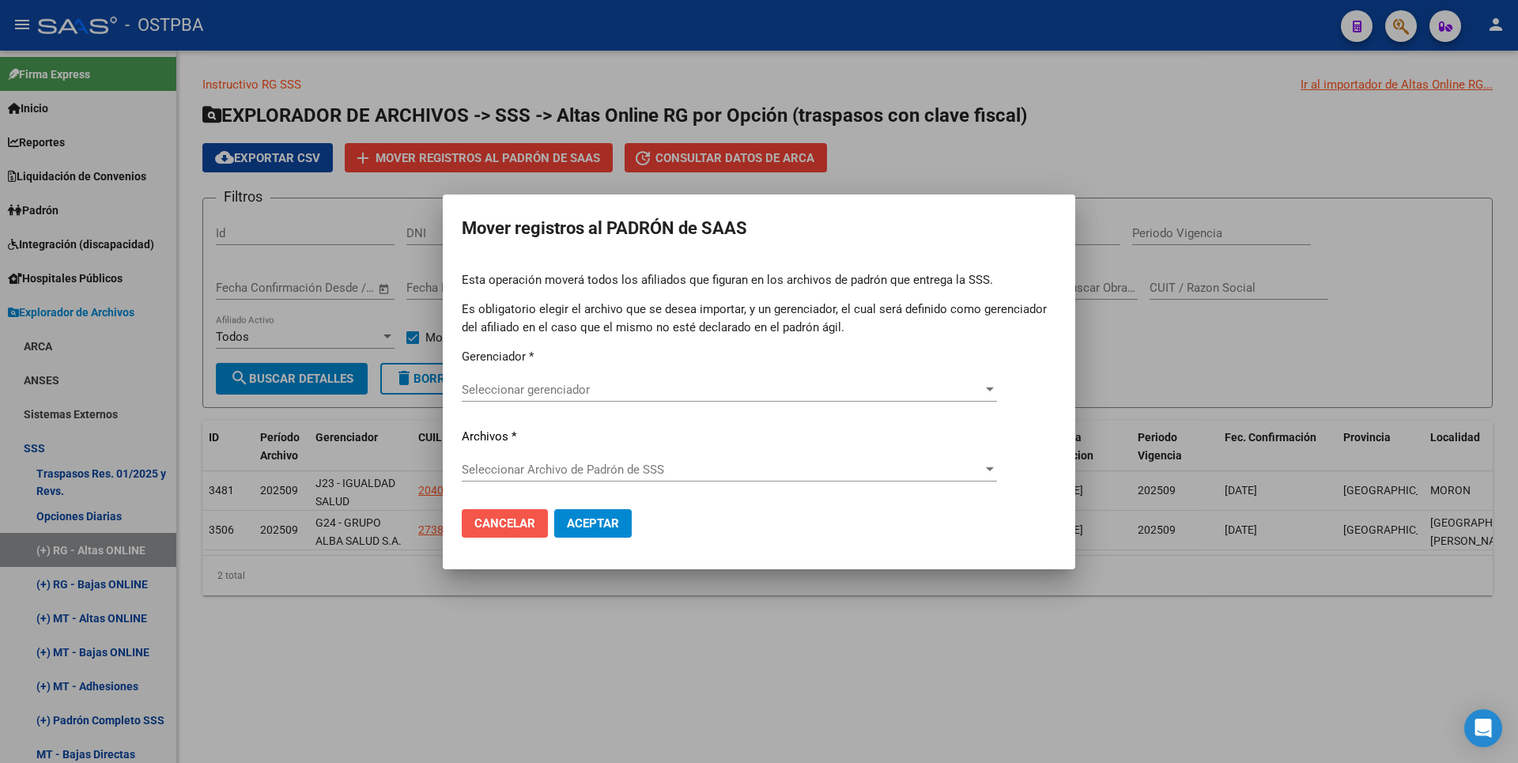
click at [489, 524] on span "Cancelar" at bounding box center [504, 523] width 61 height 14
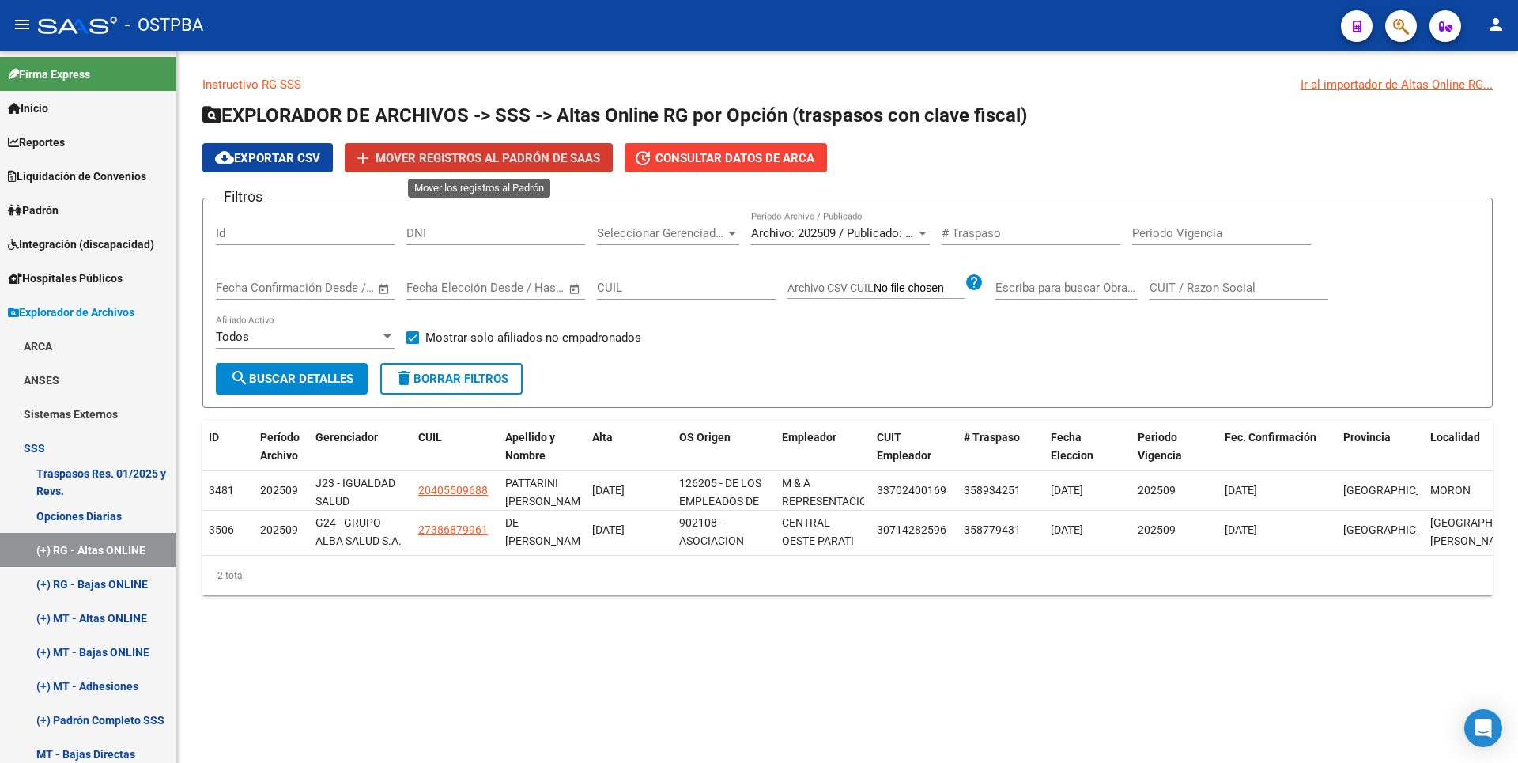
click at [523, 162] on span "Mover registros al PADRÓN de SAAS" at bounding box center [488, 158] width 225 height 14
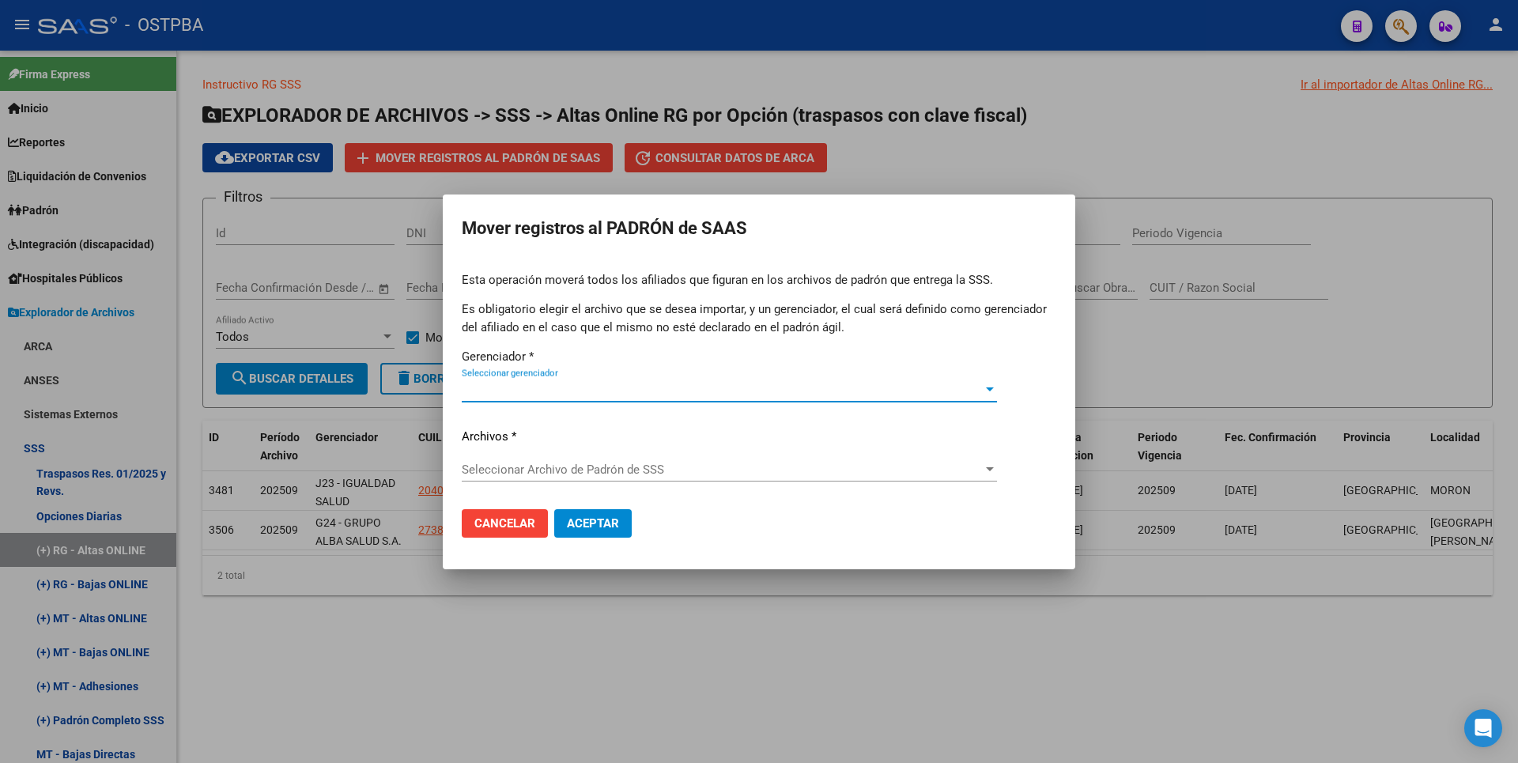
click at [995, 475] on div at bounding box center [990, 469] width 14 height 13
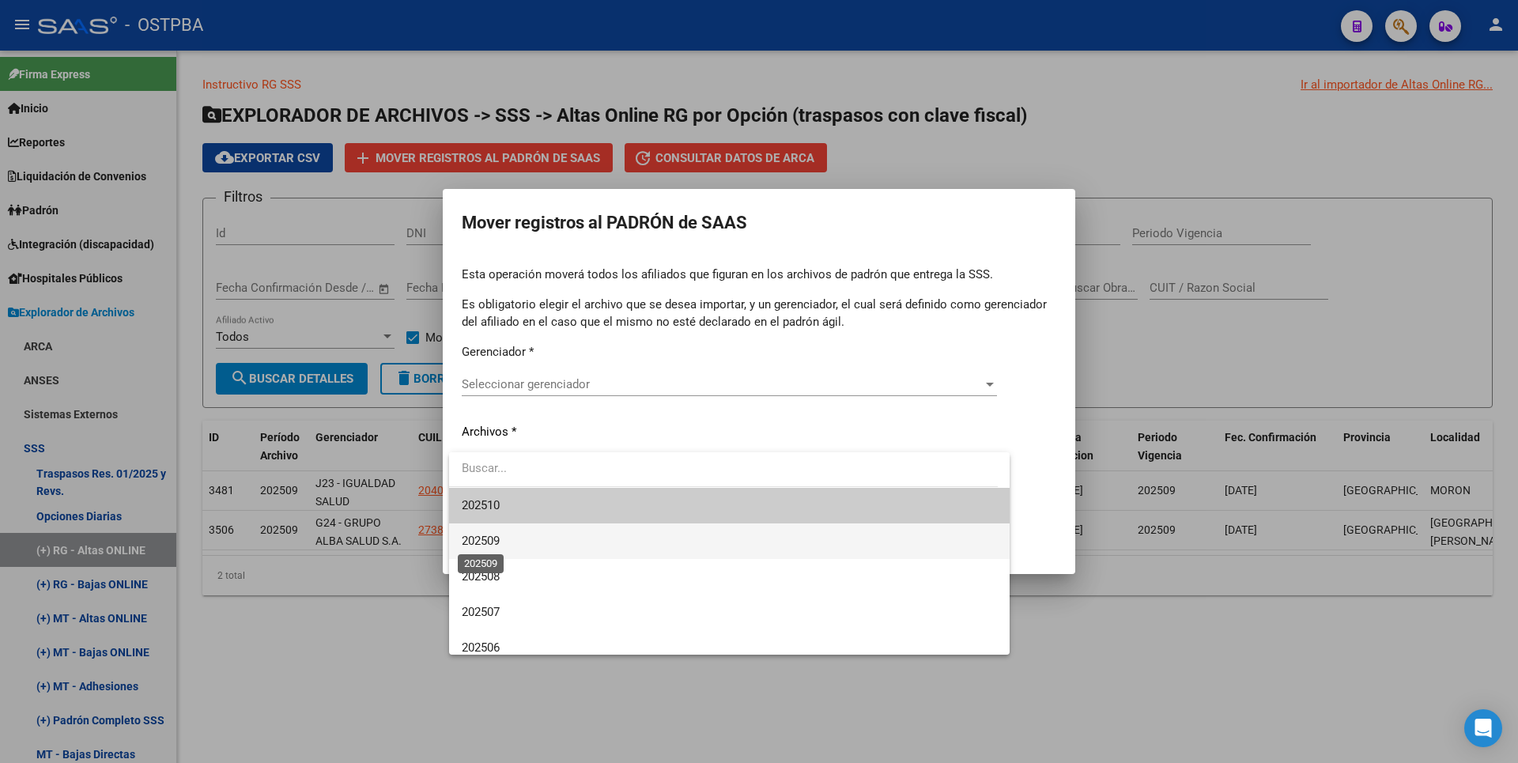
click at [498, 542] on span "202509" at bounding box center [481, 541] width 38 height 14
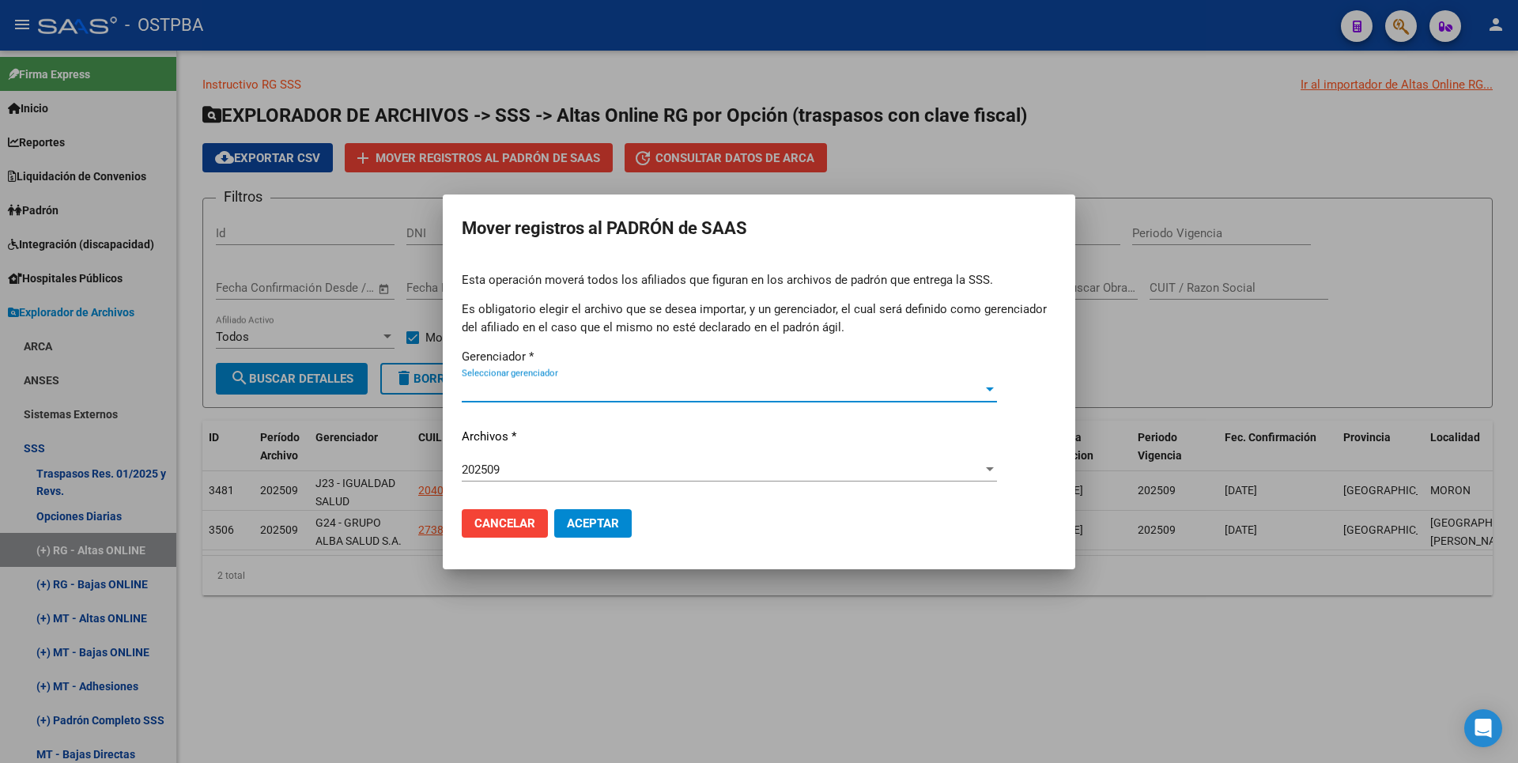
click at [987, 393] on div at bounding box center [990, 389] width 14 height 13
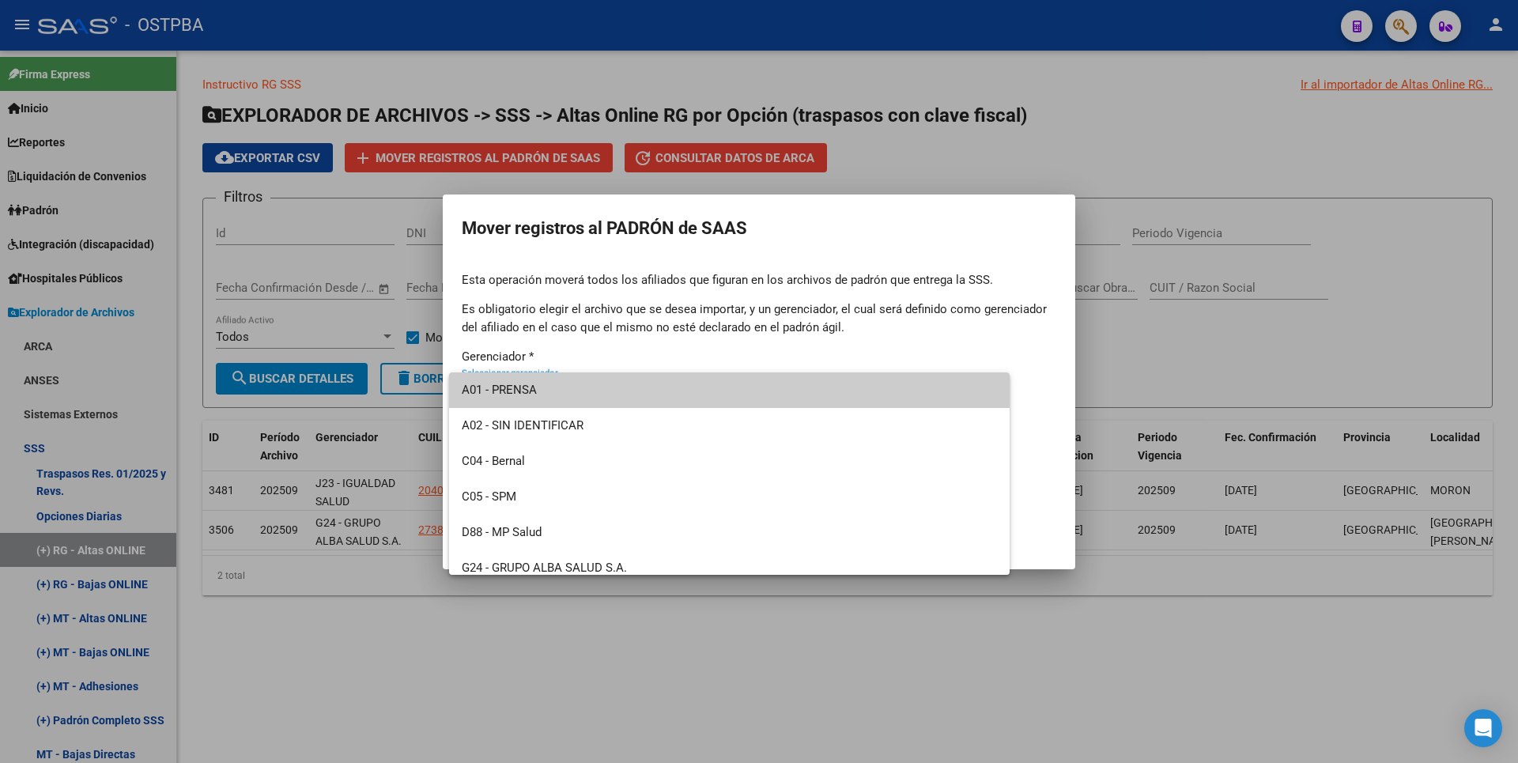
click at [1161, 148] on div at bounding box center [759, 381] width 1518 height 763
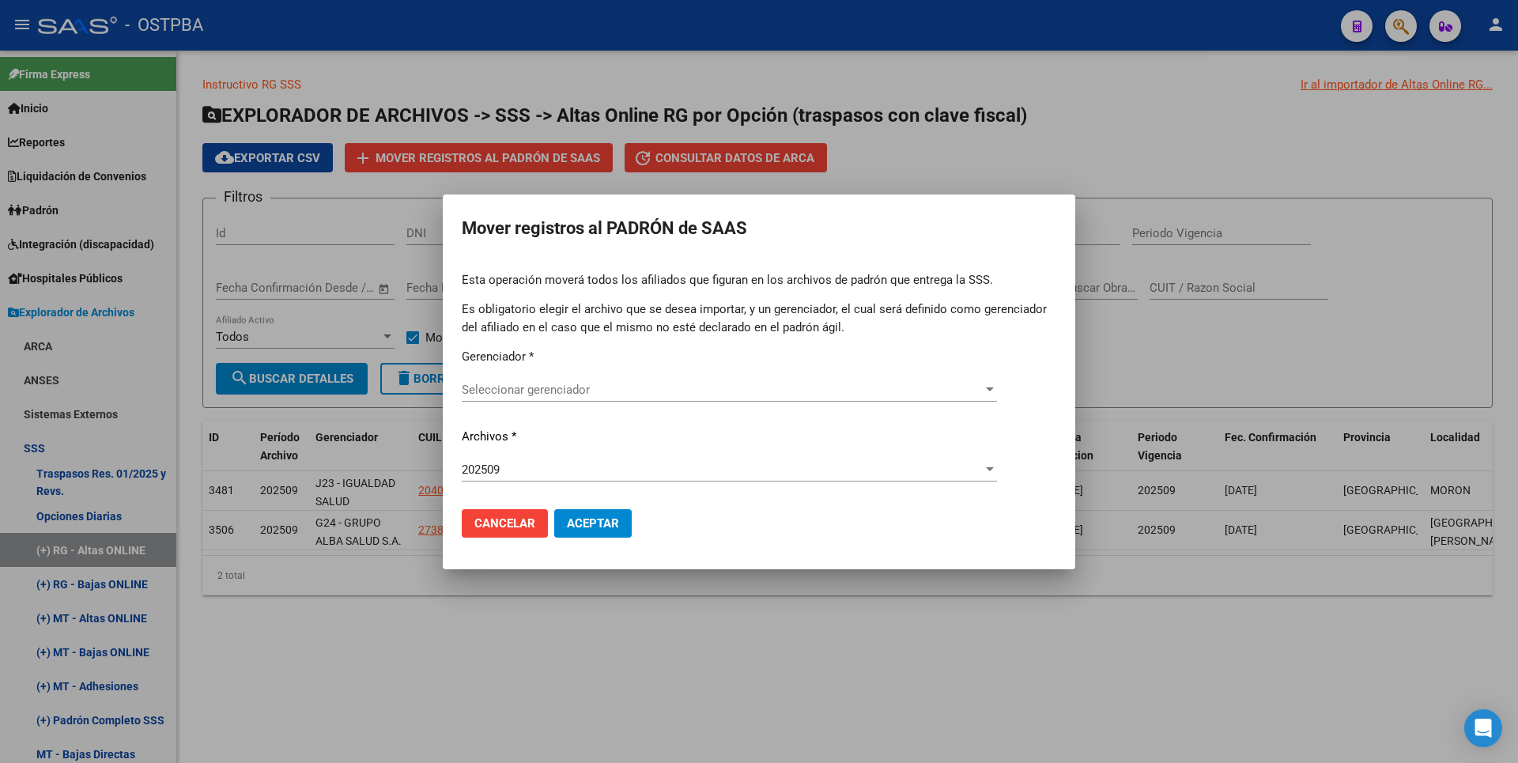
click at [941, 164] on div at bounding box center [759, 381] width 1518 height 763
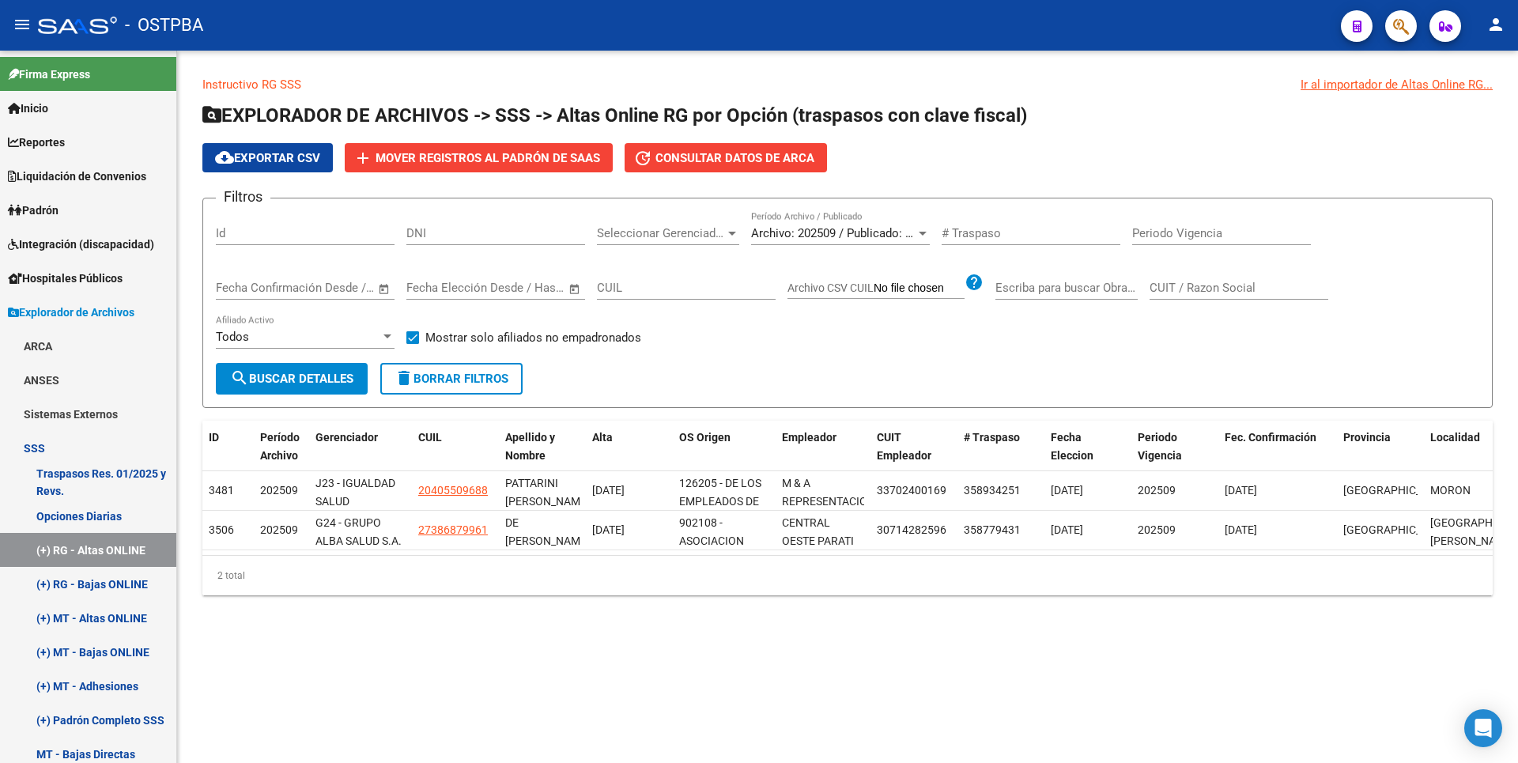
click at [727, 232] on div at bounding box center [732, 233] width 14 height 13
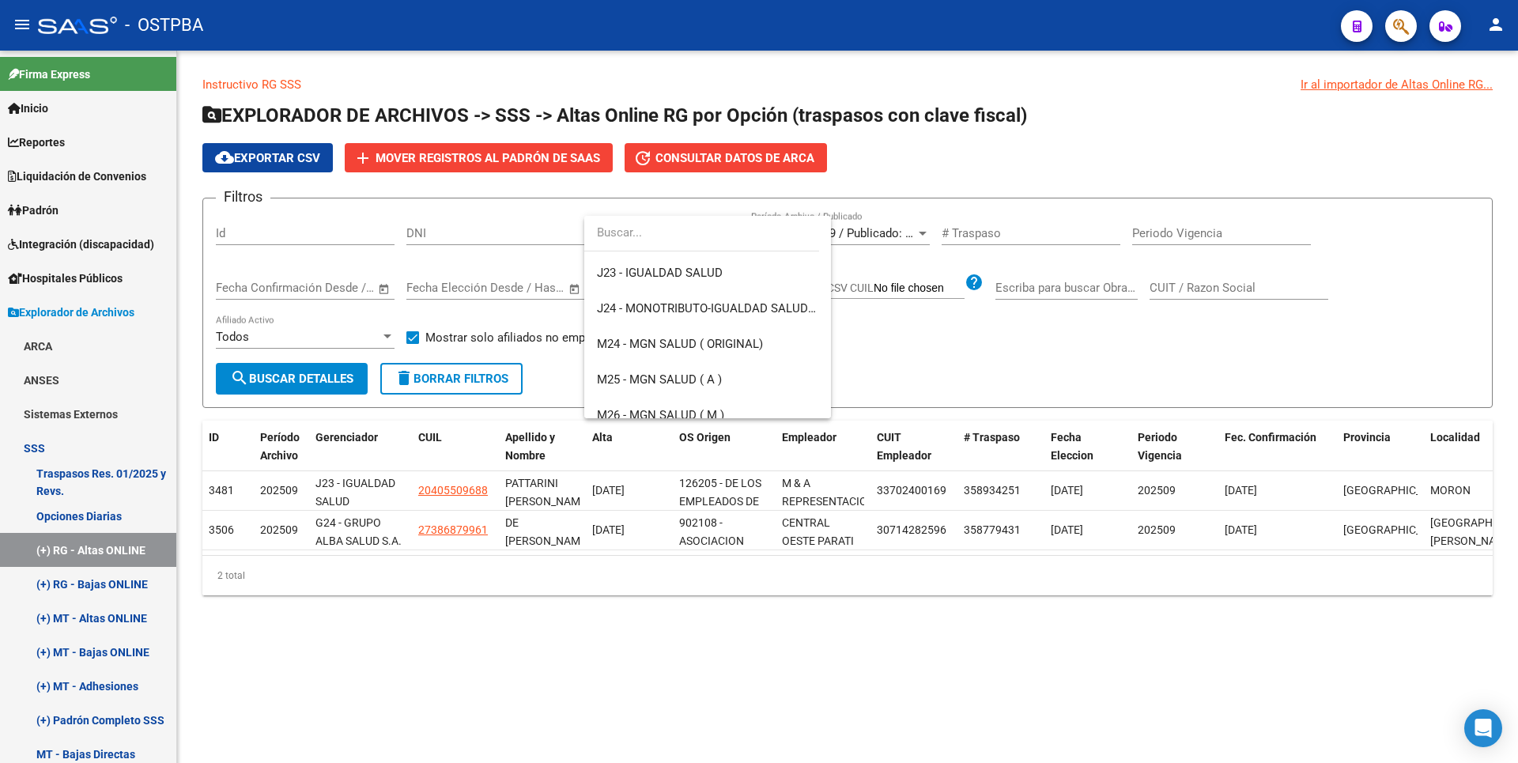
scroll to position [237, 0]
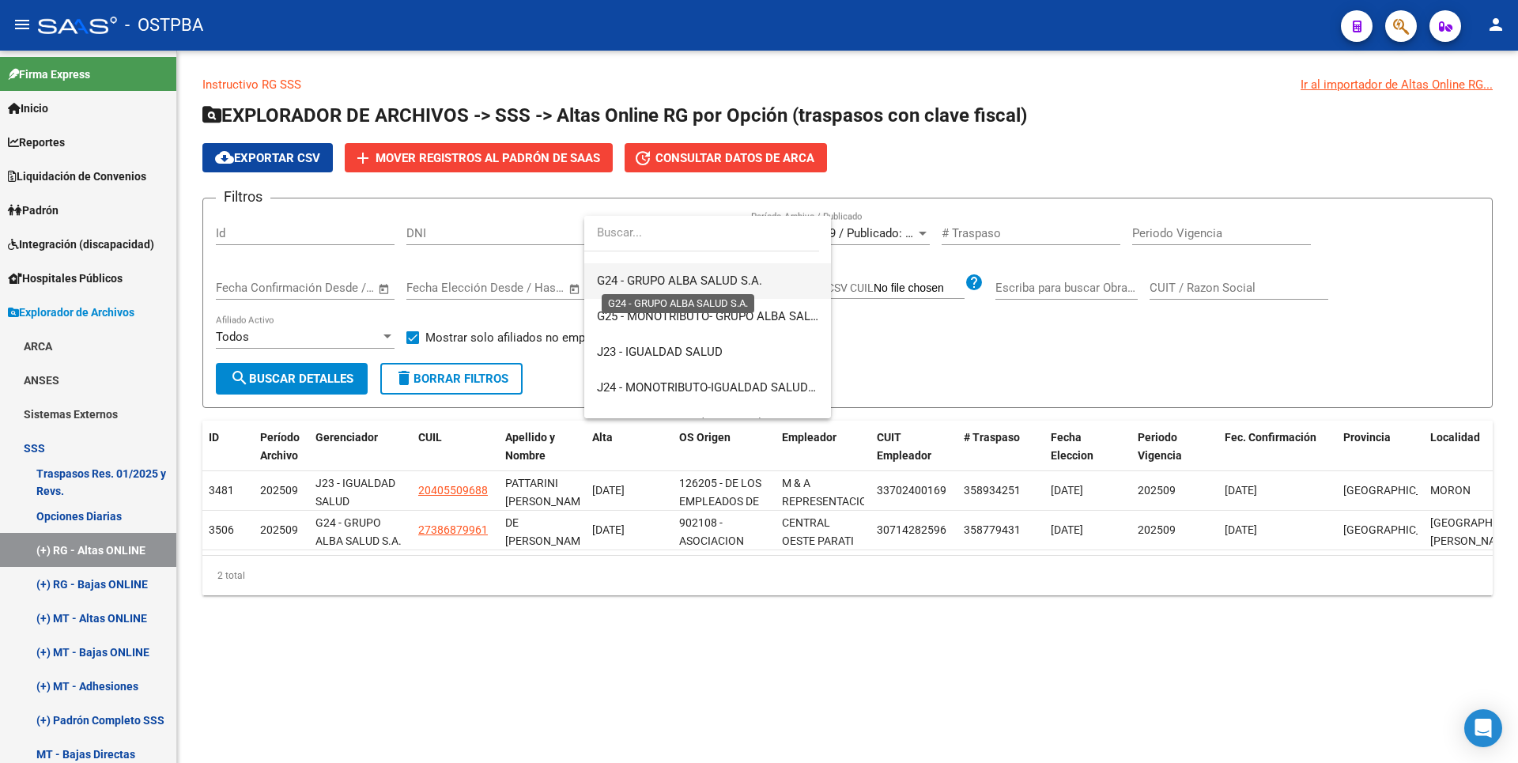
click at [683, 281] on span "G24 - GRUPO ALBA SALUD S.A." at bounding box center [679, 281] width 165 height 14
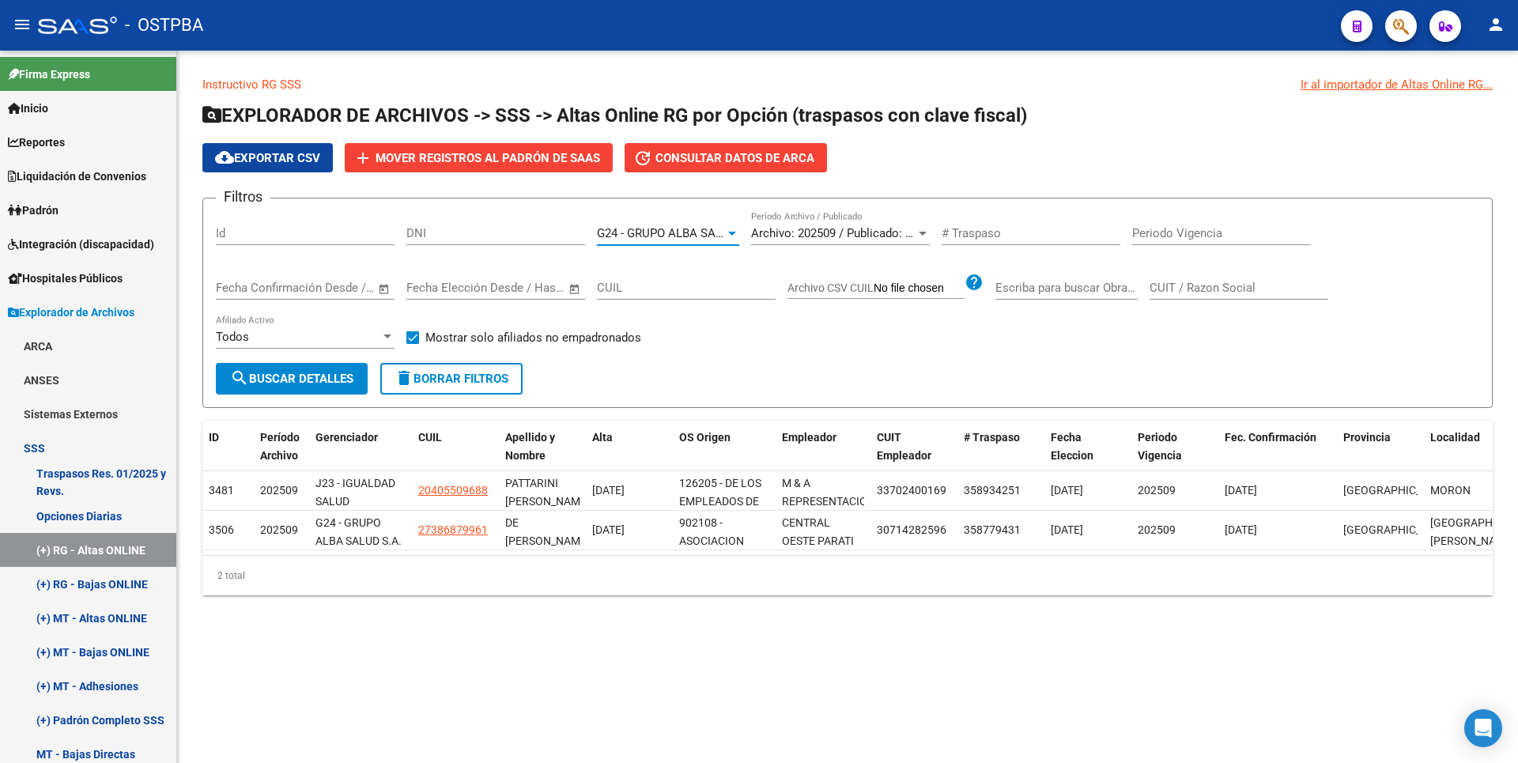
click at [341, 379] on span "search Buscar Detalles" at bounding box center [291, 379] width 123 height 14
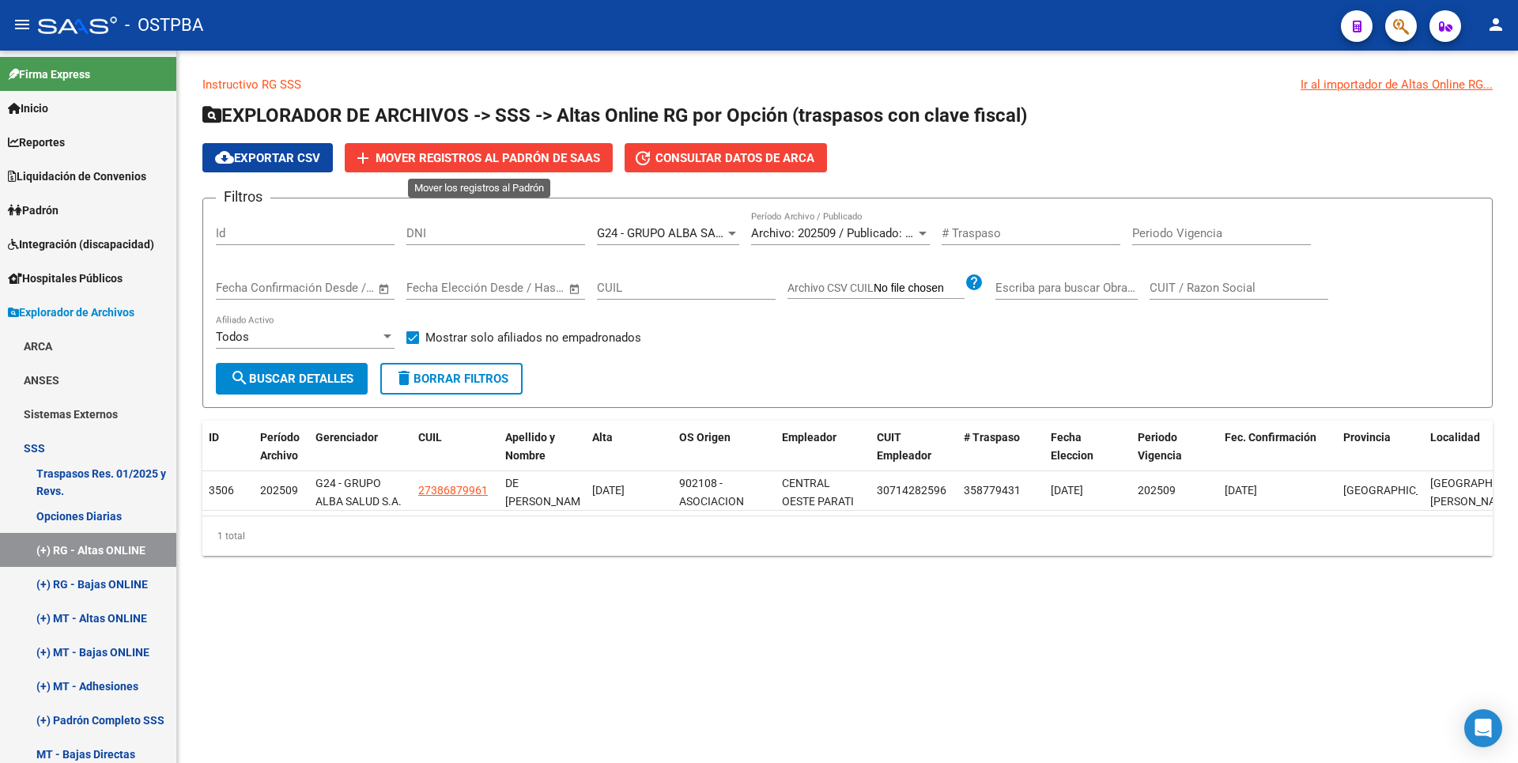
click at [496, 163] on span "Mover registros al PADRÓN de SAAS" at bounding box center [488, 158] width 225 height 14
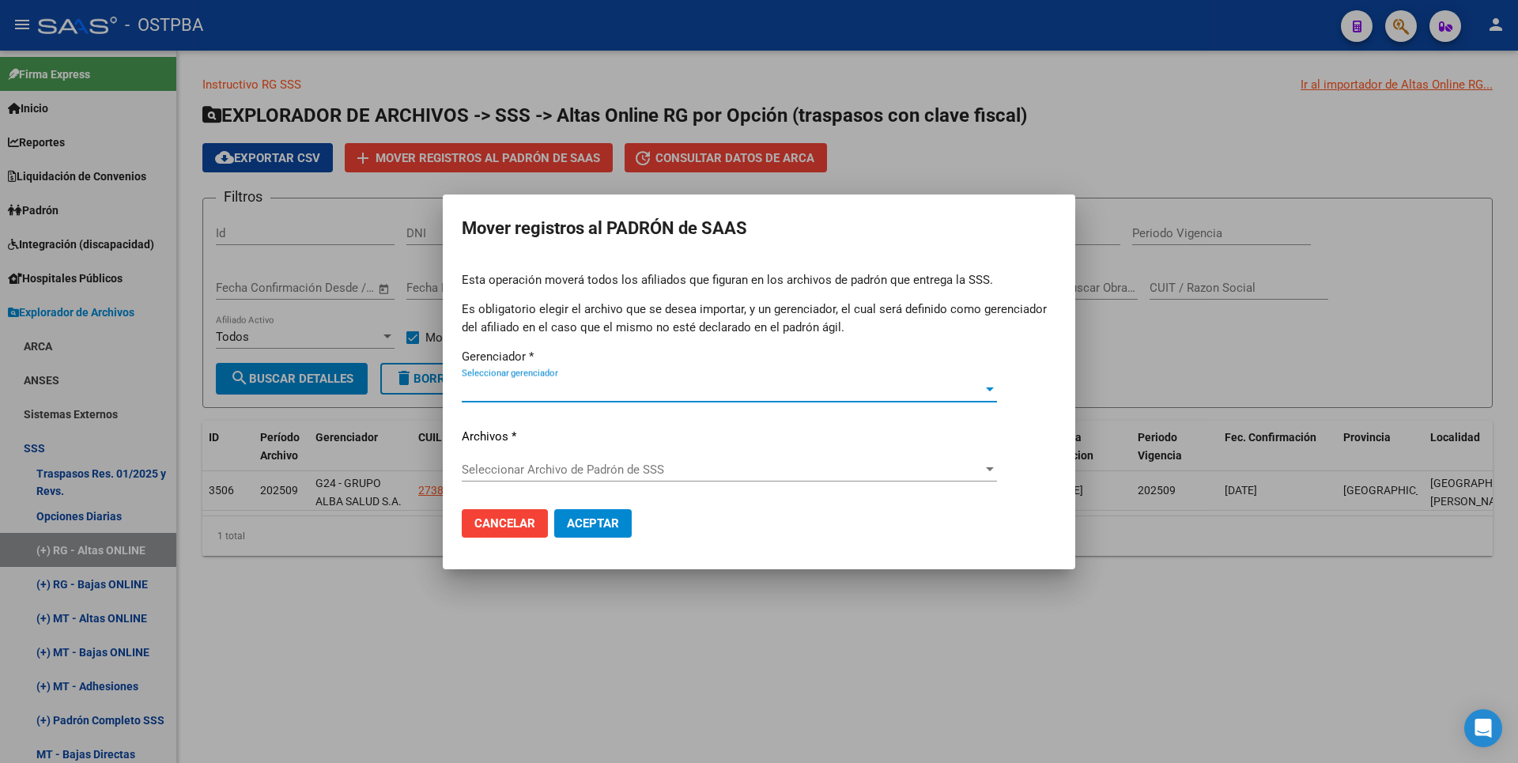
click at [633, 391] on span "Seleccionar gerenciador" at bounding box center [722, 390] width 521 height 14
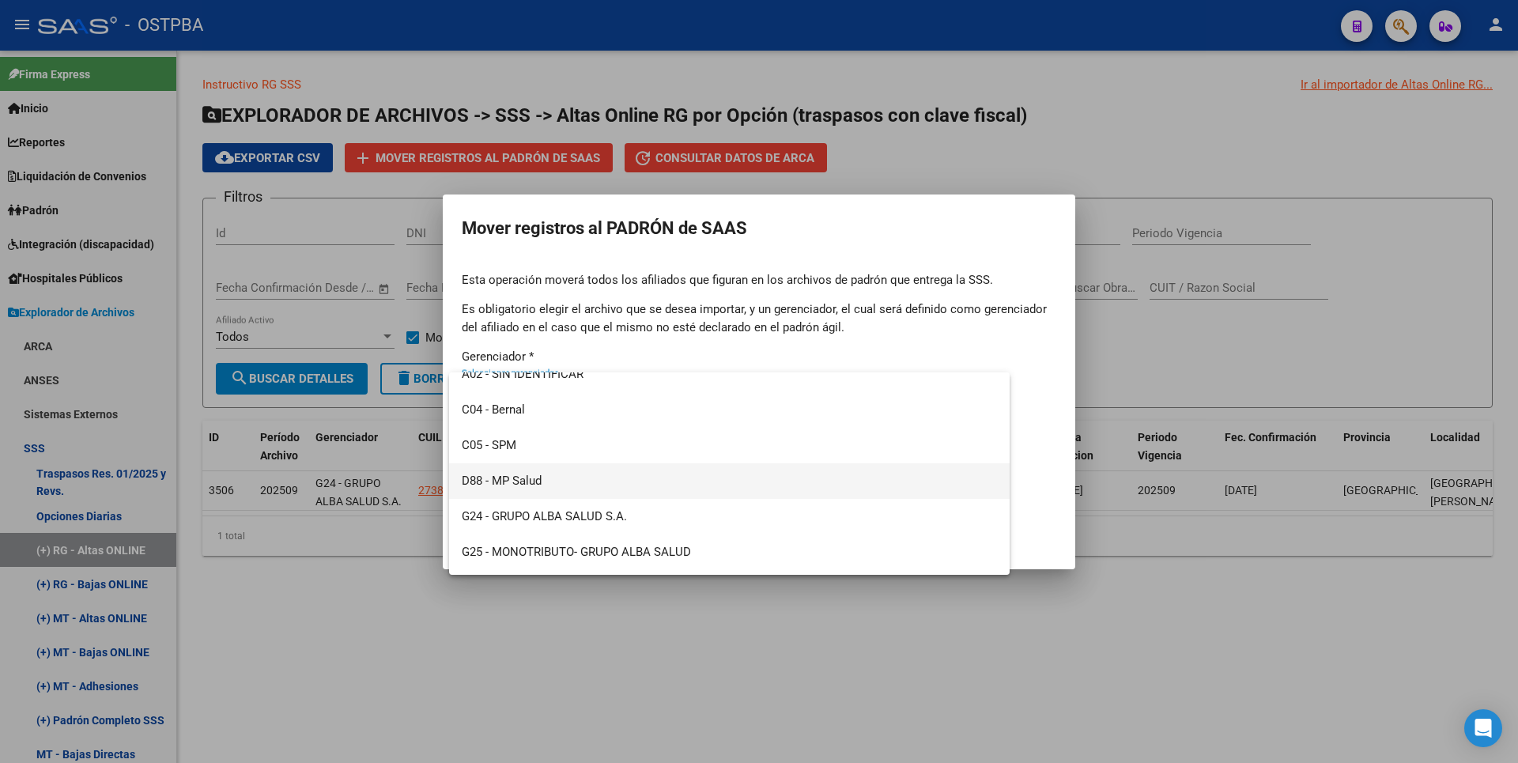
scroll to position [79, 0]
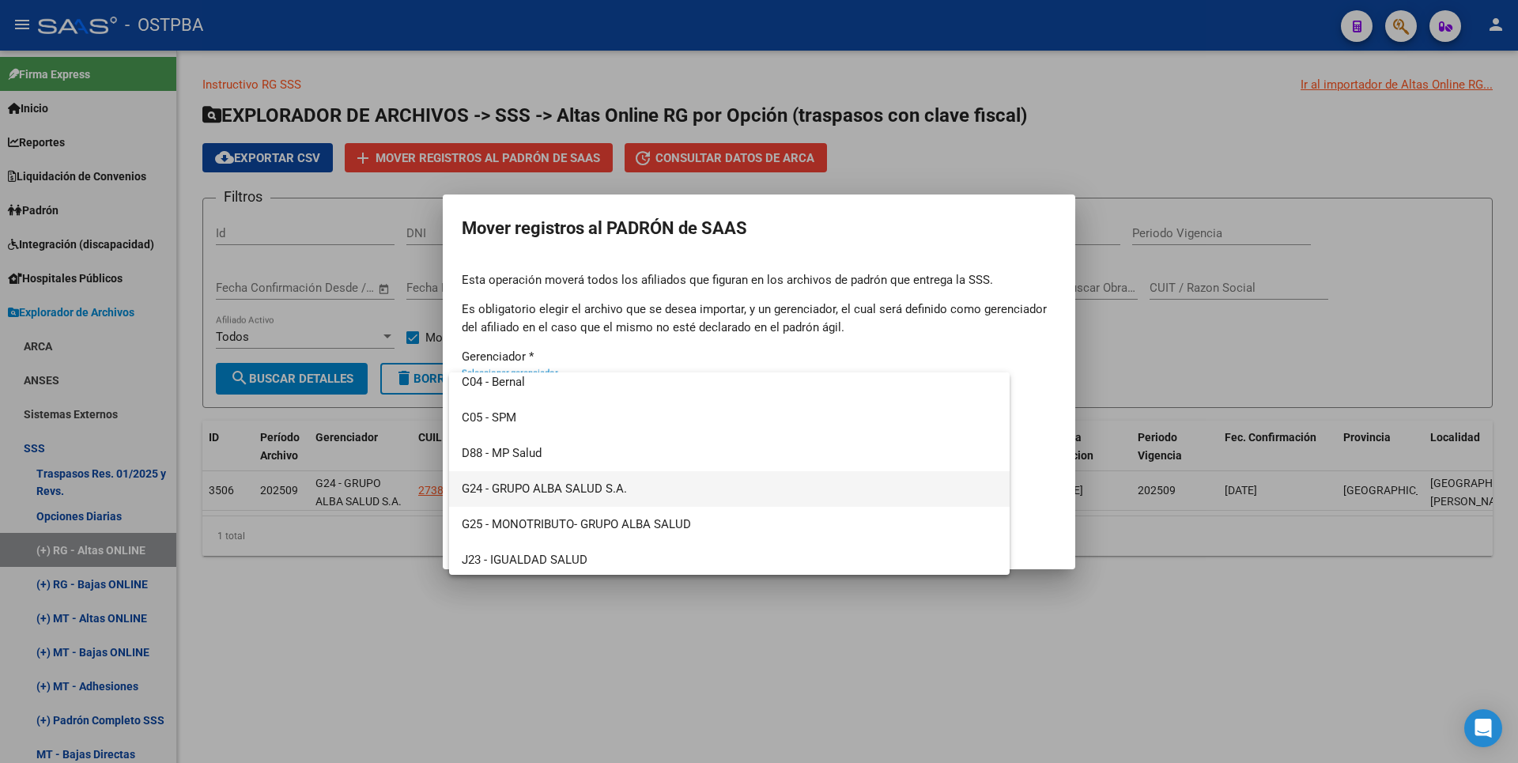
click at [572, 490] on span "G24 - GRUPO ALBA SALUD S.A." at bounding box center [729, 489] width 535 height 36
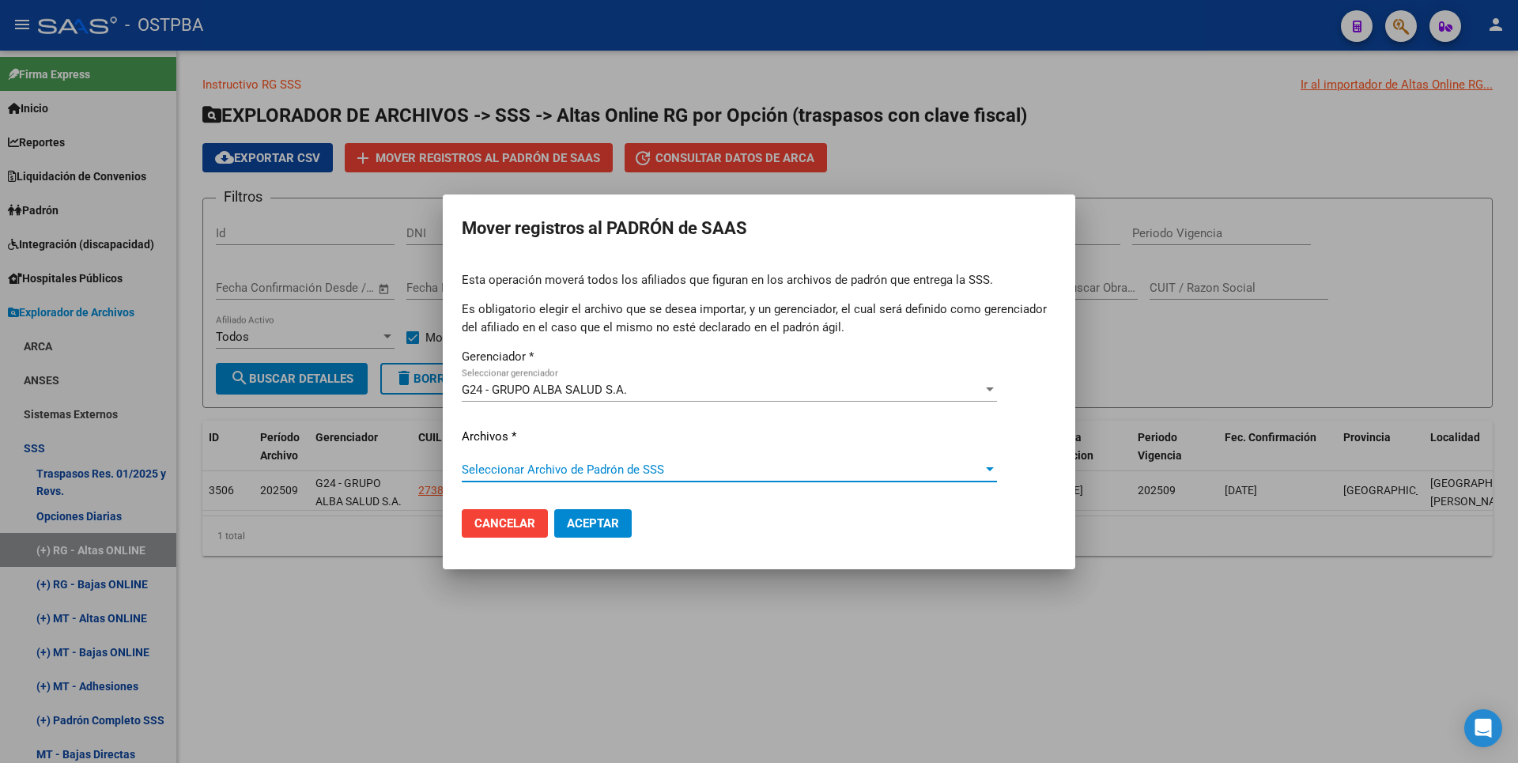
click at [556, 476] on span "Seleccionar Archivo de Padrón de SSS" at bounding box center [722, 470] width 521 height 14
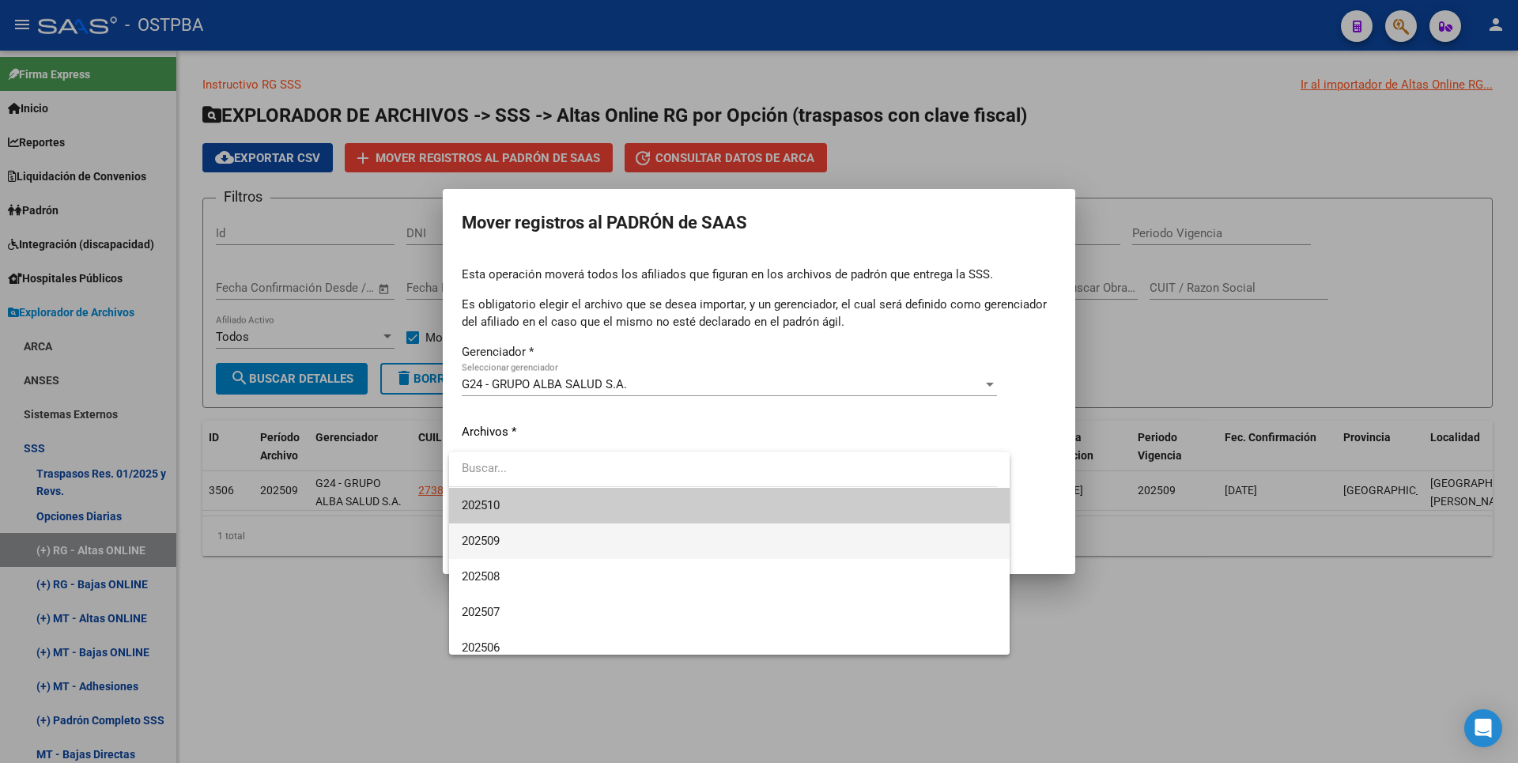
click at [509, 533] on span "202509" at bounding box center [729, 541] width 535 height 36
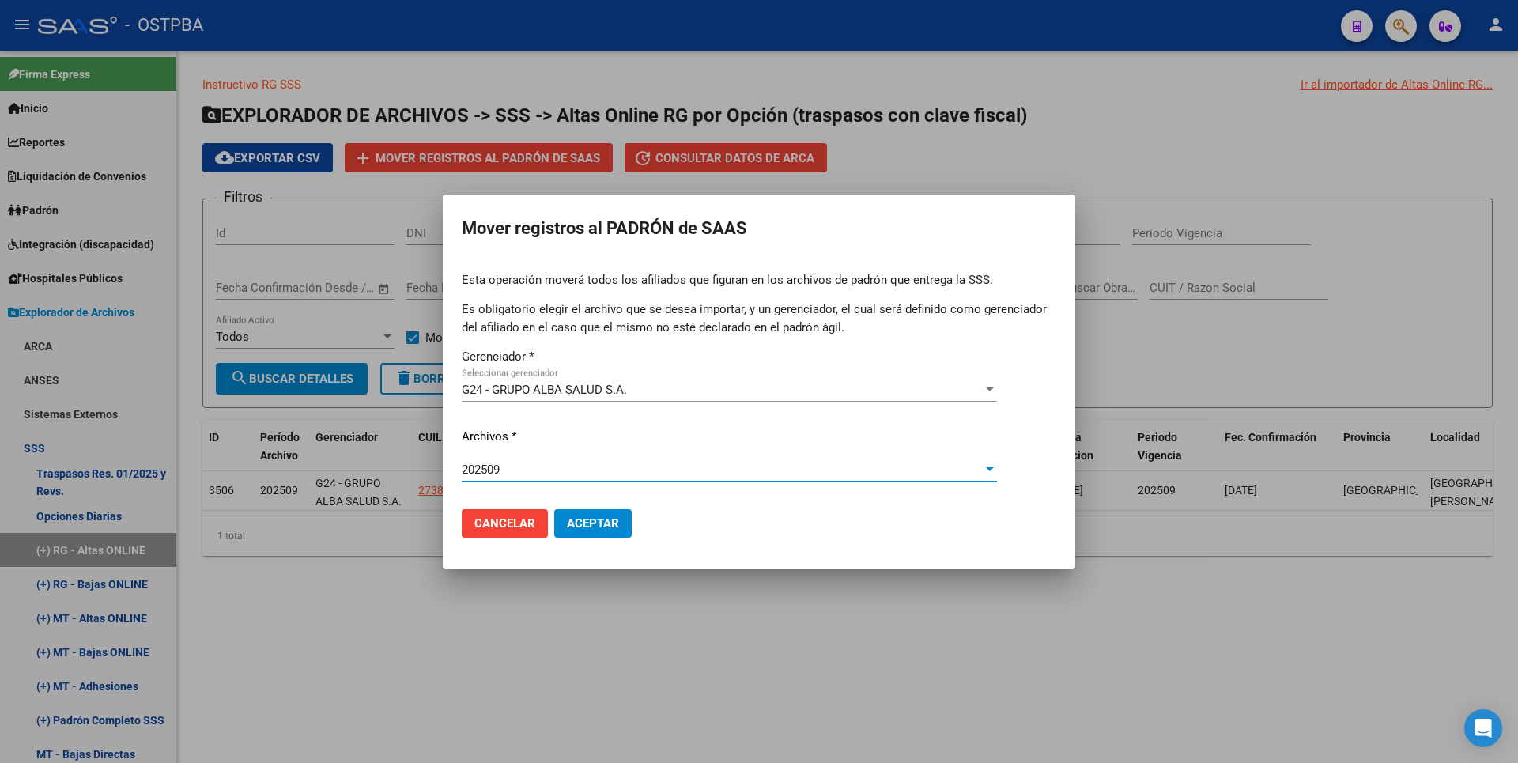
click at [588, 526] on span "Aceptar" at bounding box center [593, 523] width 52 height 14
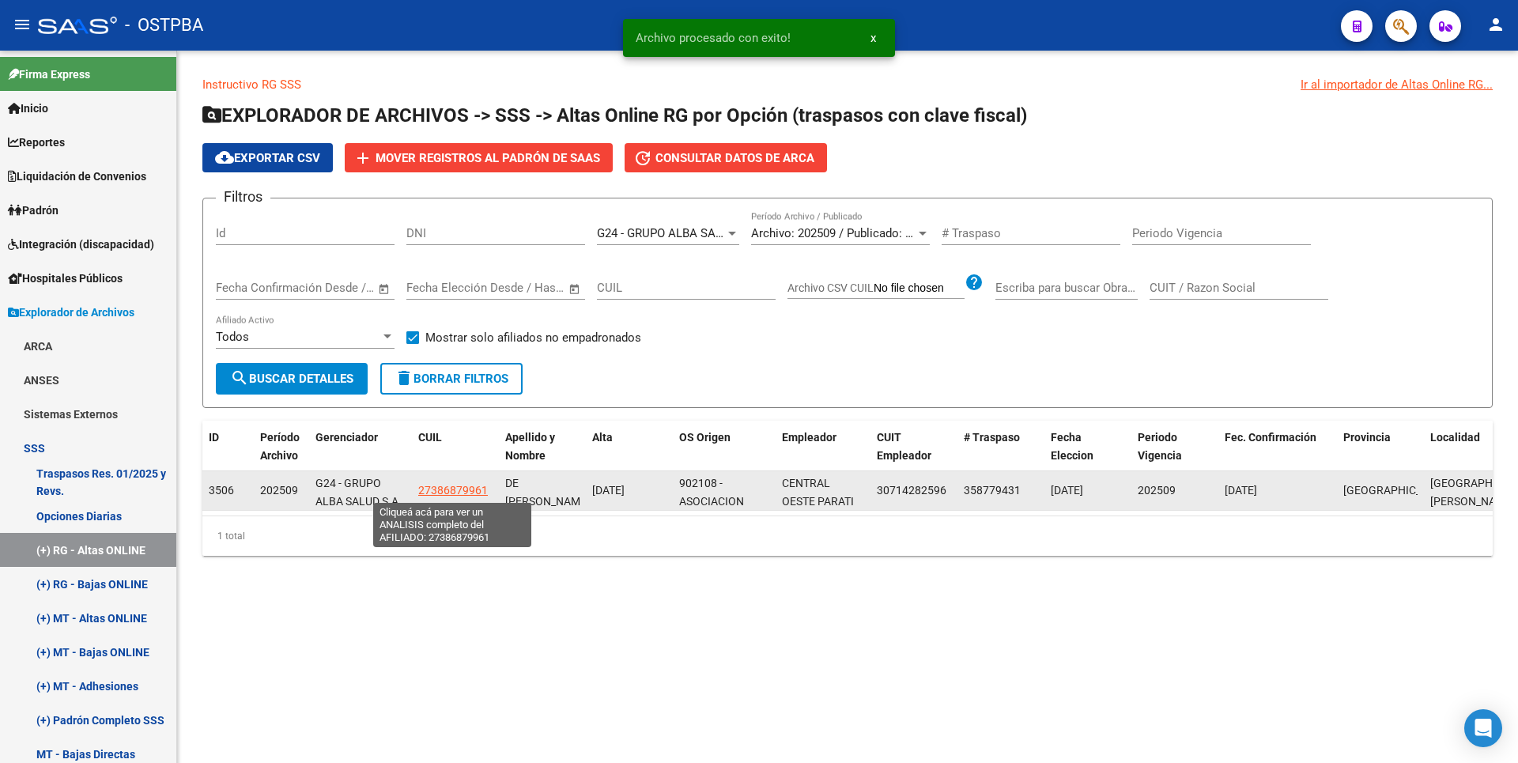
click at [481, 485] on span "27386879961" at bounding box center [453, 490] width 70 height 13
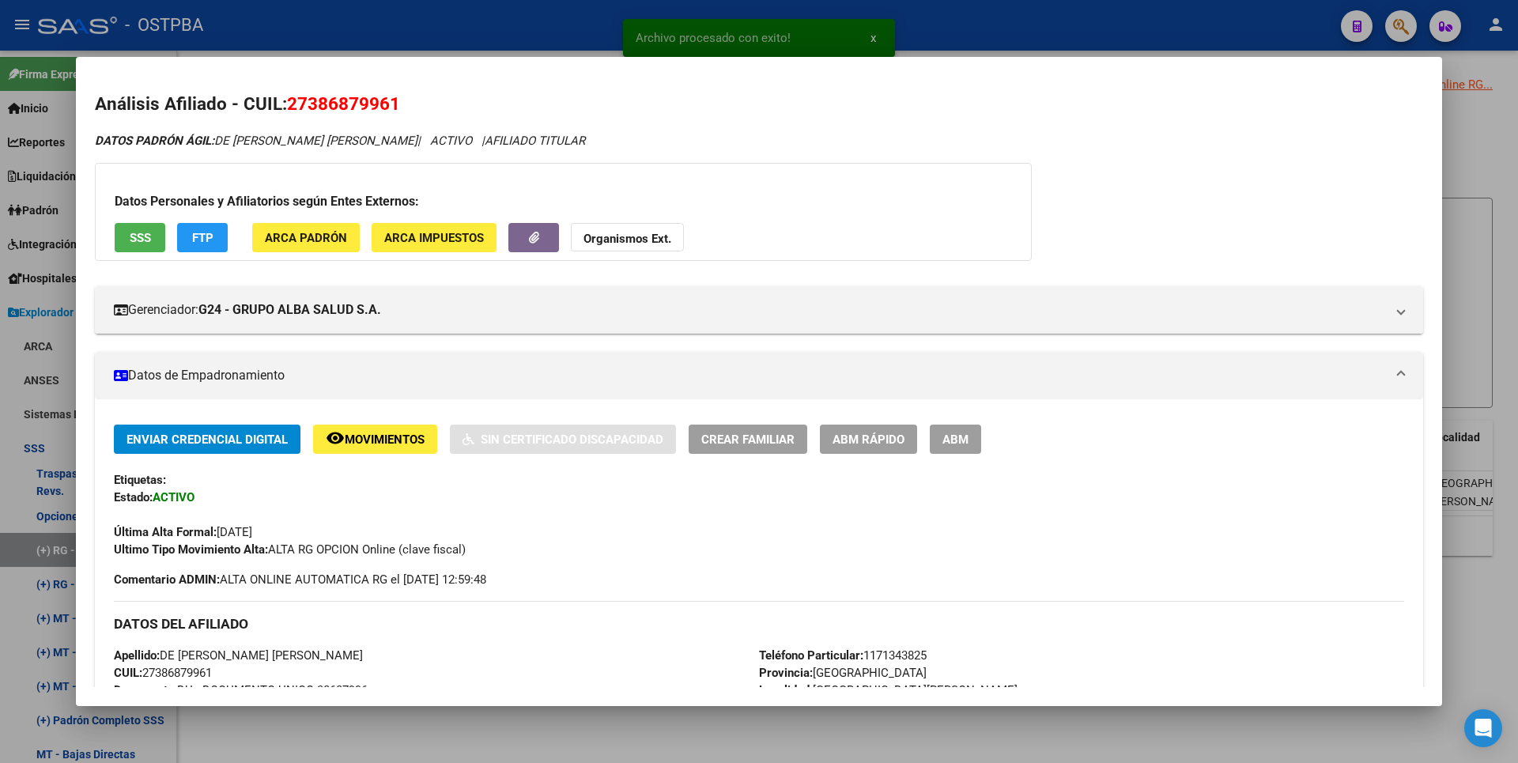
click at [562, 716] on div at bounding box center [759, 381] width 1518 height 763
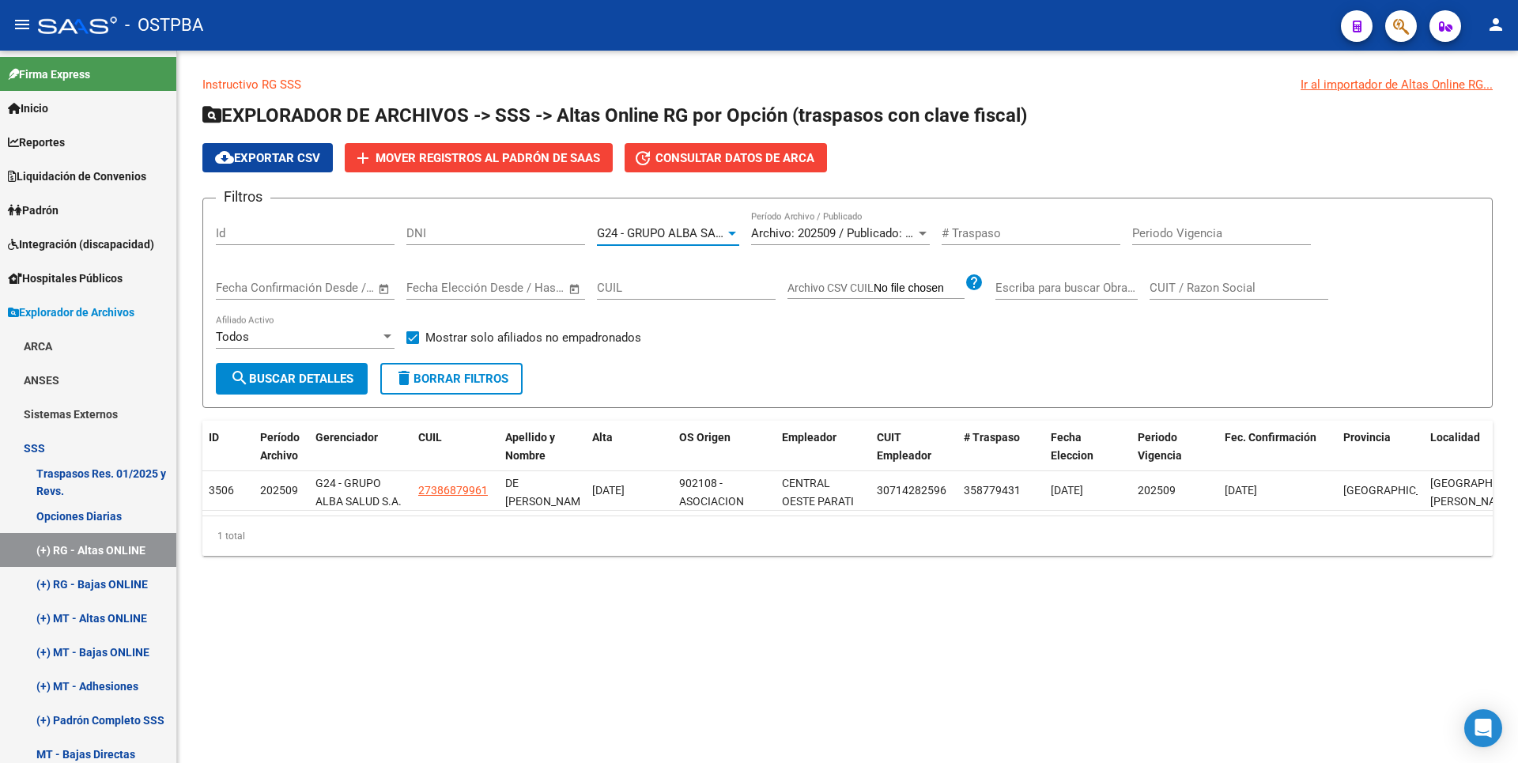
click at [734, 235] on div at bounding box center [732, 234] width 8 height 4
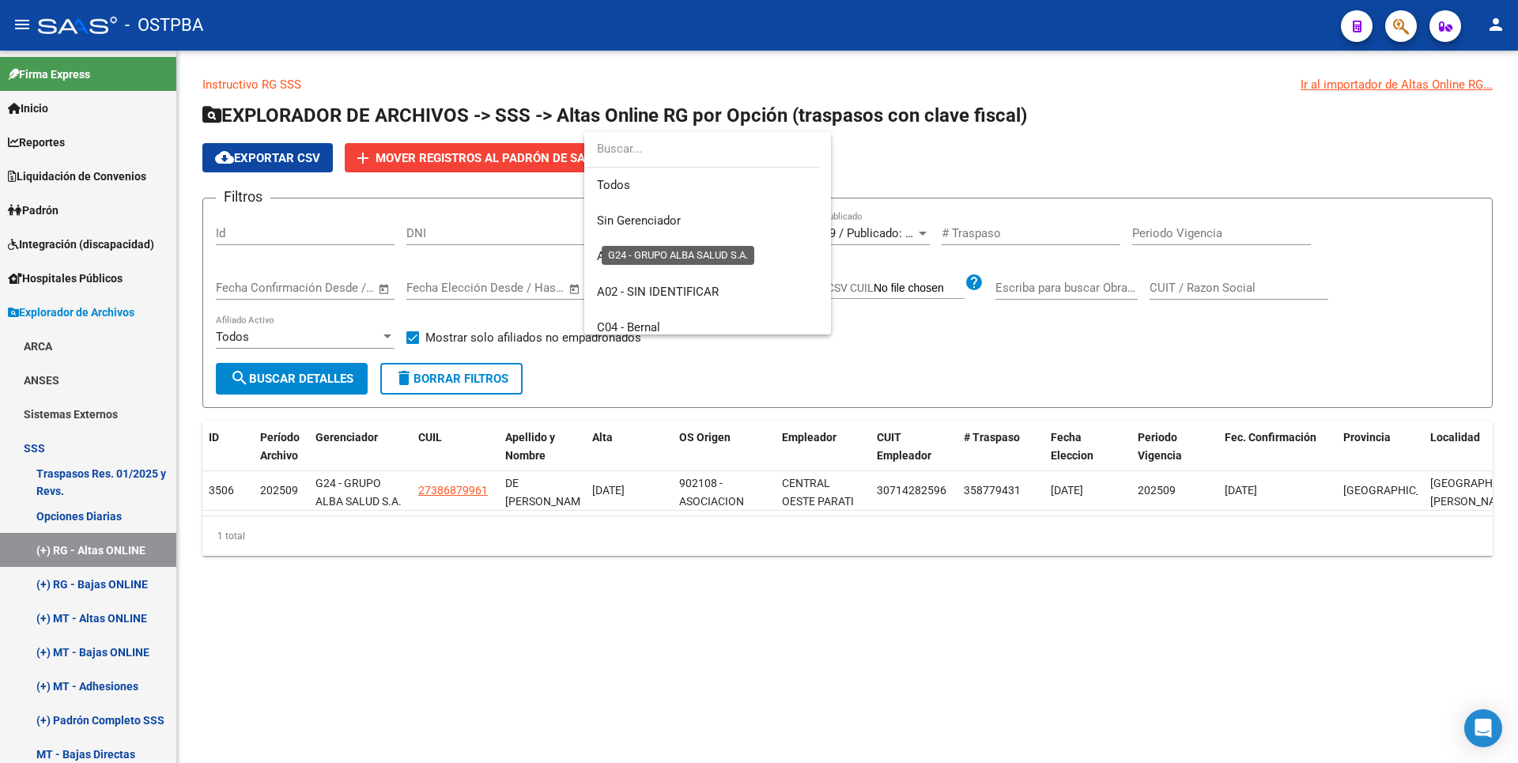
scroll to position [202, 0]
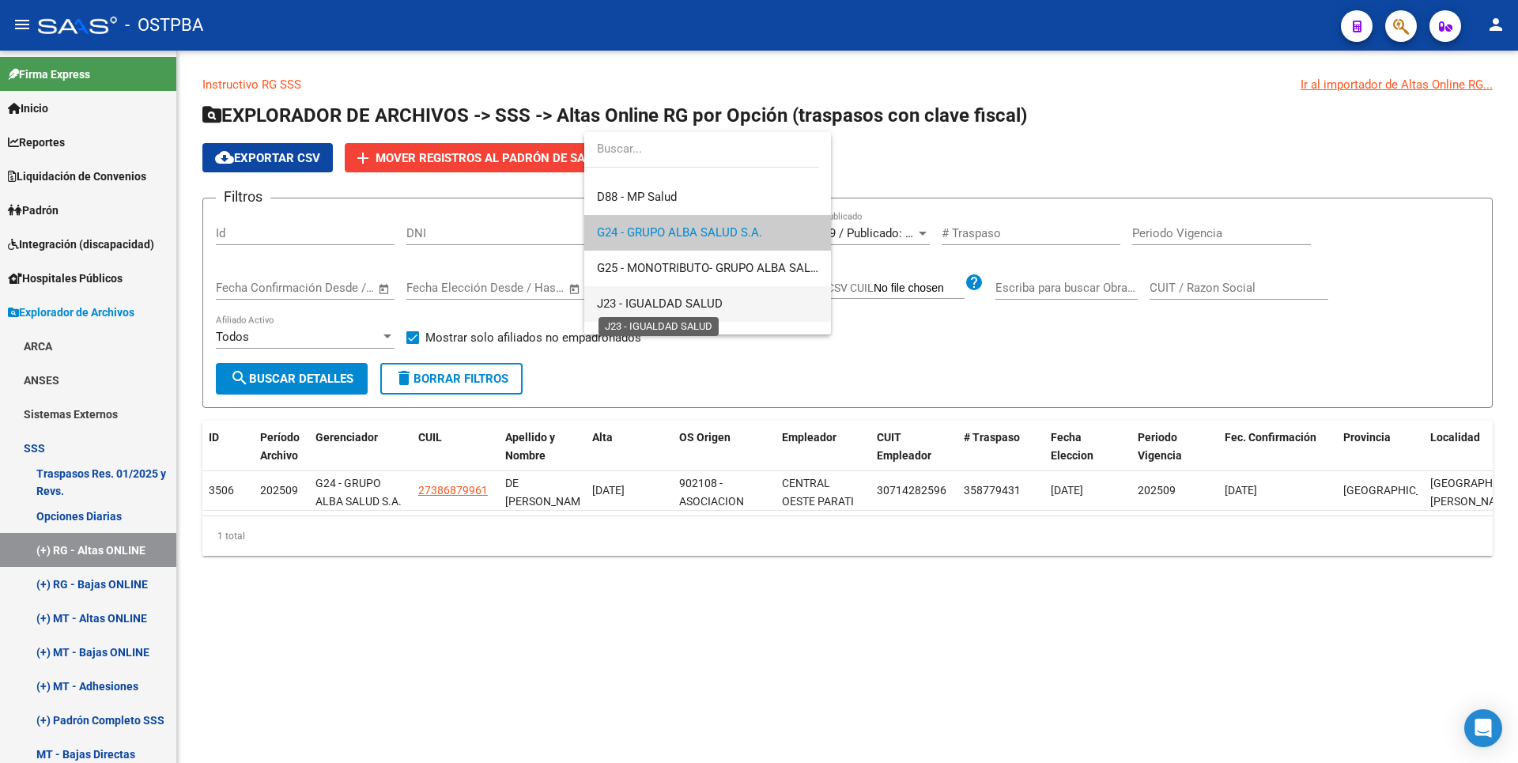
click at [680, 301] on span "J23 - IGUALDAD SALUD" at bounding box center [660, 304] width 126 height 14
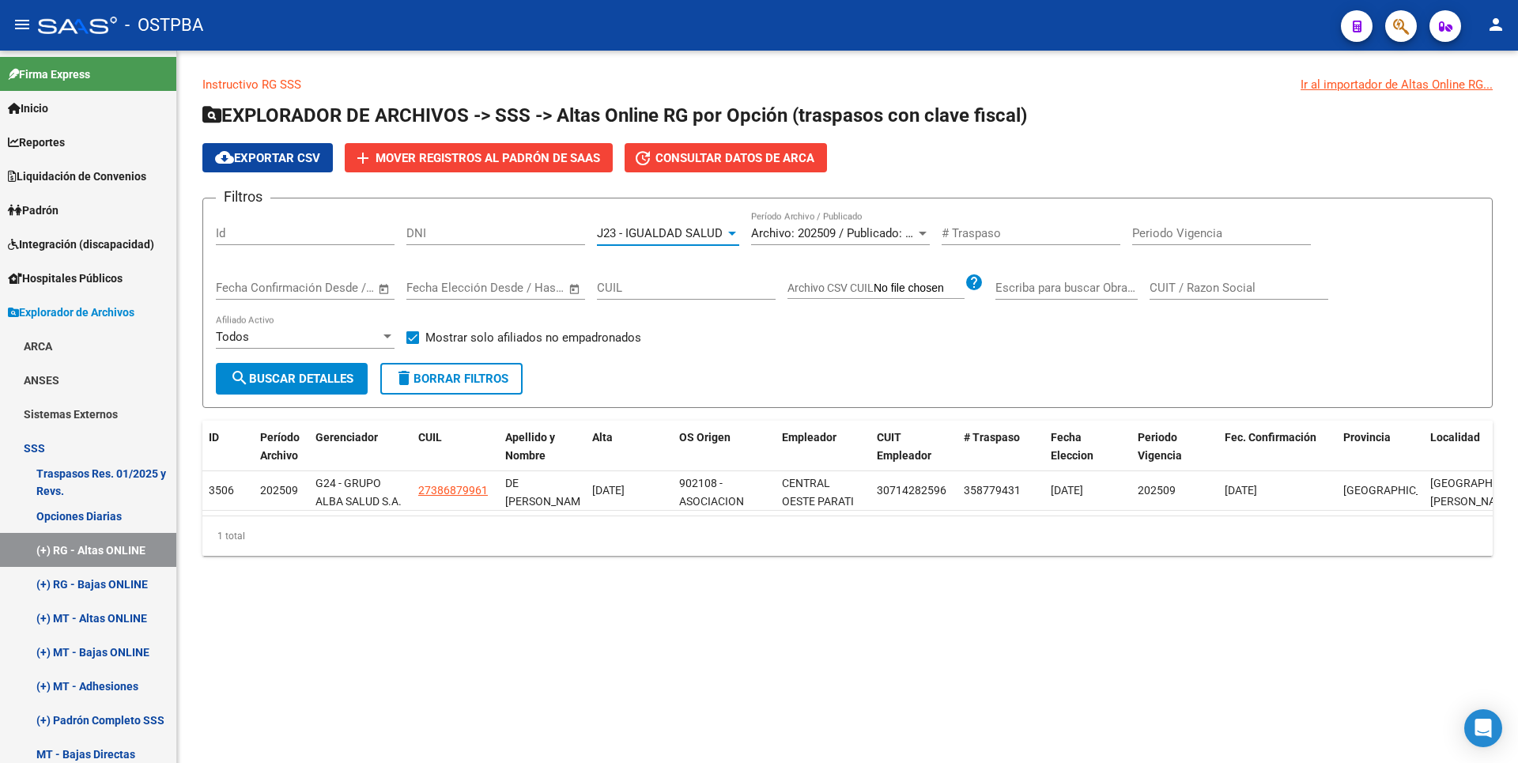
click at [335, 373] on span "search Buscar Detalles" at bounding box center [291, 379] width 123 height 14
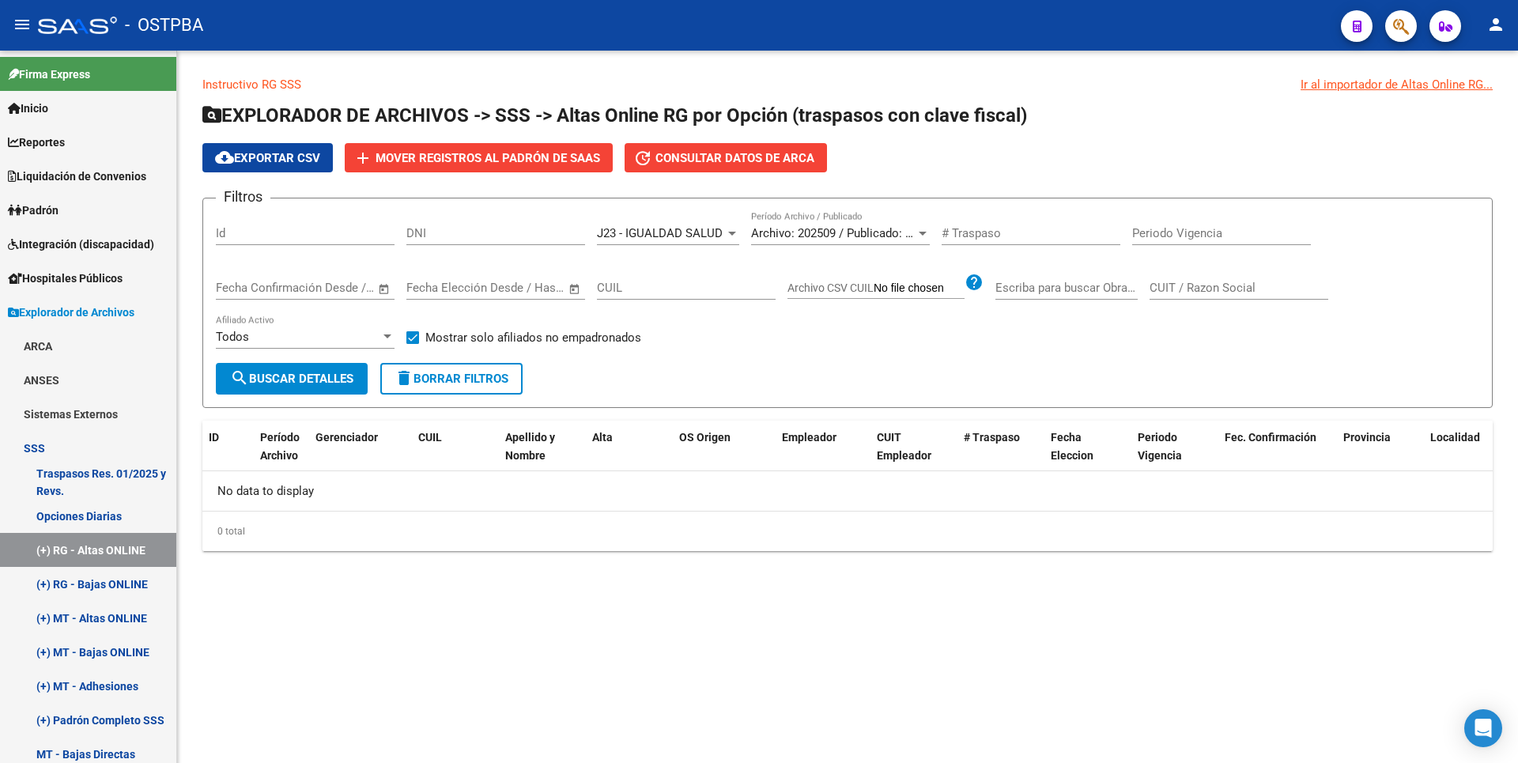
click at [727, 238] on div at bounding box center [732, 233] width 14 height 13
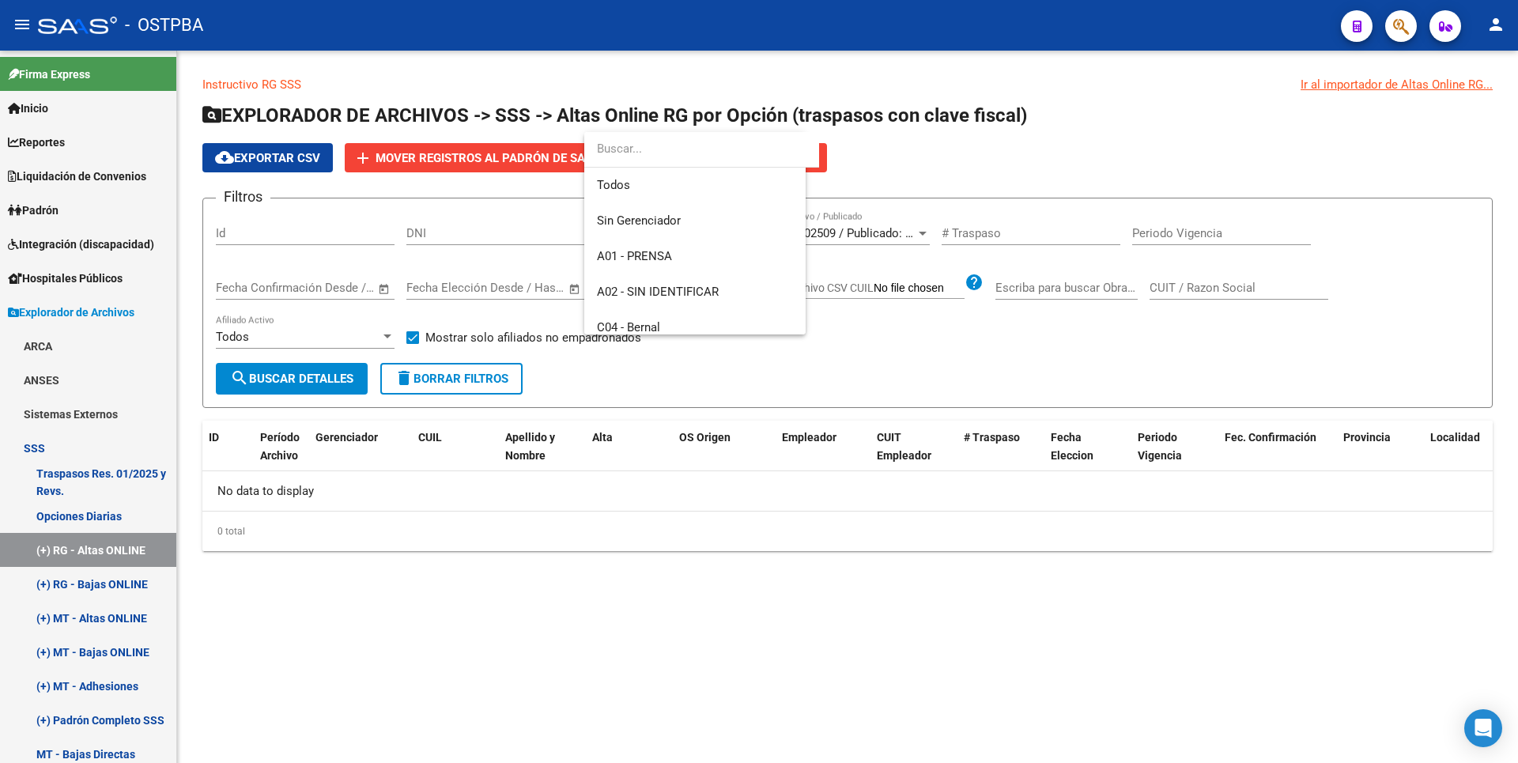
scroll to position [273, 0]
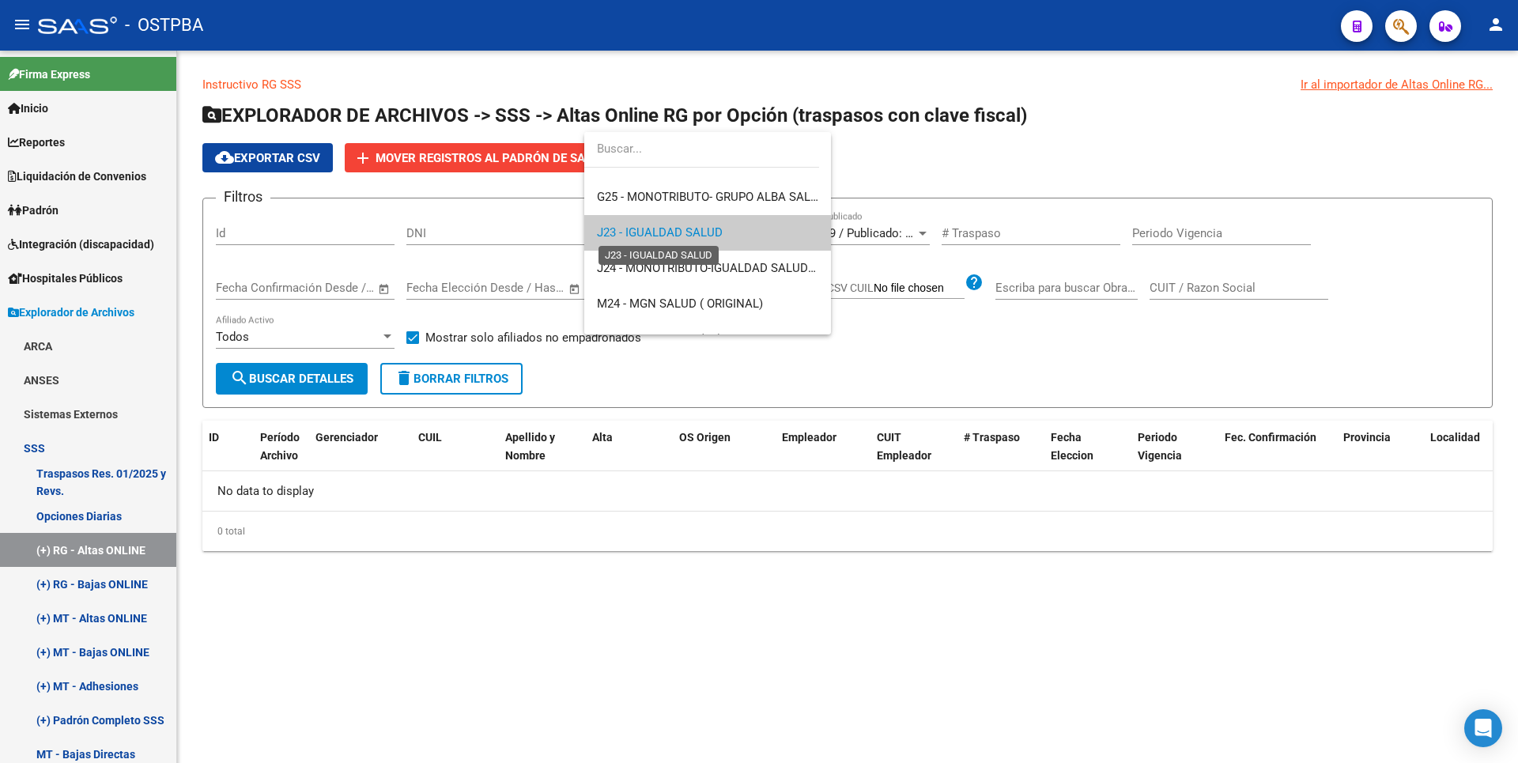
click at [695, 239] on span "J23 - IGUALDAD SALUD" at bounding box center [660, 232] width 126 height 14
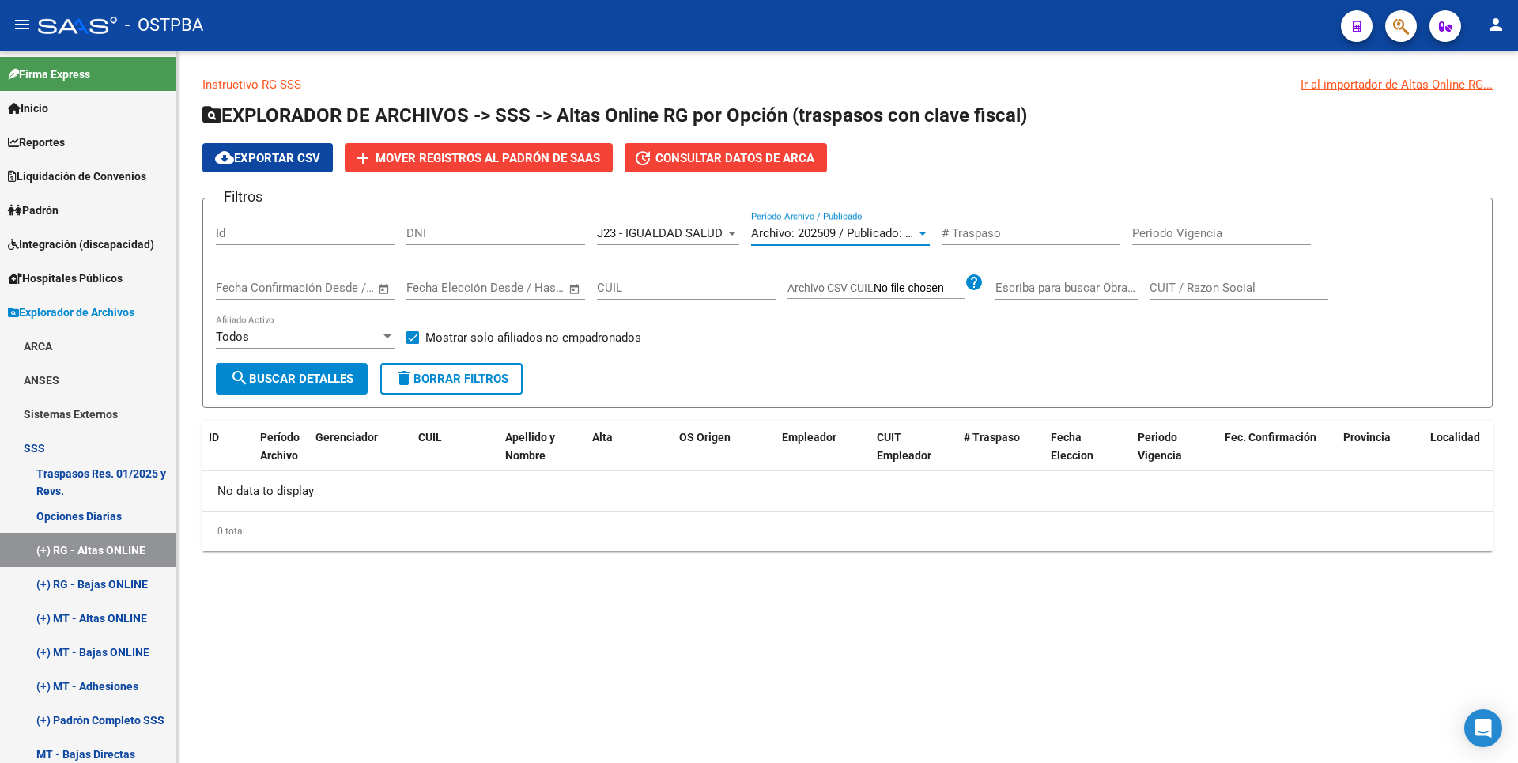
click at [924, 230] on div at bounding box center [923, 233] width 14 height 13
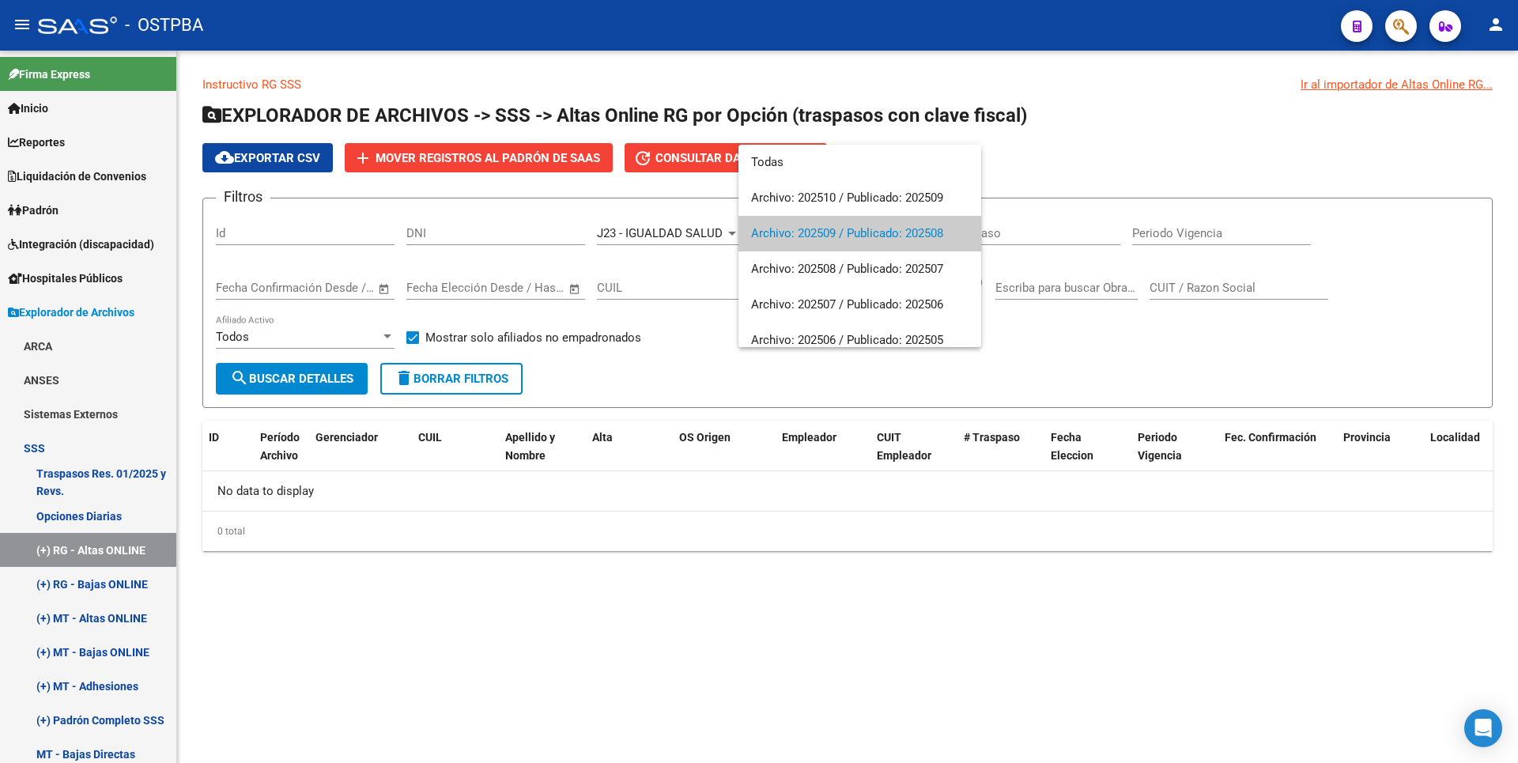
click at [459, 589] on div at bounding box center [759, 381] width 1518 height 763
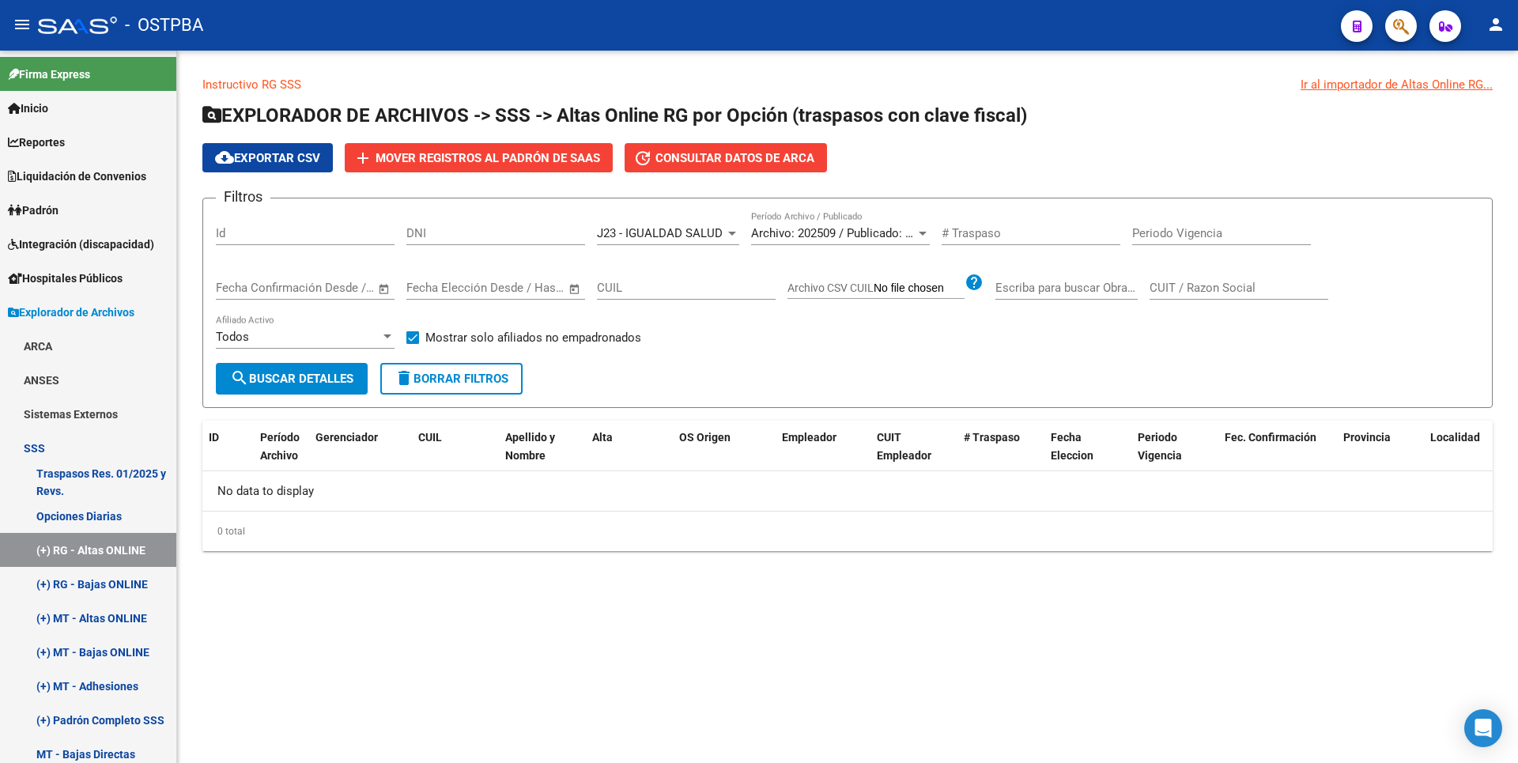
click at [724, 237] on div "J23 - IGUALDAD SALUD" at bounding box center [661, 233] width 128 height 14
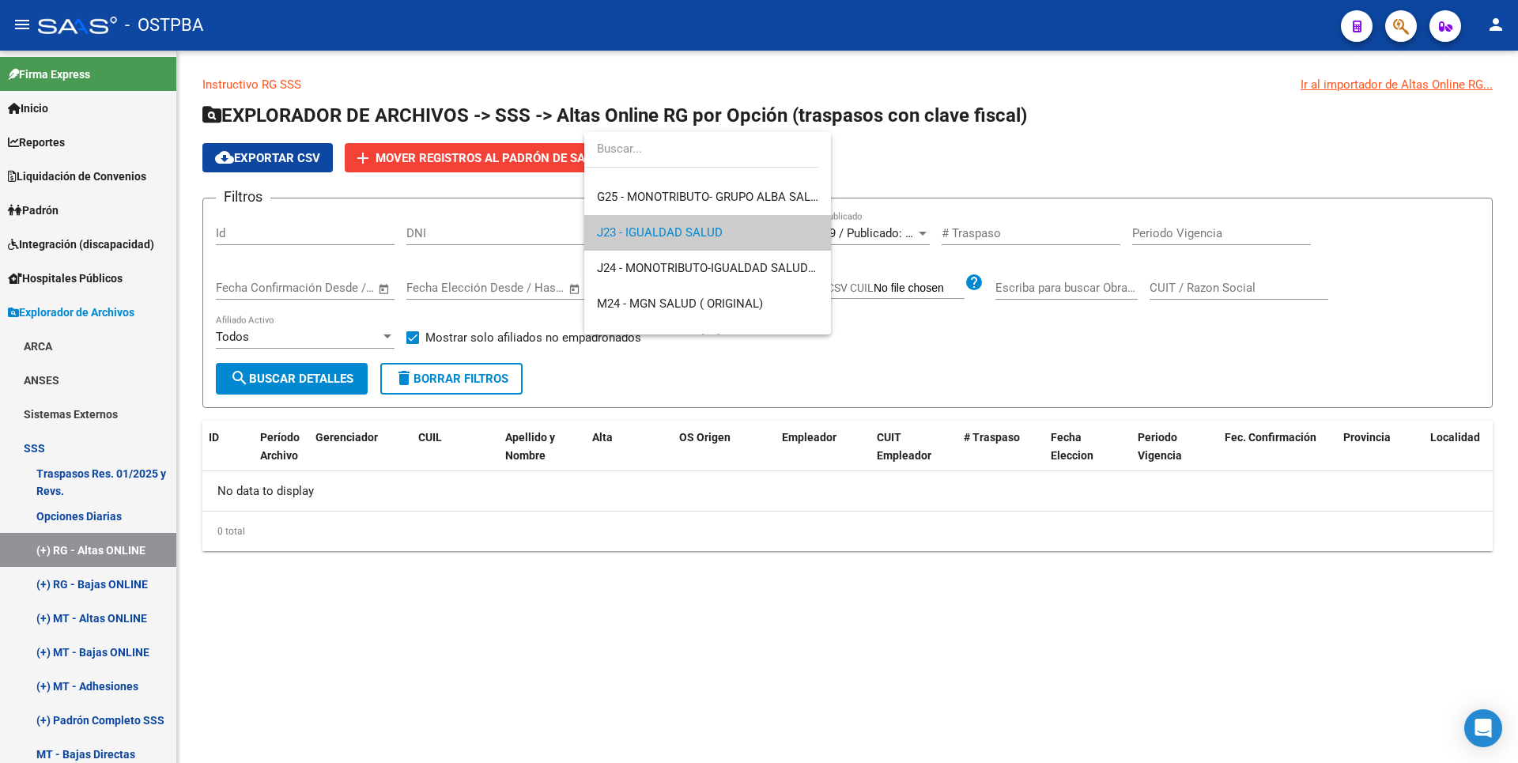
scroll to position [0, 0]
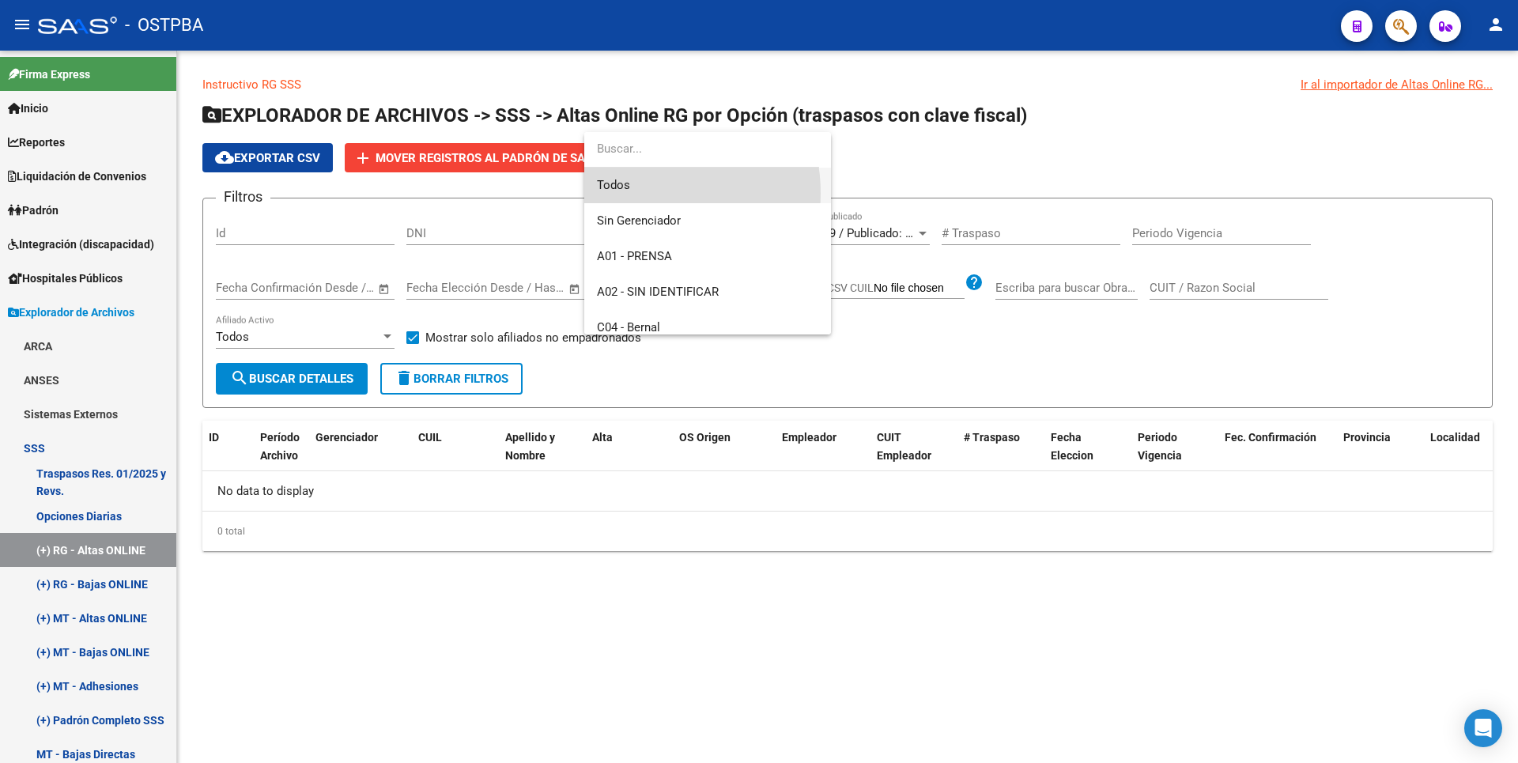
click at [643, 193] on span "Todos" at bounding box center [707, 186] width 221 height 36
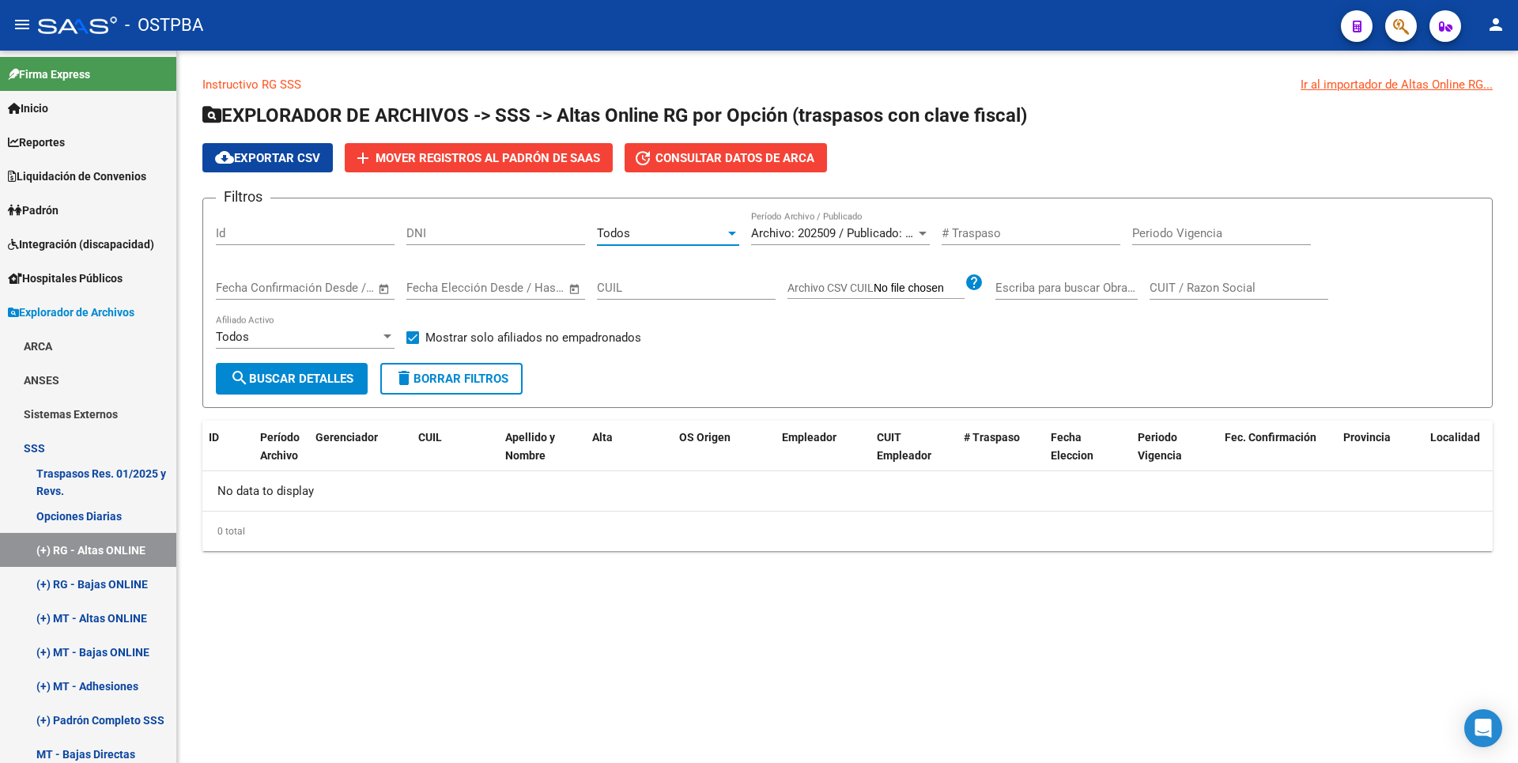
click at [312, 364] on button "search Buscar Detalles" at bounding box center [292, 379] width 152 height 32
click at [732, 236] on div at bounding box center [732, 233] width 14 height 13
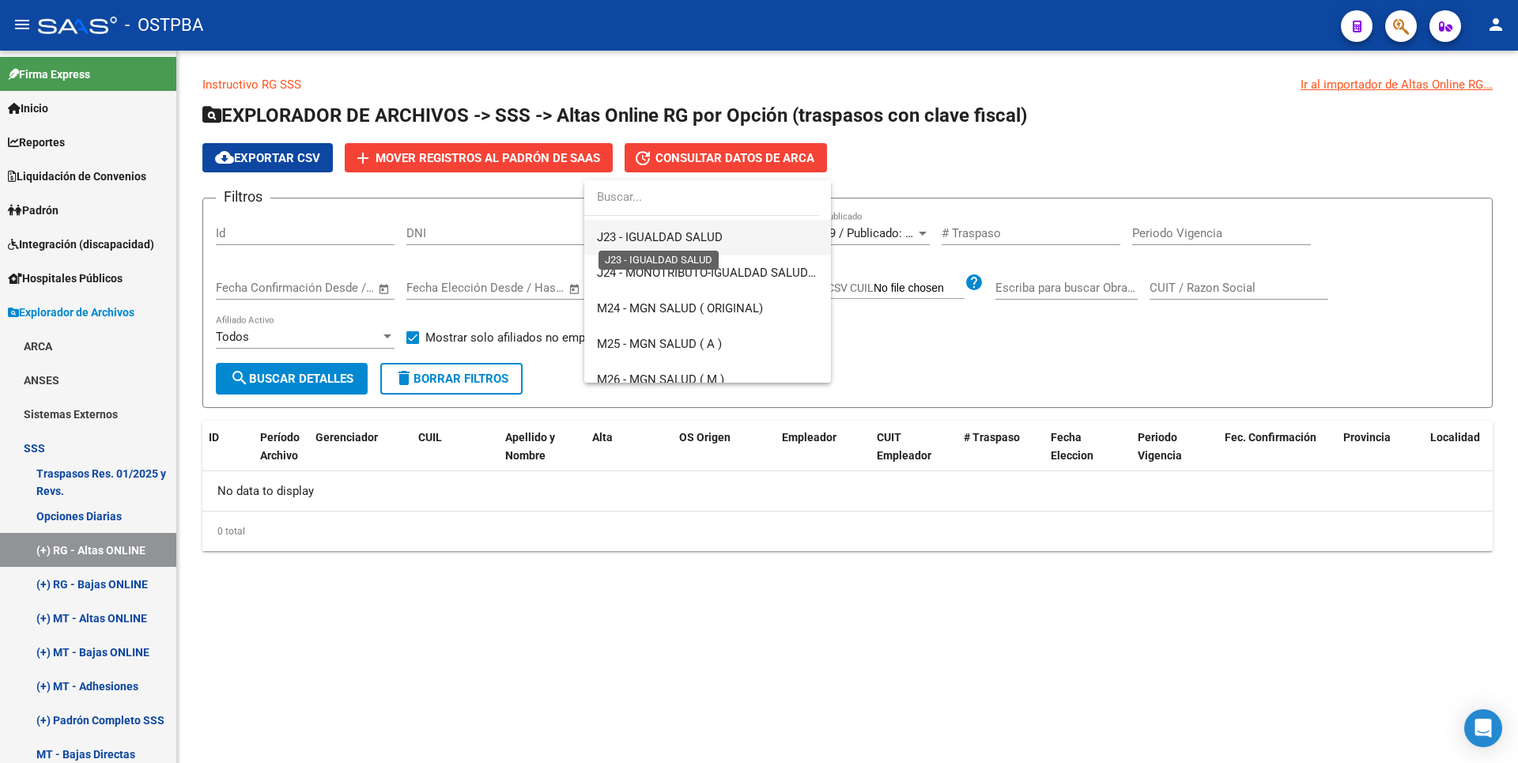
click at [688, 243] on span "J23 - IGUALDAD SALUD" at bounding box center [660, 237] width 126 height 14
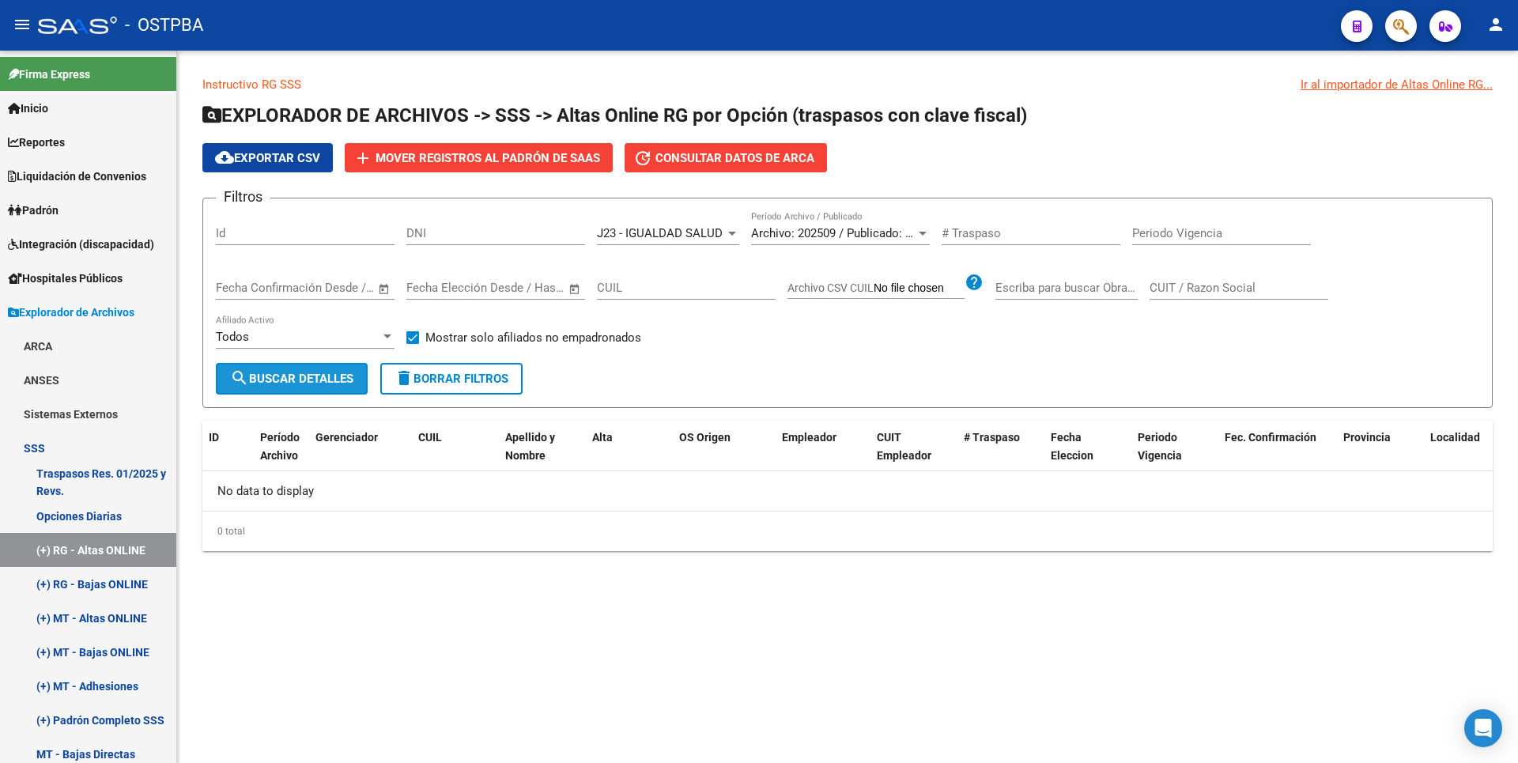
click at [291, 377] on span "search Buscar Detalles" at bounding box center [291, 379] width 123 height 14
click at [733, 230] on div at bounding box center [732, 233] width 14 height 13
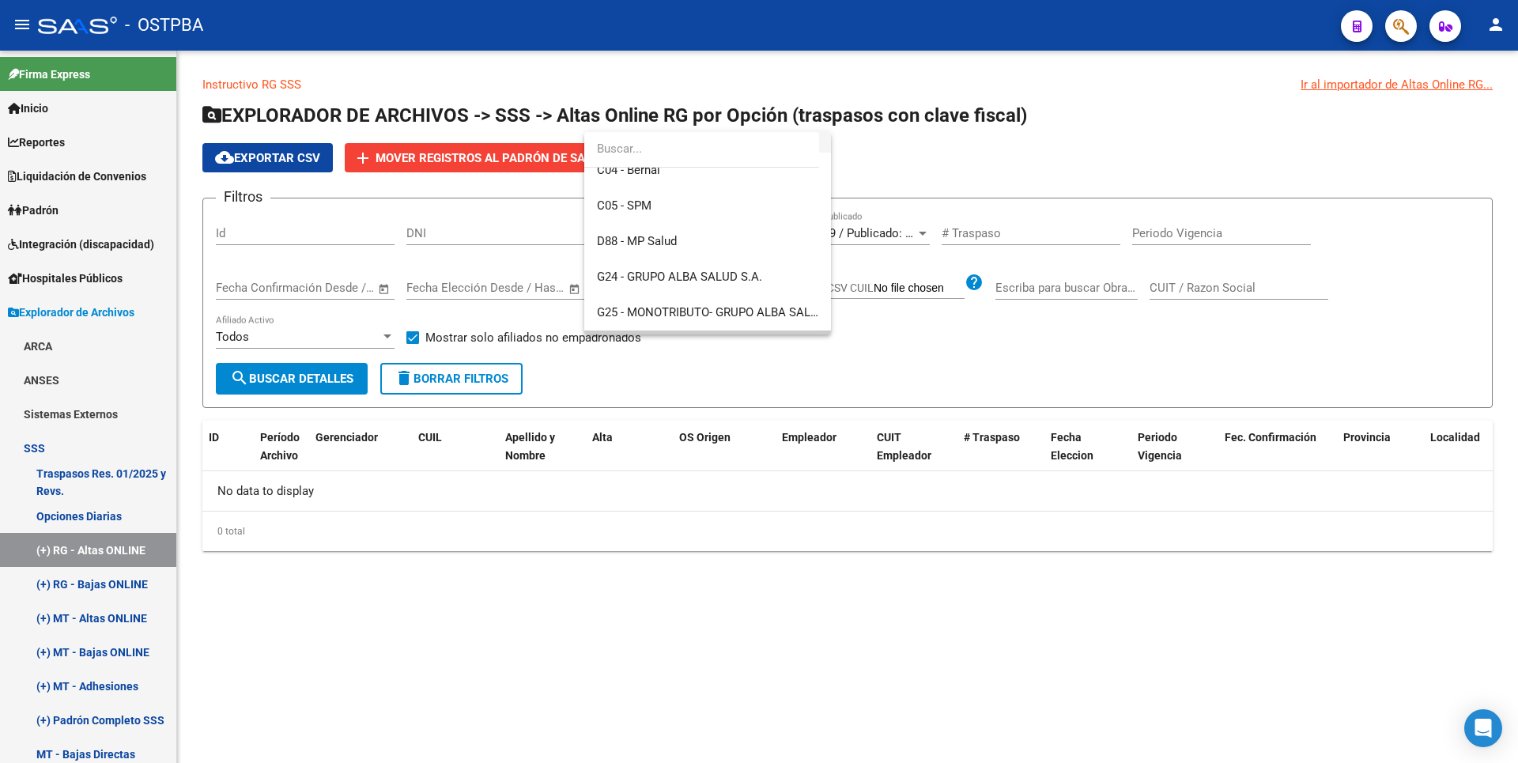
scroll to position [0, 0]
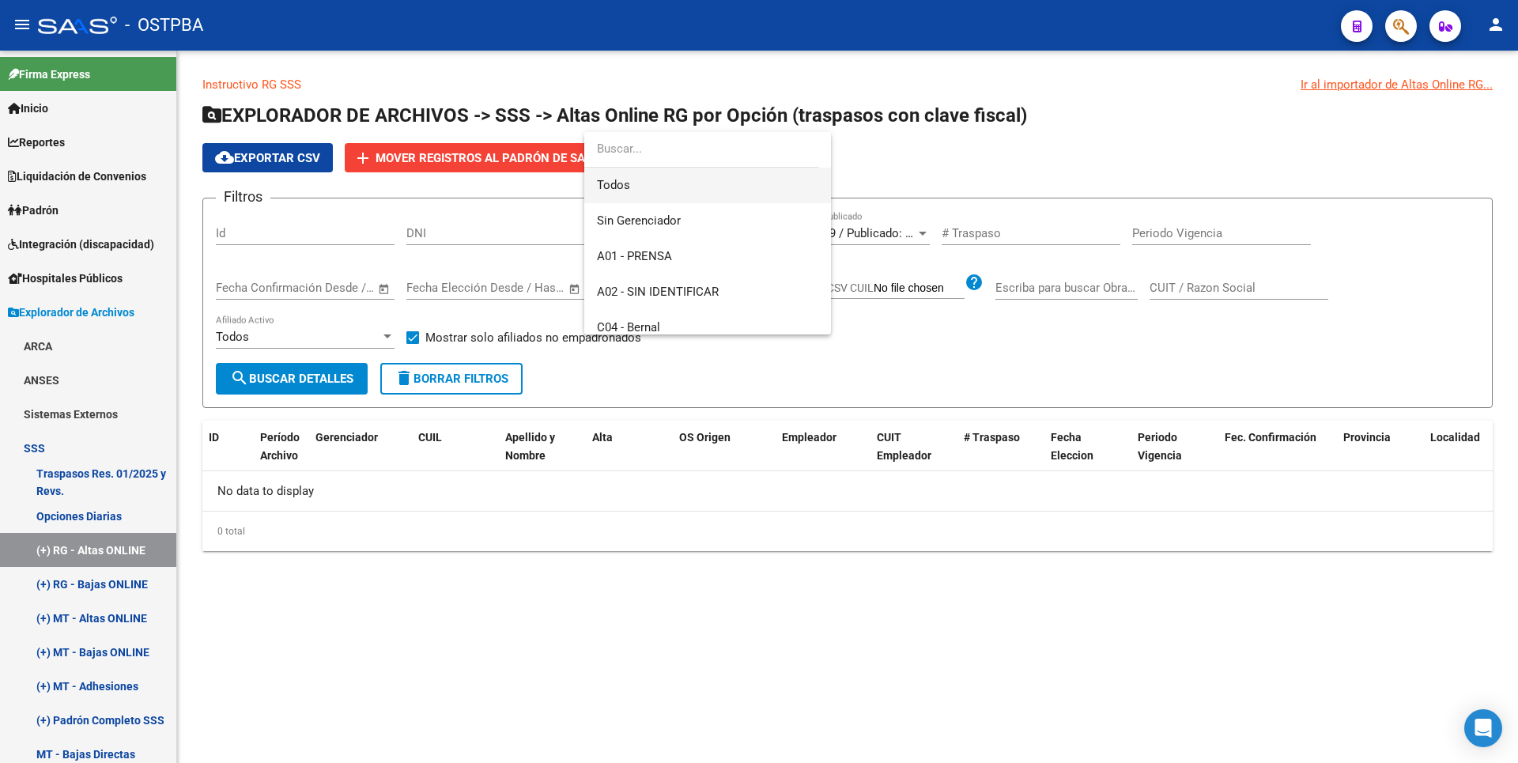
click at [644, 190] on span "Todos" at bounding box center [707, 186] width 221 height 36
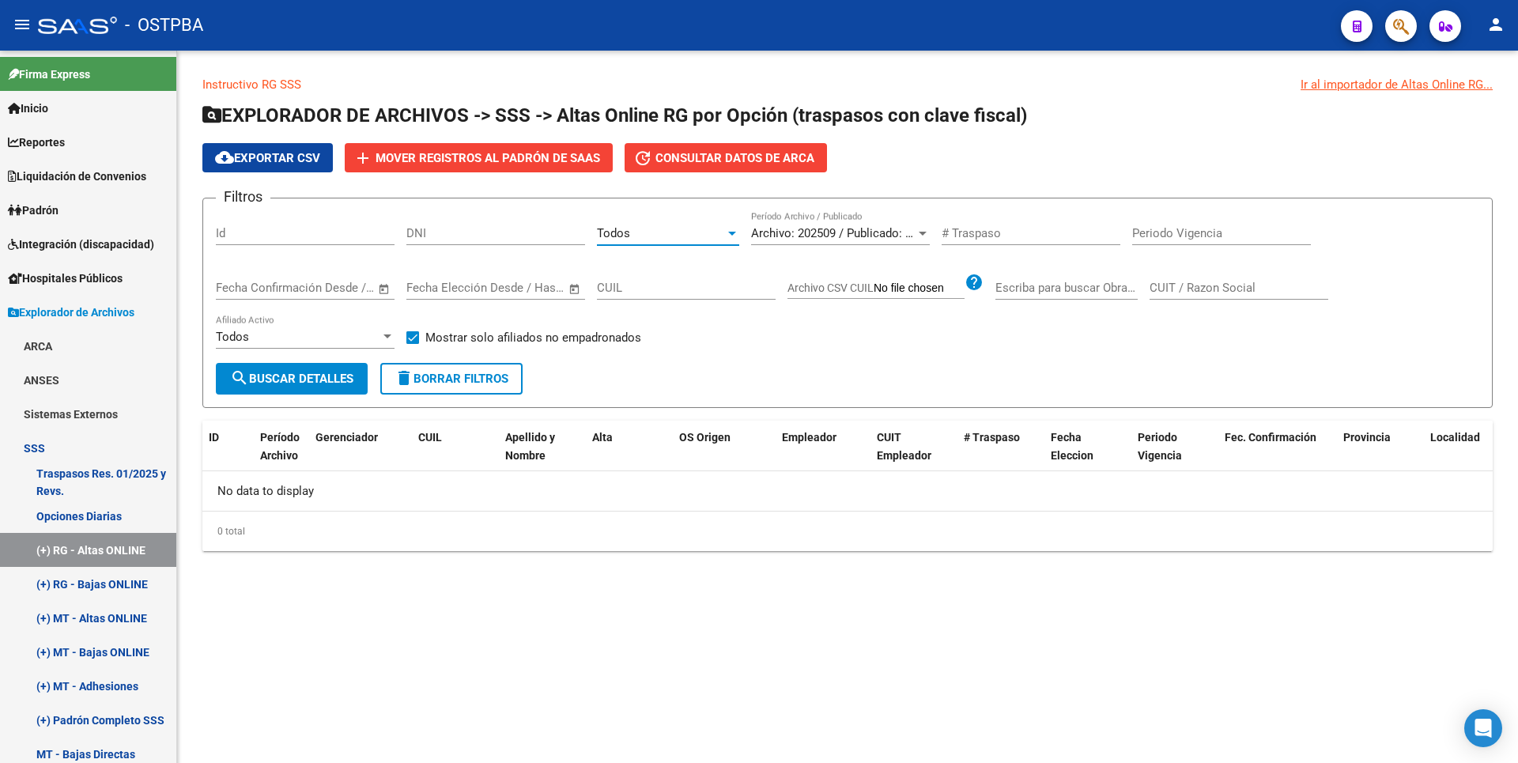
click at [340, 366] on button "search Buscar Detalles" at bounding box center [292, 379] width 152 height 32
click at [729, 229] on div at bounding box center [732, 233] width 14 height 13
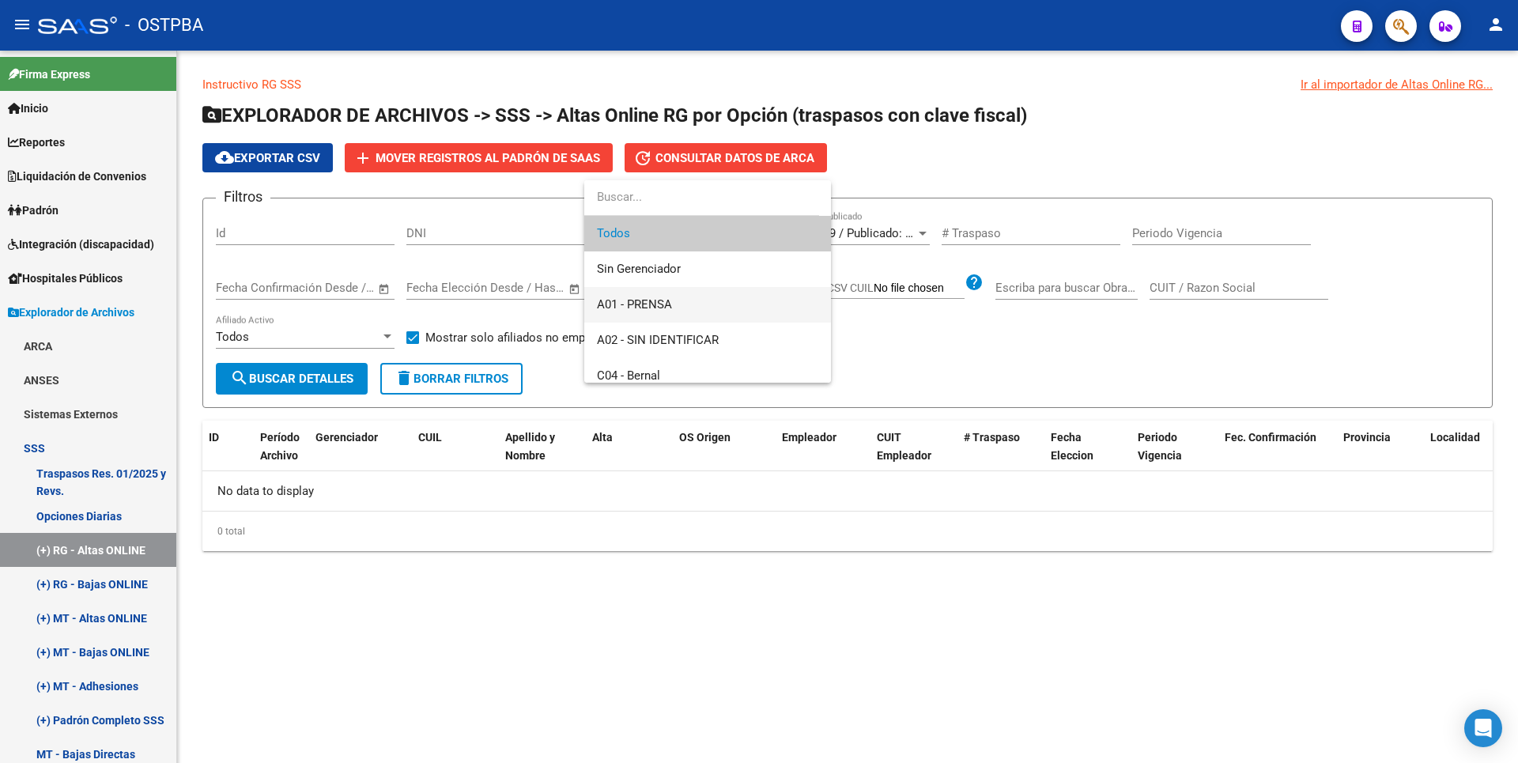
click at [655, 295] on span "A01 - PRENSA" at bounding box center [707, 305] width 221 height 36
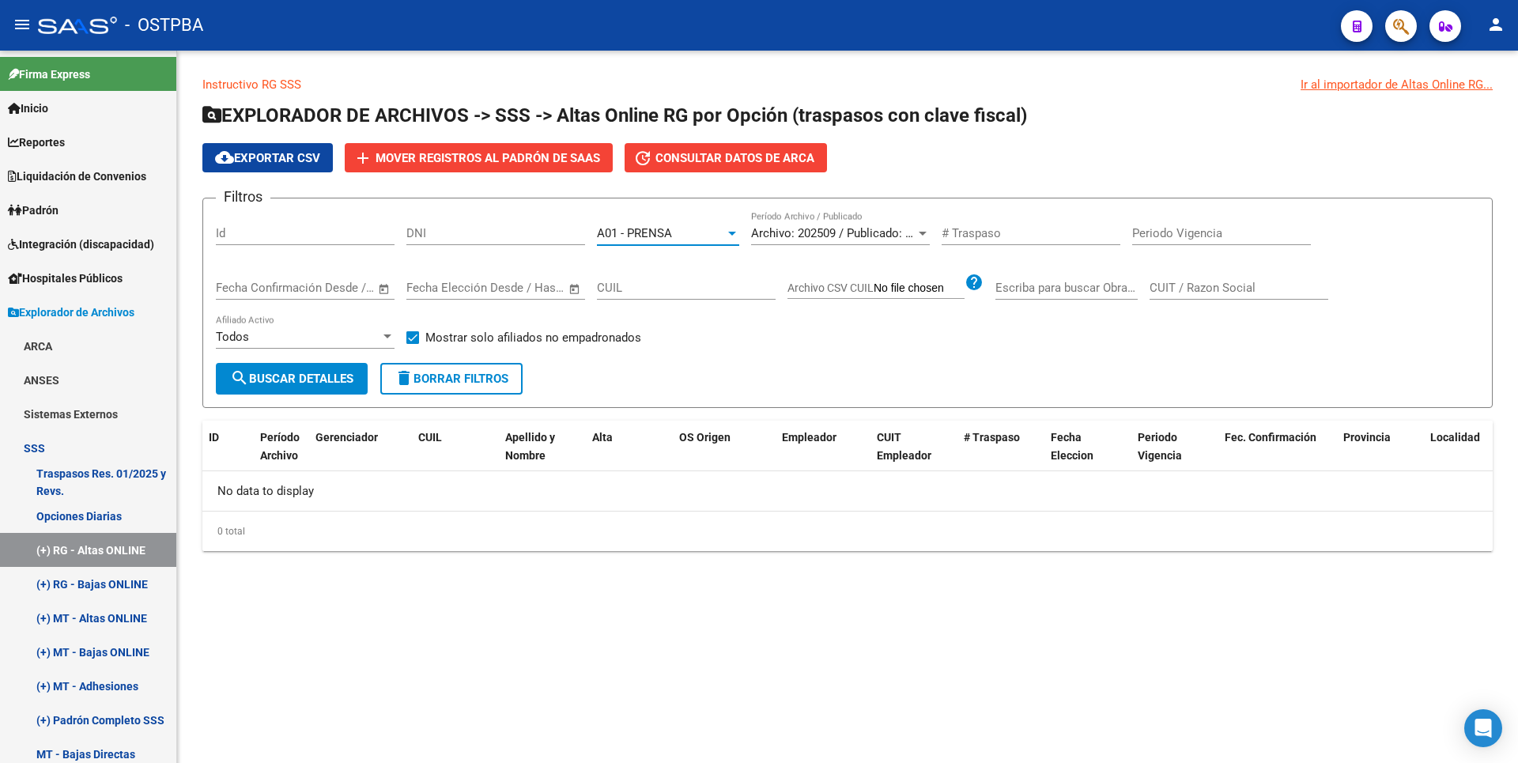
click at [317, 368] on button "search Buscar Detalles" at bounding box center [292, 379] width 152 height 32
click at [731, 235] on div at bounding box center [732, 234] width 8 height 4
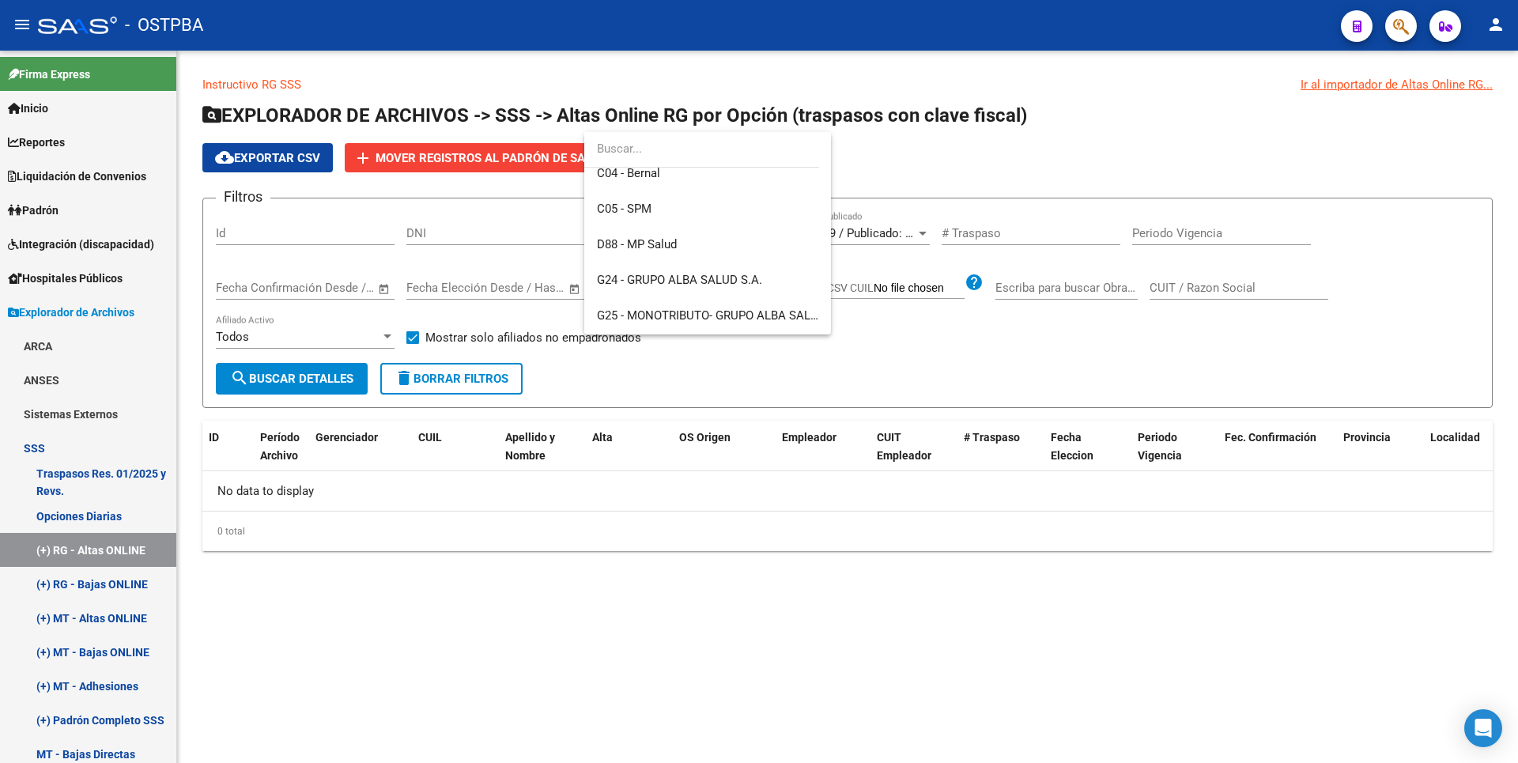
scroll to position [261, 0]
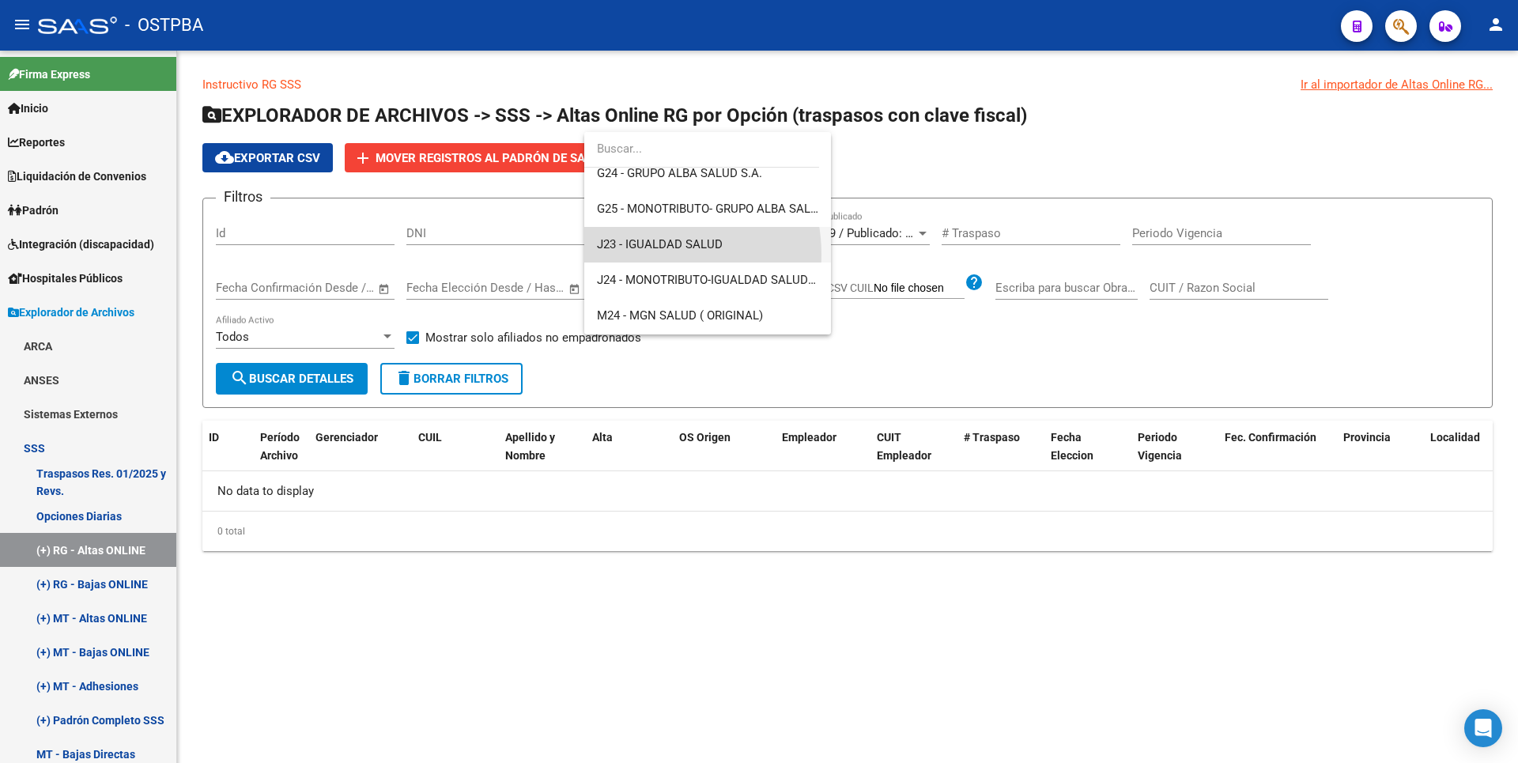
click at [644, 255] on span "J23 - IGUALDAD SALUD" at bounding box center [707, 245] width 221 height 36
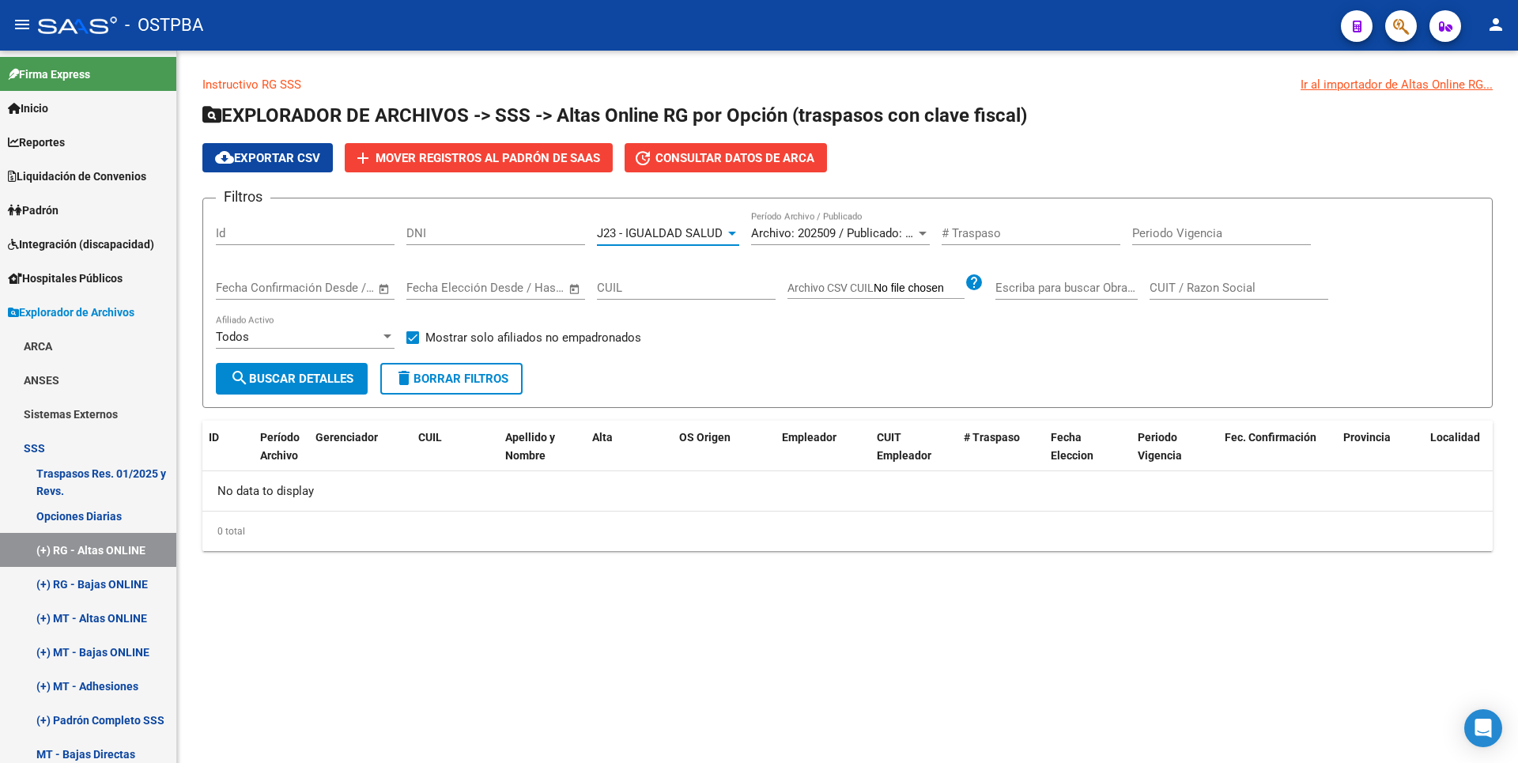
click at [343, 361] on div "Todos Afiliado Activo" at bounding box center [305, 339] width 179 height 49
click at [347, 381] on span "search Buscar Detalles" at bounding box center [291, 379] width 123 height 14
click at [426, 337] on span "Mostrar solo afiliados no empadronados" at bounding box center [533, 337] width 216 height 19
click at [413, 344] on input "Mostrar solo afiliados no empadronados" at bounding box center [412, 344] width 1 height 1
checkbox input "false"
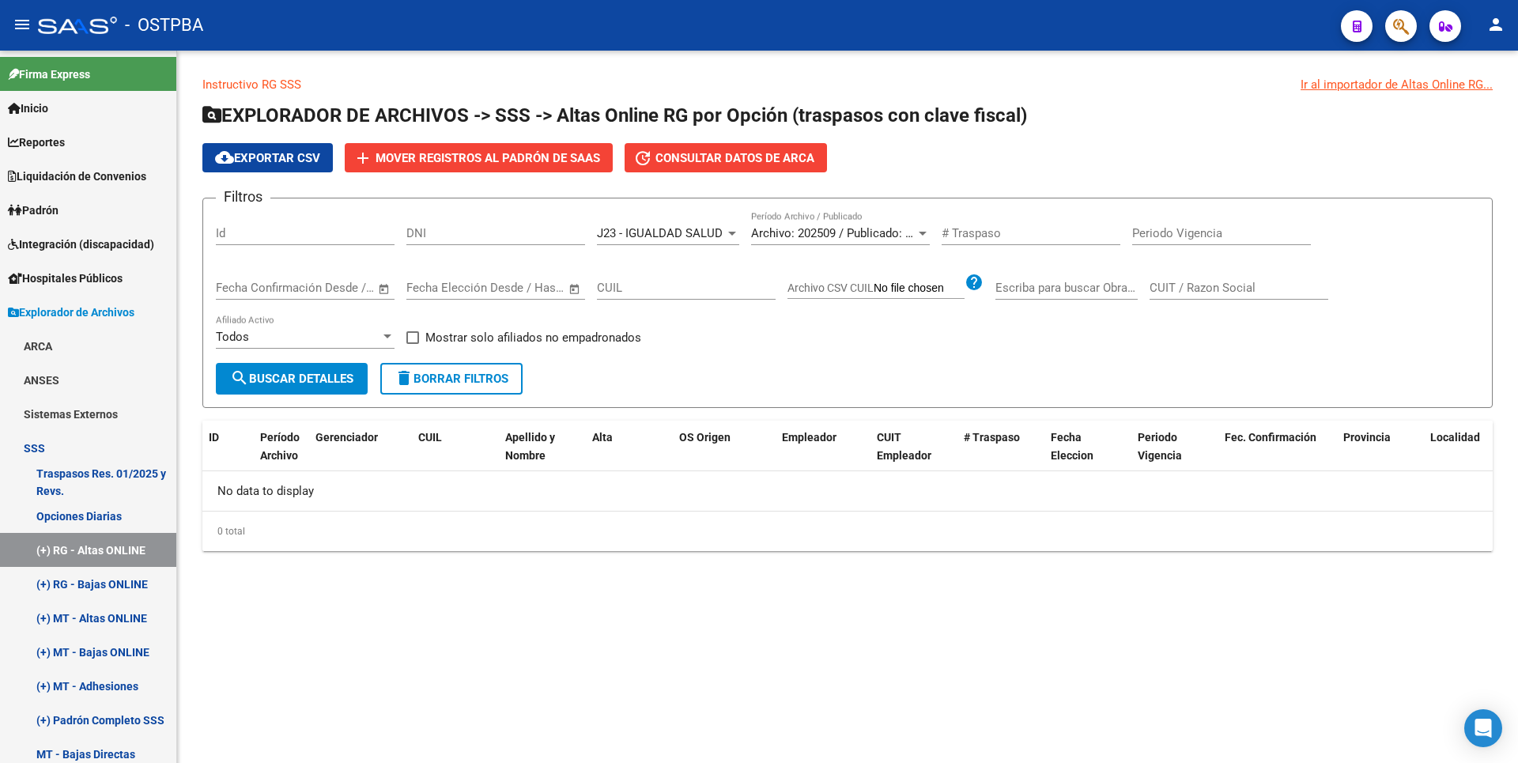
click at [327, 376] on span "search Buscar Detalles" at bounding box center [291, 379] width 123 height 14
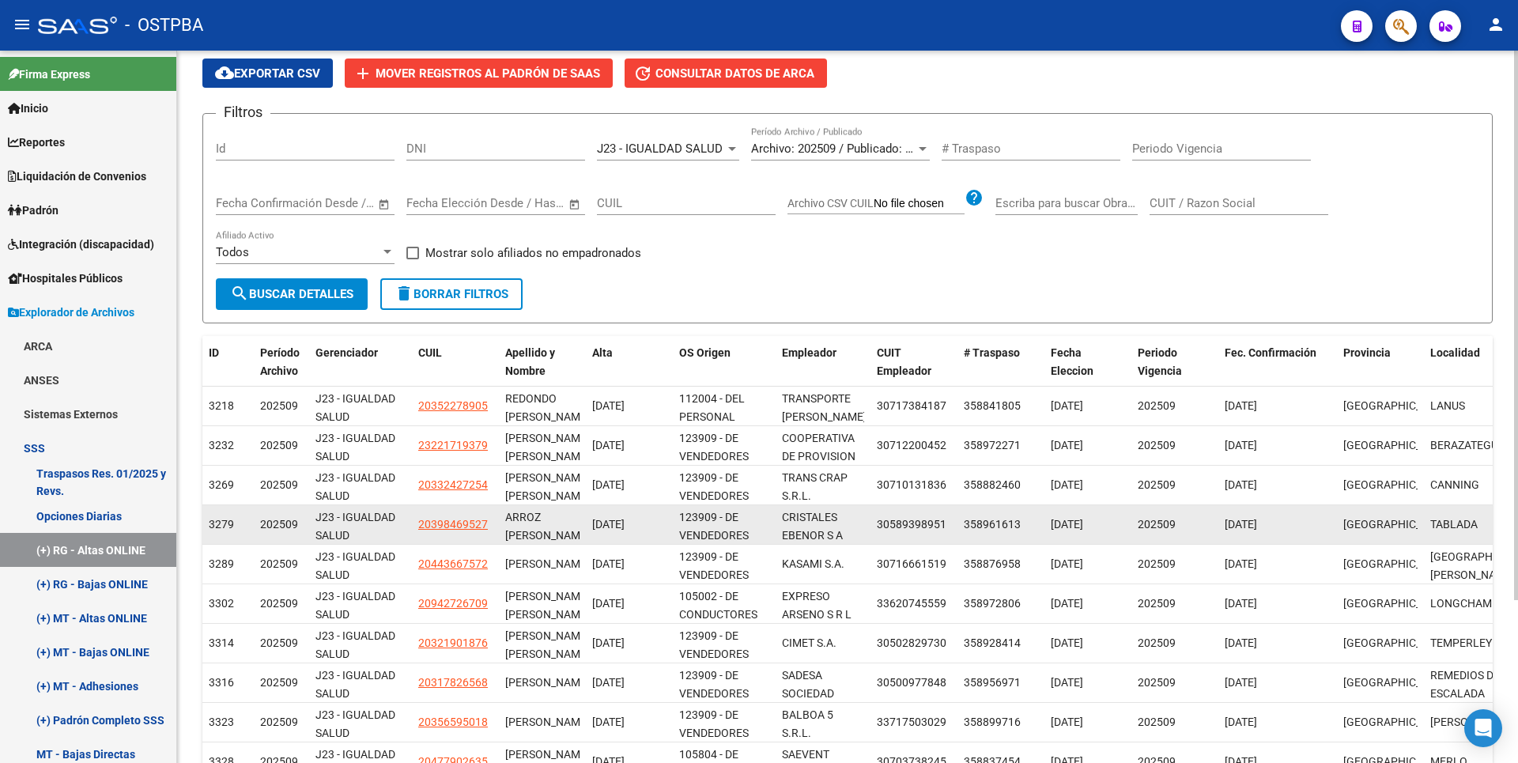
scroll to position [0, 0]
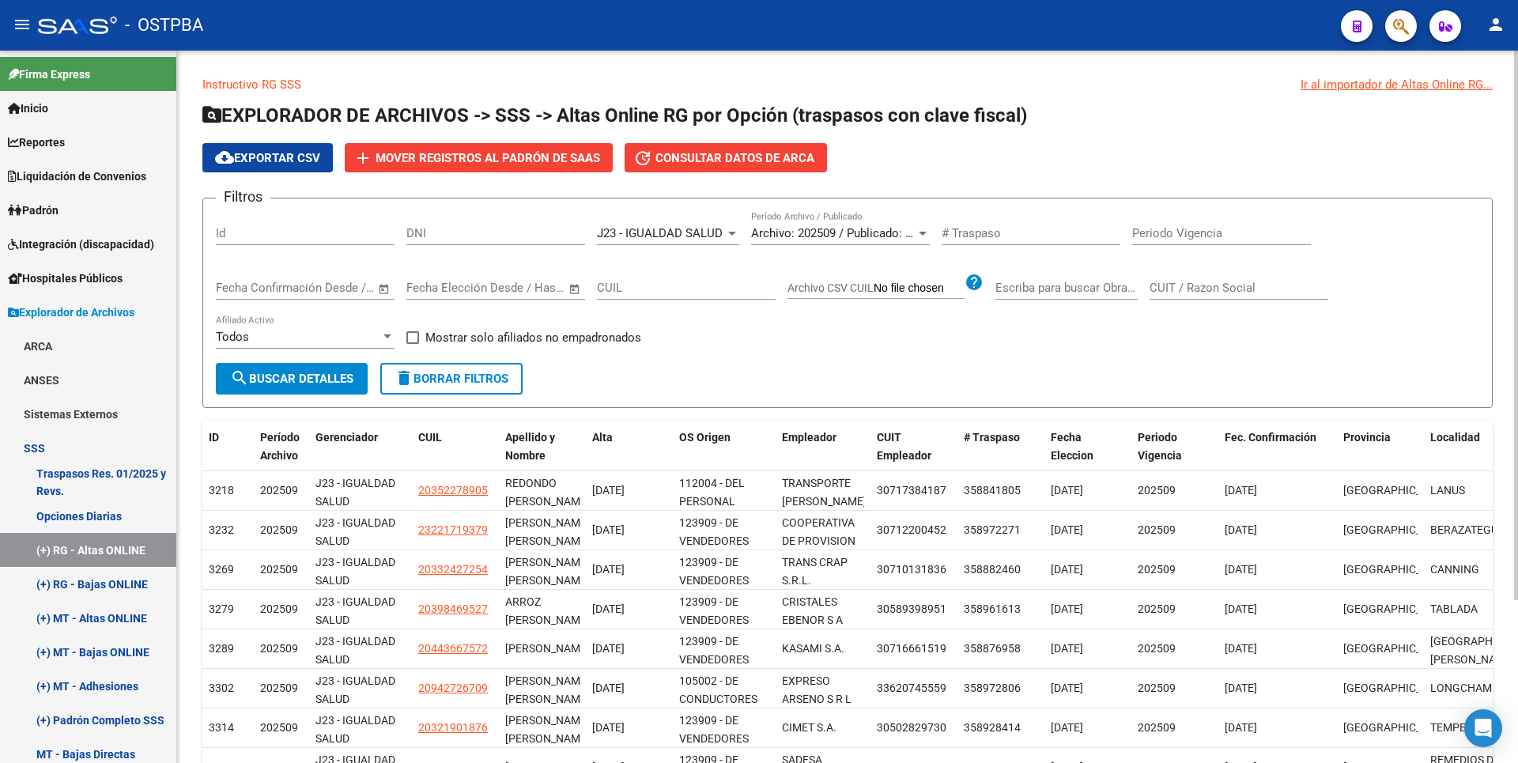
click at [467, 228] on input "DNI" at bounding box center [495, 233] width 179 height 14
type input "40550968"
click at [353, 375] on span "search Buscar Detalles" at bounding box center [291, 379] width 123 height 14
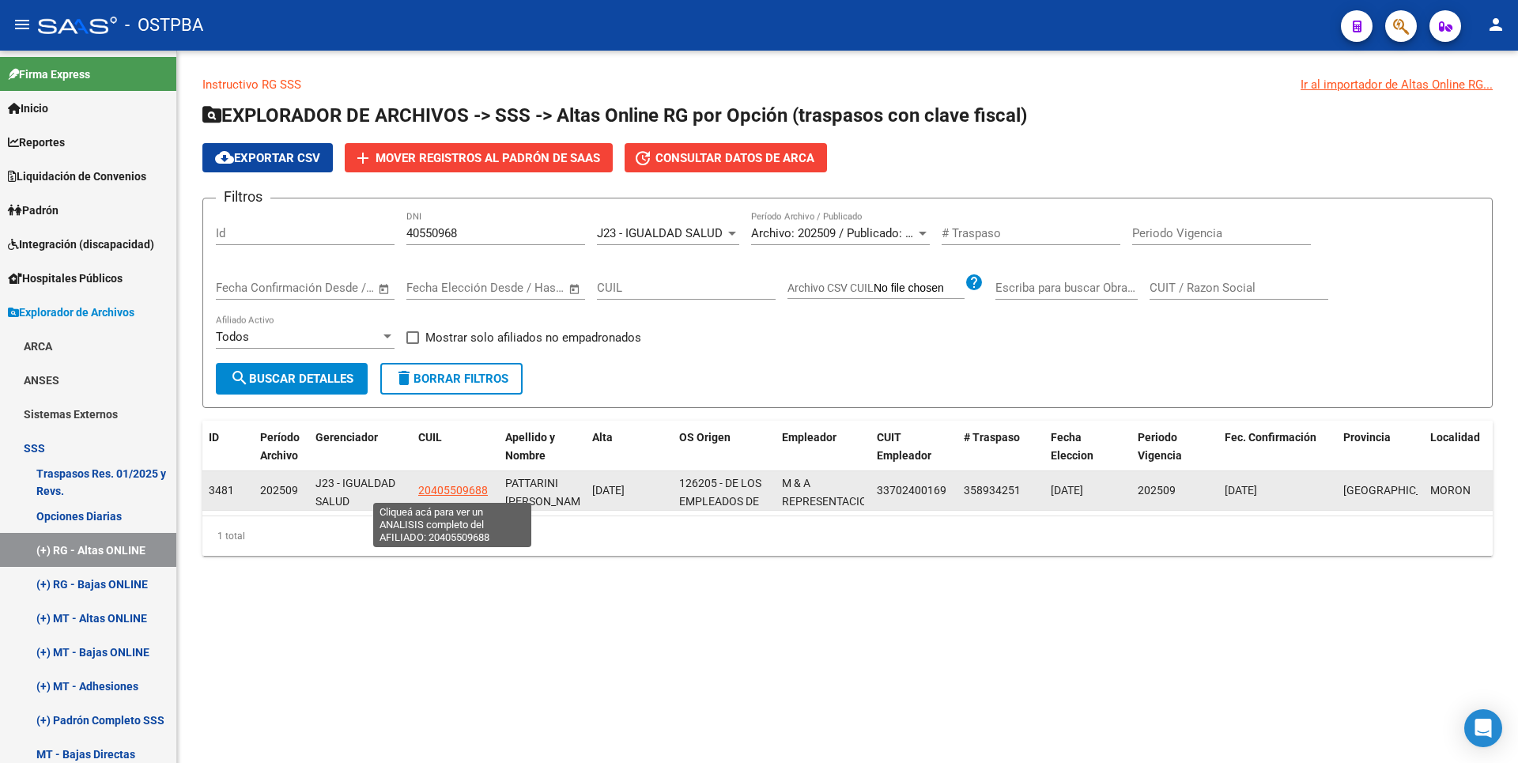
click at [440, 488] on span "20405509688" at bounding box center [453, 490] width 70 height 13
type textarea "20405509688"
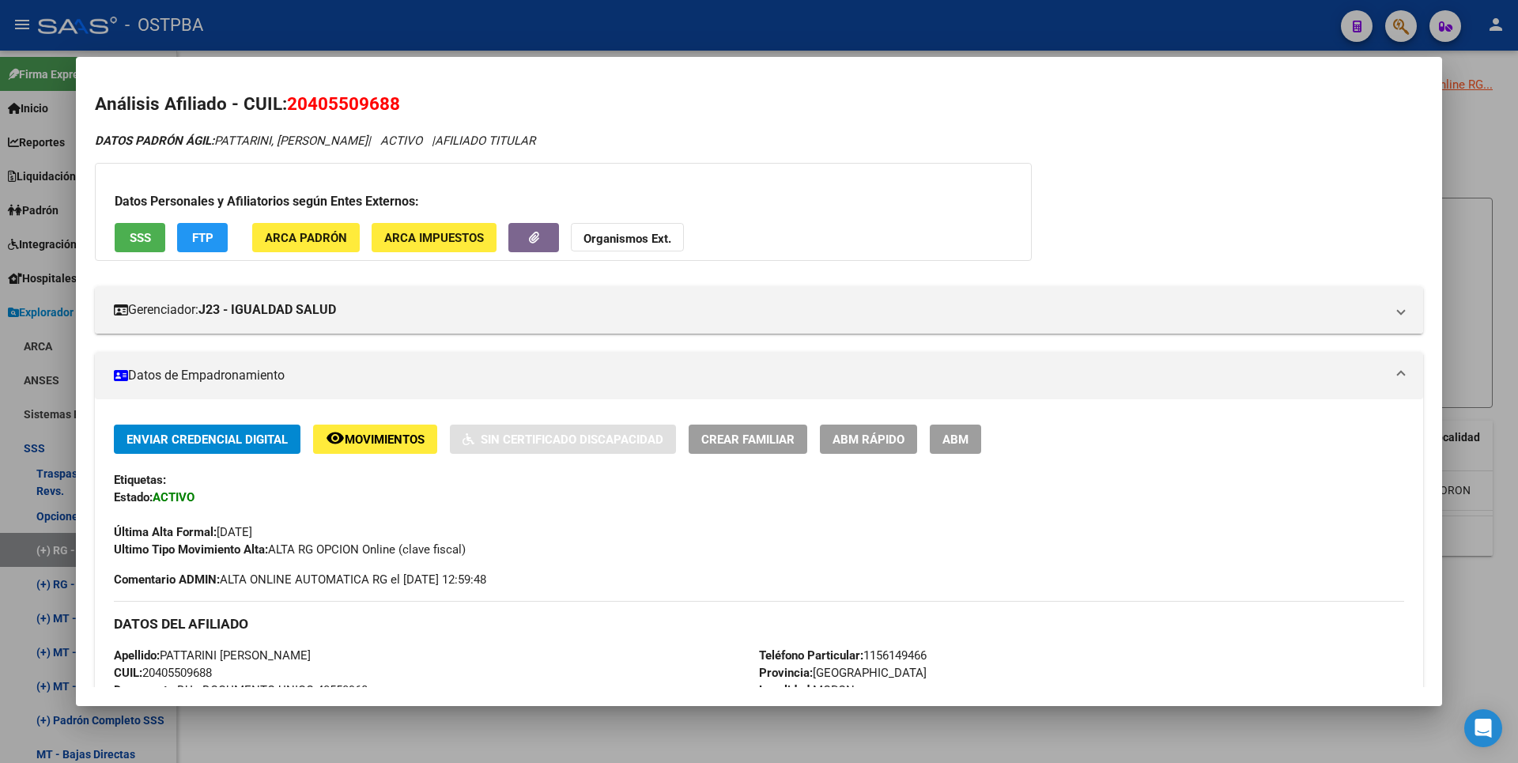
click at [1470, 229] on div at bounding box center [759, 381] width 1518 height 763
